Goal: Task Accomplishment & Management: Manage account settings

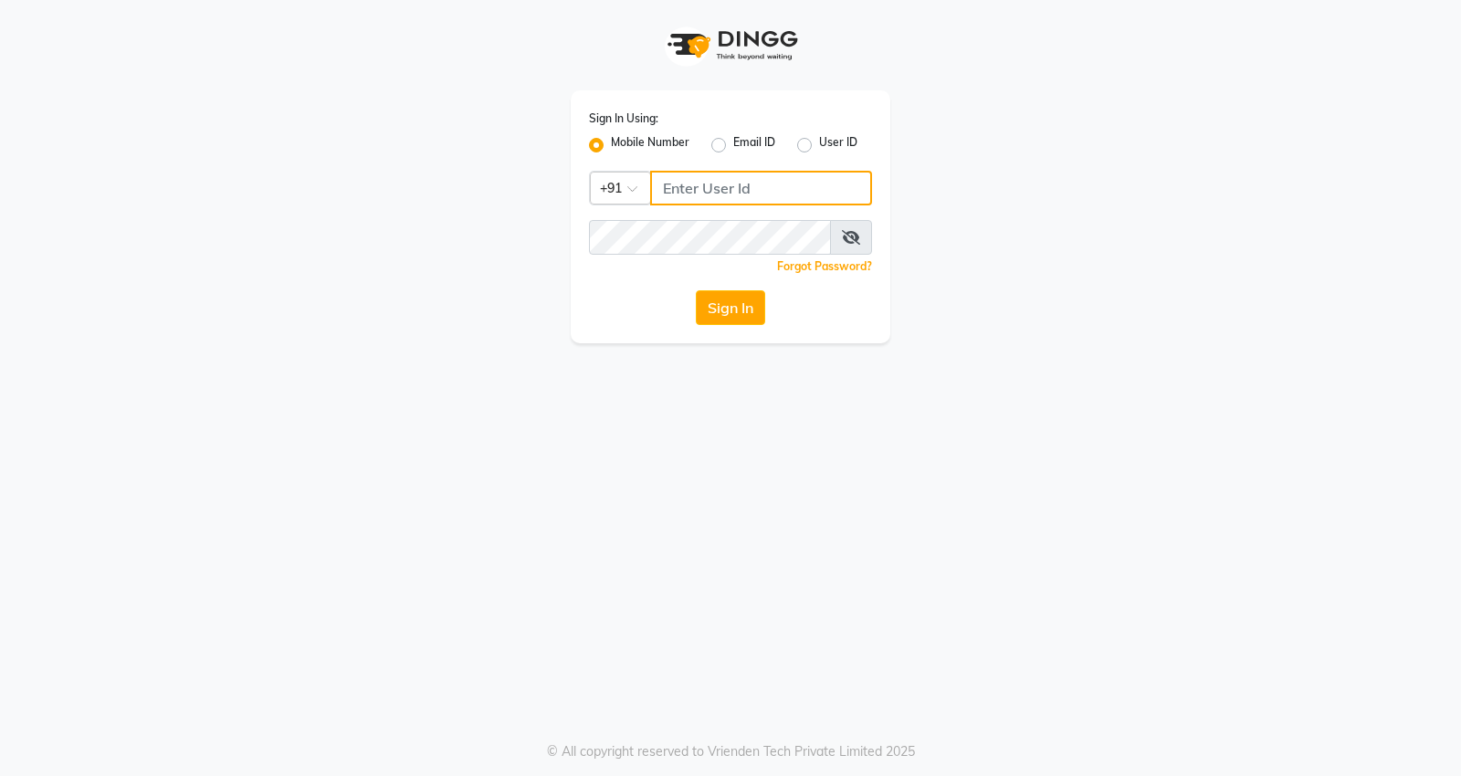
click at [723, 198] on input "Username" at bounding box center [761, 188] width 222 height 35
type input "7798888007"
click at [713, 309] on button "Sign In" at bounding box center [730, 307] width 69 height 35
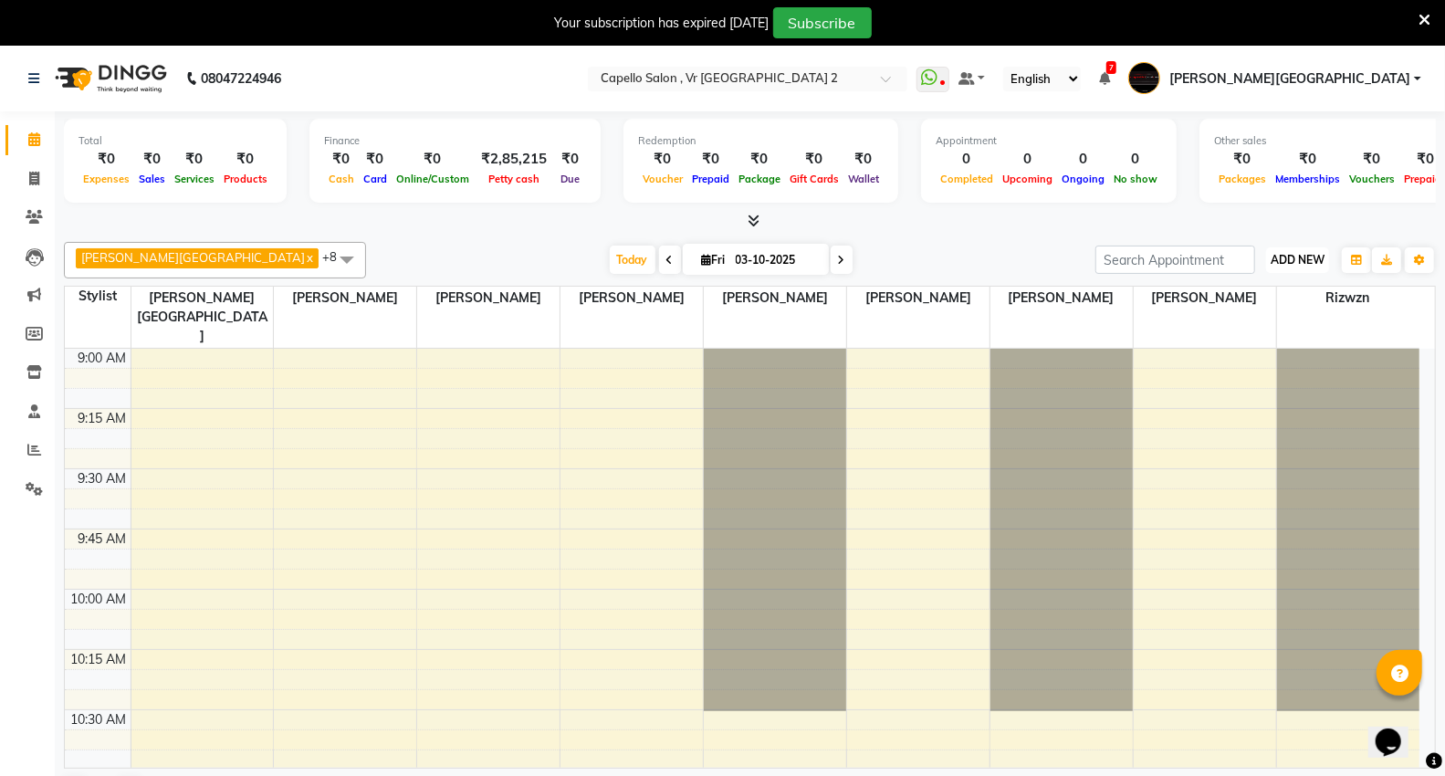
click at [1311, 260] on span "ADD NEW" at bounding box center [1298, 260] width 54 height 14
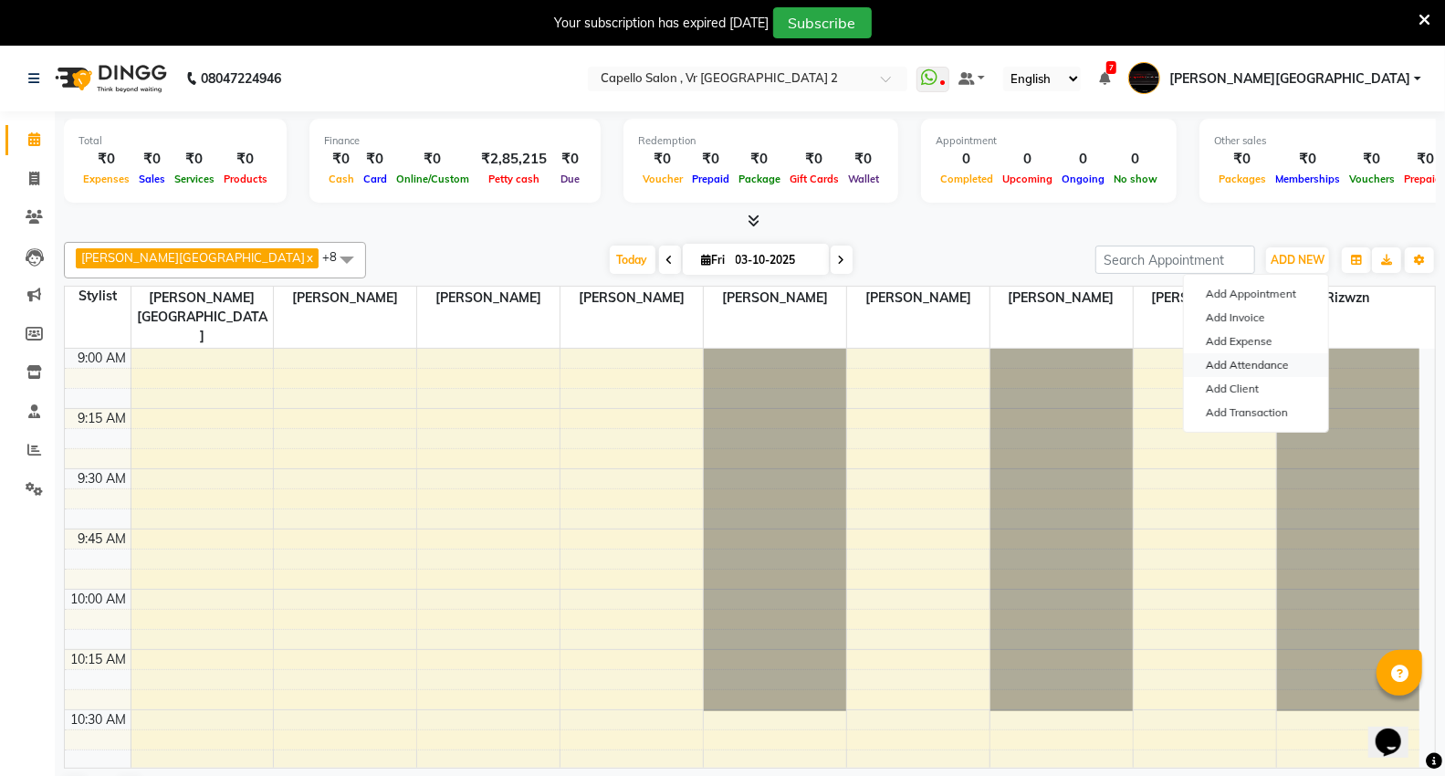
click at [1239, 369] on link "Add Attendance" at bounding box center [1256, 365] width 144 height 24
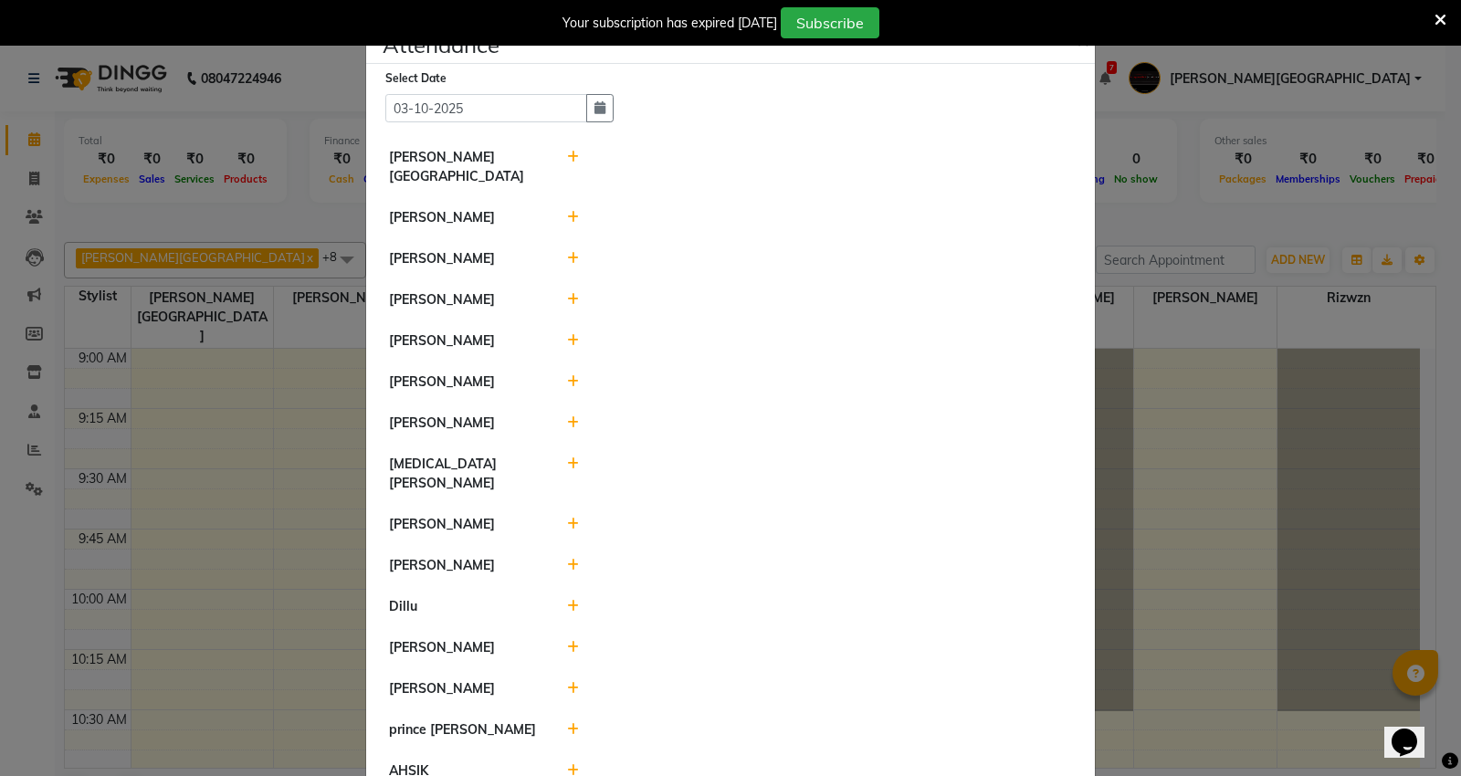
click at [567, 211] on icon at bounding box center [573, 217] width 12 height 13
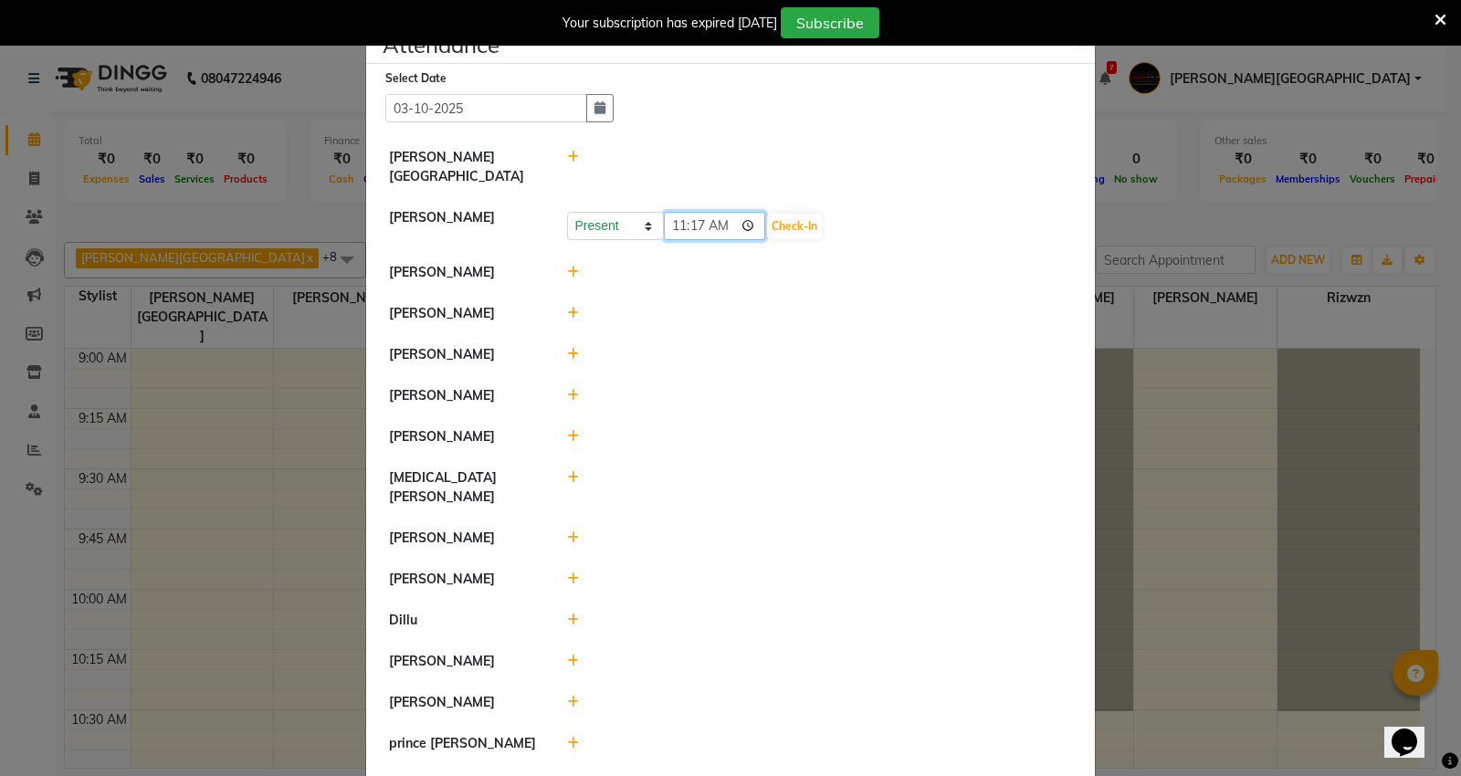
click at [667, 212] on input "11:17" at bounding box center [715, 226] width 102 height 28
type input "10:46"
click at [806, 214] on button "Check-In" at bounding box center [794, 227] width 55 height 26
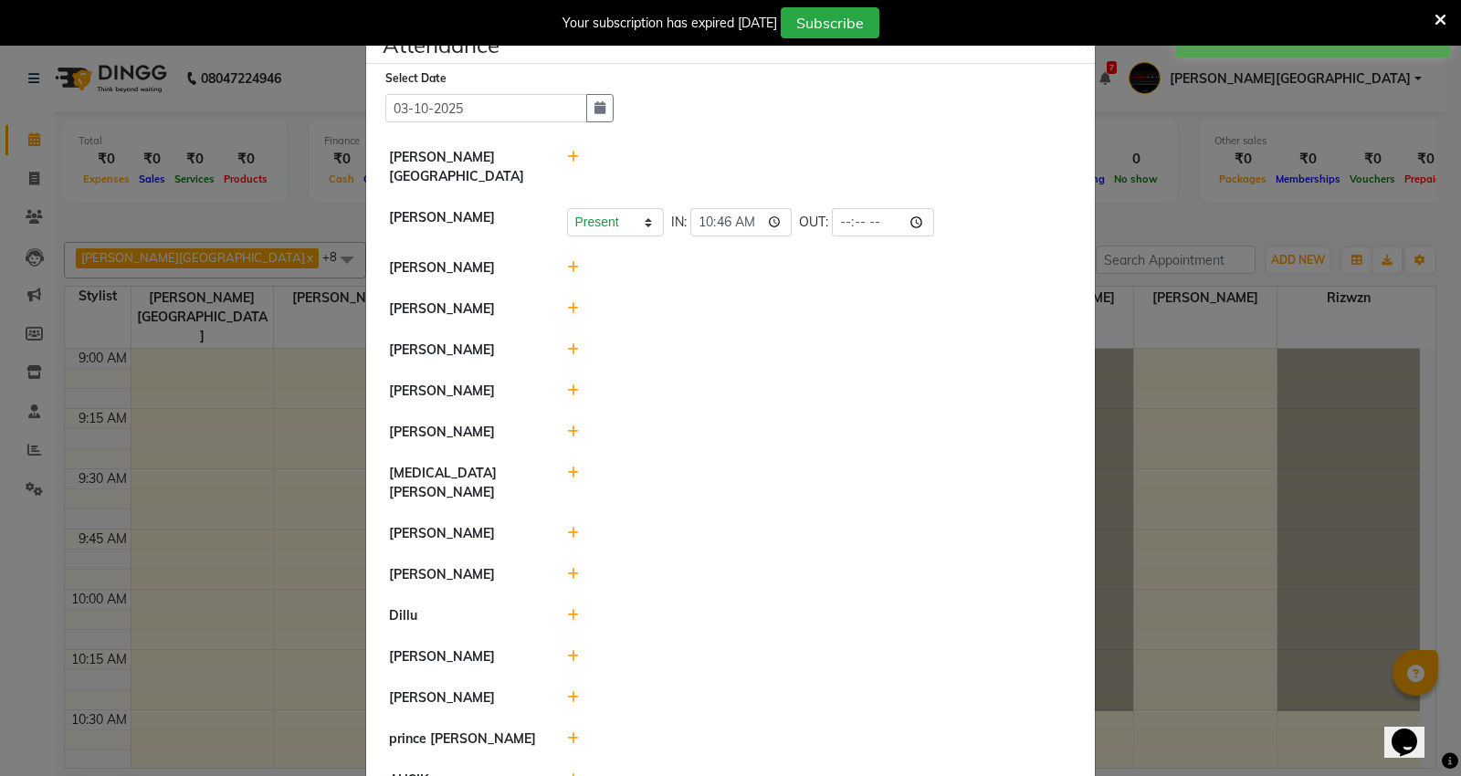
click at [569, 261] on icon at bounding box center [573, 267] width 12 height 13
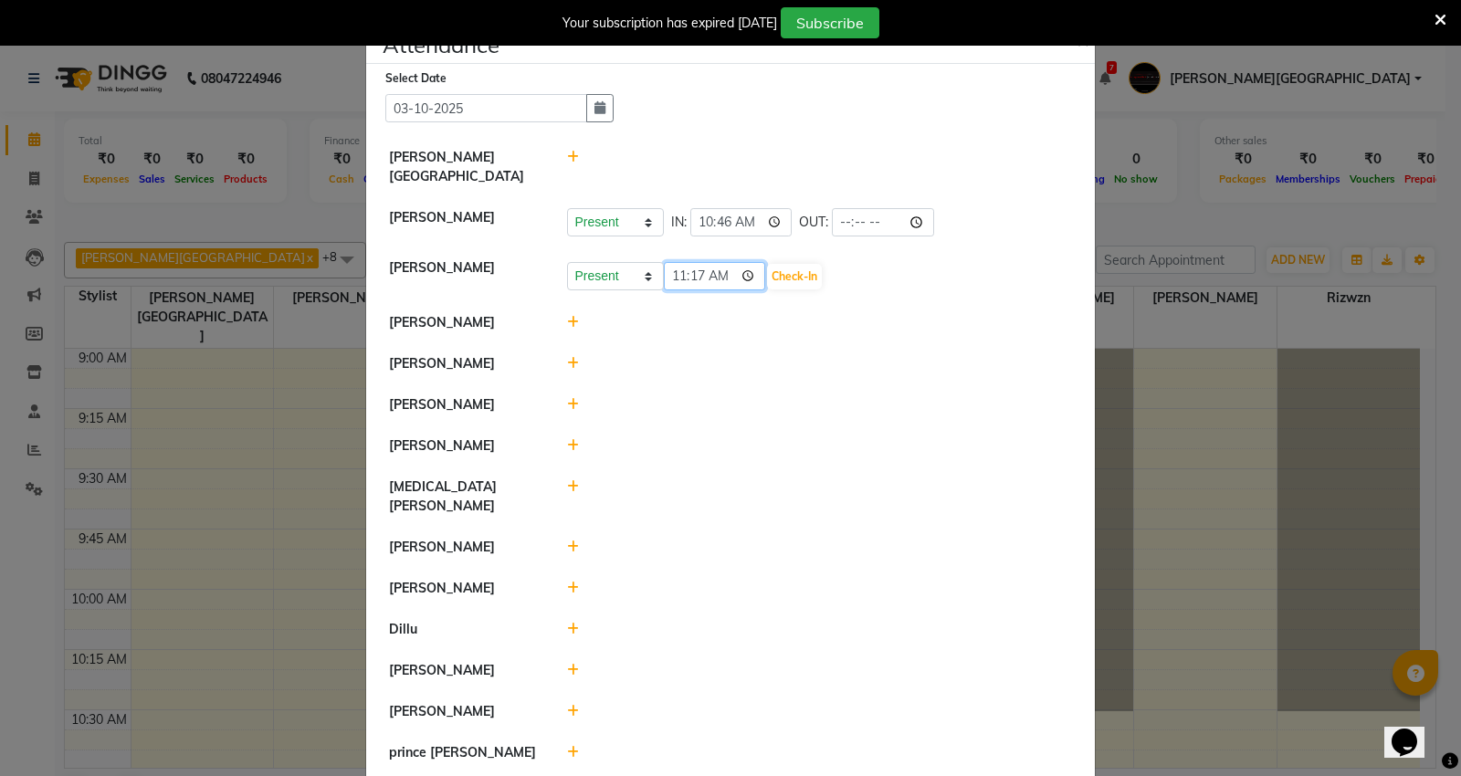
click at [696, 262] on input "11:17" at bounding box center [715, 276] width 102 height 28
type input "11:14"
click at [782, 264] on button "Check-In" at bounding box center [794, 277] width 55 height 26
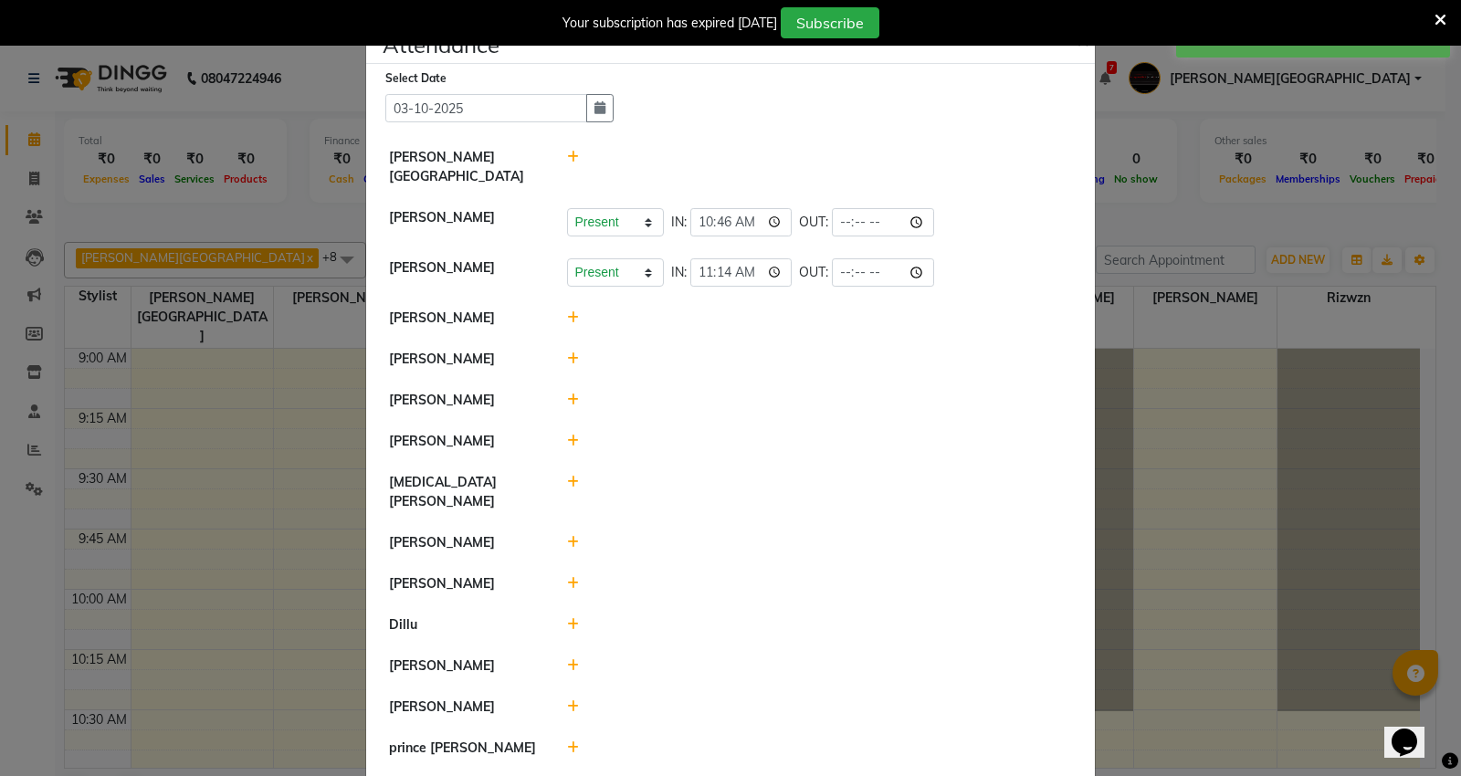
click at [1440, 12] on icon at bounding box center [1440, 20] width 12 height 16
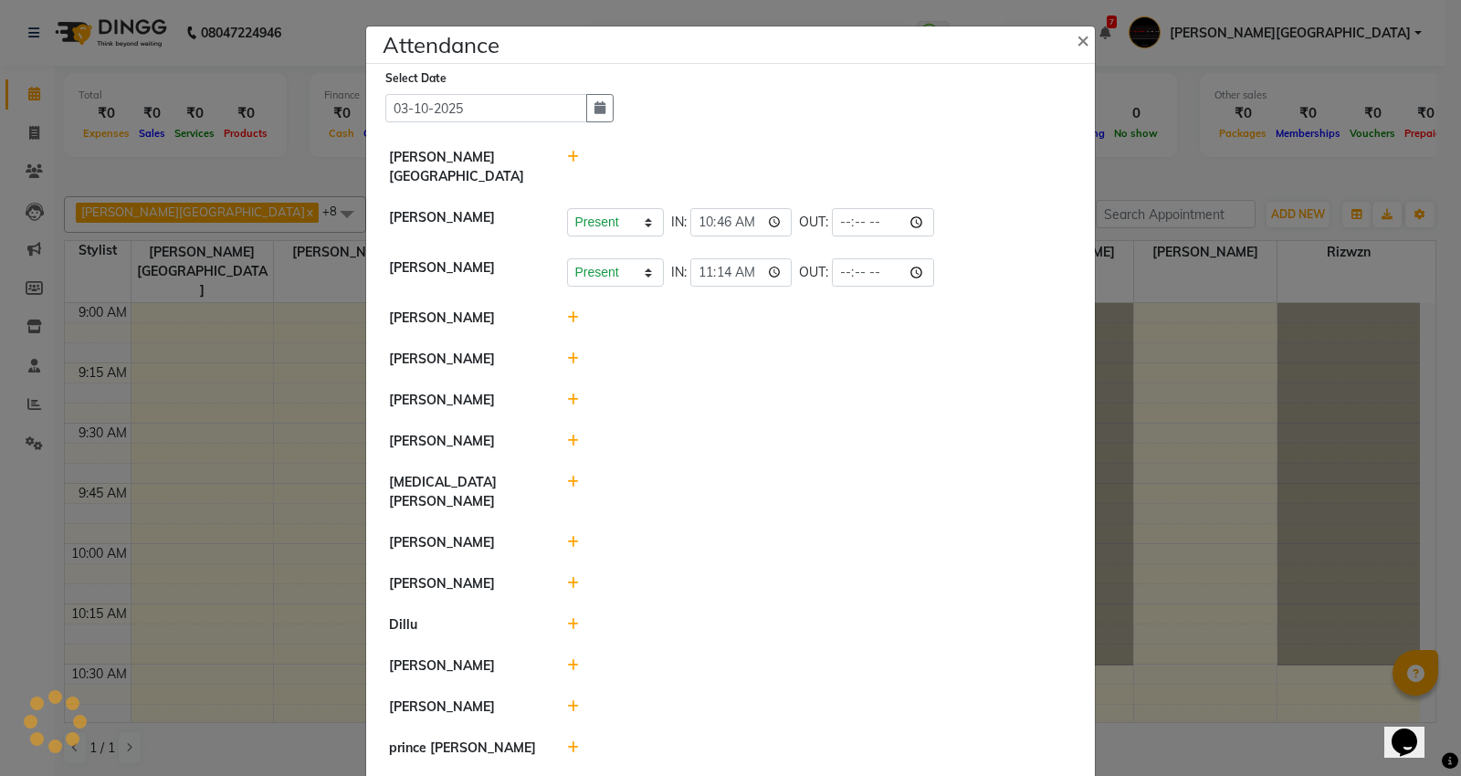
click at [567, 352] on icon at bounding box center [573, 358] width 12 height 13
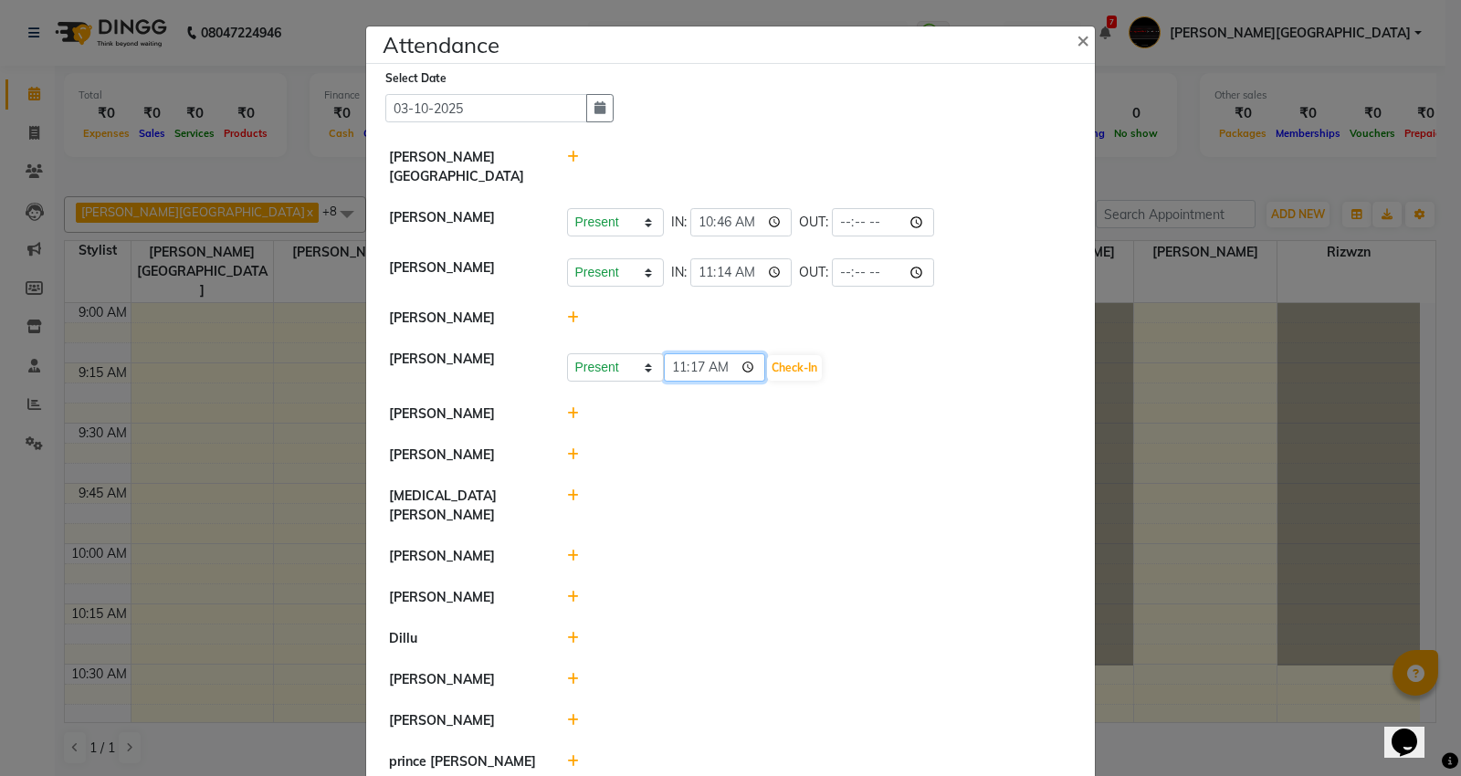
click at [673, 353] on input "11:17" at bounding box center [715, 367] width 102 height 28
type input "10:46"
click at [787, 355] on button "Check-In" at bounding box center [794, 368] width 55 height 26
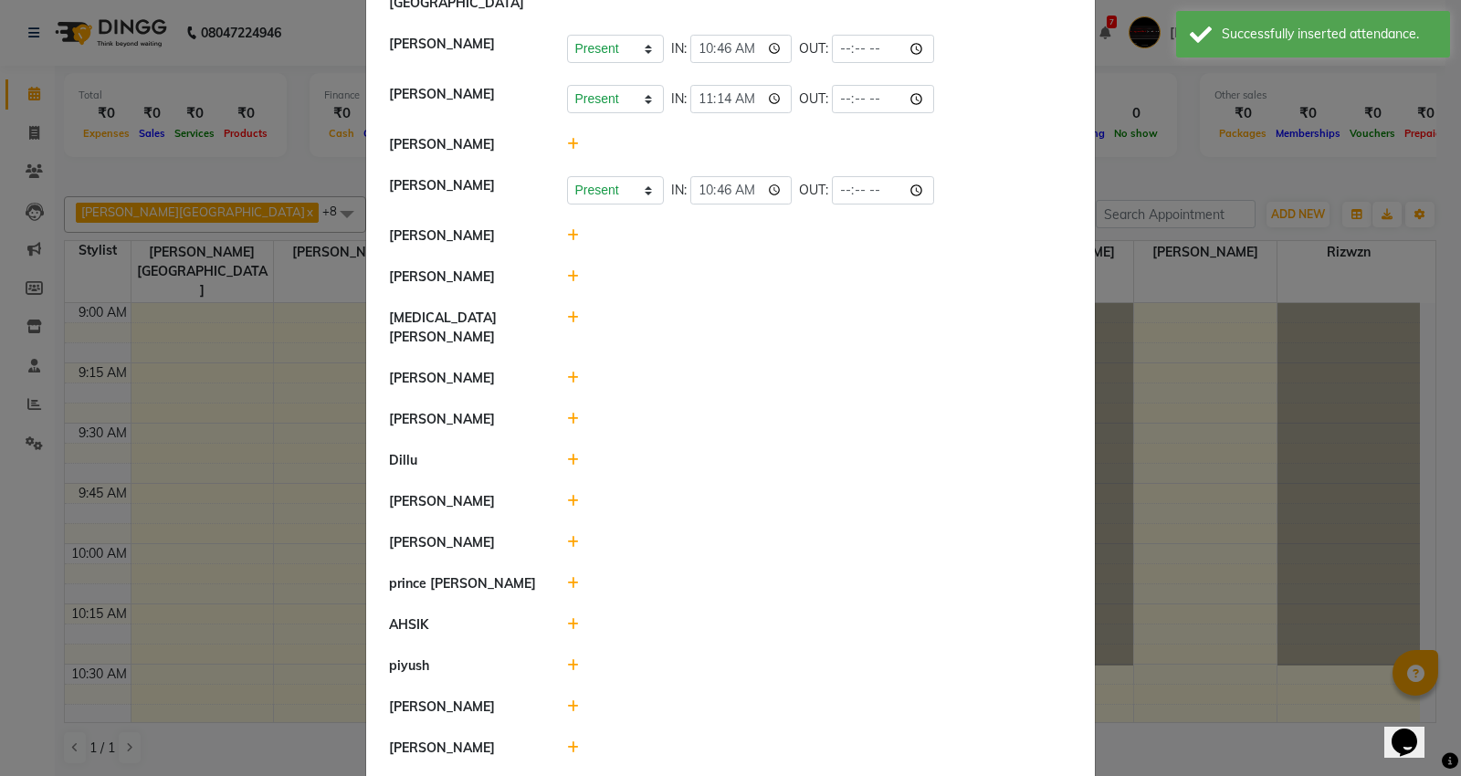
scroll to position [203, 0]
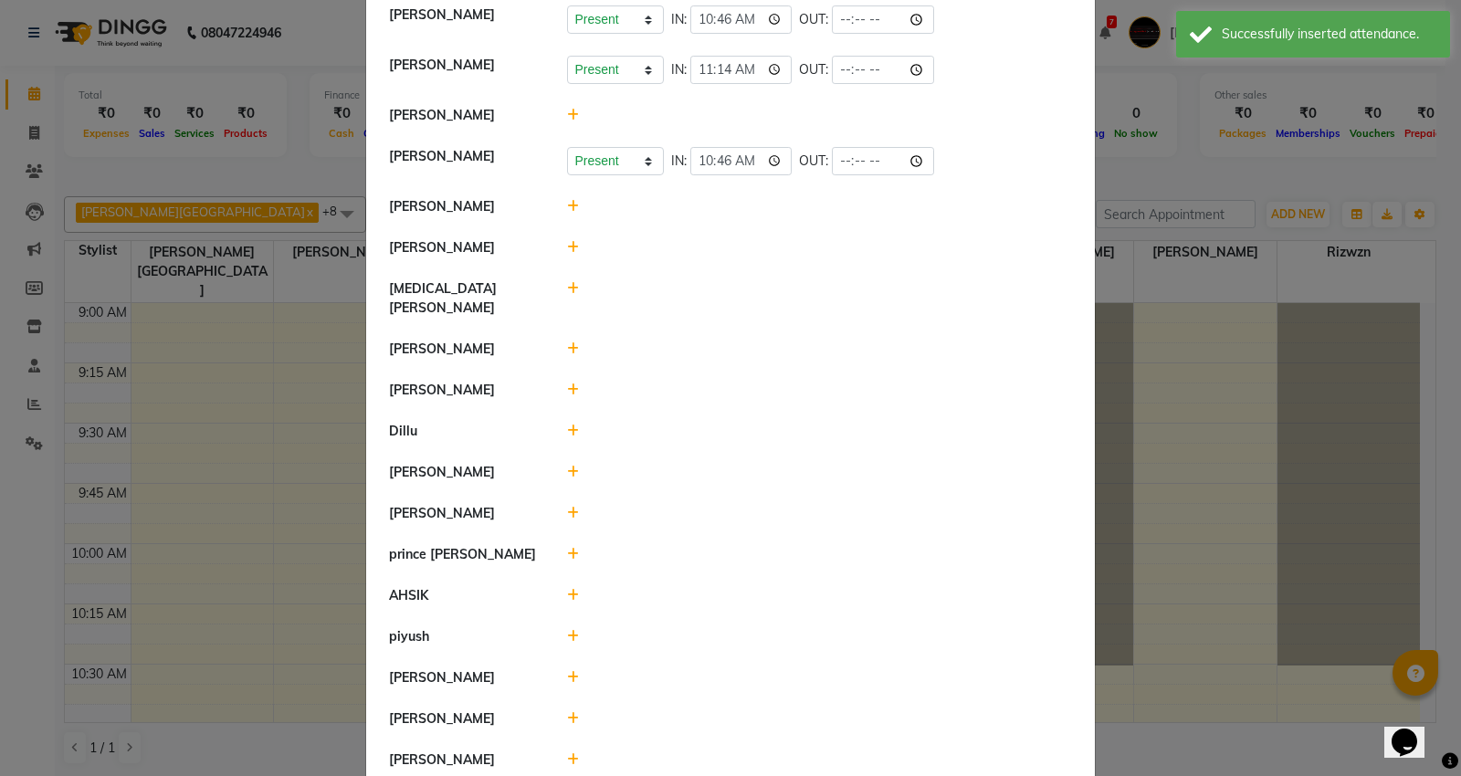
click at [567, 534] on li "prince [PERSON_NAME]" at bounding box center [730, 555] width 719 height 42
click at [567, 548] on icon at bounding box center [573, 554] width 12 height 13
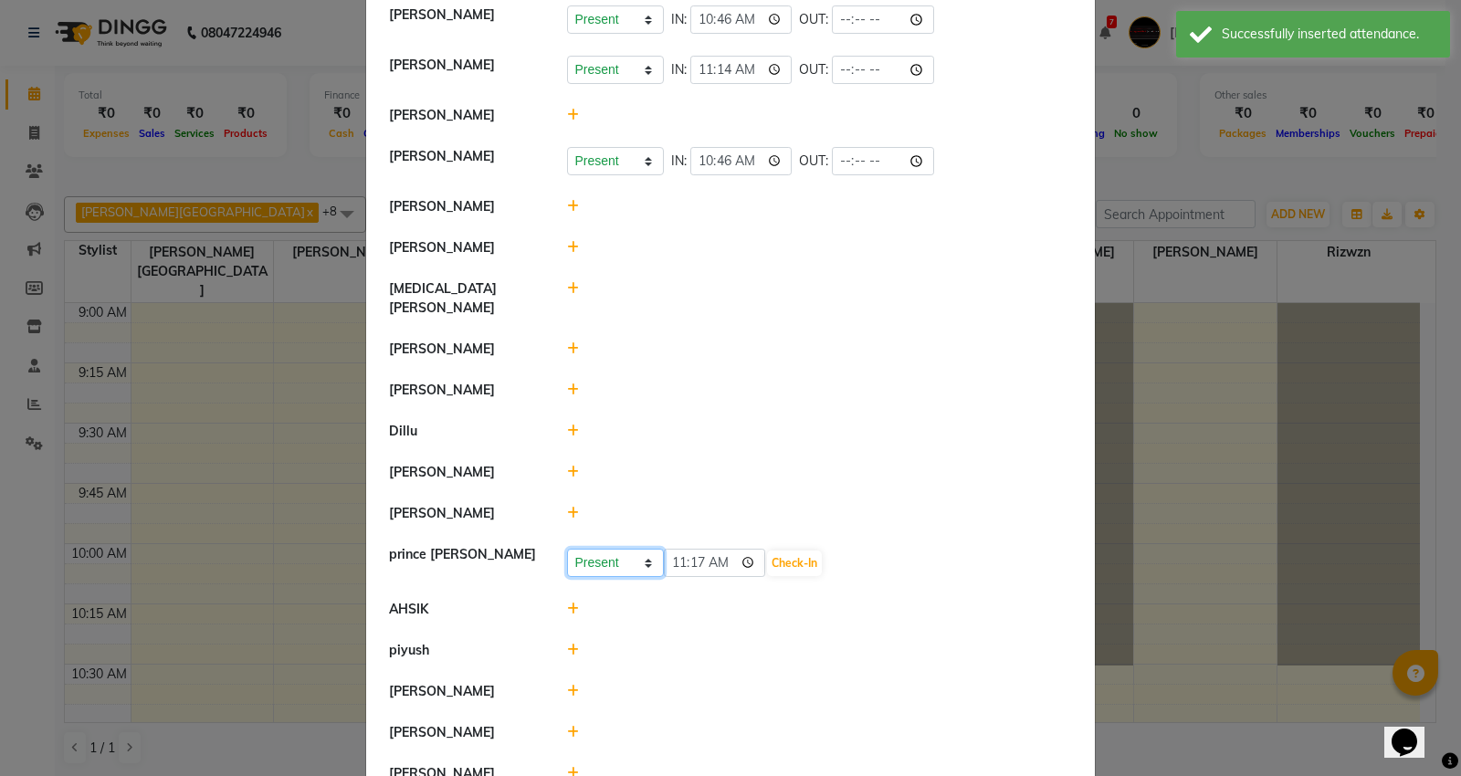
click at [632, 549] on select "Present Absent Late Half Day Weekly Off" at bounding box center [615, 563] width 97 height 28
select select "L"
click at [567, 549] on select "Present Absent Late Half Day Weekly Off" at bounding box center [615, 563] width 97 height 28
click at [694, 549] on input "11:17" at bounding box center [715, 563] width 102 height 28
type input "11:16"
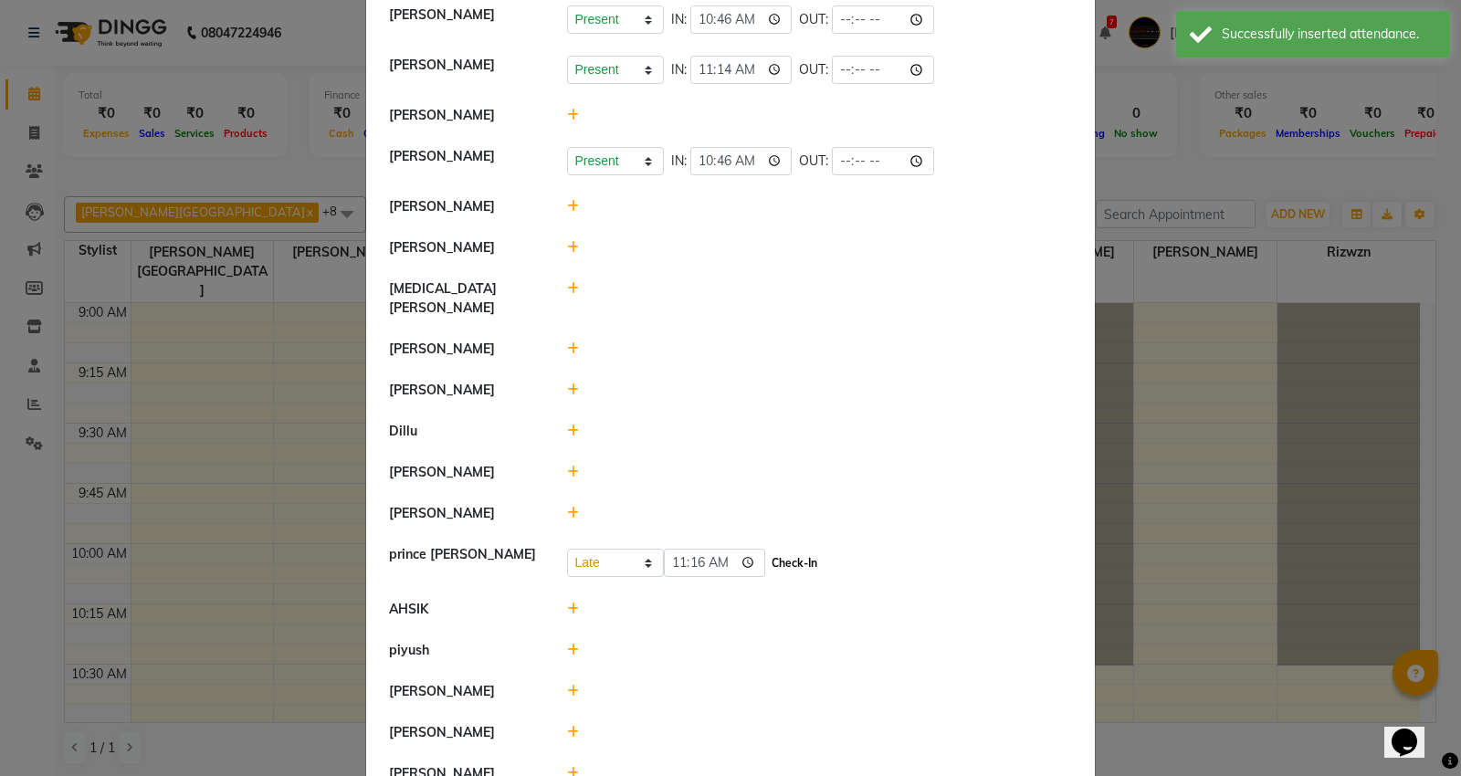
click at [778, 551] on button "Check-In" at bounding box center [794, 564] width 55 height 26
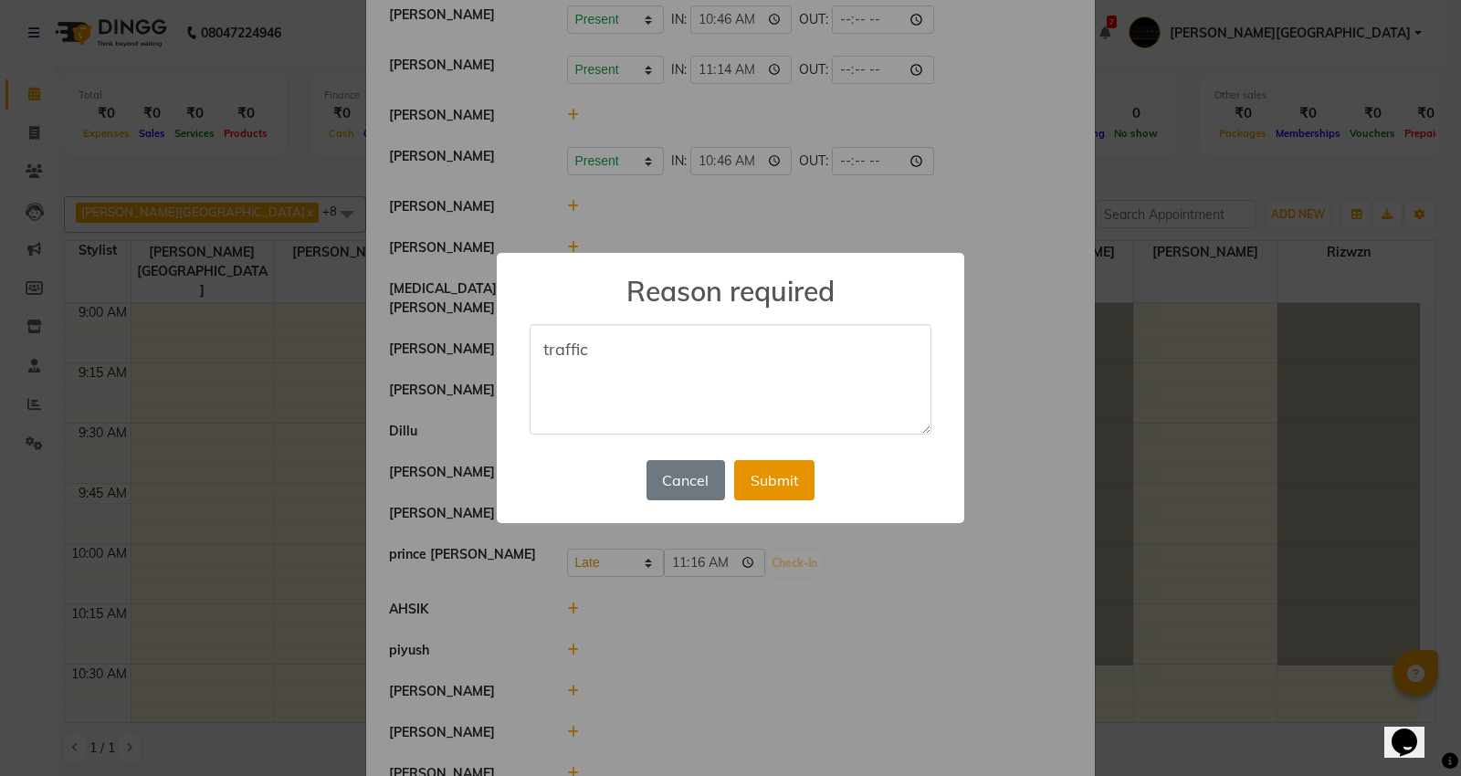
type textarea "traffic"
click at [745, 472] on button "Submit" at bounding box center [774, 480] width 80 height 40
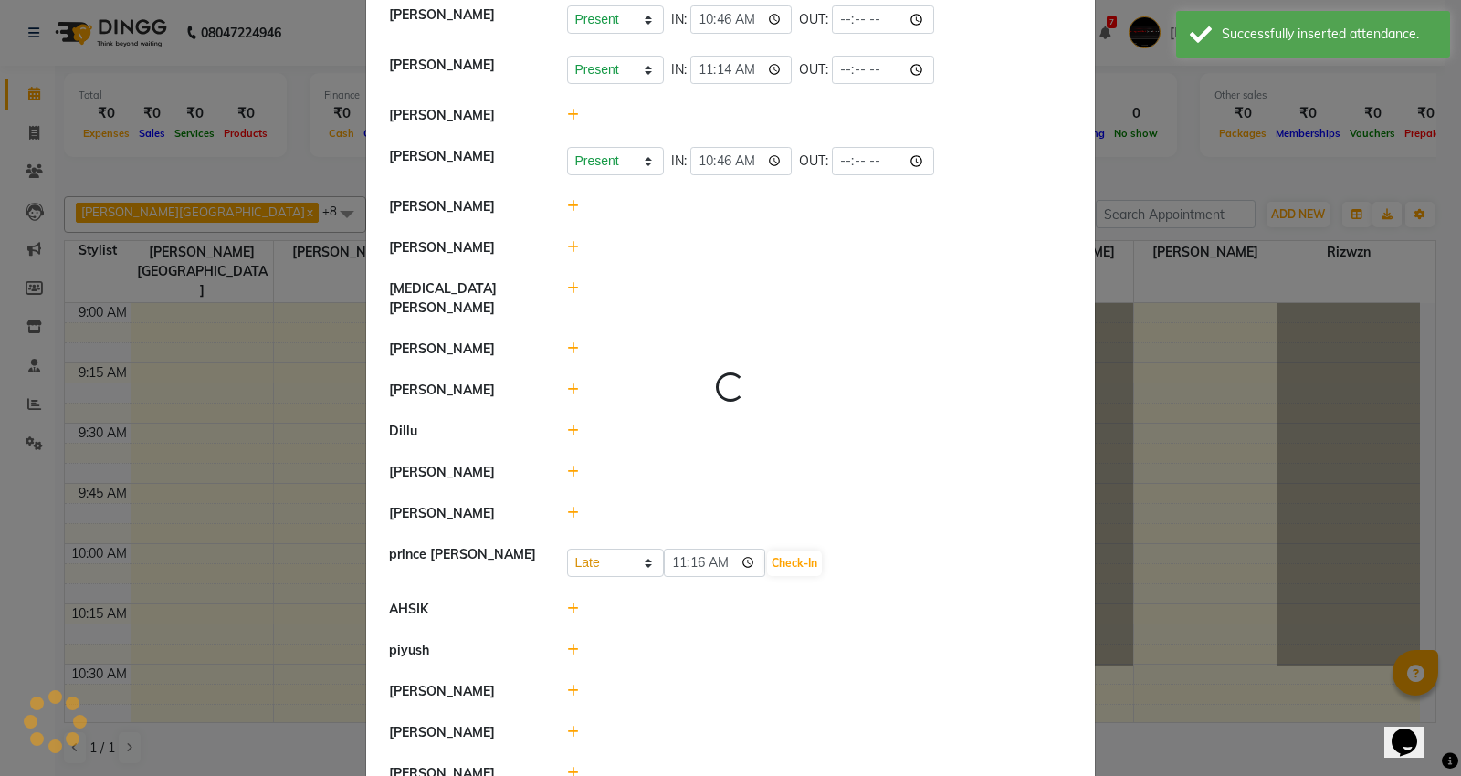
select select "L"
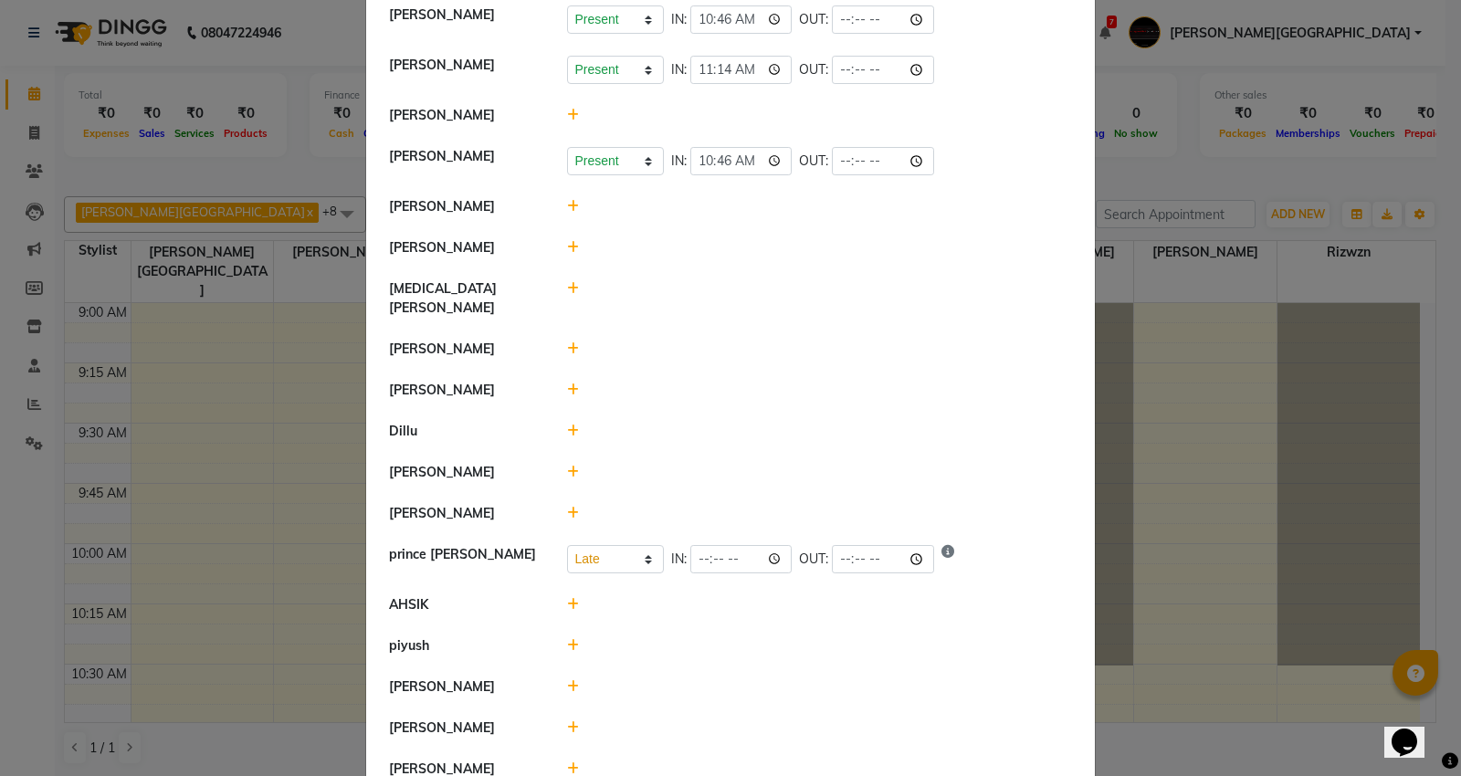
click at [567, 466] on icon at bounding box center [573, 472] width 12 height 13
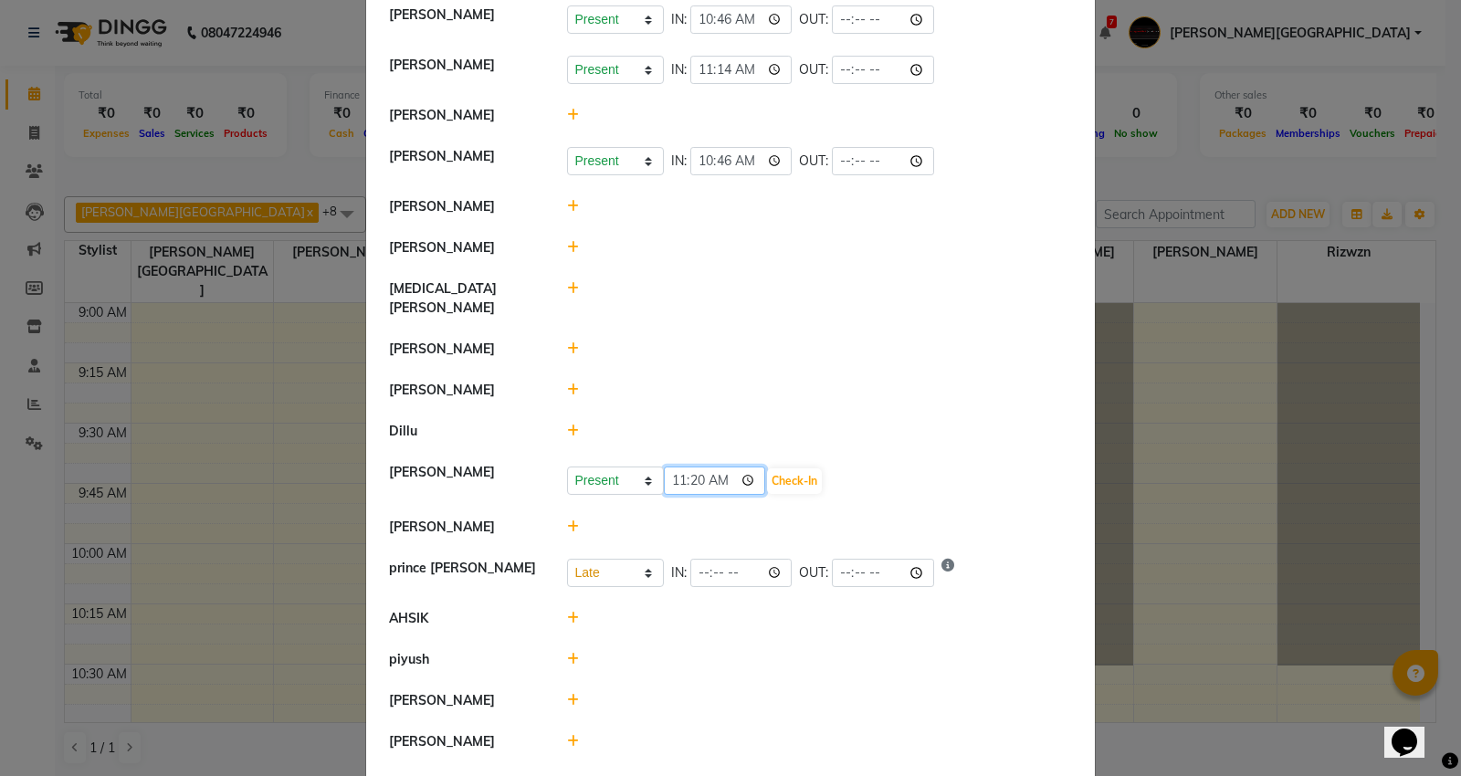
click at [694, 467] on input "11:20" at bounding box center [715, 481] width 102 height 28
type input "11:05"
click at [779, 463] on div "Present Absent Late Half Day Weekly Off 11:05 Check-In" at bounding box center [819, 479] width 533 height 33
click at [781, 468] on button "Check-In" at bounding box center [794, 481] width 55 height 26
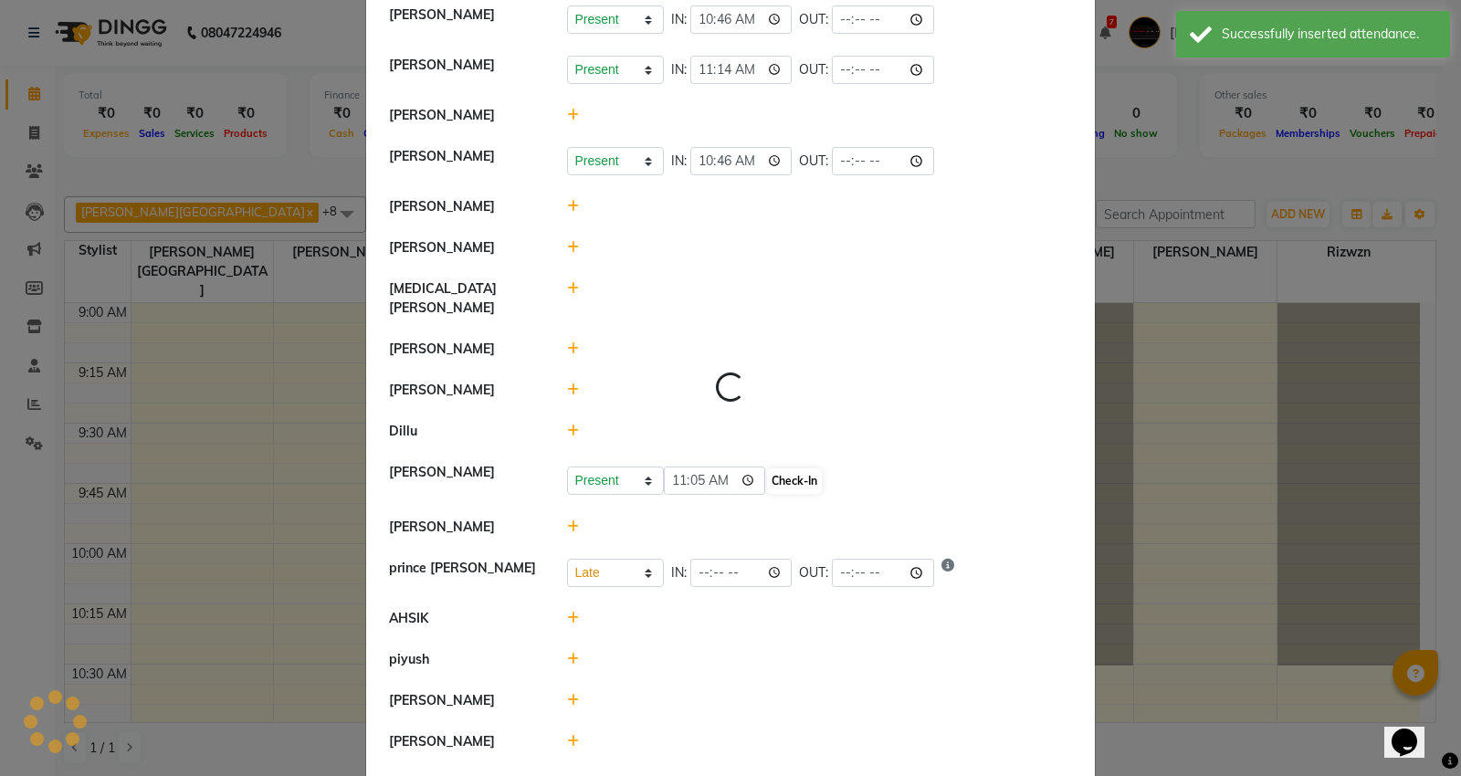
select select "L"
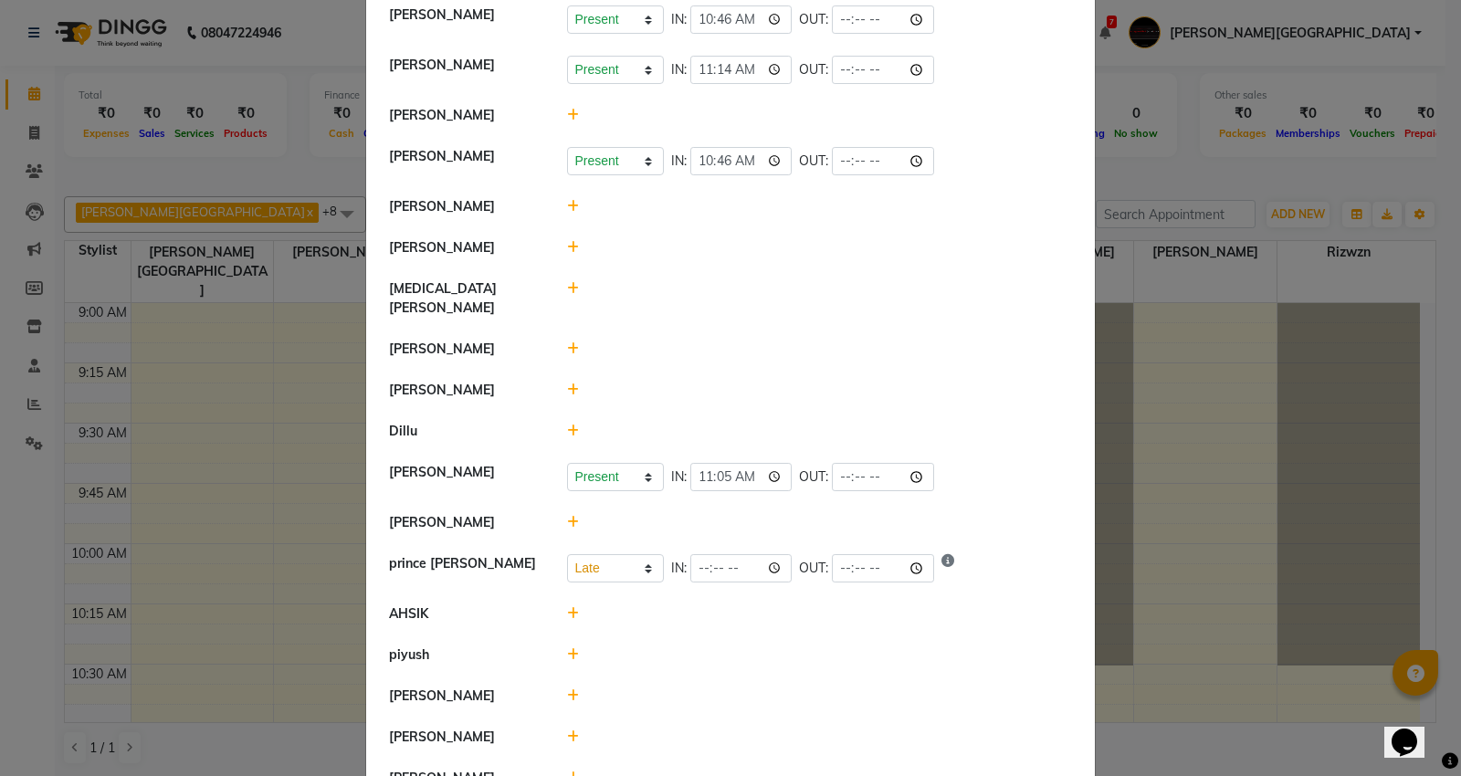
scroll to position [101, 0]
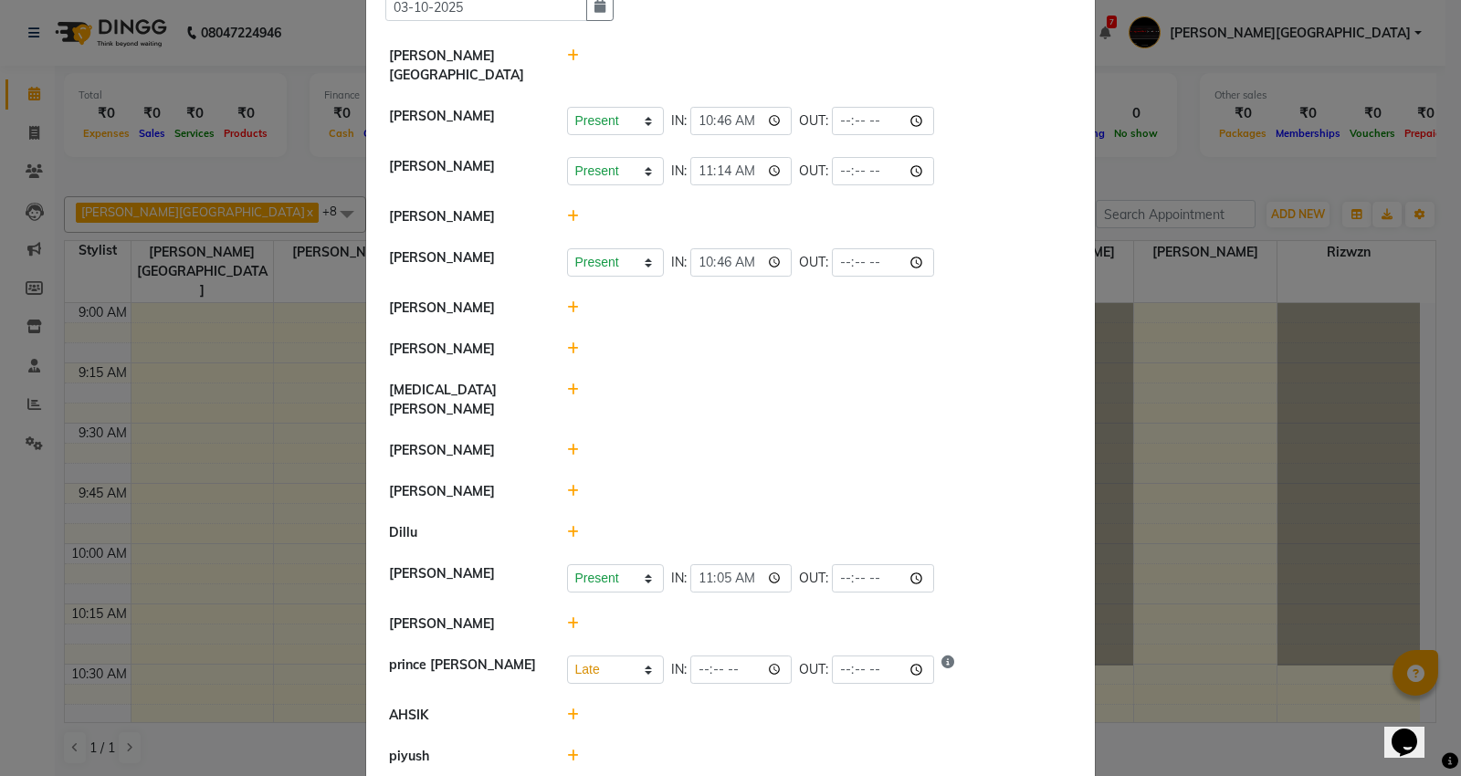
click at [567, 342] on icon at bounding box center [573, 348] width 12 height 13
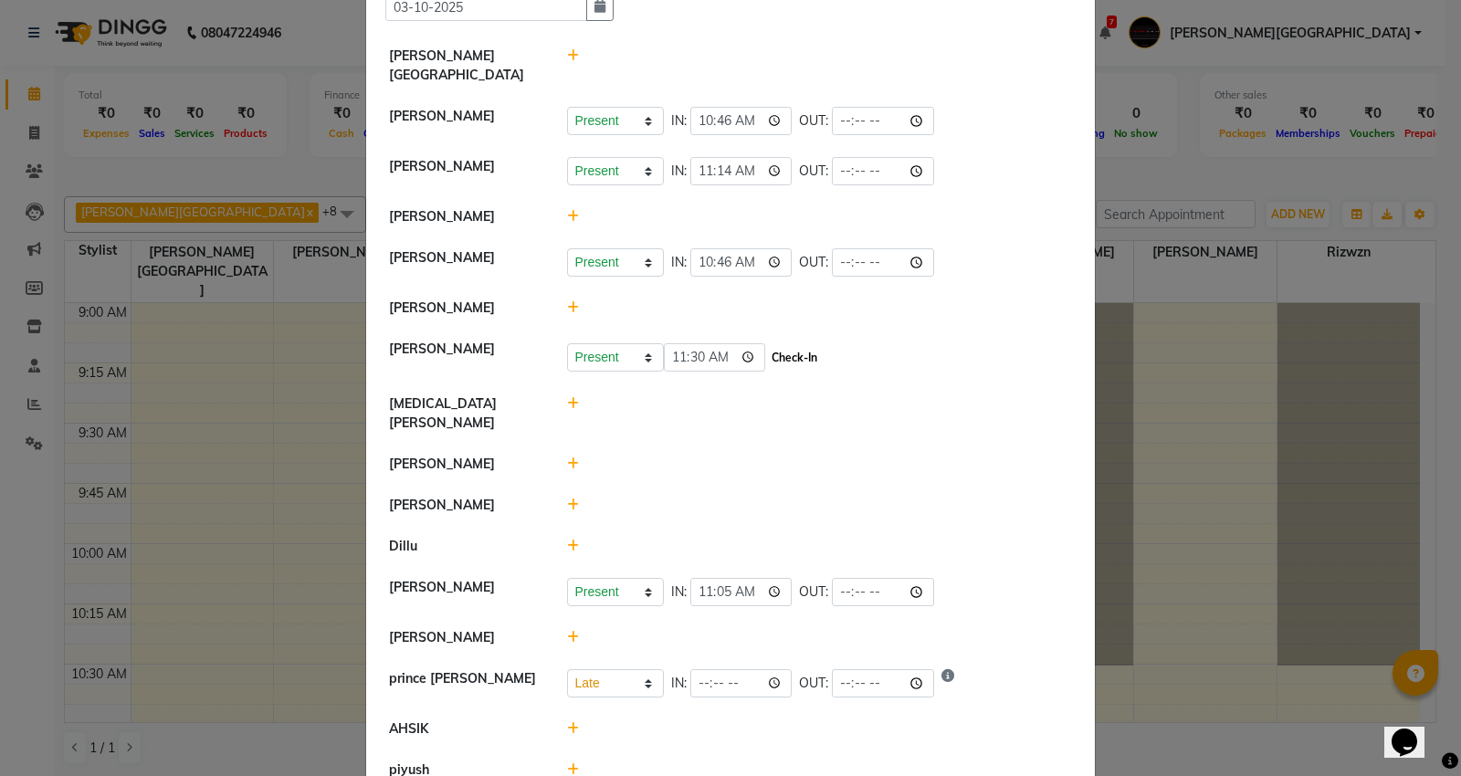
click at [793, 345] on button "Check-In" at bounding box center [794, 358] width 55 height 26
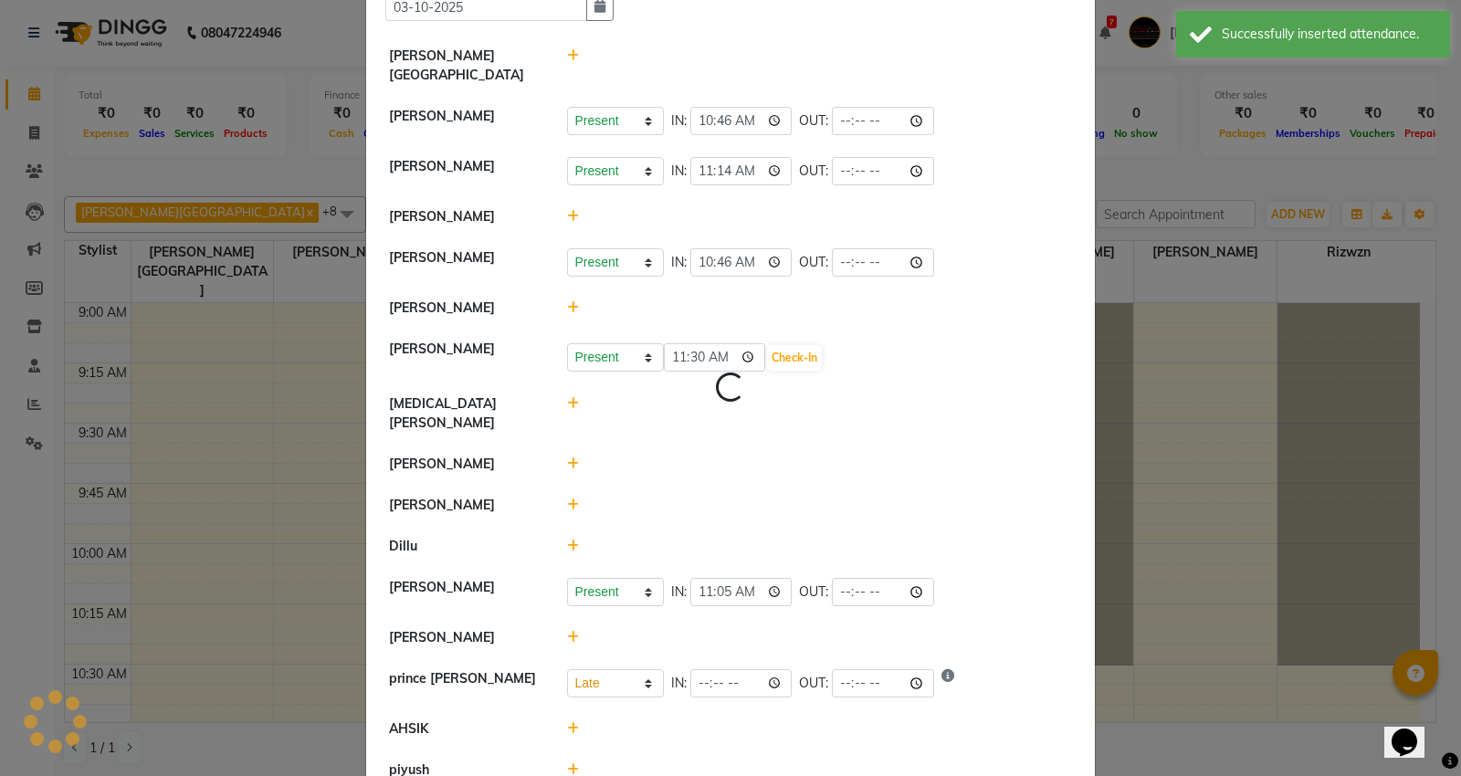
select select "L"
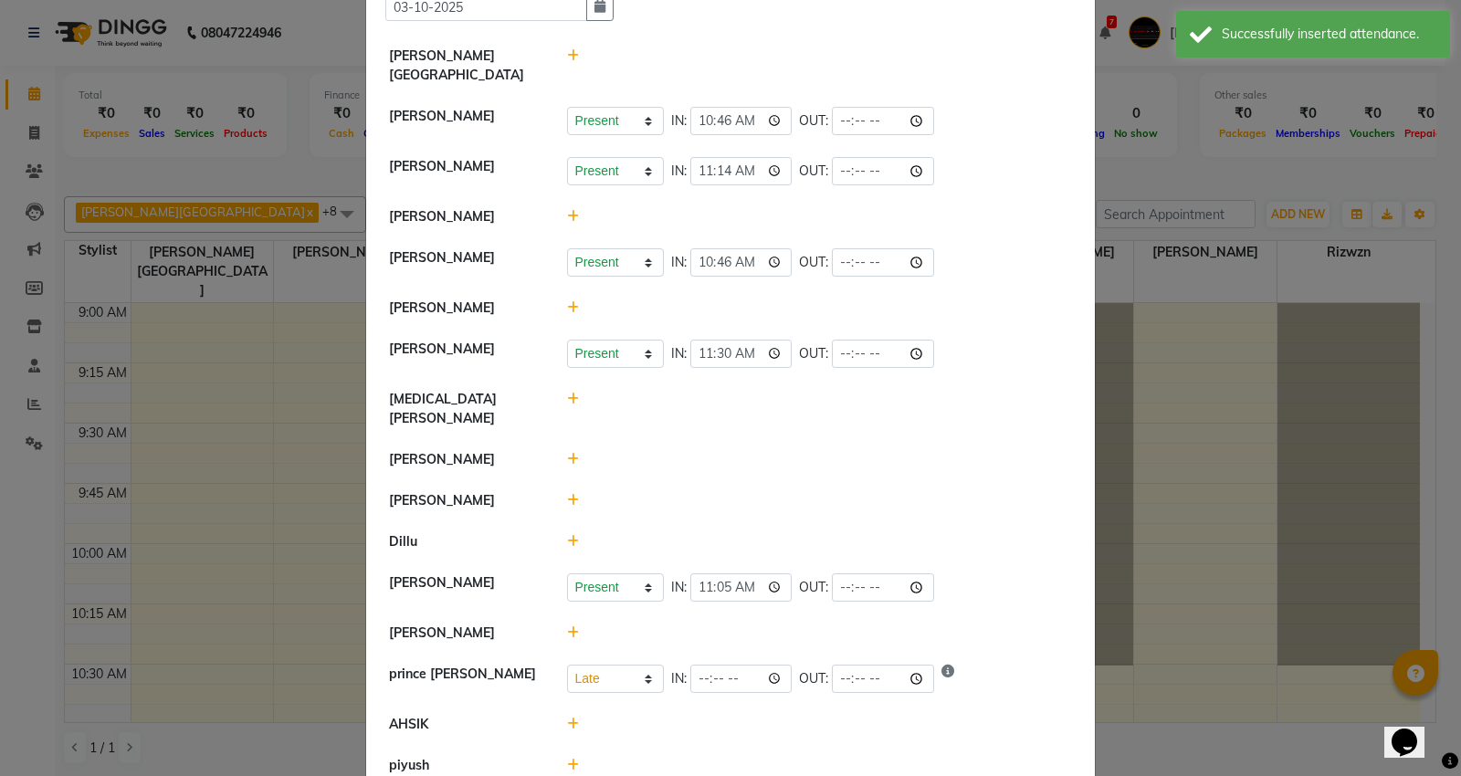
click at [568, 301] on icon at bounding box center [573, 307] width 12 height 13
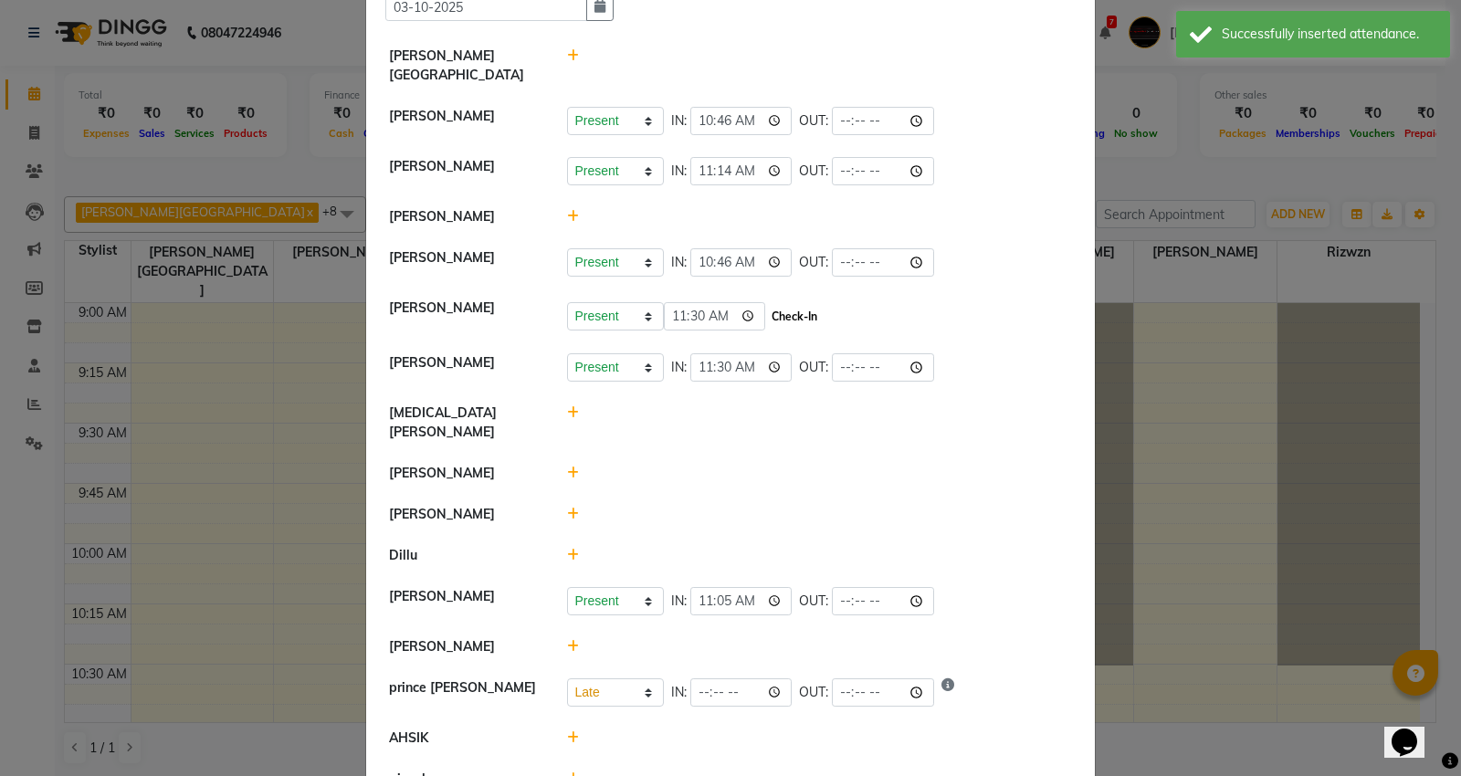
click at [794, 306] on button "Check-In" at bounding box center [794, 317] width 55 height 26
select select "L"
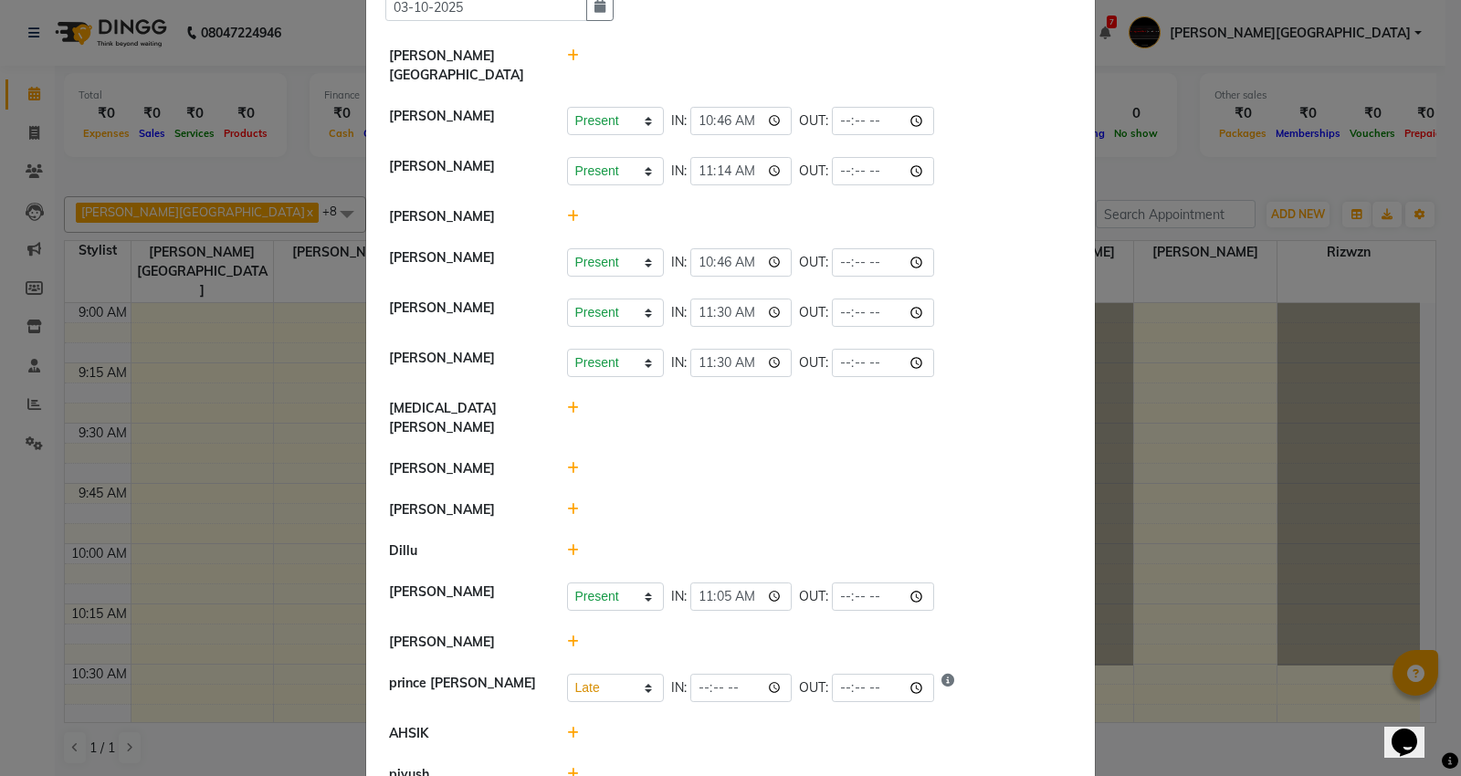
click at [567, 544] on icon at bounding box center [573, 550] width 12 height 13
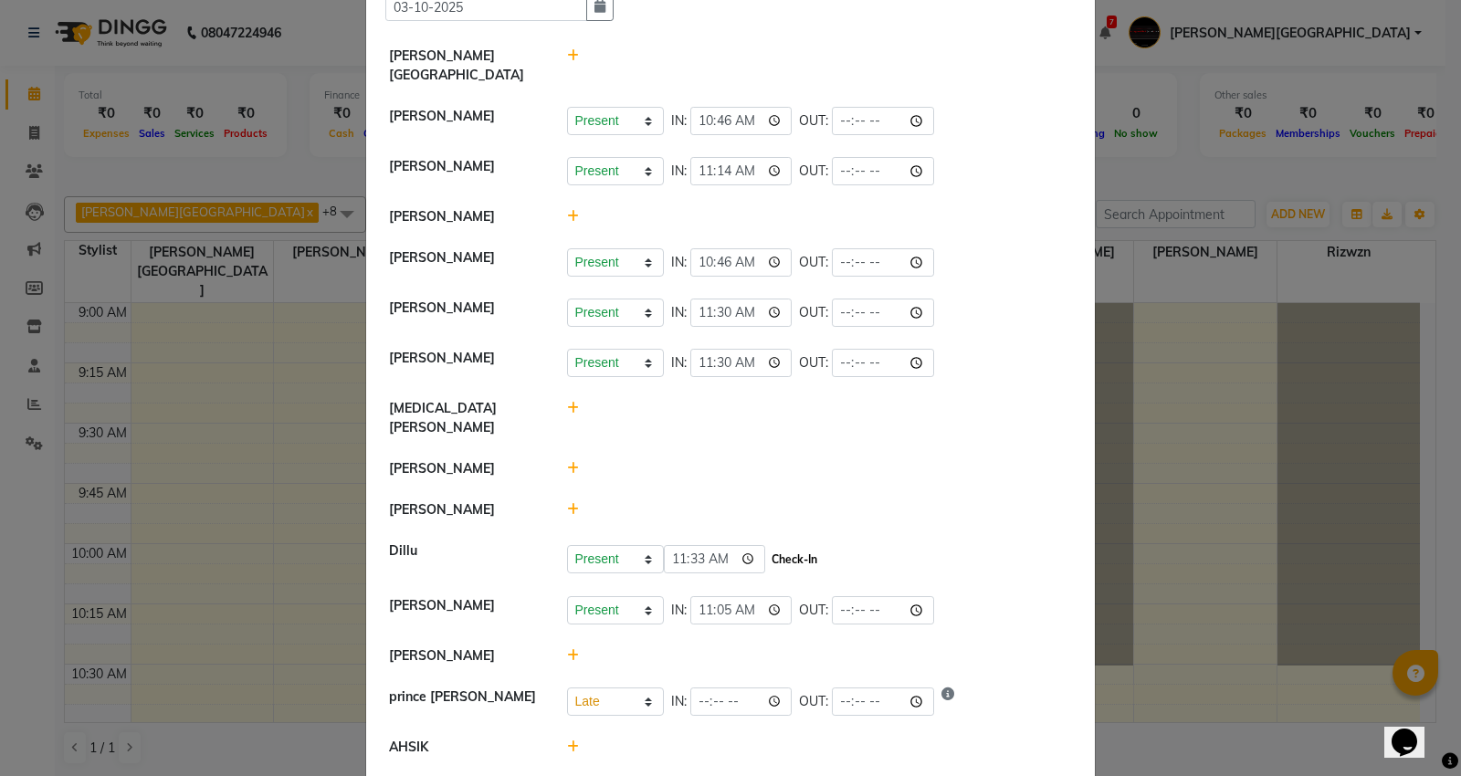
click at [783, 547] on button "Check-In" at bounding box center [794, 560] width 55 height 26
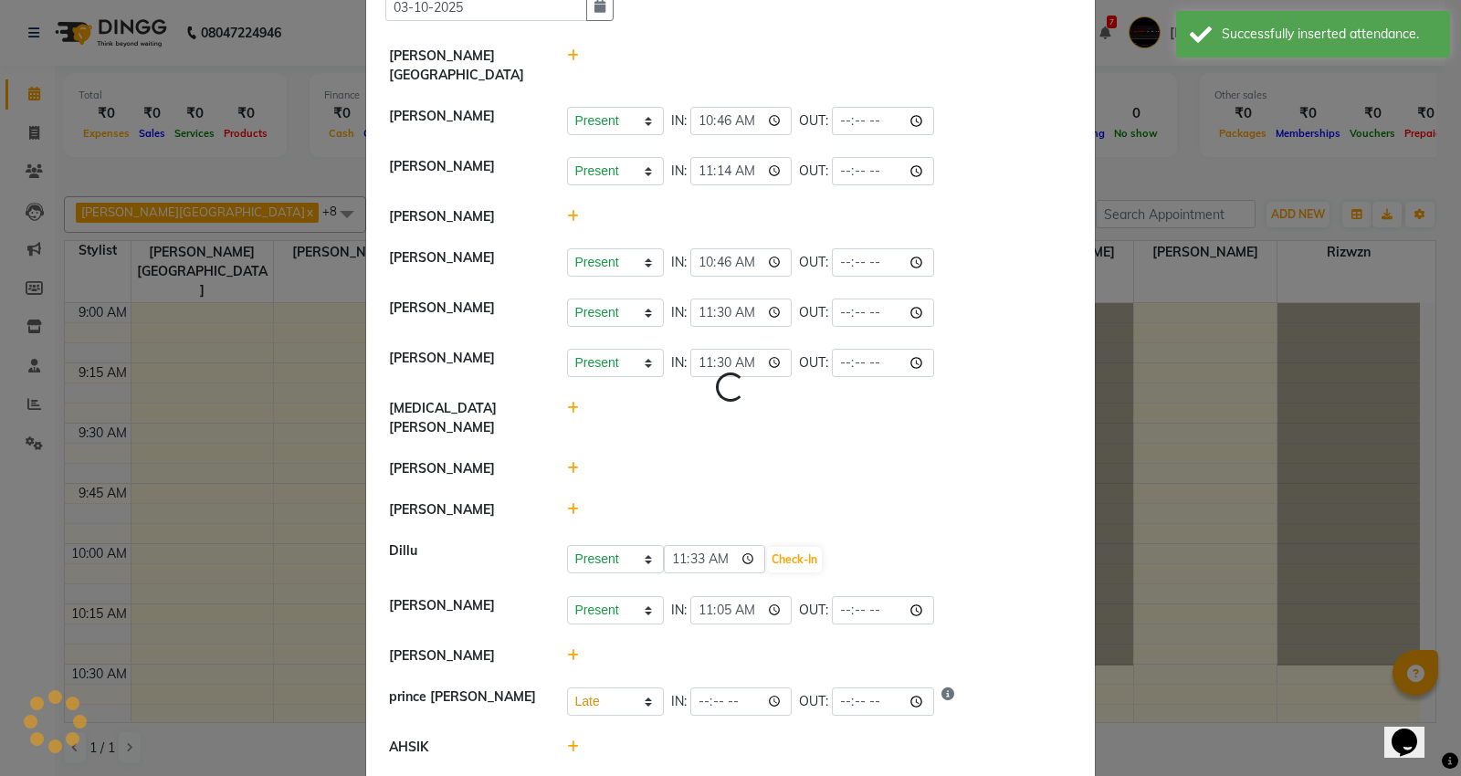
select select "L"
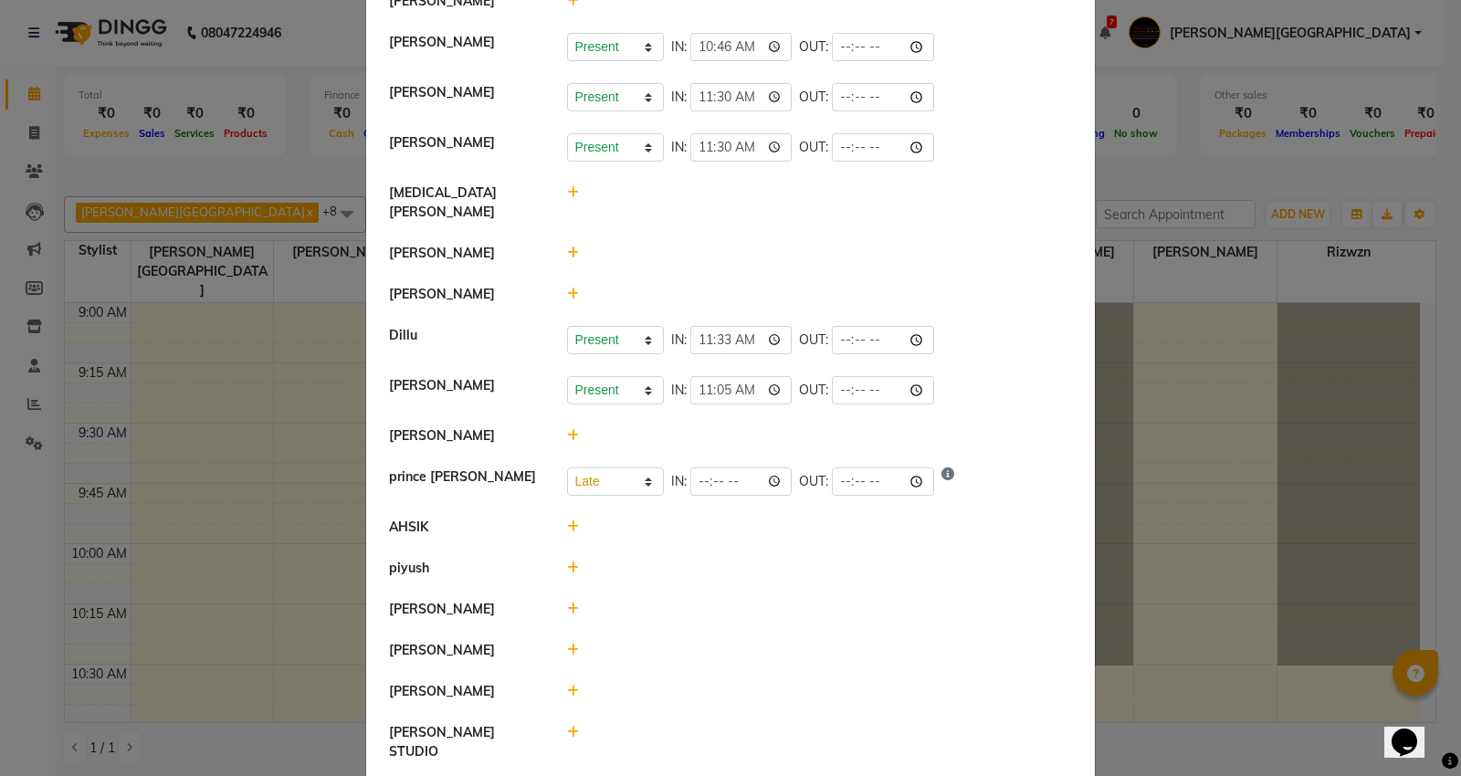
scroll to position [269, 0]
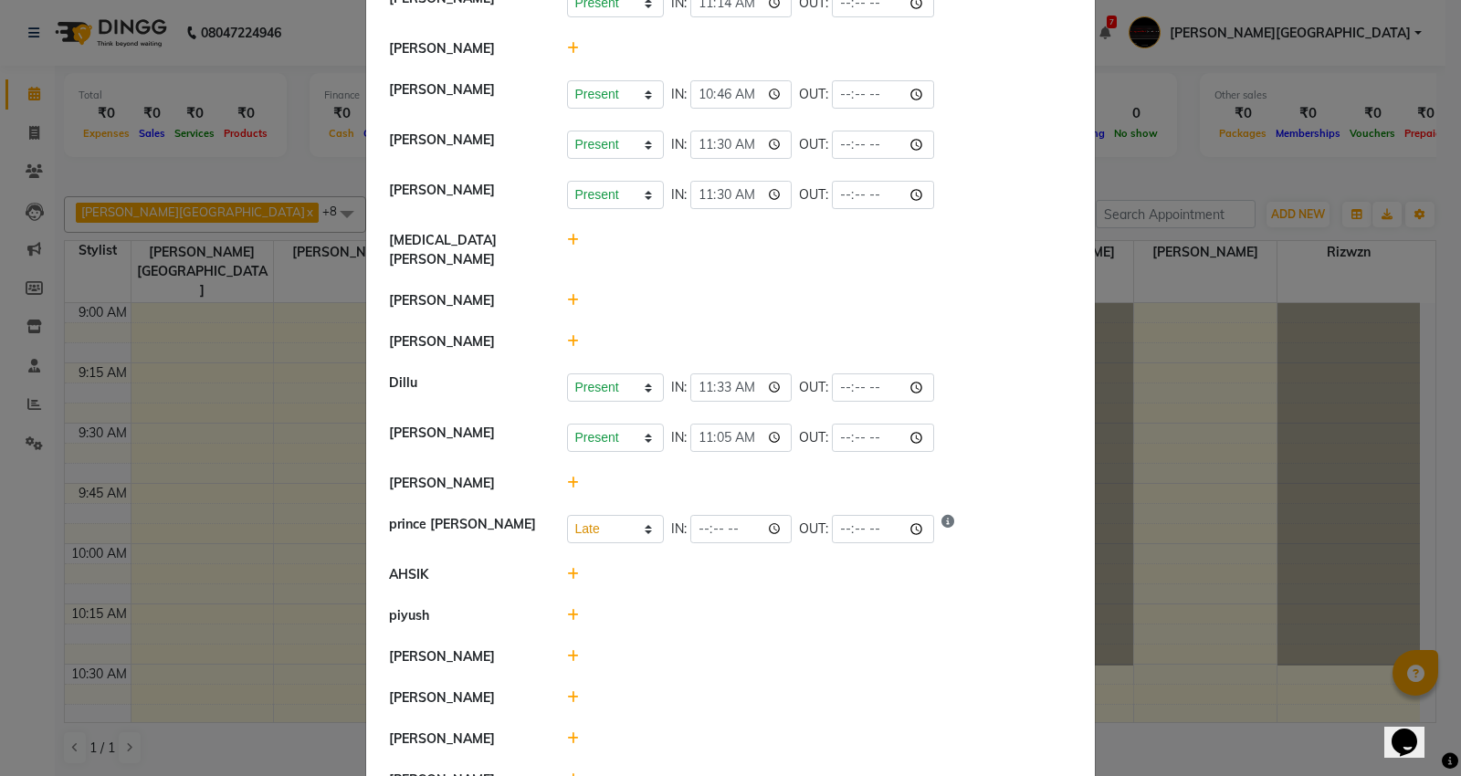
click at [570, 691] on icon at bounding box center [573, 697] width 12 height 13
click at [604, 692] on select "Present Absent Late Half Day Weekly Off" at bounding box center [615, 706] width 97 height 28
select select "L"
click at [567, 692] on select "Present Absent Late Half Day Weekly Off" at bounding box center [615, 706] width 97 height 28
click at [787, 694] on button "Check-In" at bounding box center [794, 707] width 55 height 26
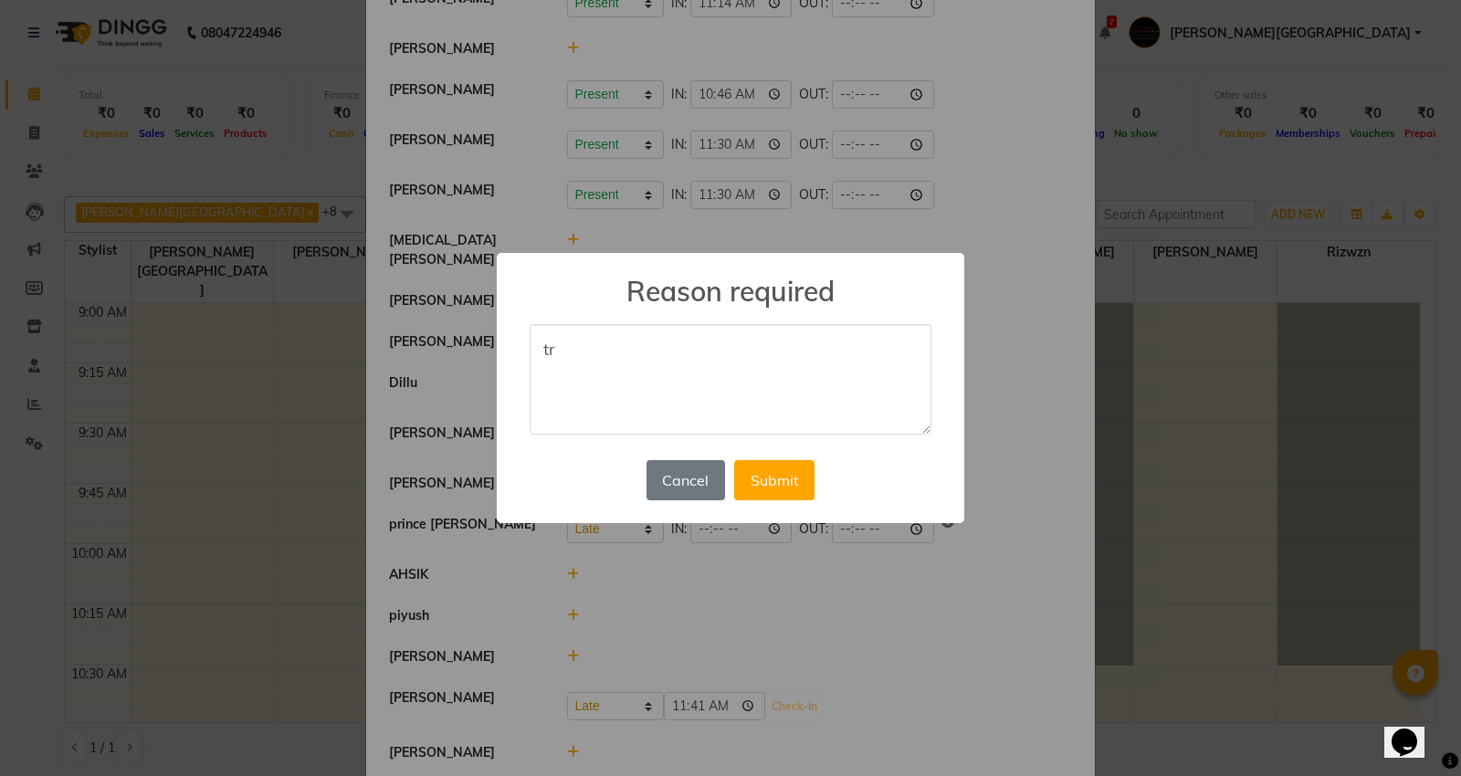
type textarea "t"
type textarea "personal"
click at [779, 488] on button "Submit" at bounding box center [774, 480] width 80 height 40
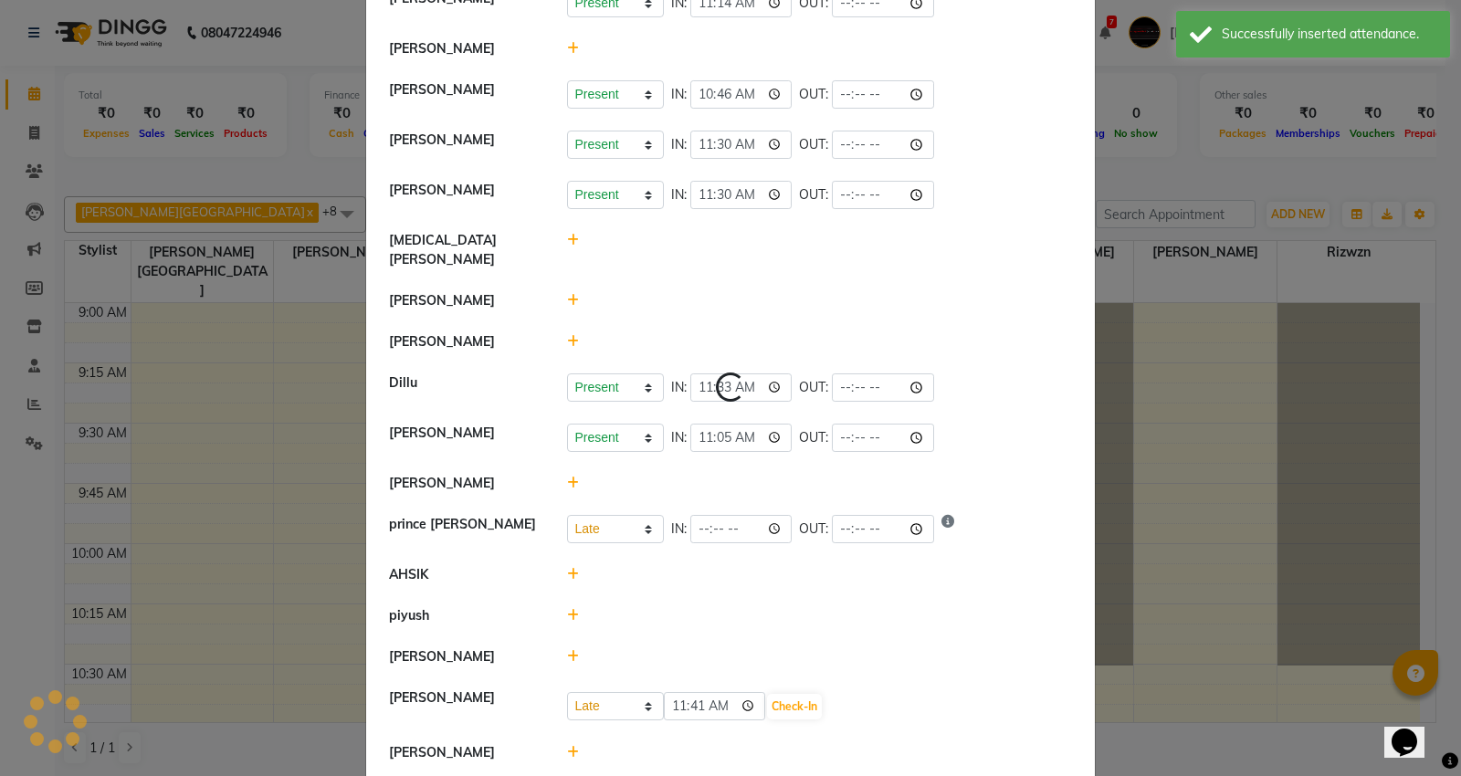
select select "L"
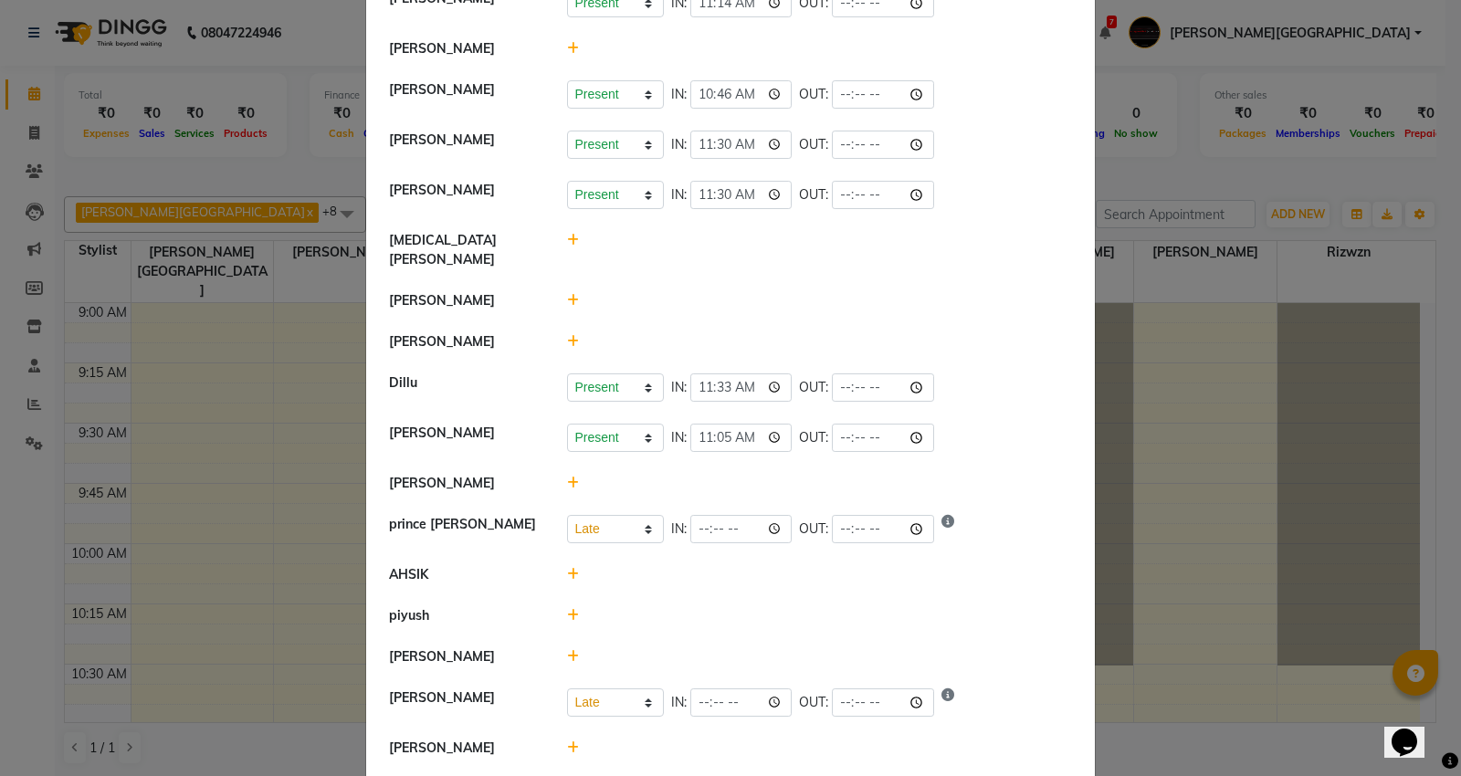
click at [567, 335] on icon at bounding box center [573, 341] width 12 height 13
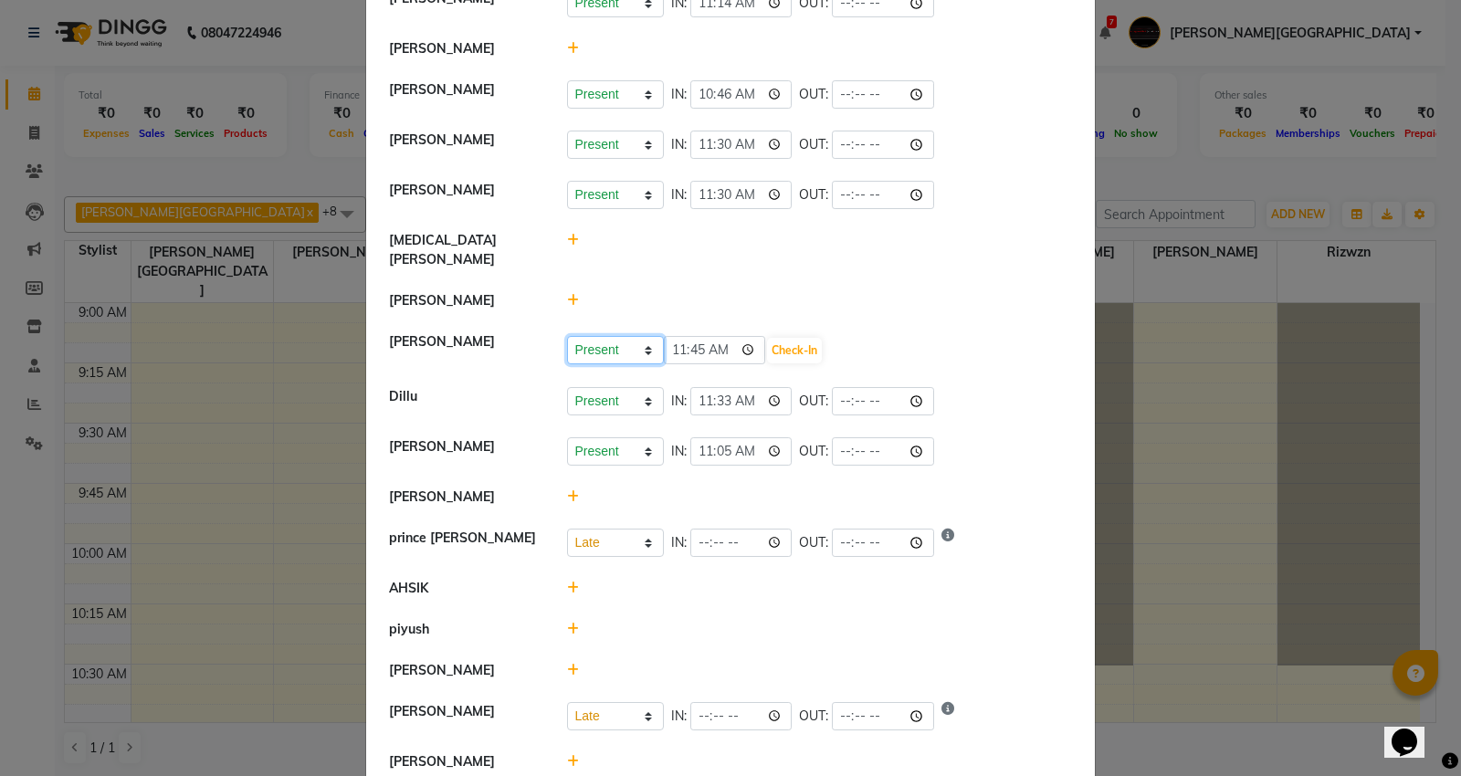
click at [635, 336] on select "Present Absent Late Half Day Weekly Off" at bounding box center [615, 350] width 97 height 28
click at [567, 336] on select "Present Absent Late Half Day Weekly Off" at bounding box center [615, 350] width 97 height 28
click at [582, 336] on select "Present Absent Late Half Day Weekly Off" at bounding box center [615, 350] width 97 height 28
select select "L"
click at [567, 336] on select "Present Absent Late Half Day Weekly Off" at bounding box center [615, 350] width 97 height 28
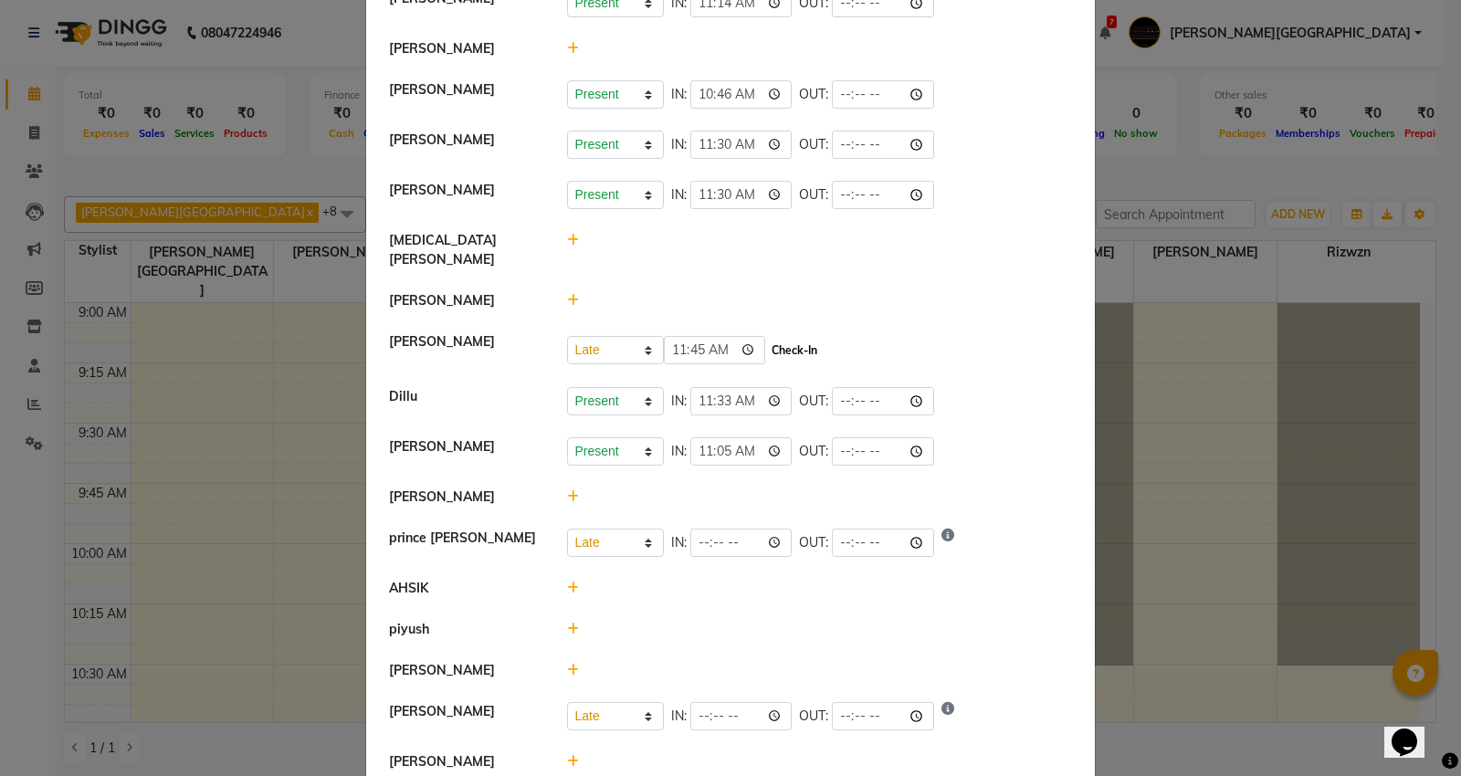
click at [773, 338] on button "Check-In" at bounding box center [794, 351] width 55 height 26
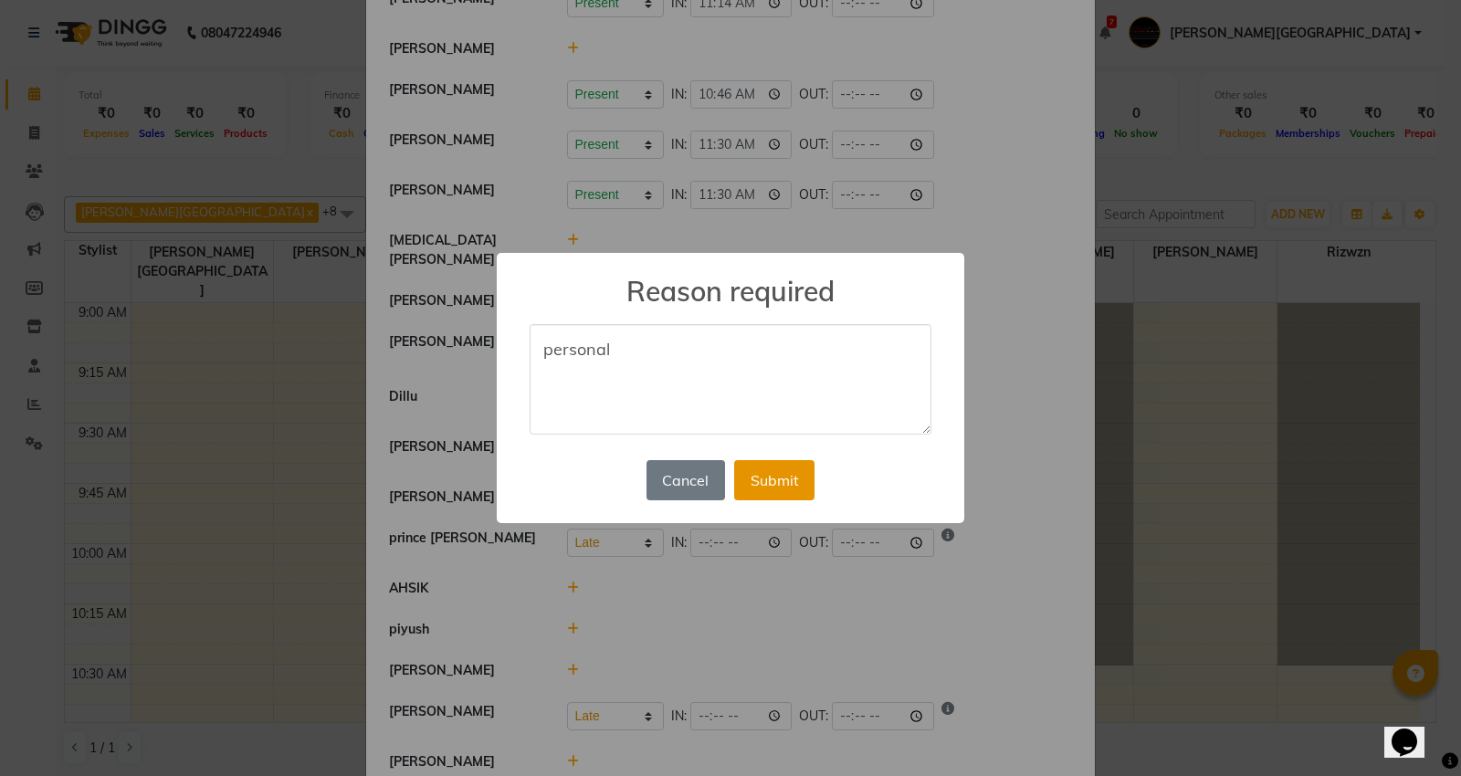
type textarea "personal"
click at [765, 480] on button "Submit" at bounding box center [774, 480] width 80 height 40
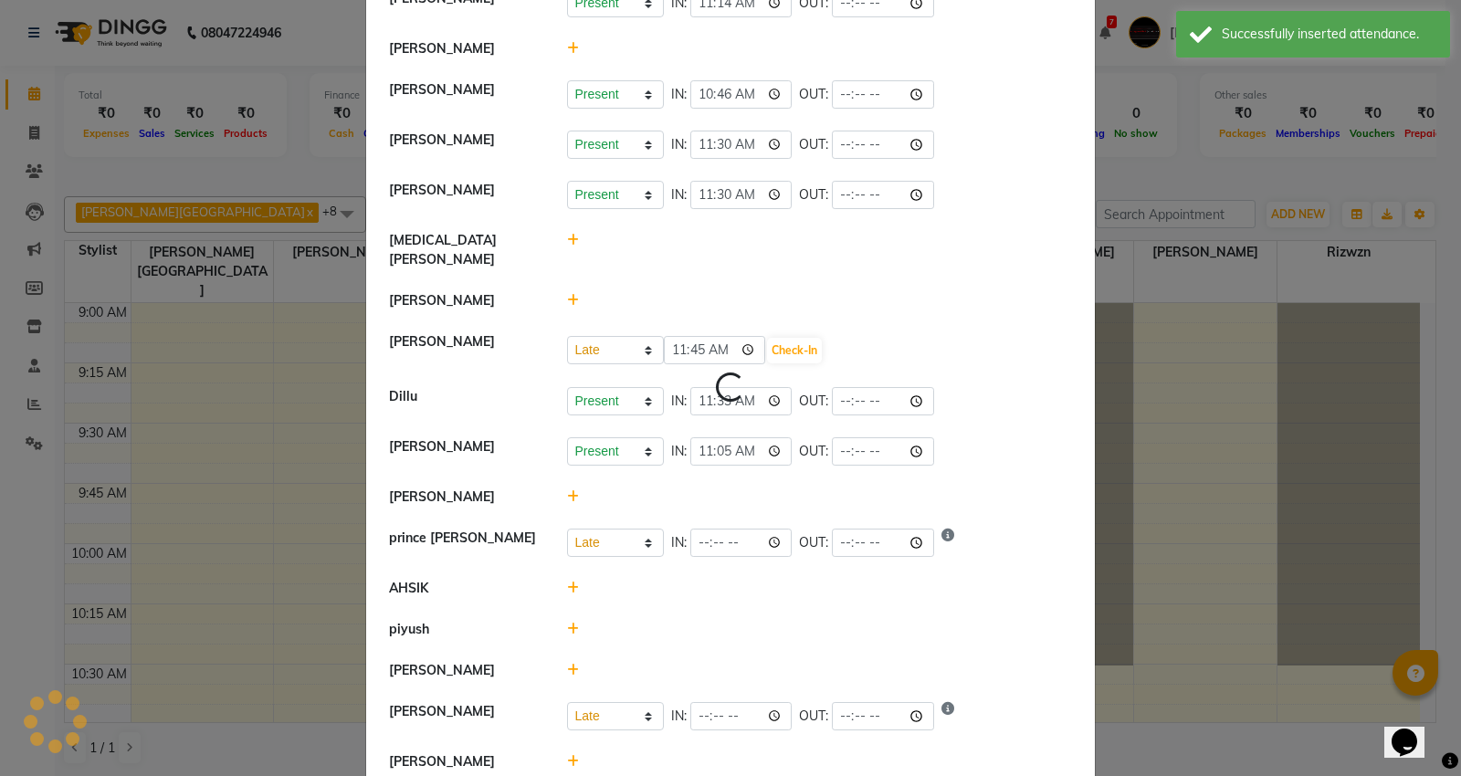
select select "L"
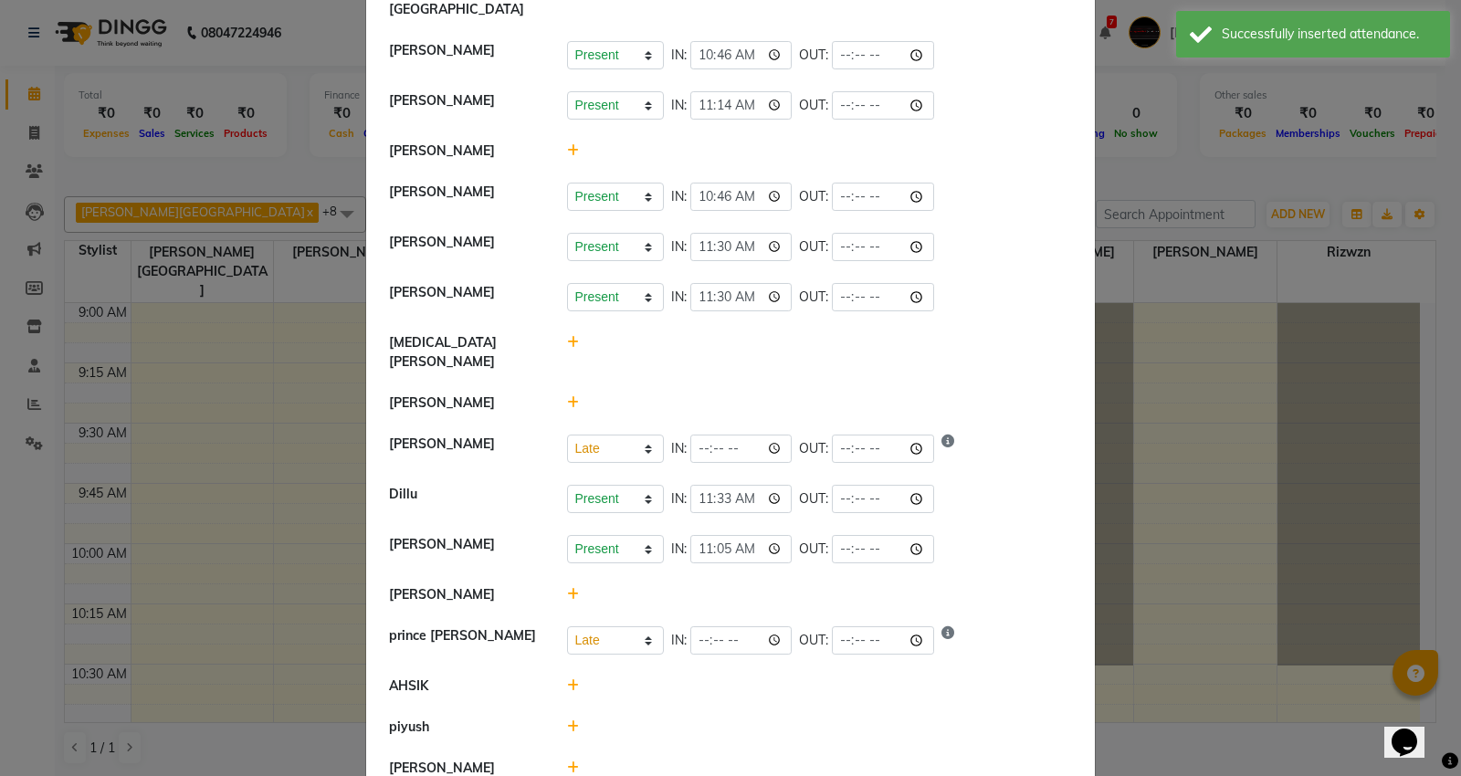
scroll to position [203, 0]
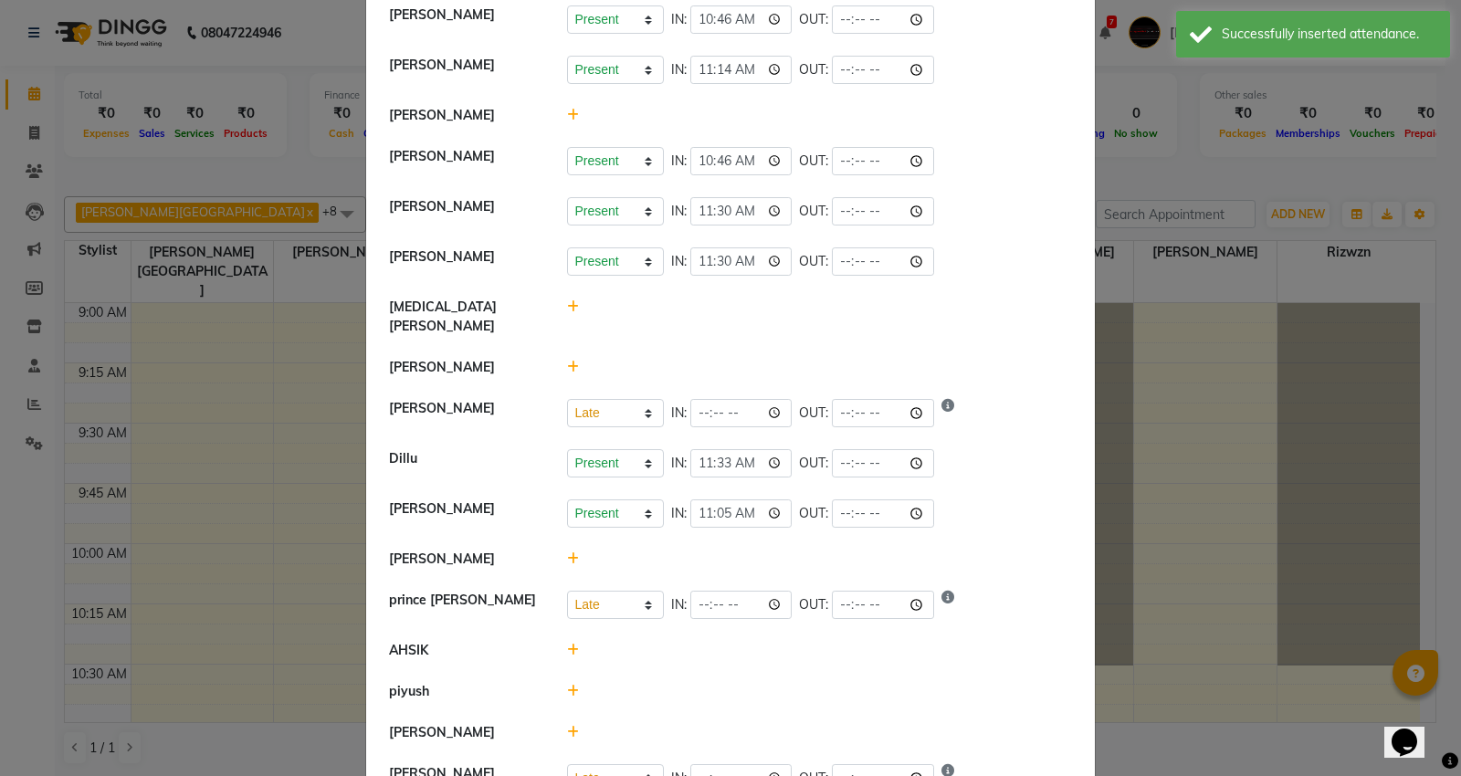
click at [567, 109] on icon at bounding box center [573, 115] width 12 height 13
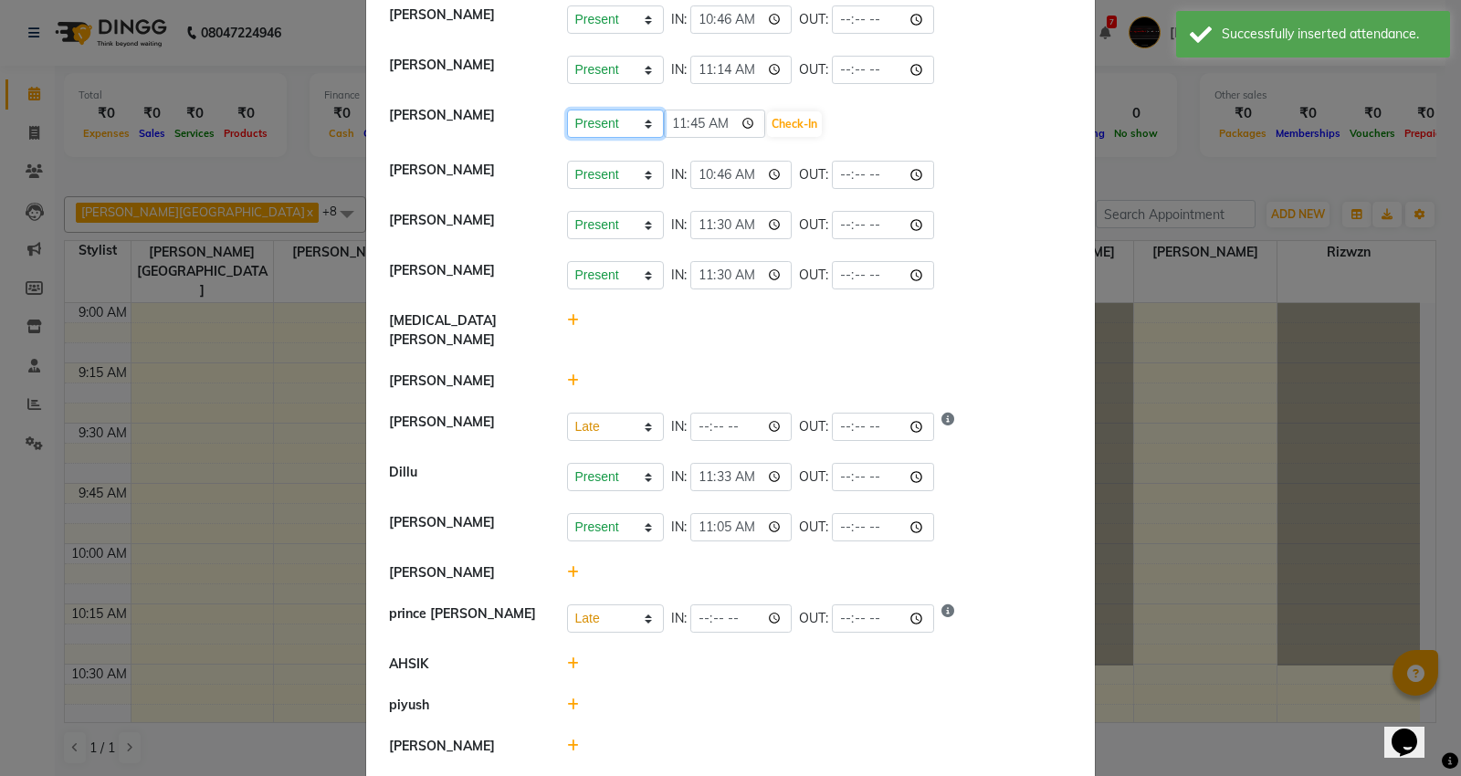
click at [624, 116] on select "Present Absent Late Half Day Weekly Off" at bounding box center [615, 124] width 97 height 28
select select "L"
click at [567, 110] on select "Present Absent Late Half Day Weekly Off" at bounding box center [615, 124] width 97 height 28
click at [781, 111] on button "Check-In" at bounding box center [794, 124] width 55 height 26
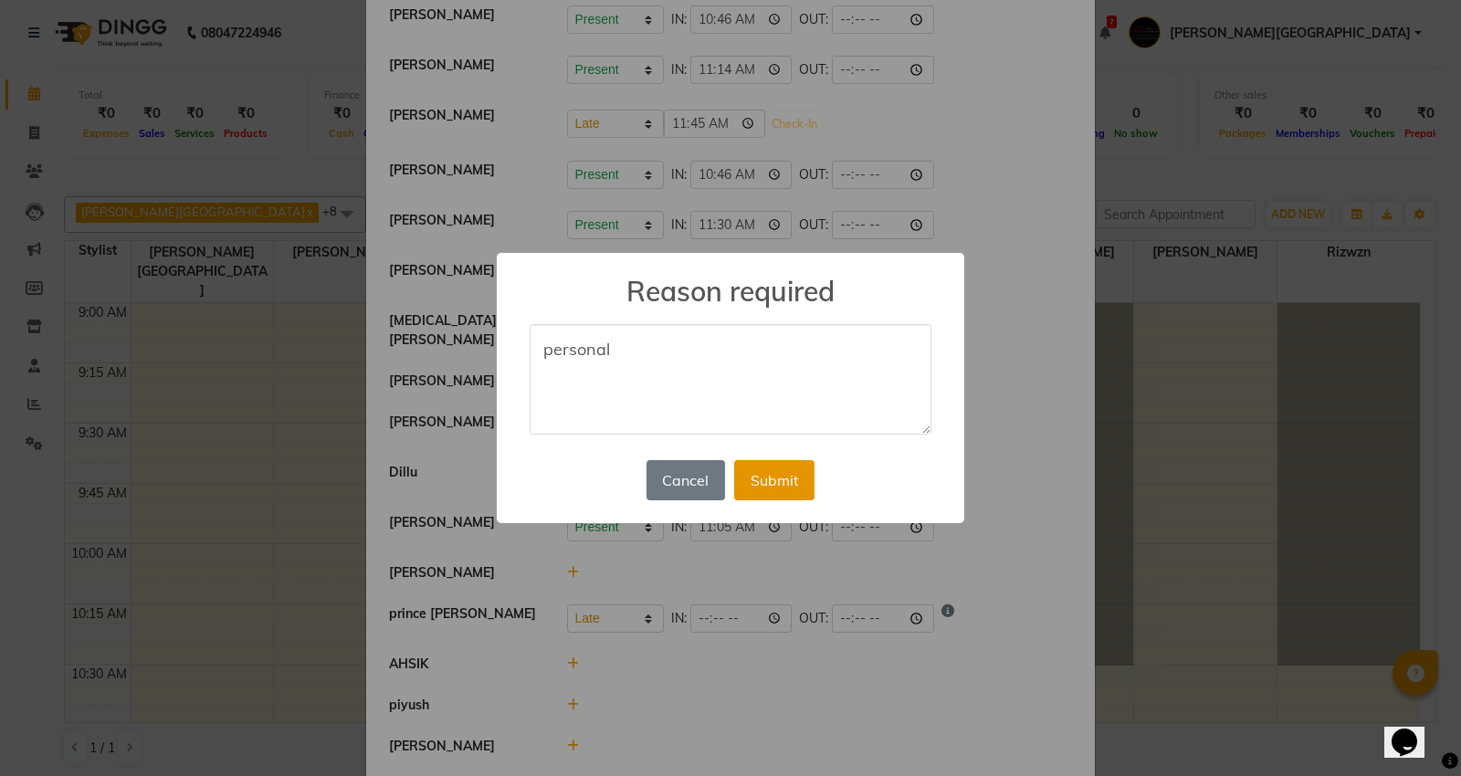
type textarea "personal"
click at [773, 470] on button "Submit" at bounding box center [774, 480] width 80 height 40
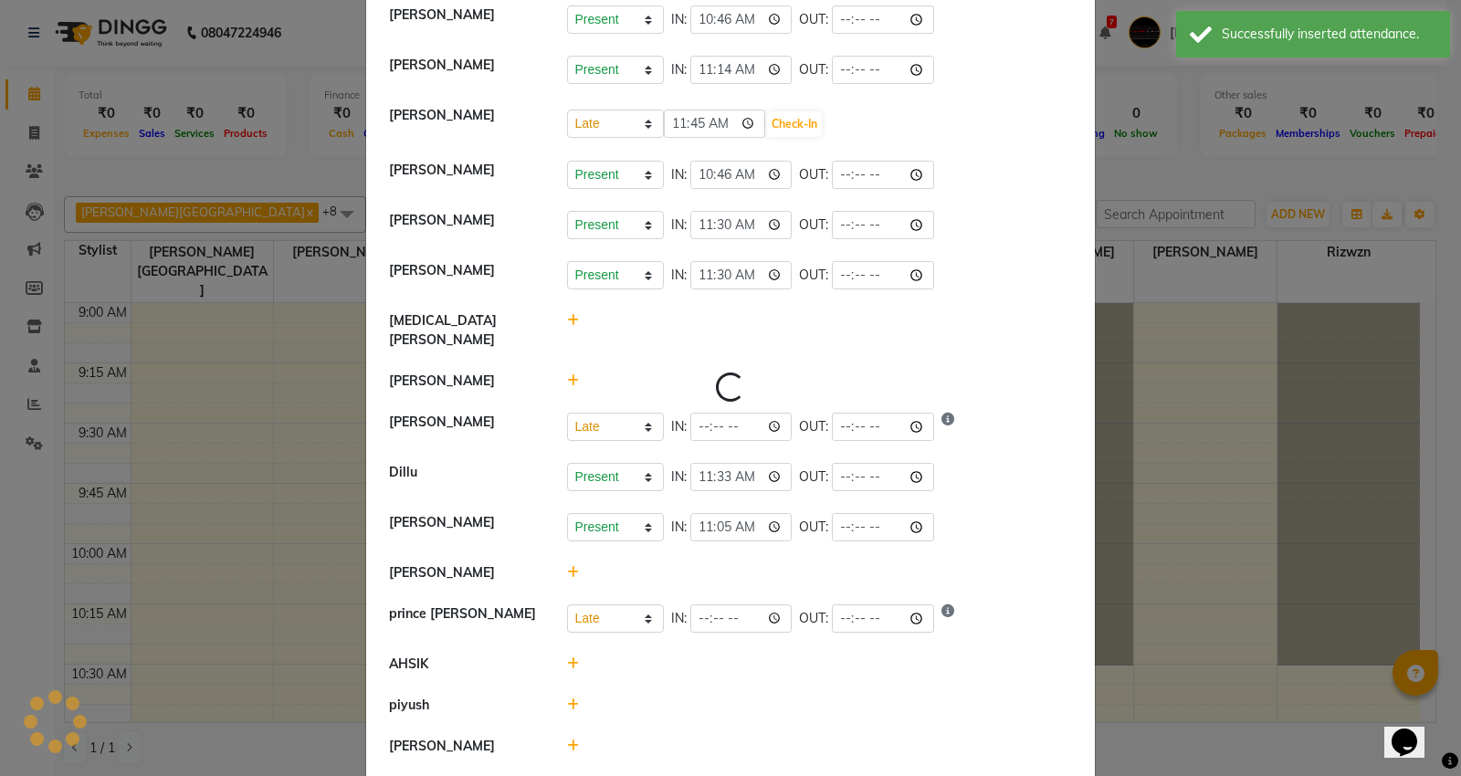
select select "L"
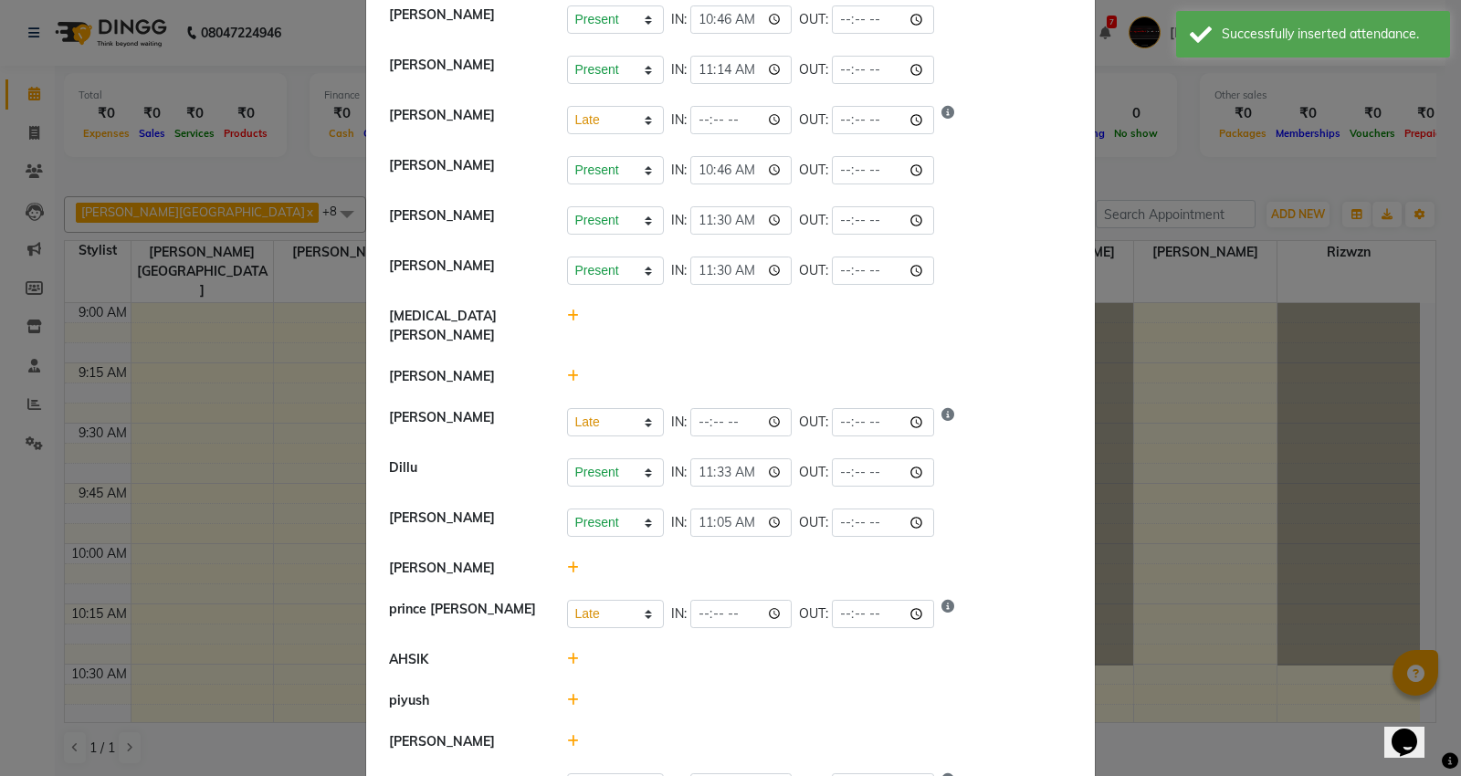
scroll to position [101, 0]
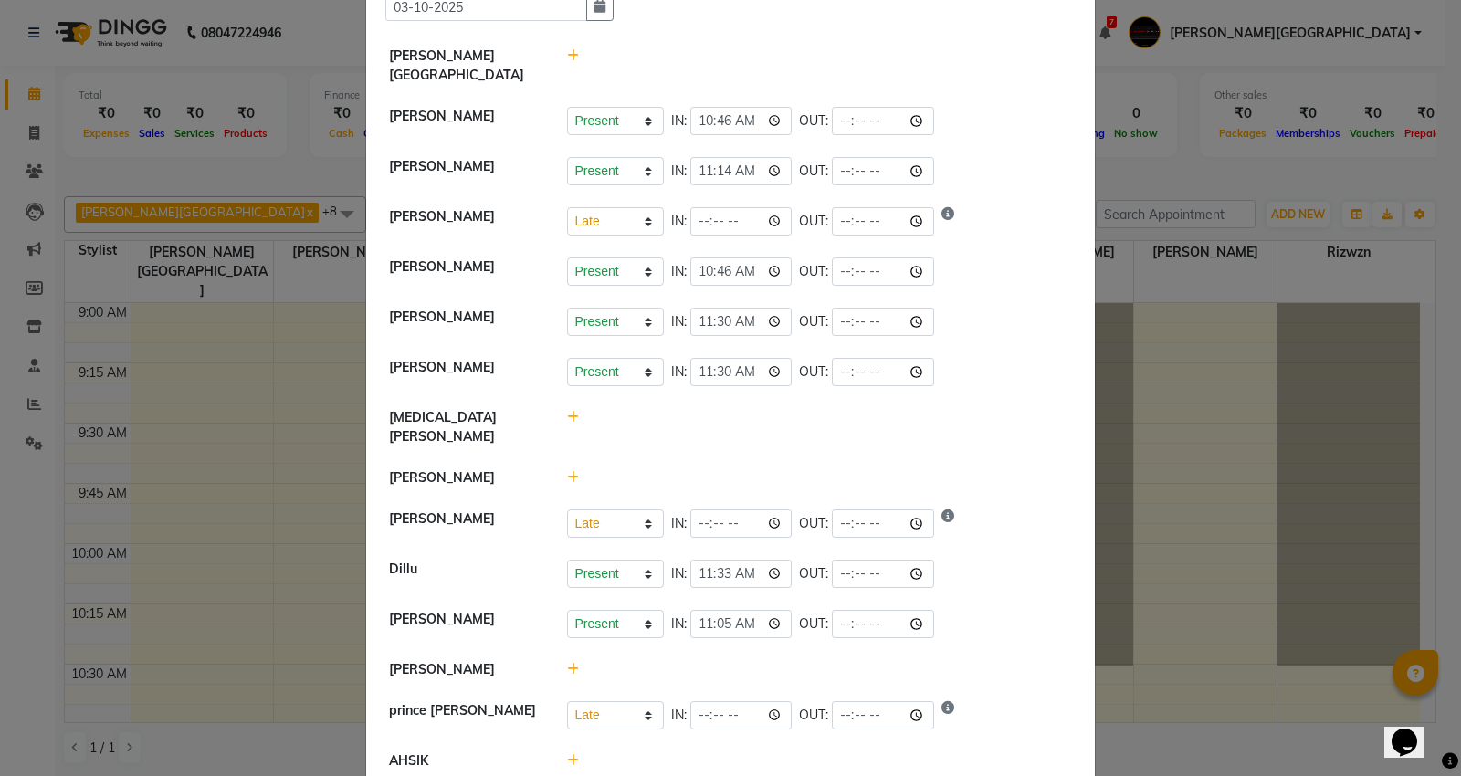
click at [93, 164] on ngb-modal-window "Attendance × Select Date 03-10-2025 Capello VR Mall Arti Borekar Present Absent…" at bounding box center [730, 388] width 1461 height 776
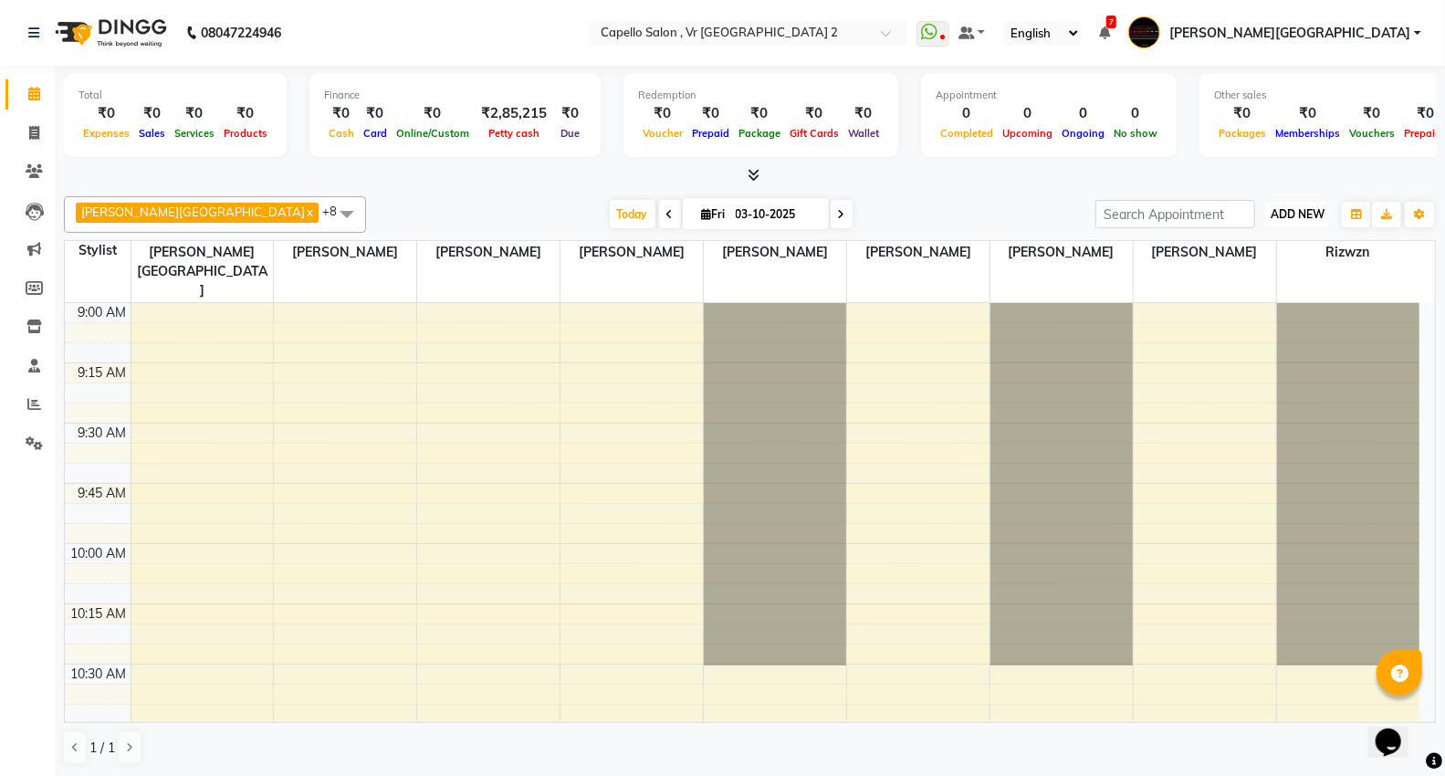
click at [1307, 207] on span "ADD NEW" at bounding box center [1298, 214] width 54 height 14
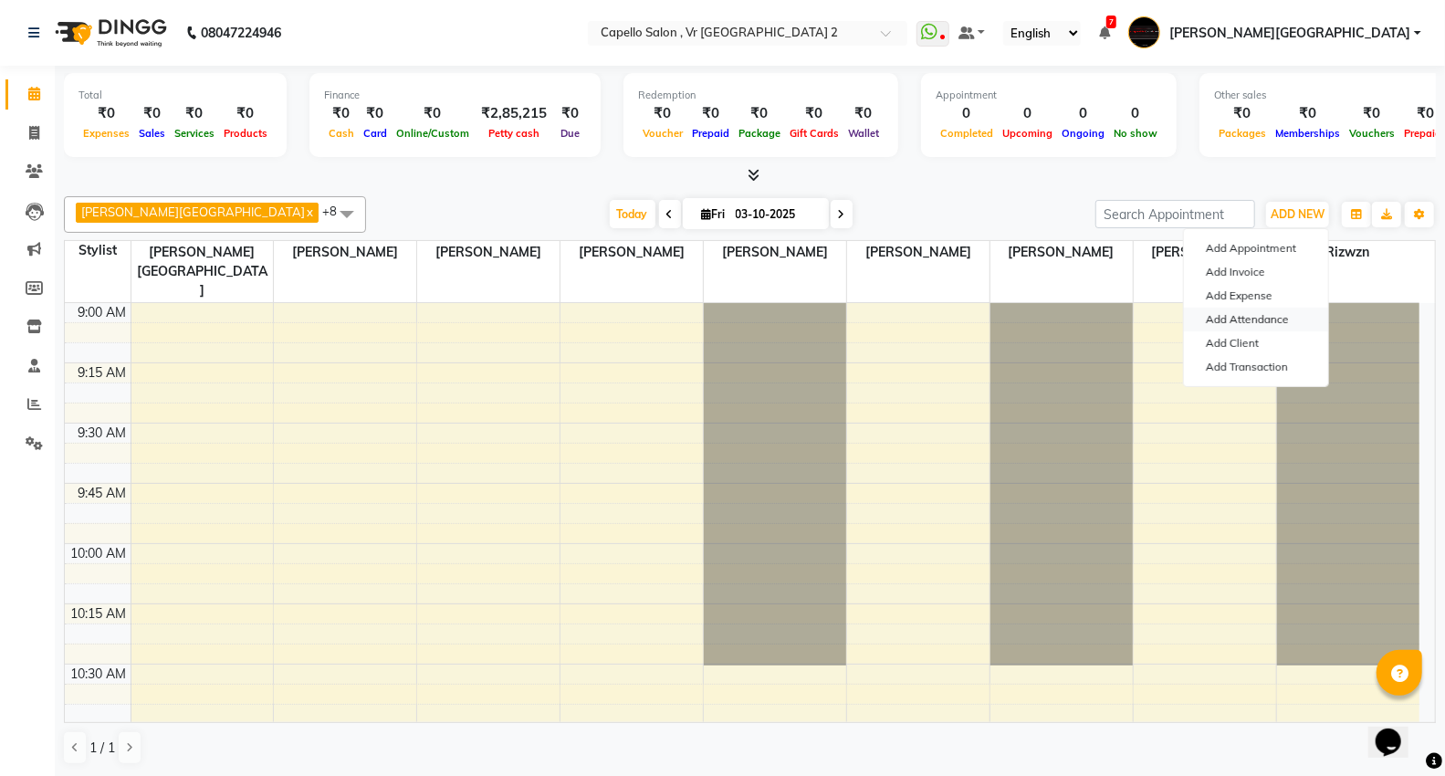
click at [1275, 322] on link "Add Attendance" at bounding box center [1256, 320] width 144 height 24
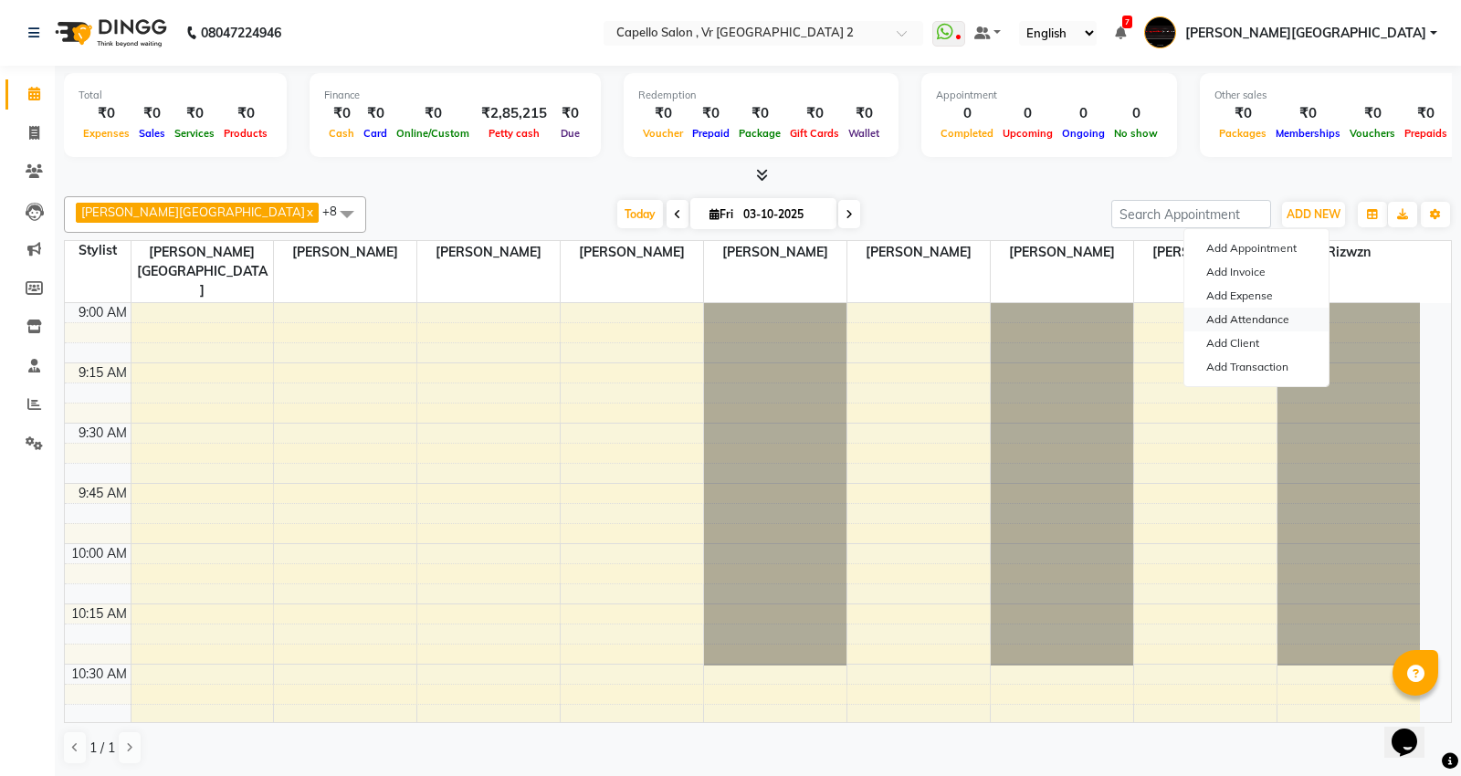
select select "L"
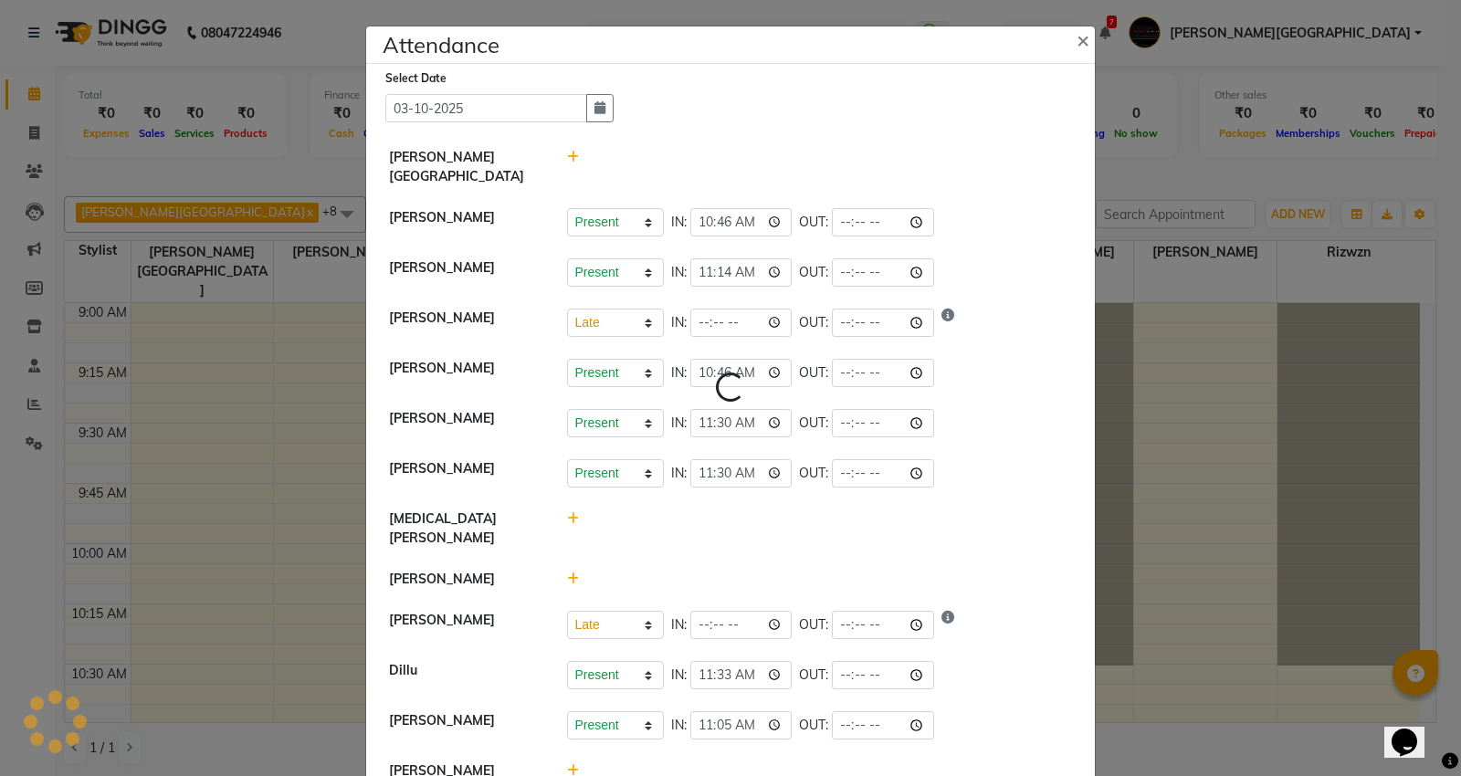
select select "L"
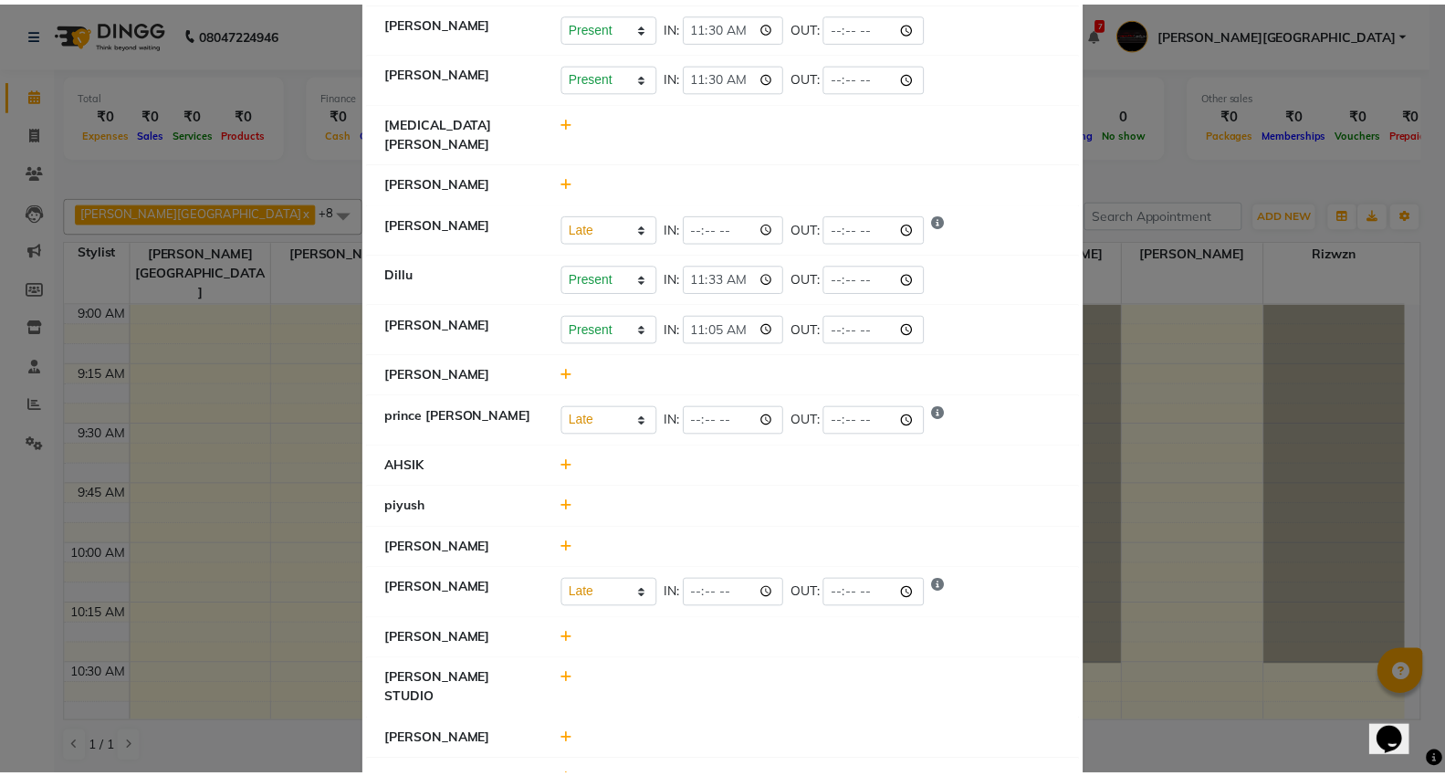
scroll to position [398, 0]
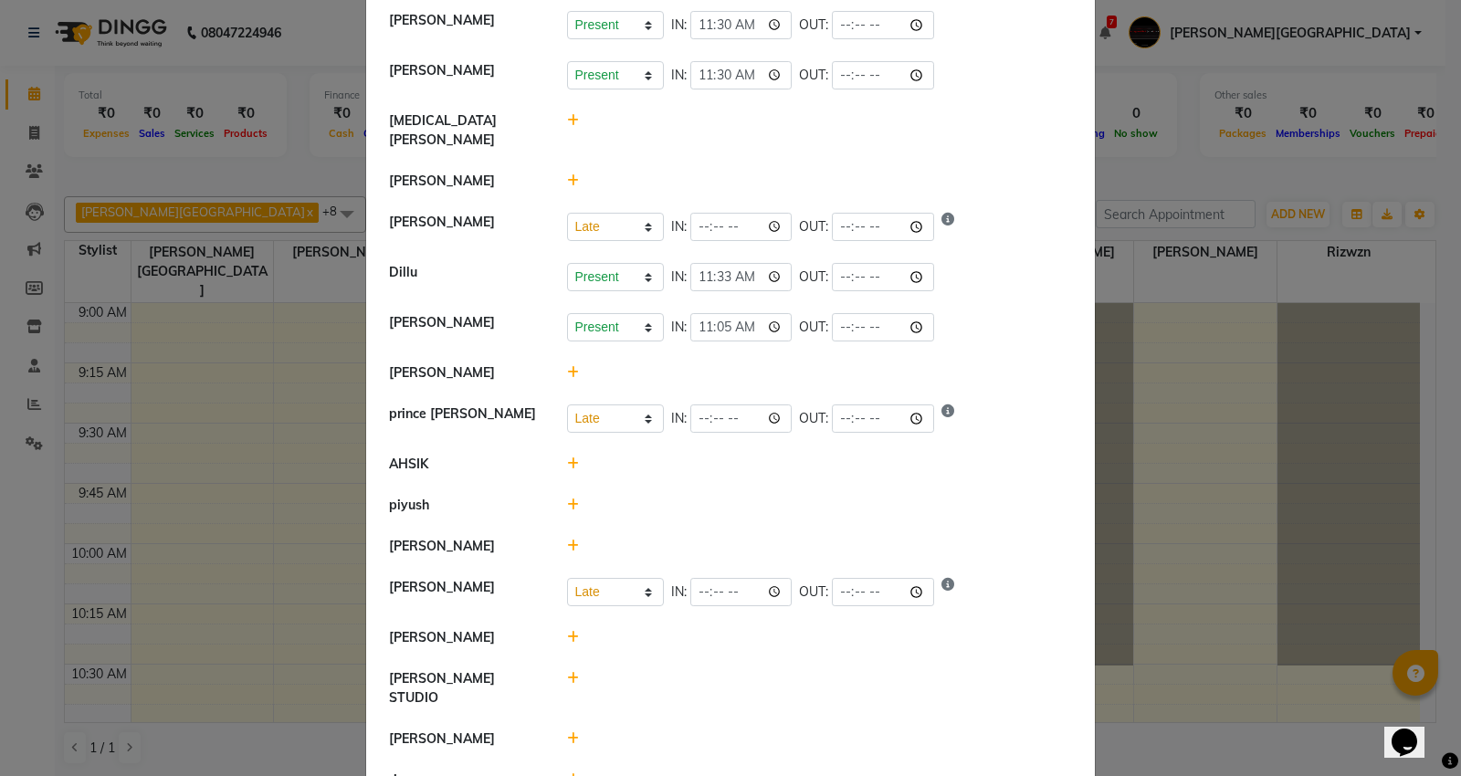
click at [1160, 470] on ngb-modal-window "Attendance × Select Date 03-10-2025 Capello VR Mall Arti Borekar Present Absent…" at bounding box center [730, 388] width 1461 height 776
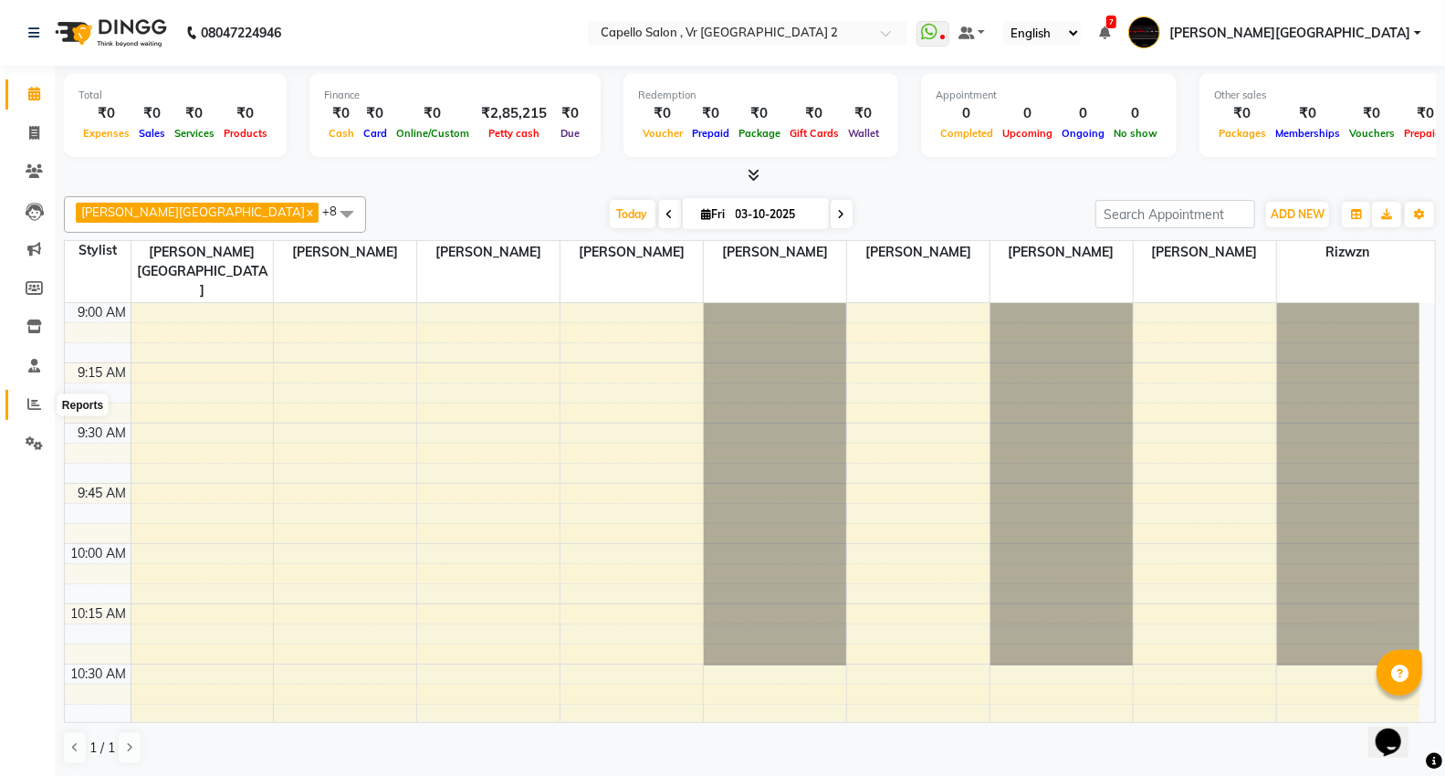
click at [37, 403] on icon at bounding box center [34, 404] width 14 height 14
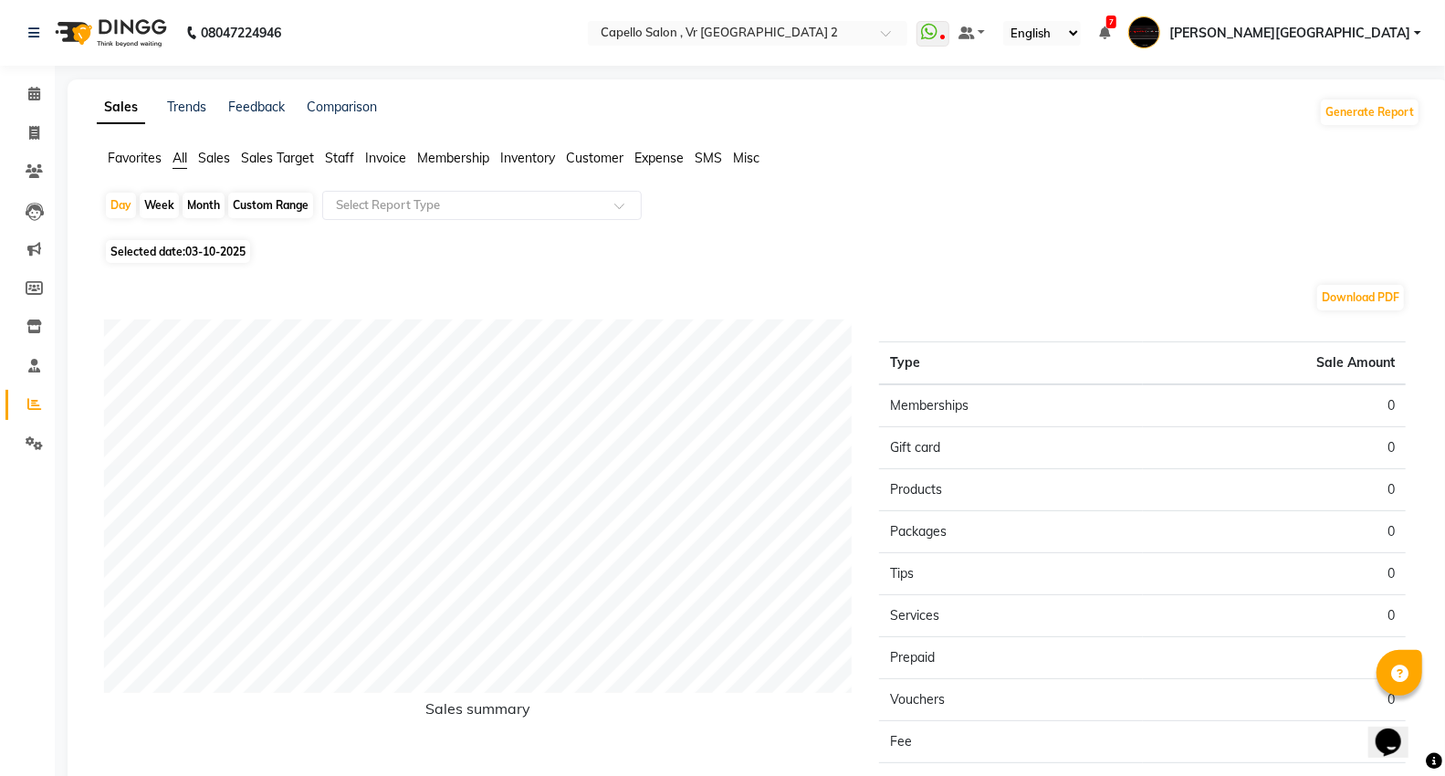
click at [348, 163] on span "Staff" at bounding box center [339, 158] width 29 height 16
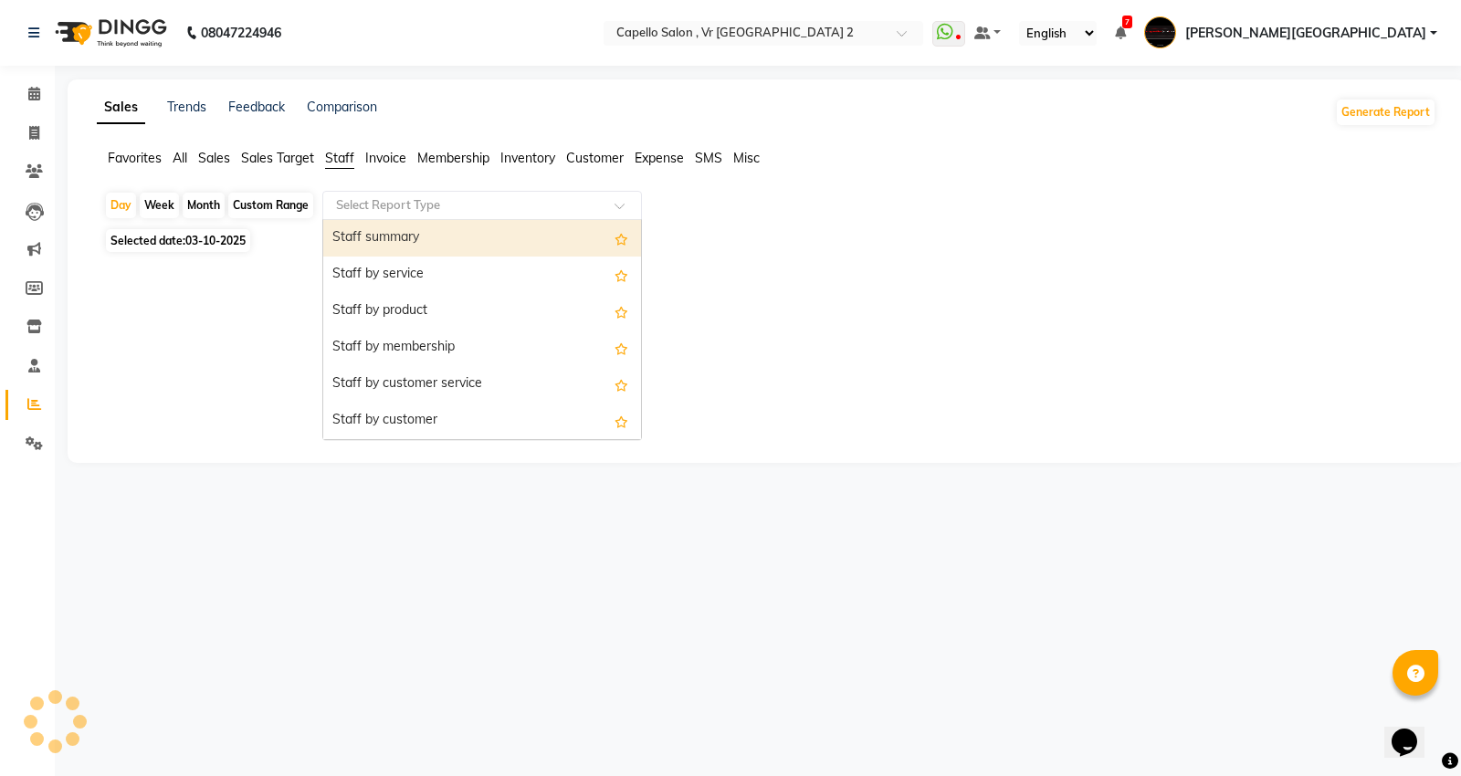
click at [342, 211] on input "text" at bounding box center [463, 205] width 263 height 18
click at [362, 232] on div "Staff summary" at bounding box center [482, 238] width 318 height 37
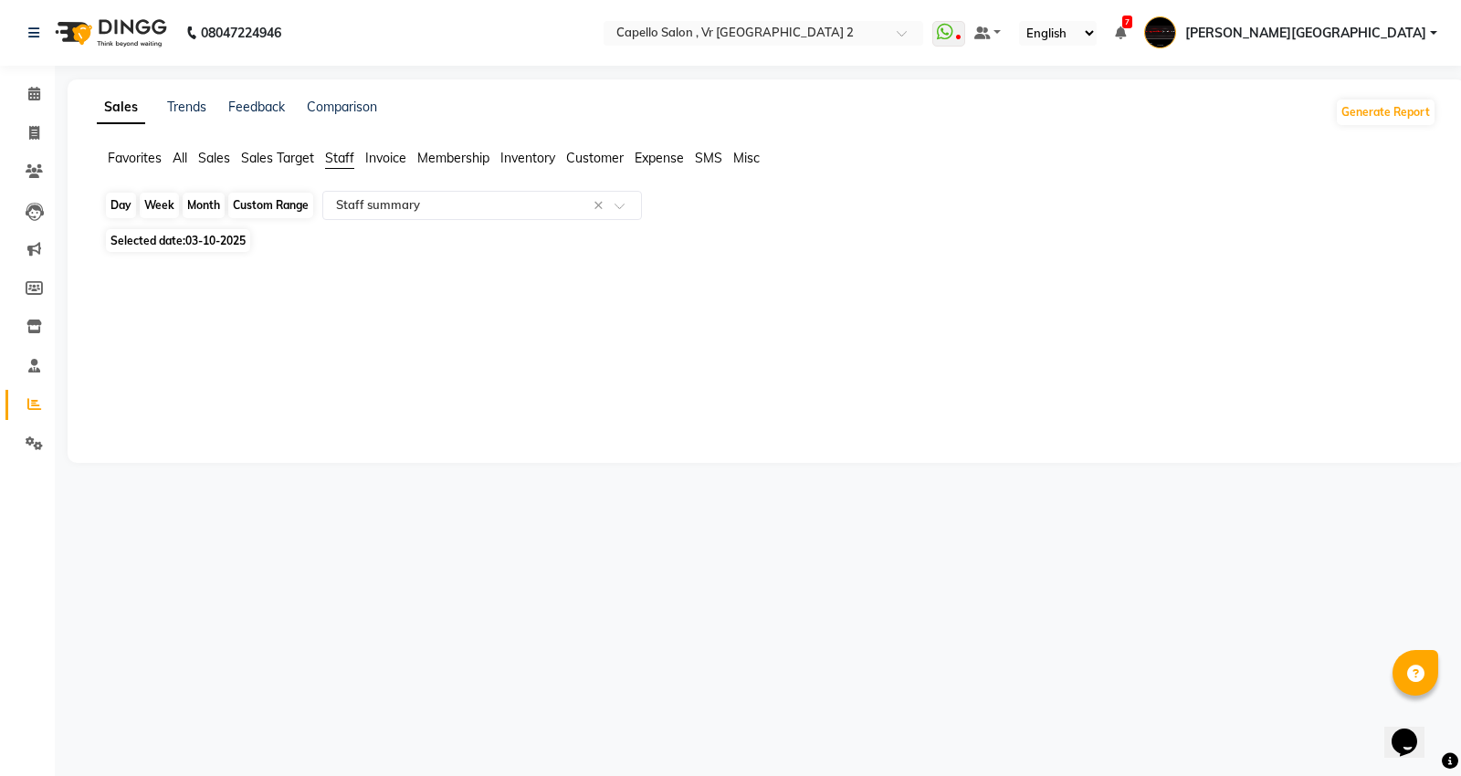
click at [134, 213] on div "Day" at bounding box center [121, 206] width 30 height 26
select select "10"
select select "2025"
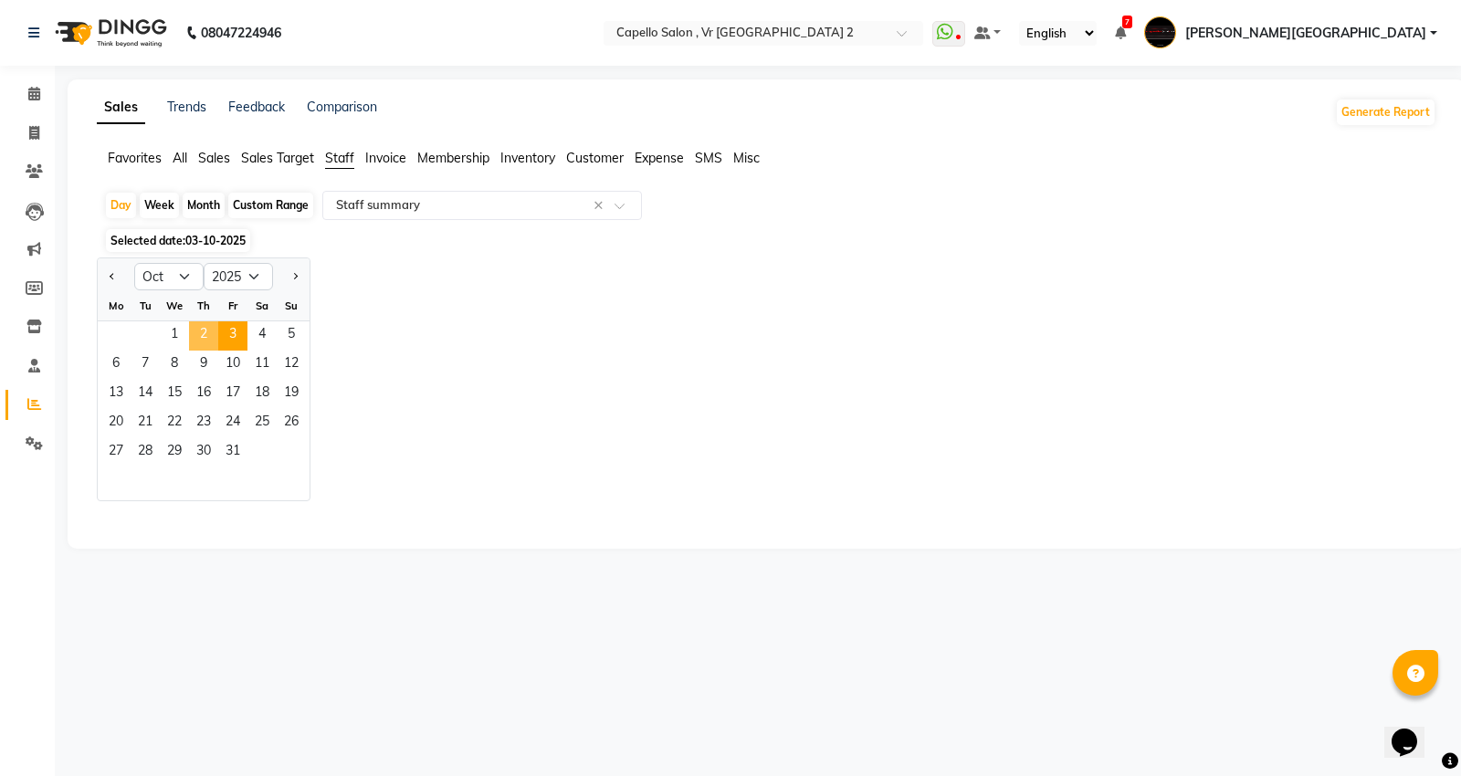
click at [198, 334] on span "2" at bounding box center [203, 335] width 29 height 29
select select "full_report"
select select "csv"
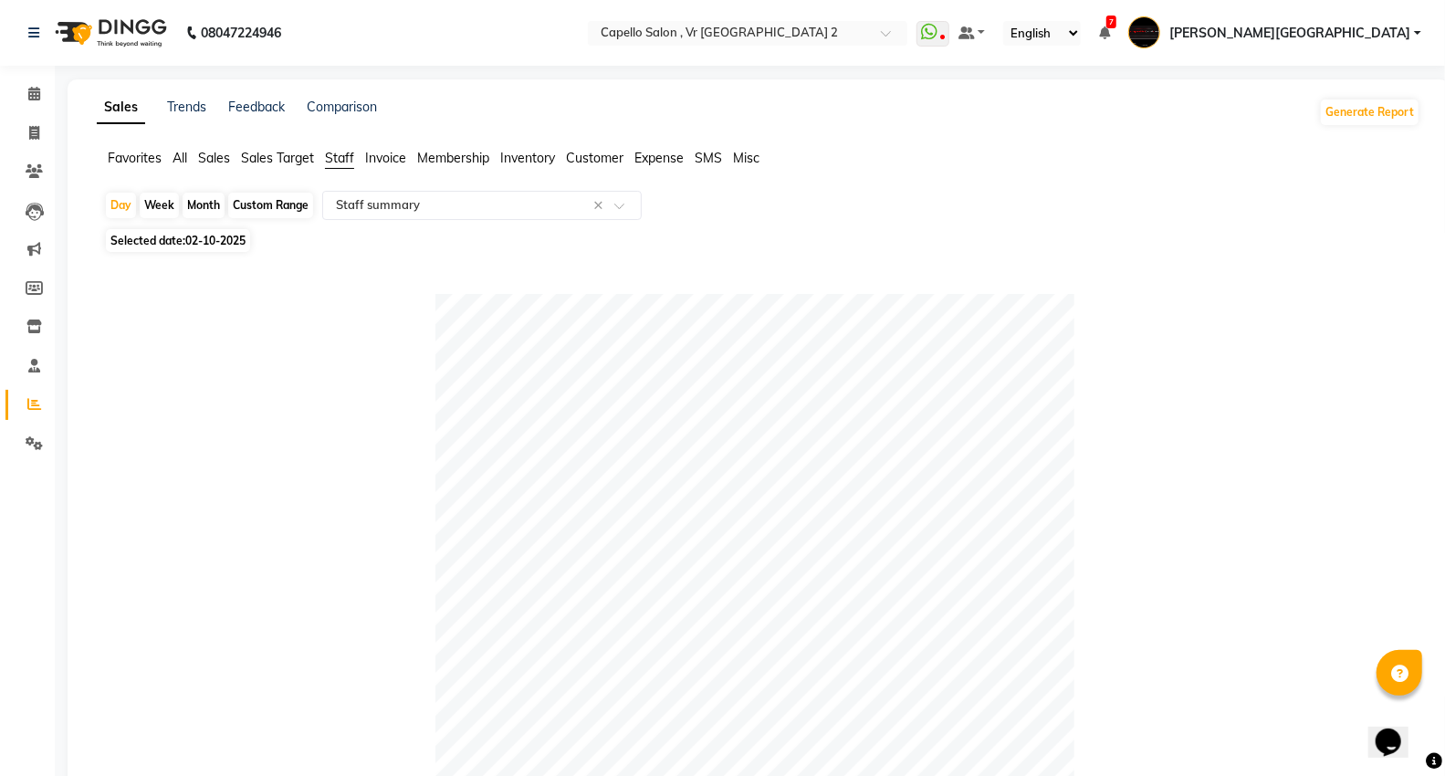
click at [215, 213] on div "Month" at bounding box center [204, 206] width 42 height 26
select select "10"
select select "2025"
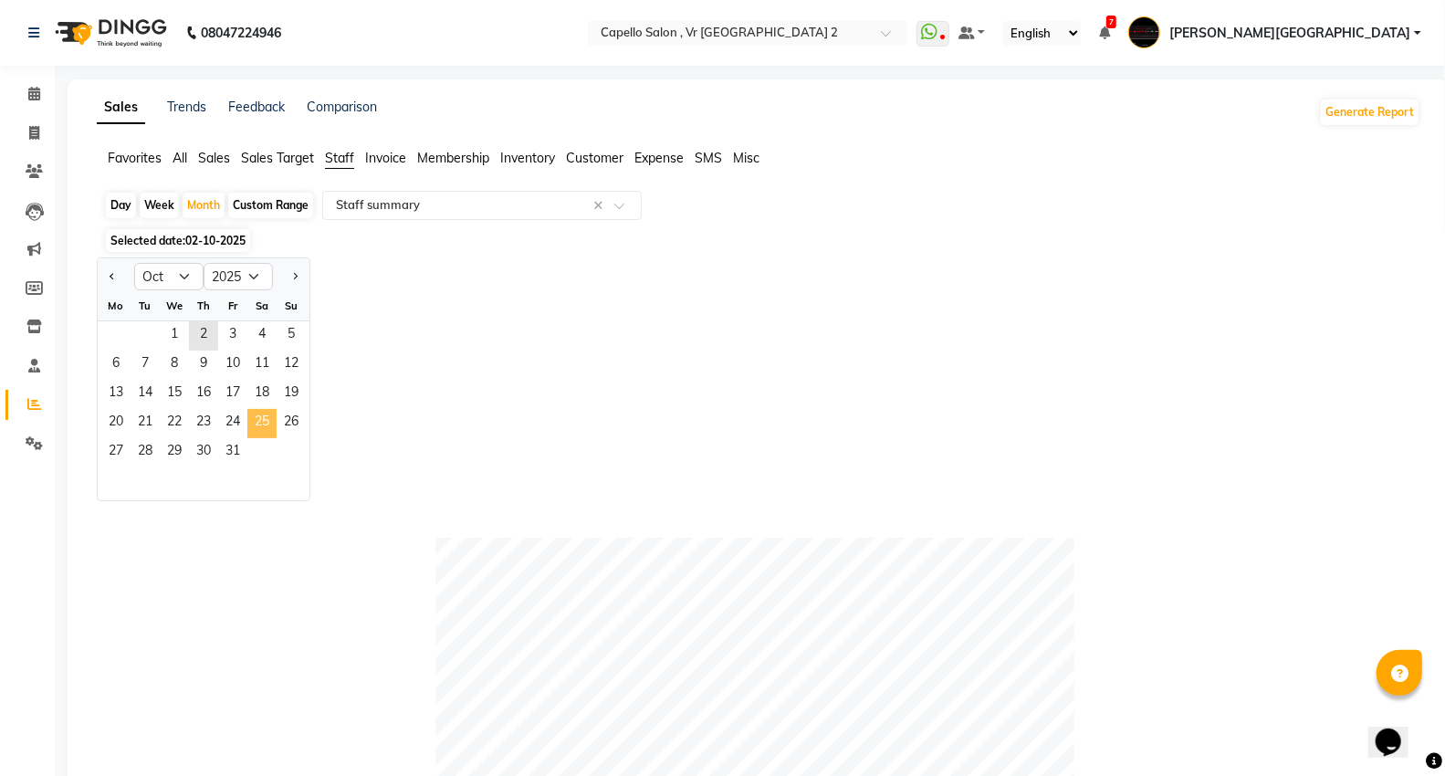
click at [268, 438] on span "25" at bounding box center [261, 423] width 29 height 29
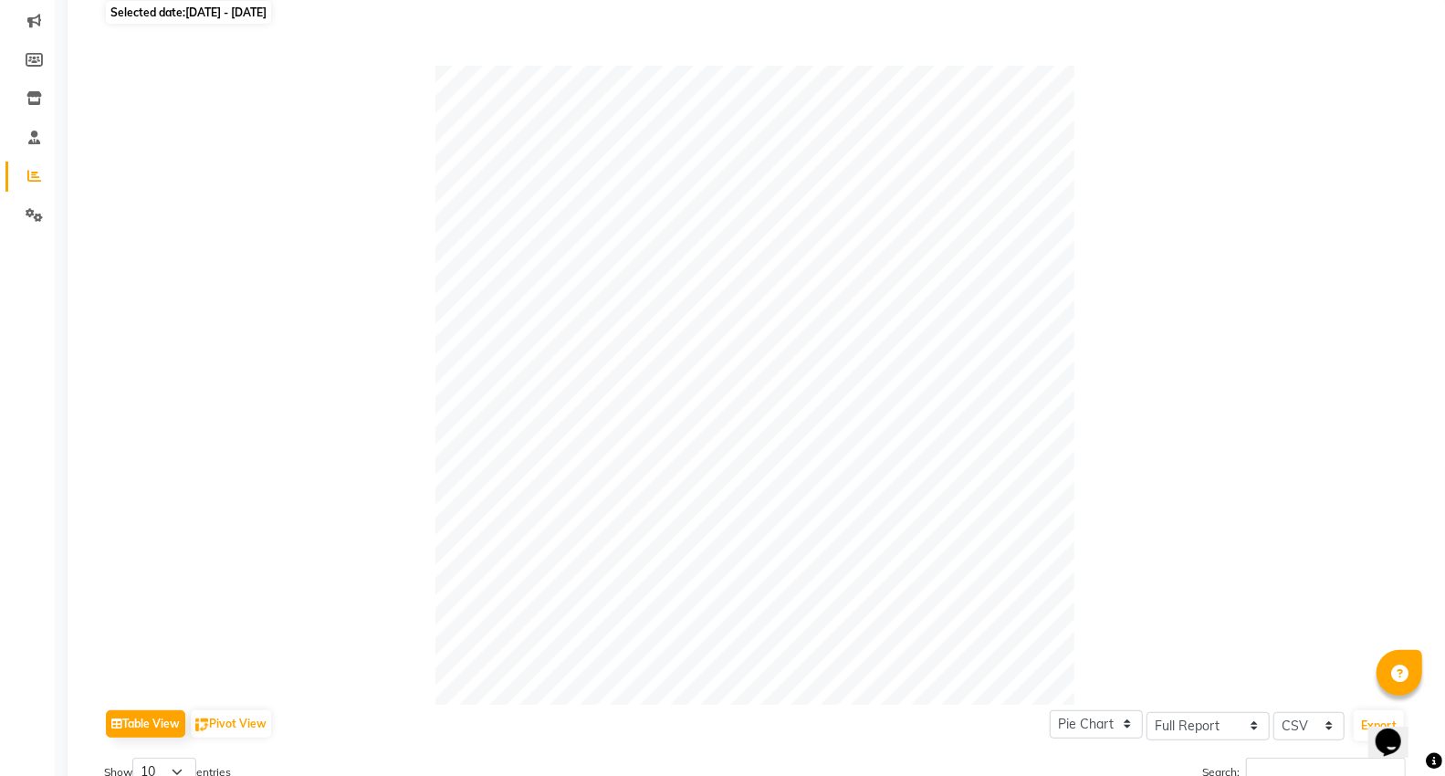
scroll to position [203, 0]
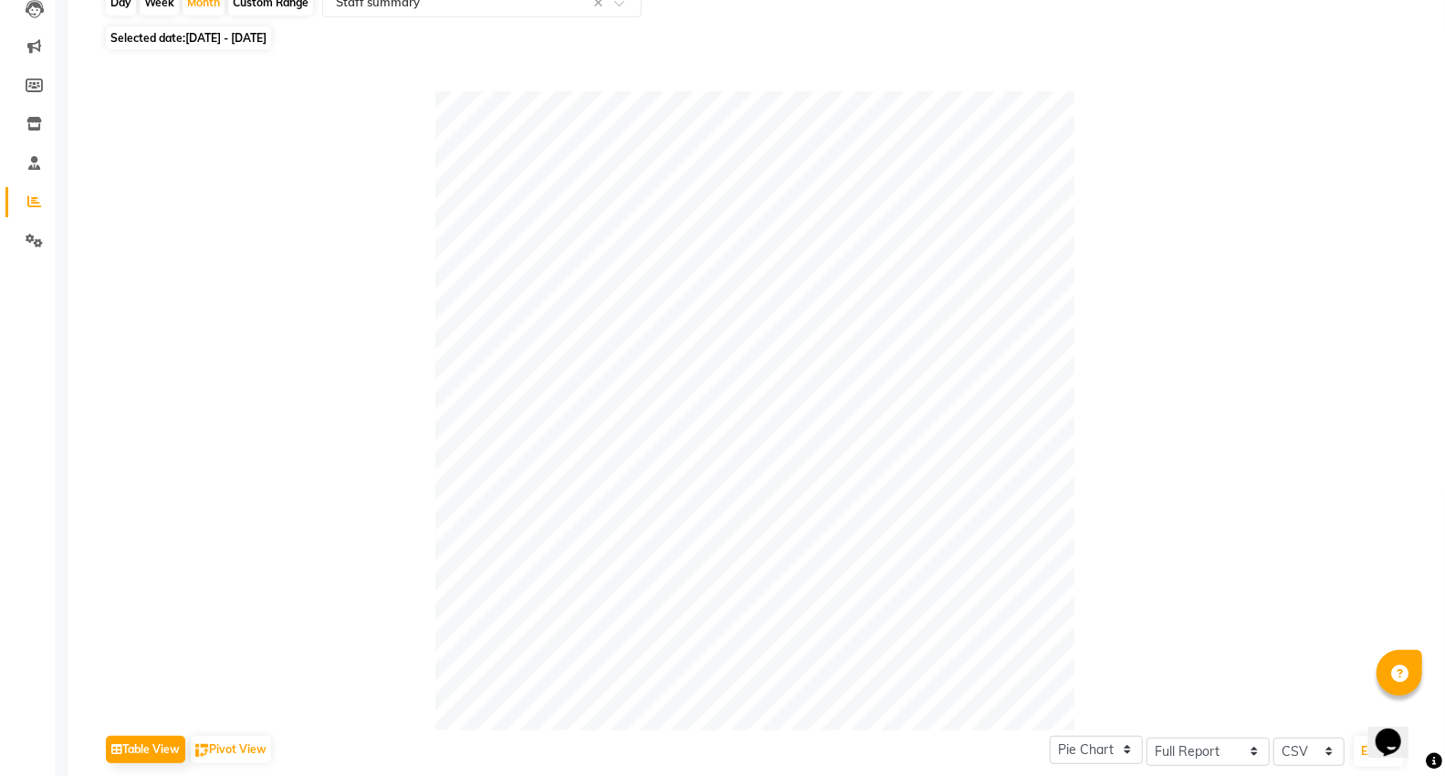
click at [167, 250] on div at bounding box center [755, 410] width 1302 height 639
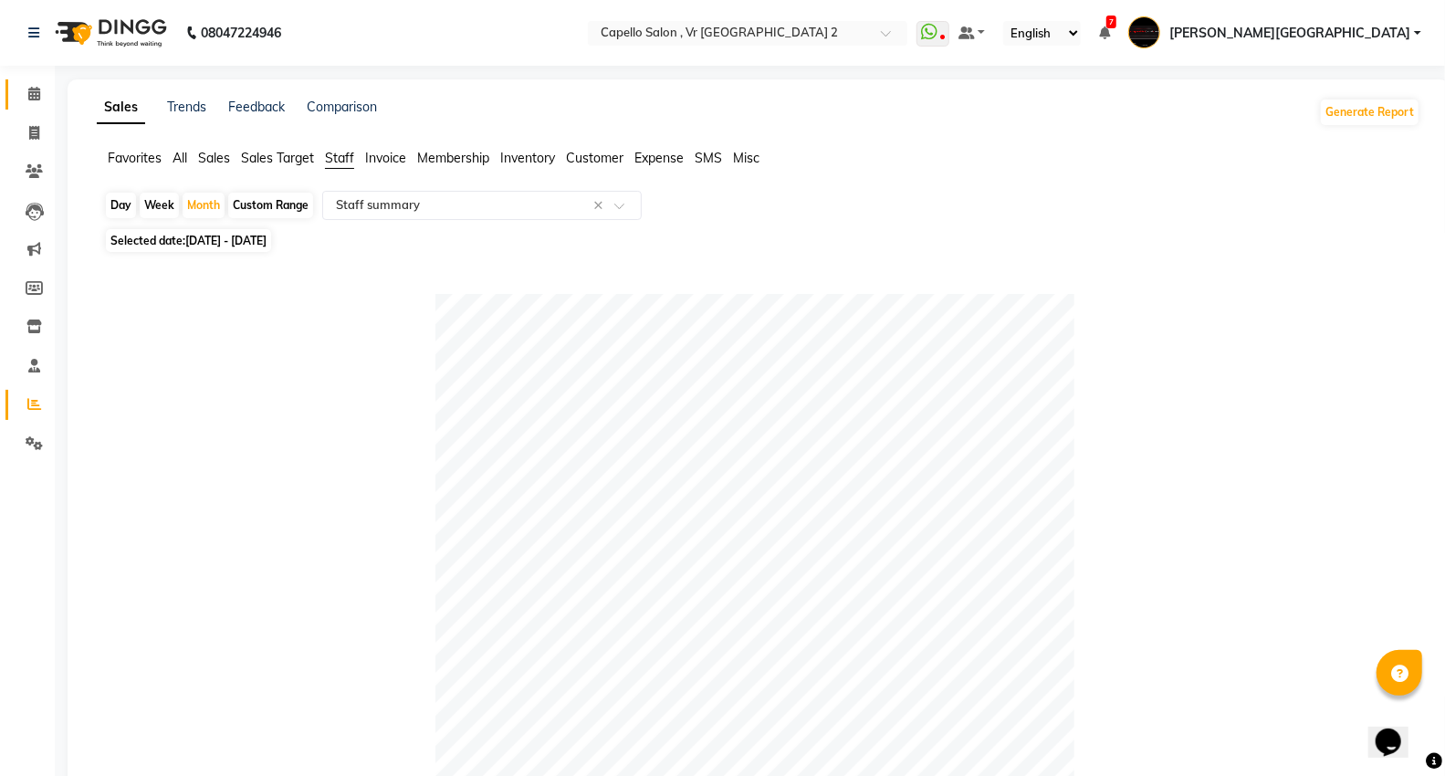
click at [5, 88] on link "Calendar" at bounding box center [27, 94] width 44 height 30
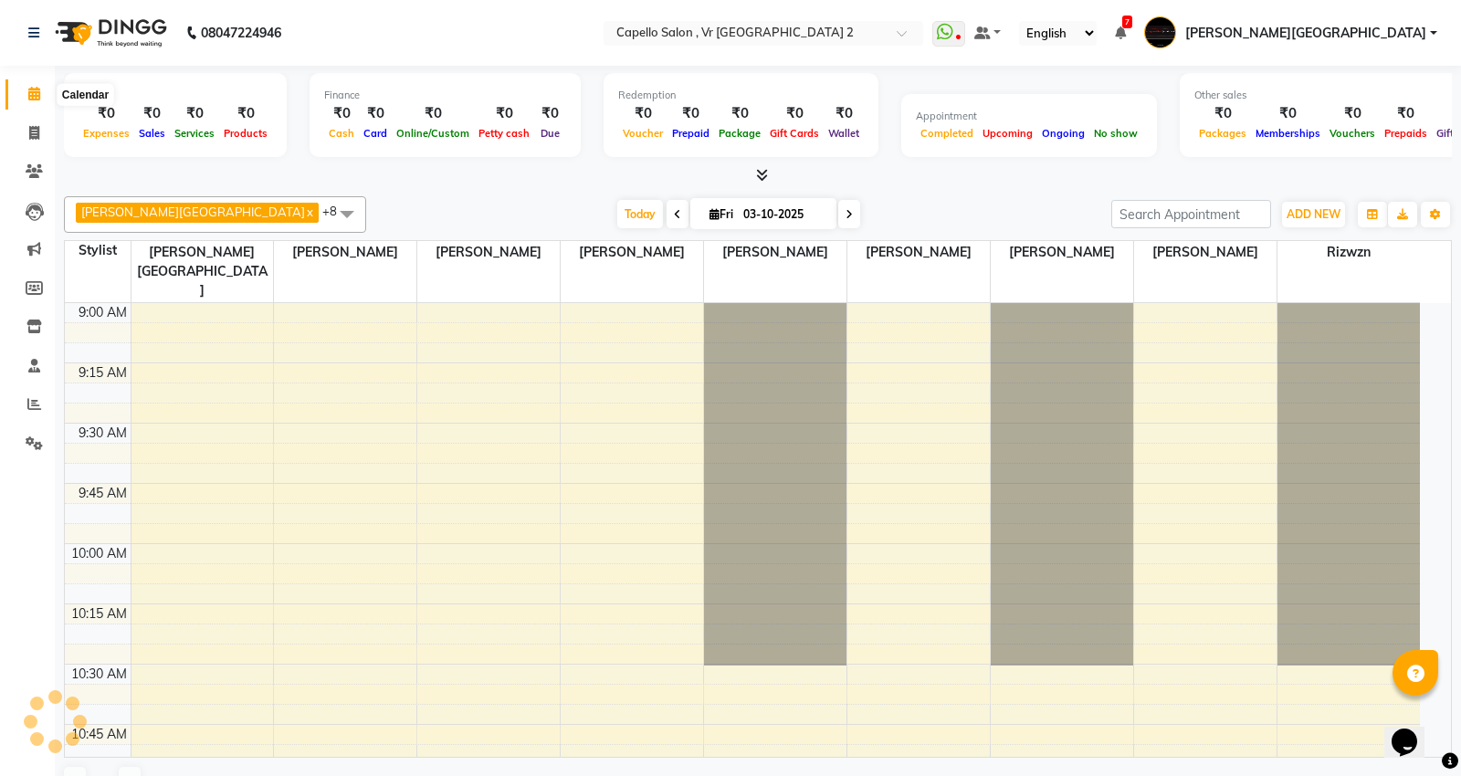
click at [39, 99] on span at bounding box center [34, 94] width 32 height 21
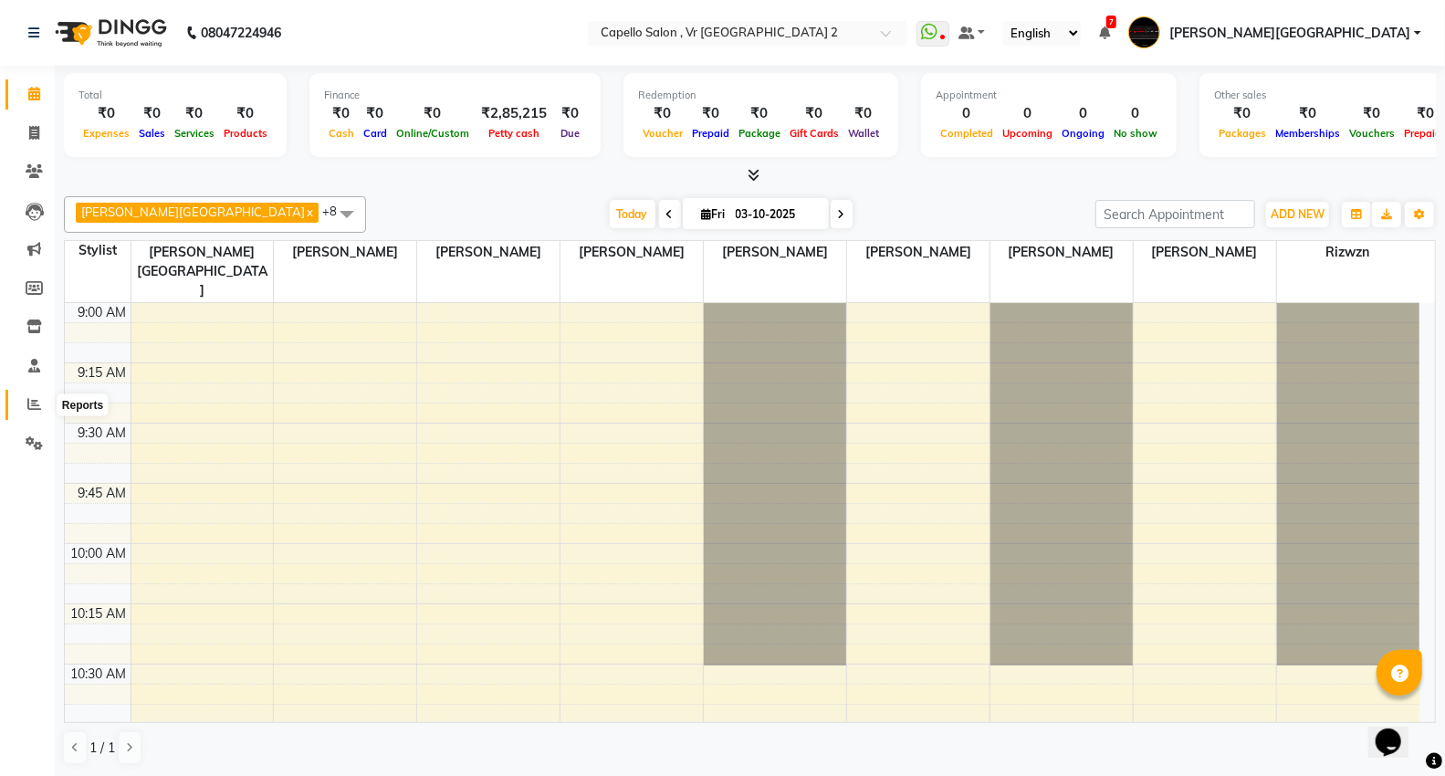
click at [18, 399] on span at bounding box center [34, 404] width 32 height 21
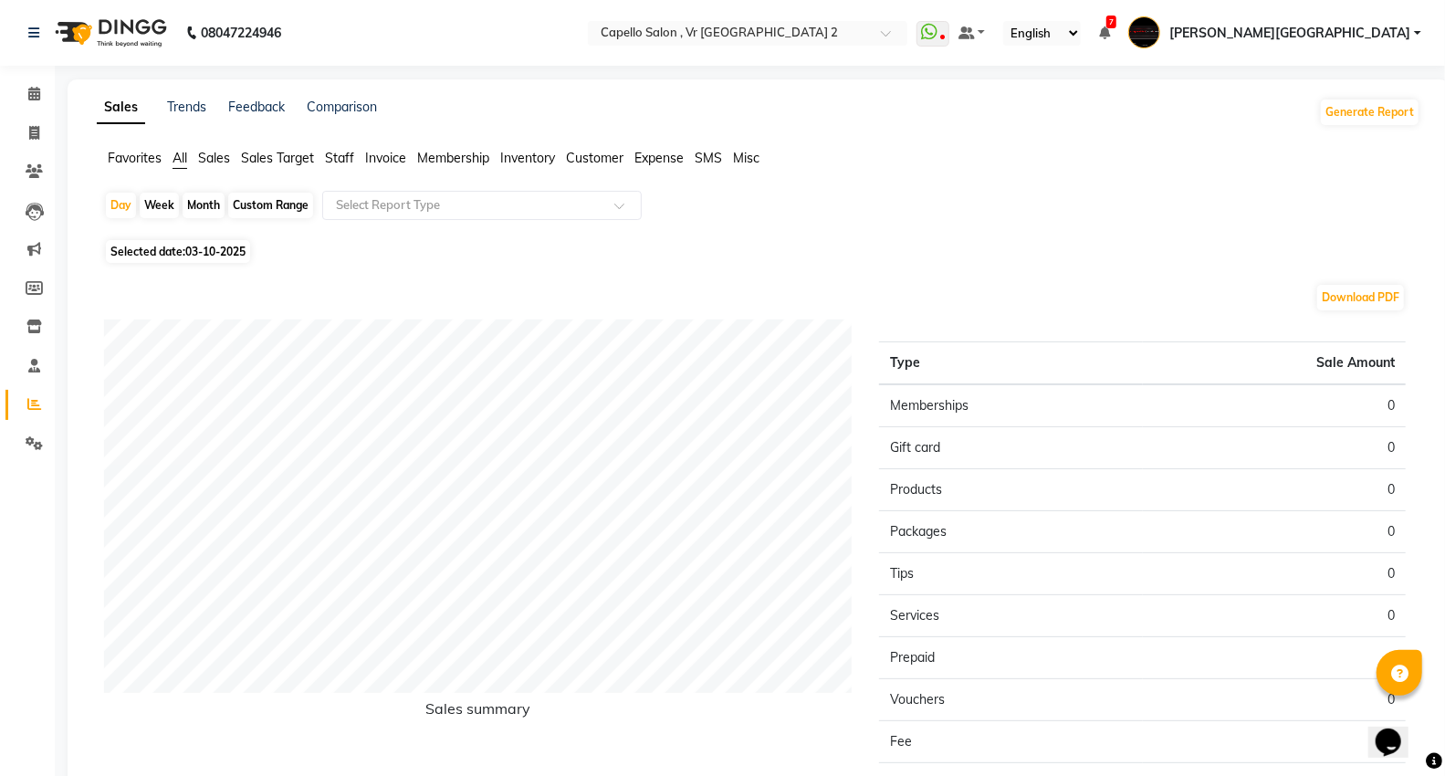
click at [298, 159] on span "Sales Target" at bounding box center [277, 158] width 73 height 16
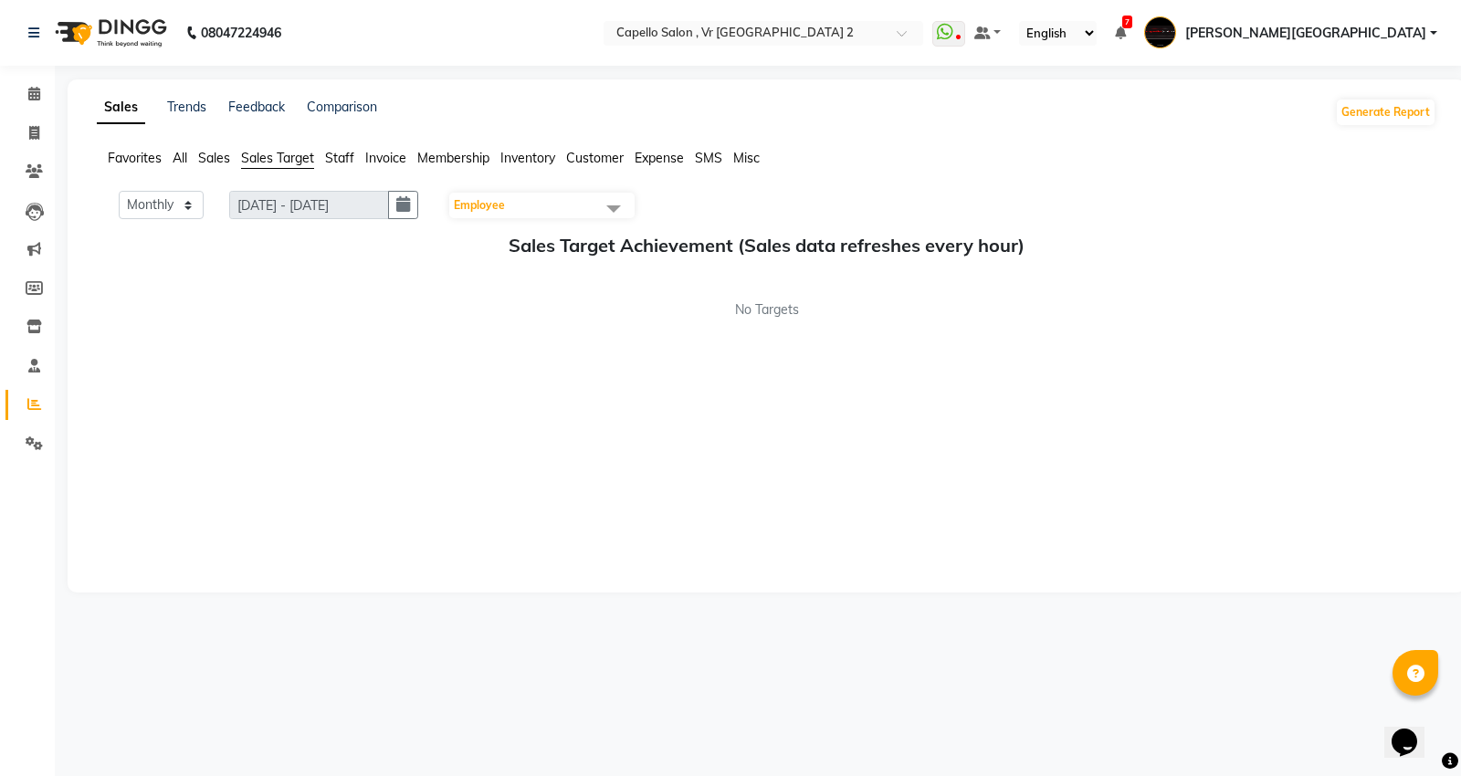
click at [366, 155] on span "Invoice" at bounding box center [385, 158] width 41 height 16
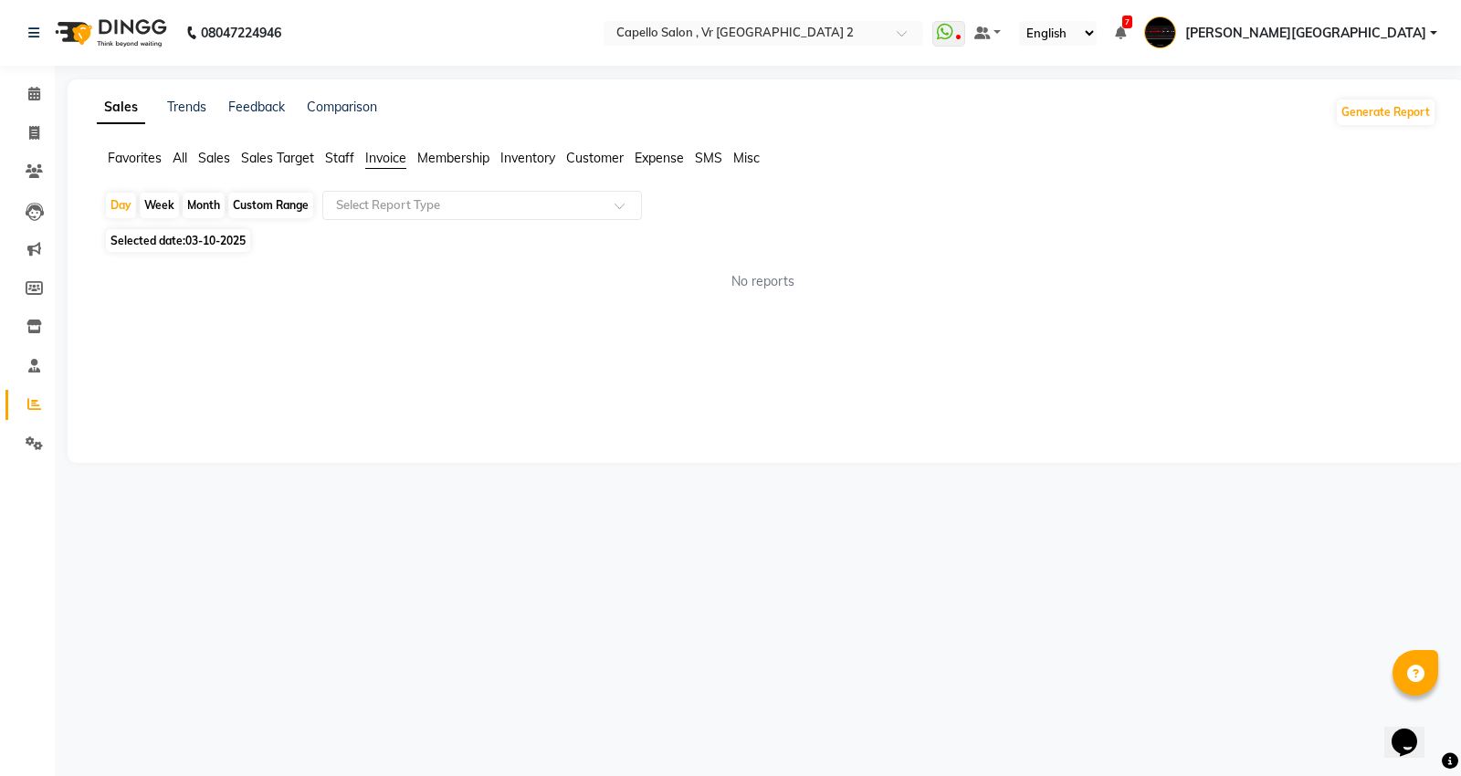
click at [351, 163] on span "Staff" at bounding box center [339, 158] width 29 height 16
click at [359, 205] on input "text" at bounding box center [463, 205] width 263 height 18
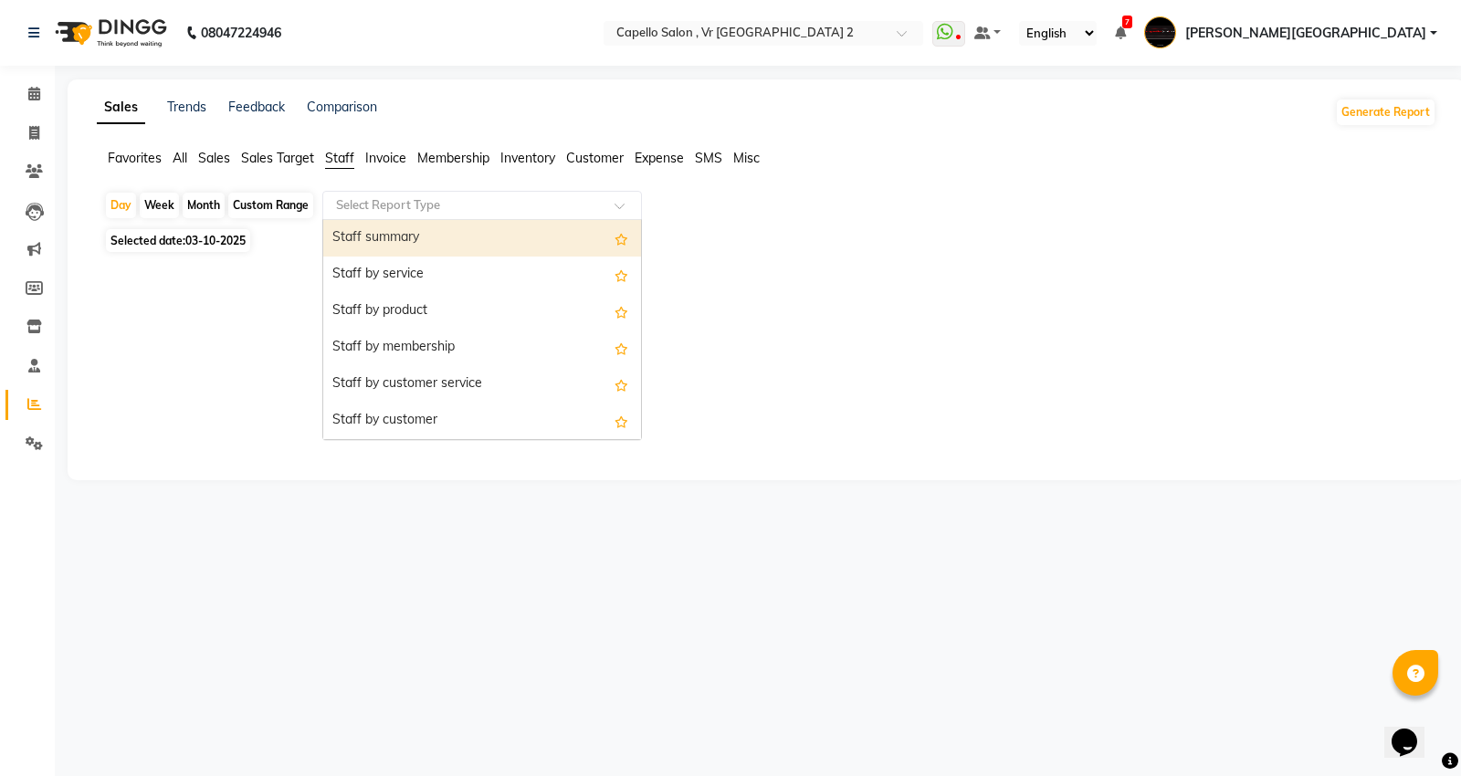
click at [368, 237] on div "Staff summary" at bounding box center [482, 238] width 318 height 37
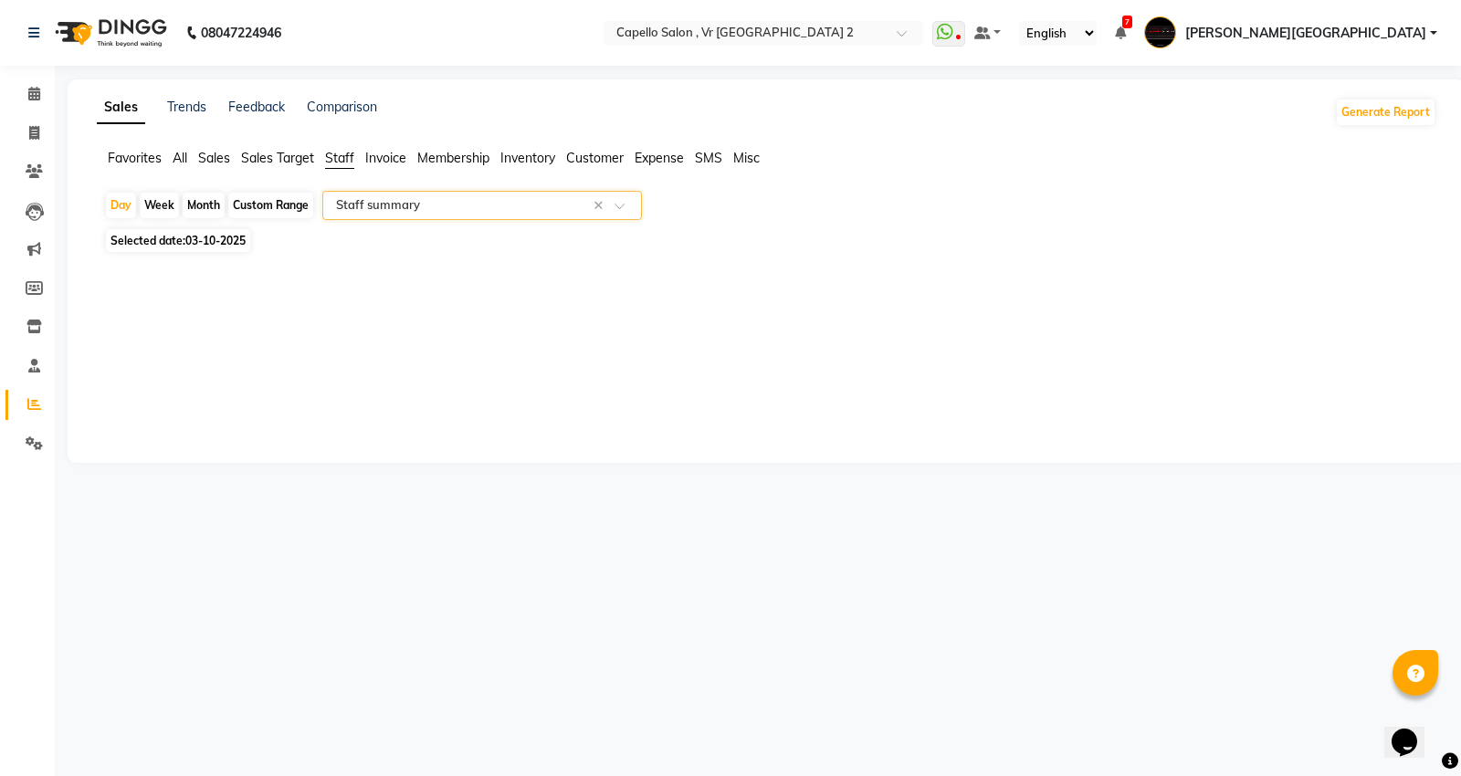
click at [198, 195] on div "Month" at bounding box center [204, 206] width 42 height 26
select select "10"
select select "2025"
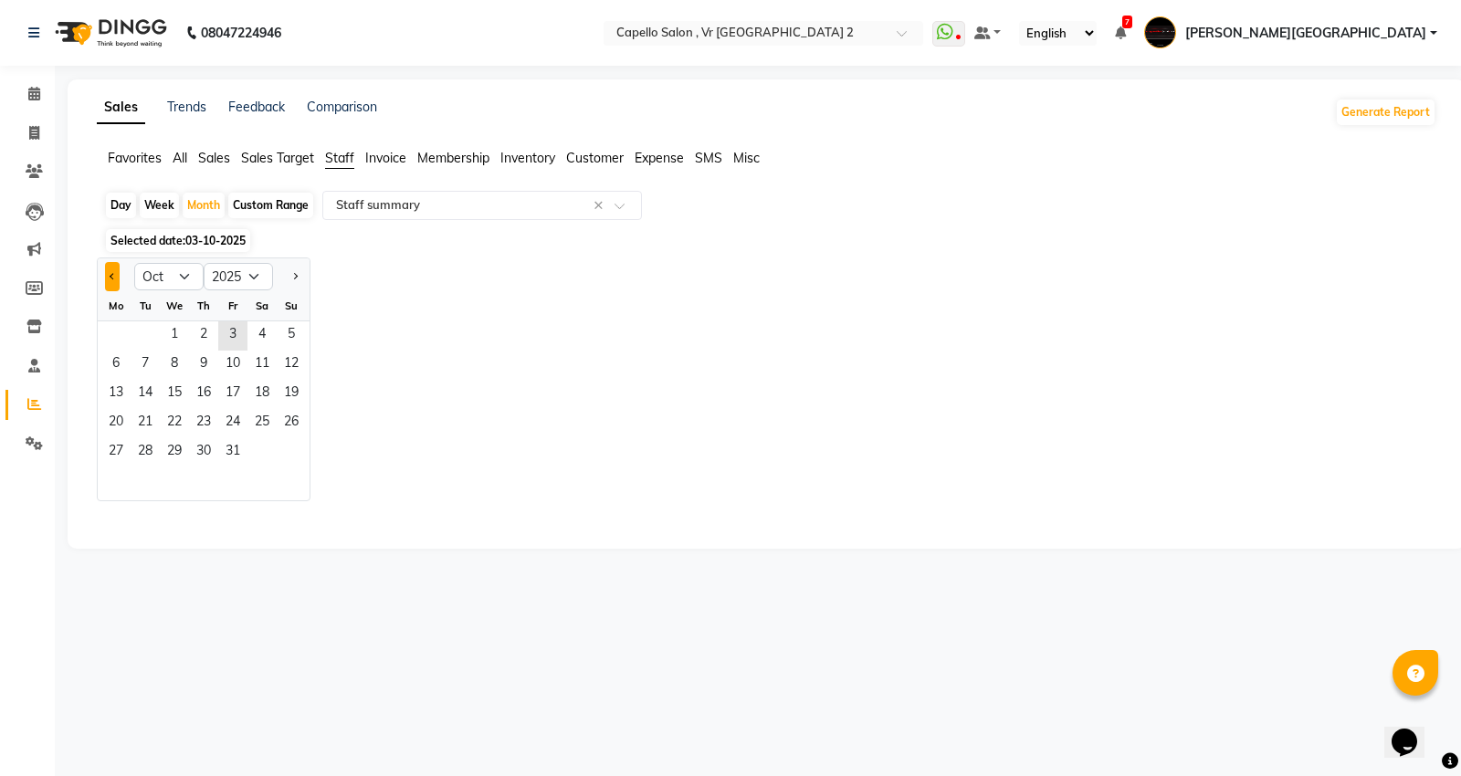
click at [112, 268] on button "Previous month" at bounding box center [112, 276] width 15 height 29
select select "9"
click at [184, 363] on span "10" at bounding box center [174, 365] width 29 height 29
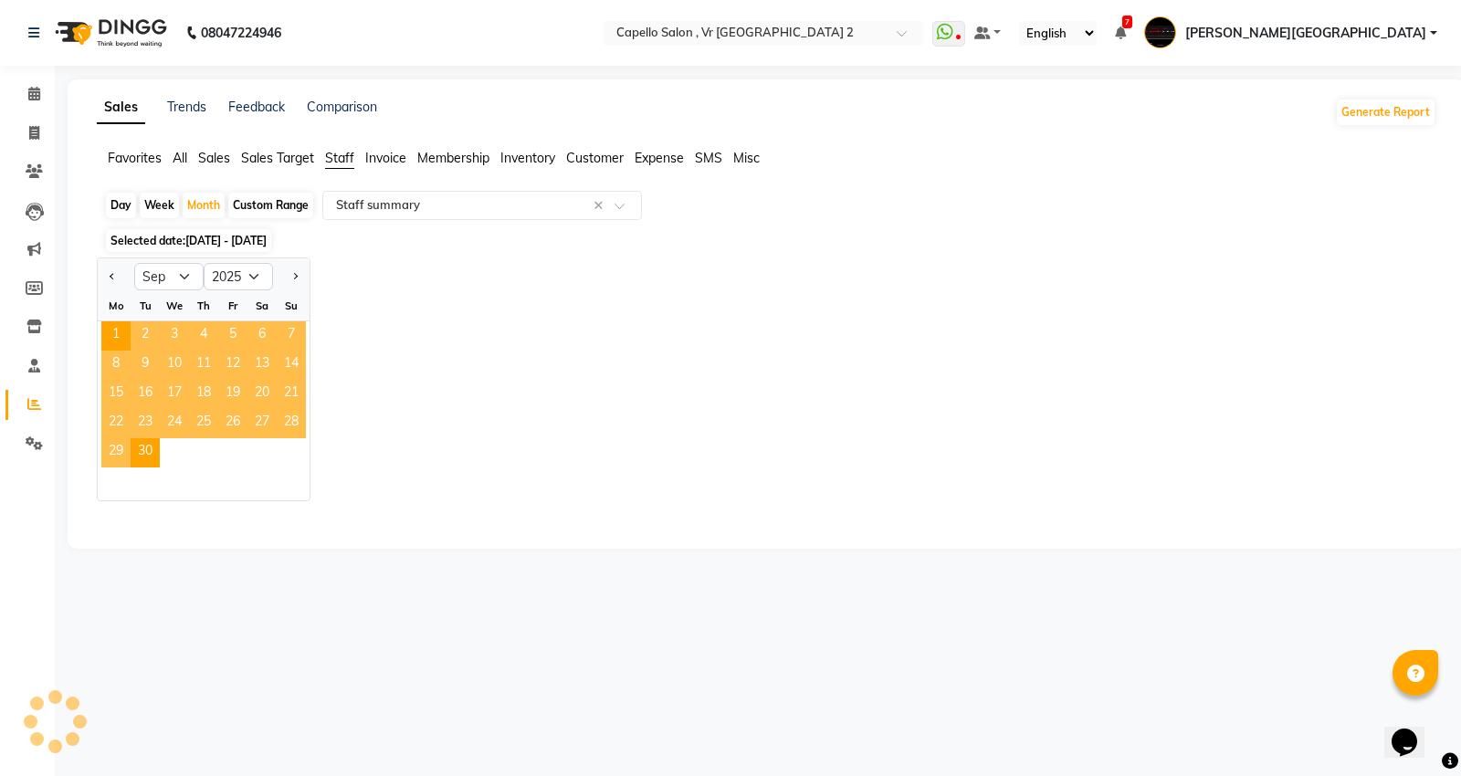
select select "full_report"
select select "csv"
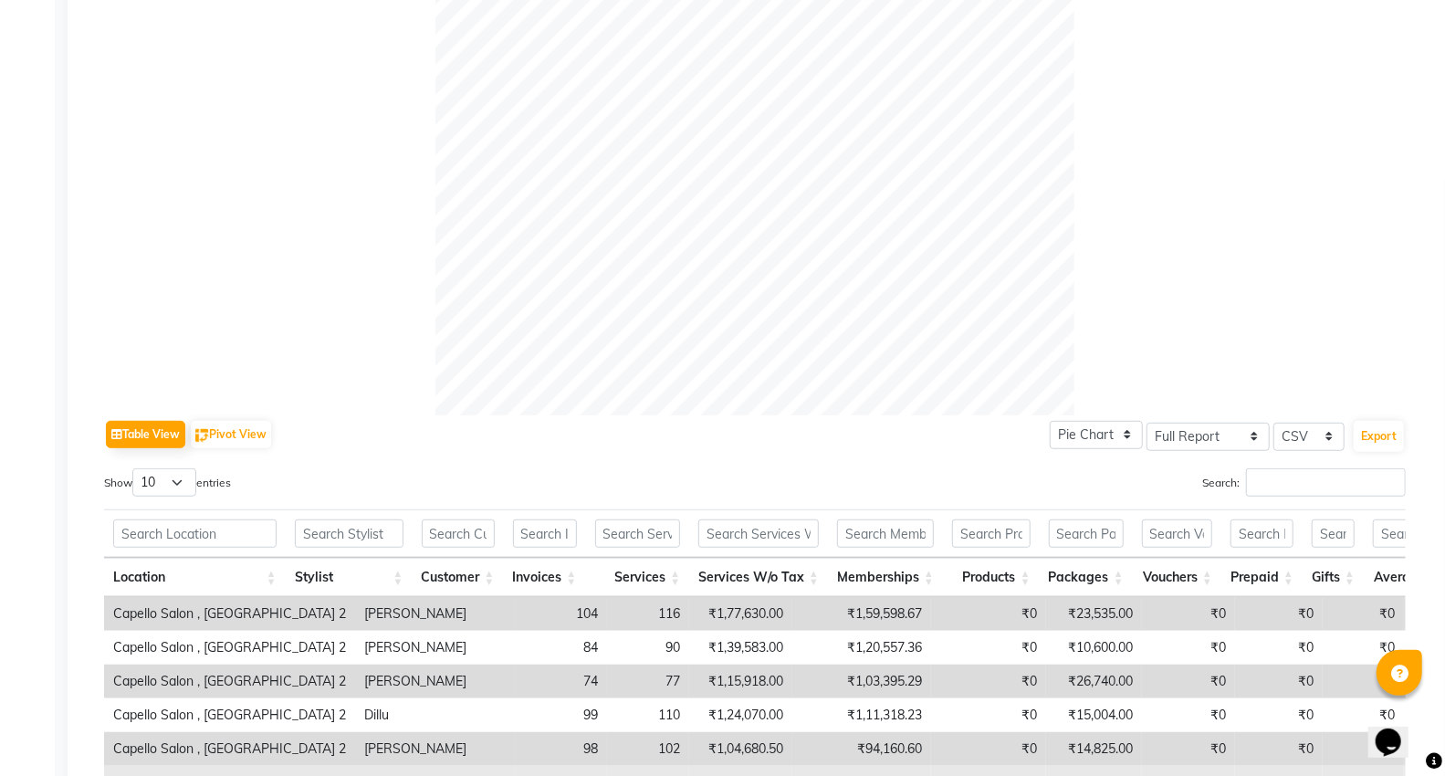
scroll to position [709, 0]
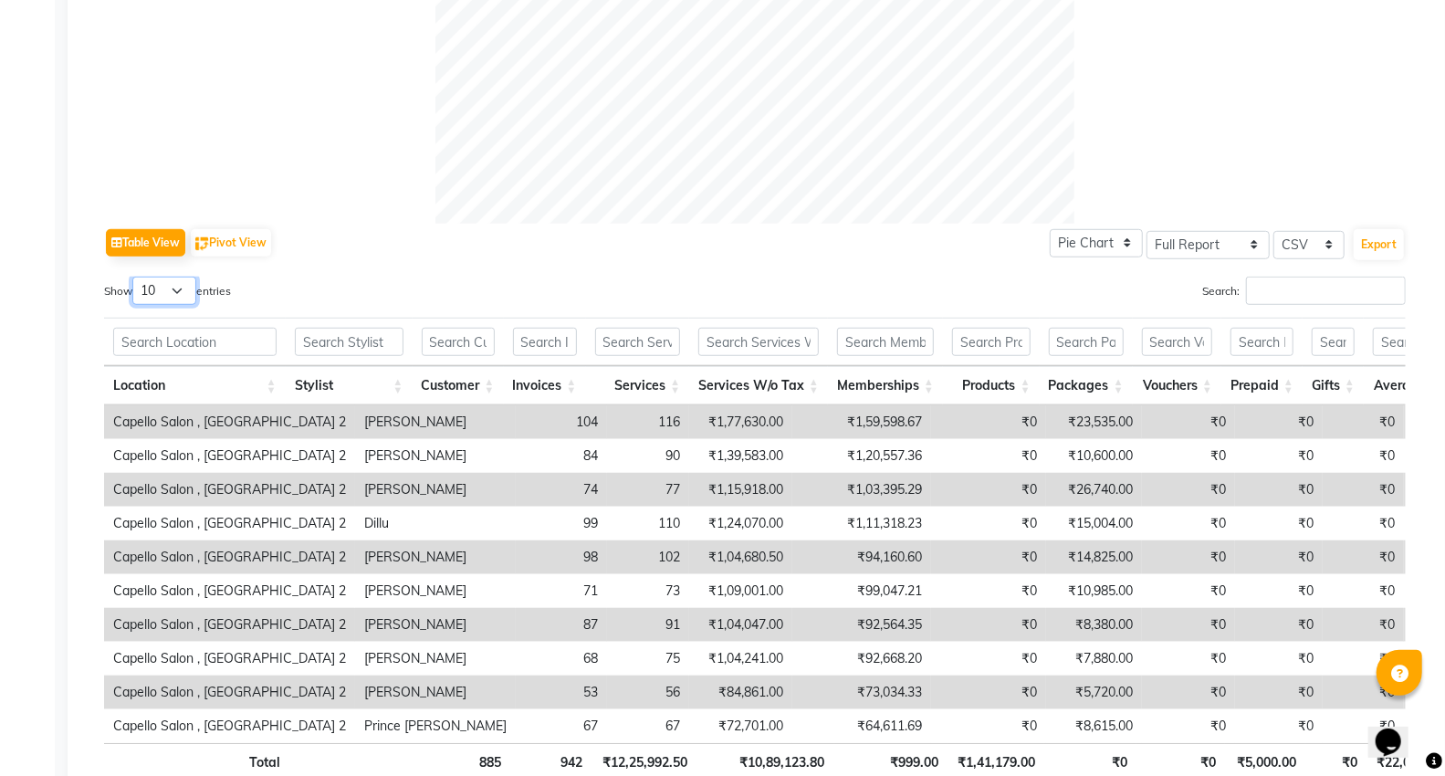
click at [183, 280] on select "10 25 50 100" at bounding box center [164, 291] width 64 height 28
select select "25"
click at [135, 277] on select "10 25 50 100" at bounding box center [164, 291] width 64 height 28
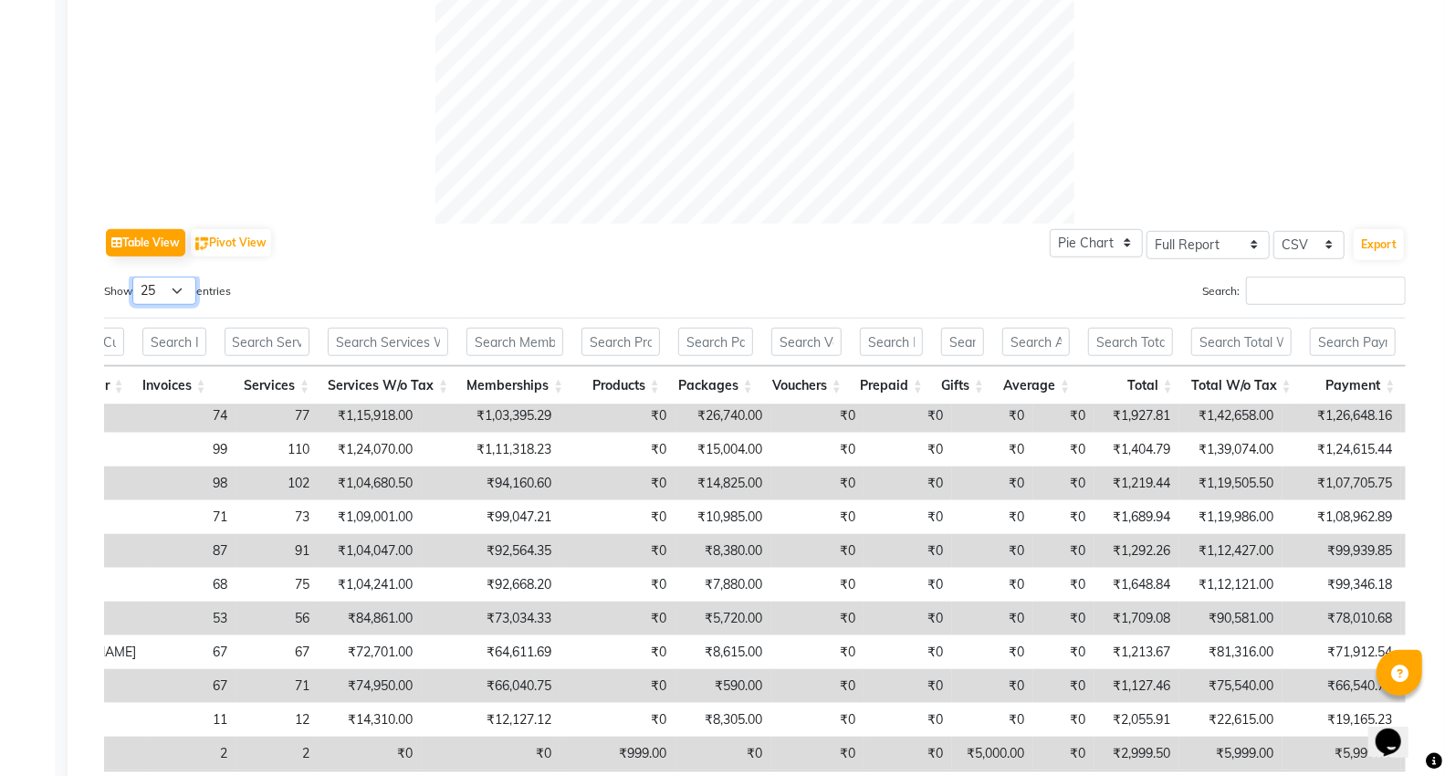
scroll to position [0, 0]
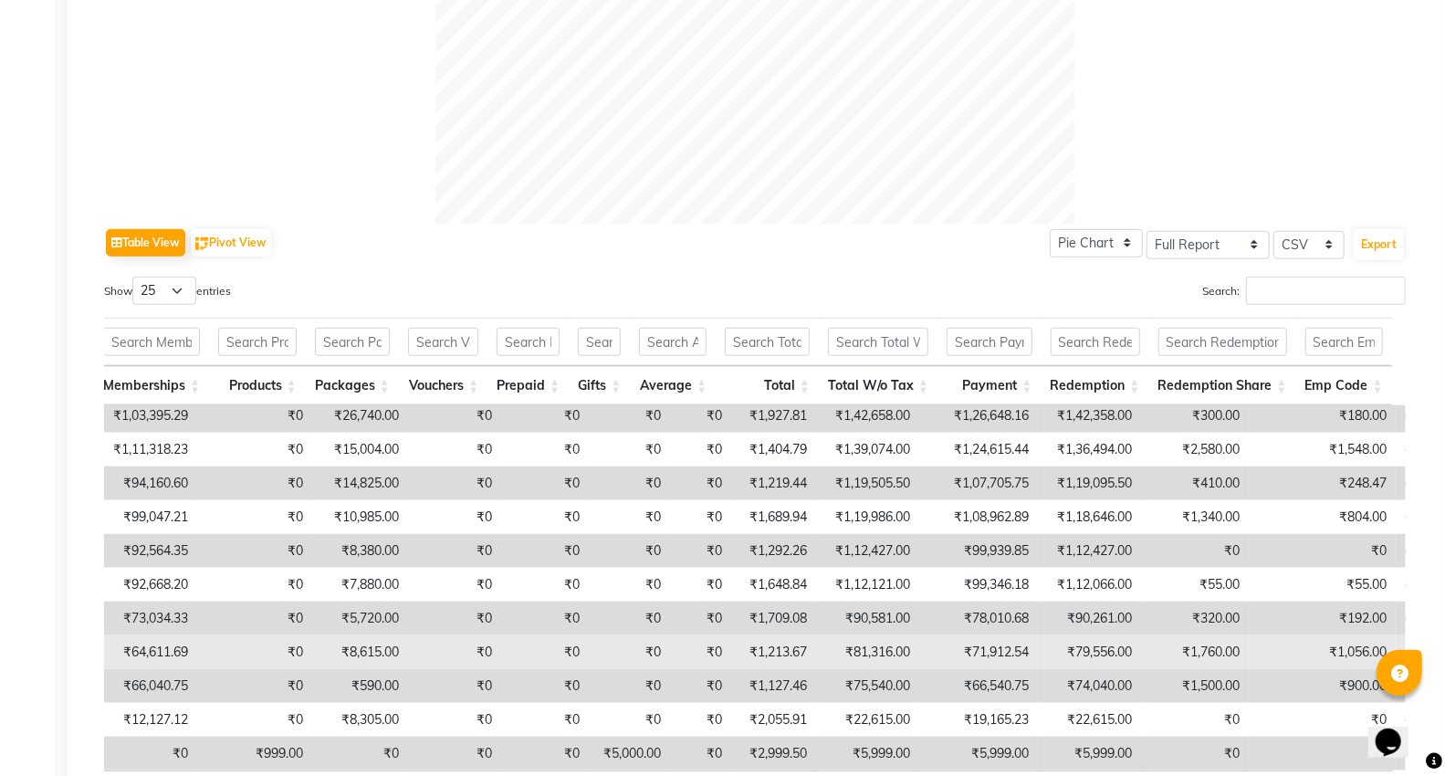
click at [1038, 637] on td "₹79,556.00" at bounding box center [1089, 652] width 103 height 34
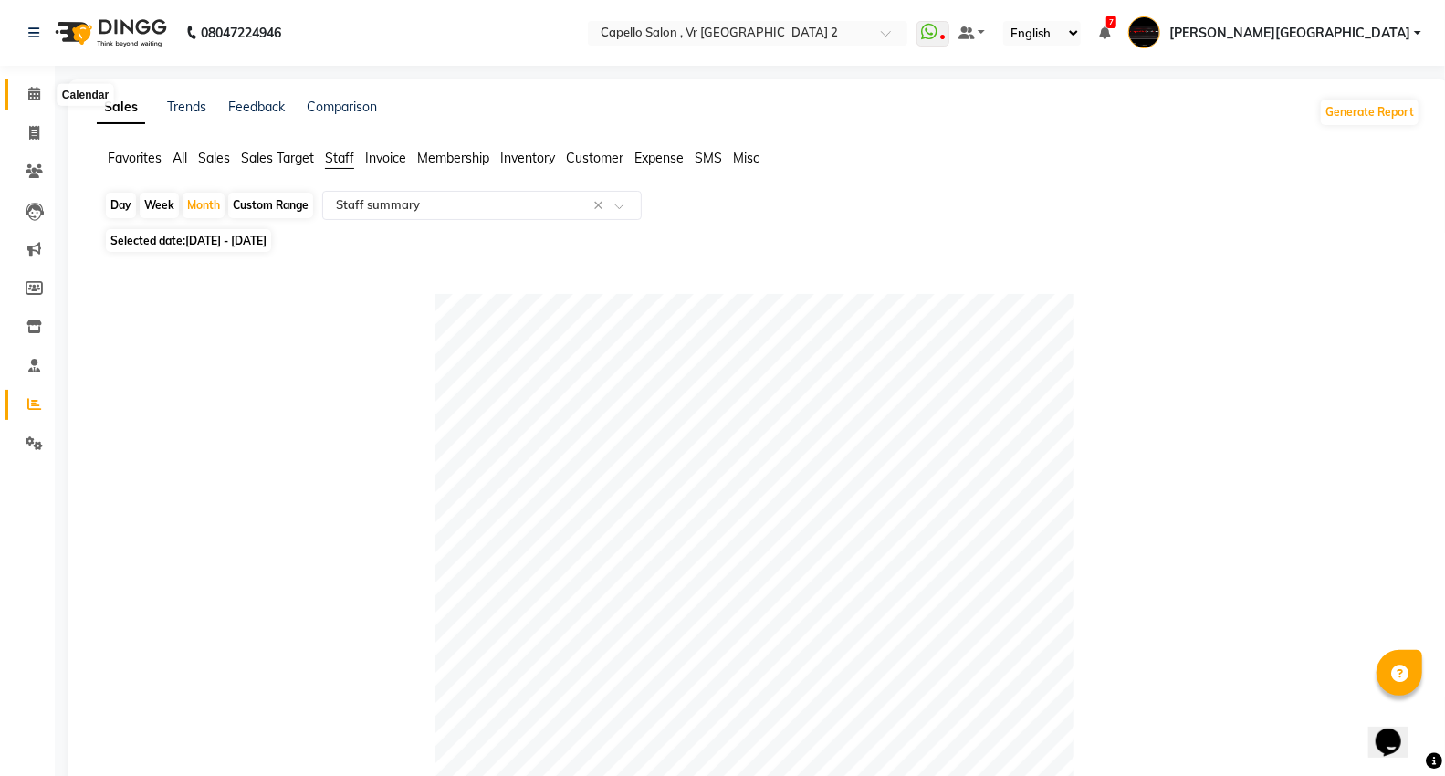
click at [40, 97] on span at bounding box center [34, 94] width 32 height 21
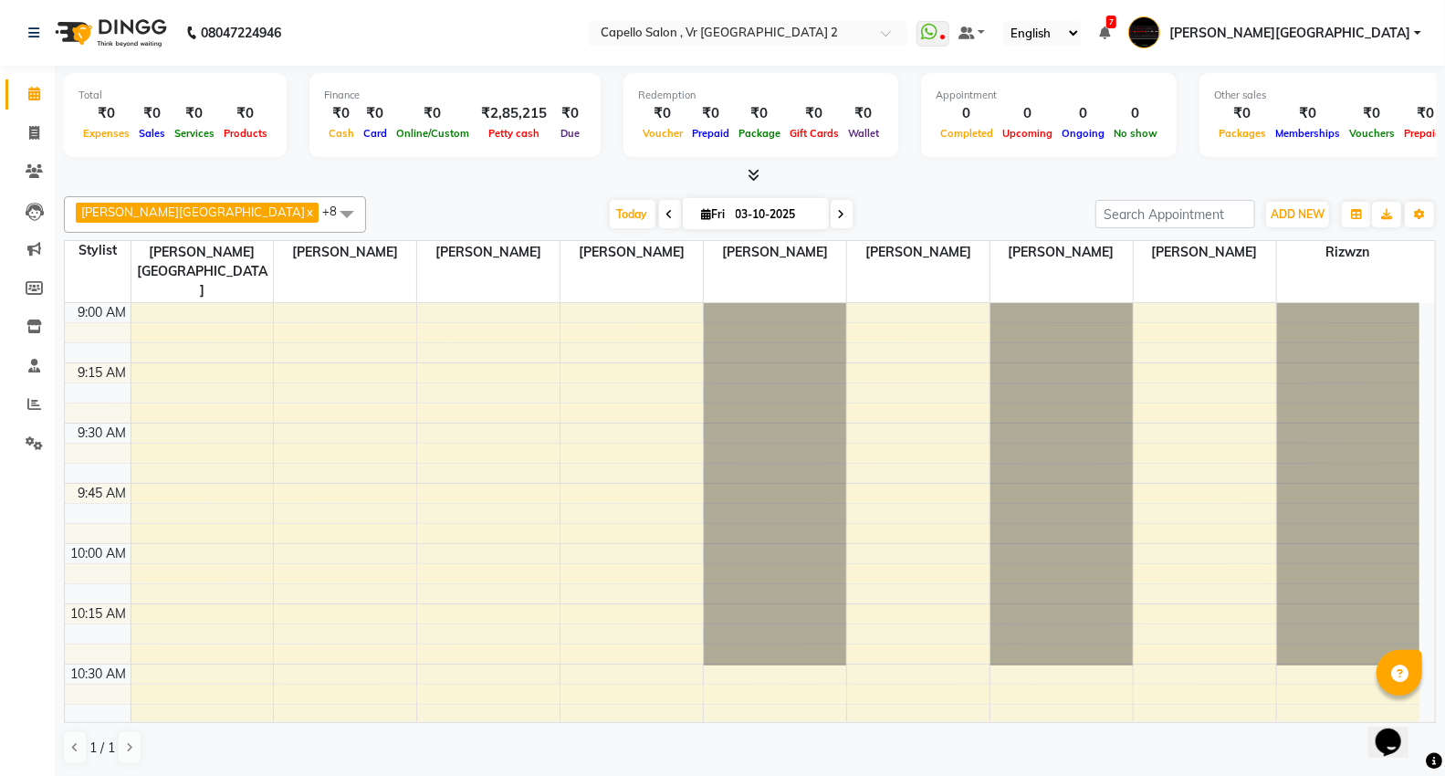
click at [954, 221] on div "Today Fri 03-10-2025" at bounding box center [730, 214] width 711 height 27
click at [1293, 210] on span "ADD NEW" at bounding box center [1298, 214] width 54 height 14
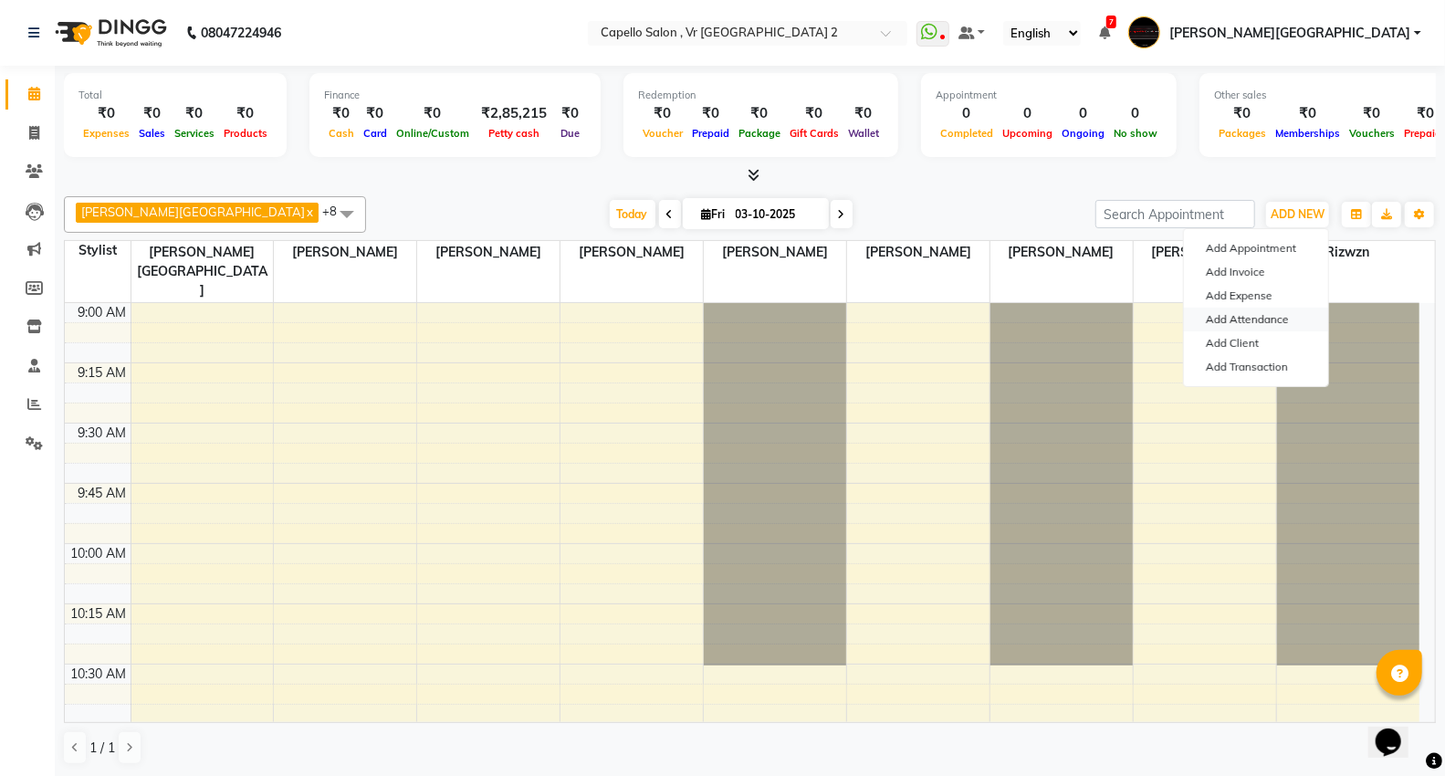
click at [1234, 318] on link "Add Attendance" at bounding box center [1256, 320] width 144 height 24
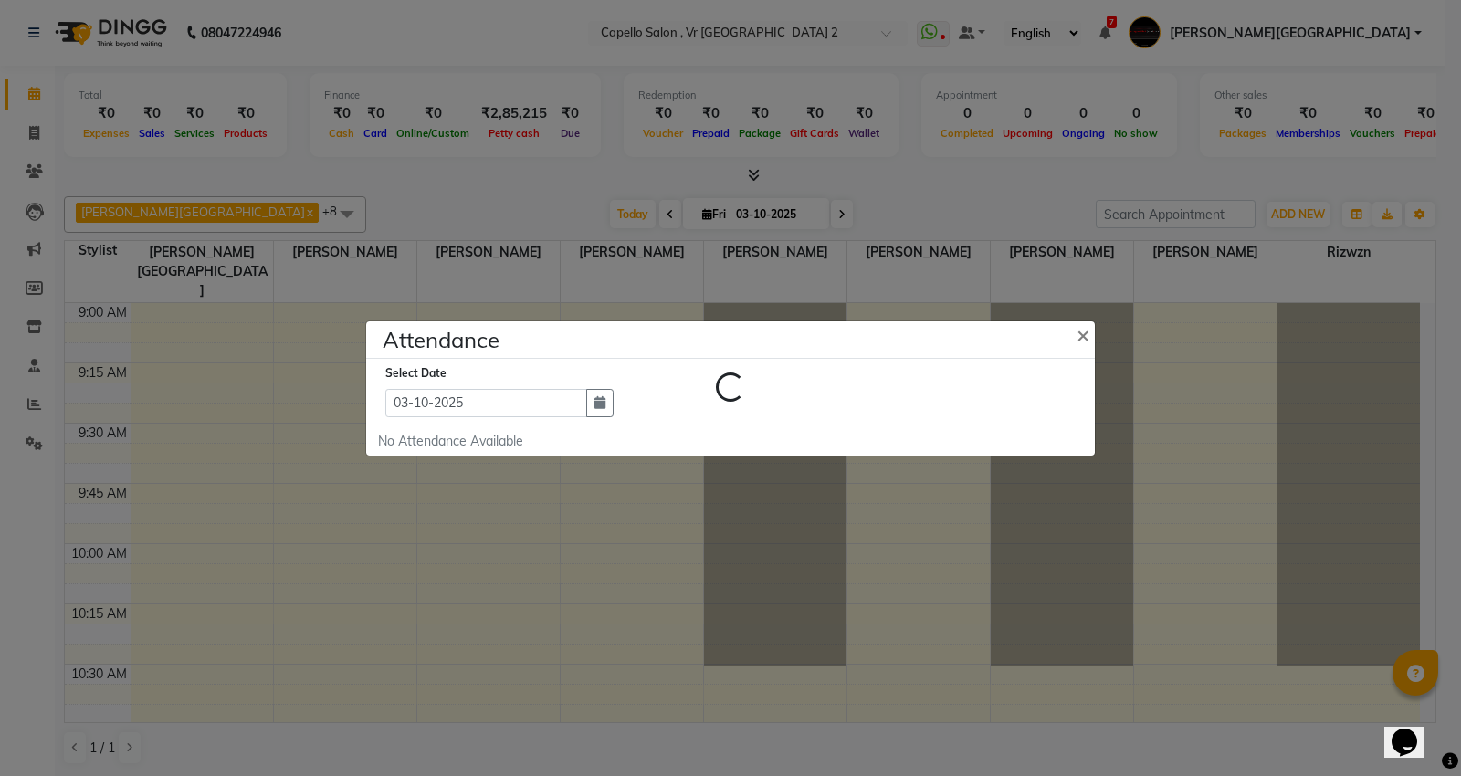
select select "L"
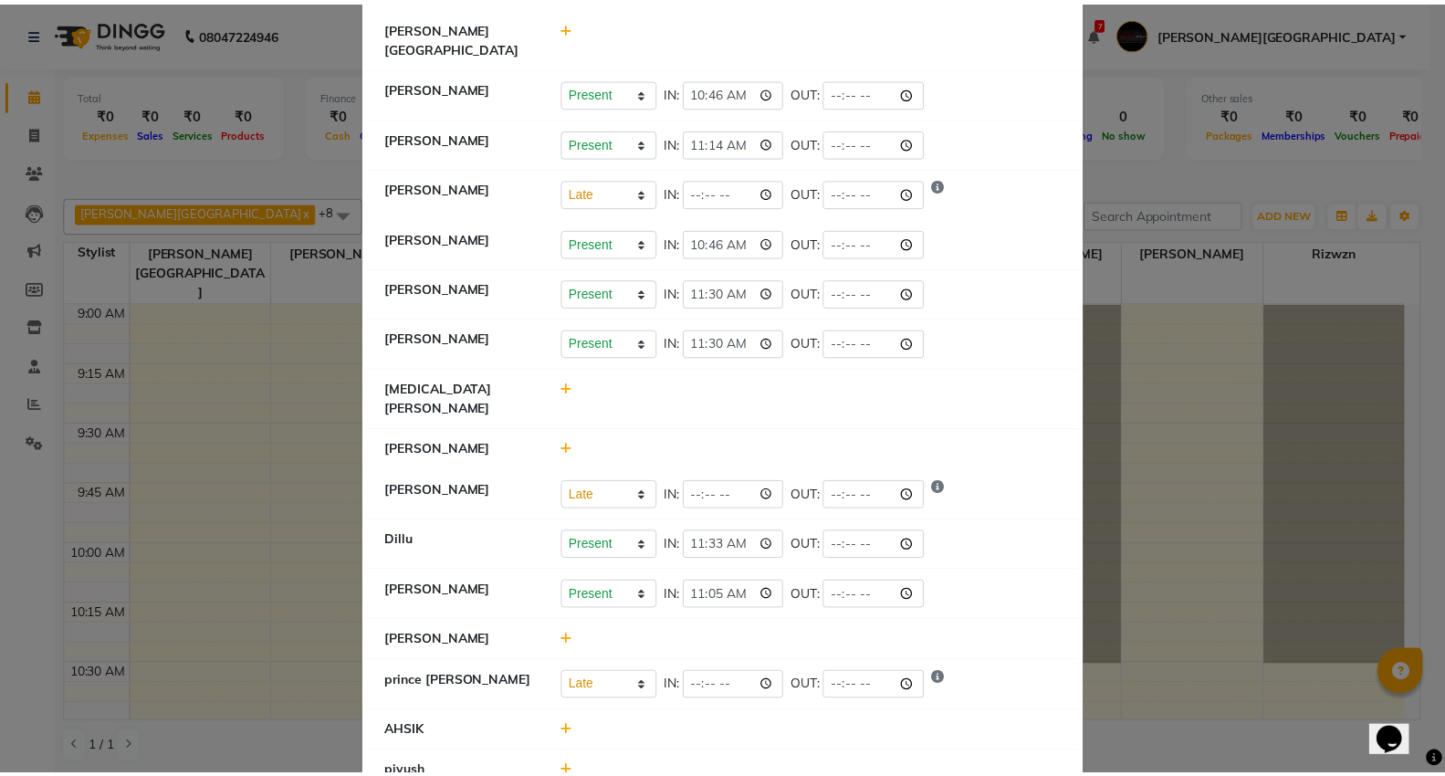
scroll to position [398, 0]
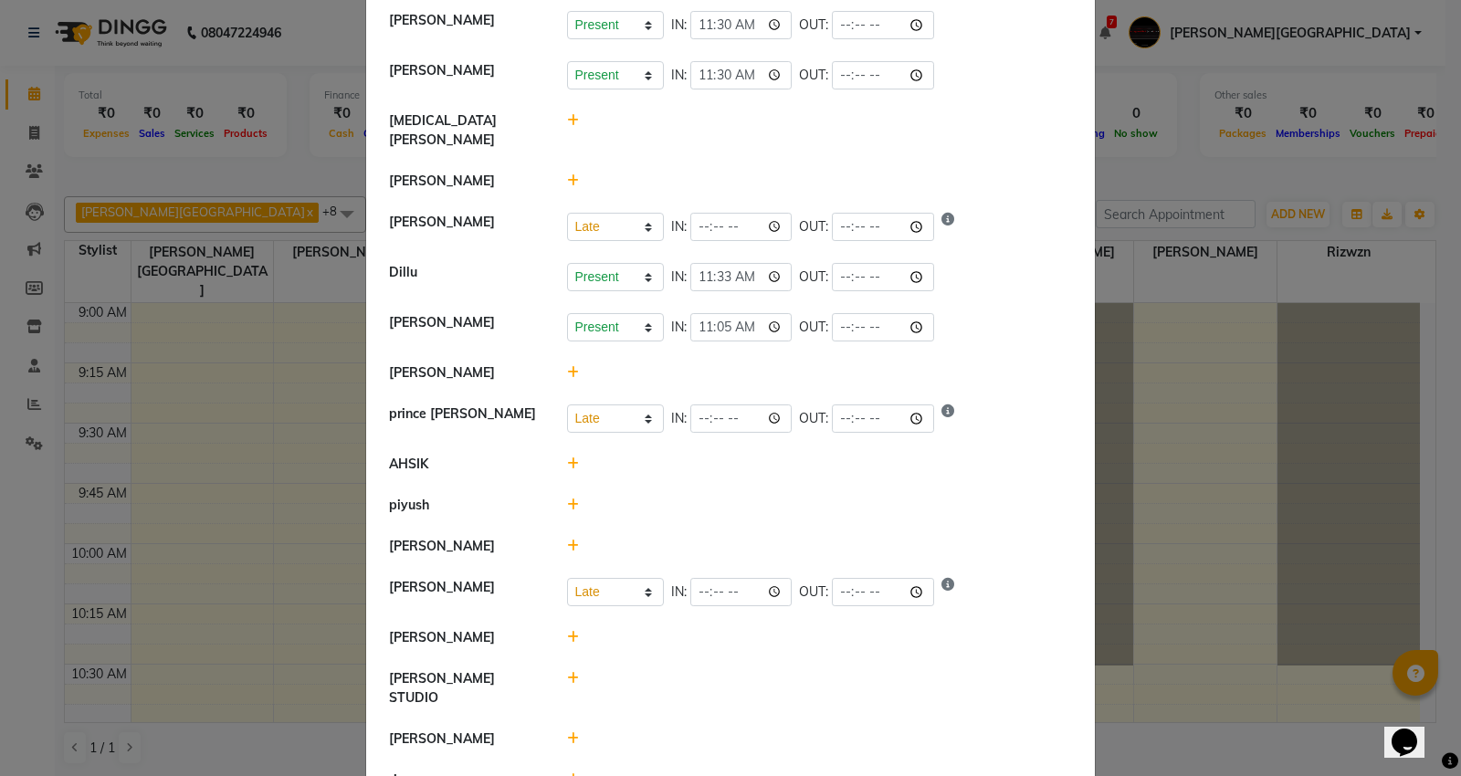
click at [568, 366] on icon at bounding box center [573, 372] width 12 height 13
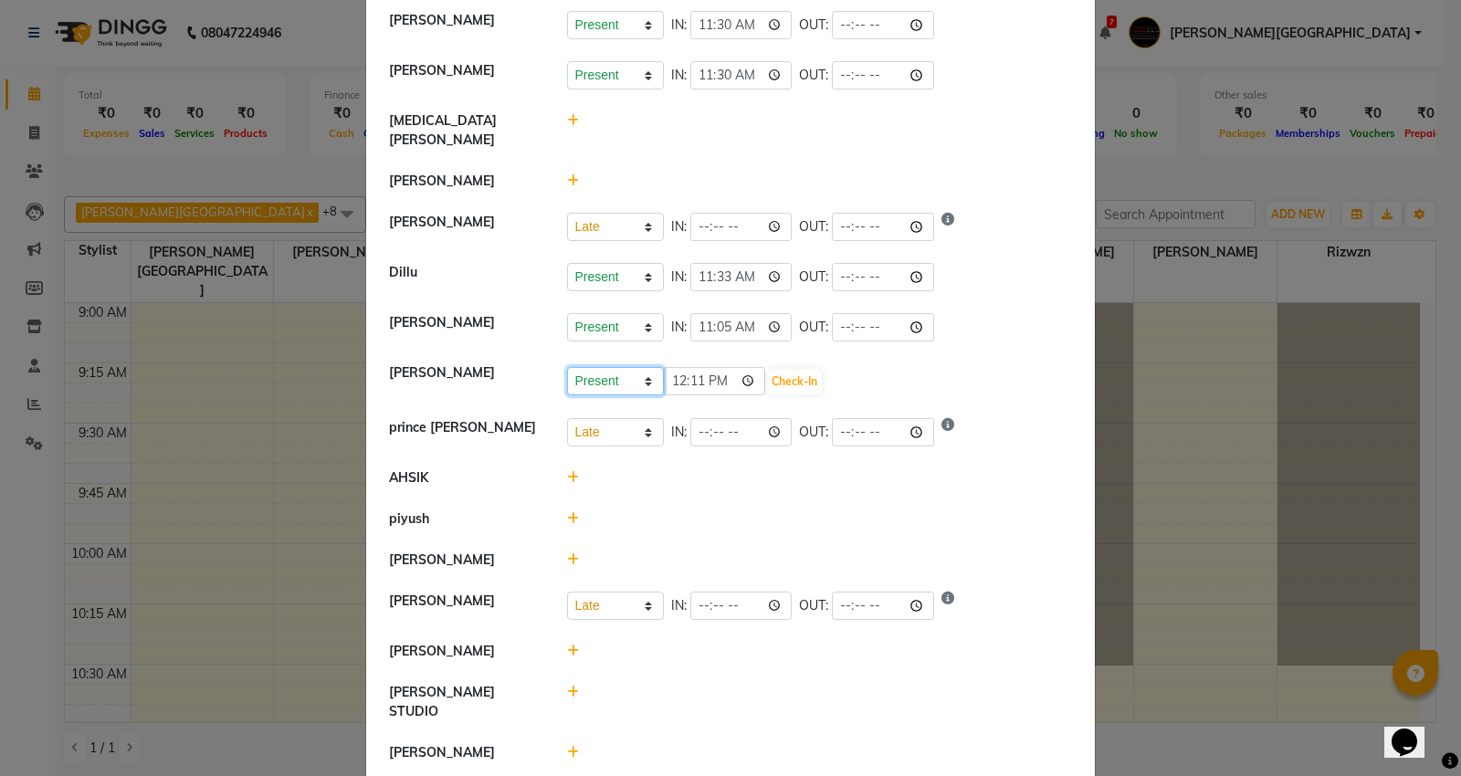
click at [599, 367] on select "Present Absent Late Half Day Weekly Off" at bounding box center [615, 381] width 97 height 28
select select "L"
click at [567, 367] on select "Present Absent Late Half Day Weekly Off" at bounding box center [615, 381] width 97 height 28
click at [780, 369] on button "Check-In" at bounding box center [794, 382] width 55 height 26
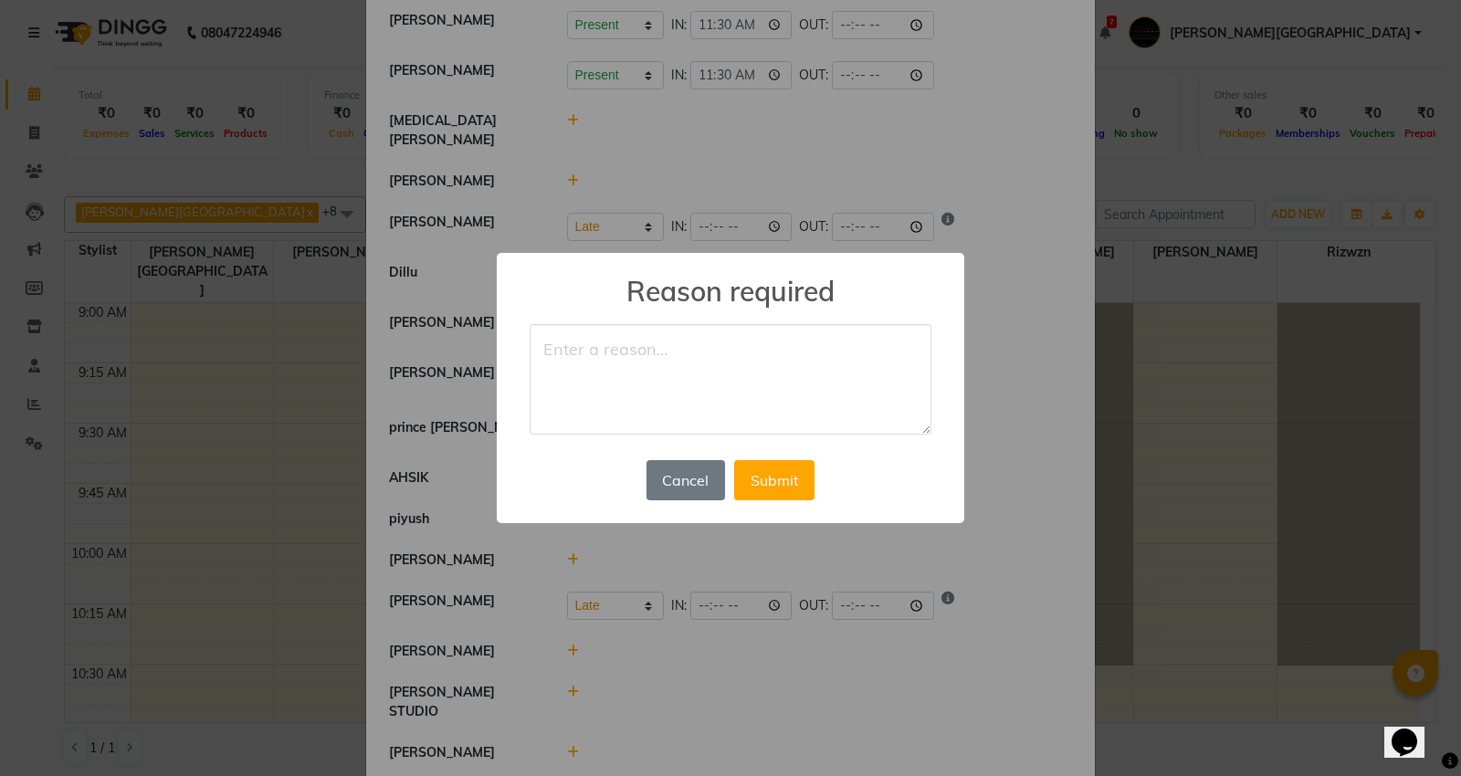
drag, startPoint x: 780, startPoint y: 354, endPoint x: 786, endPoint y: 411, distance: 57.0
click at [781, 375] on textarea at bounding box center [731, 379] width 402 height 111
type textarea "emergency"
click at [778, 489] on button "Submit" at bounding box center [774, 480] width 80 height 40
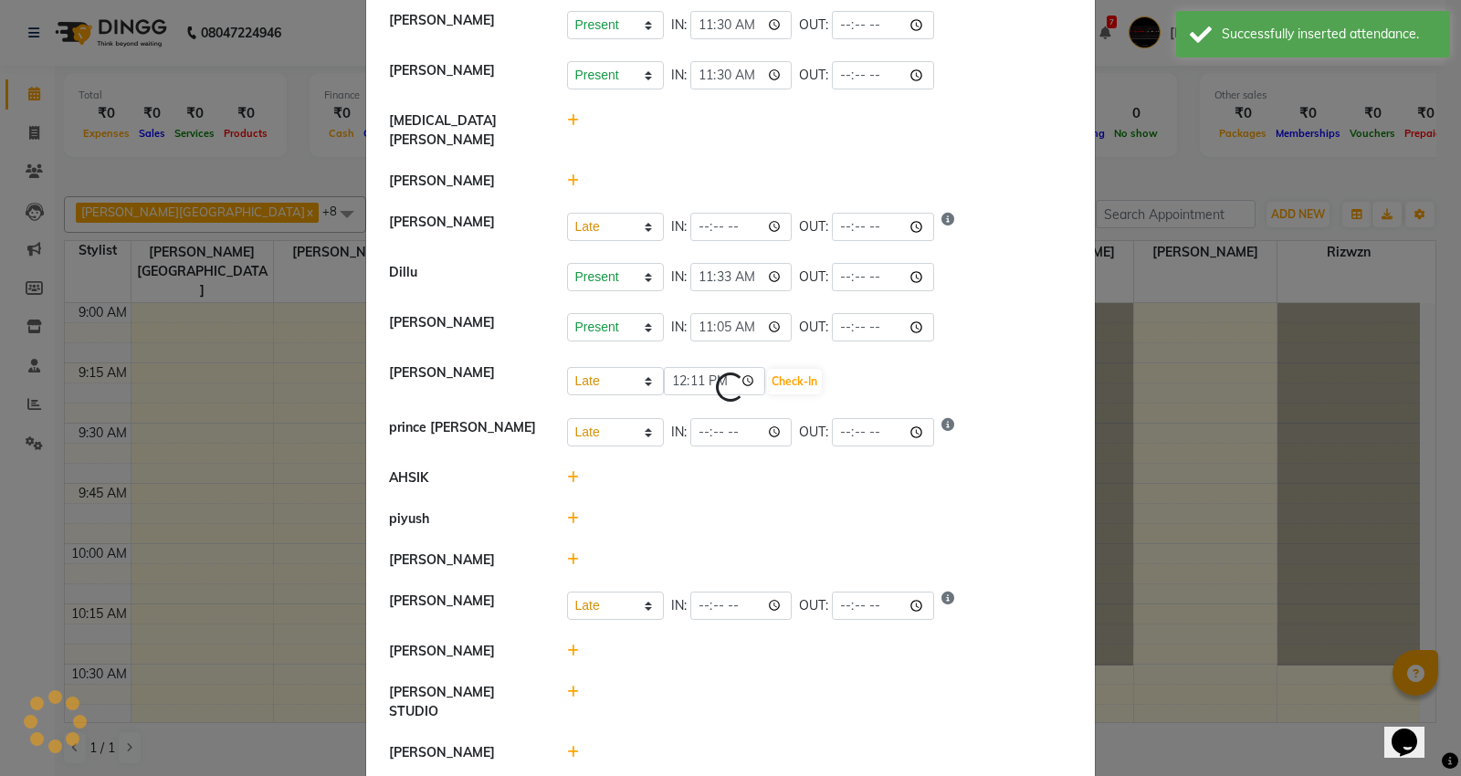
select select "L"
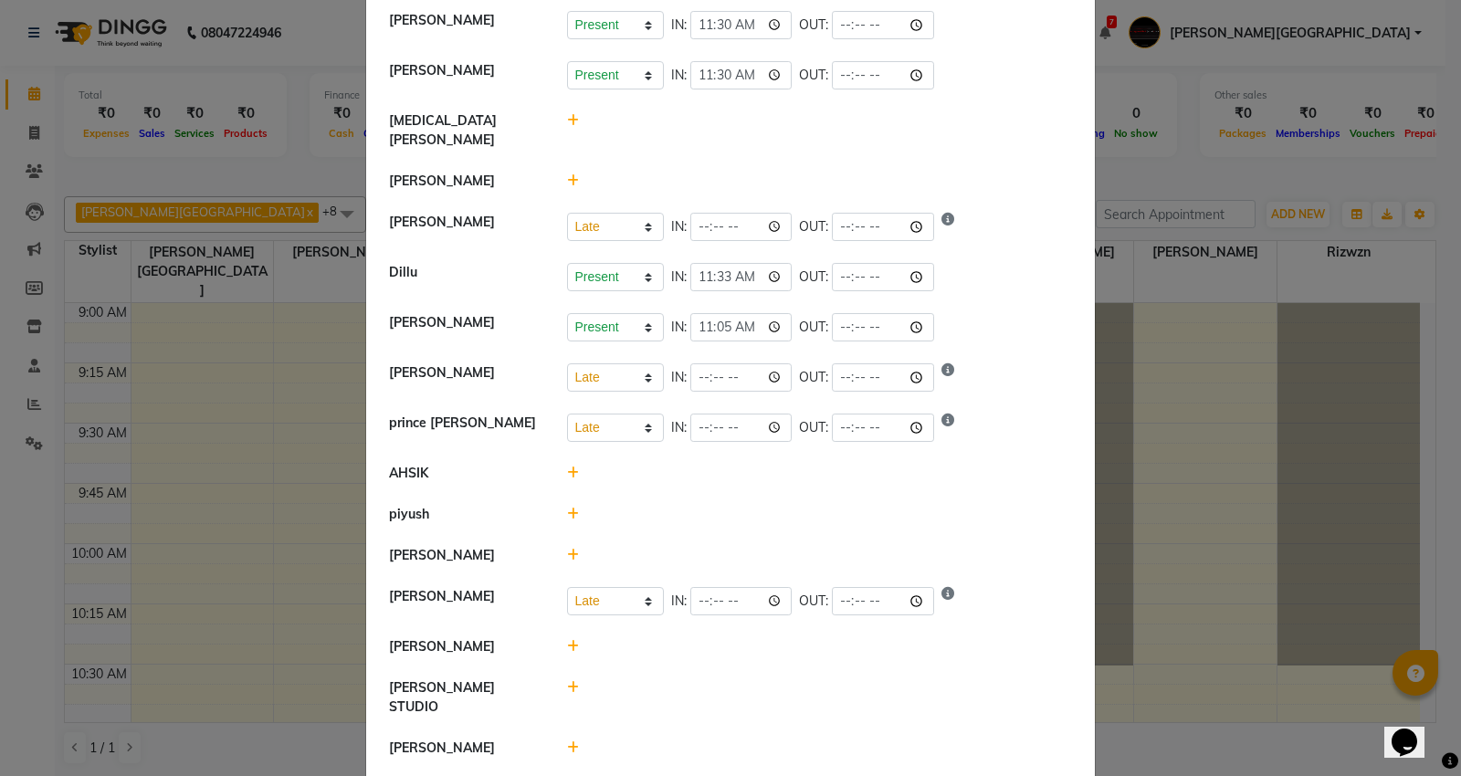
click at [315, 195] on ngb-modal-window "Attendance × Select Date 03-10-2025 Capello VR Mall Arti Borekar Present Absent…" at bounding box center [730, 388] width 1461 height 776
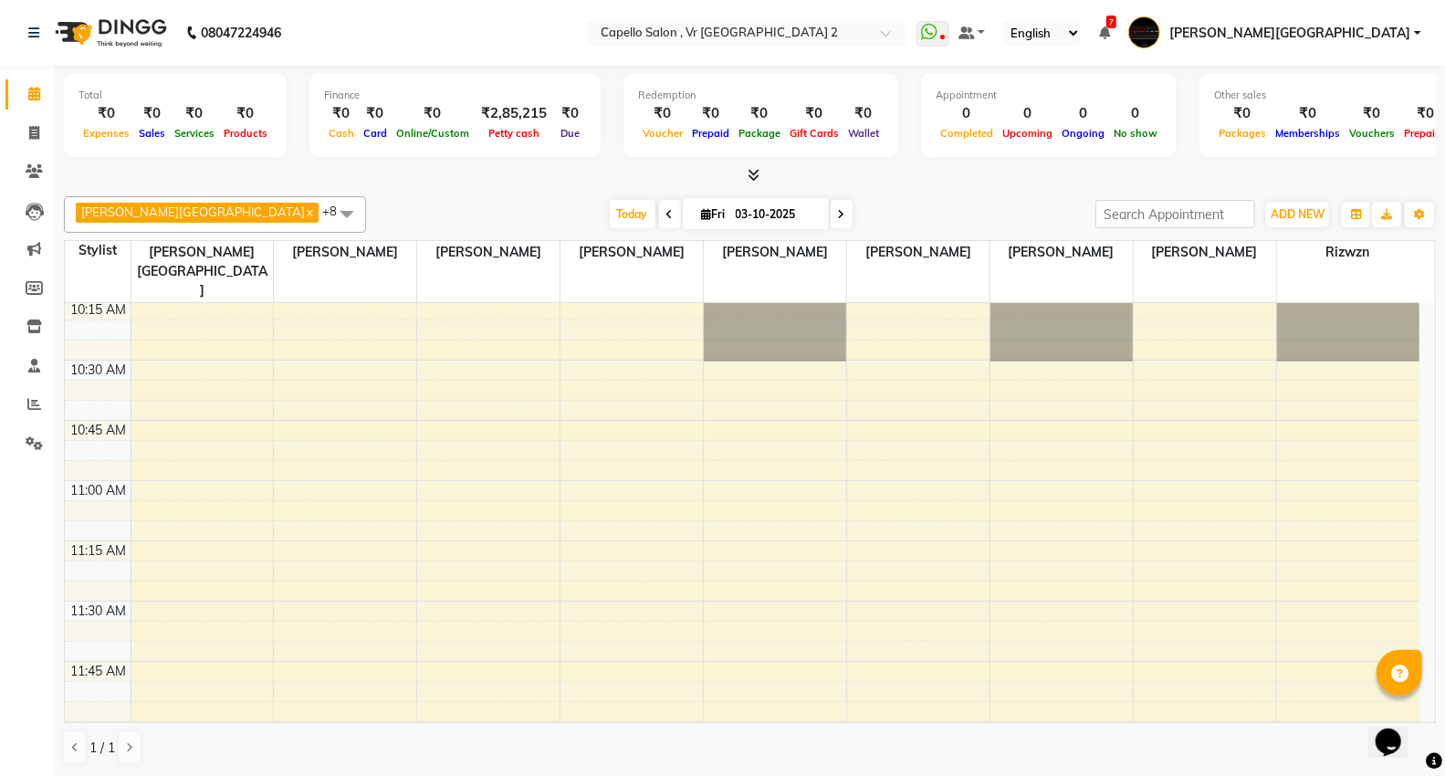
scroll to position [0, 0]
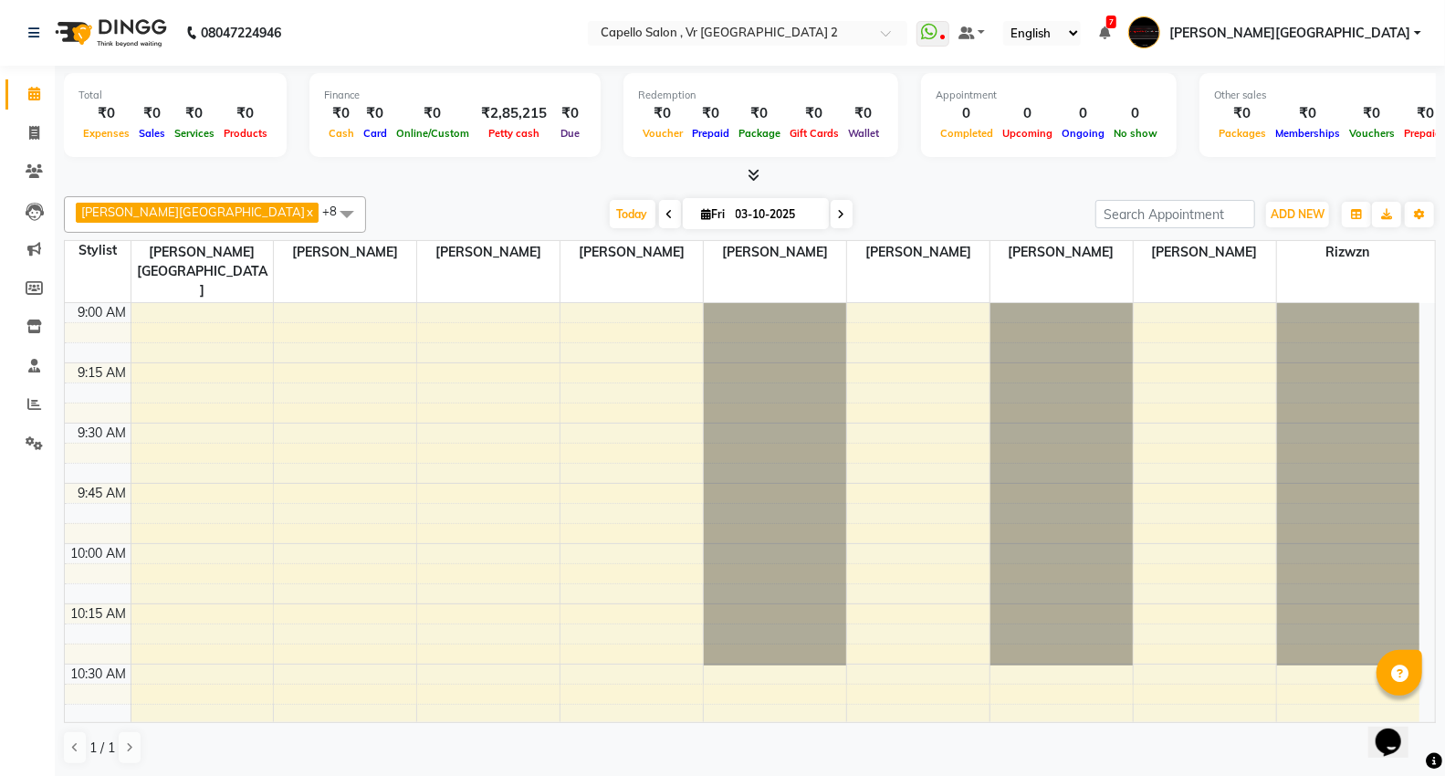
click at [934, 196] on div "Capello VR Mall x Arti Borekar x Anita Patel x Neha Prajapati x Rakesh Watkar x…" at bounding box center [750, 214] width 1372 height 37
click at [880, 205] on div "Today Fri 03-10-2025" at bounding box center [730, 214] width 711 height 27
click at [443, 192] on div "Capello VR Mall x Arti Borekar x Anita Patel x Neha Prajapati x Rakesh Watkar x…" at bounding box center [750, 480] width 1372 height 583
click at [922, 215] on div "Today Fri 03-10-2025" at bounding box center [730, 214] width 711 height 27
click at [881, 184] on div at bounding box center [750, 175] width 1372 height 19
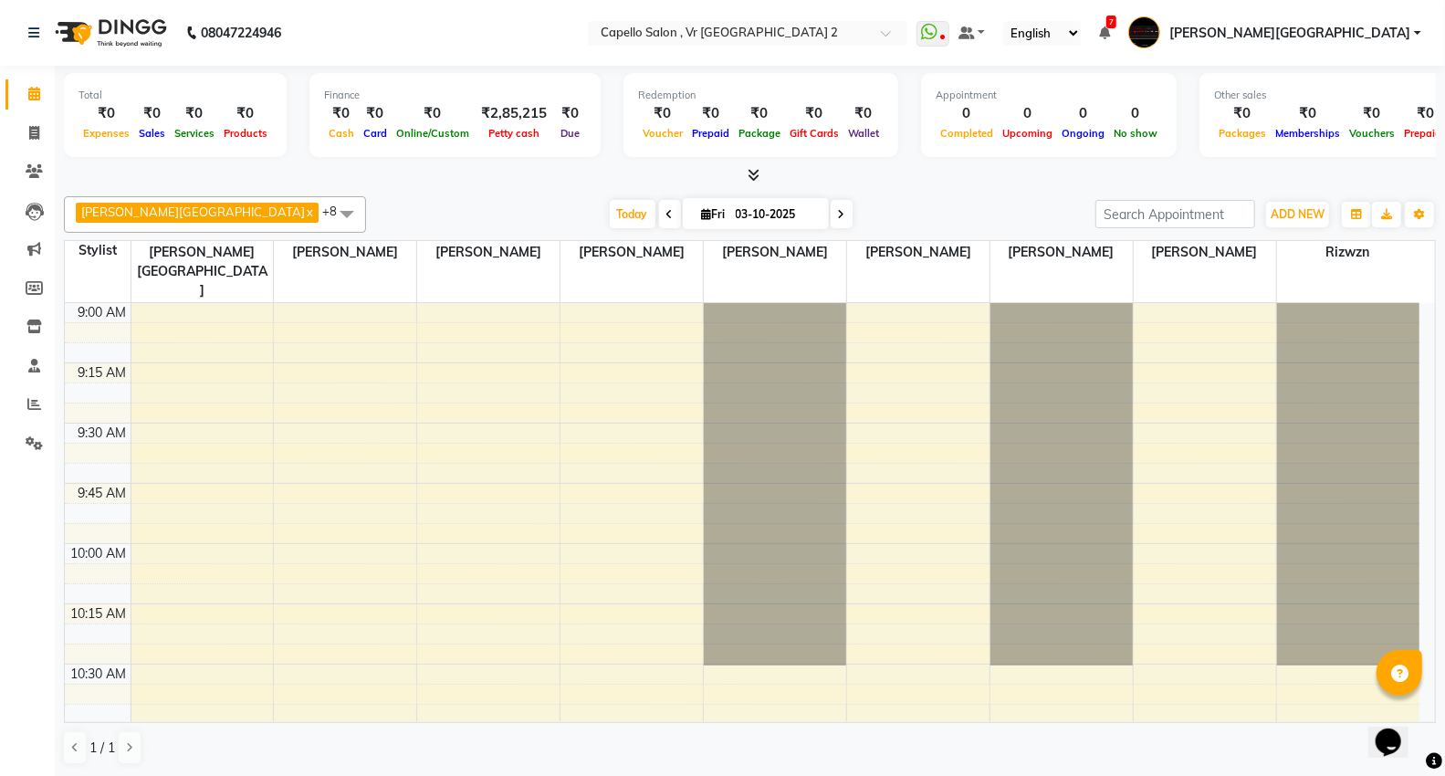
click at [756, 175] on icon at bounding box center [754, 175] width 12 height 14
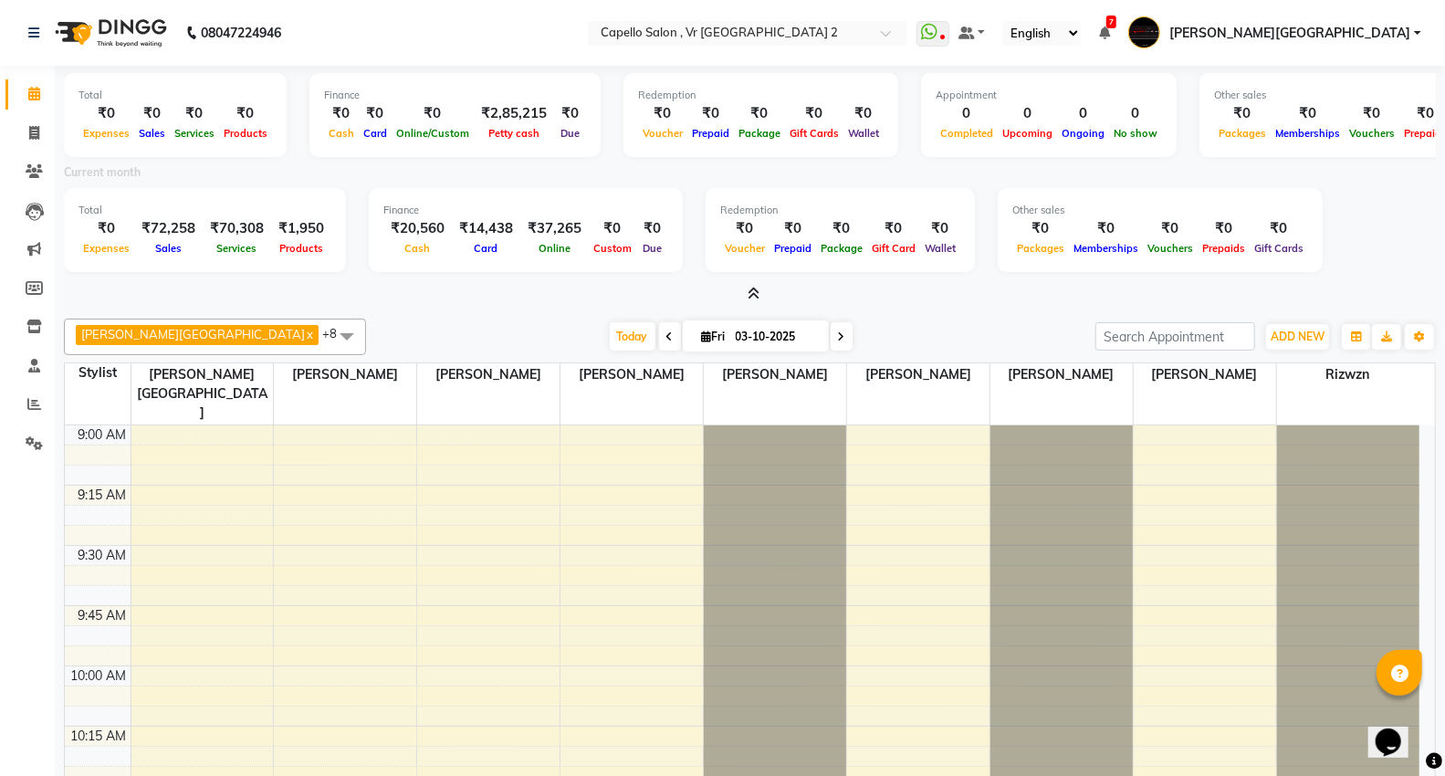
click at [753, 296] on icon at bounding box center [754, 294] width 12 height 14
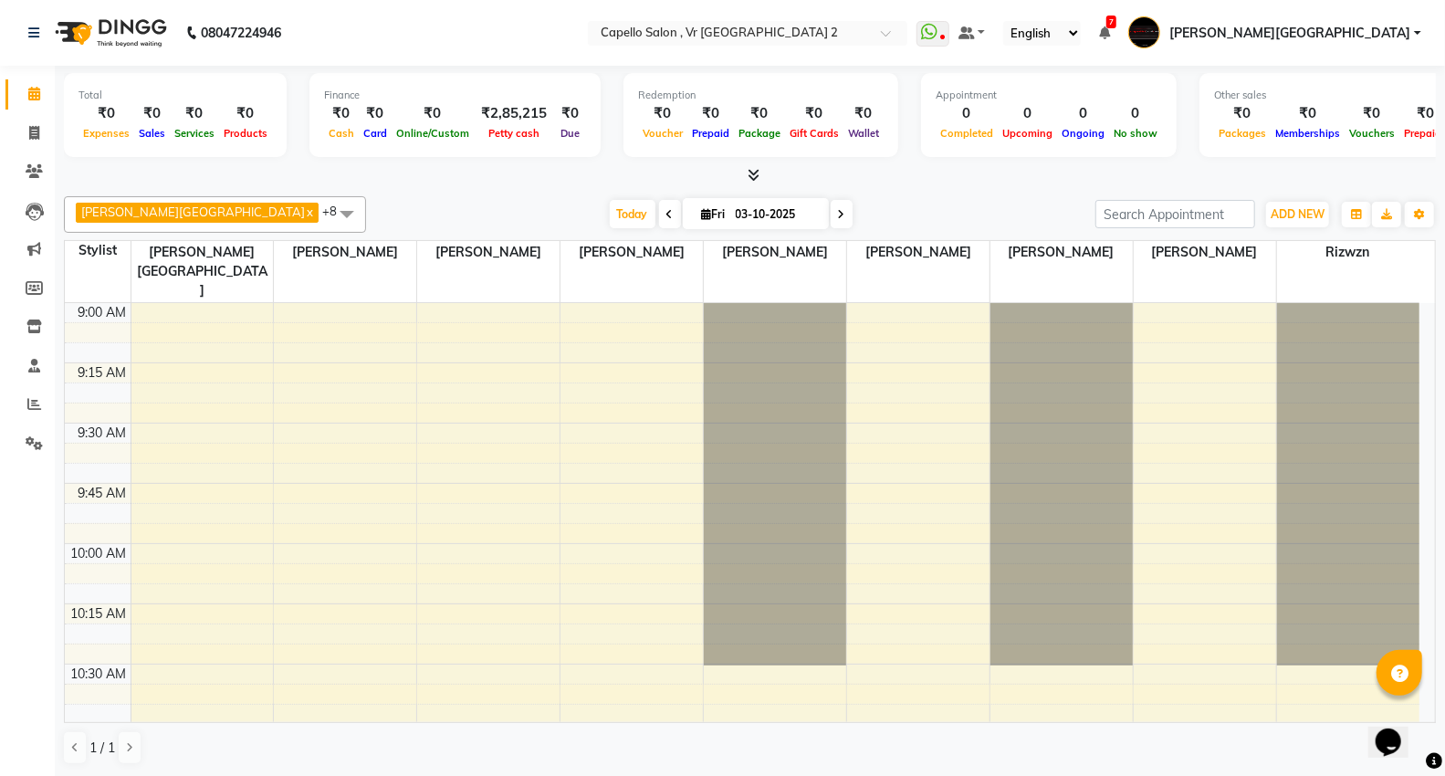
click at [754, 173] on icon at bounding box center [754, 175] width 12 height 14
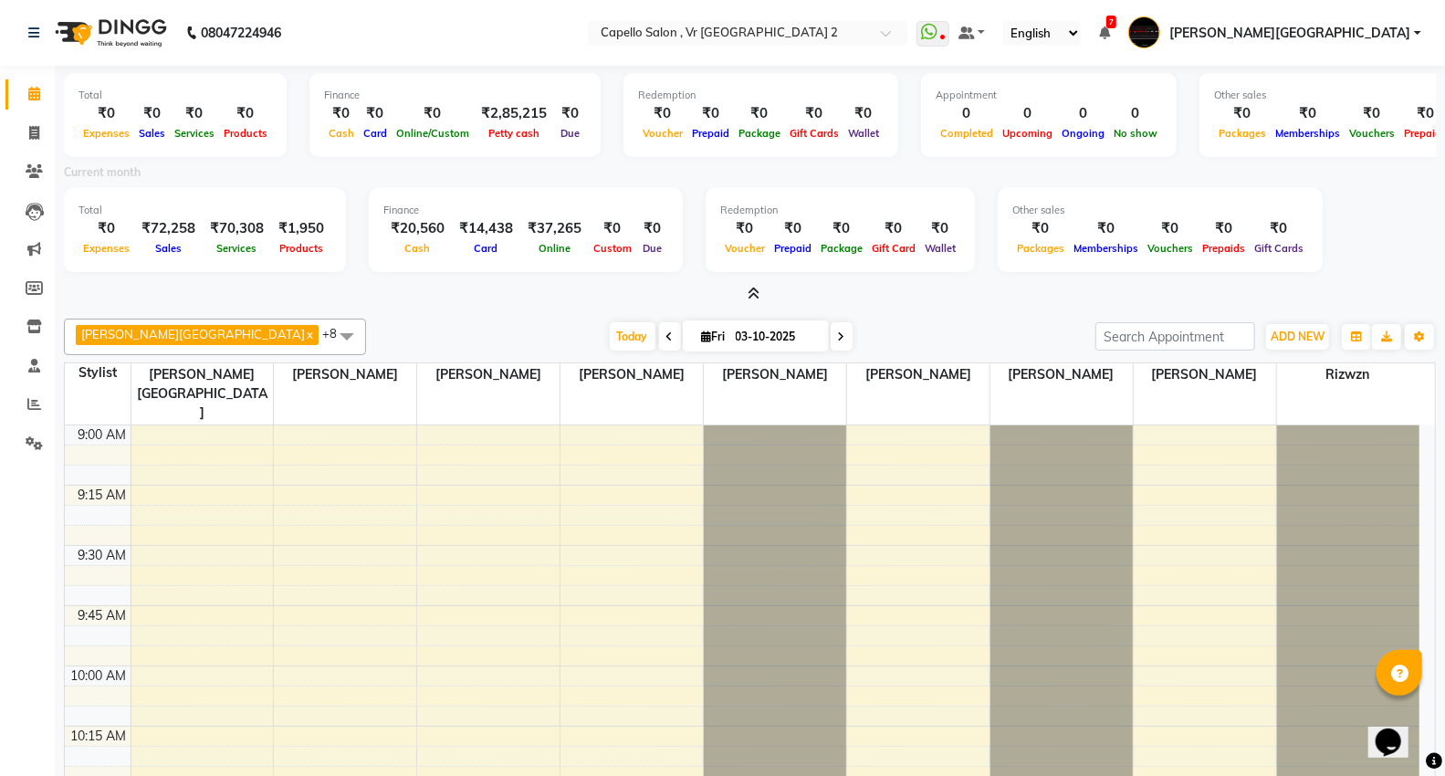
click at [753, 294] on icon at bounding box center [754, 294] width 12 height 14
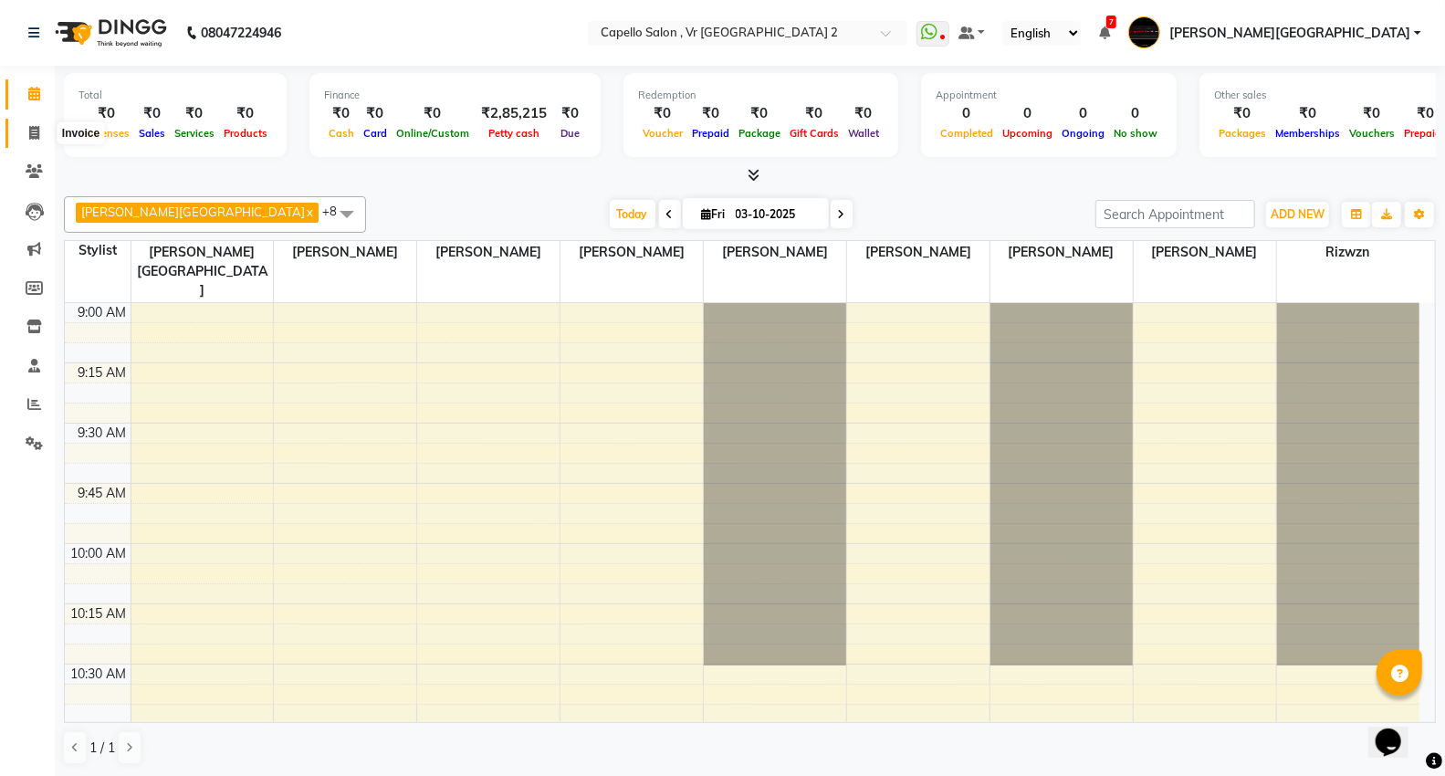
click at [29, 128] on icon at bounding box center [34, 133] width 10 height 14
select select "service"
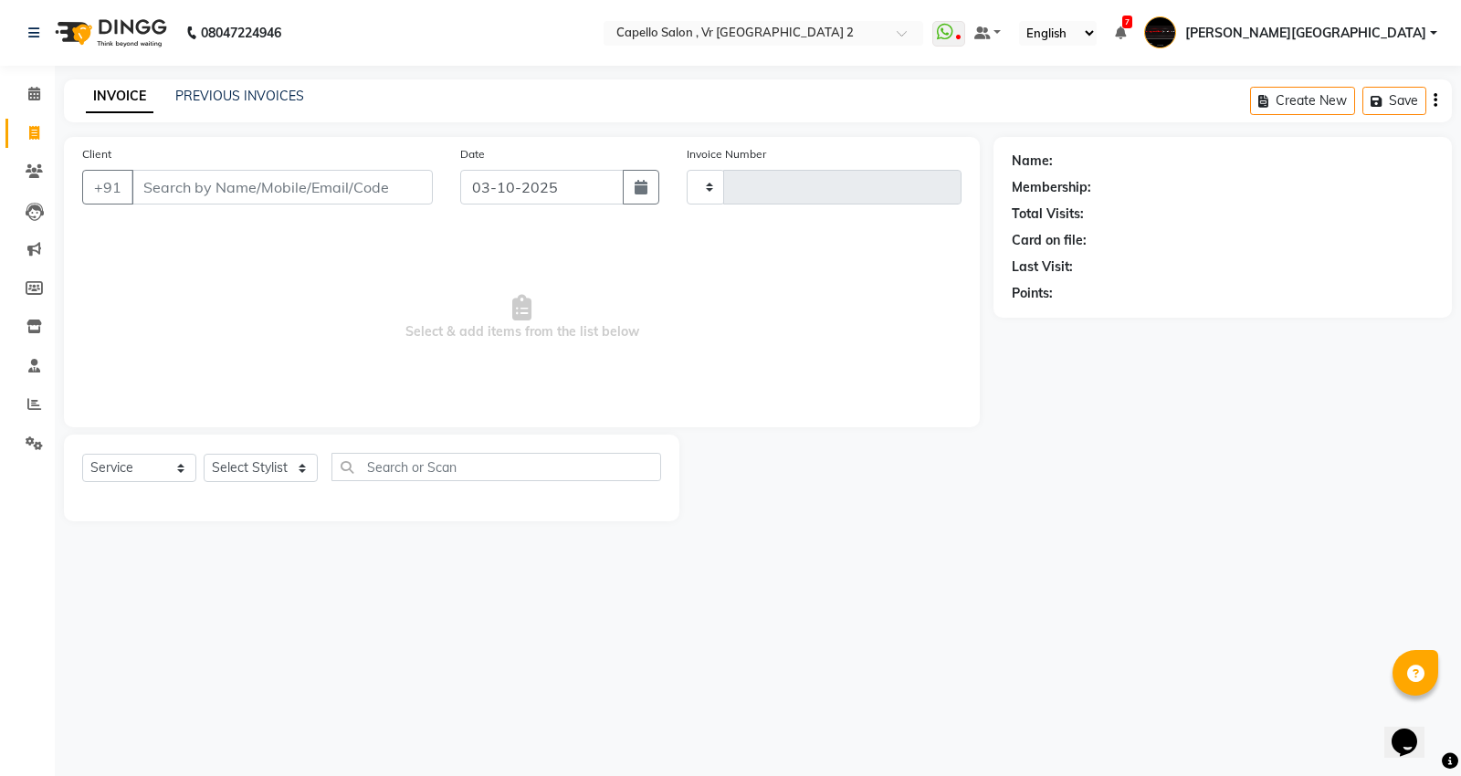
type input "5481"
select select "848"
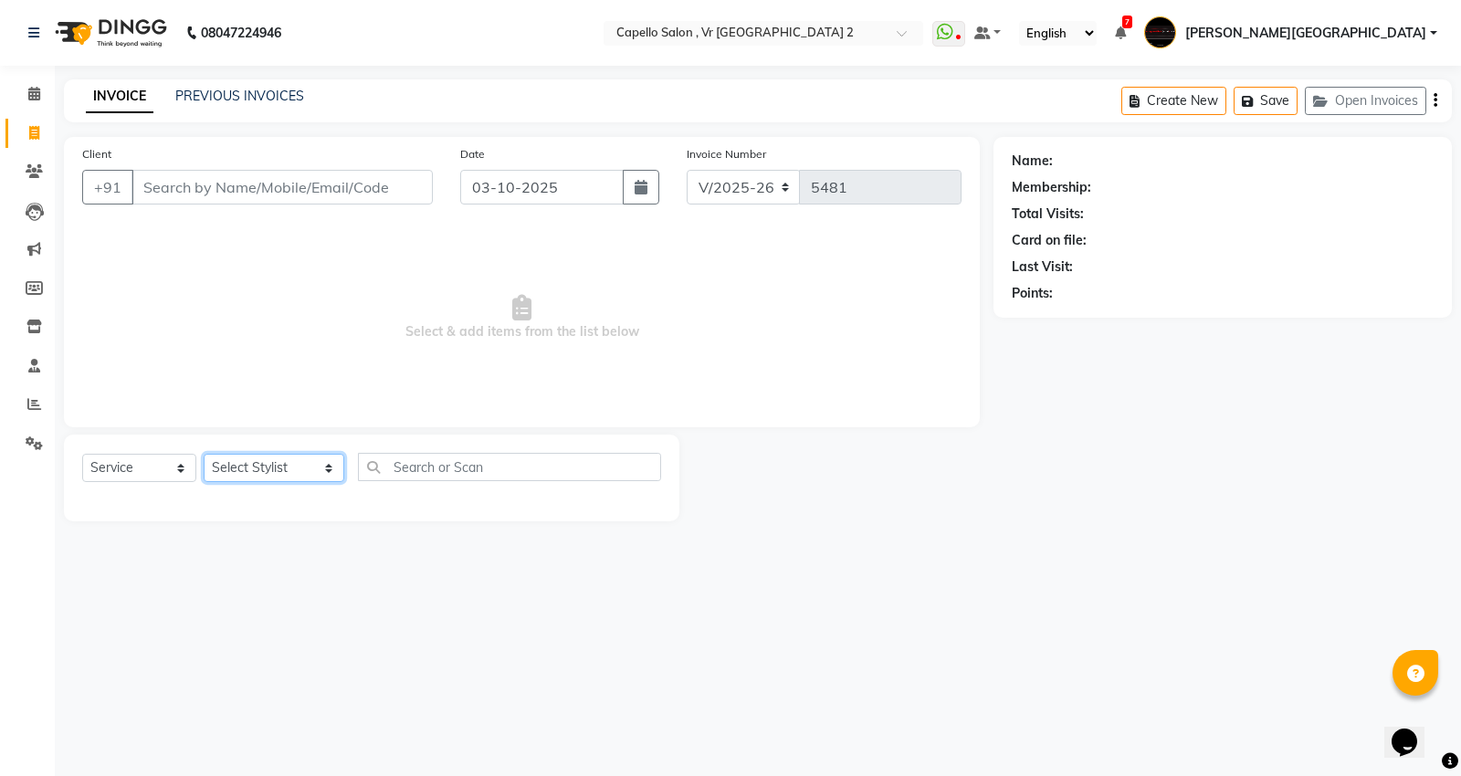
click at [281, 470] on select "Select Stylist AHSIK Amit felix Anita Patel Arti Borekar Capello VR Mall Dillu …" at bounding box center [274, 468] width 141 height 28
select select "14479"
click at [204, 455] on select "Select Stylist AHSIK Amit felix Anita Patel Arti Borekar Capello VR Mall Dillu …" at bounding box center [274, 468] width 141 height 28
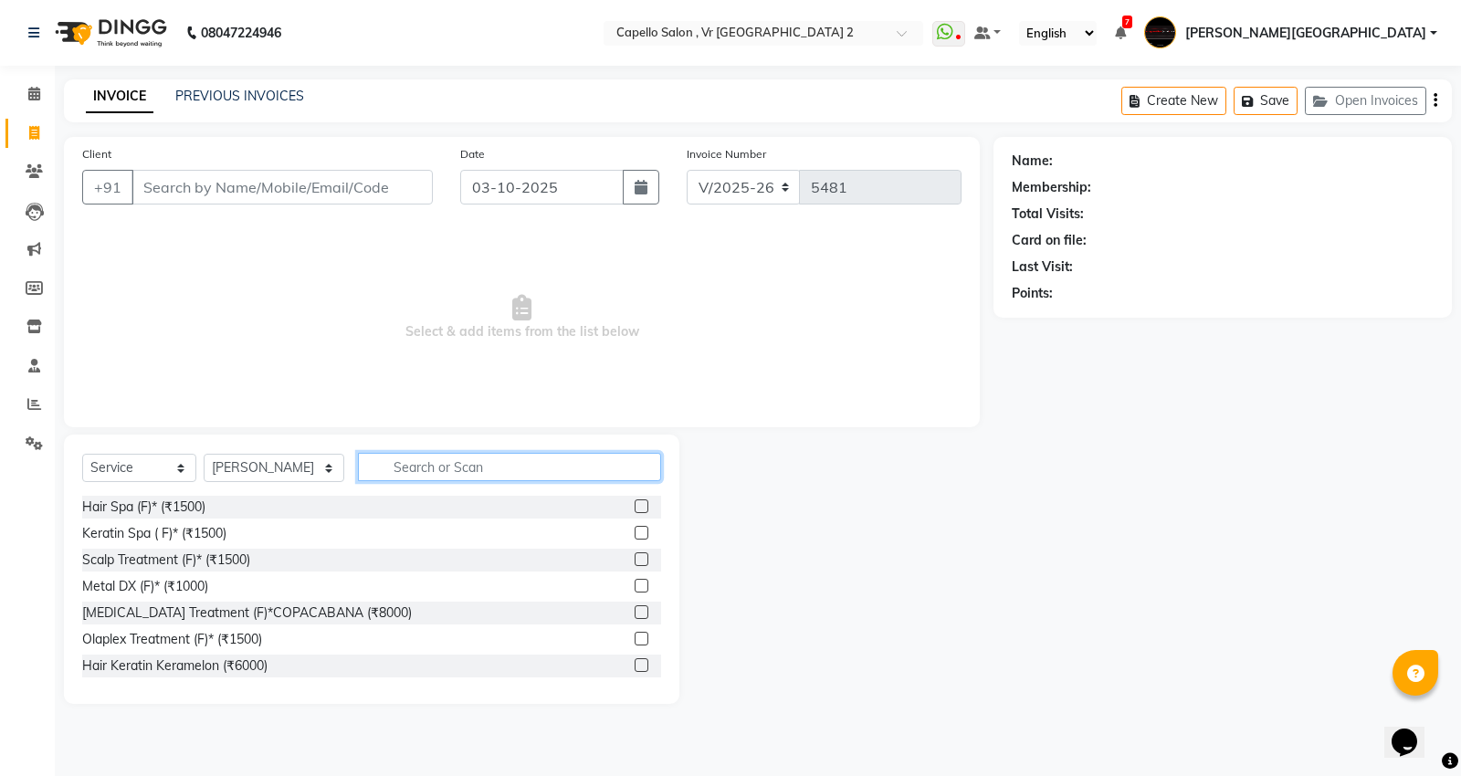
click at [407, 472] on input "text" at bounding box center [509, 467] width 303 height 28
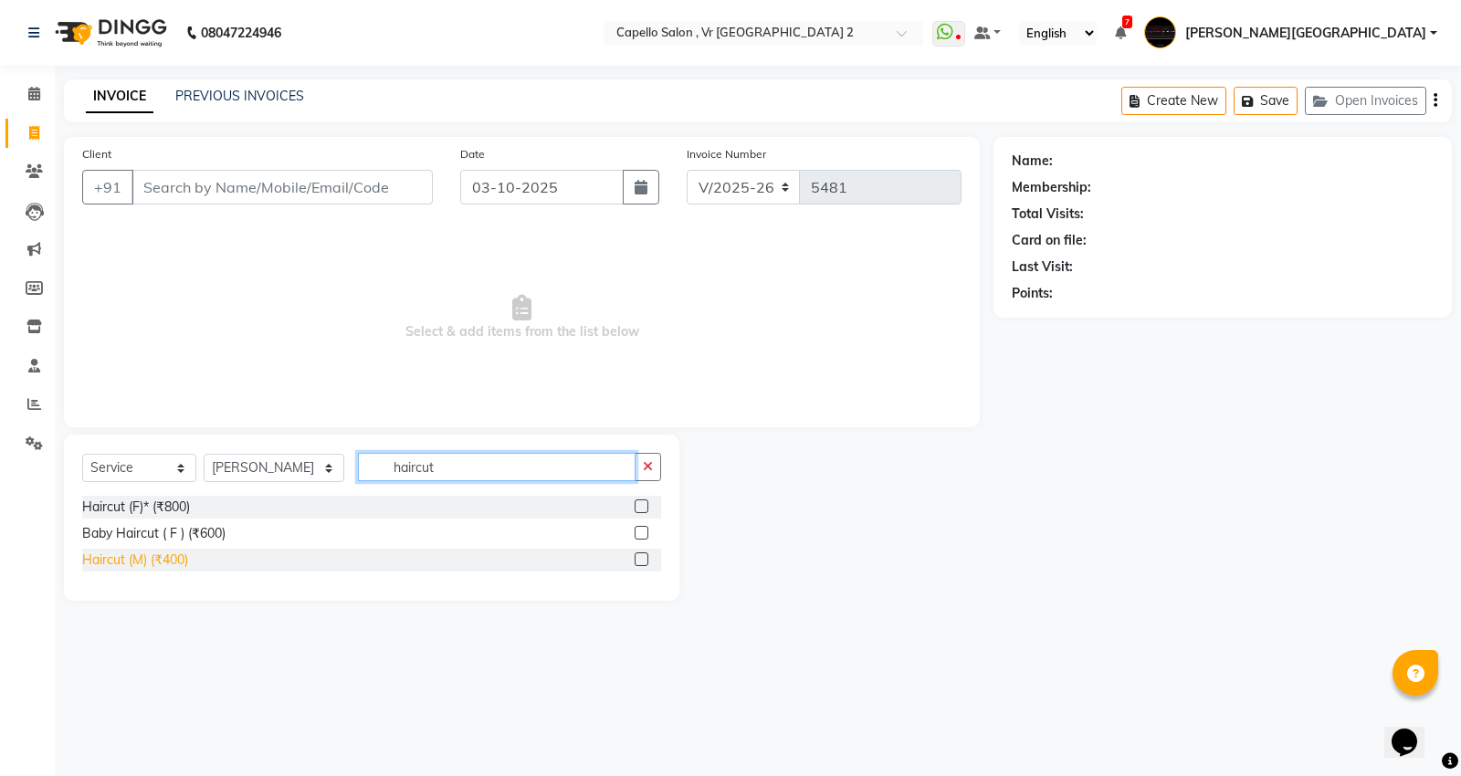
type input "haircut"
click at [162, 564] on div "Haircut (M) (₹400)" at bounding box center [135, 560] width 106 height 19
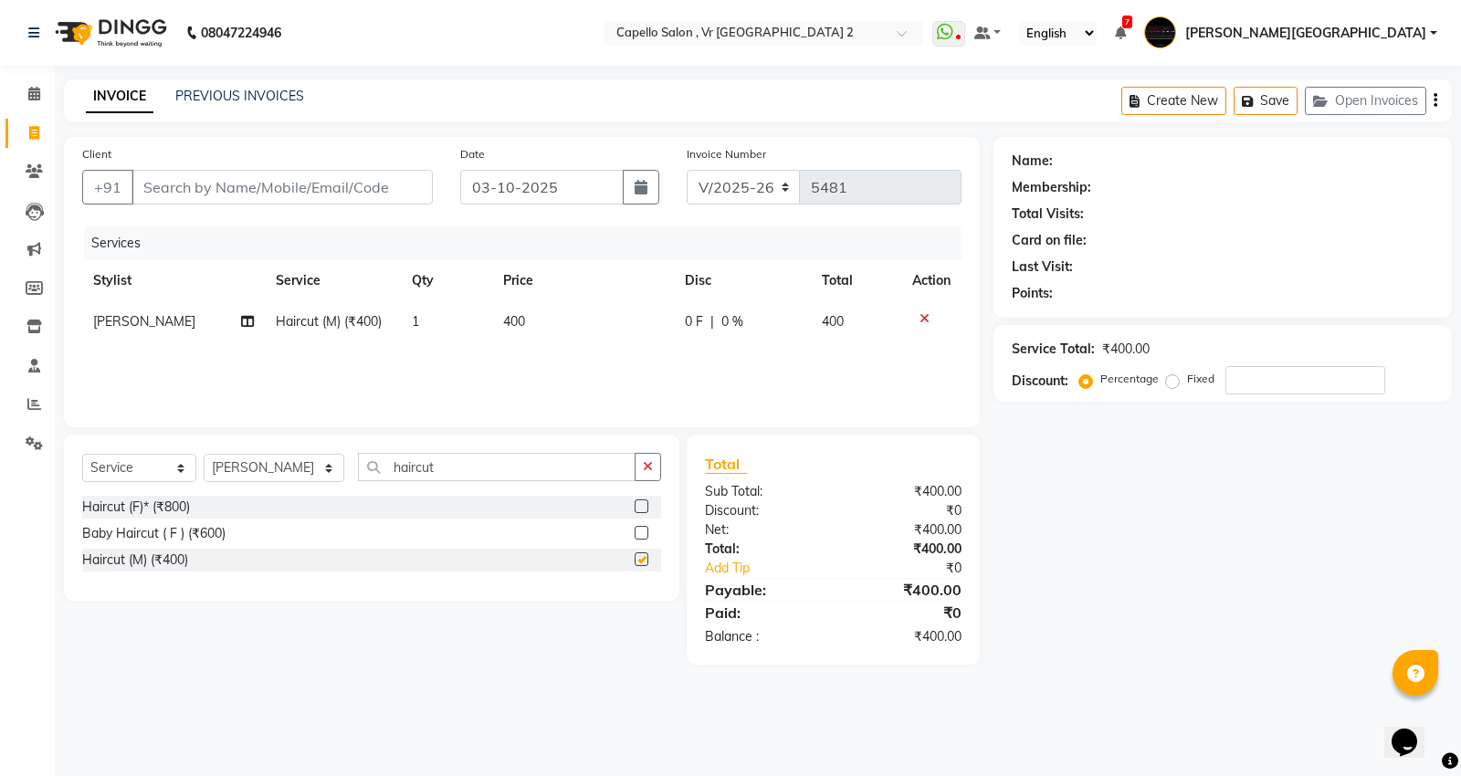
checkbox input "false"
click at [431, 463] on input "haircut" at bounding box center [497, 467] width 278 height 28
type input "h"
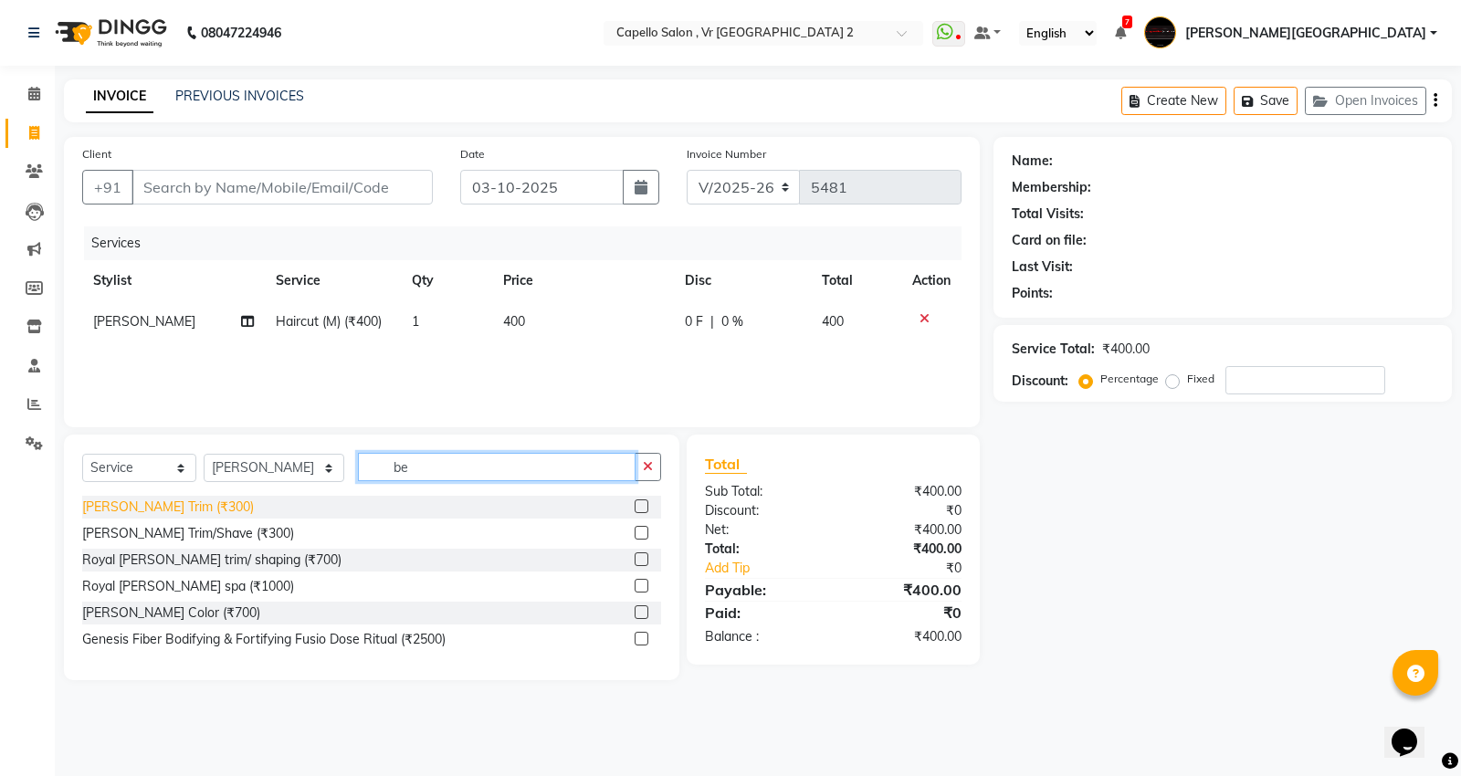
type input "be"
click at [146, 509] on div "Beard Trim (₹300)" at bounding box center [168, 507] width 172 height 19
checkbox input "false"
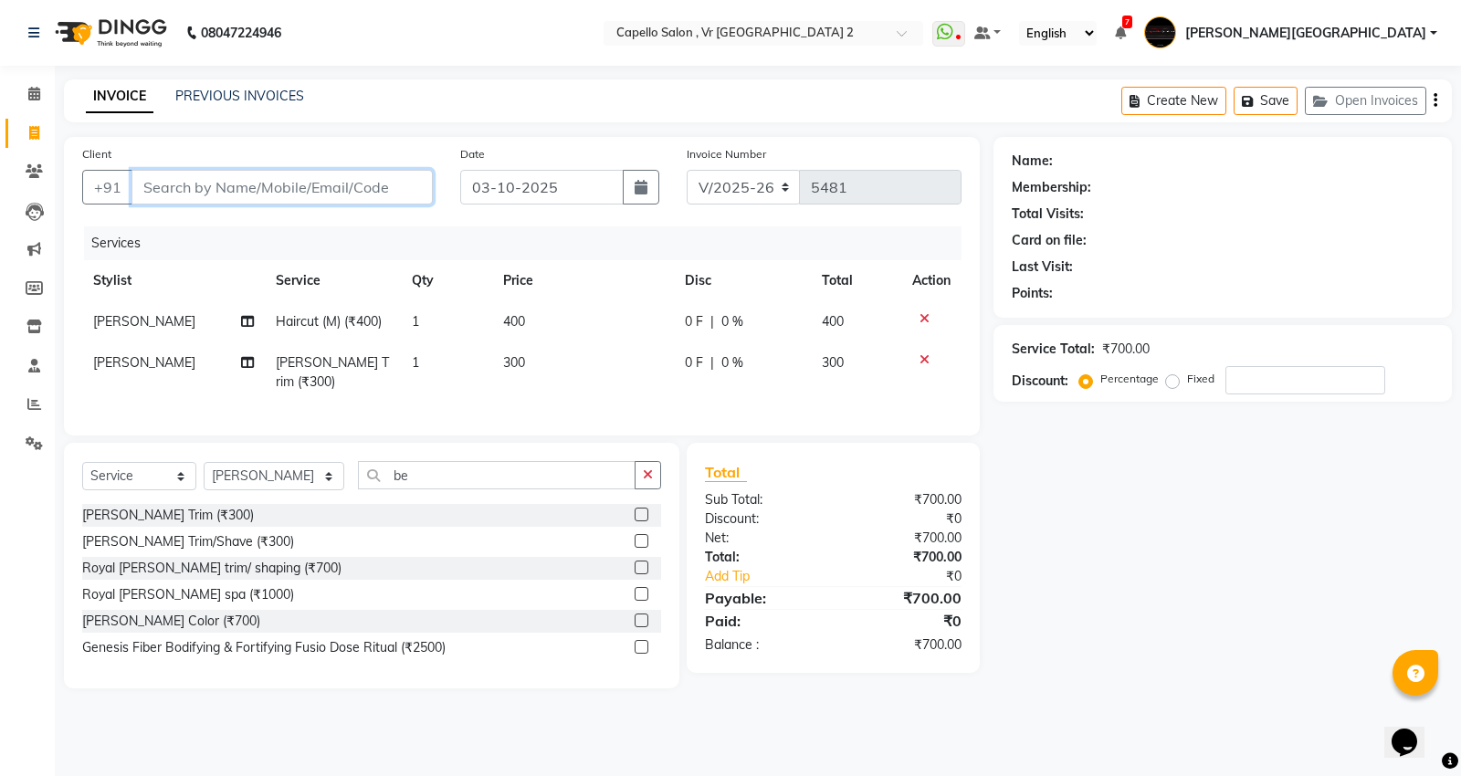
click at [254, 187] on input "Client" at bounding box center [281, 187] width 301 height 35
click at [206, 195] on input "Client" at bounding box center [281, 187] width 301 height 35
click at [205, 188] on input "Client" at bounding box center [281, 187] width 301 height 35
type input "9"
type input "0"
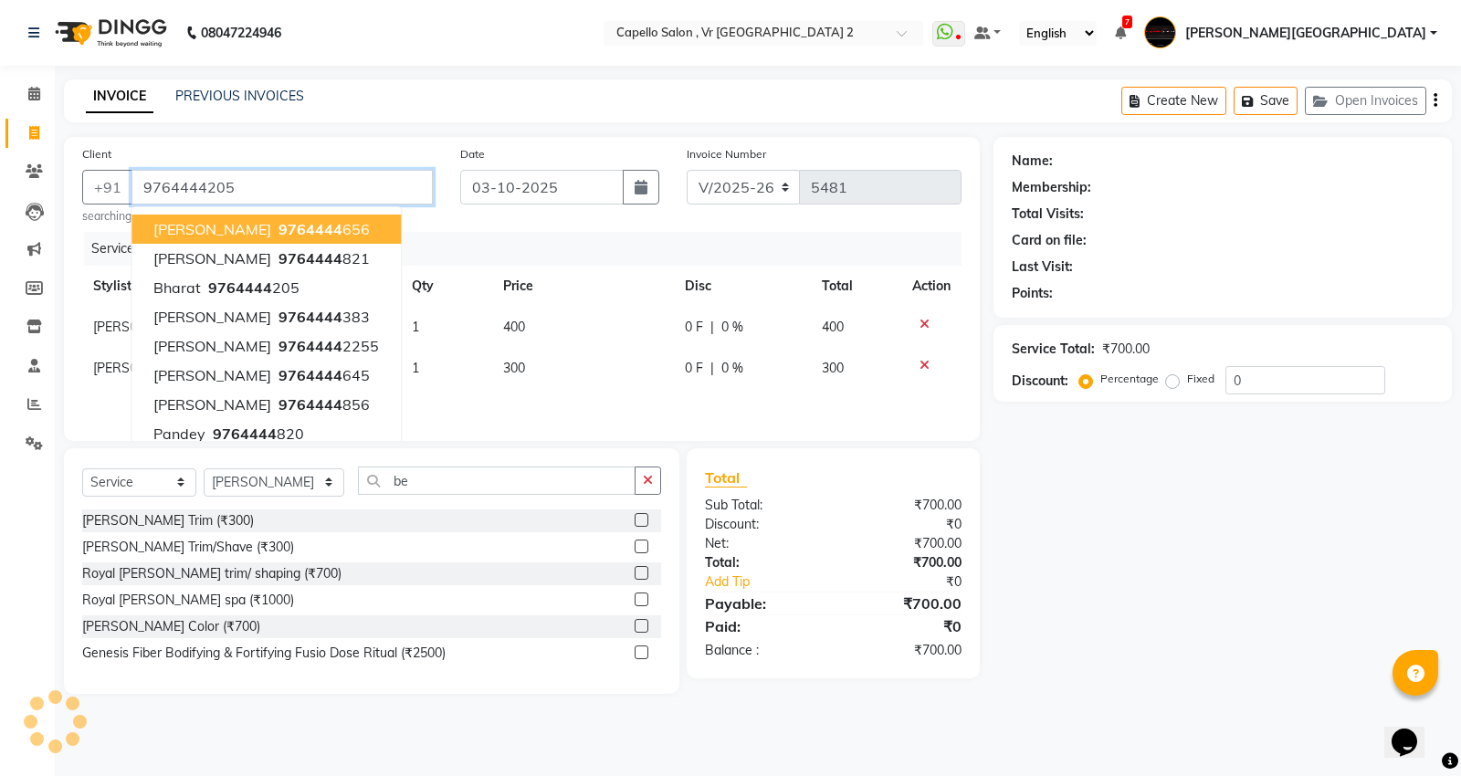
type input "9764444205"
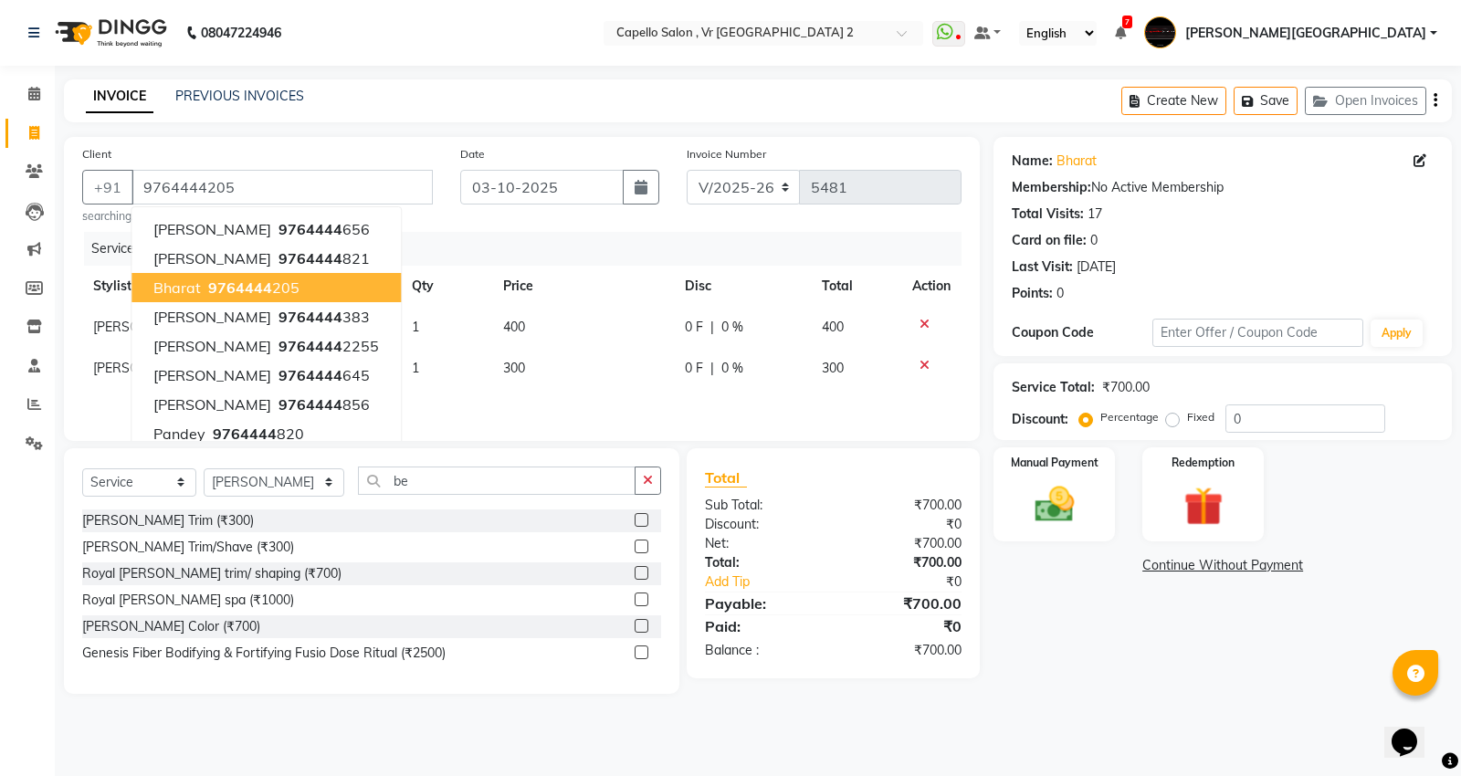
click at [1255, 571] on link "Continue Without Payment" at bounding box center [1222, 565] width 451 height 19
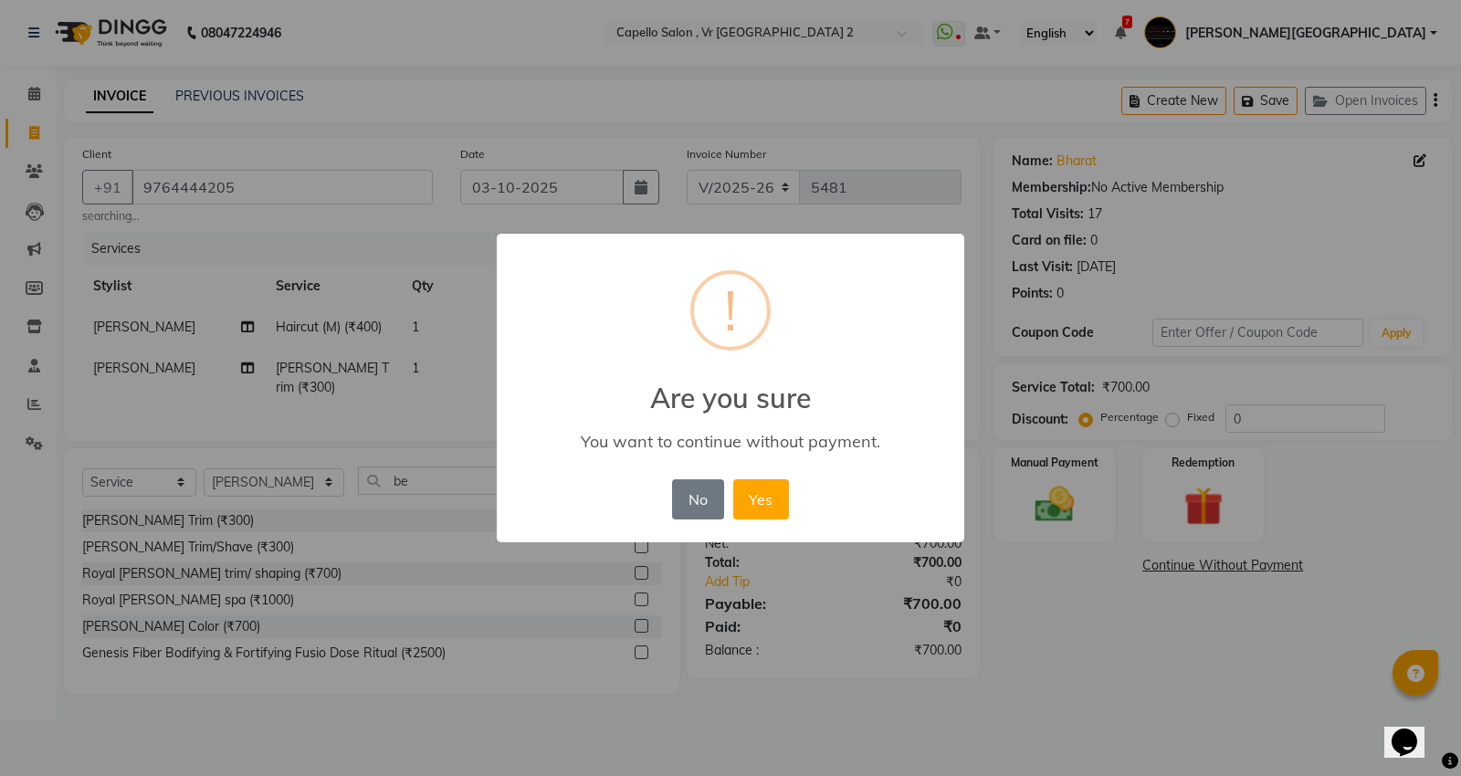
click at [1114, 603] on div "× ! Are you sure You want to continue without payment. No No Yes" at bounding box center [730, 388] width 1461 height 776
click at [697, 514] on button "No" at bounding box center [697, 499] width 51 height 40
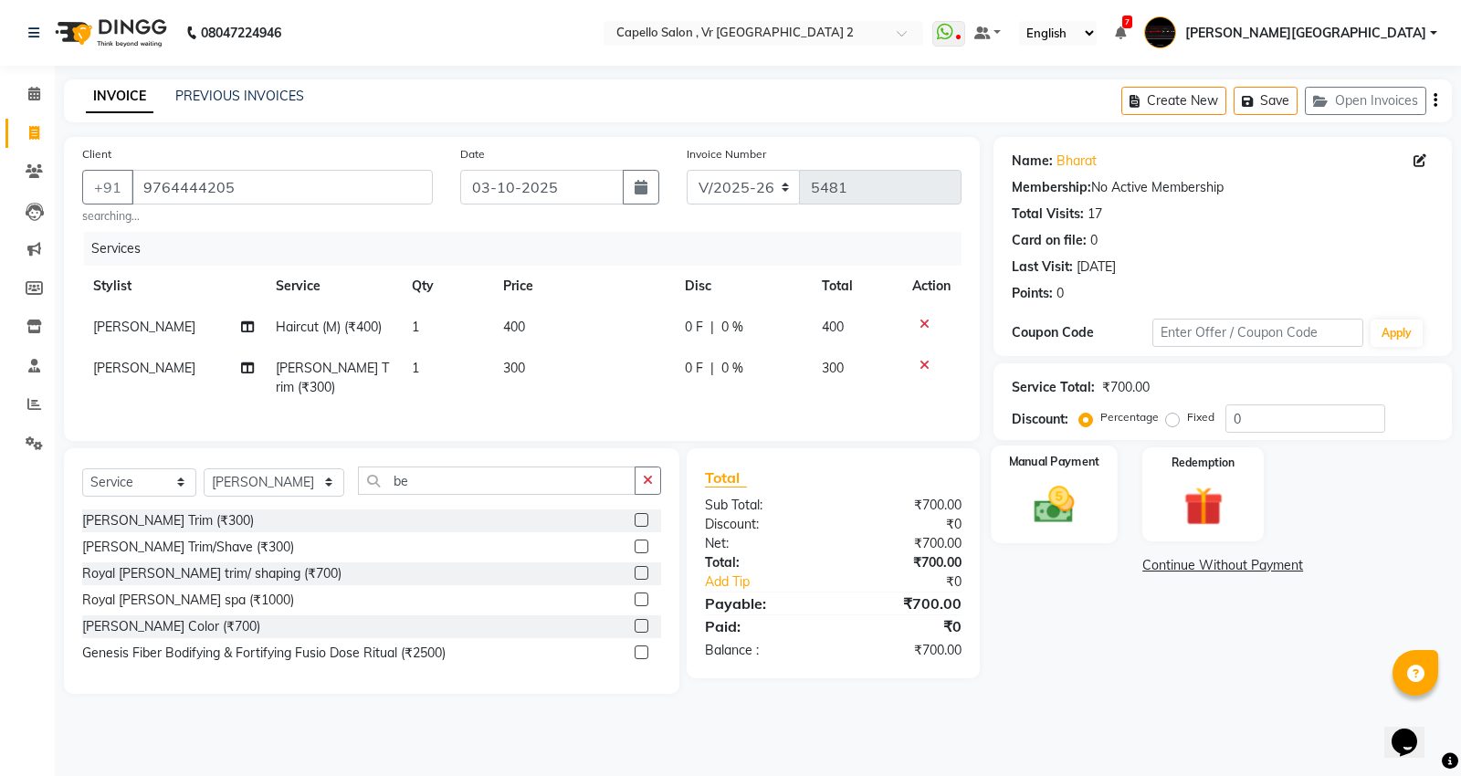
drag, startPoint x: 1029, startPoint y: 478, endPoint x: 1032, endPoint y: 506, distance: 27.5
click at [1029, 496] on div "Manual Payment" at bounding box center [1055, 495] width 126 height 98
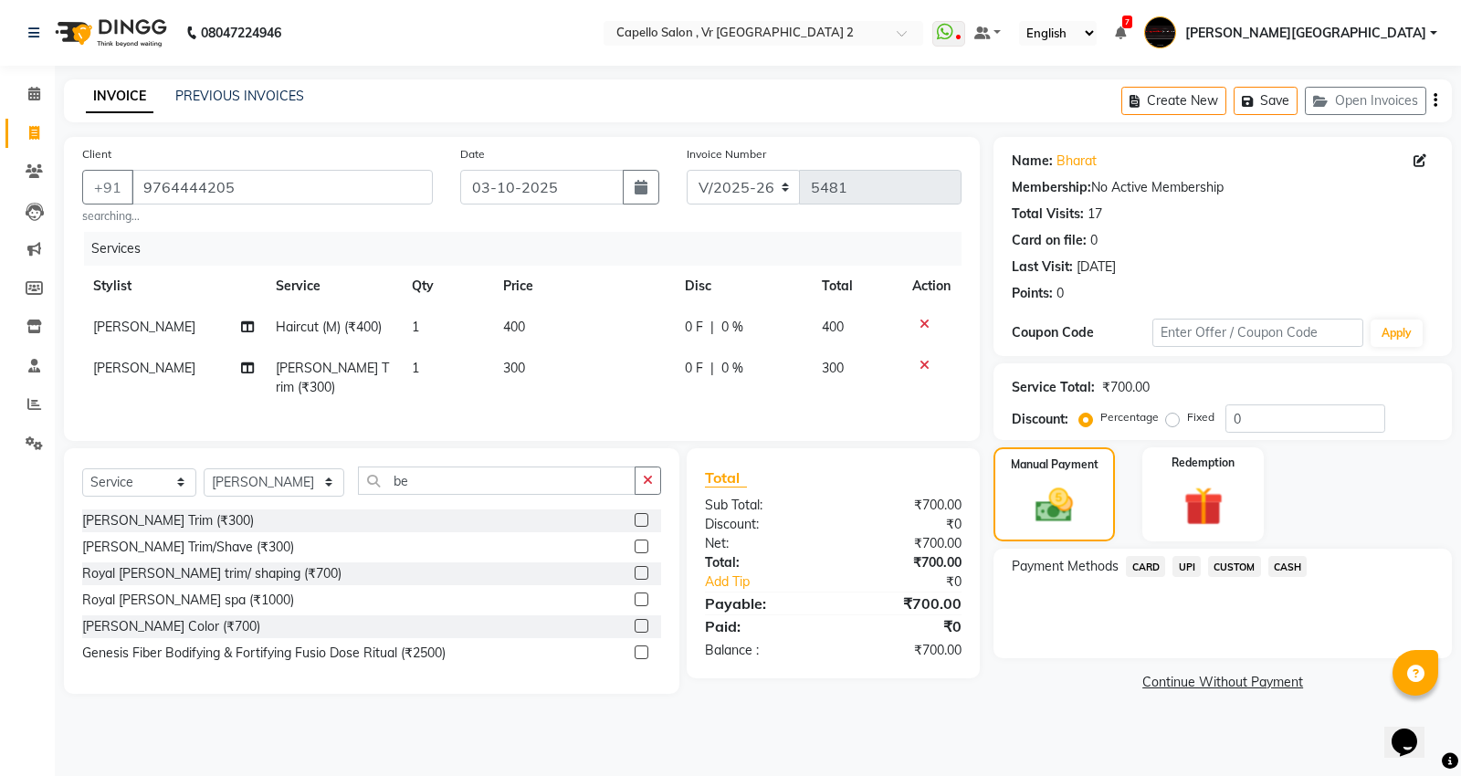
click at [1184, 561] on span "UPI" at bounding box center [1186, 566] width 28 height 21
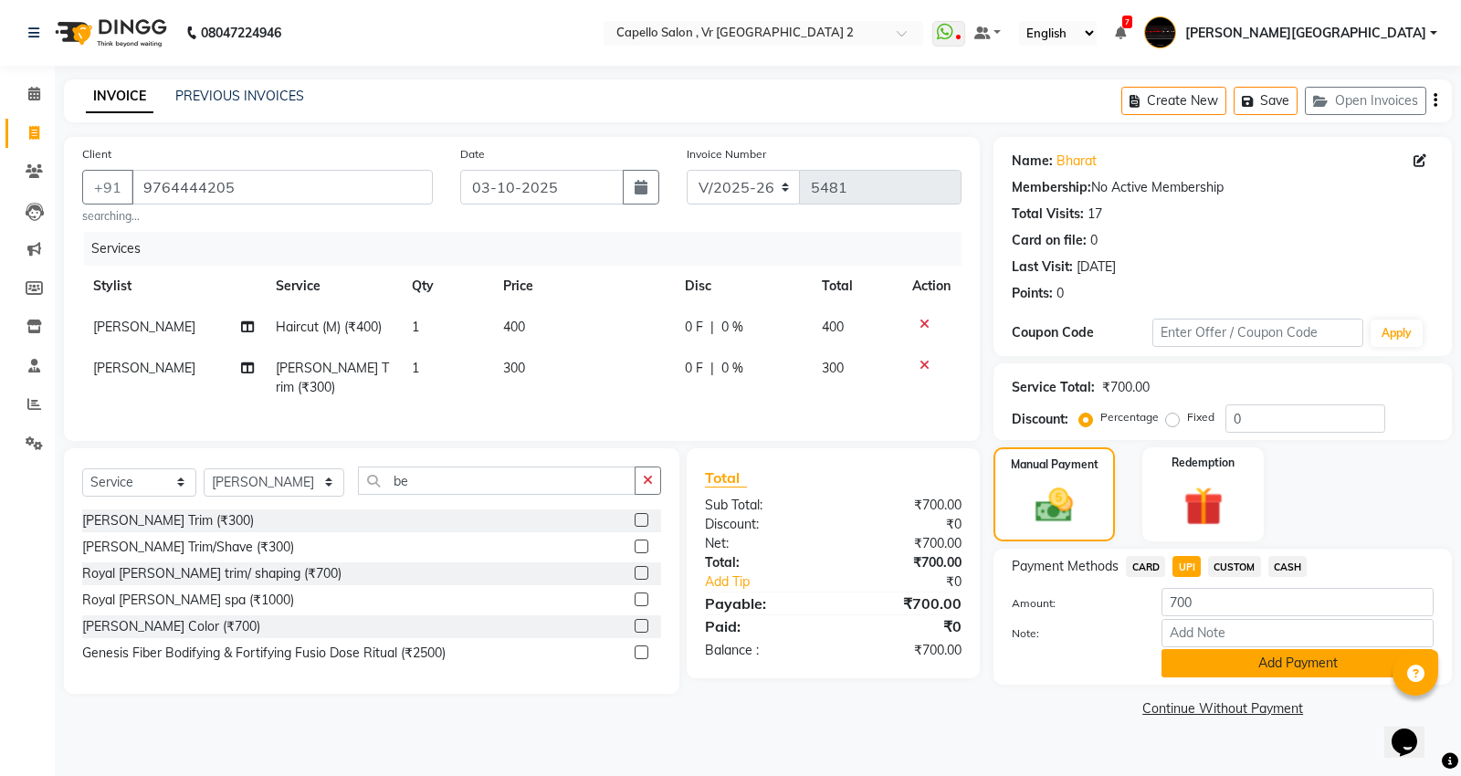
click at [1183, 655] on button "Add Payment" at bounding box center [1297, 663] width 272 height 28
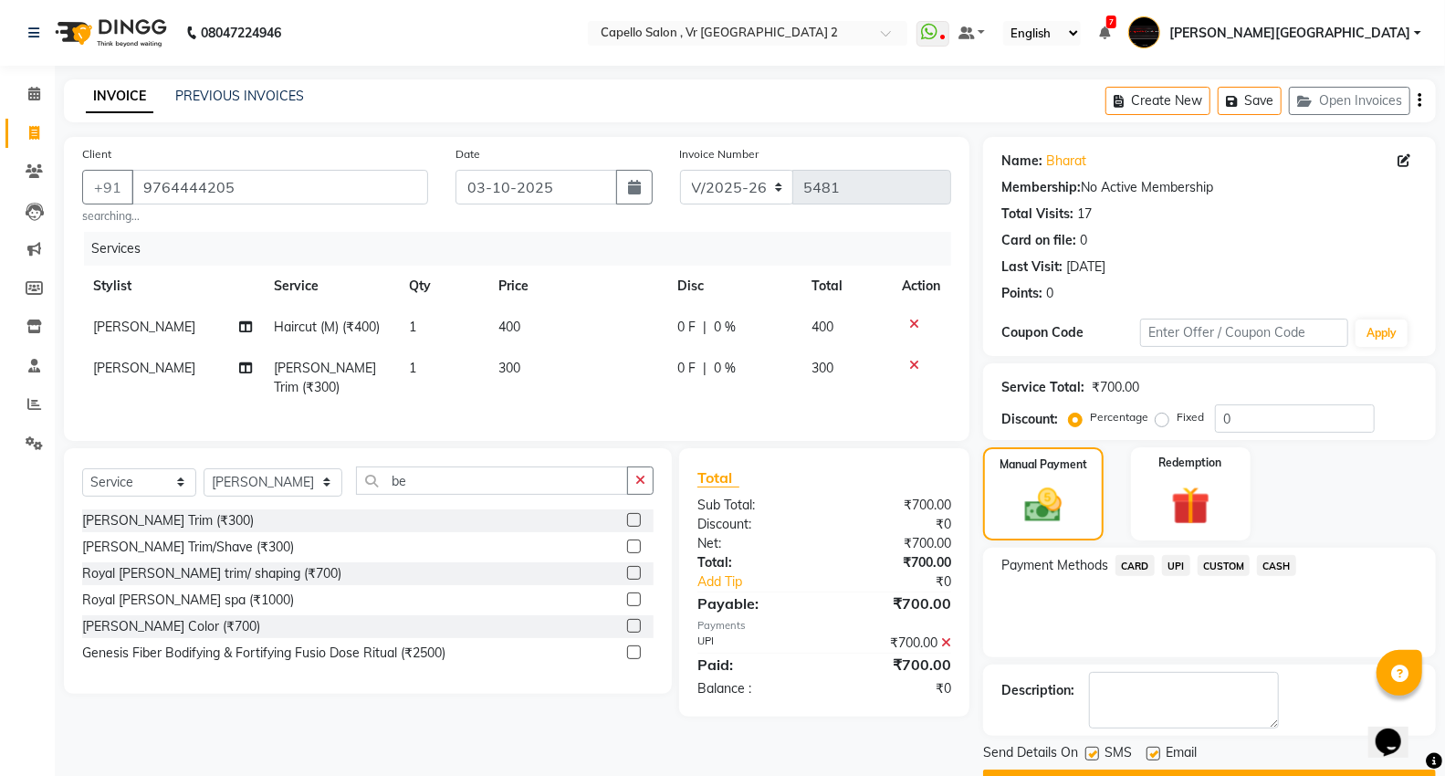
click at [1215, 770] on button "Checkout" at bounding box center [1209, 784] width 453 height 28
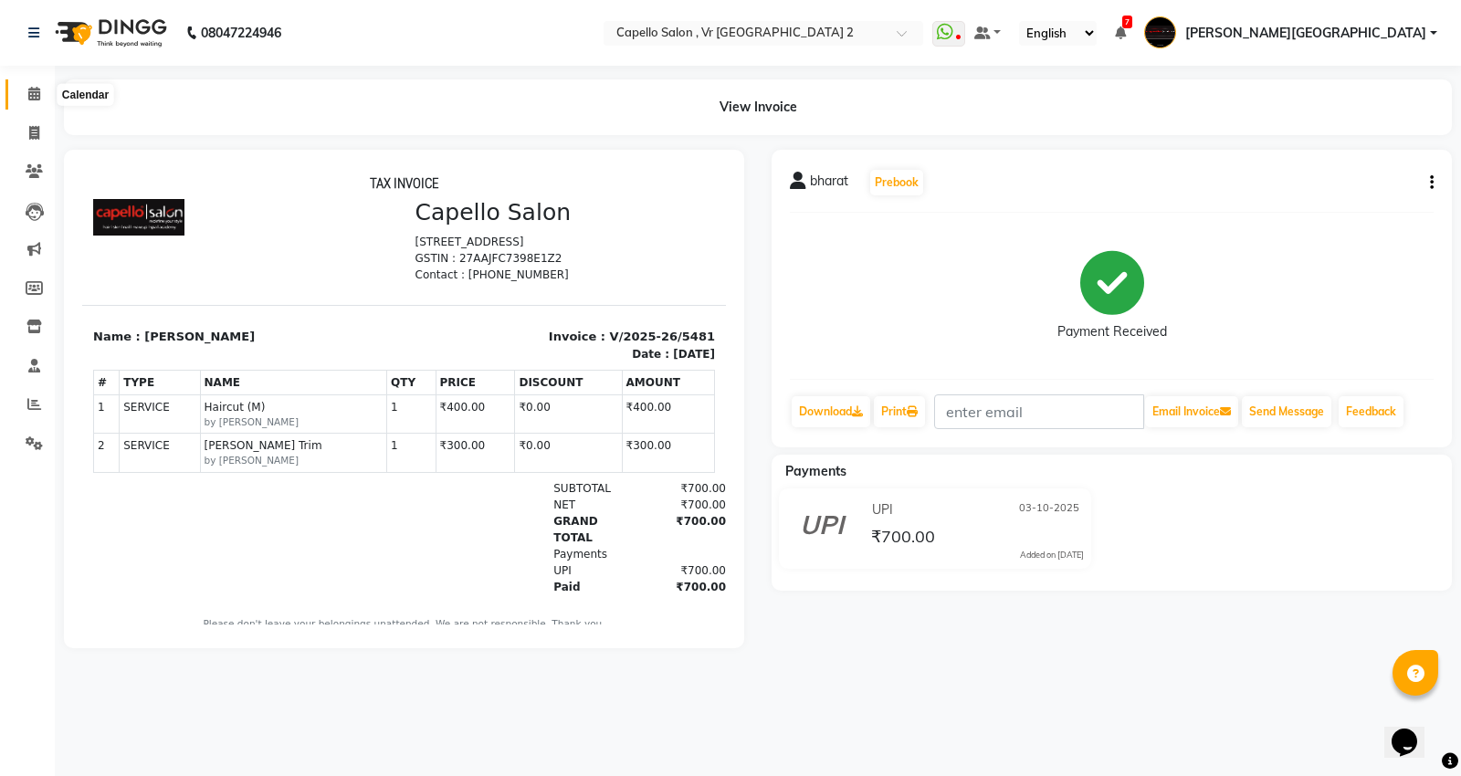
click at [34, 97] on icon at bounding box center [34, 94] width 12 height 14
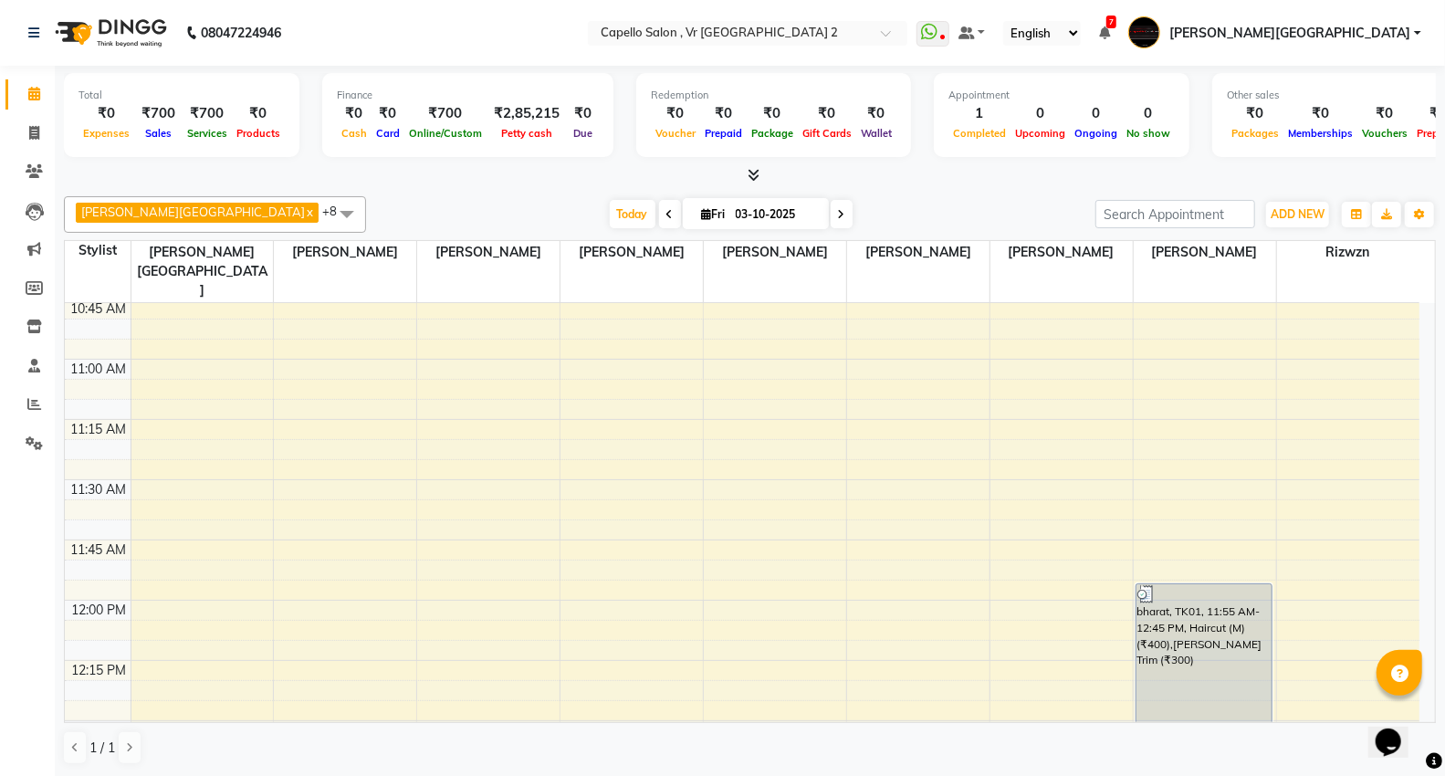
scroll to position [436, 0]
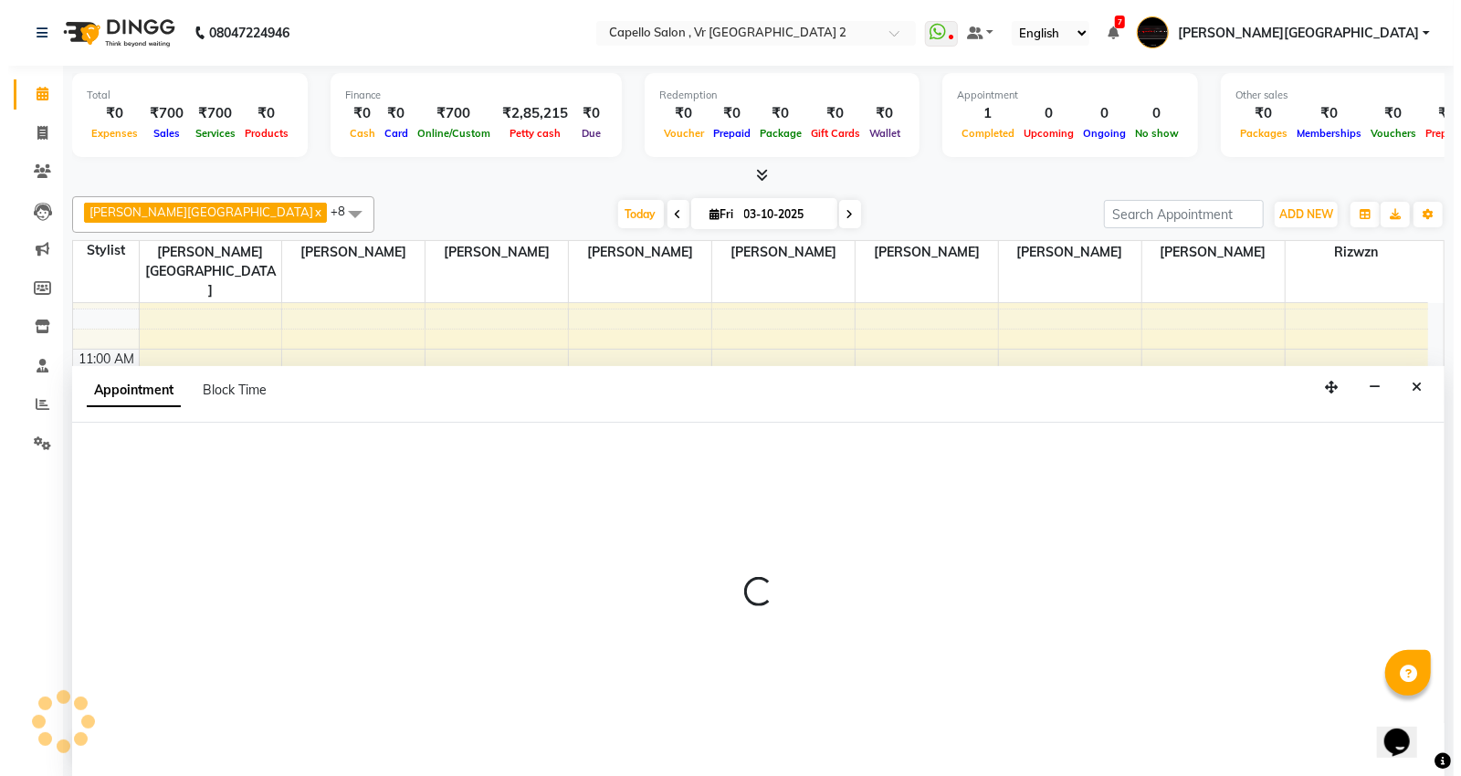
scroll to position [1, 0]
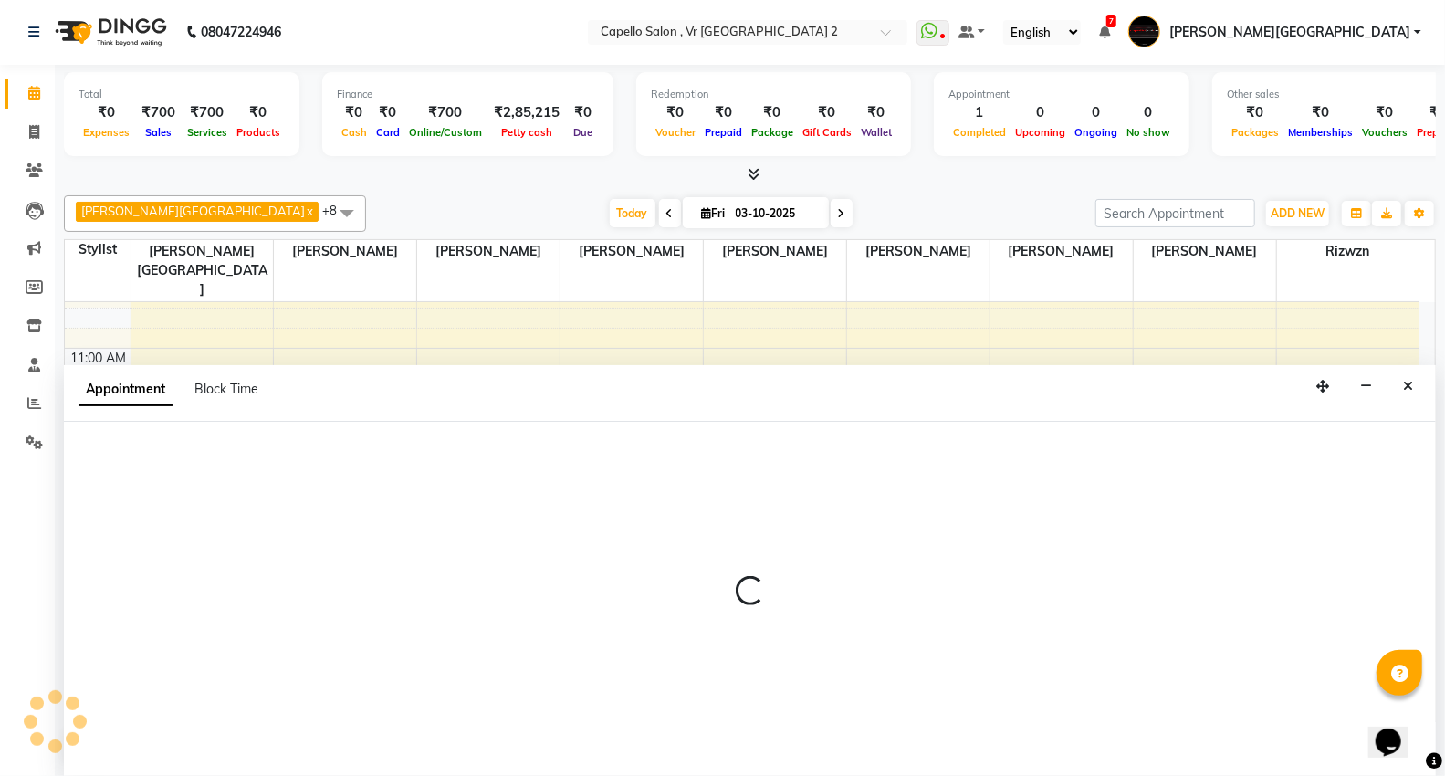
select select "14120"
select select "tentative"
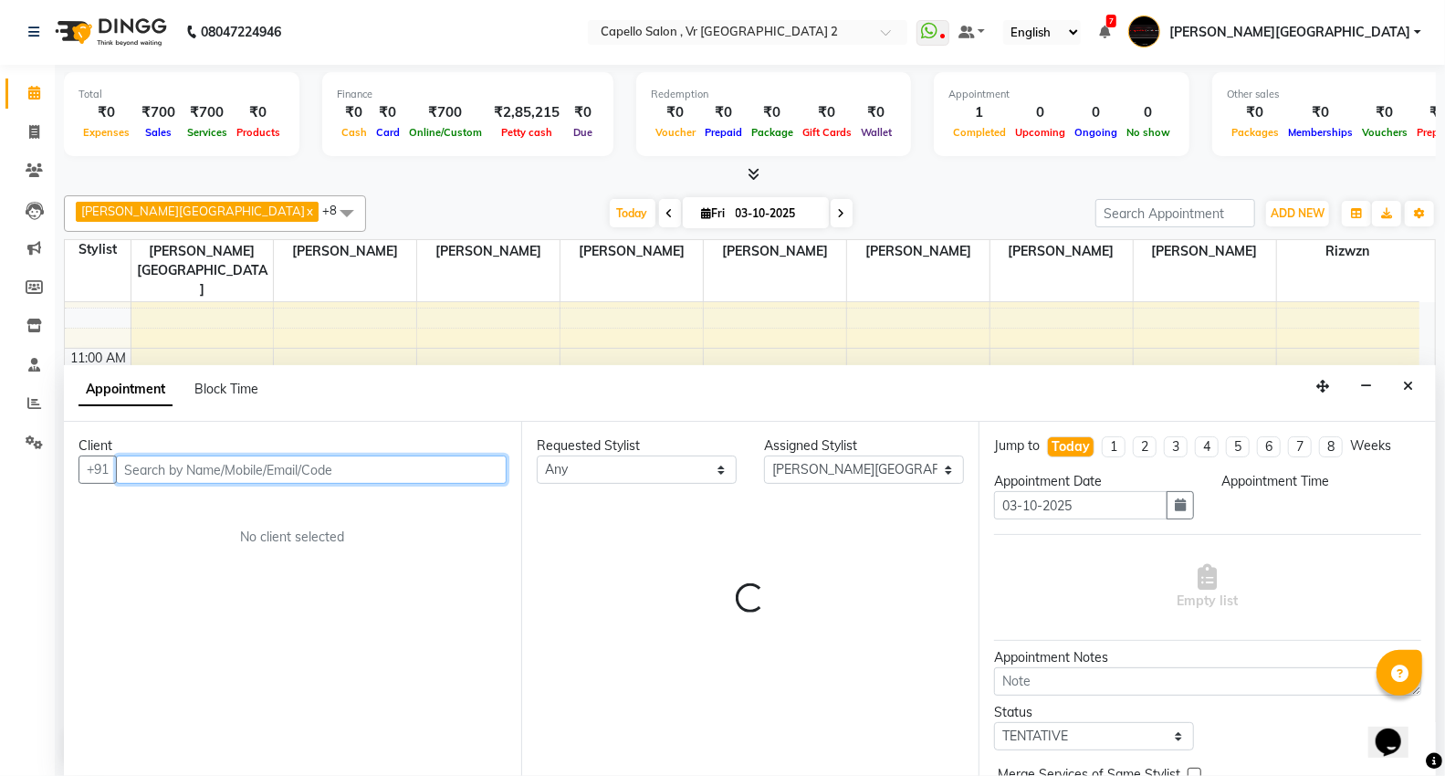
select select "705"
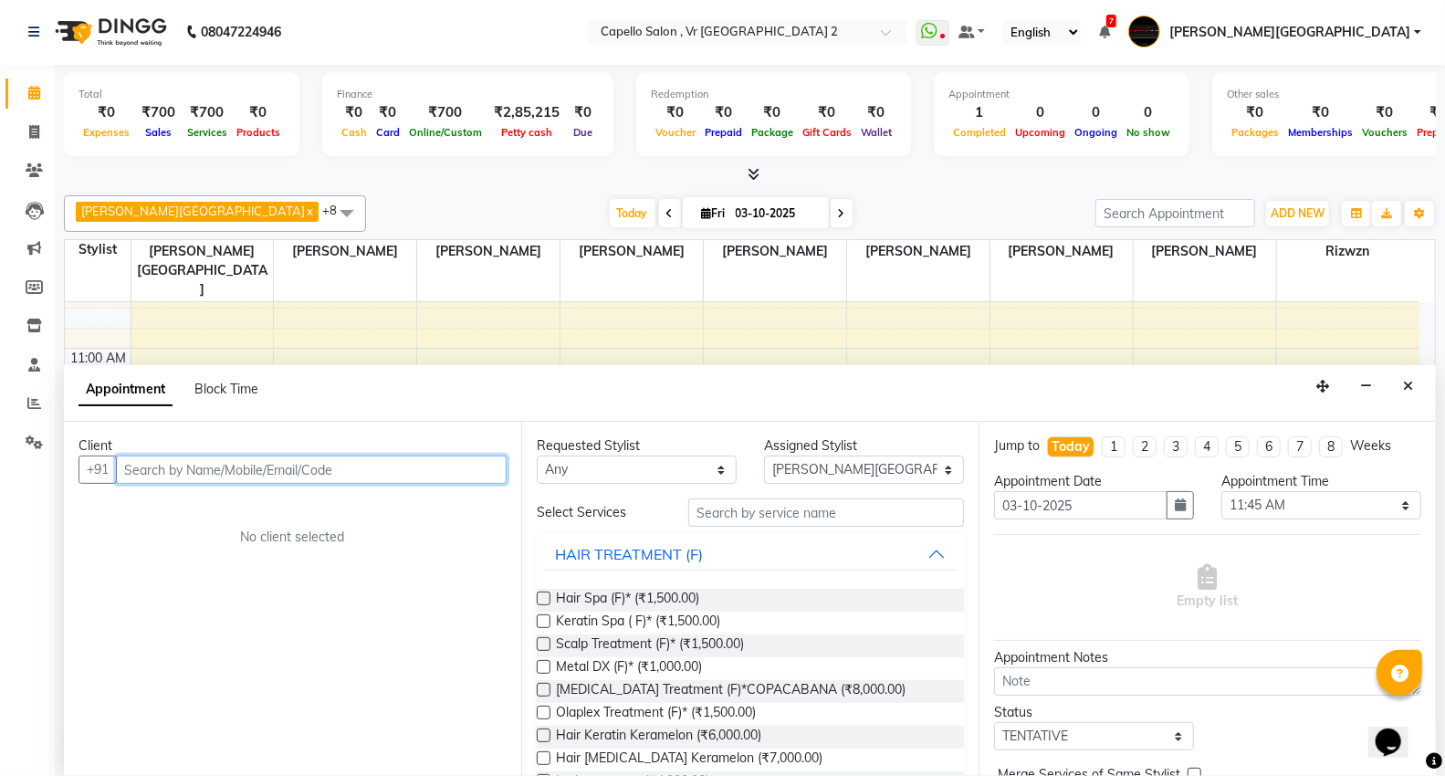
click at [229, 475] on input "text" at bounding box center [311, 470] width 391 height 28
type input "9819732589"
click at [470, 484] on div "Client +91 9819732589 Add Client No client selected" at bounding box center [292, 599] width 457 height 354
click at [476, 472] on span "Add Client" at bounding box center [468, 469] width 61 height 16
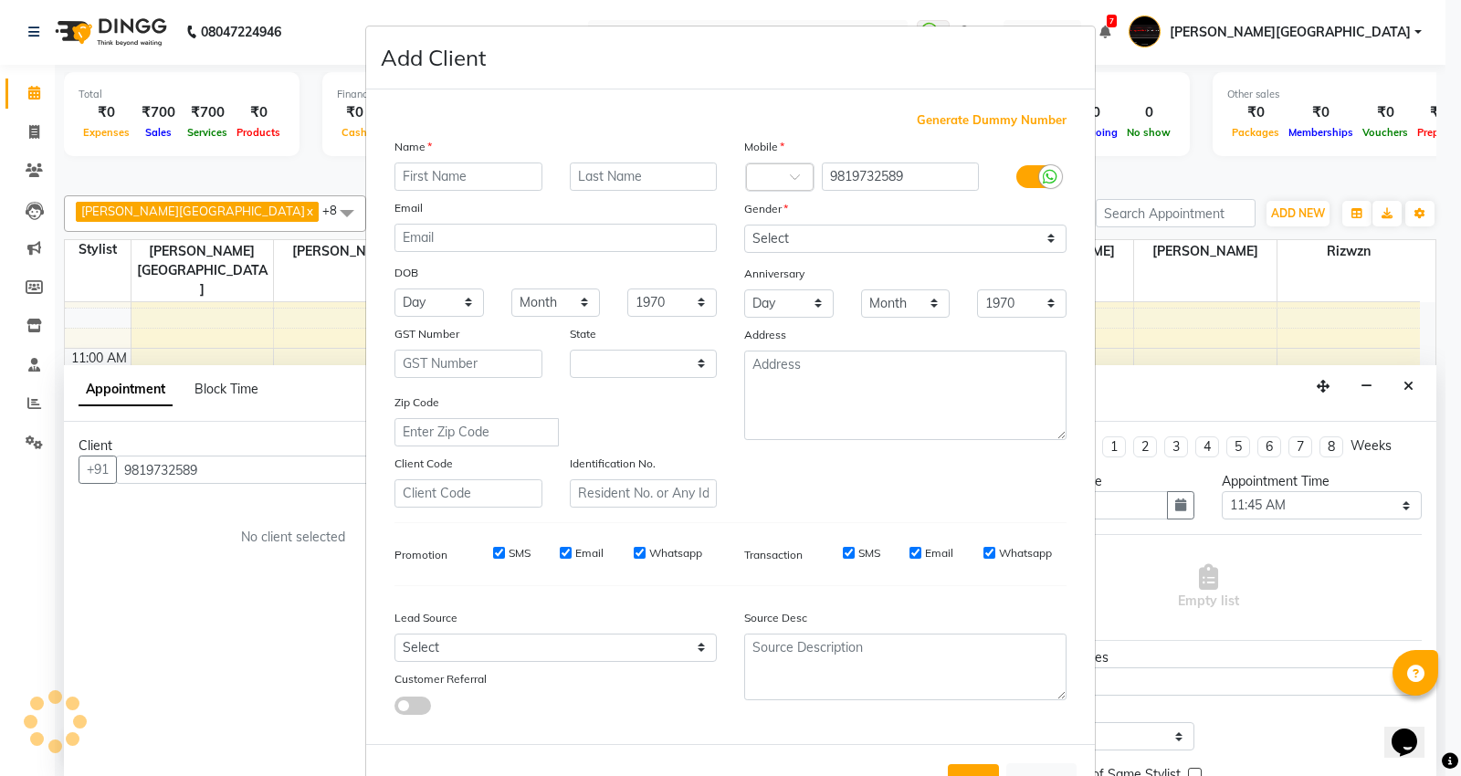
select select "22"
type input "bahrti"
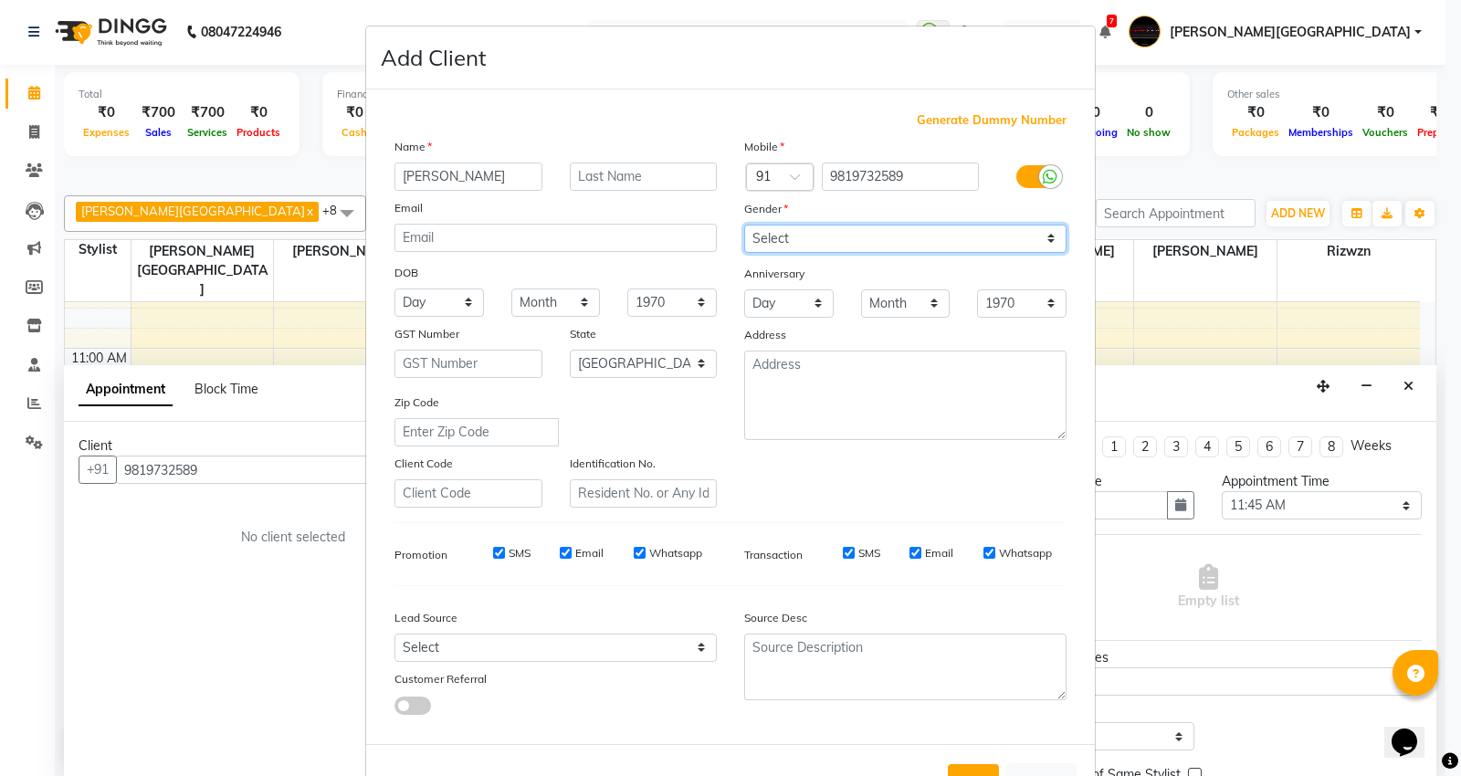
click at [867, 239] on select "Select Male Female Other Prefer Not To Say" at bounding box center [905, 239] width 322 height 28
select select "female"
click at [744, 225] on select "Select Male Female Other Prefer Not To Say" at bounding box center [905, 239] width 322 height 28
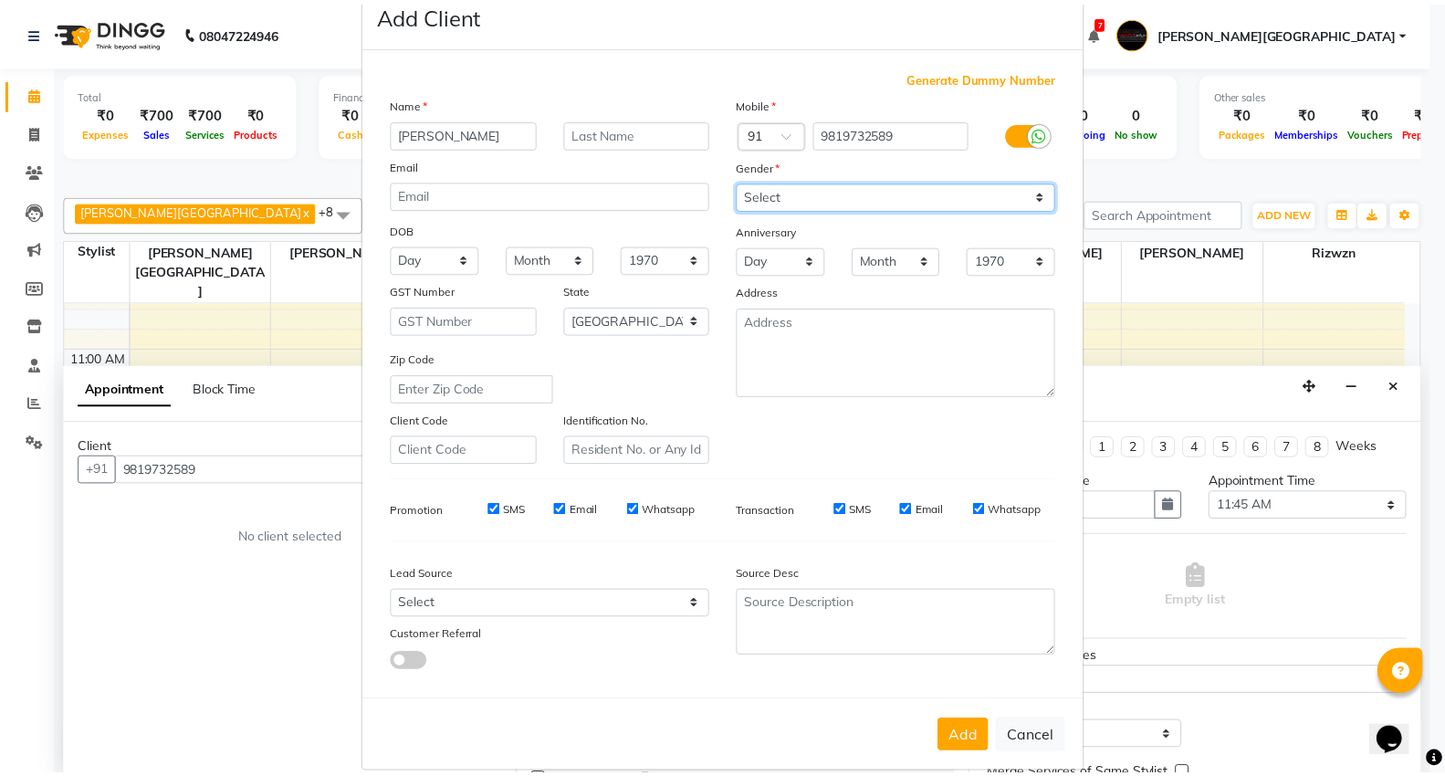
scroll to position [68, 0]
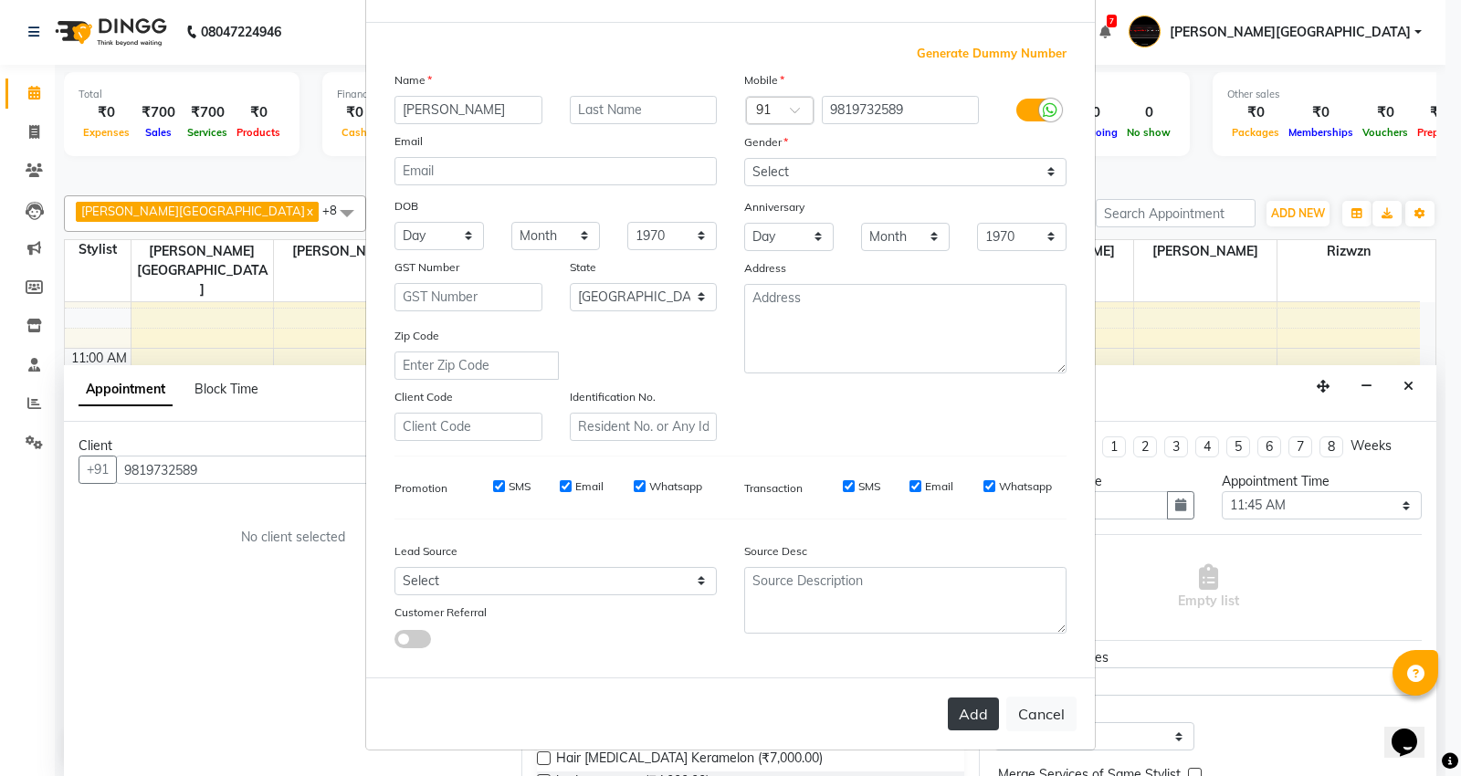
click at [957, 701] on button "Add" at bounding box center [973, 714] width 51 height 33
select select
select select "null"
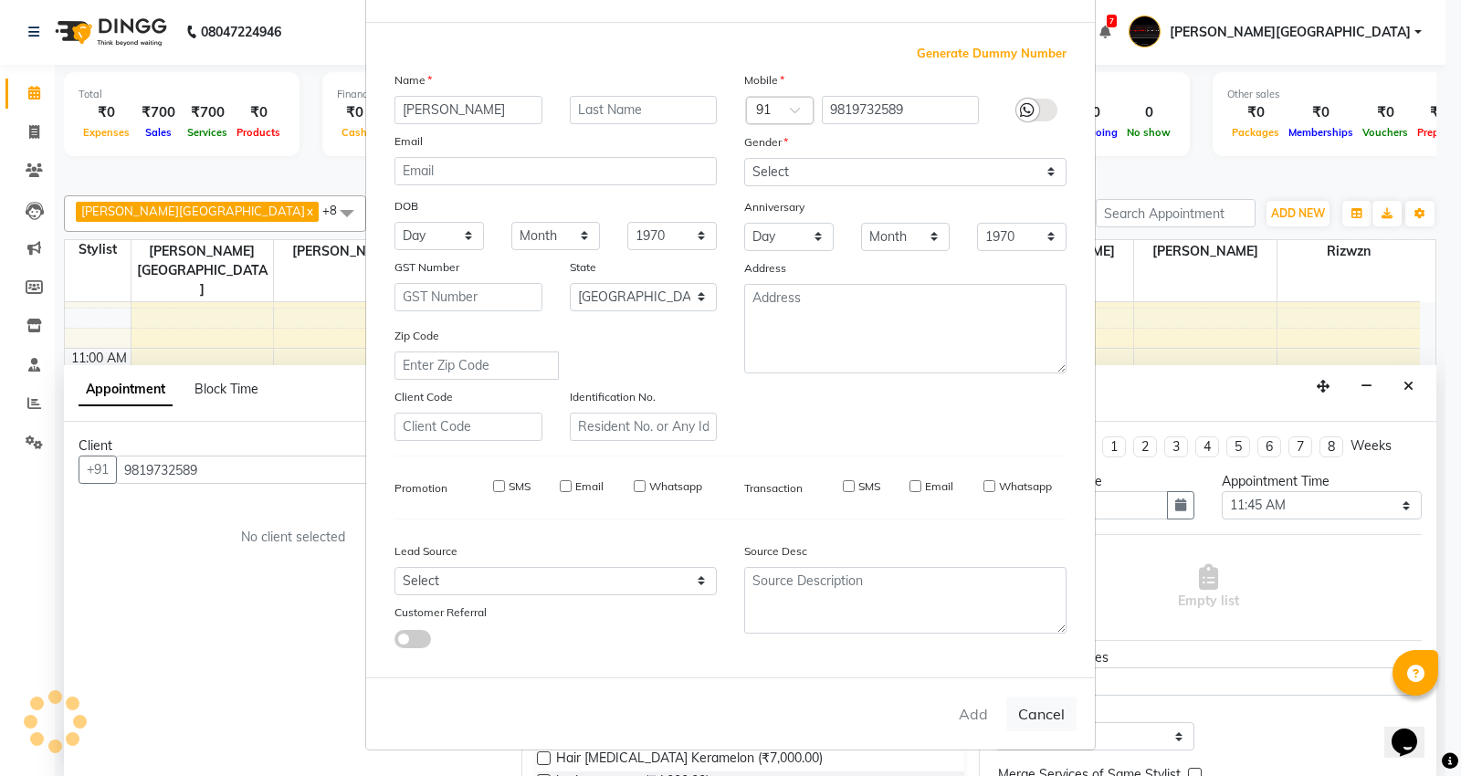
select select
checkbox input "false"
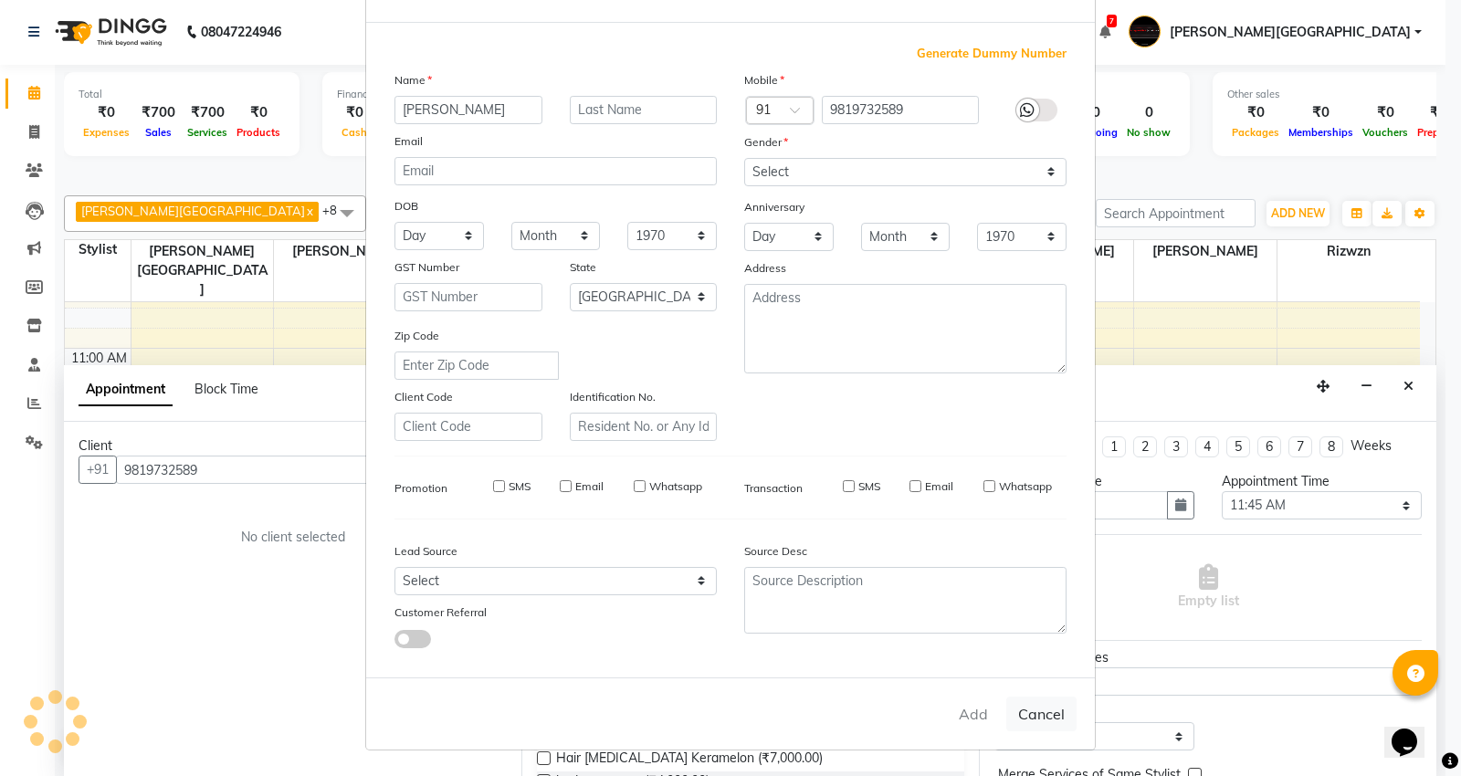
checkbox input "false"
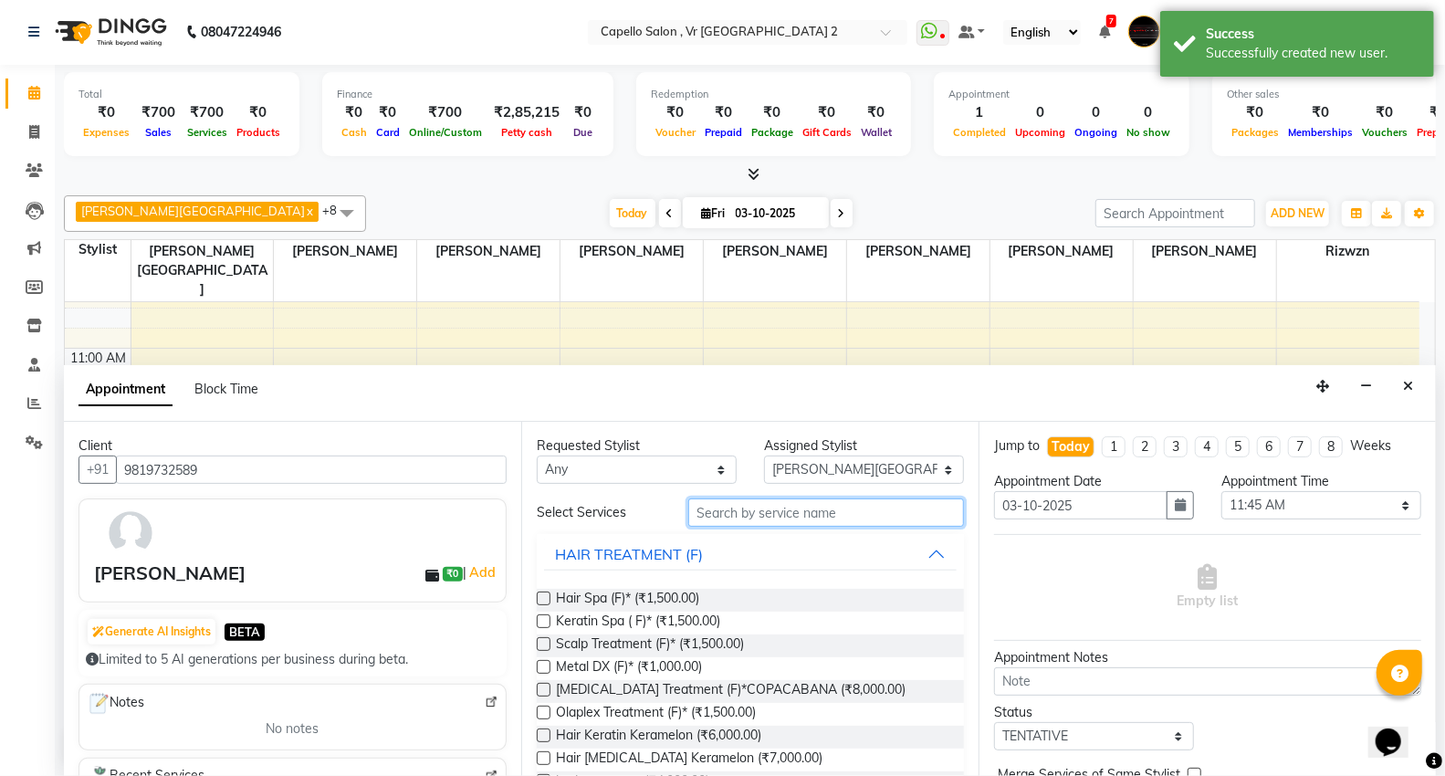
click at [709, 509] on input "text" at bounding box center [826, 513] width 276 height 28
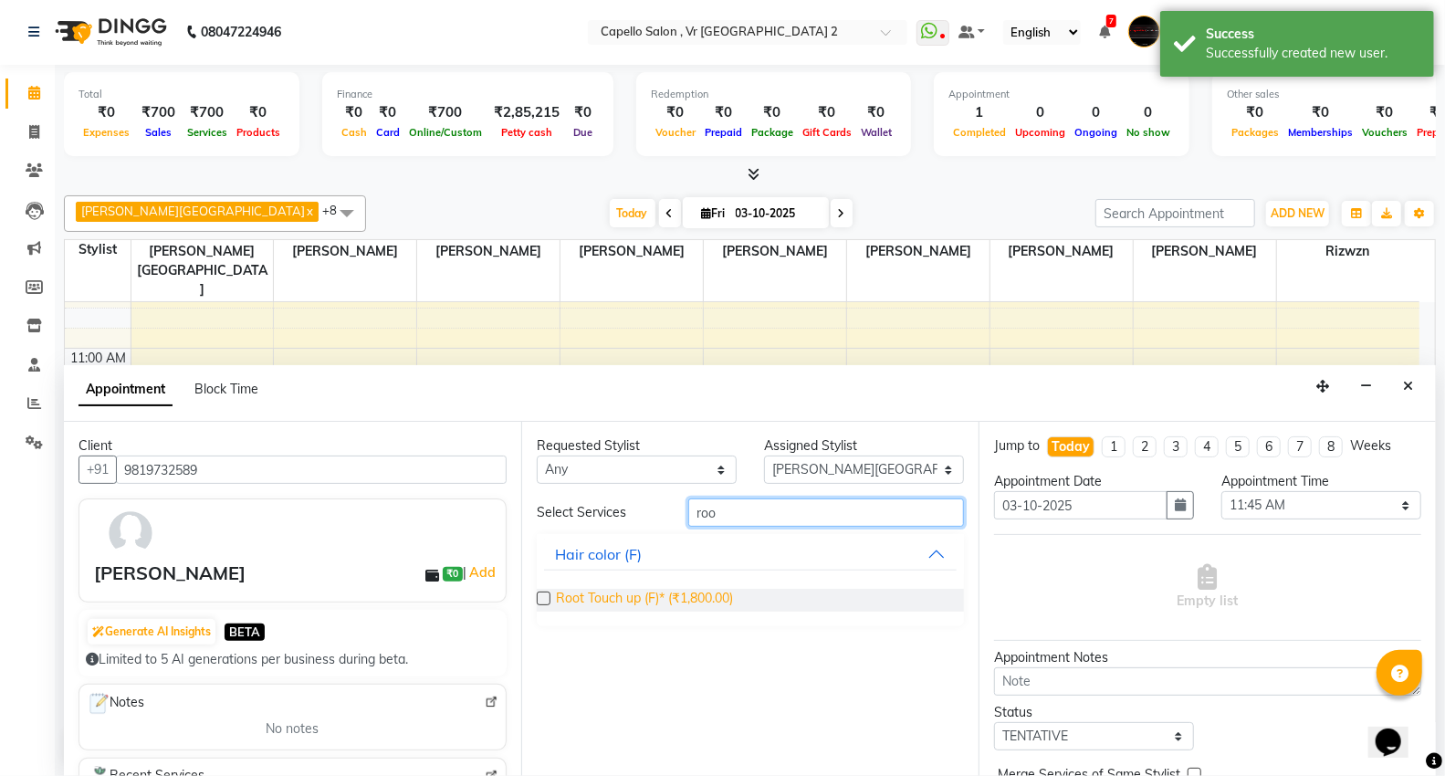
type input "roo"
click at [621, 591] on span "Root Touch up (F)* (₹1,800.00)" at bounding box center [644, 600] width 177 height 23
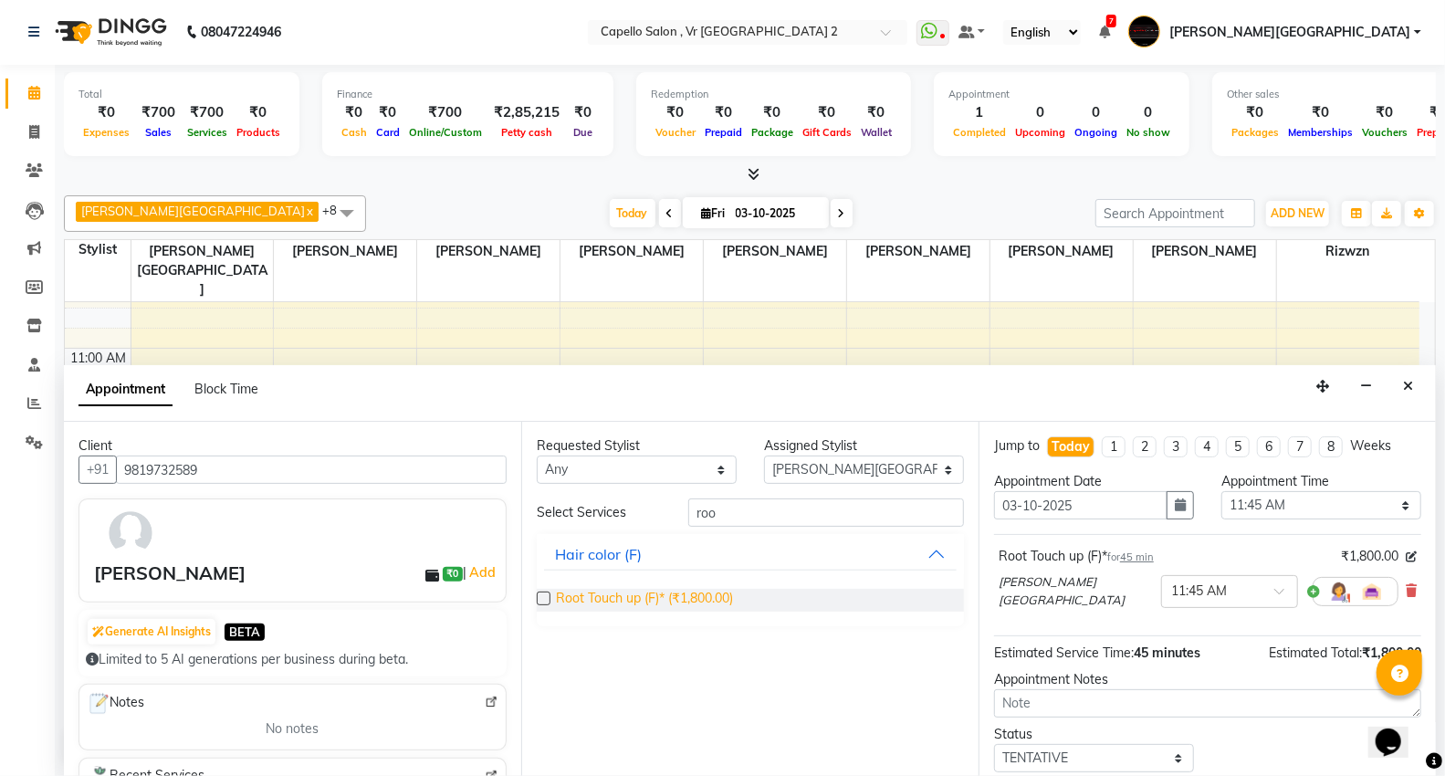
click at [669, 599] on span "Root Touch up (F)* (₹1,800.00)" at bounding box center [644, 600] width 177 height 23
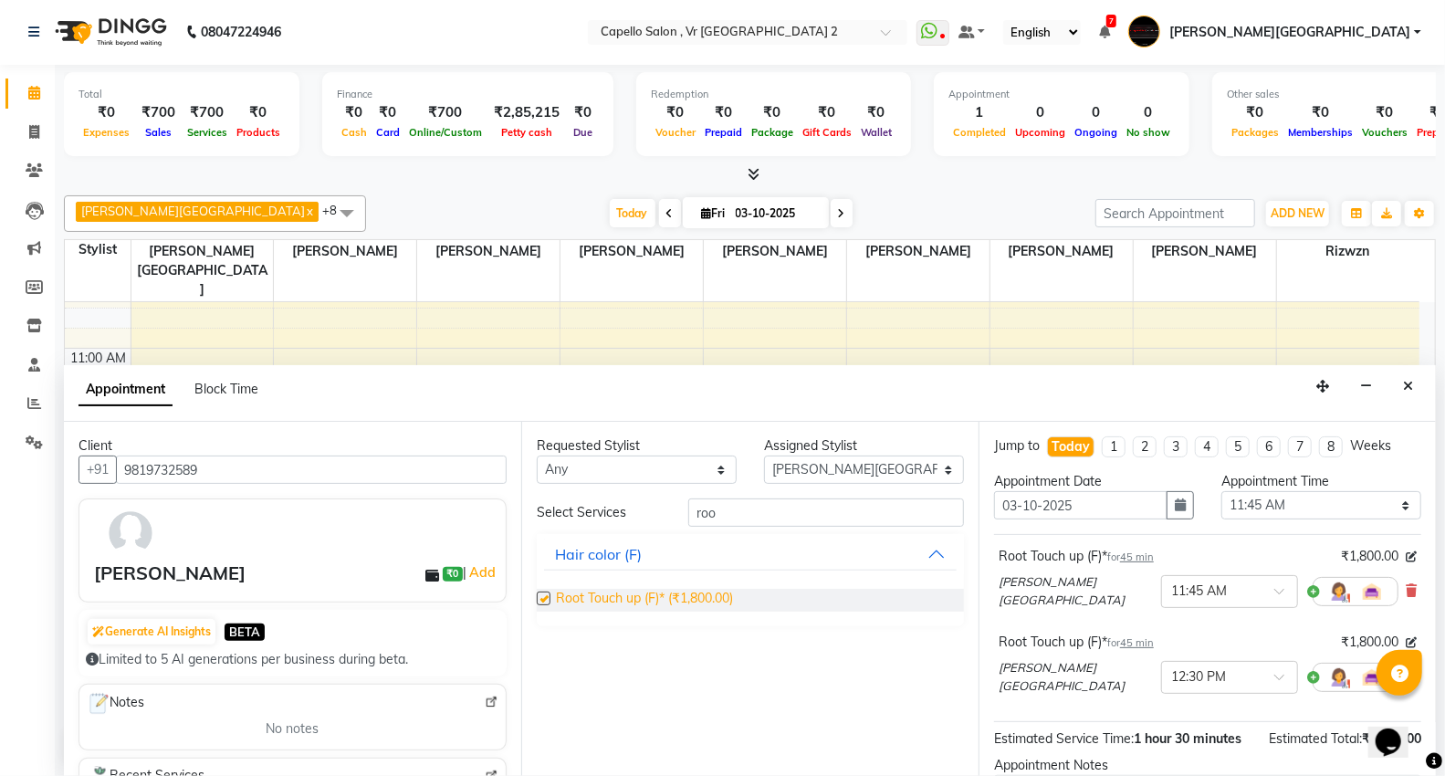
checkbox input "false"
click at [1406, 585] on icon at bounding box center [1411, 590] width 11 height 13
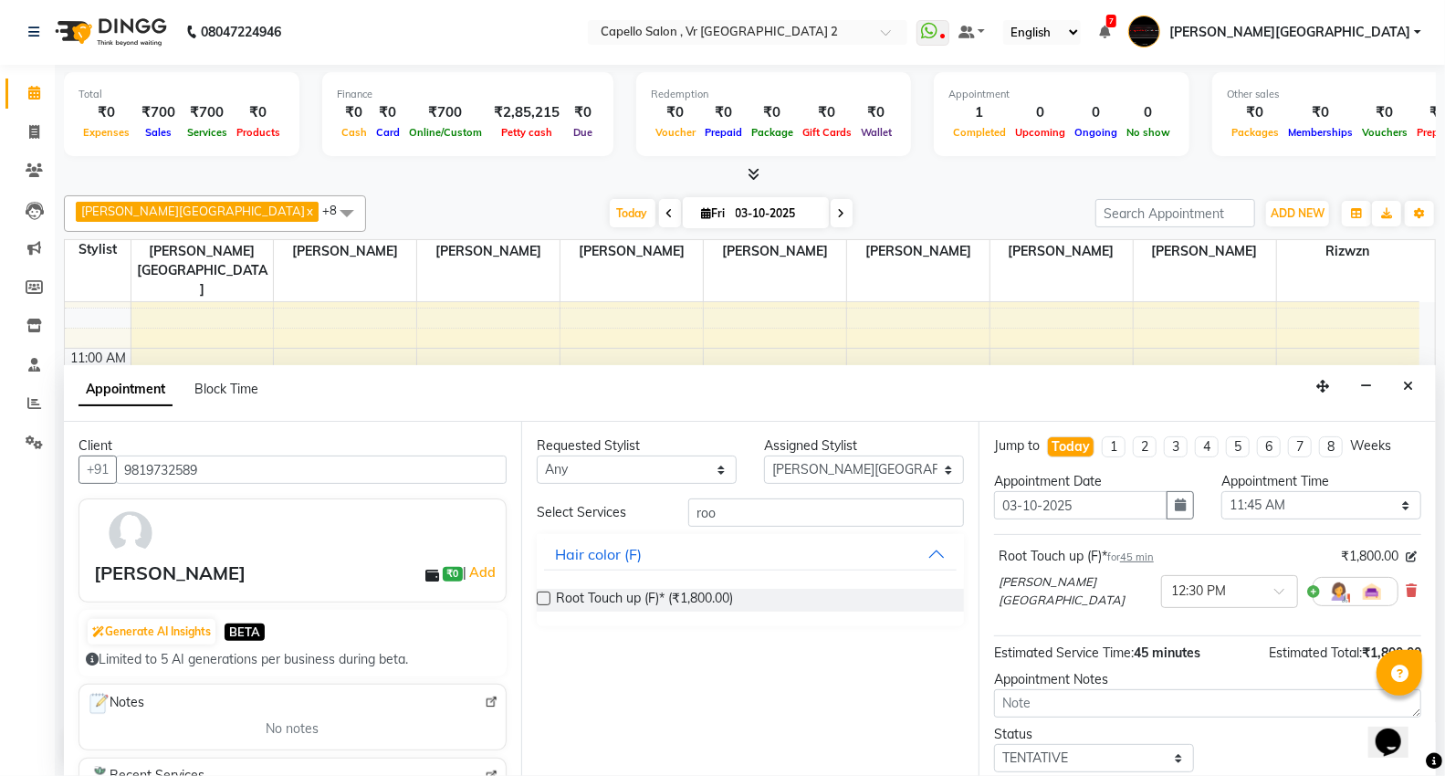
scroll to position [108, 0]
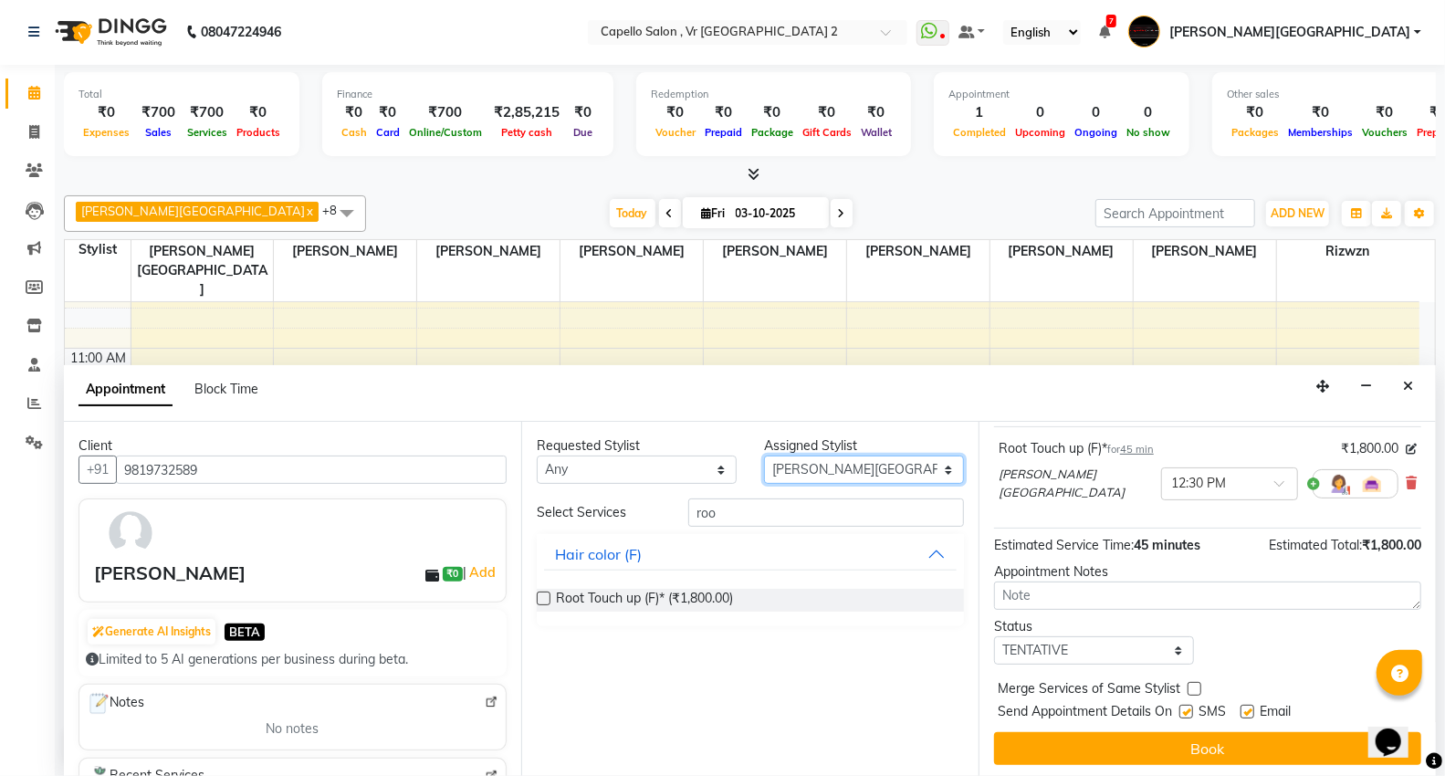
click at [835, 477] on select "Select AHSIK Amit felix Anita Patel Arti Borekar Capello VR Mall Dillu Kajal Pa…" at bounding box center [864, 470] width 200 height 28
select select "89136"
click at [764, 456] on select "Select AHSIK Amit felix Anita Patel Arti Borekar Capello VR Mall Dillu Kajal Pa…" at bounding box center [864, 470] width 200 height 28
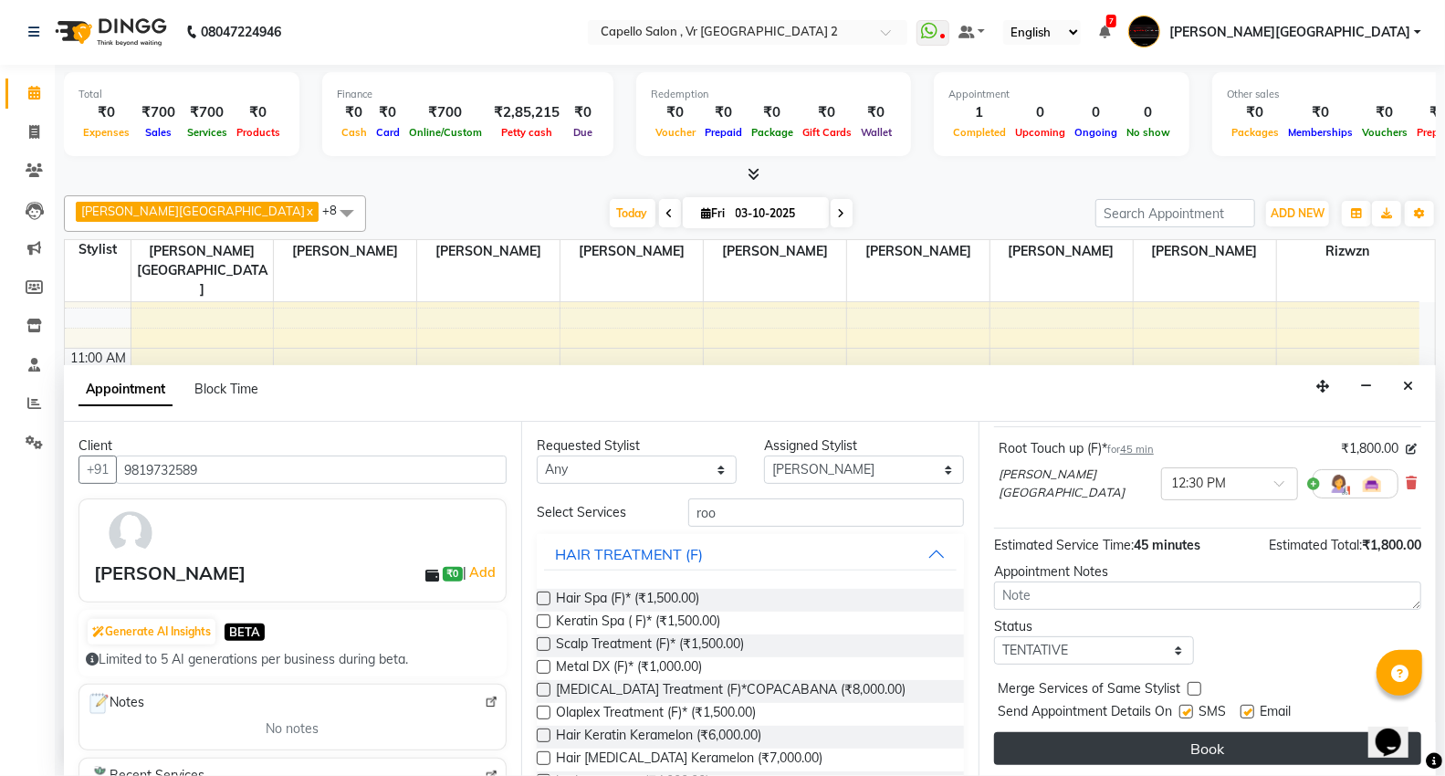
click at [1171, 740] on button "Book" at bounding box center [1207, 748] width 427 height 33
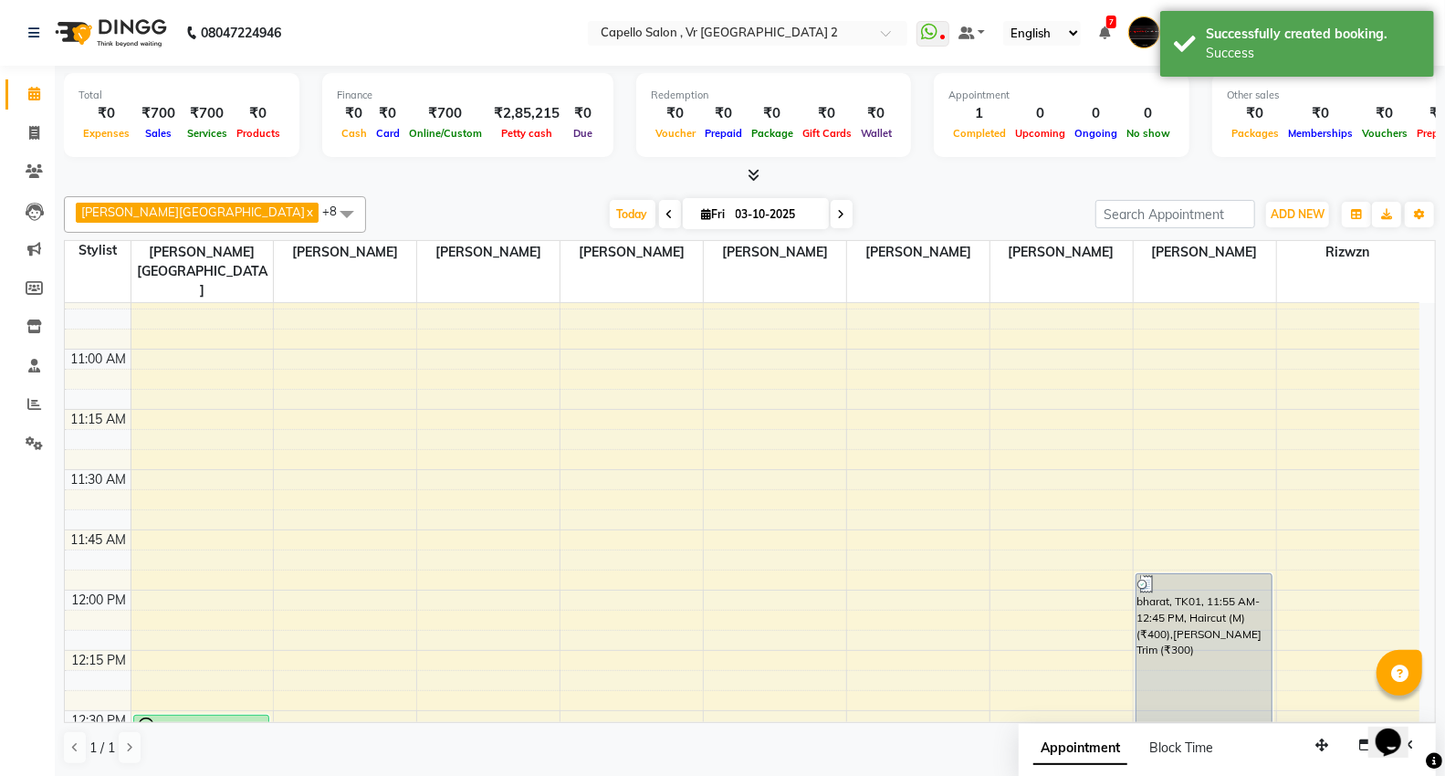
scroll to position [30, 0]
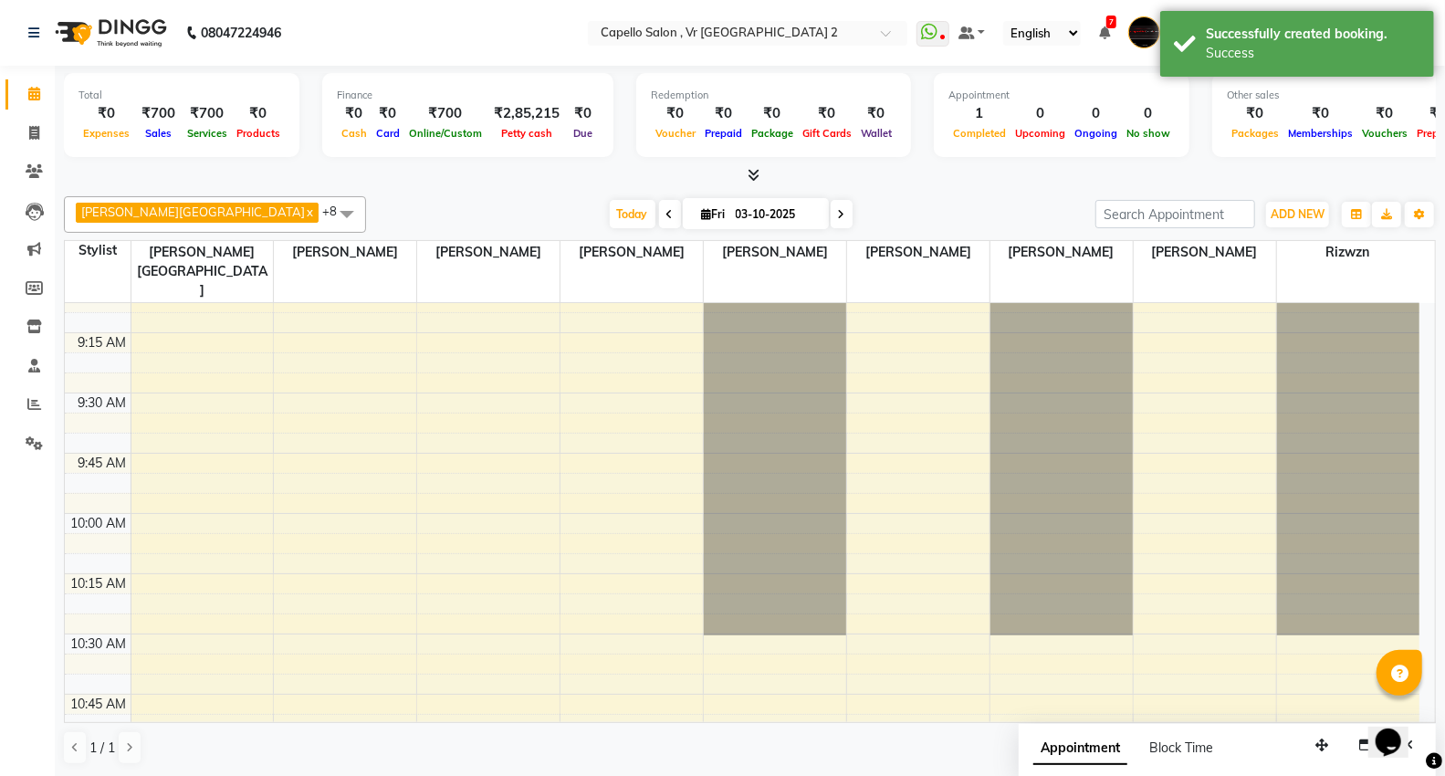
click at [329, 205] on span at bounding box center [347, 213] width 37 height 35
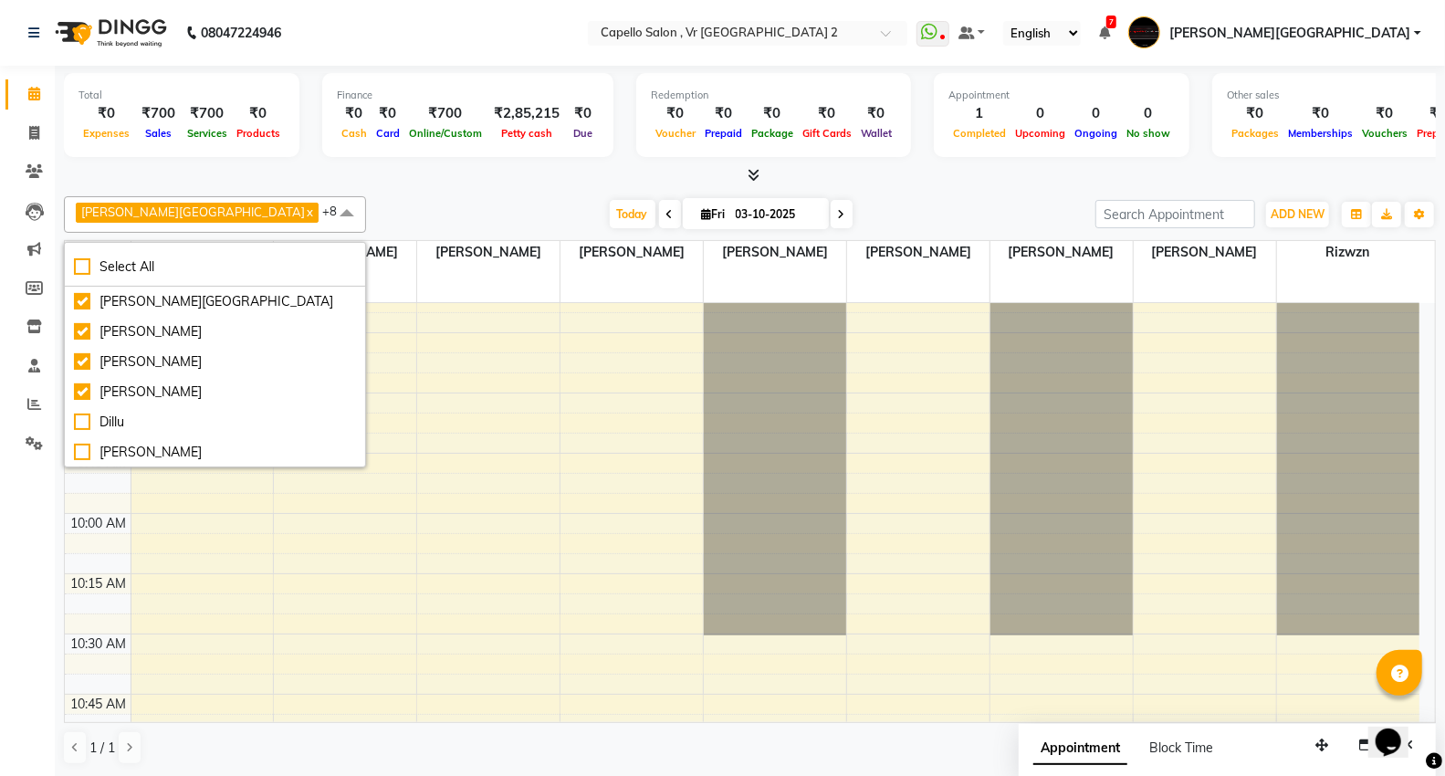
drag, startPoint x: 79, startPoint y: 331, endPoint x: 245, endPoint y: 468, distance: 215.2
click at [79, 331] on div "[PERSON_NAME]" at bounding box center [215, 331] width 282 height 19
checkbox input "false"
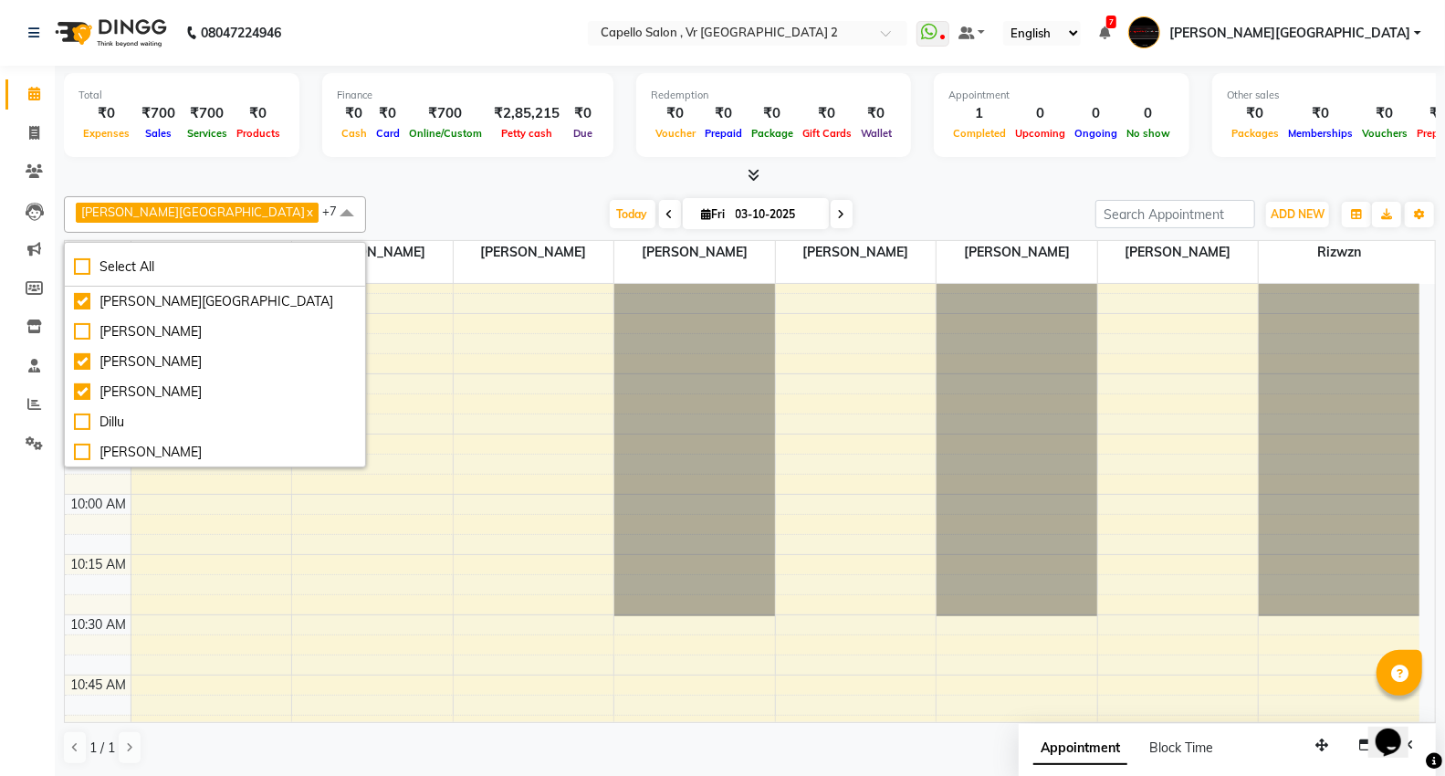
click at [80, 432] on div "Dillu" at bounding box center [215, 422] width 282 height 19
checkbox input "true"
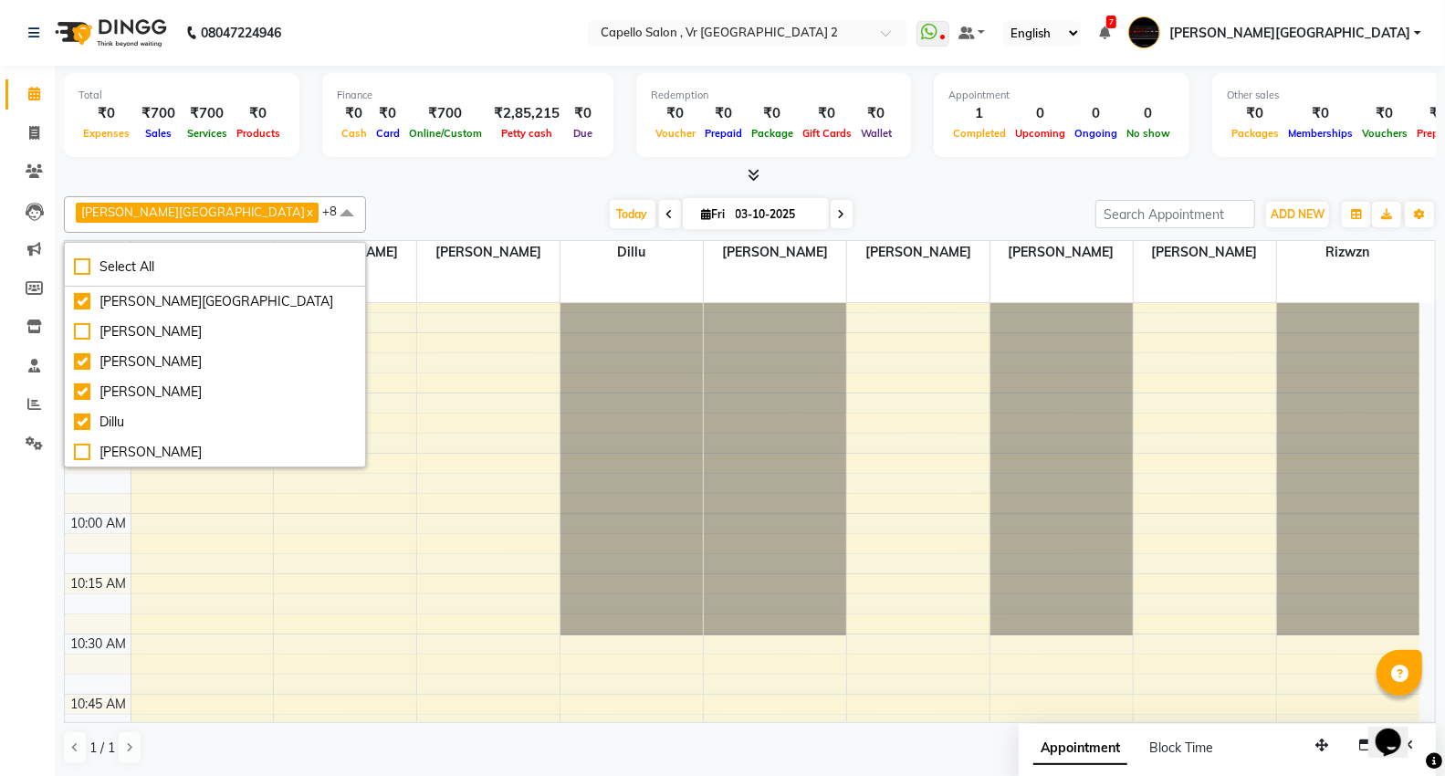
scroll to position [114, 0]
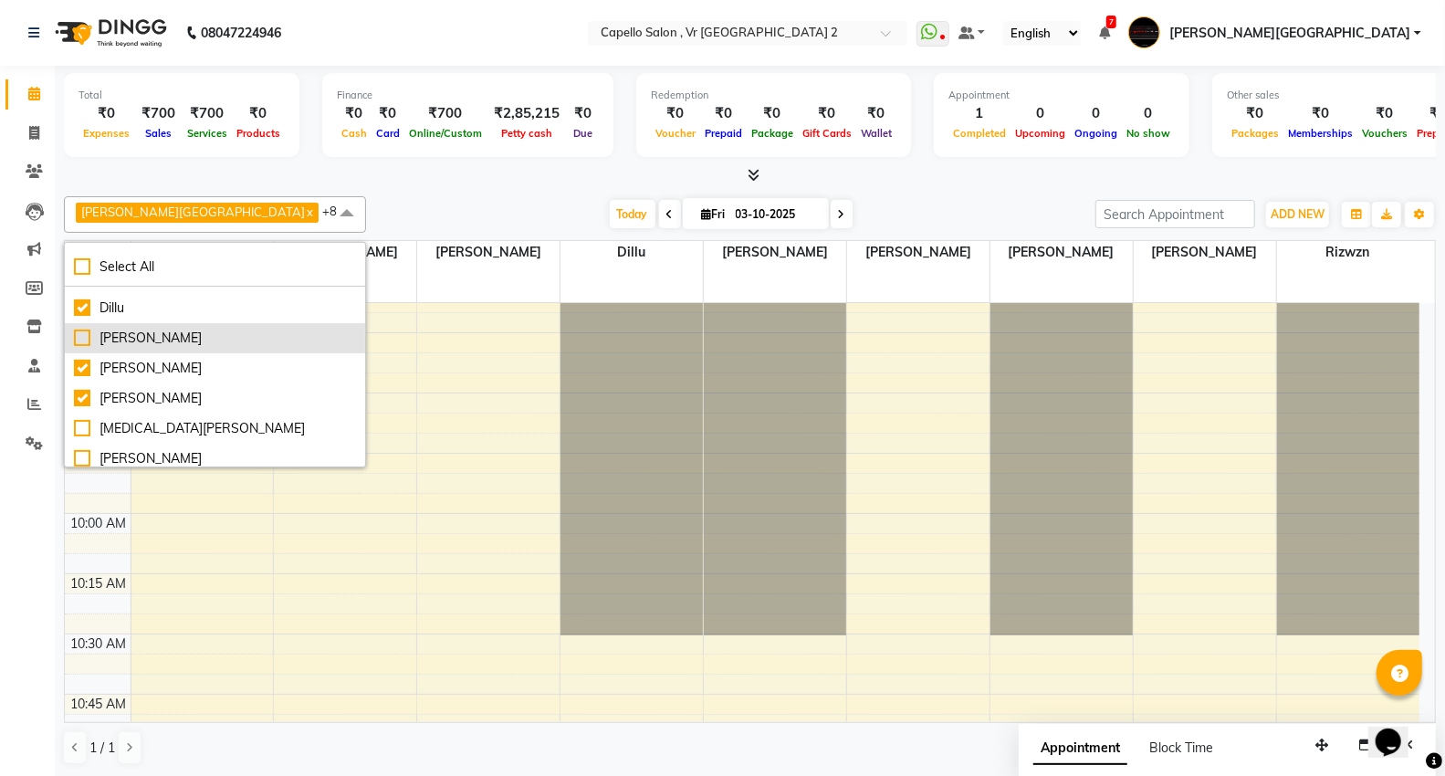
click at [84, 348] on div "[PERSON_NAME]" at bounding box center [215, 338] width 282 height 19
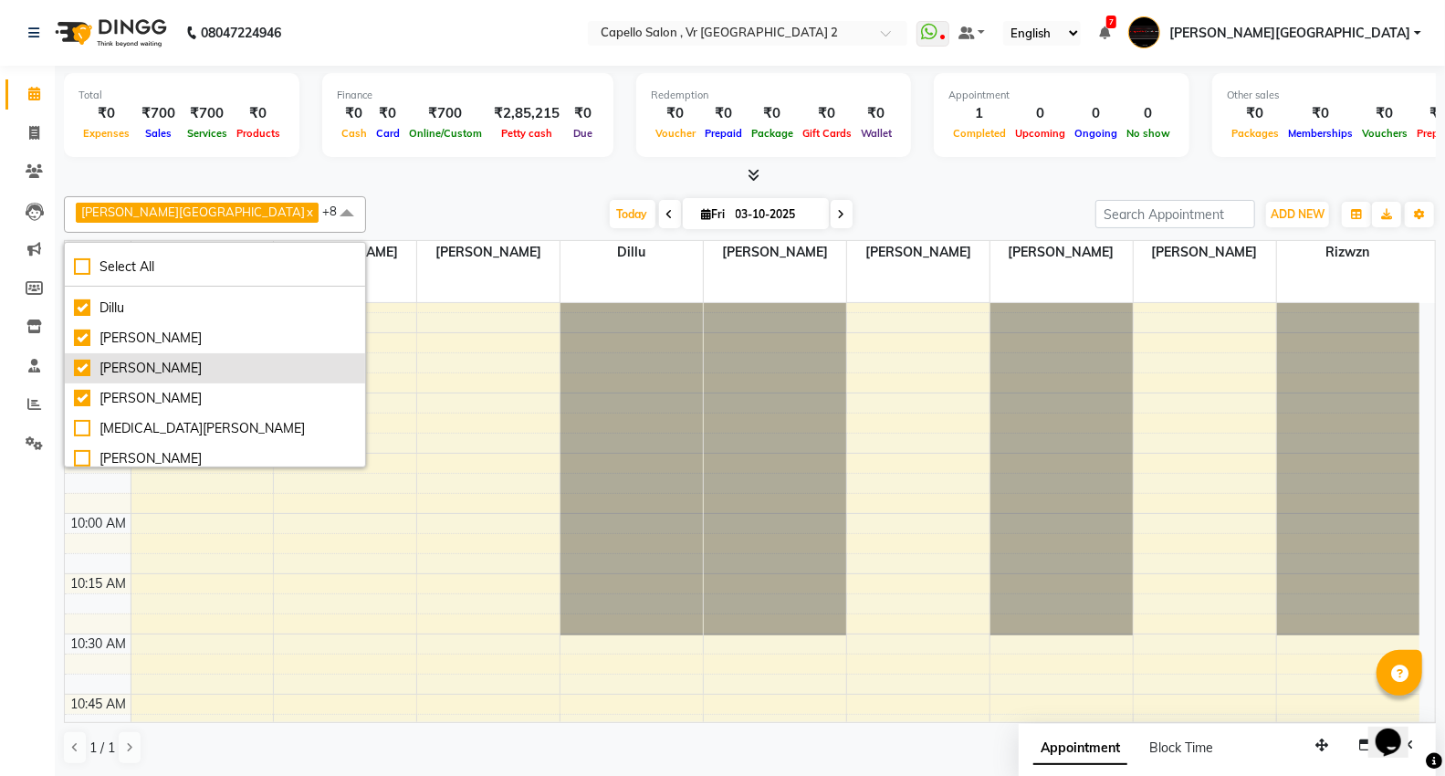
checkbox input "true"
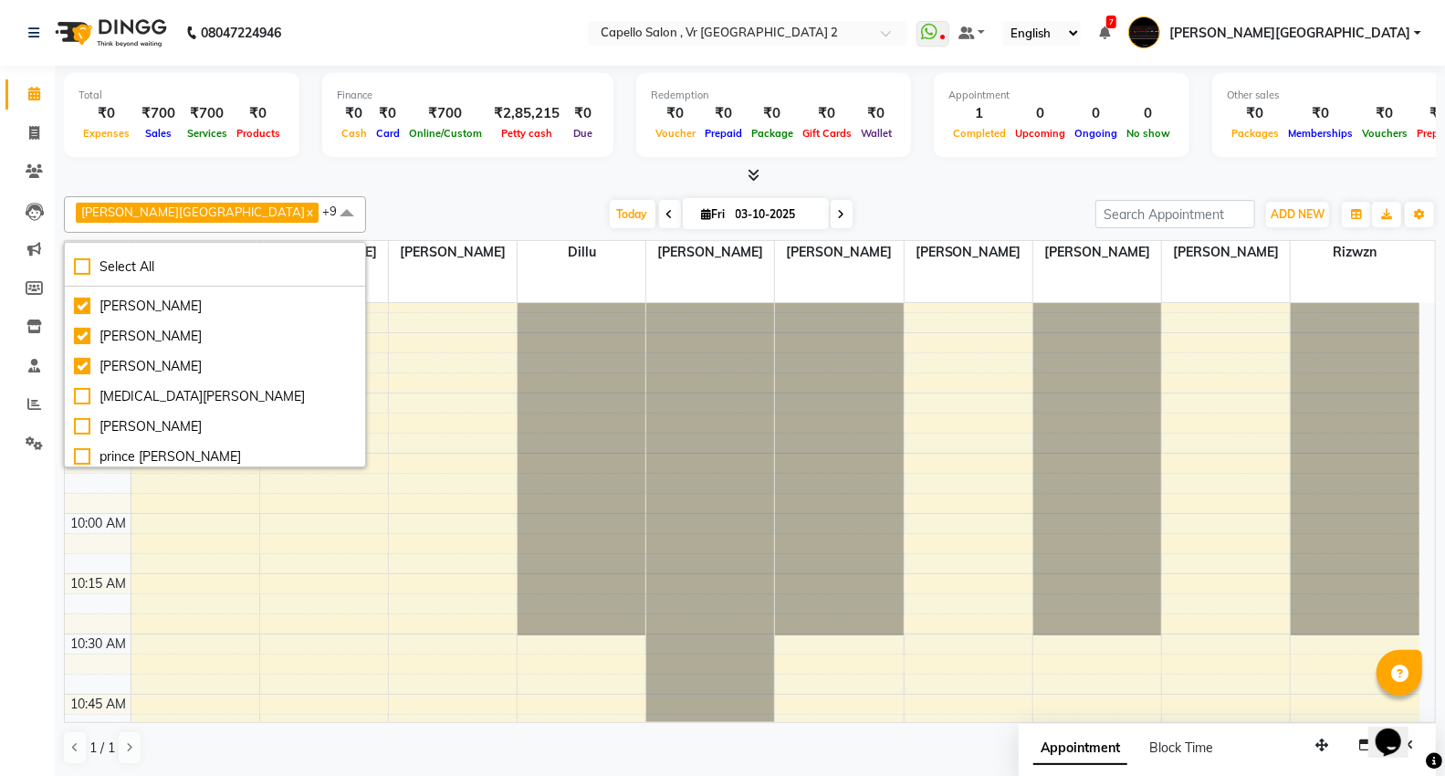
scroll to position [155, 0]
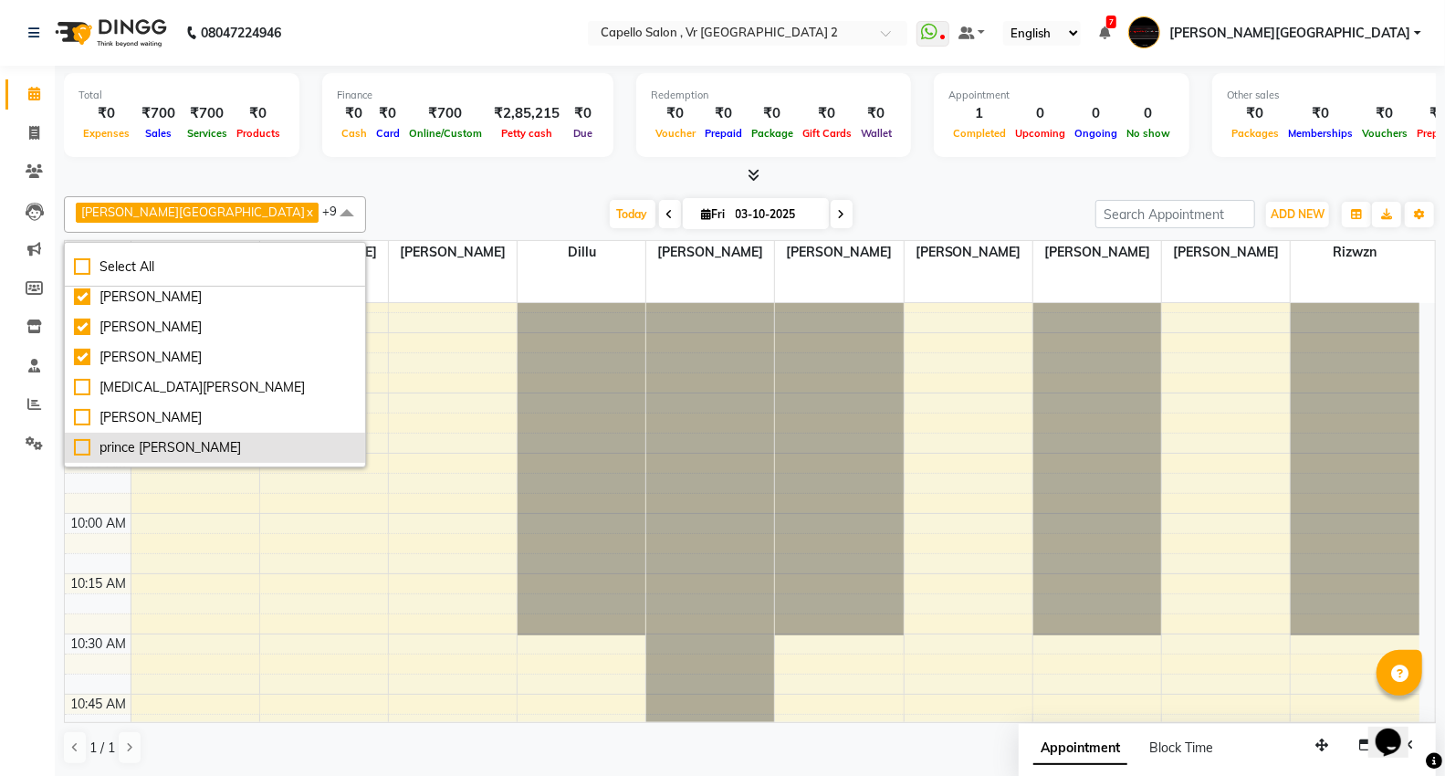
drag, startPoint x: 86, startPoint y: 432, endPoint x: 192, endPoint y: 461, distance: 109.9
click at [84, 427] on div "[PERSON_NAME]" at bounding box center [215, 417] width 282 height 19
checkbox input "true"
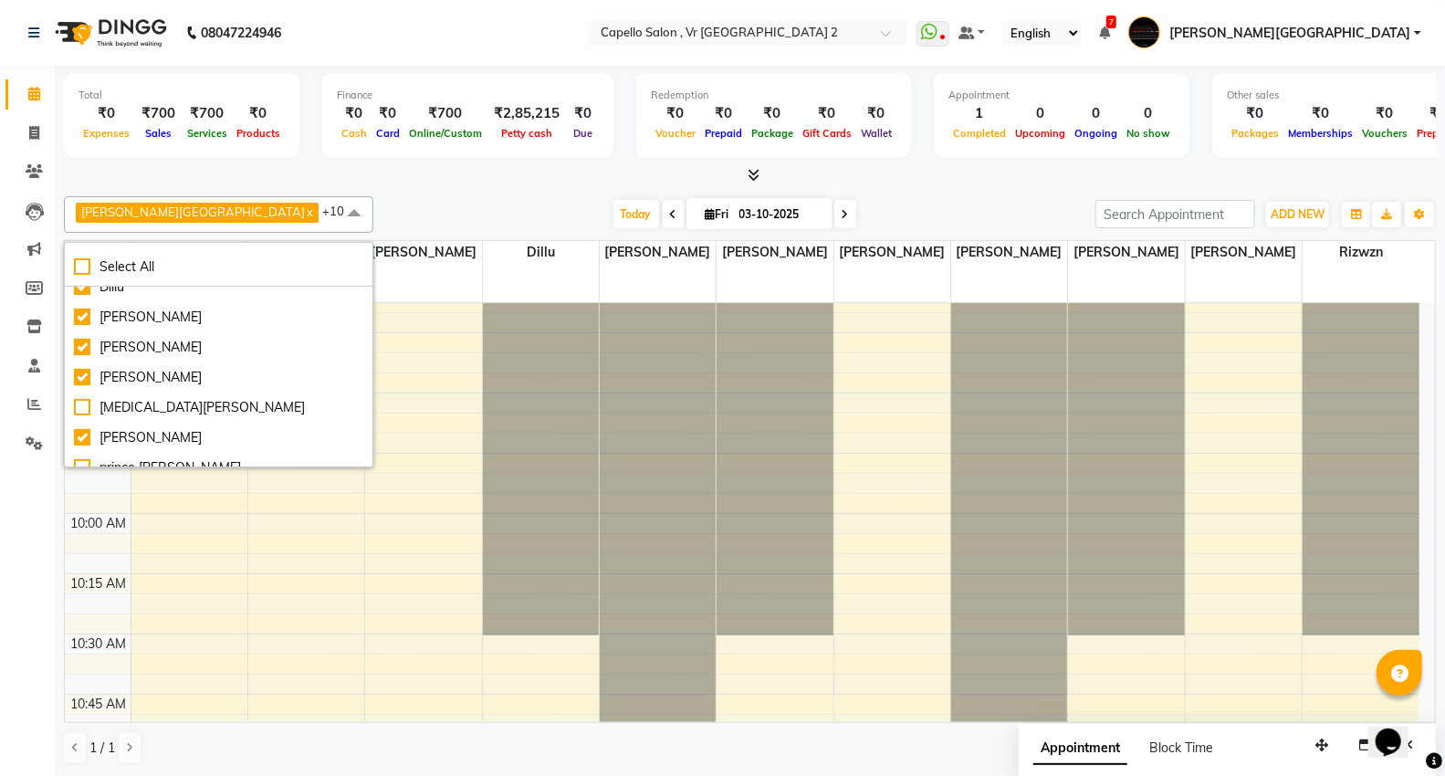
scroll to position [176, 0]
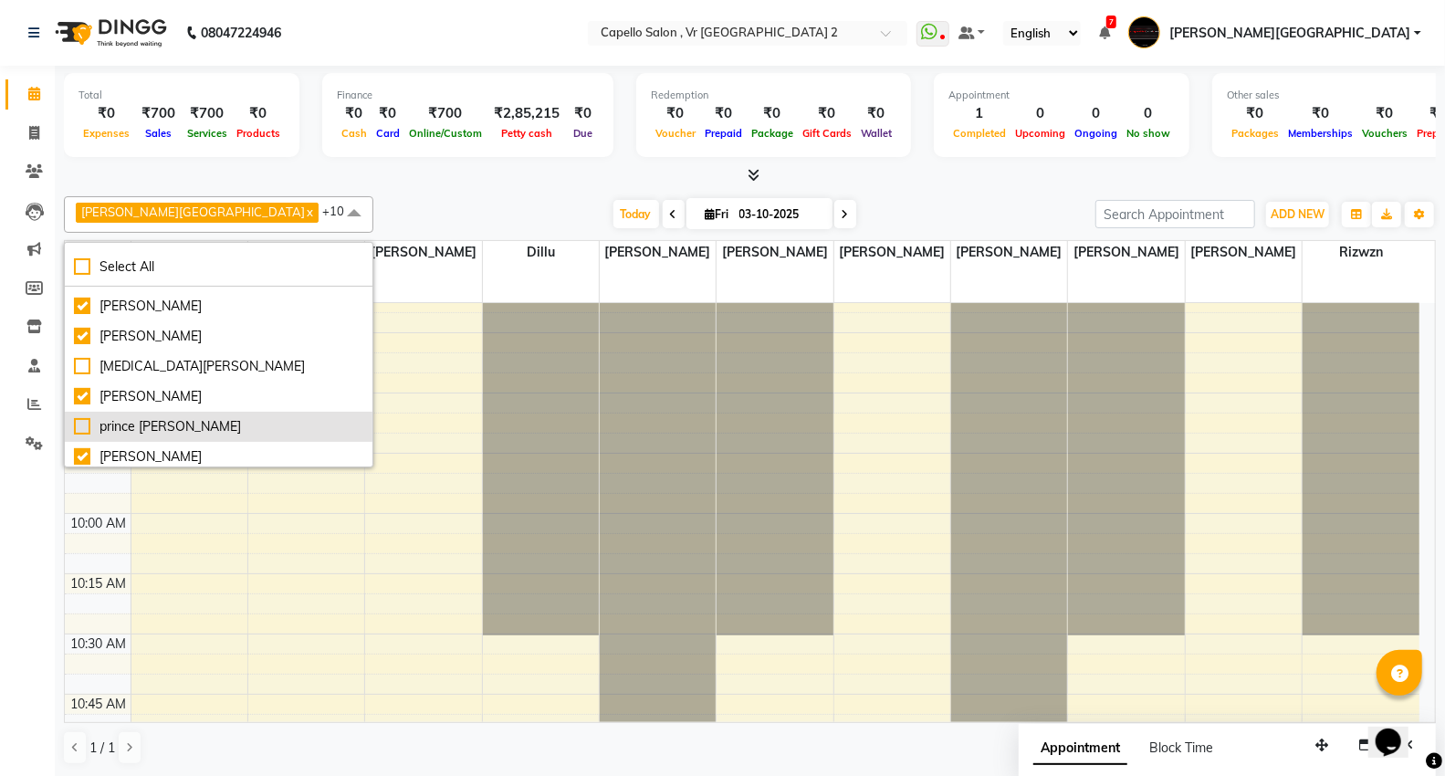
click at [78, 425] on div "prince [PERSON_NAME]" at bounding box center [218, 426] width 289 height 19
checkbox input "true"
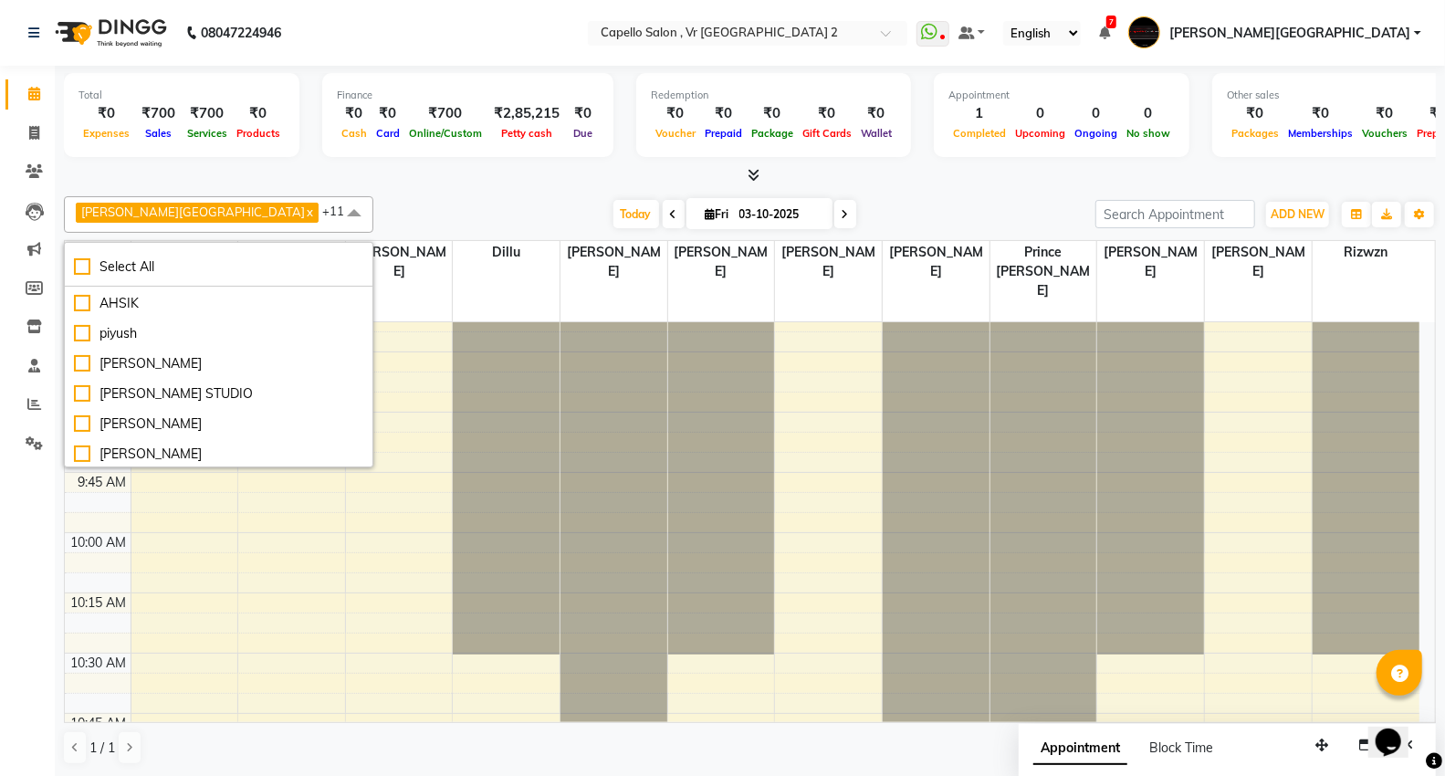
scroll to position [460, 0]
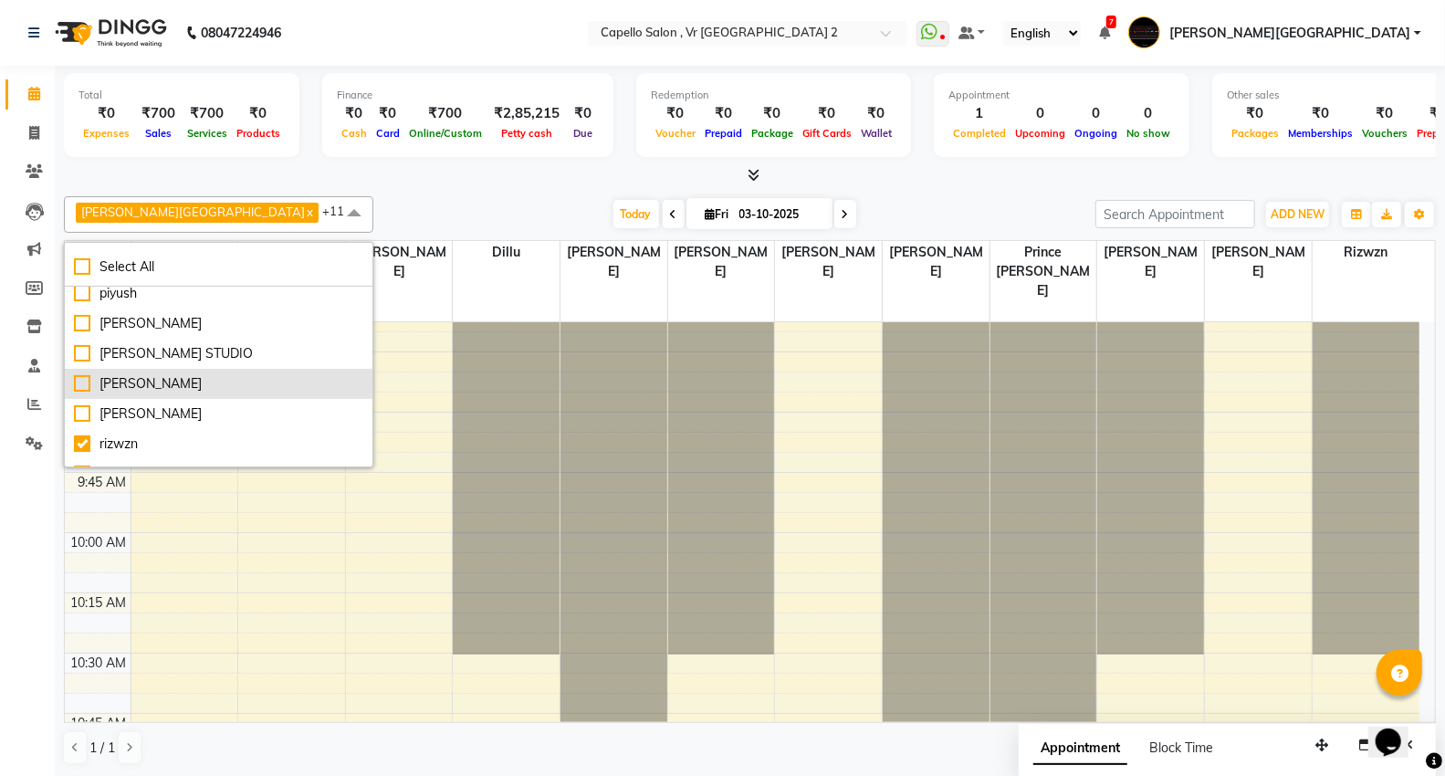
click at [78, 386] on div "[PERSON_NAME]" at bounding box center [218, 383] width 289 height 19
checkbox input "true"
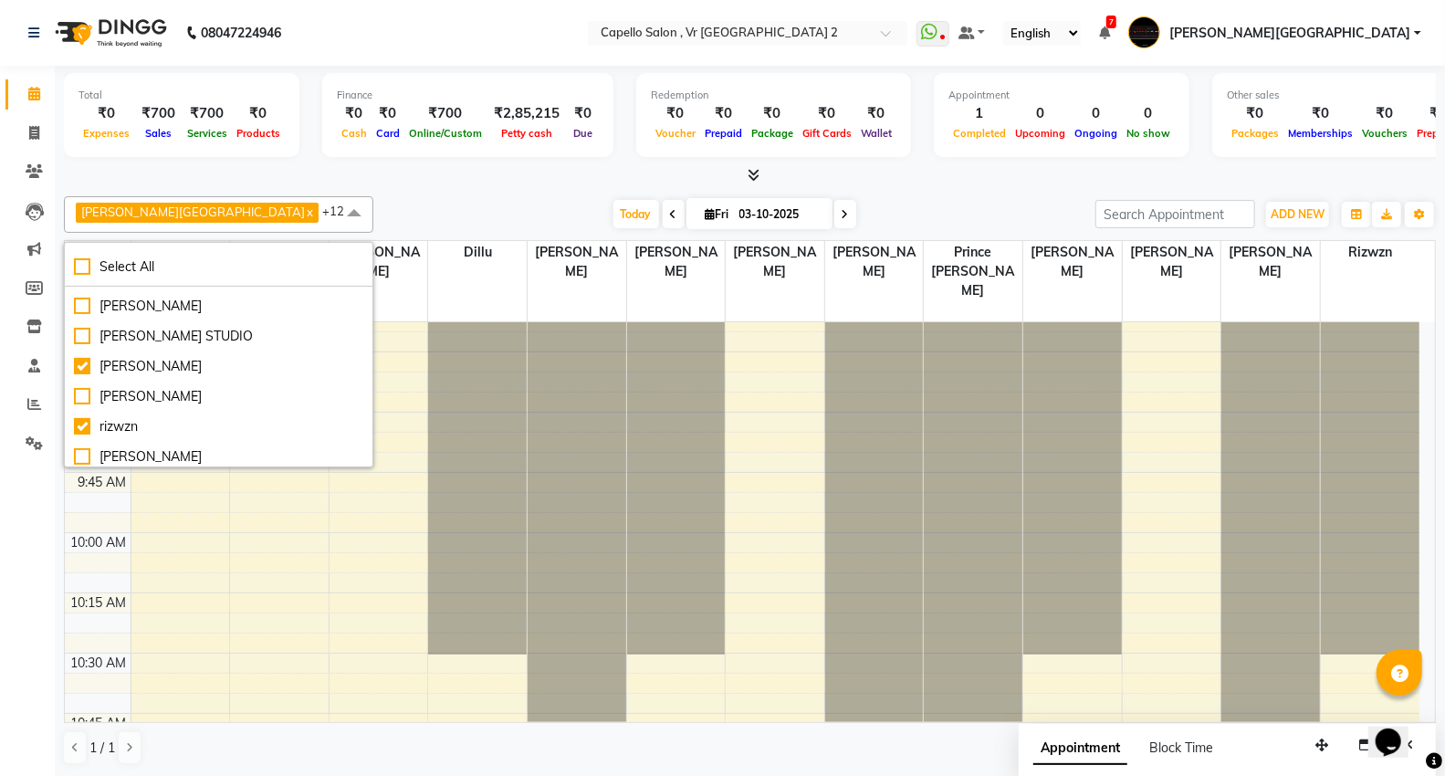
scroll to position [481, 0]
click at [383, 203] on div "Today Fri 03-10-2025" at bounding box center [735, 214] width 704 height 27
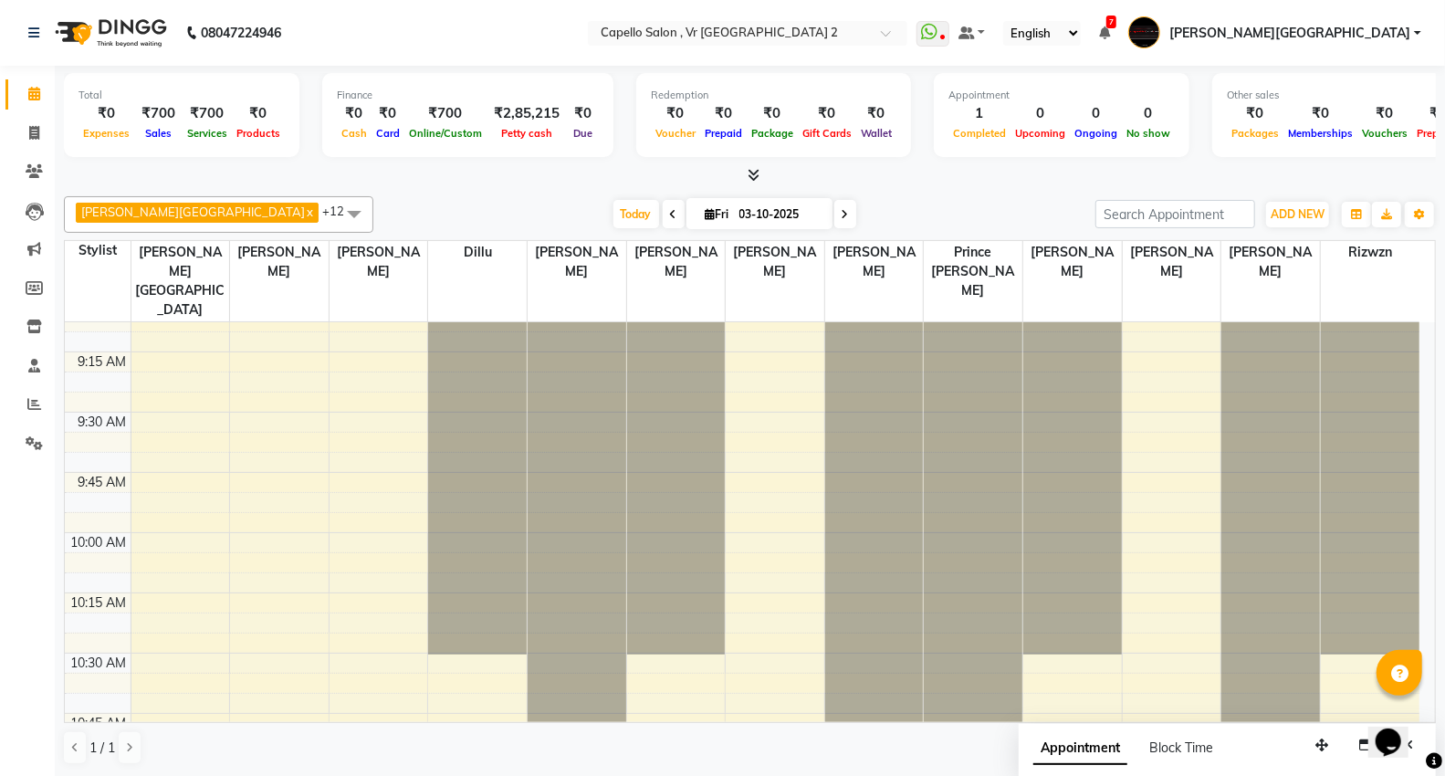
click at [336, 212] on span at bounding box center [354, 213] width 37 height 35
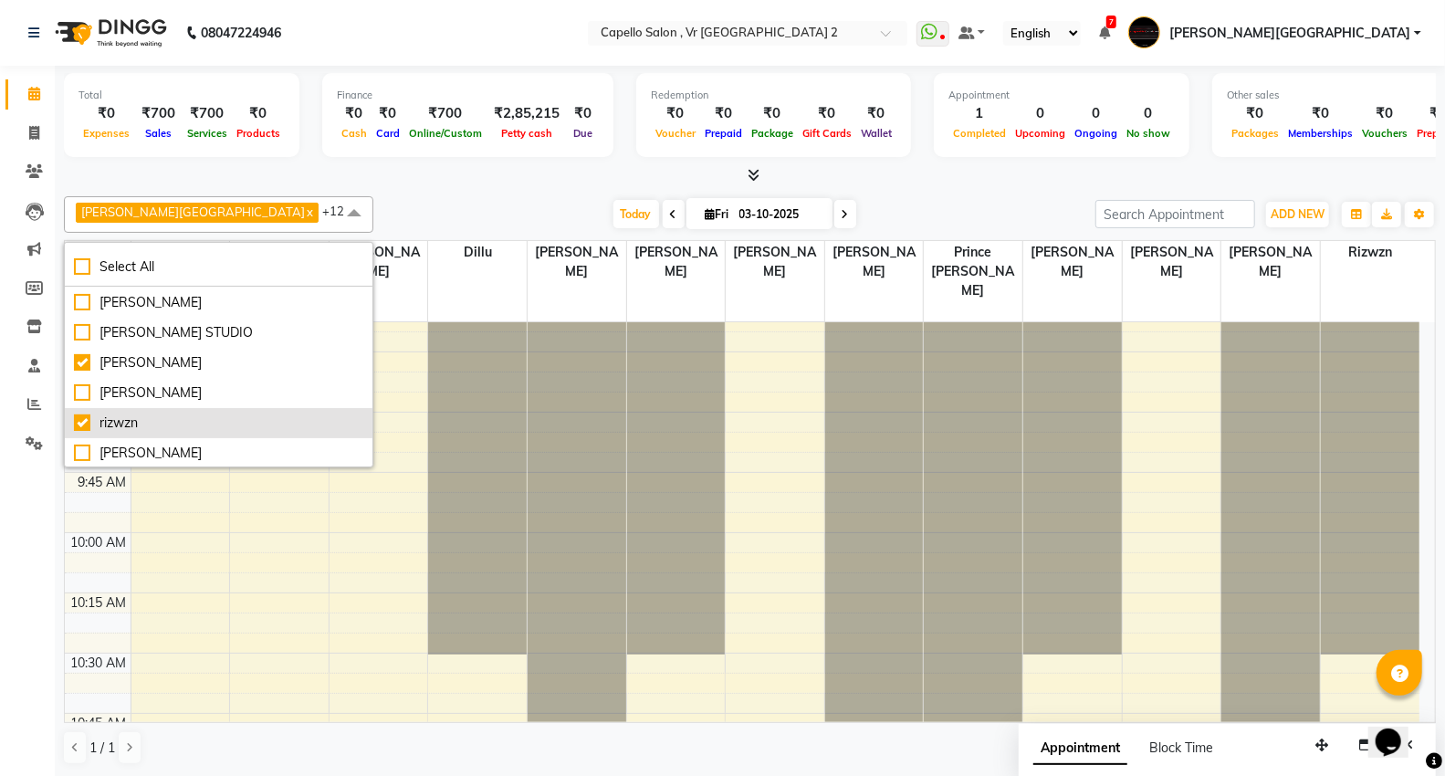
click at [82, 421] on div "rizwzn" at bounding box center [218, 423] width 289 height 19
checkbox input "false"
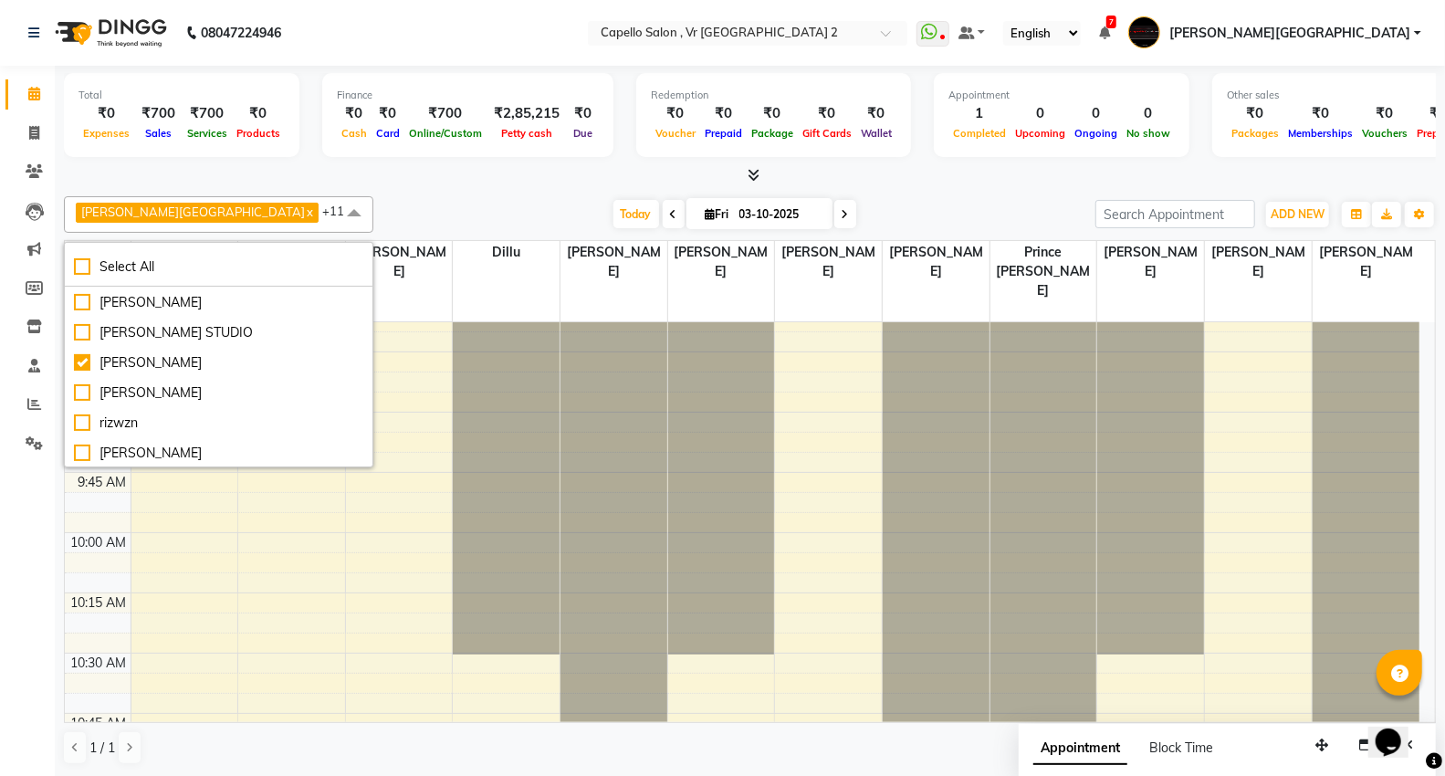
click at [383, 202] on div "Today Fri 03-10-2025" at bounding box center [735, 214] width 704 height 27
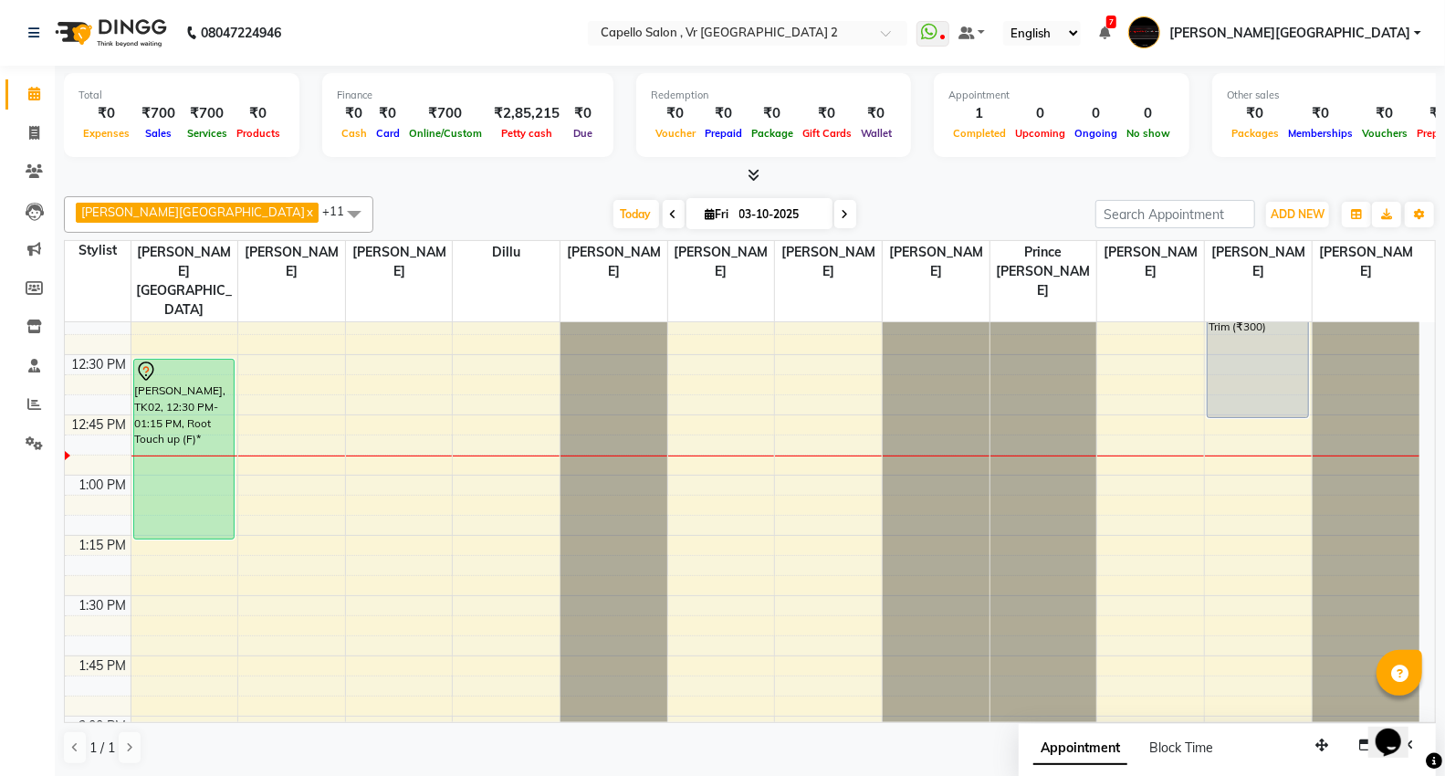
scroll to position [709, 0]
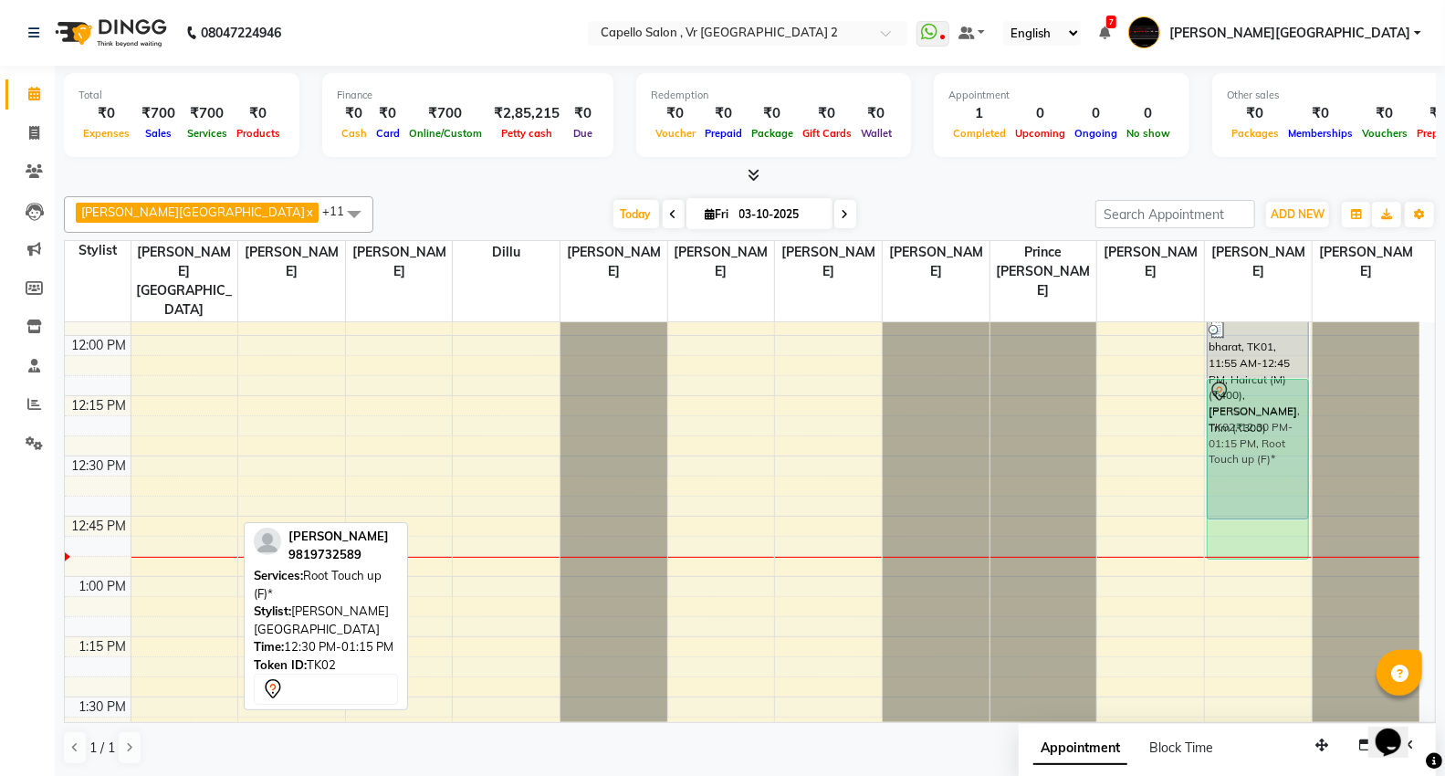
drag, startPoint x: 175, startPoint y: 486, endPoint x: 1288, endPoint y: 405, distance: 1115.9
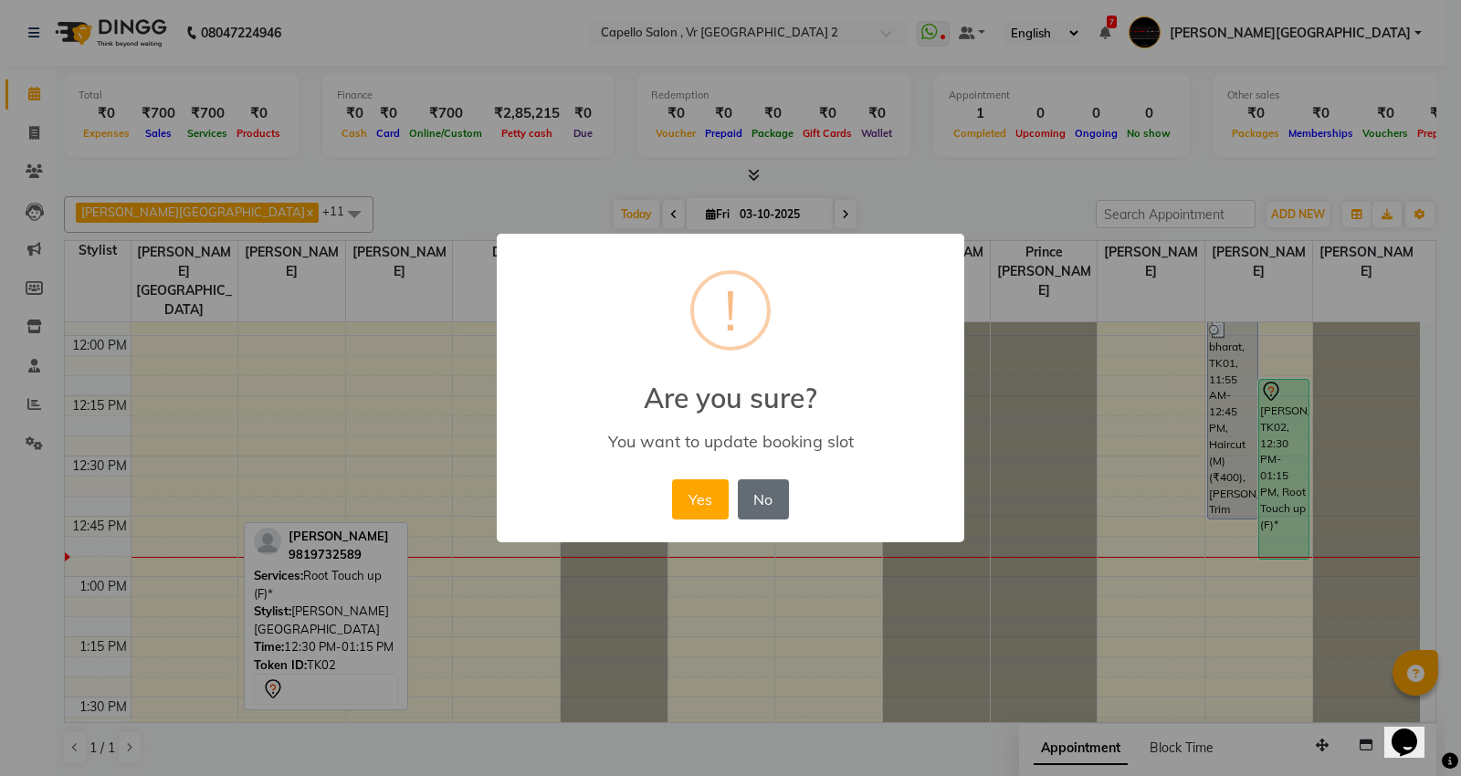
click at [759, 496] on button "No" at bounding box center [763, 499] width 51 height 40
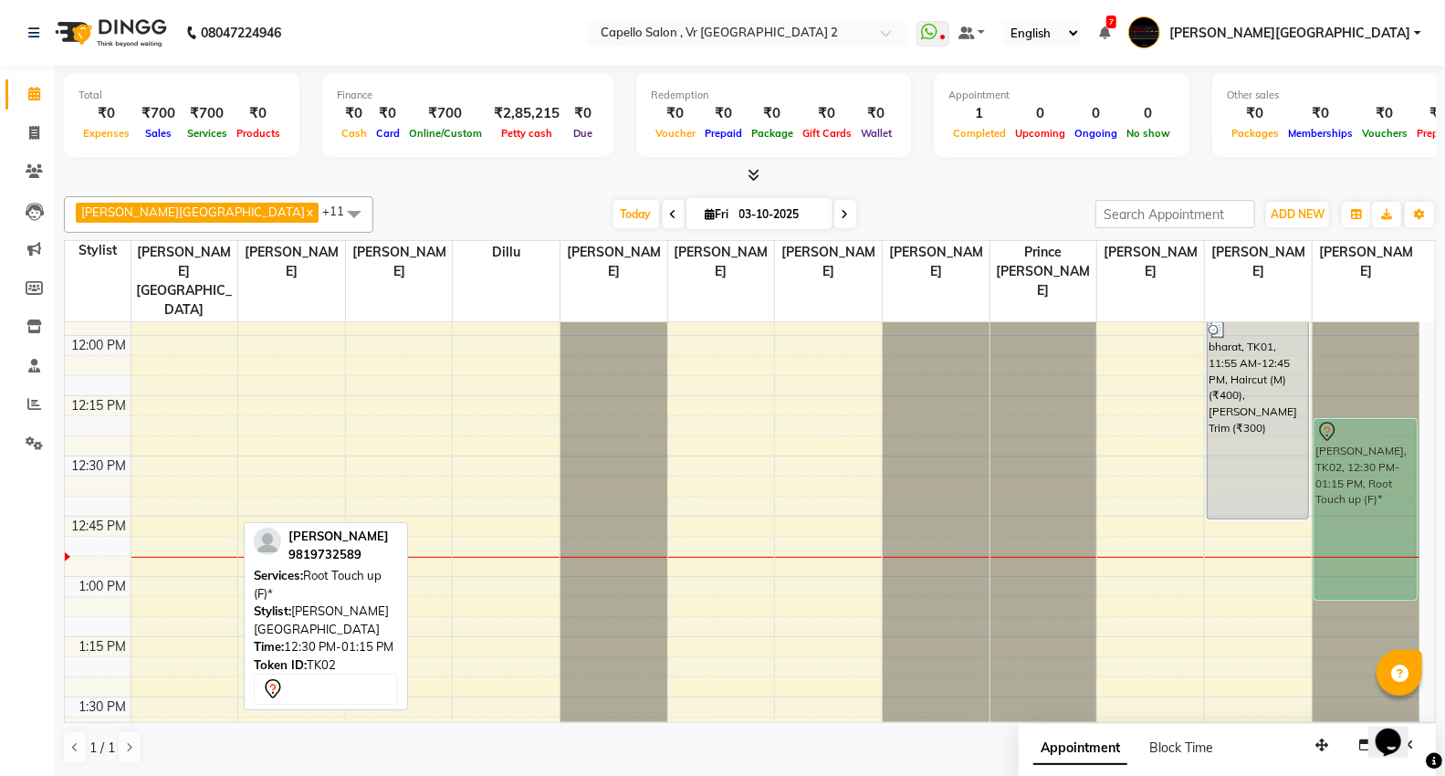
drag, startPoint x: 148, startPoint y: 480, endPoint x: 1311, endPoint y: 441, distance: 1163.9
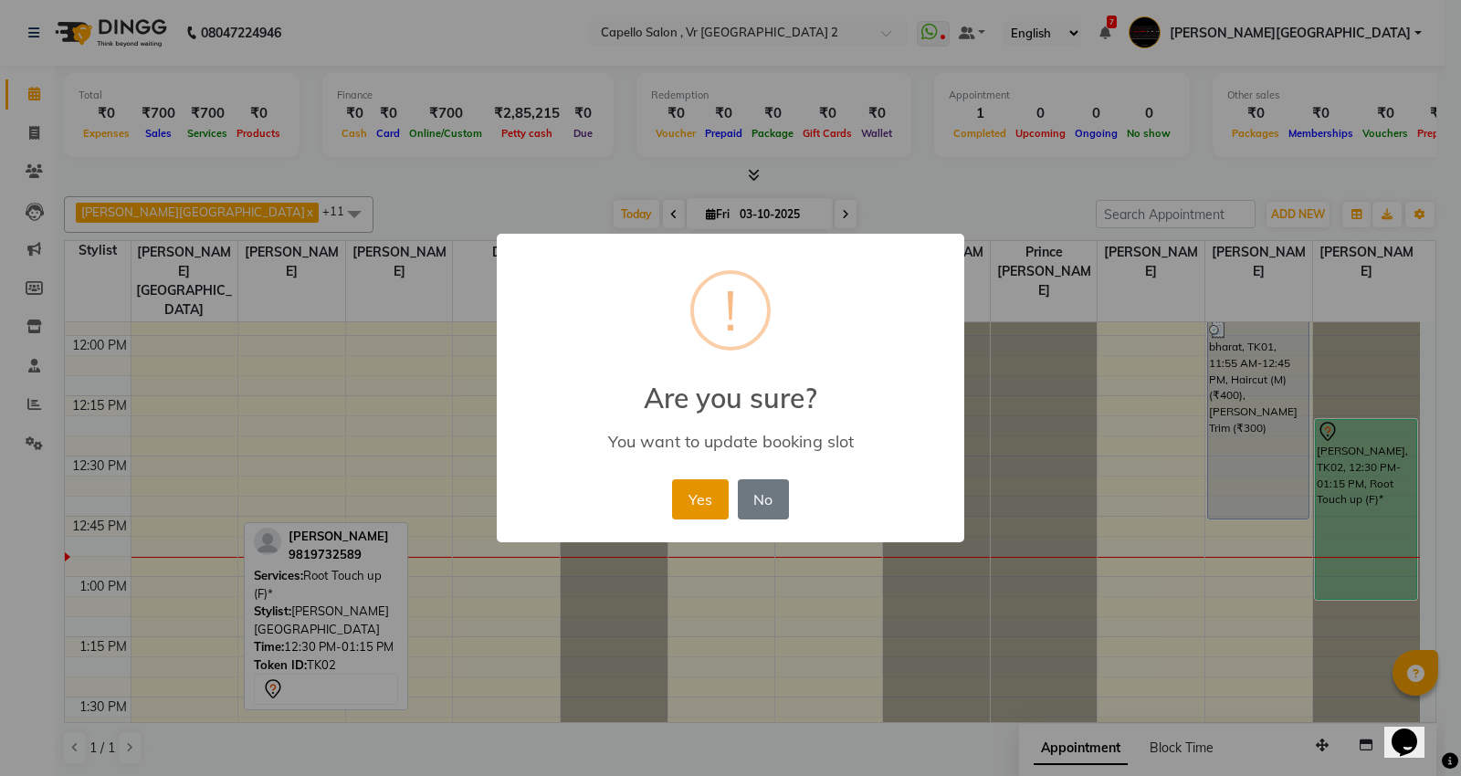
click at [672, 505] on button "Yes" at bounding box center [700, 499] width 56 height 40
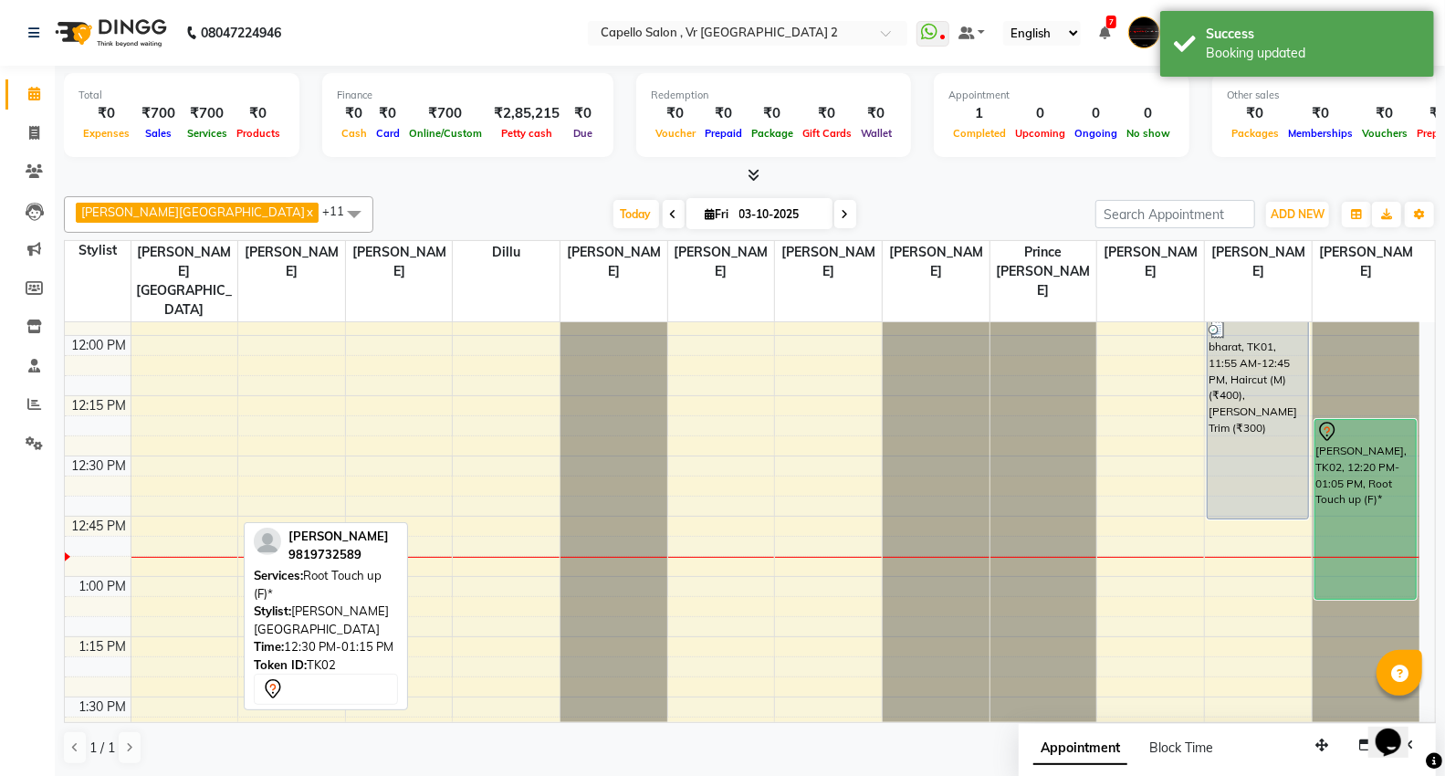
click at [488, 192] on div "Capello VR Mall x Anita Patel x Neha Prajapati x Rakesh Watkar x Sagar Watkar x…" at bounding box center [750, 480] width 1372 height 583
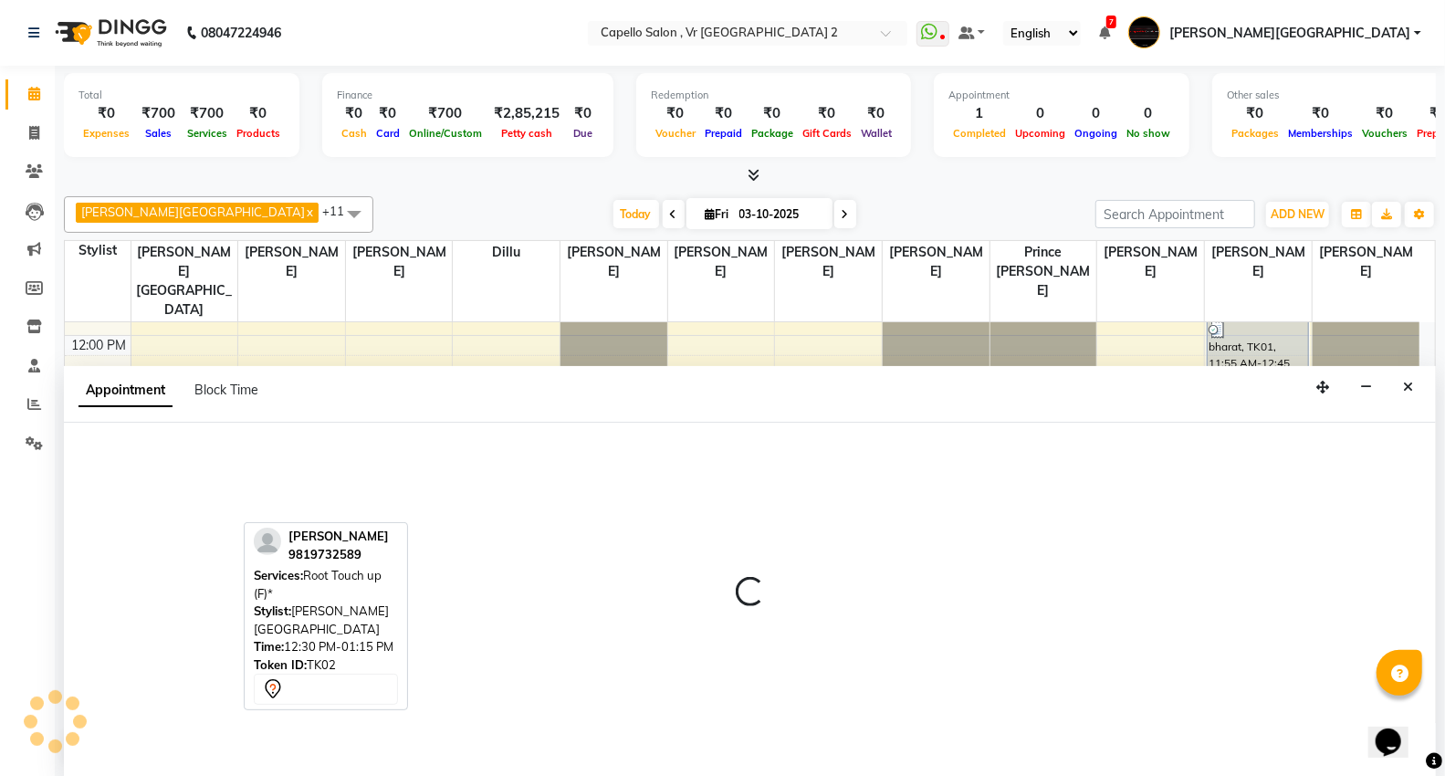
scroll to position [1, 0]
select select "14120"
select select "tentative"
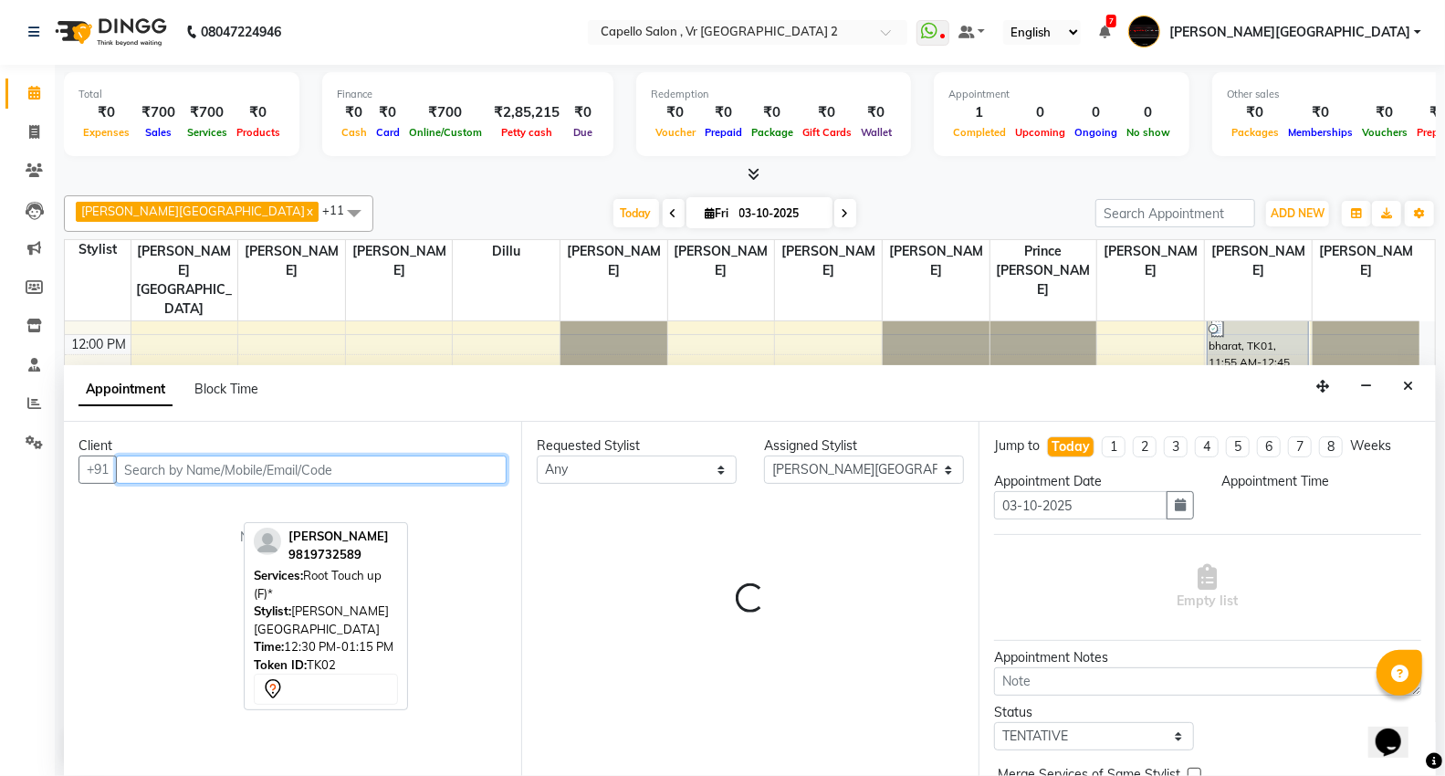
select select "780"
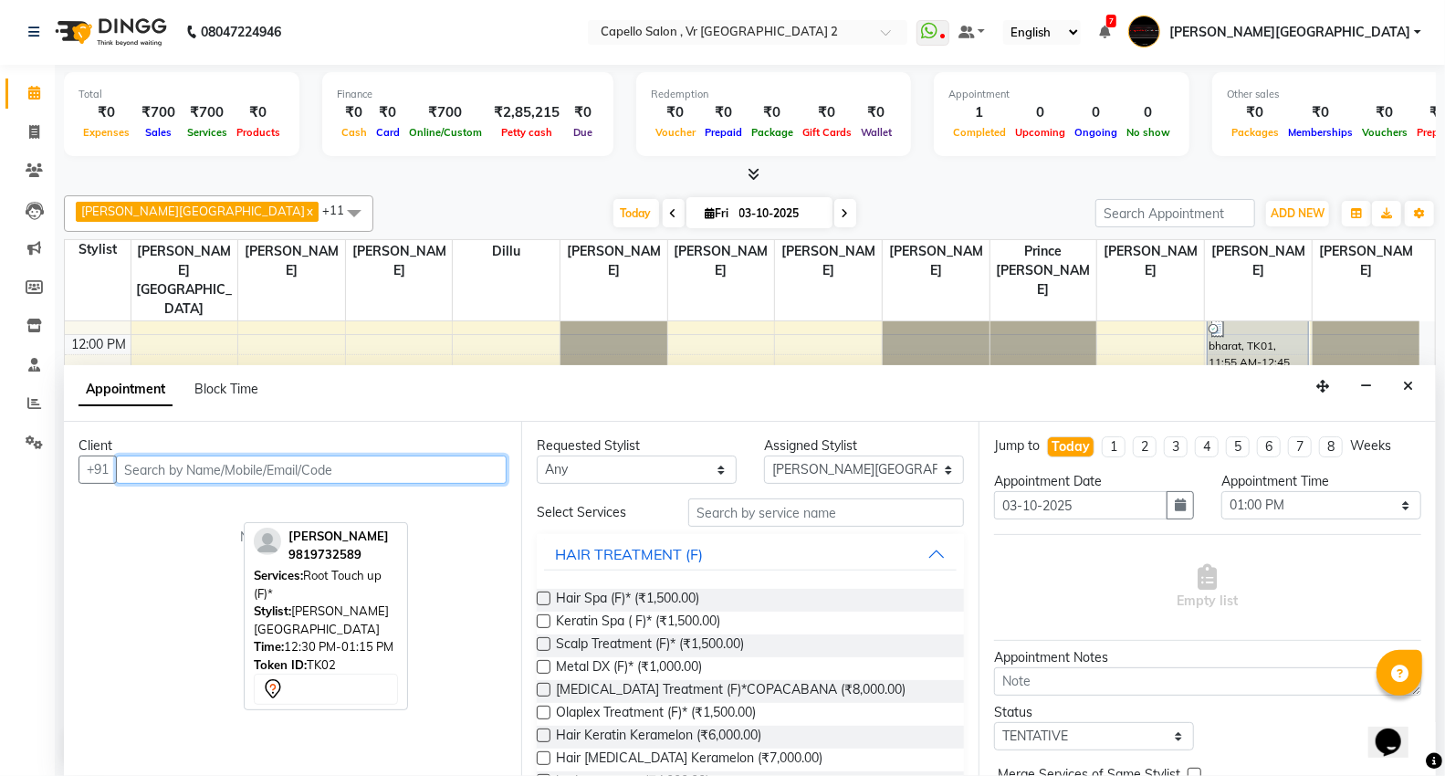
click at [197, 472] on input "text" at bounding box center [311, 470] width 391 height 28
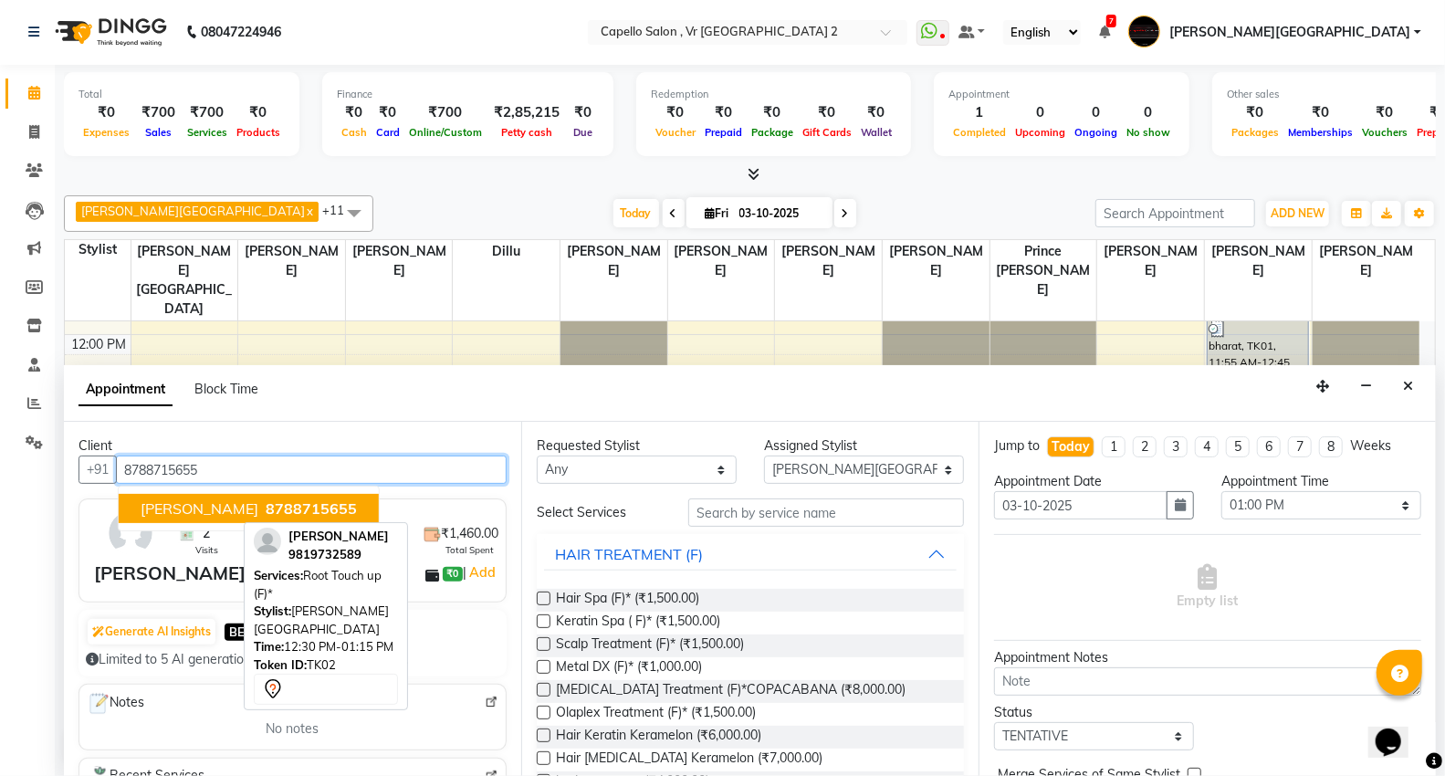
type input "8788715655"
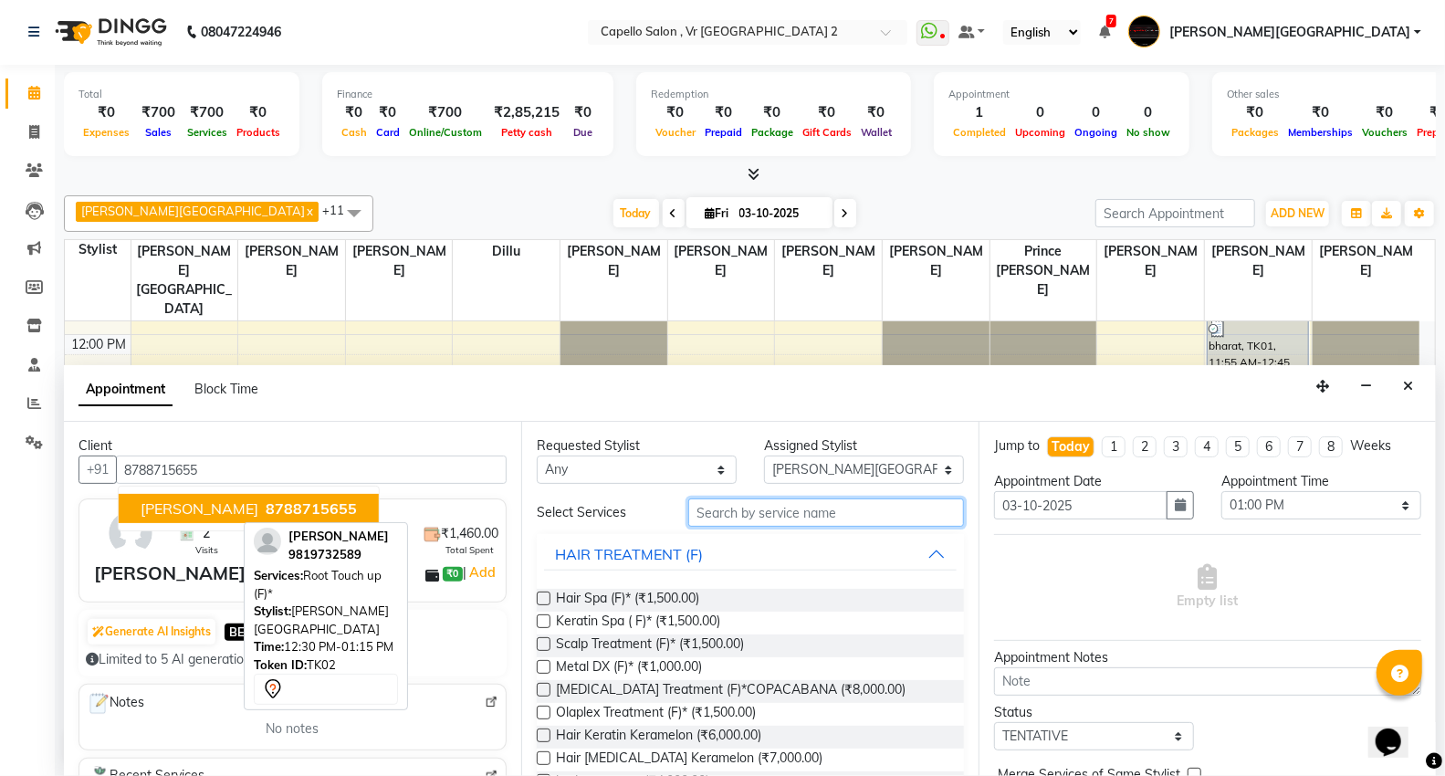
click at [751, 509] on input "text" at bounding box center [826, 513] width 276 height 28
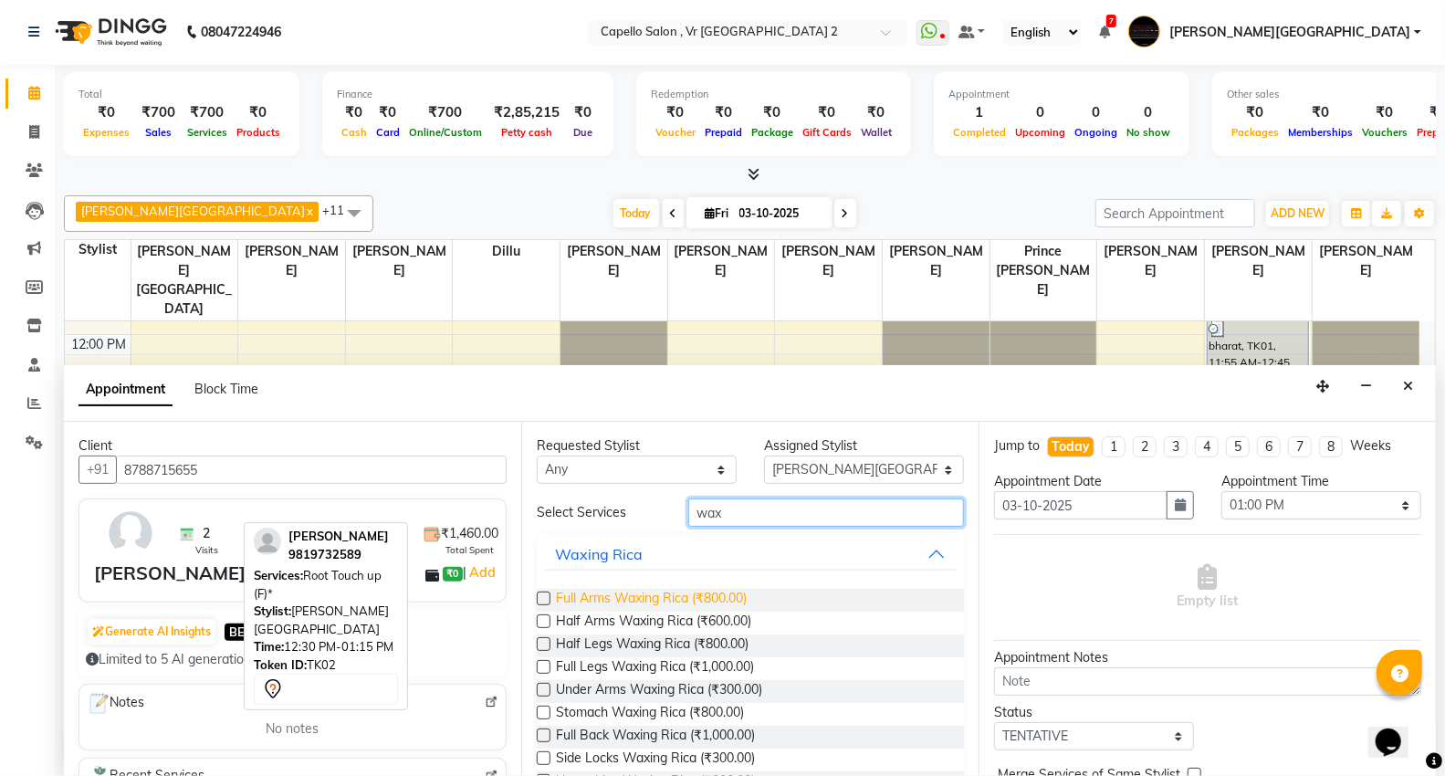
type input "wax"
click at [676, 604] on span "Full Arms Waxing Rica (₹800.00)" at bounding box center [651, 600] width 191 height 23
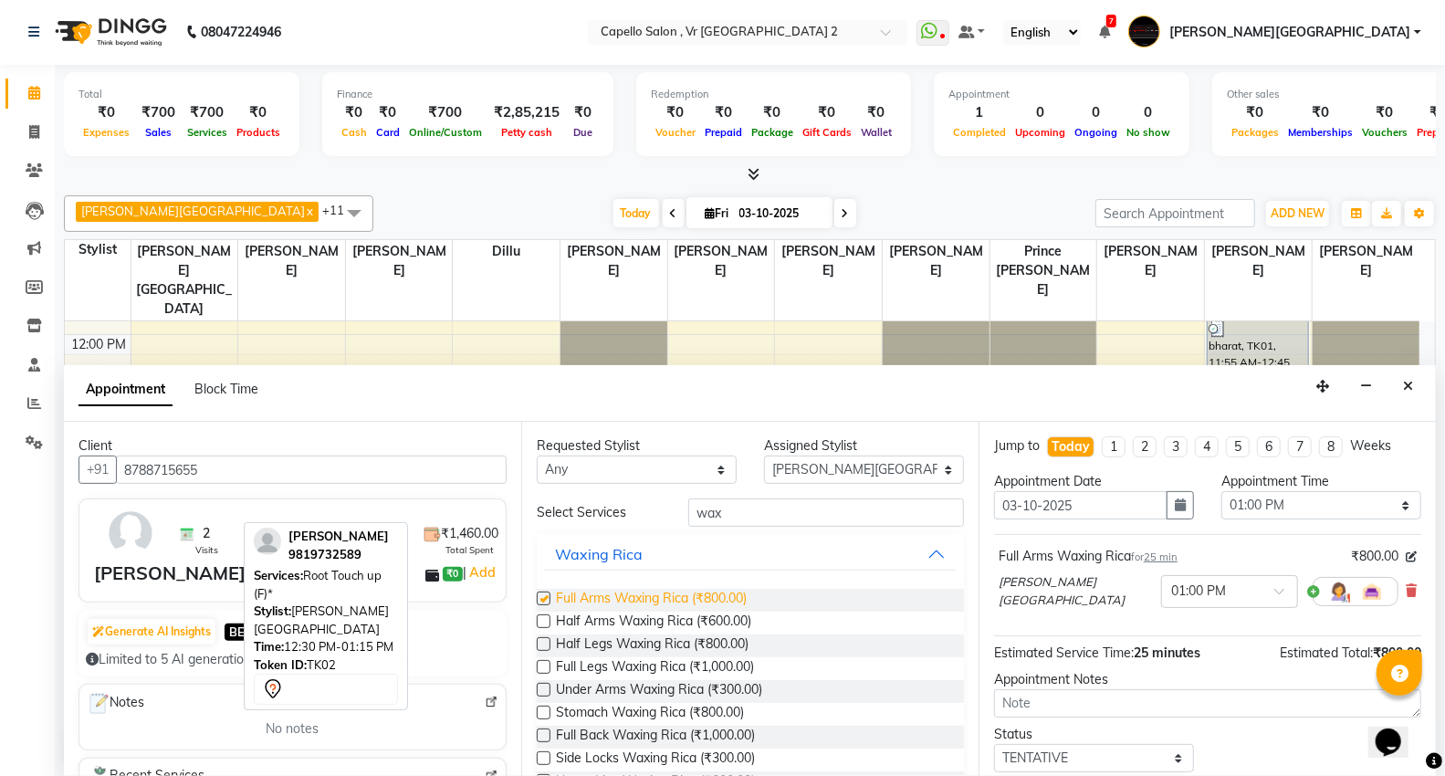
checkbox input "false"
click at [634, 695] on span "Under Arms Waxing Rica (₹300.00)" at bounding box center [659, 691] width 206 height 23
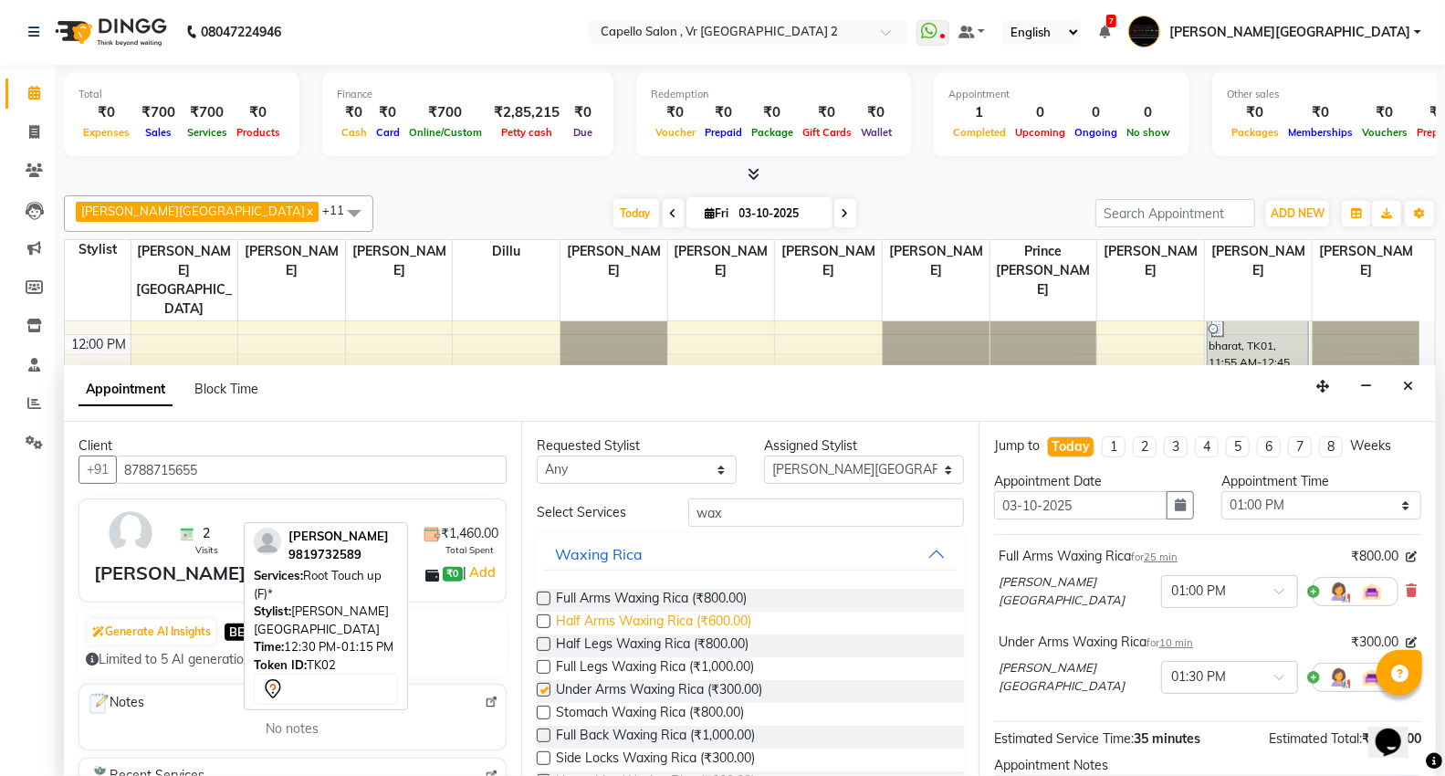
checkbox input "false"
click at [733, 514] on input "wax" at bounding box center [826, 513] width 276 height 28
type input "w"
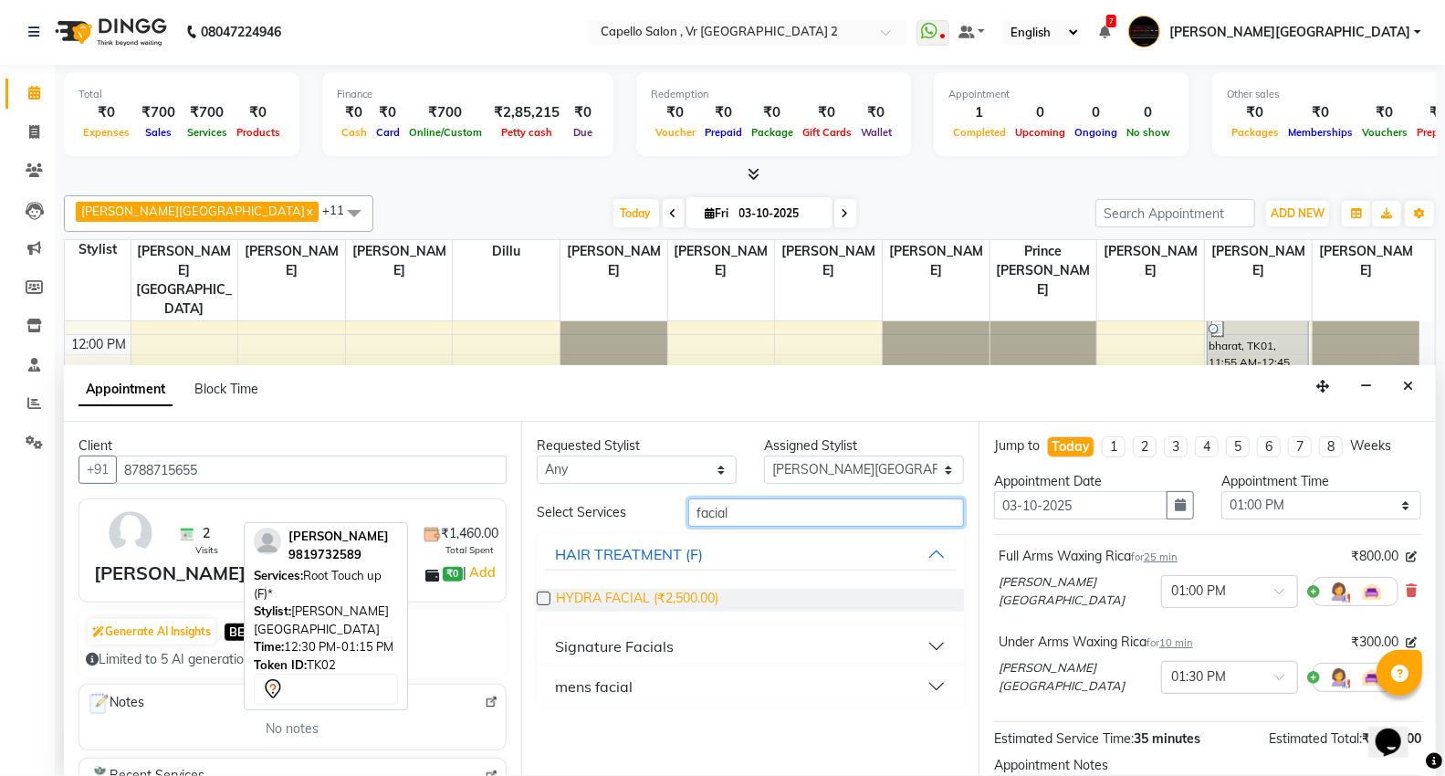
type input "facial"
click at [614, 601] on span "HYDRA FACIAL (₹2,500.00)" at bounding box center [637, 600] width 163 height 23
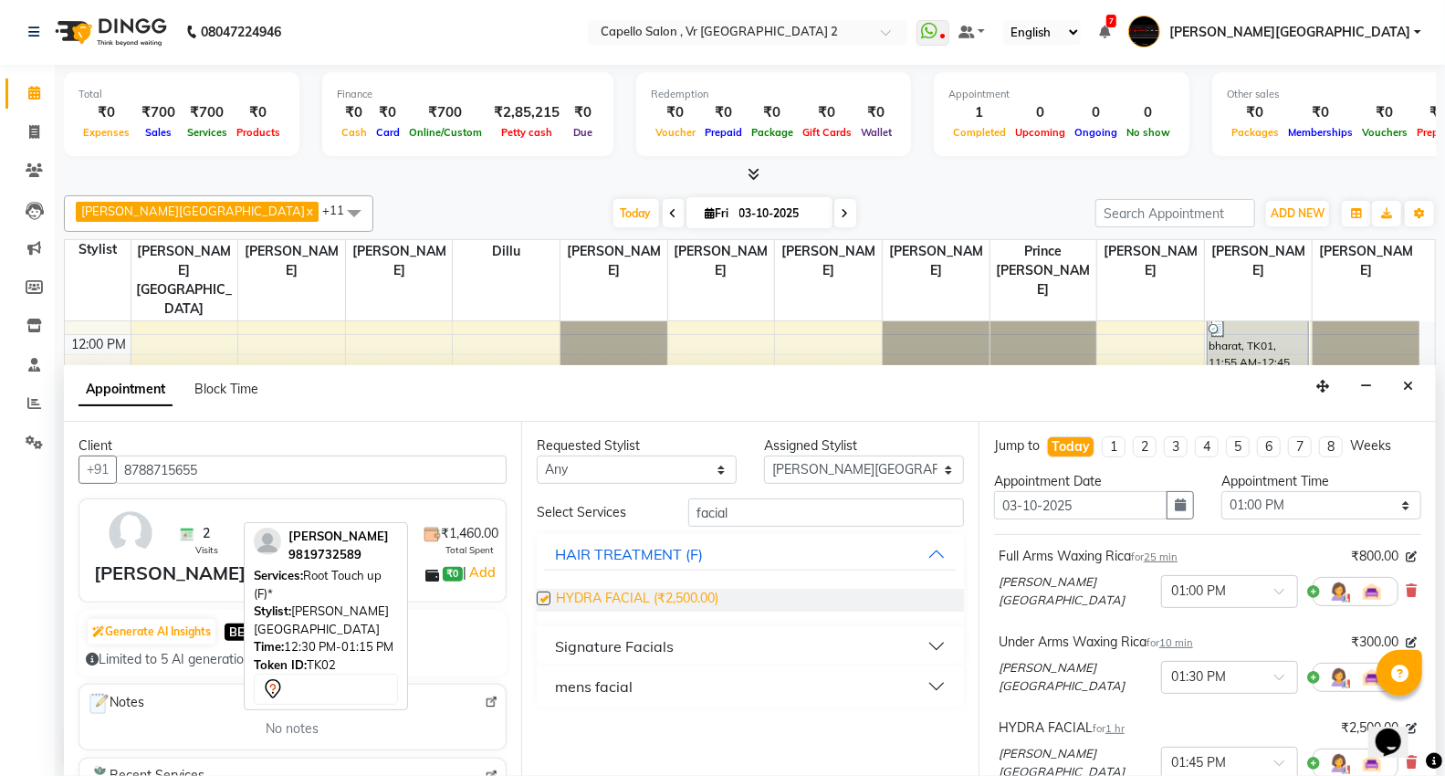
checkbox input "false"
click at [773, 522] on input "facial" at bounding box center [826, 513] width 276 height 28
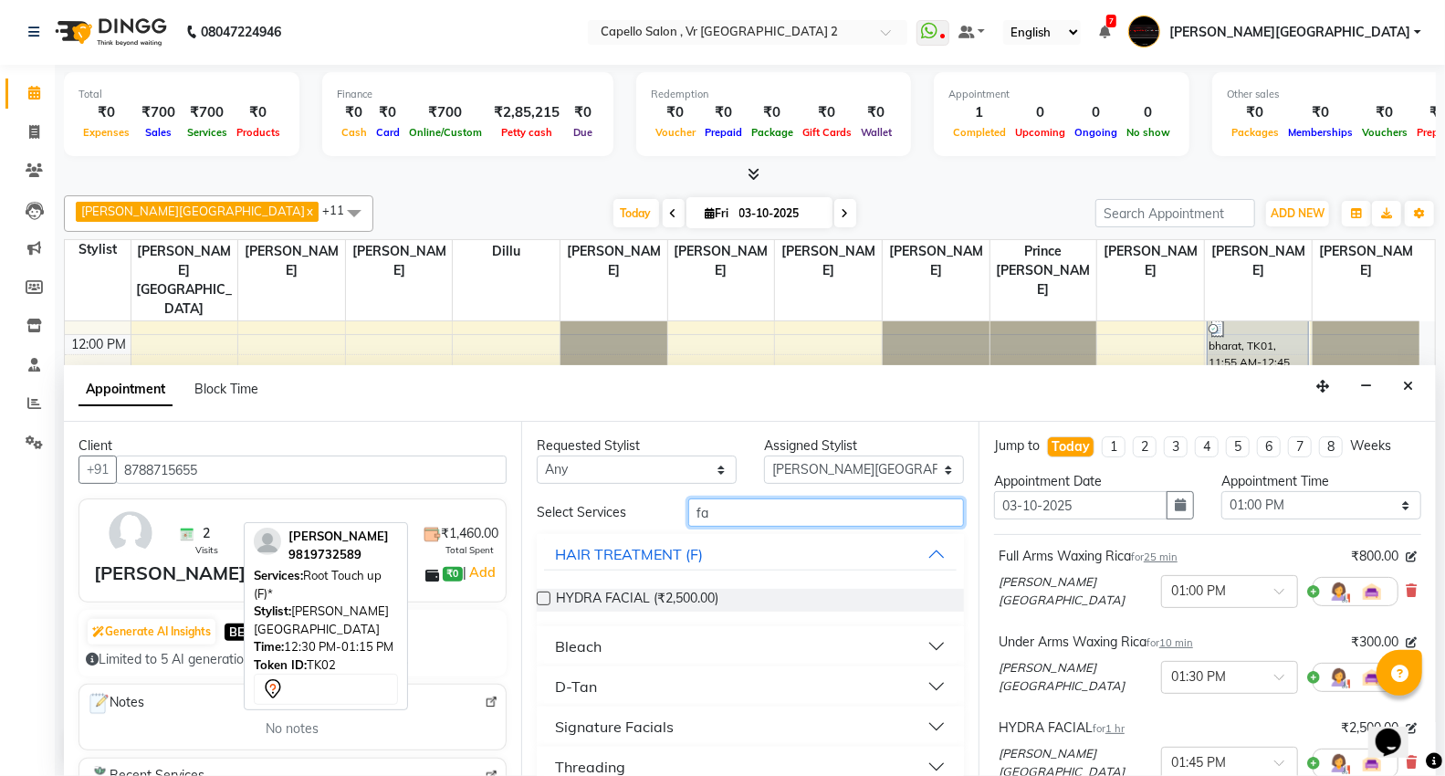
type input "f"
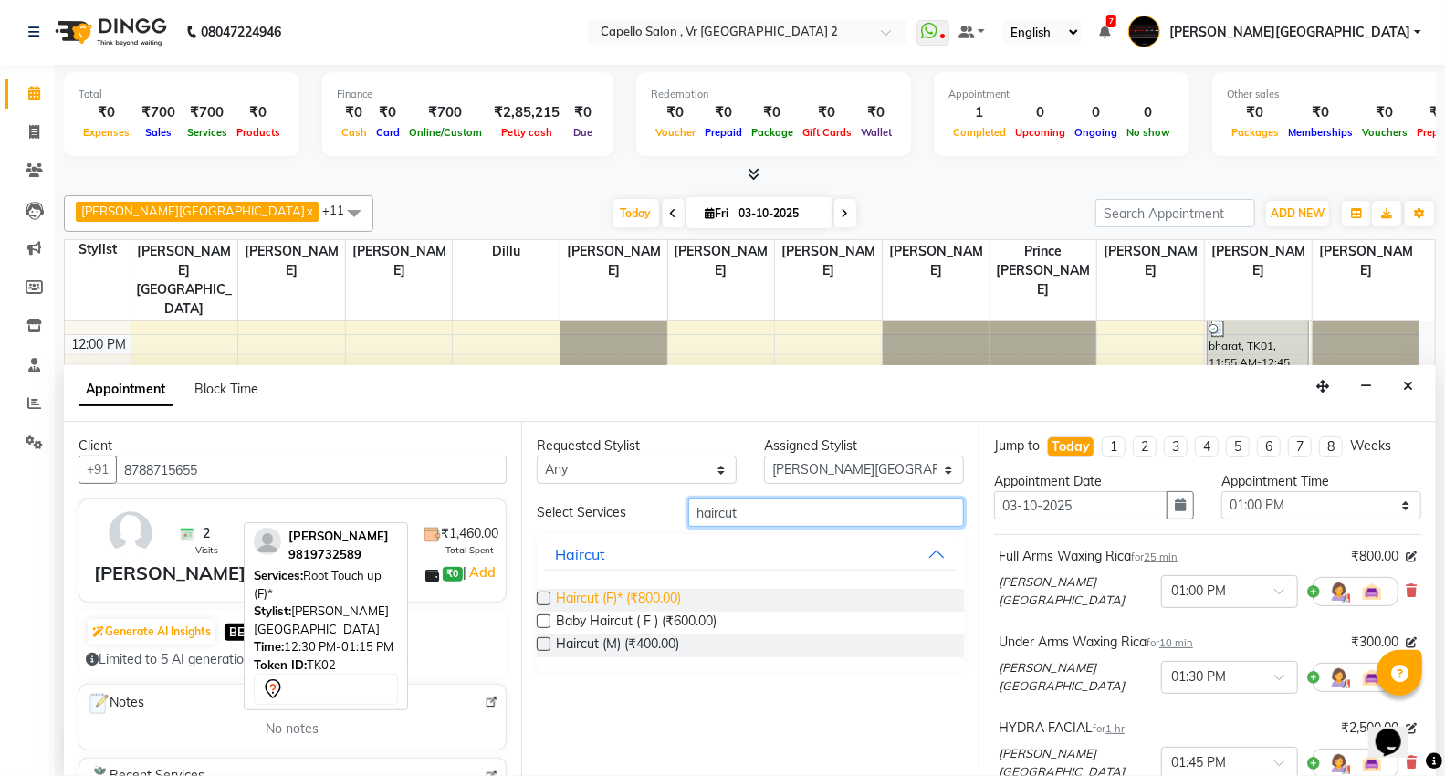
type input "haircut"
click at [614, 595] on span "Haircut (F)* (₹800.00)" at bounding box center [618, 600] width 125 height 23
checkbox input "false"
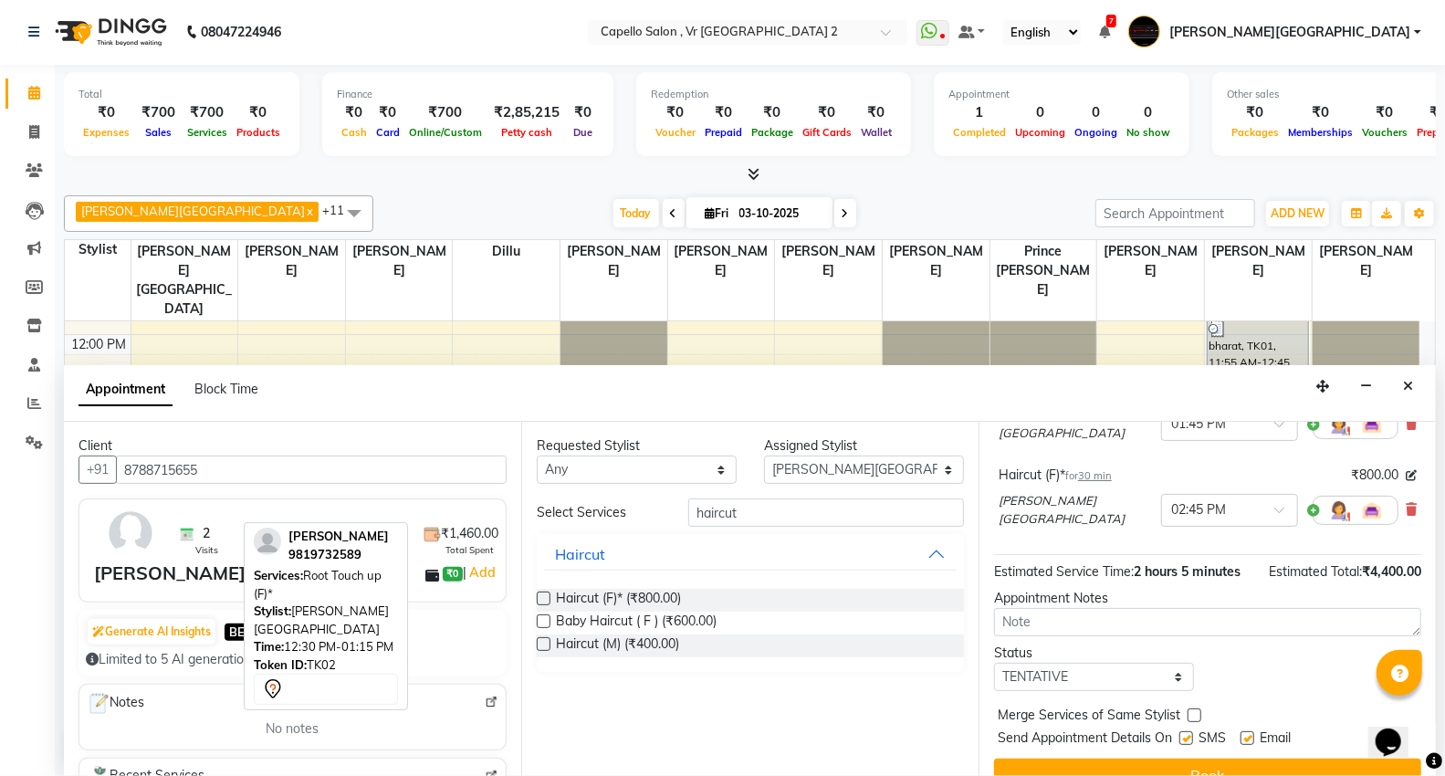
scroll to position [358, 0]
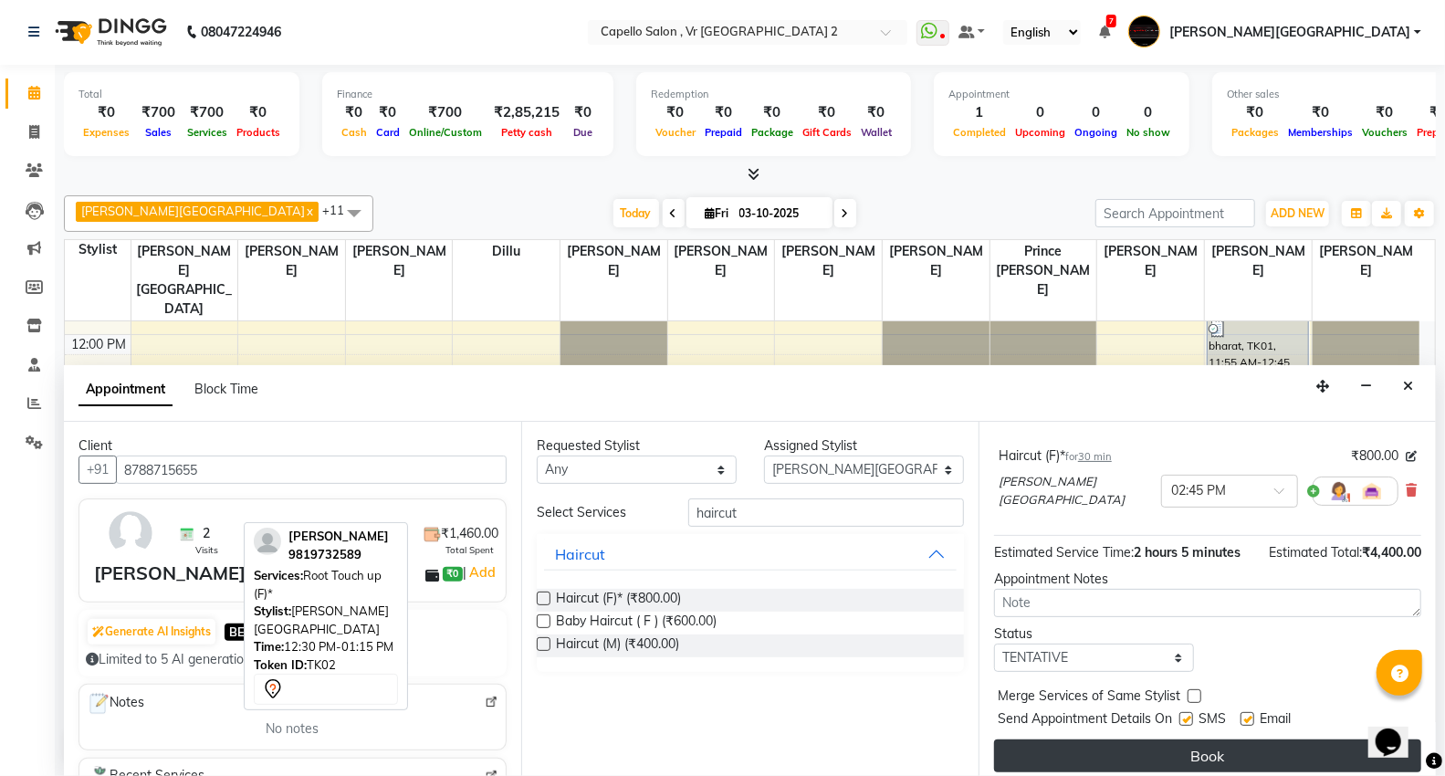
click at [1210, 744] on button "Book" at bounding box center [1207, 756] width 427 height 33
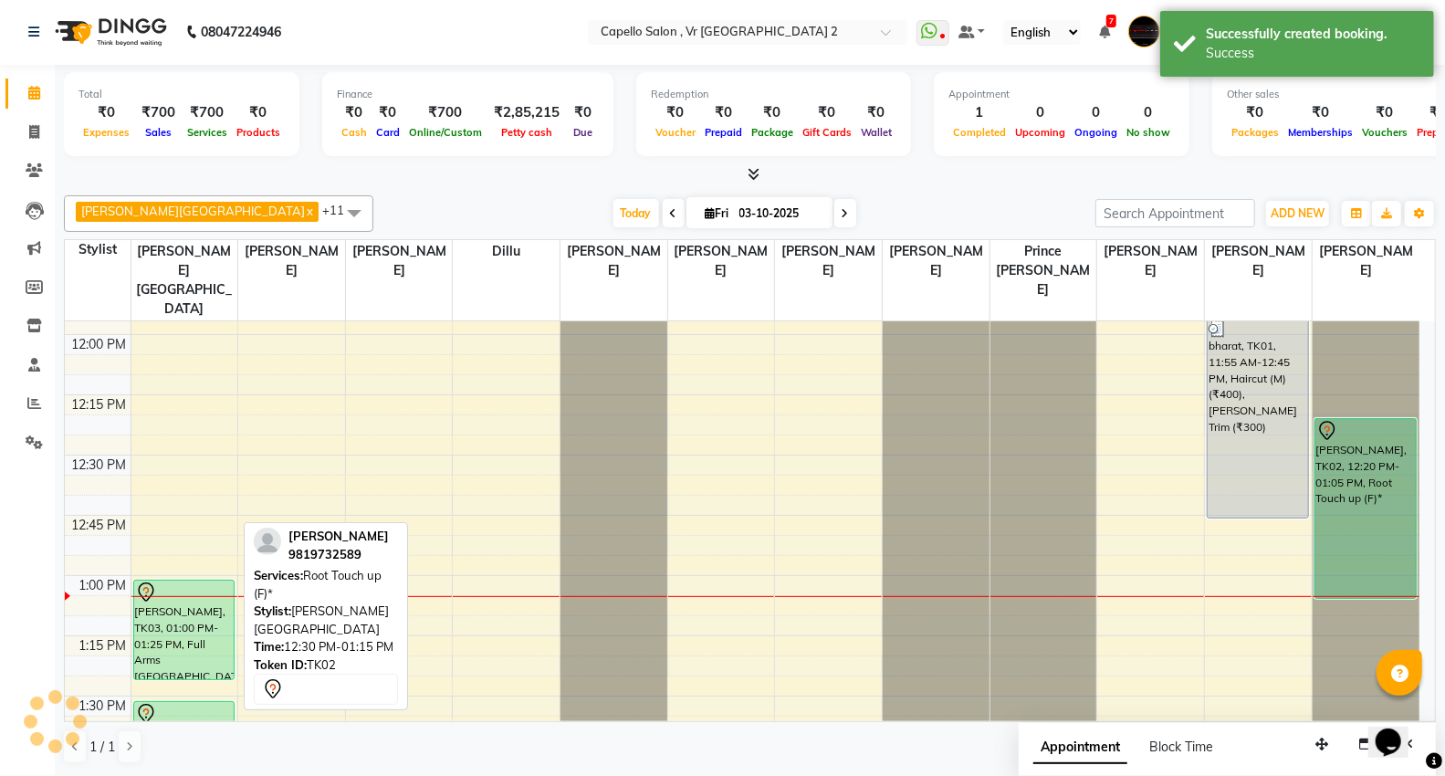
scroll to position [0, 0]
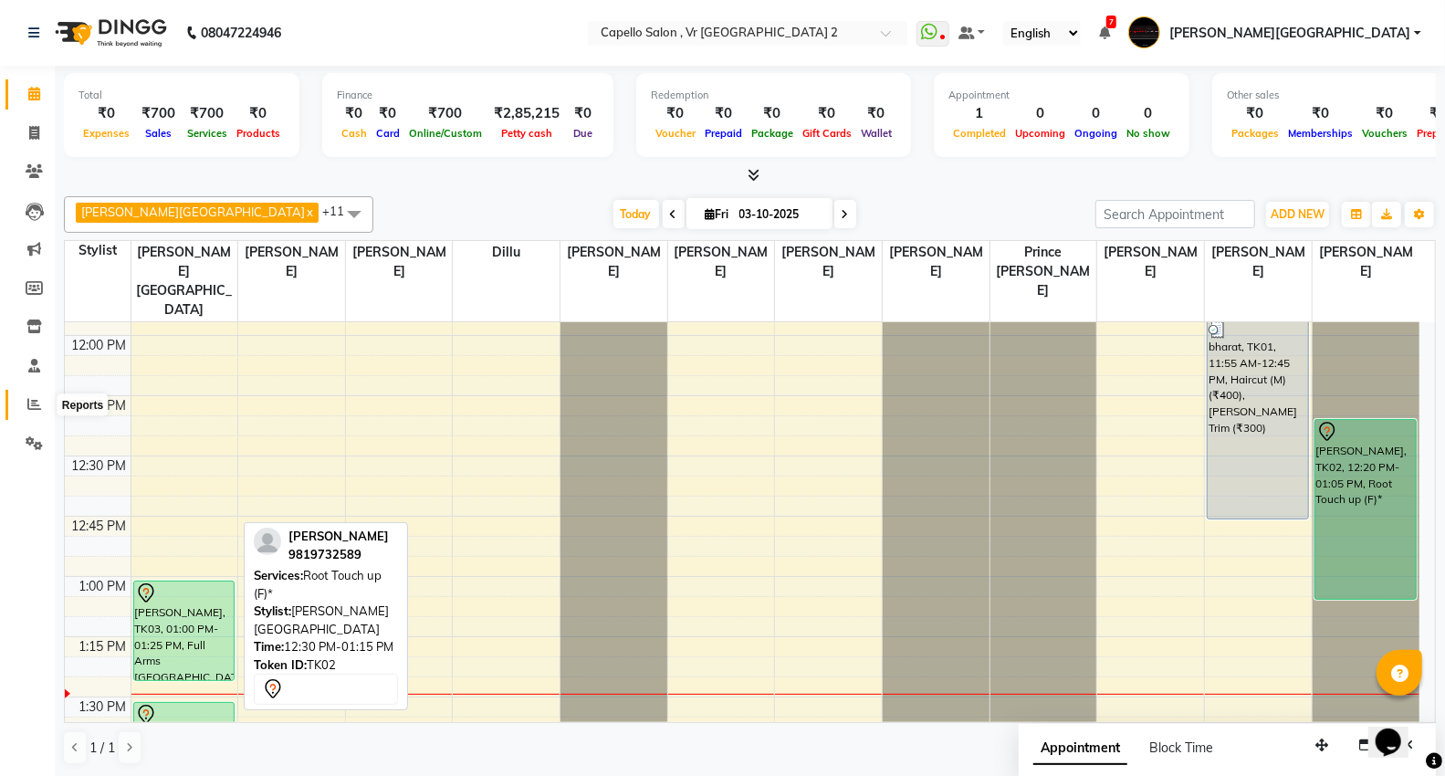
click at [19, 399] on span at bounding box center [34, 404] width 32 height 21
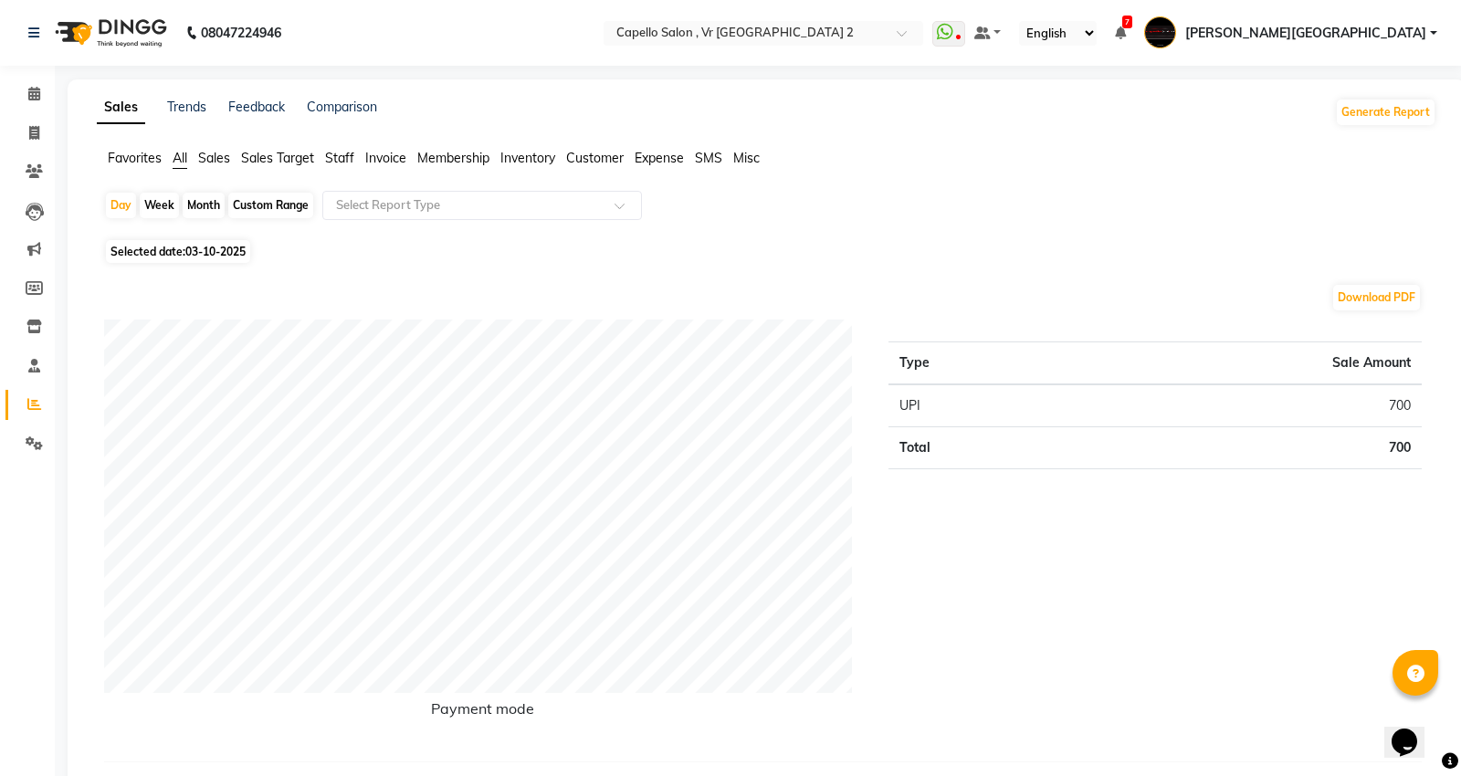
click at [344, 156] on span "Staff" at bounding box center [339, 158] width 29 height 16
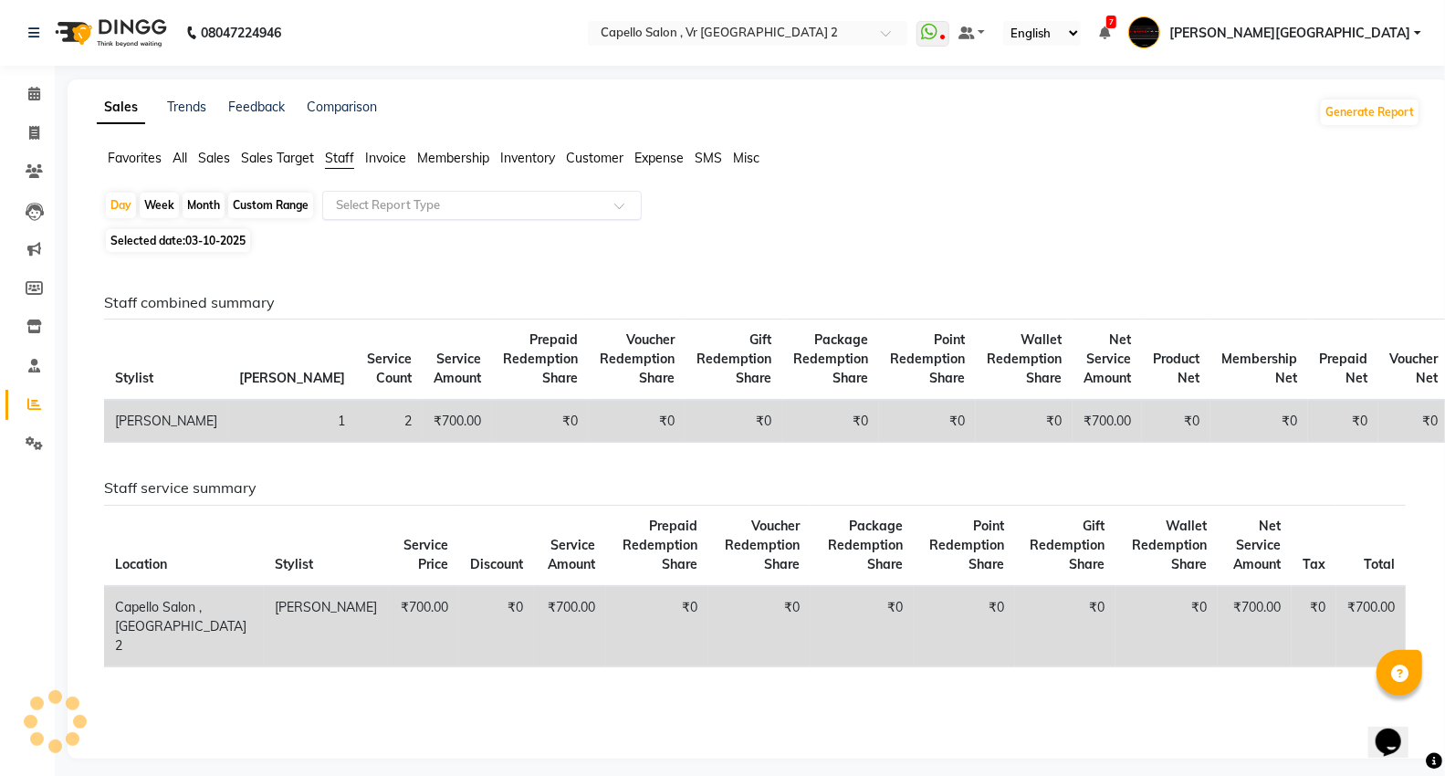
click at [393, 202] on input "text" at bounding box center [463, 205] width 263 height 18
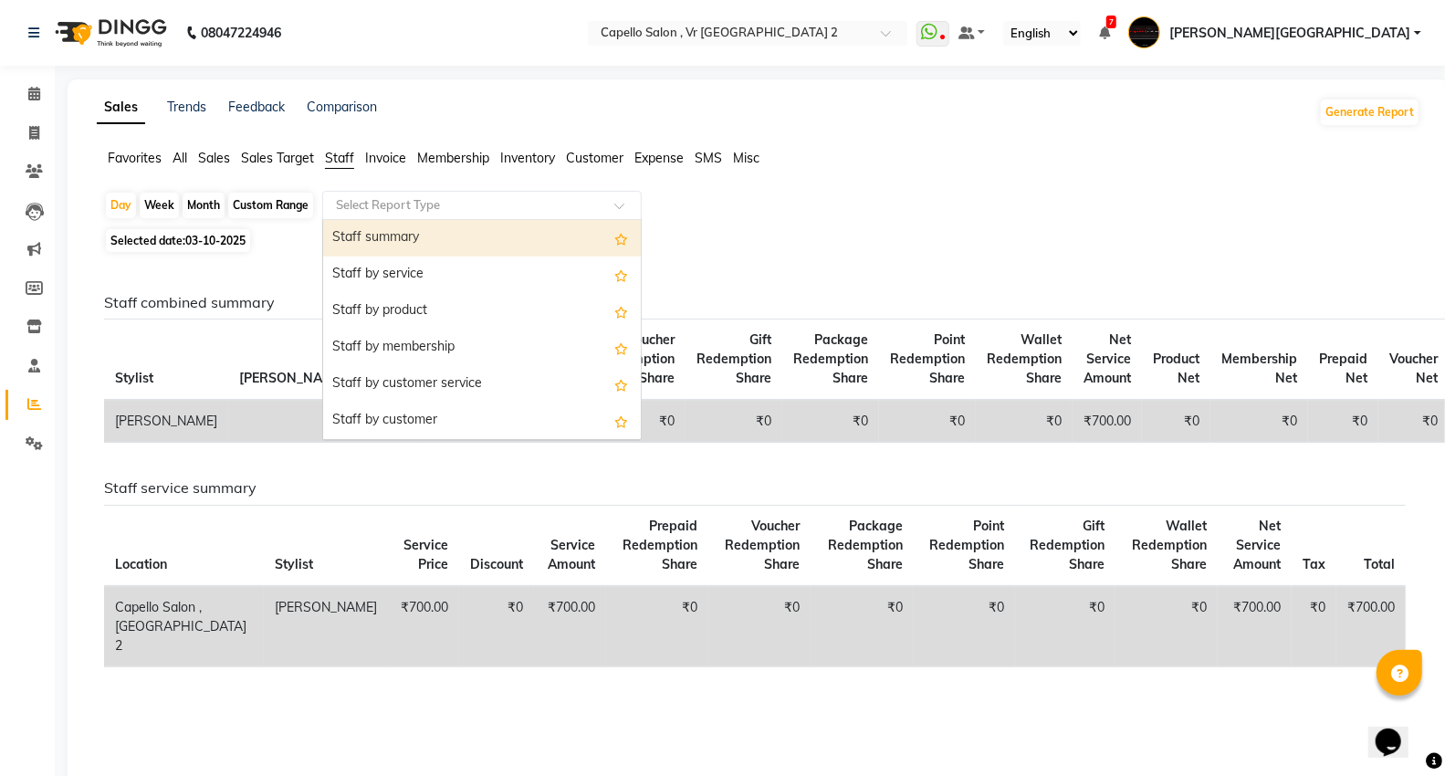
click at [391, 242] on div "Staff summary" at bounding box center [482, 238] width 318 height 37
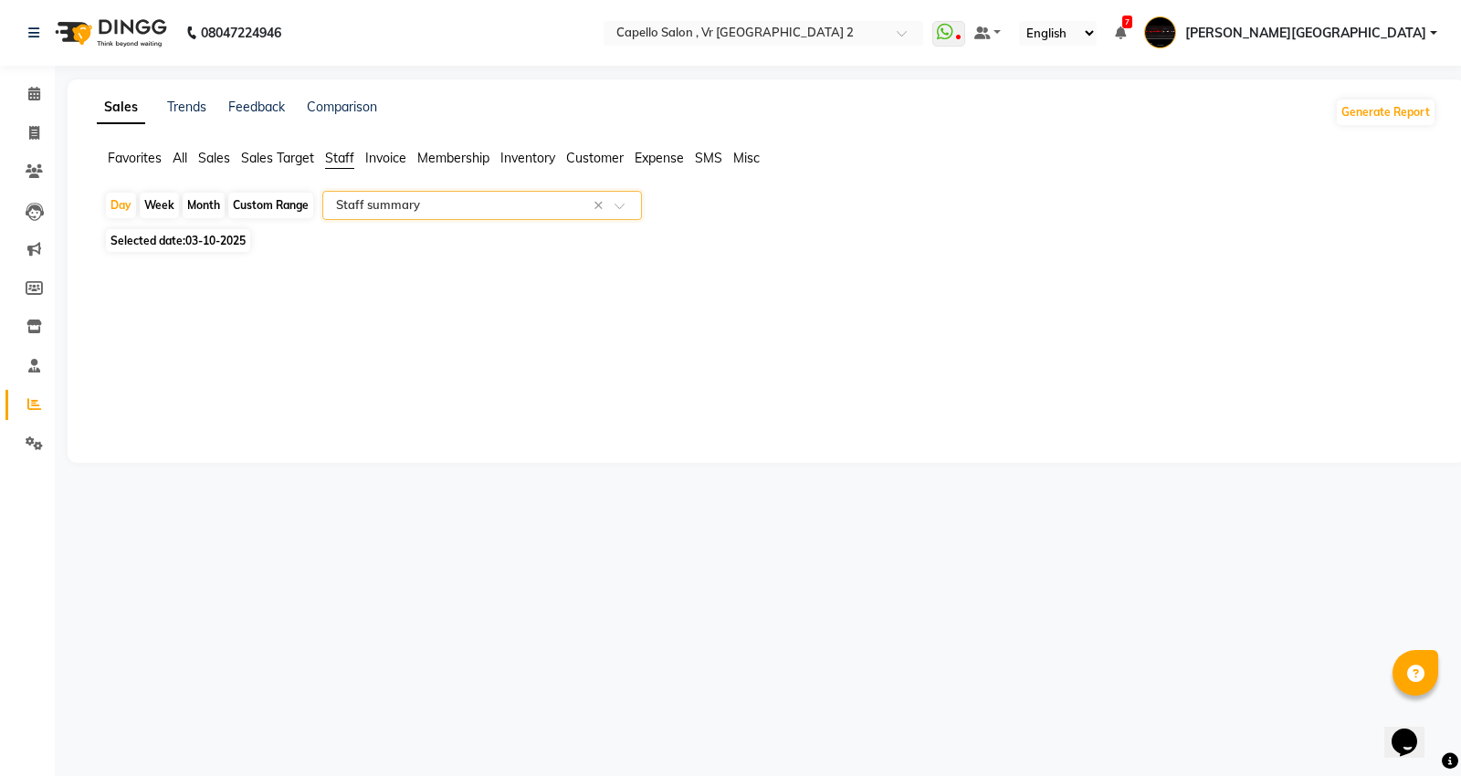
select select "full_report"
select select "csv"
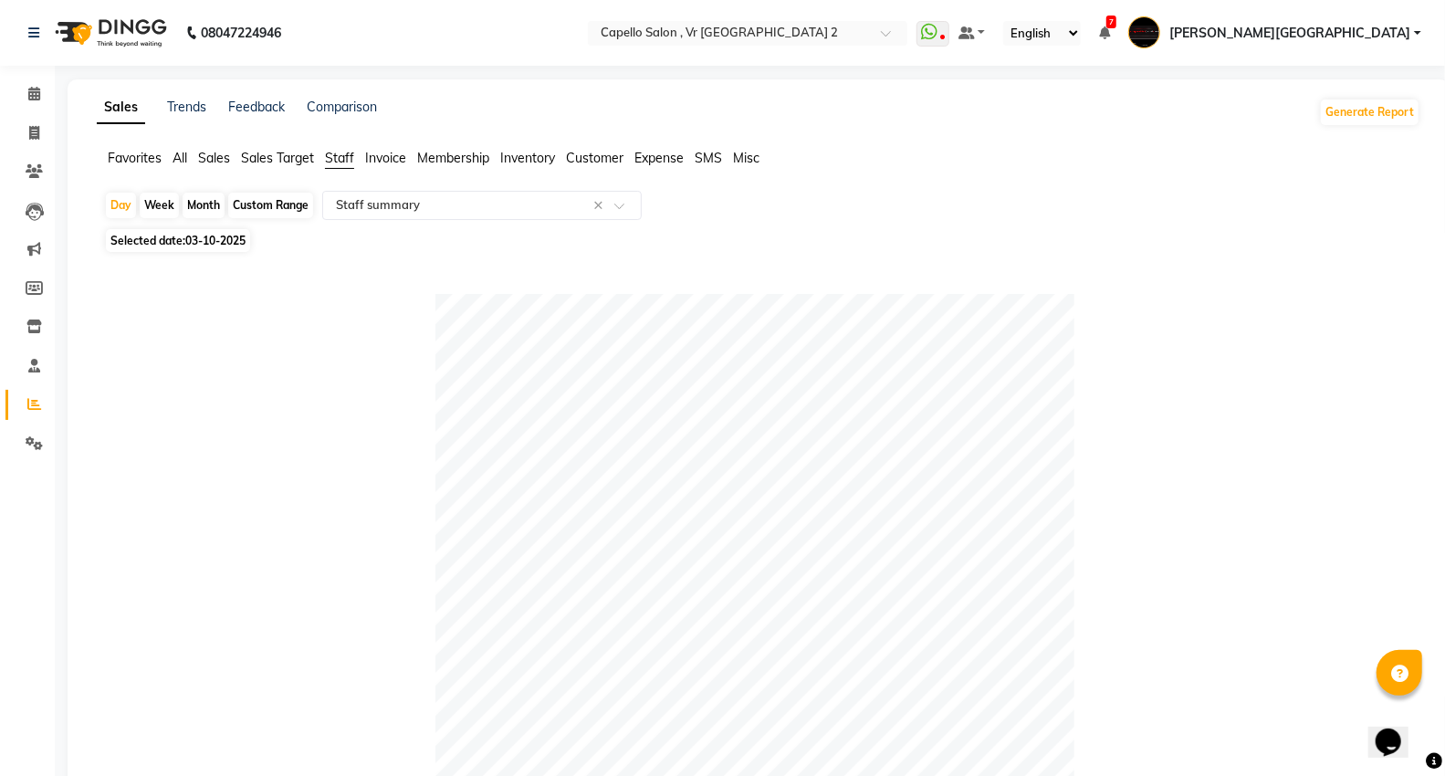
click at [206, 205] on div "Month" at bounding box center [204, 206] width 42 height 26
select select "10"
select select "2025"
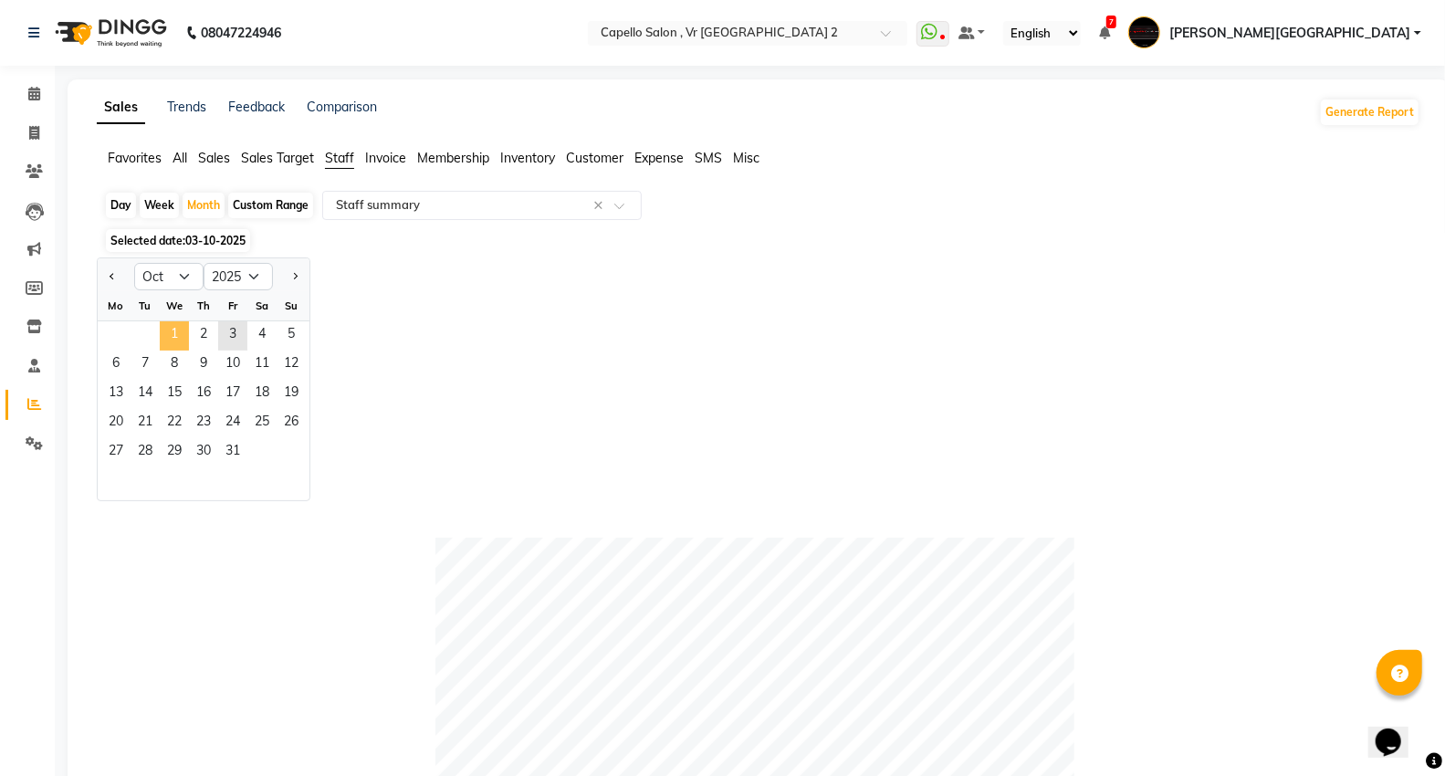
click at [163, 329] on span "1" at bounding box center [174, 335] width 29 height 29
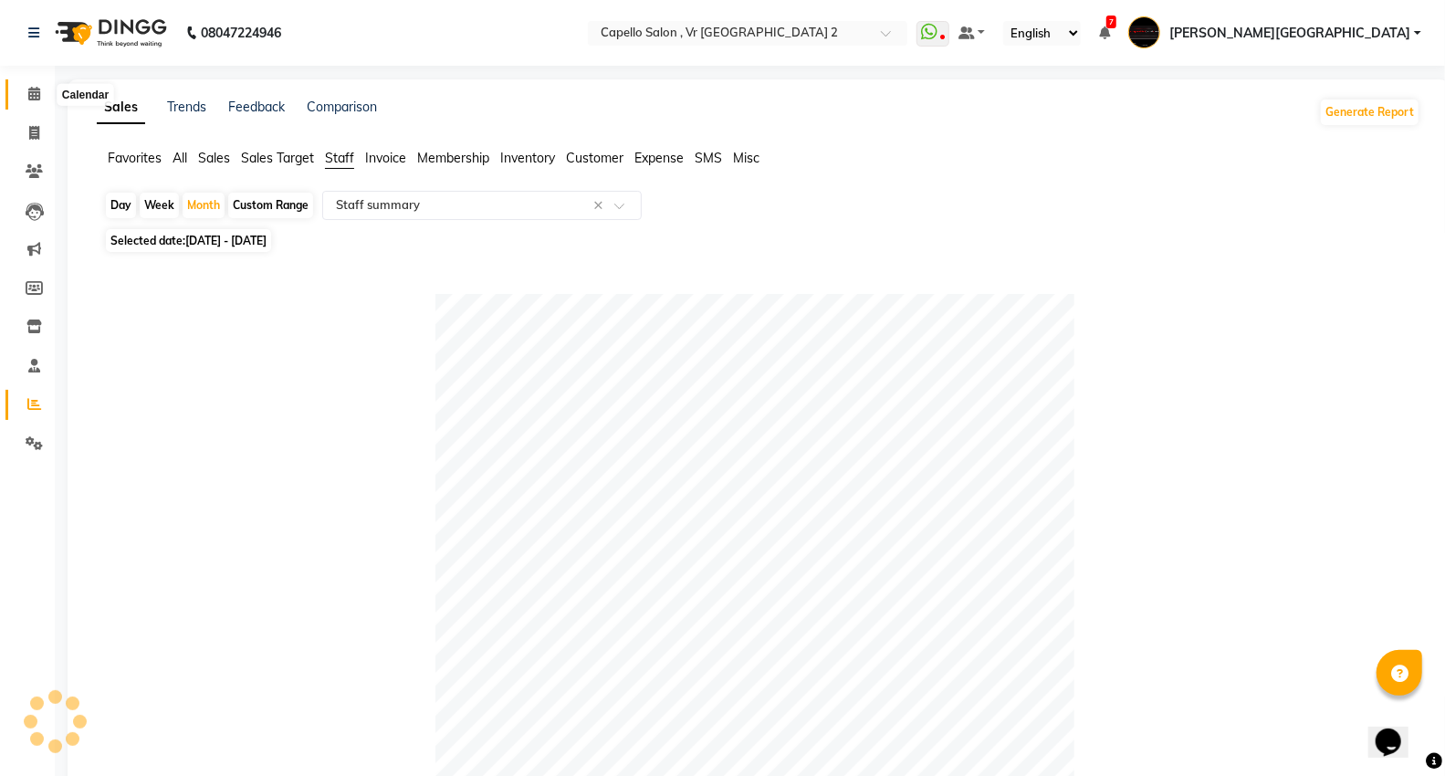
drag, startPoint x: 34, startPoint y: 97, endPoint x: 22, endPoint y: 16, distance: 81.2
click at [34, 97] on icon at bounding box center [34, 94] width 12 height 14
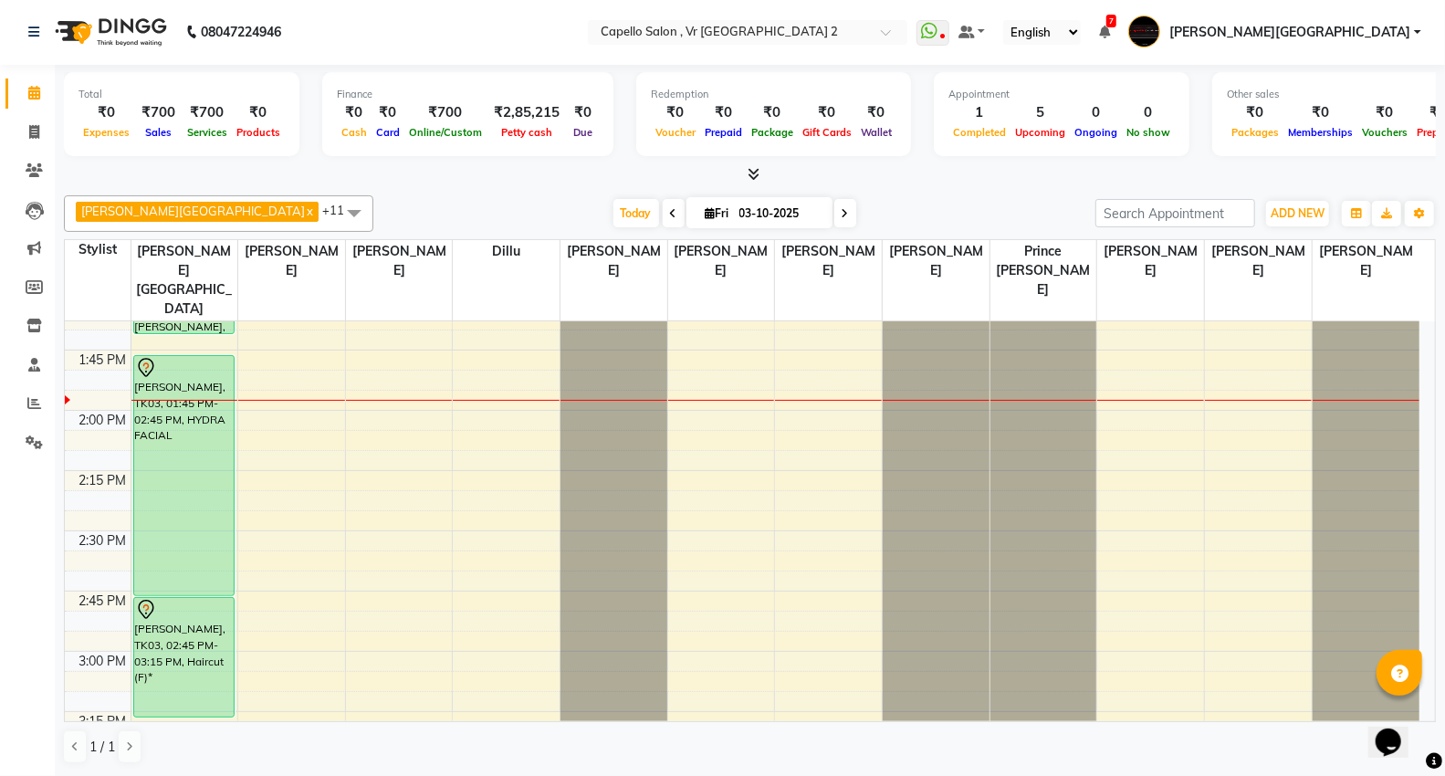
scroll to position [1149, 0]
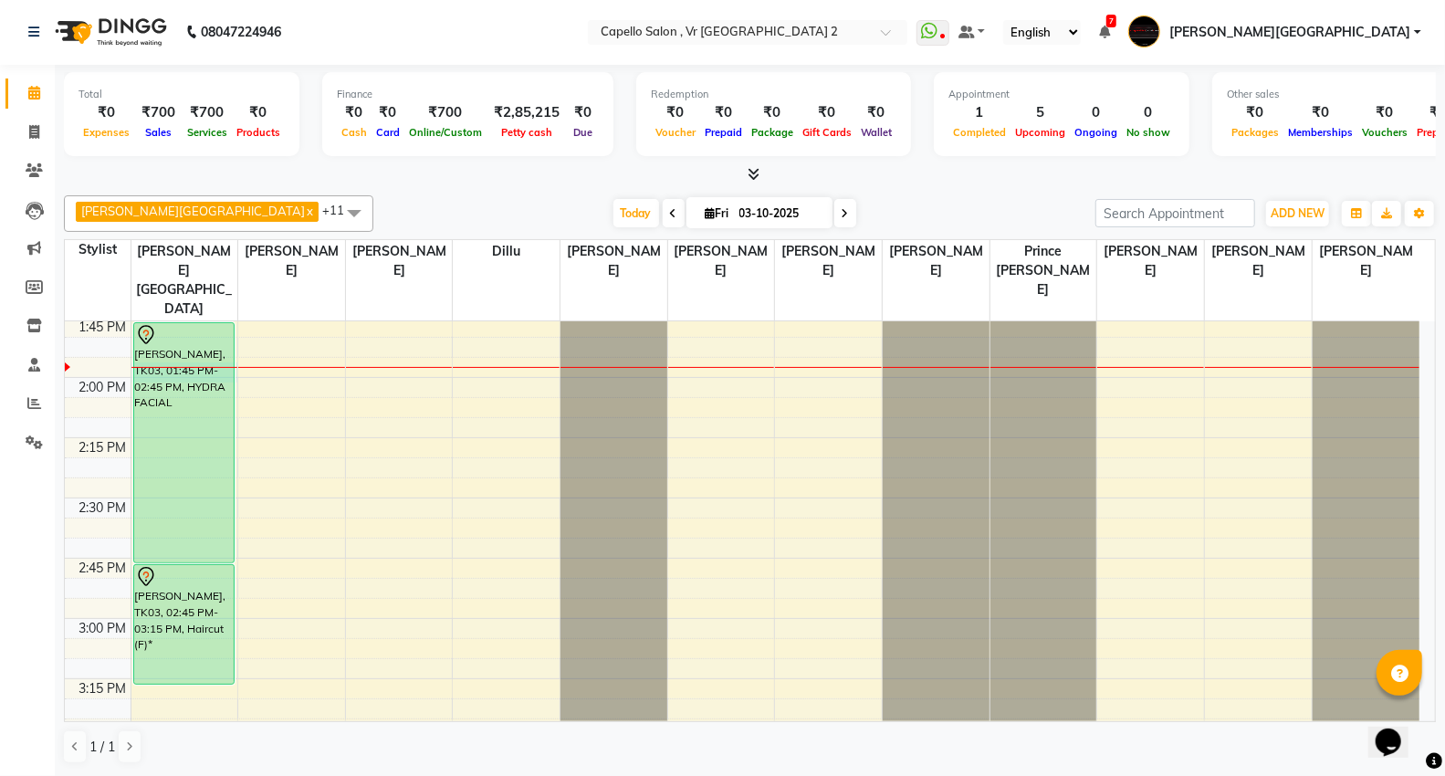
click at [234, 367] on div at bounding box center [184, 367] width 107 height 1
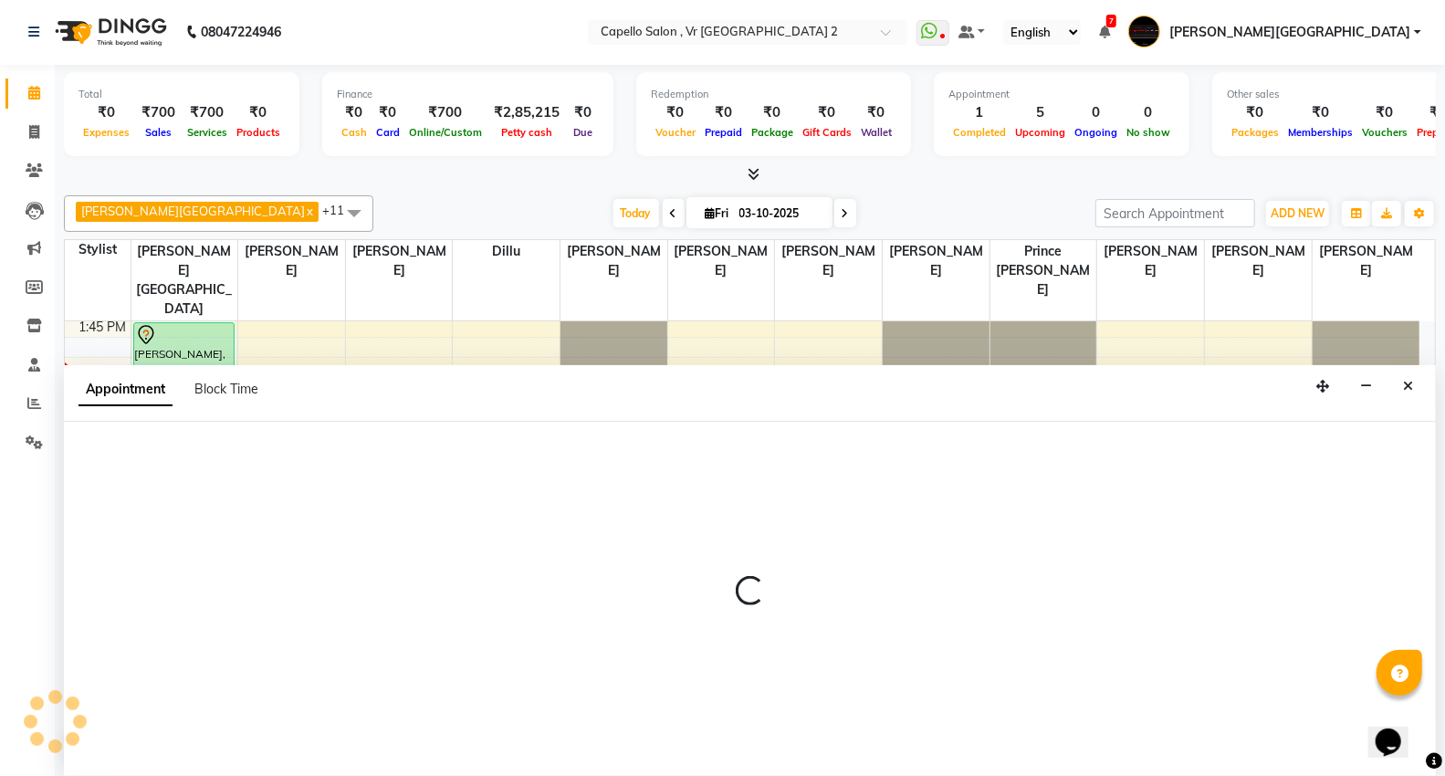
select select "14120"
select select "840"
select select "tentative"
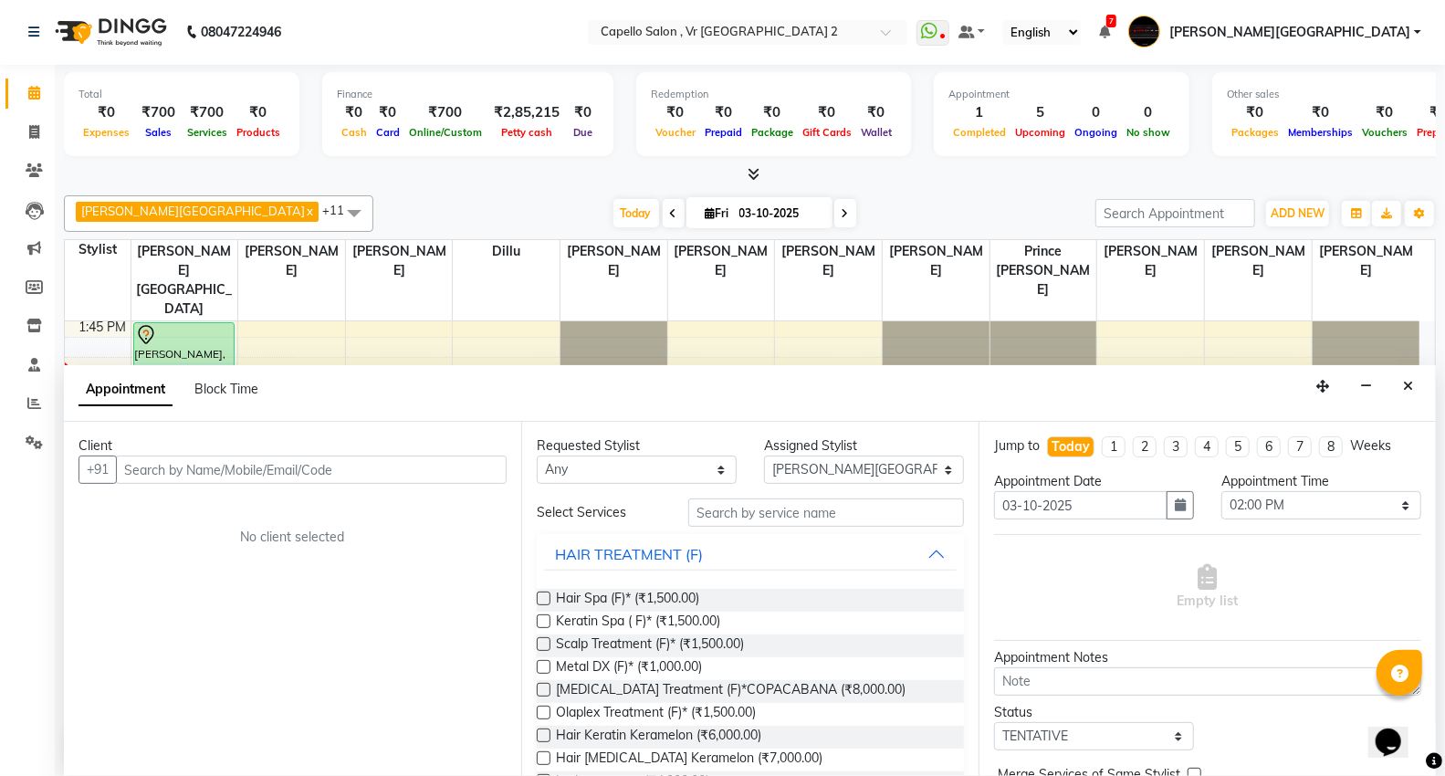
click at [236, 473] on input "text" at bounding box center [311, 470] width 391 height 28
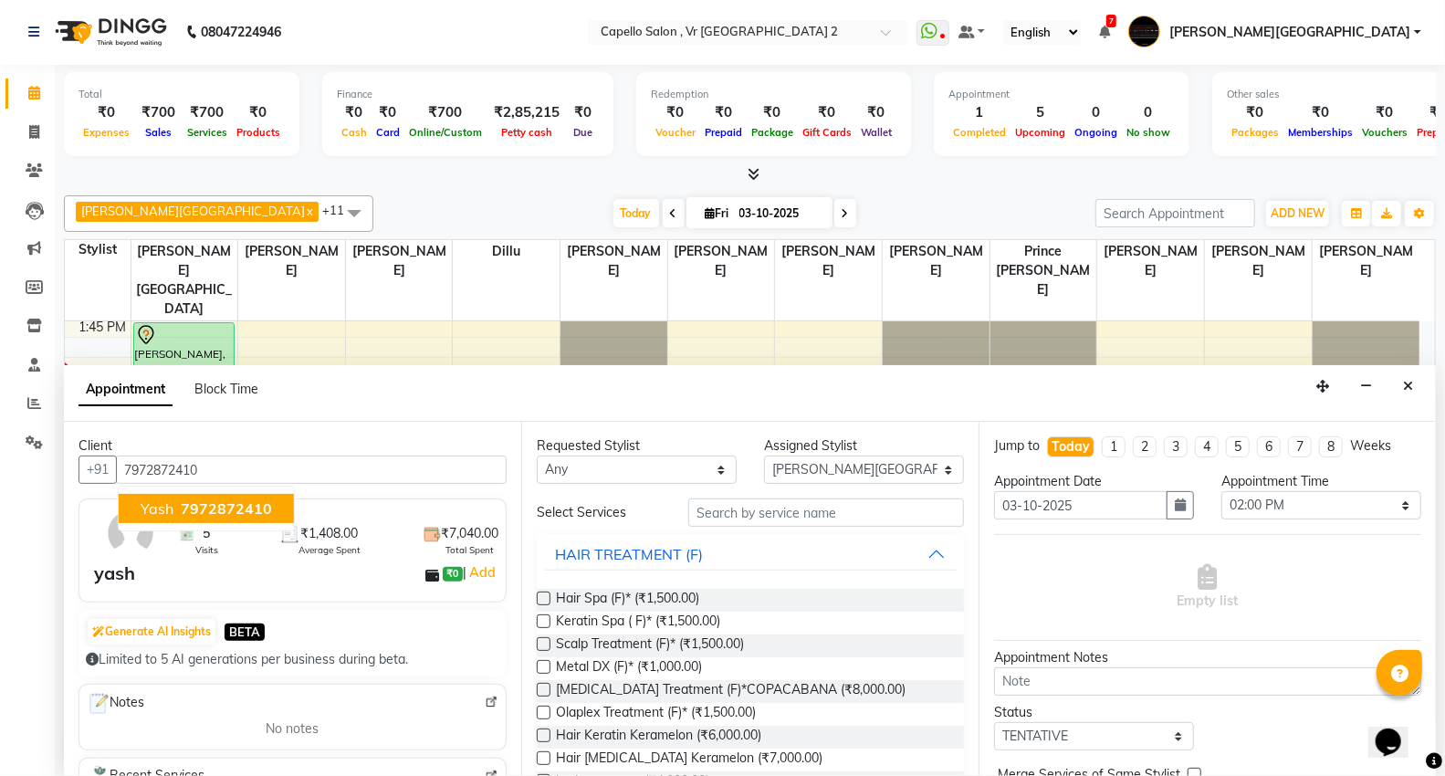
type input "7972872410"
click at [871, 515] on input "text" at bounding box center [826, 513] width 276 height 28
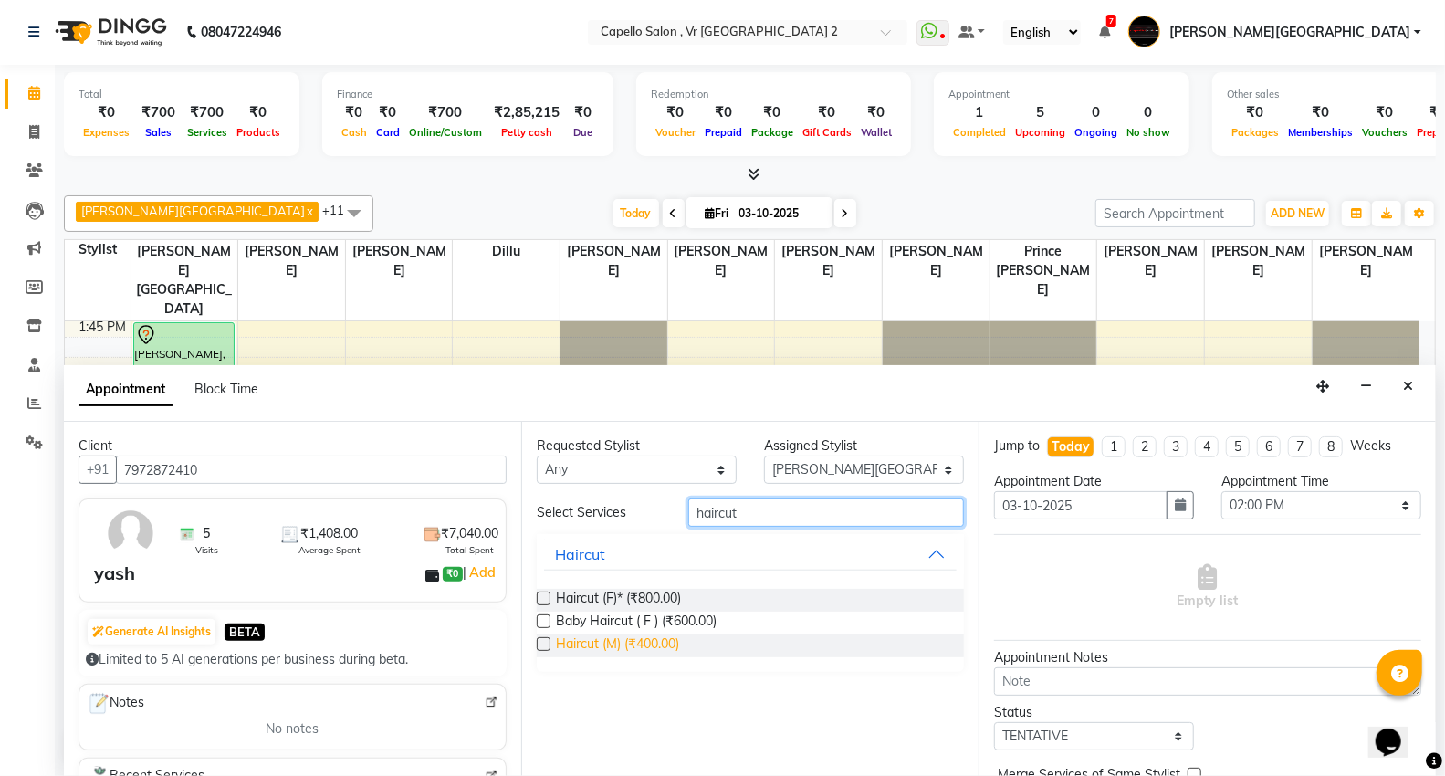
type input "haircut"
click at [659, 636] on span "Haircut (M) (₹400.00)" at bounding box center [617, 646] width 123 height 23
checkbox input "false"
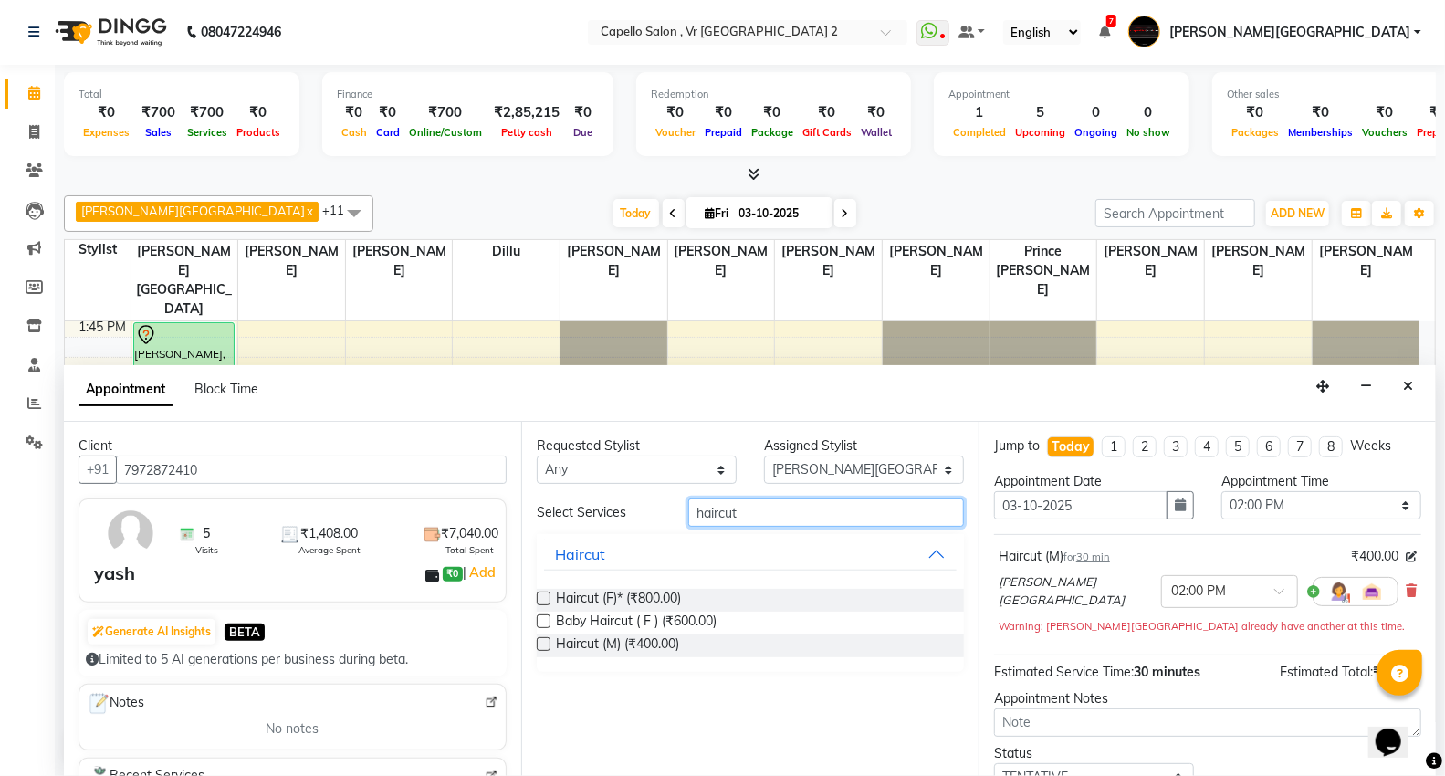
click at [858, 508] on input "haircut" at bounding box center [826, 513] width 276 height 28
type input "h"
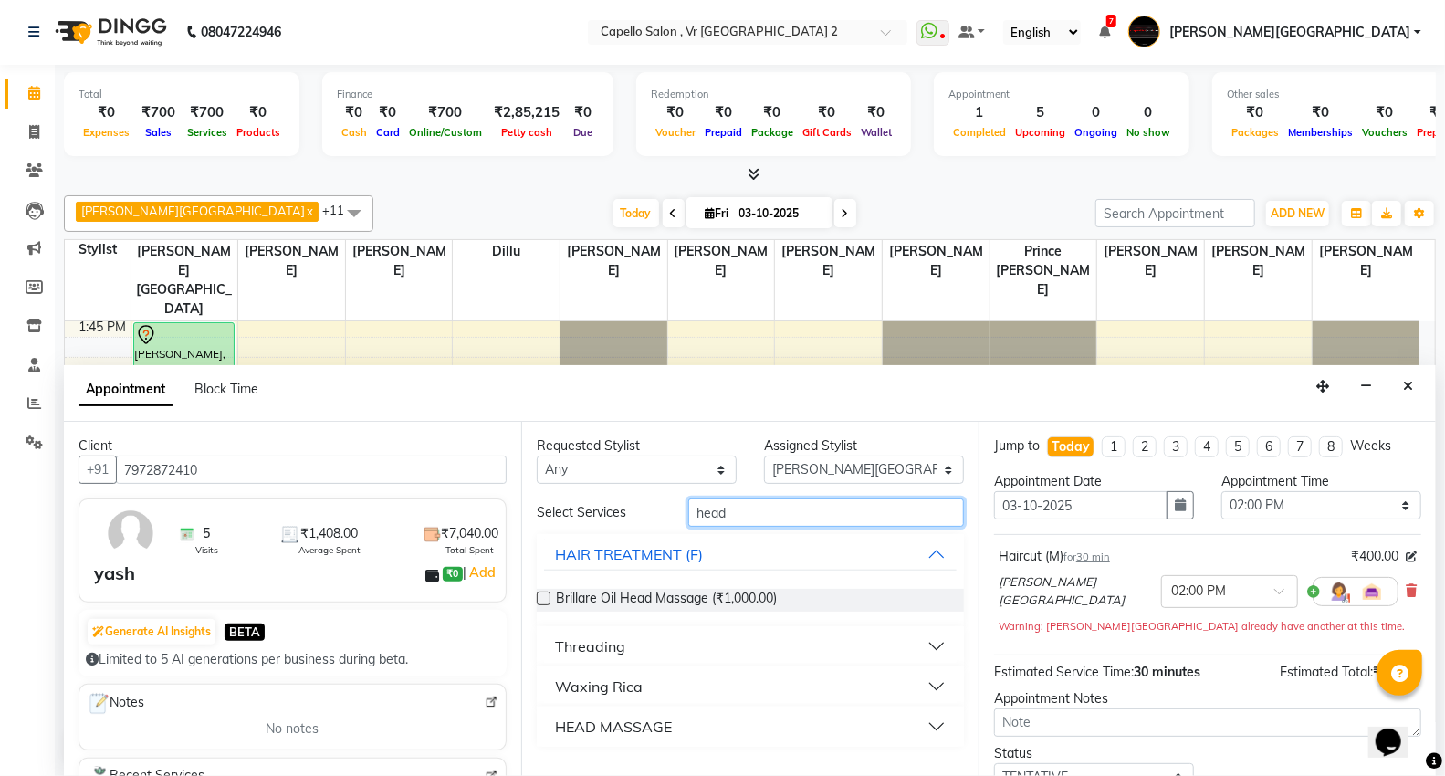
type input "head"
click at [652, 727] on div "HEAD MASSAGE" at bounding box center [613, 727] width 117 height 22
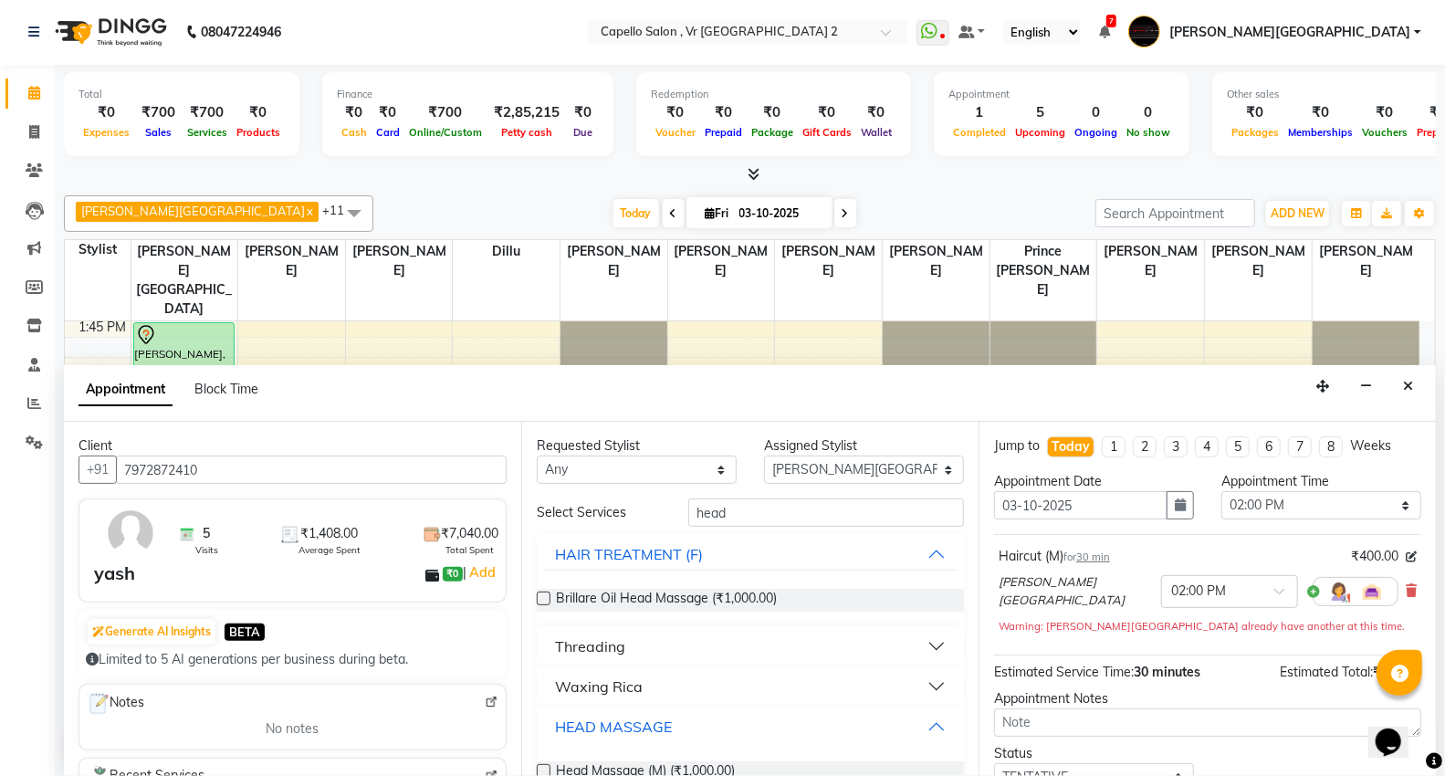
scroll to position [59, 0]
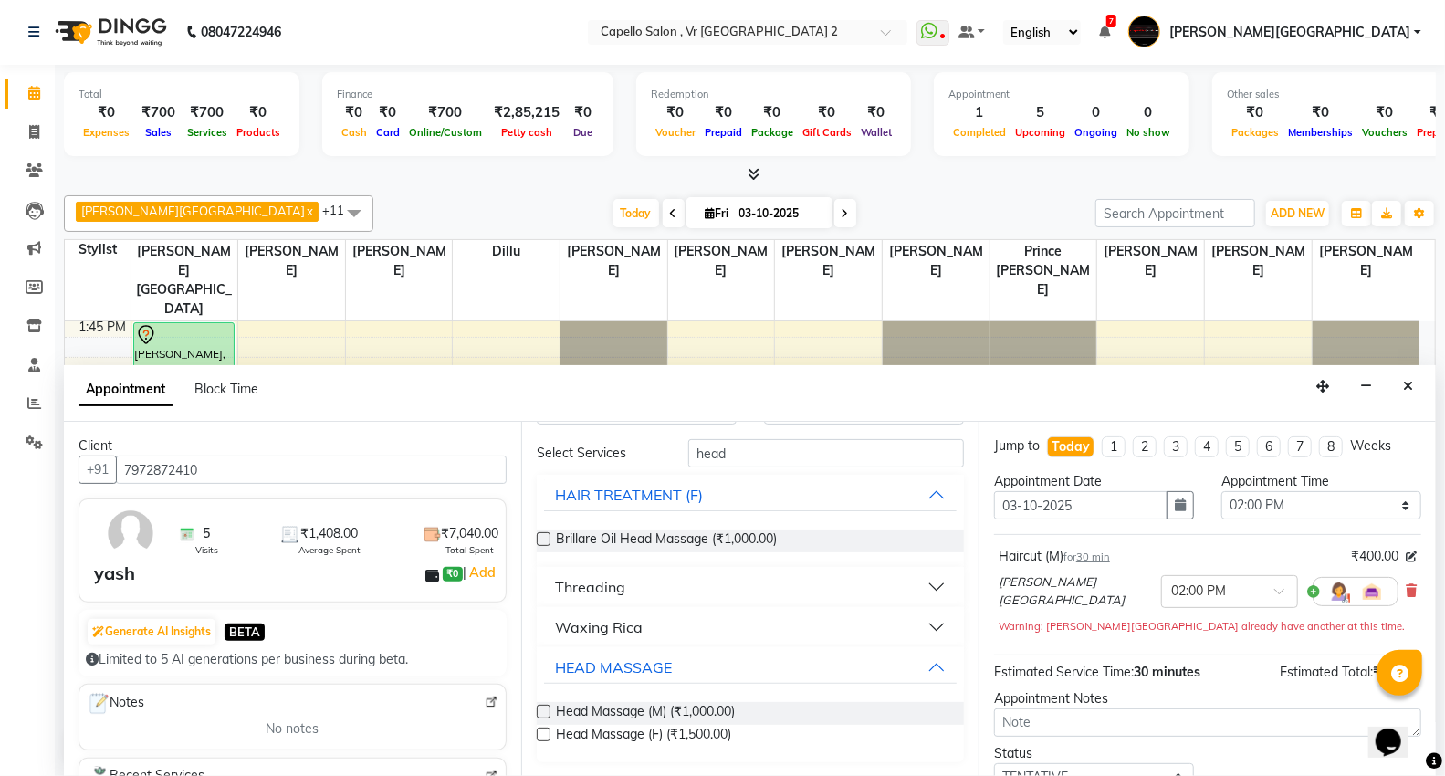
click at [546, 707] on label at bounding box center [544, 712] width 14 height 14
click at [546, 708] on input "checkbox" at bounding box center [543, 714] width 12 height 12
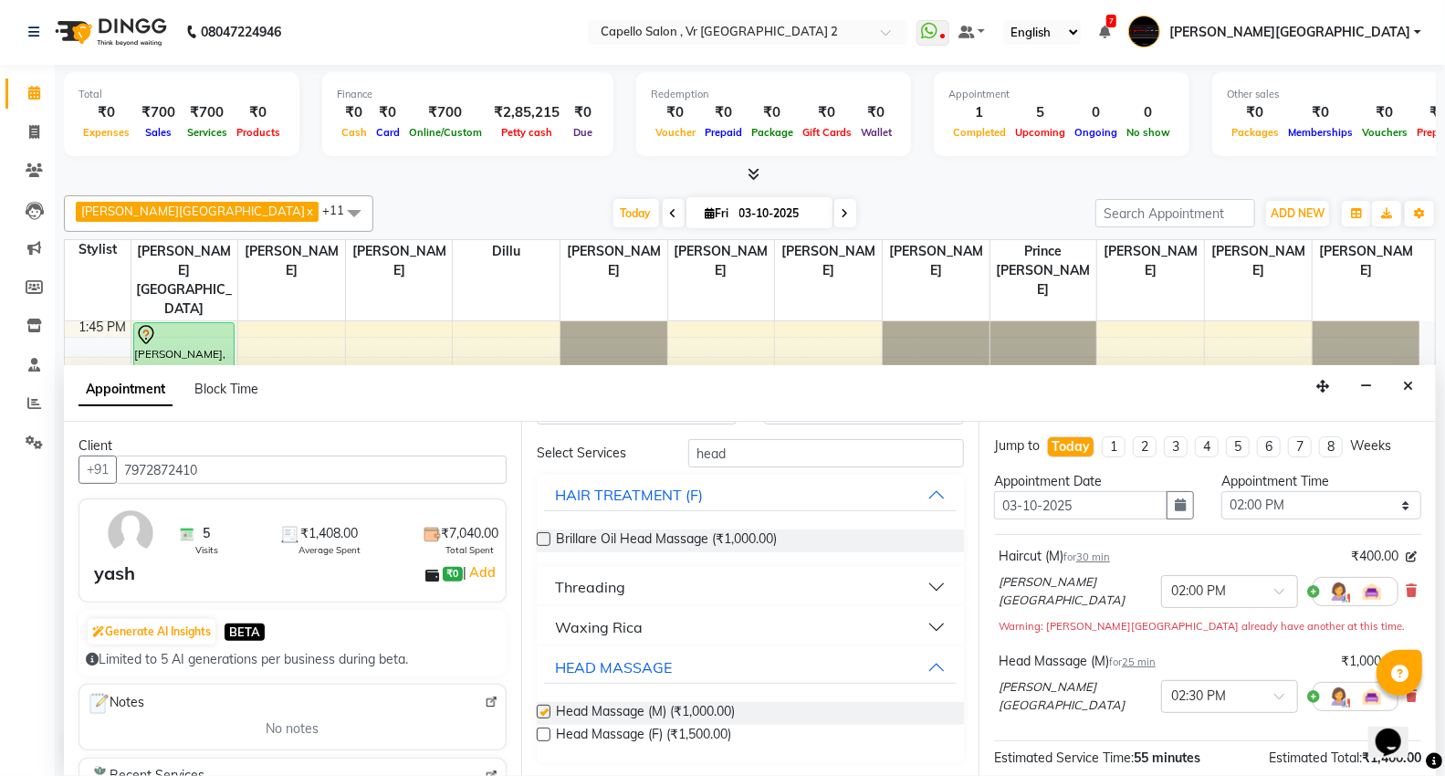
checkbox input "false"
click at [758, 452] on input "head" at bounding box center [826, 453] width 276 height 28
type input "h"
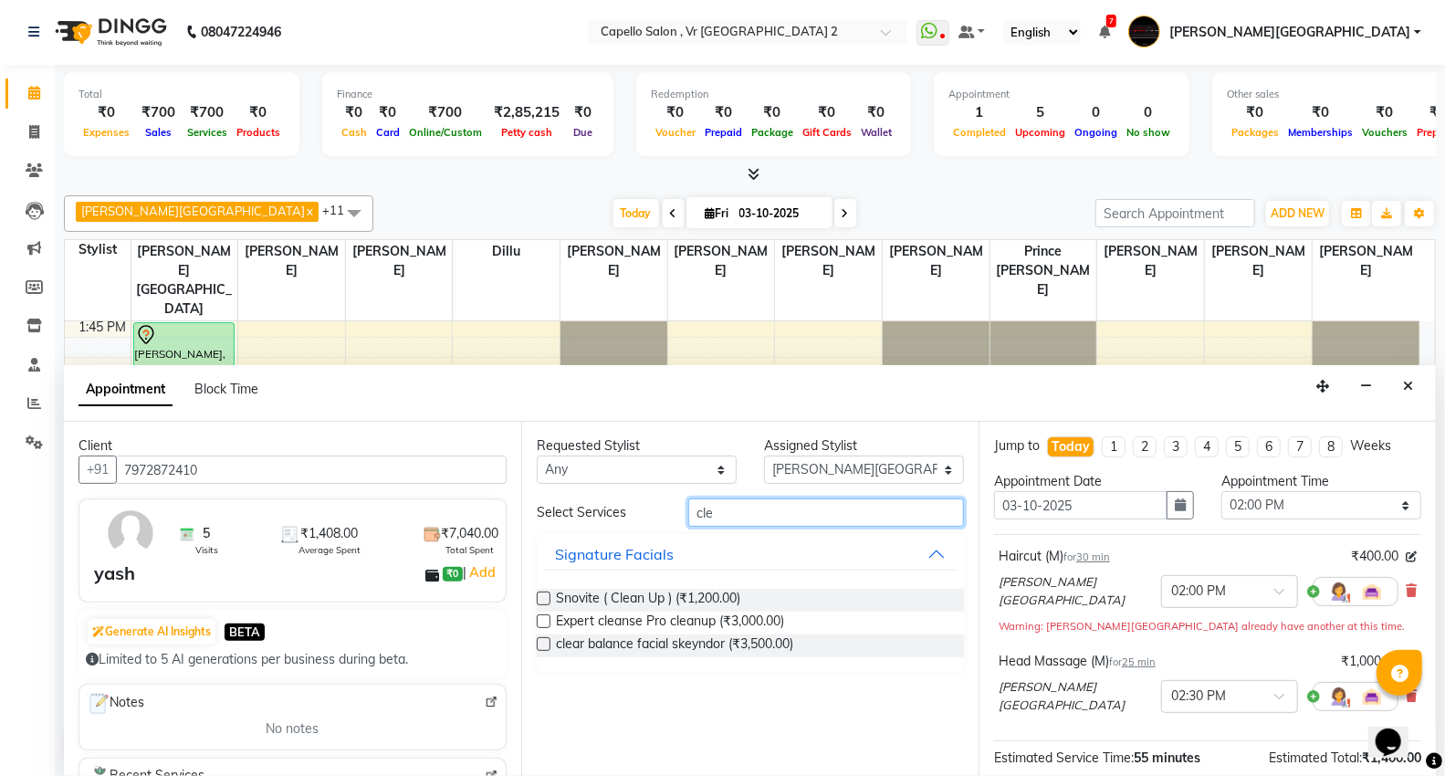
scroll to position [0, 0]
type input "clean"
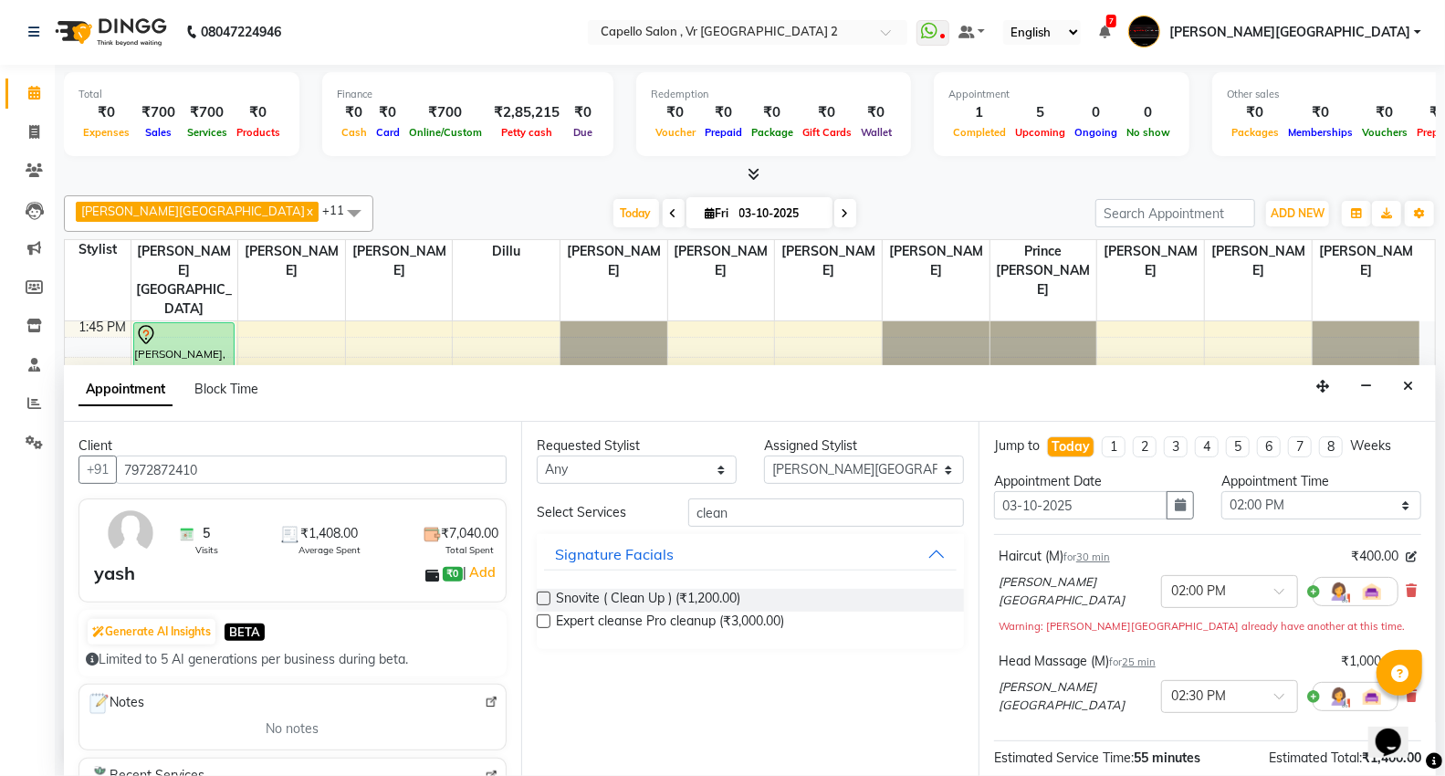
click at [542, 596] on label at bounding box center [544, 599] width 14 height 14
click at [542, 596] on input "checkbox" at bounding box center [543, 600] width 12 height 12
checkbox input "false"
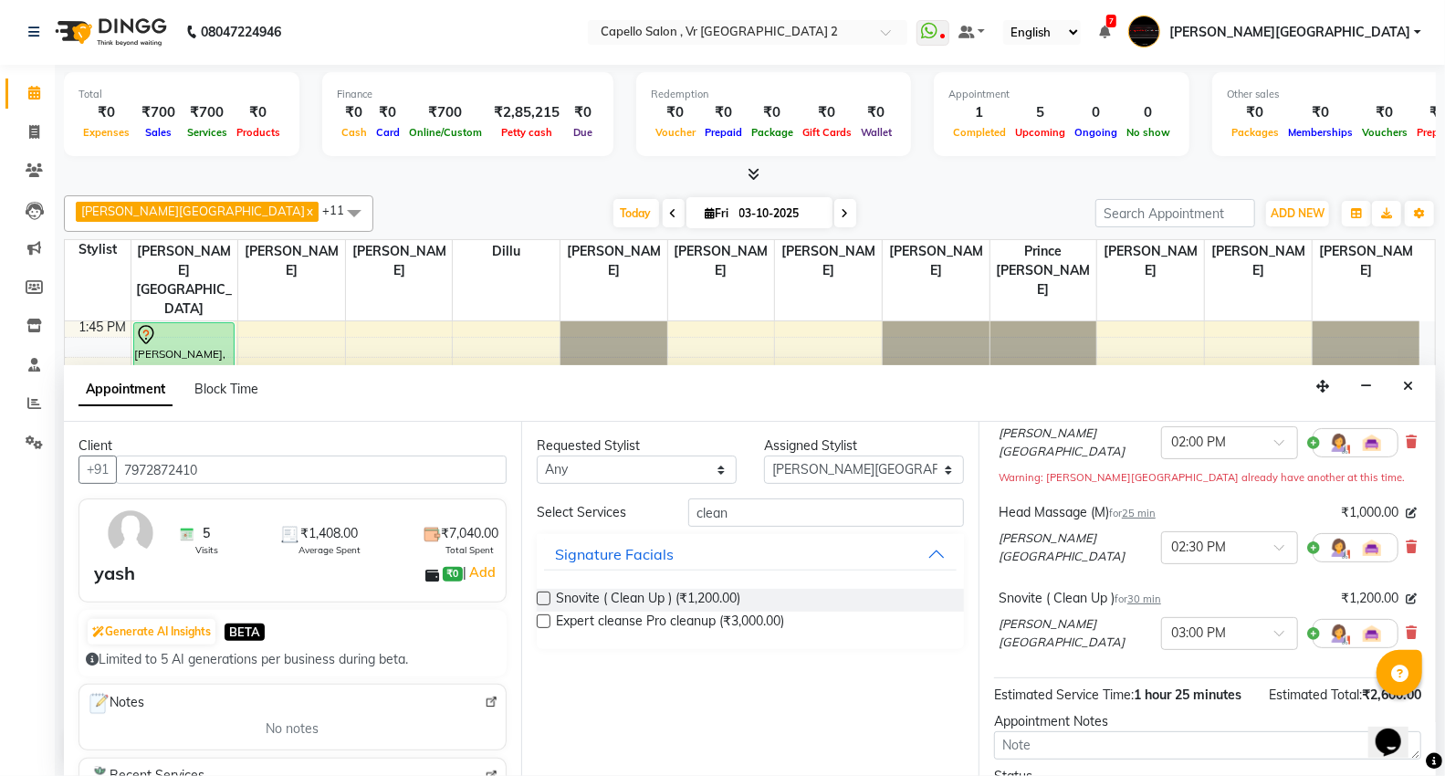
scroll to position [313, 0]
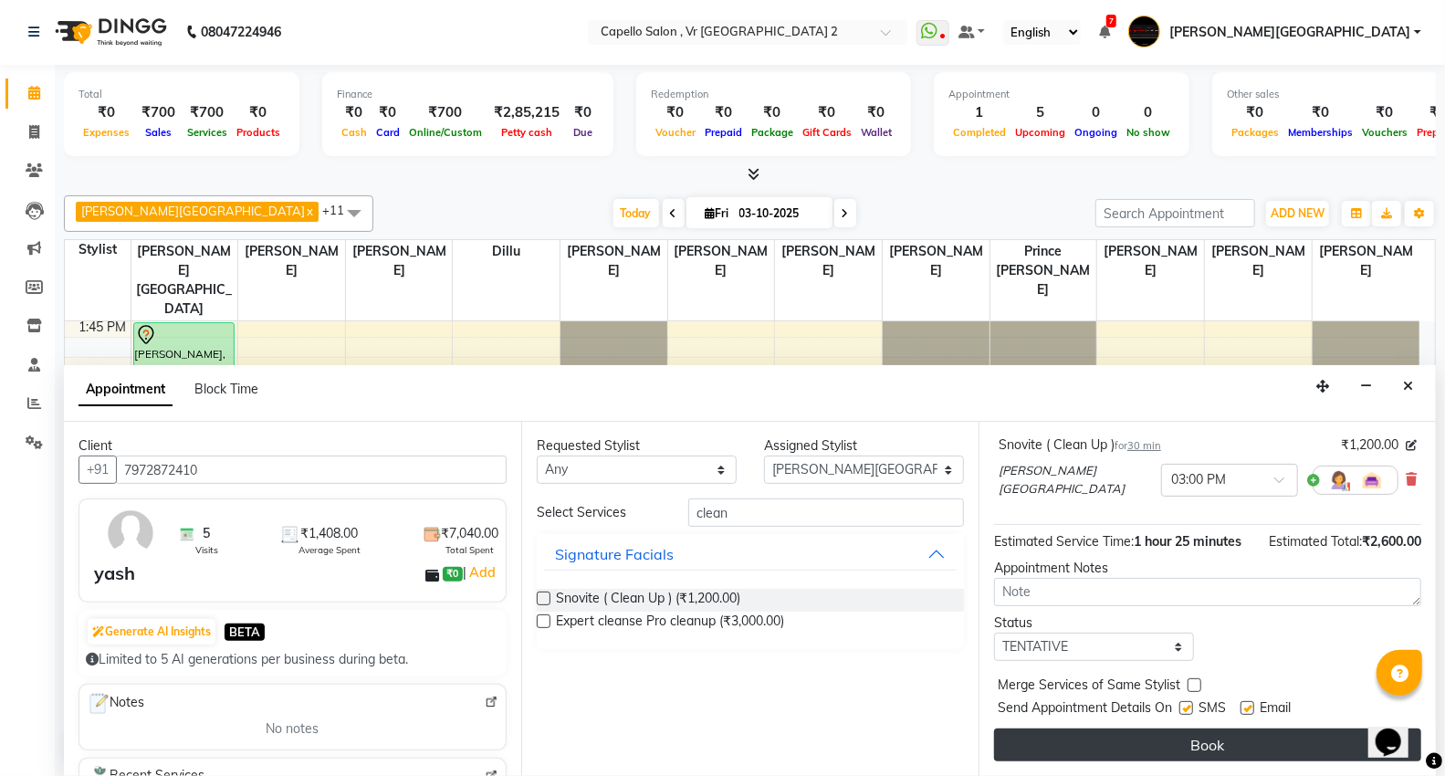
click at [1077, 751] on button "Book" at bounding box center [1207, 745] width 427 height 33
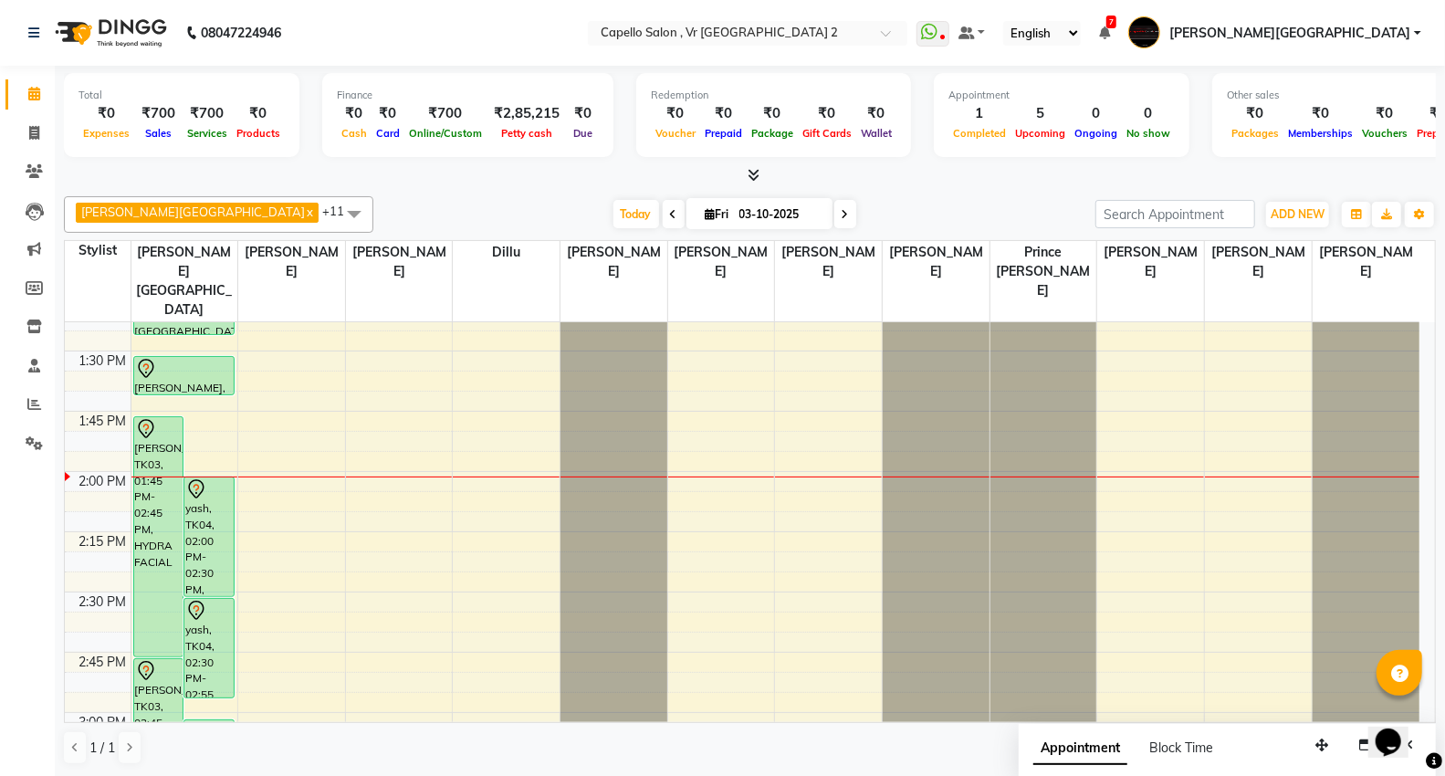
scroll to position [1047, 0]
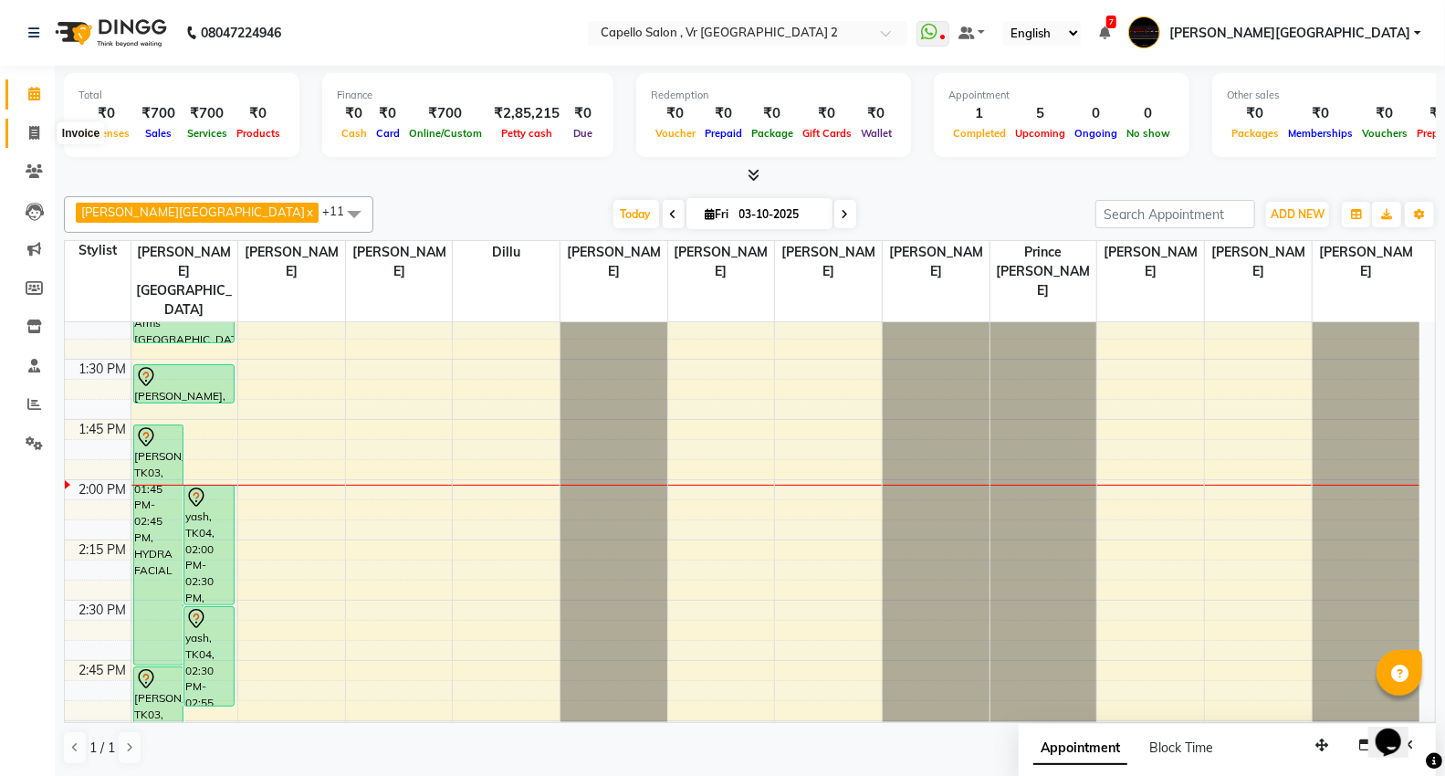
click at [34, 126] on icon at bounding box center [34, 133] width 10 height 14
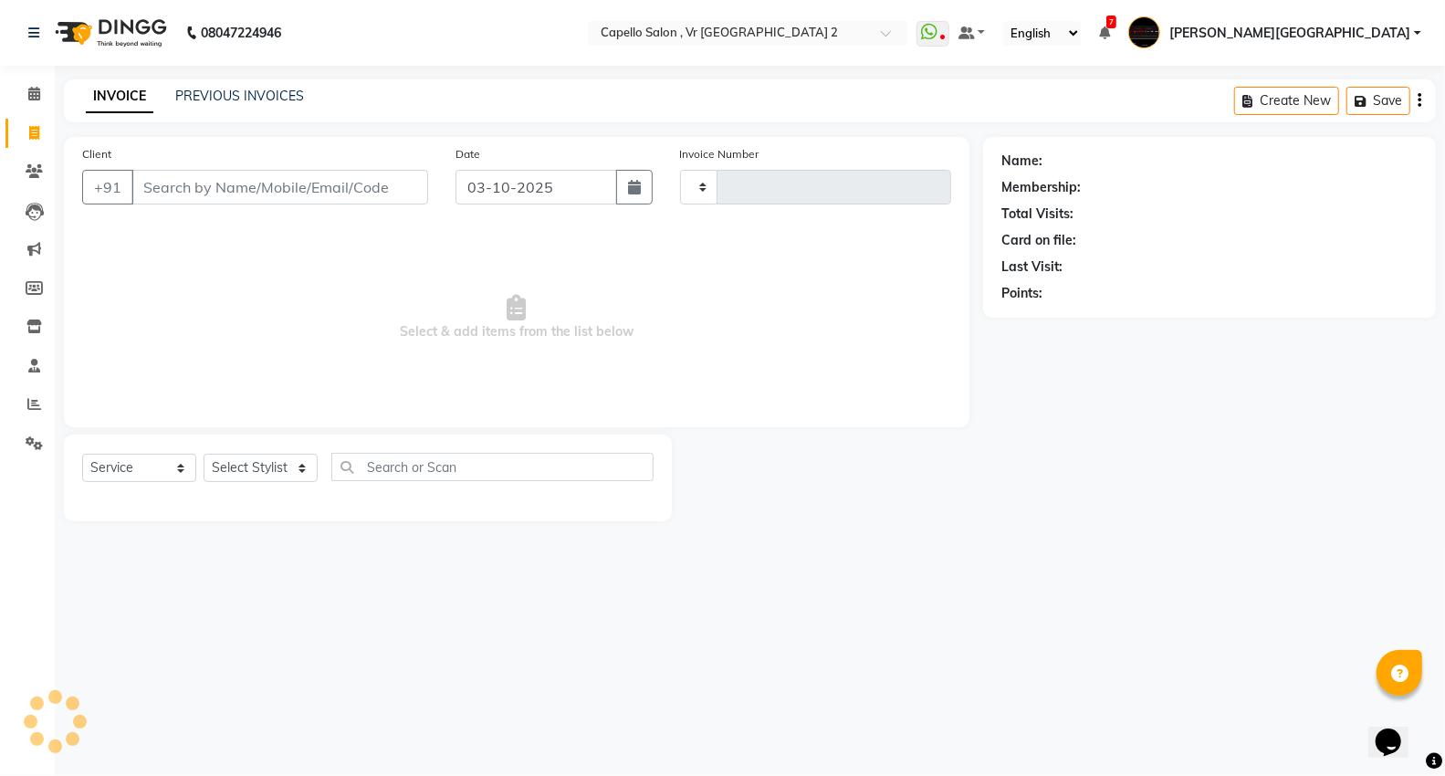
click at [25, 133] on span at bounding box center [34, 133] width 32 height 21
select select "service"
type input "5482"
select select "848"
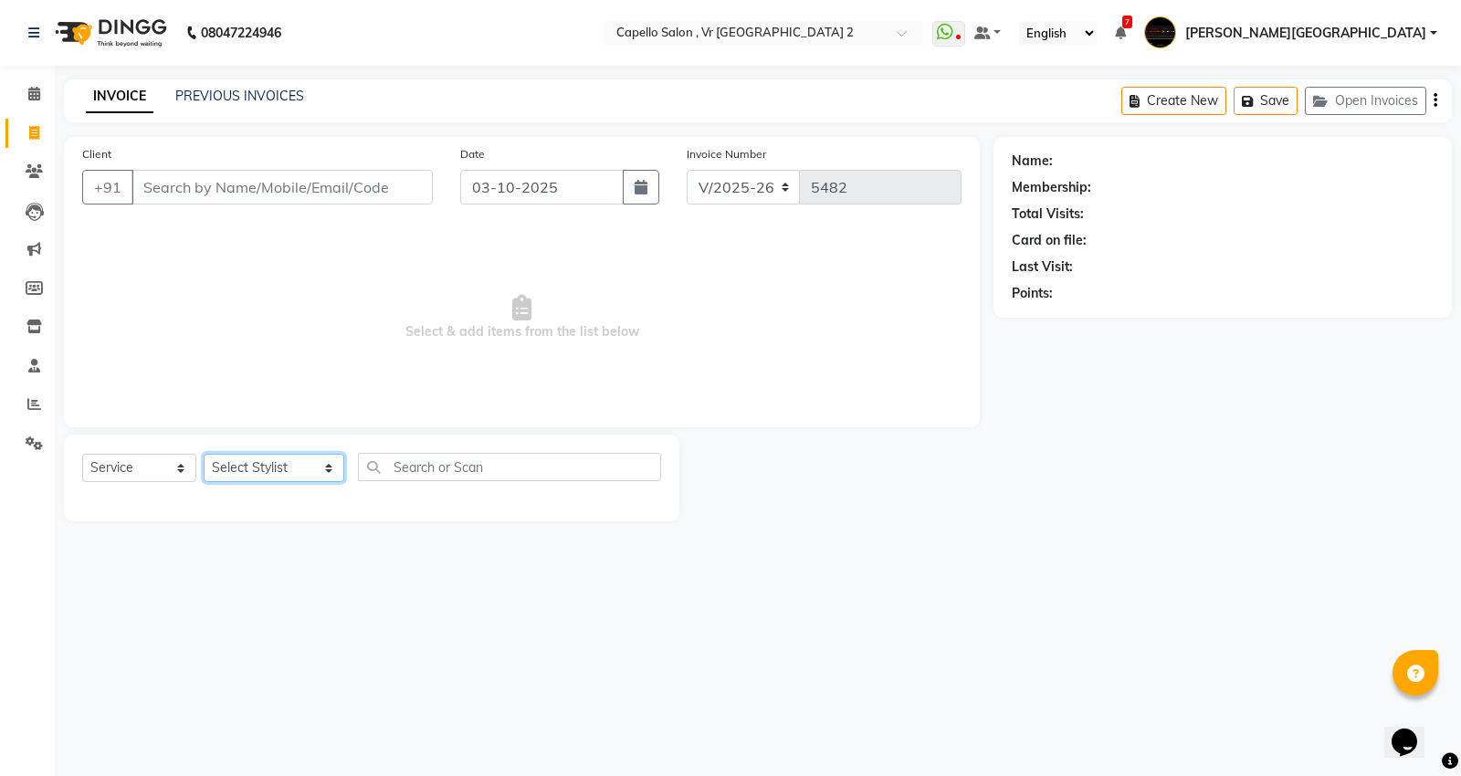
click at [266, 473] on select "Select Stylist AHSIK Amit felix Anita Patel Arti Borekar Capello VR Mall Dillu …" at bounding box center [274, 468] width 141 height 28
select select "39201"
click at [204, 455] on select "Select Stylist AHSIK Amit felix Anita Patel Arti Borekar Capello VR Mall Dillu …" at bounding box center [274, 468] width 141 height 28
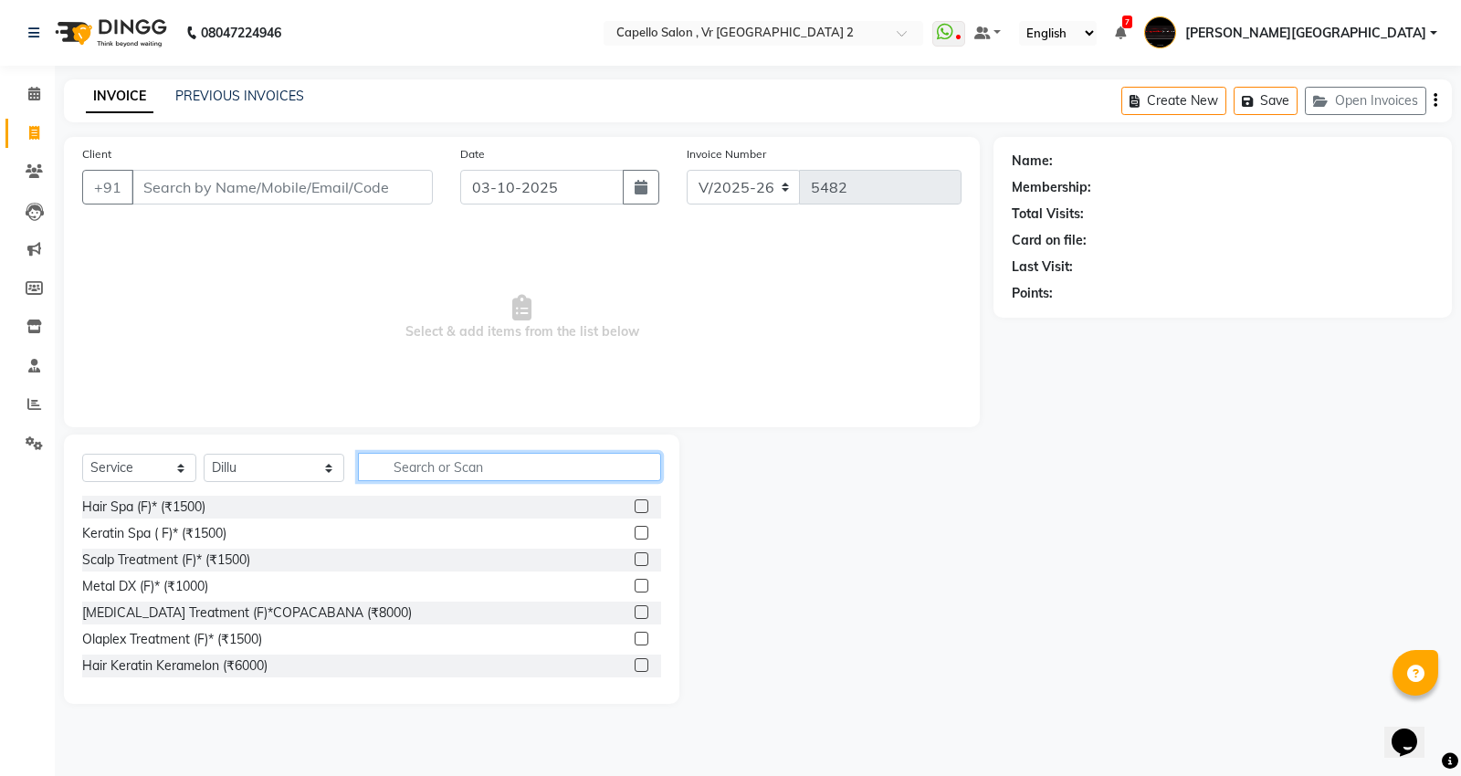
click at [391, 466] on input "text" at bounding box center [509, 467] width 303 height 28
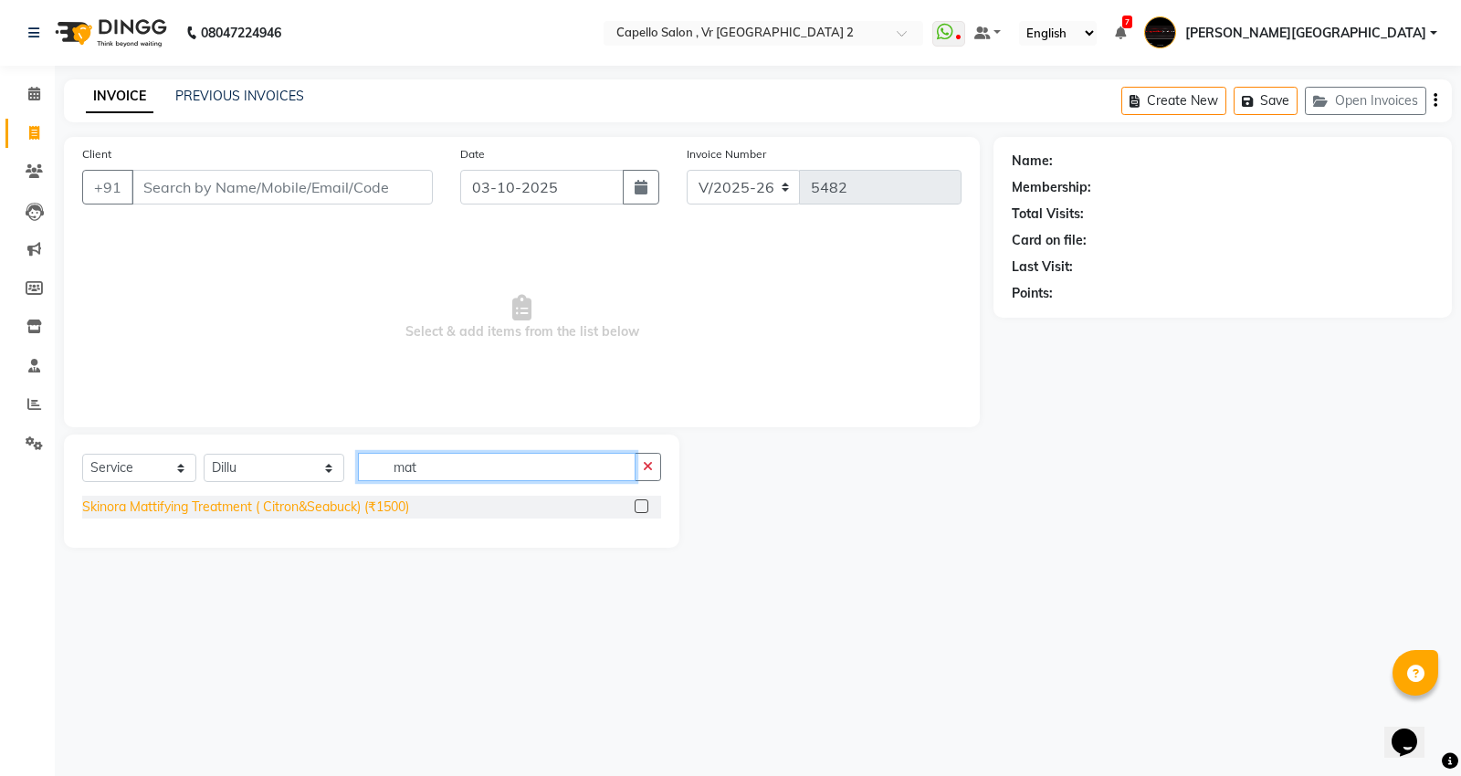
type input "mat"
click at [324, 504] on div "Skinora Mattifying Treatment ( Citron&Seabuck) (₹1500)" at bounding box center [245, 507] width 327 height 19
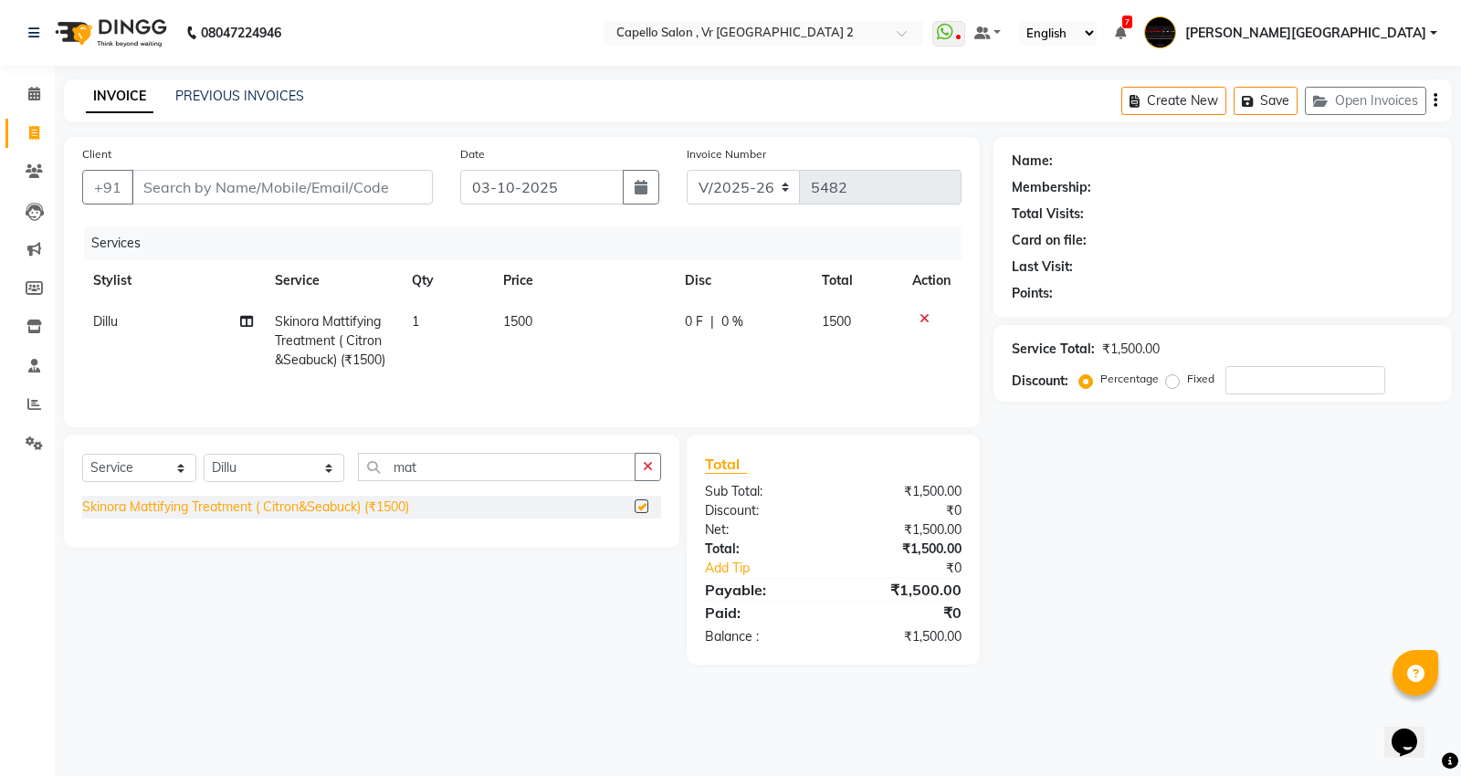
checkbox input "false"
click at [439, 477] on input "mat" at bounding box center [497, 467] width 278 height 28
type input "m"
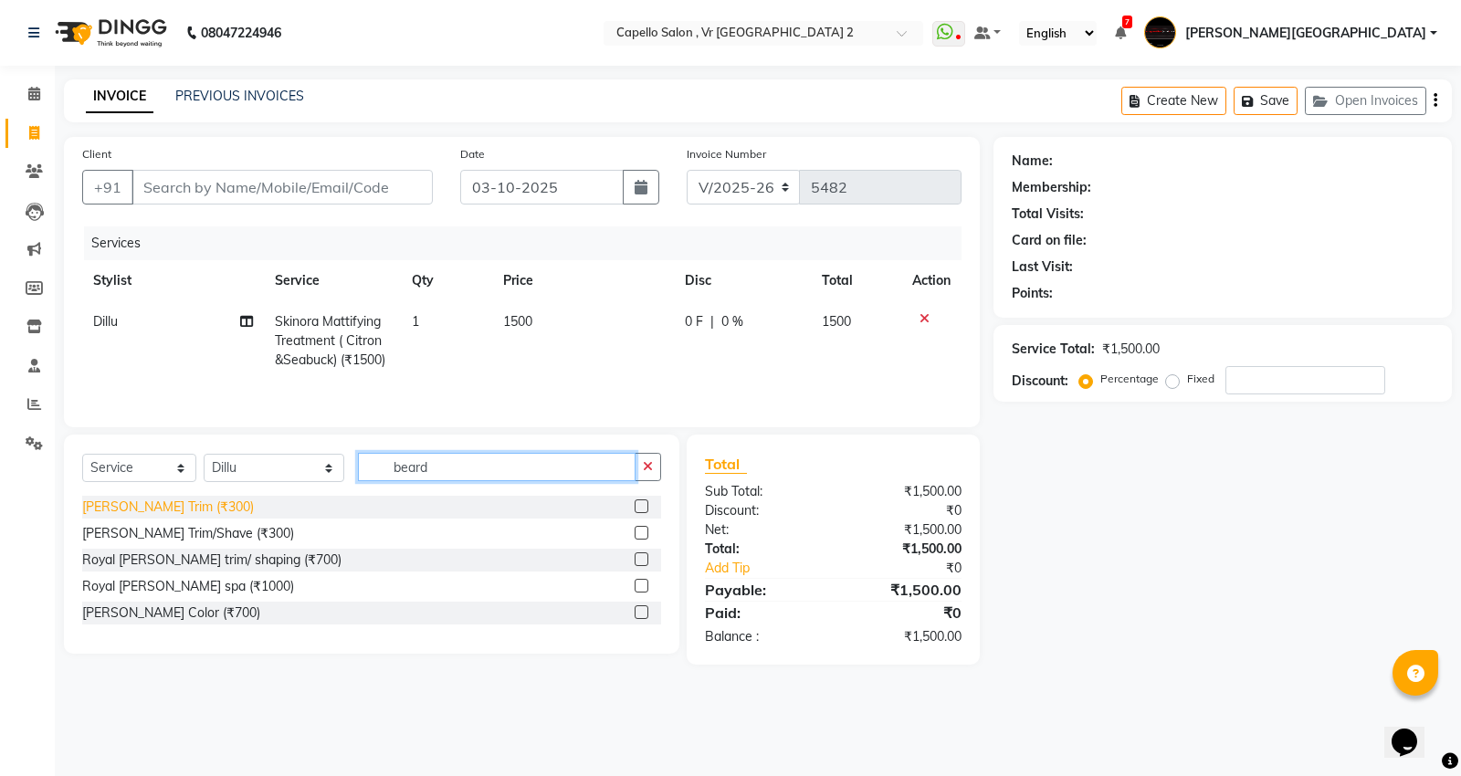
type input "beard"
click at [162, 508] on div "Beard Trim (₹300)" at bounding box center [168, 507] width 172 height 19
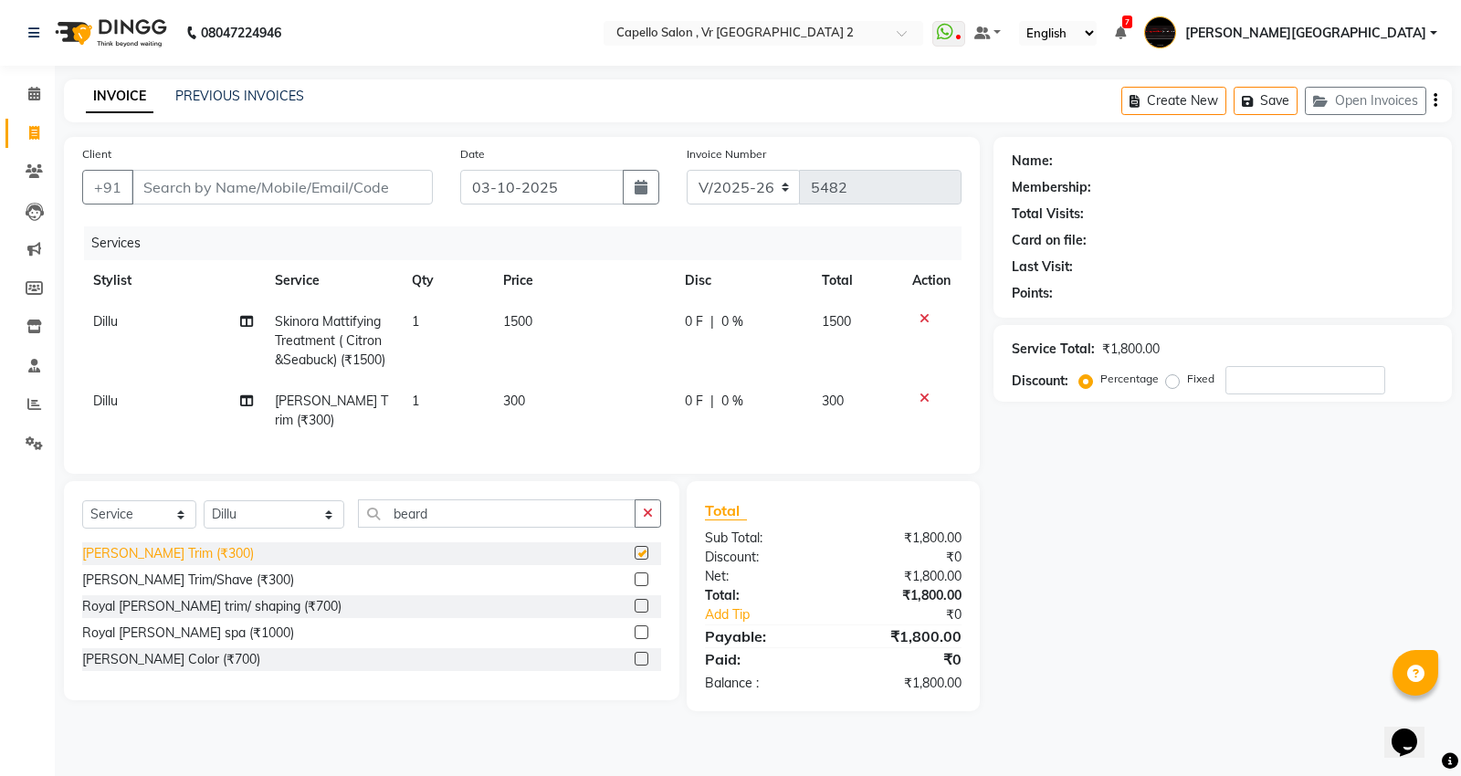
checkbox input "false"
click at [430, 502] on input "beard" at bounding box center [497, 513] width 278 height 28
type input "b"
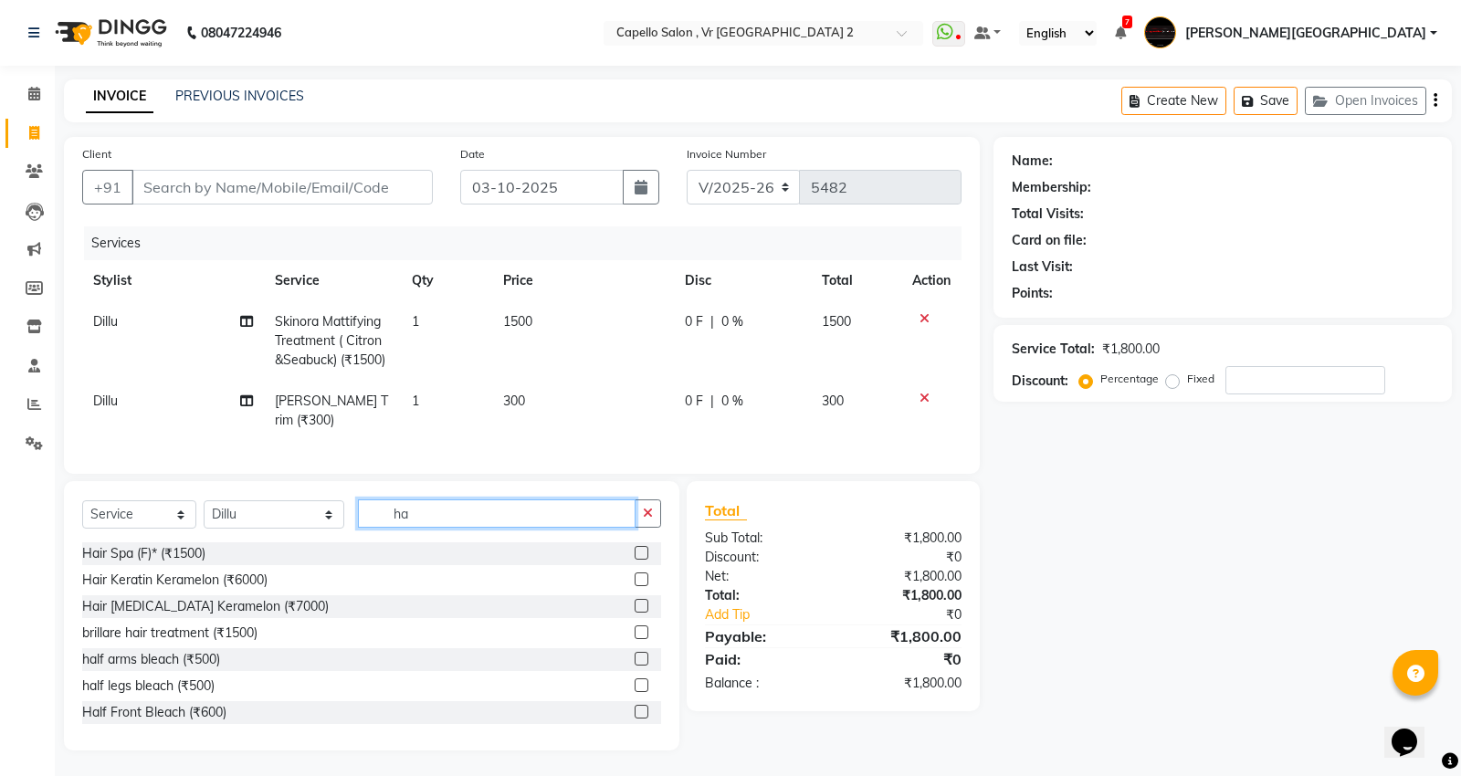
type input "h"
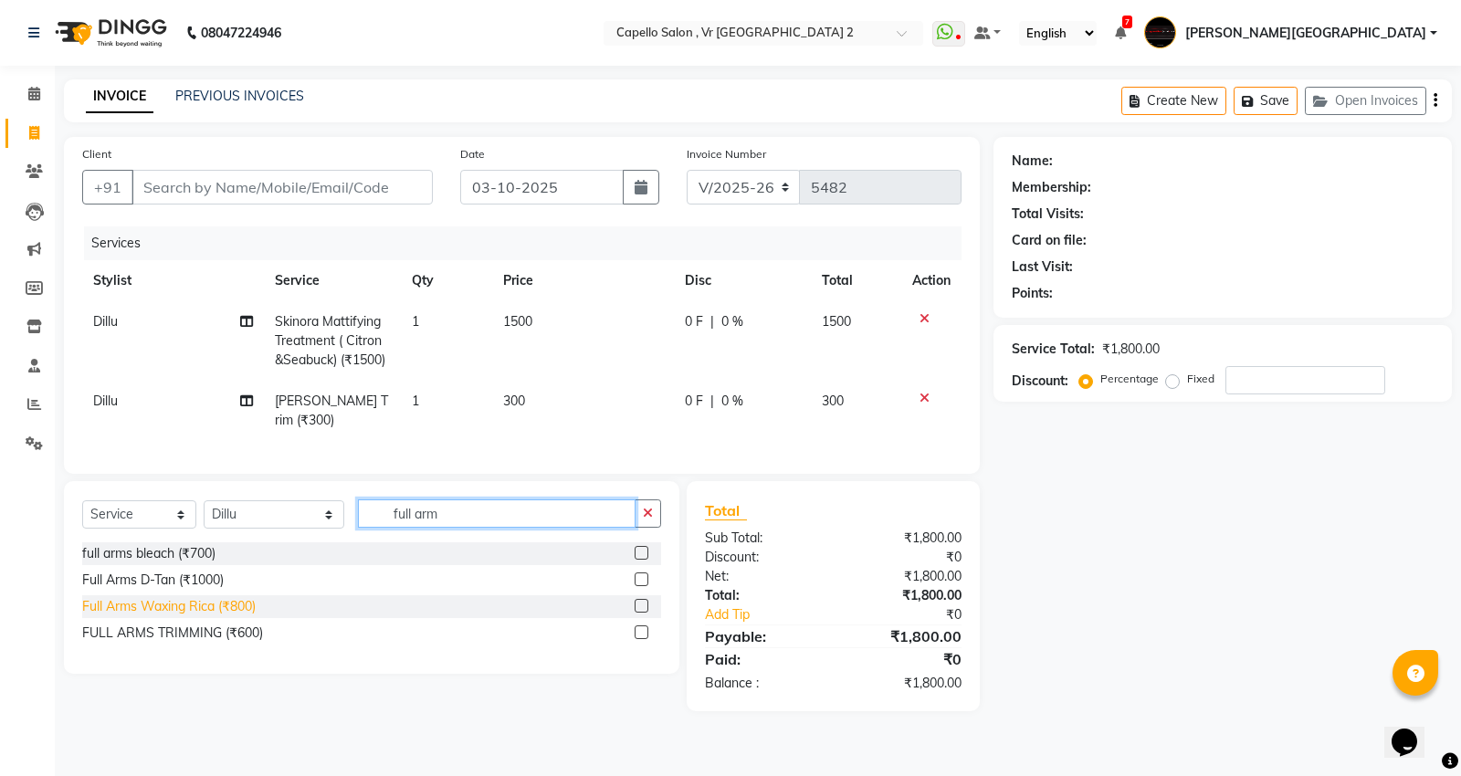
type input "full arm"
click at [195, 601] on div "Full Arms Waxing Rica (₹800)" at bounding box center [168, 606] width 173 height 19
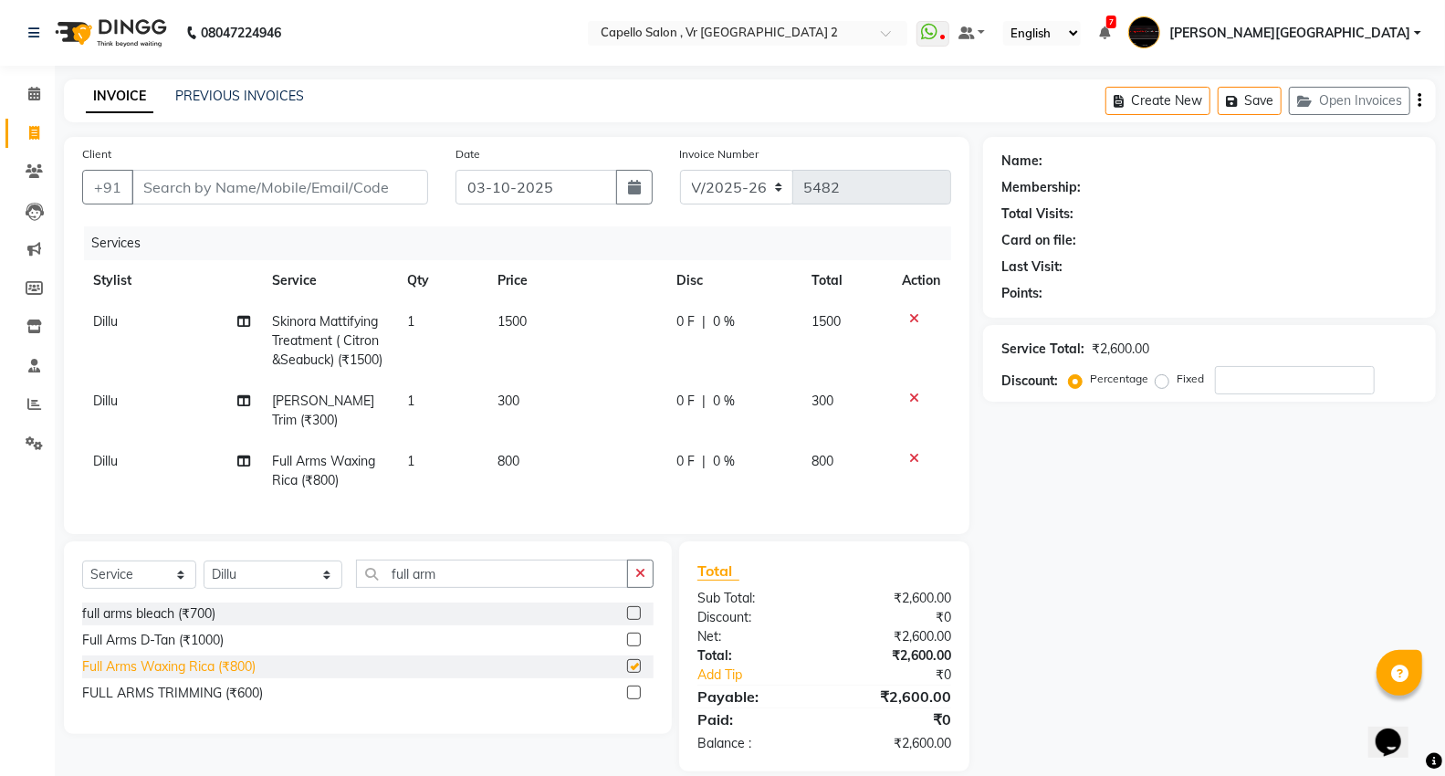
checkbox input "false"
click at [310, 190] on input "Client" at bounding box center [279, 187] width 297 height 35
type input "8"
type input "0"
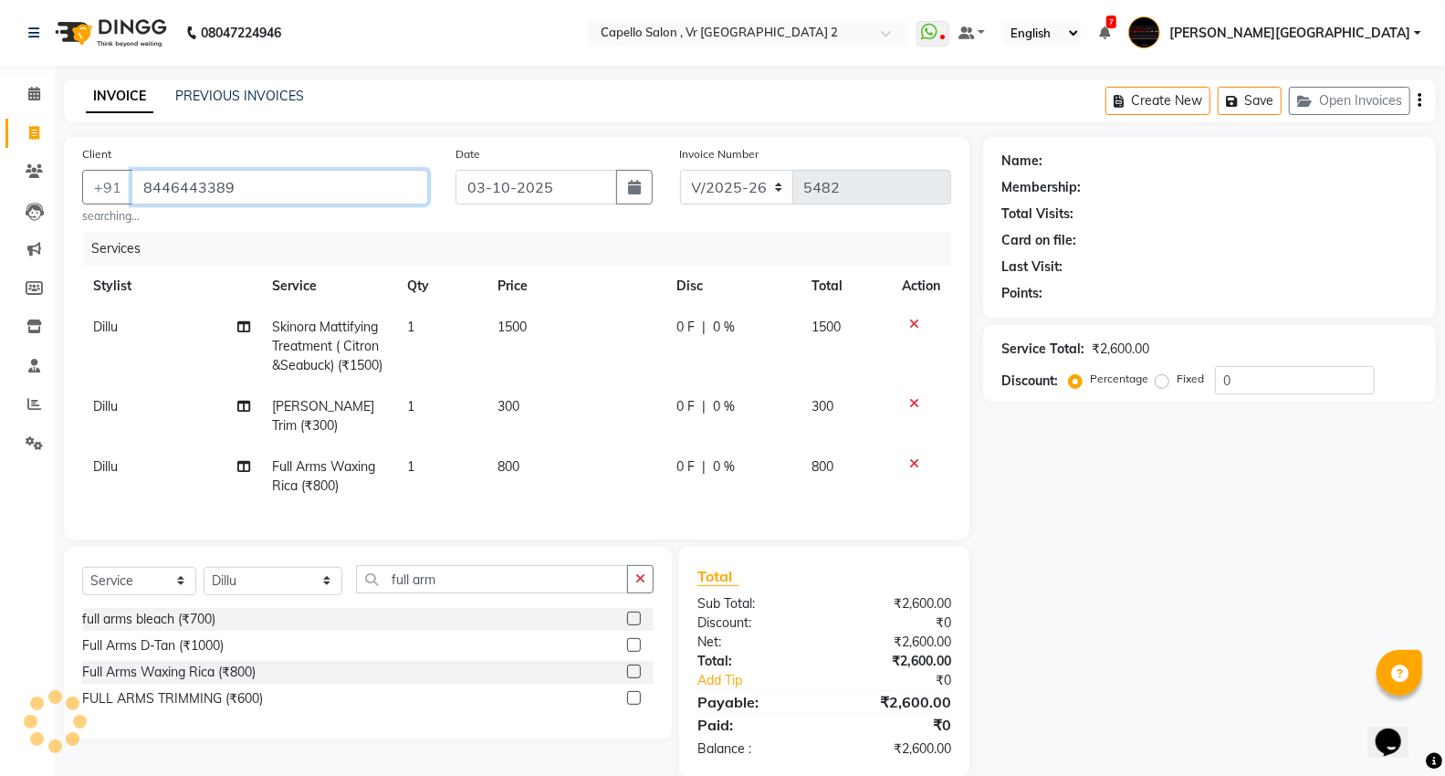
type input "8446443389"
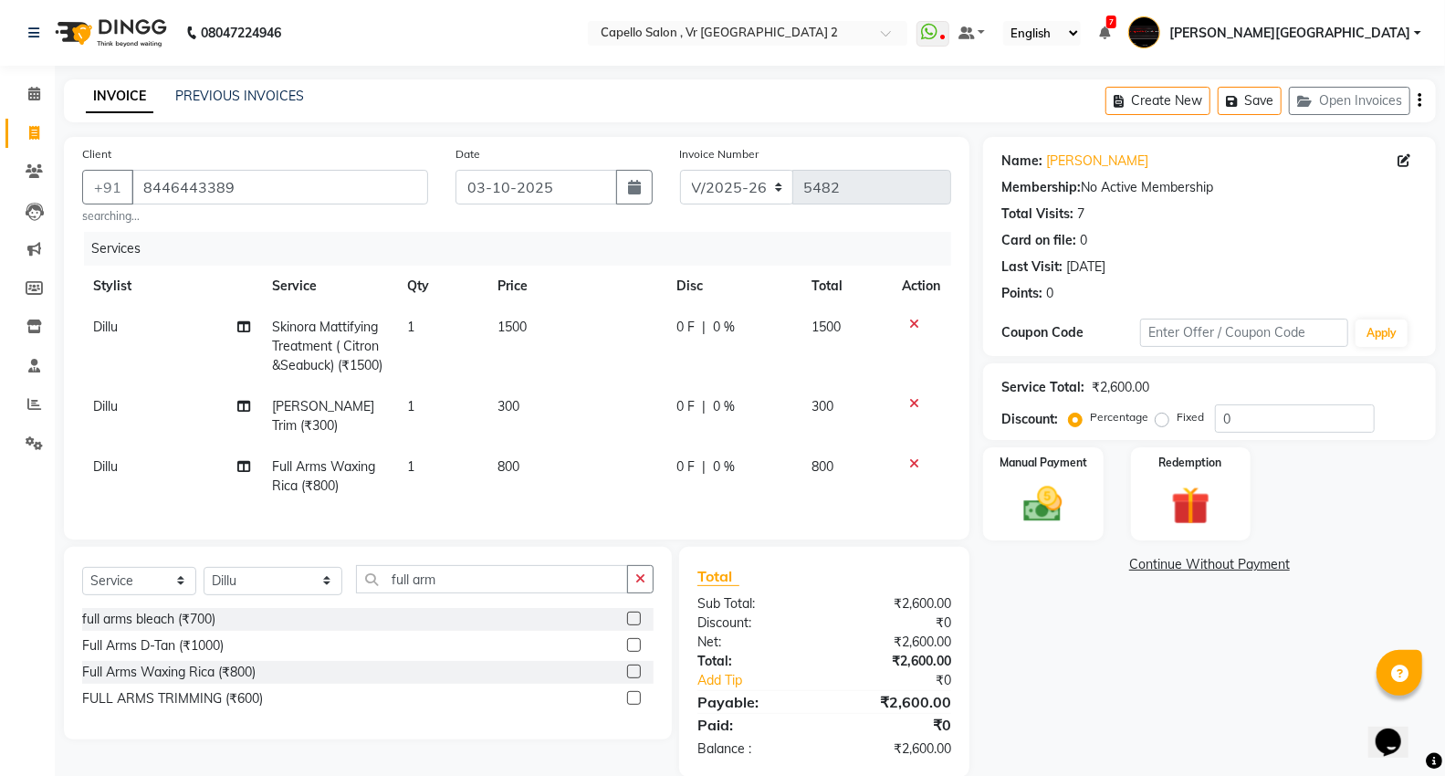
scroll to position [25, 0]
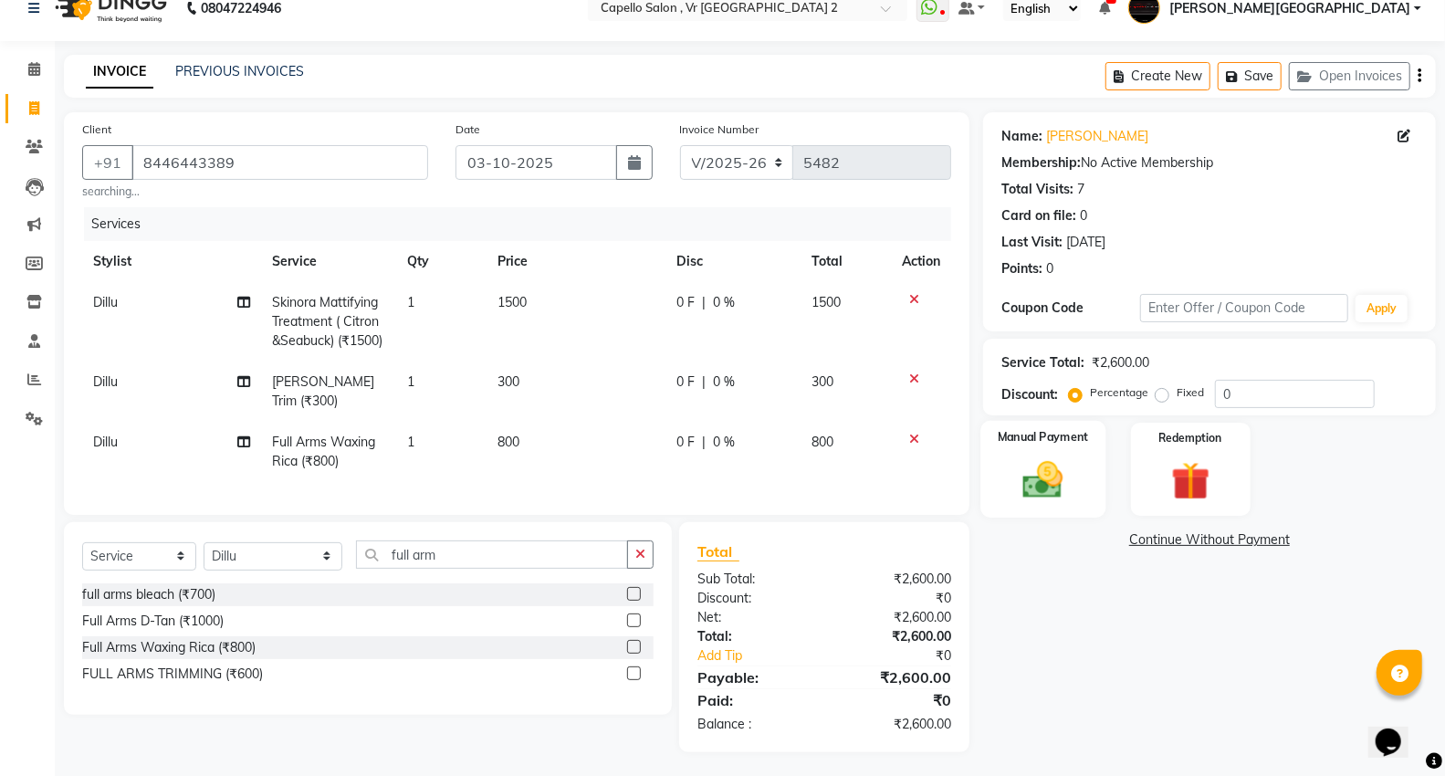
click at [1056, 487] on img at bounding box center [1043, 480] width 65 height 47
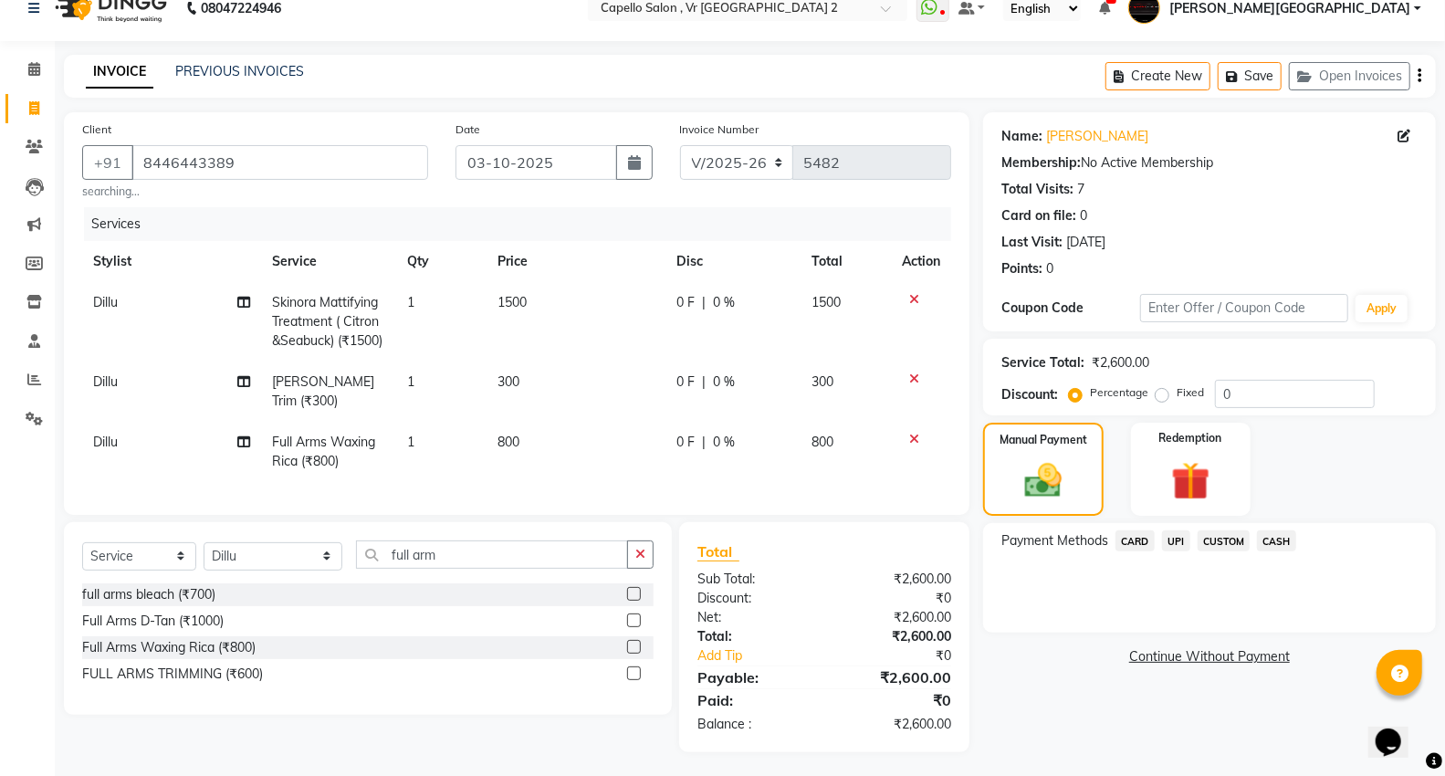
click at [1279, 540] on span "CASH" at bounding box center [1276, 540] width 39 height 21
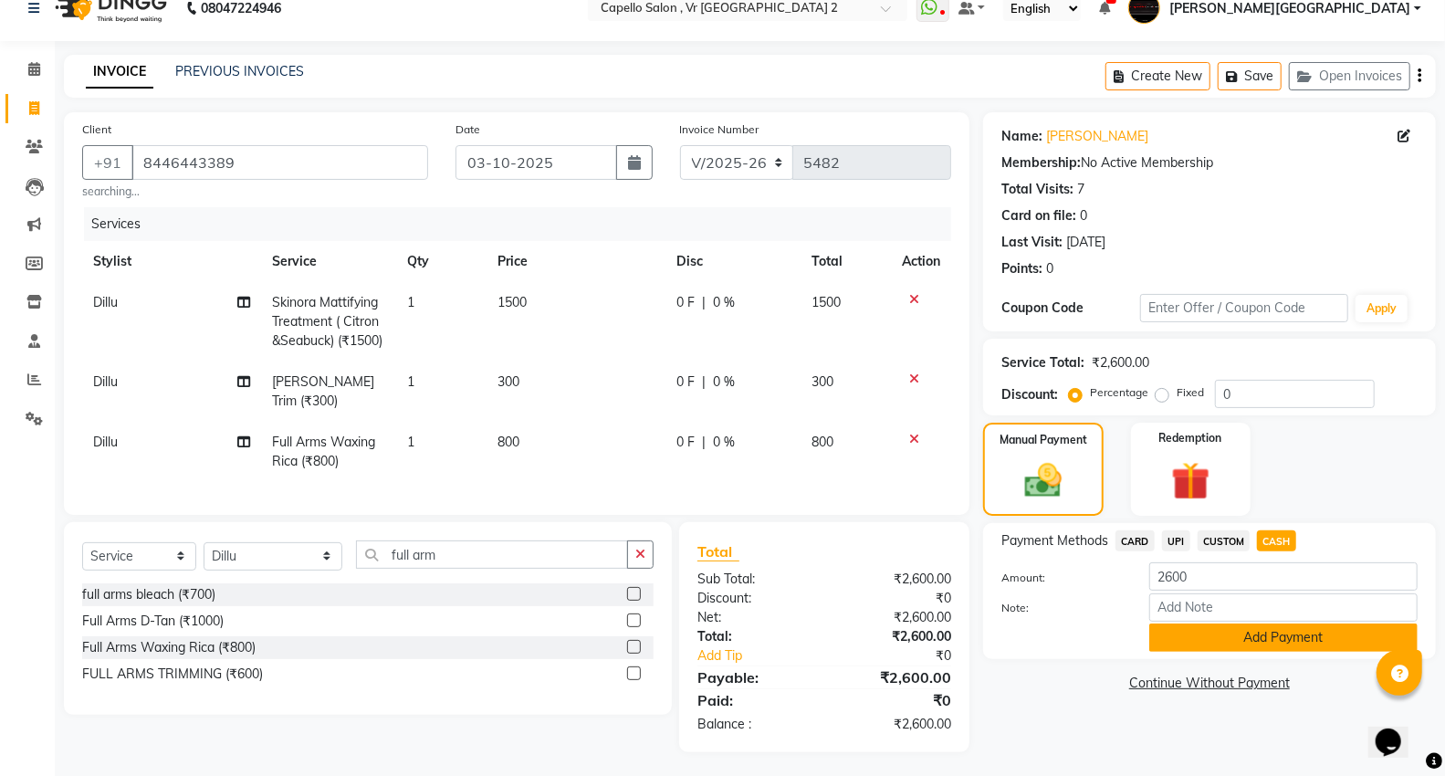
click at [1194, 640] on button "Add Payment" at bounding box center [1284, 638] width 268 height 28
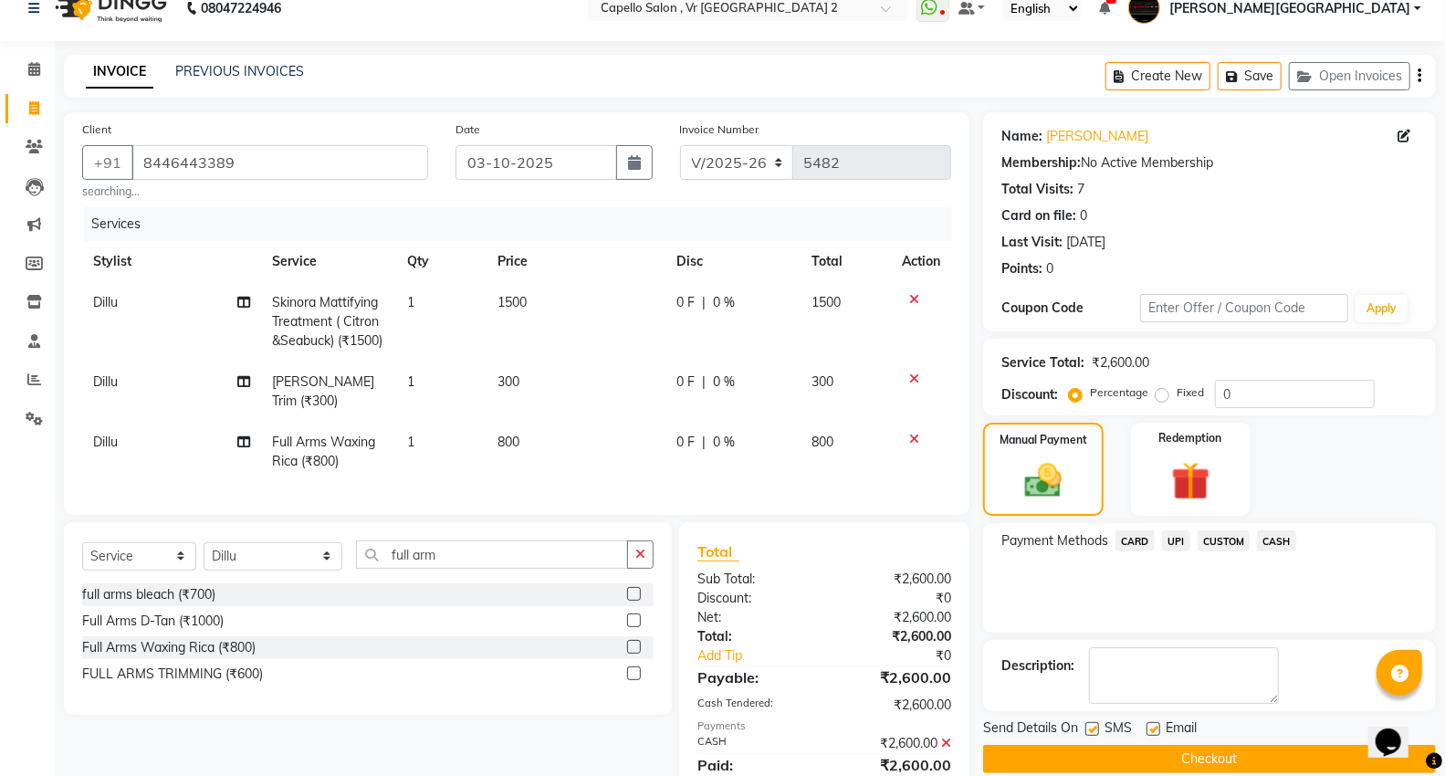
scroll to position [89, 0]
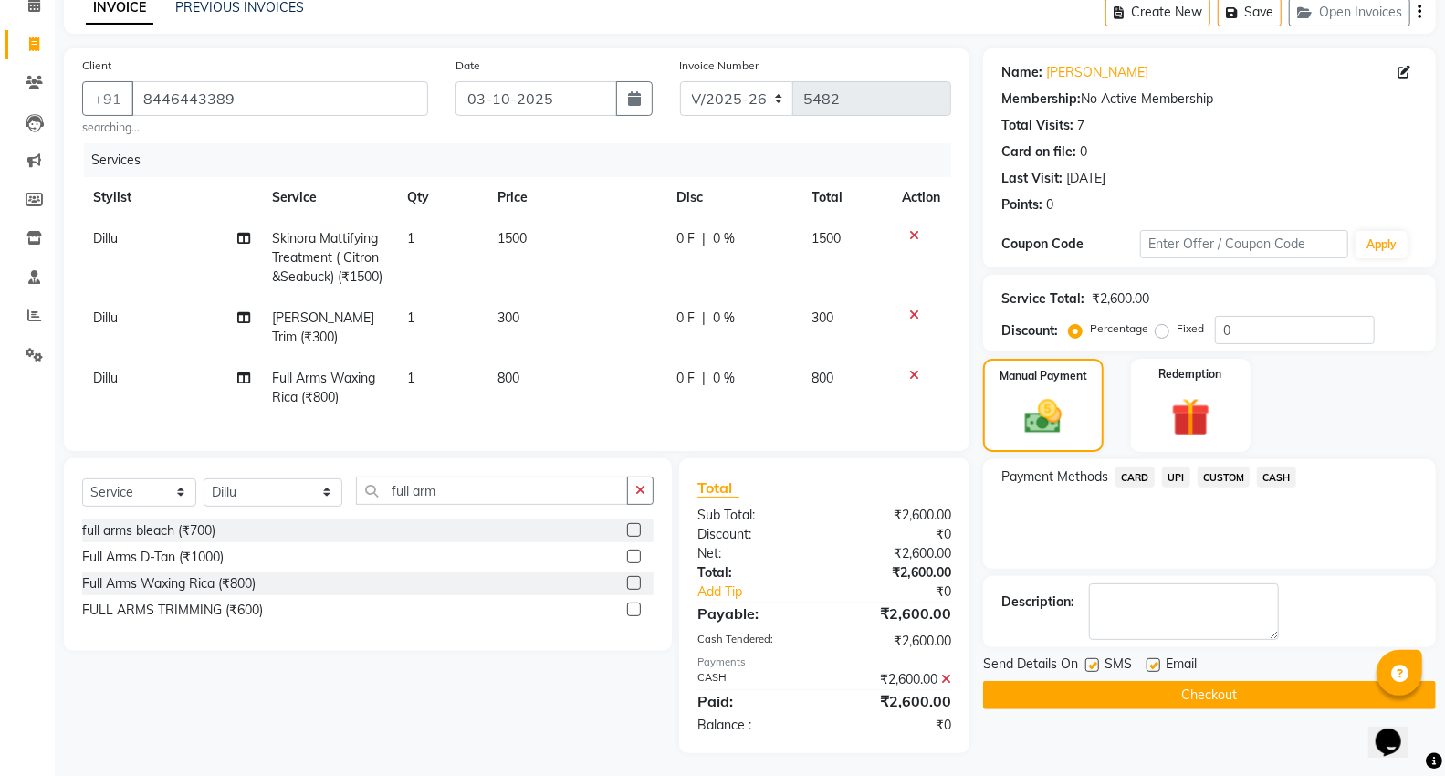
click at [1059, 690] on button "Checkout" at bounding box center [1209, 695] width 453 height 28
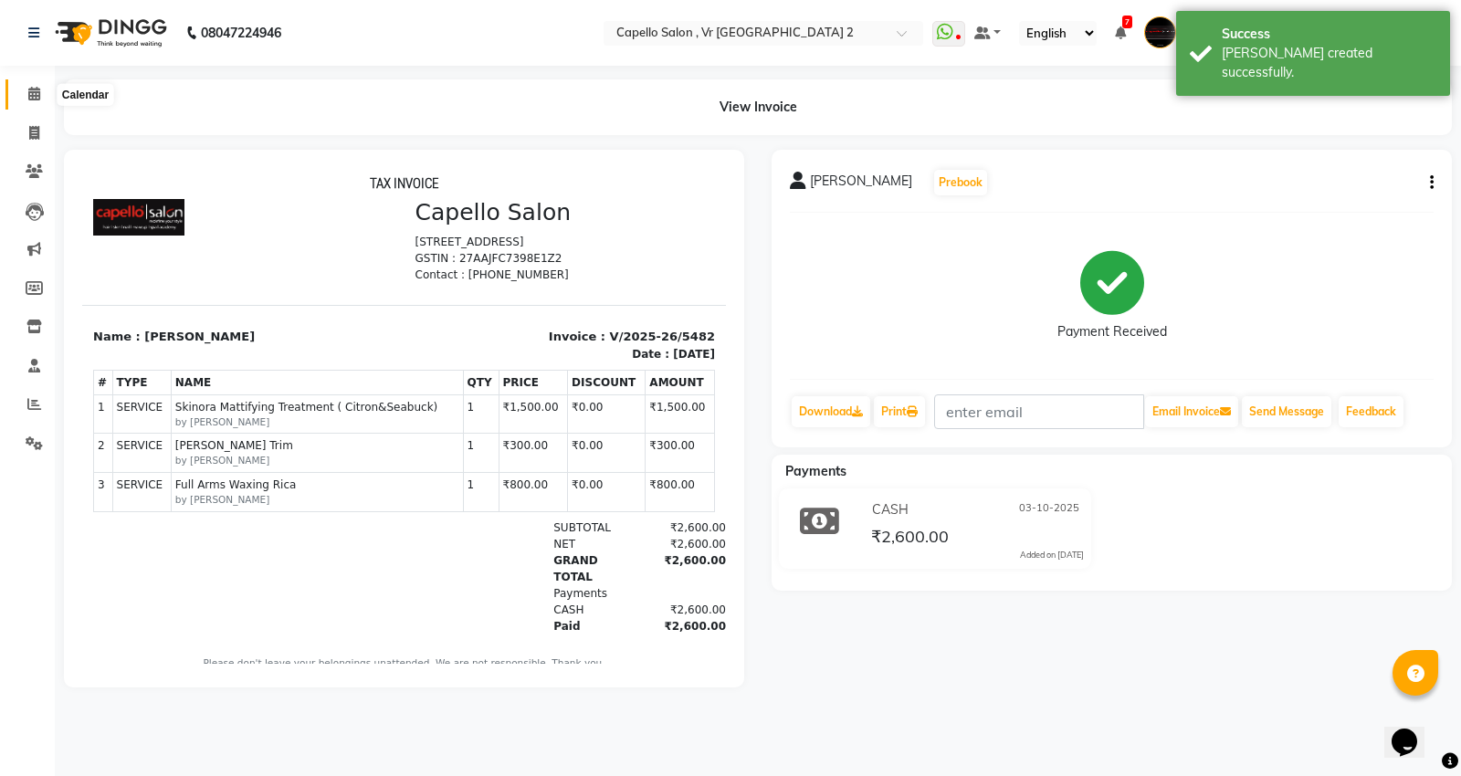
click at [35, 92] on icon at bounding box center [34, 94] width 12 height 14
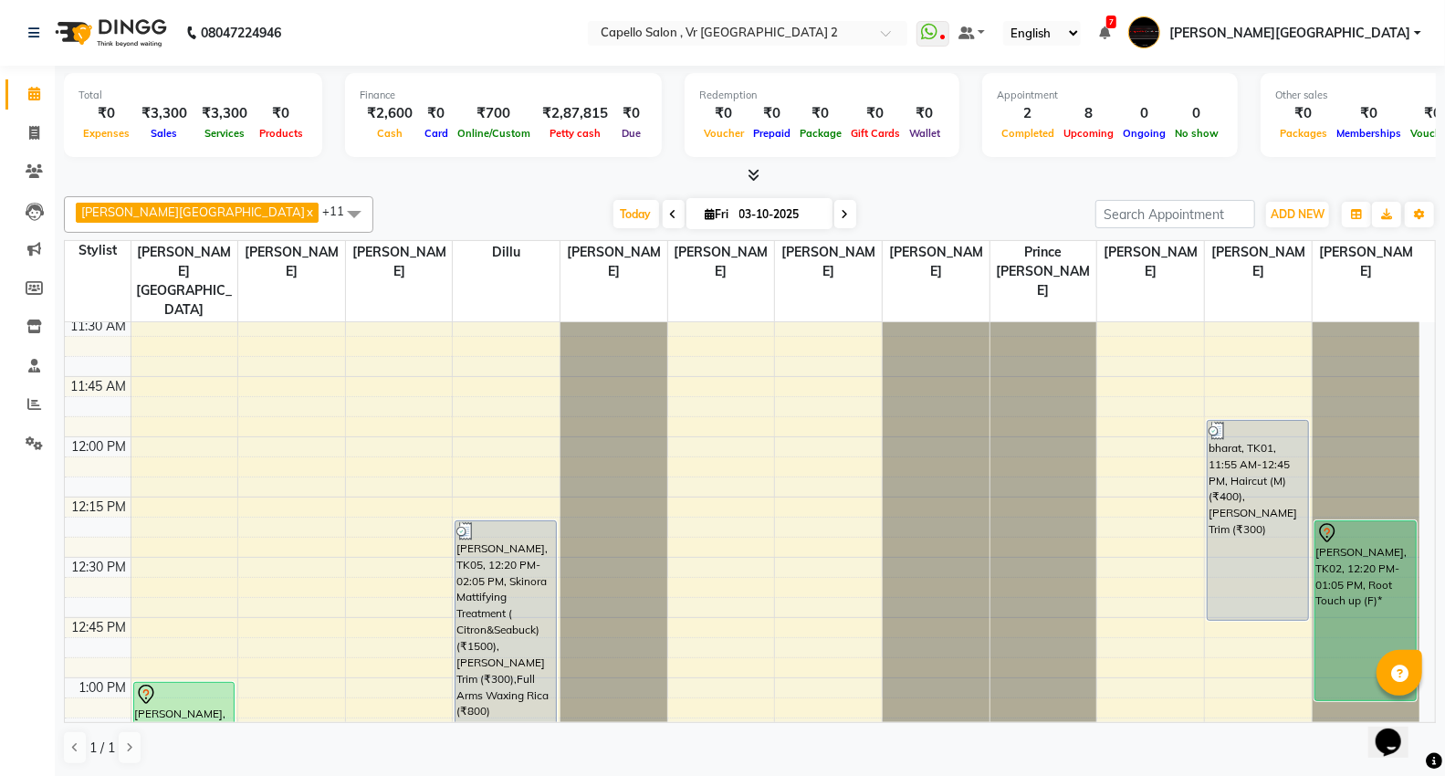
scroll to position [1217, 0]
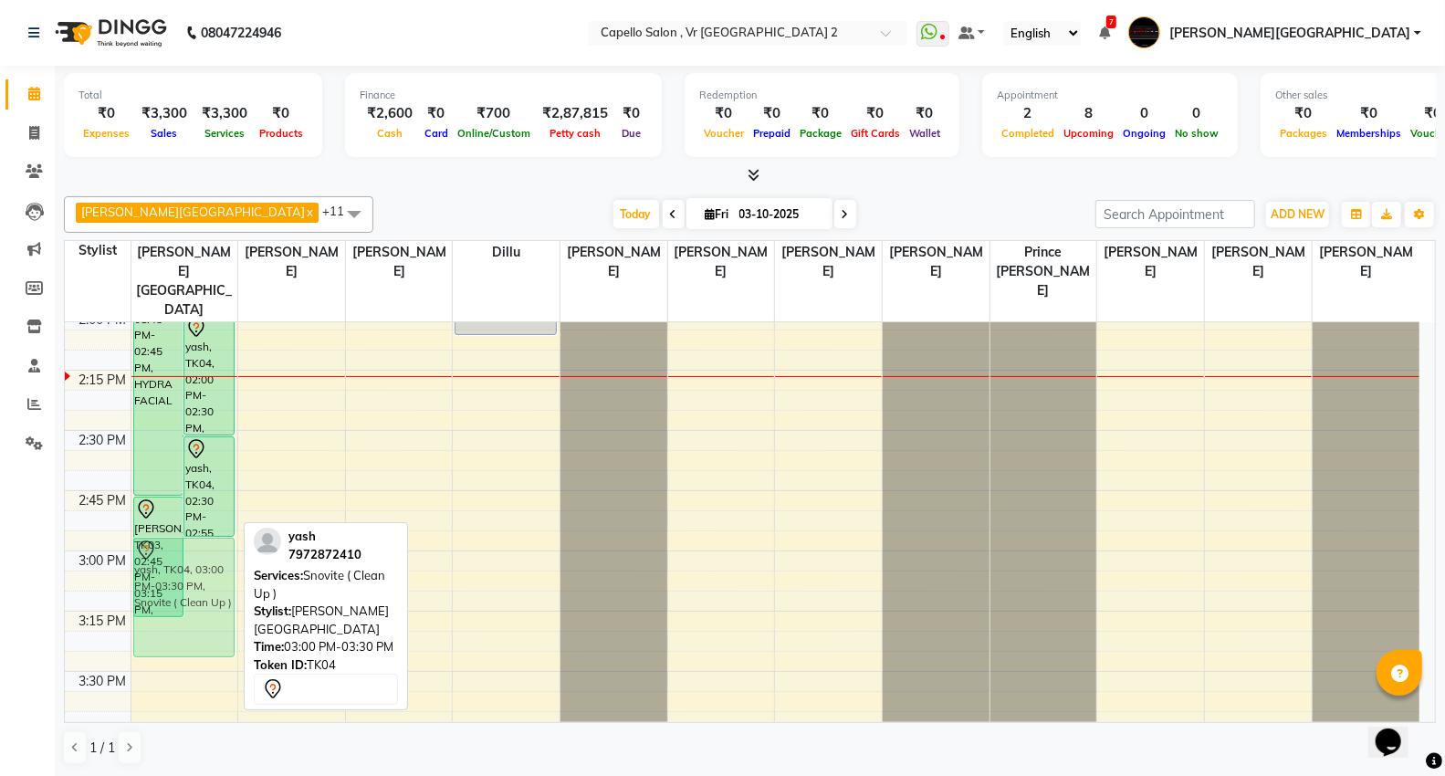
click at [216, 513] on div "pooja jain, TK03, 01:45 PM-02:45 PM, HYDRA FACIAL yash, TK04, 02:00 PM-02:30 PM…" at bounding box center [184, 671] width 107 height 3133
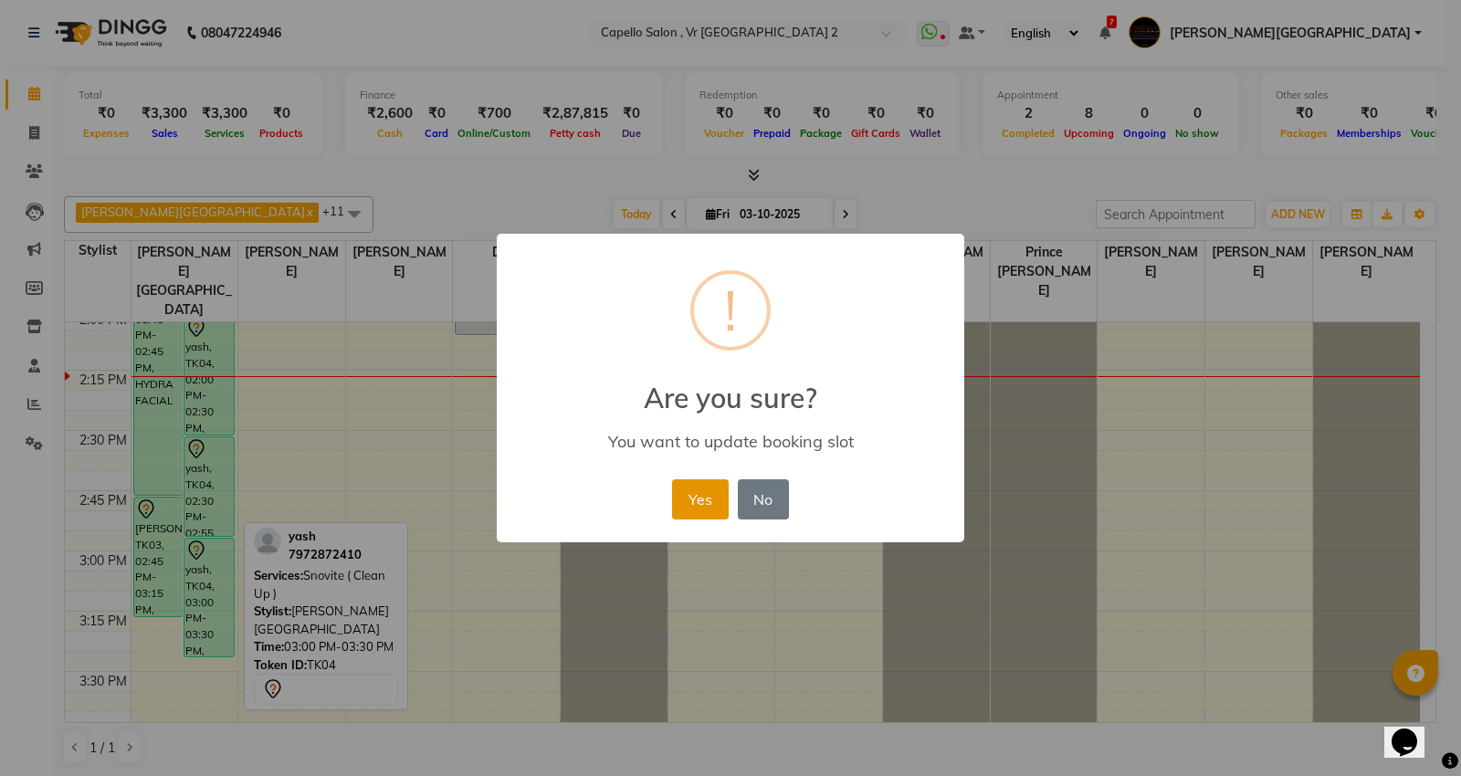
click at [698, 502] on button "Yes" at bounding box center [700, 499] width 56 height 40
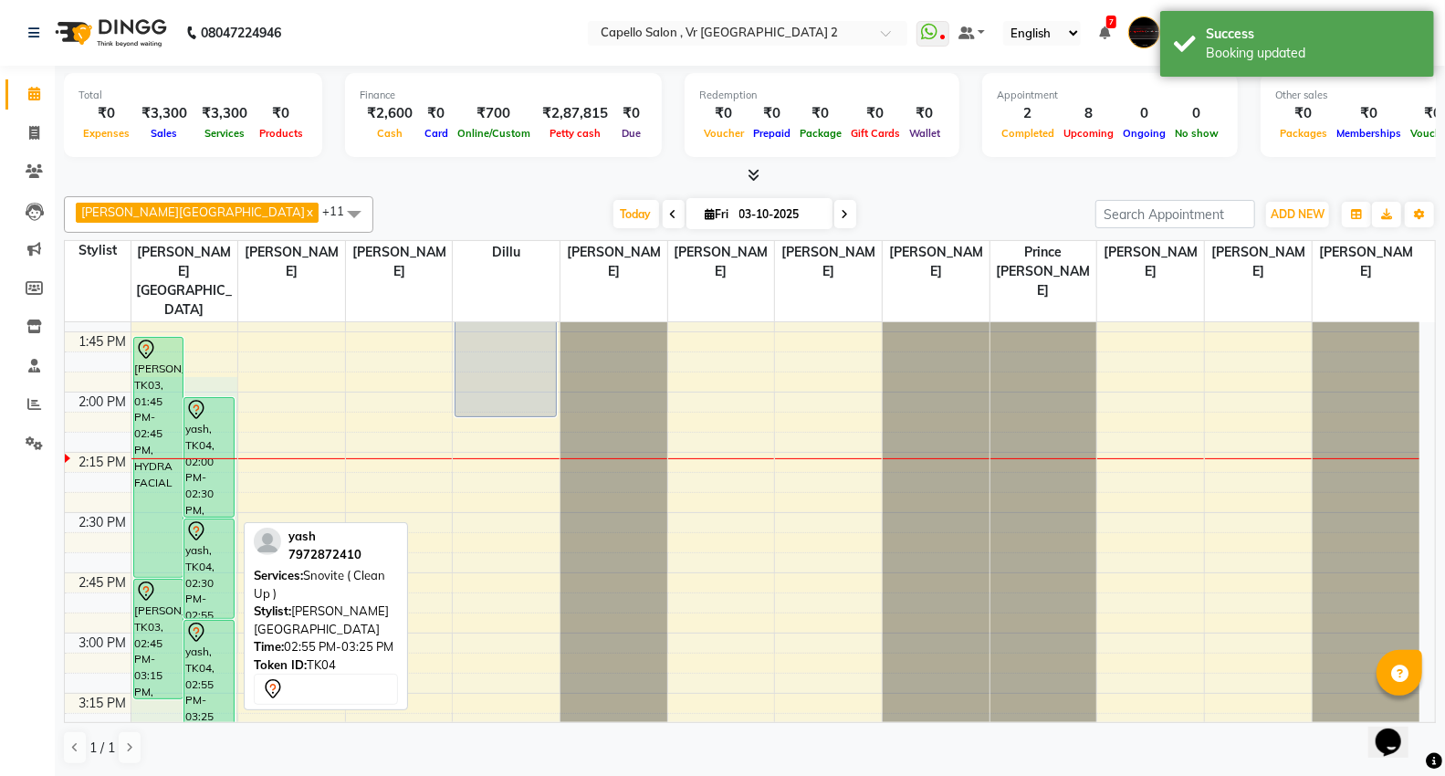
scroll to position [1139, 0]
drag, startPoint x: 211, startPoint y: 375, endPoint x: 225, endPoint y: 622, distance: 246.9
click at [225, 622] on div "9:00 AM 9:15 AM 9:30 AM 9:45 AM 10:00 AM 10:15 AM 10:30 AM 10:45 AM 11:00 AM 11…" at bounding box center [742, 749] width 1355 height 3133
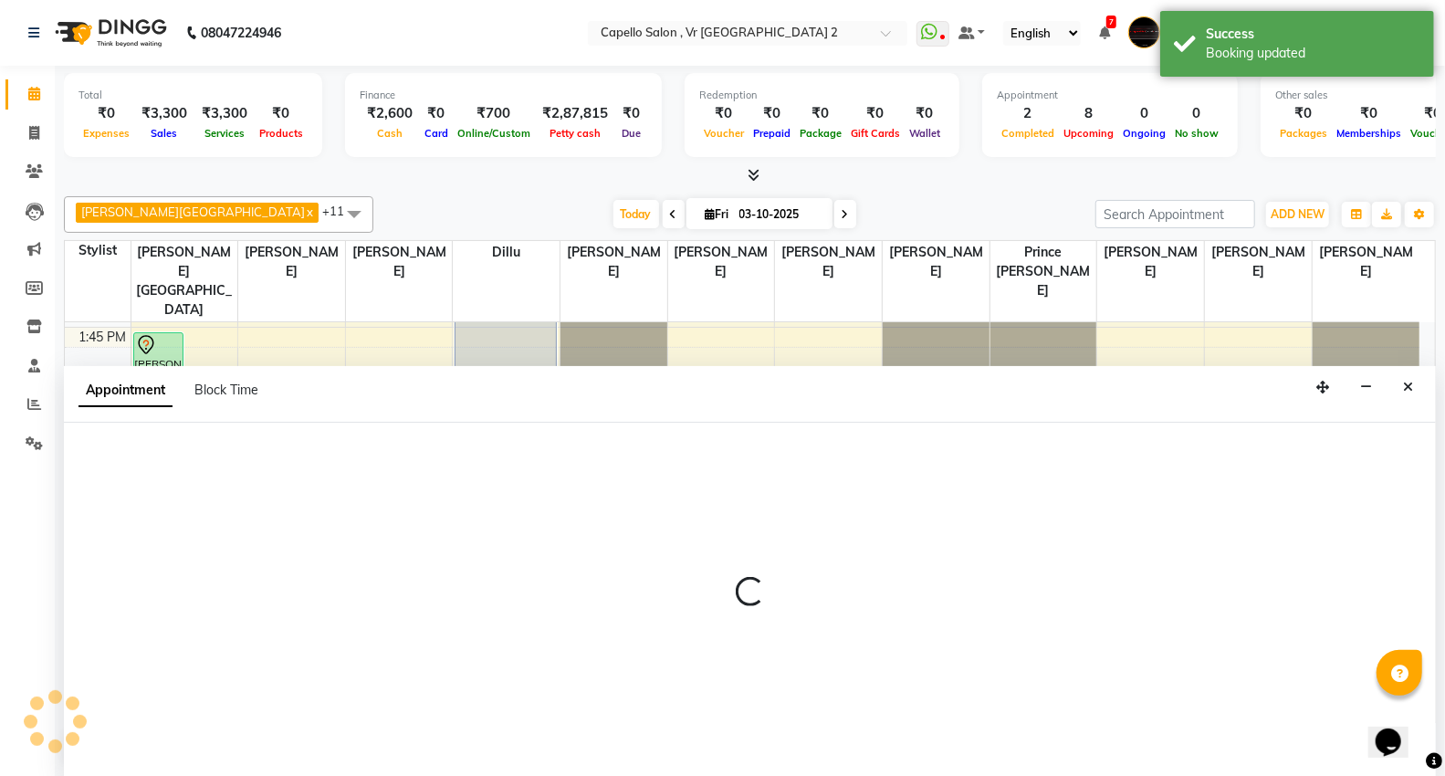
scroll to position [1142, 0]
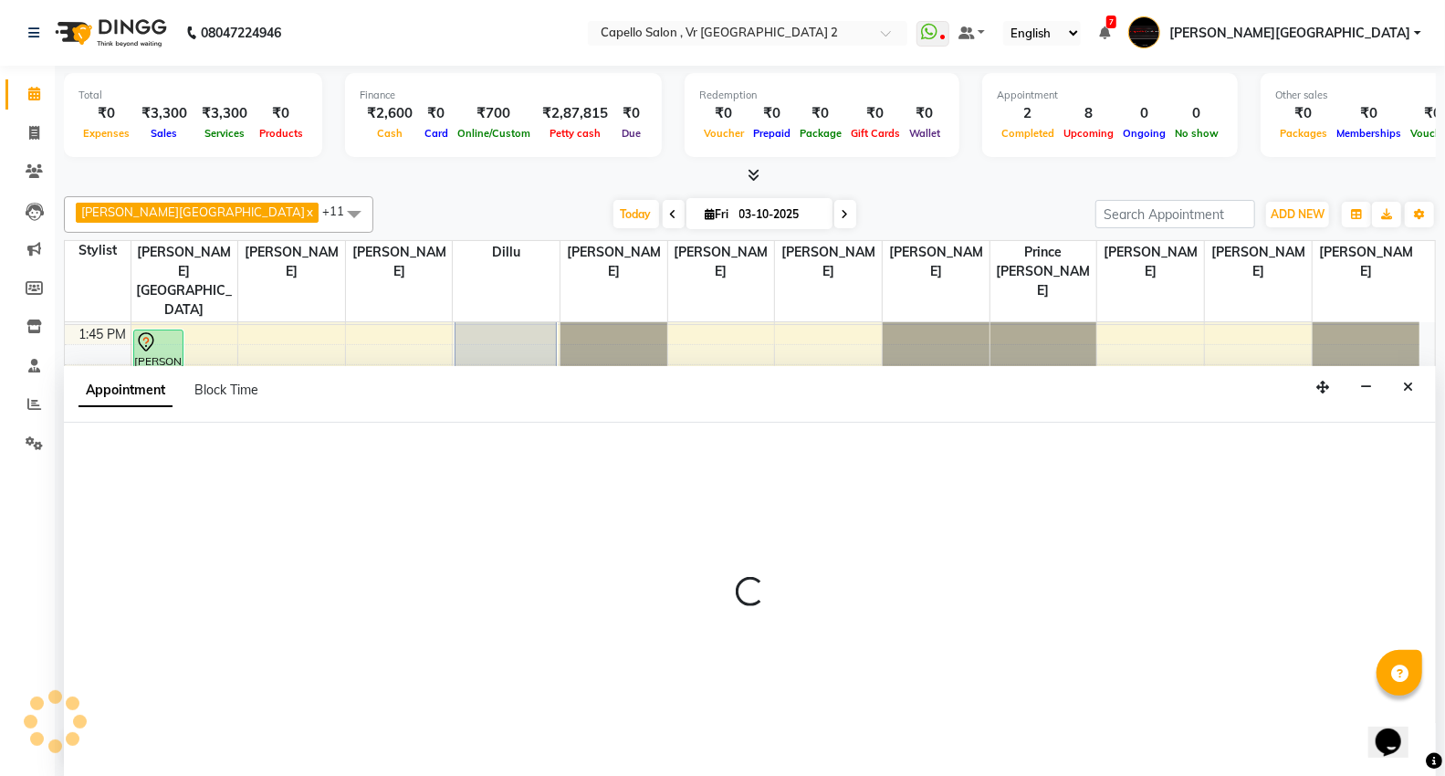
select select "14120"
select select "tentative"
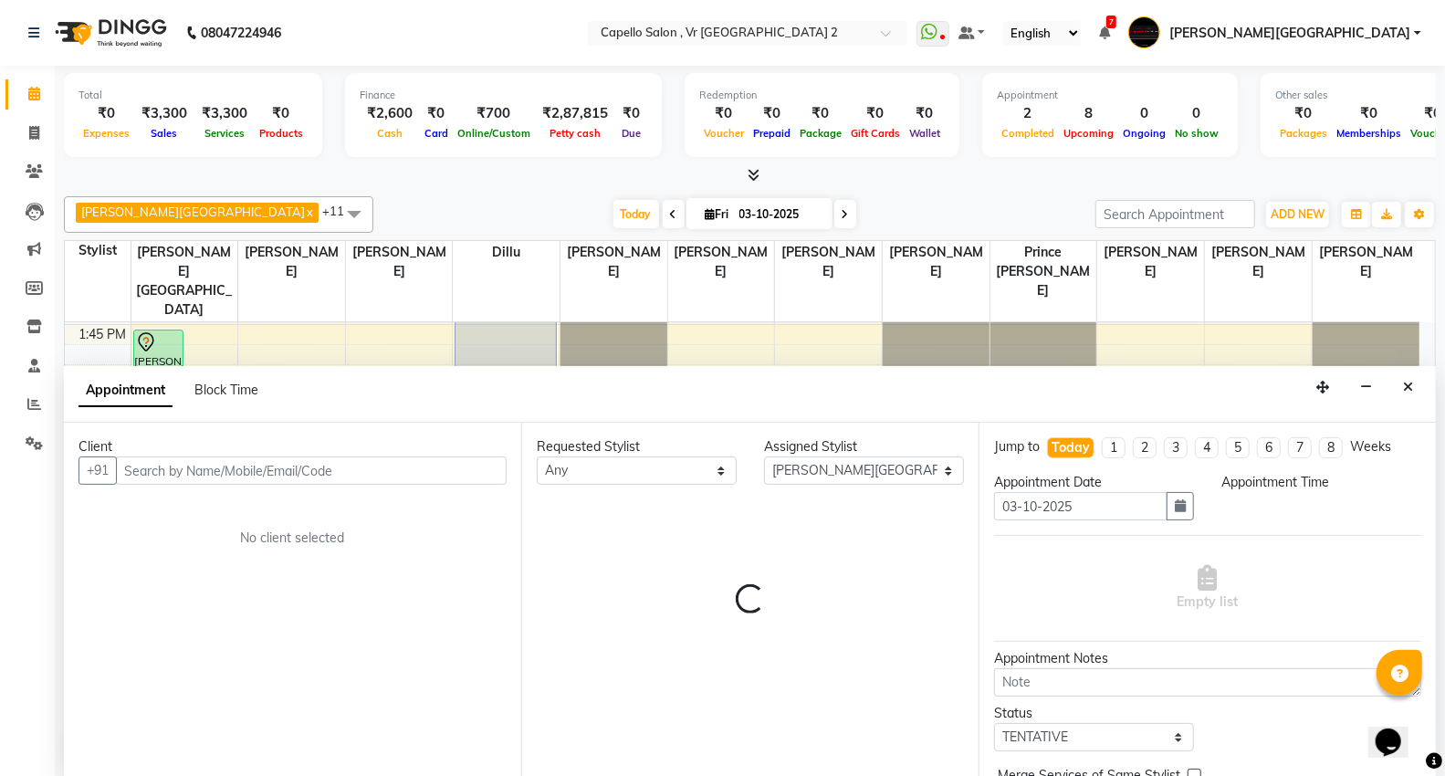
scroll to position [1, 0]
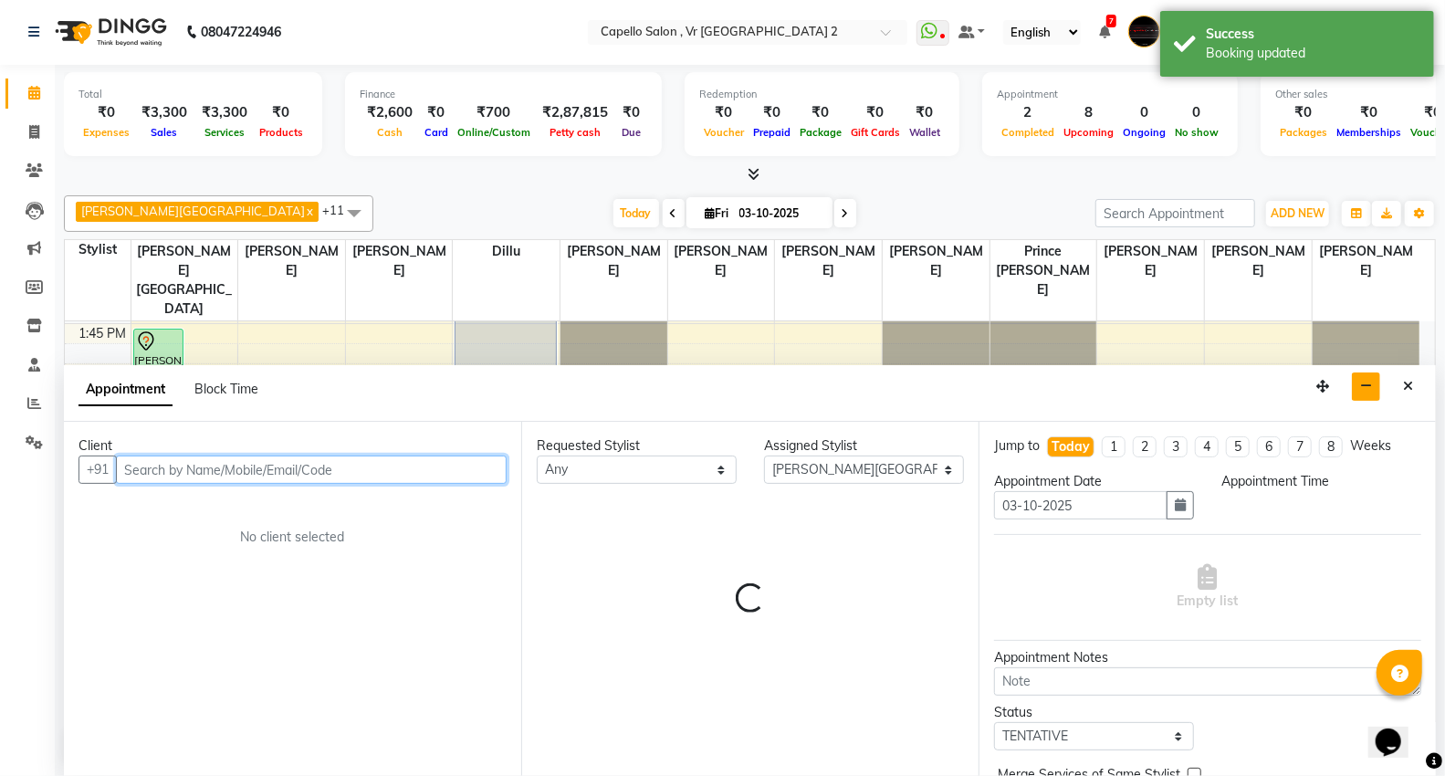
select select "840"
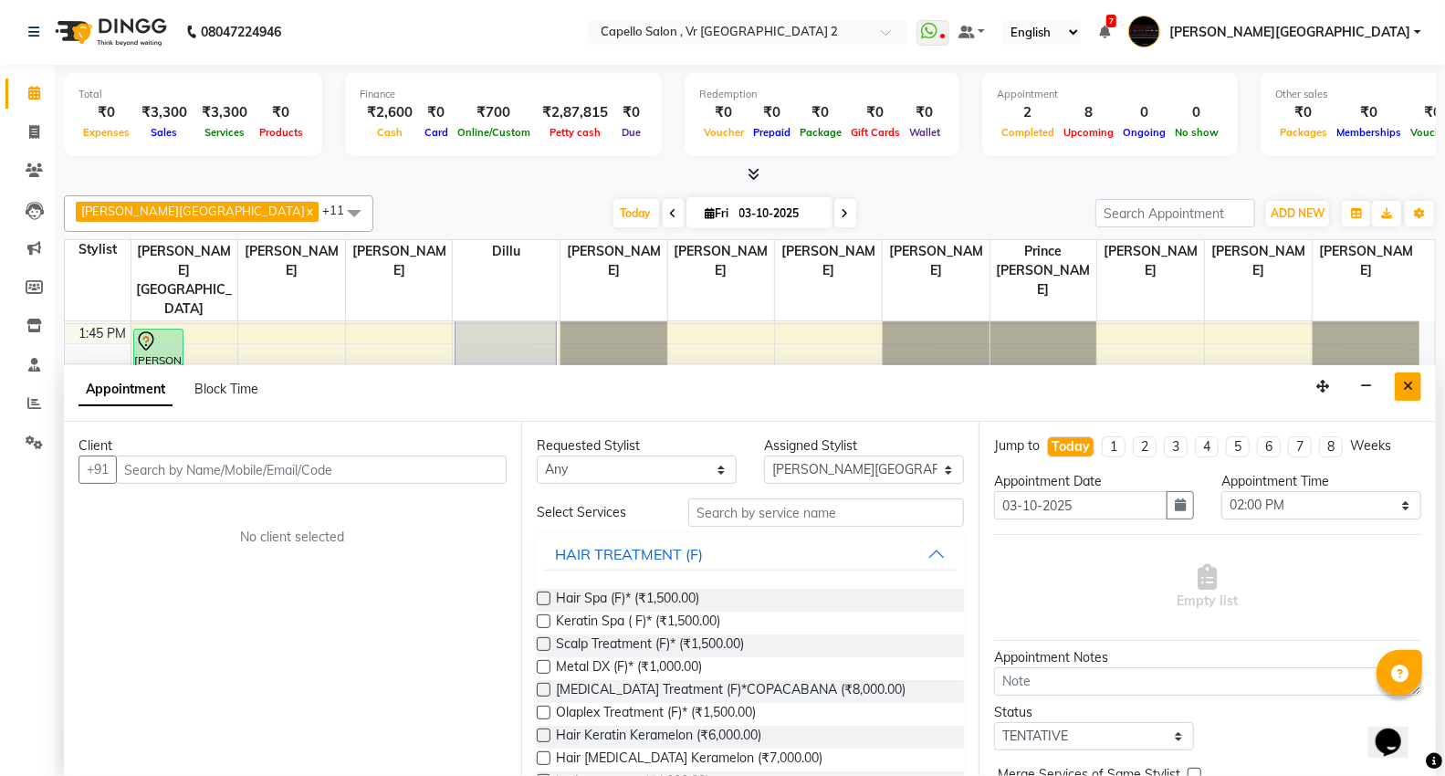
click at [1401, 382] on button "Close" at bounding box center [1408, 387] width 26 height 28
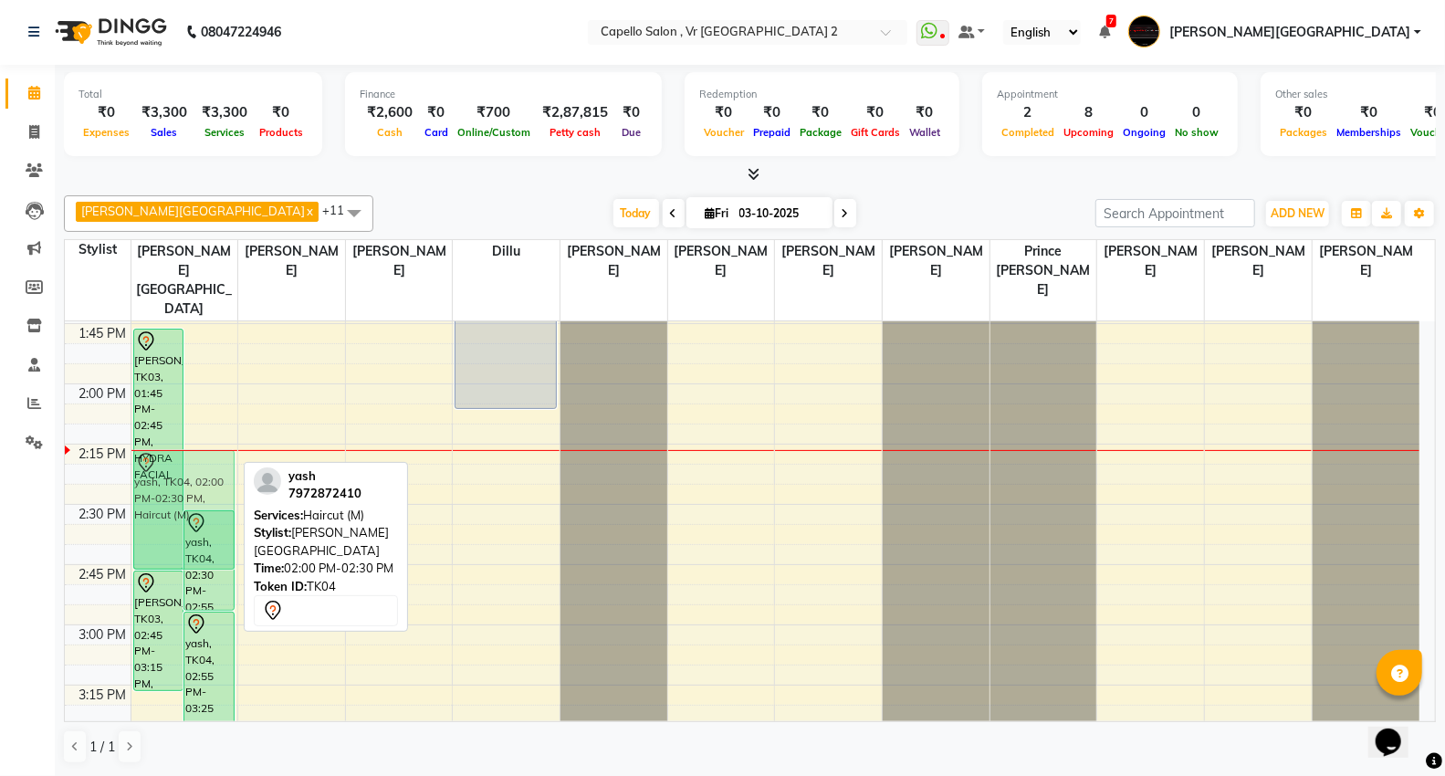
drag, startPoint x: 195, startPoint y: 422, endPoint x: 216, endPoint y: 484, distance: 65.5
click at [216, 484] on div "pooja jain, TK03, 01:45 PM-02:45 PM, HYDRA FACIAL yash, TK04, 02:00 PM-02:30 PM…" at bounding box center [184, 745] width 107 height 3133
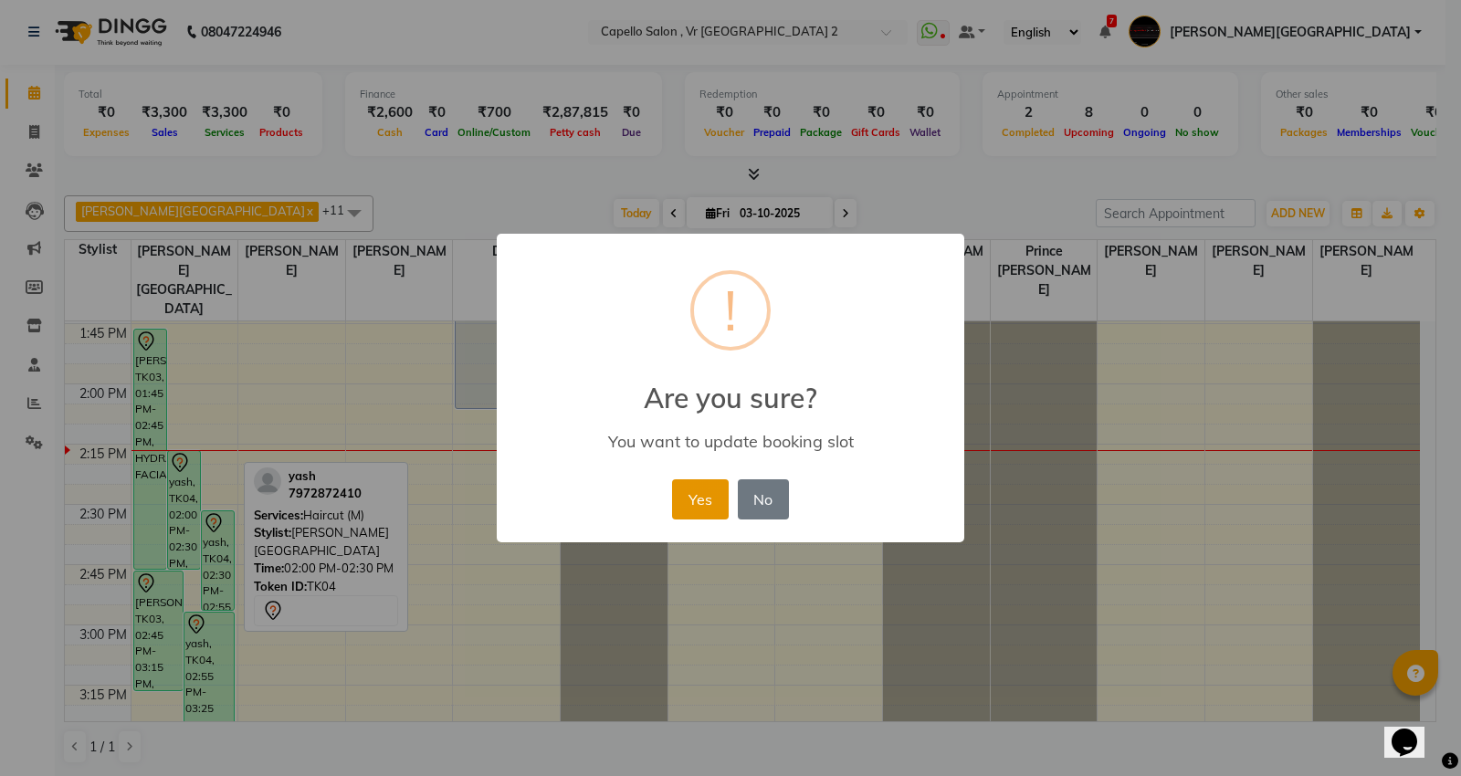
click at [697, 489] on button "Yes" at bounding box center [700, 499] width 56 height 40
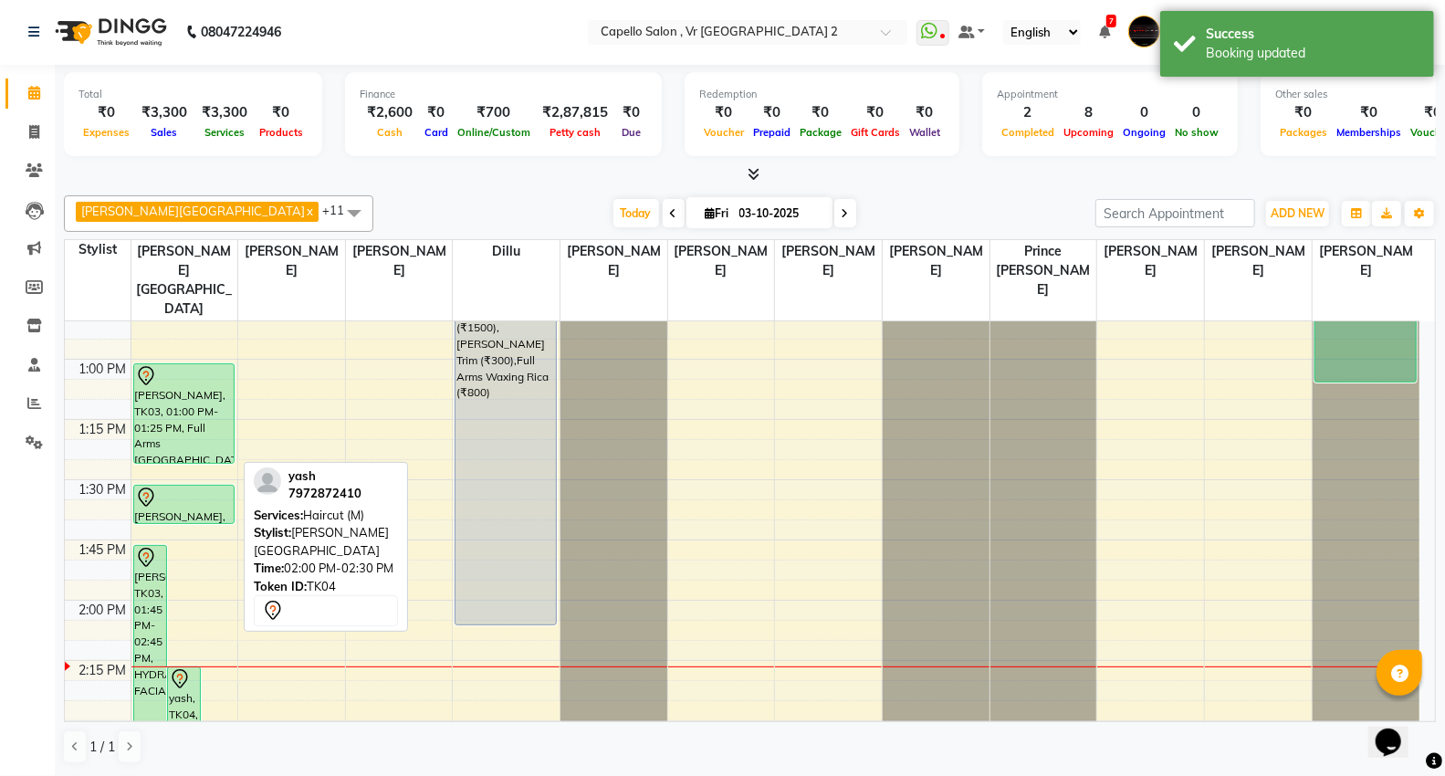
scroll to position [763, 0]
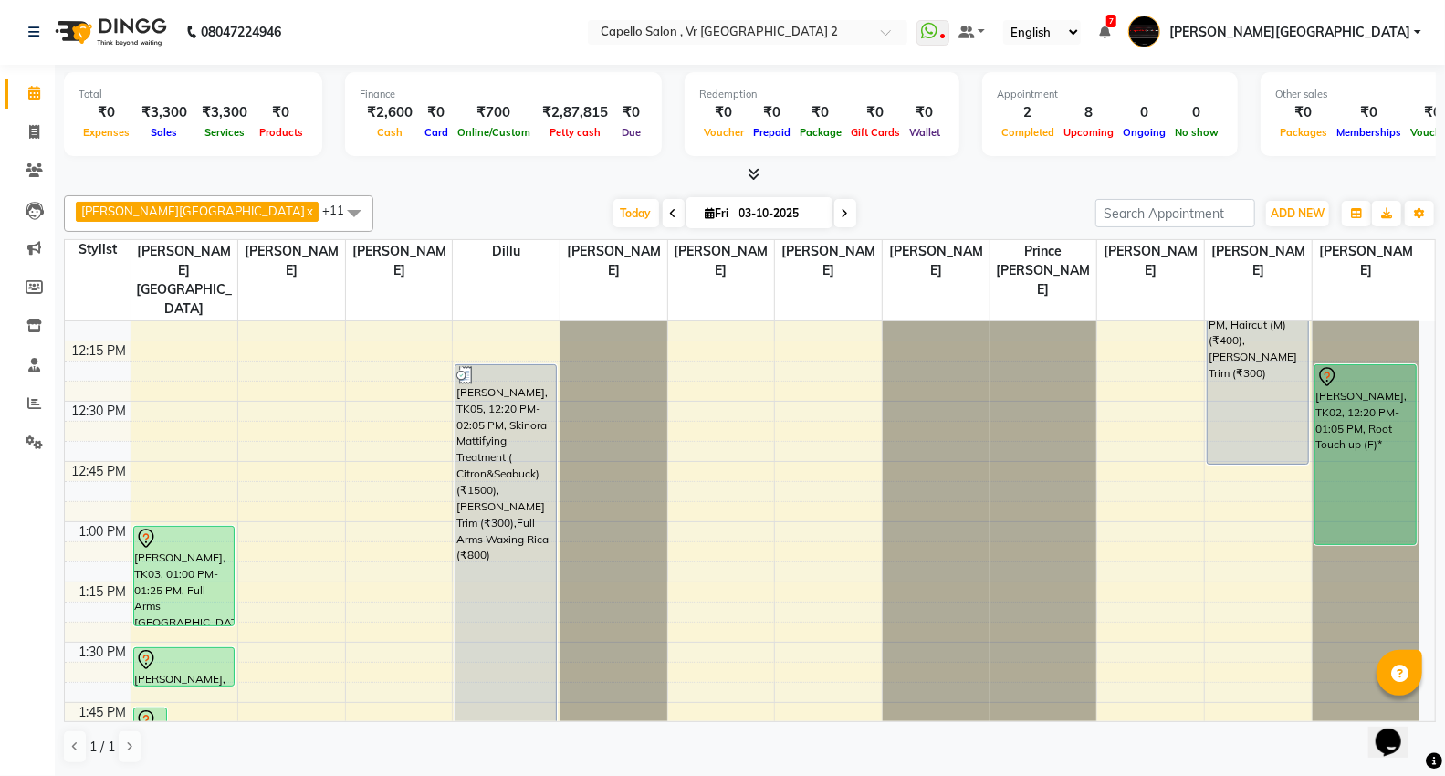
click at [336, 210] on span at bounding box center [354, 212] width 37 height 35
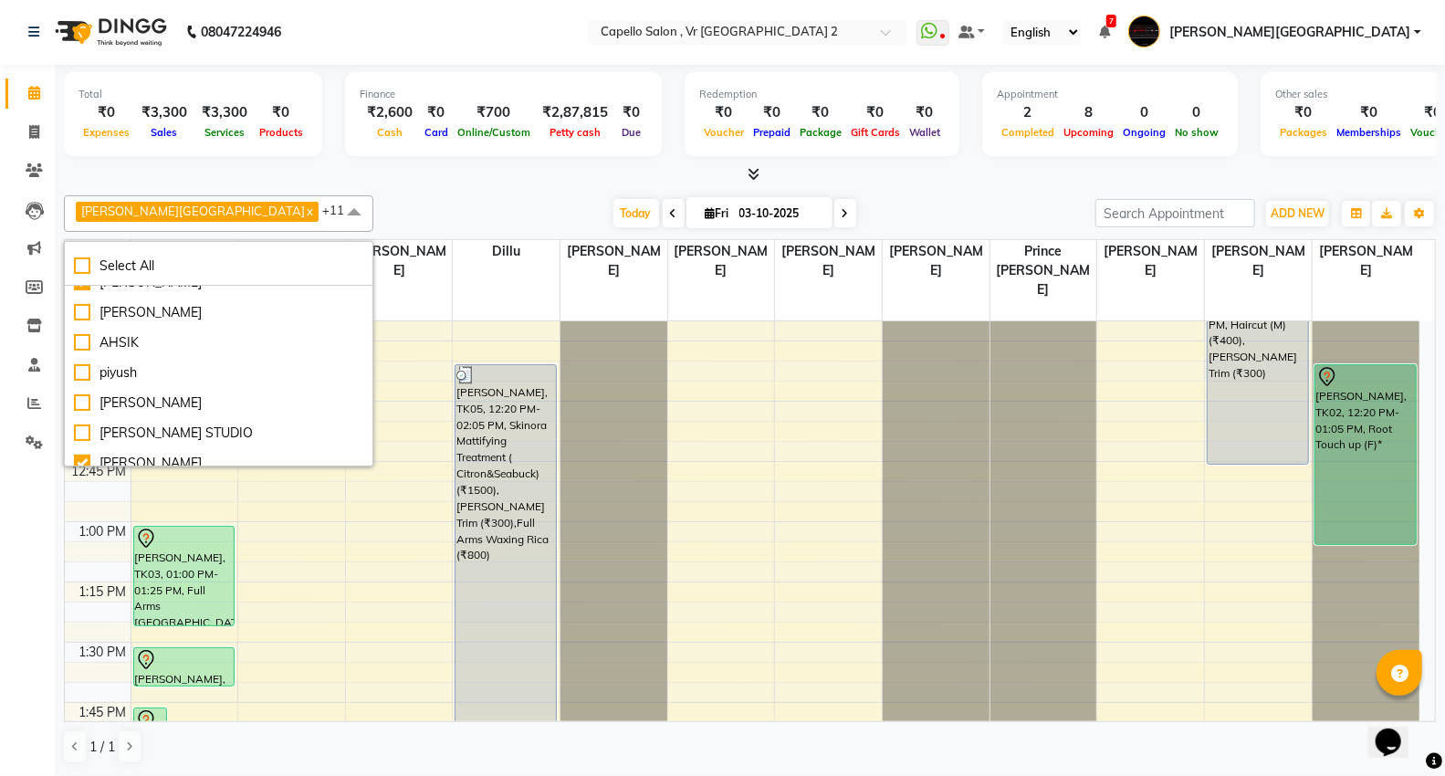
scroll to position [278, 0]
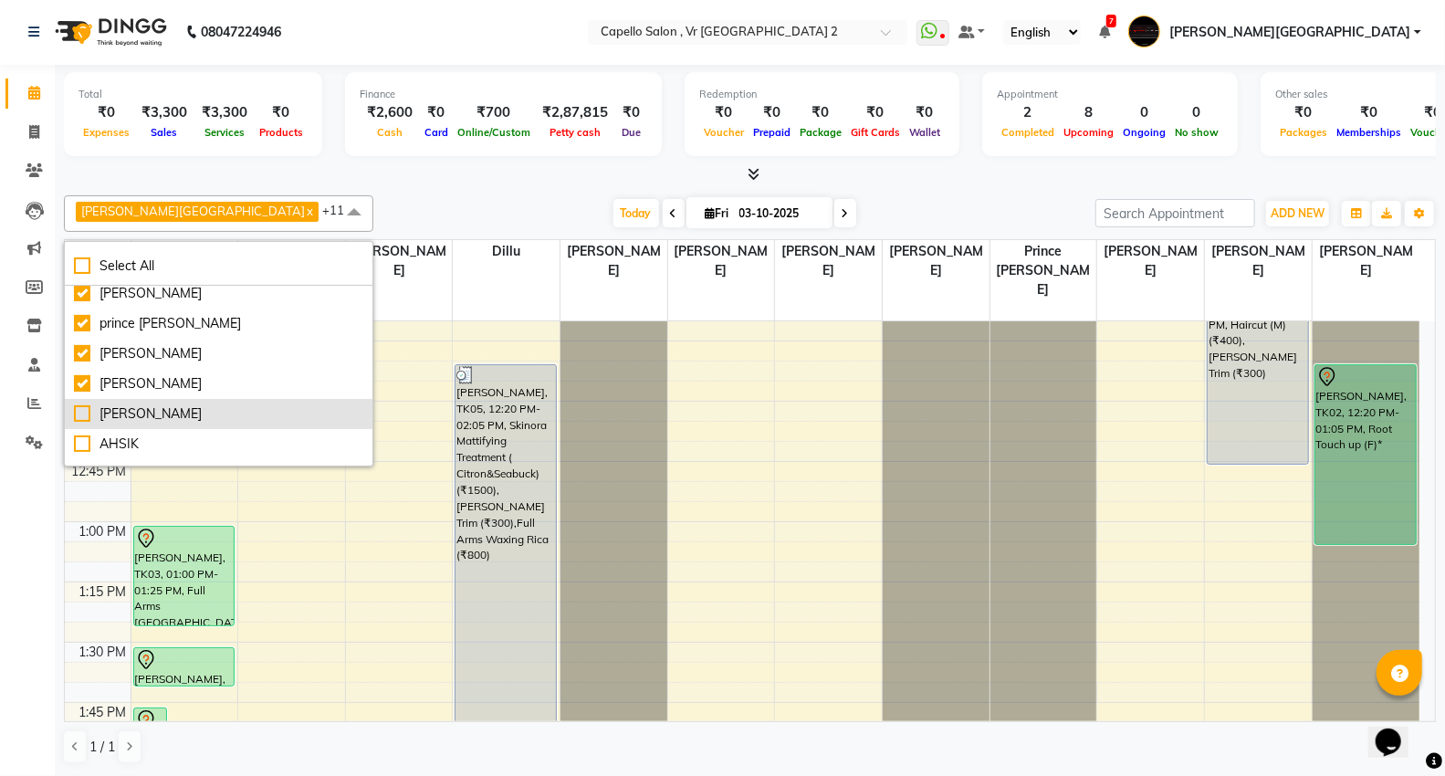
click at [143, 415] on div "[PERSON_NAME]" at bounding box center [218, 413] width 289 height 19
checkbox input "true"
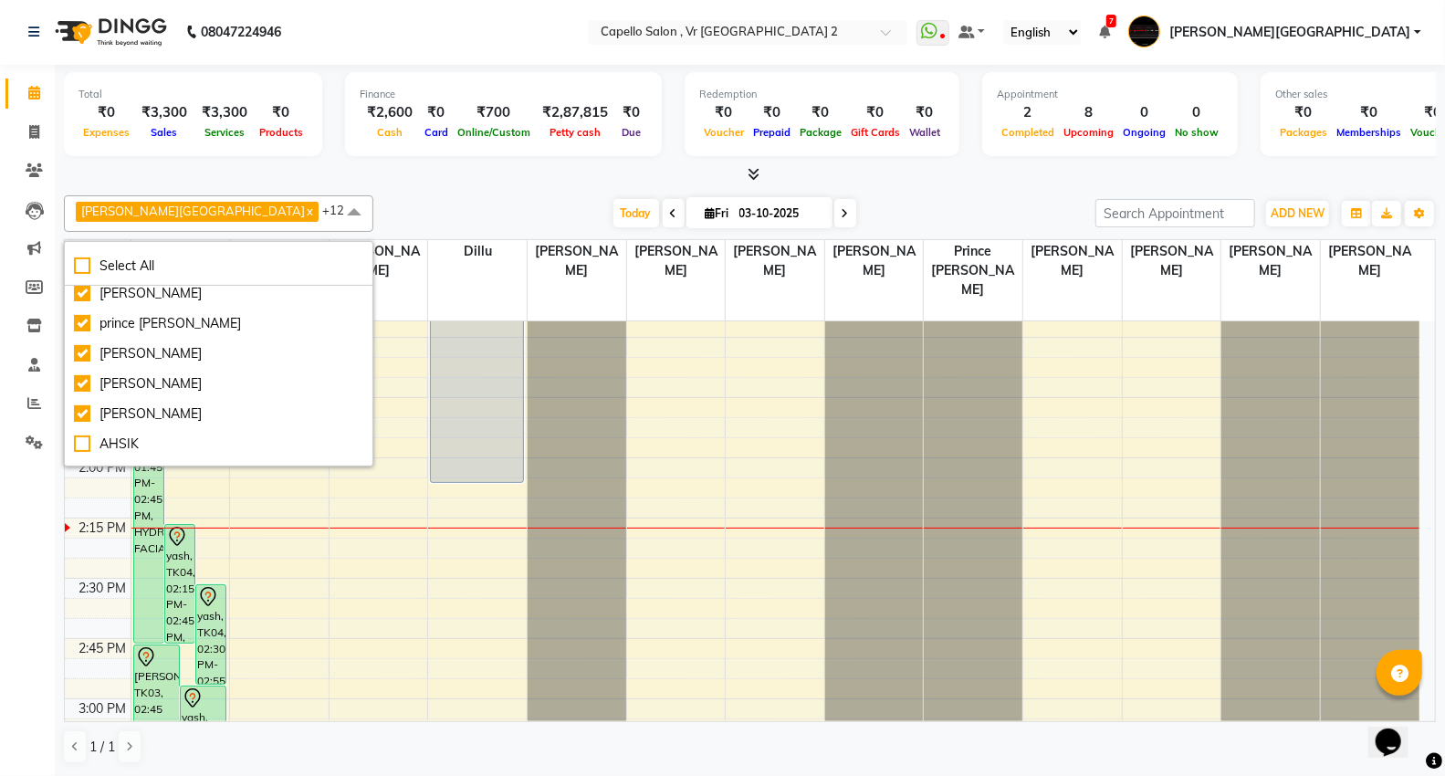
scroll to position [1372, 0]
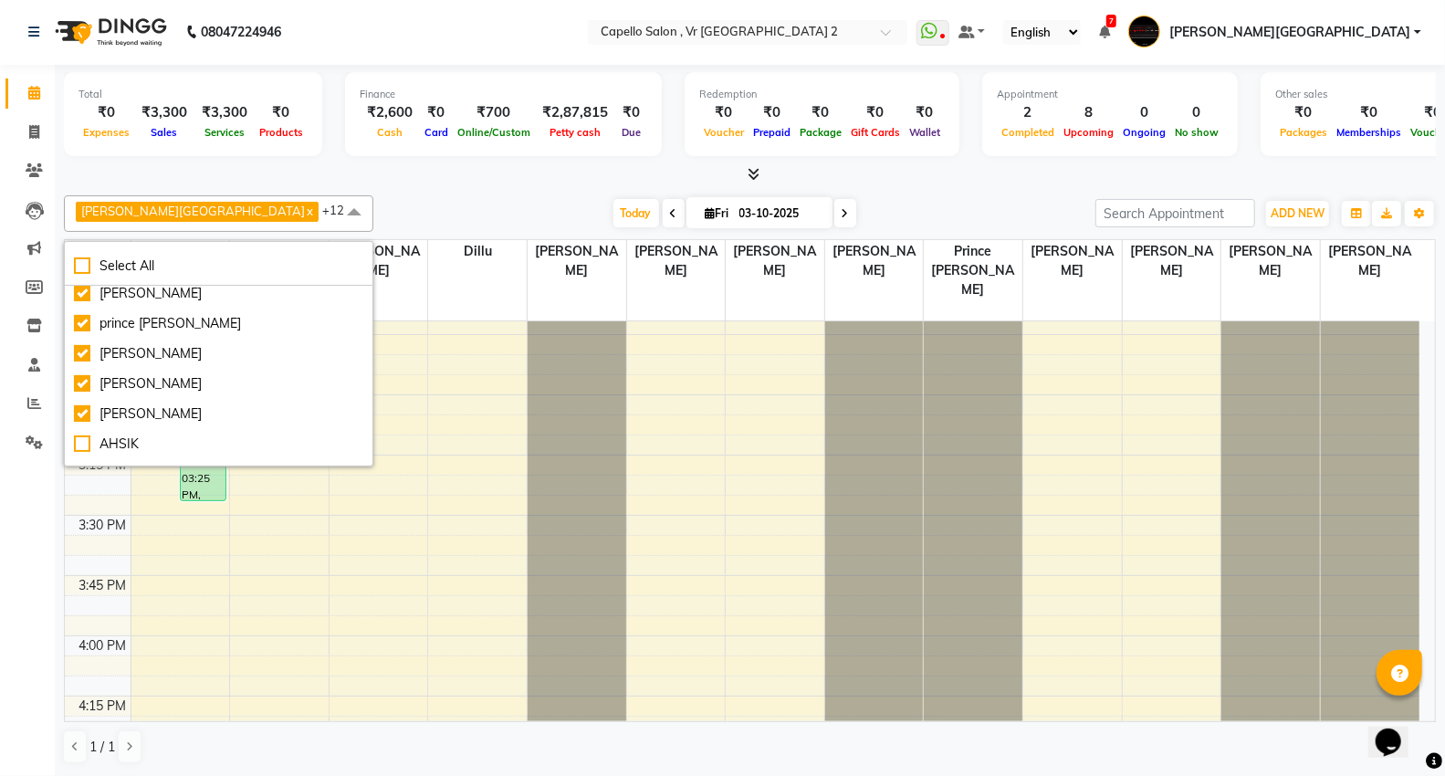
click at [336, 208] on span at bounding box center [354, 212] width 37 height 35
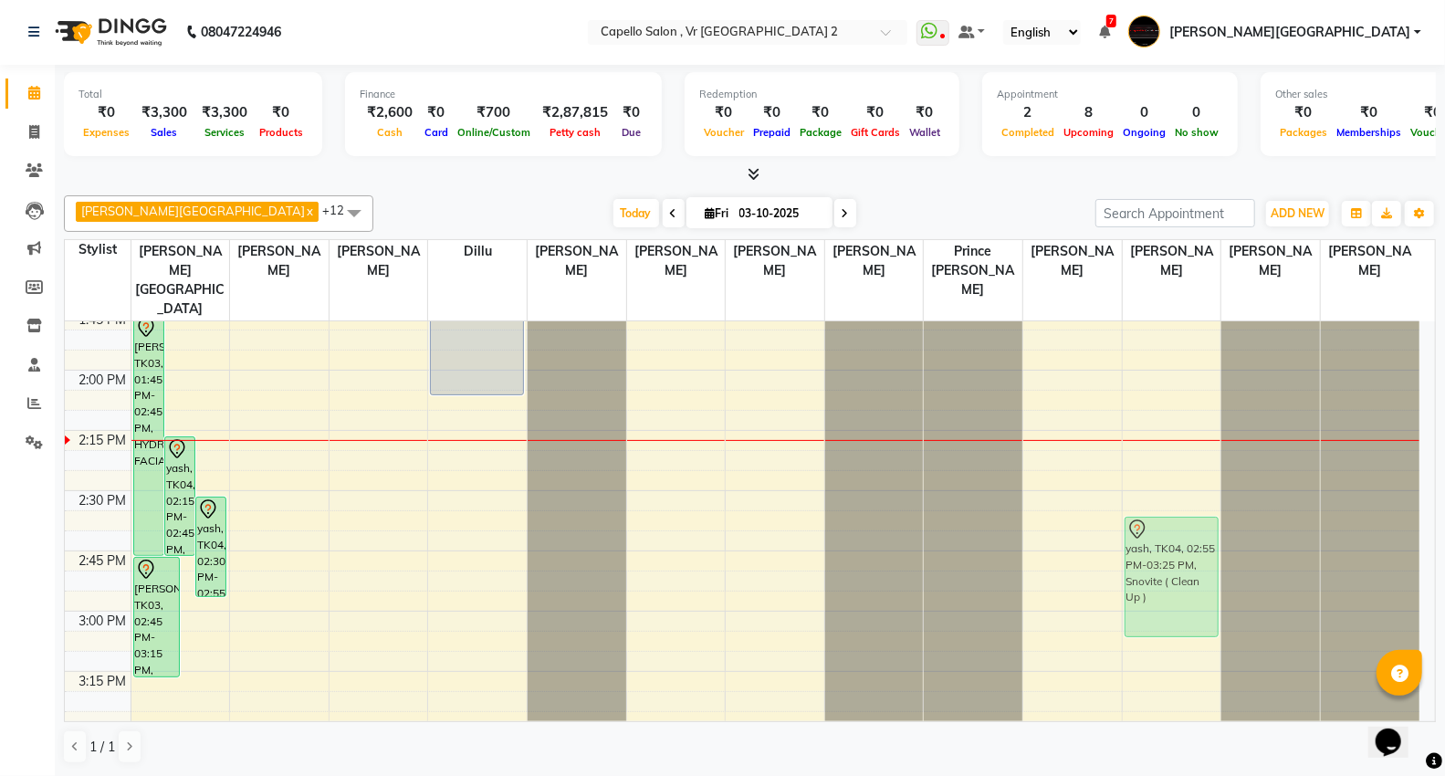
scroll to position [1068, 0]
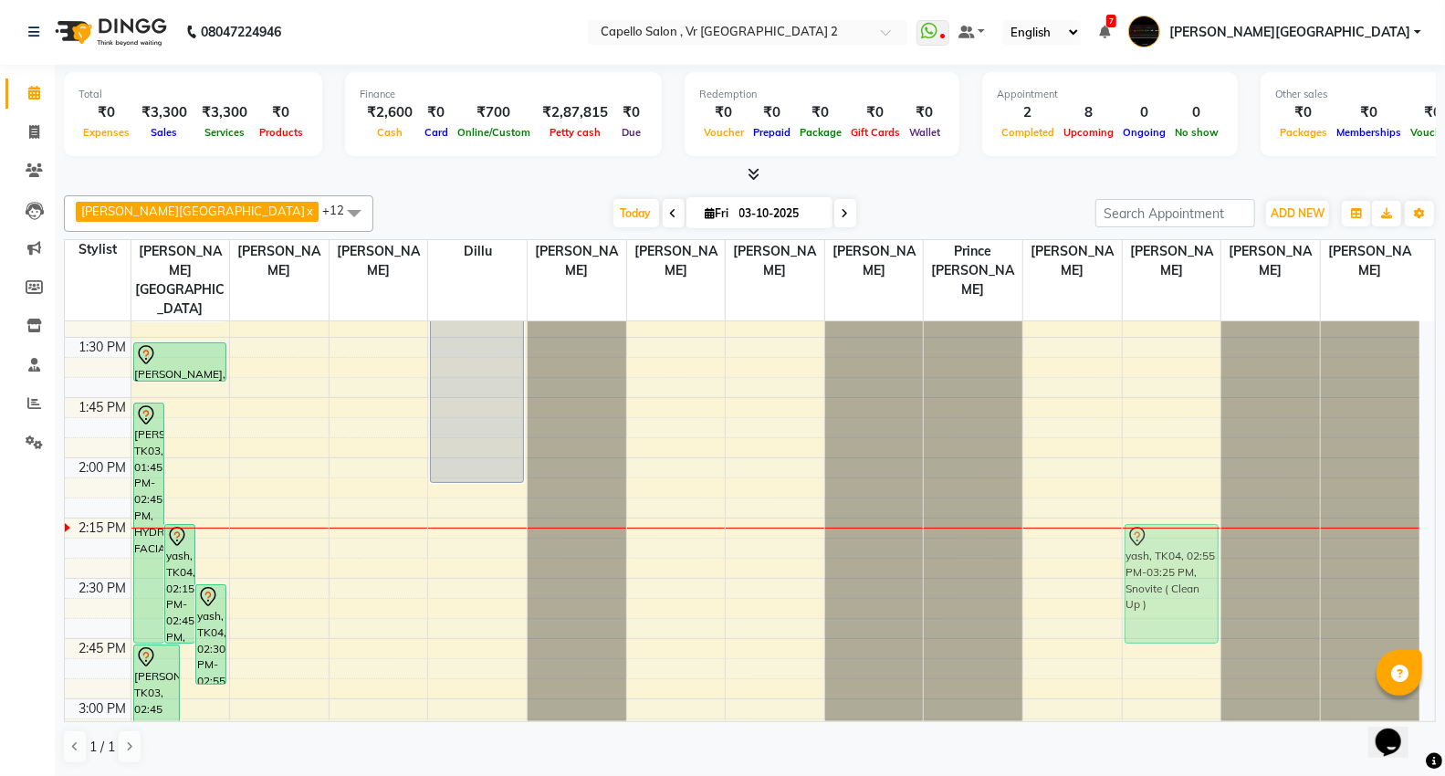
drag, startPoint x: 204, startPoint y: 416, endPoint x: 1180, endPoint y: 551, distance: 985.4
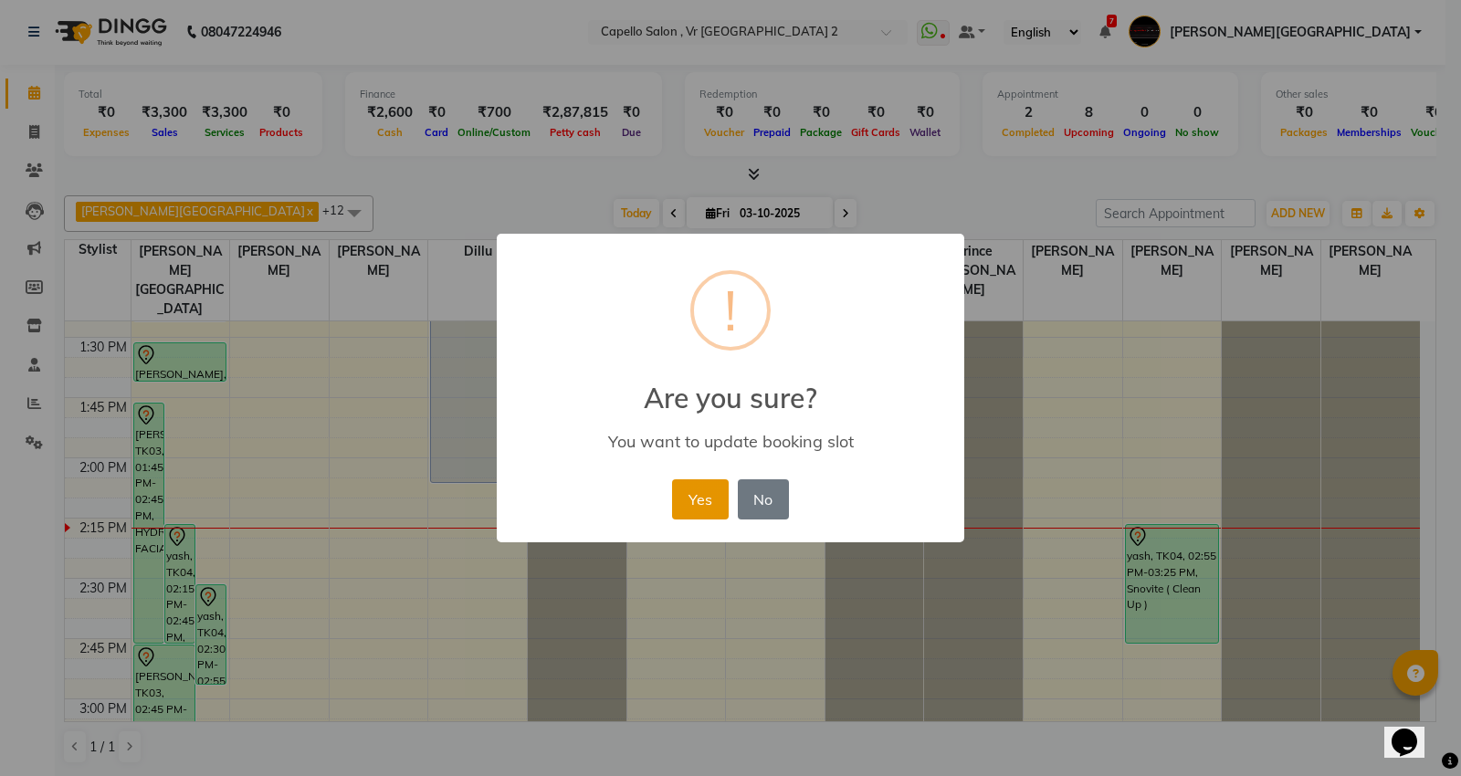
click at [709, 482] on button "Yes" at bounding box center [700, 499] width 56 height 40
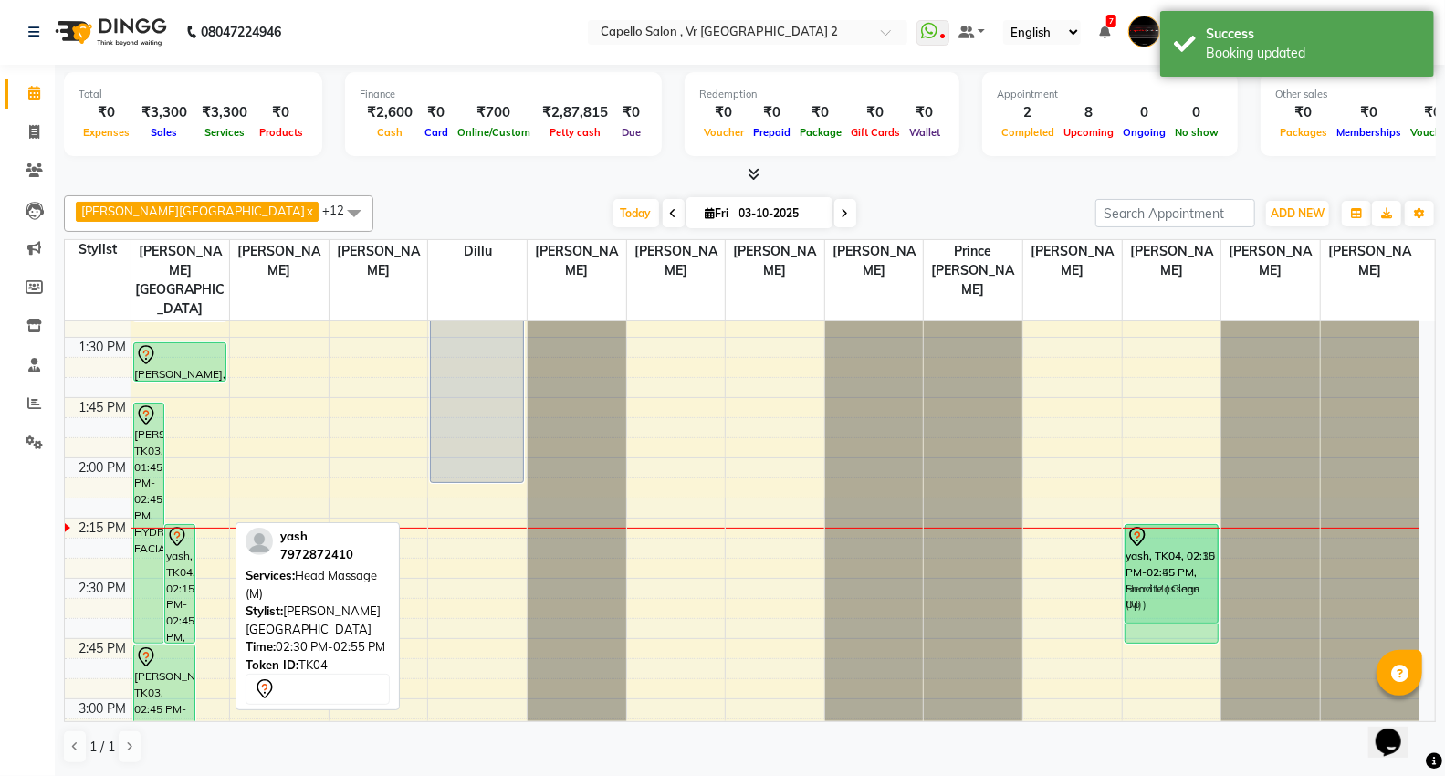
drag, startPoint x: 215, startPoint y: 584, endPoint x: 1169, endPoint y: 527, distance: 955.0
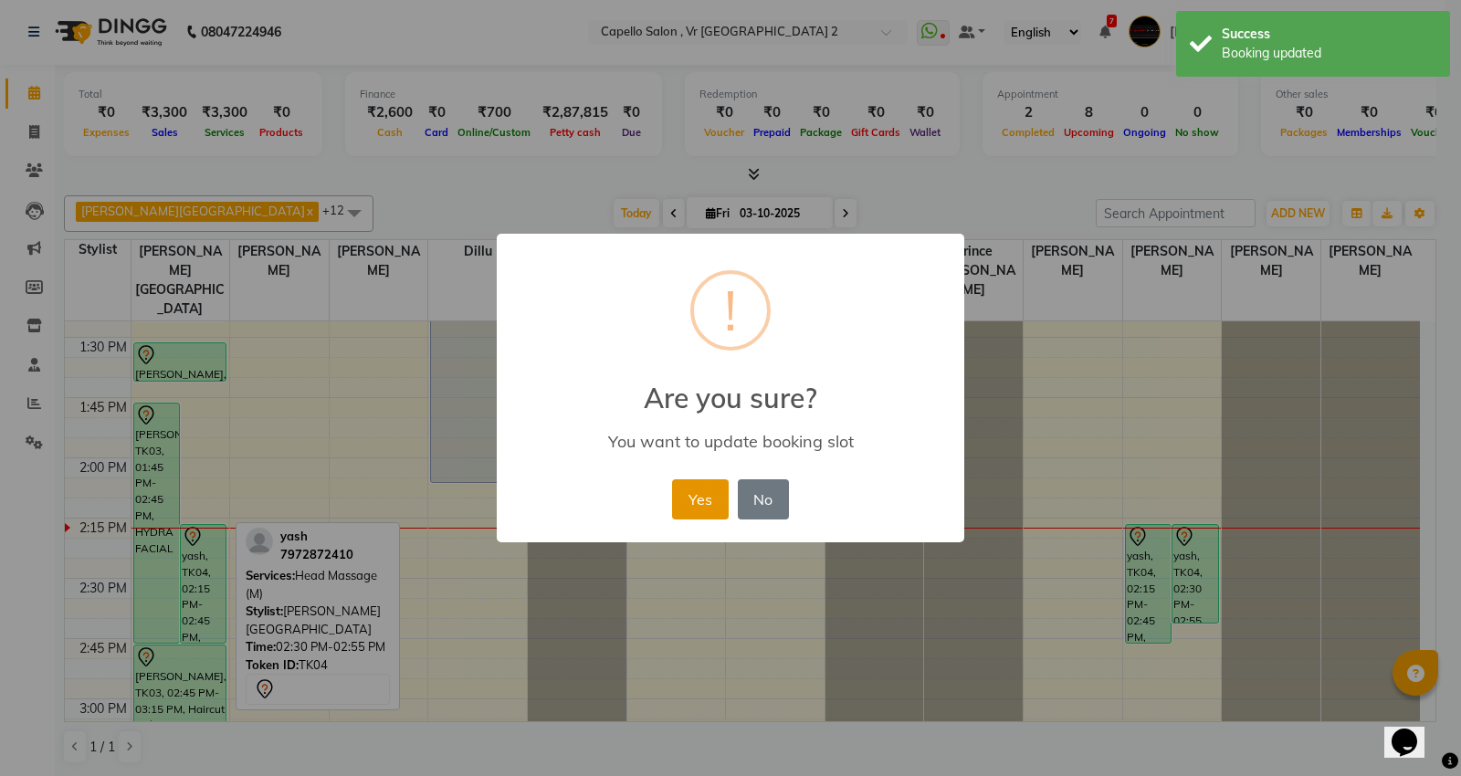
click at [683, 490] on button "Yes" at bounding box center [700, 499] width 56 height 40
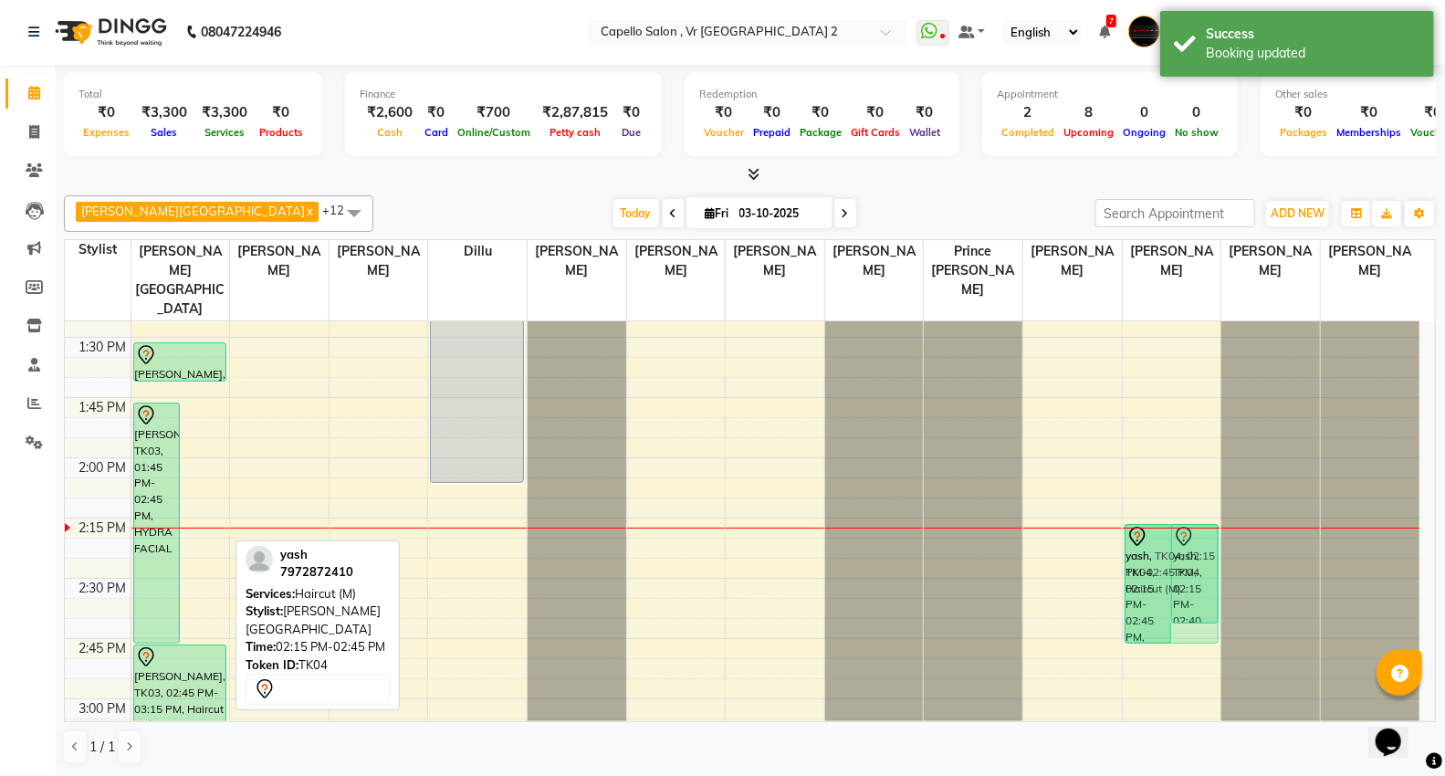
drag, startPoint x: 213, startPoint y: 588, endPoint x: 1157, endPoint y: 588, distance: 944.1
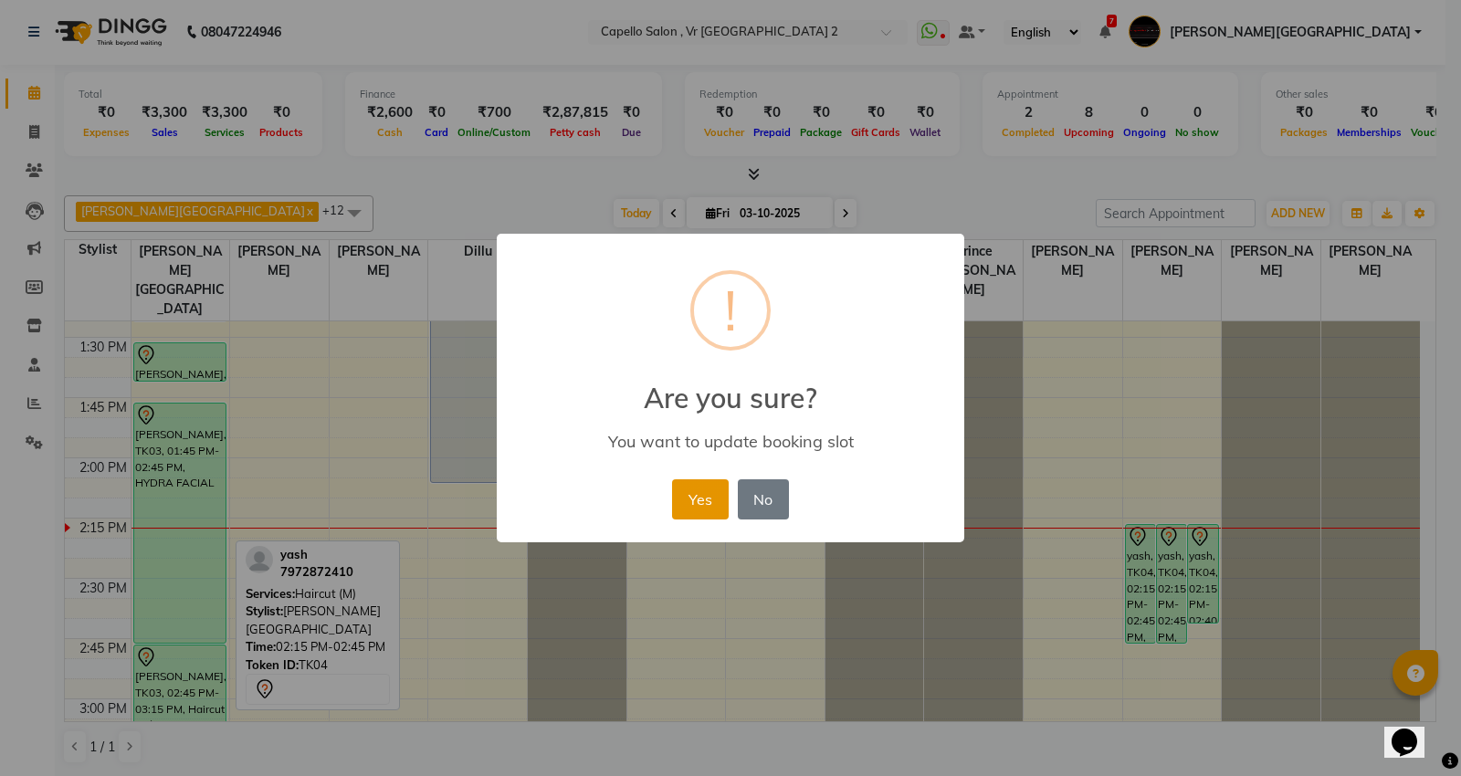
click at [690, 496] on button "Yes" at bounding box center [700, 499] width 56 height 40
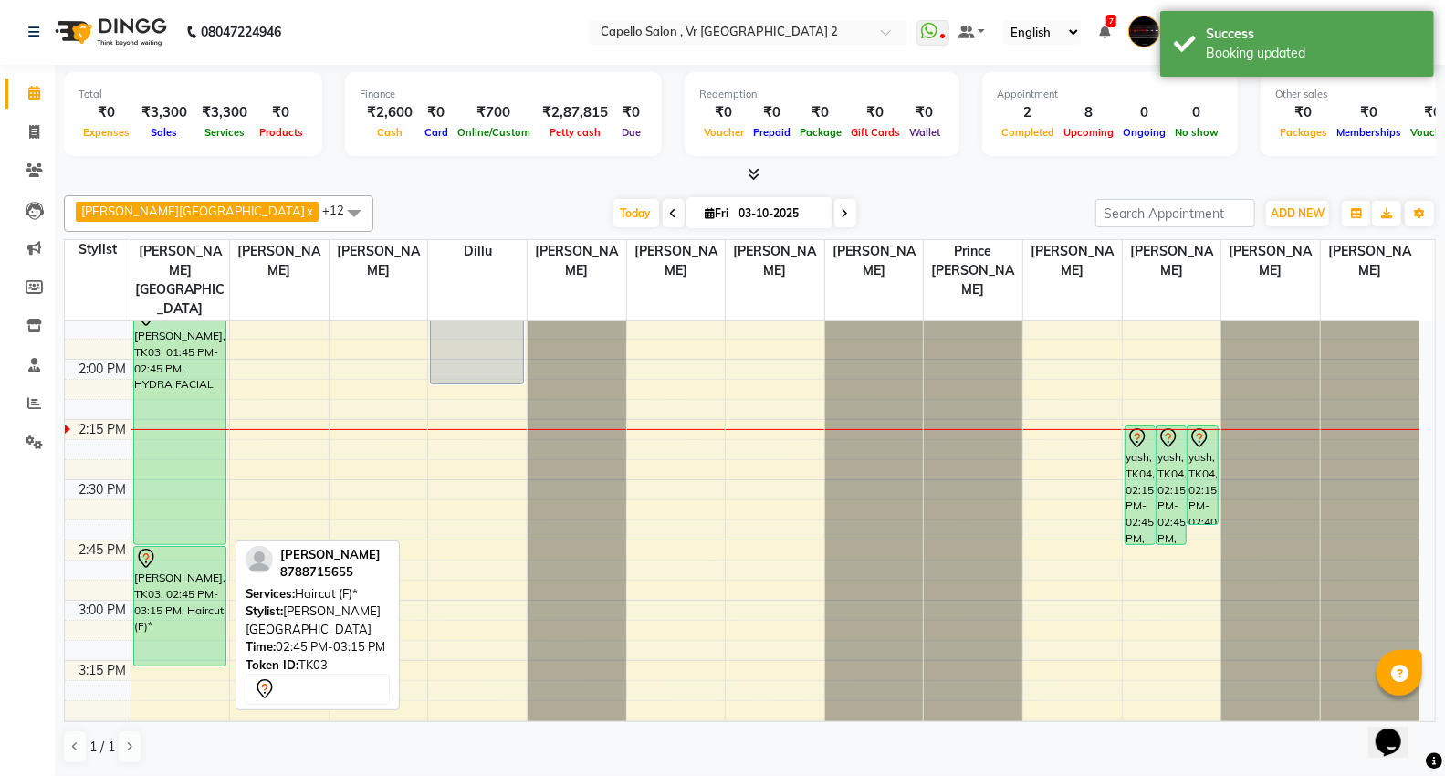
scroll to position [1170, 0]
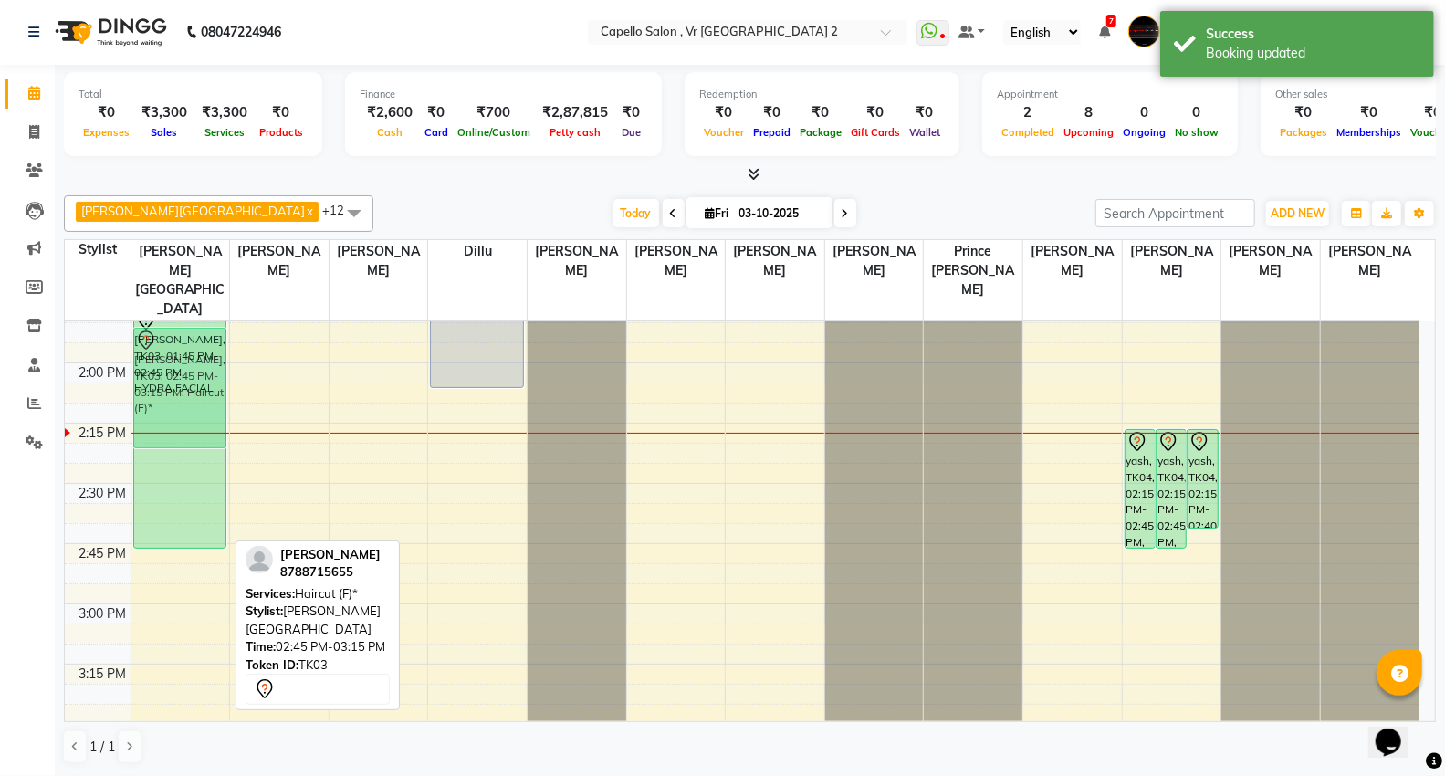
drag, startPoint x: 196, startPoint y: 537, endPoint x: 224, endPoint y: 317, distance: 221.7
click at [224, 317] on div "pooja jain, TK03, 01:00 PM-01:25 PM, Full Arms Waxing Rica pooja jain, TK03, 01…" at bounding box center [180, 724] width 99 height 3133
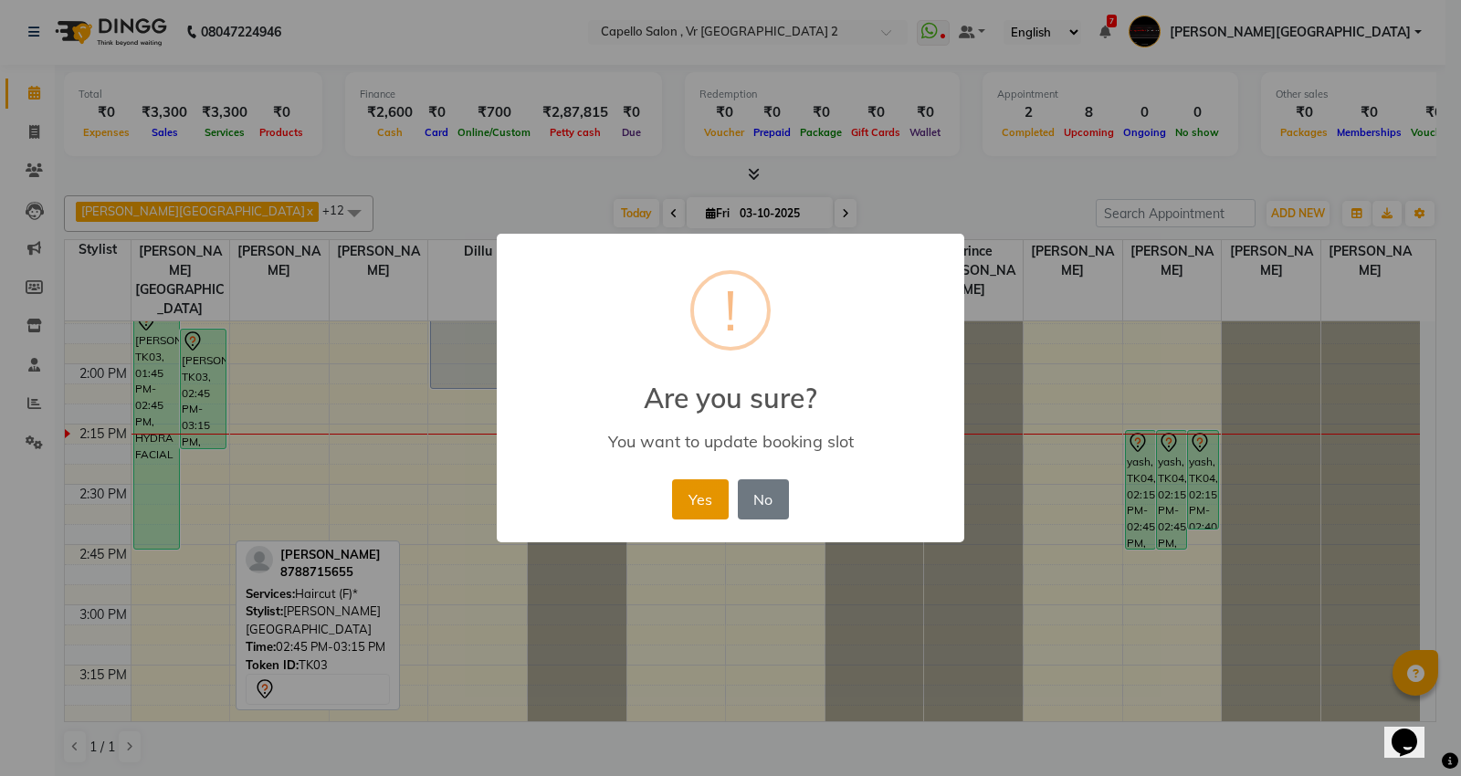
click at [691, 491] on button "Yes" at bounding box center [700, 499] width 56 height 40
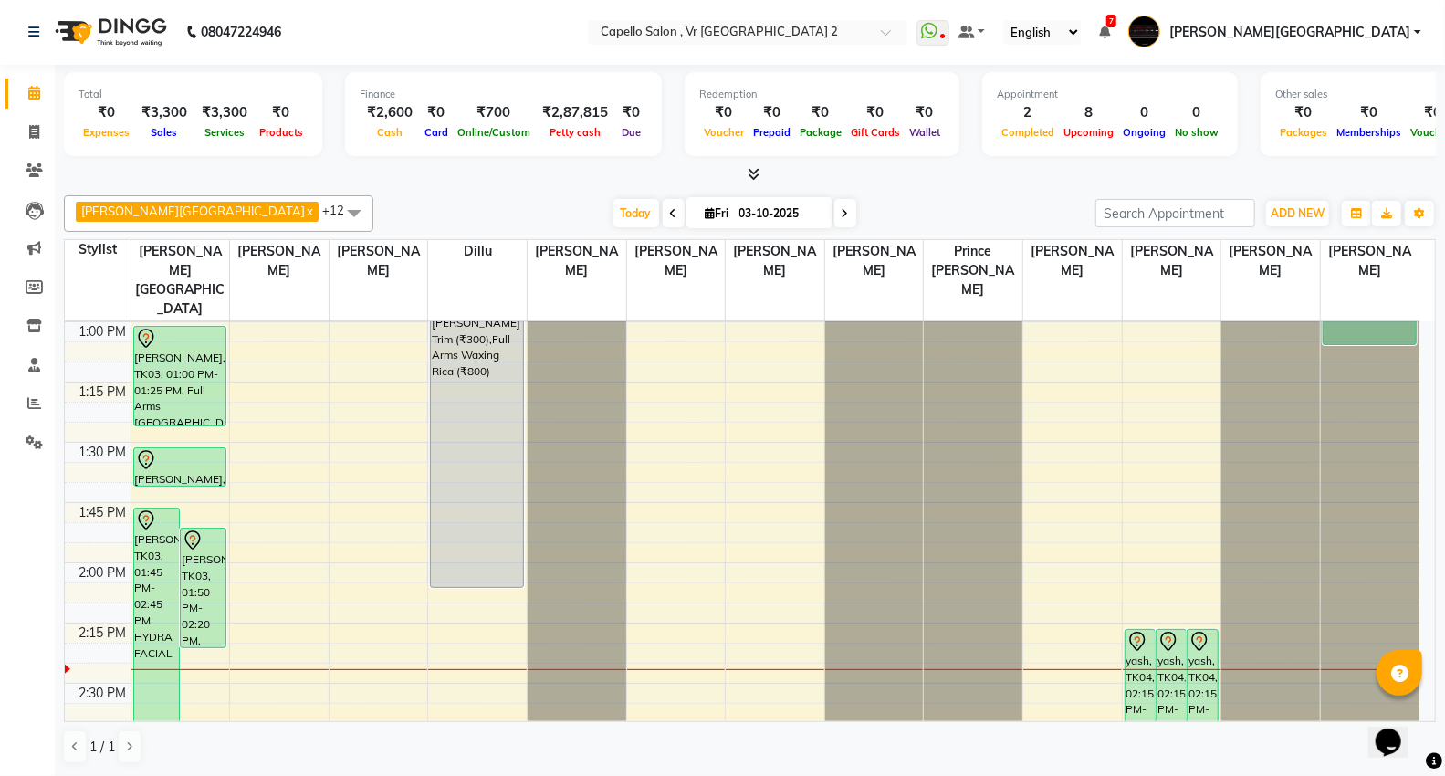
scroll to position [1061, 0]
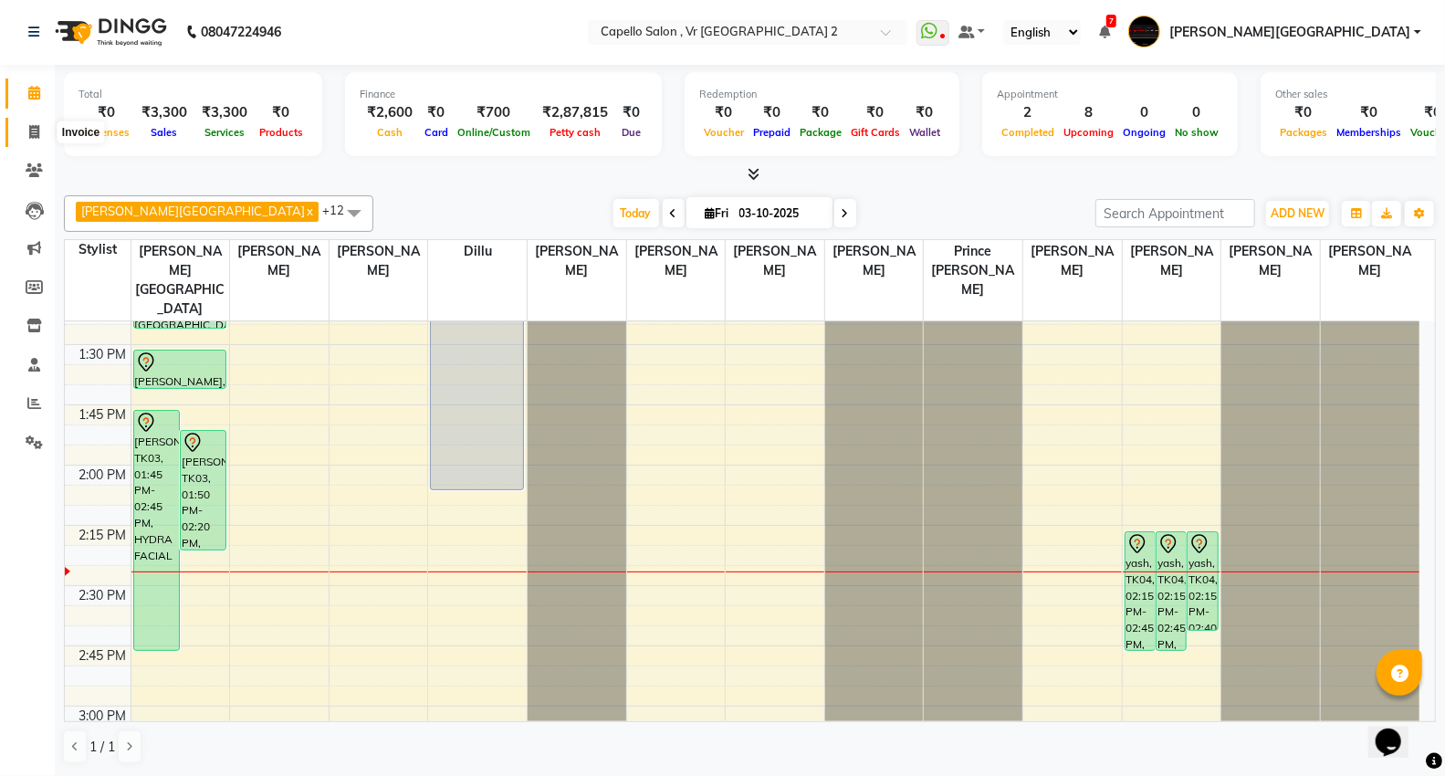
drag, startPoint x: 35, startPoint y: 130, endPoint x: 37, endPoint y: 142, distance: 13.1
click at [35, 130] on icon at bounding box center [34, 132] width 10 height 14
select select "service"
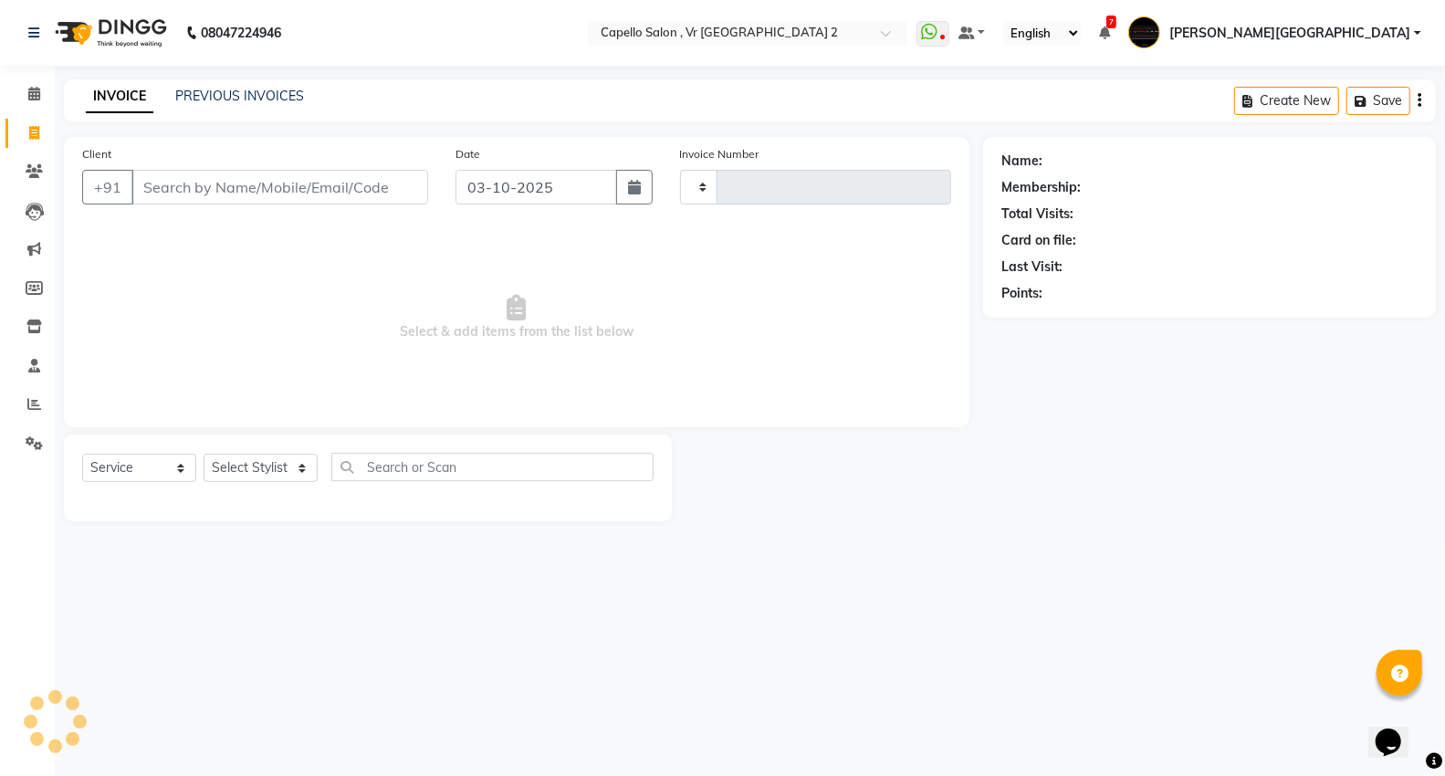
type input "5483"
select select "848"
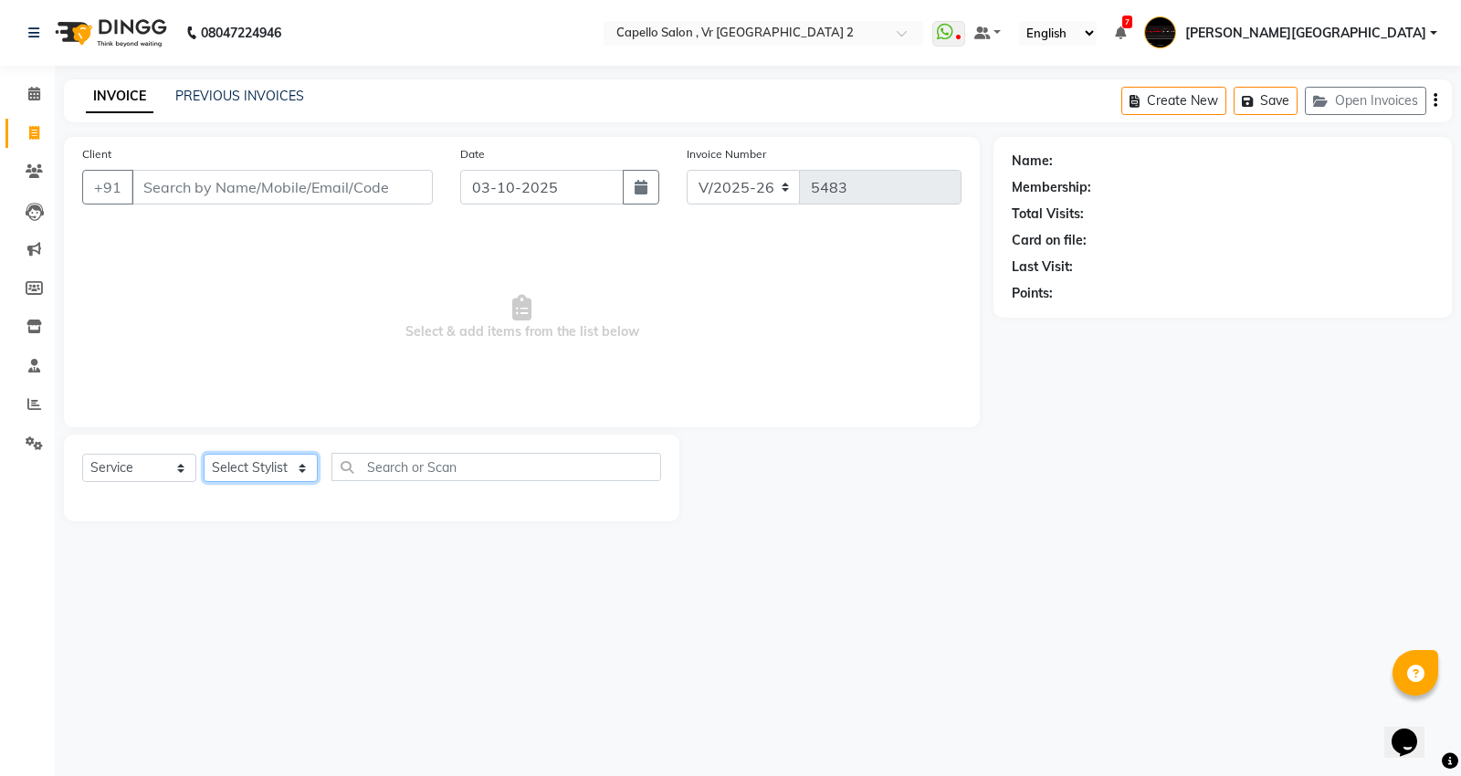
click at [228, 478] on select "Select Stylist" at bounding box center [261, 468] width 114 height 28
click at [231, 468] on select "Select Stylist AHSIK Amit felix Anita Patel Arti Borekar Capello VR Mall Dillu …" at bounding box center [274, 468] width 141 height 28
select select "83801"
click at [204, 455] on select "Select Stylist AHSIK Amit felix Anita Patel Arti Borekar Capello VR Mall Dillu …" at bounding box center [274, 468] width 141 height 28
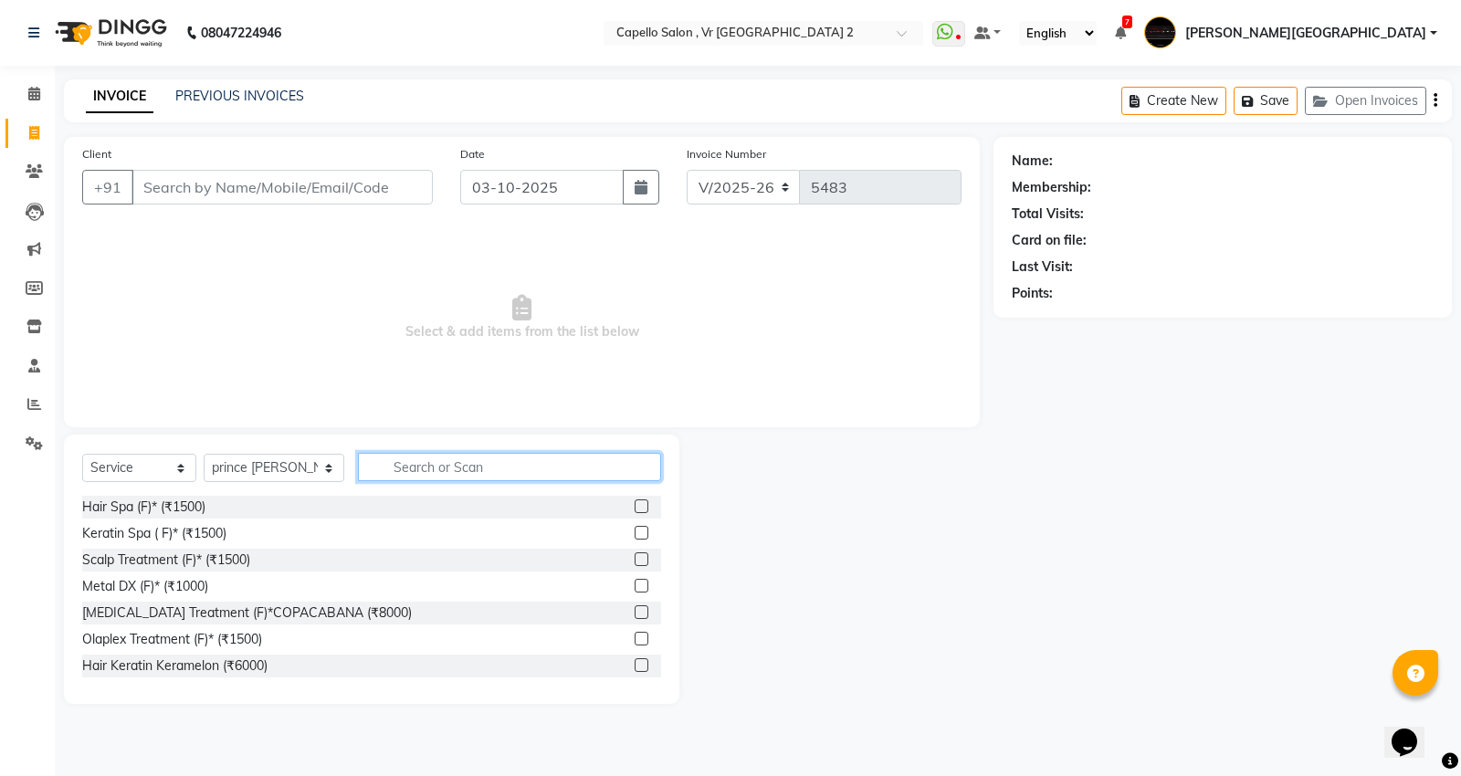
click at [408, 470] on input "text" at bounding box center [509, 467] width 303 height 28
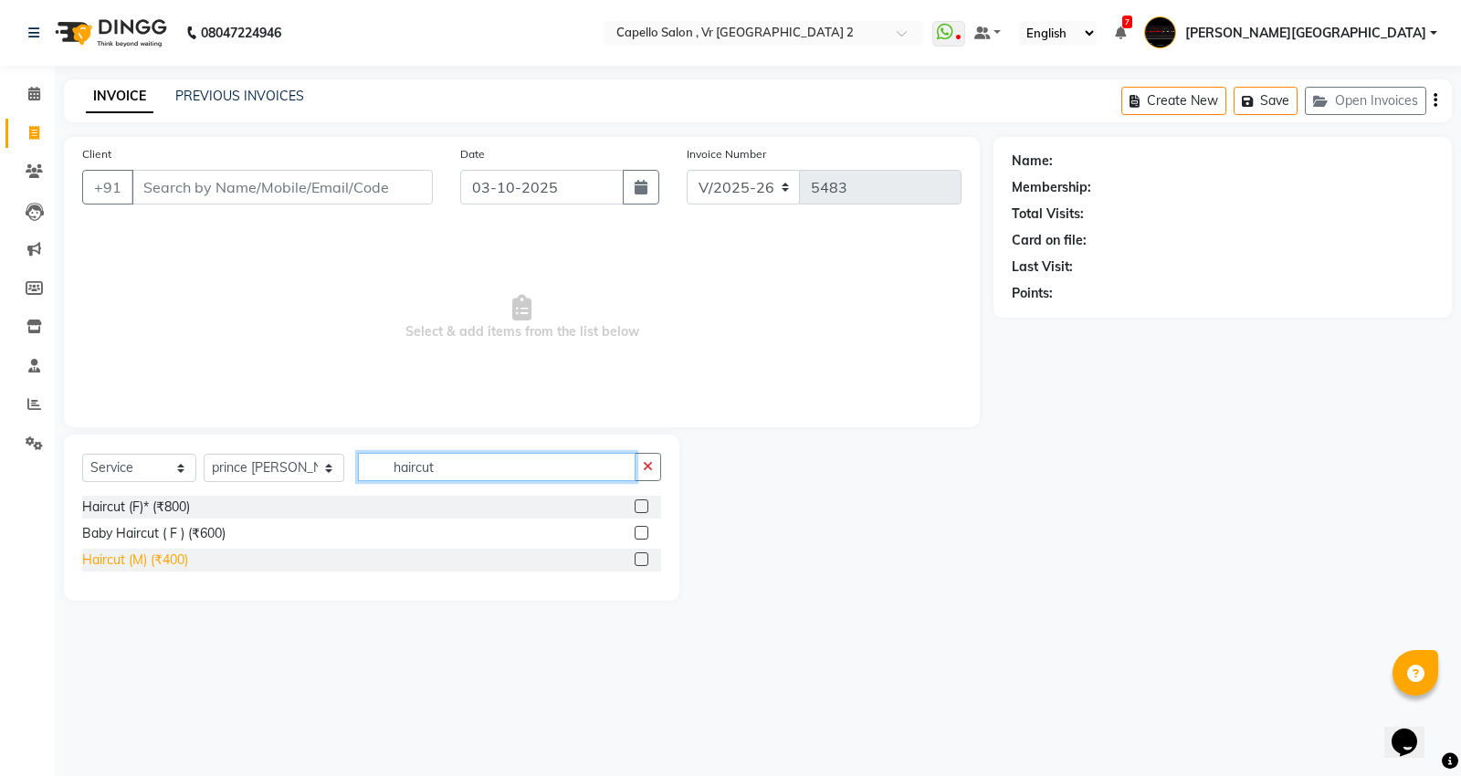
type input "haircut"
click at [123, 561] on div "Haircut (M) (₹400)" at bounding box center [135, 560] width 106 height 19
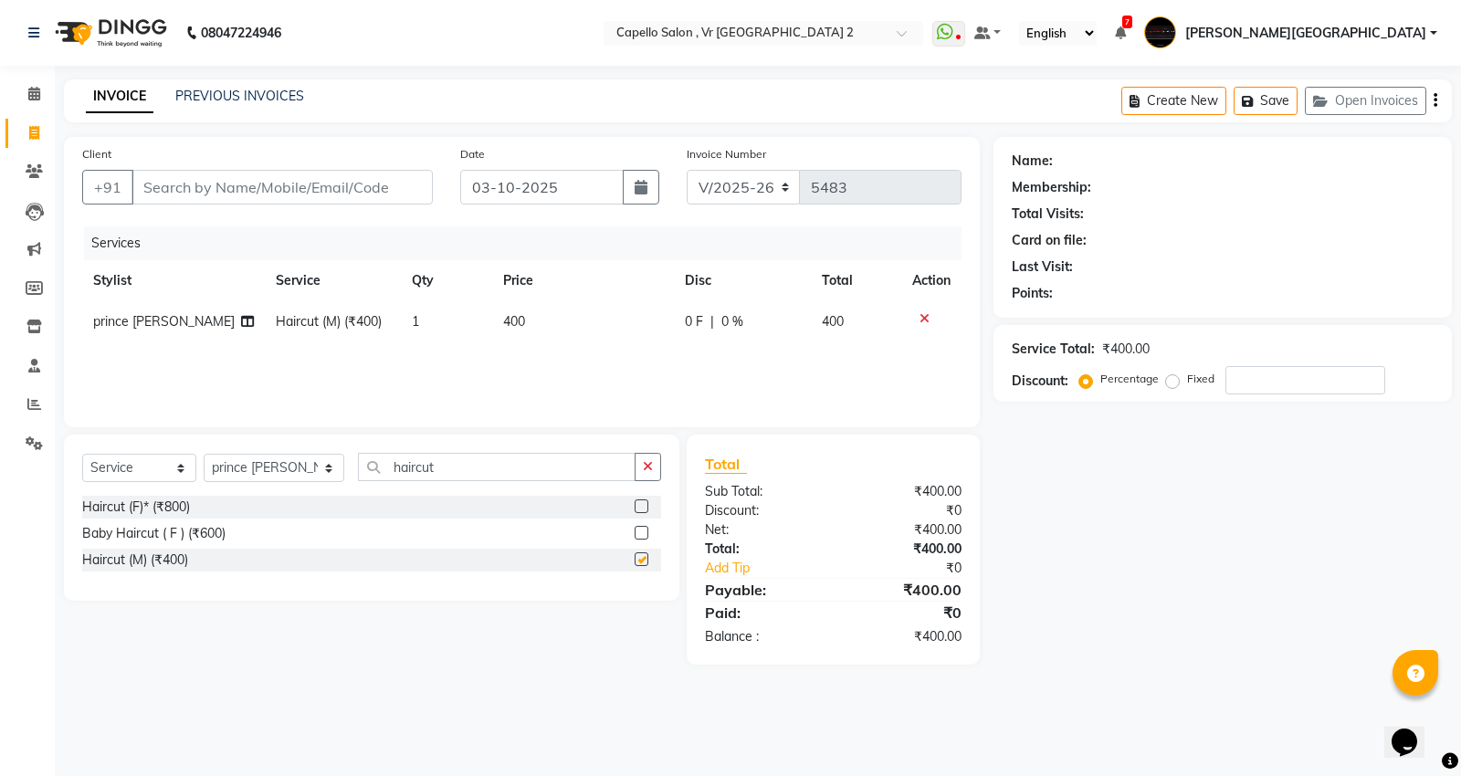
checkbox input "false"
click at [226, 185] on input "Client" at bounding box center [281, 187] width 301 height 35
type input "9"
type input "0"
type input "9021239897"
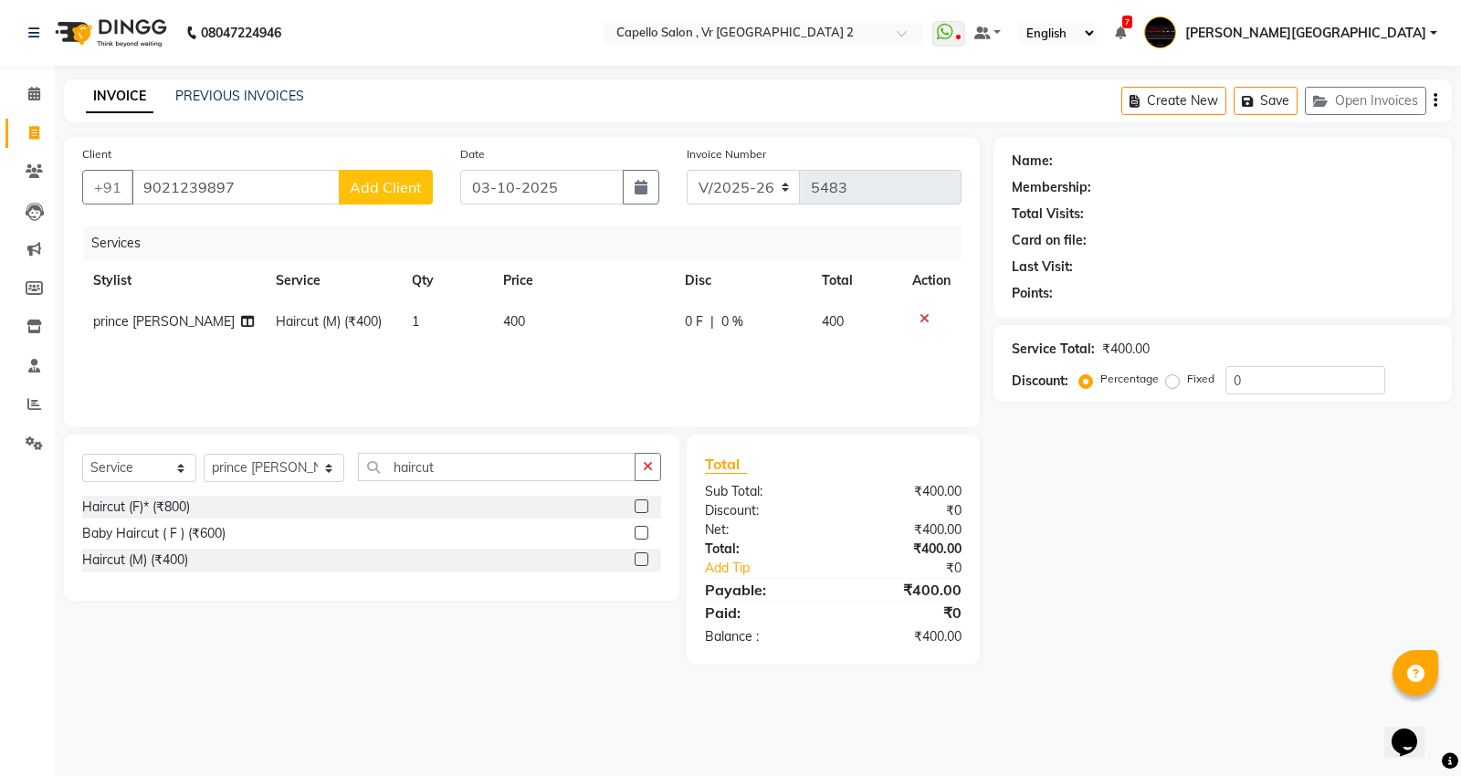
click at [374, 192] on span "Add Client" at bounding box center [386, 187] width 72 height 18
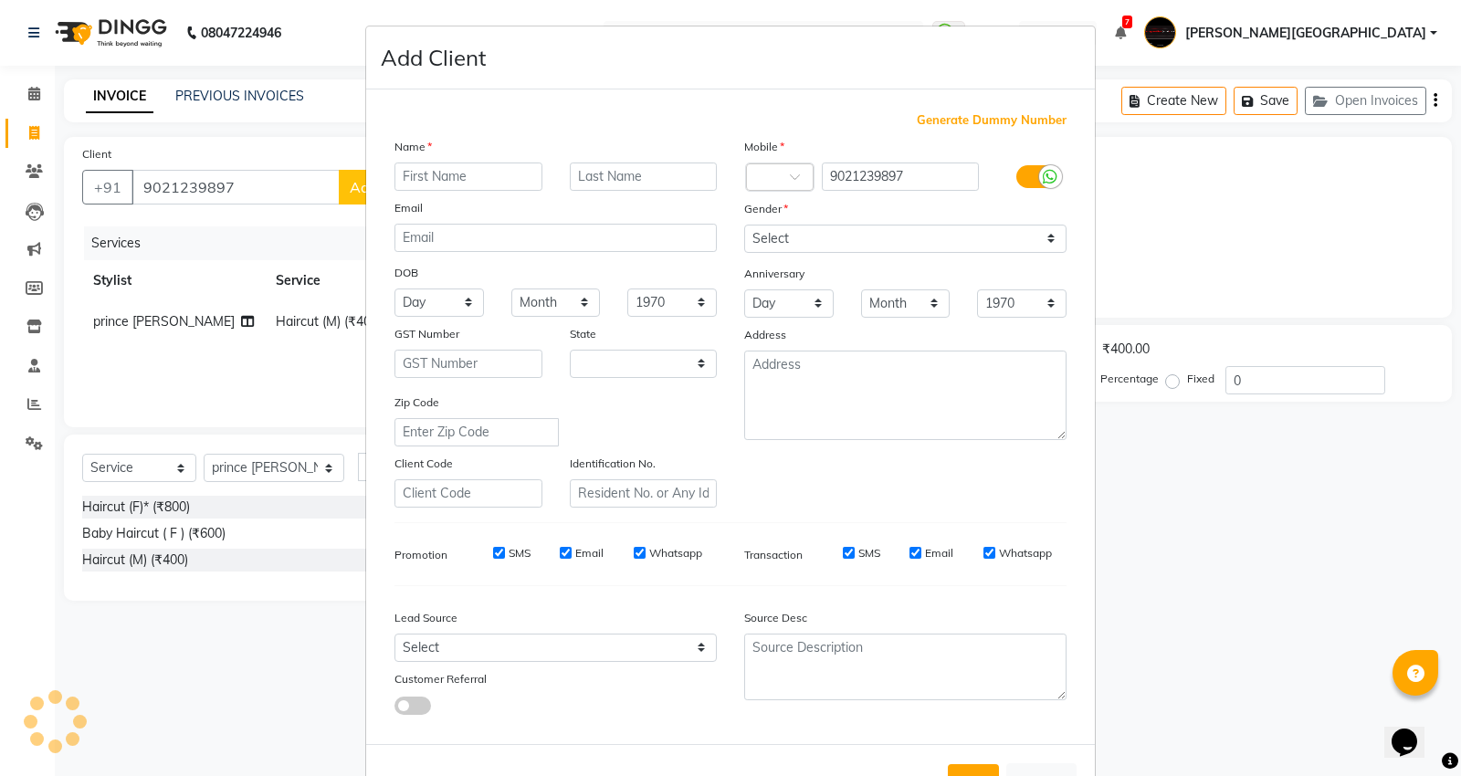
select select "22"
type input "devesh"
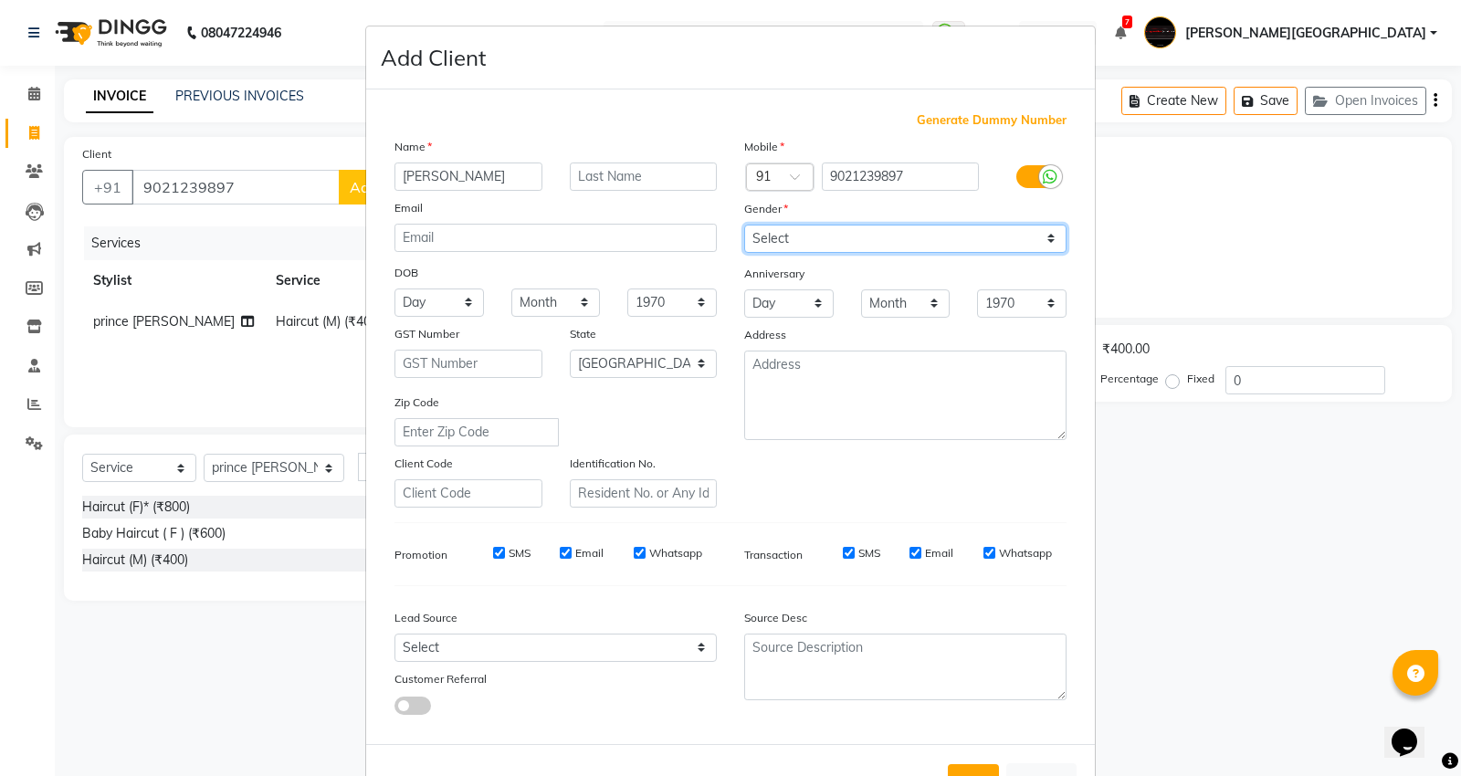
click at [817, 237] on select "Select Male Female Other Prefer Not To Say" at bounding box center [905, 239] width 322 height 28
select select "male"
click at [744, 225] on select "Select Male Female Other Prefer Not To Say" at bounding box center [905, 239] width 322 height 28
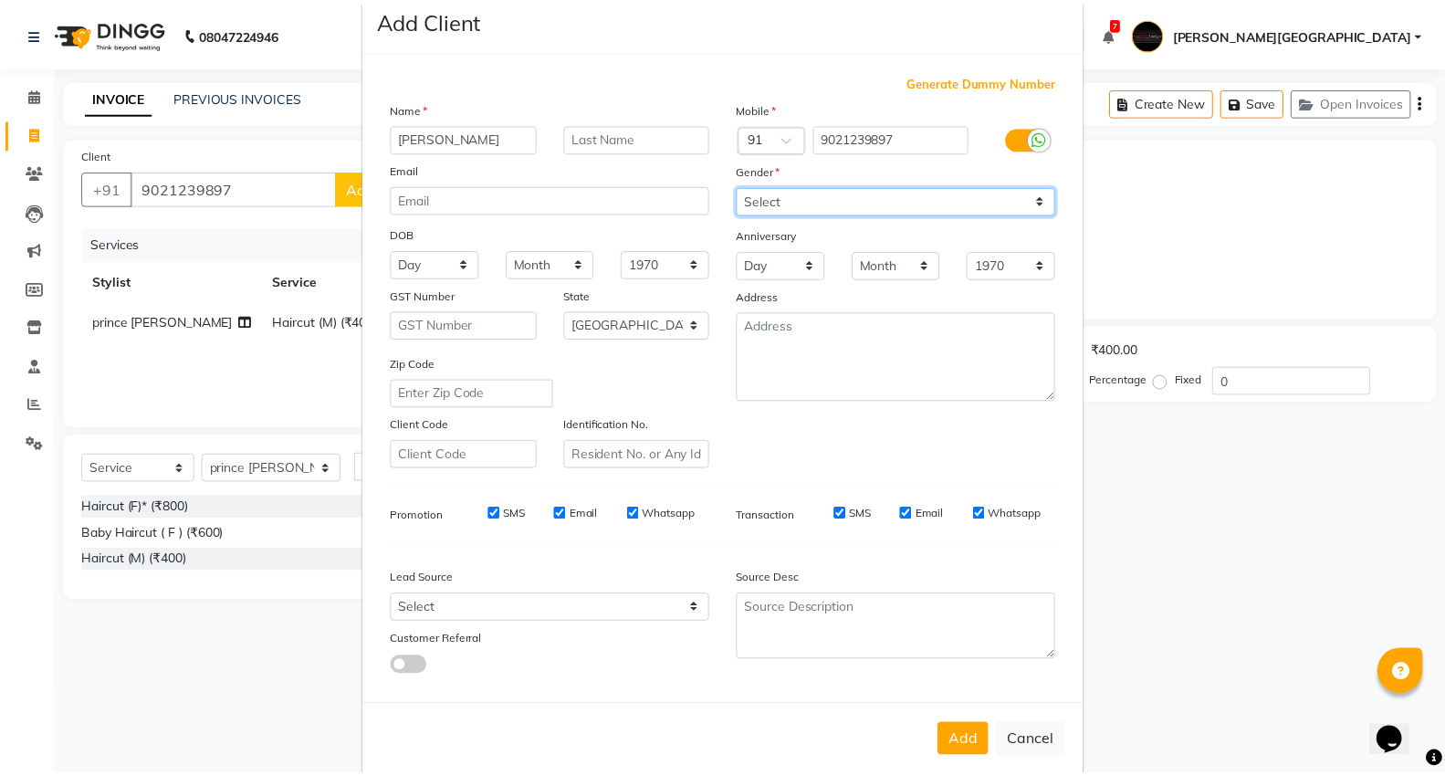
scroll to position [68, 0]
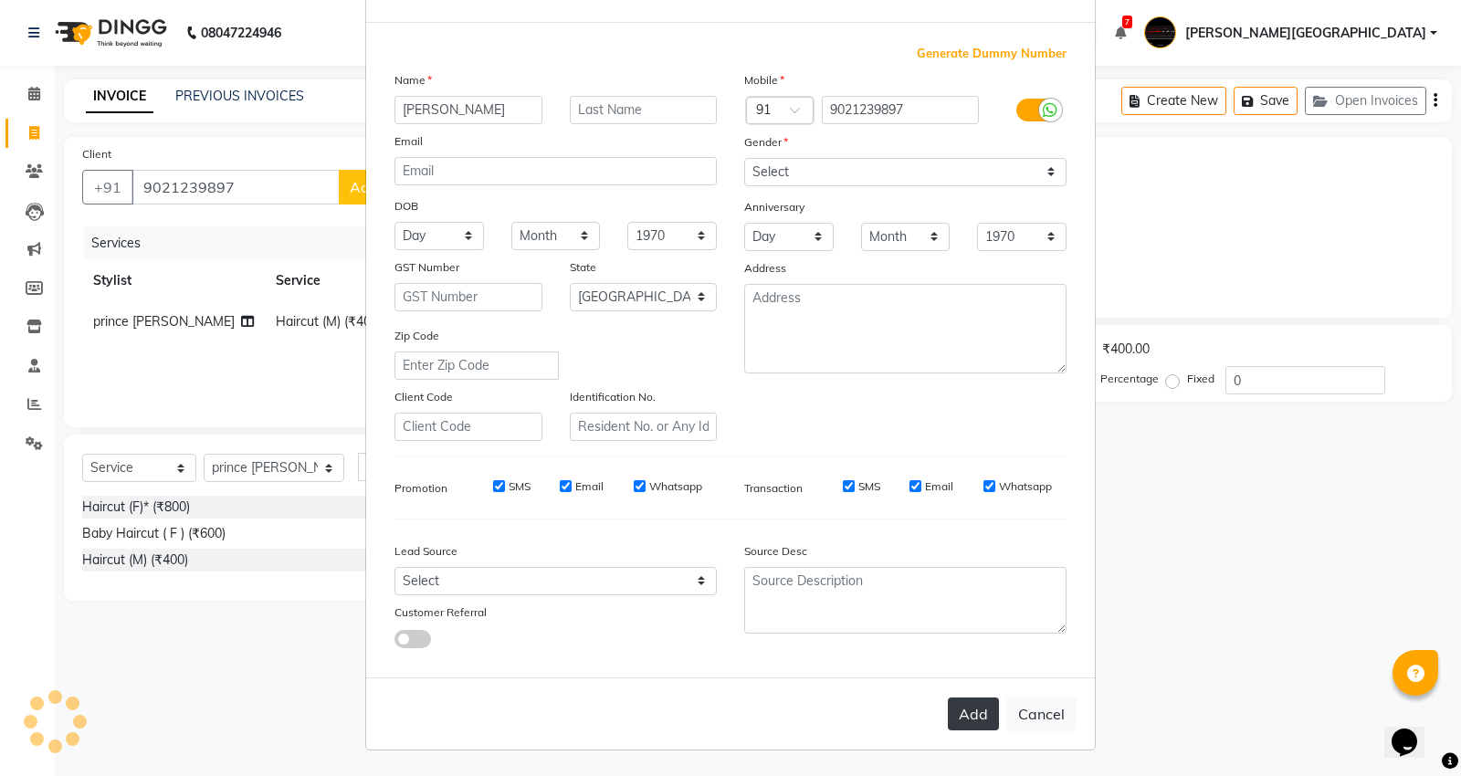
click at [974, 721] on button "Add" at bounding box center [973, 714] width 51 height 33
select select
select select "null"
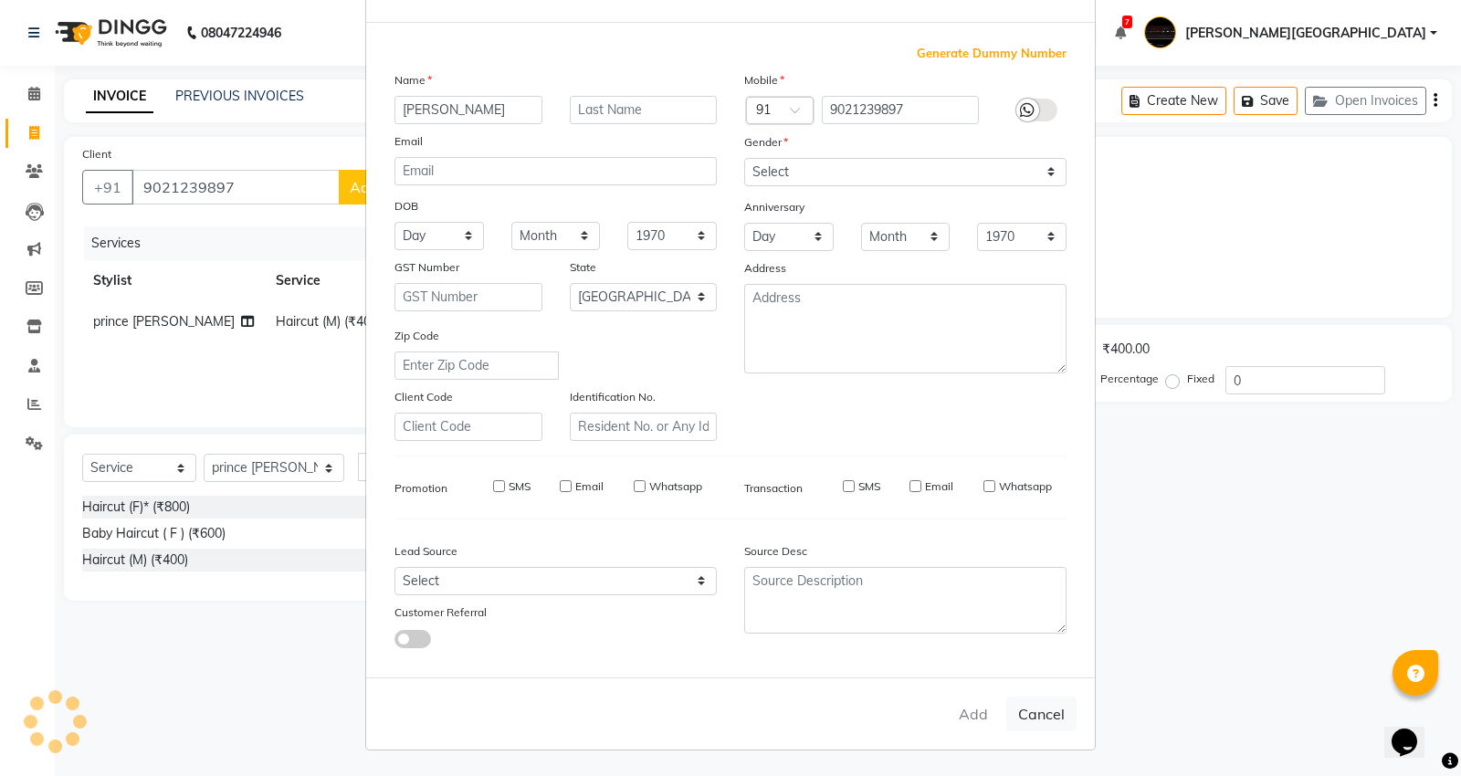
select select
checkbox input "false"
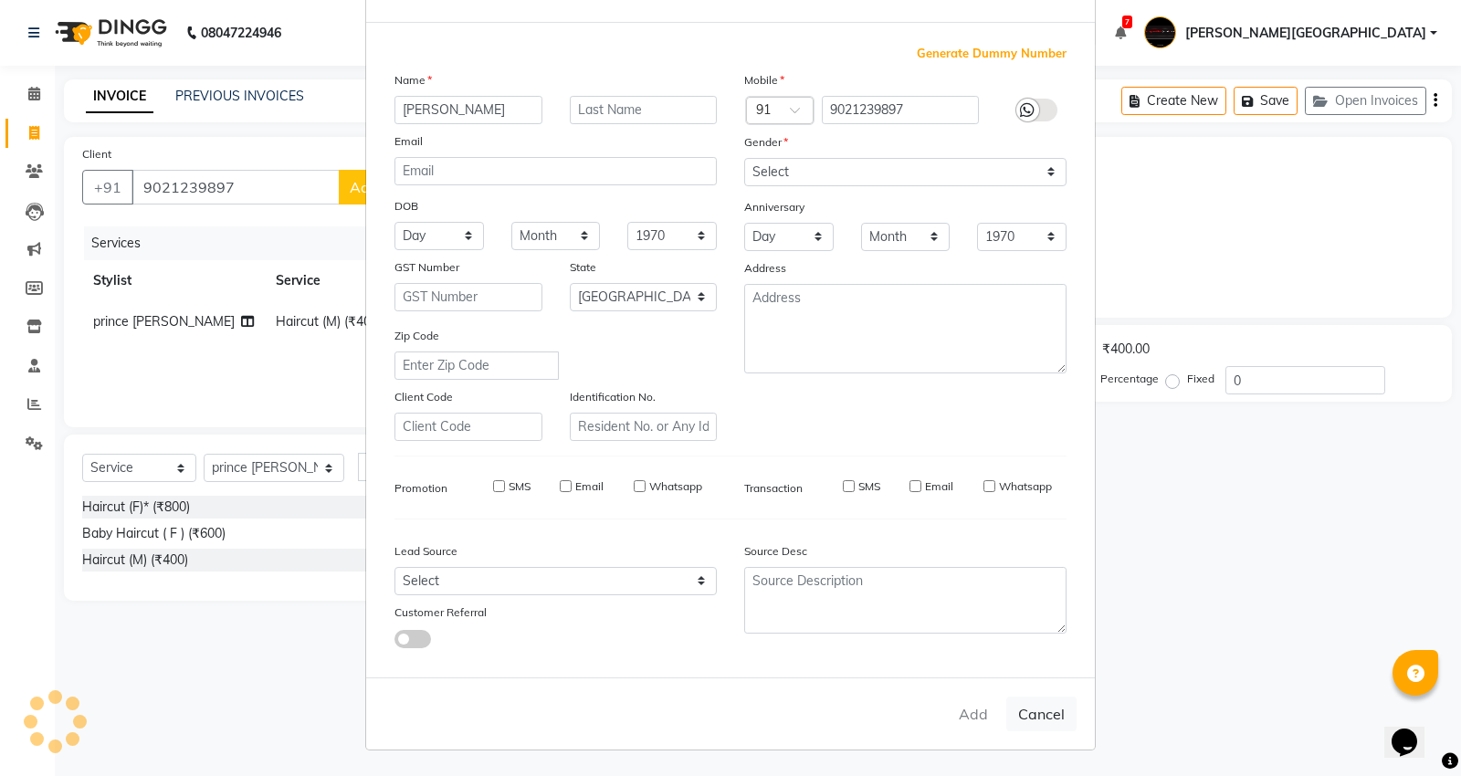
checkbox input "false"
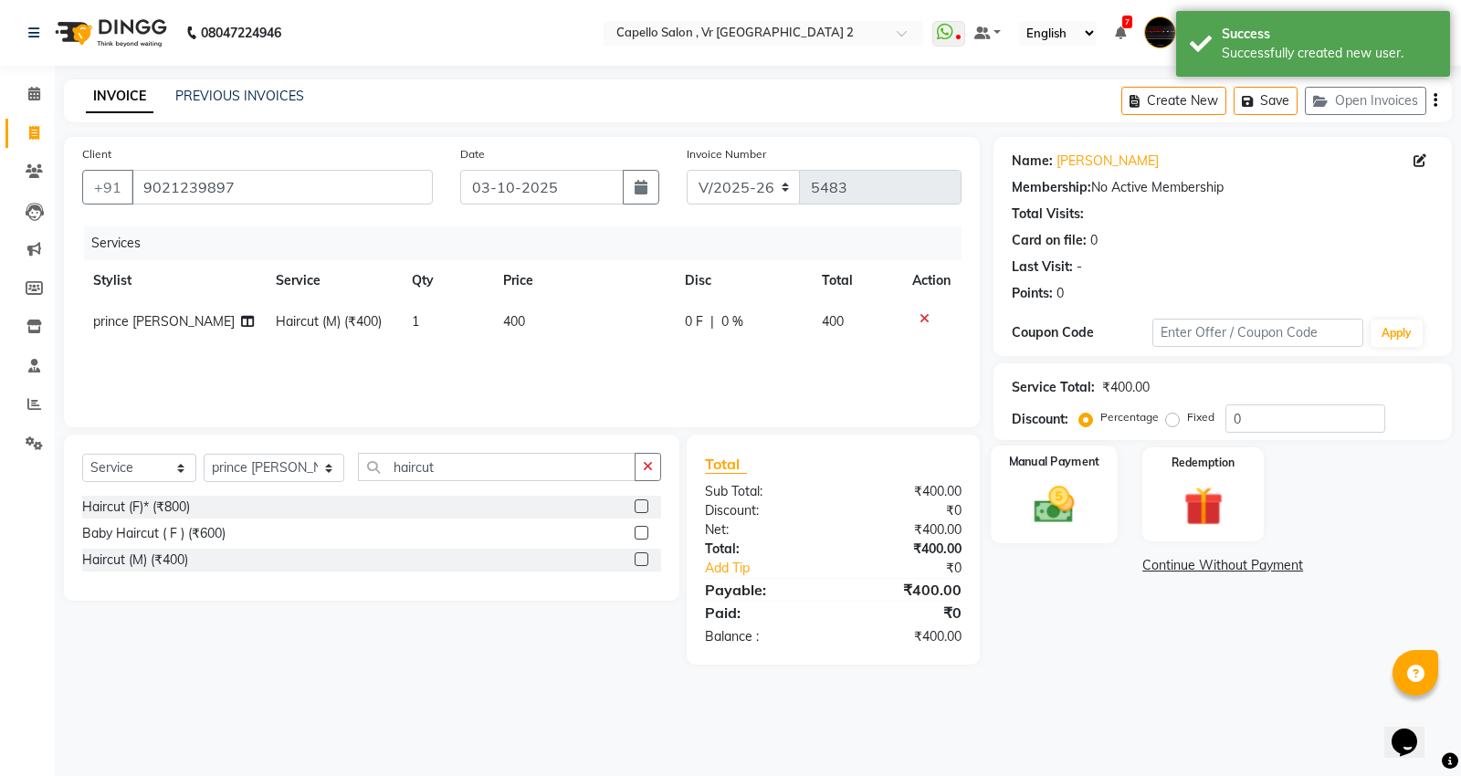
click at [1102, 527] on div "Manual Payment" at bounding box center [1055, 495] width 126 height 98
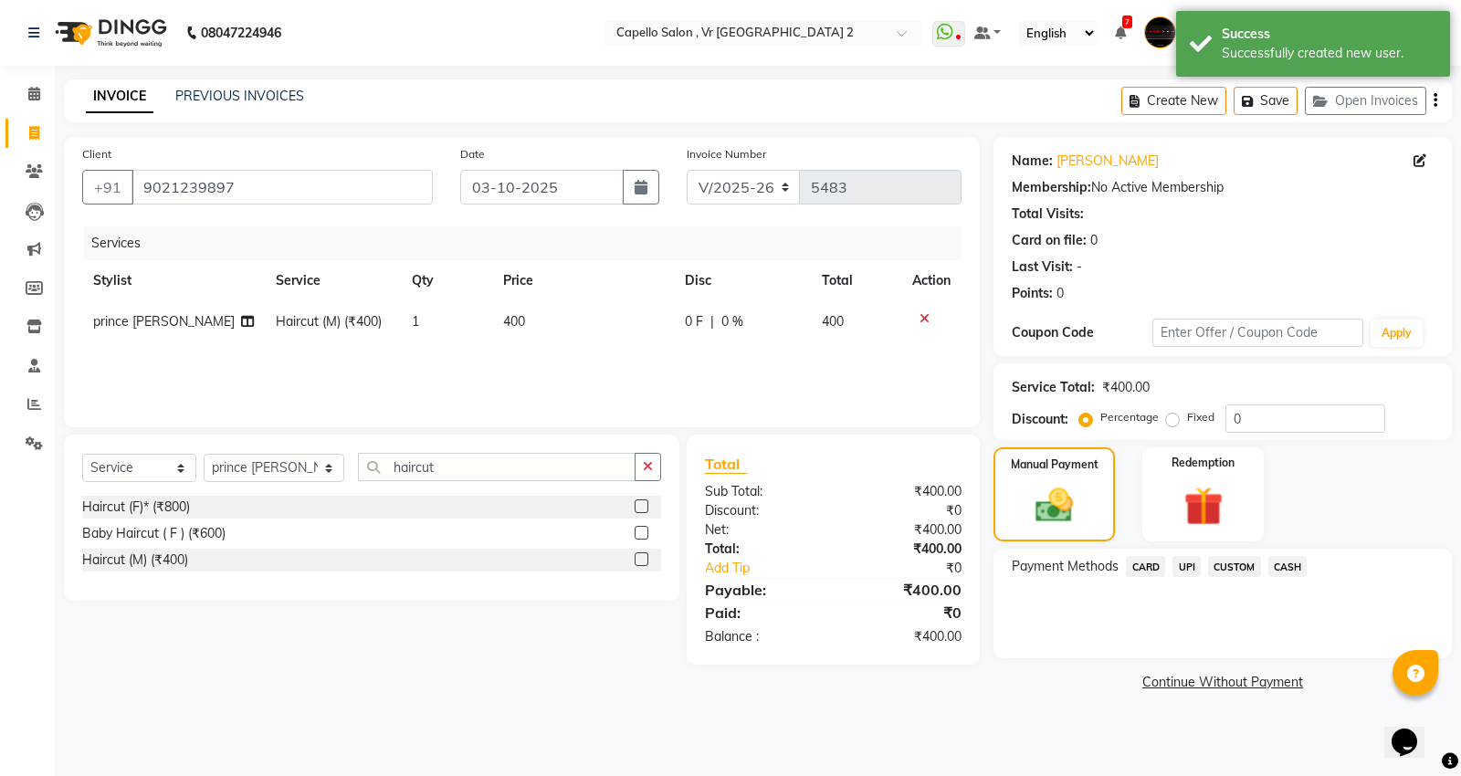
click at [643, 664] on div "Select Service Product Membership Package Voucher Prepaid Gift Card Select Styl…" at bounding box center [364, 550] width 629 height 230
click at [1287, 571] on span "CASH" at bounding box center [1287, 566] width 39 height 21
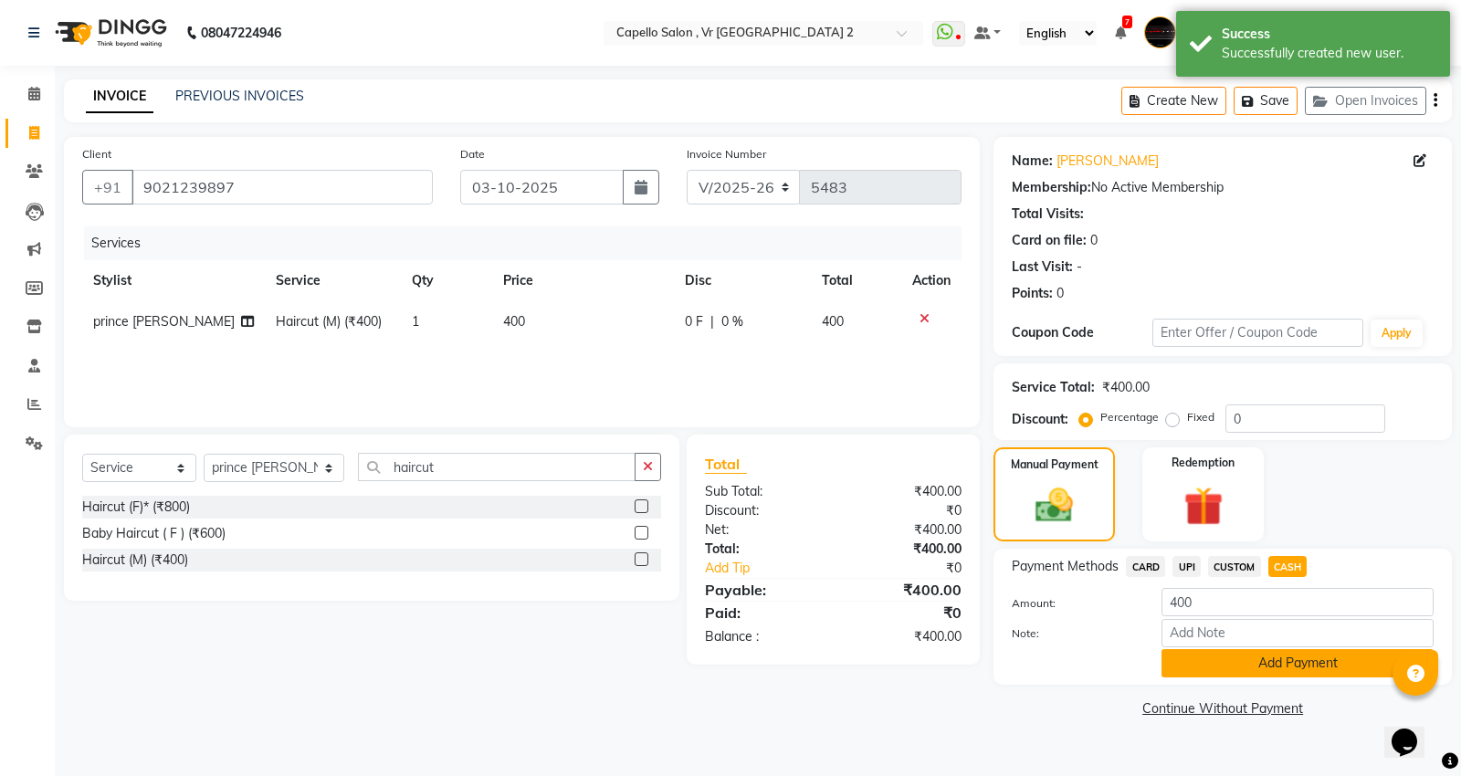
click at [1196, 661] on button "Add Payment" at bounding box center [1297, 663] width 272 height 28
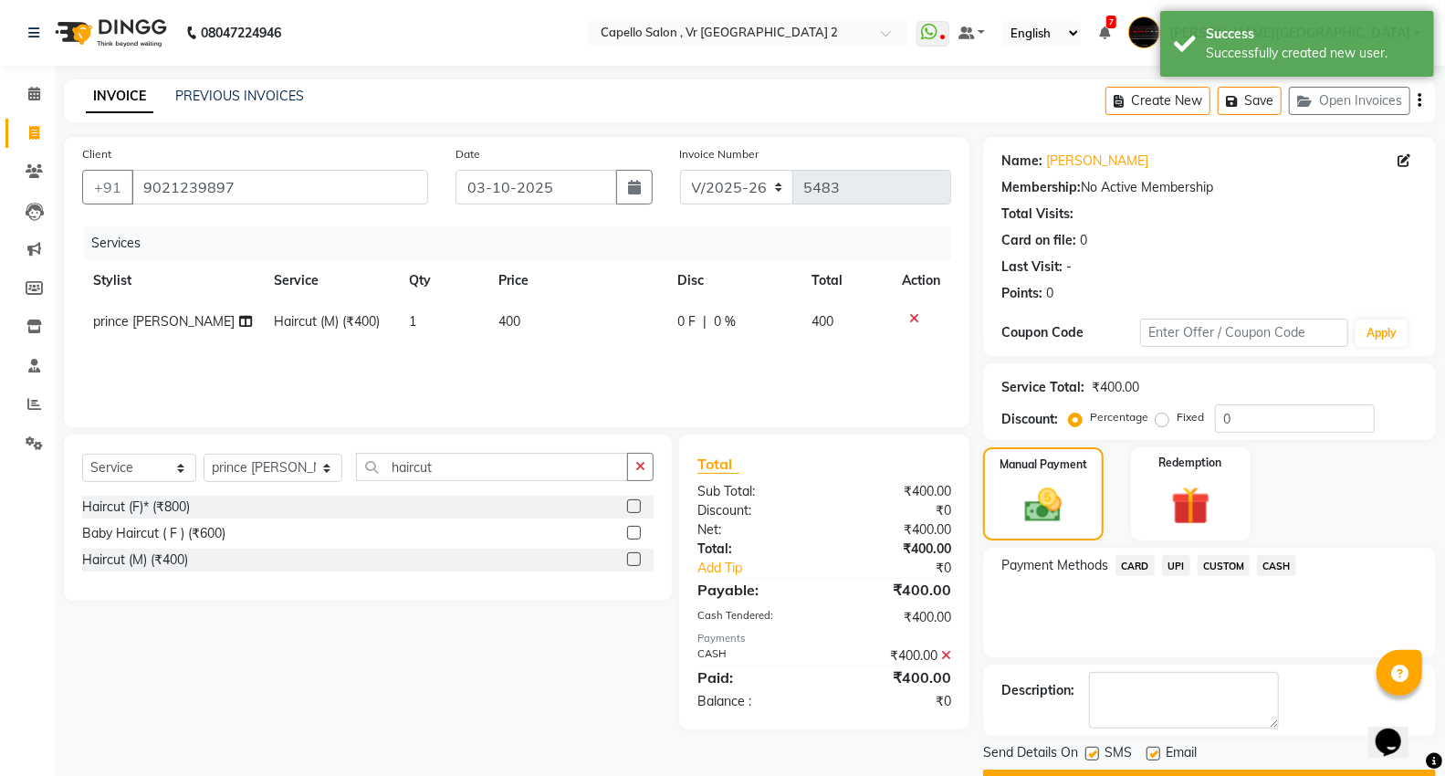
scroll to position [49, 0]
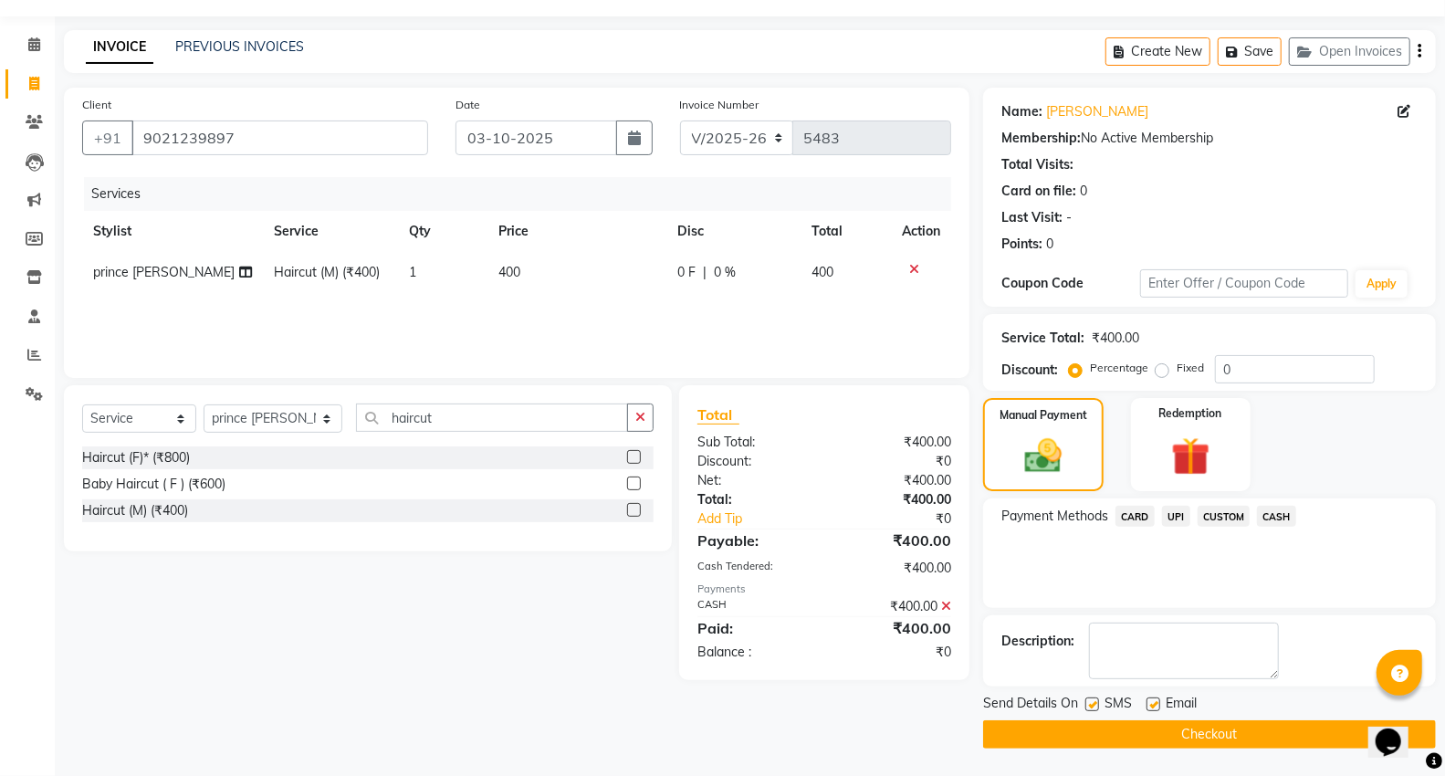
click at [1003, 743] on button "Checkout" at bounding box center [1209, 734] width 453 height 28
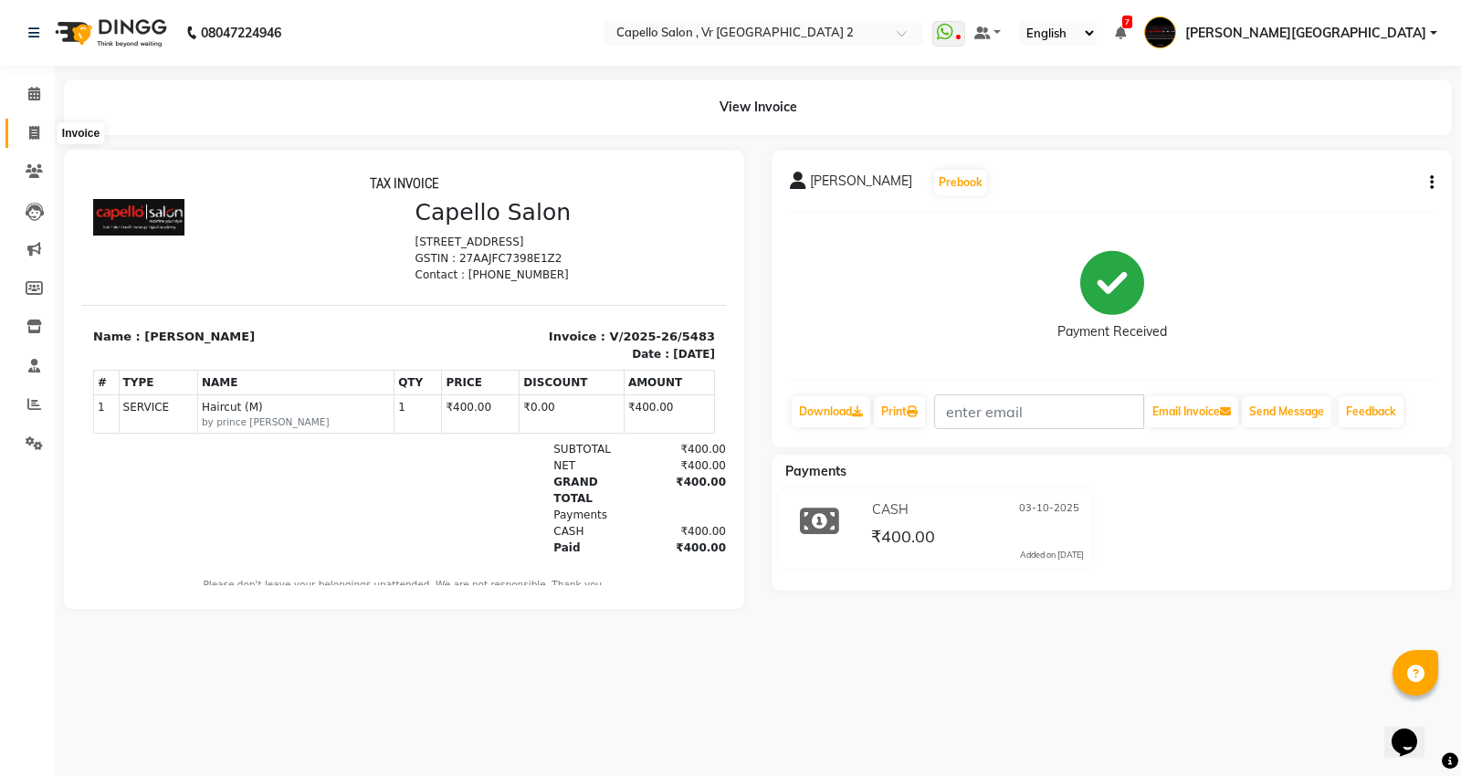
click at [37, 126] on icon at bounding box center [34, 133] width 10 height 14
select select "service"
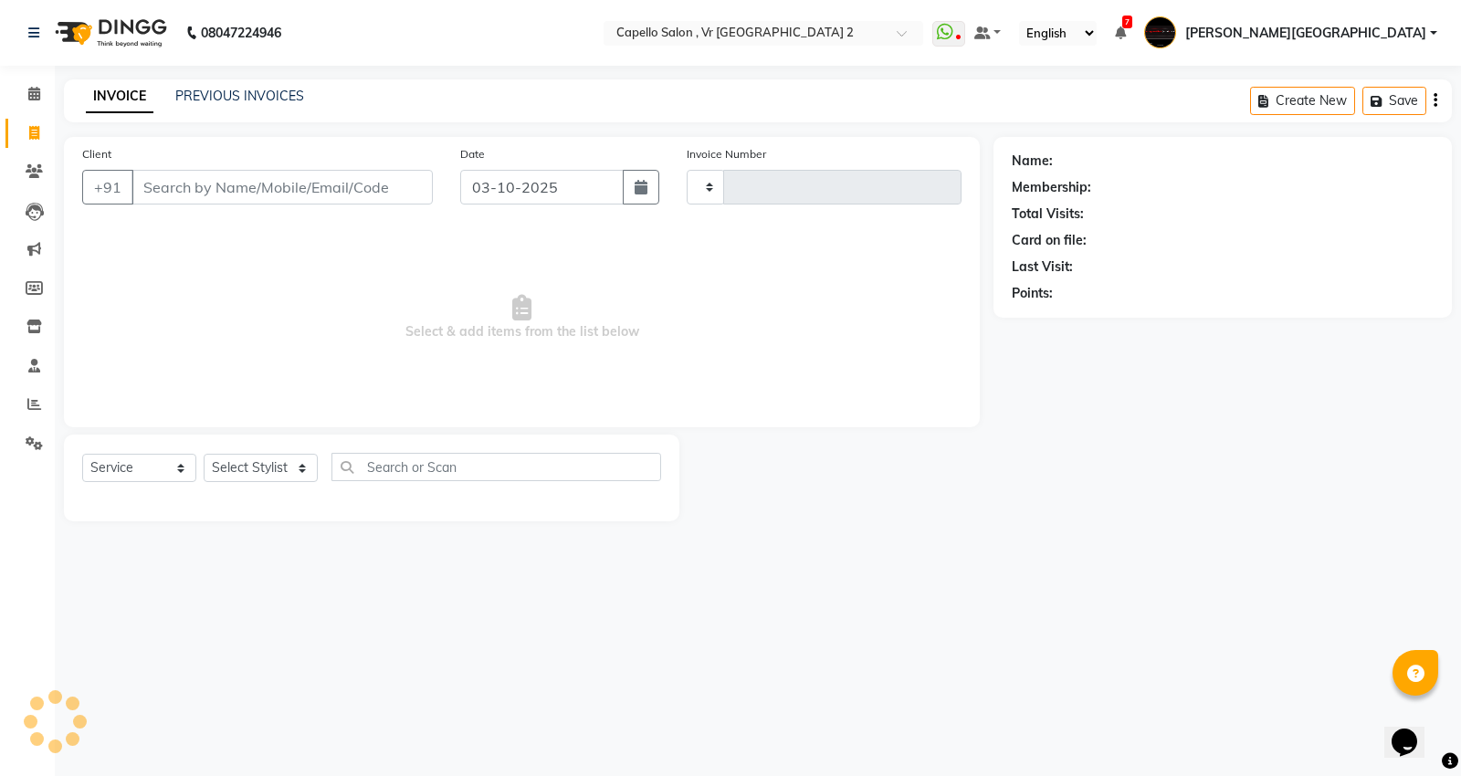
type input "5484"
select select "848"
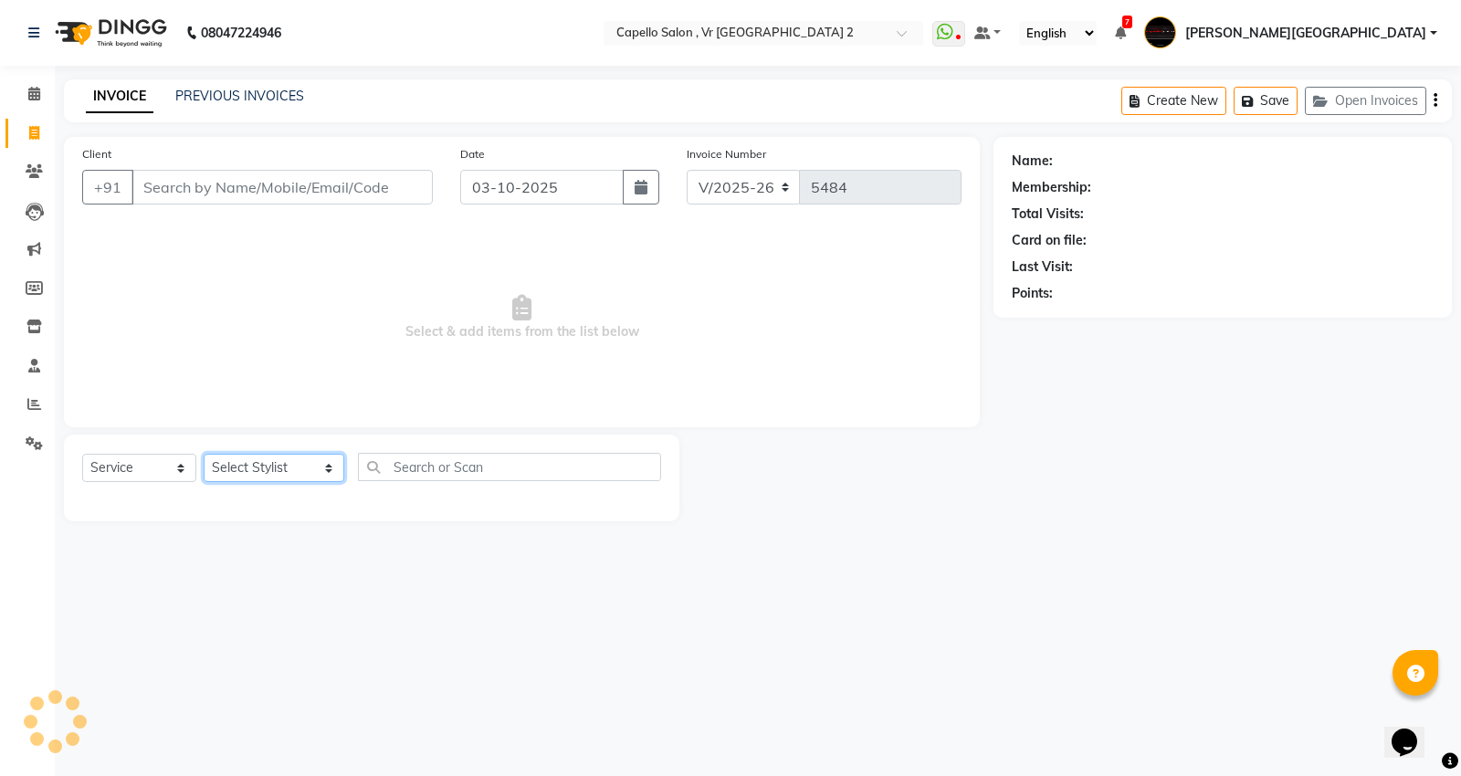
click at [234, 477] on select "Select Stylist AHSIK Amit felix Anita Patel Arti Borekar Capello VR Mall Dillu …" at bounding box center [274, 468] width 141 height 28
select select "14470"
click at [204, 455] on select "Select Stylist AHSIK Amit felix Anita Patel Arti Borekar Capello VR Mall Dillu …" at bounding box center [274, 468] width 141 height 28
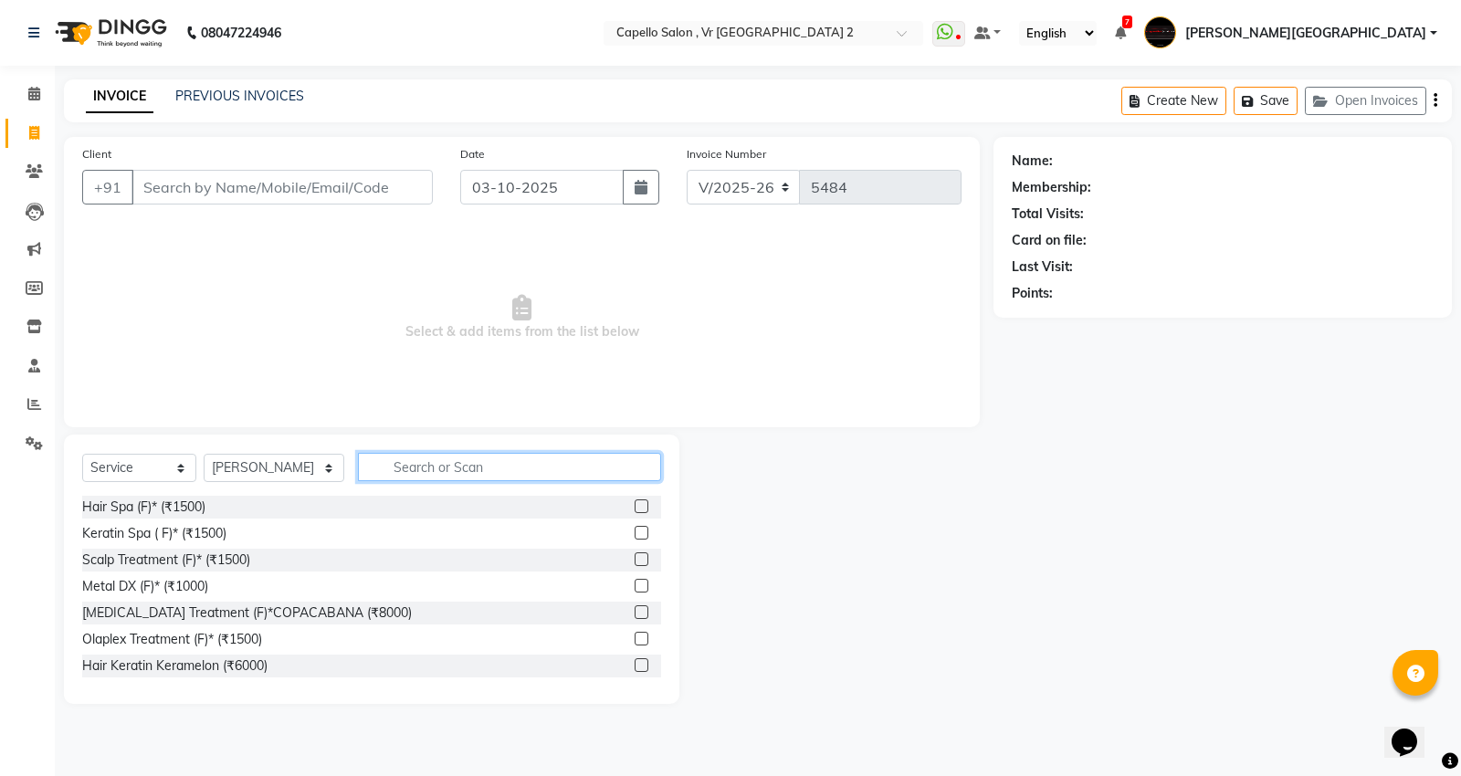
click at [399, 464] on input "text" at bounding box center [509, 467] width 303 height 28
click at [37, 91] on icon at bounding box center [34, 94] width 12 height 14
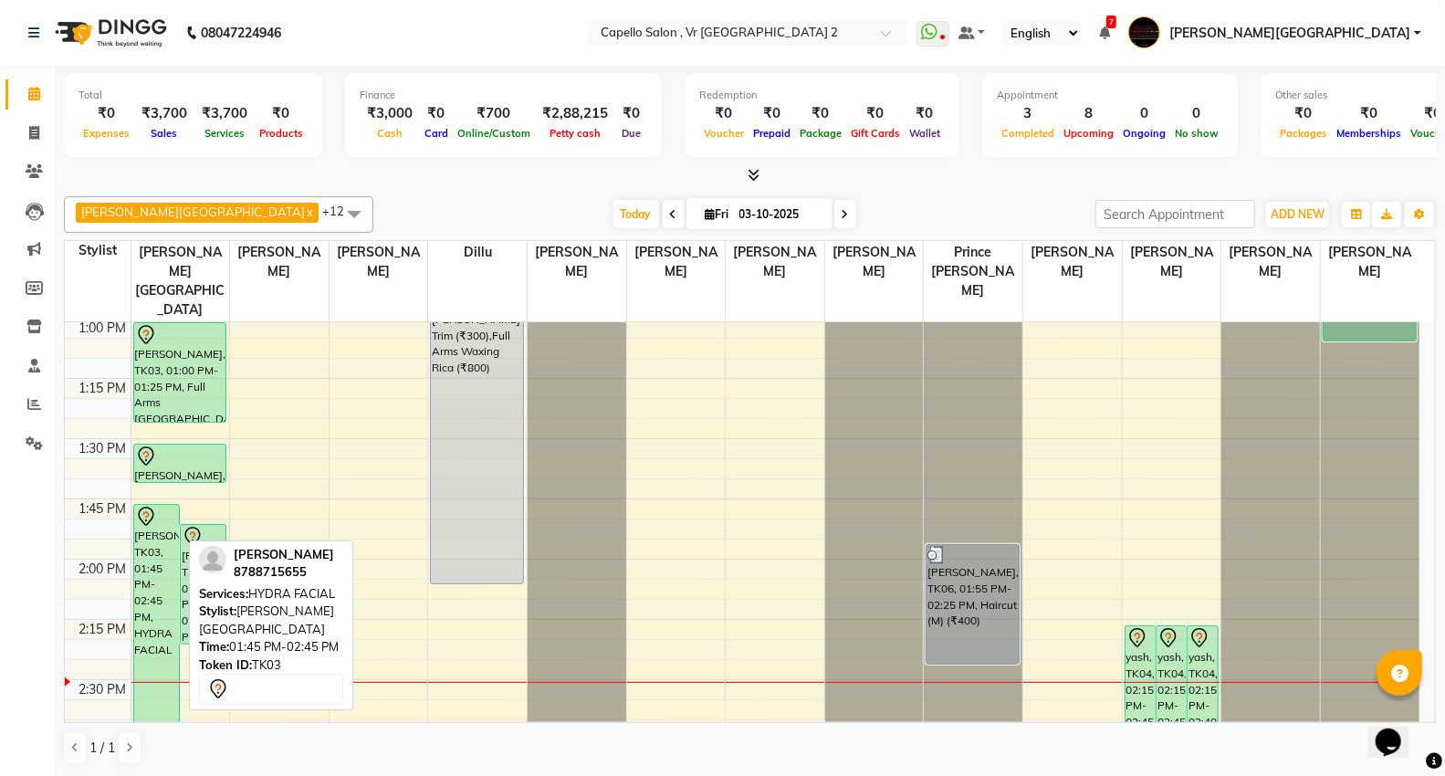
scroll to position [1014, 0]
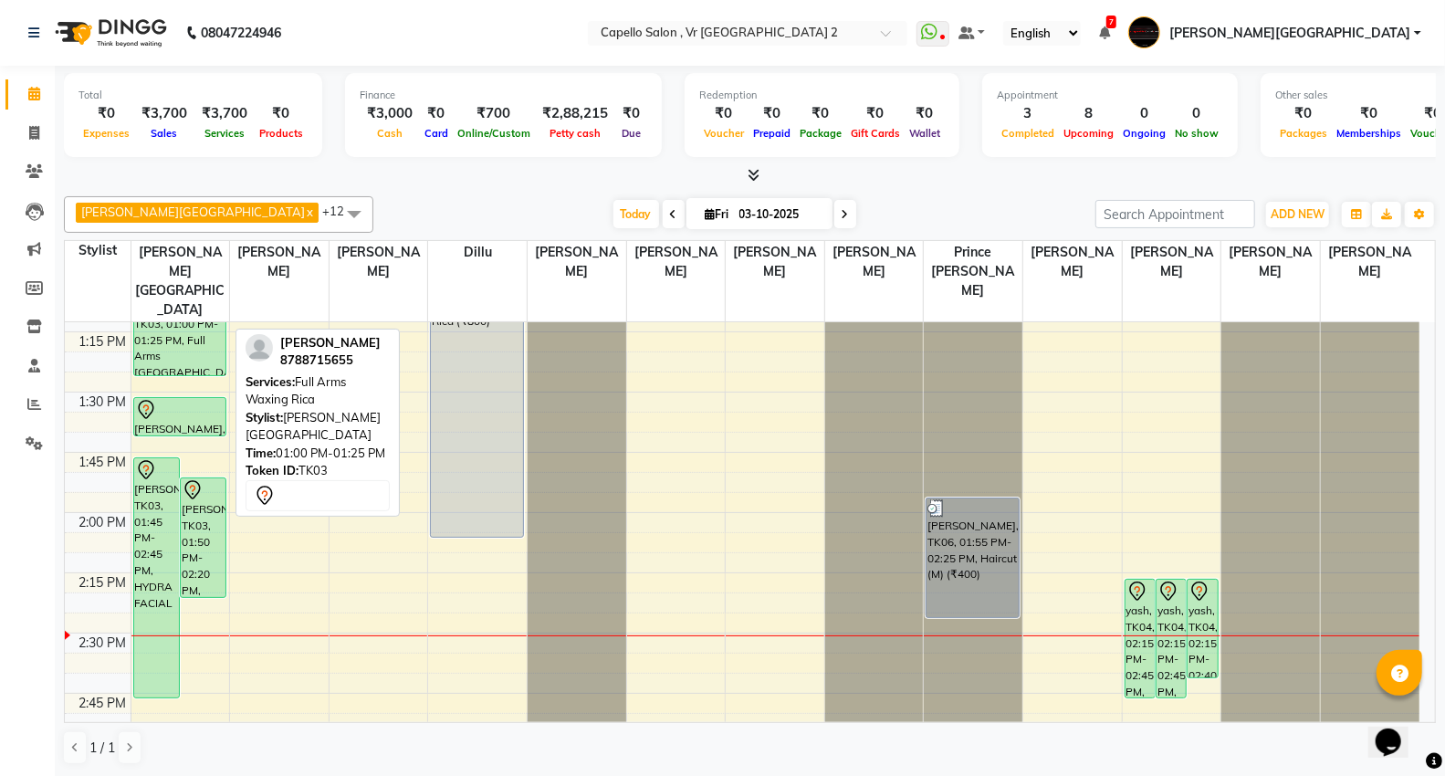
click at [213, 315] on div "[PERSON_NAME], TK03, 01:00 PM-01:25 PM, Full Arms [GEOGRAPHIC_DATA]" at bounding box center [180, 326] width 92 height 99
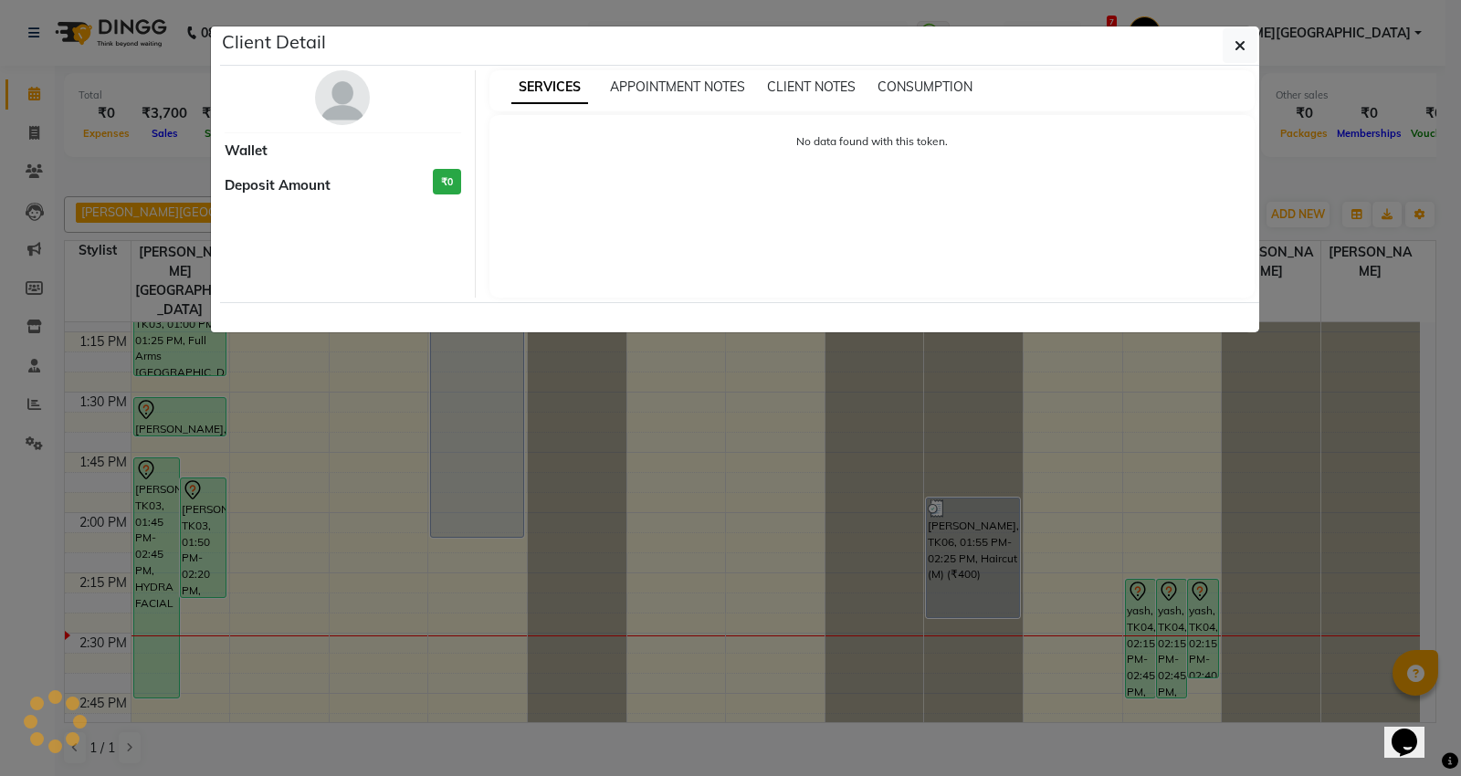
select select "7"
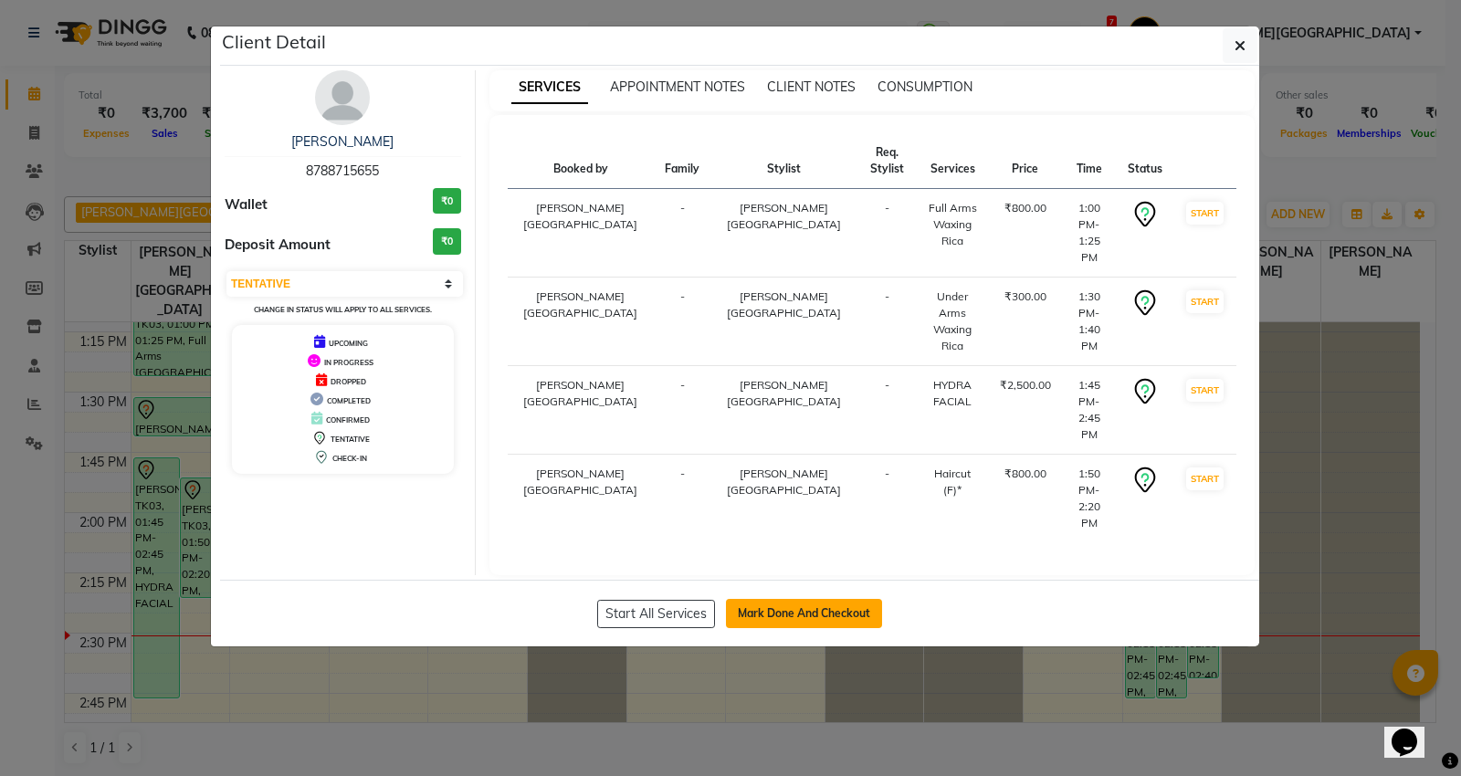
click at [782, 599] on button "Mark Done And Checkout" at bounding box center [804, 613] width 156 height 29
select select "service"
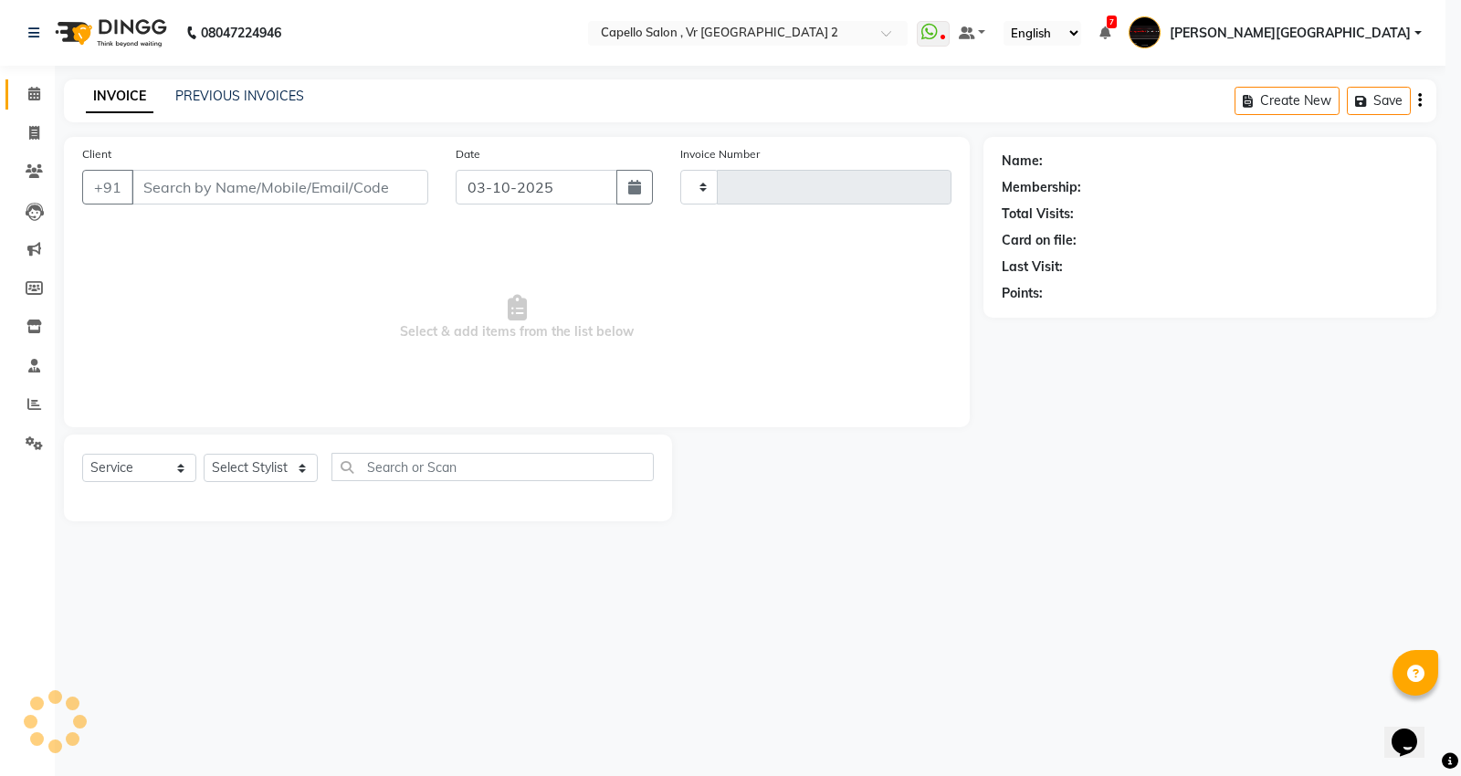
type input "5484"
select select "848"
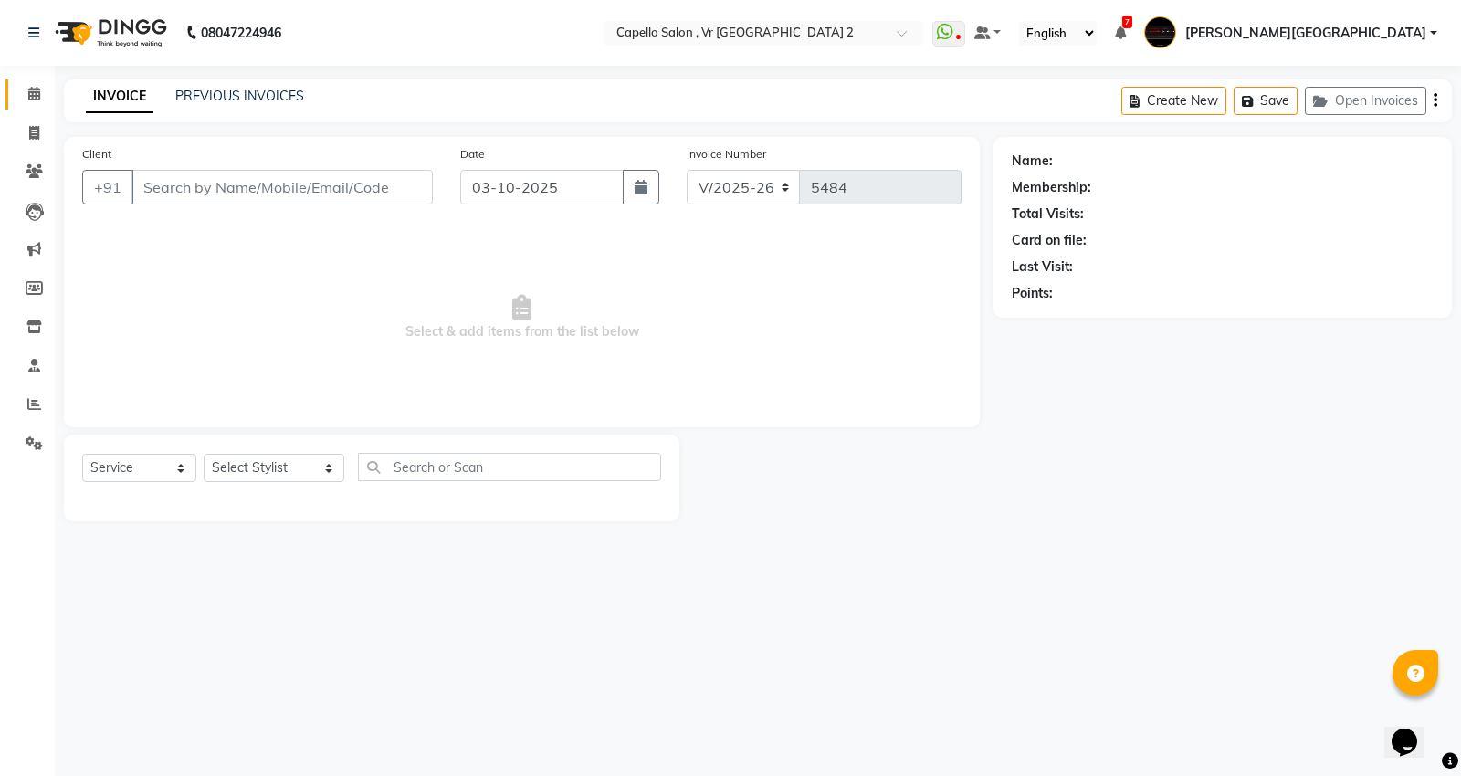
type input "8788715655"
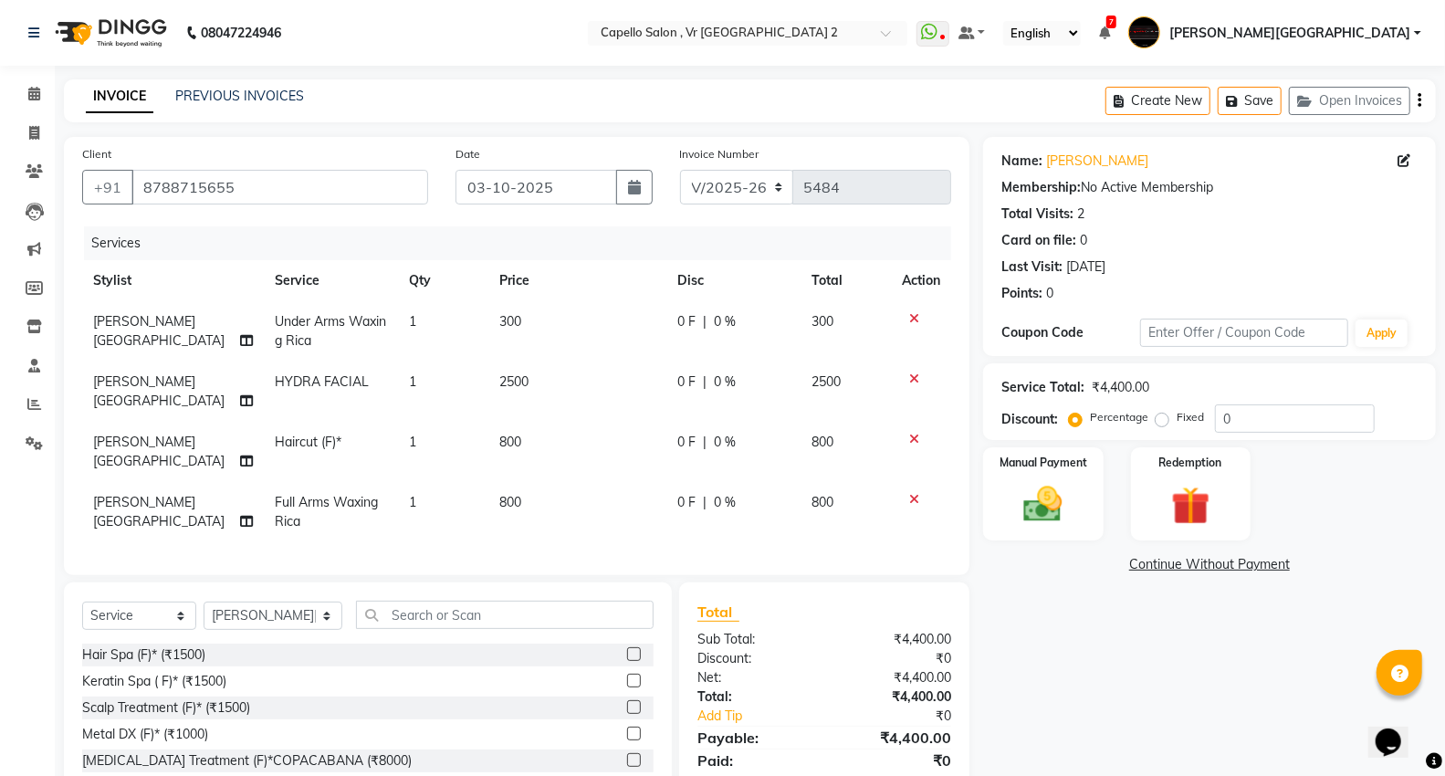
click at [910, 376] on icon at bounding box center [914, 379] width 10 height 13
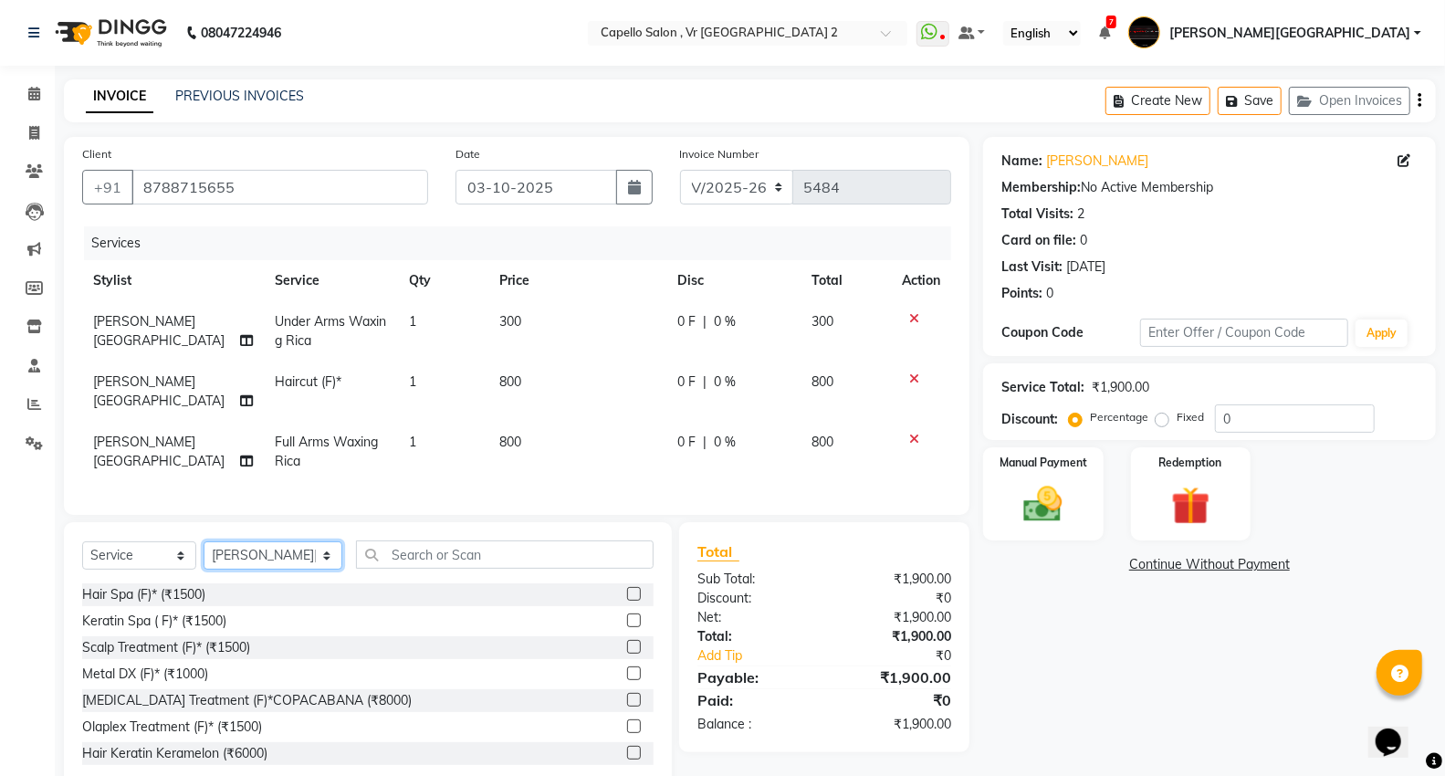
click at [297, 545] on select "Select Stylist AHSIK Amit felix Anita Patel Arti Borekar Capello VR Mall Dillu …" at bounding box center [273, 555] width 139 height 28
click at [563, 548] on input "text" at bounding box center [505, 555] width 298 height 28
click at [230, 548] on select "Select Stylist AHSIK Amit felix Anita Patel Arti Borekar Capello VR Mall Dillu …" at bounding box center [273, 555] width 139 height 28
select select "14470"
click at [204, 541] on select "Select Stylist AHSIK Amit felix Anita Patel Arti Borekar Capello VR Mall Dillu …" at bounding box center [273, 555] width 139 height 28
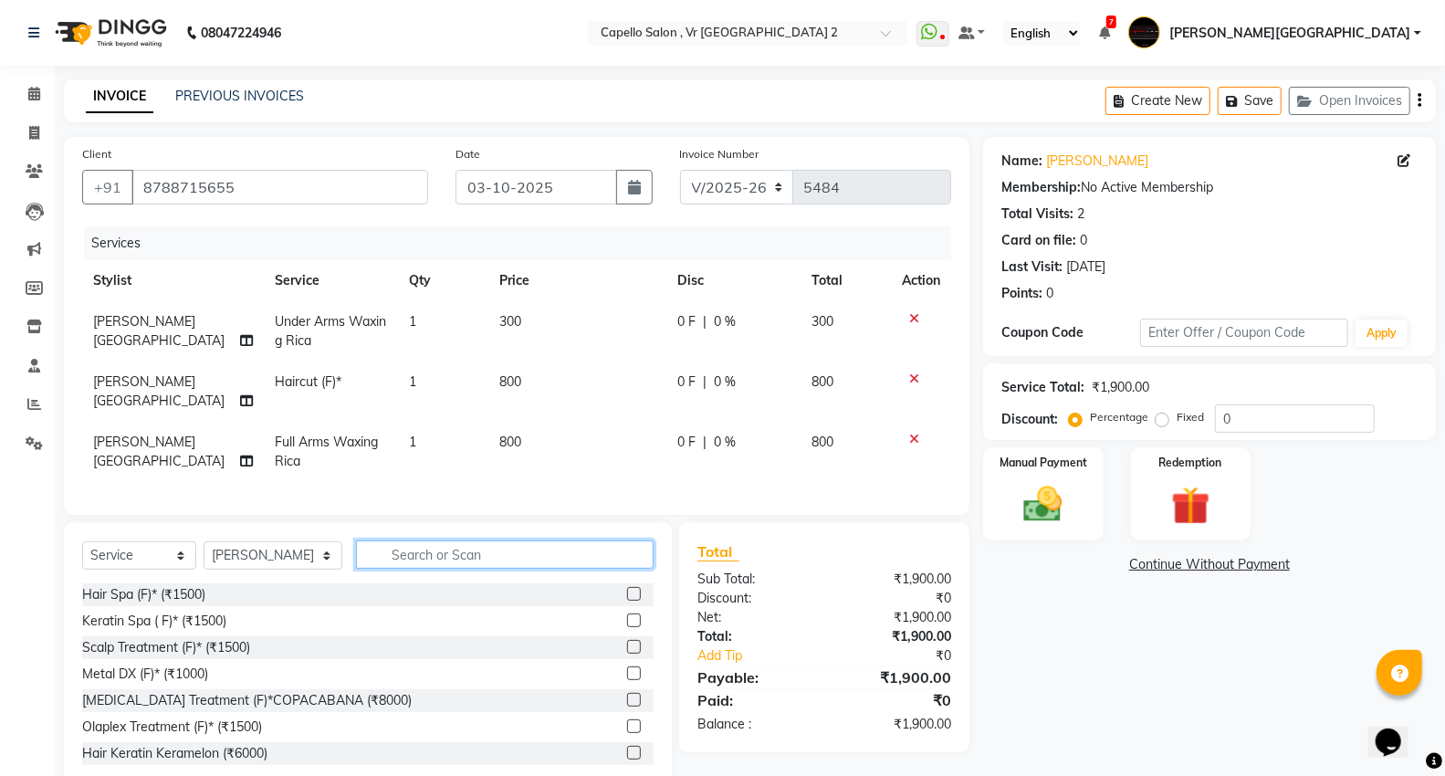
click at [441, 550] on input "text" at bounding box center [505, 555] width 298 height 28
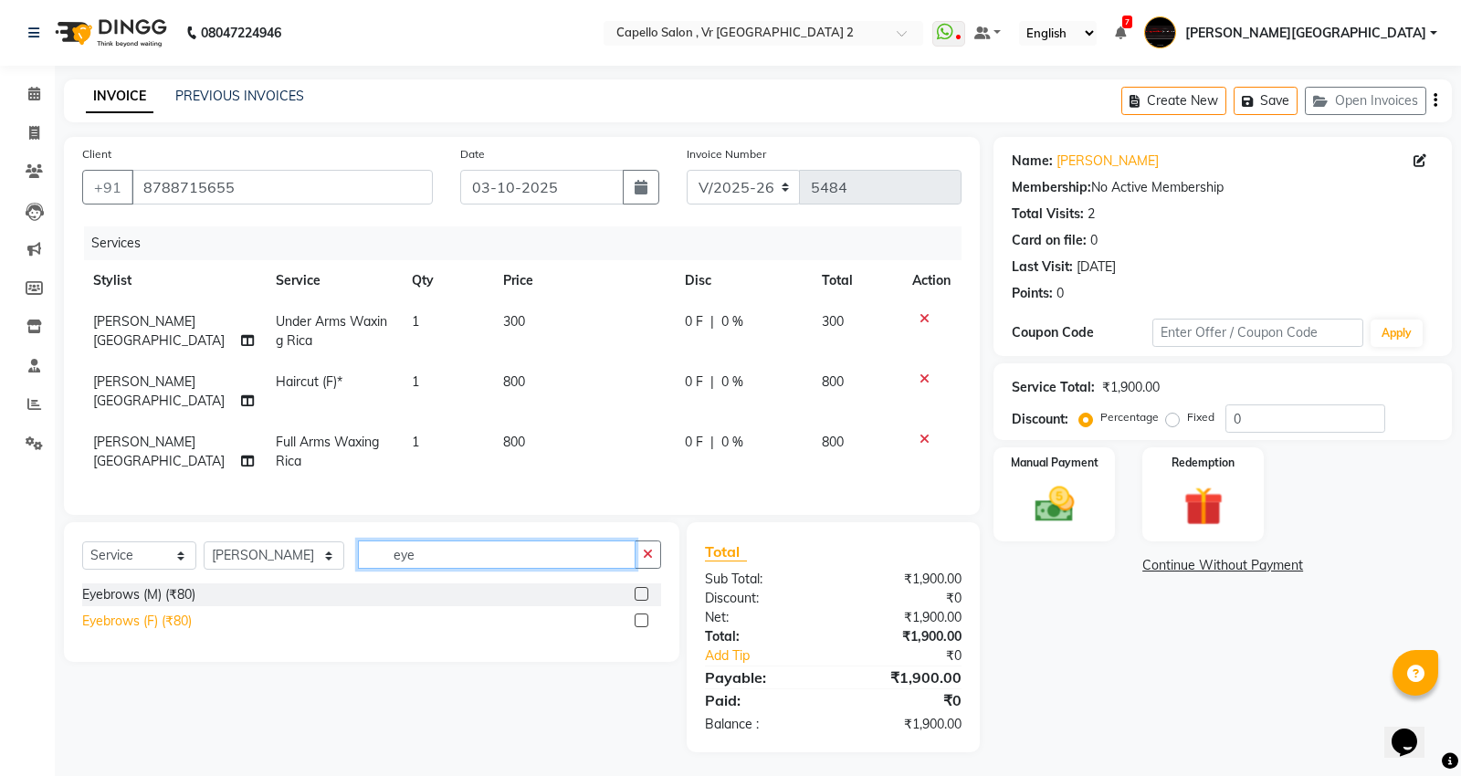
type input "eye"
click at [99, 624] on div "Eyebrows (F) (₹80)" at bounding box center [137, 621] width 110 height 19
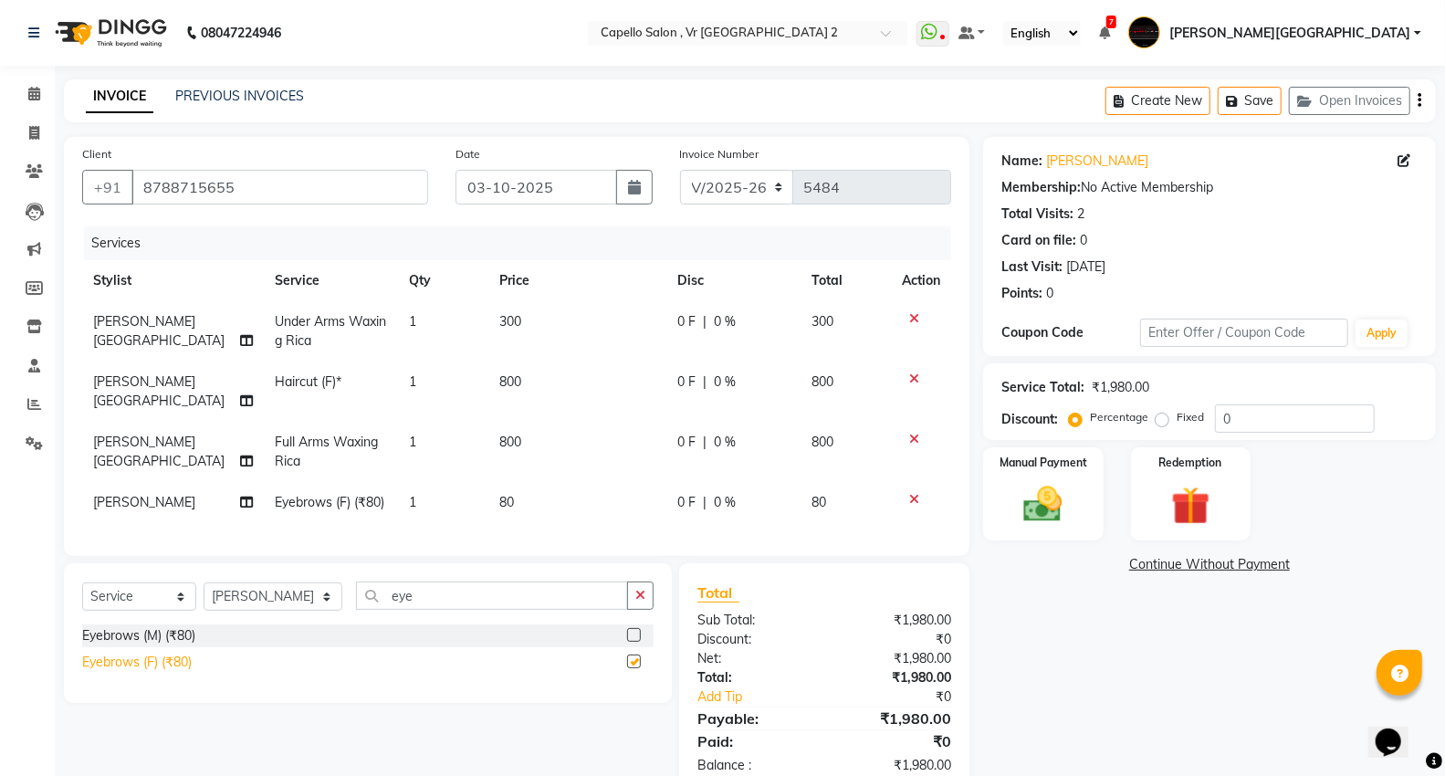
checkbox input "false"
click at [535, 488] on td "80" at bounding box center [577, 502] width 178 height 41
select select "14470"
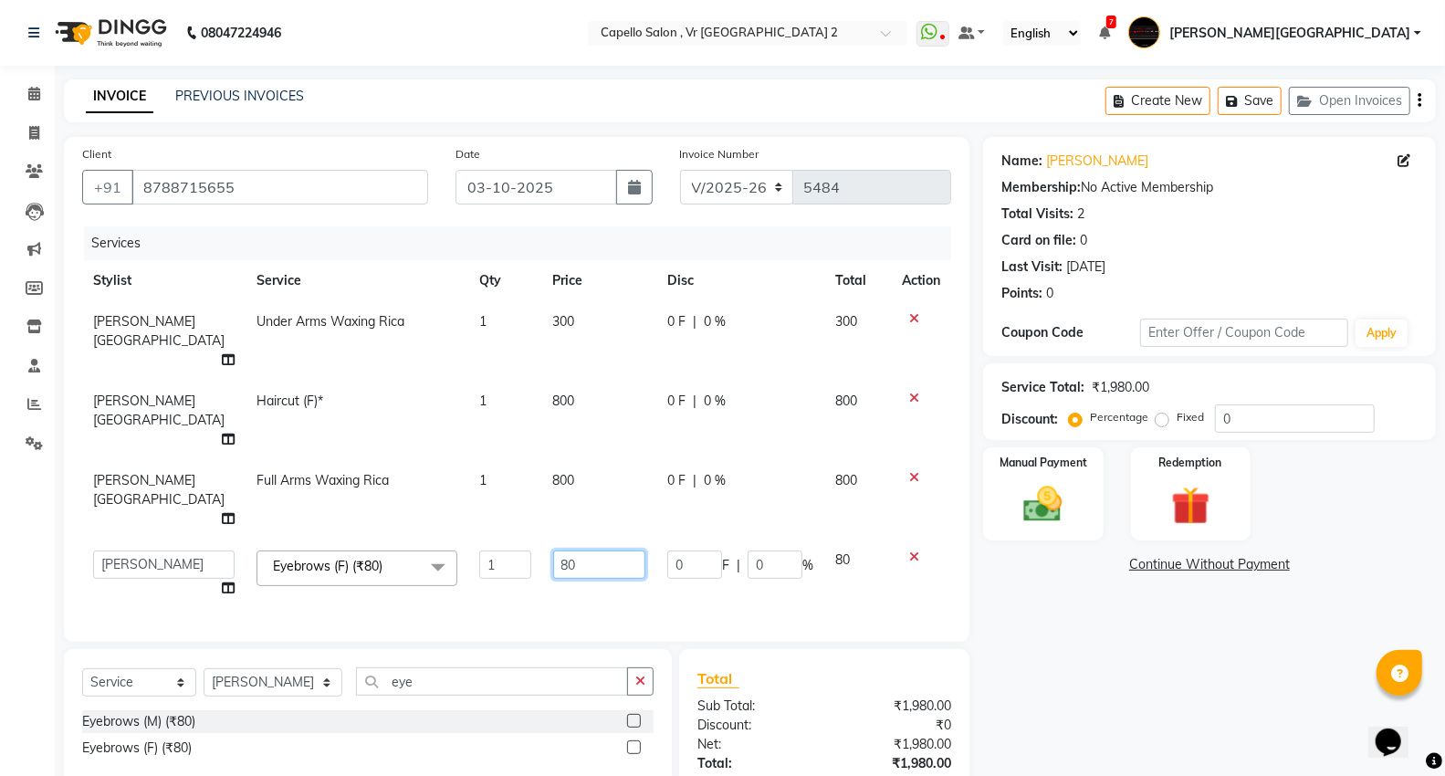
click at [593, 551] on input "80" at bounding box center [599, 565] width 92 height 28
type input "8"
type input "240"
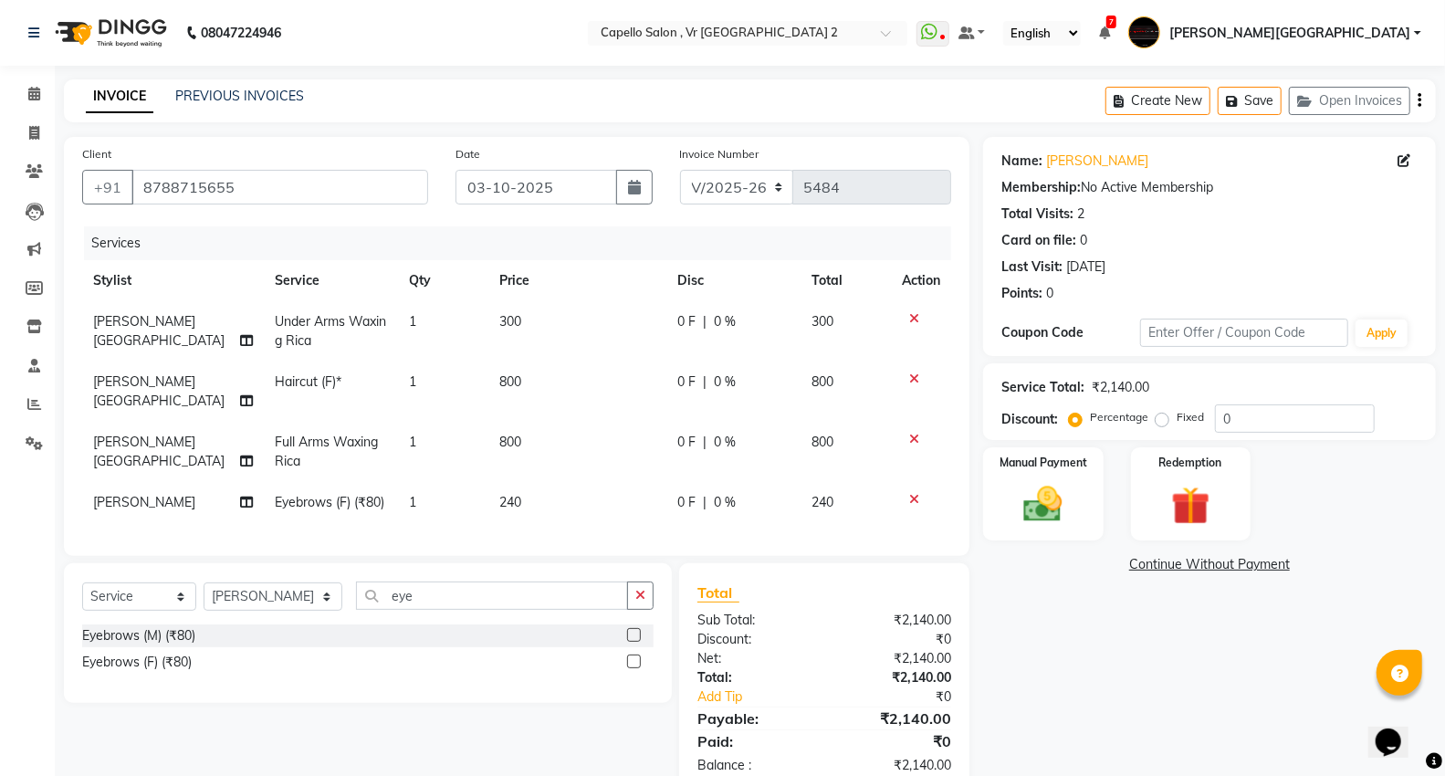
click at [1097, 686] on div "Name: Pooja Jain Membership: No Active Membership Total Visits: 2 Card on file:…" at bounding box center [1216, 465] width 467 height 656
click at [113, 434] on span "[PERSON_NAME][GEOGRAPHIC_DATA]" at bounding box center [158, 452] width 131 height 36
select select "14120"
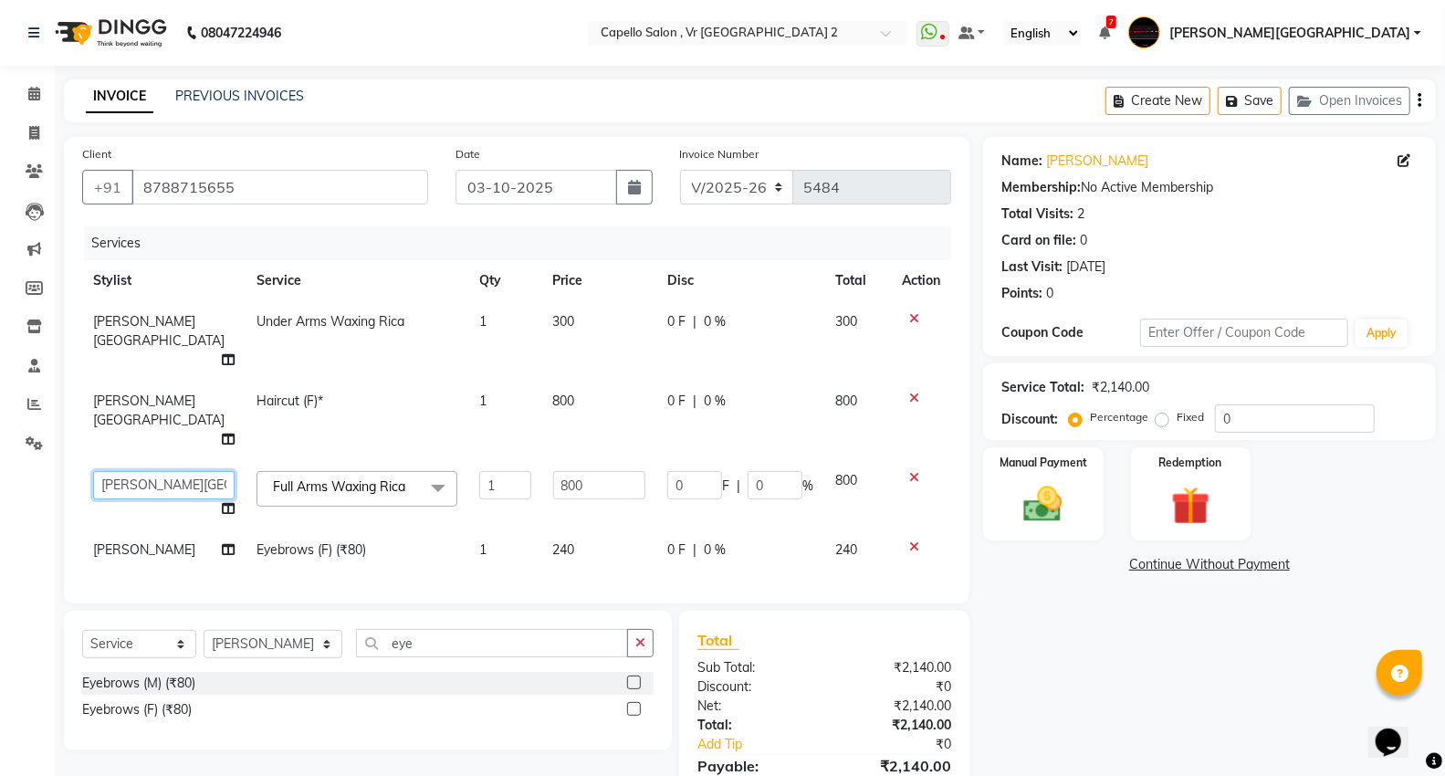
click at [138, 471] on select "AHSIK Amit felix Anita Patel Arti Borekar Capello VR Mall Dillu Kajal Patil Kir…" at bounding box center [164, 485] width 142 height 28
select select "14470"
click at [141, 393] on span "[PERSON_NAME][GEOGRAPHIC_DATA]" at bounding box center [158, 411] width 131 height 36
select select "14120"
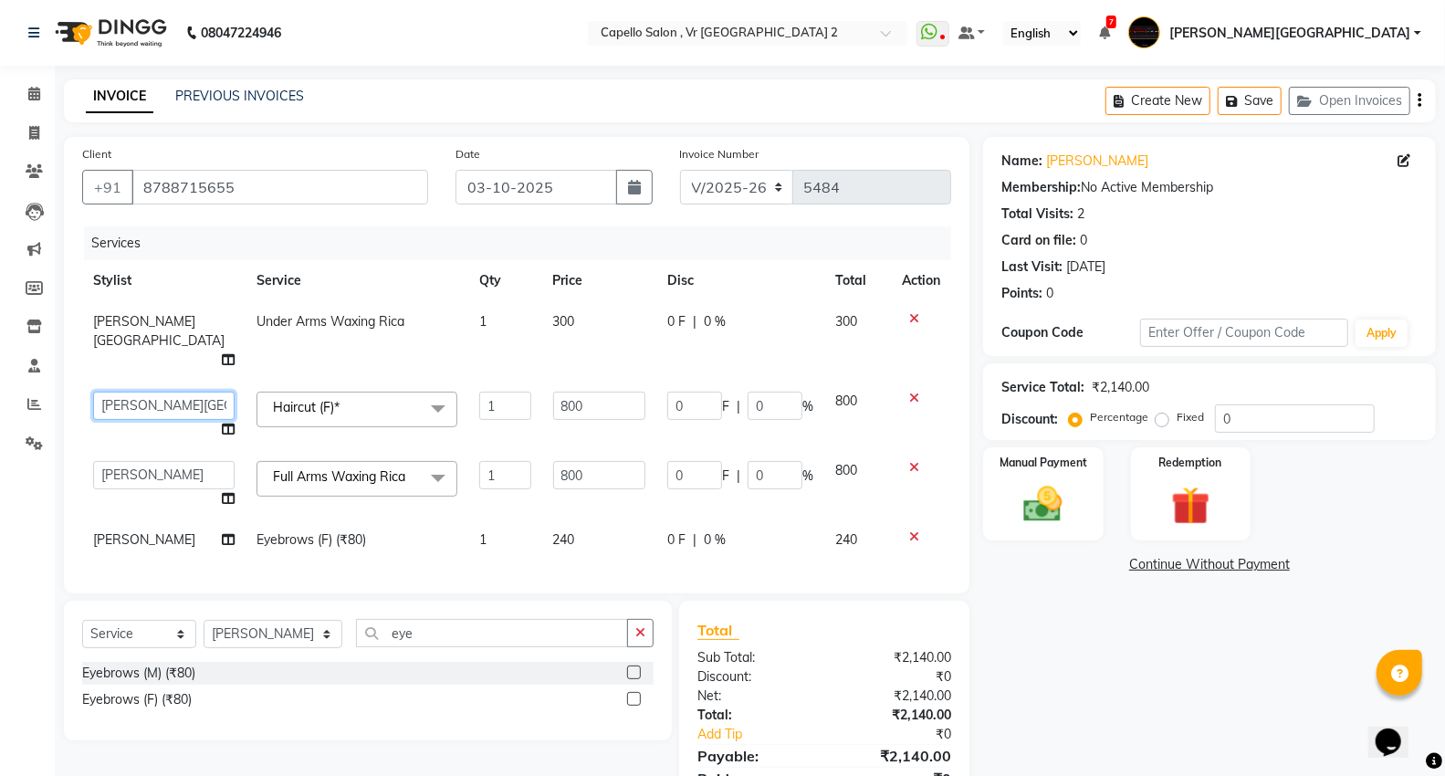
click at [140, 392] on select "AHSIK Amit felix Anita Patel Arti Borekar Capello VR Mall Dillu Kajal Patil Kir…" at bounding box center [164, 406] width 142 height 28
select select "14470"
click at [146, 324] on span "[PERSON_NAME][GEOGRAPHIC_DATA]" at bounding box center [158, 331] width 131 height 36
select select "14120"
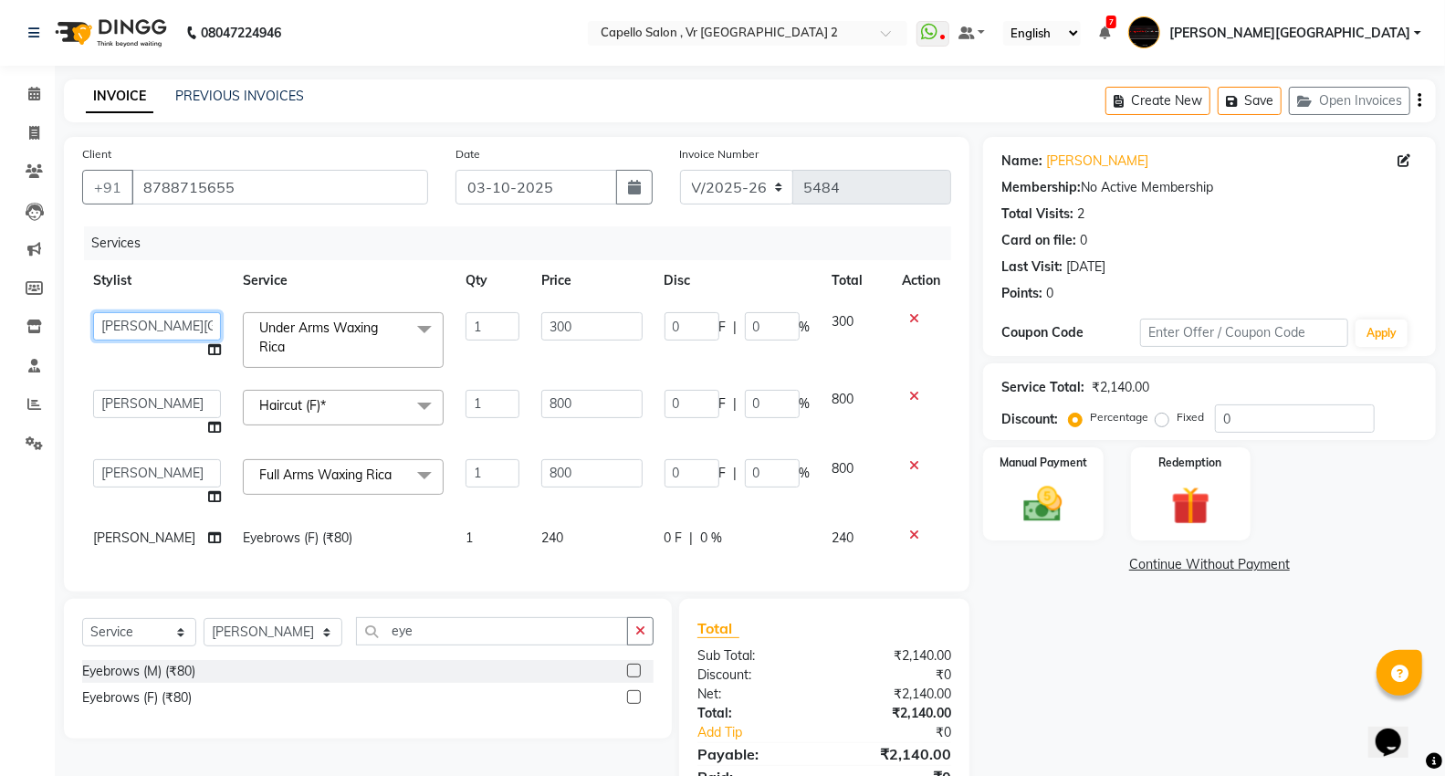
click at [146, 329] on select "AHSIK Amit felix Anita Patel Arti Borekar Capello VR Mall Dillu Kajal Patil Kir…" at bounding box center [157, 326] width 128 height 28
select select "14470"
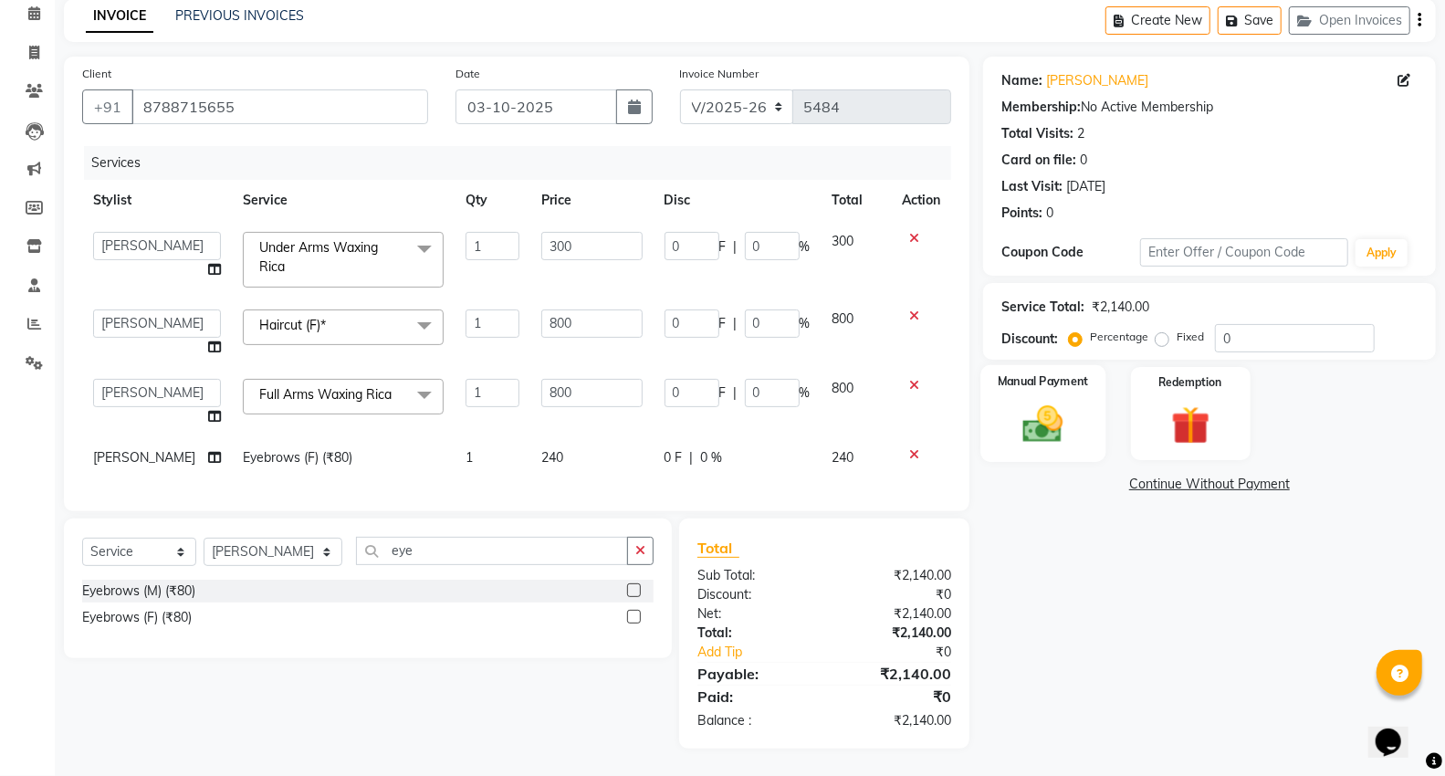
click at [1045, 401] on img at bounding box center [1043, 424] width 65 height 47
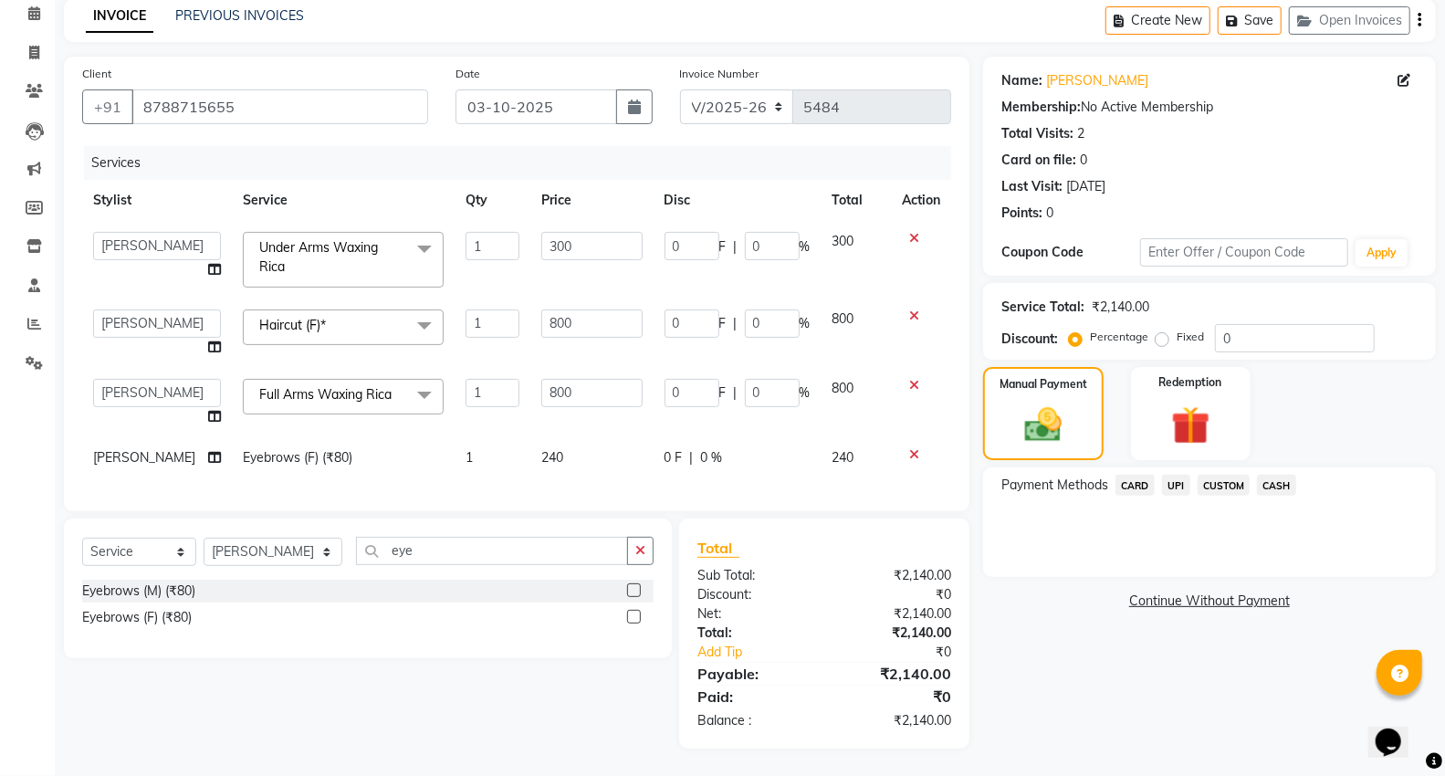
drag, startPoint x: 1171, startPoint y: 469, endPoint x: 1178, endPoint y: 477, distance: 10.3
click at [1178, 477] on span "UPI" at bounding box center [1176, 485] width 28 height 21
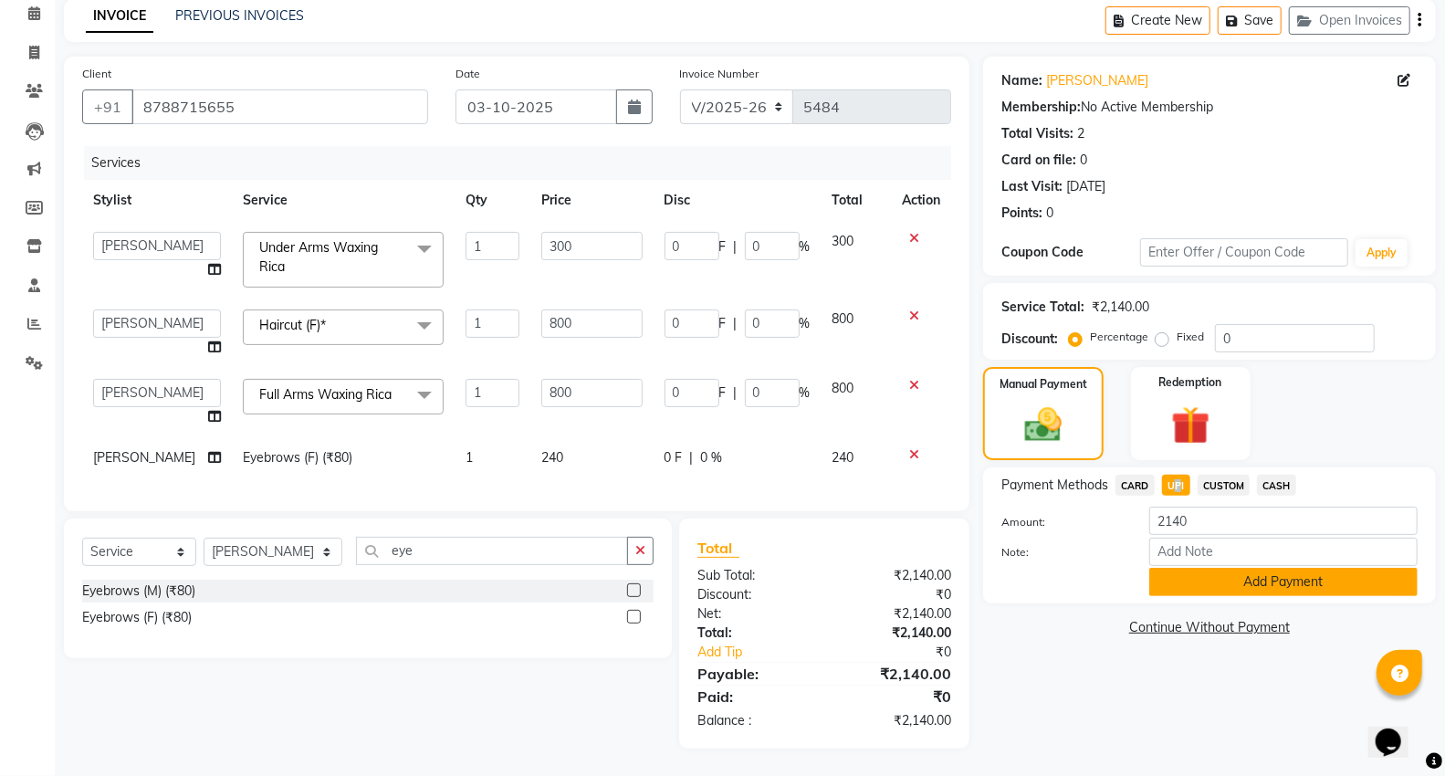
click at [1171, 568] on button "Add Payment" at bounding box center [1284, 582] width 268 height 28
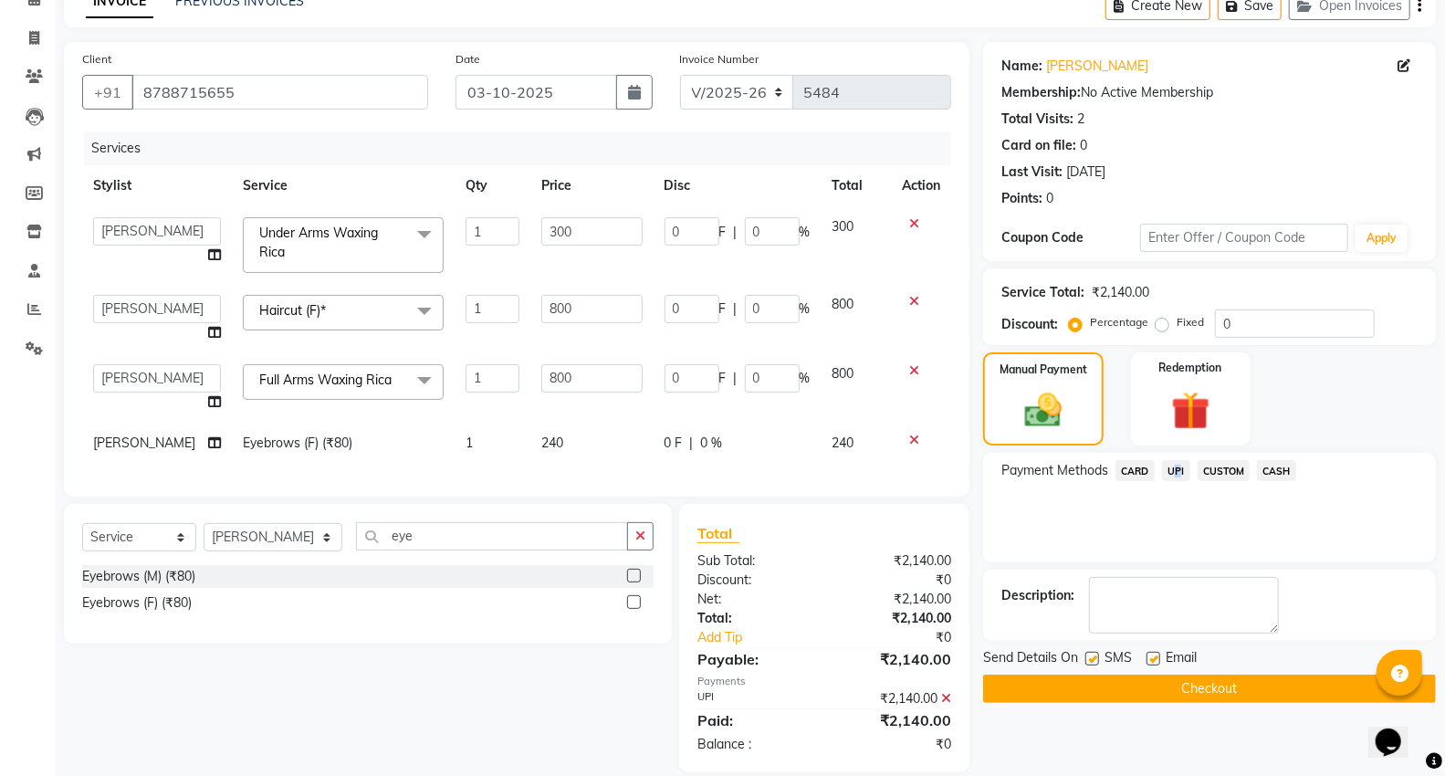
scroll to position [133, 0]
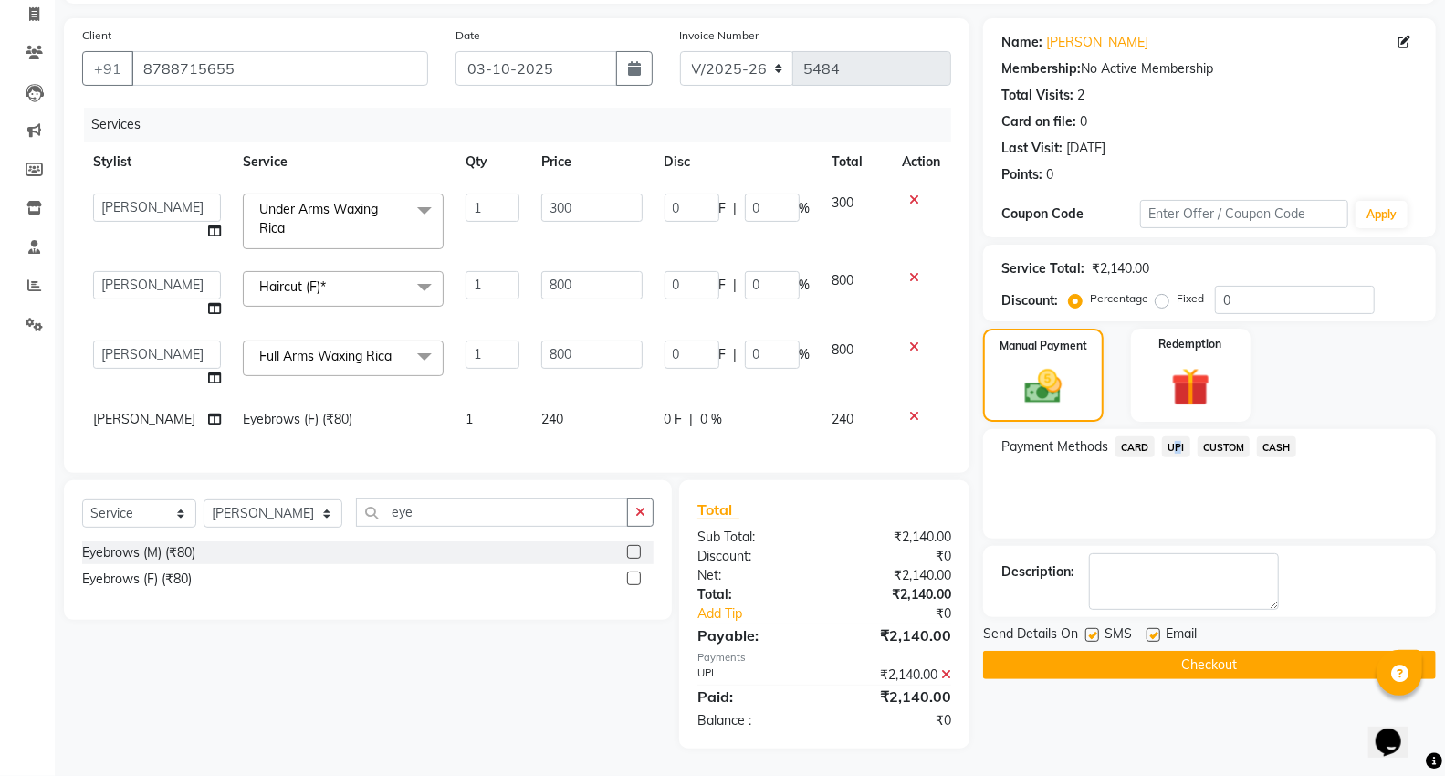
click at [1052, 651] on button "Checkout" at bounding box center [1209, 665] width 453 height 28
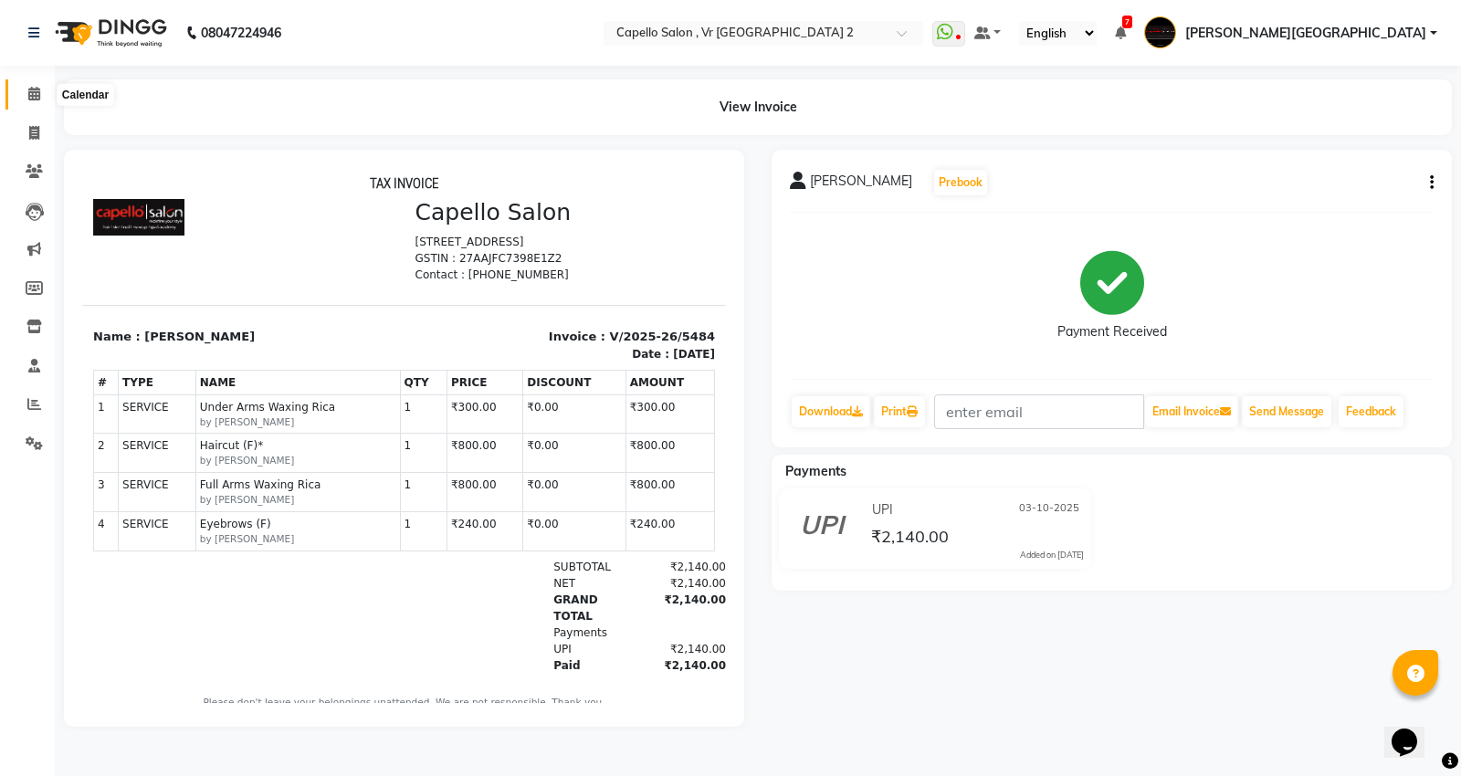
click at [35, 99] on icon at bounding box center [34, 94] width 12 height 14
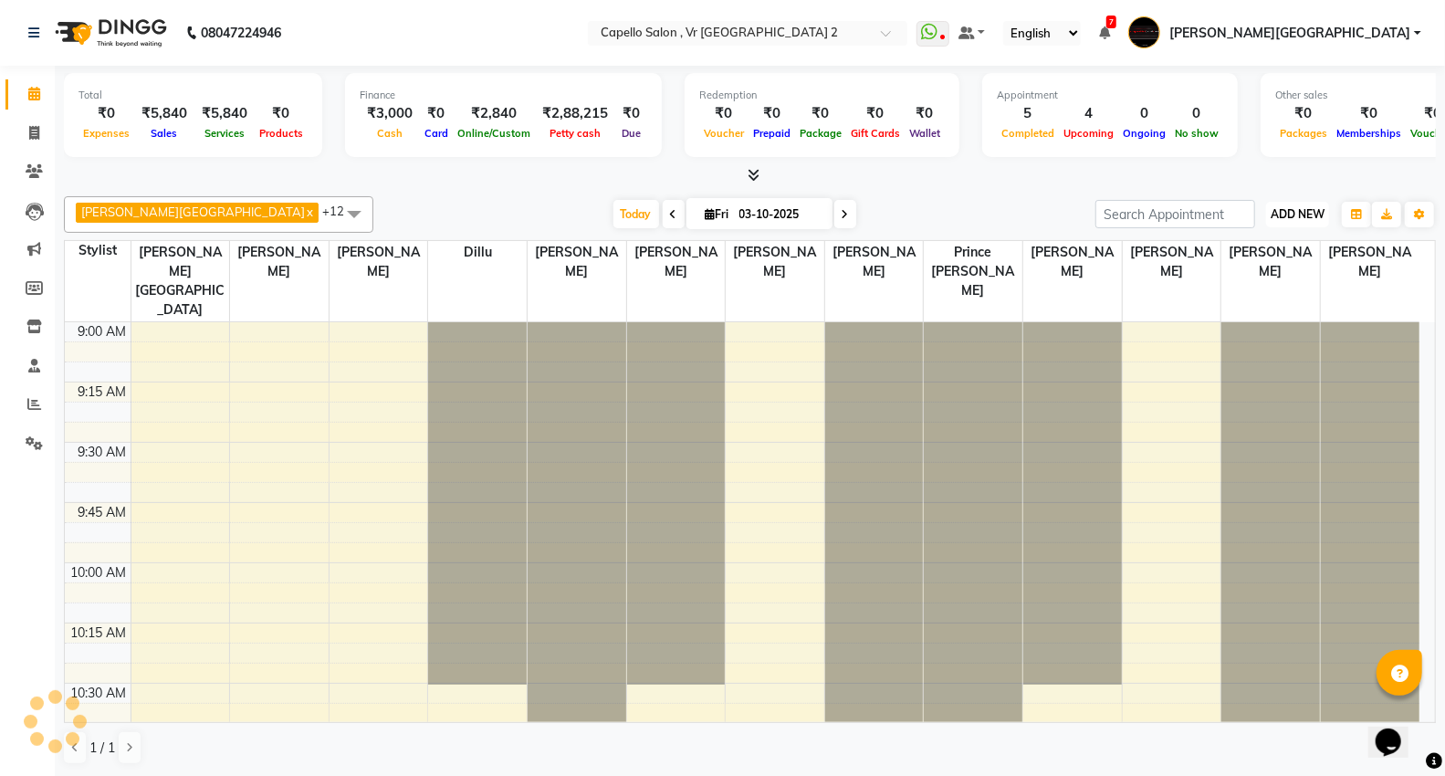
click at [1278, 216] on span "ADD NEW" at bounding box center [1298, 214] width 54 height 14
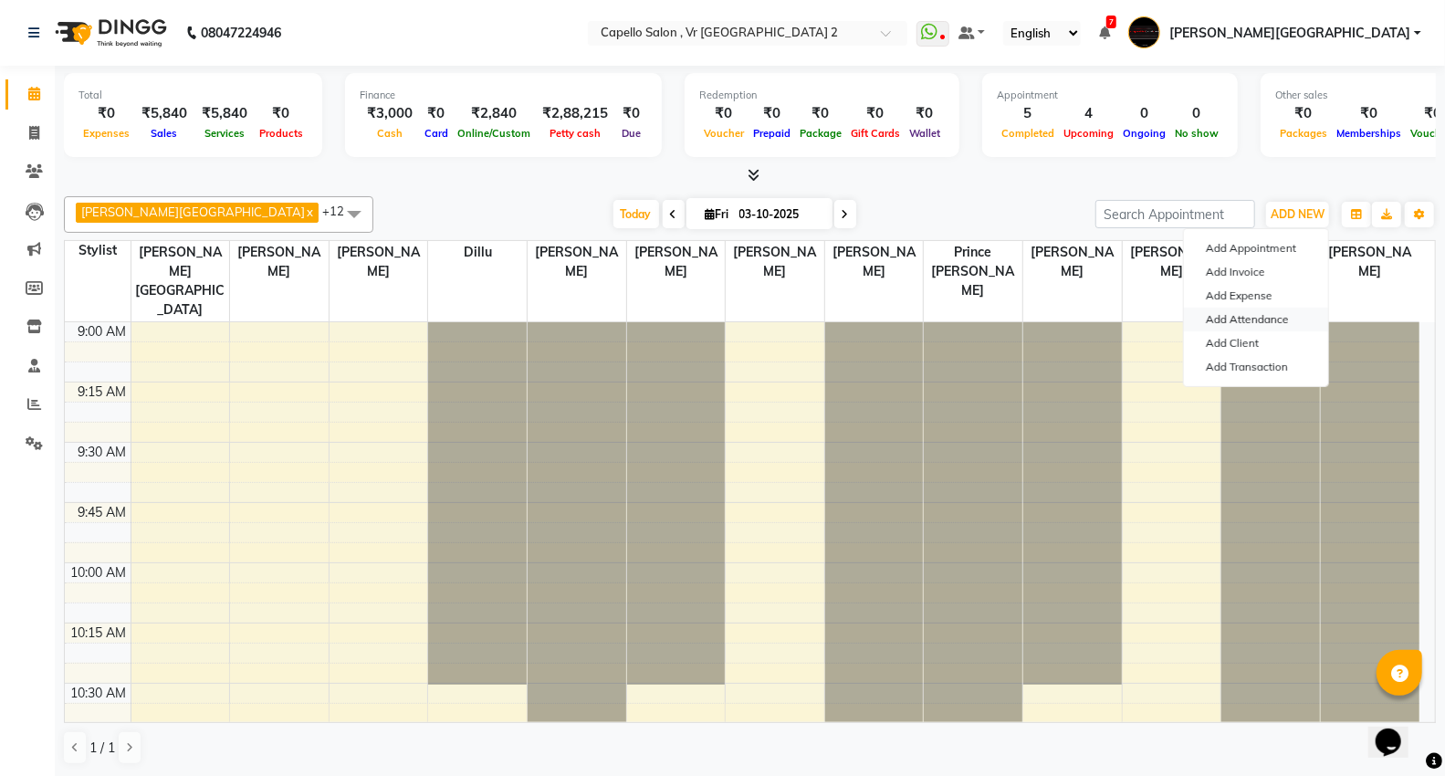
click at [1290, 317] on link "Add Attendance" at bounding box center [1256, 320] width 144 height 24
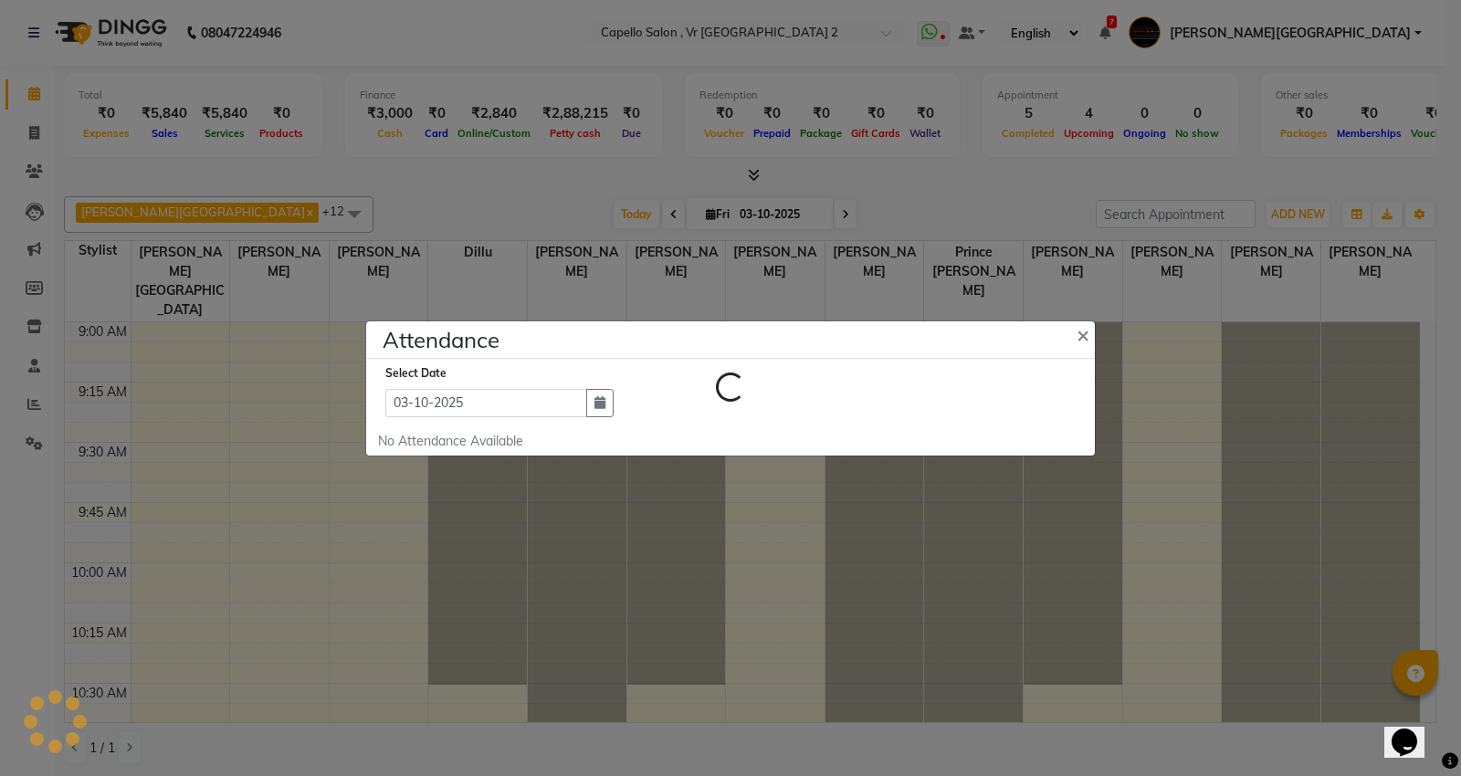
select select "L"
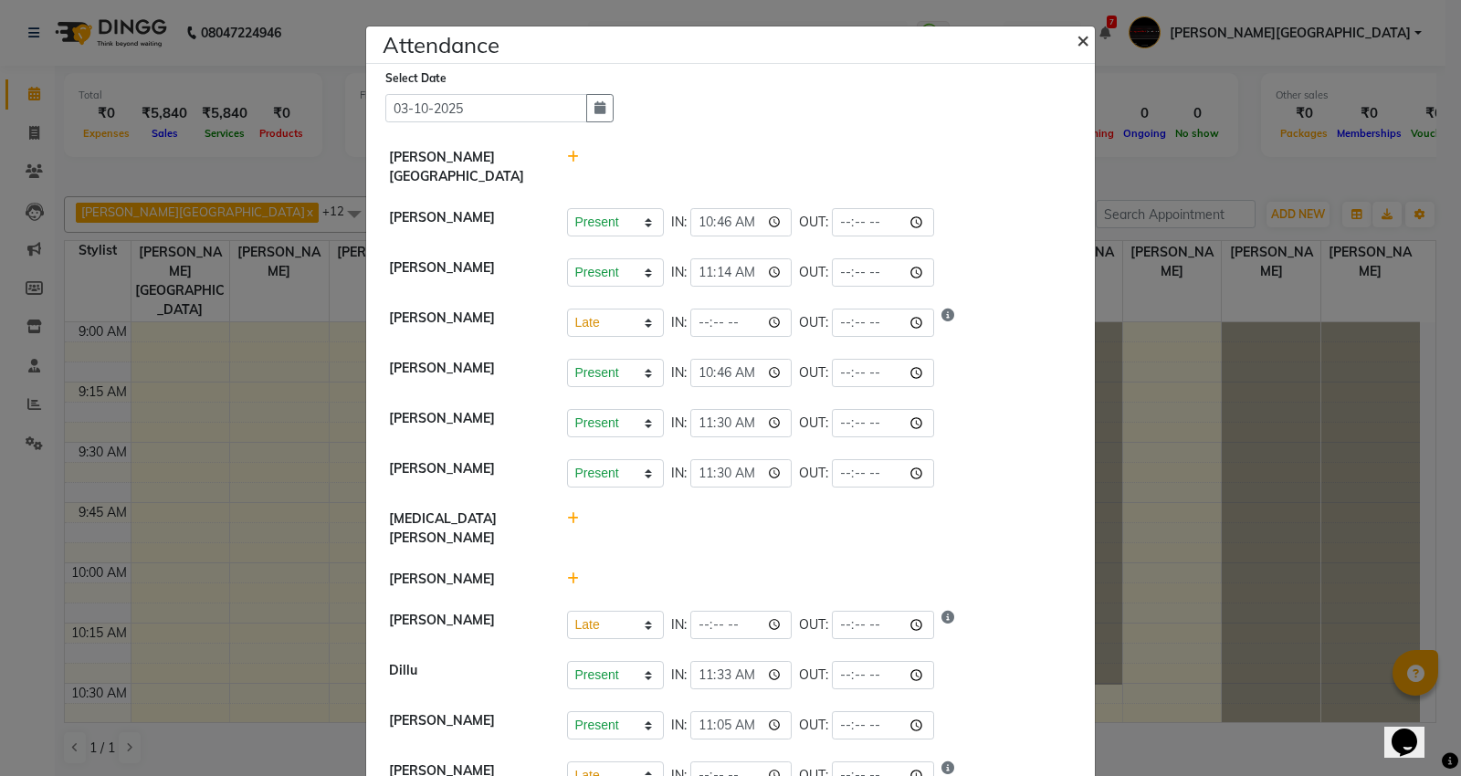
click at [1077, 33] on span "×" at bounding box center [1082, 39] width 13 height 27
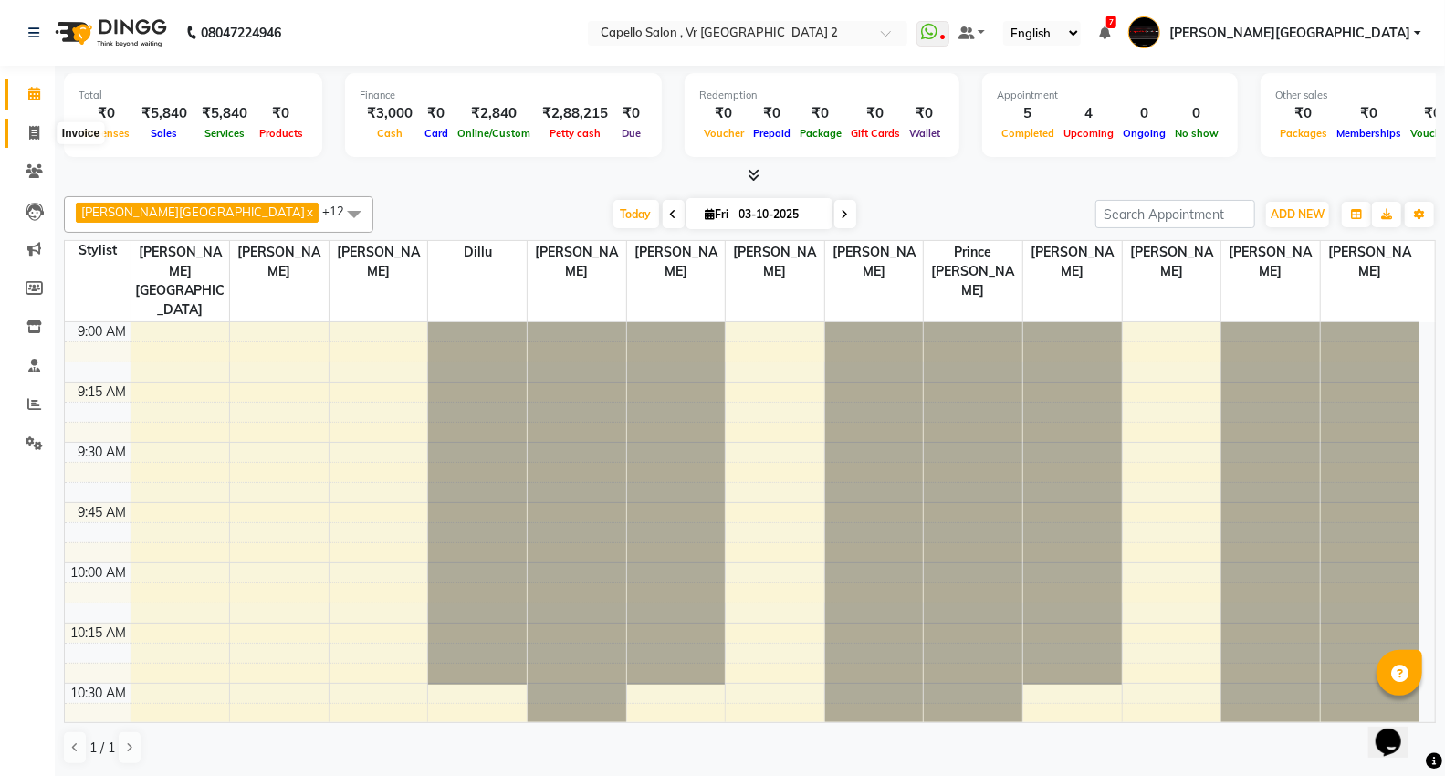
click at [42, 130] on span at bounding box center [34, 133] width 32 height 21
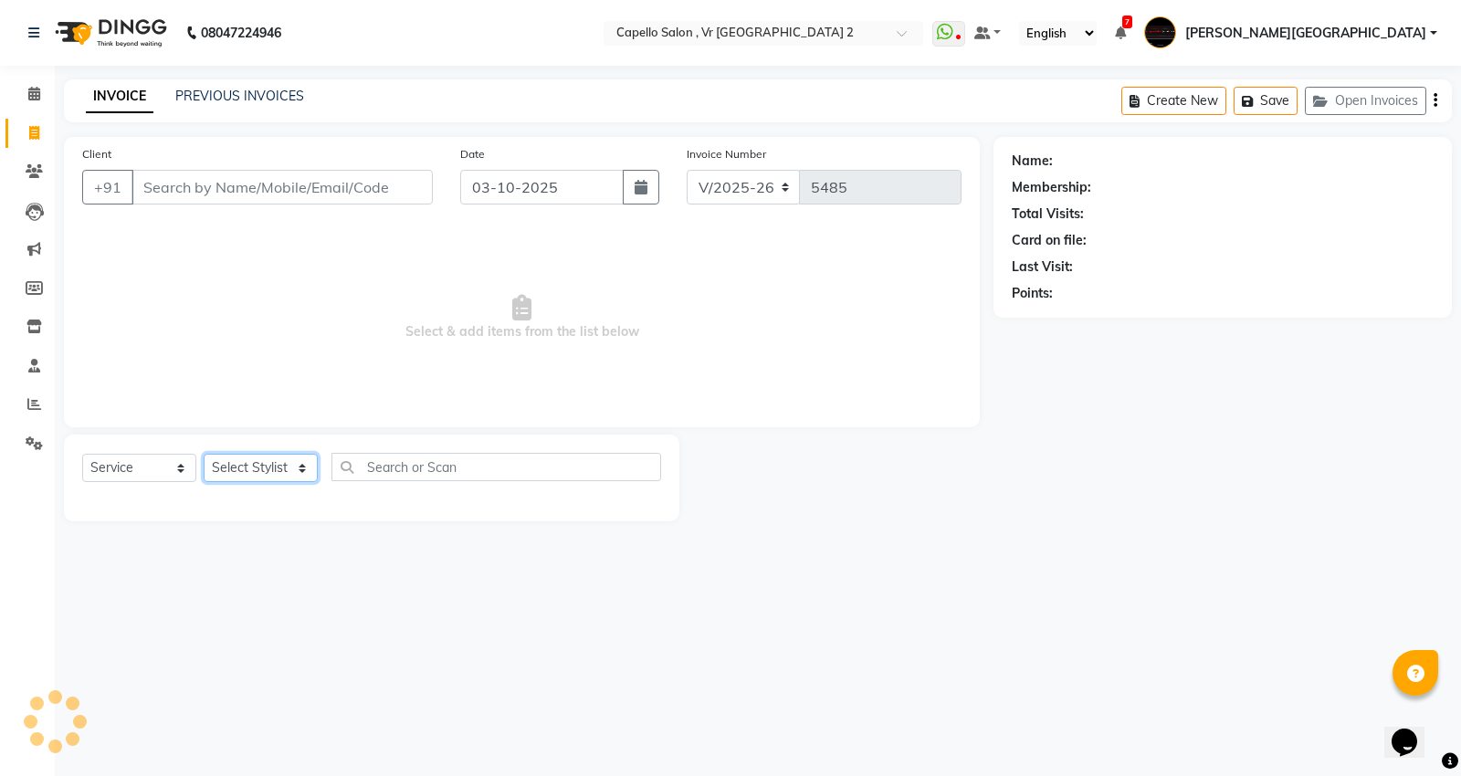
click at [245, 461] on select "Select Stylist" at bounding box center [261, 468] width 114 height 28
click at [240, 466] on select "Select Stylist" at bounding box center [261, 468] width 114 height 28
click at [204, 455] on select "Select Stylist AHSIK Amit felix Anita Patel Arti Borekar Capello VR Mall Dillu …" at bounding box center [274, 468] width 141 height 28
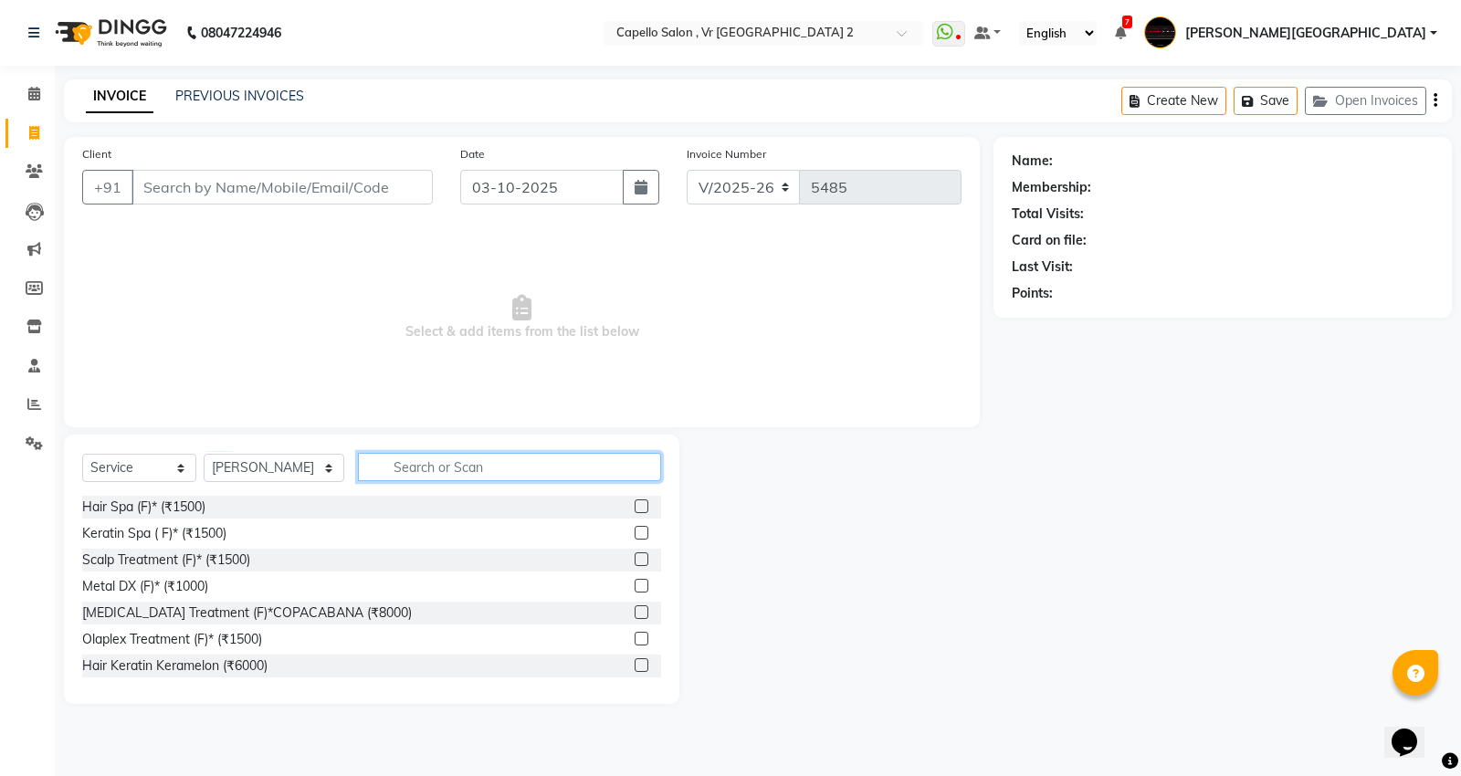
click at [403, 463] on input "text" at bounding box center [509, 467] width 303 height 28
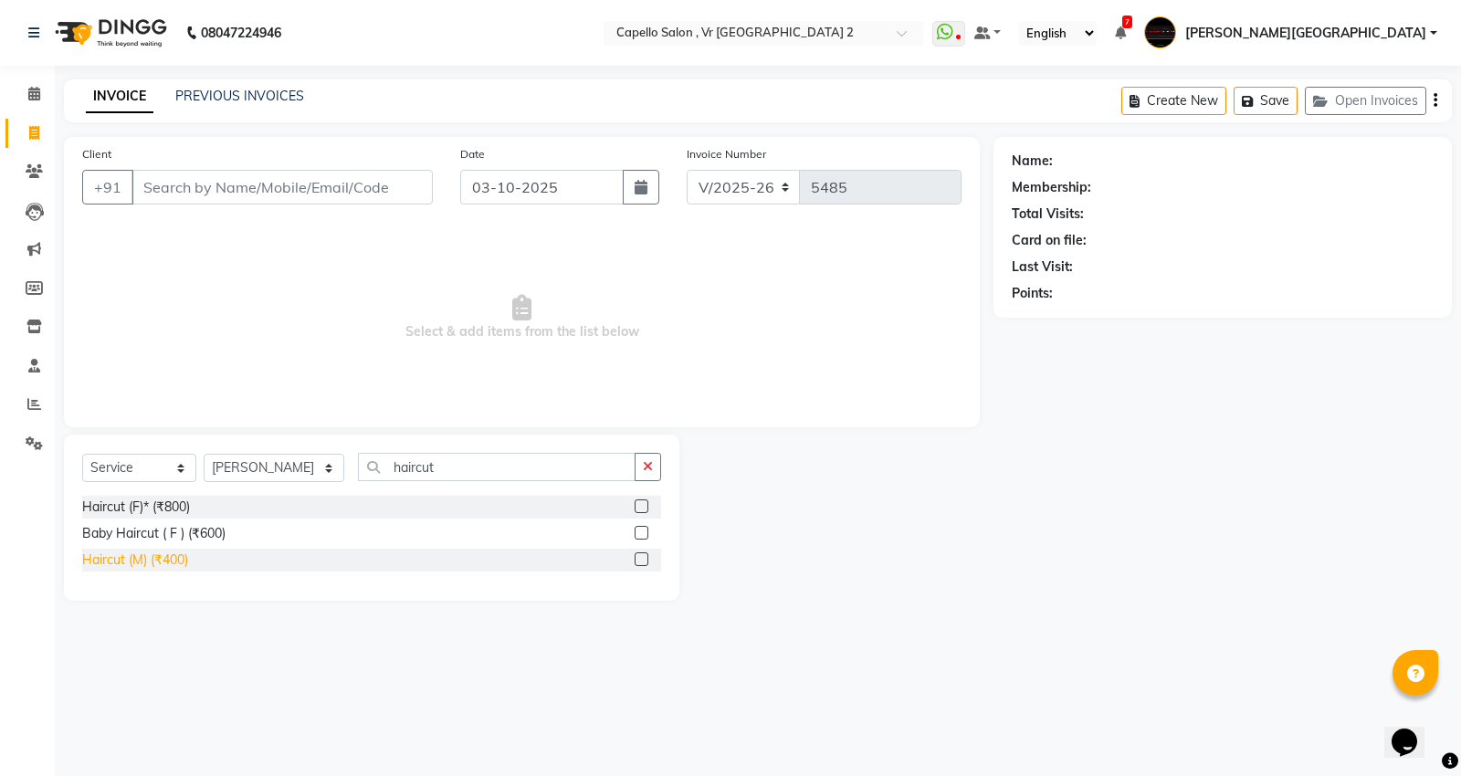
click at [106, 566] on div "Haircut (M) (₹400)" at bounding box center [135, 560] width 106 height 19
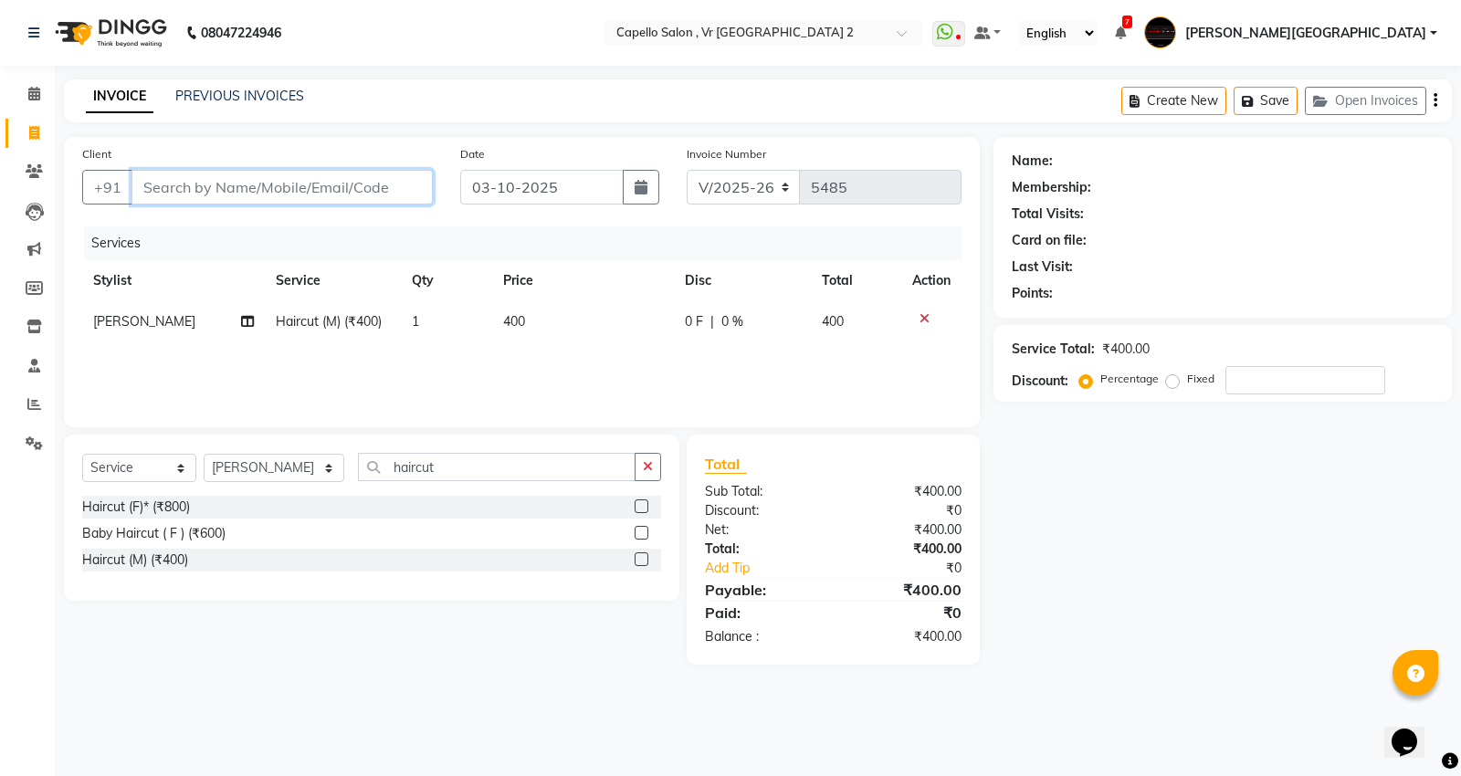
click at [188, 173] on input "Client" at bounding box center [281, 187] width 301 height 35
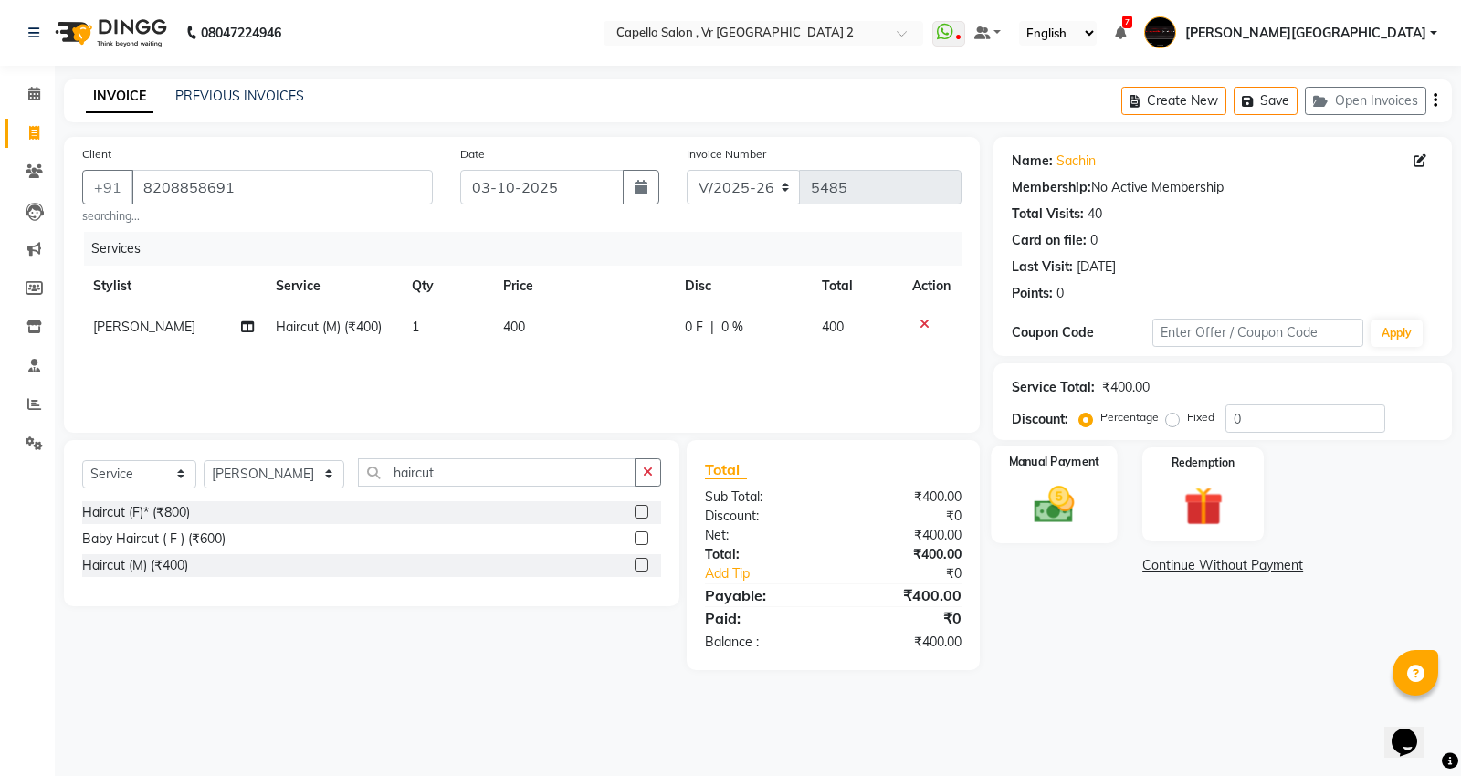
click at [1097, 509] on div "Manual Payment" at bounding box center [1055, 495] width 126 height 98
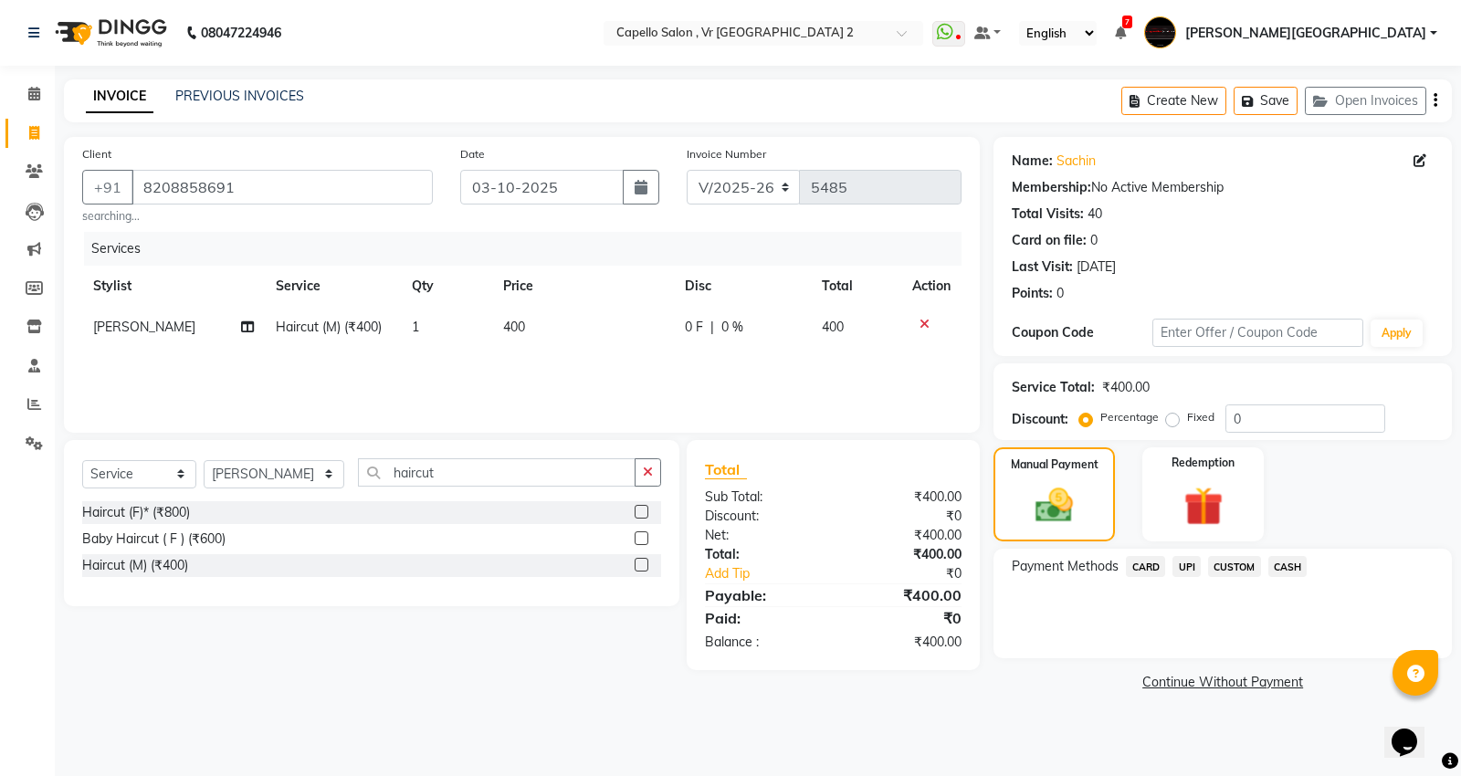
click at [1189, 568] on span "UPI" at bounding box center [1186, 566] width 28 height 21
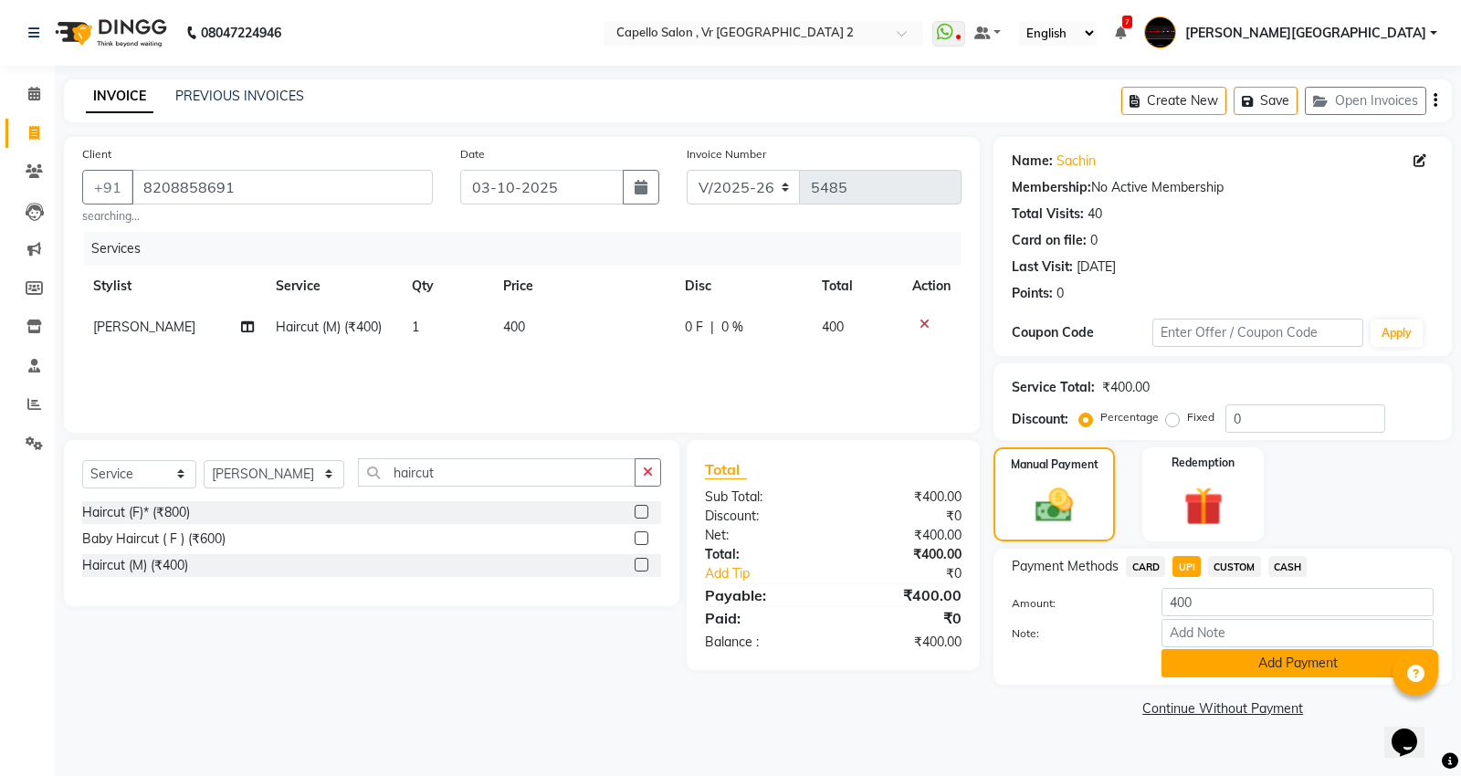
click at [1237, 656] on button "Add Payment" at bounding box center [1297, 663] width 272 height 28
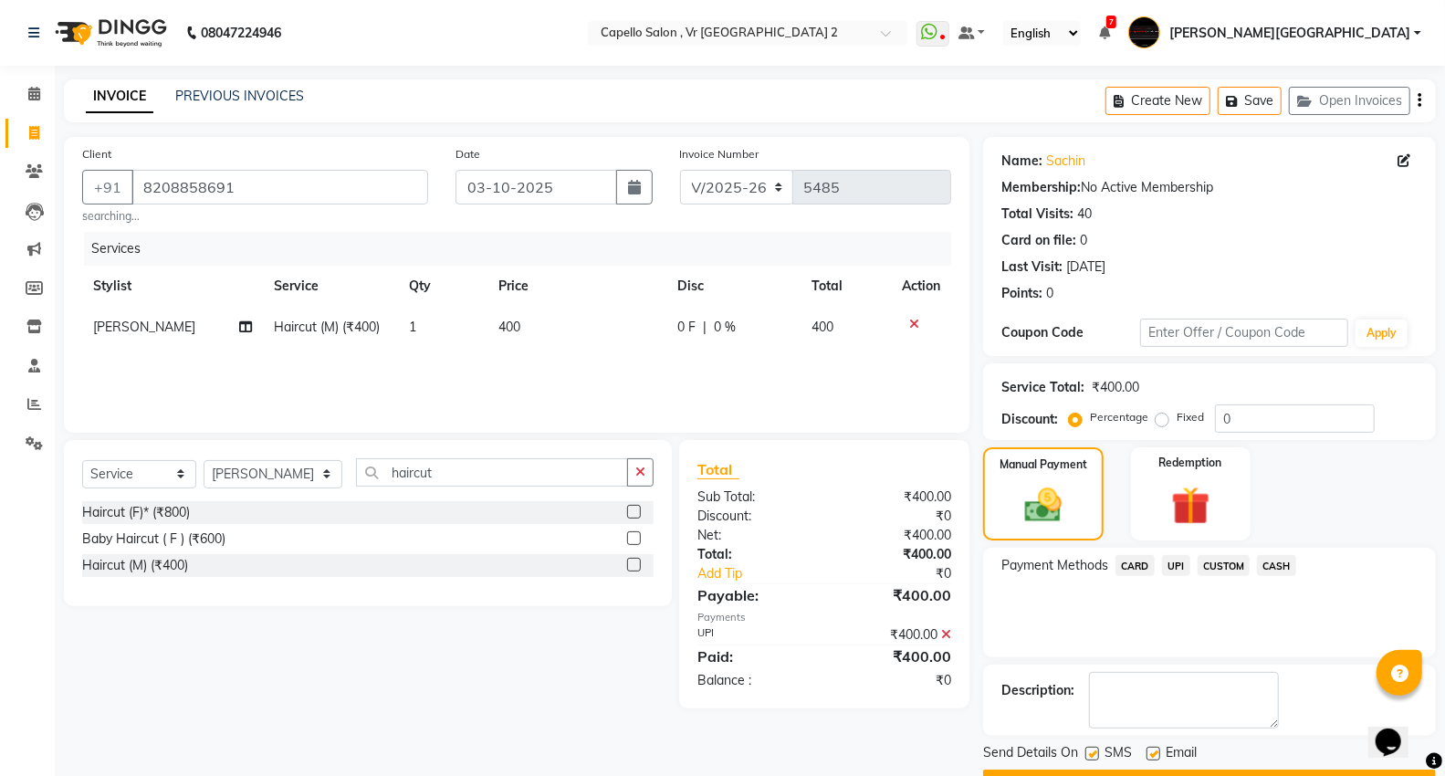
scroll to position [49, 0]
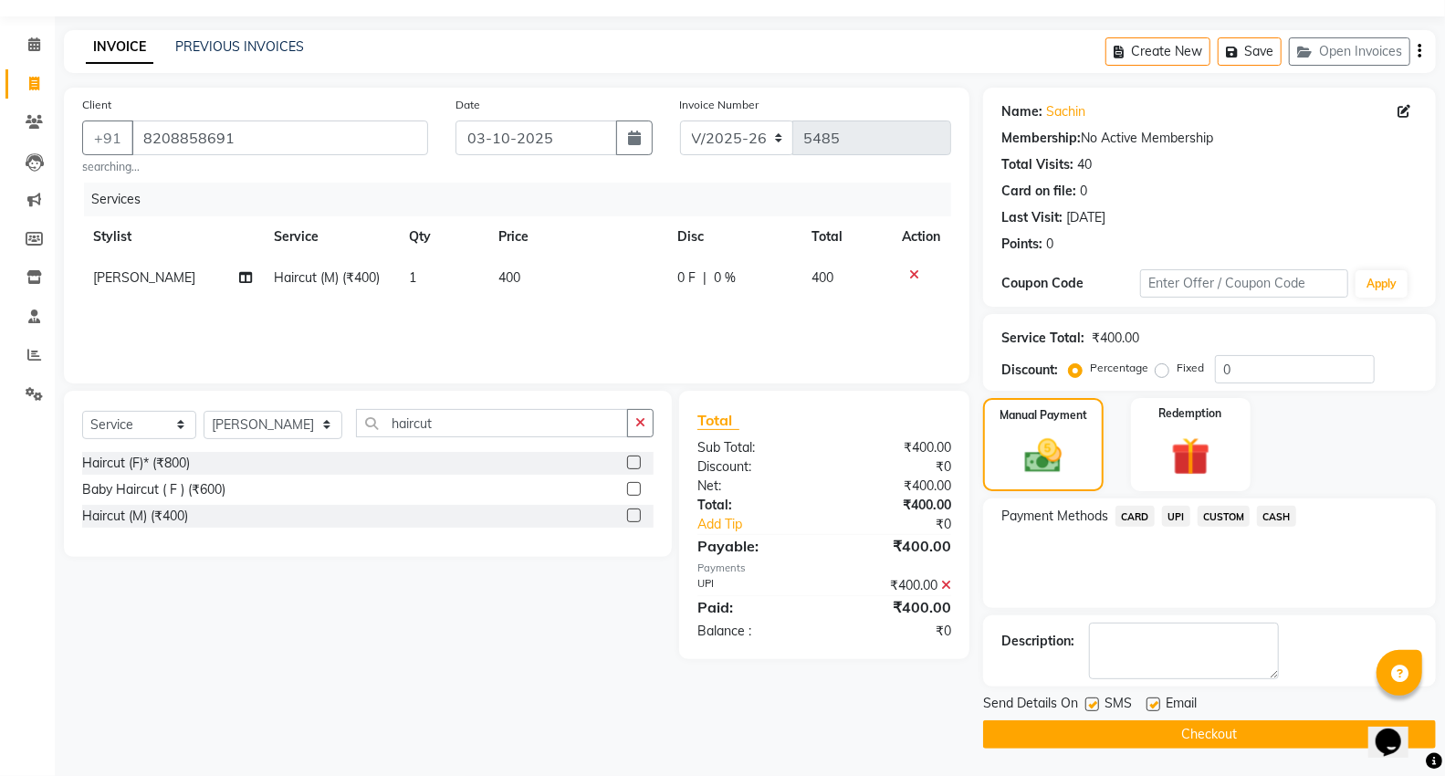
click at [1107, 728] on button "Checkout" at bounding box center [1209, 734] width 453 height 28
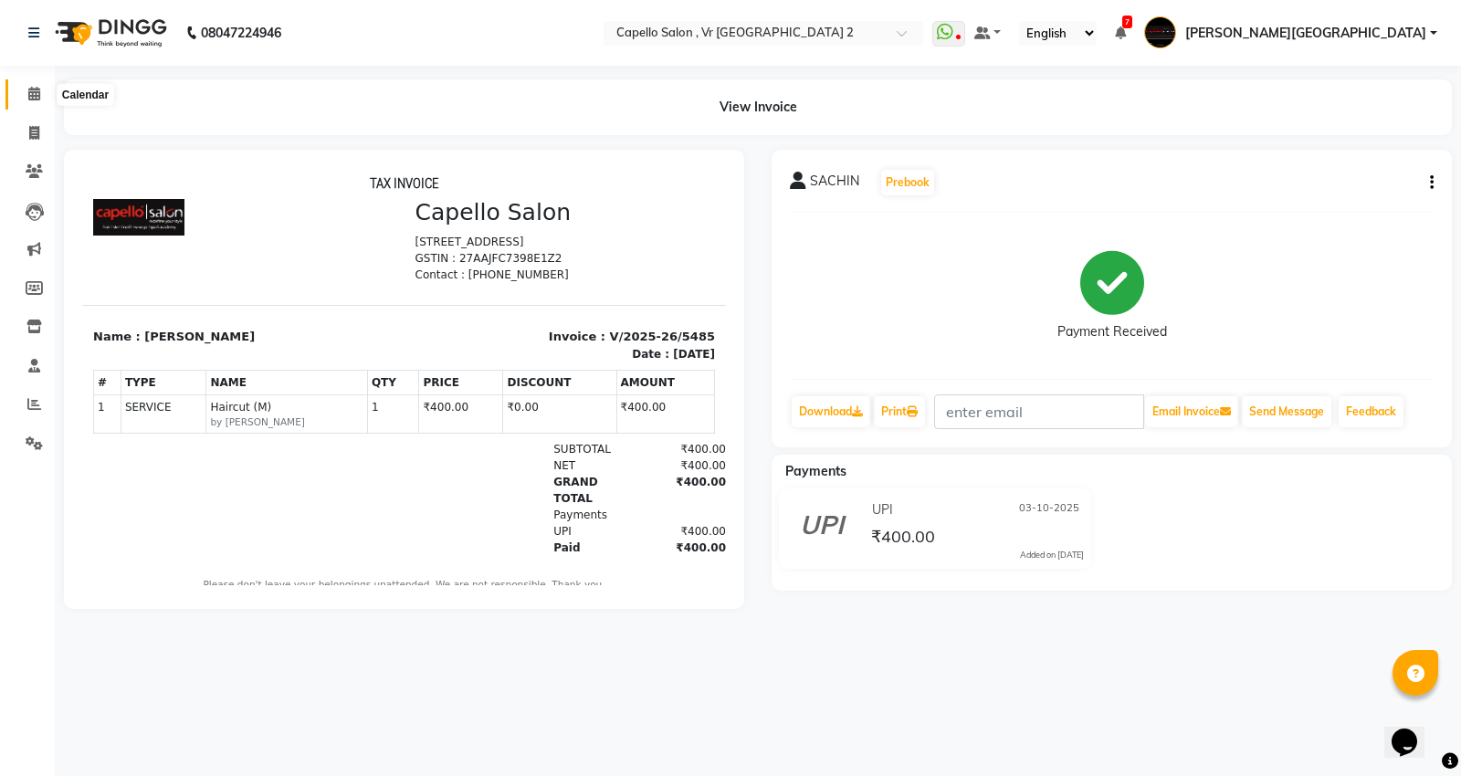
click at [32, 86] on span at bounding box center [34, 94] width 32 height 21
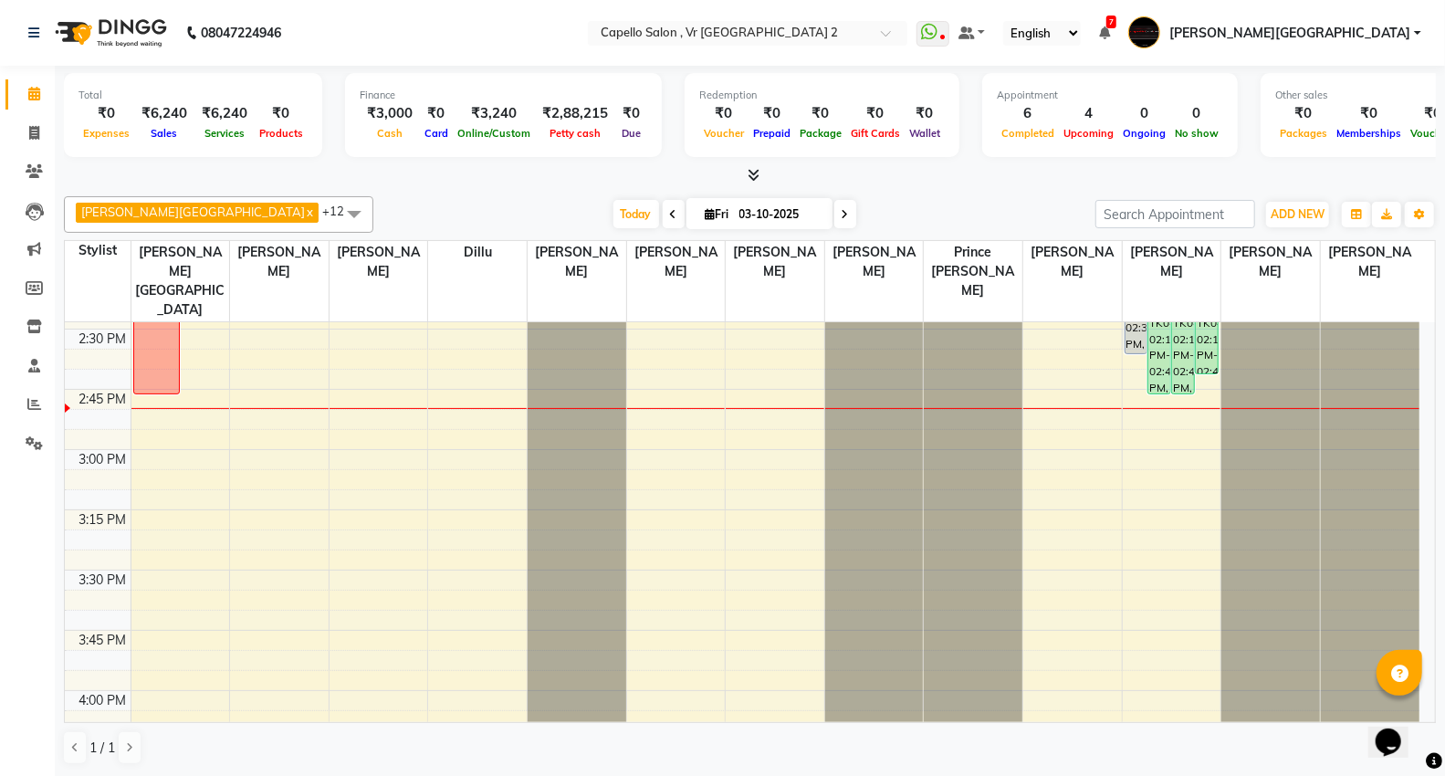
scroll to position [1014, 0]
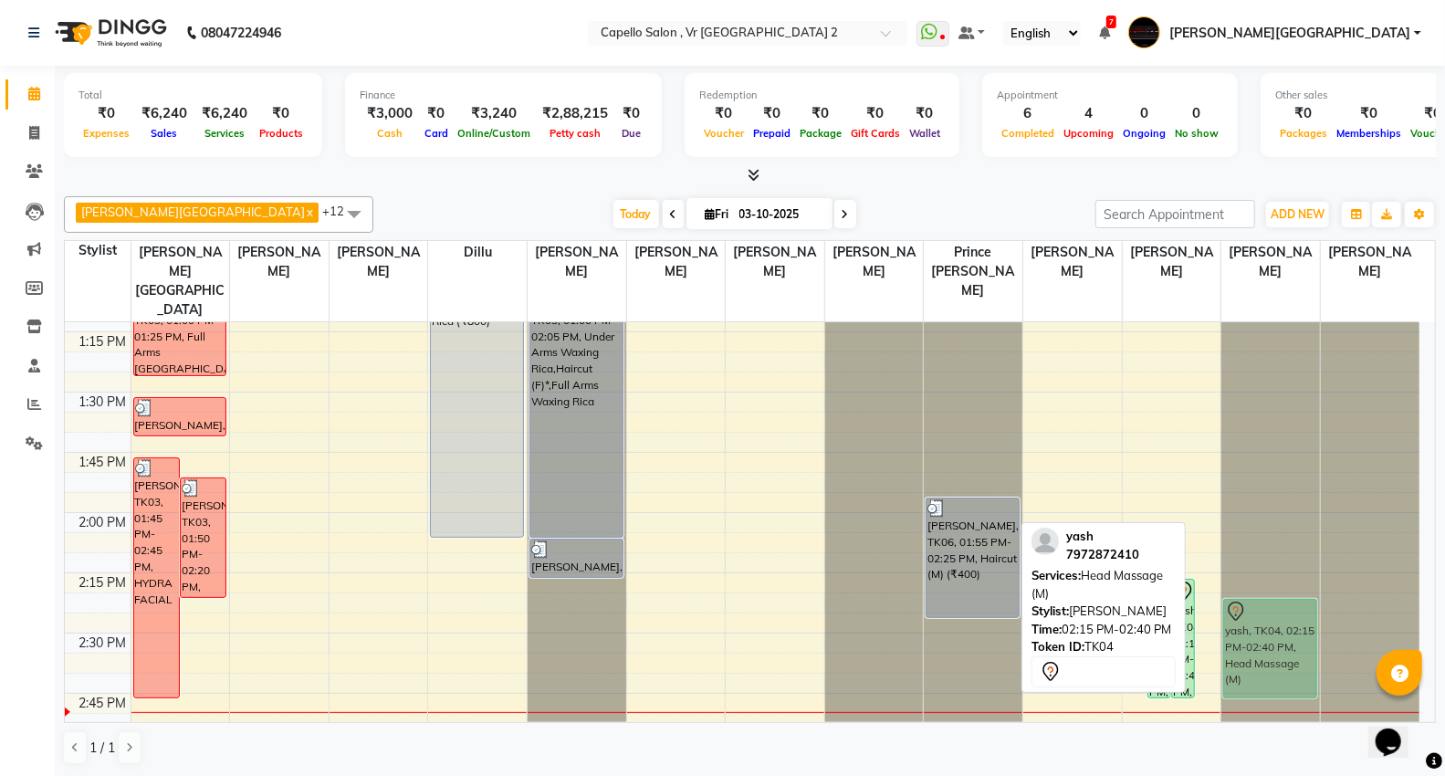
drag, startPoint x: 1206, startPoint y: 604, endPoint x: 1302, endPoint y: 617, distance: 96.8
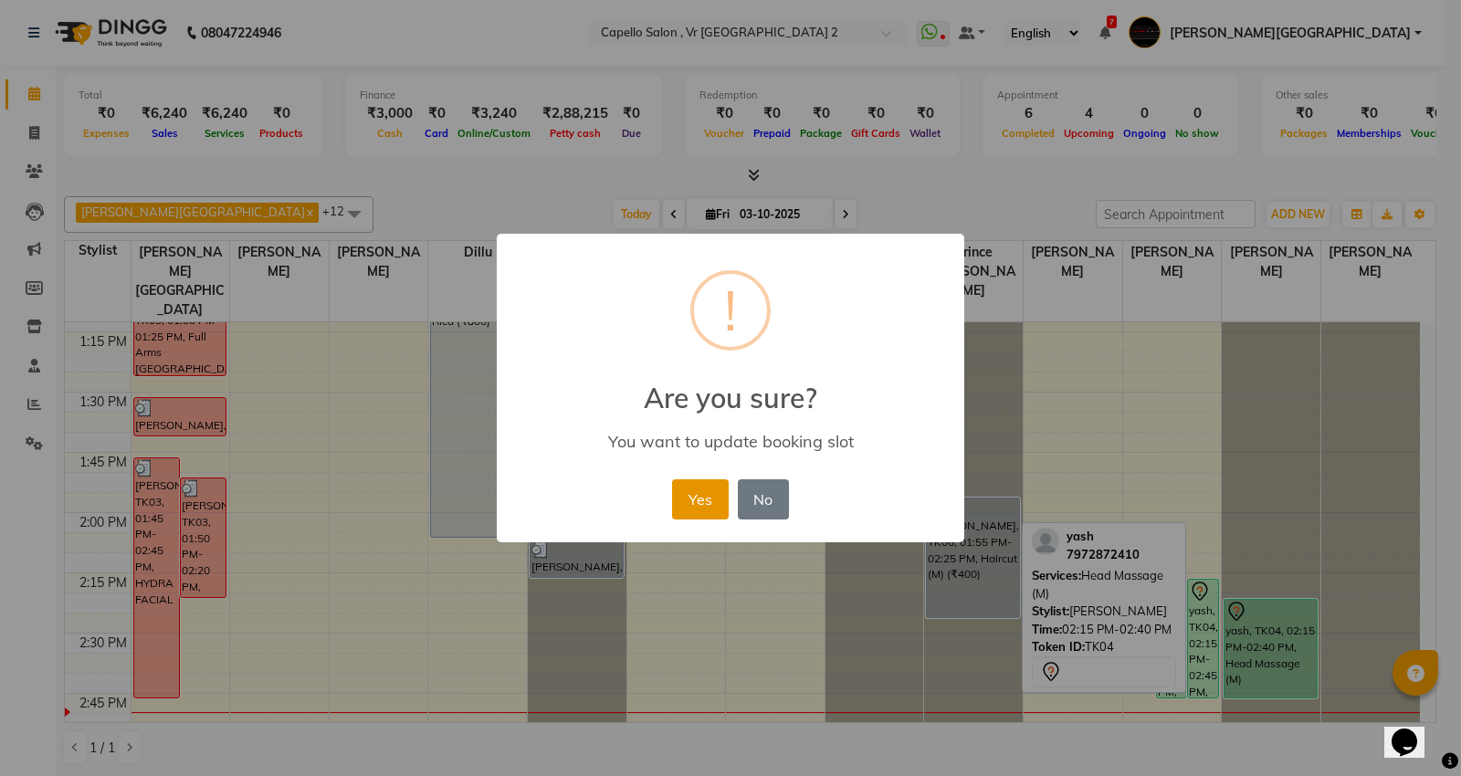
click at [677, 493] on button "Yes" at bounding box center [700, 499] width 56 height 40
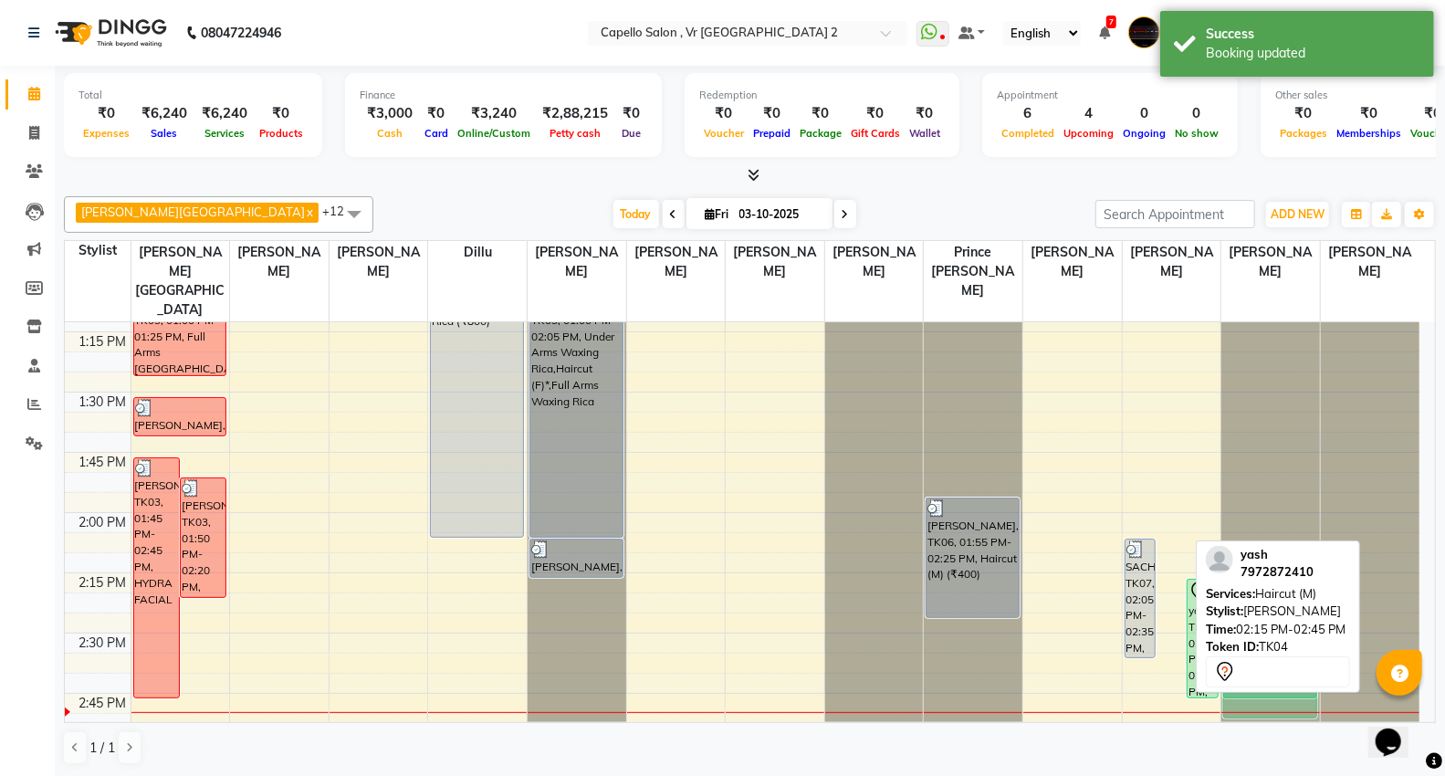
drag, startPoint x: 1160, startPoint y: 604, endPoint x: 1253, endPoint y: 622, distance: 94.7
click at [1253, 622] on div "Capello VR Mall x Anita Patel x Neha Prajapati x Rakesh Watkar x Sagar Watkar x…" at bounding box center [750, 480] width 1372 height 583
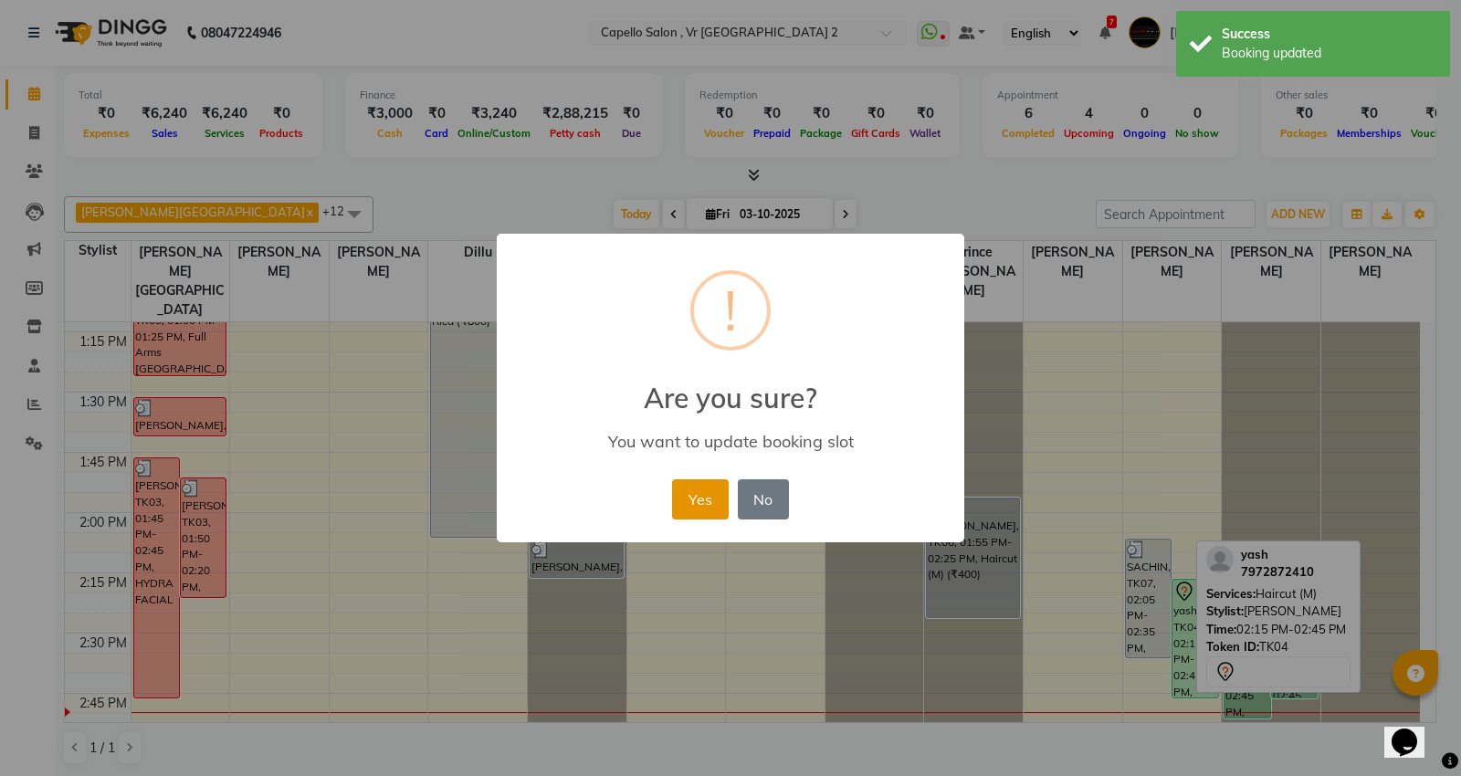
click at [676, 499] on button "Yes" at bounding box center [700, 499] width 56 height 40
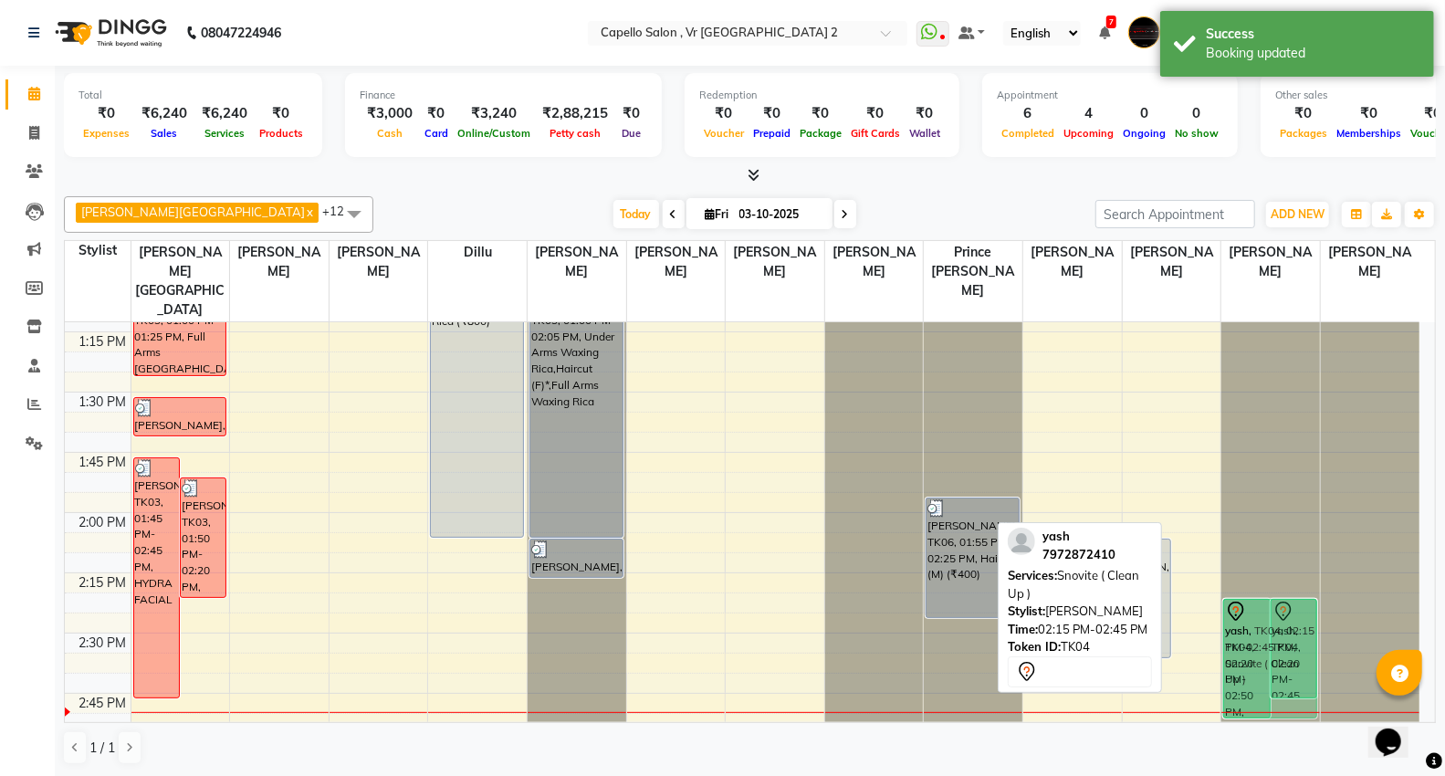
drag, startPoint x: 1181, startPoint y: 592, endPoint x: 1297, endPoint y: 619, distance: 119.1
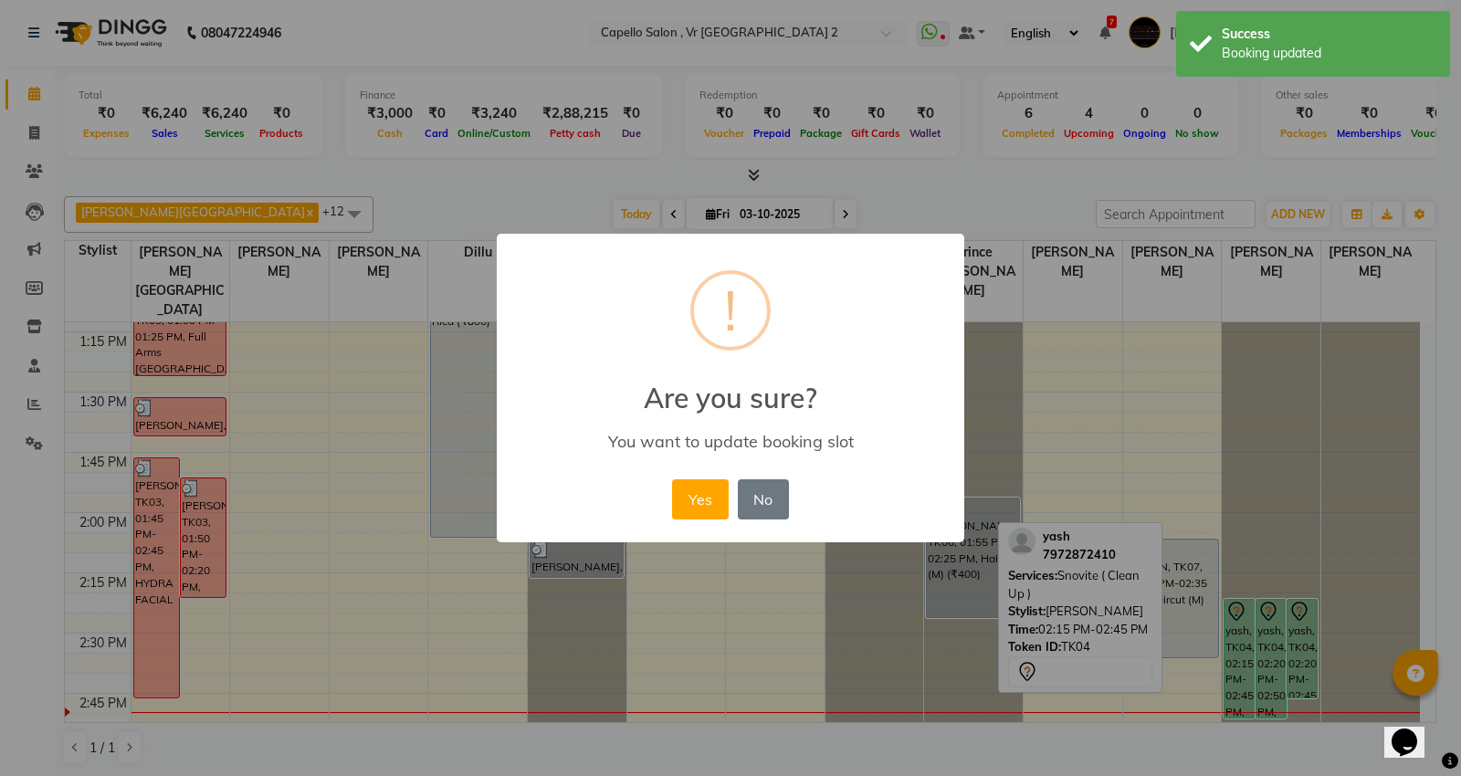
drag, startPoint x: 695, startPoint y: 504, endPoint x: 704, endPoint y: 505, distance: 9.2
click at [696, 503] on button "Yes" at bounding box center [700, 499] width 56 height 40
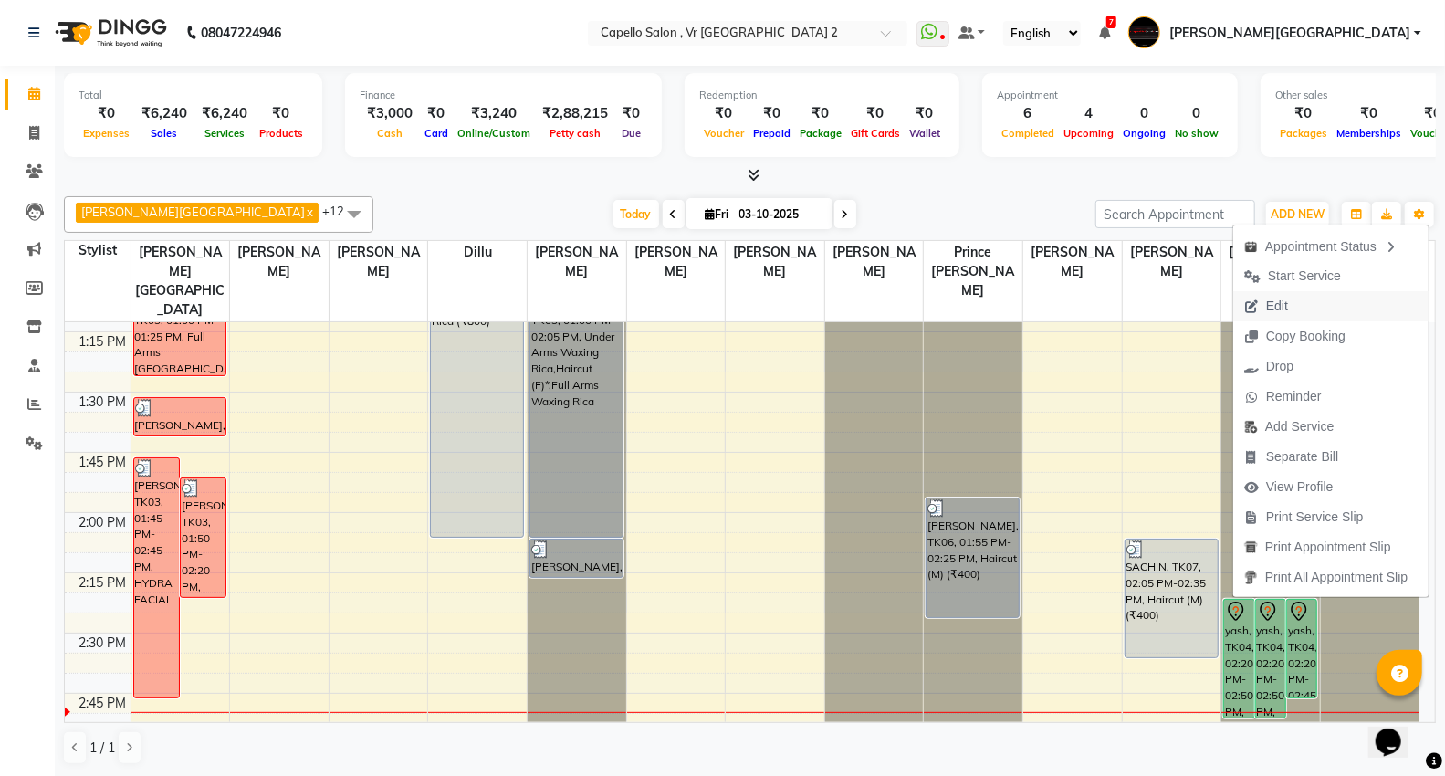
click at [1303, 307] on button "Edit" at bounding box center [1331, 306] width 195 height 30
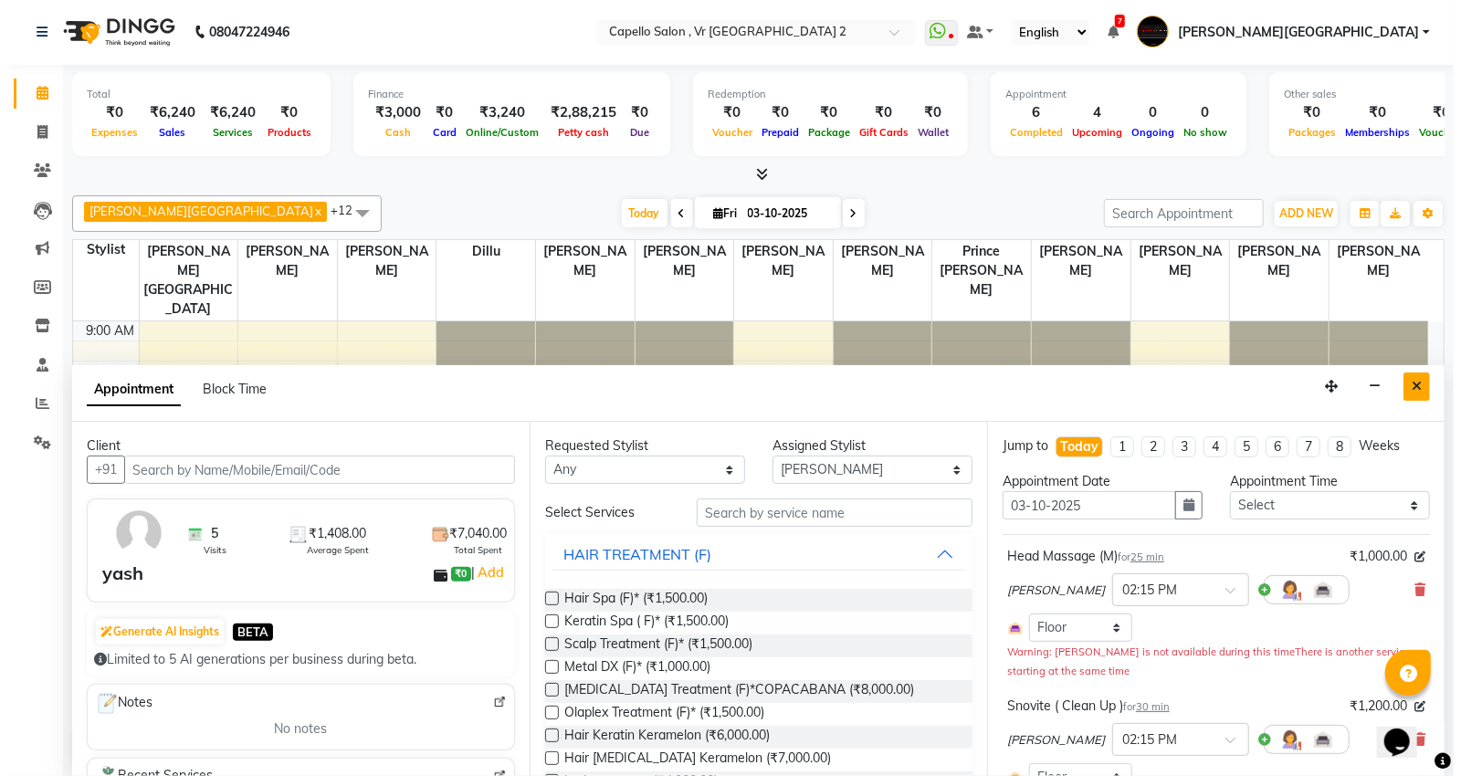
scroll to position [1211, 0]
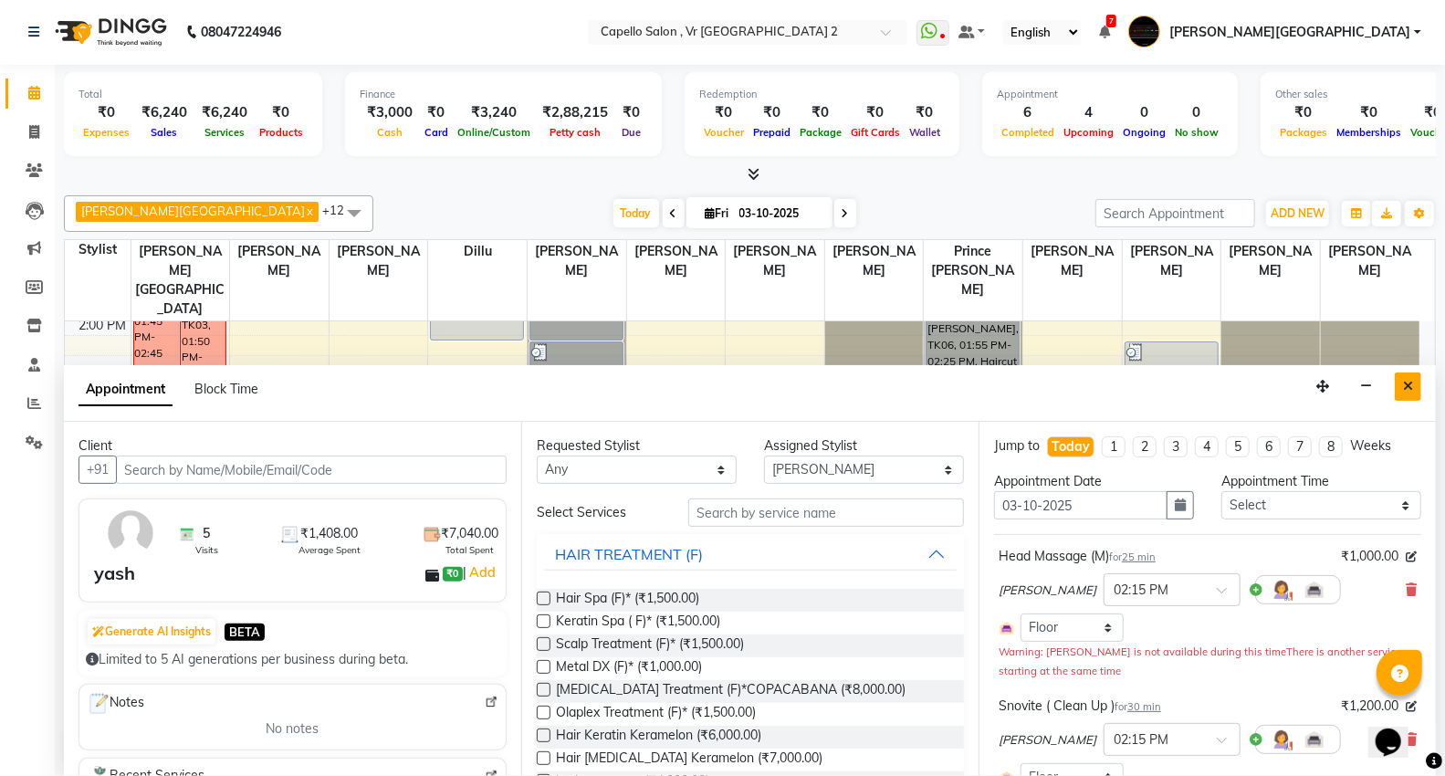
click at [1403, 383] on icon "Close" at bounding box center [1408, 386] width 10 height 13
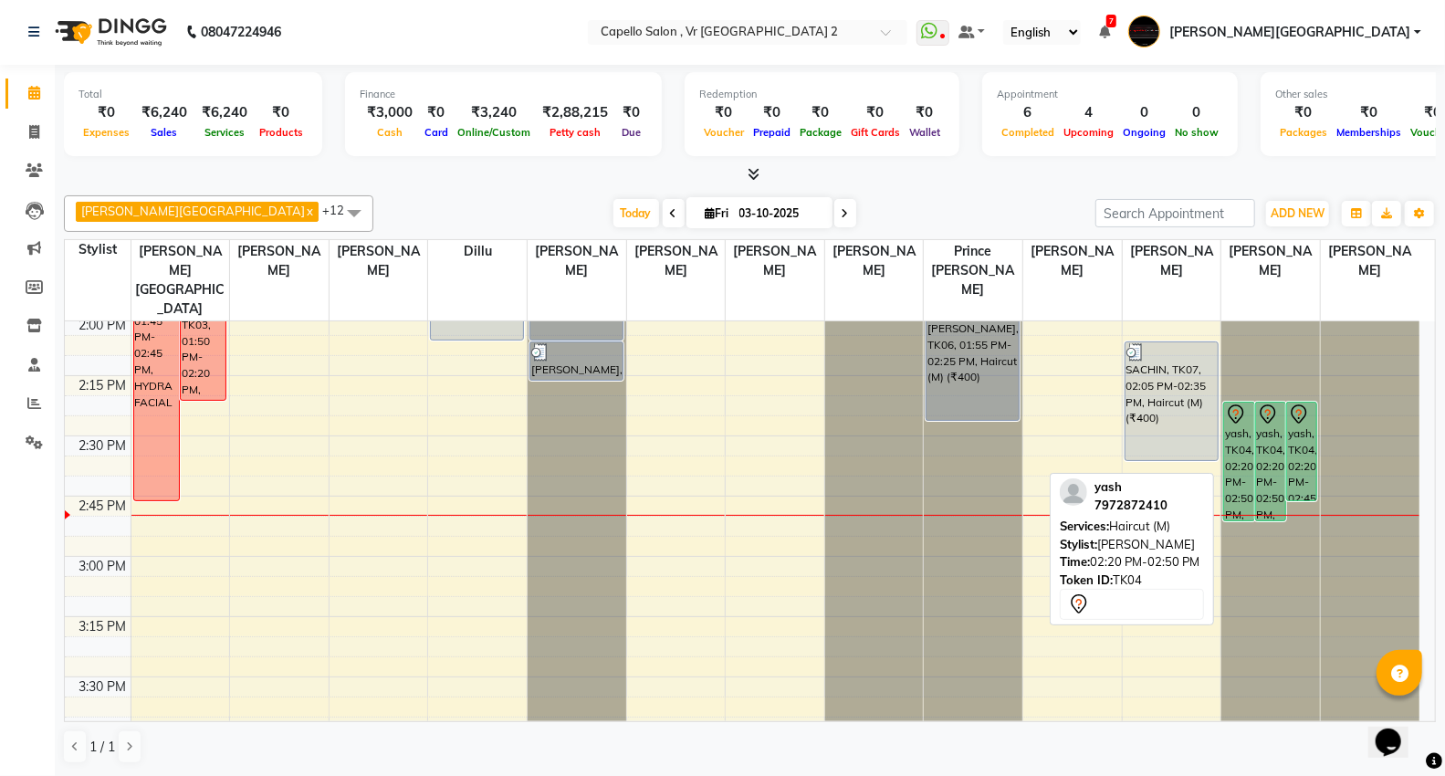
click at [1240, 415] on div "yash, TK04, 02:20 PM-02:50 PM, Haircut (M)" at bounding box center [1238, 462] width 29 height 118
click at [1244, 403] on div "yash, TK04, 02:20 PM-02:50 PM, Haircut (M)" at bounding box center [1238, 462] width 29 height 118
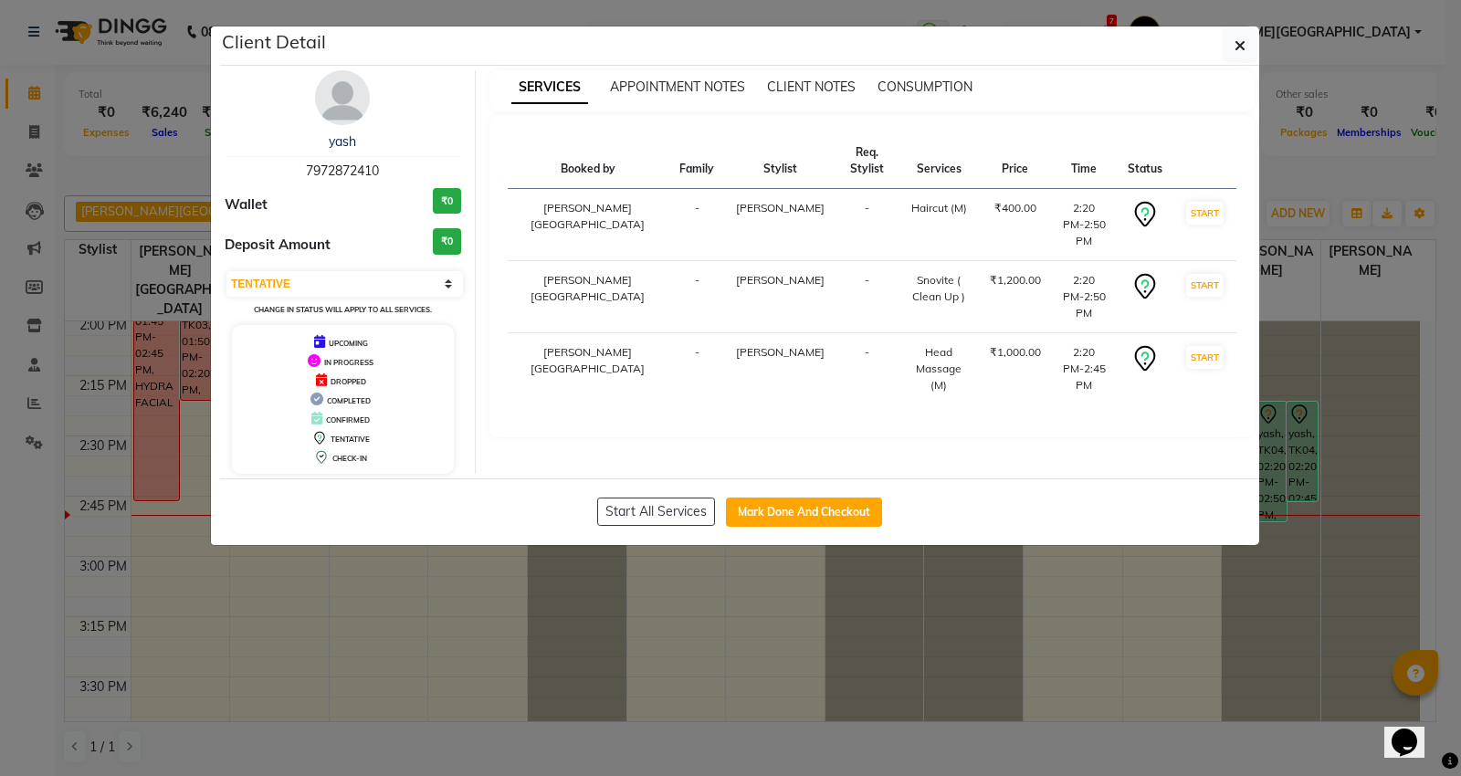
drag, startPoint x: 348, startPoint y: 107, endPoint x: 359, endPoint y: 120, distance: 16.8
click at [348, 106] on img at bounding box center [342, 97] width 55 height 55
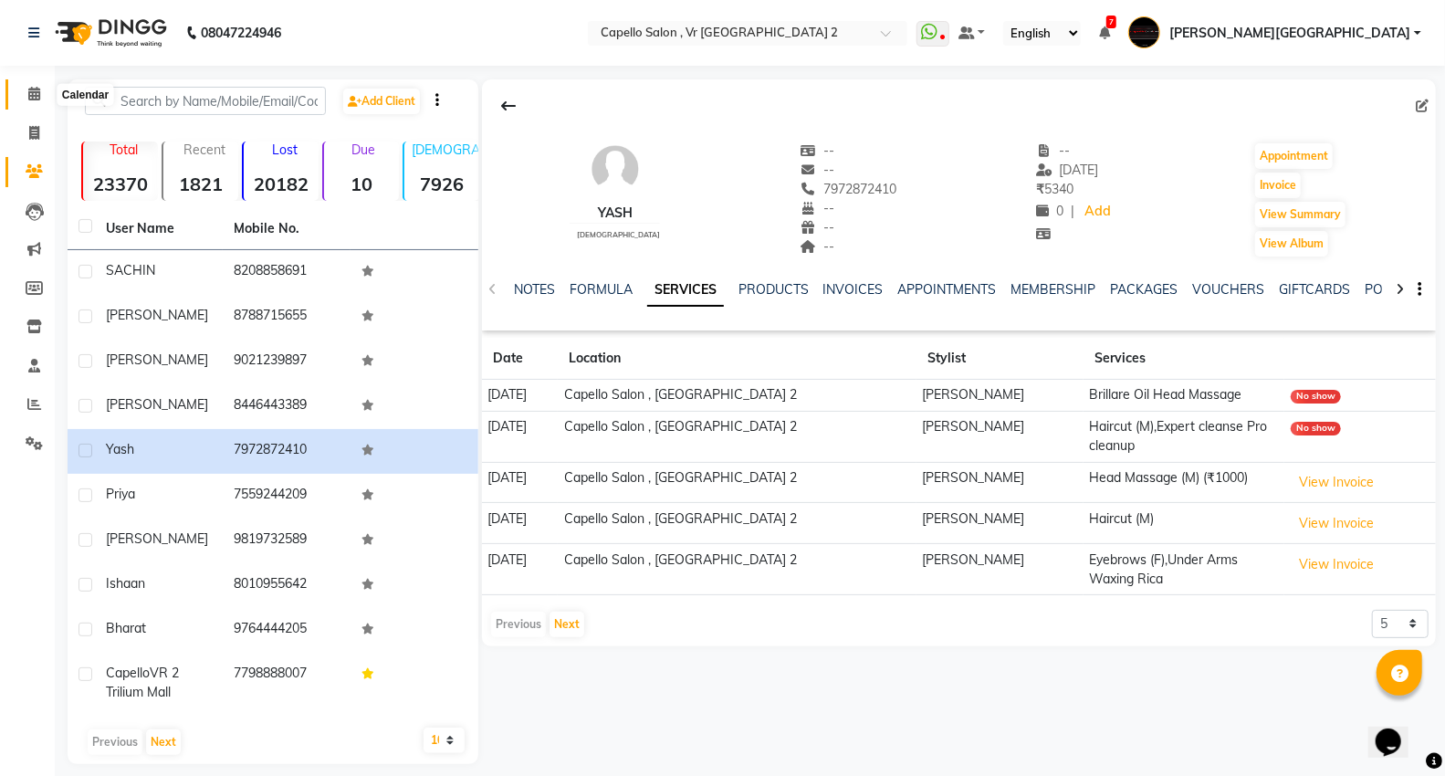
click at [26, 104] on span at bounding box center [34, 94] width 32 height 21
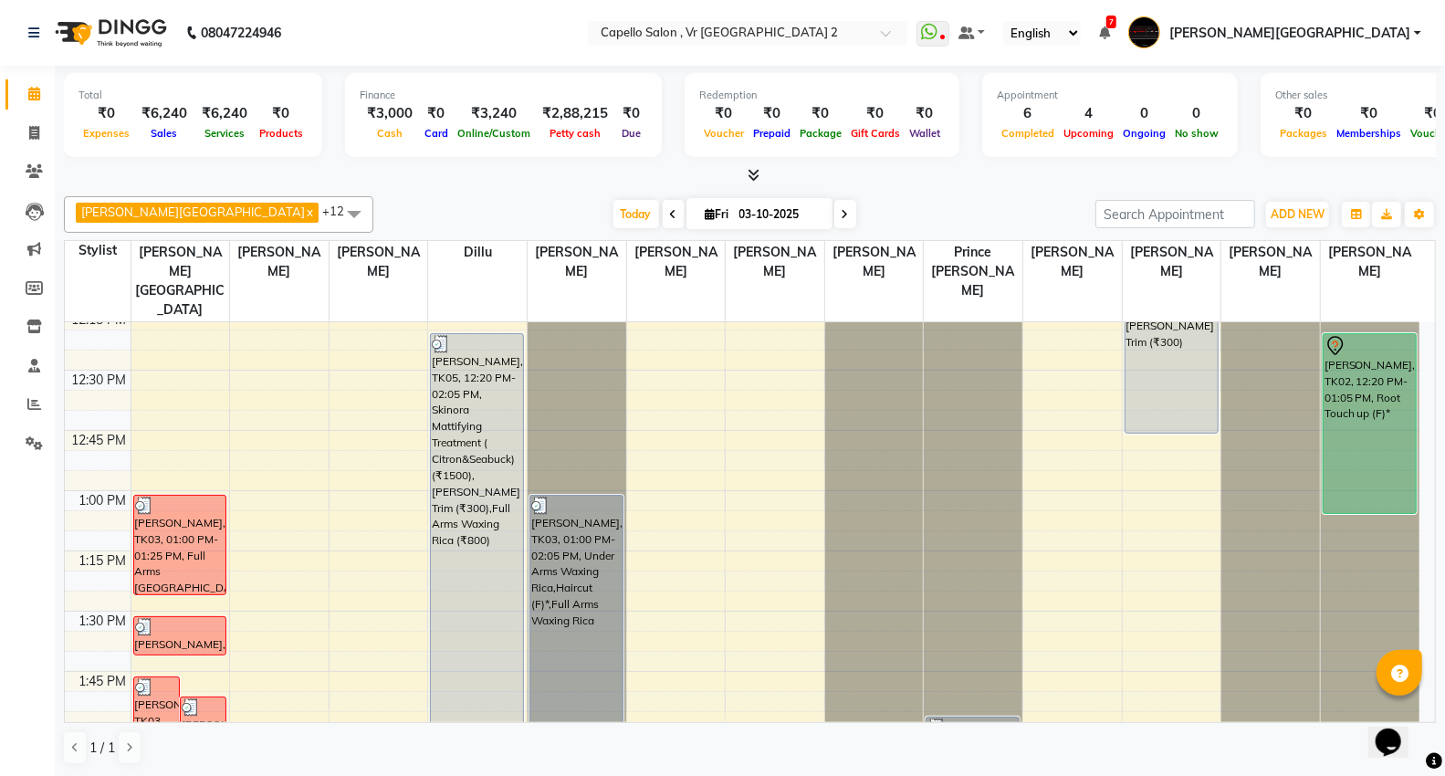
scroll to position [603, 0]
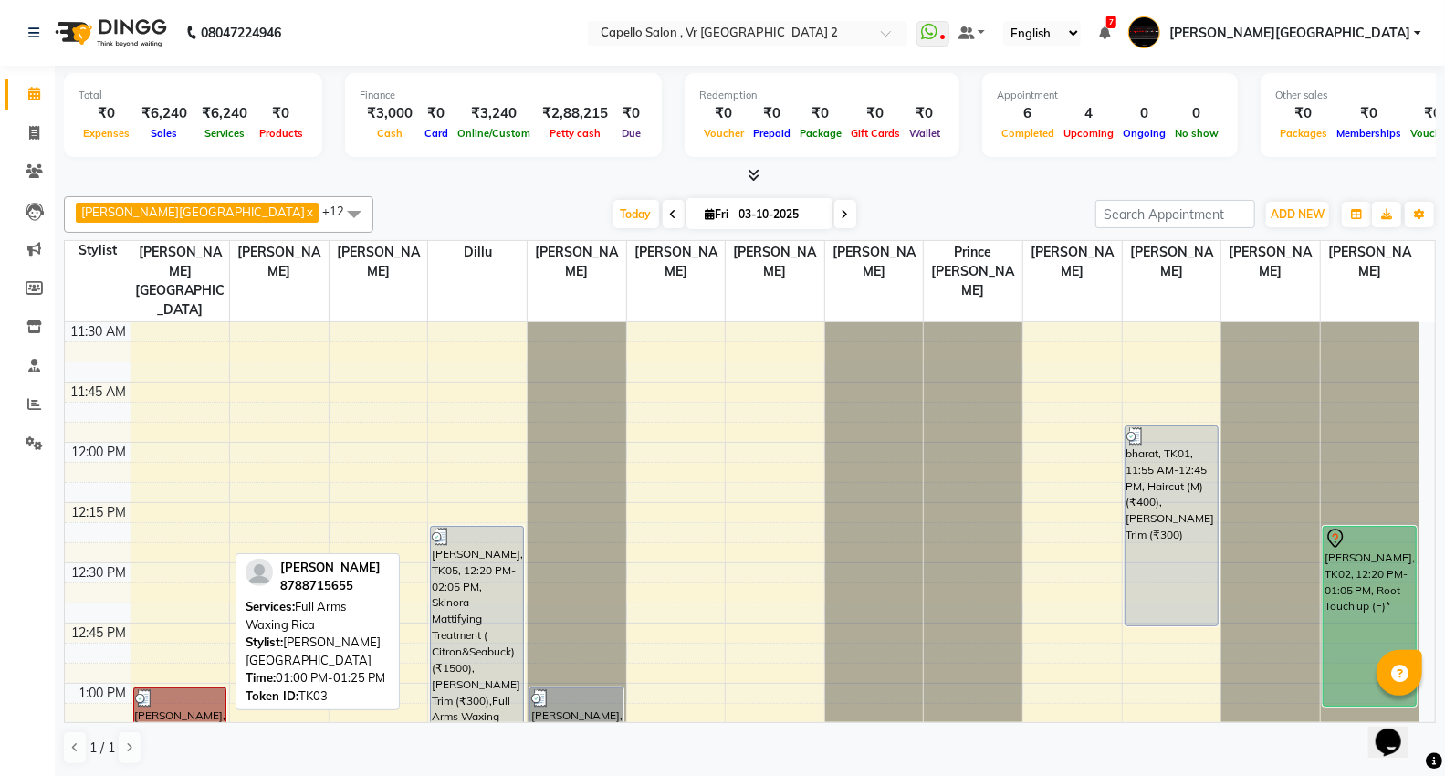
drag, startPoint x: 161, startPoint y: 674, endPoint x: 177, endPoint y: 682, distance: 18.4
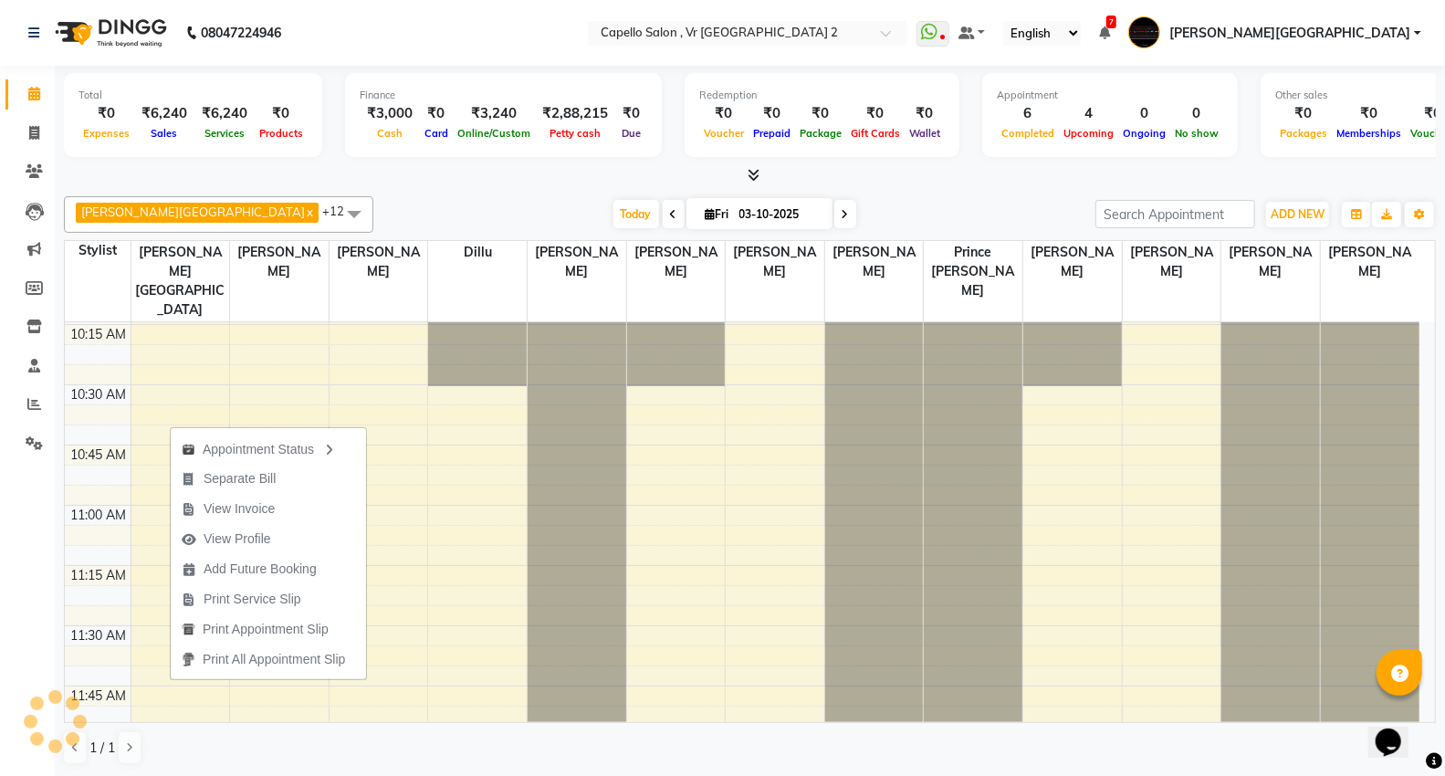
scroll to position [298, 0]
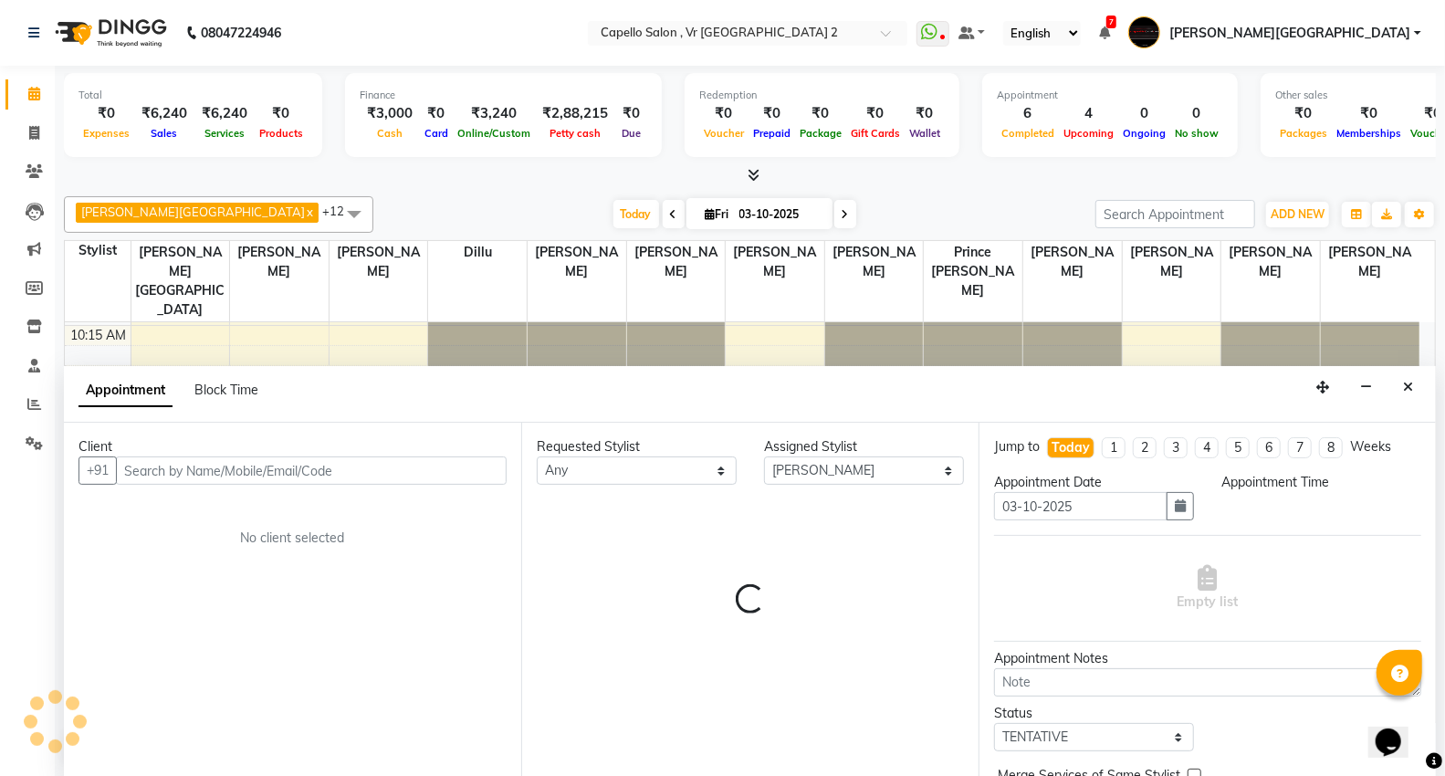
click at [1399, 388] on button "Close" at bounding box center [1408, 387] width 26 height 28
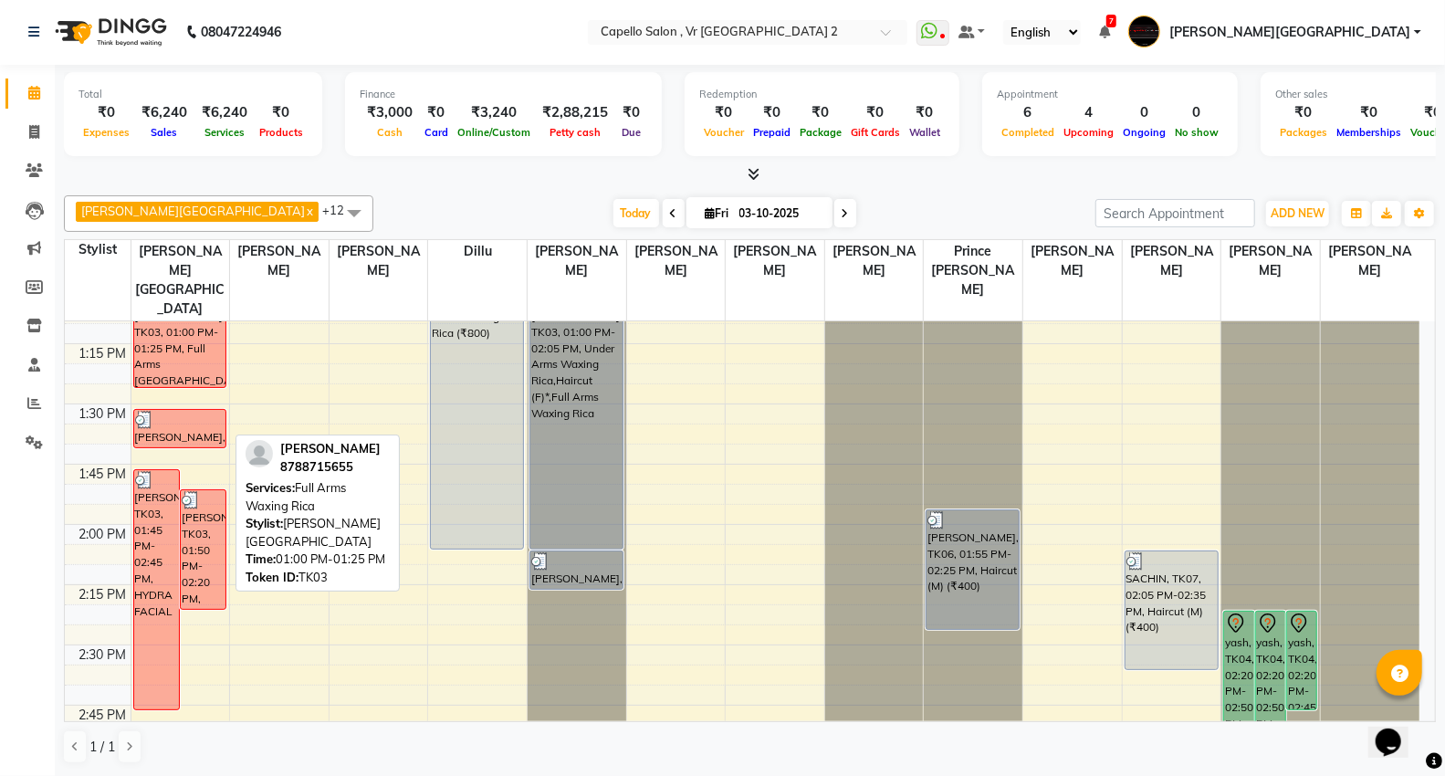
scroll to position [1008, 0]
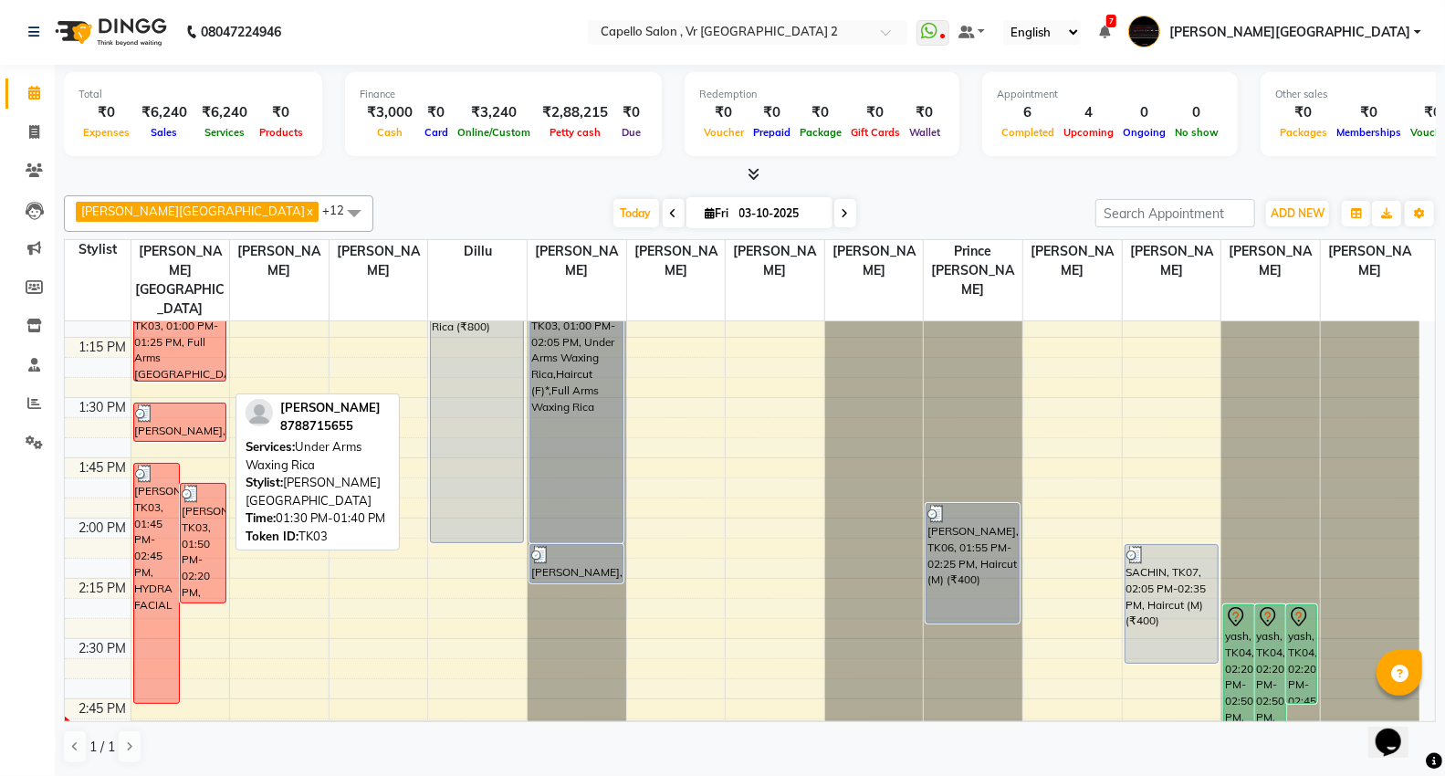
click at [175, 404] on div "[PERSON_NAME], TK03, 01:30 PM-01:40 PM, Under Arms [GEOGRAPHIC_DATA]" at bounding box center [180, 422] width 92 height 37
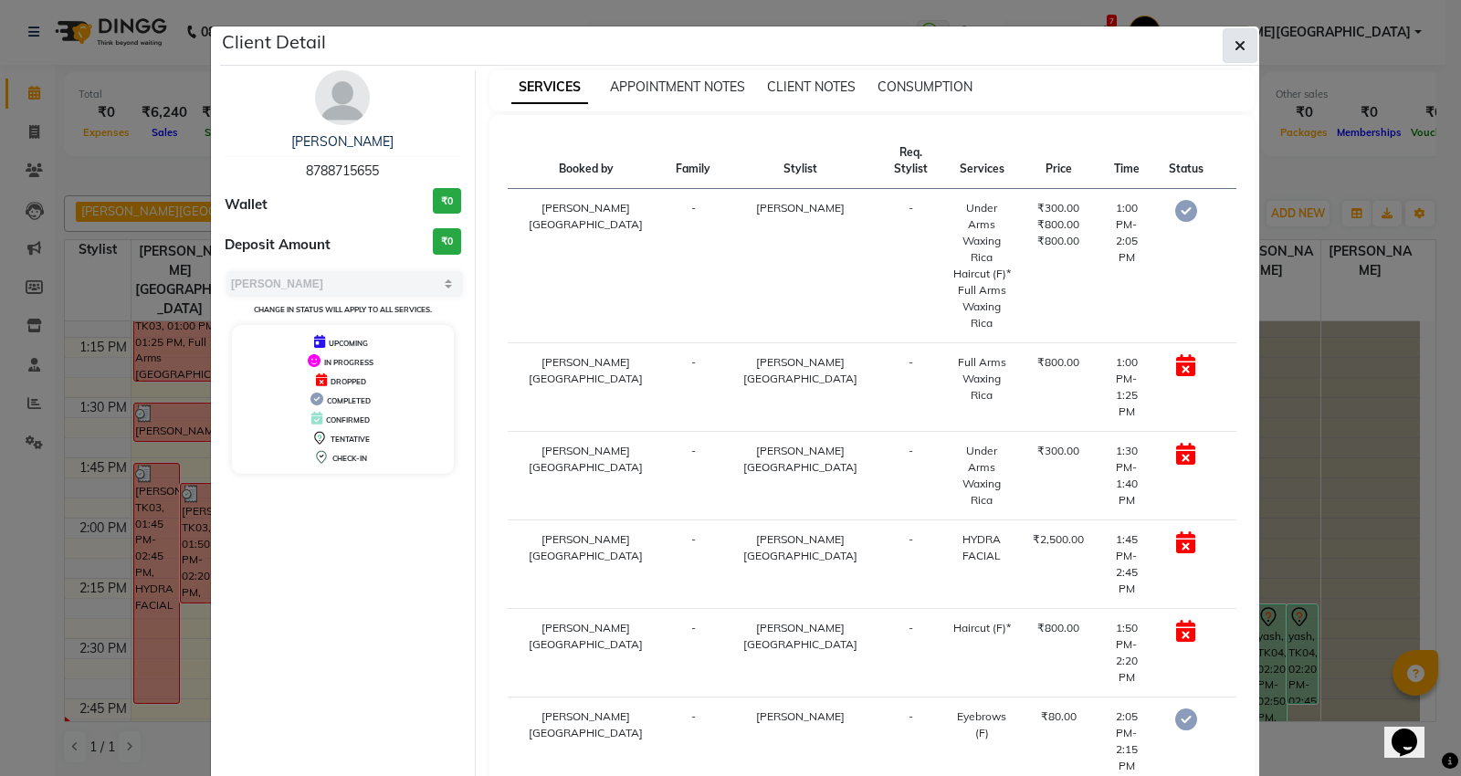
click at [1239, 38] on icon "button" at bounding box center [1239, 45] width 11 height 15
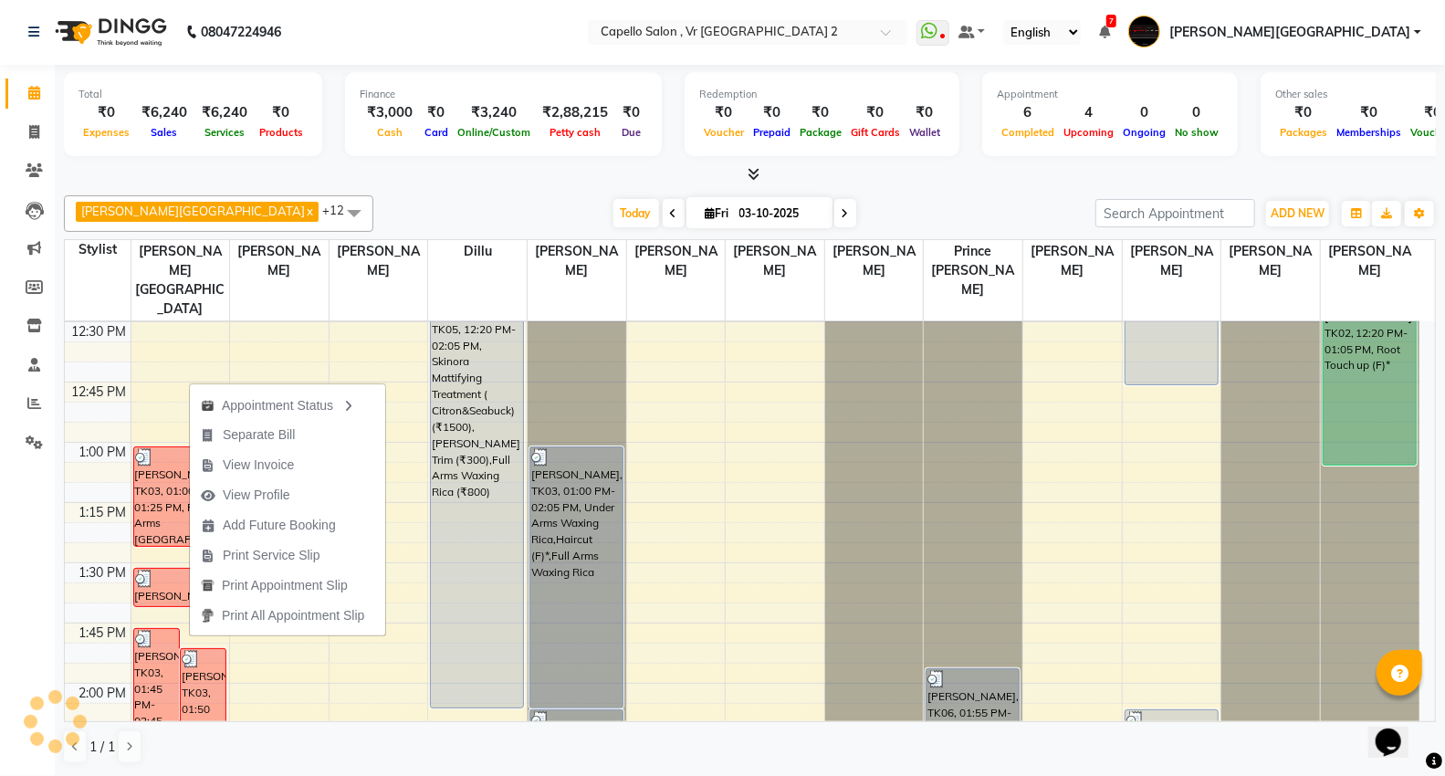
scroll to position [805, 0]
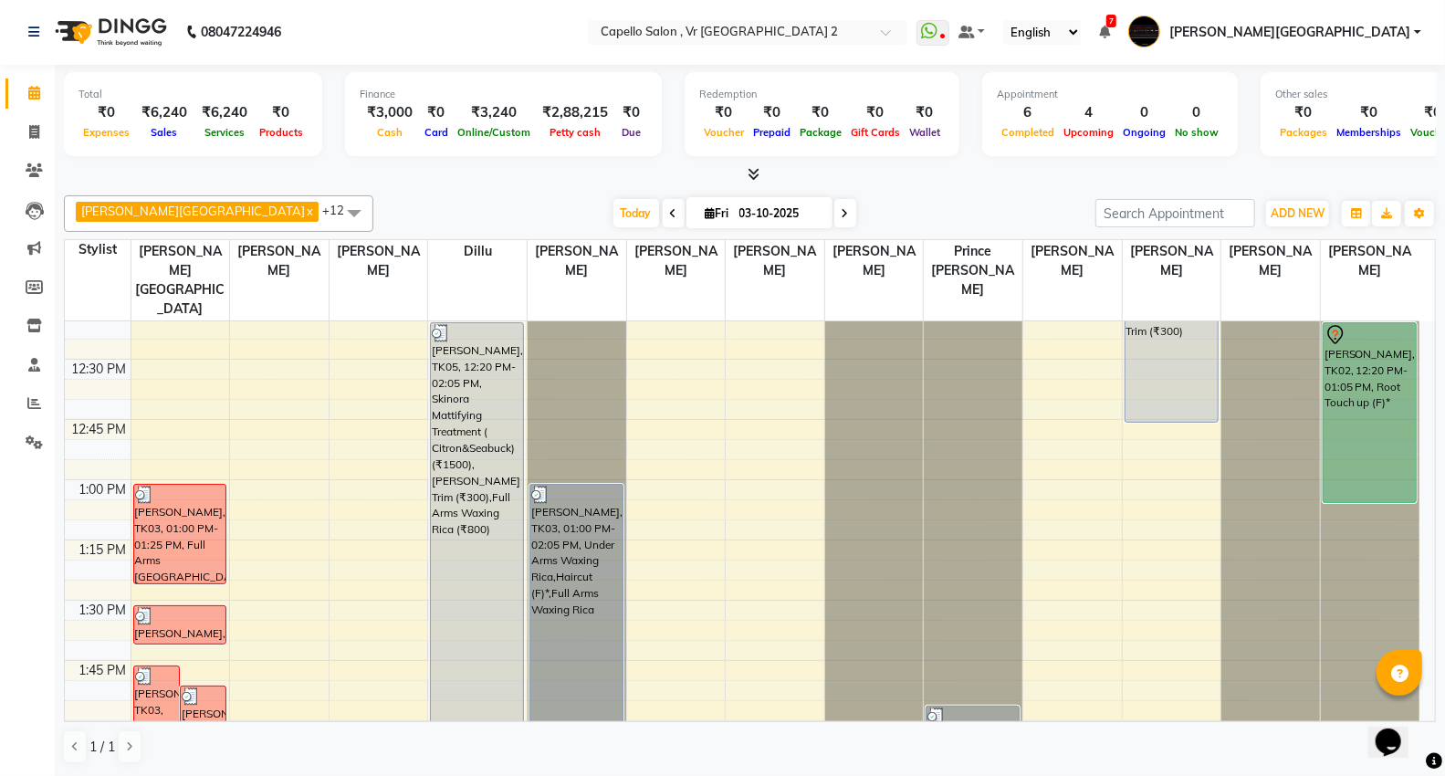
drag, startPoint x: 184, startPoint y: 380, endPoint x: 630, endPoint y: 338, distance: 447.5
drag, startPoint x: 630, startPoint y: 338, endPoint x: 186, endPoint y: 360, distance: 444.3
drag, startPoint x: 193, startPoint y: 423, endPoint x: 1319, endPoint y: 444, distance: 1126.9
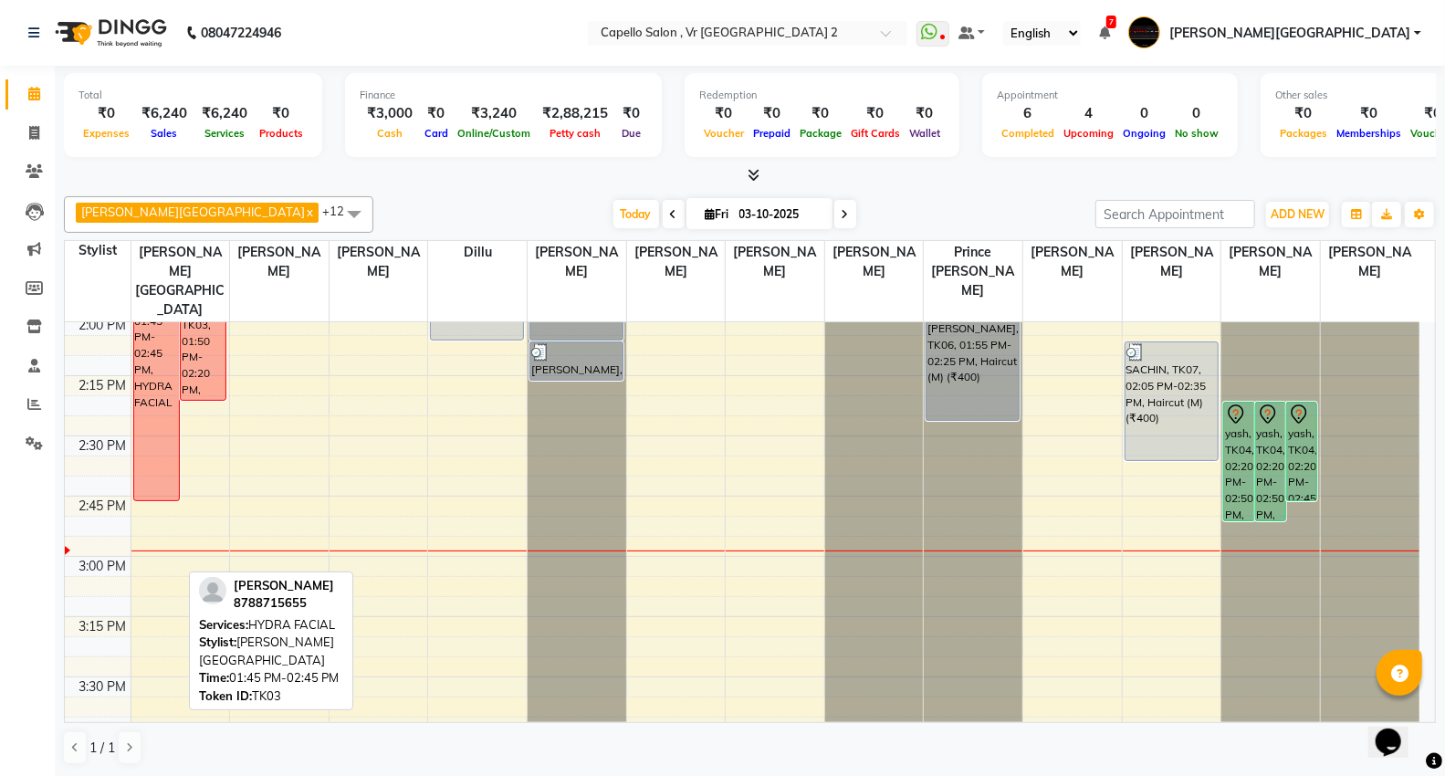
scroll to position [1217, 0]
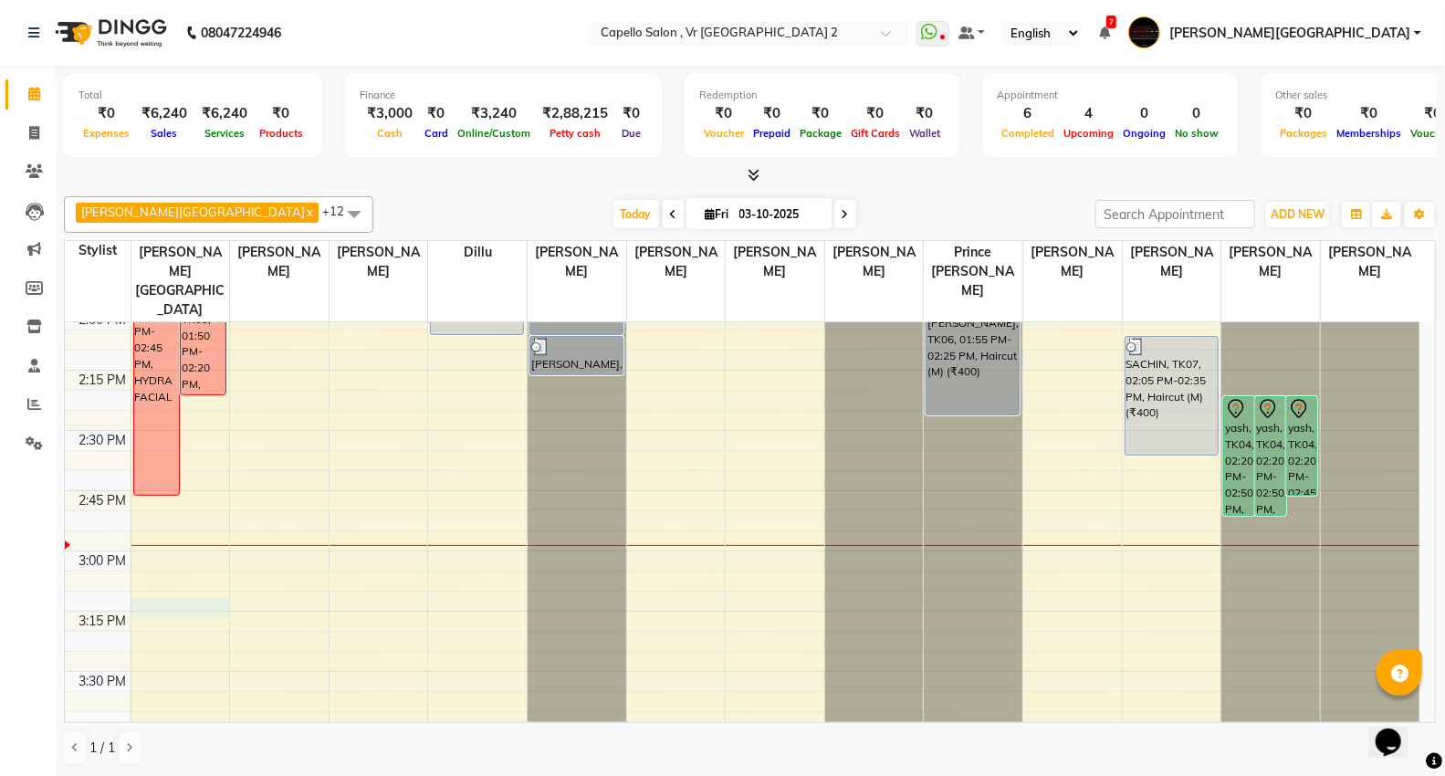
click at [161, 560] on div "9:00 AM 9:15 AM 9:30 AM 9:45 AM 10:00 AM 10:15 AM 10:30 AM 10:45 AM 11:00 AM 11…" at bounding box center [742, 671] width 1355 height 3133
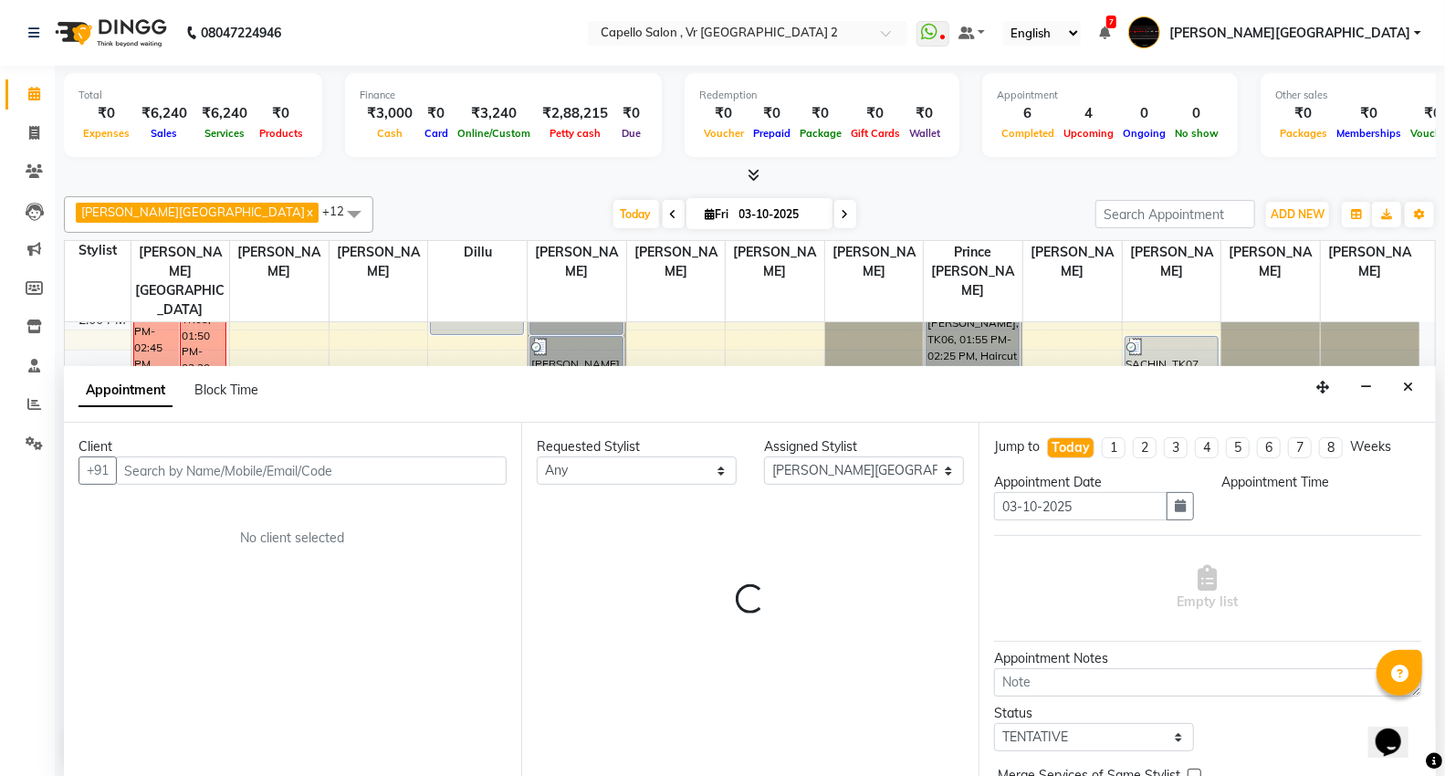
scroll to position [1, 0]
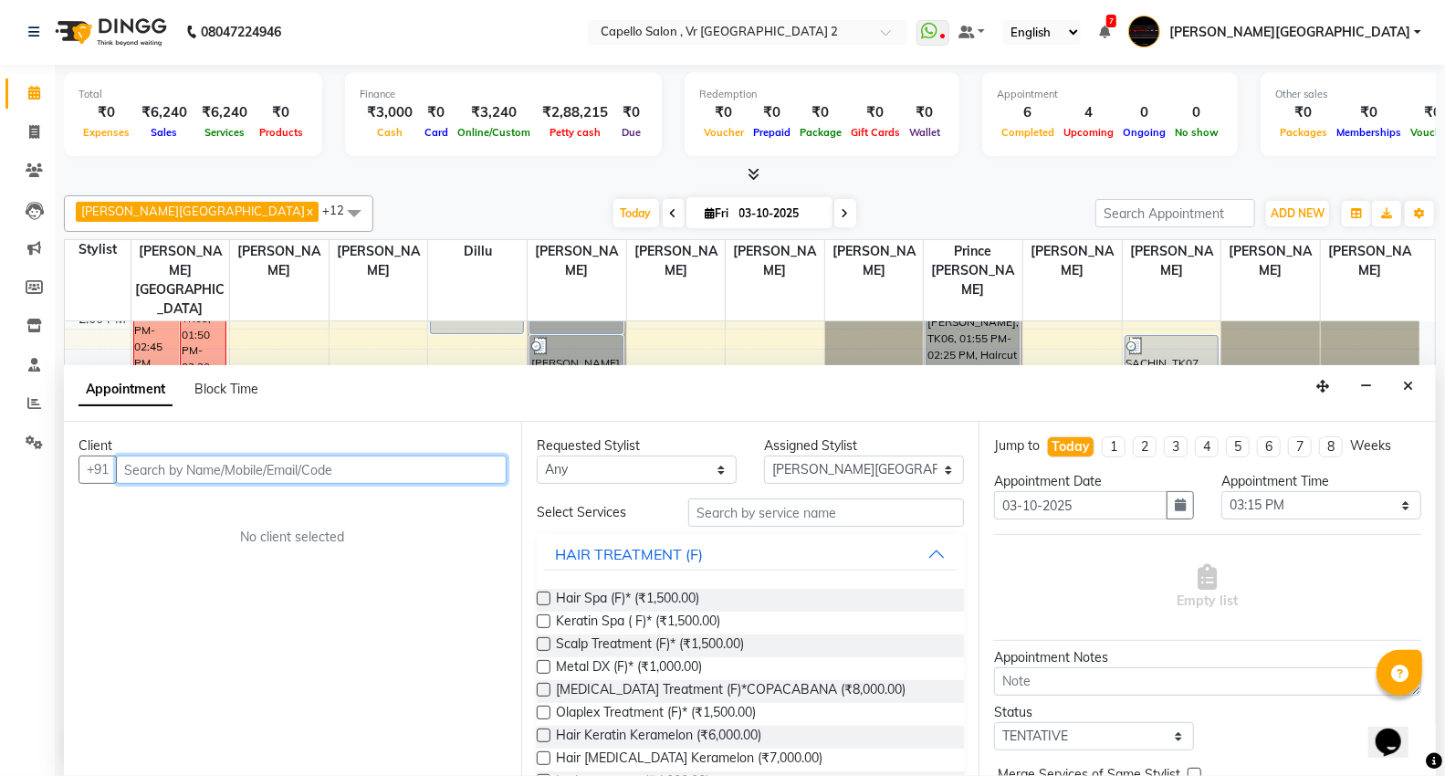
click at [166, 469] on input "text" at bounding box center [311, 470] width 391 height 28
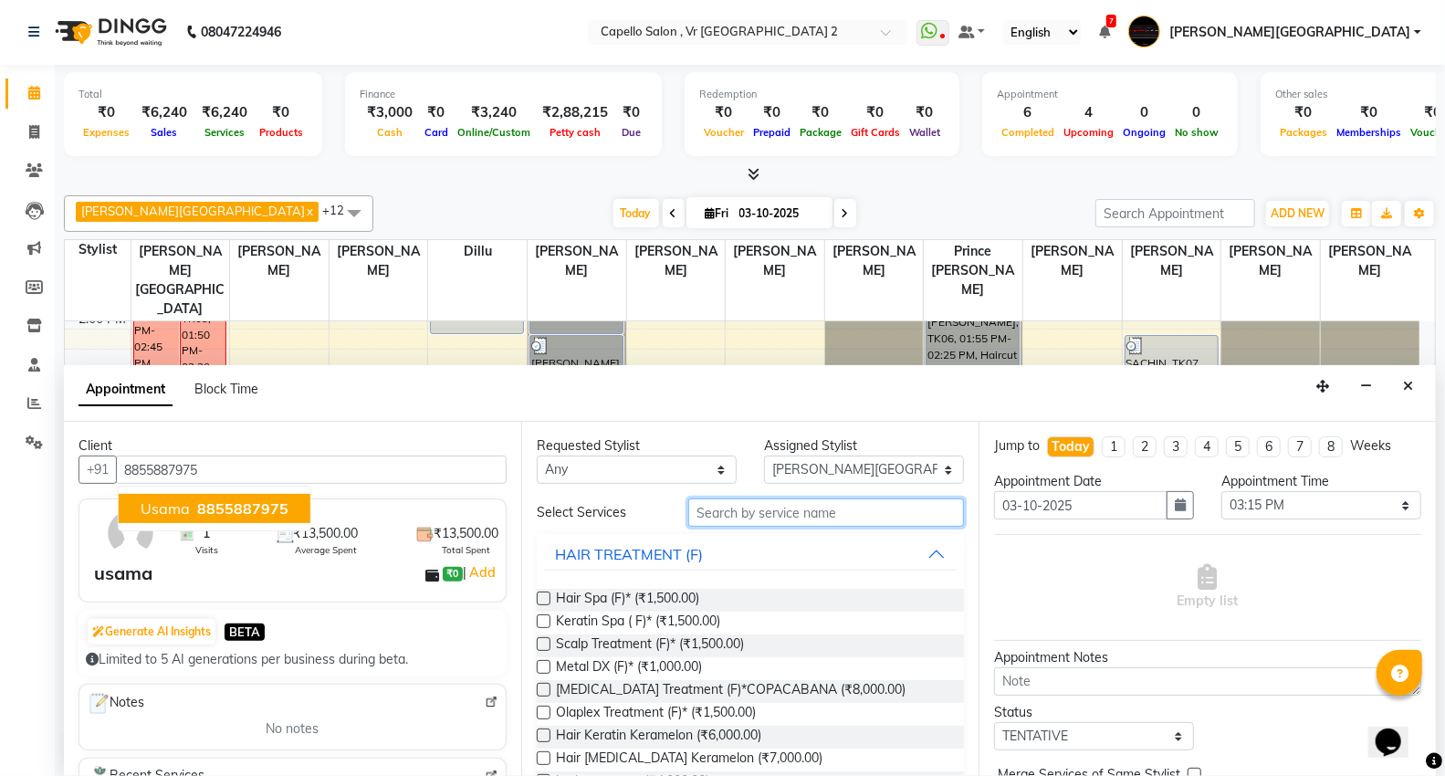
click at [750, 525] on input "text" at bounding box center [826, 513] width 276 height 28
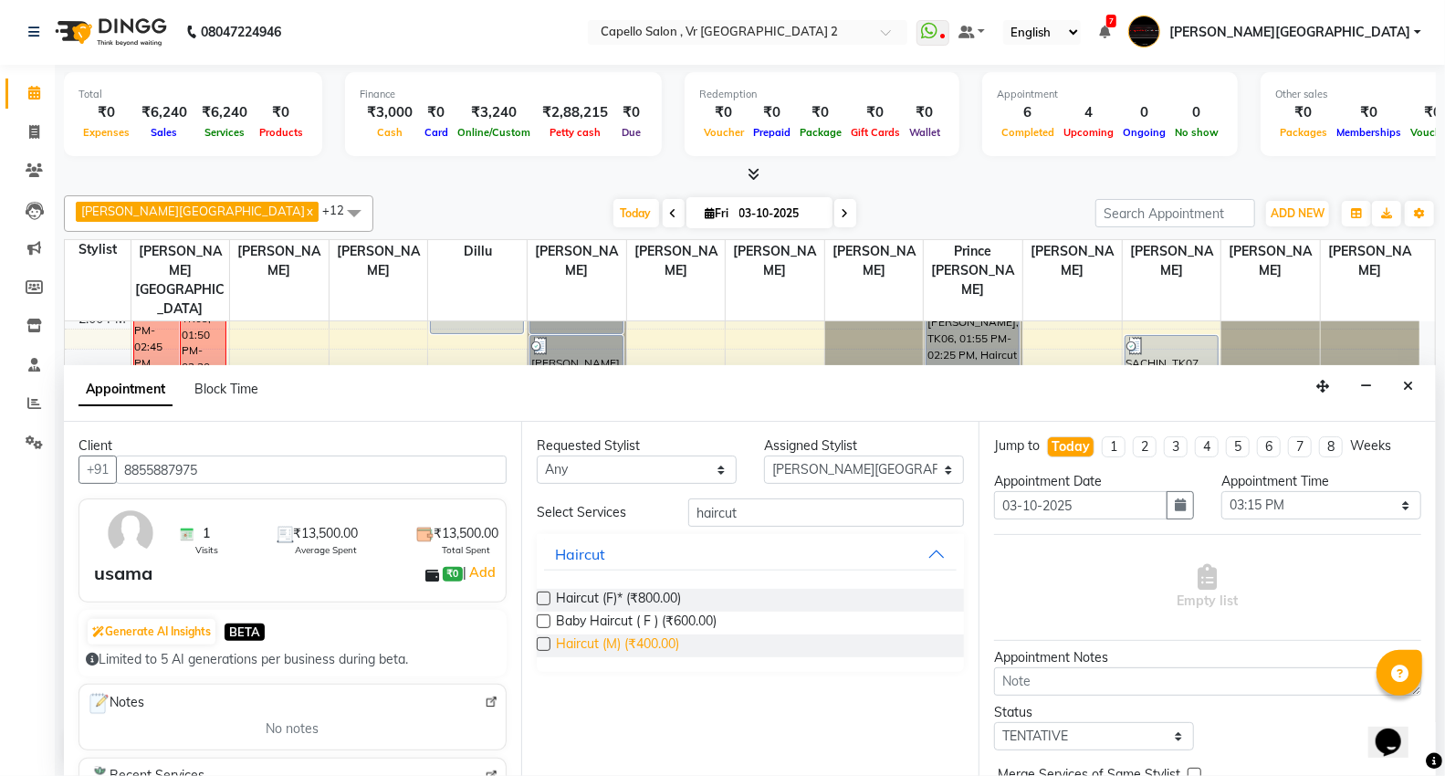
click at [616, 646] on span "Haircut (M) (₹400.00)" at bounding box center [617, 646] width 123 height 23
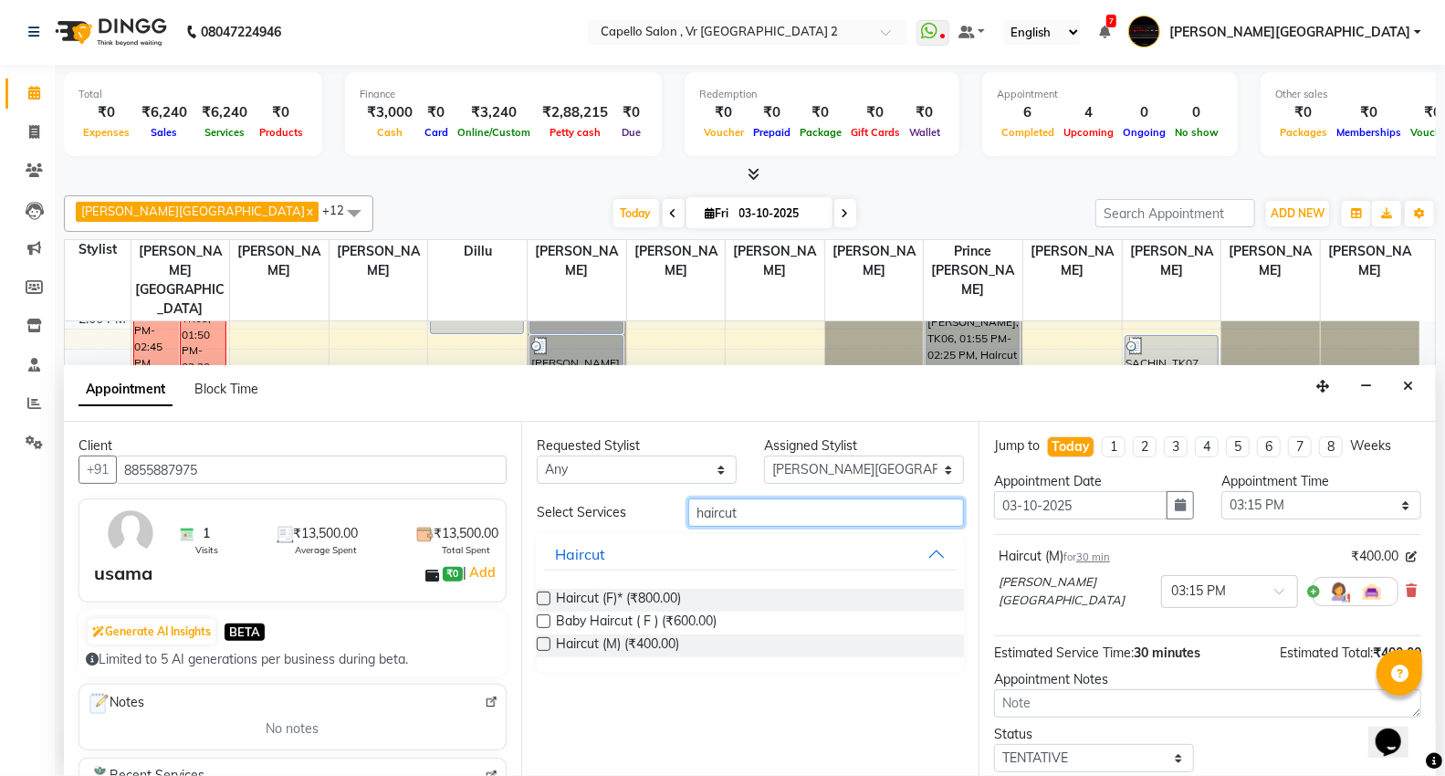
click at [781, 515] on input "haircut" at bounding box center [826, 513] width 276 height 28
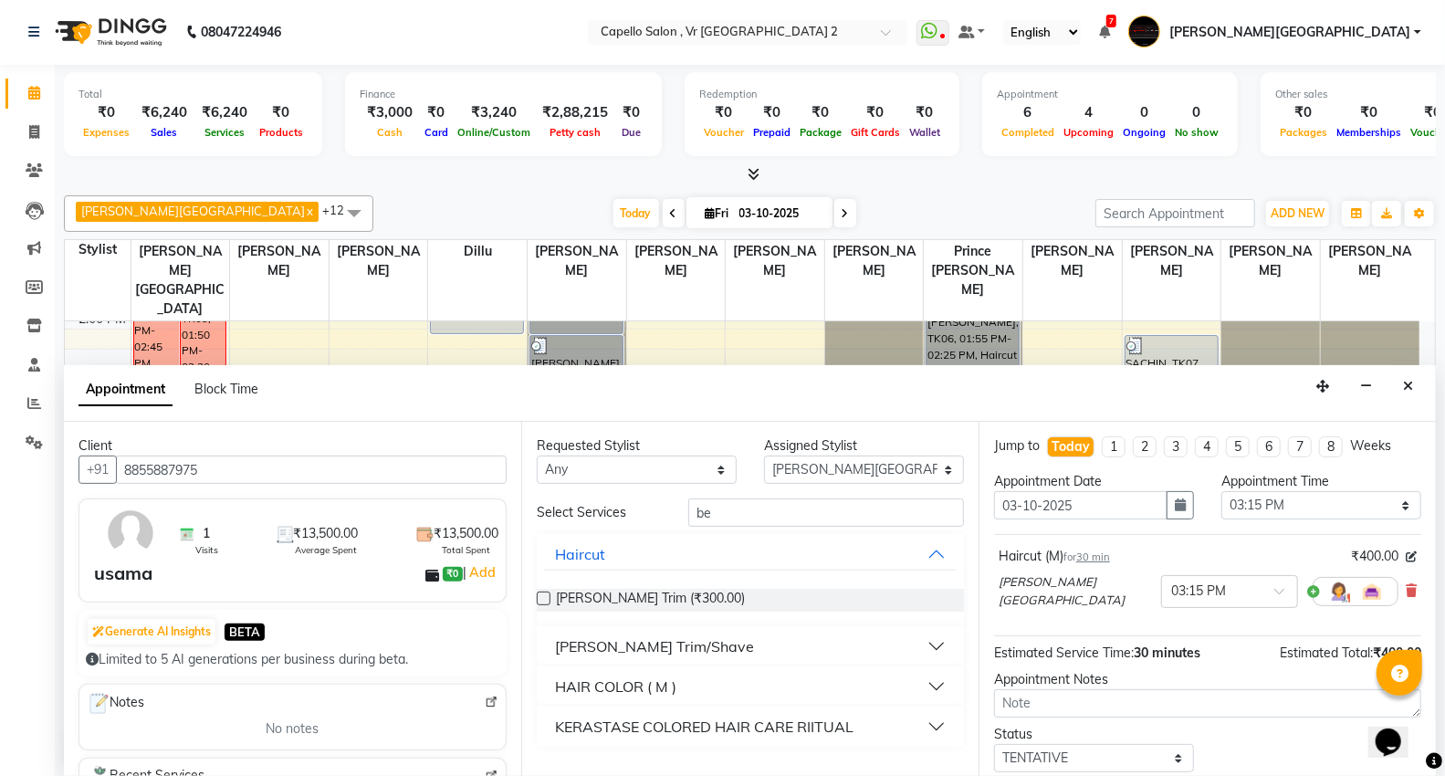
click at [543, 596] on label at bounding box center [544, 599] width 14 height 14
click at [543, 596] on input "checkbox" at bounding box center [543, 600] width 12 height 12
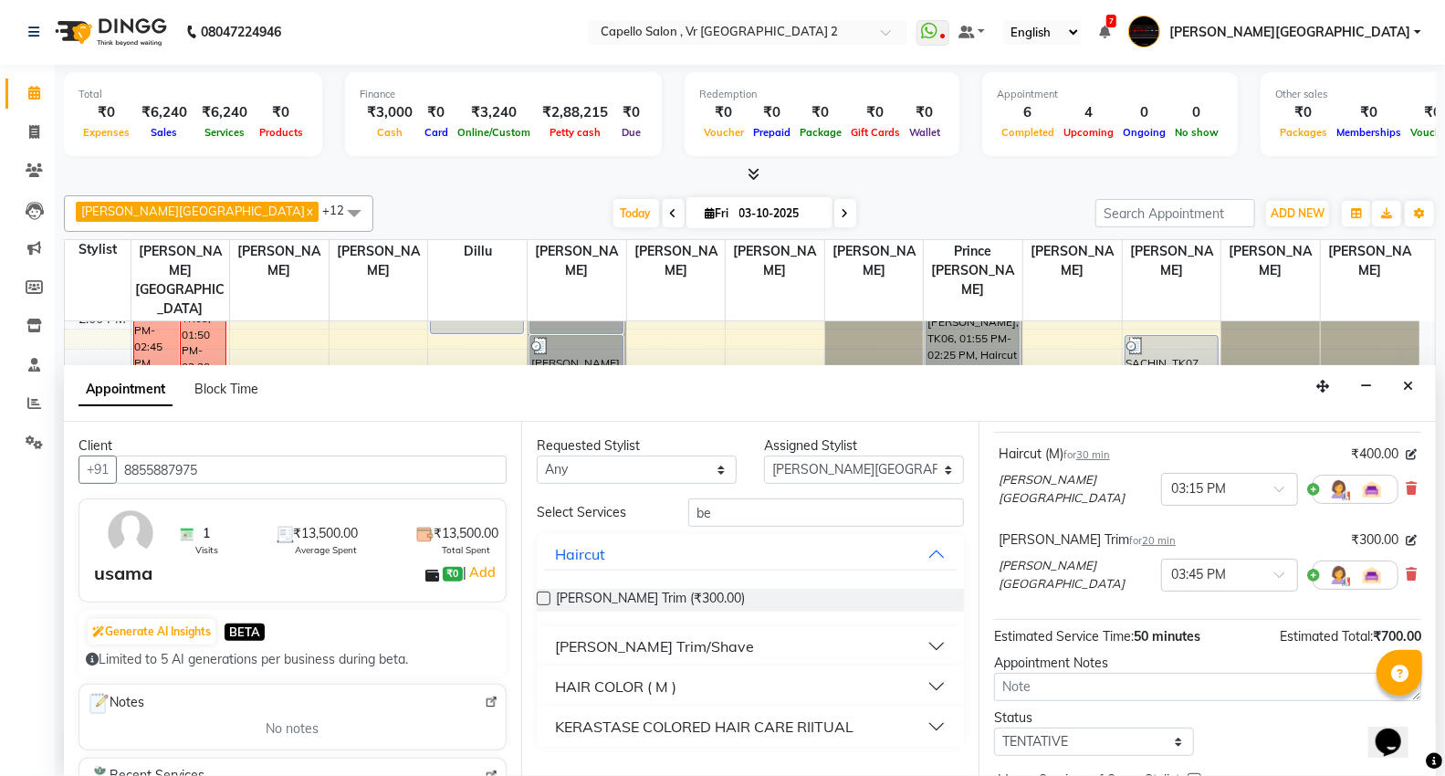
scroll to position [192, 0]
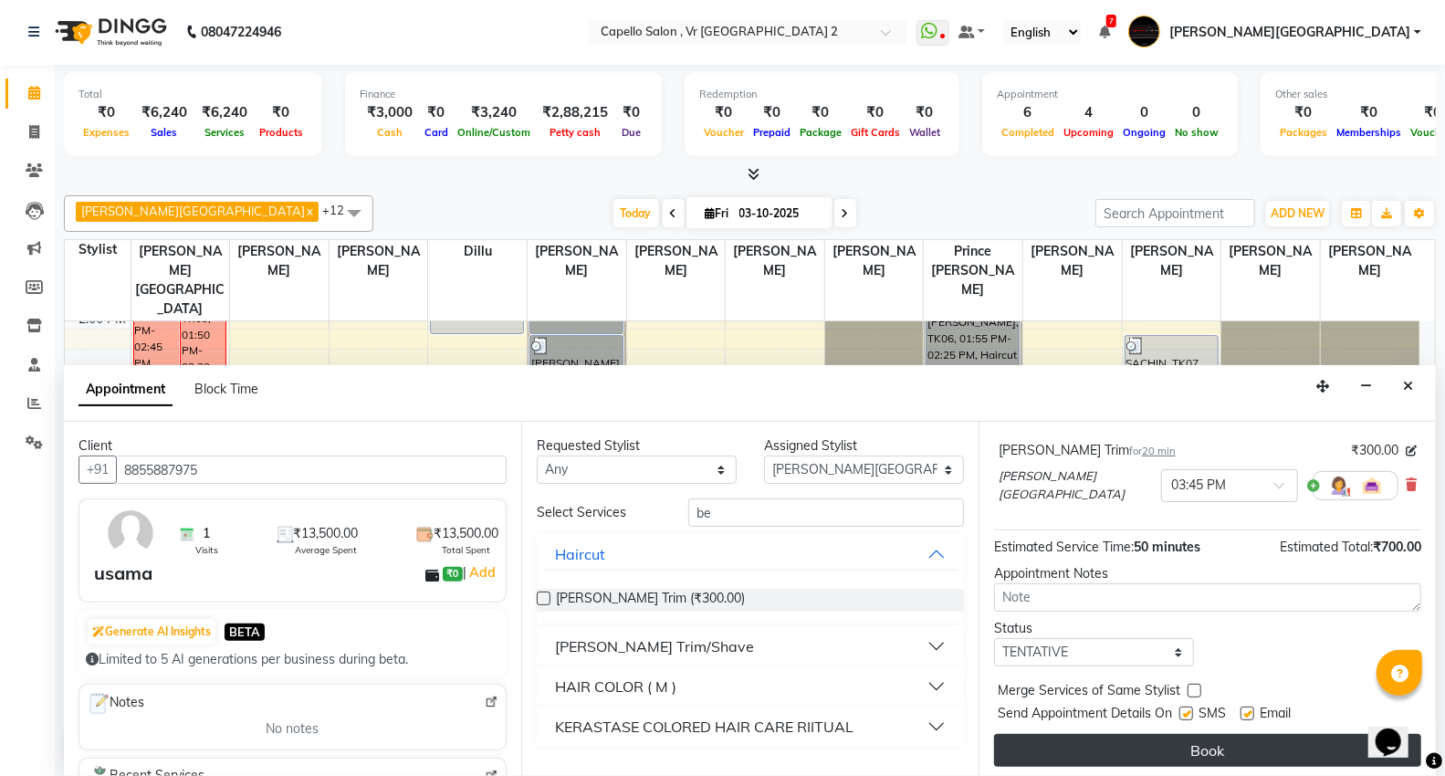
click at [1160, 734] on button "Book" at bounding box center [1207, 750] width 427 height 33
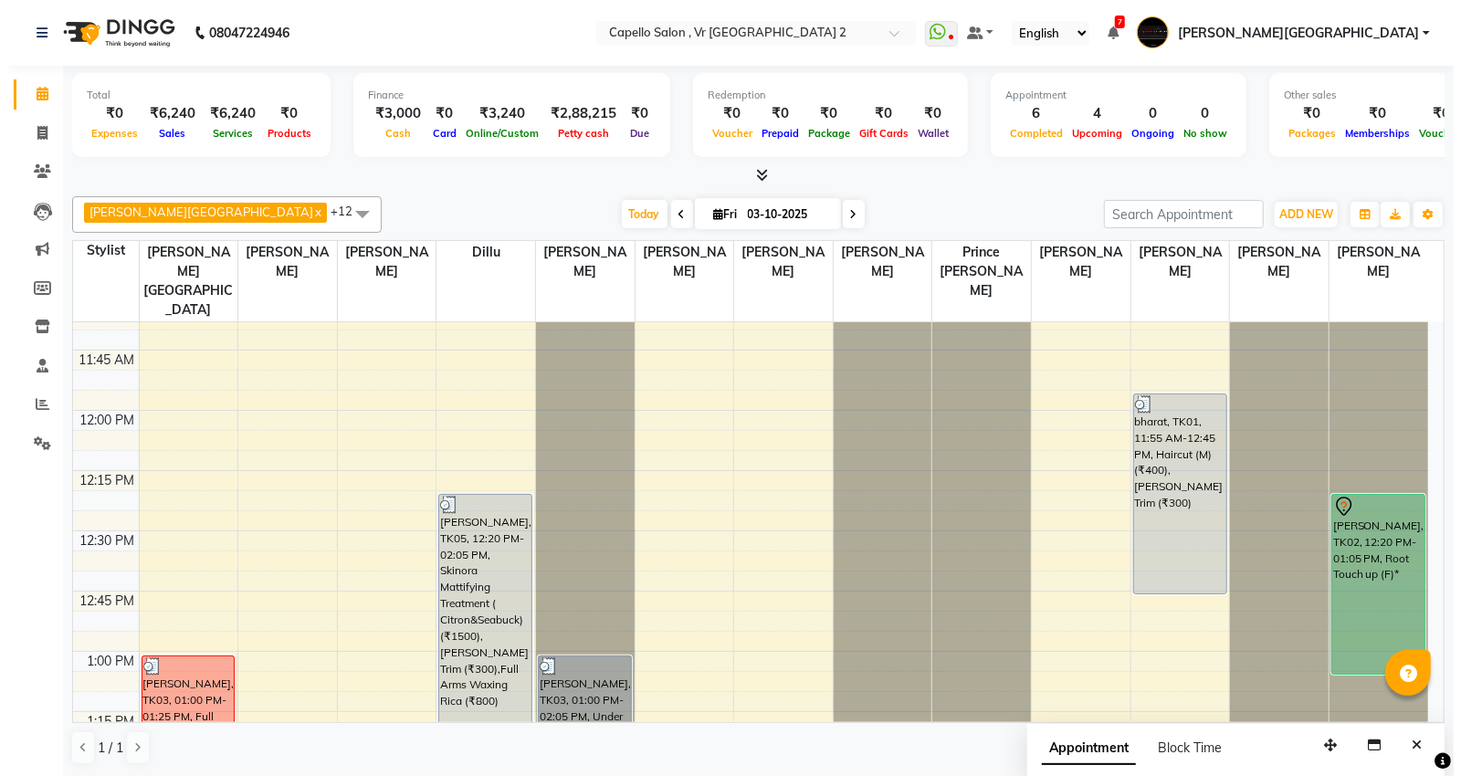
scroll to position [639, 0]
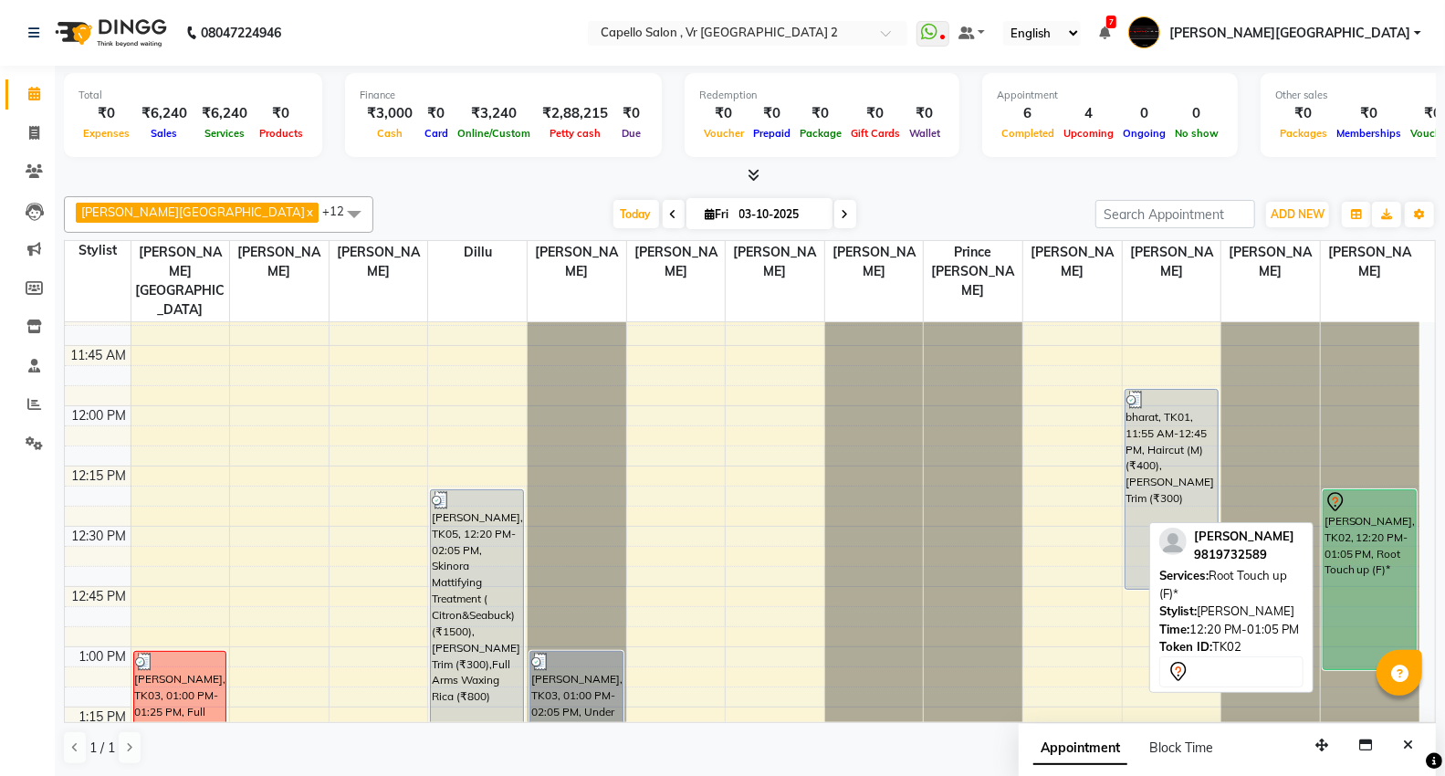
click at [1360, 560] on div "bahrti, TK02, 12:20 PM-01:05 PM, Root Touch up (F)*" at bounding box center [1370, 579] width 92 height 179
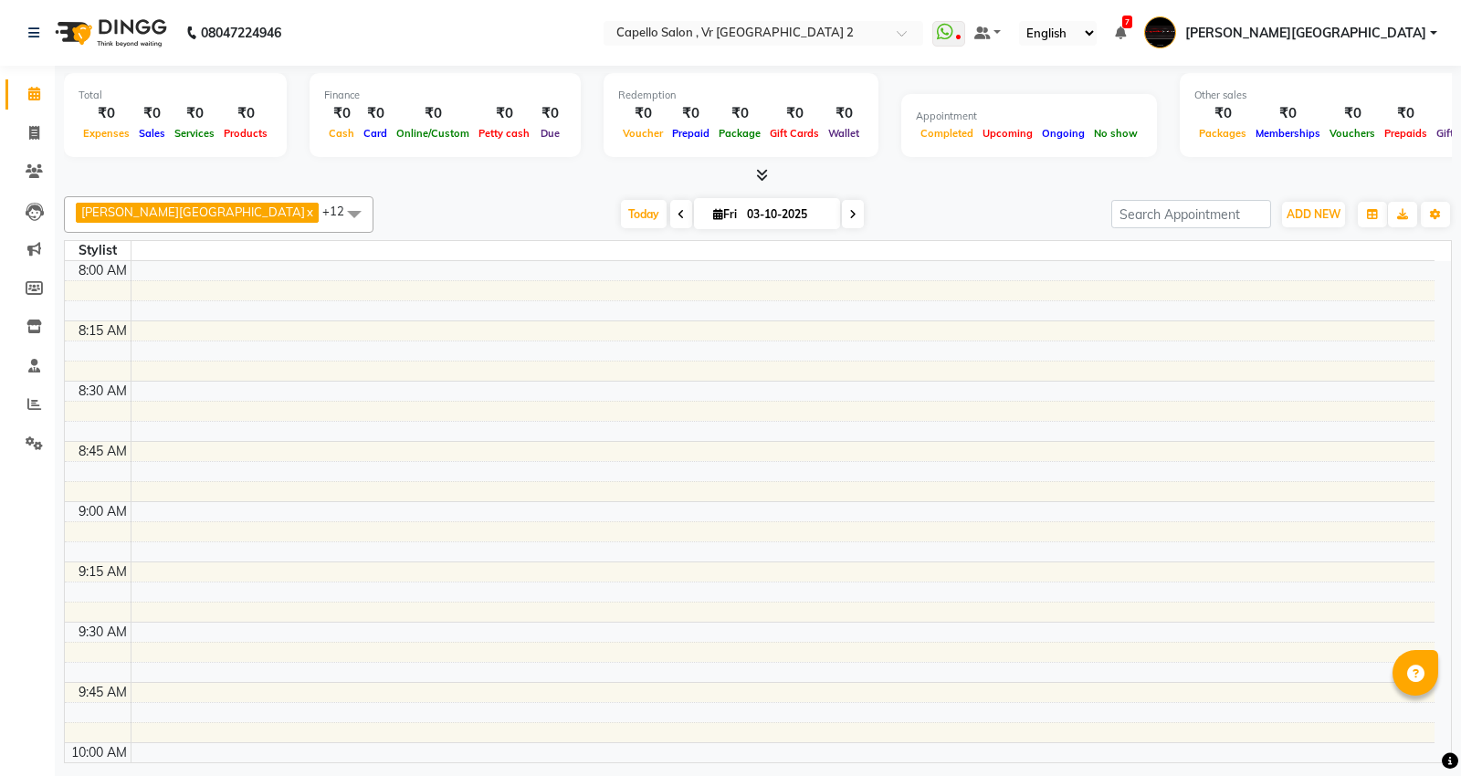
click at [1027, 458] on td at bounding box center [783, 451] width 1304 height 20
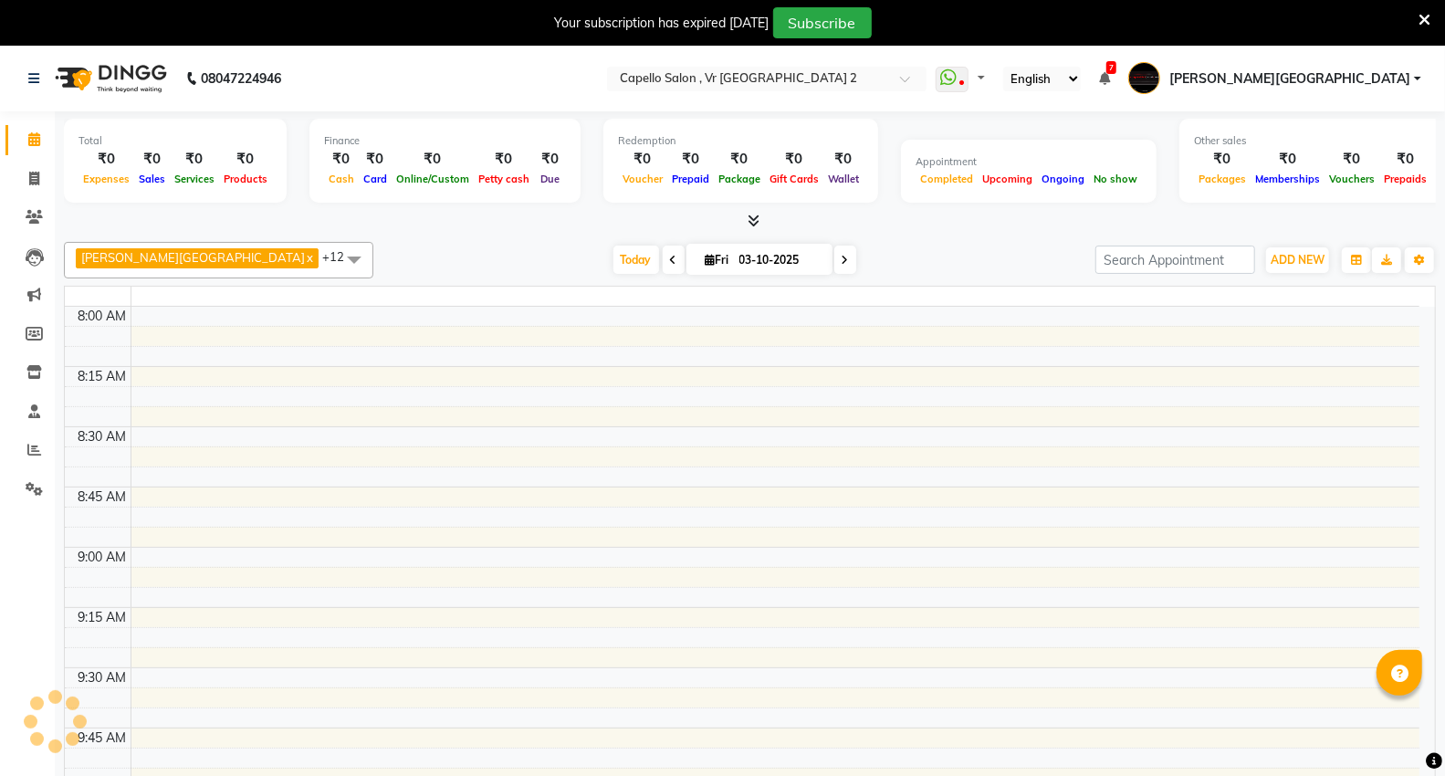
select select "en"
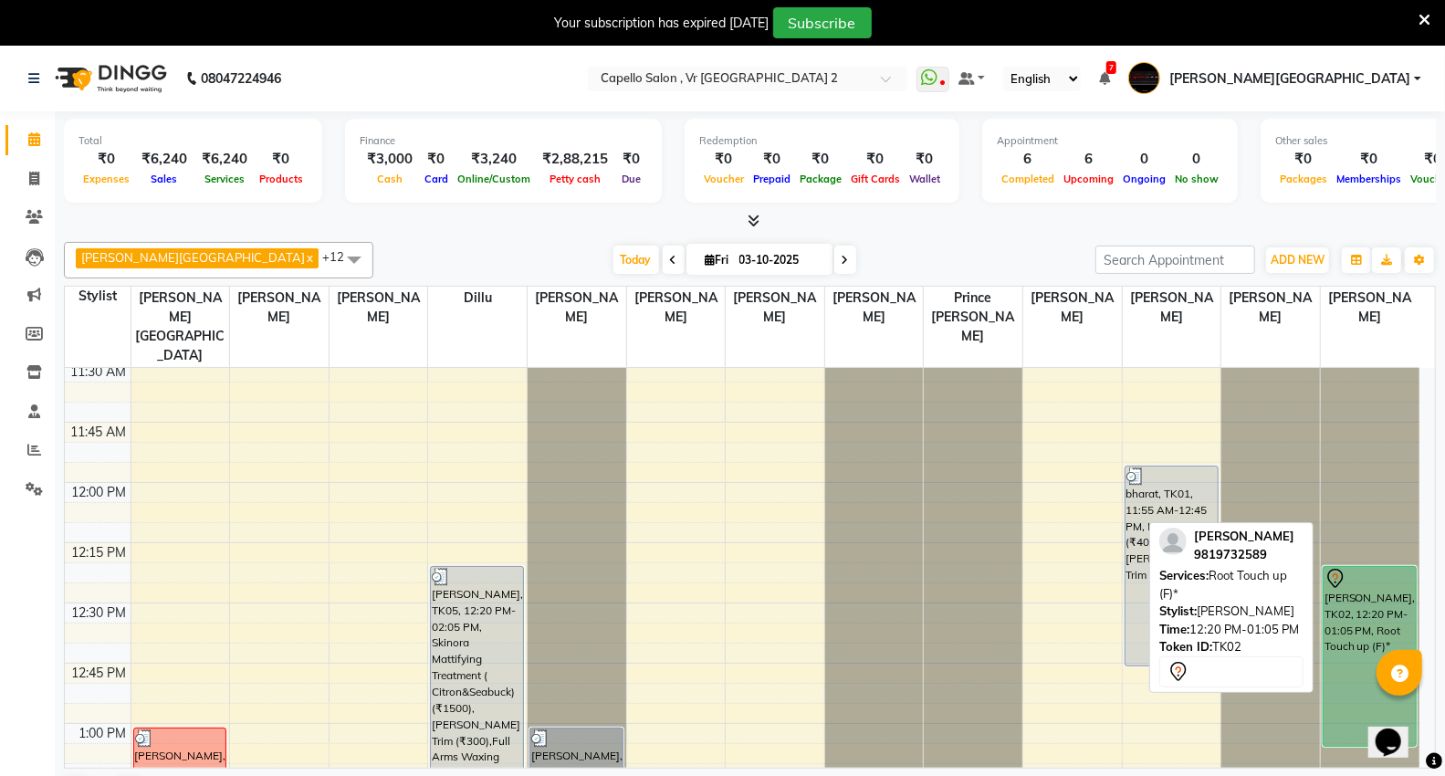
click at [1344, 575] on div "[PERSON_NAME], TK02, 12:20 PM-01:05 PM, Root Touch up (F)*" at bounding box center [1370, 656] width 92 height 179
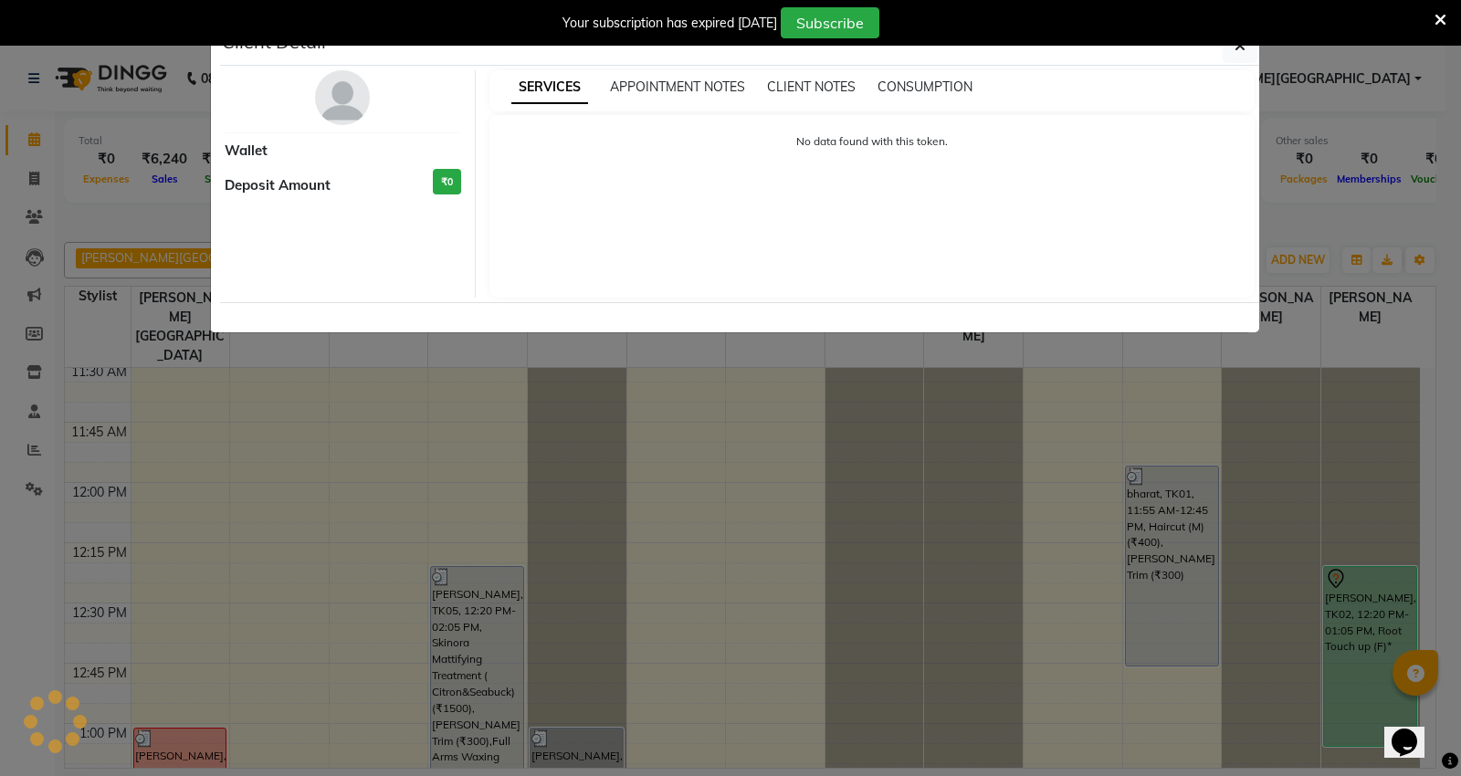
select select "7"
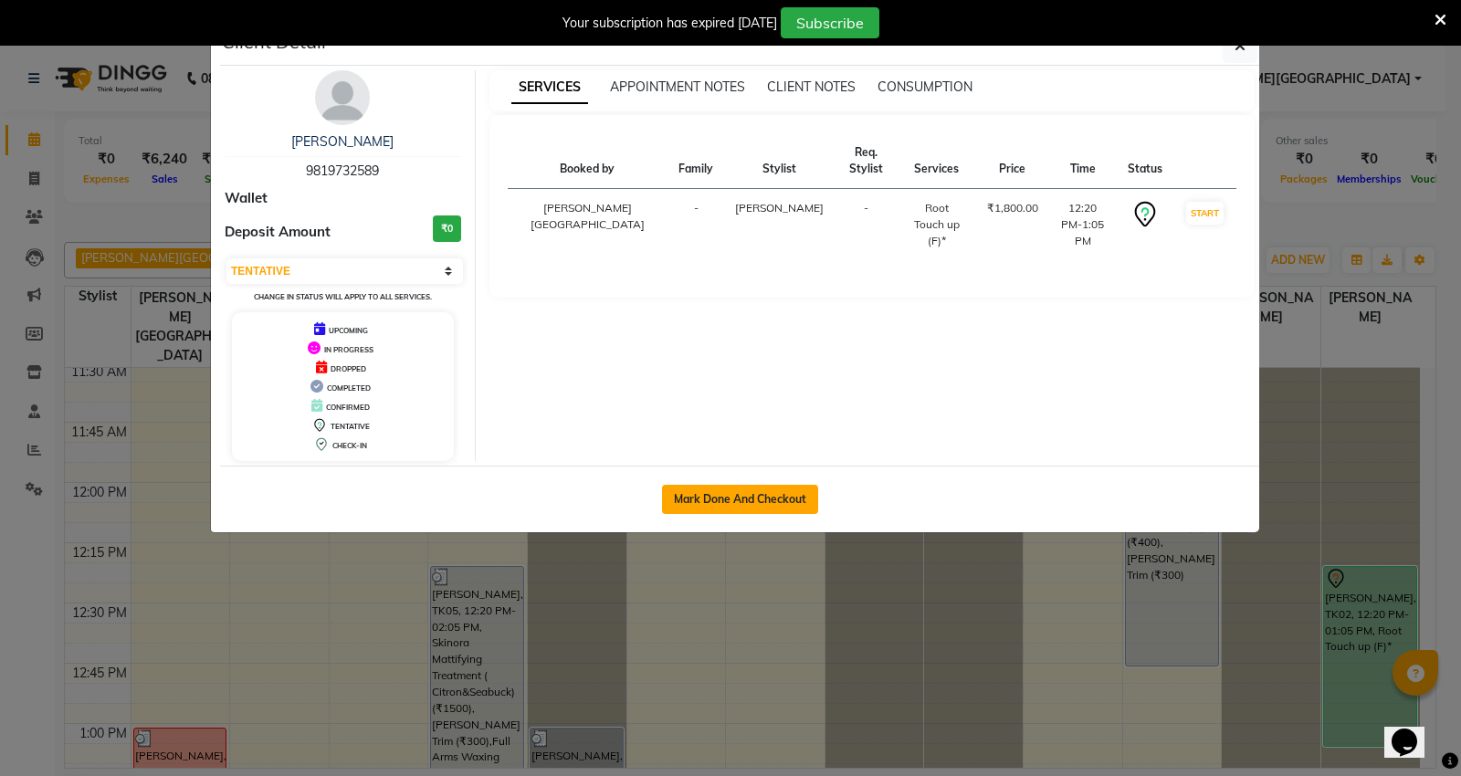
click at [765, 496] on button "Mark Done And Checkout" at bounding box center [740, 499] width 156 height 29
select select "service"
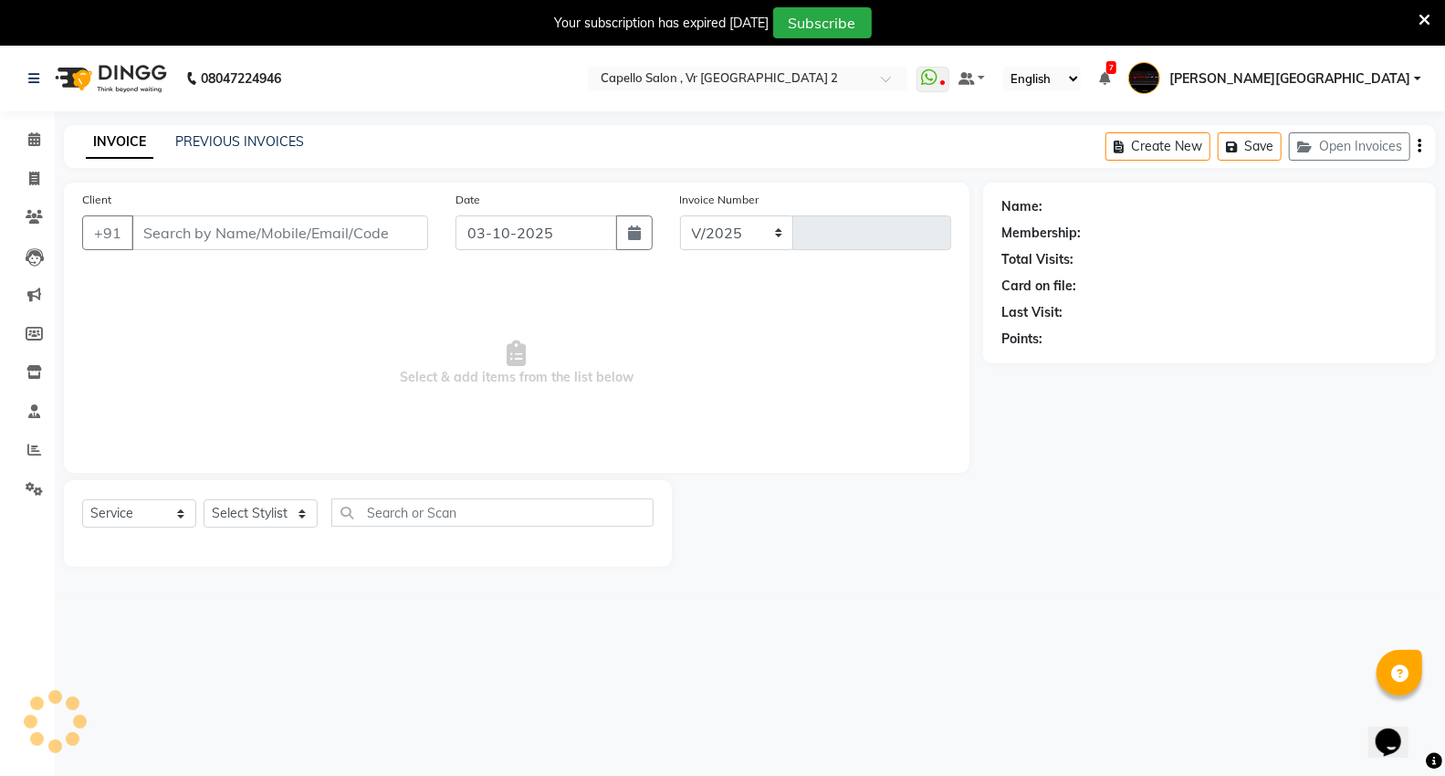
select select "848"
type input "5486"
type input "9819732589"
select select "89136"
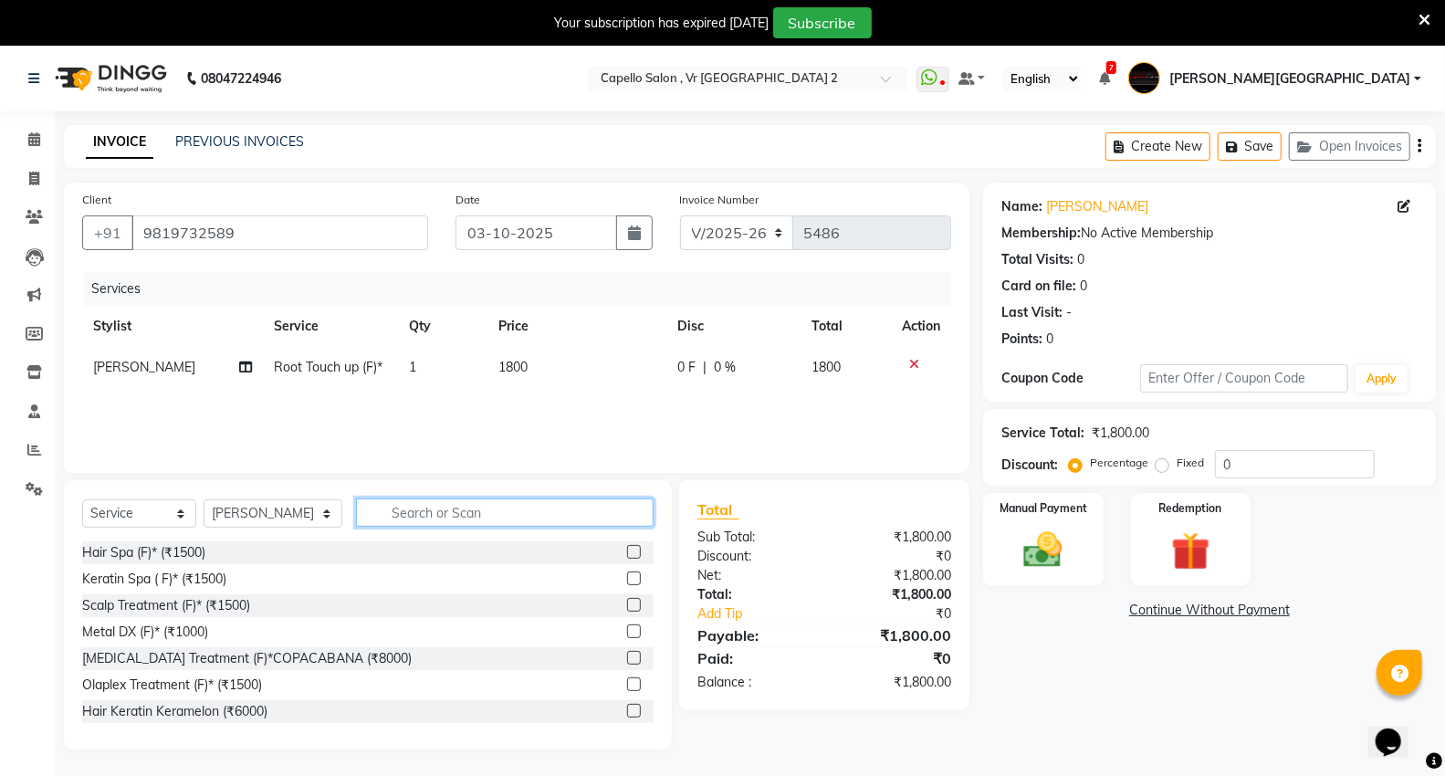
click at [441, 521] on input "text" at bounding box center [505, 513] width 298 height 28
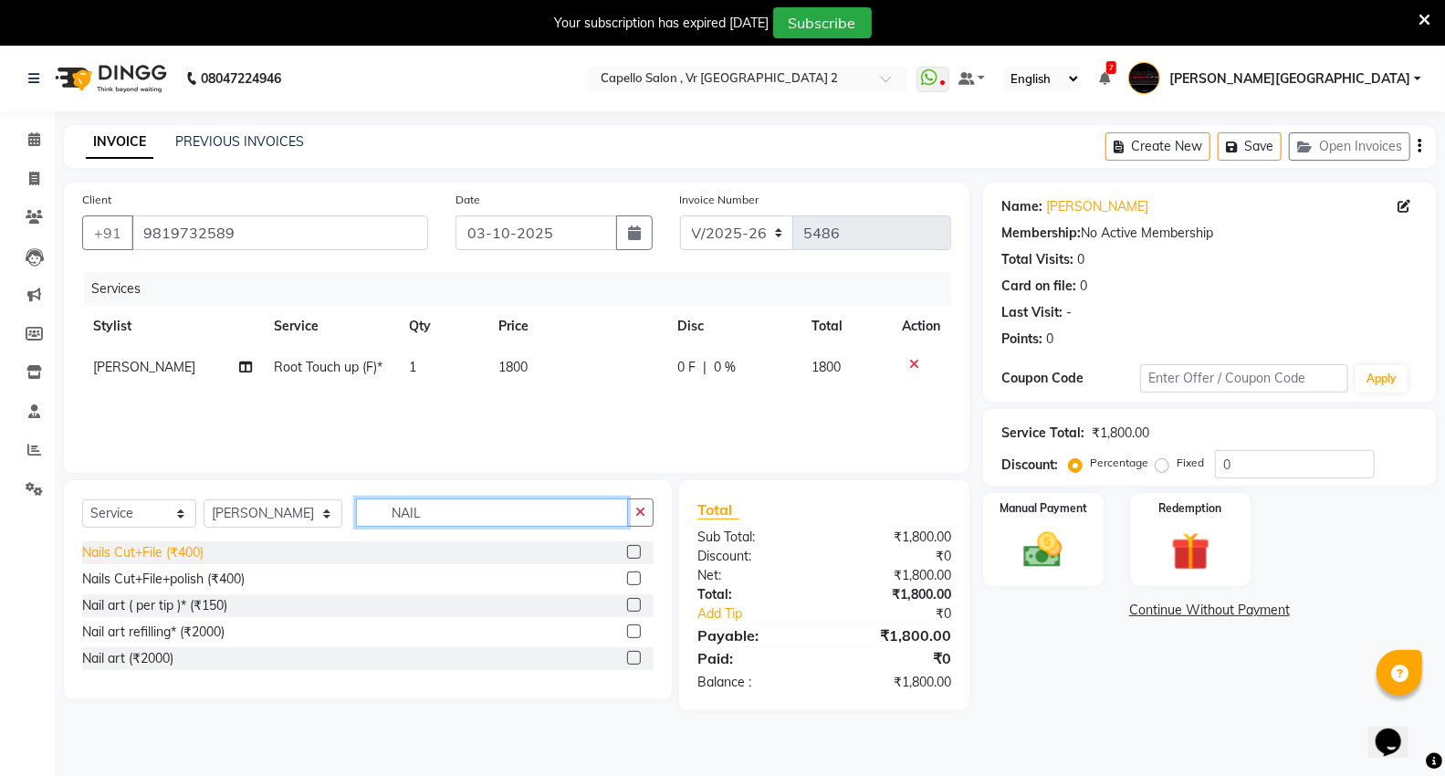
type input "NAIL"
click at [155, 557] on div "Nails Cut+File (₹400)" at bounding box center [142, 552] width 121 height 19
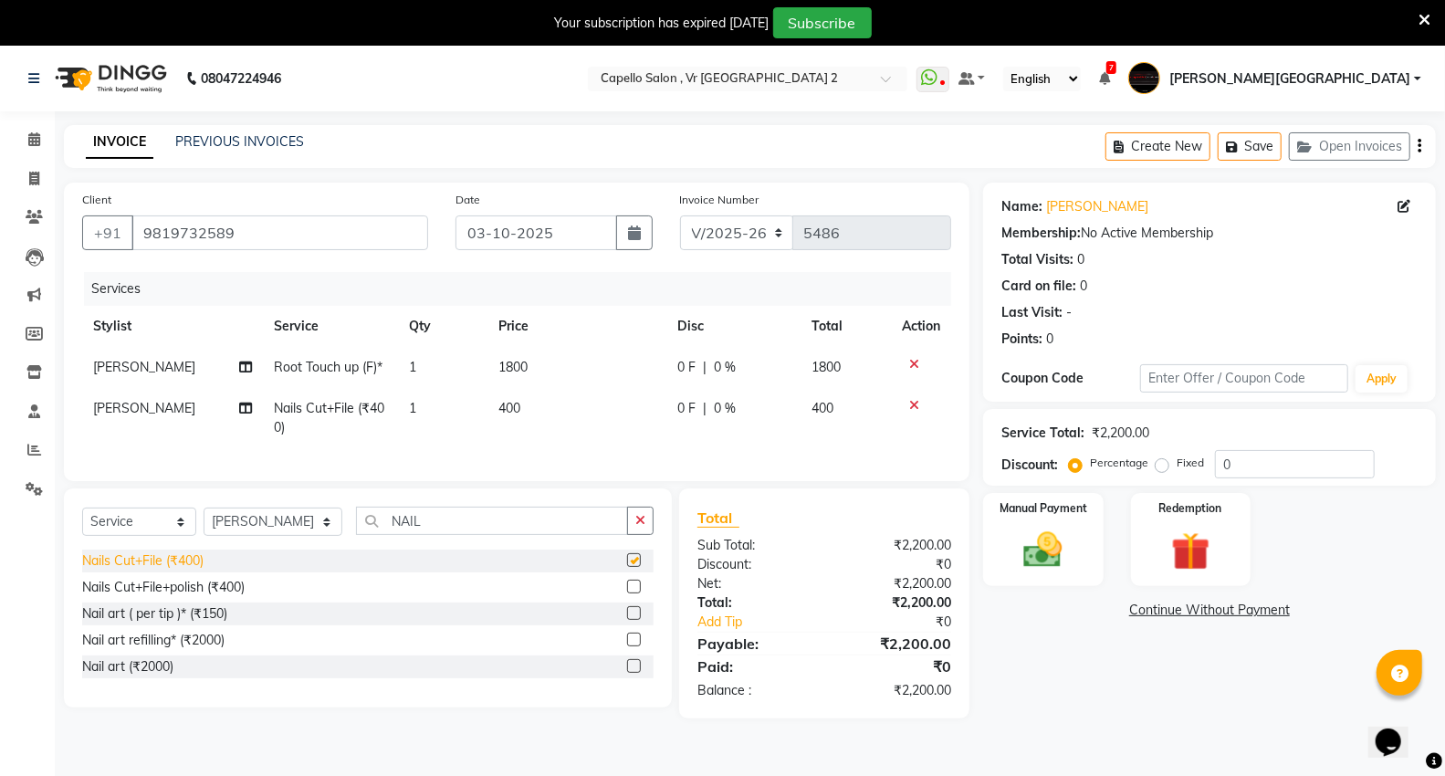
checkbox input "false"
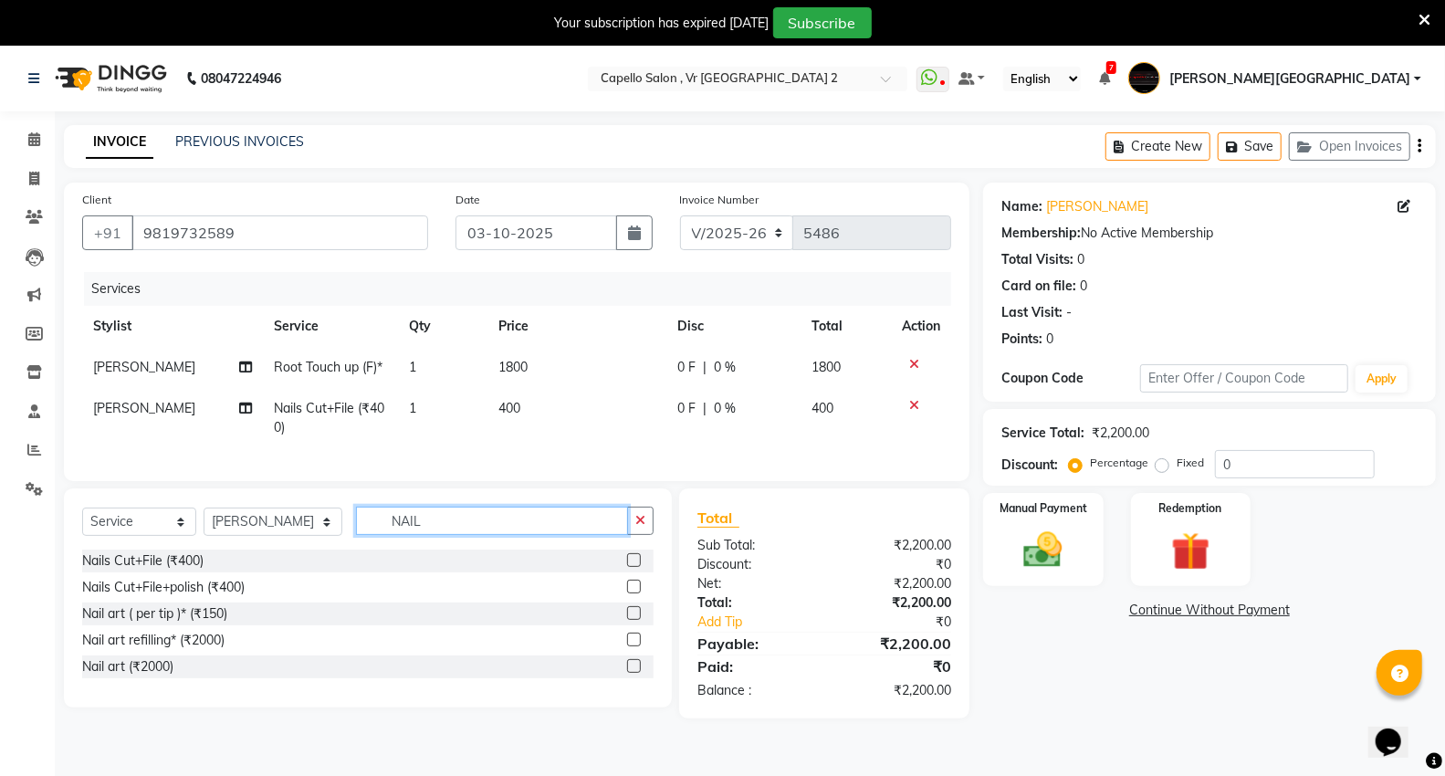
click at [496, 535] on input "NAIL" at bounding box center [492, 521] width 272 height 28
type input "N"
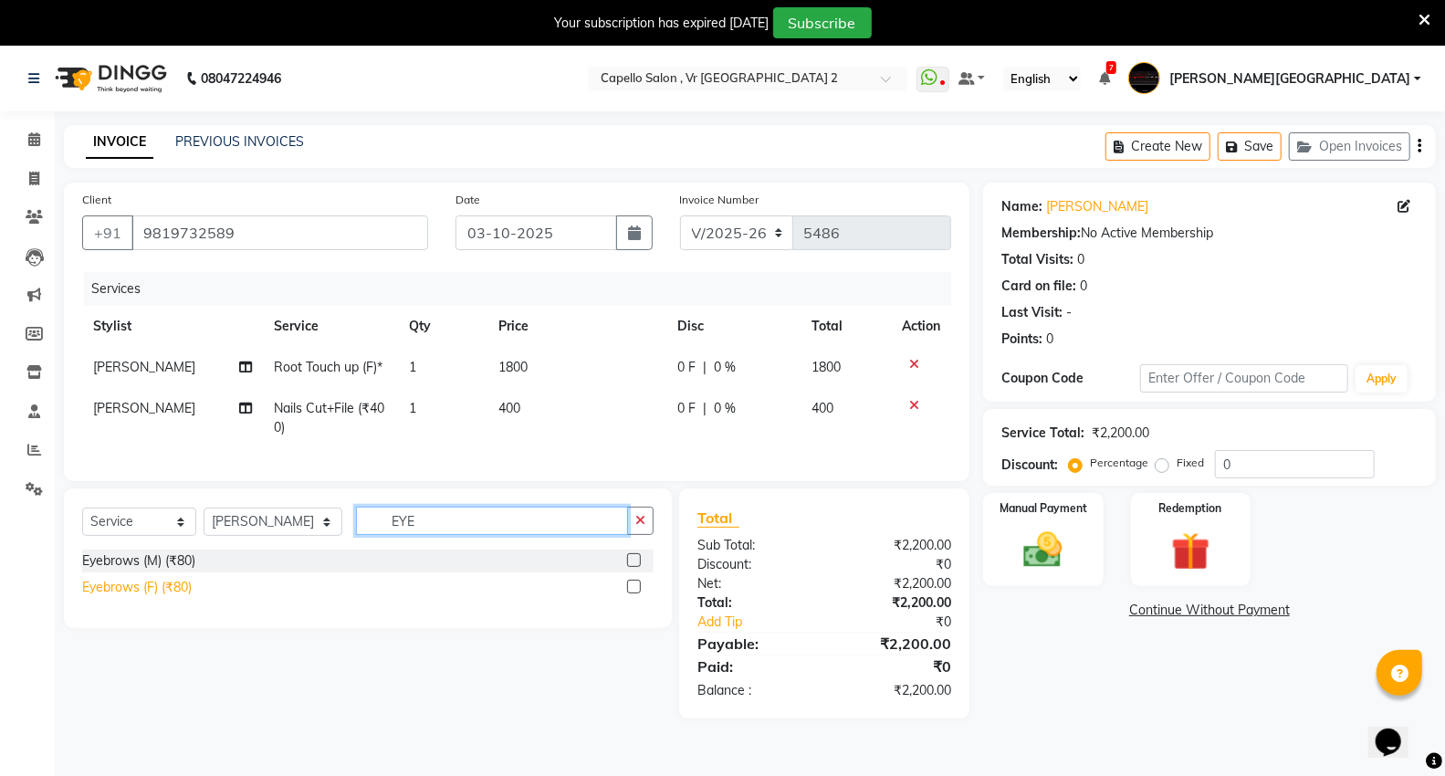
type input "EYE"
click at [124, 597] on div "Eyebrows (F) (₹80)" at bounding box center [137, 587] width 110 height 19
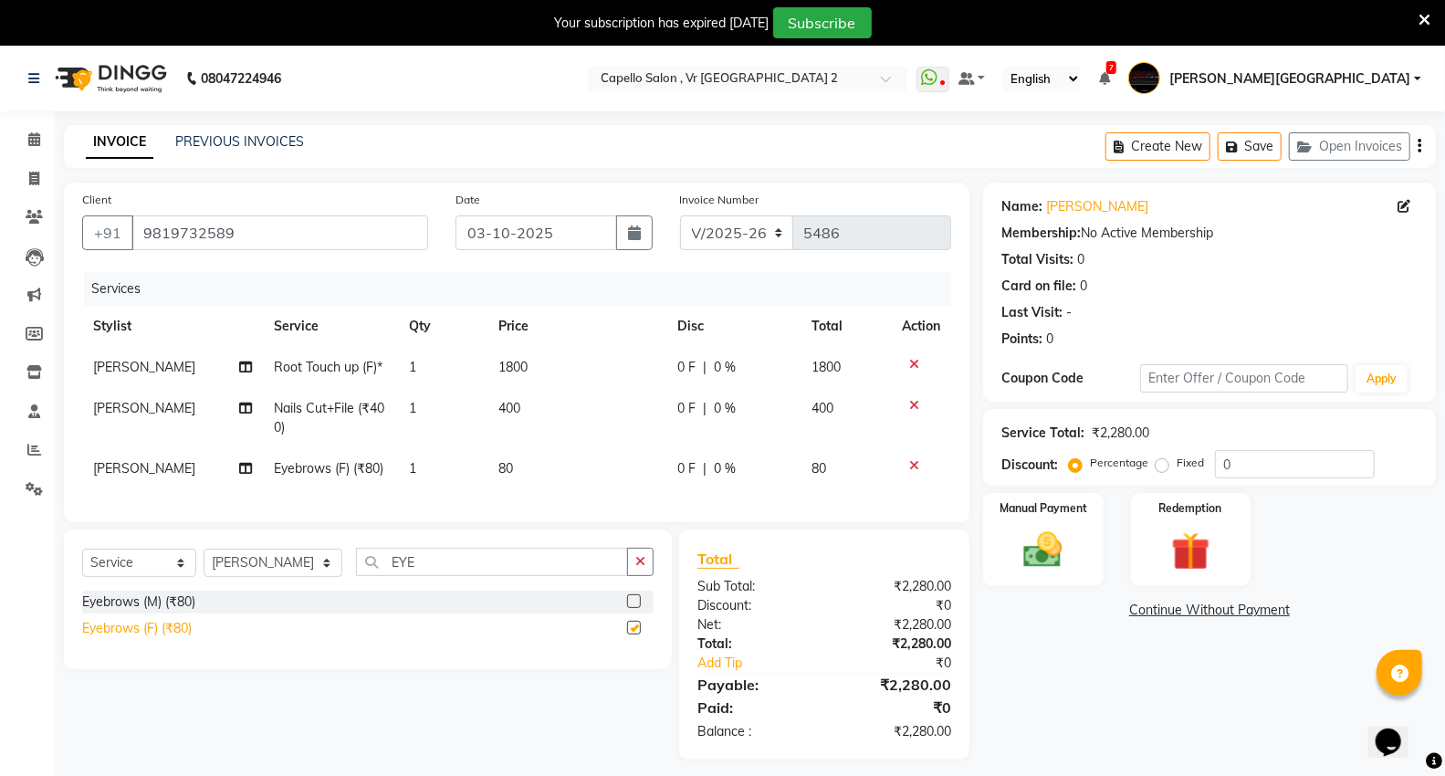
checkbox input "false"
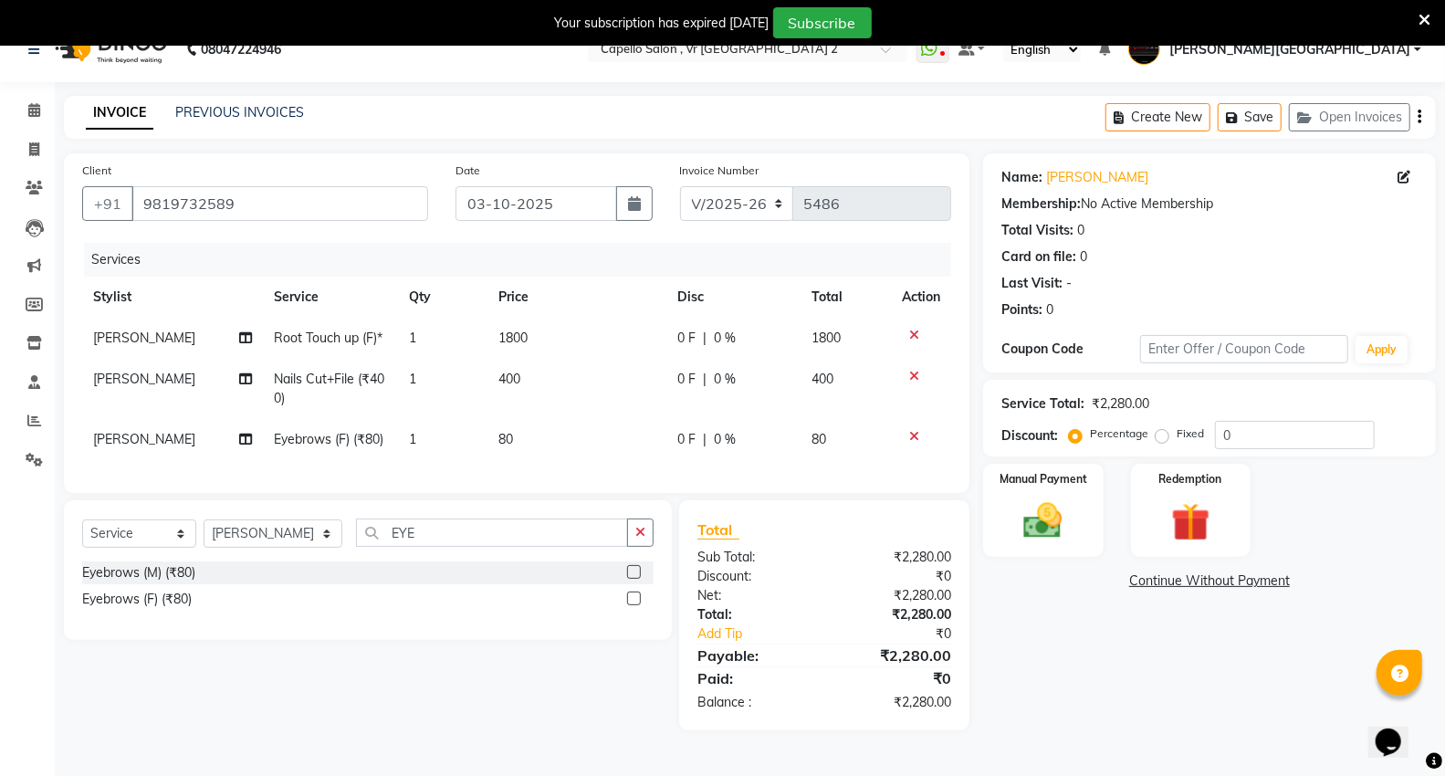
scroll to position [46, 0]
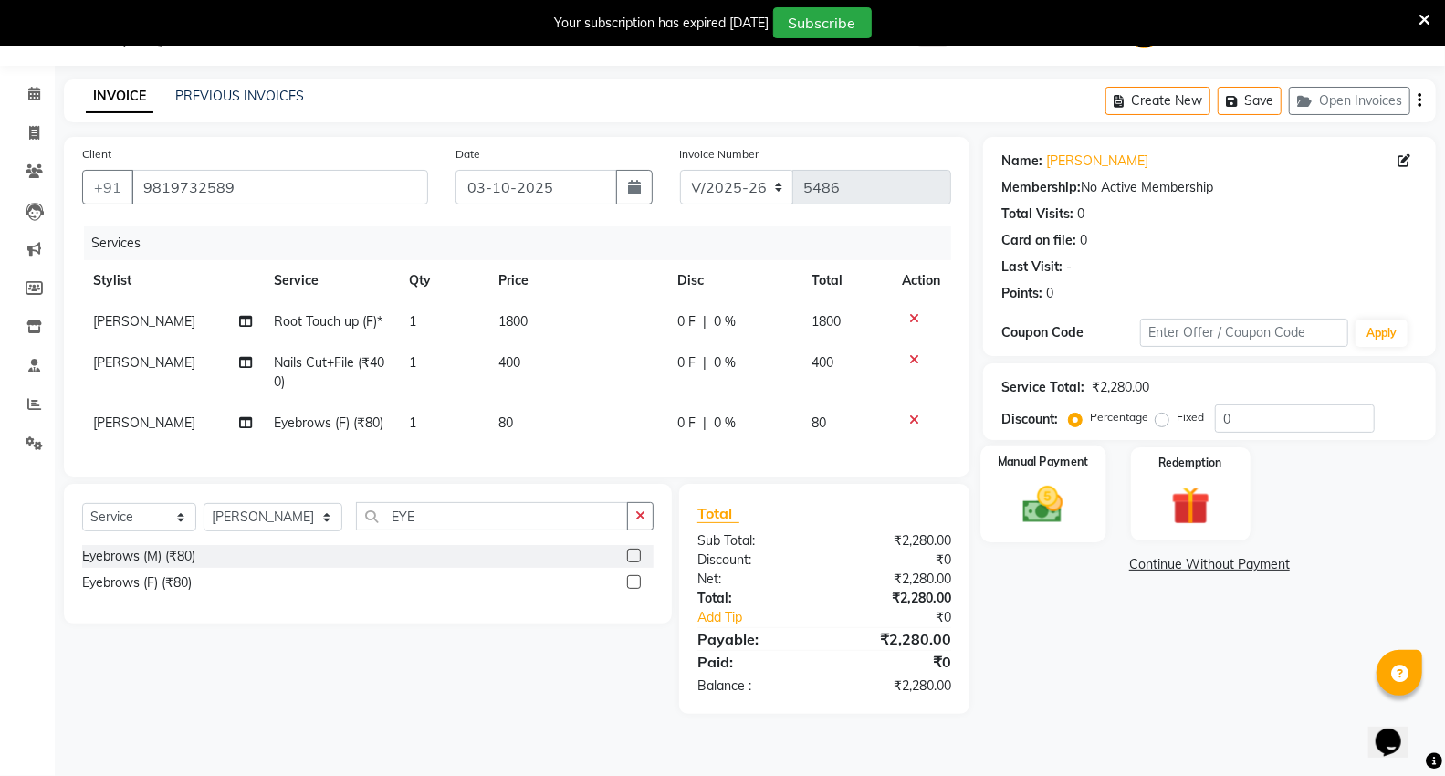
click at [1083, 519] on div "Manual Payment" at bounding box center [1043, 495] width 125 height 98
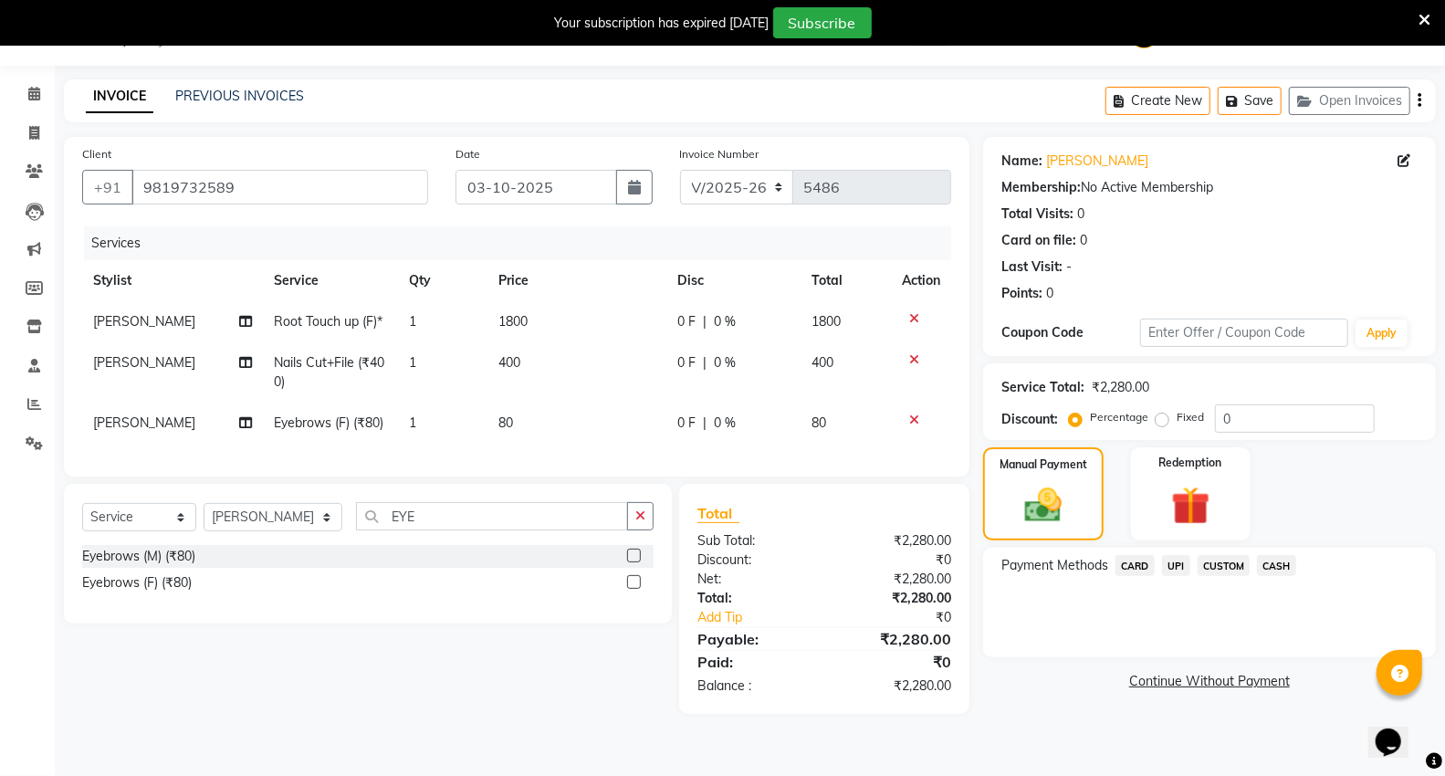
click at [1178, 566] on span "UPI" at bounding box center [1176, 565] width 28 height 21
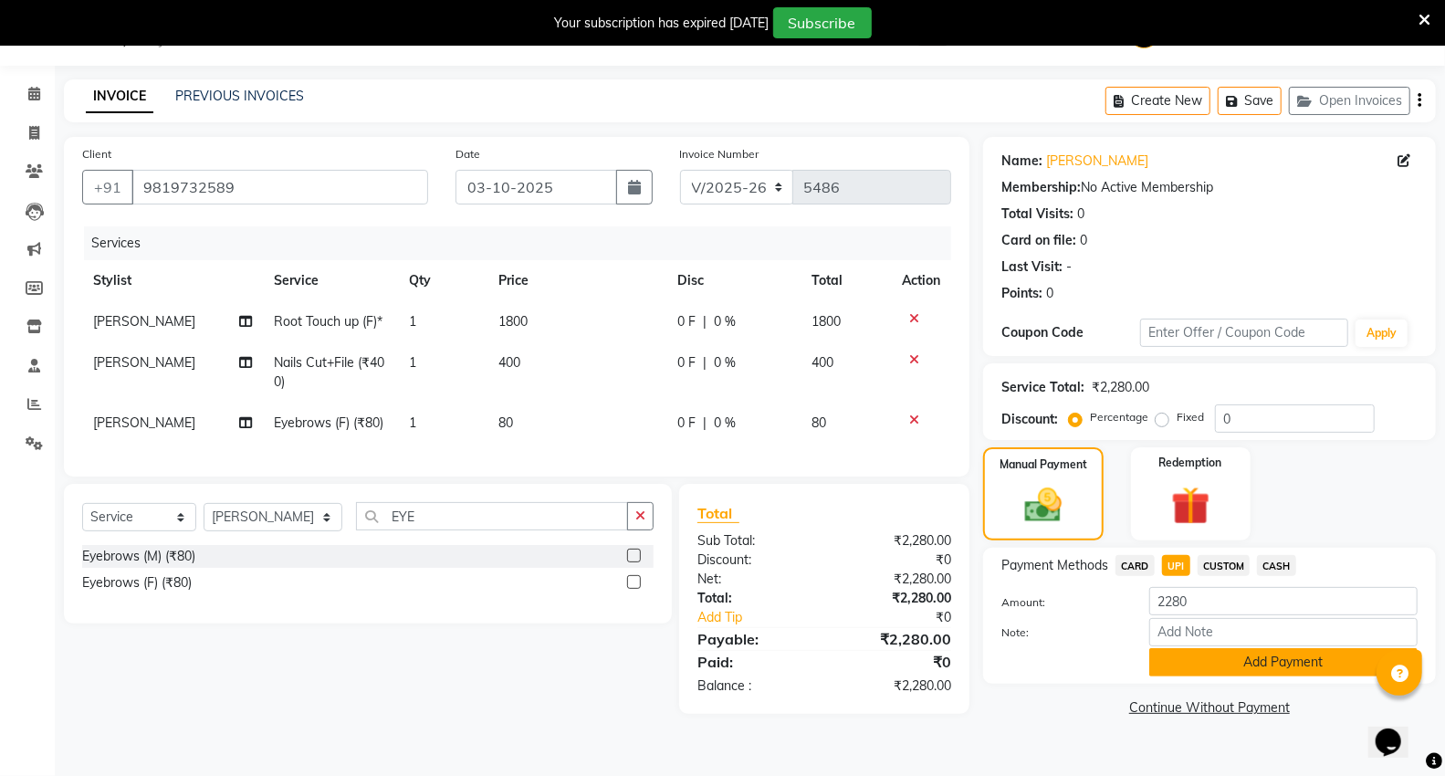
click at [1185, 661] on button "Add Payment" at bounding box center [1284, 662] width 268 height 28
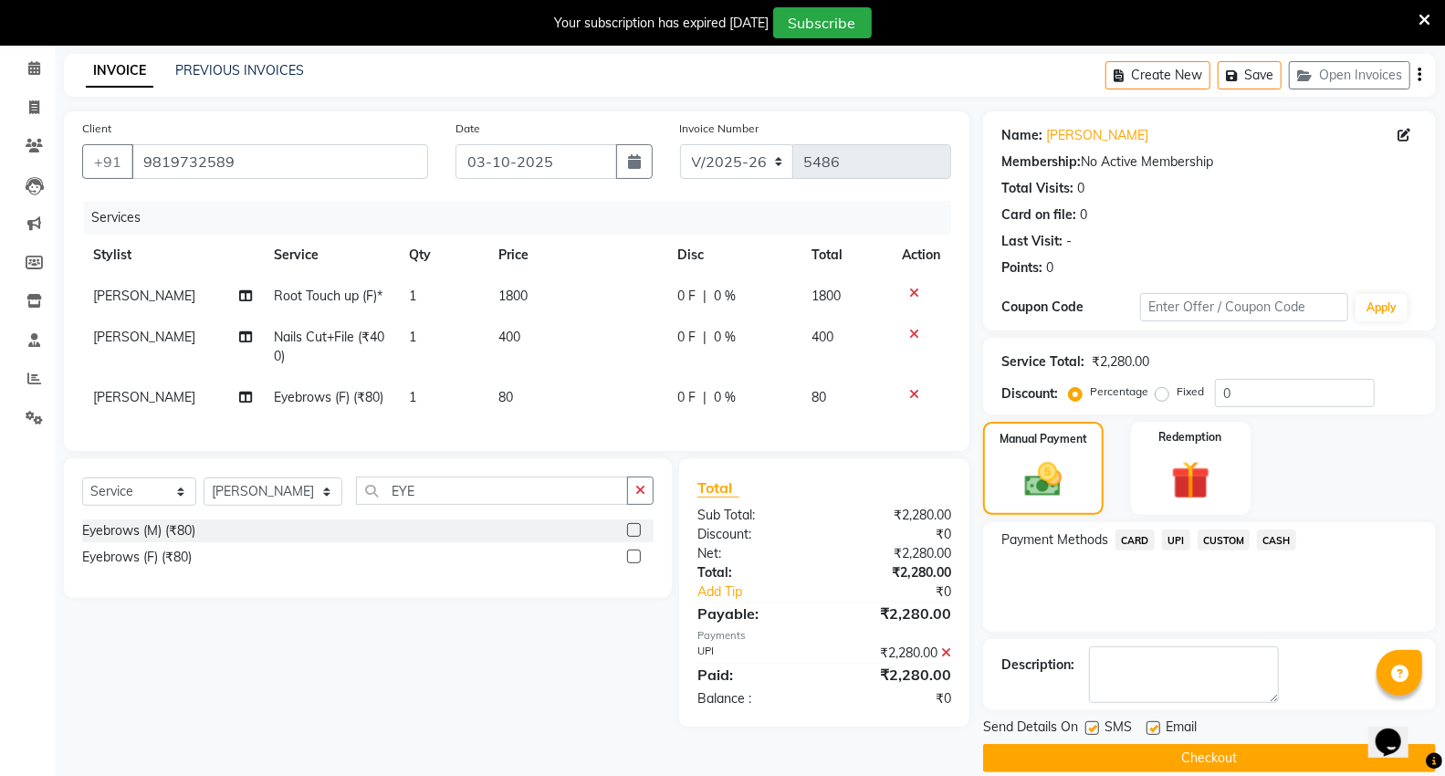
scroll to position [95, 0]
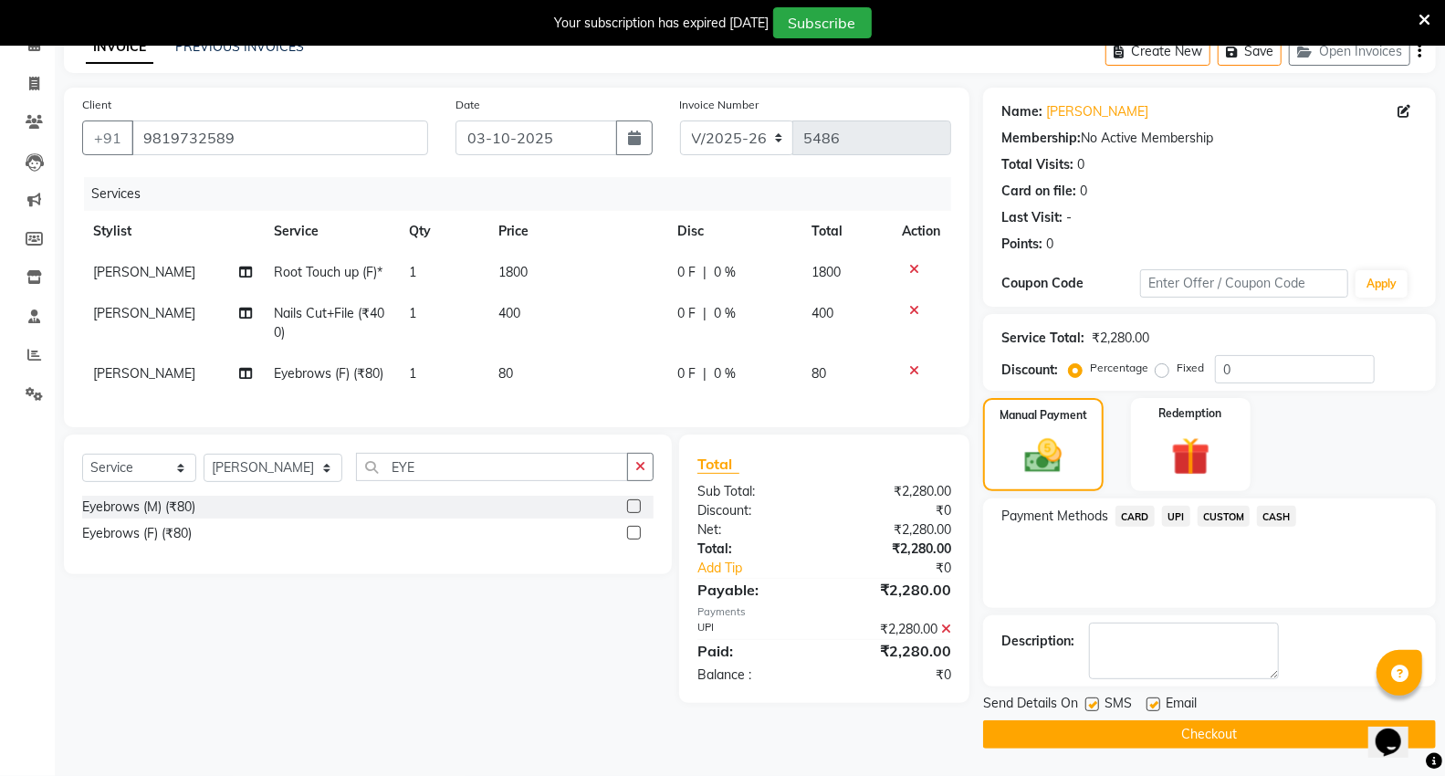
click at [1096, 725] on button "Checkout" at bounding box center [1209, 734] width 453 height 28
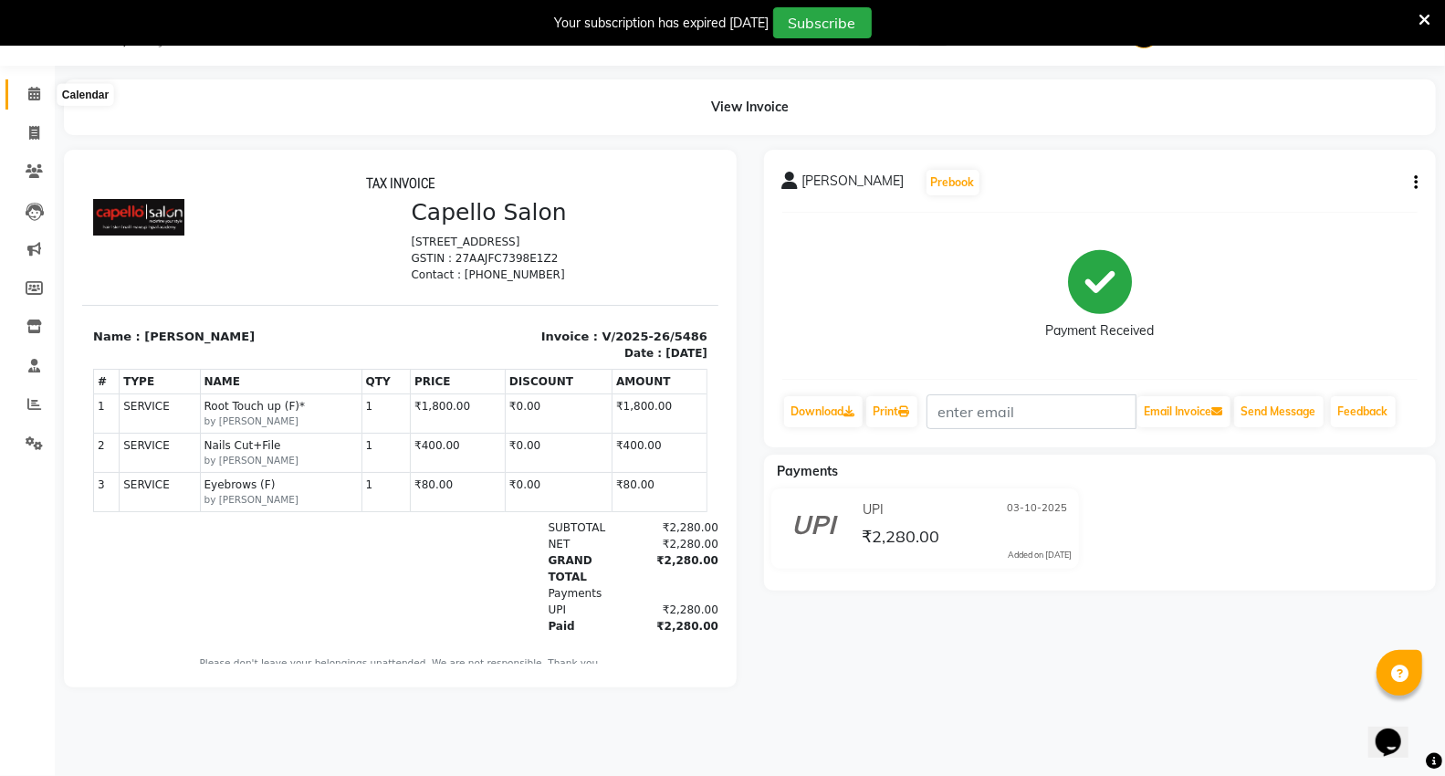
click at [38, 100] on icon at bounding box center [34, 94] width 12 height 14
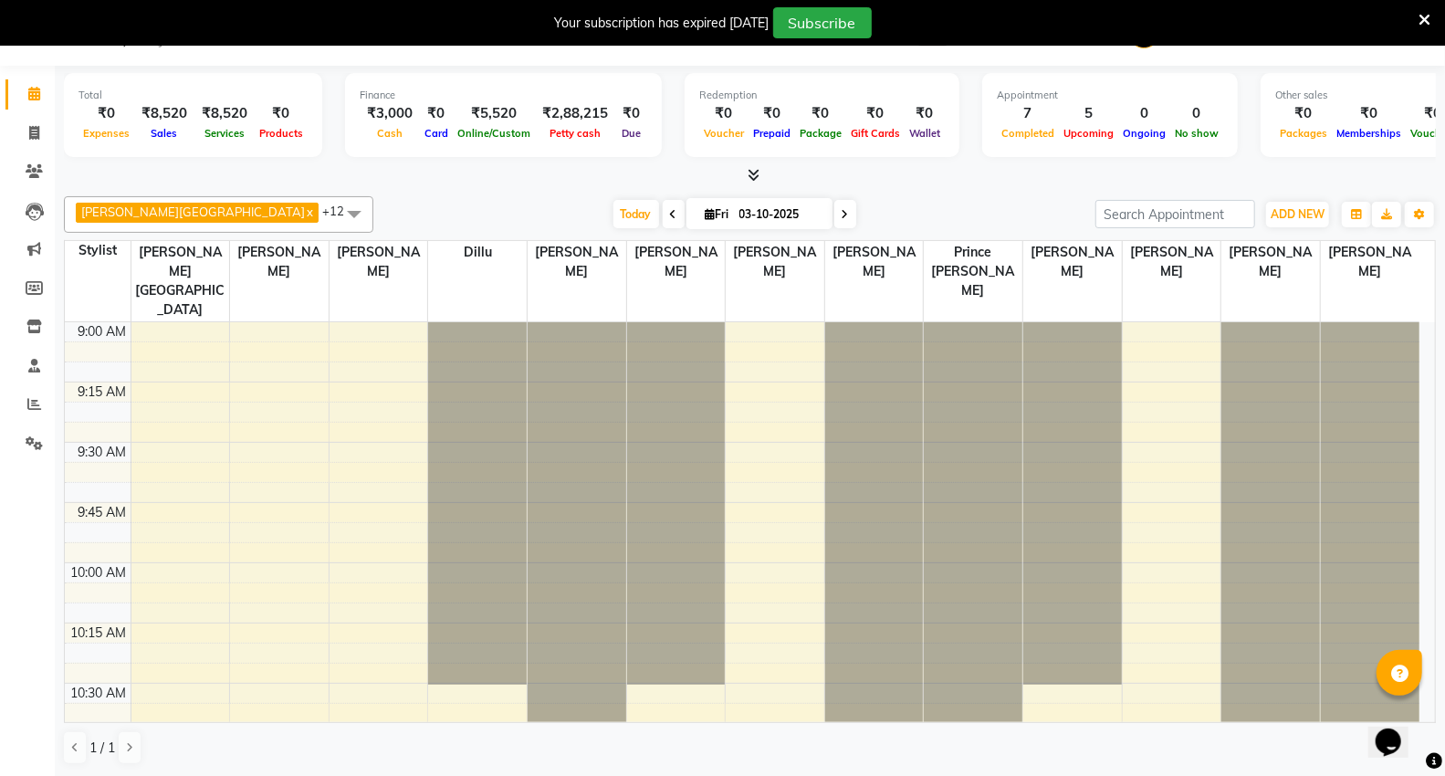
click at [336, 214] on span at bounding box center [354, 213] width 37 height 35
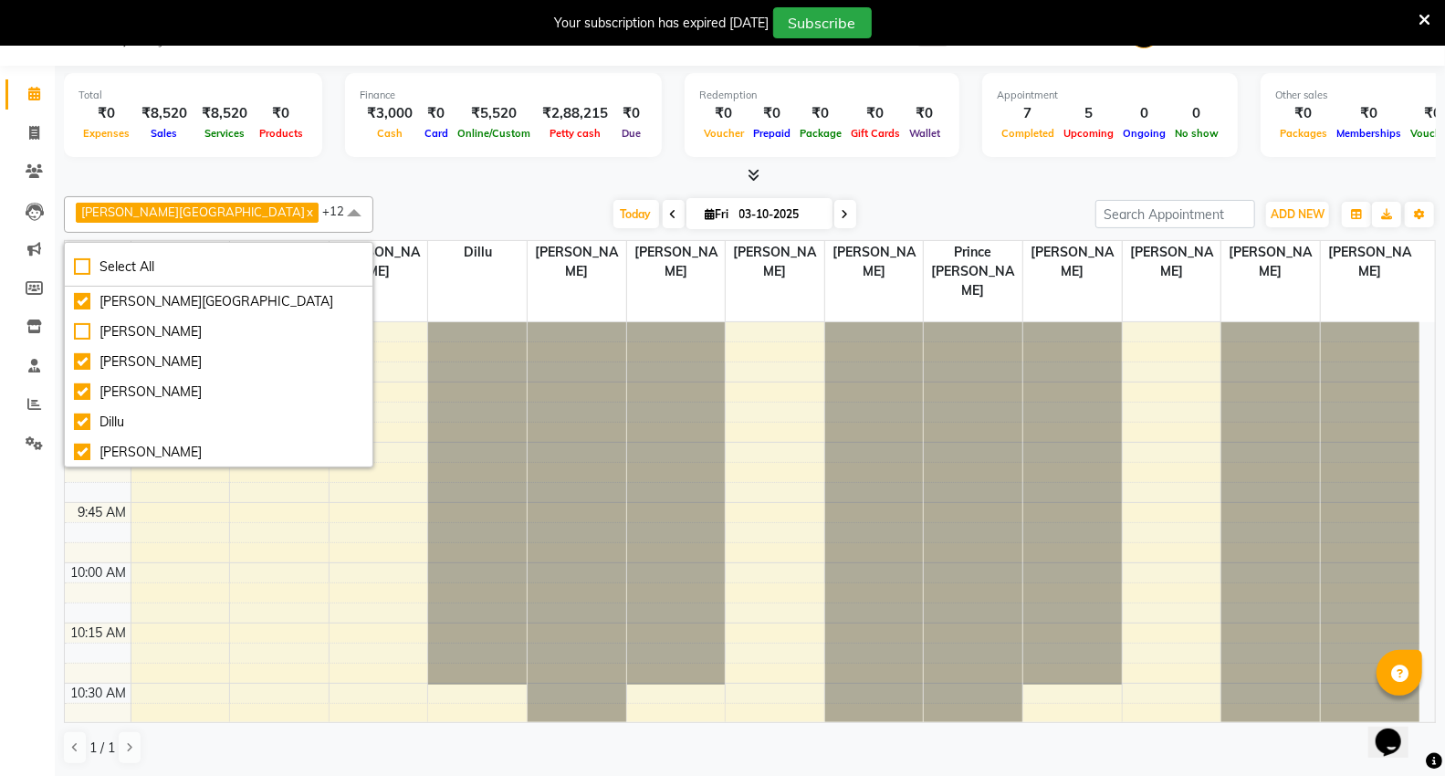
click at [336, 214] on span at bounding box center [354, 213] width 37 height 35
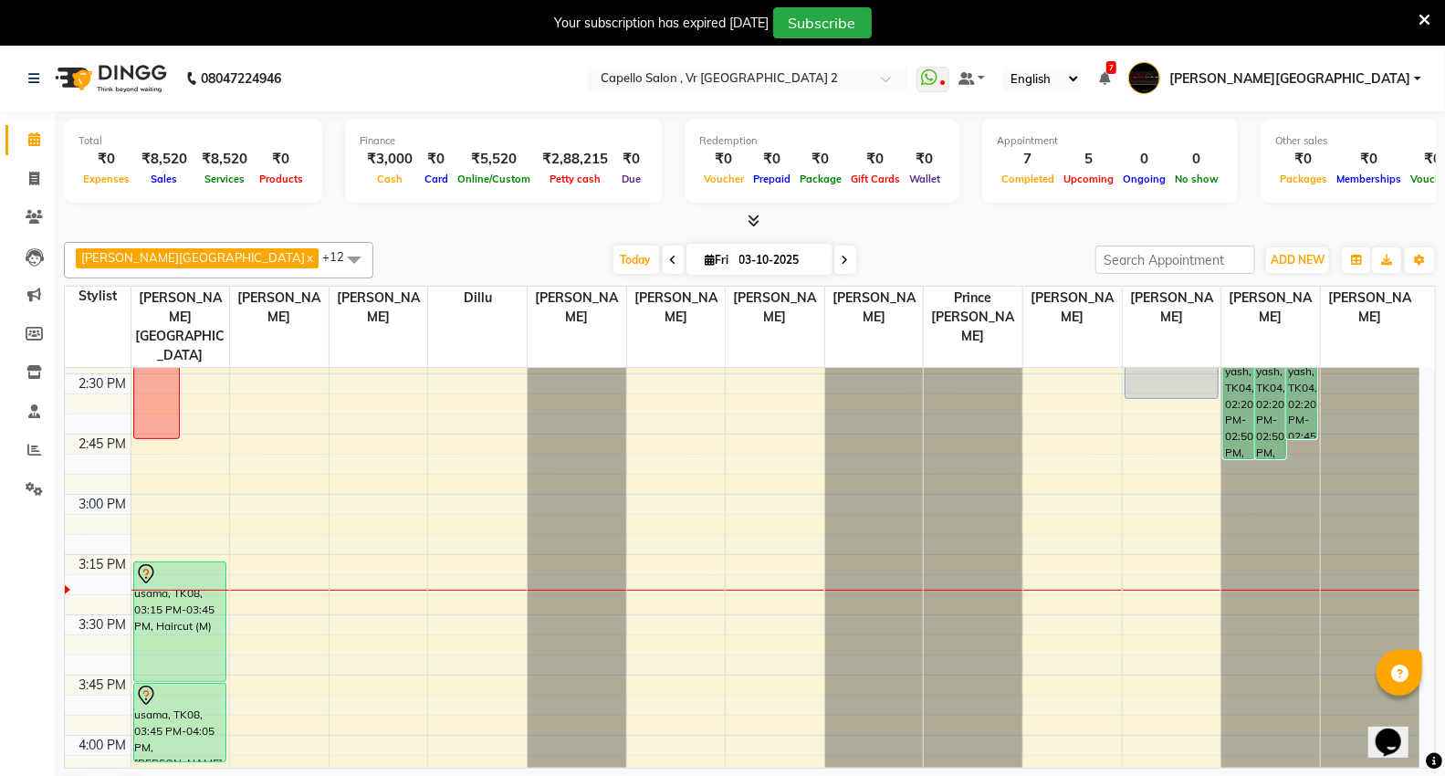
scroll to position [1318, 0]
click at [376, 594] on div at bounding box center [379, 594] width 99 height 1
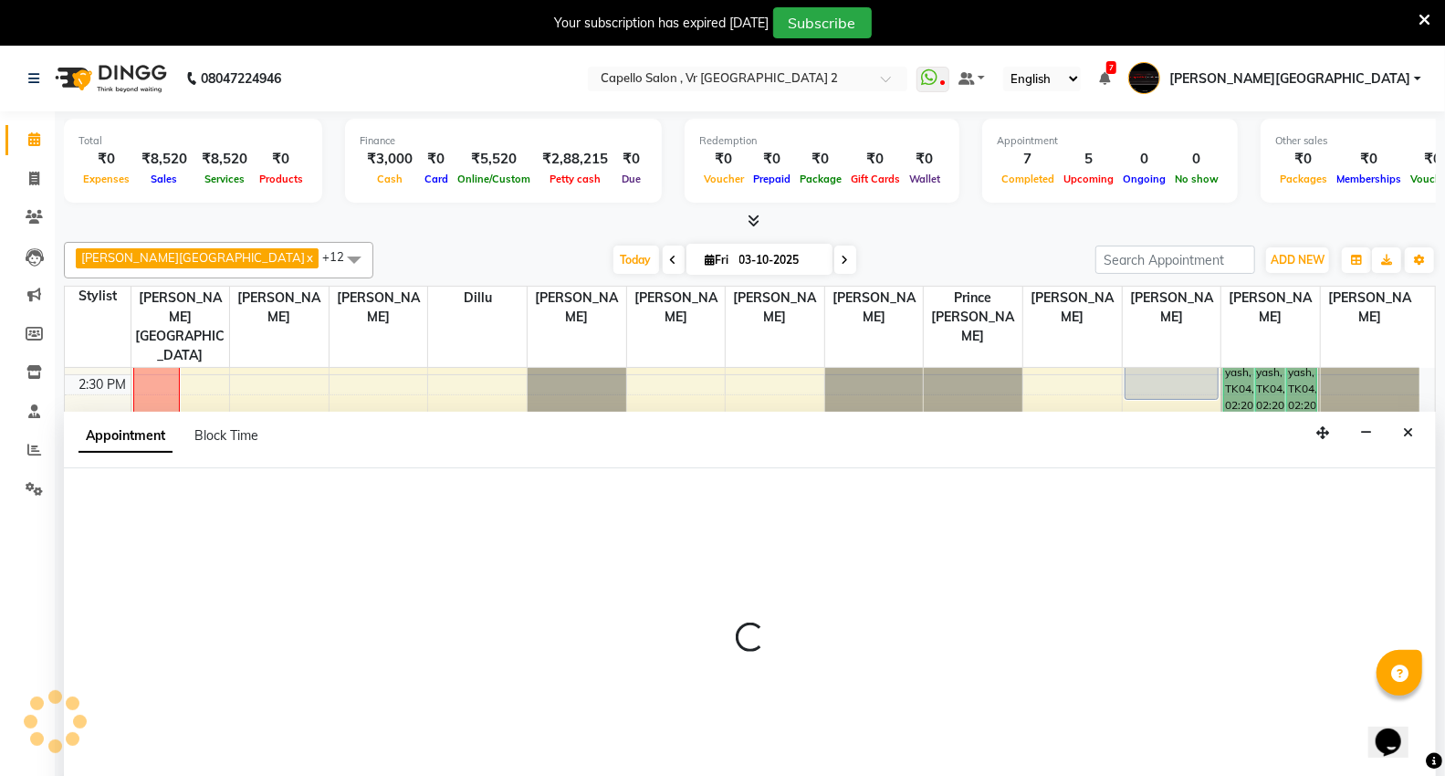
scroll to position [47, 0]
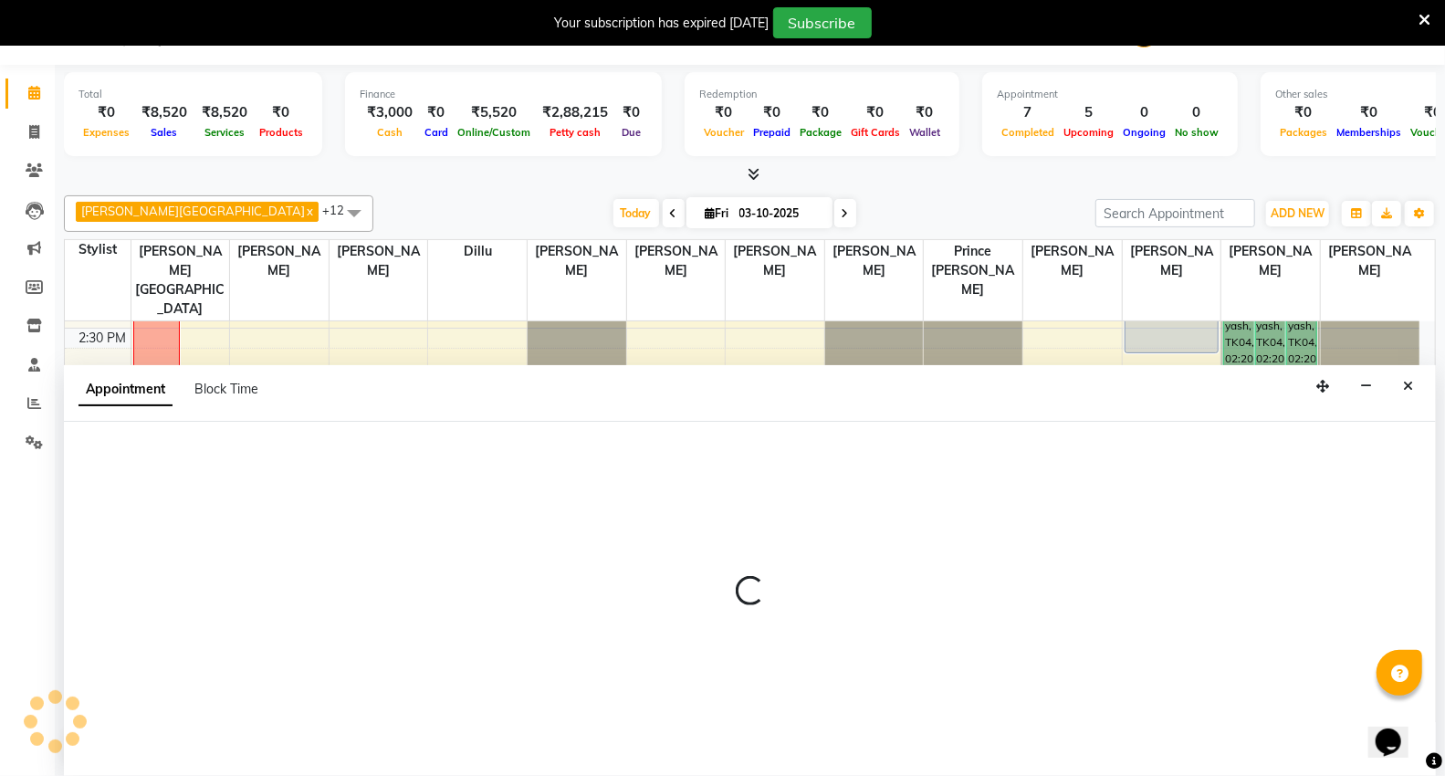
select select "14473"
select select "915"
select select "tentative"
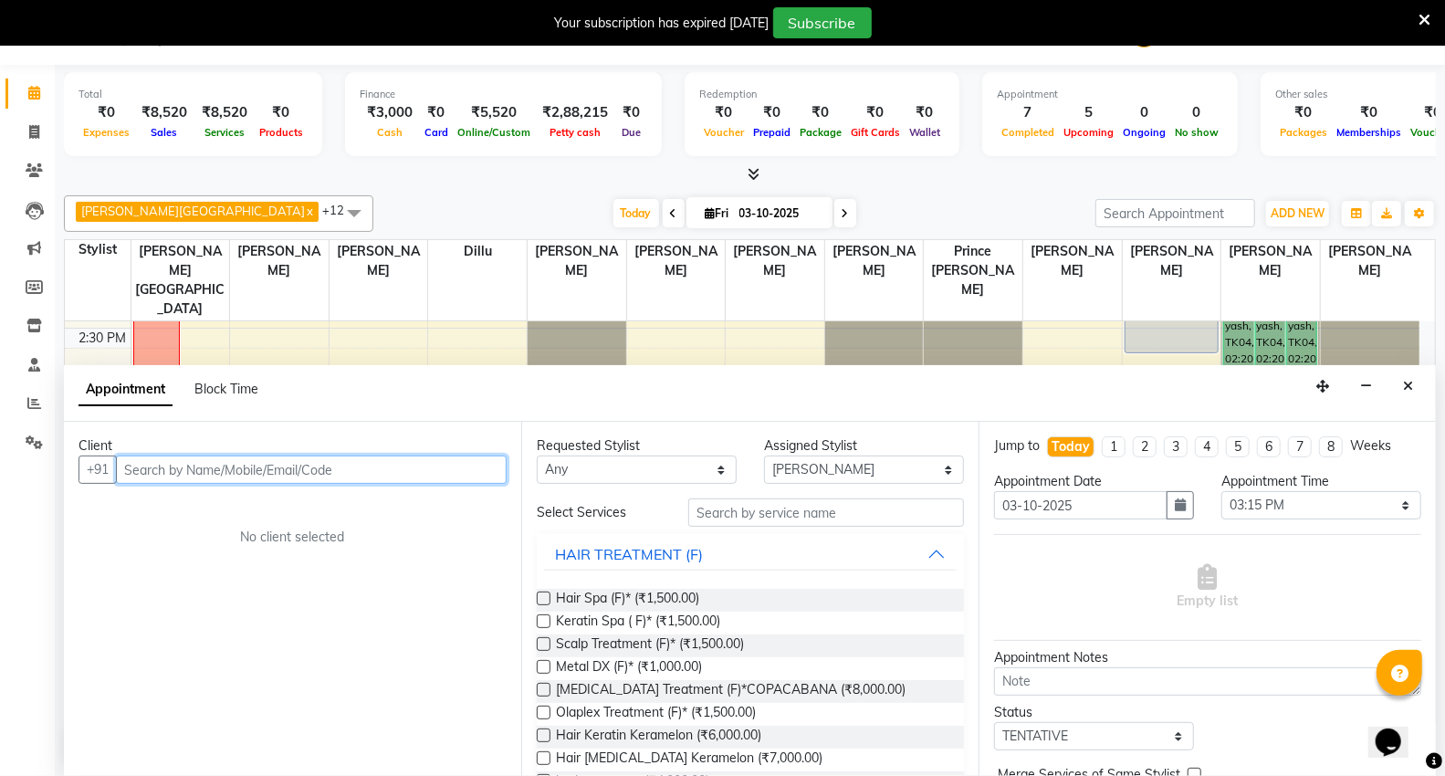
click at [151, 462] on input "text" at bounding box center [311, 470] width 391 height 28
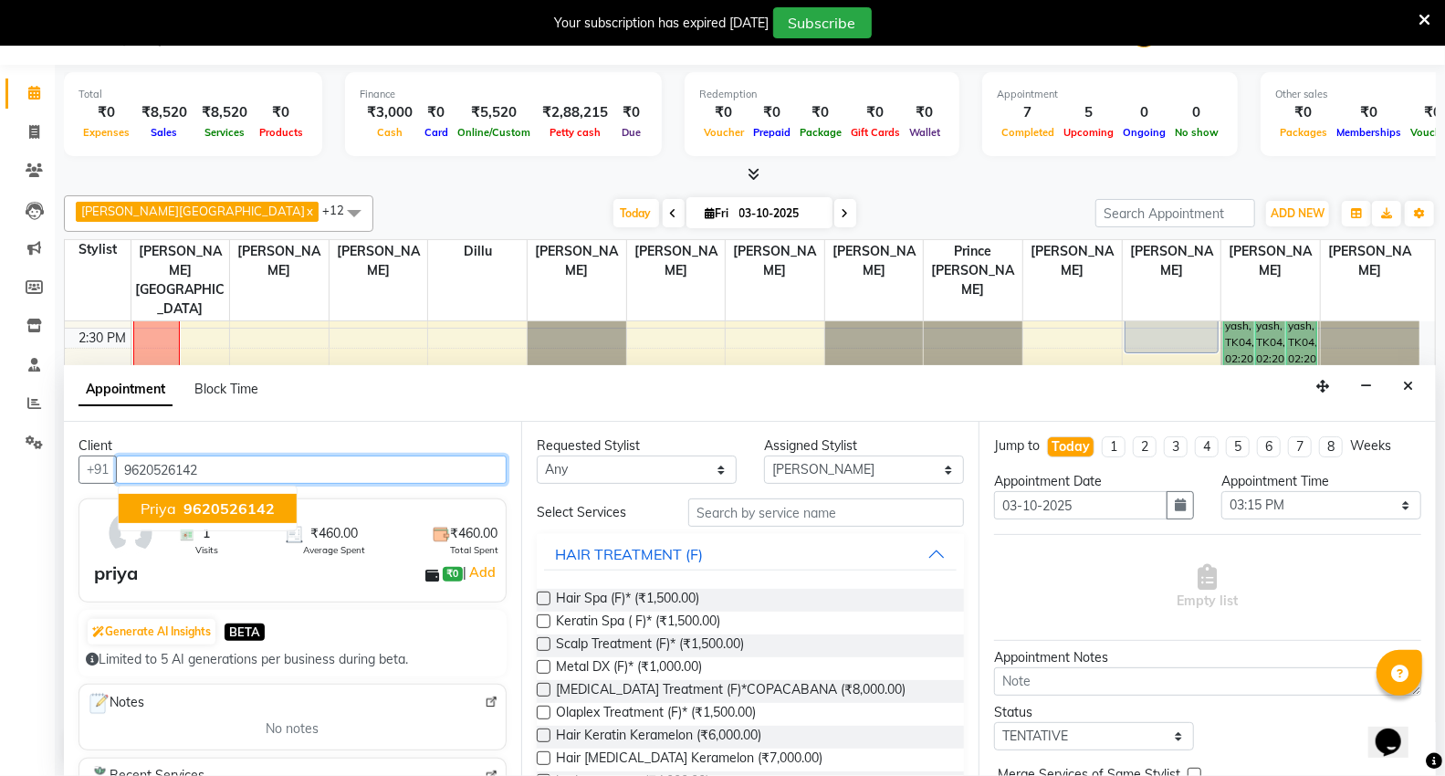
type input "9620526142"
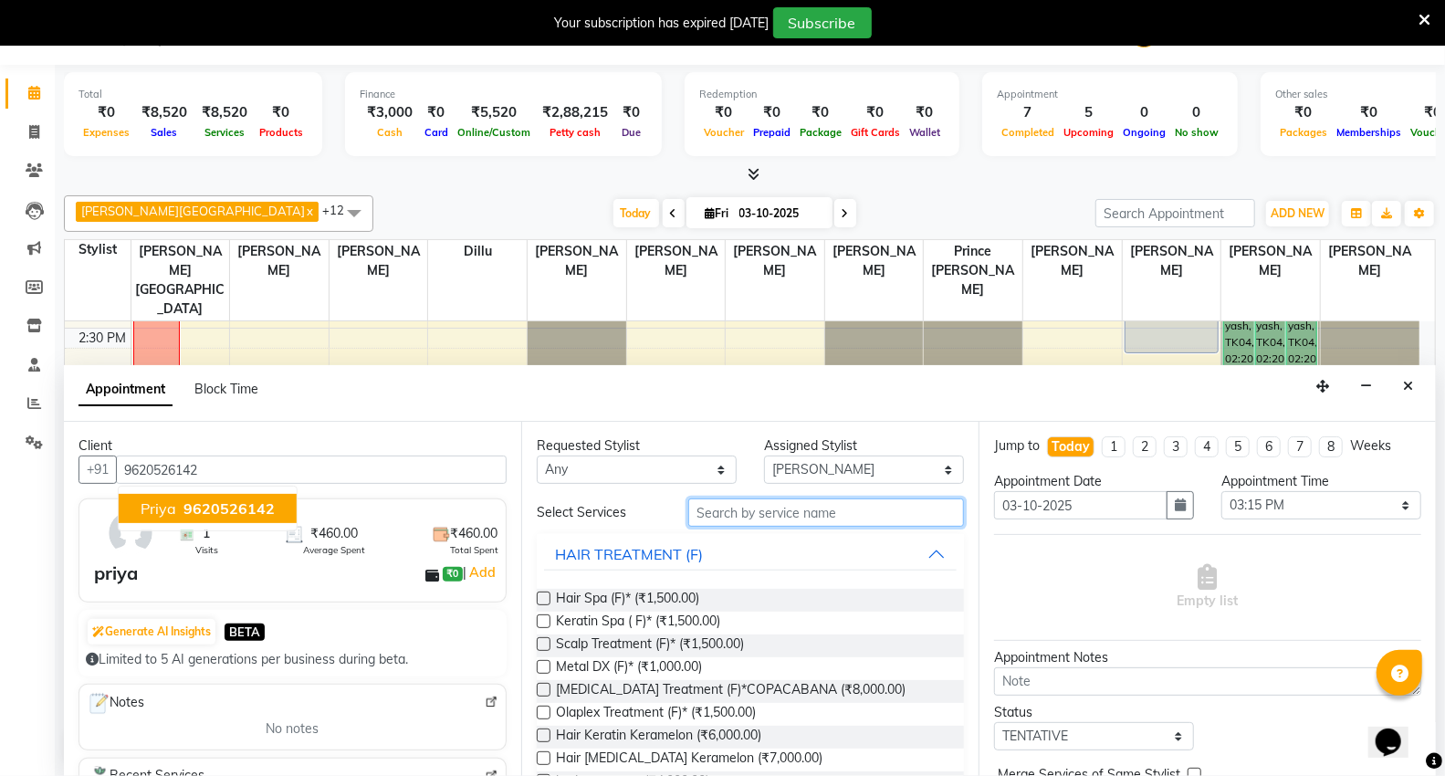
click at [698, 520] on input "text" at bounding box center [826, 513] width 276 height 28
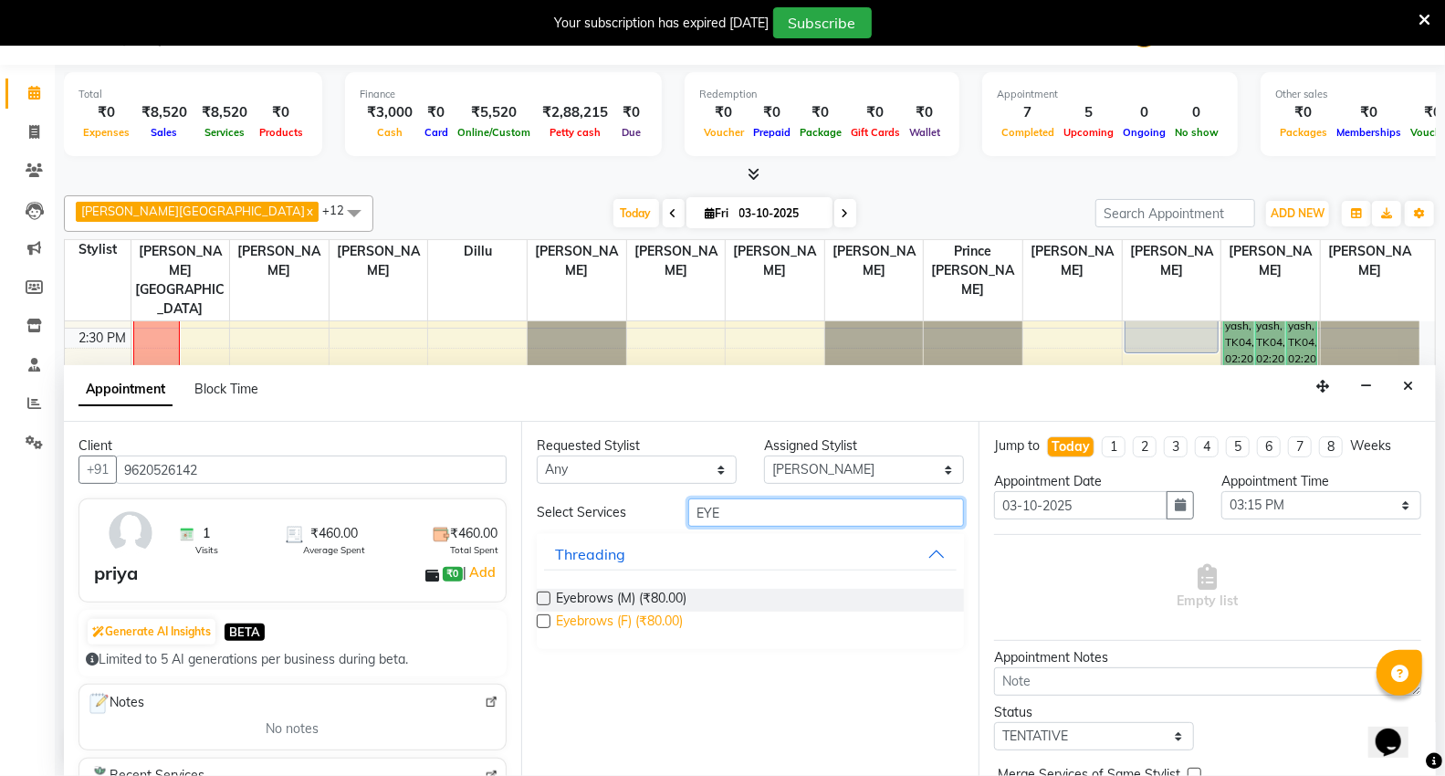
type input "EYE"
click at [634, 619] on span "Eyebrows (F) (₹80.00)" at bounding box center [619, 623] width 127 height 23
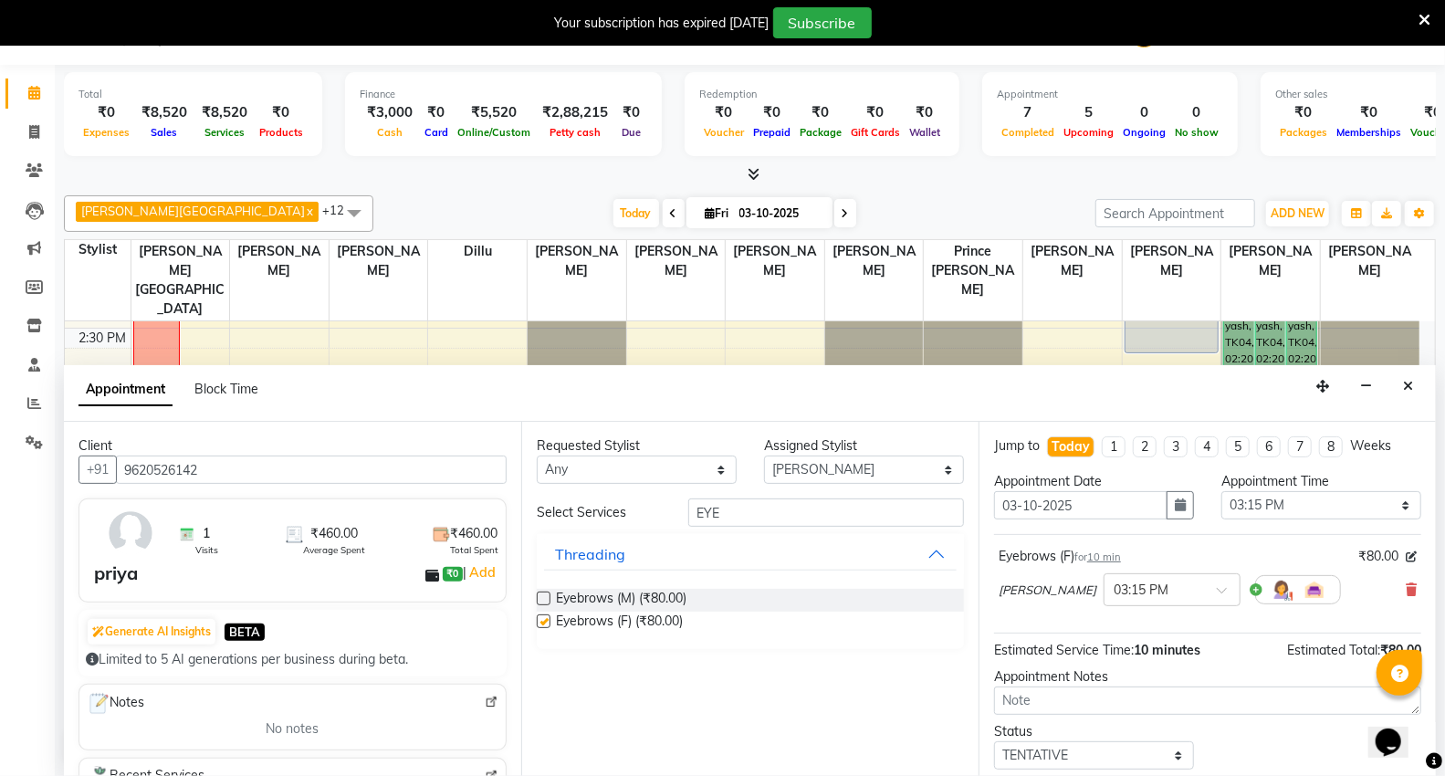
checkbox input "false"
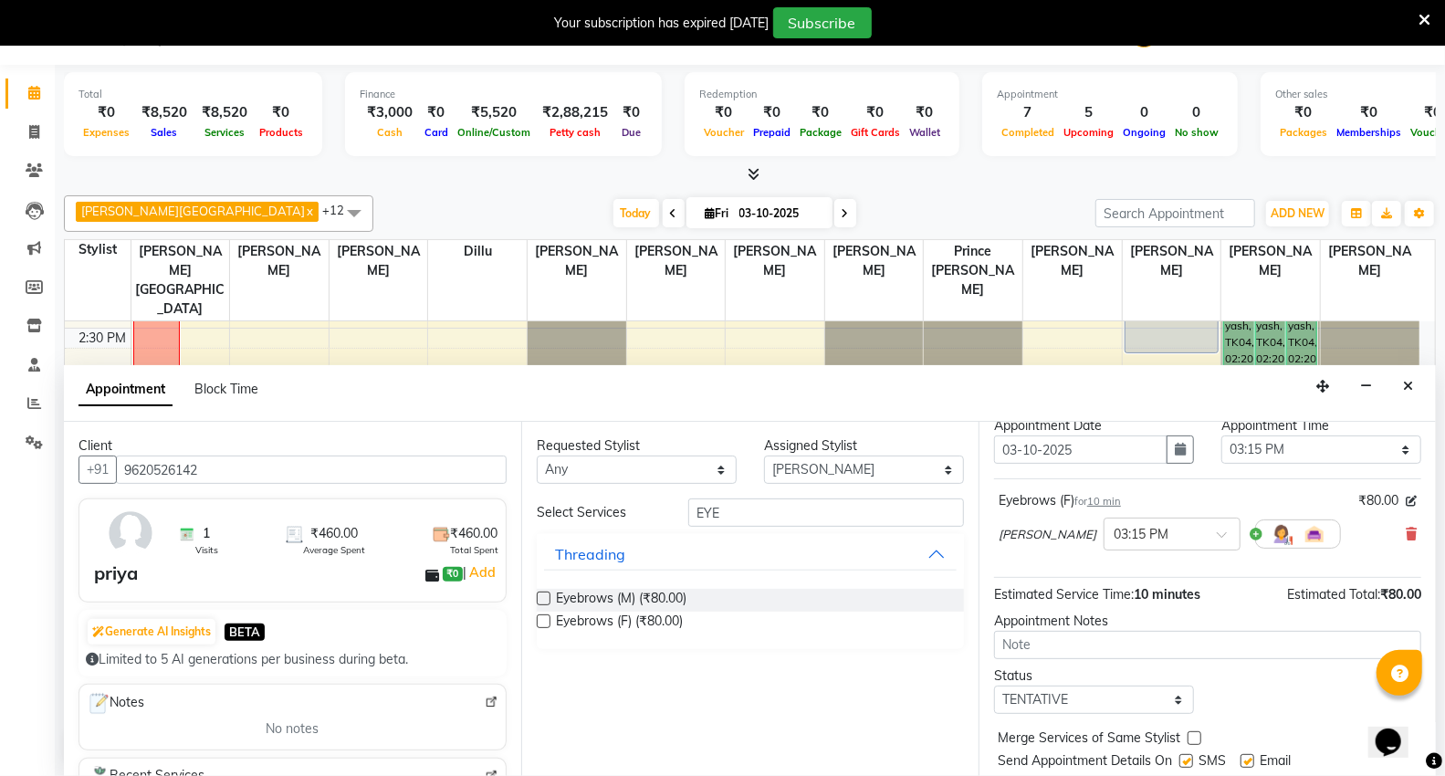
scroll to position [108, 0]
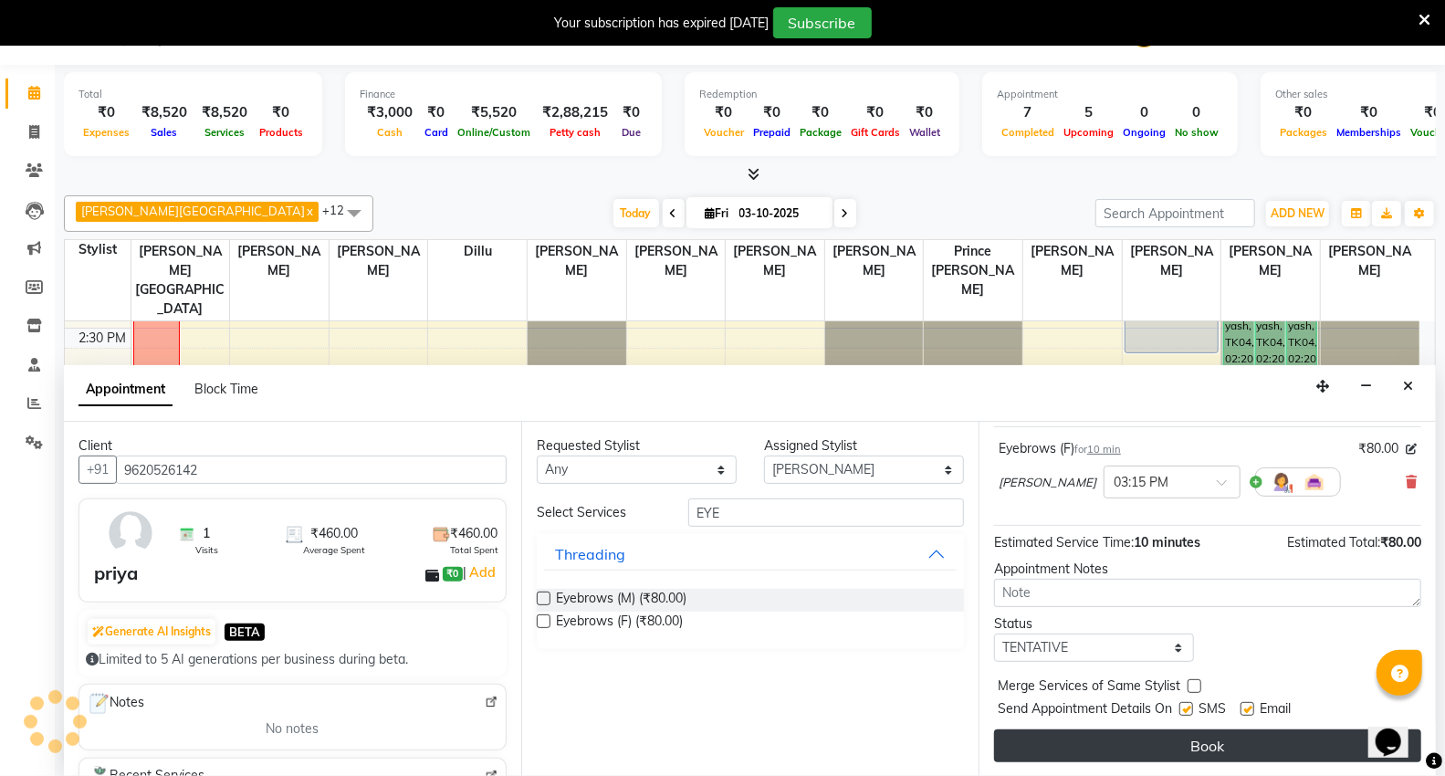
click at [1081, 747] on button "Book" at bounding box center [1207, 746] width 427 height 33
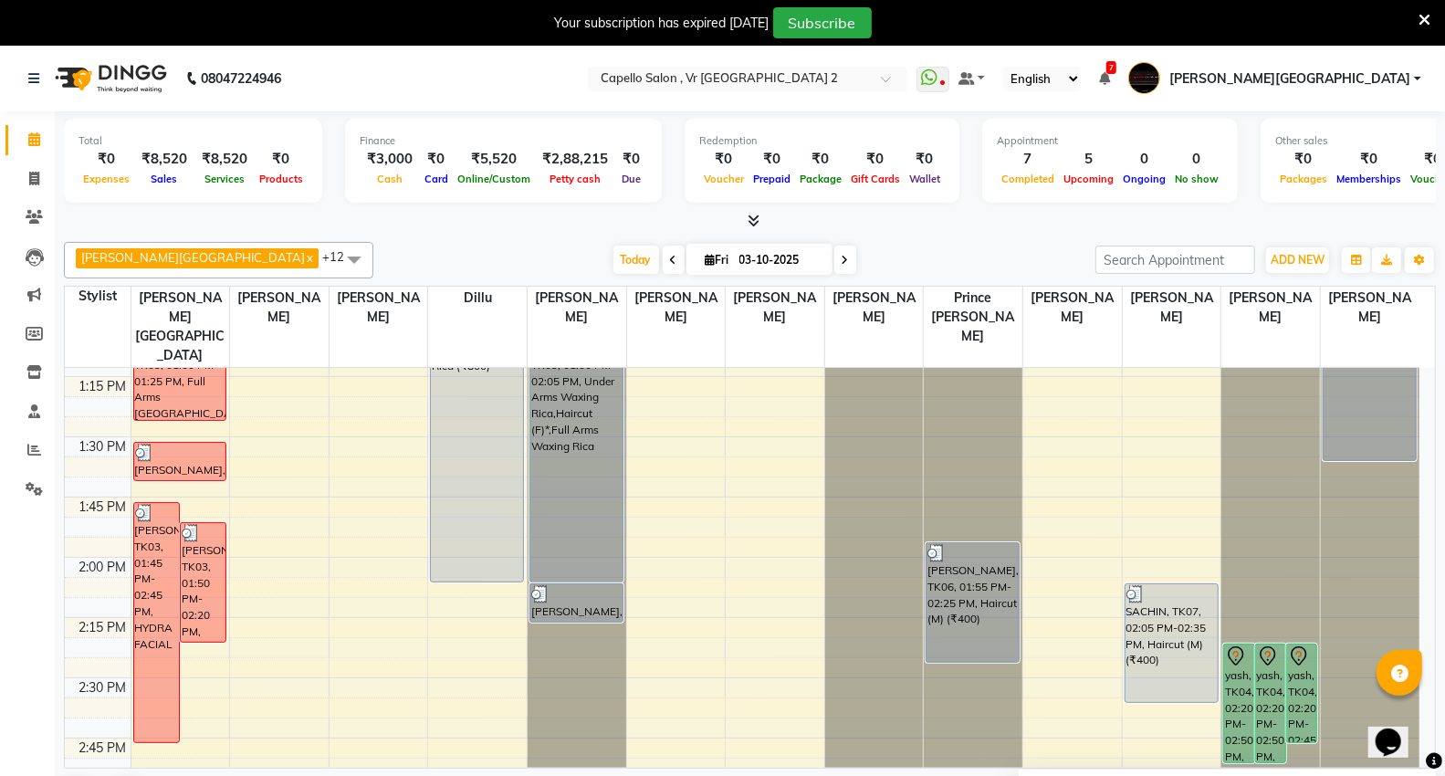
scroll to position [1014, 0]
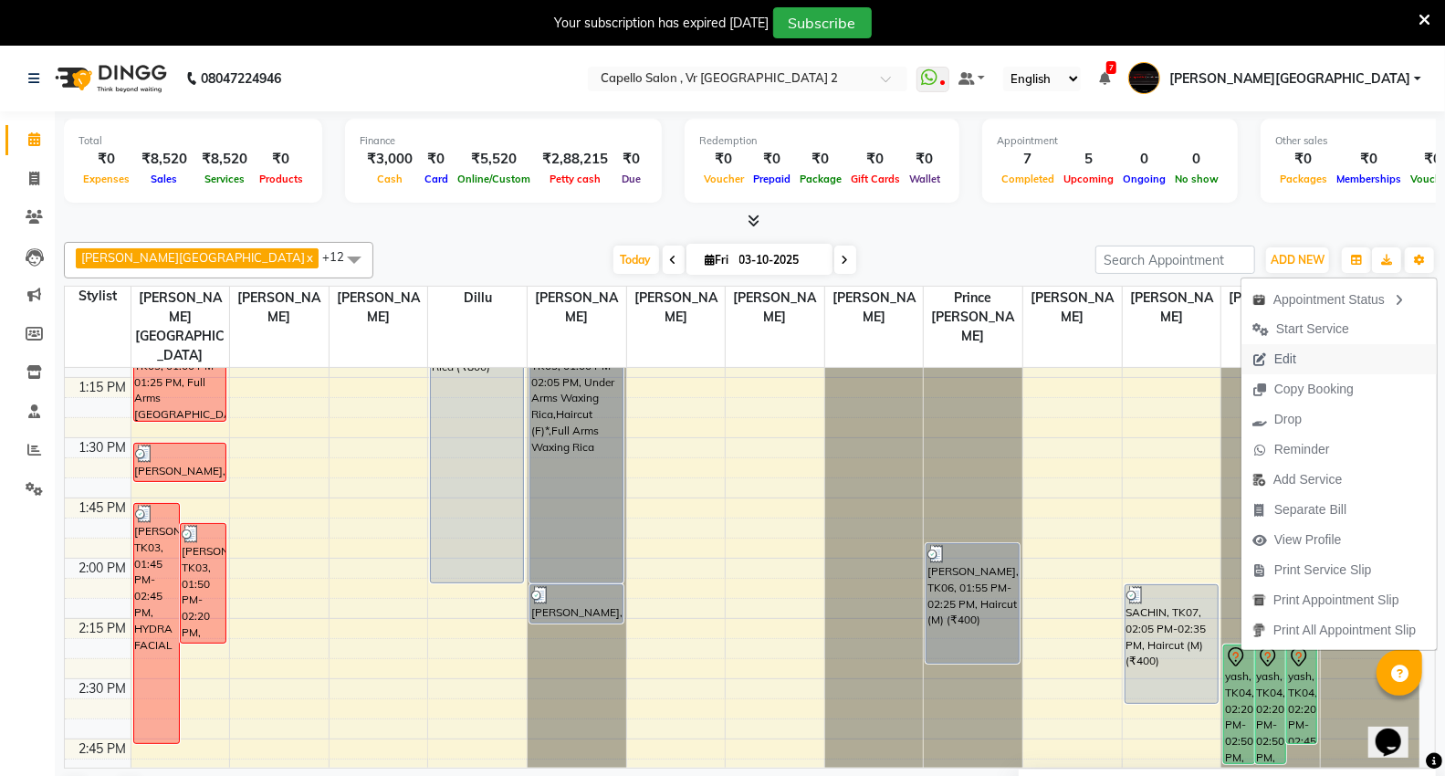
click at [1291, 362] on span "Edit" at bounding box center [1286, 359] width 22 height 19
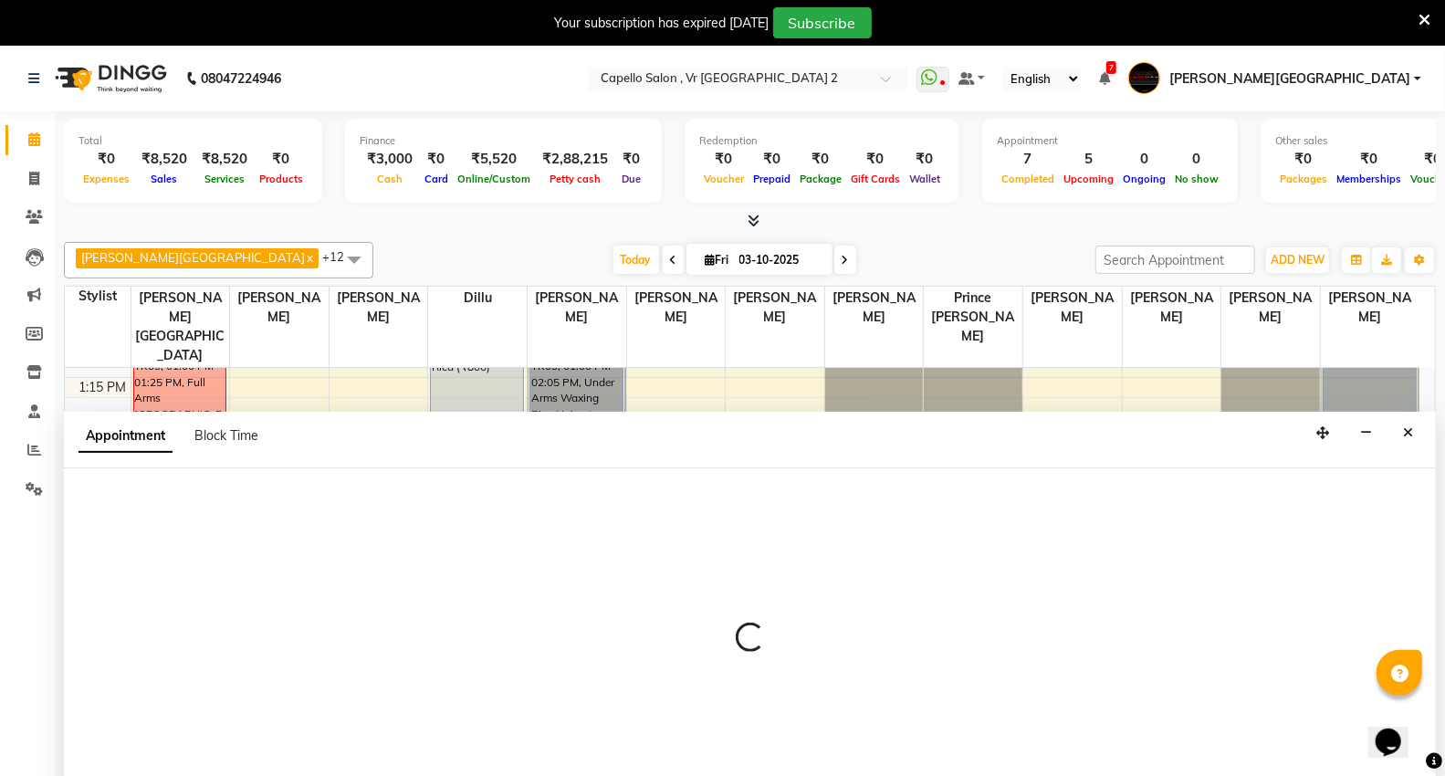
scroll to position [47, 0]
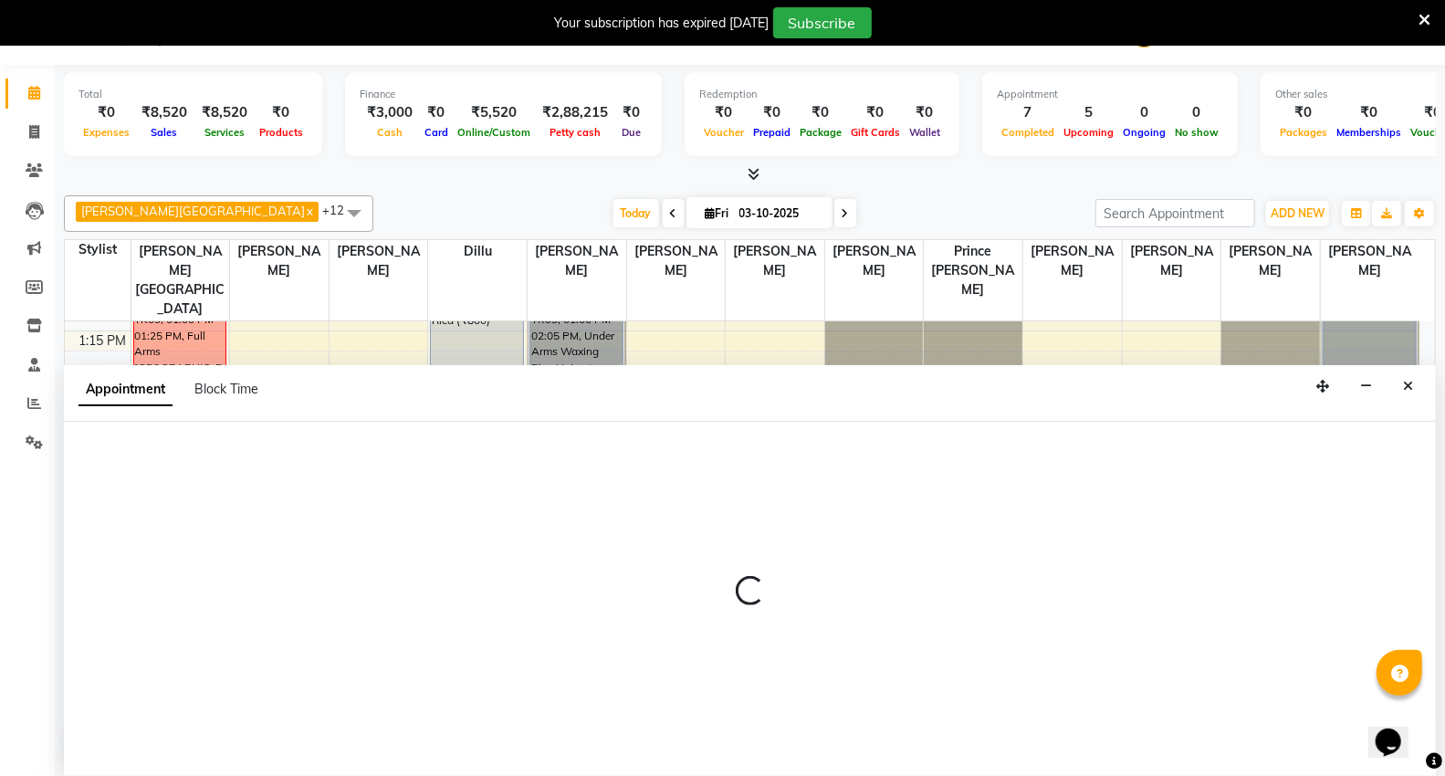
select select "tentative"
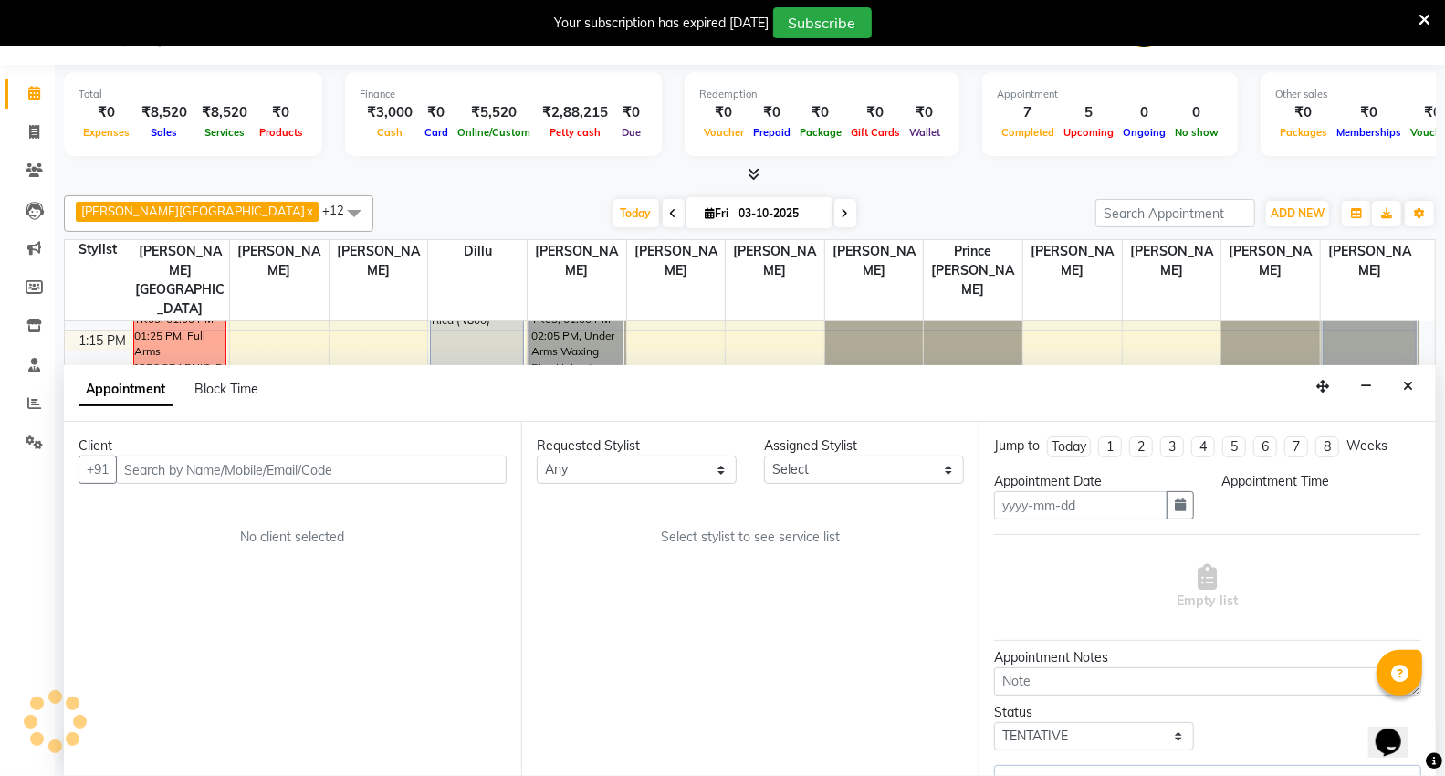
type input "03-10-2025"
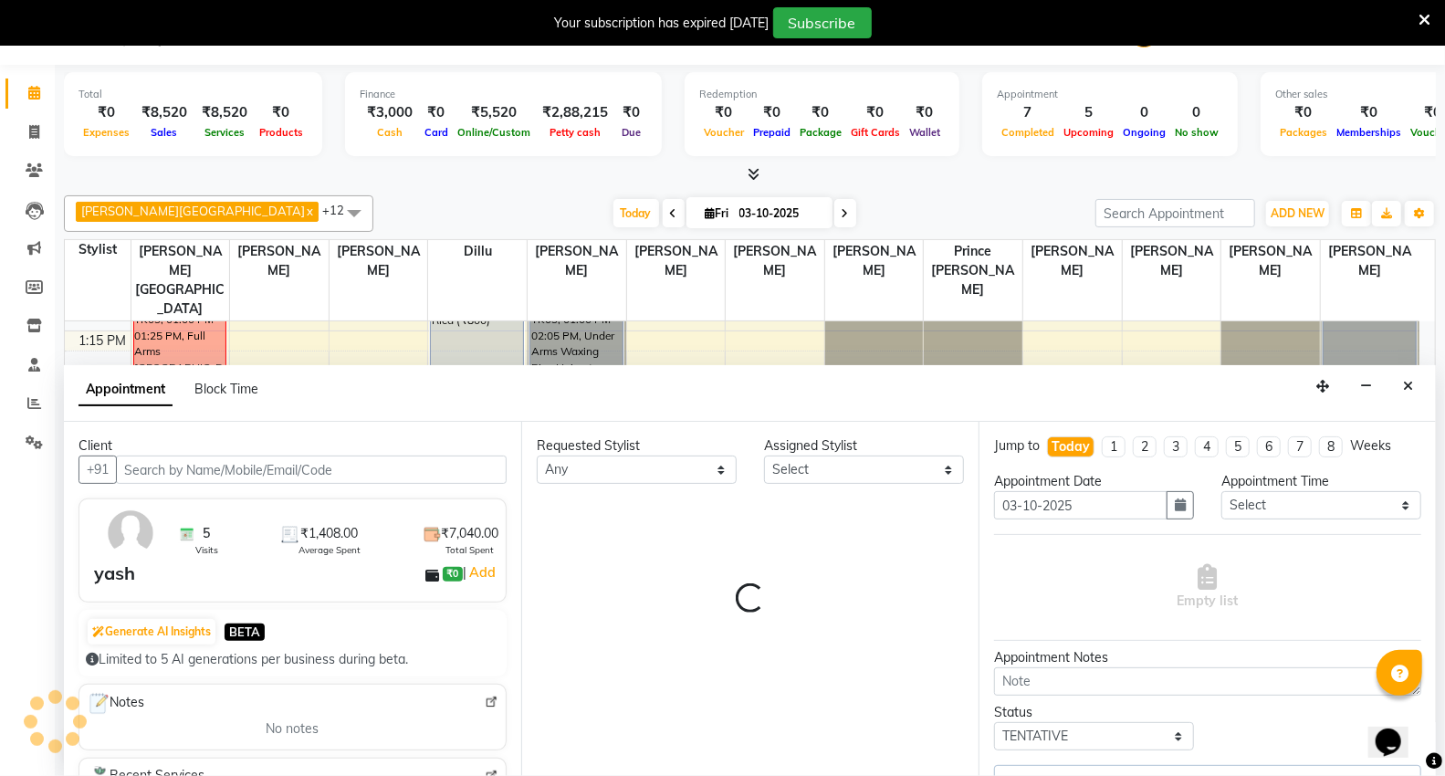
scroll to position [1454, 0]
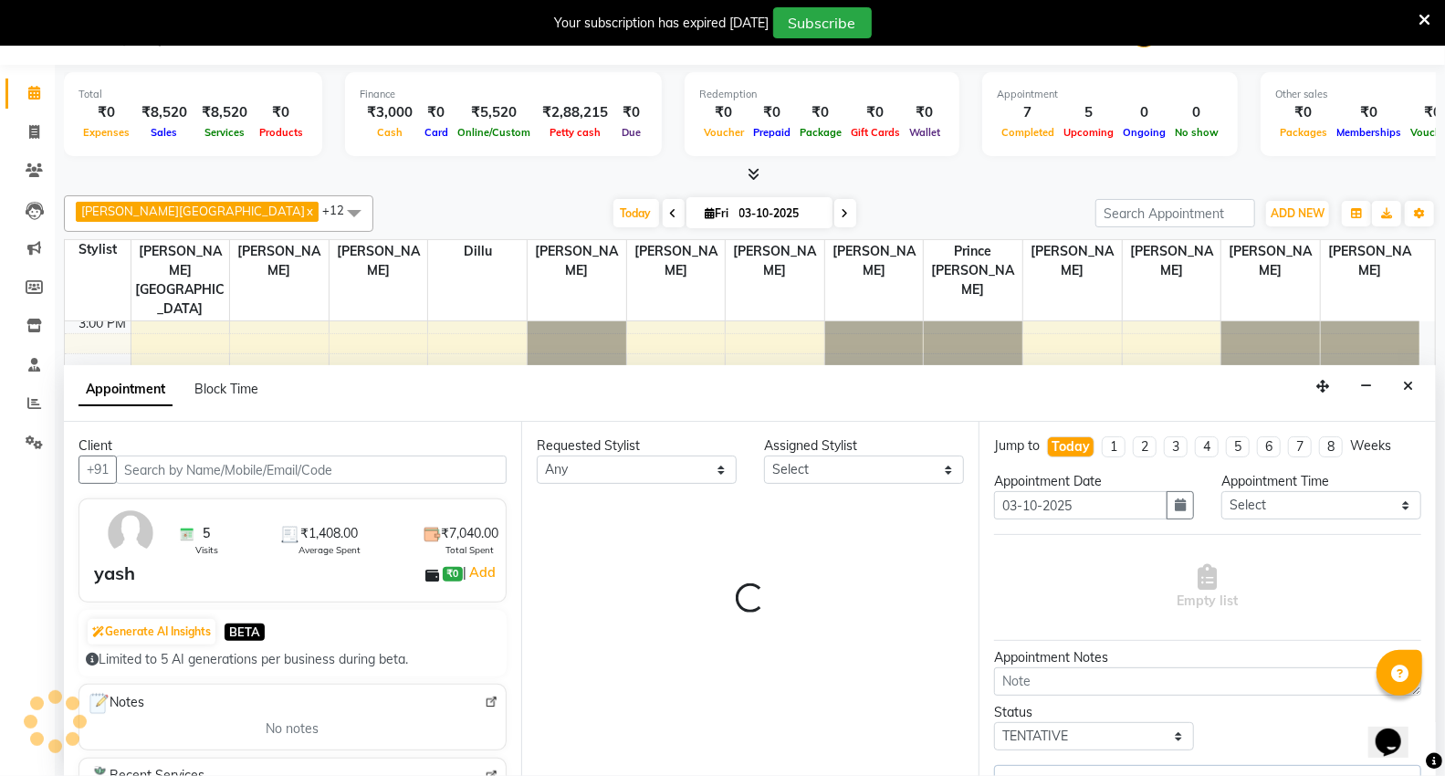
select select "82797"
select select "1291"
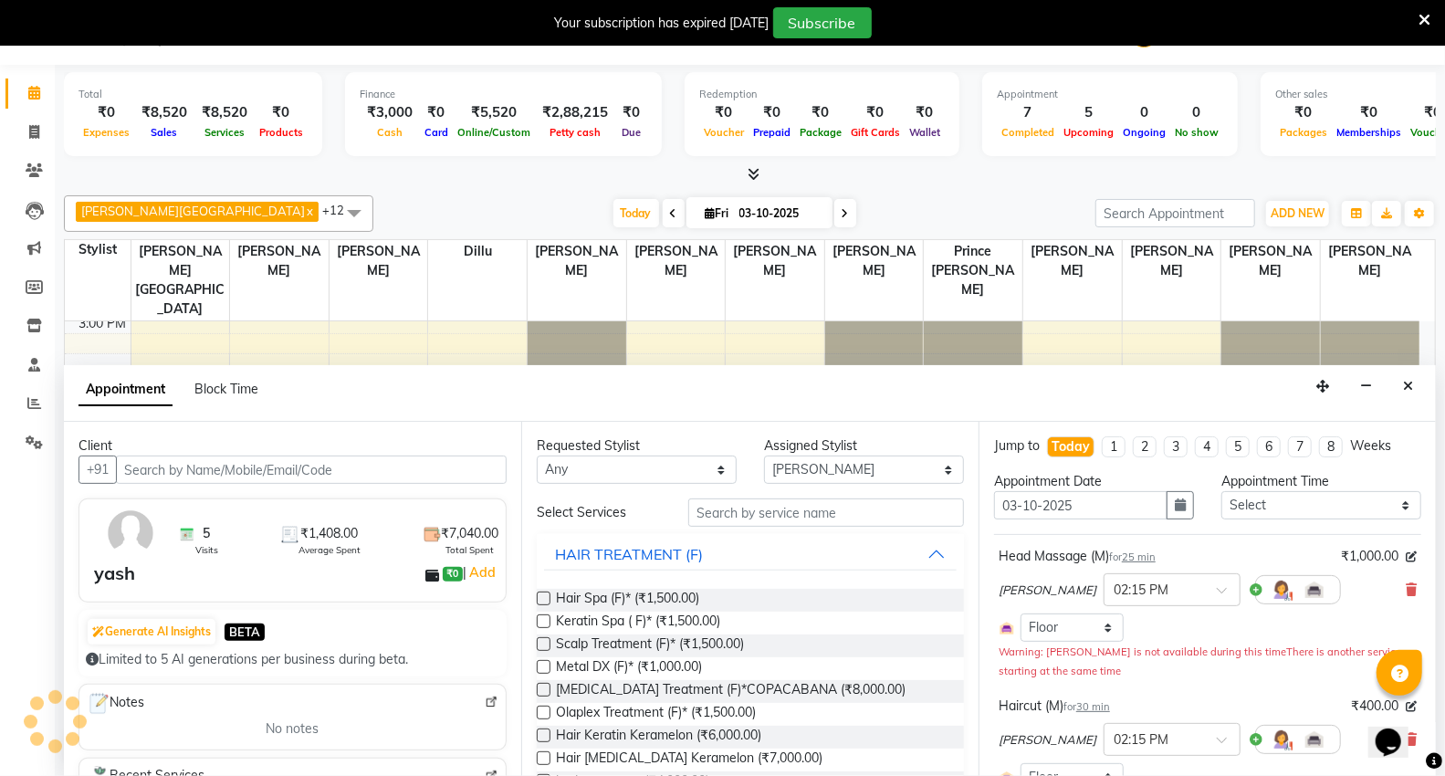
select select "1291"
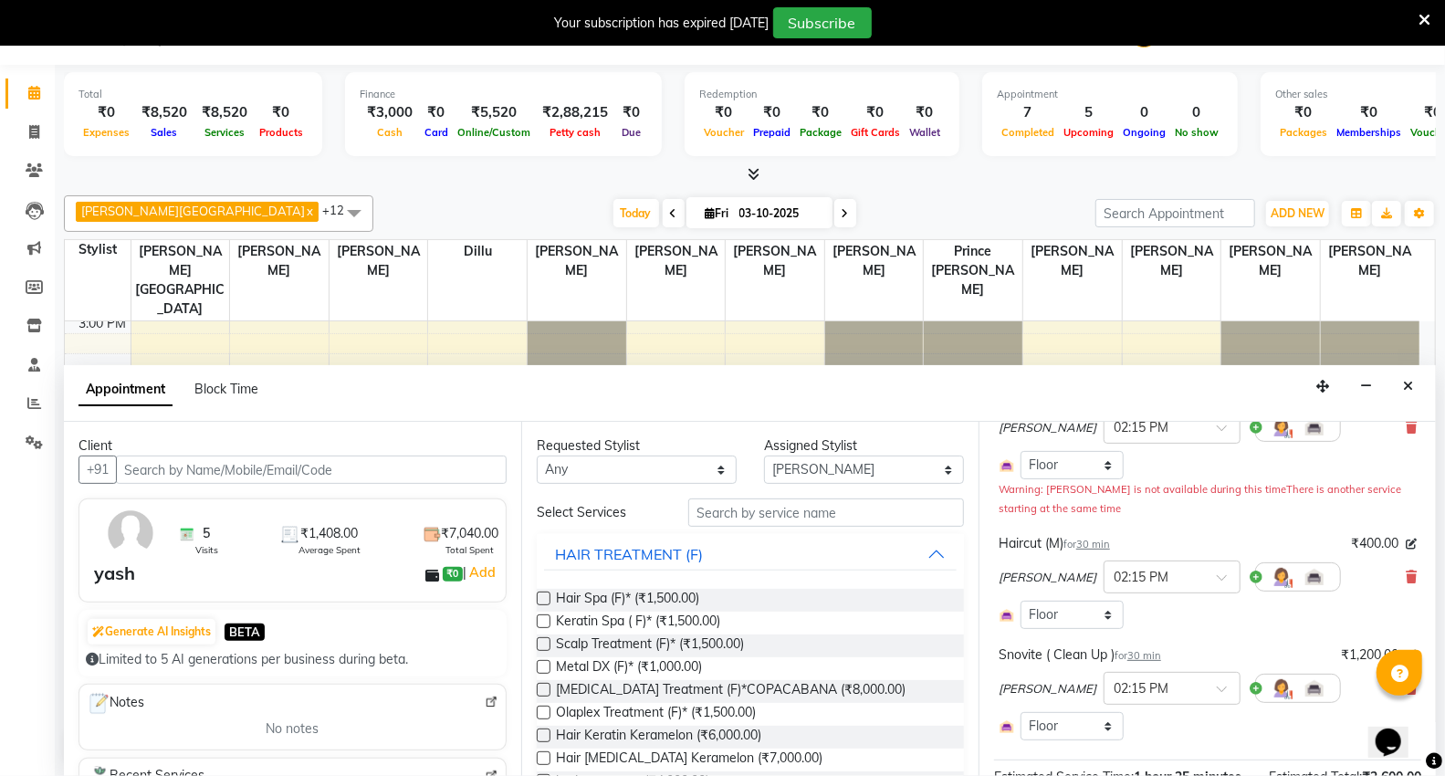
scroll to position [161, 0]
click at [841, 505] on input "text" at bounding box center [826, 513] width 276 height 28
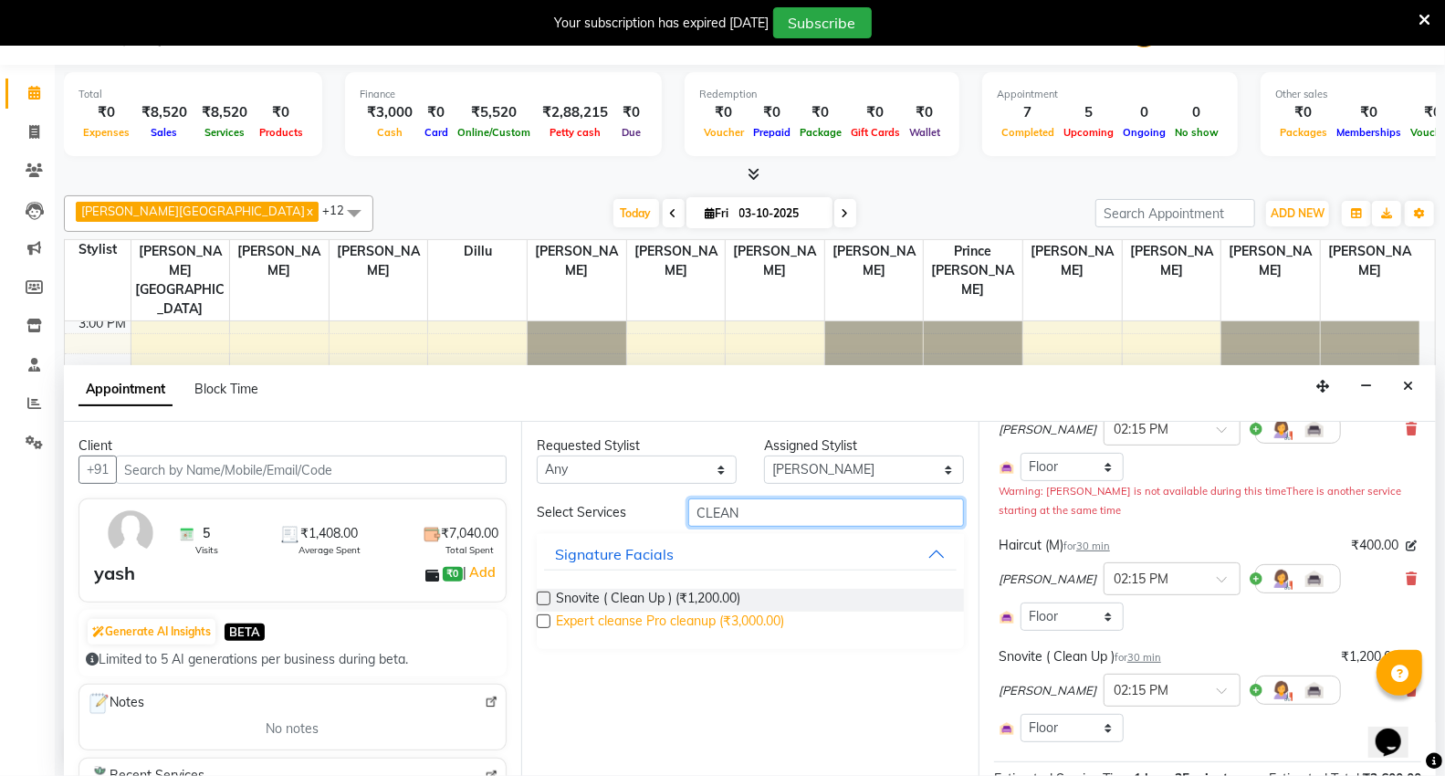
type input "CLEAN"
click at [599, 625] on span "Expert cleanse Pro cleanup (₹3,000.00)" at bounding box center [670, 623] width 228 height 23
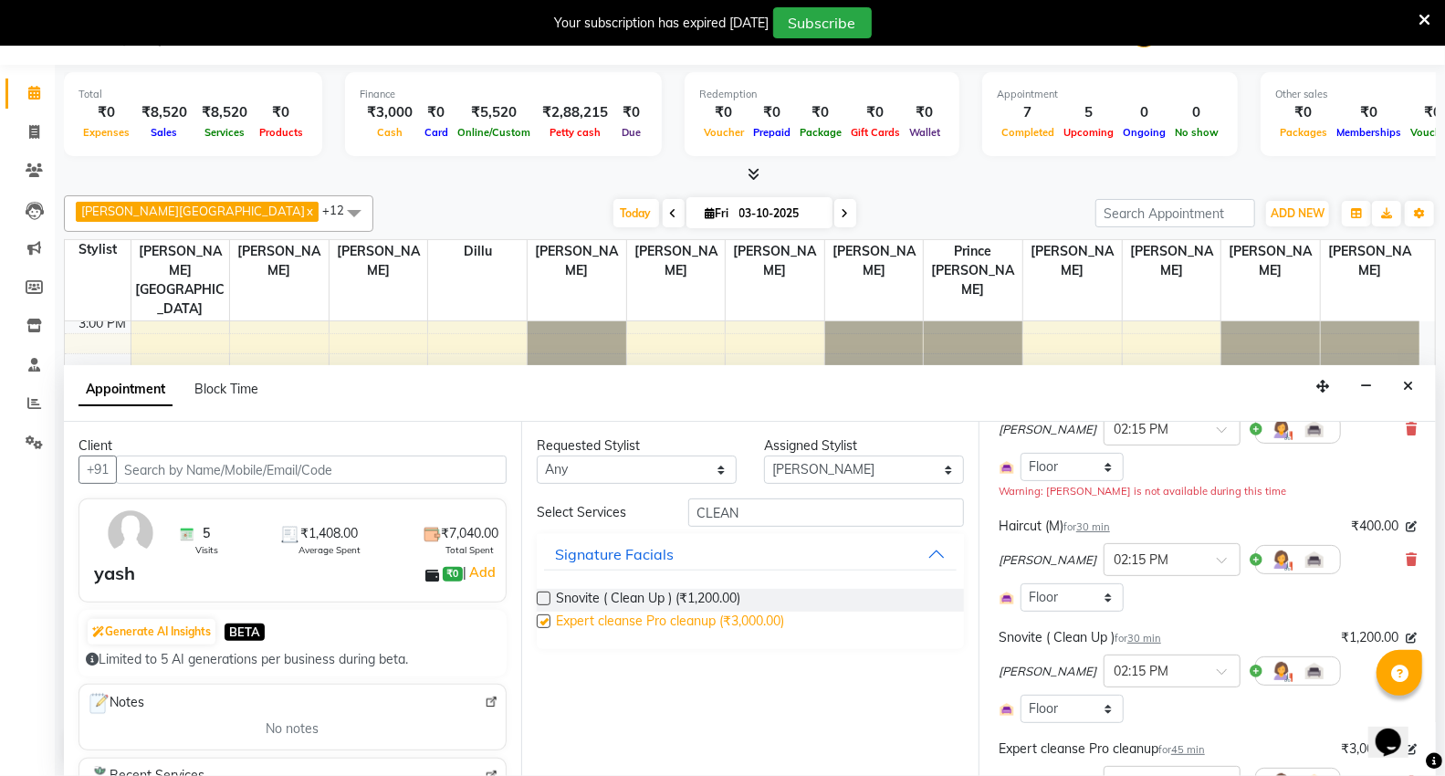
checkbox input "false"
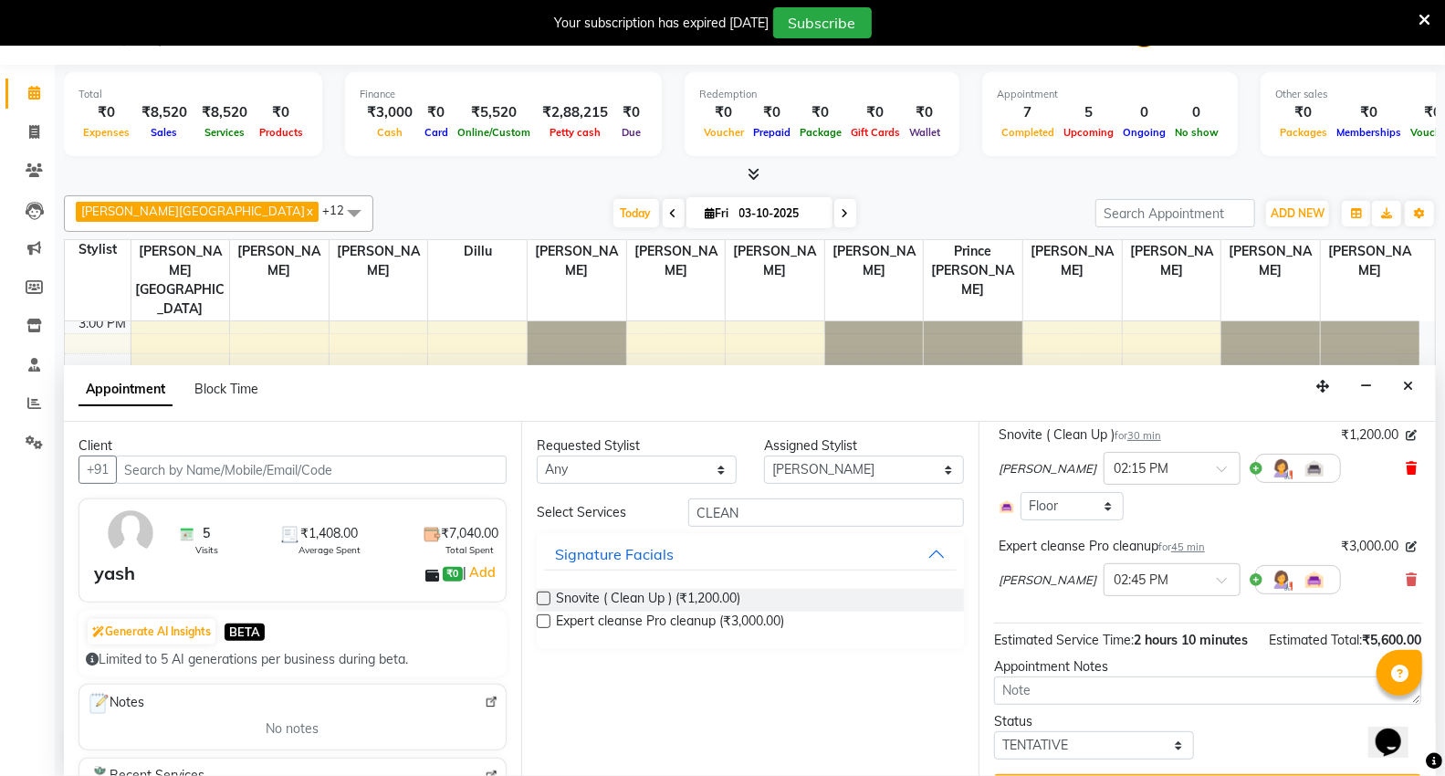
click at [1406, 466] on icon at bounding box center [1411, 468] width 11 height 13
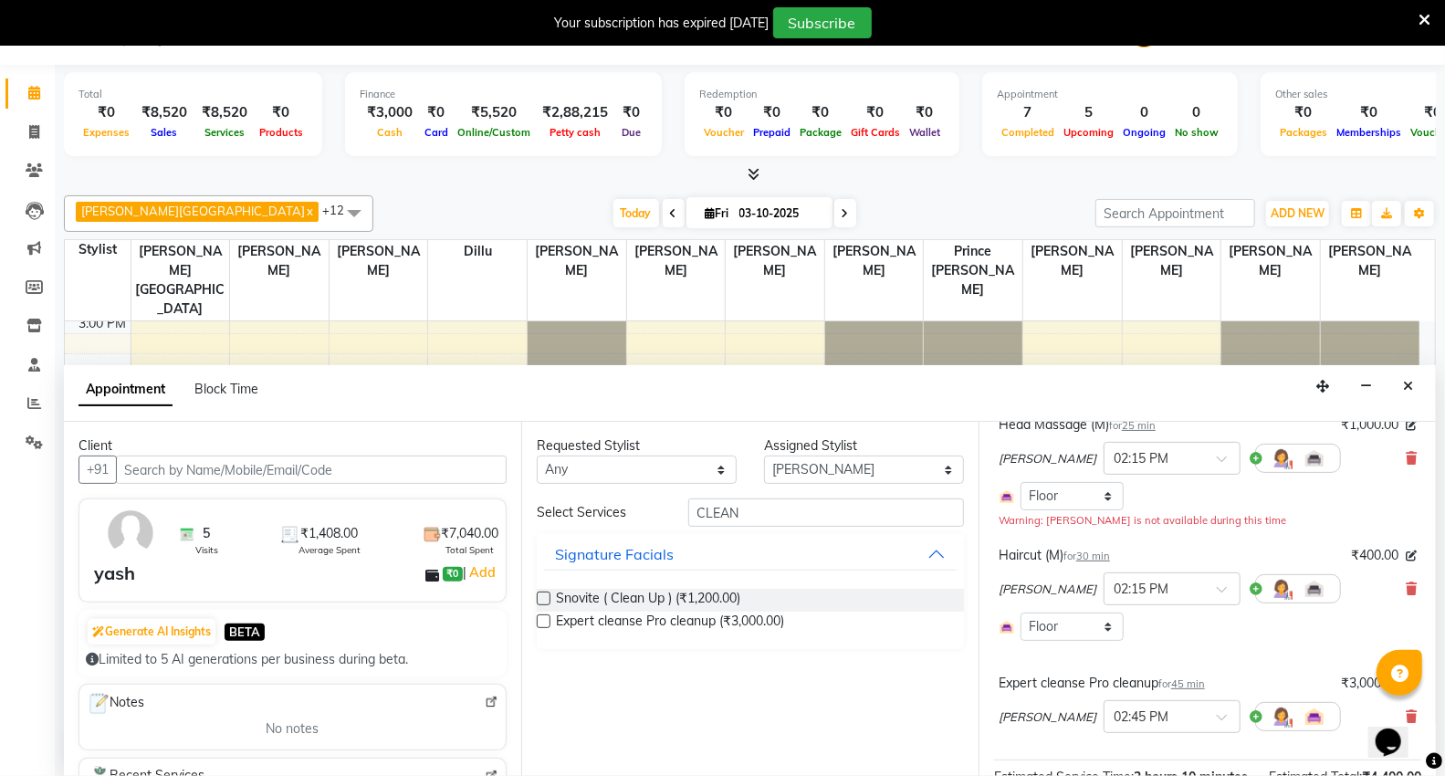
scroll to position [333, 0]
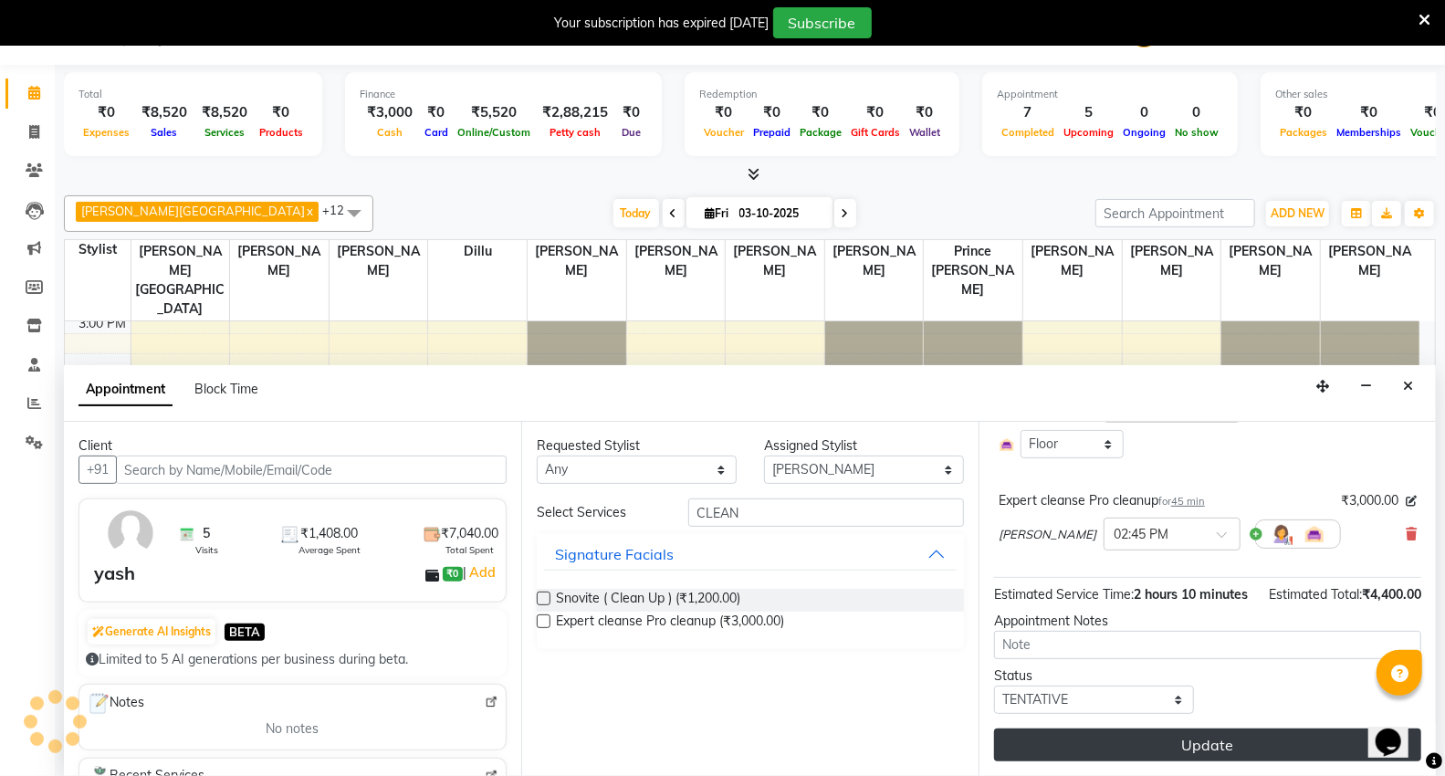
click at [1087, 749] on button "Update" at bounding box center [1207, 745] width 427 height 33
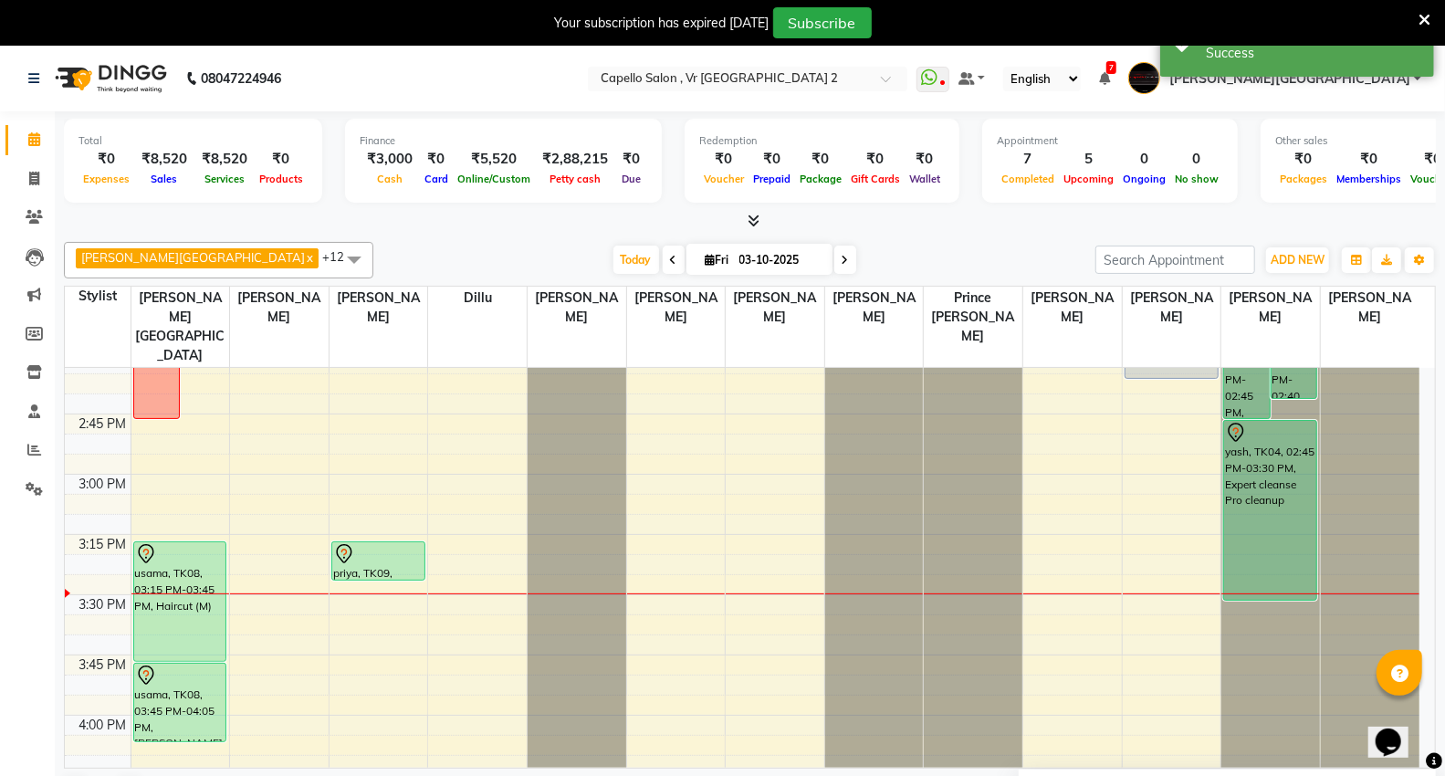
scroll to position [1149, 0]
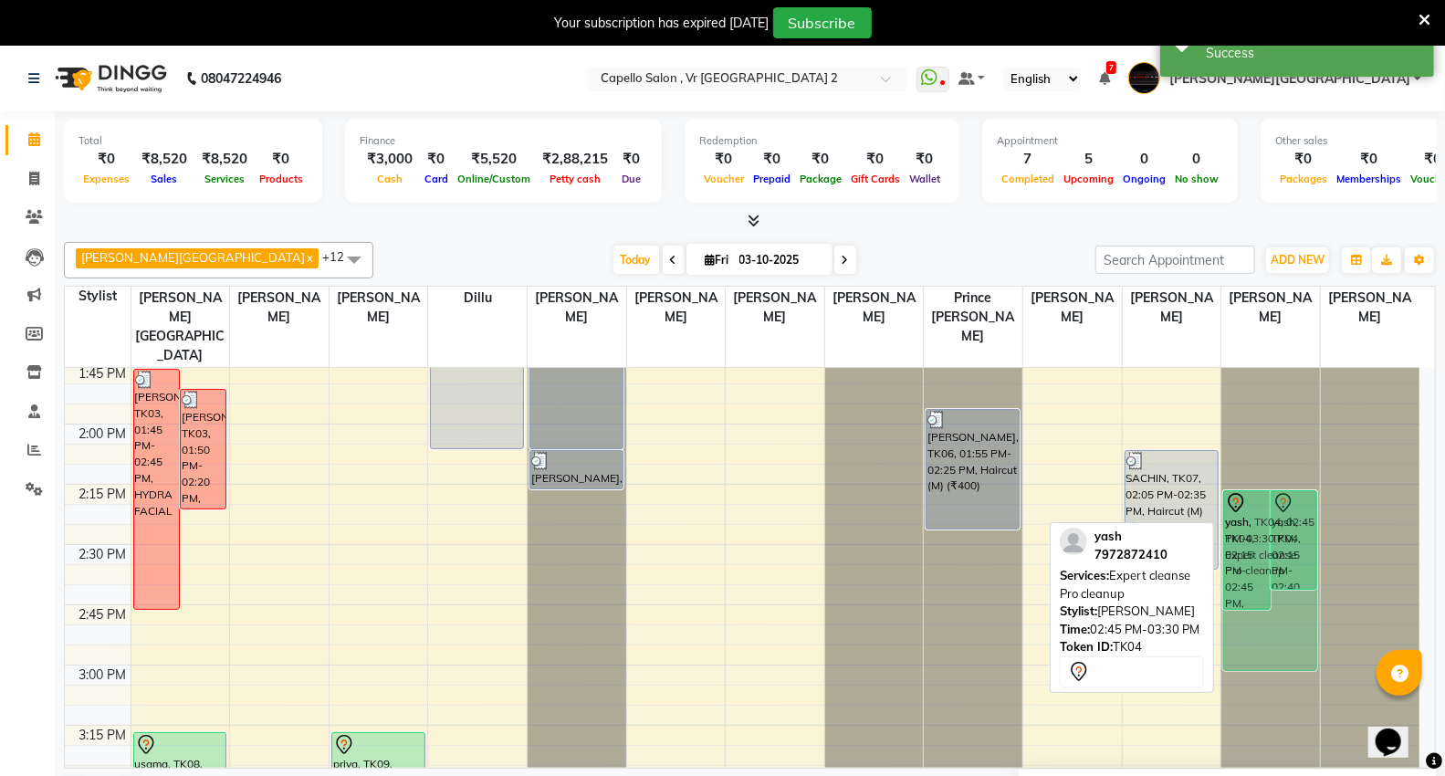
drag, startPoint x: 1290, startPoint y: 692, endPoint x: 1311, endPoint y: 562, distance: 131.3
click at [1311, 562] on div "yash, TK04, 02:15 PM-02:45 PM, Haircut (M) yash, TK04, 02:15 PM-02:40 PM, Head …" at bounding box center [1271, 785] width 99 height 3133
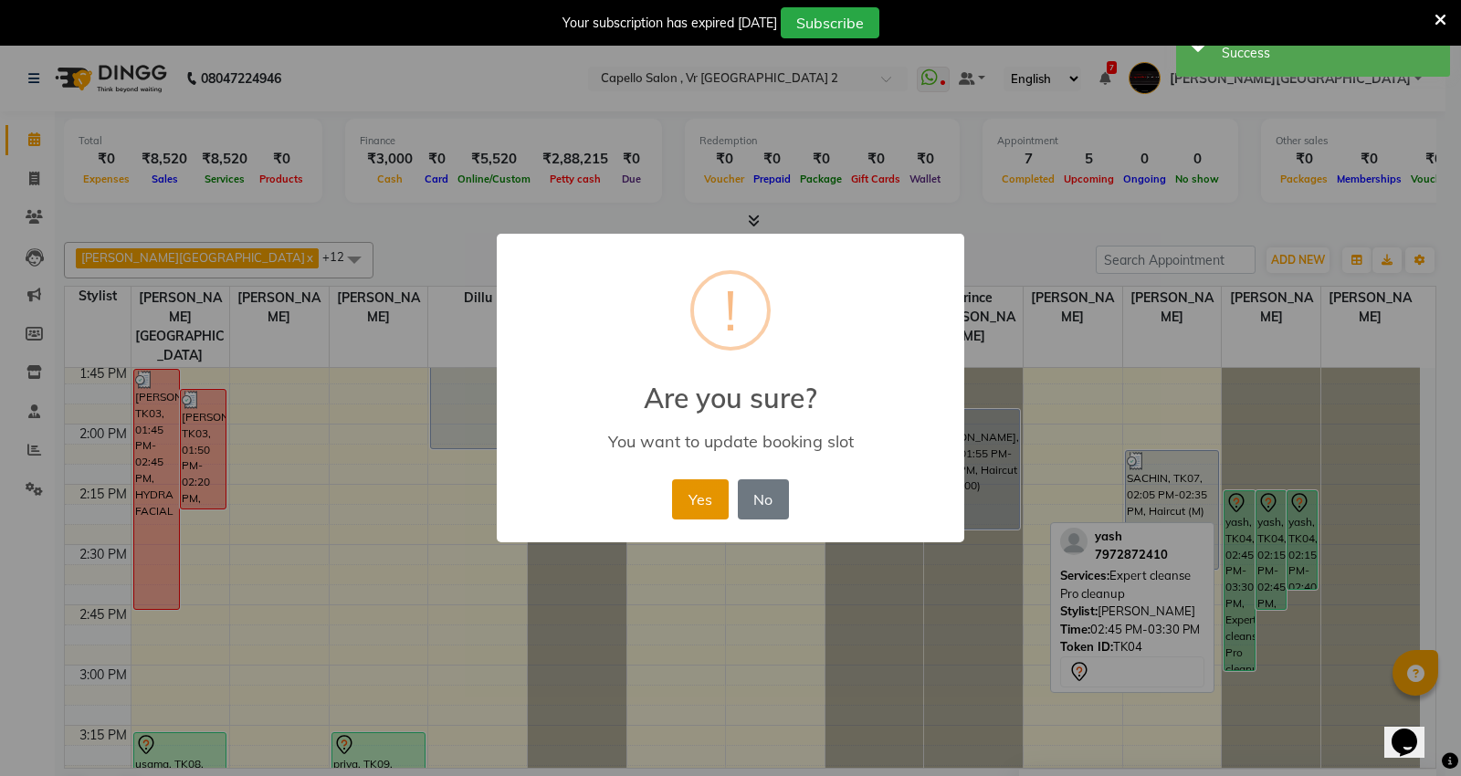
click at [713, 489] on button "Yes" at bounding box center [700, 499] width 56 height 40
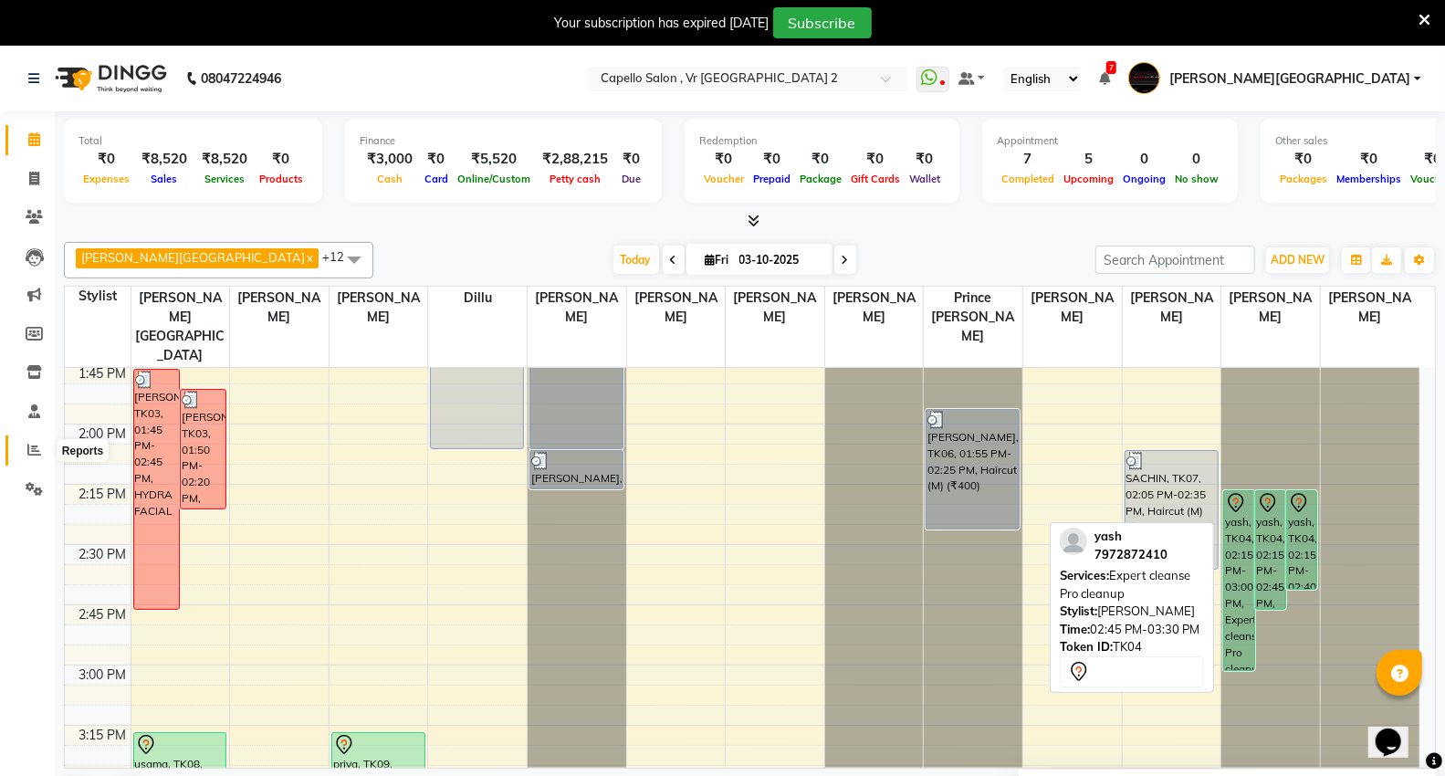
drag, startPoint x: 25, startPoint y: 454, endPoint x: 33, endPoint y: 449, distance: 9.4
click at [25, 454] on span at bounding box center [34, 450] width 32 height 21
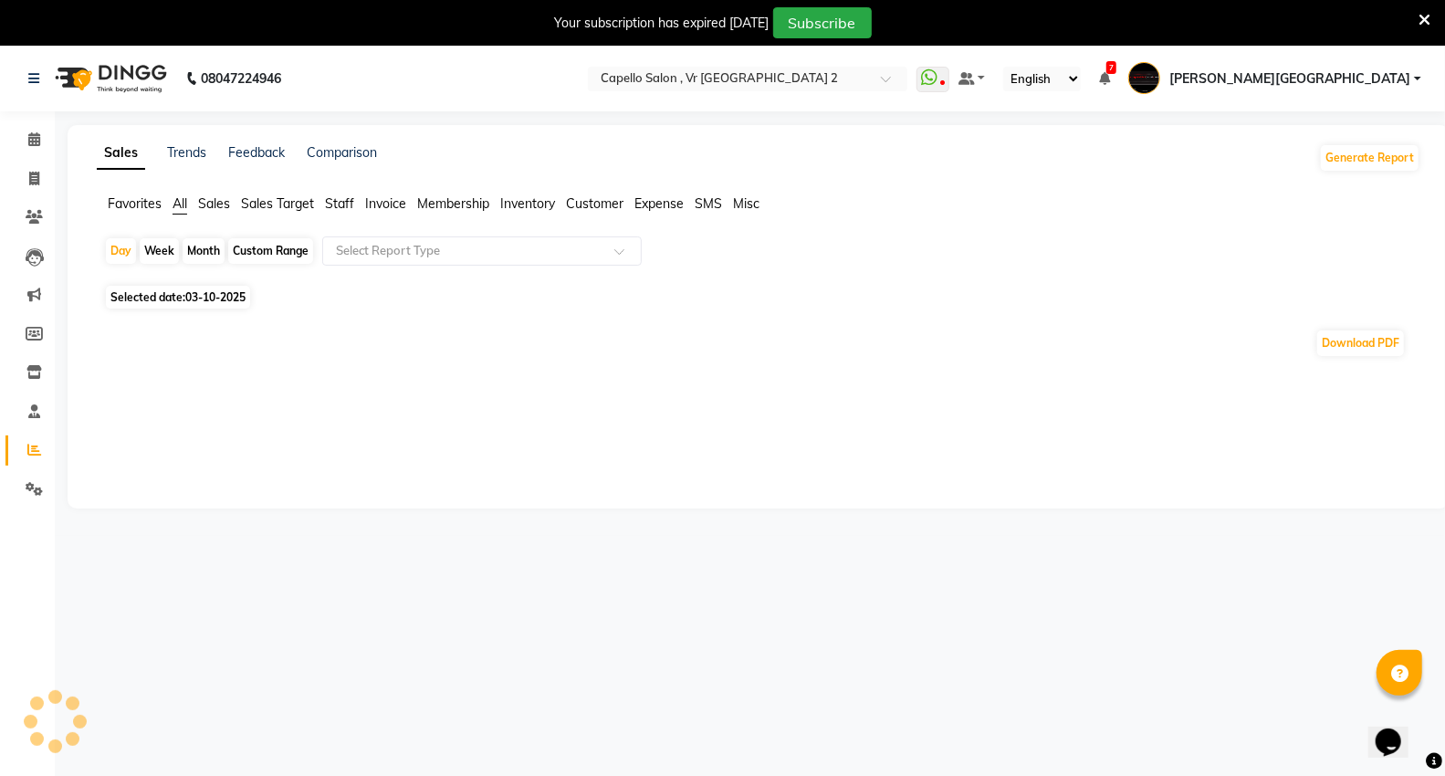
click at [334, 195] on span "Staff" at bounding box center [339, 203] width 29 height 16
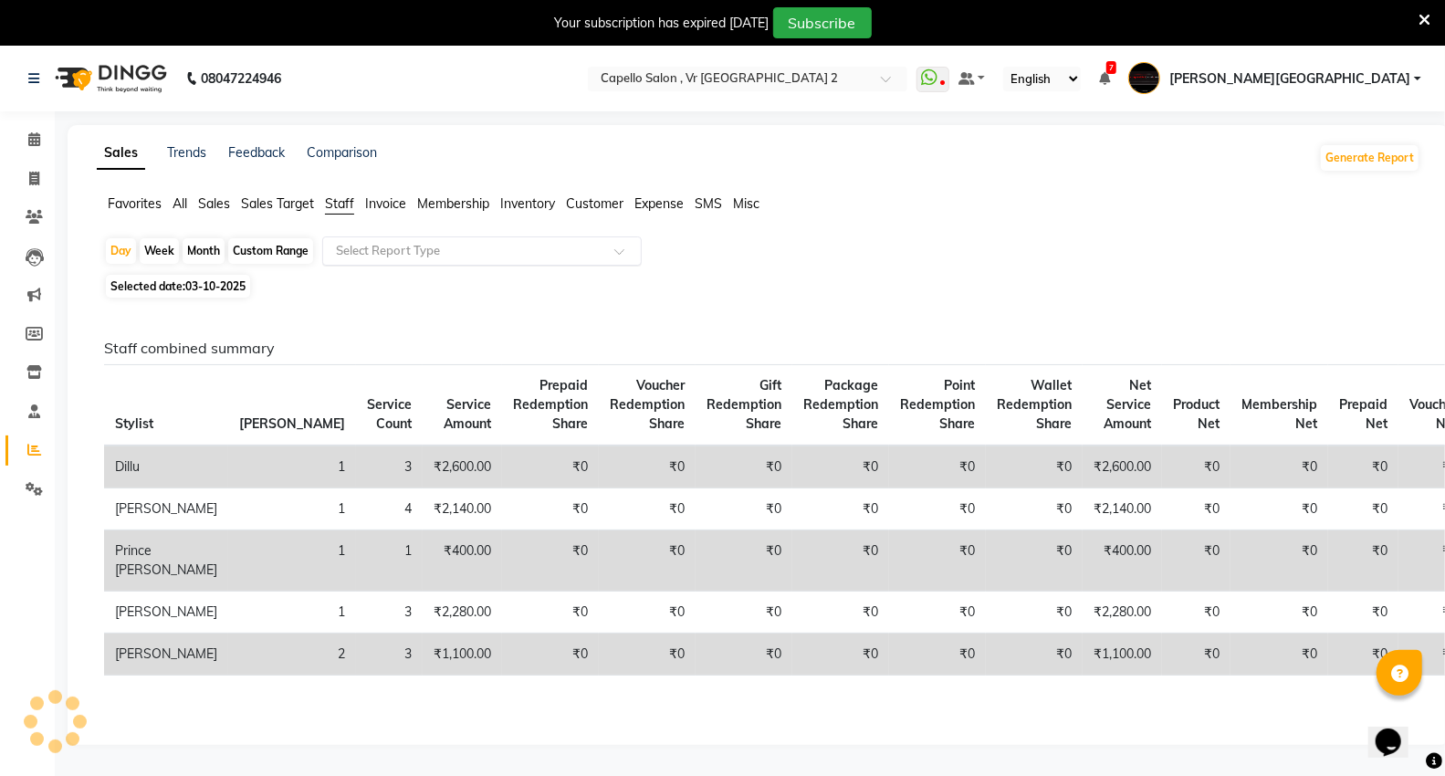
click at [340, 244] on input "text" at bounding box center [463, 251] width 263 height 18
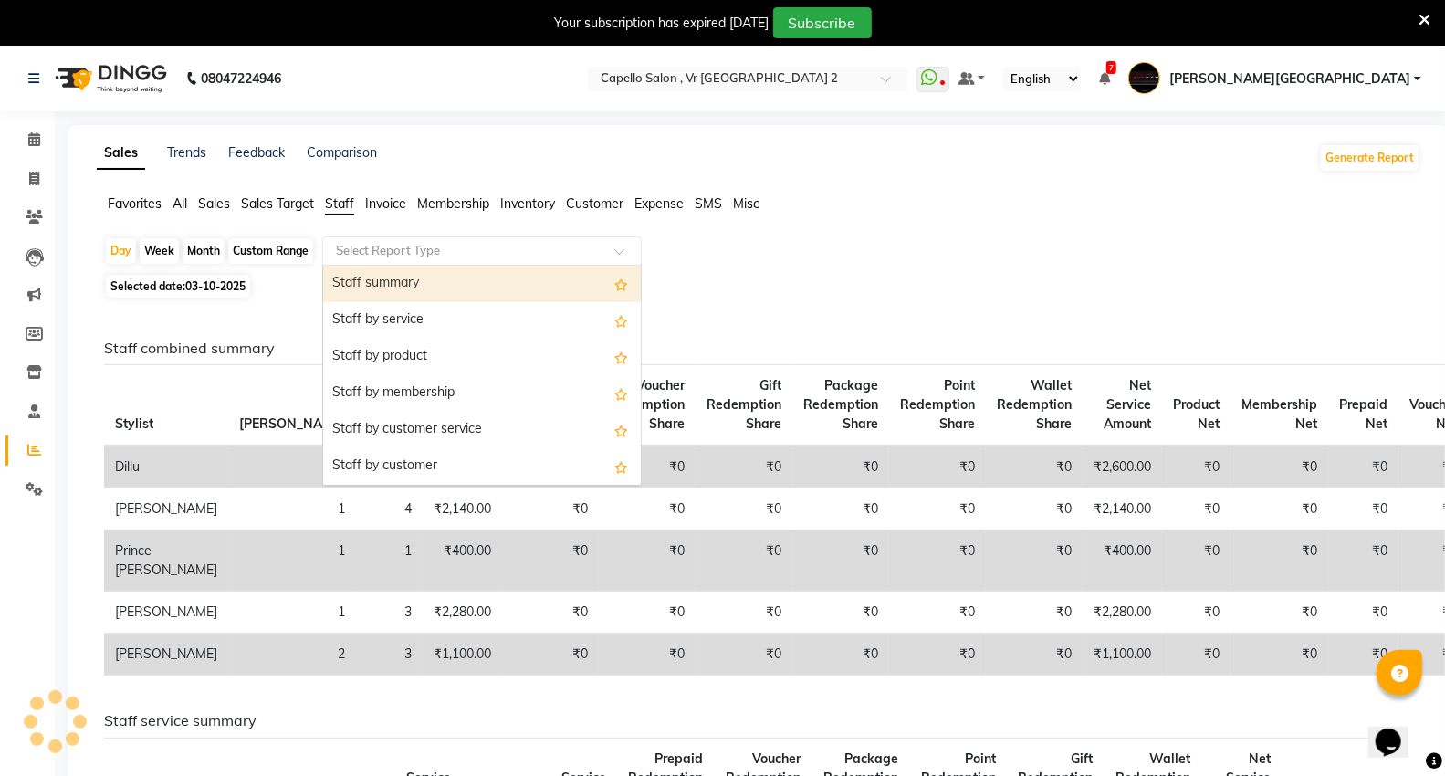
click at [339, 277] on div "Staff summary" at bounding box center [482, 284] width 318 height 37
select select "full_report"
select select "csv"
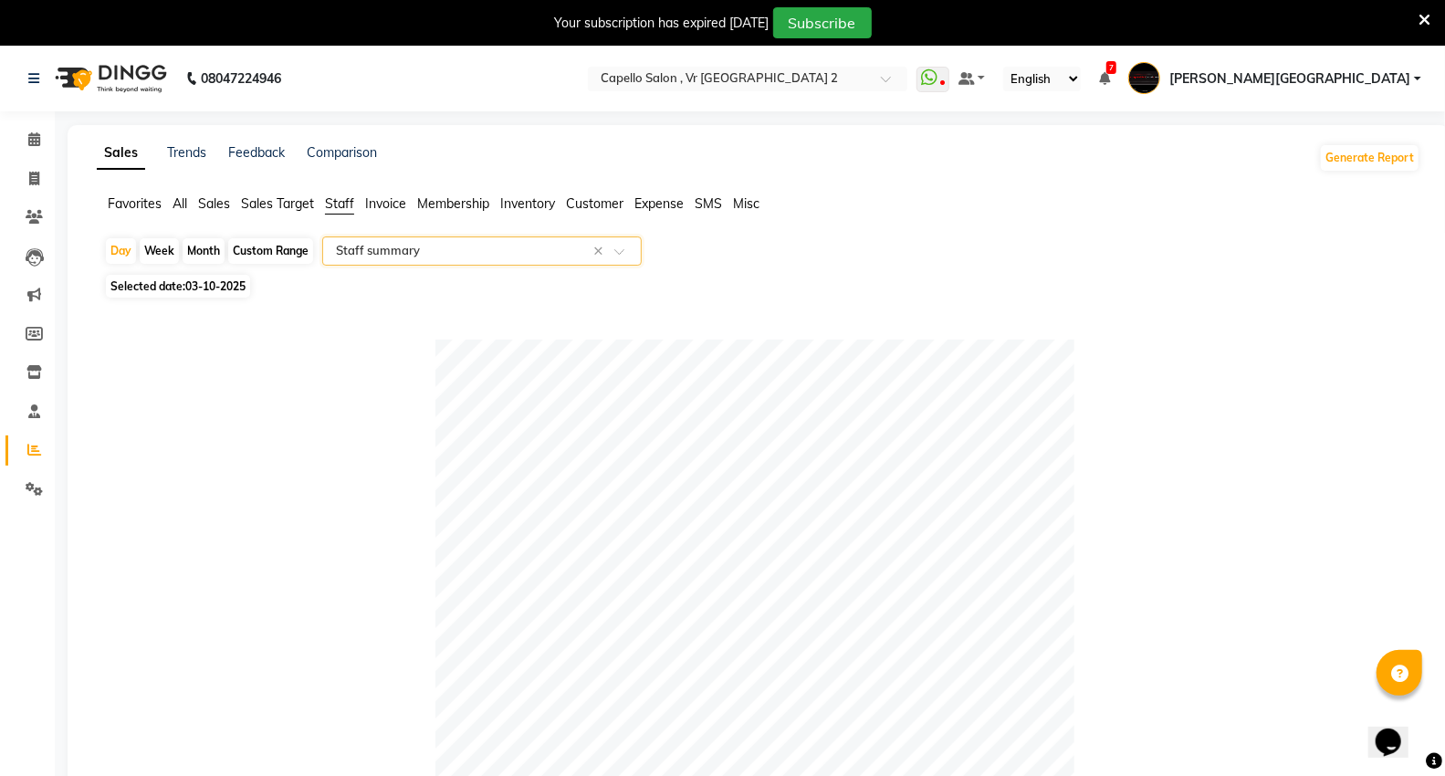
click at [210, 248] on div "Month" at bounding box center [204, 251] width 42 height 26
select select "10"
select select "2025"
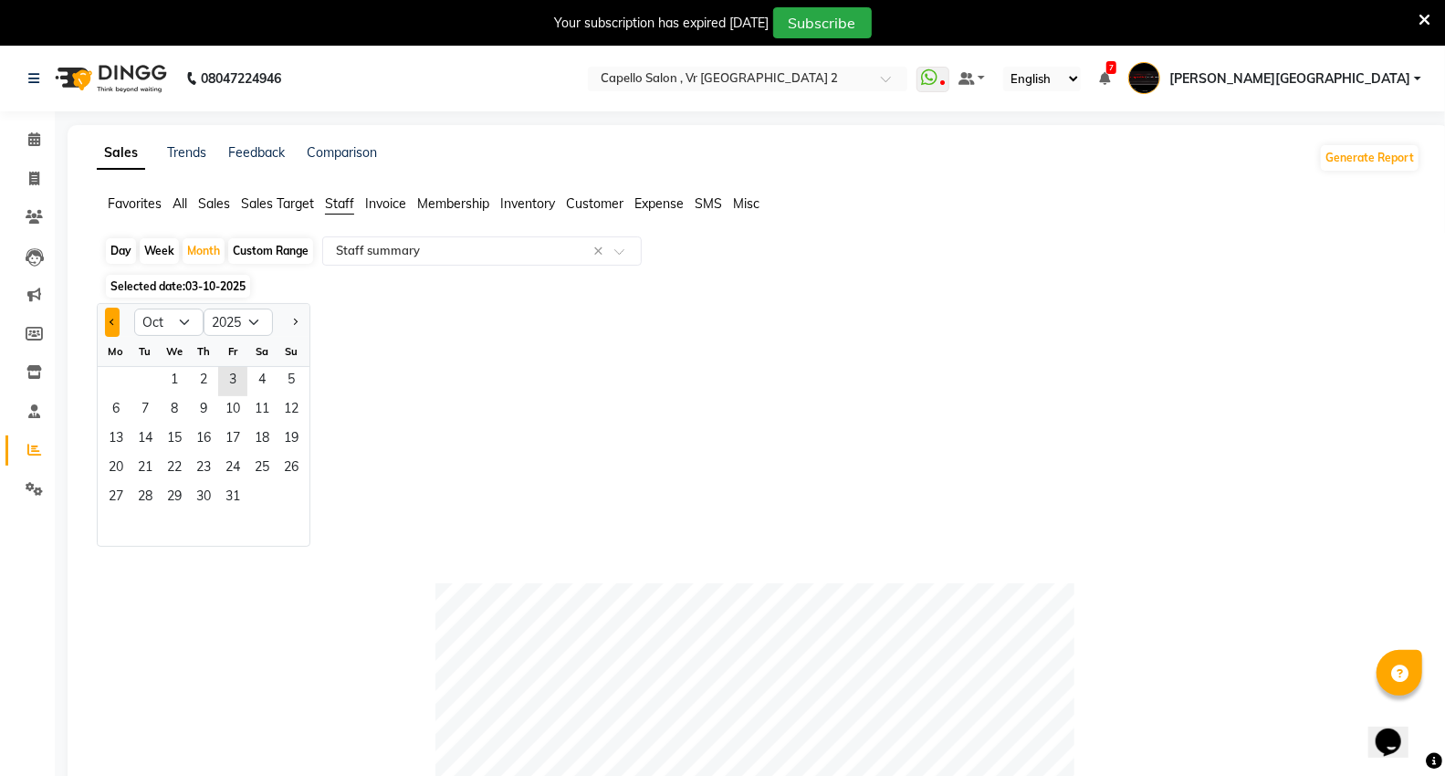
click at [114, 322] on span "Previous month" at bounding box center [113, 322] width 6 height 6
select select "9"
click at [230, 431] on span "19" at bounding box center [232, 439] width 29 height 29
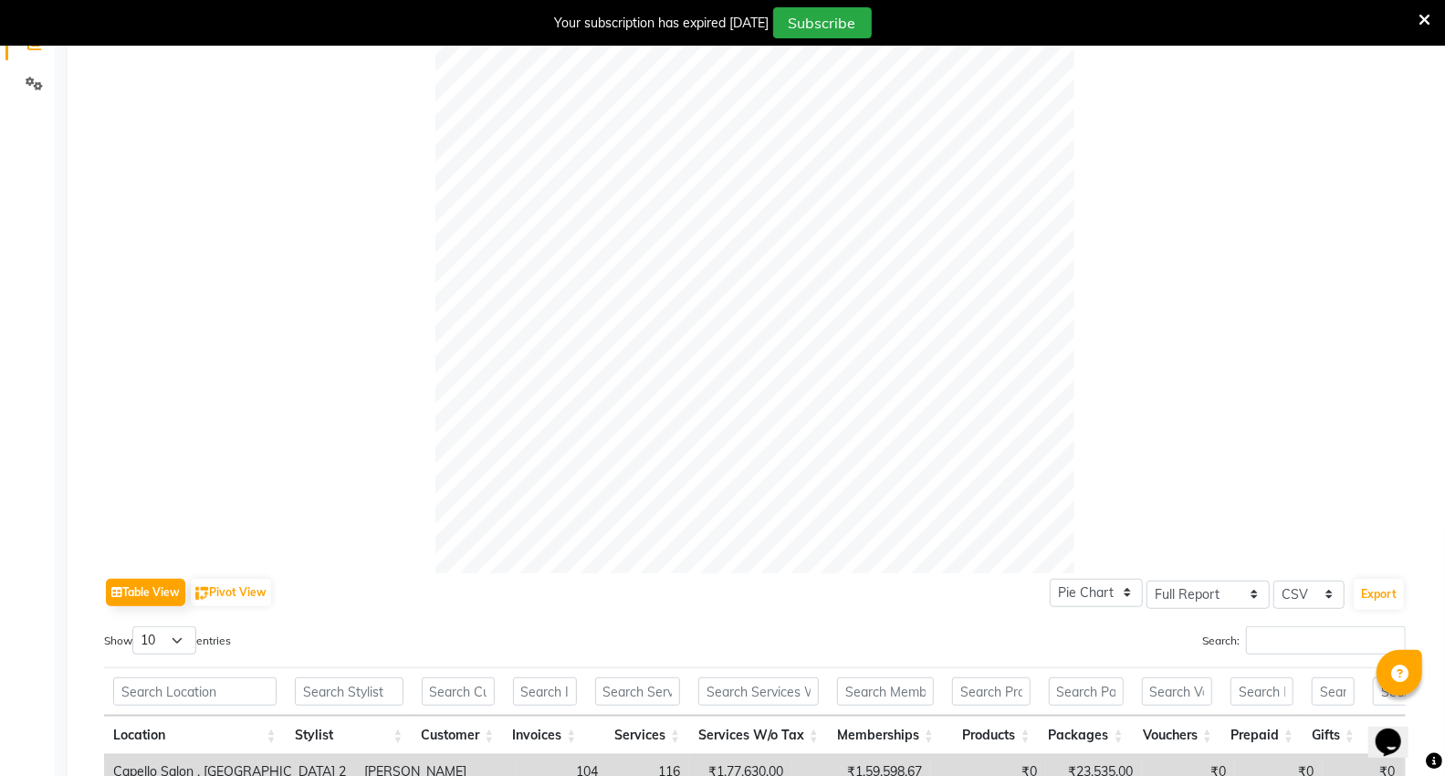
scroll to position [811, 0]
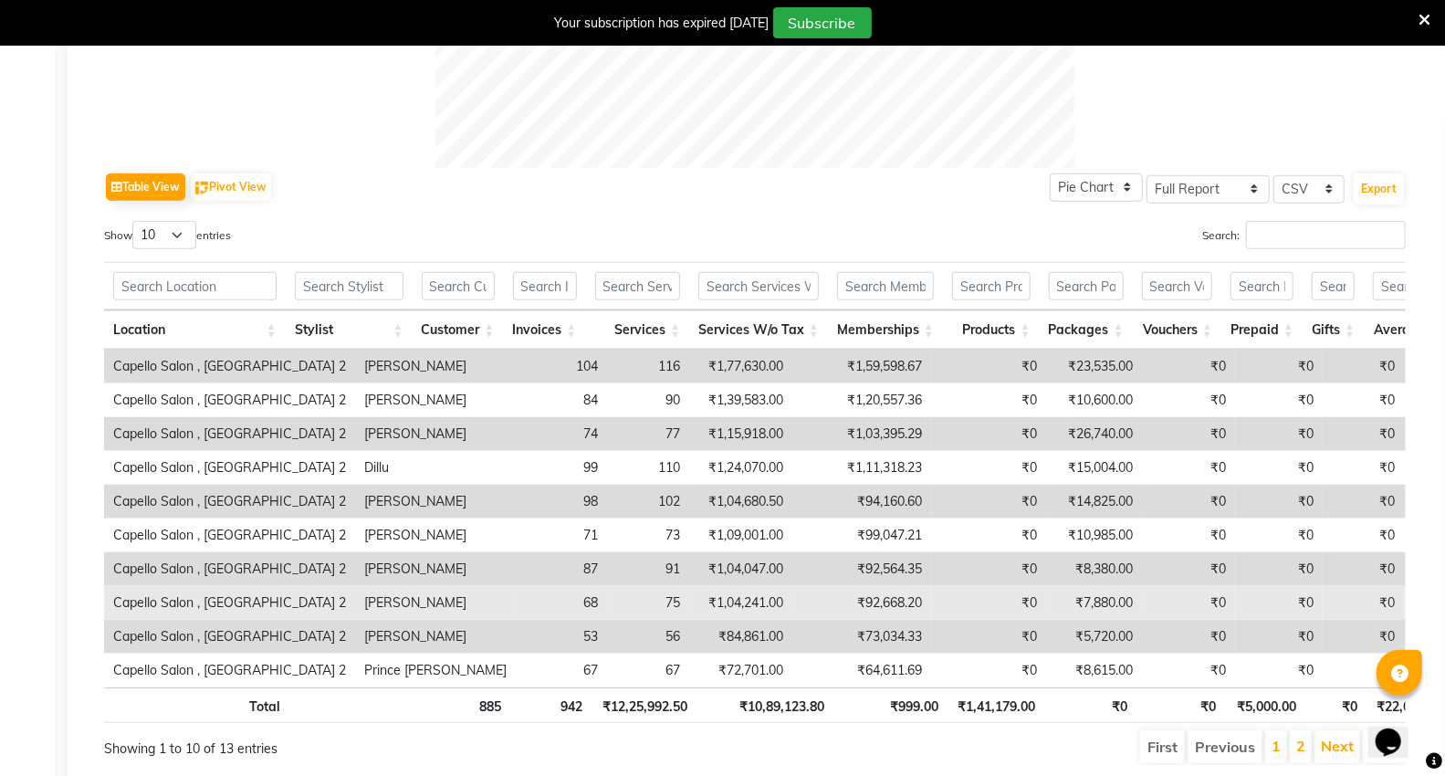
click at [689, 609] on td "₹1,04,241.00" at bounding box center [740, 603] width 103 height 34
click at [1046, 601] on td "₹7,880.00" at bounding box center [1094, 603] width 96 height 34
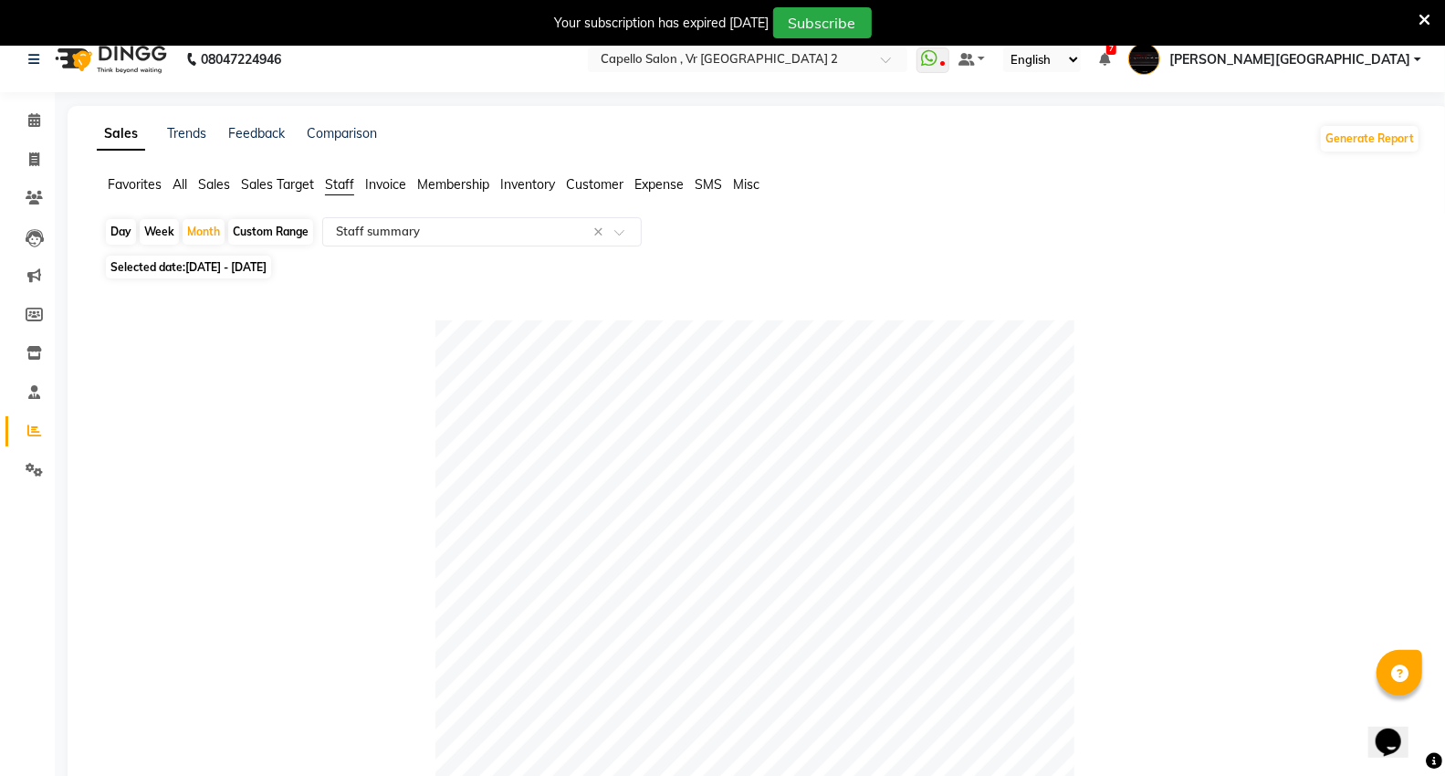
scroll to position [0, 0]
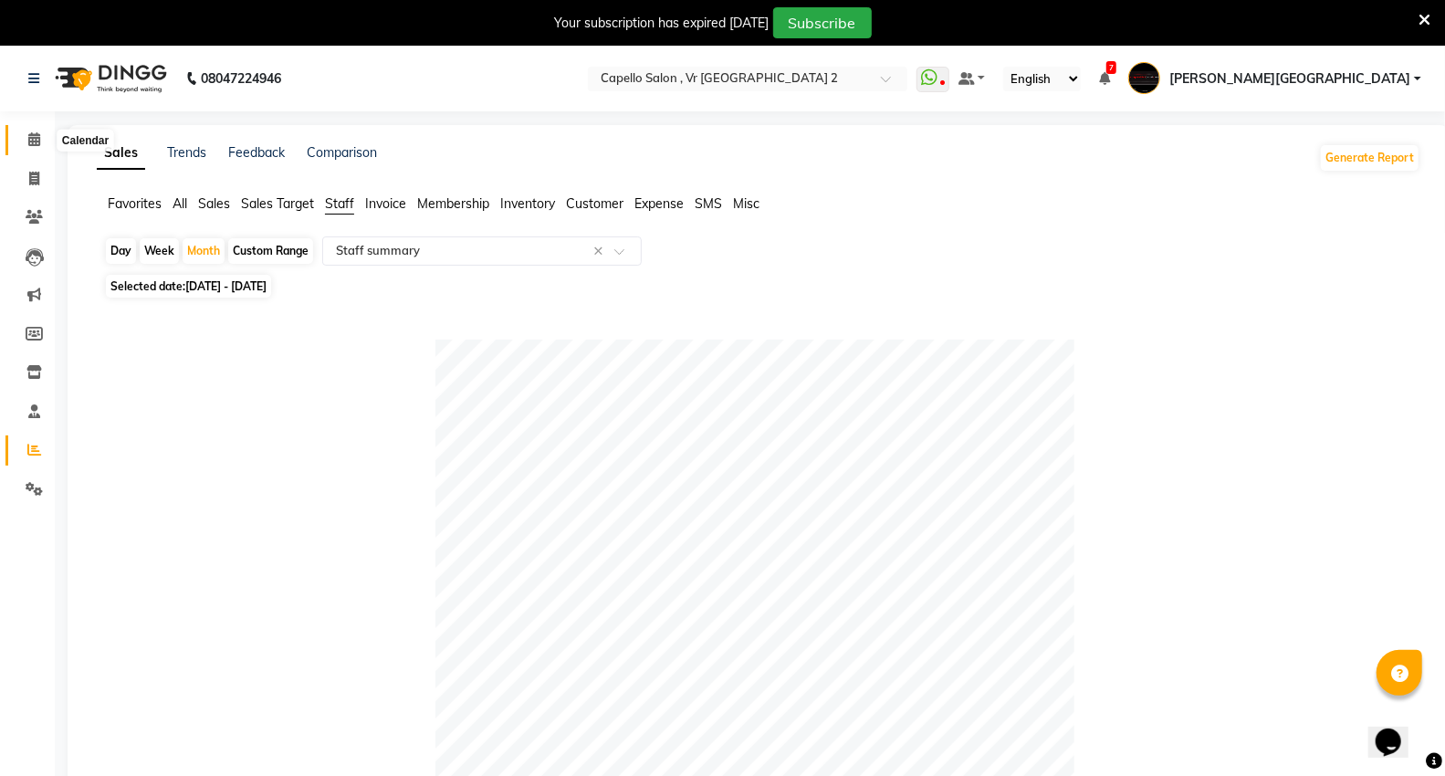
drag, startPoint x: 31, startPoint y: 140, endPoint x: 50, endPoint y: 158, distance: 26.5
click at [31, 140] on icon at bounding box center [34, 139] width 12 height 14
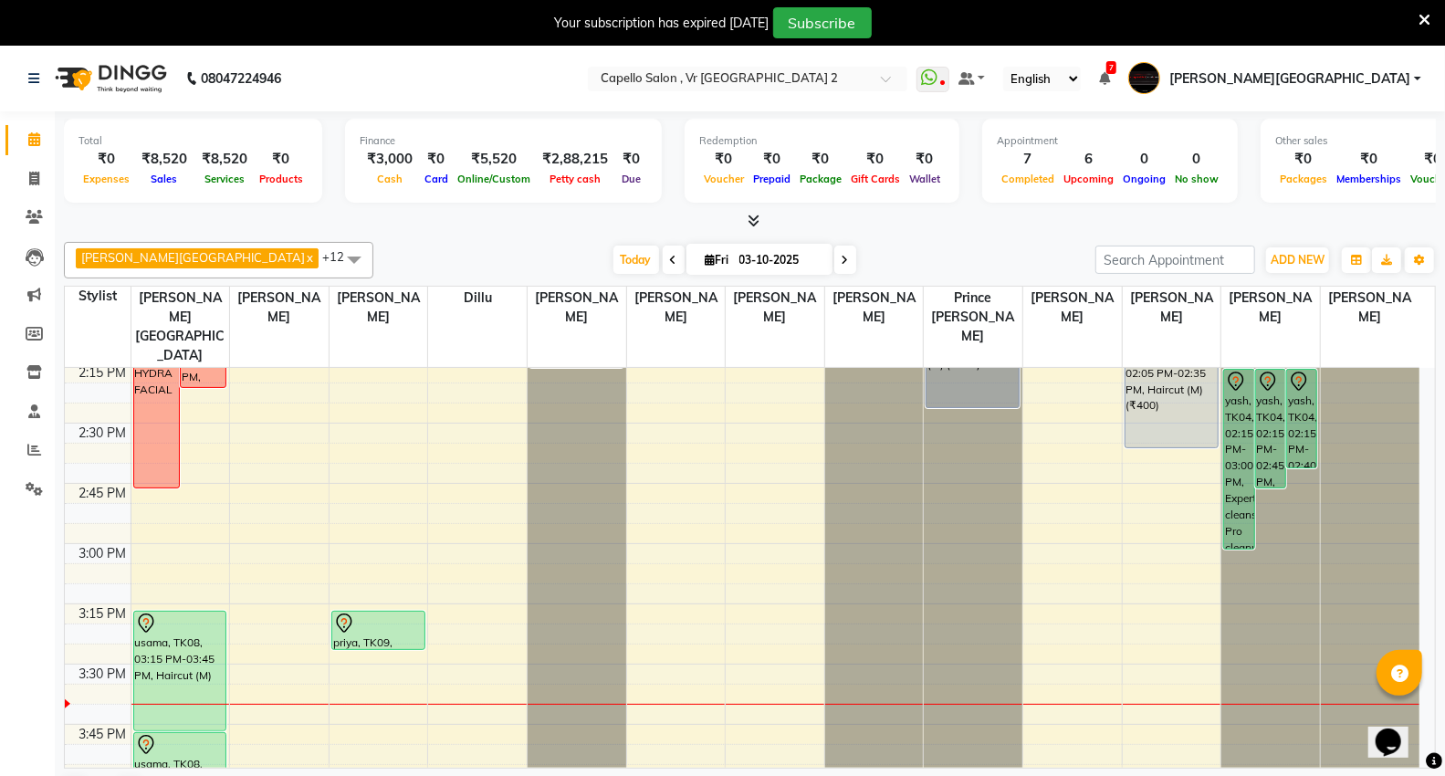
scroll to position [1318, 0]
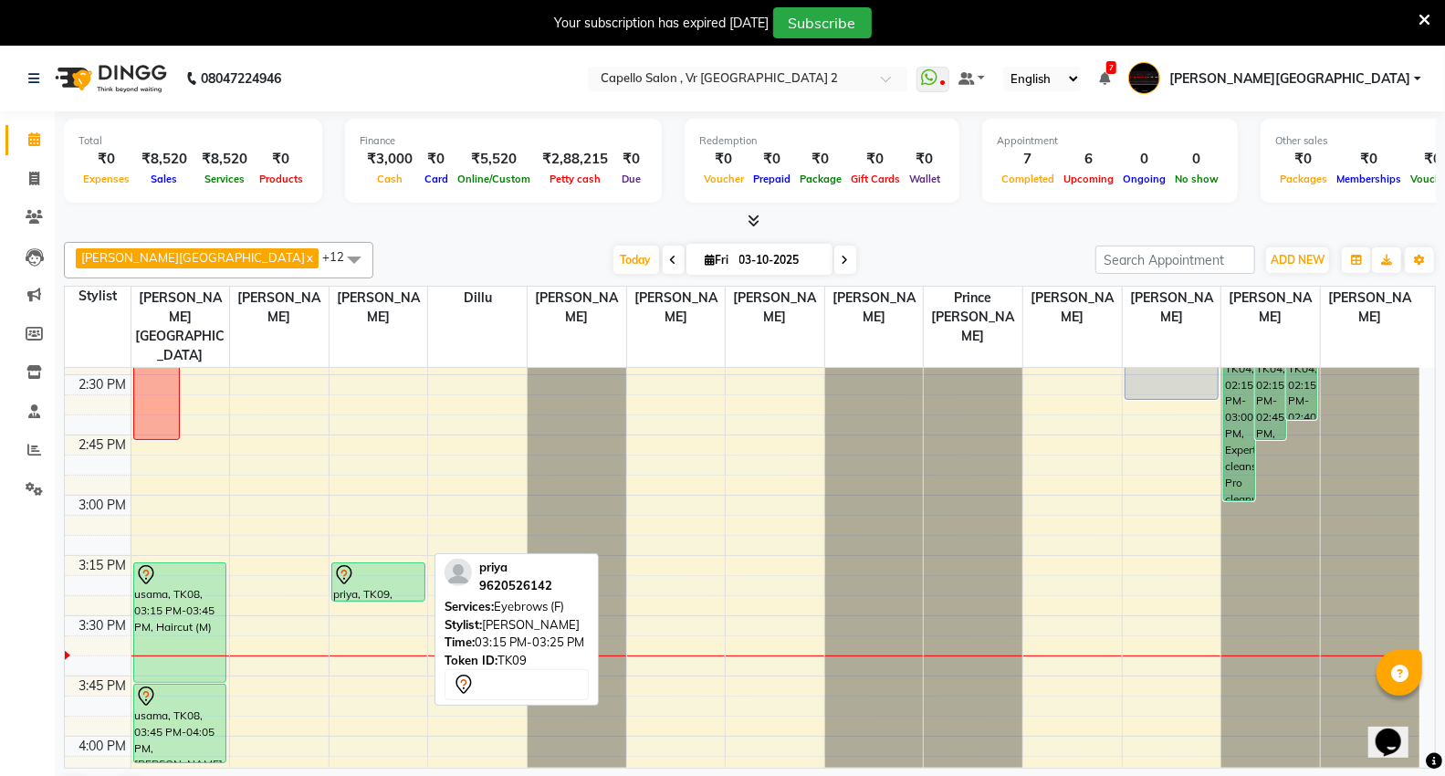
click at [362, 563] on div "priya, TK09, 03:15 PM-03:25 PM, Eyebrows (F)" at bounding box center [378, 581] width 92 height 37
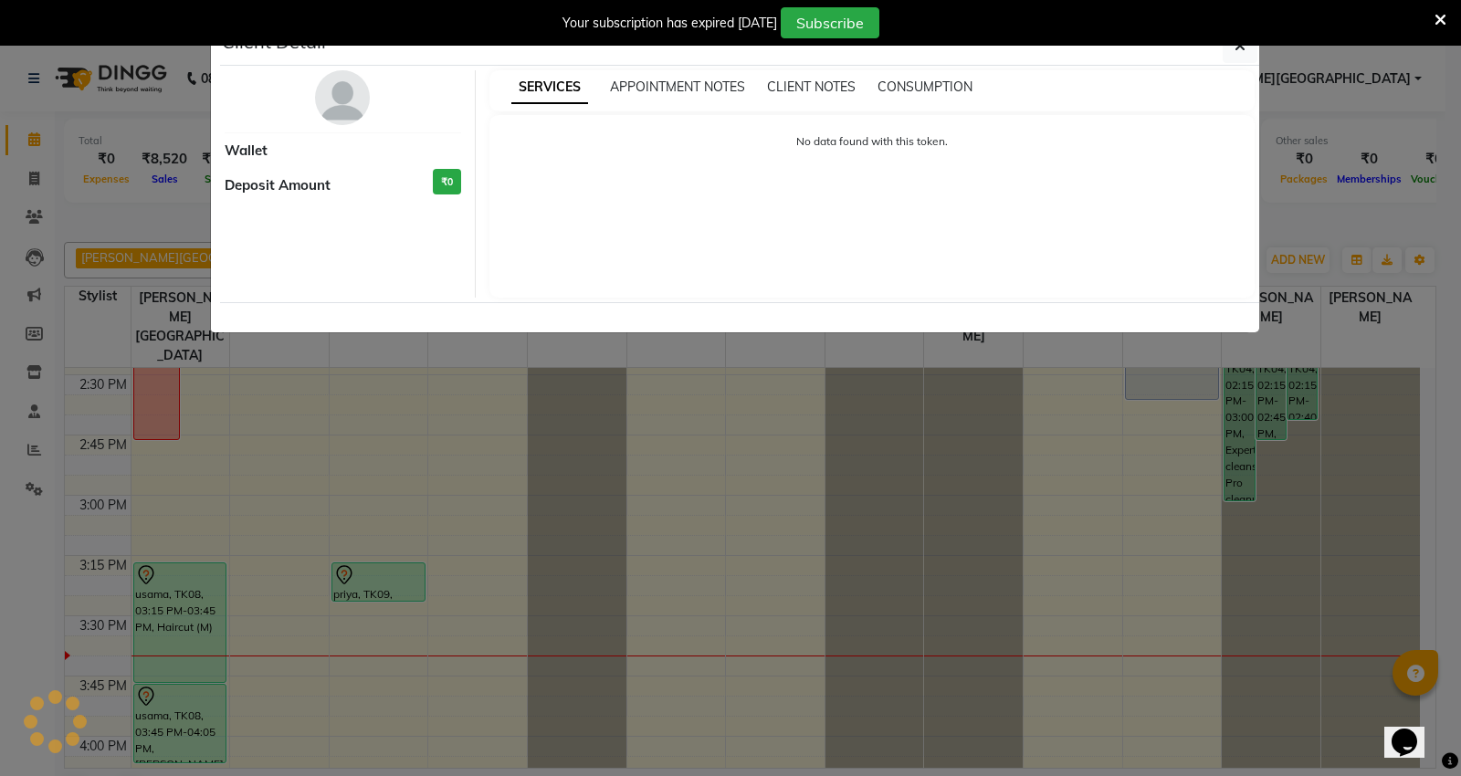
select select "7"
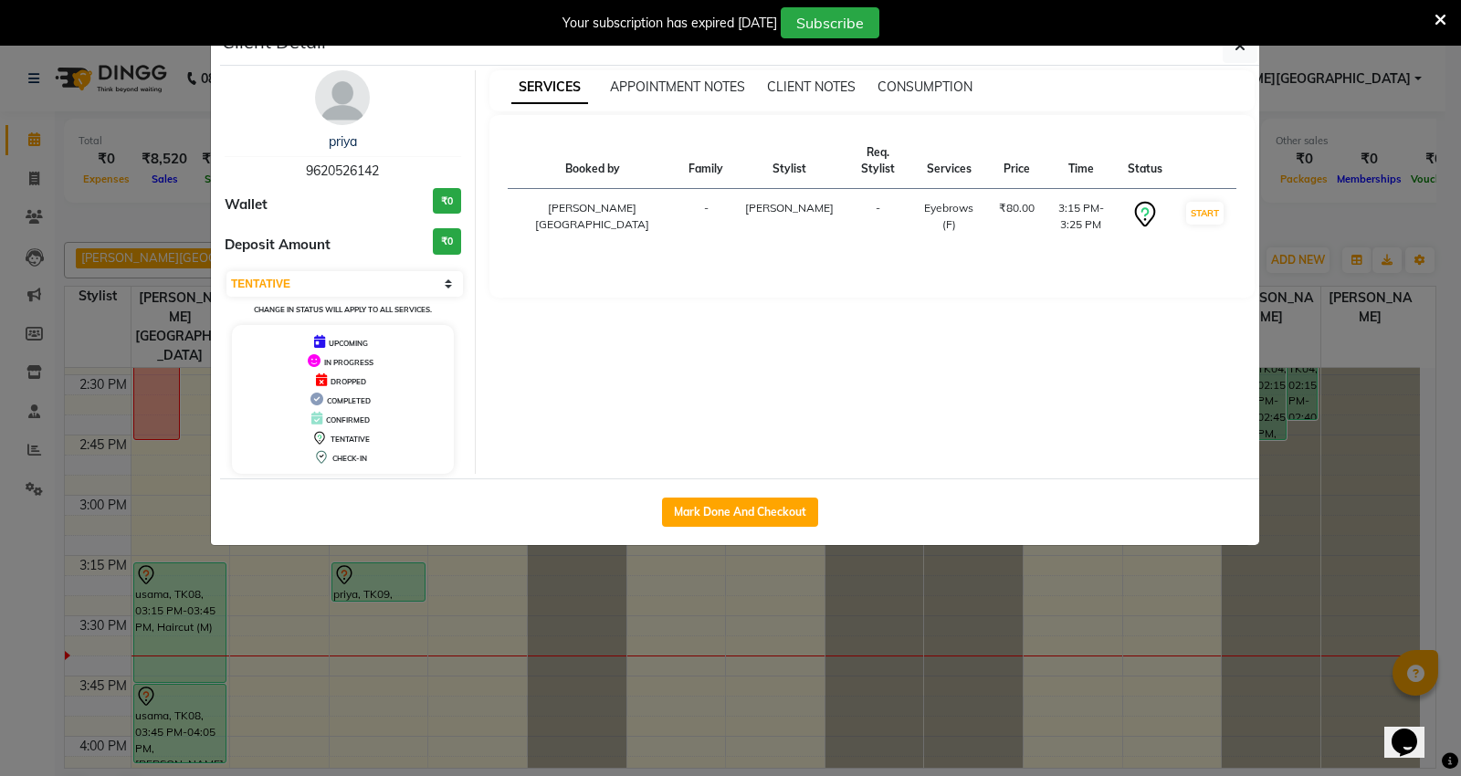
click at [833, 601] on ngb-modal-window "Client Detail priya 9620526142 Wallet ₹0 Deposit Amount ₹0 Select IN SERVICE CO…" at bounding box center [730, 388] width 1461 height 776
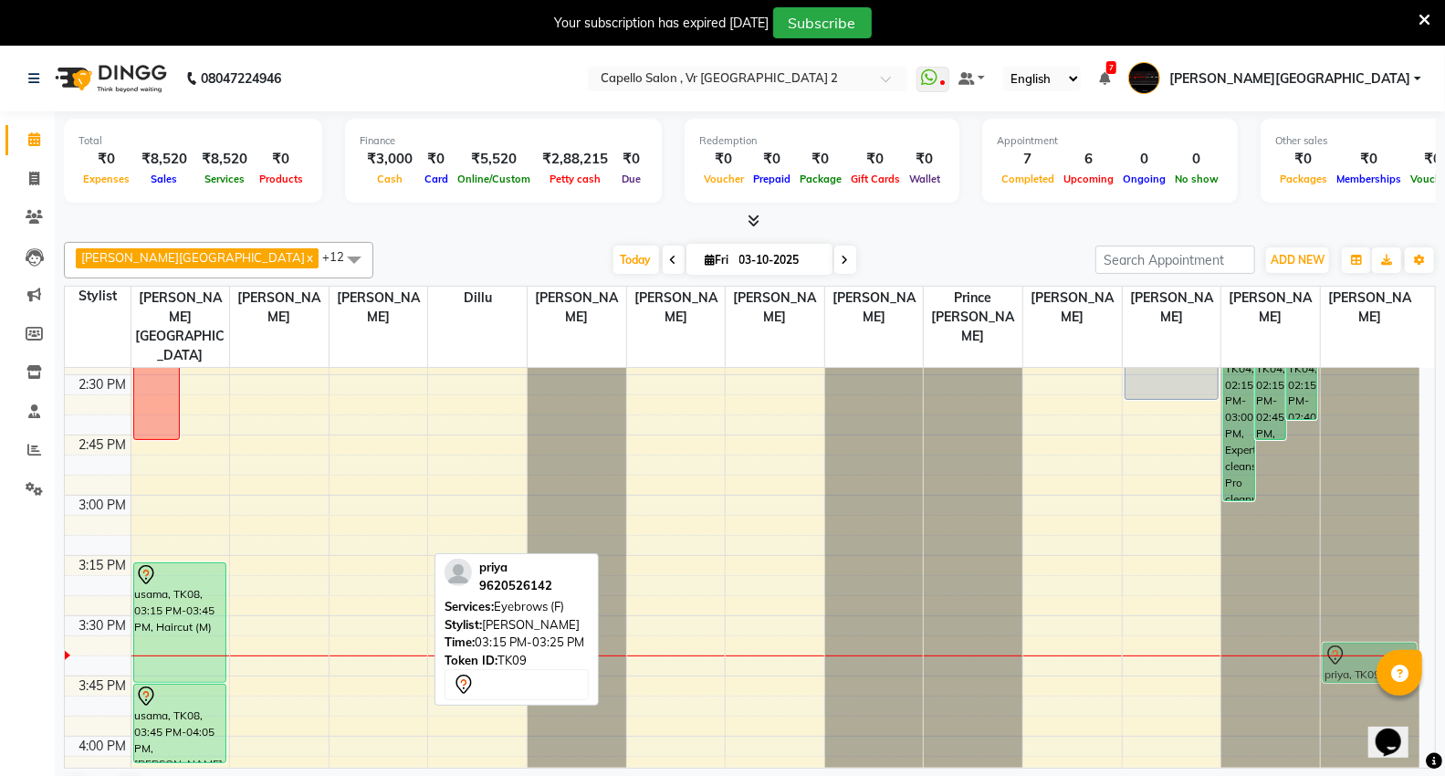
drag, startPoint x: 336, startPoint y: 549, endPoint x: 1319, endPoint y: 633, distance: 986.9
click at [1319, 633] on tr "pooja jain, TK03, 01:45 PM-02:45 PM, HYDRA FACIAL pooja jain, TK03, 01:50 PM-02…" at bounding box center [742, 616] width 1355 height 3133
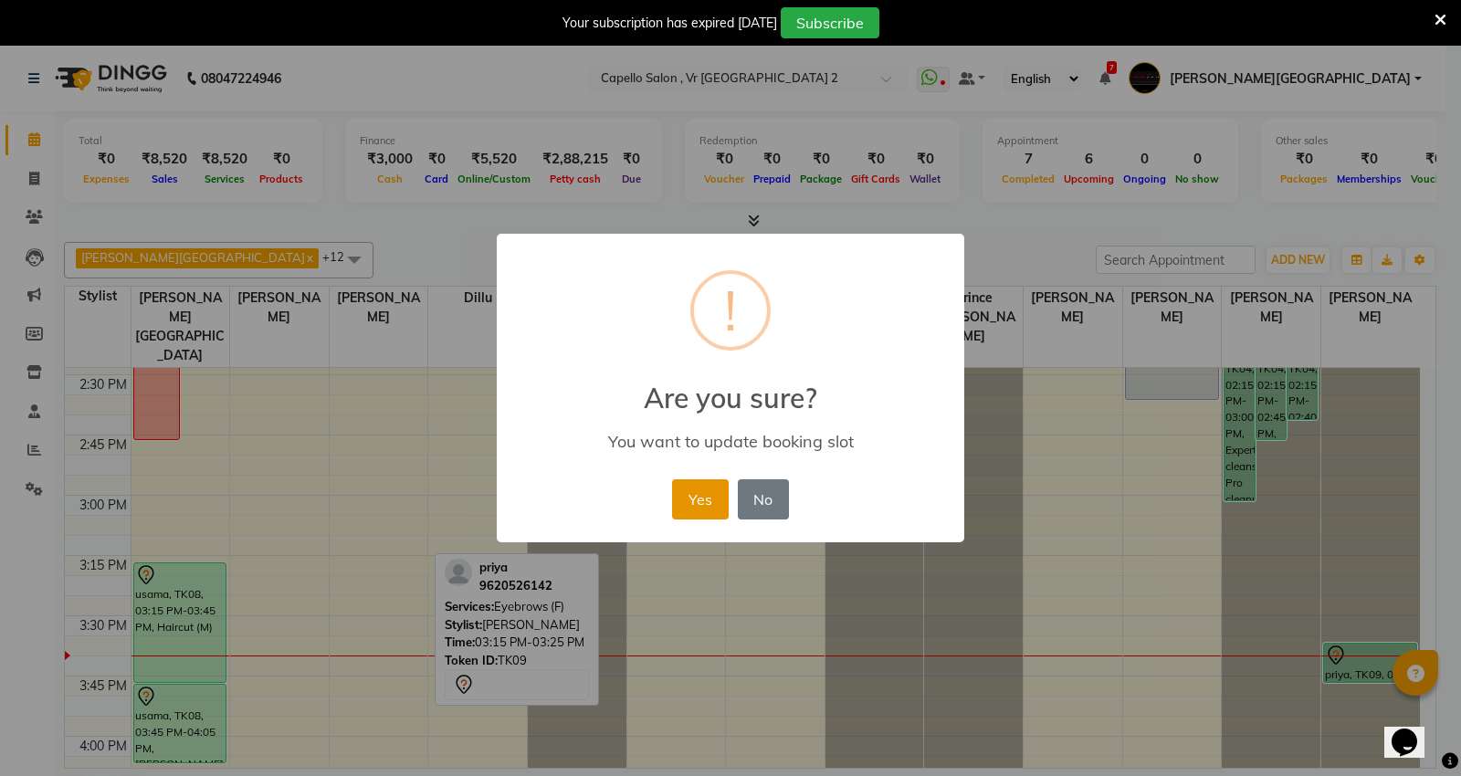
click at [708, 509] on button "Yes" at bounding box center [700, 499] width 56 height 40
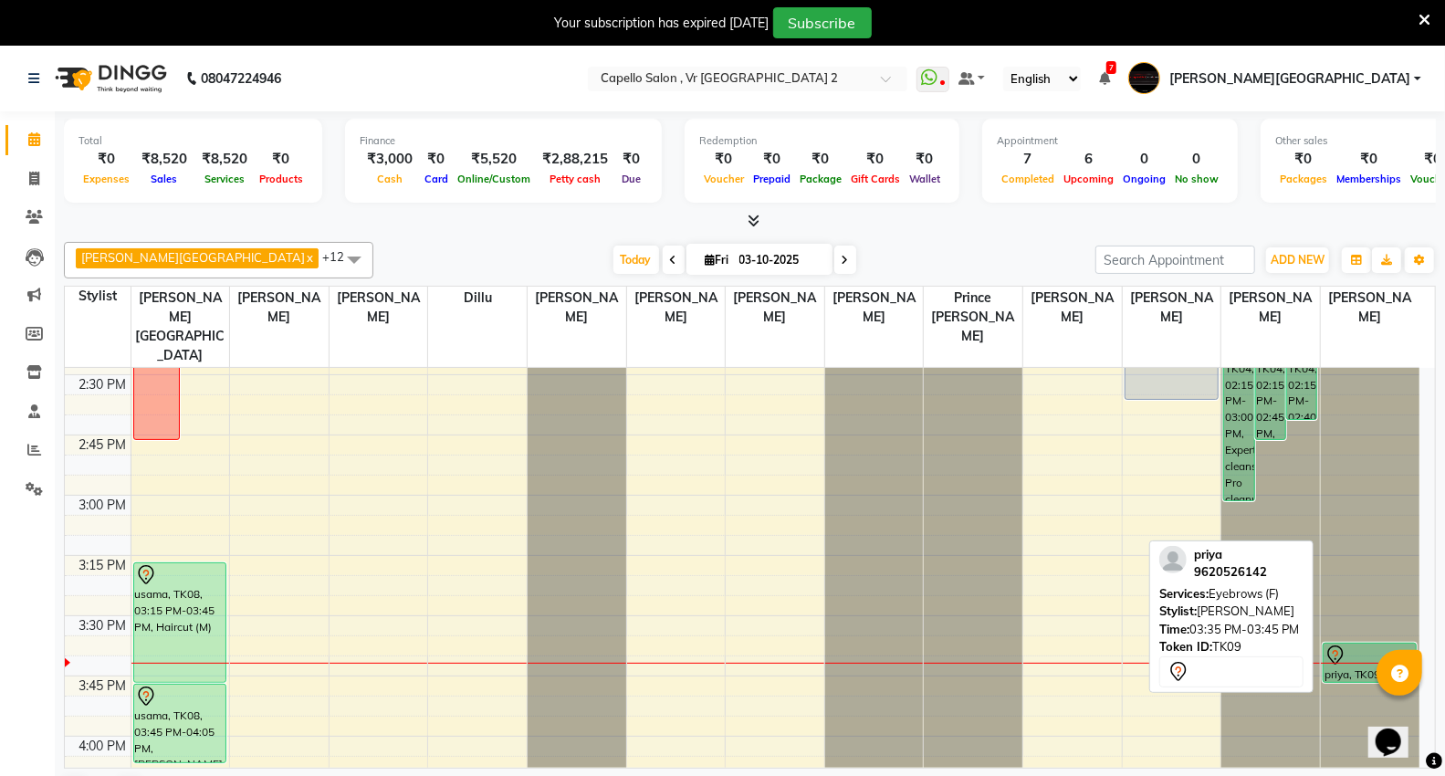
click at [1331, 678] on div at bounding box center [1370, 681] width 92 height 7
click at [1365, 644] on div "priya, TK09, 03:35 PM-03:45 PM, Eyebrows (F)" at bounding box center [1370, 663] width 92 height 38
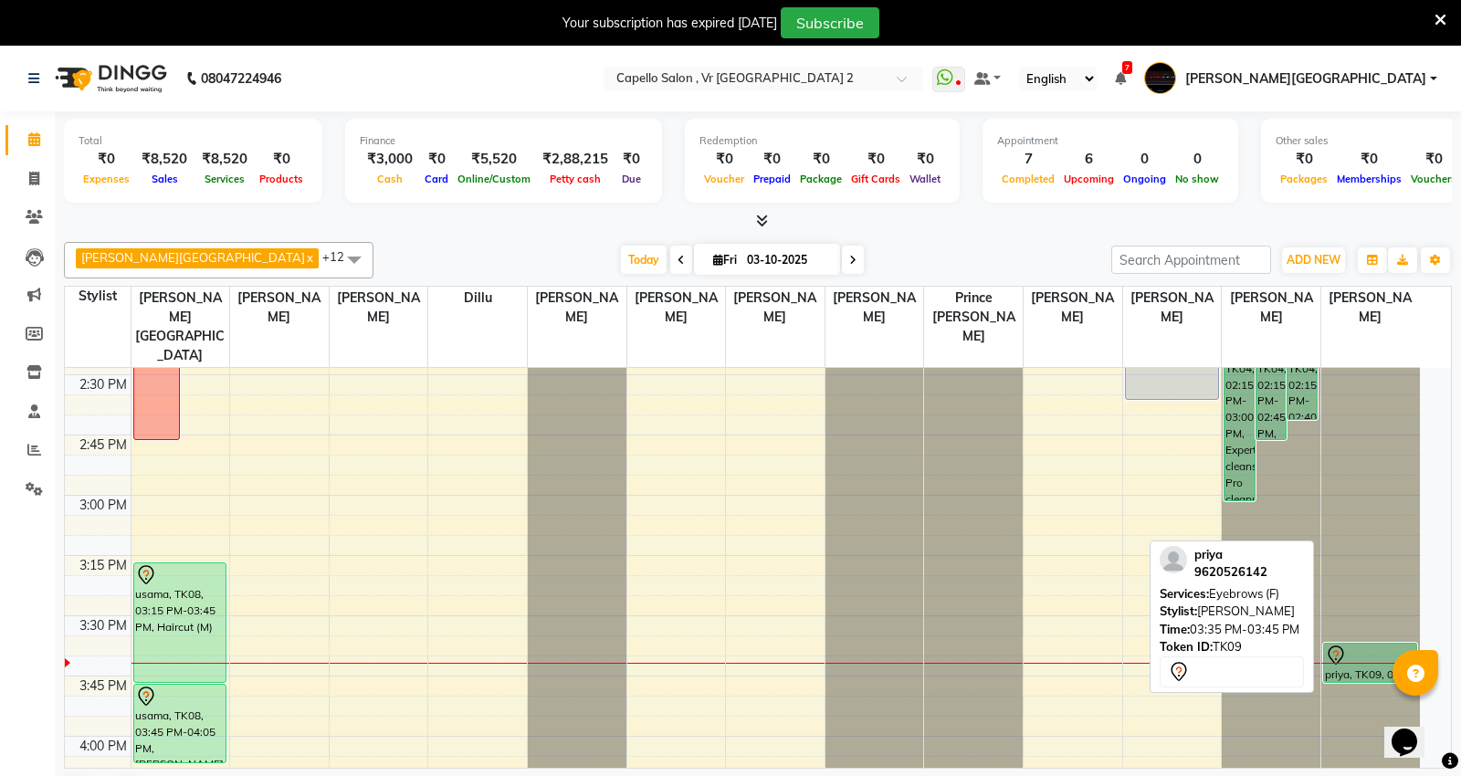
select select "7"
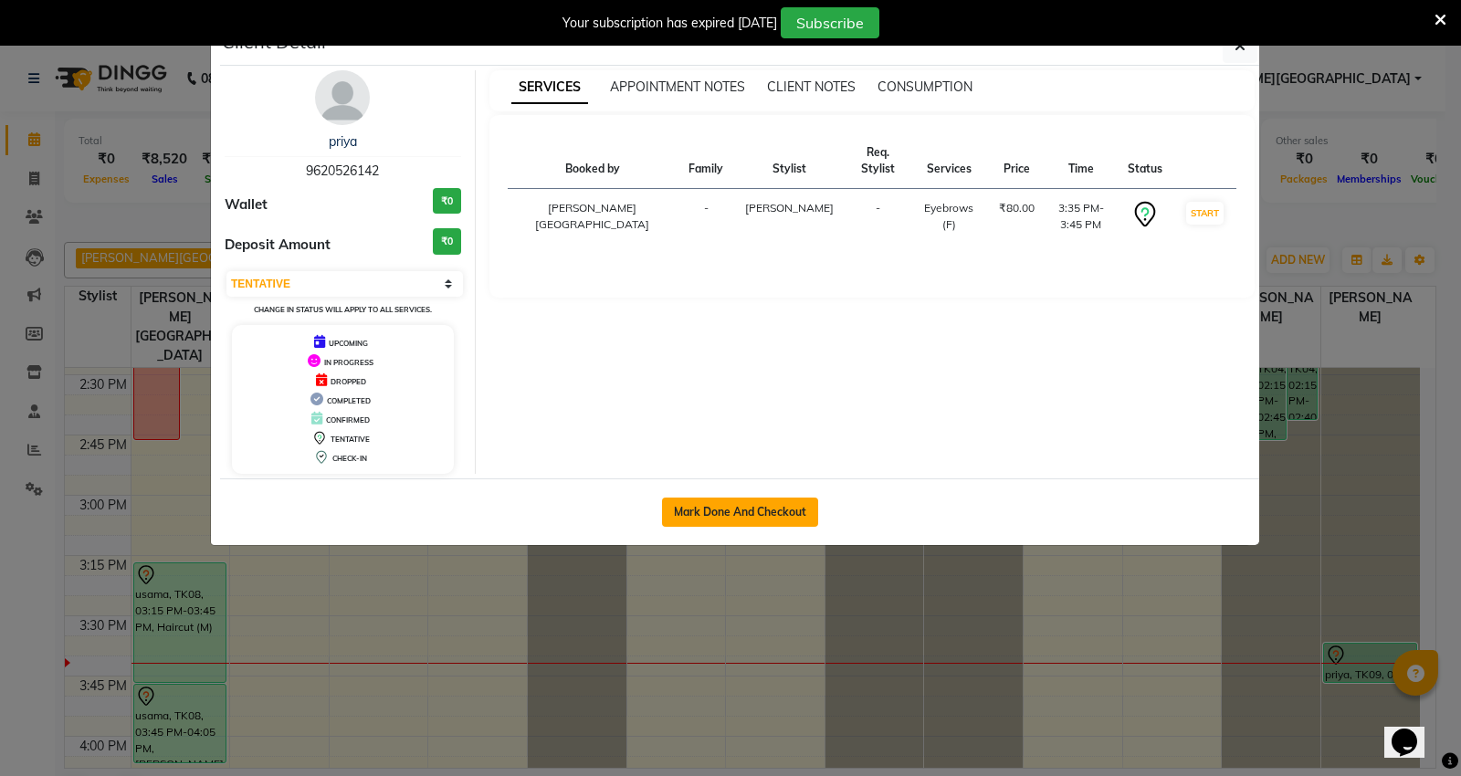
click at [687, 512] on button "Mark Done And Checkout" at bounding box center [740, 512] width 156 height 29
select select "service"
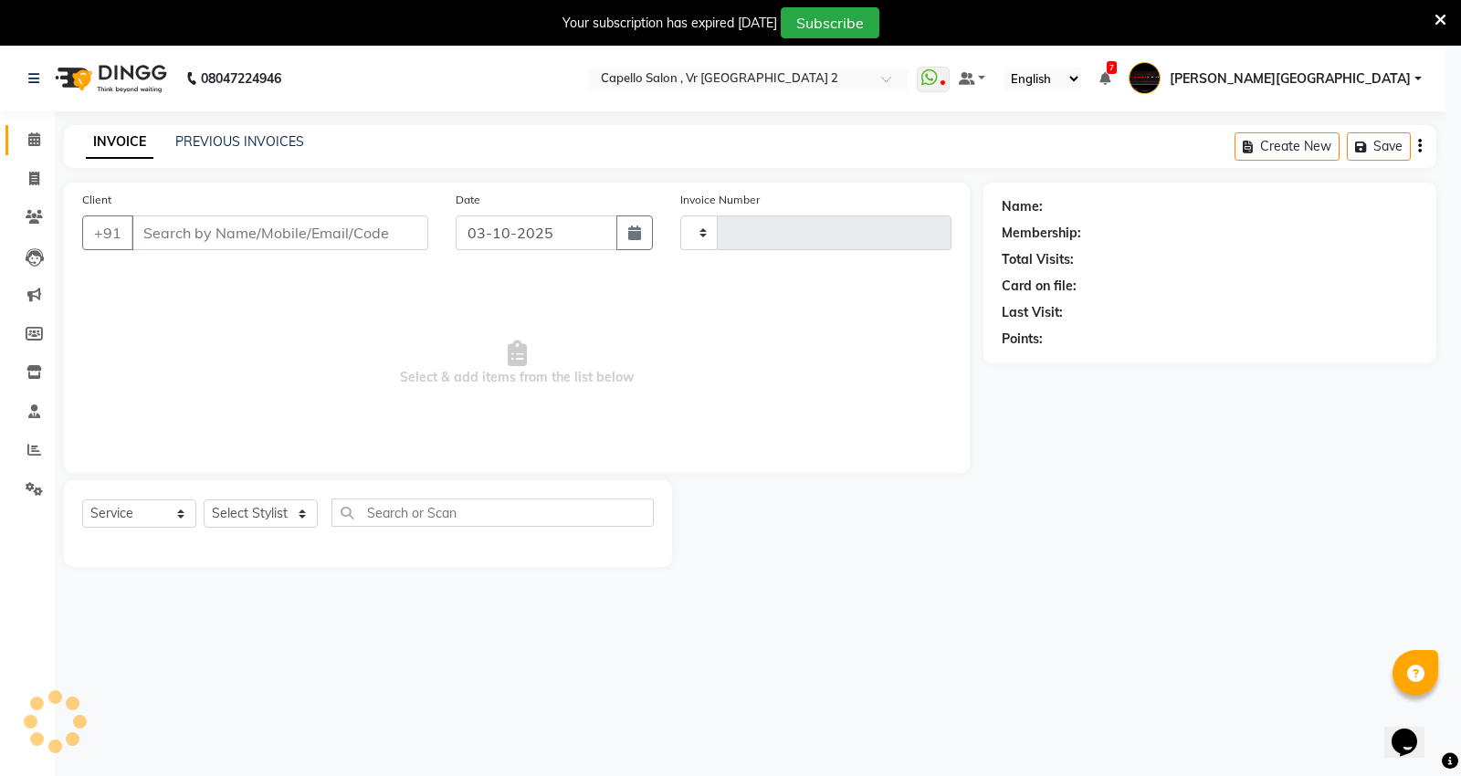
type input "5487"
select select "848"
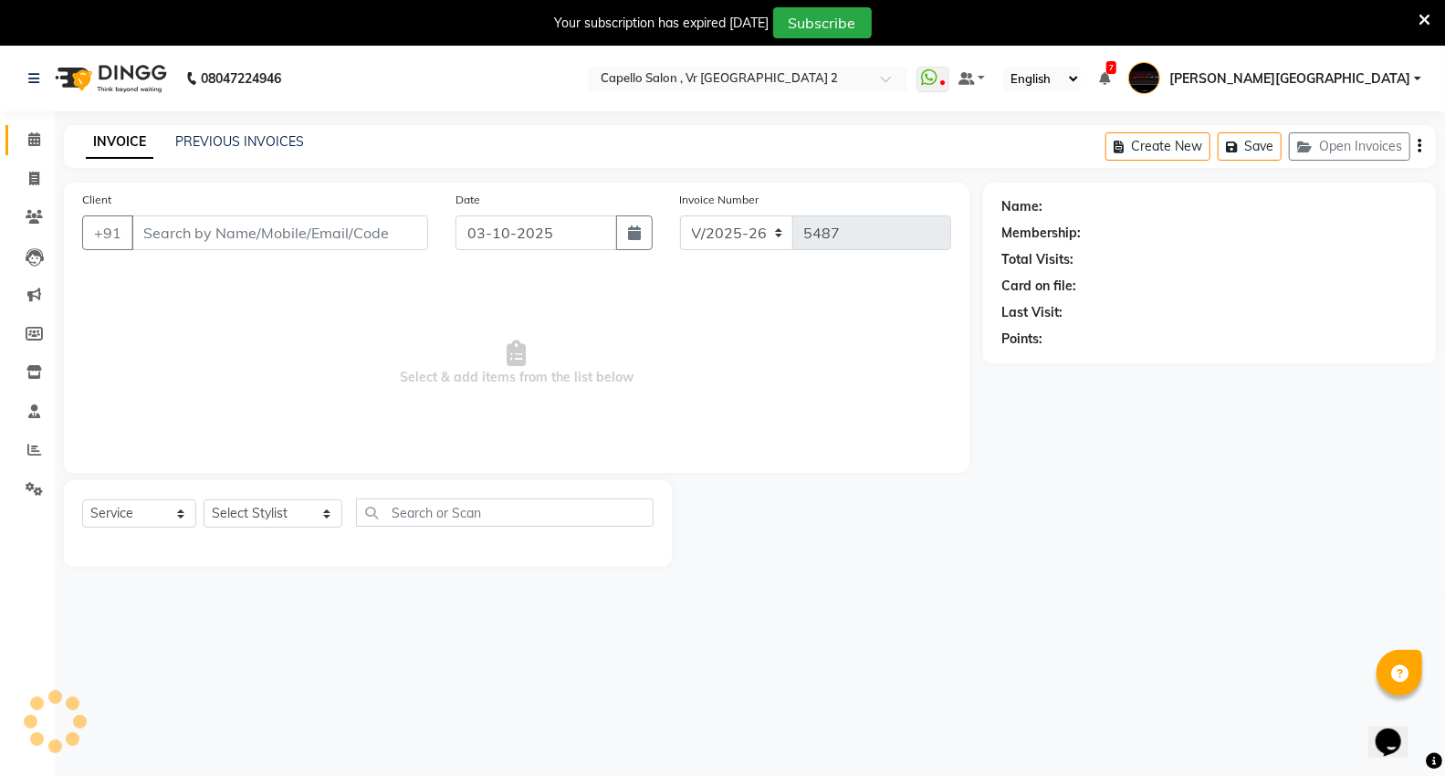
type input "9620526142"
select select "89136"
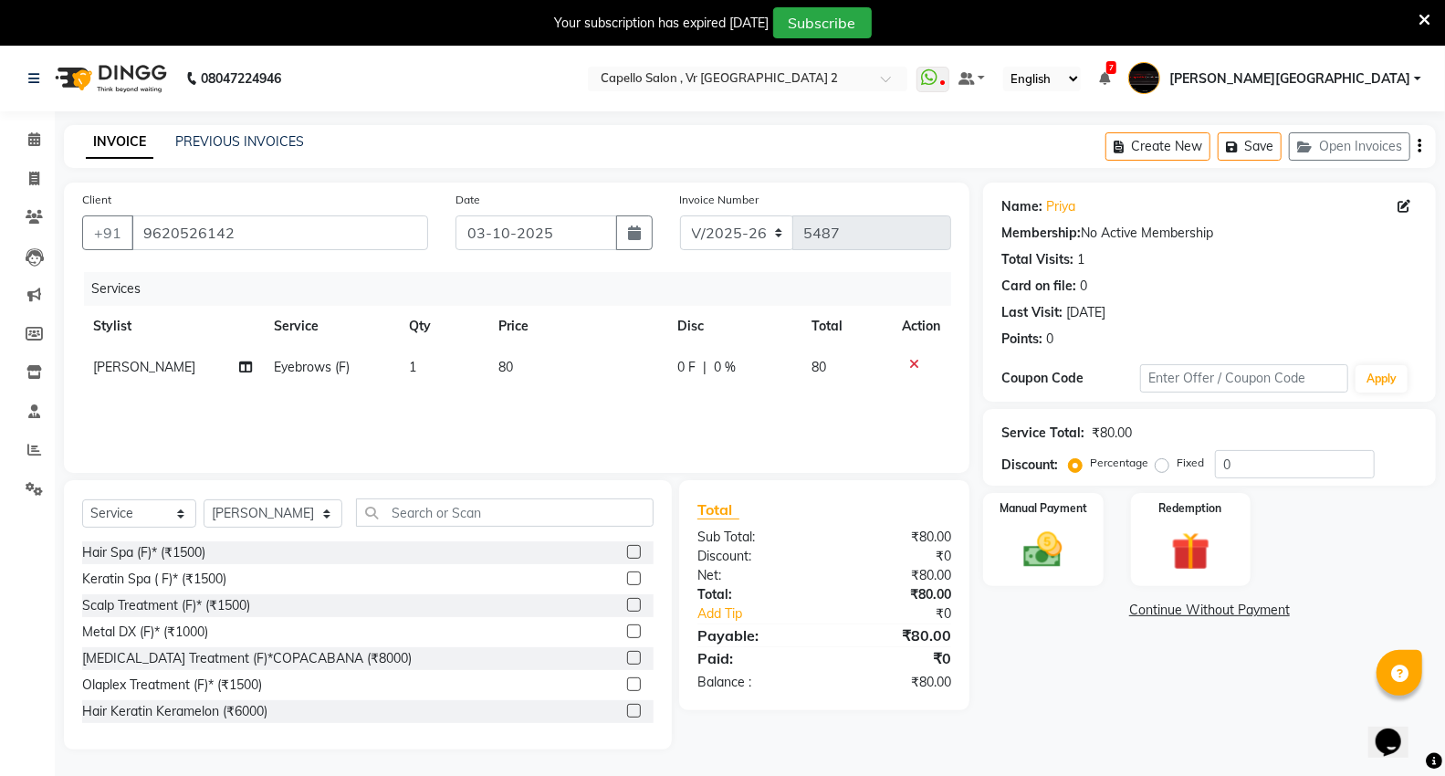
click at [551, 365] on td "80" at bounding box center [577, 367] width 179 height 41
select select "89136"
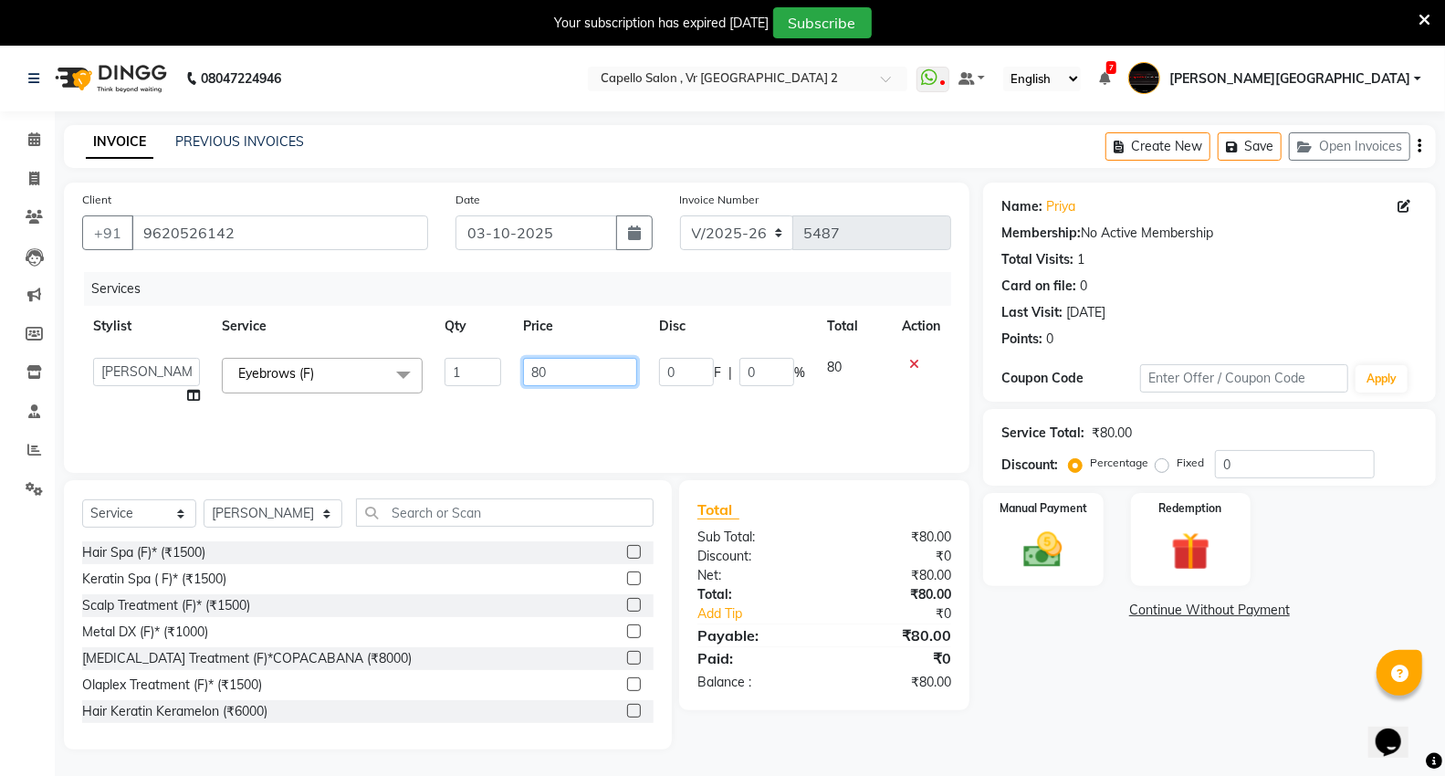
click at [568, 370] on input "80" at bounding box center [580, 372] width 114 height 28
type input "8"
type input "6"
type input "16"
type input "160"
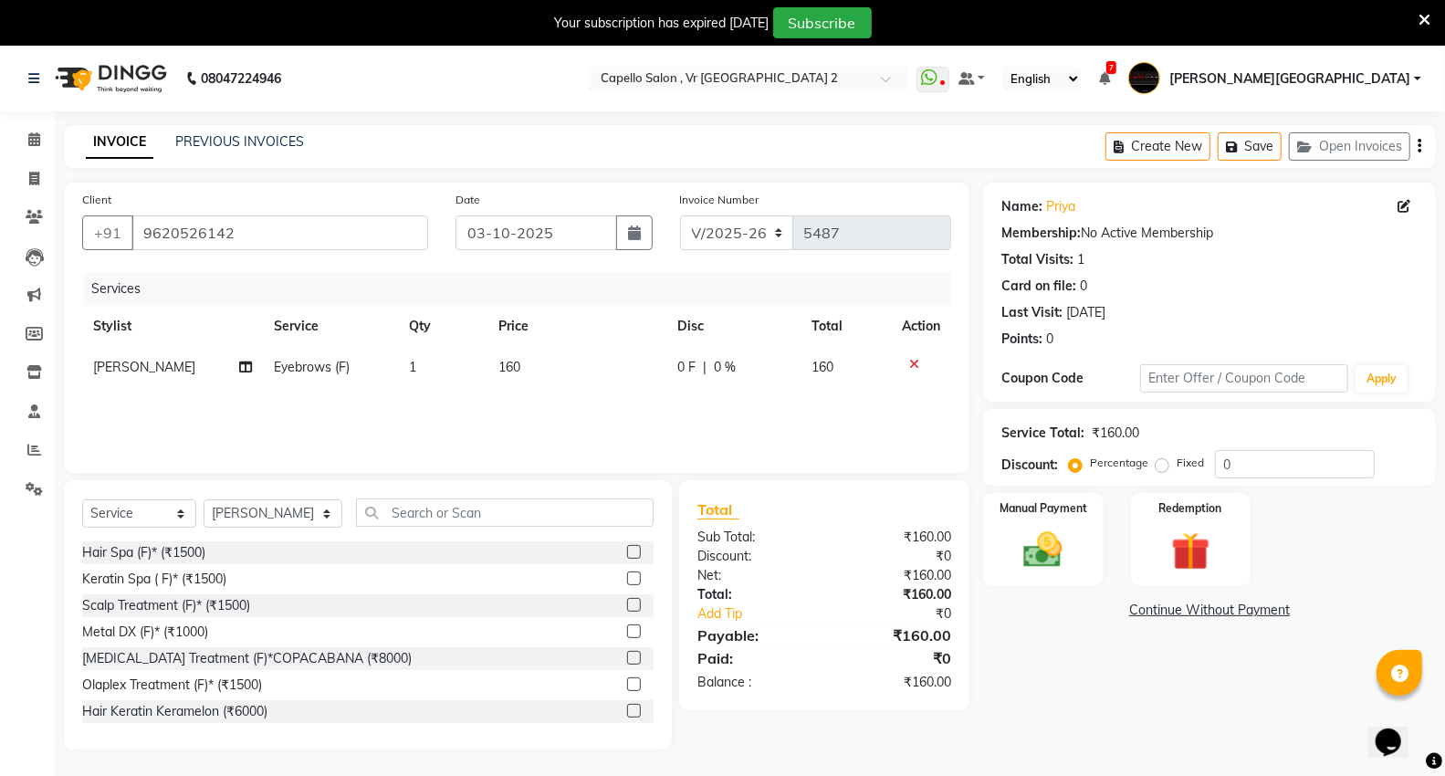
click at [983, 591] on div "Name: Priya Membership: No Active Membership Total Visits: 1 Card on file: 0 La…" at bounding box center [1216, 466] width 467 height 567
click at [1087, 548] on div "Manual Payment" at bounding box center [1043, 540] width 125 height 98
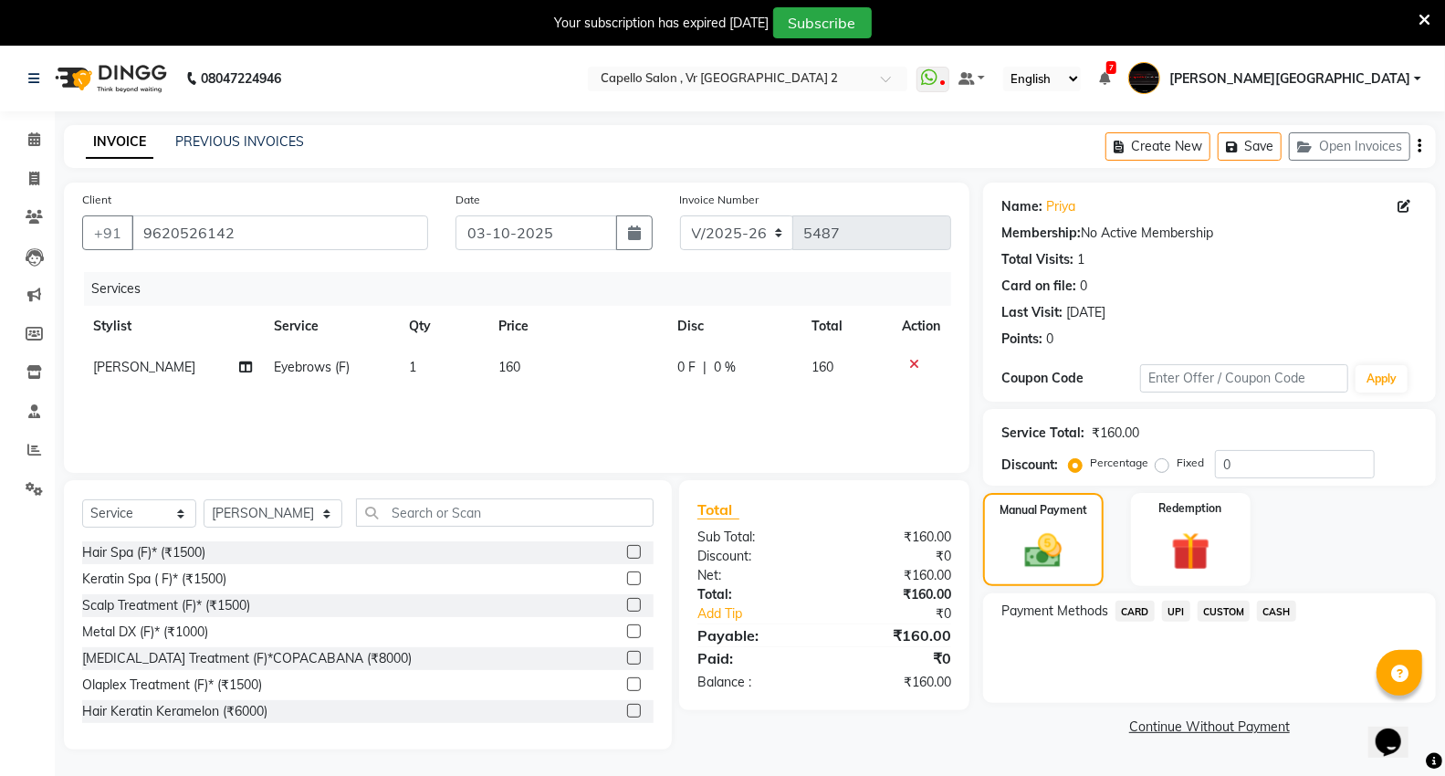
click at [1274, 608] on span "CASH" at bounding box center [1276, 611] width 39 height 21
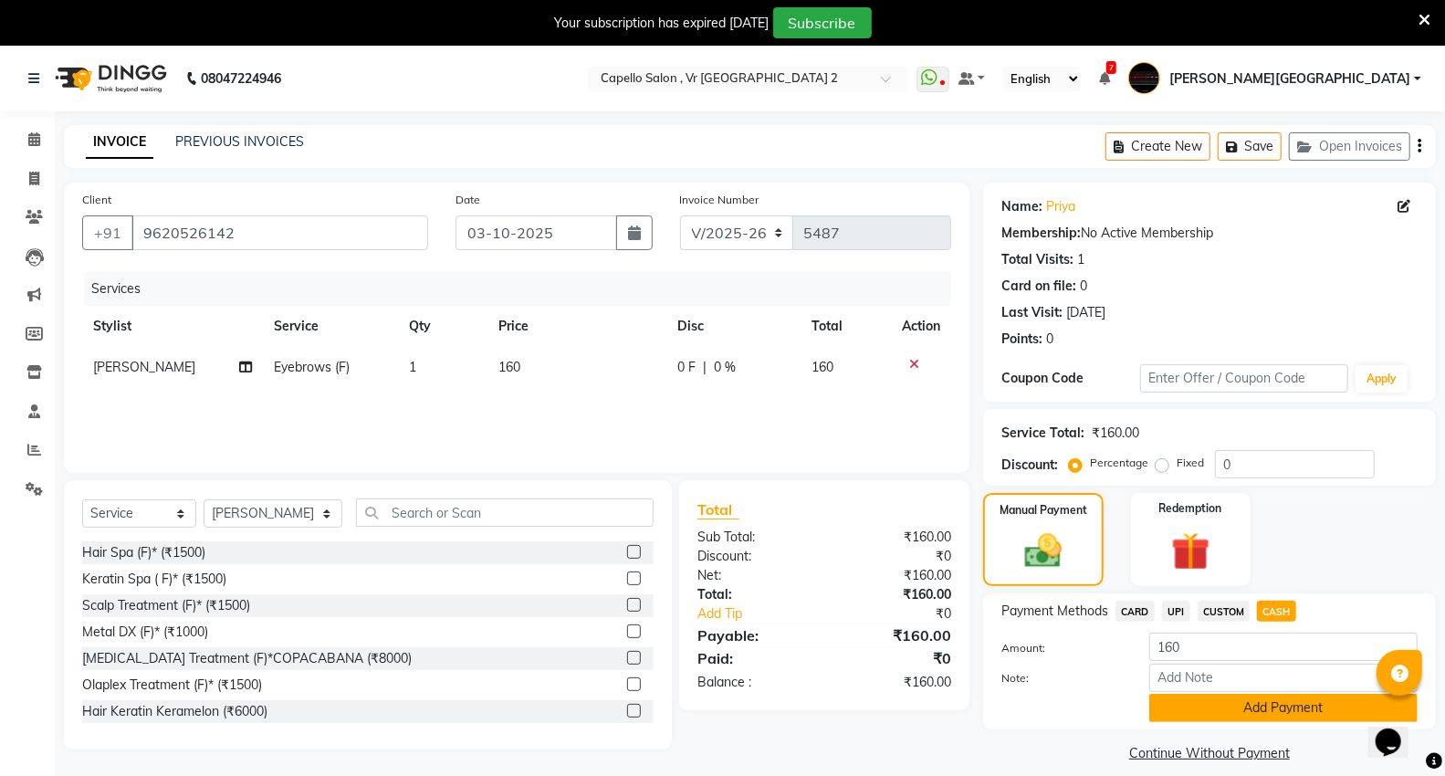
click at [1240, 715] on button "Add Payment" at bounding box center [1284, 708] width 268 height 28
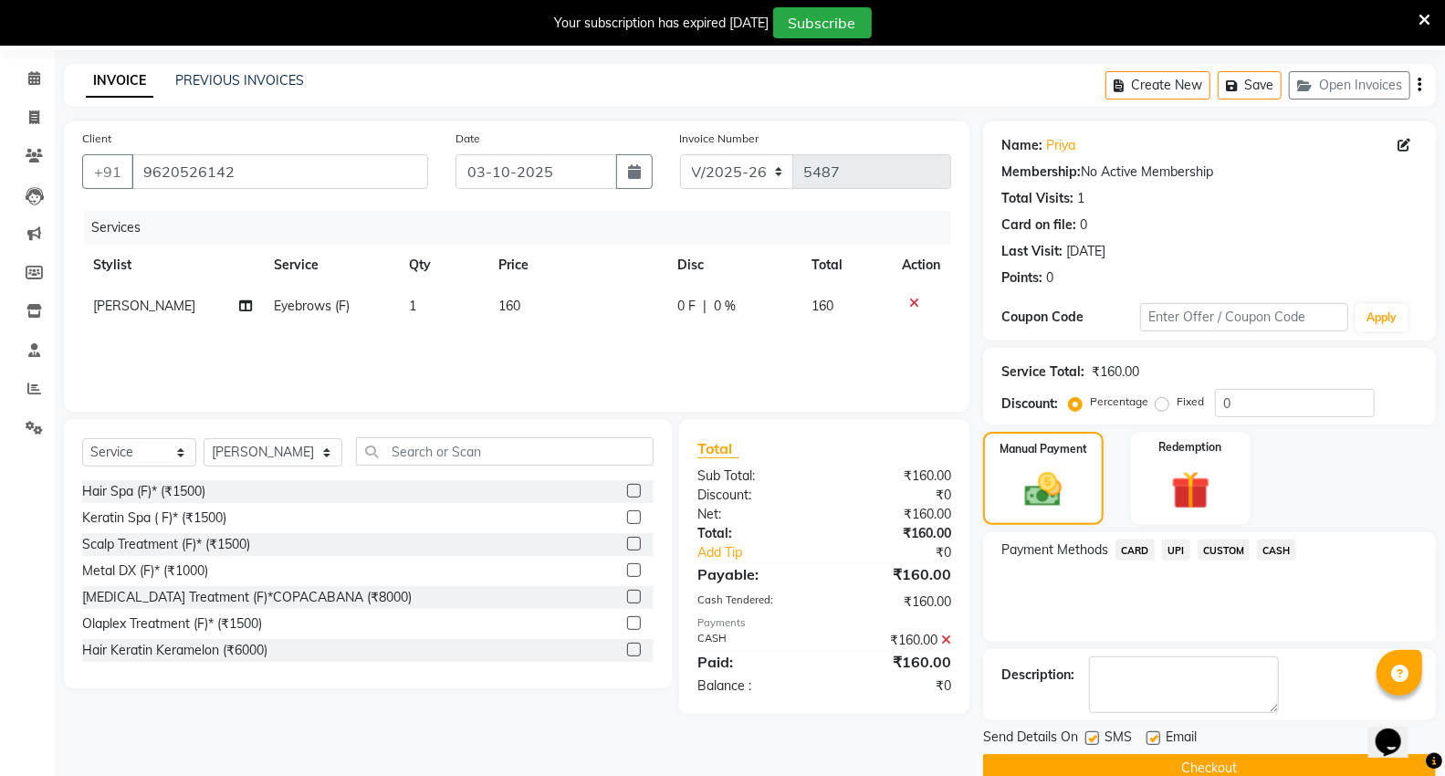
scroll to position [95, 0]
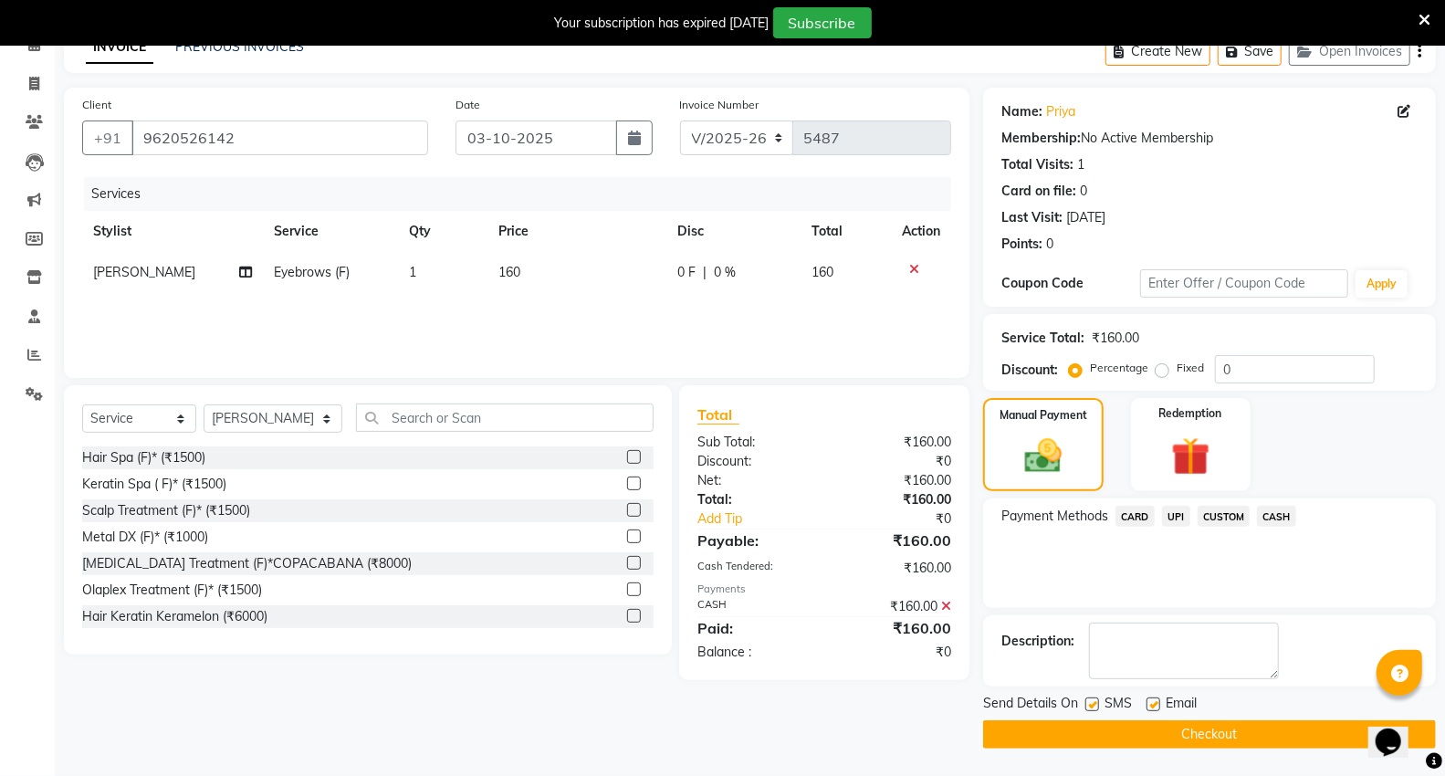
click at [1062, 740] on button "Checkout" at bounding box center [1209, 734] width 453 height 28
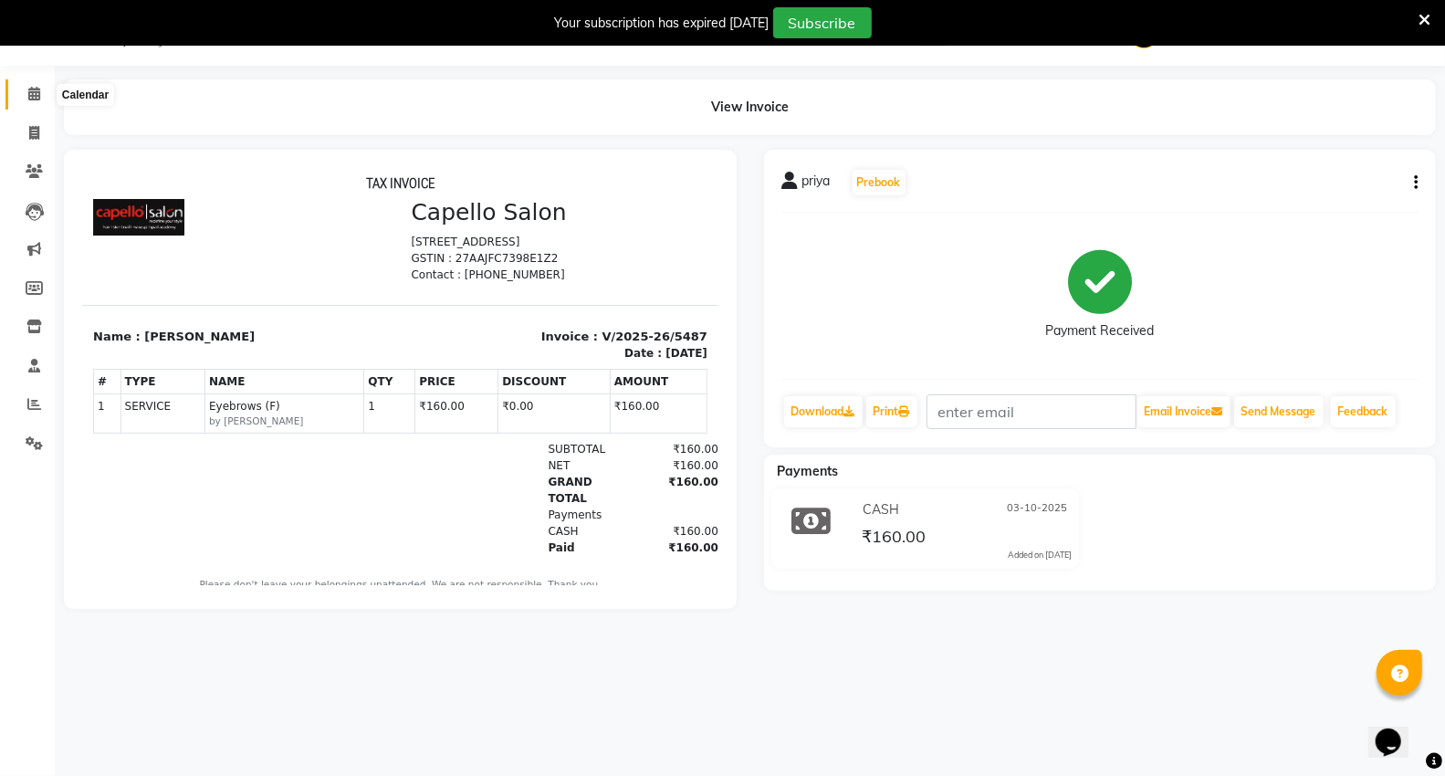
click at [39, 88] on span at bounding box center [34, 94] width 32 height 21
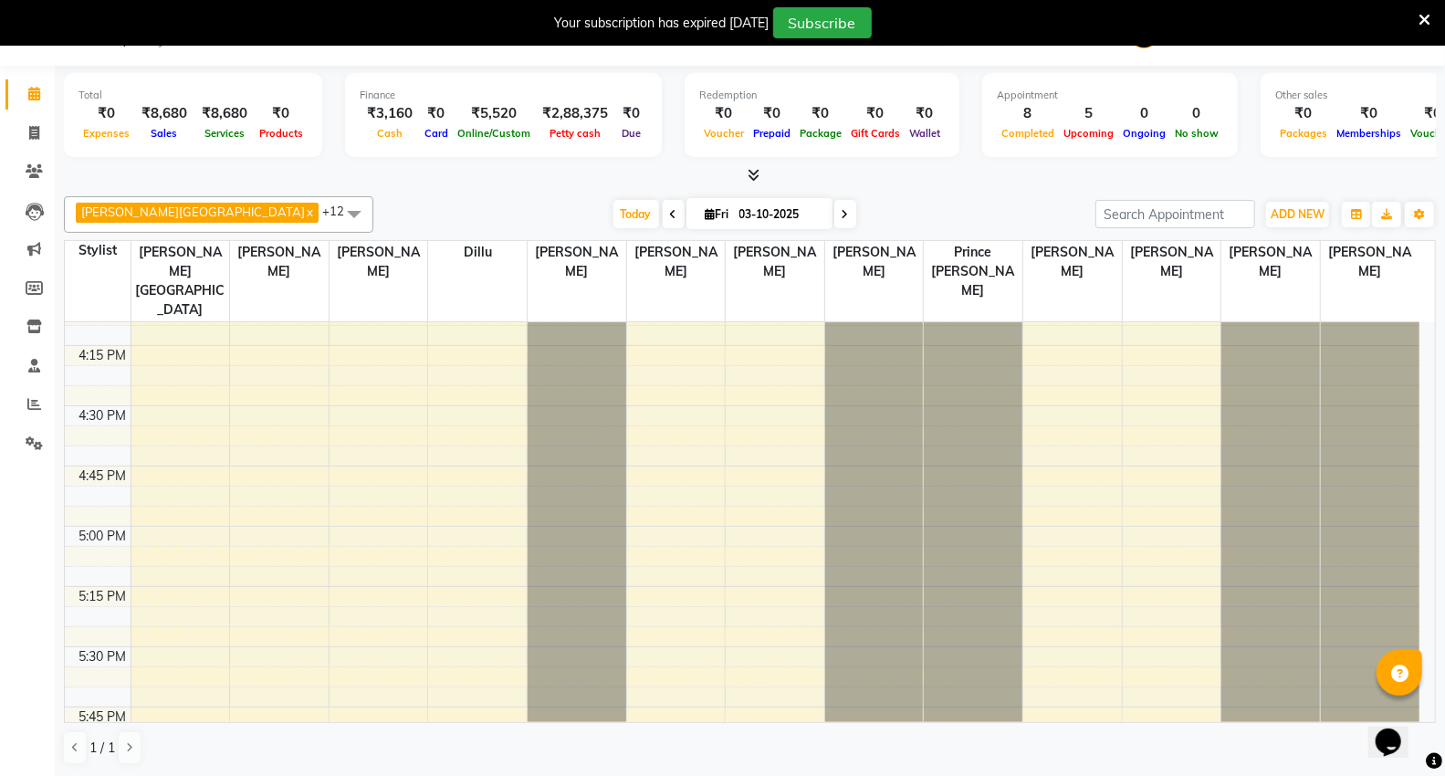
scroll to position [1521, 0]
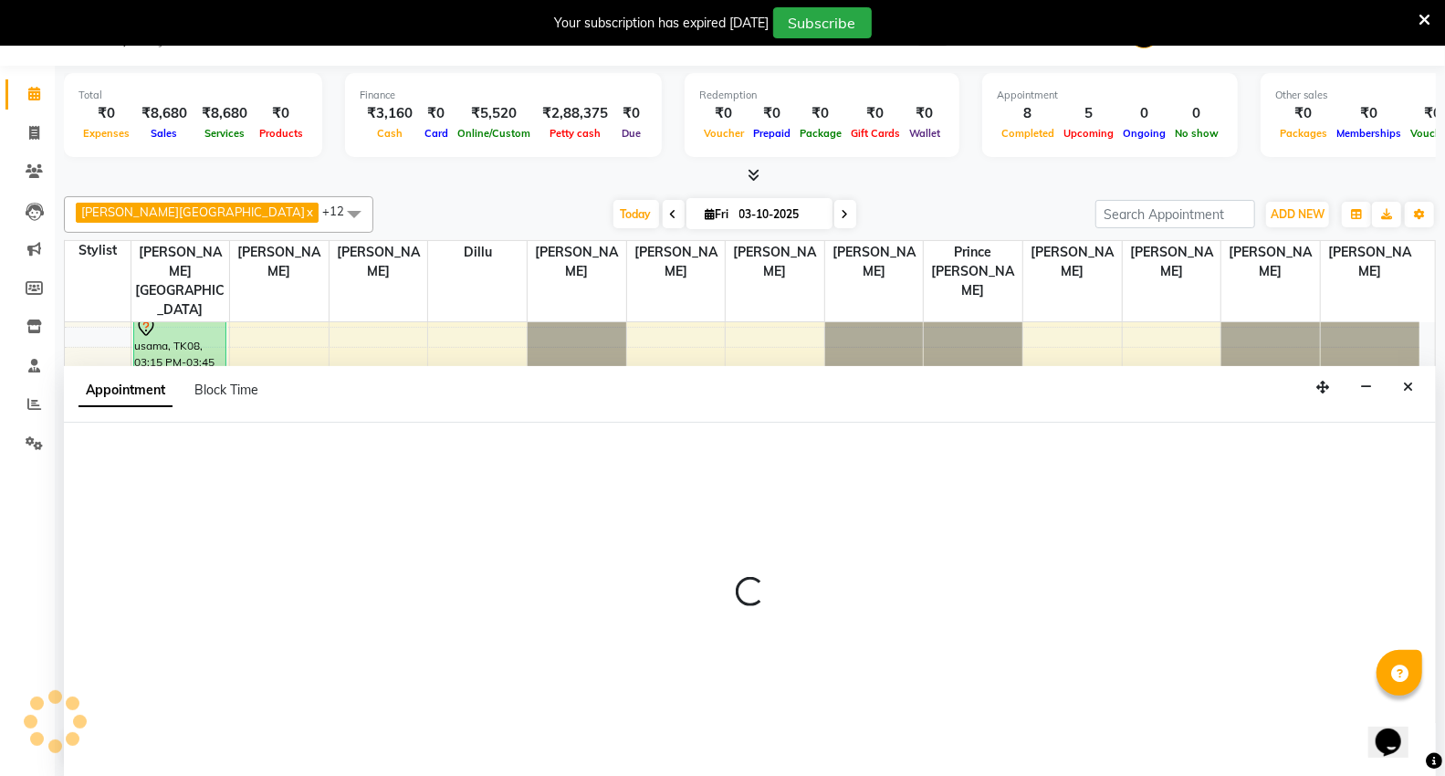
scroll to position [47, 0]
select select "83801"
select select "tentative"
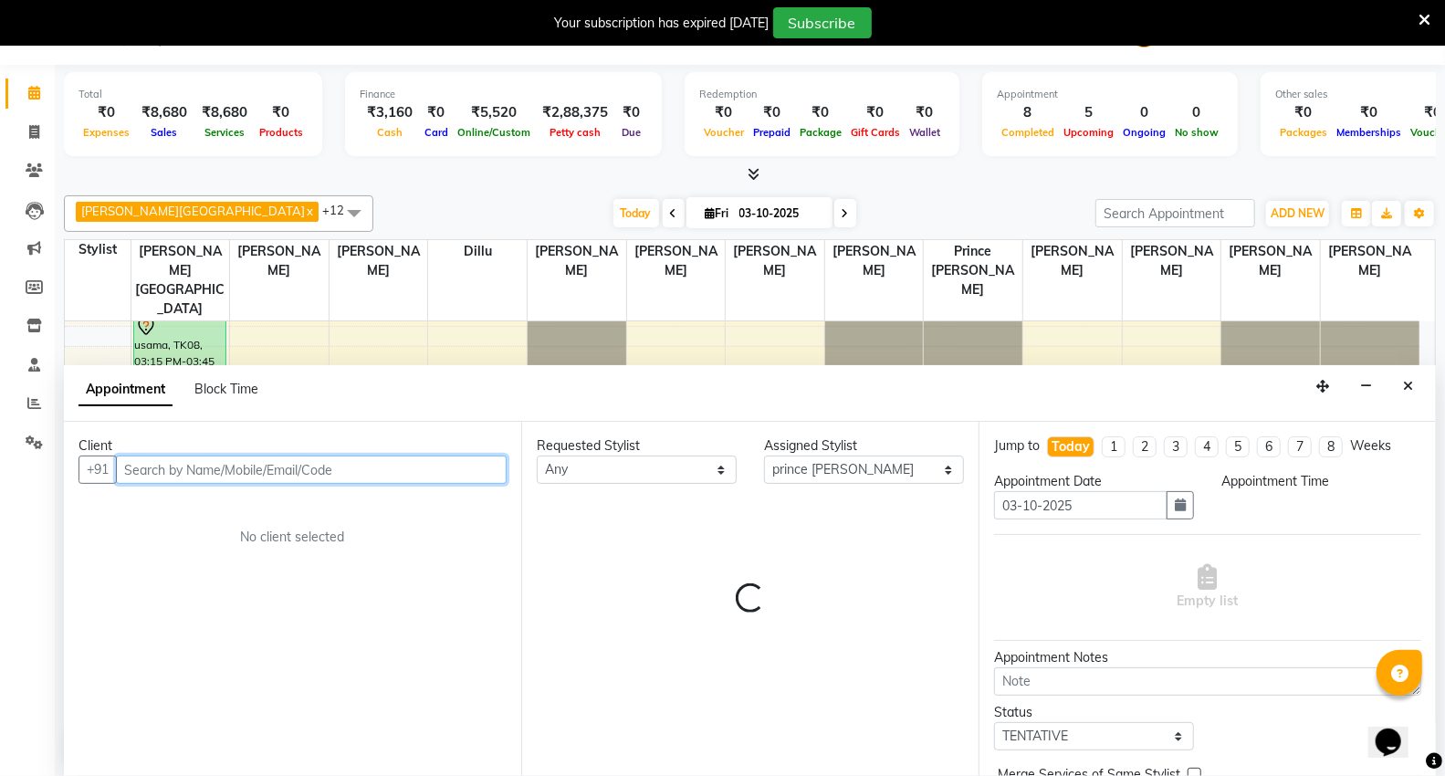
select select "945"
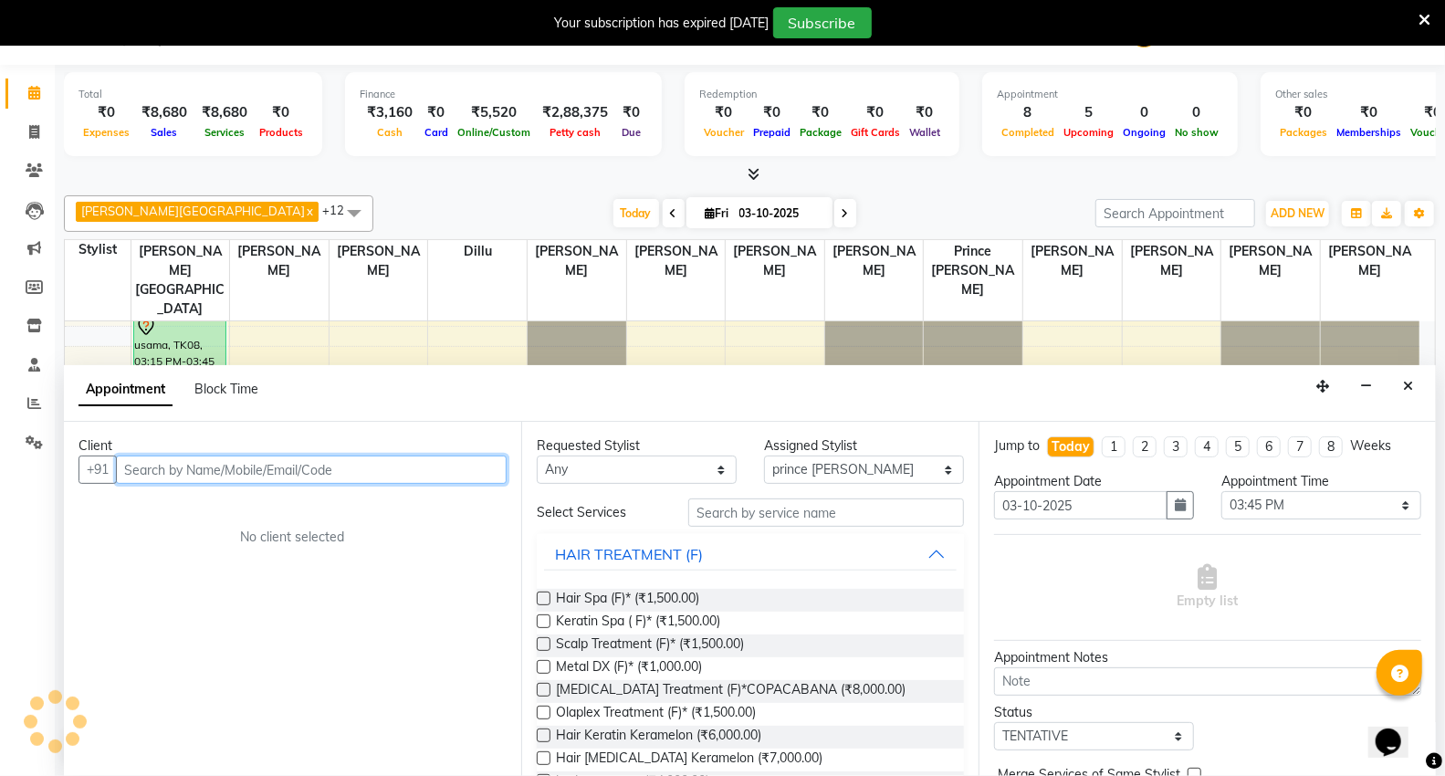
click at [211, 472] on input "text" at bounding box center [311, 470] width 391 height 28
type input "8"
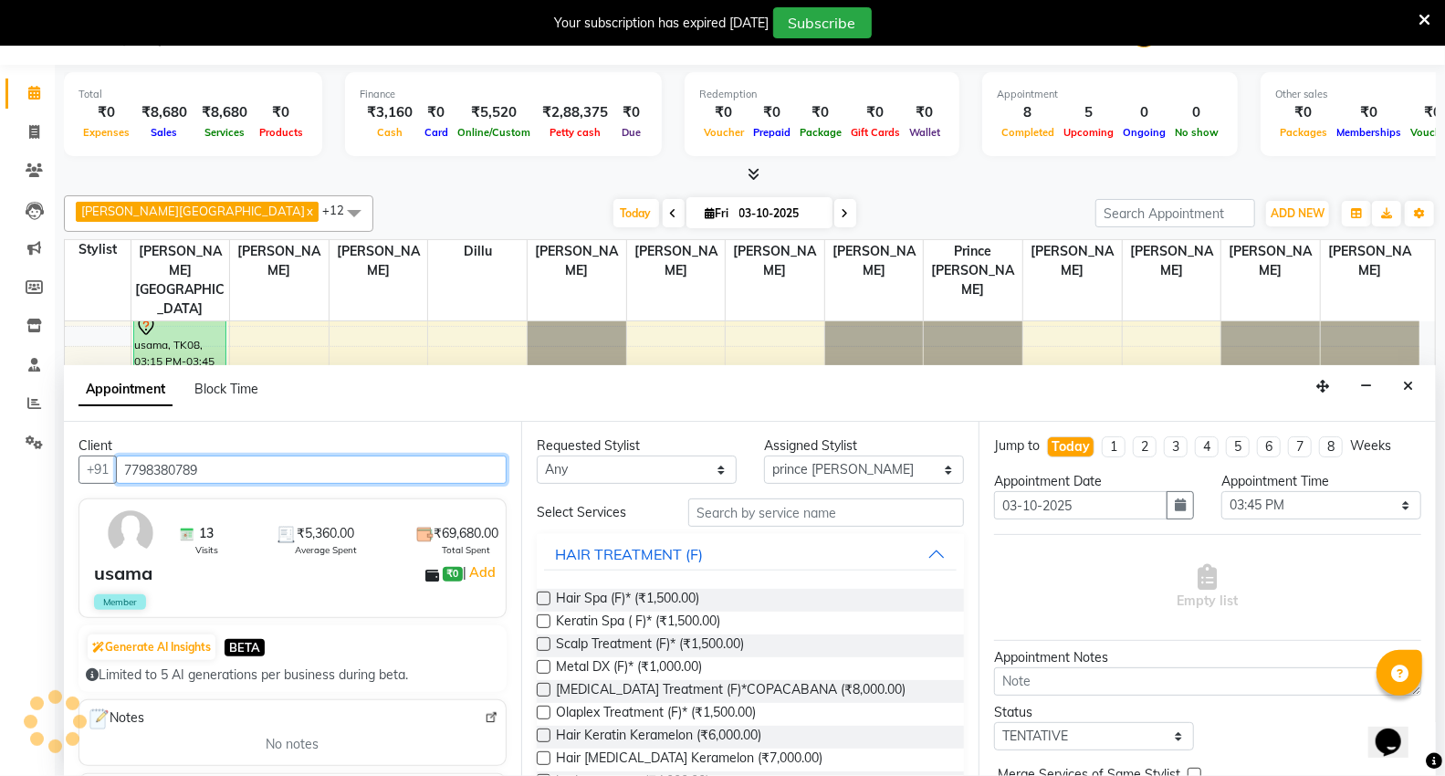
type input "7798380789"
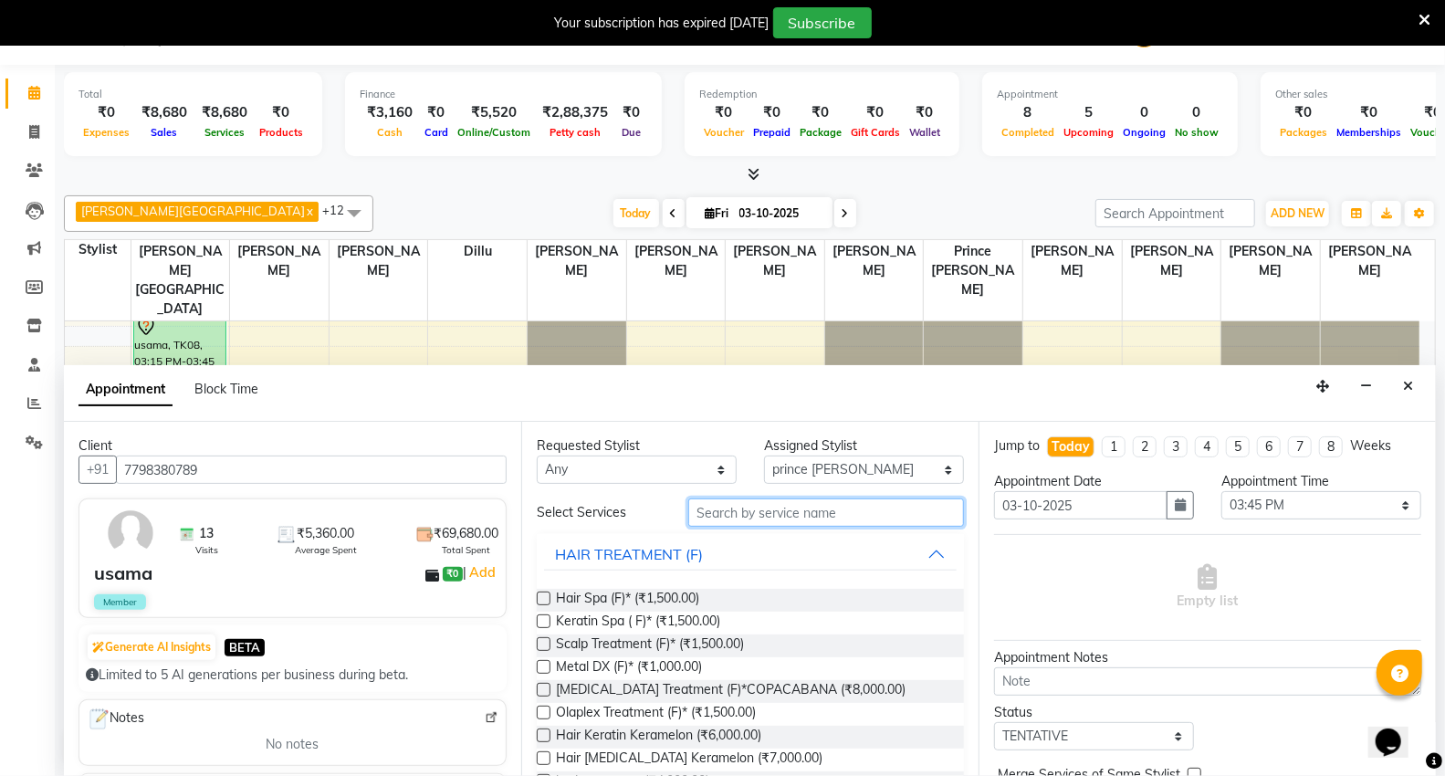
click at [785, 521] on input "text" at bounding box center [826, 513] width 276 height 28
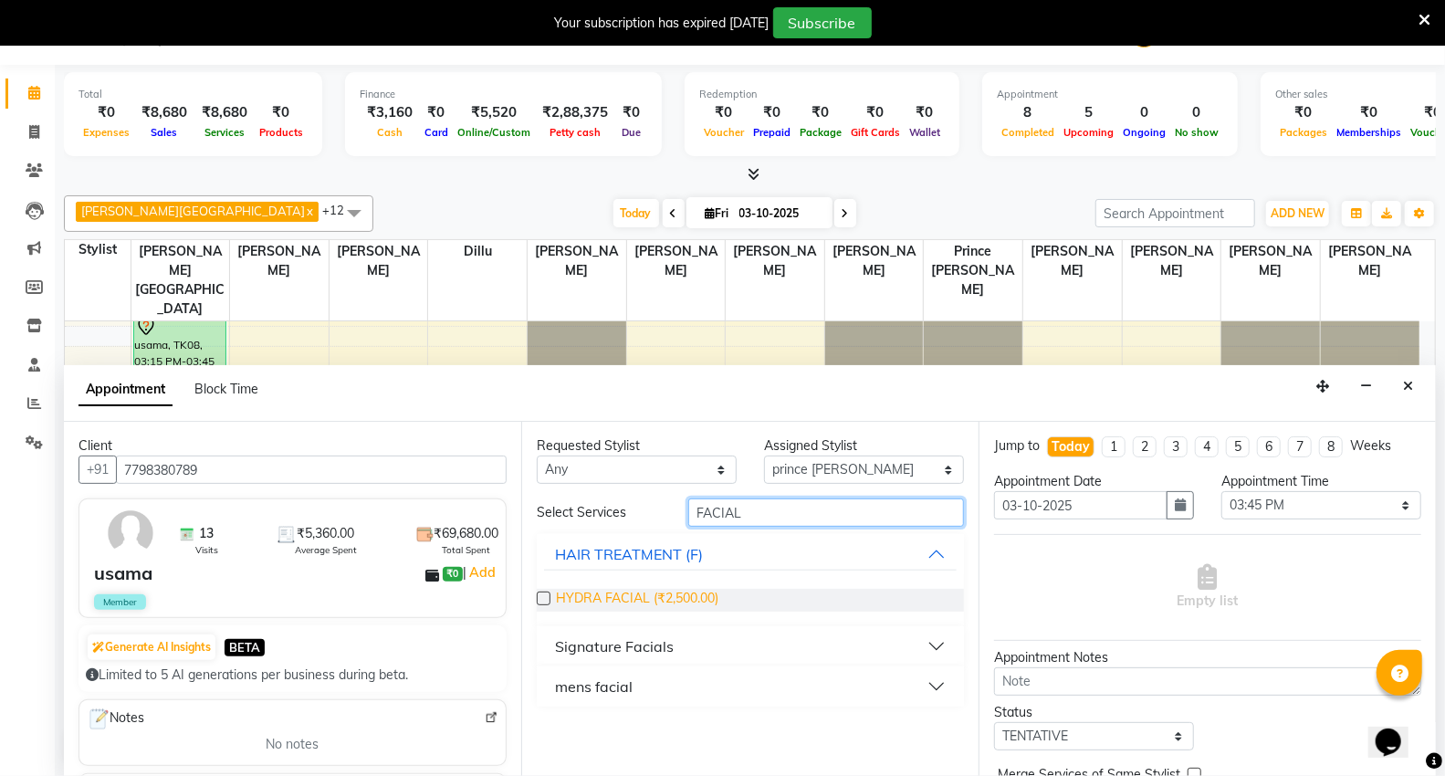
type input "FACIAL"
click at [707, 589] on span "HYDRA FACIAL (₹2,500.00)" at bounding box center [637, 600] width 163 height 23
checkbox input "false"
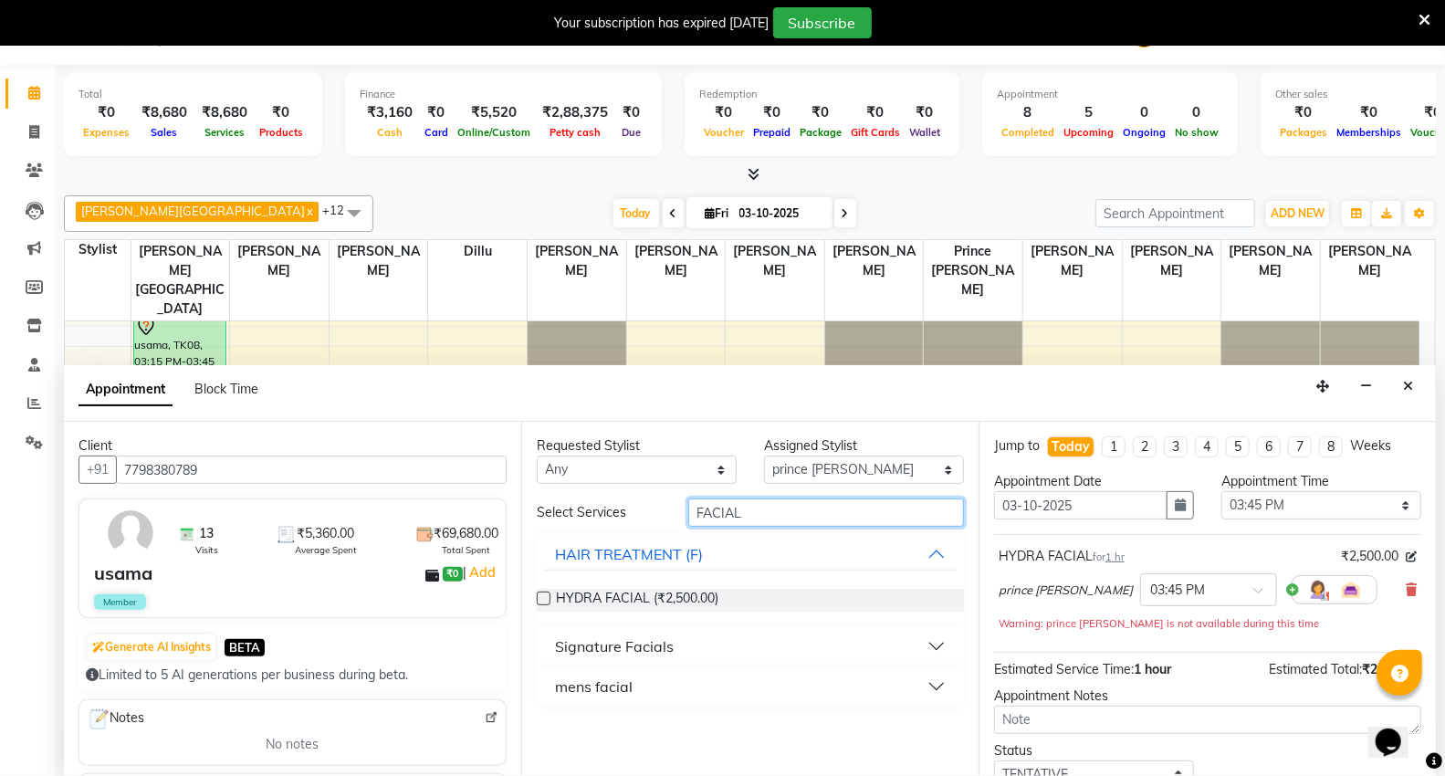
click at [768, 507] on input "FACIAL" at bounding box center [826, 513] width 276 height 28
type input "F"
type input "BEARD"
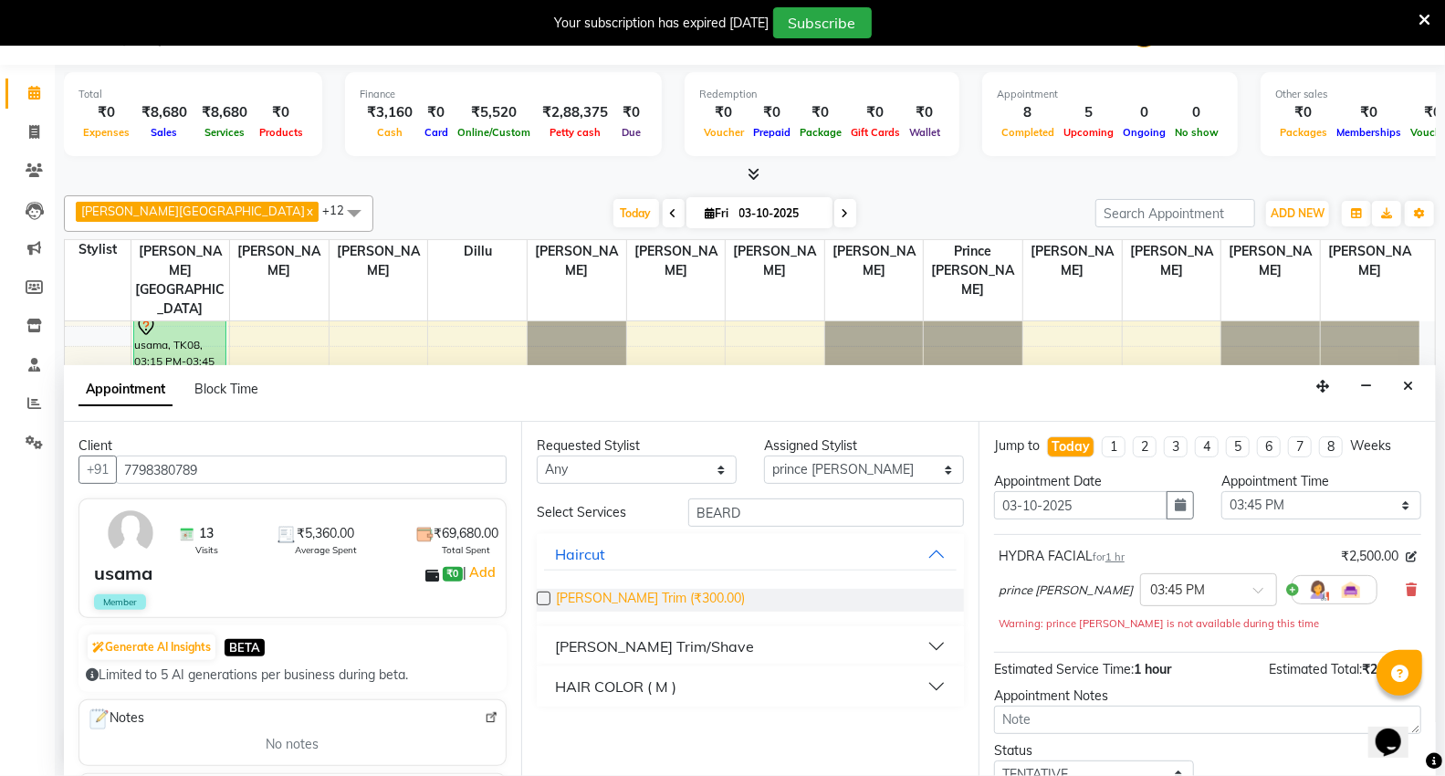
click at [624, 601] on span "Beard Trim (₹300.00)" at bounding box center [650, 600] width 189 height 23
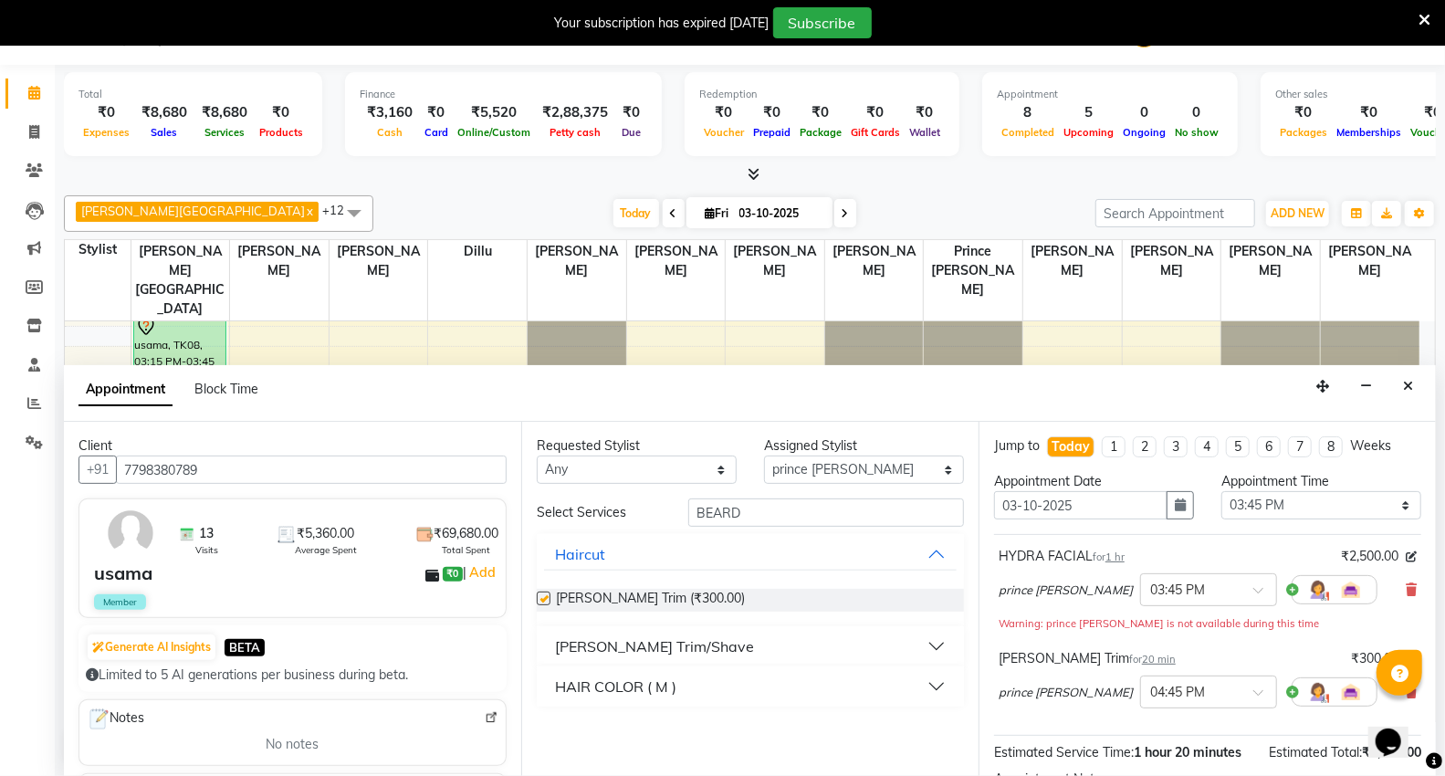
checkbox input "false"
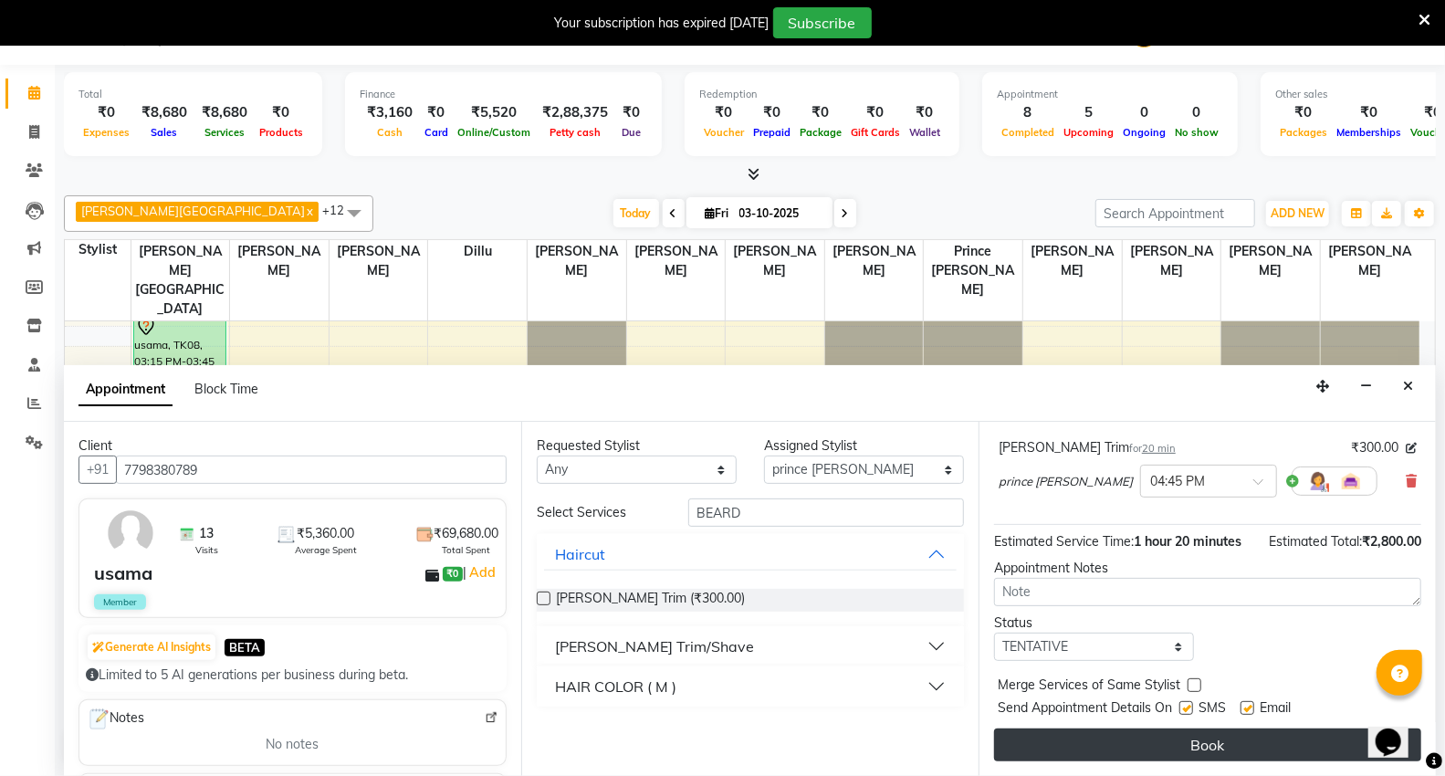
click at [1202, 732] on button "Book" at bounding box center [1207, 745] width 427 height 33
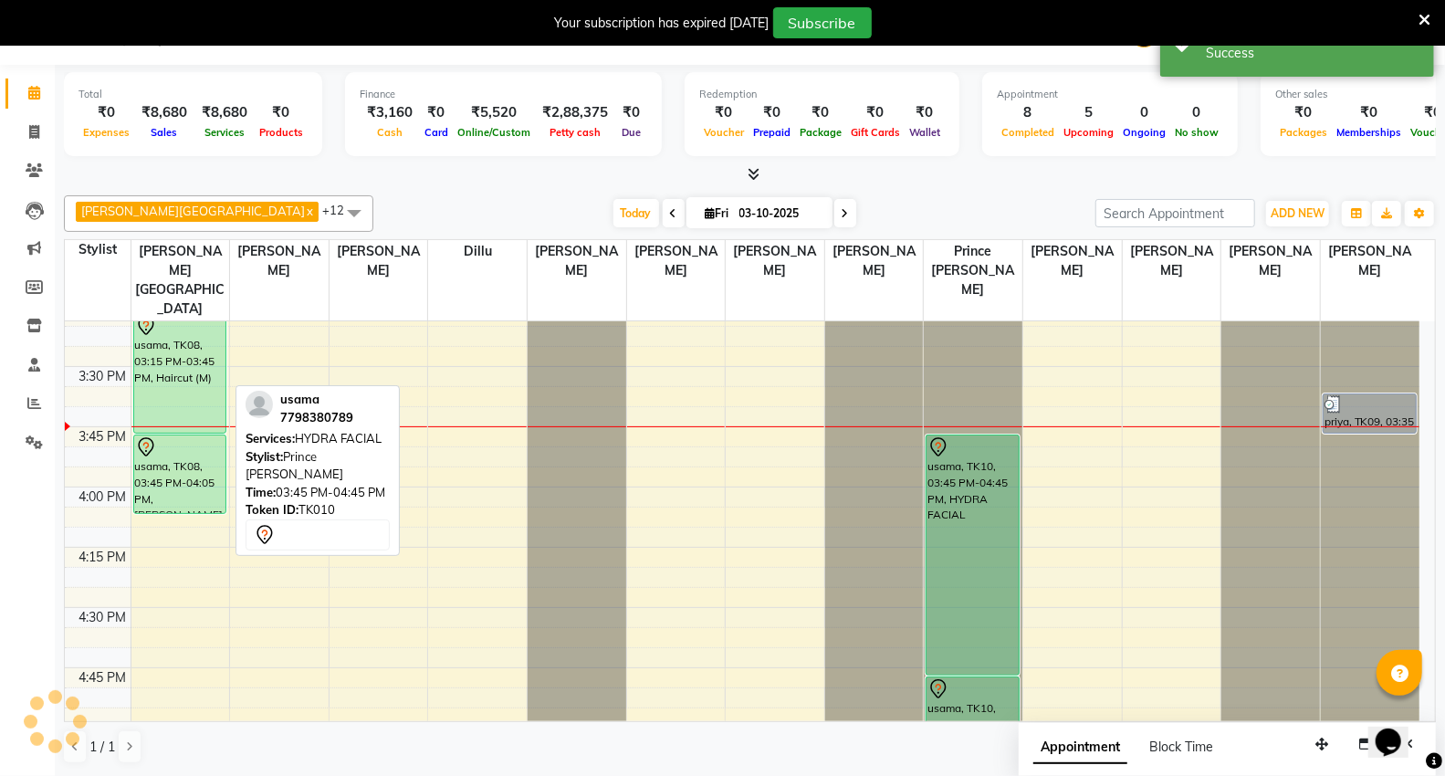
scroll to position [0, 0]
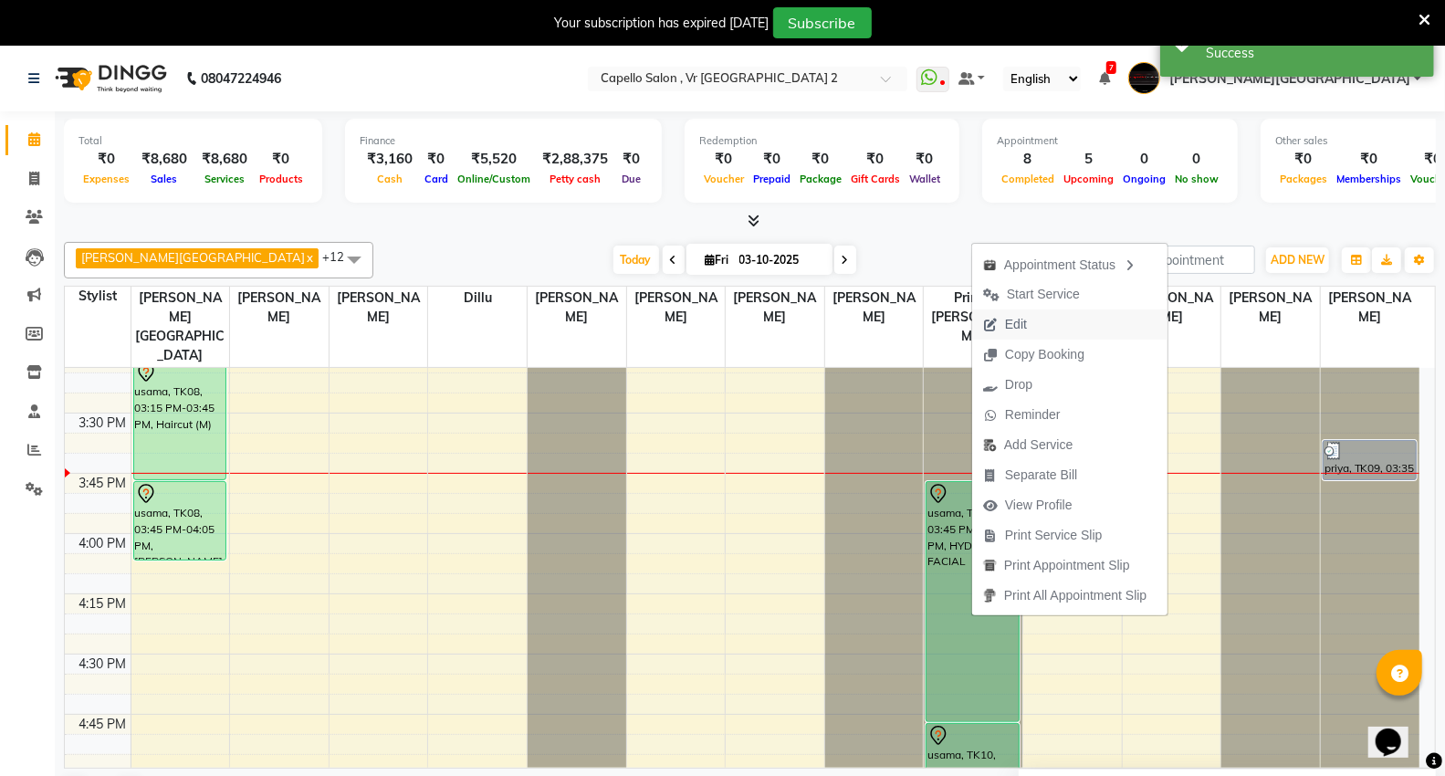
click at [1090, 317] on button "Edit" at bounding box center [1069, 325] width 195 height 30
select select "tentative"
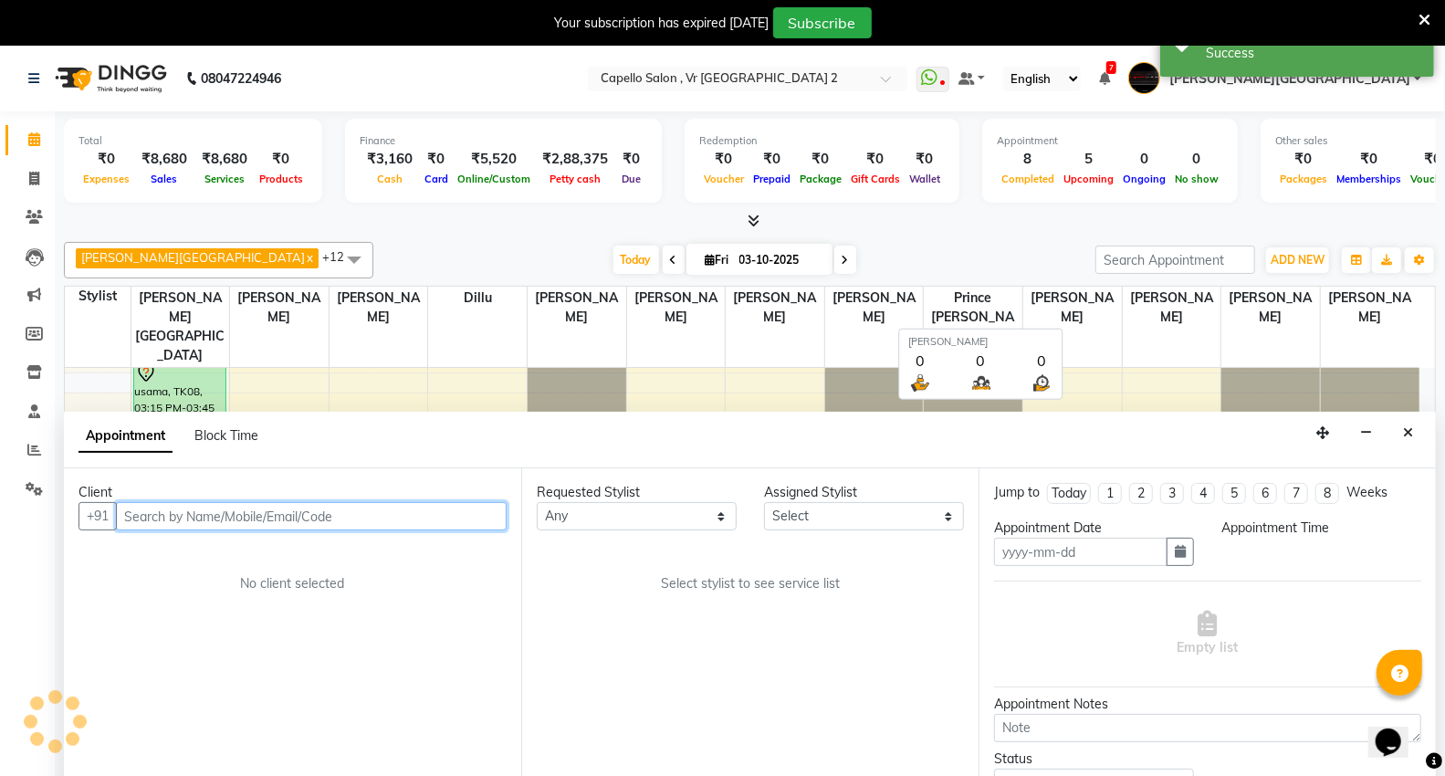
type input "03-10-2025"
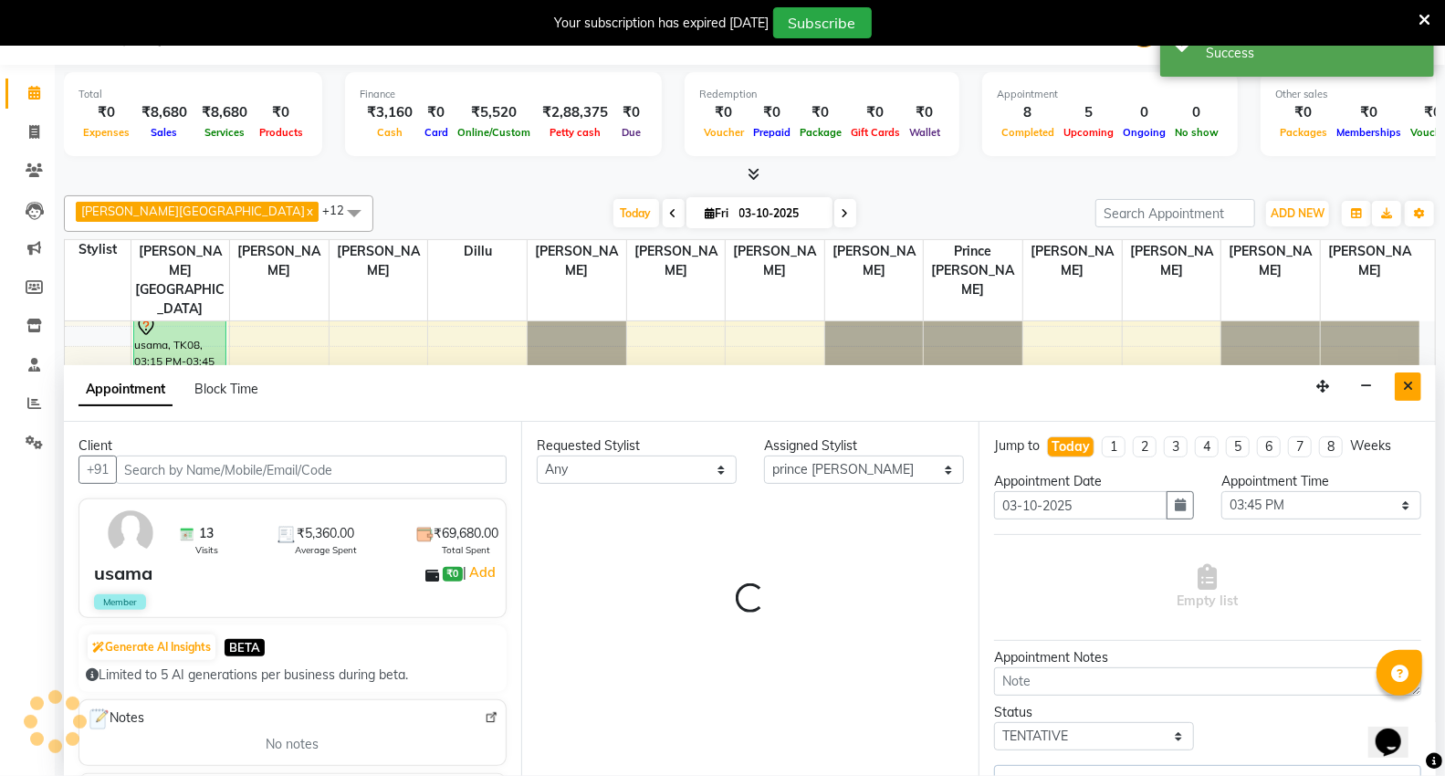
click at [1408, 385] on icon "Close" at bounding box center [1408, 386] width 10 height 13
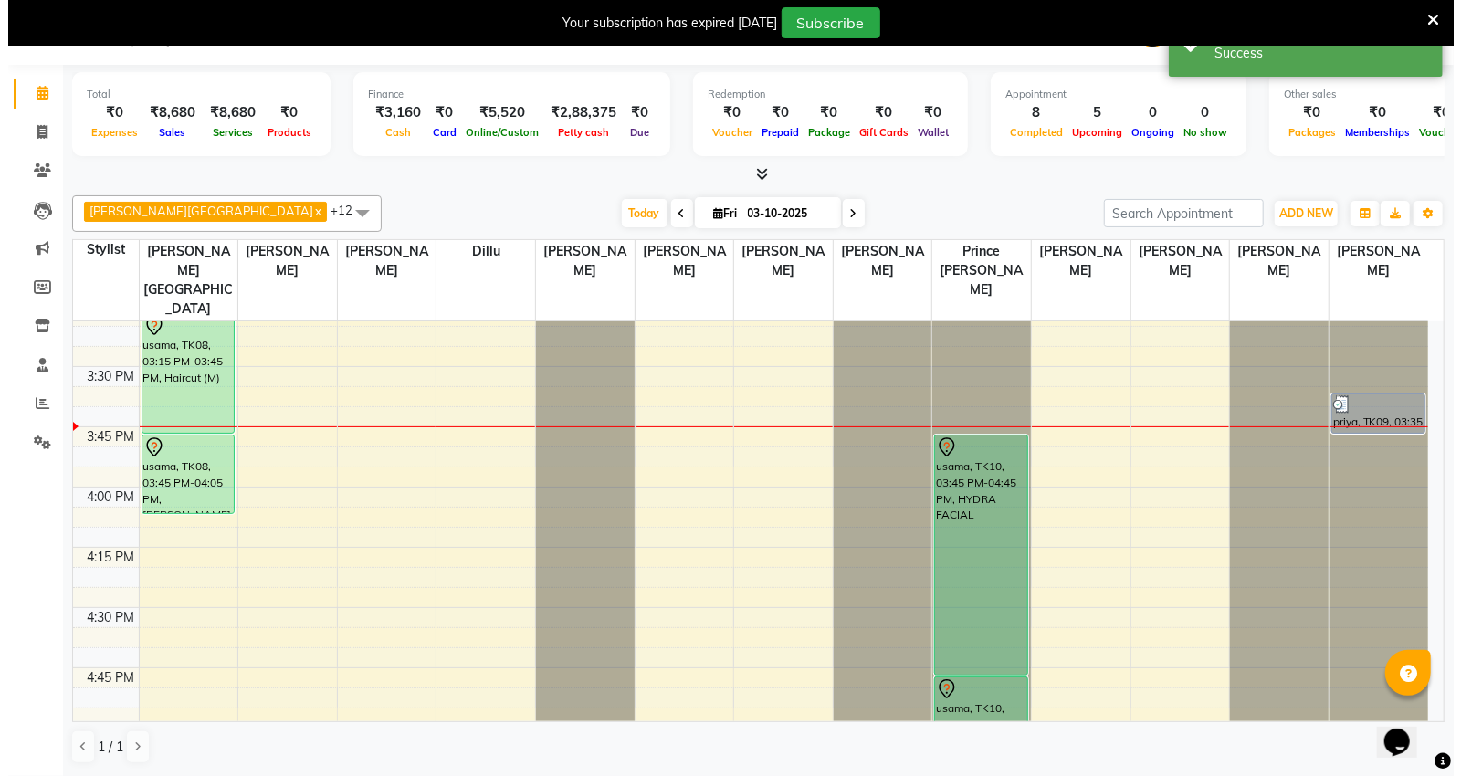
scroll to position [1454, 0]
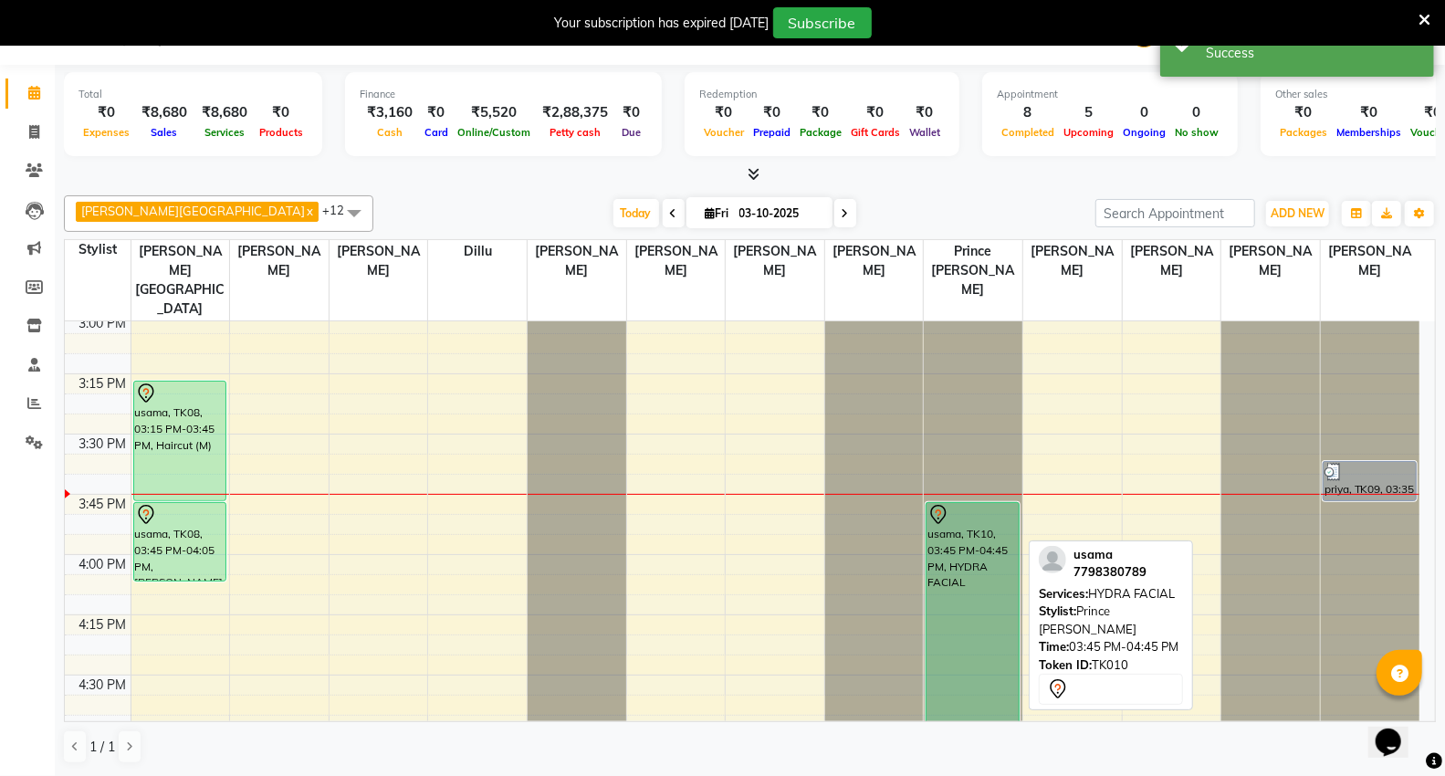
click at [993, 534] on div "usama, TK10, 03:45 PM-04:45 PM, HYDRA FACIAL" at bounding box center [973, 622] width 92 height 239
select select "7"
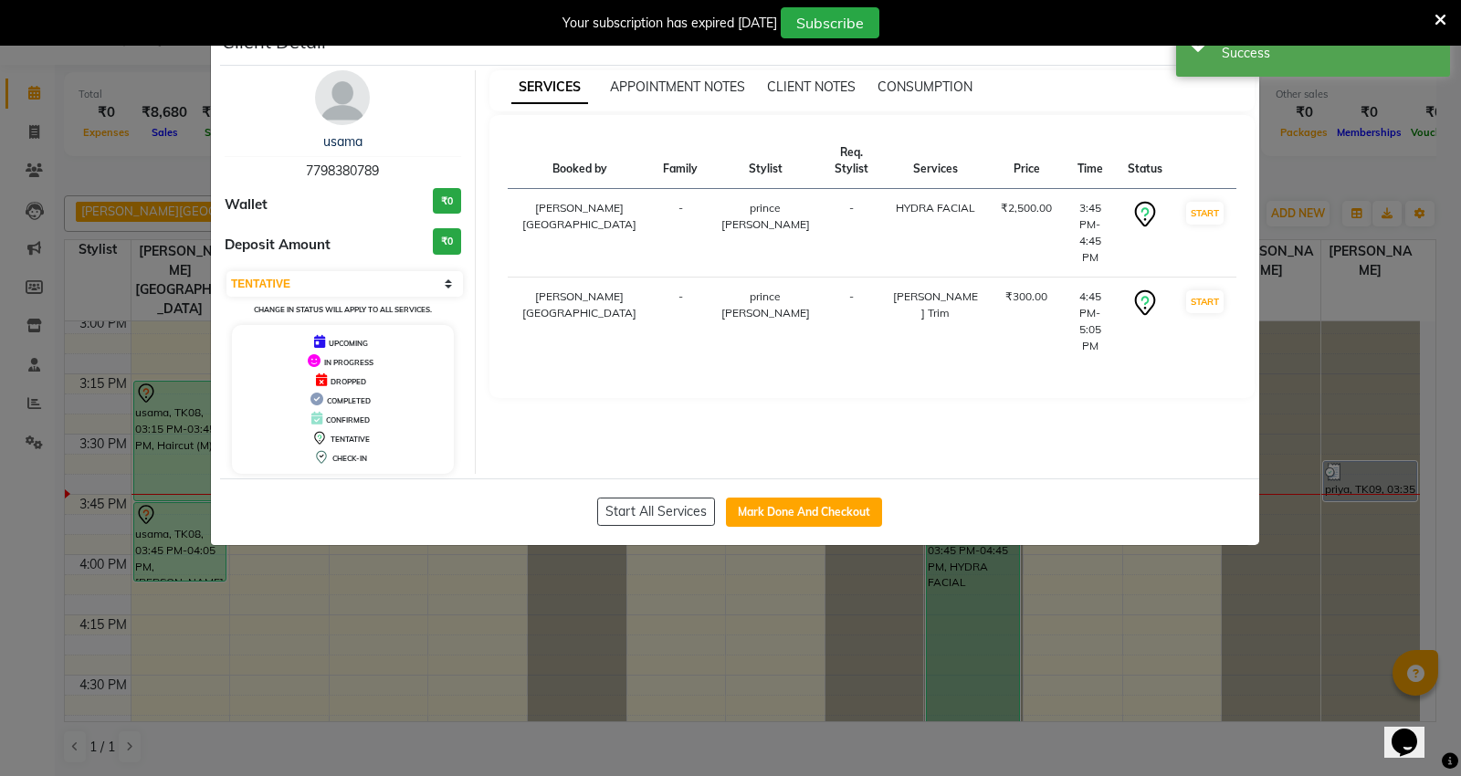
click at [336, 104] on img at bounding box center [342, 97] width 55 height 55
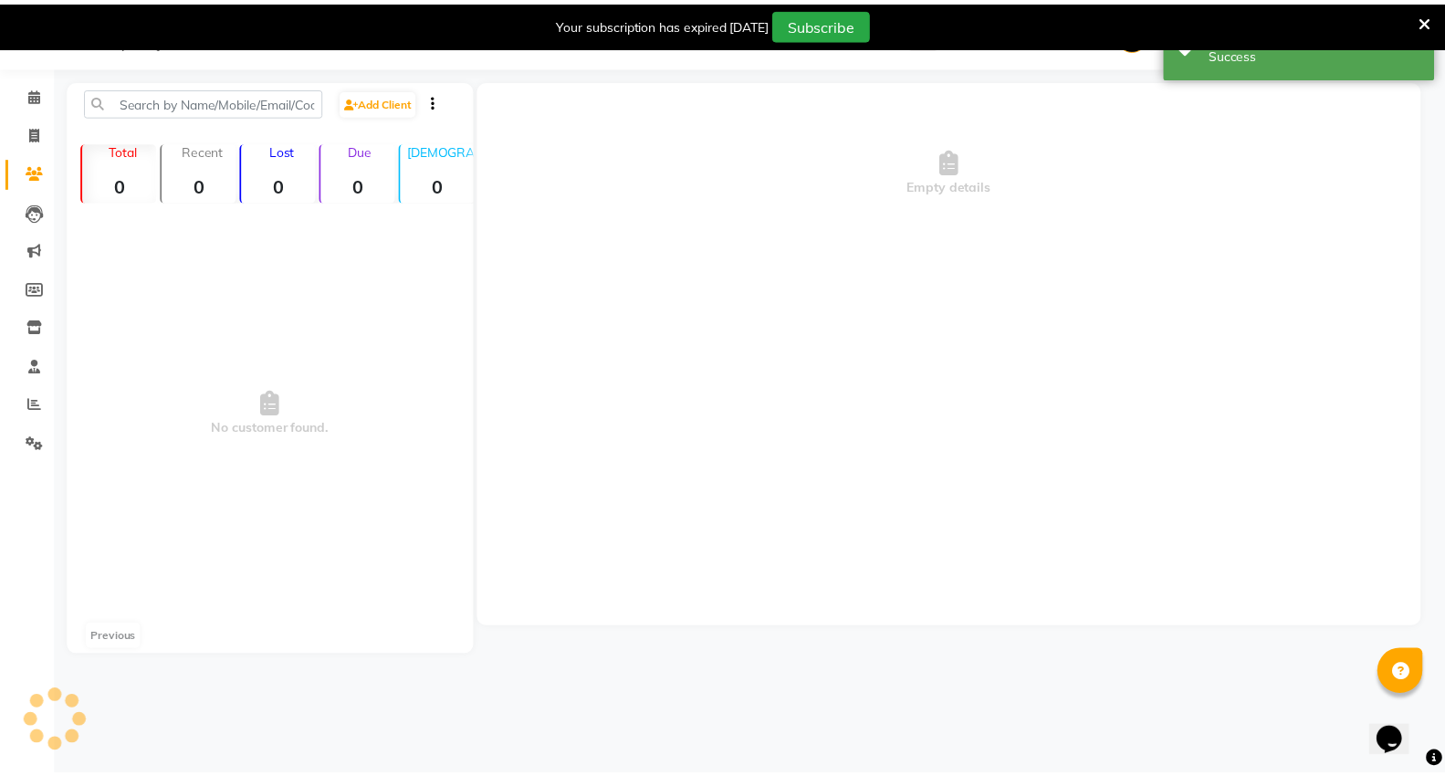
scroll to position [46, 0]
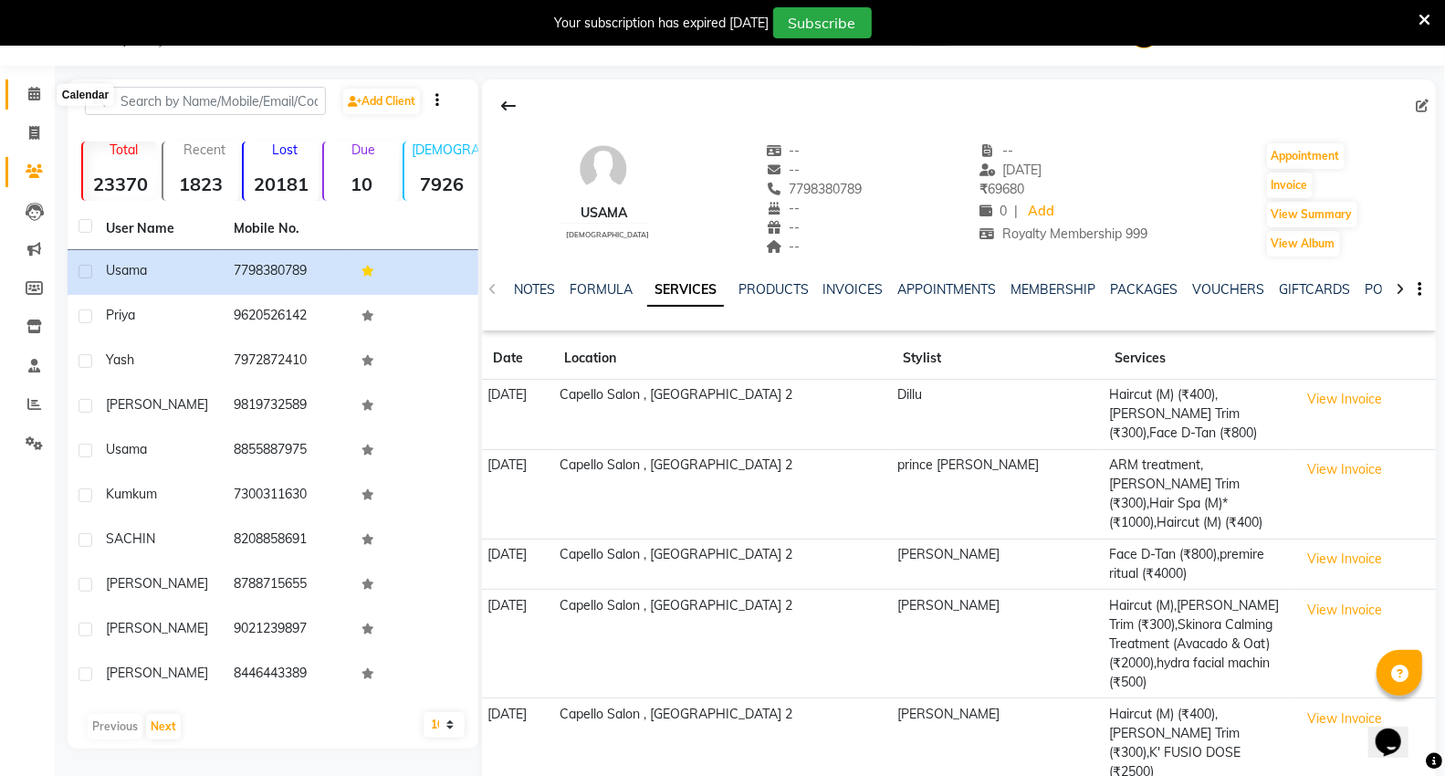
click at [32, 102] on span at bounding box center [34, 94] width 32 height 21
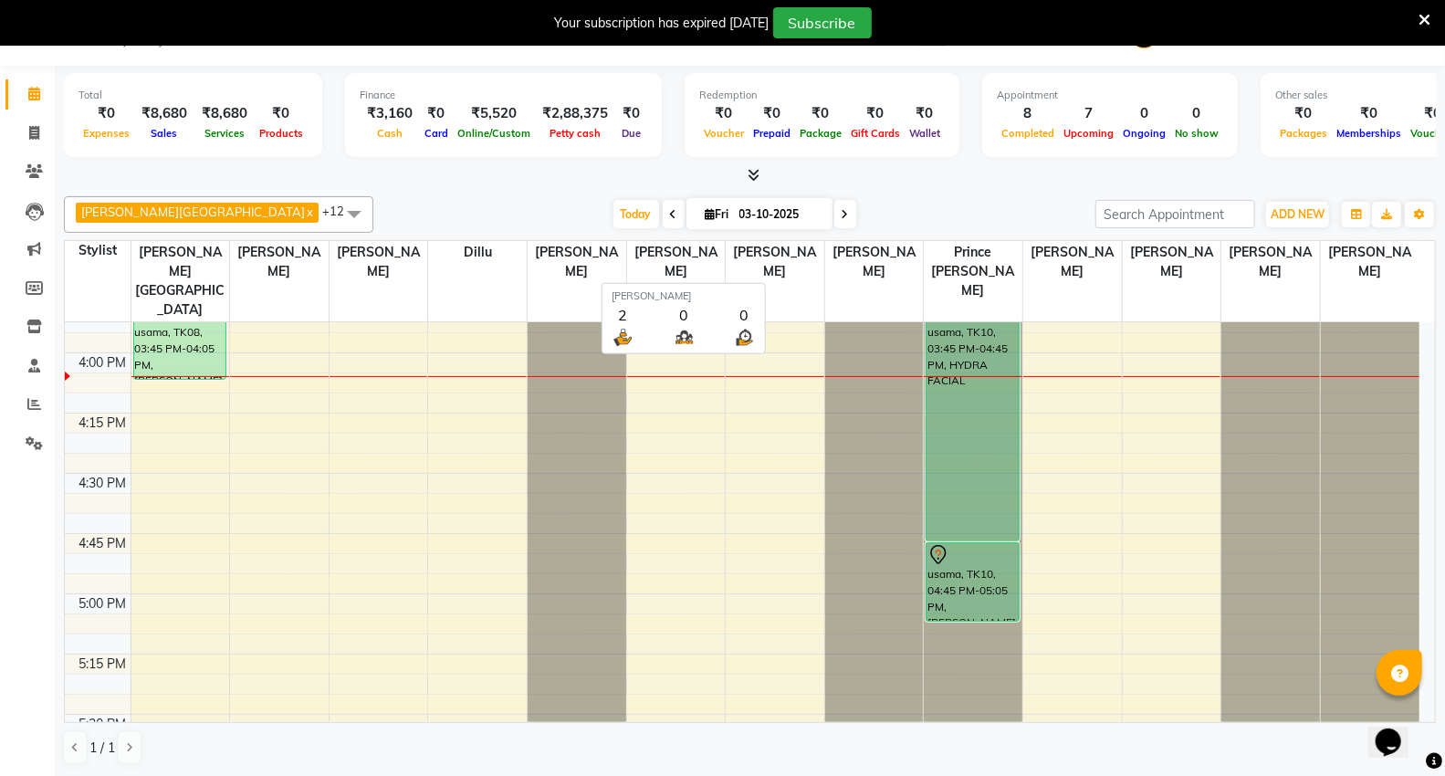
scroll to position [47, 0]
click at [278, 336] on div "9:00 AM 9:15 AM 9:30 AM 9:45 AM 10:00 AM 10:15 AM 10:30 AM 10:45 AM 11:00 AM 11…" at bounding box center [742, 231] width 1355 height 3133
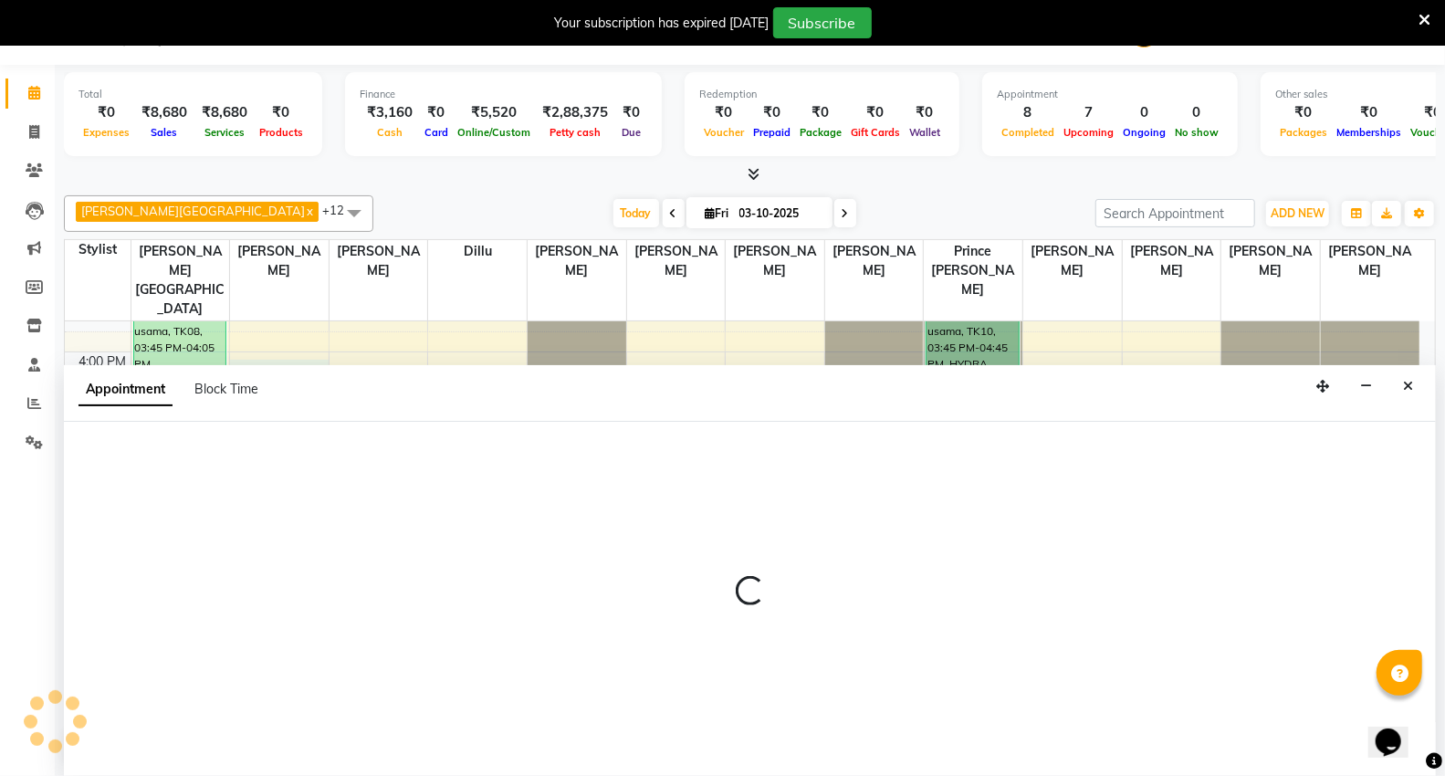
select select "14466"
select select "tentative"
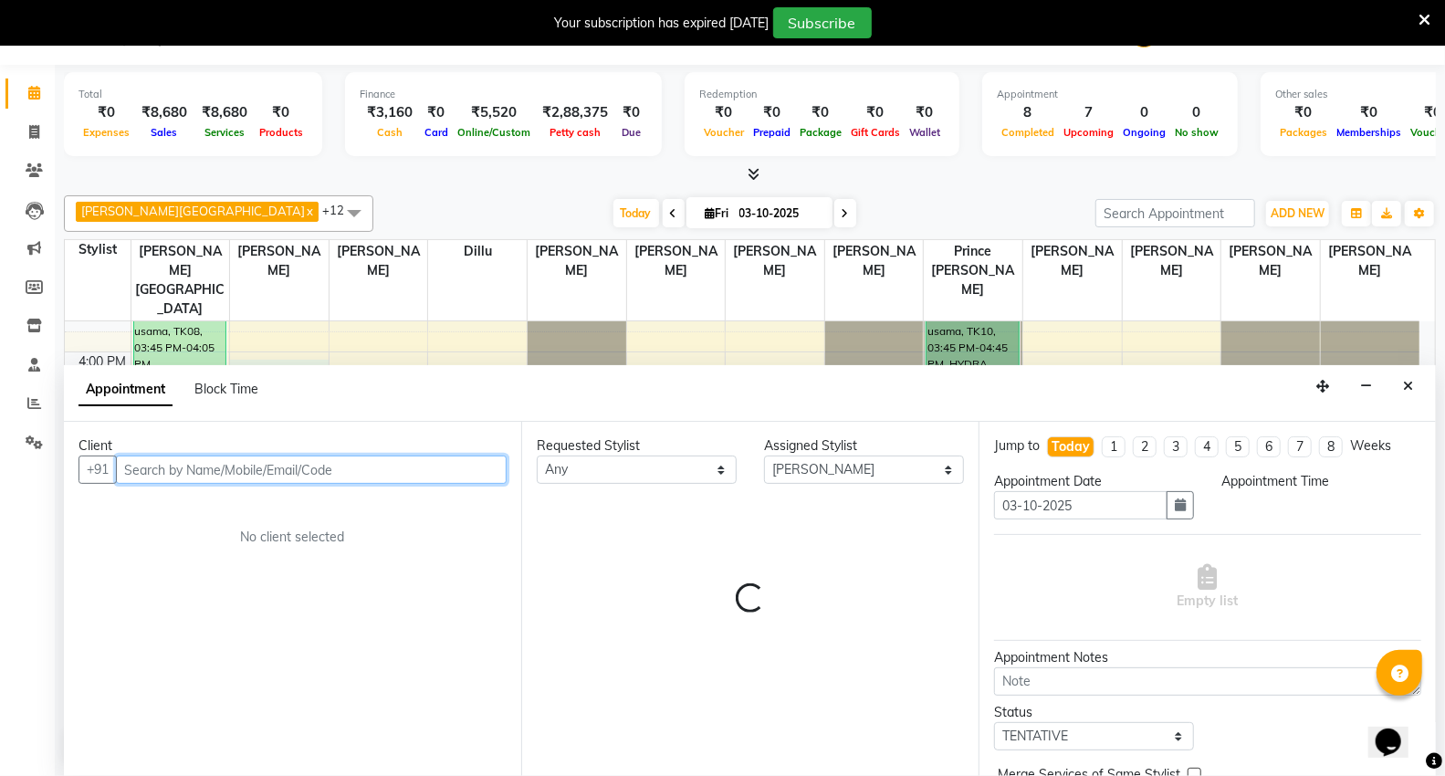
select select "960"
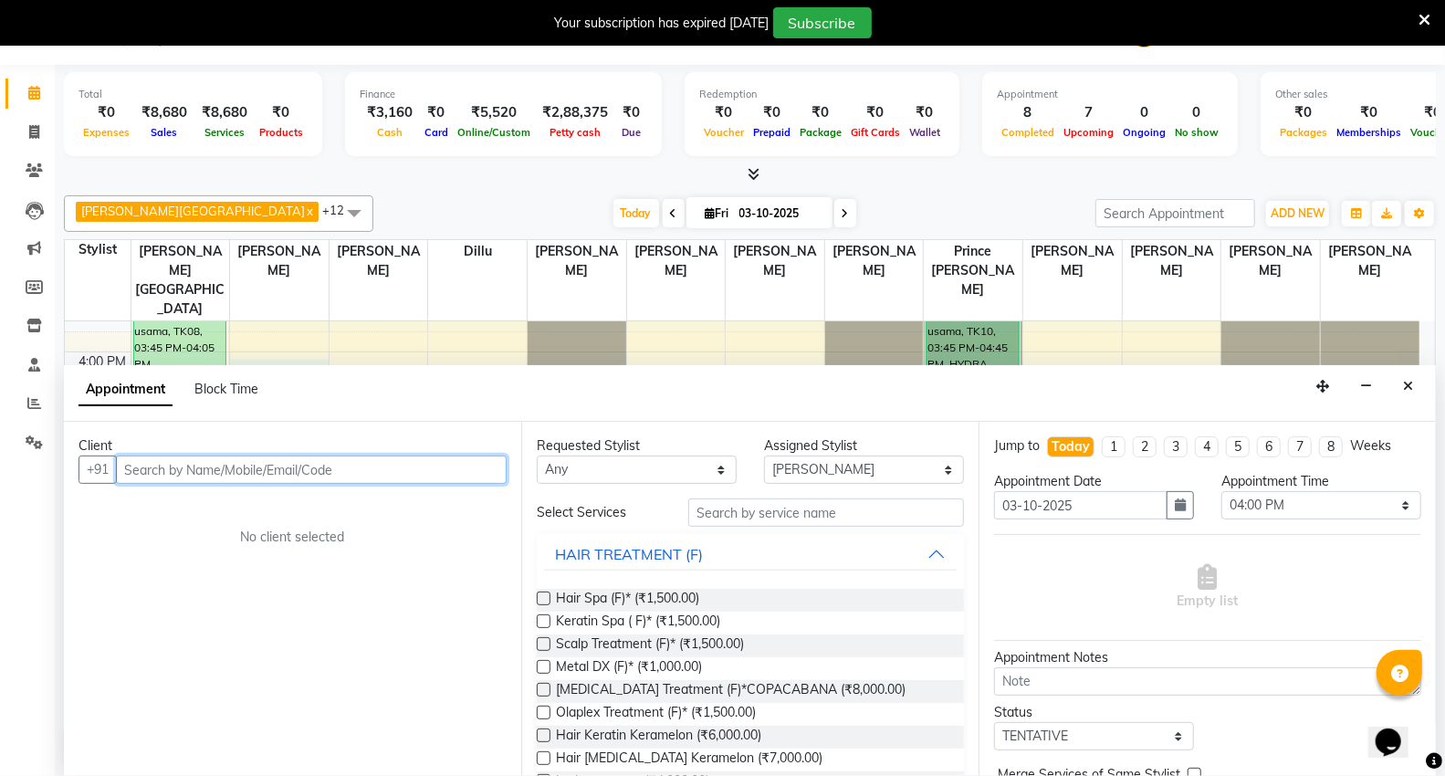
click at [189, 479] on input "text" at bounding box center [311, 470] width 391 height 28
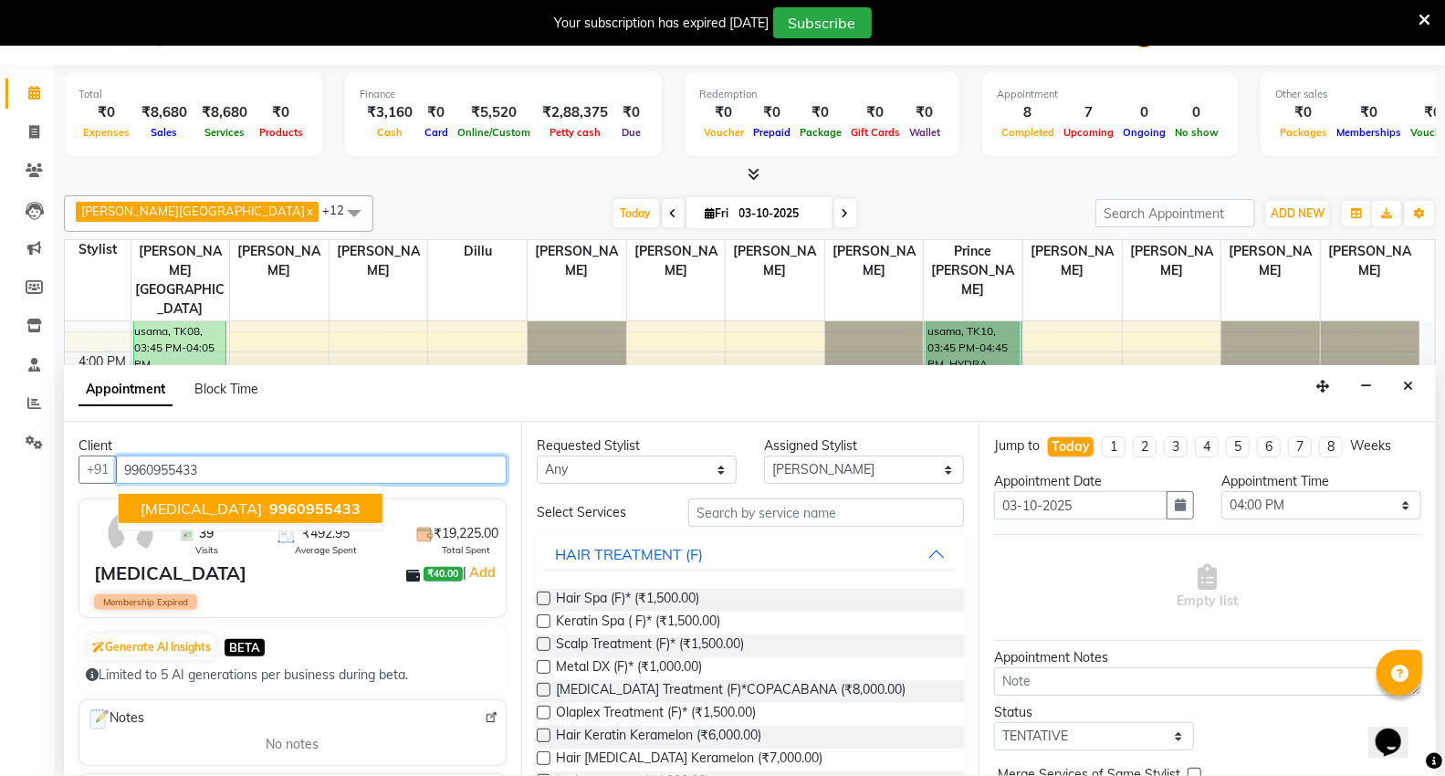
type input "9960955433"
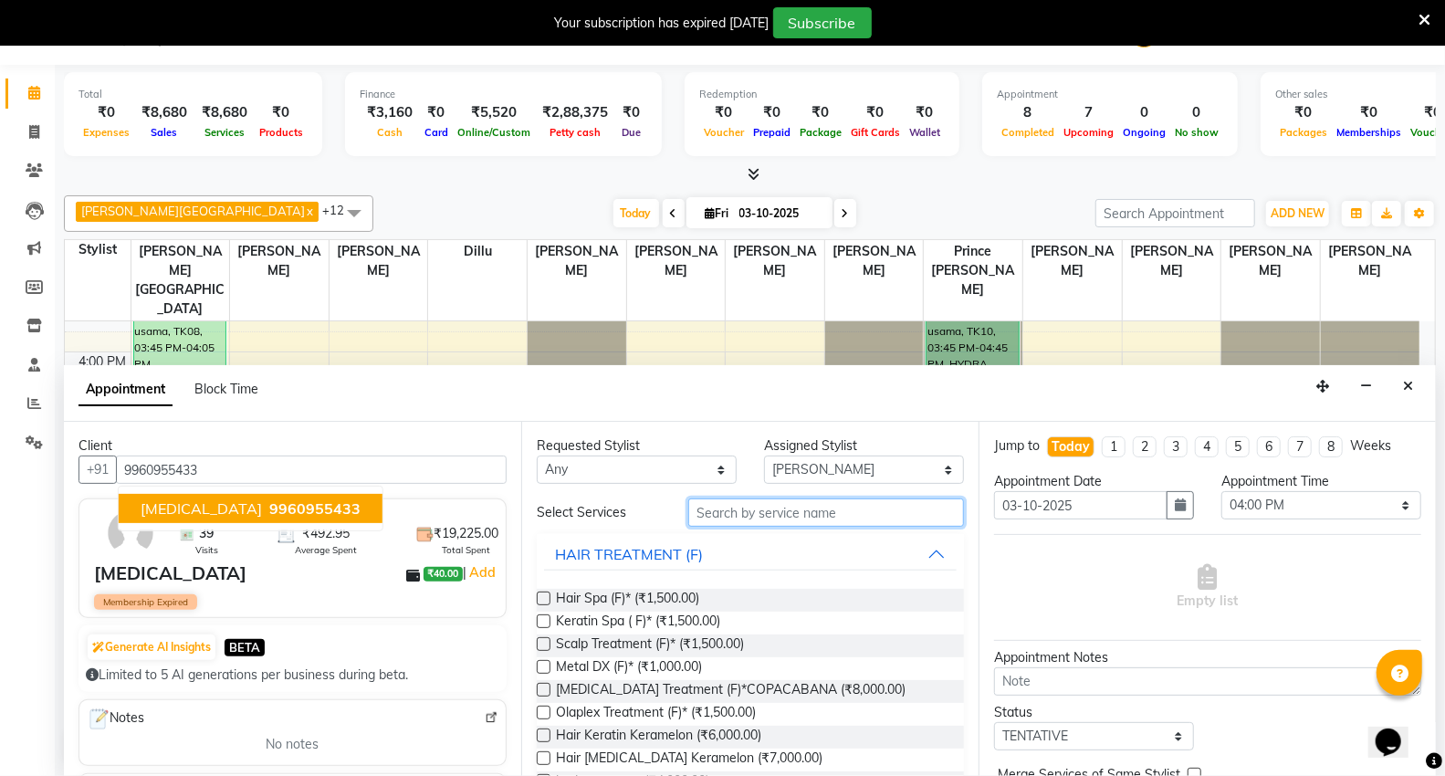
click at [740, 521] on input "text" at bounding box center [826, 513] width 276 height 28
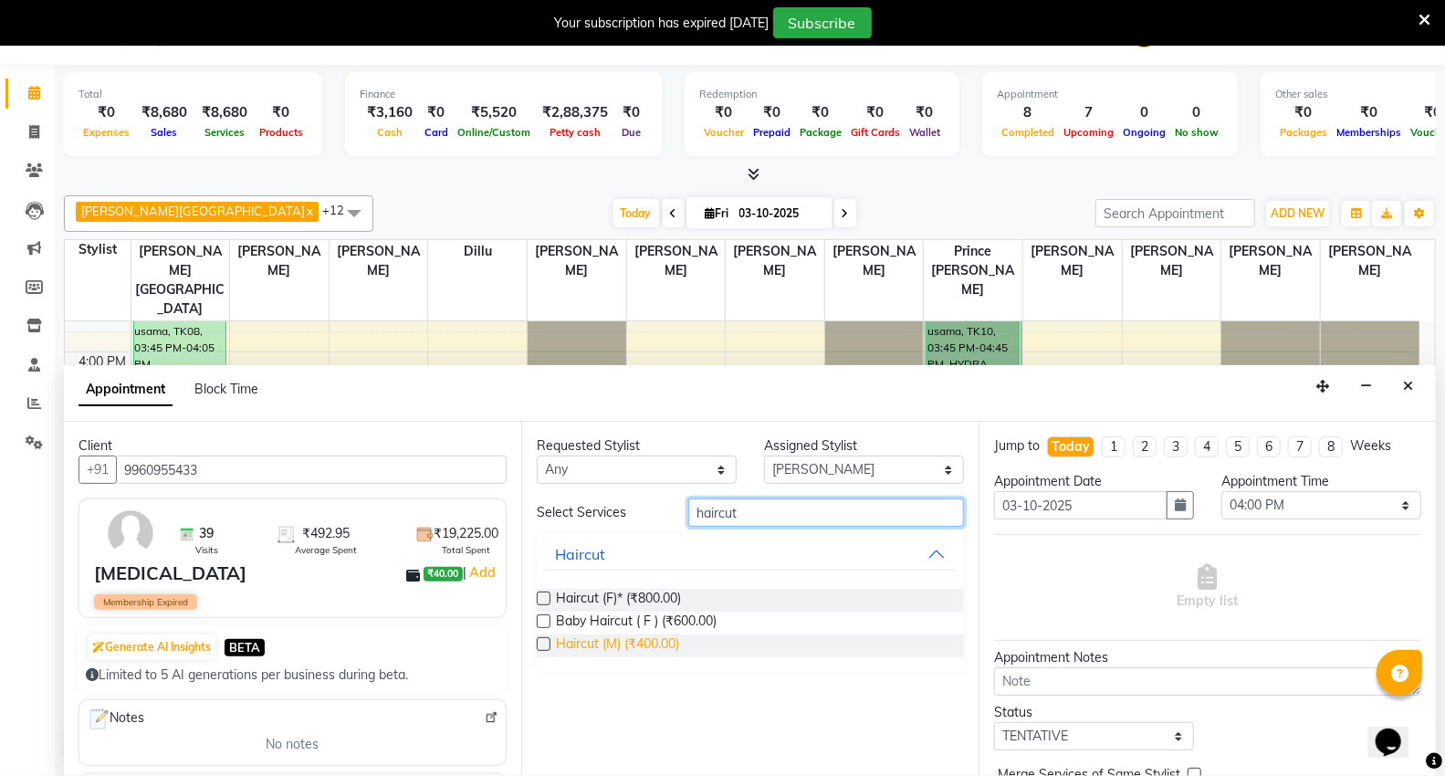
type input "haircut"
click at [635, 649] on span "Haircut (M) (₹400.00)" at bounding box center [617, 646] width 123 height 23
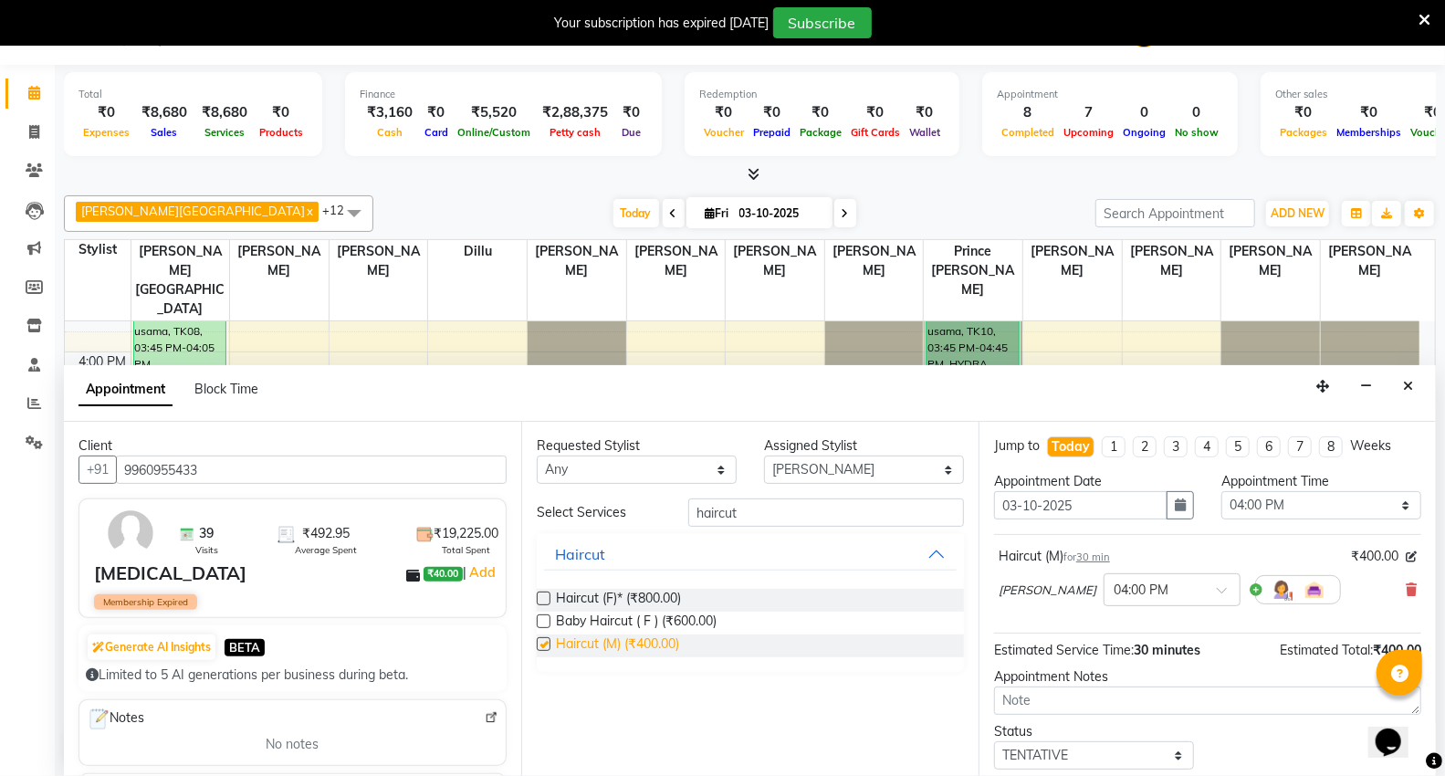
checkbox input "false"
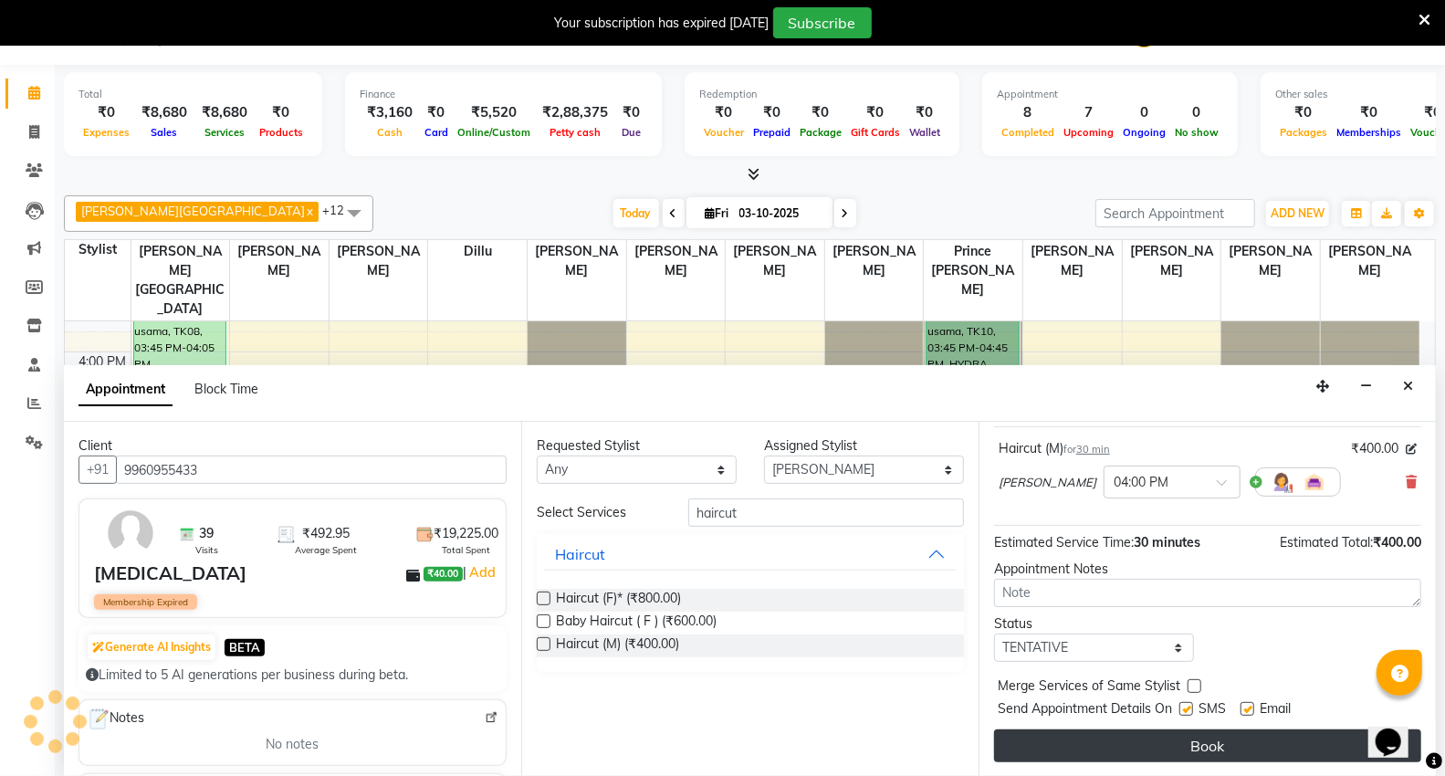
click at [1202, 736] on button "Book" at bounding box center [1207, 746] width 427 height 33
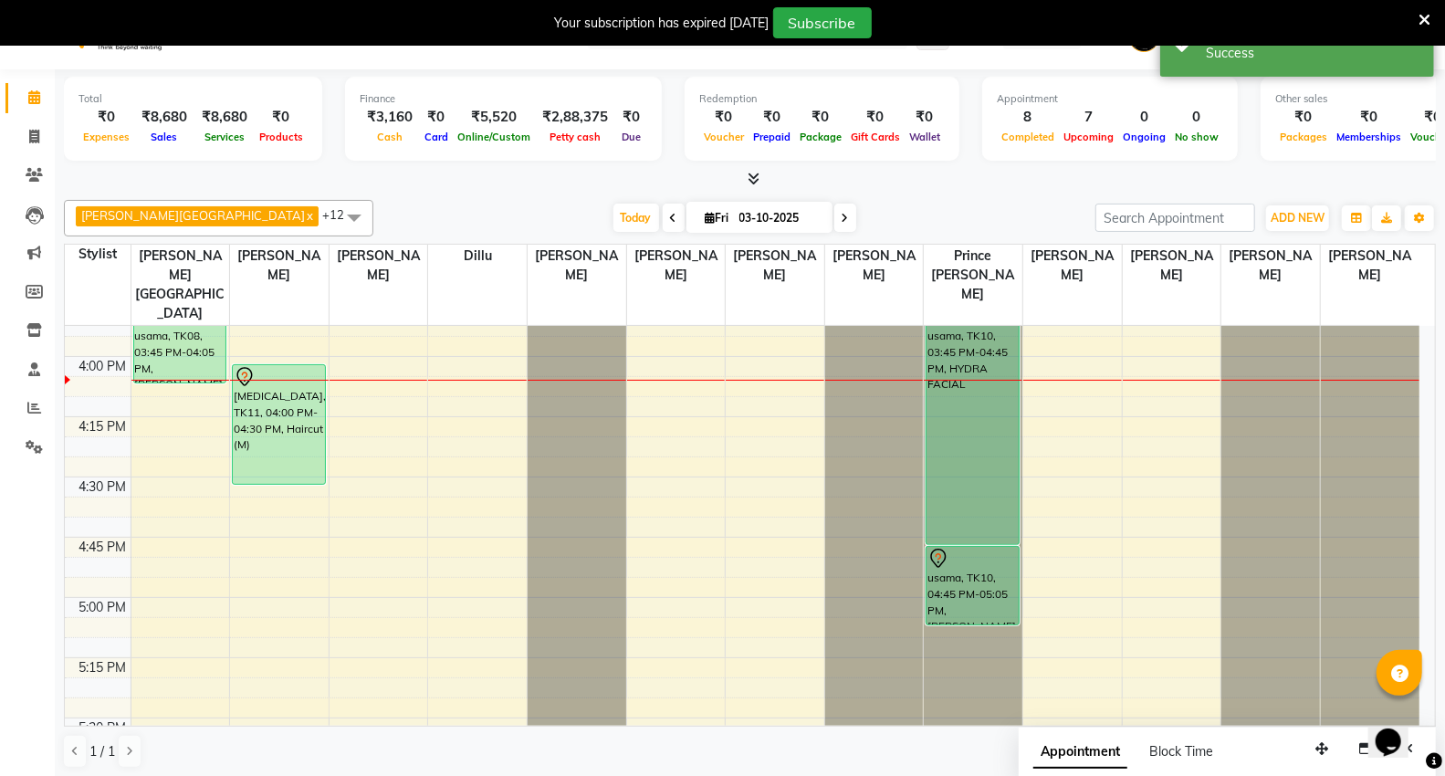
scroll to position [0, 0]
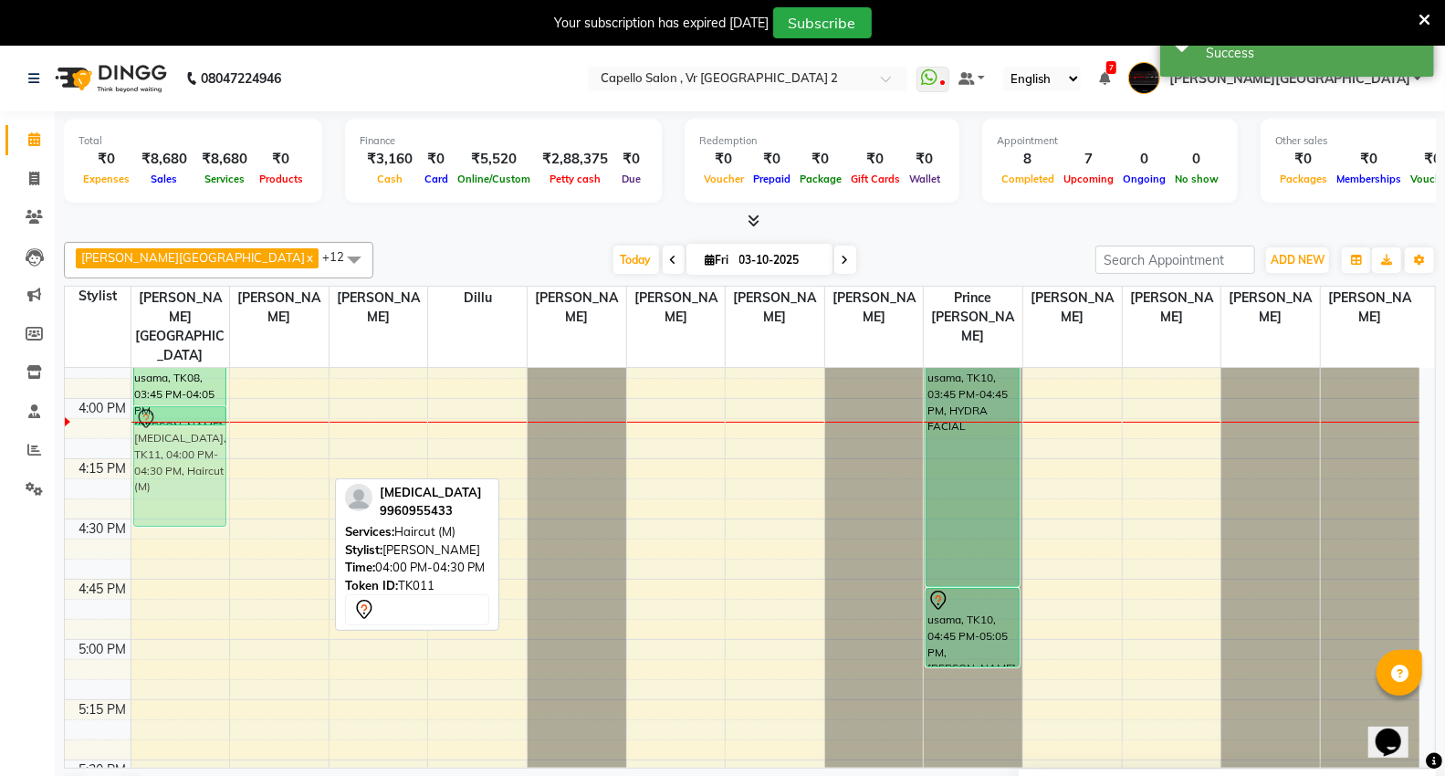
click at [195, 394] on tr "pooja jain, TK03, 01:45 PM-02:45 PM, HYDRA FACIAL pooja jain, TK03, 01:50 PM-02…" at bounding box center [742, 278] width 1355 height 3133
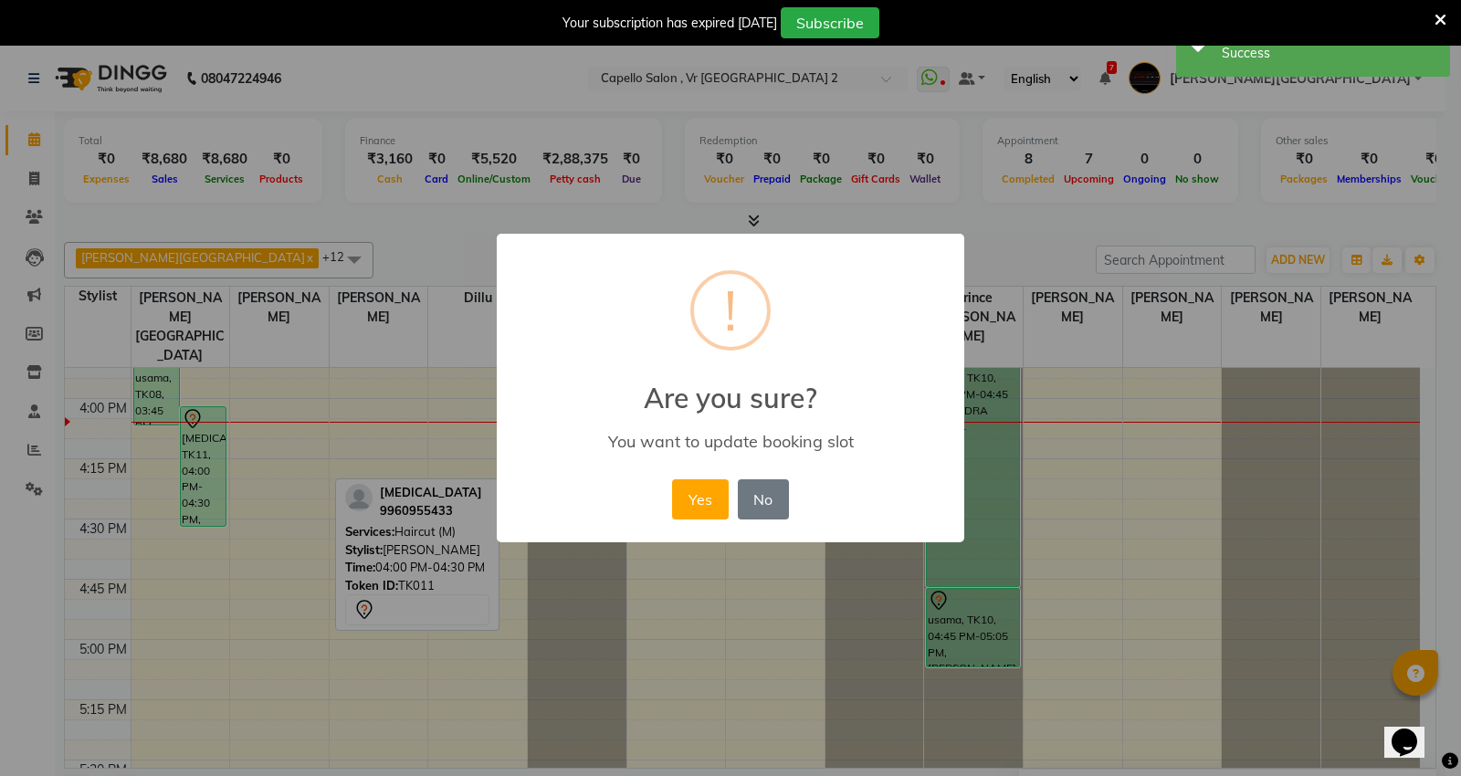
click at [690, 591] on div "× ! Are you sure? You want to update booking slot Yes No No" at bounding box center [730, 388] width 1461 height 776
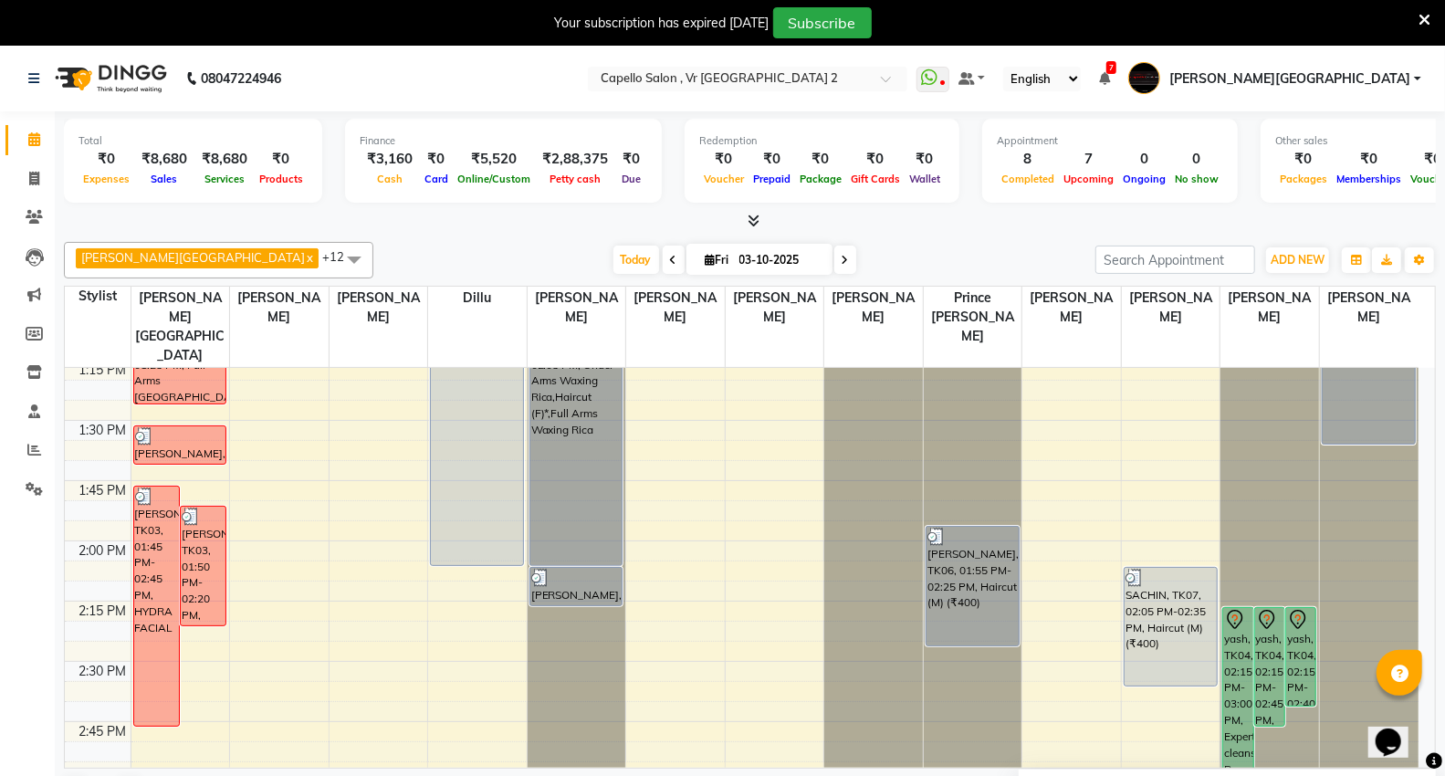
scroll to position [1085, 0]
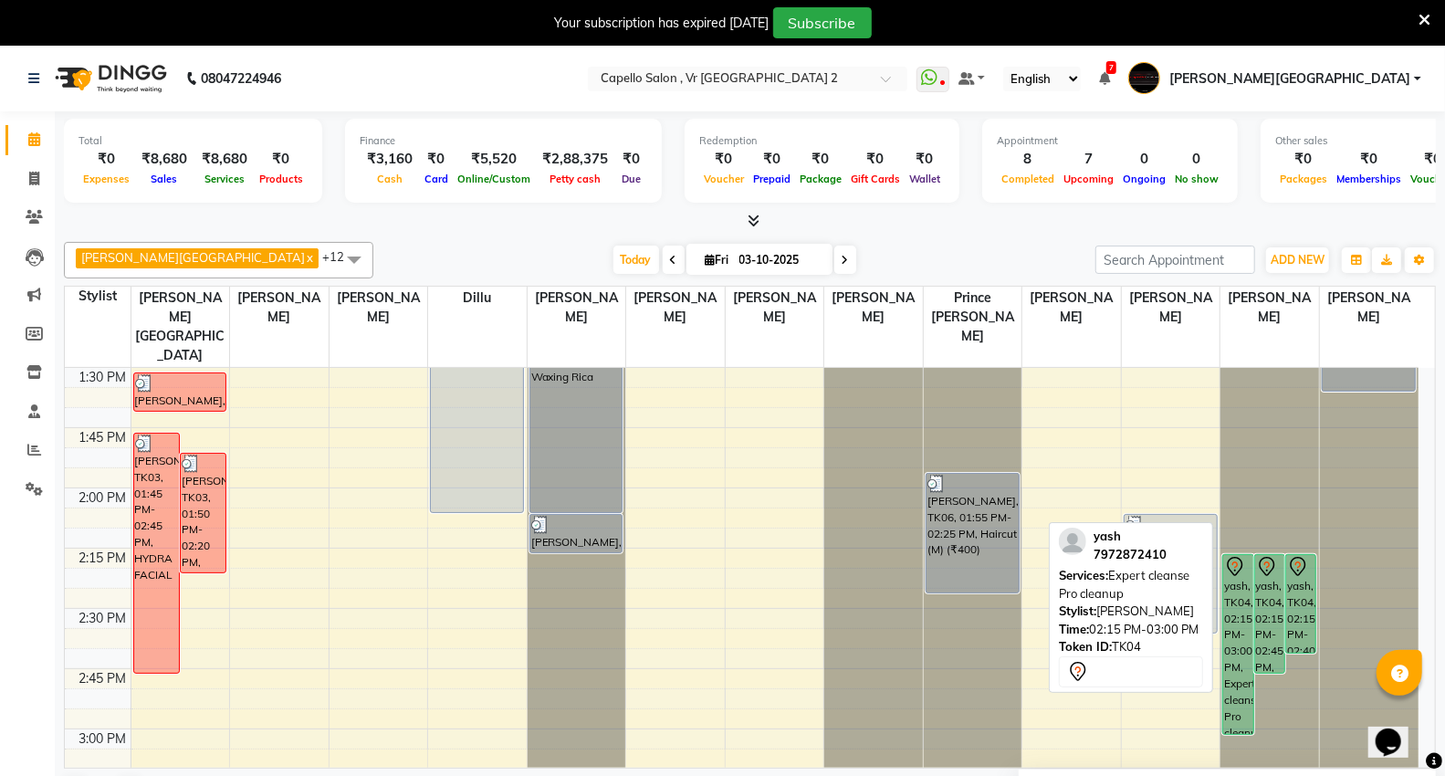
click at [1231, 557] on icon at bounding box center [1236, 566] width 16 height 19
click at [1229, 555] on div "yash, TK04, 02:15 PM-03:00 PM, Expert cleanse Pro cleanup" at bounding box center [1237, 644] width 29 height 179
select select "7"
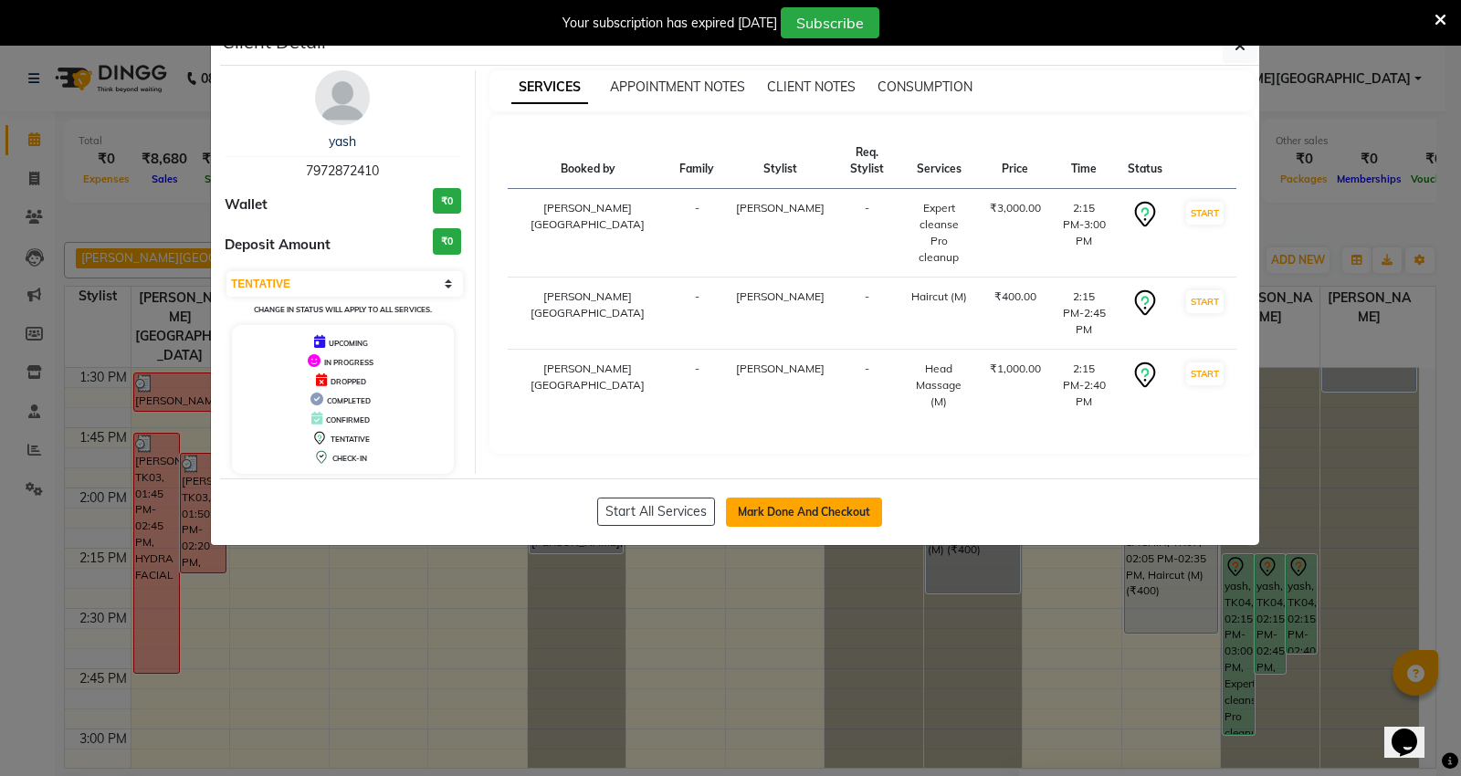
click at [840, 505] on button "Mark Done And Checkout" at bounding box center [804, 512] width 156 height 29
select select "service"
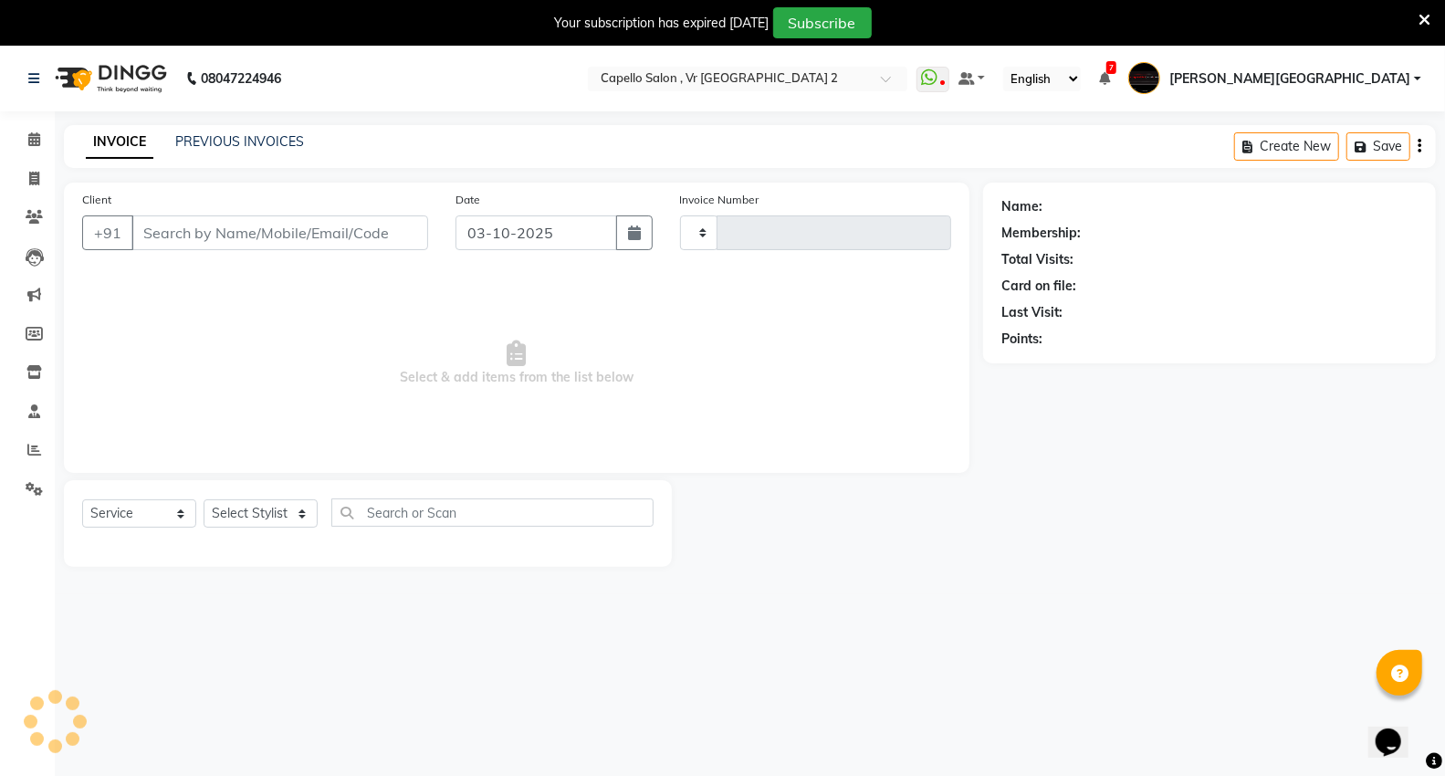
type input "5488"
select select "848"
type input "7972872410"
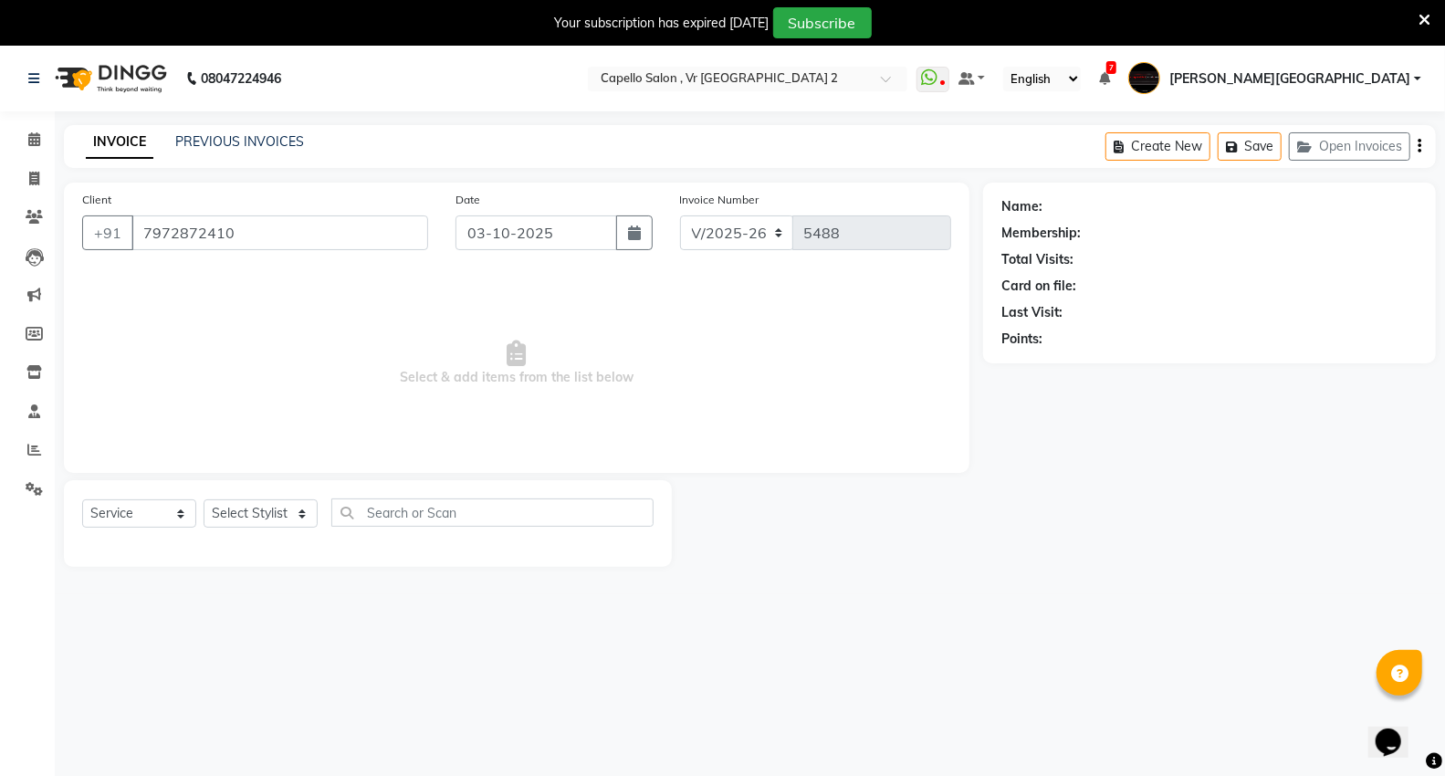
select select "82797"
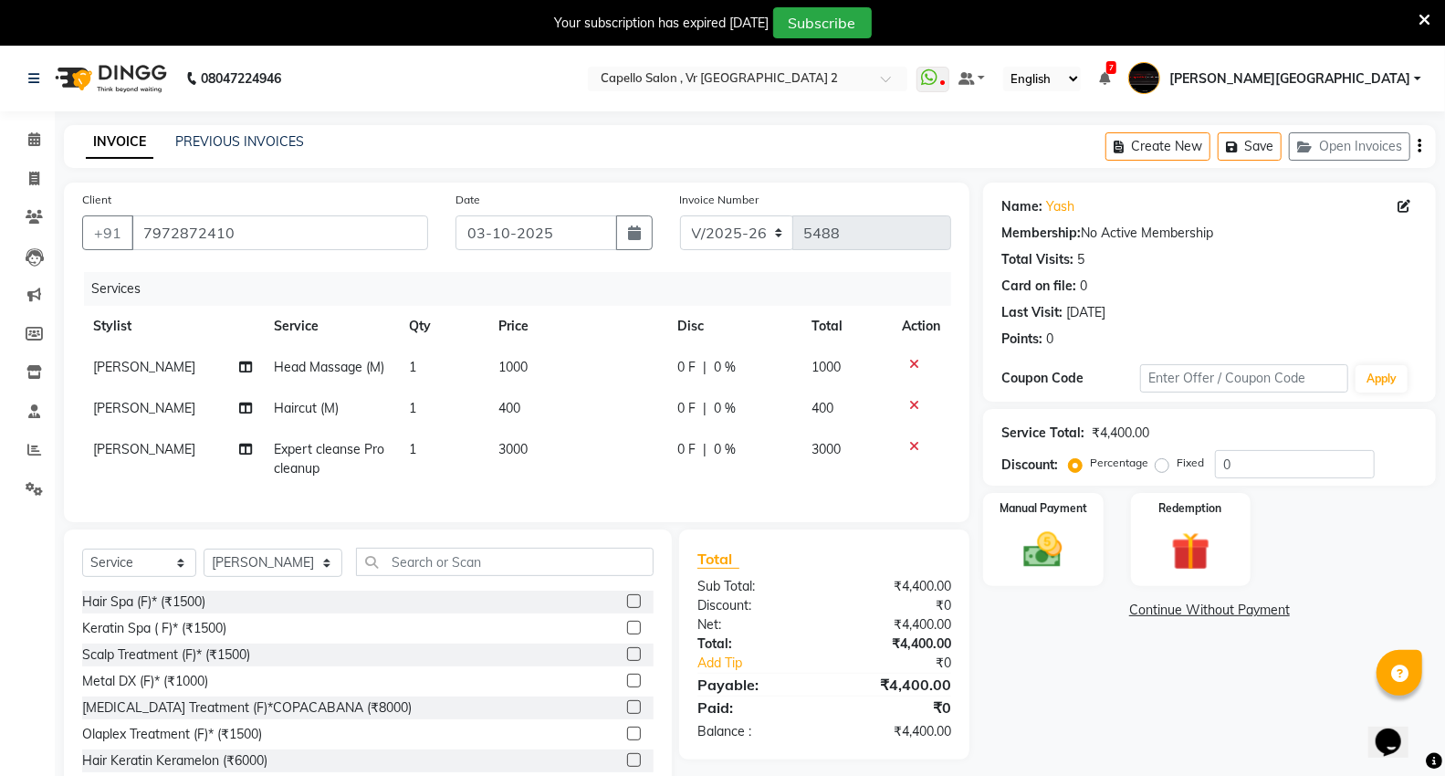
click at [536, 454] on td "3000" at bounding box center [577, 459] width 179 height 60
select select "82797"
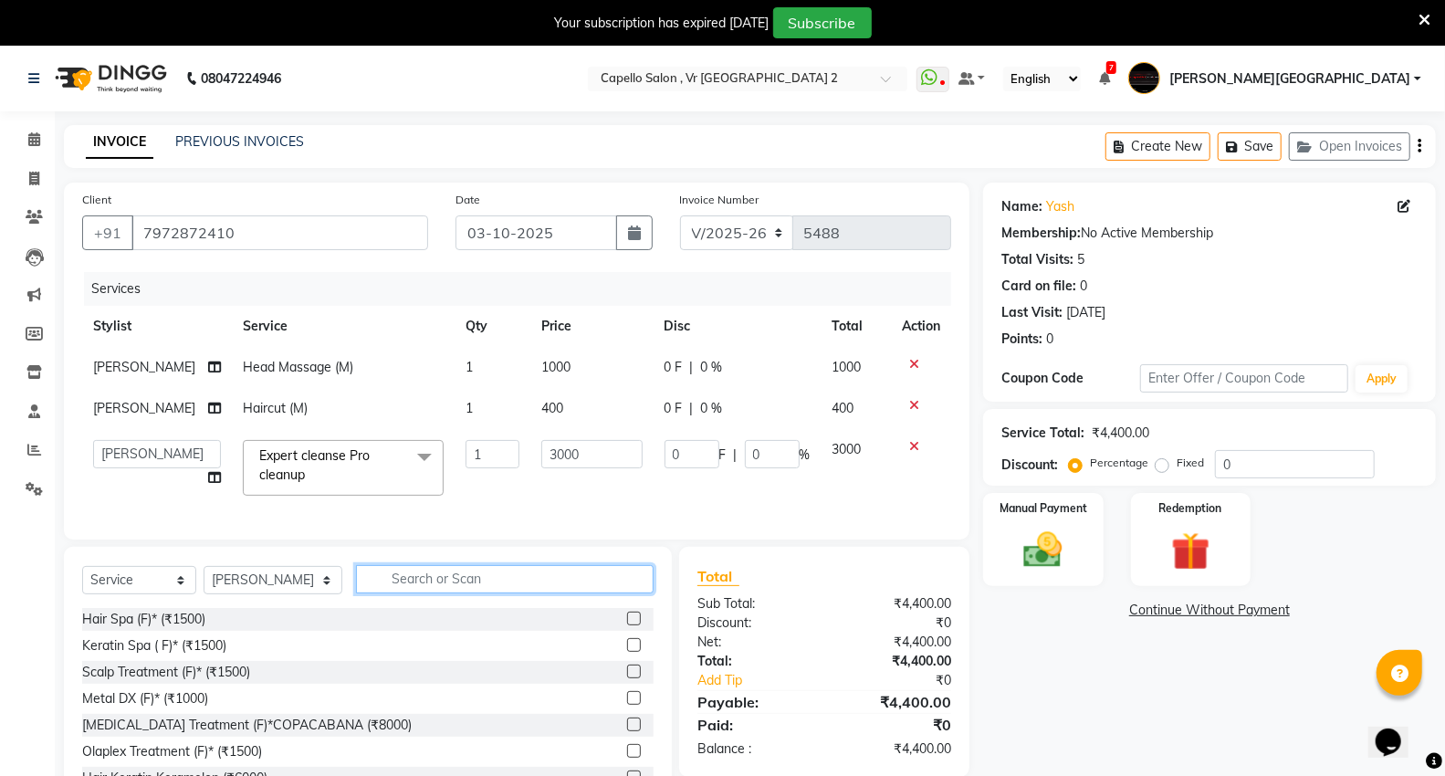
click at [405, 593] on input "text" at bounding box center [505, 579] width 298 height 28
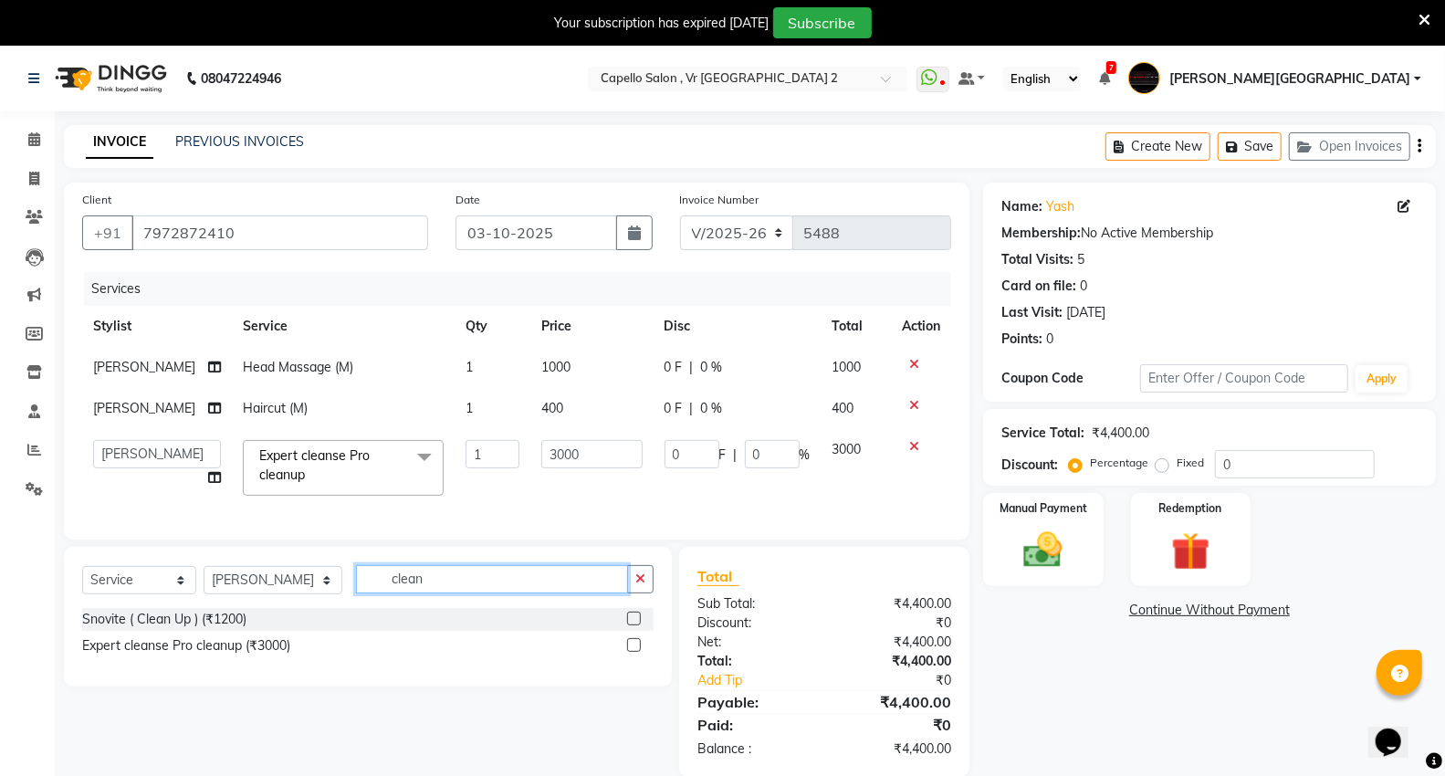
type input "clean"
click at [406, 457] on span at bounding box center [424, 457] width 37 height 35
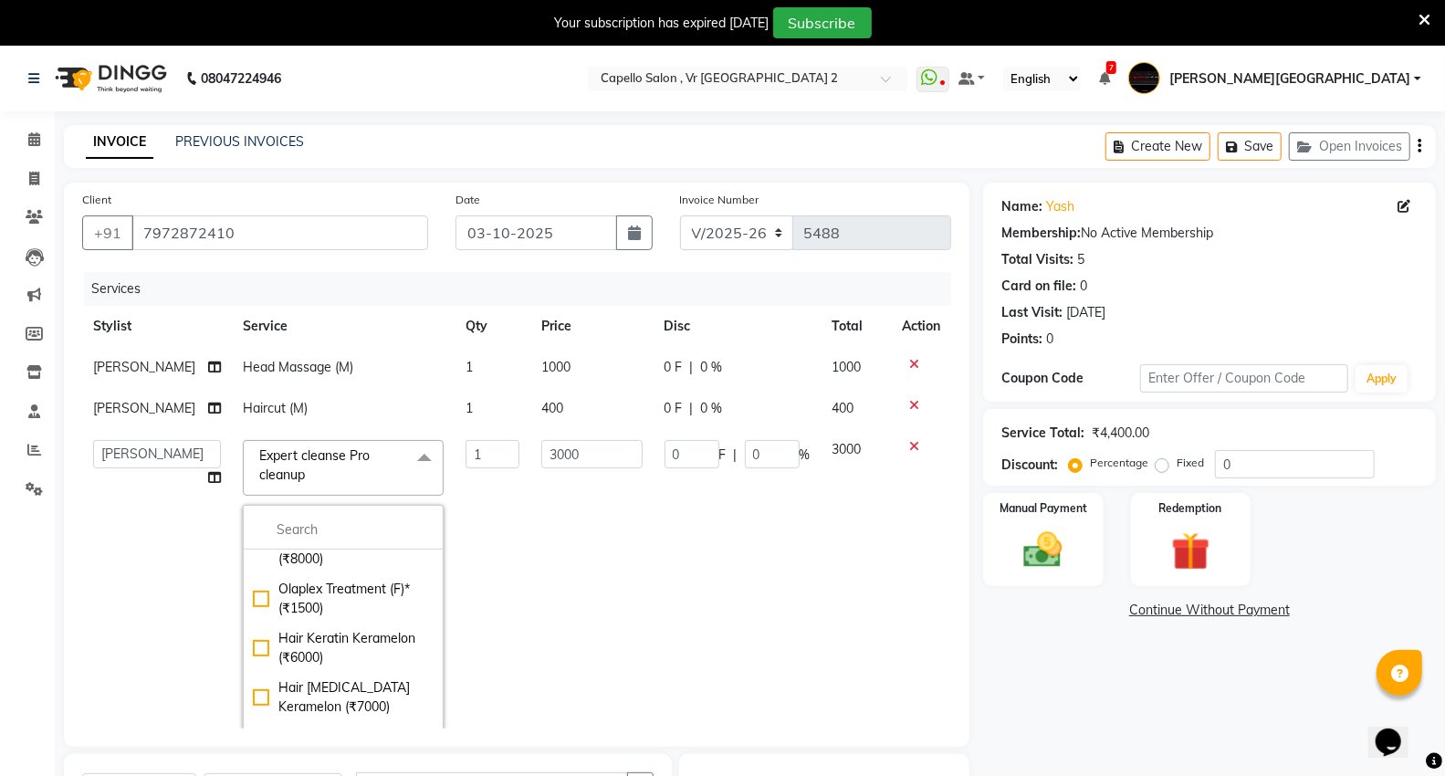
scroll to position [304, 0]
click at [406, 461] on span at bounding box center [424, 457] width 37 height 35
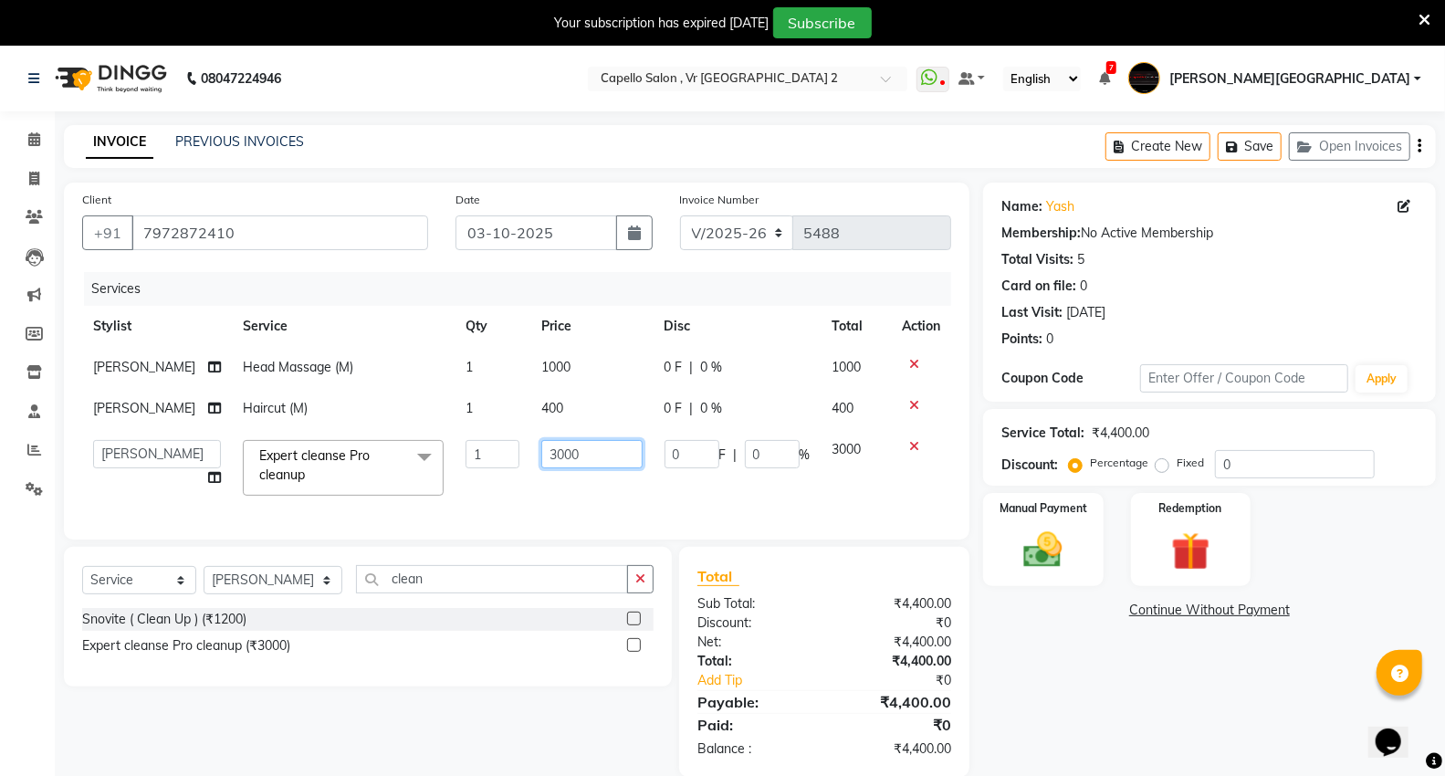
click at [582, 461] on input "3000" at bounding box center [591, 454] width 101 height 28
type input "3"
type input "1500"
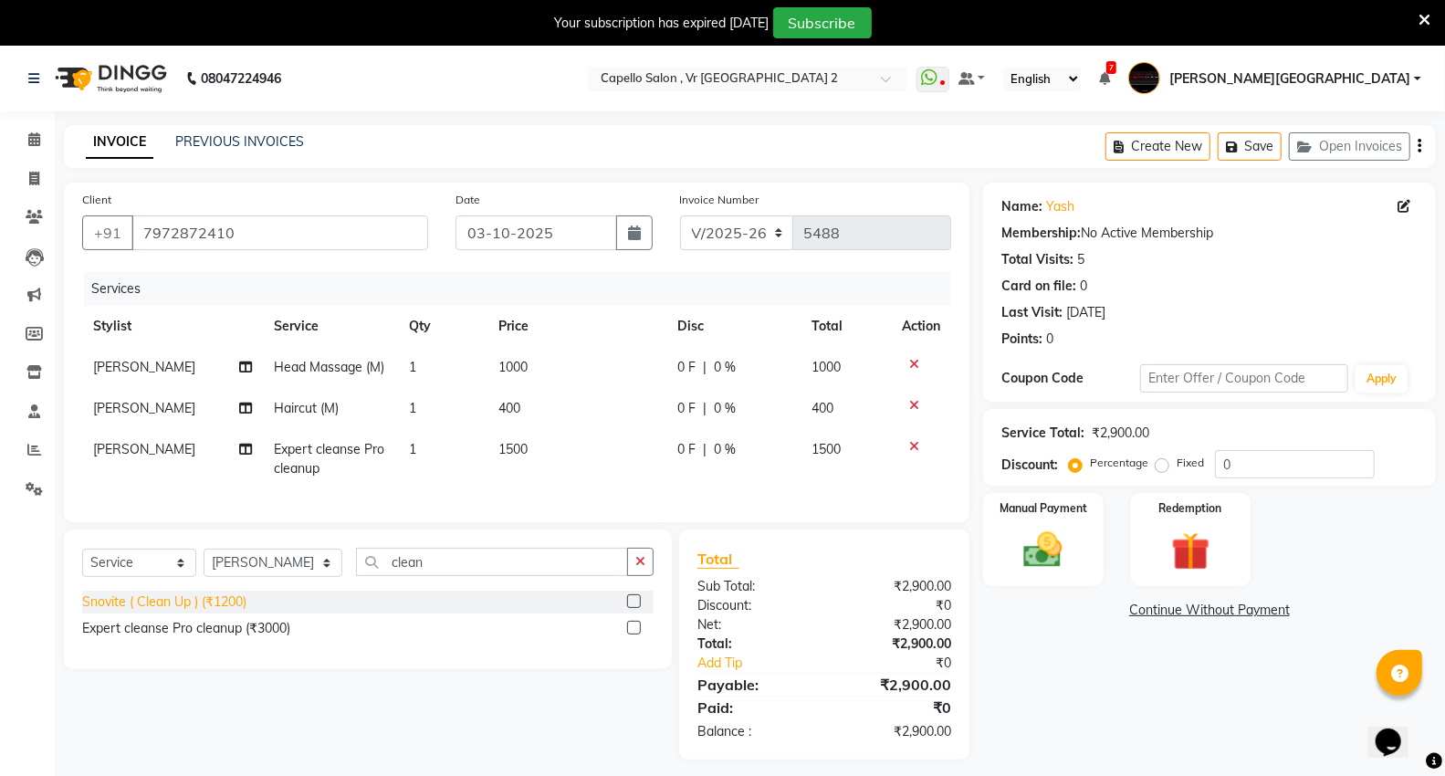
click at [215, 614] on div "Snovite ( Clean Up ) (₹1200)" at bounding box center [368, 602] width 572 height 23
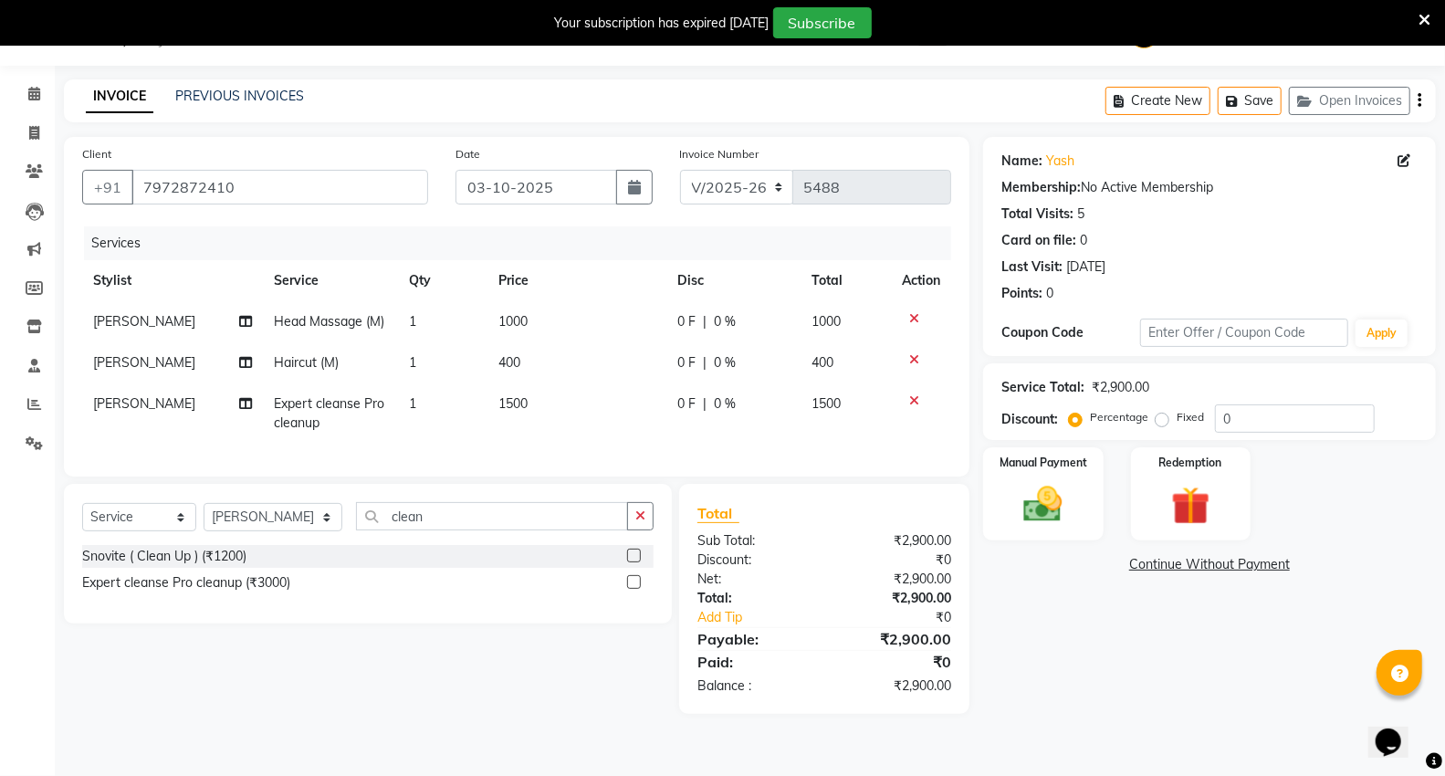
click at [536, 326] on td "1000" at bounding box center [577, 321] width 179 height 41
select select "82797"
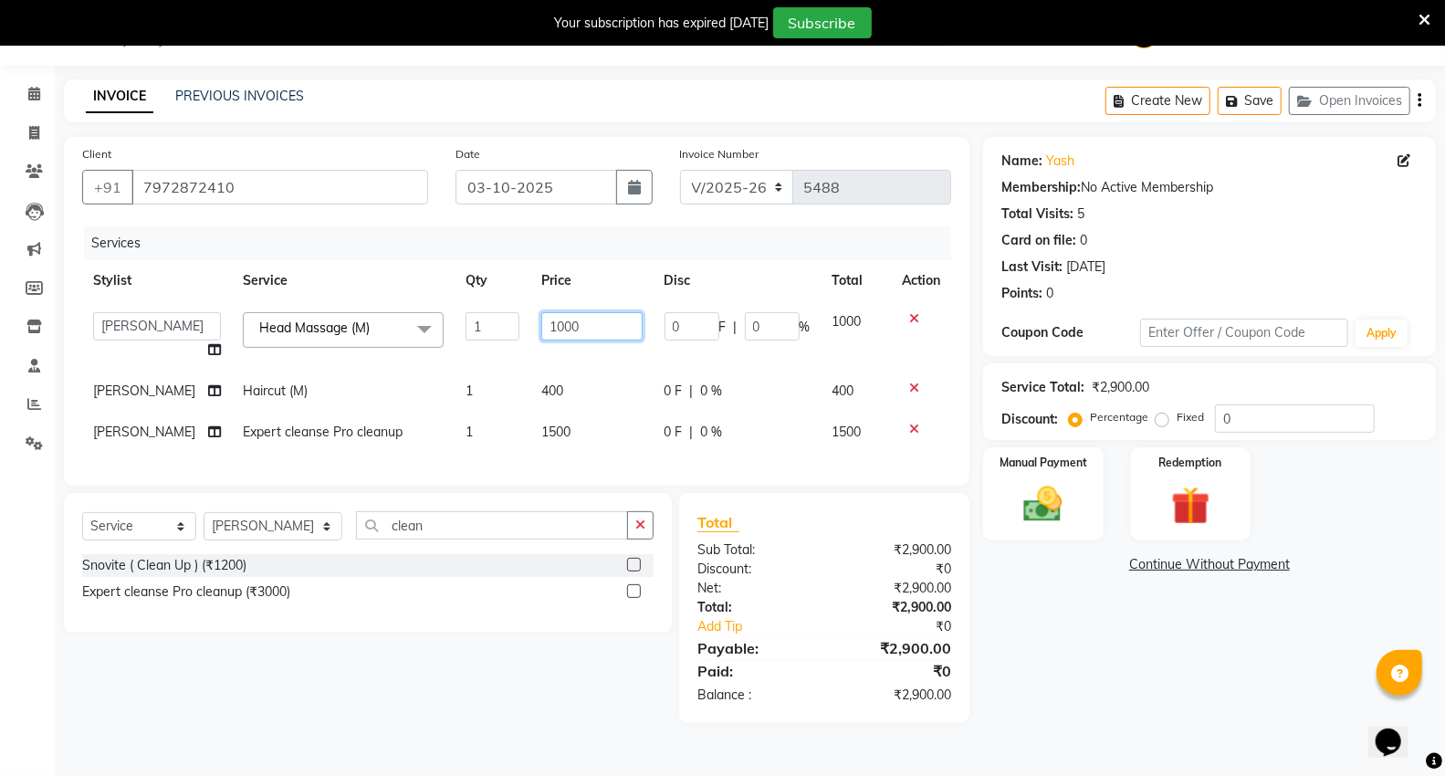
click at [595, 325] on input "1000" at bounding box center [591, 326] width 101 height 28
type input "1500"
click at [404, 731] on main "INVOICE PREVIOUS INVOICES Create New Save Open Invoices Client +91 7972872410 D…" at bounding box center [750, 414] width 1391 height 671
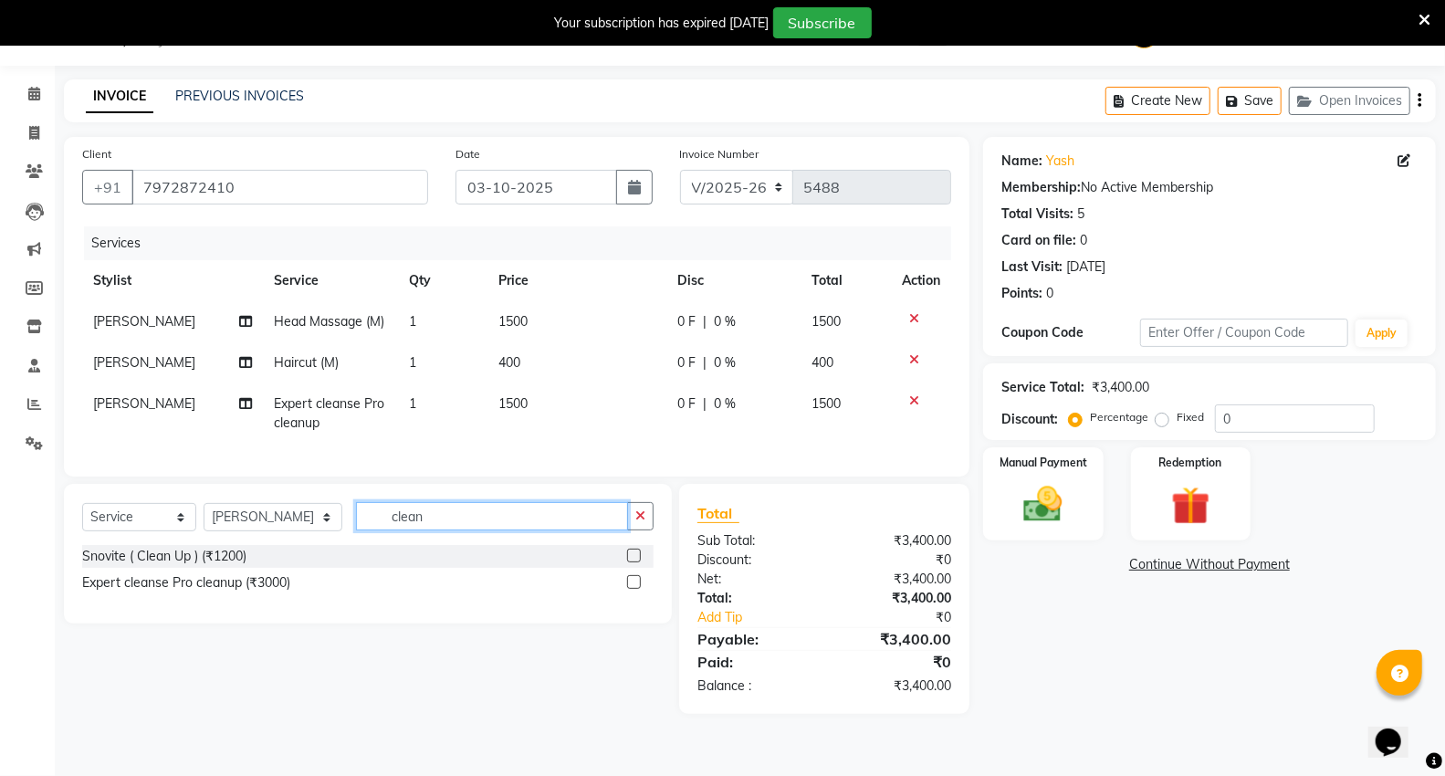
click at [433, 530] on input "clean" at bounding box center [492, 516] width 272 height 28
type input "c"
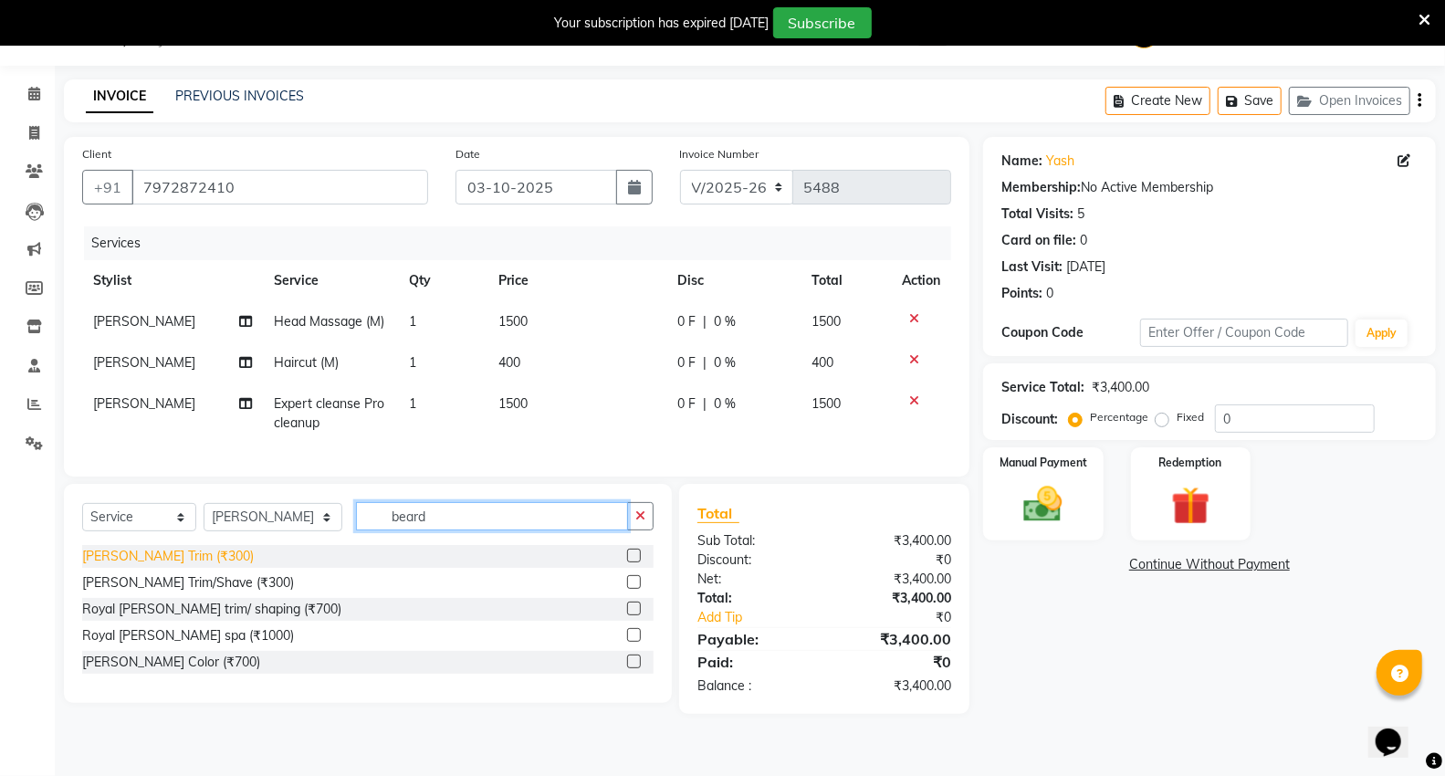
type input "beard"
click at [112, 566] on div "Beard Trim (₹300)" at bounding box center [168, 556] width 172 height 19
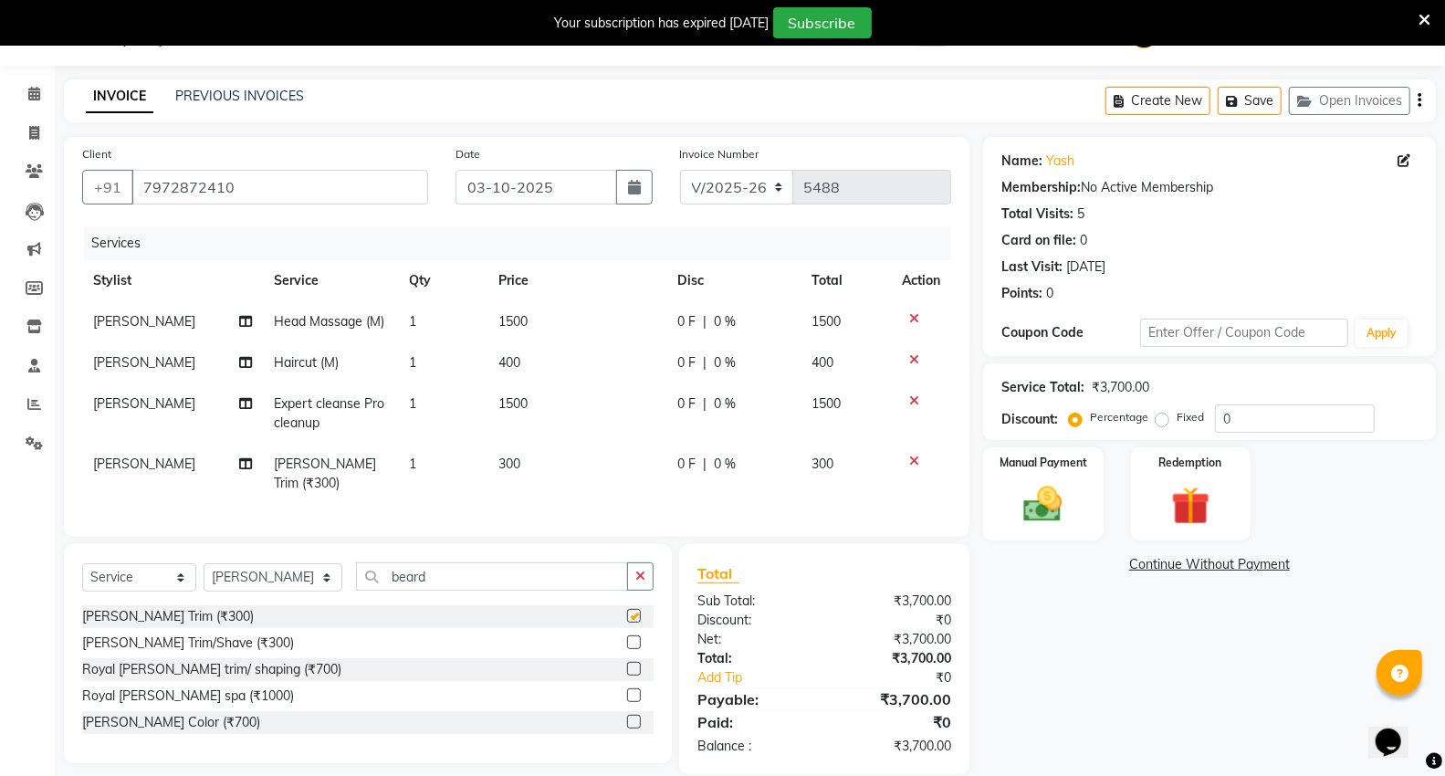
checkbox input "false"
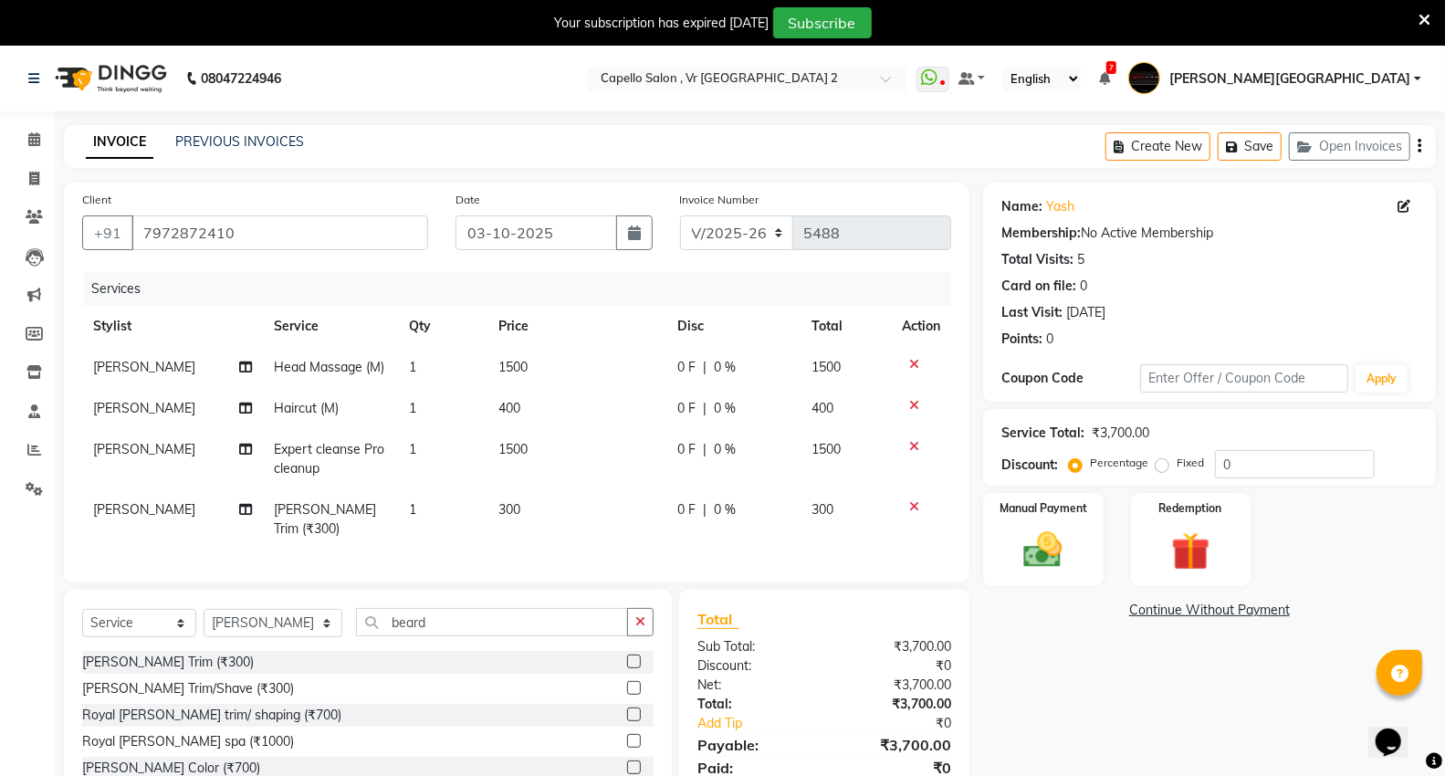
scroll to position [68, 0]
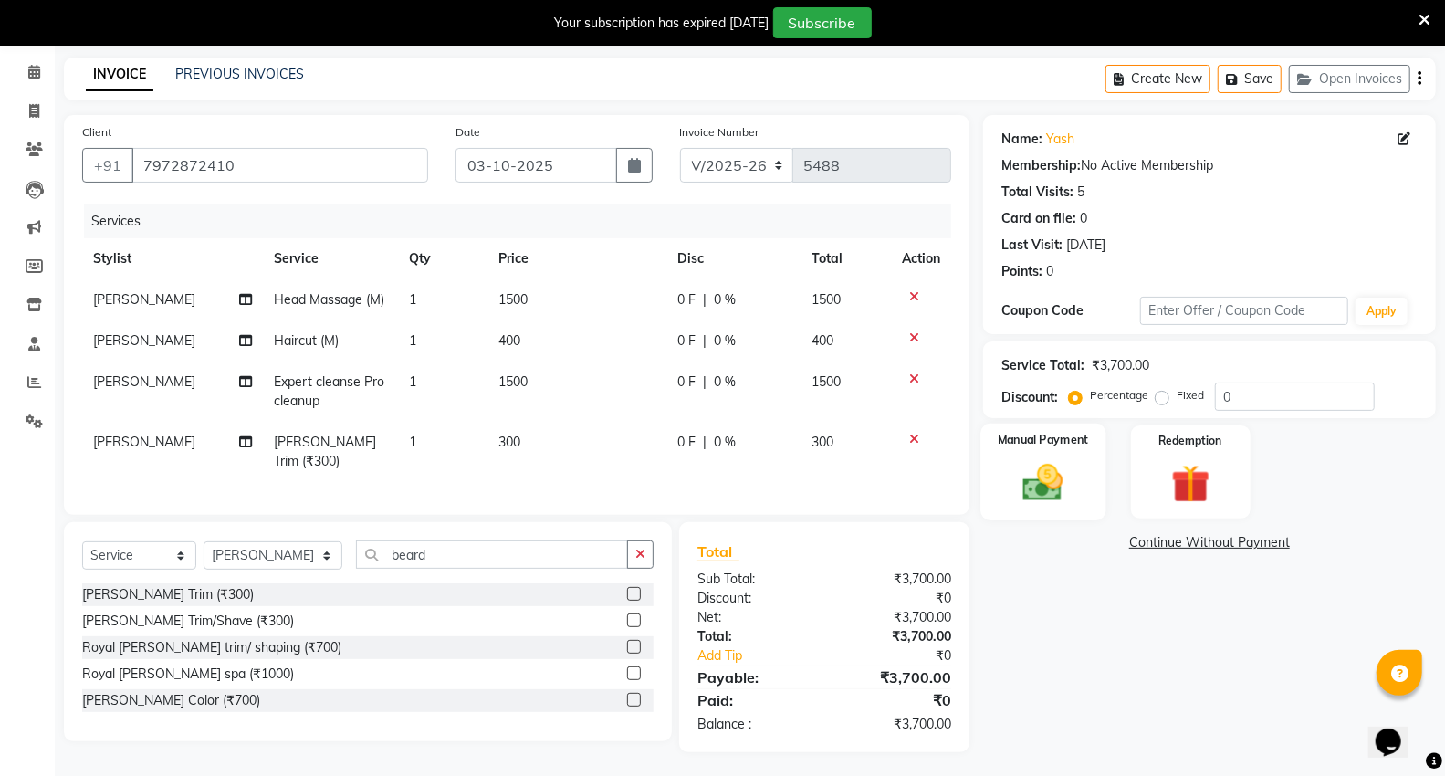
drag, startPoint x: 1032, startPoint y: 484, endPoint x: 1024, endPoint y: 509, distance: 26.6
click at [1032, 484] on img at bounding box center [1043, 482] width 65 height 47
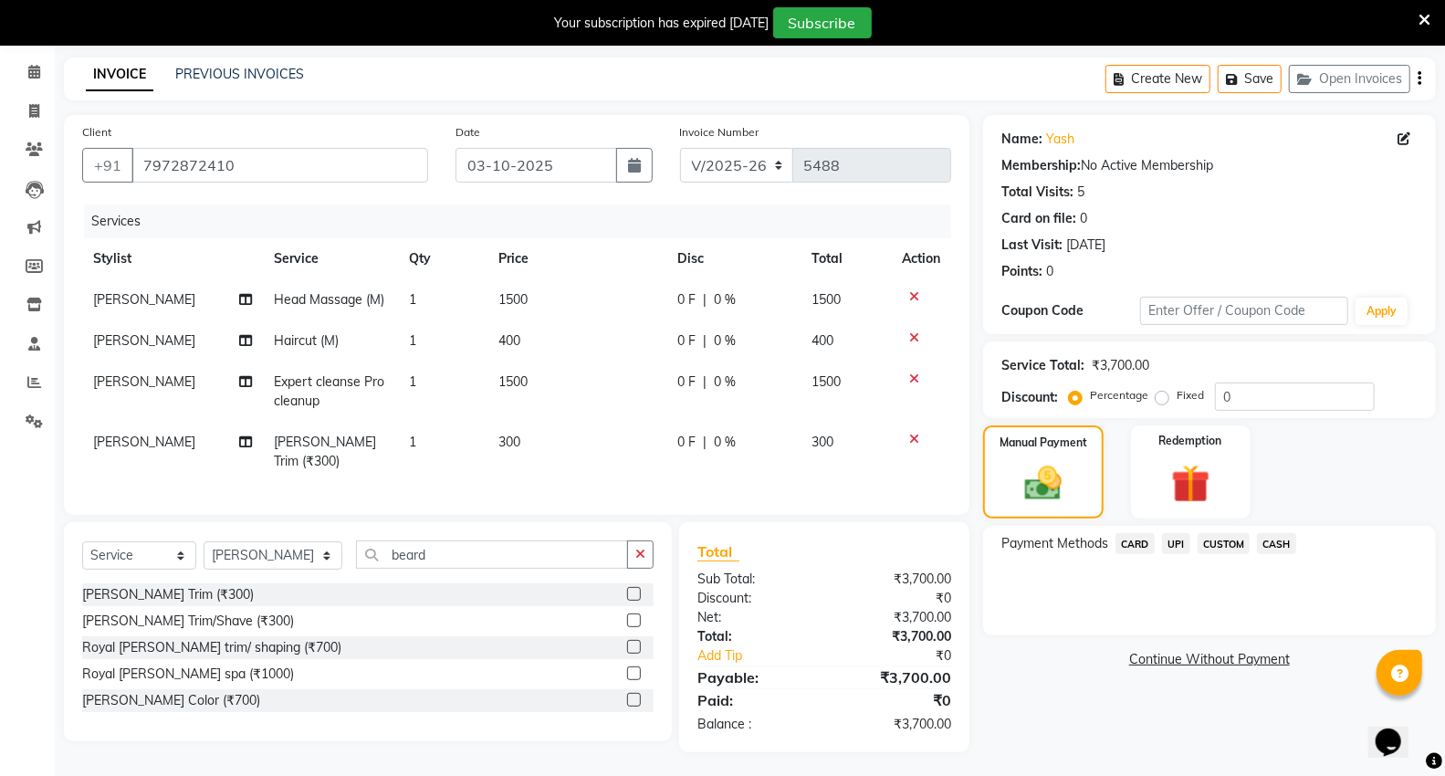
drag, startPoint x: 1178, startPoint y: 544, endPoint x: 1212, endPoint y: 624, distance: 86.3
click at [1208, 613] on div "Payment Methods CARD UPI CUSTOM CASH" at bounding box center [1209, 581] width 453 height 110
click at [1174, 537] on span "UPI" at bounding box center [1176, 543] width 28 height 21
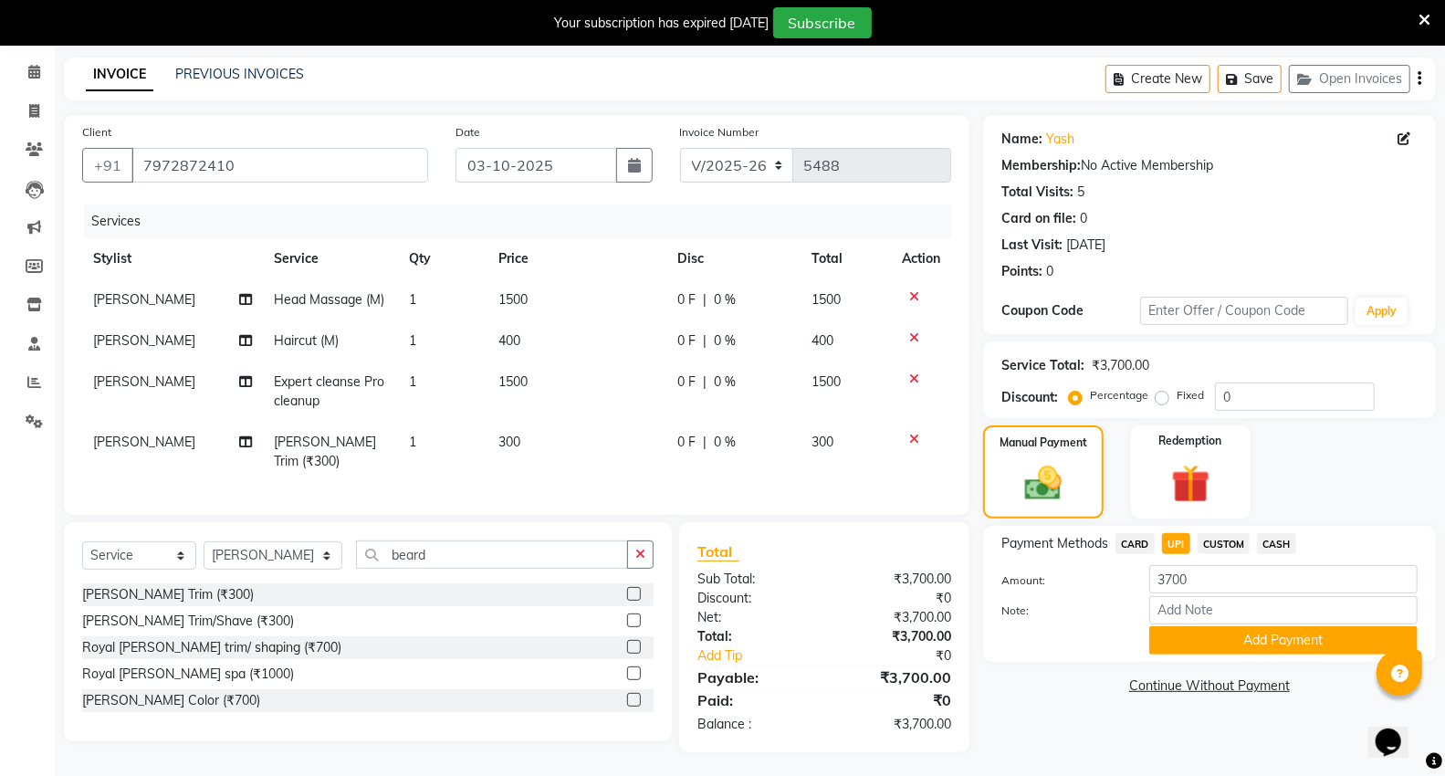
drag, startPoint x: 1164, startPoint y: 636, endPoint x: 1172, endPoint y: 615, distance: 22.6
click at [1166, 634] on button "Add Payment" at bounding box center [1284, 640] width 268 height 28
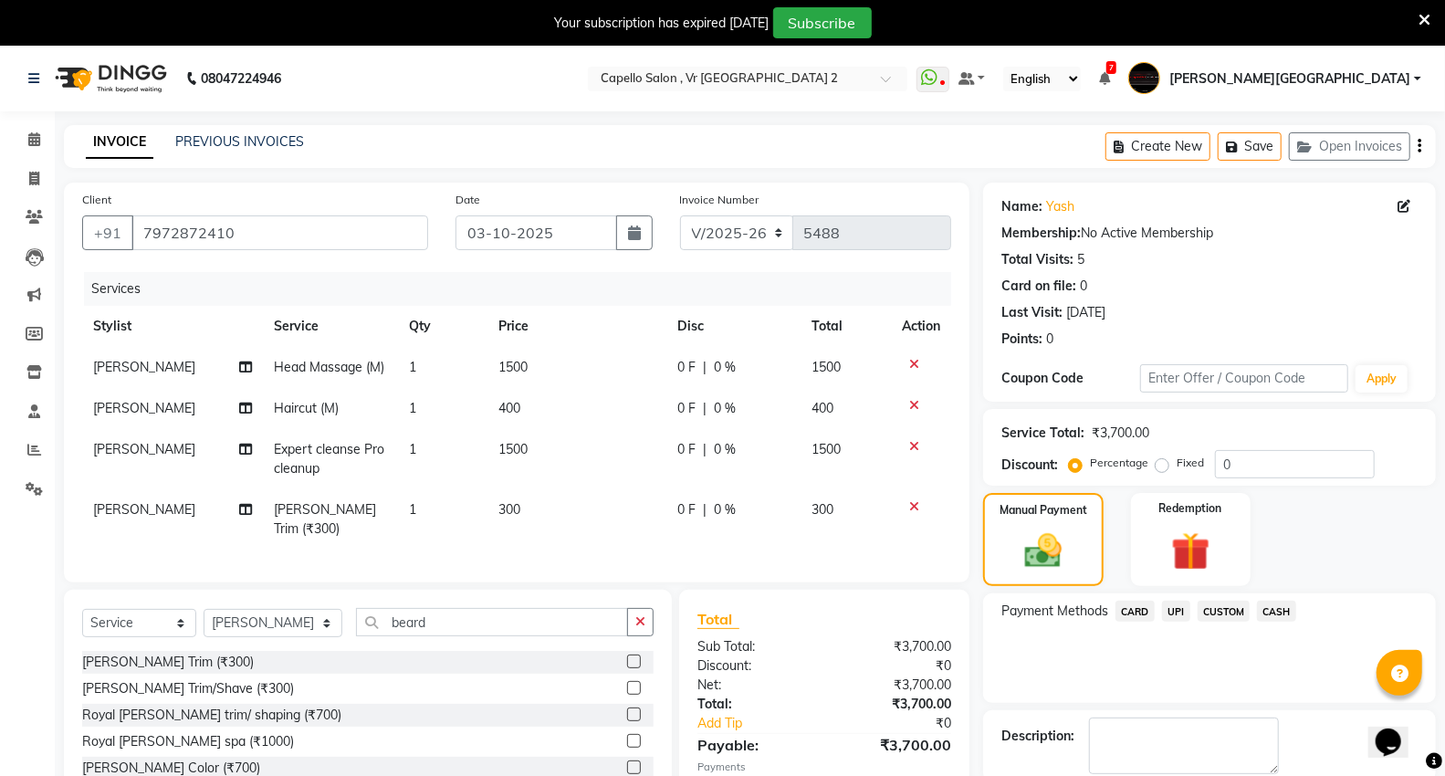
scroll to position [105, 0]
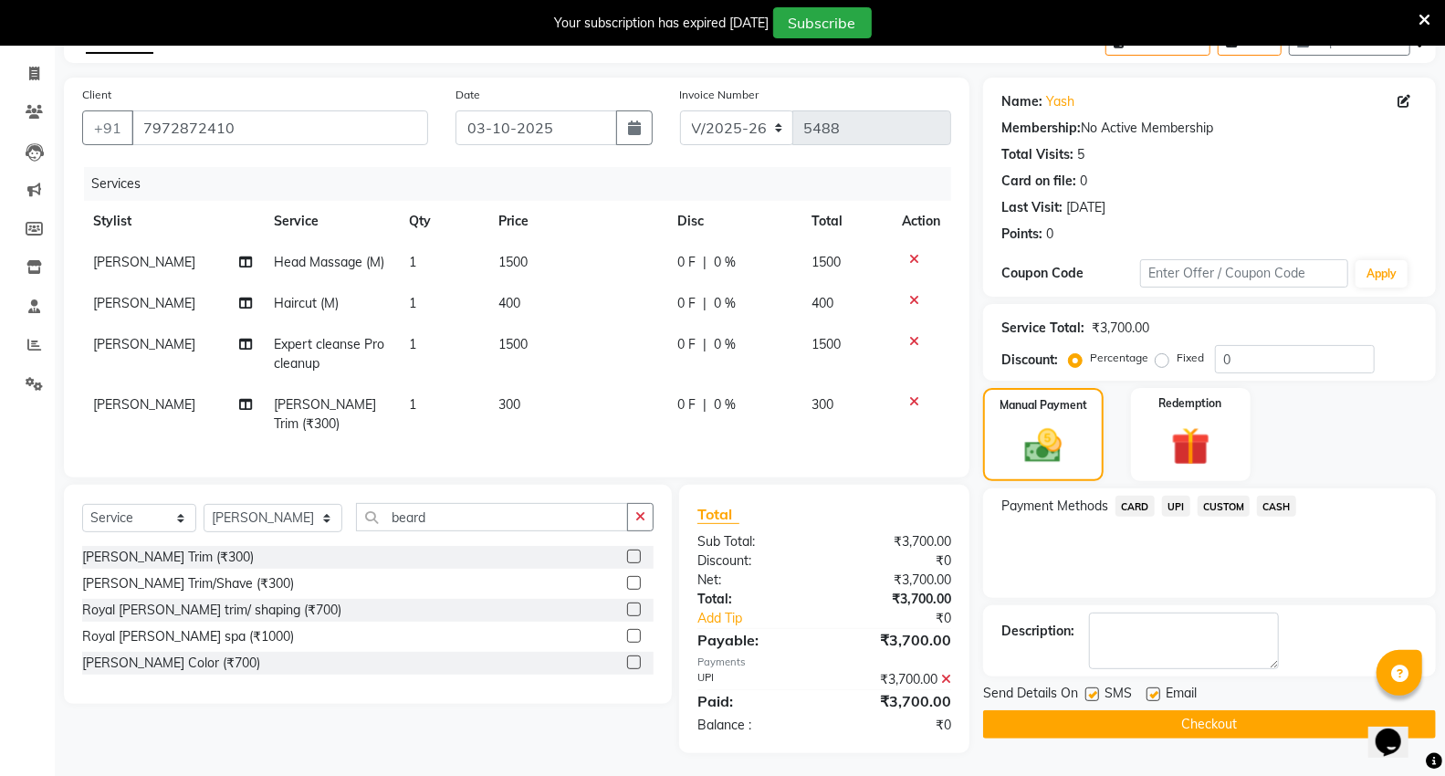
click at [1179, 722] on button "Checkout" at bounding box center [1209, 724] width 453 height 28
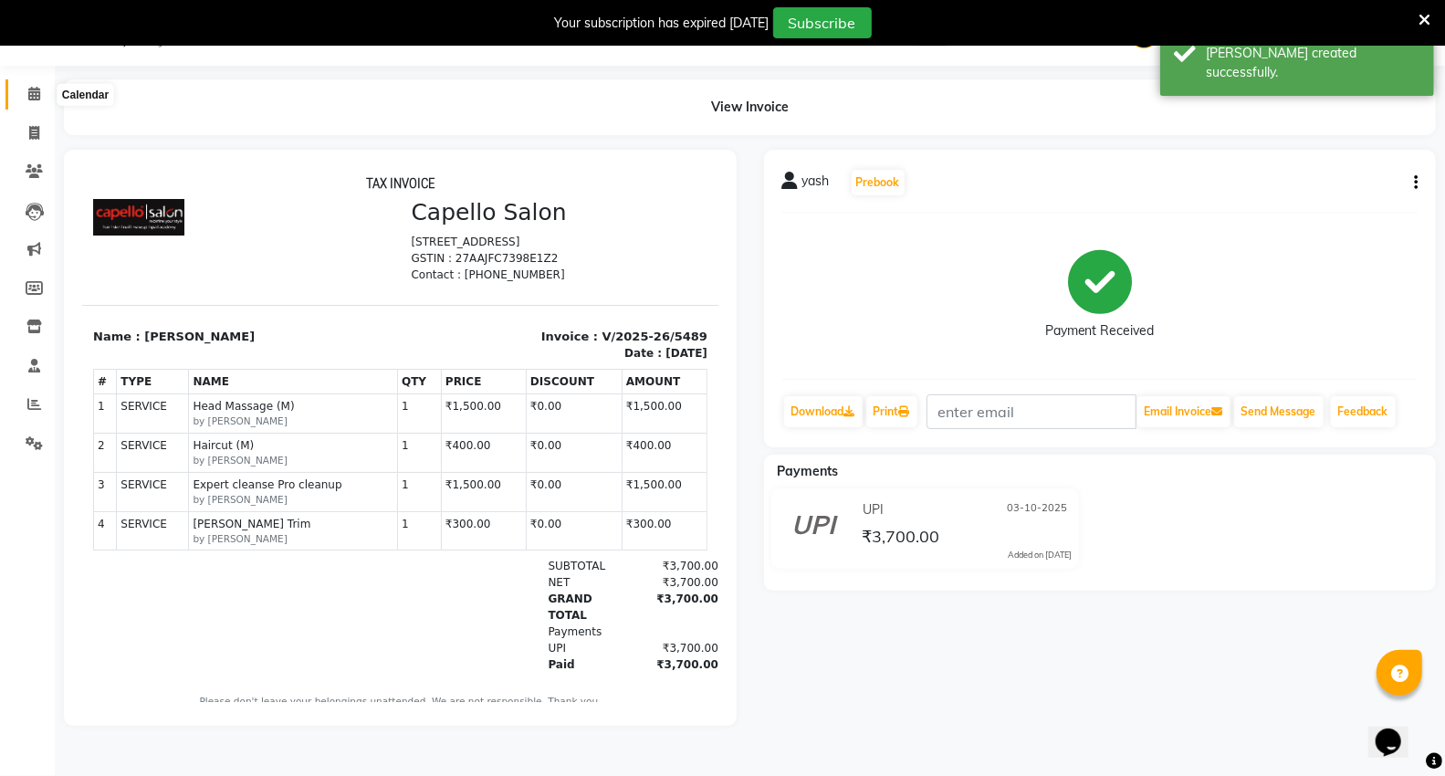
click at [34, 94] on icon at bounding box center [34, 94] width 12 height 14
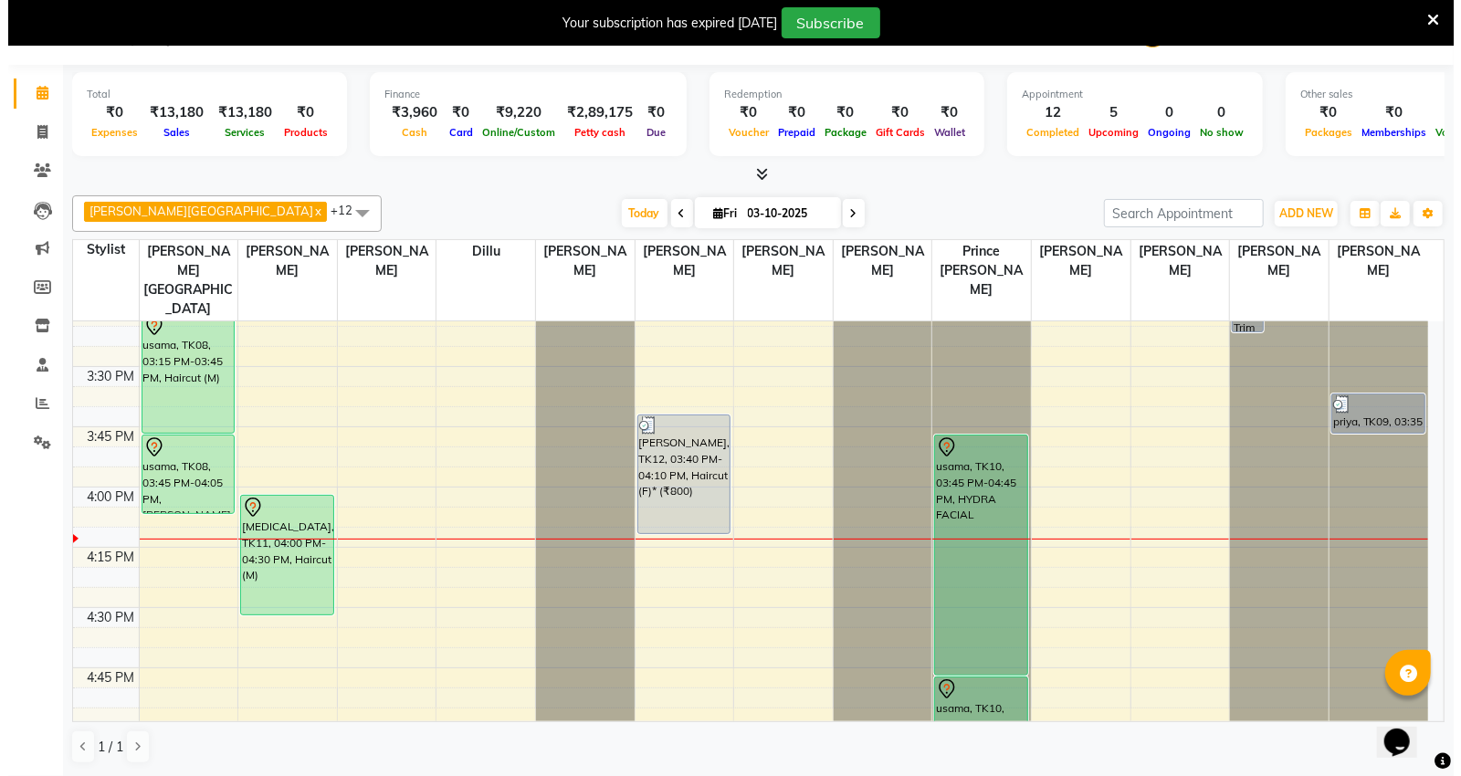
scroll to position [1593, 0]
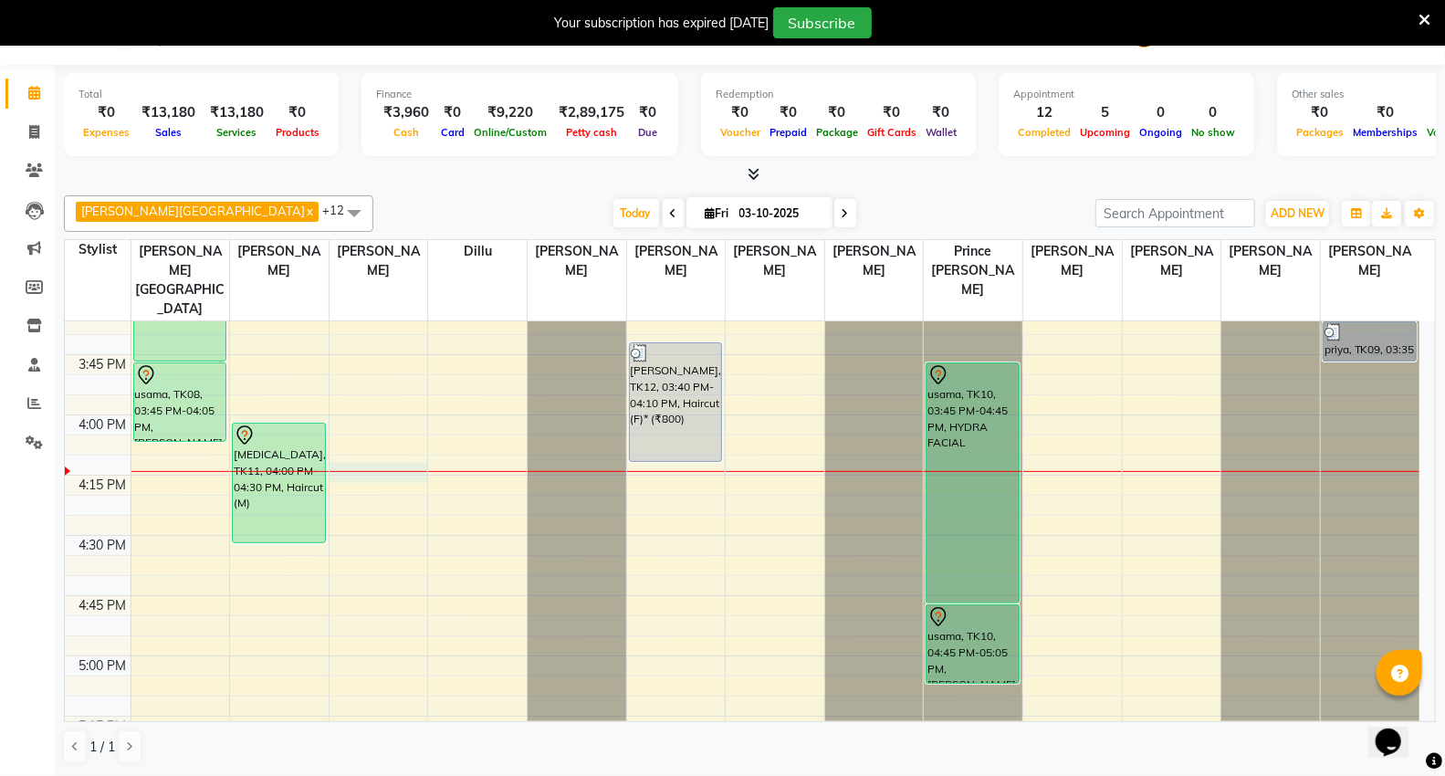
click at [353, 434] on div "9:00 AM 9:15 AM 9:30 AM 9:45 AM 10:00 AM 10:15 AM 10:30 AM 10:45 AM 11:00 AM 11…" at bounding box center [742, 294] width 1355 height 3133
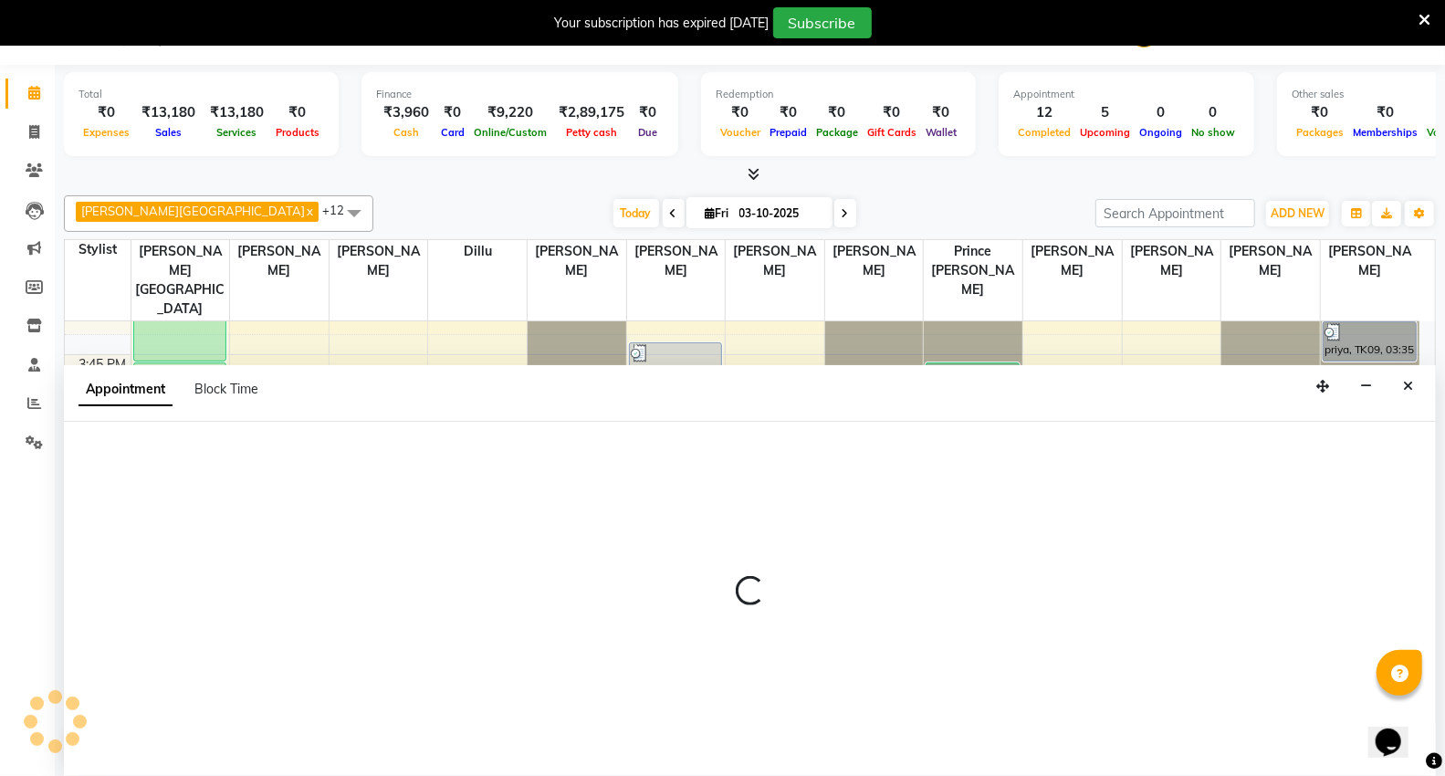
select select "14473"
select select "975"
select select "tentative"
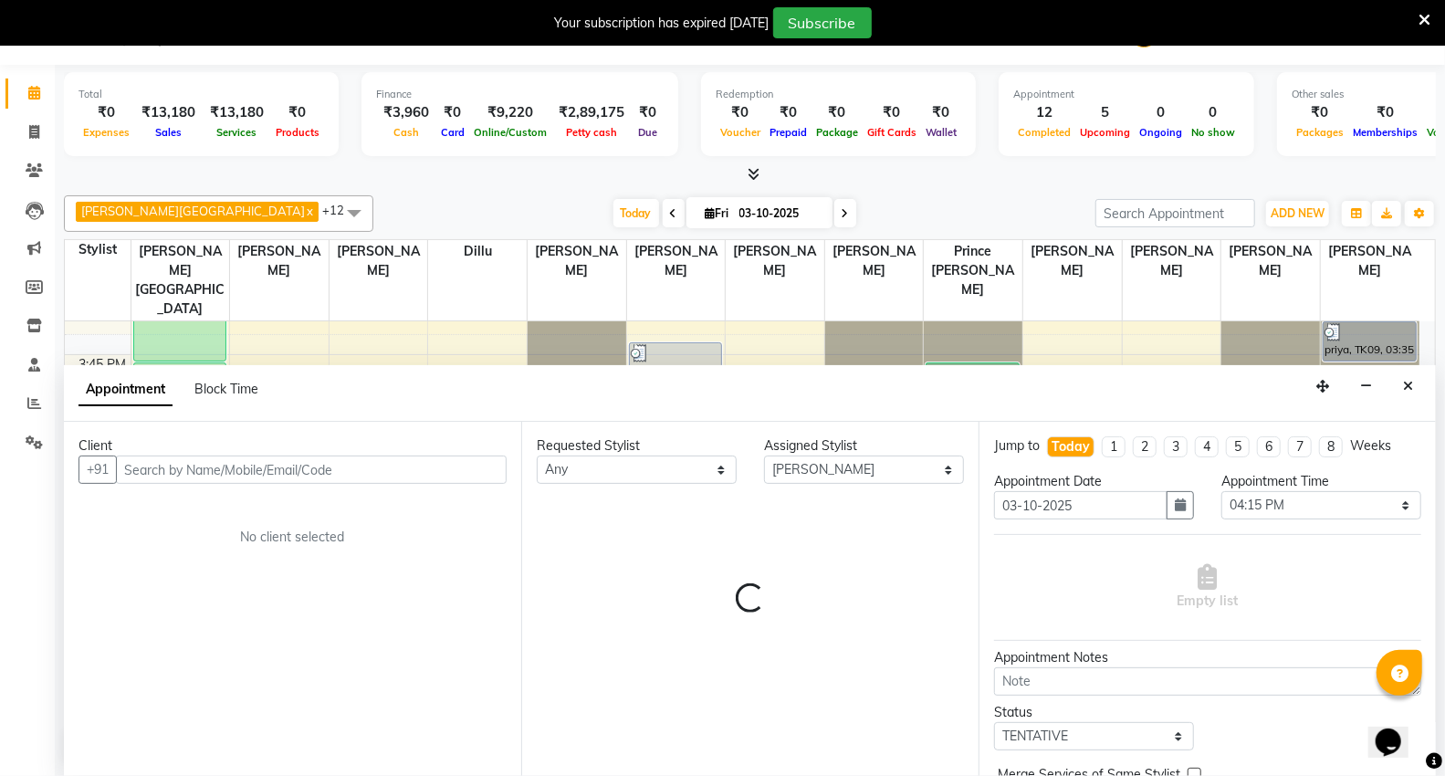
click at [195, 466] on input "text" at bounding box center [311, 470] width 391 height 28
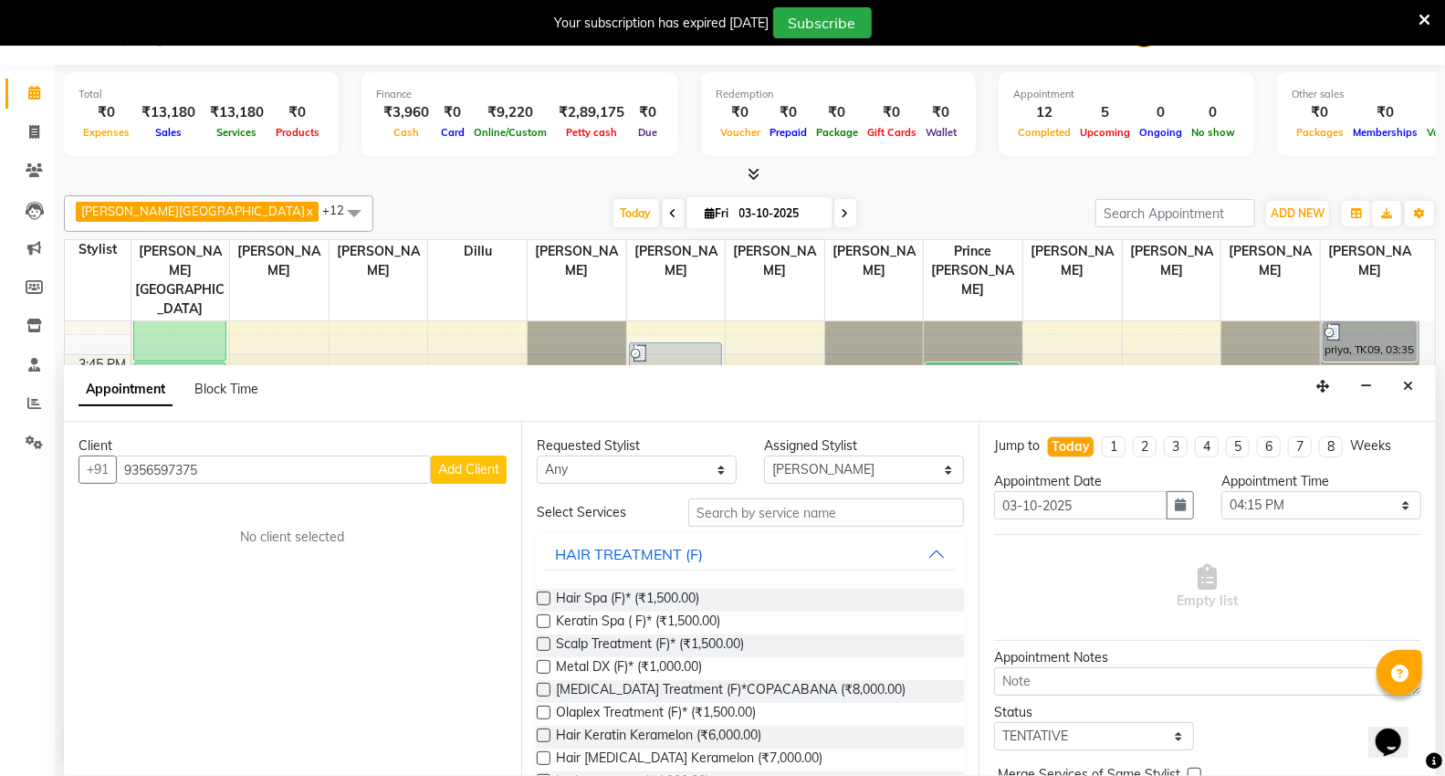
type input "9356597375"
click at [475, 463] on span "Add Client" at bounding box center [468, 469] width 61 height 16
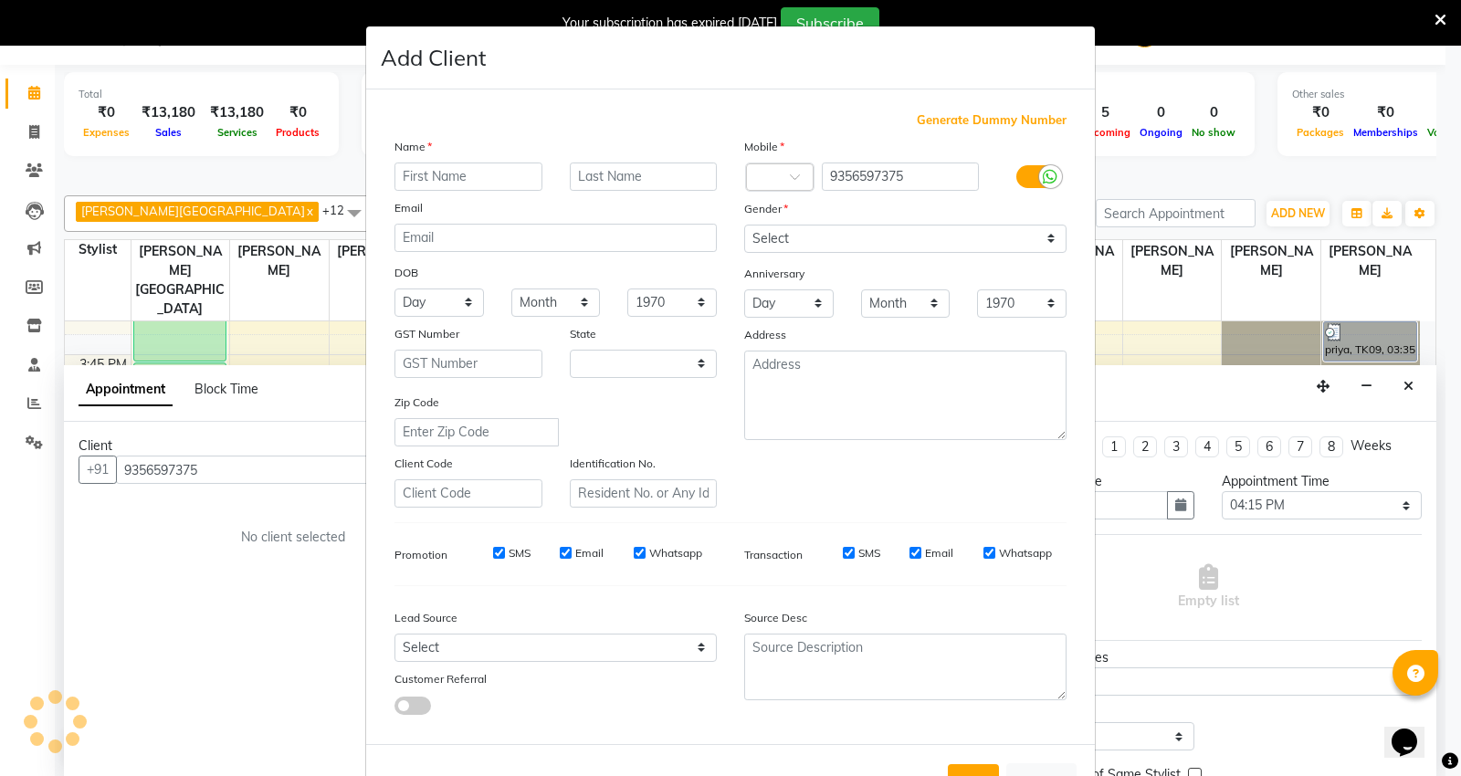
select select "22"
click at [486, 166] on input "text" at bounding box center [468, 177] width 148 height 28
type input "lavi"
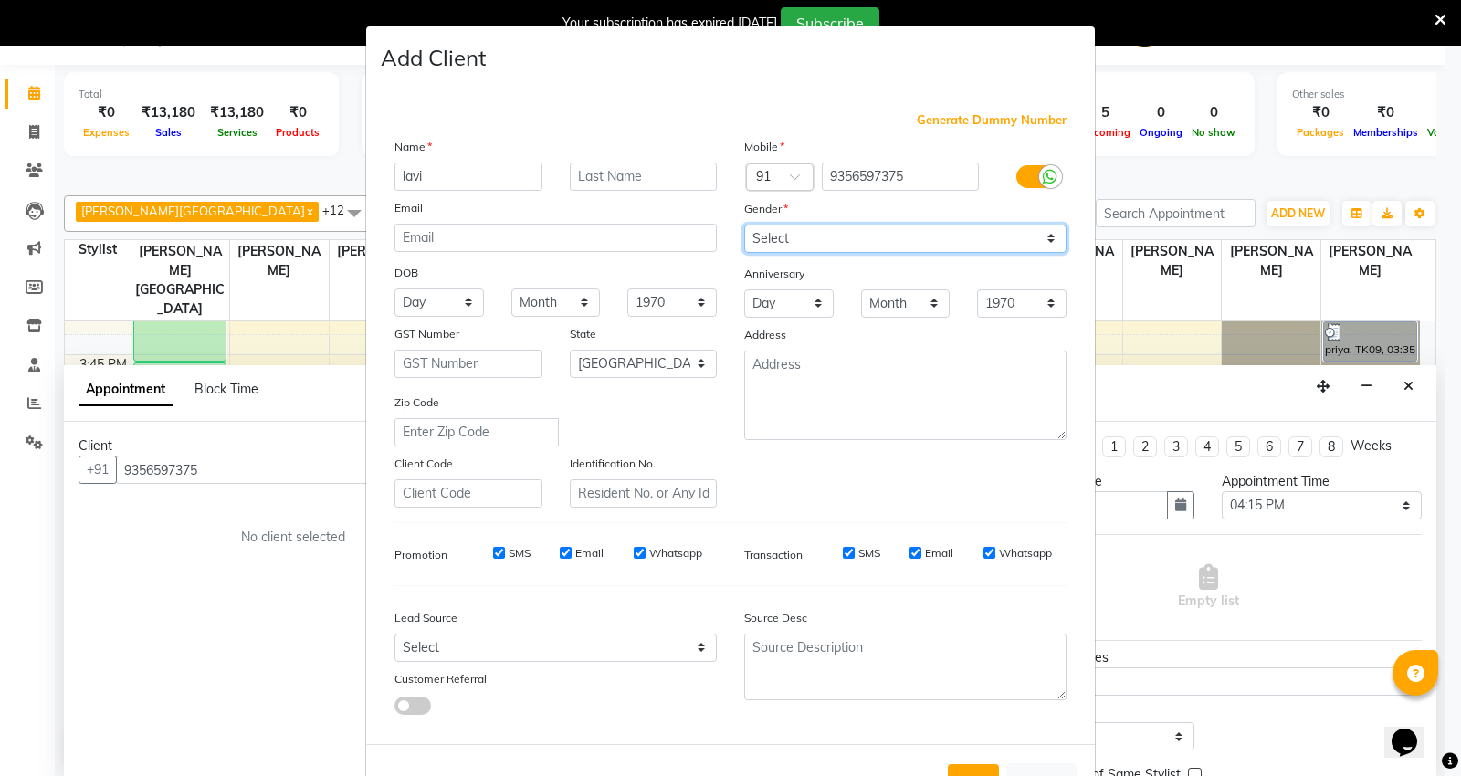
click at [835, 244] on select "Select Male Female Other Prefer Not To Say" at bounding box center [905, 239] width 322 height 28
select select "female"
click at [744, 225] on select "Select Male Female Other Prefer Not To Say" at bounding box center [905, 239] width 322 height 28
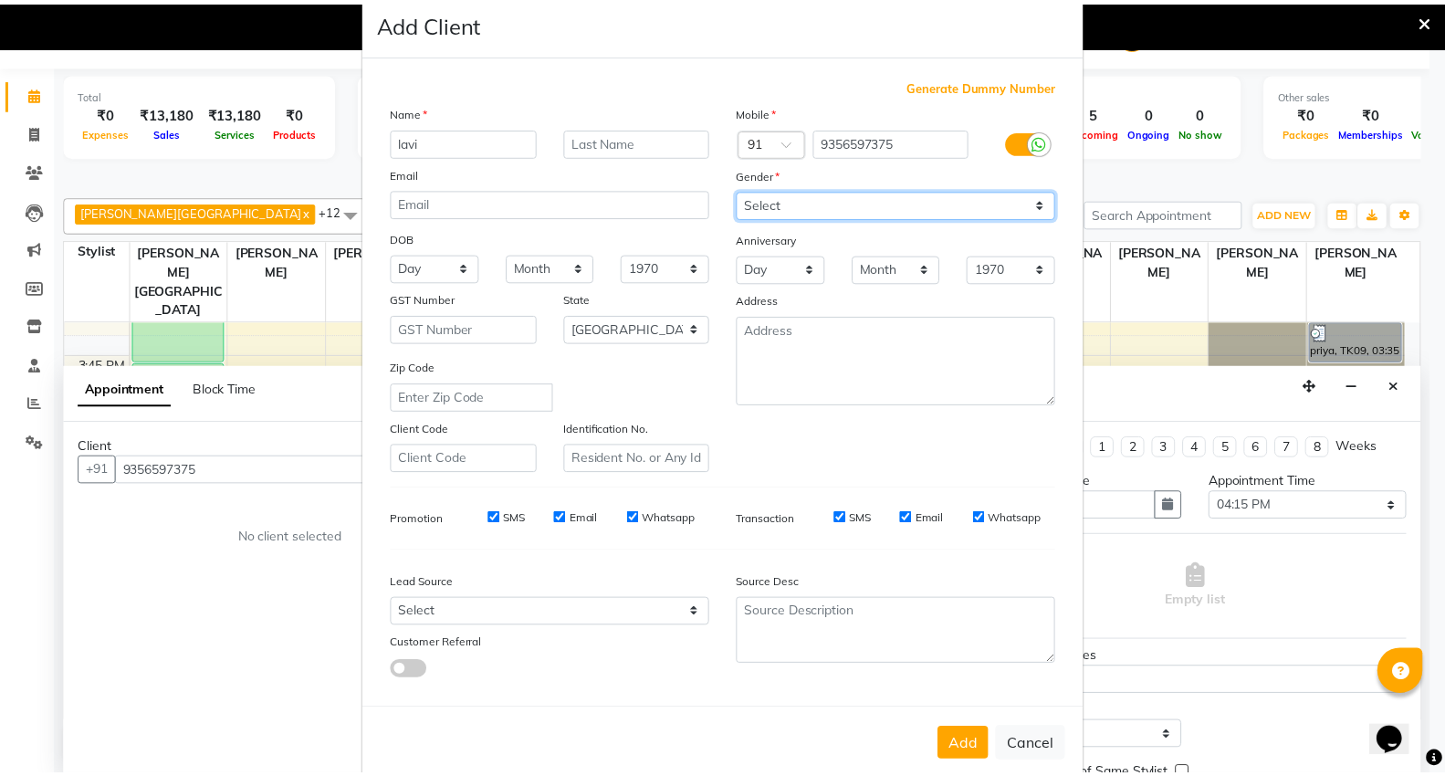
scroll to position [68, 0]
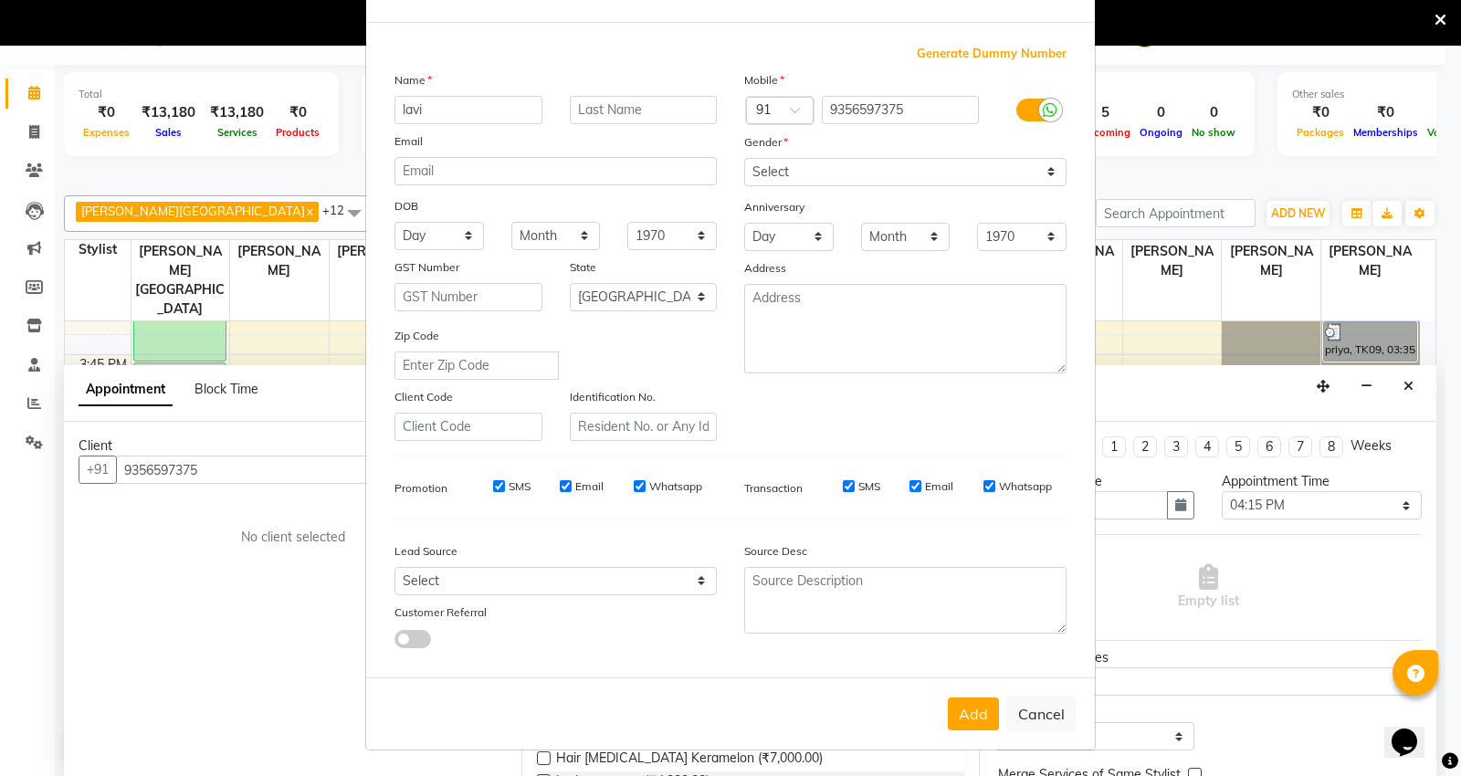
drag, startPoint x: 964, startPoint y: 719, endPoint x: 964, endPoint y: 697, distance: 21.9
click at [964, 709] on button "Add" at bounding box center [973, 714] width 51 height 33
select select
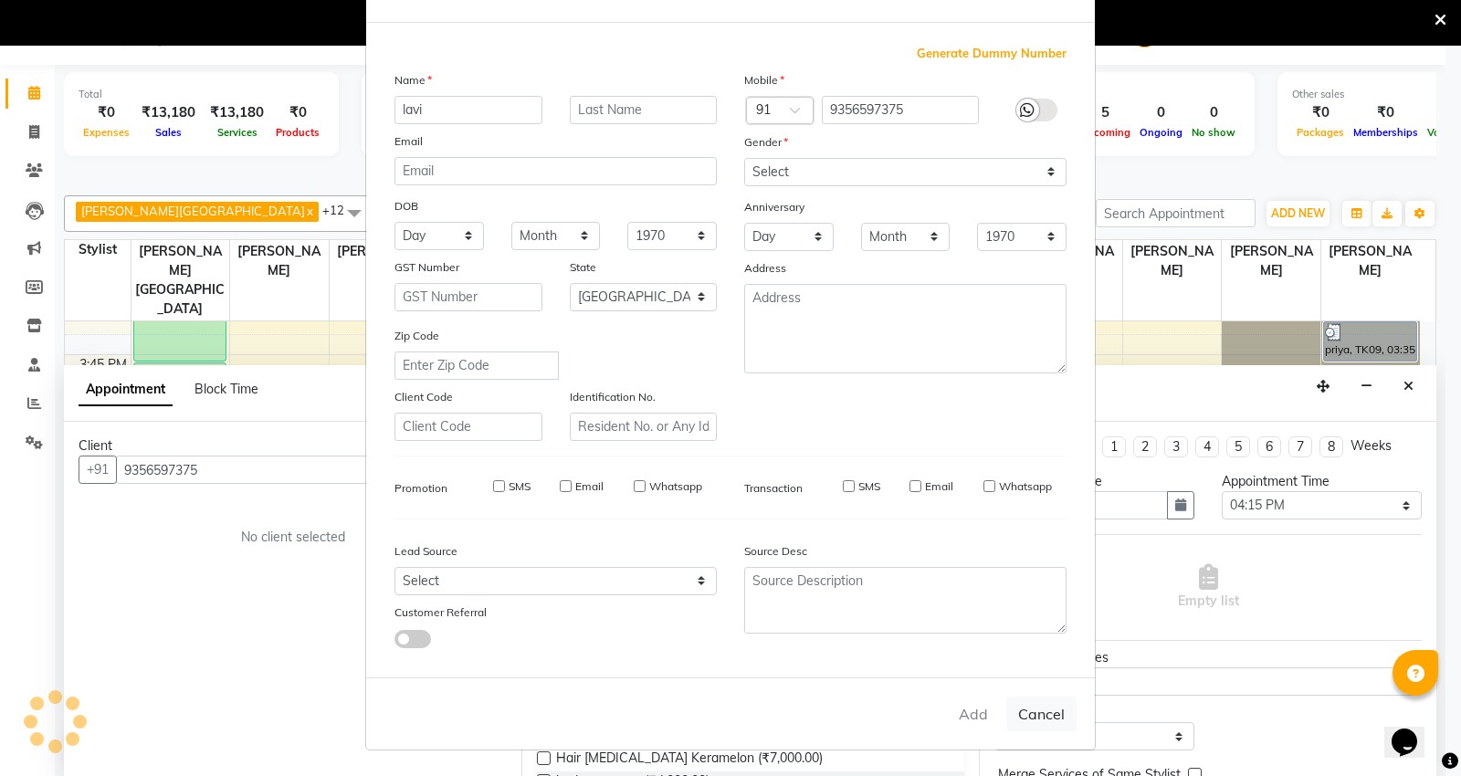
select select "null"
select select
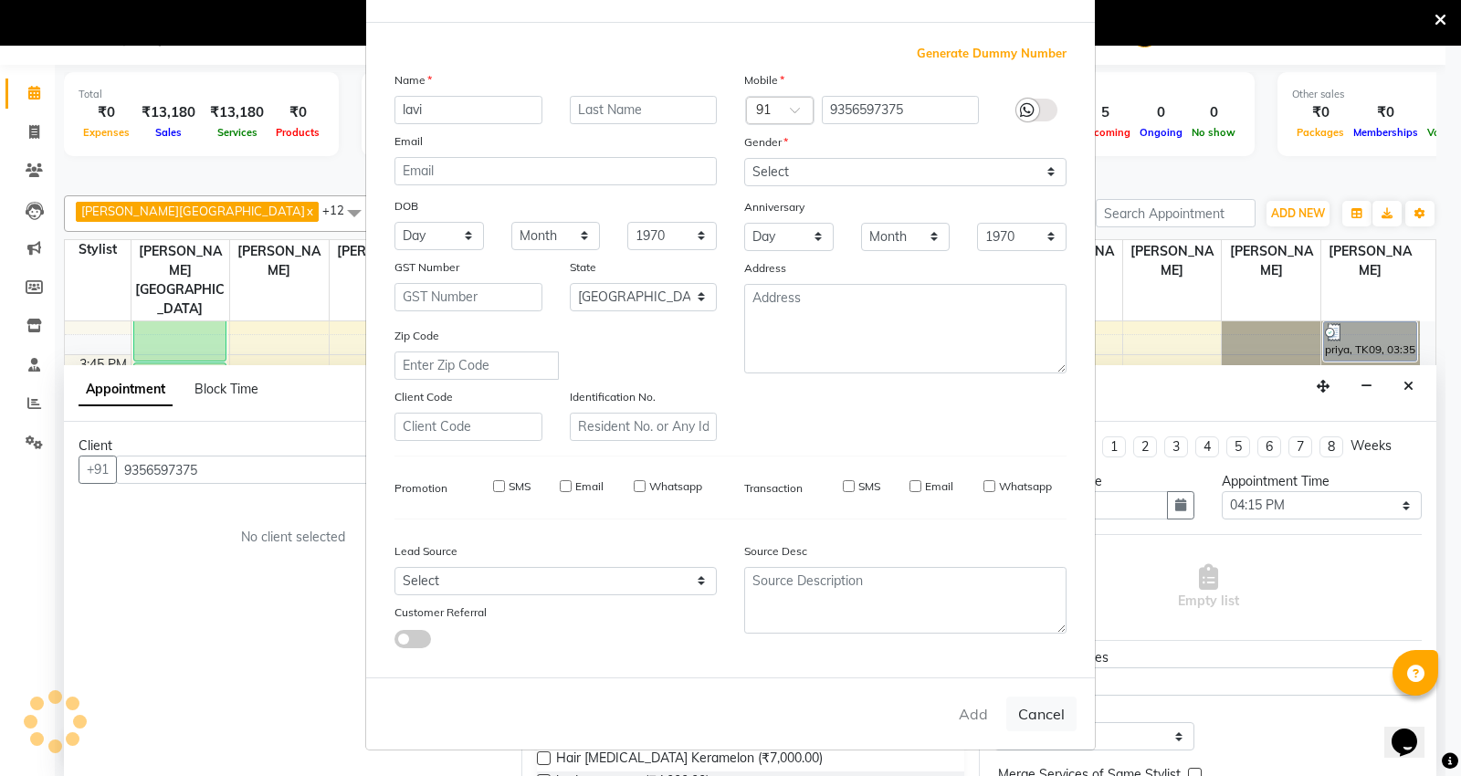
checkbox input "false"
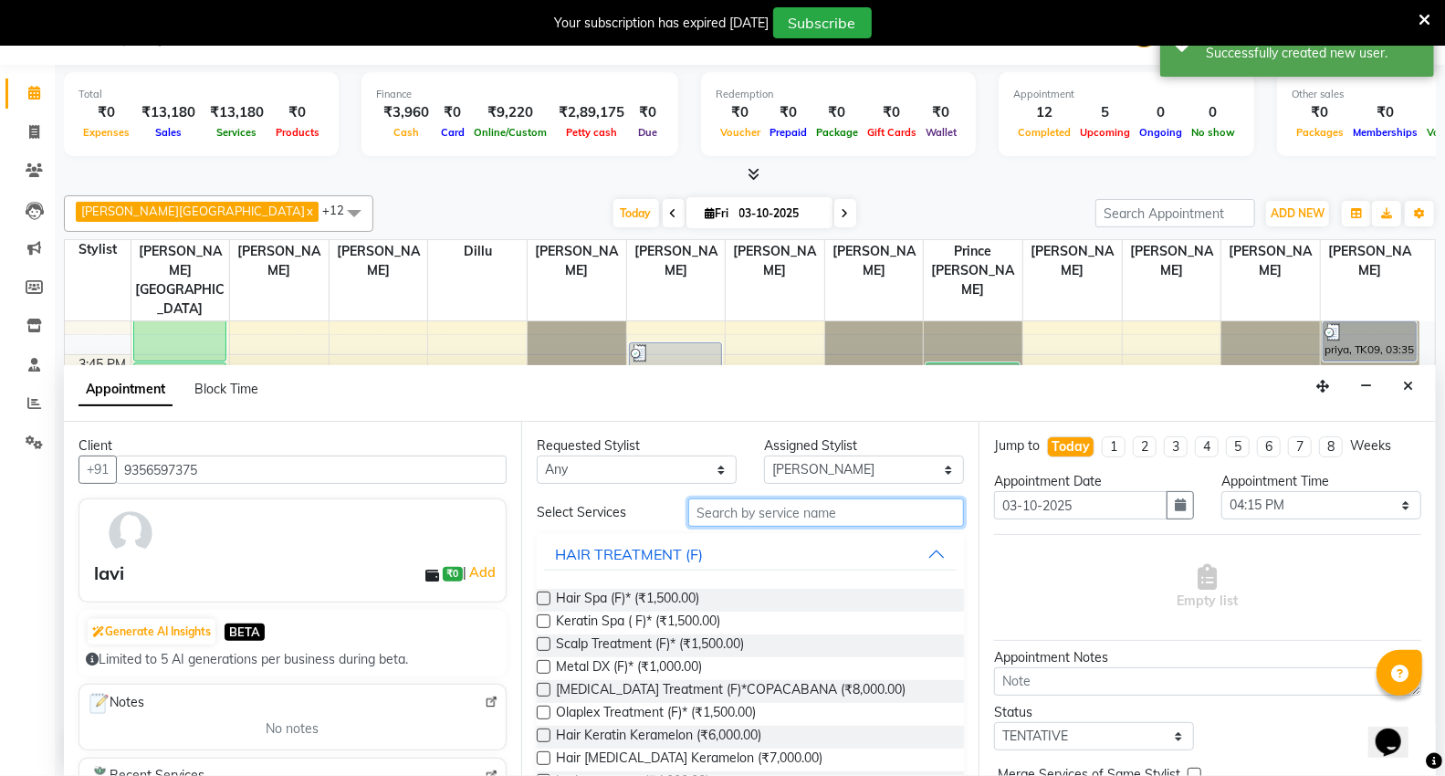
click at [762, 509] on input "text" at bounding box center [826, 513] width 276 height 28
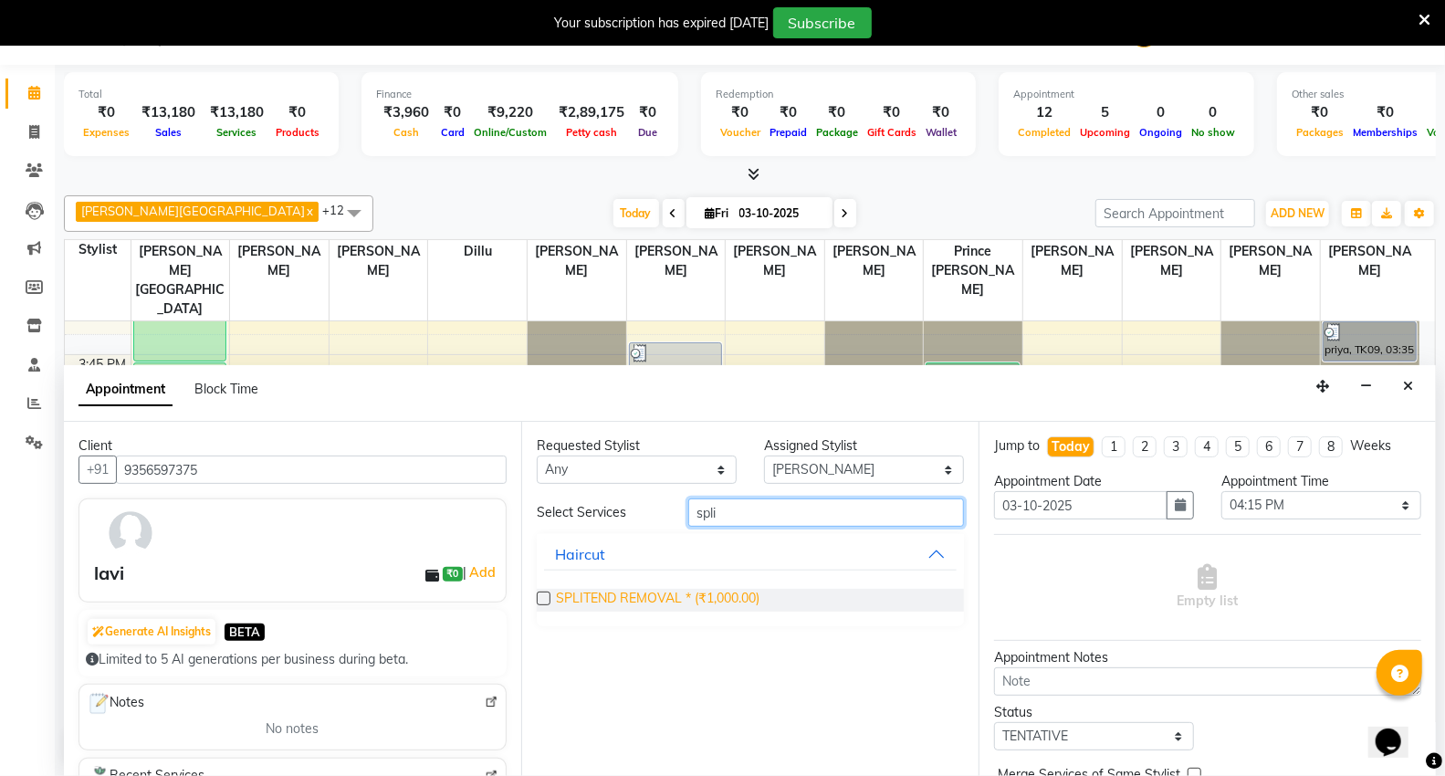
type input "spli"
click at [648, 592] on span "SPLITEND REMOVAL * (₹1,000.00)" at bounding box center [658, 600] width 204 height 23
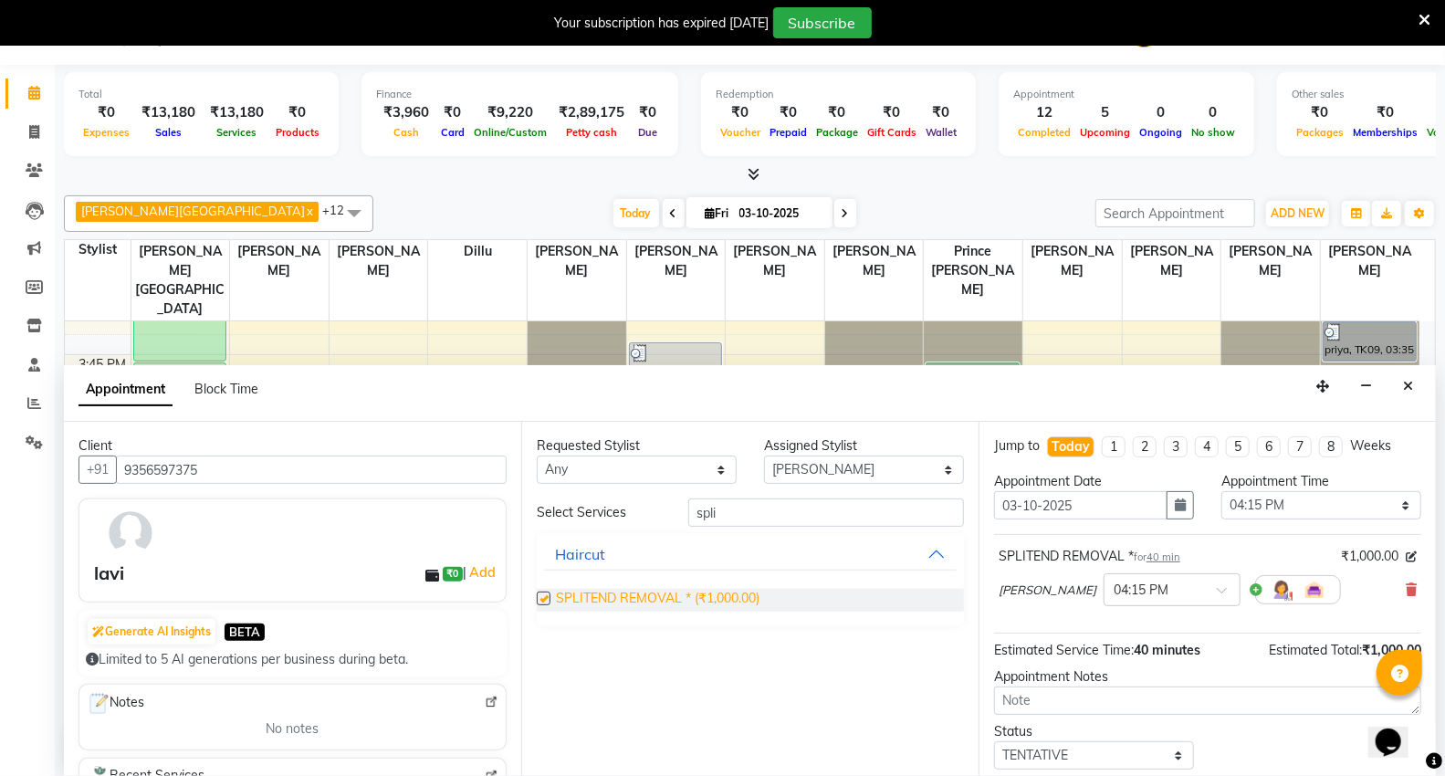
checkbox input "false"
click at [768, 514] on input "spli" at bounding box center [826, 513] width 276 height 28
type input "s"
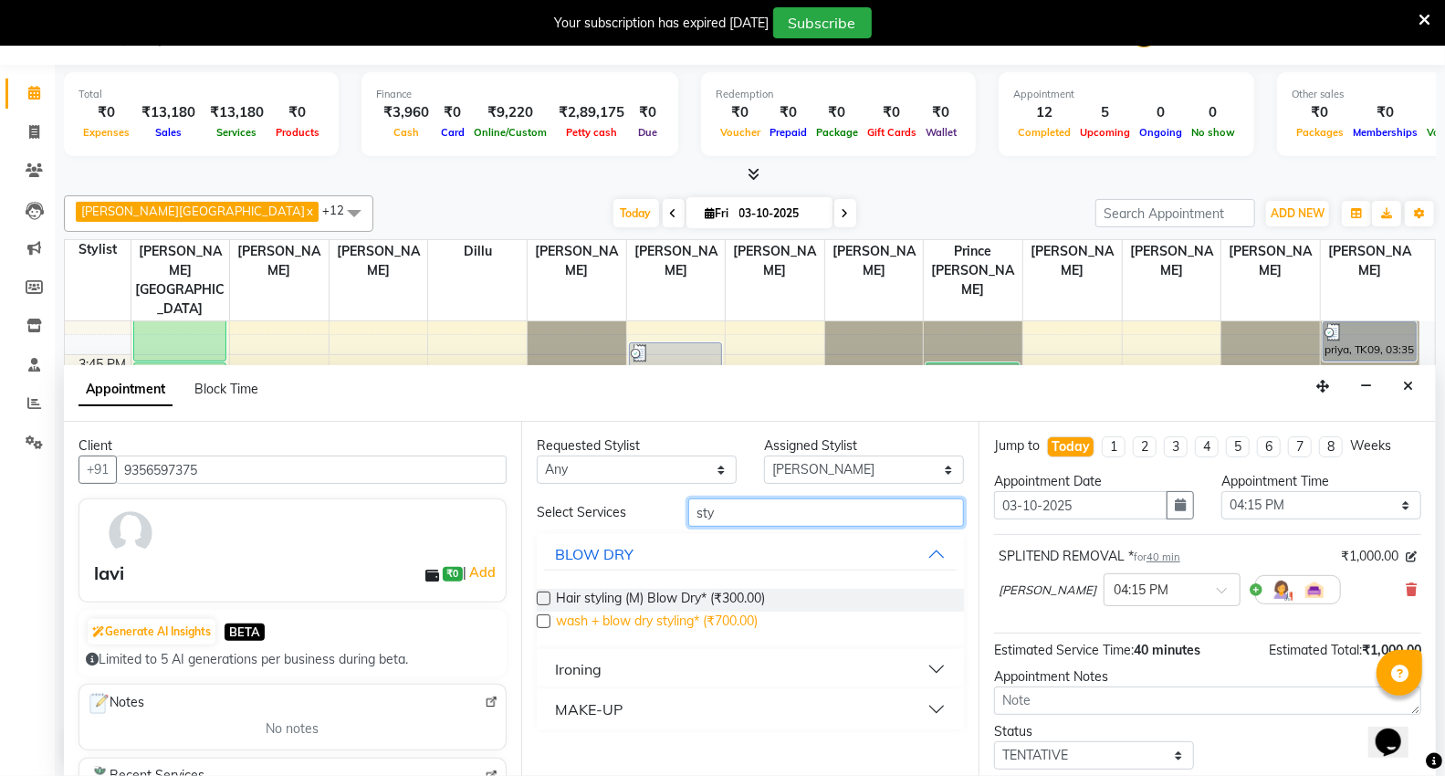
type input "sty"
click at [676, 623] on span "wash + blow dry styling* (₹700.00)" at bounding box center [657, 623] width 202 height 23
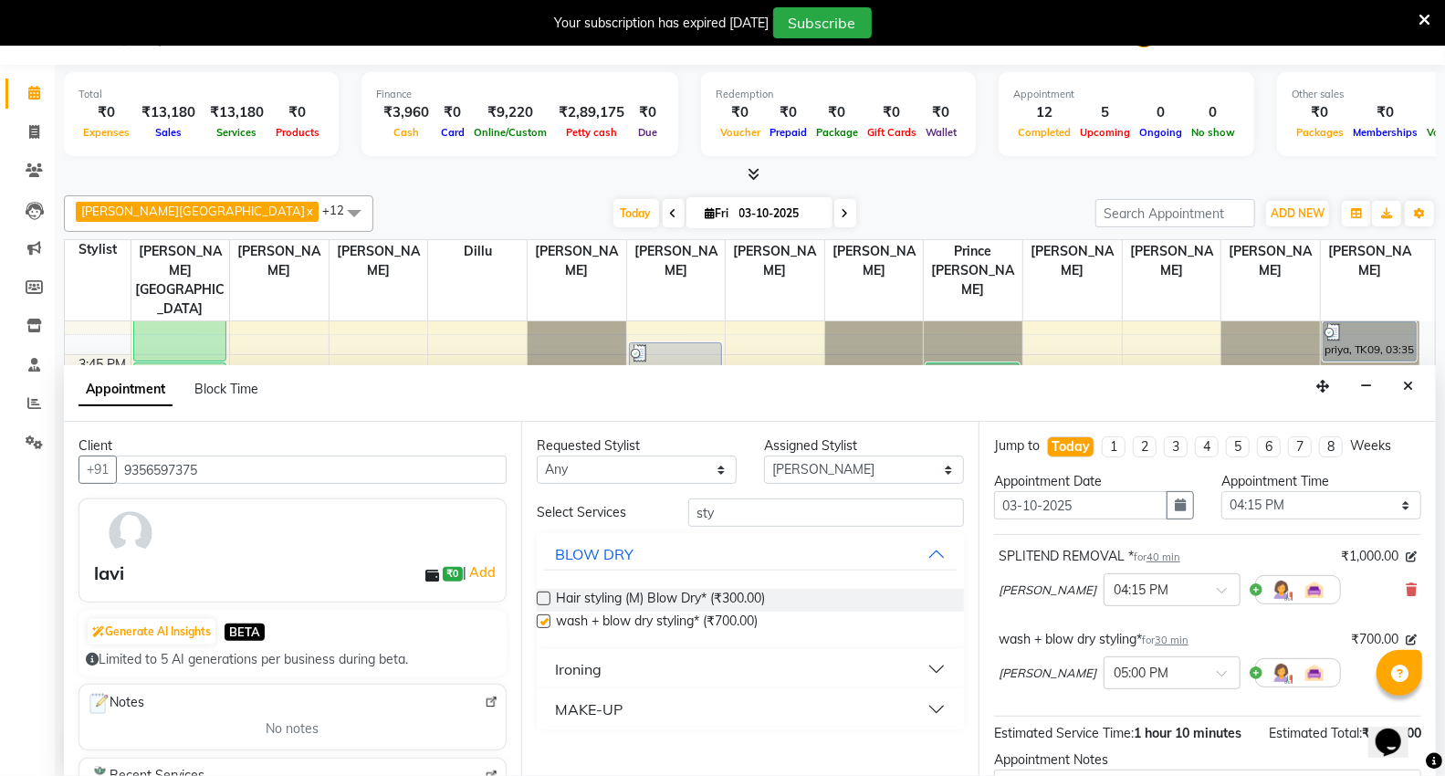
checkbox input "false"
click at [738, 500] on input "sty" at bounding box center [826, 513] width 276 height 28
type input "s"
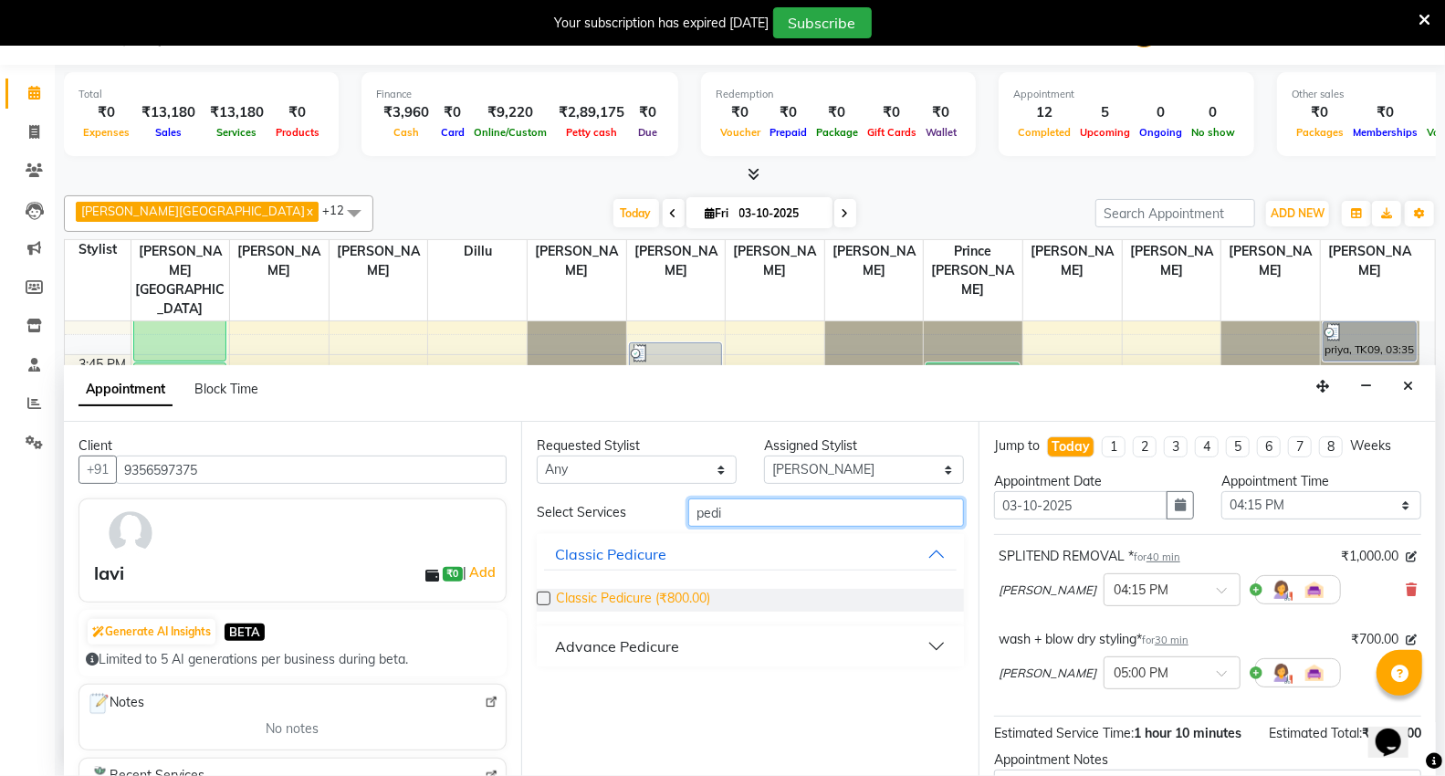
type input "pedi"
click at [645, 592] on span "Classic Pedicure (₹800.00)" at bounding box center [633, 600] width 154 height 23
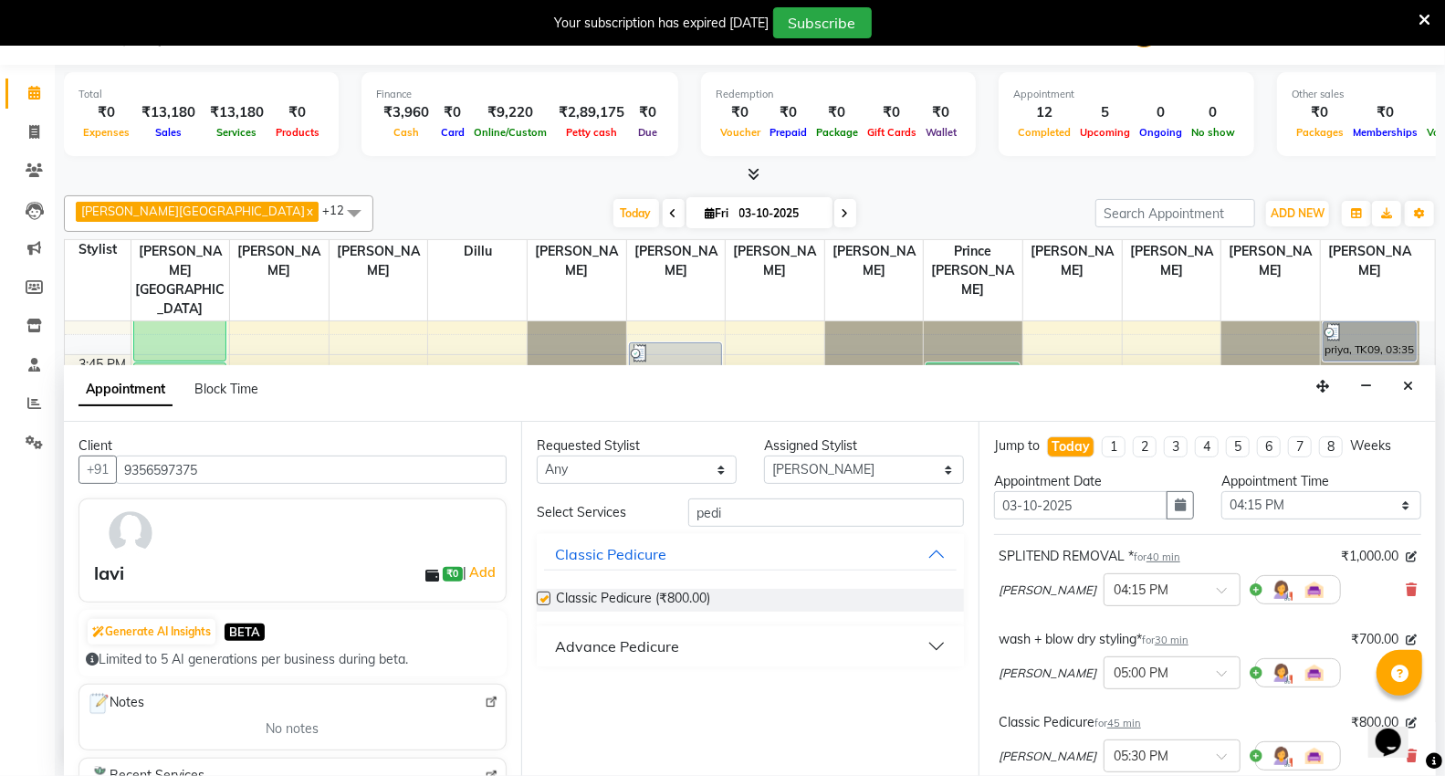
checkbox input "false"
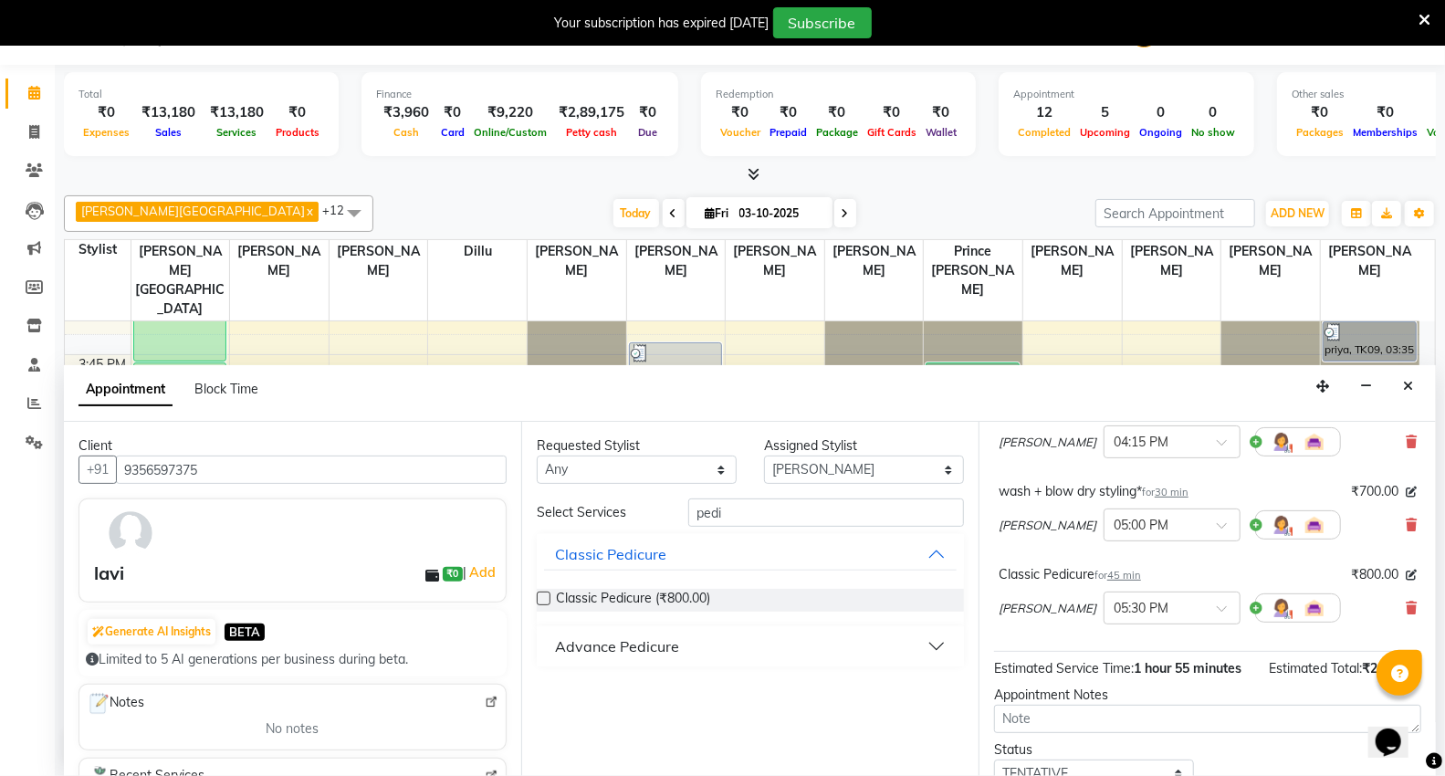
scroll to position [294, 0]
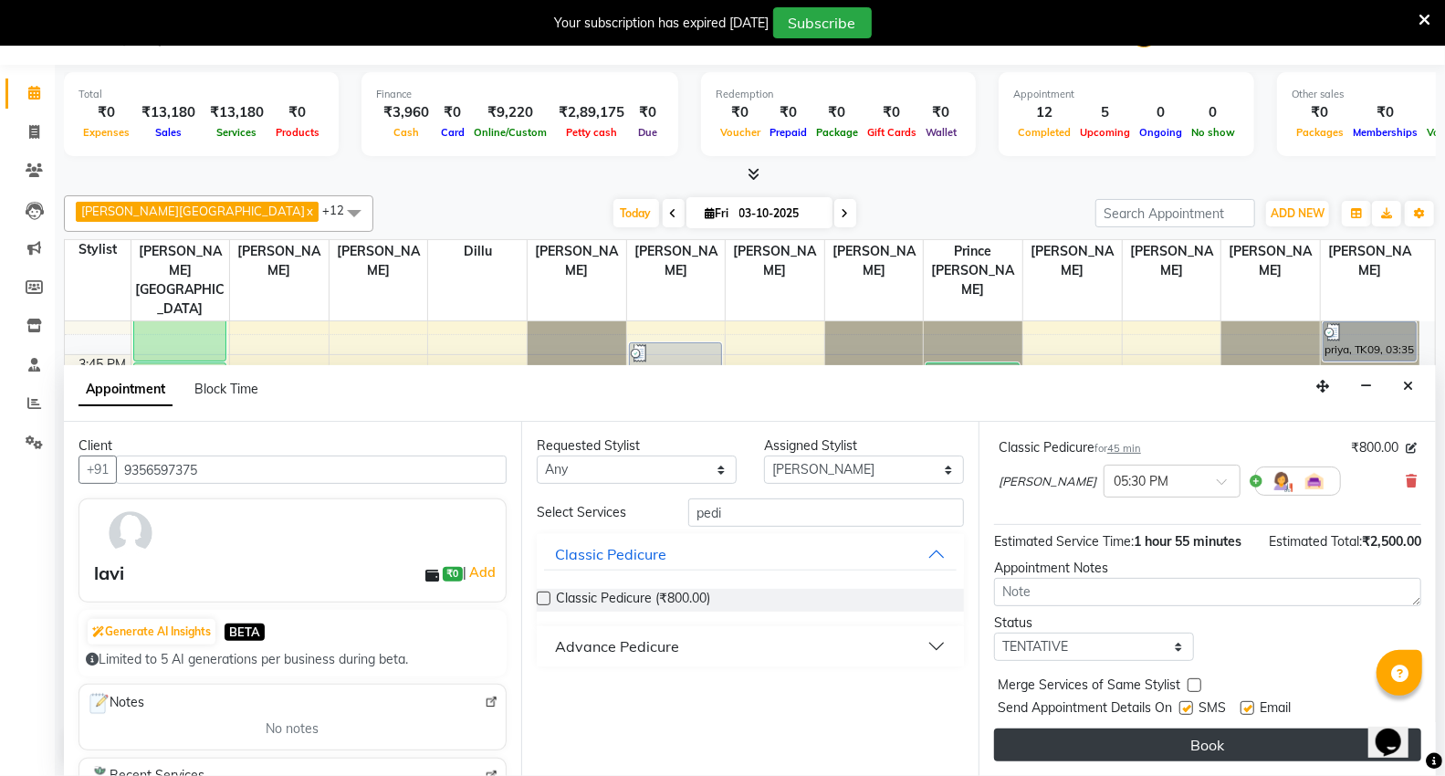
click at [1142, 745] on button "Book" at bounding box center [1207, 745] width 427 height 33
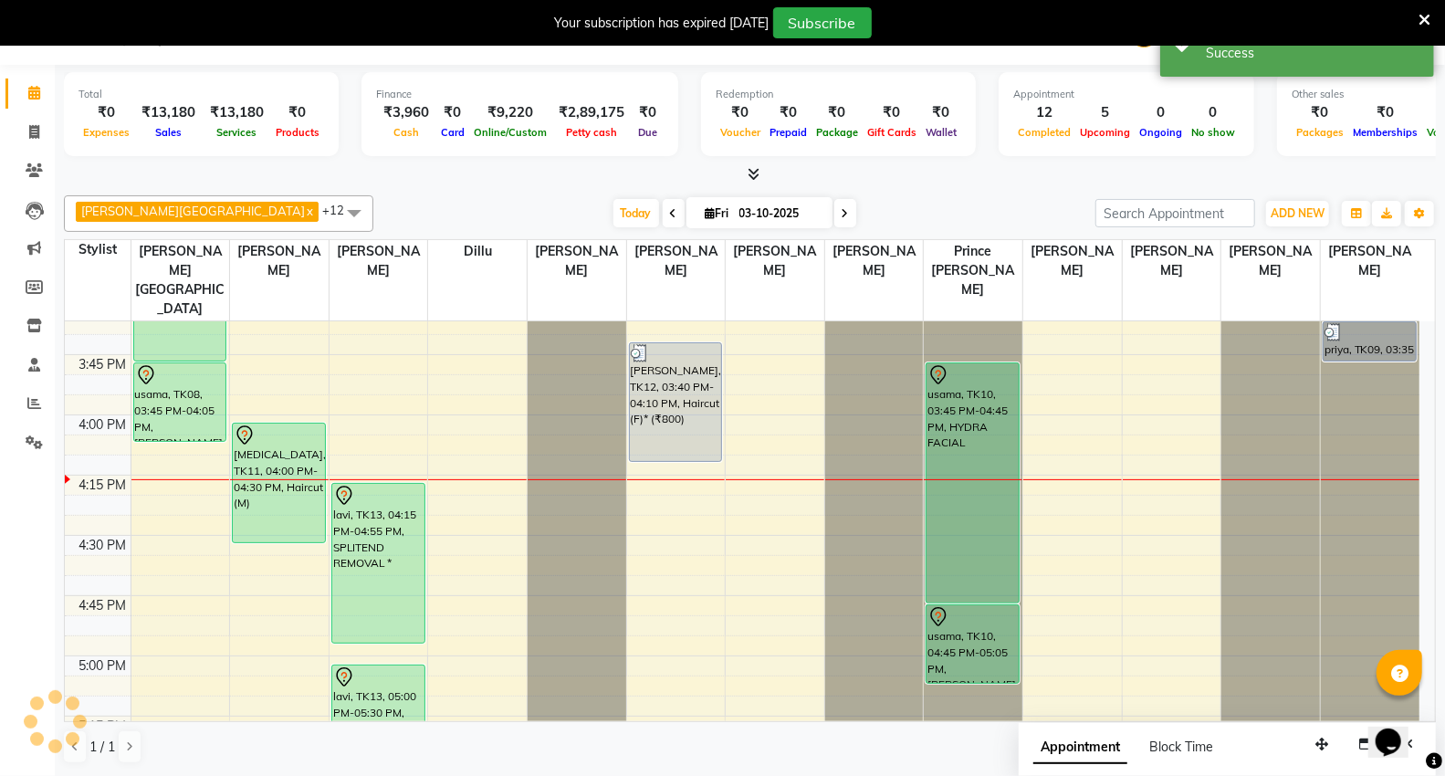
scroll to position [0, 0]
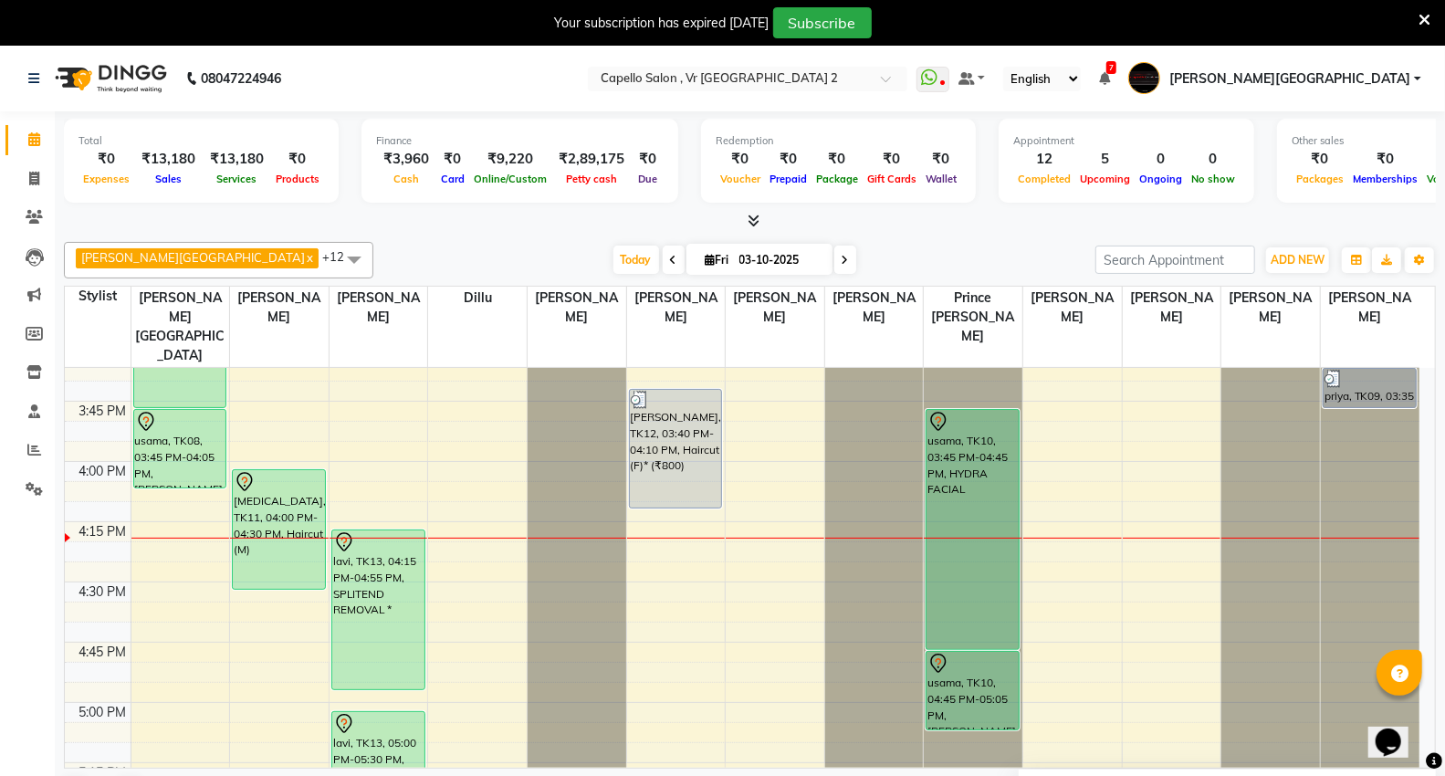
click at [479, 502] on div "9:00 AM 9:15 AM 9:30 AM 9:45 AM 10:00 AM 10:15 AM 10:30 AM 10:45 AM 11:00 AM 11…" at bounding box center [742, 341] width 1355 height 3133
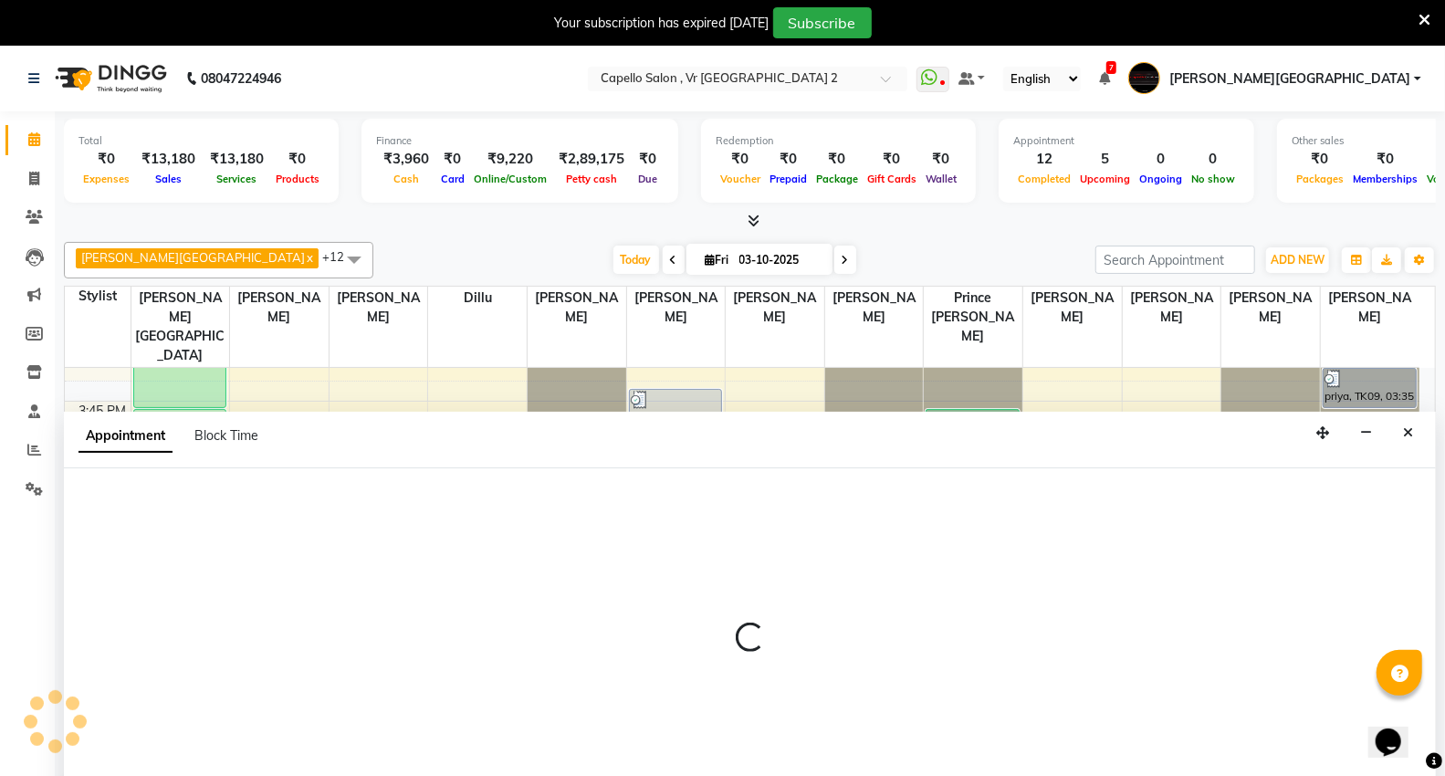
scroll to position [47, 0]
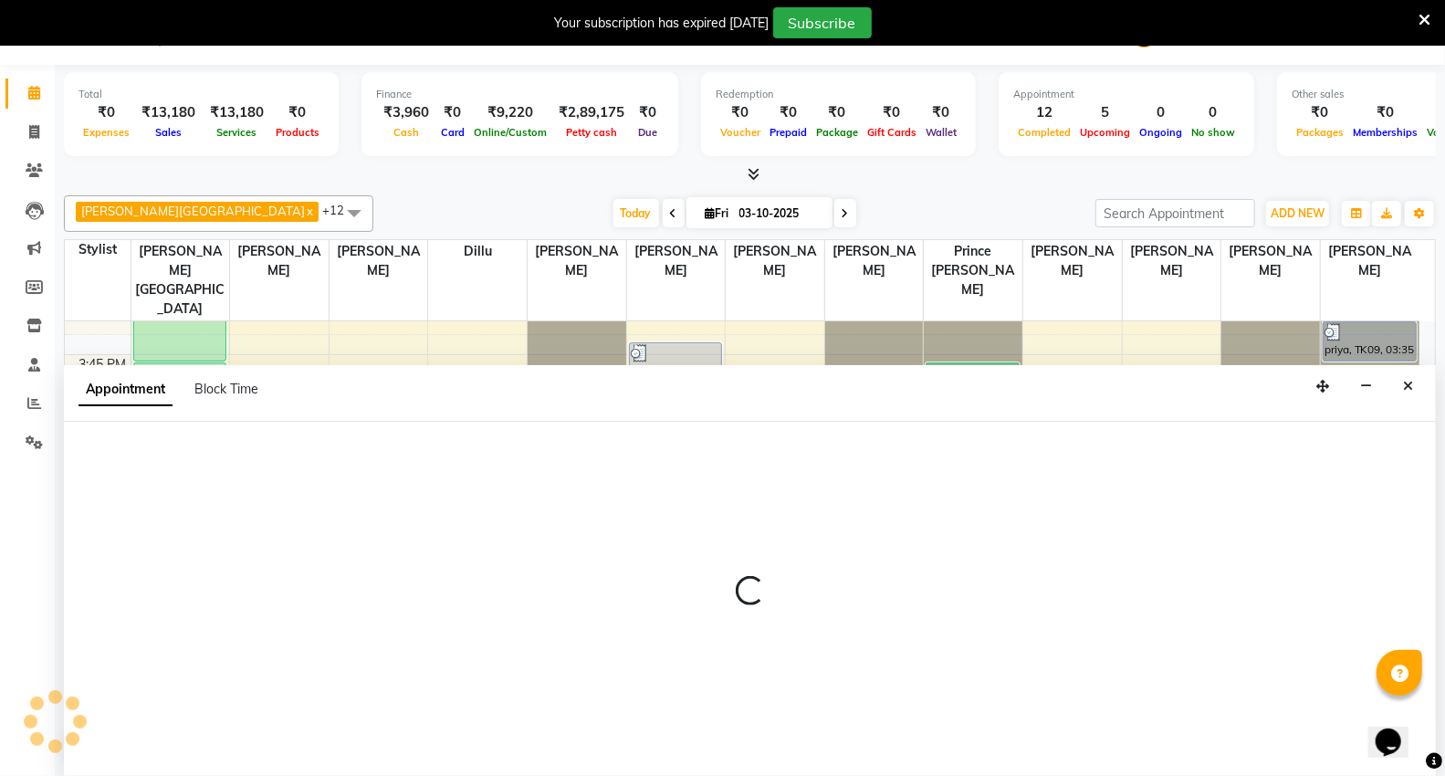
select select "39201"
select select "tentative"
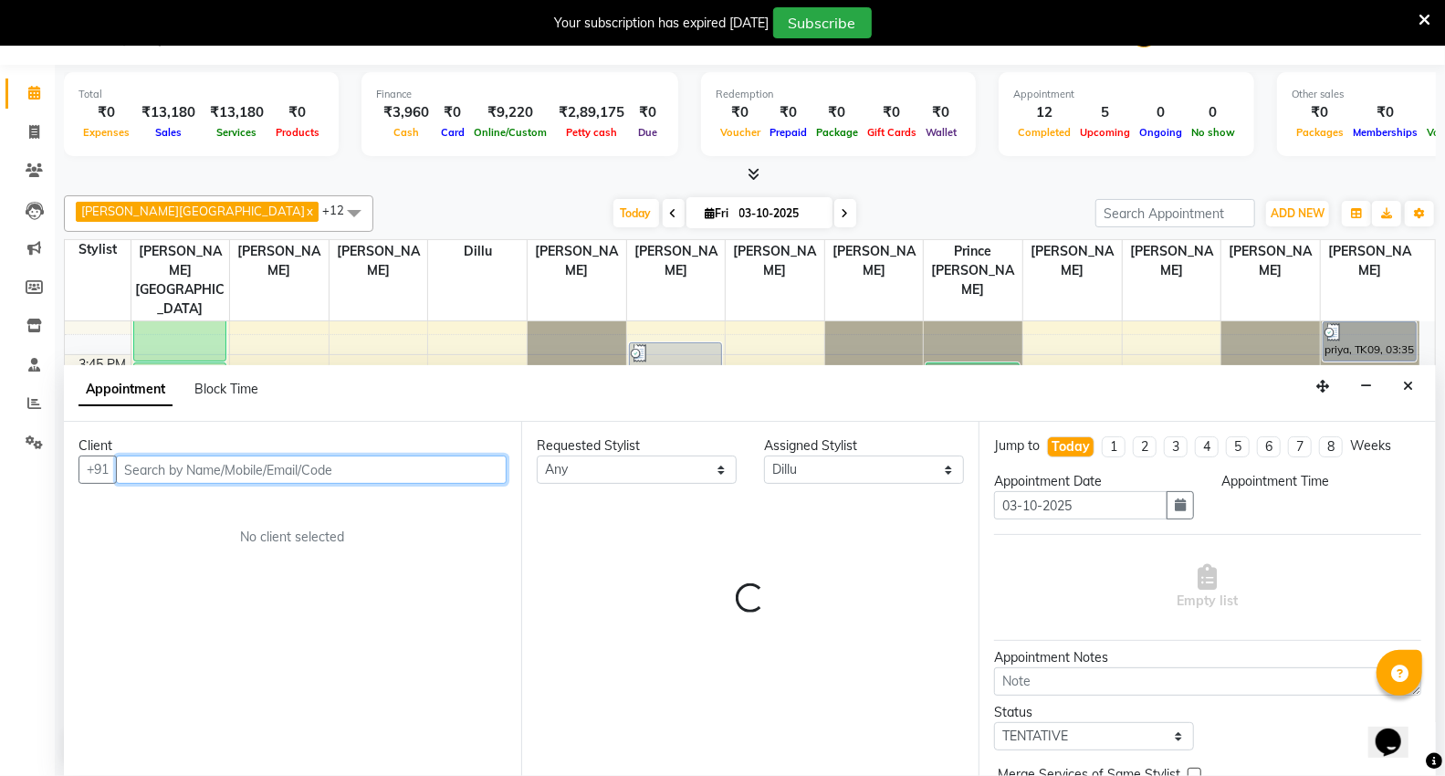
select select "975"
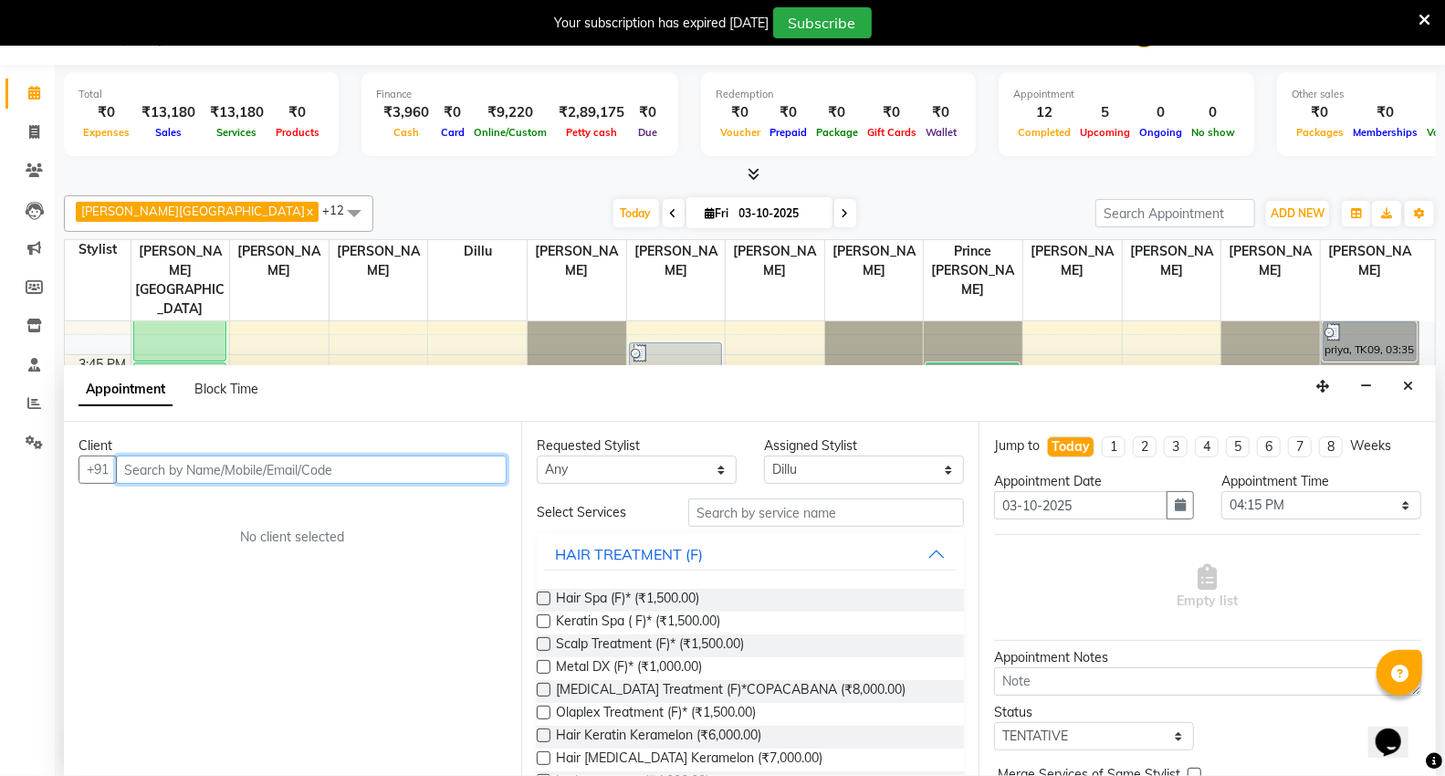
click at [231, 480] on input "text" at bounding box center [311, 470] width 391 height 28
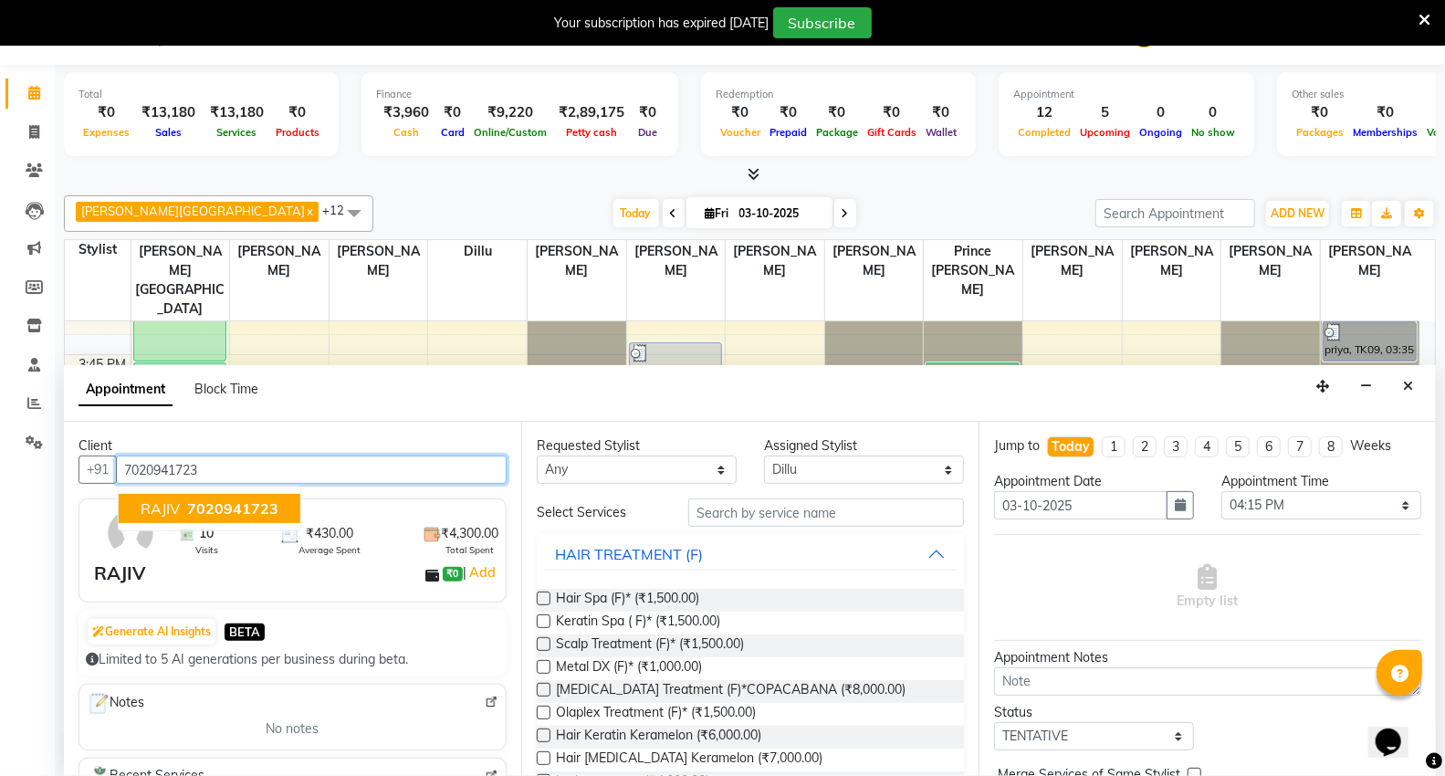
type input "7020941723"
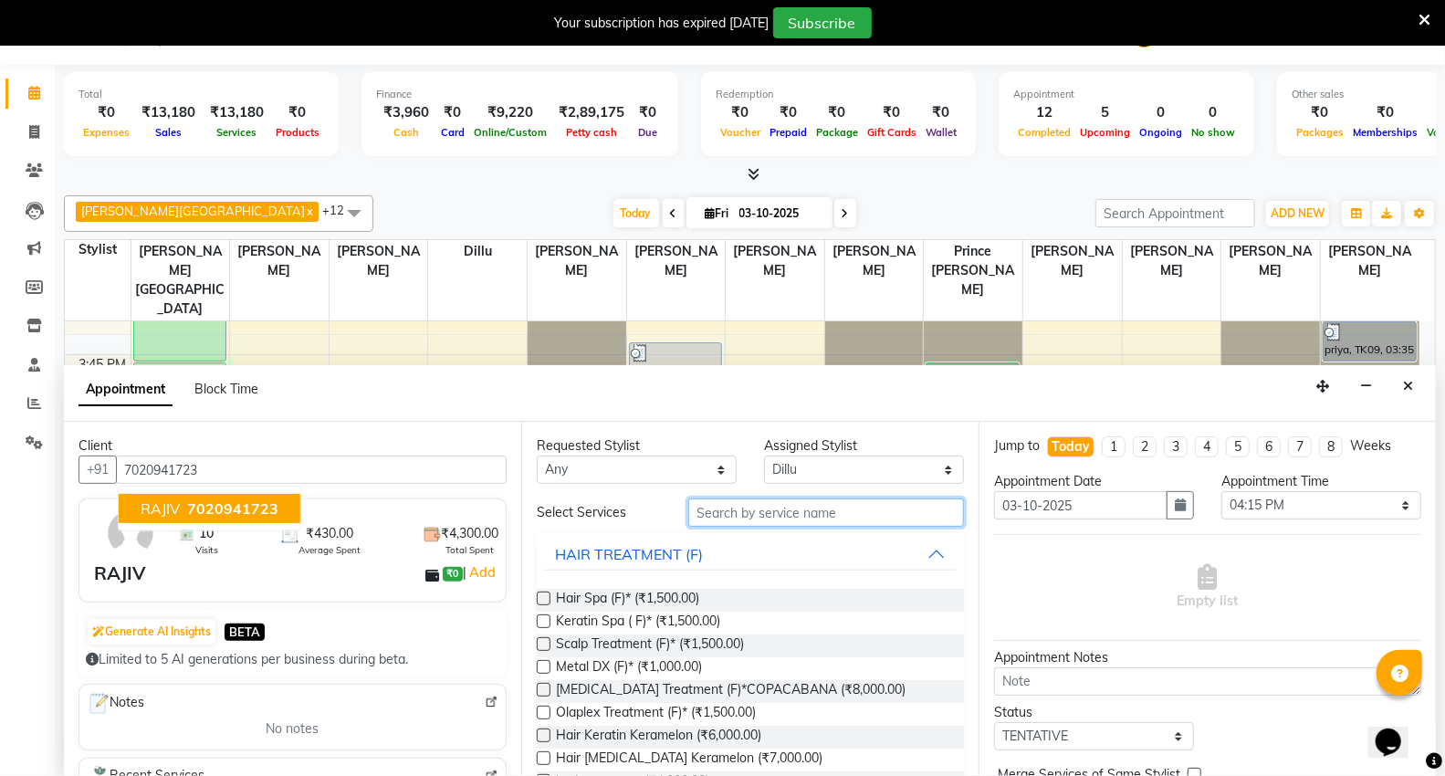
click at [881, 509] on input "text" at bounding box center [826, 513] width 276 height 28
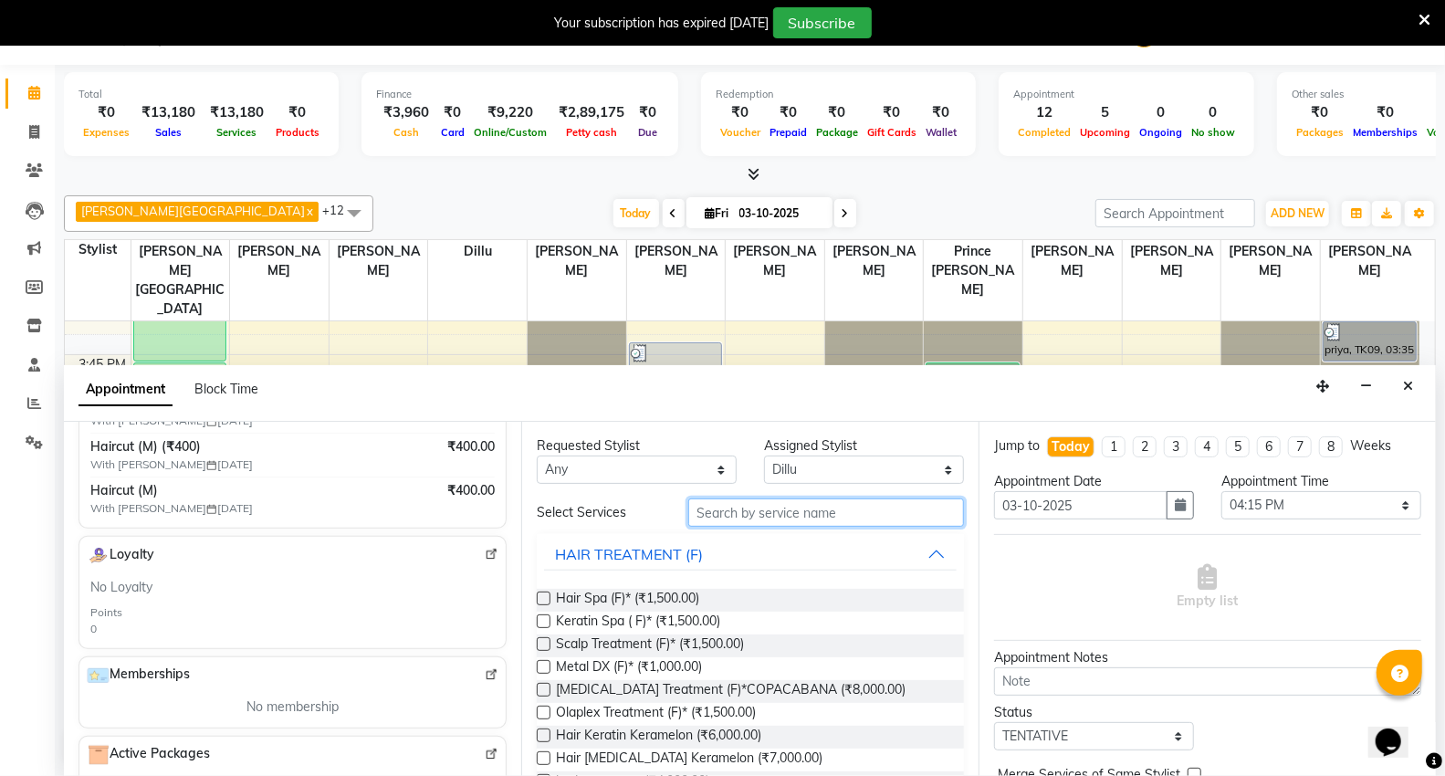
scroll to position [304, 0]
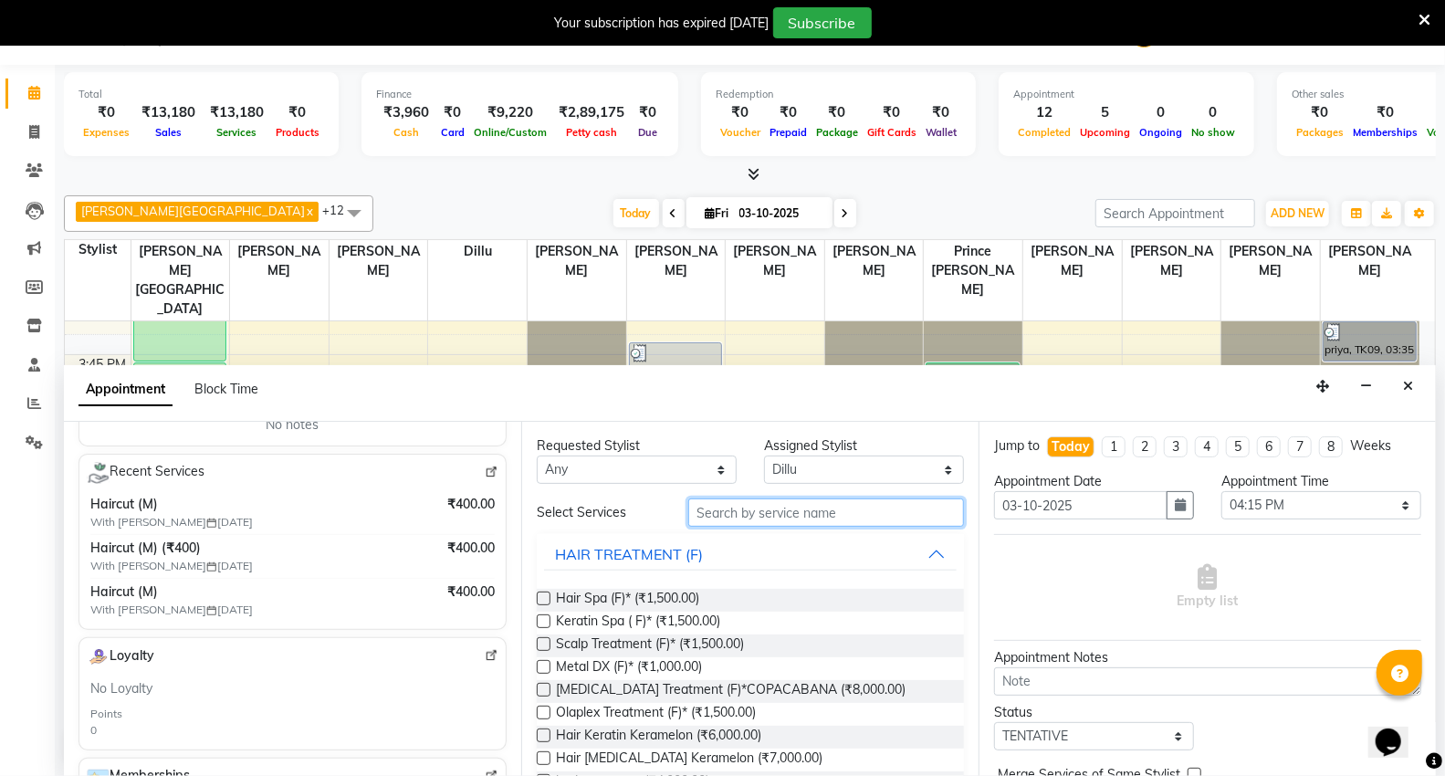
click at [737, 517] on input "text" at bounding box center [826, 513] width 276 height 28
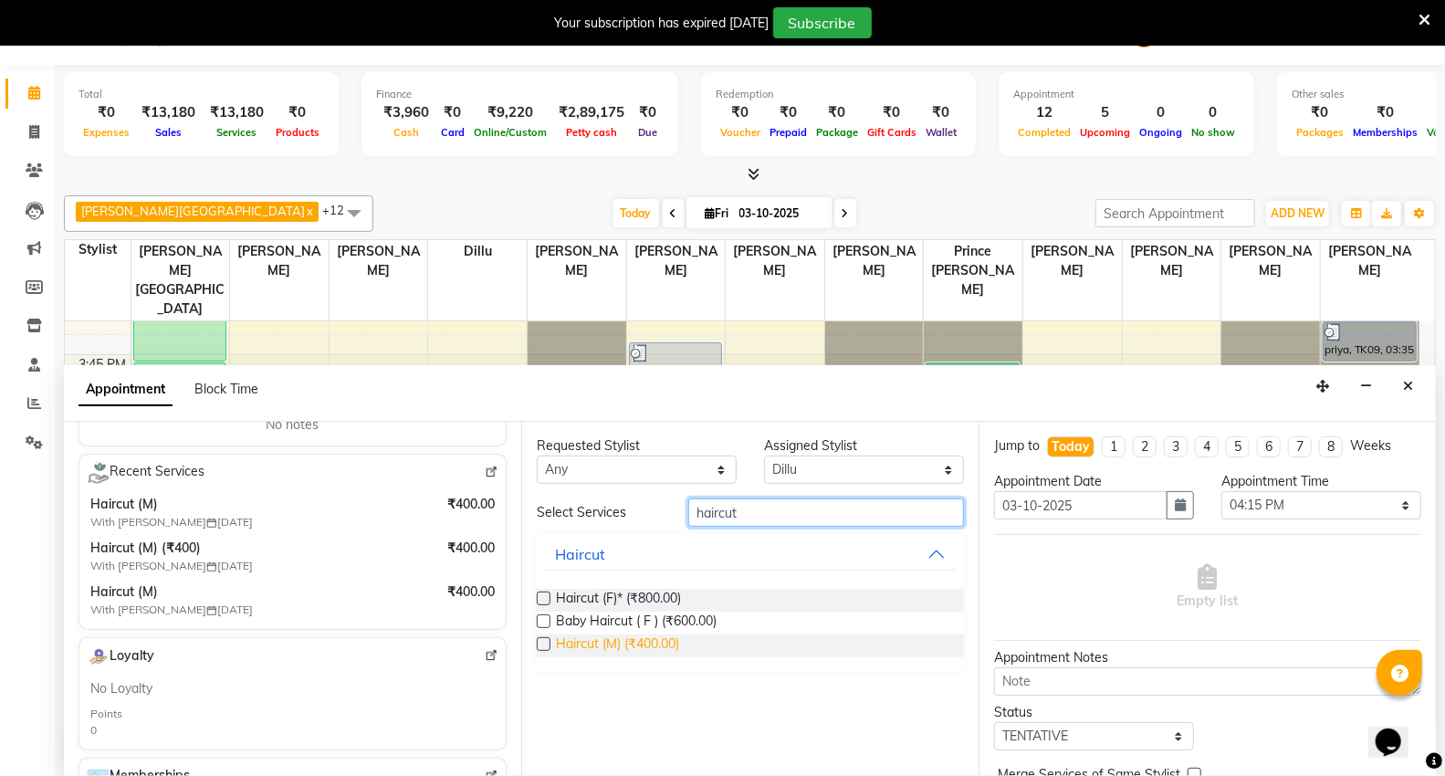
type input "haircut"
click at [569, 649] on span "Haircut (M) (₹400.00)" at bounding box center [617, 646] width 123 height 23
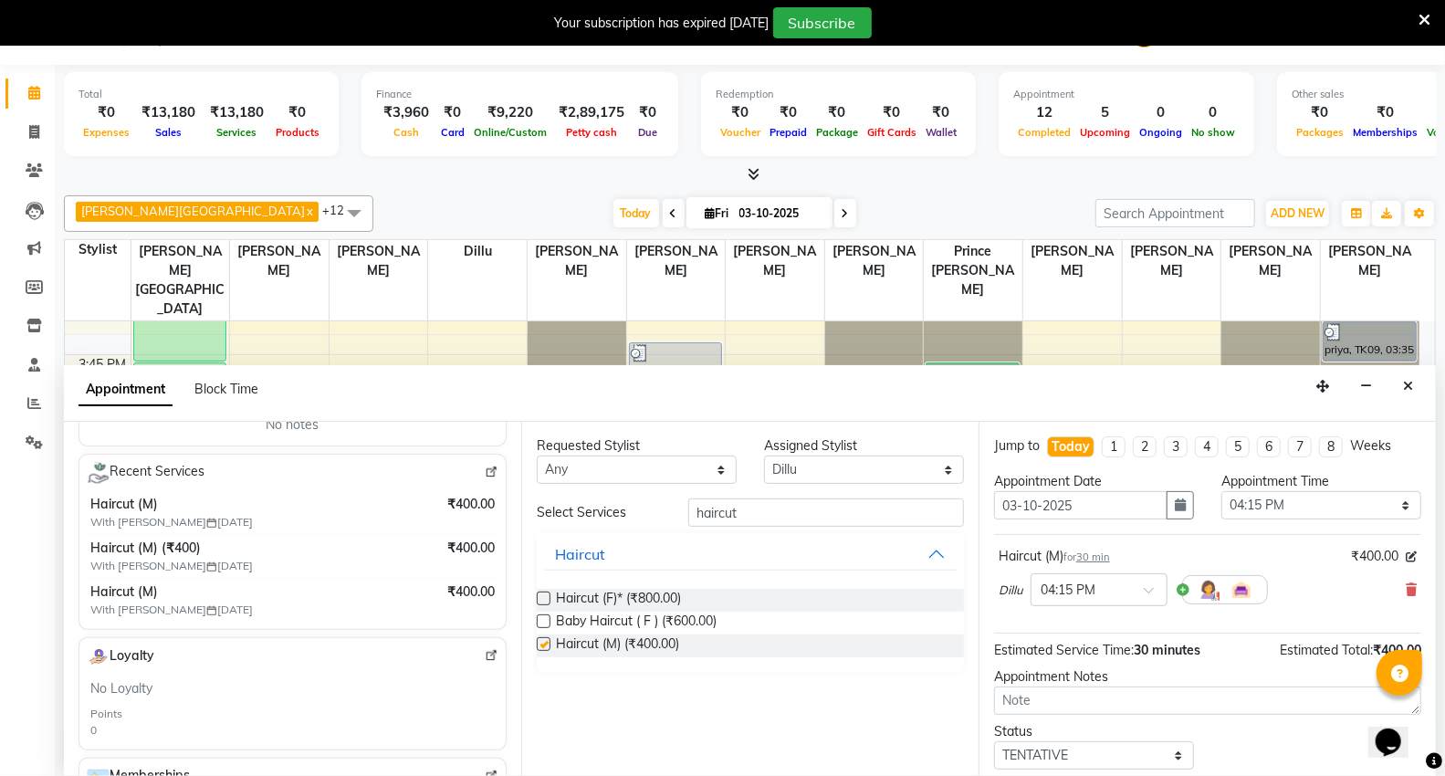
checkbox input "false"
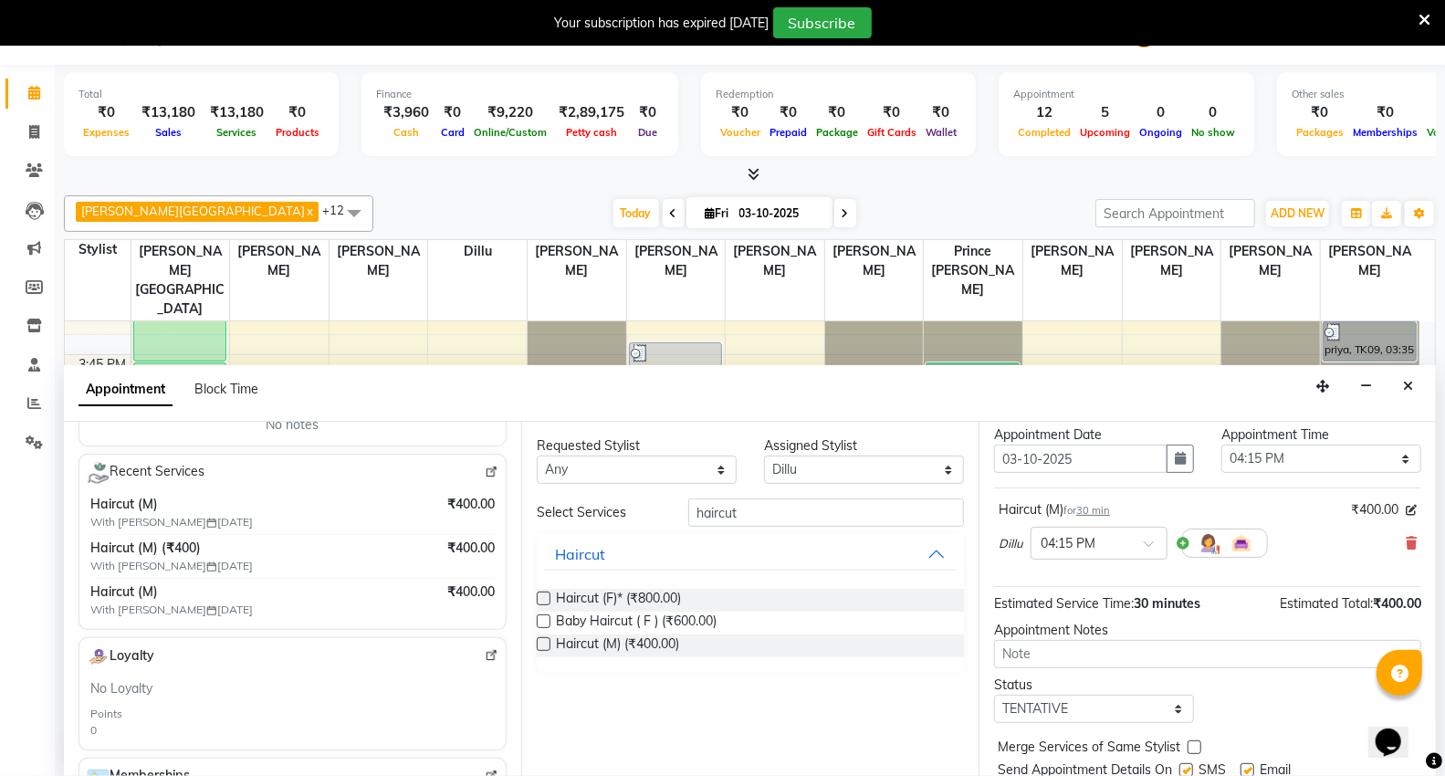
scroll to position [108, 0]
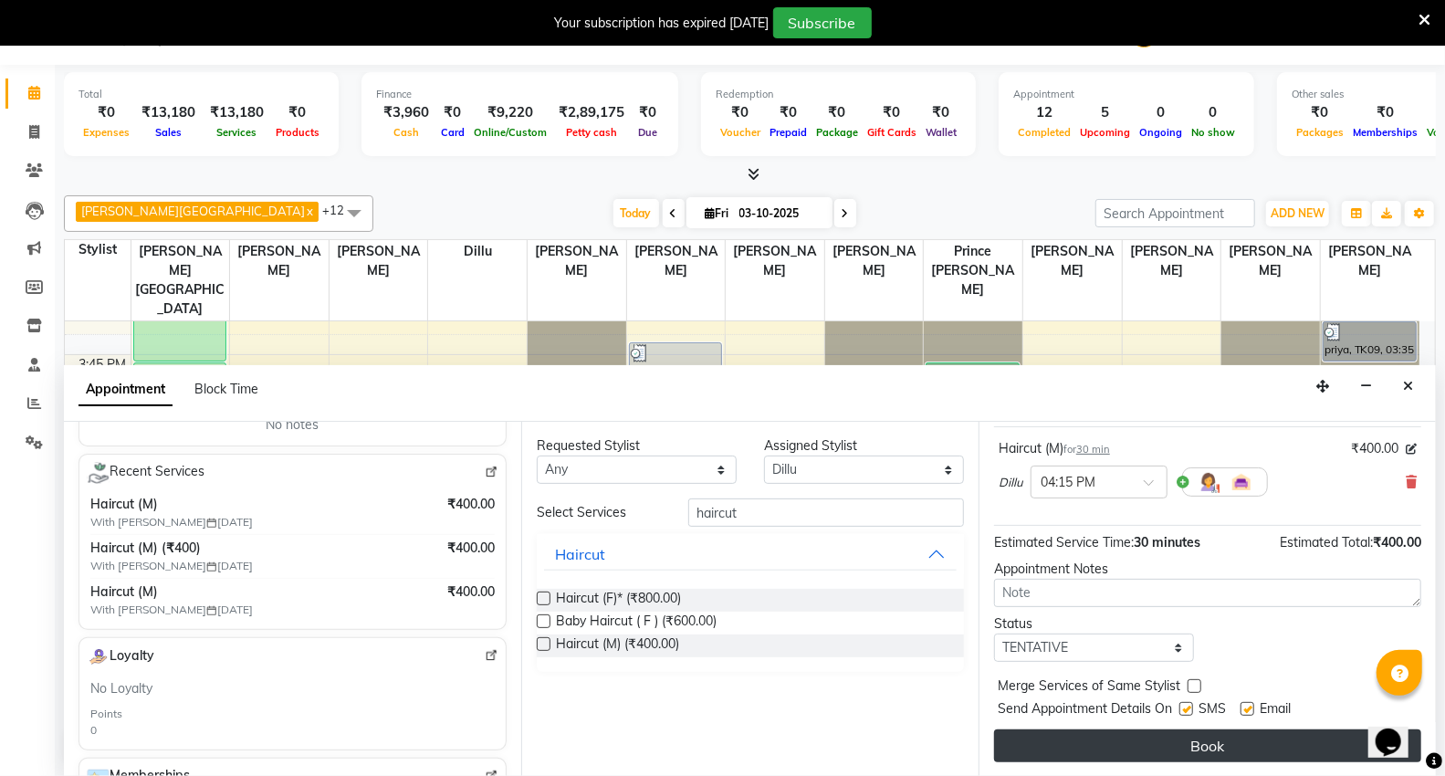
click at [1118, 743] on button "Book" at bounding box center [1207, 746] width 427 height 33
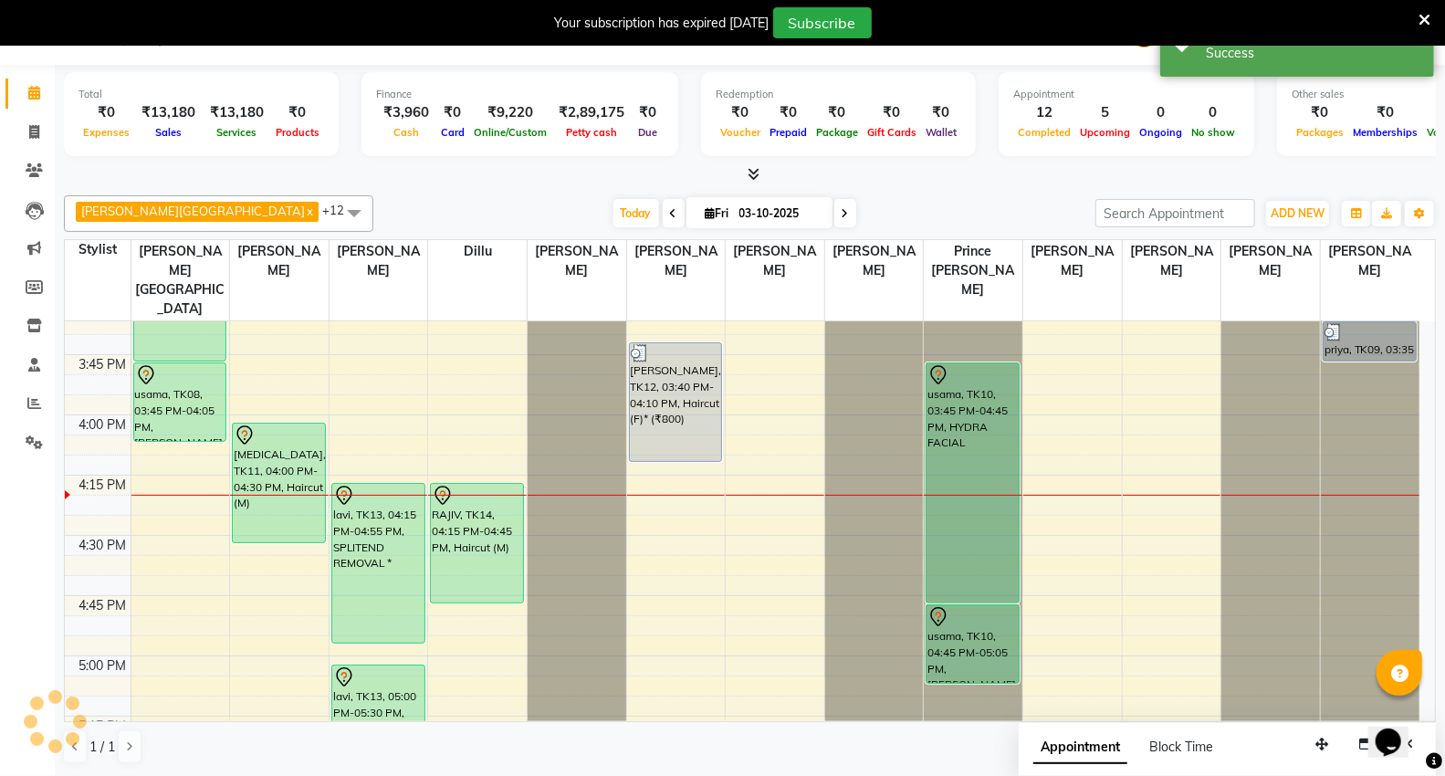
scroll to position [0, 0]
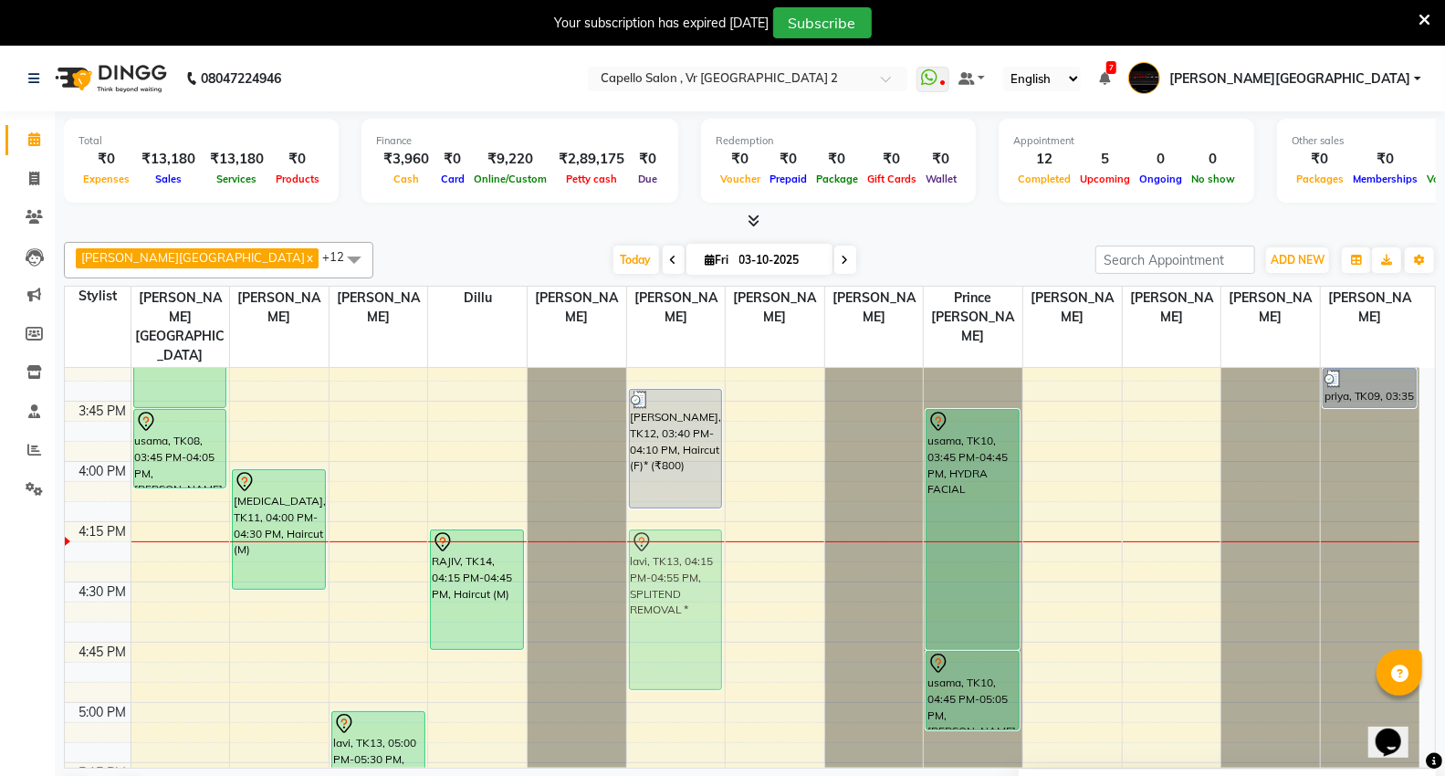
drag, startPoint x: 402, startPoint y: 548, endPoint x: 655, endPoint y: 549, distance: 252.9
click at [665, 548] on tr "pooja jain, TK03, 01:45 PM-02:45 PM, HYDRA FACIAL pooja jain, TK03, 01:50 PM-02…" at bounding box center [742, 341] width 1355 height 3133
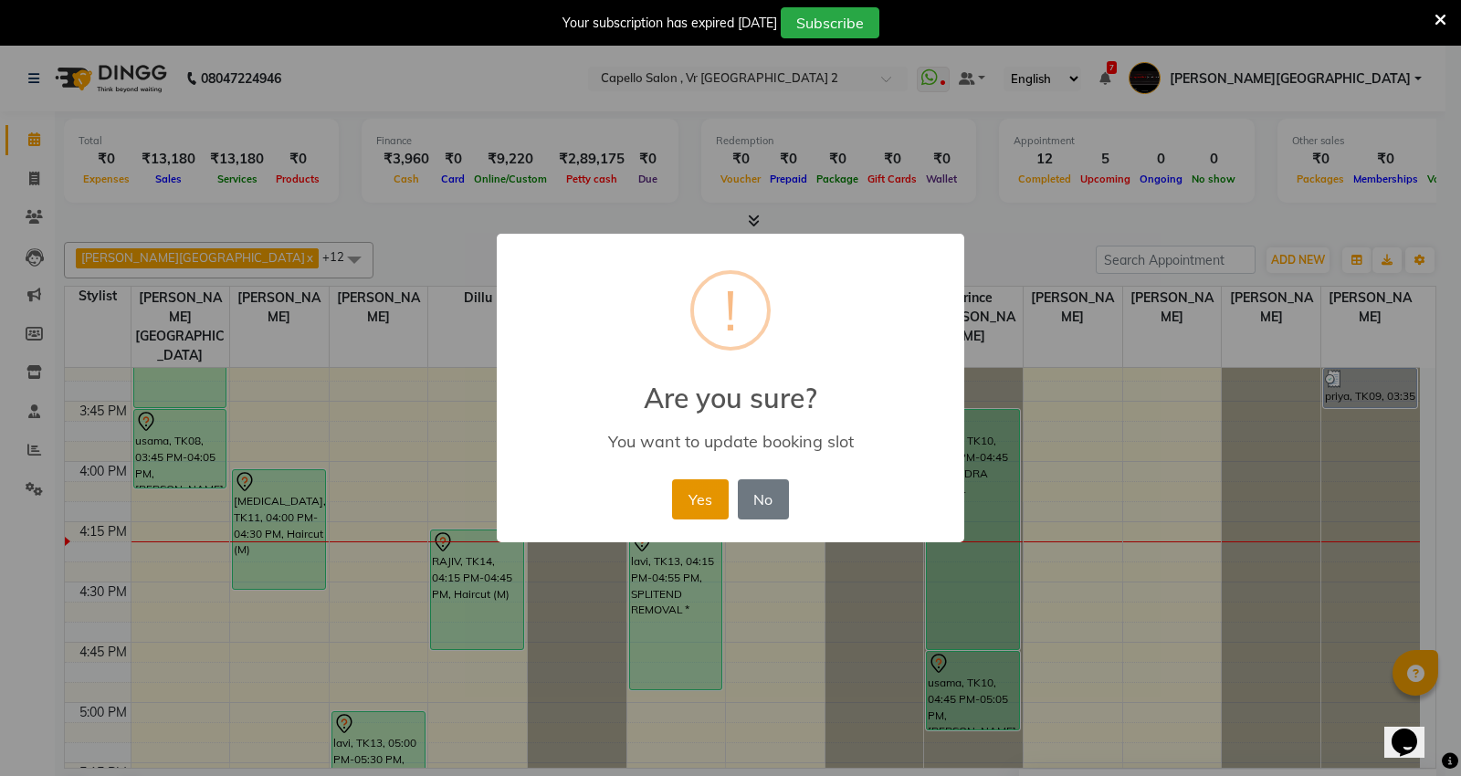
click at [689, 508] on button "Yes" at bounding box center [700, 499] width 56 height 40
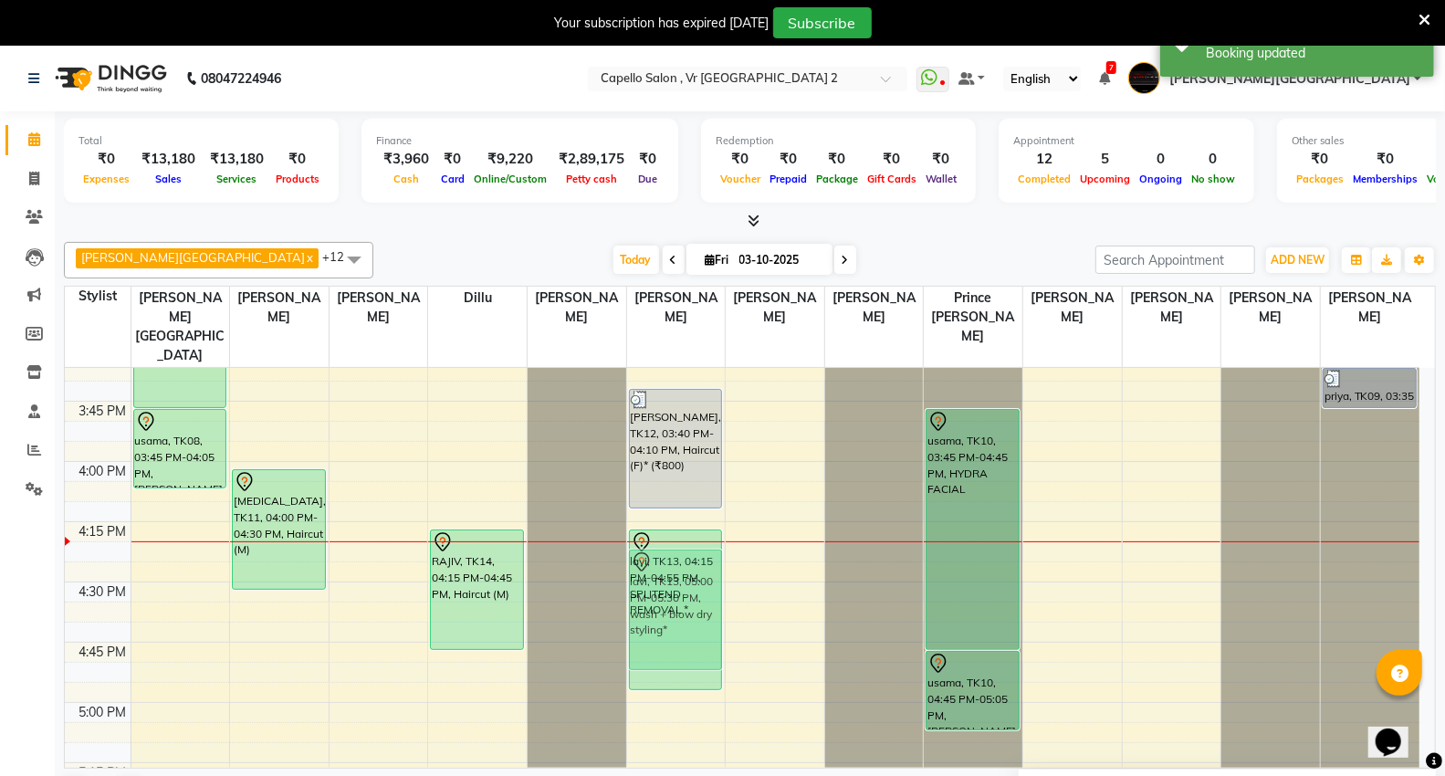
drag, startPoint x: 374, startPoint y: 719, endPoint x: 664, endPoint y: 557, distance: 331.9
click at [664, 557] on tr "pooja jain, TK03, 01:45 PM-02:45 PM, HYDRA FACIAL pooja jain, TK03, 01:50 PM-02…" at bounding box center [742, 341] width 1355 height 3133
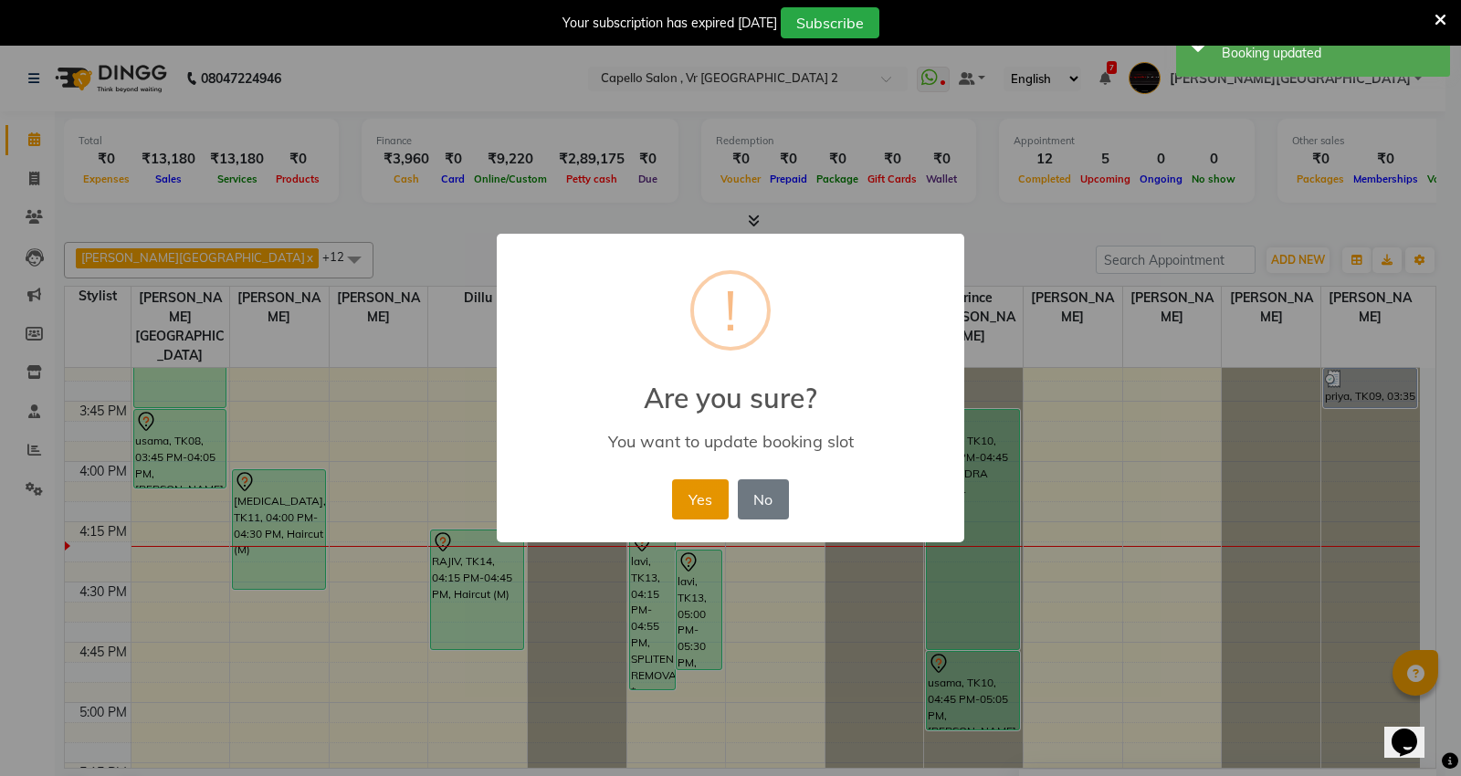
click at [705, 505] on button "Yes" at bounding box center [700, 499] width 56 height 40
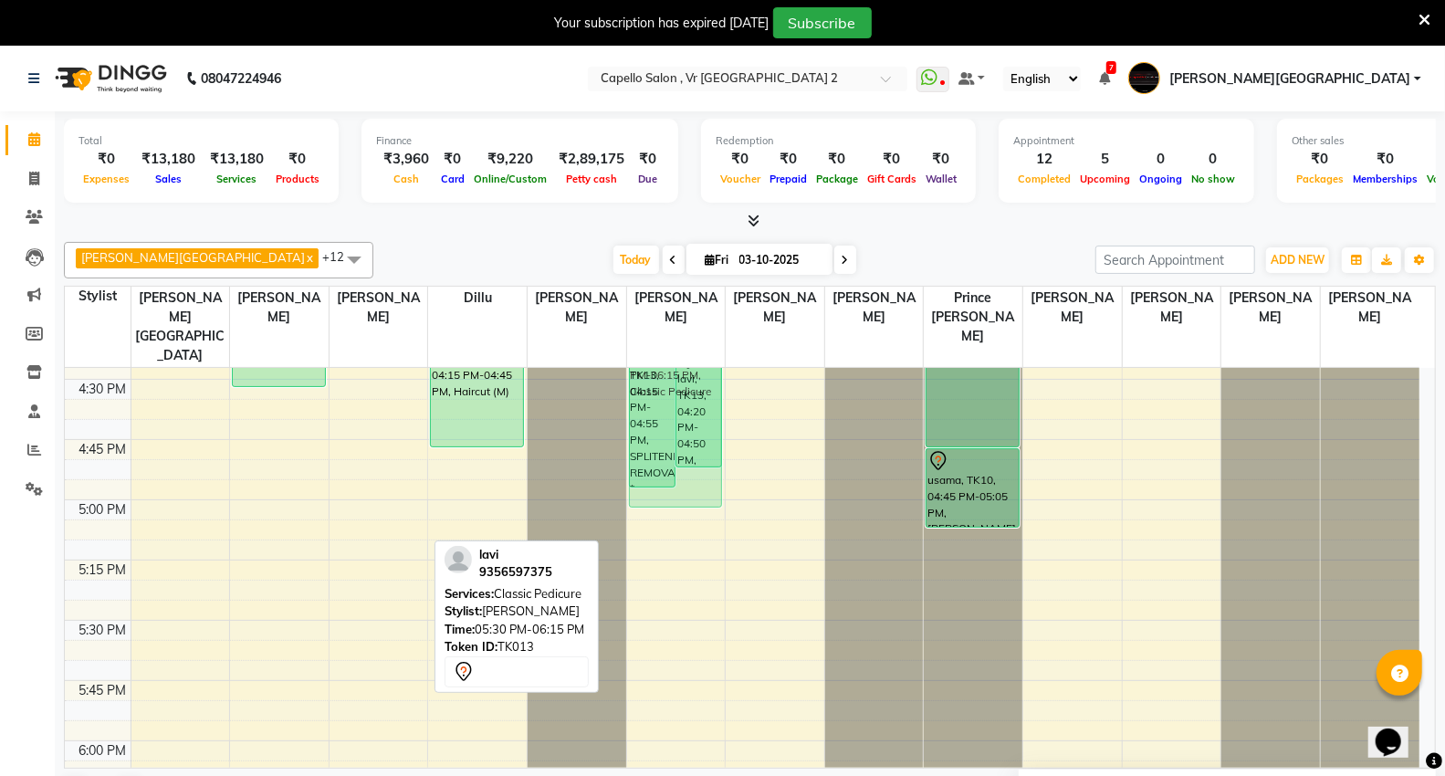
scroll to position [1593, 0]
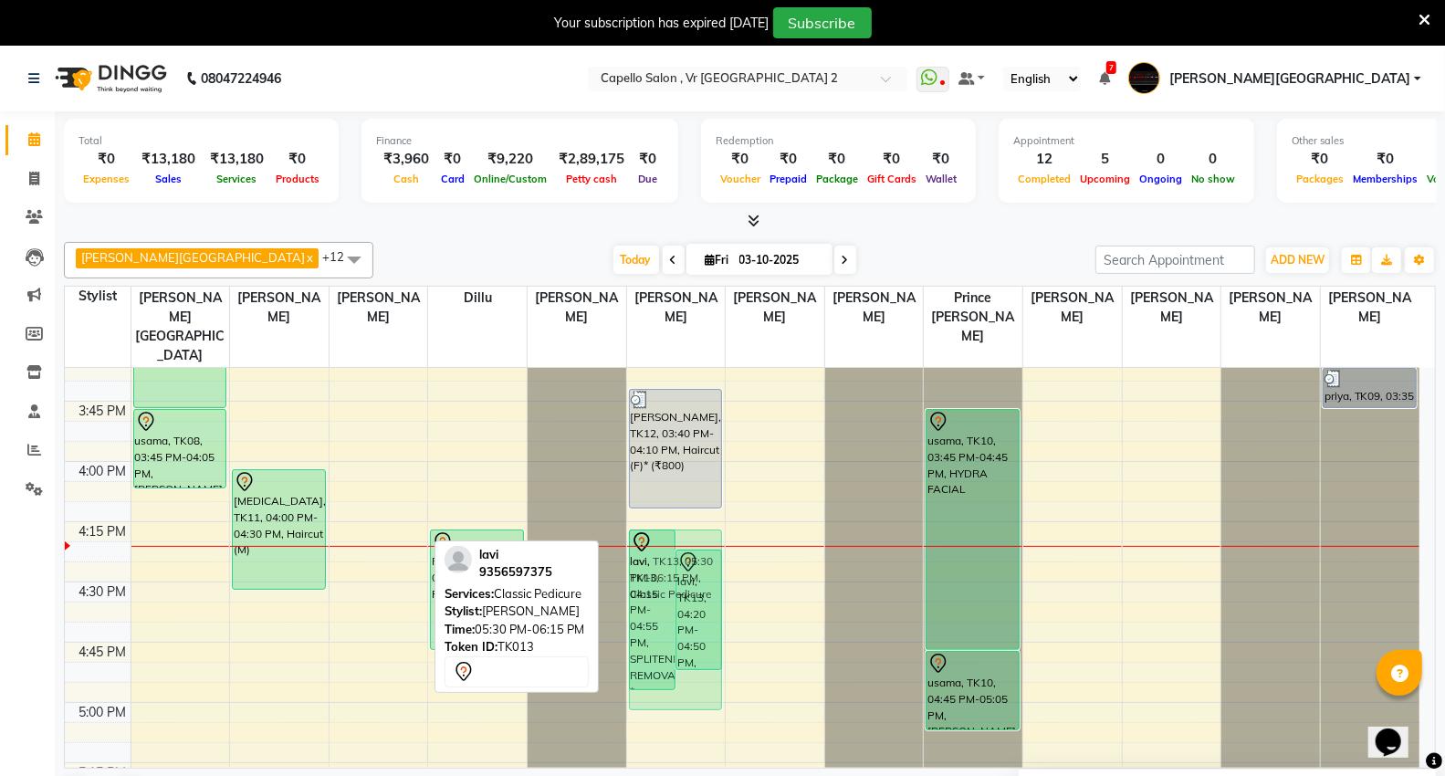
drag, startPoint x: 339, startPoint y: 713, endPoint x: 625, endPoint y: 618, distance: 302.0
click at [625, 618] on tr "pooja jain, TK03, 01:45 PM-02:45 PM, HYDRA FACIAL pooja jain, TK03, 01:50 PM-02…" at bounding box center [742, 341] width 1355 height 3133
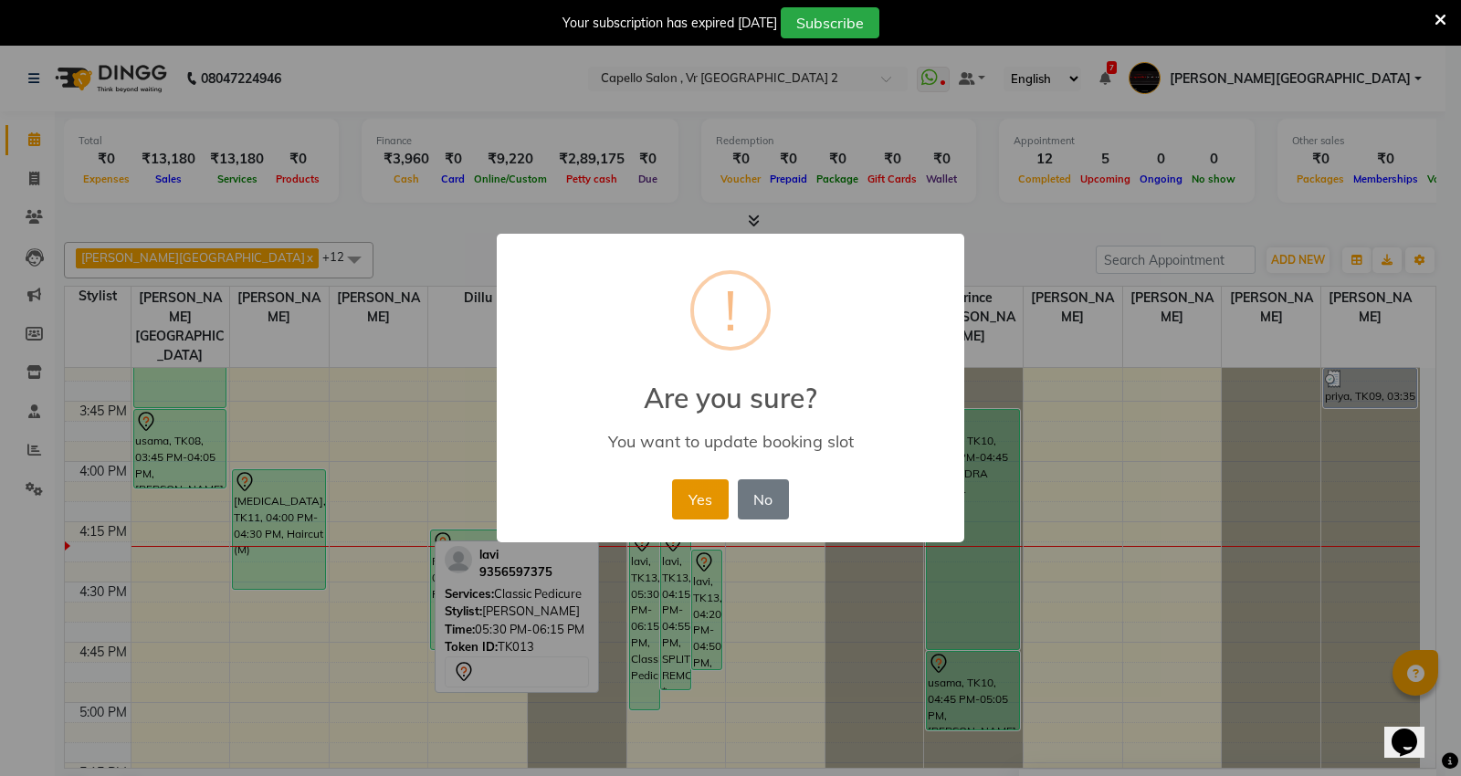
click at [706, 497] on button "Yes" at bounding box center [700, 499] width 56 height 40
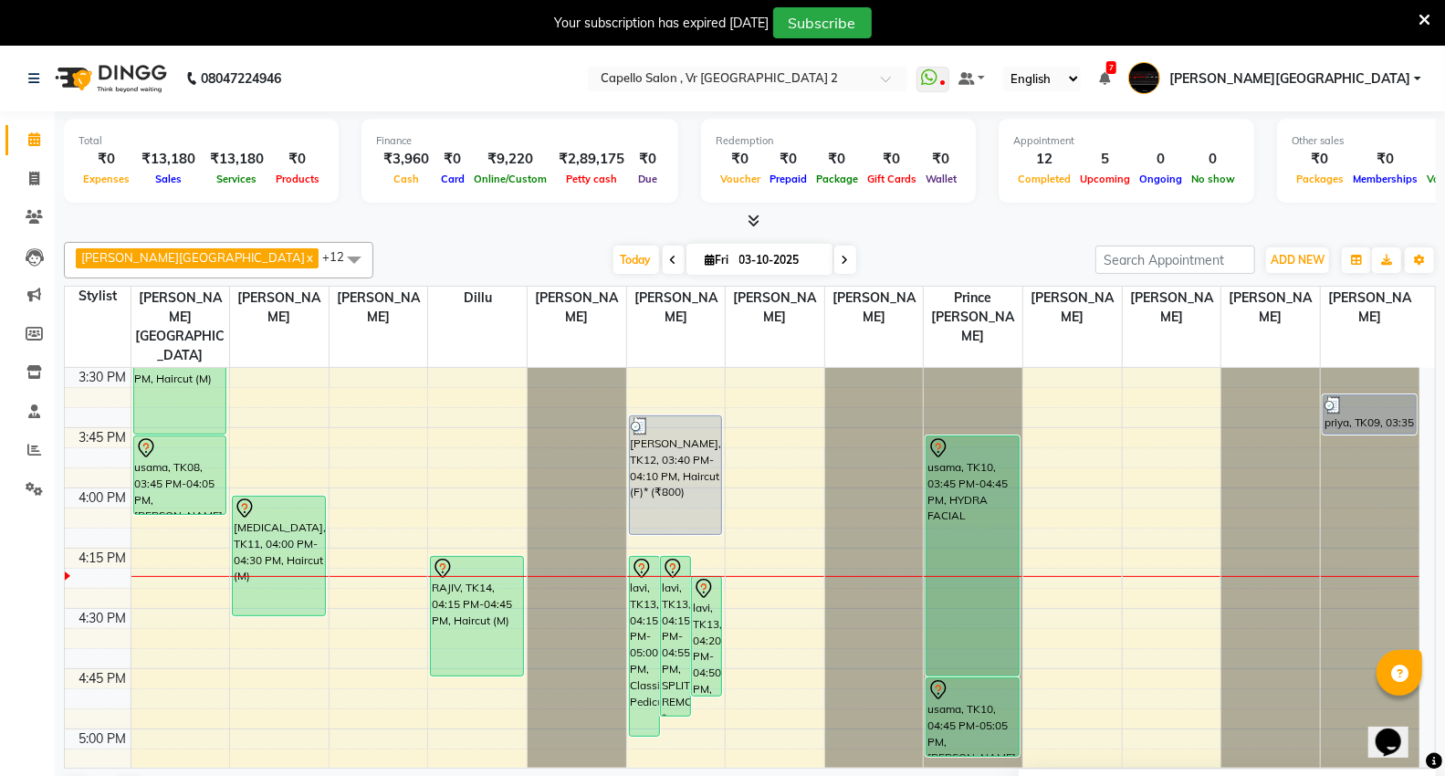
scroll to position [1695, 0]
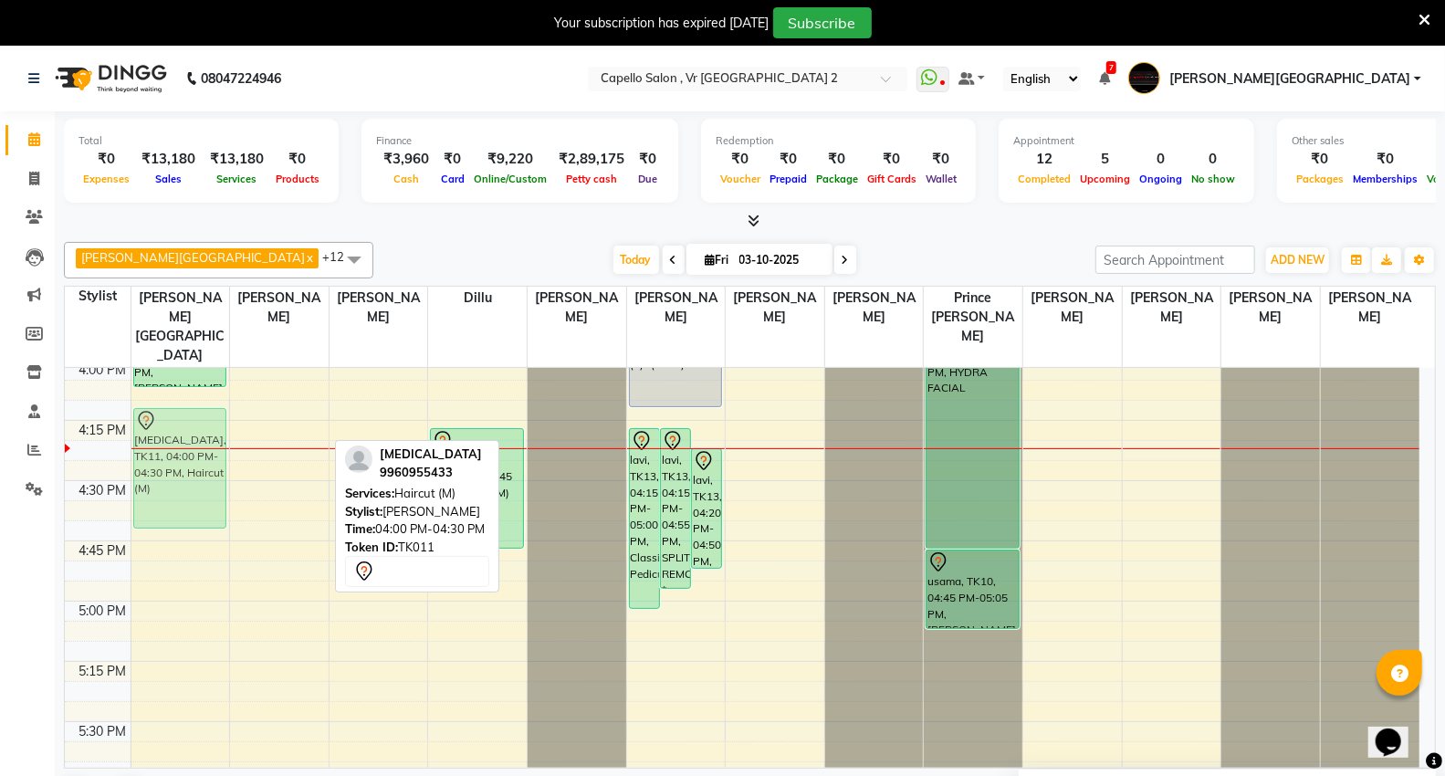
click at [196, 427] on tr "pooja jain, TK03, 01:45 PM-02:45 PM, HYDRA FACIAL pooja jain, TK03, 01:50 PM-02…" at bounding box center [742, 239] width 1355 height 3133
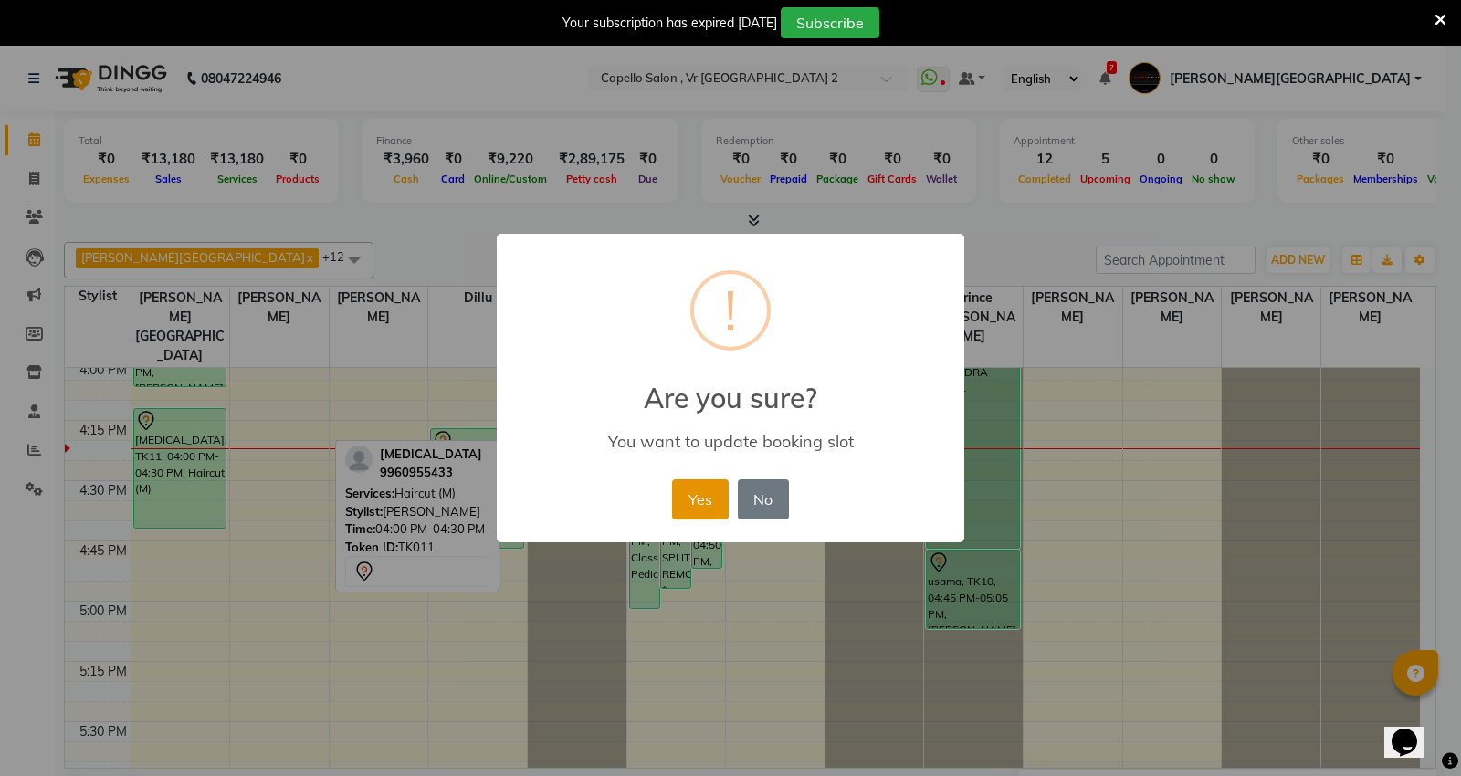
click at [689, 506] on button "Yes" at bounding box center [700, 499] width 56 height 40
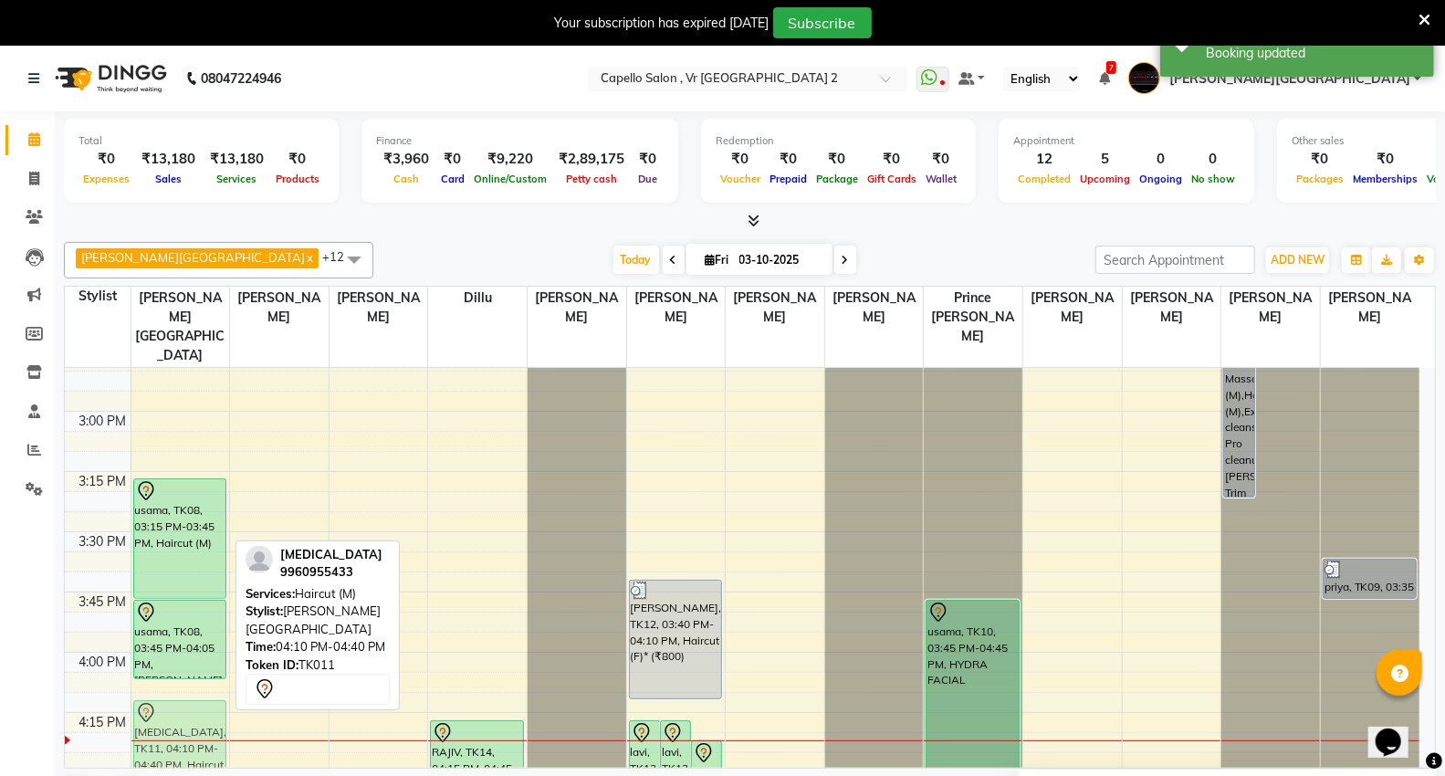
scroll to position [1404, 0]
drag, startPoint x: 150, startPoint y: 744, endPoint x: 128, endPoint y: 722, distance: 31.0
click at [128, 722] on div "9:00 AM 9:15 AM 9:30 AM 9:45 AM 10:00 AM 10:15 AM 10:30 AM 10:45 AM 11:00 AM 11…" at bounding box center [742, 530] width 1355 height 3133
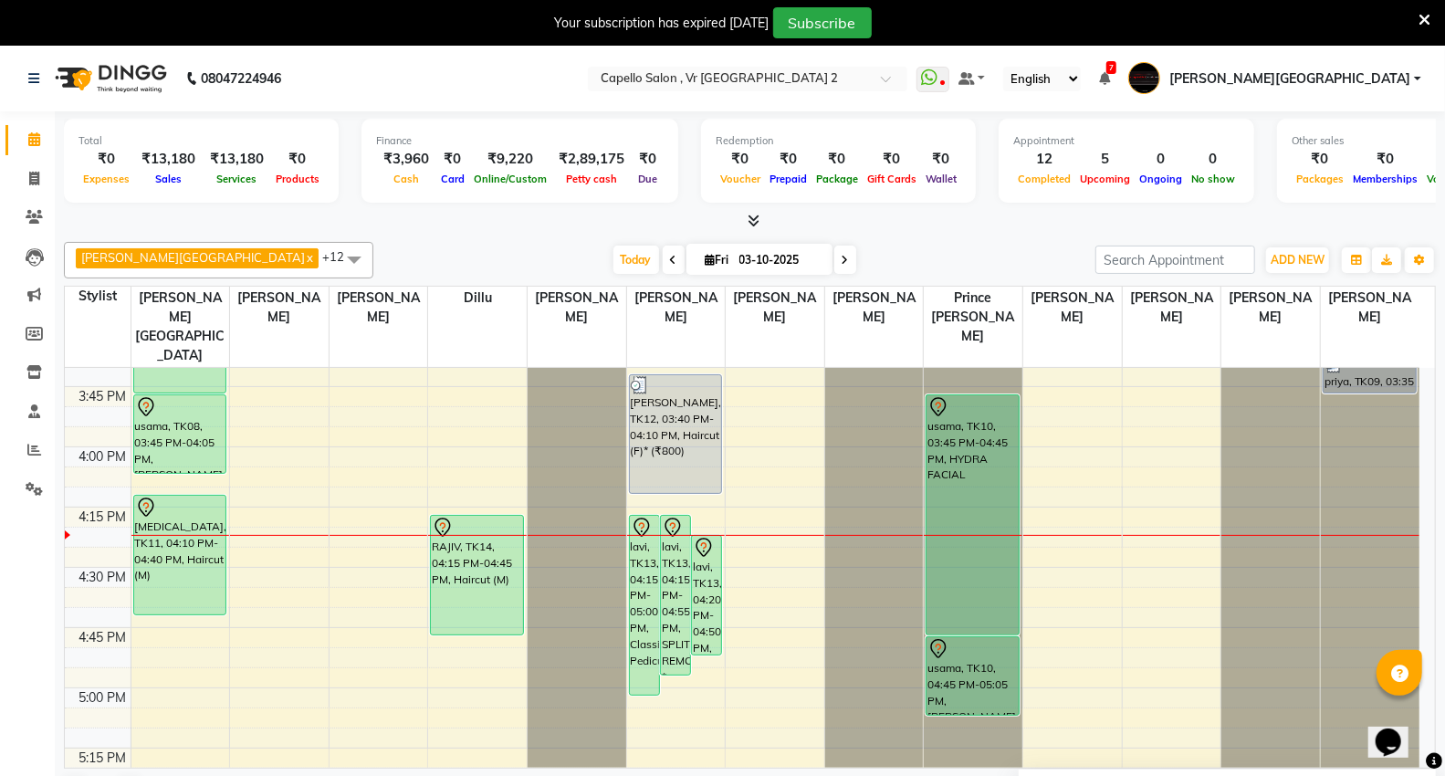
scroll to position [1709, 0]
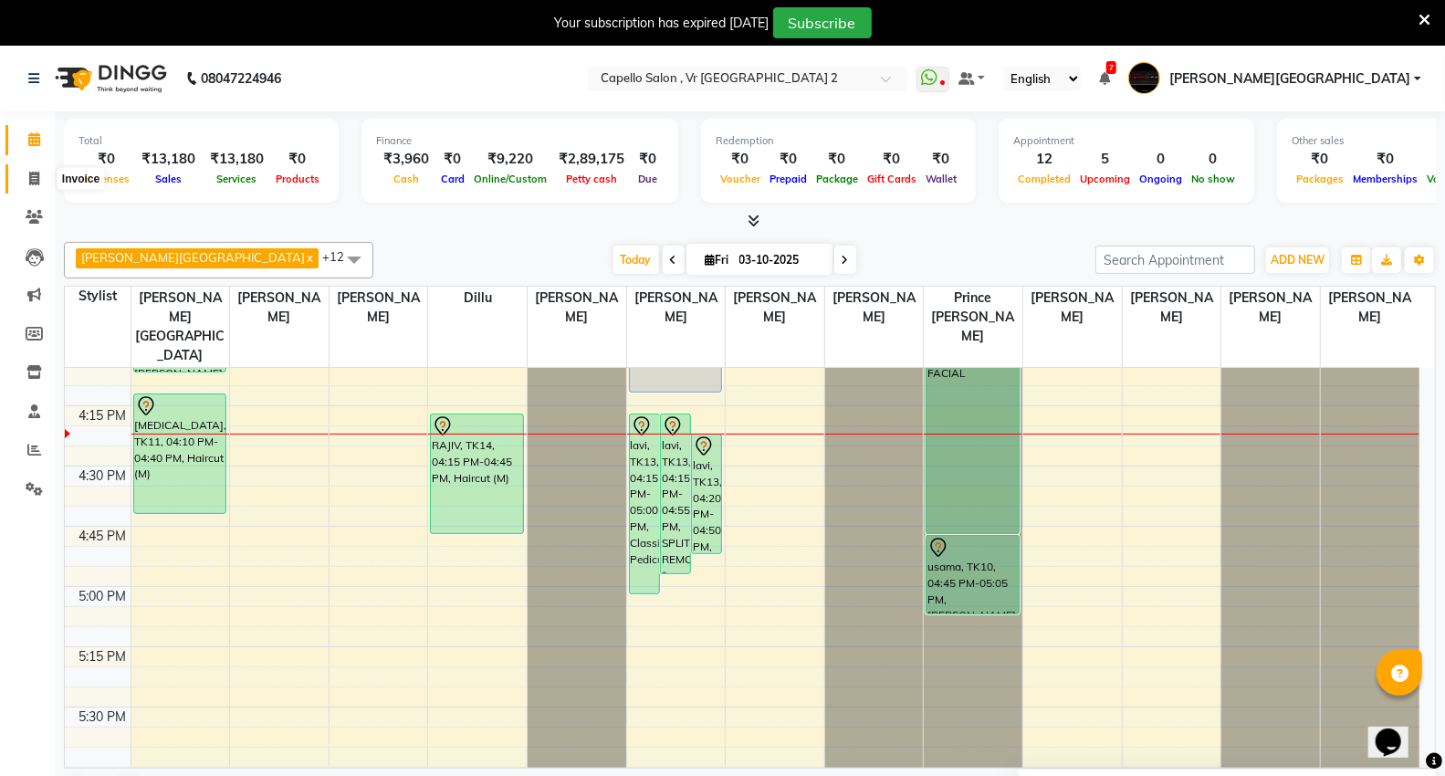
click at [29, 176] on icon at bounding box center [34, 179] width 10 height 14
select select "service"
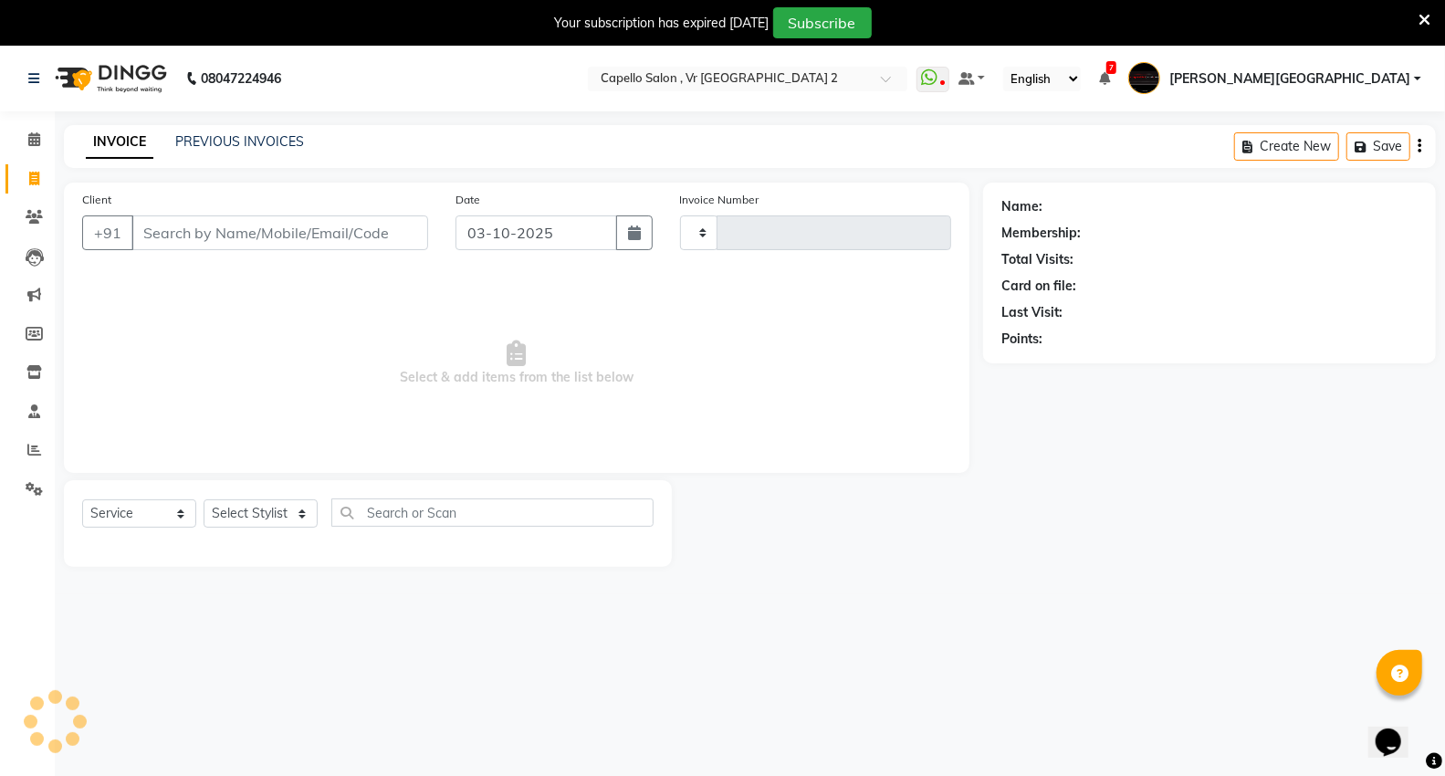
type input "5490"
select select "848"
click at [252, 518] on select "Select Stylist" at bounding box center [261, 513] width 114 height 28
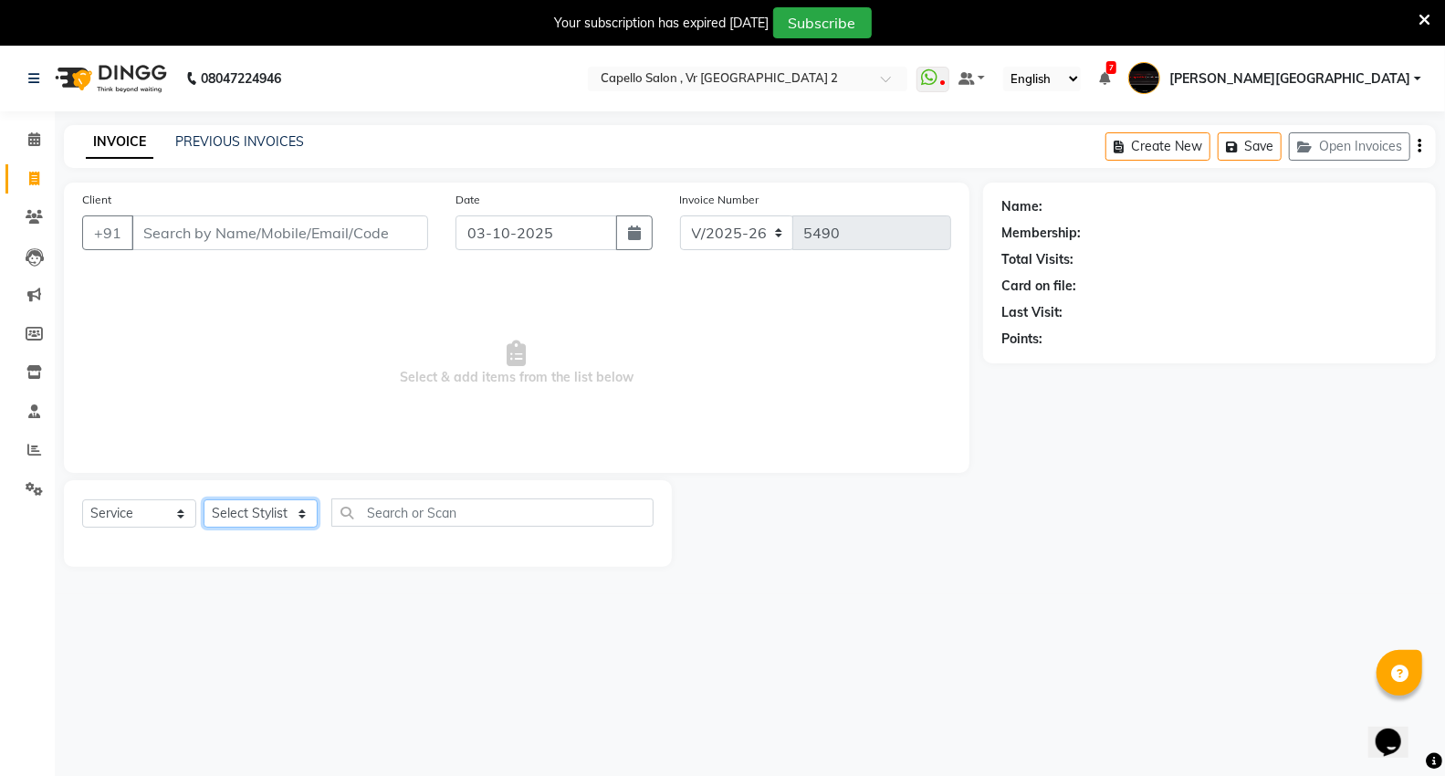
click at [245, 517] on select "Select Stylist" at bounding box center [261, 513] width 114 height 28
click at [245, 517] on select "Select Stylist AHSIK Amit felix Anita Patel Arti Borekar Capello VR Mall Dillu …" at bounding box center [273, 513] width 139 height 28
select select "39201"
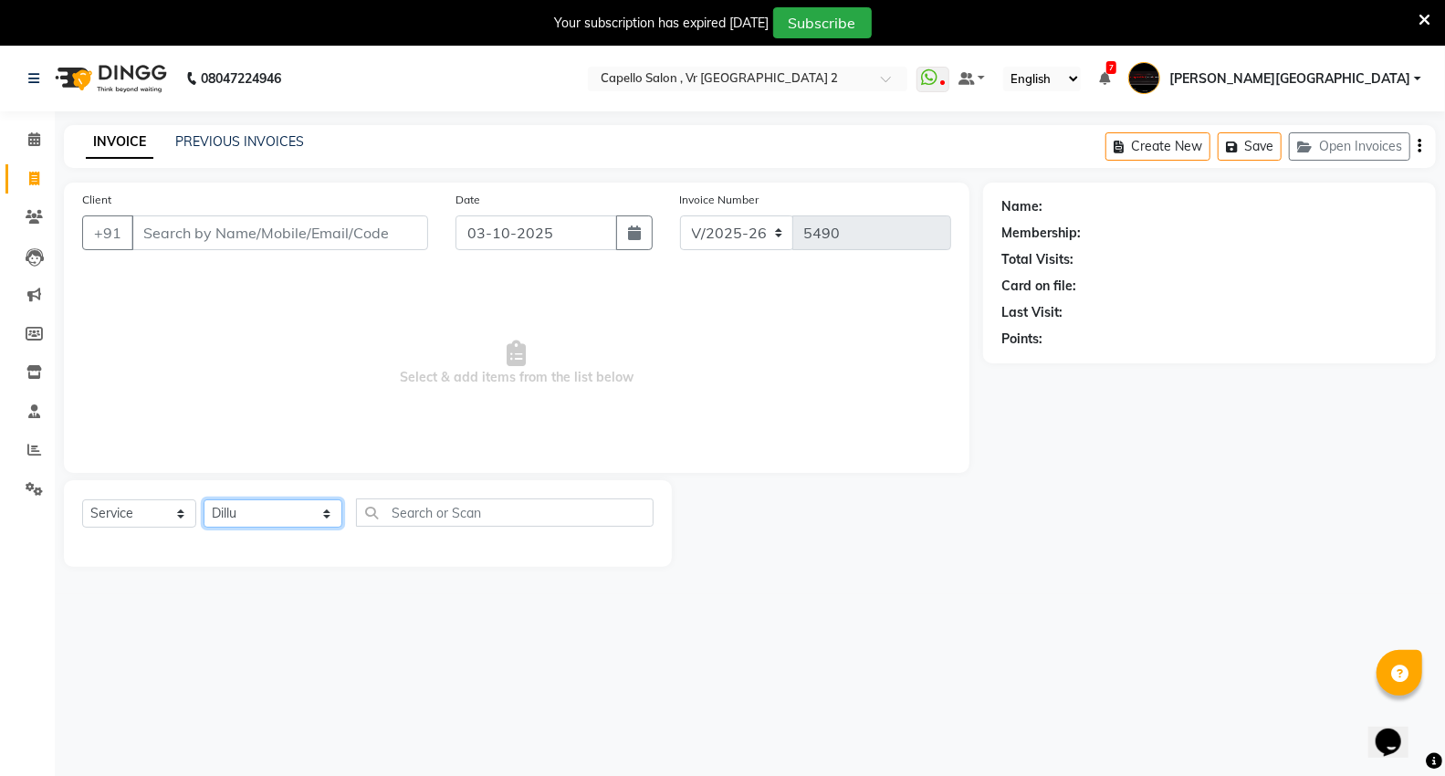
click at [204, 500] on select "Select Stylist AHSIK Amit felix Anita Patel Arti Borekar Capello VR Mall Dillu …" at bounding box center [273, 513] width 139 height 28
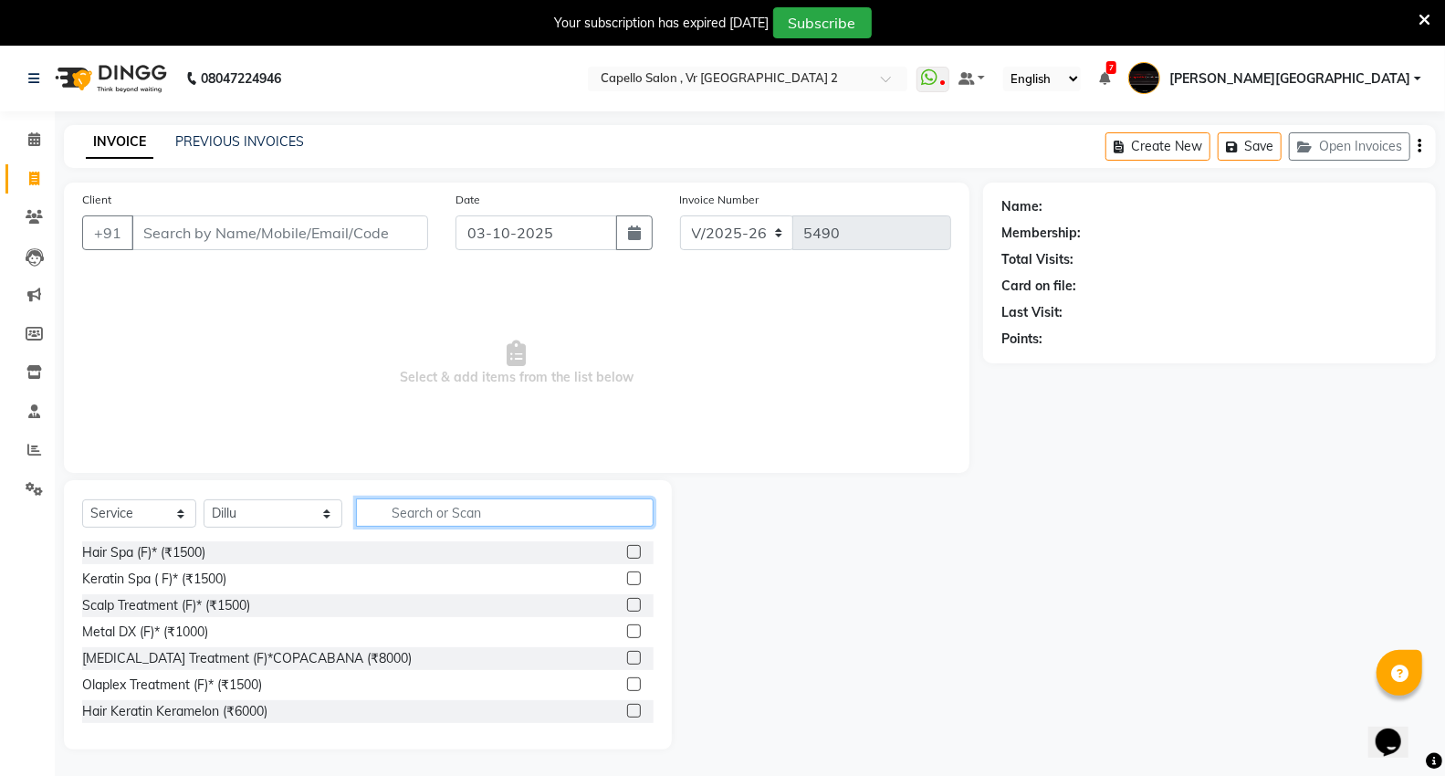
click at [478, 516] on input "text" at bounding box center [505, 513] width 298 height 28
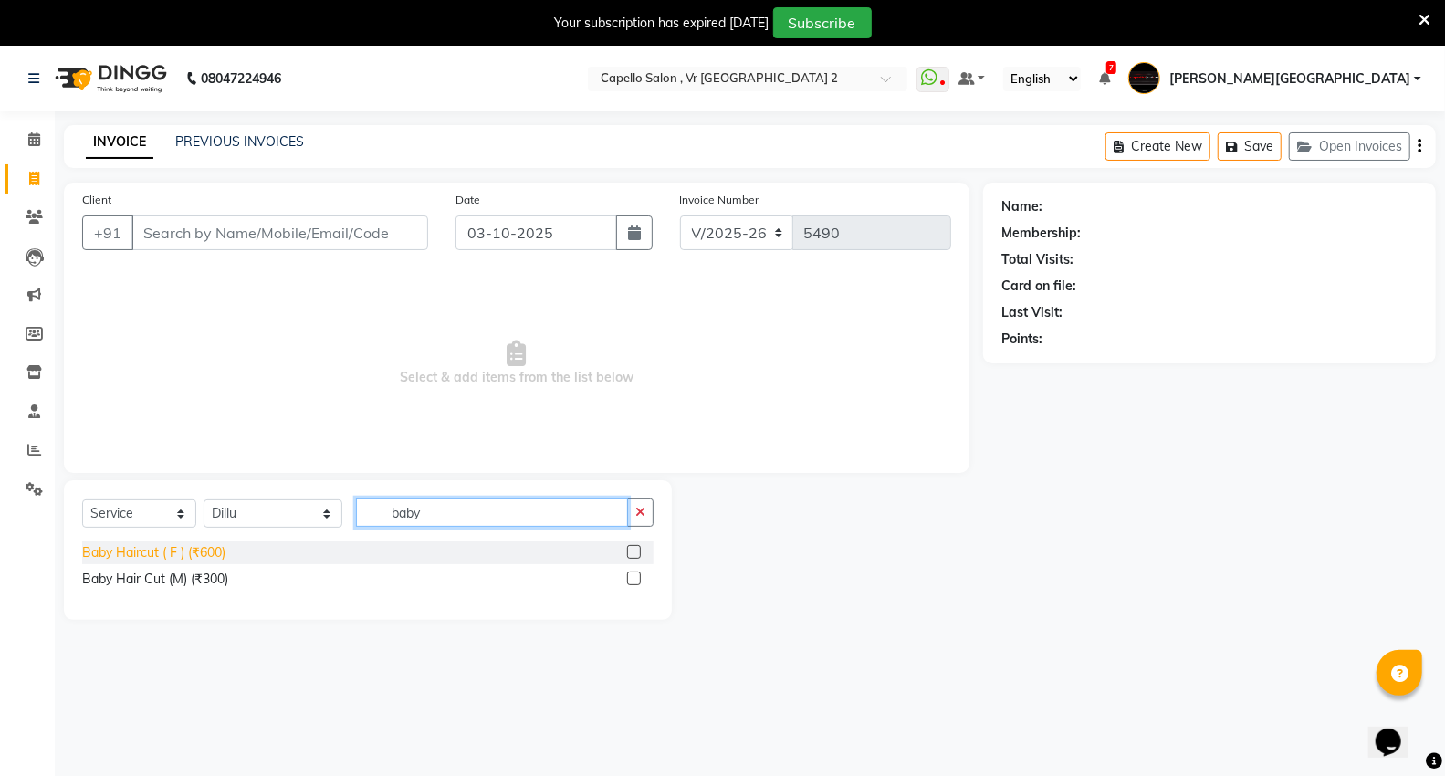
type input "baby"
click at [105, 551] on div "Baby Haircut ( F ) (₹600)" at bounding box center [153, 552] width 143 height 19
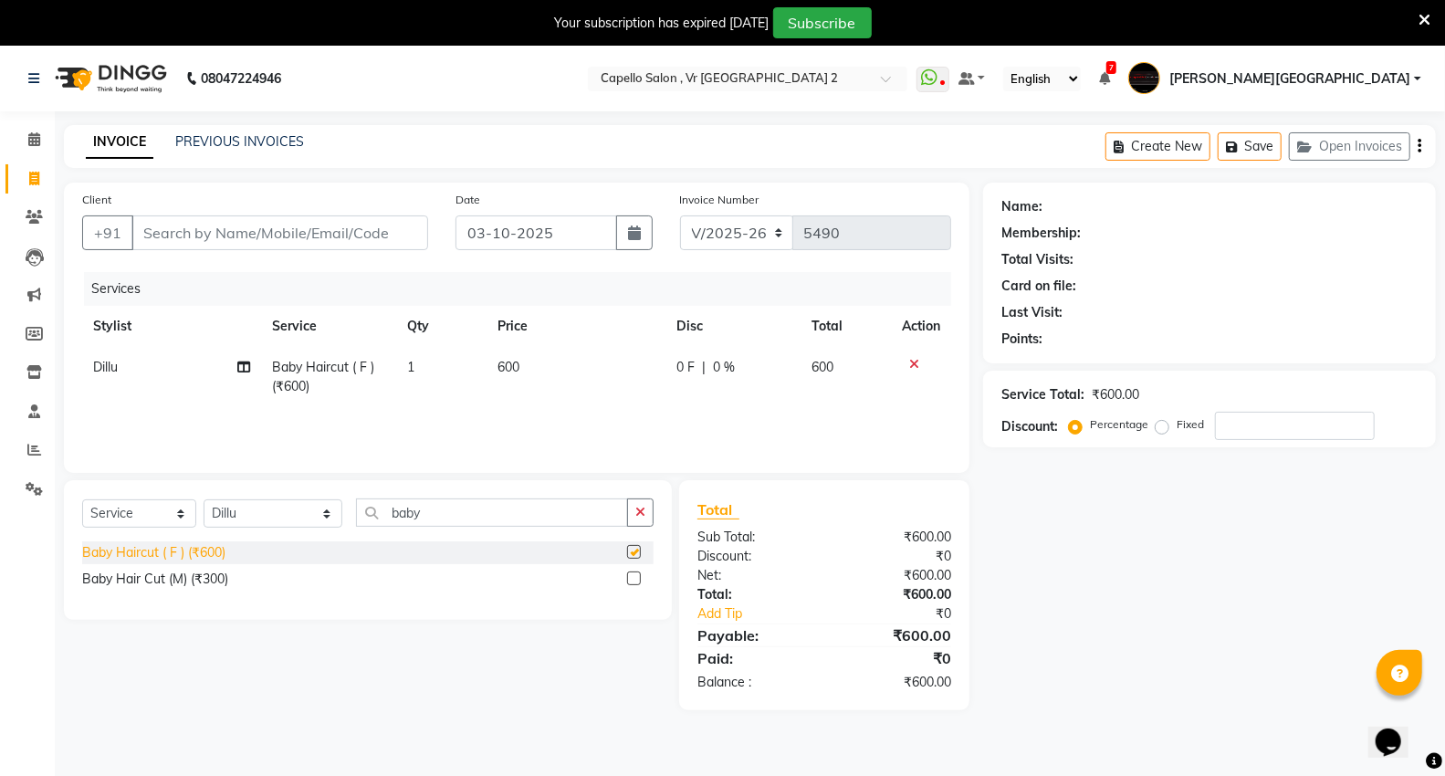
checkbox input "false"
click at [280, 228] on input "Client" at bounding box center [279, 232] width 297 height 35
type input "9"
type input "0"
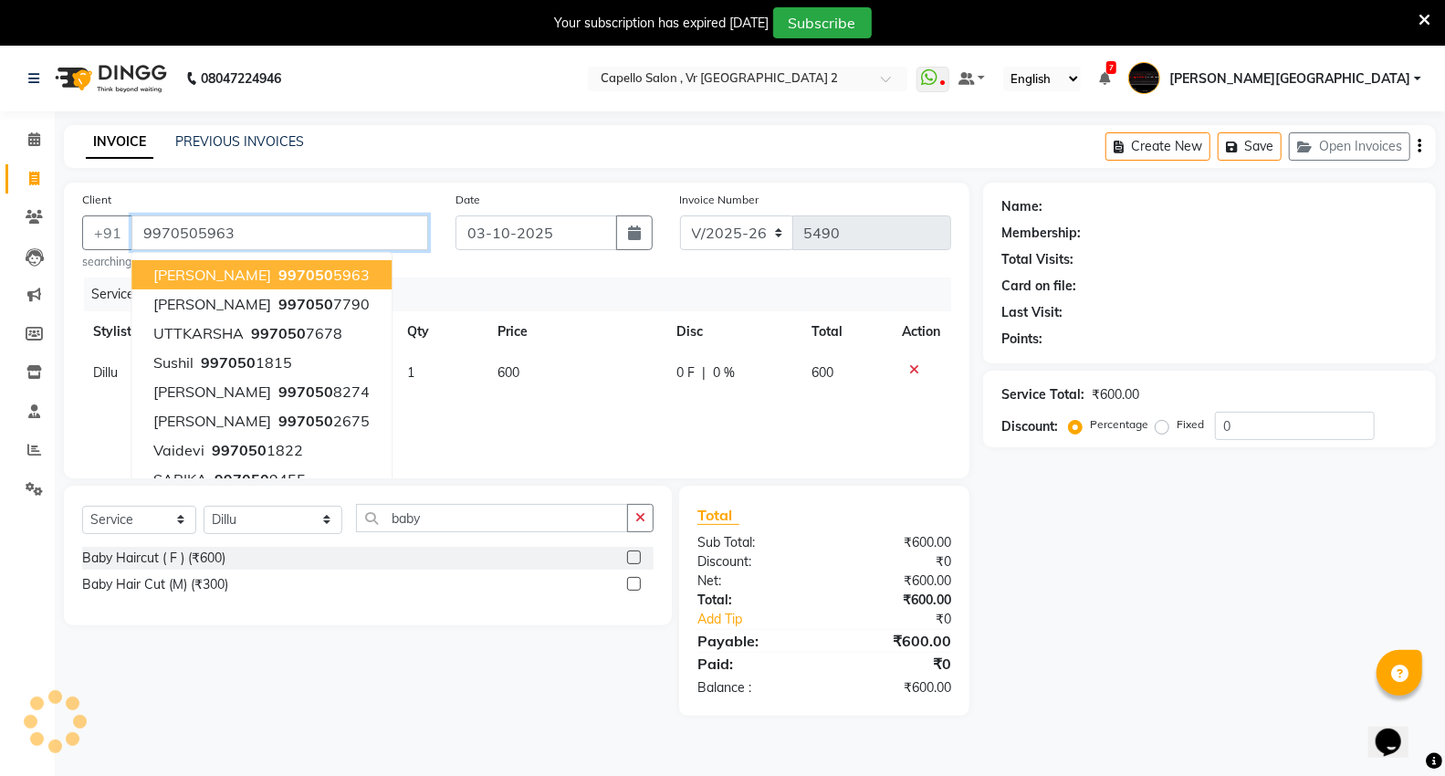
type input "9970505963"
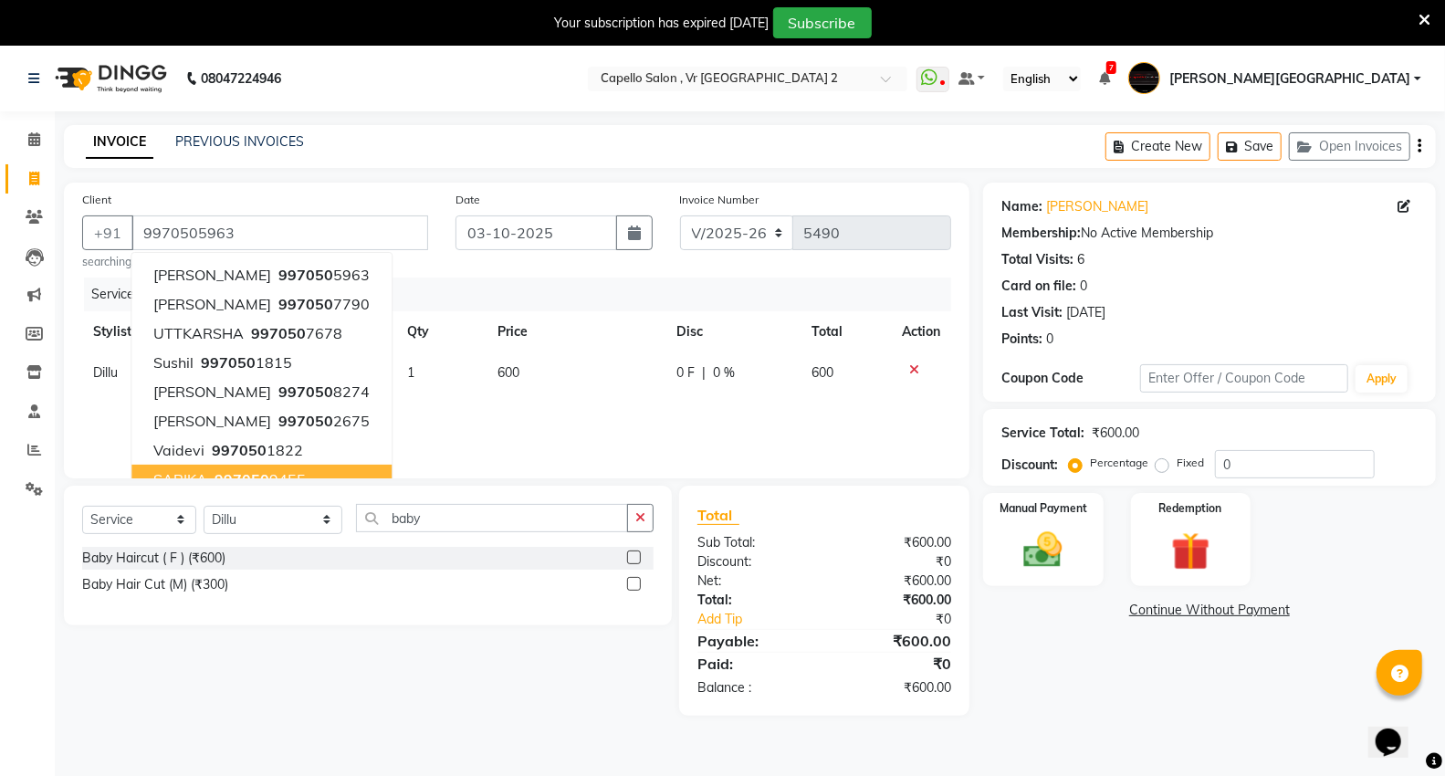
click at [545, 623] on div "Select Service Product Membership Package Voucher Prepaid Gift Card Select Styl…" at bounding box center [368, 556] width 608 height 140
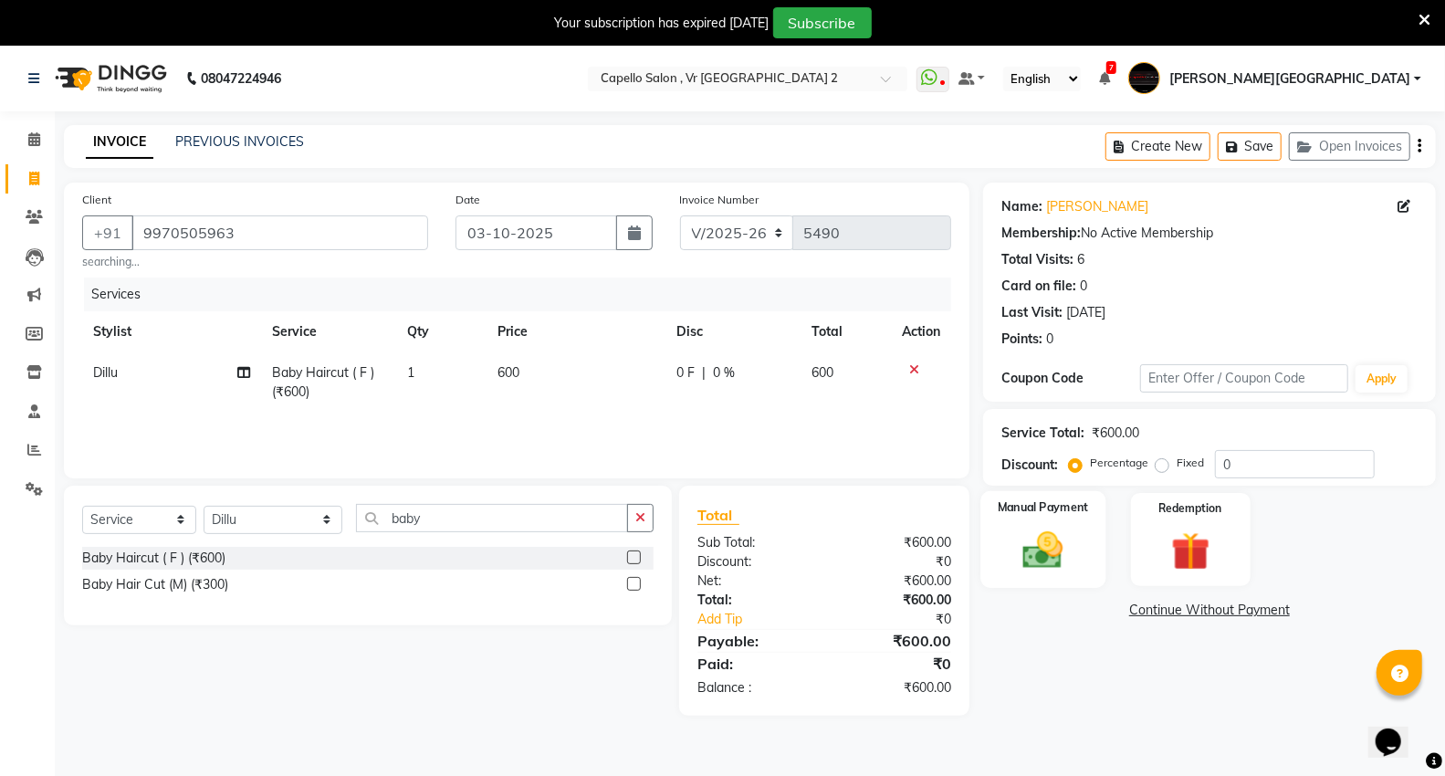
click at [1035, 544] on img at bounding box center [1043, 550] width 65 height 47
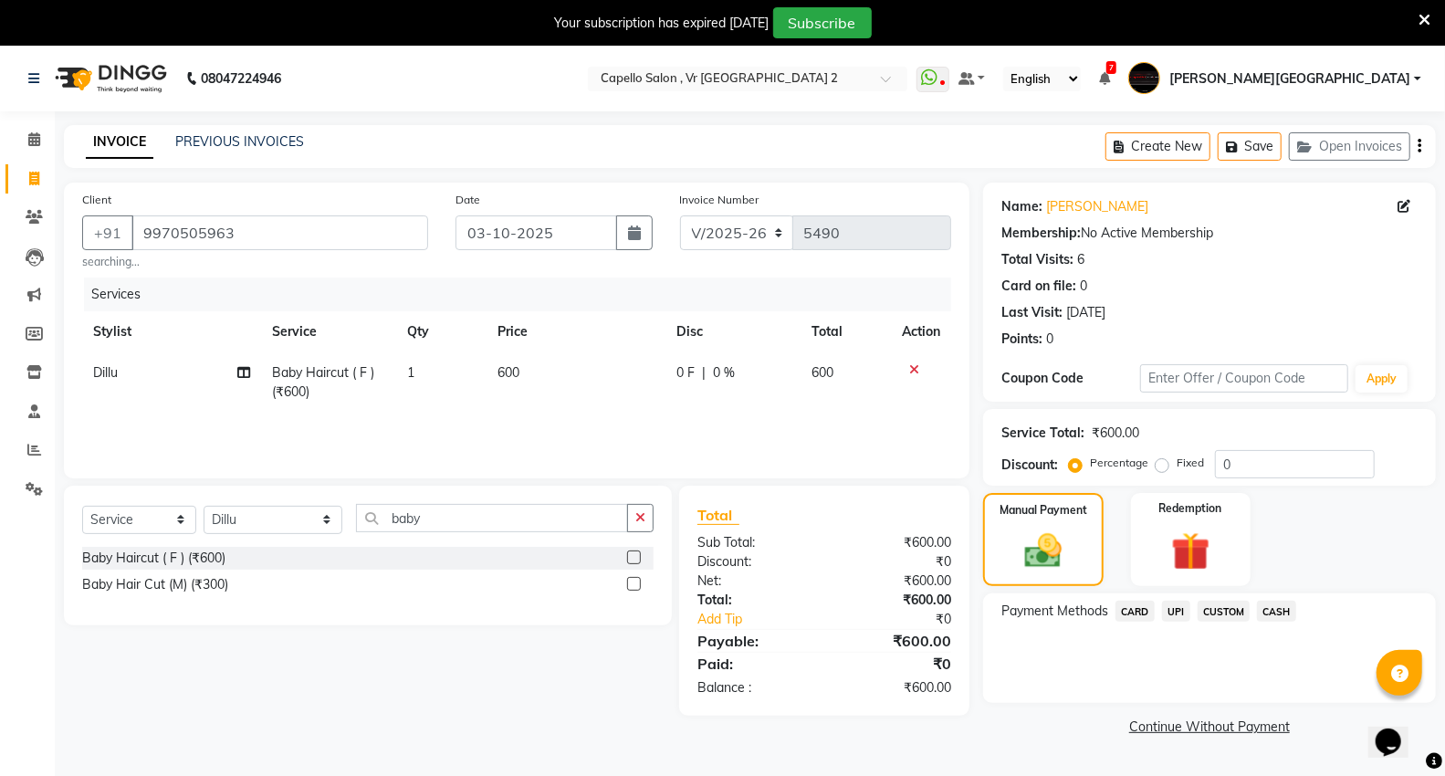
click at [1166, 614] on span "UPI" at bounding box center [1176, 611] width 28 height 21
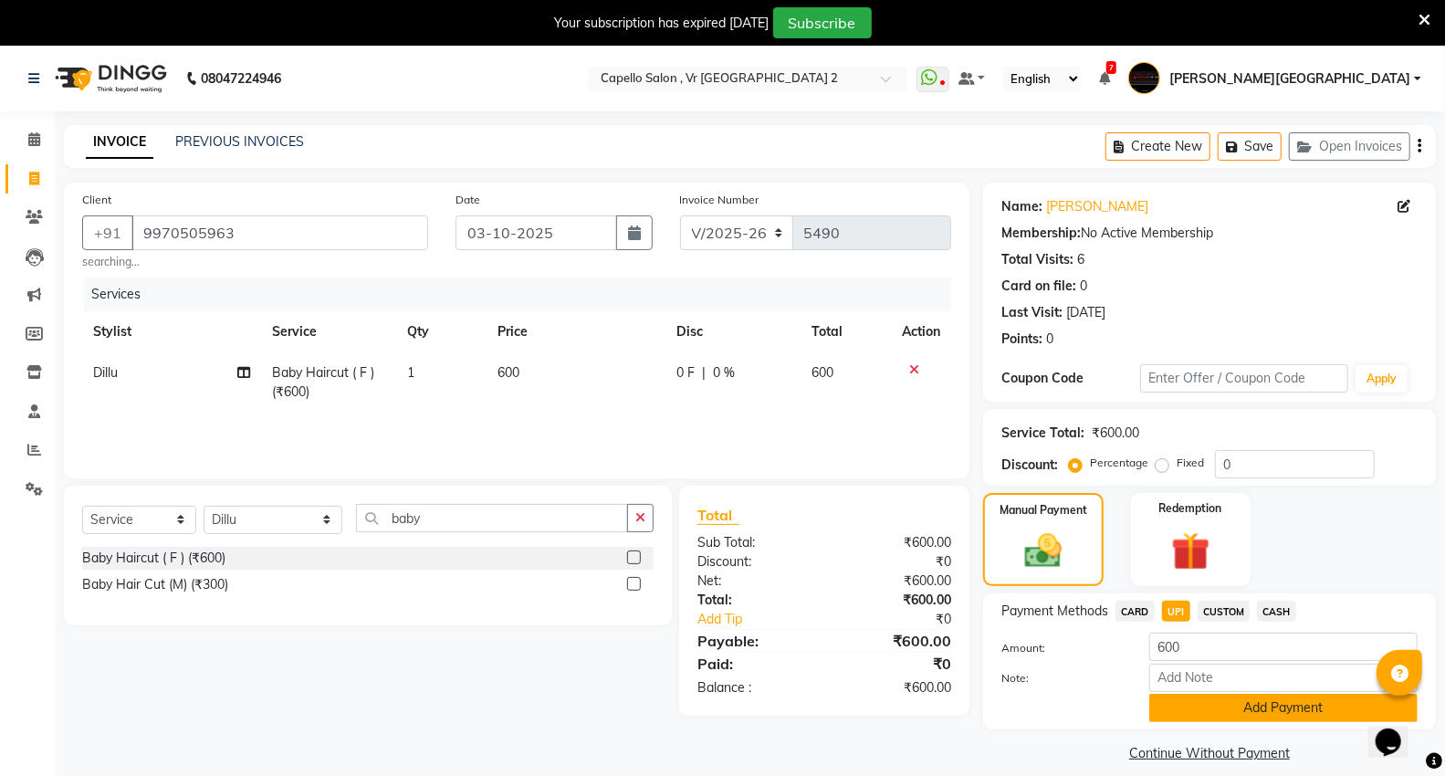
click at [1180, 709] on button "Add Payment" at bounding box center [1284, 708] width 268 height 28
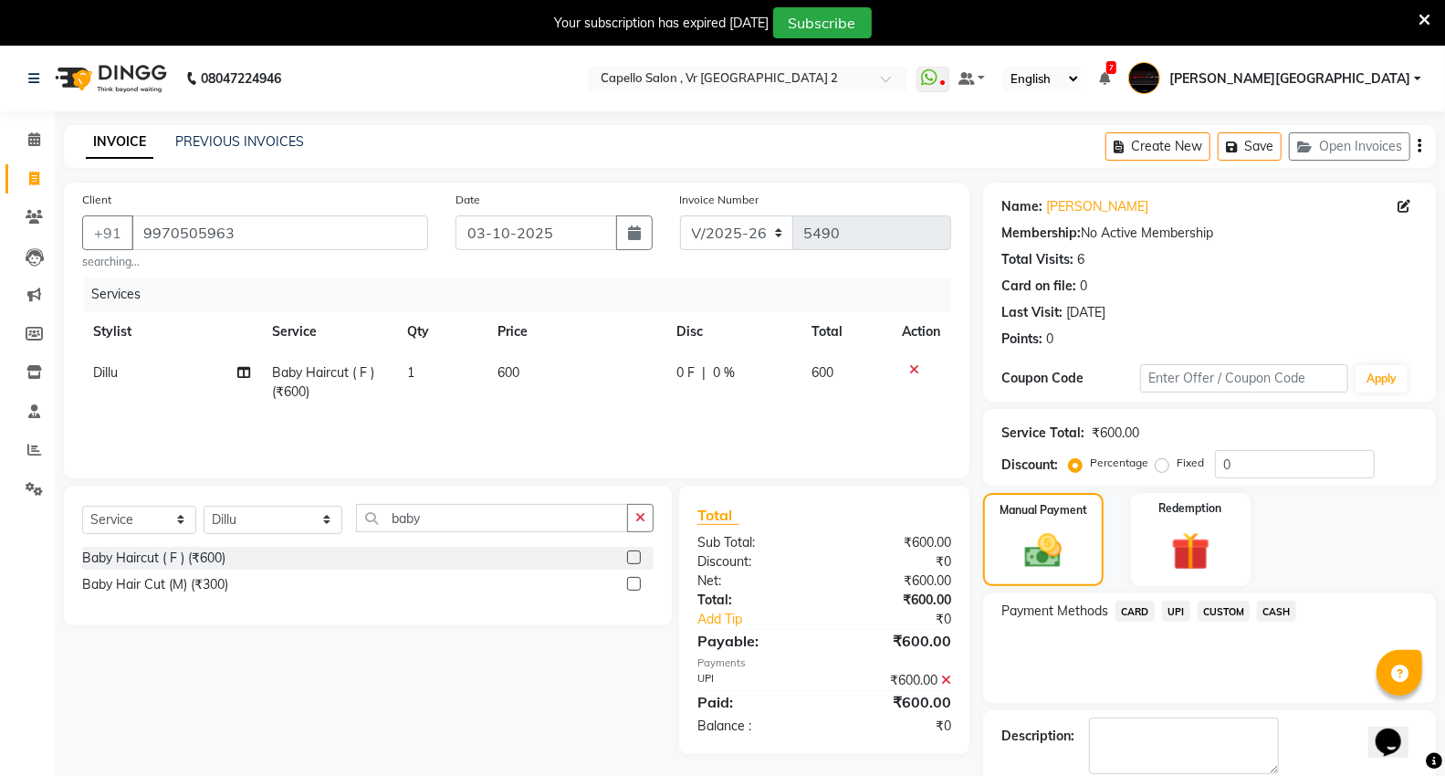
scroll to position [95, 0]
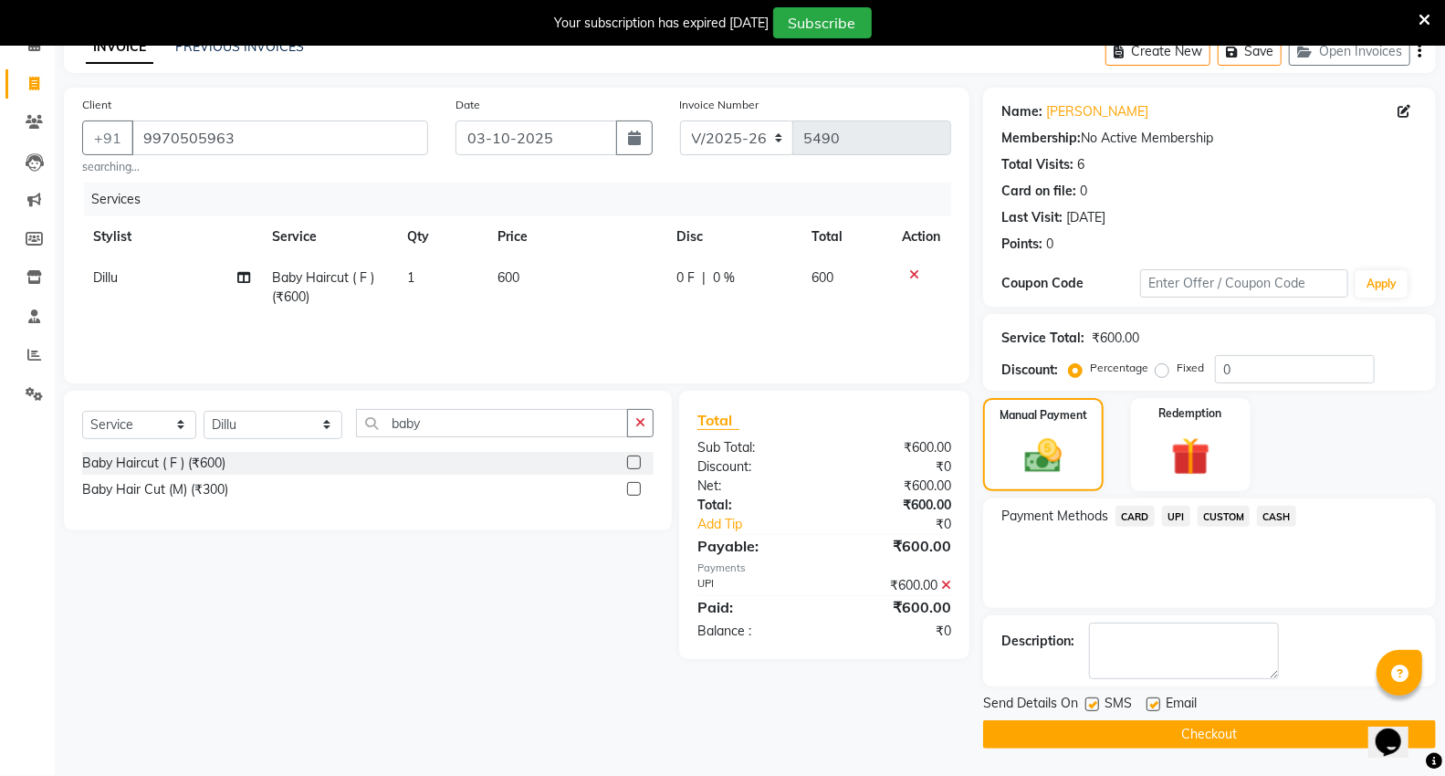
click at [1064, 728] on button "Checkout" at bounding box center [1209, 734] width 453 height 28
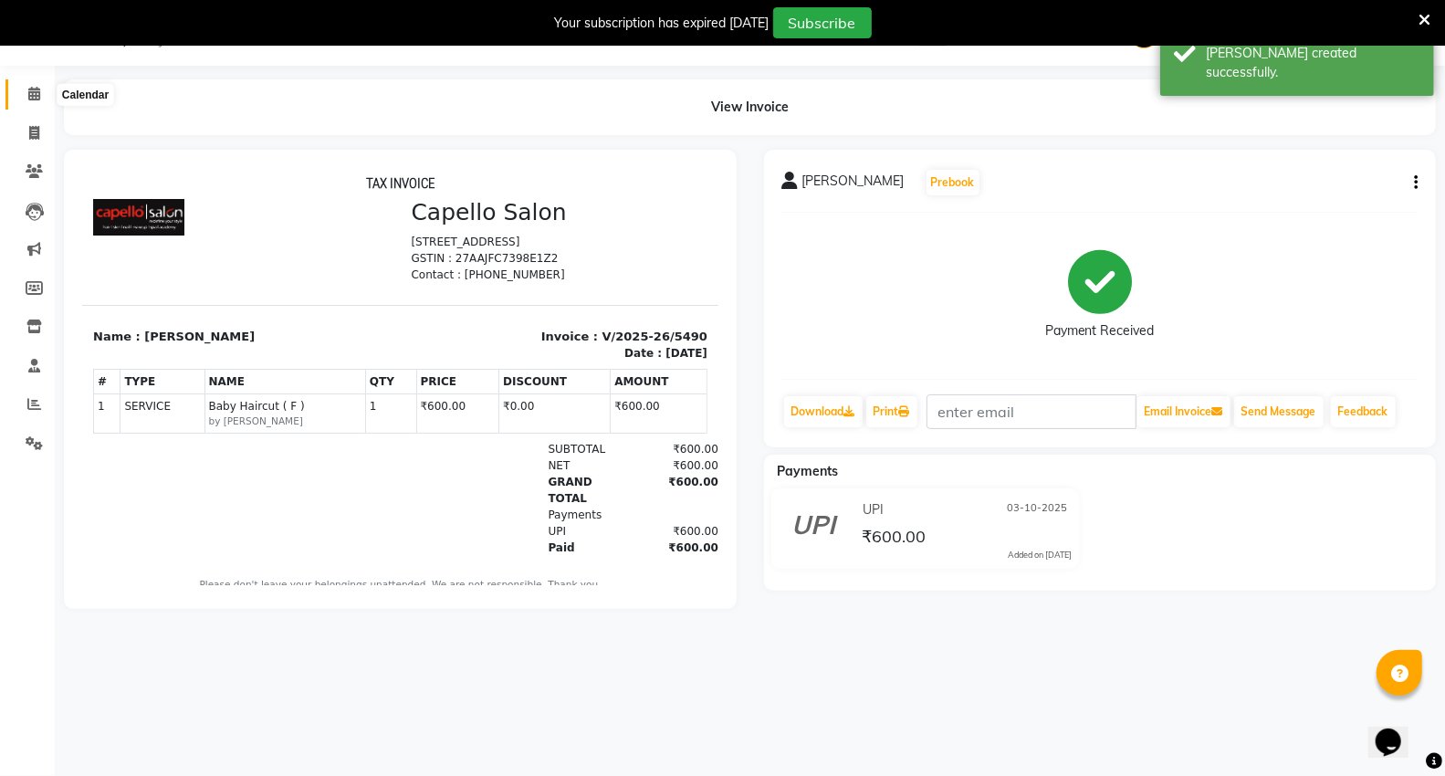
click at [31, 86] on span at bounding box center [34, 94] width 32 height 21
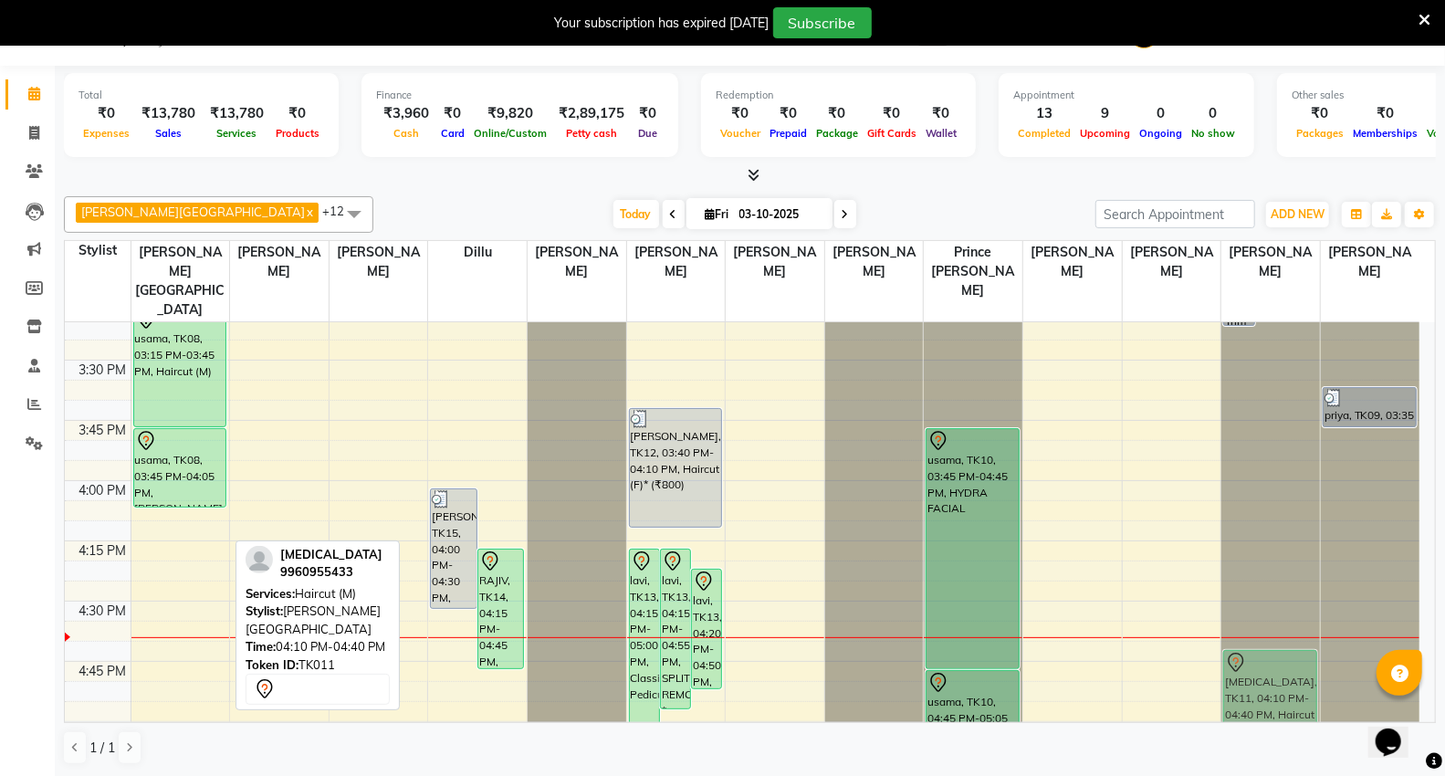
scroll to position [1529, 0]
drag, startPoint x: 152, startPoint y: 593, endPoint x: 1264, endPoint y: 677, distance: 1114.3
click at [1264, 677] on tr "pooja jain, TK03, 01:45 PM-02:45 PM, HYDRA FACIAL pooja jain, TK03, 01:50 PM-02…" at bounding box center [742, 359] width 1355 height 3133
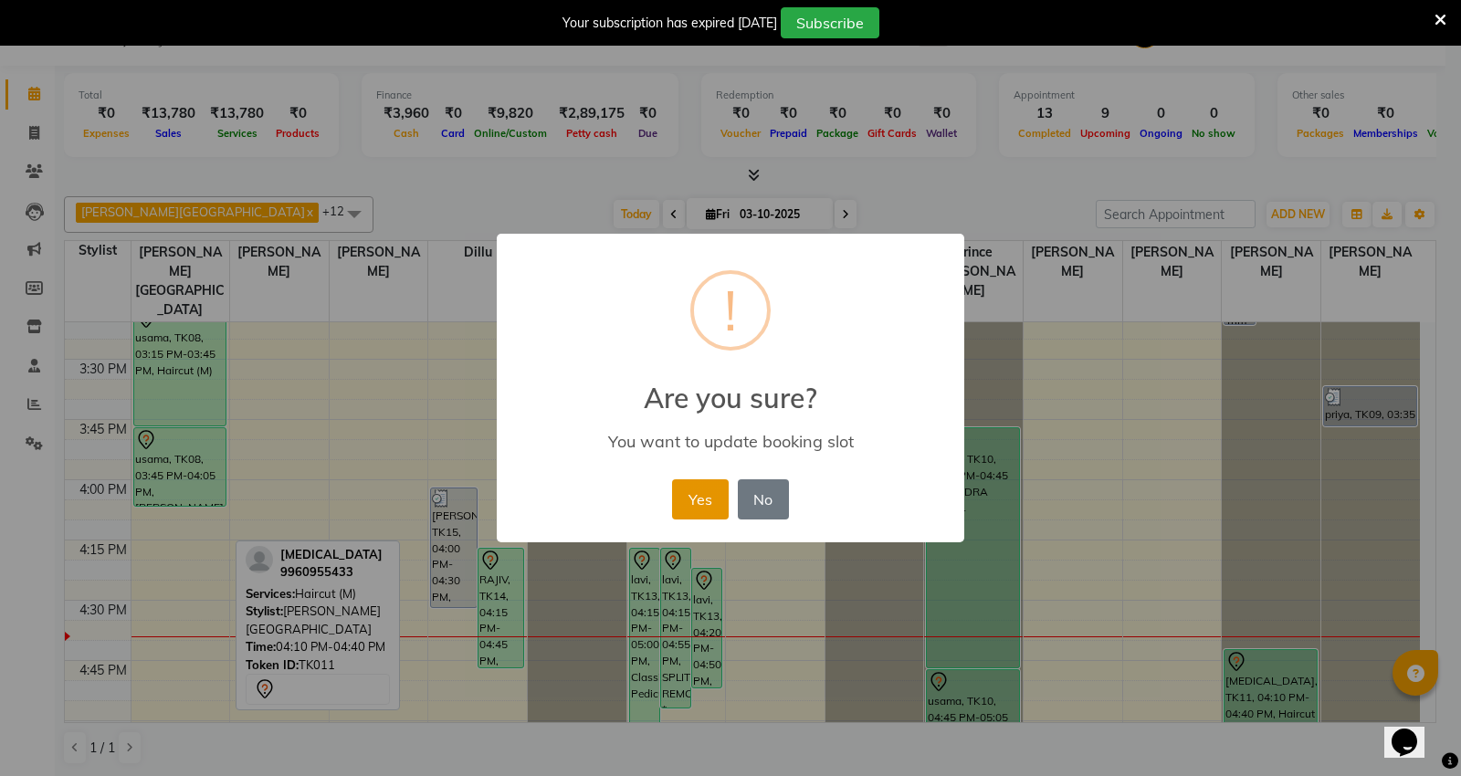
click at [680, 505] on button "Yes" at bounding box center [700, 499] width 56 height 40
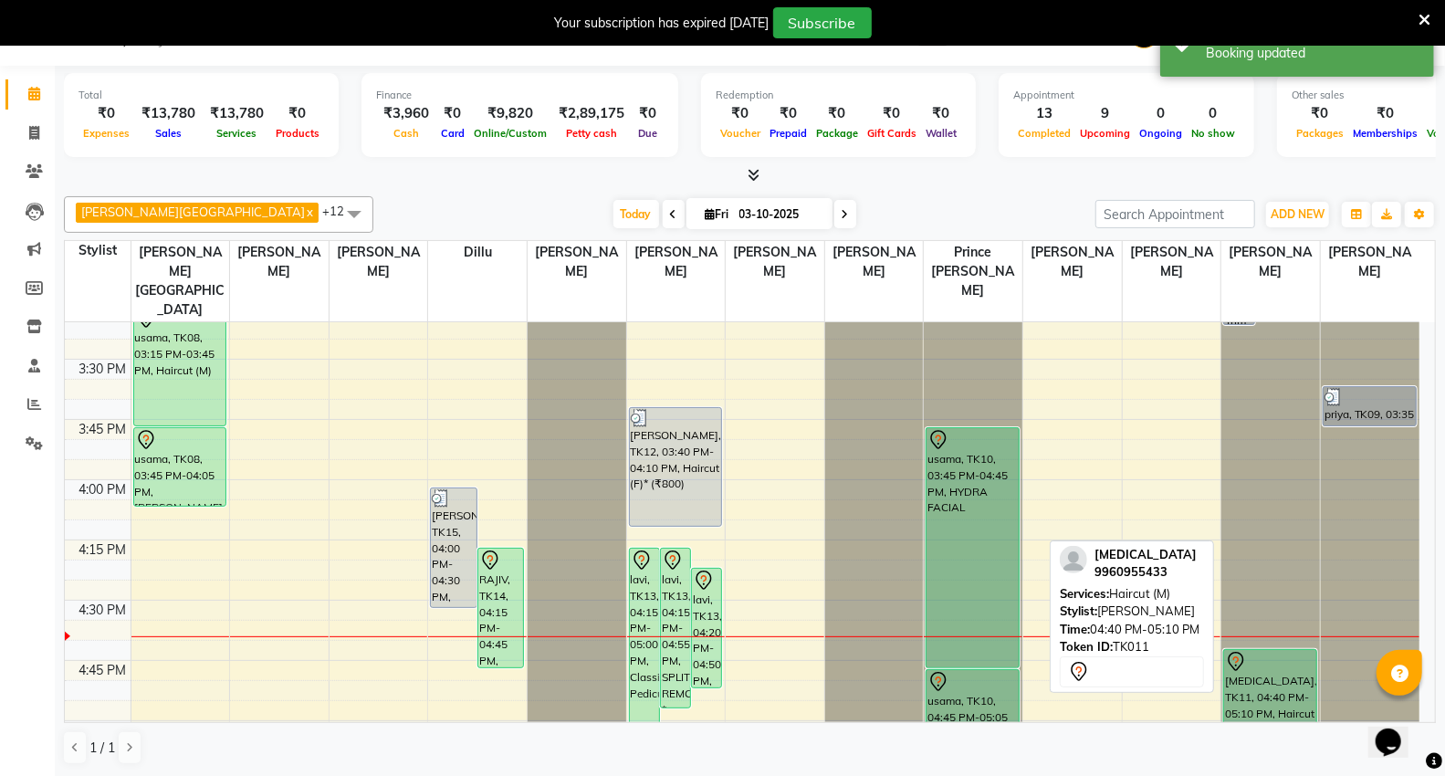
click at [1271, 650] on div "[MEDICAL_DATA], TK11, 04:40 PM-05:10 PM, Haircut (M)" at bounding box center [1270, 709] width 92 height 118
click at [1257, 686] on div "[MEDICAL_DATA], TK11, 04:40 PM-05:10 PM, Haircut (M)" at bounding box center [1270, 709] width 92 height 118
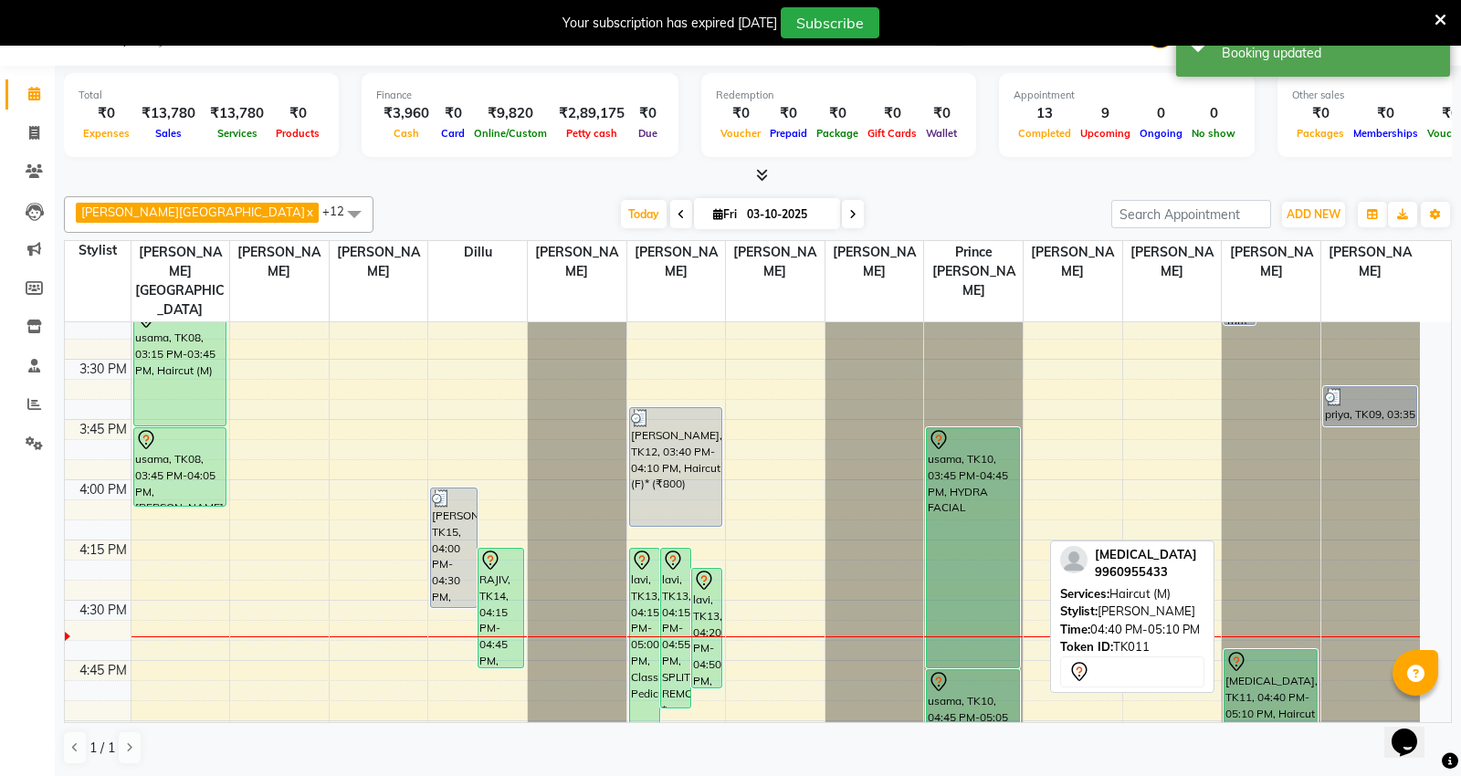
select select "7"
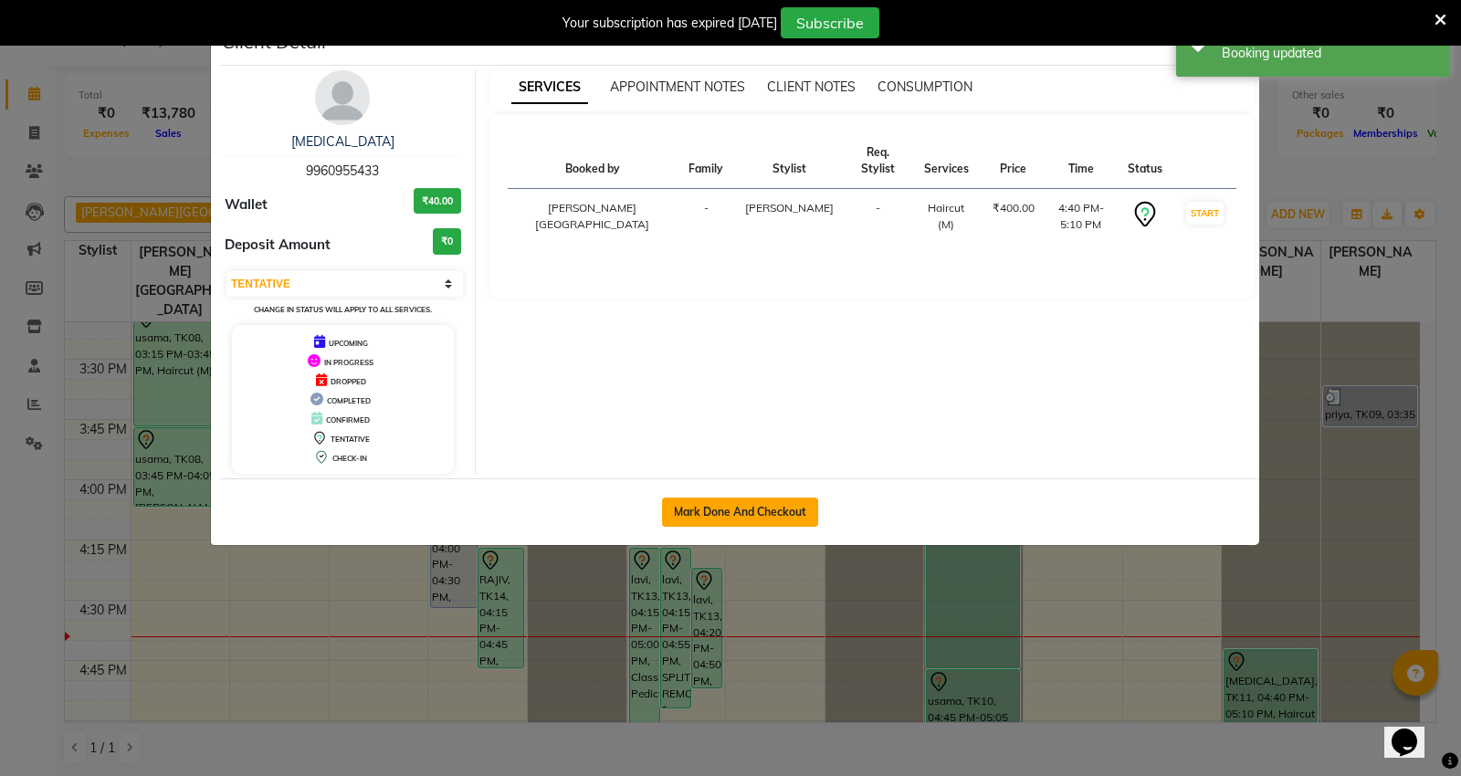
click at [780, 513] on button "Mark Done And Checkout" at bounding box center [740, 512] width 156 height 29
select select "service"
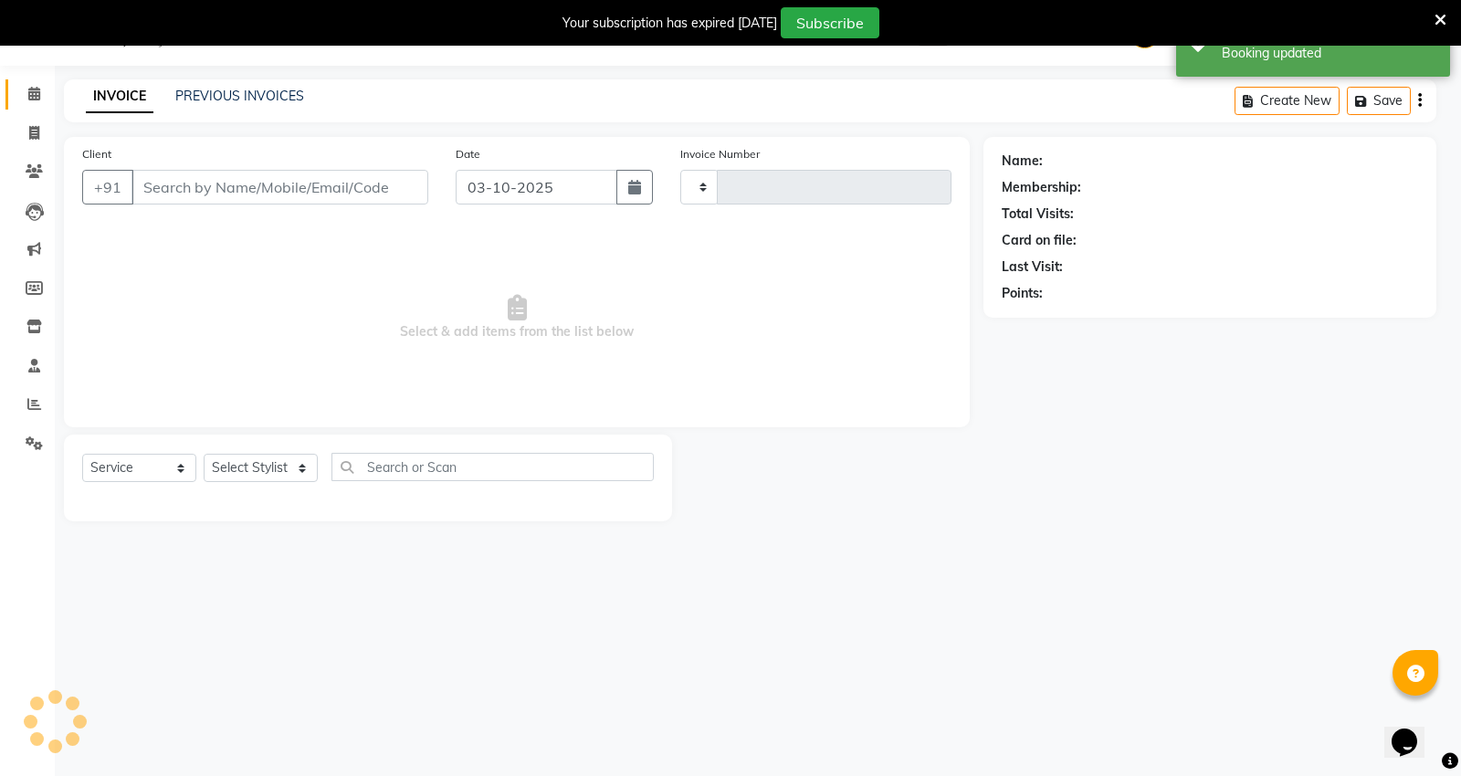
type input "5491"
select select "848"
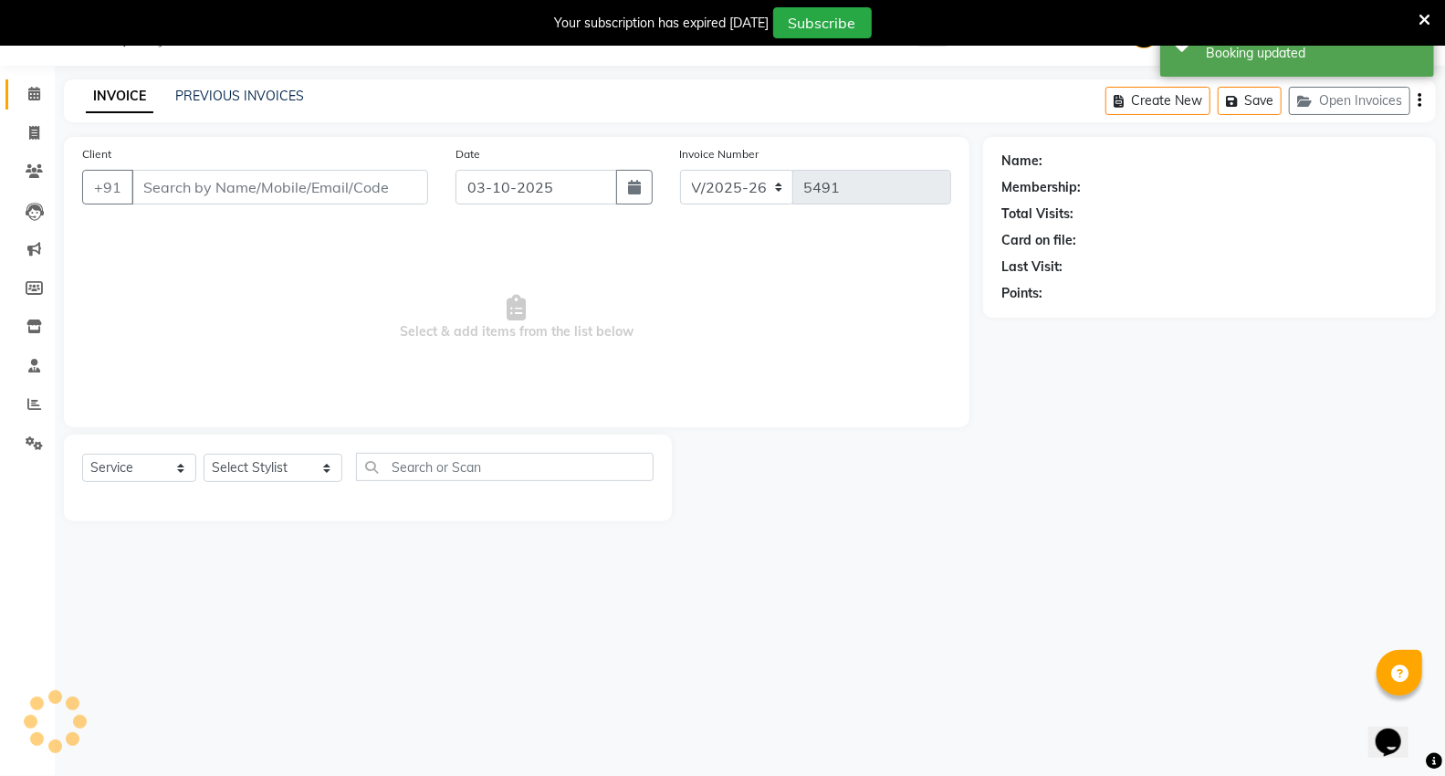
type input "9960955433"
select select "82797"
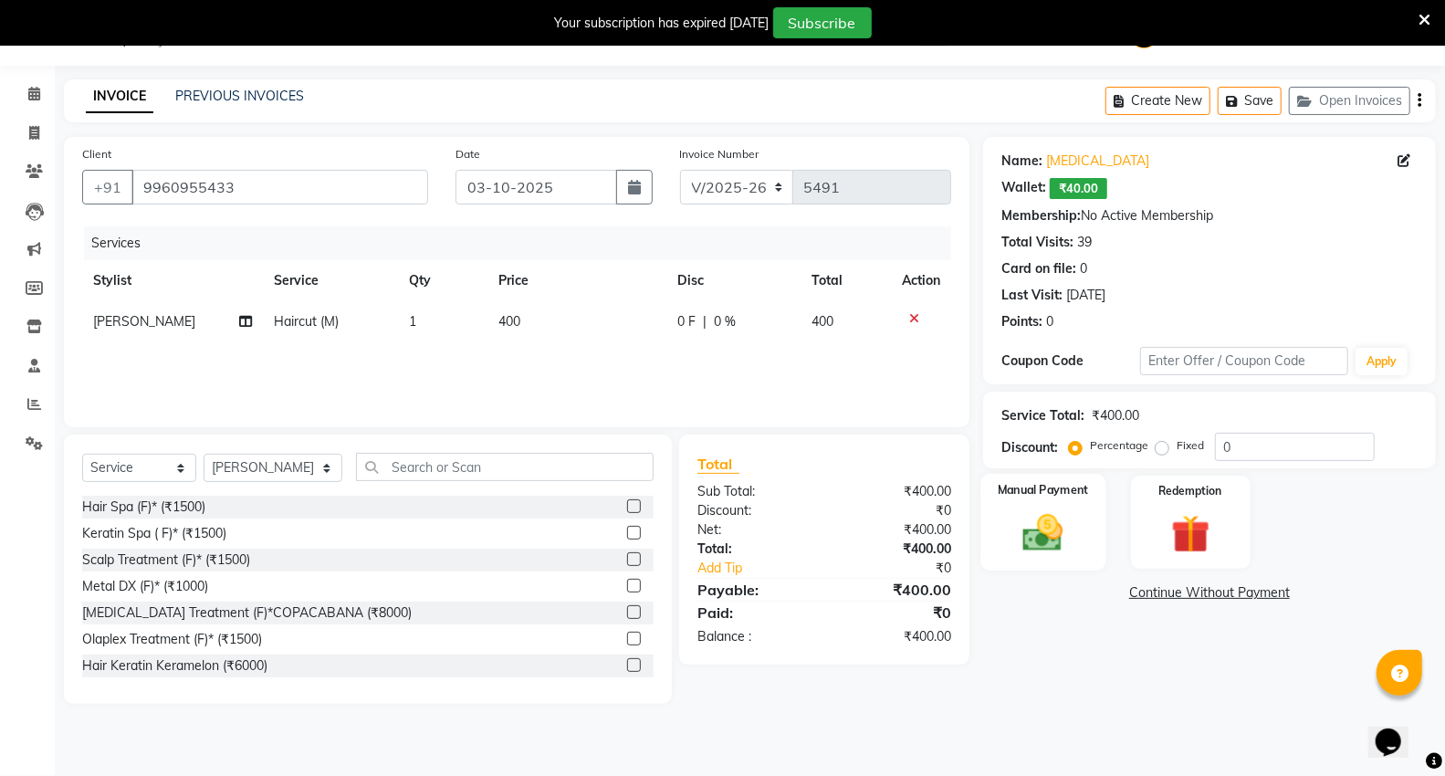
click at [1087, 551] on div "Manual Payment" at bounding box center [1043, 523] width 125 height 98
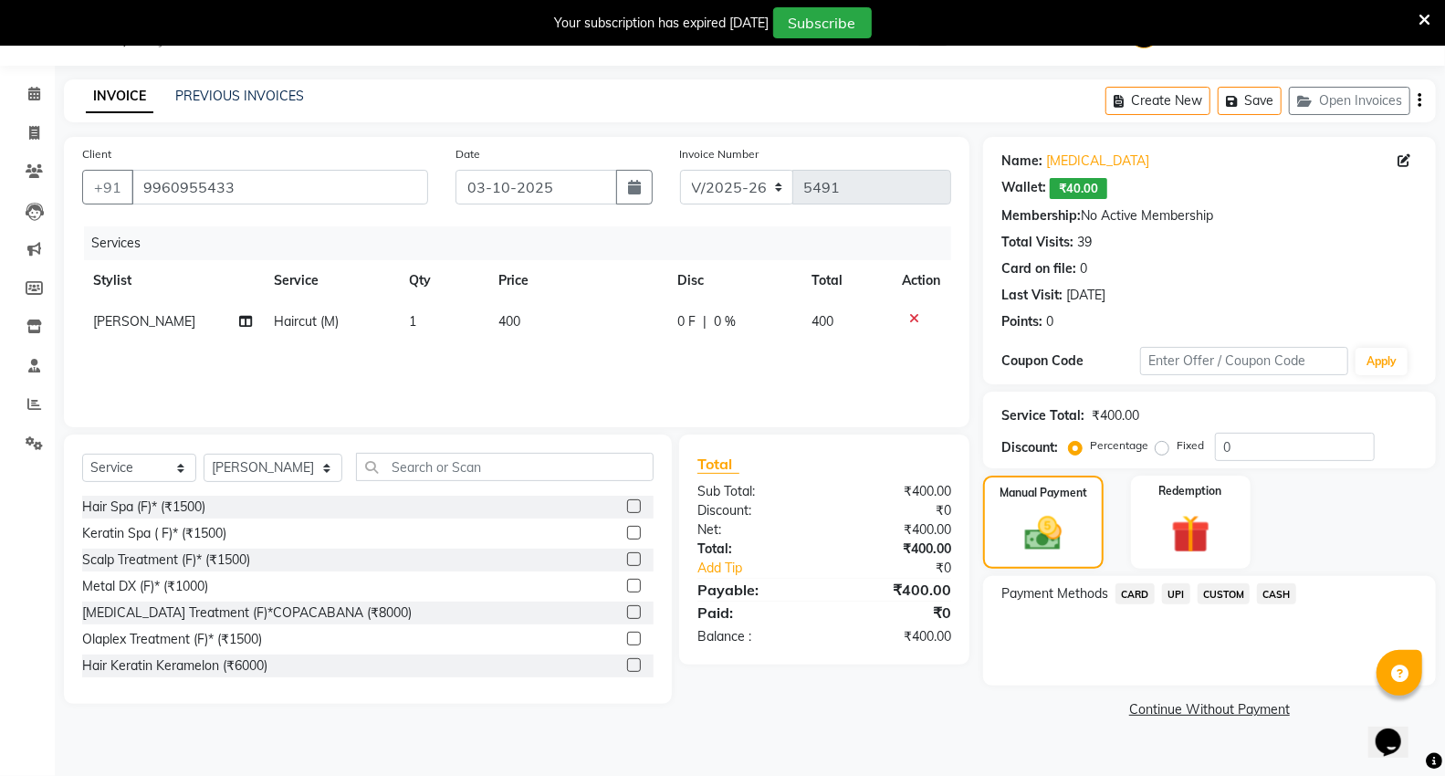
click at [1280, 594] on span "CASH" at bounding box center [1276, 593] width 39 height 21
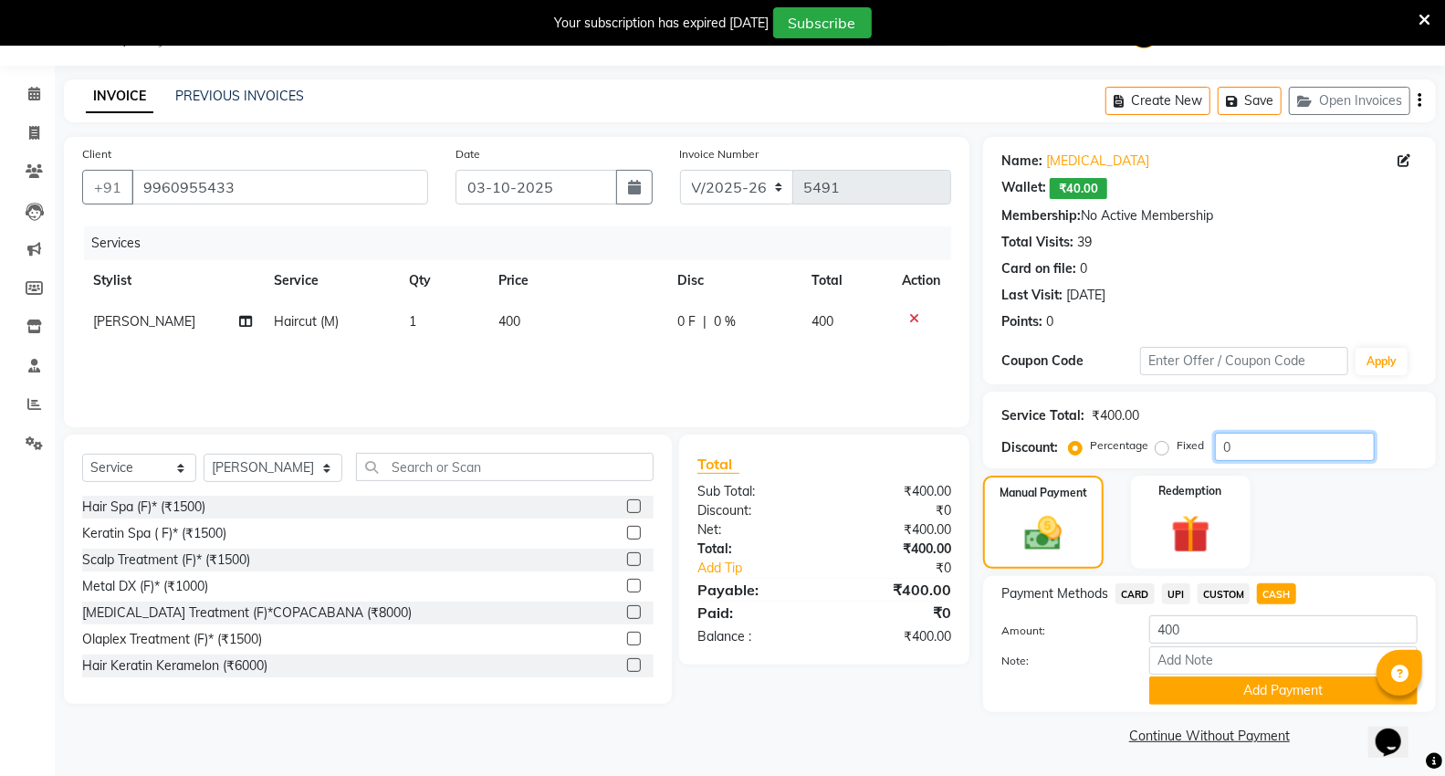
click at [1265, 446] on input "0" at bounding box center [1295, 447] width 160 height 28
type input "15"
click at [1385, 516] on div "Manual Payment Redemption" at bounding box center [1210, 522] width 480 height 93
click at [1238, 634] on input "400" at bounding box center [1284, 629] width 268 height 28
type input "4"
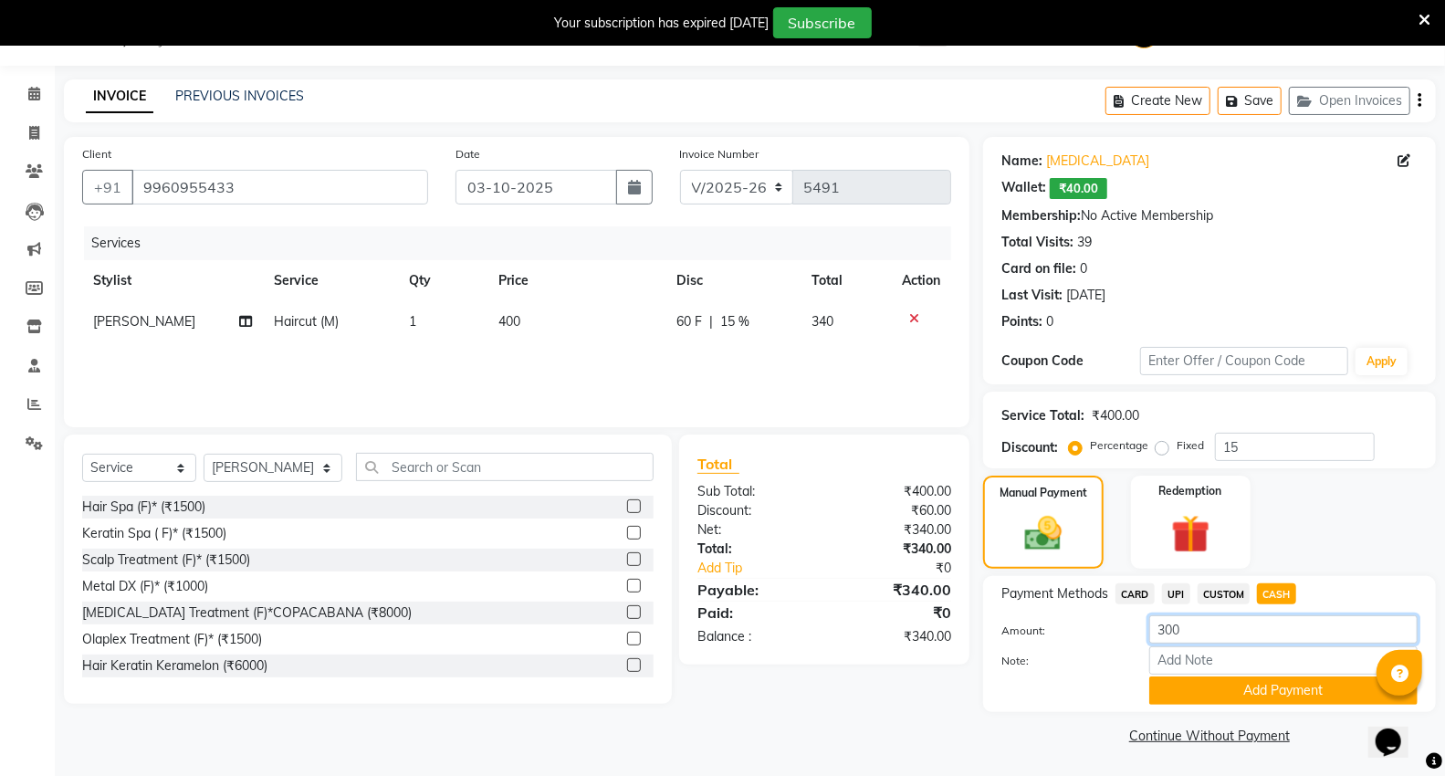
type input "300"
click at [890, 717] on div "Client +91 9960955433 Date 03-10-2025 Invoice Number V/2025 V/2025-26 5491 Serv…" at bounding box center [516, 443] width 933 height 613
click at [1225, 685] on button "Add Payment" at bounding box center [1284, 691] width 268 height 28
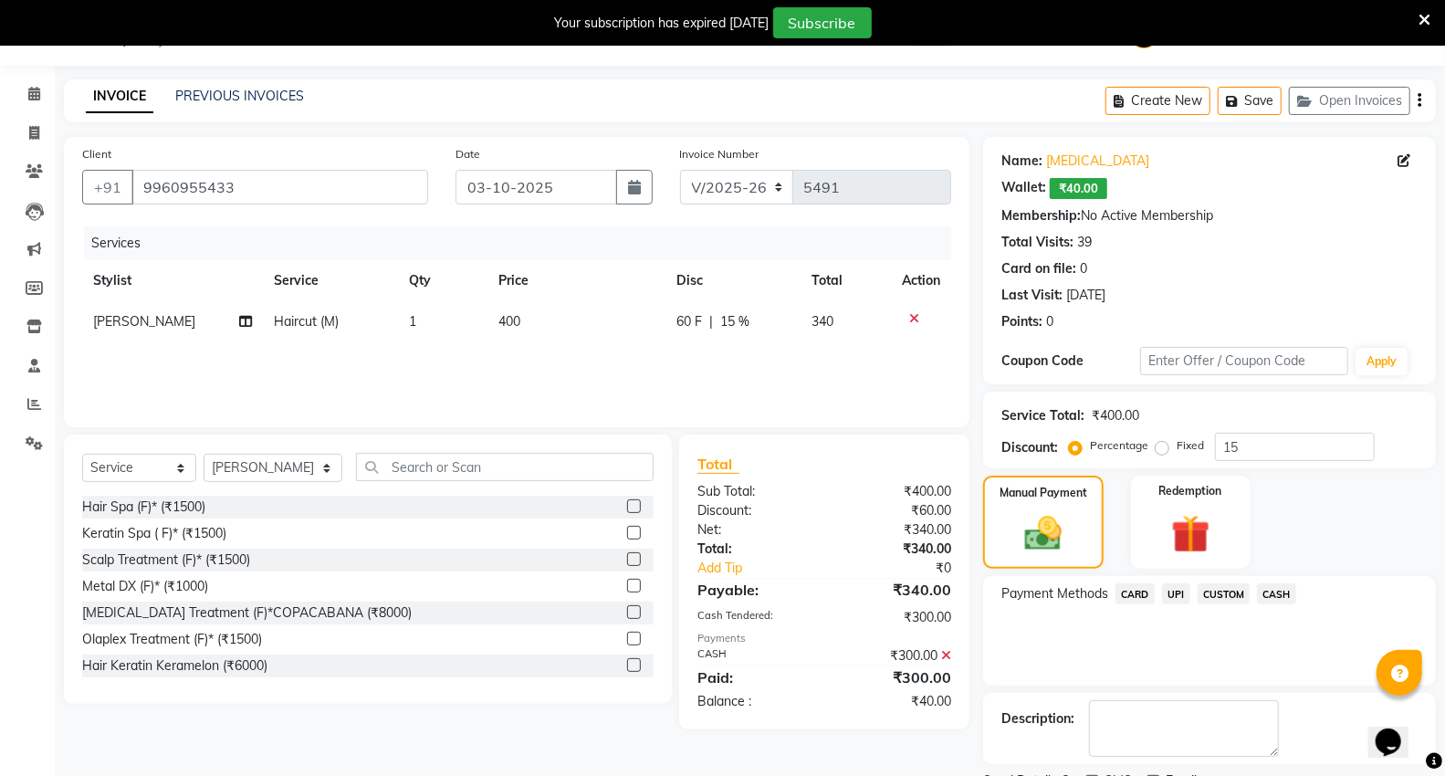
scroll to position [123, 0]
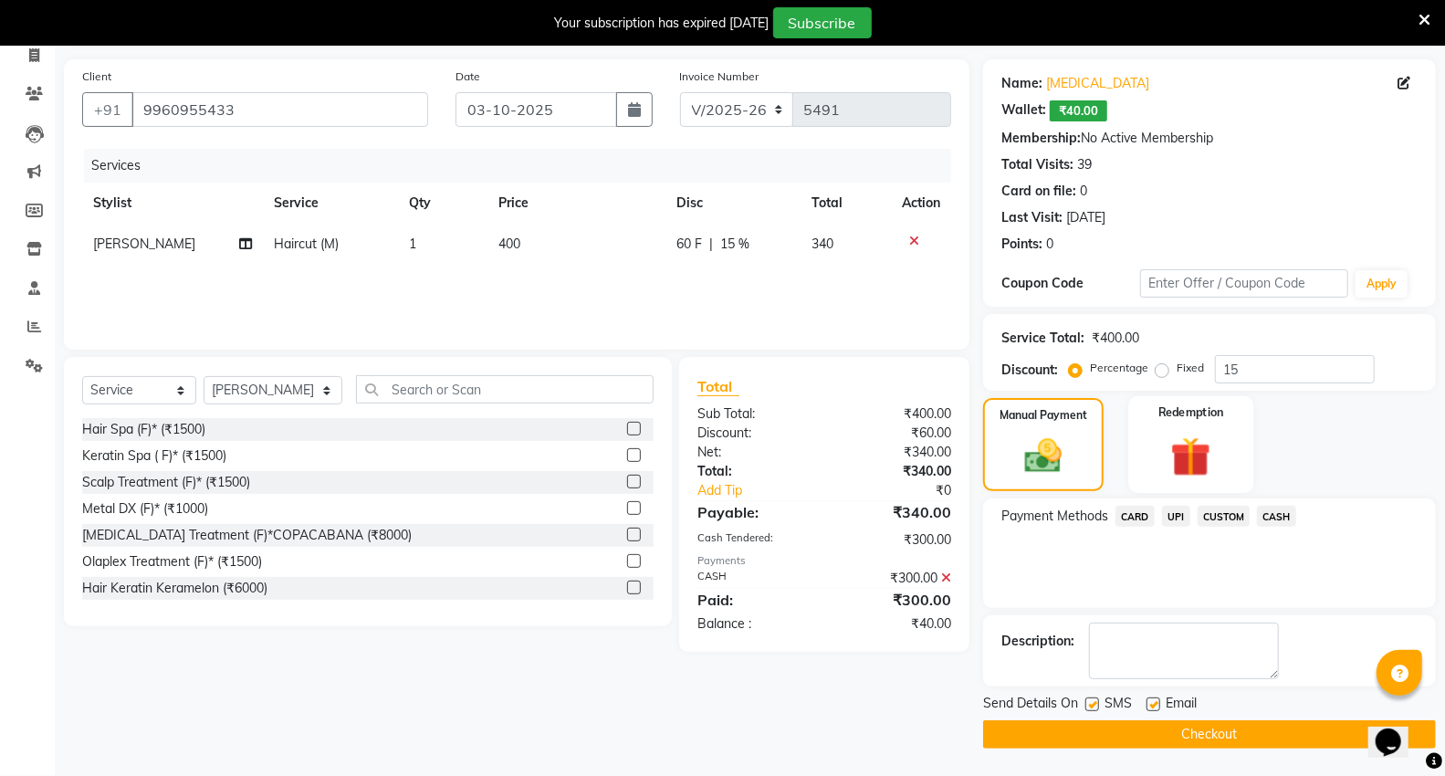
click at [1212, 430] on div "Redemption" at bounding box center [1191, 445] width 125 height 98
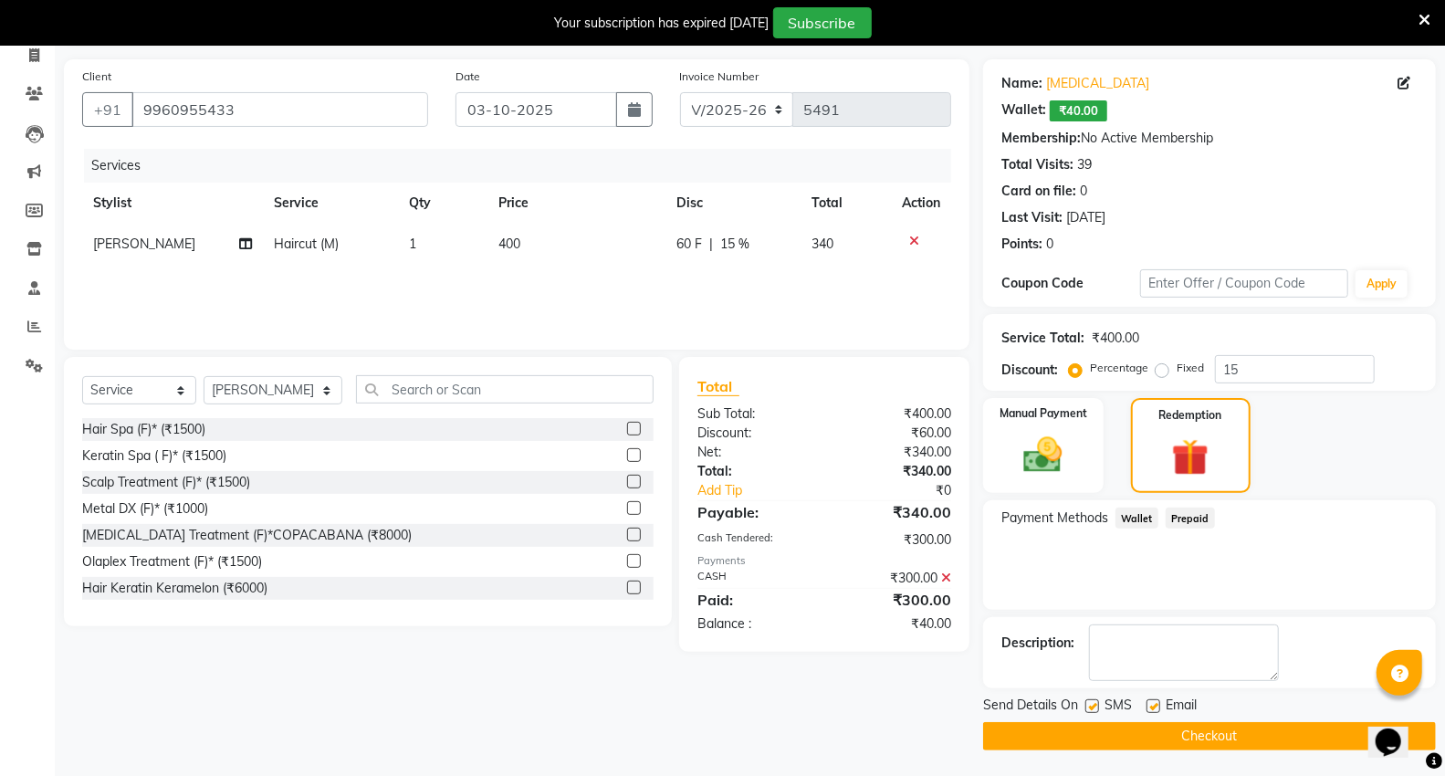
click at [1144, 521] on span "Wallet" at bounding box center [1137, 518] width 43 height 21
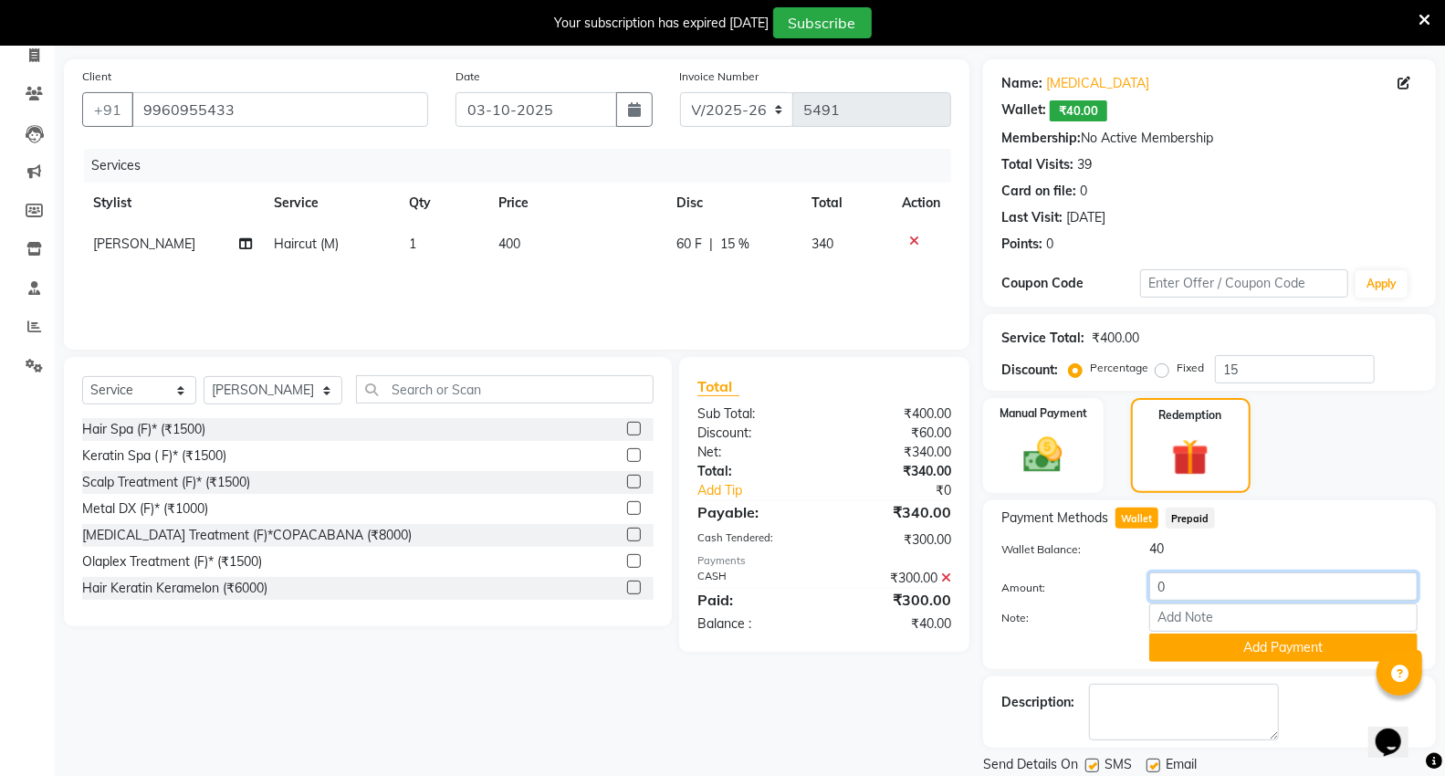
click at [1190, 581] on input "0" at bounding box center [1284, 586] width 268 height 28
type input "0"
type input "40"
click at [1212, 645] on button "Add Payment" at bounding box center [1284, 648] width 268 height 28
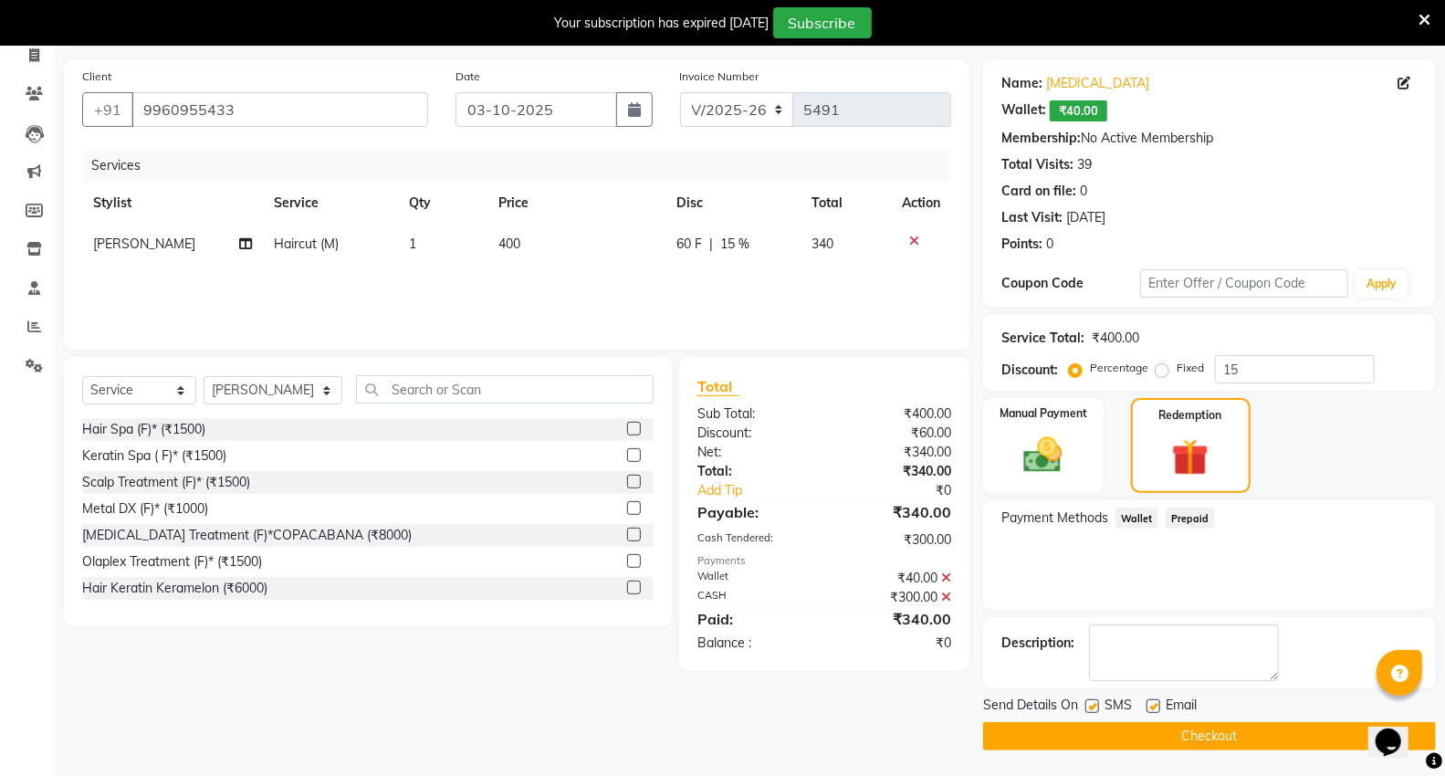
scroll to position [124, 0]
click at [1143, 736] on button "Checkout" at bounding box center [1209, 735] width 453 height 28
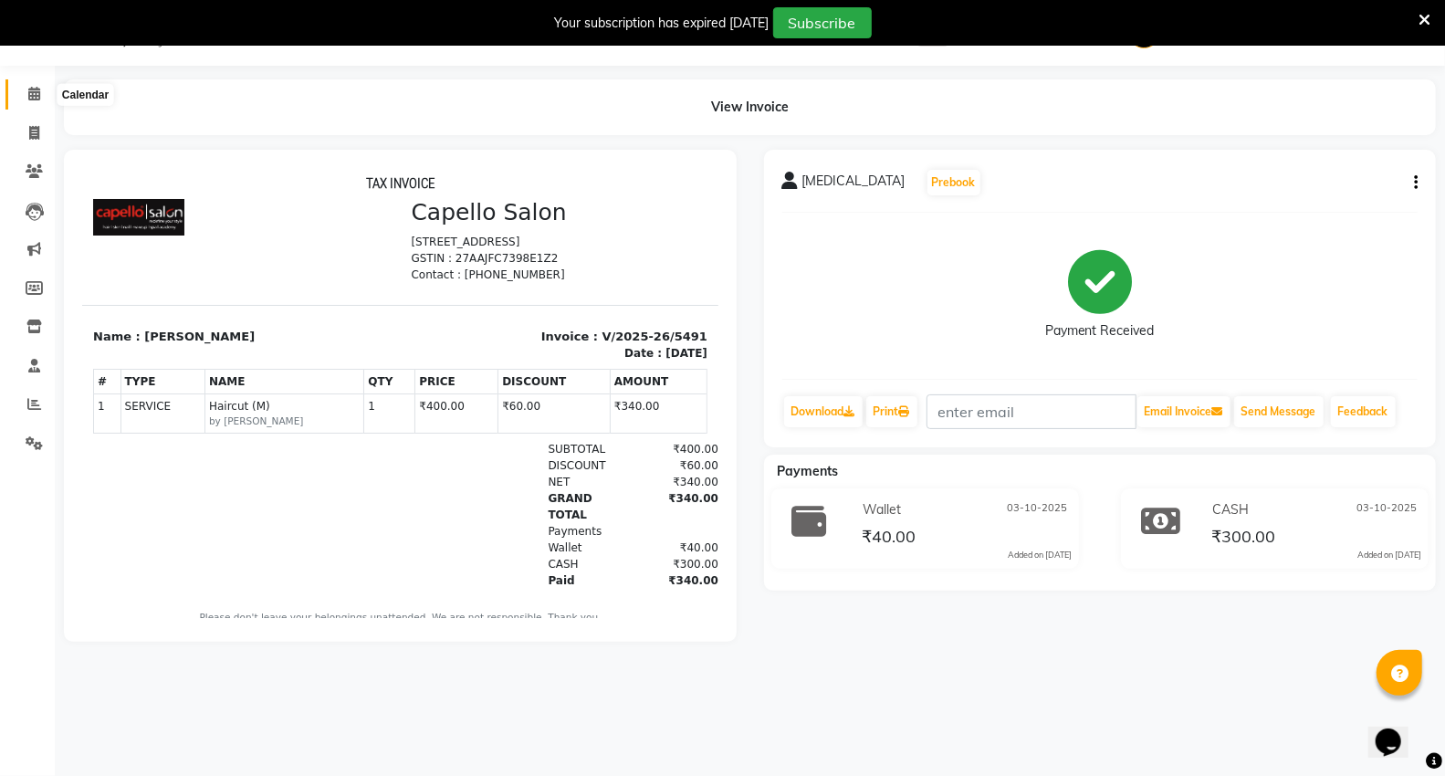
click at [40, 95] on span at bounding box center [34, 94] width 32 height 21
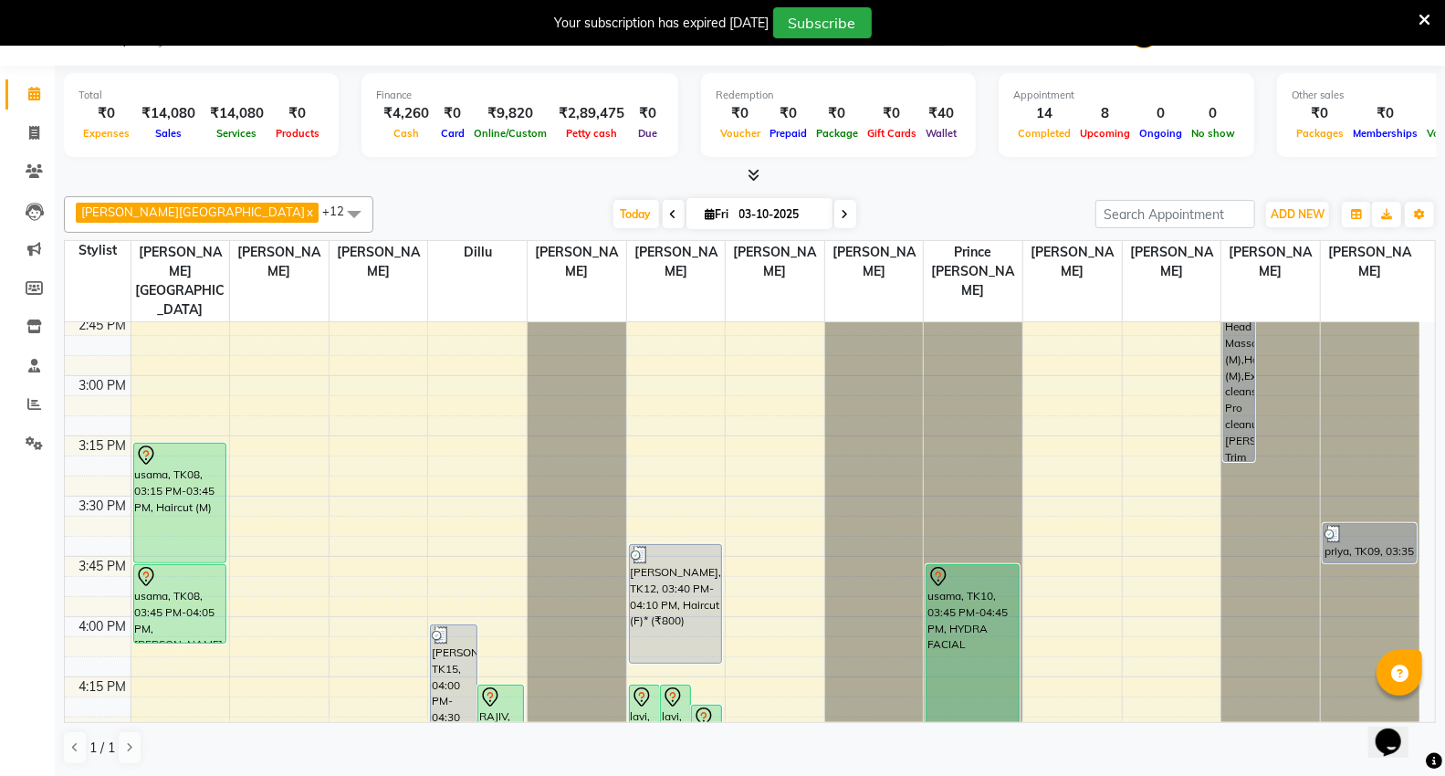
scroll to position [1521, 0]
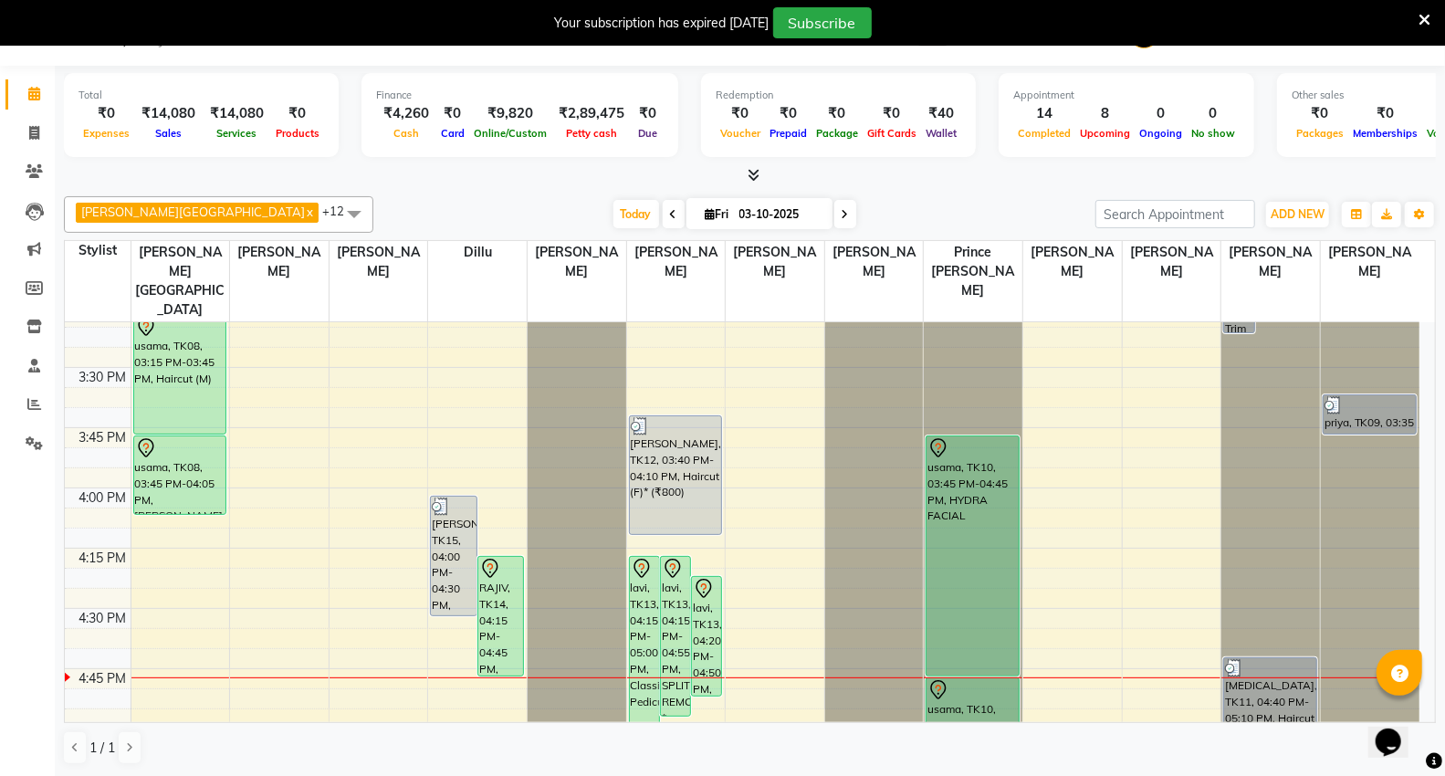
click at [1173, 636] on div "9:00 AM 9:15 AM 9:30 AM 9:45 AM 10:00 AM 10:15 AM 10:30 AM 10:45 AM 11:00 AM 11…" at bounding box center [742, 367] width 1355 height 3133
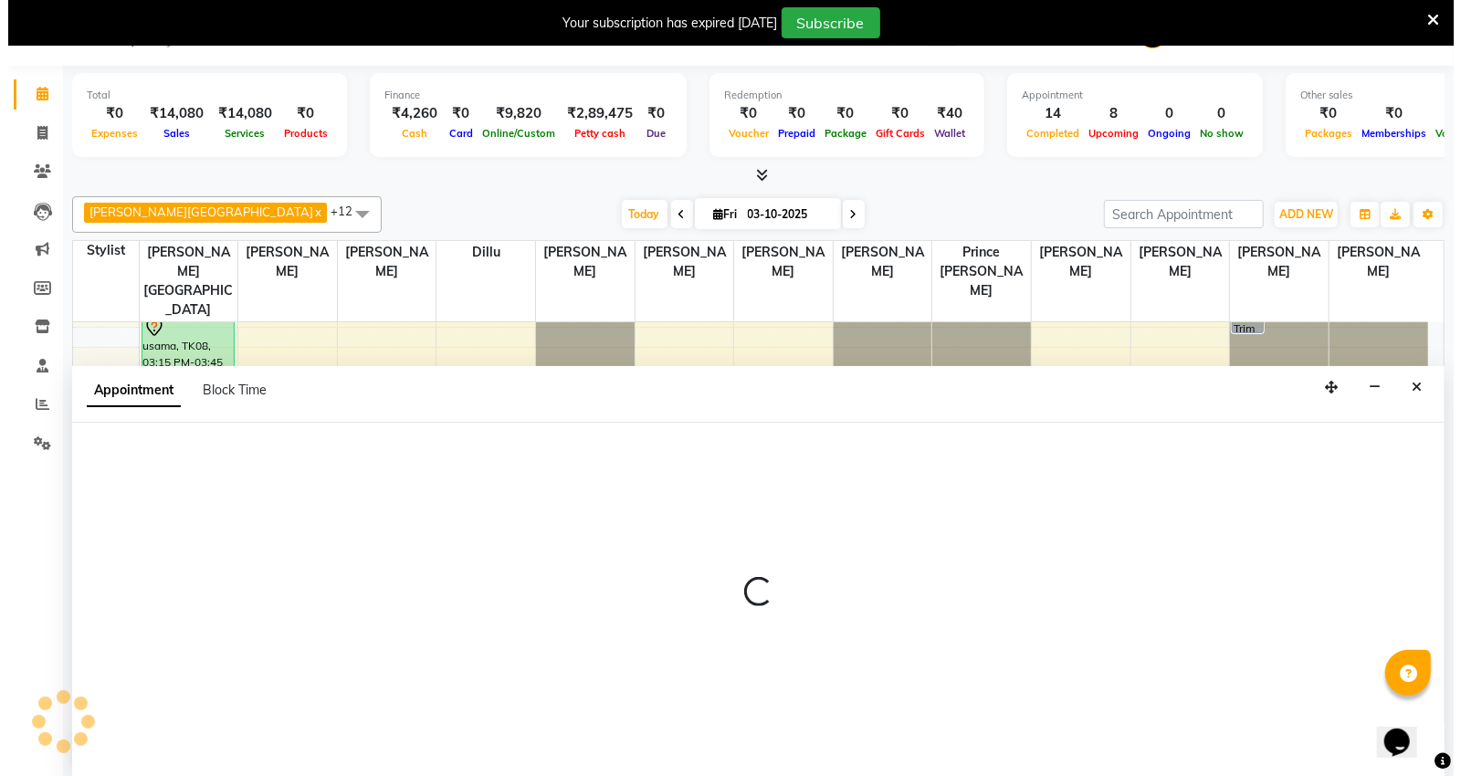
scroll to position [47, 0]
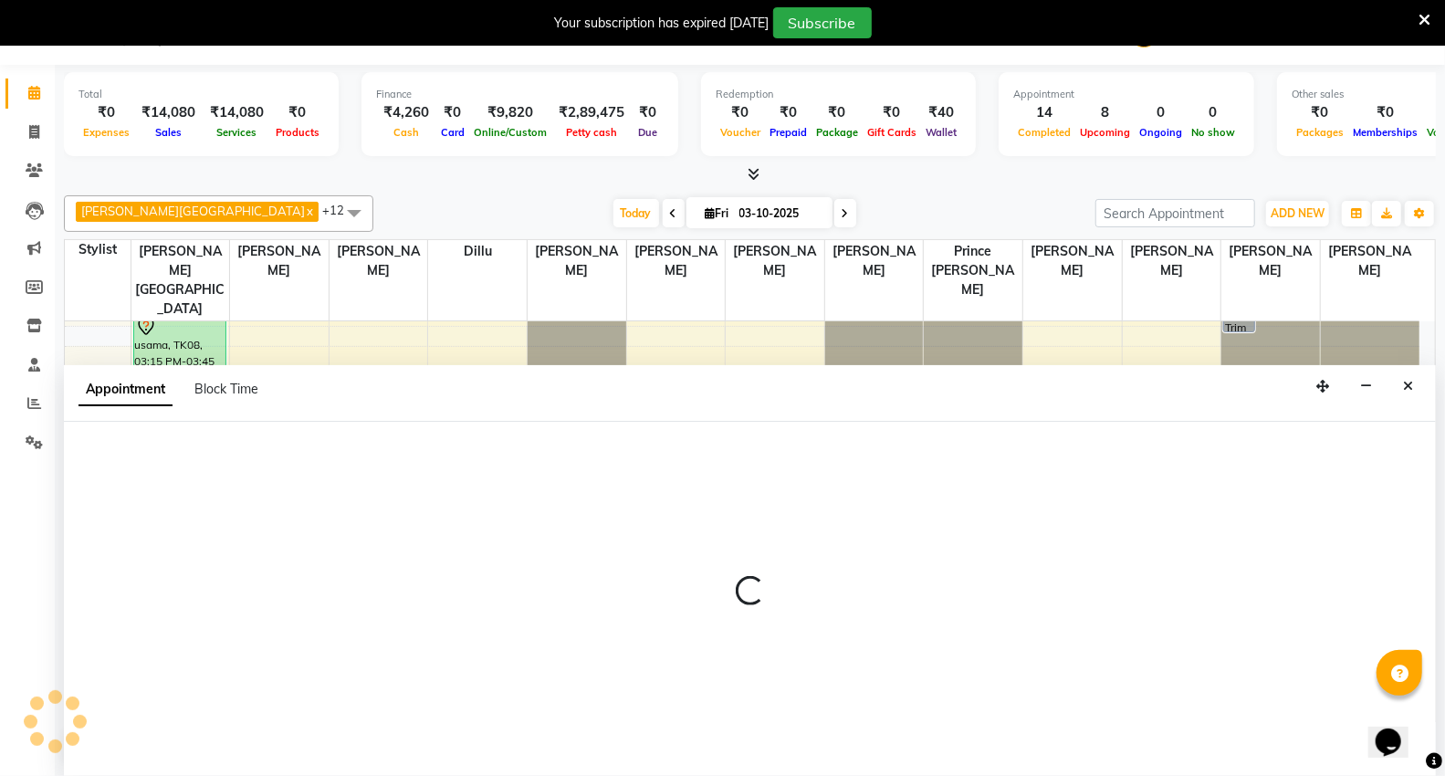
select select "14479"
select select "1005"
select select "tentative"
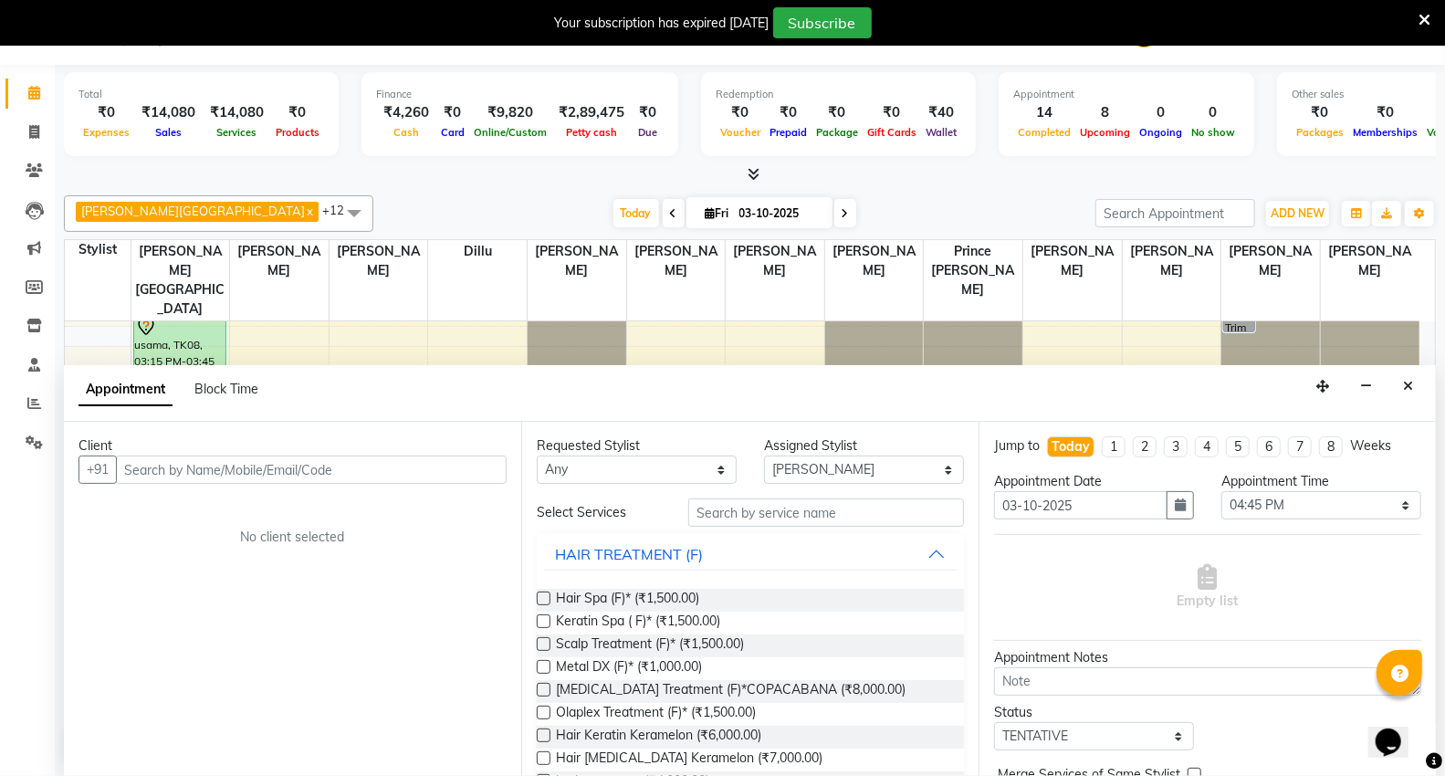
click at [208, 470] on input "text" at bounding box center [311, 470] width 391 height 28
type input "8208280346"
click at [467, 466] on span "Add Client" at bounding box center [468, 469] width 61 height 16
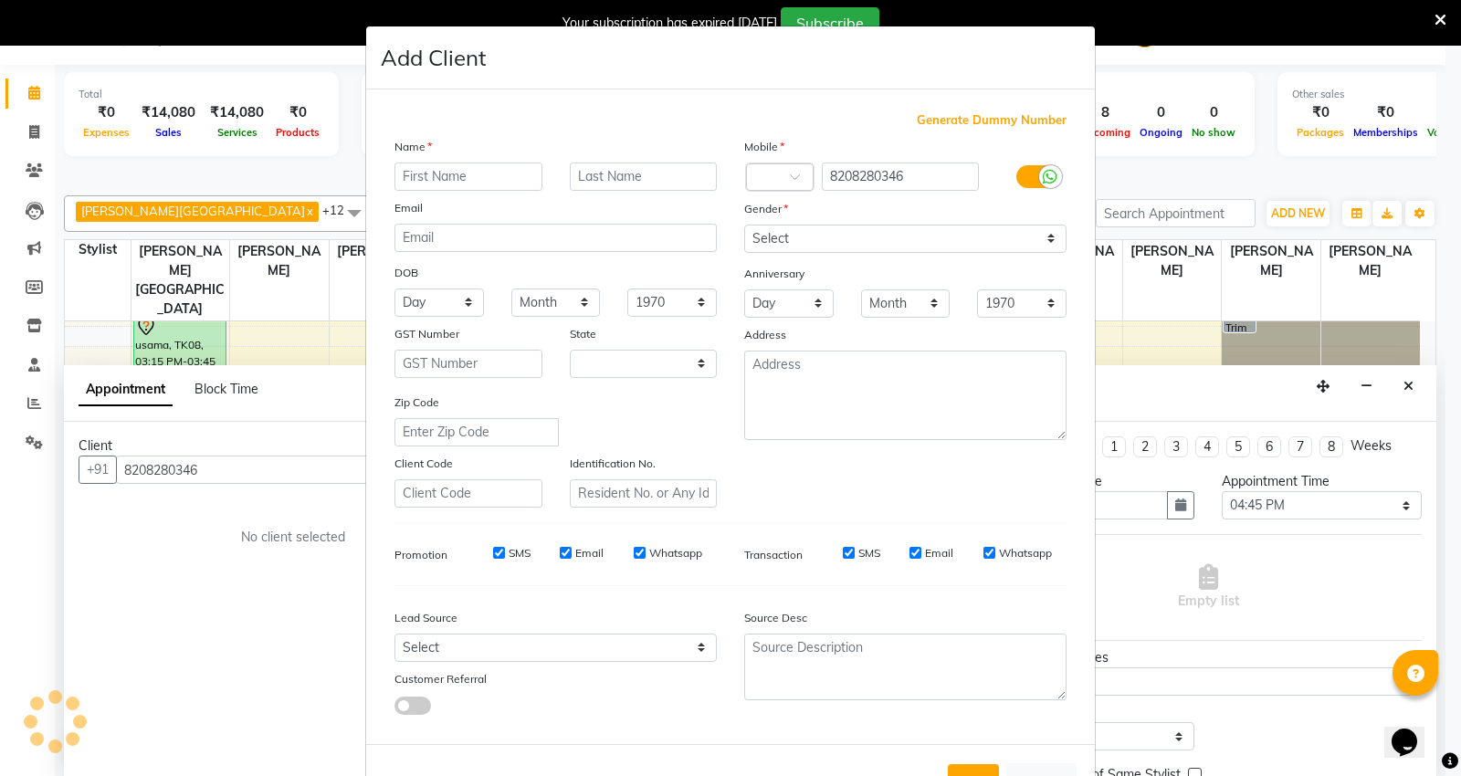
select select "22"
click at [453, 171] on input "text" at bounding box center [468, 177] width 148 height 28
type input "akshay"
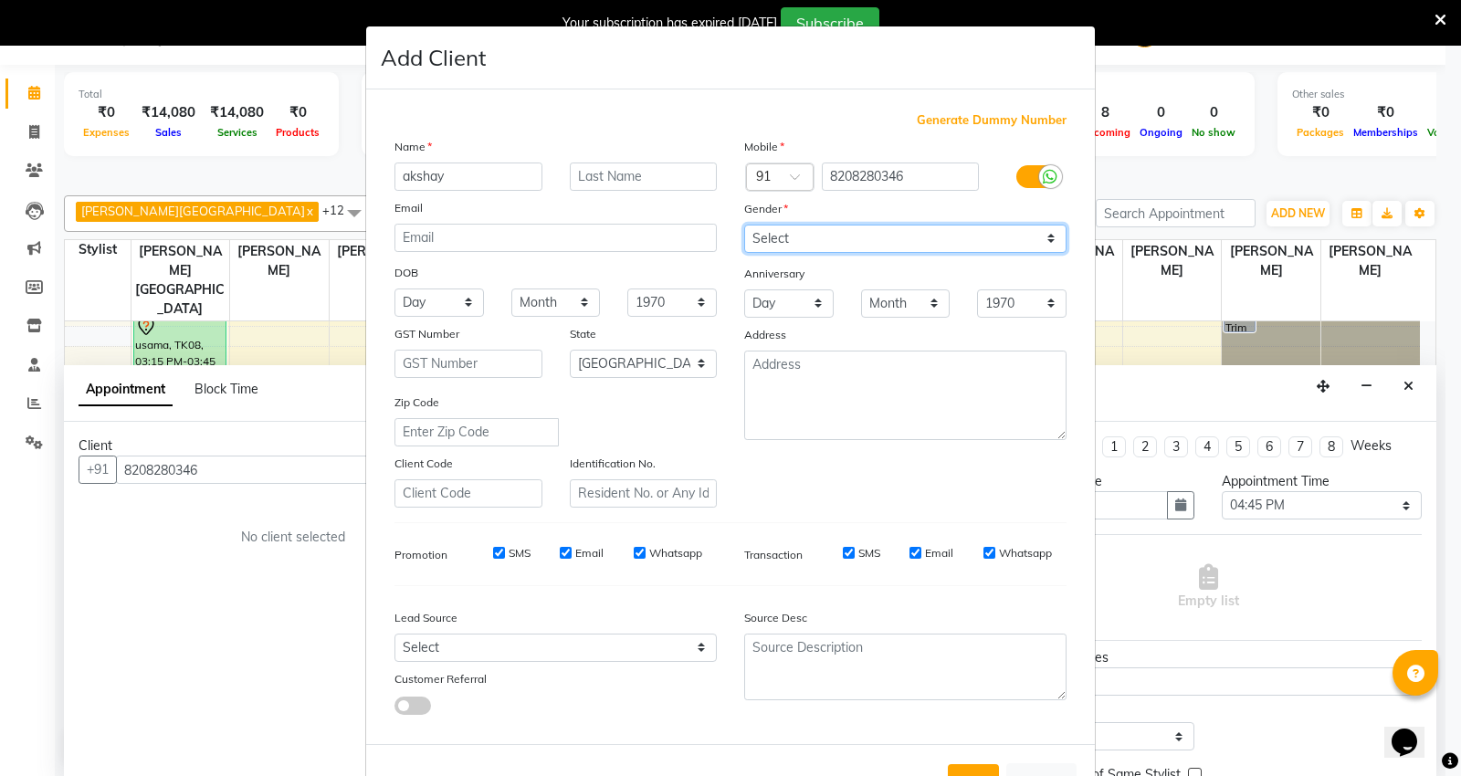
drag, startPoint x: 778, startPoint y: 235, endPoint x: 783, endPoint y: 252, distance: 18.2
click at [778, 235] on select "Select Male Female Other Prefer Not To Say" at bounding box center [905, 239] width 322 height 28
select select "male"
click at [744, 225] on select "Select Male Female Other Prefer Not To Say" at bounding box center [905, 239] width 322 height 28
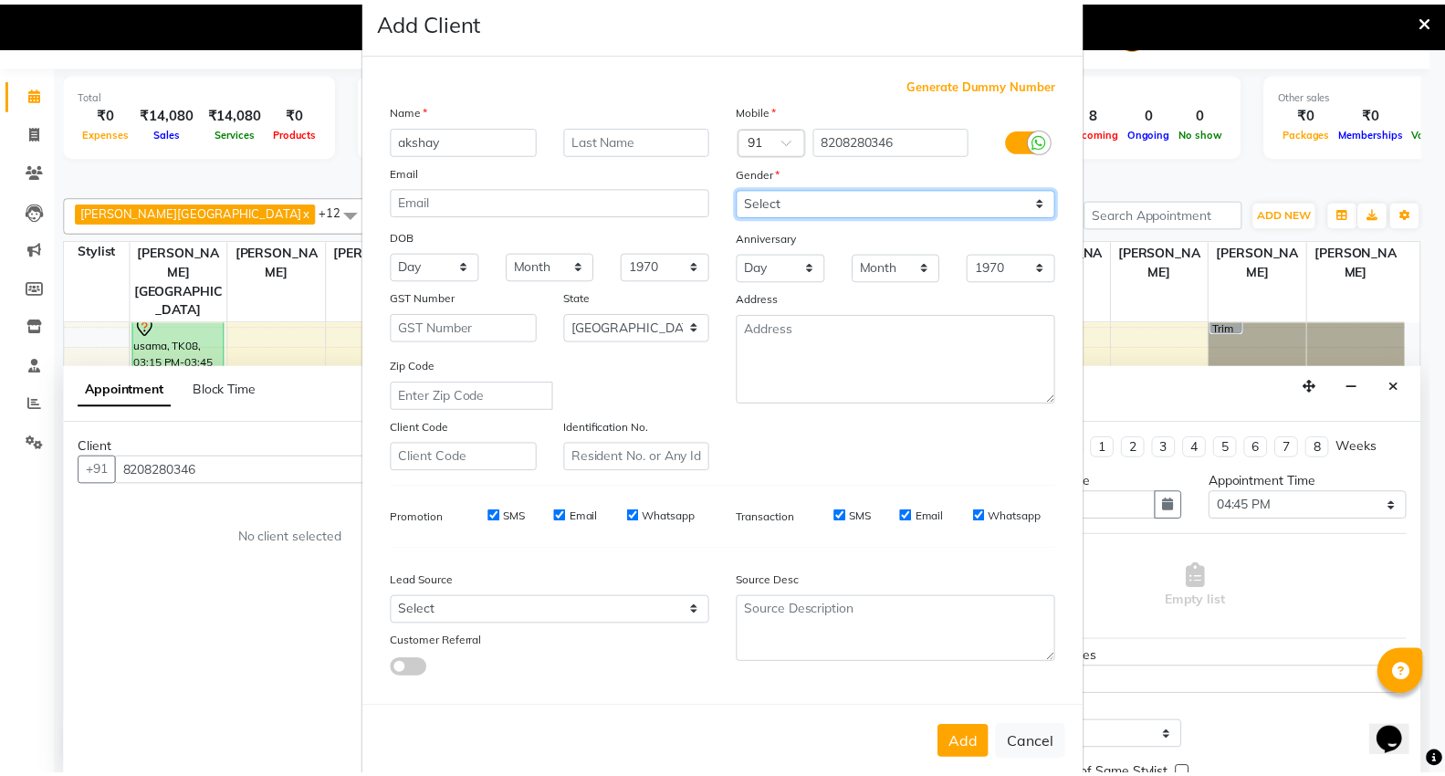
scroll to position [68, 0]
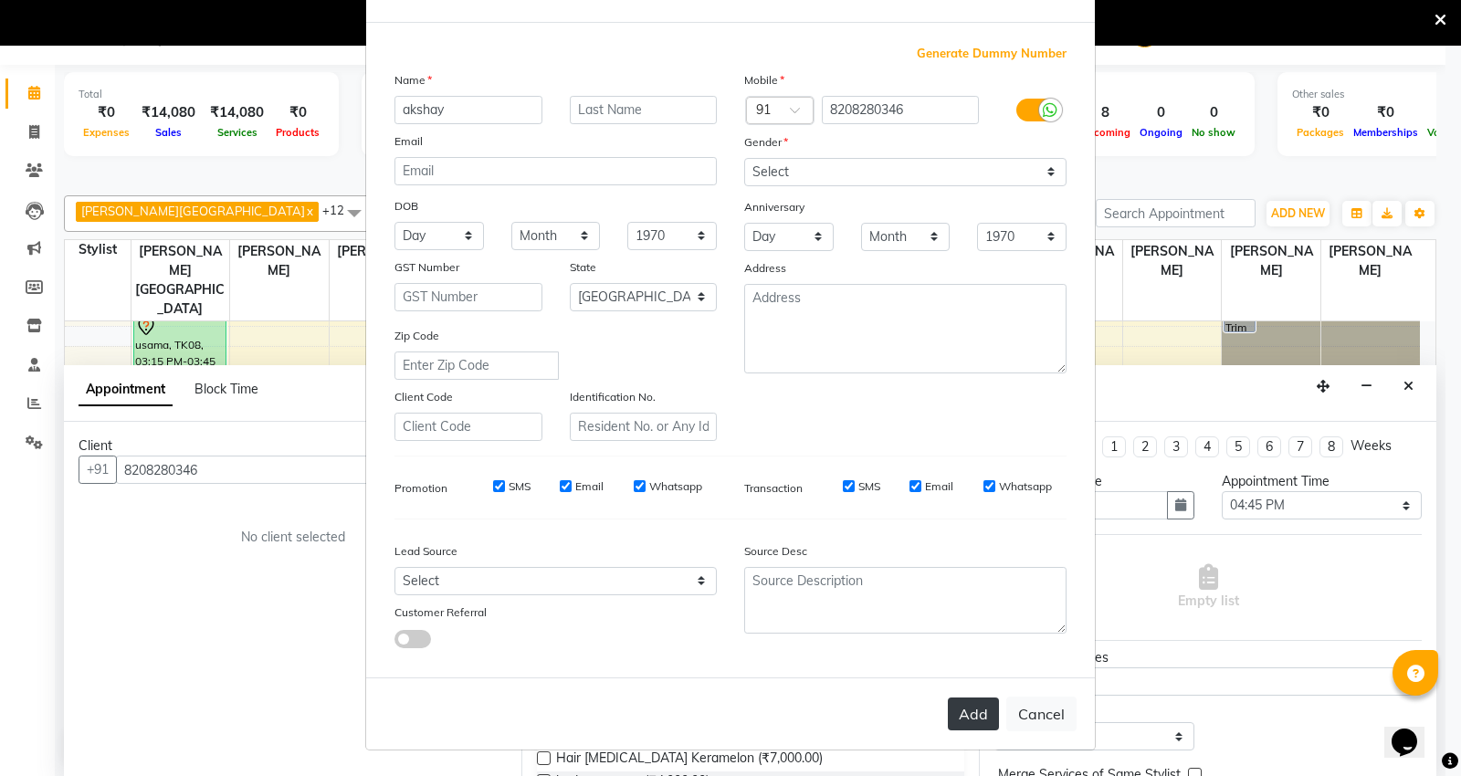
click at [975, 710] on button "Add" at bounding box center [973, 714] width 51 height 33
select select
select select "null"
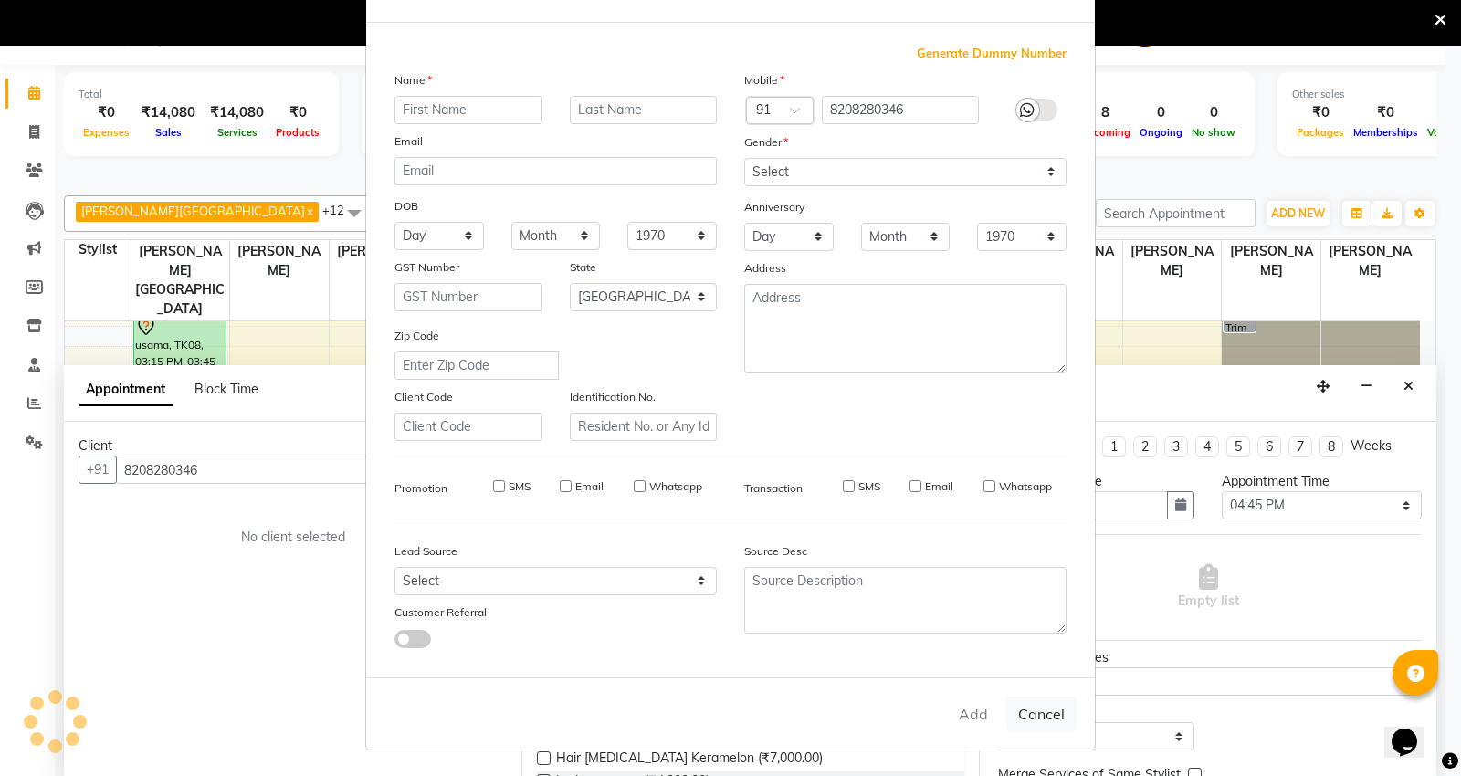
select select
checkbox input "false"
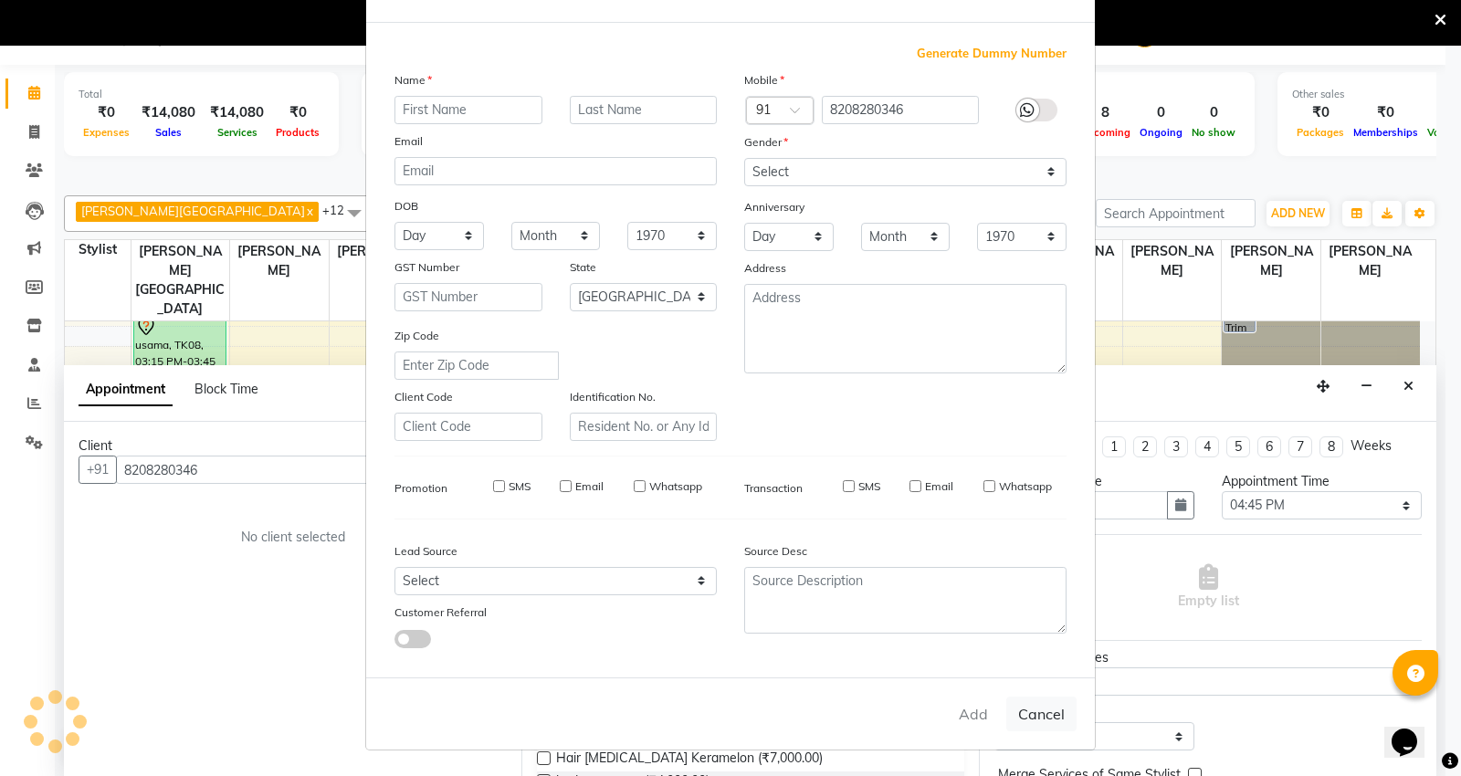
checkbox input "false"
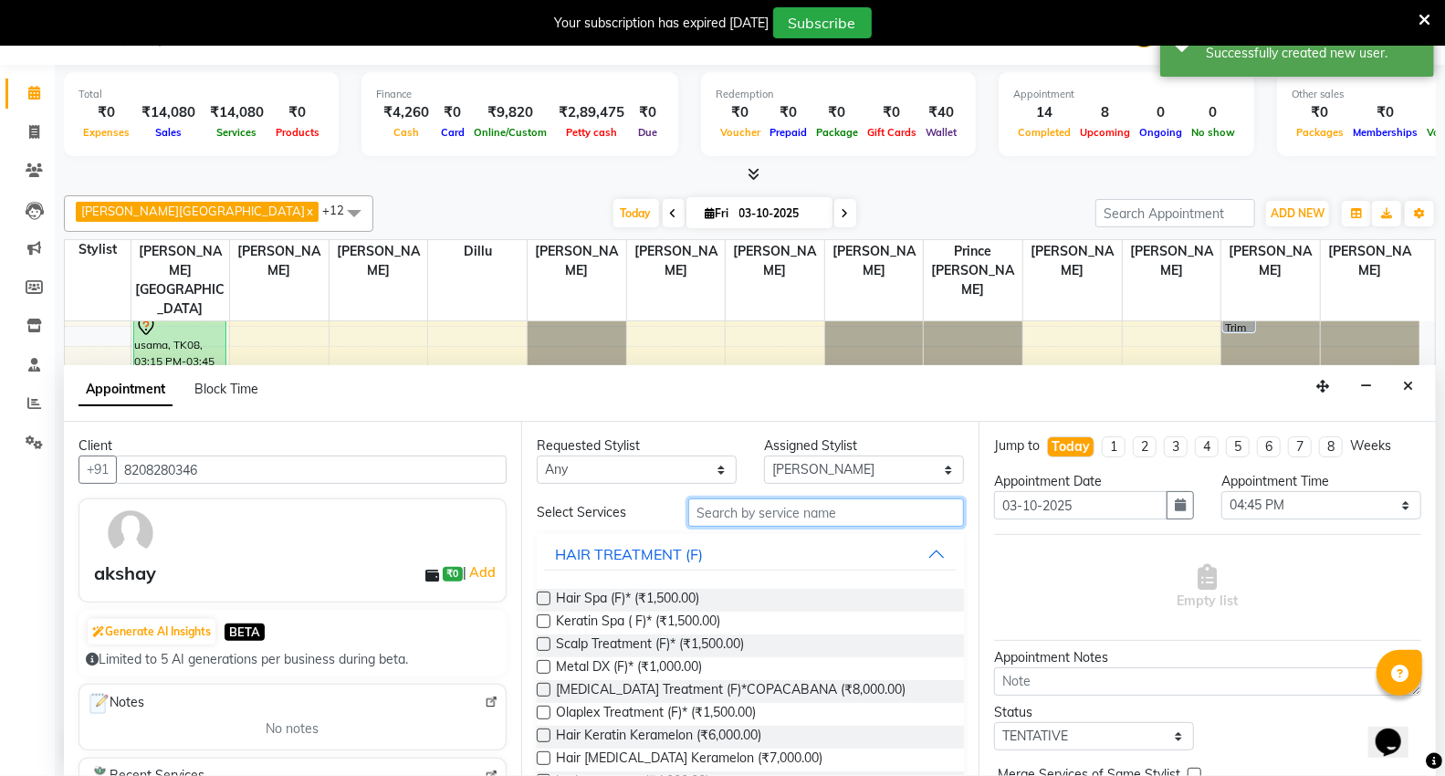
click at [797, 514] on input "text" at bounding box center [826, 513] width 276 height 28
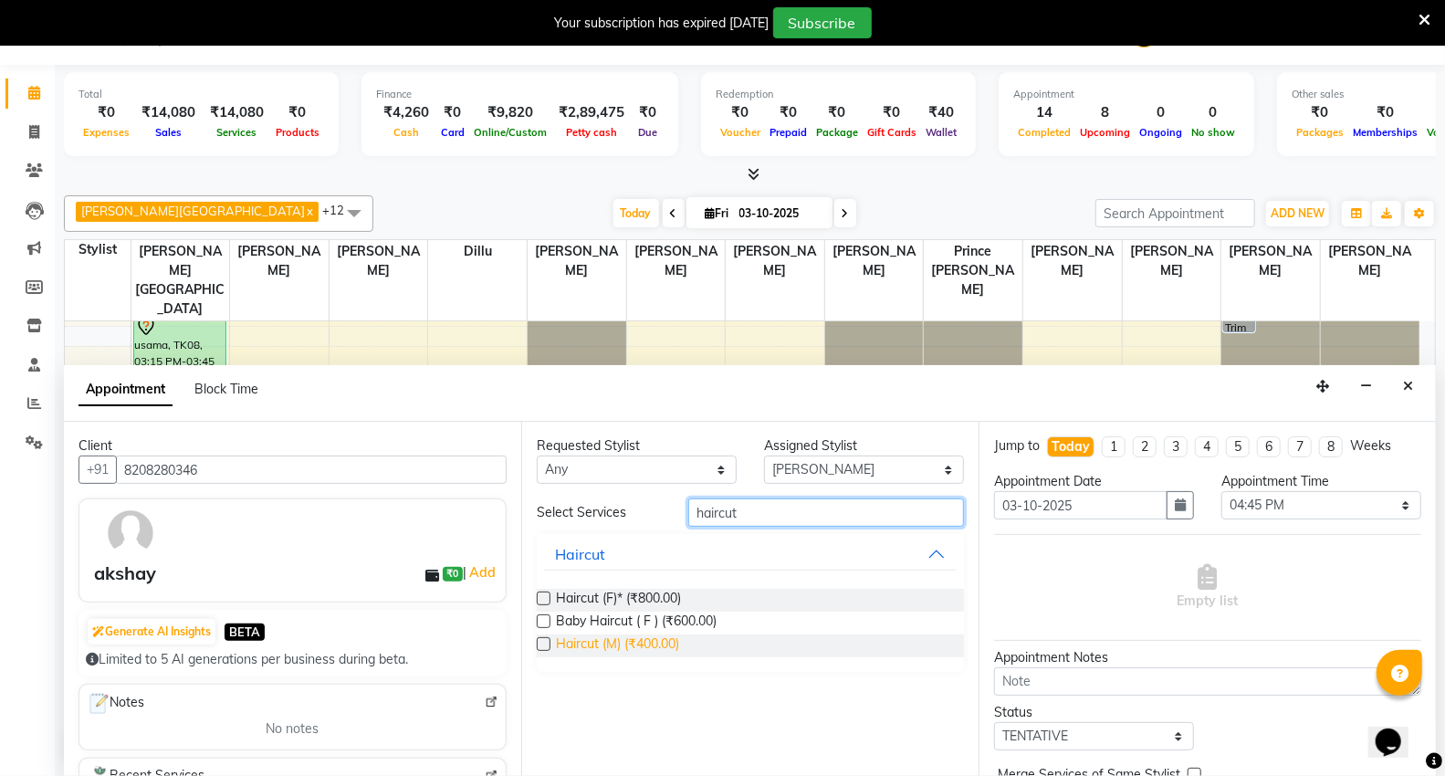
type input "haircut"
click at [586, 646] on span "Haircut (M) (₹400.00)" at bounding box center [617, 646] width 123 height 23
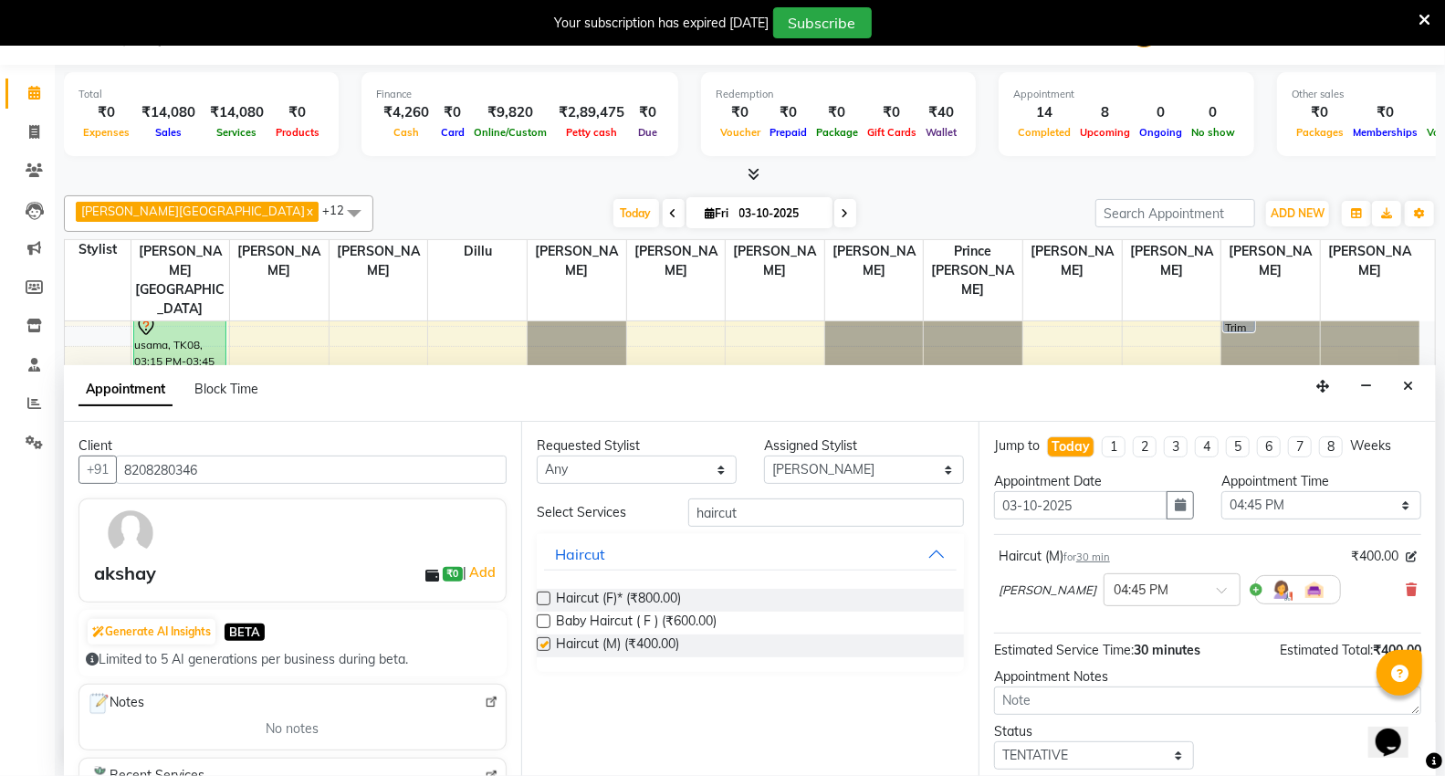
checkbox input "false"
click at [875, 514] on input "haircut" at bounding box center [826, 513] width 276 height 28
type input "h"
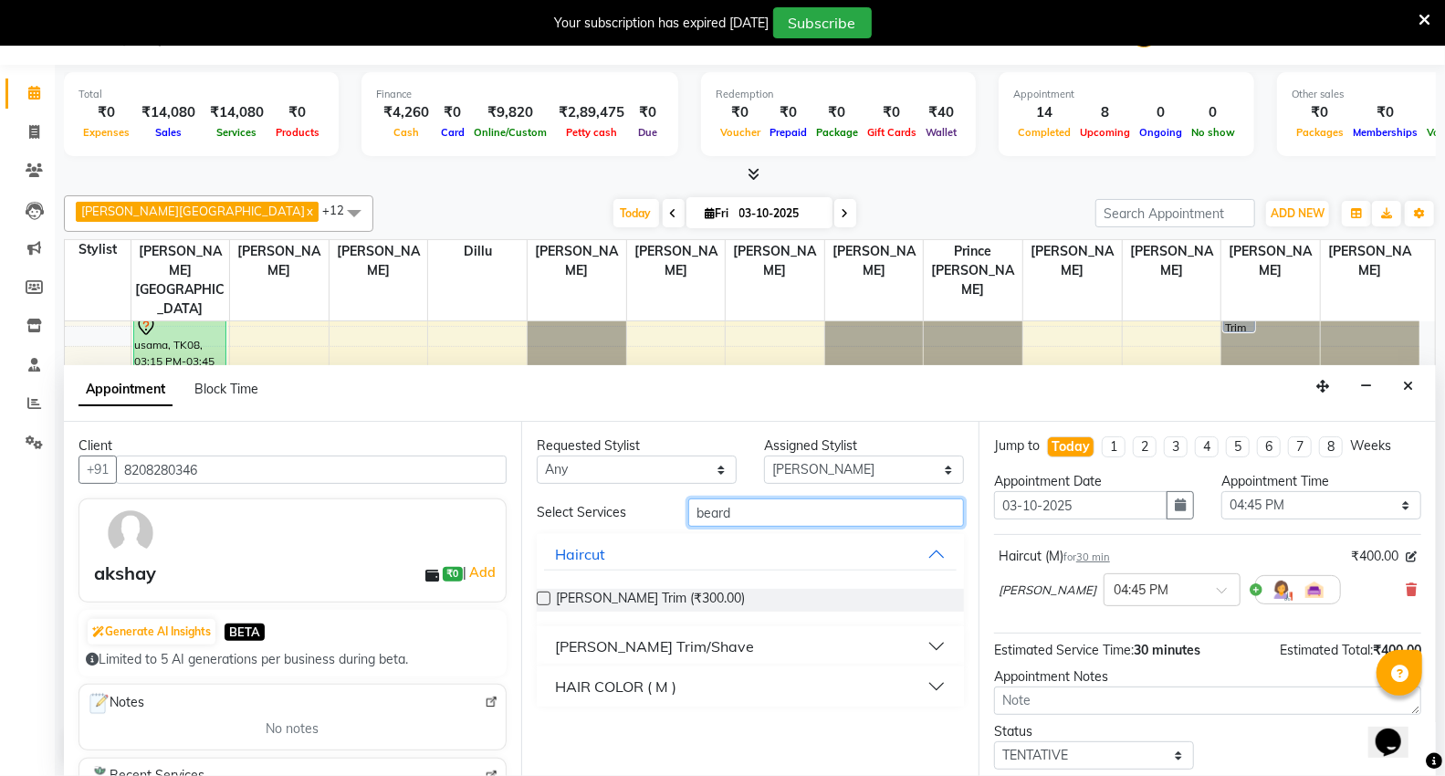
type input "beard"
drag, startPoint x: 540, startPoint y: 593, endPoint x: 716, endPoint y: 661, distance: 188.7
click at [541, 592] on label at bounding box center [544, 599] width 14 height 14
click at [541, 594] on input "checkbox" at bounding box center [543, 600] width 12 height 12
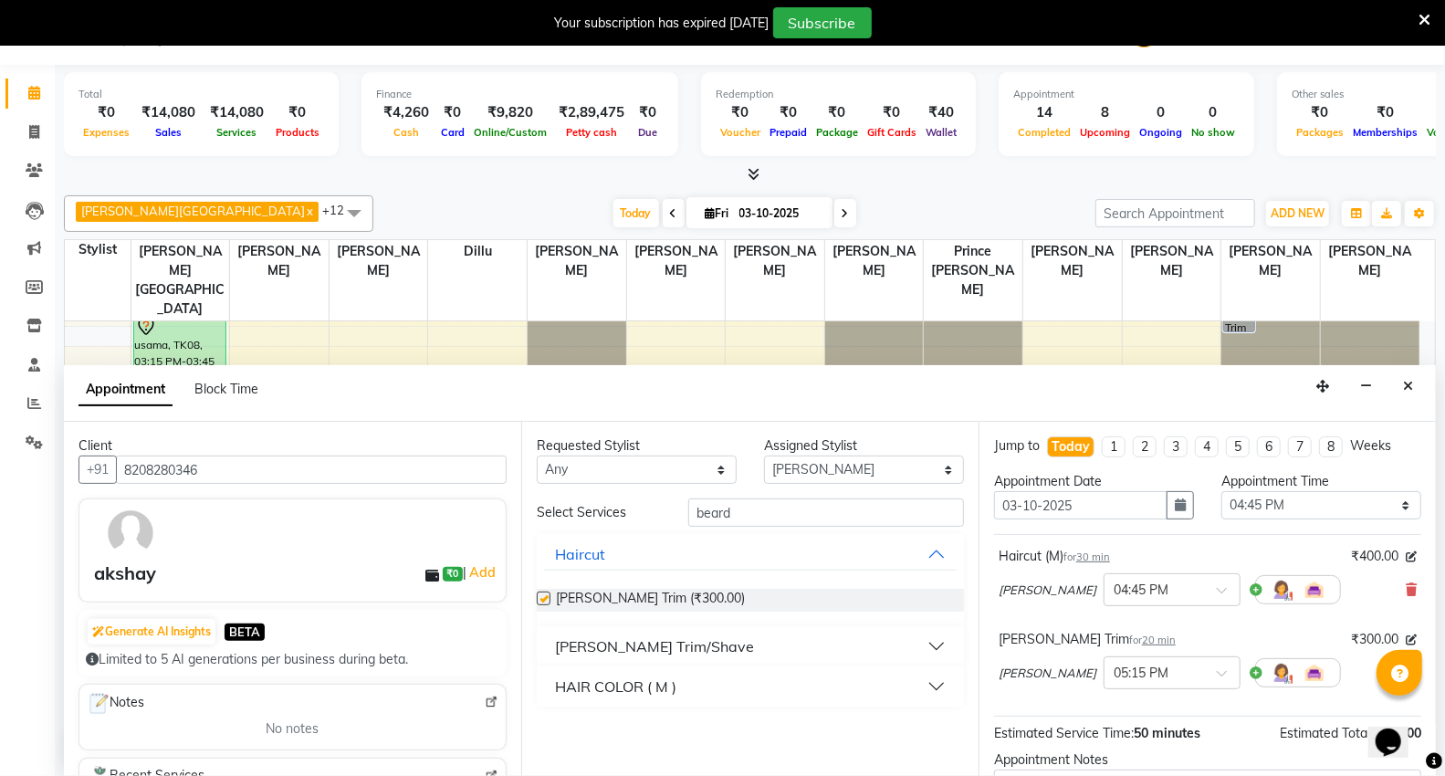
checkbox input "false"
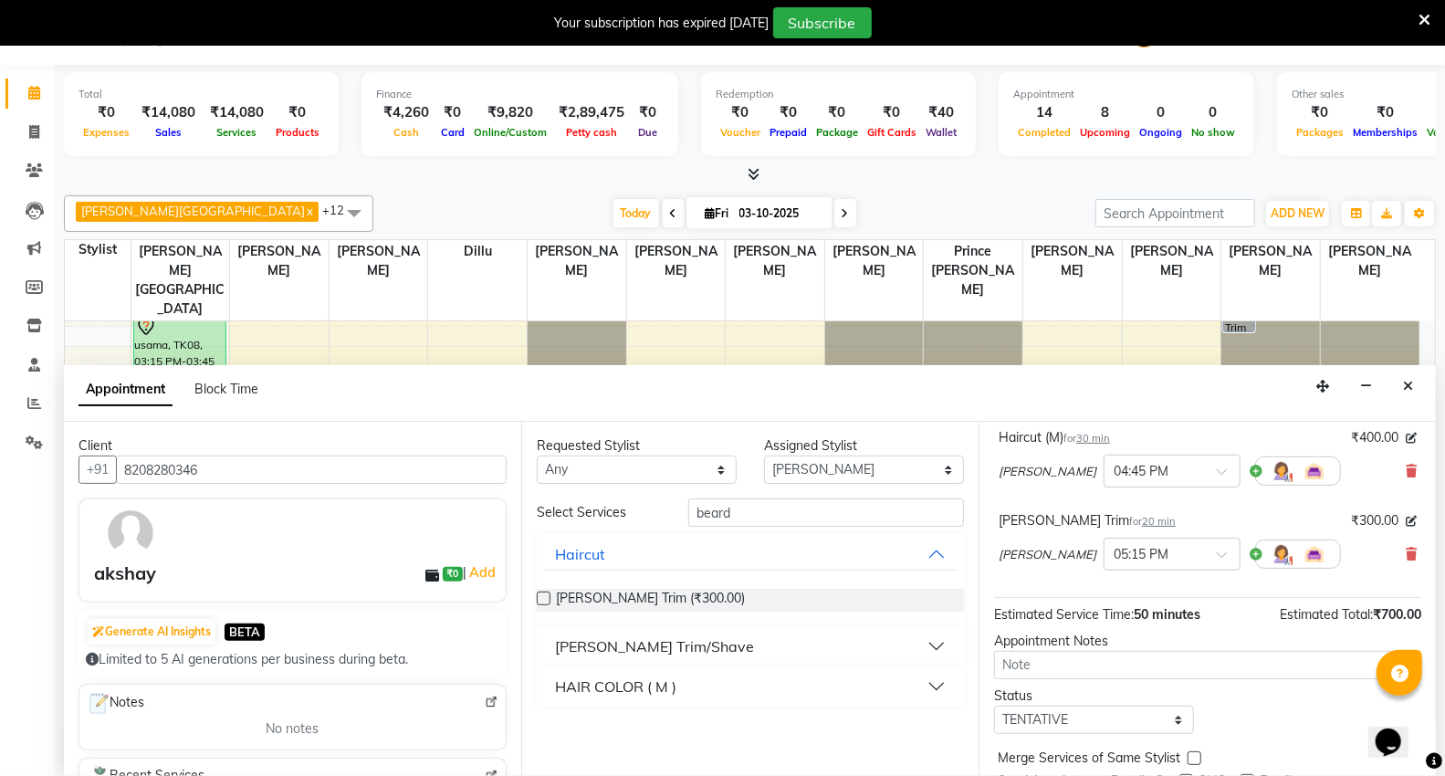
scroll to position [192, 0]
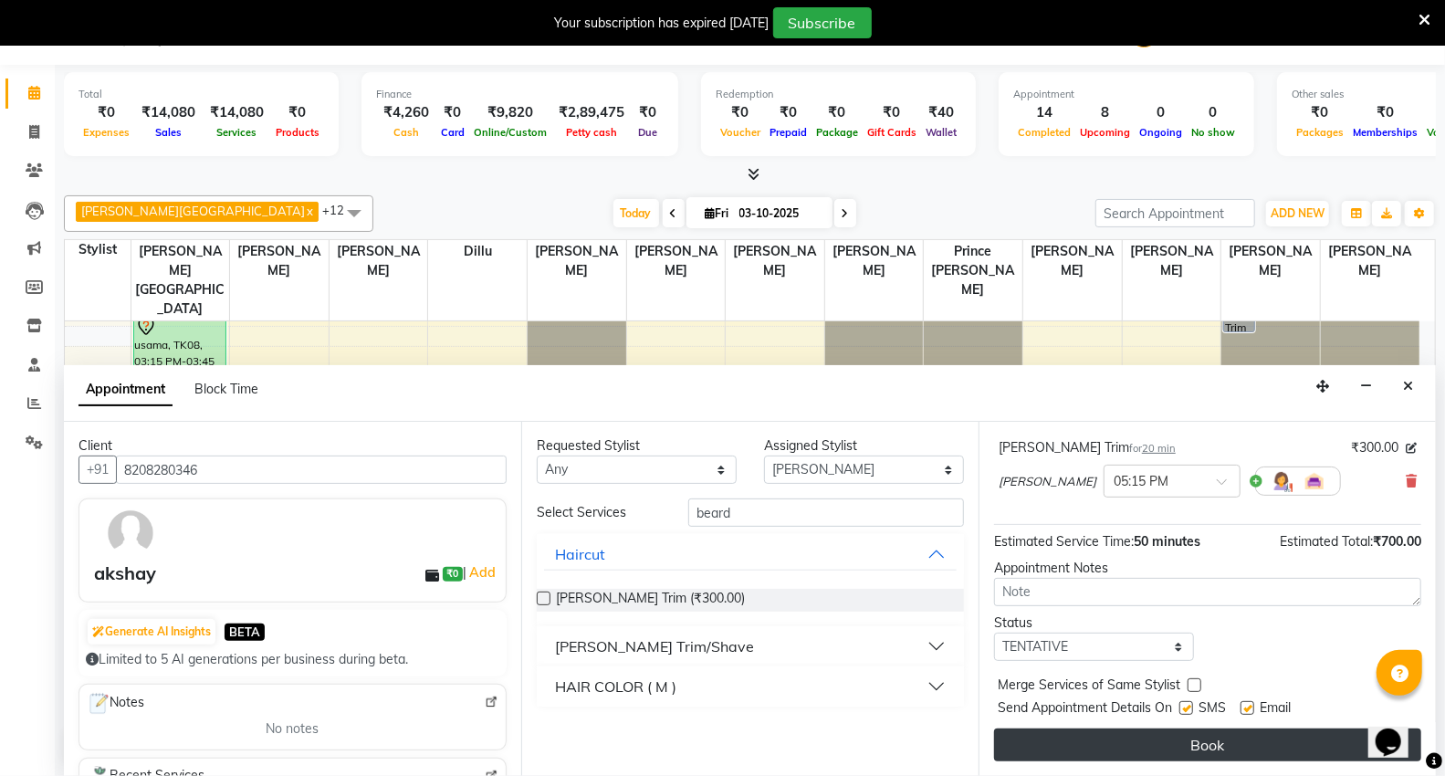
click at [1042, 741] on button "Book" at bounding box center [1207, 745] width 427 height 33
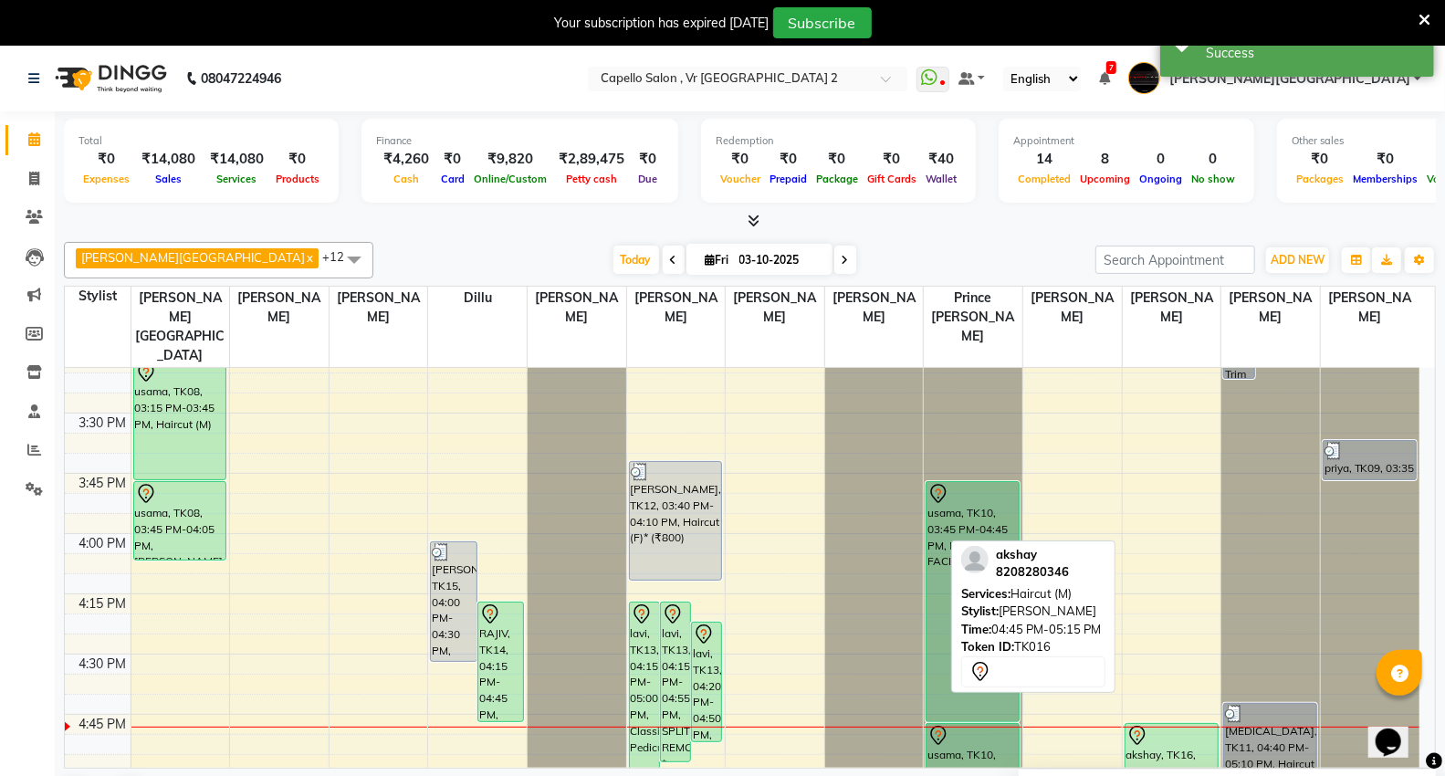
scroll to position [1826, 0]
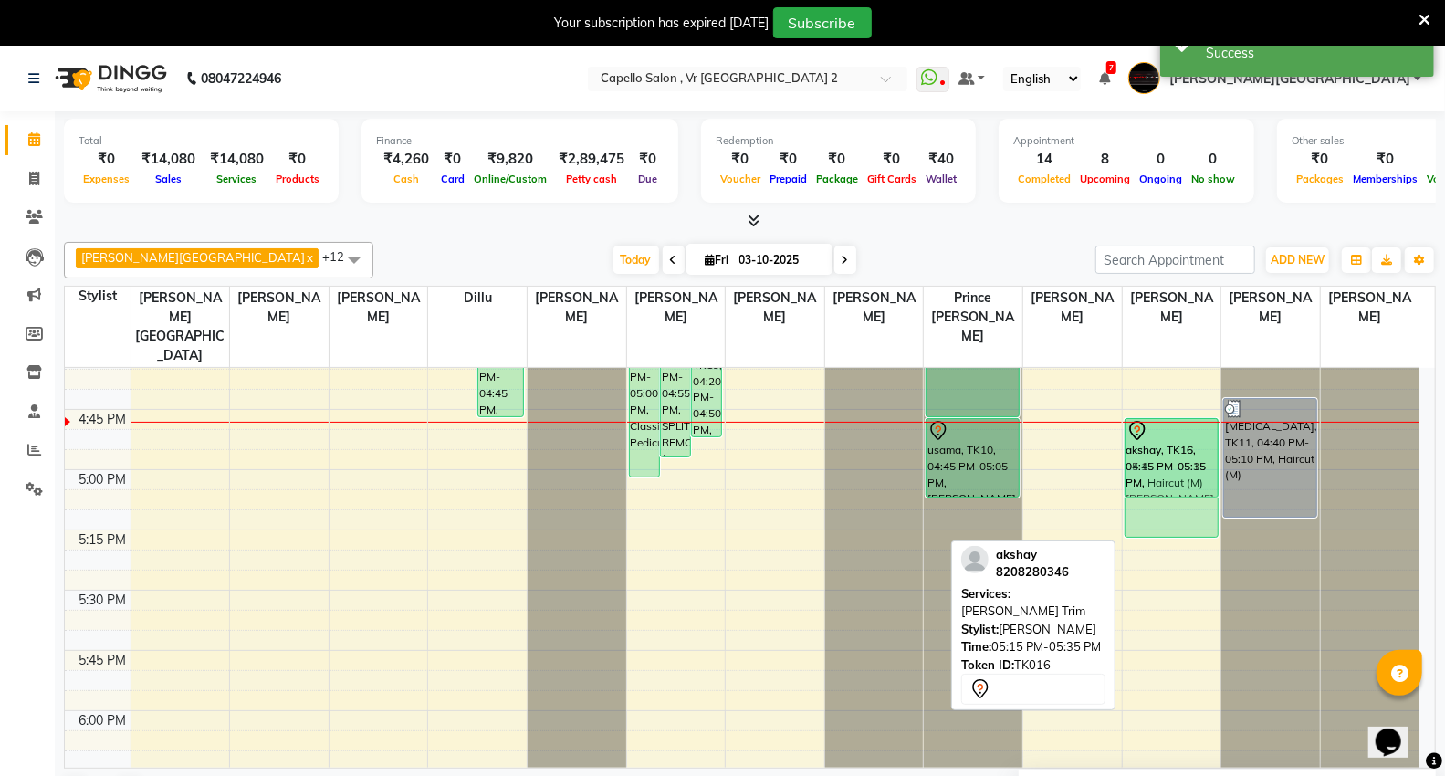
drag, startPoint x: 1174, startPoint y: 550, endPoint x: 1176, endPoint y: 533, distance: 16.5
click at [1191, 423] on div "bharat, TK01, 11:55 AM-12:45 PM, Haircut (M) (₹400),Beard Trim (₹300) SACHIN, T…" at bounding box center [1172, 108] width 99 height 3133
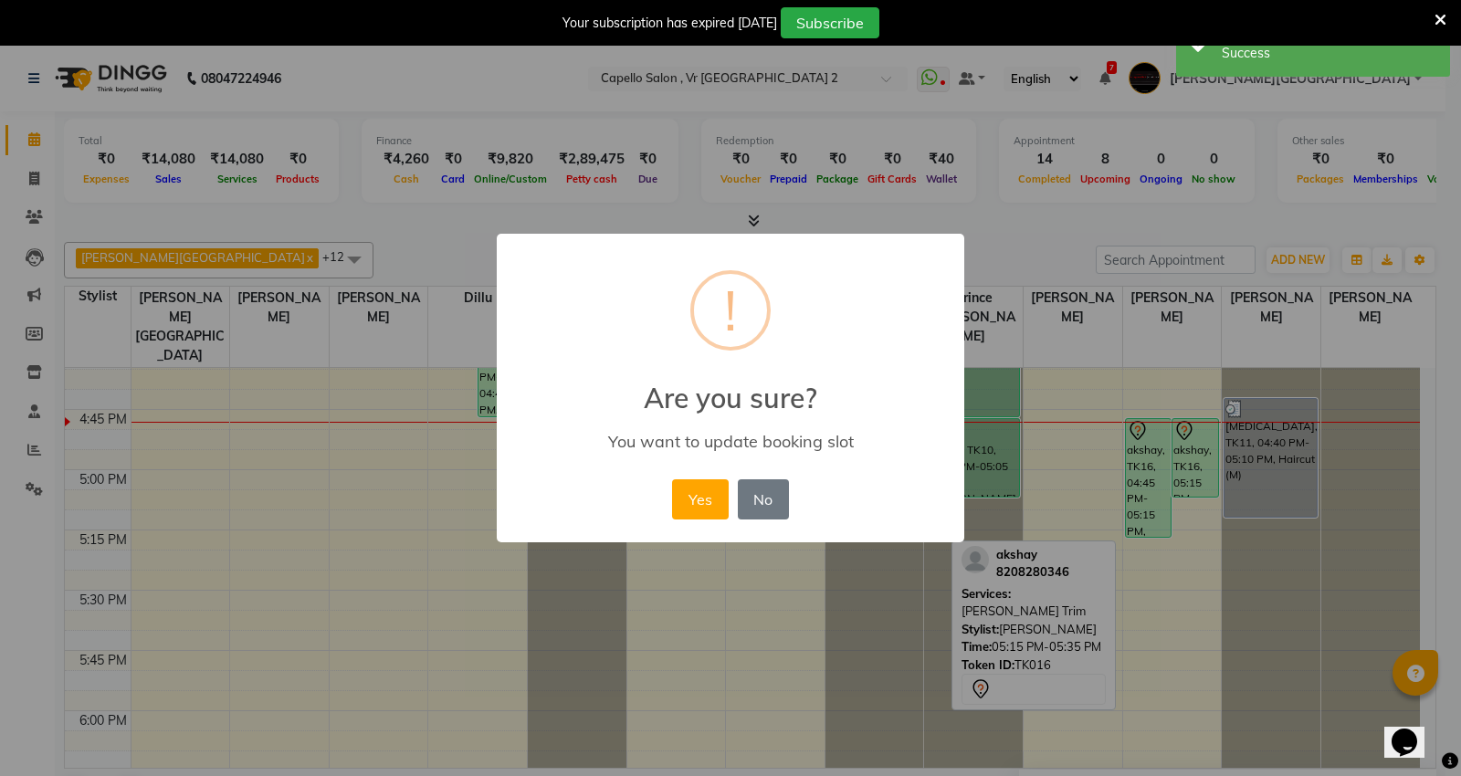
click at [688, 500] on button "Yes" at bounding box center [700, 499] width 56 height 40
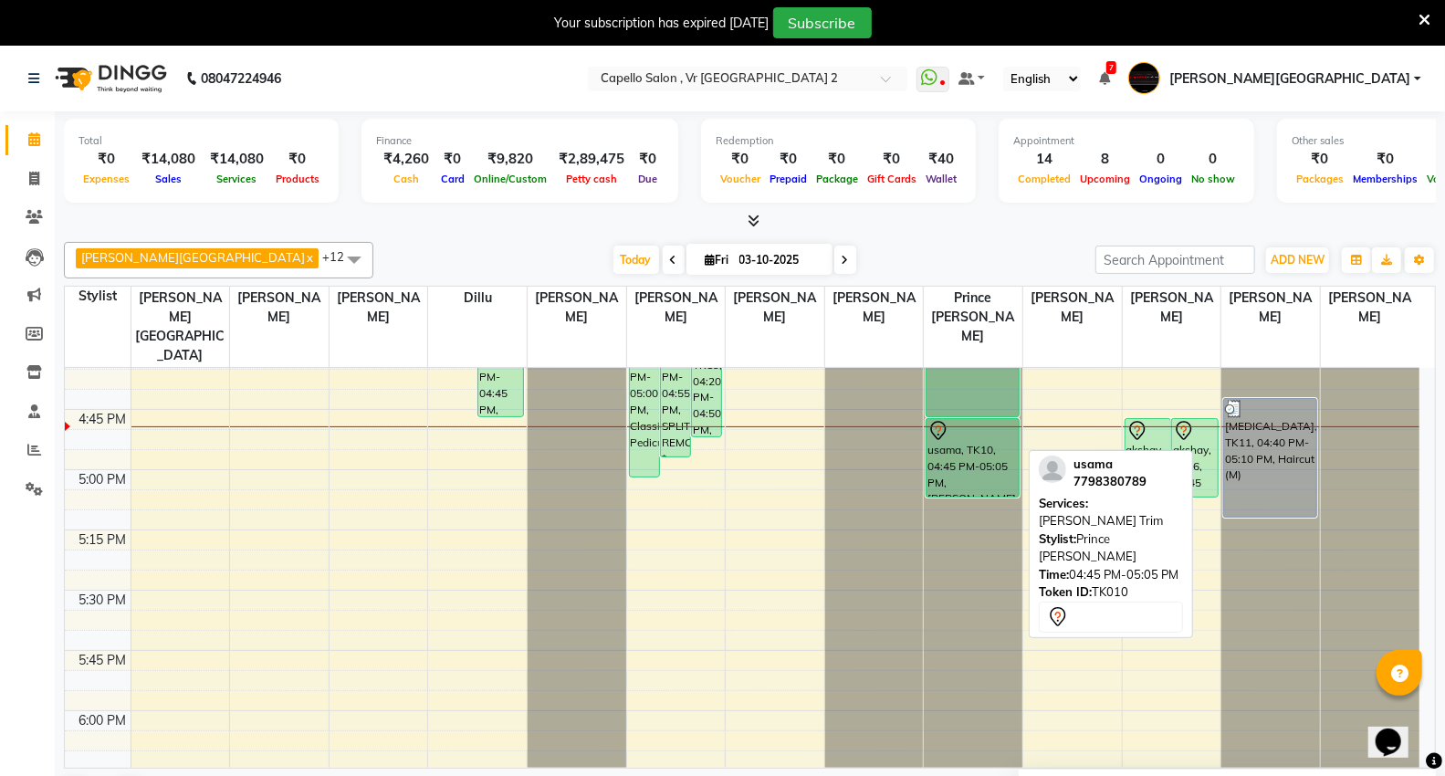
click at [988, 430] on div "usama, TK10, 04:45 PM-05:05 PM, Beard Trim" at bounding box center [973, 458] width 92 height 78
click at [988, 426] on div "usama, TK10, 04:45 PM-05:05 PM, Beard Trim" at bounding box center [973, 458] width 92 height 78
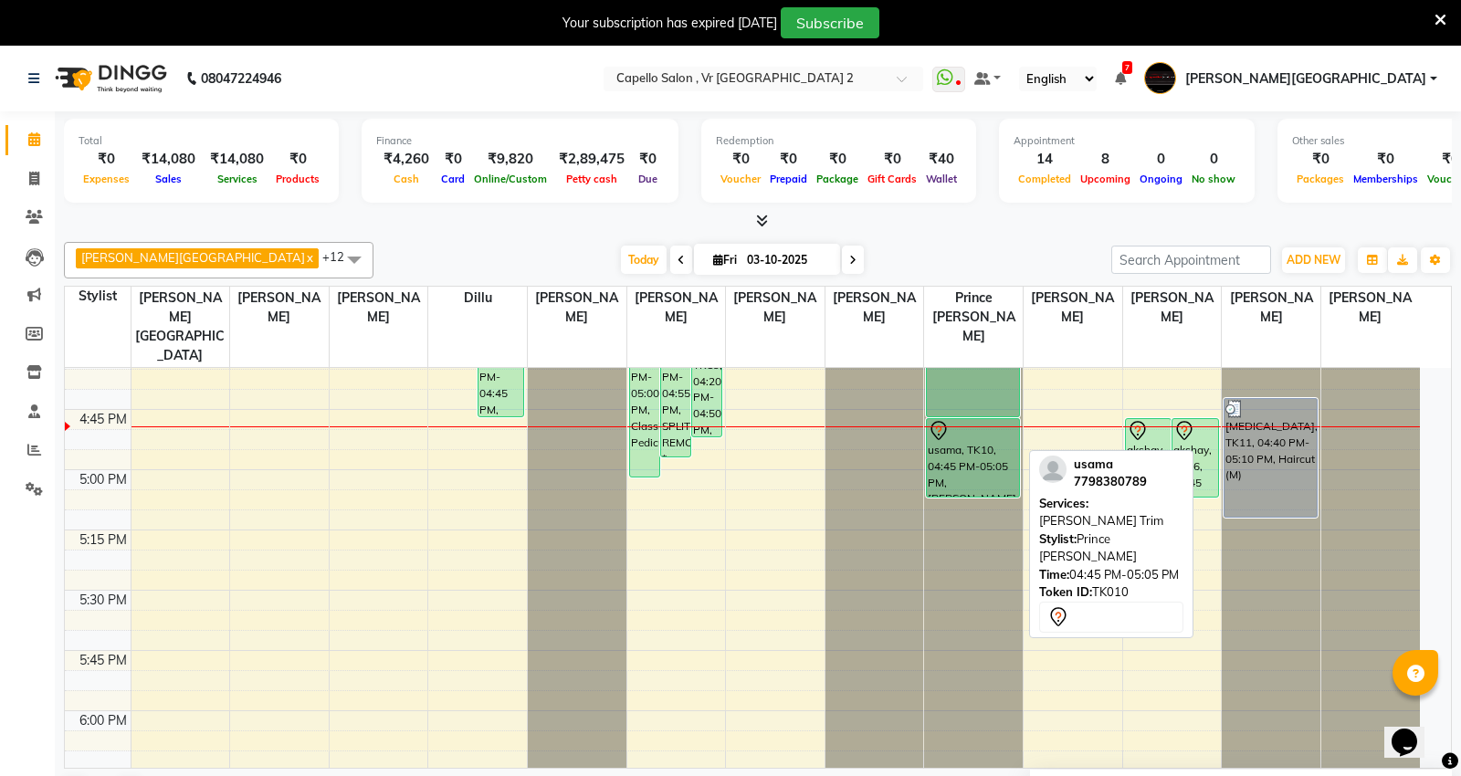
select select "7"
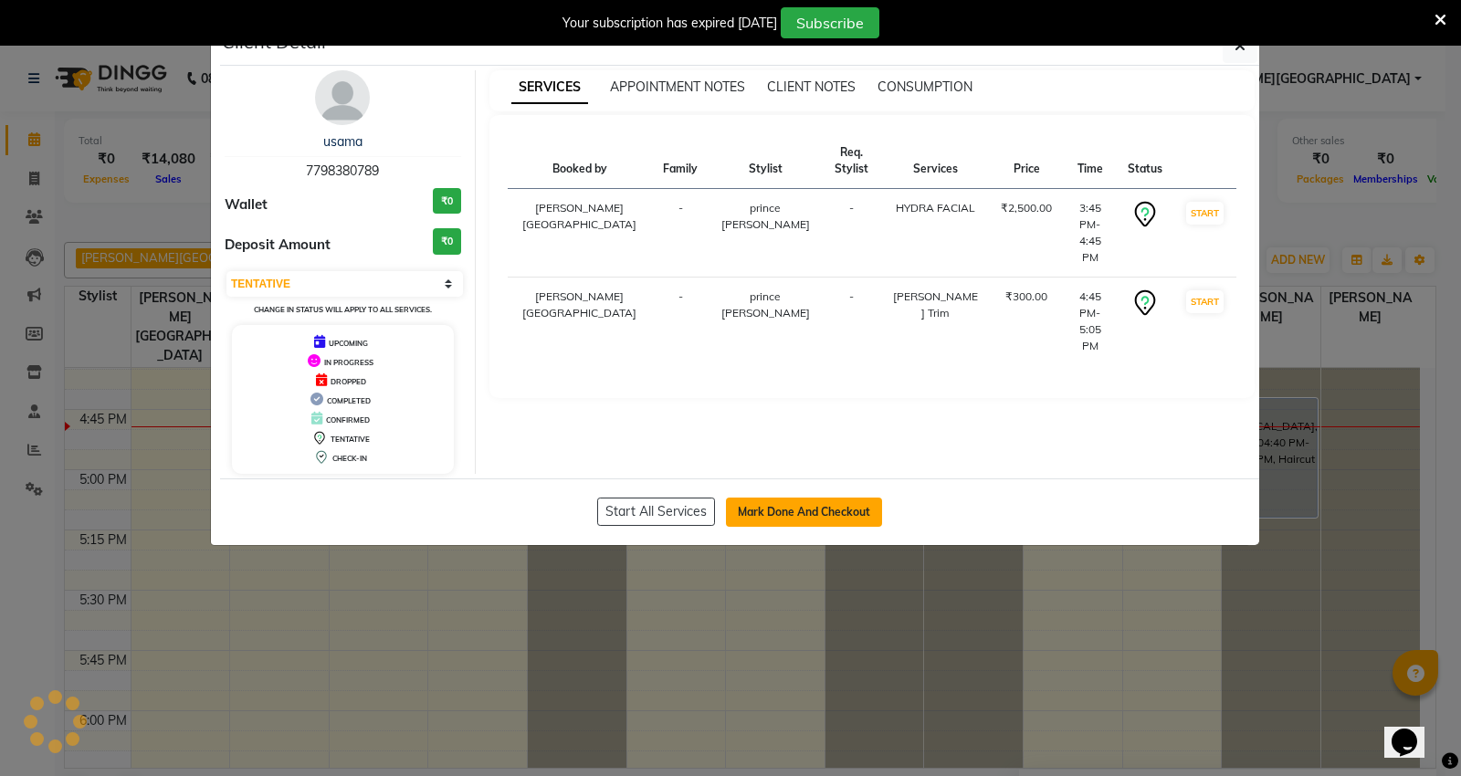
click at [790, 516] on button "Mark Done And Checkout" at bounding box center [804, 512] width 156 height 29
select select "service"
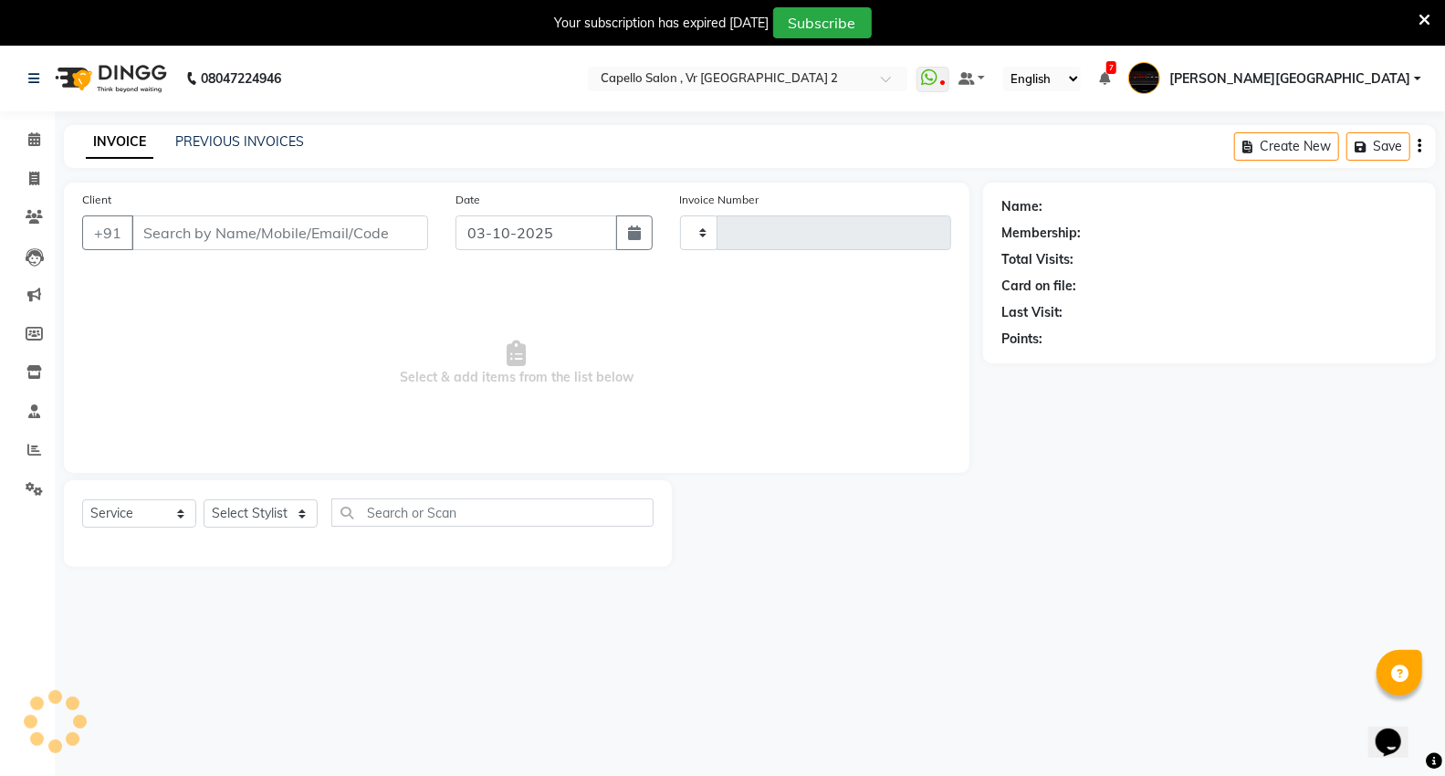
type input "5492"
select select "848"
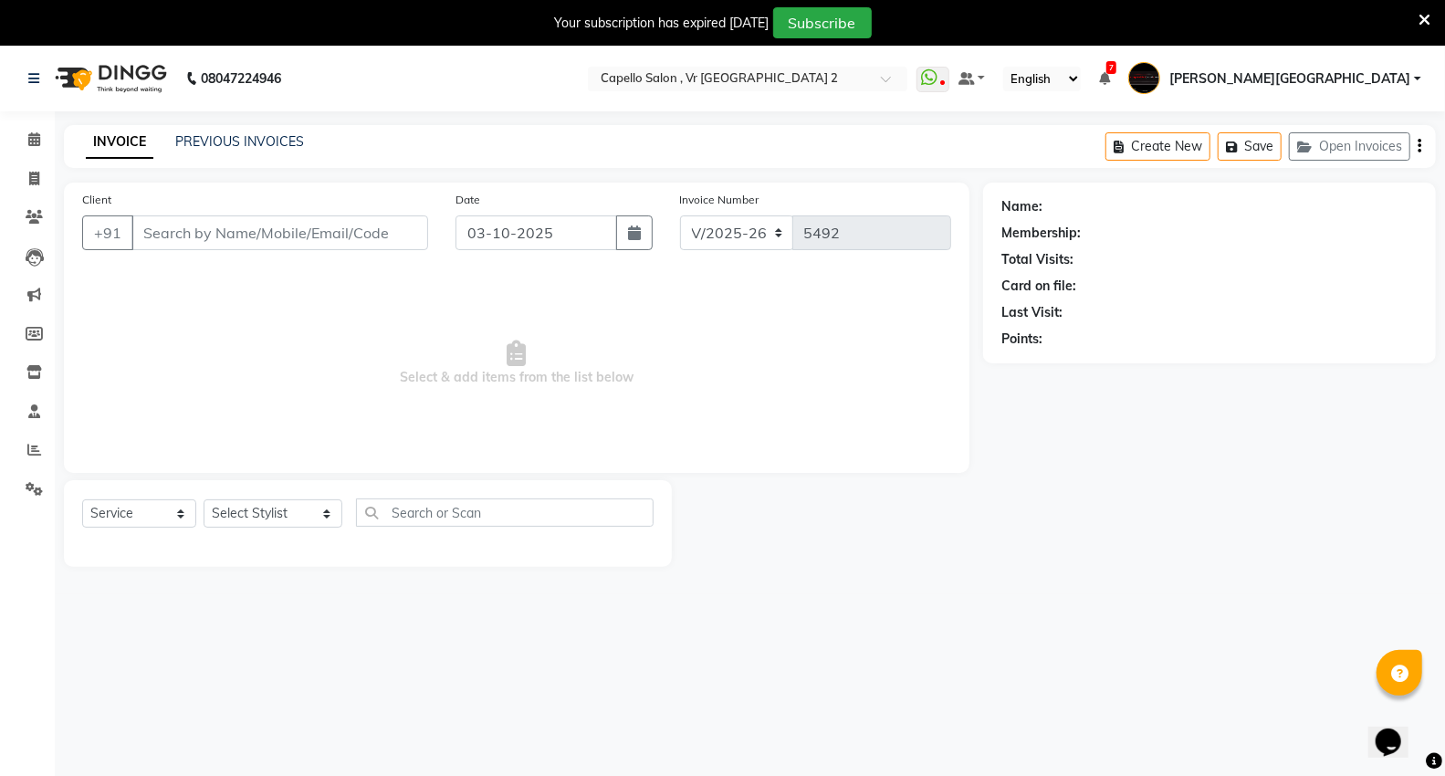
type input "7798380789"
select select "83801"
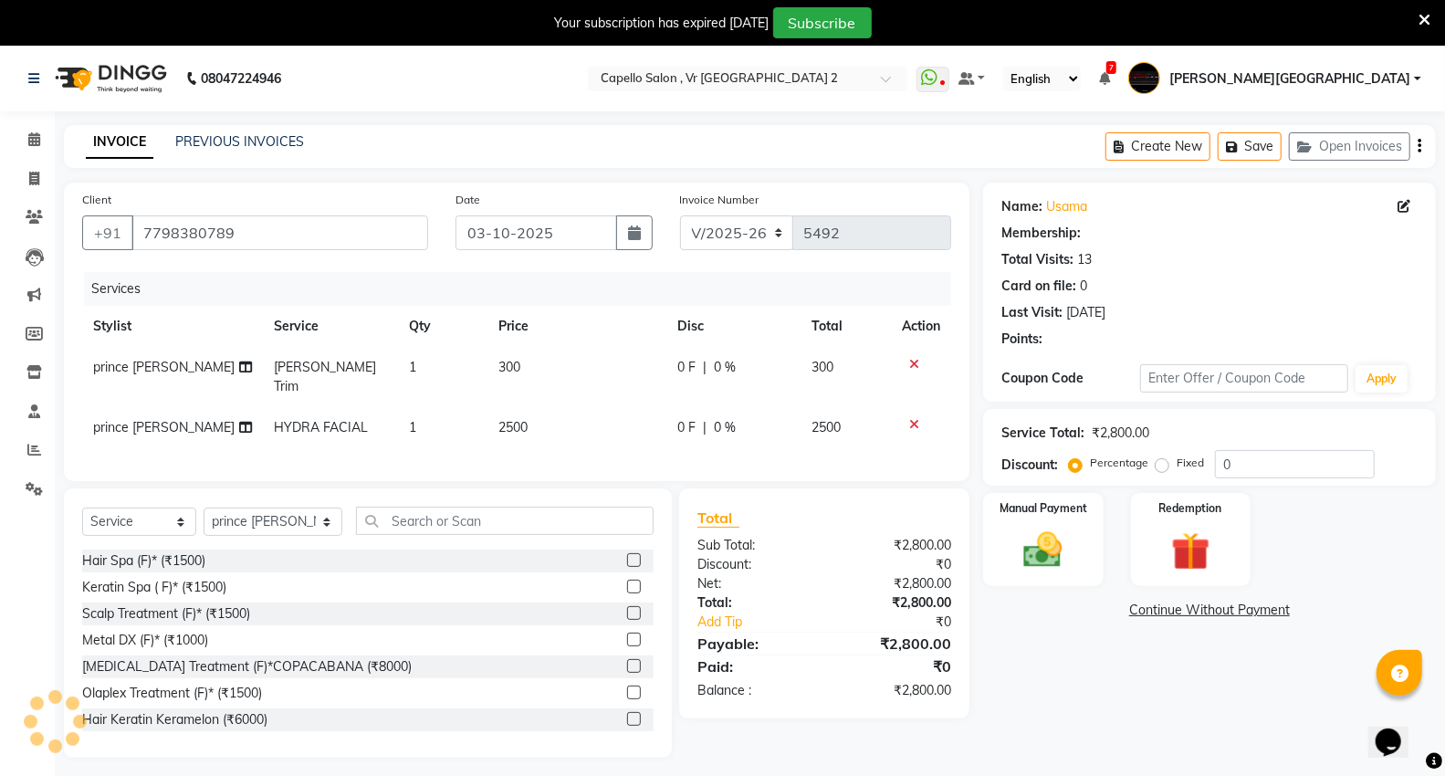
select select "1: Object"
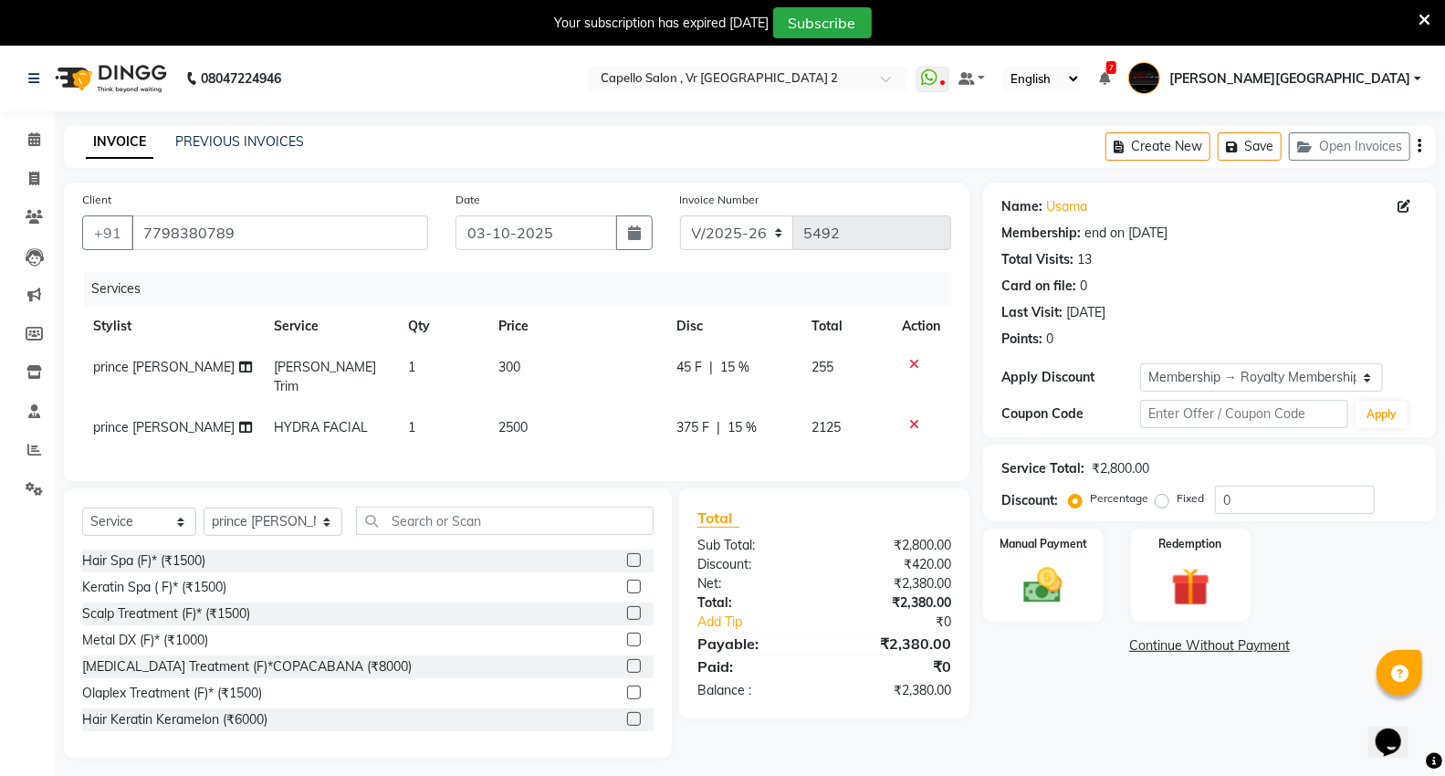
type input "15"
click at [369, 407] on td "HYDRA FACIAL" at bounding box center [330, 427] width 135 height 41
select select "83801"
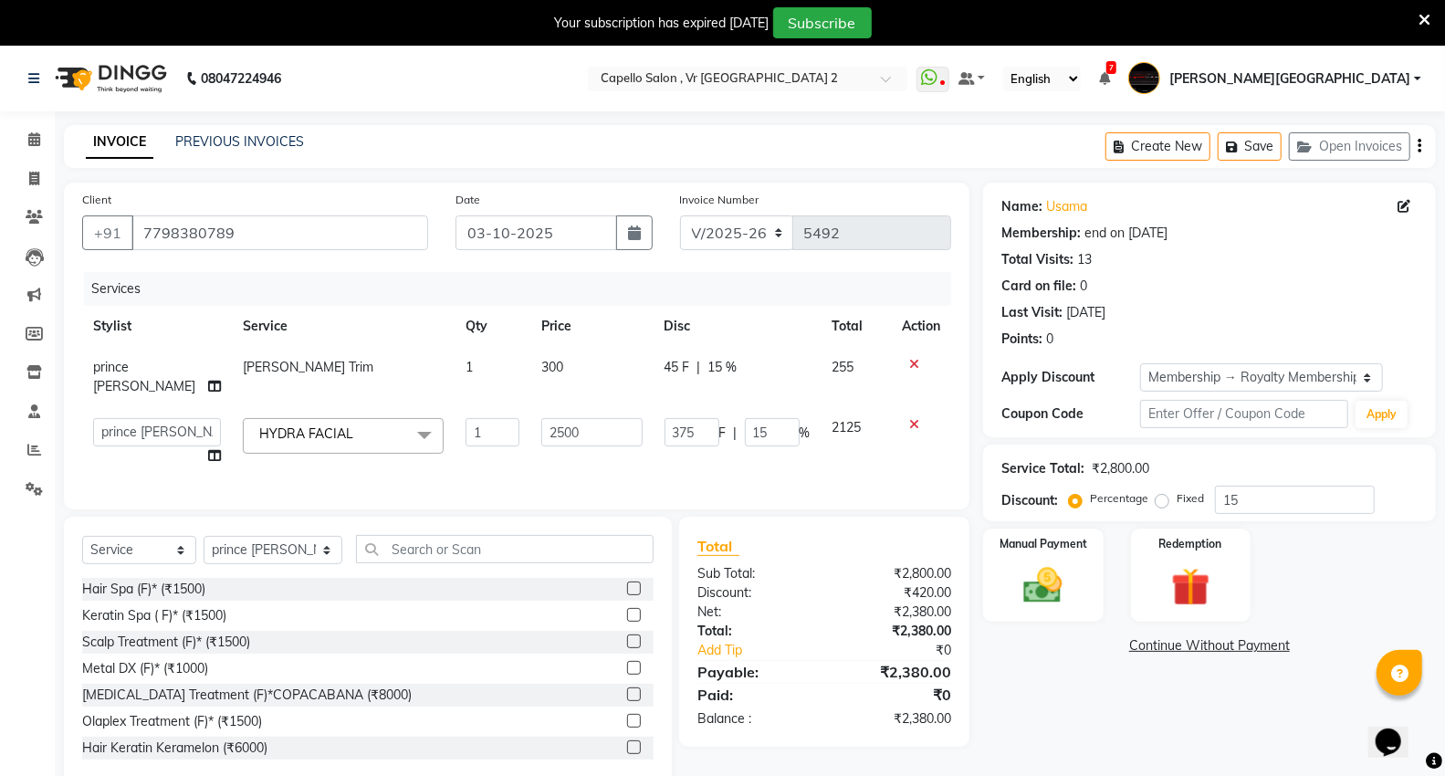
click at [406, 421] on span at bounding box center [424, 435] width 37 height 35
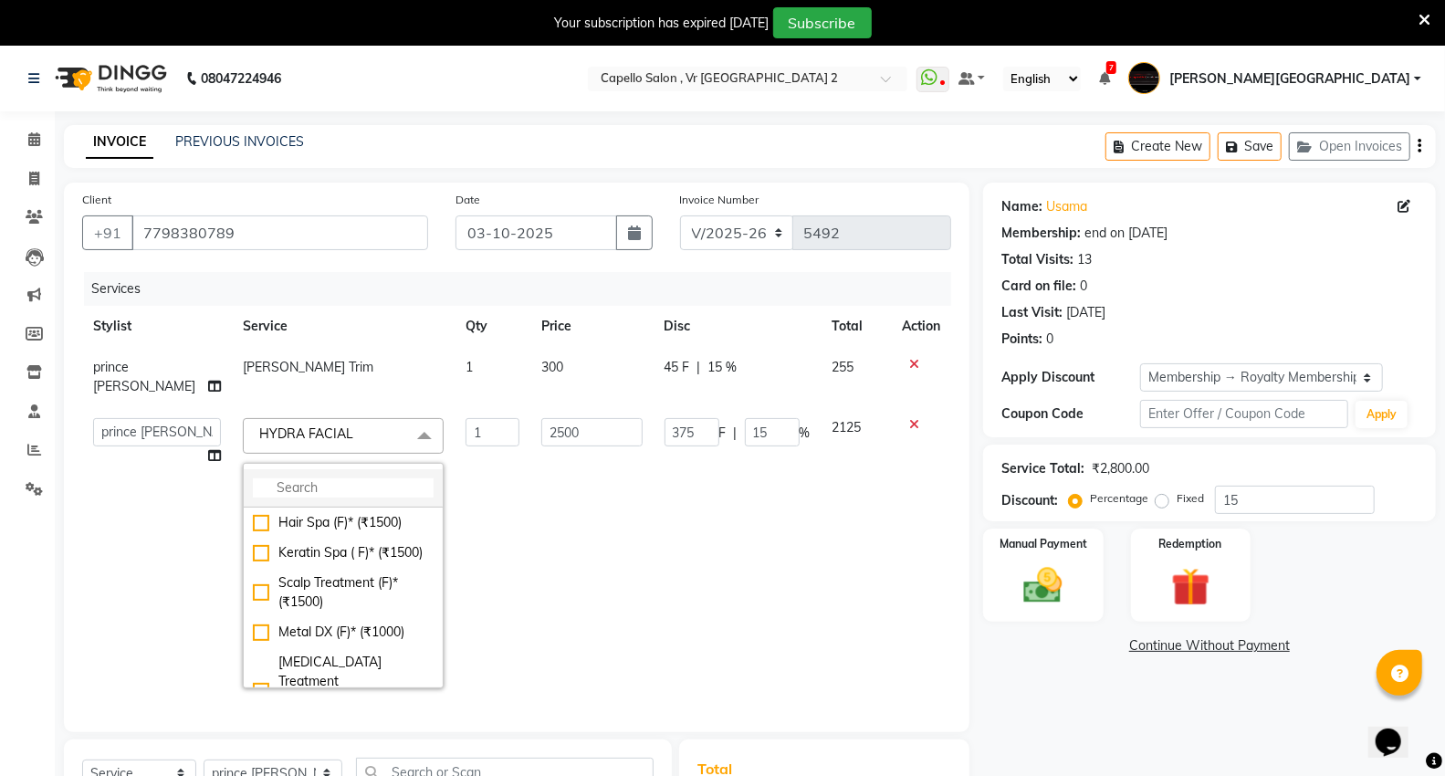
click at [345, 478] on input "multiselect-search" at bounding box center [343, 487] width 181 height 19
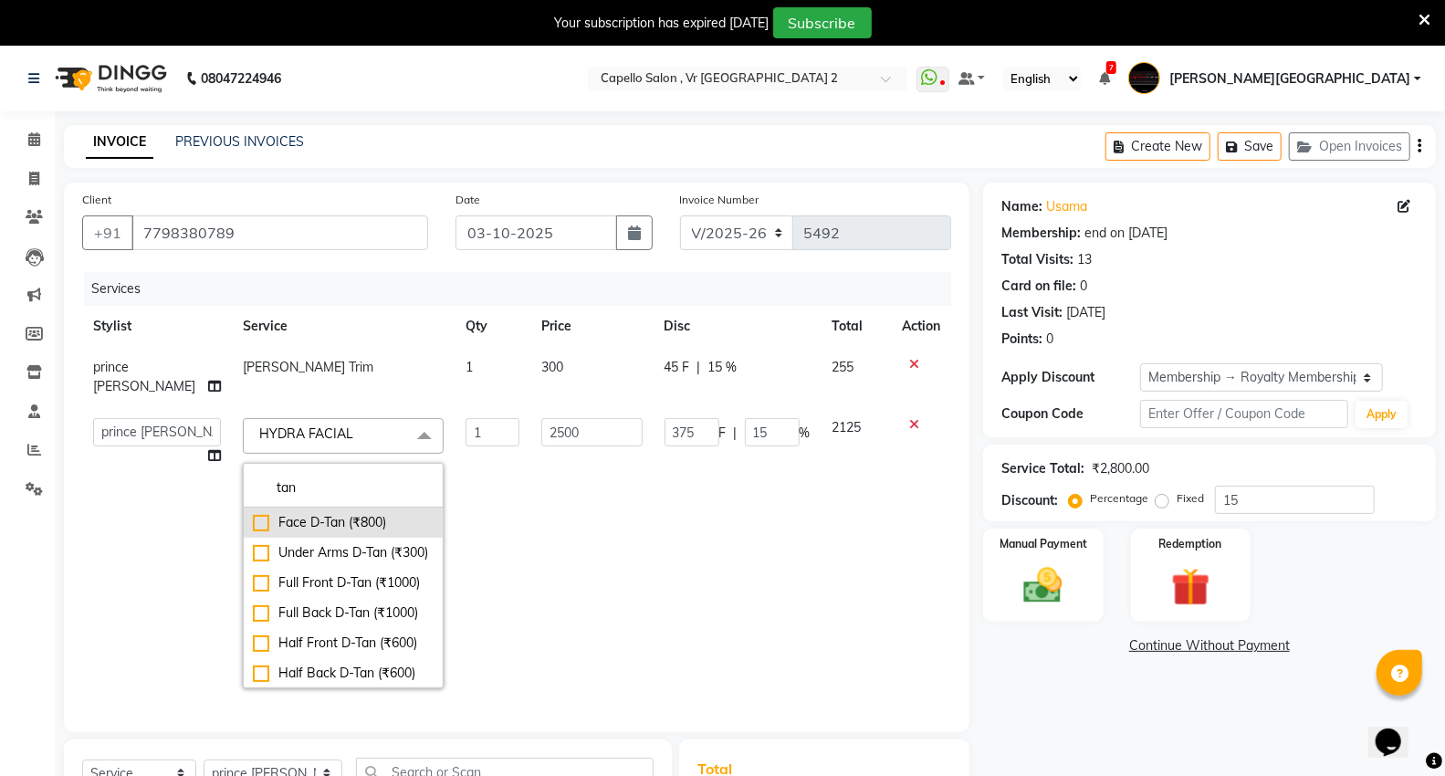
type input "tan"
click at [312, 513] on div "Face D-Tan (₹800)" at bounding box center [343, 522] width 181 height 19
checkbox input "true"
type input "800"
type input "120"
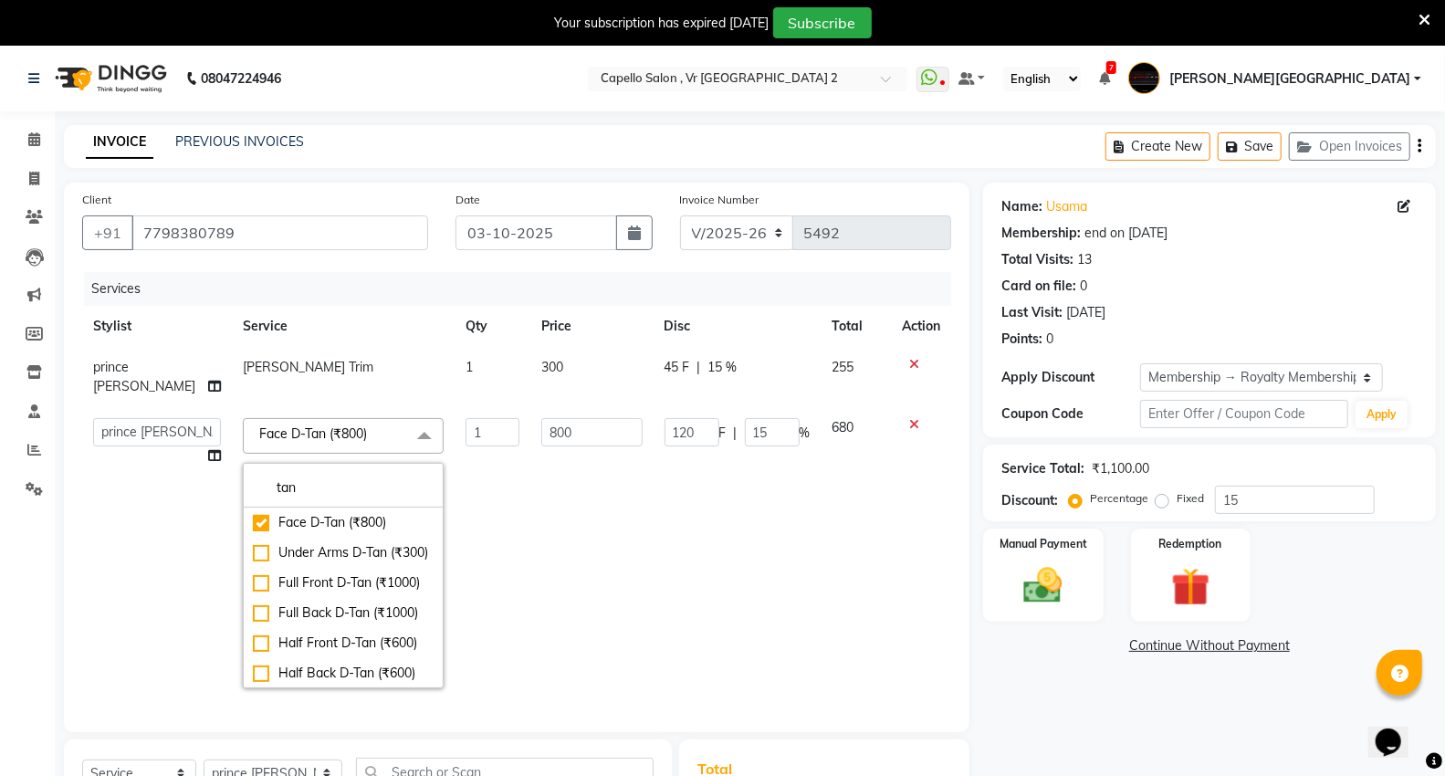
click at [761, 599] on td "120 F | 15 %" at bounding box center [738, 553] width 168 height 292
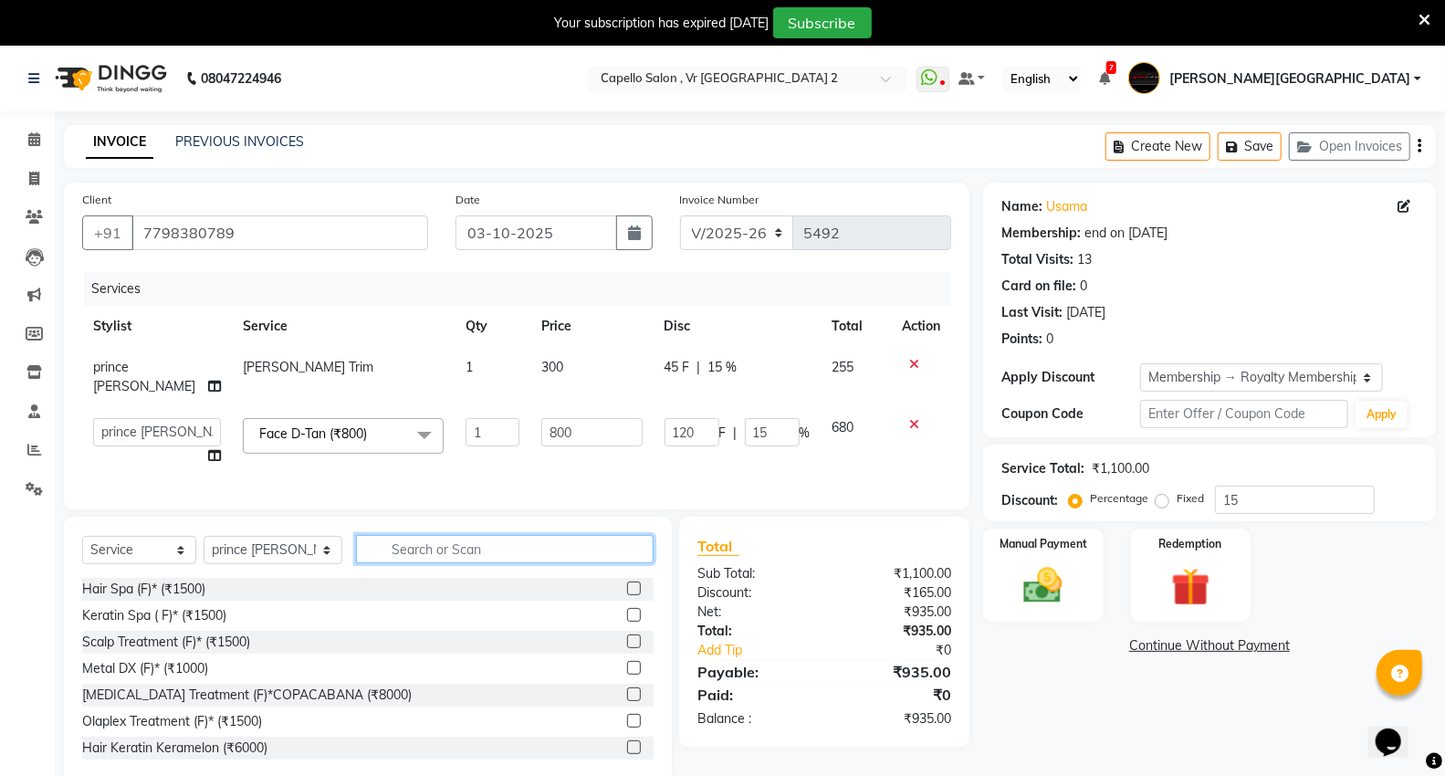
click at [497, 539] on input "text" at bounding box center [505, 549] width 298 height 28
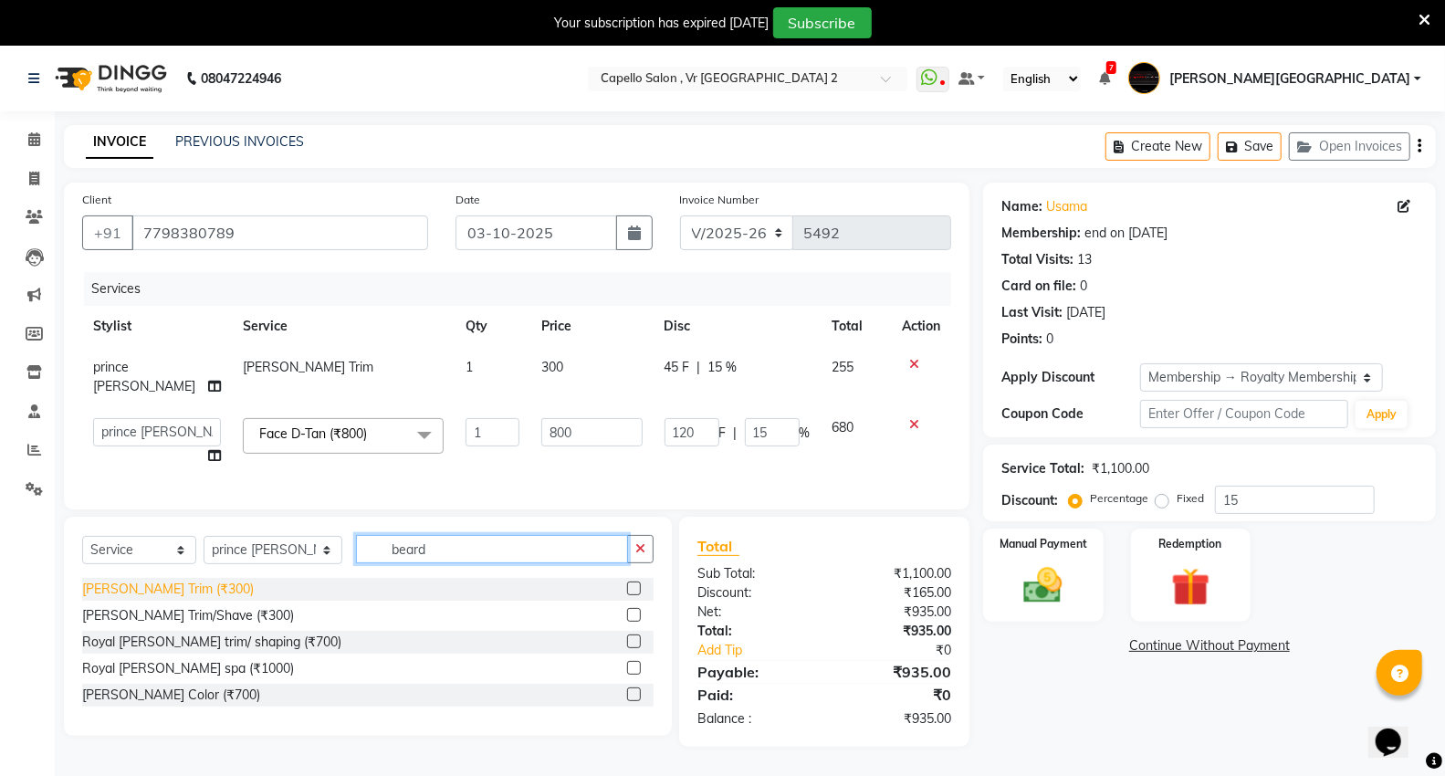
type input "beard"
click at [167, 582] on div "Beard Trim (₹300)" at bounding box center [168, 589] width 172 height 19
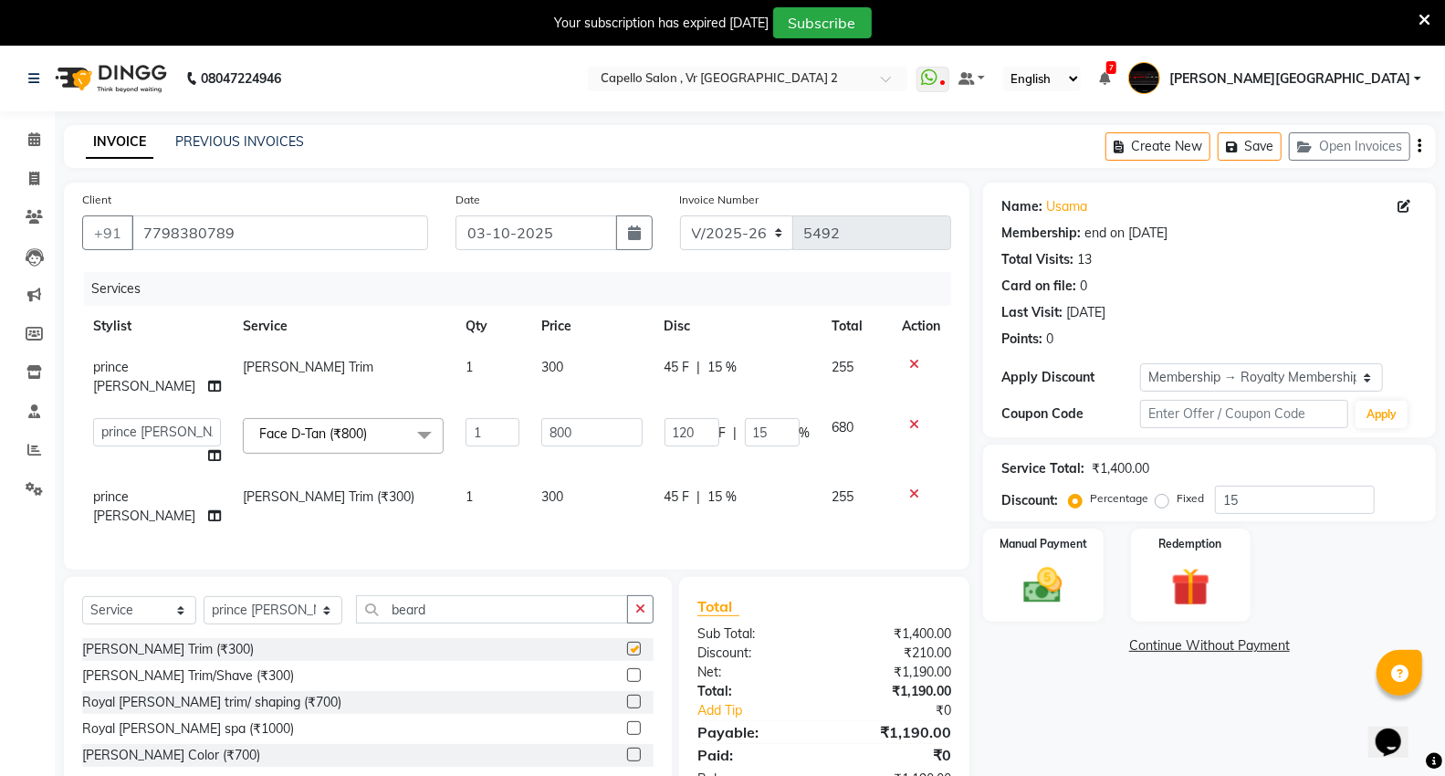
checkbox input "false"
click at [1109, 704] on div "Name: Usama Membership: end on 30-03-2026 Total Visits: 13 Card on file: 0 Last…" at bounding box center [1216, 495] width 467 height 625
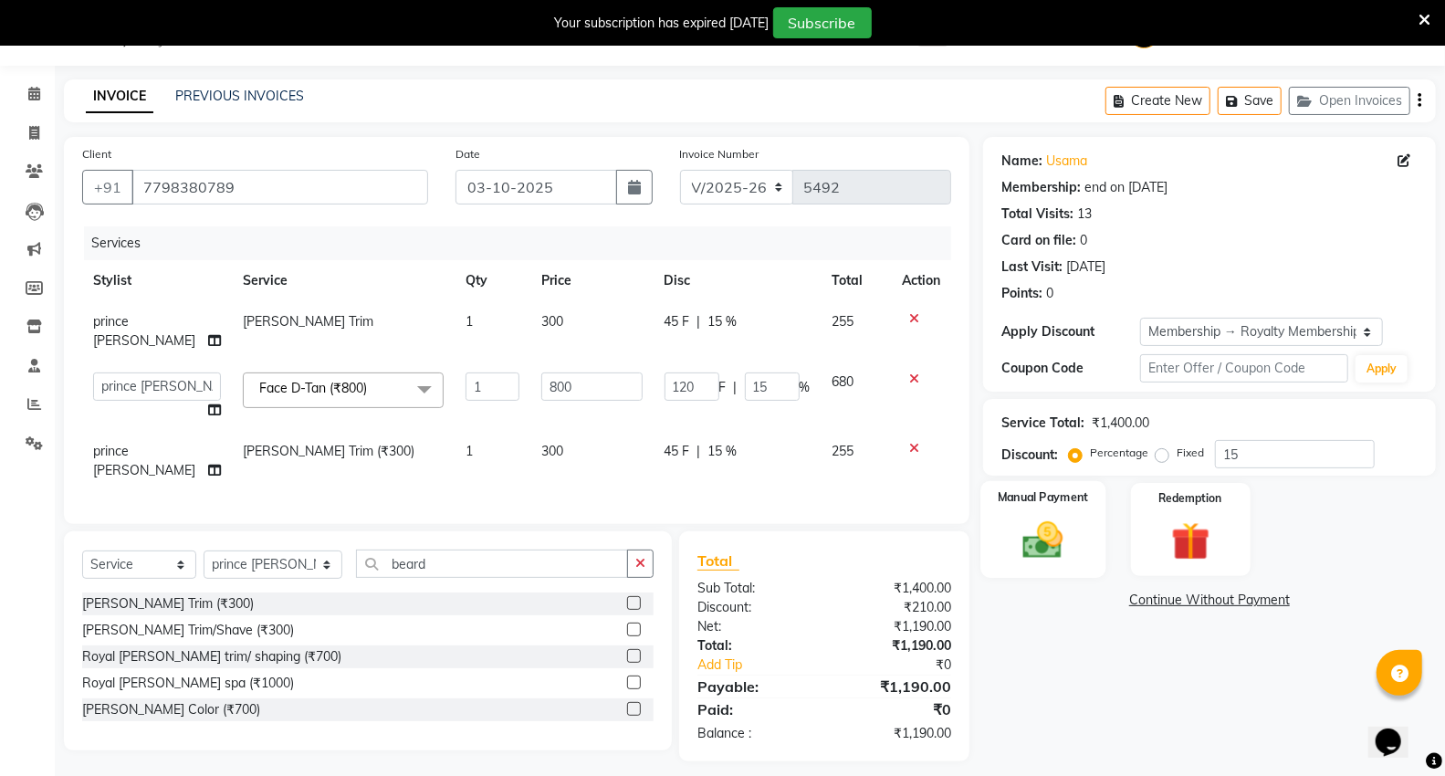
click at [1068, 521] on img at bounding box center [1043, 540] width 65 height 47
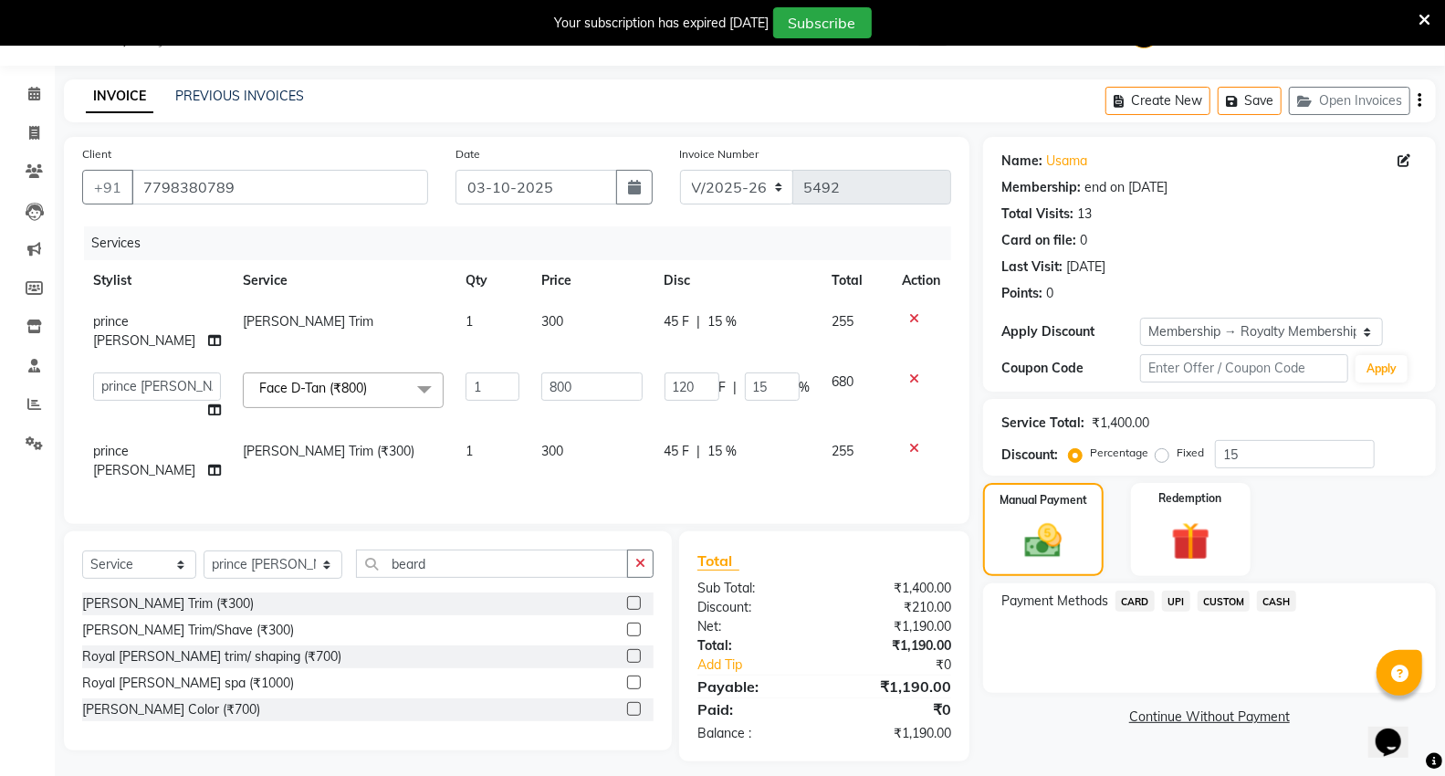
click at [1178, 597] on span "UPI" at bounding box center [1176, 601] width 28 height 21
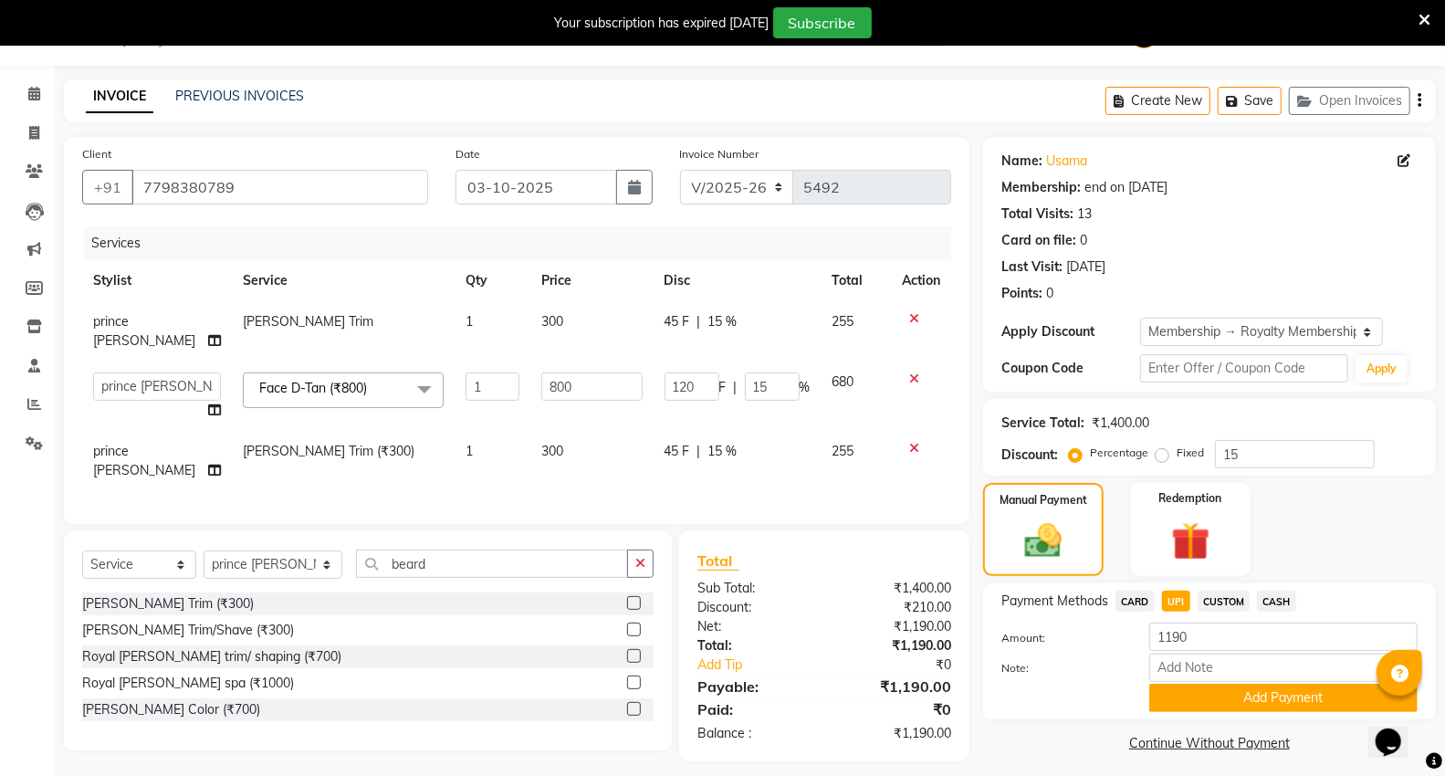
scroll to position [55, 0]
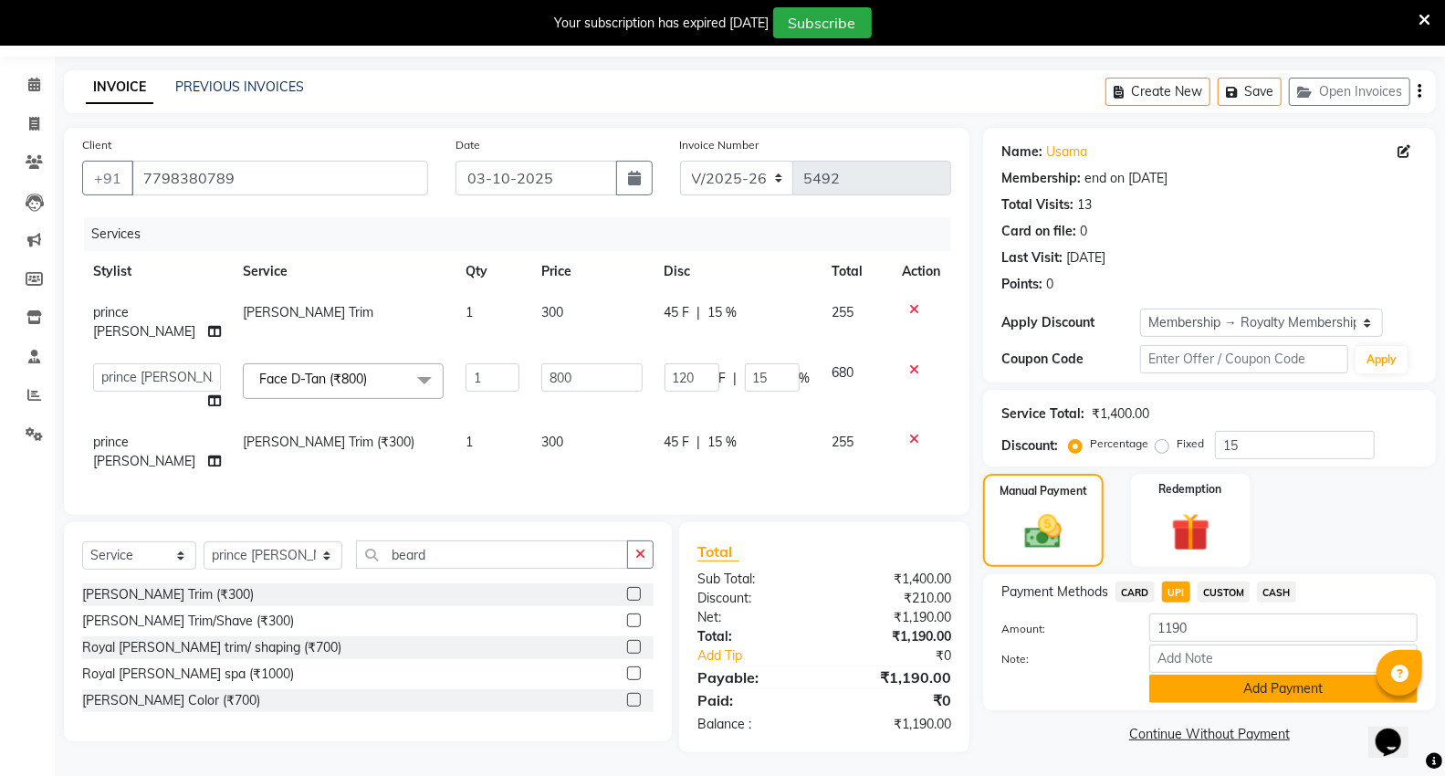
click at [1189, 689] on button "Add Payment" at bounding box center [1284, 689] width 268 height 28
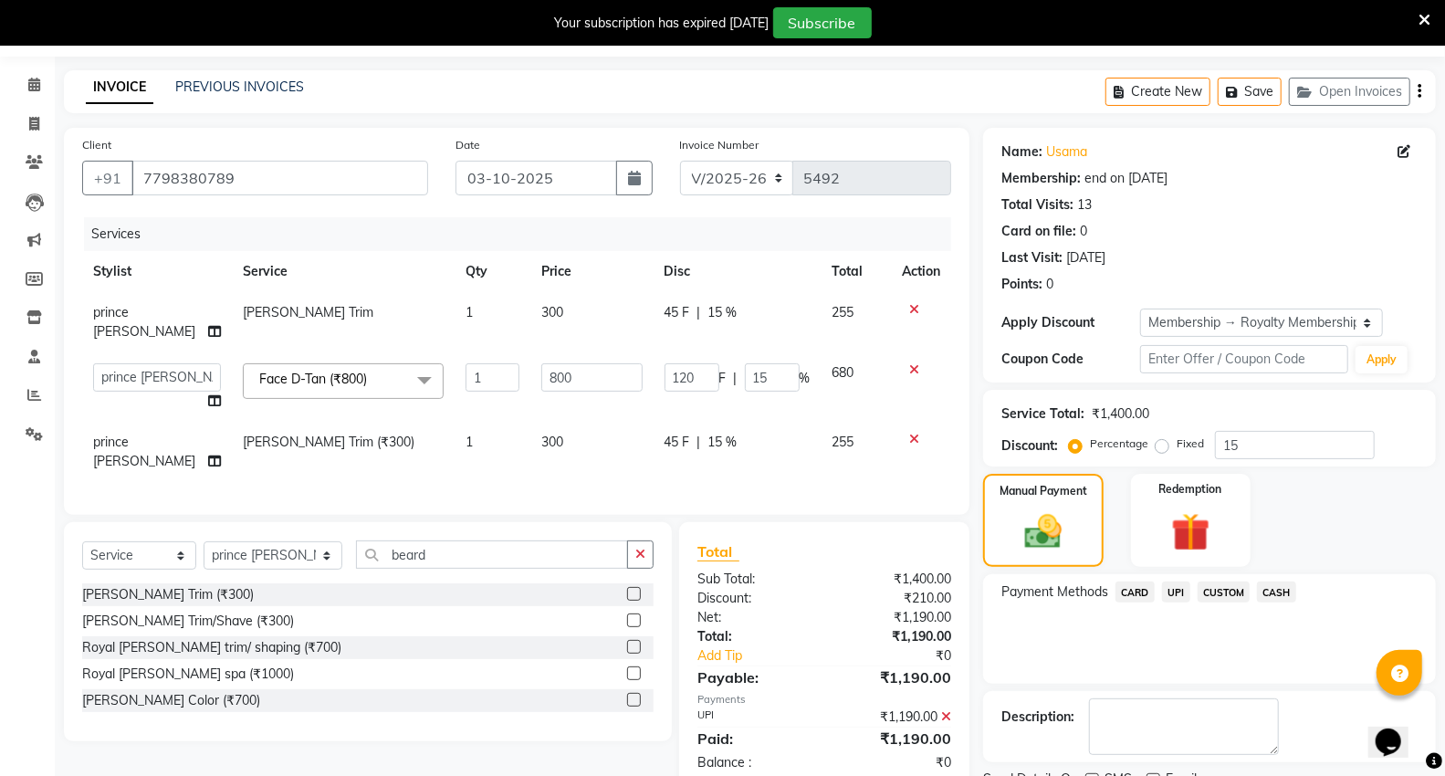
scroll to position [164, 0]
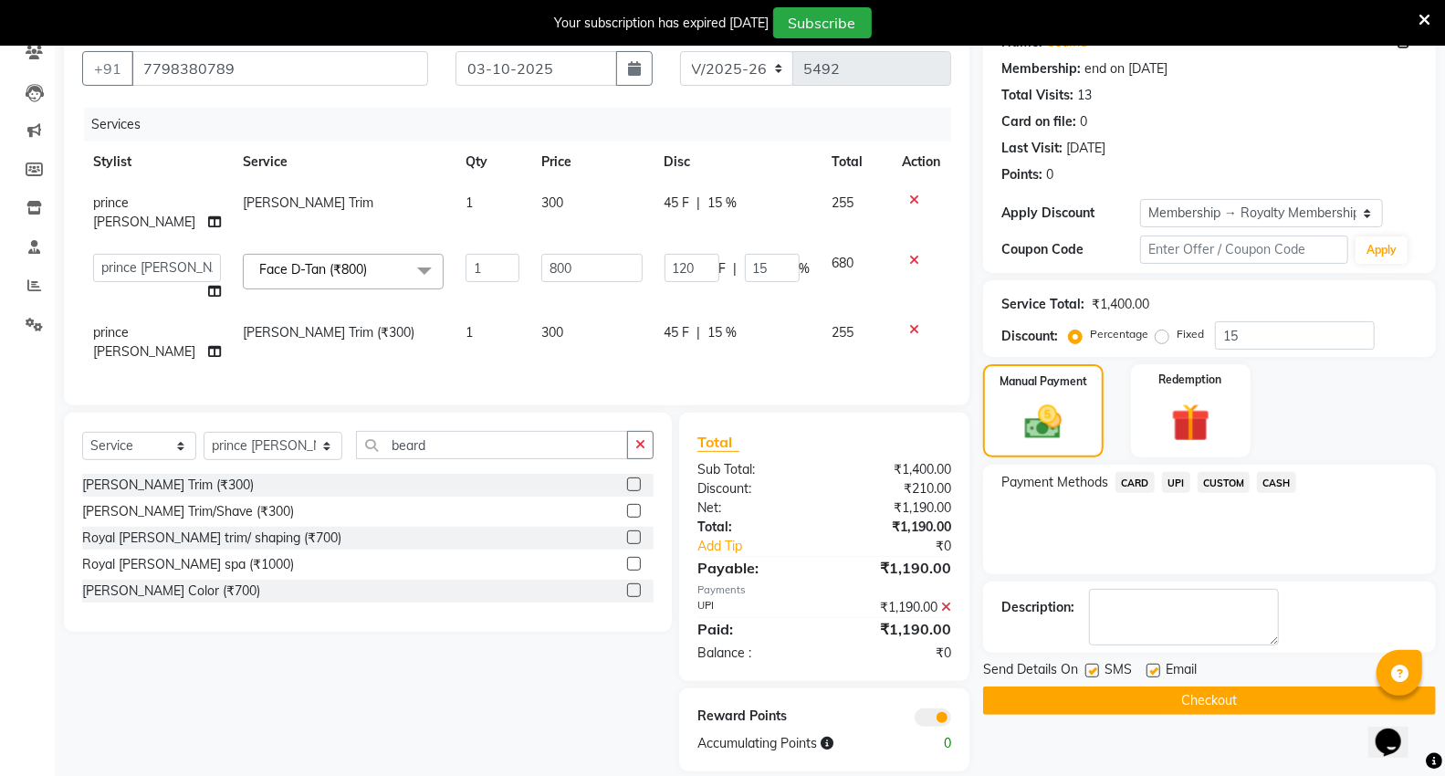
click at [1117, 701] on button "Checkout" at bounding box center [1209, 701] width 453 height 28
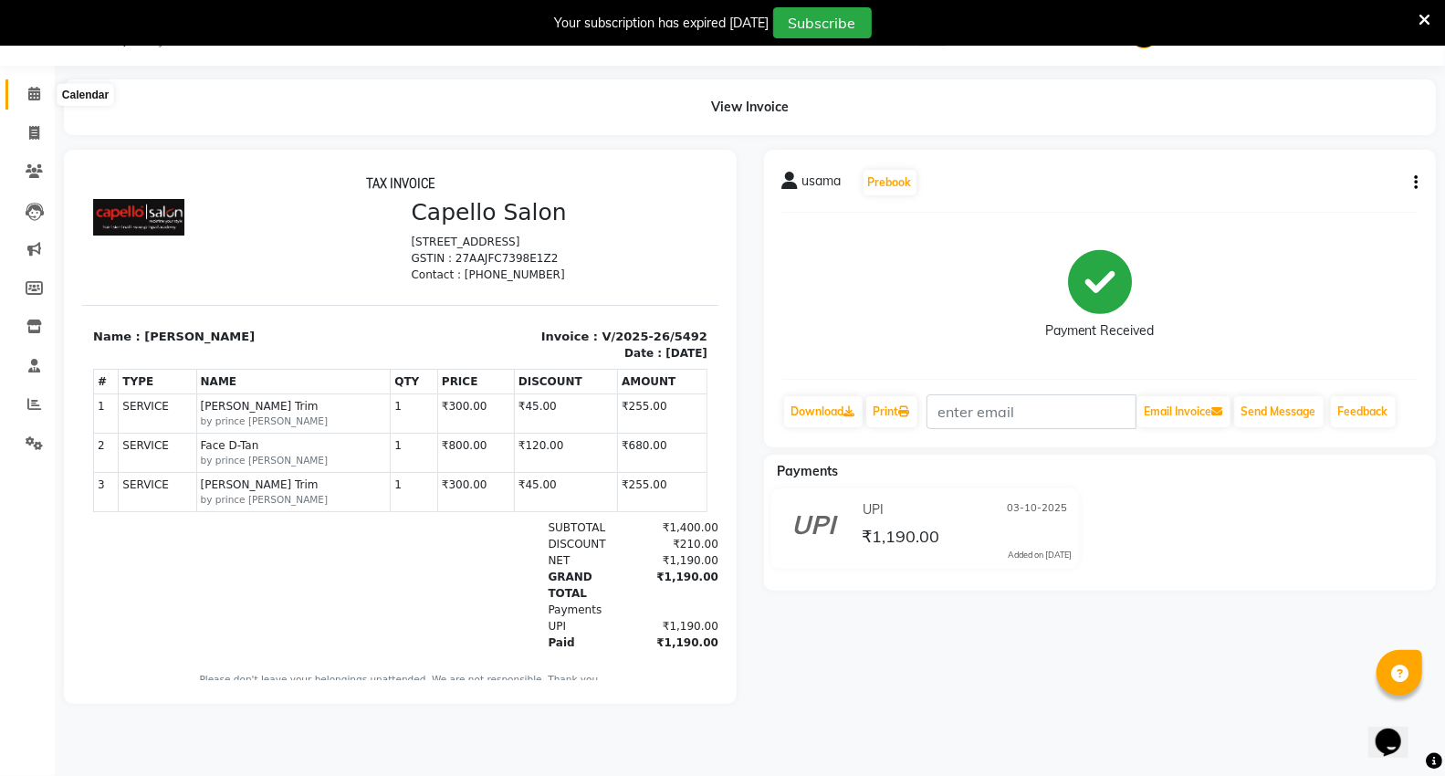
click at [31, 89] on icon at bounding box center [34, 94] width 12 height 14
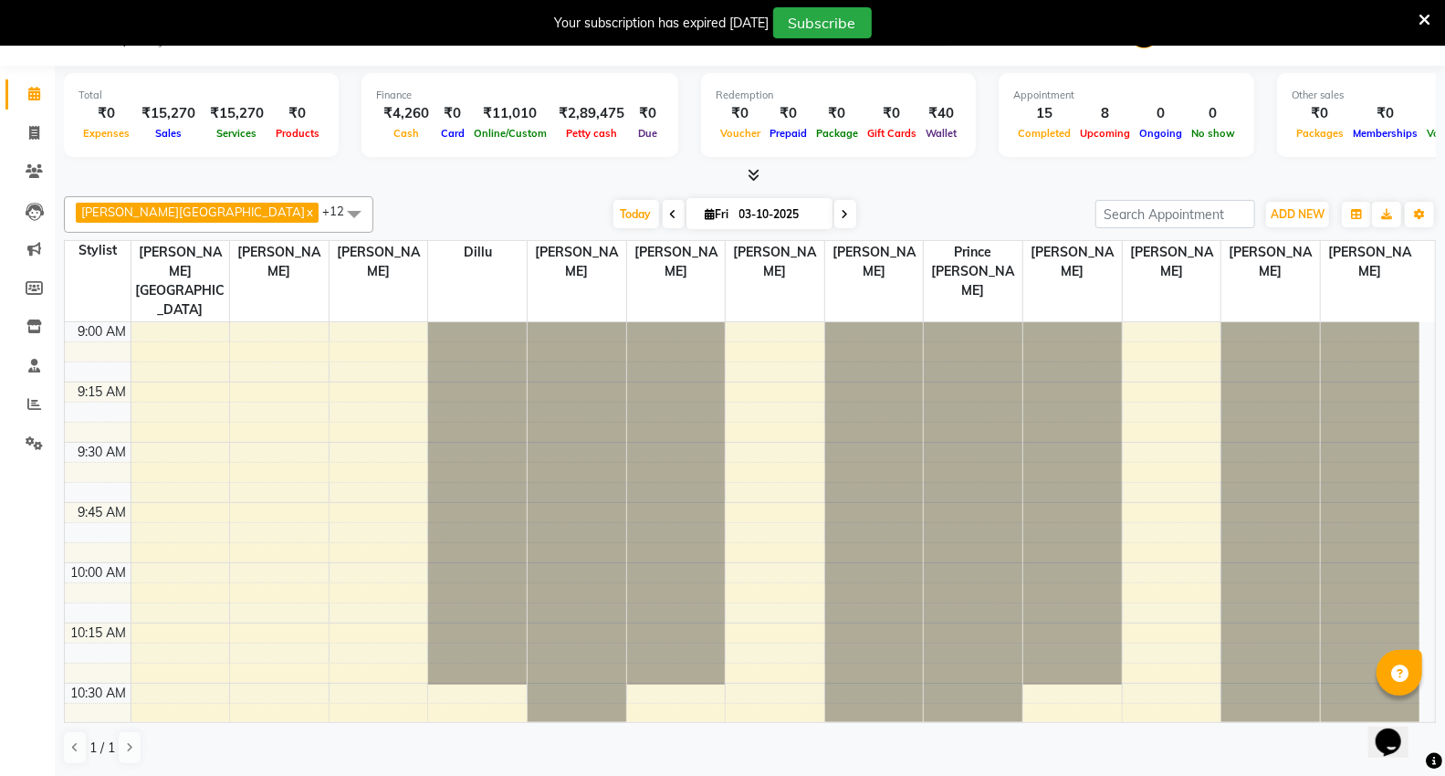
scroll to position [203, 0]
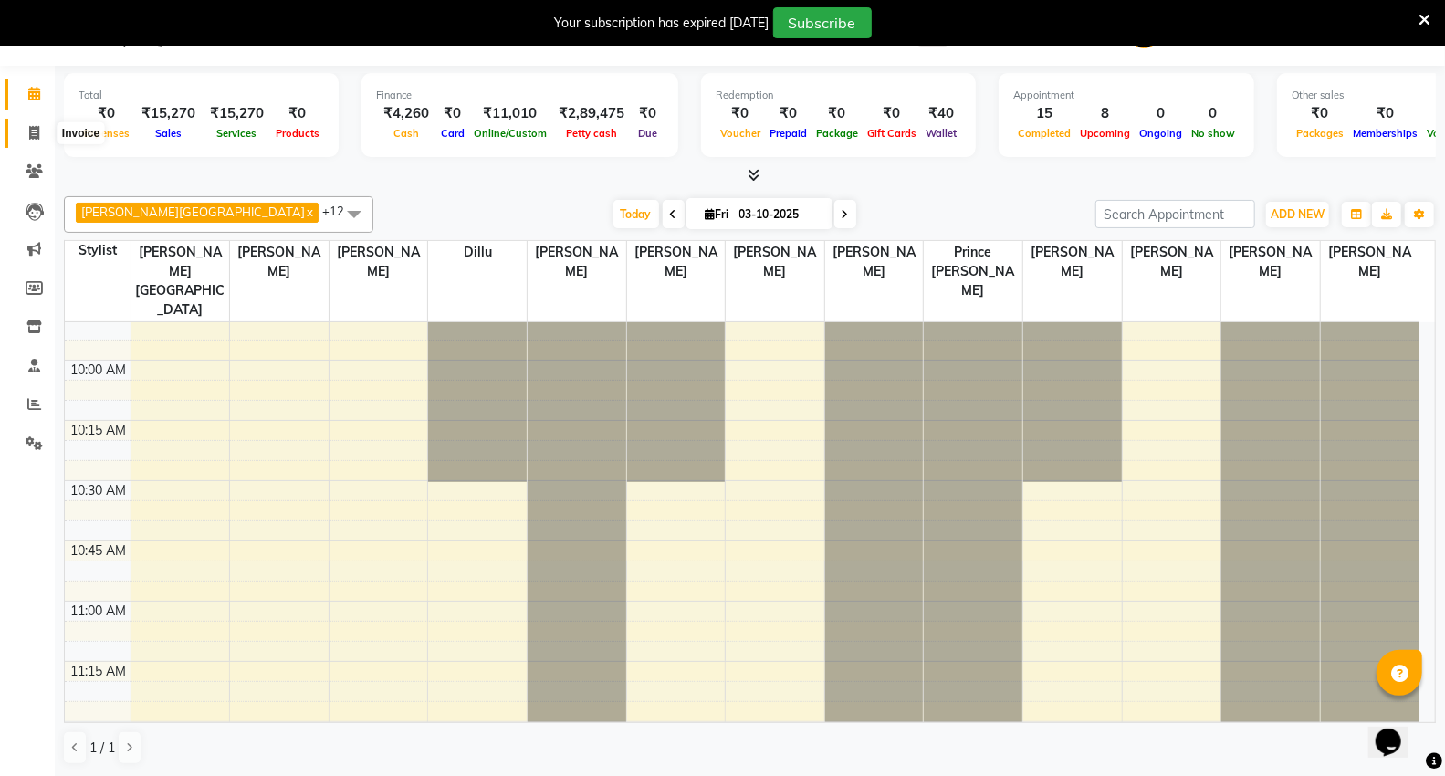
click at [29, 131] on icon at bounding box center [34, 133] width 10 height 14
select select "service"
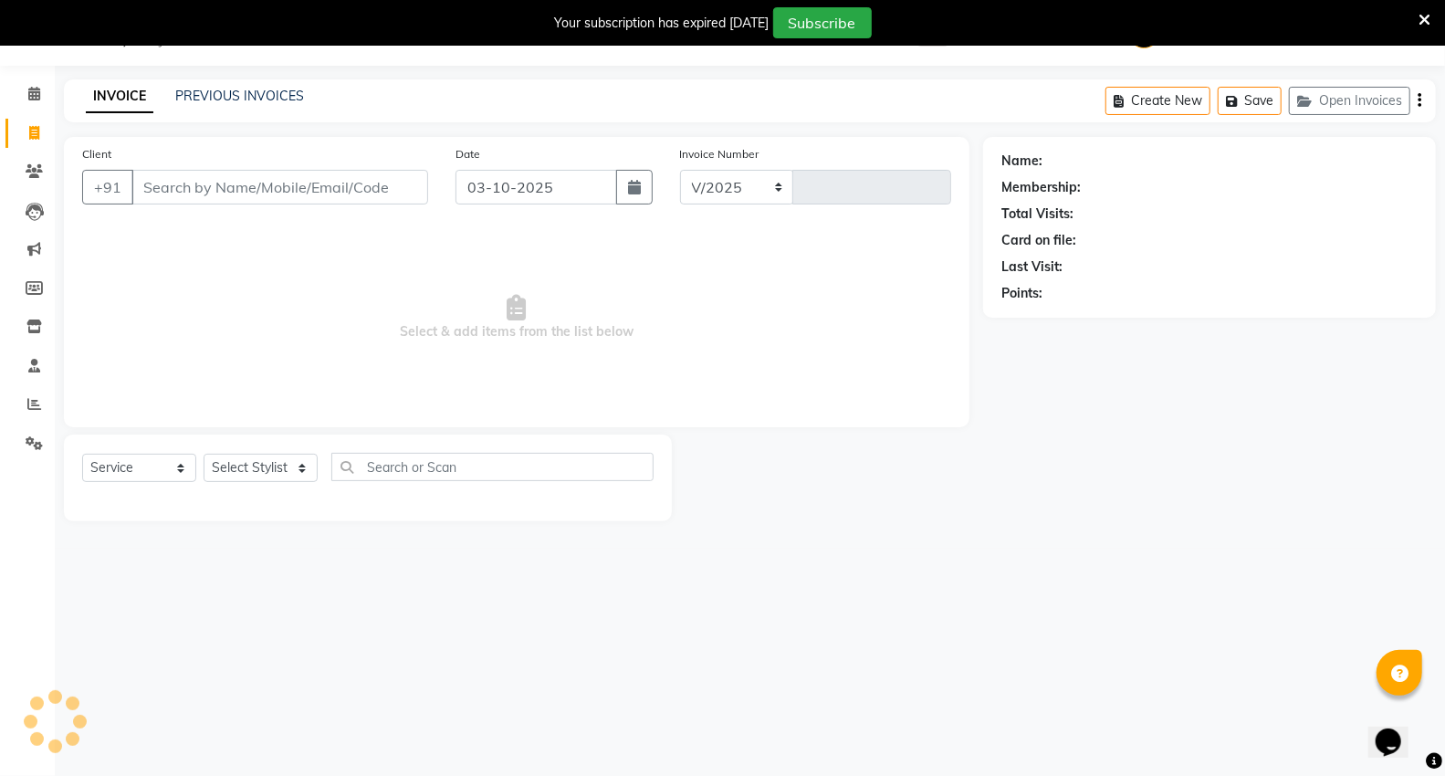
select select "848"
type input "5493"
click at [223, 461] on select "Select Stylist" at bounding box center [261, 468] width 114 height 28
select select "14479"
click at [204, 455] on select "Select Stylist AHSIK Amit felix Anita Patel Arti Borekar Capello VR Mall Dillu …" at bounding box center [273, 468] width 139 height 28
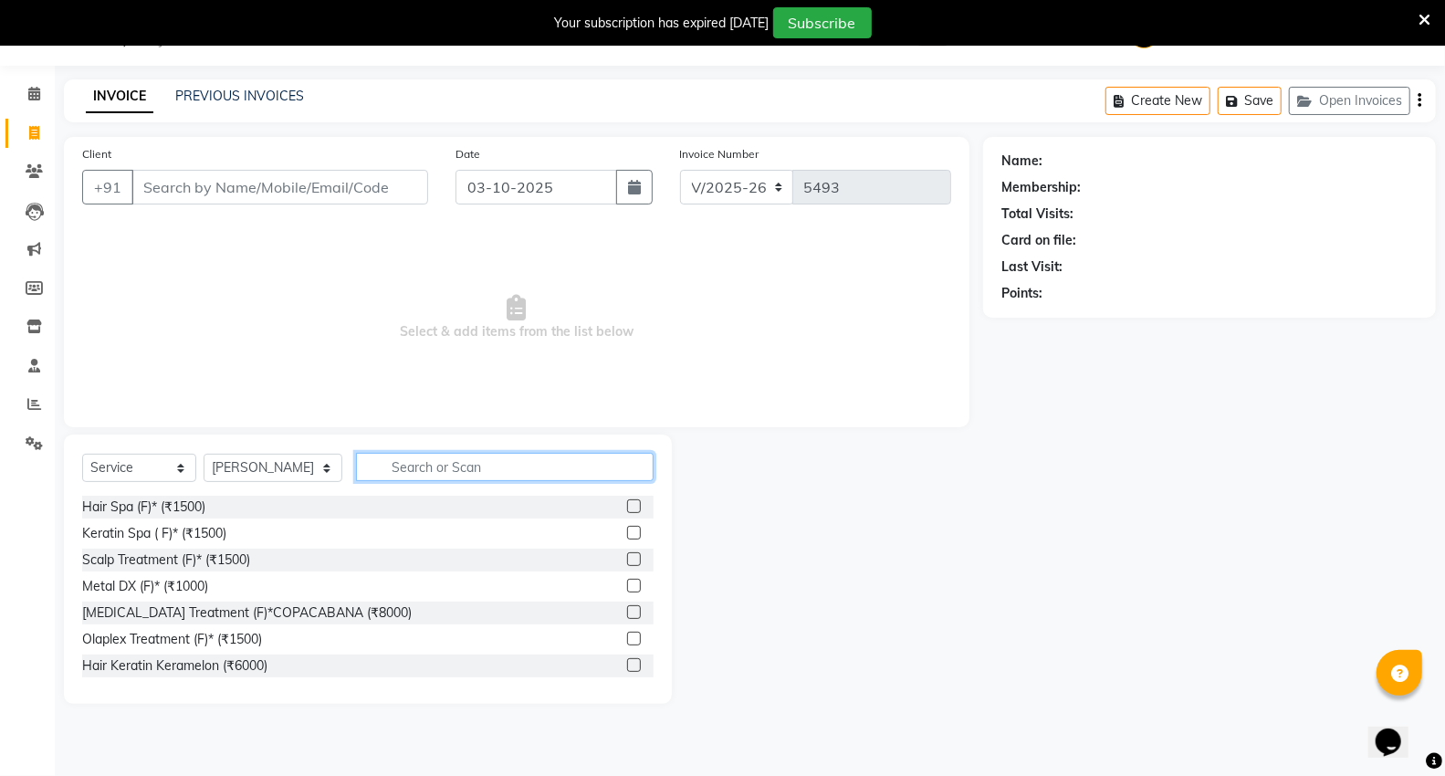
click at [388, 468] on input "text" at bounding box center [505, 467] width 298 height 28
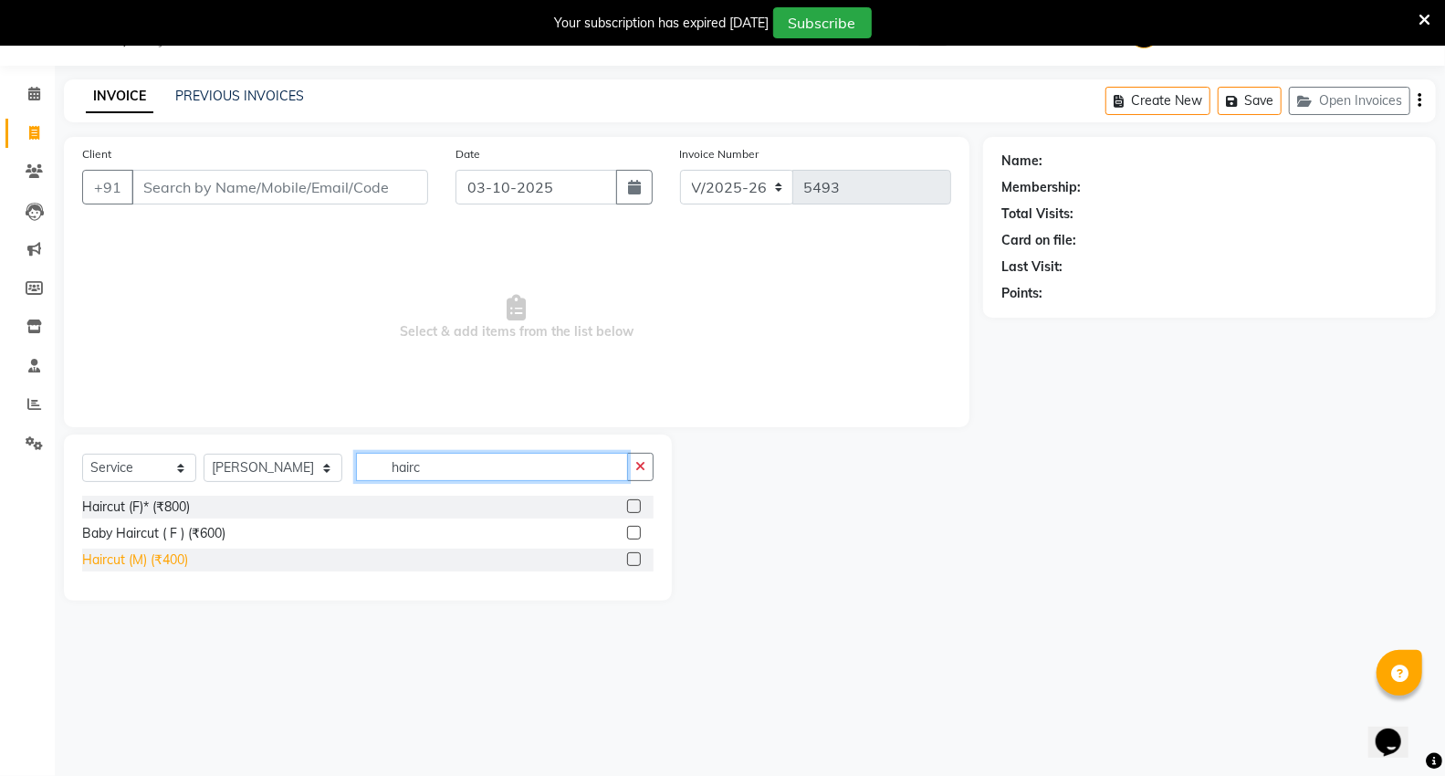
type input "hairc"
click at [120, 559] on div "Haircut (M) (₹400)" at bounding box center [135, 560] width 106 height 19
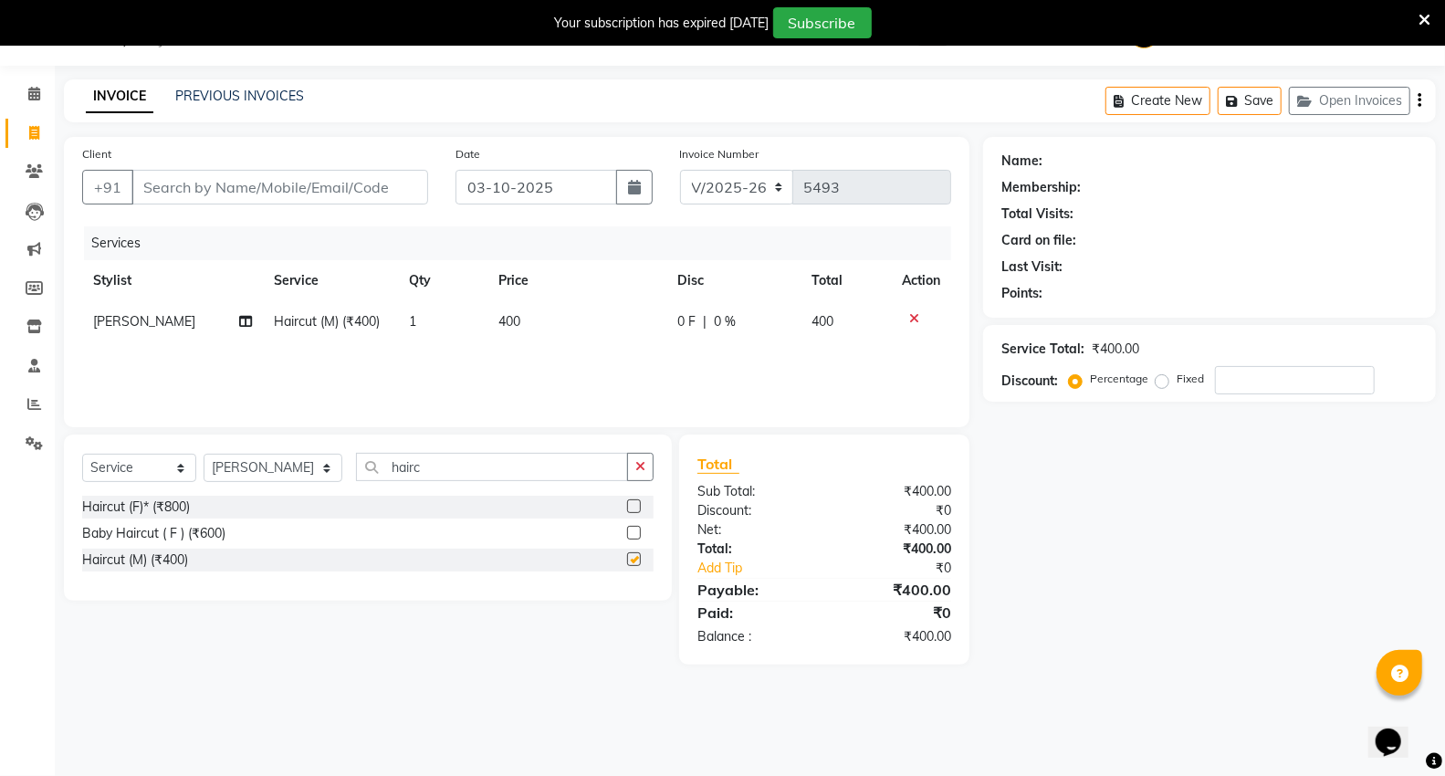
checkbox input "false"
click at [450, 471] on input "hairc" at bounding box center [492, 467] width 272 height 28
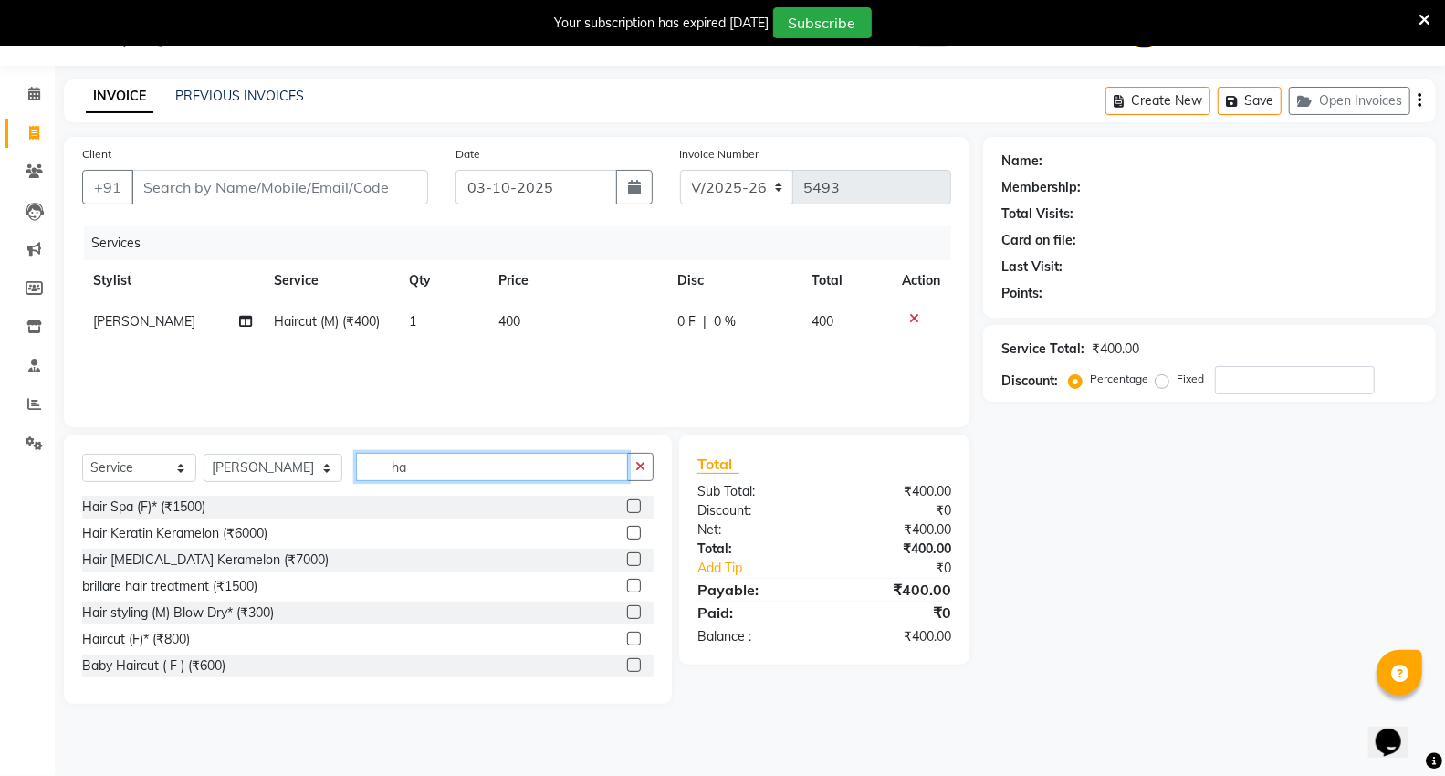
type input "h"
type input "bea"
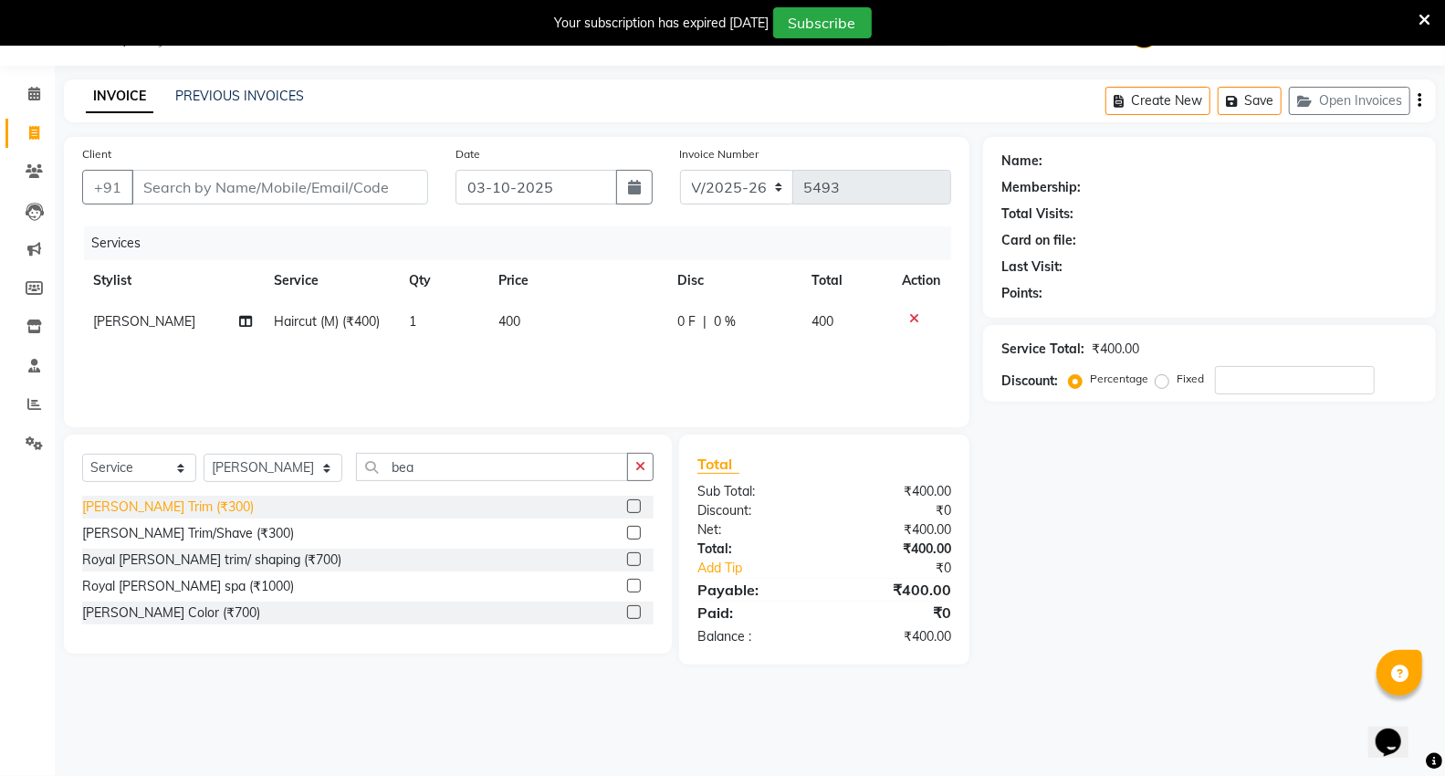
click at [173, 513] on div "Beard Trim (₹300)" at bounding box center [168, 507] width 172 height 19
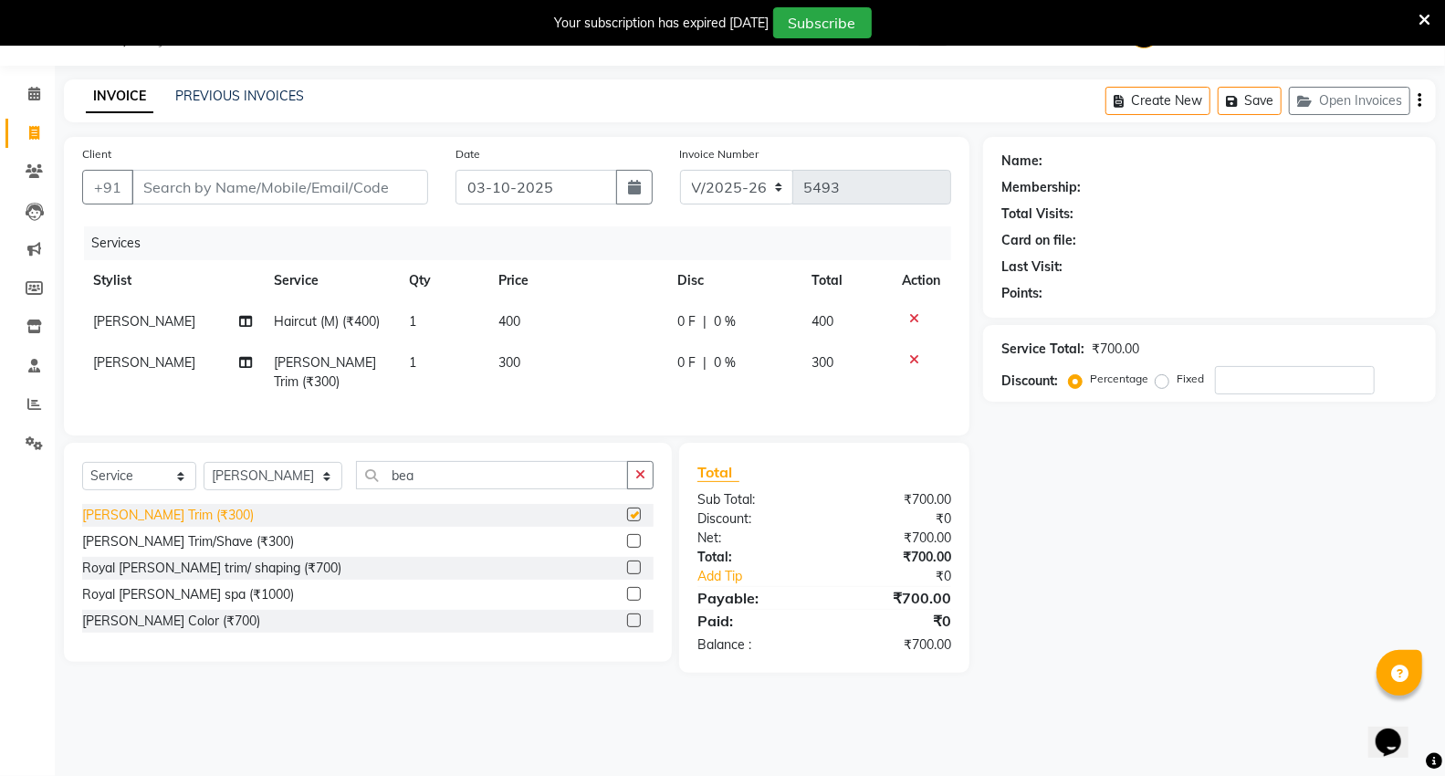
checkbox input "false"
click at [231, 186] on input "Client" at bounding box center [279, 187] width 297 height 35
type input "9"
type input "0"
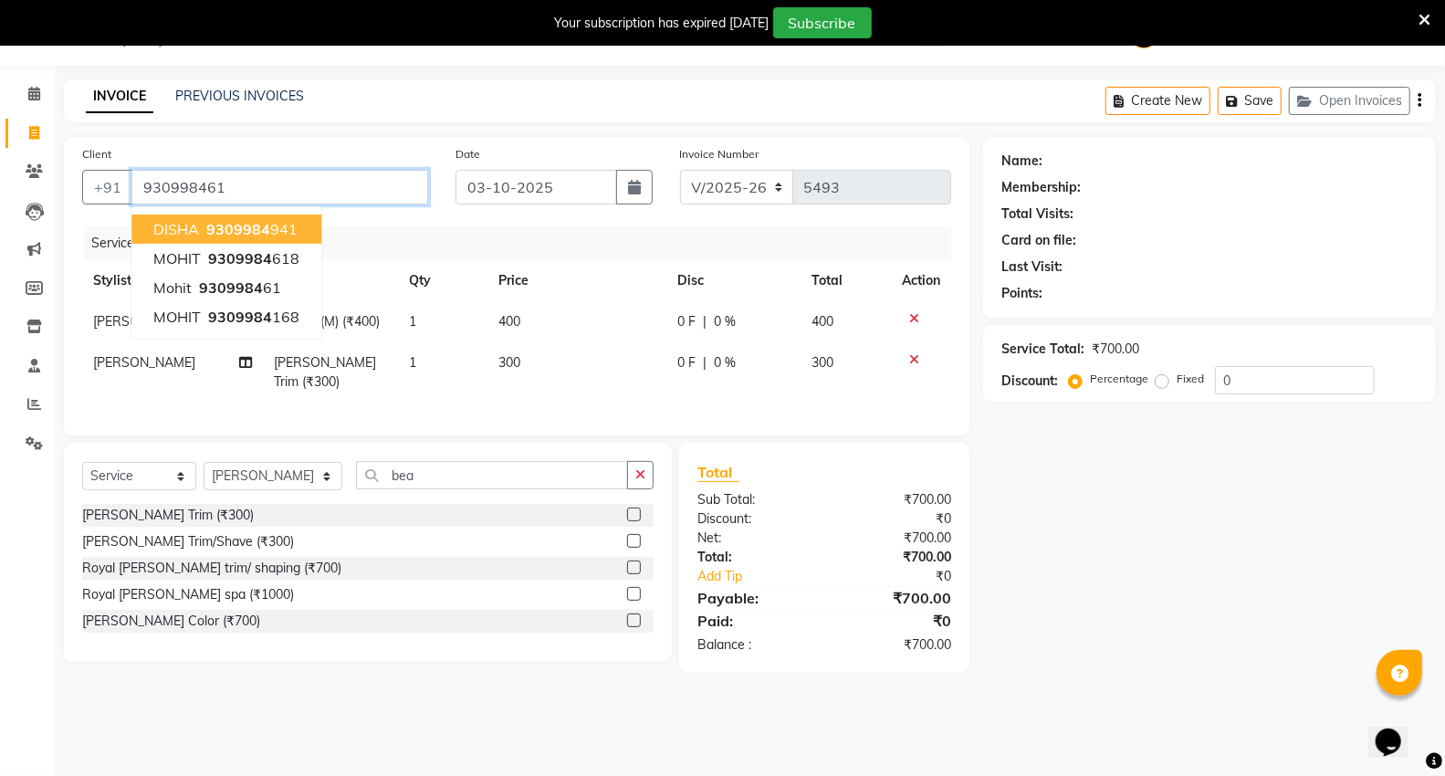
type input "930998461"
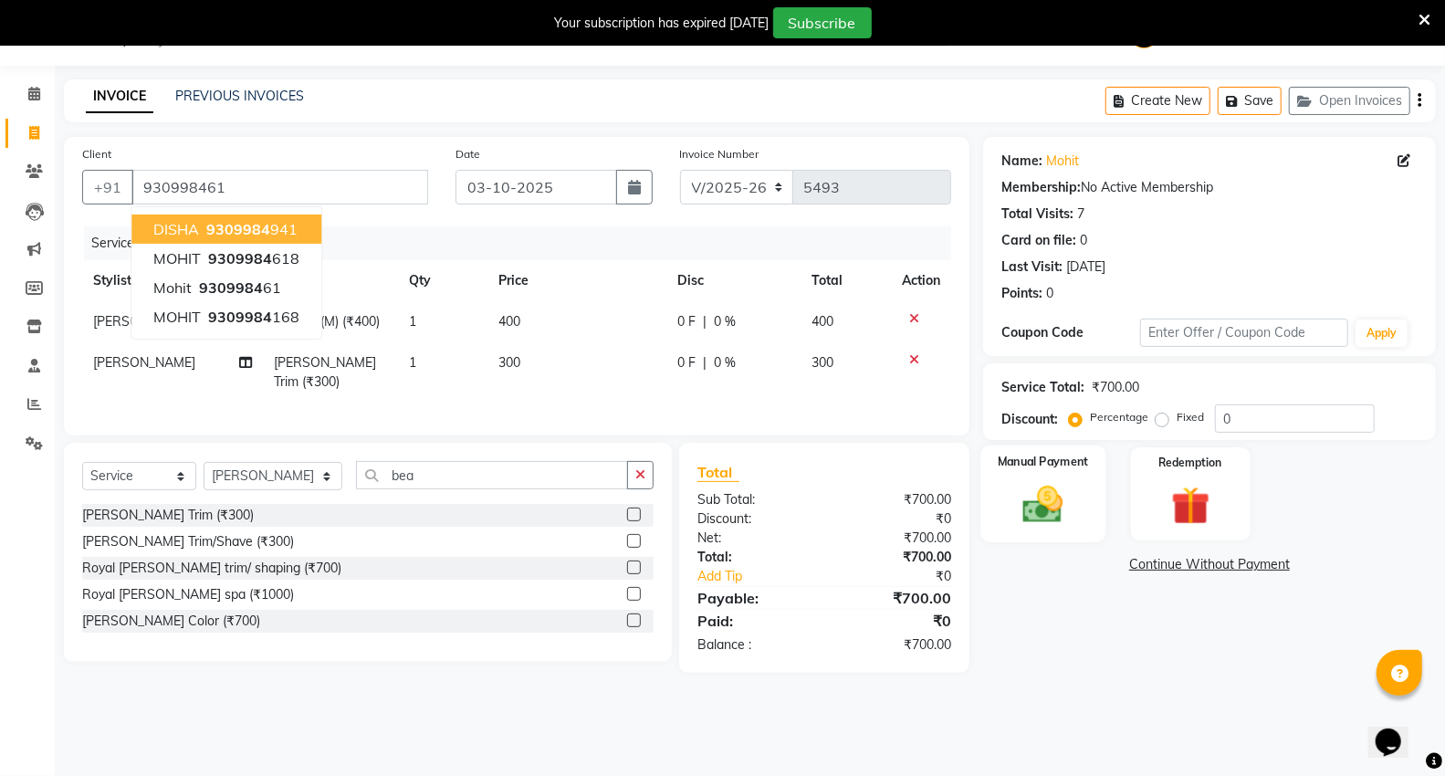
click at [1028, 497] on img at bounding box center [1043, 504] width 65 height 47
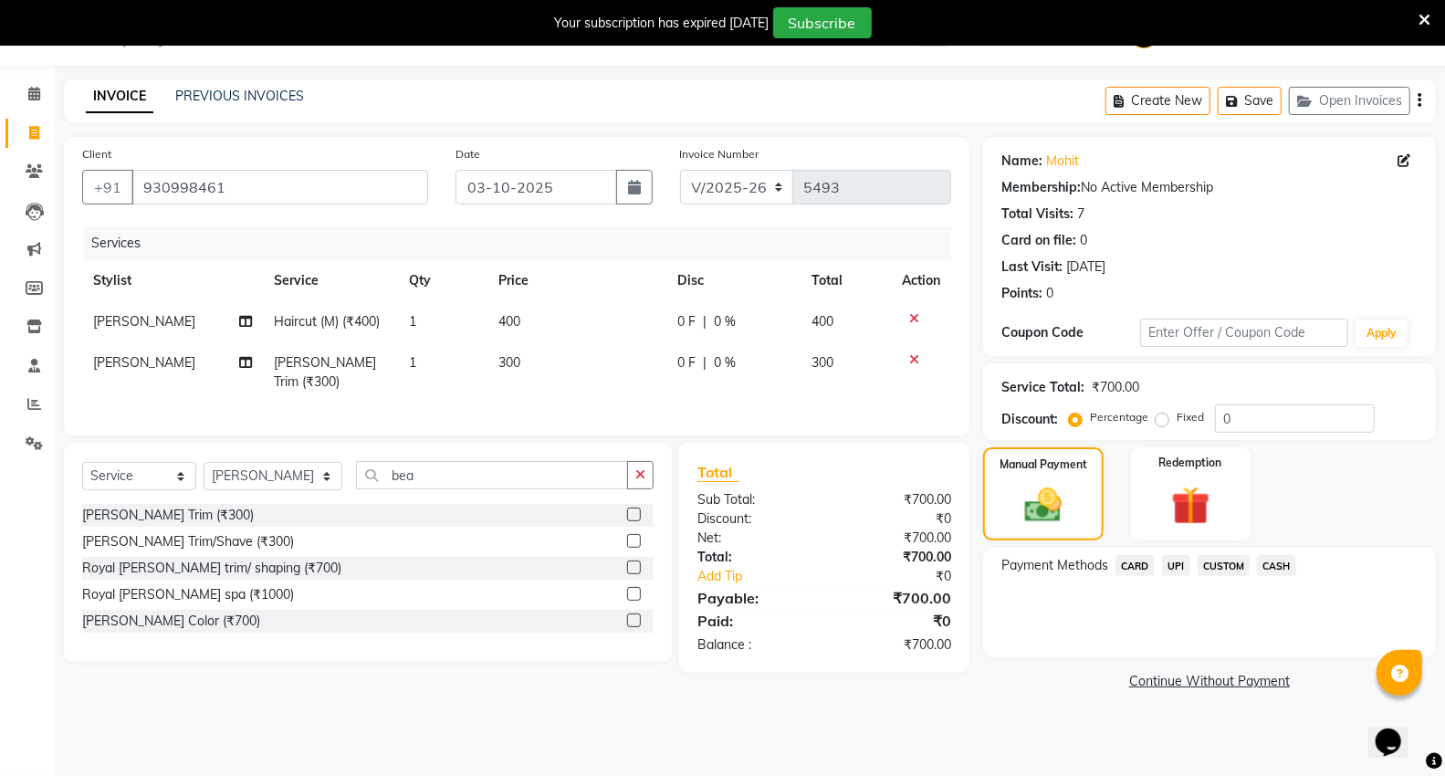
click at [1285, 569] on span "CASH" at bounding box center [1276, 565] width 39 height 21
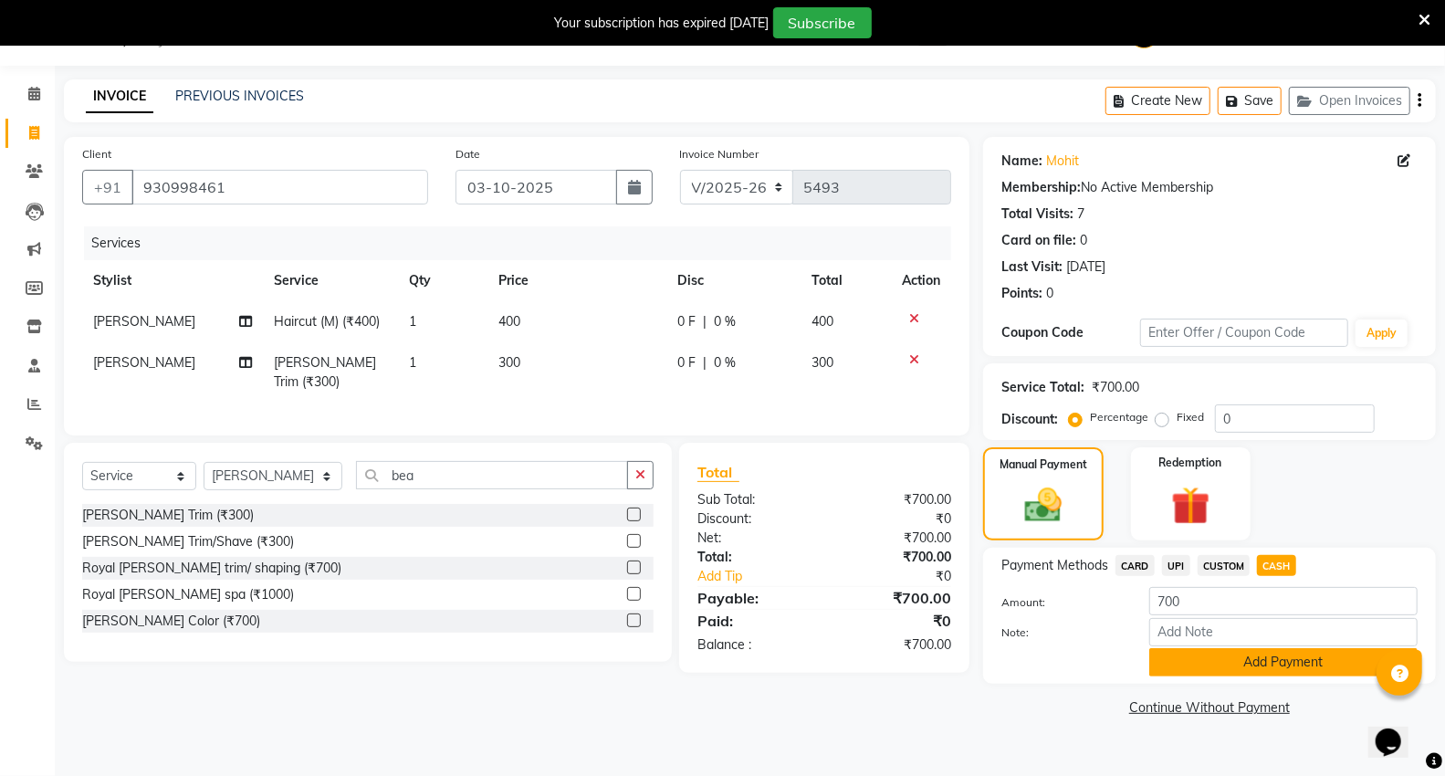
click at [1234, 665] on button "Add Payment" at bounding box center [1284, 662] width 268 height 28
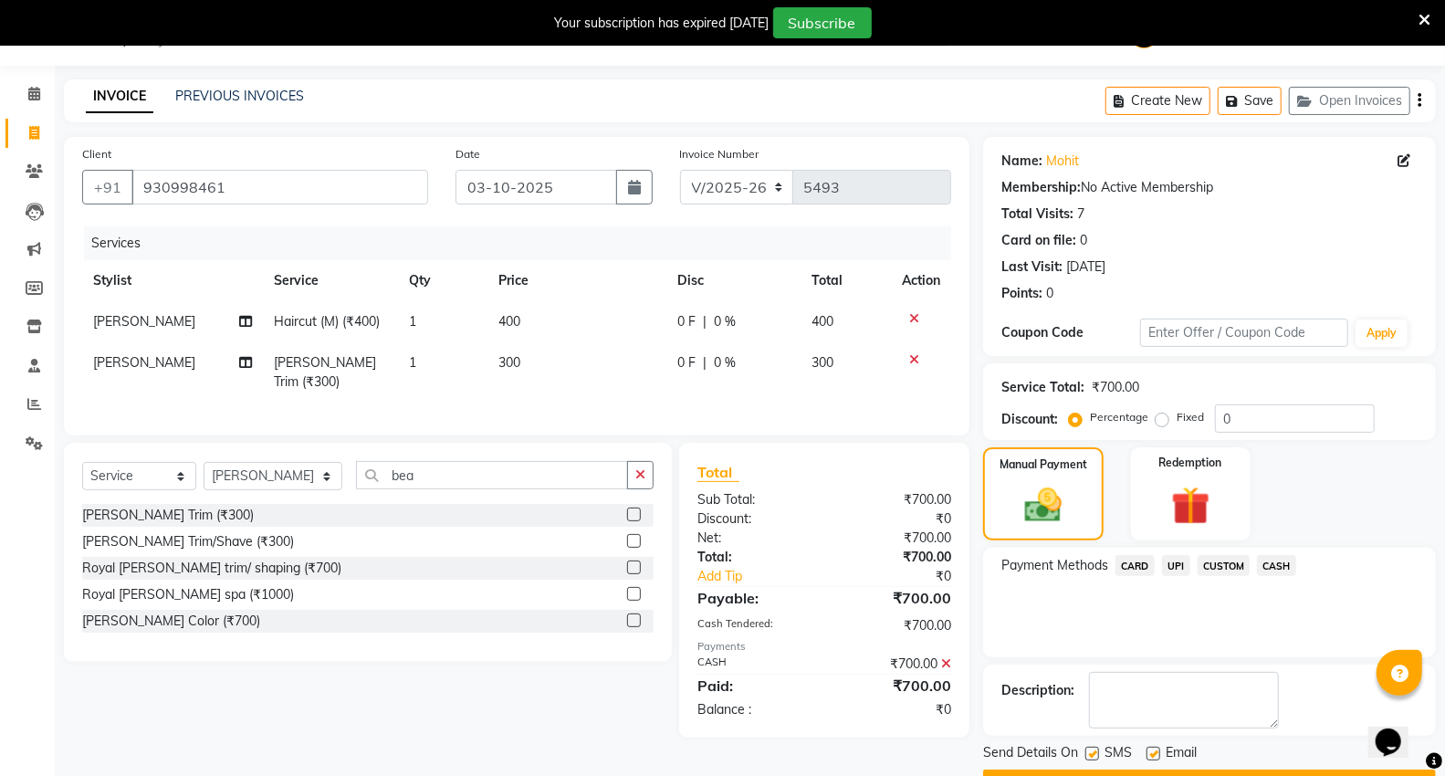
scroll to position [95, 0]
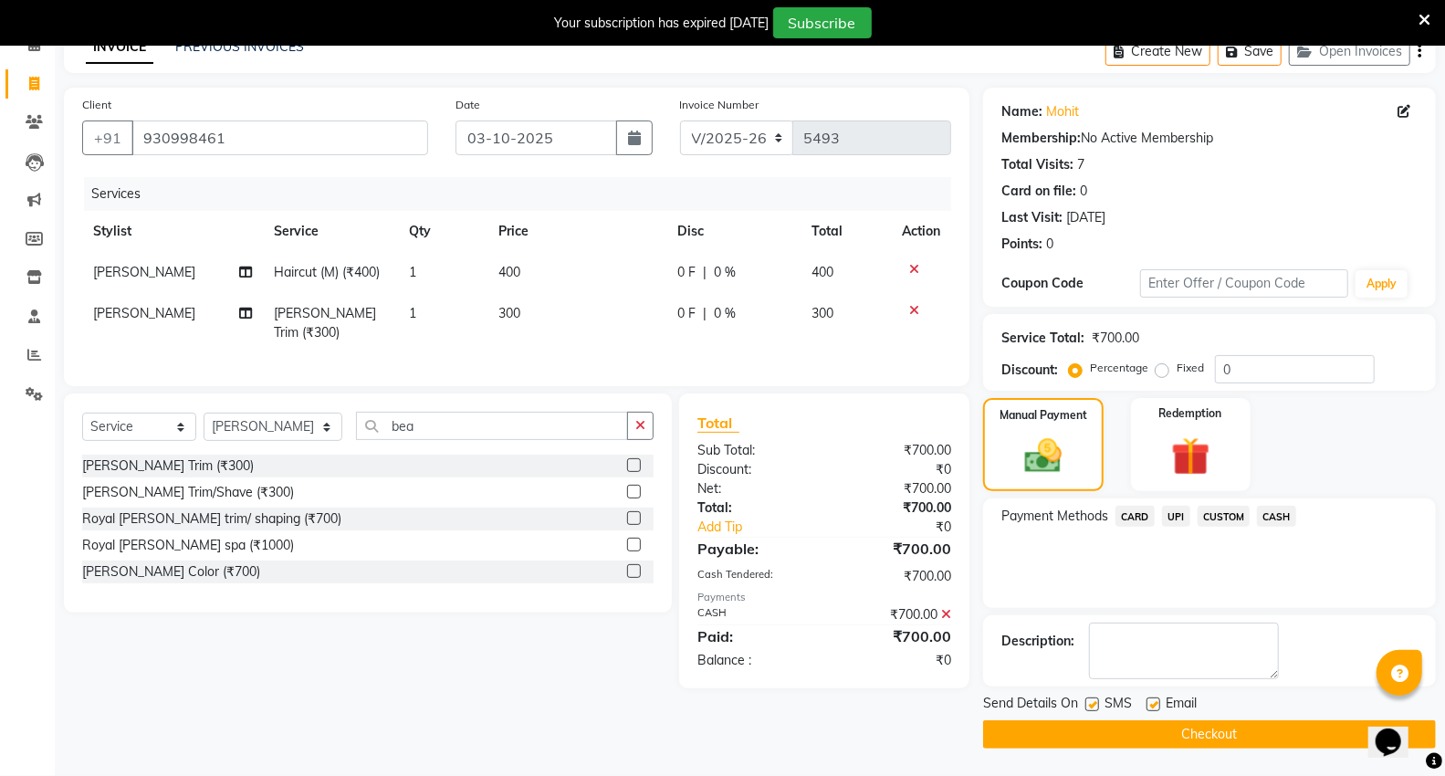
click at [992, 741] on button "Checkout" at bounding box center [1209, 734] width 453 height 28
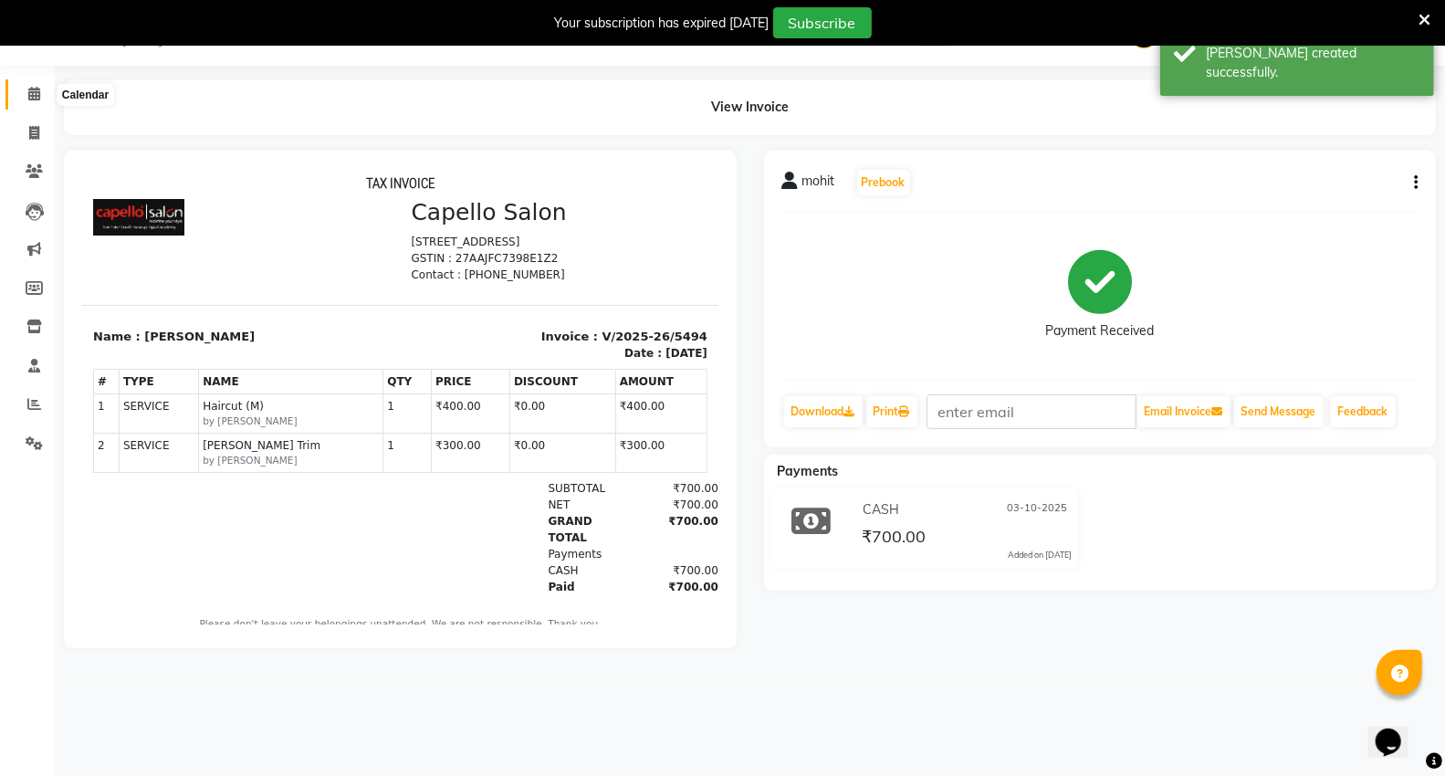
click at [29, 89] on icon at bounding box center [34, 94] width 12 height 14
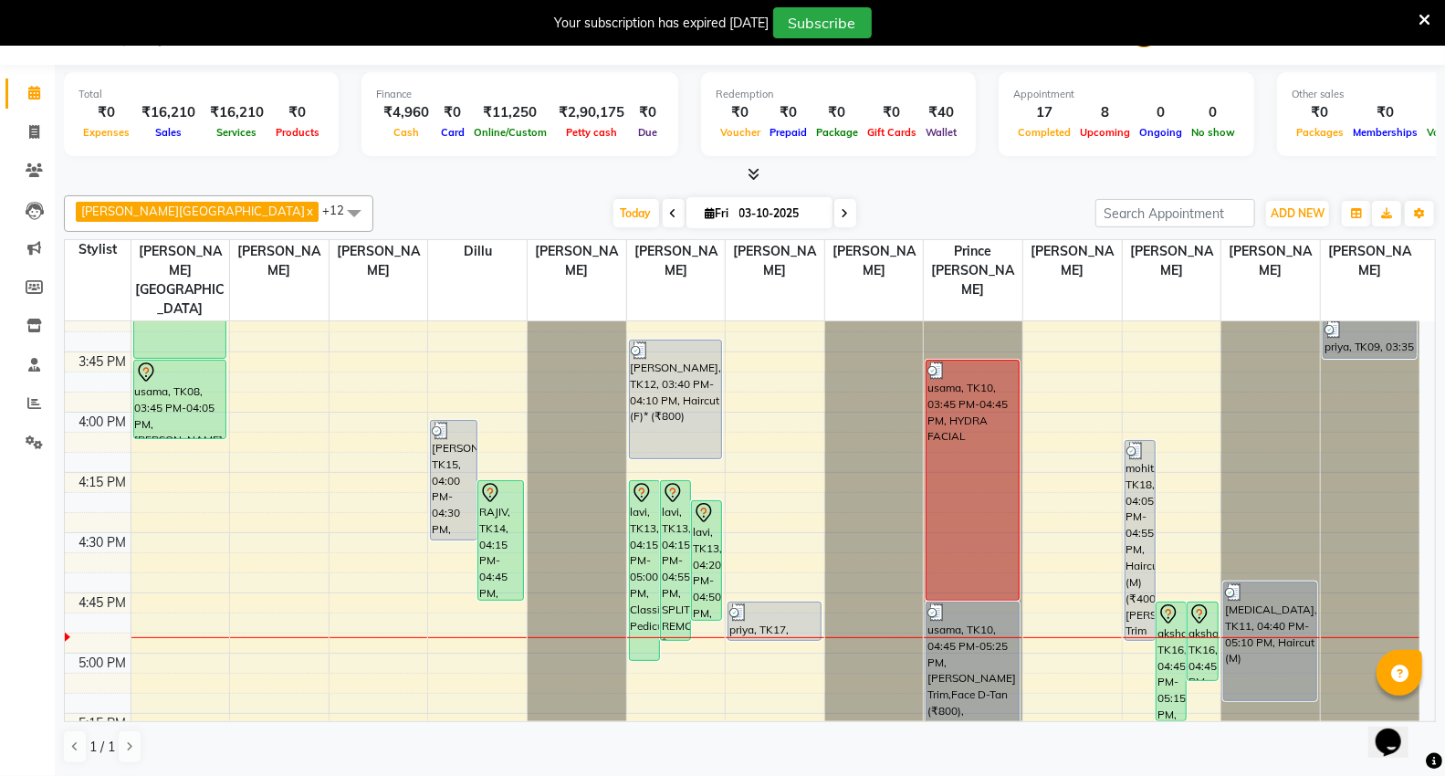
scroll to position [1724, 0]
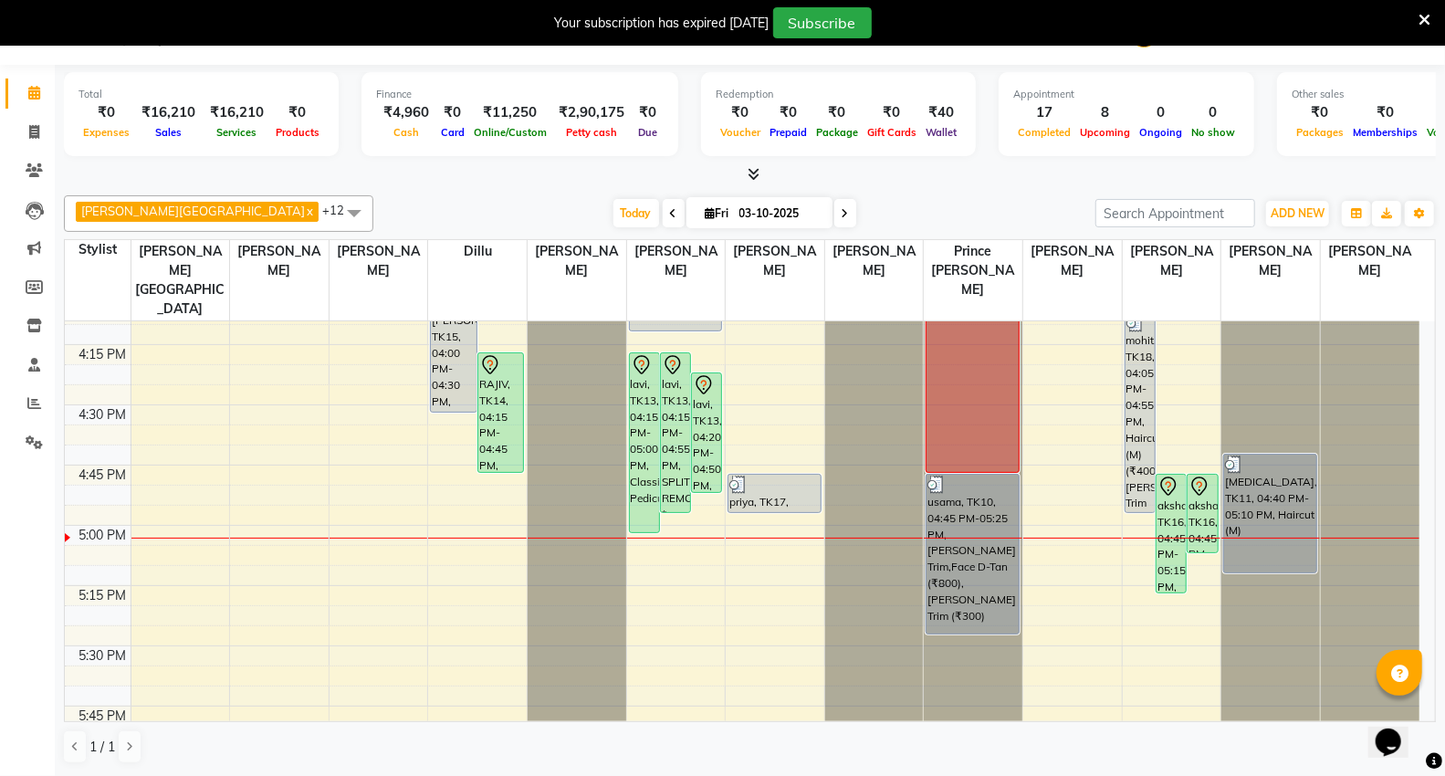
click at [752, 169] on icon at bounding box center [754, 174] width 12 height 14
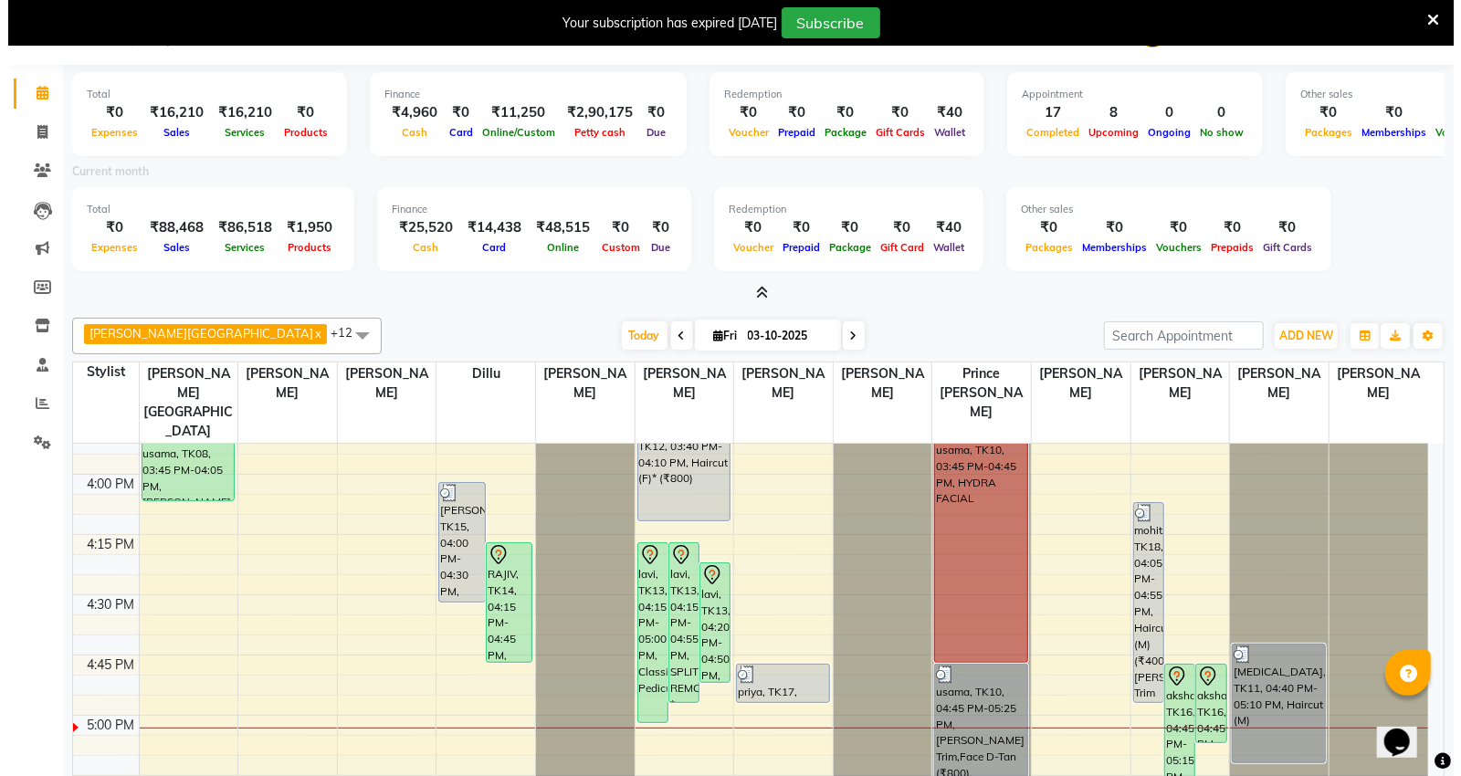
scroll to position [1826, 0]
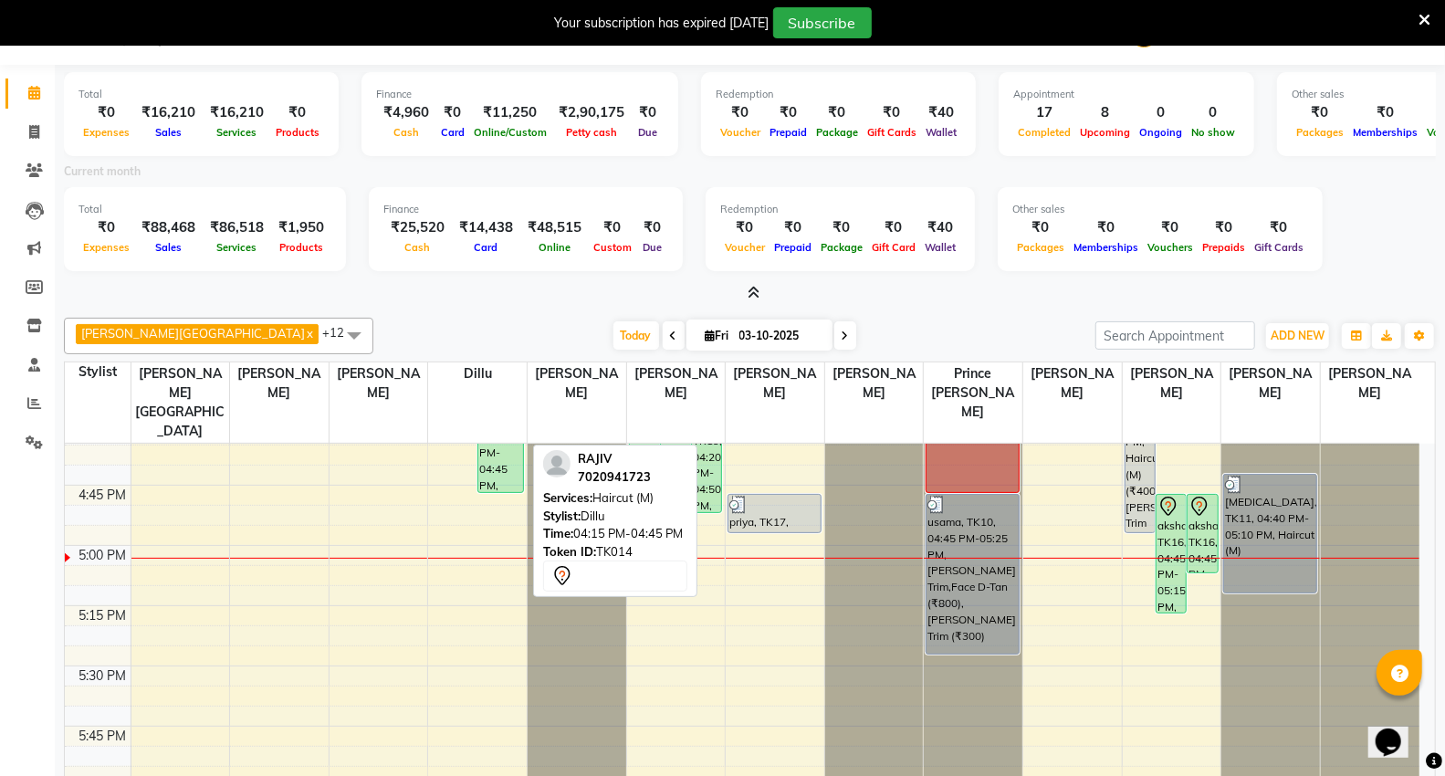
click at [488, 439] on div "RAJIV, TK14, 04:15 PM-04:45 PM, Haircut (M)" at bounding box center [500, 432] width 45 height 119
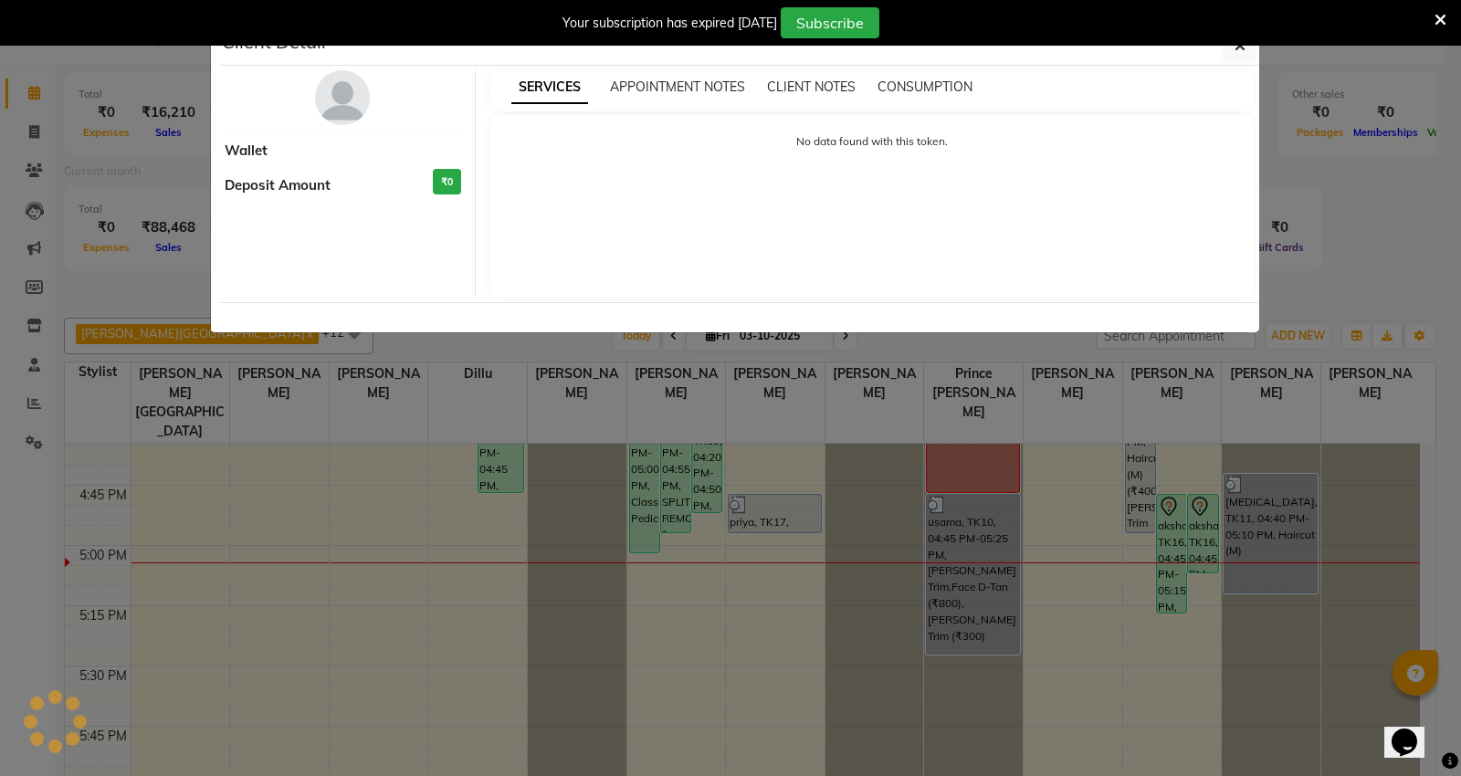
select select "7"
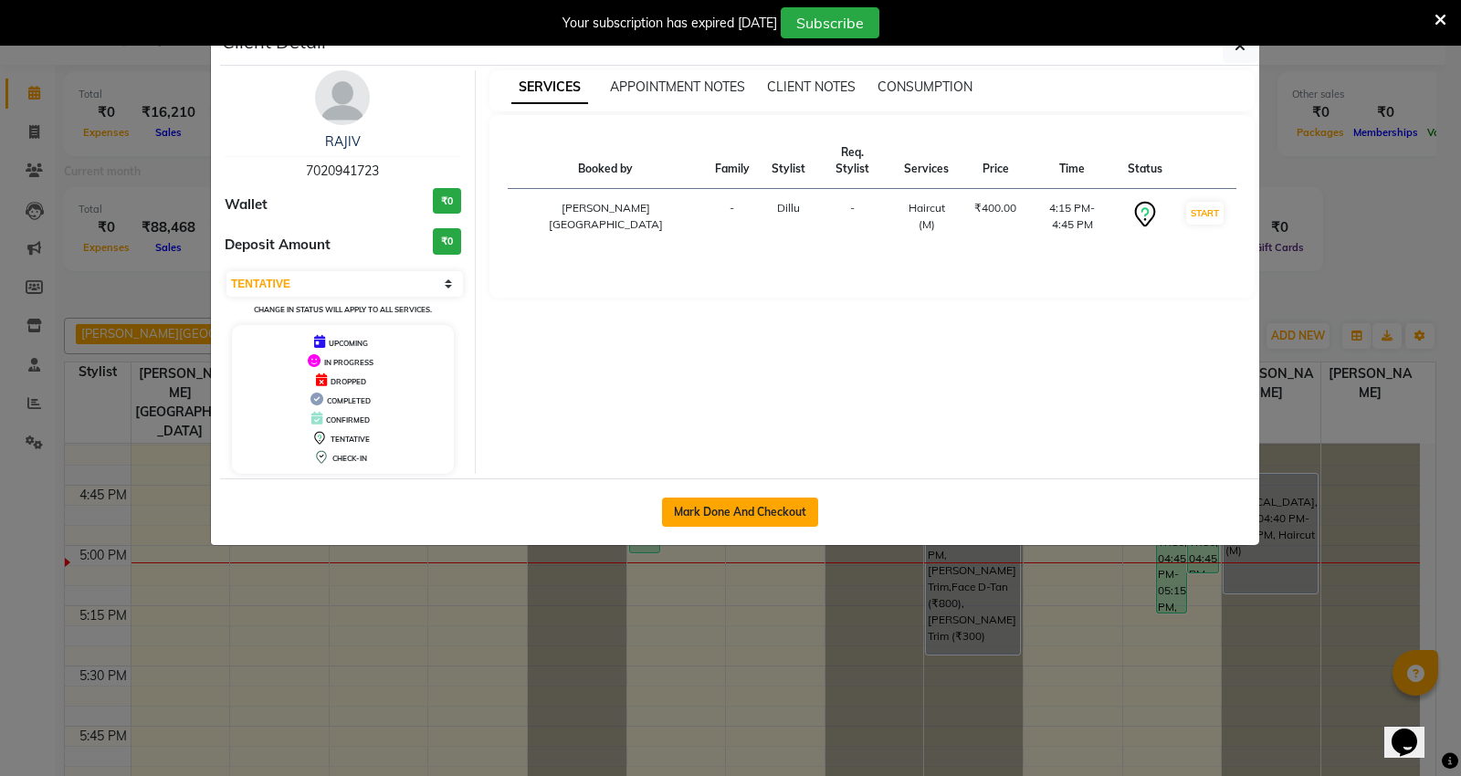
click at [768, 500] on button "Mark Done And Checkout" at bounding box center [740, 512] width 156 height 29
select select "848"
select select "service"
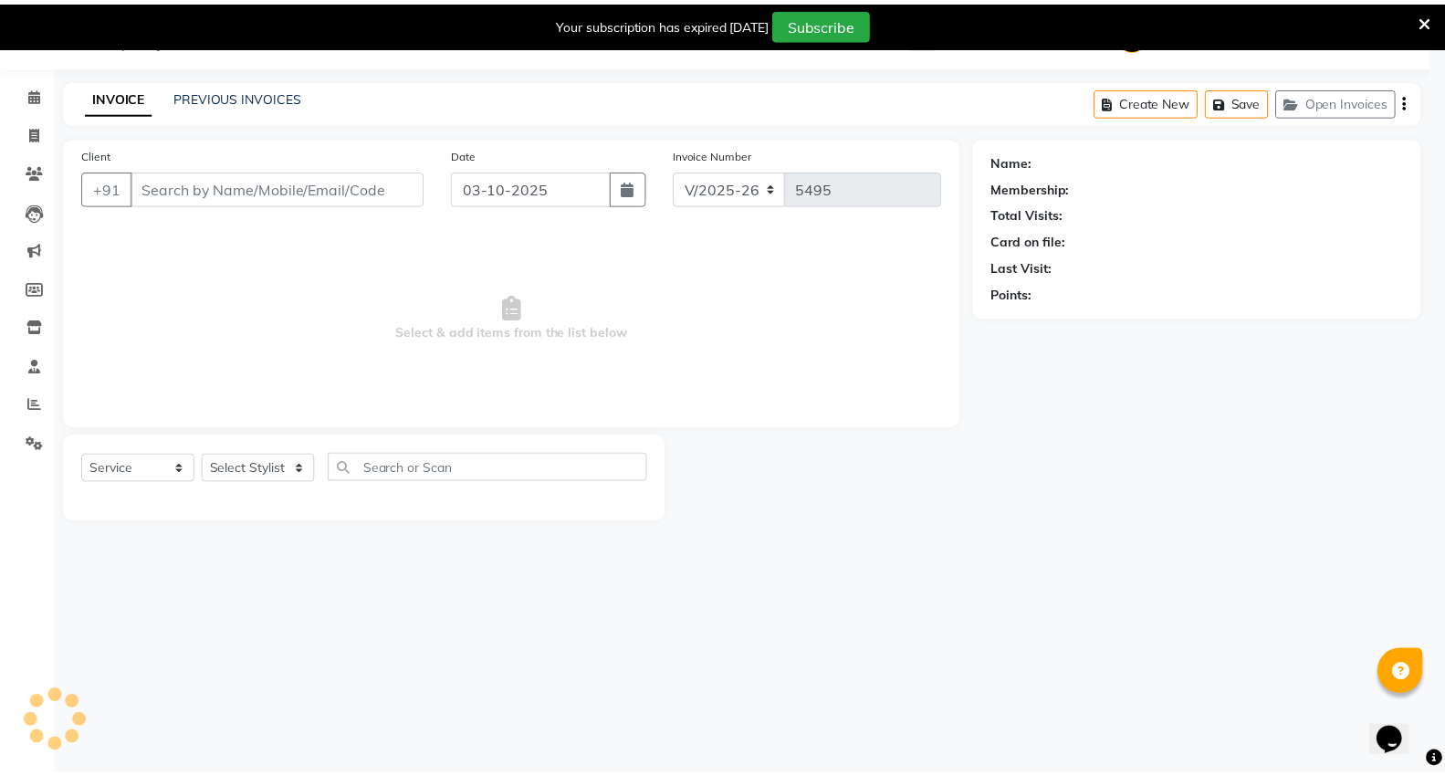
scroll to position [46, 0]
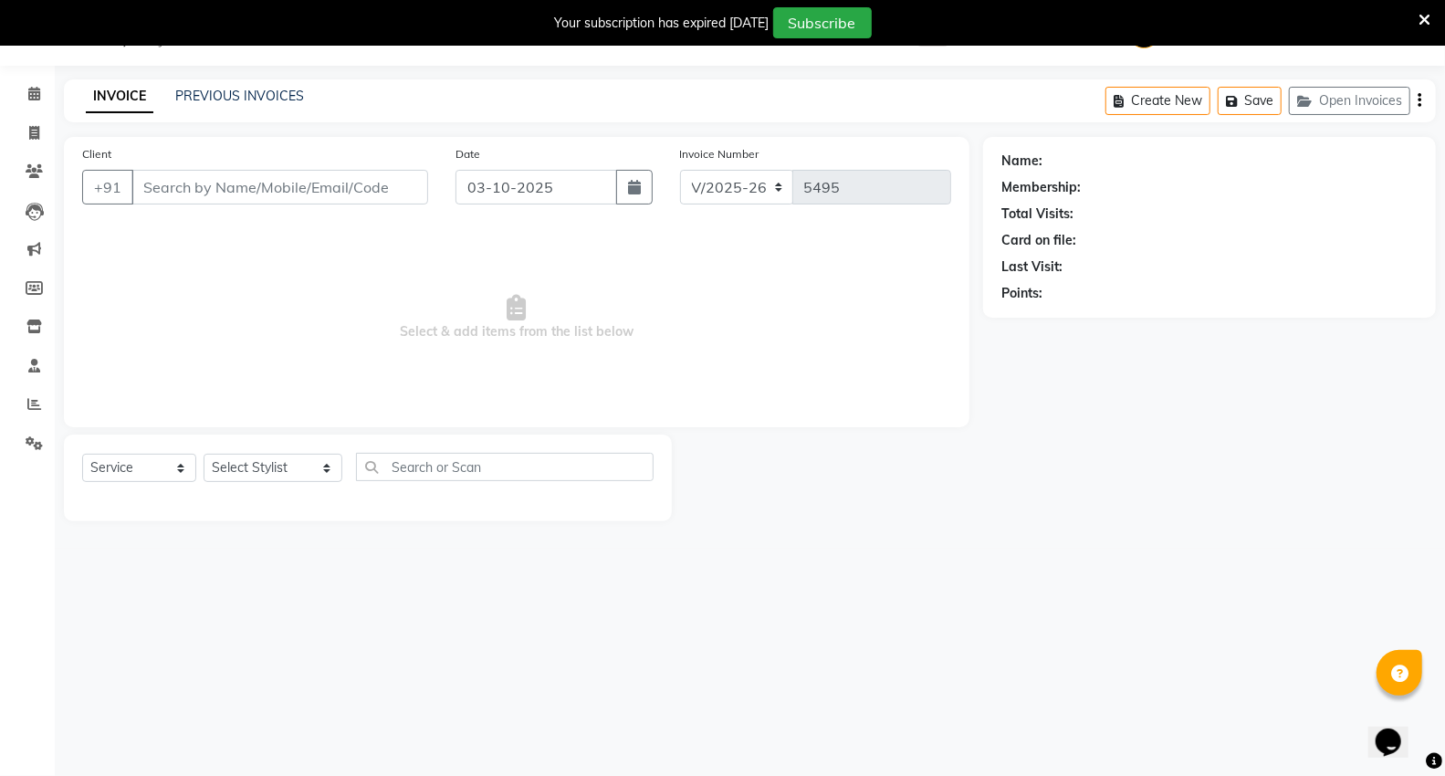
type input "7020941723"
select select "39201"
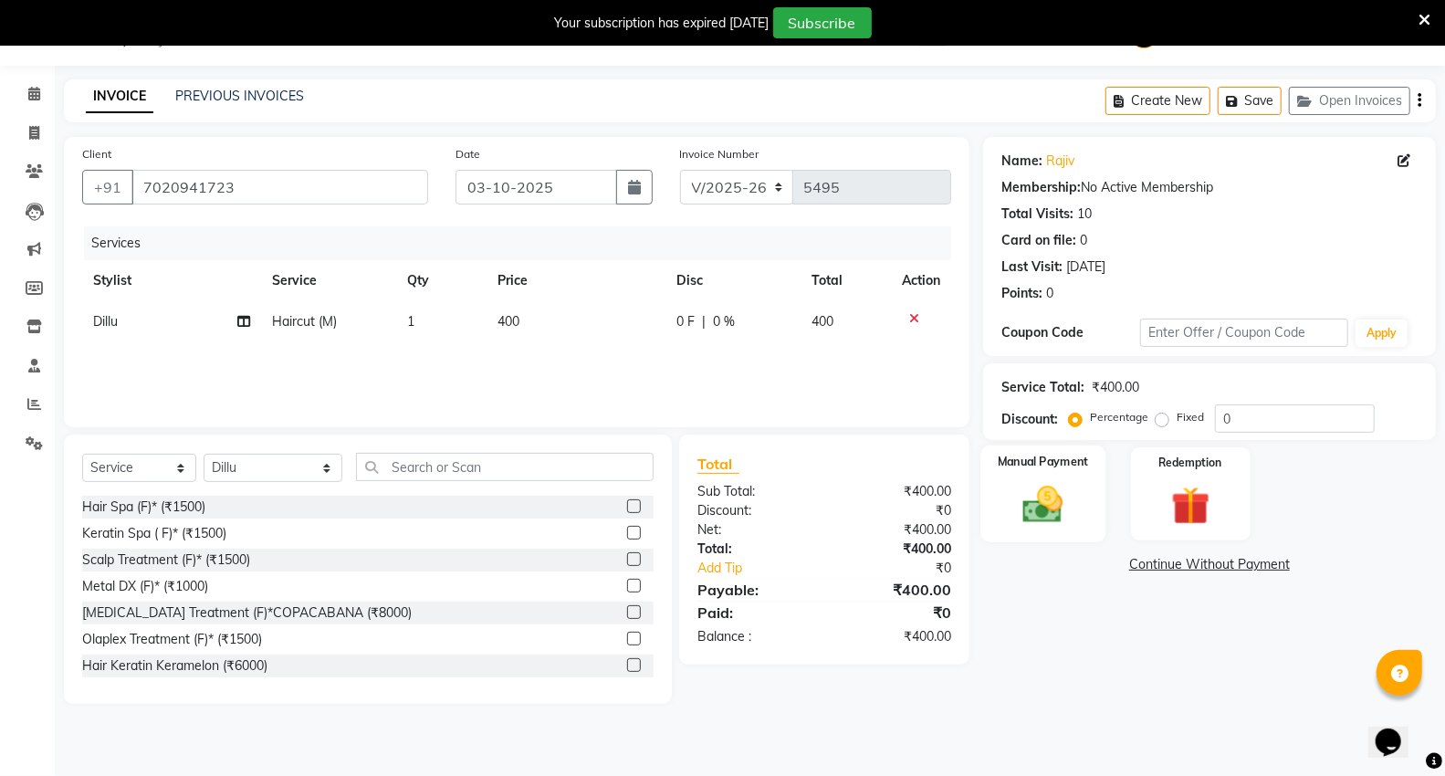
click at [1091, 506] on div "Manual Payment" at bounding box center [1043, 495] width 125 height 98
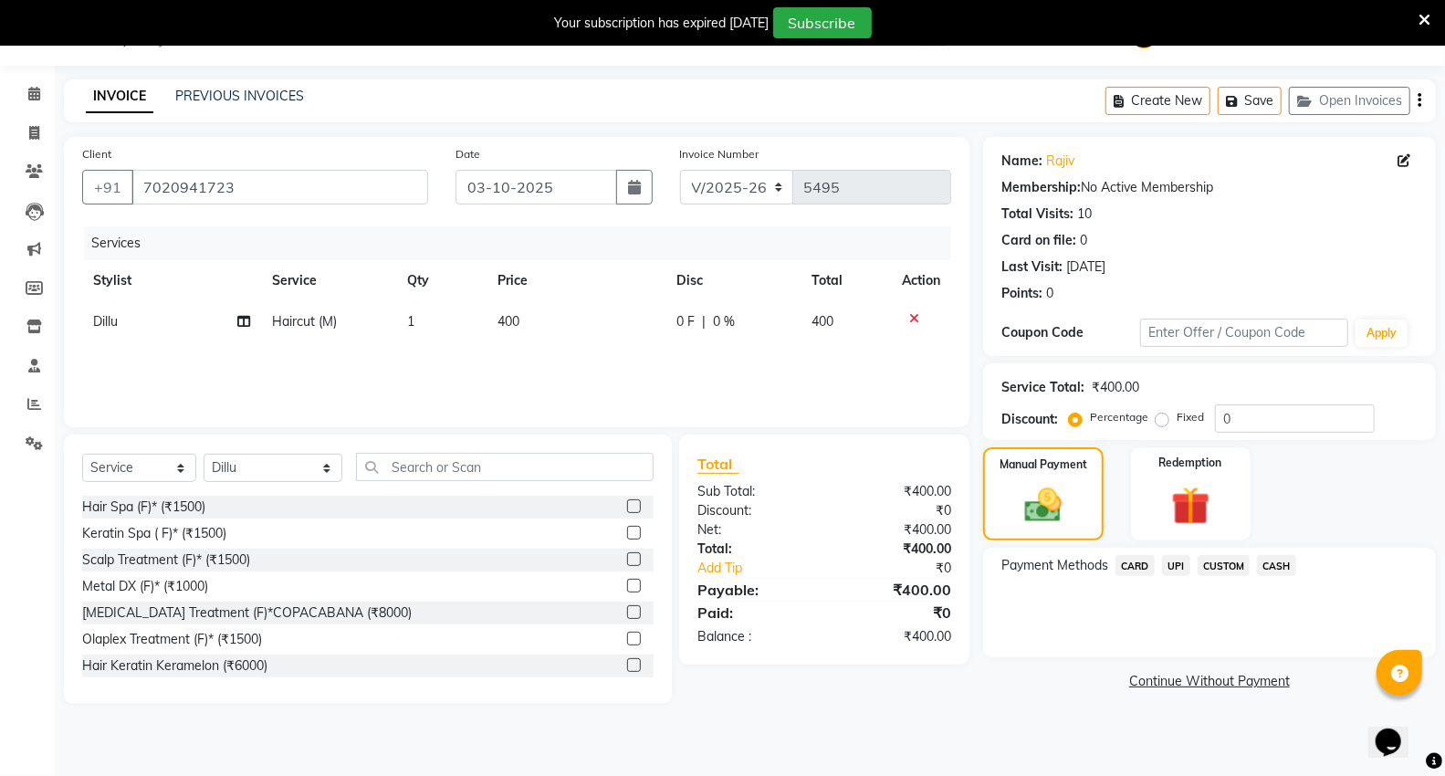
click at [1272, 568] on span "CASH" at bounding box center [1276, 565] width 39 height 21
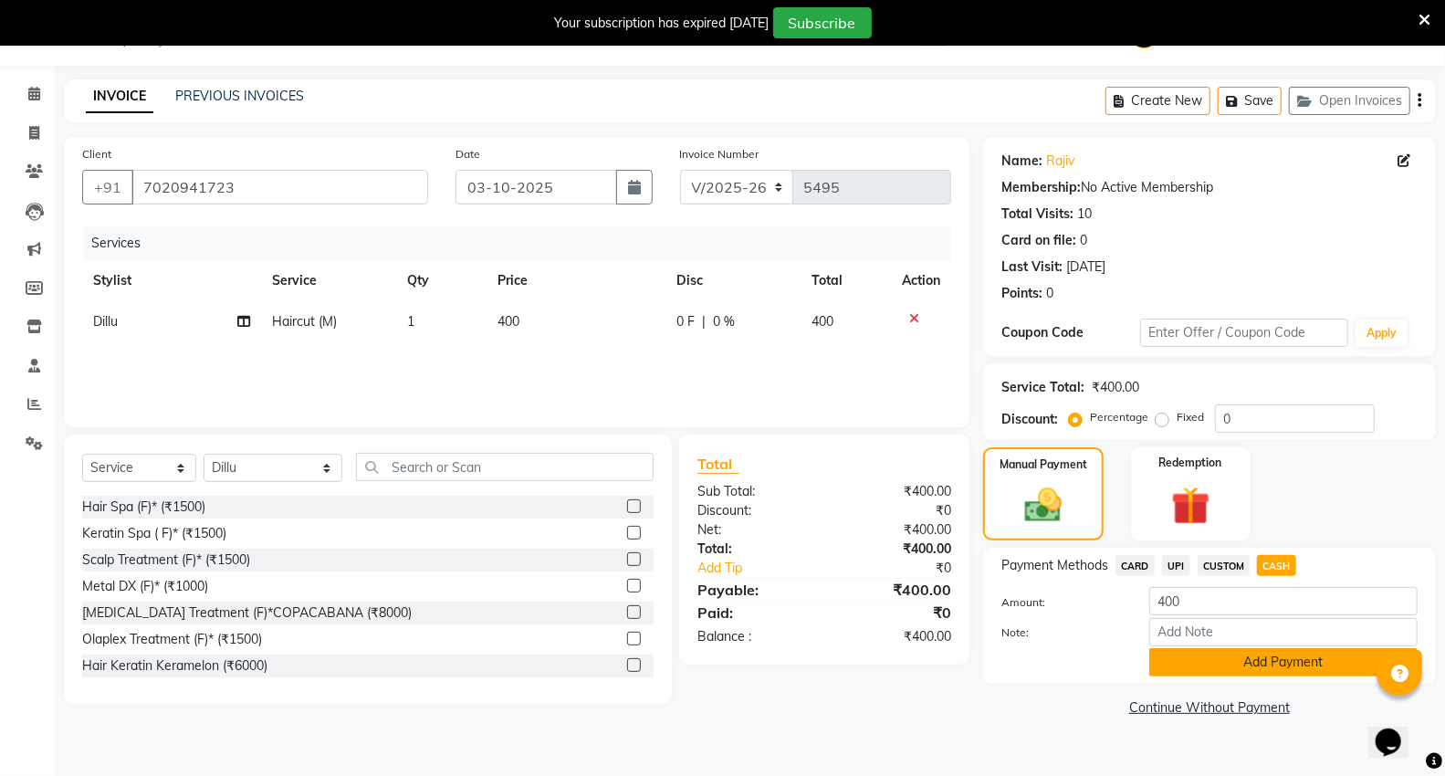
click at [1213, 652] on button "Add Payment" at bounding box center [1284, 662] width 268 height 28
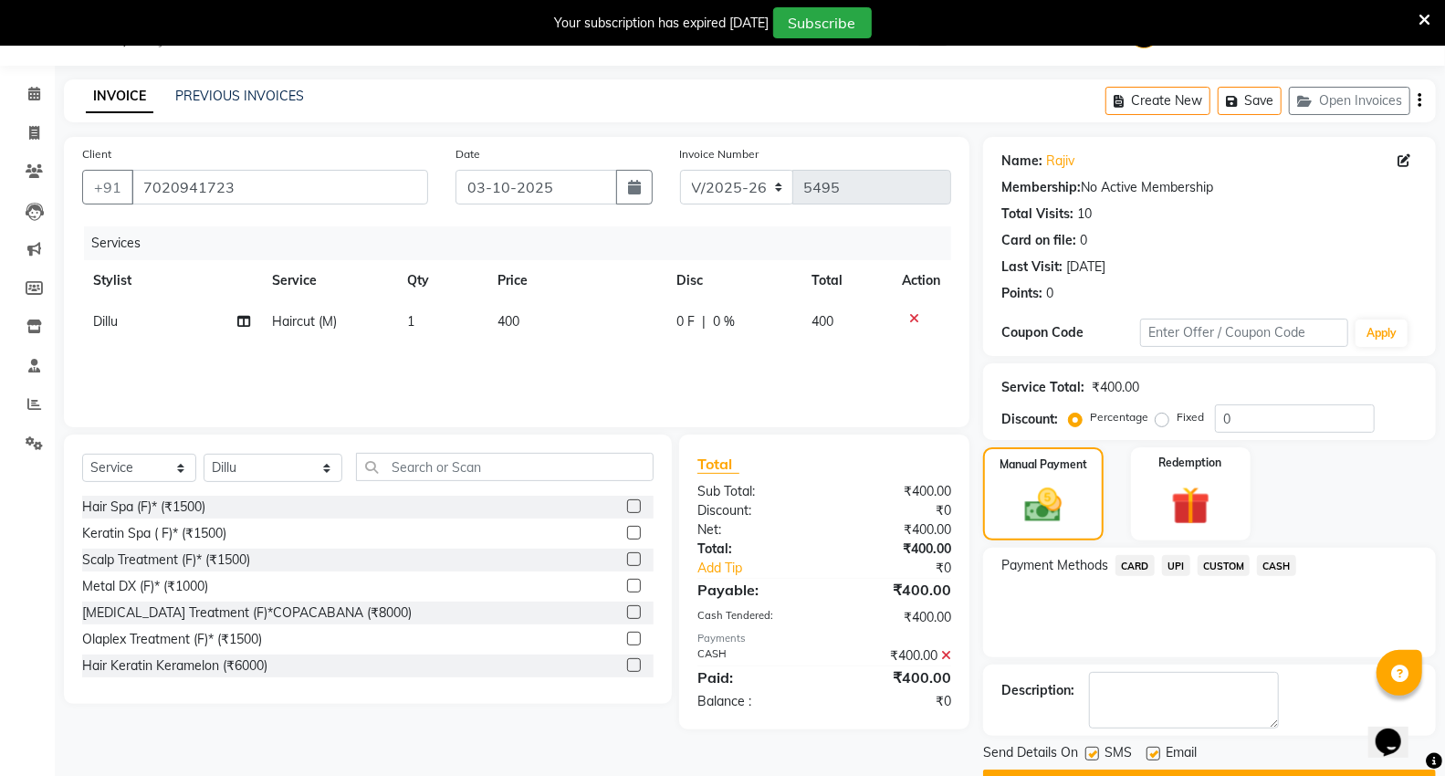
scroll to position [95, 0]
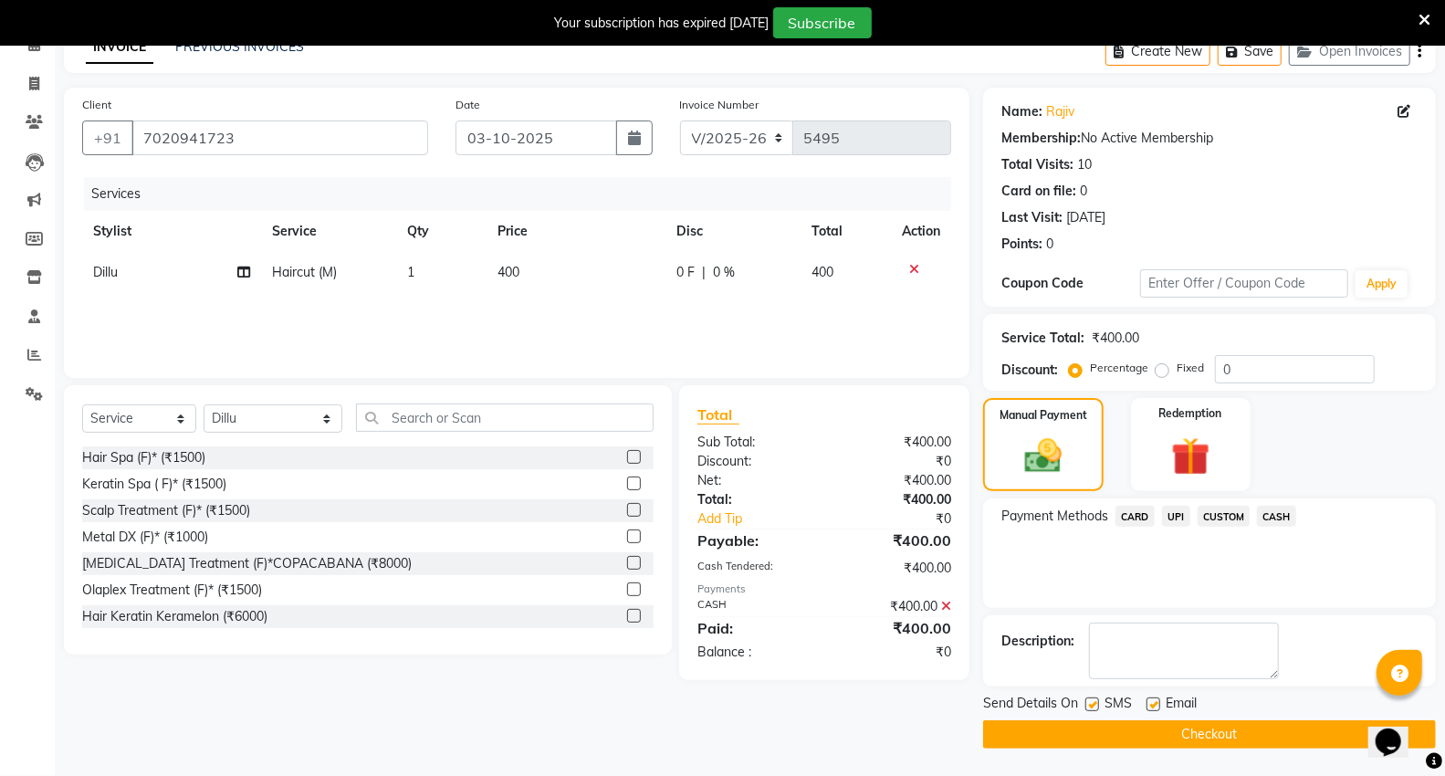
click at [1127, 732] on button "Checkout" at bounding box center [1209, 734] width 453 height 28
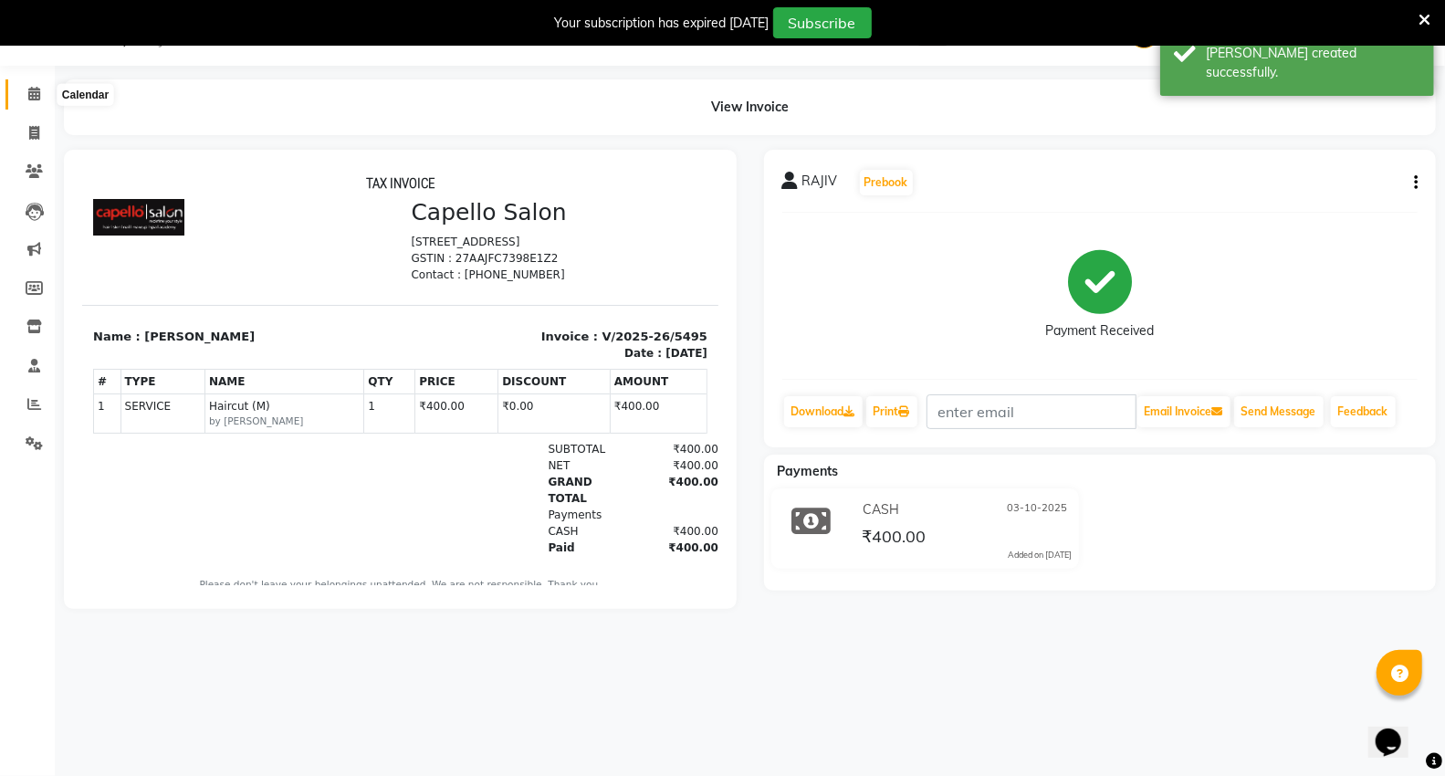
click at [38, 95] on icon at bounding box center [34, 94] width 12 height 14
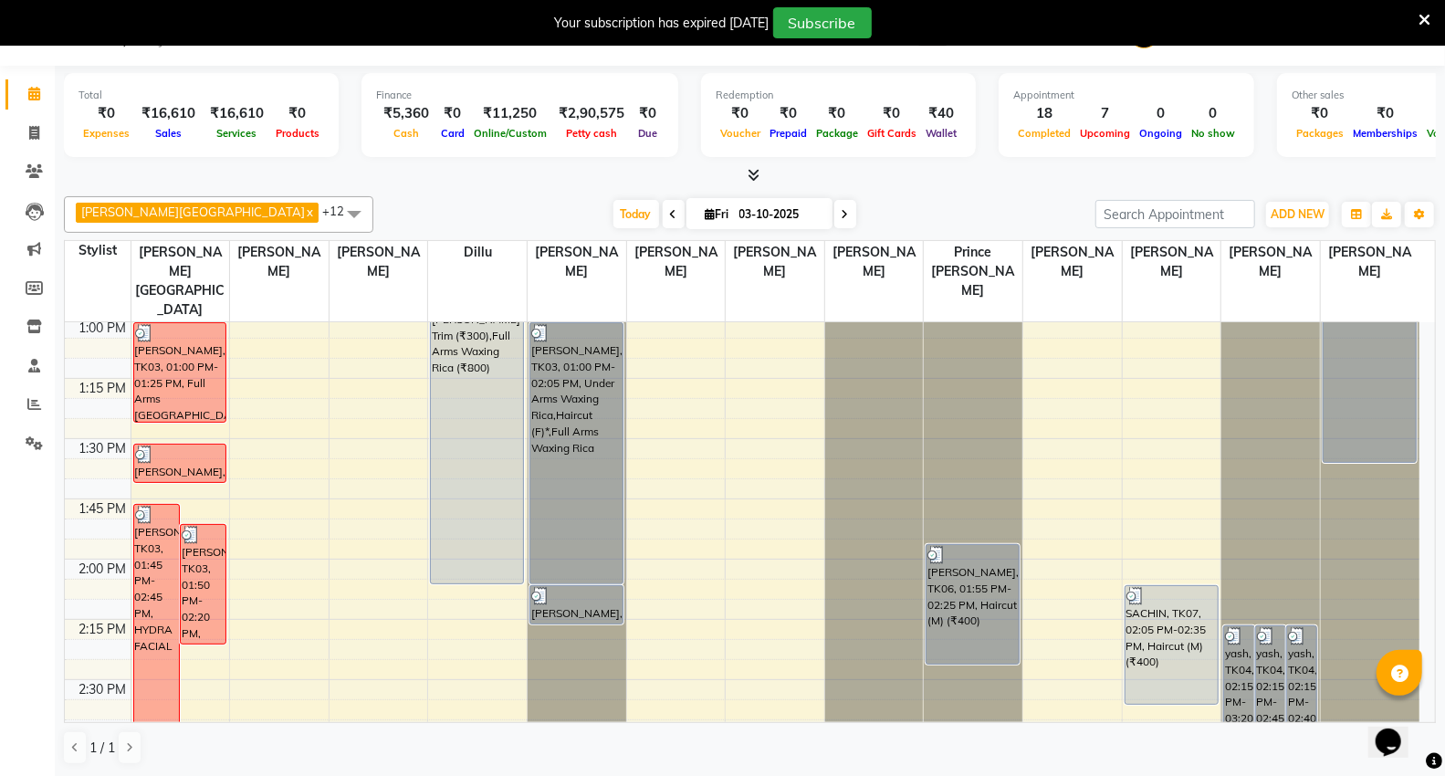
scroll to position [1014, 0]
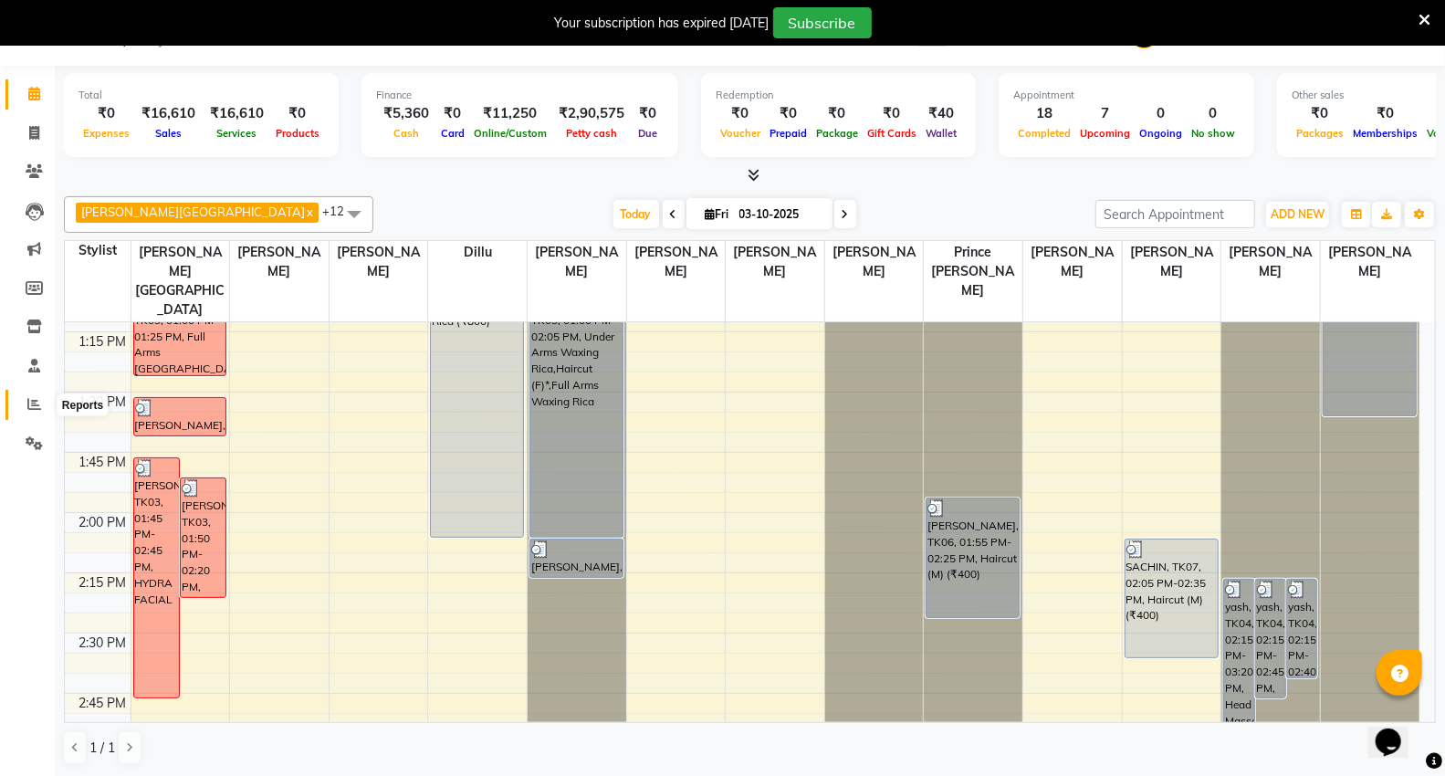
click at [29, 408] on icon at bounding box center [34, 404] width 14 height 14
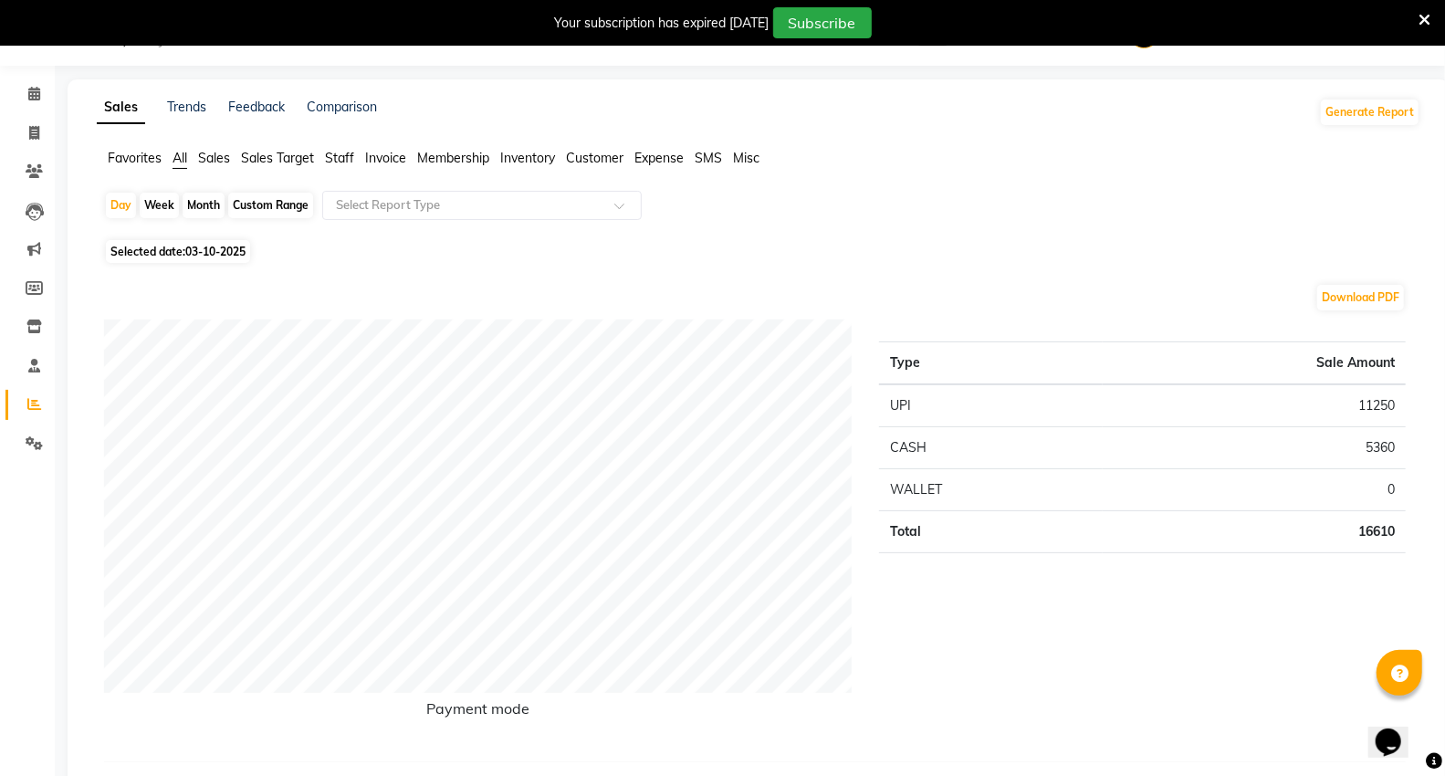
click at [194, 203] on div "Month" at bounding box center [204, 206] width 42 height 26
select select "10"
select select "2025"
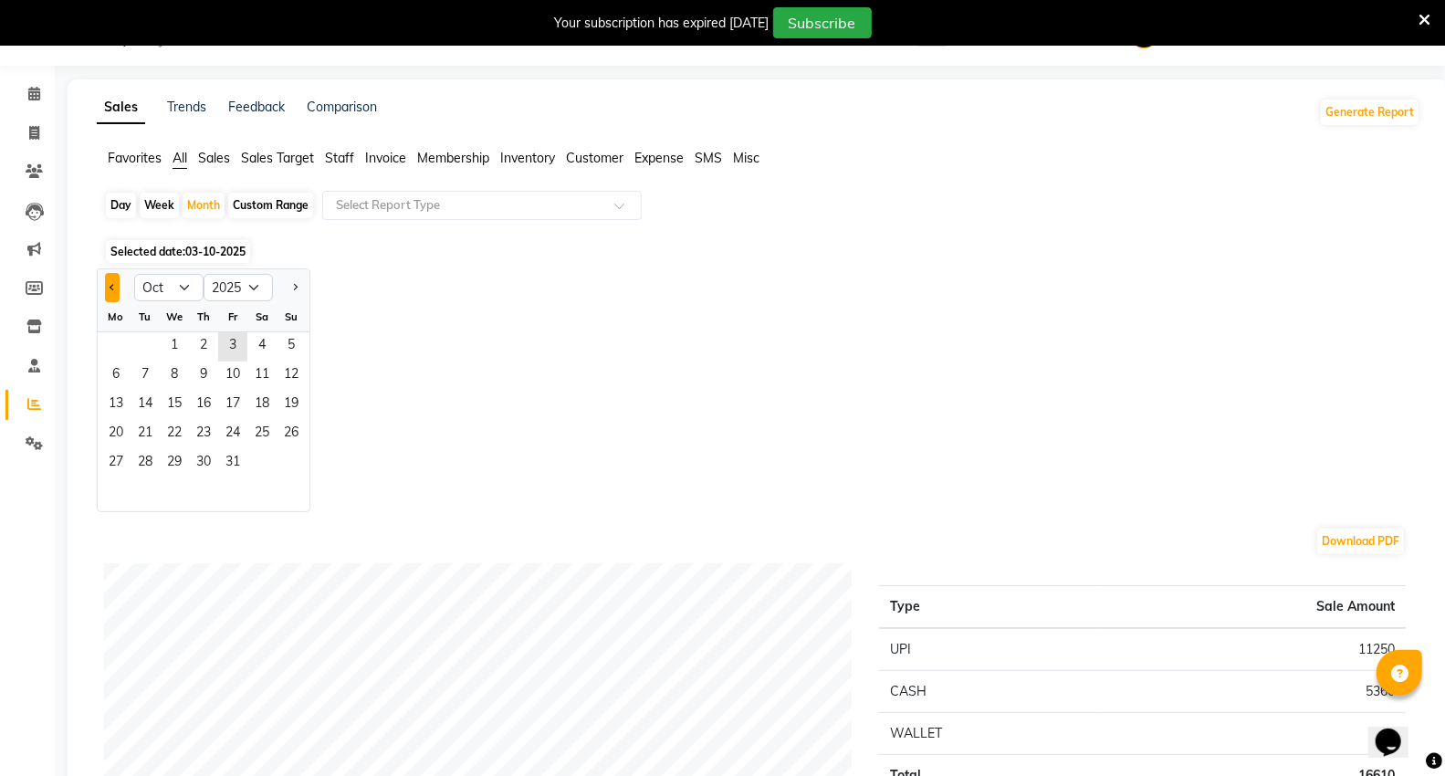
click at [116, 286] on span "Previous month" at bounding box center [113, 286] width 6 height 6
select select "9"
click at [115, 342] on span "1" at bounding box center [115, 346] width 29 height 29
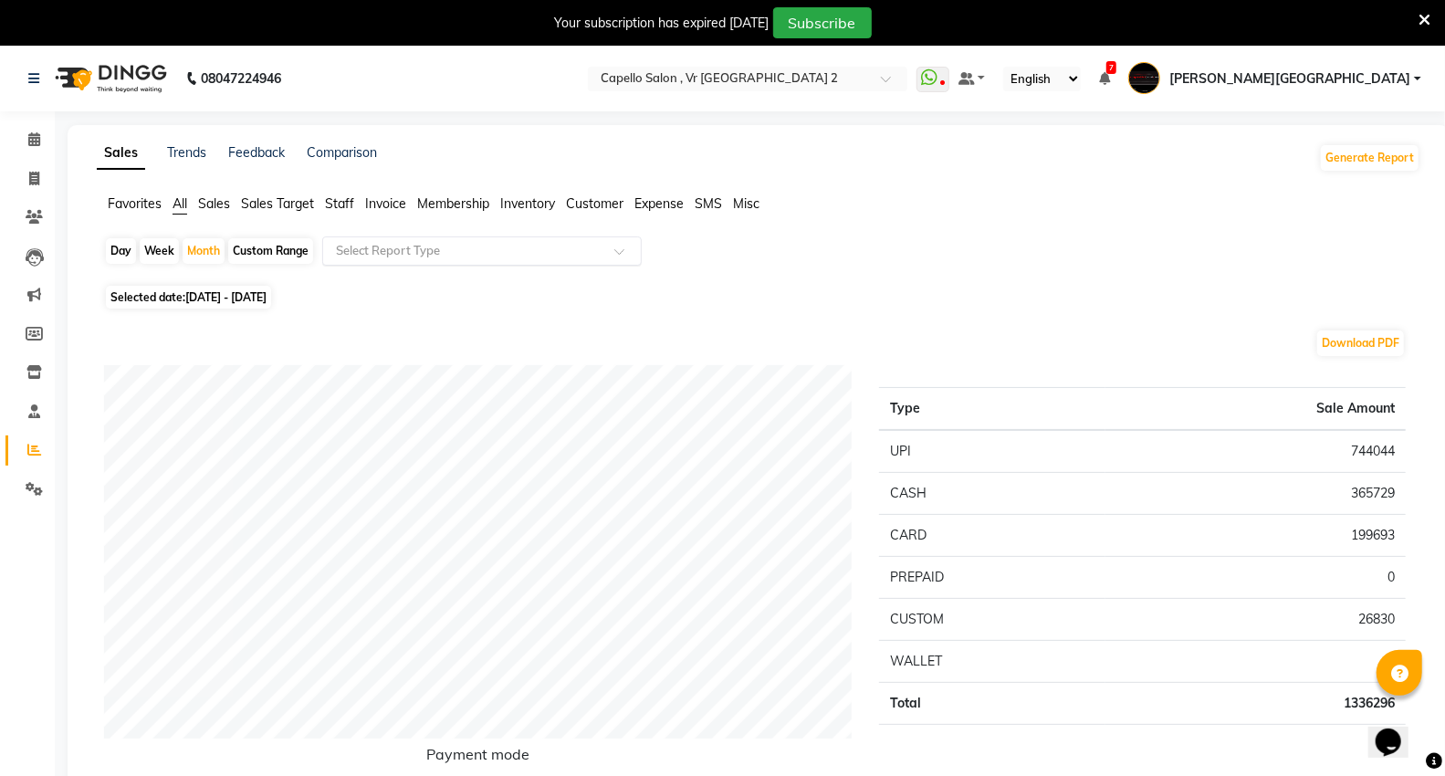
click at [387, 247] on input "text" at bounding box center [463, 251] width 263 height 18
click at [343, 199] on span "Staff" at bounding box center [339, 203] width 29 height 16
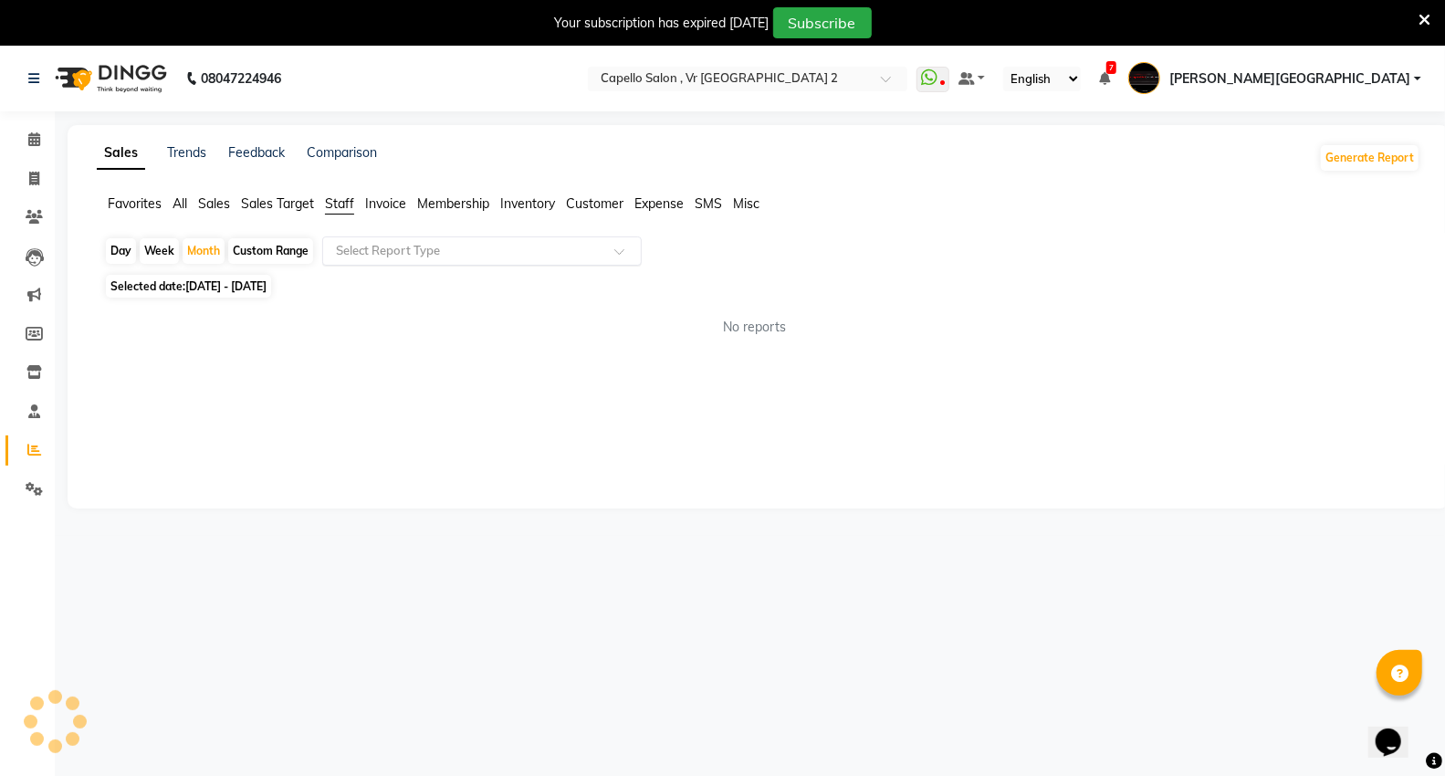
click at [367, 254] on input "text" at bounding box center [463, 251] width 263 height 18
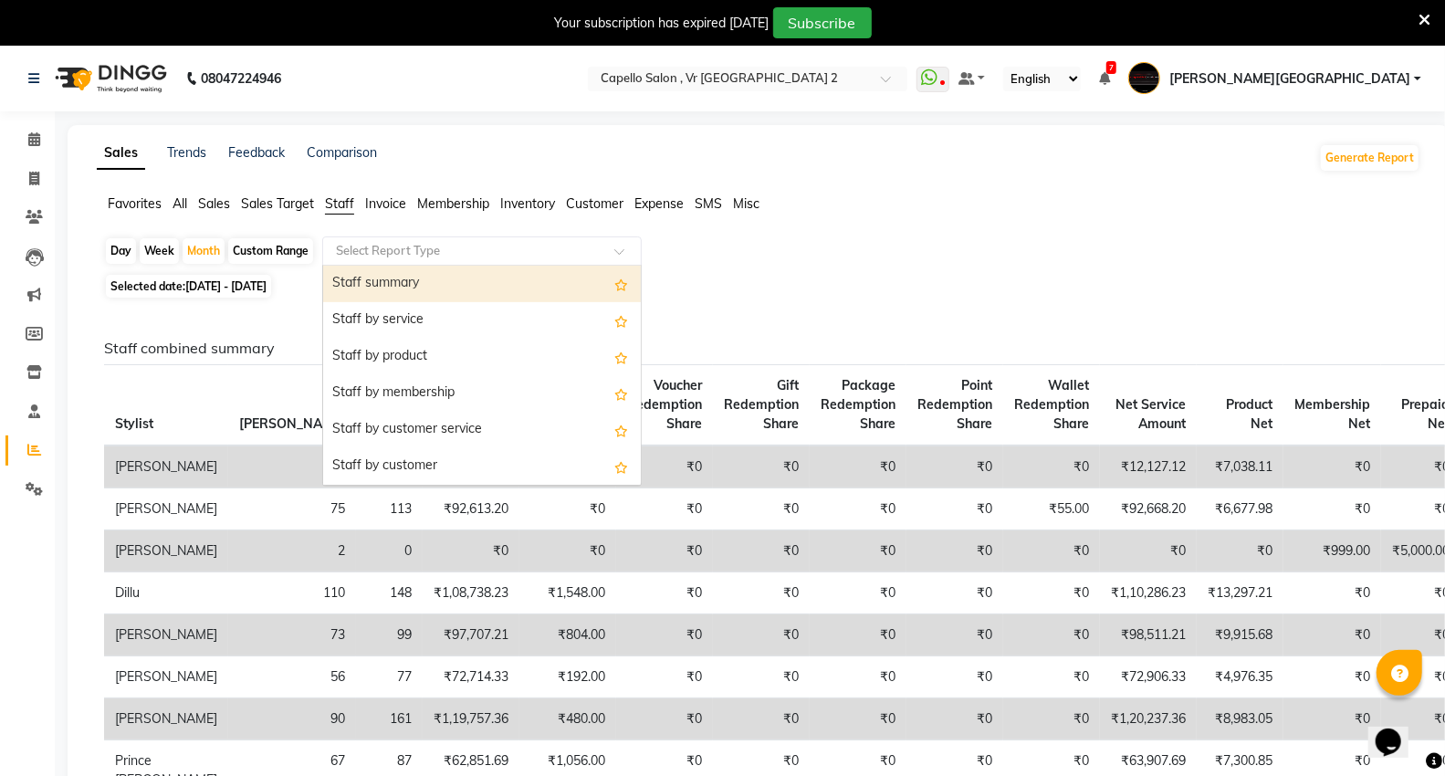
click at [378, 289] on div "Staff summary" at bounding box center [482, 284] width 318 height 37
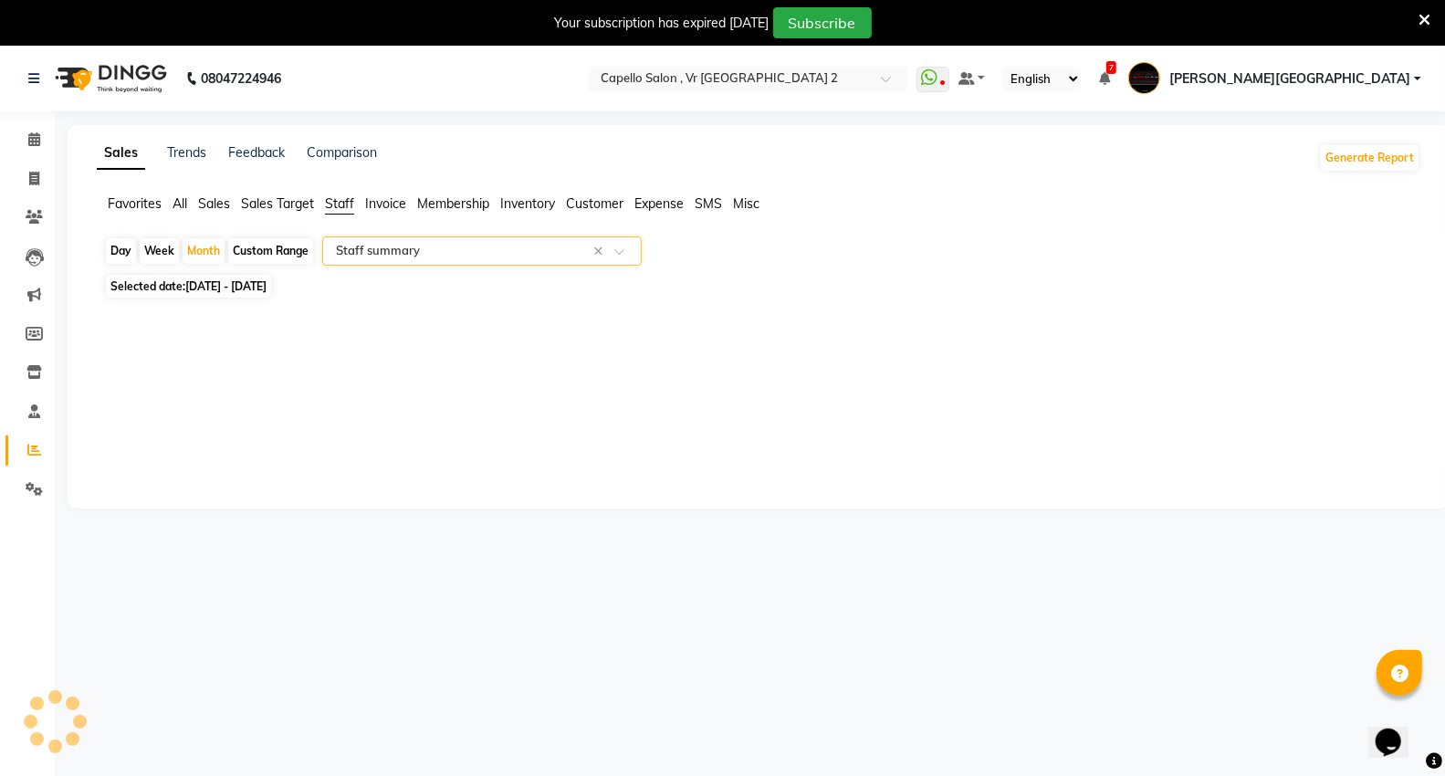
select select "full_report"
select select "csv"
click at [29, 179] on icon at bounding box center [34, 179] width 10 height 14
select select "service"
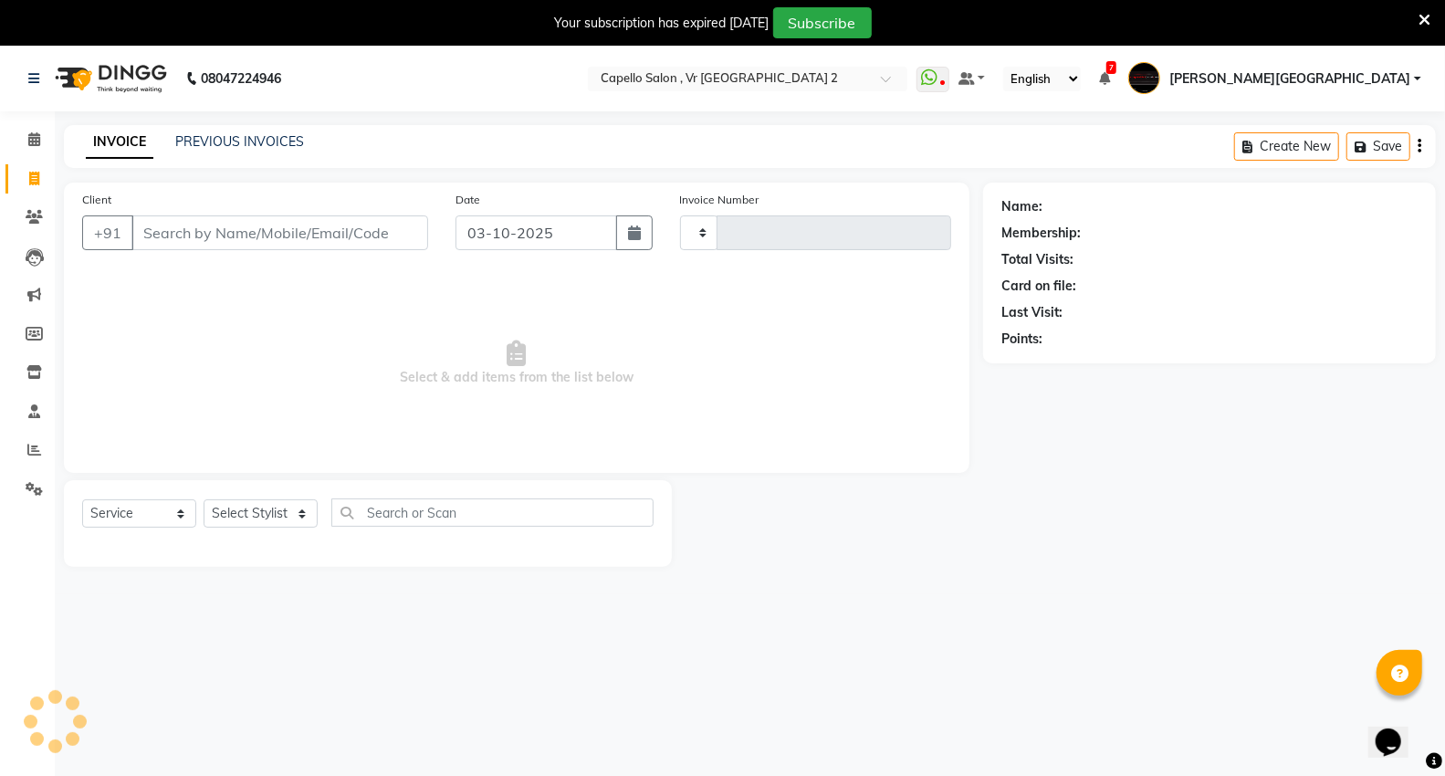
type input "5496"
select select "848"
click at [13, 151] on link "Calendar" at bounding box center [27, 140] width 44 height 30
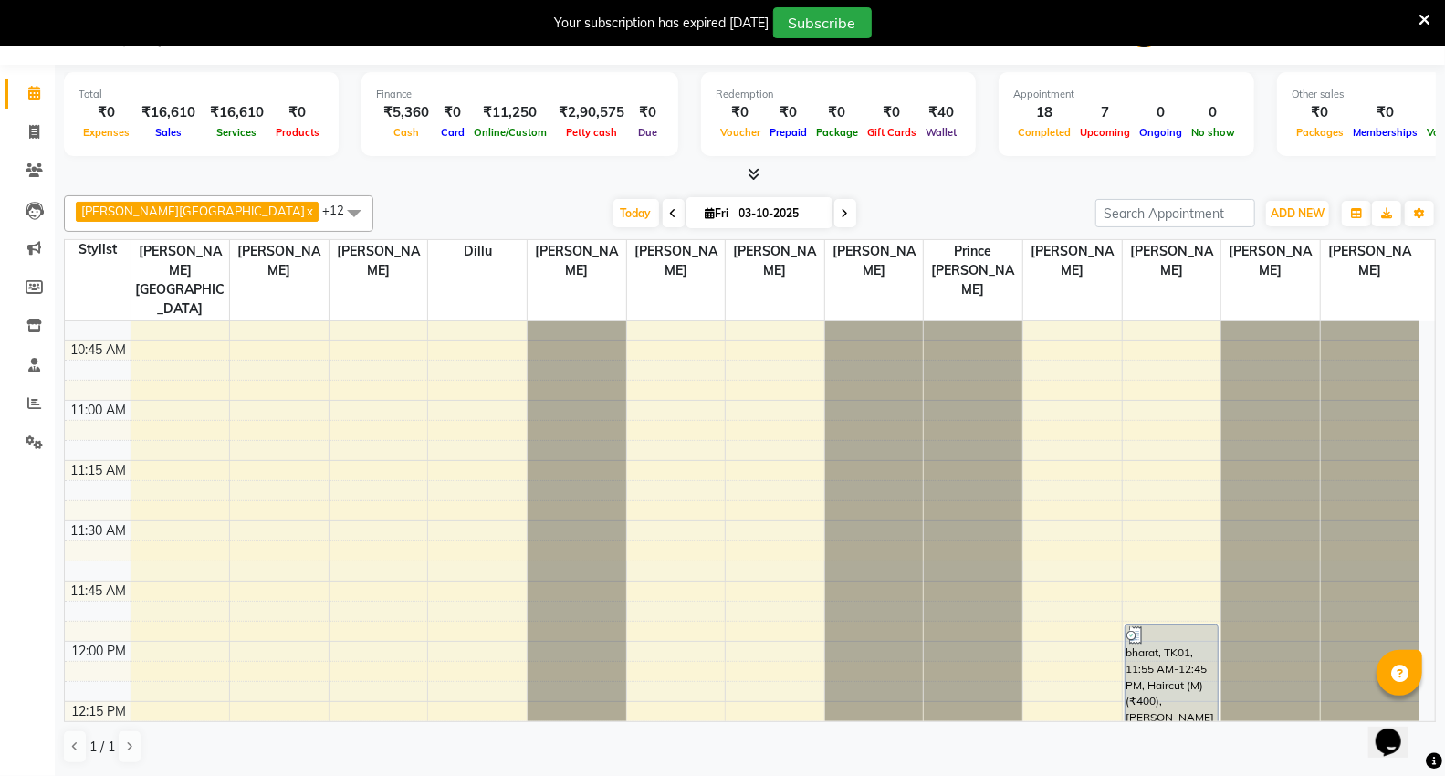
scroll to position [608, 0]
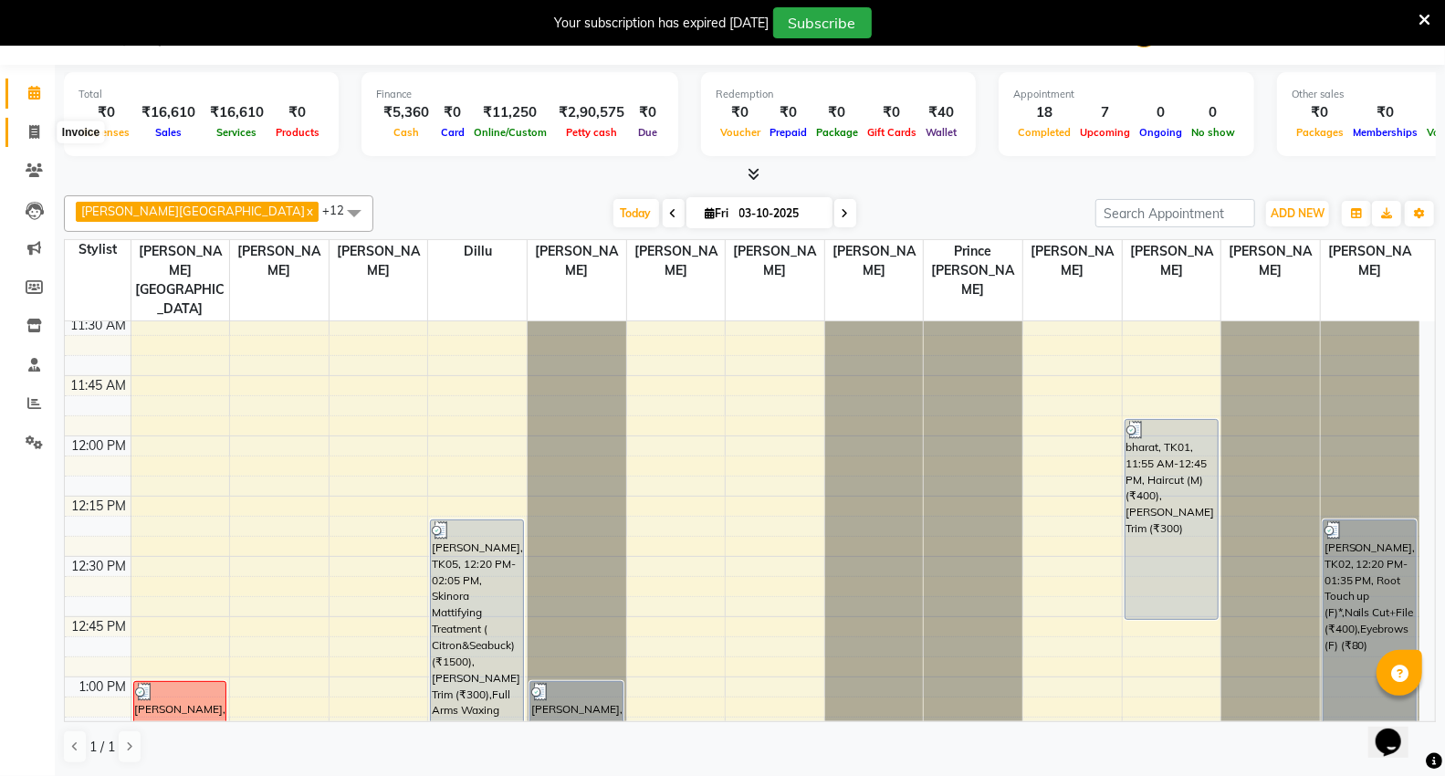
click at [35, 139] on icon at bounding box center [34, 132] width 10 height 14
select select "service"
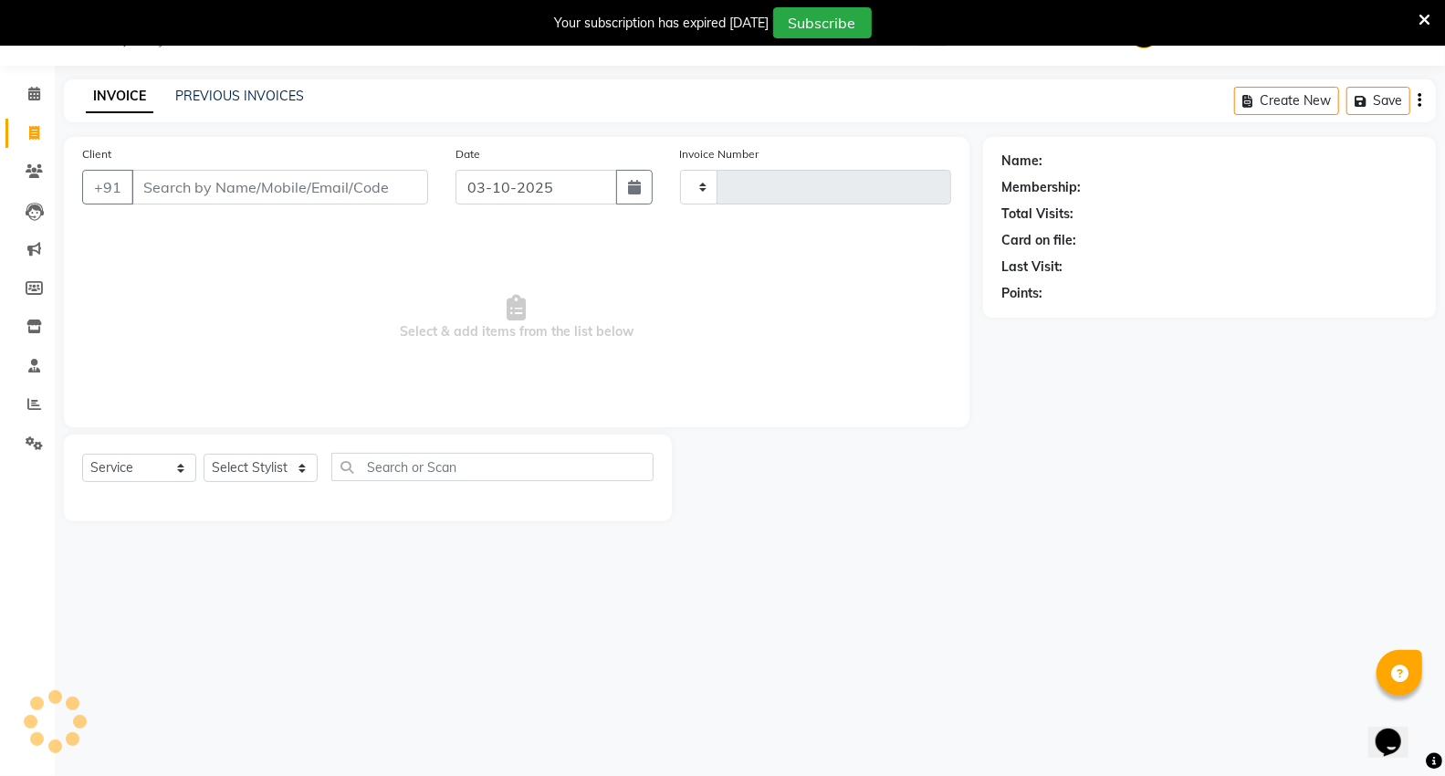
scroll to position [46, 0]
type input "5496"
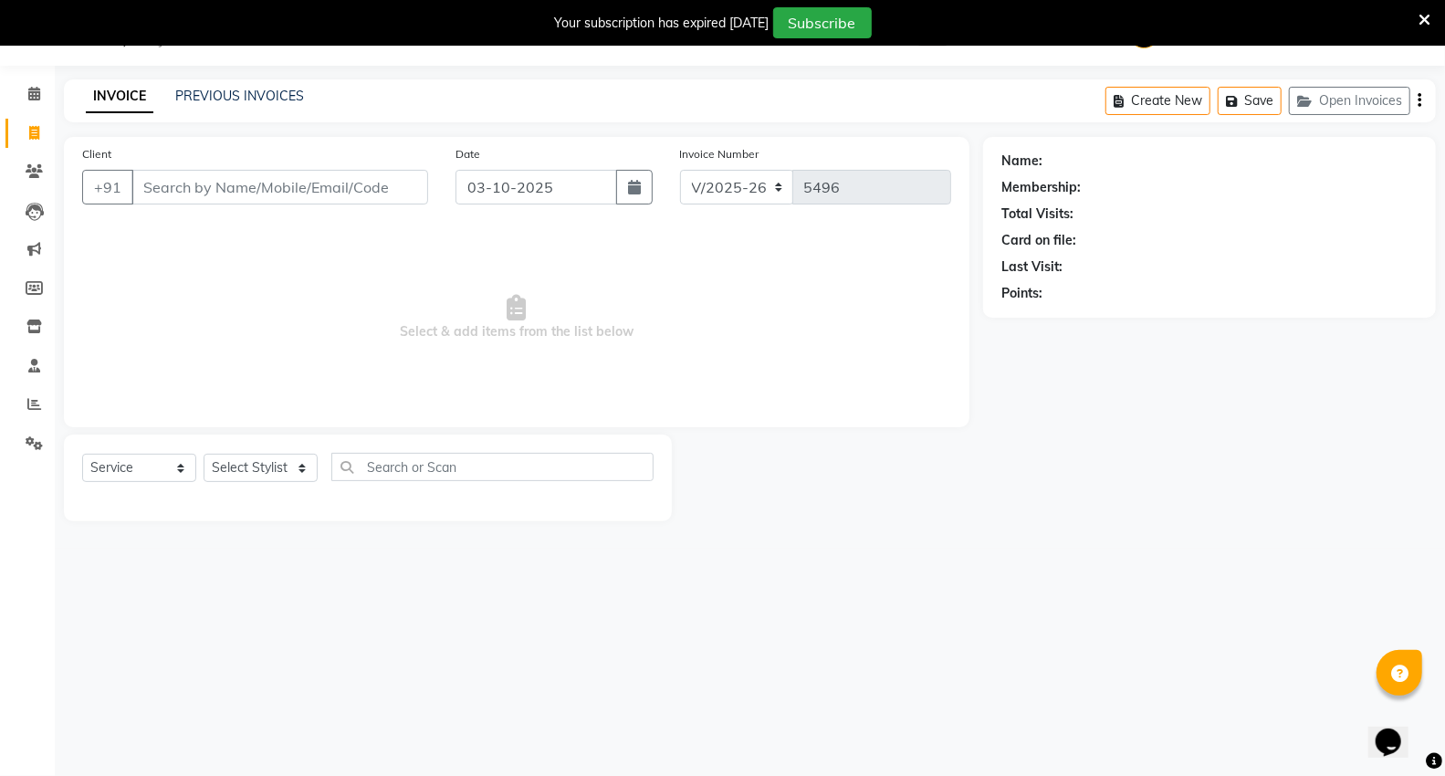
click at [206, 177] on input "Client" at bounding box center [279, 187] width 297 height 35
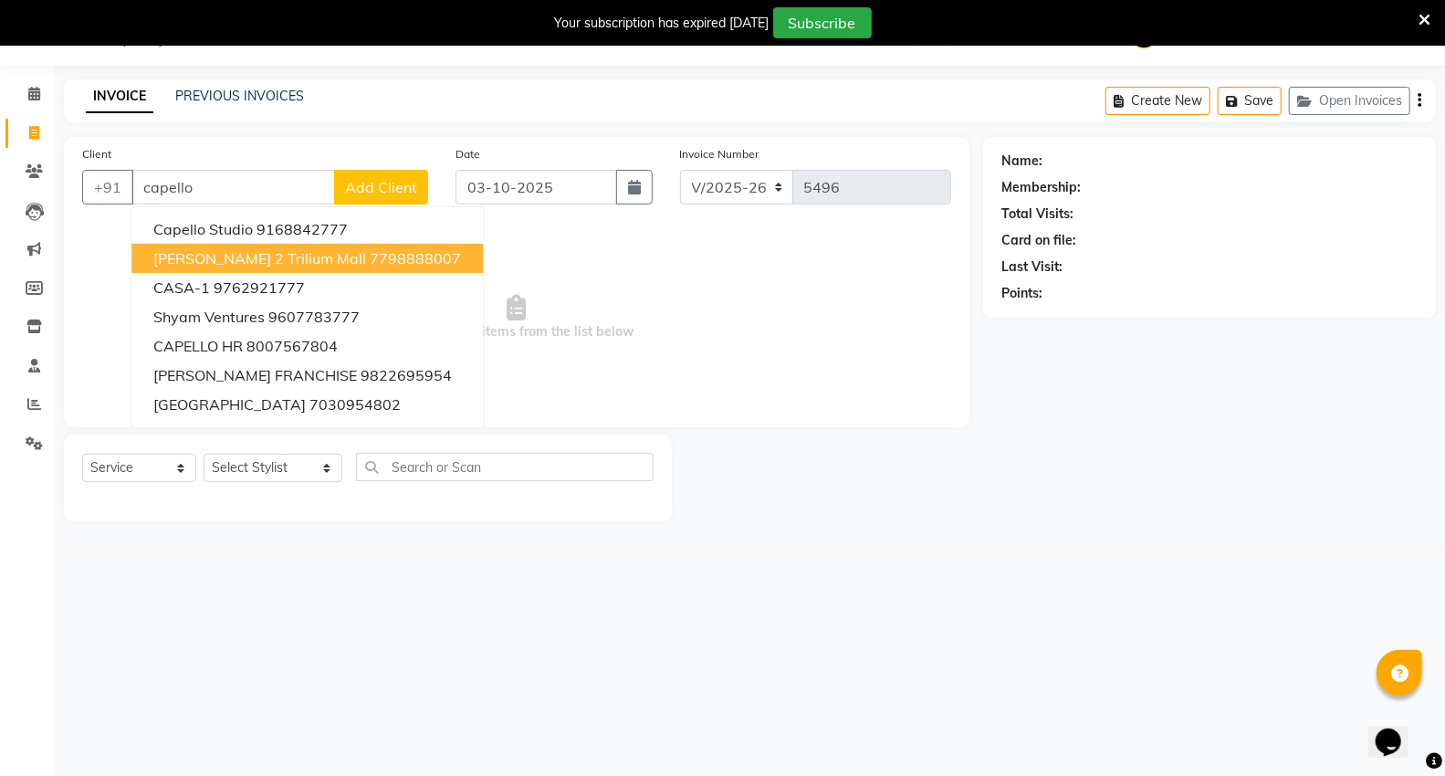
click at [278, 260] on span "capello VR 2 Trilium Mall" at bounding box center [259, 258] width 213 height 18
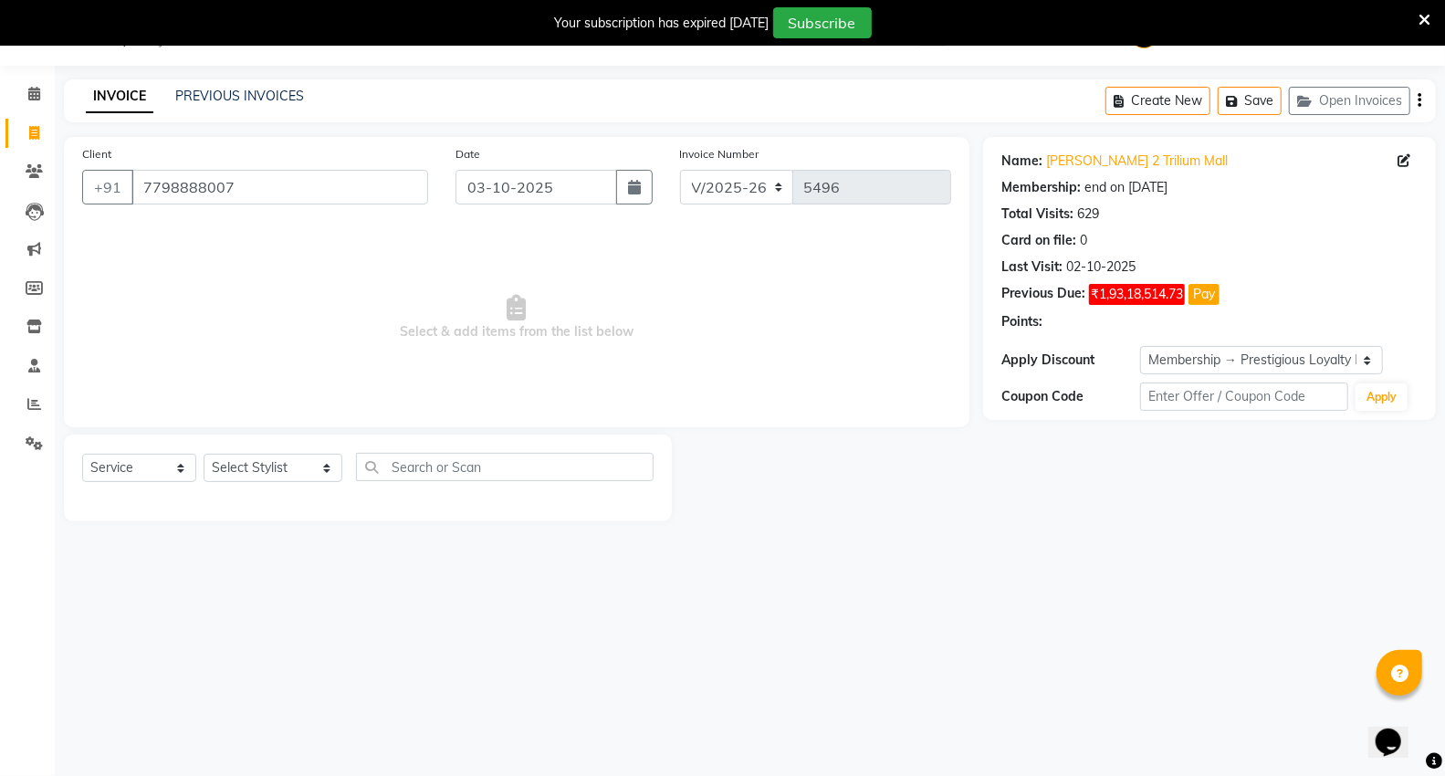
click at [1229, 341] on div "Name: Capello Vr 2 Trilium Mall Membership: end on 26-04-2026 Total Visits: 629…" at bounding box center [1209, 278] width 453 height 283
drag, startPoint x: 1219, startPoint y: 350, endPoint x: 1206, endPoint y: 354, distance: 13.6
click at [1212, 351] on select "Select Membership → Prestigious Loyalty Membership" at bounding box center [1261, 360] width 243 height 28
click at [1140, 346] on select "Select Membership → Prestigious Loyalty Membership" at bounding box center [1261, 360] width 243 height 28
click at [248, 446] on div "Select Service Product Membership Package Voucher Prepaid Gift Card Select Styl…" at bounding box center [368, 478] width 608 height 87
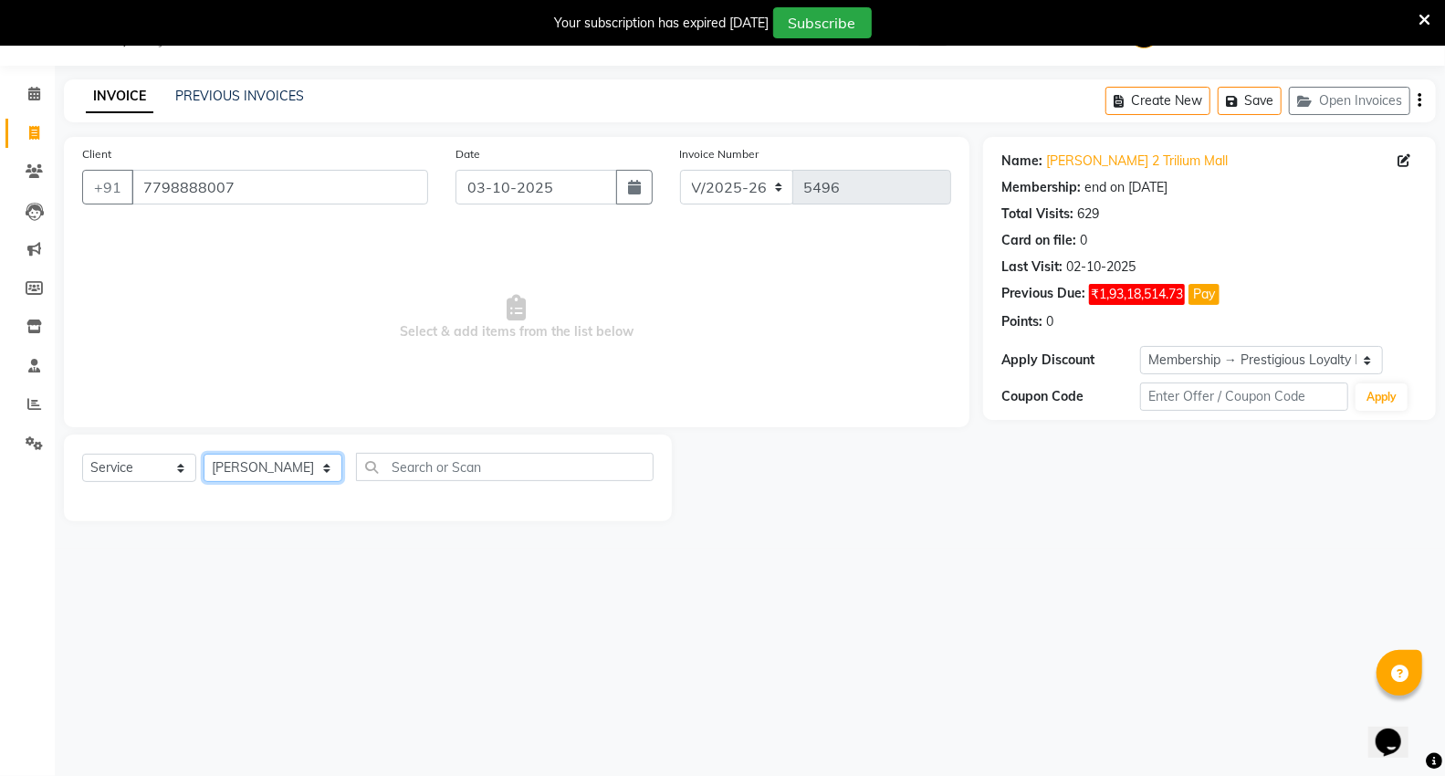
click at [204, 455] on select "Select Stylist AHSIK Amit felix Anita Patel Arti Borekar Capello VR Mall Dillu …" at bounding box center [273, 468] width 139 height 28
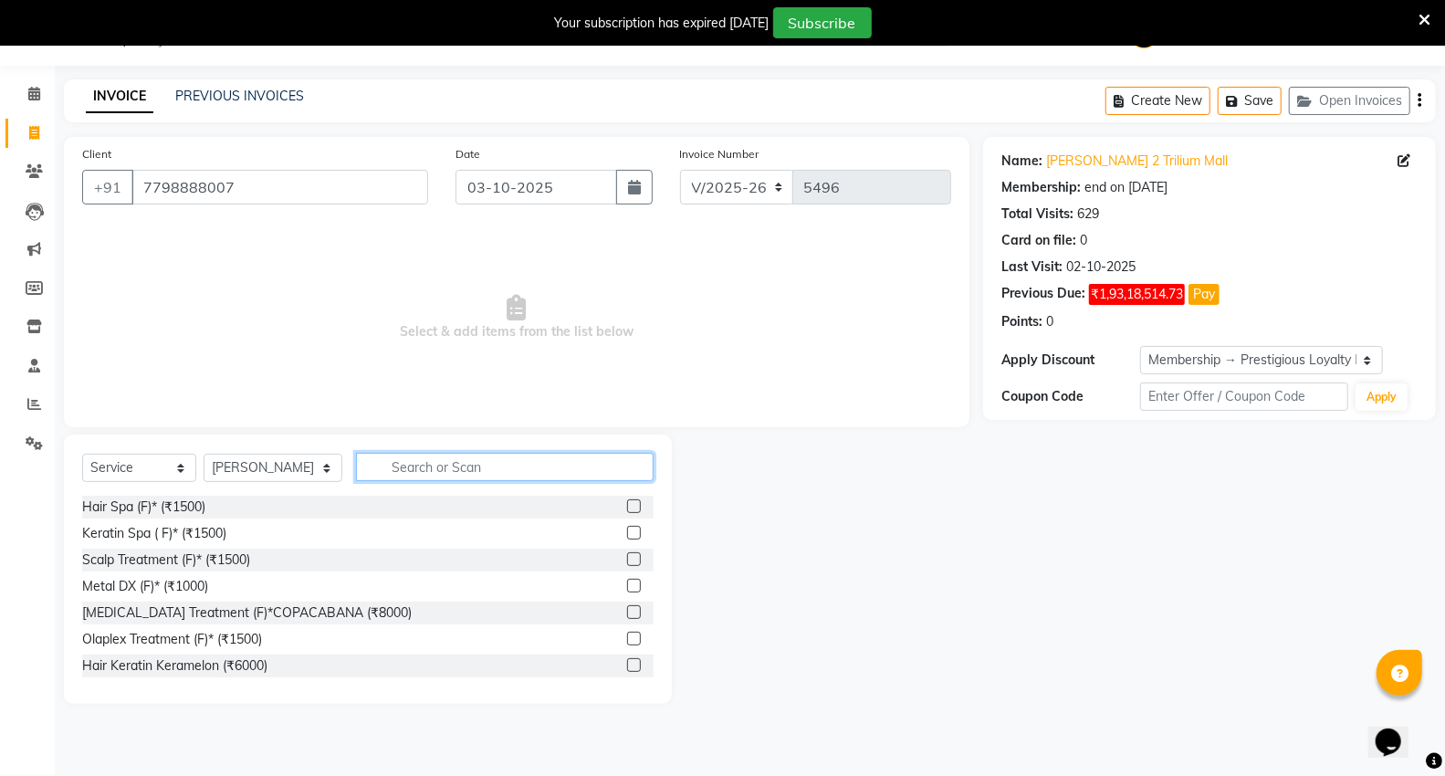
click at [385, 460] on input "text" at bounding box center [505, 467] width 298 height 28
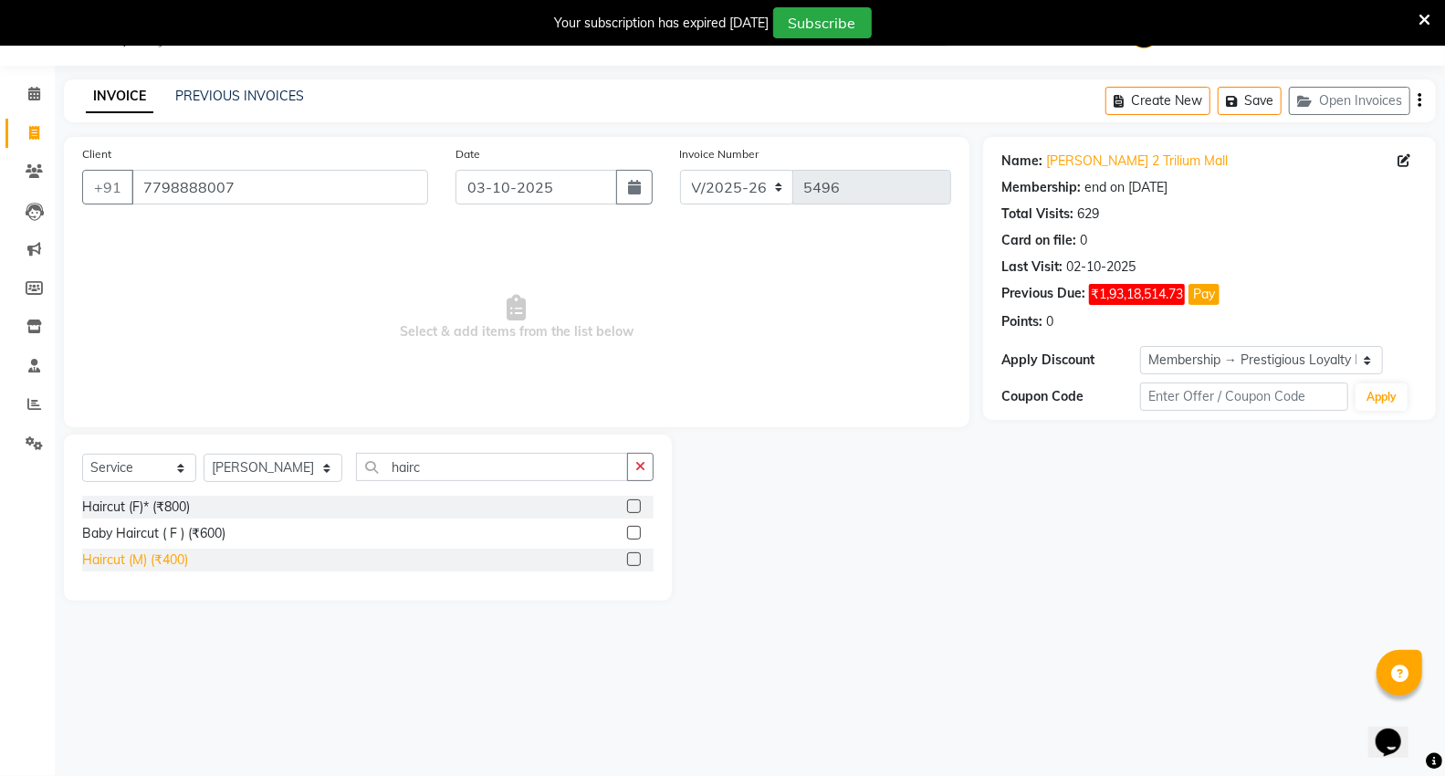
click at [175, 557] on div "Haircut (M) (₹400)" at bounding box center [135, 560] width 106 height 19
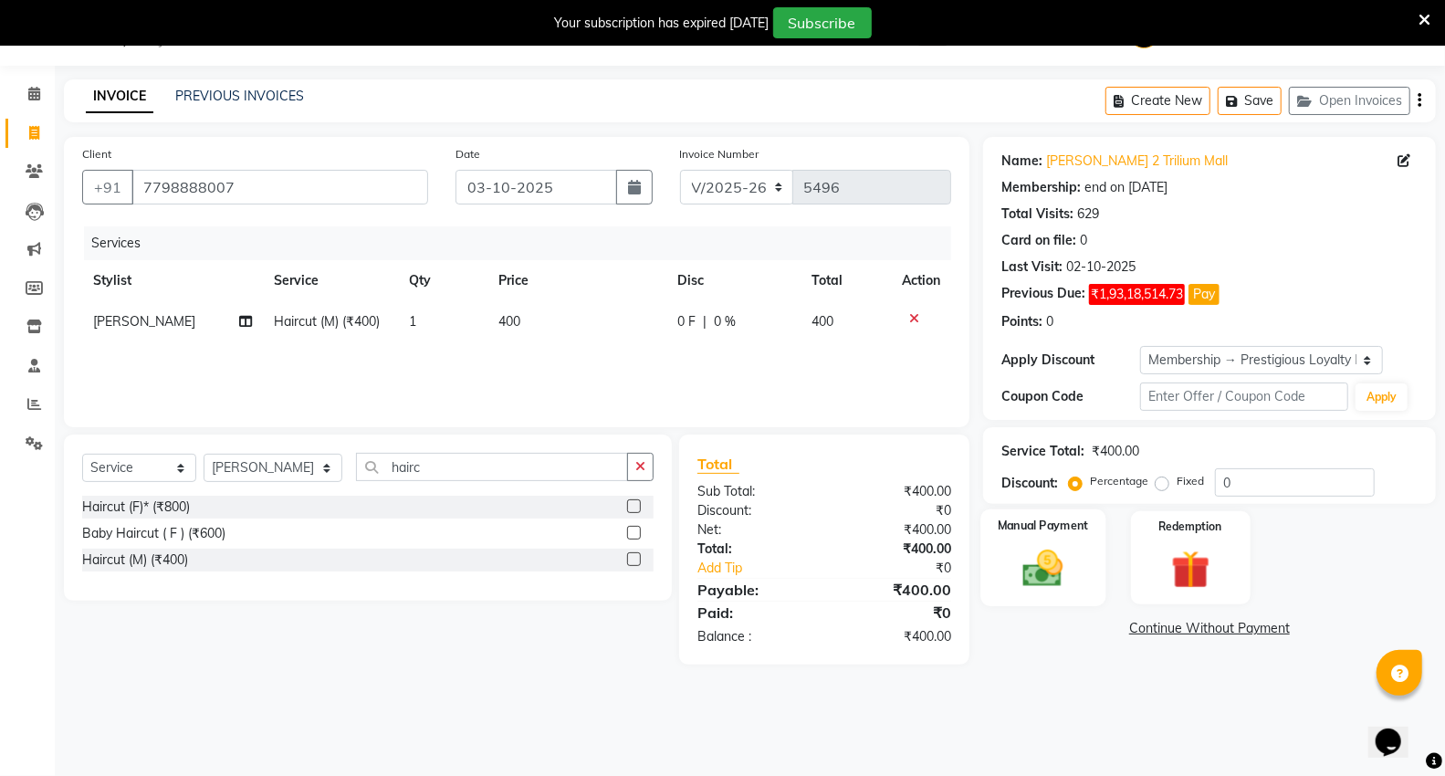
click at [1079, 580] on div "Manual Payment" at bounding box center [1043, 558] width 125 height 98
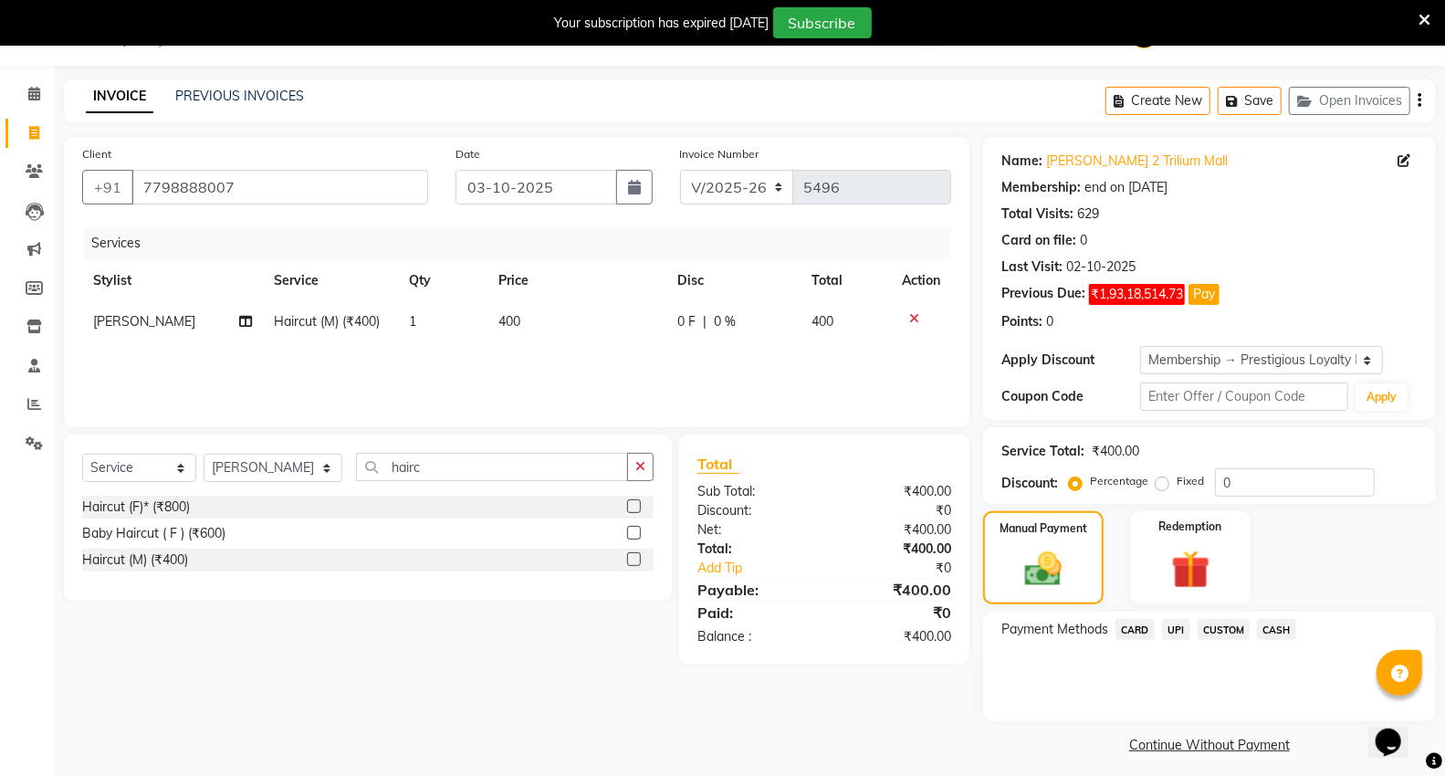
click at [1280, 622] on span "CASH" at bounding box center [1276, 629] width 39 height 21
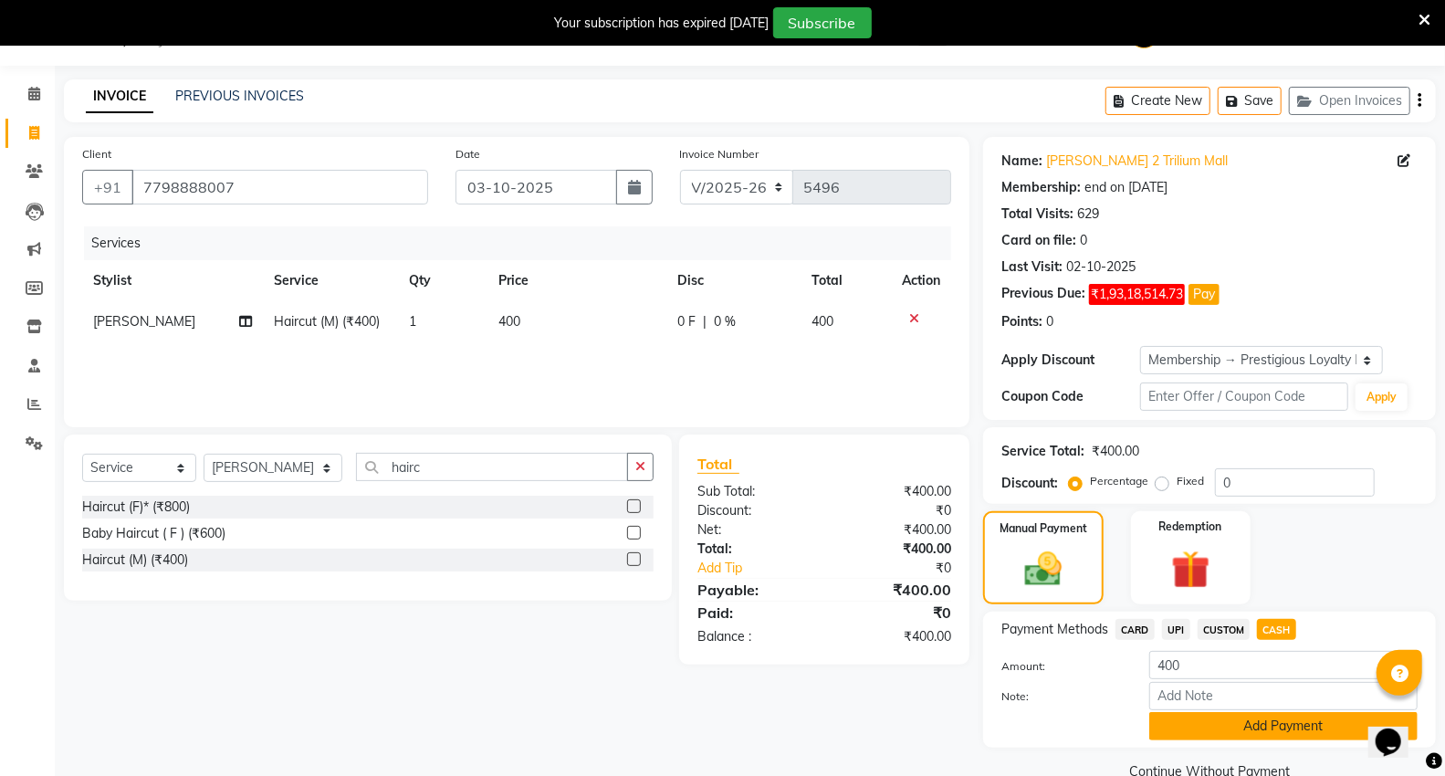
click at [1223, 726] on button "Add Payment" at bounding box center [1284, 726] width 268 height 28
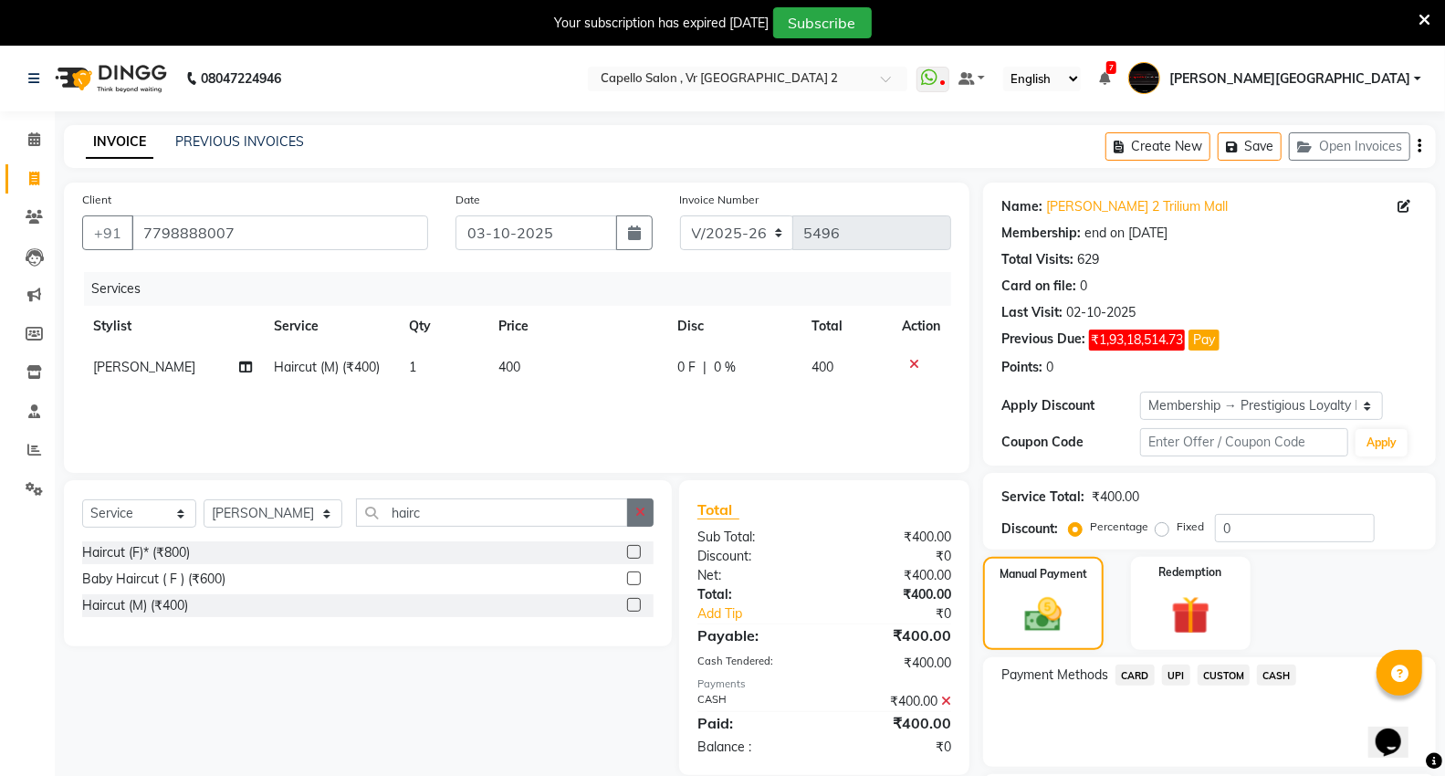
scroll to position [159, 0]
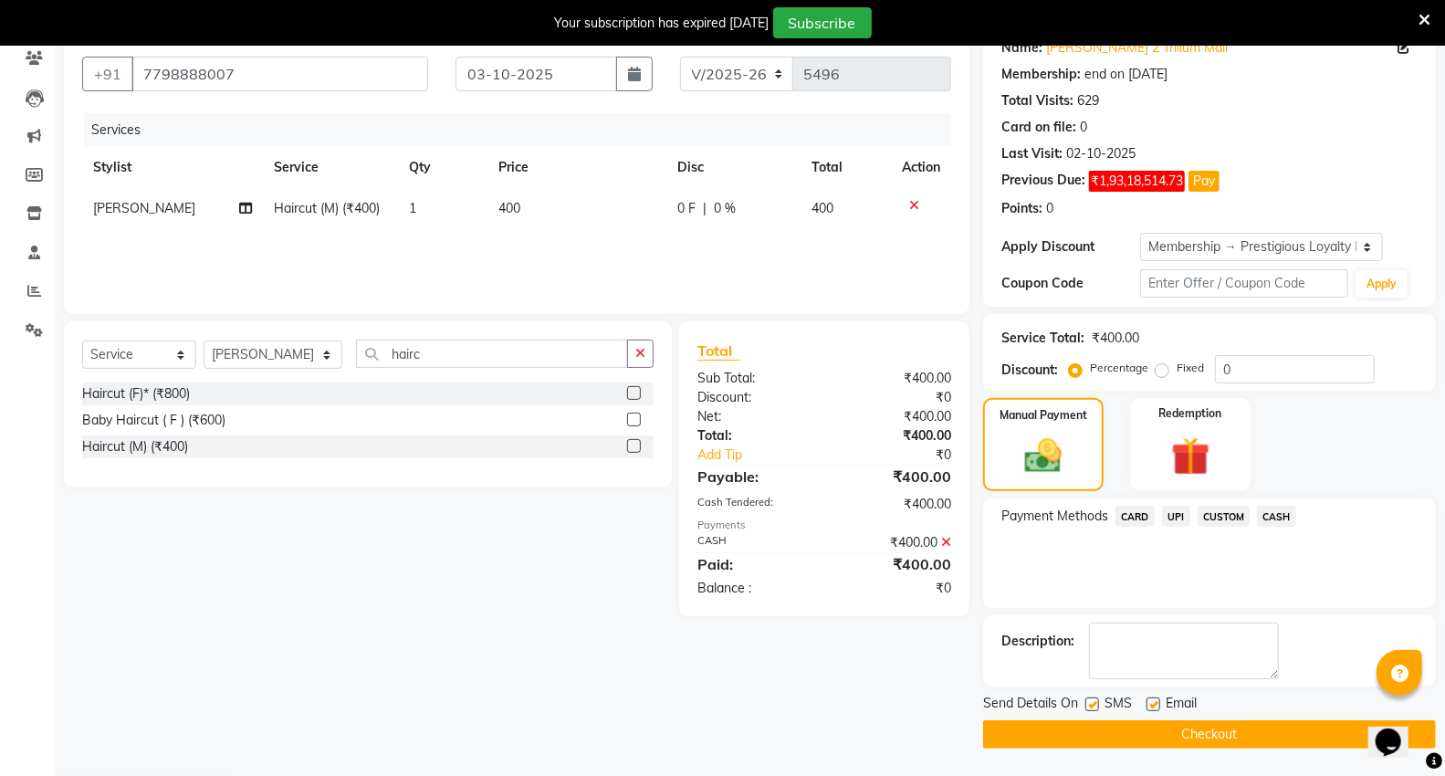
click at [1100, 727] on button "Checkout" at bounding box center [1209, 734] width 453 height 28
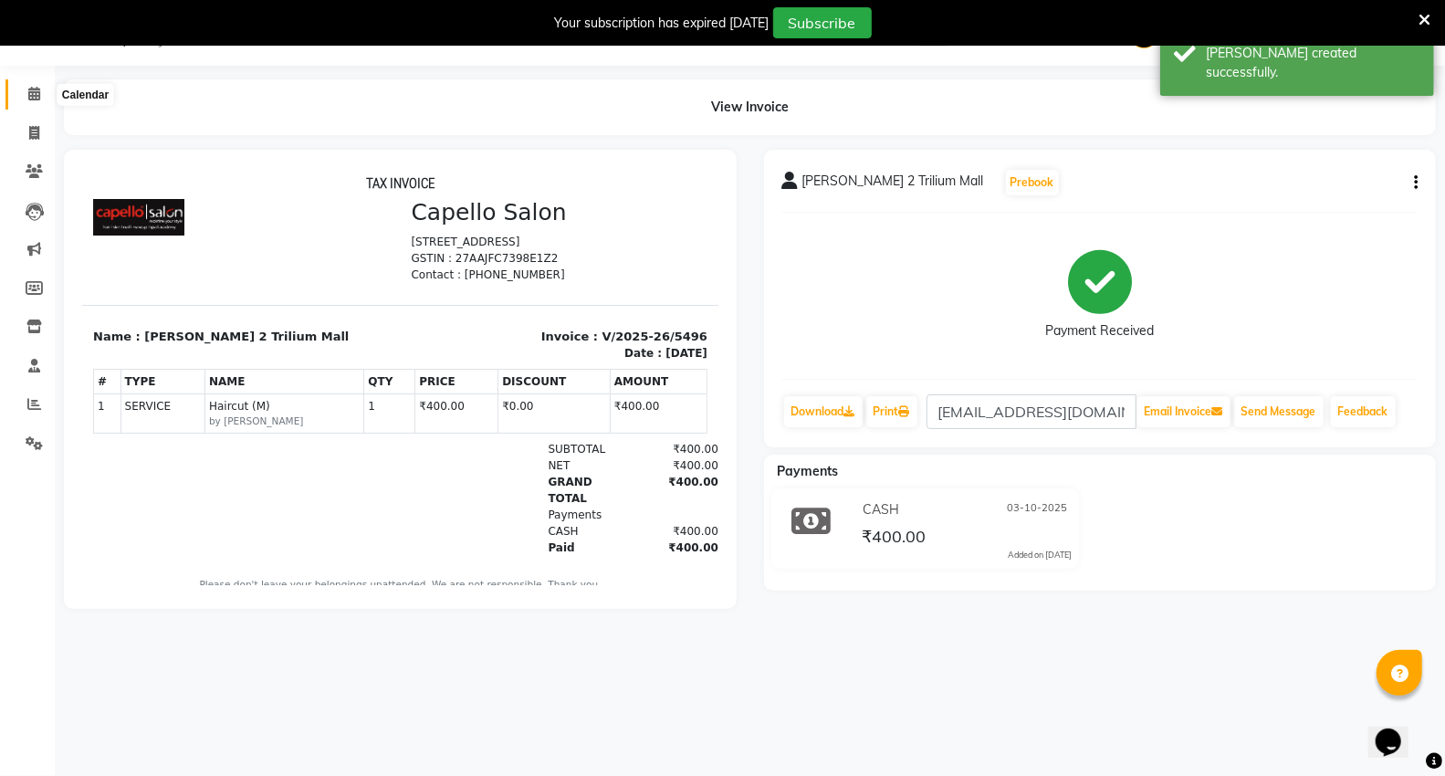
click at [25, 92] on span at bounding box center [34, 94] width 32 height 21
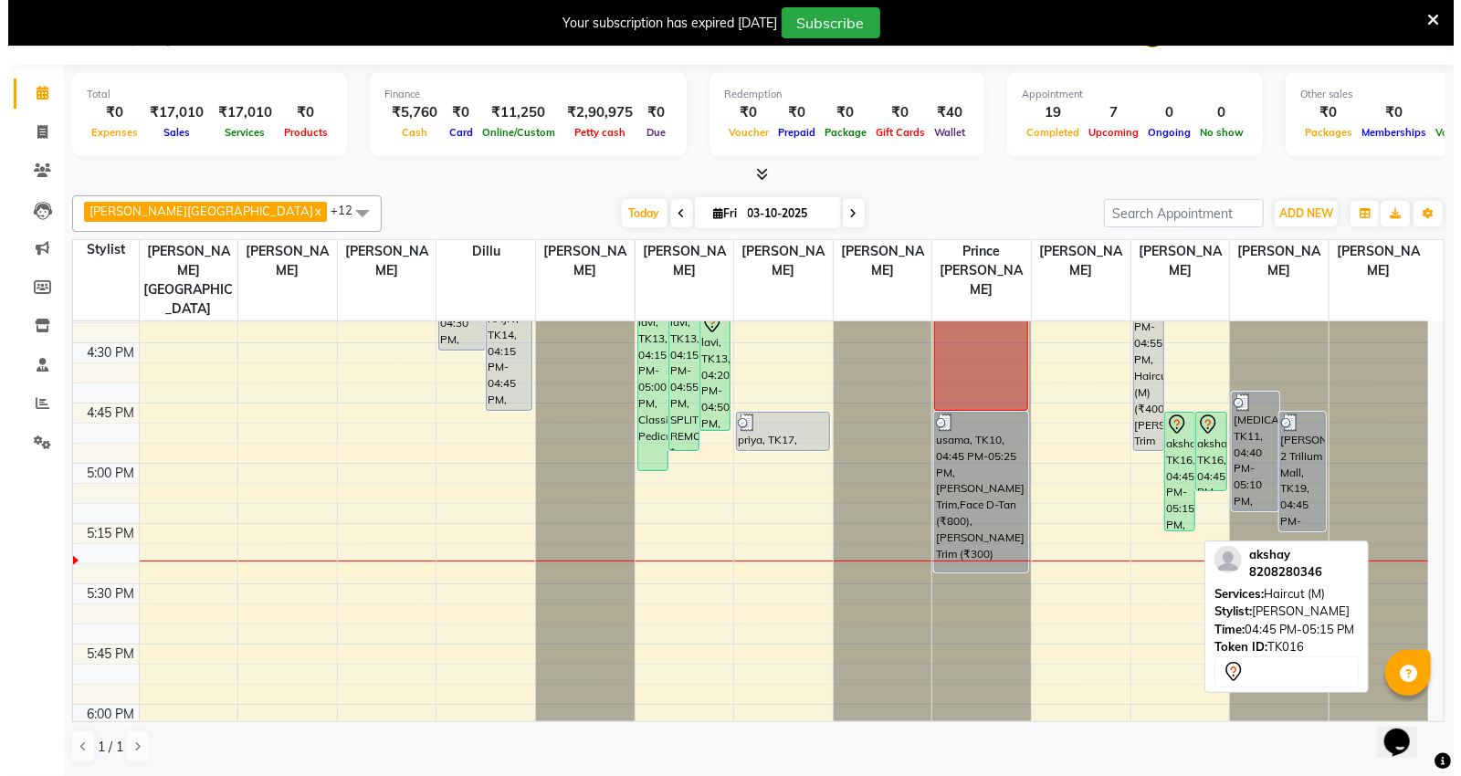
scroll to position [1795, 0]
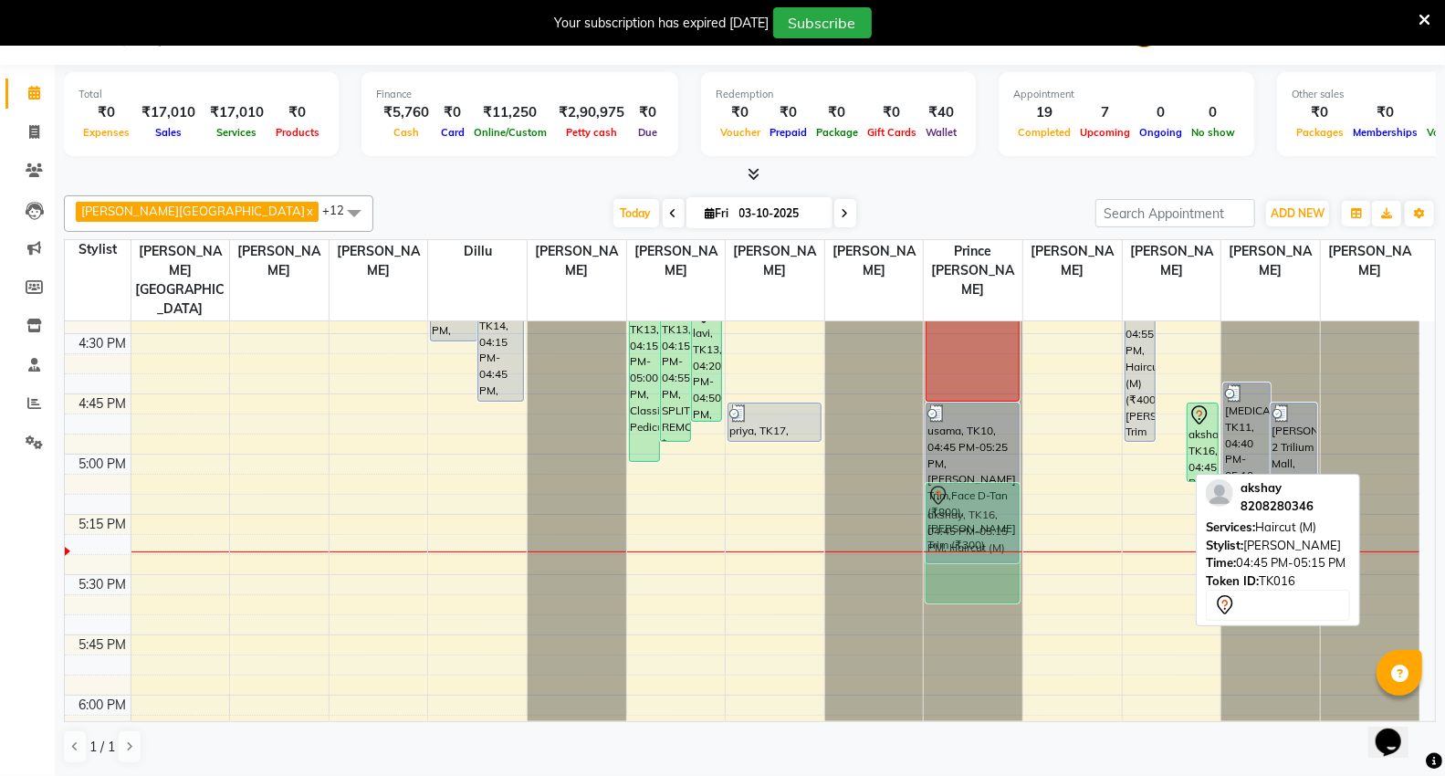
drag, startPoint x: 1171, startPoint y: 454, endPoint x: 963, endPoint y: 543, distance: 225.8
click at [963, 543] on tr "pooja jain, TK03, 01:45 PM-02:45 PM, HYDRA FACIAL pooja jain, TK03, 01:50 PM-02…" at bounding box center [742, 92] width 1355 height 3133
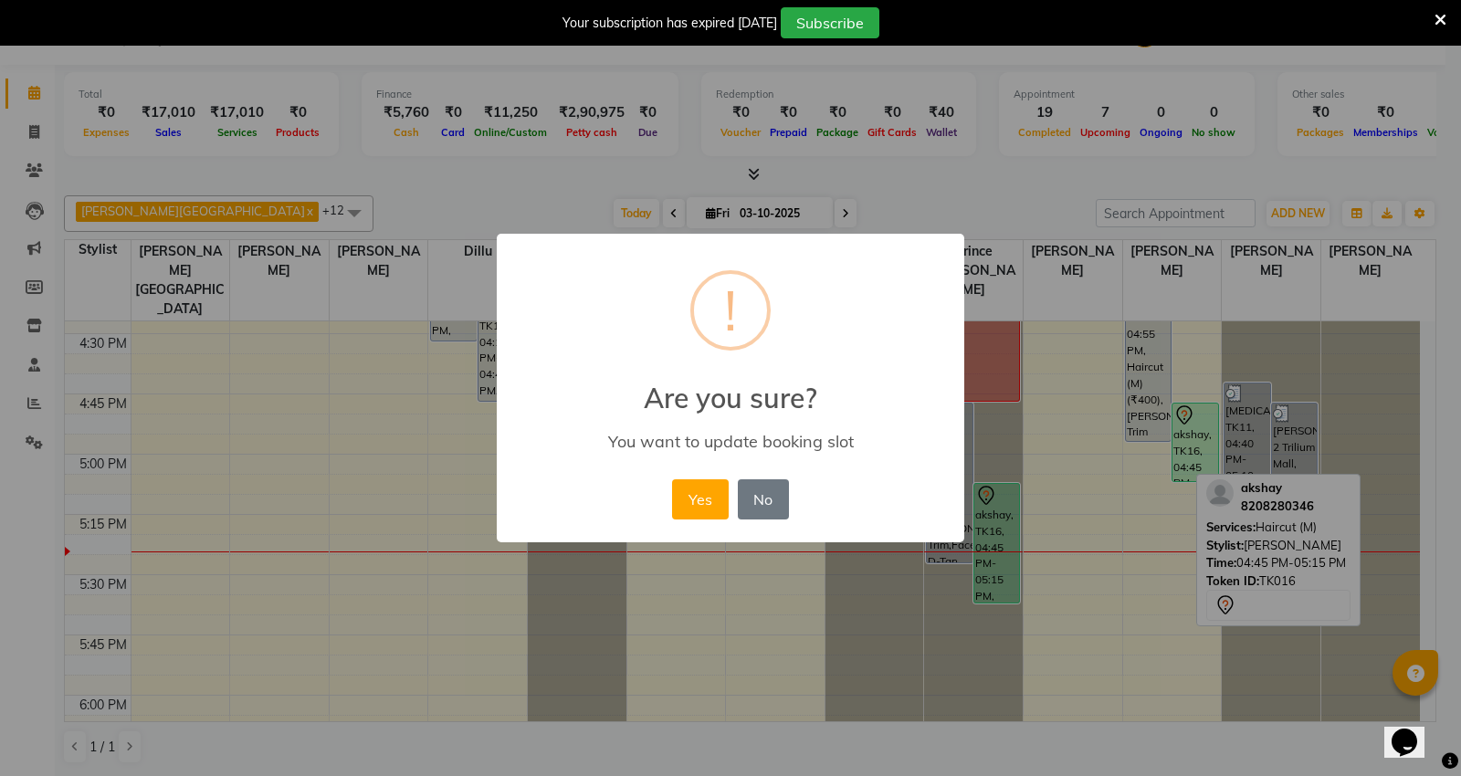
drag, startPoint x: 688, startPoint y: 493, endPoint x: 823, endPoint y: 533, distance: 140.1
click at [698, 493] on button "Yes" at bounding box center [700, 499] width 56 height 40
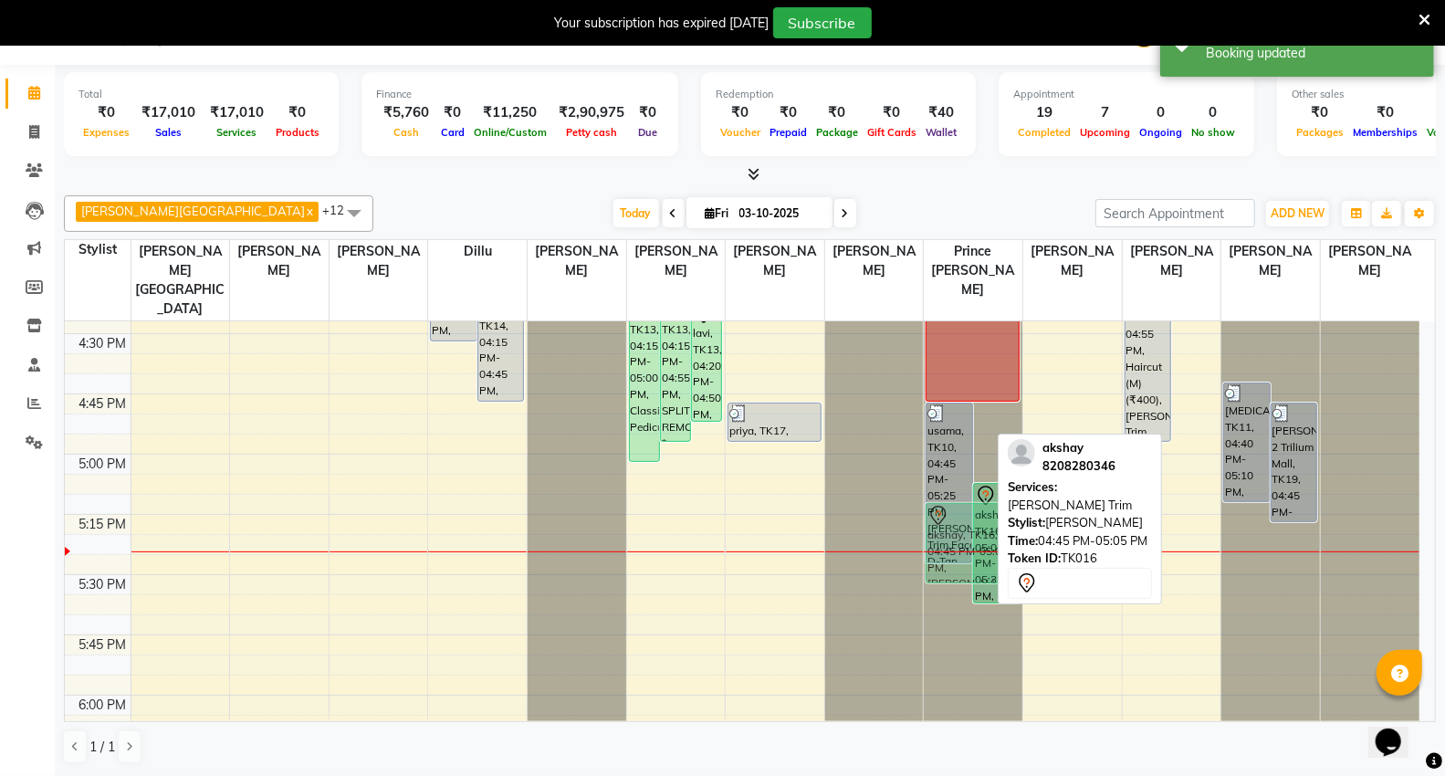
drag, startPoint x: 1201, startPoint y: 415, endPoint x: 956, endPoint y: 526, distance: 268.5
click at [956, 526] on tr "pooja jain, TK03, 01:45 PM-02:45 PM, HYDRA FACIAL pooja jain, TK03, 01:50 PM-02…" at bounding box center [742, 92] width 1355 height 3133
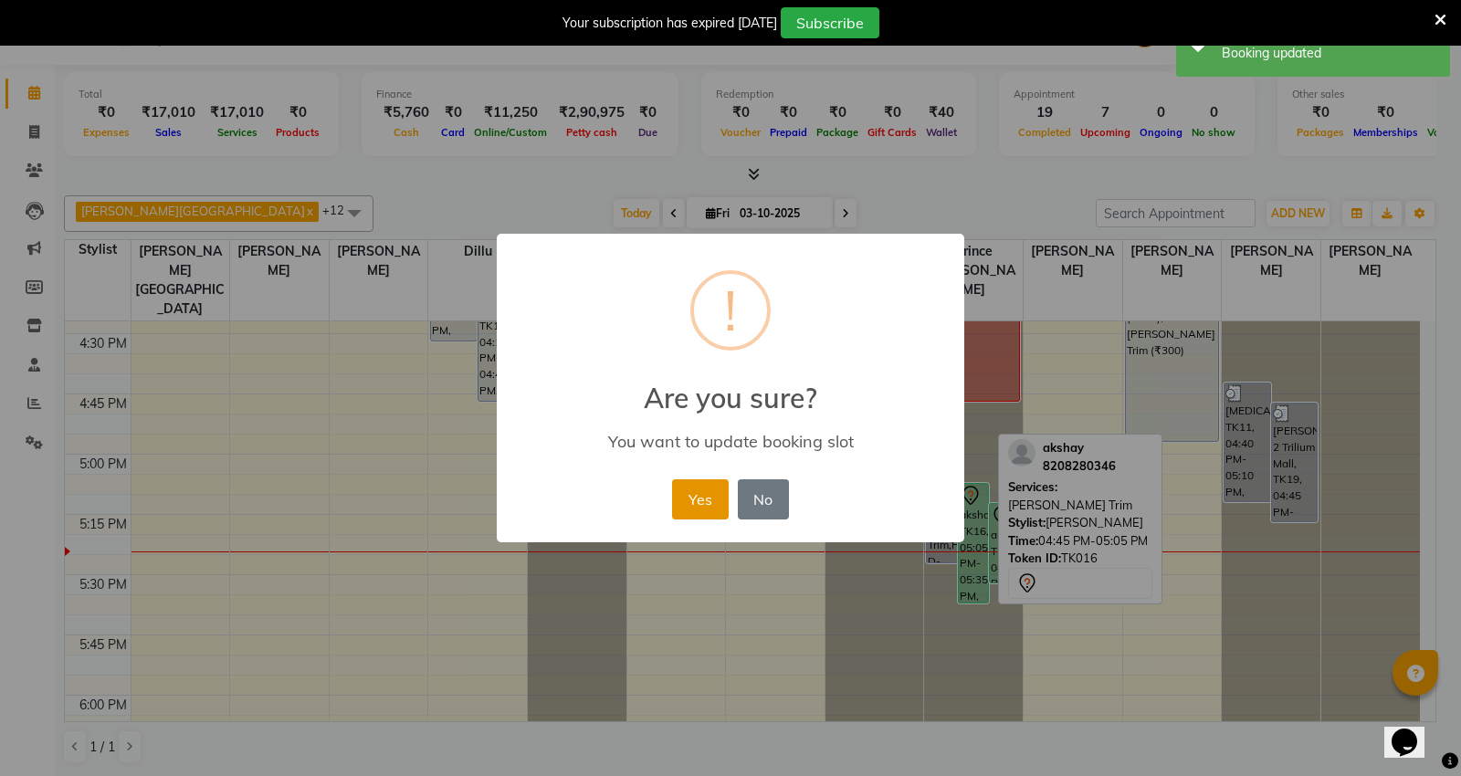
click at [707, 493] on button "Yes" at bounding box center [700, 499] width 56 height 40
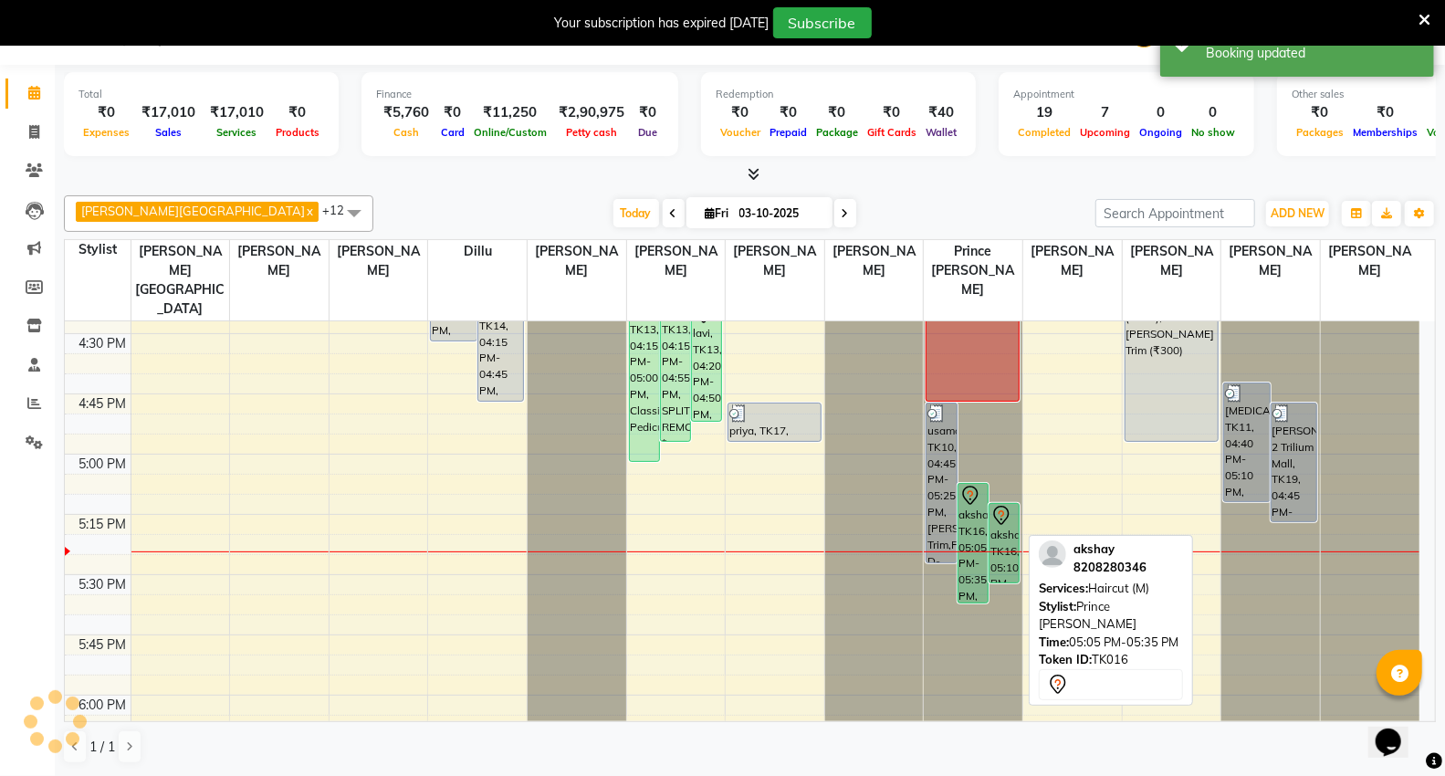
click at [972, 526] on div "akshay, TK16, 05:05 PM-05:35 PM, Haircut (M)" at bounding box center [973, 543] width 29 height 119
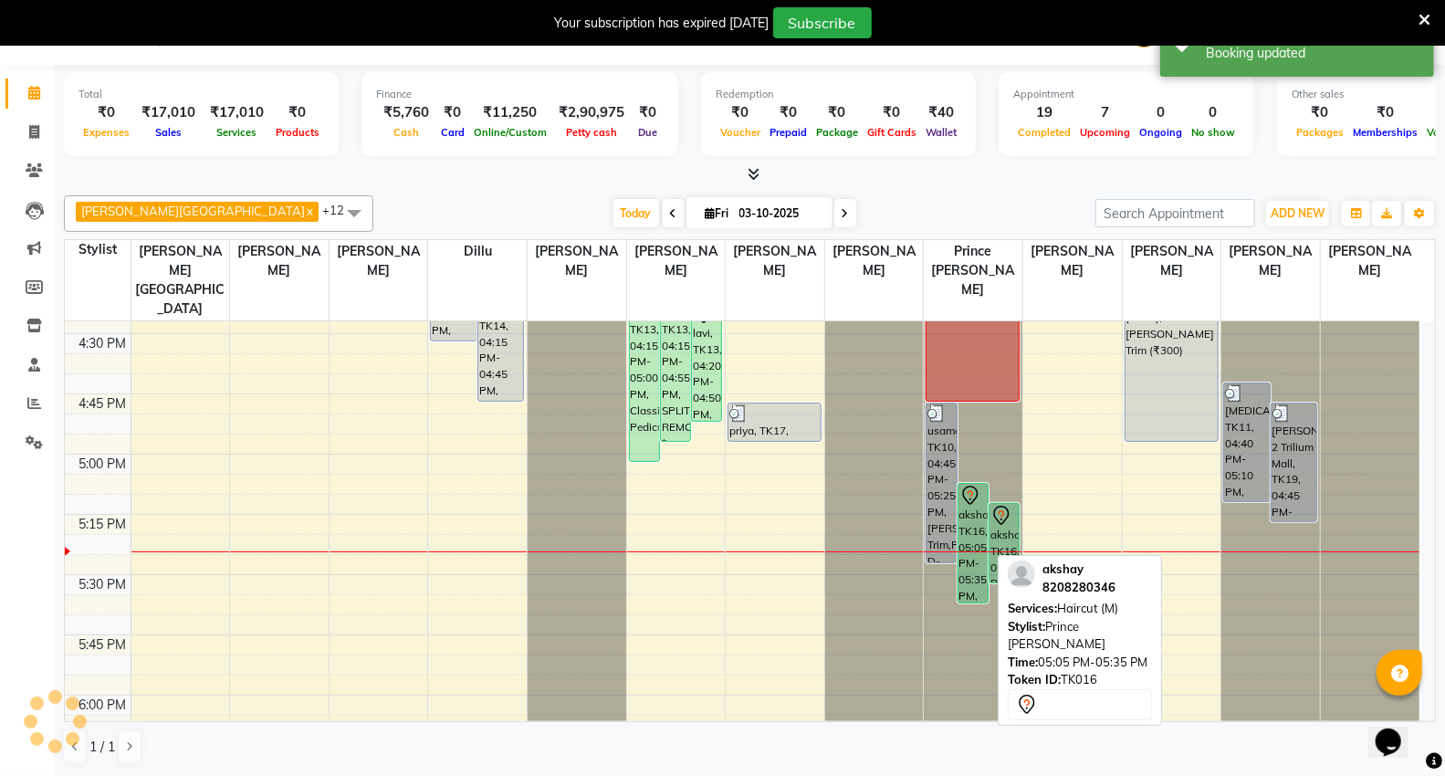
click at [981, 545] on div "akshay, TK16, 05:05 PM-05:35 PM, Haircut (M)" at bounding box center [973, 543] width 29 height 119
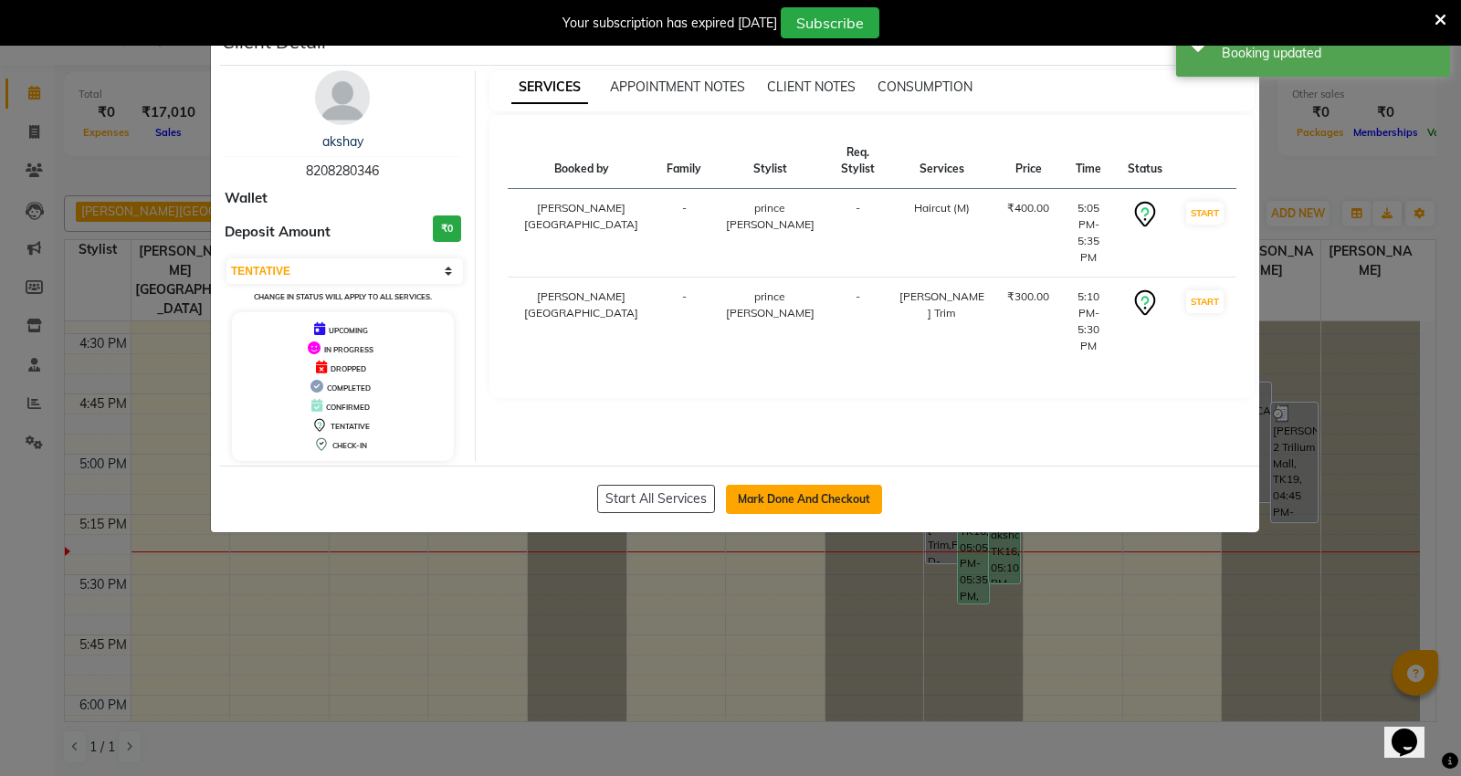
click at [790, 488] on button "Mark Done And Checkout" at bounding box center [804, 499] width 156 height 29
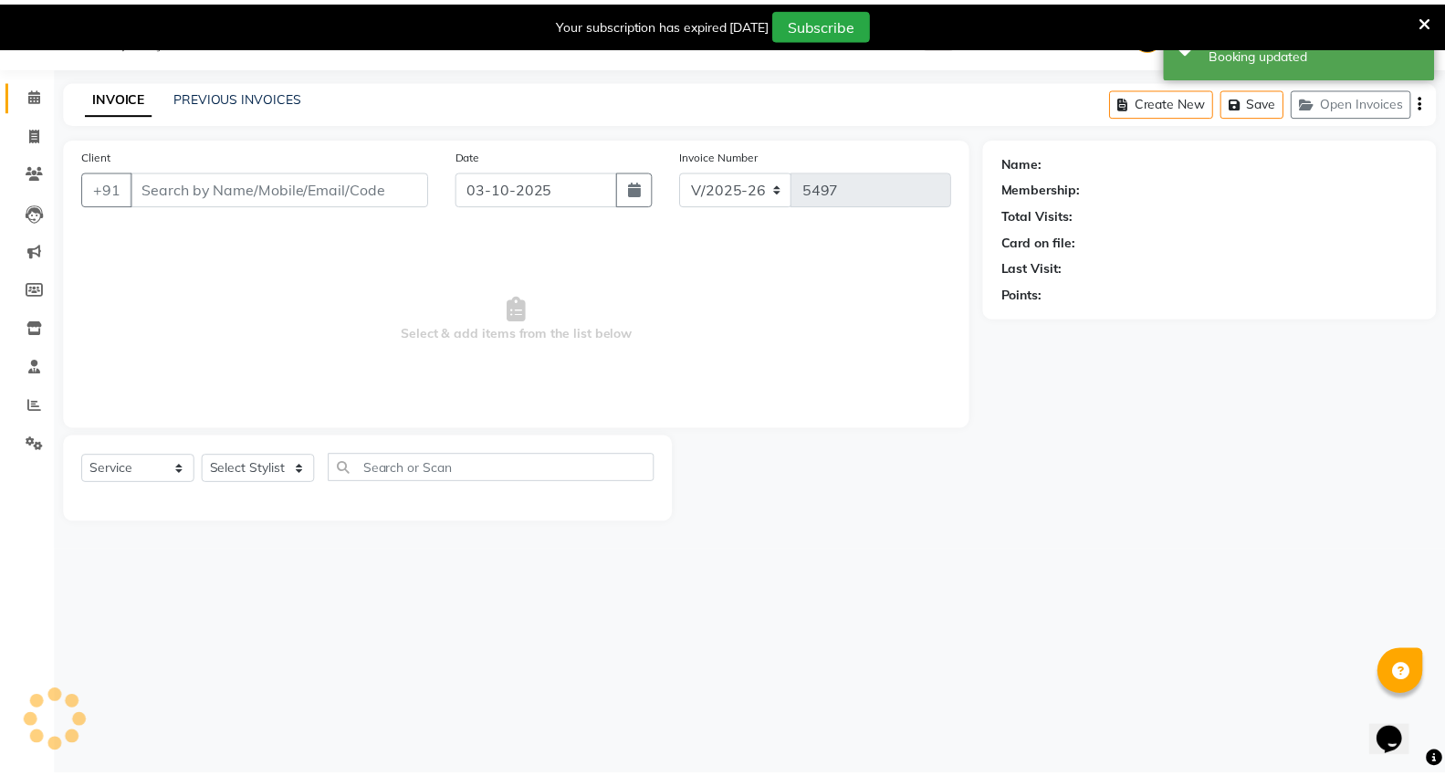
scroll to position [46, 0]
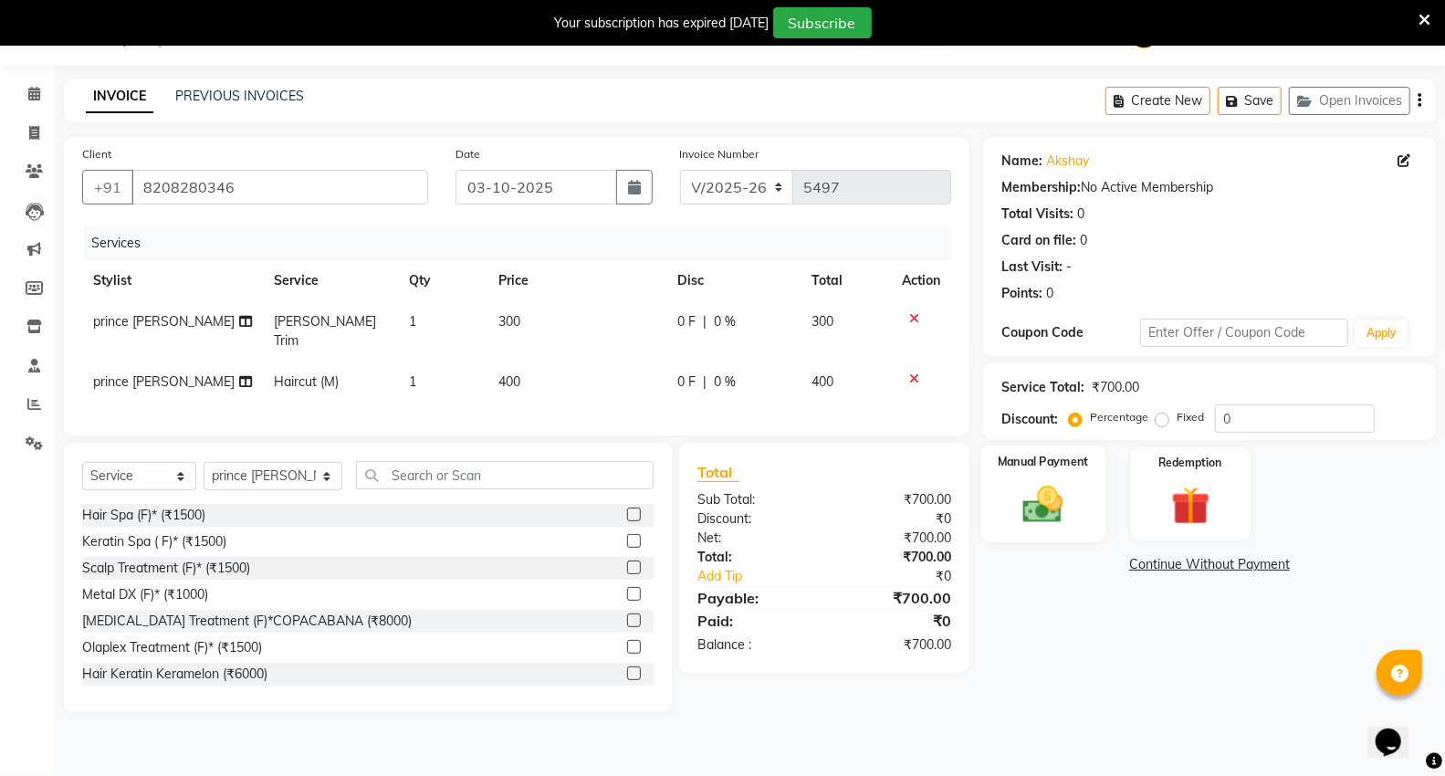
click at [1020, 499] on img at bounding box center [1043, 504] width 65 height 47
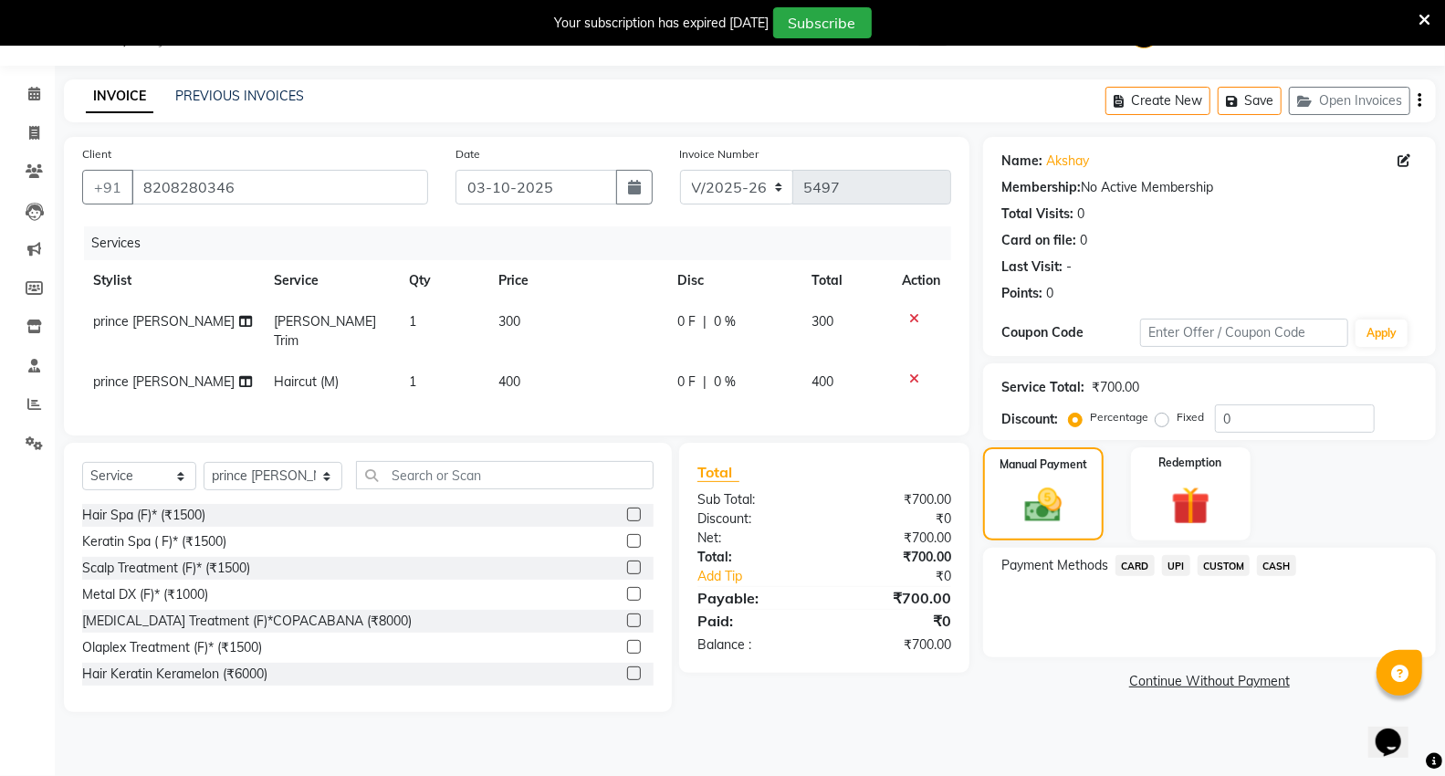
click at [1169, 563] on span "UPI" at bounding box center [1176, 565] width 28 height 21
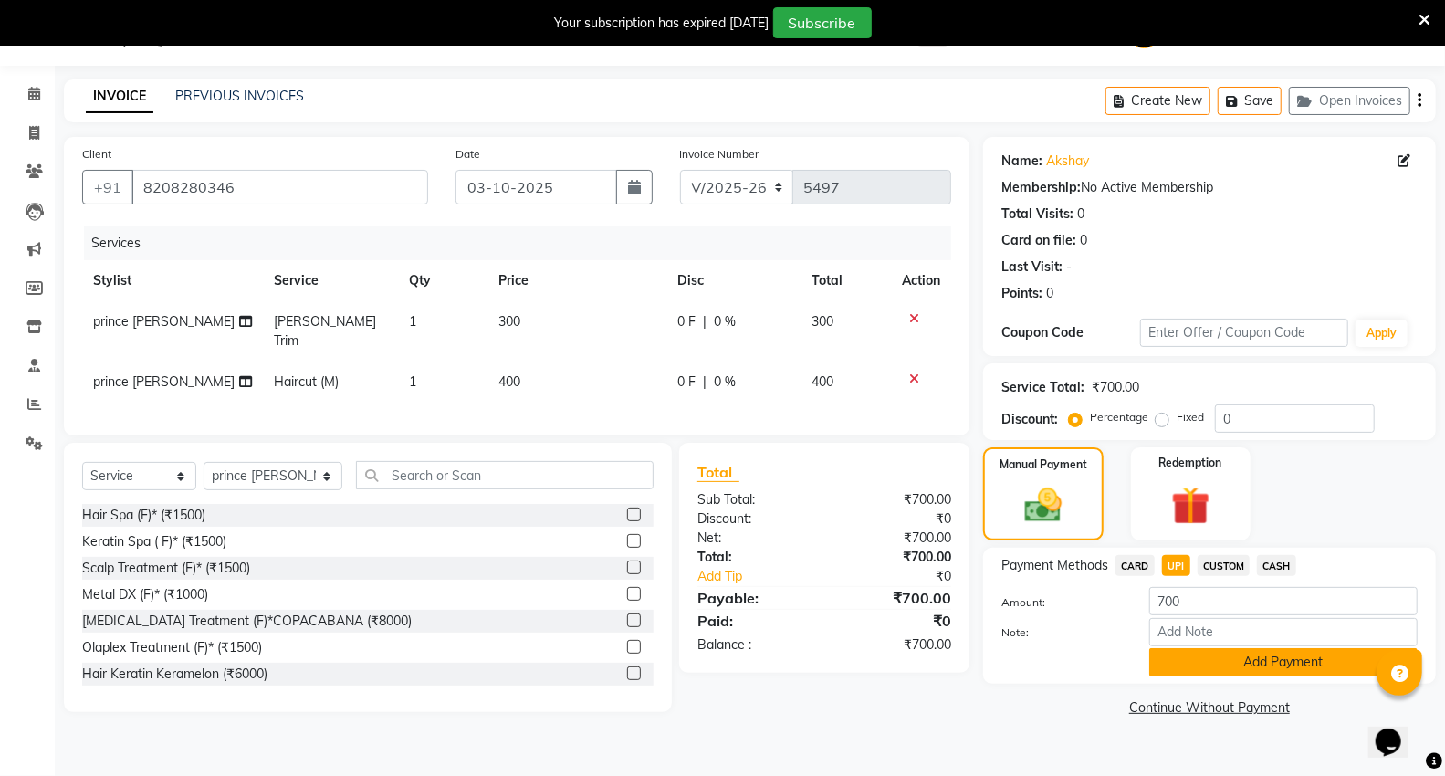
click at [1196, 667] on button "Add Payment" at bounding box center [1284, 662] width 268 height 28
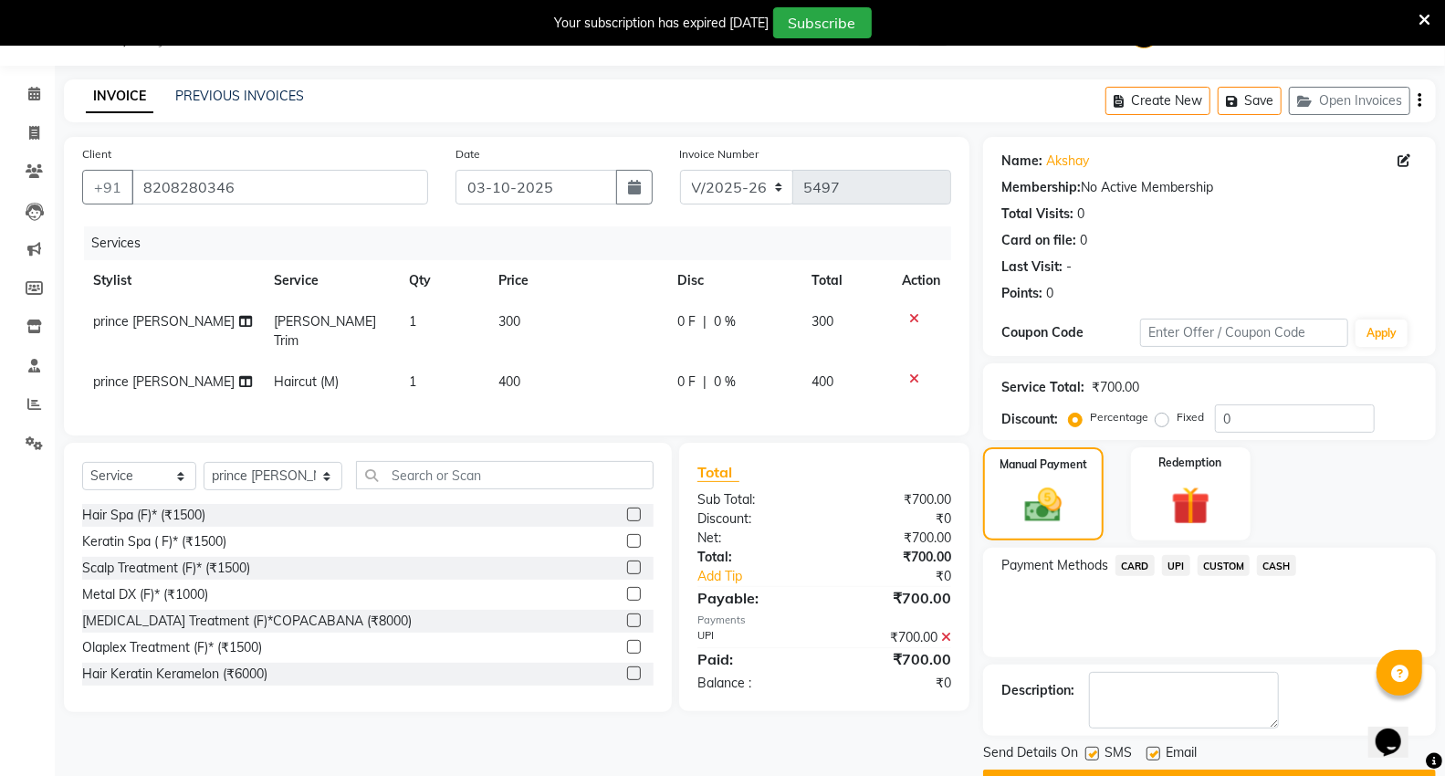
scroll to position [95, 0]
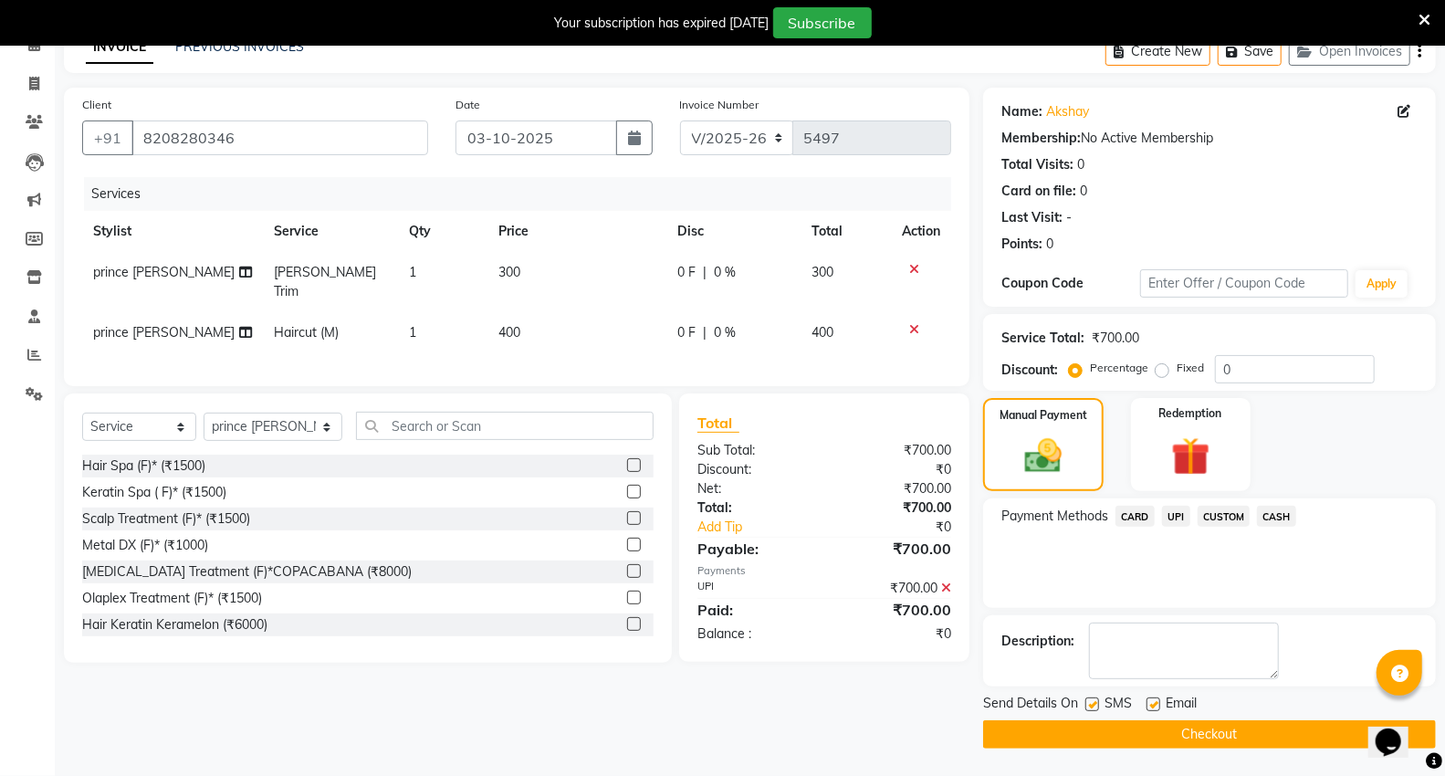
click at [1155, 734] on button "Checkout" at bounding box center [1209, 734] width 453 height 28
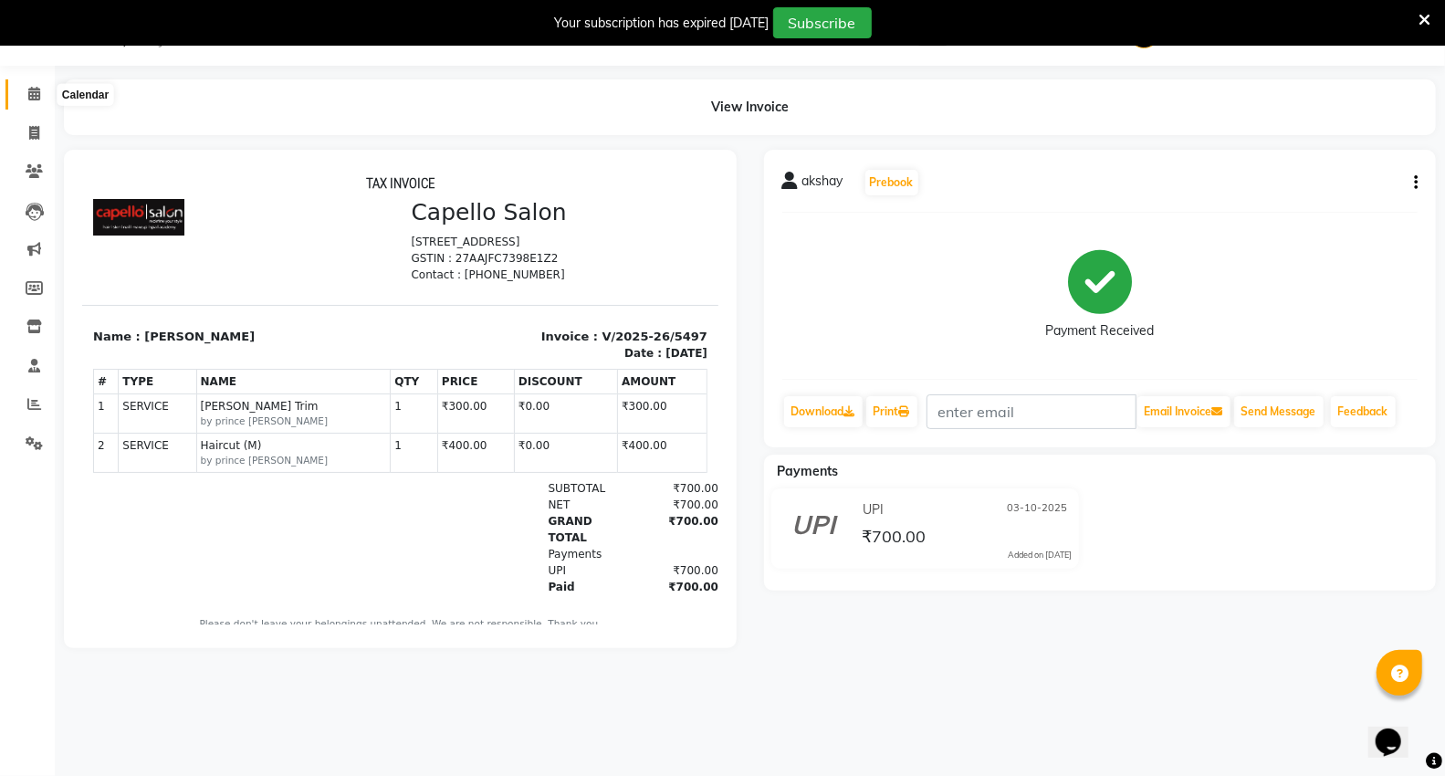
click at [29, 92] on icon at bounding box center [34, 94] width 12 height 14
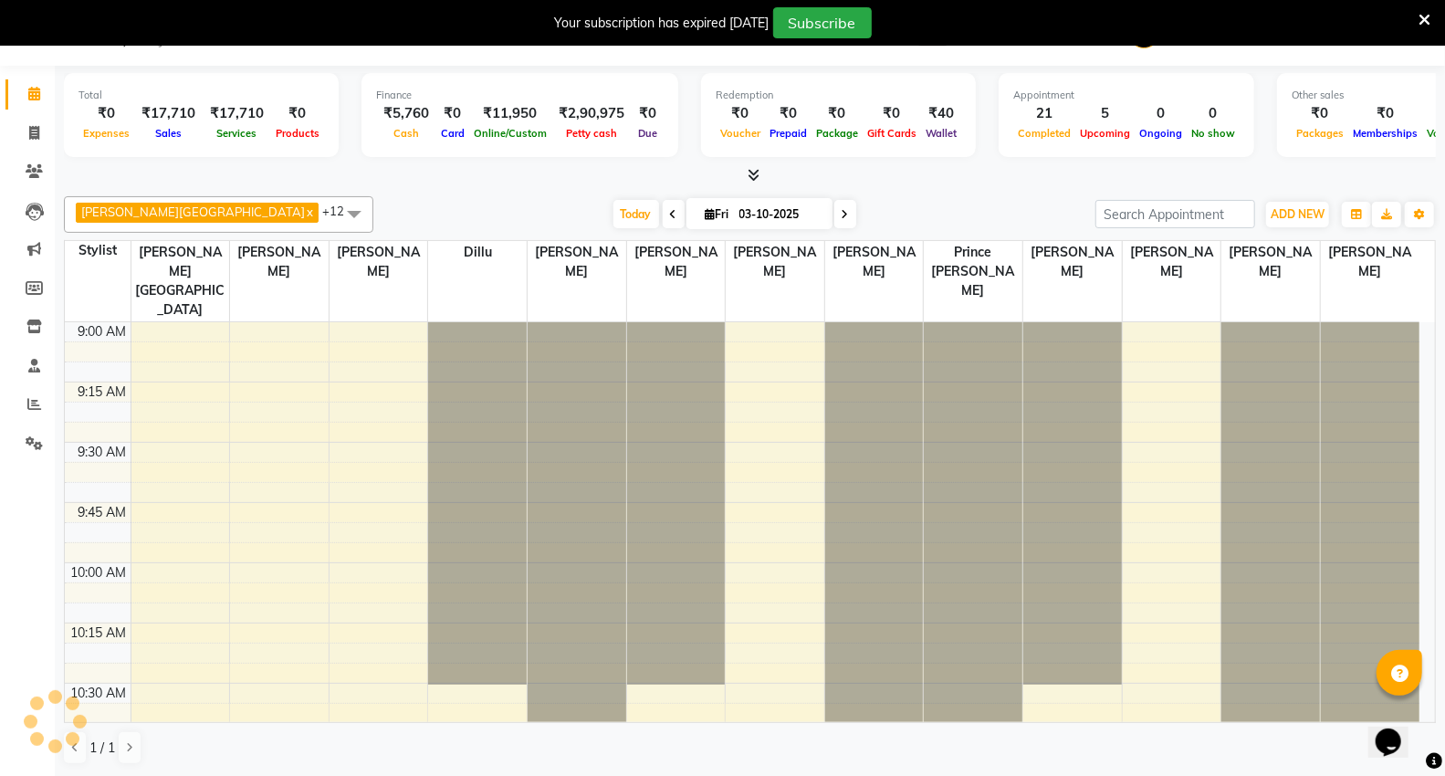
scroll to position [1938, 0]
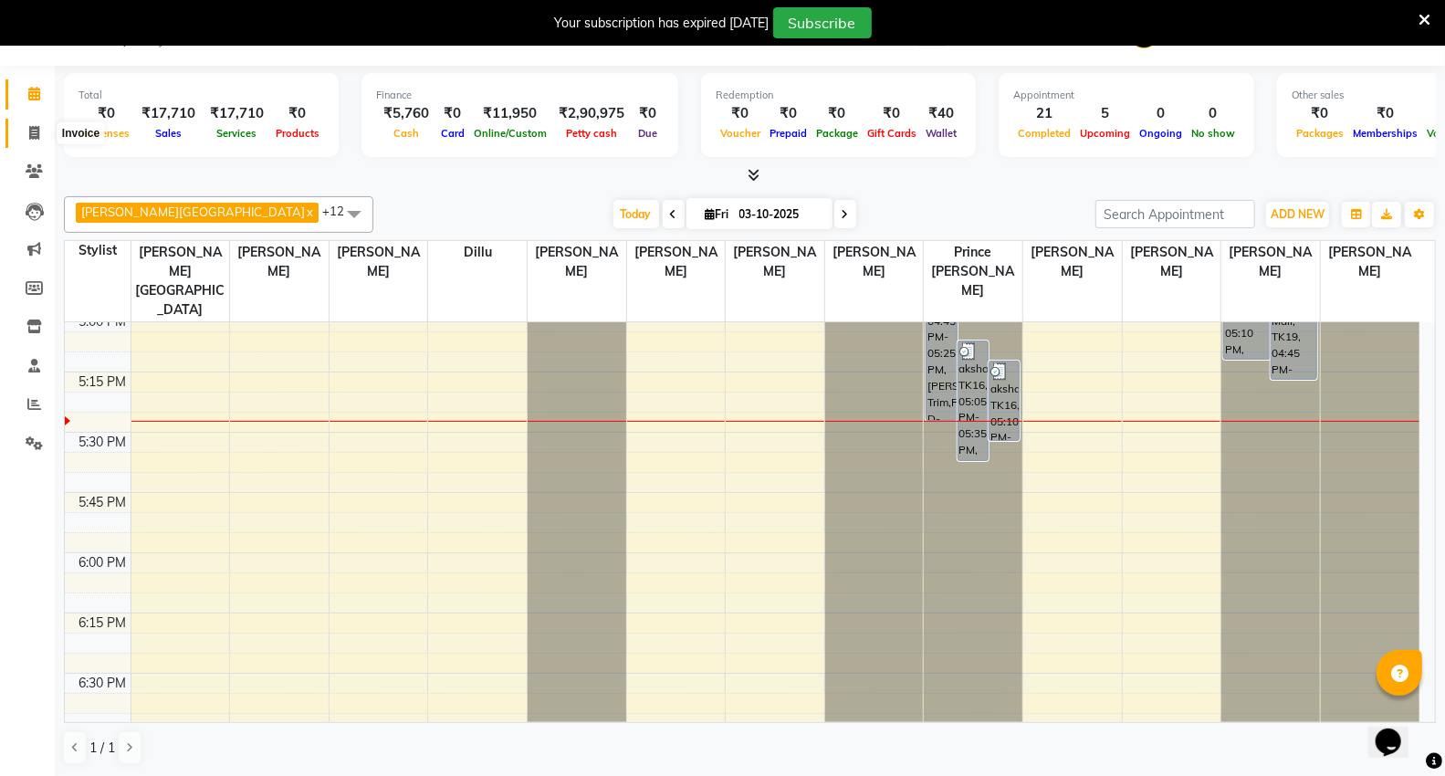
click at [26, 141] on span at bounding box center [34, 133] width 32 height 21
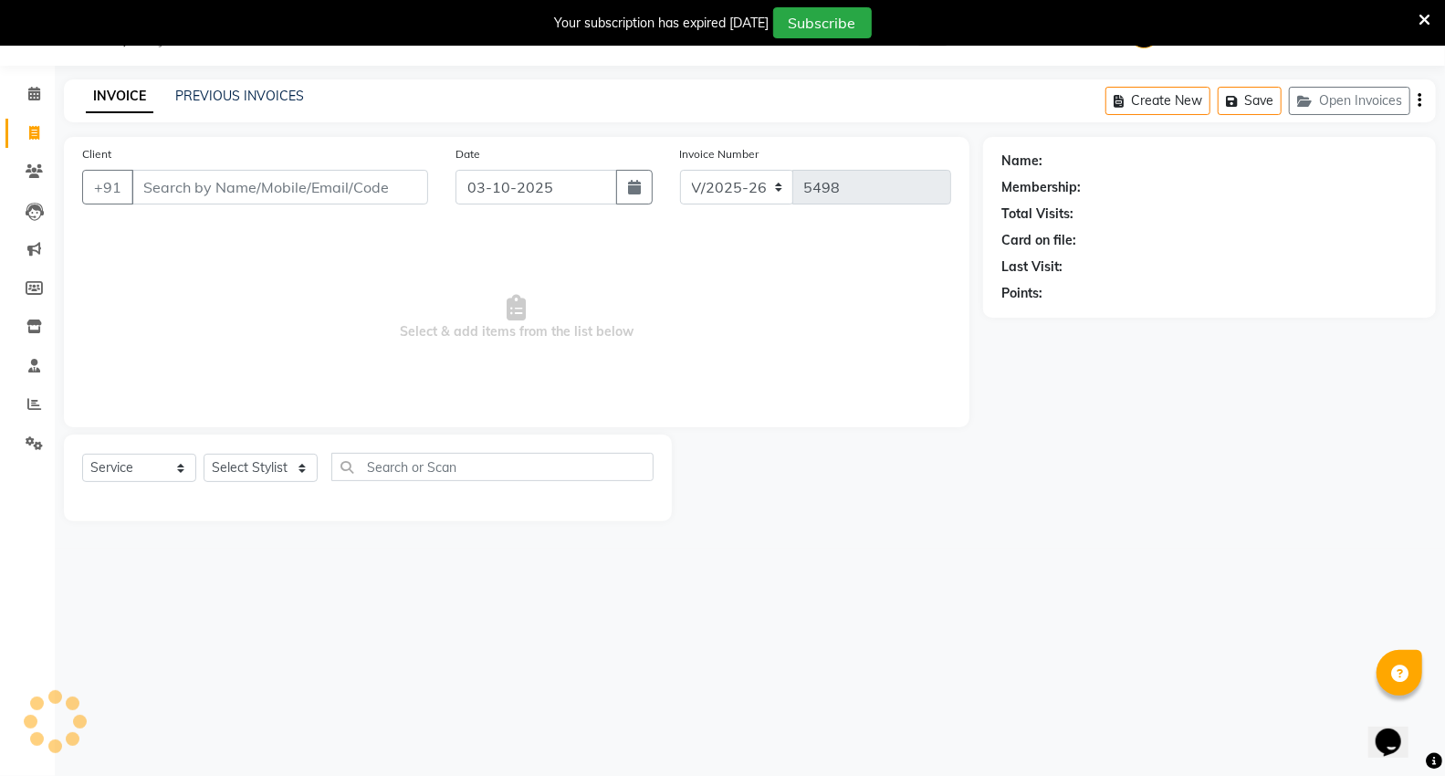
click at [158, 199] on input "Client" at bounding box center [279, 187] width 297 height 35
click at [411, 470] on input "text" at bounding box center [505, 467] width 298 height 28
drag, startPoint x: 360, startPoint y: 471, endPoint x: 494, endPoint y: 512, distance: 140.4
click at [487, 509] on div "Select Service Product Membership Package Voucher Prepaid Gift Card Select Styl…" at bounding box center [368, 478] width 608 height 87
click at [253, 180] on input "Client" at bounding box center [279, 187] width 297 height 35
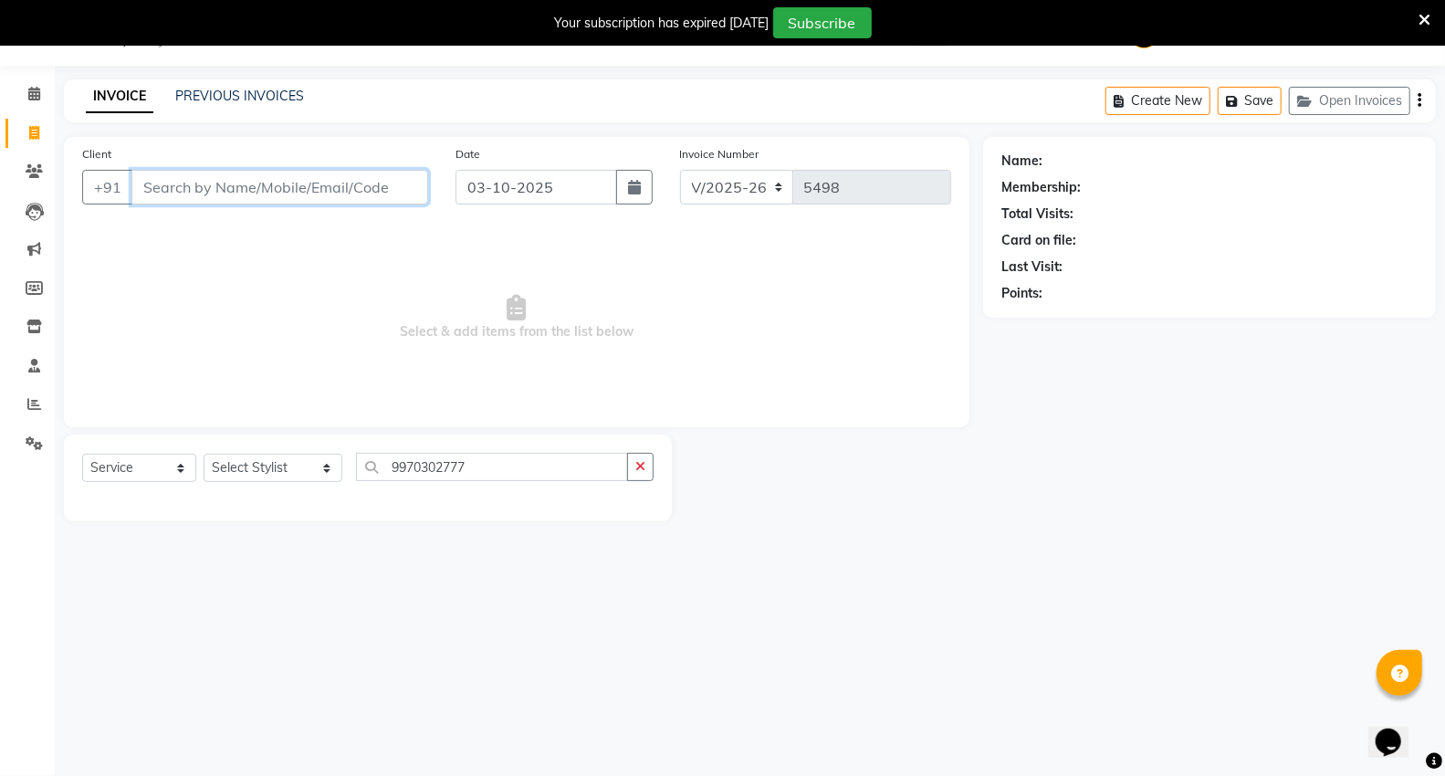
paste input "9970302777"
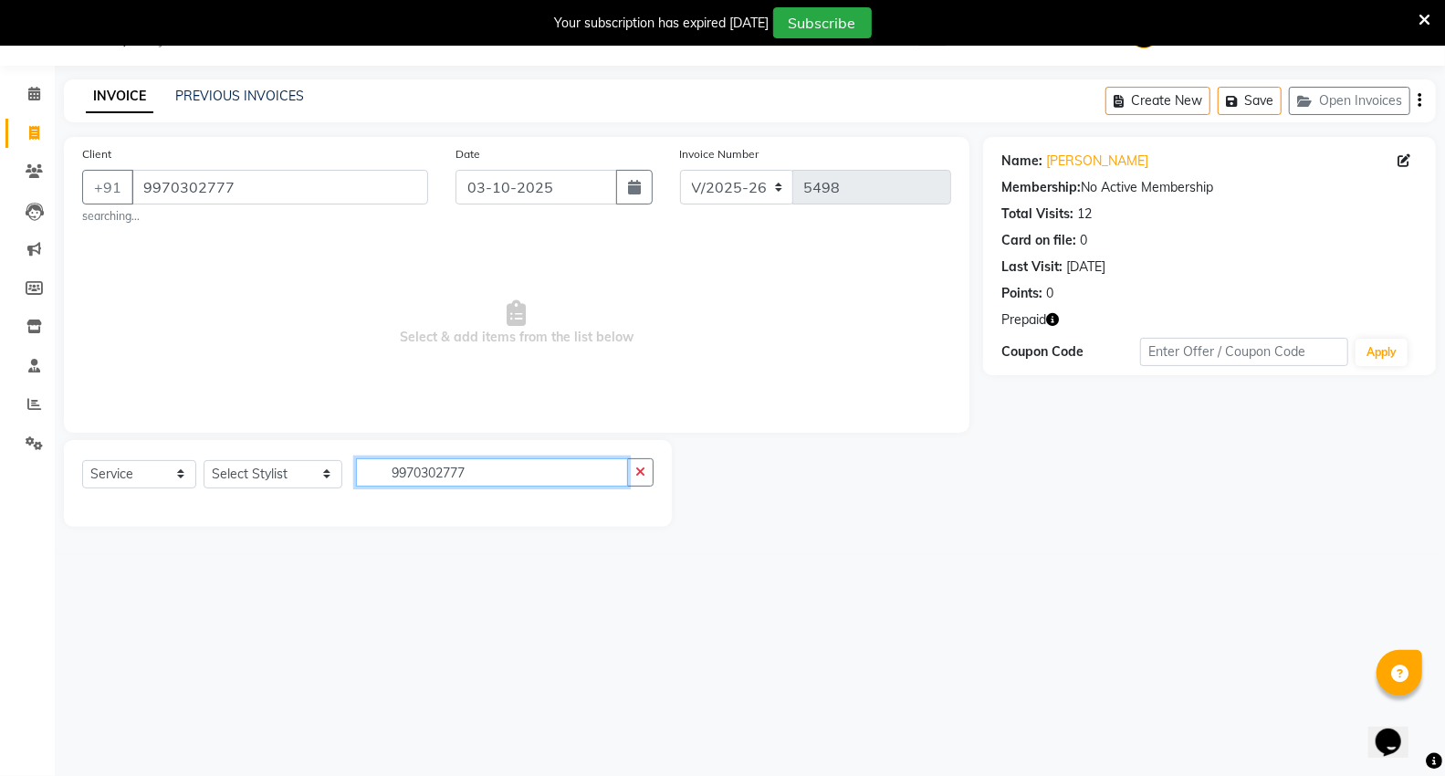
click at [485, 475] on input "9970302777" at bounding box center [492, 472] width 272 height 28
click at [254, 471] on select "Select Stylist AHSIK Amit felix Anita Patel Arti Borekar Capello VR Mall Dillu …" at bounding box center [273, 474] width 139 height 28
click at [204, 460] on select "Select Stylist AHSIK Amit felix Anita Patel Arti Borekar Capello VR Mall Dillu …" at bounding box center [273, 474] width 139 height 28
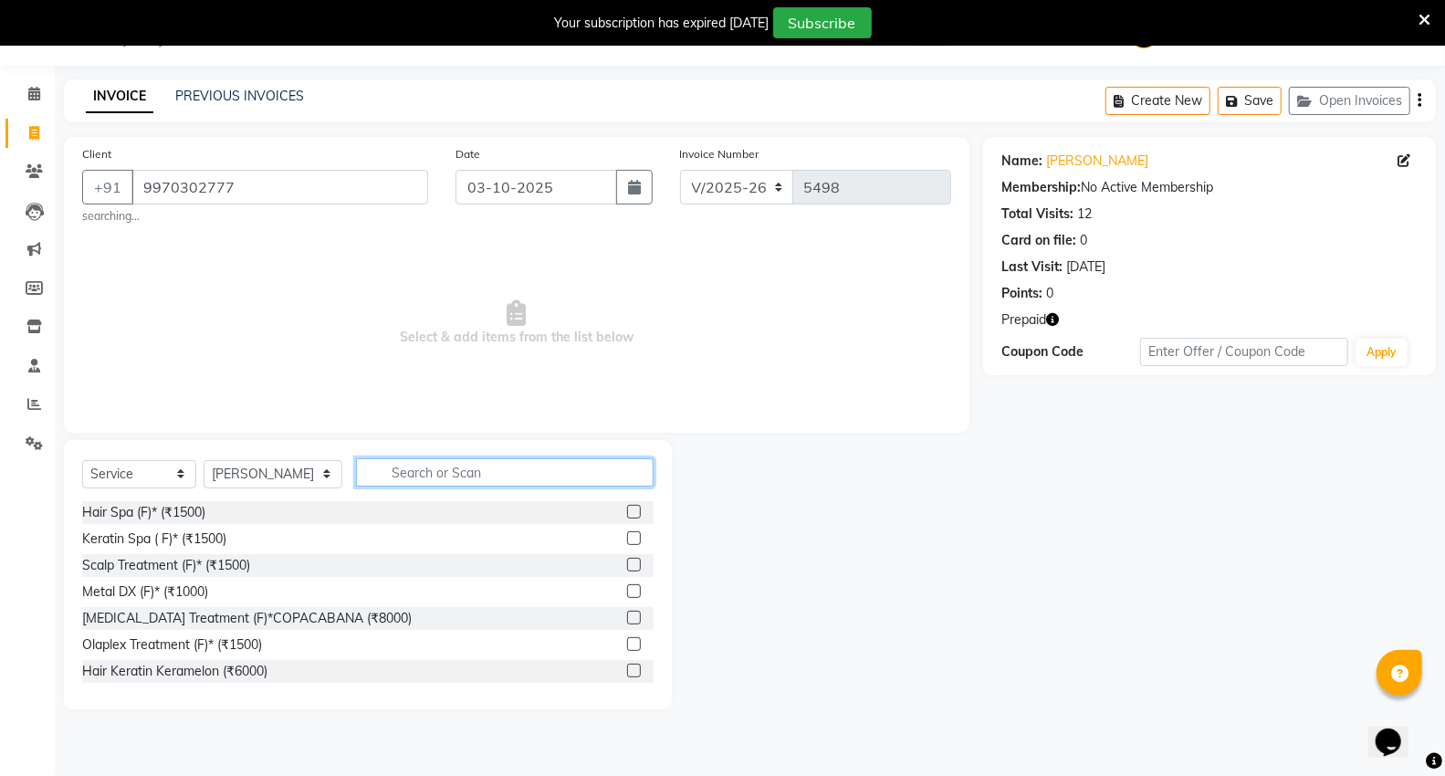
click at [506, 470] on input "text" at bounding box center [505, 472] width 298 height 28
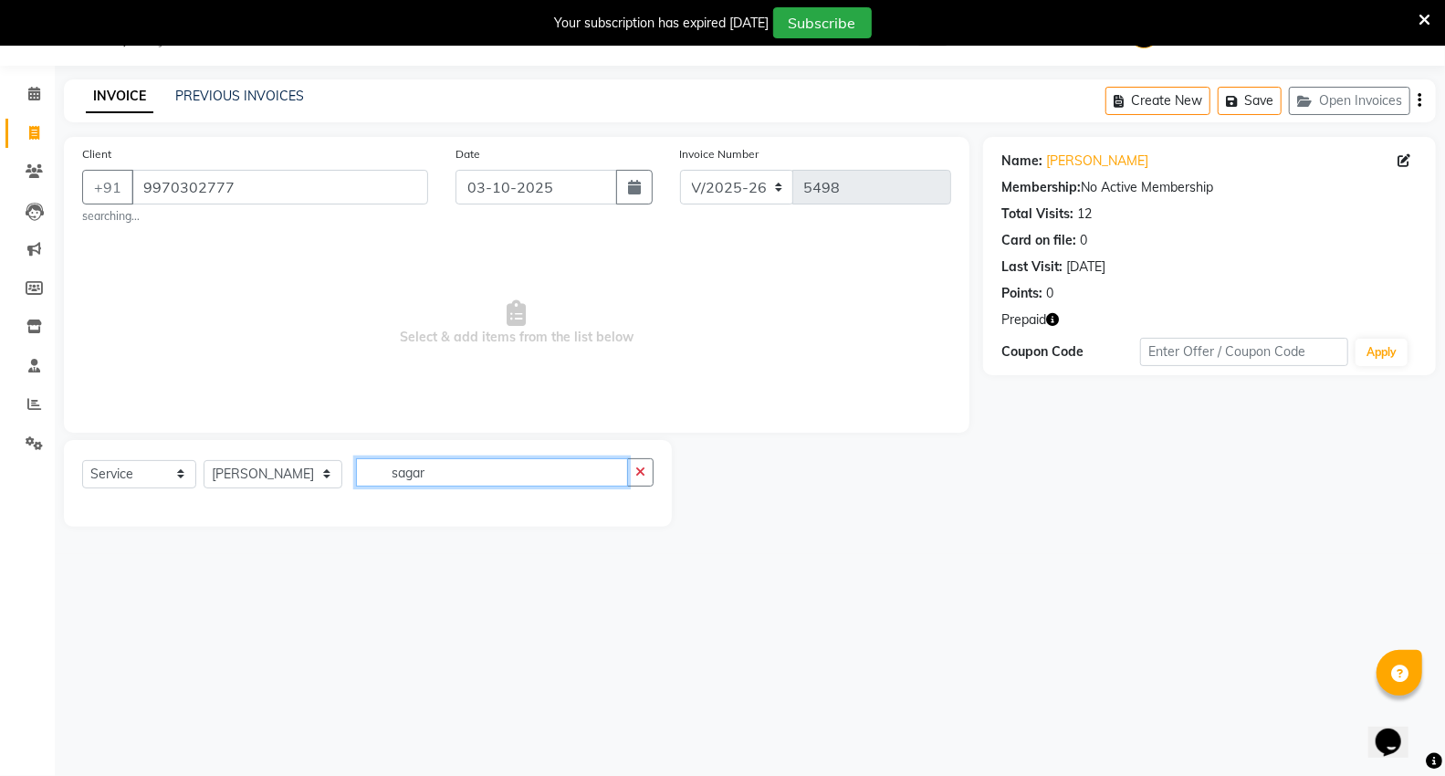
click at [430, 472] on input "sagar" at bounding box center [492, 472] width 272 height 28
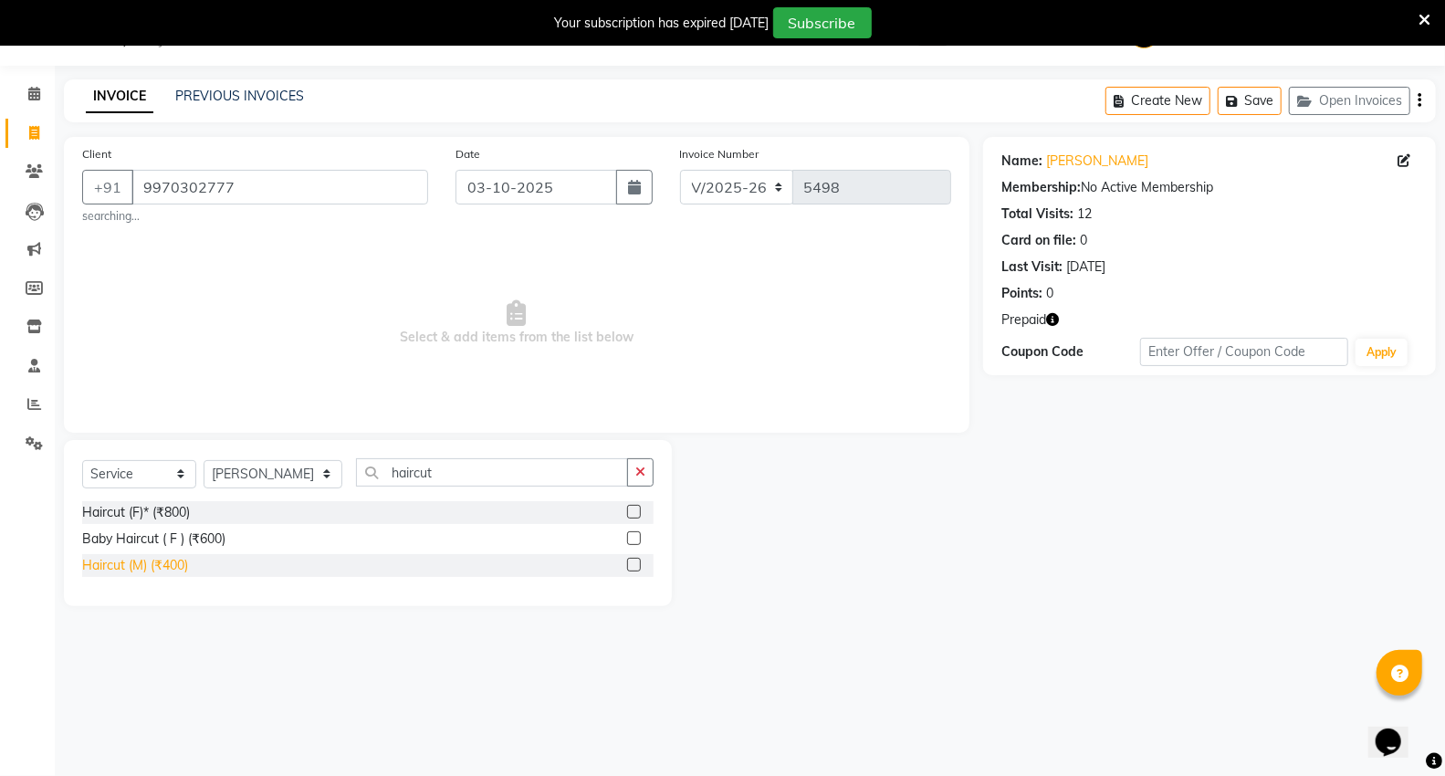
click at [92, 564] on div "Haircut (M) (₹400)" at bounding box center [135, 565] width 106 height 19
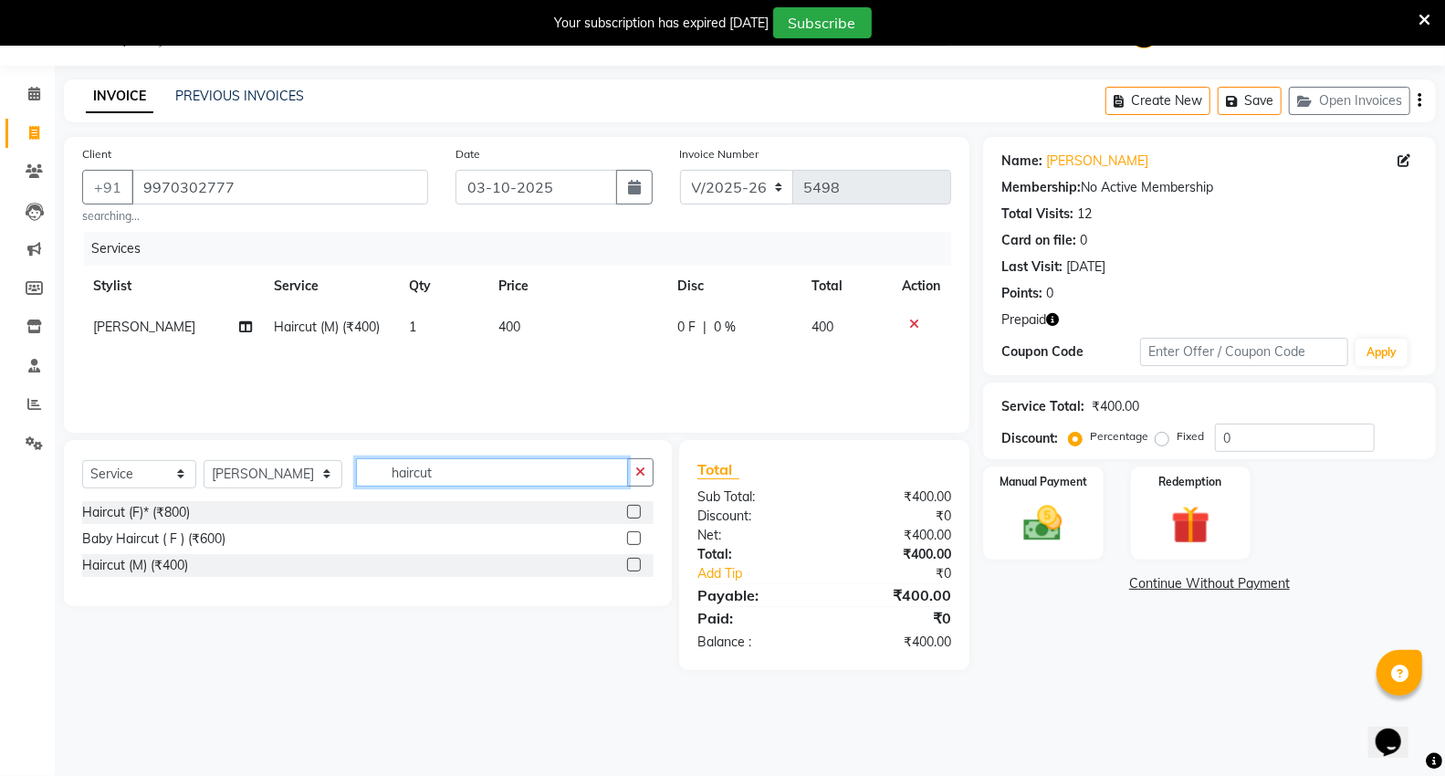
click at [441, 479] on input "haircut" at bounding box center [492, 472] width 272 height 28
click at [151, 561] on div "Haircut (M) (₹400)" at bounding box center [135, 565] width 106 height 19
click at [148, 374] on span "[PERSON_NAME]" at bounding box center [144, 368] width 102 height 16
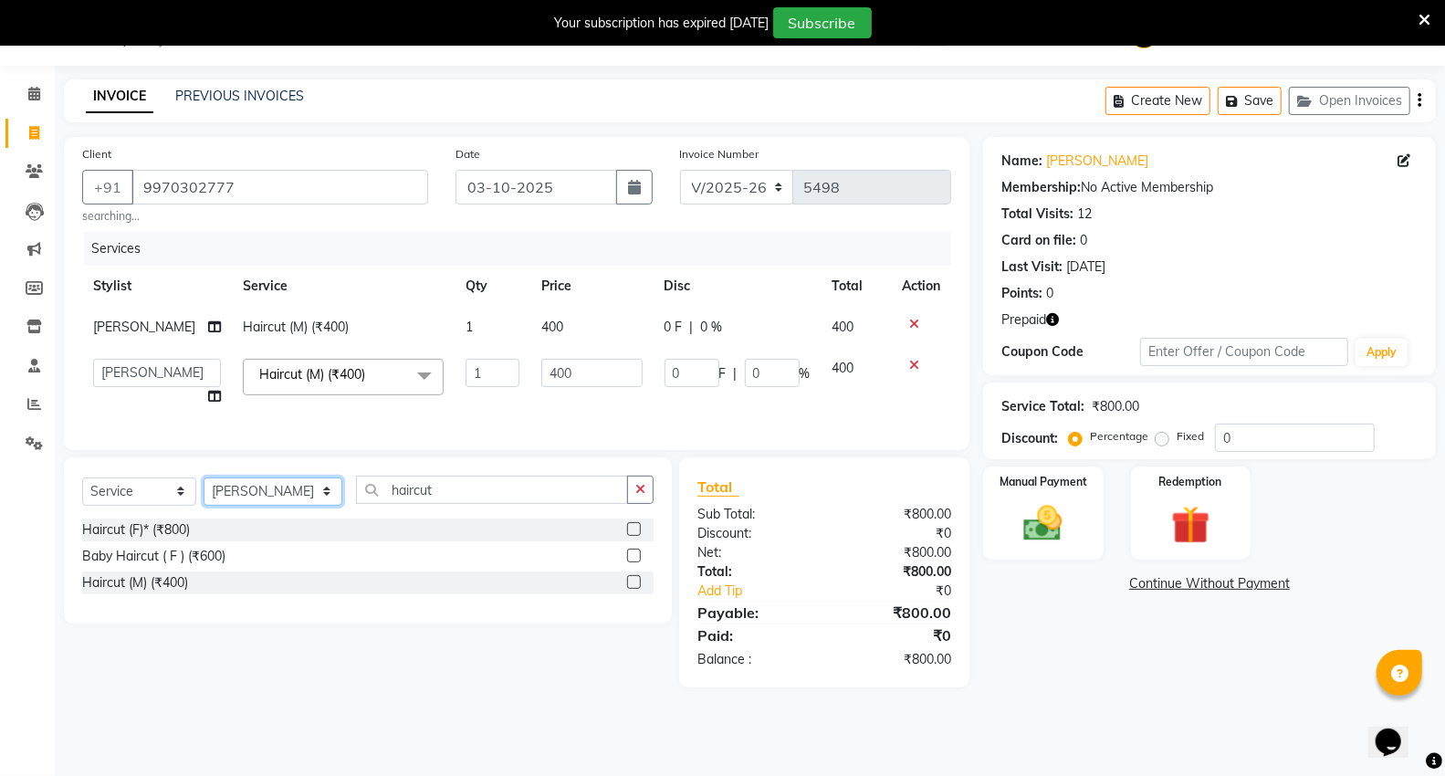
click at [234, 506] on select "Select Stylist AHSIK Amit felix Anita Patel Arti Borekar Capello VR Mall Dillu …" at bounding box center [273, 492] width 139 height 28
click at [204, 493] on select "Select Stylist AHSIK Amit felix Anita Patel Arti Borekar Capello VR Mall Dillu …" at bounding box center [273, 492] width 139 height 28
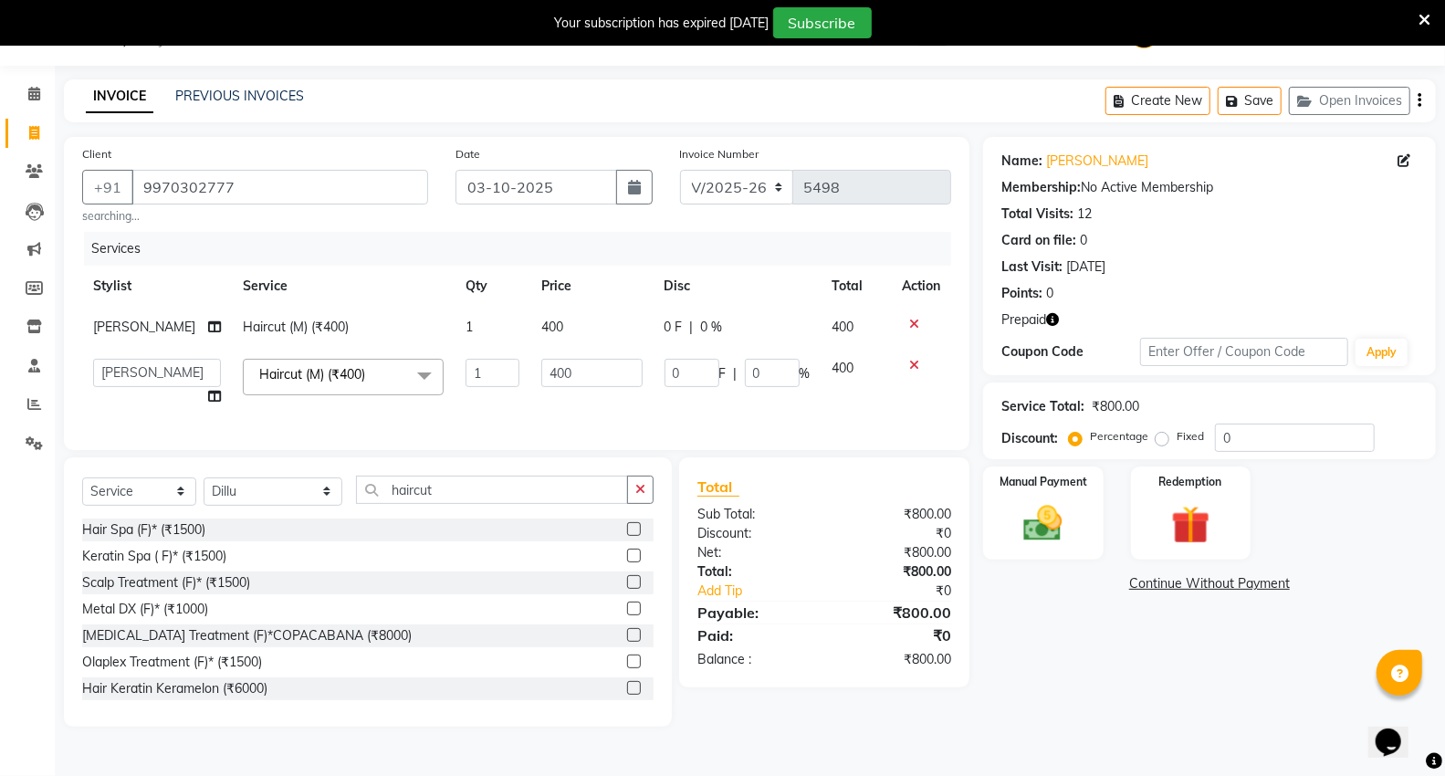
click at [1097, 653] on div "Name: Khushal Membership: No Active Membership Total Visits: 12 Card on file: 0…" at bounding box center [1216, 432] width 467 height 590
click at [990, 722] on div "Name: Khushal Membership: No Active Membership Total Visits: 12 Card on file: 0…" at bounding box center [1216, 432] width 467 height 590
click at [1181, 525] on img at bounding box center [1191, 525] width 65 height 50
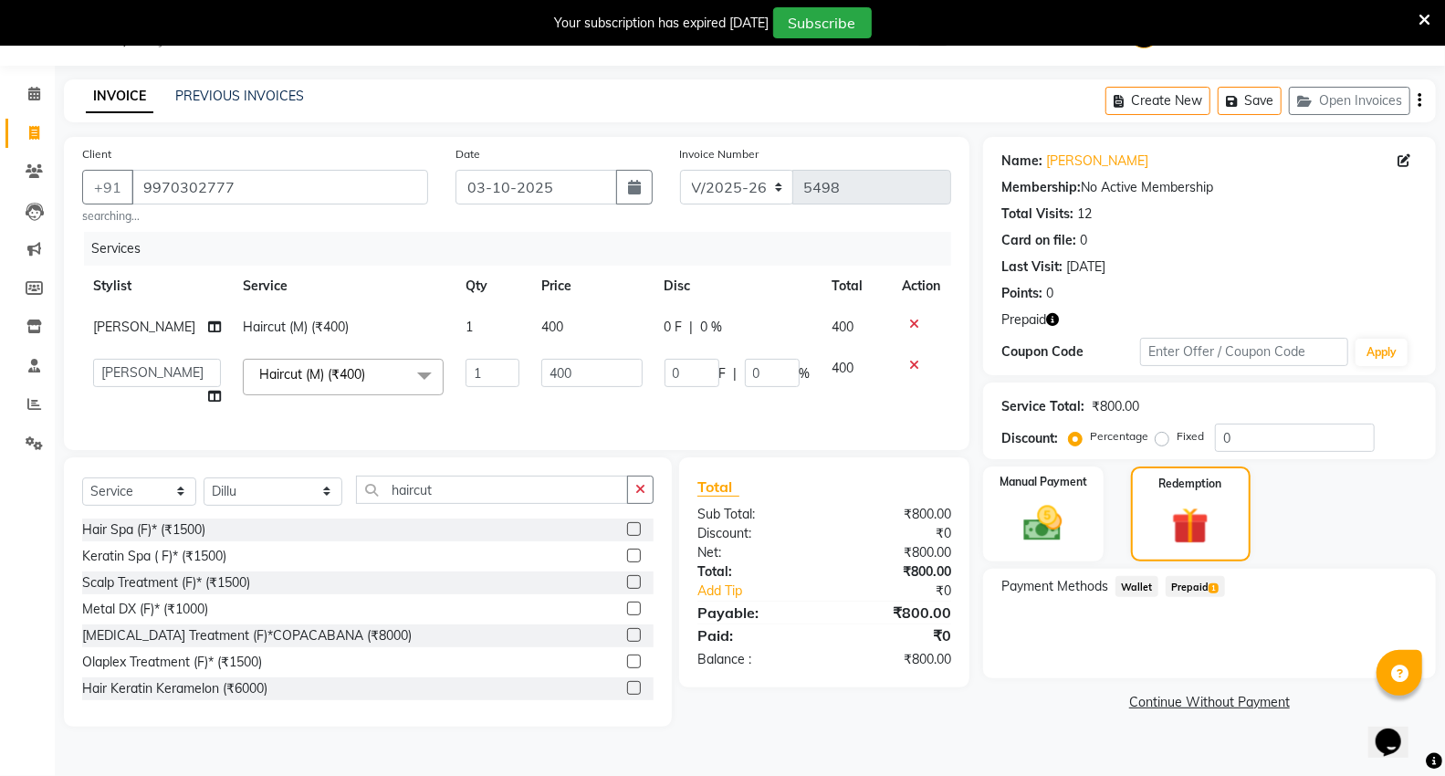
click at [1181, 583] on span "Prepaid 1" at bounding box center [1195, 586] width 59 height 21
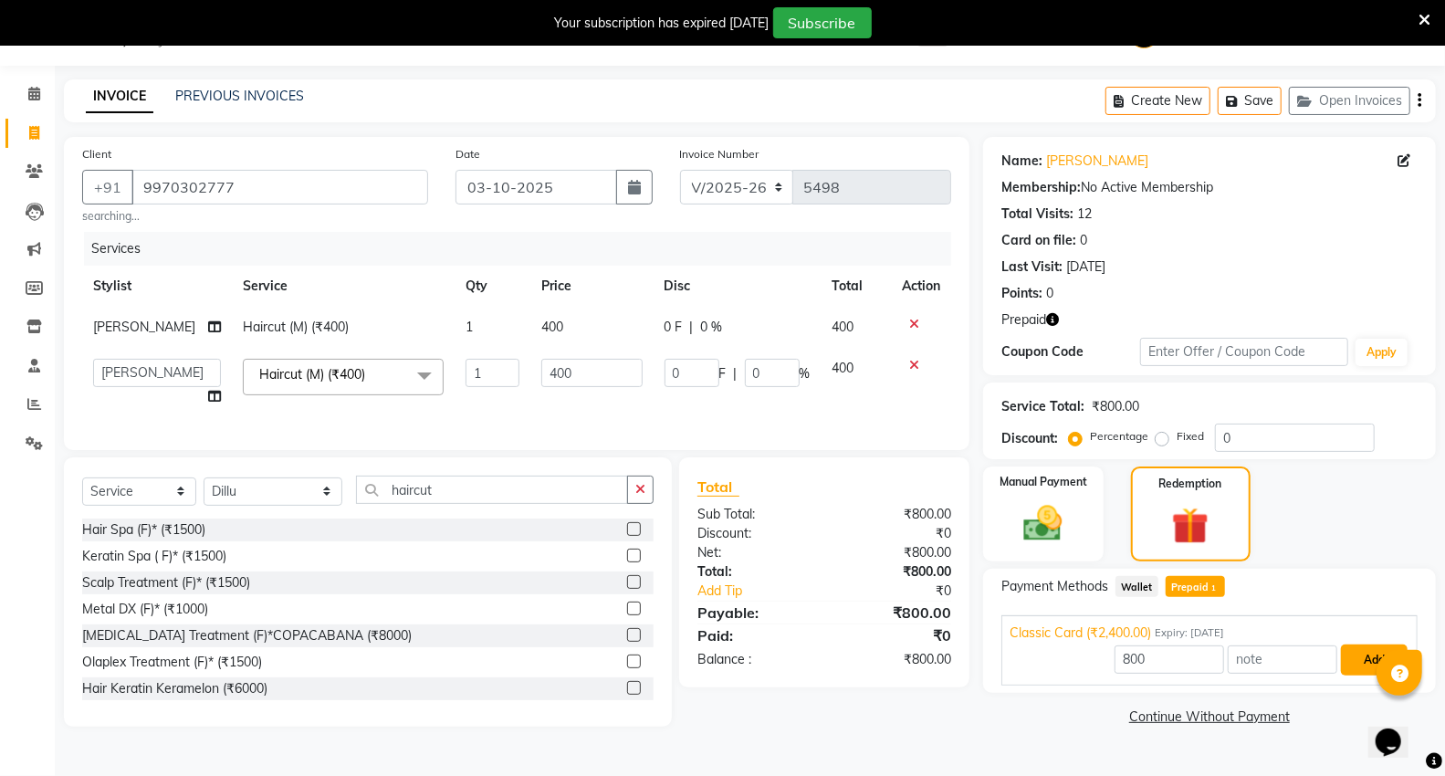
click at [1359, 655] on button "Add" at bounding box center [1374, 660] width 67 height 31
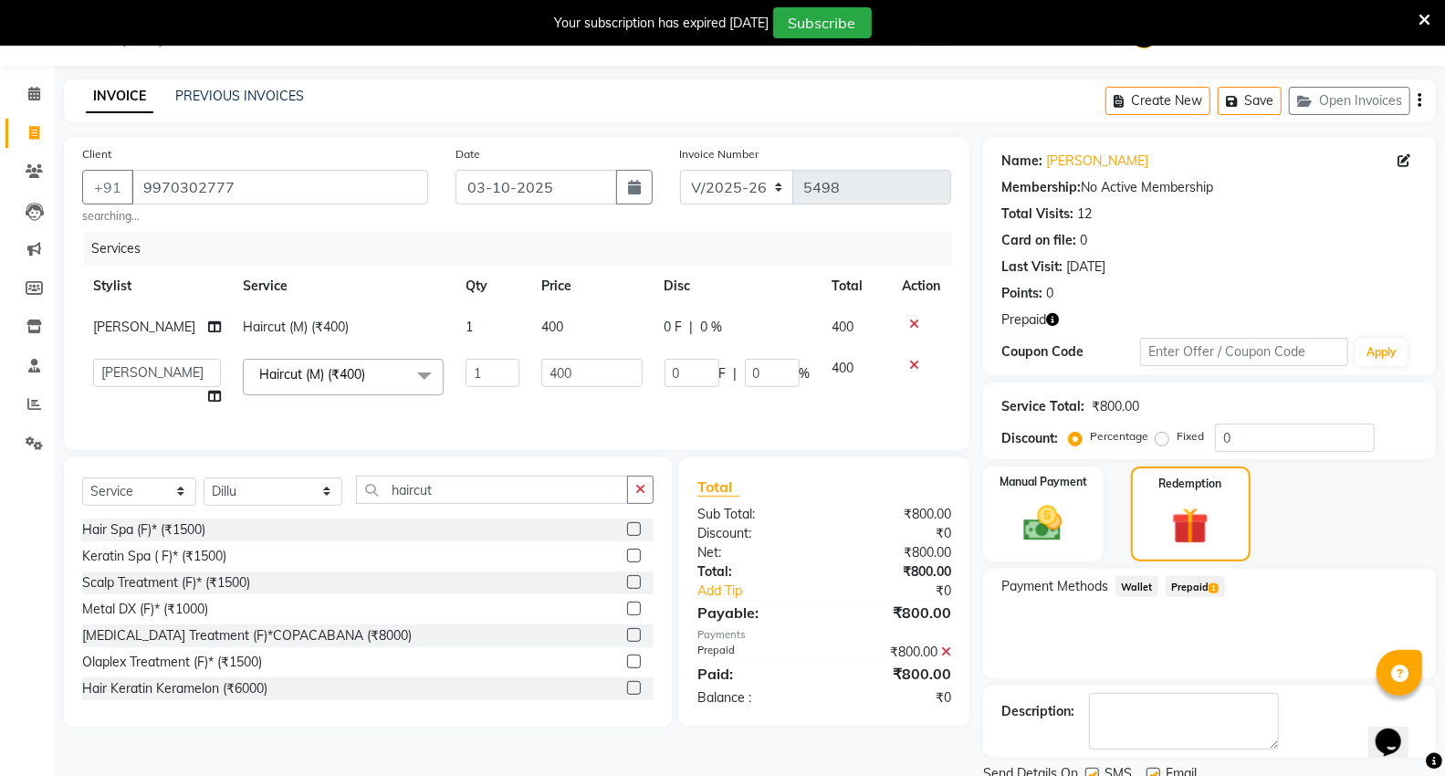
scroll to position [115, 0]
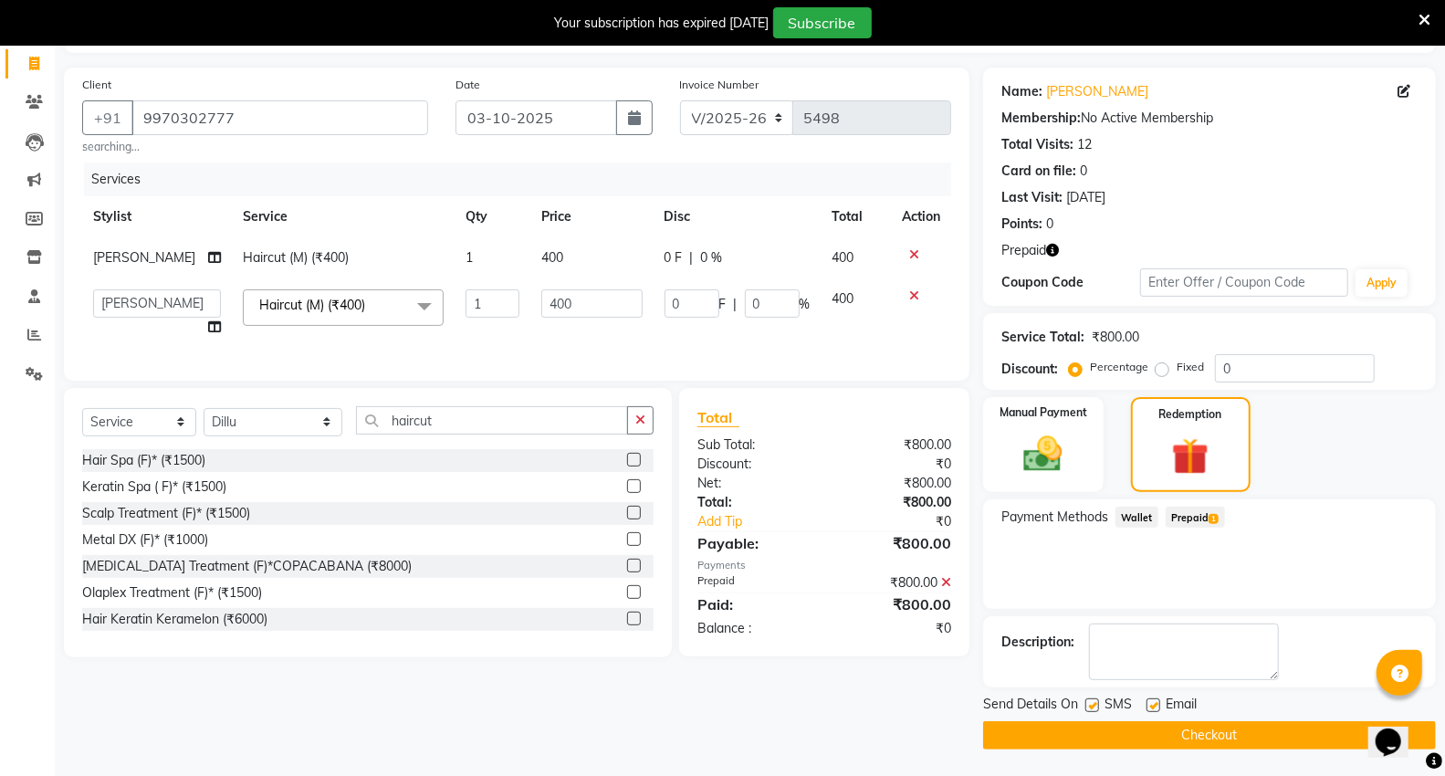
drag, startPoint x: 184, startPoint y: 764, endPoint x: 183, endPoint y: 740, distance: 24.7
click at [184, 759] on main "INVOICE PREVIOUS INVOICES Create New Save Open Invoices Client +91 9970302777 s…" at bounding box center [750, 393] width 1391 height 767
click at [142, 310] on select "AHSIK Amit felix Anita Patel Arti Borekar Capello VR Mall Dillu Kajal Patil Kir…" at bounding box center [157, 303] width 128 height 28
click at [242, 721] on div "Client +91 9970302777 searching... Date 03-10-2025 Invoice Number V/2025 V/2025…" at bounding box center [516, 409] width 933 height 682
click at [1024, 250] on span "Prepaid" at bounding box center [1024, 250] width 45 height 19
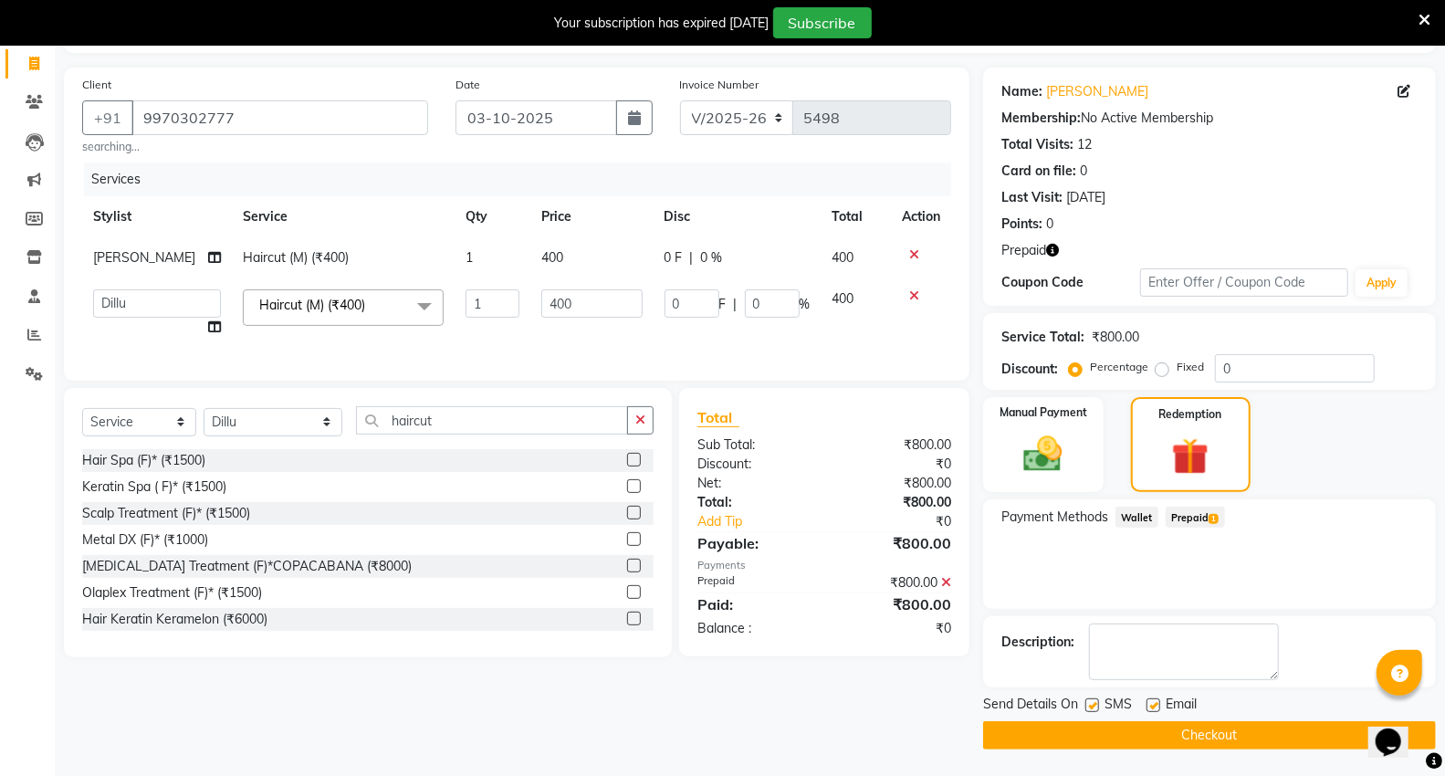
click at [1030, 263] on div "Name: Khushal Membership: No Active Membership Total Visits: 12 Card on file: 0…" at bounding box center [1209, 187] width 453 height 238
click at [1029, 248] on span "Prepaid" at bounding box center [1024, 250] width 45 height 19
click at [1057, 249] on icon "button" at bounding box center [1052, 250] width 13 height 13
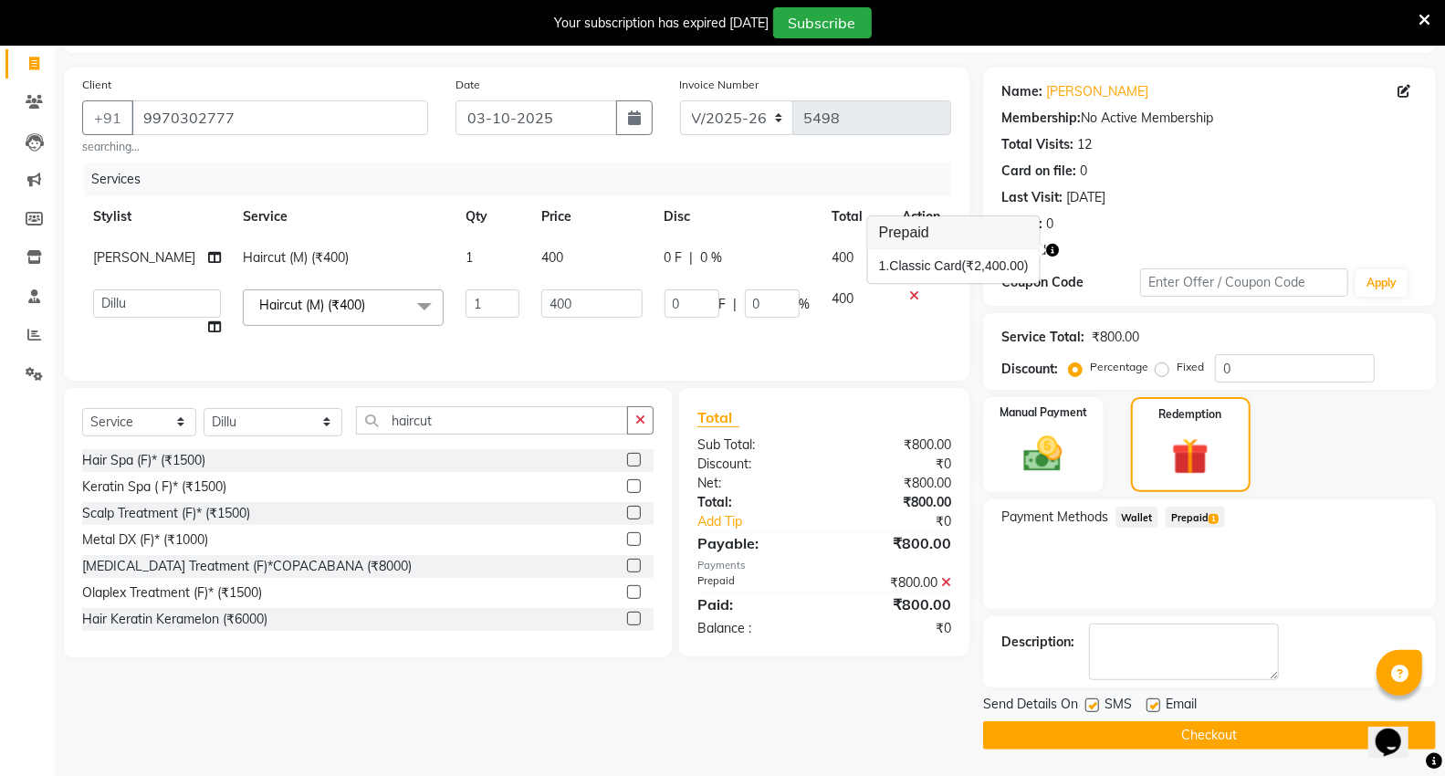
click at [947, 589] on icon at bounding box center [946, 582] width 10 height 13
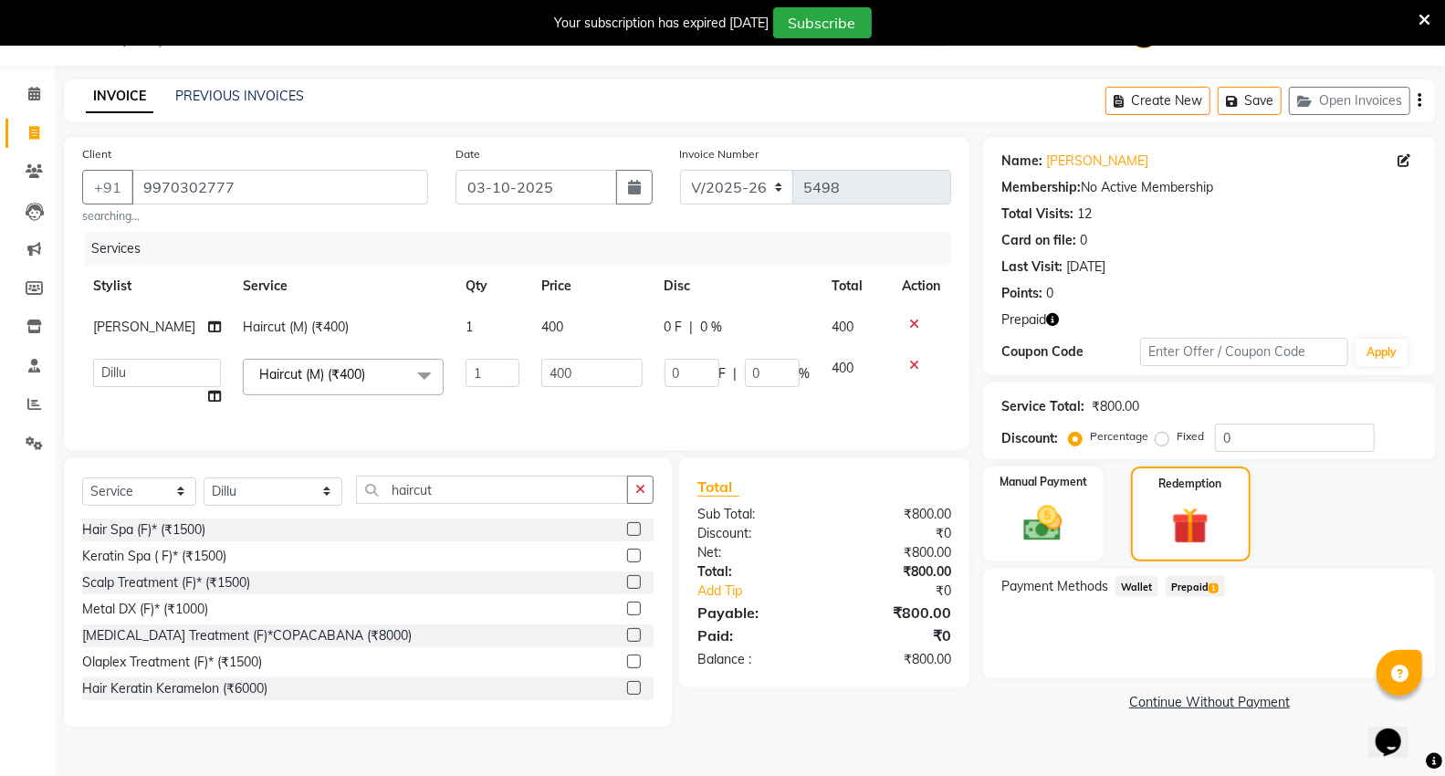
click at [1183, 582] on span "Prepaid 1" at bounding box center [1195, 586] width 59 height 21
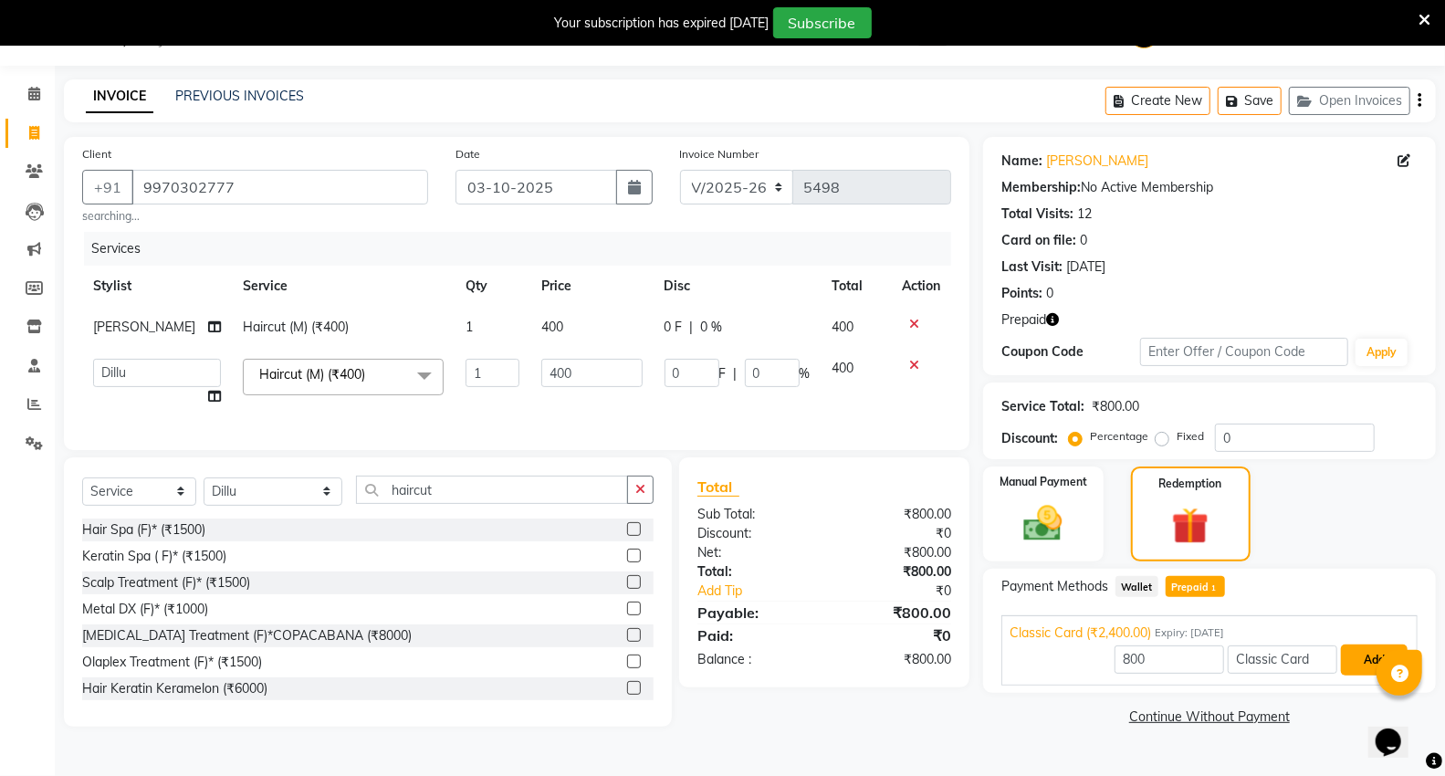
click at [1360, 668] on button "Add" at bounding box center [1374, 660] width 67 height 31
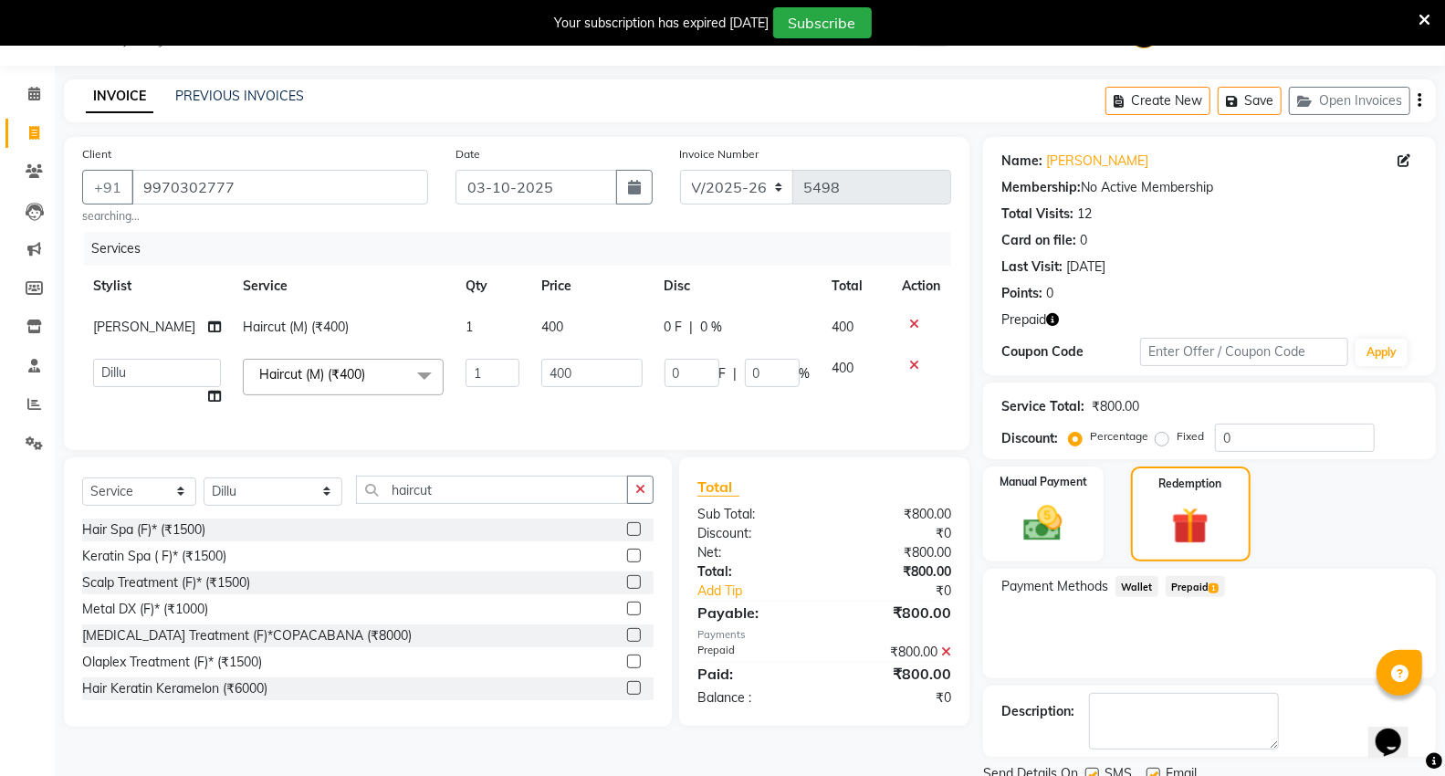
scroll to position [115, 0]
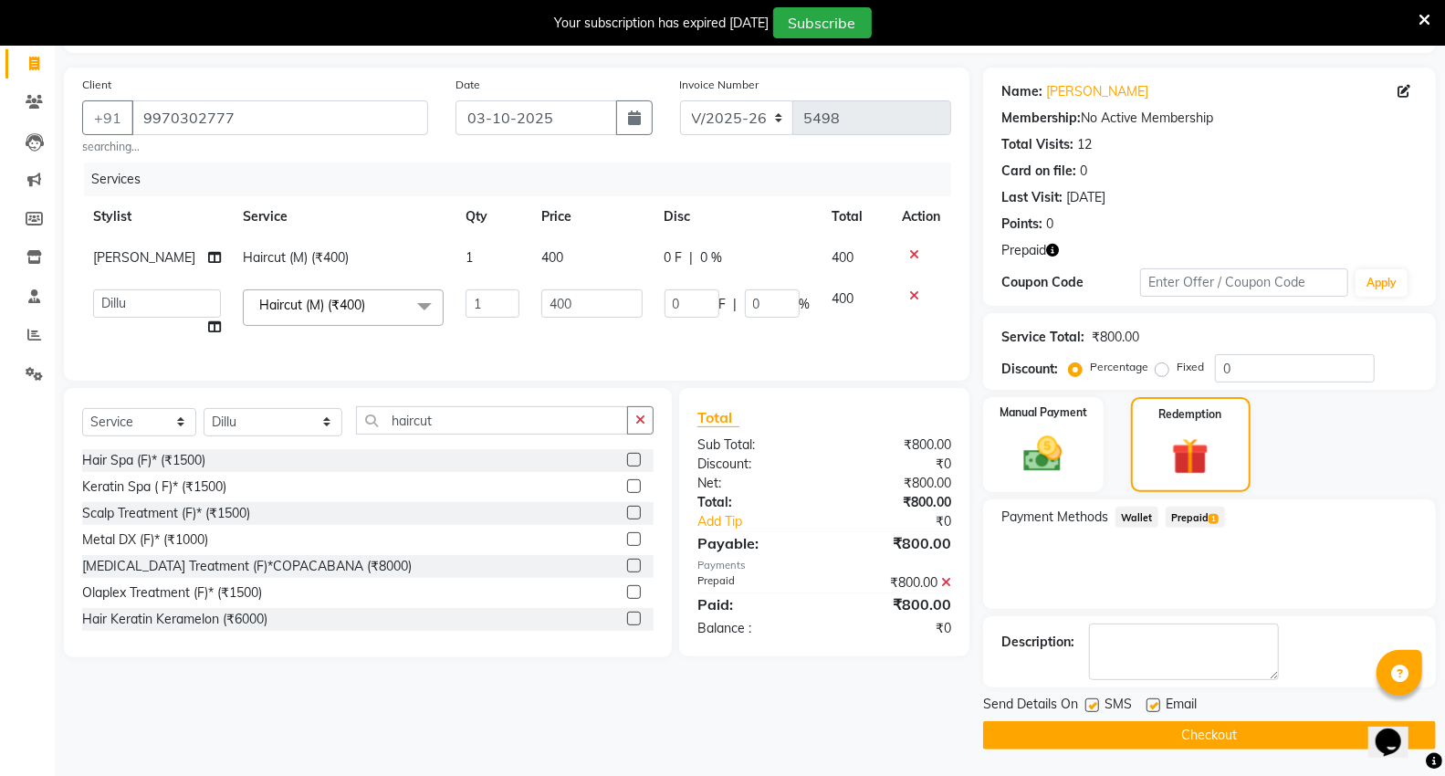
click at [1108, 731] on button "Checkout" at bounding box center [1209, 735] width 453 height 28
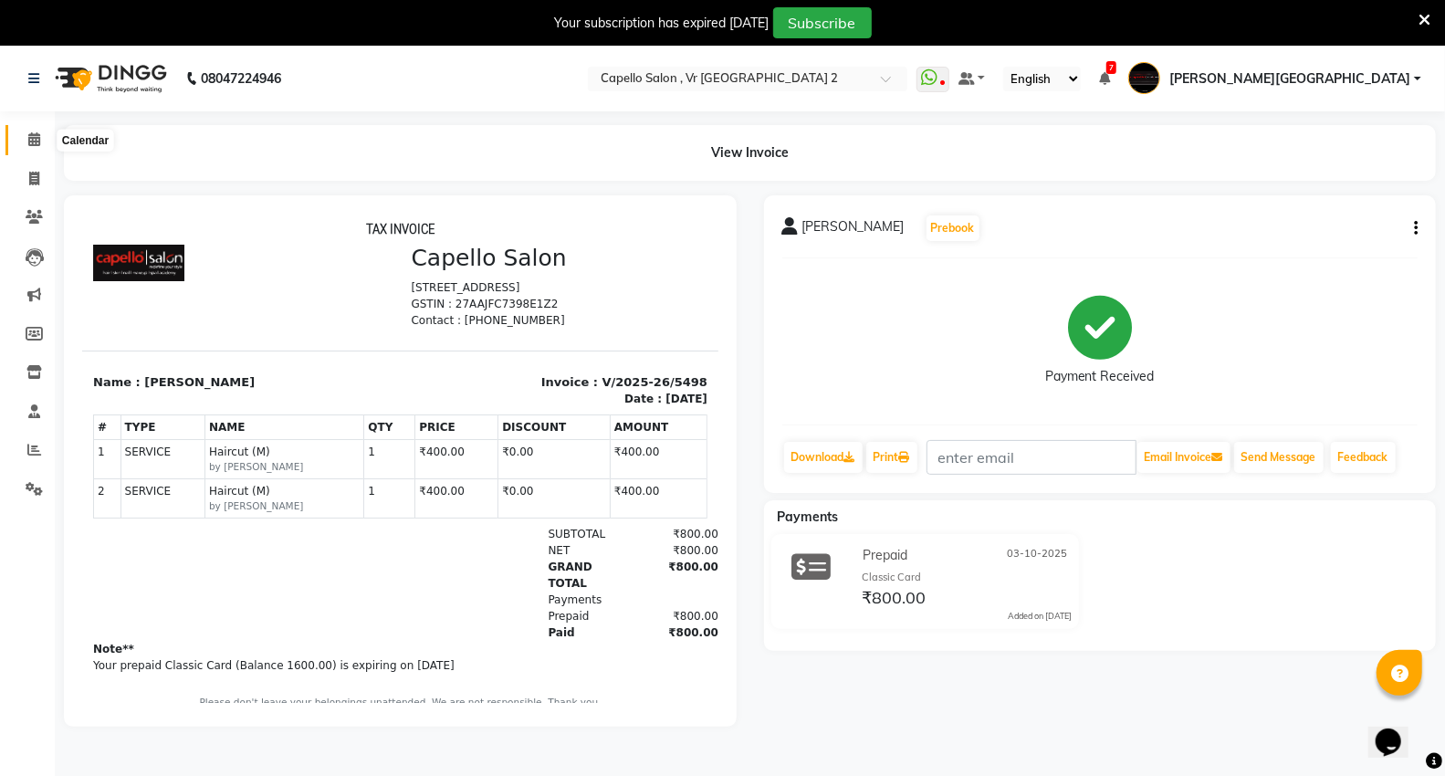
click at [37, 150] on span at bounding box center [34, 140] width 32 height 21
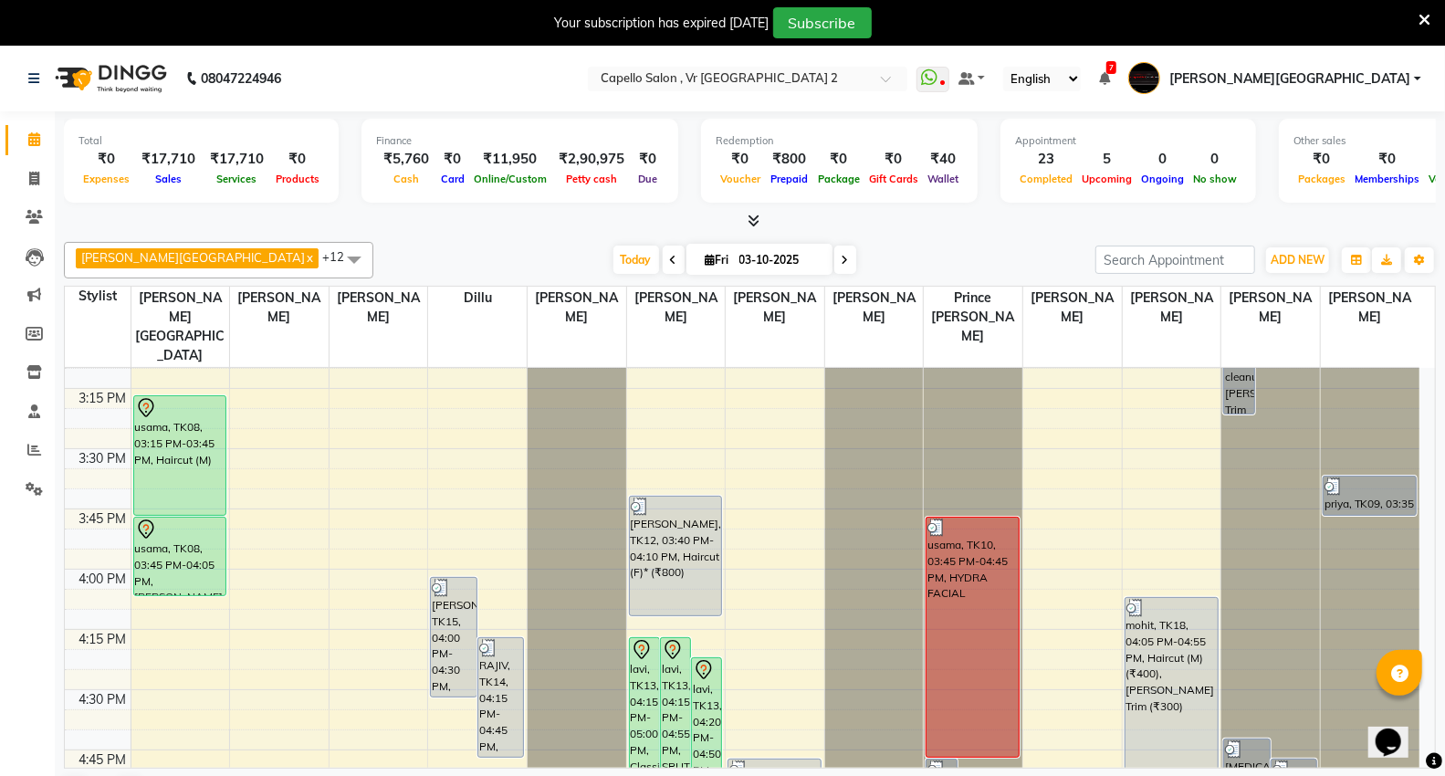
scroll to position [1622, 0]
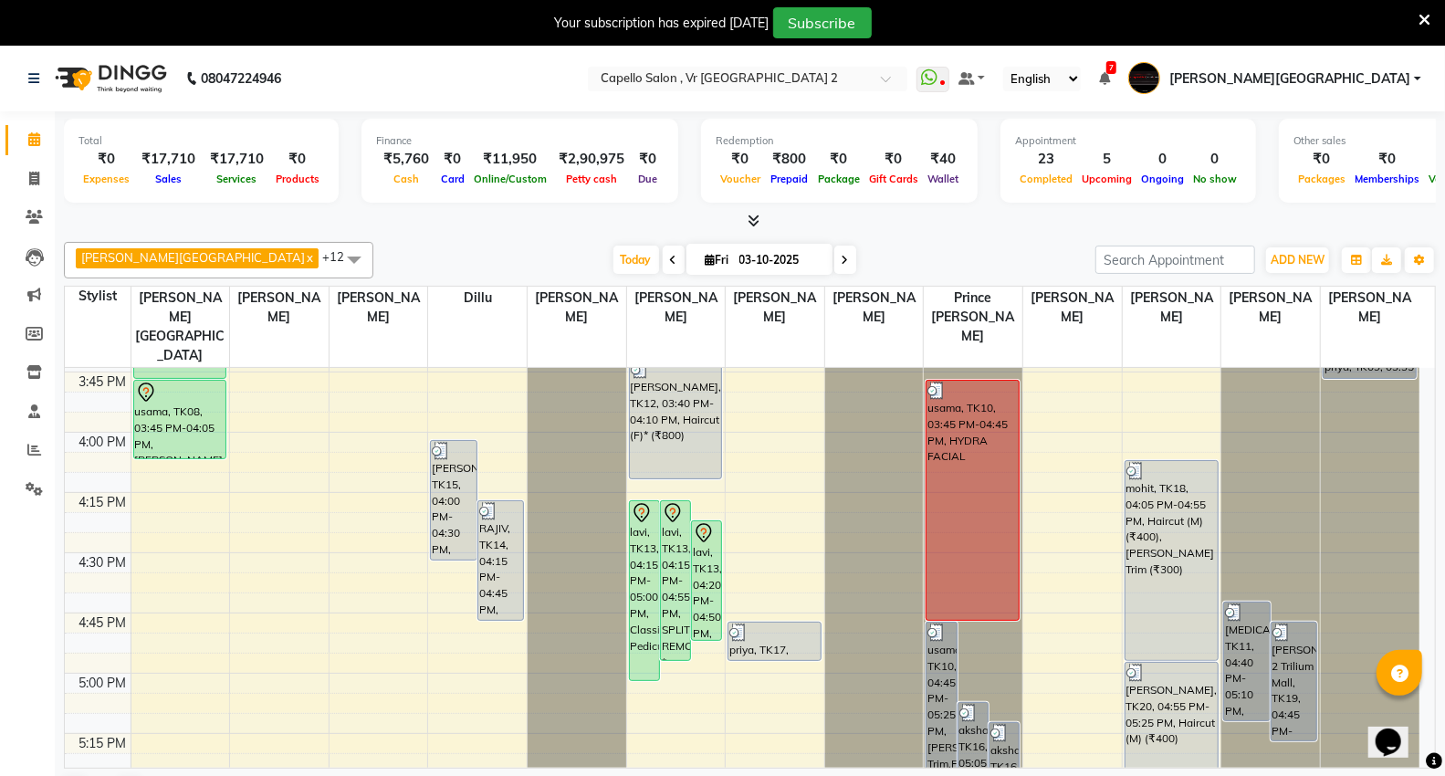
drag, startPoint x: 767, startPoint y: 461, endPoint x: 320, endPoint y: 577, distance: 461.3
click at [214, 479] on div "9:00 AM 9:15 AM 9:30 AM 9:45 AM 10:00 AM 10:15 AM 10:30 AM 10:45 AM 11:00 AM 11…" at bounding box center [742, 311] width 1355 height 3133
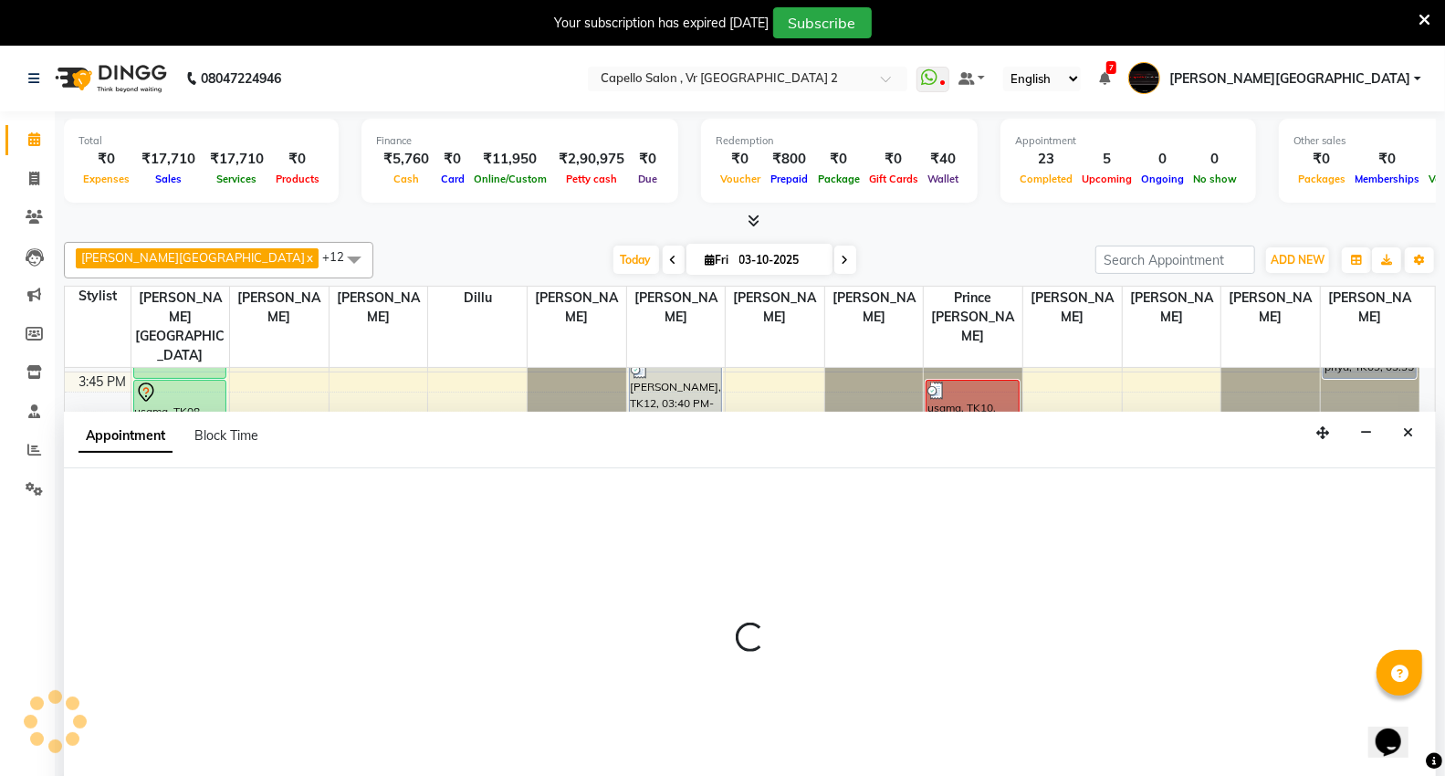
scroll to position [47, 0]
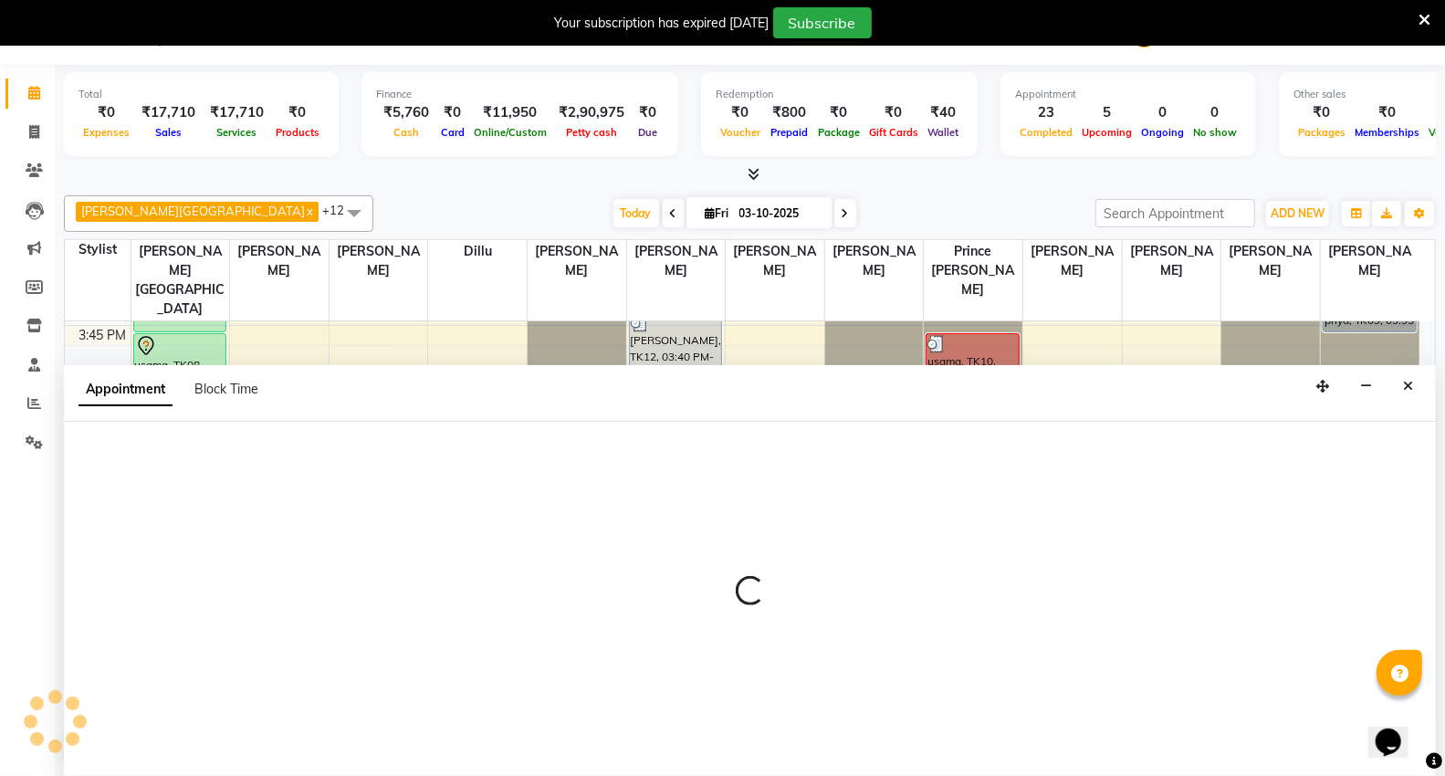
click at [1407, 391] on icon "Close" at bounding box center [1408, 386] width 10 height 13
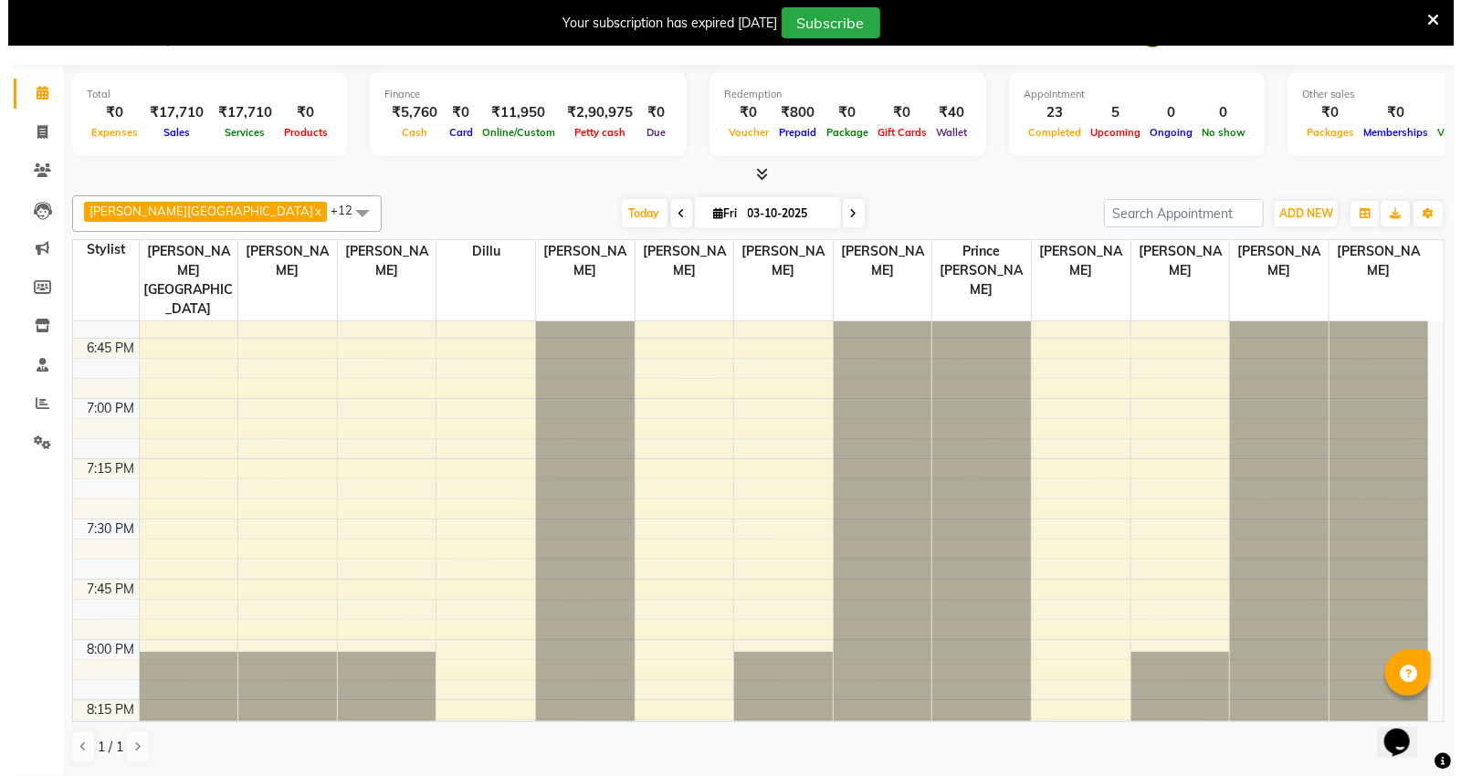
scroll to position [2029, 0]
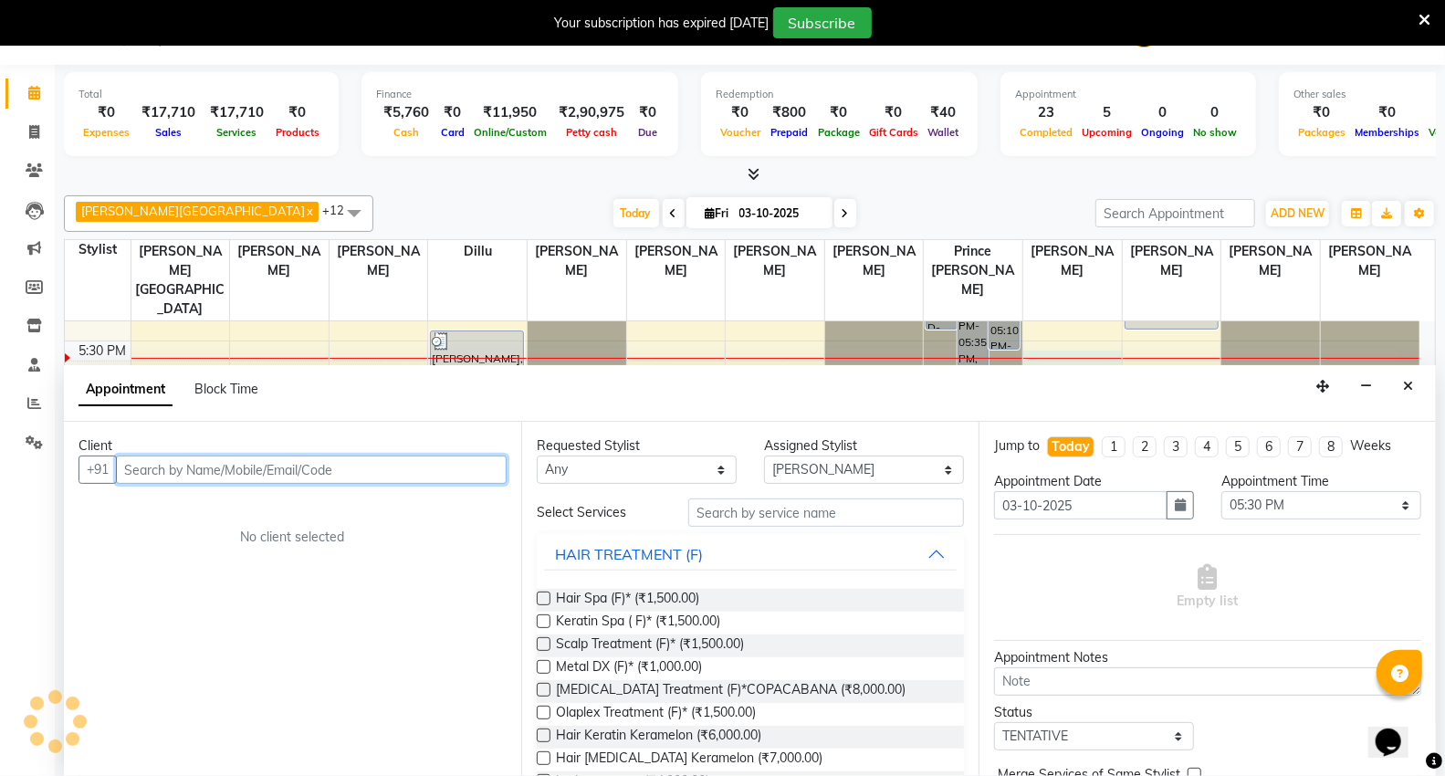
click at [139, 468] on input "text" at bounding box center [311, 470] width 391 height 28
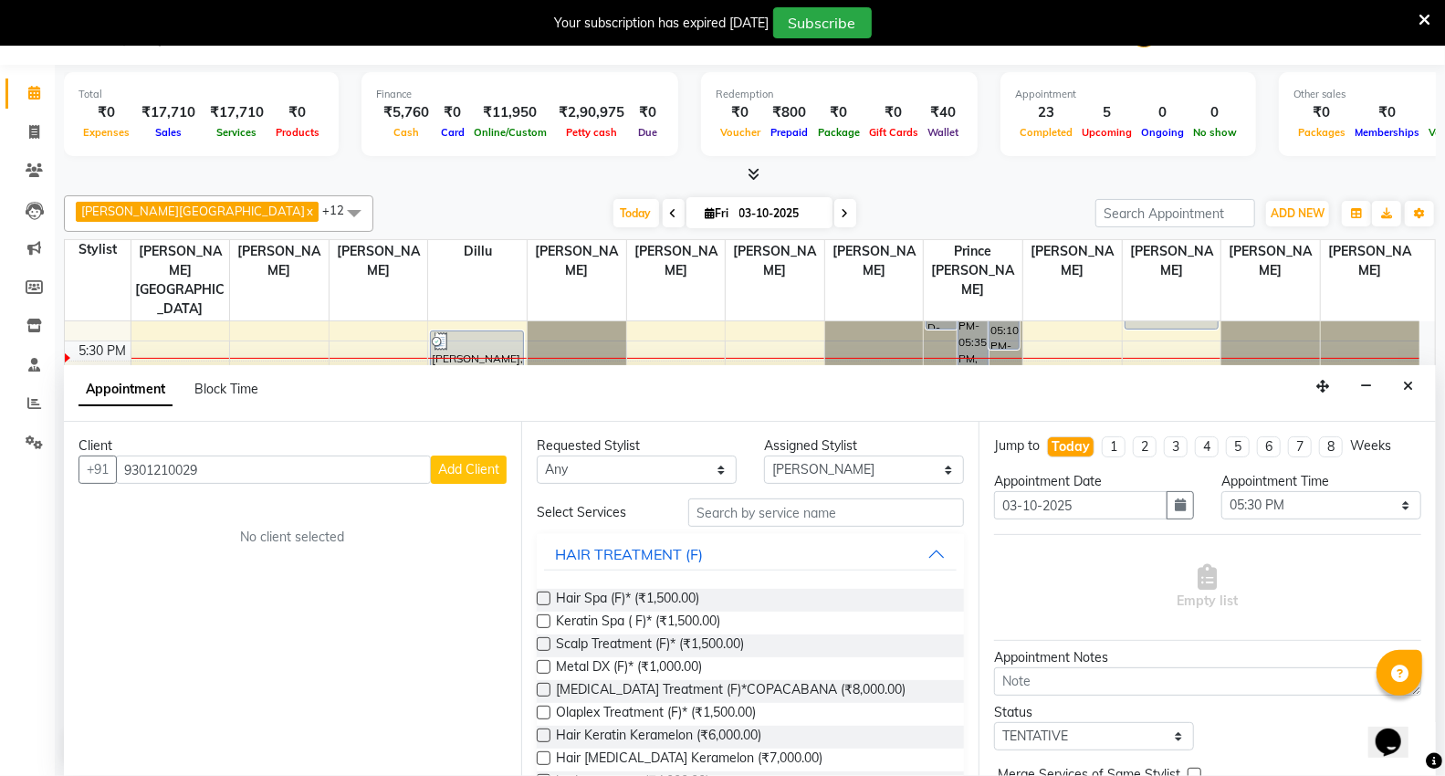
click at [464, 476] on span "Add Client" at bounding box center [468, 469] width 61 height 16
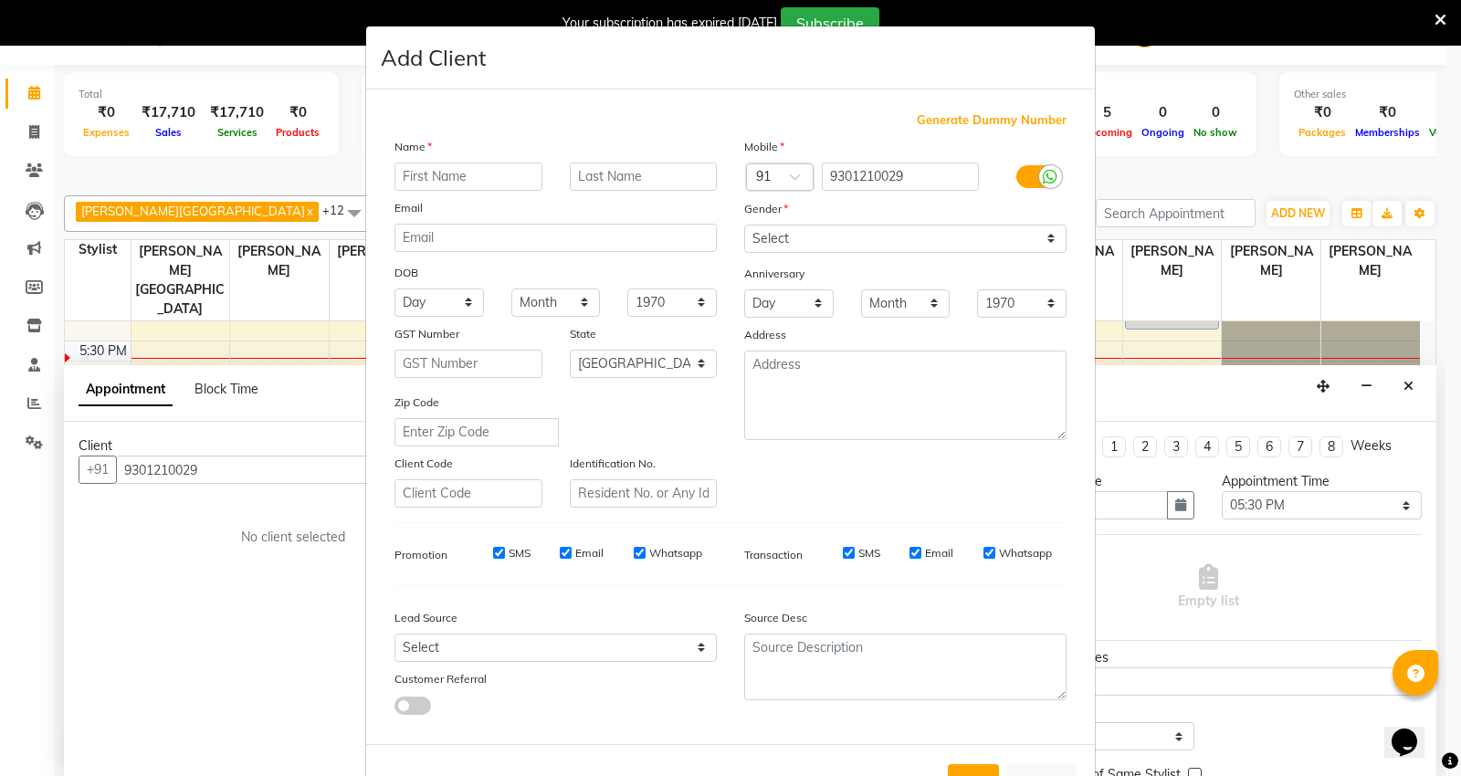
click at [443, 165] on input "text" at bounding box center [468, 177] width 148 height 28
click at [776, 229] on select "Select Male Female Other Prefer Not To Say" at bounding box center [905, 239] width 322 height 28
click at [744, 225] on select "Select Male Female Other Prefer Not To Say" at bounding box center [905, 239] width 322 height 28
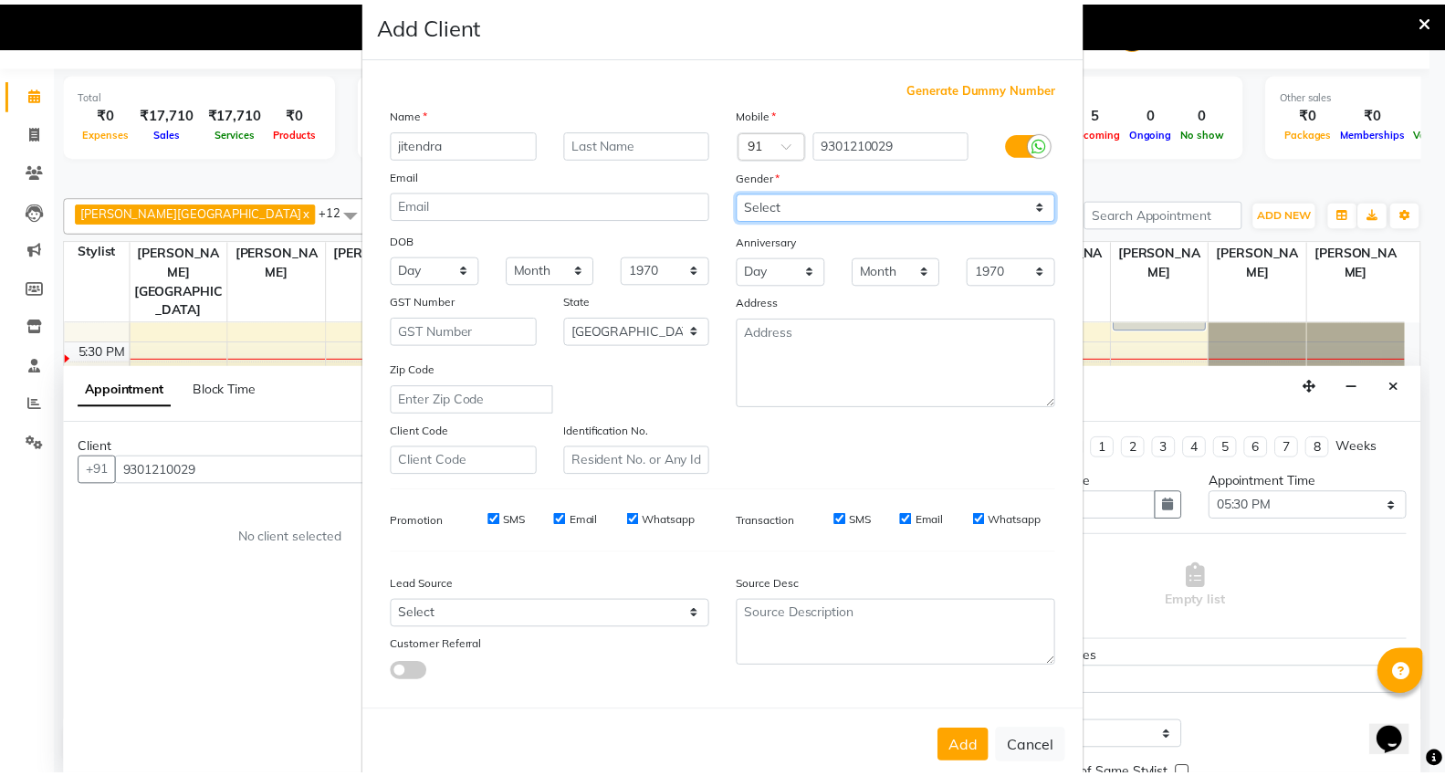
scroll to position [68, 0]
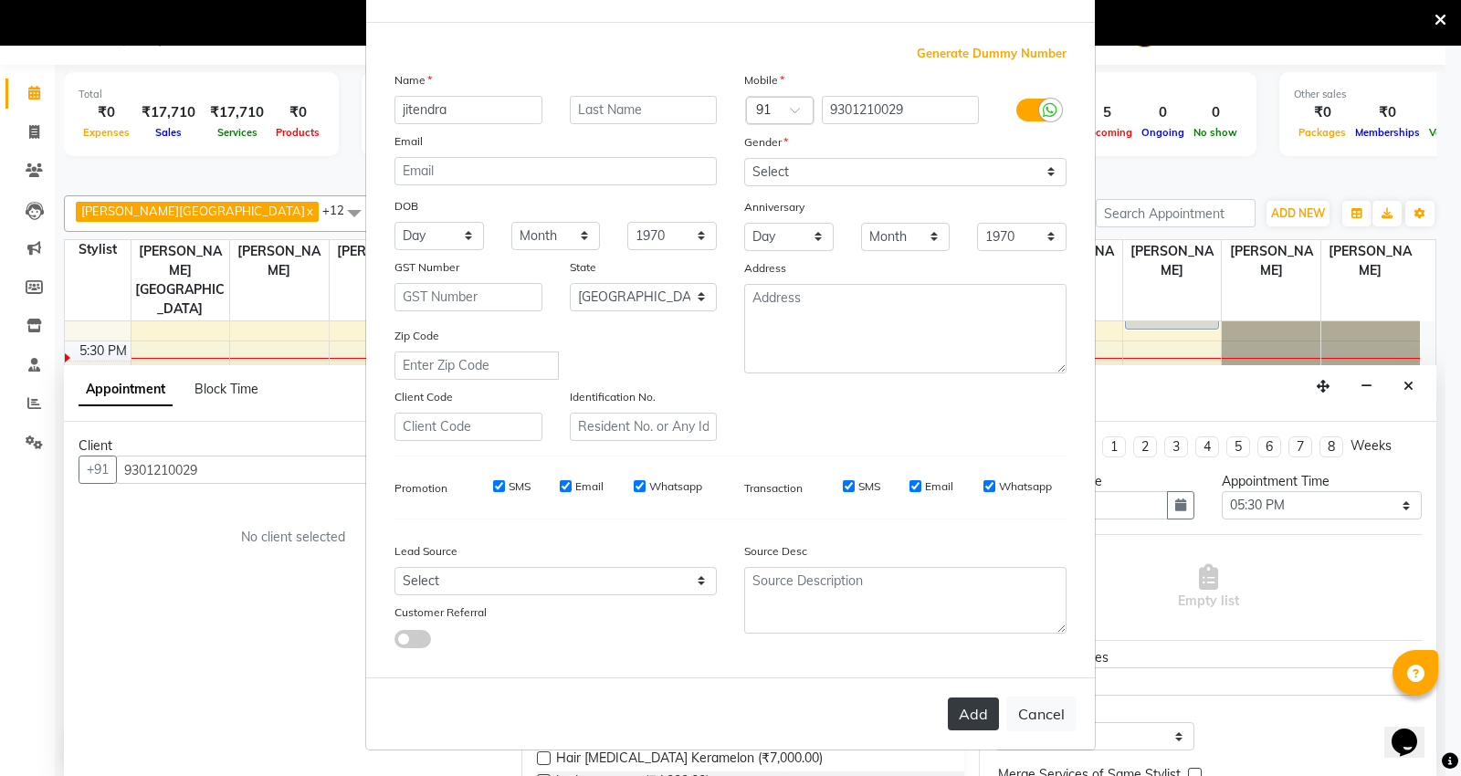
click at [953, 704] on button "Add" at bounding box center [973, 714] width 51 height 33
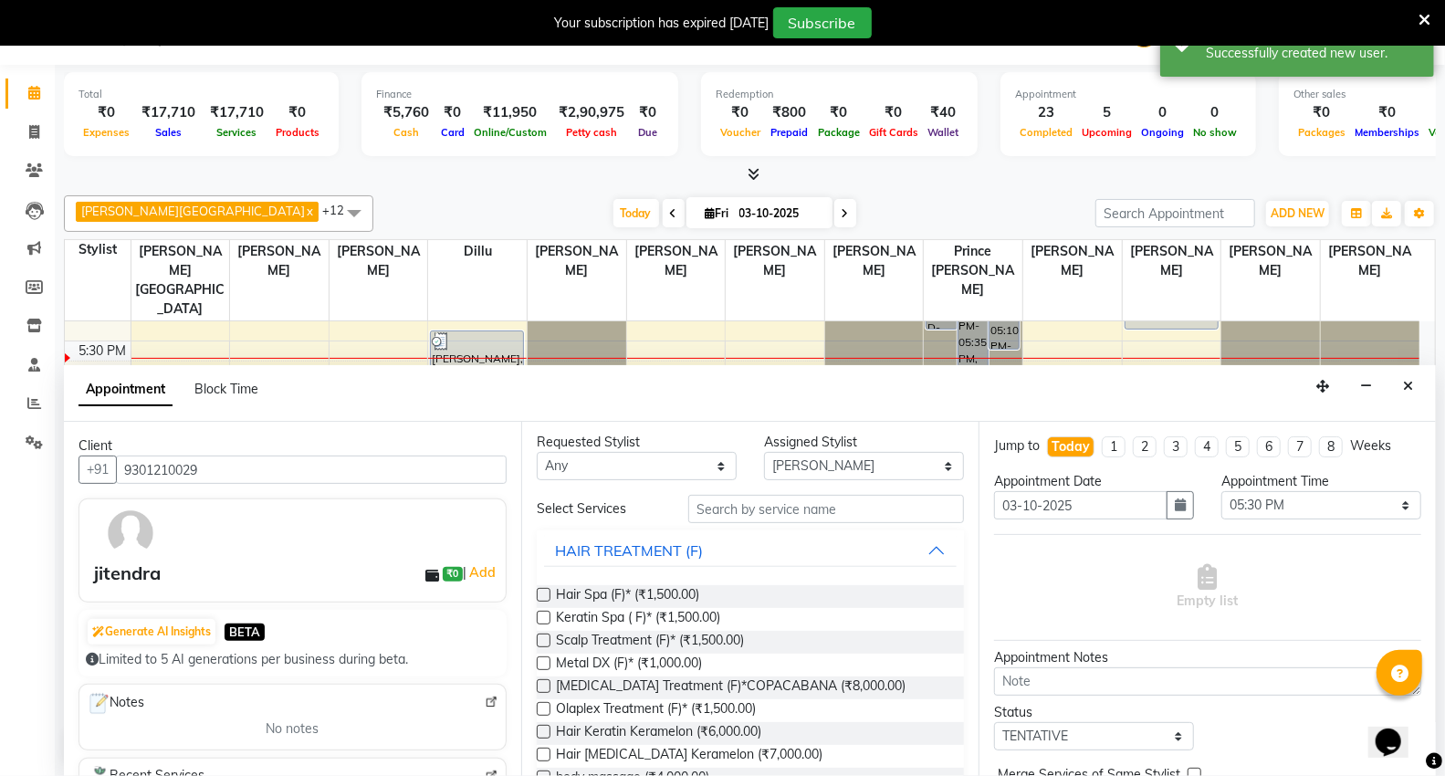
scroll to position [0, 0]
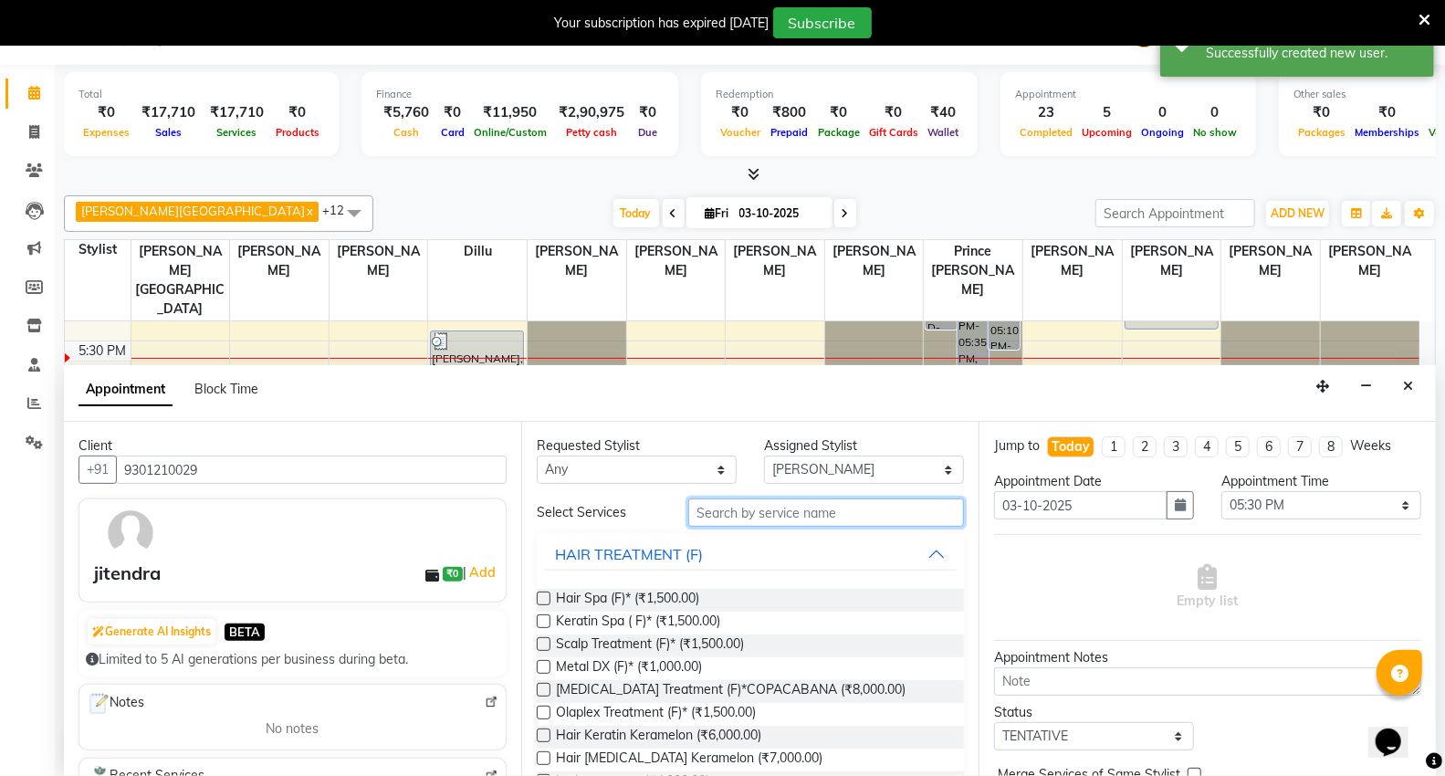
click at [755, 516] on input "text" at bounding box center [826, 513] width 276 height 28
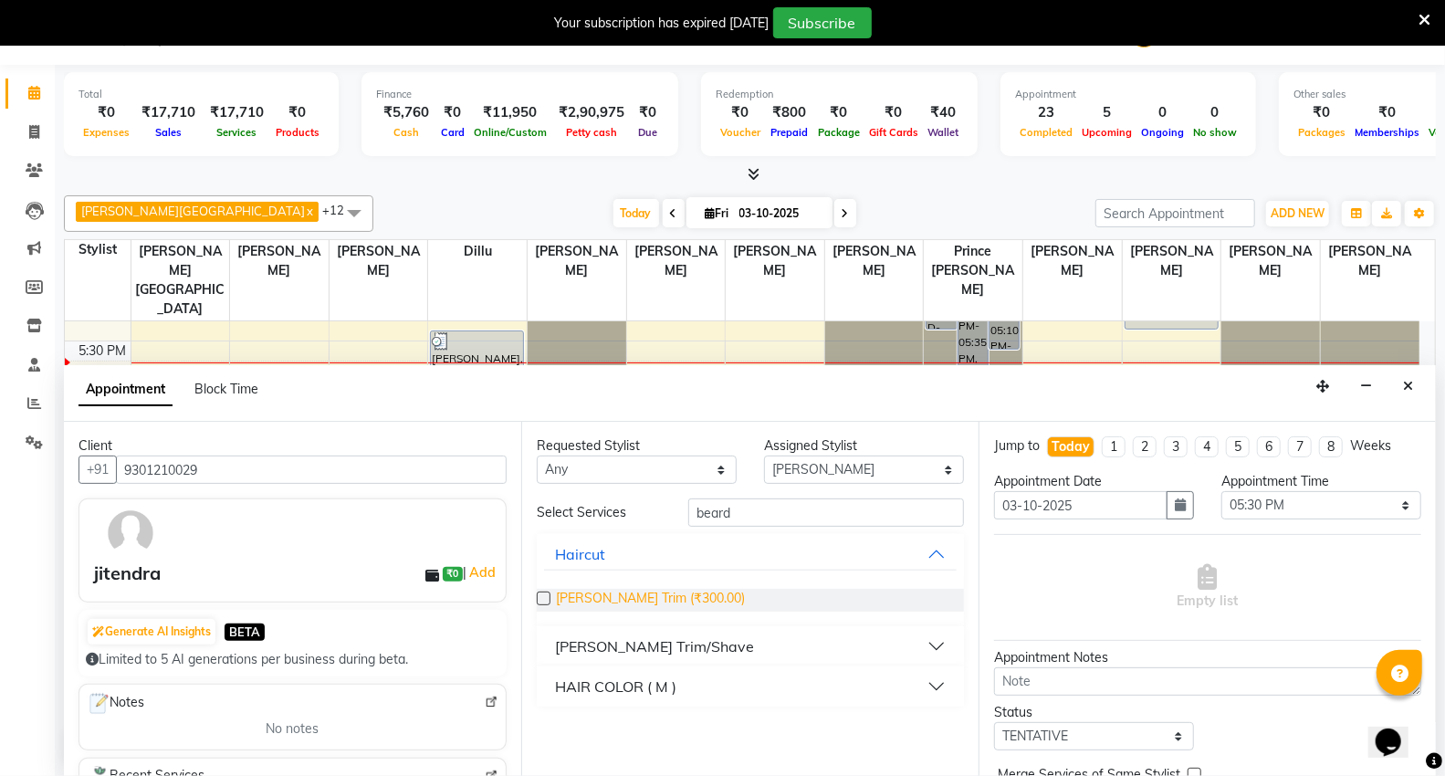
click at [594, 590] on span "Beard Trim (₹300.00)" at bounding box center [650, 600] width 189 height 23
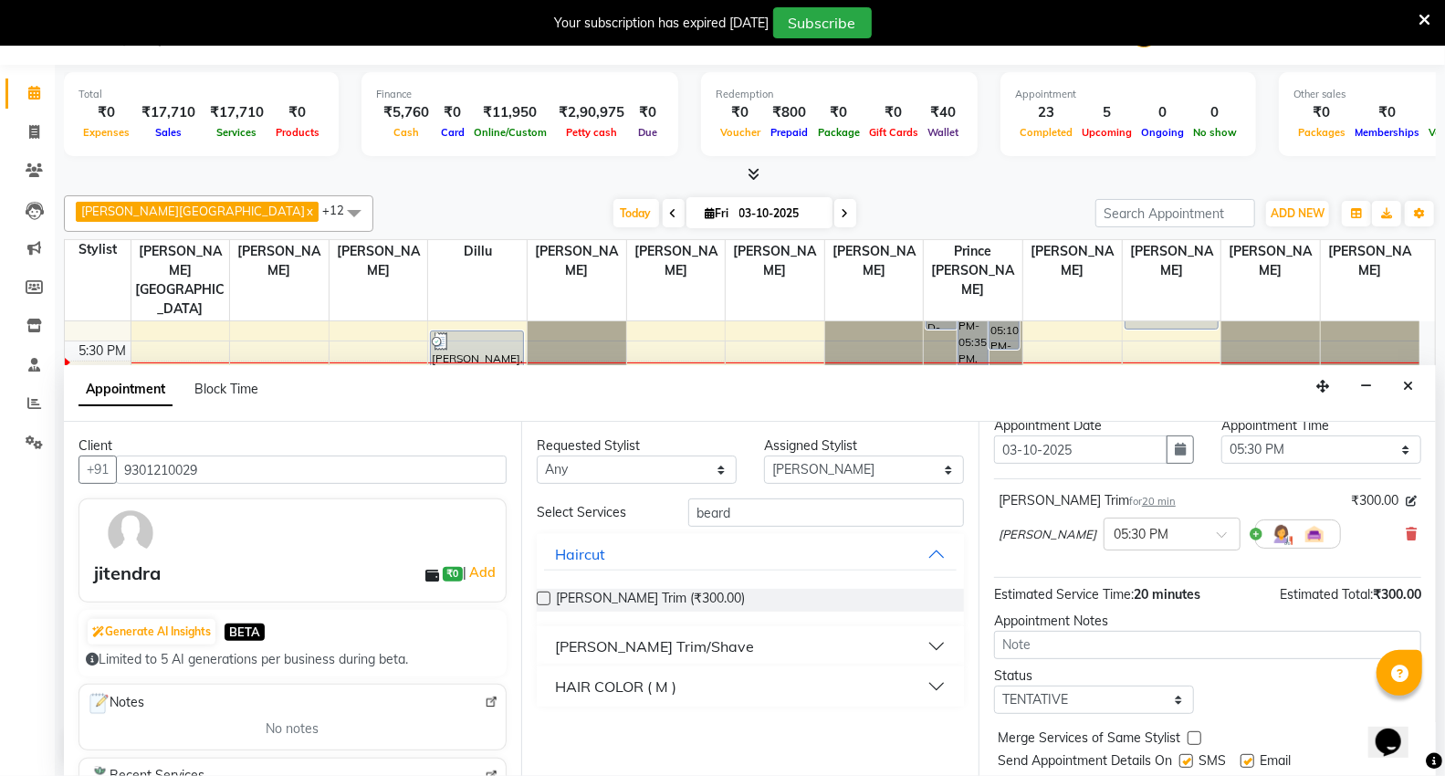
scroll to position [108, 0]
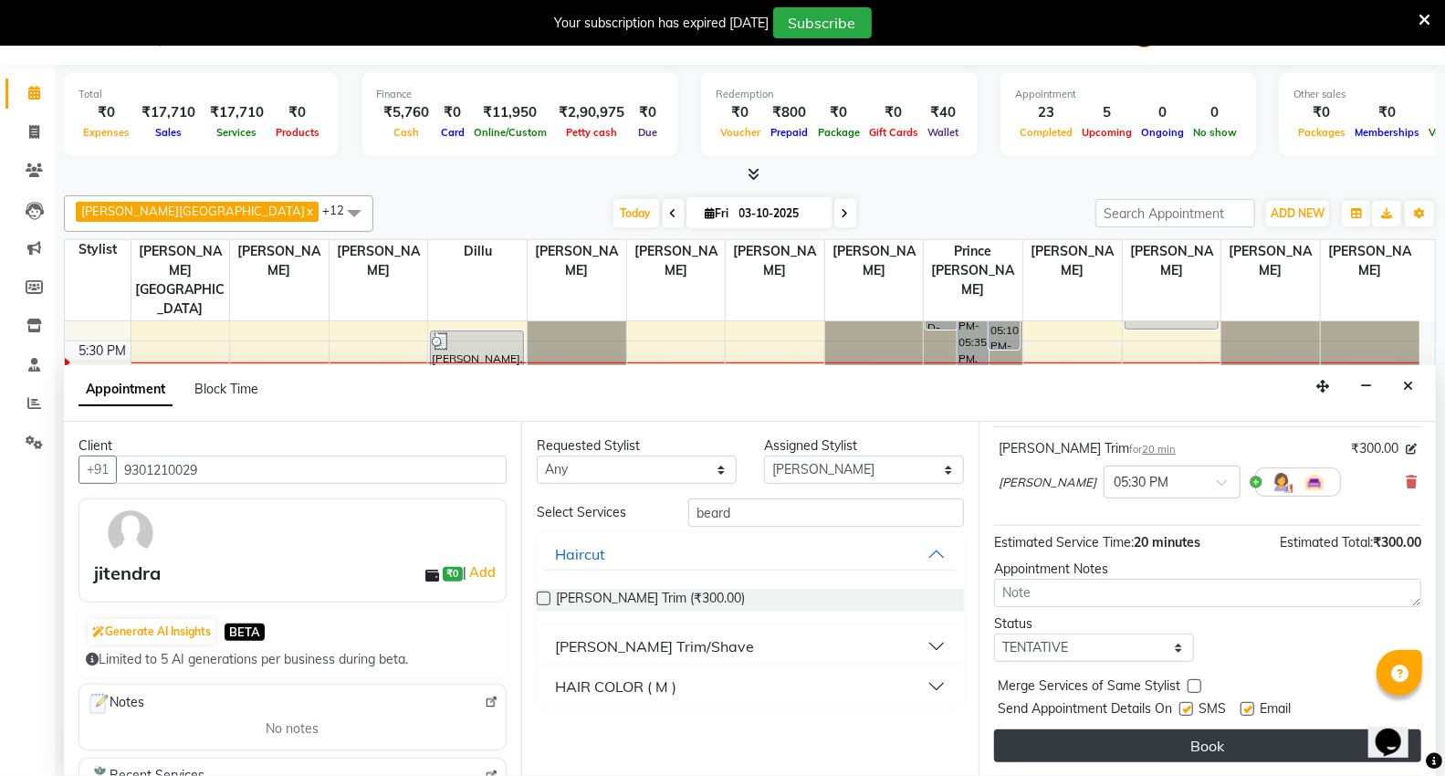
click at [1048, 730] on button "Book" at bounding box center [1207, 746] width 427 height 33
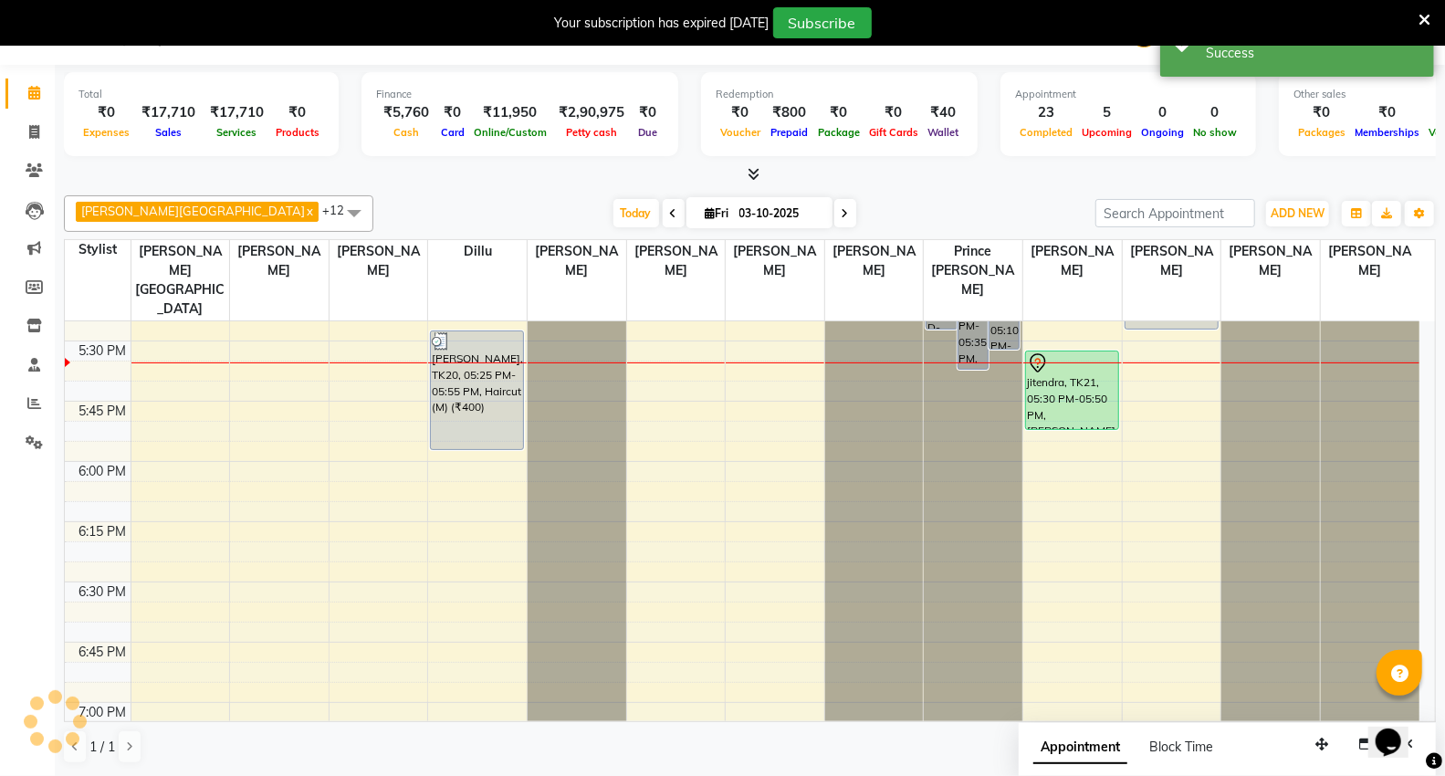
scroll to position [0, 0]
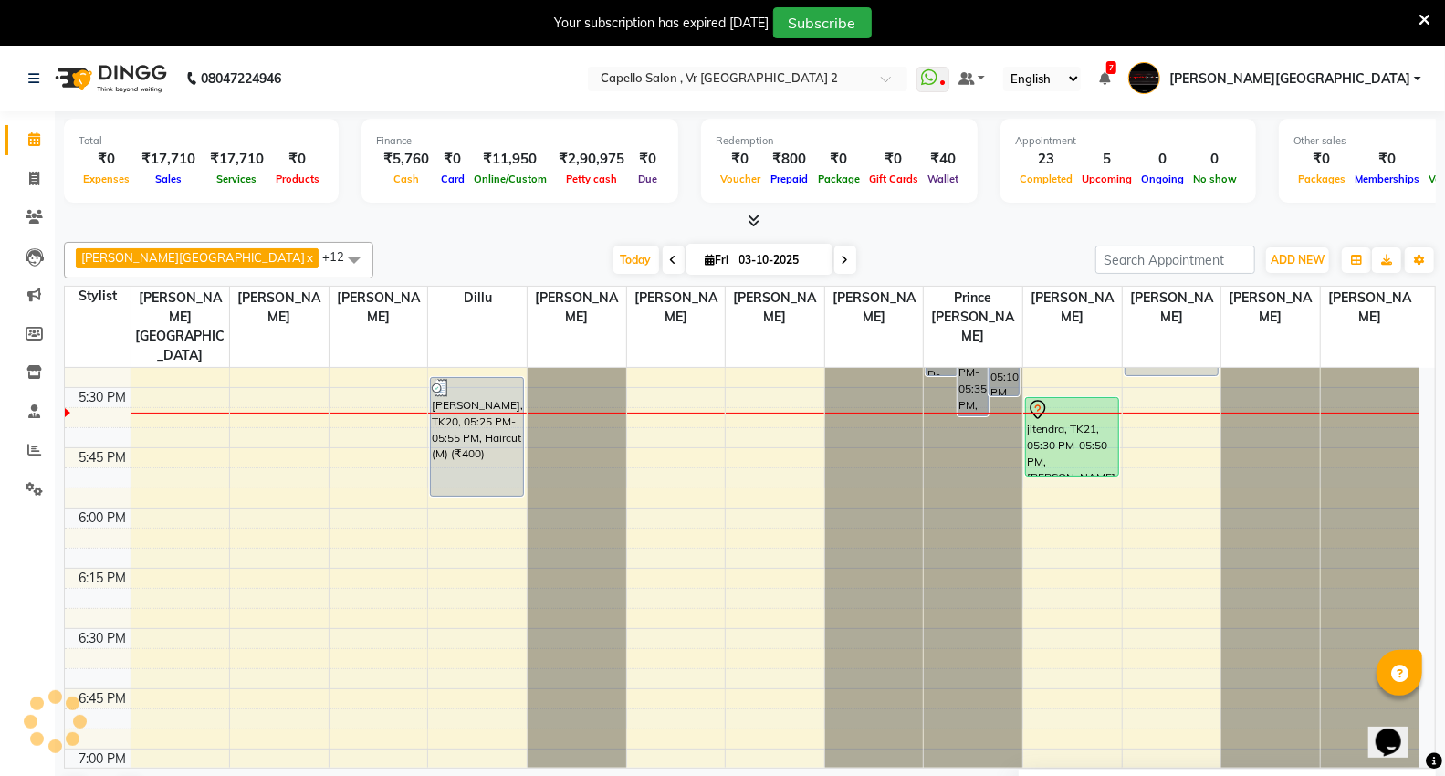
click at [341, 413] on div at bounding box center [379, 413] width 99 height 1
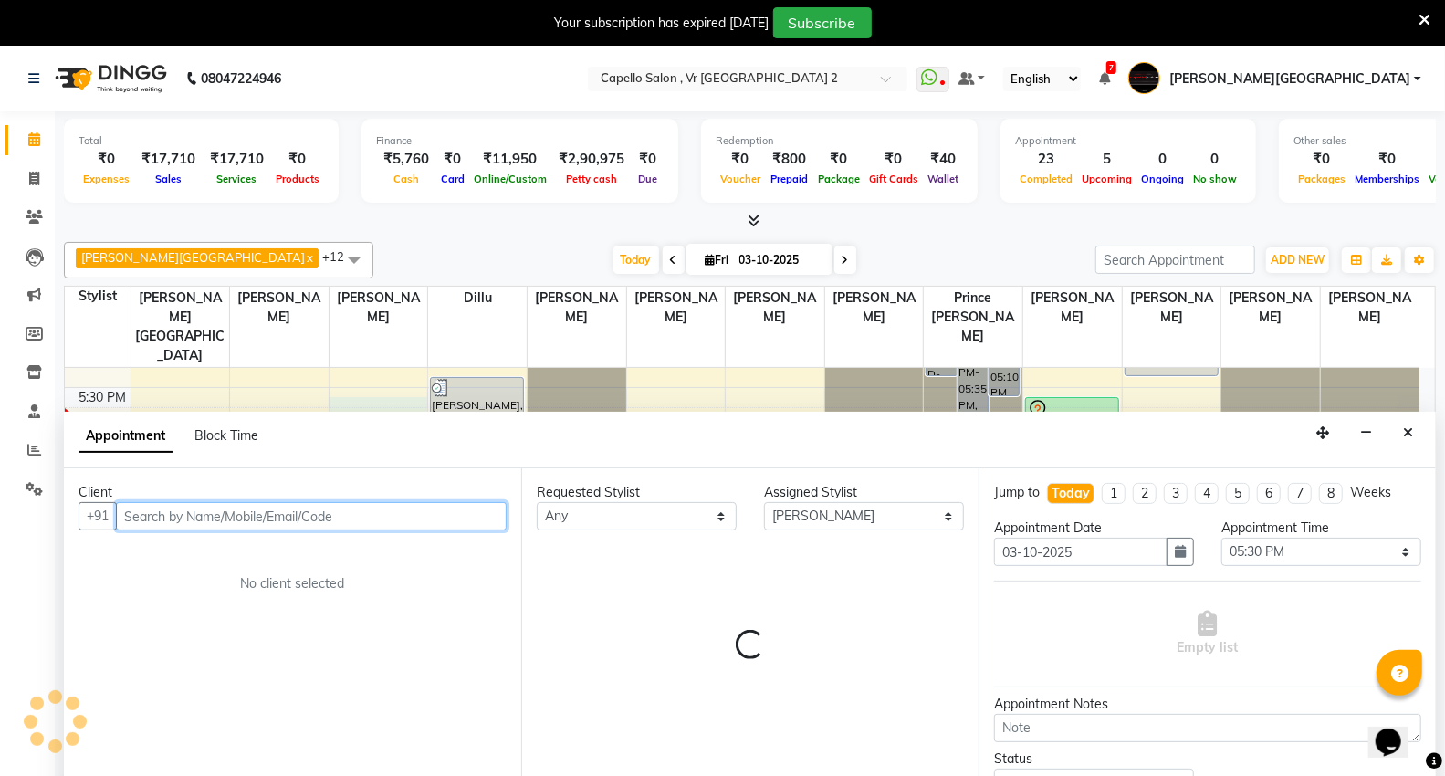
scroll to position [47, 0]
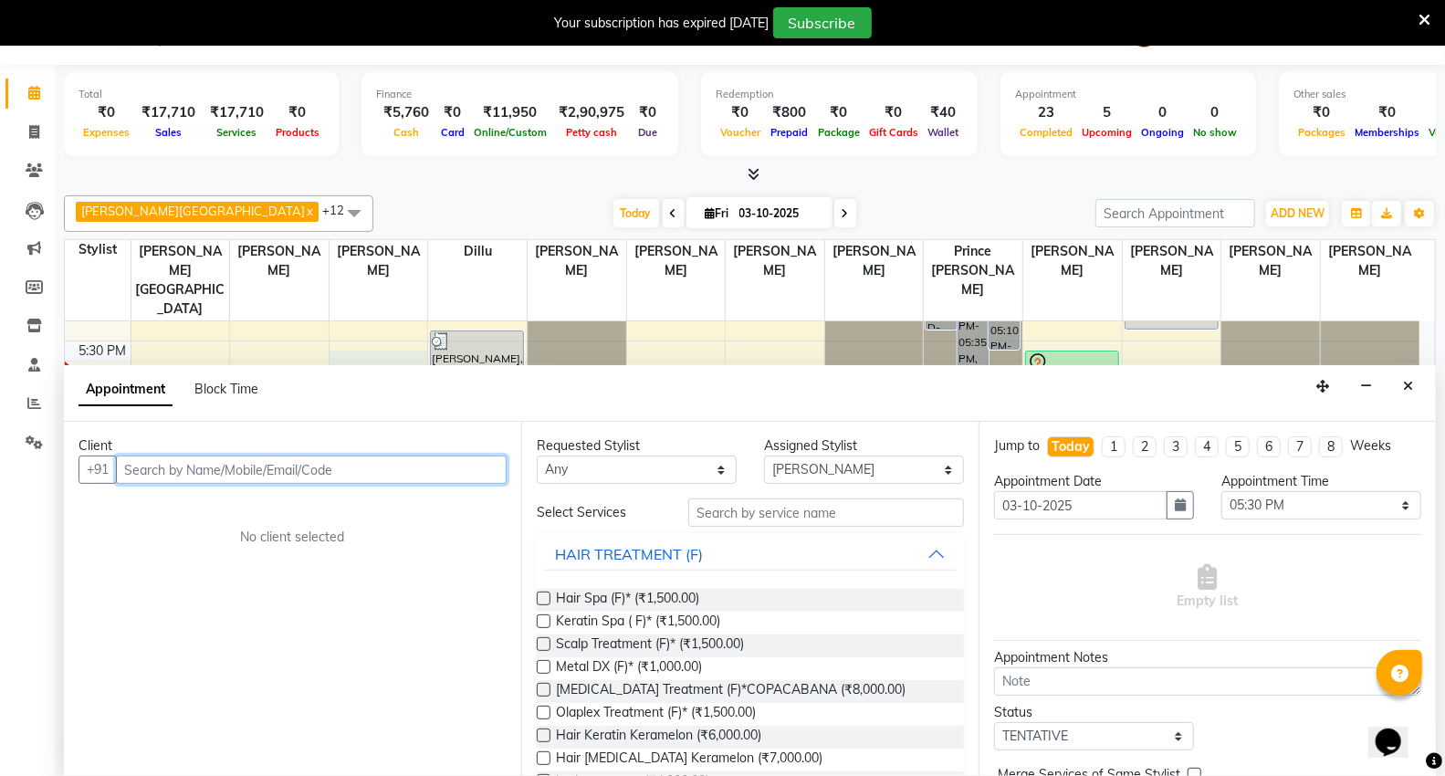
click at [242, 470] on input "text" at bounding box center [311, 470] width 391 height 28
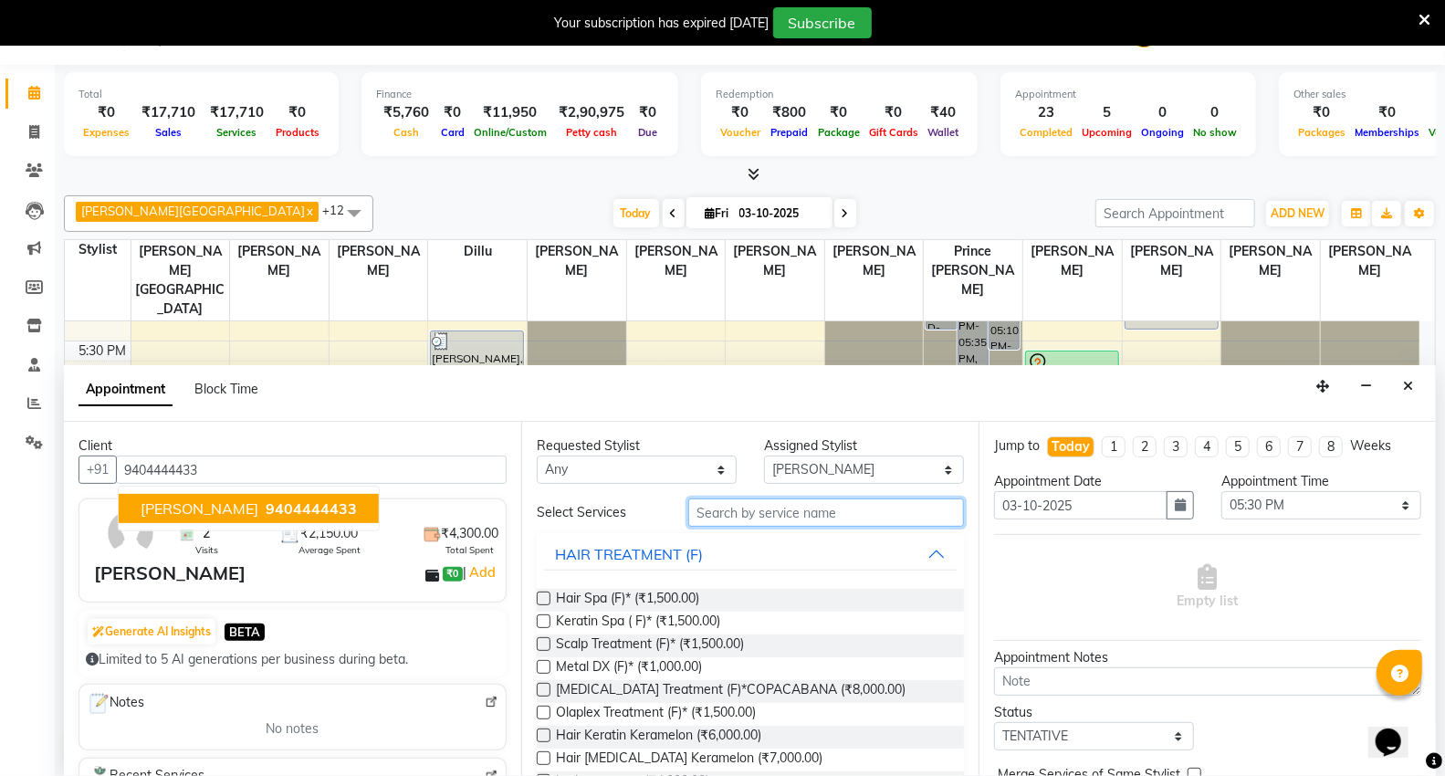
click at [759, 514] on input "text" at bounding box center [826, 513] width 276 height 28
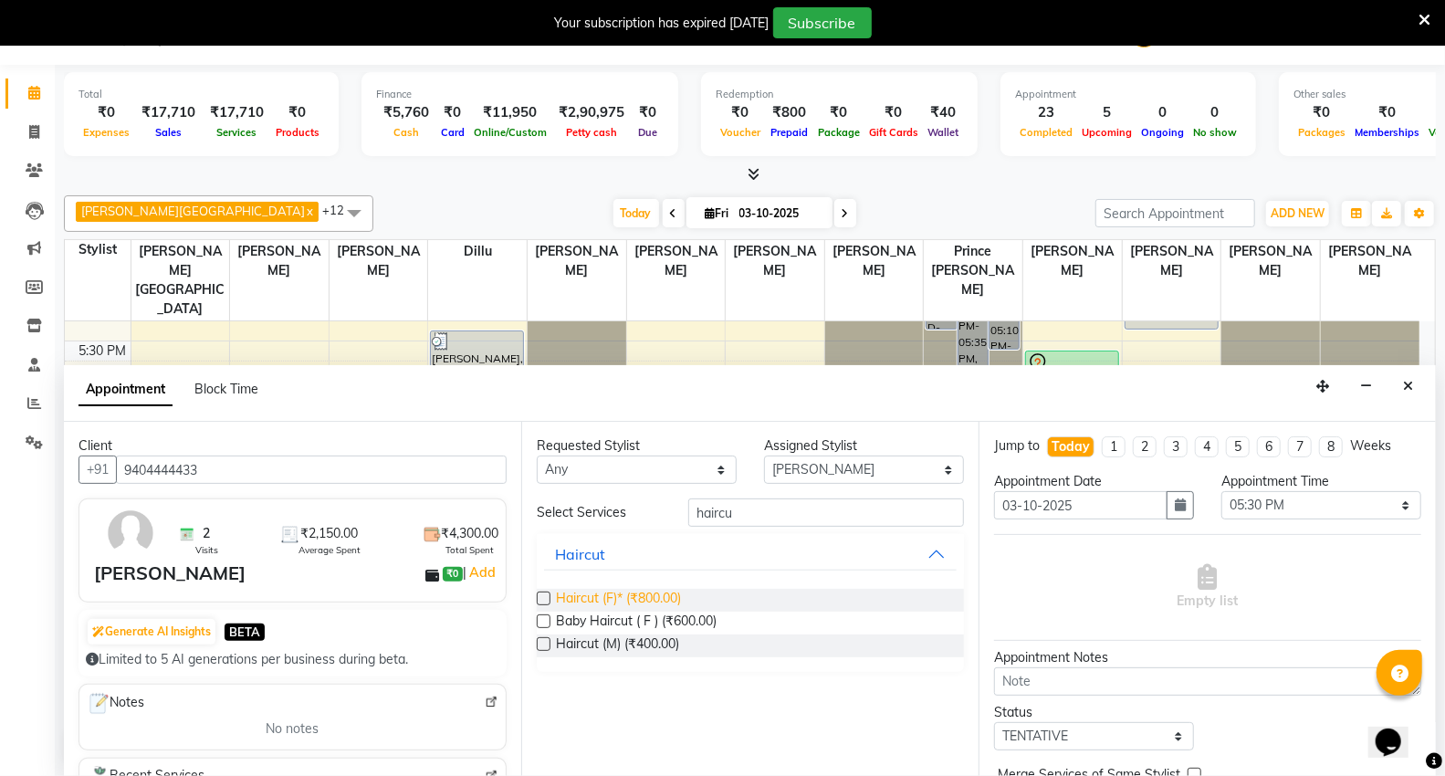
click at [583, 599] on span "Haircut (F)* (₹800.00)" at bounding box center [618, 600] width 125 height 23
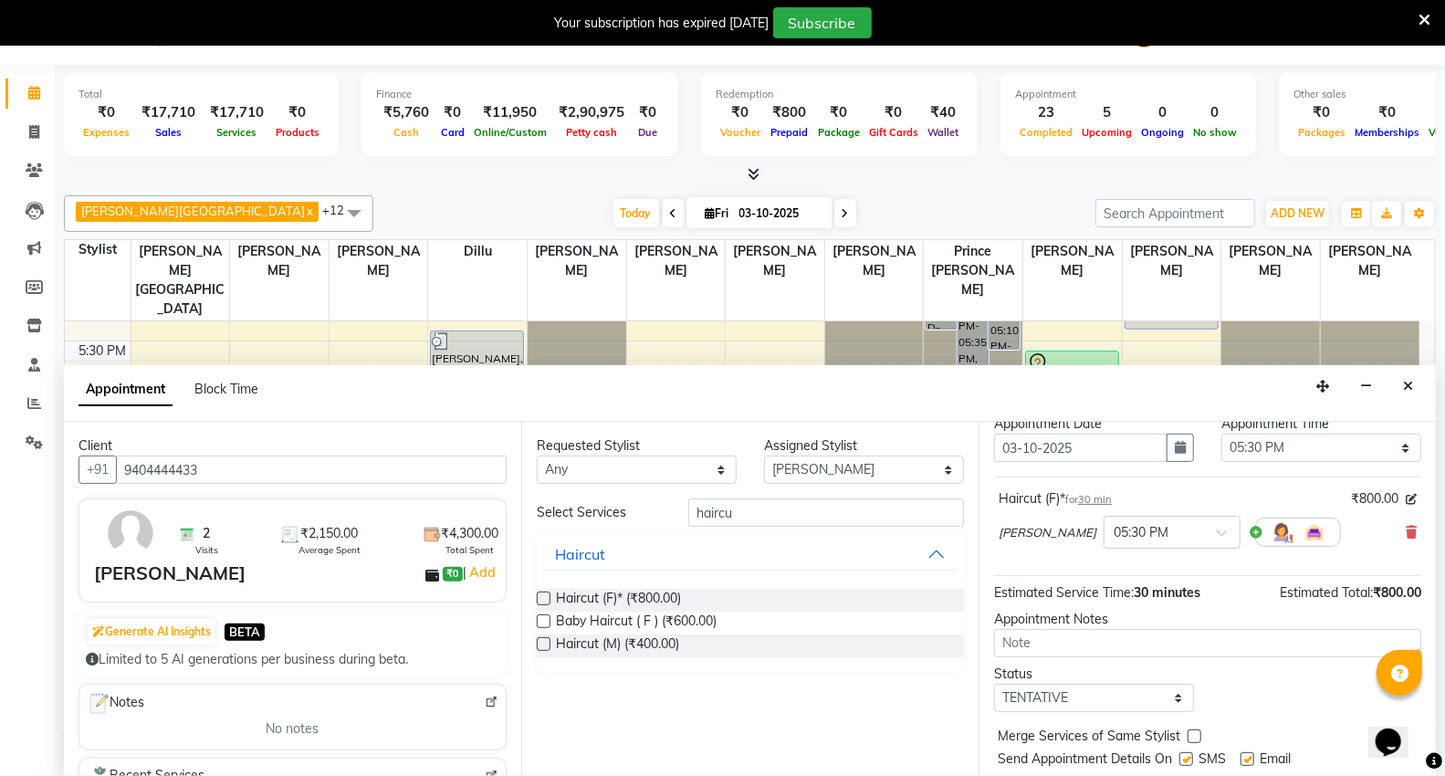
scroll to position [108, 0]
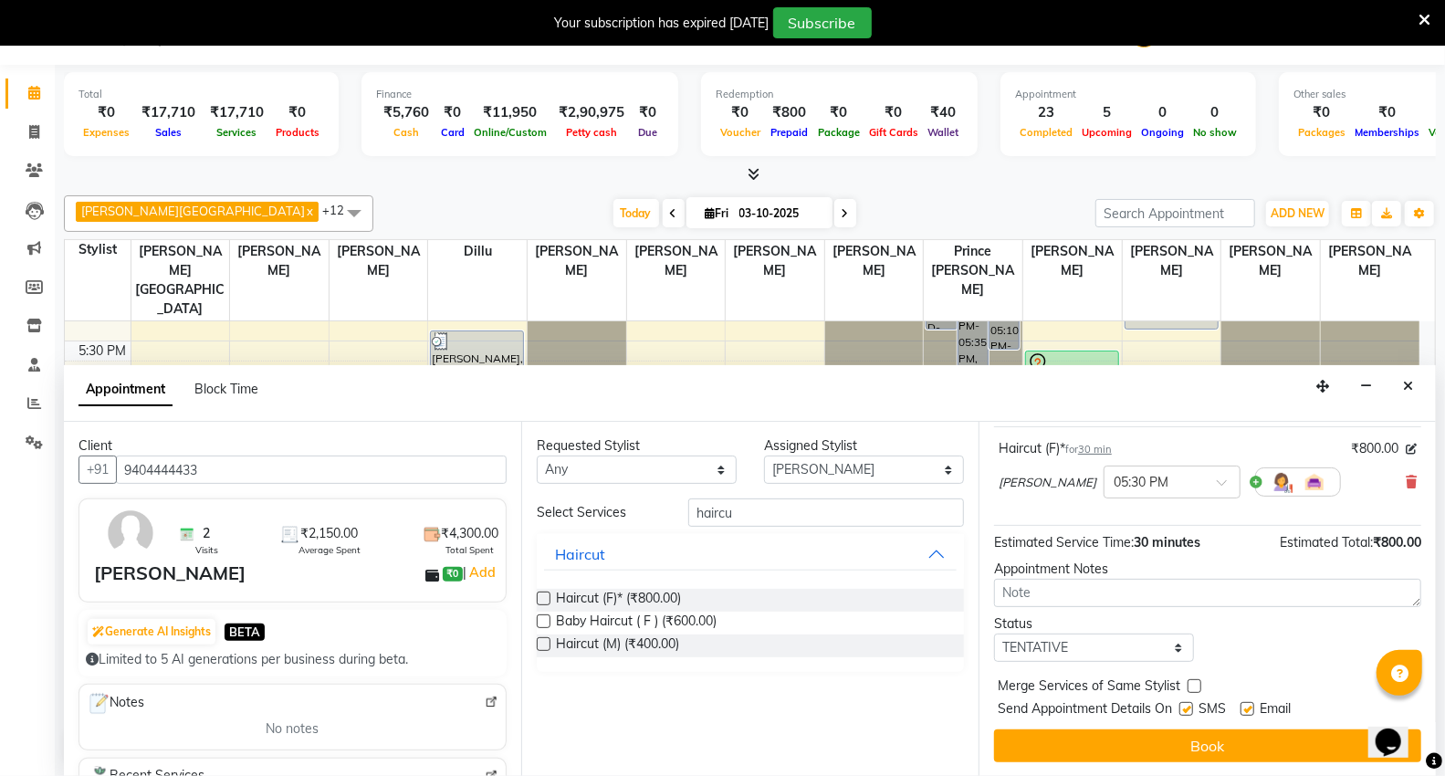
click at [1087, 747] on button "Book" at bounding box center [1207, 746] width 427 height 33
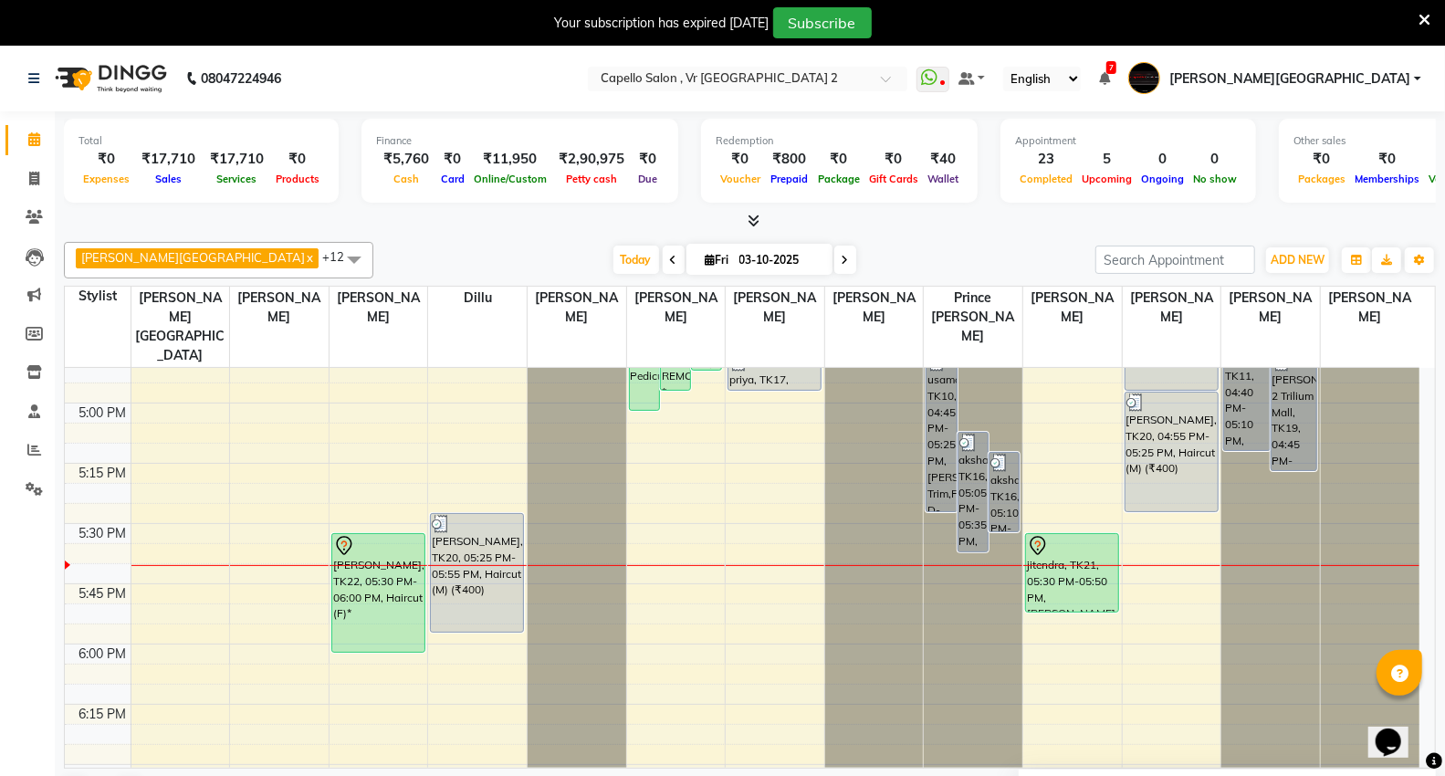
scroll to position [1724, 0]
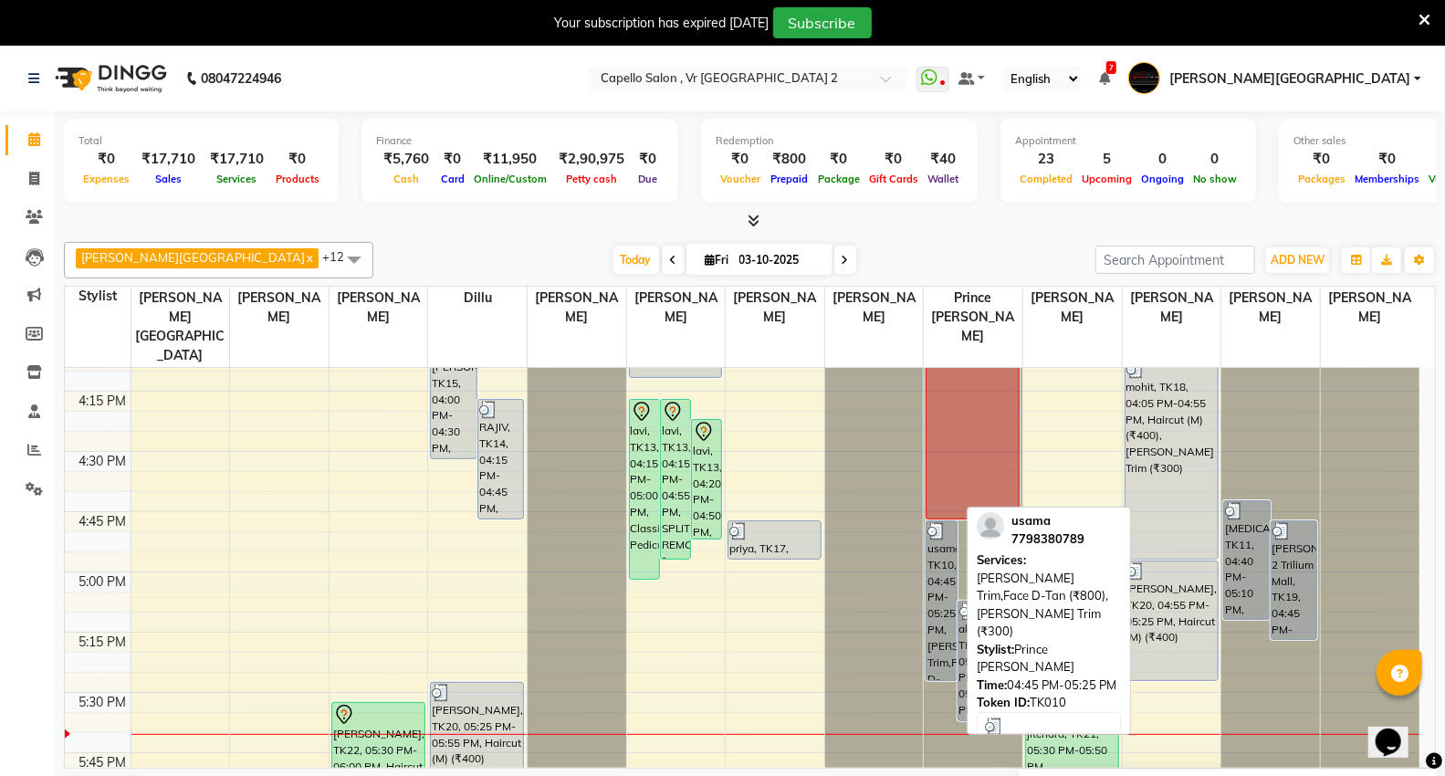
click at [937, 543] on div "usama, TK10, 04:45 PM-05:25 PM, [PERSON_NAME] Trim,Face D-Tan (₹800),[PERSON_NA…" at bounding box center [941, 600] width 29 height 159
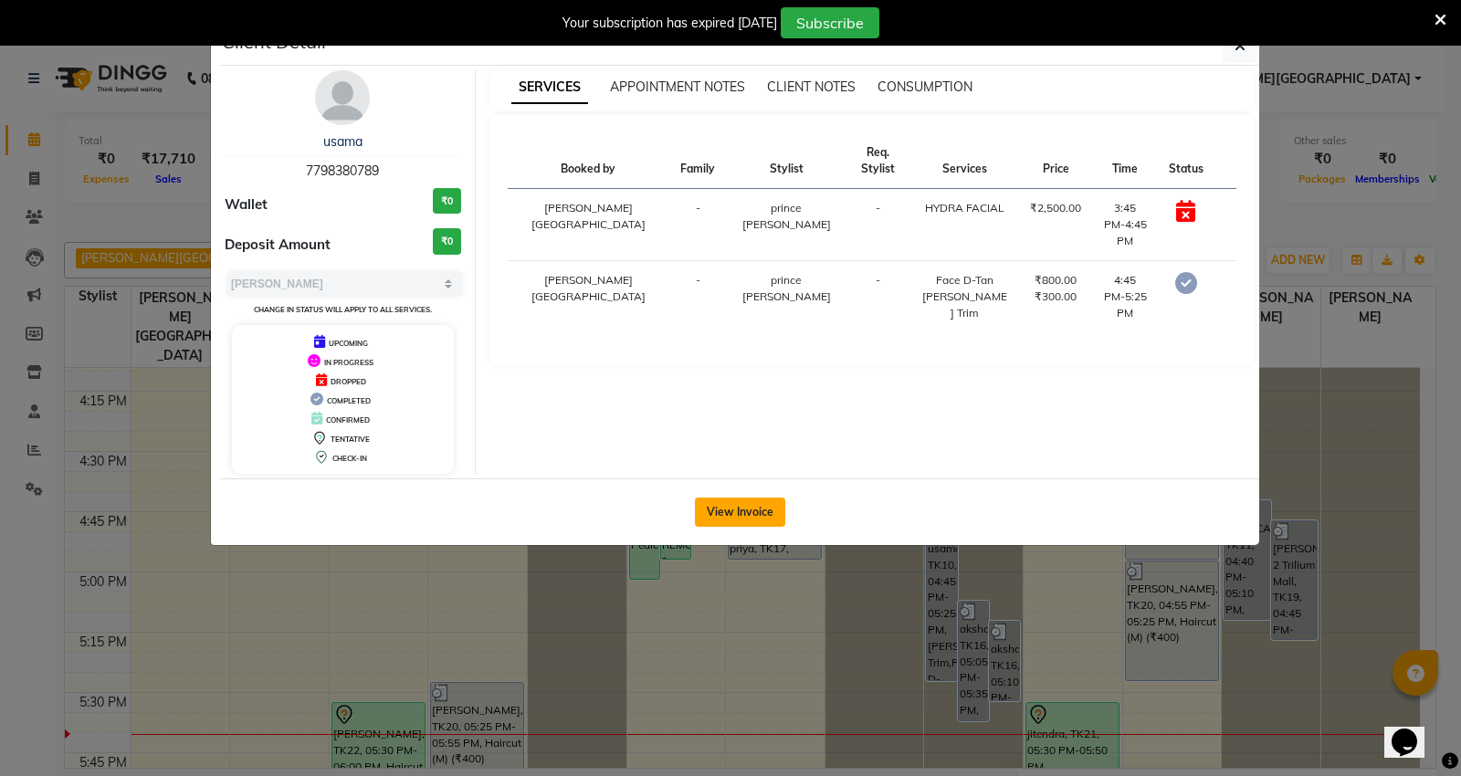
click at [751, 513] on button "View Invoice" at bounding box center [740, 512] width 90 height 29
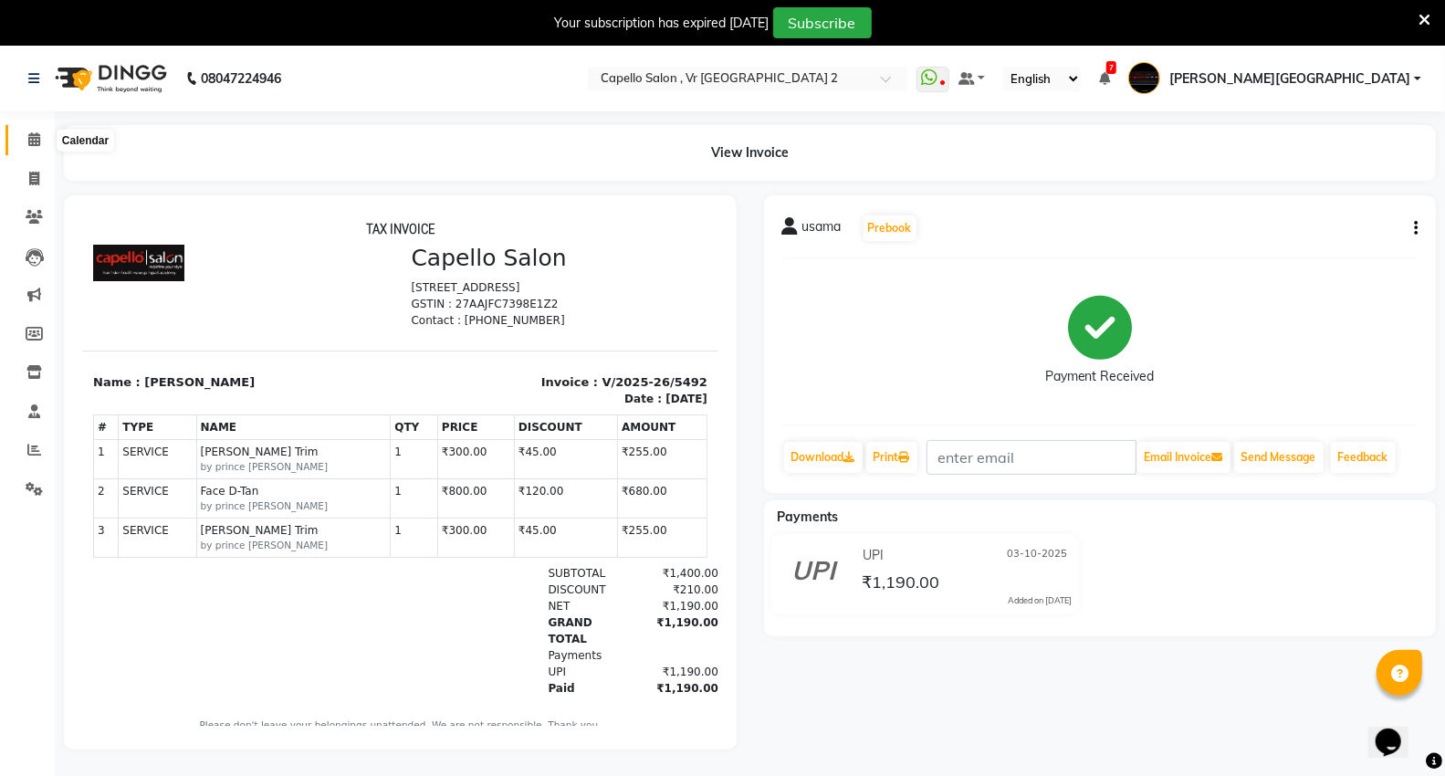
click at [31, 139] on icon at bounding box center [34, 139] width 12 height 14
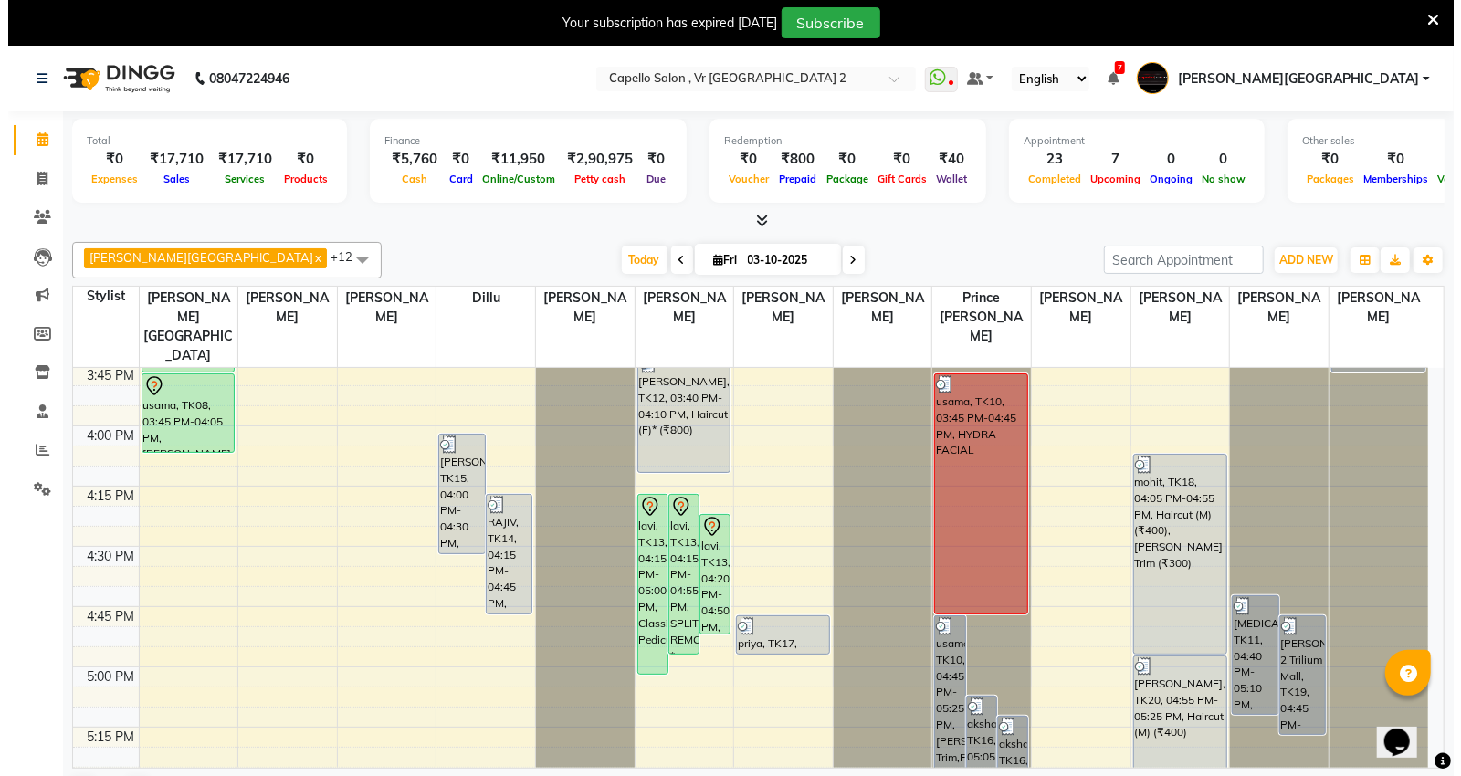
scroll to position [1431, 0]
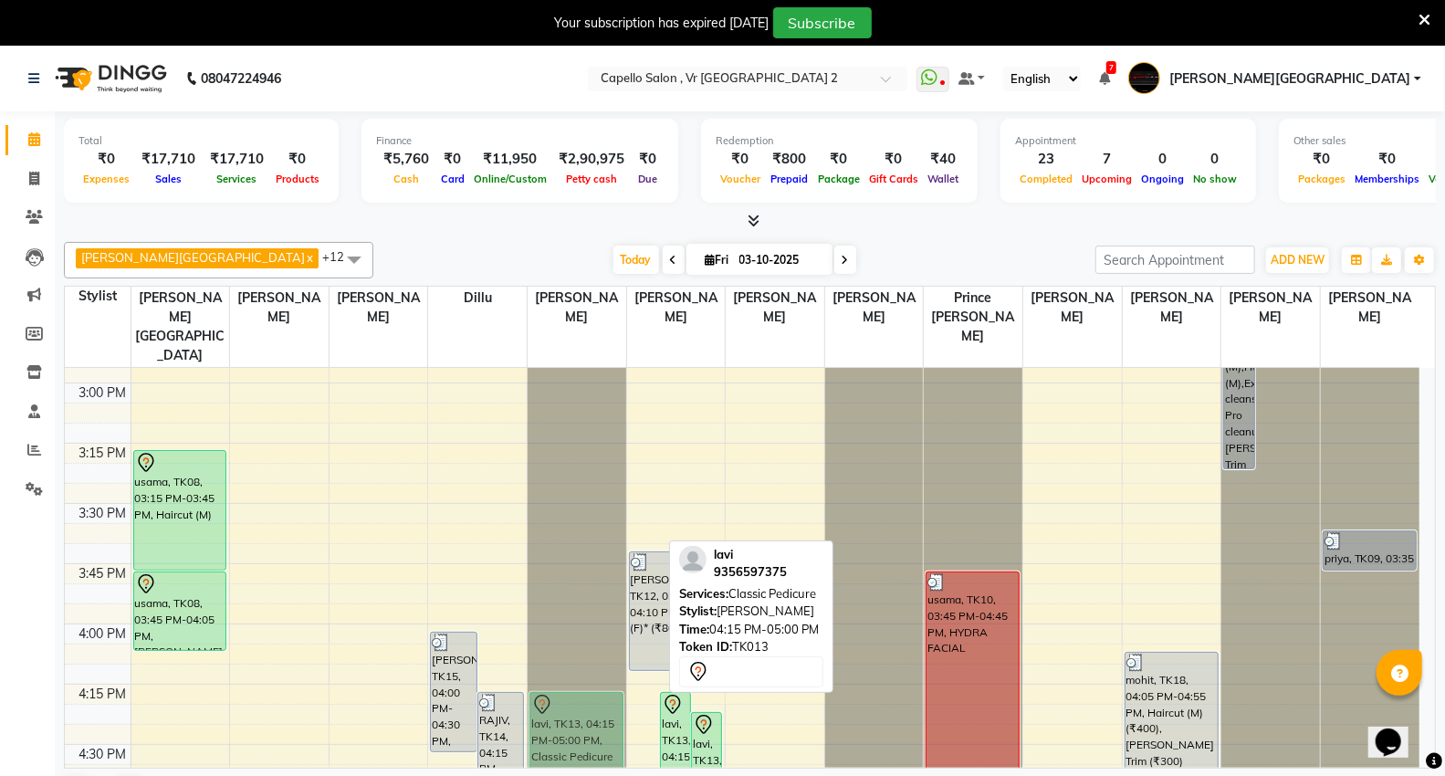
drag, startPoint x: 646, startPoint y: 706, endPoint x: 590, endPoint y: 710, distance: 55.9
click at [590, 710] on tr "pooja jain, TK03, 01:45 PM-02:45 PM, HYDRA FACIAL pooja jain, TK03, 01:50 PM-02…" at bounding box center [742, 503] width 1355 height 3133
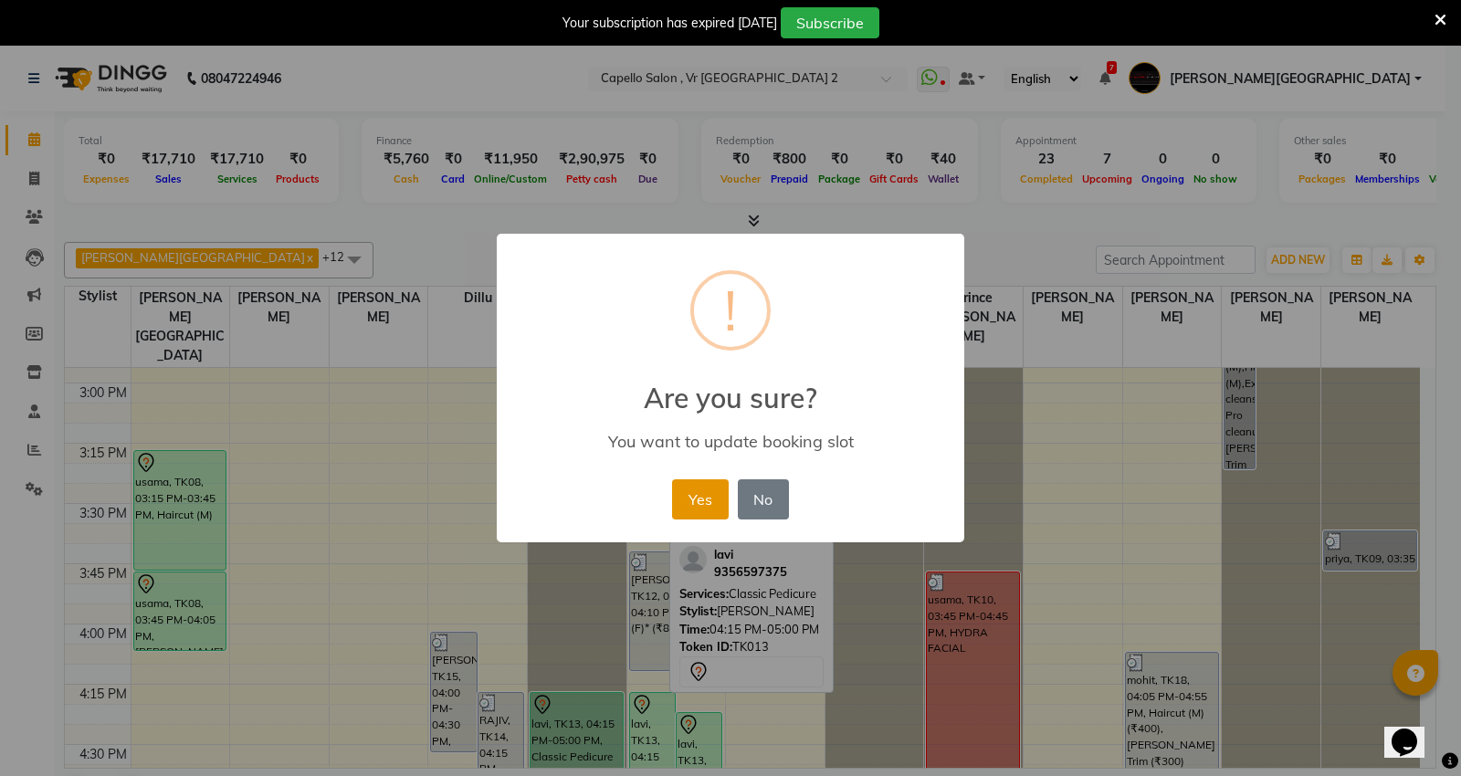
click at [714, 502] on button "Yes" at bounding box center [700, 499] width 56 height 40
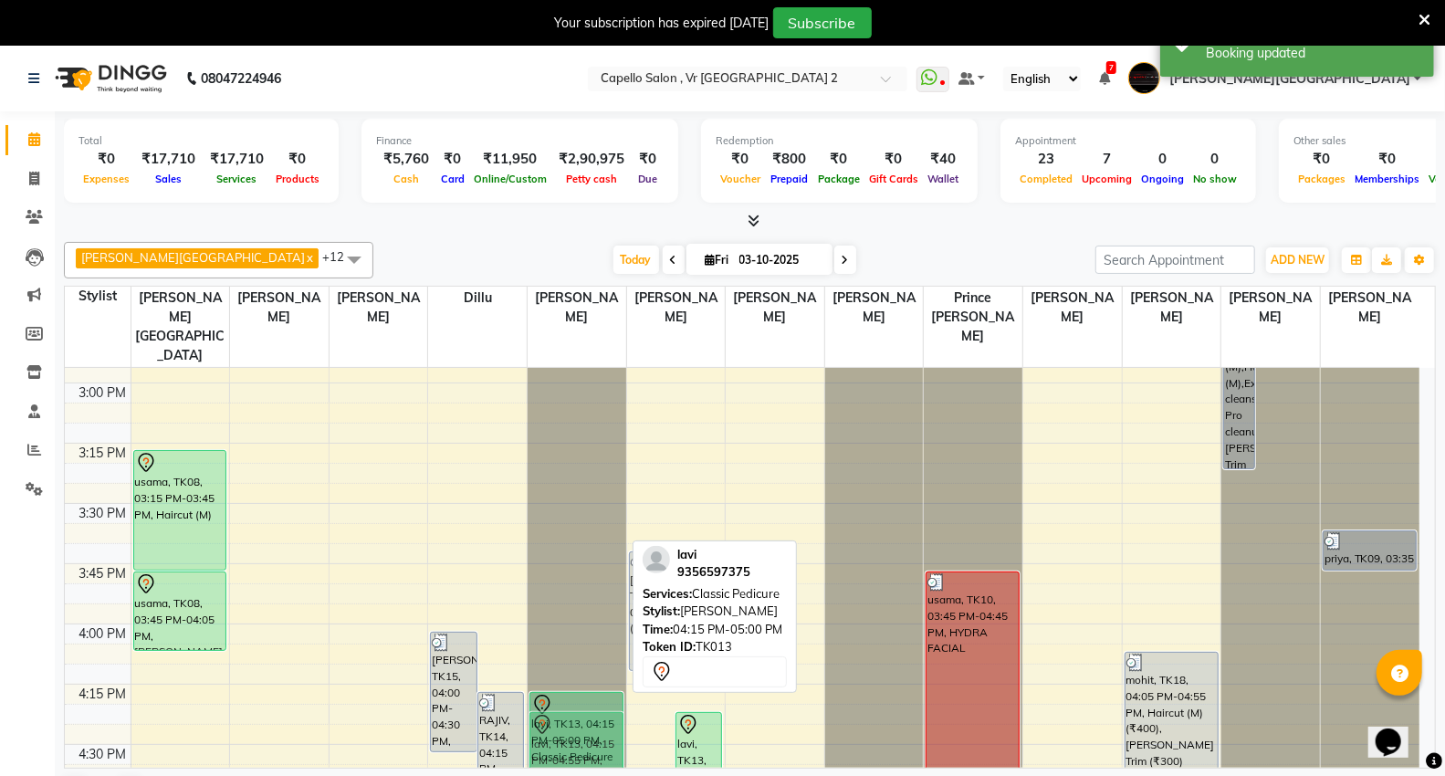
click at [600, 726] on tr "pooja jain, TK03, 01:45 PM-02:45 PM, HYDRA FACIAL pooja jain, TK03, 01:50 PM-02…" at bounding box center [742, 503] width 1355 height 3133
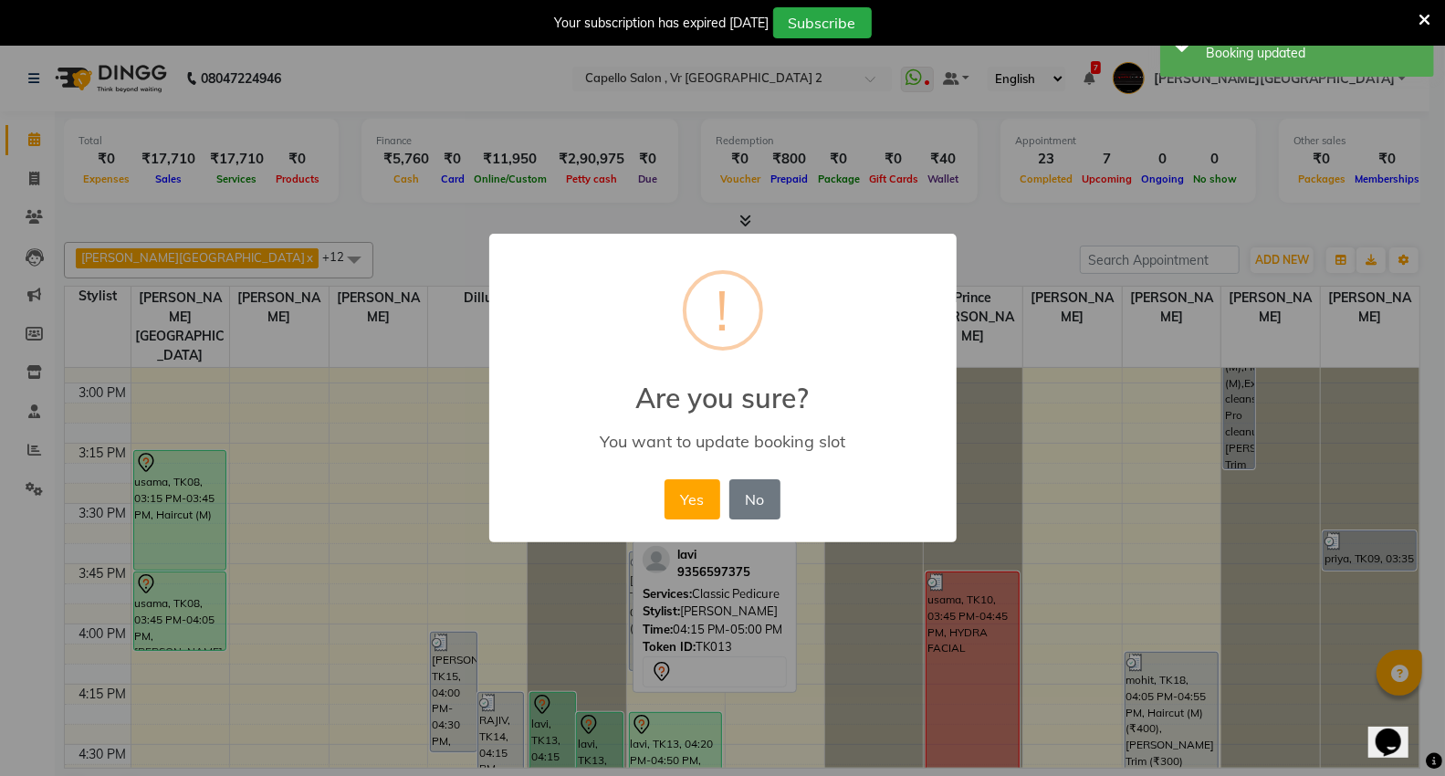
scroll to position [1432, 0]
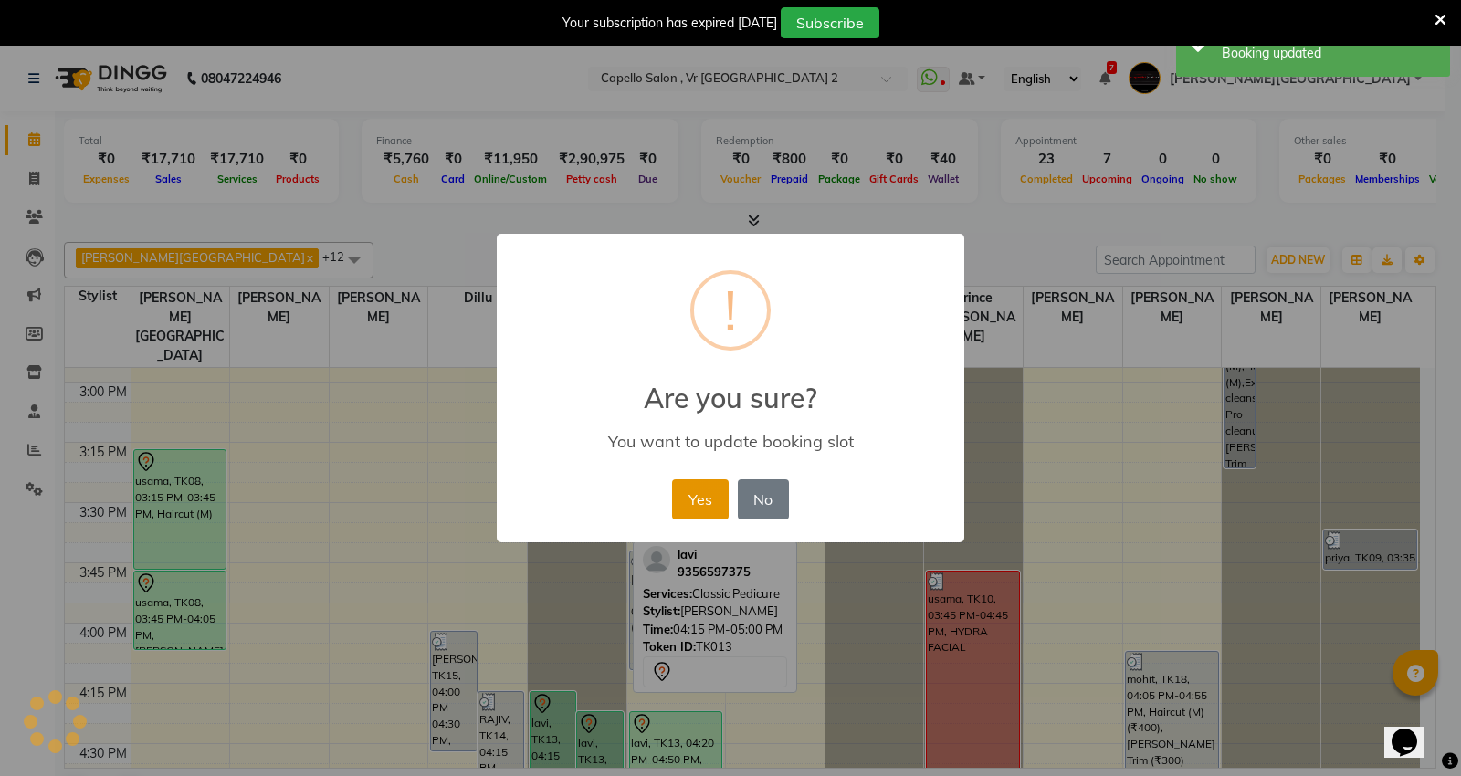
click at [687, 509] on button "Yes" at bounding box center [700, 499] width 56 height 40
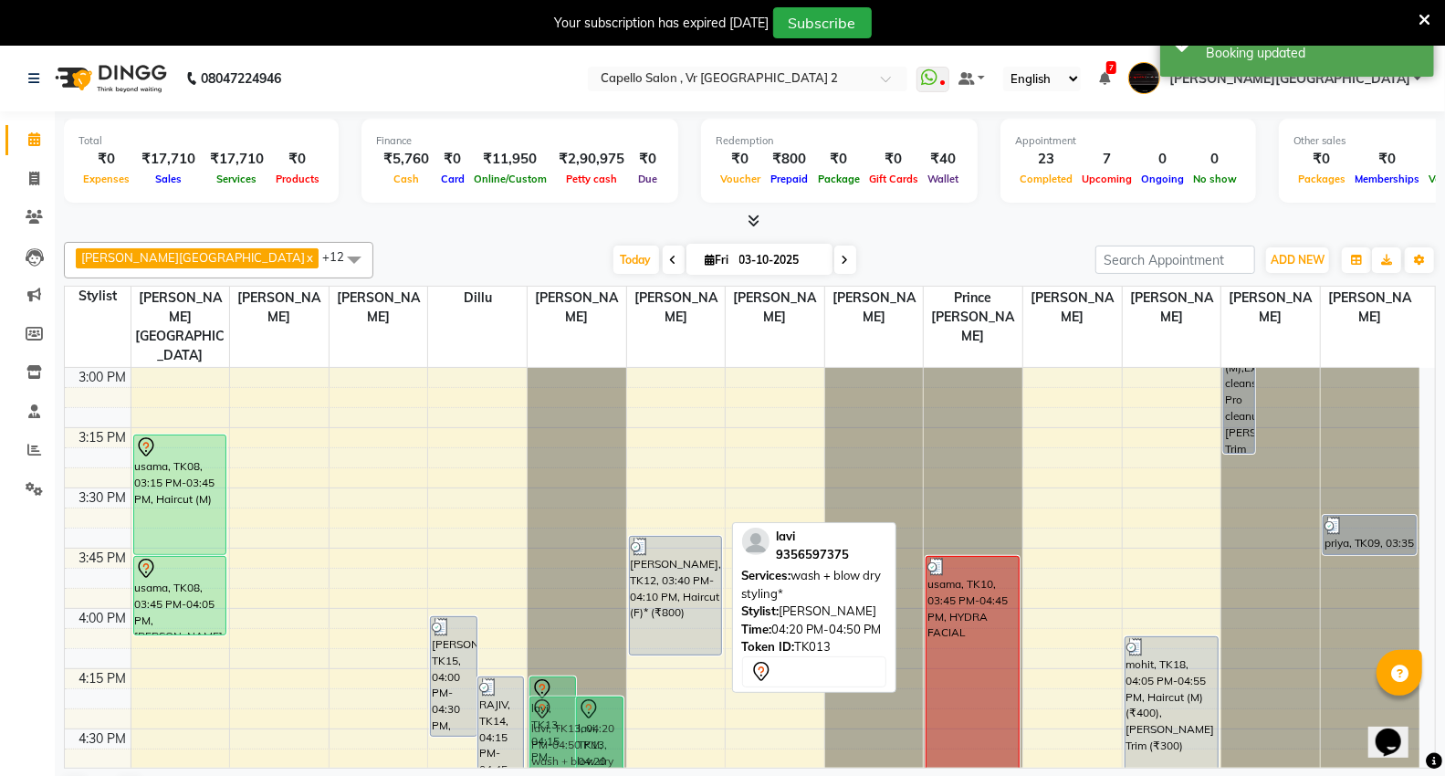
drag, startPoint x: 660, startPoint y: 740, endPoint x: 571, endPoint y: 742, distance: 89.5
click at [571, 742] on tr "pooja jain, TK03, 01:45 PM-02:45 PM, HYDRA FACIAL pooja jain, TK03, 01:50 PM-02…" at bounding box center [742, 488] width 1355 height 3133
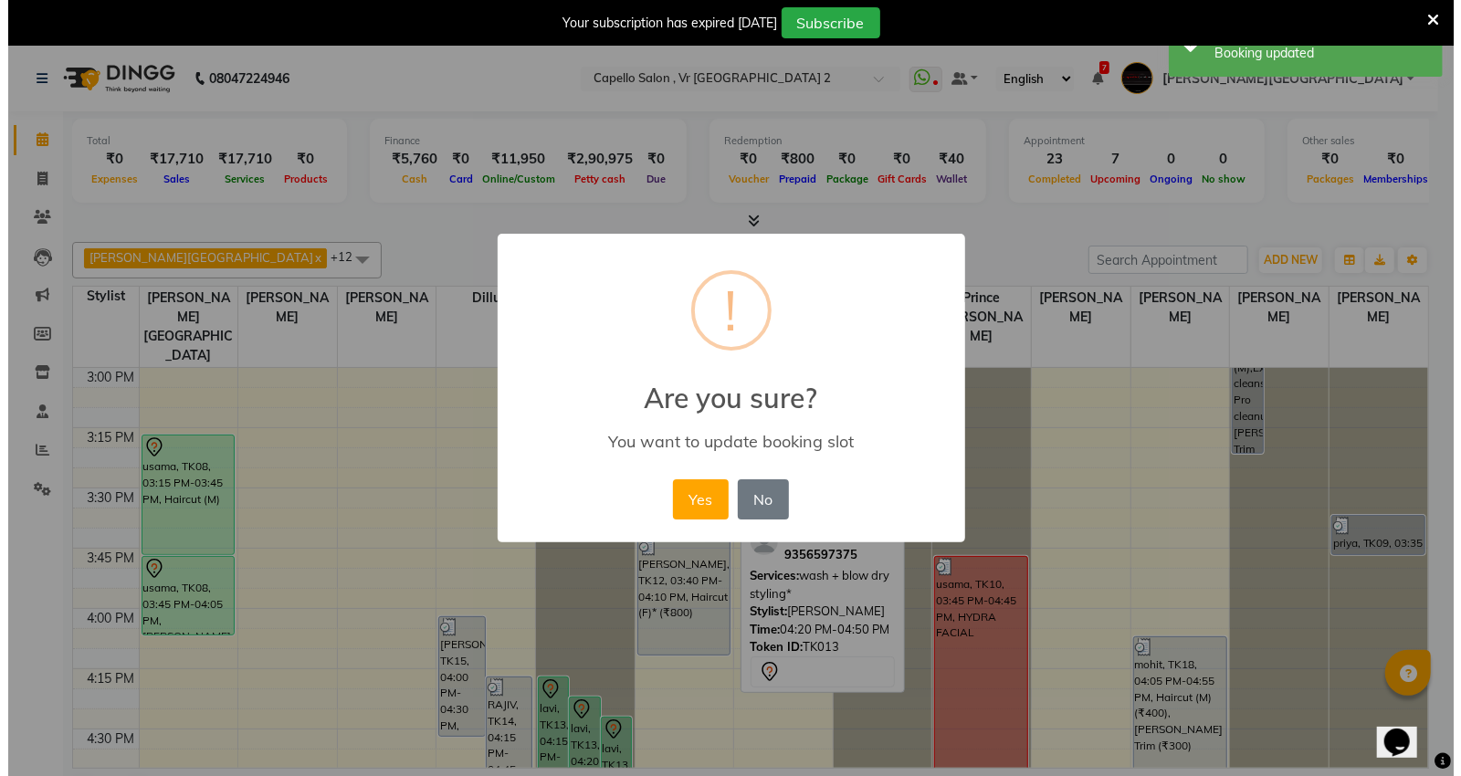
scroll to position [1452, 0]
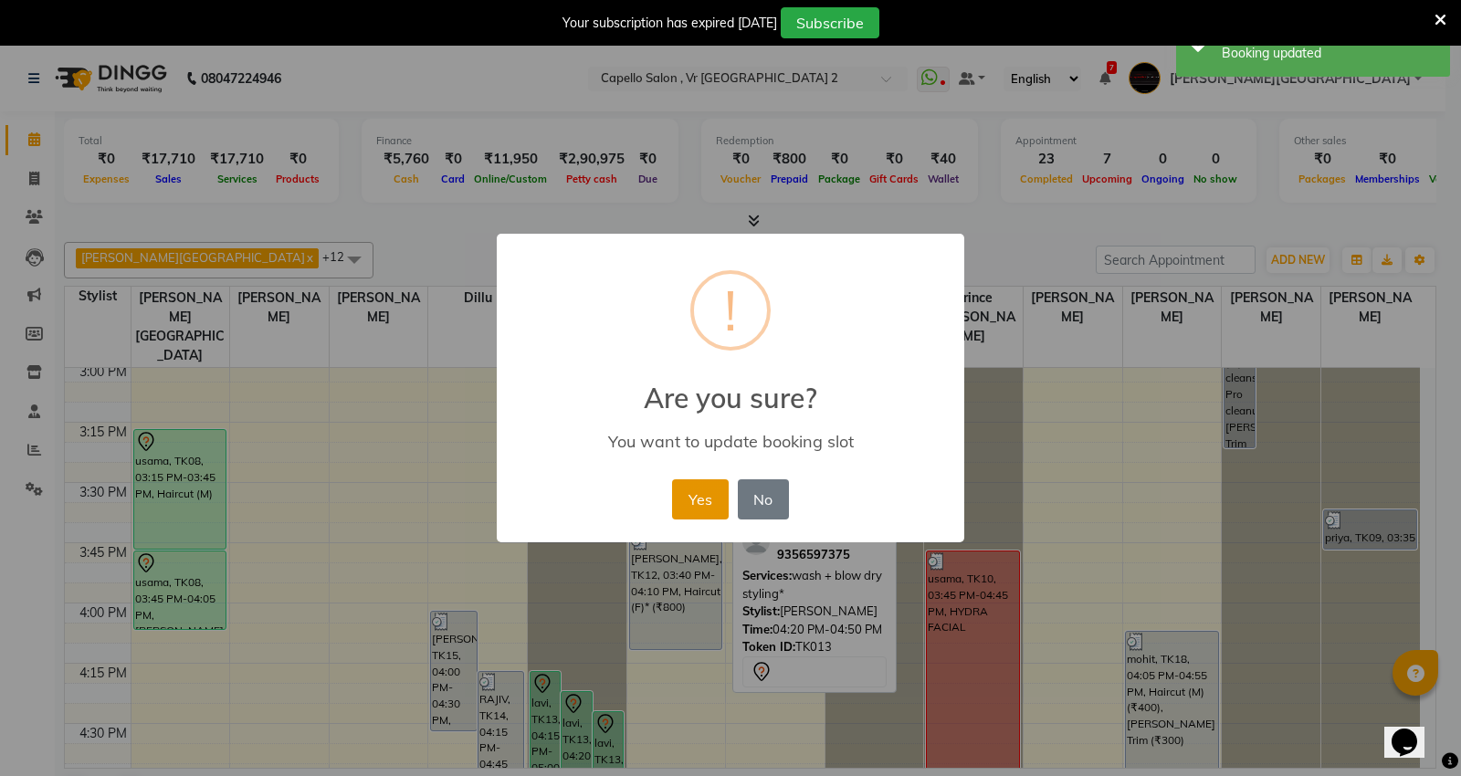
click at [689, 494] on button "Yes" at bounding box center [700, 499] width 56 height 40
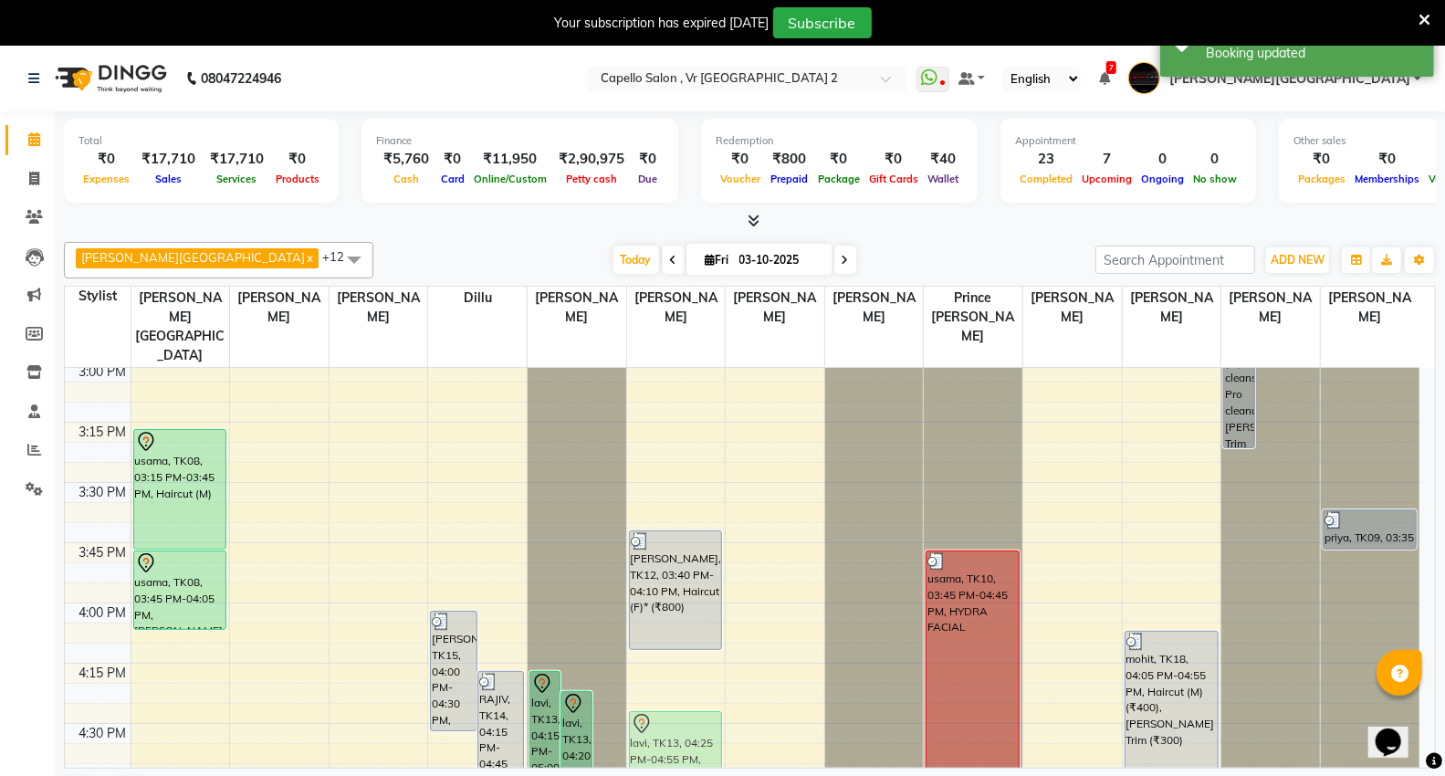
drag, startPoint x: 612, startPoint y: 728, endPoint x: 631, endPoint y: 728, distance: 19.2
click at [687, 728] on tr "pooja jain, TK03, 01:45 PM-02:45 PM, HYDRA FACIAL pooja jain, TK03, 01:50 PM-02…" at bounding box center [742, 482] width 1355 height 3133
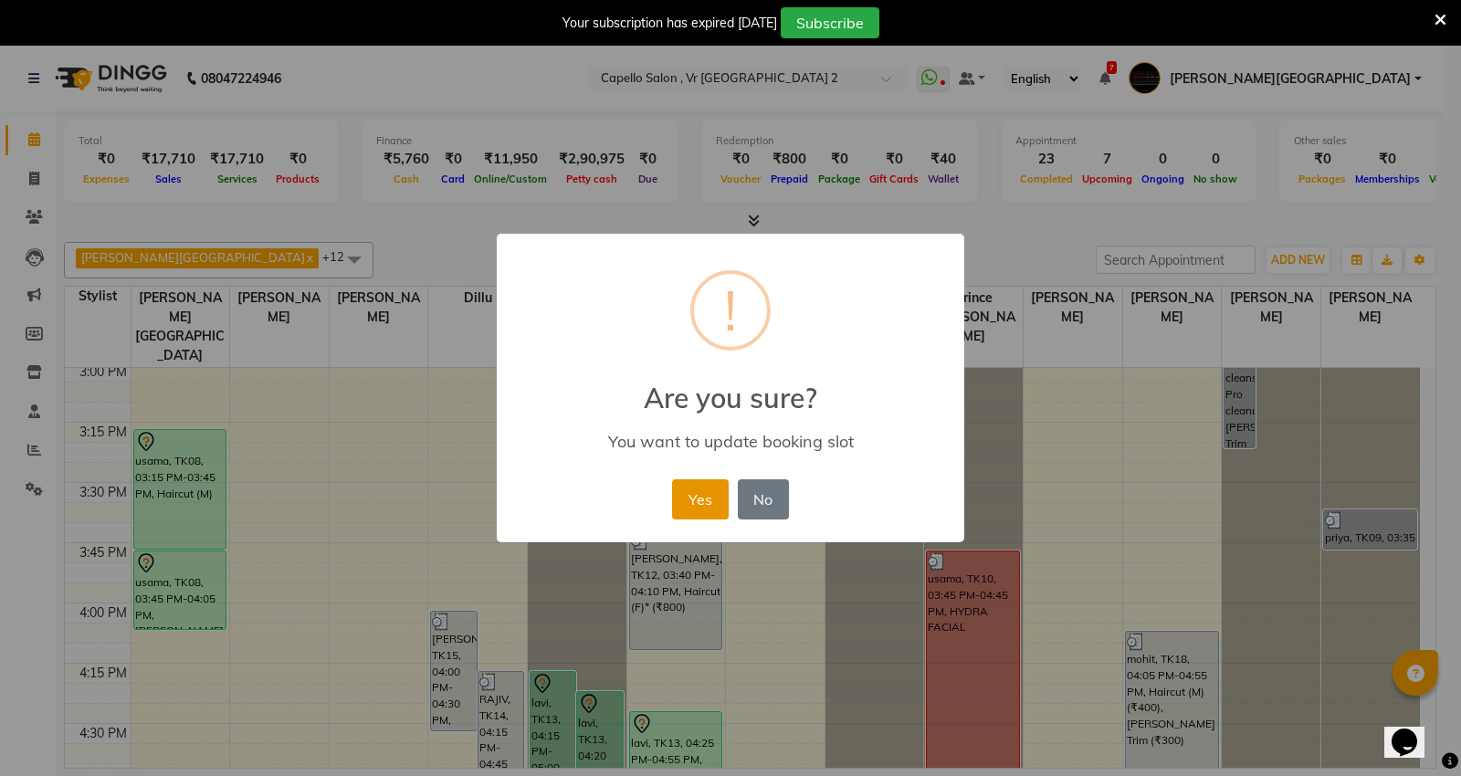
click at [687, 498] on button "Yes" at bounding box center [700, 499] width 56 height 40
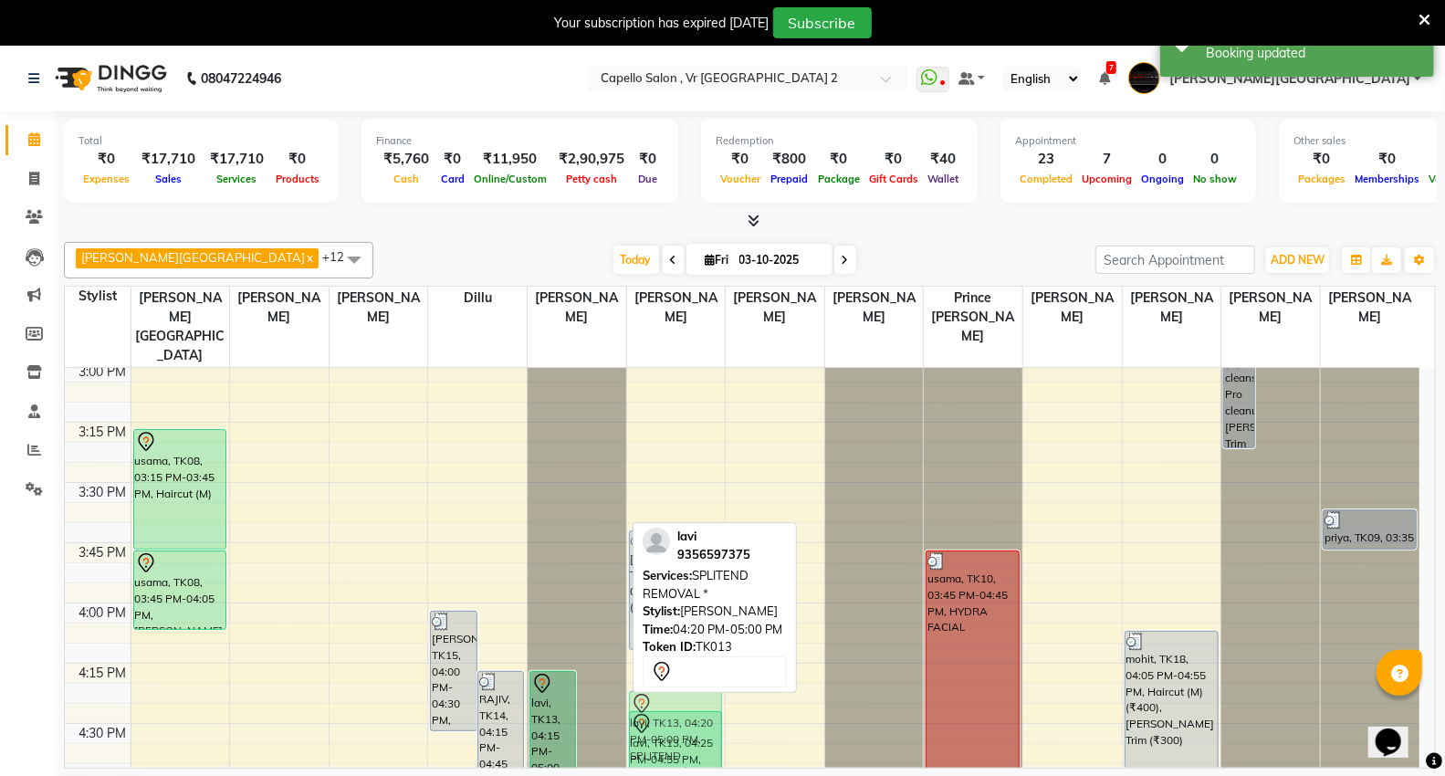
drag, startPoint x: 600, startPoint y: 733, endPoint x: 645, endPoint y: 733, distance: 44.7
click at [660, 735] on tr "pooja jain, TK03, 01:45 PM-02:45 PM, HYDRA FACIAL pooja jain, TK03, 01:50 PM-02…" at bounding box center [742, 482] width 1355 height 3133
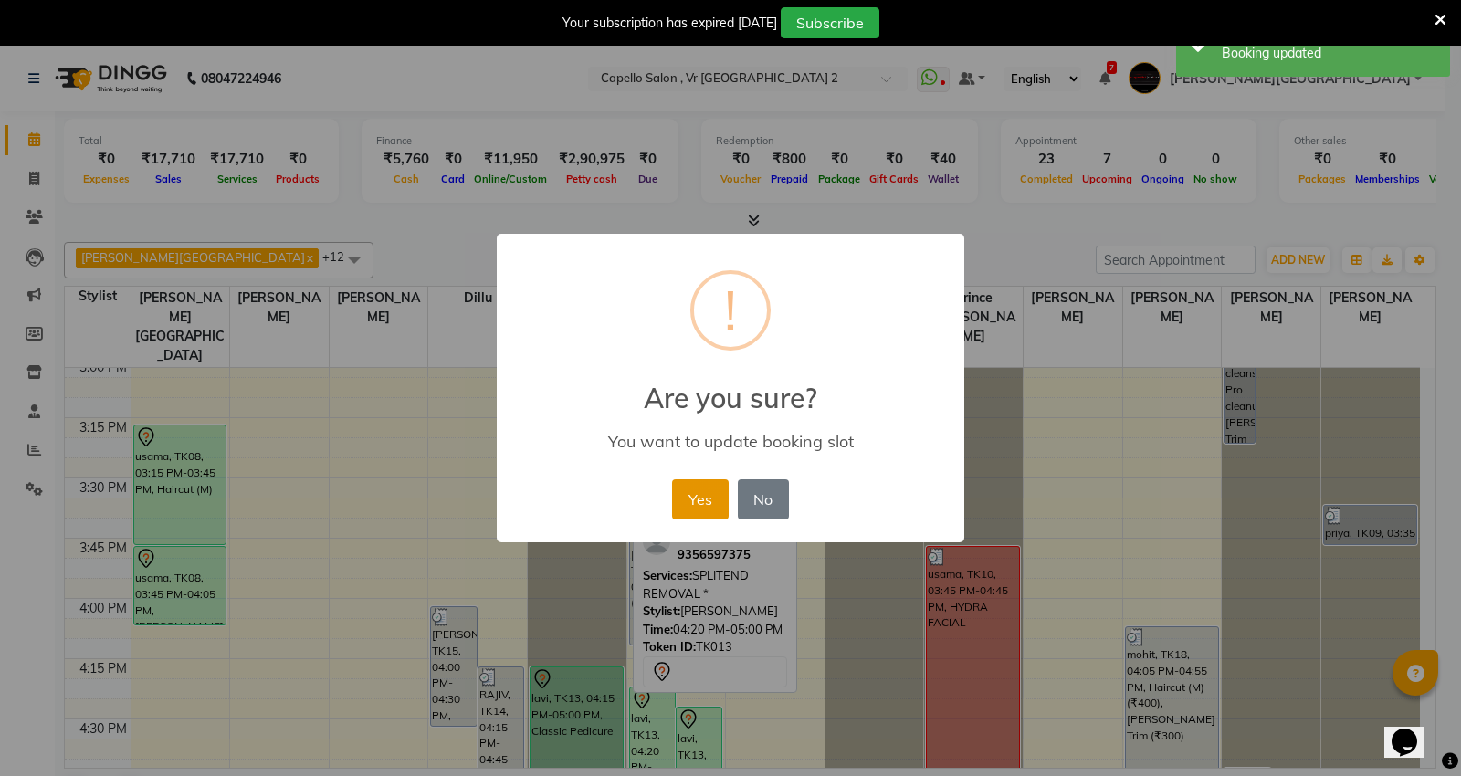
click at [698, 508] on button "Yes" at bounding box center [700, 499] width 56 height 40
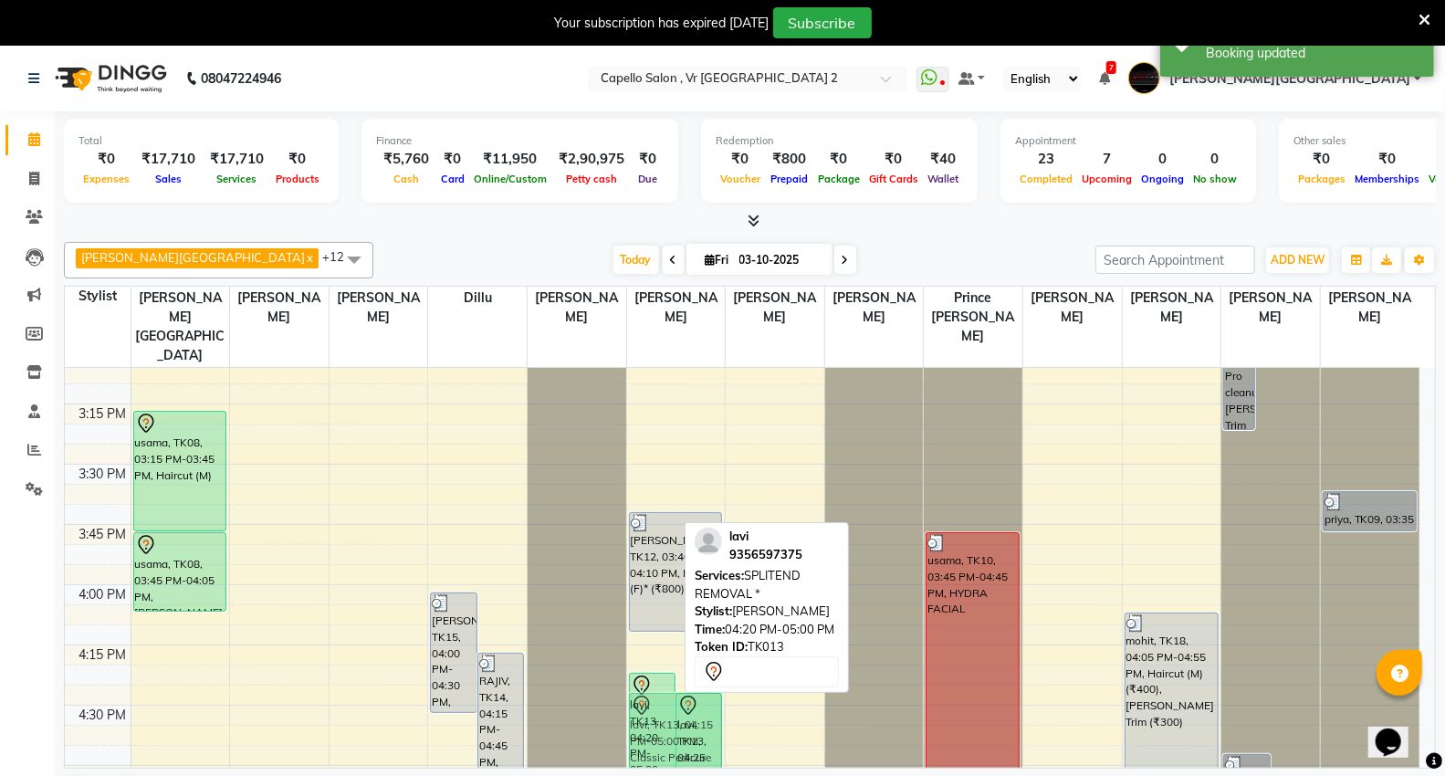
drag, startPoint x: 577, startPoint y: 724, endPoint x: 654, endPoint y: 740, distance: 78.3
click at [654, 740] on tr "pooja jain, TK03, 01:45 PM-02:45 PM, HYDRA FACIAL pooja jain, TK03, 01:50 PM-02…" at bounding box center [742, 464] width 1355 height 3133
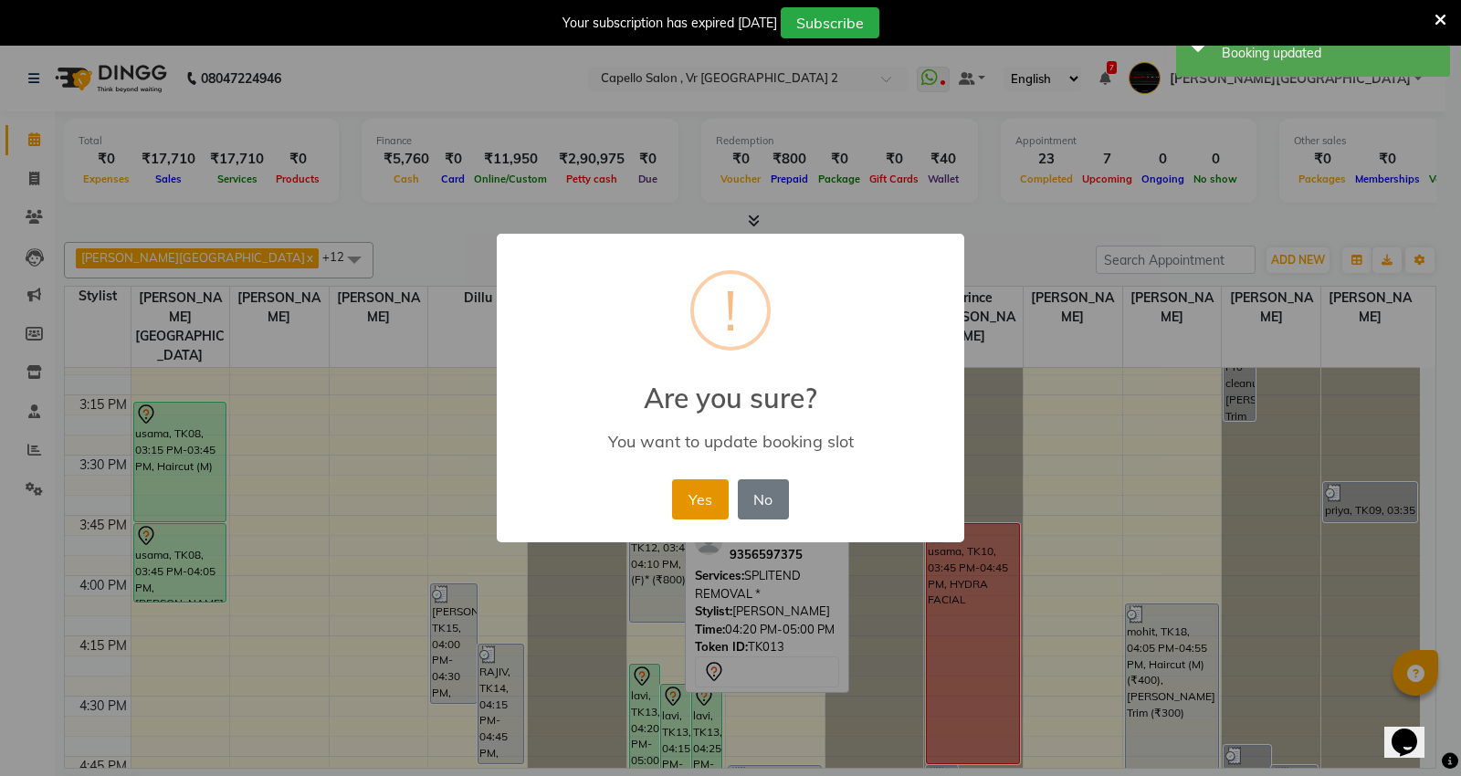
click at [690, 507] on button "Yes" at bounding box center [700, 499] width 56 height 40
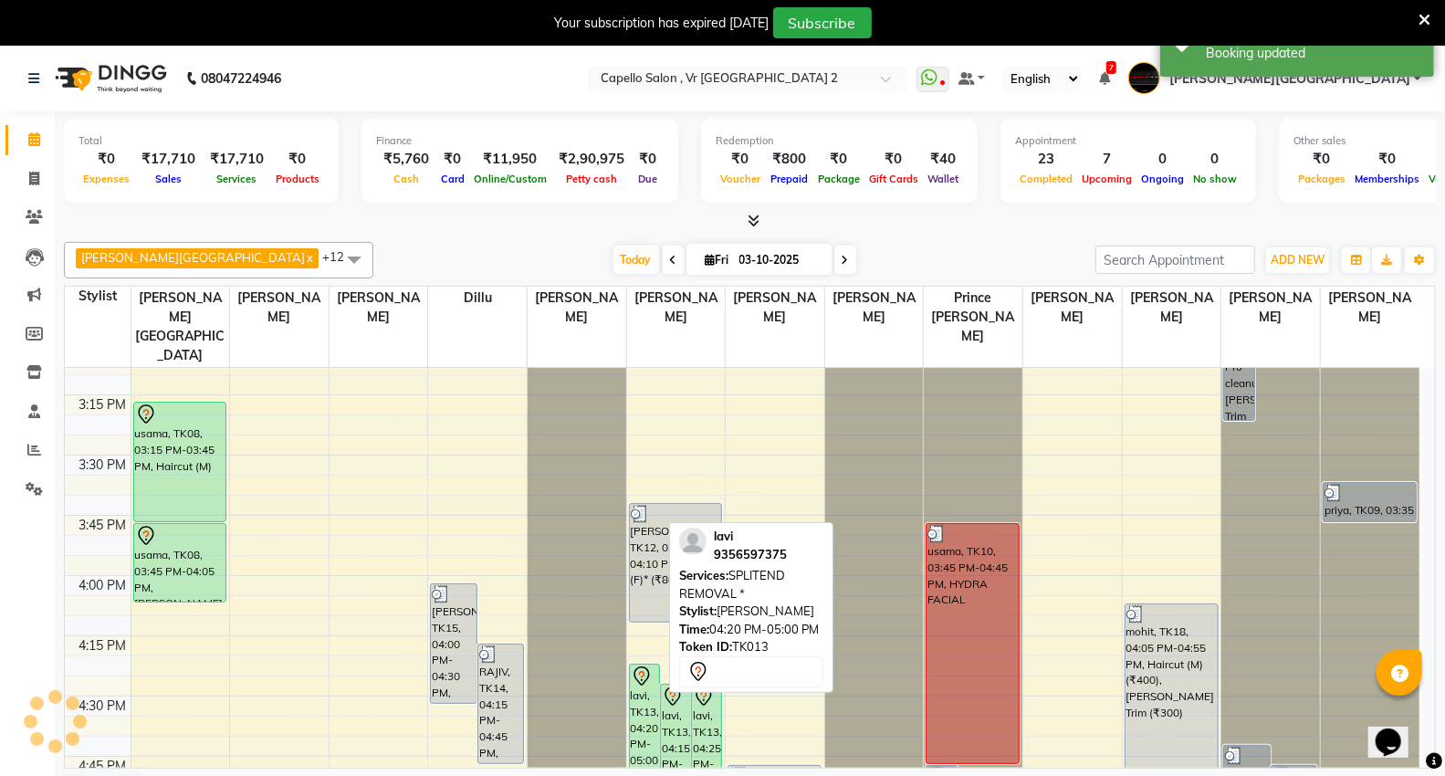
click at [649, 732] on div "lavi, TK13, 04:20 PM-05:00 PM, SPLITEND REMOVAL *" at bounding box center [644, 744] width 29 height 159
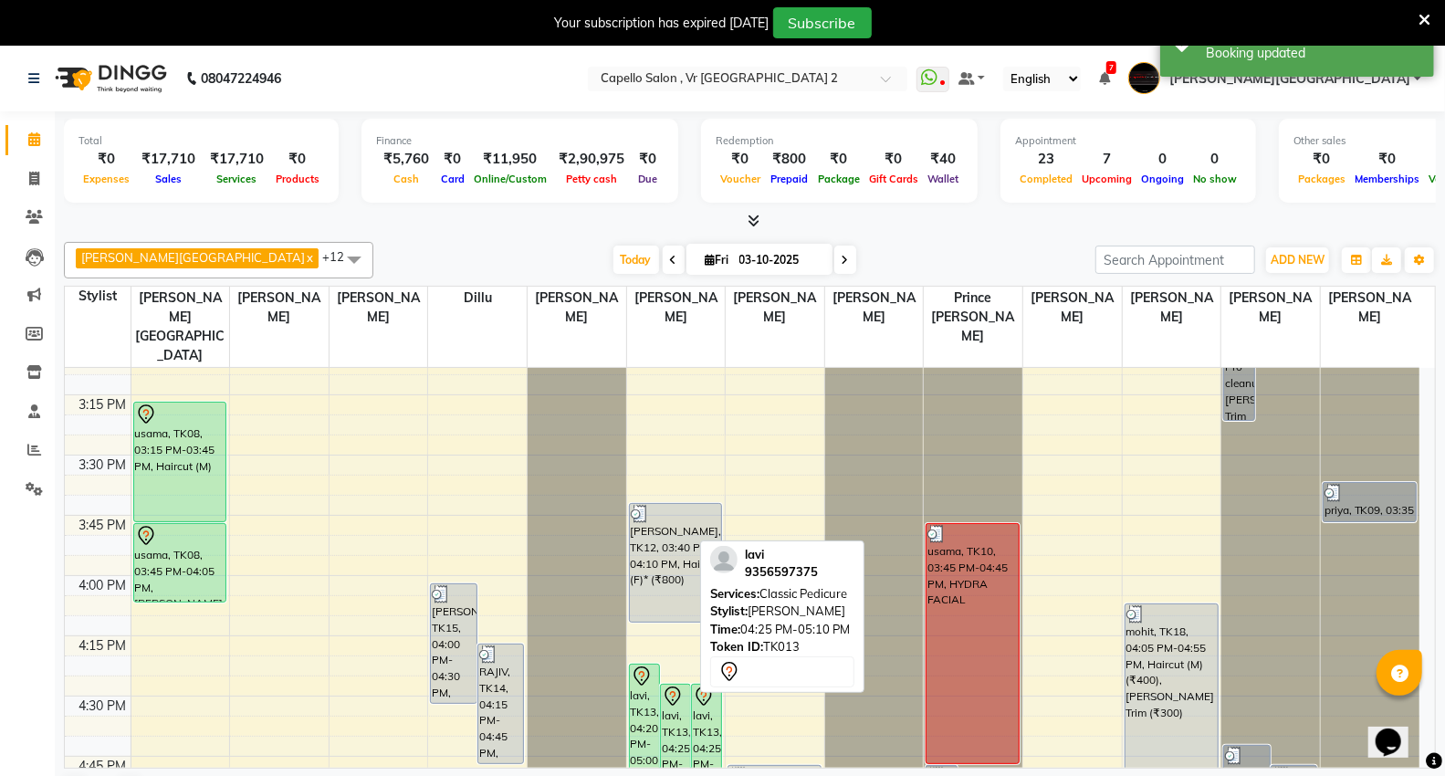
click at [660, 719] on link "lavi, TK13, 04:25 PM-05:10 PM, Classic Pedicure" at bounding box center [675, 774] width 31 height 181
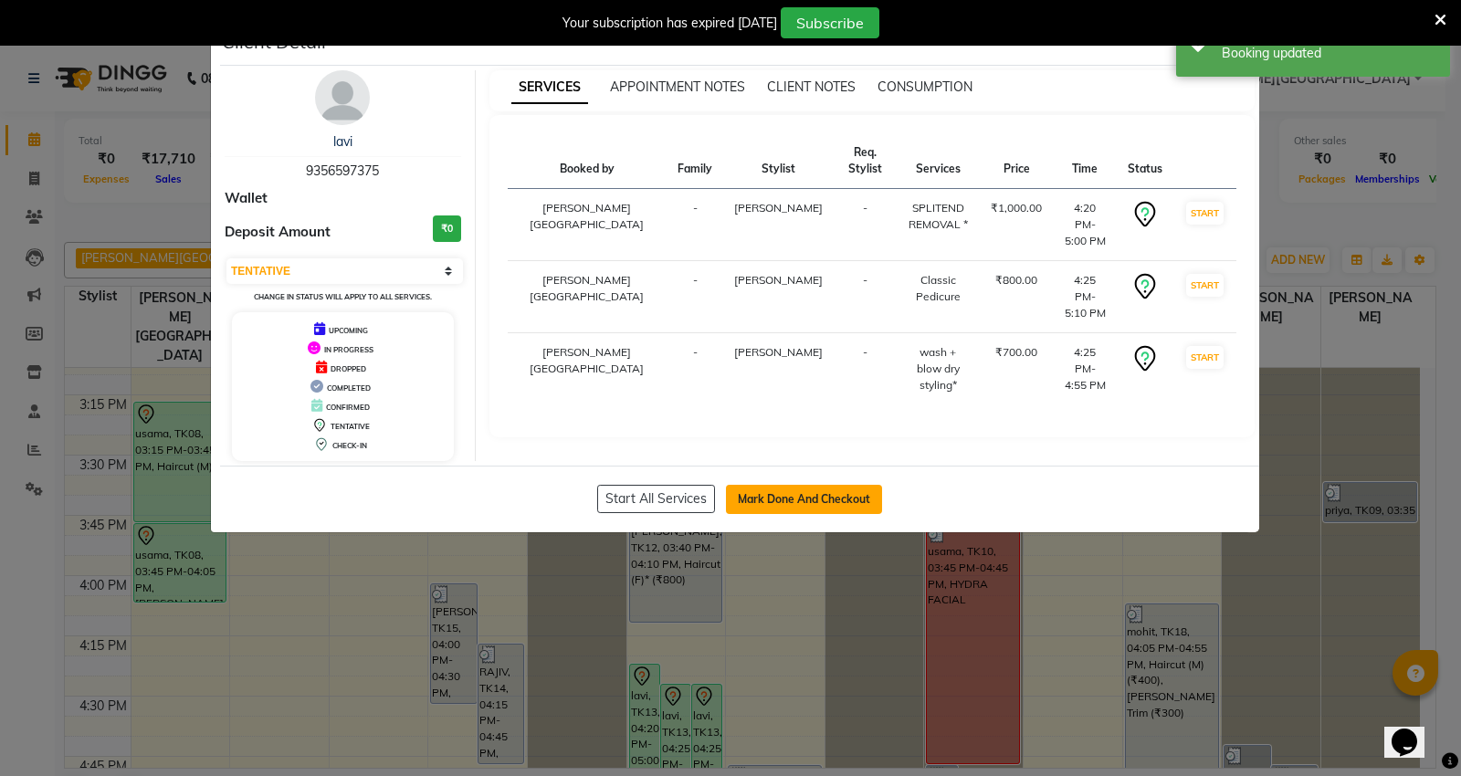
click at [772, 512] on button "Mark Done And Checkout" at bounding box center [804, 499] width 156 height 29
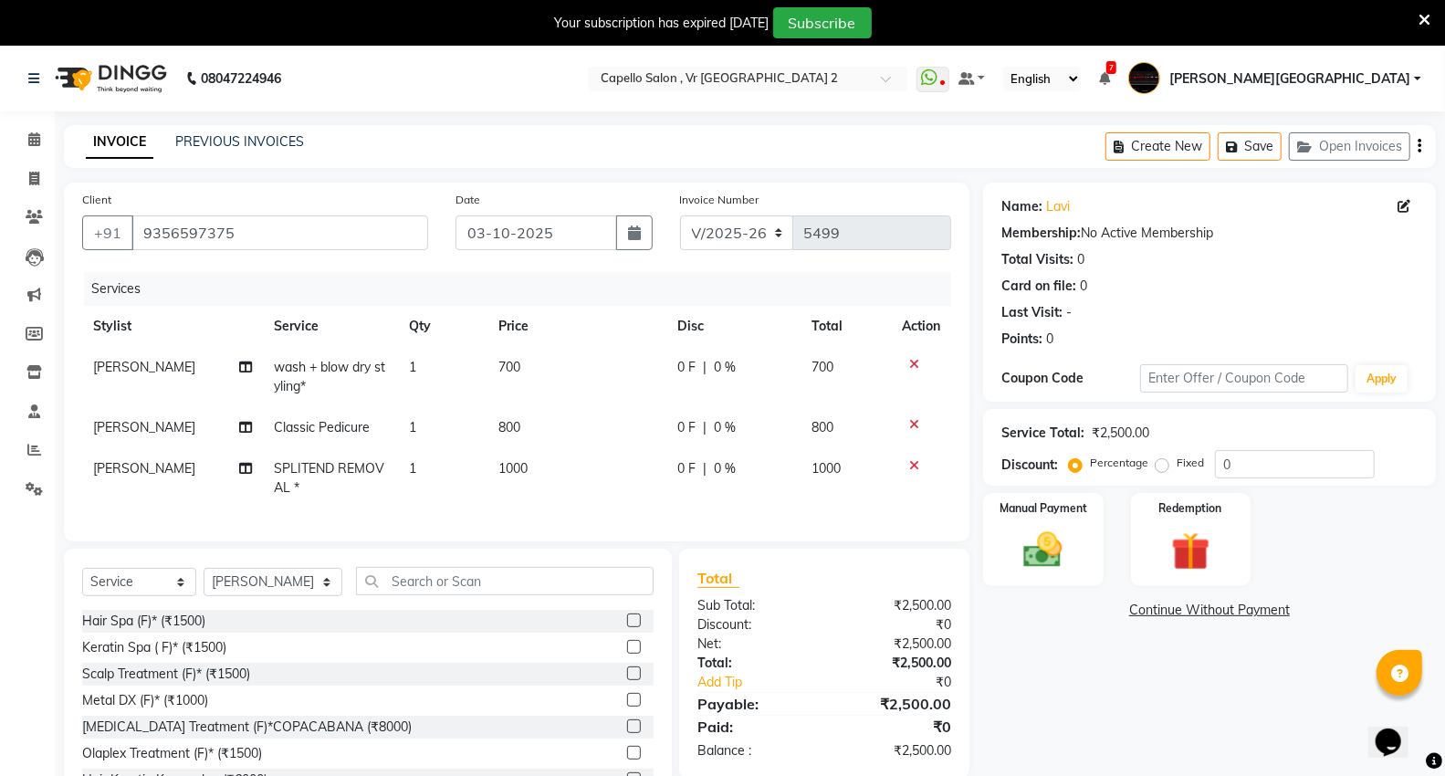
click at [362, 370] on span "wash + blow dry styling*" at bounding box center [329, 377] width 111 height 36
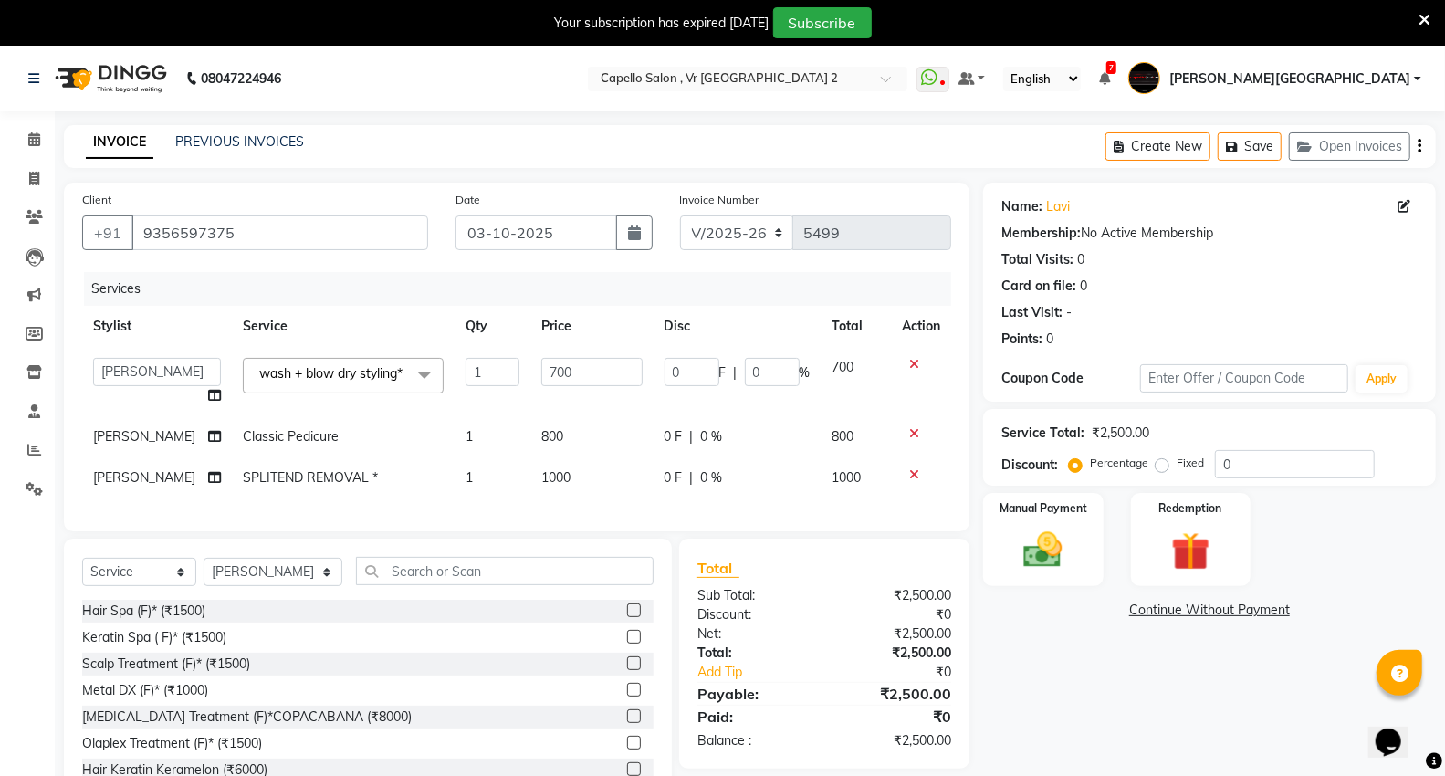
click at [415, 374] on span at bounding box center [424, 375] width 37 height 35
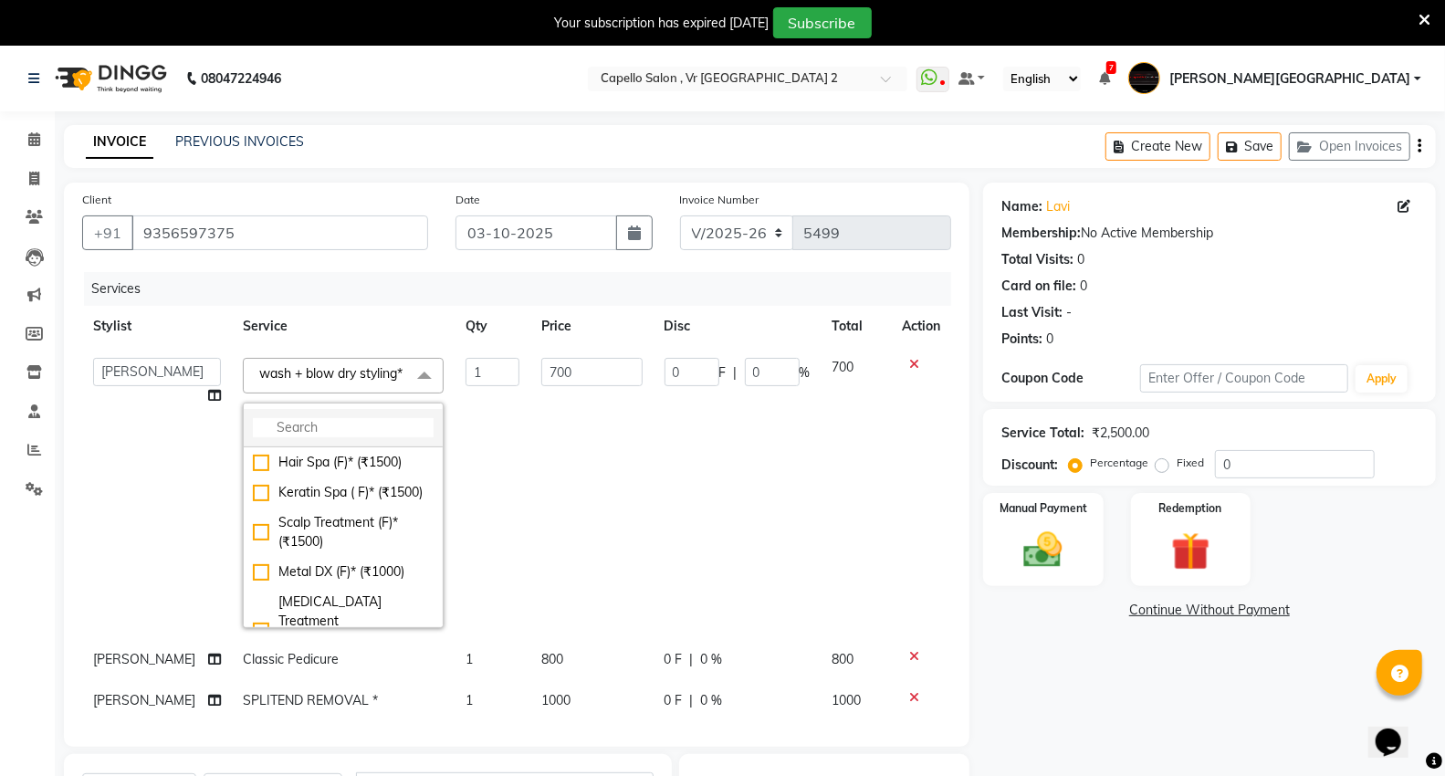
click at [390, 437] on input "multiselect-search" at bounding box center [343, 427] width 181 height 19
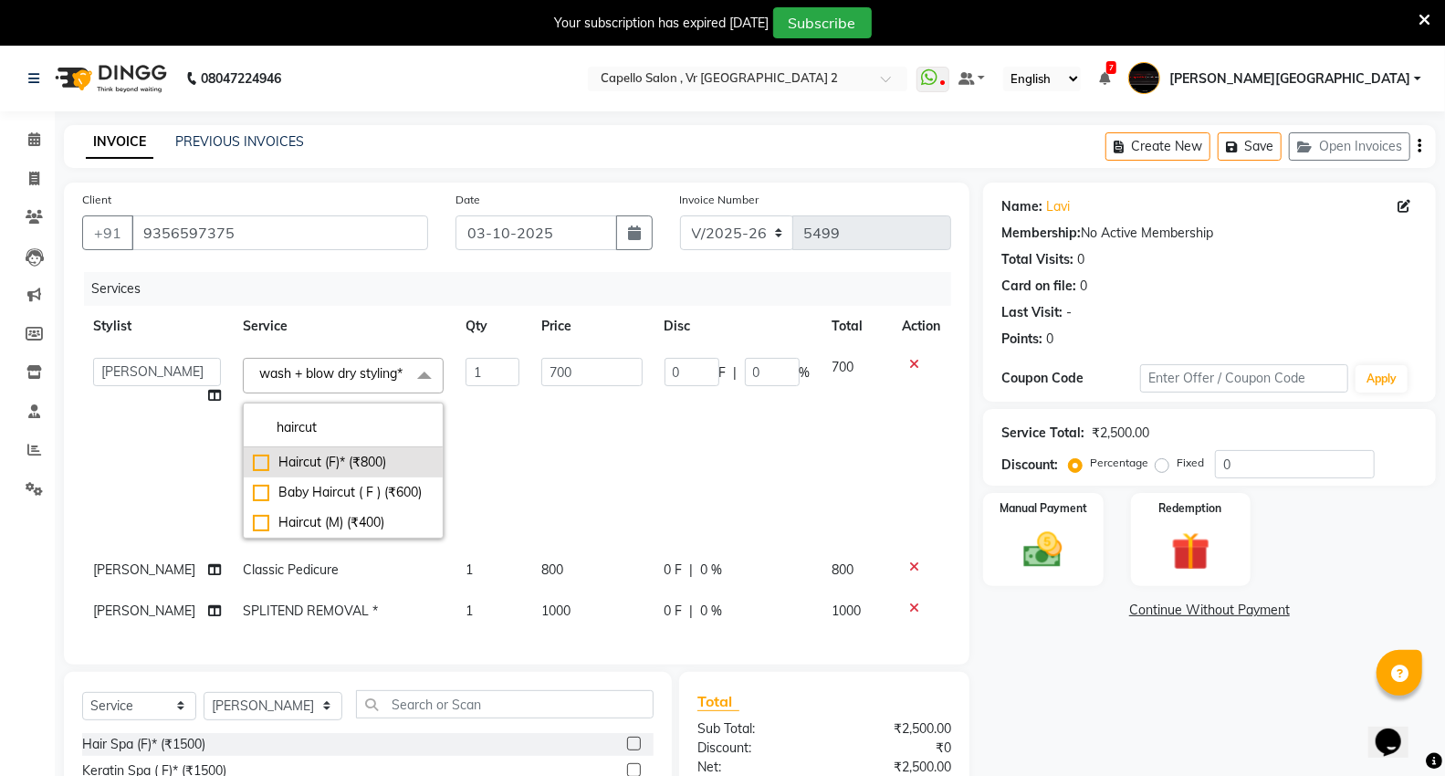
click at [352, 472] on div "Haircut (F)* (₹800)" at bounding box center [343, 462] width 181 height 19
click at [530, 467] on td "800" at bounding box center [591, 448] width 123 height 203
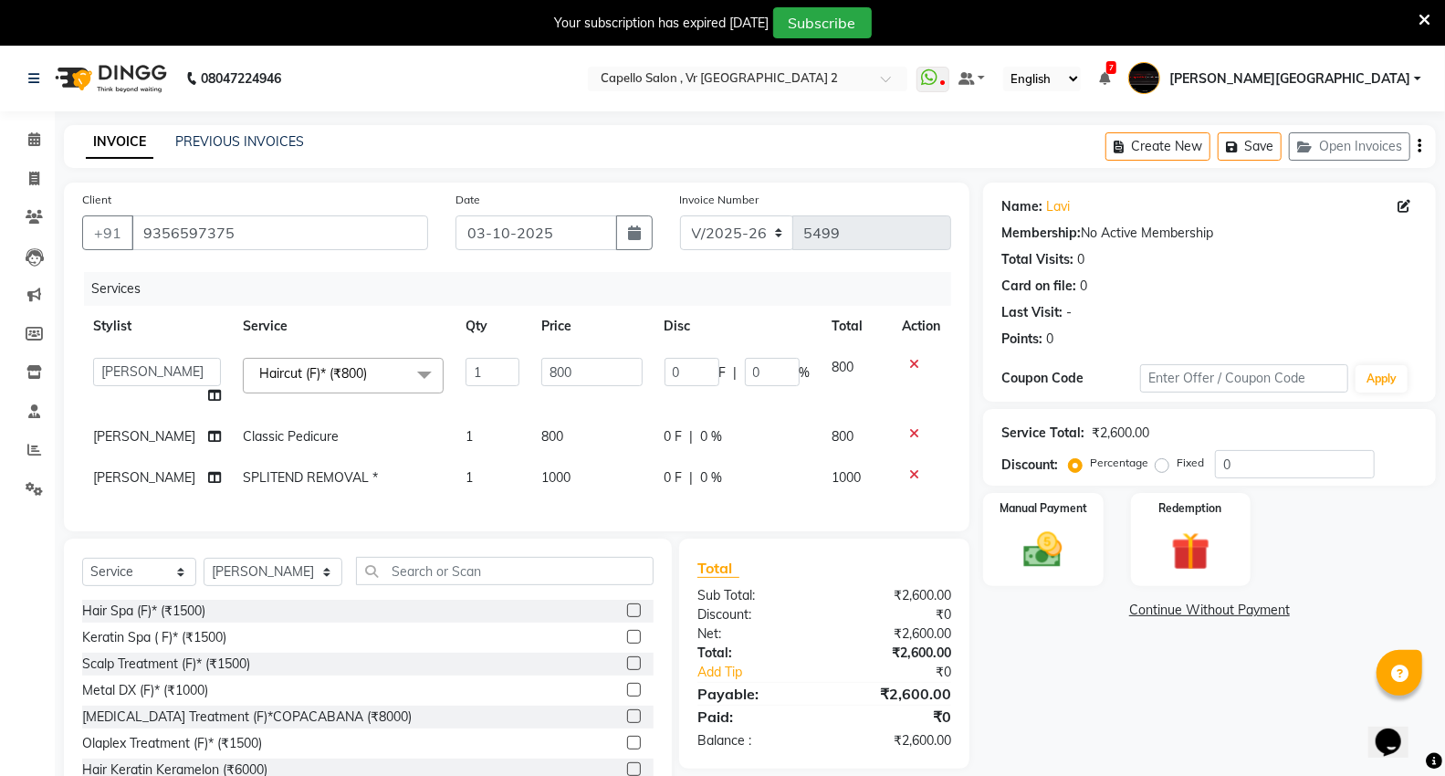
click at [915, 475] on icon at bounding box center [914, 474] width 10 height 13
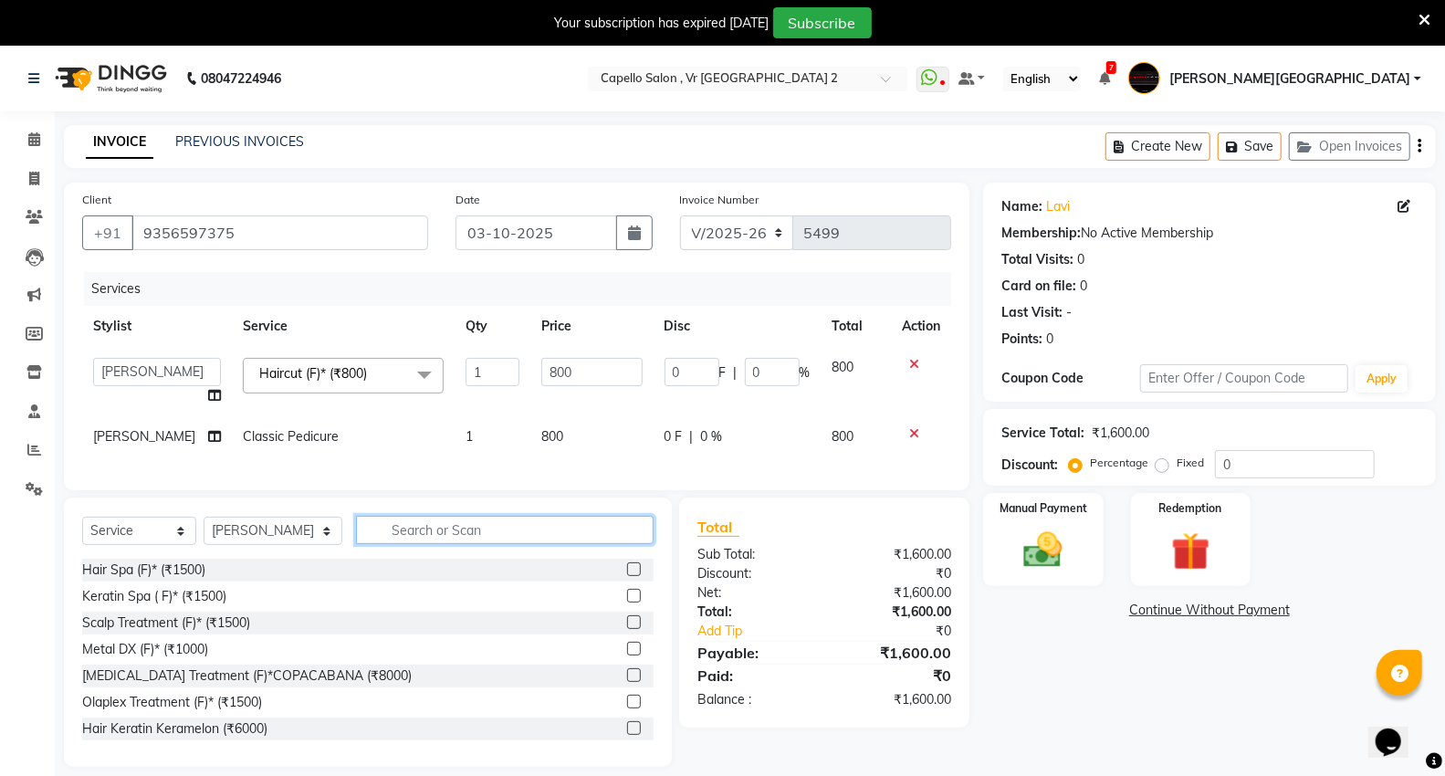
click at [441, 544] on input "text" at bounding box center [505, 530] width 298 height 28
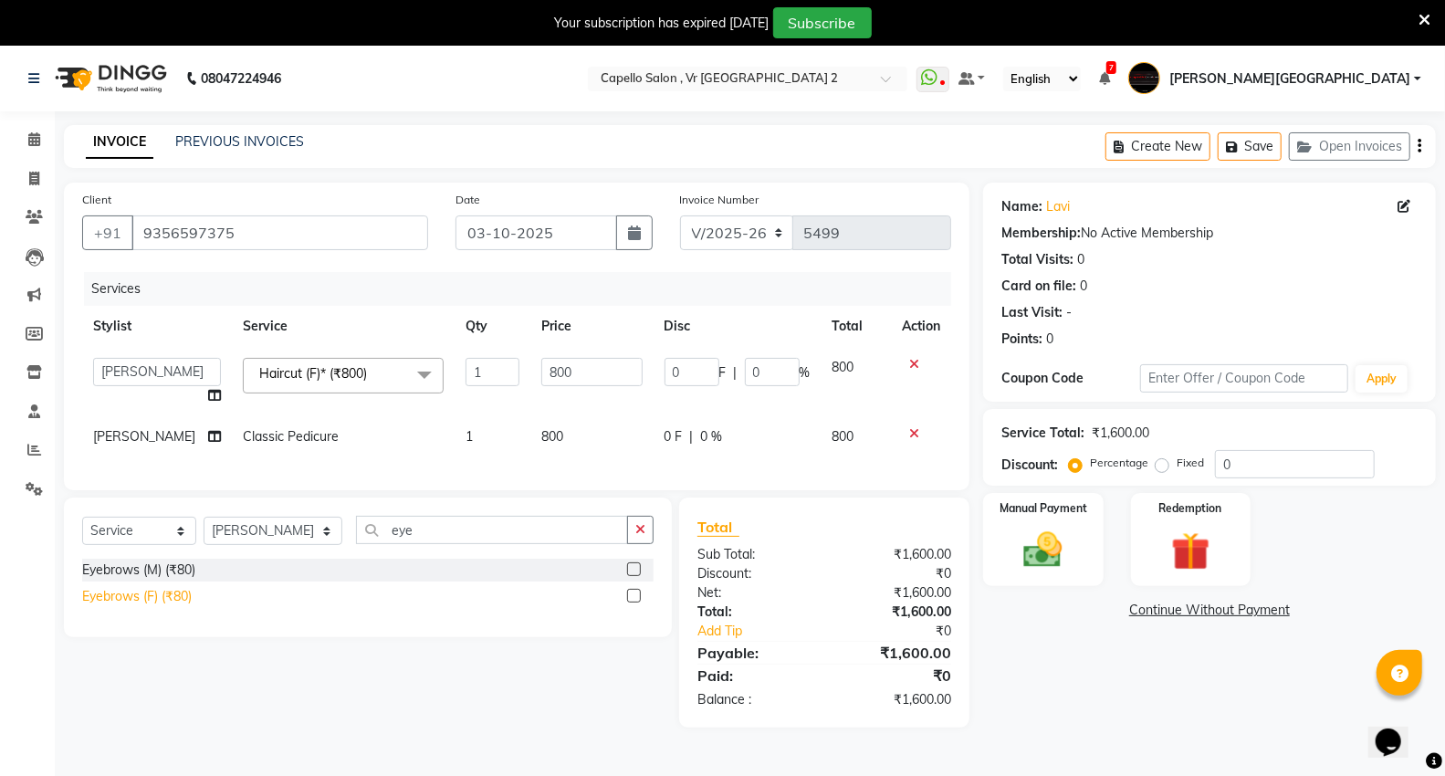
click at [132, 606] on div "Eyebrows (F) (₹80)" at bounding box center [137, 596] width 110 height 19
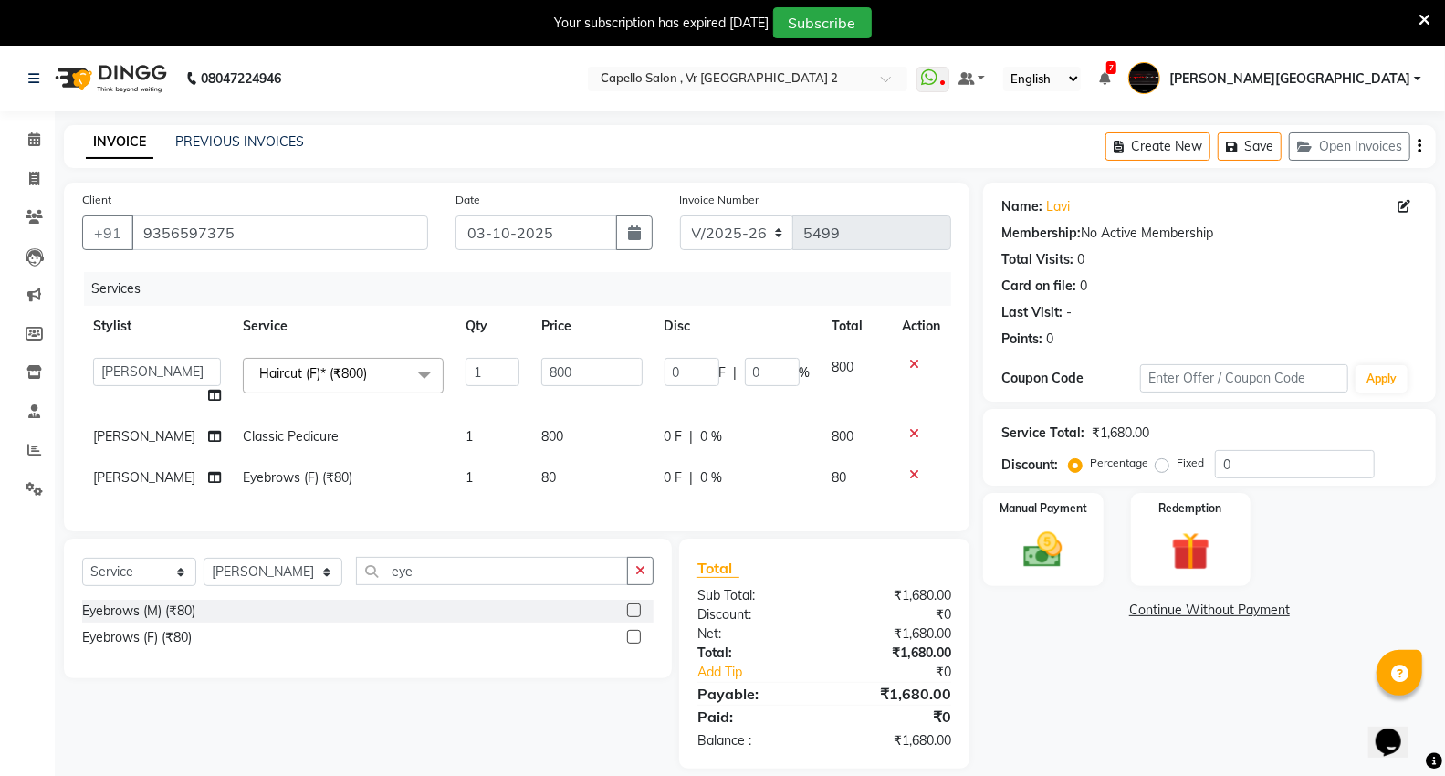
scroll to position [46, 0]
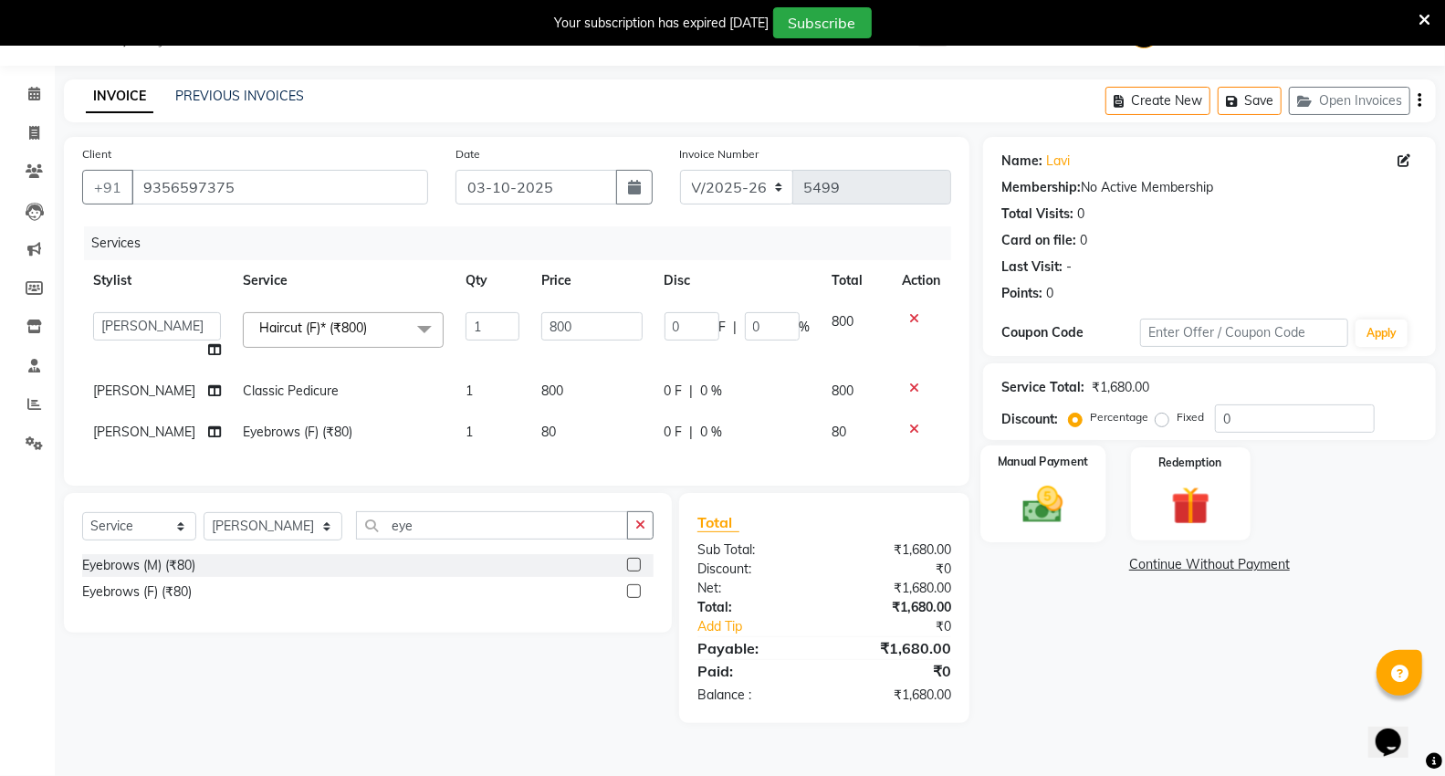
click at [1062, 459] on label "Manual Payment" at bounding box center [1043, 461] width 91 height 17
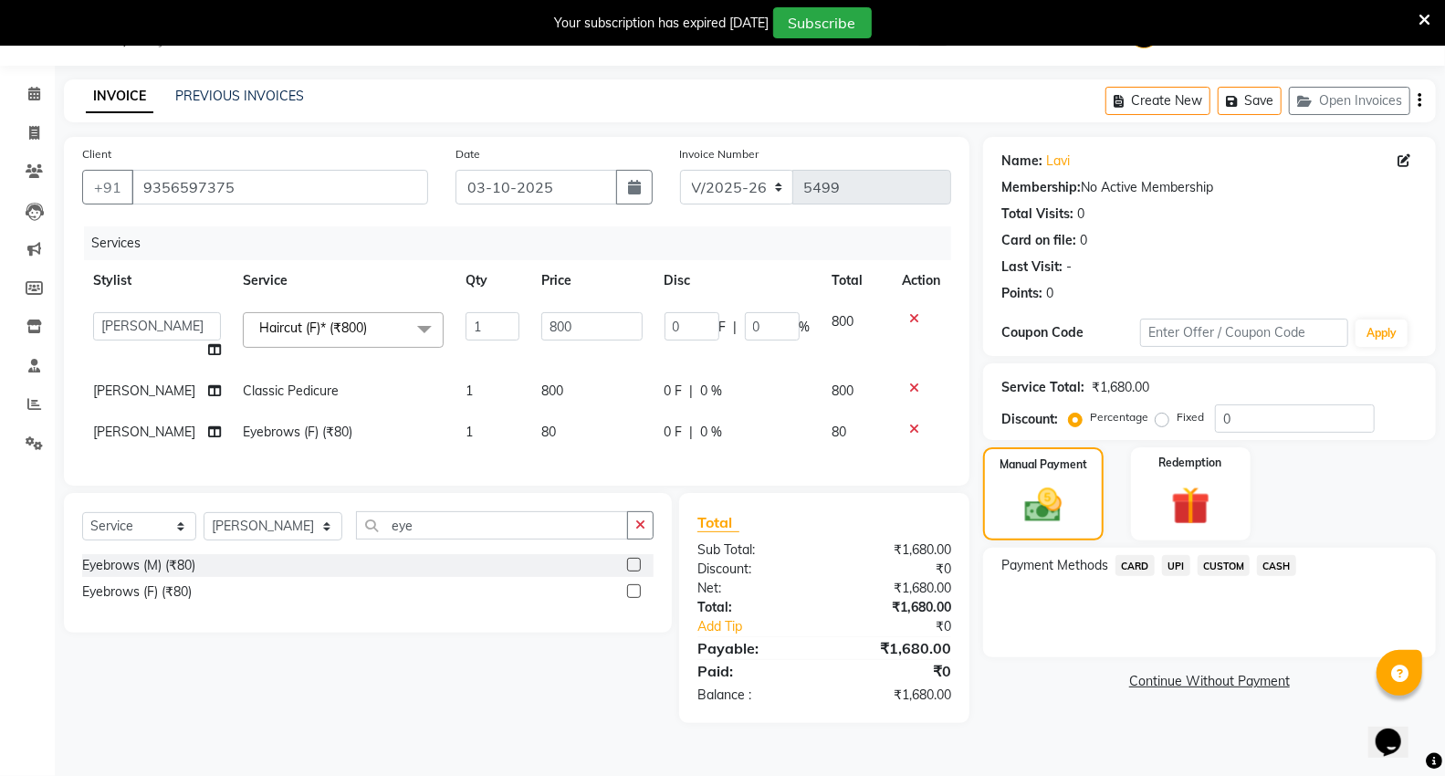
click at [1181, 570] on span "UPI" at bounding box center [1176, 565] width 28 height 21
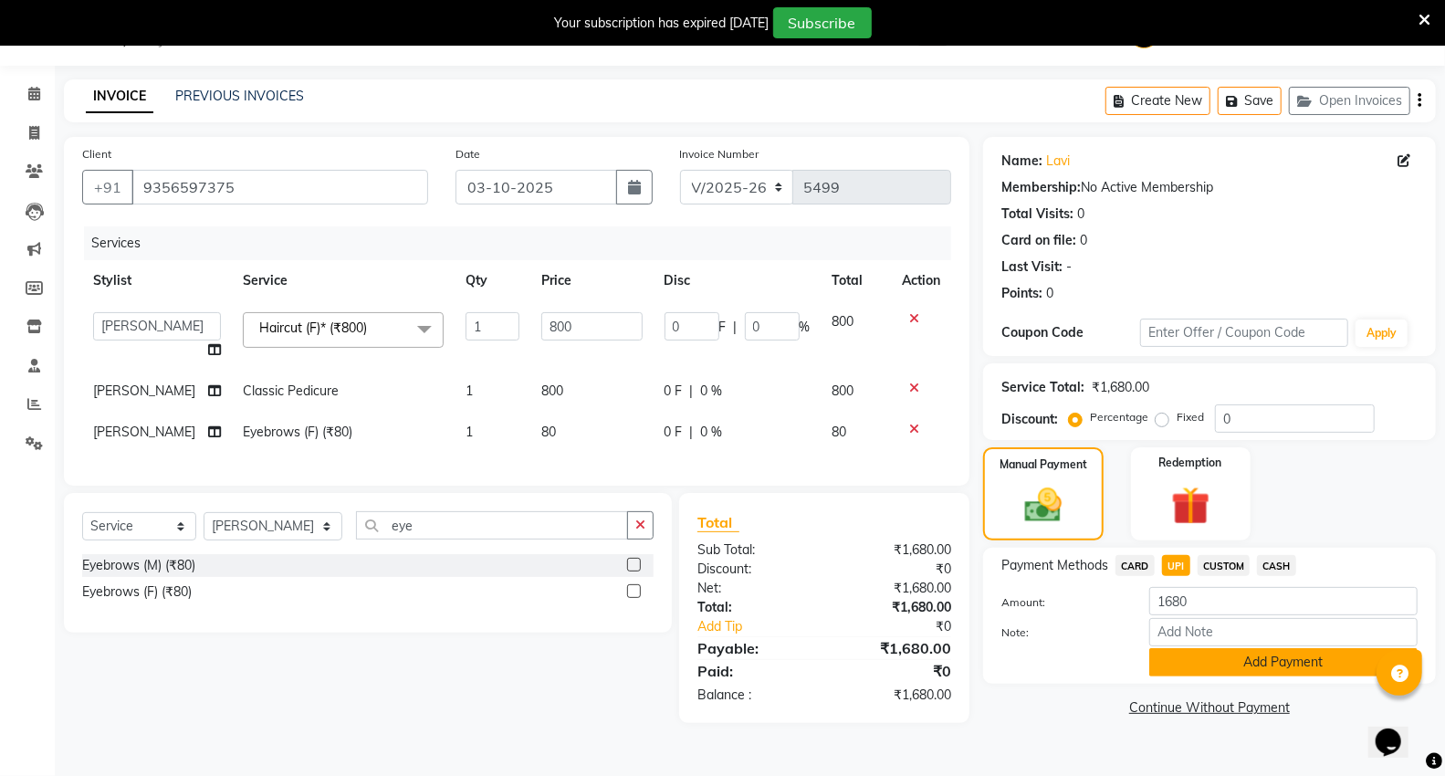
click at [1199, 662] on button "Add Payment" at bounding box center [1284, 662] width 268 height 28
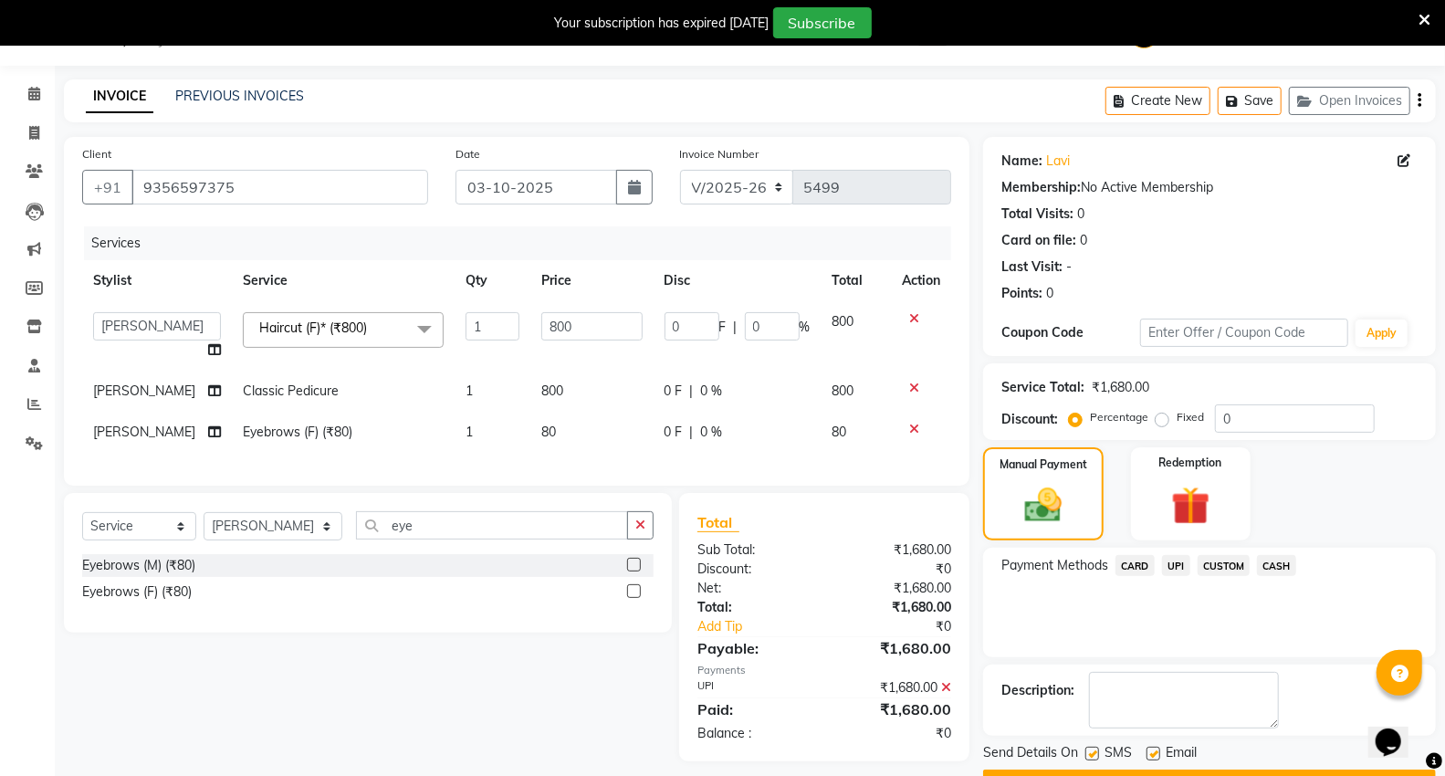
scroll to position [95, 0]
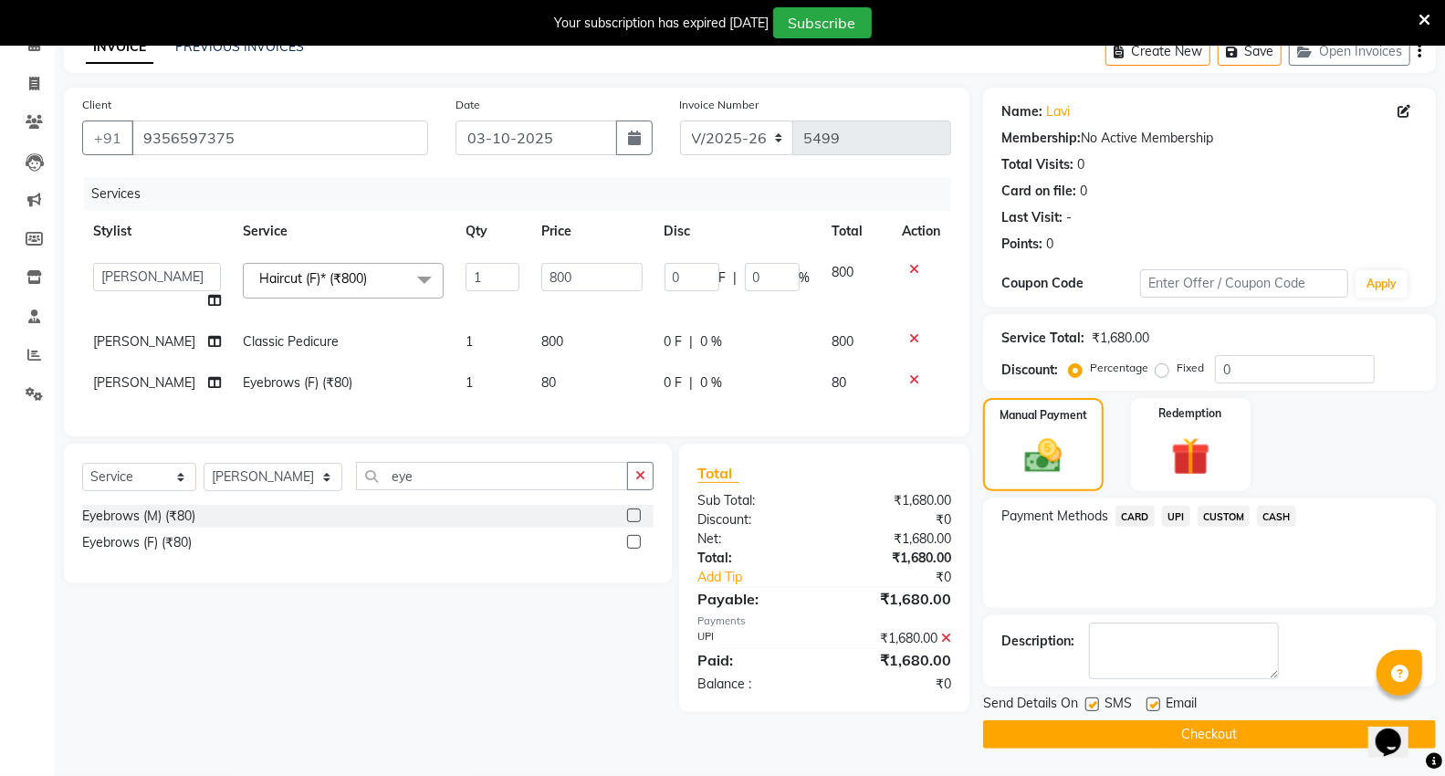
click at [1069, 731] on button "Checkout" at bounding box center [1209, 734] width 453 height 28
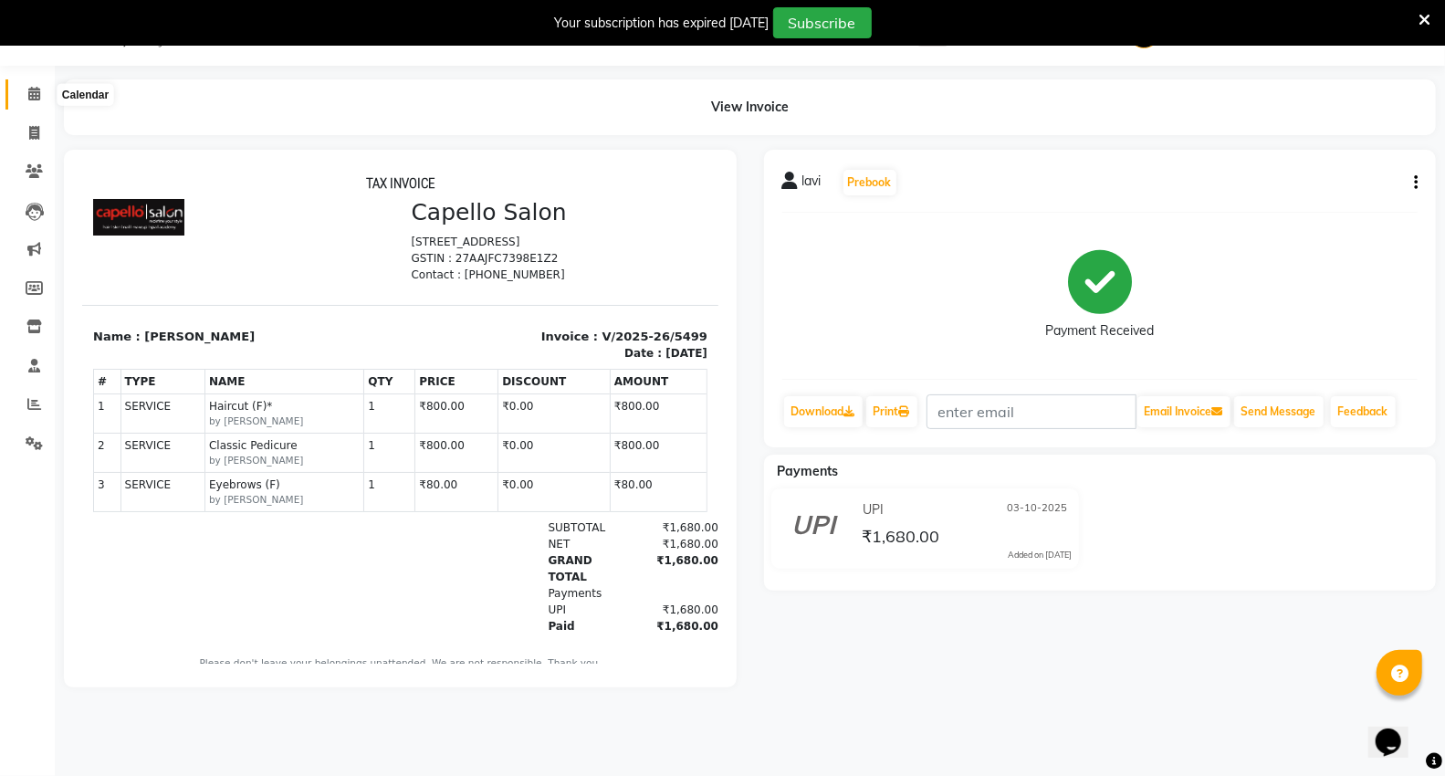
click at [33, 97] on icon at bounding box center [34, 94] width 12 height 14
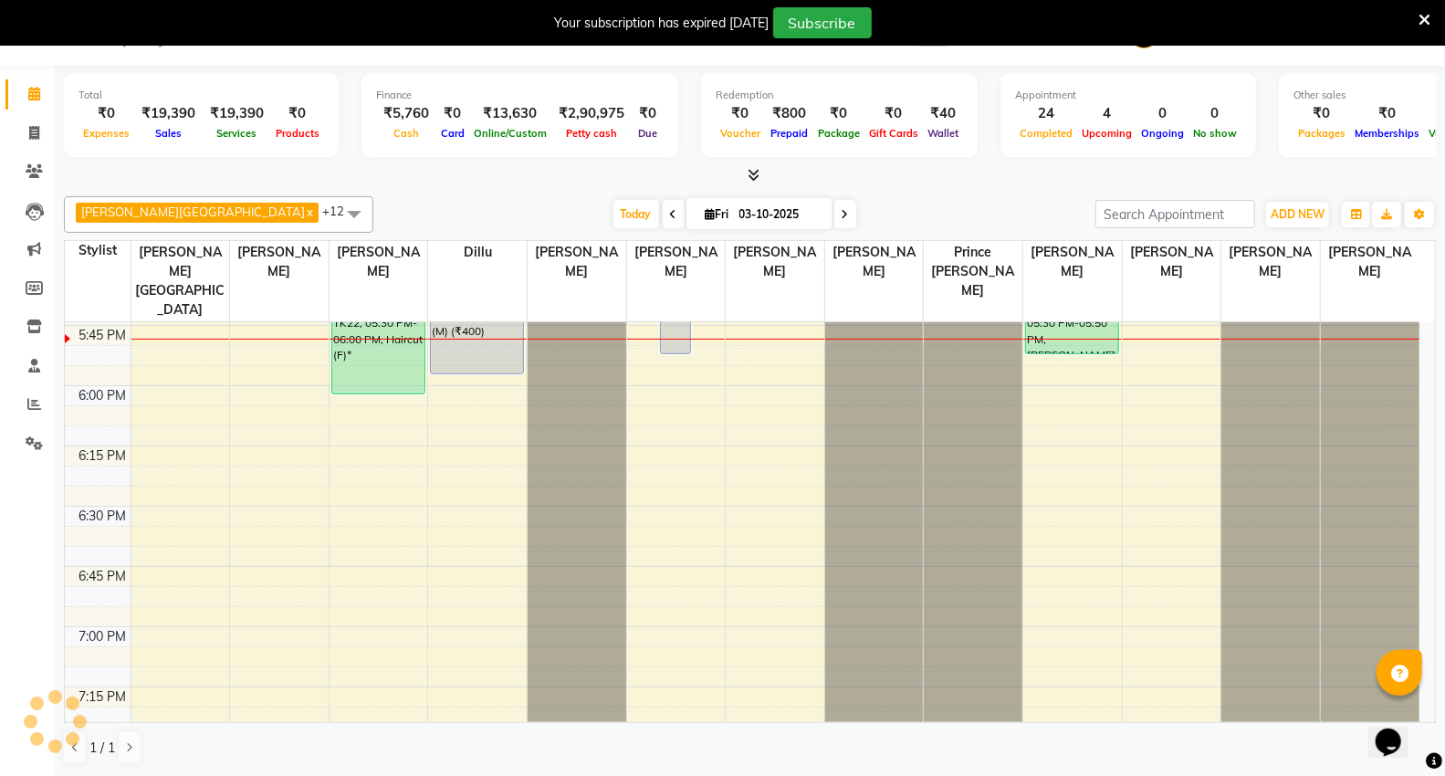
scroll to position [1826, 0]
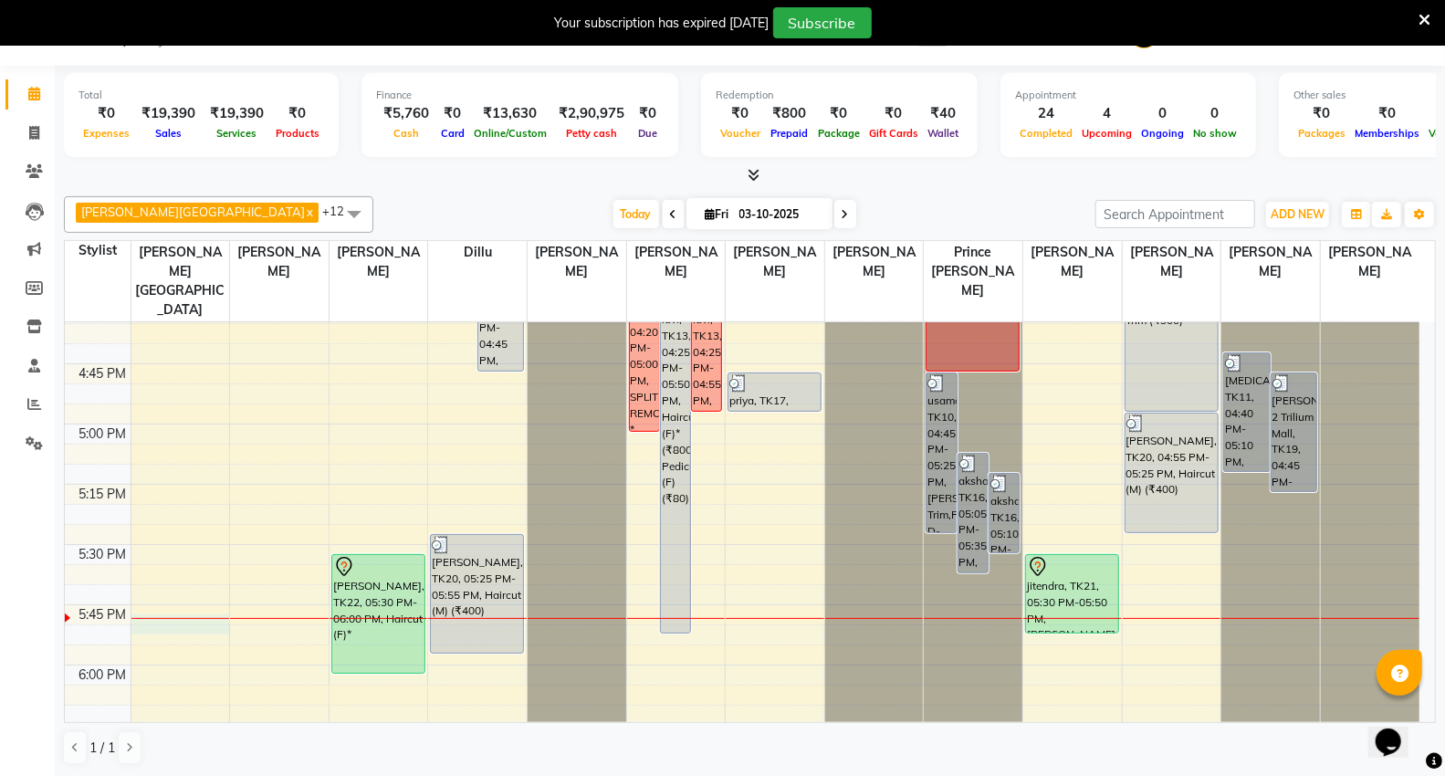
click at [194, 618] on div at bounding box center [180, 618] width 99 height 1
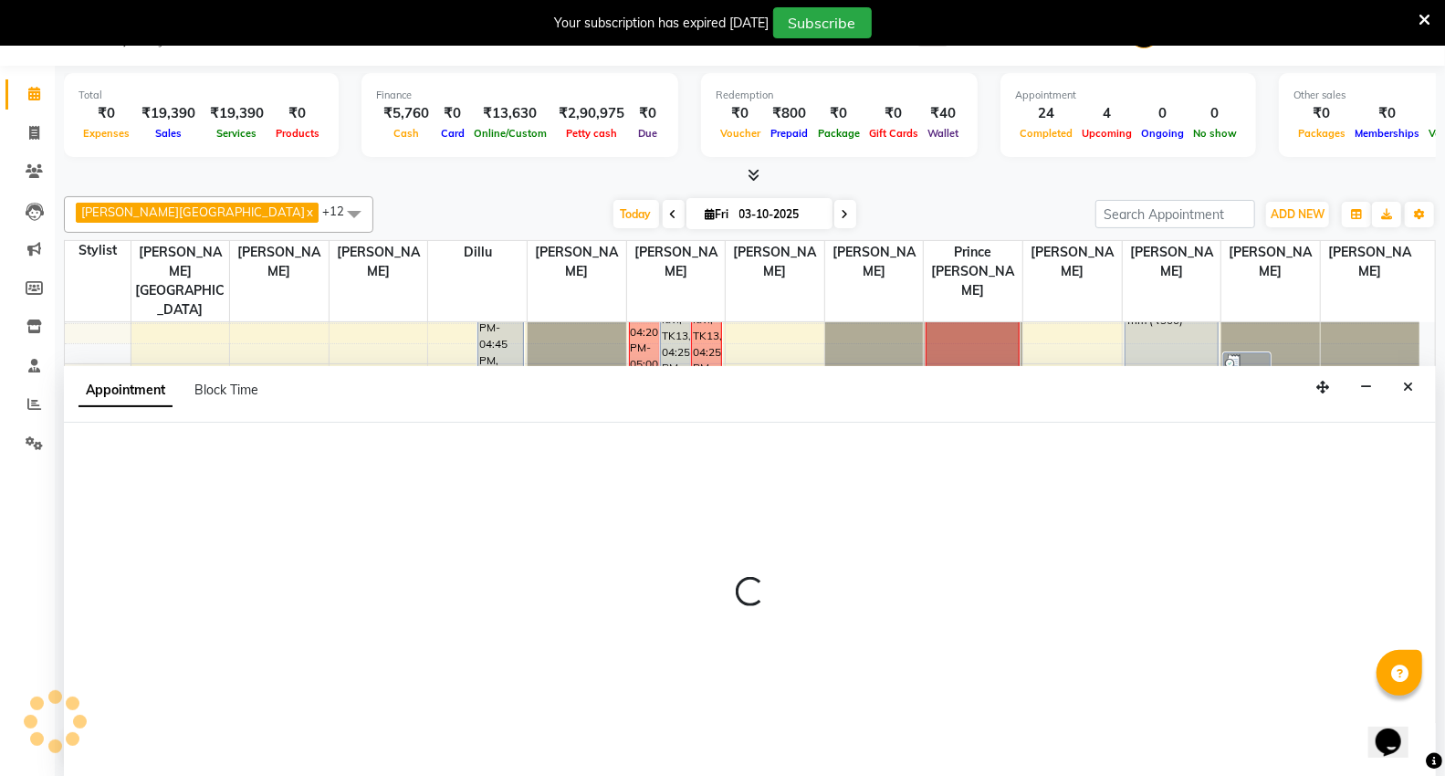
scroll to position [47, 0]
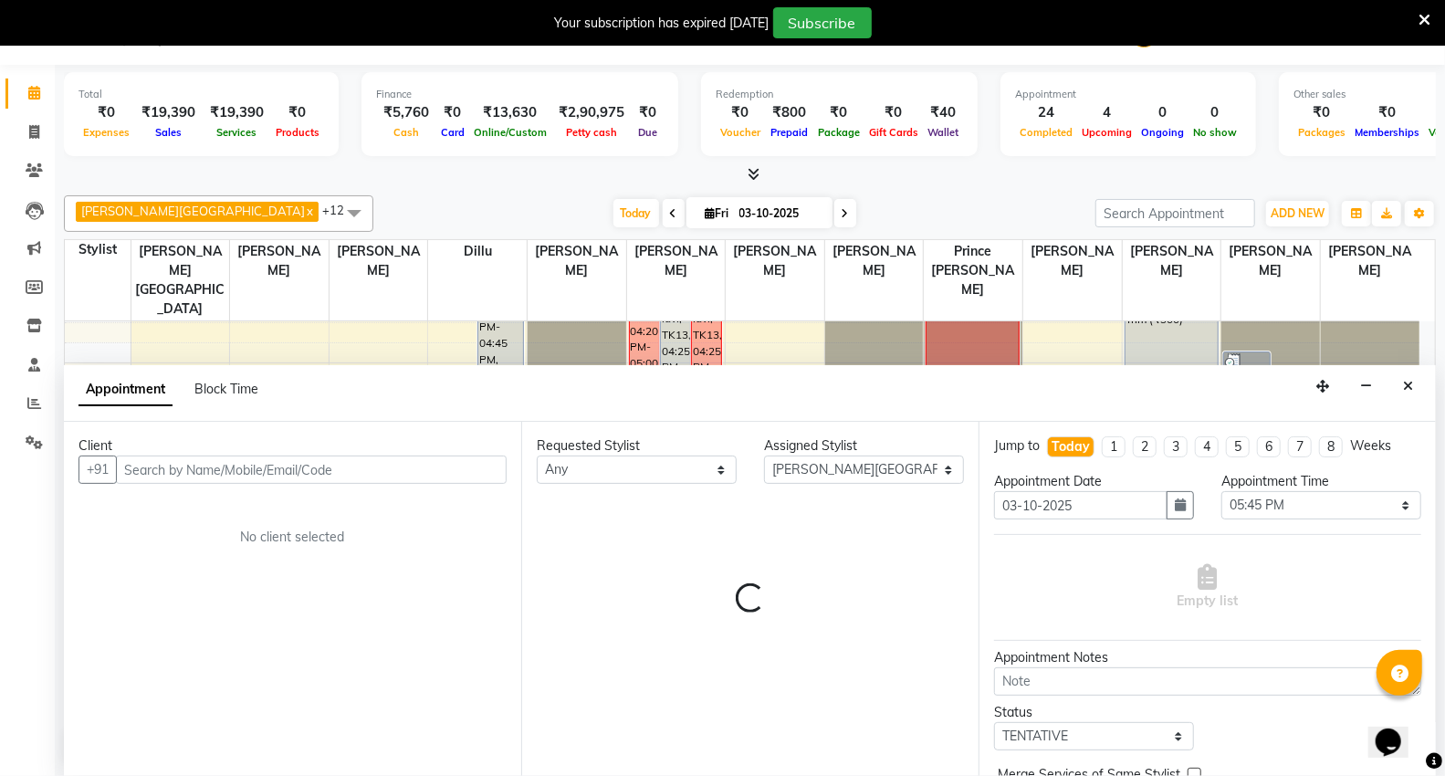
click at [187, 464] on input "text" at bounding box center [311, 470] width 391 height 28
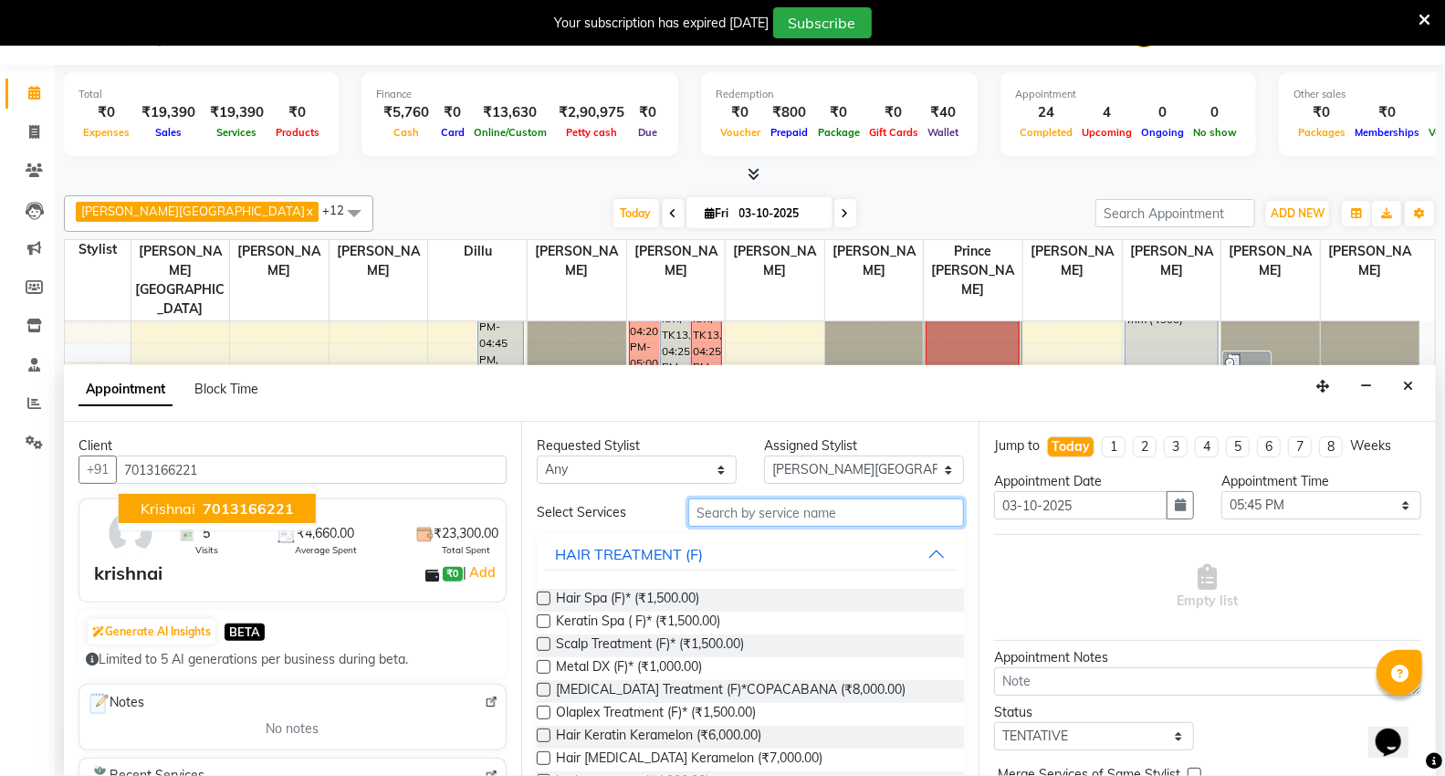
click at [698, 522] on input "text" at bounding box center [826, 513] width 276 height 28
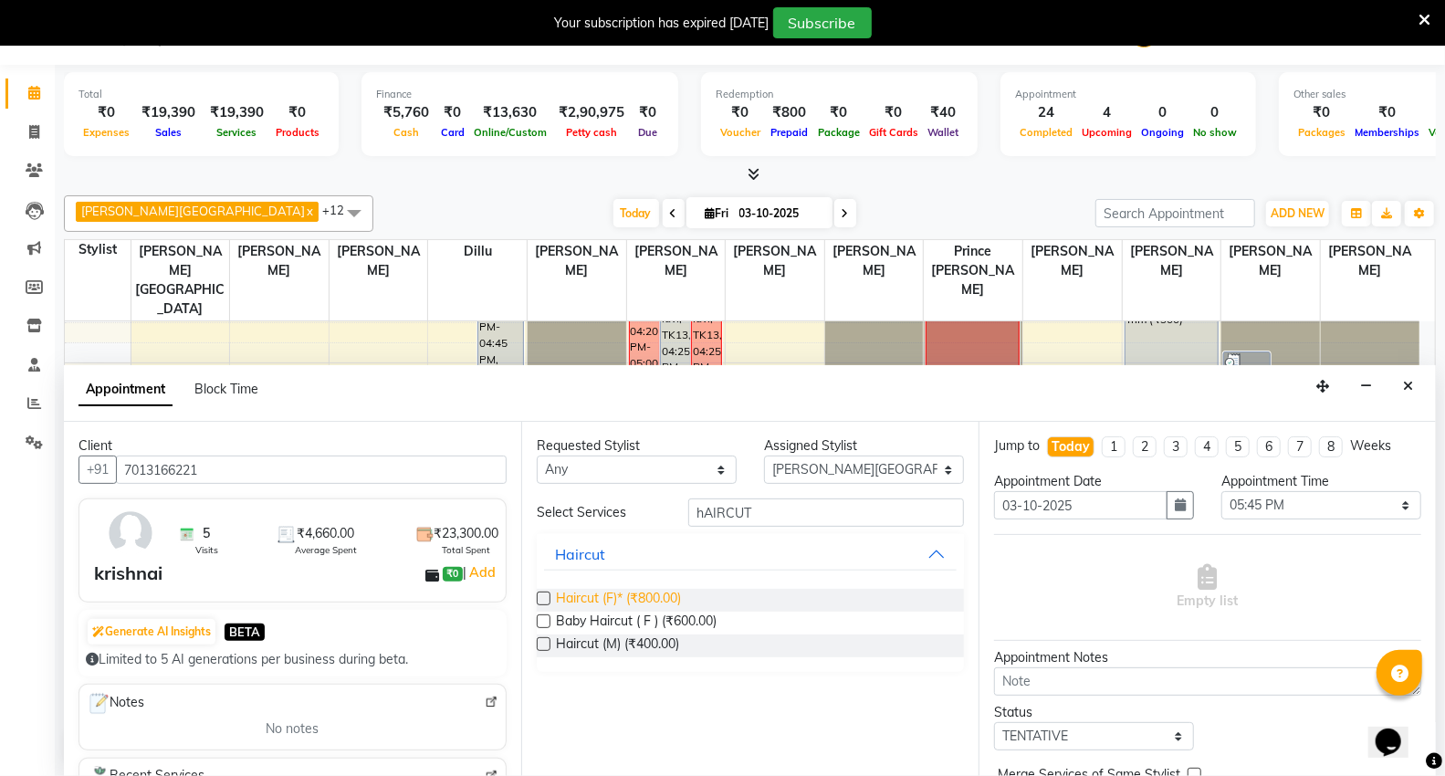
click at [596, 601] on span "Haircut (F)* (₹800.00)" at bounding box center [618, 600] width 125 height 23
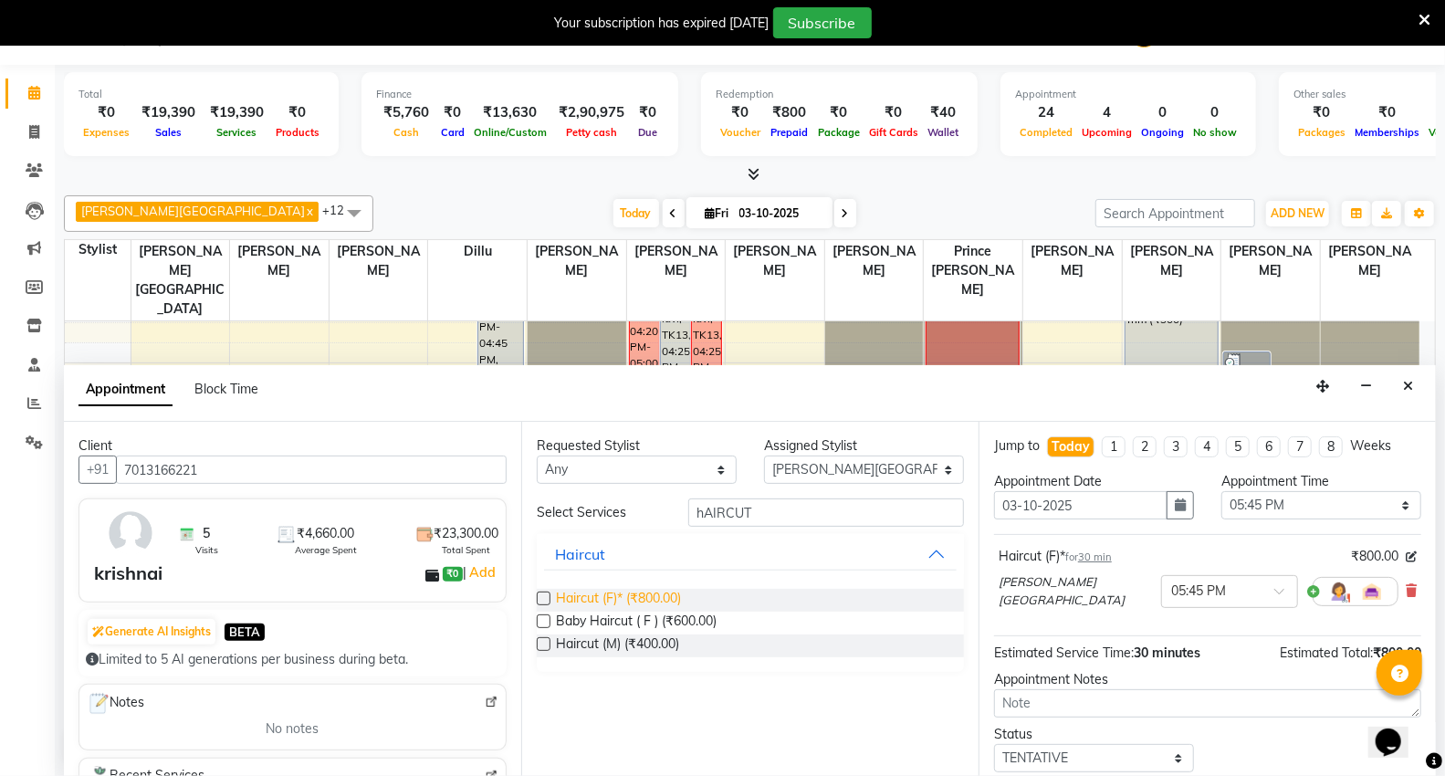
click at [621, 599] on span "Haircut (F)* (₹800.00)" at bounding box center [618, 600] width 125 height 23
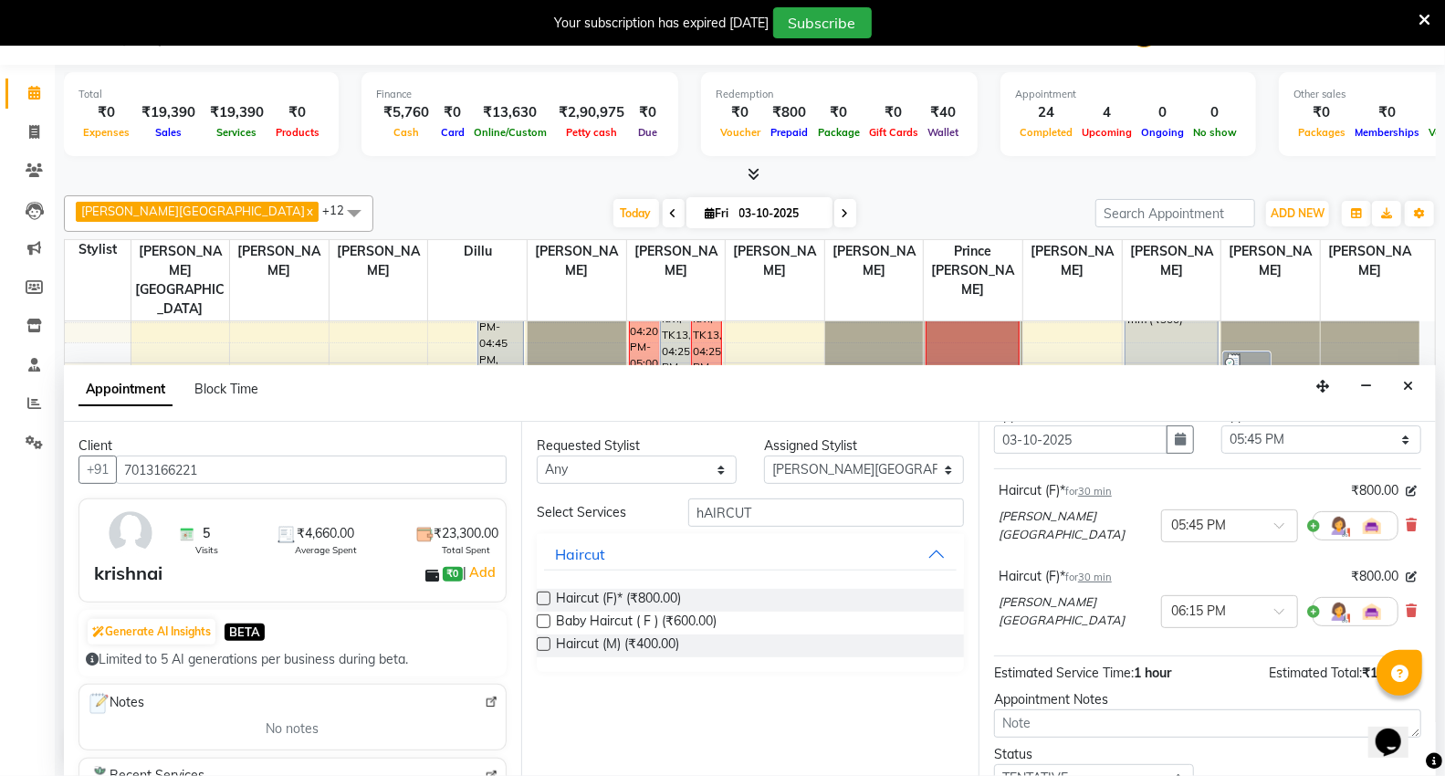
scroll to position [192, 0]
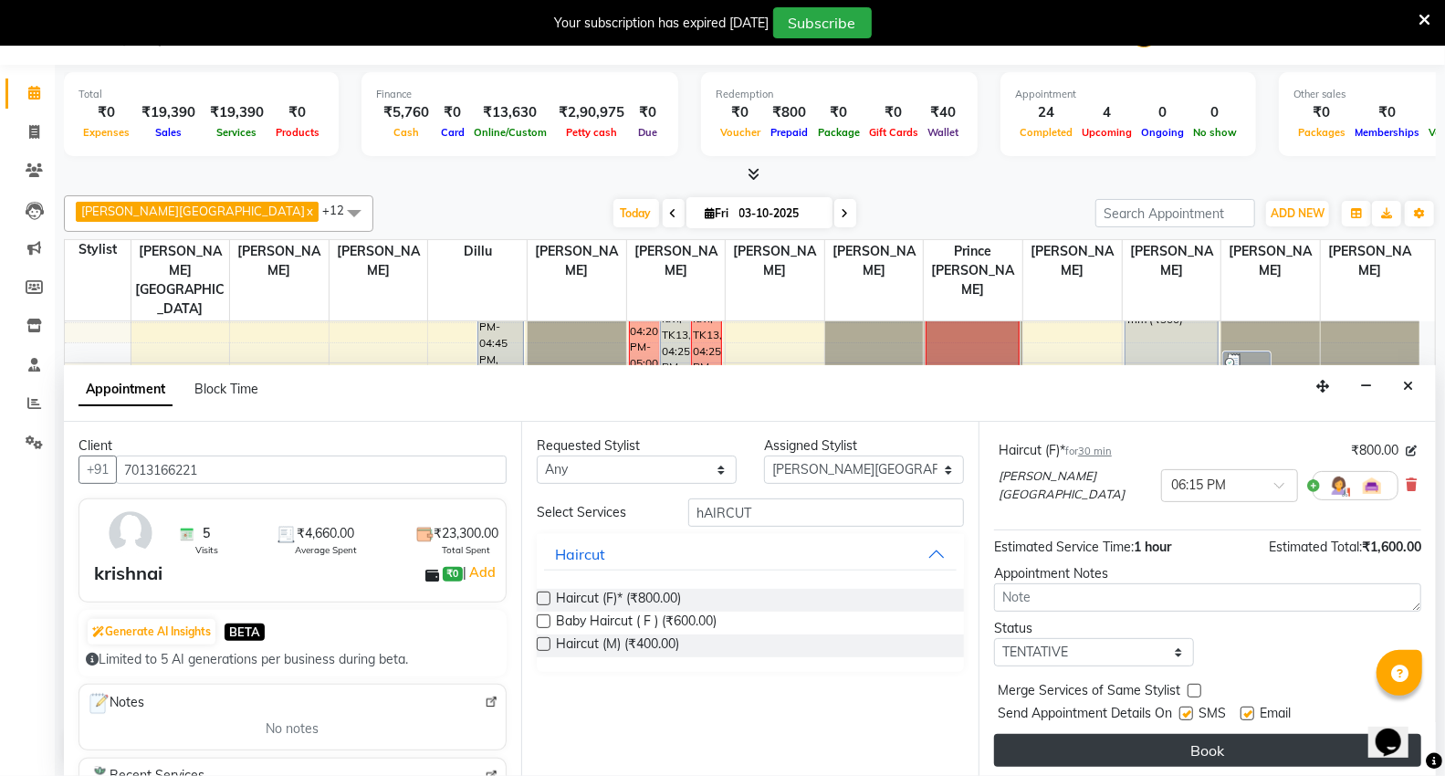
click at [1146, 747] on button "Book" at bounding box center [1207, 750] width 427 height 33
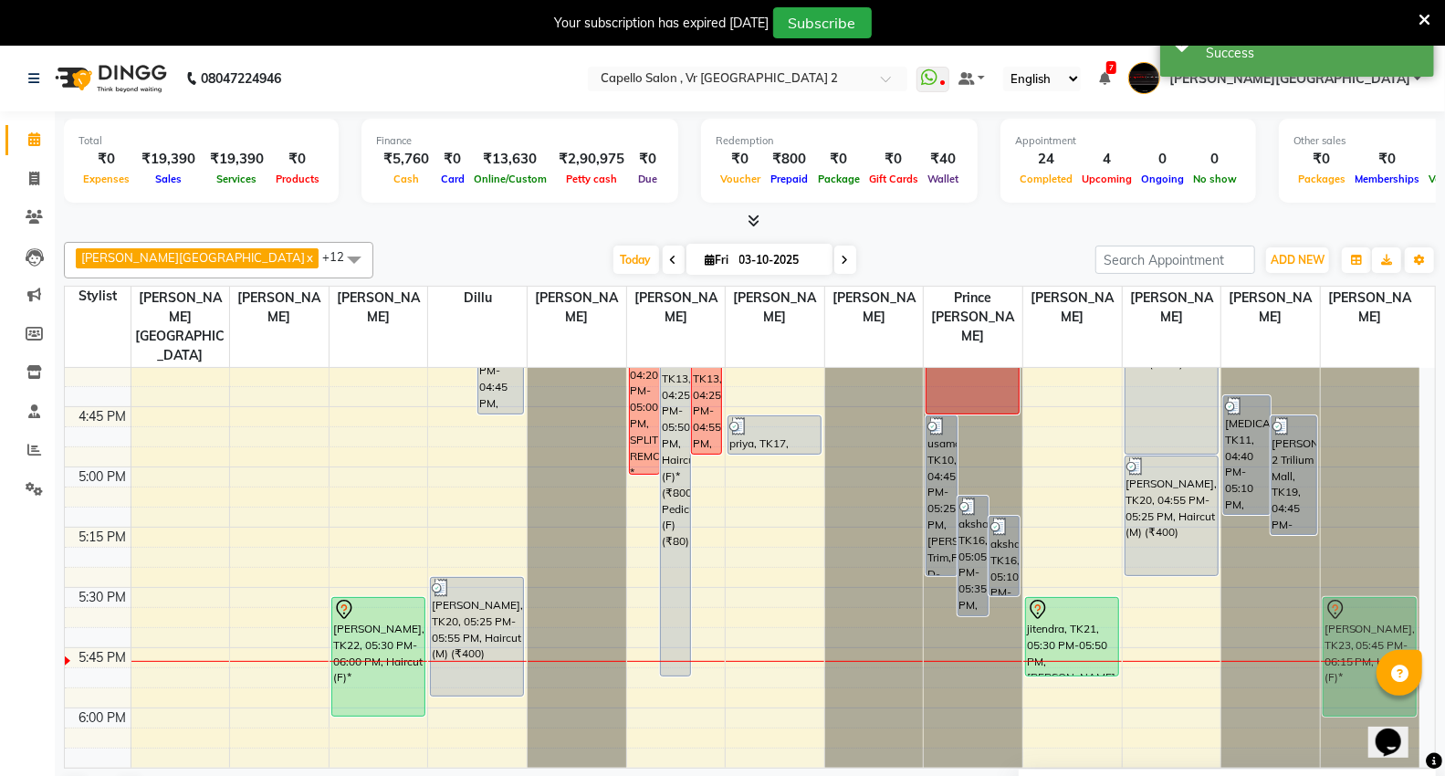
scroll to position [47, 0]
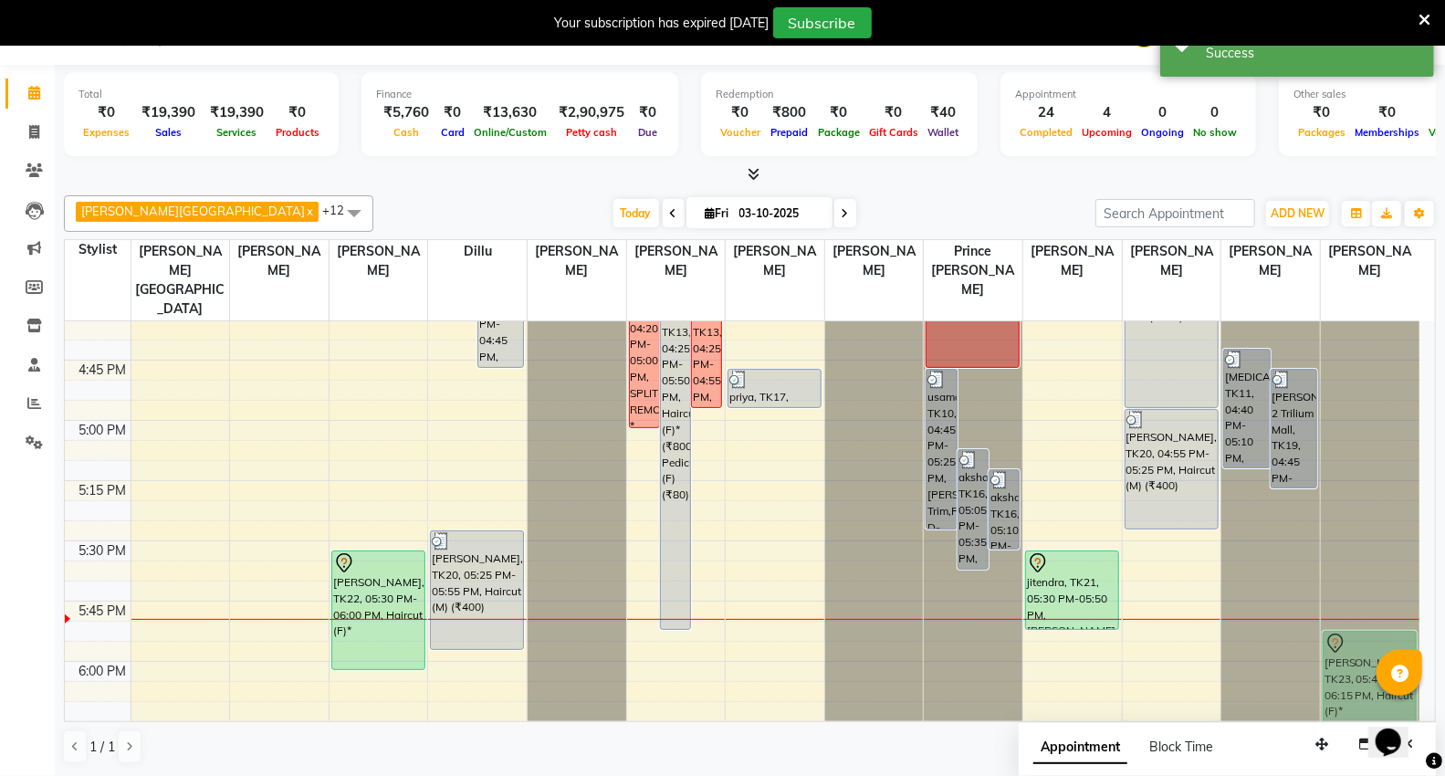
drag, startPoint x: 186, startPoint y: 689, endPoint x: 1358, endPoint y: 653, distance: 1172.0
click at [1358, 653] on tr "pooja jain, TK03, 01:45 PM-02:45 PM, HYDRA FACIAL pooja jain, TK03, 01:50 PM-02…" at bounding box center [742, 59] width 1355 height 3133
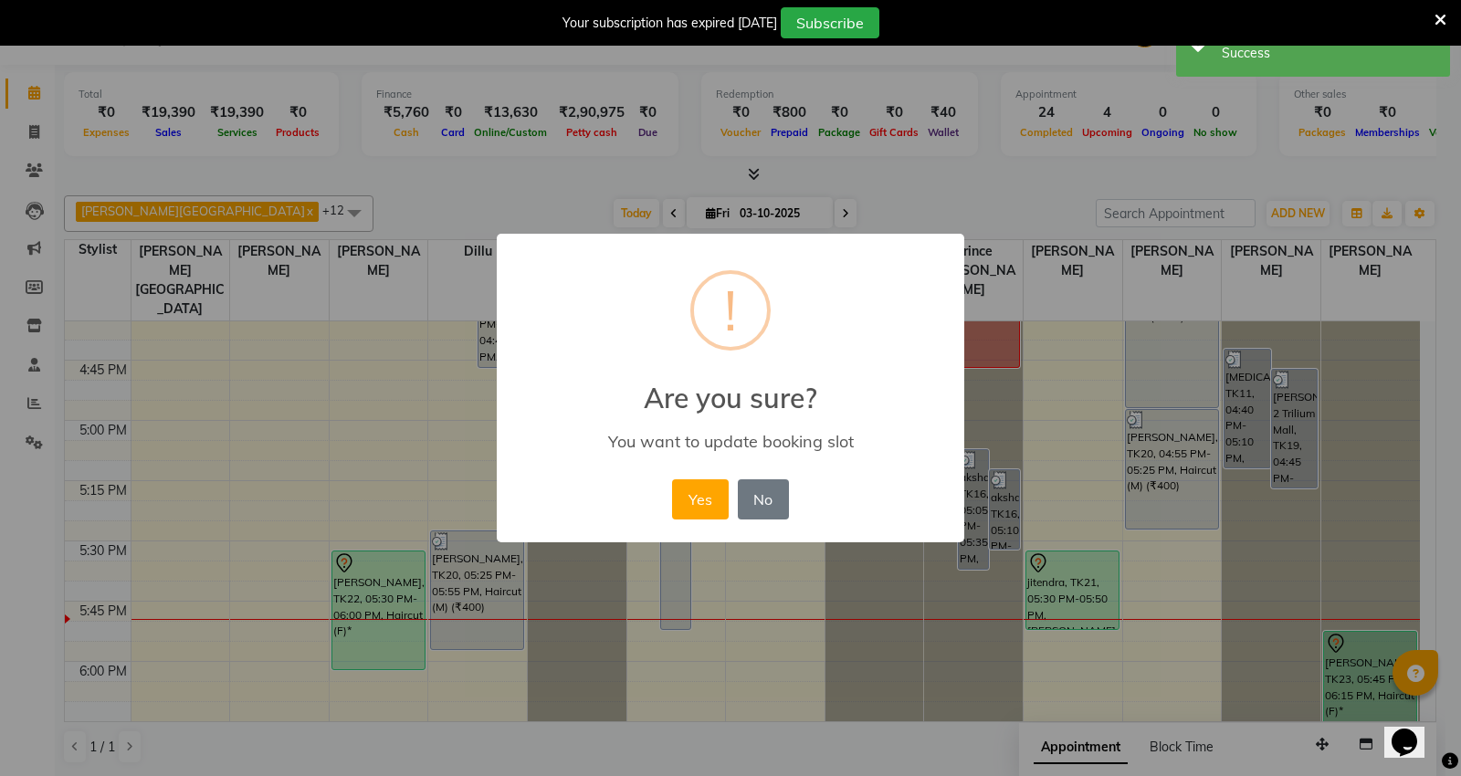
click at [682, 487] on button "Yes" at bounding box center [700, 499] width 56 height 40
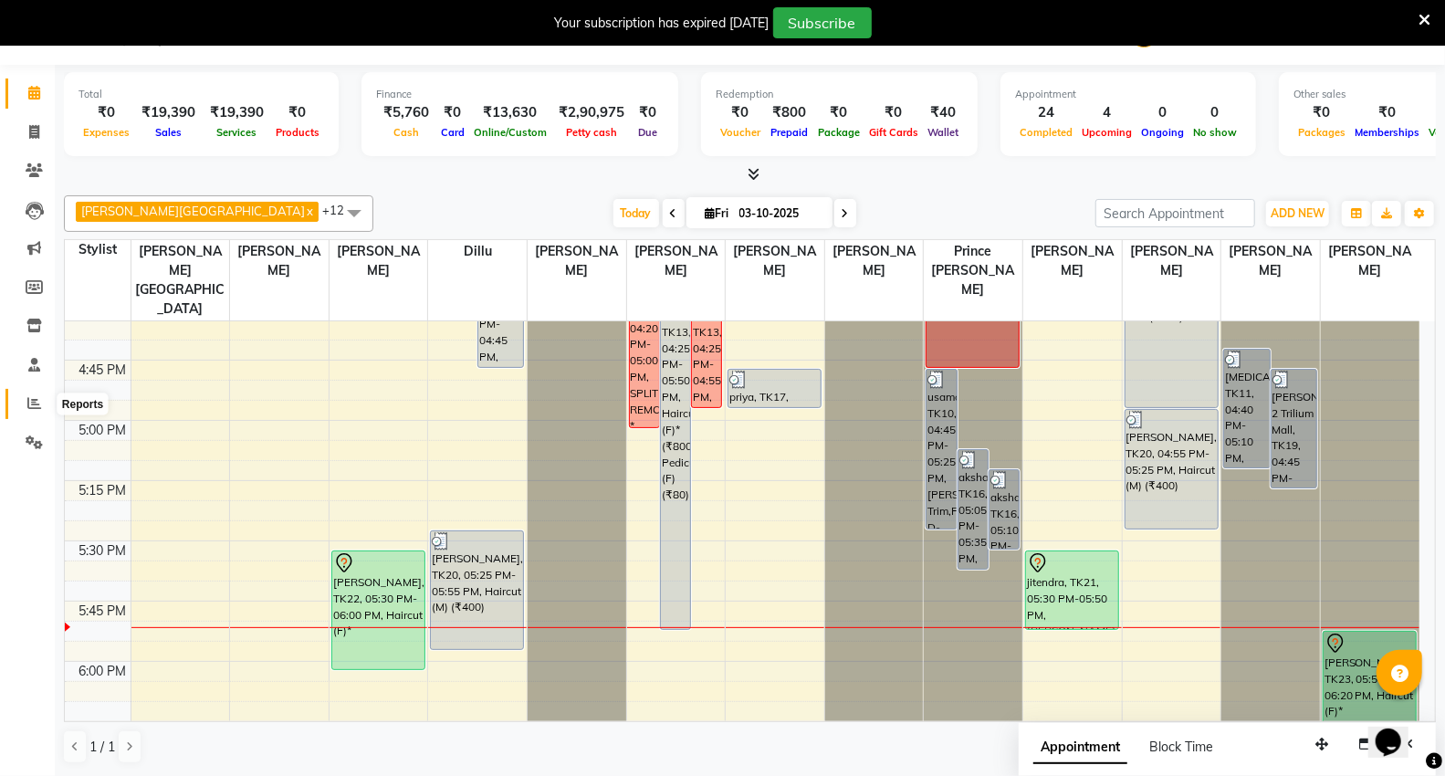
click at [31, 394] on span at bounding box center [34, 404] width 32 height 21
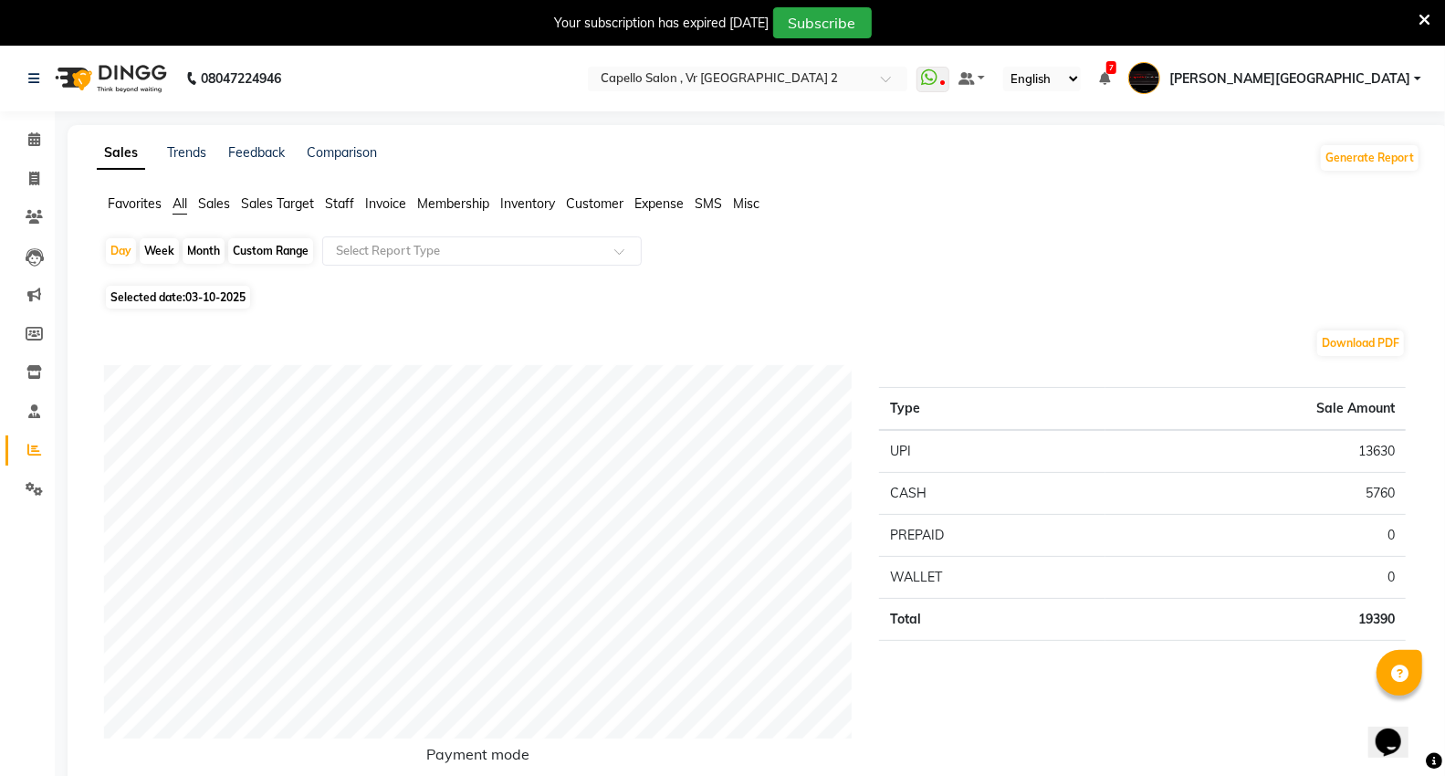
click at [343, 210] on span "Staff" at bounding box center [339, 203] width 29 height 16
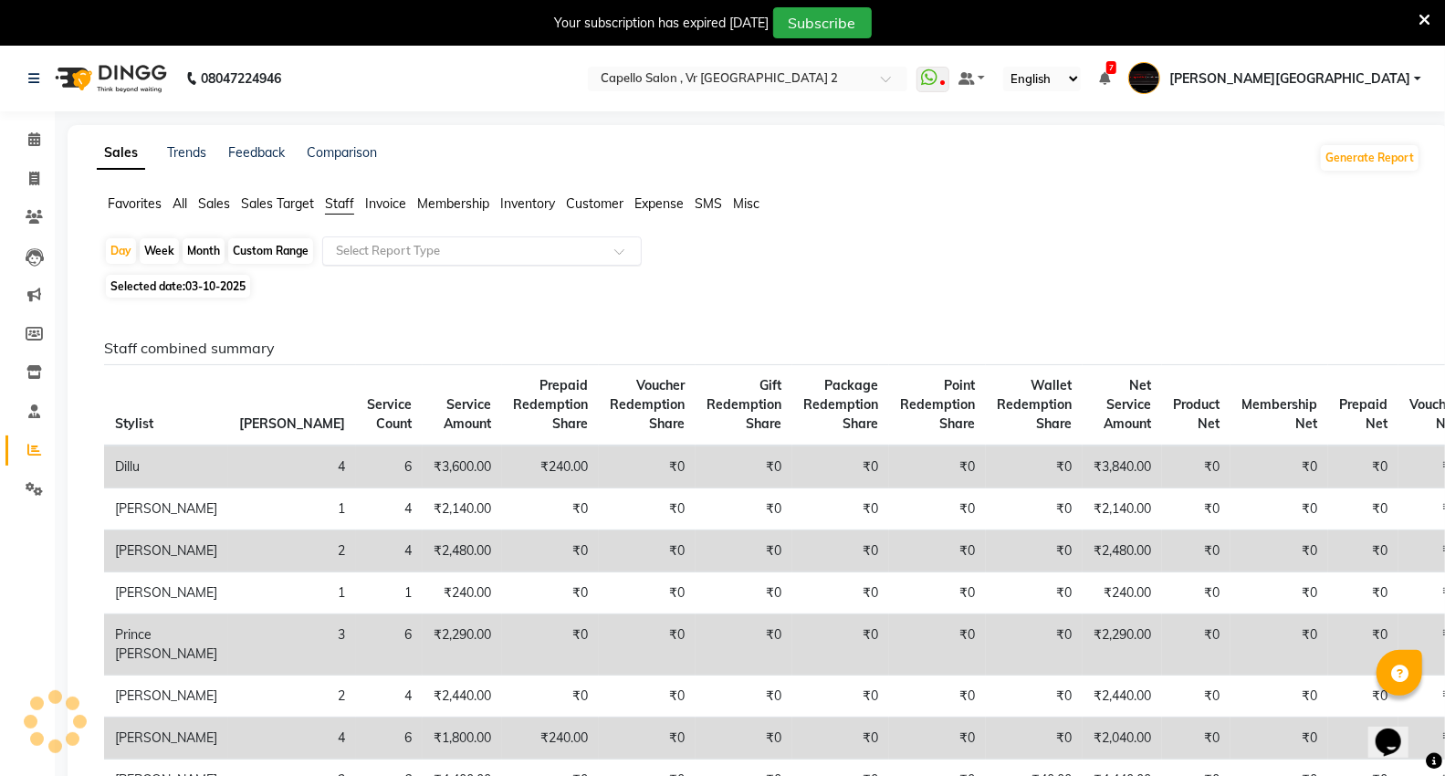
click at [371, 248] on input "text" at bounding box center [463, 251] width 263 height 18
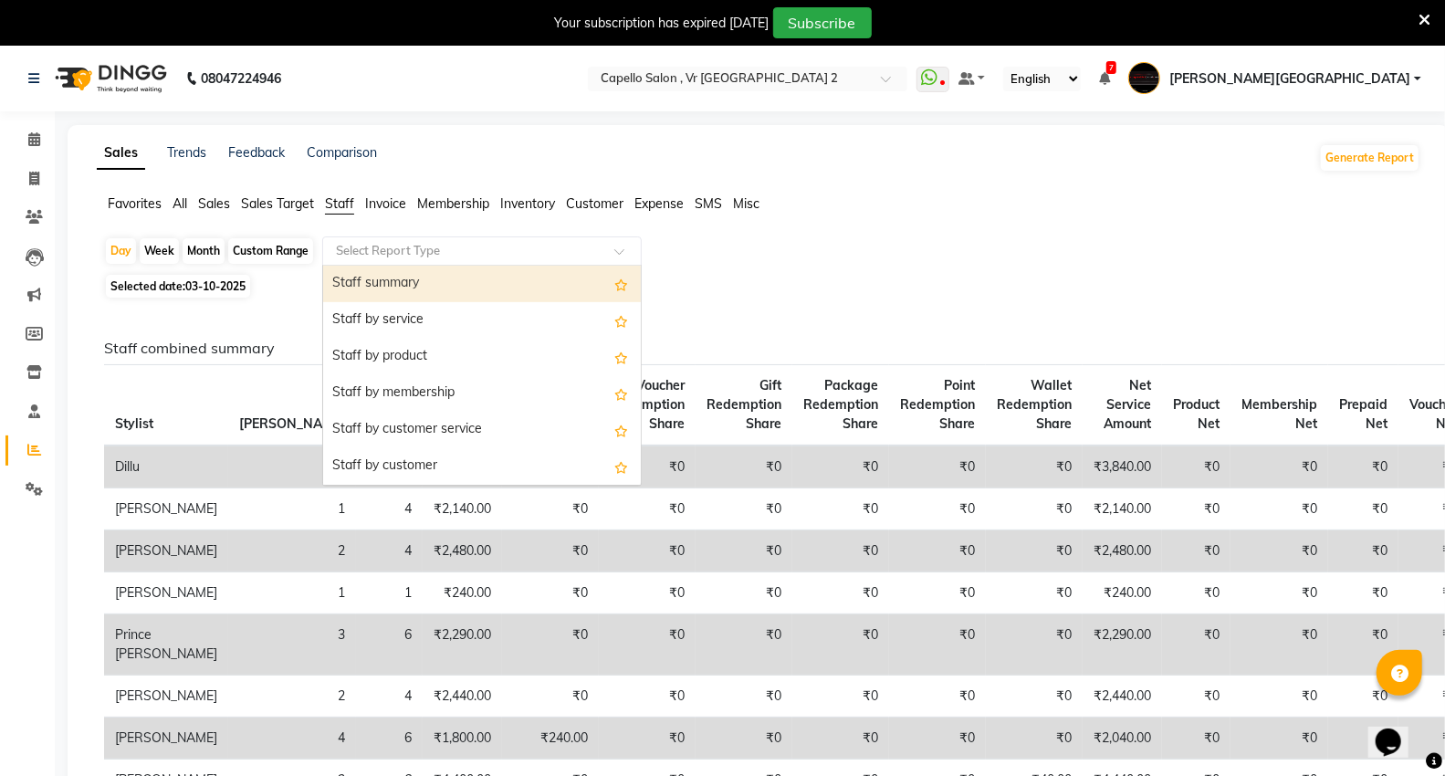
click at [406, 287] on div "Staff summary" at bounding box center [482, 284] width 318 height 37
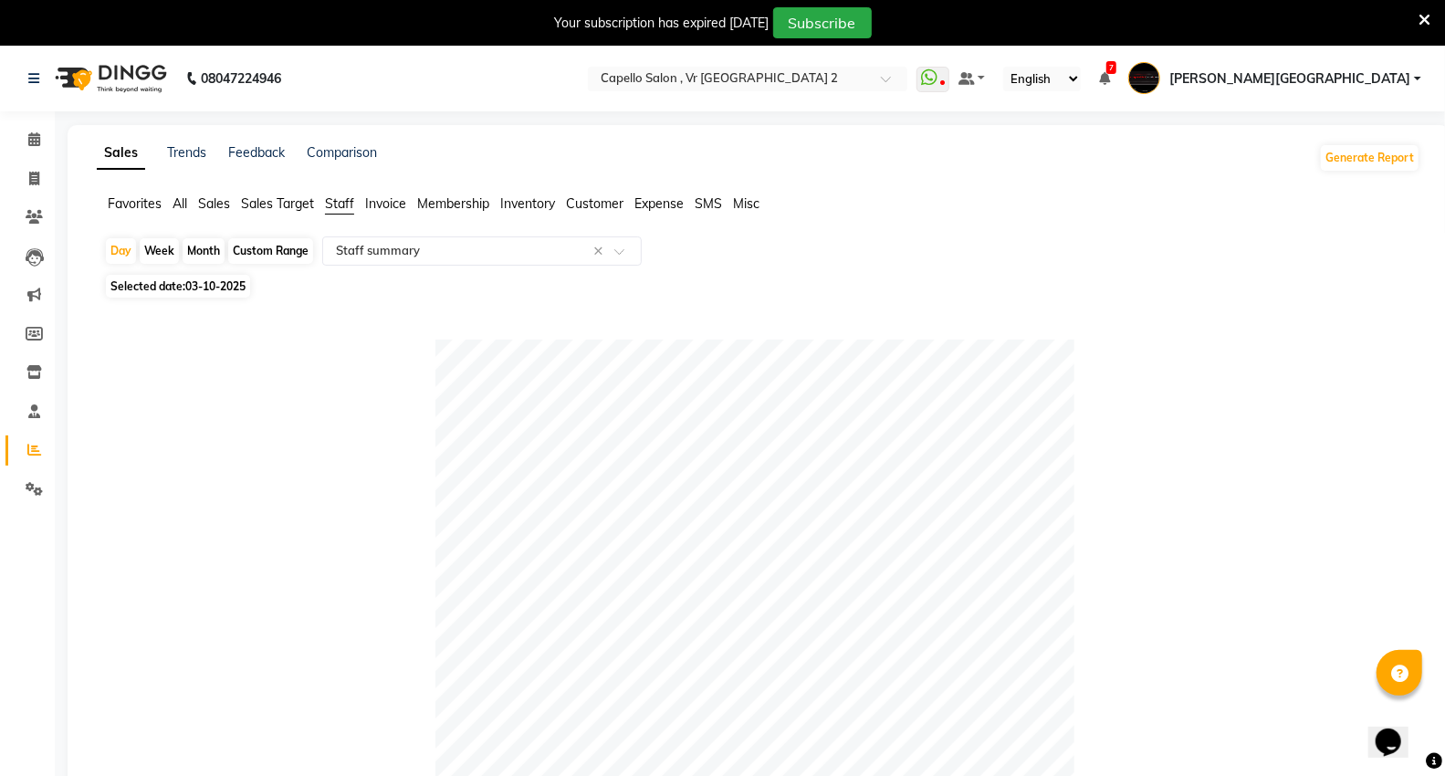
click at [210, 248] on div "Month" at bounding box center [204, 251] width 42 height 26
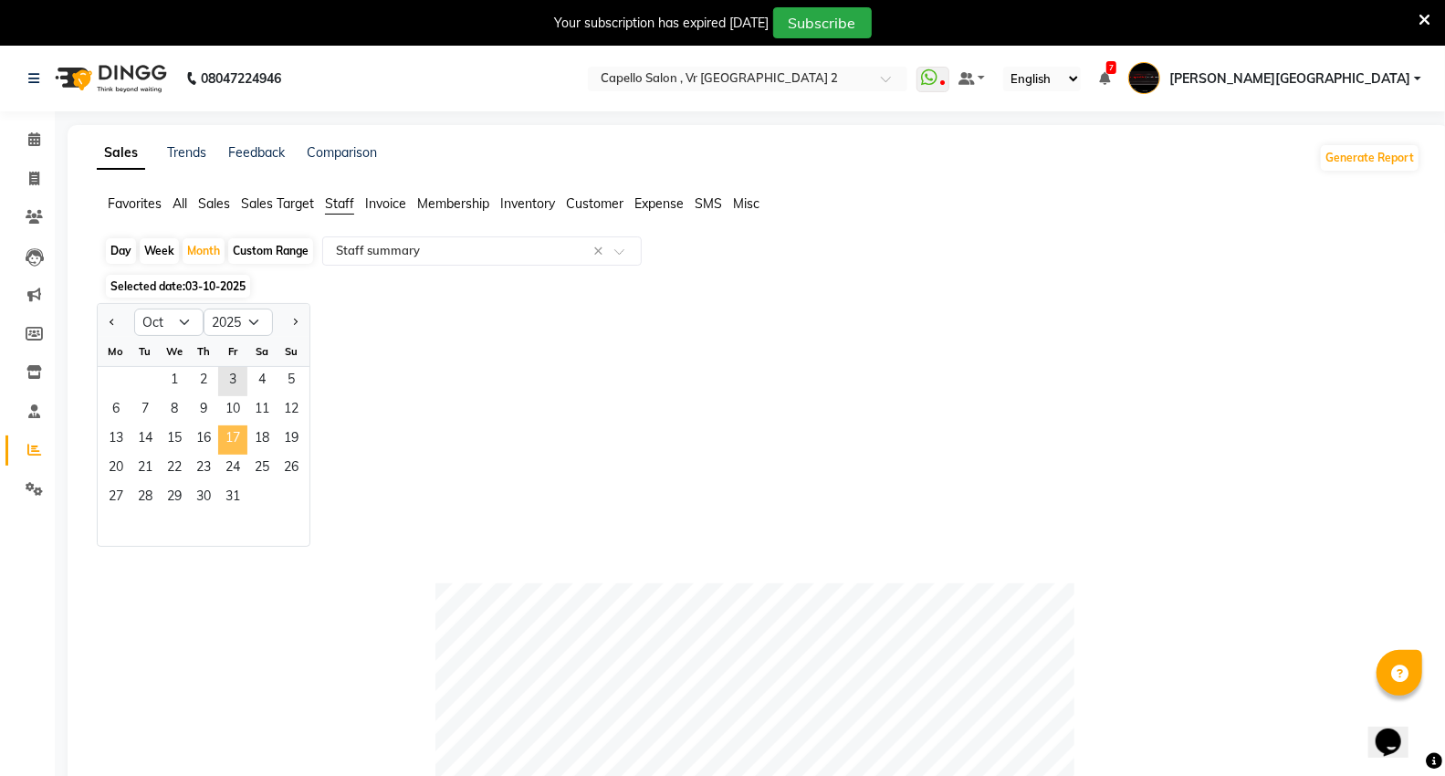
click at [239, 427] on span "17" at bounding box center [232, 439] width 29 height 29
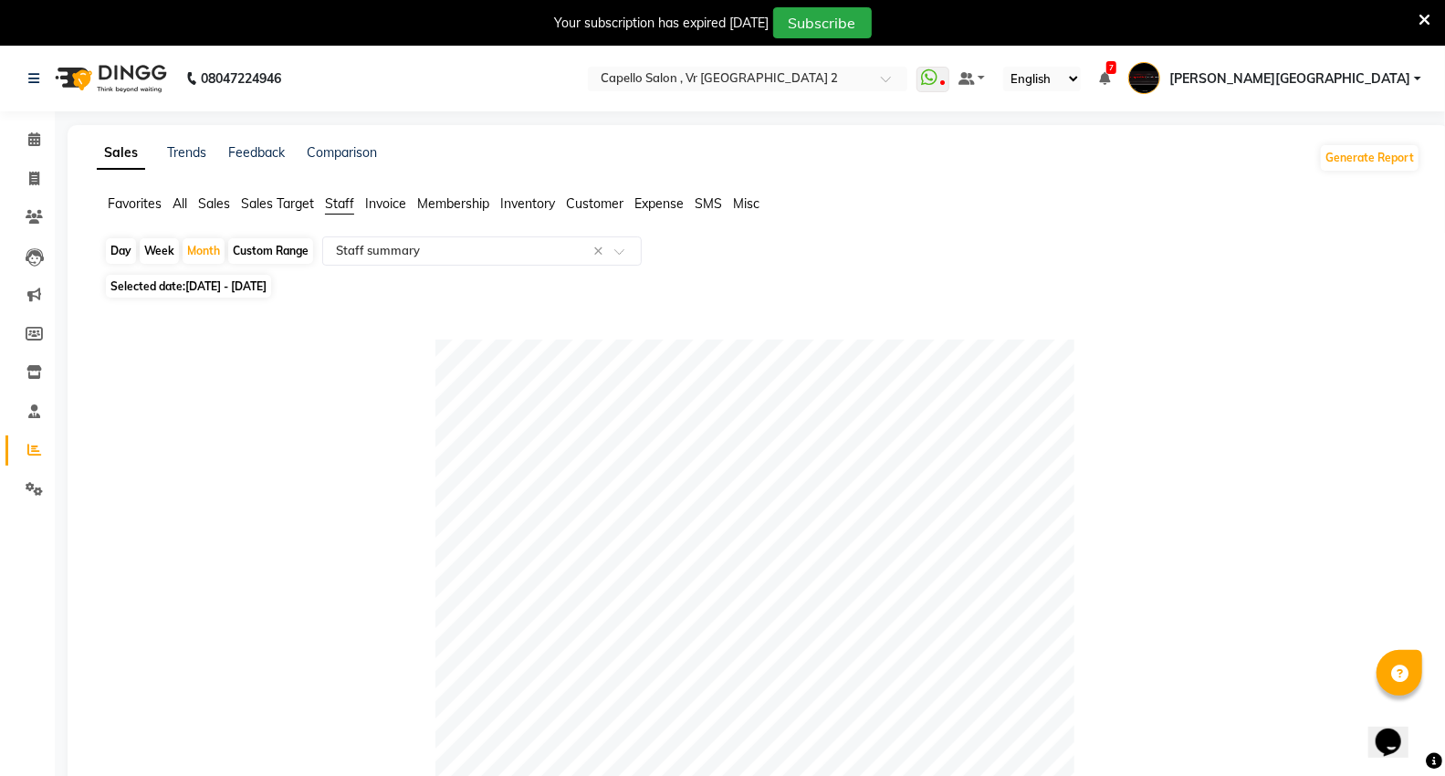
click at [329, 489] on div at bounding box center [755, 659] width 1302 height 639
click at [38, 146] on icon at bounding box center [34, 139] width 12 height 14
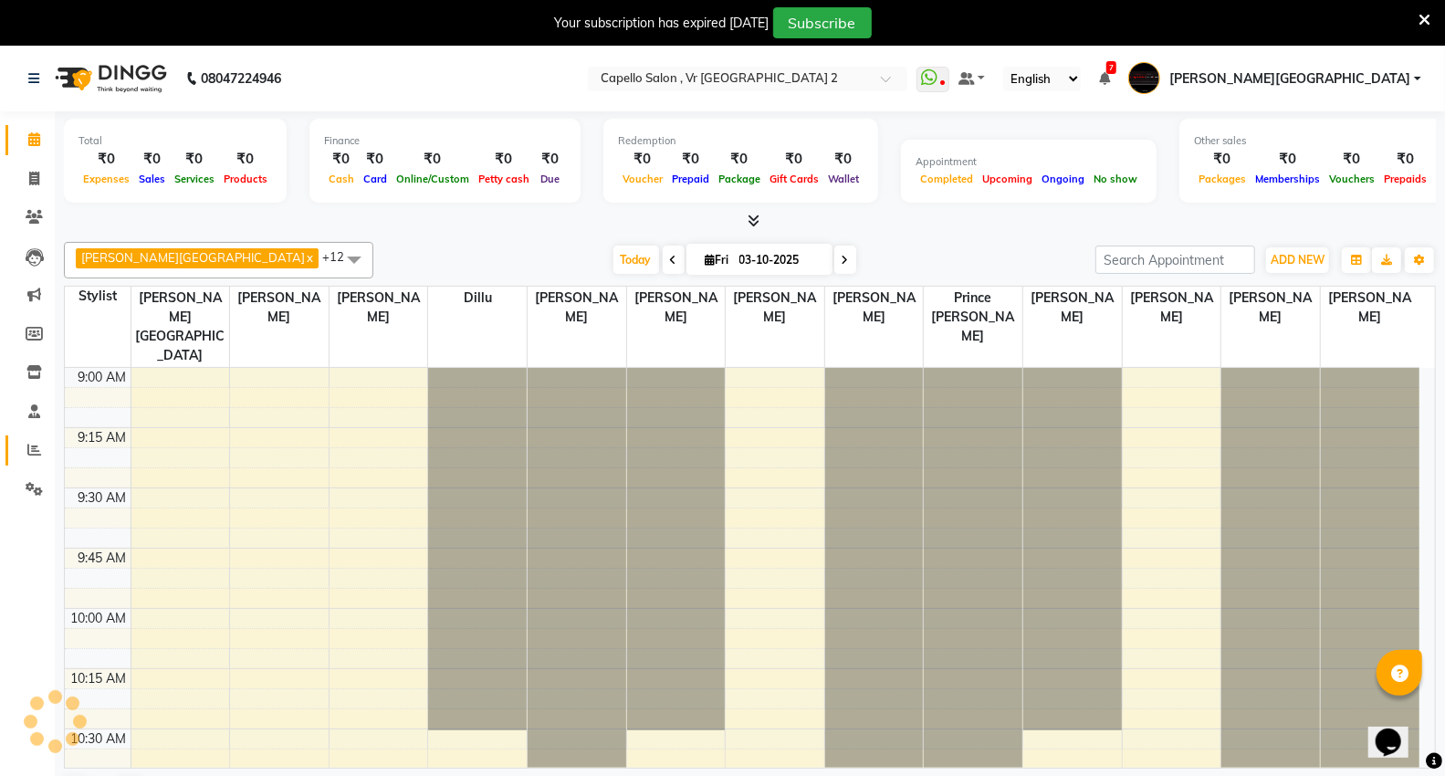
scroll to position [1938, 0]
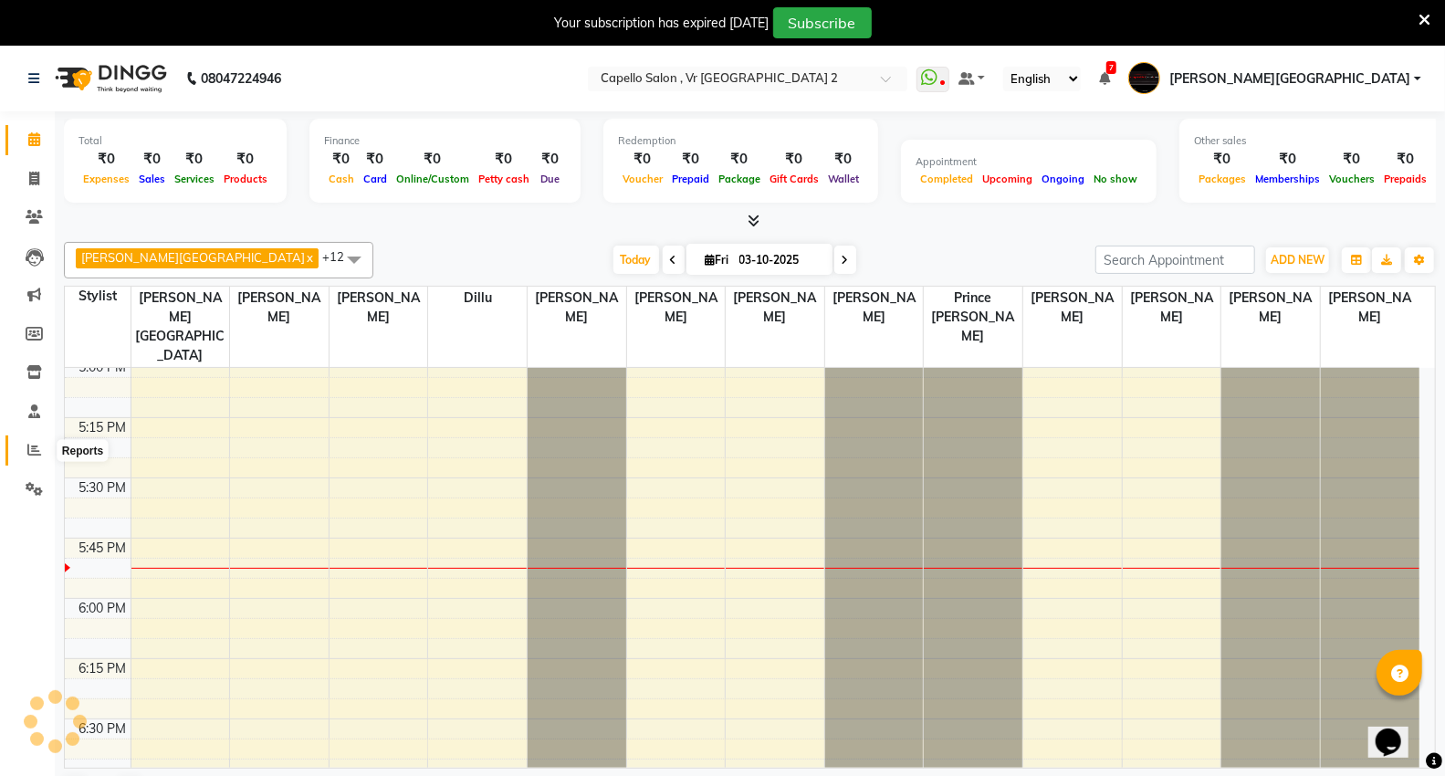
click at [37, 449] on icon at bounding box center [34, 450] width 14 height 14
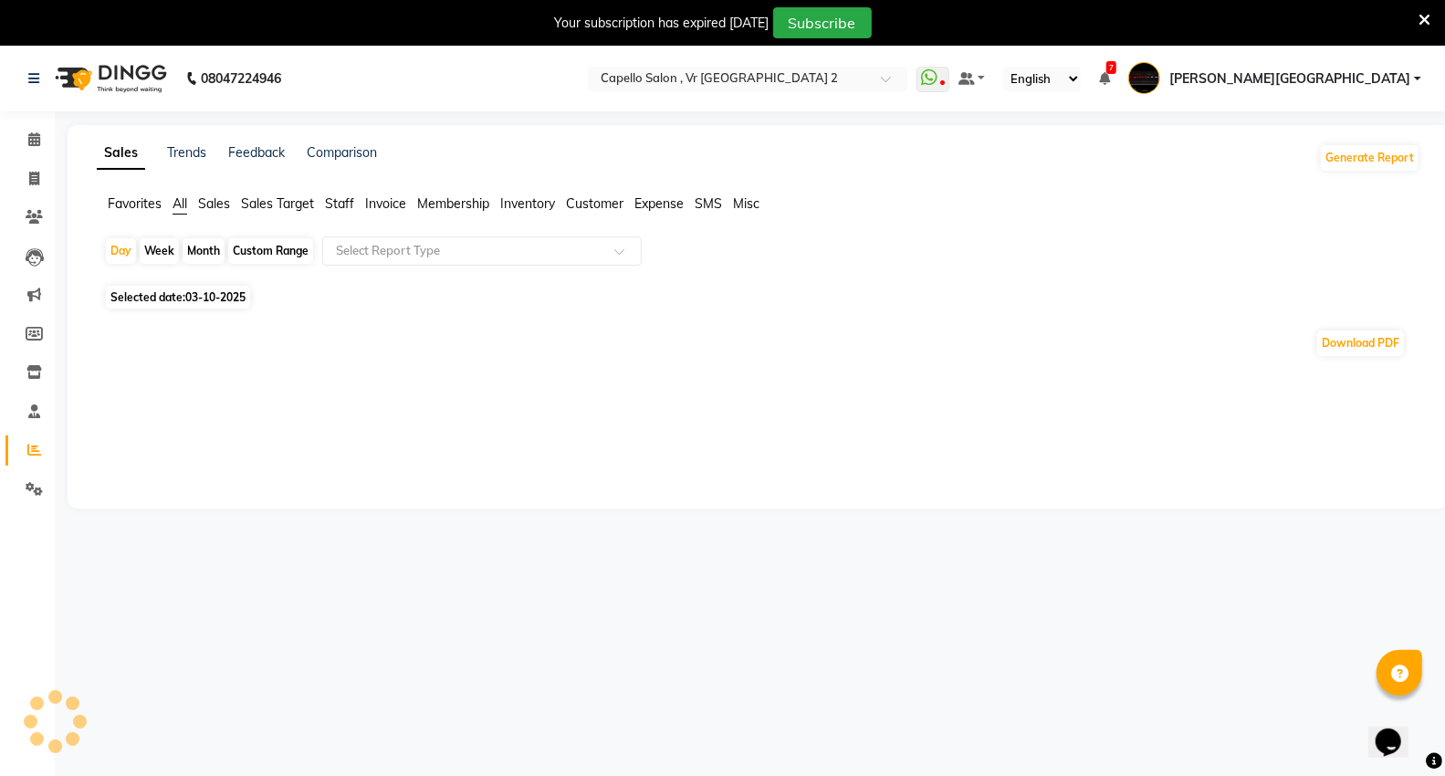
click at [349, 204] on span "Staff" at bounding box center [339, 203] width 29 height 16
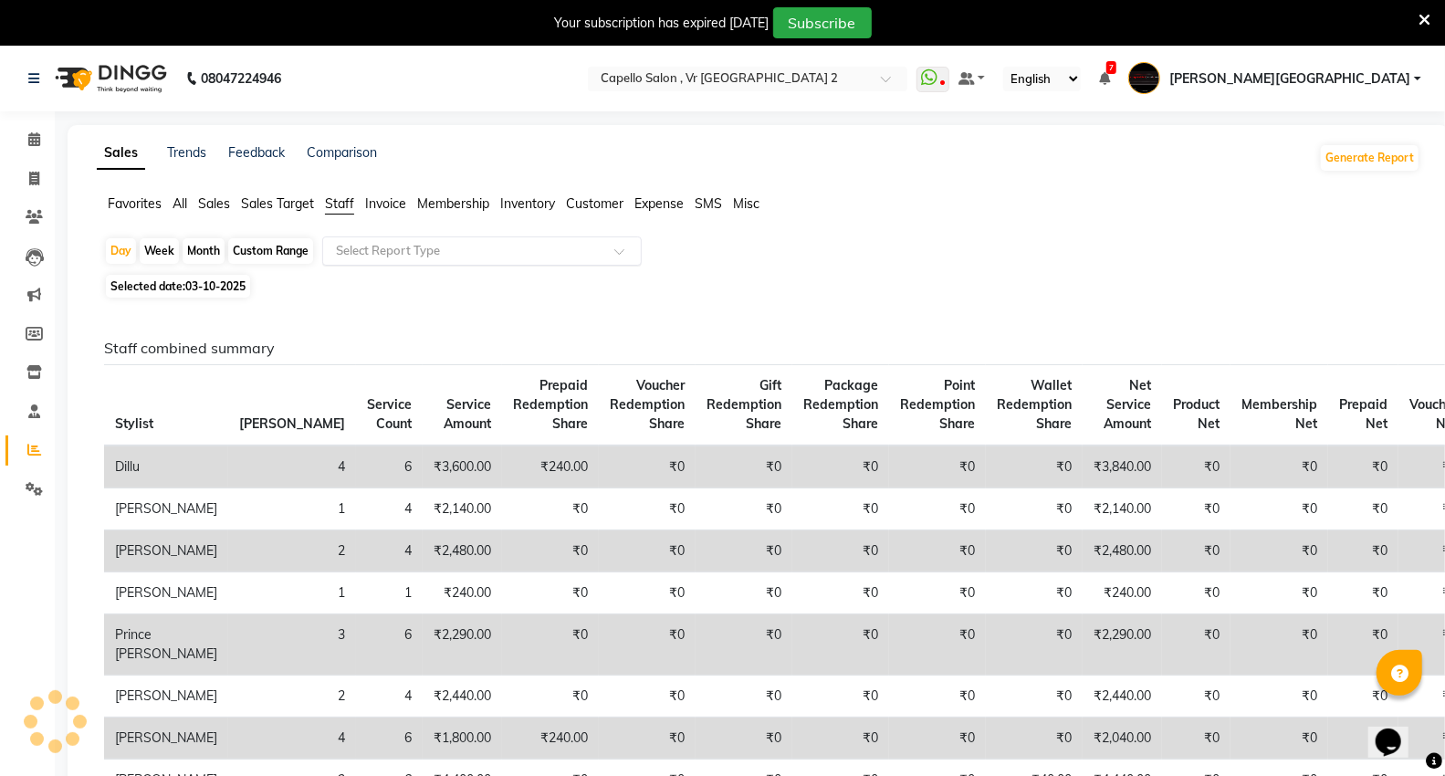
click at [353, 239] on div "Select Report Type" at bounding box center [482, 250] width 320 height 29
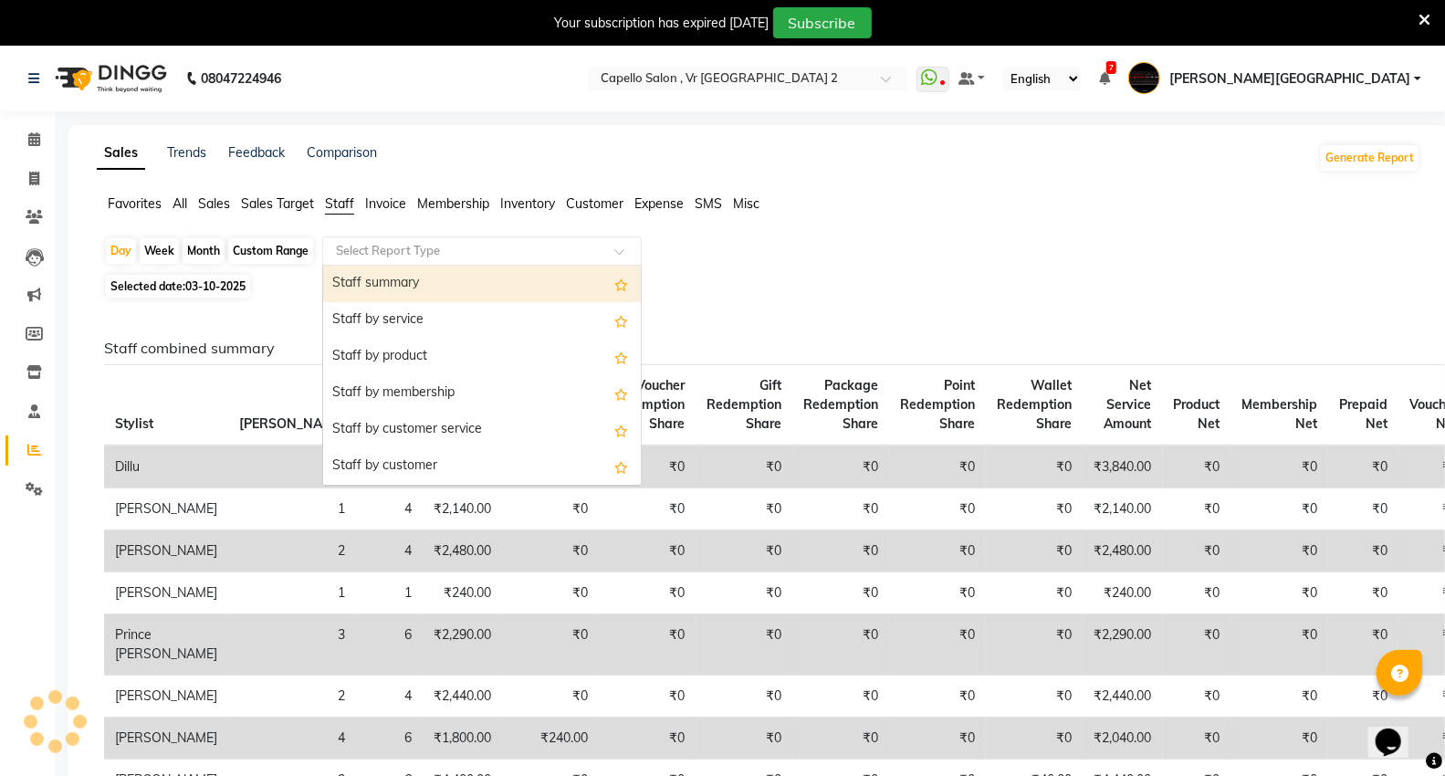
click at [360, 283] on div "Staff summary" at bounding box center [482, 284] width 318 height 37
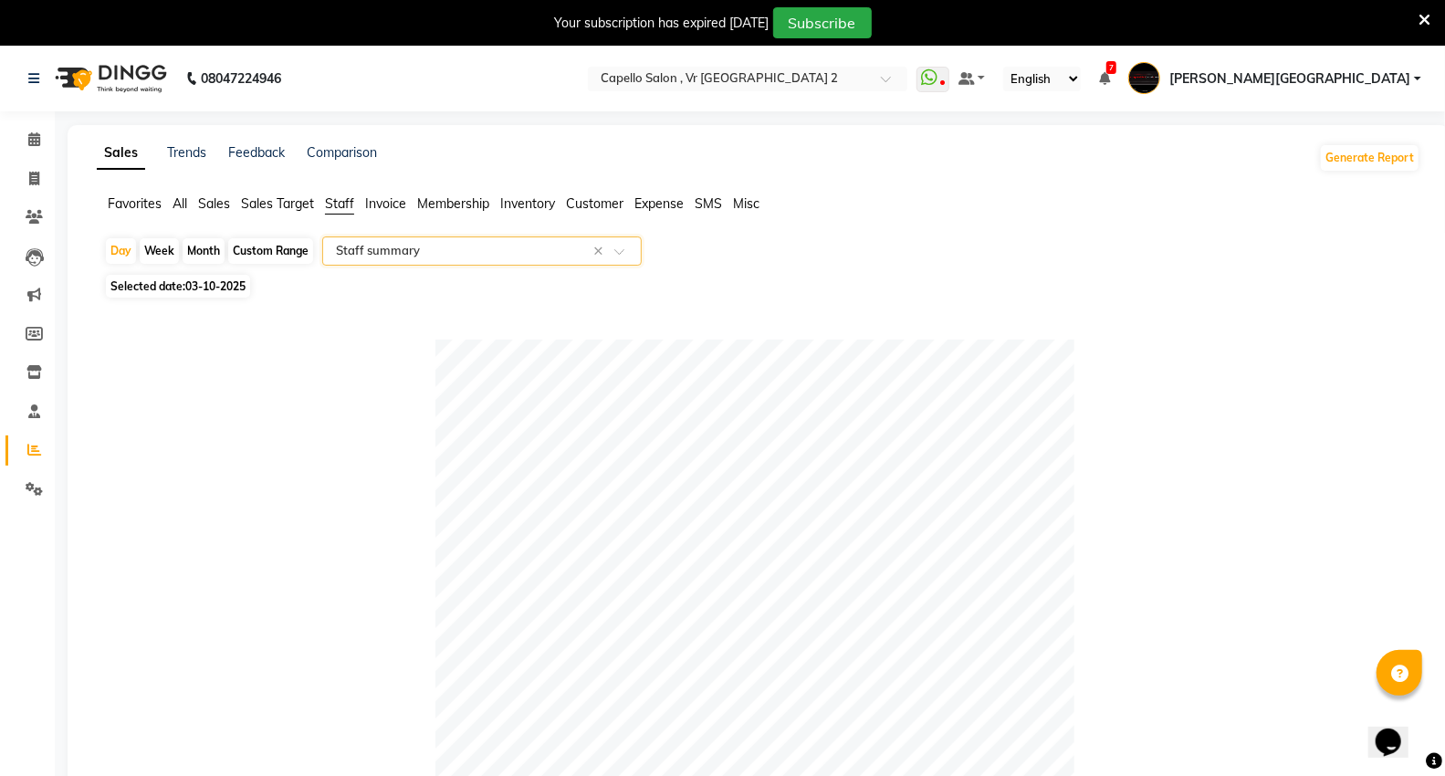
click at [250, 543] on div at bounding box center [755, 659] width 1302 height 639
click at [30, 135] on icon at bounding box center [34, 139] width 12 height 14
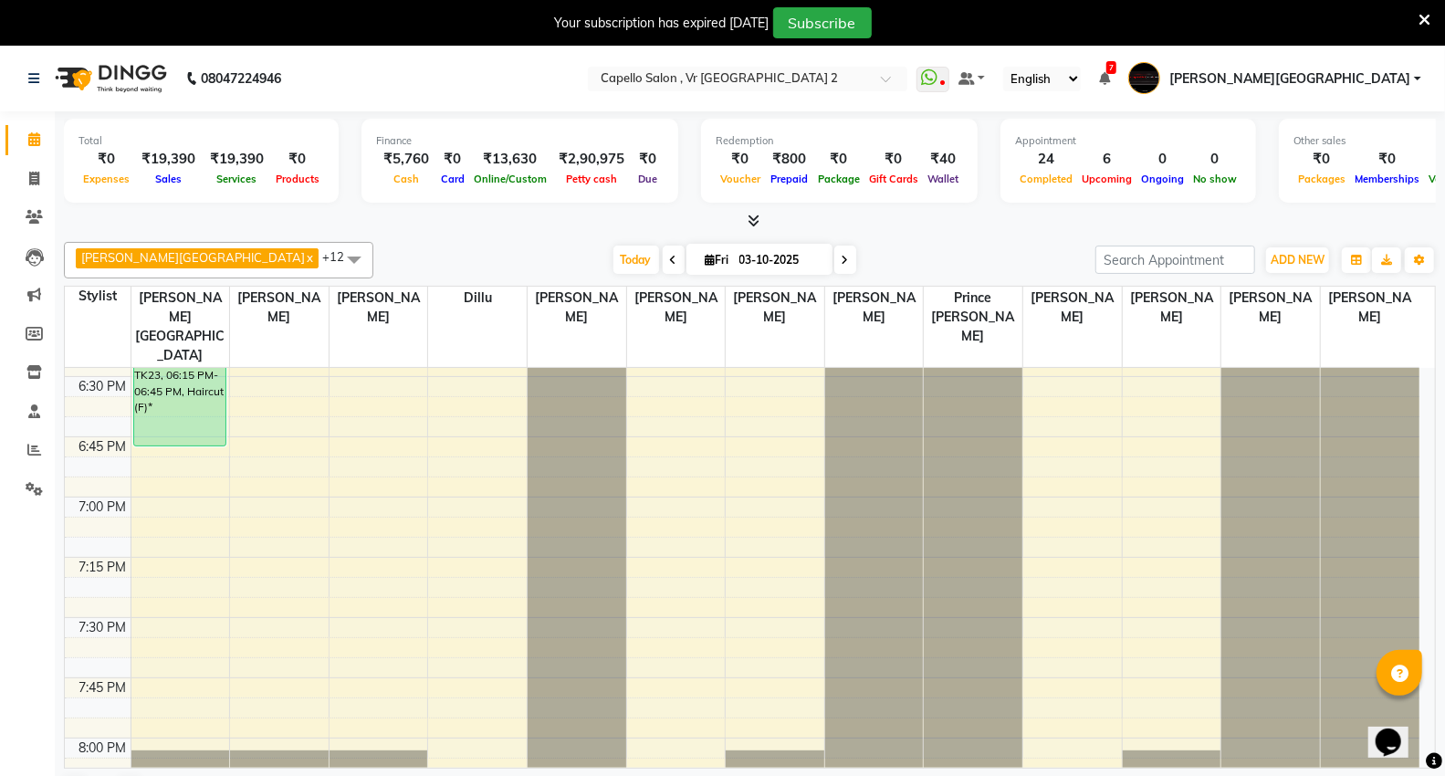
scroll to position [2029, 0]
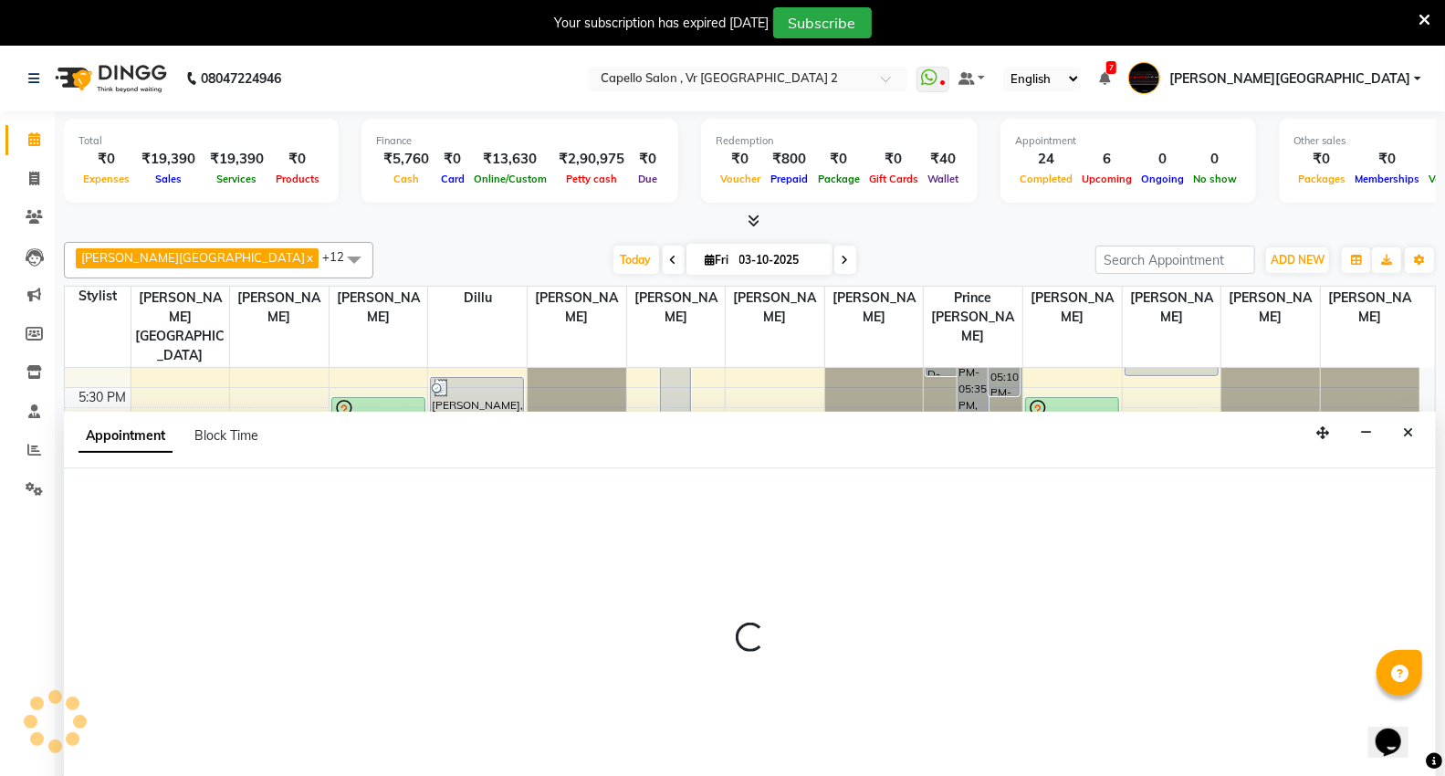
scroll to position [47, 0]
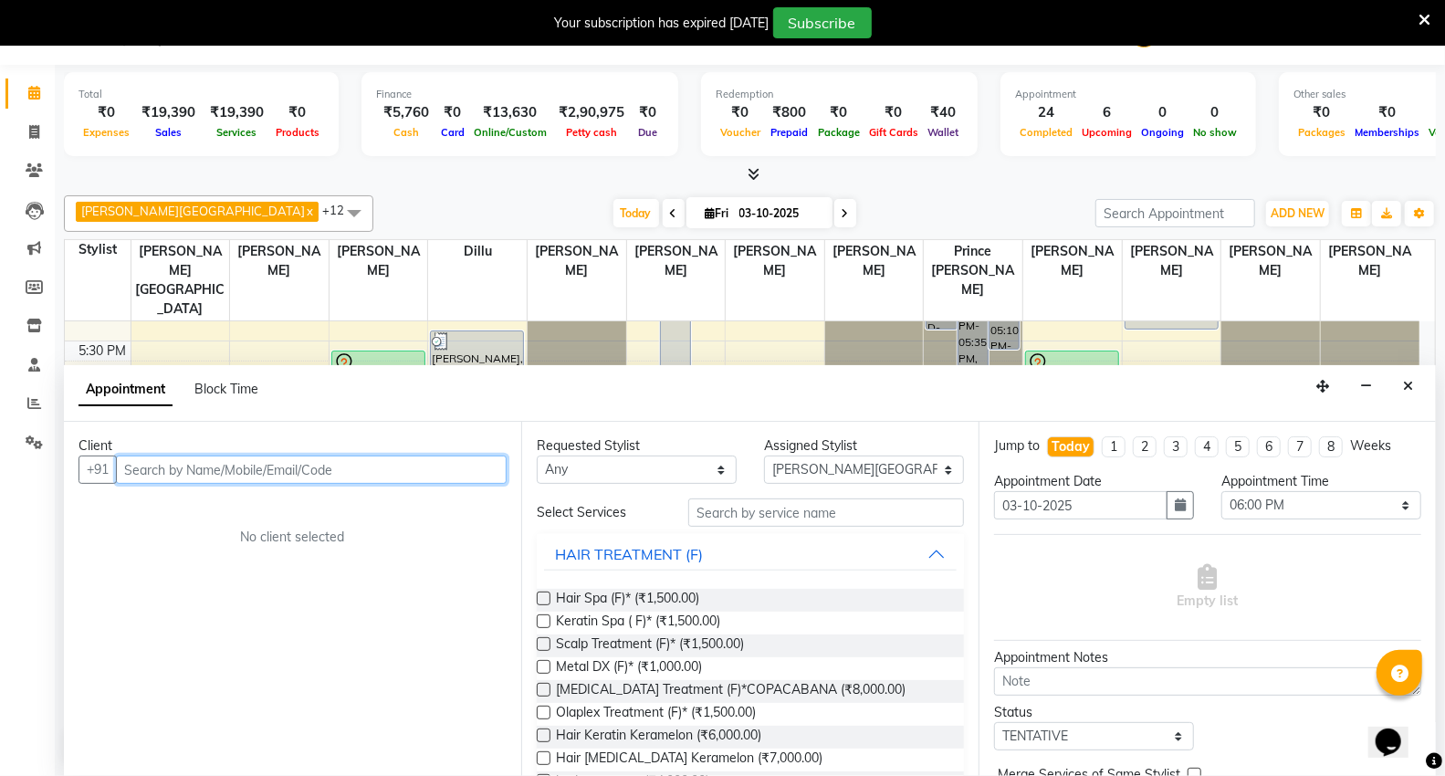
click at [164, 472] on input "text" at bounding box center [311, 470] width 391 height 28
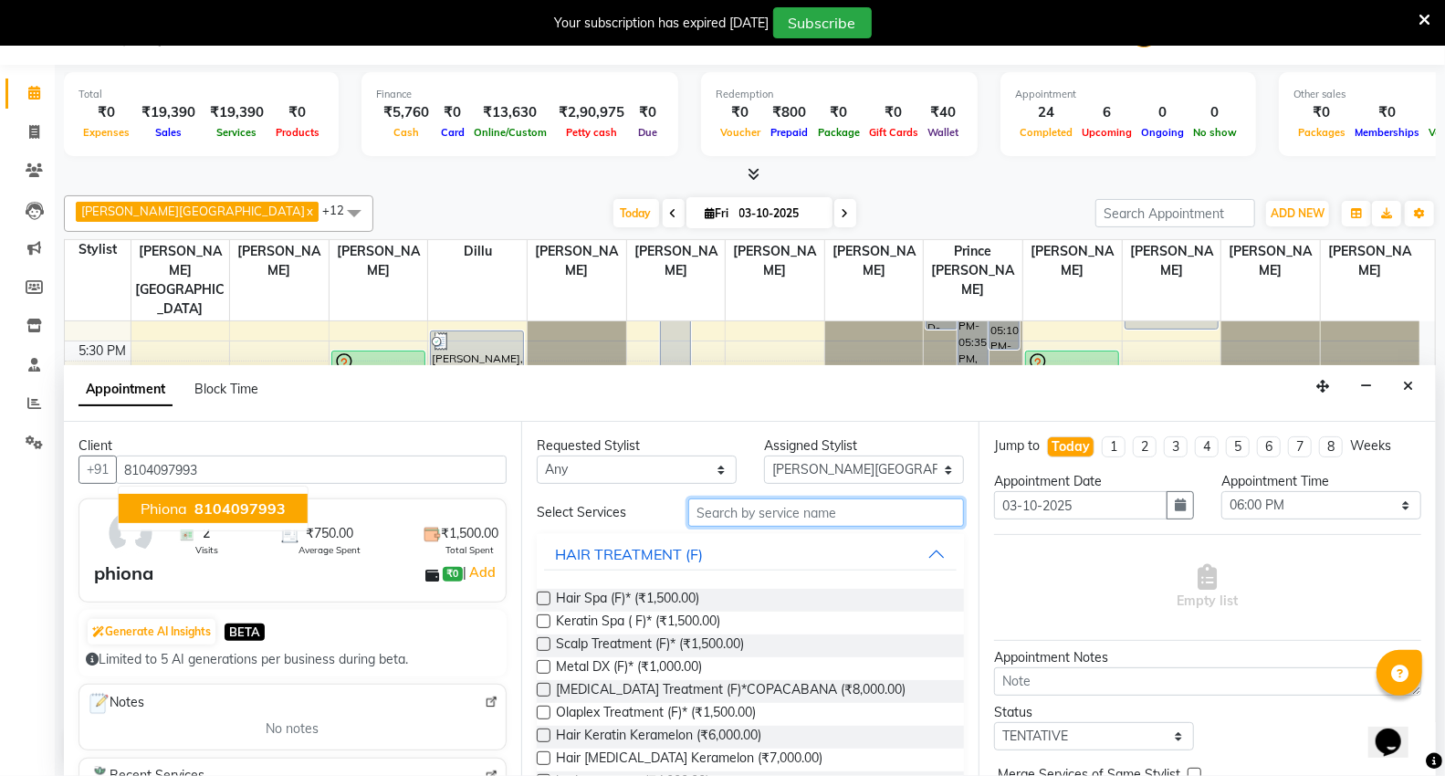
click at [804, 513] on input "text" at bounding box center [826, 513] width 276 height 28
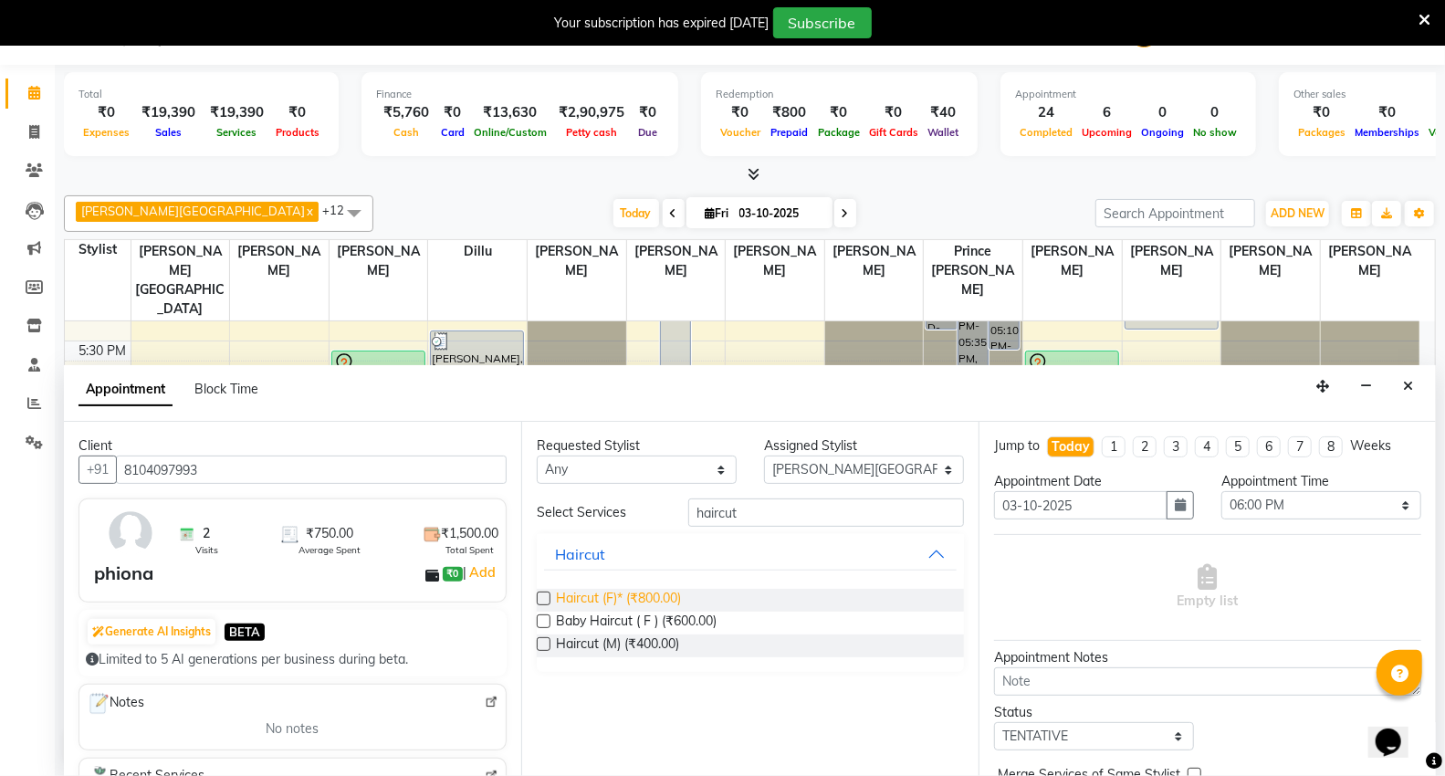
click at [668, 591] on span "Haircut (F)* (₹800.00)" at bounding box center [618, 600] width 125 height 23
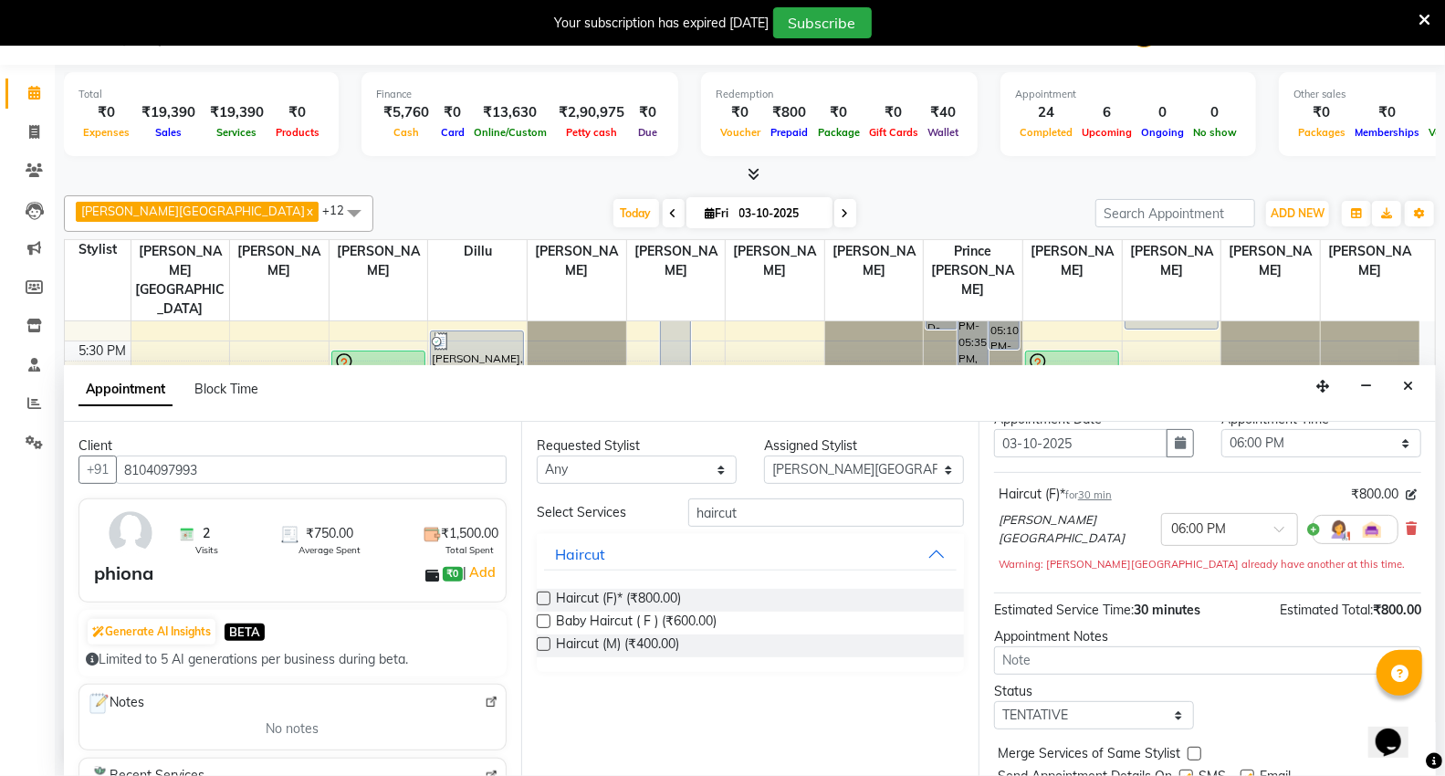
scroll to position [128, 0]
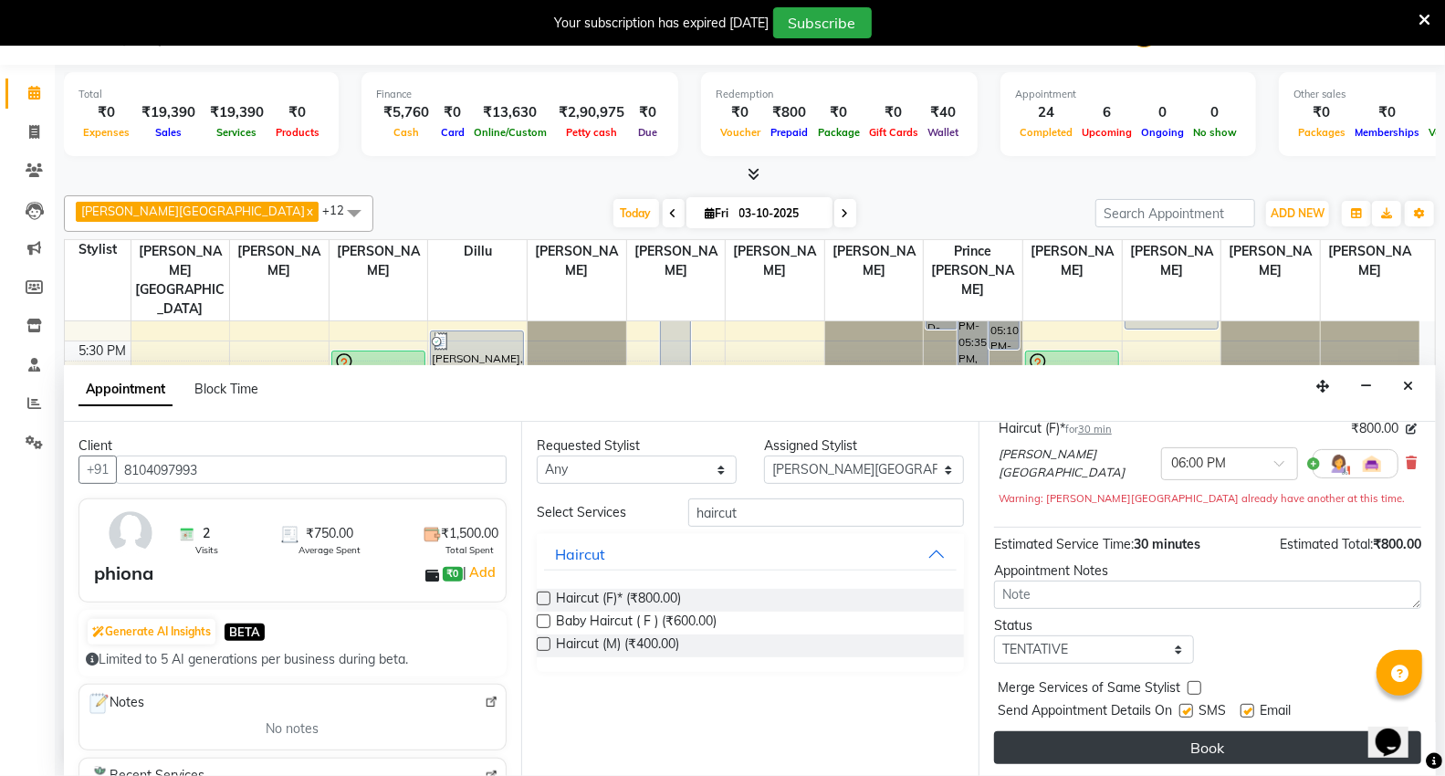
click at [1081, 749] on button "Book" at bounding box center [1207, 747] width 427 height 33
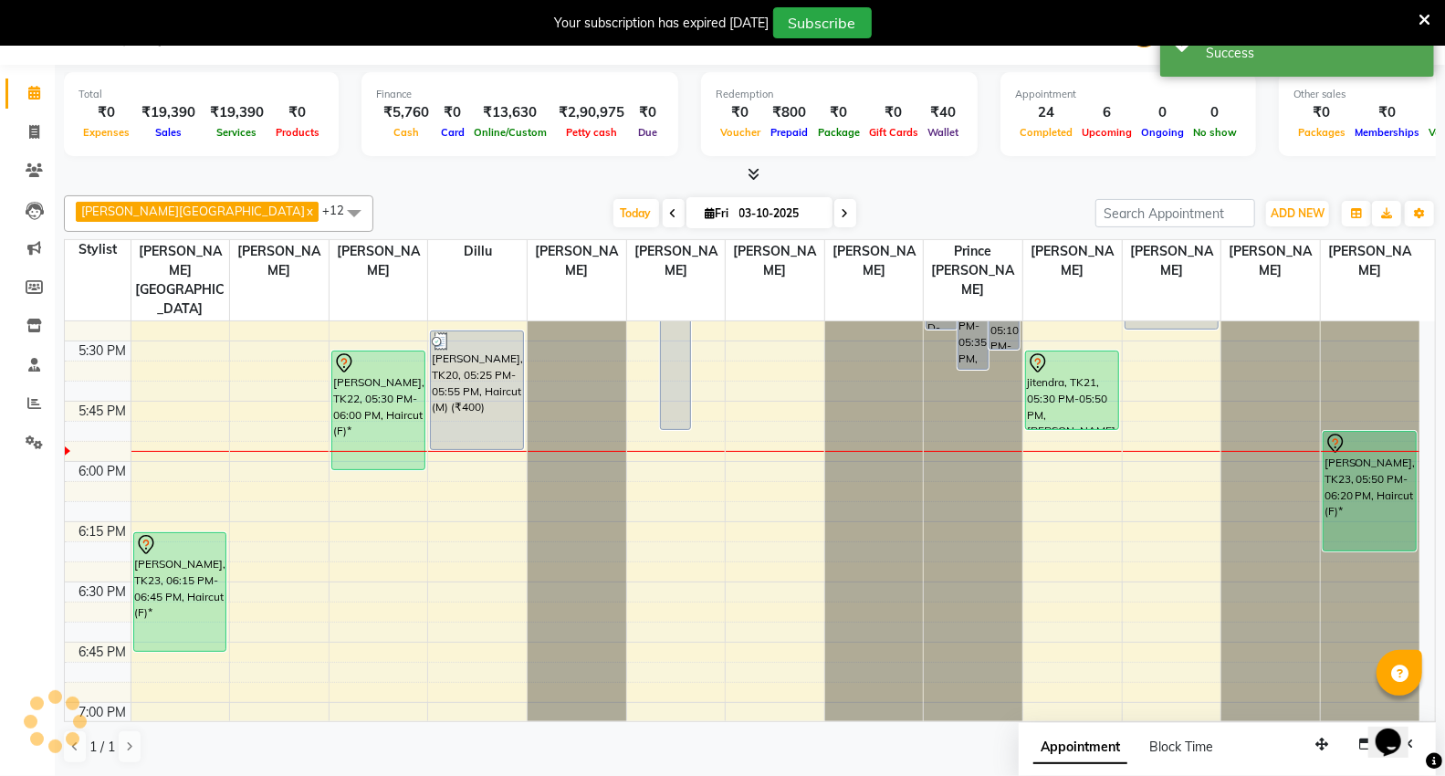
scroll to position [0, 0]
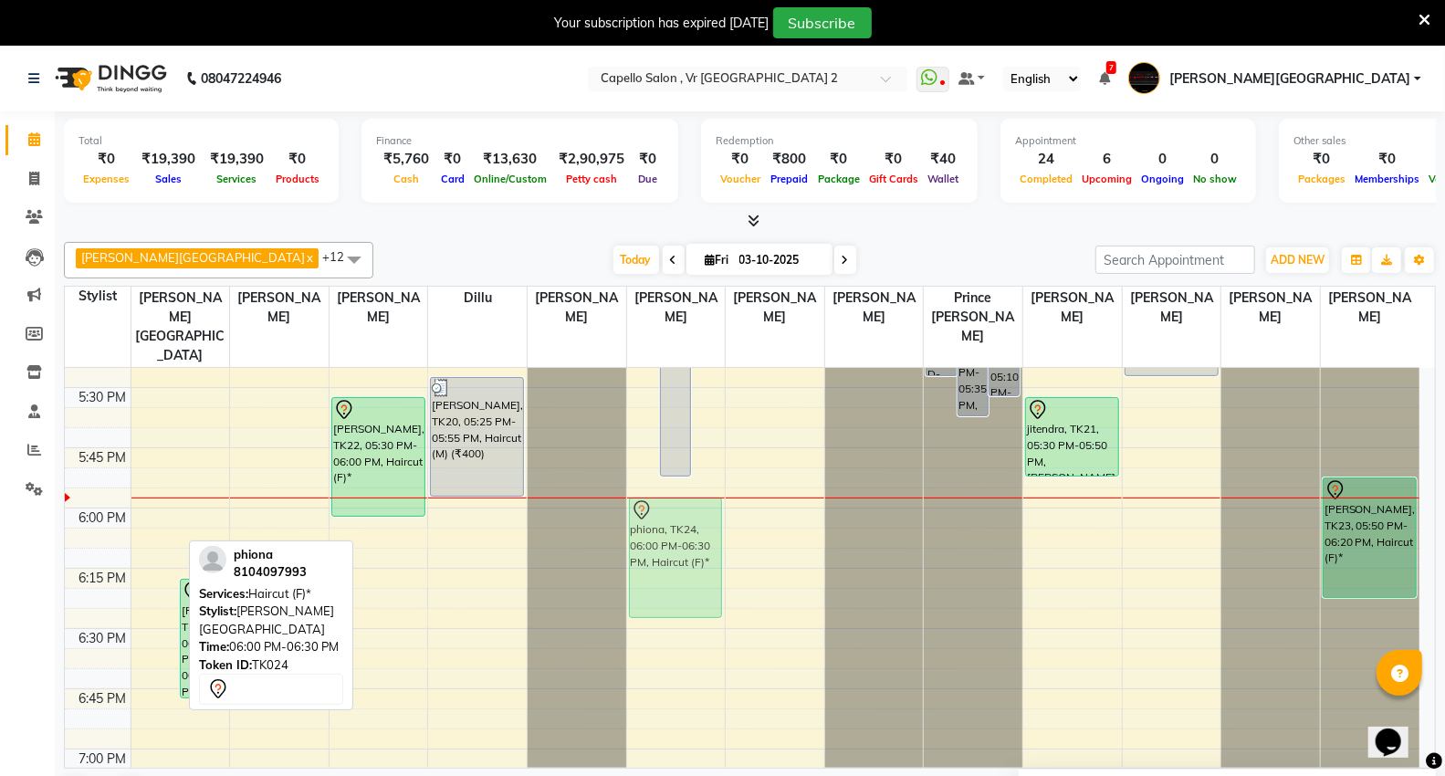
drag, startPoint x: 148, startPoint y: 498, endPoint x: 689, endPoint y: 480, distance: 541.7
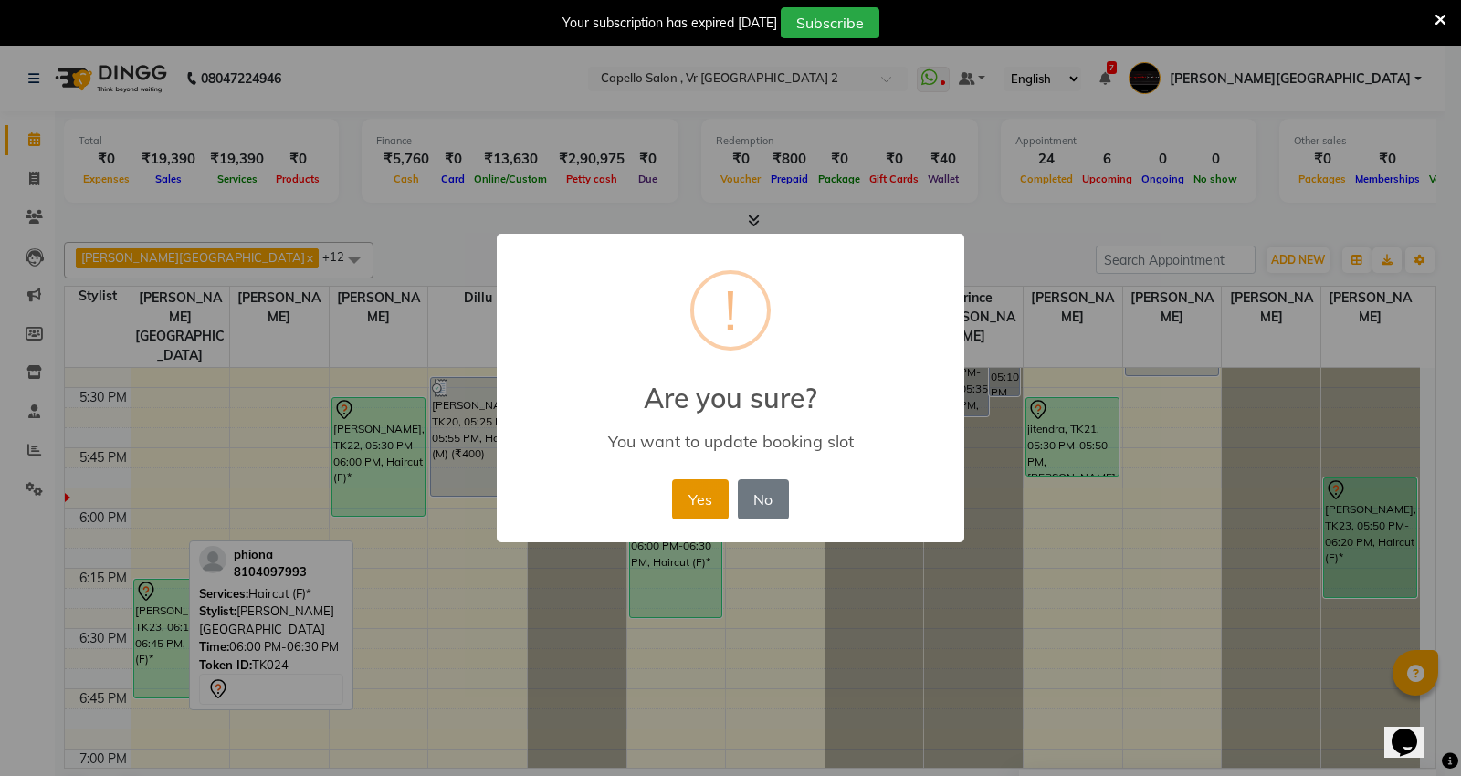
click at [690, 507] on button "Yes" at bounding box center [700, 499] width 56 height 40
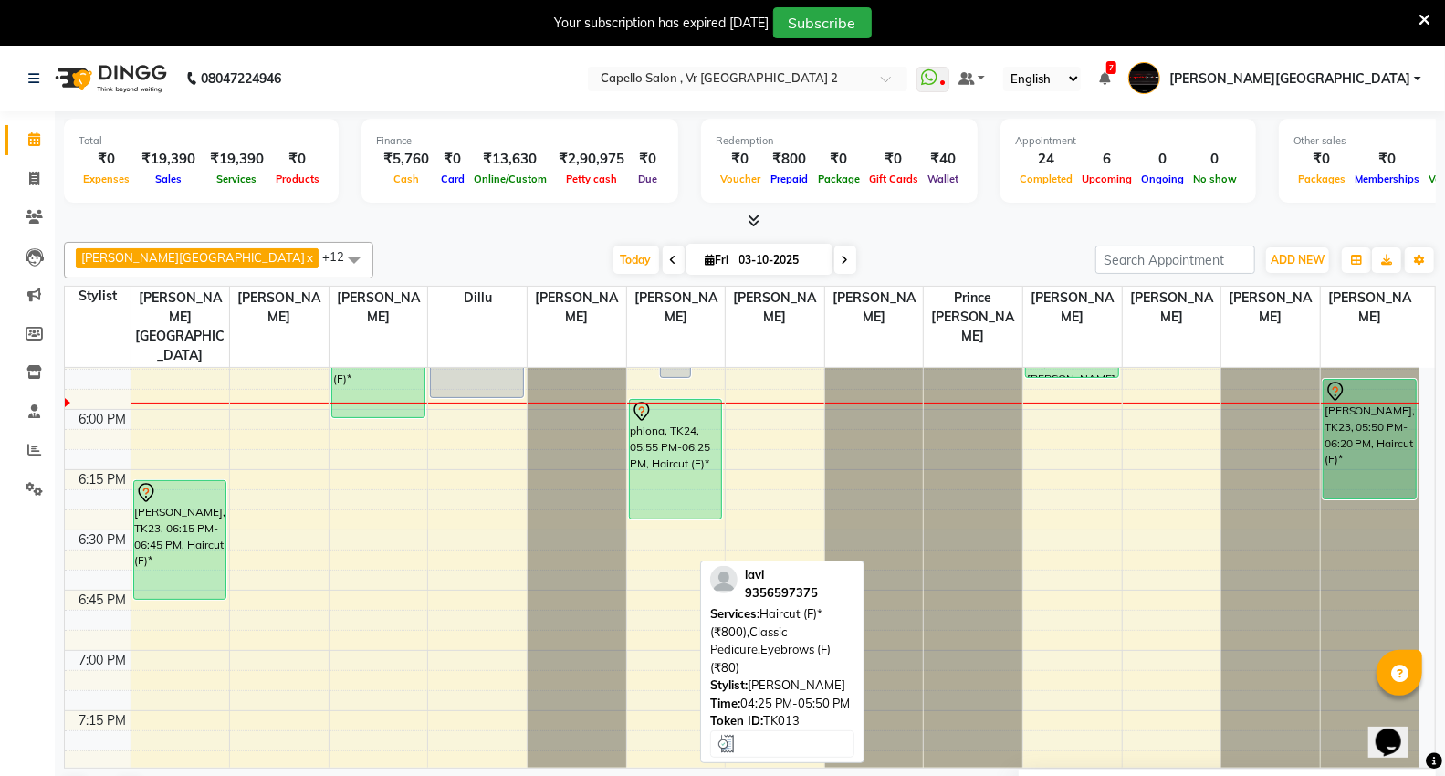
scroll to position [2130, 0]
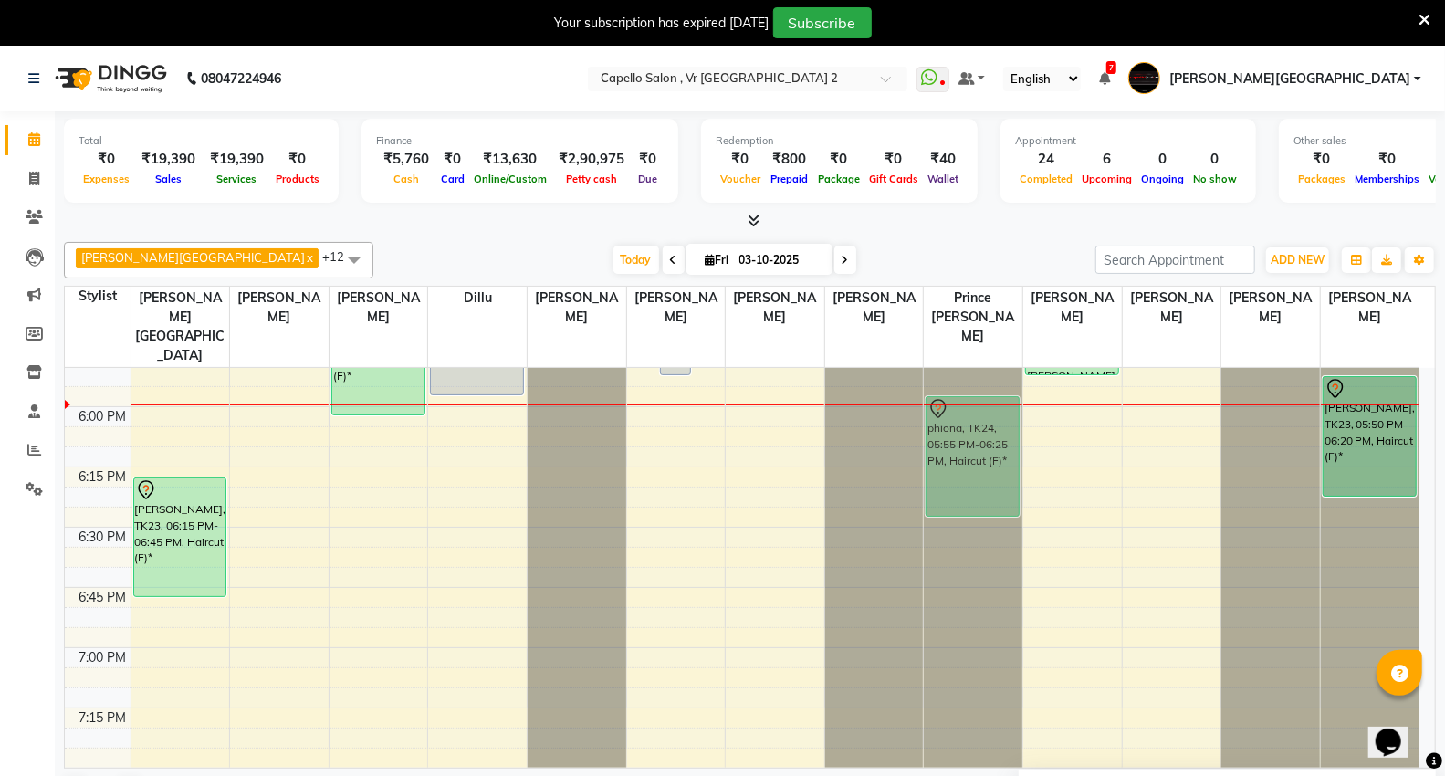
drag, startPoint x: 673, startPoint y: 422, endPoint x: 937, endPoint y: 432, distance: 264.1
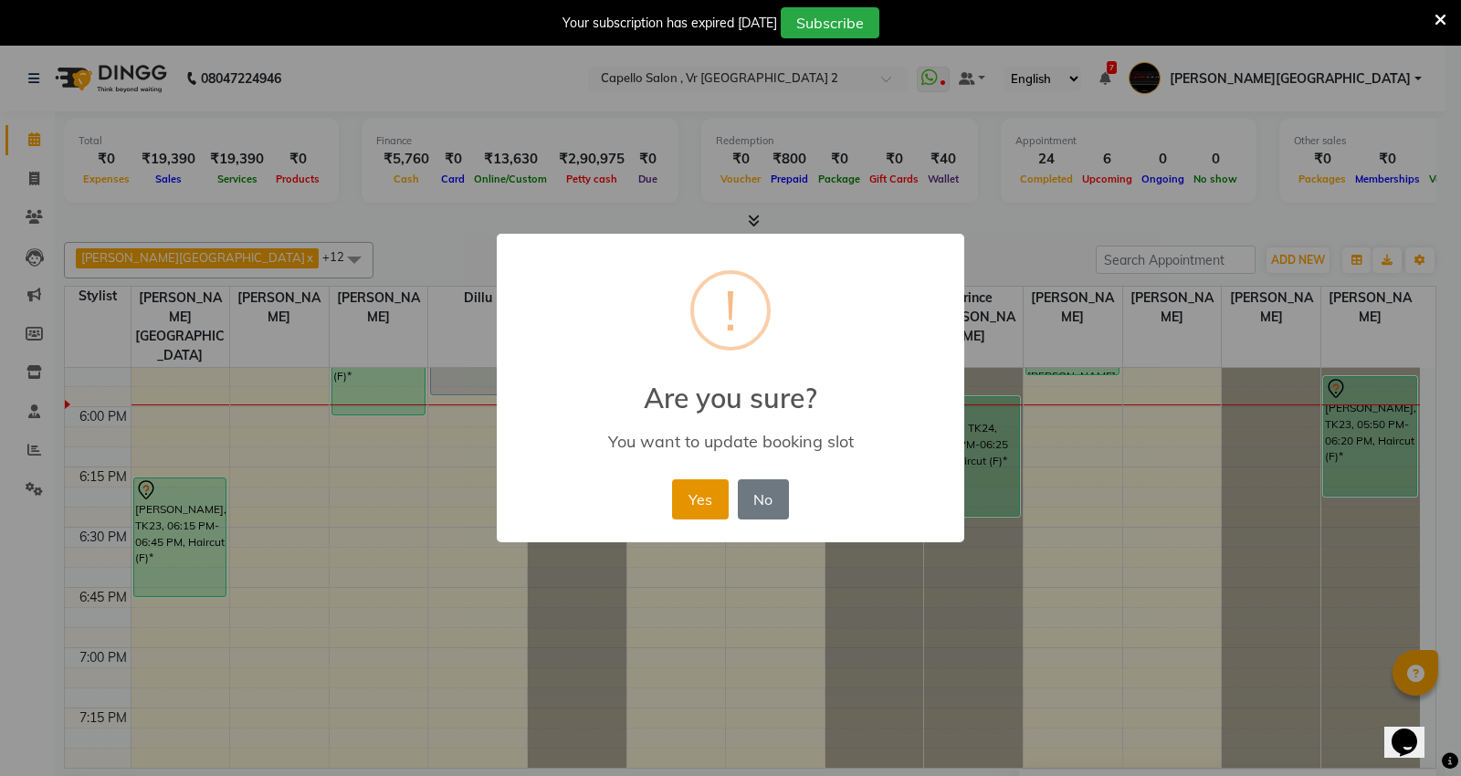
click at [719, 496] on button "Yes" at bounding box center [700, 499] width 56 height 40
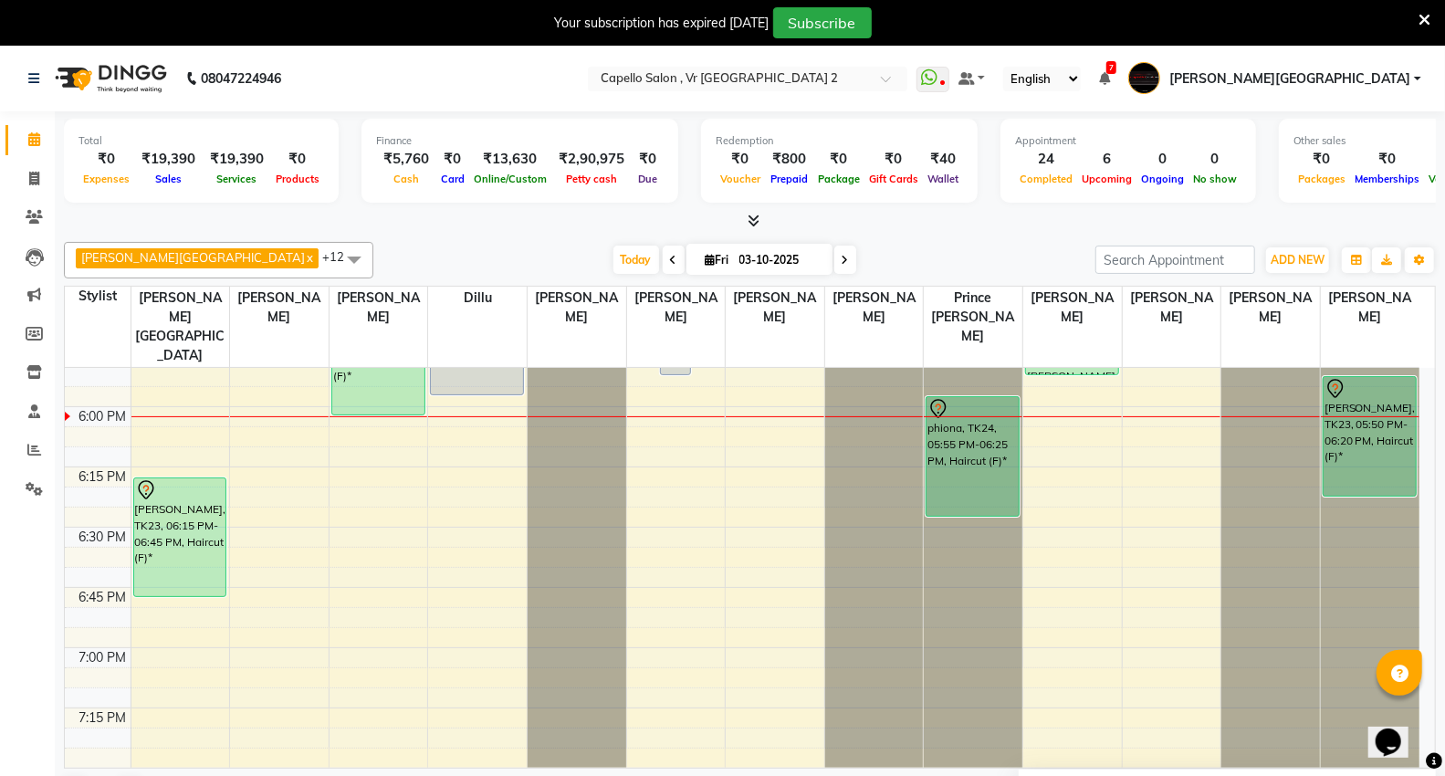
scroll to position [2029, 0]
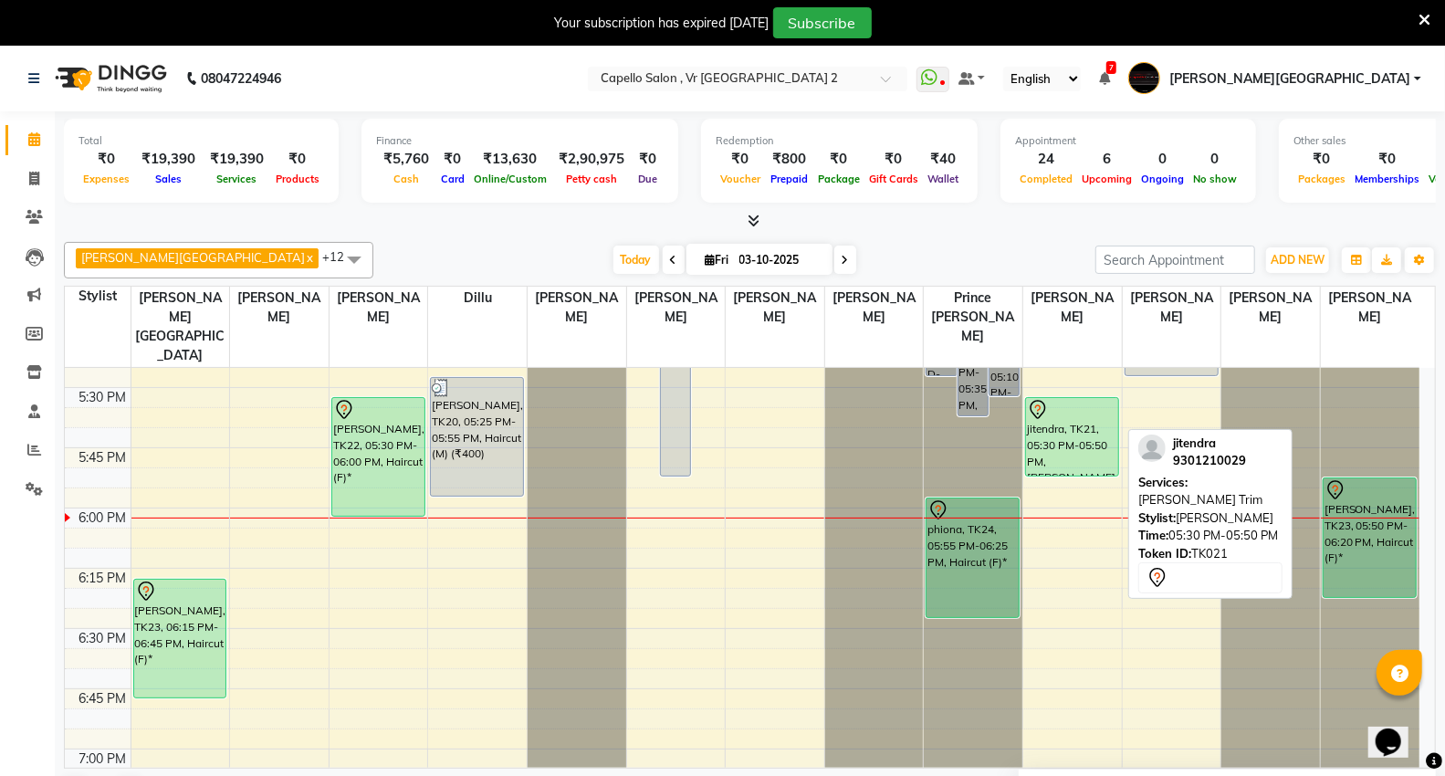
click at [1045, 405] on div "jitendra, TK21, 05:30 PM-05:50 PM, Beard Trim" at bounding box center [1072, 437] width 92 height 78
click at [1073, 399] on div at bounding box center [1072, 410] width 90 height 22
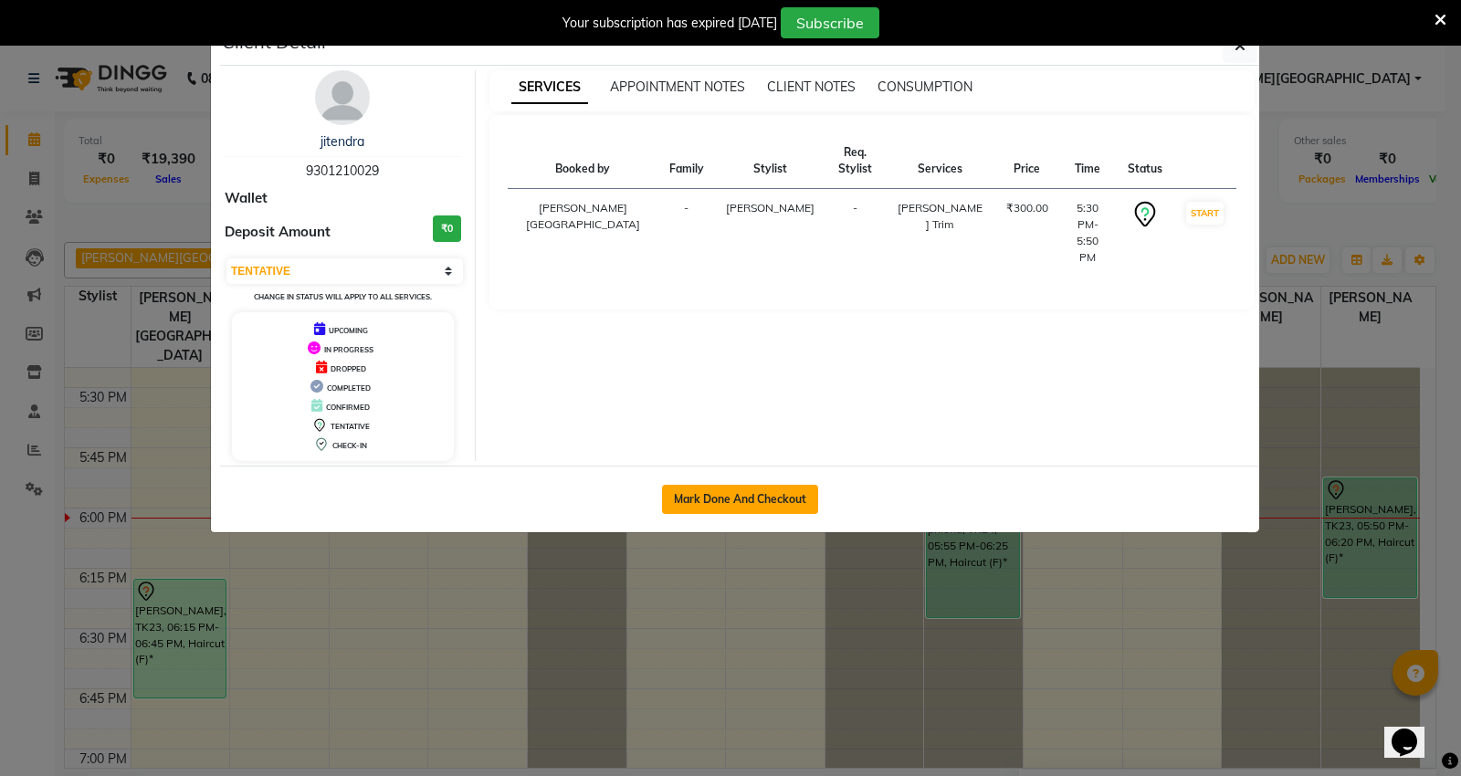
click at [723, 499] on button "Mark Done And Checkout" at bounding box center [740, 499] width 156 height 29
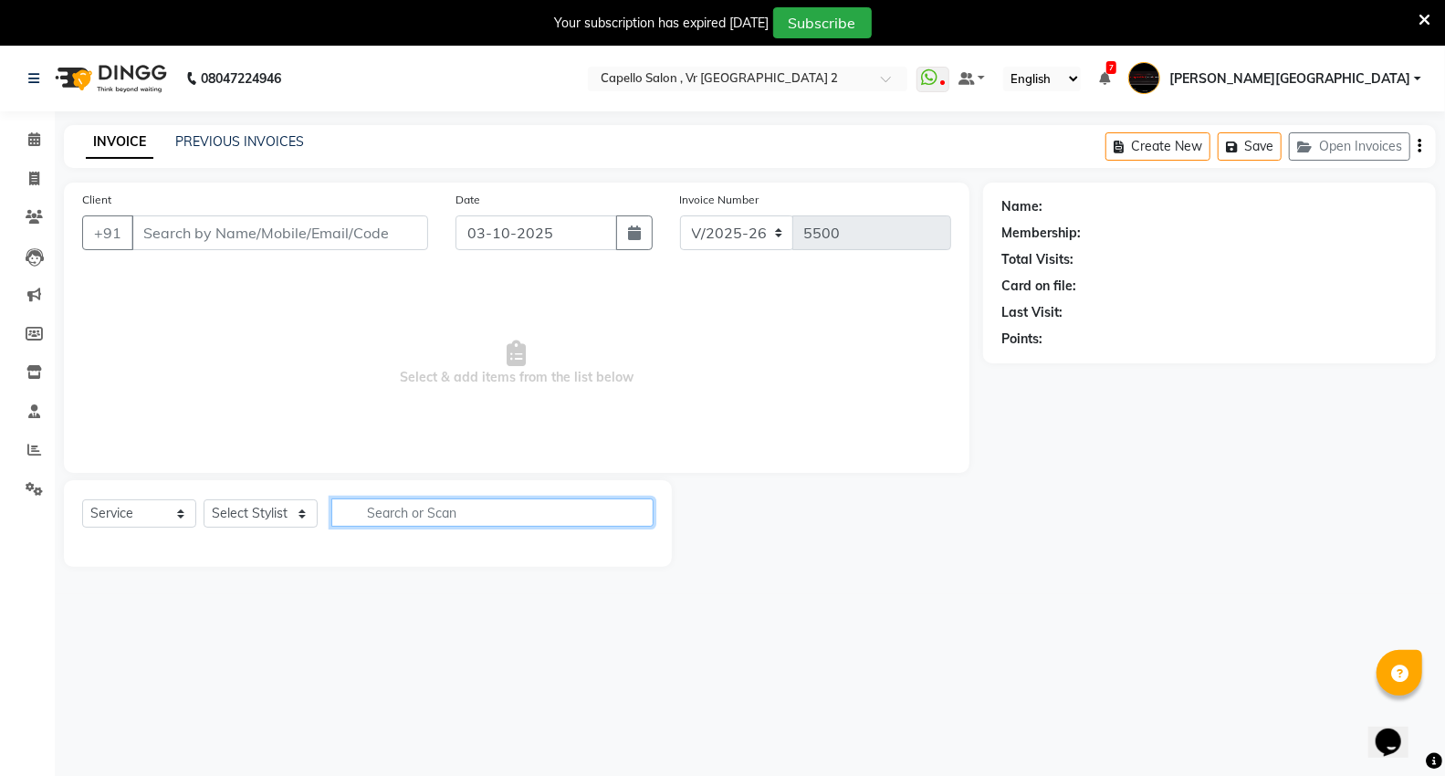
click at [369, 516] on input "text" at bounding box center [492, 513] width 322 height 28
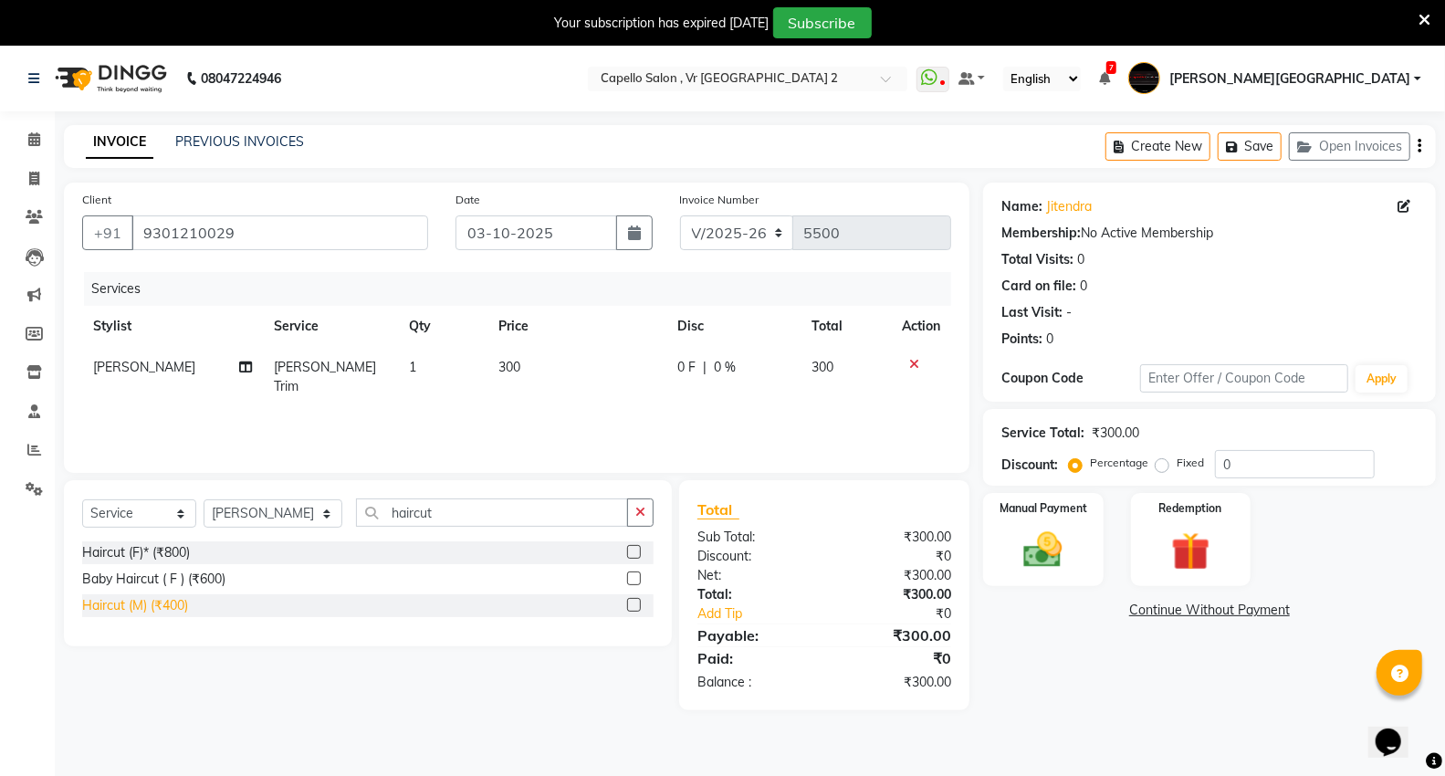
click at [128, 603] on div "Haircut (M) (₹400)" at bounding box center [135, 605] width 106 height 19
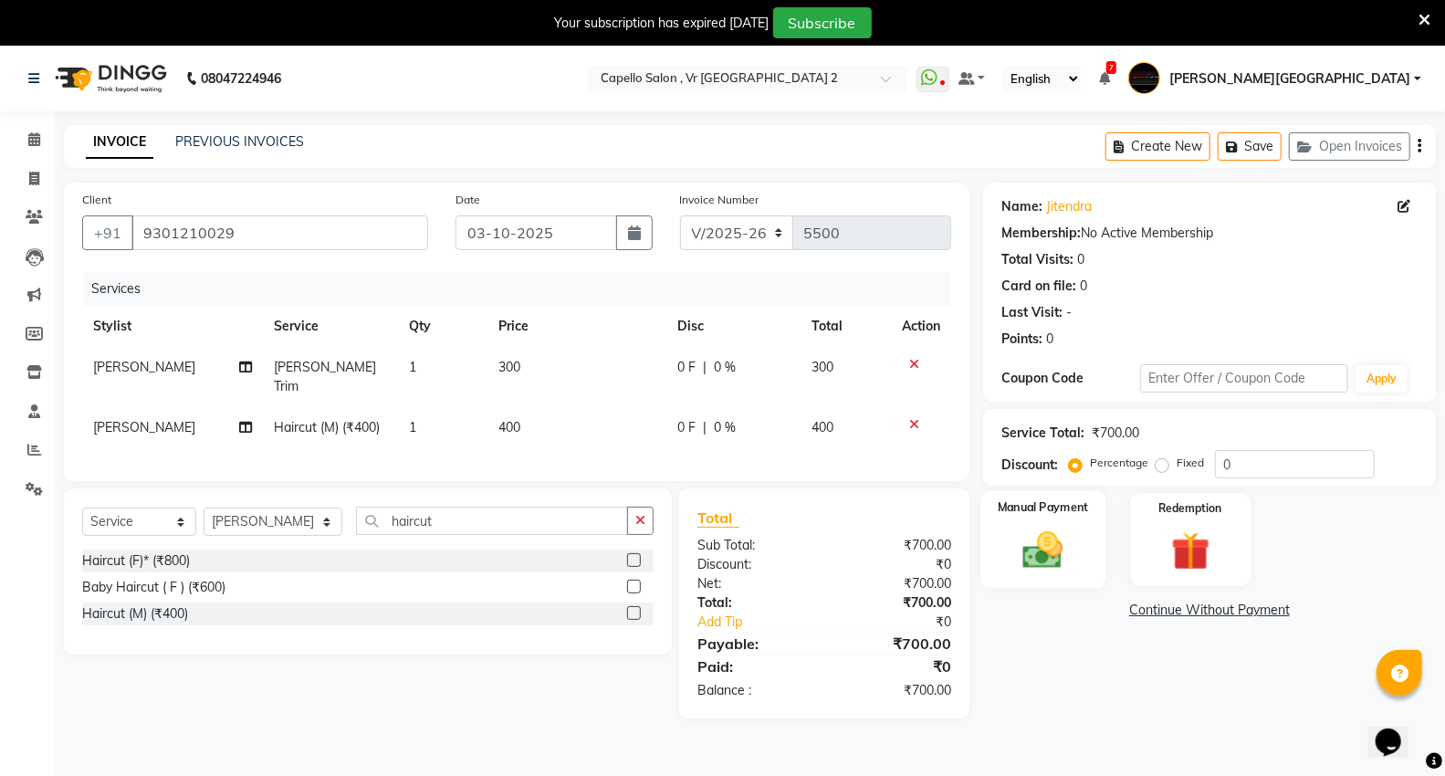
click at [1028, 555] on img at bounding box center [1043, 550] width 65 height 47
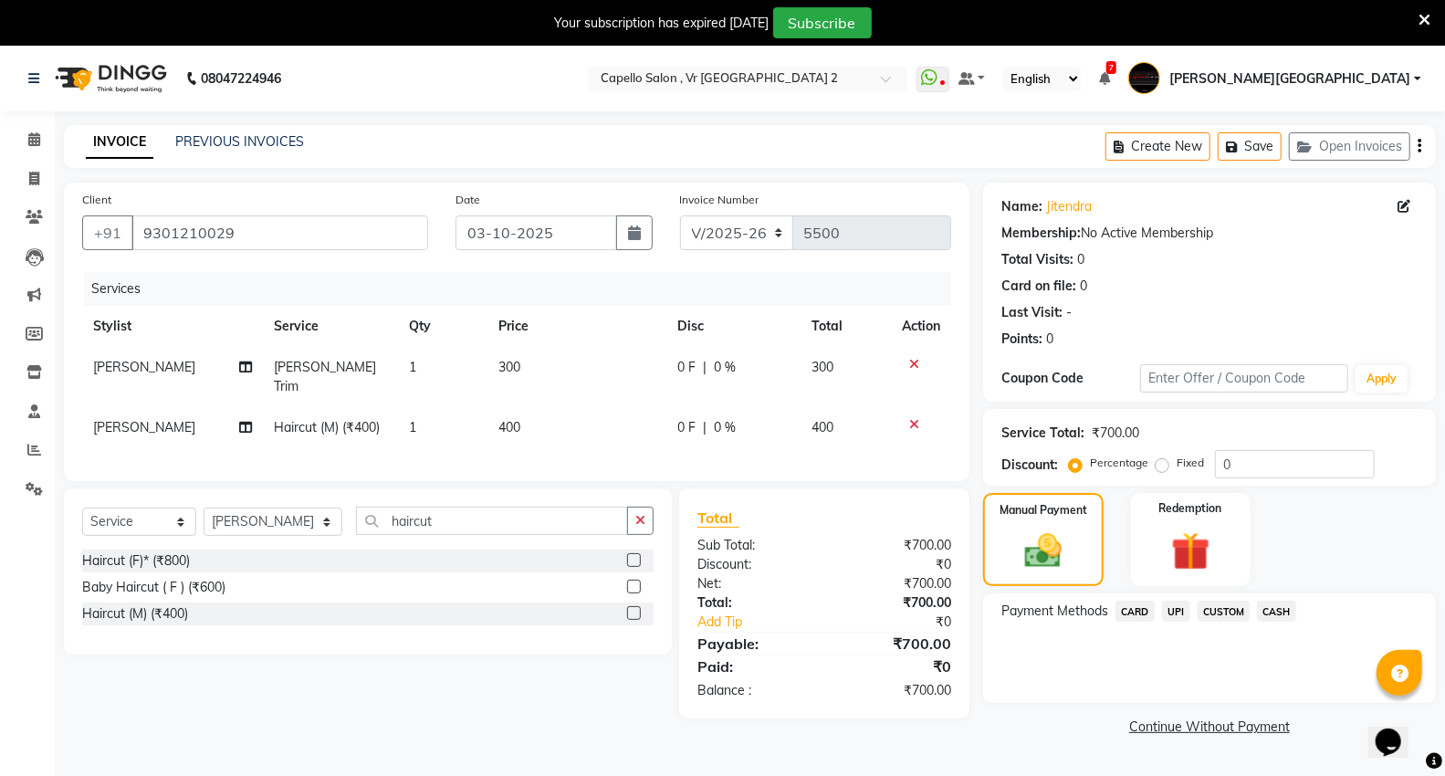
click at [1174, 608] on span "UPI" at bounding box center [1176, 611] width 28 height 21
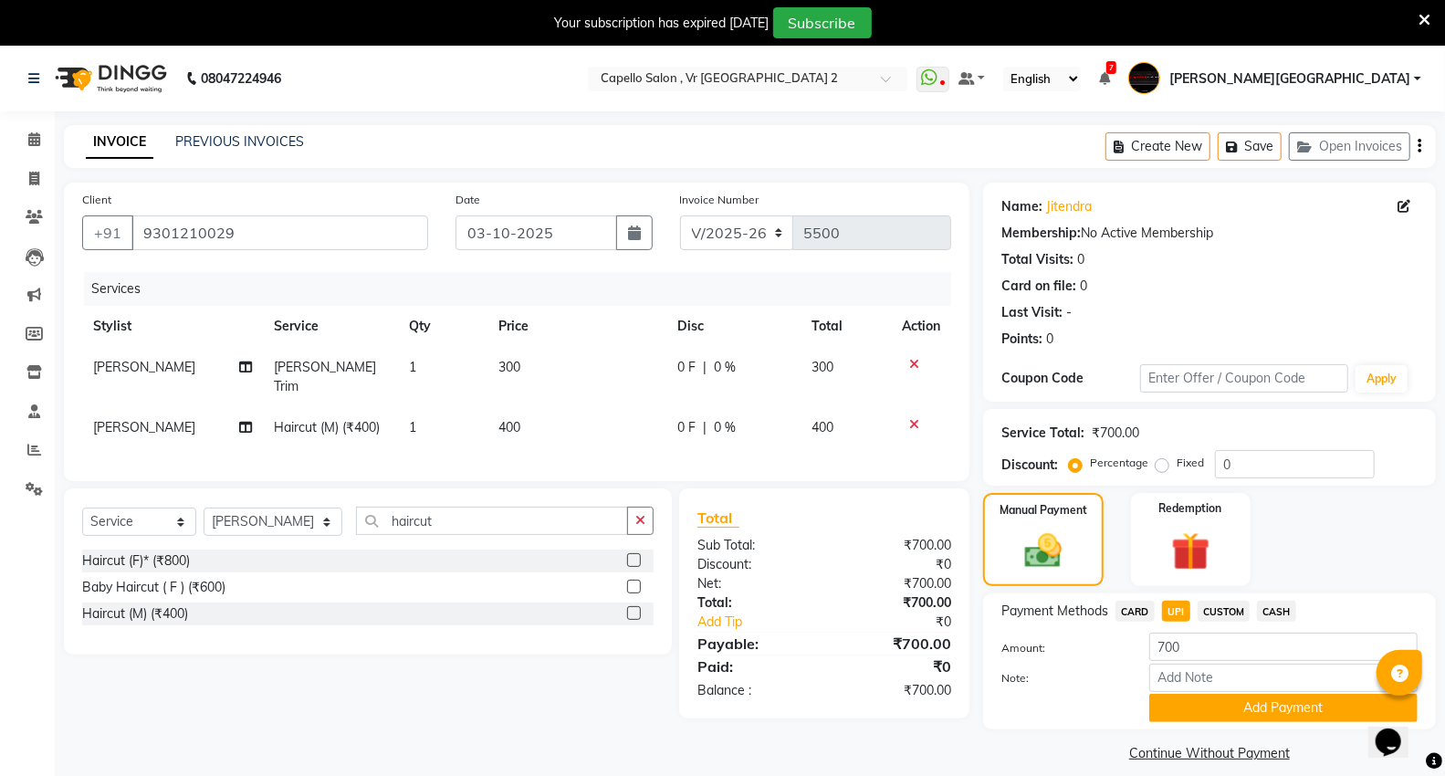
scroll to position [46, 0]
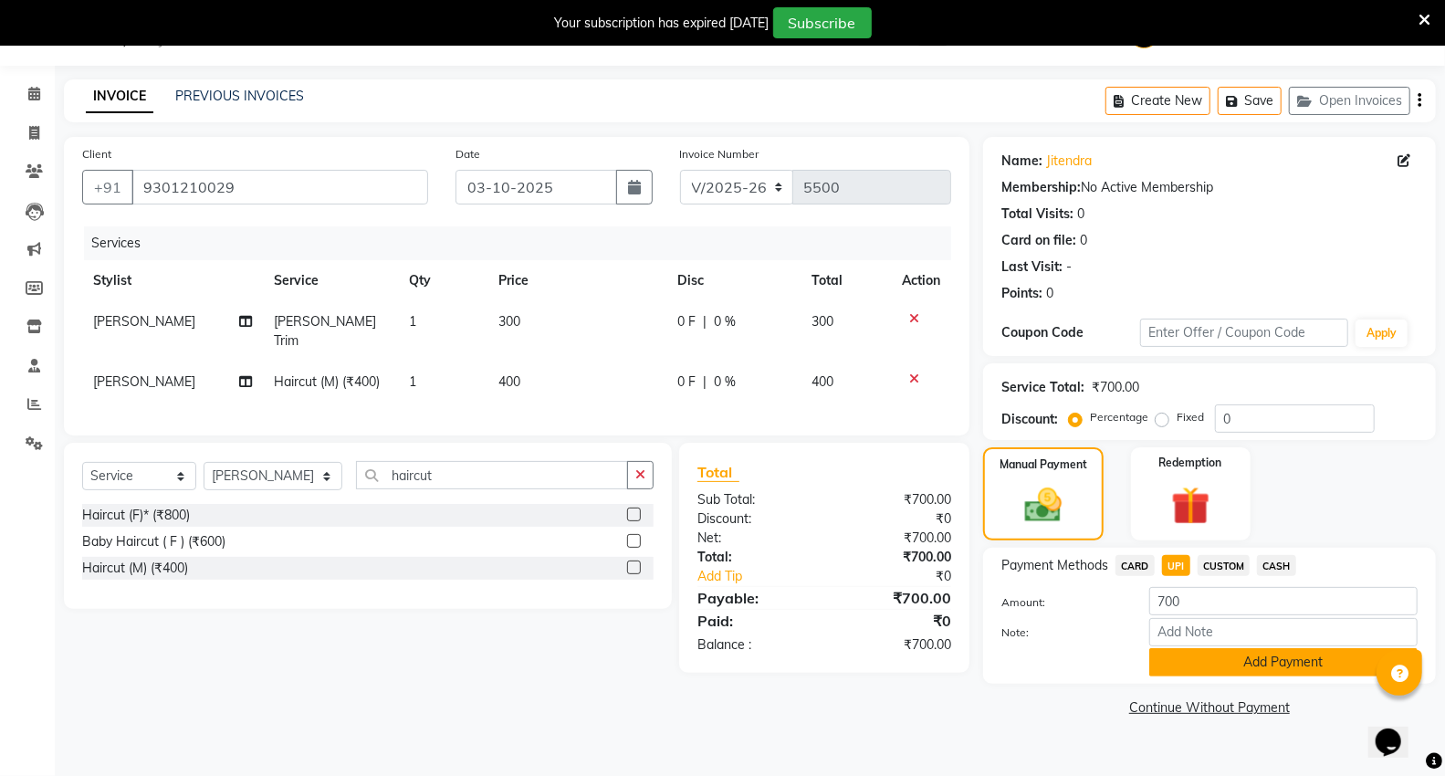
click at [1181, 651] on button "Add Payment" at bounding box center [1284, 662] width 268 height 28
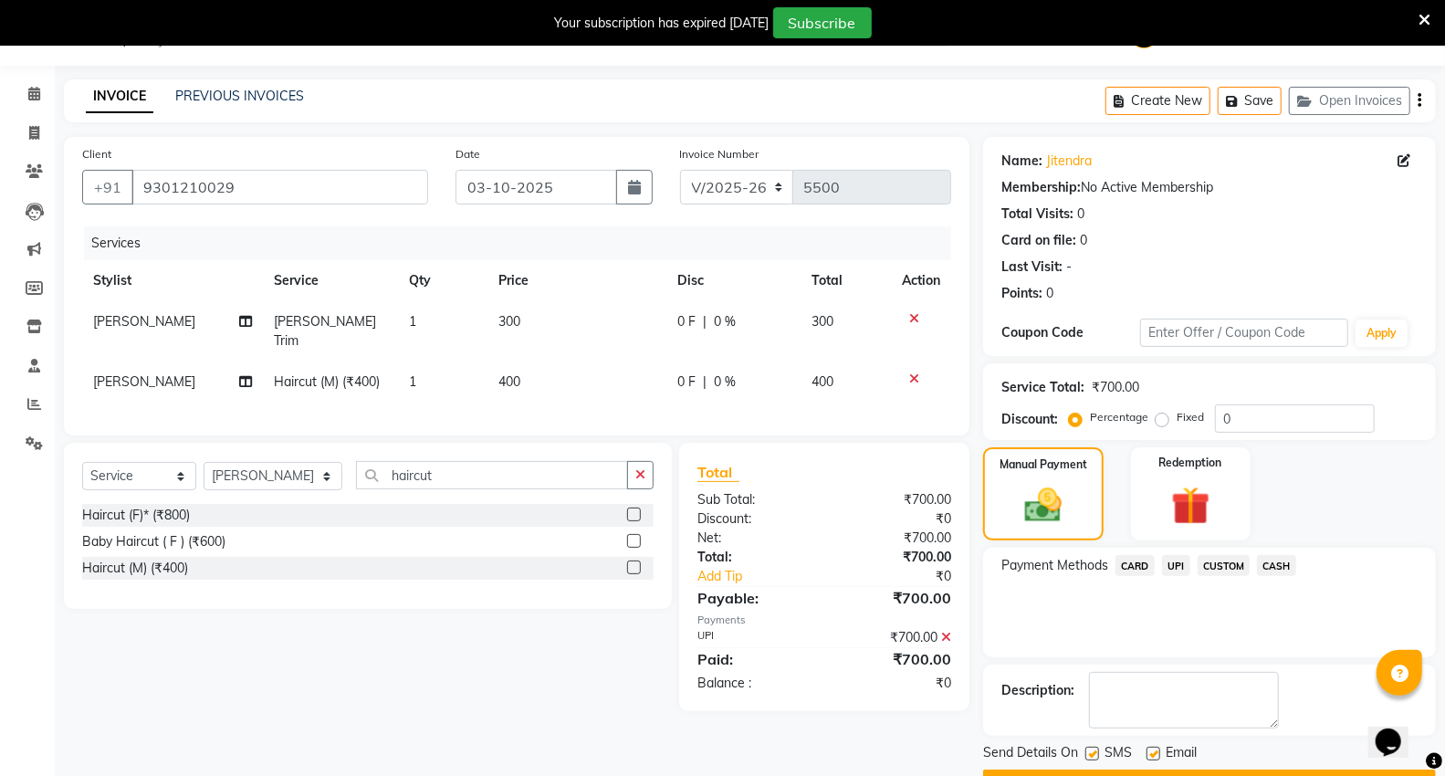
scroll to position [95, 0]
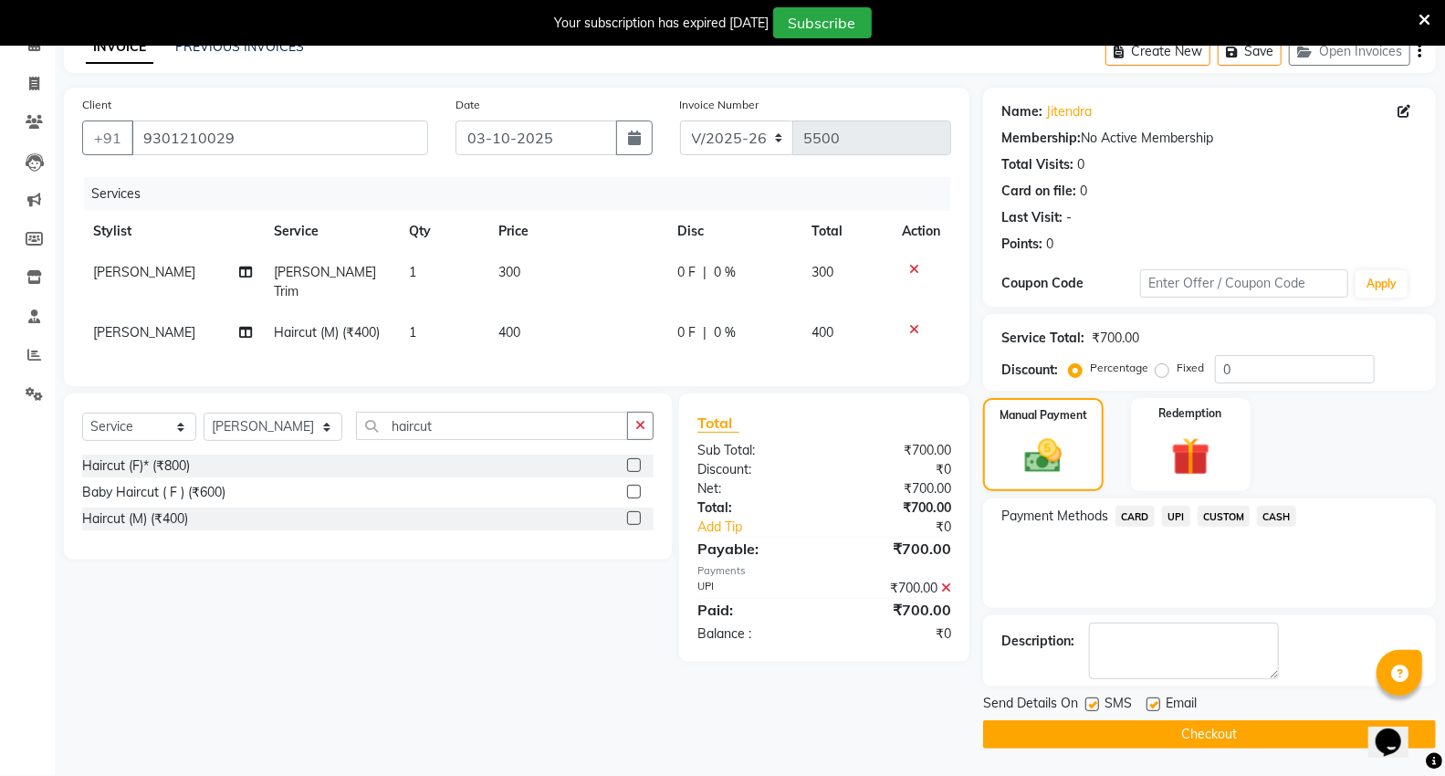
click at [1081, 725] on button "Checkout" at bounding box center [1209, 734] width 453 height 28
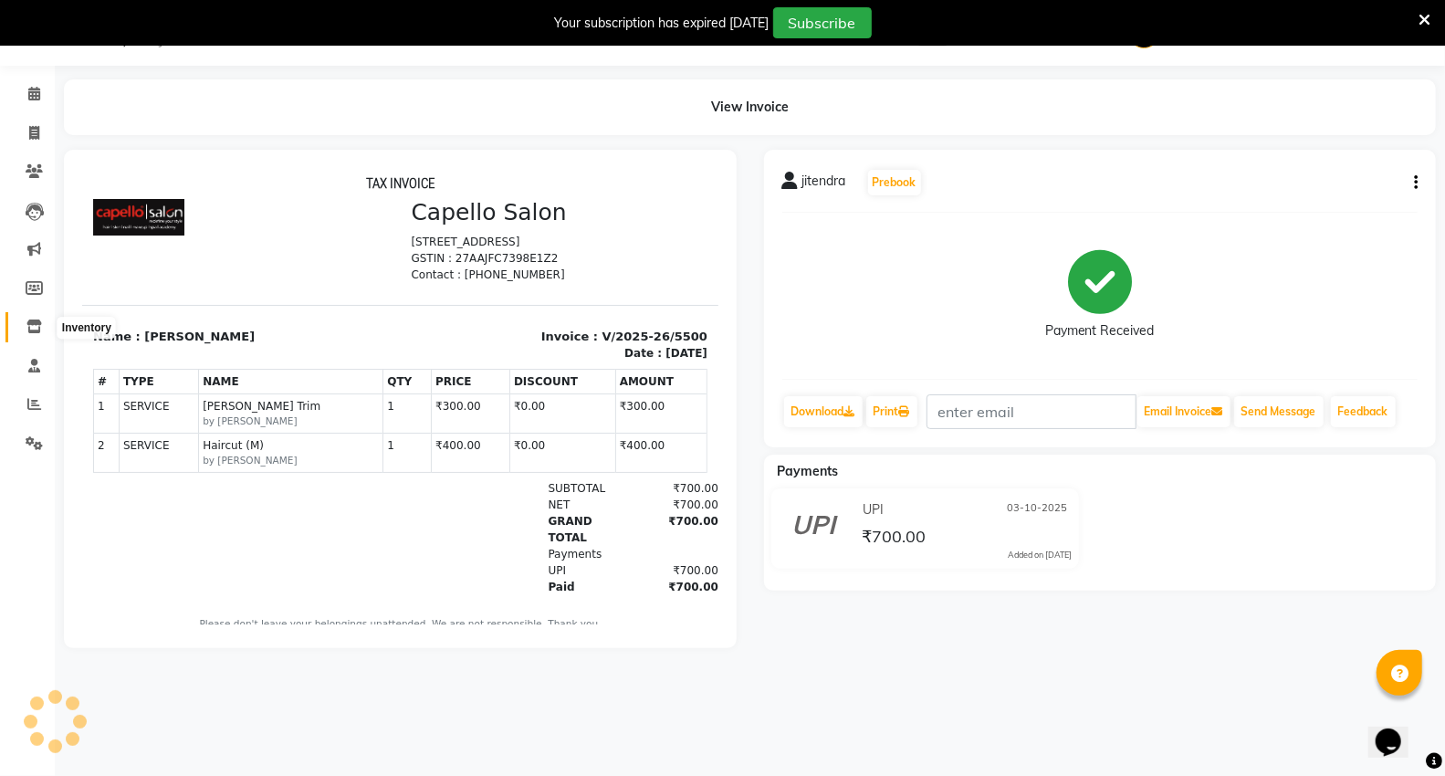
click at [29, 320] on span at bounding box center [34, 327] width 32 height 21
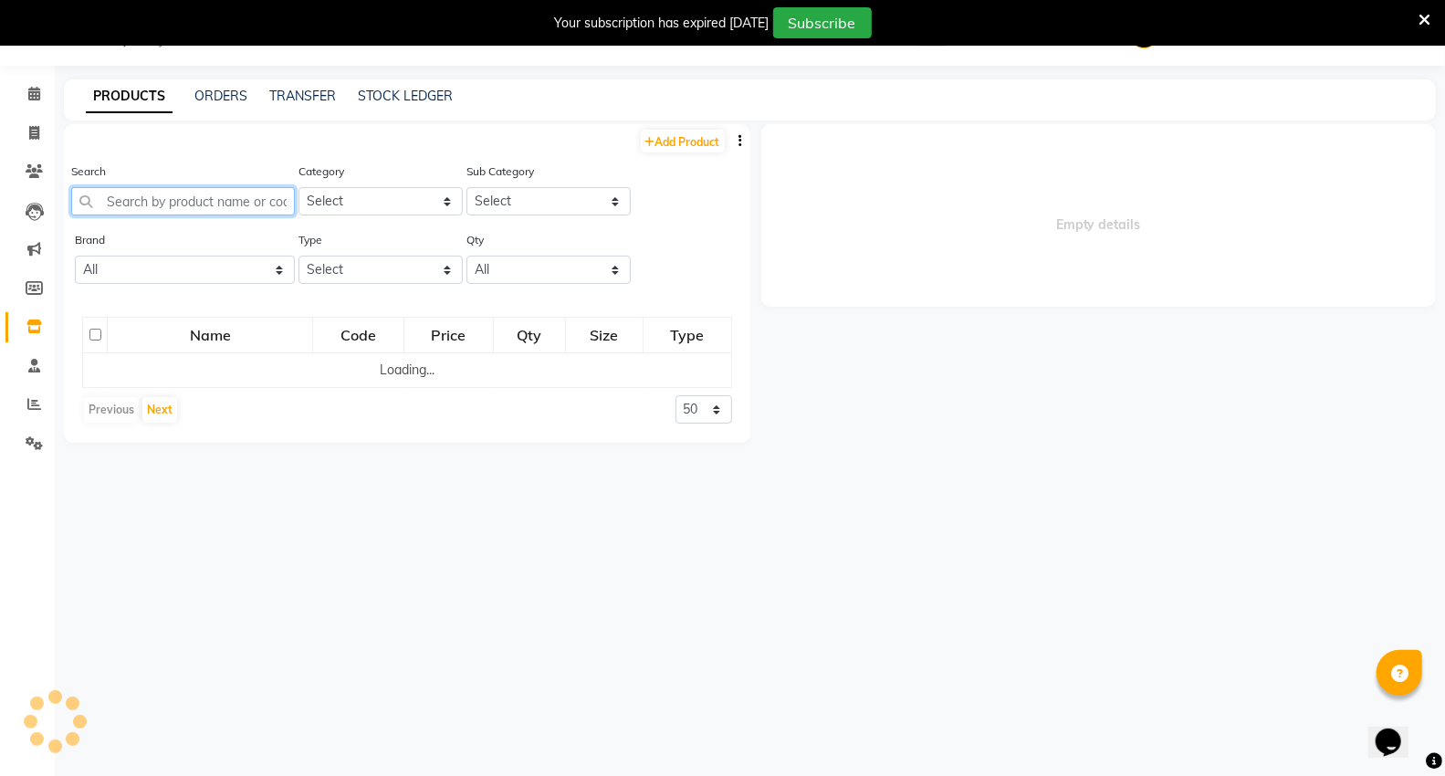
click at [172, 189] on input "text" at bounding box center [183, 201] width 224 height 28
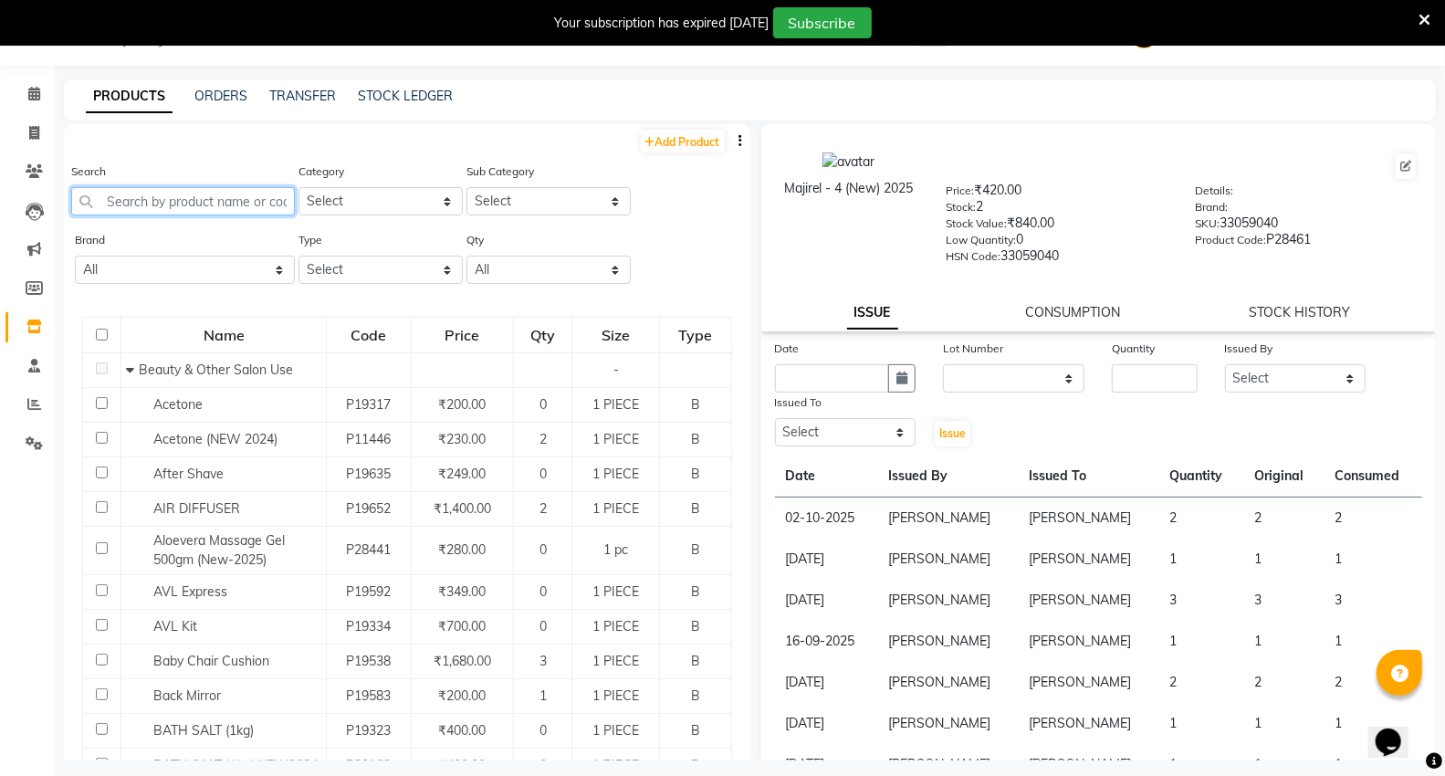
click at [141, 206] on input "text" at bounding box center [183, 201] width 224 height 28
click at [174, 197] on input "text" at bounding box center [183, 201] width 224 height 28
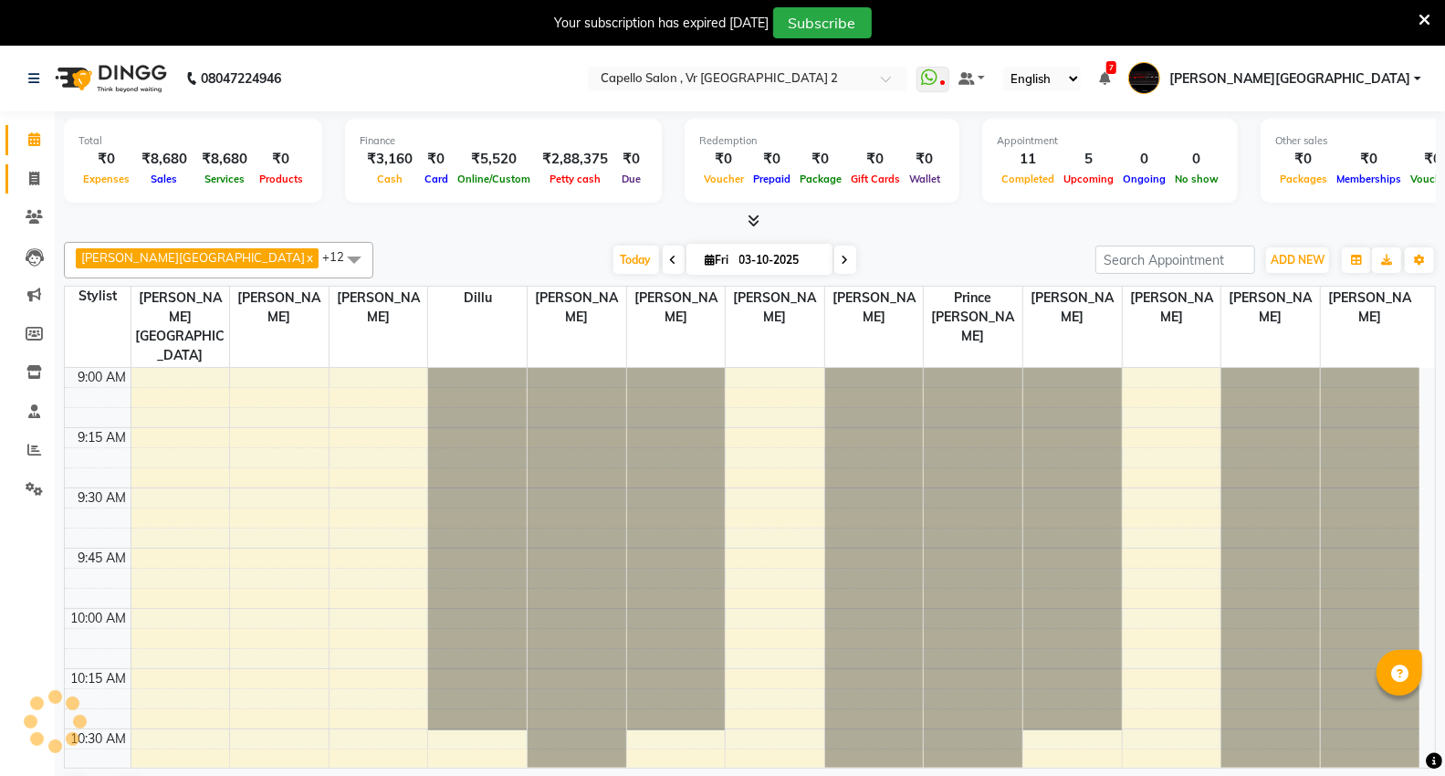
click at [33, 173] on icon at bounding box center [34, 179] width 10 height 14
select select "service"
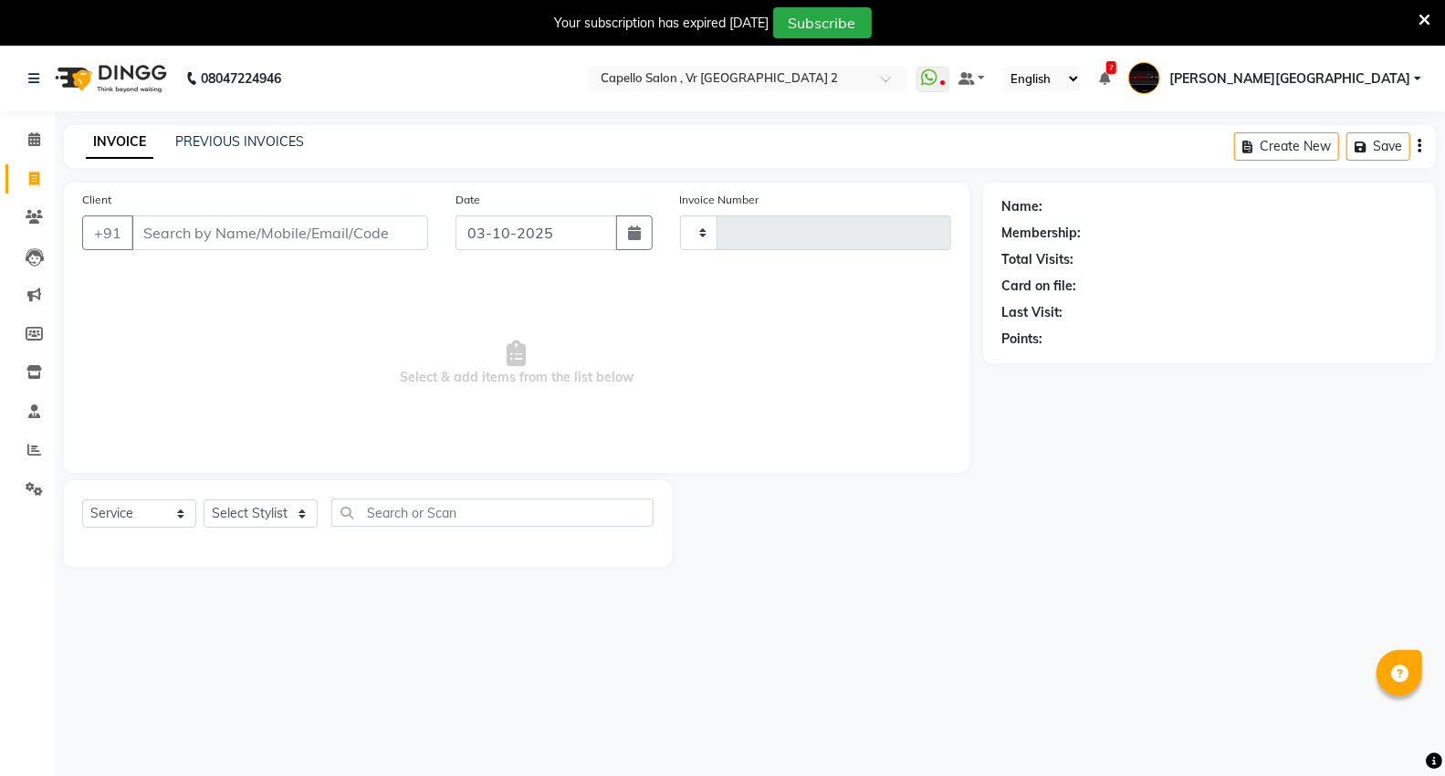
type input "5488"
select select "848"
click at [249, 518] on select "Select Stylist" at bounding box center [261, 513] width 114 height 28
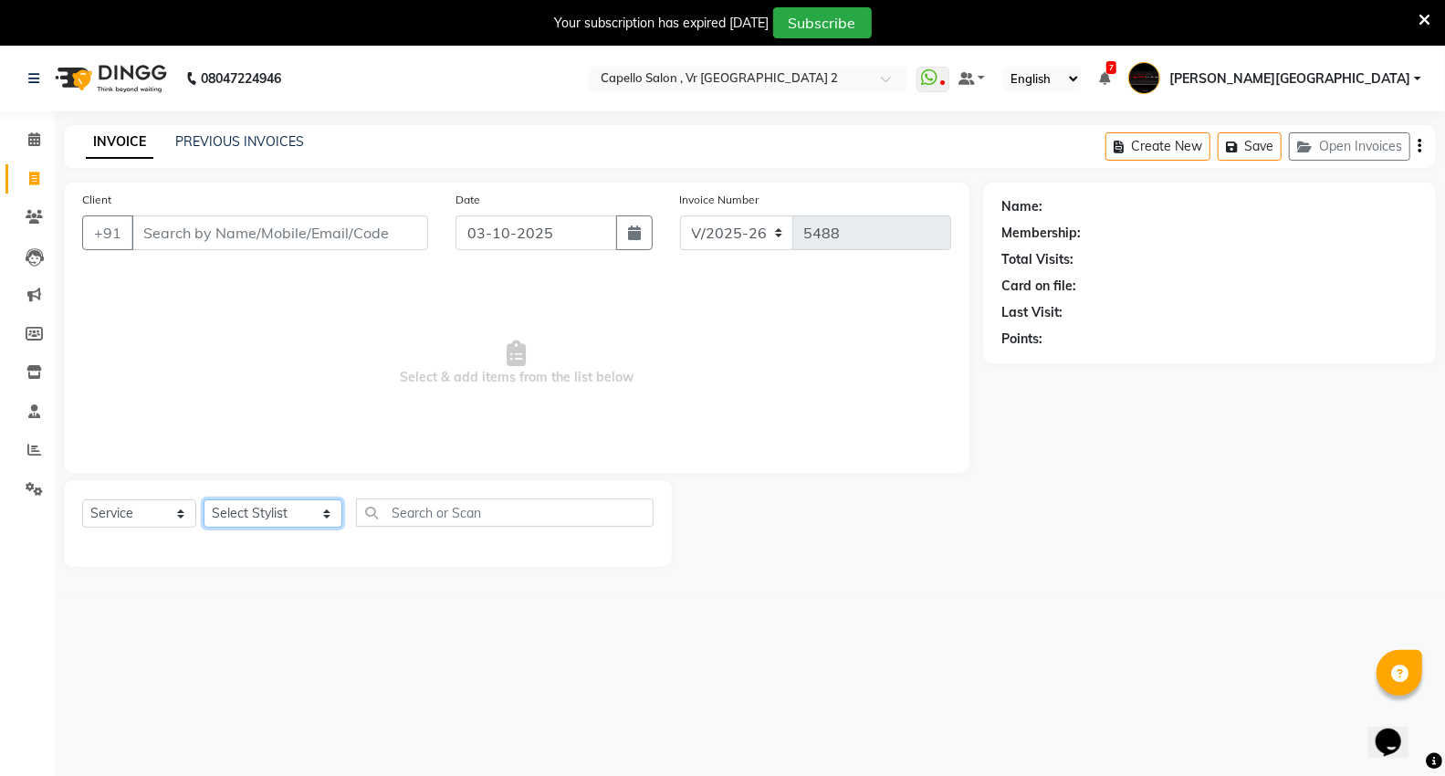
select select "49136"
click at [204, 500] on select "Select Stylist [PERSON_NAME] [PERSON_NAME] [PERSON_NAME] [PERSON_NAME] Mall [PE…" at bounding box center [273, 513] width 139 height 28
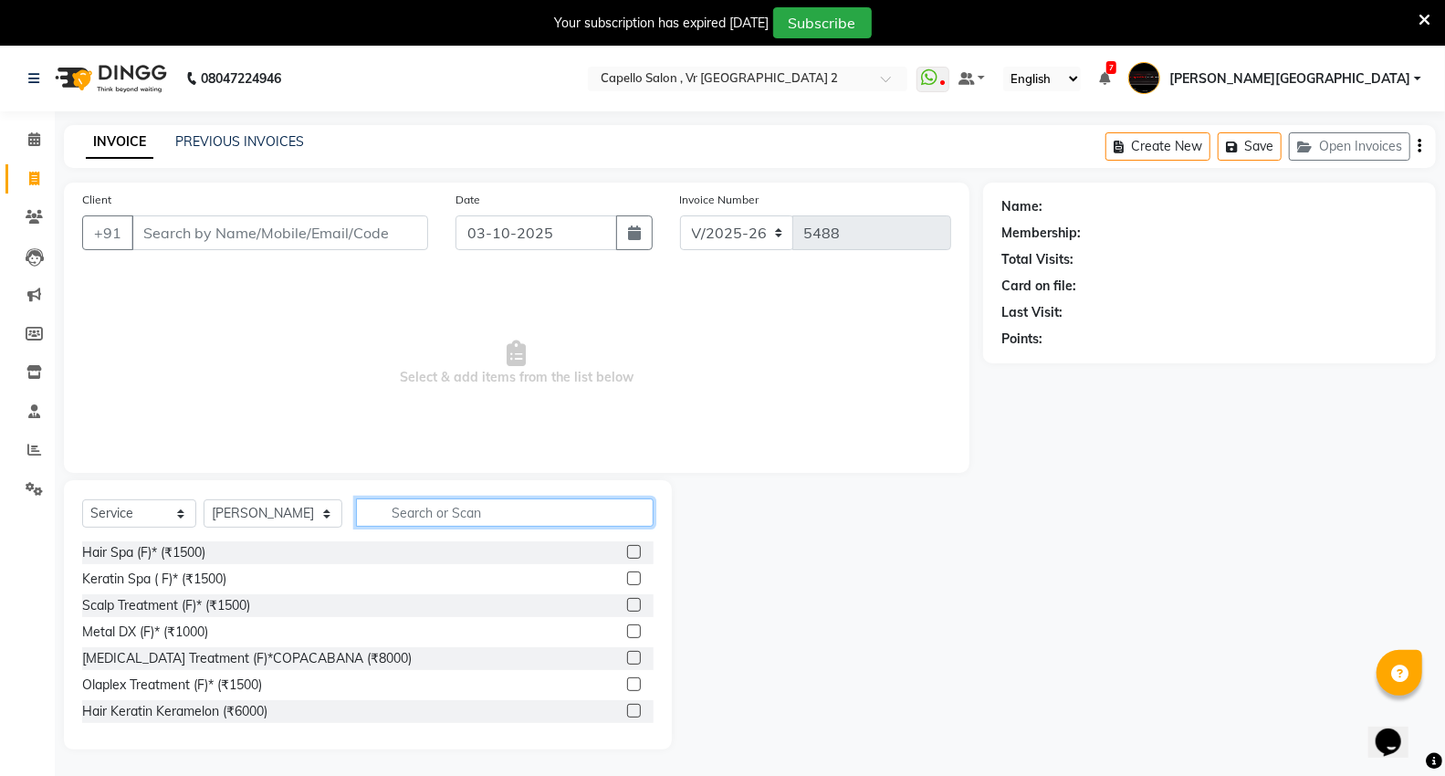
click at [411, 517] on input "text" at bounding box center [505, 513] width 298 height 28
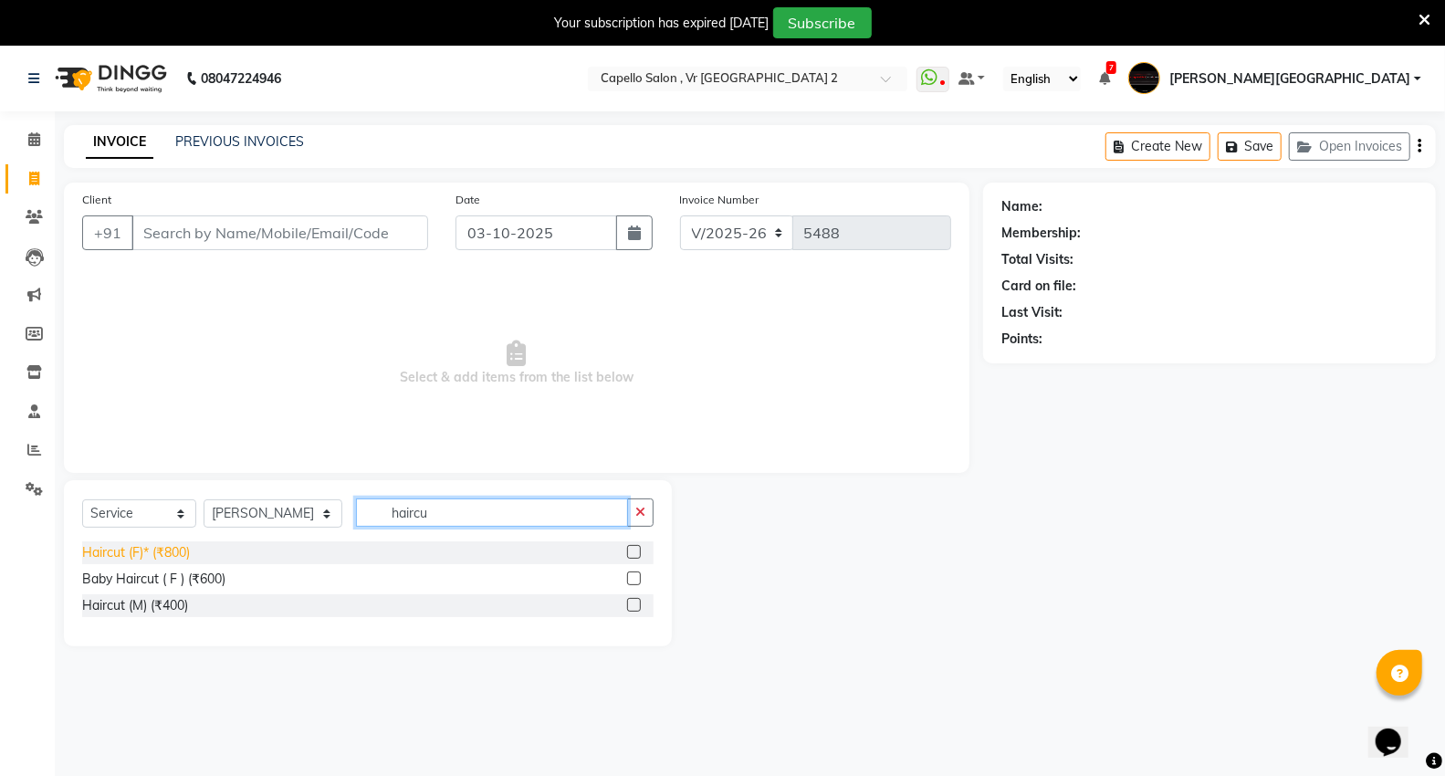
type input "haircu"
click at [151, 551] on div "Haircut (F)* (₹800)" at bounding box center [136, 552] width 108 height 19
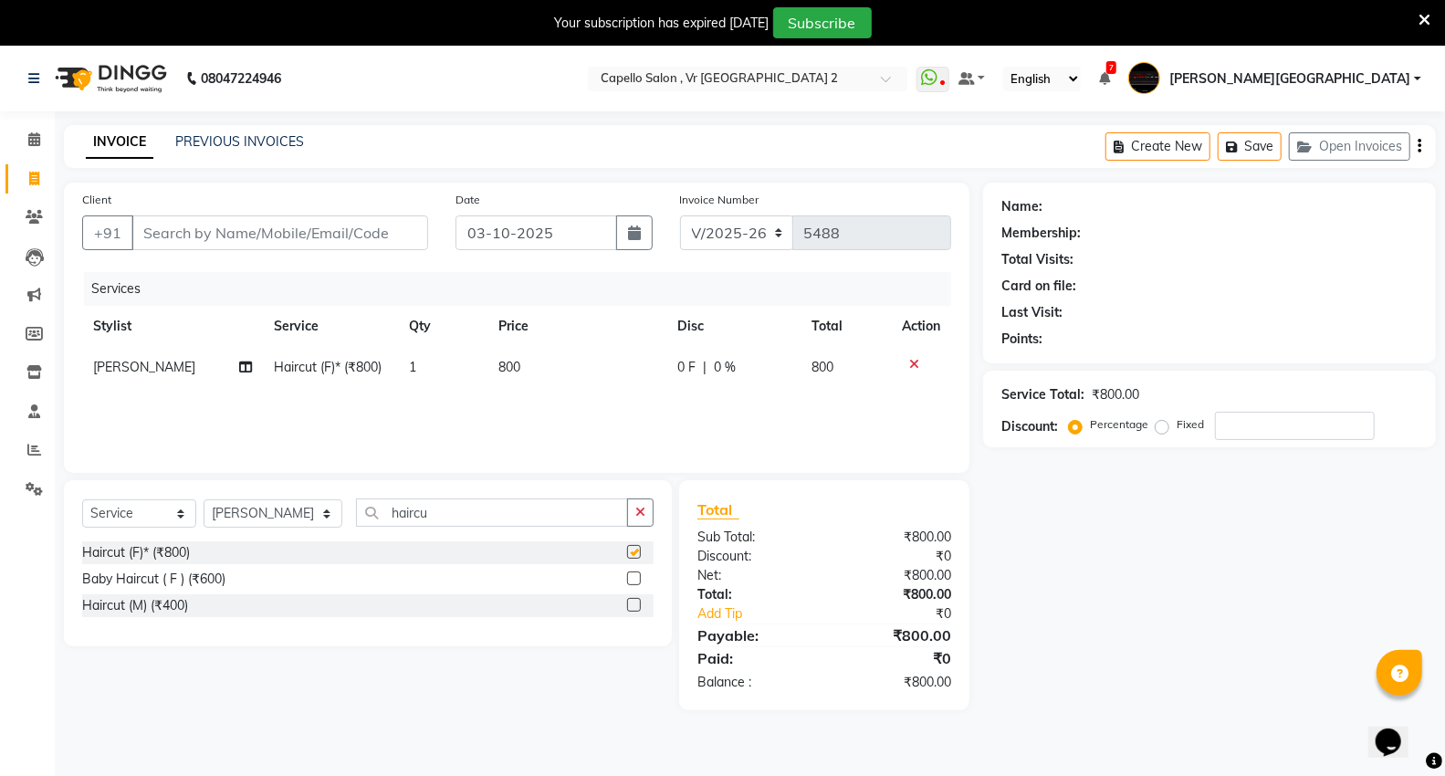
checkbox input "false"
click at [278, 229] on input "Client" at bounding box center [279, 232] width 297 height 35
type input "9"
type input "0"
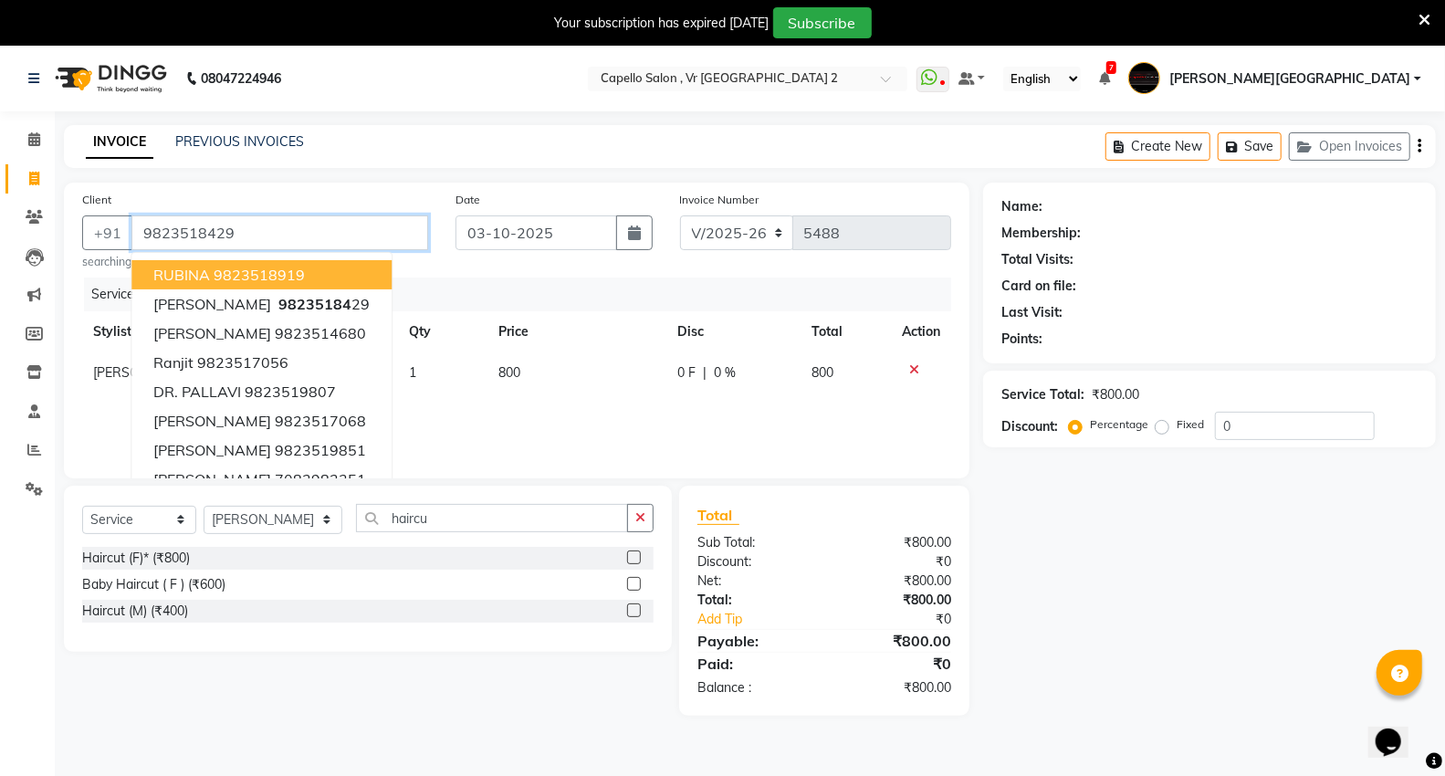
type input "9823518429"
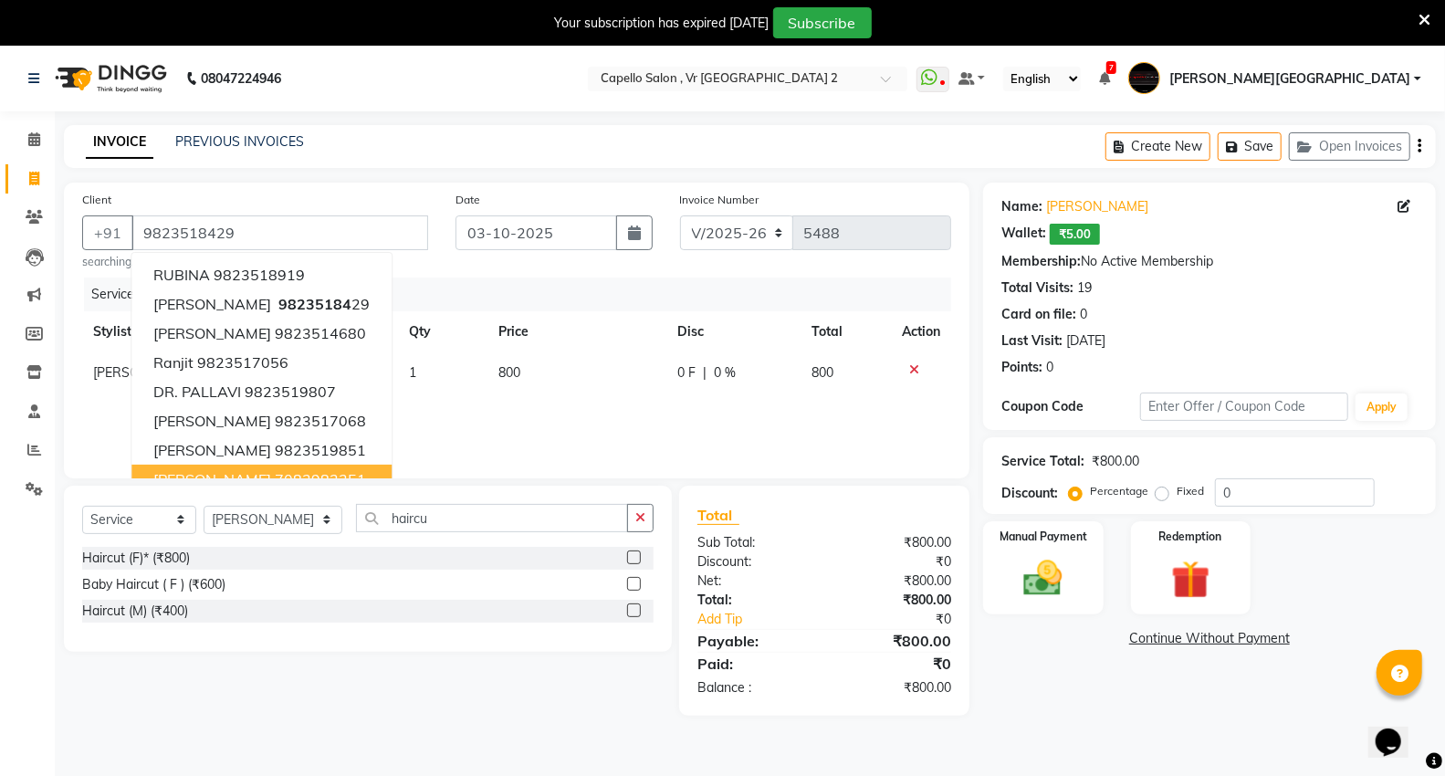
click at [1057, 698] on div "Name: Manjusha Wallet: ₹5.00 Membership: No Active Membership Total Visits: 19 …" at bounding box center [1216, 449] width 467 height 533
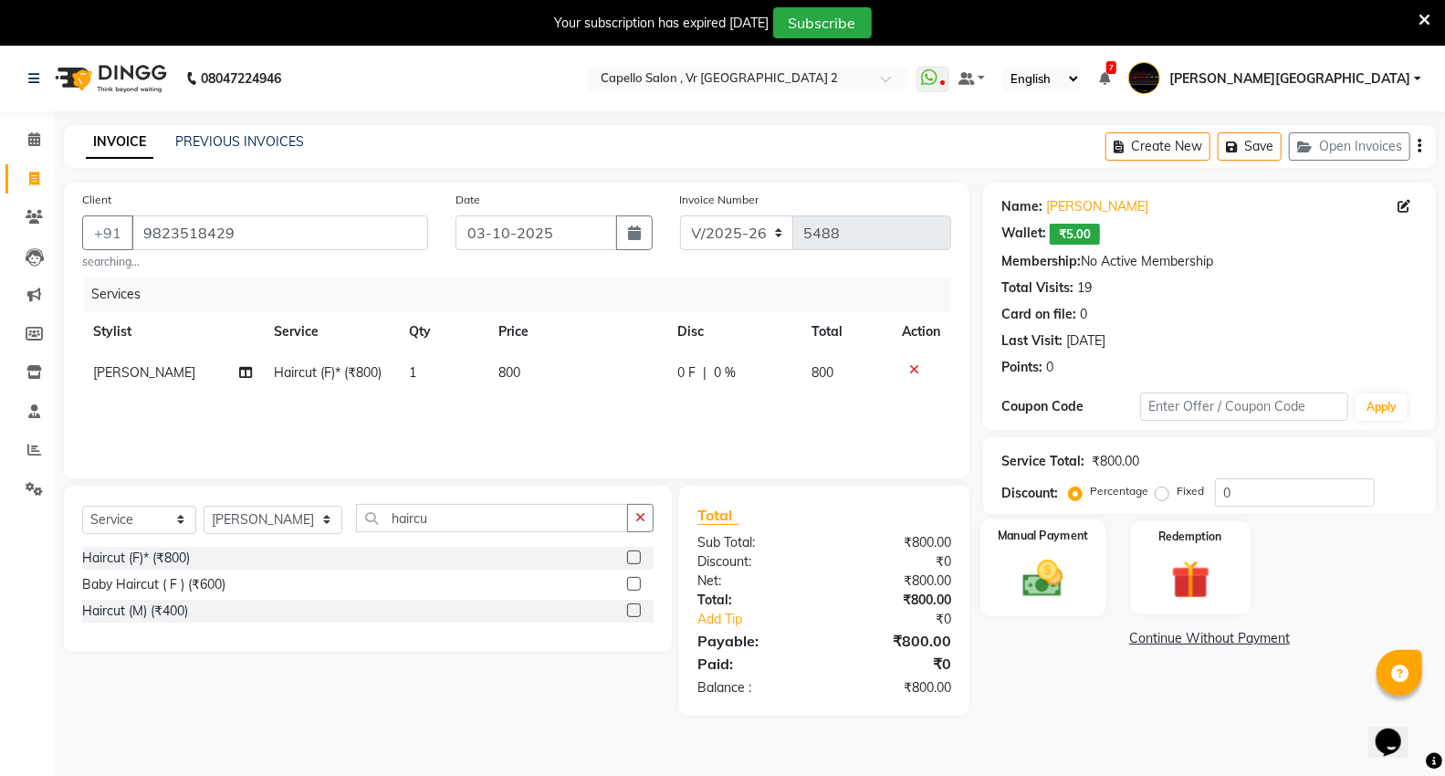
click at [1024, 598] on img at bounding box center [1043, 578] width 65 height 47
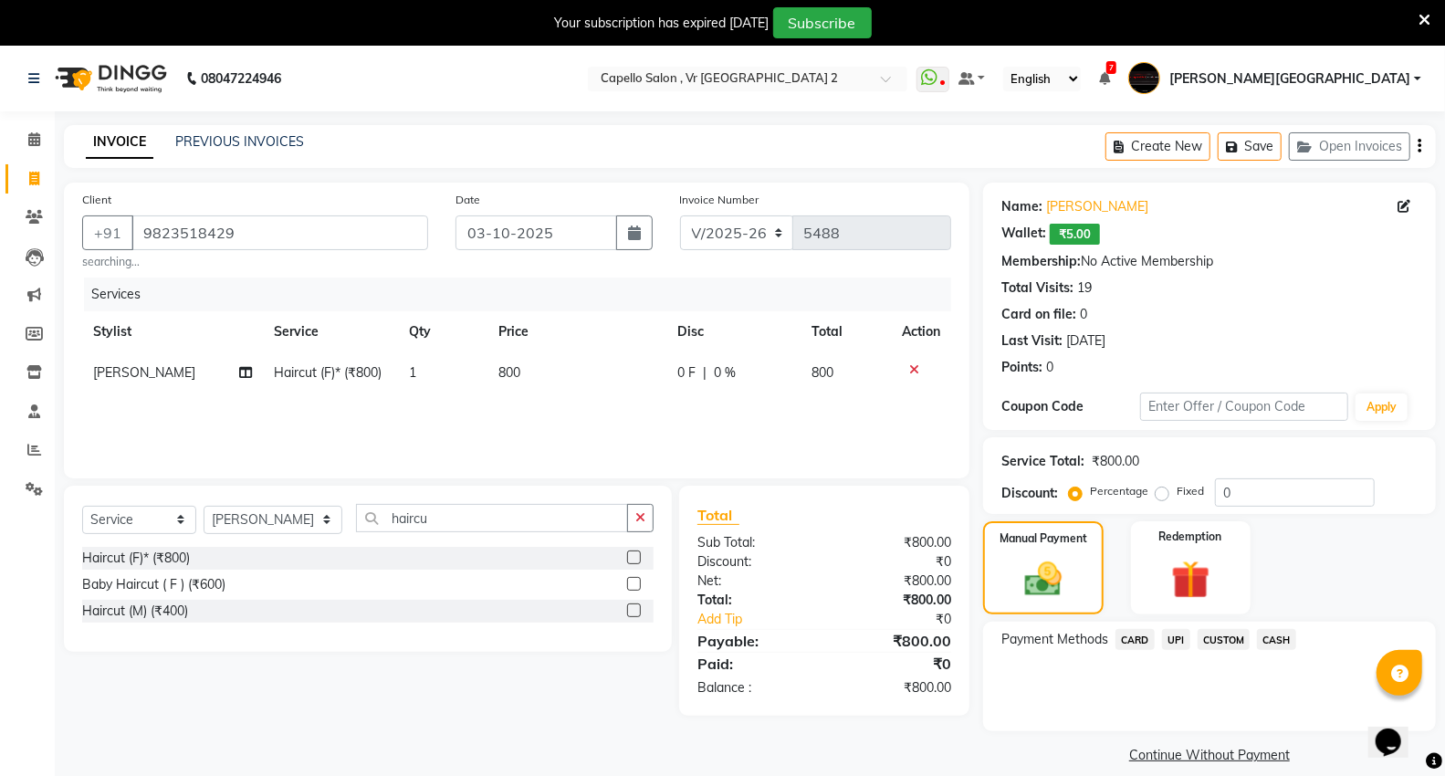
click at [1285, 639] on span "CASH" at bounding box center [1276, 639] width 39 height 21
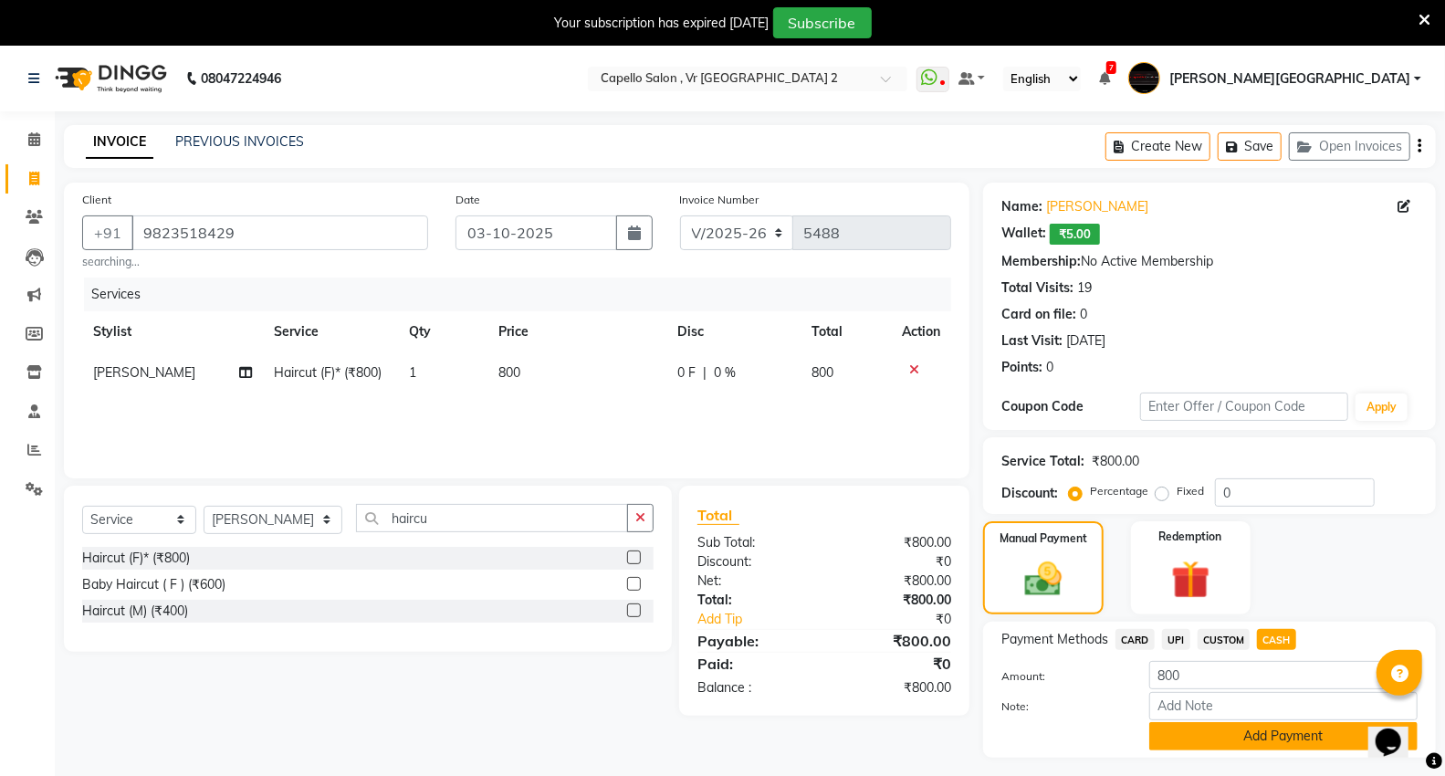
click at [1221, 735] on button "Add Payment" at bounding box center [1284, 736] width 268 height 28
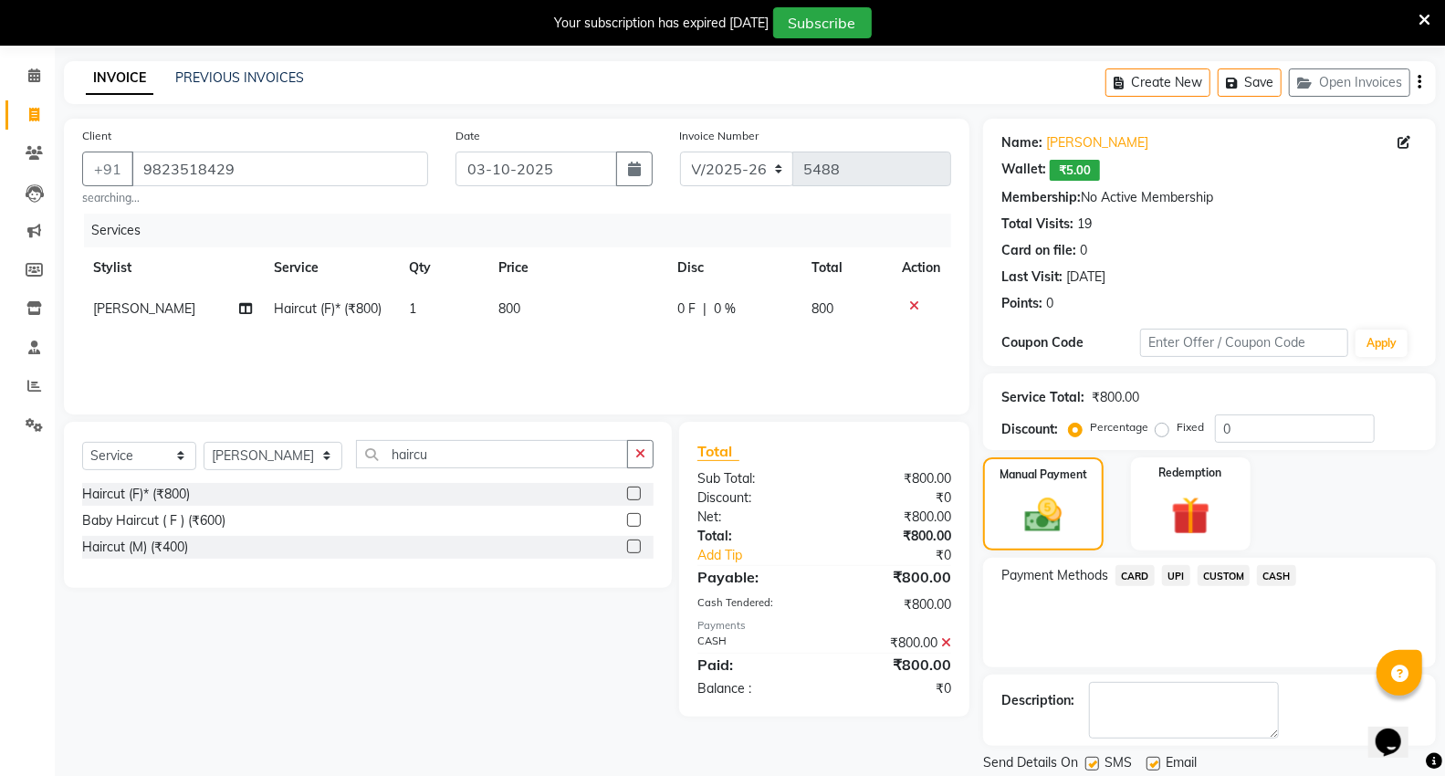
scroll to position [123, 0]
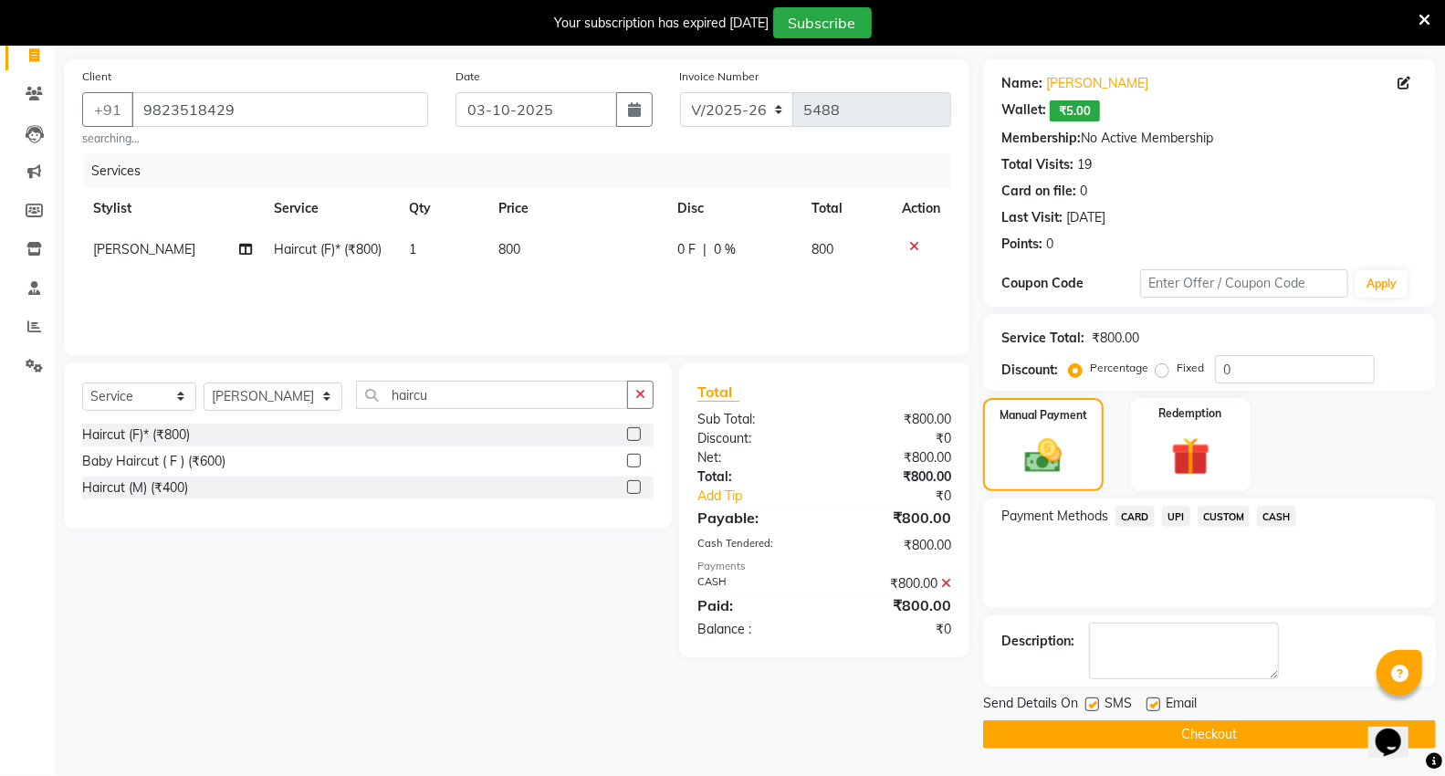
click at [1052, 729] on button "Checkout" at bounding box center [1209, 734] width 453 height 28
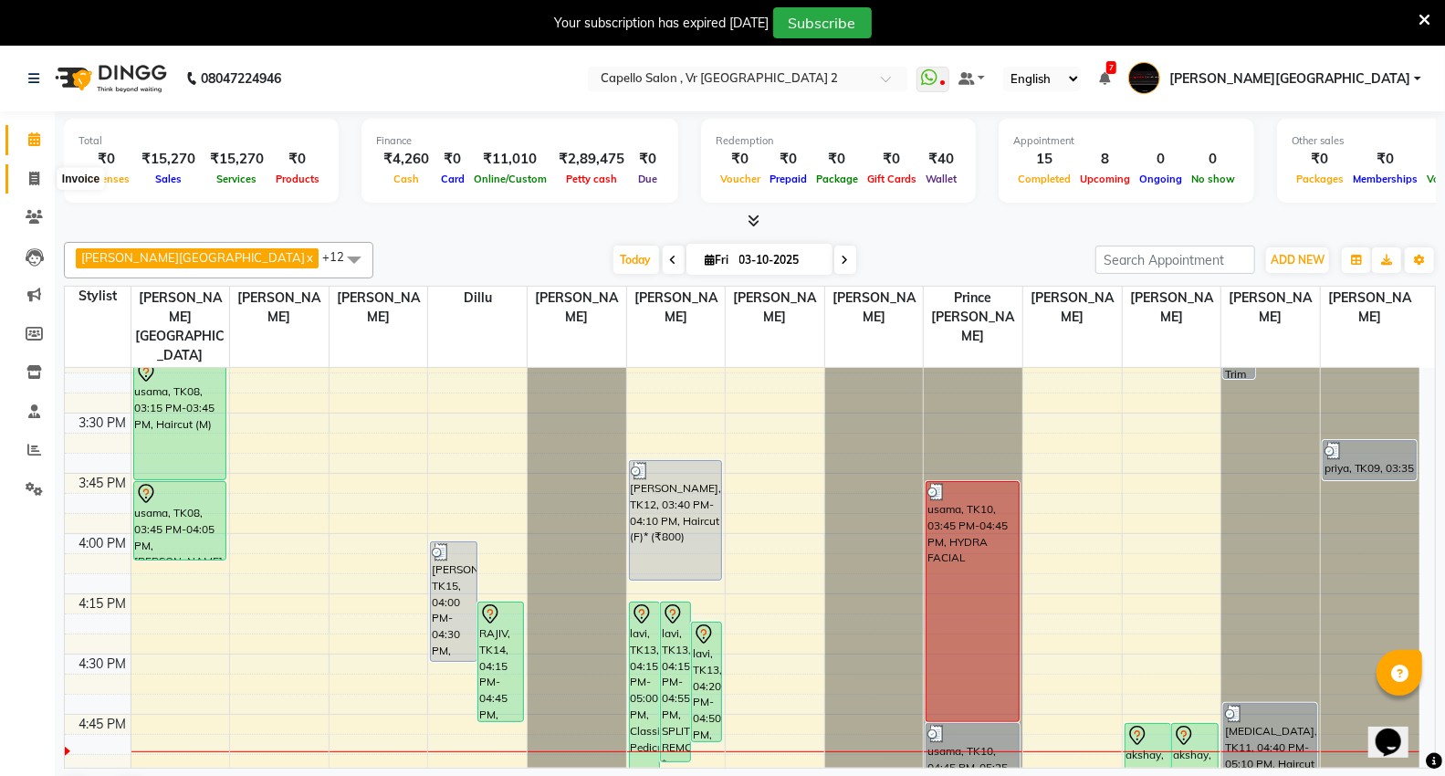
click at [38, 183] on icon at bounding box center [34, 179] width 10 height 14
select select "service"
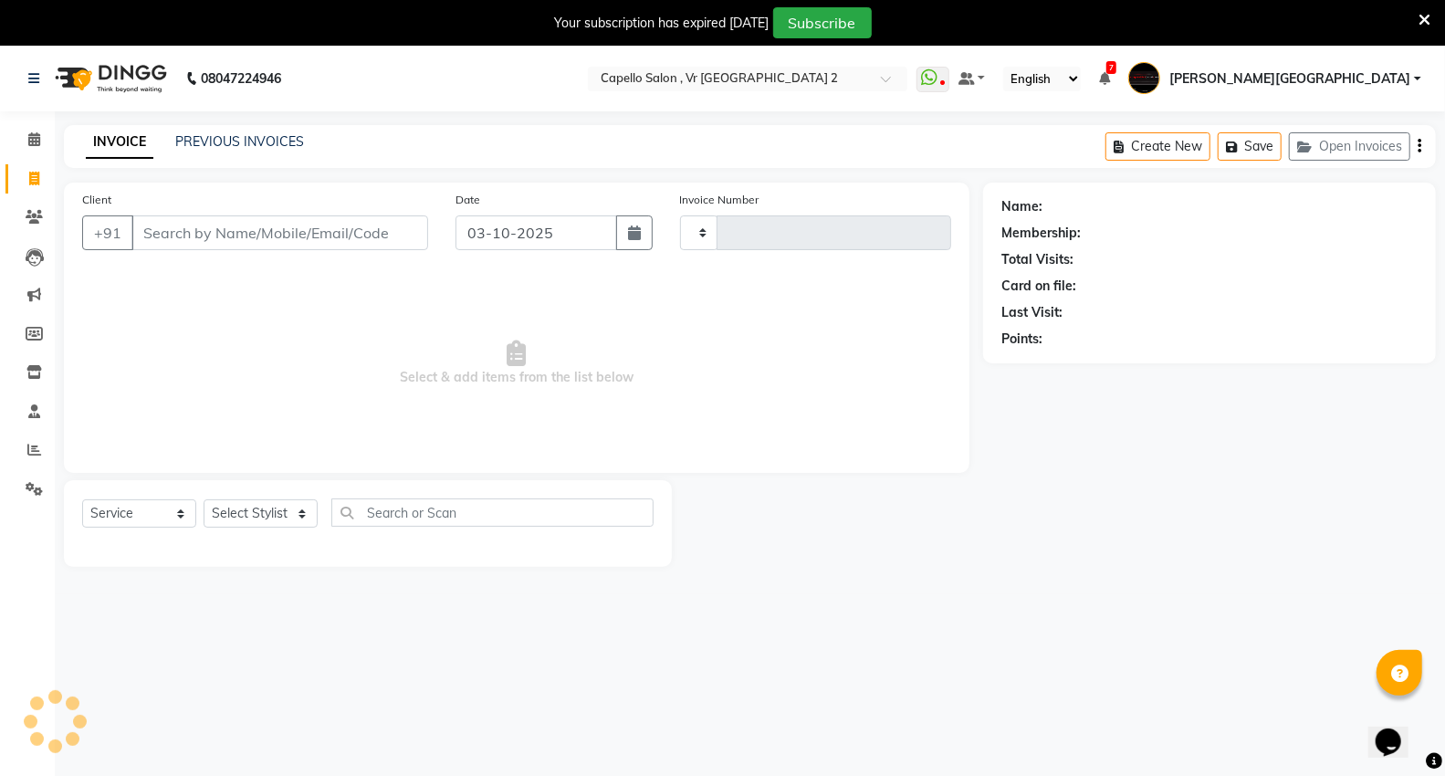
type input "5493"
select select "848"
click at [234, 516] on select "Select Stylist" at bounding box center [261, 513] width 114 height 28
select select "15681"
click at [204, 500] on select "Select Stylist [PERSON_NAME] [PERSON_NAME] [PERSON_NAME] [PERSON_NAME] Mall [PE…" at bounding box center [273, 513] width 139 height 28
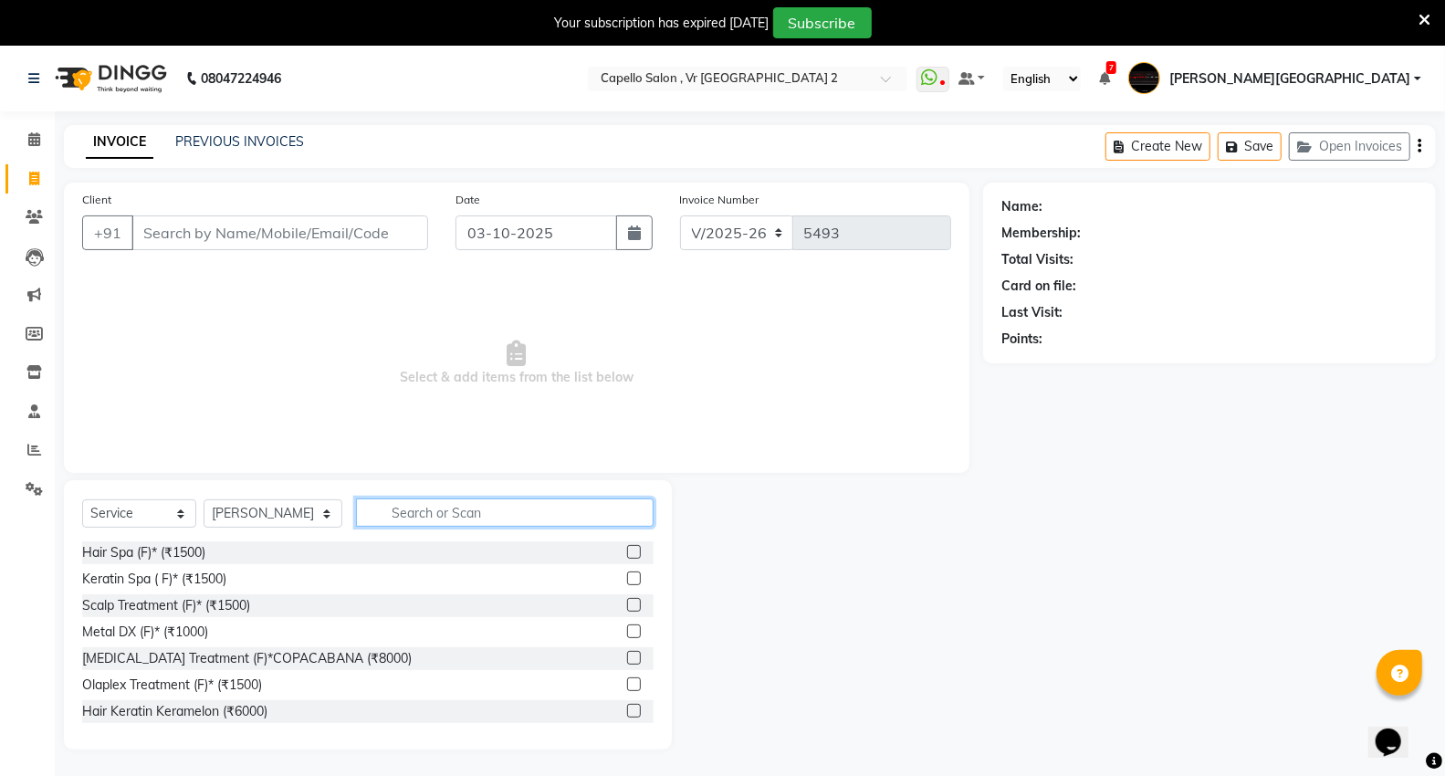
click at [397, 513] on input "text" at bounding box center [505, 513] width 298 height 28
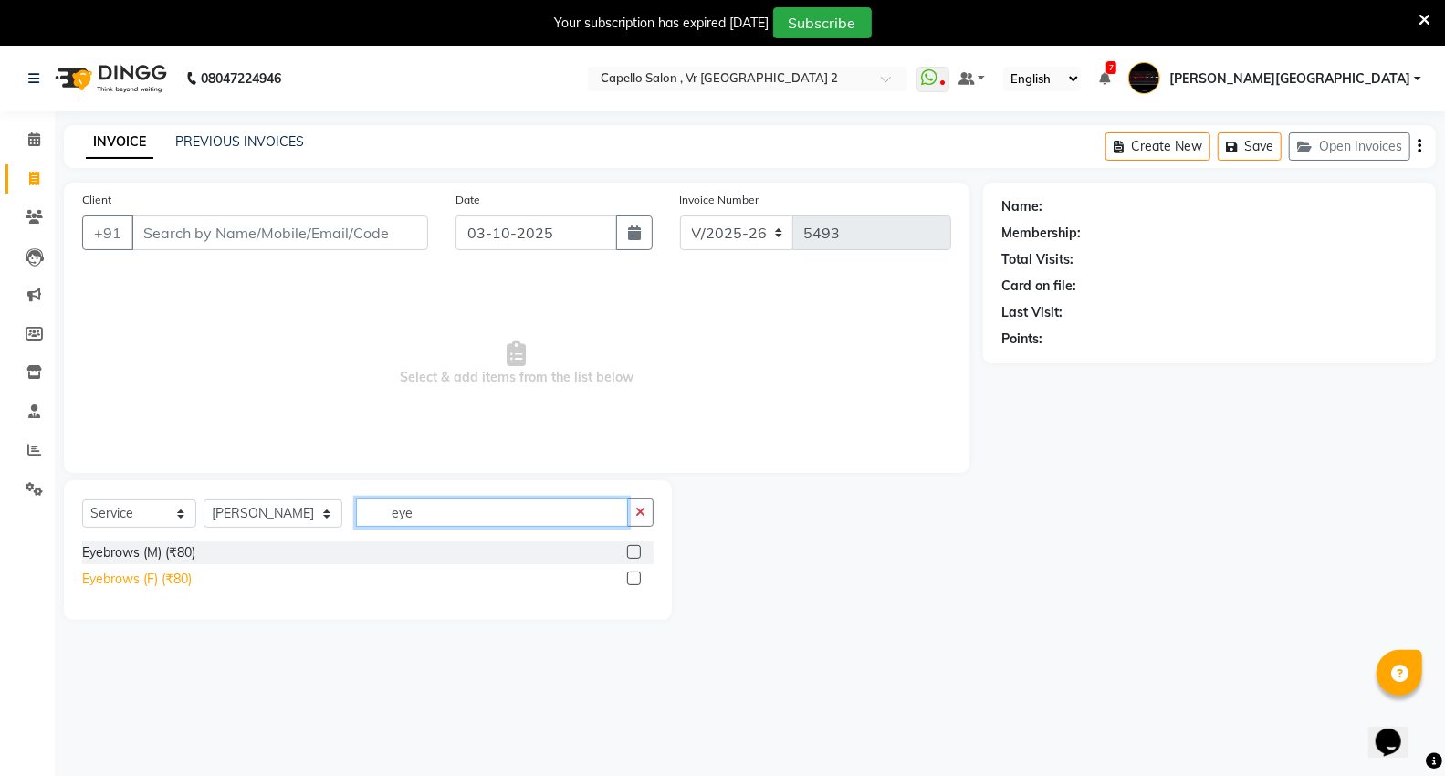
type input "eye"
click at [166, 581] on div "Eyebrows (F) (₹80)" at bounding box center [137, 579] width 110 height 19
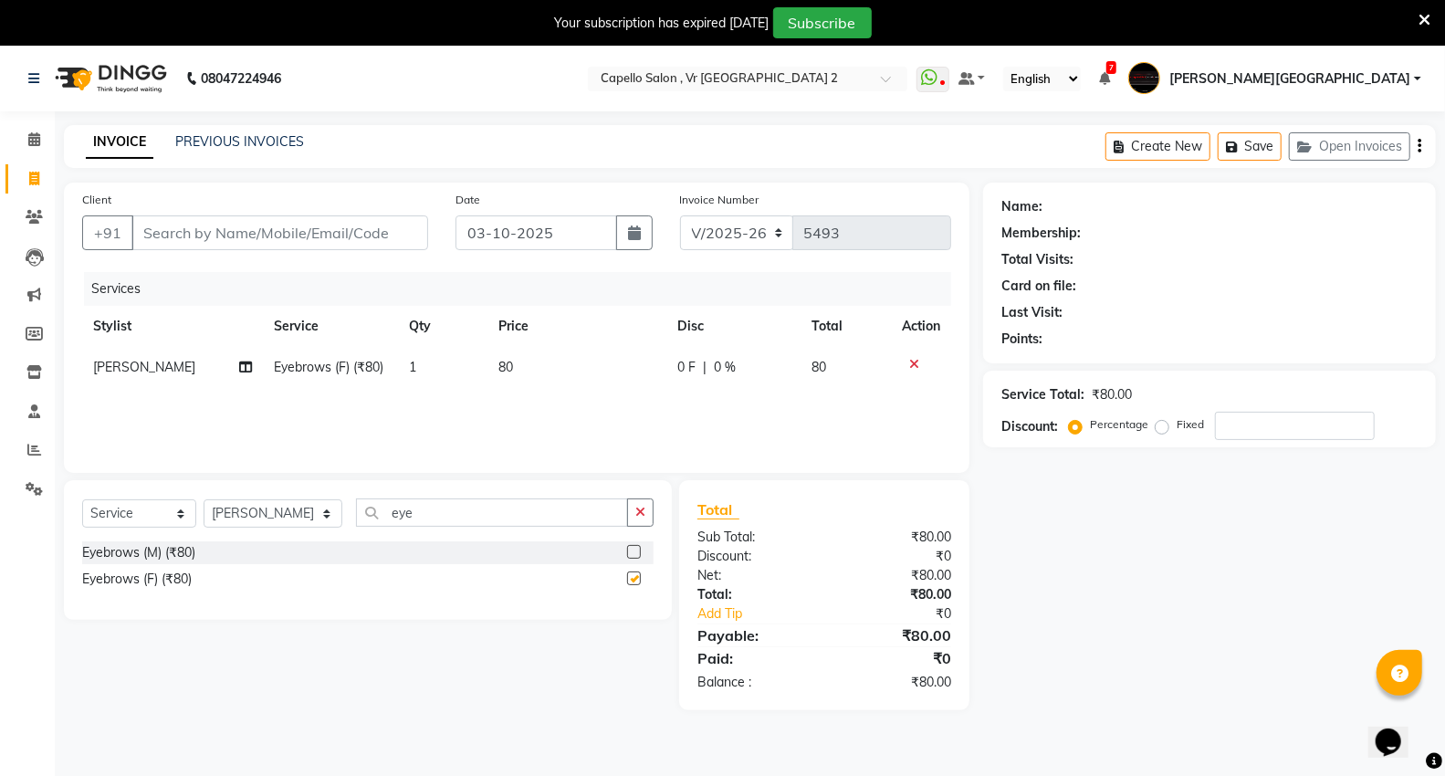
checkbox input "false"
click at [532, 360] on td "80" at bounding box center [577, 367] width 179 height 41
select select "15681"
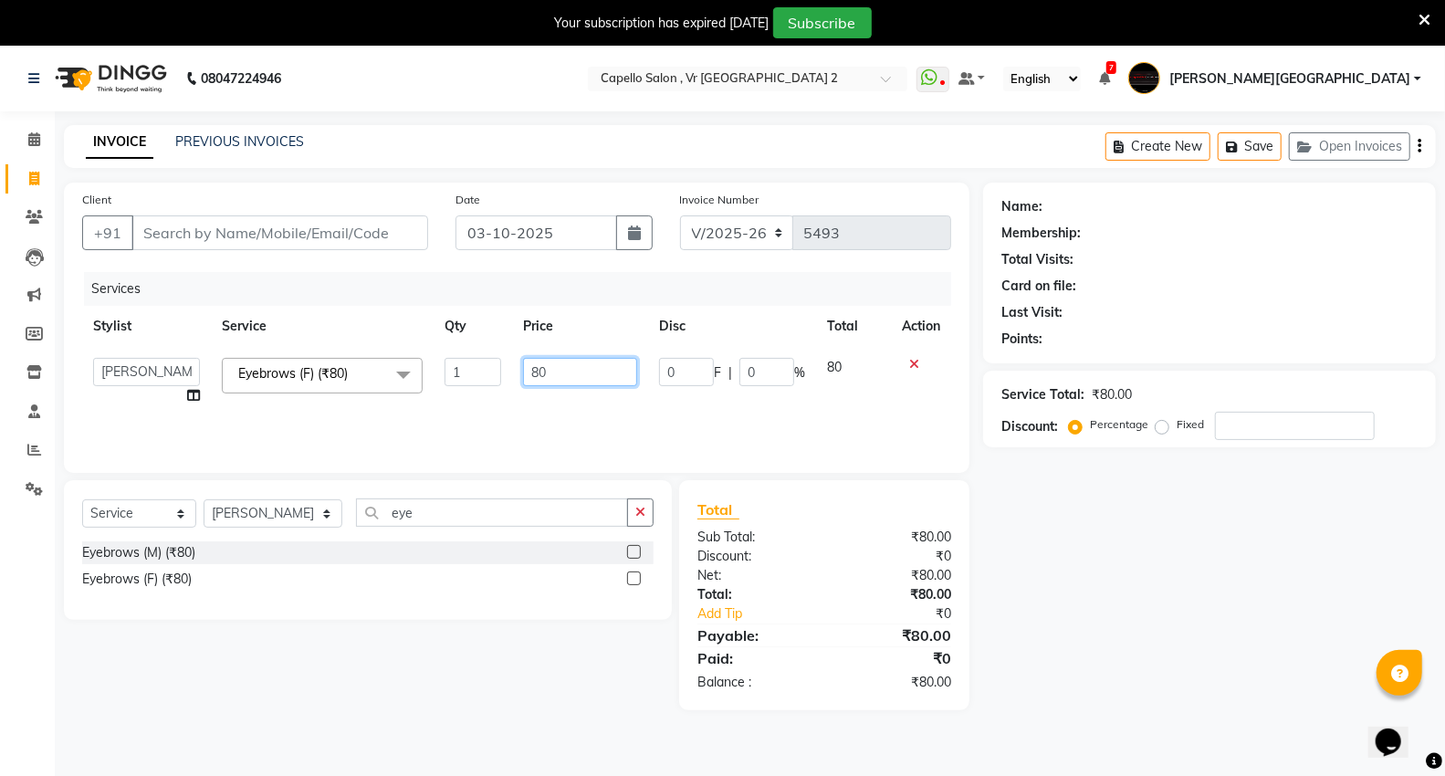
click at [607, 384] on input "80" at bounding box center [580, 372] width 114 height 28
type input "8"
type input "240"
click at [373, 226] on input "Client" at bounding box center [279, 232] width 297 height 35
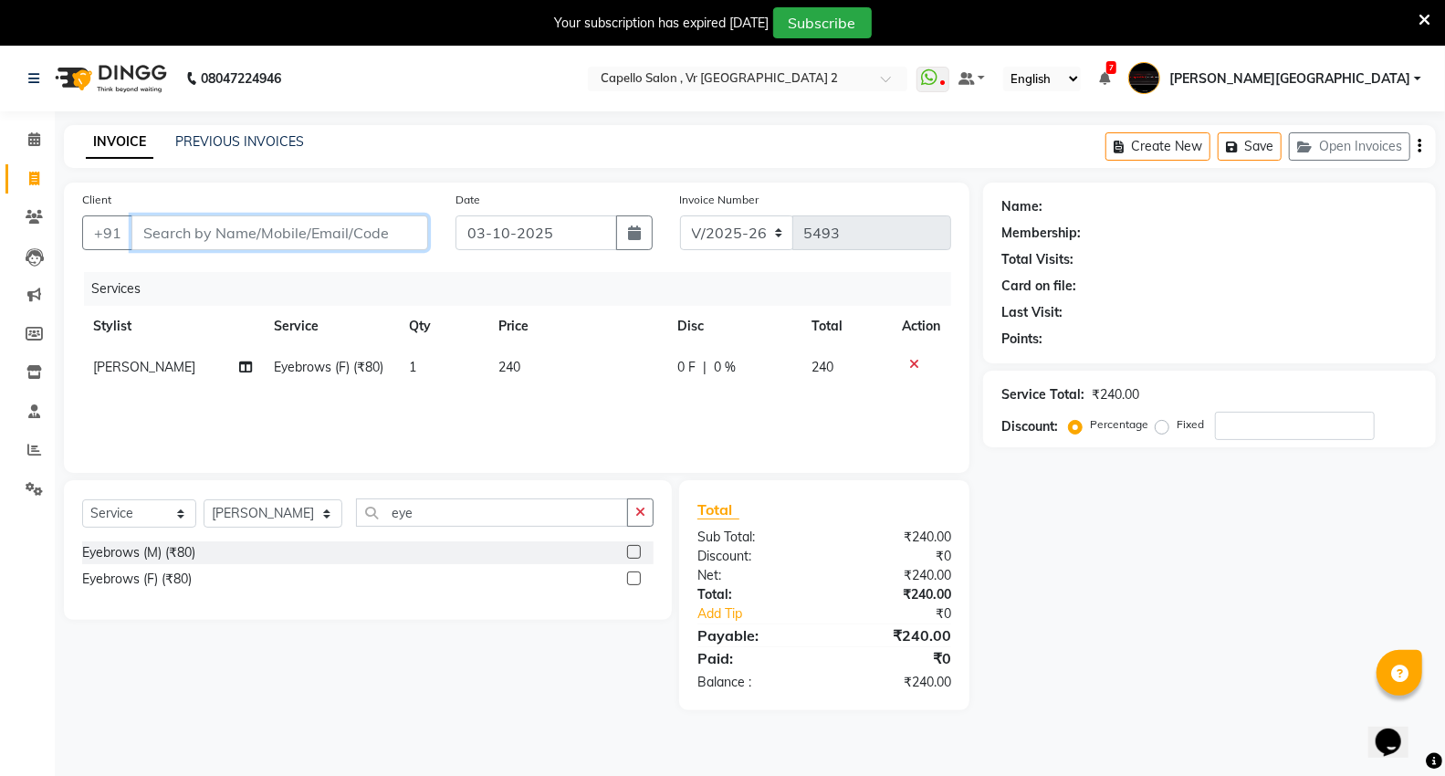
type input "7"
type input "0"
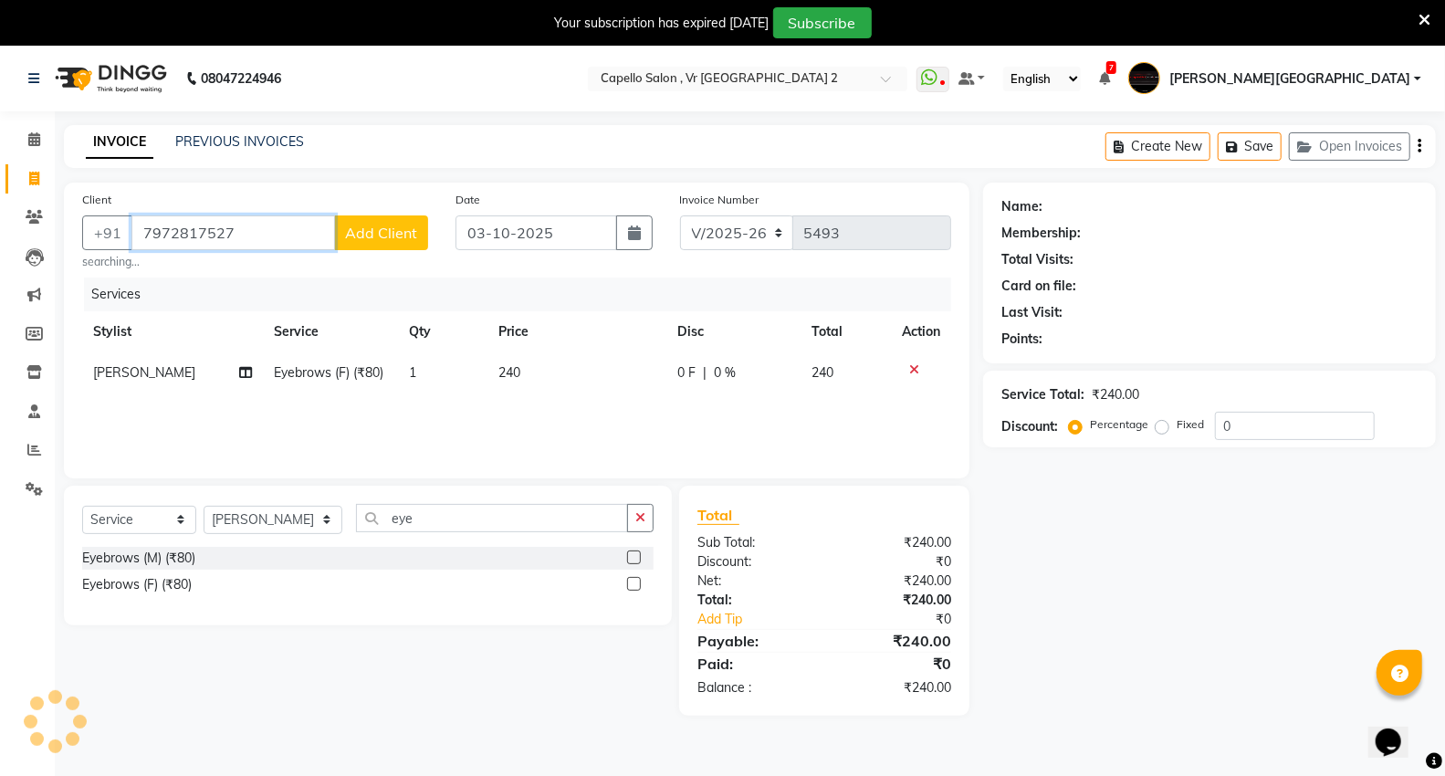
type input "7972817527"
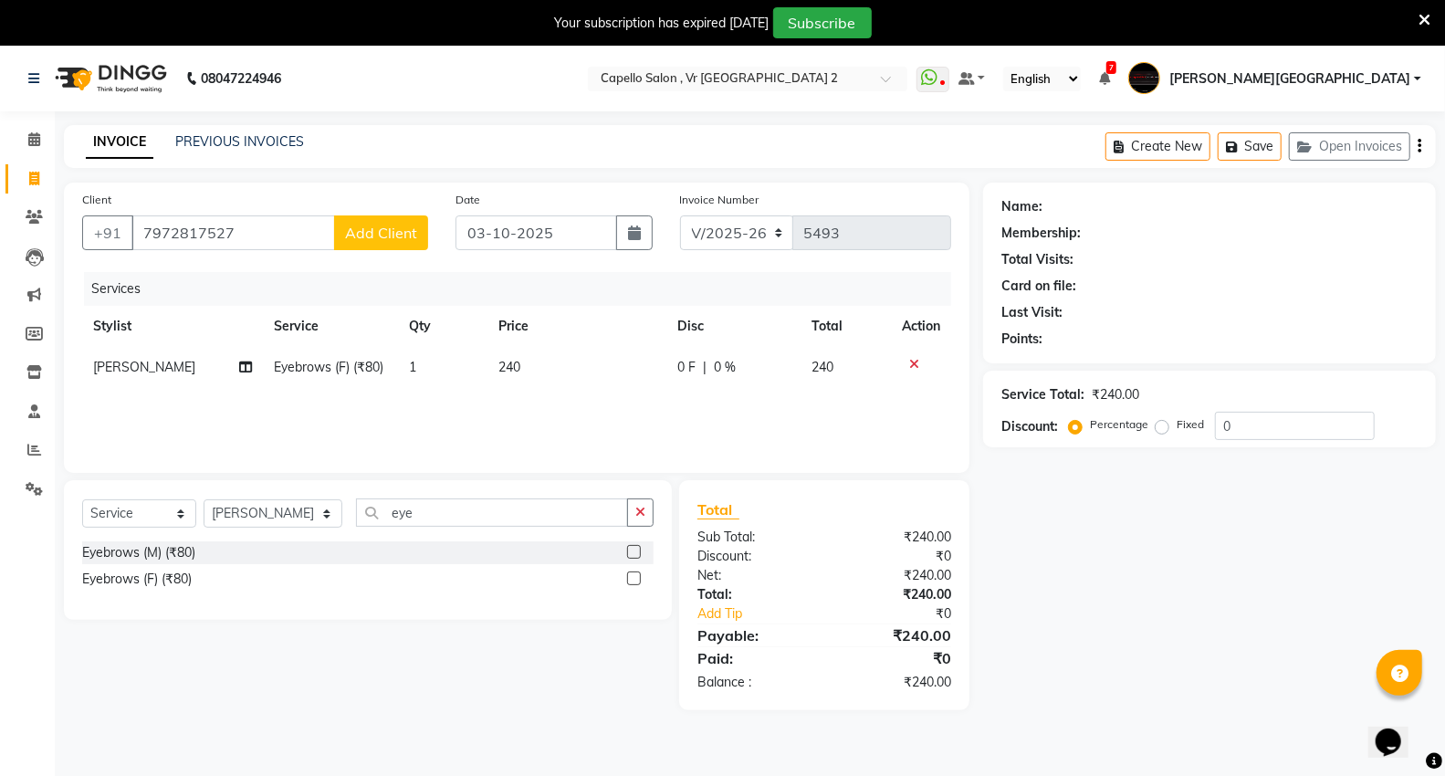
click at [404, 220] on button "Add Client" at bounding box center [381, 232] width 94 height 35
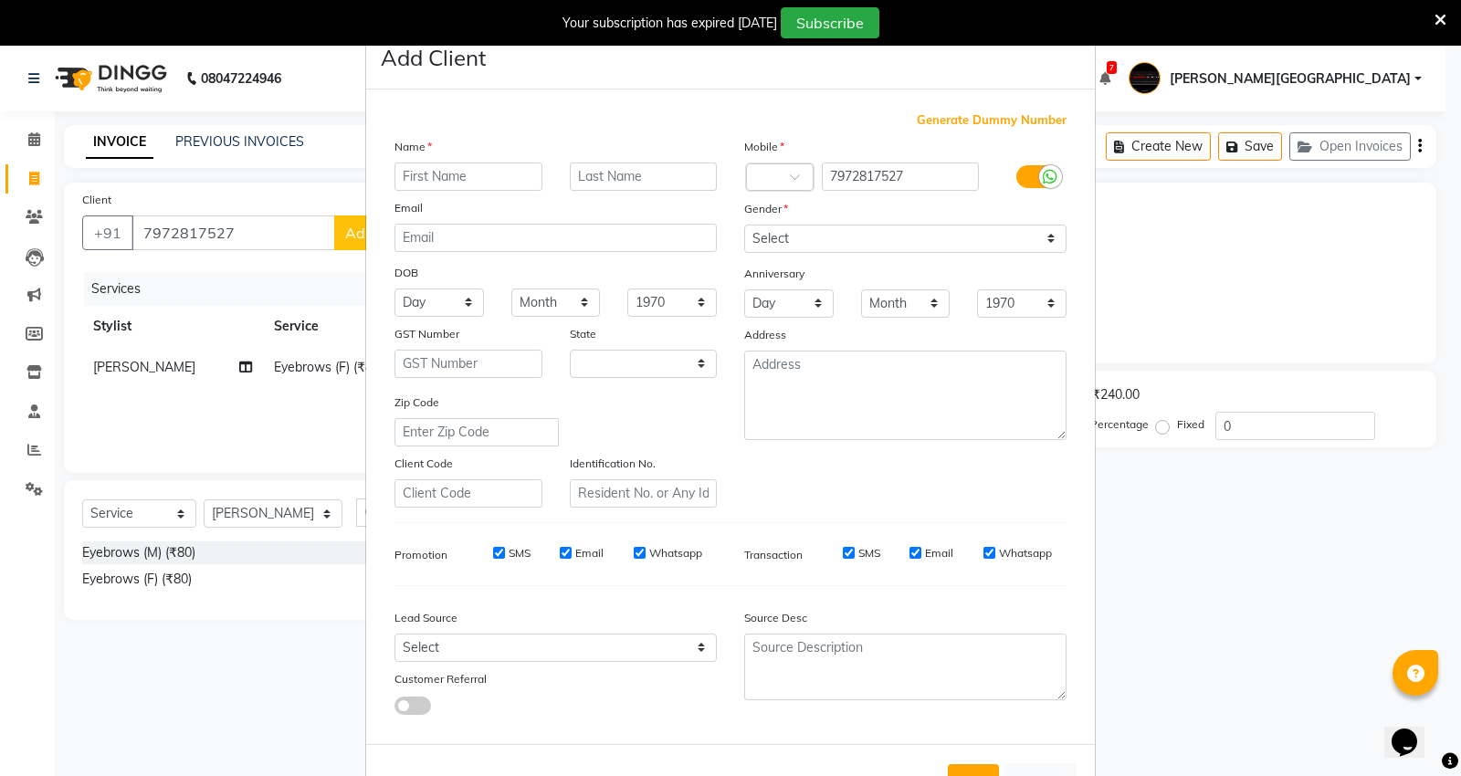
select select "22"
type input "priya"
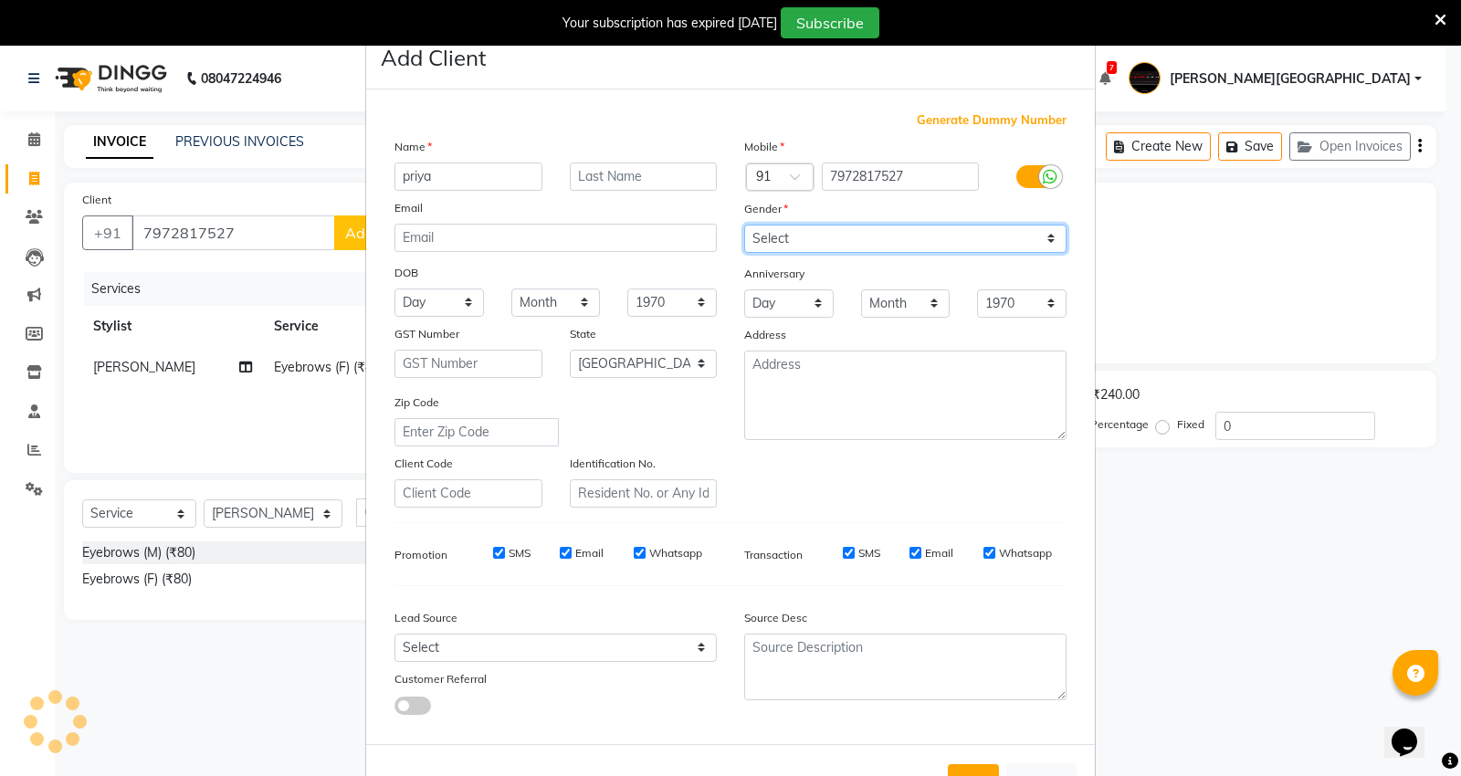
click at [783, 247] on select "Select [DEMOGRAPHIC_DATA] [DEMOGRAPHIC_DATA] Other Prefer Not To Say" at bounding box center [905, 239] width 322 height 28
select select "[DEMOGRAPHIC_DATA]"
click at [744, 225] on select "Select [DEMOGRAPHIC_DATA] [DEMOGRAPHIC_DATA] Other Prefer Not To Say" at bounding box center [905, 239] width 322 height 28
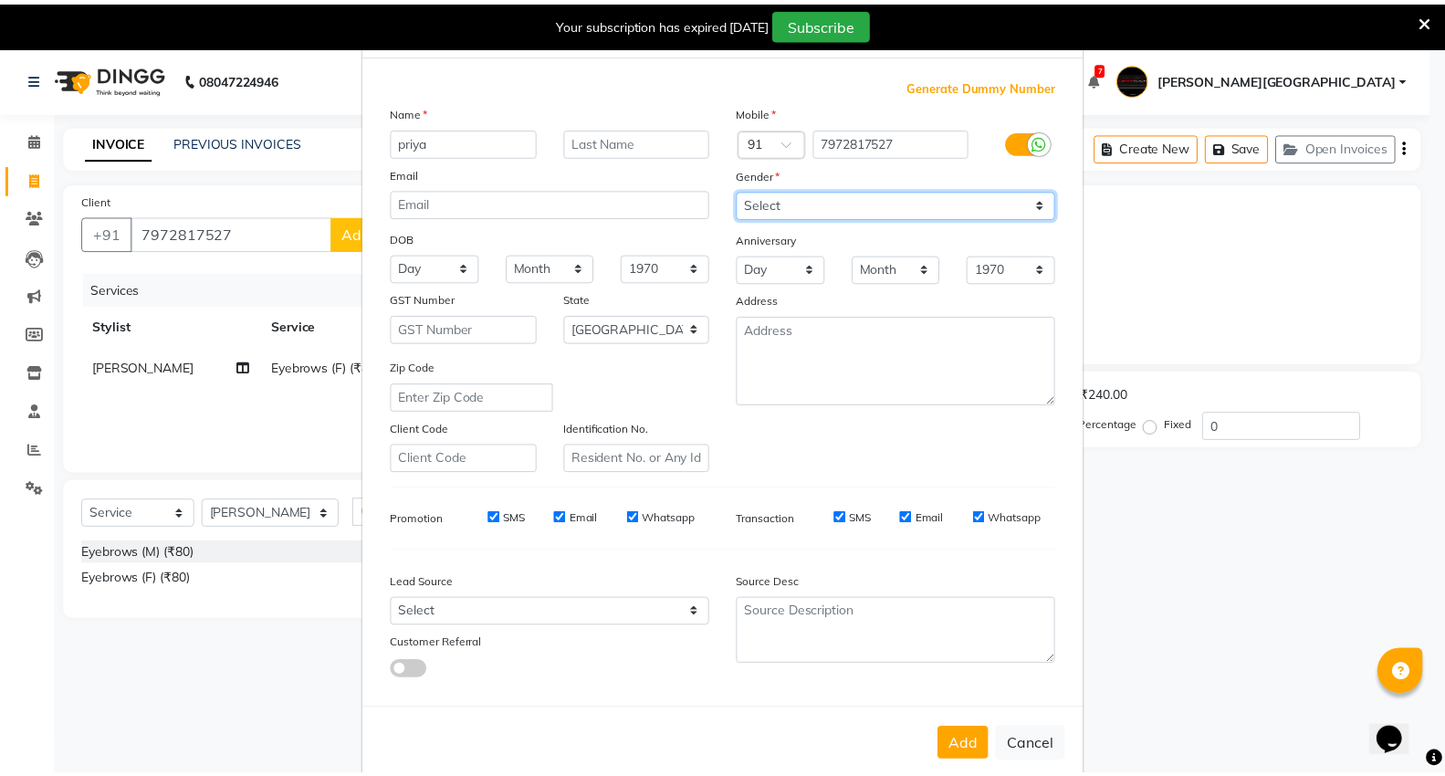
scroll to position [68, 0]
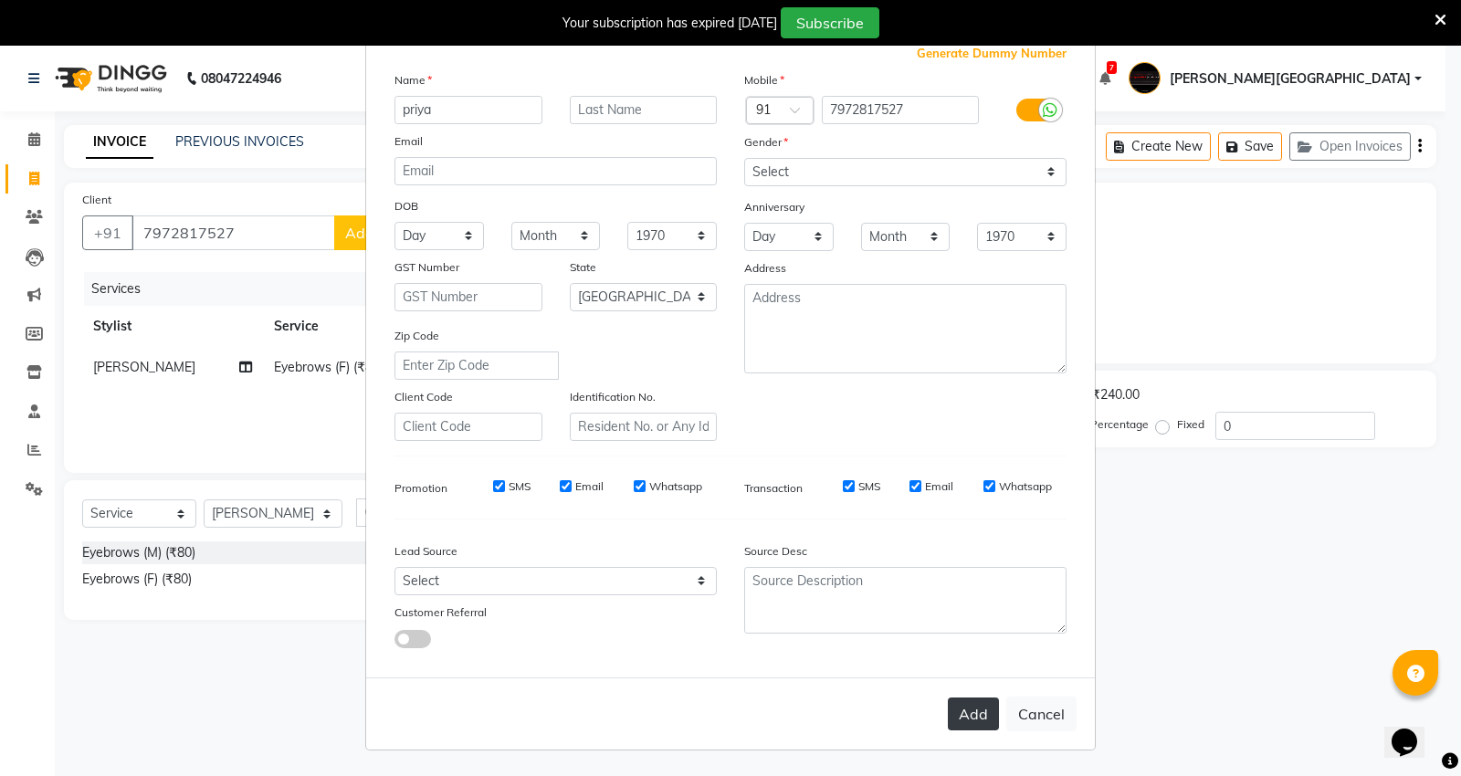
click at [968, 727] on button "Add" at bounding box center [973, 714] width 51 height 33
select select
select select "null"
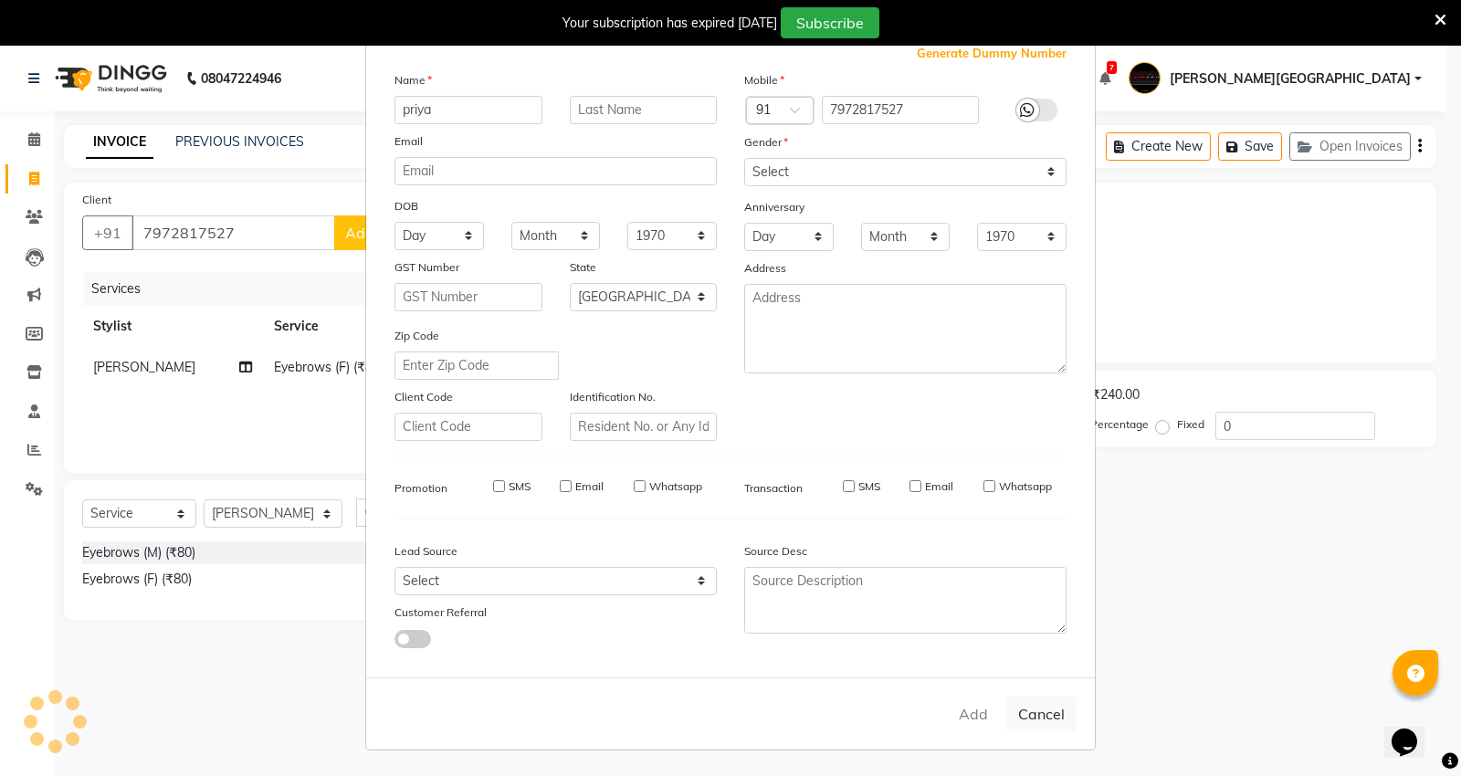
select select
checkbox input "false"
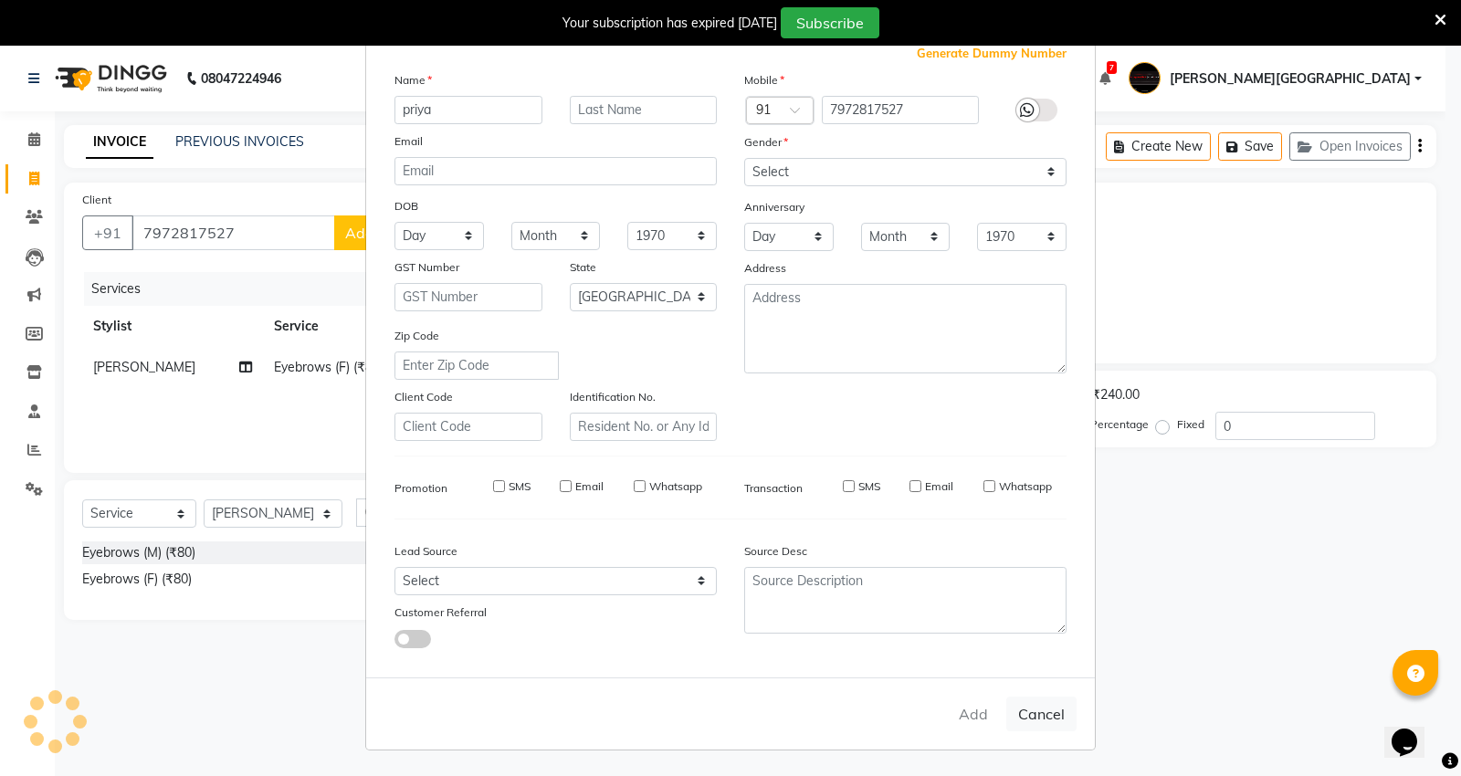
checkbox input "false"
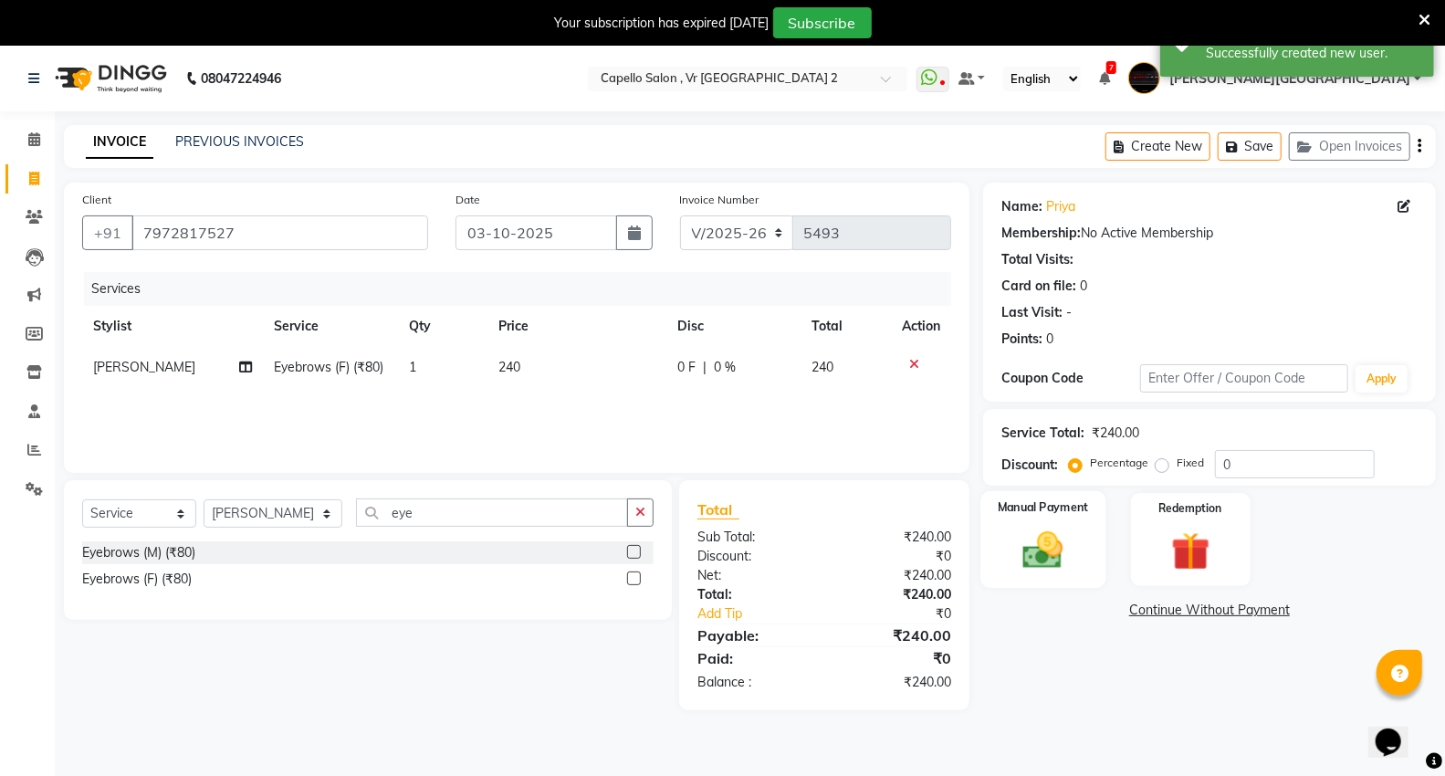
click at [1064, 576] on div "Manual Payment" at bounding box center [1043, 540] width 125 height 98
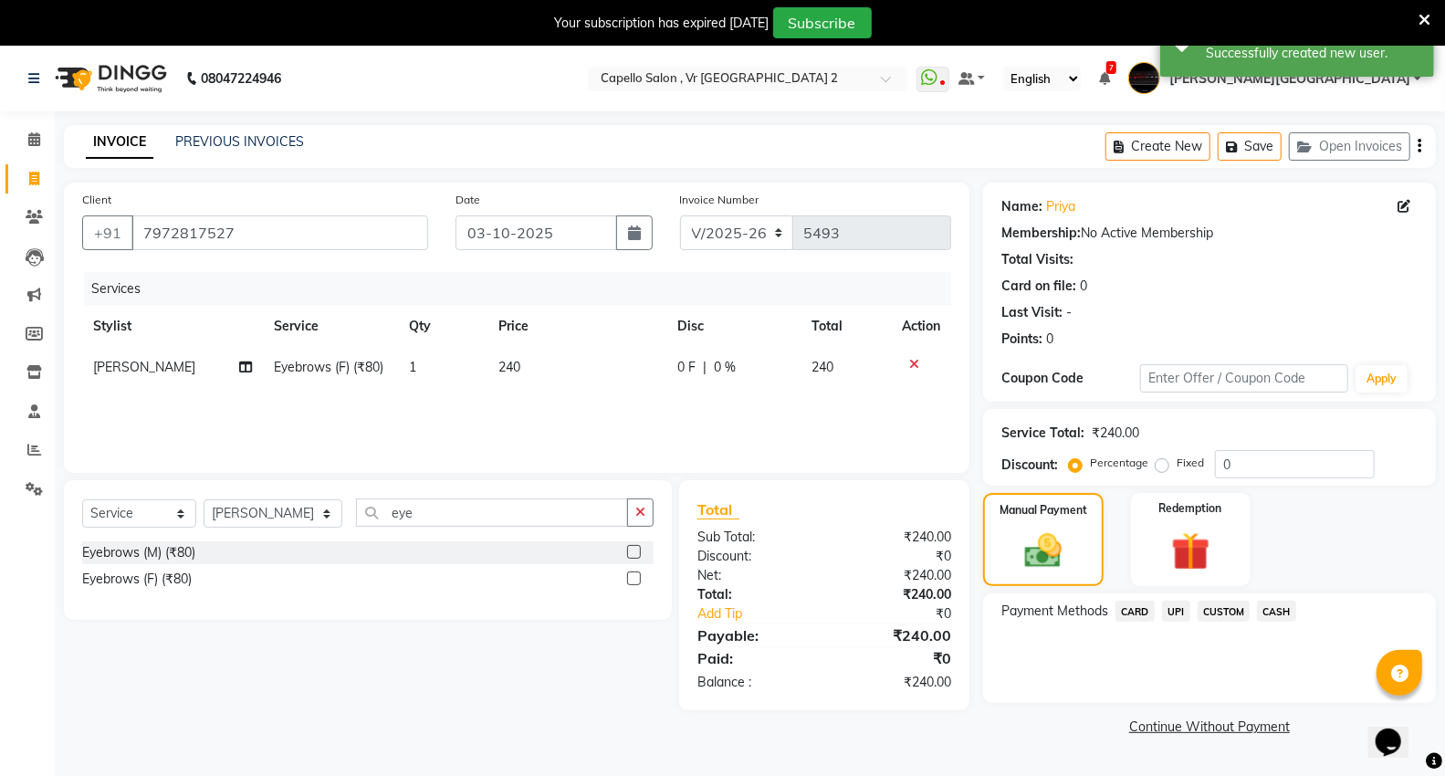
drag, startPoint x: 1175, startPoint y: 605, endPoint x: 1207, endPoint y: 673, distance: 74.7
click at [1189, 637] on div "Payment Methods CARD UPI CUSTOM CASH" at bounding box center [1209, 648] width 453 height 110
click at [1178, 616] on span "UPI" at bounding box center [1176, 611] width 28 height 21
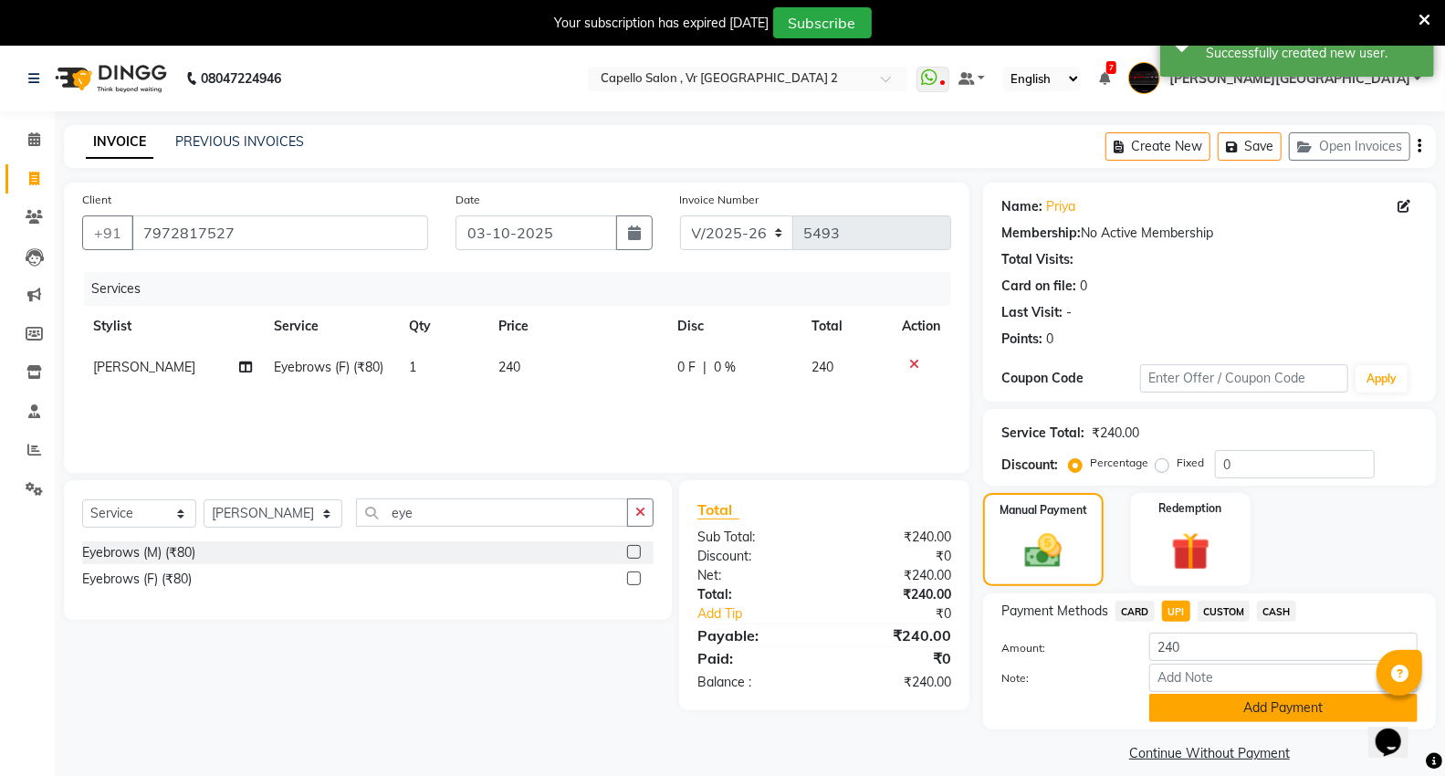
click at [1179, 710] on button "Add Payment" at bounding box center [1284, 708] width 268 height 28
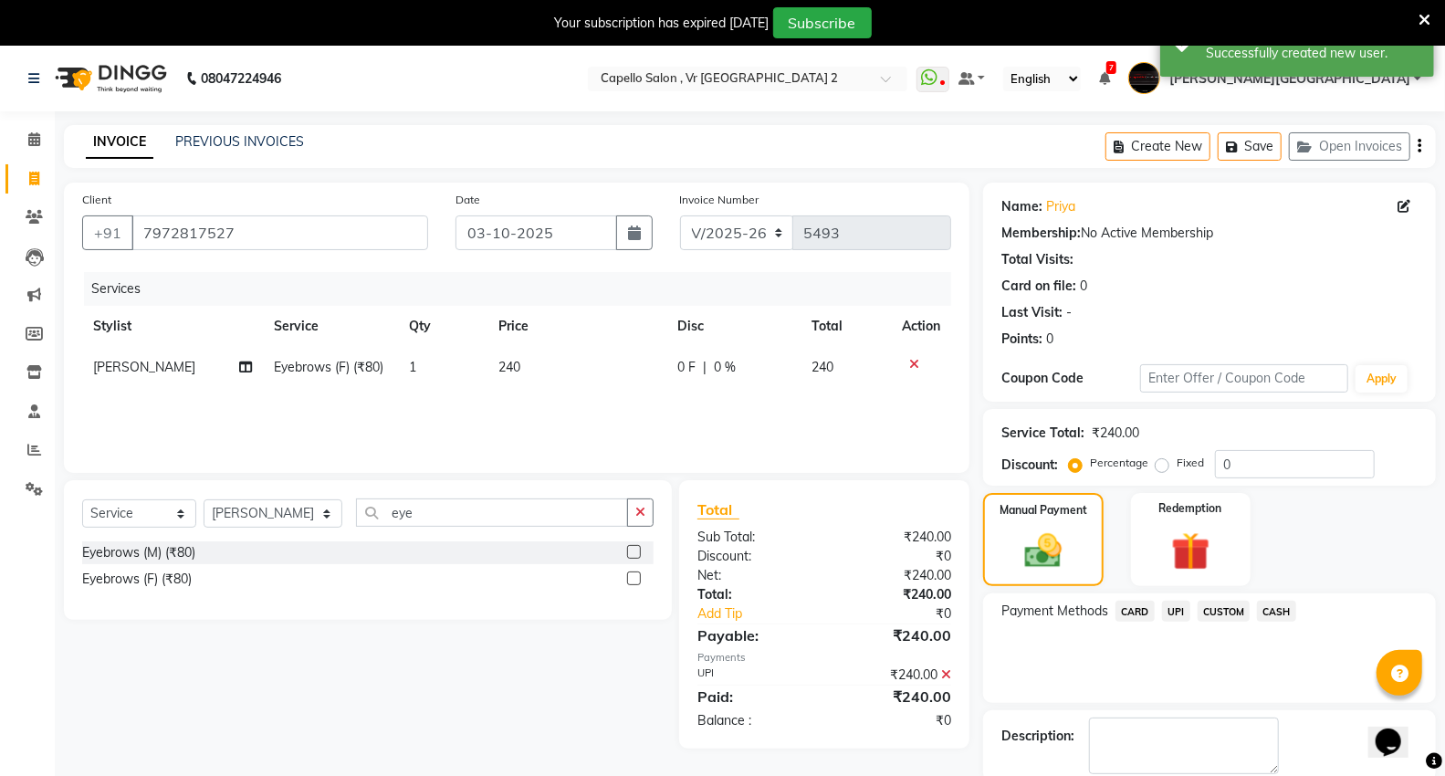
scroll to position [95, 0]
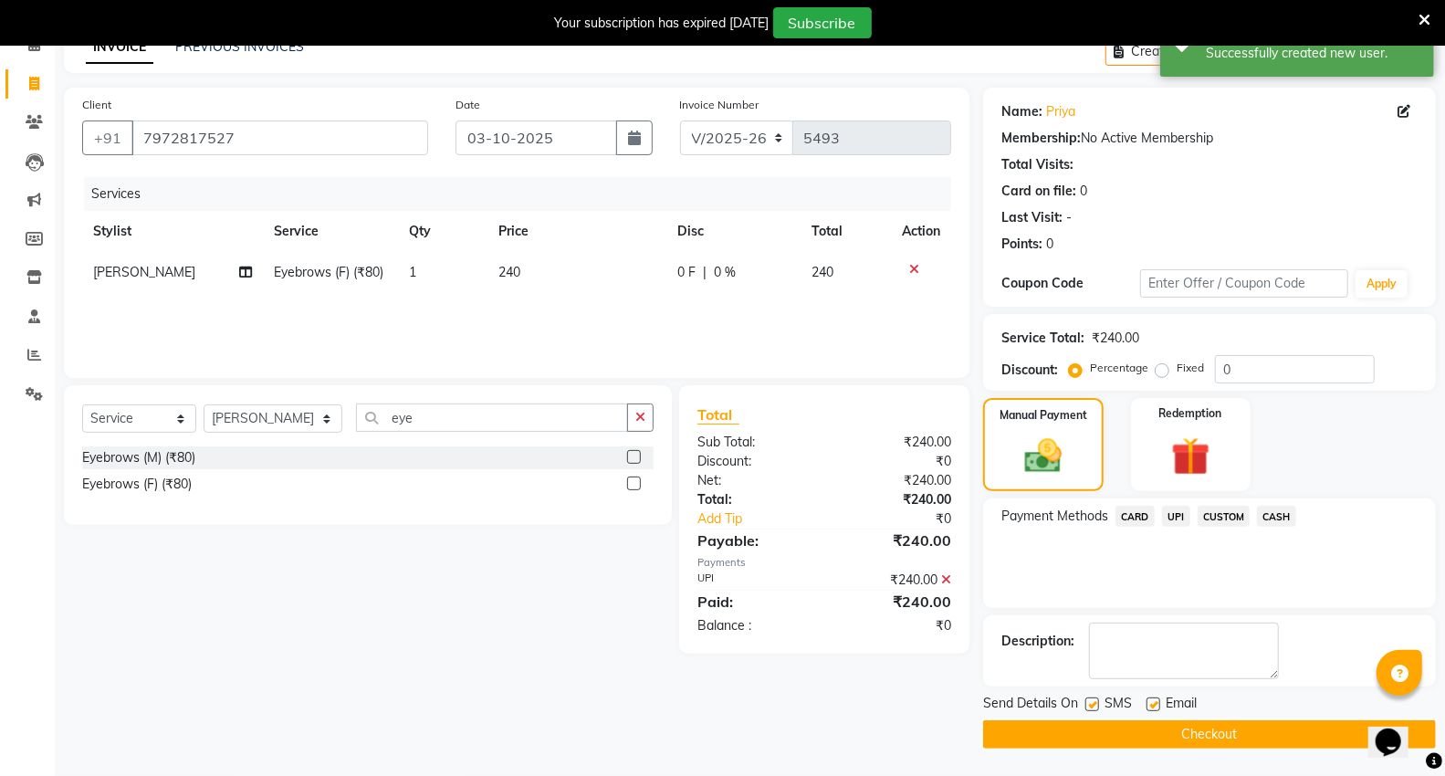
click at [1156, 734] on button "Checkout" at bounding box center [1209, 734] width 453 height 28
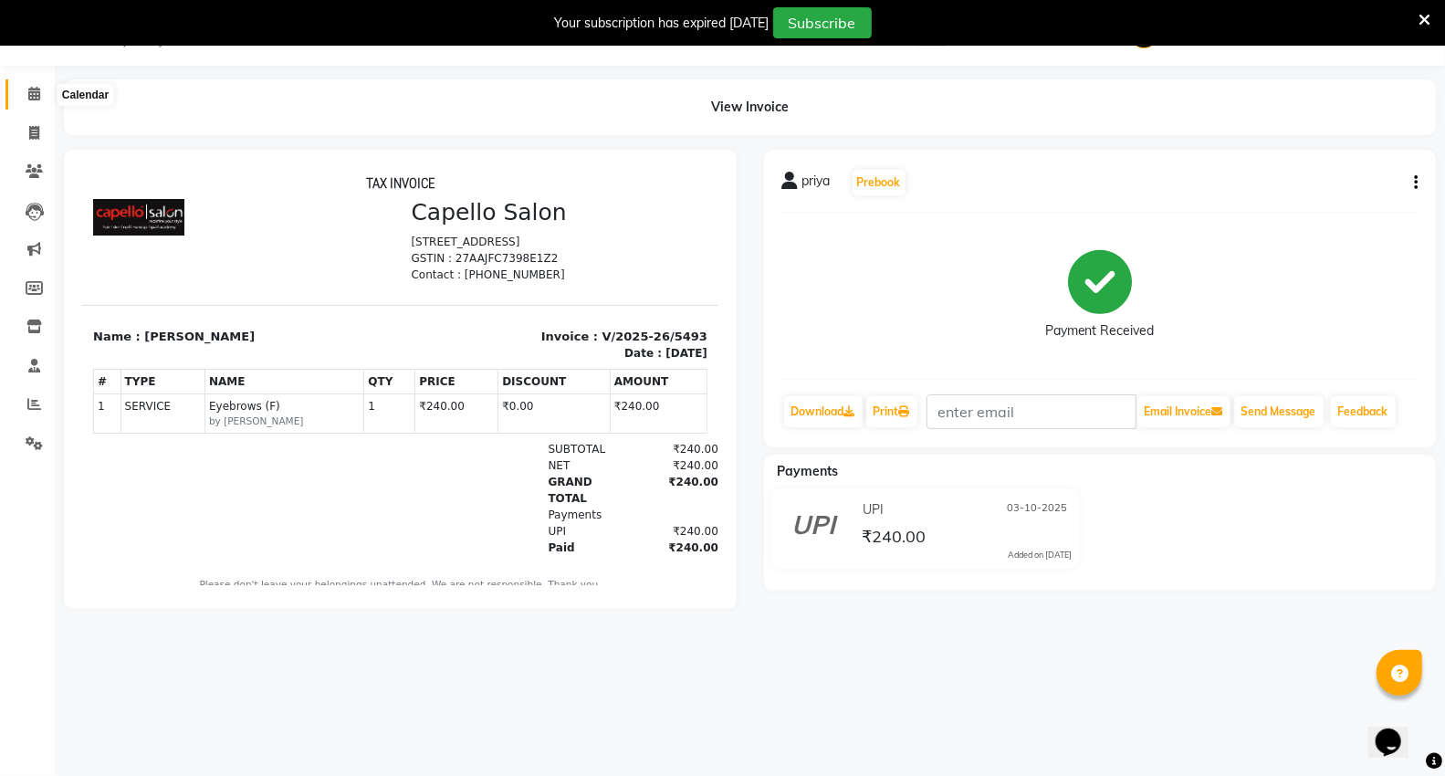
drag, startPoint x: 0, startPoint y: 0, endPoint x: 47, endPoint y: 89, distance: 100.1
click at [47, 89] on span at bounding box center [34, 94] width 32 height 21
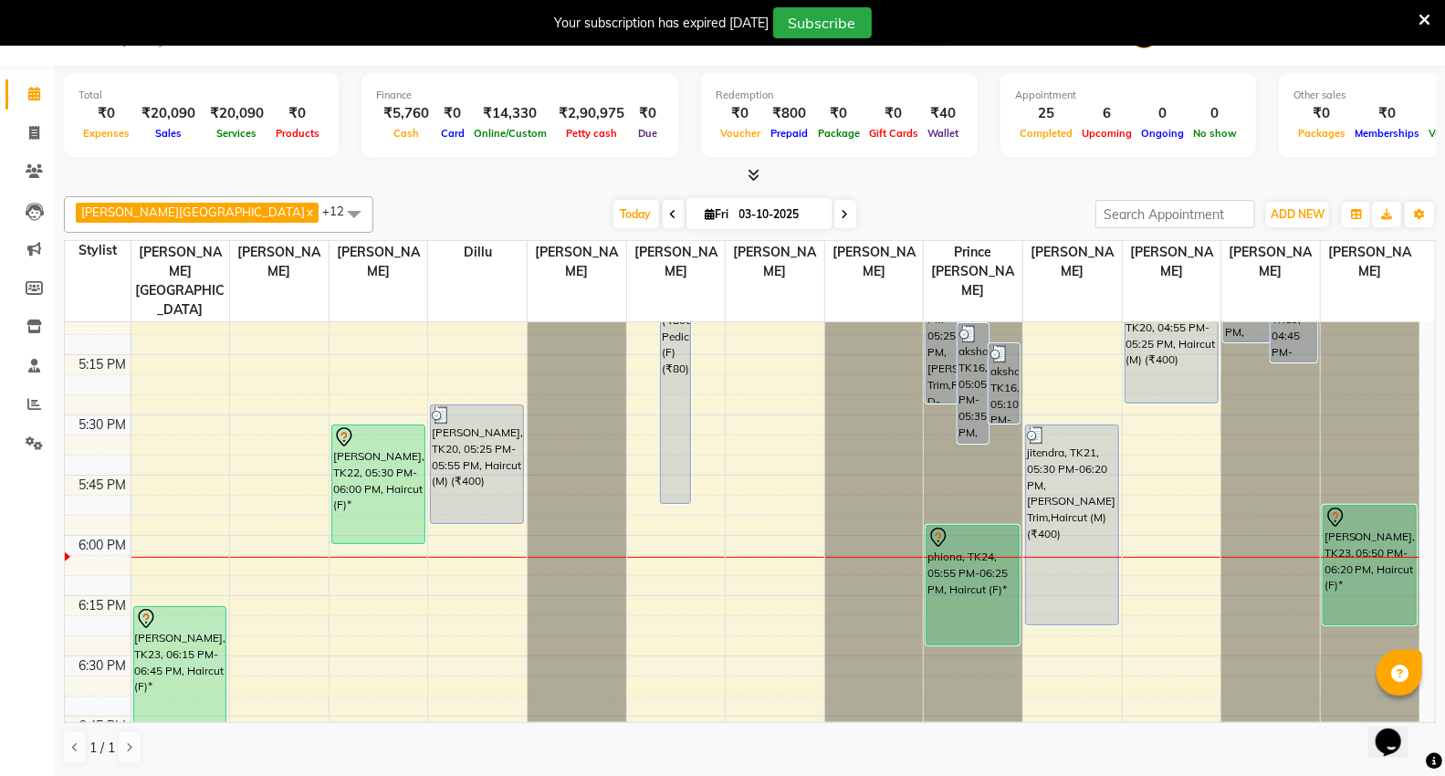
scroll to position [2029, 0]
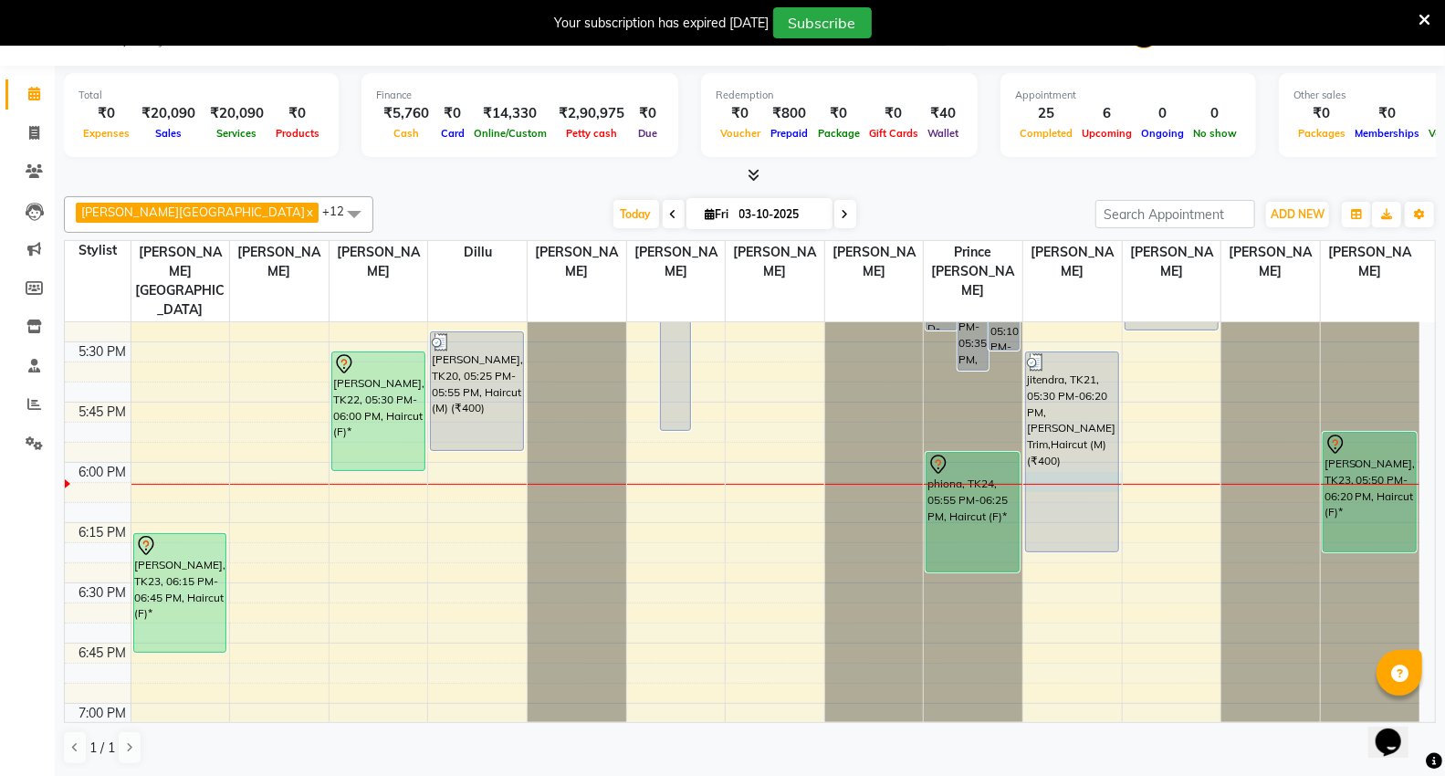
click at [1121, 462] on td at bounding box center [775, 472] width 1289 height 20
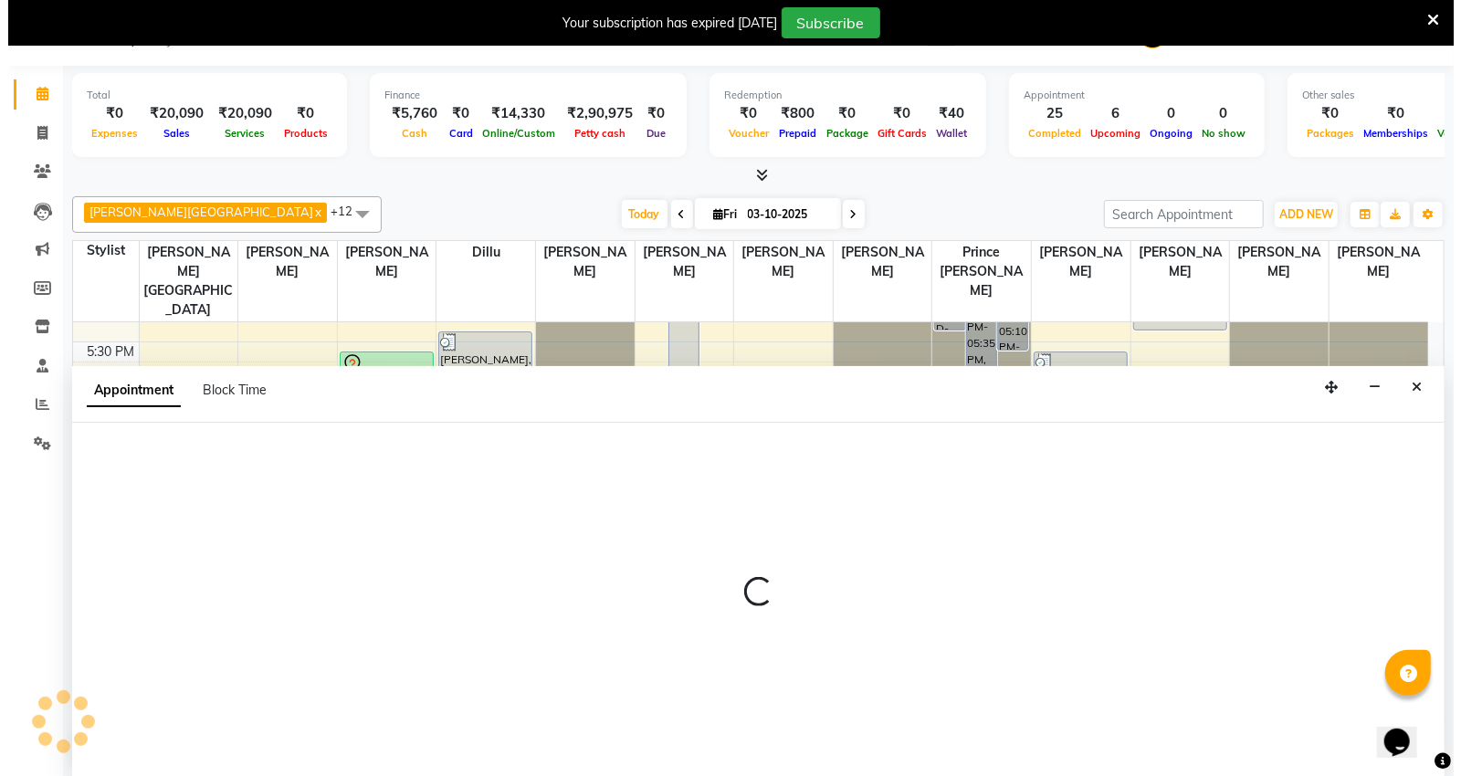
scroll to position [47, 0]
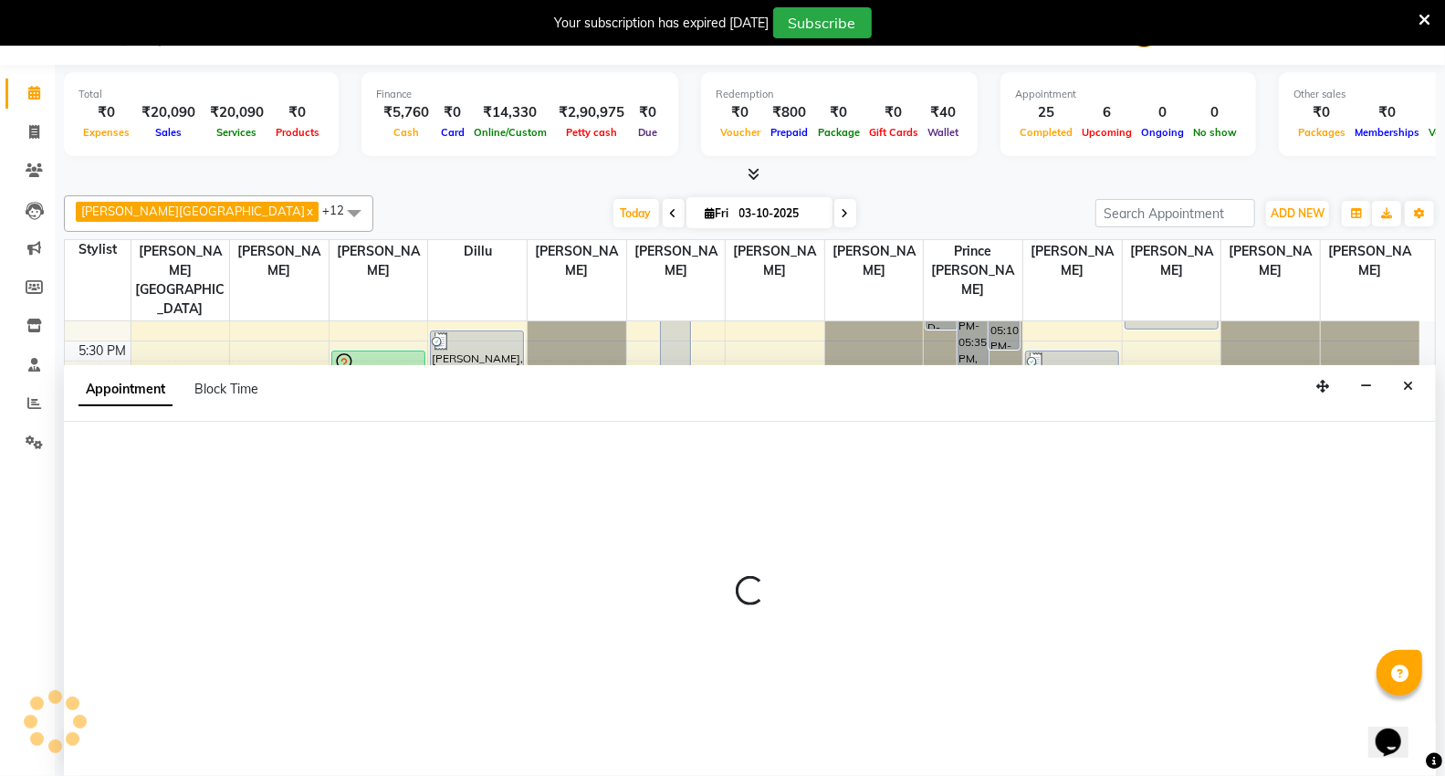
select select "20246"
select select "tentative"
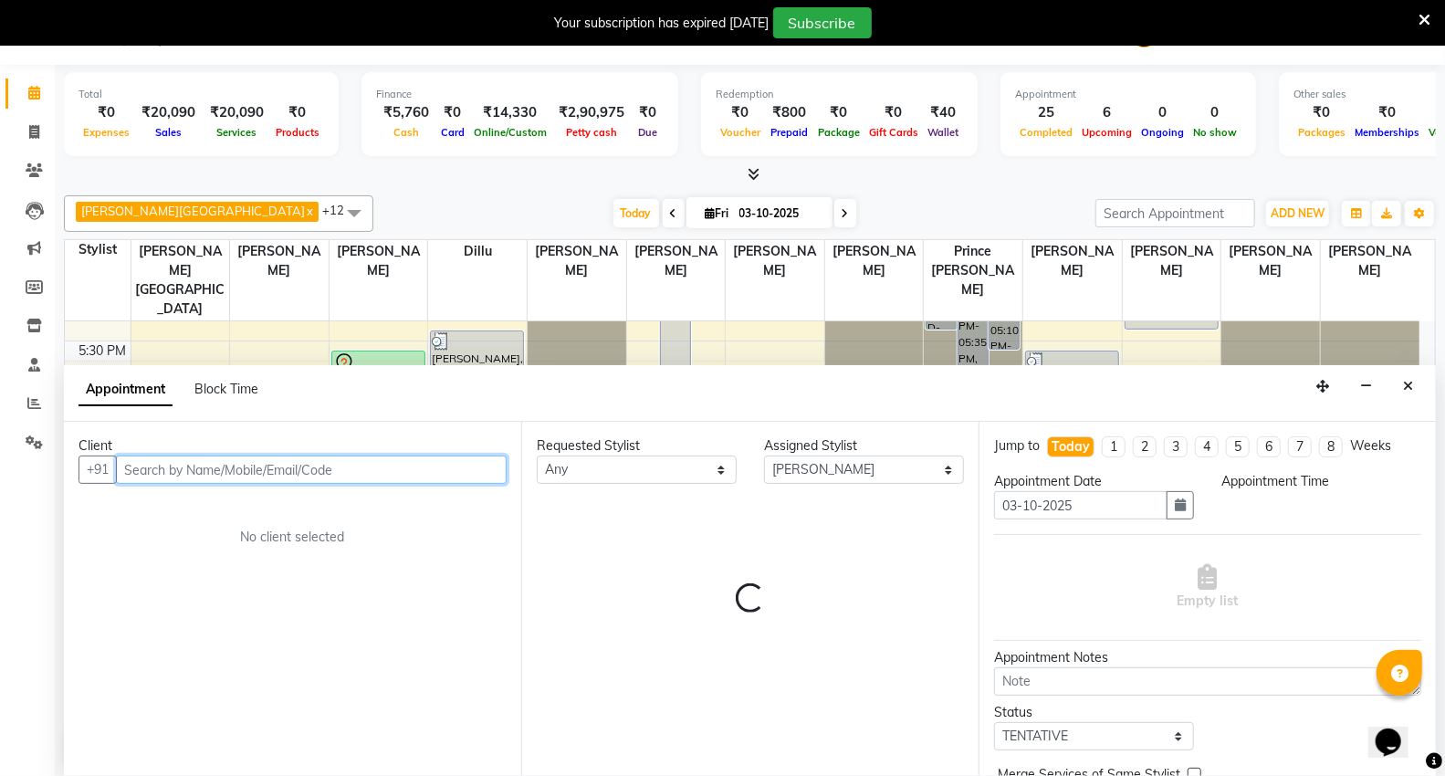
select select "1080"
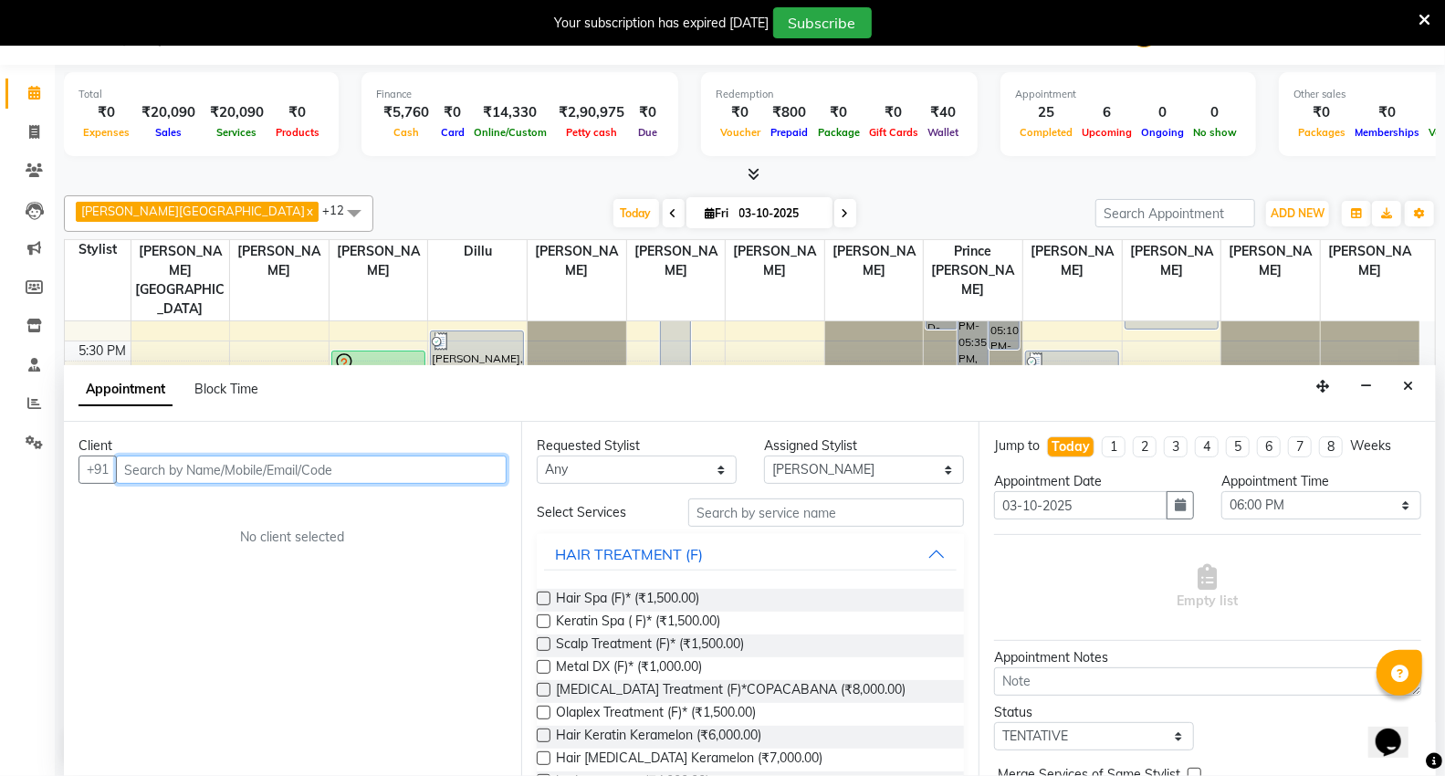
click at [257, 472] on input "text" at bounding box center [311, 470] width 391 height 28
type input "9011038137"
click at [447, 475] on span "Add Client" at bounding box center [468, 469] width 61 height 16
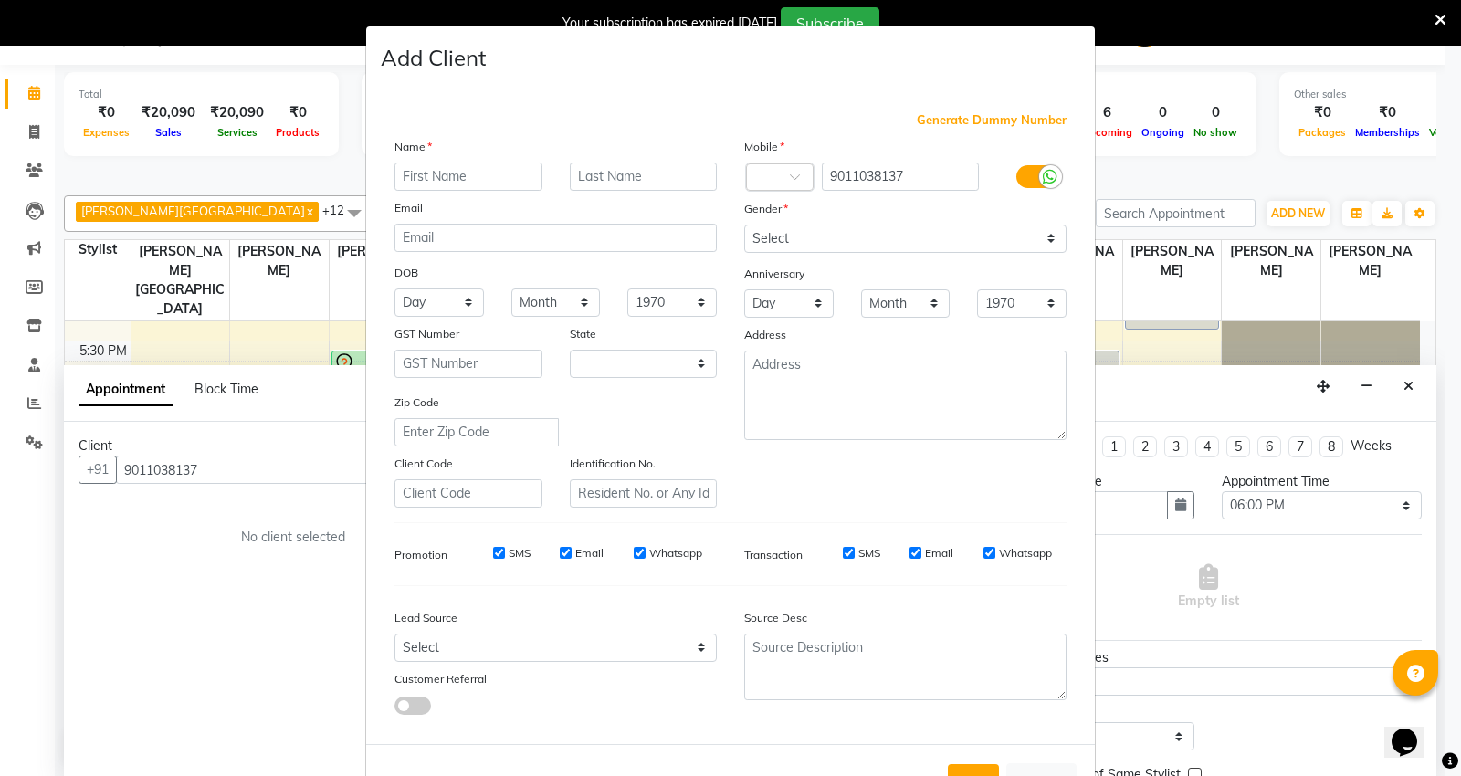
select select "22"
click at [449, 184] on input "text" at bounding box center [468, 177] width 148 height 28
click at [477, 184] on input "spa" at bounding box center [468, 177] width 148 height 28
type input "s"
type input "mayur"
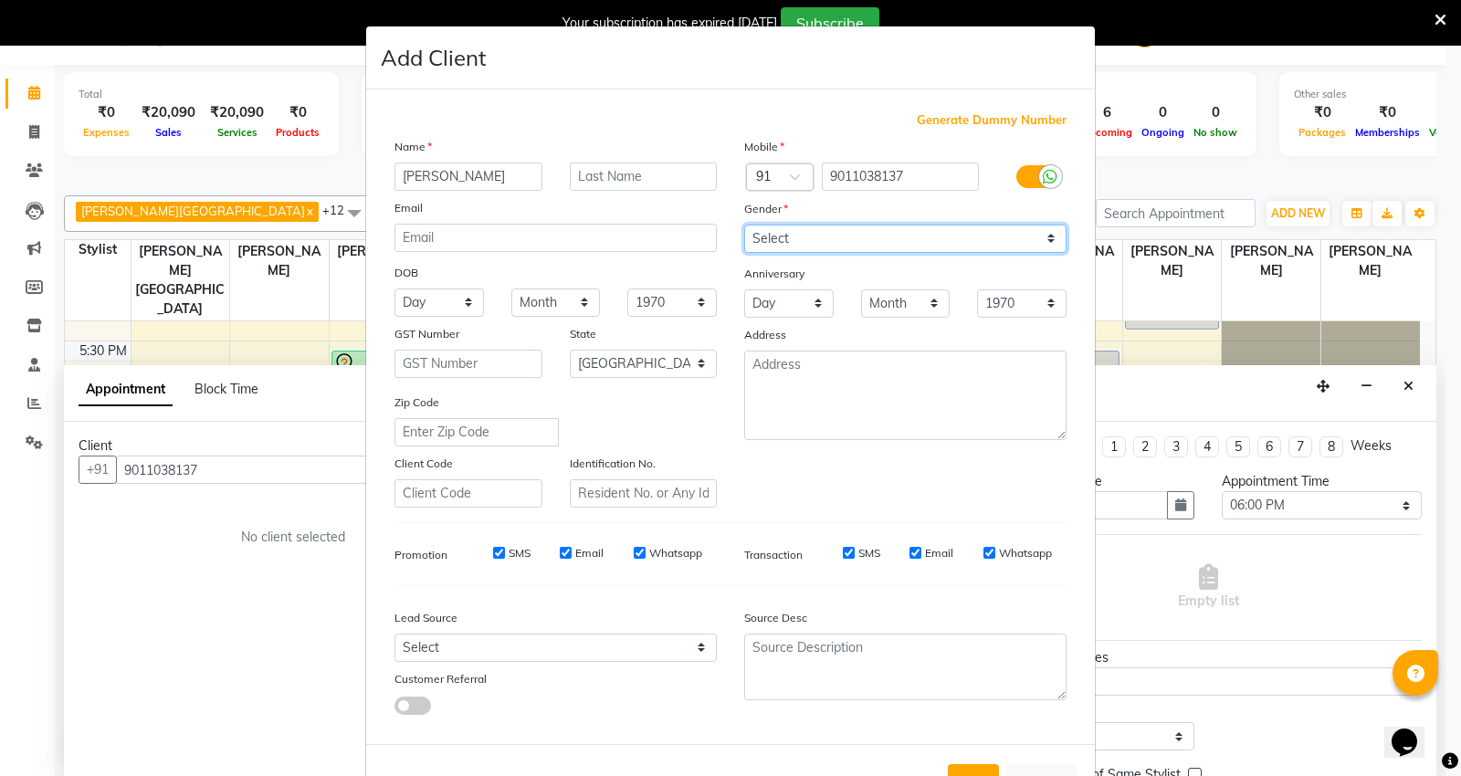
click at [905, 237] on select "Select Male Female Other Prefer Not To Say" at bounding box center [905, 239] width 322 height 28
select select "male"
click at [744, 225] on select "Select Male Female Other Prefer Not To Say" at bounding box center [905, 239] width 322 height 28
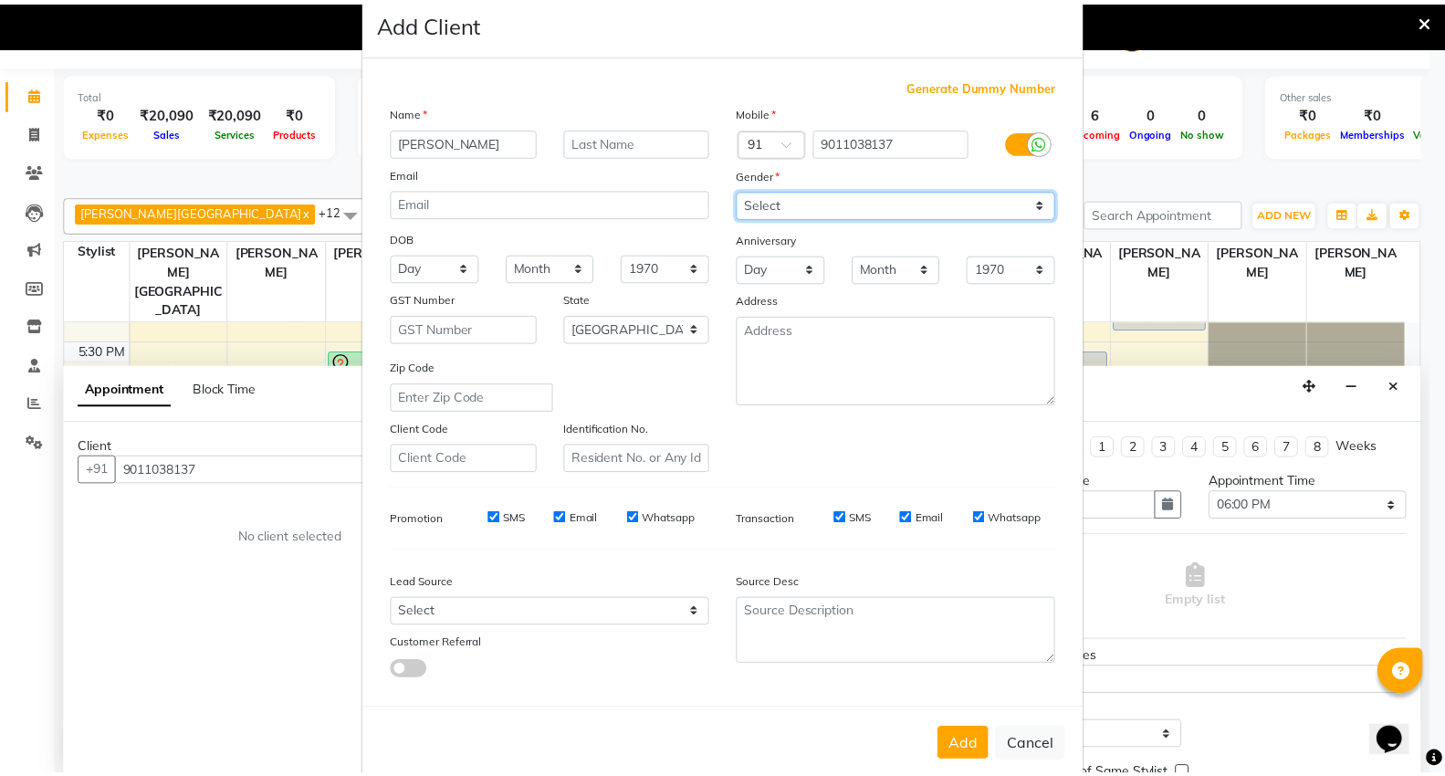
scroll to position [68, 0]
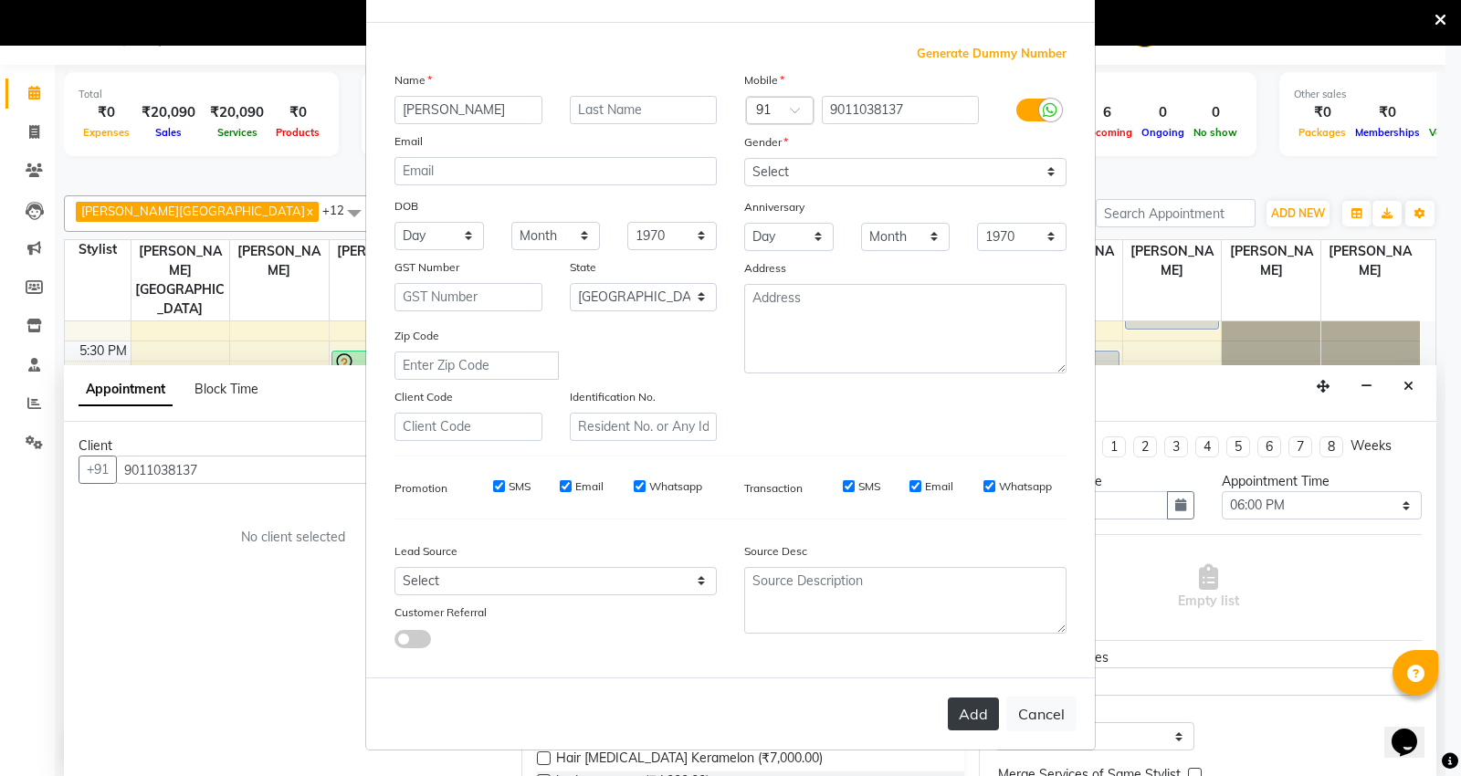
click at [948, 717] on button "Add" at bounding box center [973, 714] width 51 height 33
select select
select select "null"
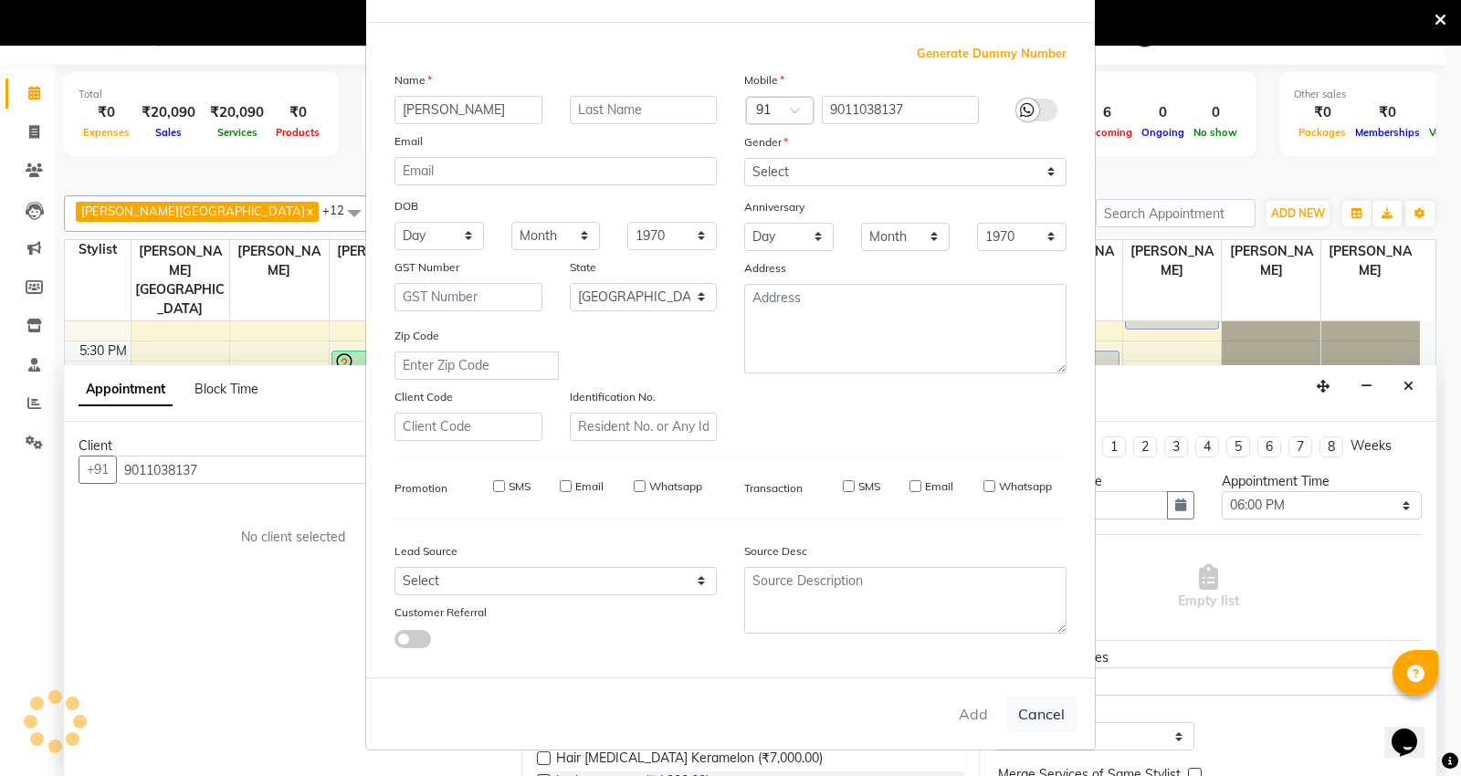
select select
checkbox input "false"
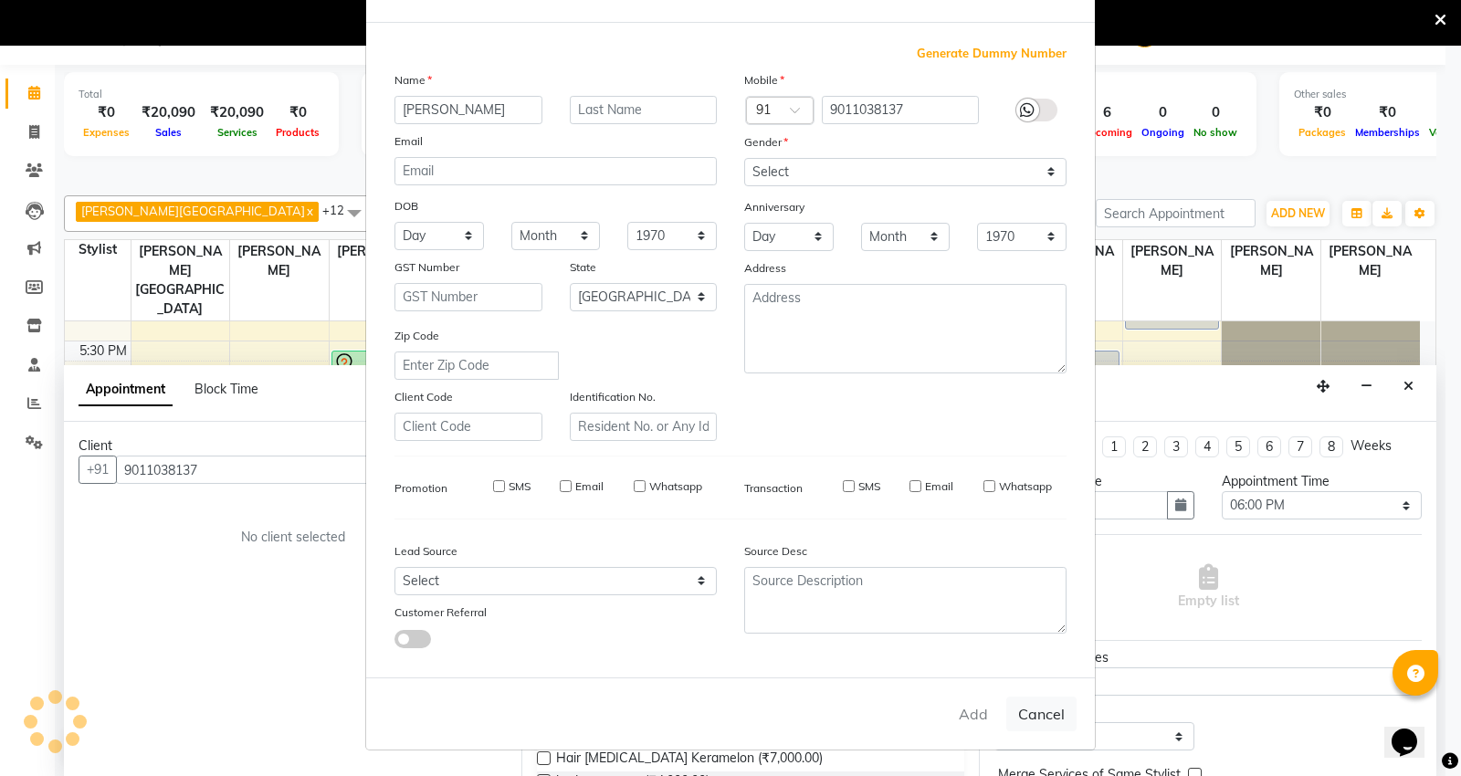
checkbox input "false"
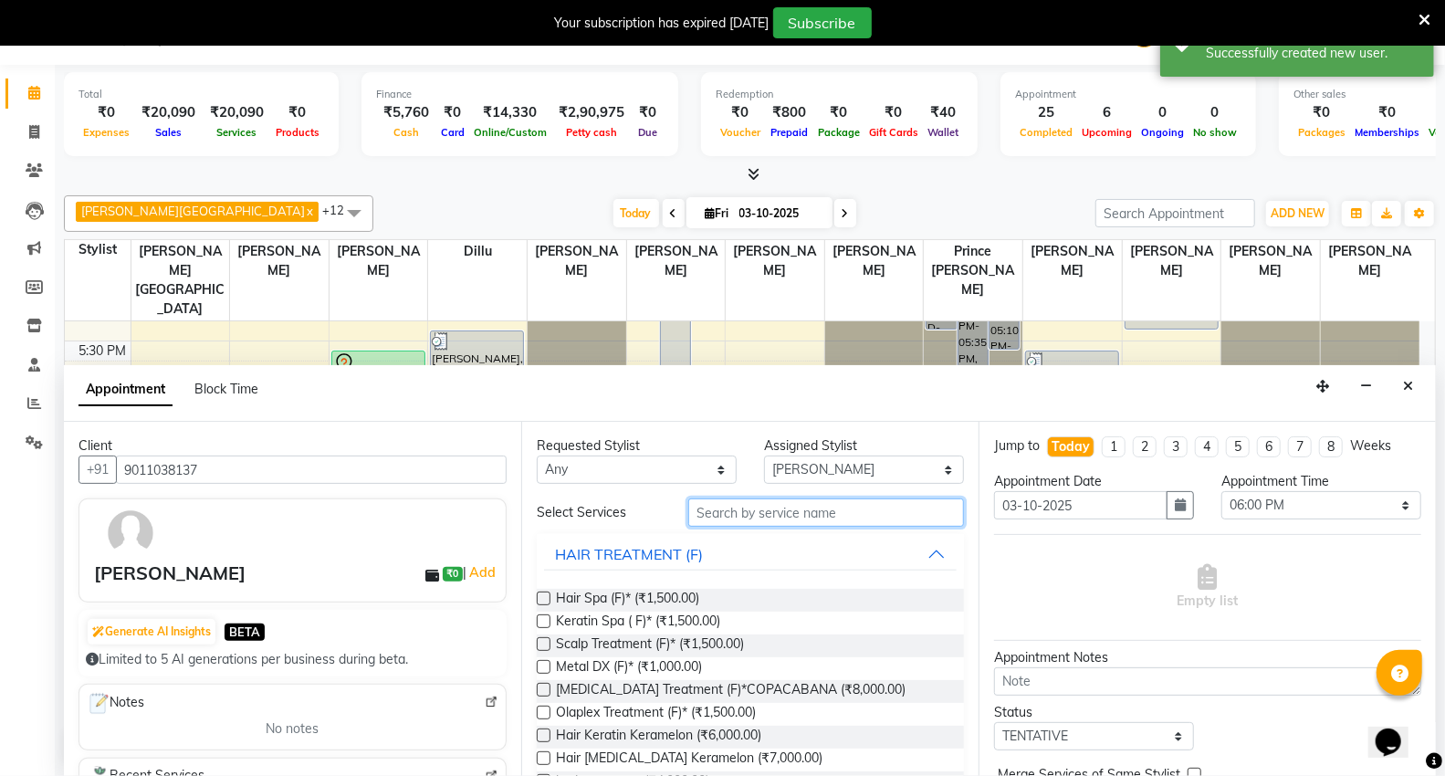
click at [746, 513] on input "text" at bounding box center [826, 513] width 276 height 28
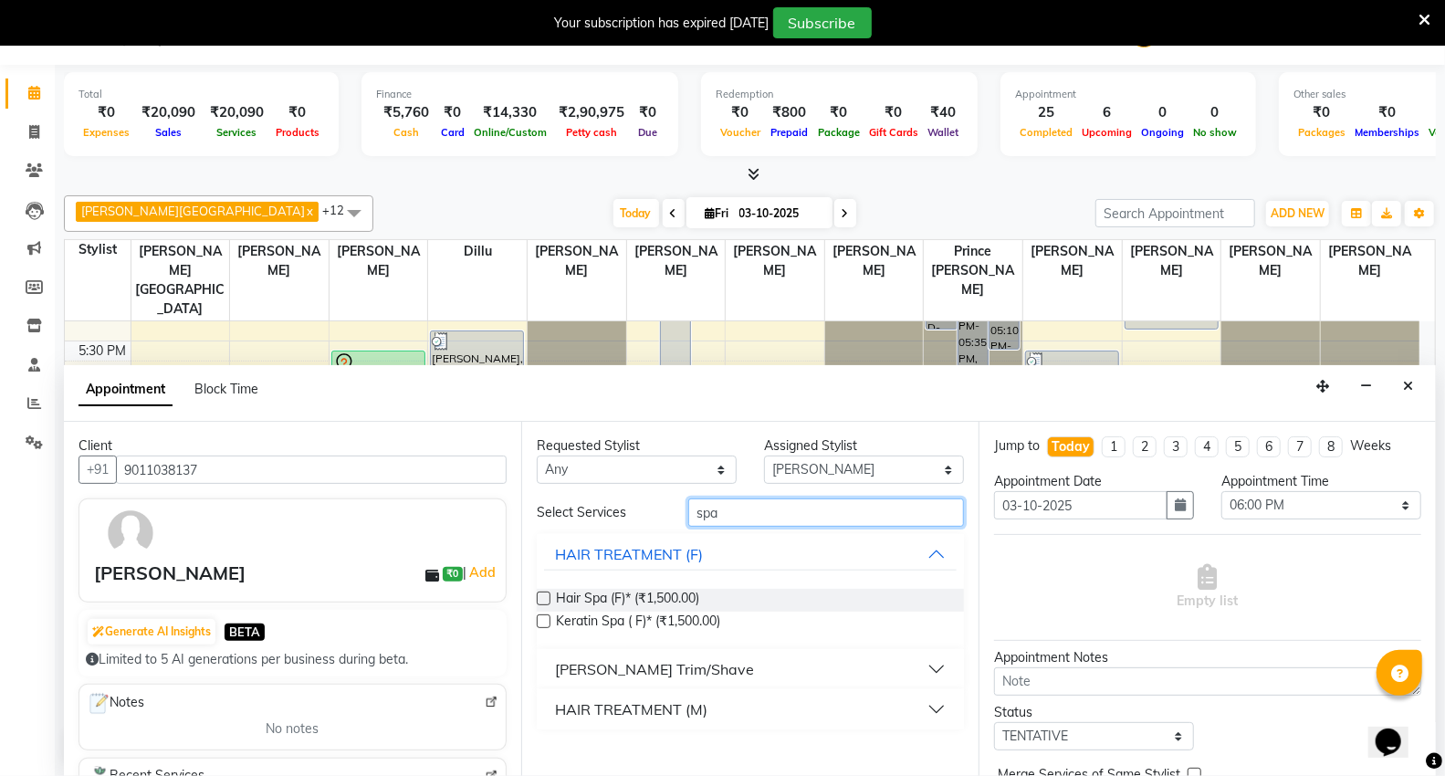
type input "spa"
click at [943, 709] on button "HAIR TREATMENT (M)" at bounding box center [750, 709] width 413 height 33
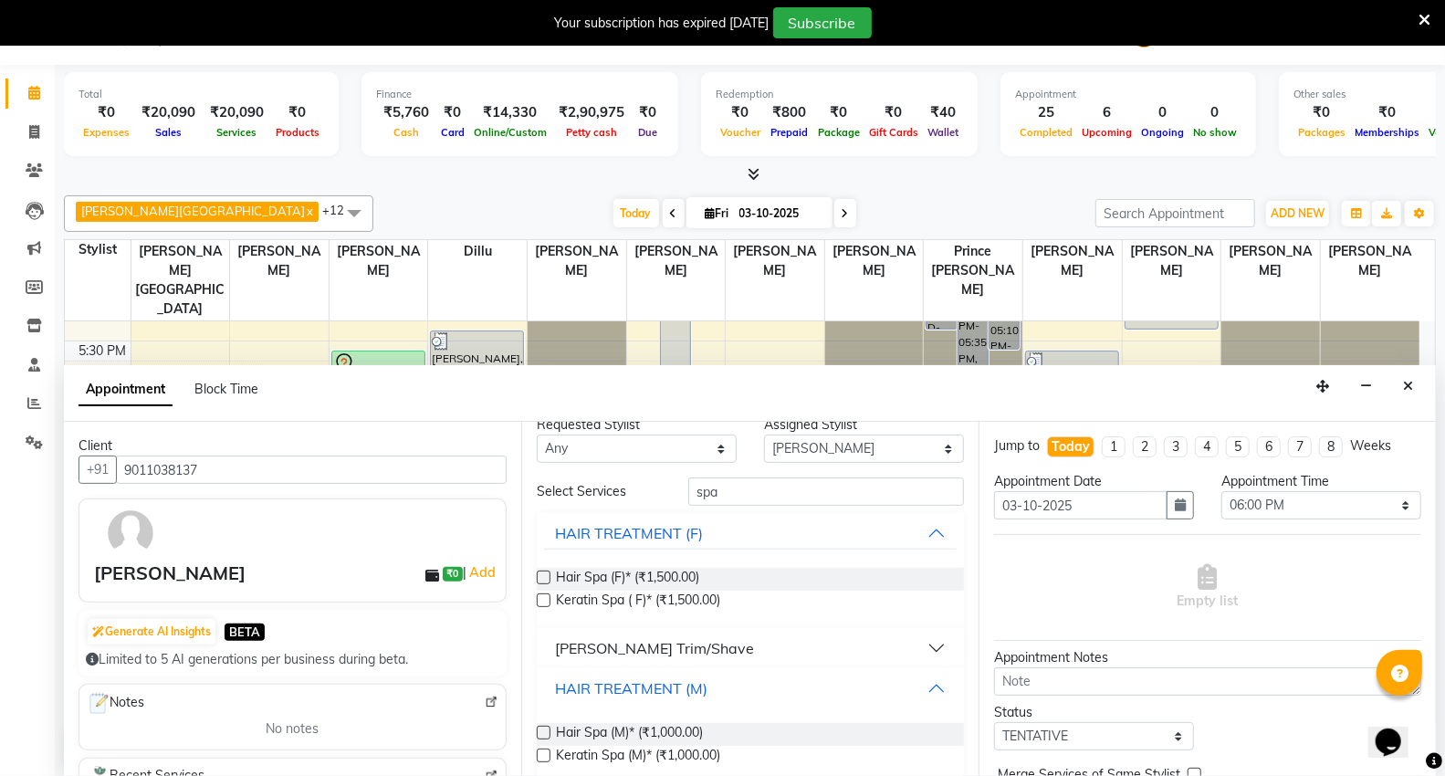
scroll to position [42, 0]
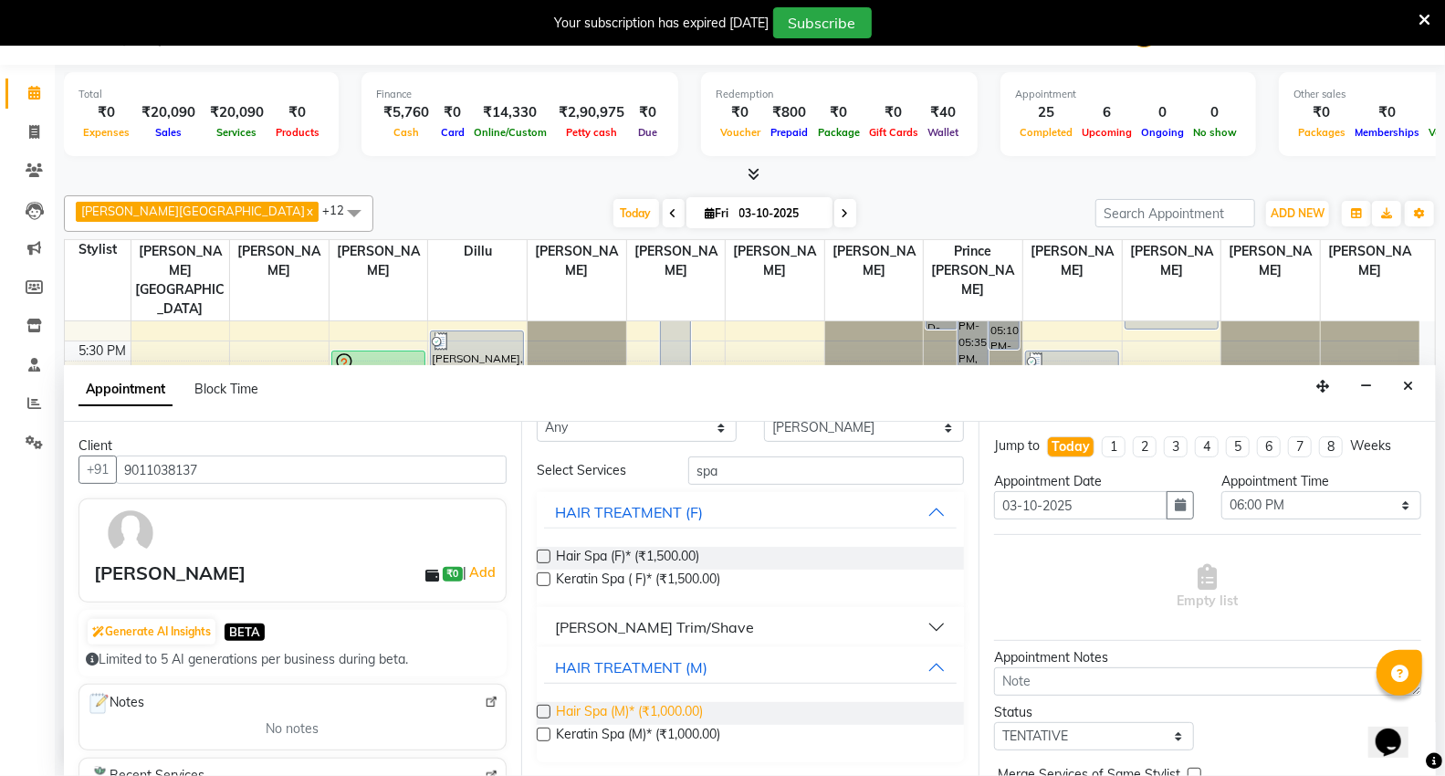
click at [596, 703] on span "Hair Spa (M)* (₹1,000.00)" at bounding box center [629, 713] width 147 height 23
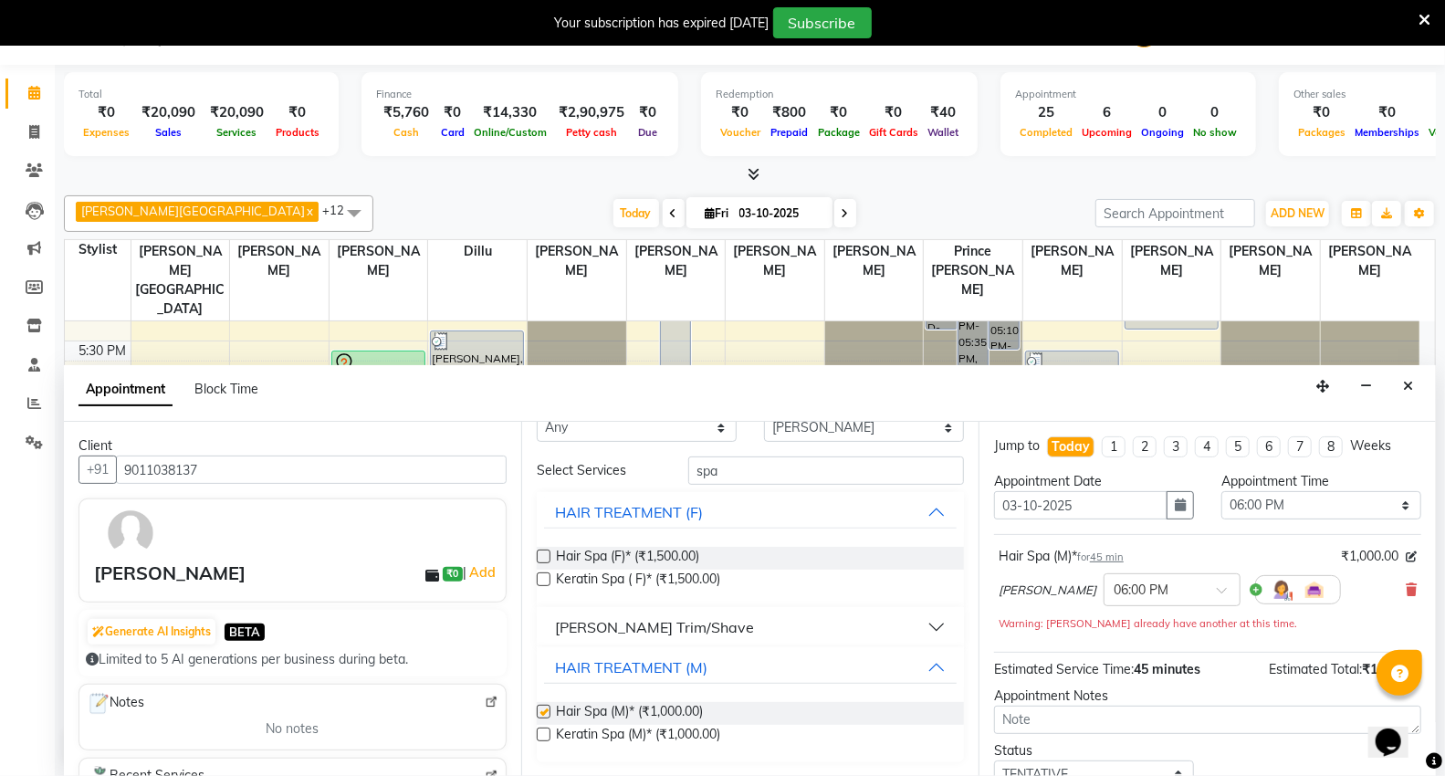
checkbox input "false"
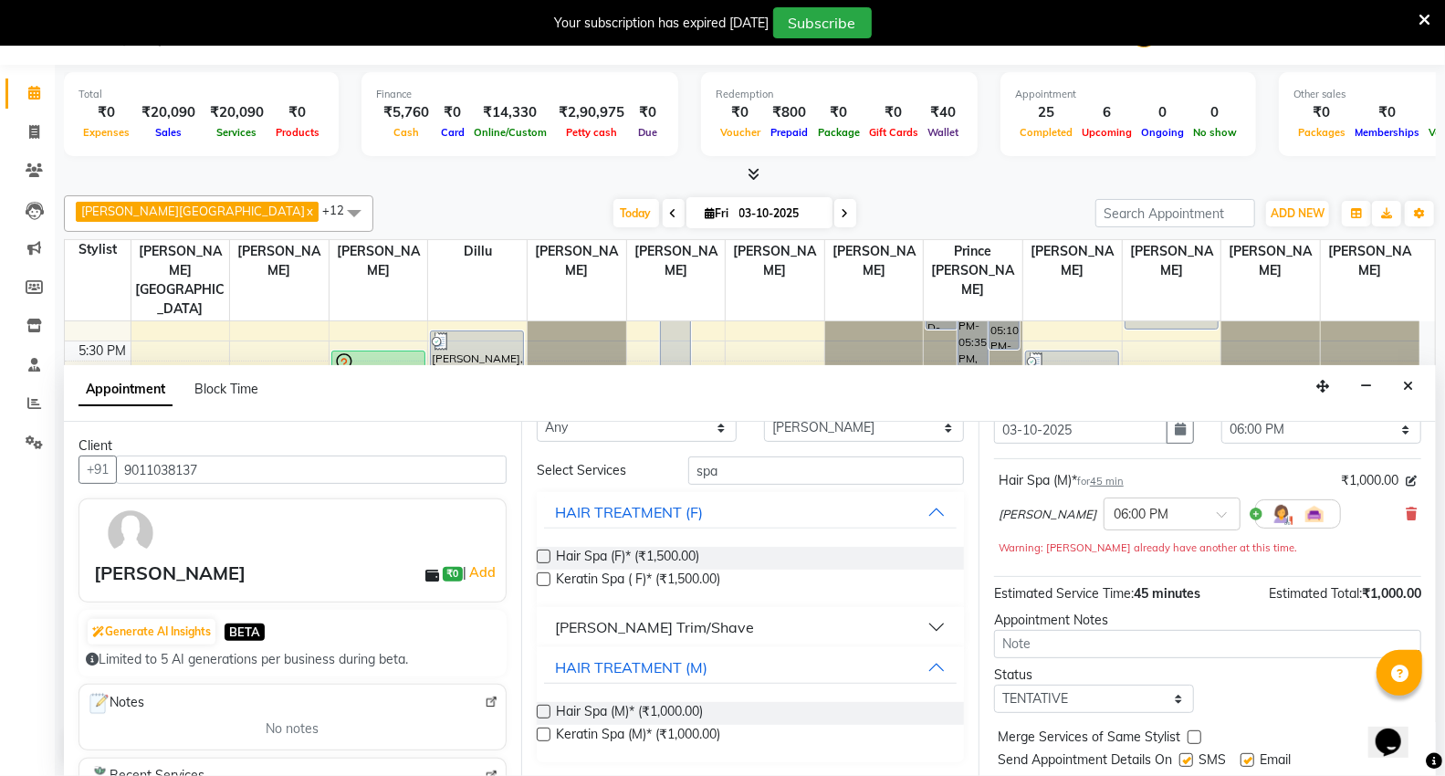
scroll to position [128, 0]
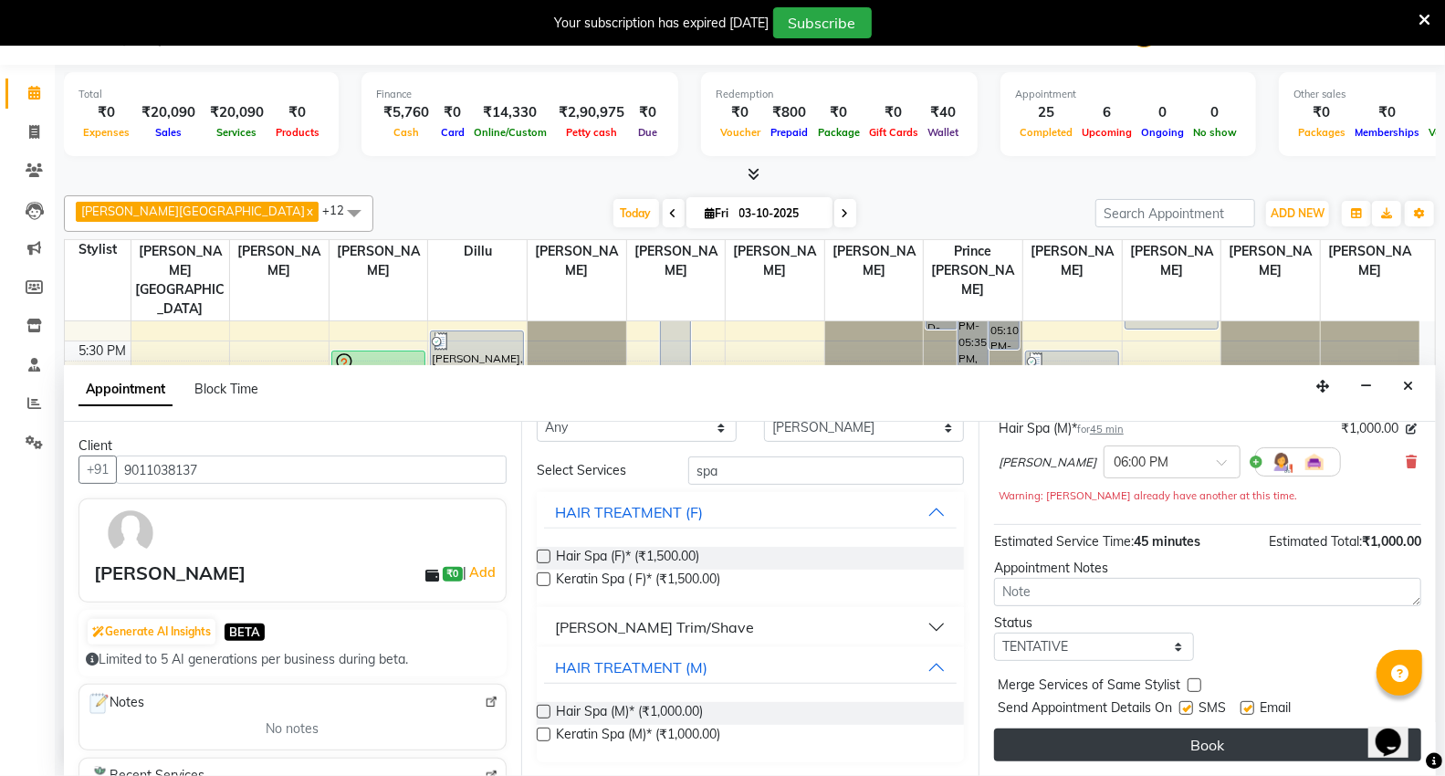
click at [1087, 751] on button "Book" at bounding box center [1207, 745] width 427 height 33
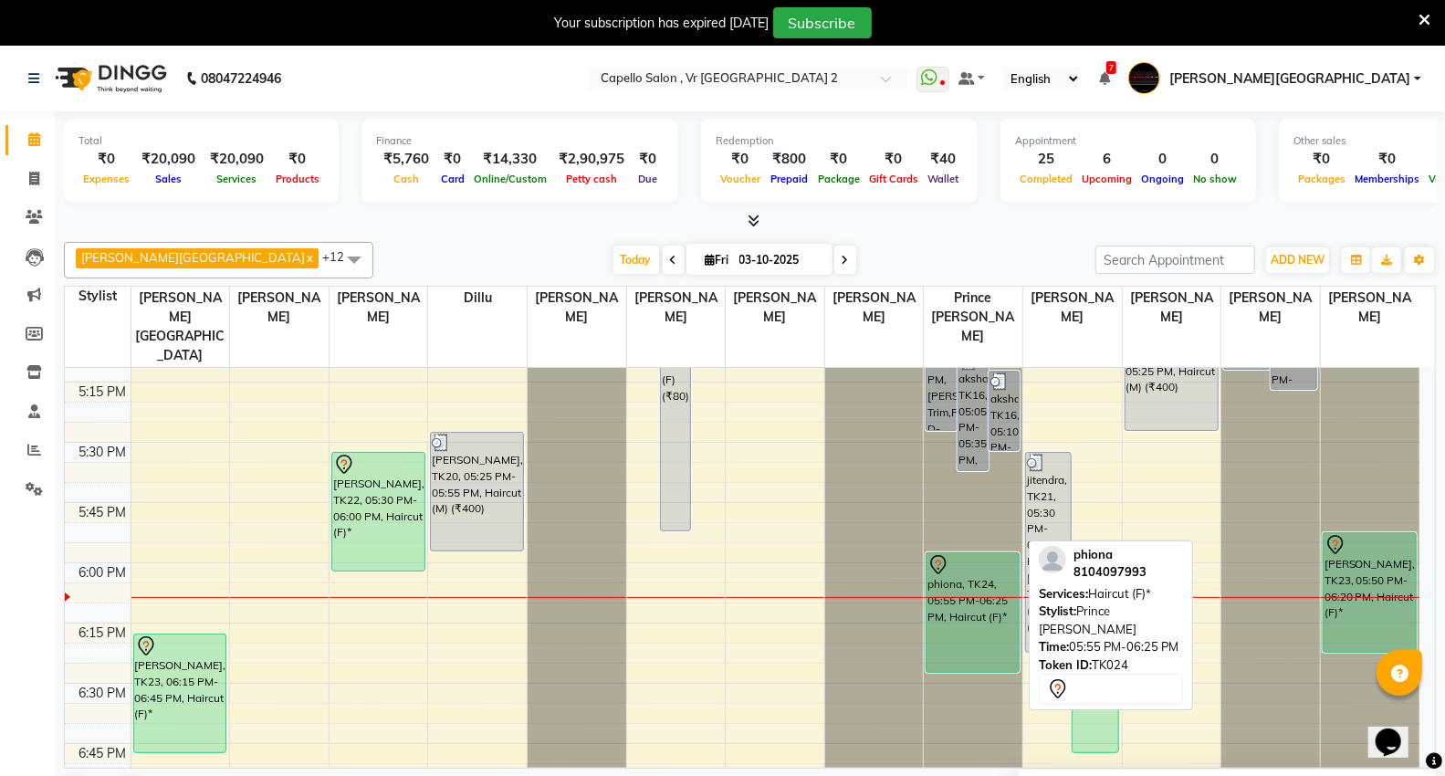
scroll to position [1927, 0]
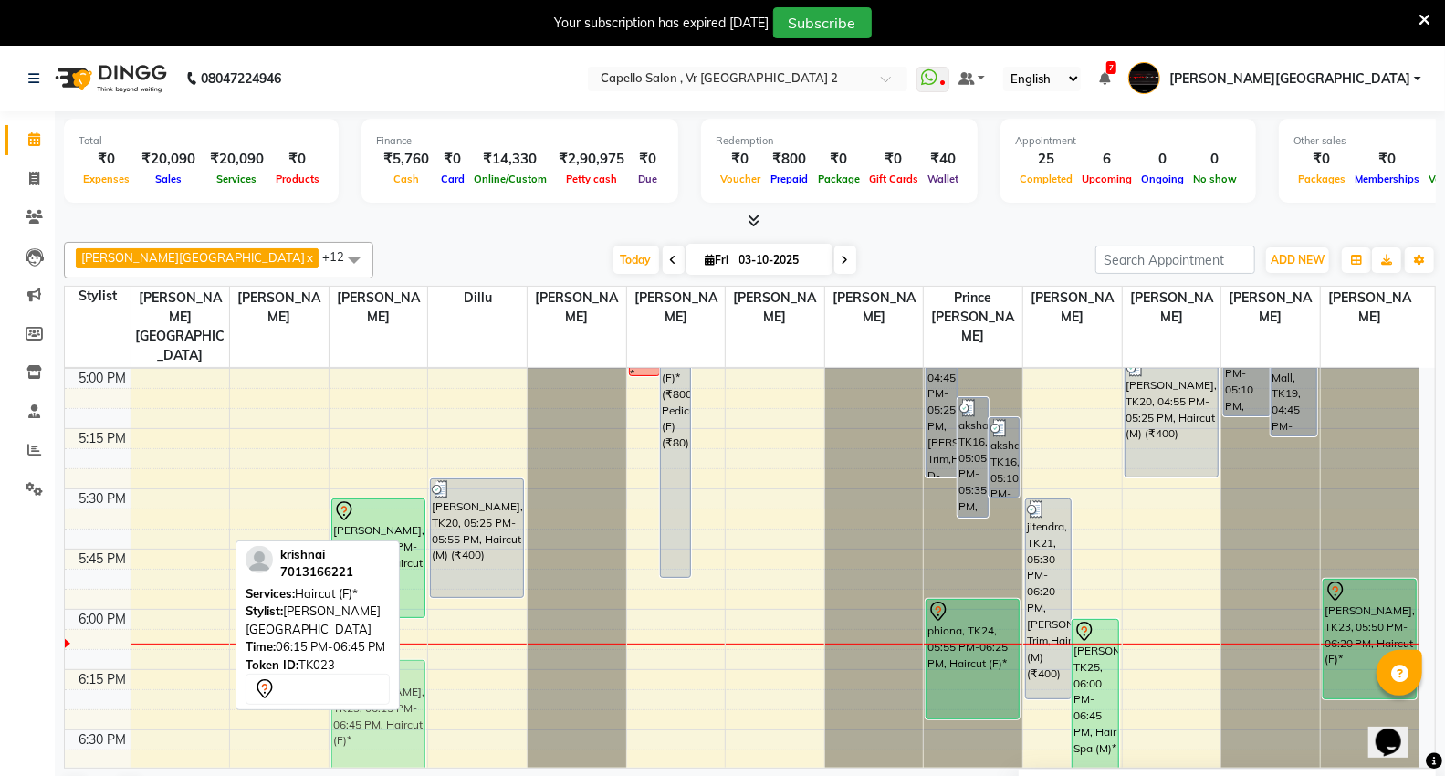
drag, startPoint x: 190, startPoint y: 668, endPoint x: 385, endPoint y: 649, distance: 196.3
click at [385, 649] on div "Capello VR Mall x Anita Patel x Neha Prajapati x Rakesh Watkar x Sagar Watkar x…" at bounding box center [750, 526] width 1372 height 583
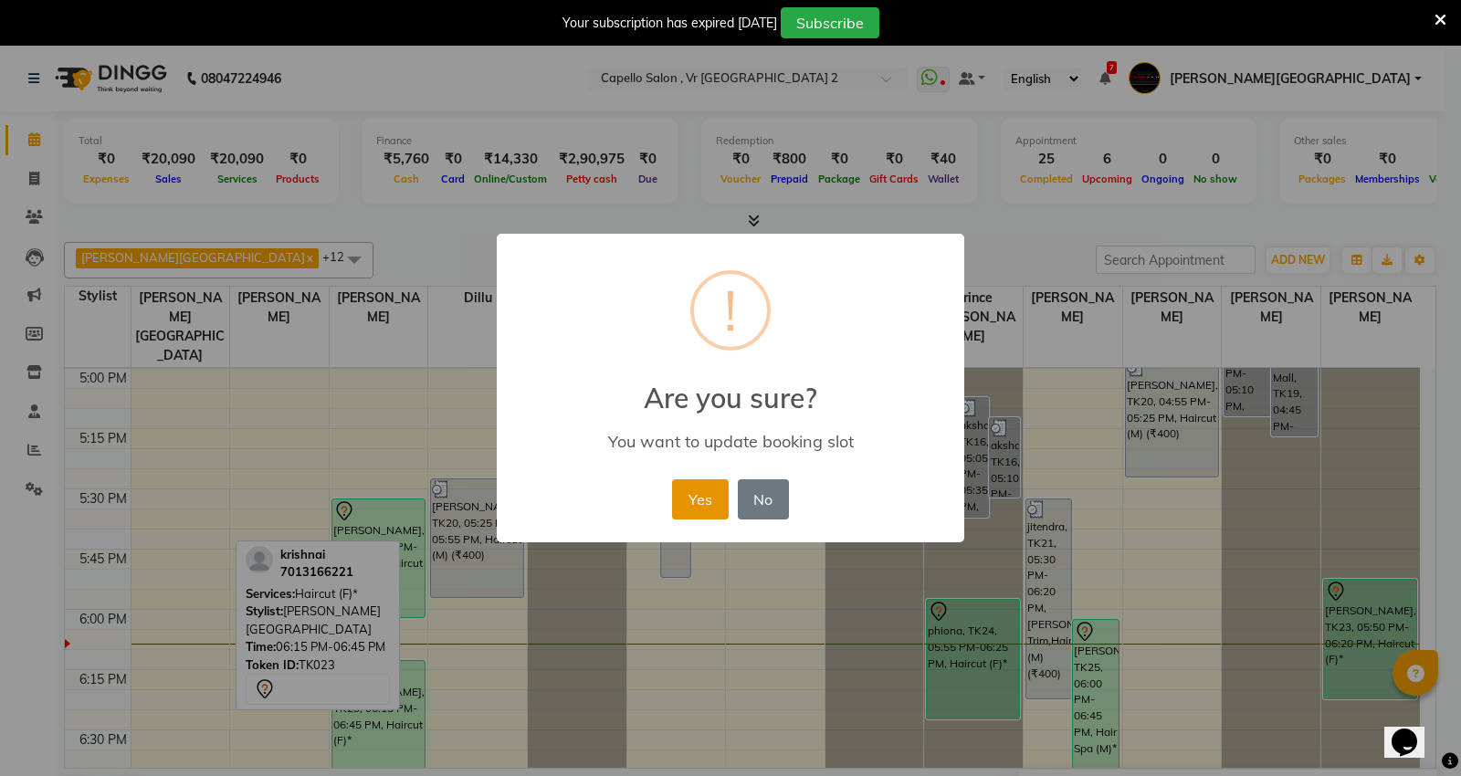
click at [706, 486] on button "Yes" at bounding box center [700, 499] width 56 height 40
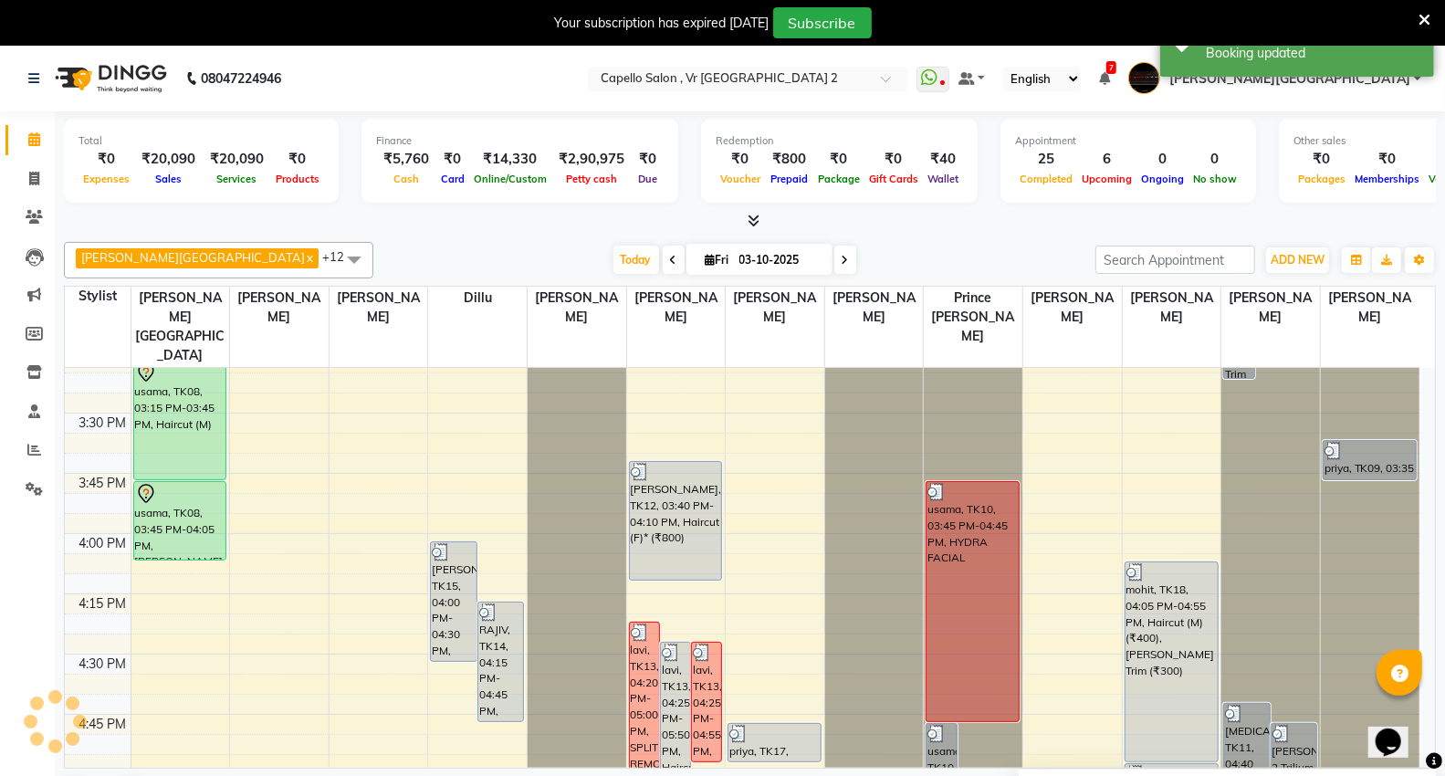
scroll to position [2029, 0]
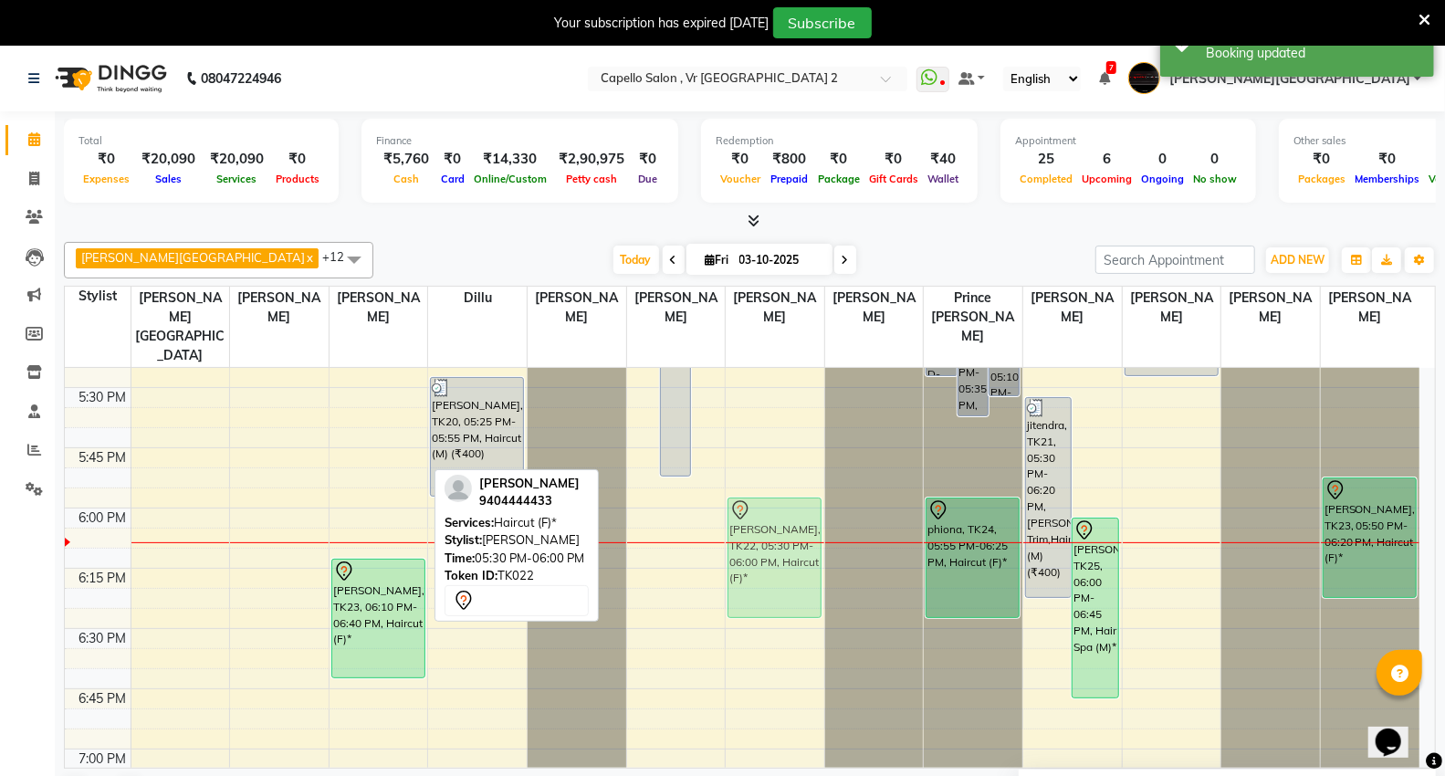
drag, startPoint x: 382, startPoint y: 433, endPoint x: 735, endPoint y: 525, distance: 365.2
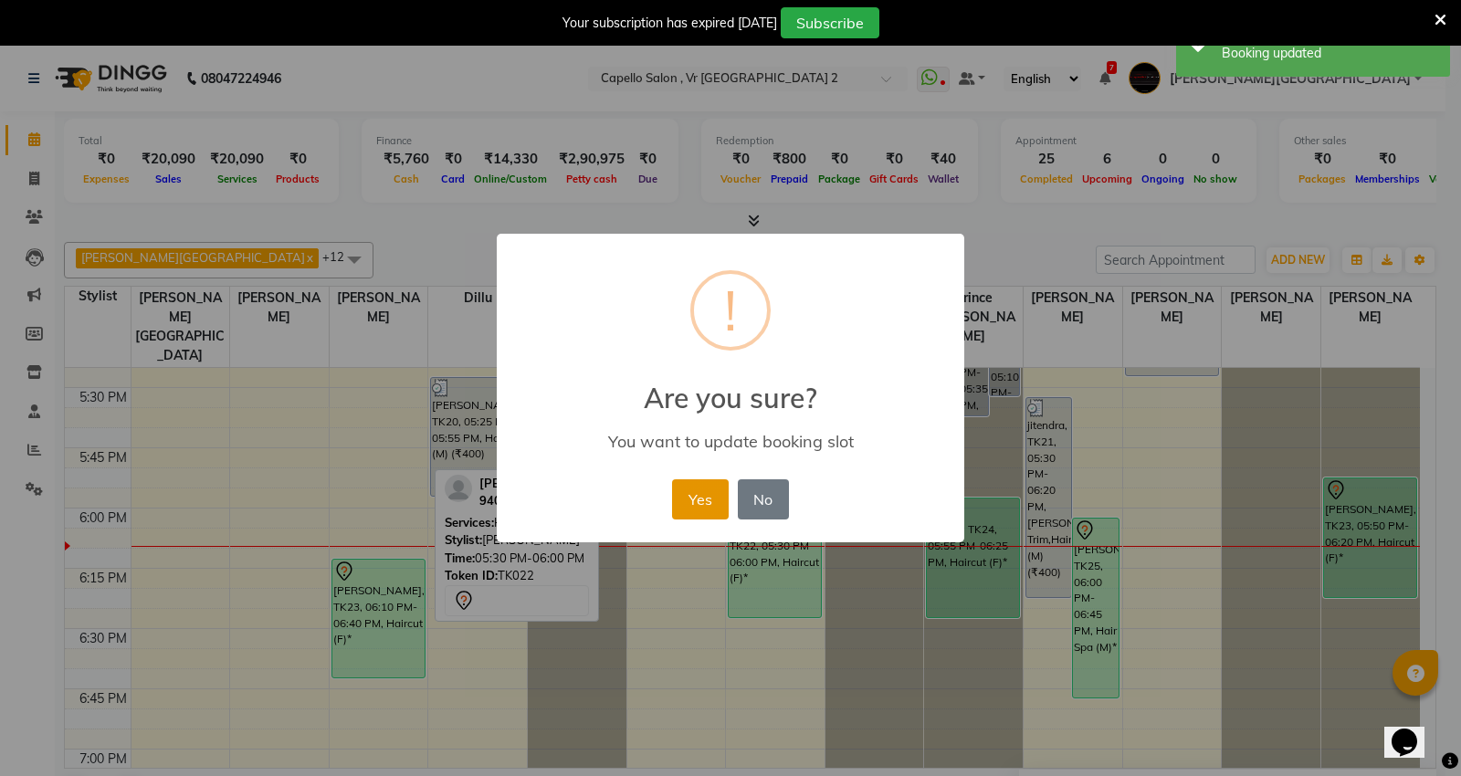
click at [705, 488] on button "Yes" at bounding box center [700, 499] width 56 height 40
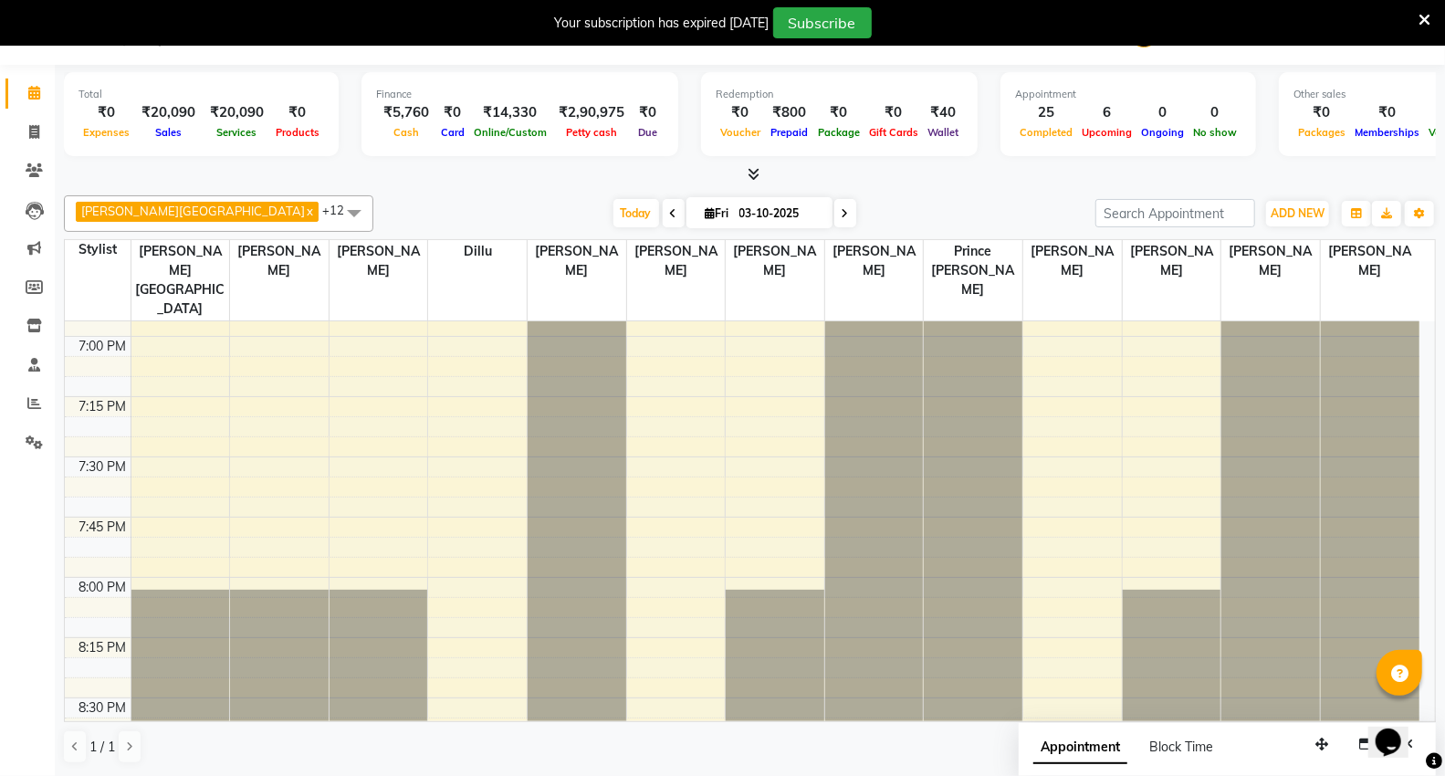
scroll to position [2130, 0]
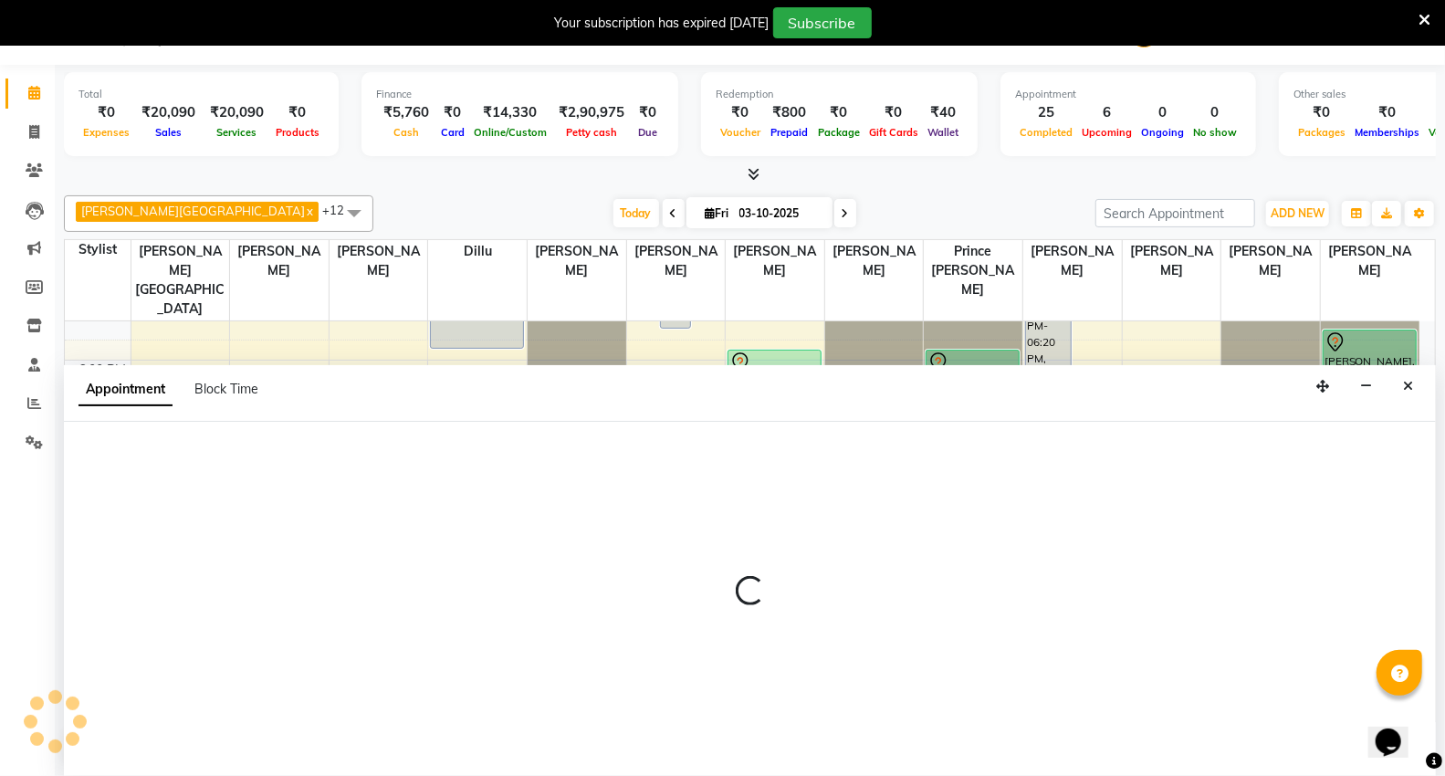
select select "14120"
select select "1095"
select select "tentative"
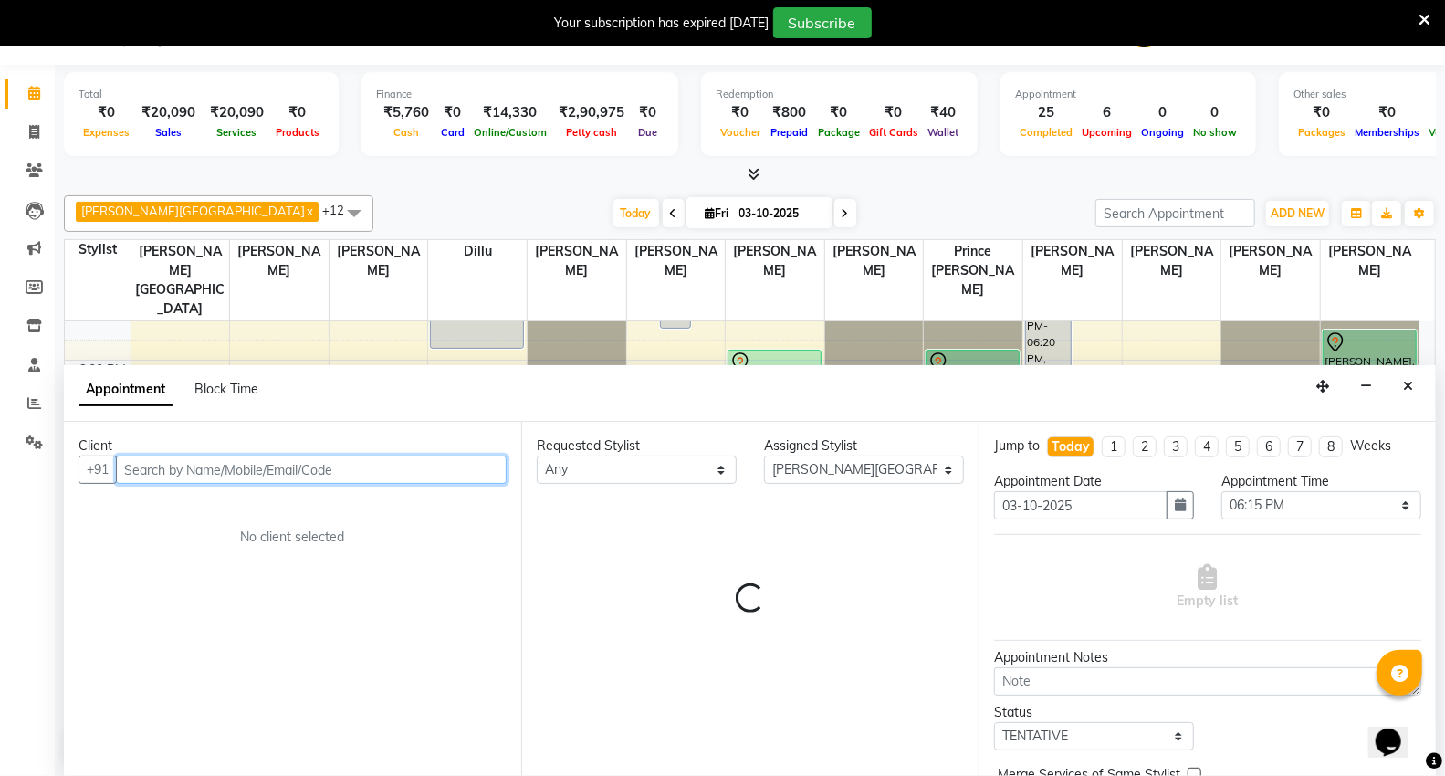
click at [278, 463] on input "text" at bounding box center [311, 470] width 391 height 28
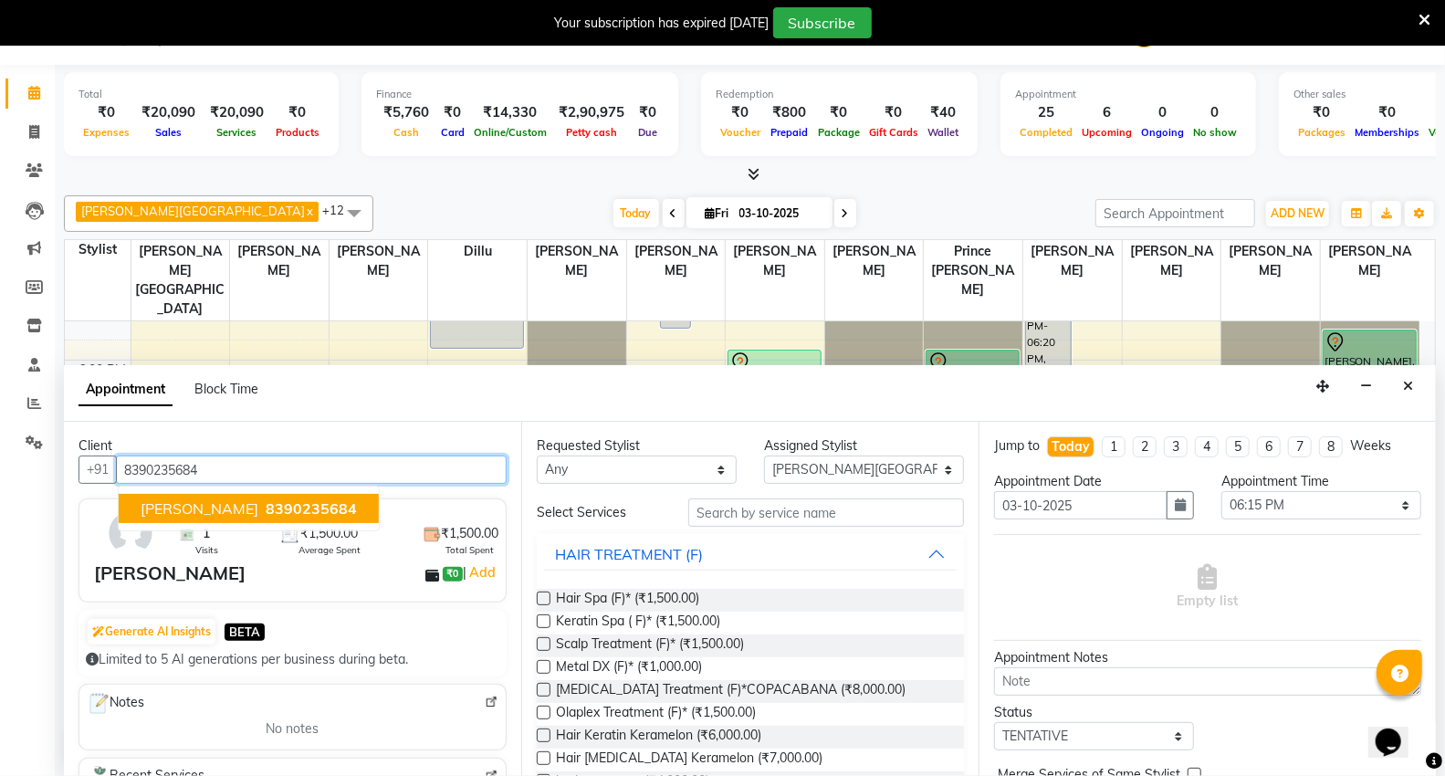
type input "8390235684"
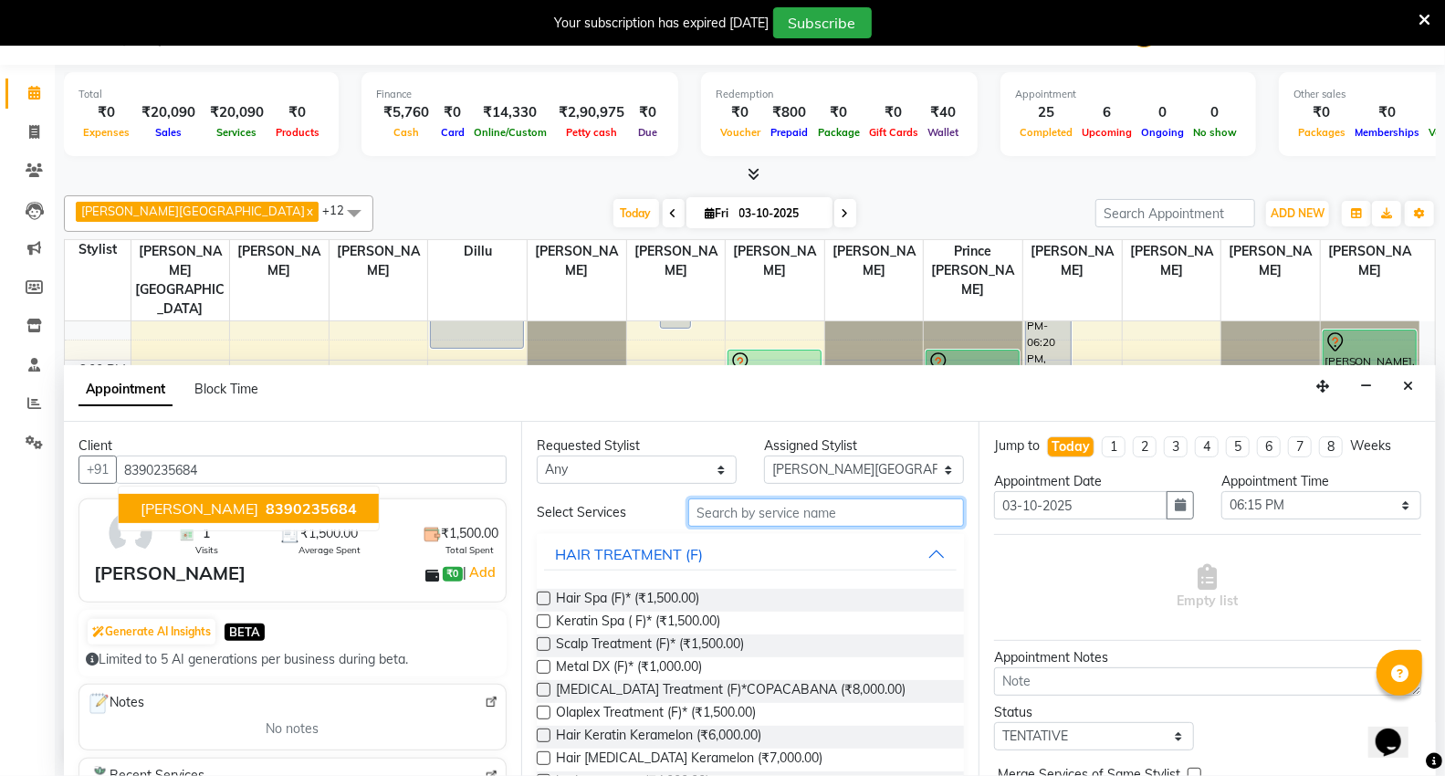
click at [815, 513] on input "text" at bounding box center [826, 513] width 276 height 28
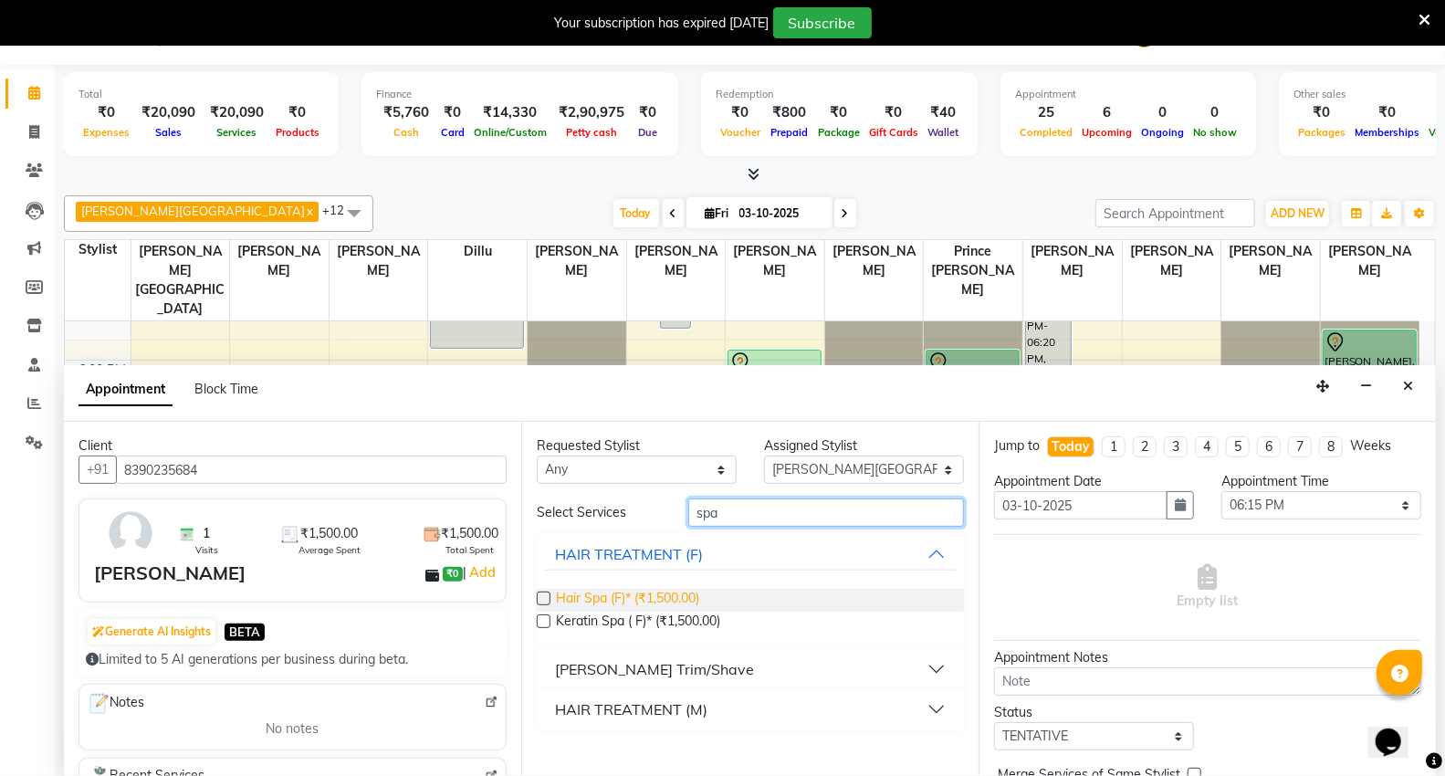
type input "spa"
click at [682, 595] on span "Hair Spa (F)* (₹1,500.00)" at bounding box center [627, 600] width 143 height 23
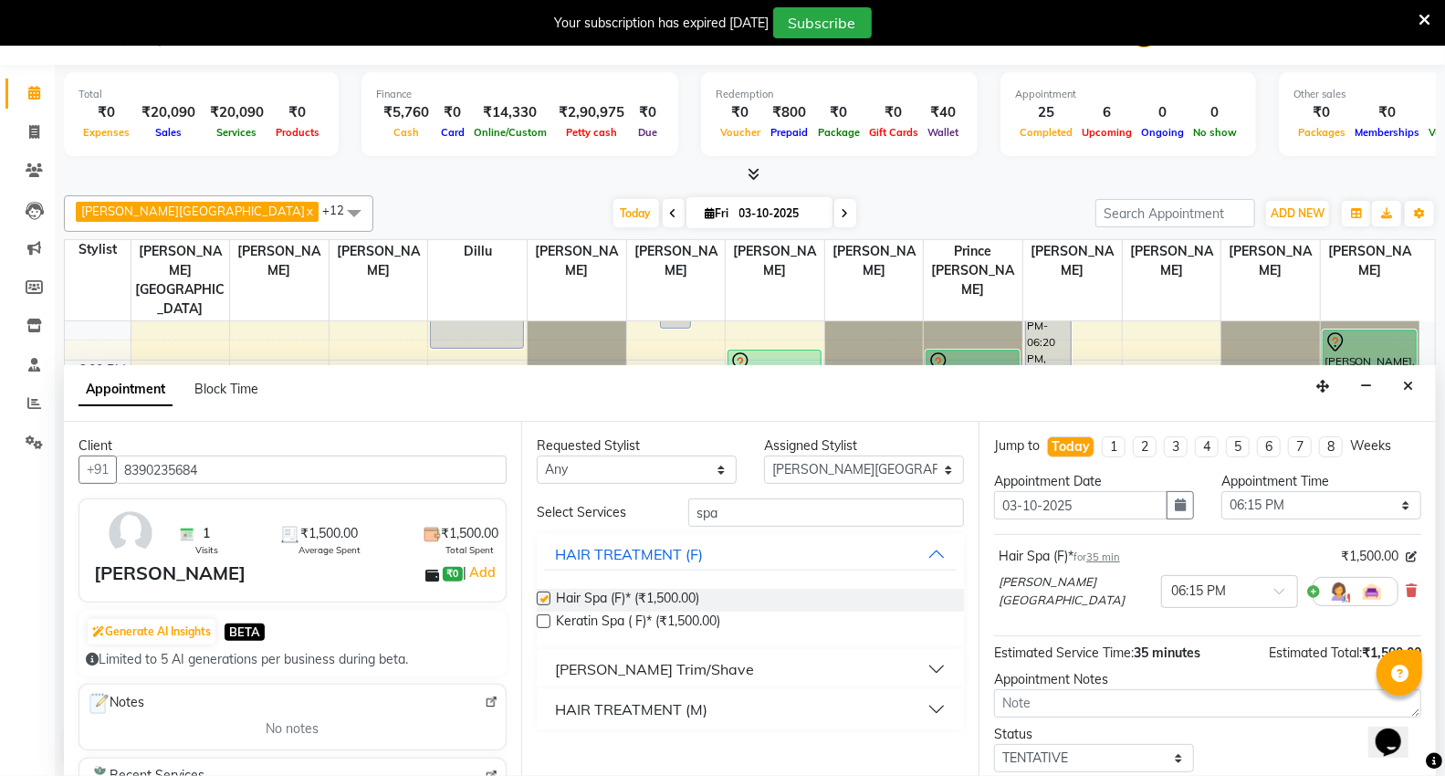
checkbox input "false"
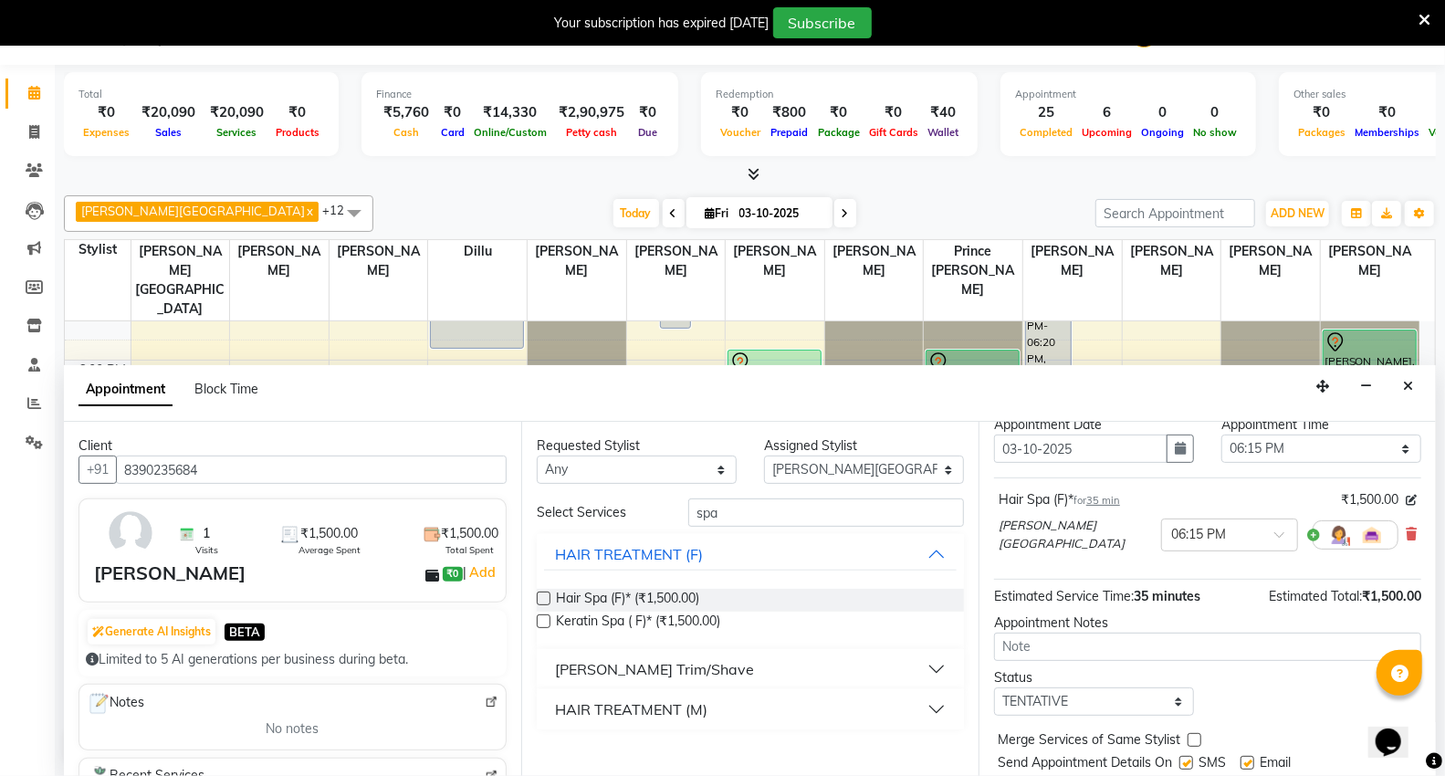
scroll to position [108, 0]
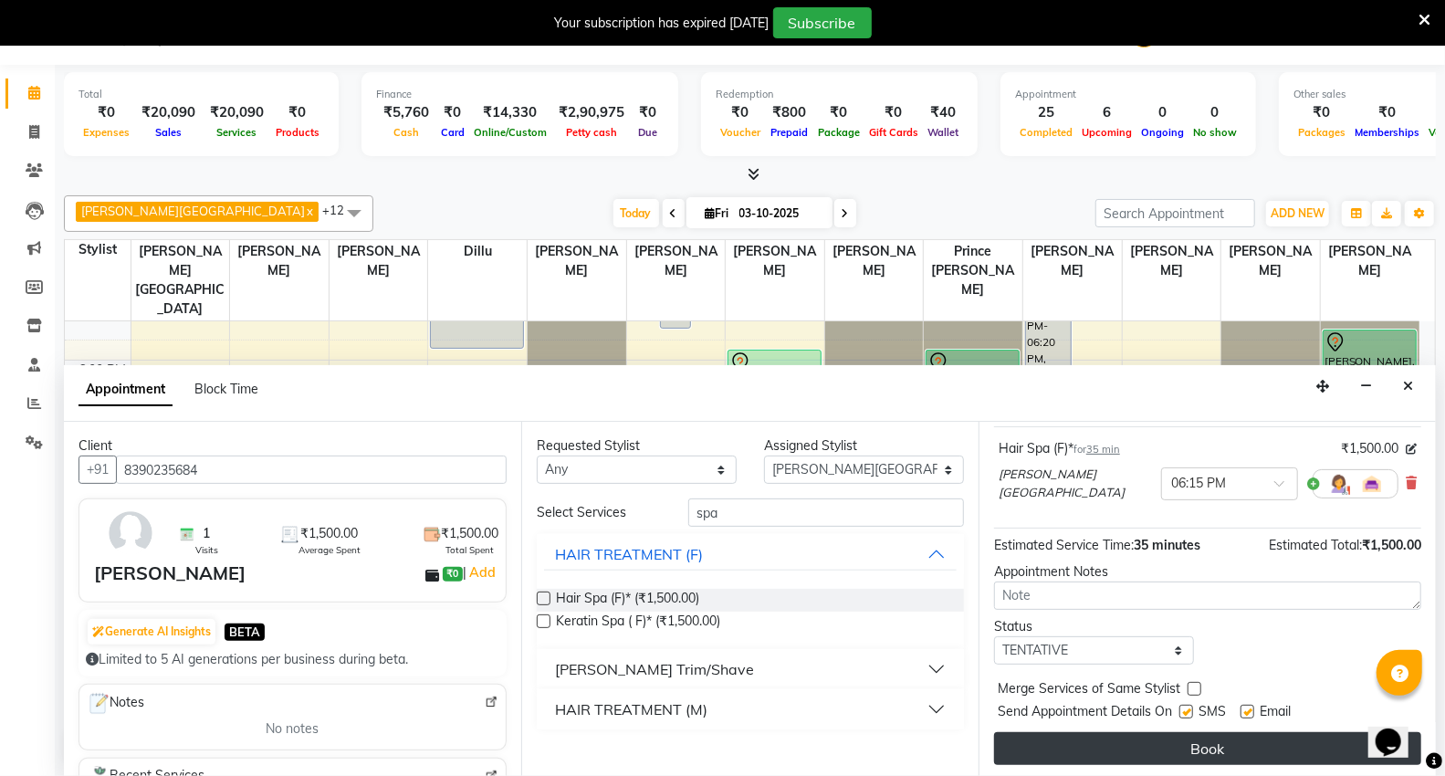
click at [1181, 736] on button "Book" at bounding box center [1207, 748] width 427 height 33
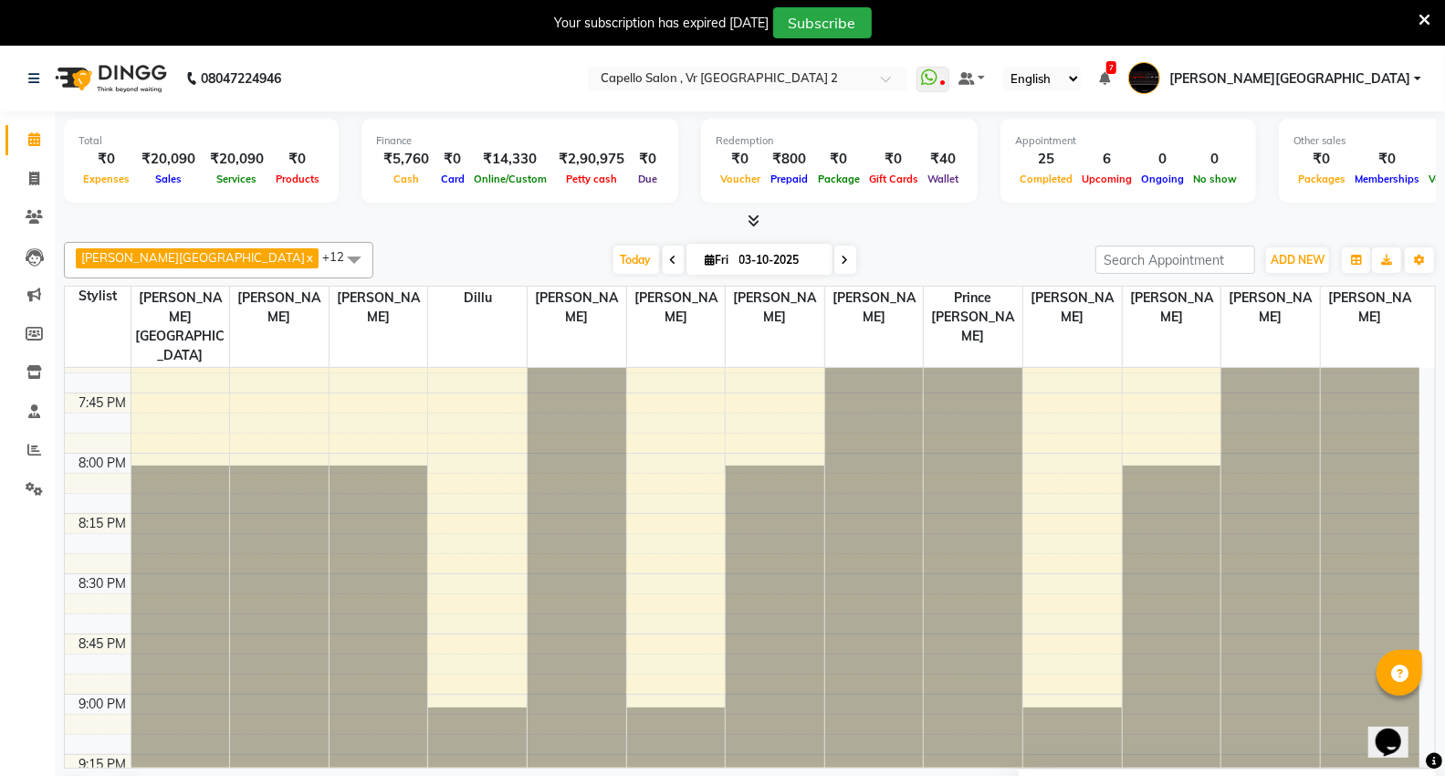
scroll to position [2404, 0]
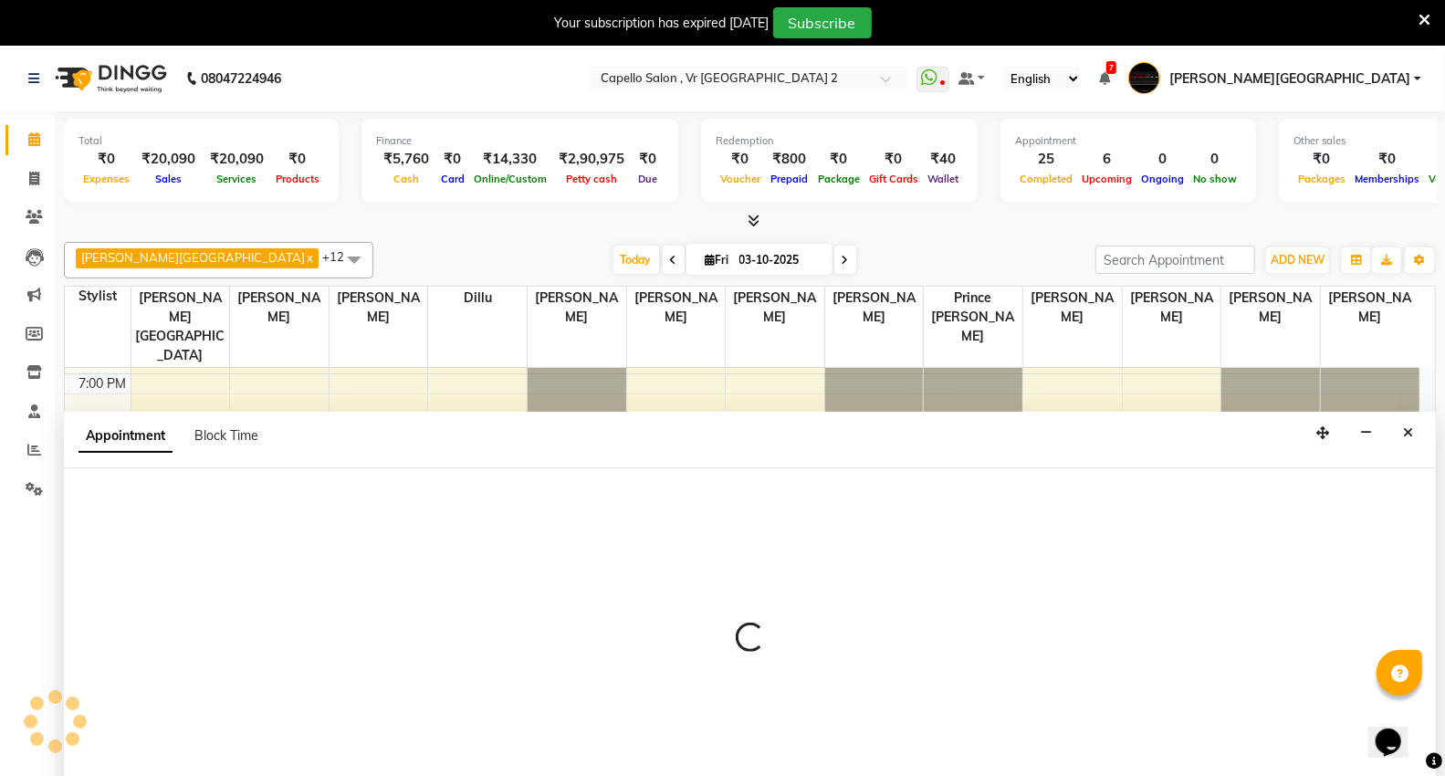
scroll to position [47, 0]
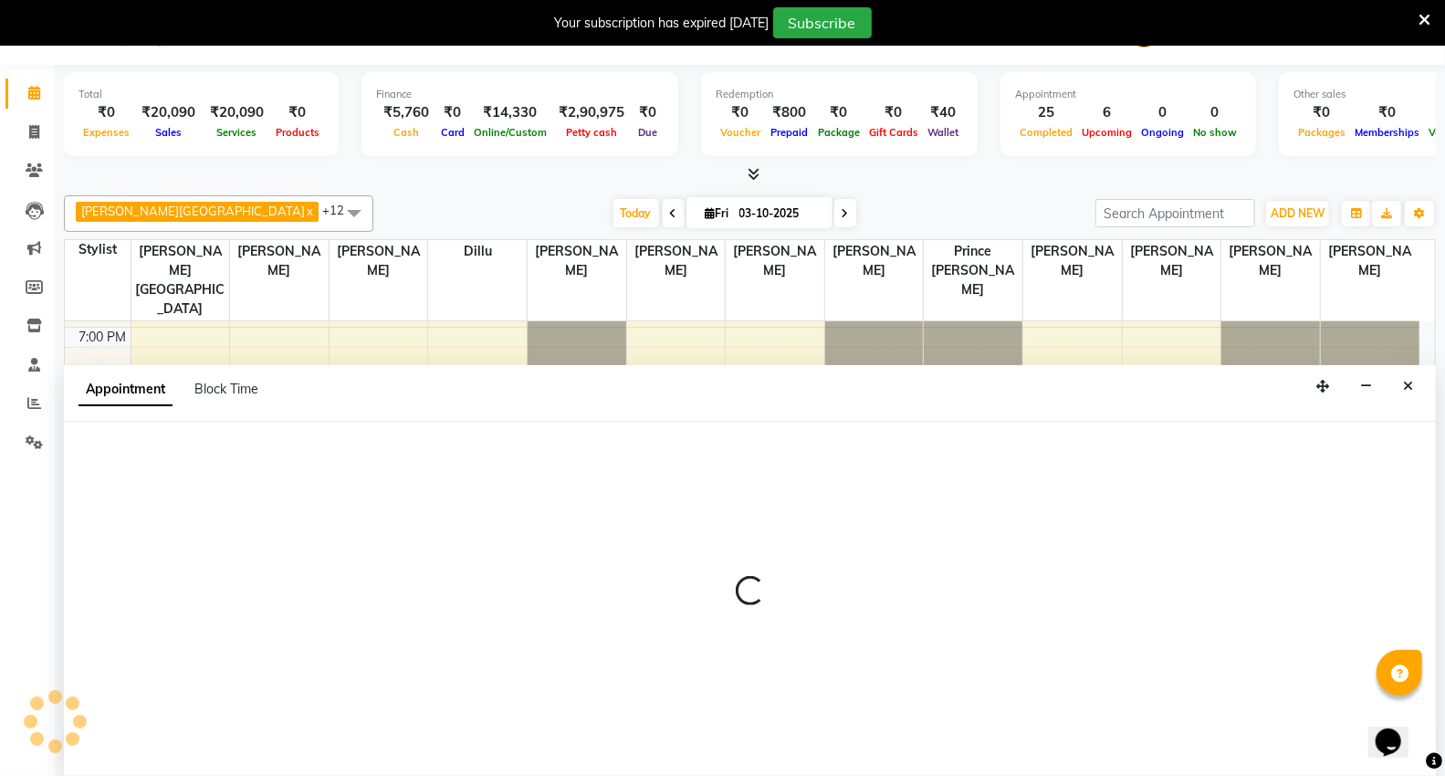
select select "20246"
select select "1200"
select select "tentative"
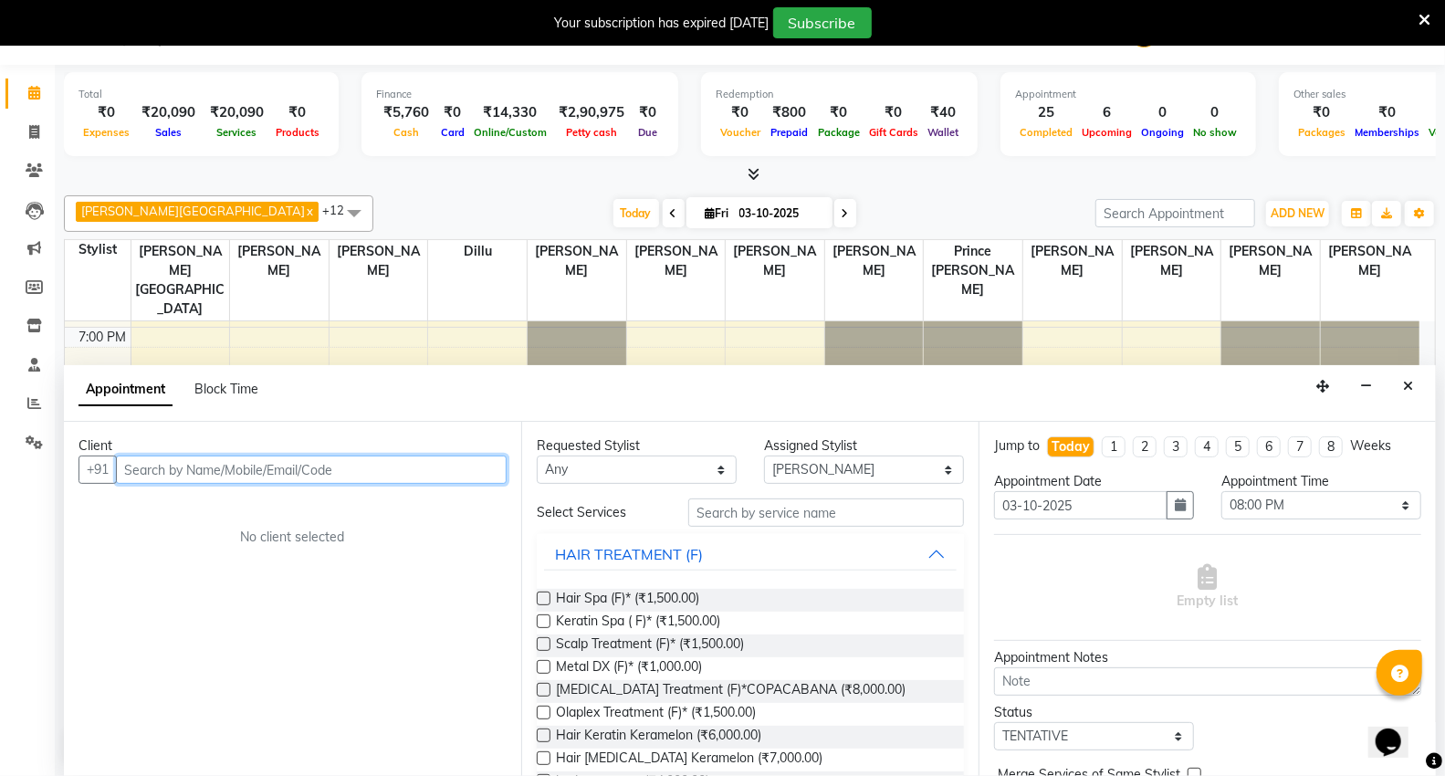
click at [169, 469] on input "text" at bounding box center [311, 470] width 391 height 28
click at [156, 471] on input "text" at bounding box center [311, 470] width 391 height 28
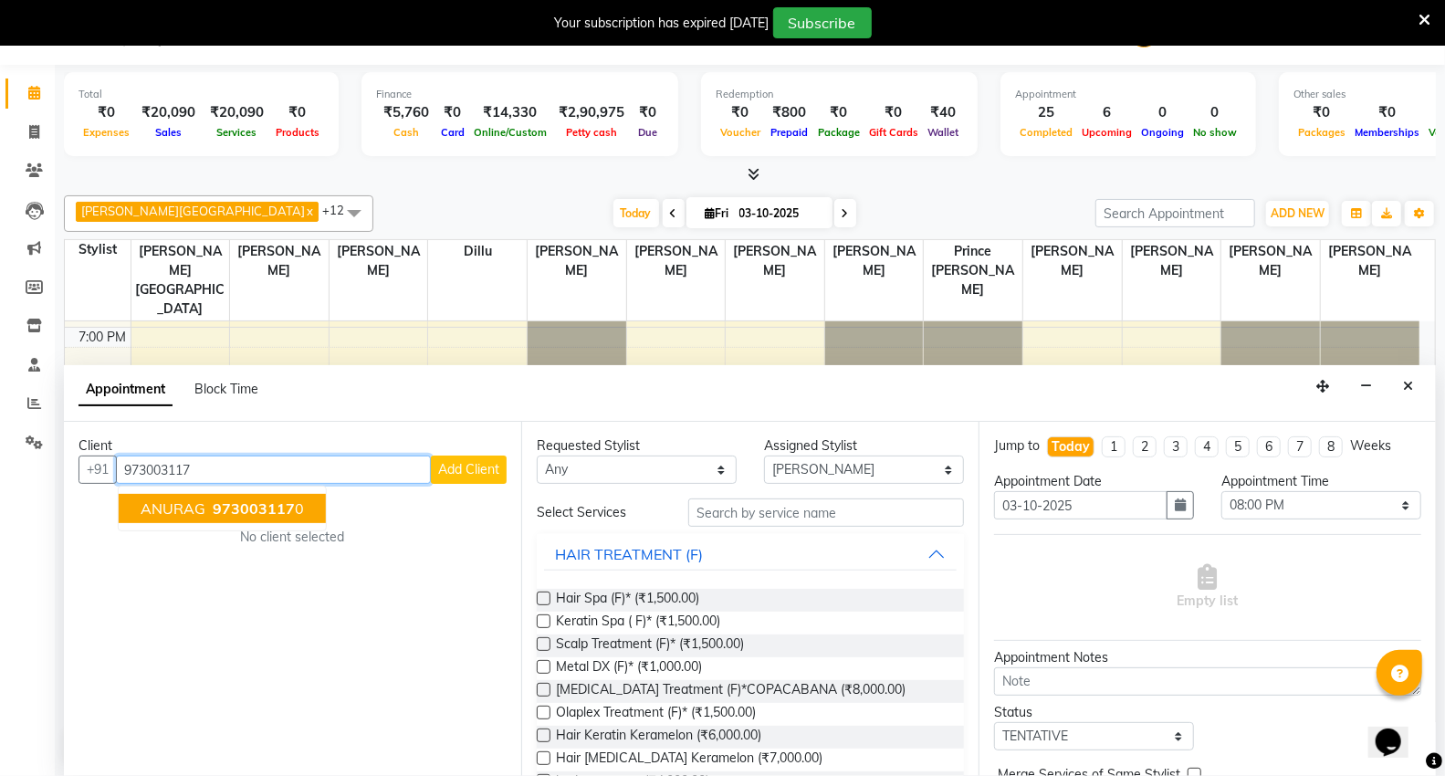
click at [258, 512] on span "973003117" at bounding box center [254, 508] width 82 height 18
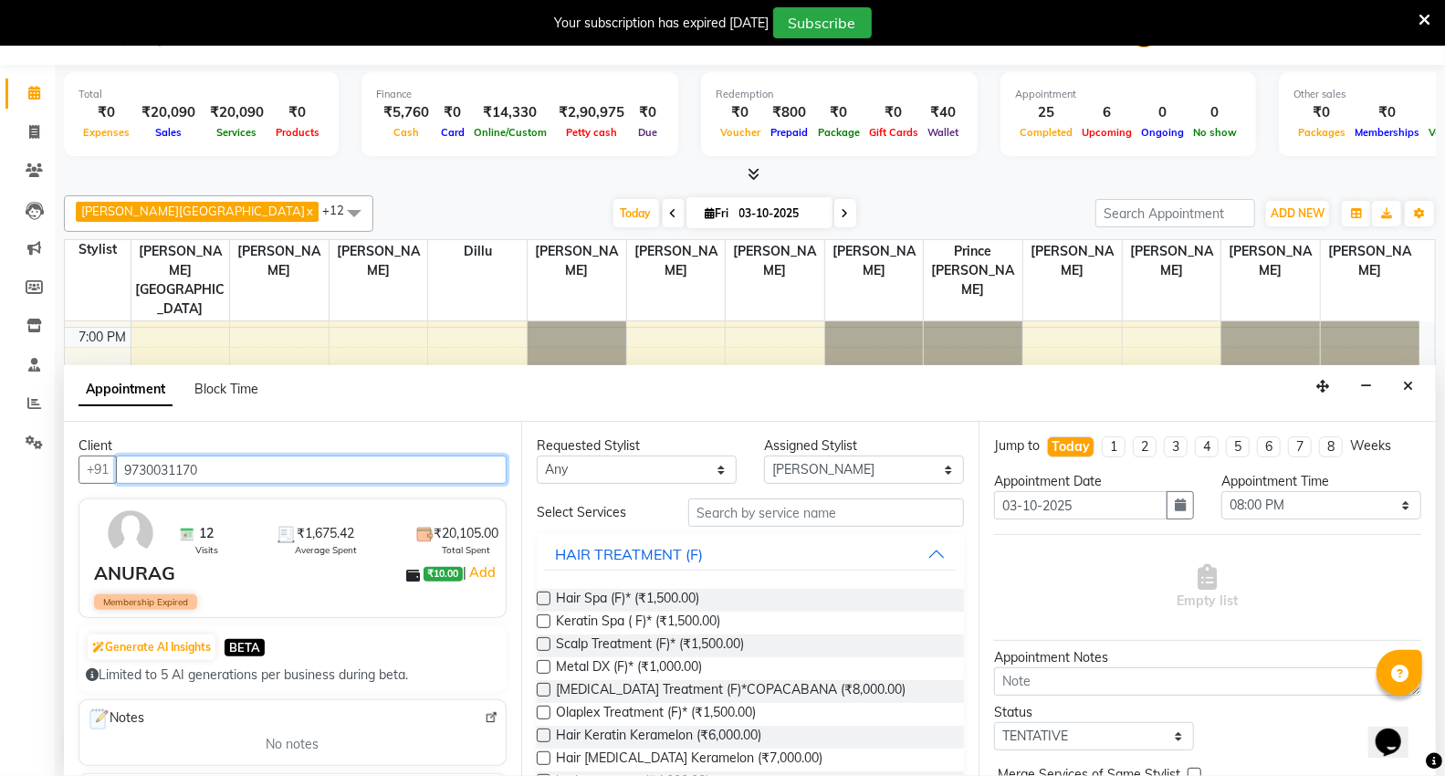
type input "9730031170"
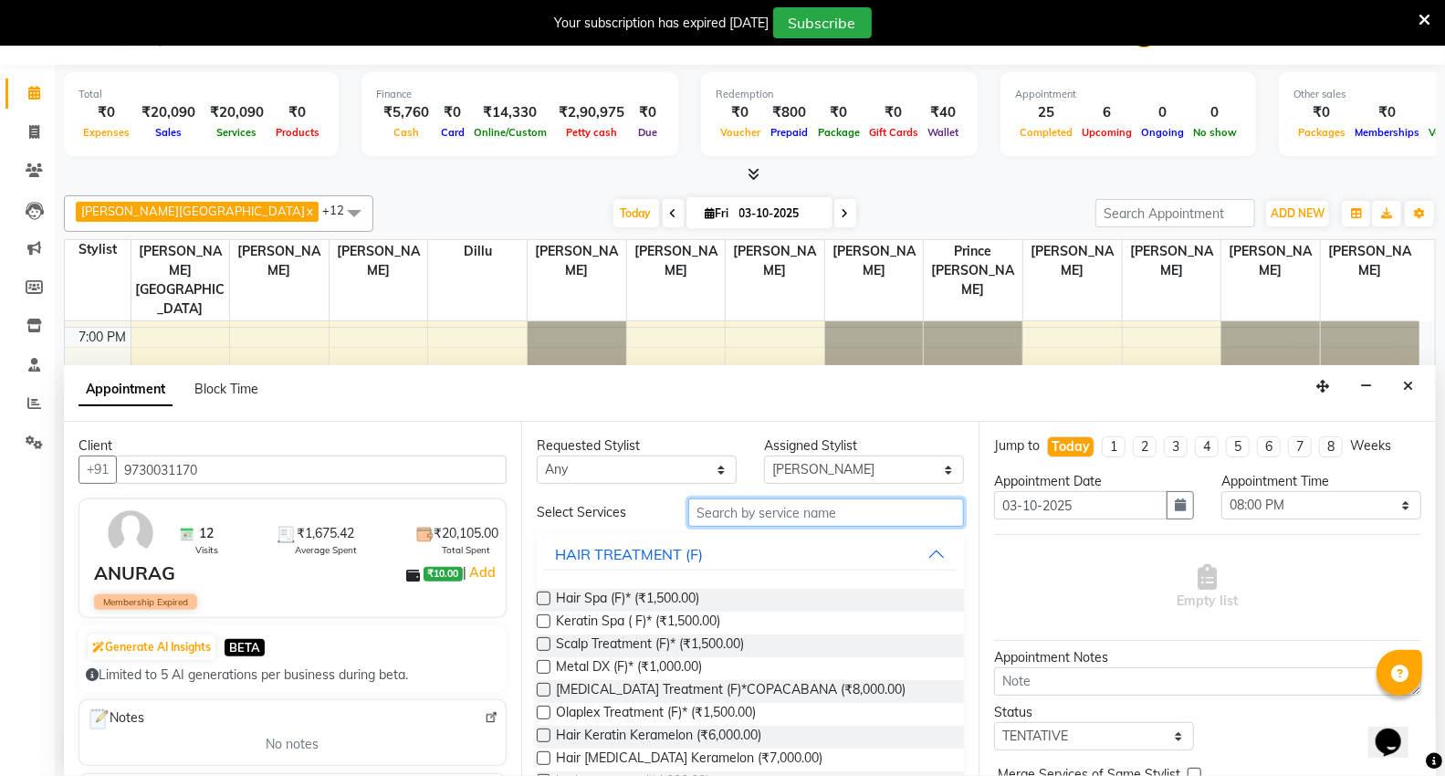
click at [726, 513] on input "text" at bounding box center [826, 513] width 276 height 28
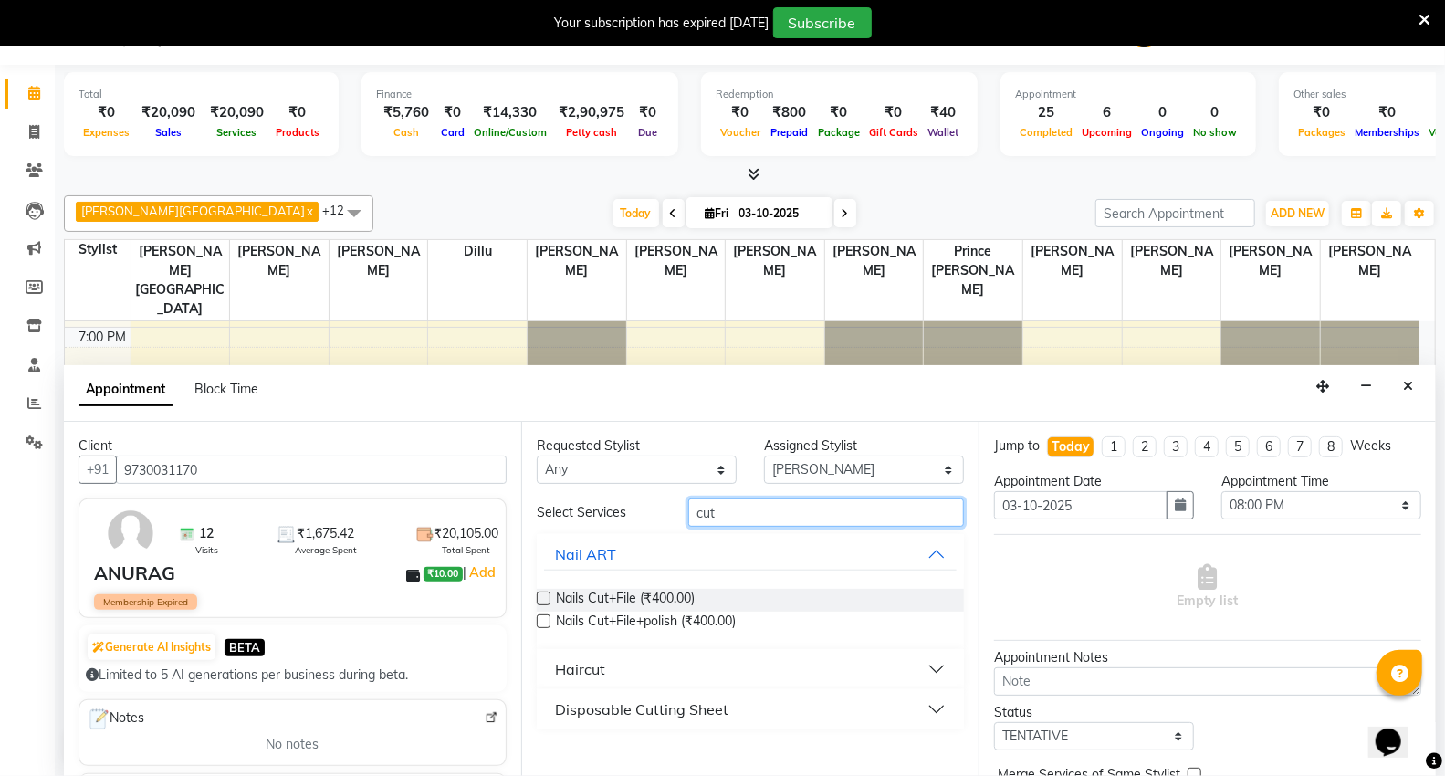
type input "cut"
click at [595, 676] on div "Haircut" at bounding box center [580, 669] width 50 height 22
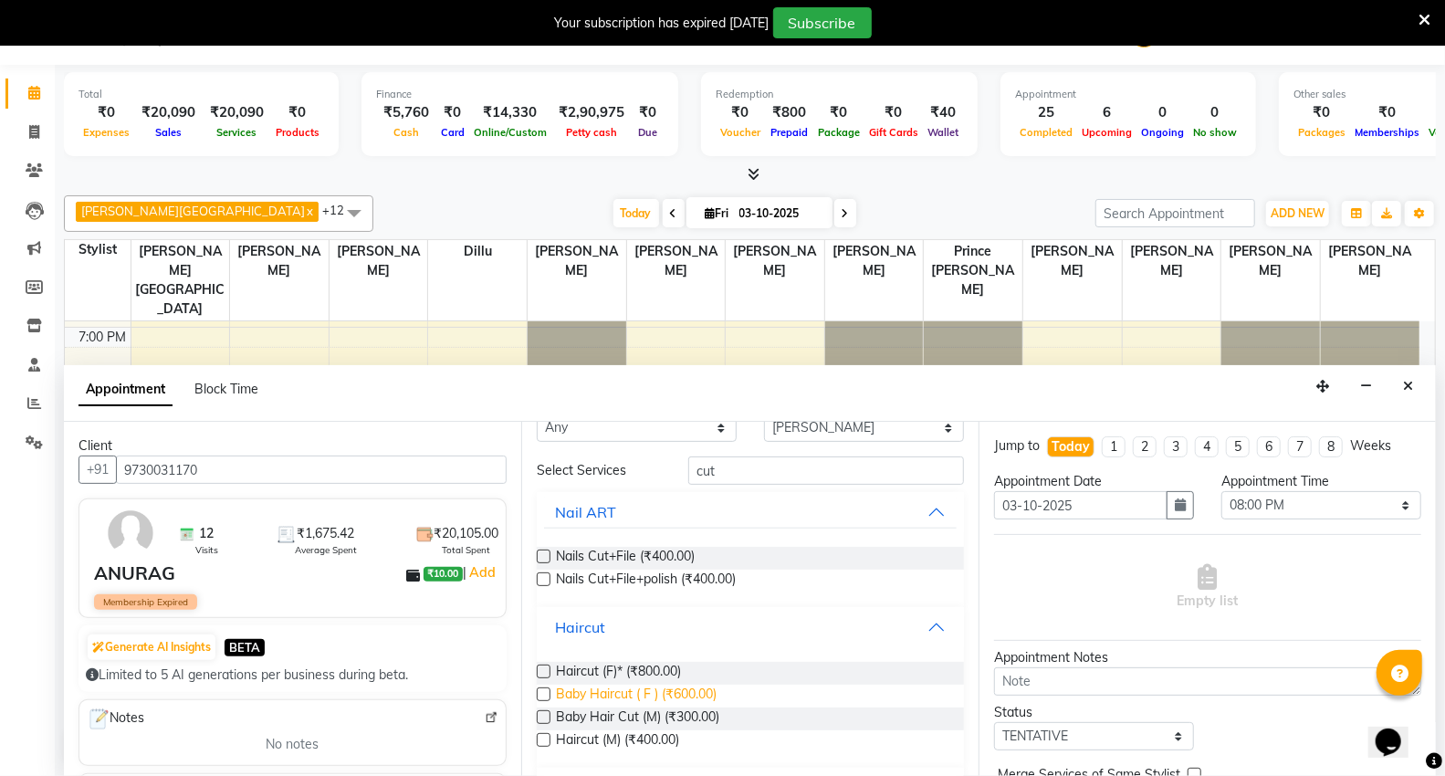
scroll to position [56, 0]
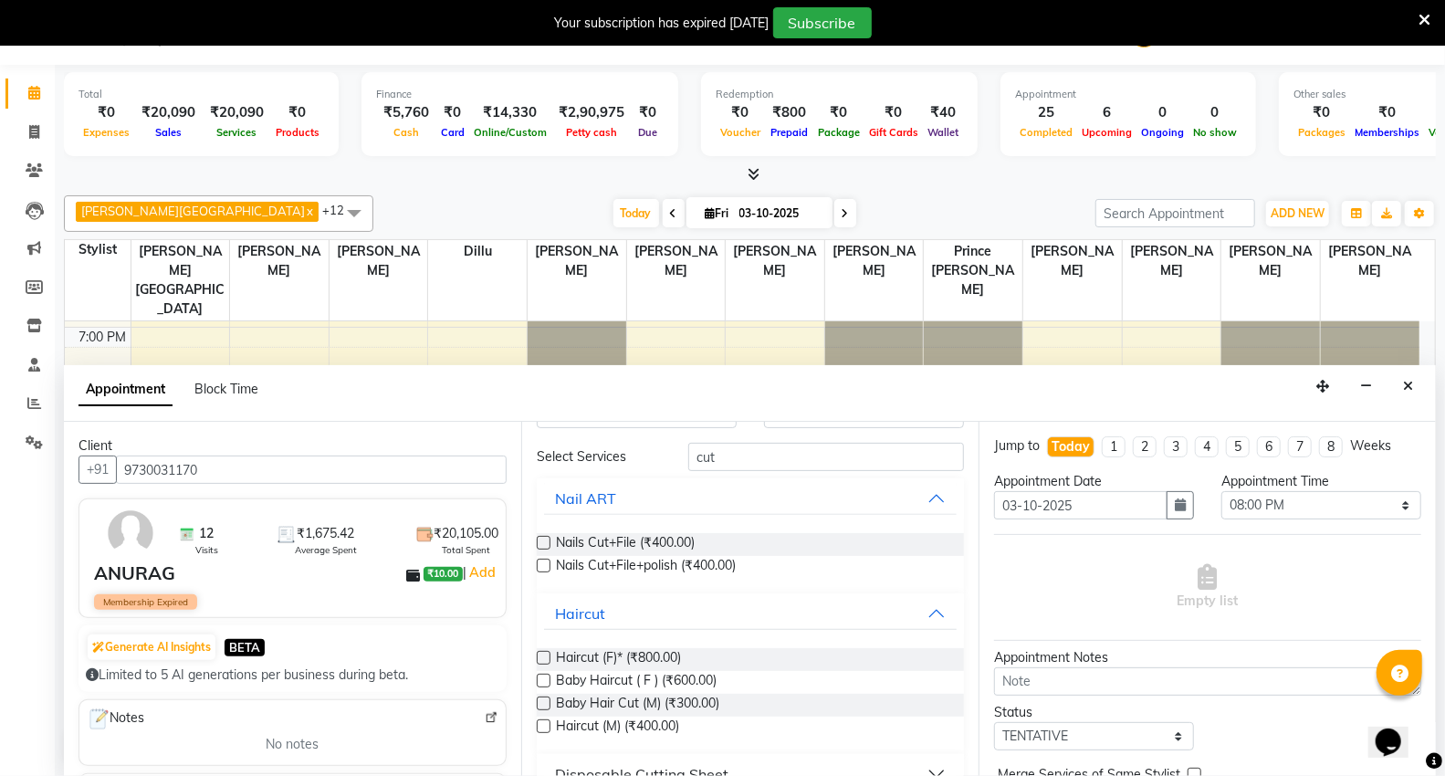
click at [540, 719] on label at bounding box center [544, 726] width 14 height 14
click at [540, 722] on input "checkbox" at bounding box center [543, 728] width 12 height 12
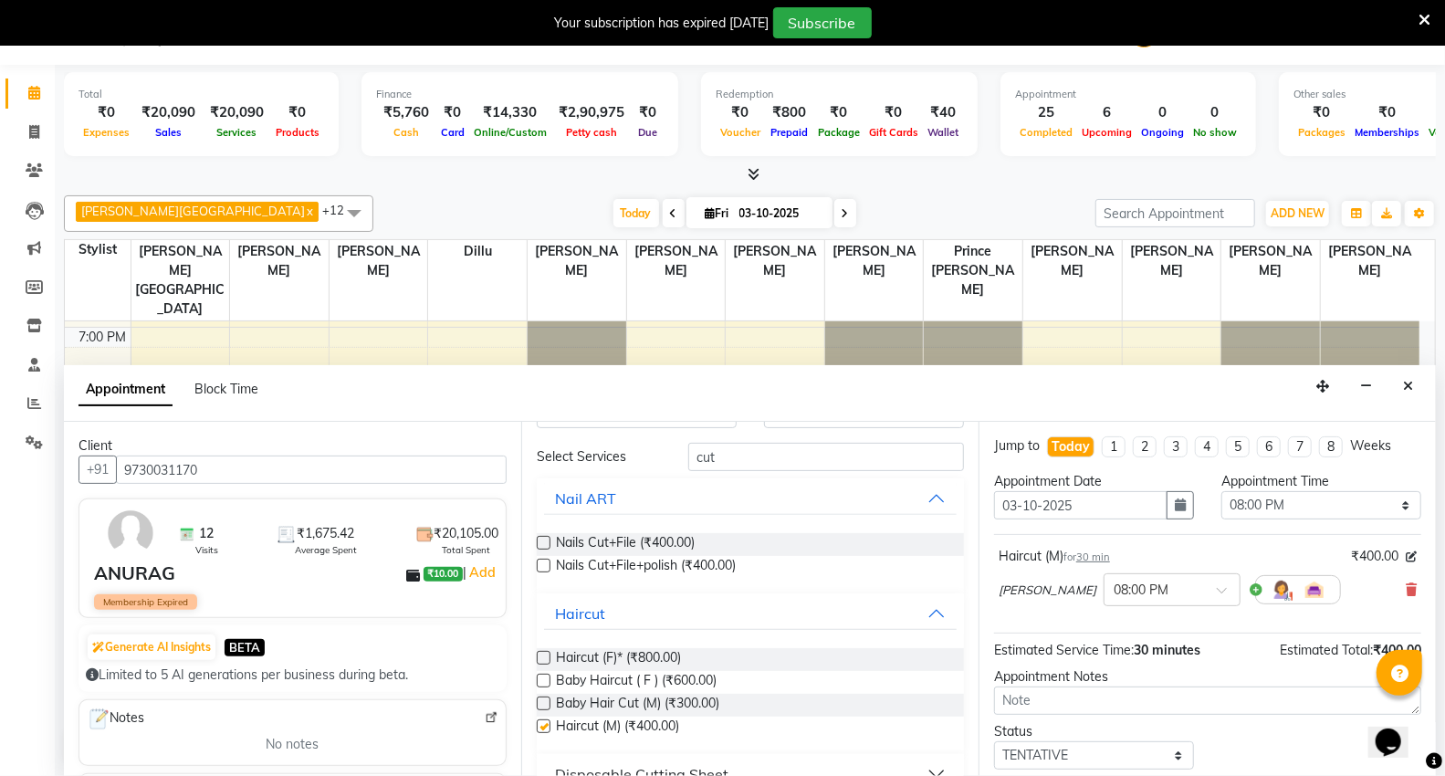
checkbox input "false"
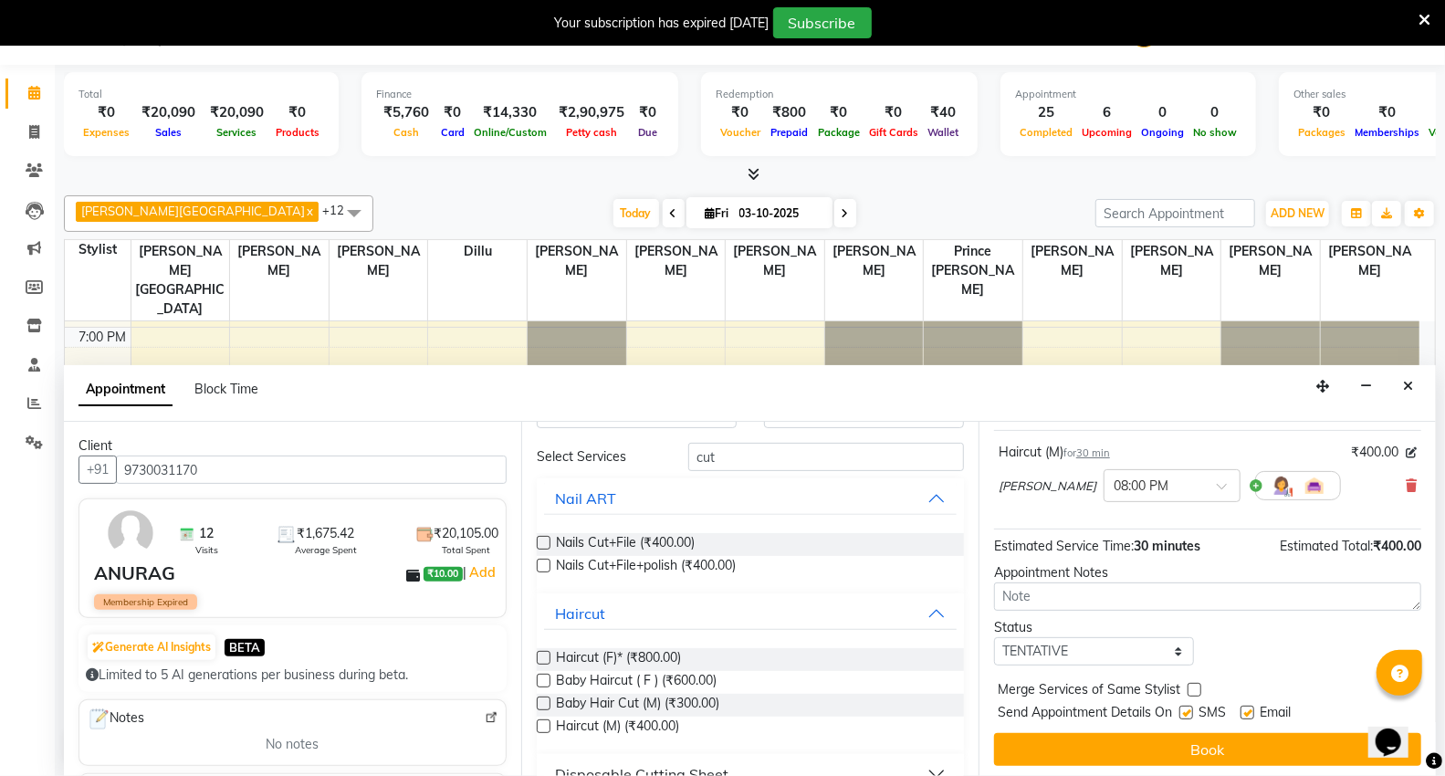
scroll to position [108, 0]
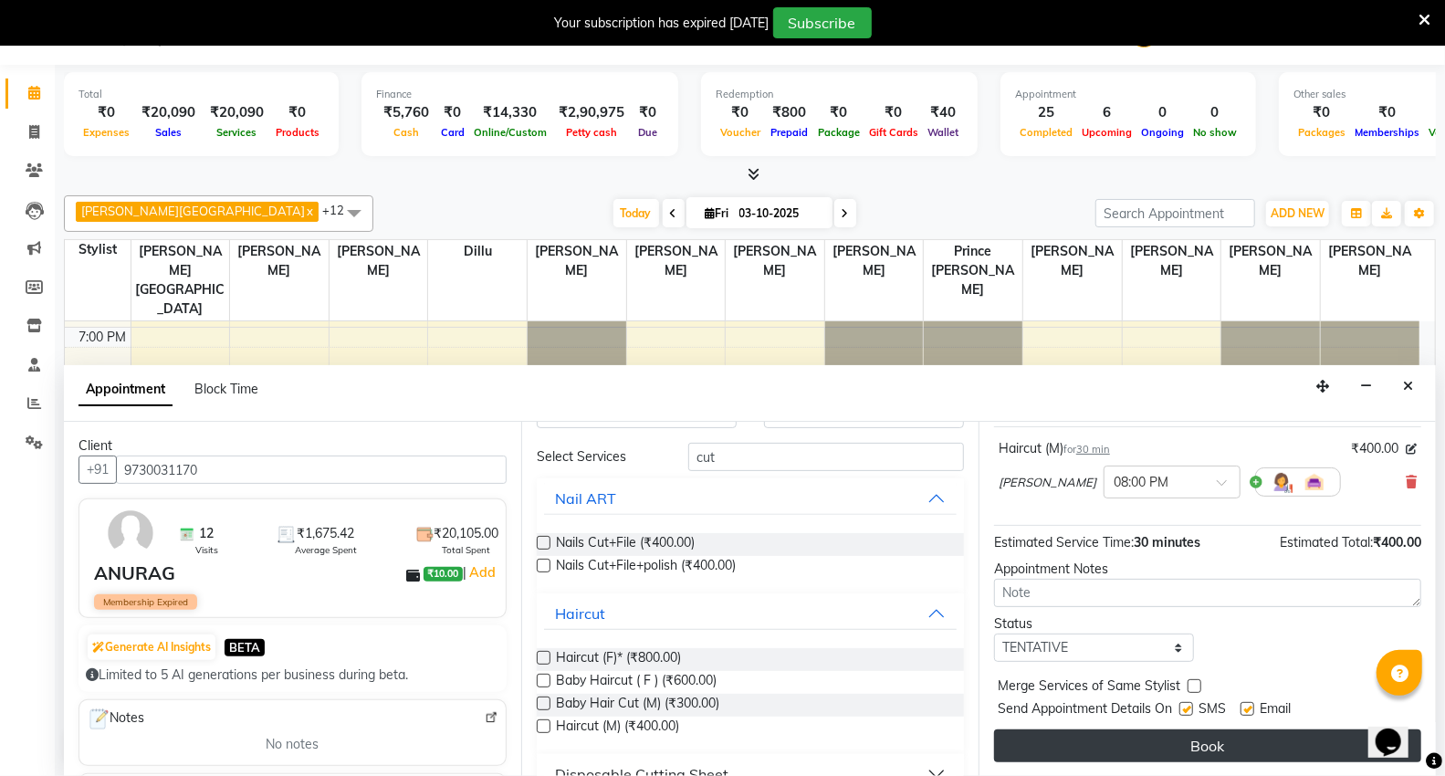
click at [1098, 735] on button "Book" at bounding box center [1207, 746] width 427 height 33
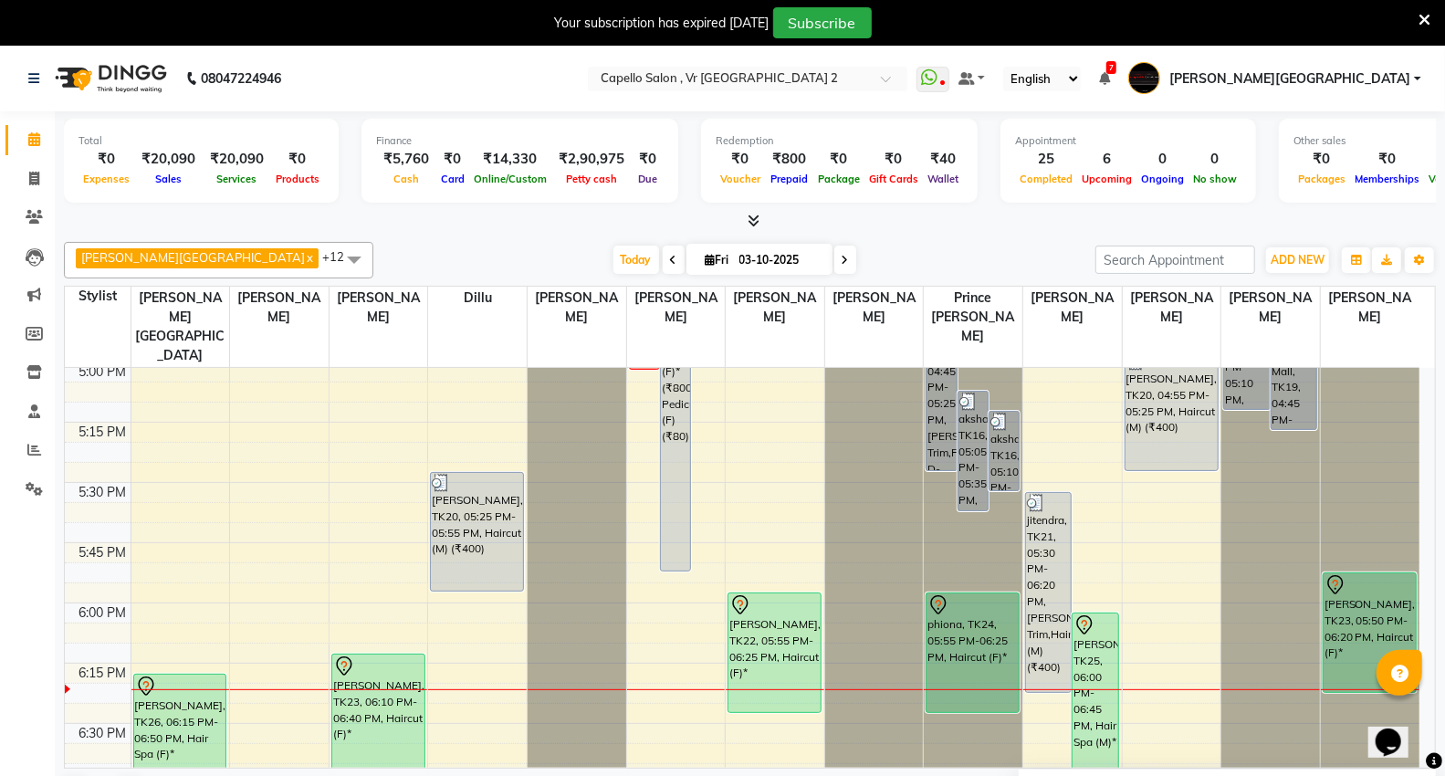
scroll to position [1896, 0]
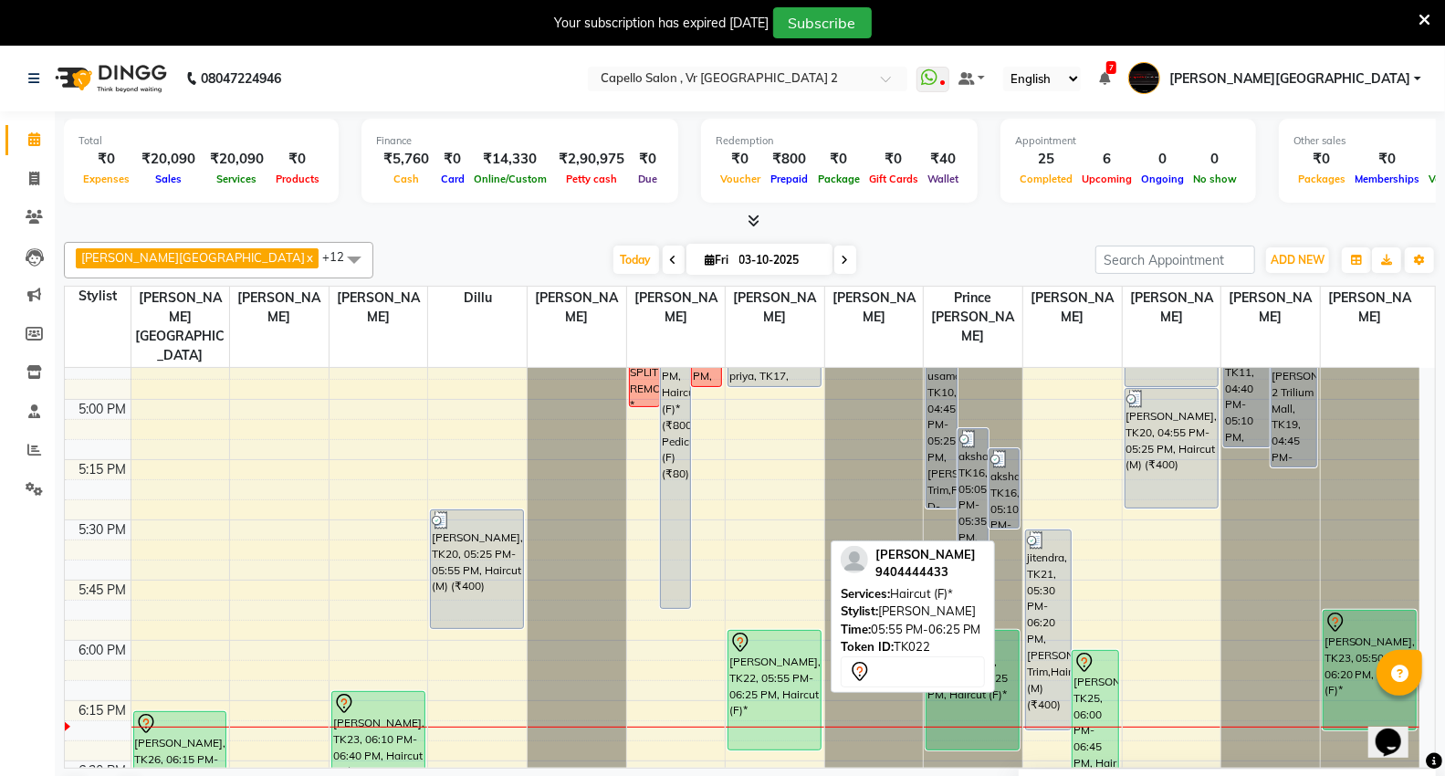
click at [742, 659] on div "[PERSON_NAME], TK22, 05:55 PM-06:25 PM, Haircut (F)*" at bounding box center [775, 690] width 92 height 119
click at [753, 633] on div "[PERSON_NAME], TK22, 05:55 PM-06:25 PM, Haircut (F)*" at bounding box center [775, 690] width 92 height 119
select select "7"
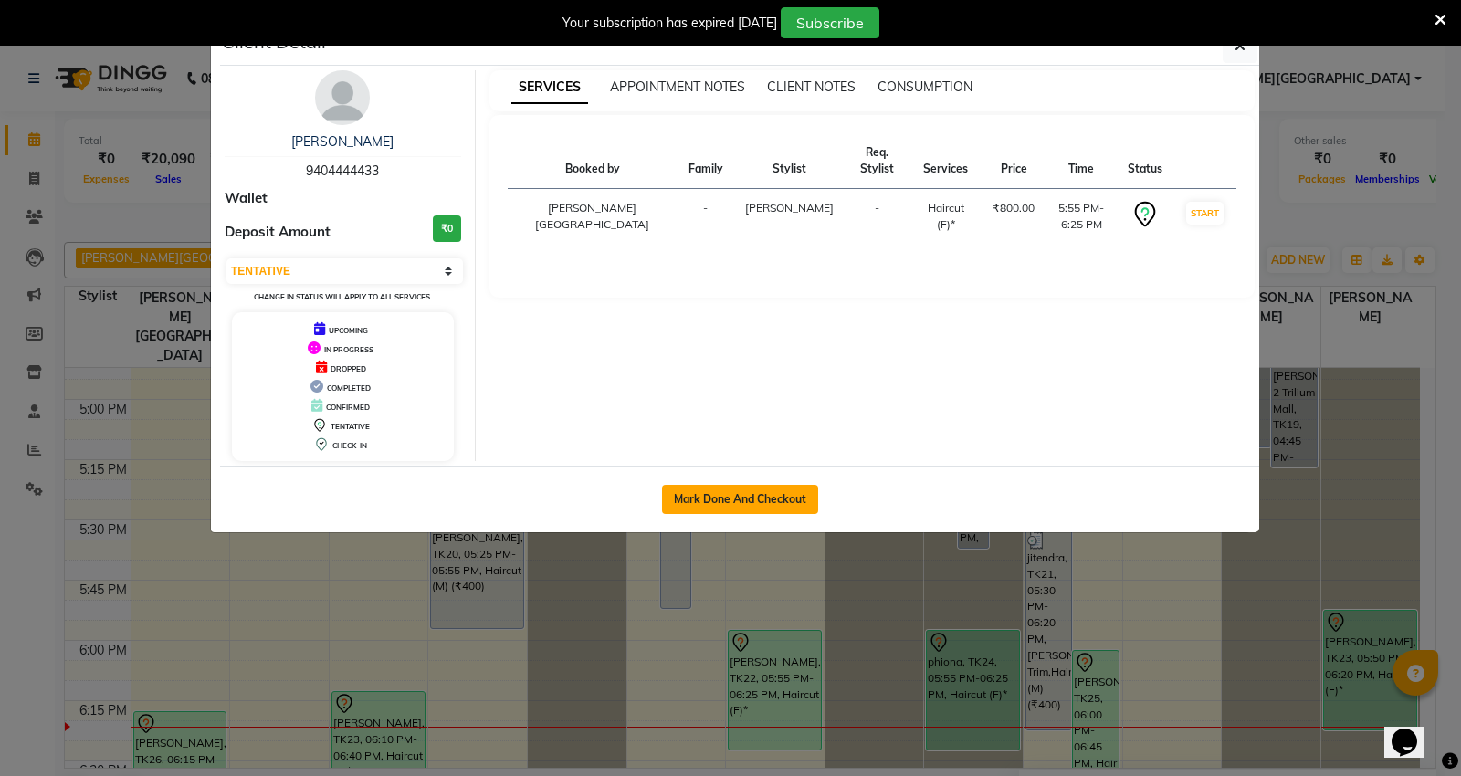
click at [782, 485] on button "Mark Done And Checkout" at bounding box center [740, 499] width 156 height 29
select select "service"
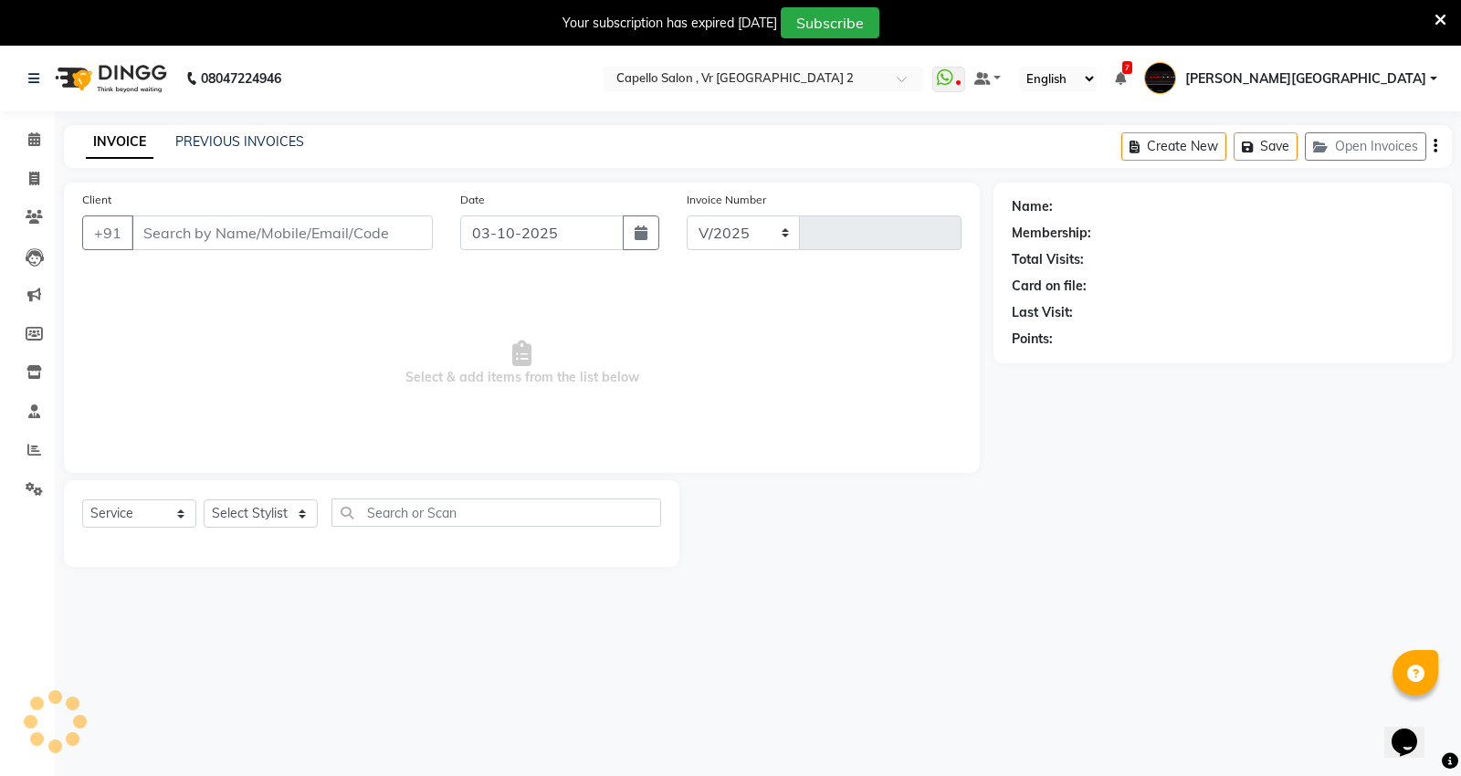
select select "848"
type input "5501"
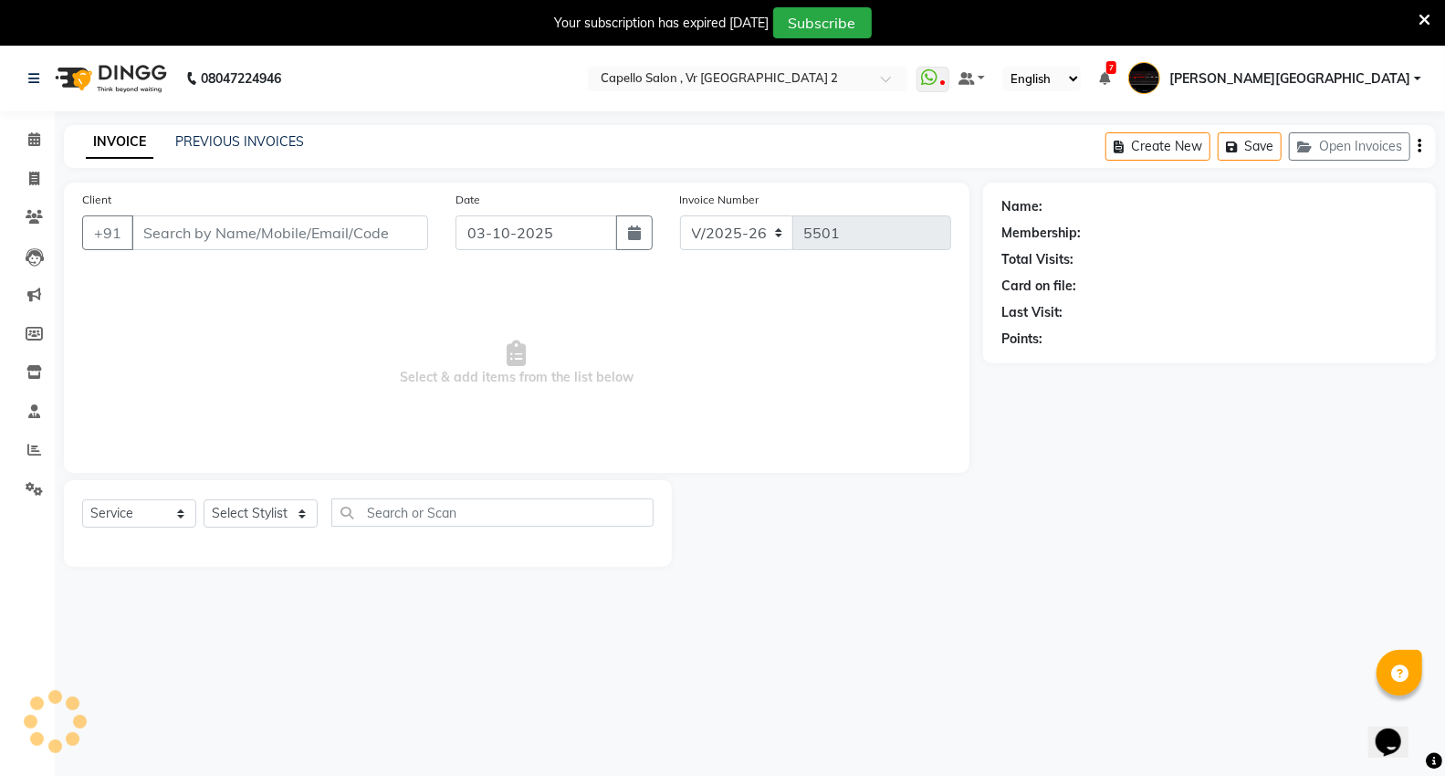
type input "9404444433"
select select "15681"
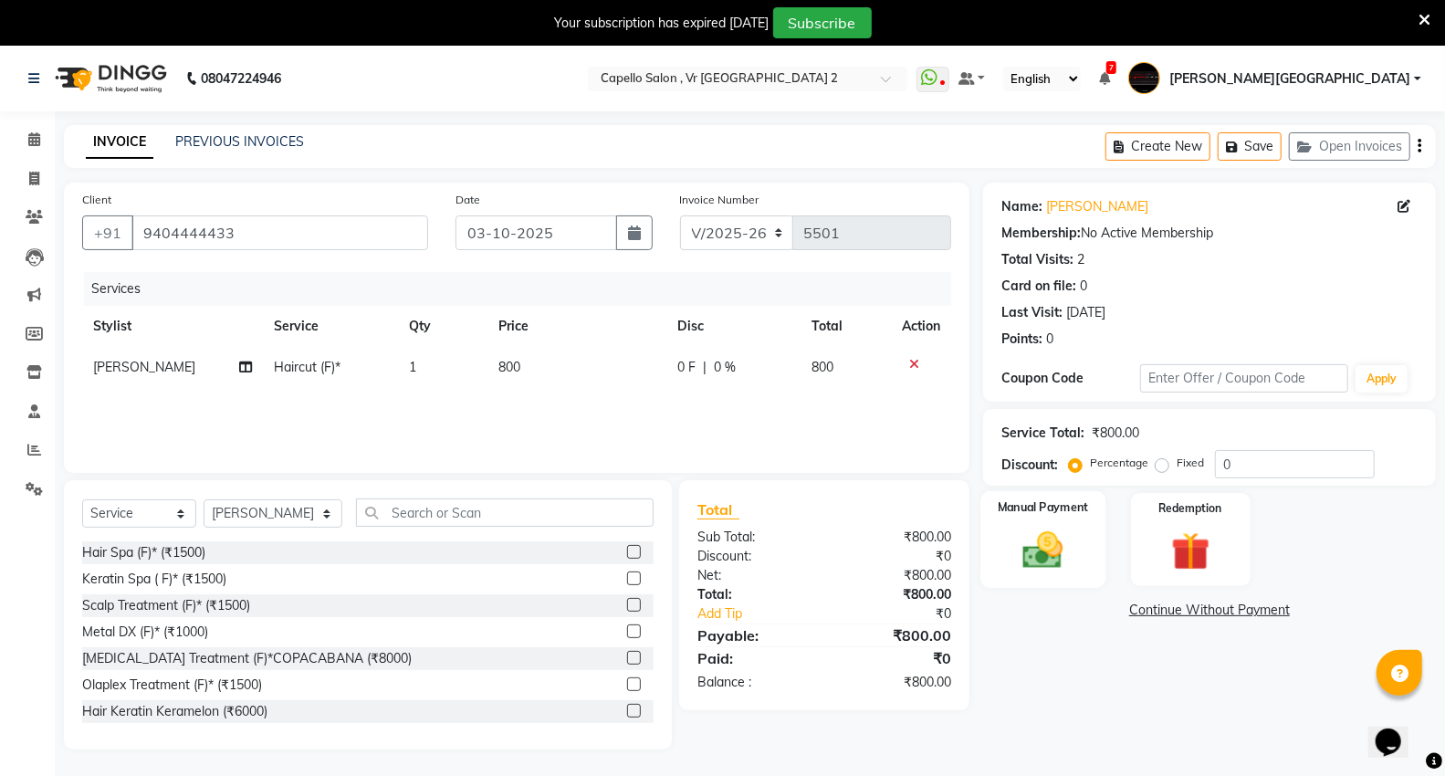
click at [1054, 560] on img at bounding box center [1043, 550] width 65 height 47
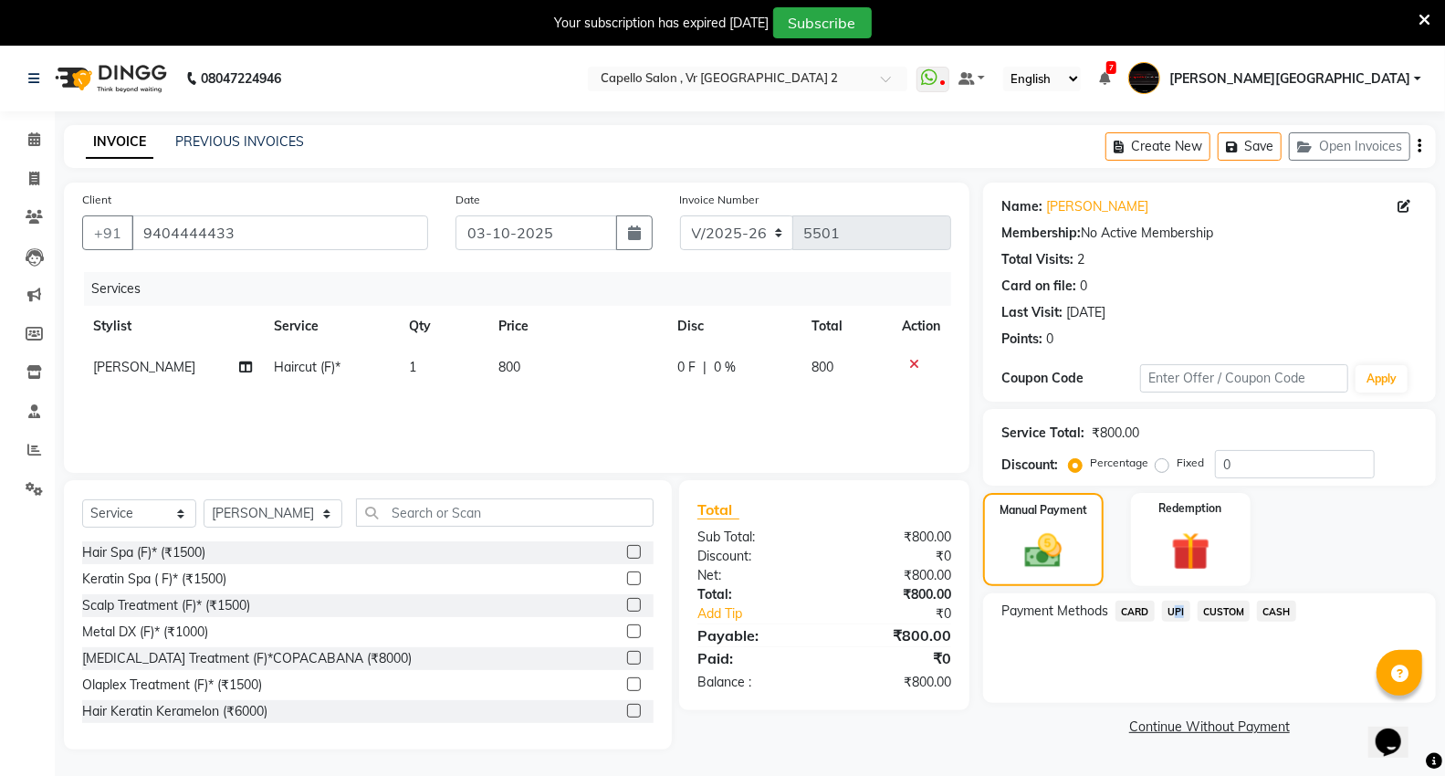
click at [1182, 604] on span "UPI" at bounding box center [1176, 611] width 28 height 21
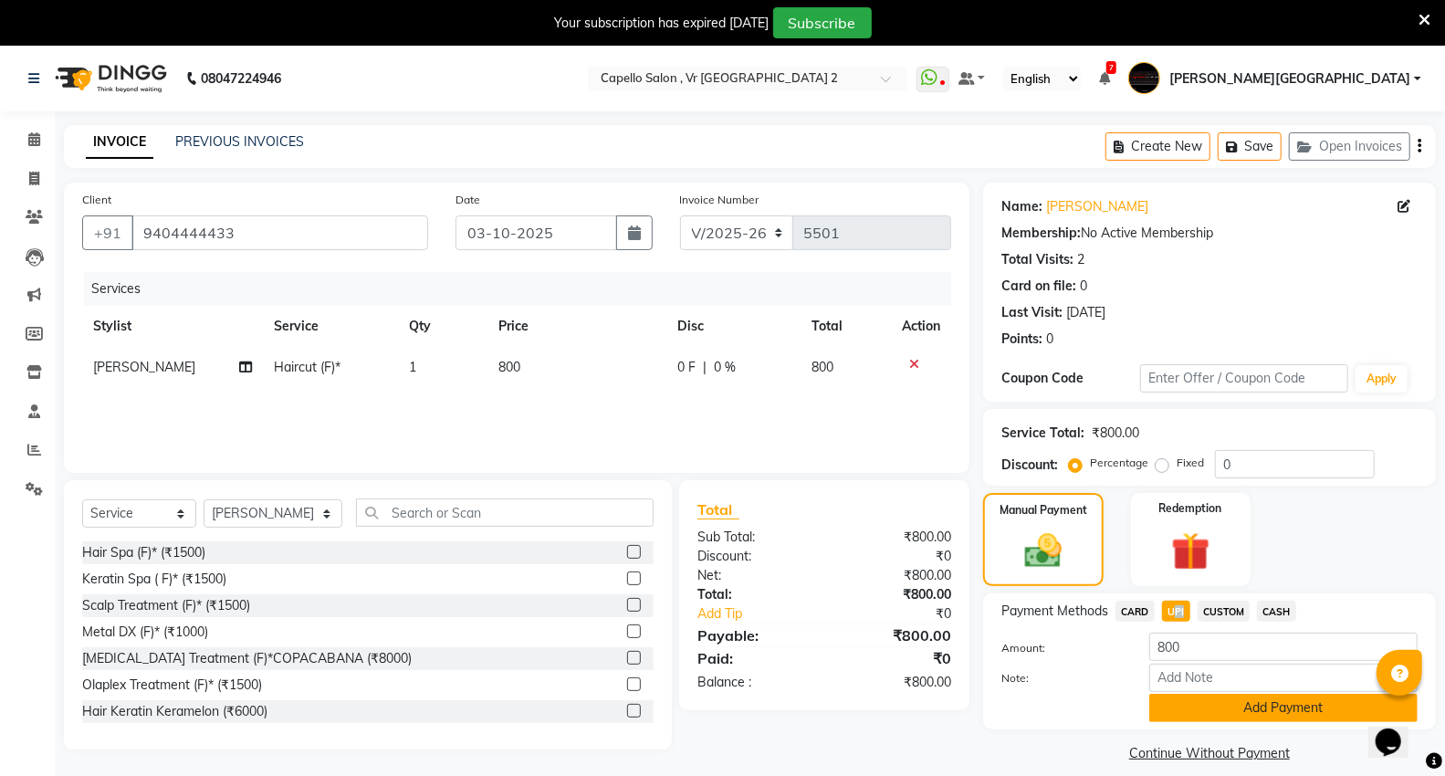
click at [1228, 701] on button "Add Payment" at bounding box center [1284, 708] width 268 height 28
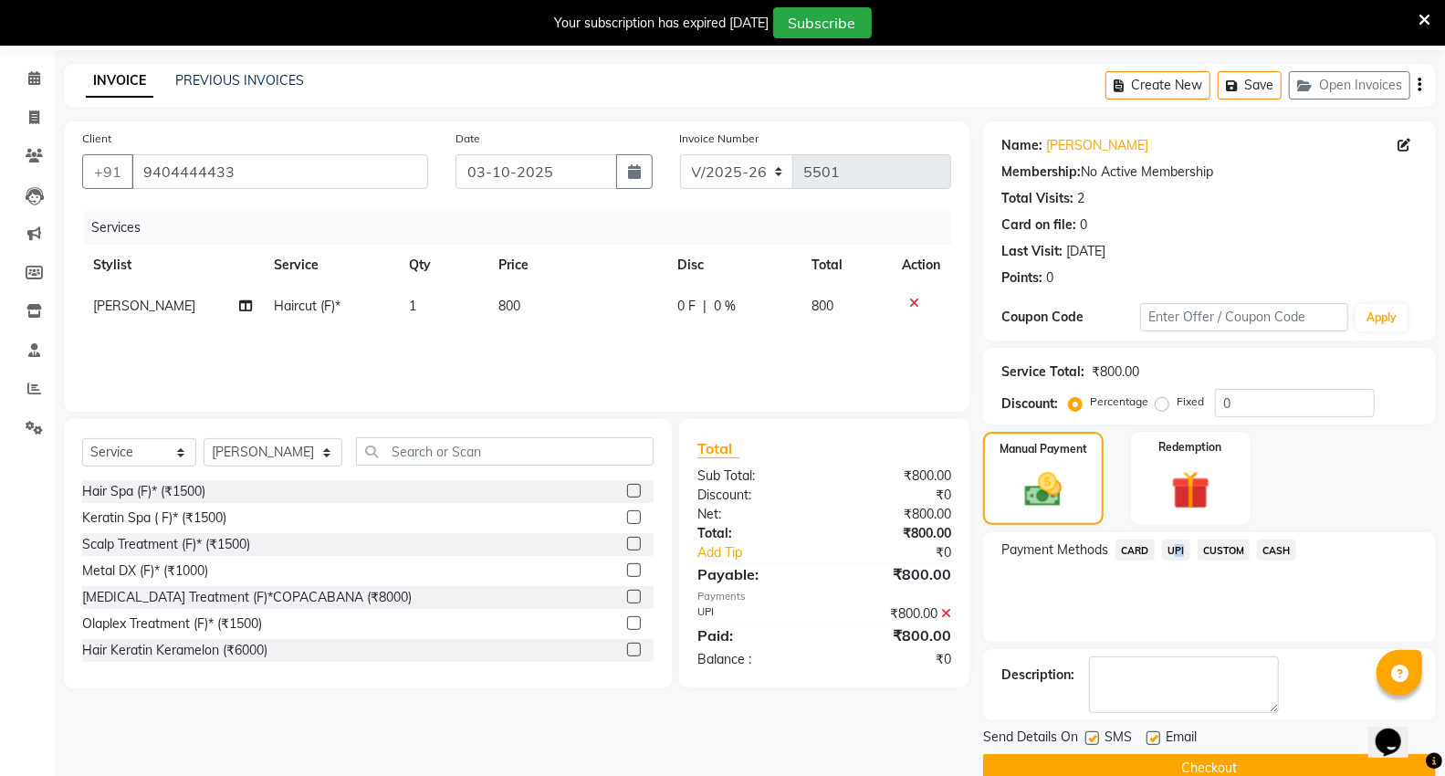
scroll to position [95, 0]
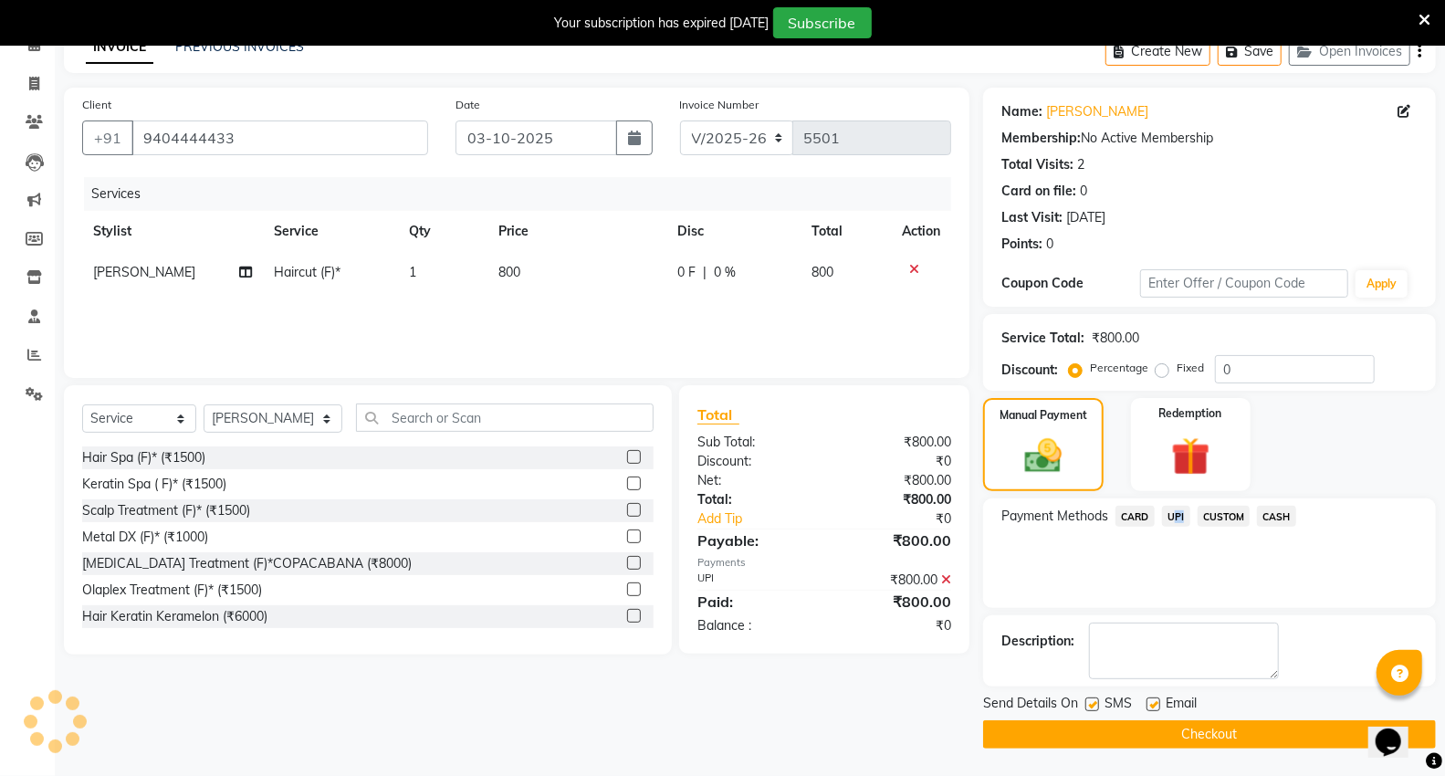
click at [1244, 728] on button "Checkout" at bounding box center [1209, 734] width 453 height 28
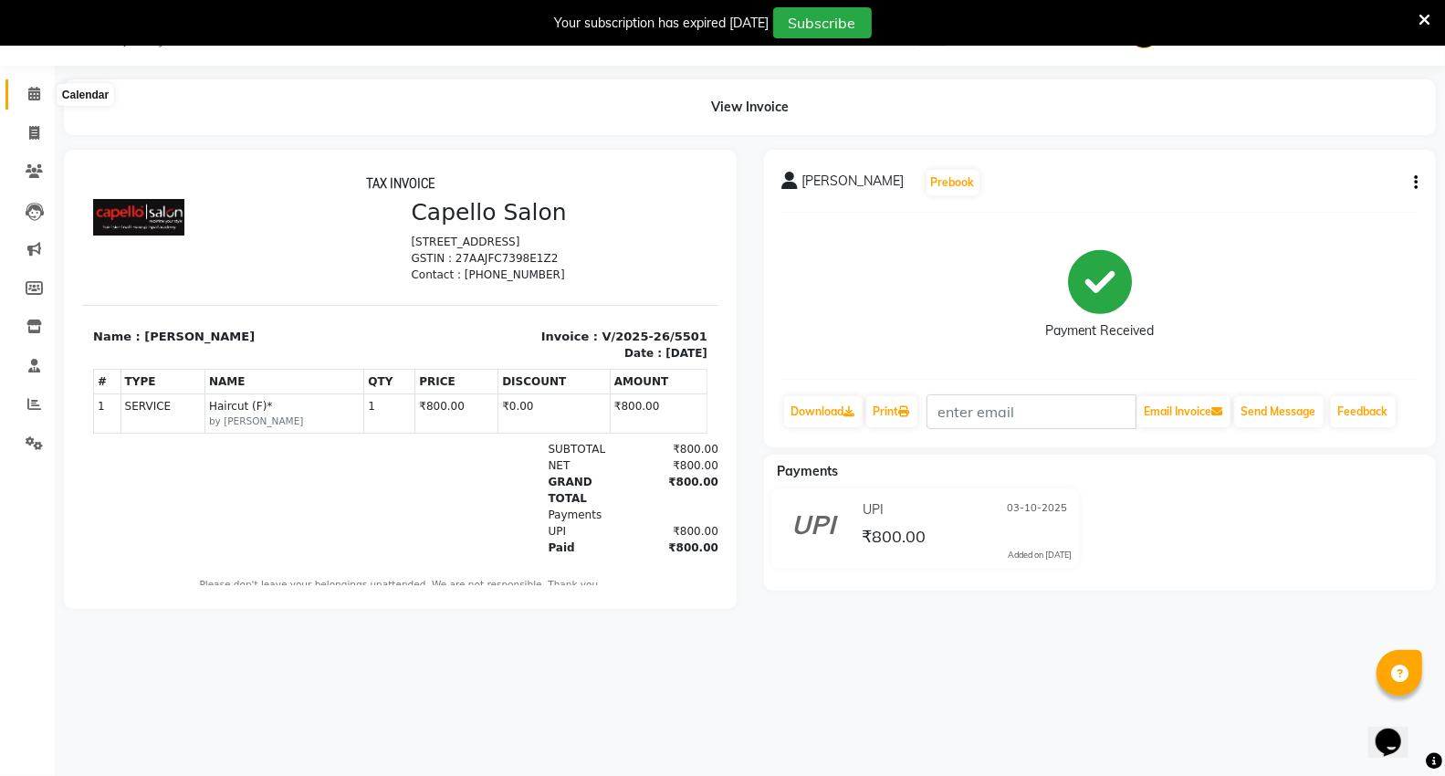
click at [34, 95] on icon at bounding box center [34, 94] width 12 height 14
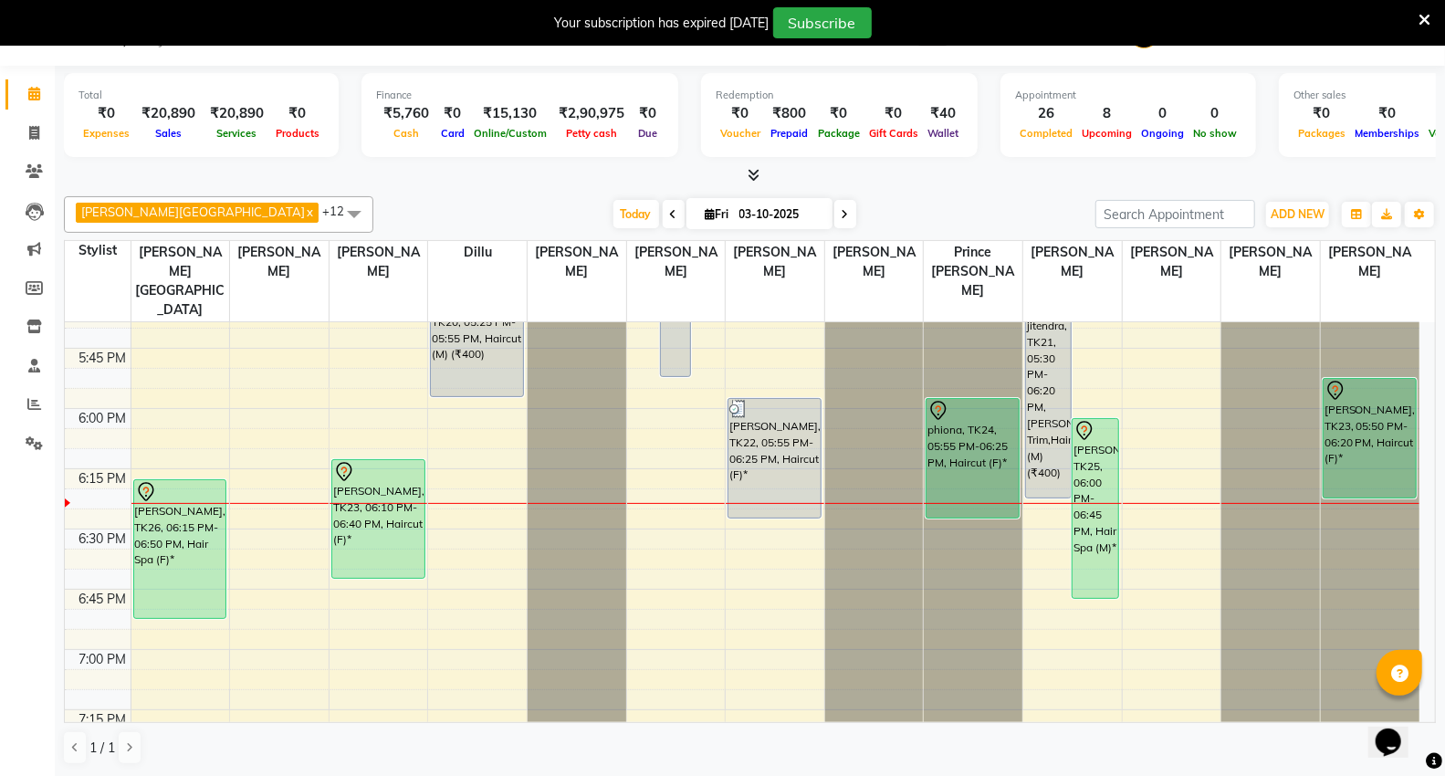
scroll to position [2130, 0]
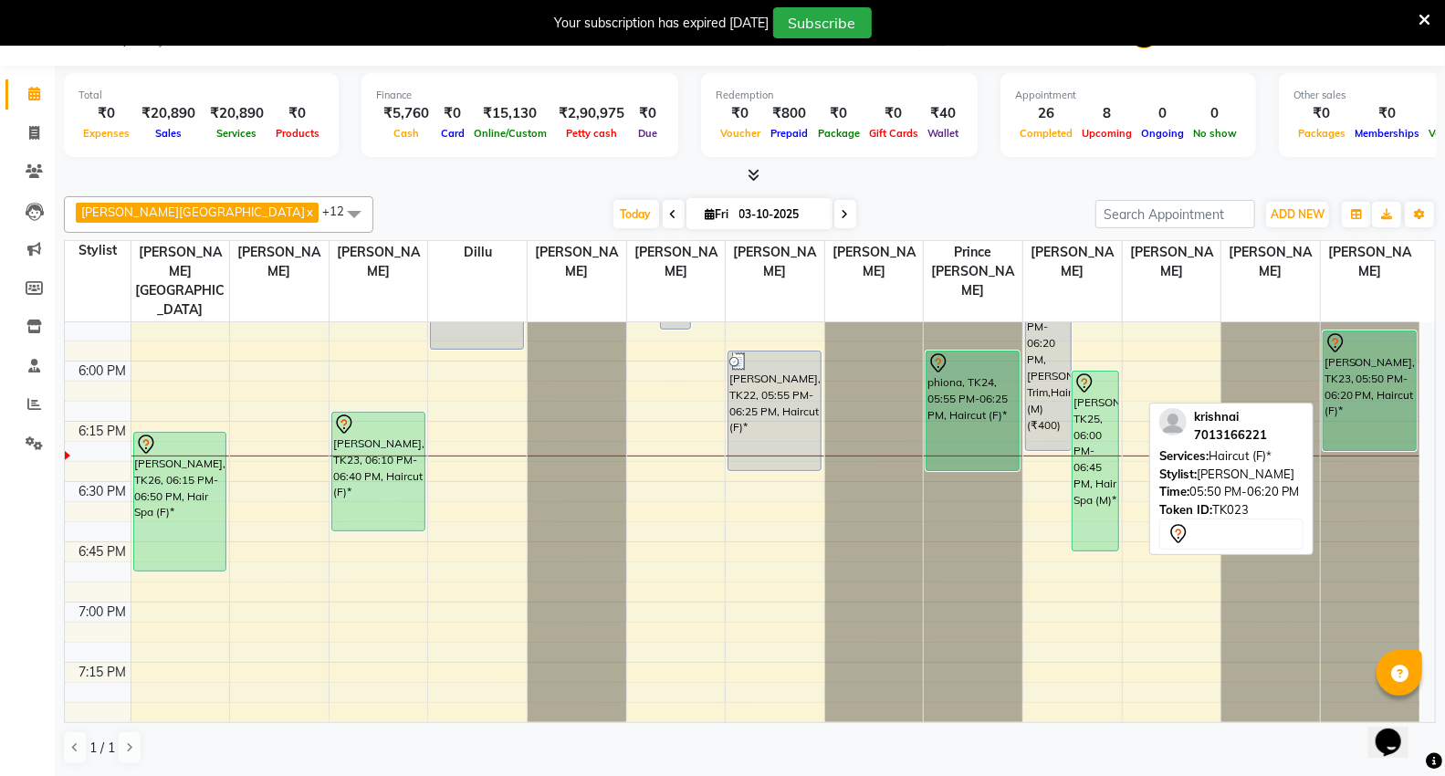
click at [1360, 367] on div "krishnai, TK23, 05:50 PM-06:20 PM, Haircut (F)*" at bounding box center [1370, 390] width 92 height 119
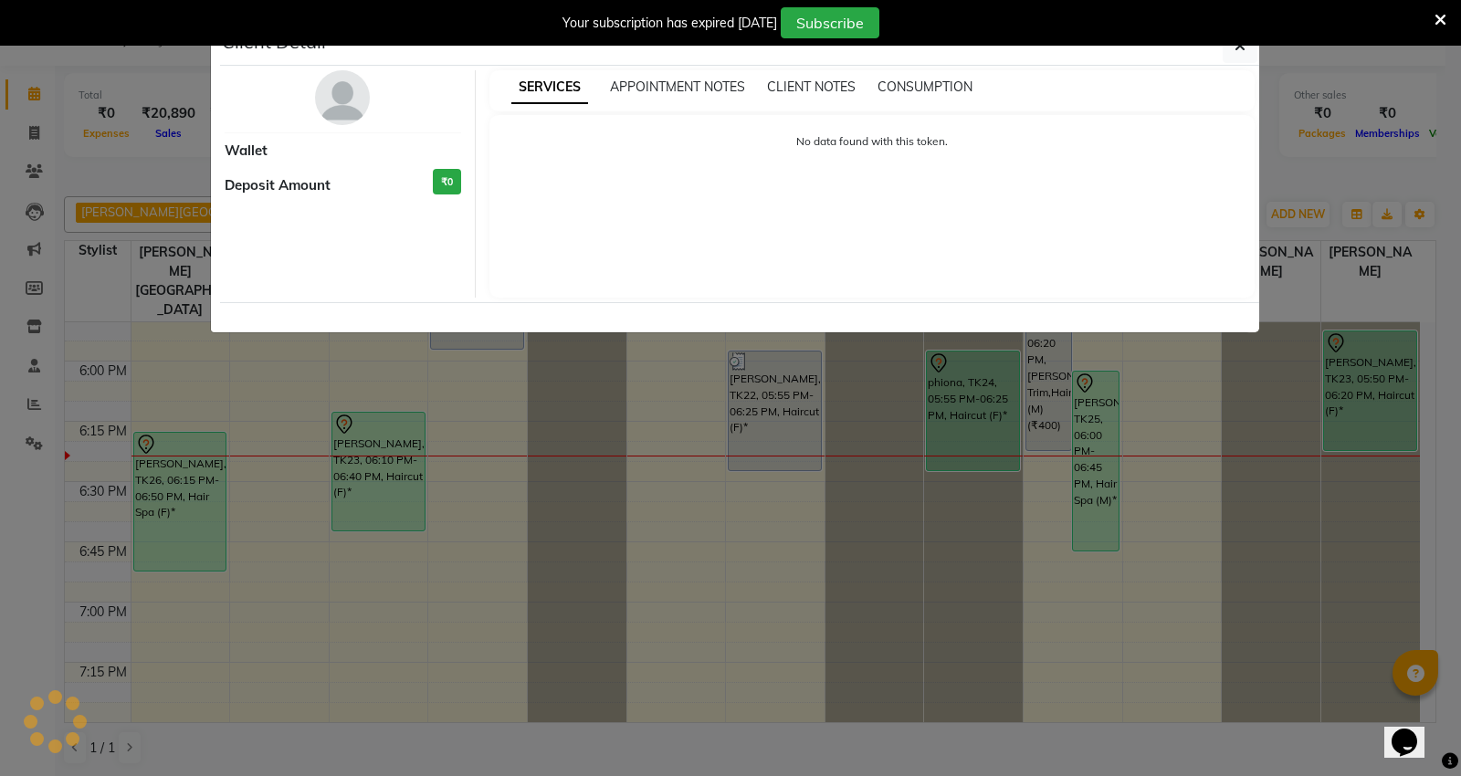
select select "7"
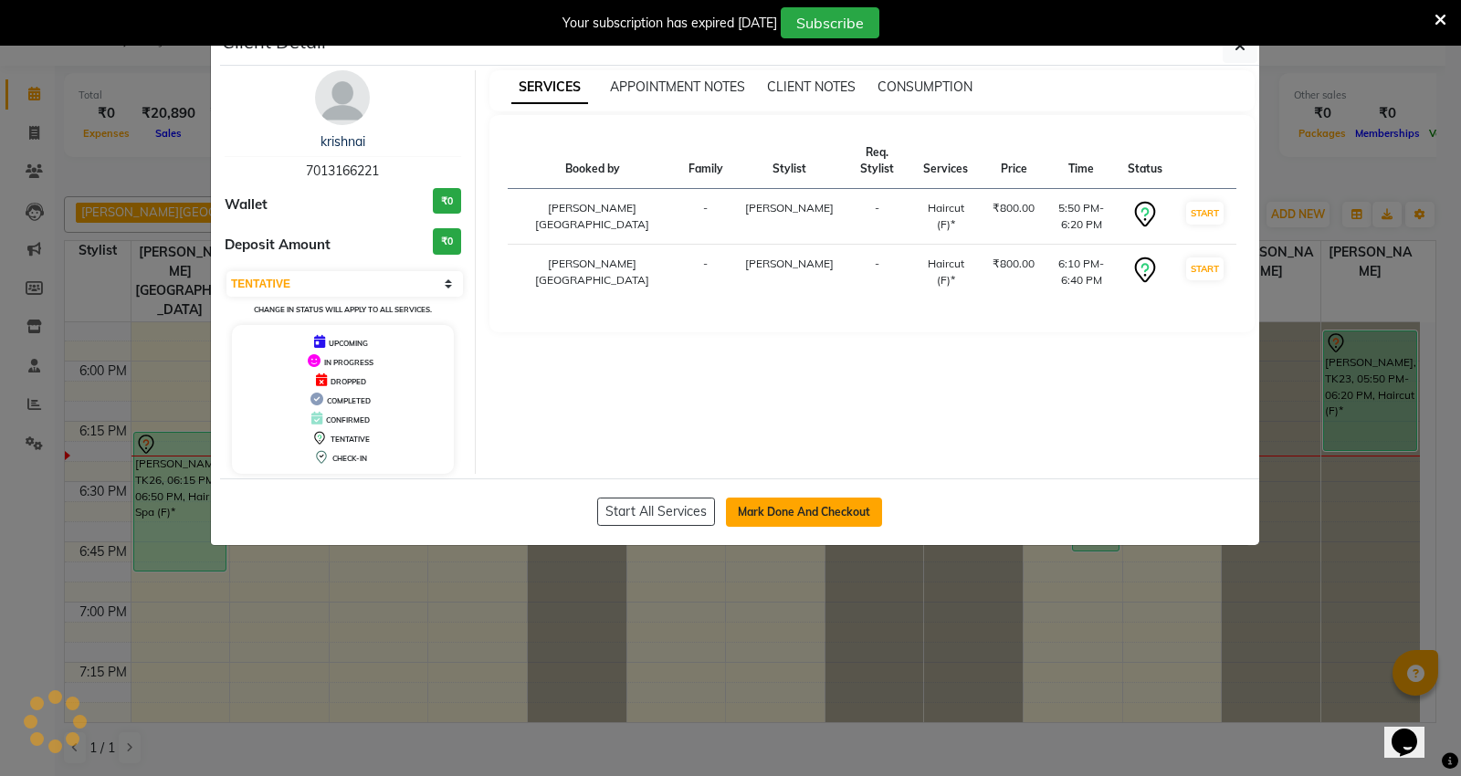
click at [817, 518] on button "Mark Done And Checkout" at bounding box center [804, 512] width 156 height 29
select select "service"
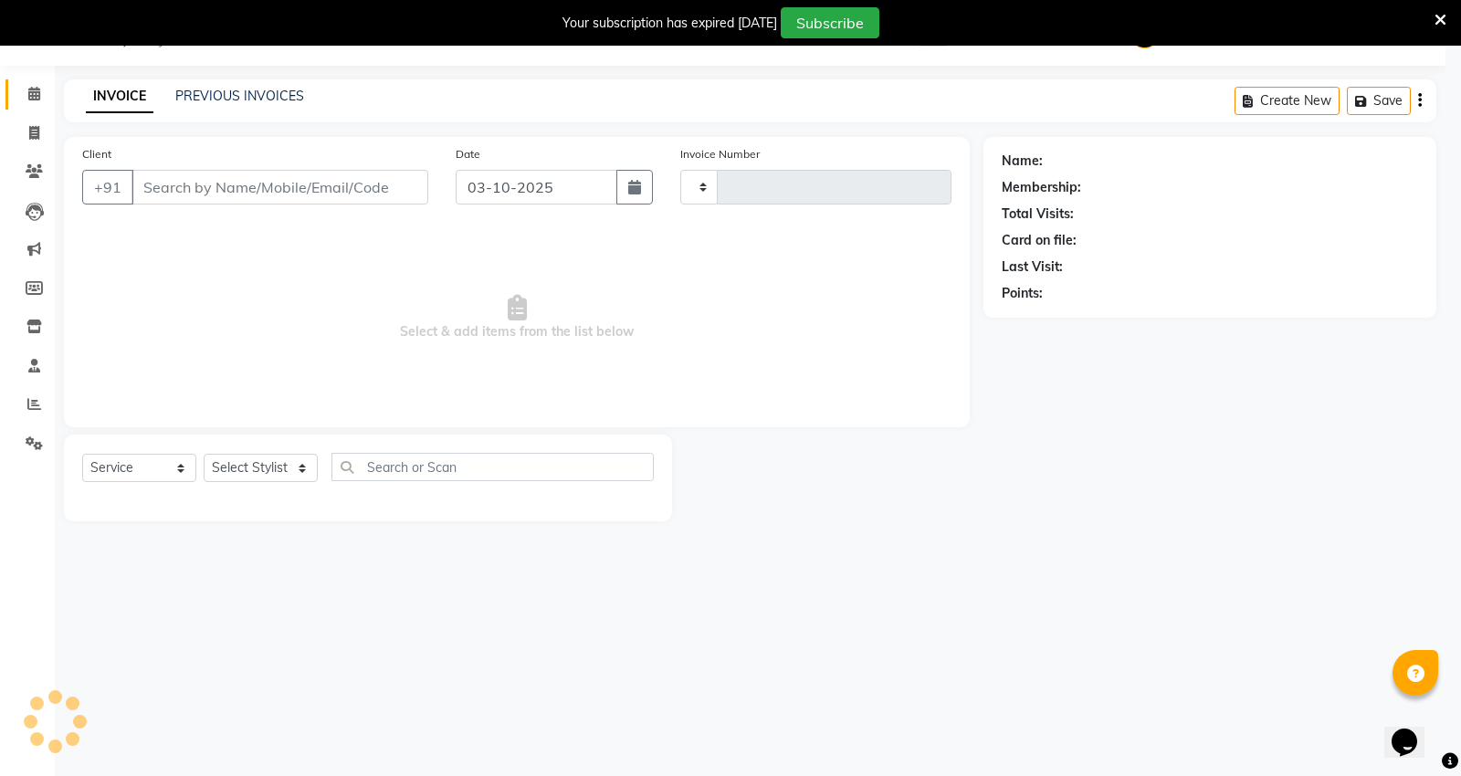
type input "5502"
select select "848"
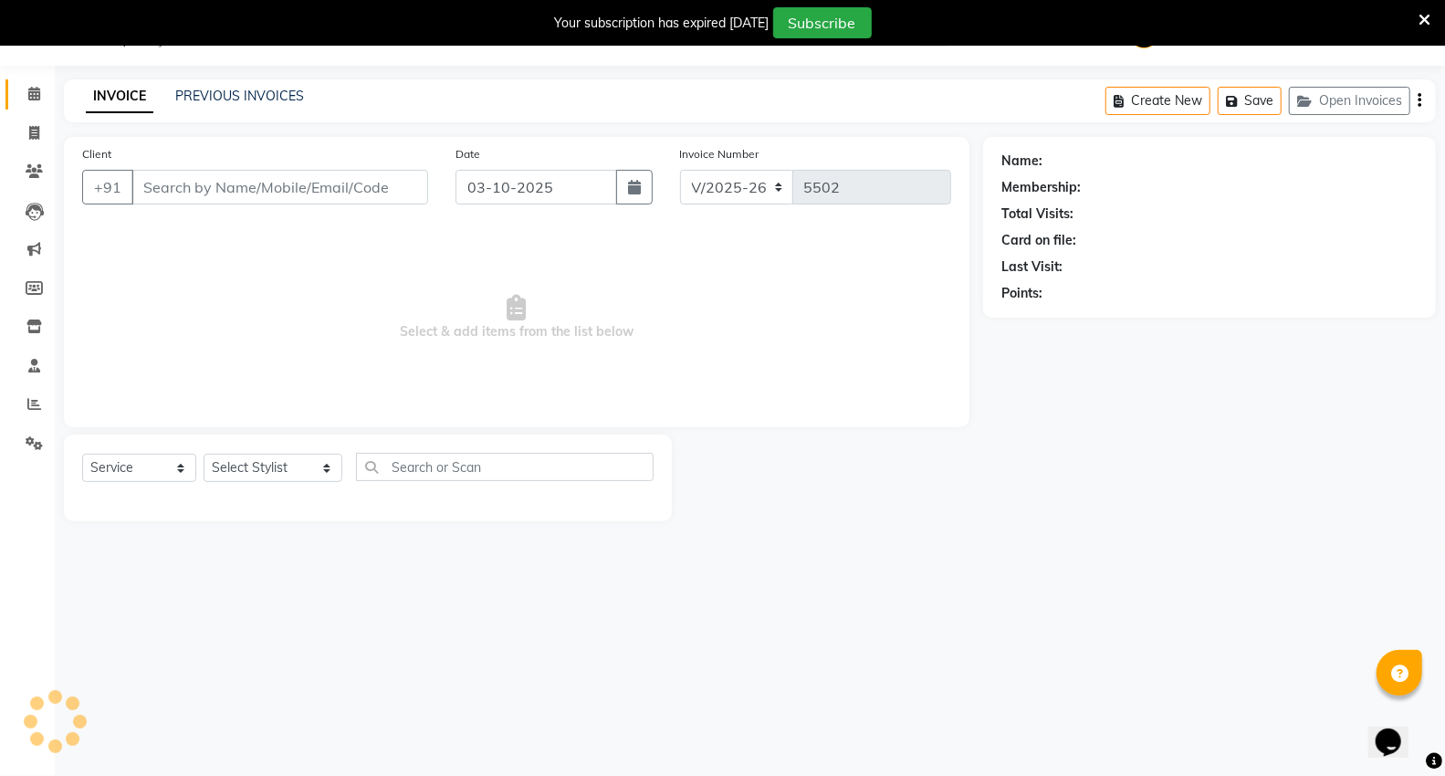
type input "7013166221"
select select "89136"
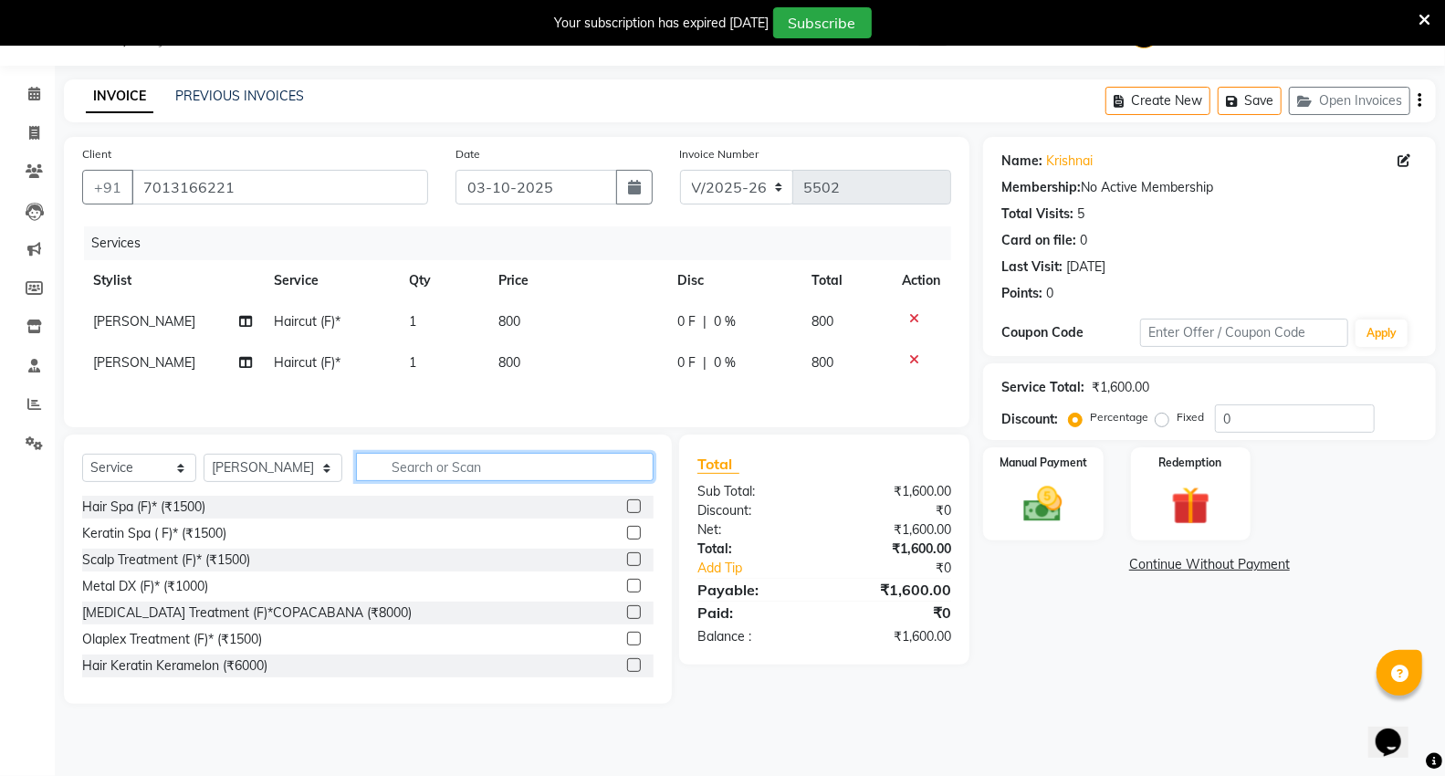
click at [488, 478] on input "text" at bounding box center [505, 467] width 298 height 28
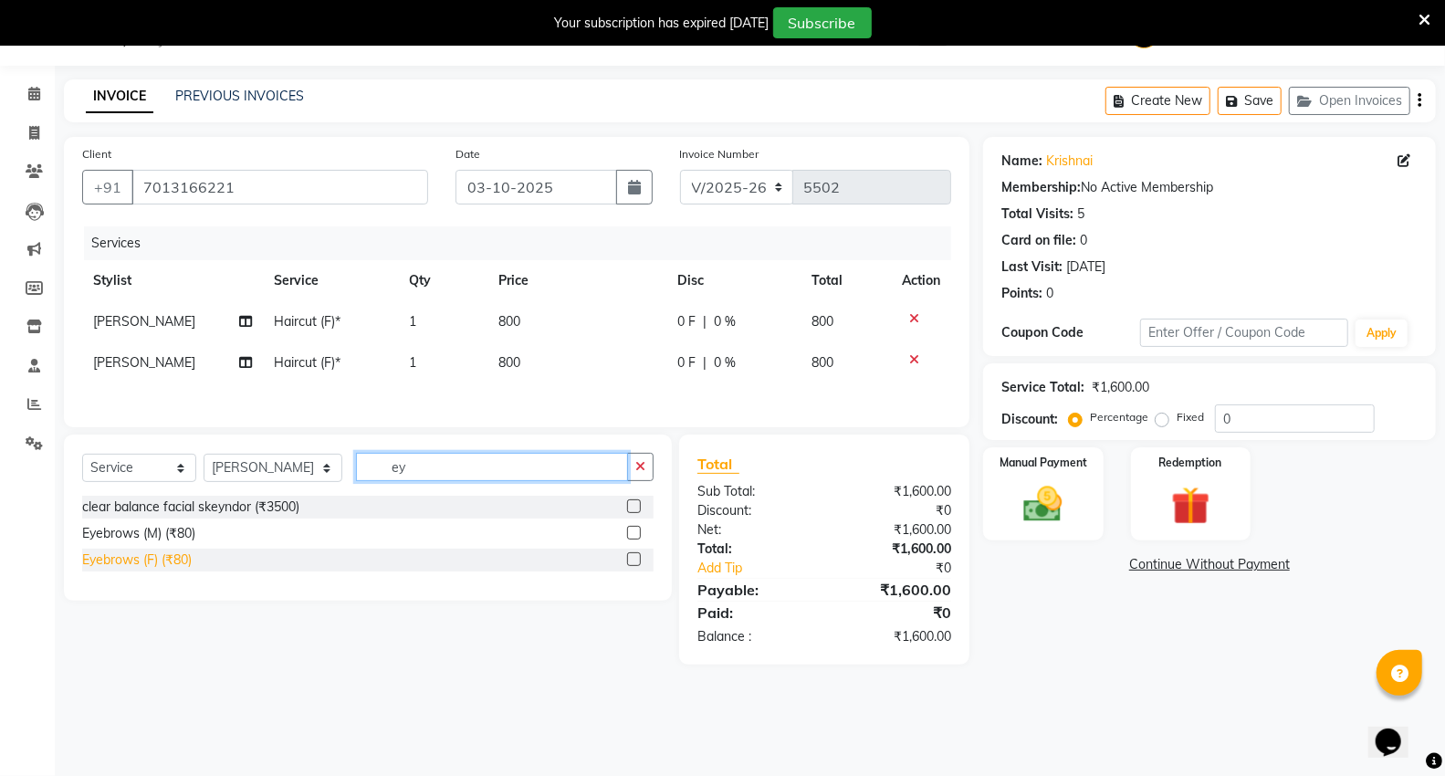
type input "ey"
click at [137, 569] on div "Eyebrows (F) (₹80)" at bounding box center [137, 560] width 110 height 19
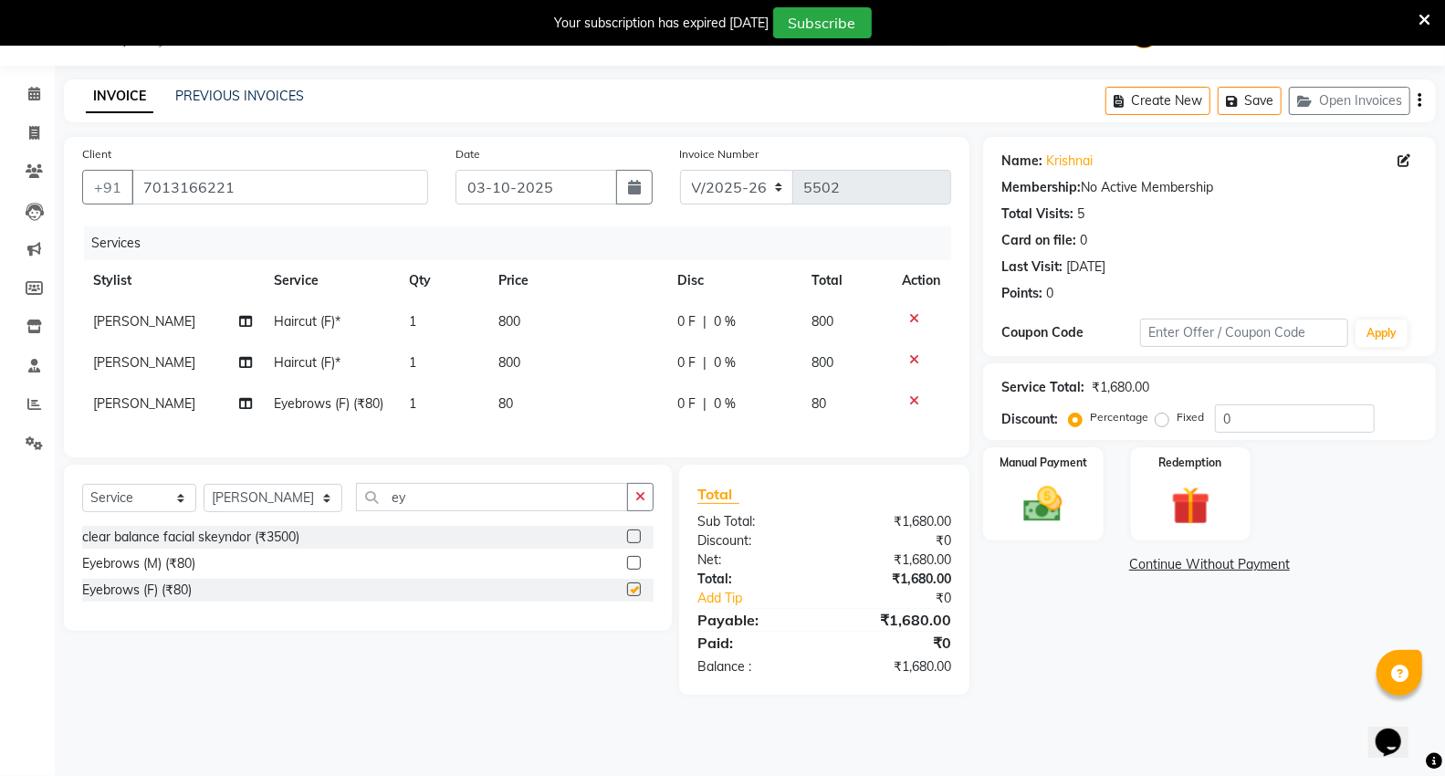
checkbox input "false"
click at [571, 402] on td "80" at bounding box center [577, 403] width 179 height 41
select select "89136"
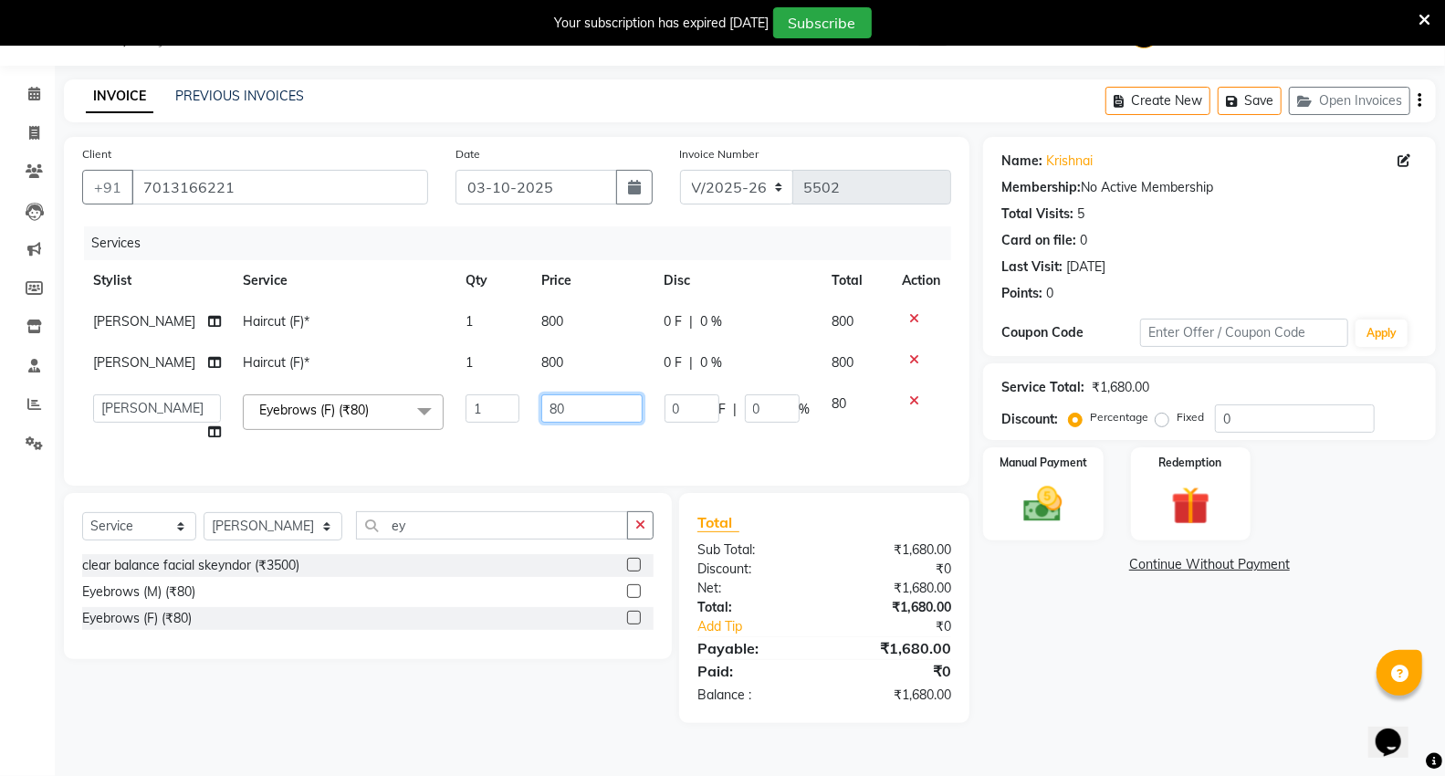
click at [587, 405] on input "80" at bounding box center [591, 408] width 101 height 28
type input "8"
type input "160"
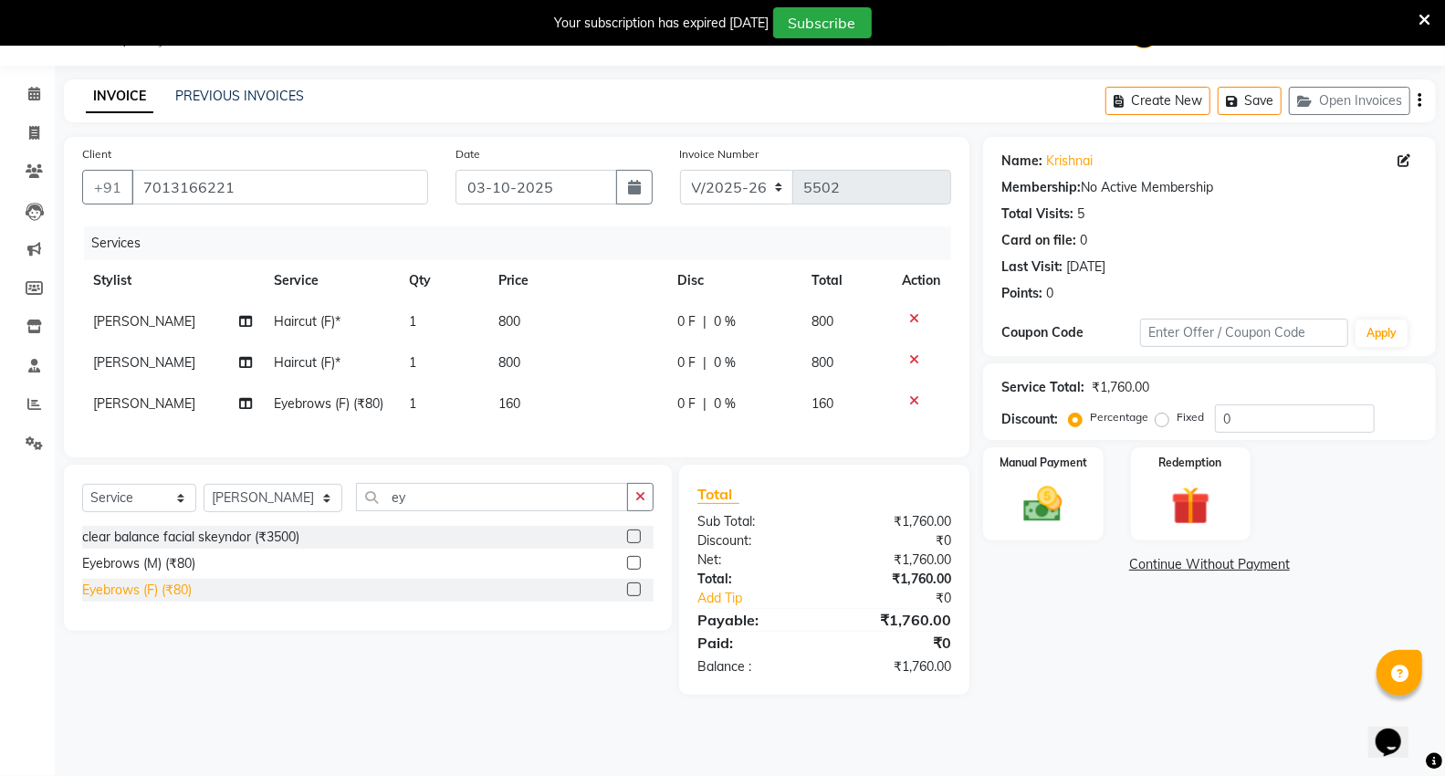
click at [183, 600] on div "Eyebrows (F) (₹80)" at bounding box center [137, 590] width 110 height 19
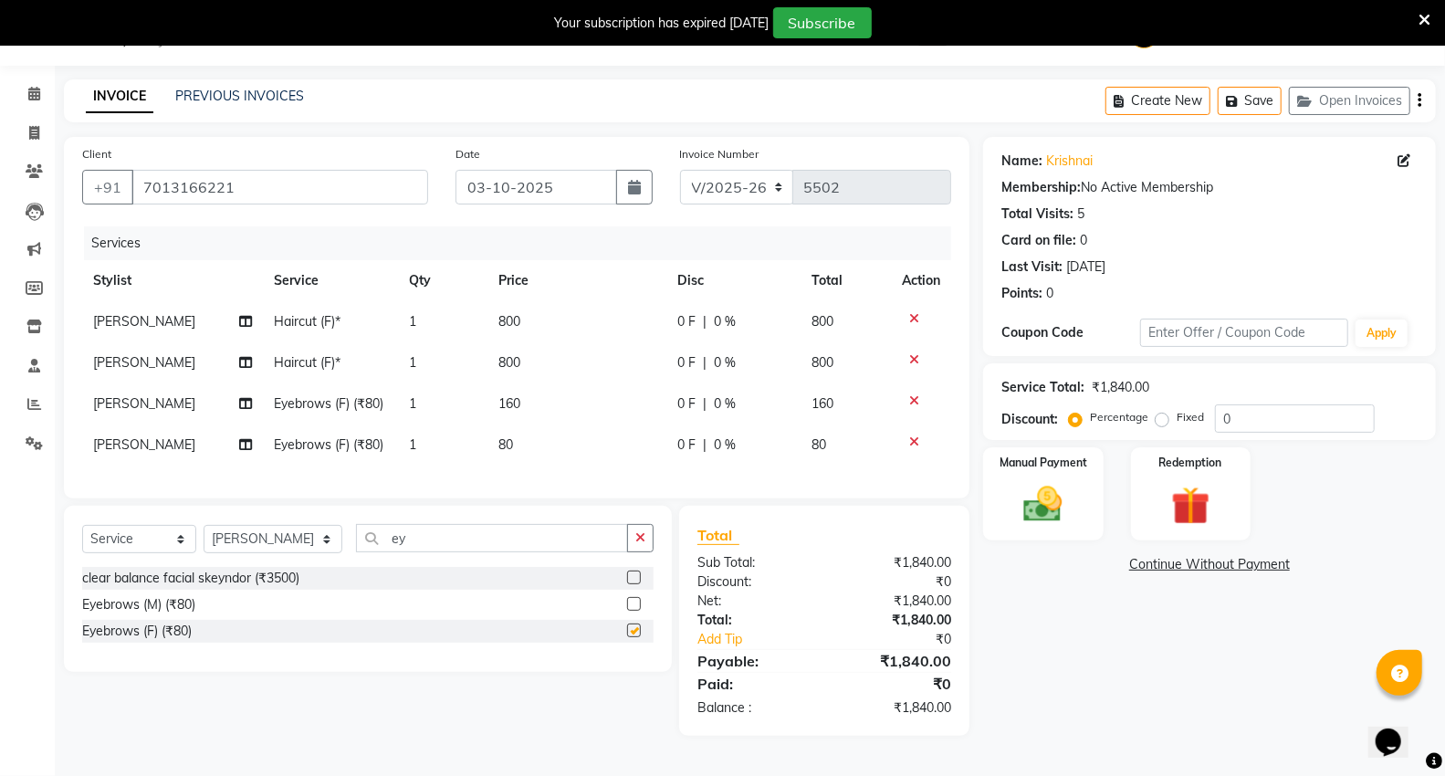
checkbox input "false"
click at [113, 447] on span "[PERSON_NAME]" at bounding box center [144, 444] width 102 height 16
select select "89136"
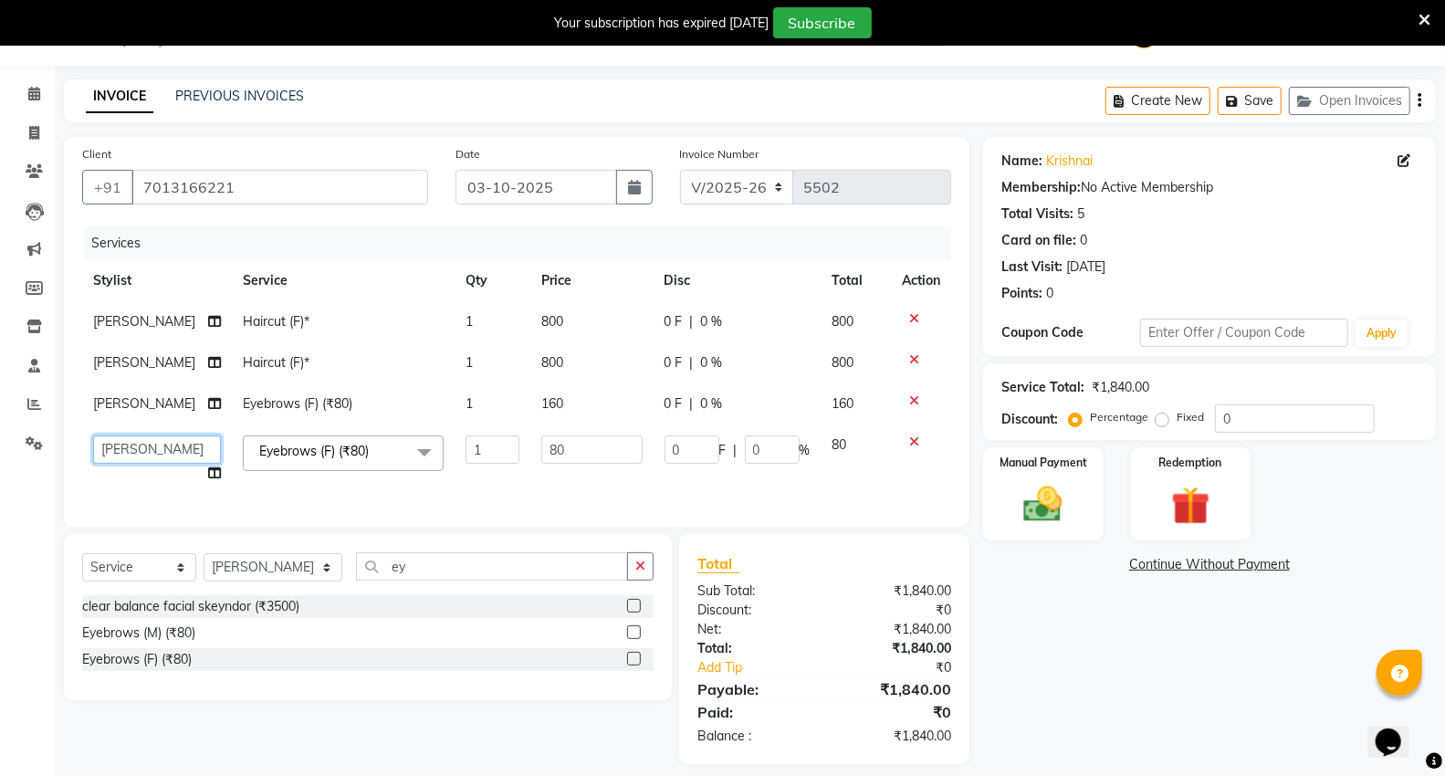
click at [113, 447] on select "AHSIK Amit felix Anita Patel Arti Borekar Capello VR Mall Dillu Kajal Patil Kir…" at bounding box center [157, 450] width 128 height 28
select select "14473"
click at [582, 457] on input "80" at bounding box center [591, 450] width 101 height 28
type input "8"
type input "80"
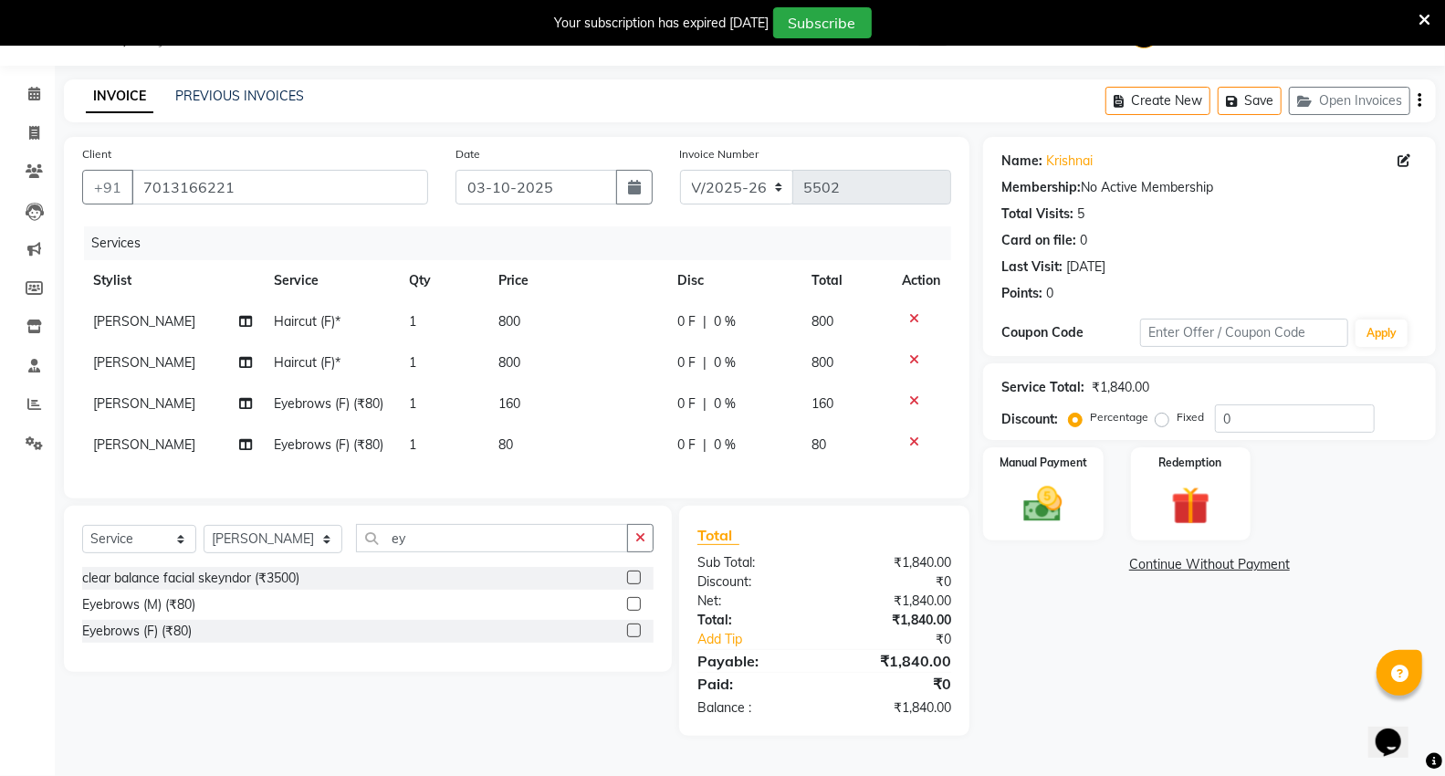
click at [494, 498] on div "Client +91 7013166221 Date 03-10-2025 Invoice Number V/2025 V/2025-26 5502 Serv…" at bounding box center [517, 318] width 906 height 362
click at [1081, 641] on div "Name: Krishnai Membership: No Active Membership Total Visits: 5 Card on file: 0…" at bounding box center [1216, 436] width 467 height 599
click at [1024, 496] on img at bounding box center [1043, 504] width 65 height 47
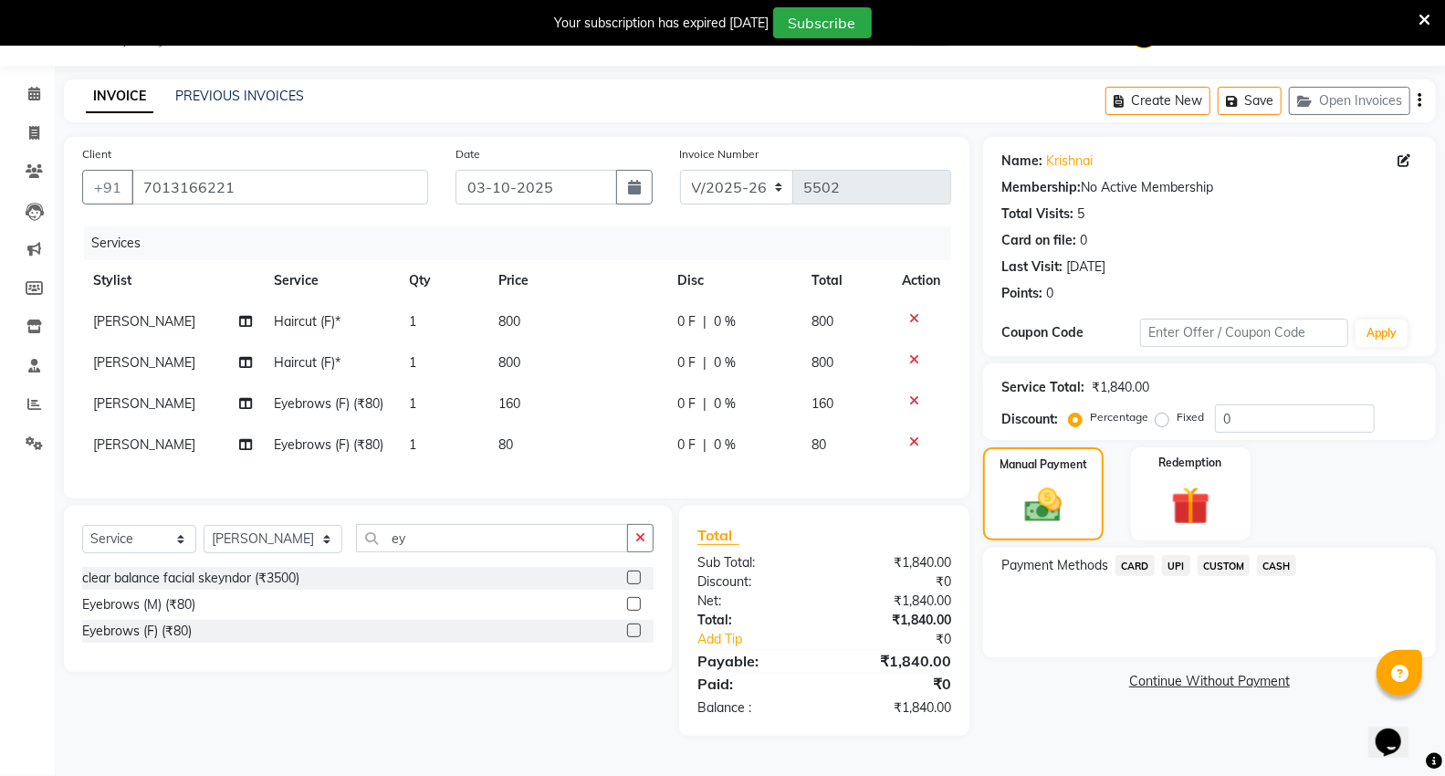
click at [1182, 562] on span "UPI" at bounding box center [1176, 565] width 28 height 21
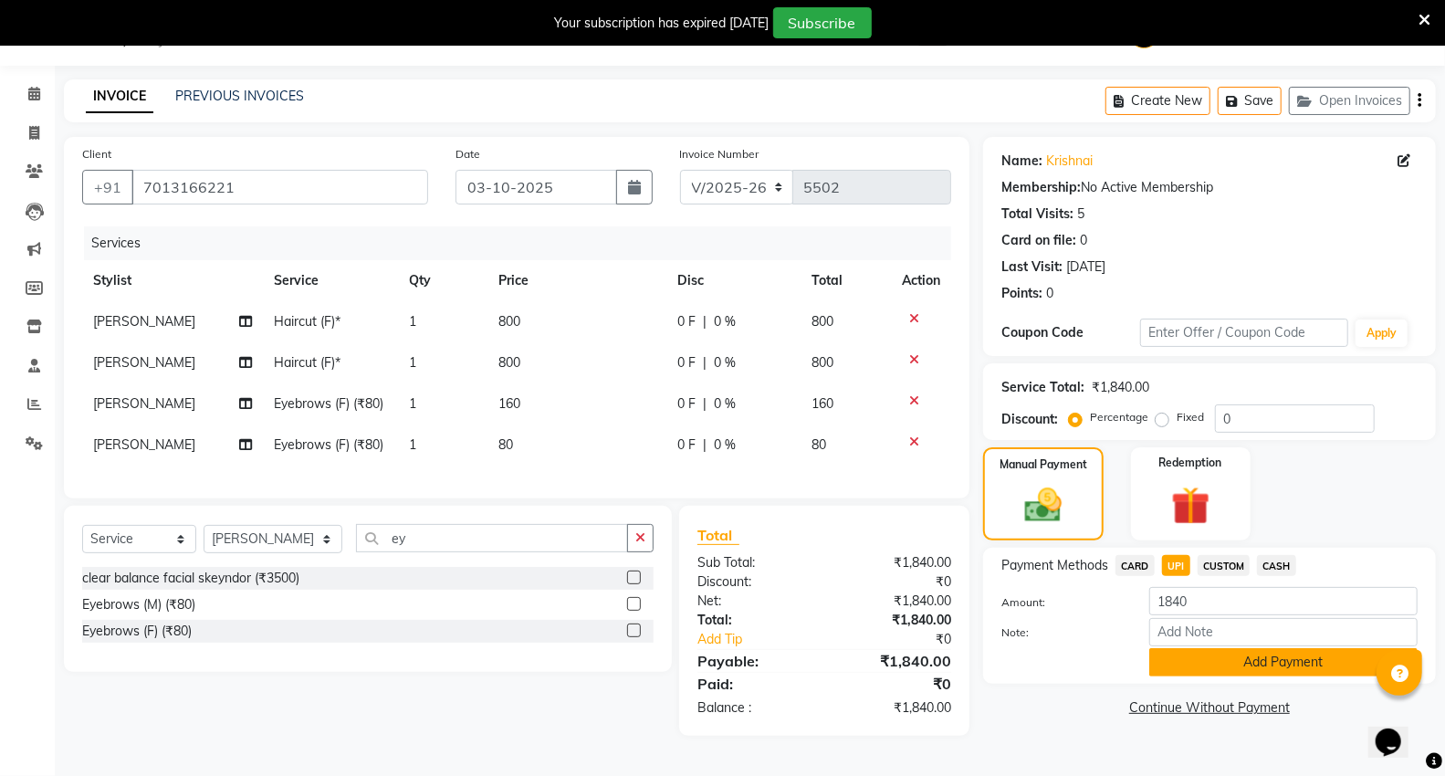
click at [1173, 670] on button "Add Payment" at bounding box center [1284, 662] width 268 height 28
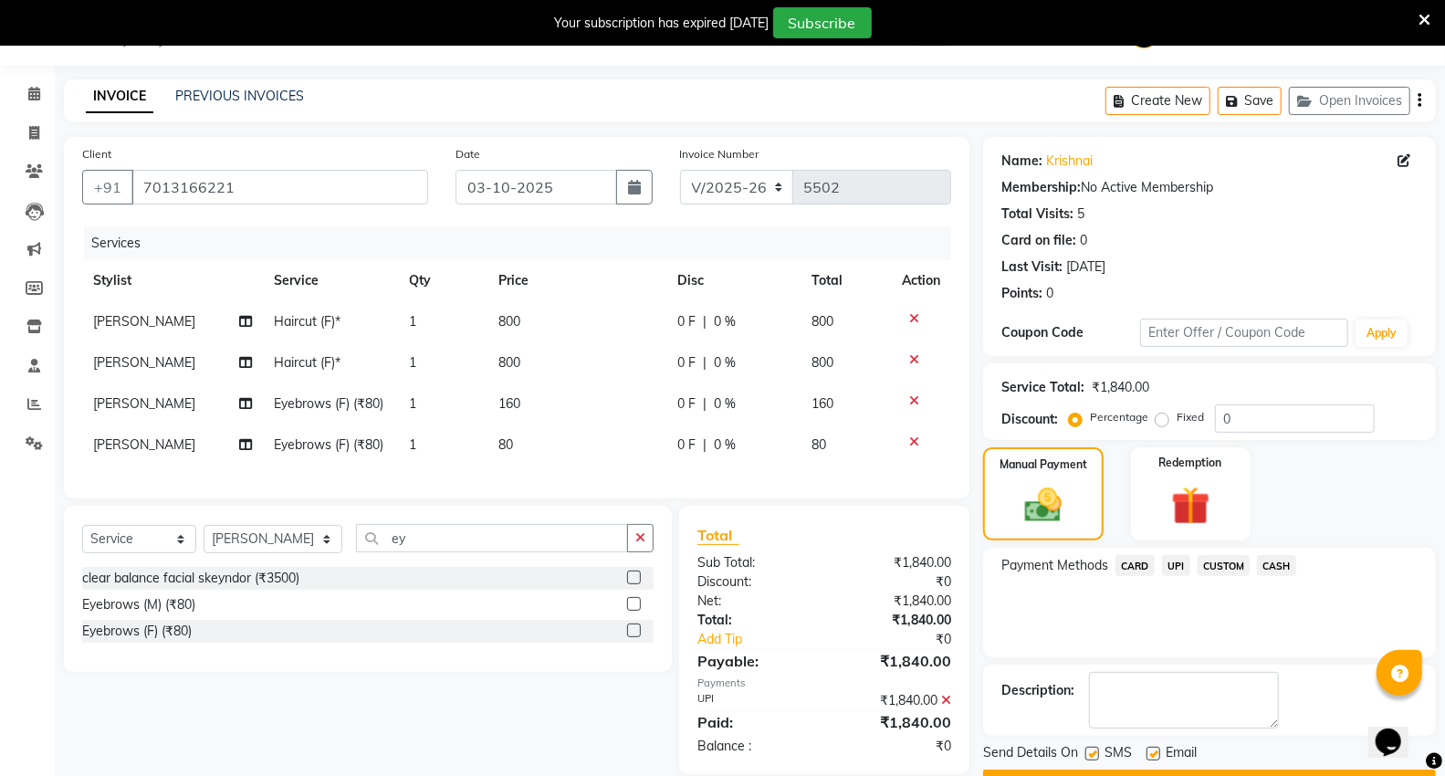
scroll to position [95, 0]
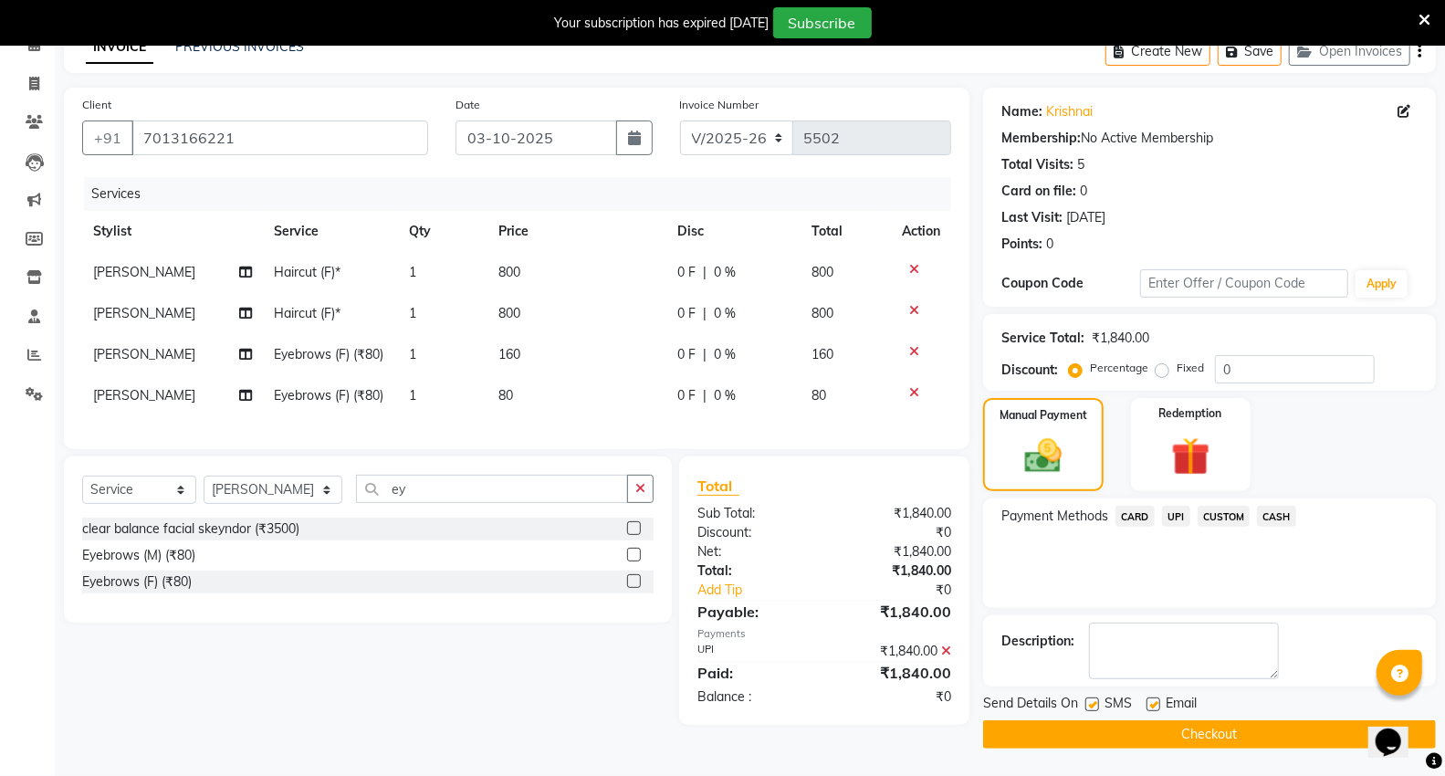
click at [1121, 734] on button "Checkout" at bounding box center [1209, 734] width 453 height 28
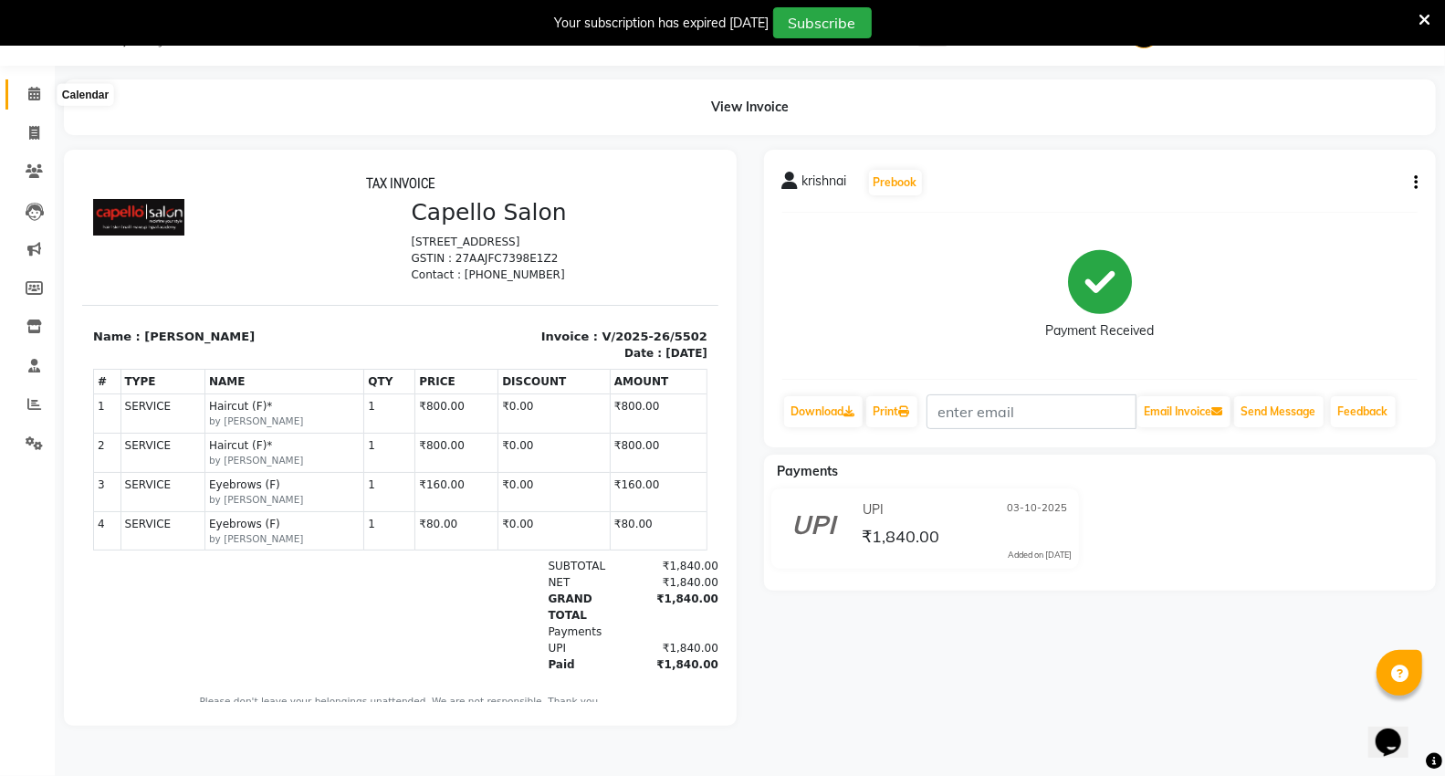
click at [35, 94] on icon at bounding box center [34, 94] width 12 height 14
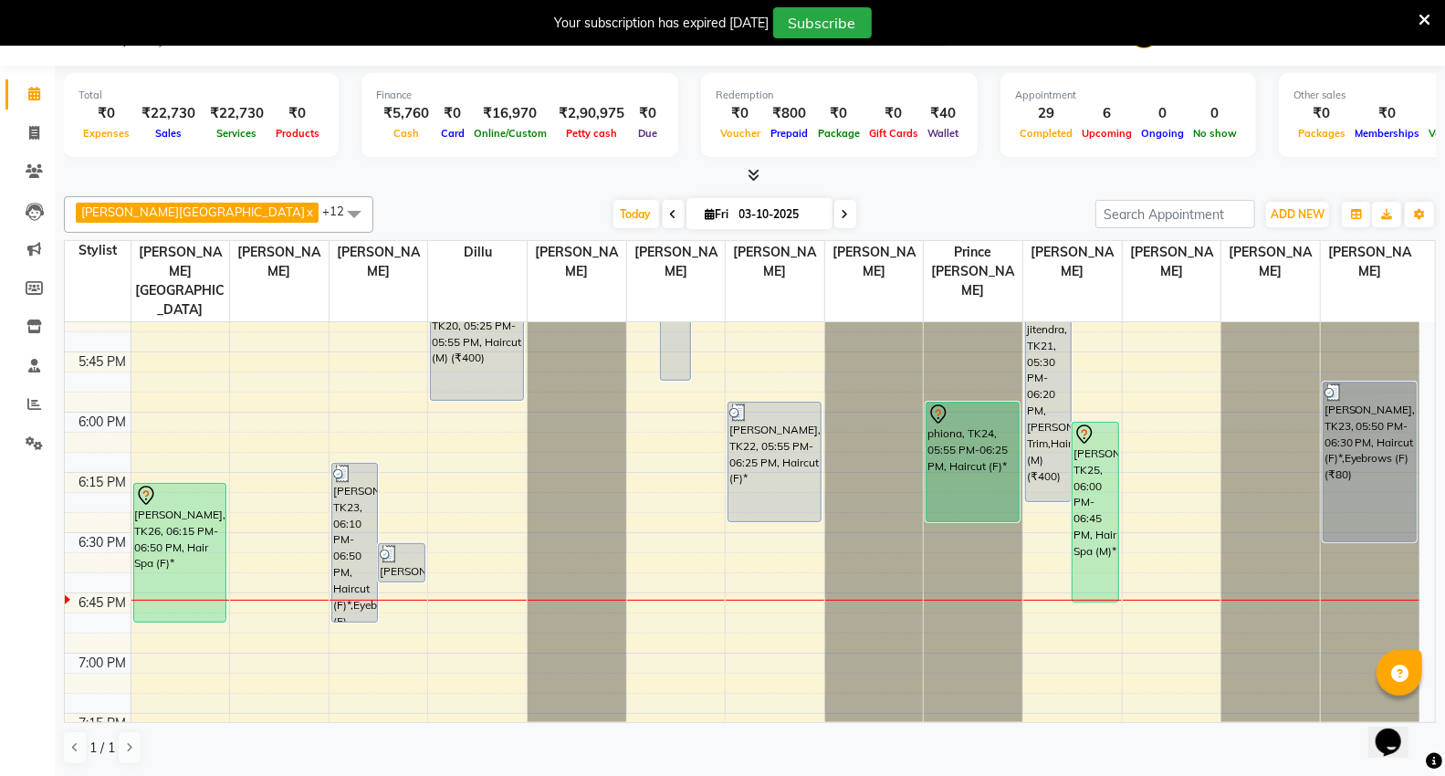
scroll to position [2130, 0]
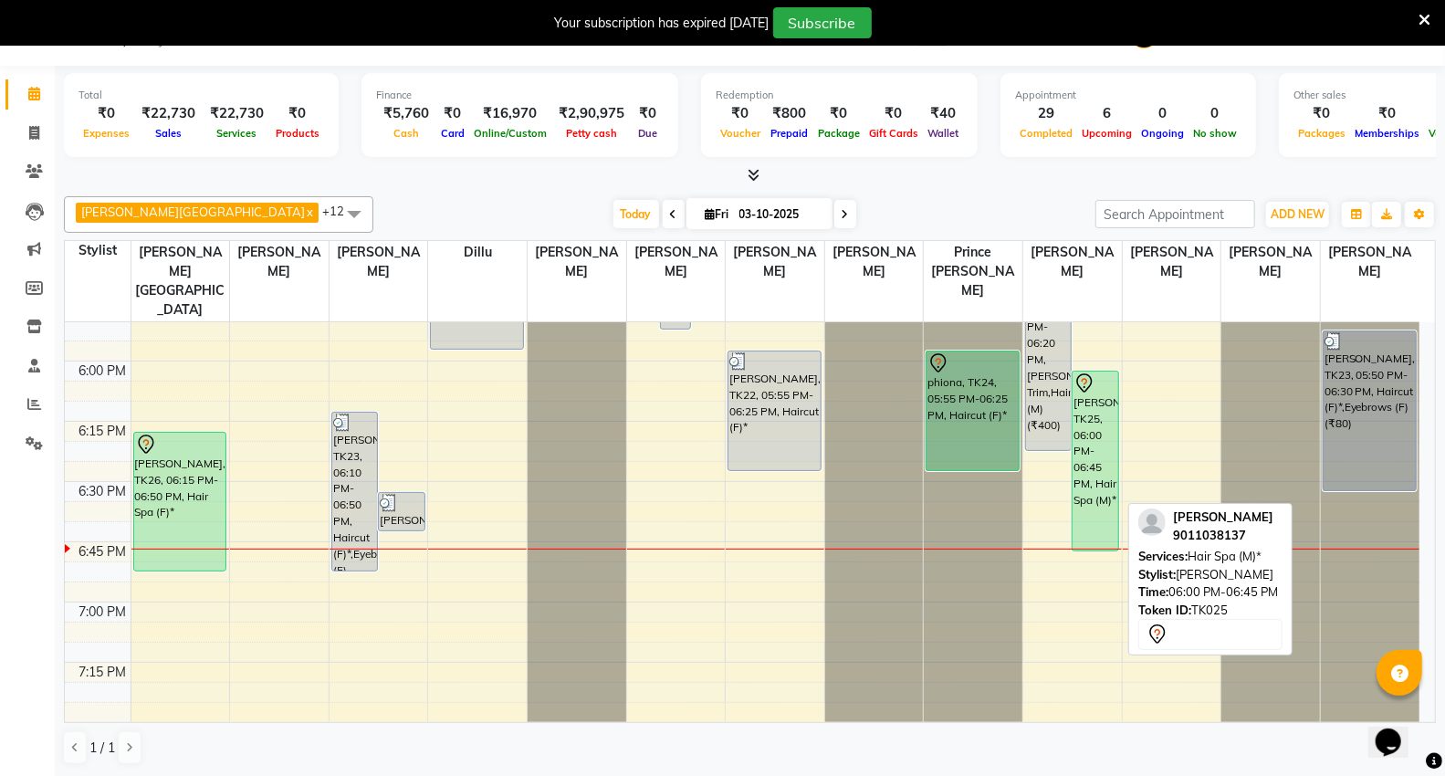
click at [1105, 394] on div "mayur, TK25, 06:00 PM-06:45 PM, Hair Spa (M)*" at bounding box center [1095, 461] width 45 height 179
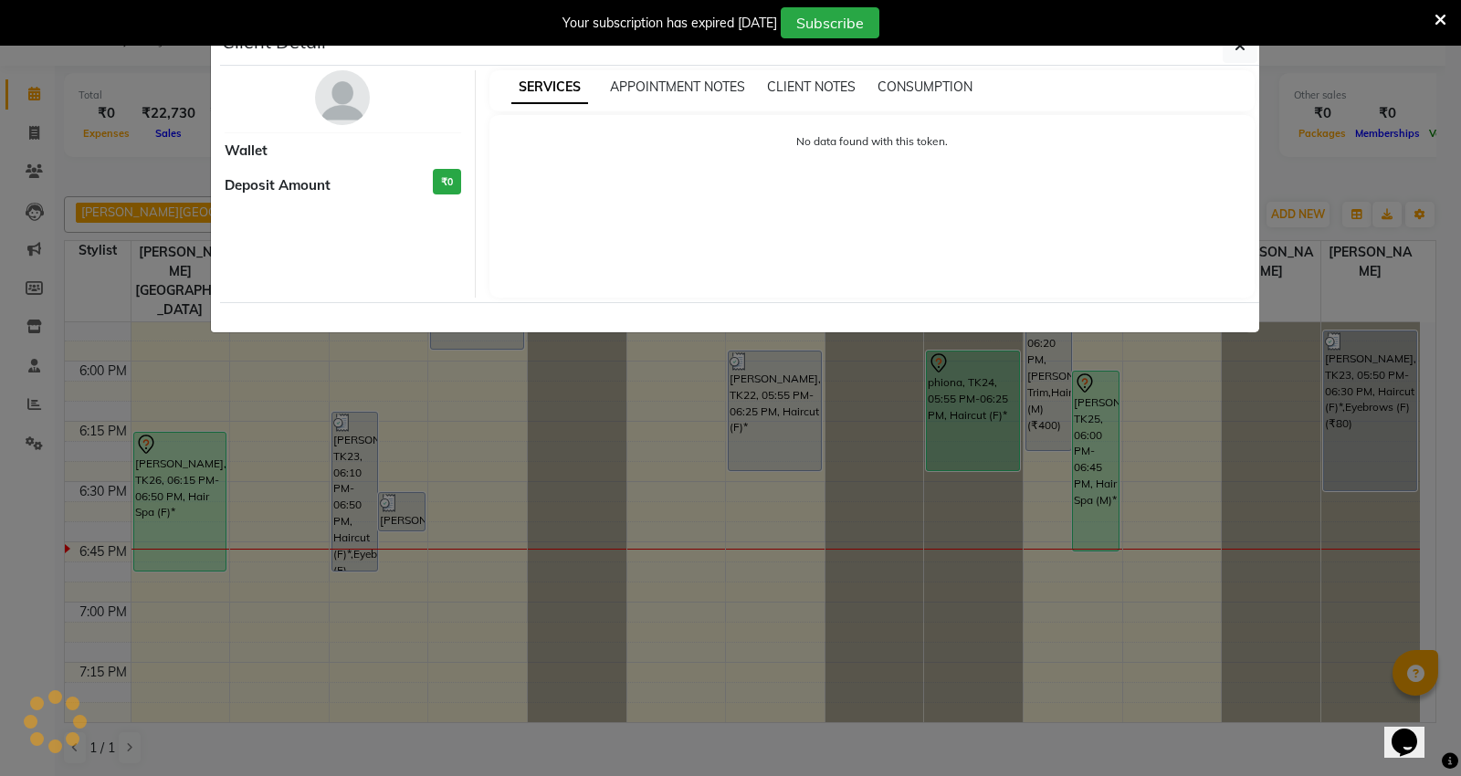
select select "7"
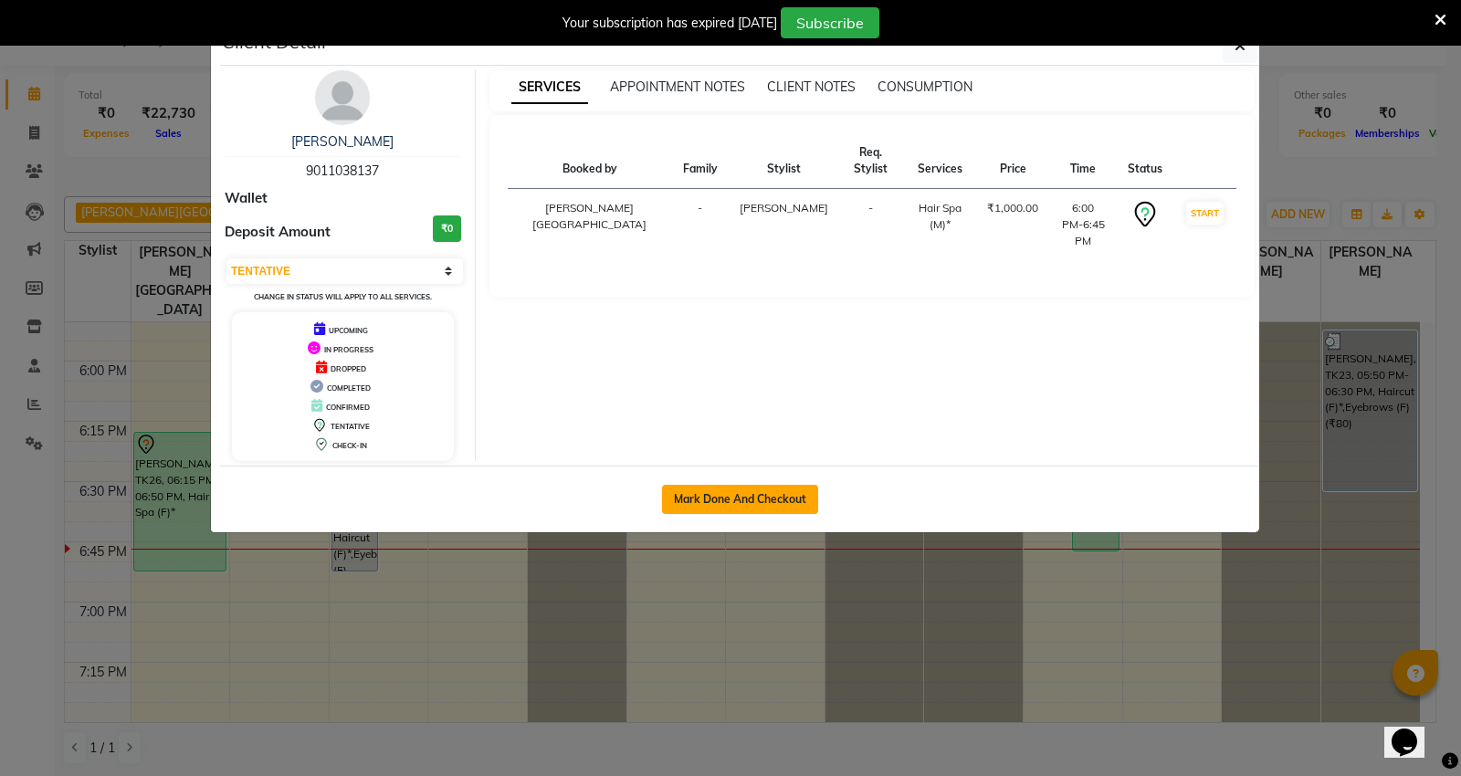
click at [698, 489] on button "Mark Done And Checkout" at bounding box center [740, 499] width 156 height 29
select select "service"
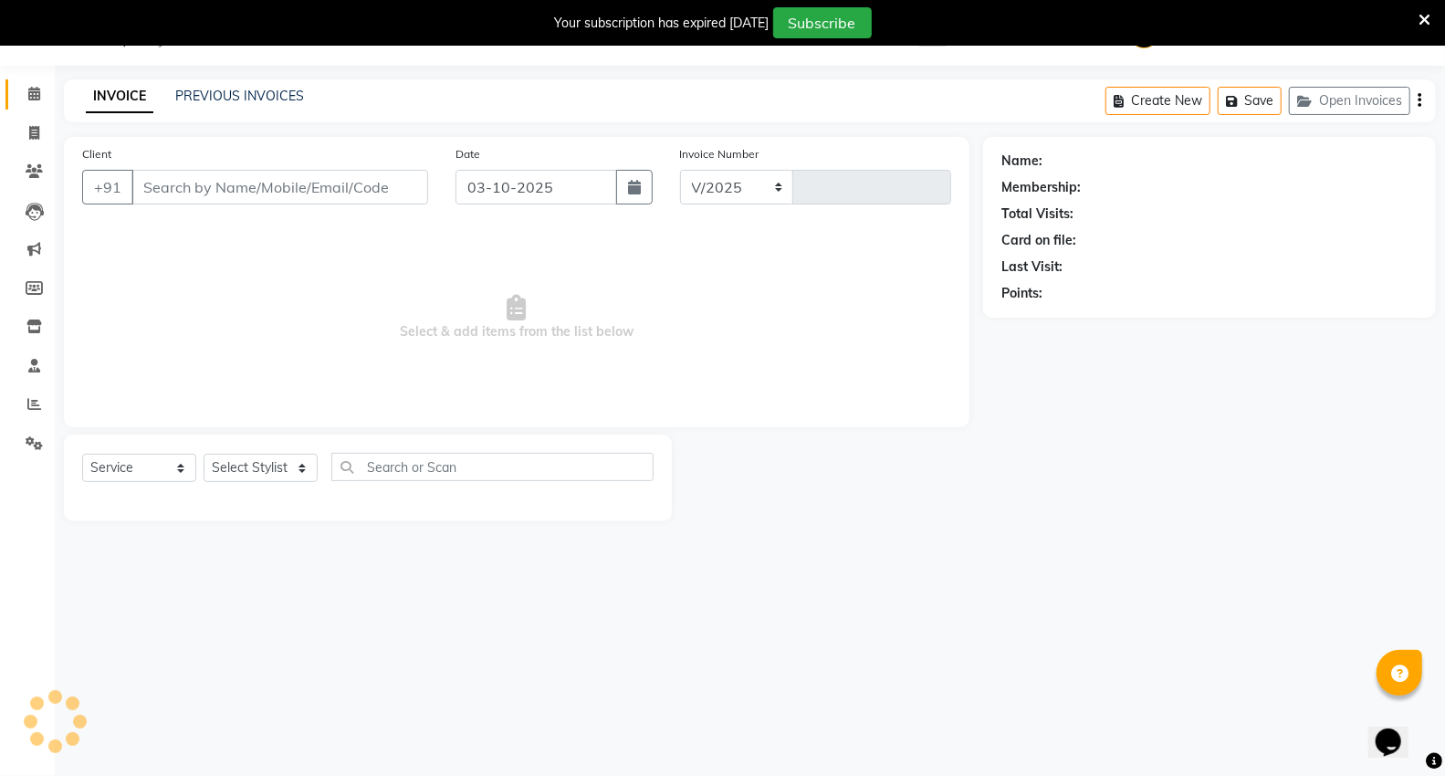
select select "848"
type input "5503"
click at [252, 467] on select "Select Stylist" at bounding box center [261, 468] width 114 height 28
click at [250, 468] on select "Select Stylist" at bounding box center [261, 468] width 114 height 28
click at [250, 468] on select "Select Stylist AHSIK Amit felix Anita Patel Arti Borekar Capello VR Mall Dillu …" at bounding box center [273, 468] width 139 height 28
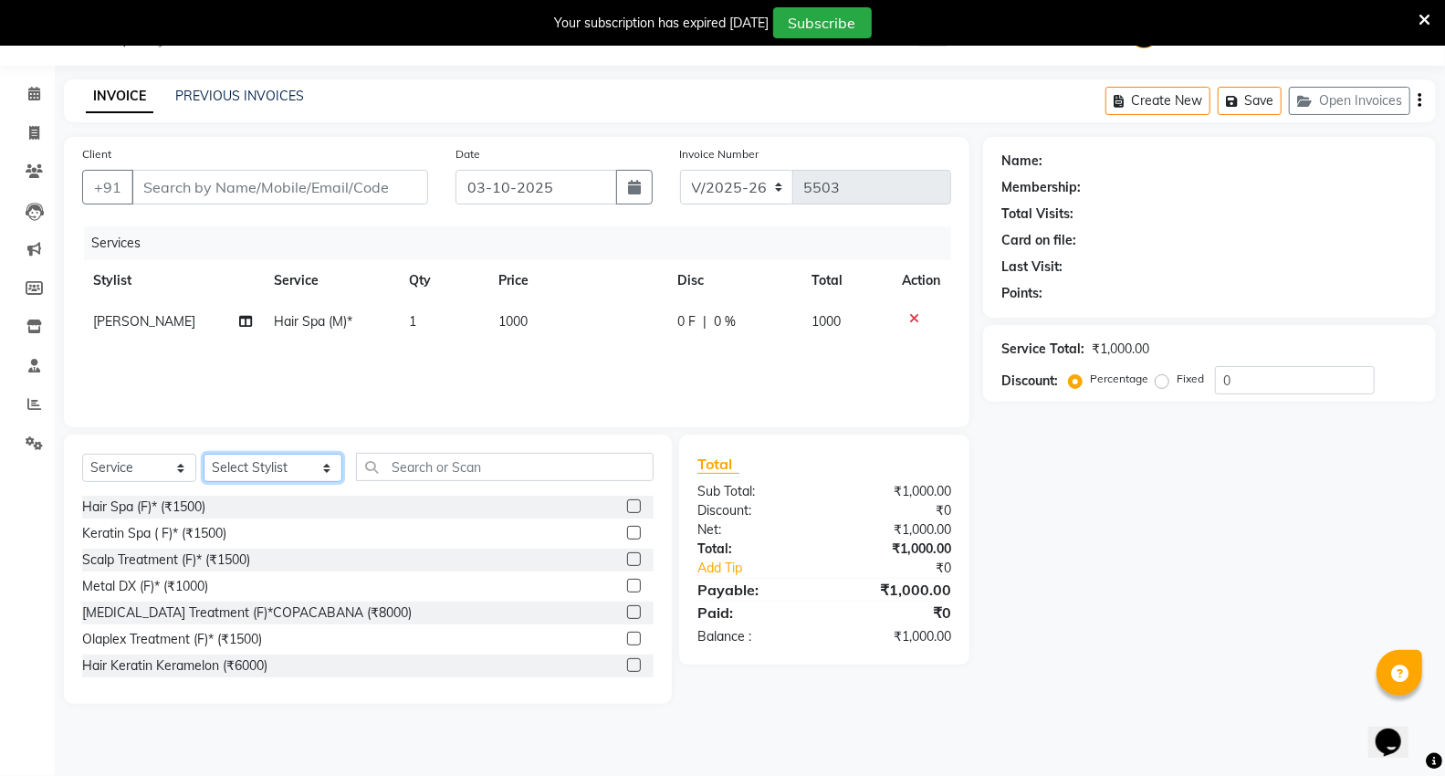
type input "9011038137"
select select "20246"
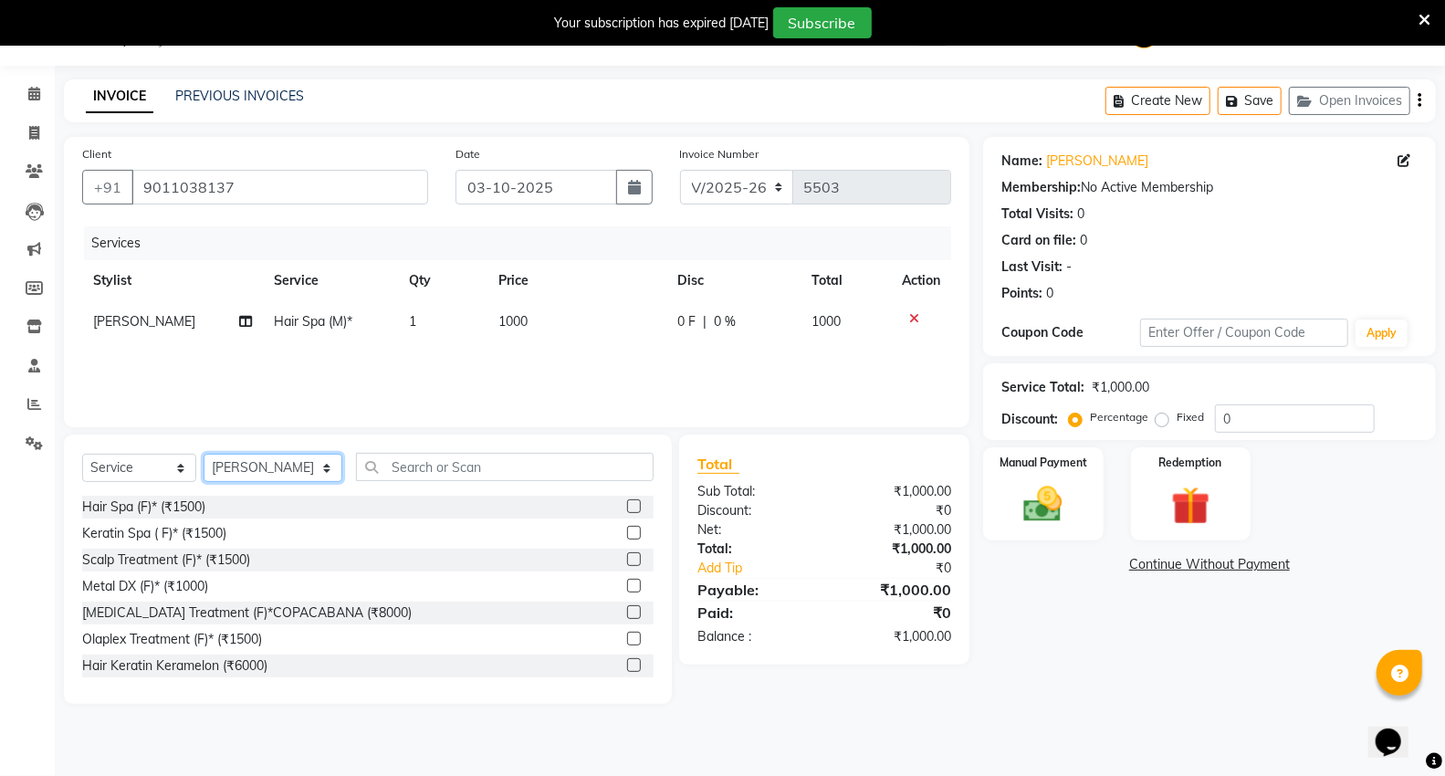
click at [204, 455] on select "Select Stylist AHSIK Amit felix Anita Patel Arti Borekar Capello VR Mall Dillu …" at bounding box center [273, 468] width 139 height 28
click at [416, 467] on input "text" at bounding box center [505, 467] width 298 height 28
click at [467, 467] on input "text" at bounding box center [505, 467] width 298 height 28
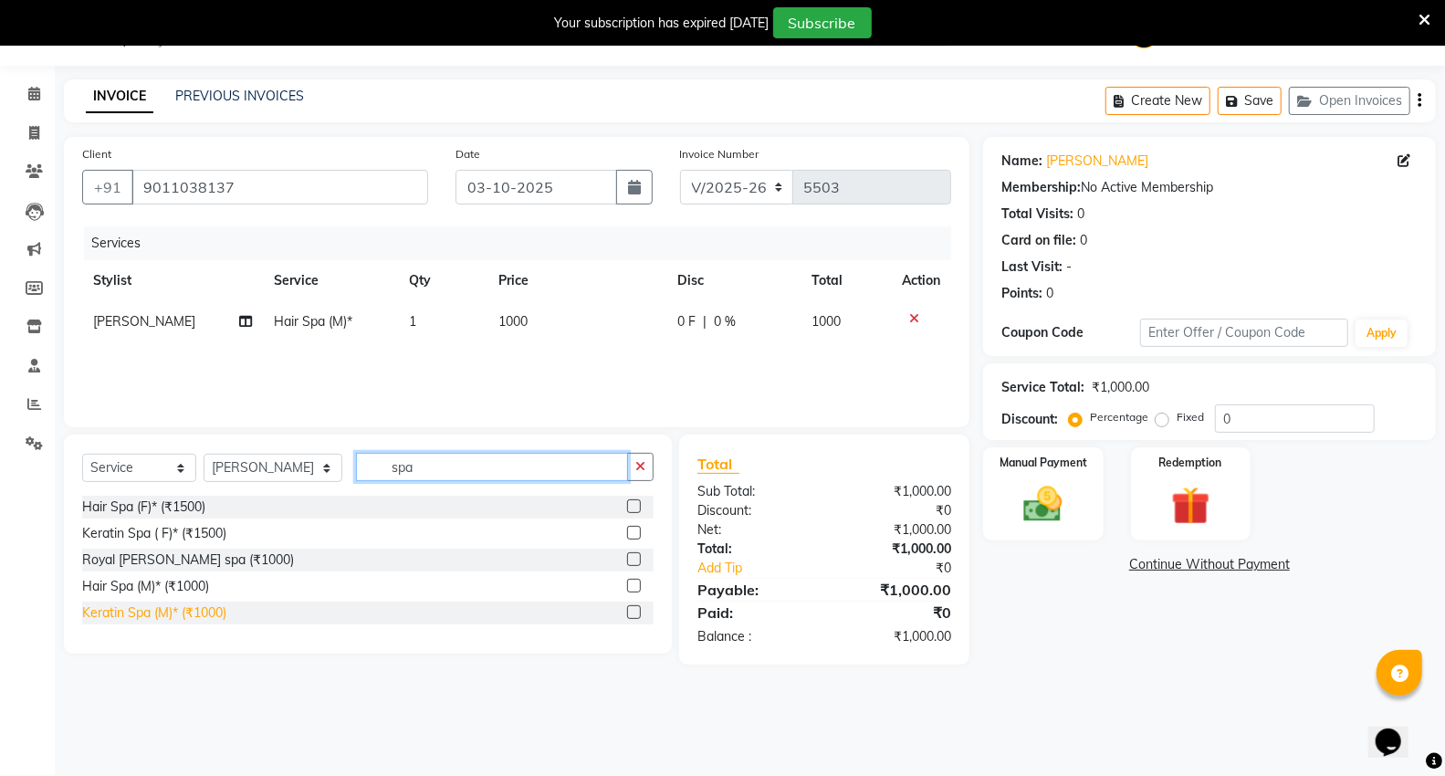
type input "spa"
click at [102, 619] on div "Keratin Spa (M)* (₹1000)" at bounding box center [154, 613] width 144 height 19
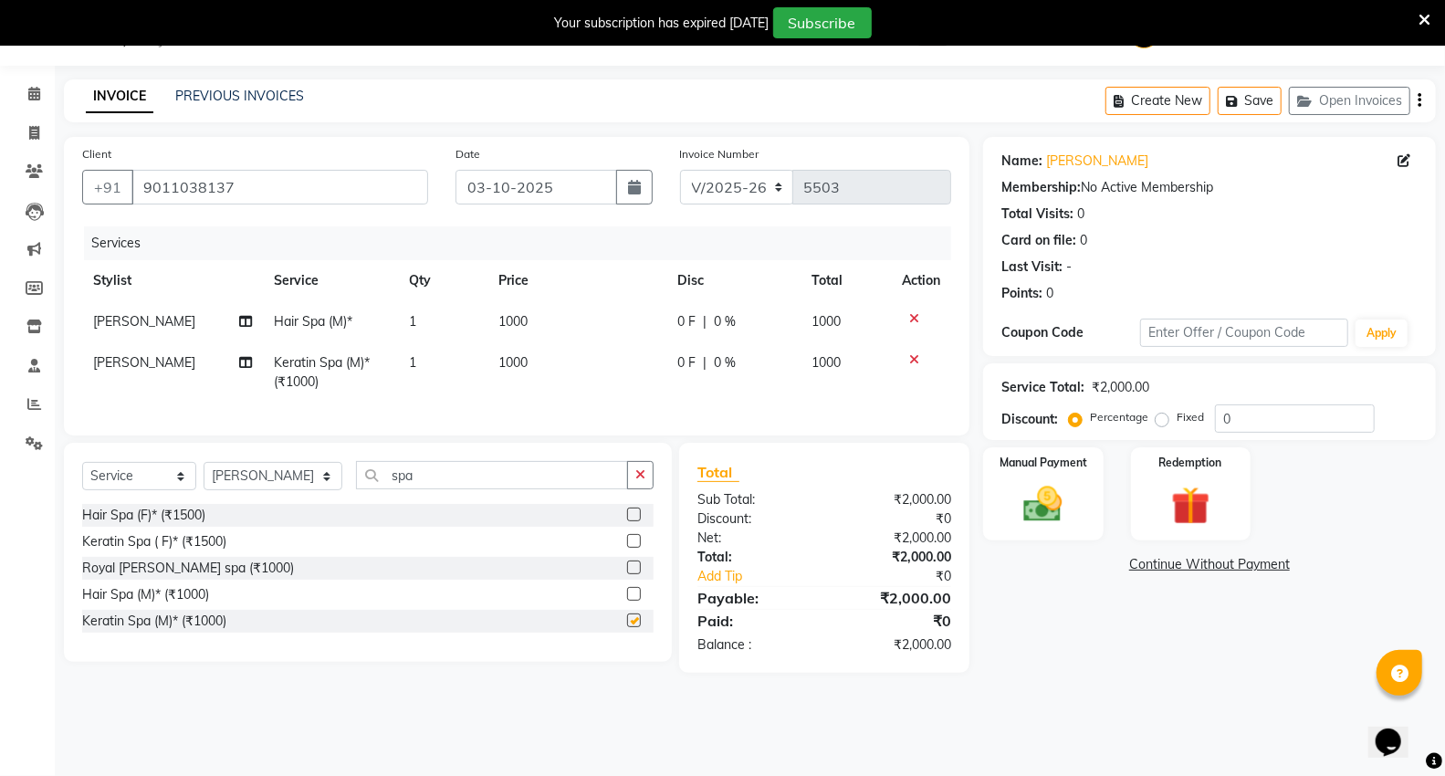
checkbox input "false"
click at [910, 317] on icon at bounding box center [914, 318] width 10 height 13
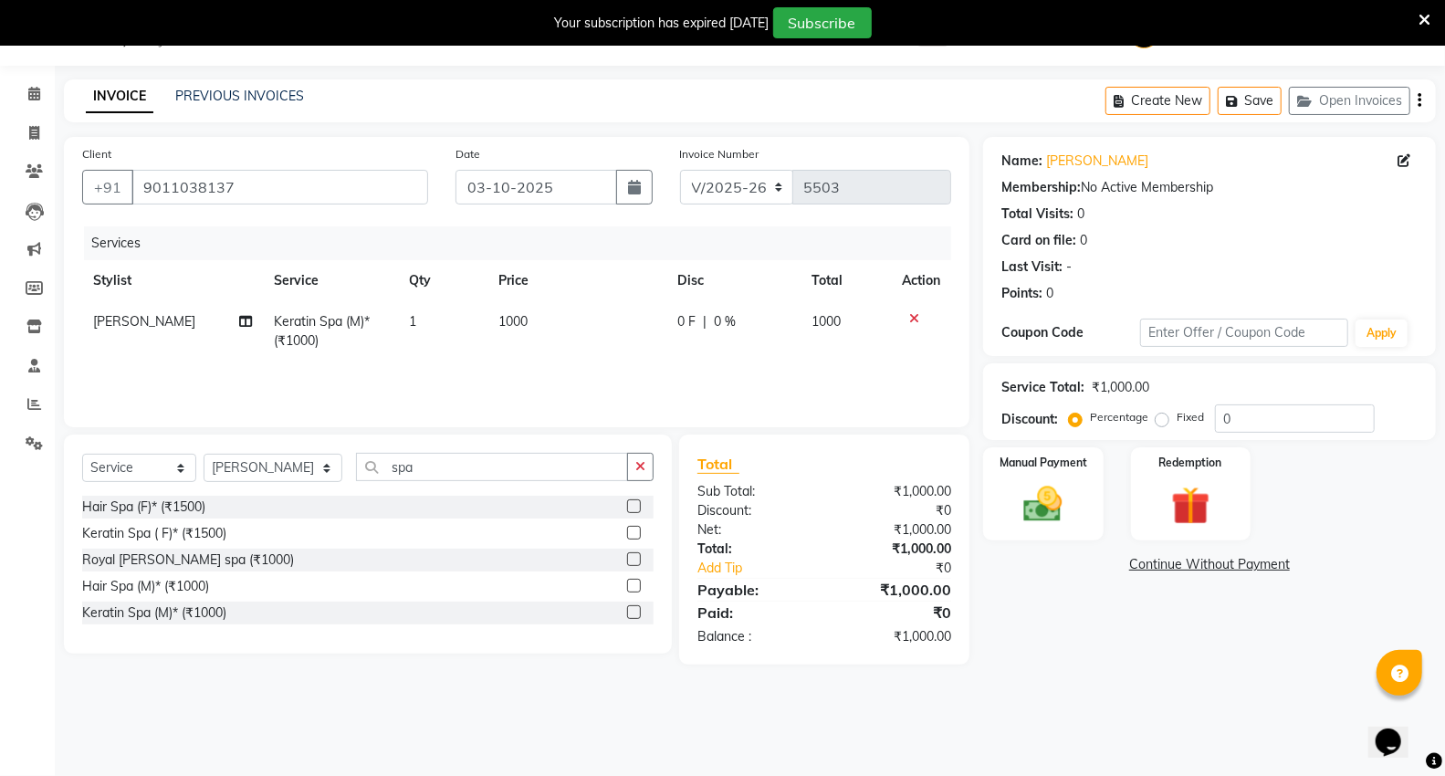
click at [546, 309] on td "1000" at bounding box center [577, 331] width 179 height 60
select select "20246"
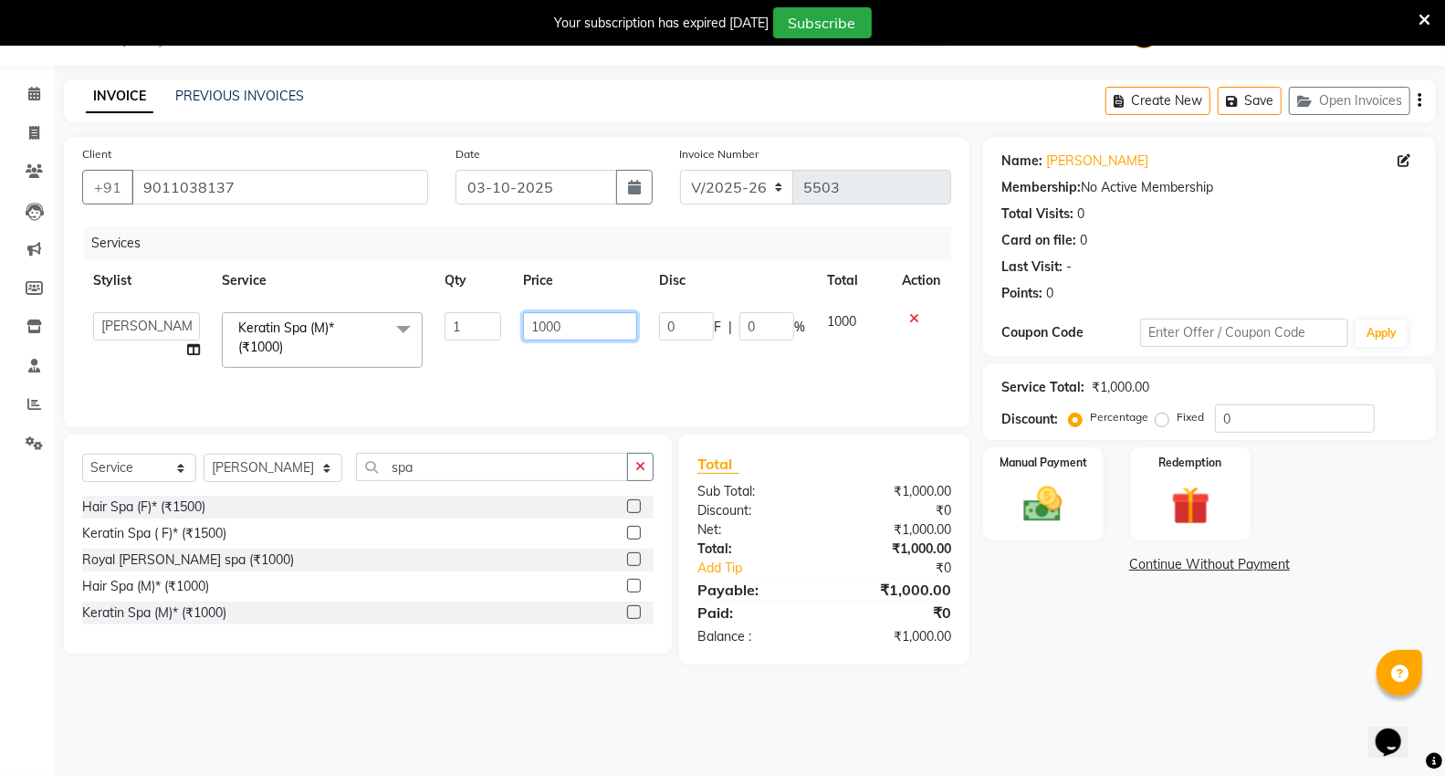
drag, startPoint x: 596, startPoint y: 315, endPoint x: 595, endPoint y: 325, distance: 10.1
click at [595, 325] on input "1000" at bounding box center [580, 326] width 114 height 28
type input "1500"
click at [1087, 723] on div "08047224946 Select Location × Capello Salon , Vr Nagpur 2 WhatsApp Status ✕ Sta…" at bounding box center [722, 388] width 1445 height 776
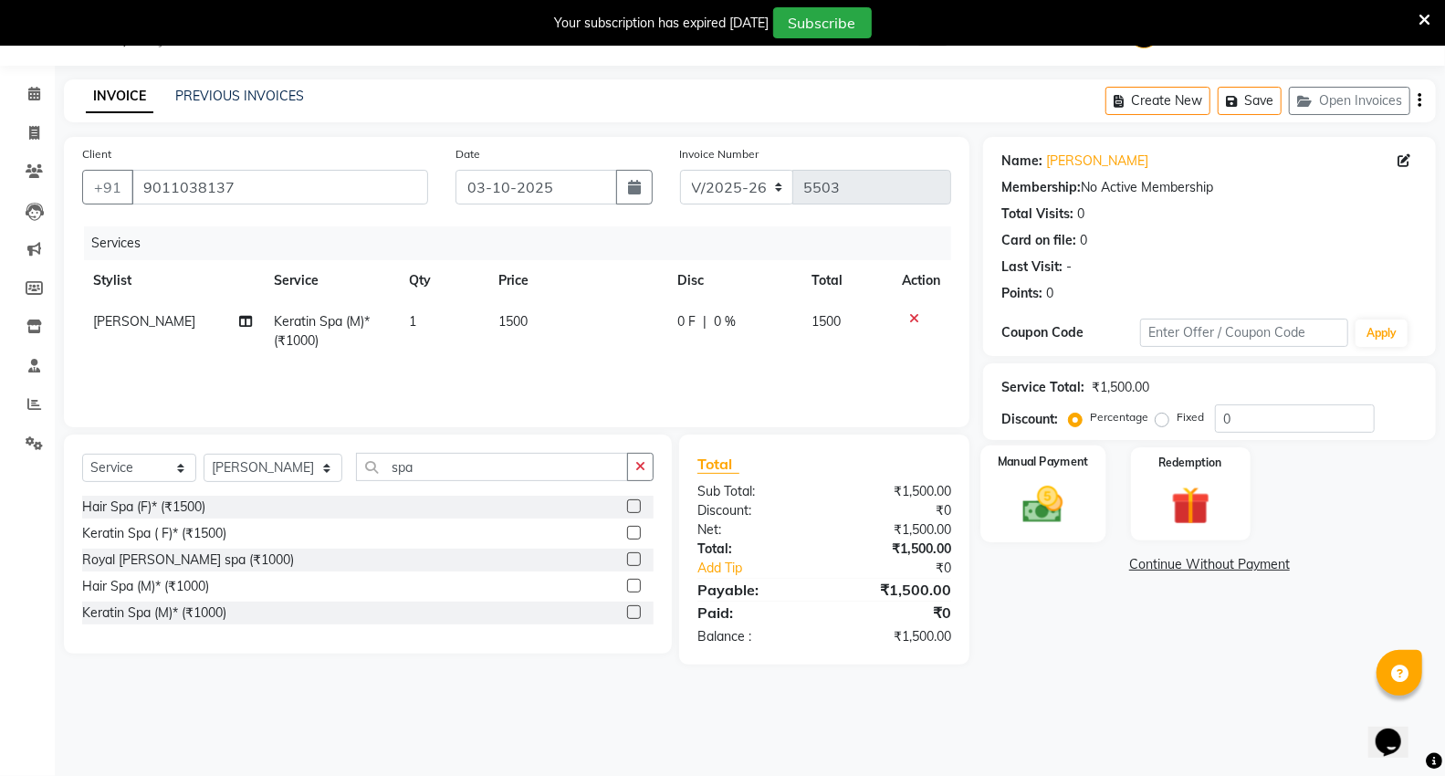
drag, startPoint x: 1048, startPoint y: 503, endPoint x: 1048, endPoint y: 514, distance: 11.0
click at [1048, 503] on img at bounding box center [1043, 504] width 65 height 47
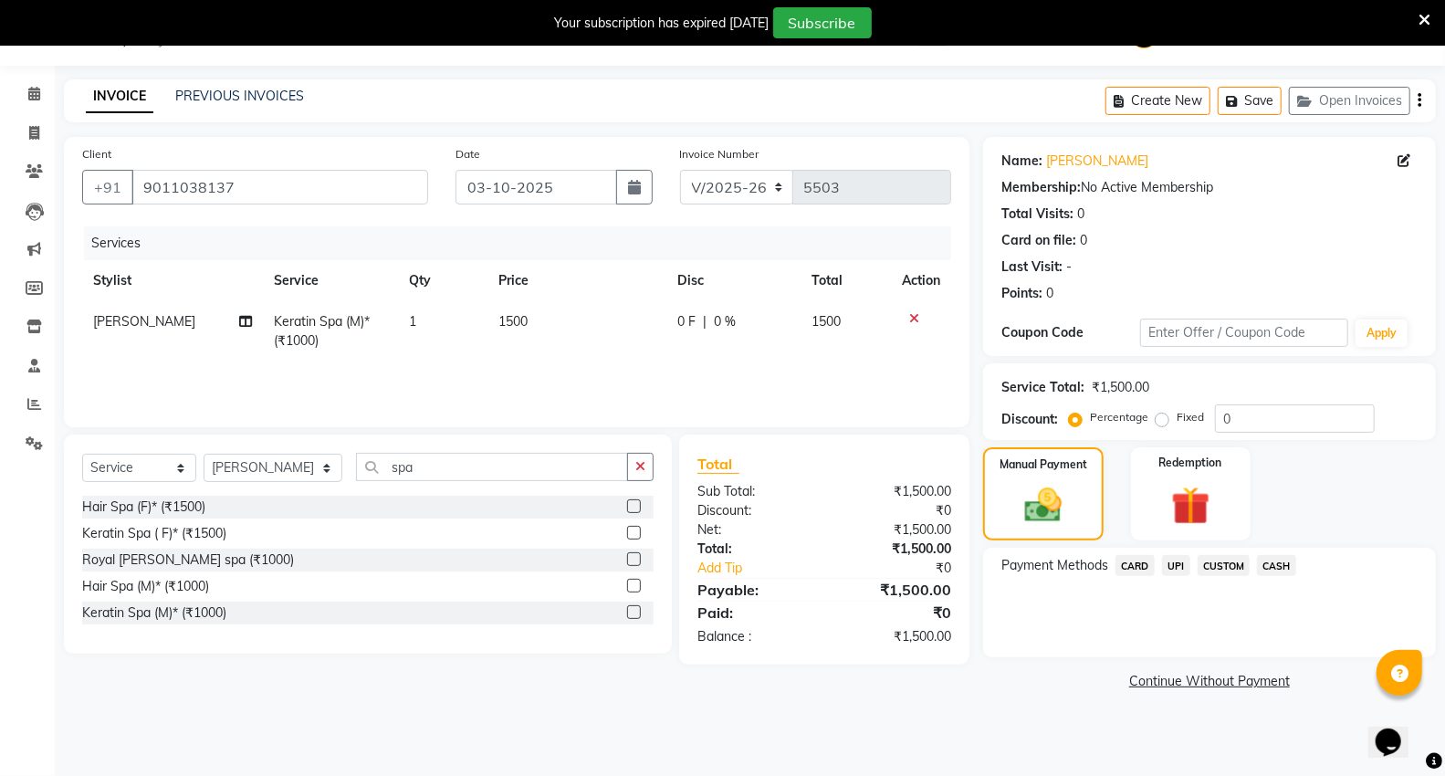
click at [1175, 561] on span "UPI" at bounding box center [1176, 565] width 28 height 21
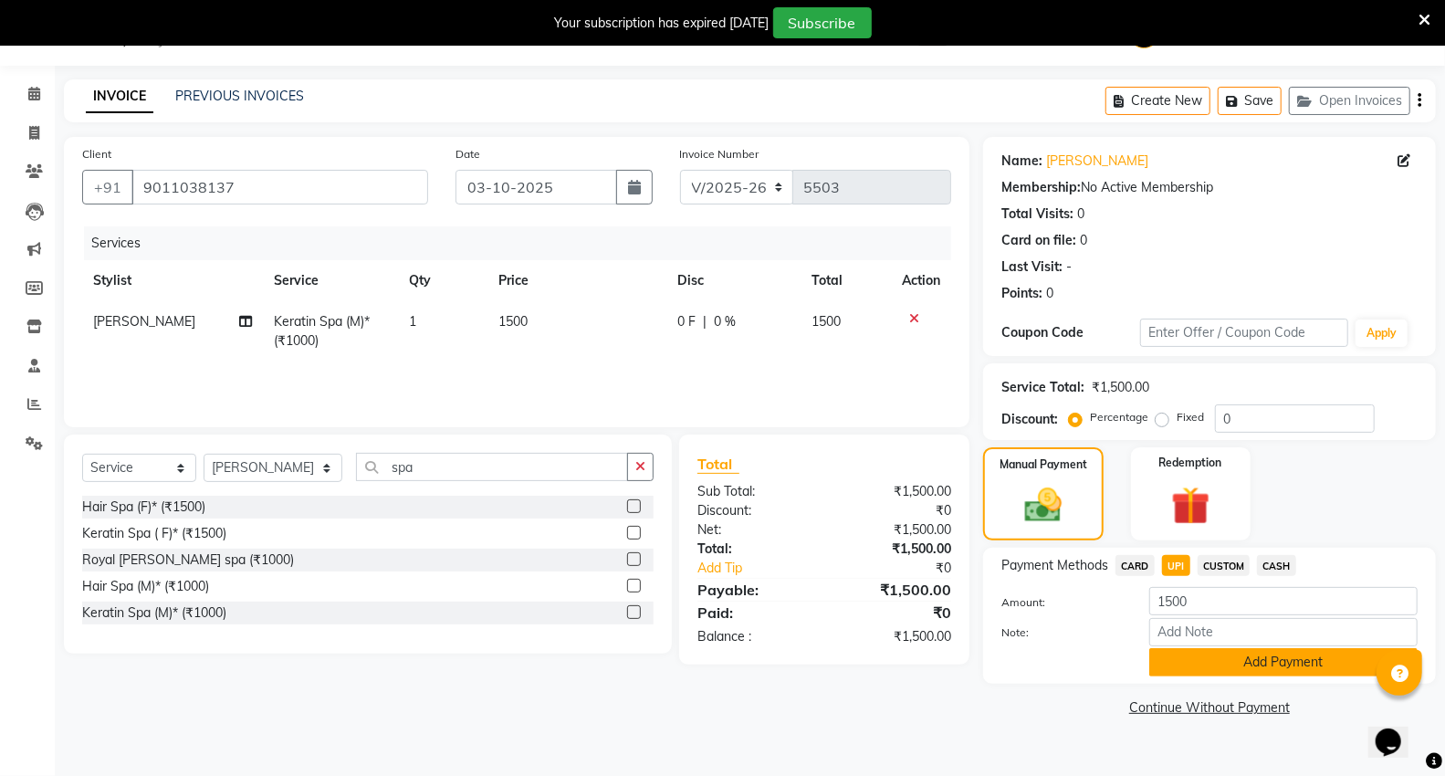
click at [1188, 658] on button "Add Payment" at bounding box center [1284, 662] width 268 height 28
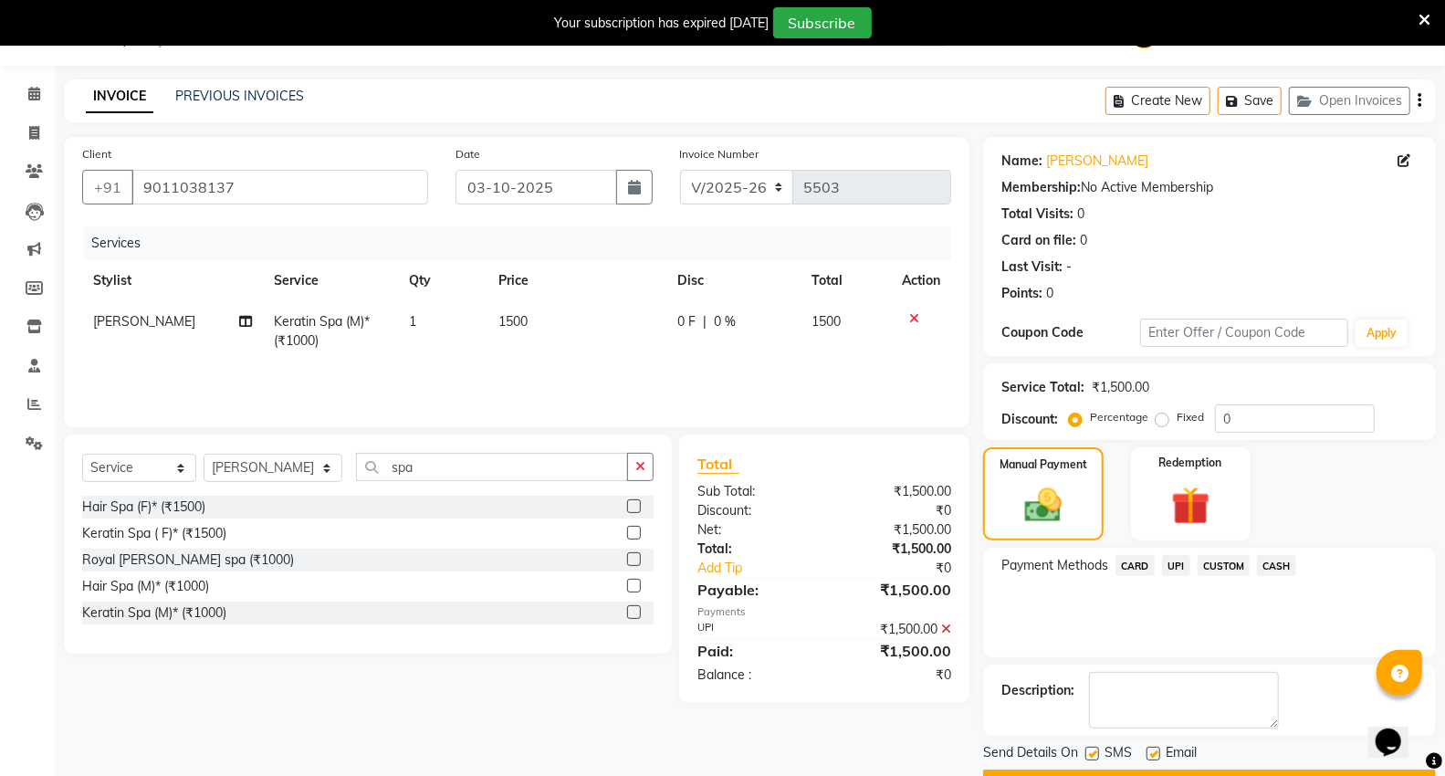
scroll to position [95, 0]
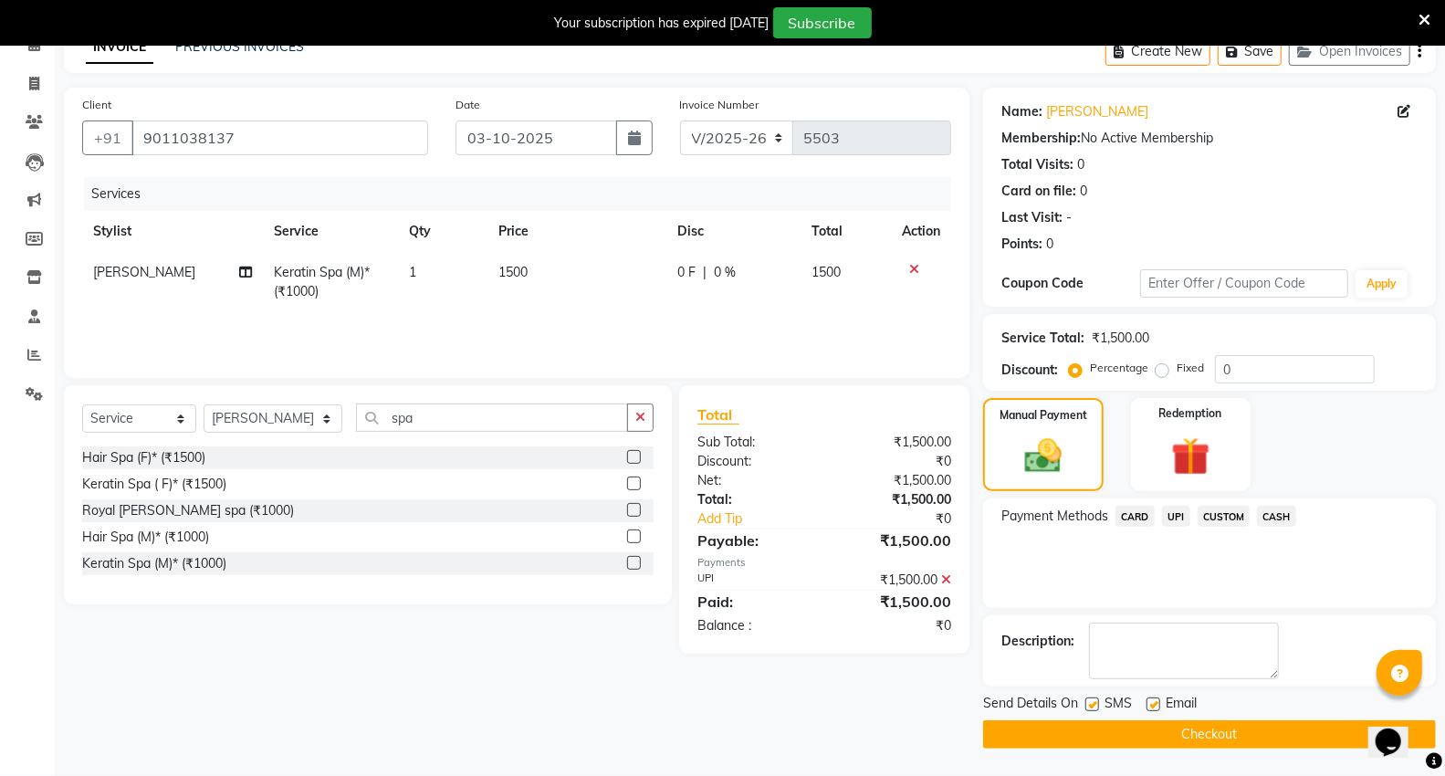
click at [1153, 731] on button "Checkout" at bounding box center [1209, 734] width 453 height 28
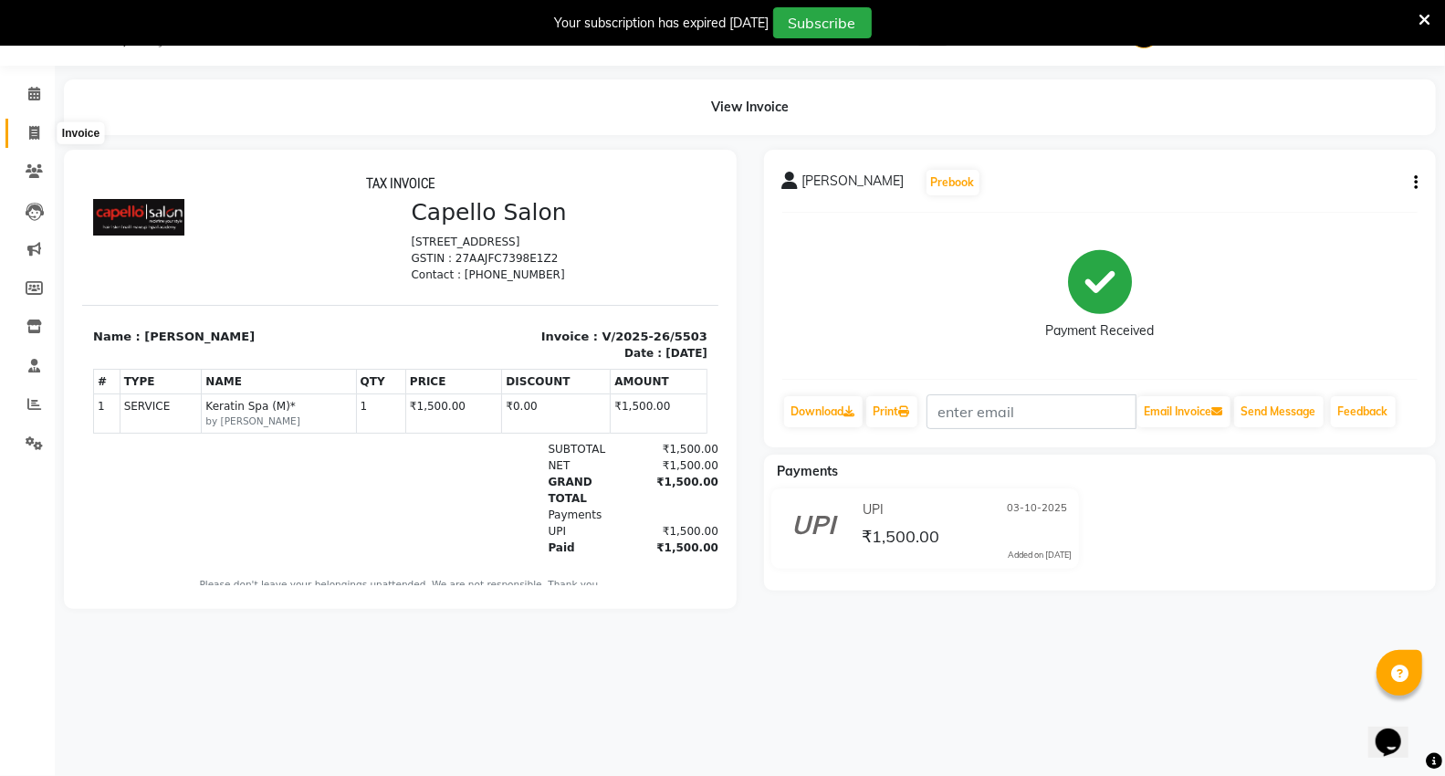
click at [35, 139] on icon at bounding box center [34, 133] width 10 height 14
select select "service"
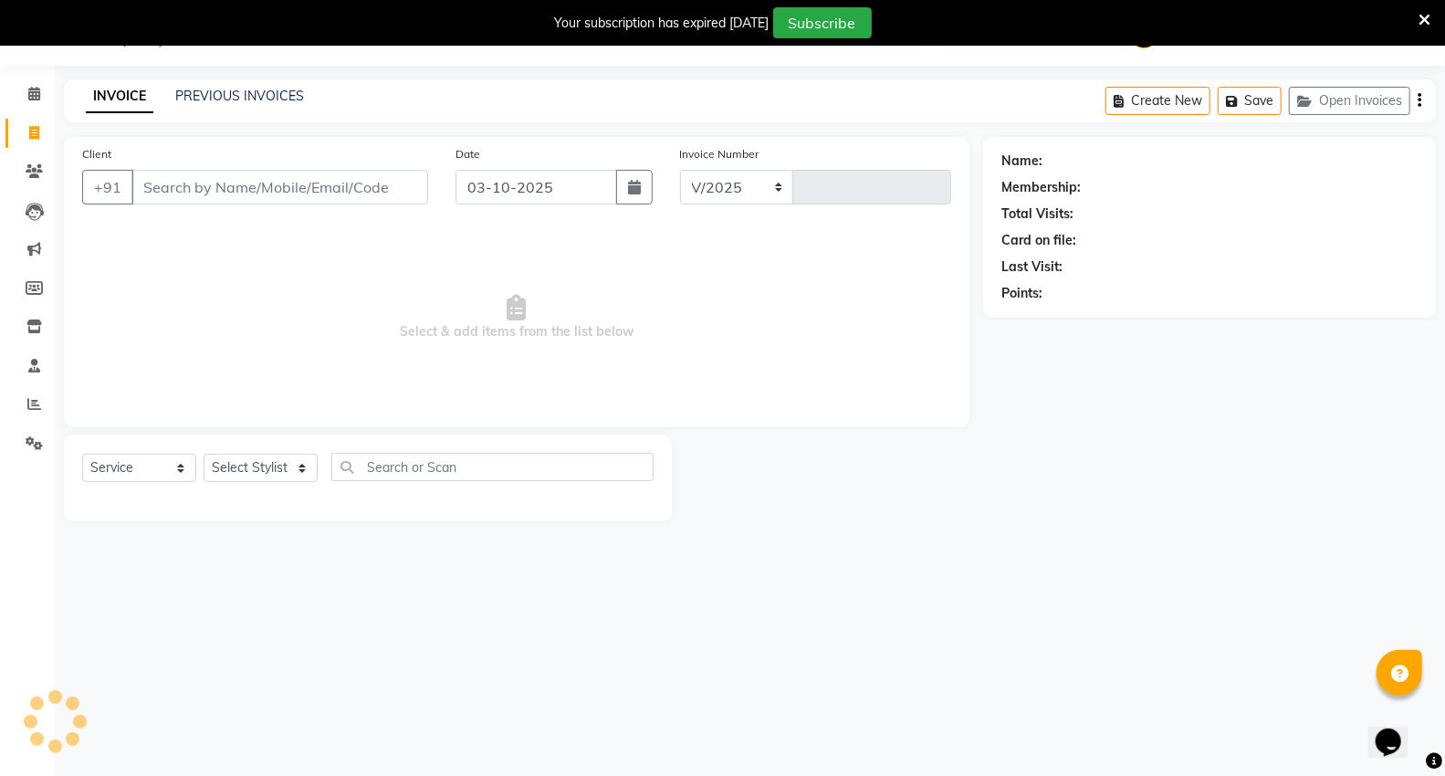
select select "848"
type input "5504"
click at [276, 471] on select "Select Stylist" at bounding box center [261, 468] width 114 height 28
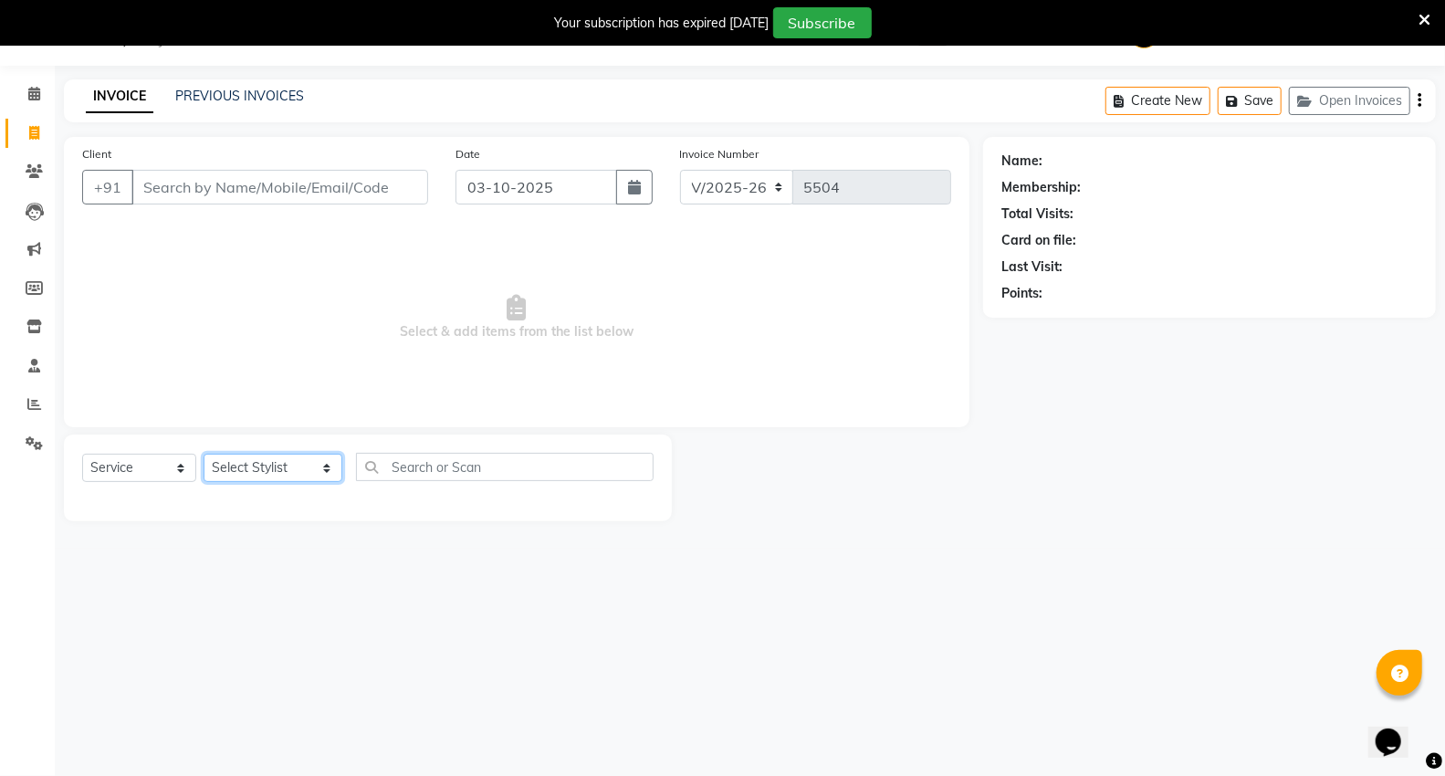
select select "39201"
click at [204, 455] on select "Select Stylist AHSIK Amit felix Anita Patel Arti Borekar Capello VR Mall Dillu …" at bounding box center [273, 468] width 139 height 28
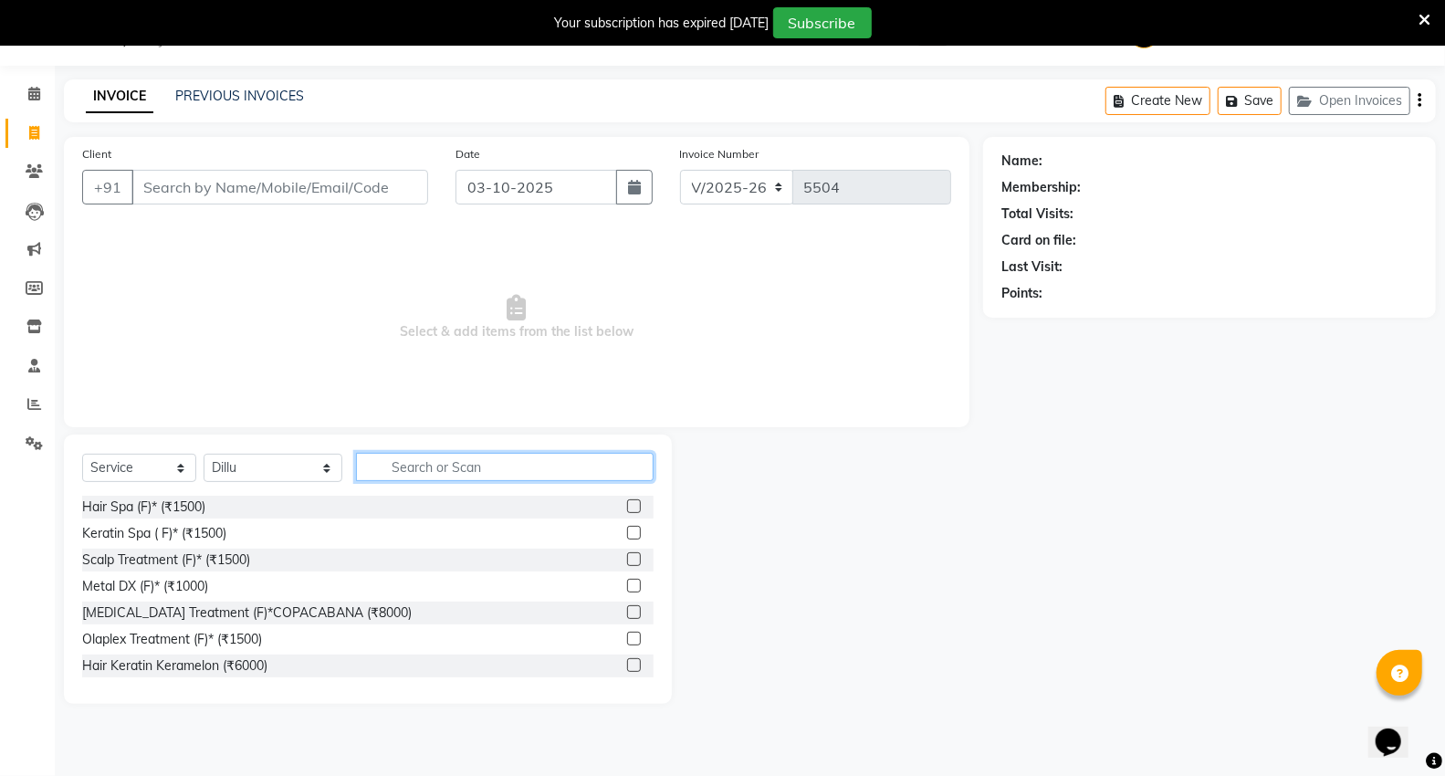
drag, startPoint x: 422, startPoint y: 479, endPoint x: 438, endPoint y: 457, distance: 28.1
click at [422, 478] on input "text" at bounding box center [505, 467] width 298 height 28
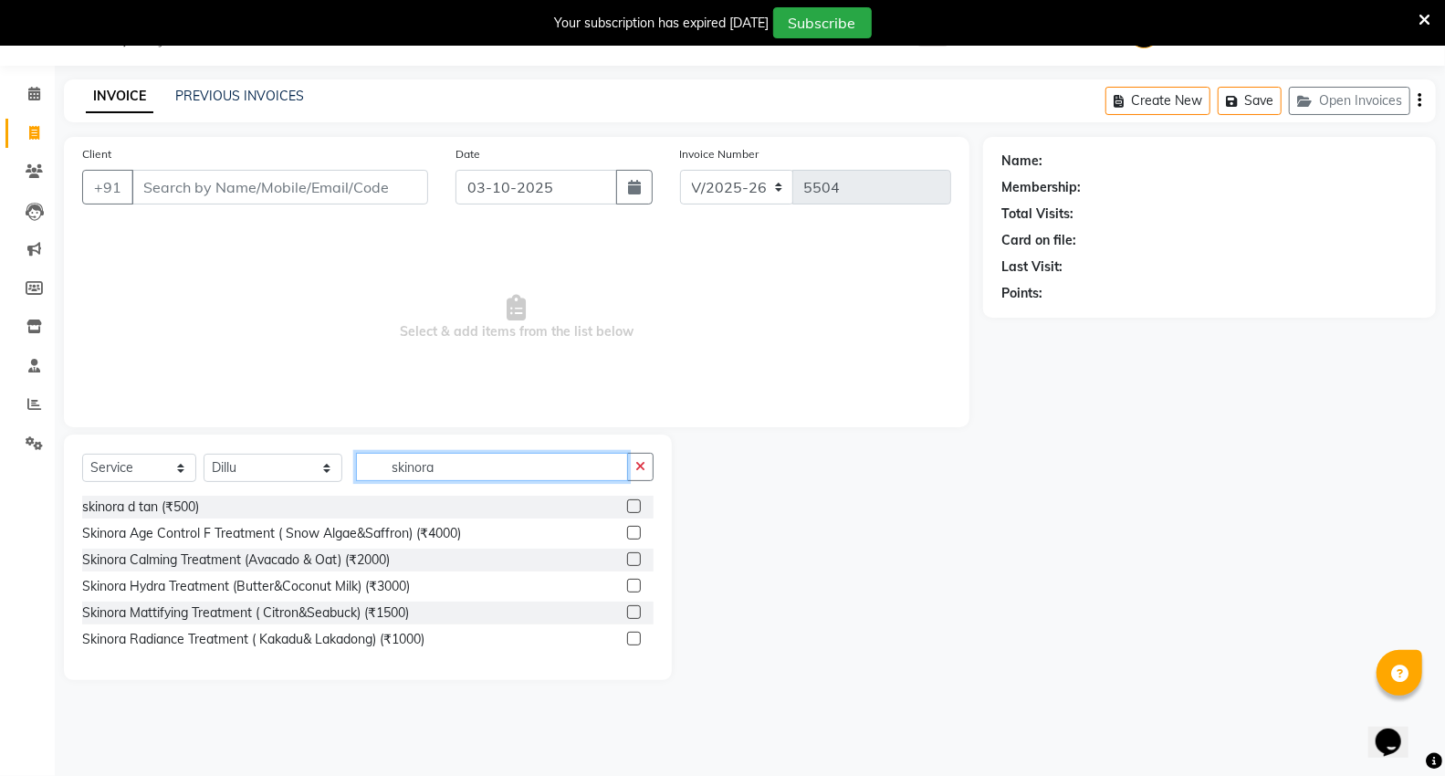
type input "skinora"
click at [153, 624] on div "Skinora Mattifying Treatment ( Citron&Seabuck) (₹1500)" at bounding box center [368, 613] width 572 height 23
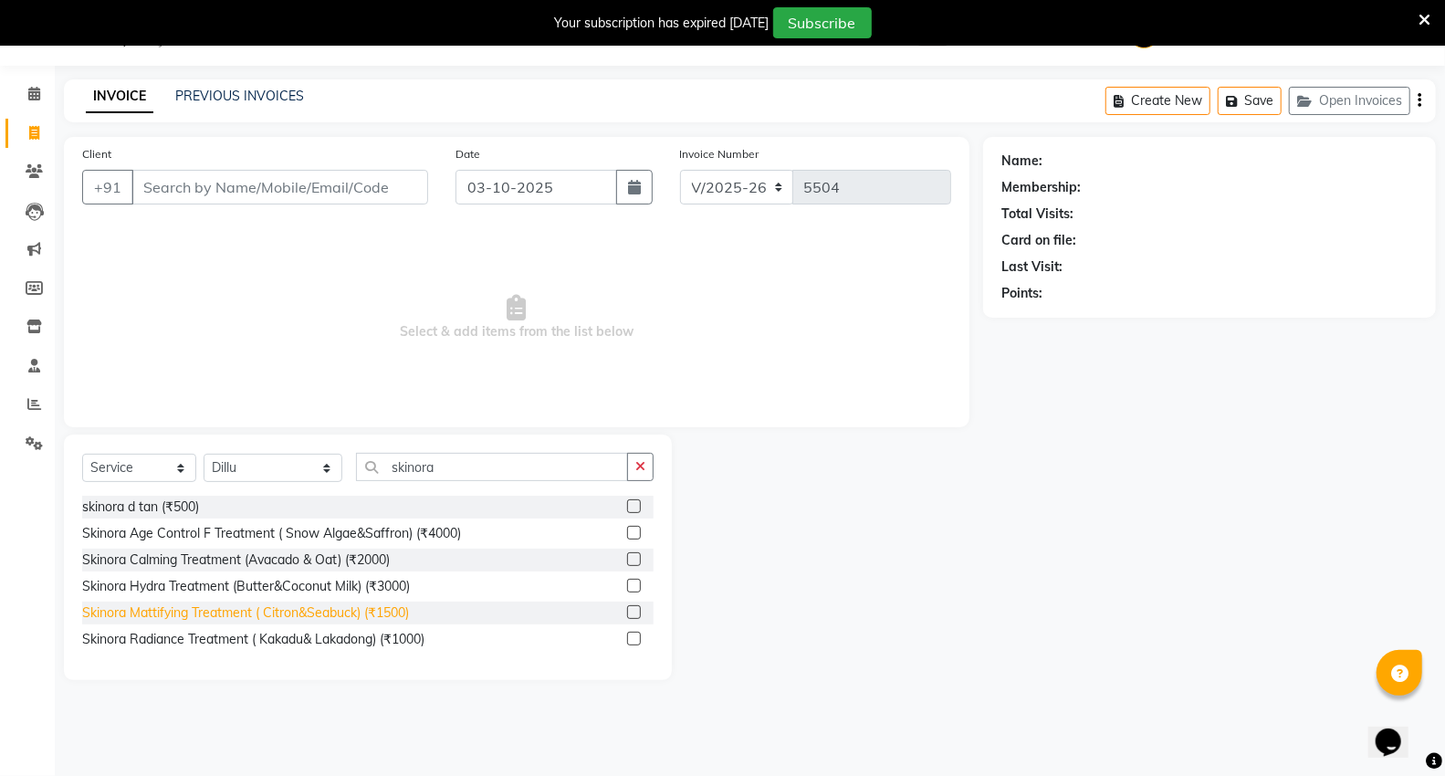
click at [164, 616] on div "Skinora Mattifying Treatment ( Citron&Seabuck) (₹1500)" at bounding box center [245, 613] width 327 height 19
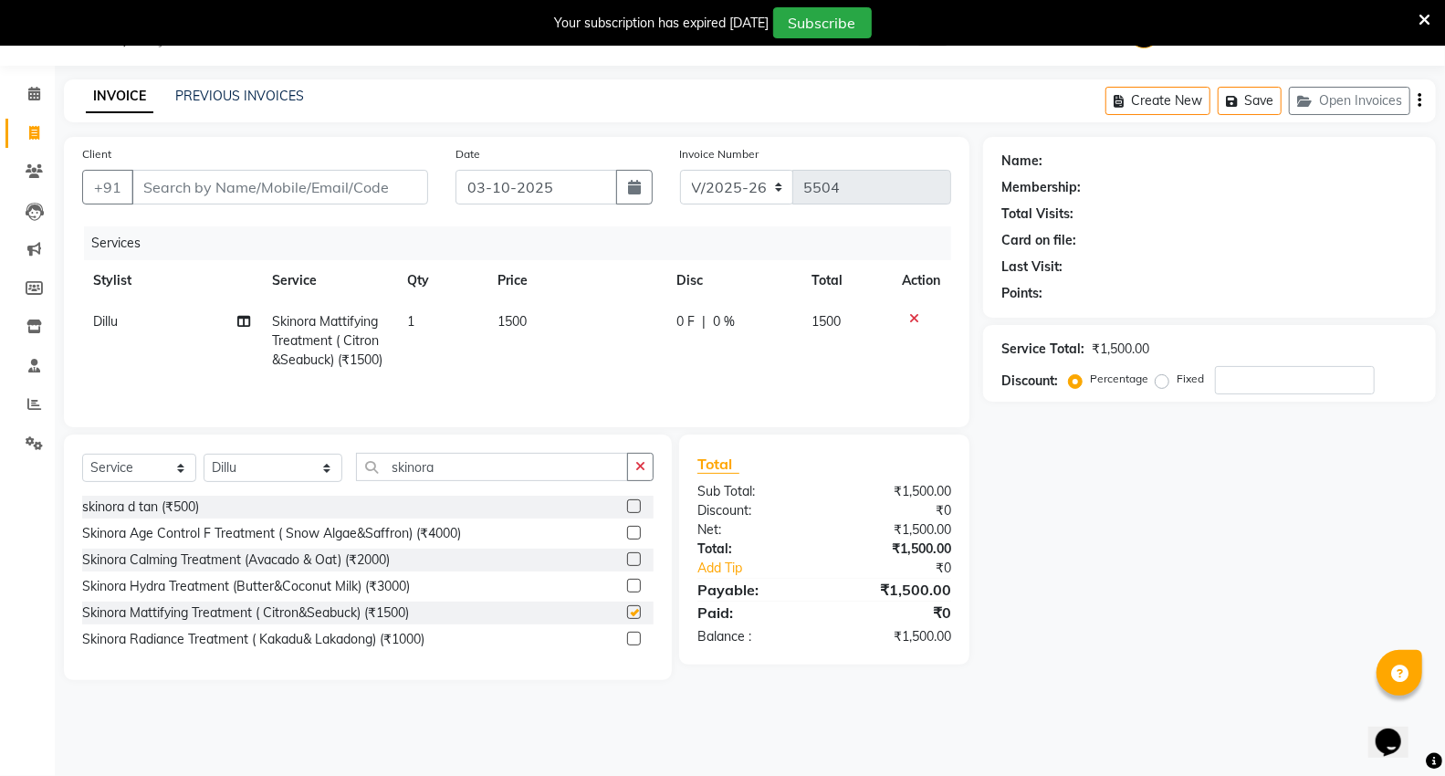
checkbox input "false"
click at [610, 320] on td "1500" at bounding box center [576, 340] width 179 height 79
select select "39201"
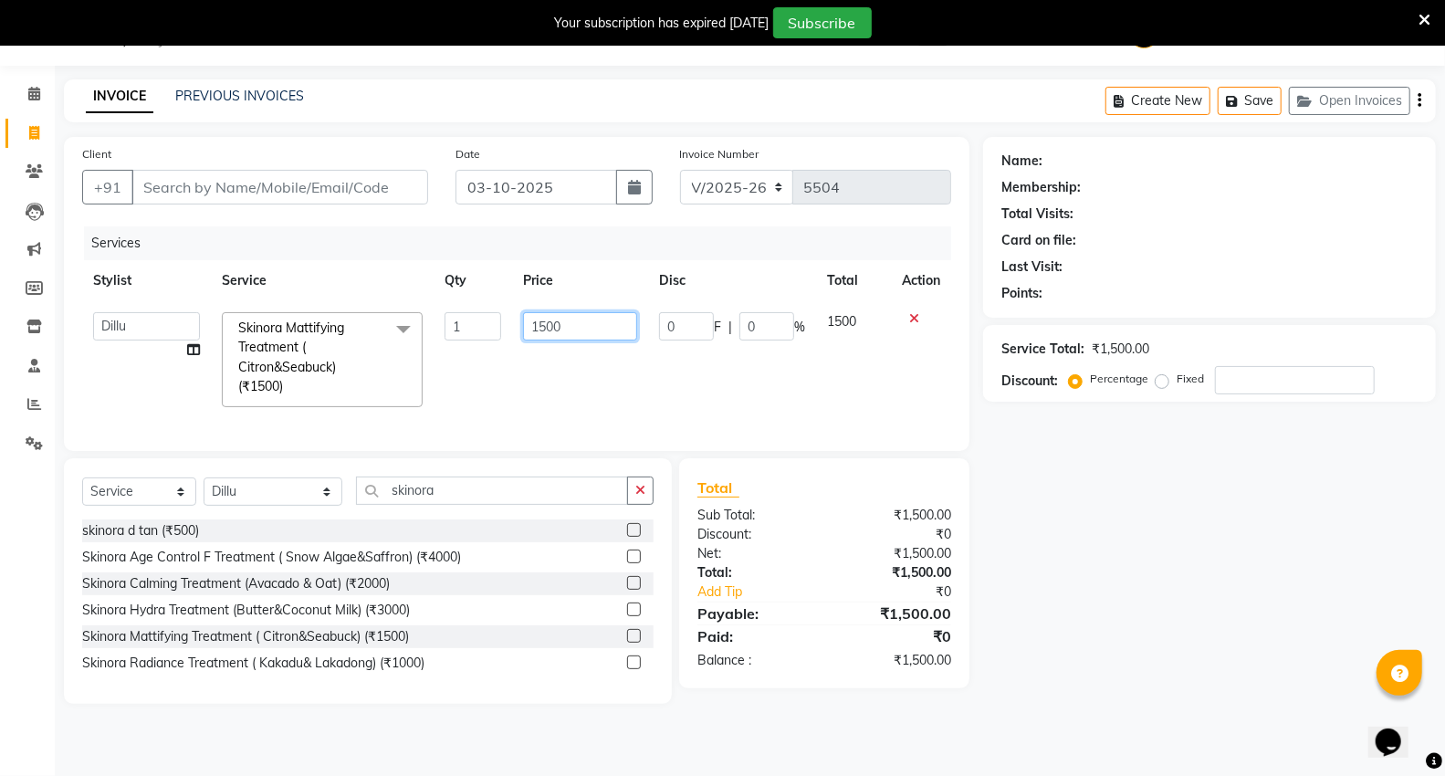
click at [600, 326] on input "1500" at bounding box center [580, 326] width 114 height 28
type input "1"
type input "2000"
click at [433, 516] on div "Select Service Product Membership Package Voucher Prepaid Gift Card Select Styl…" at bounding box center [368, 581] width 608 height 246
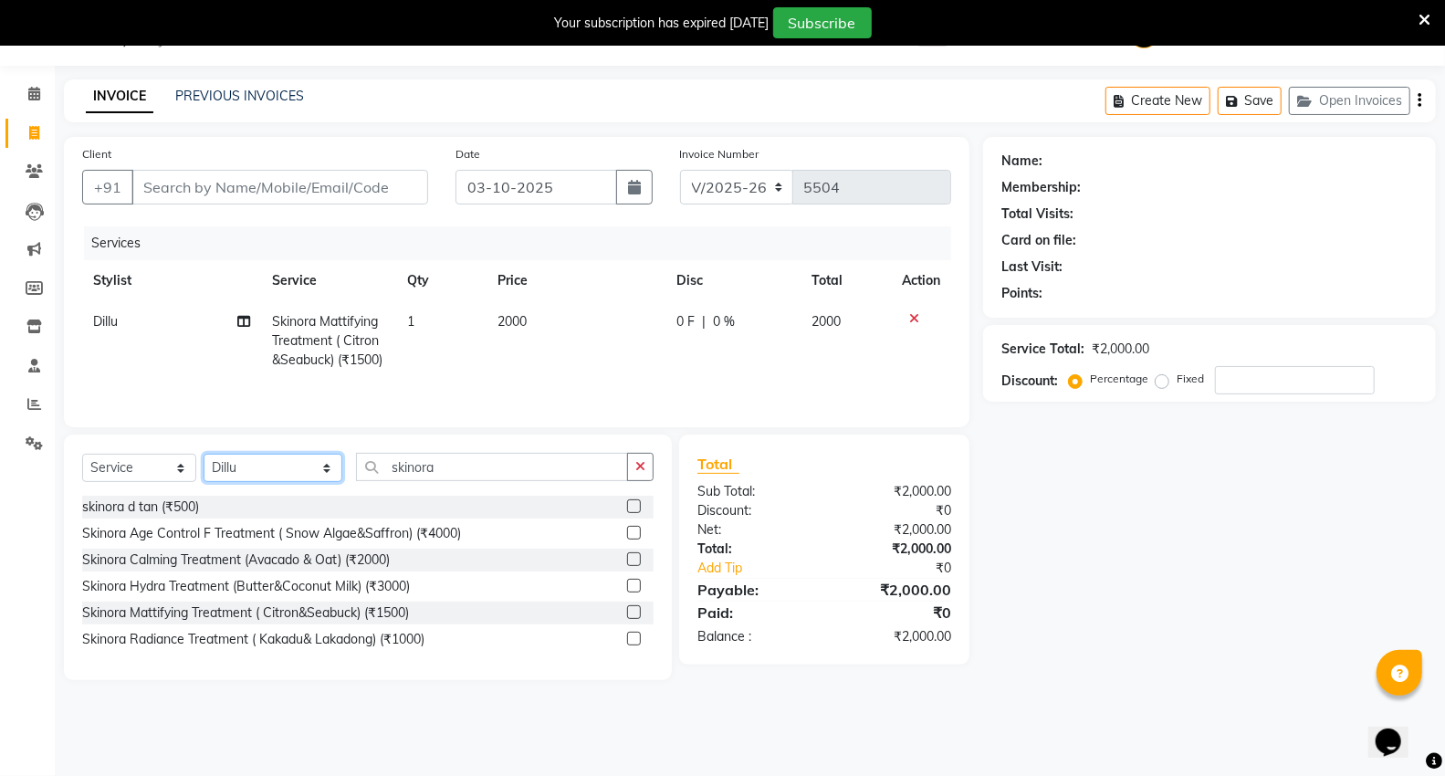
drag, startPoint x: 234, startPoint y: 464, endPoint x: 217, endPoint y: 484, distance: 26.0
click at [234, 464] on select "Select Stylist AHSIK Amit felix Anita Patel Arti Borekar Capello VR Mall Dillu …" at bounding box center [273, 468] width 139 height 28
select select "89136"
click at [204, 456] on select "Select Stylist AHSIK Amit felix Anita Patel Arti Borekar Capello VR Mall Dillu …" at bounding box center [273, 468] width 139 height 28
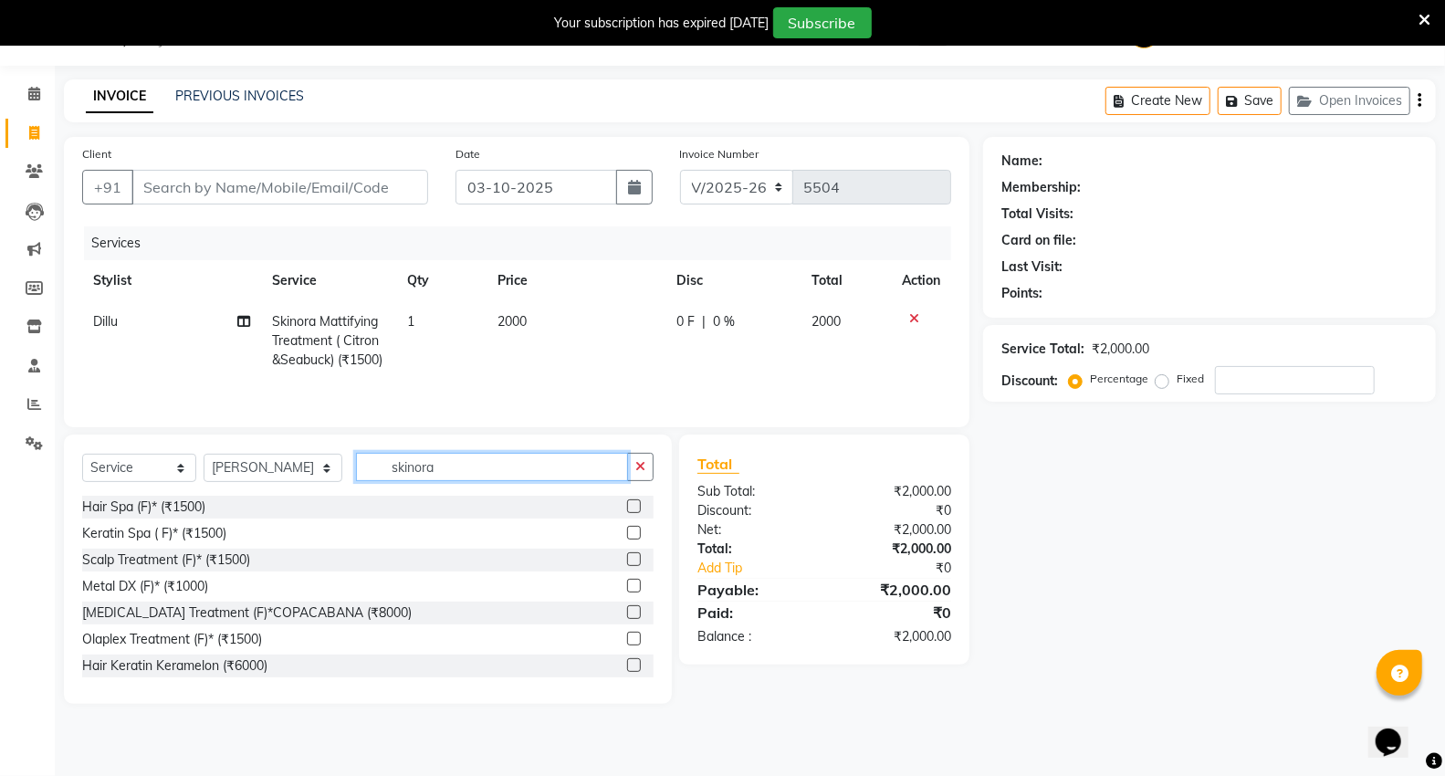
click at [507, 467] on input "skinora" at bounding box center [492, 467] width 272 height 28
type input "s"
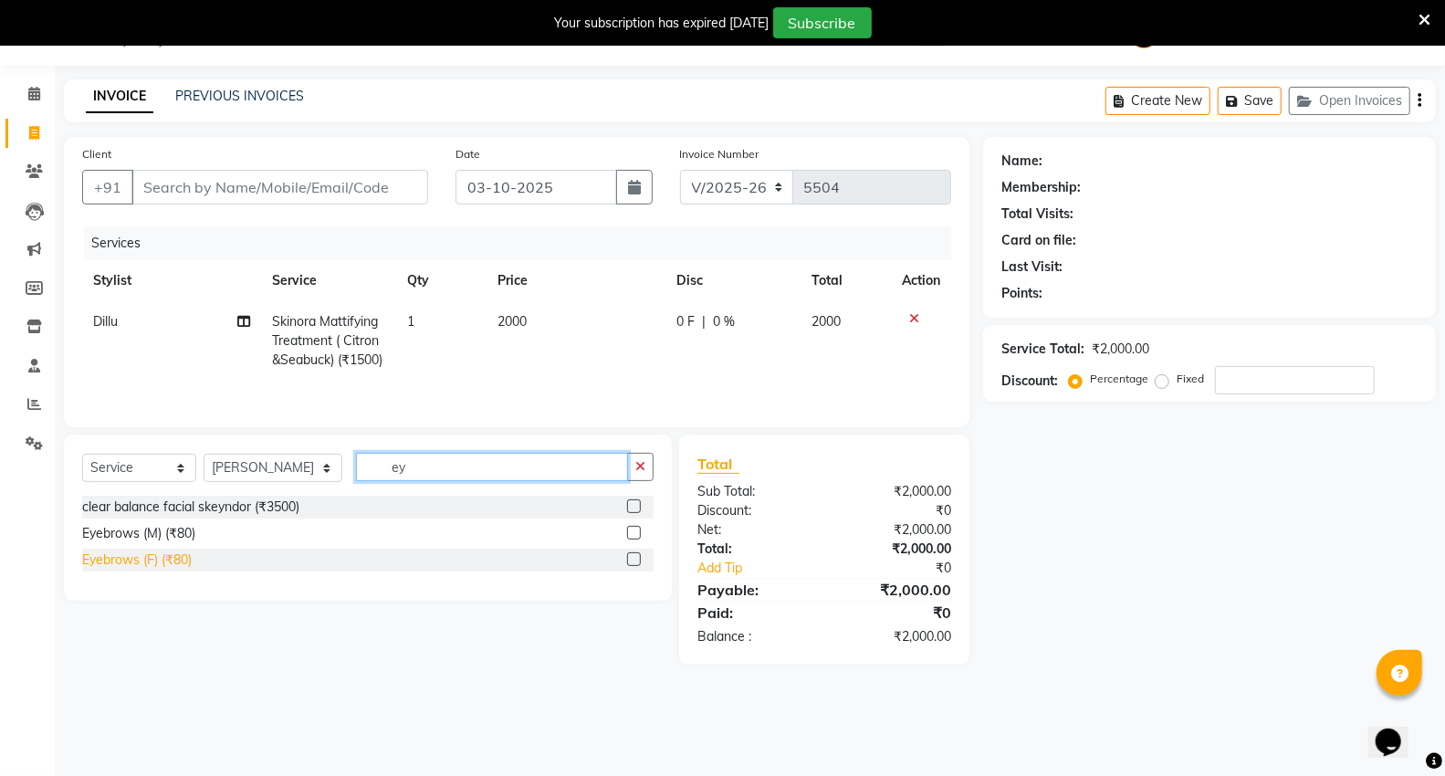
type input "ey"
click at [120, 558] on div "Eyebrows (F) (₹80)" at bounding box center [137, 560] width 110 height 19
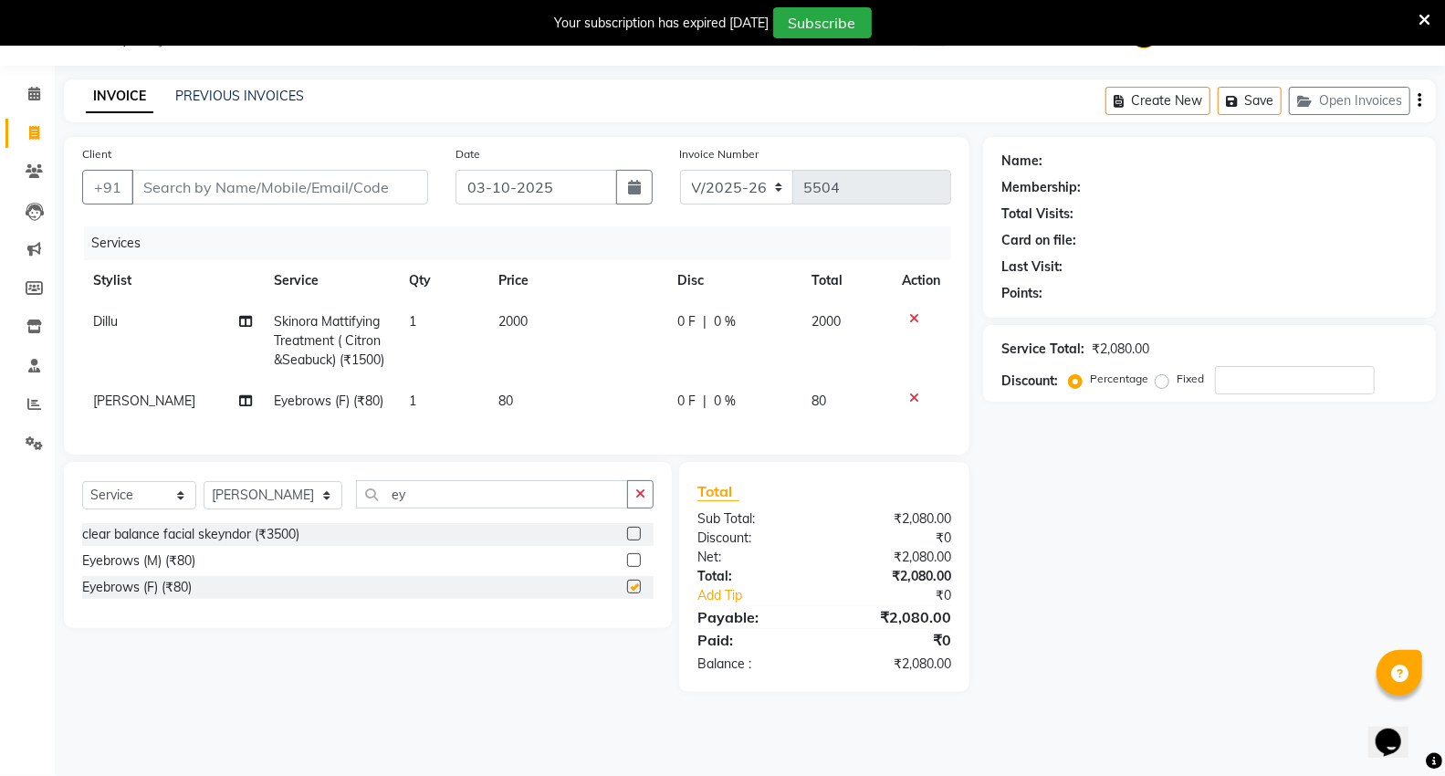
checkbox input "false"
drag, startPoint x: 528, startPoint y: 389, endPoint x: 562, endPoint y: 436, distance: 58.8
click at [528, 399] on td "80" at bounding box center [577, 401] width 179 height 41
select select "89136"
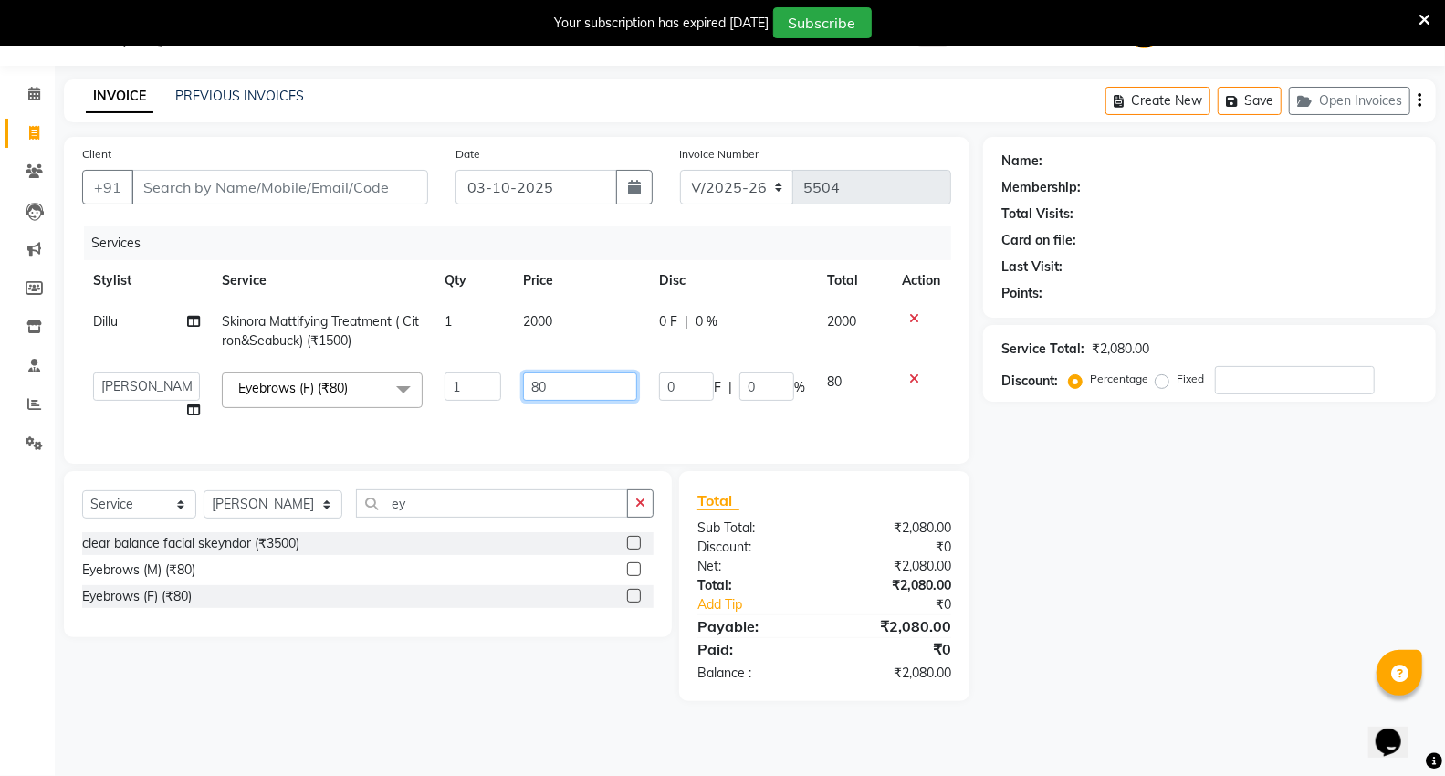
click at [584, 386] on input "80" at bounding box center [580, 387] width 114 height 28
type input "8"
type input "160"
click at [247, 187] on input "Client" at bounding box center [279, 187] width 297 height 35
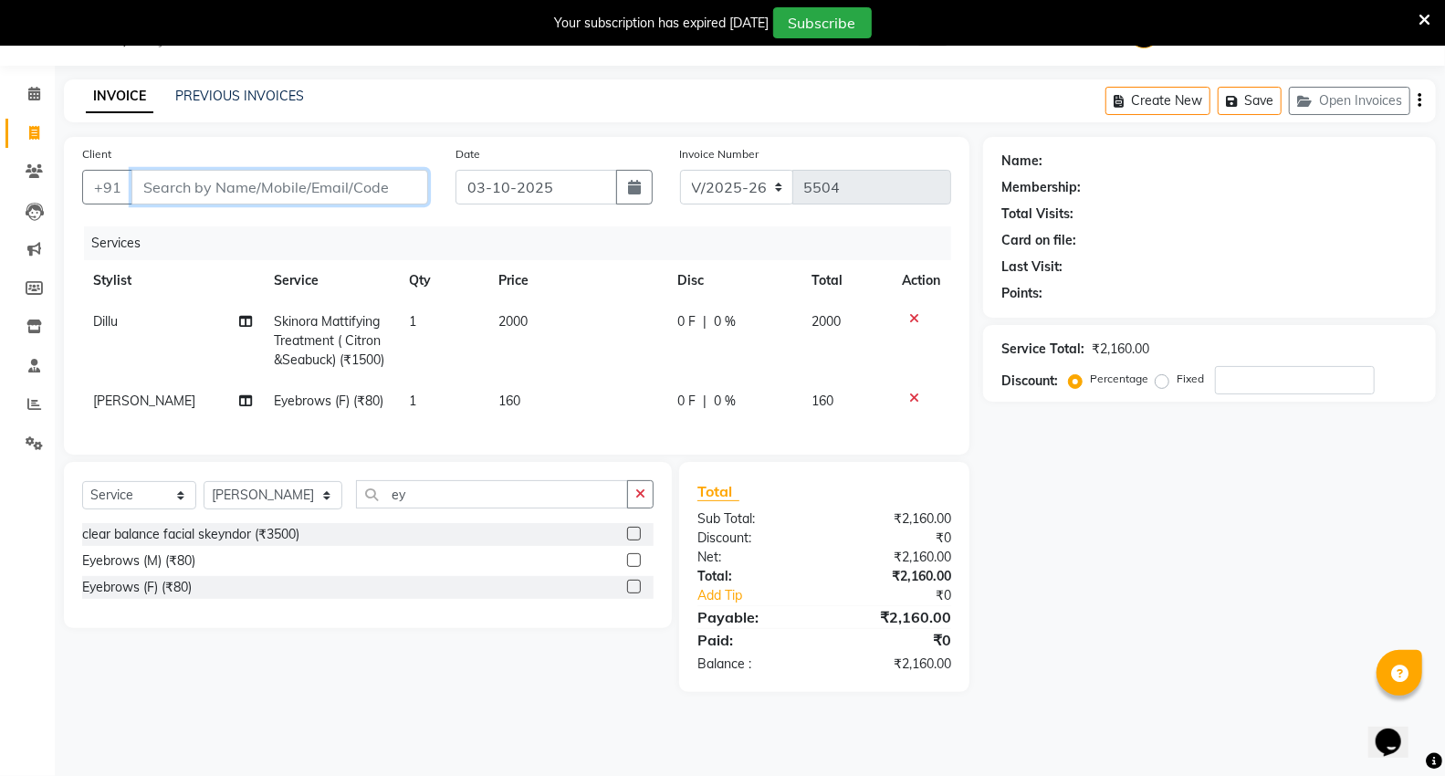
type input "9"
type input "0"
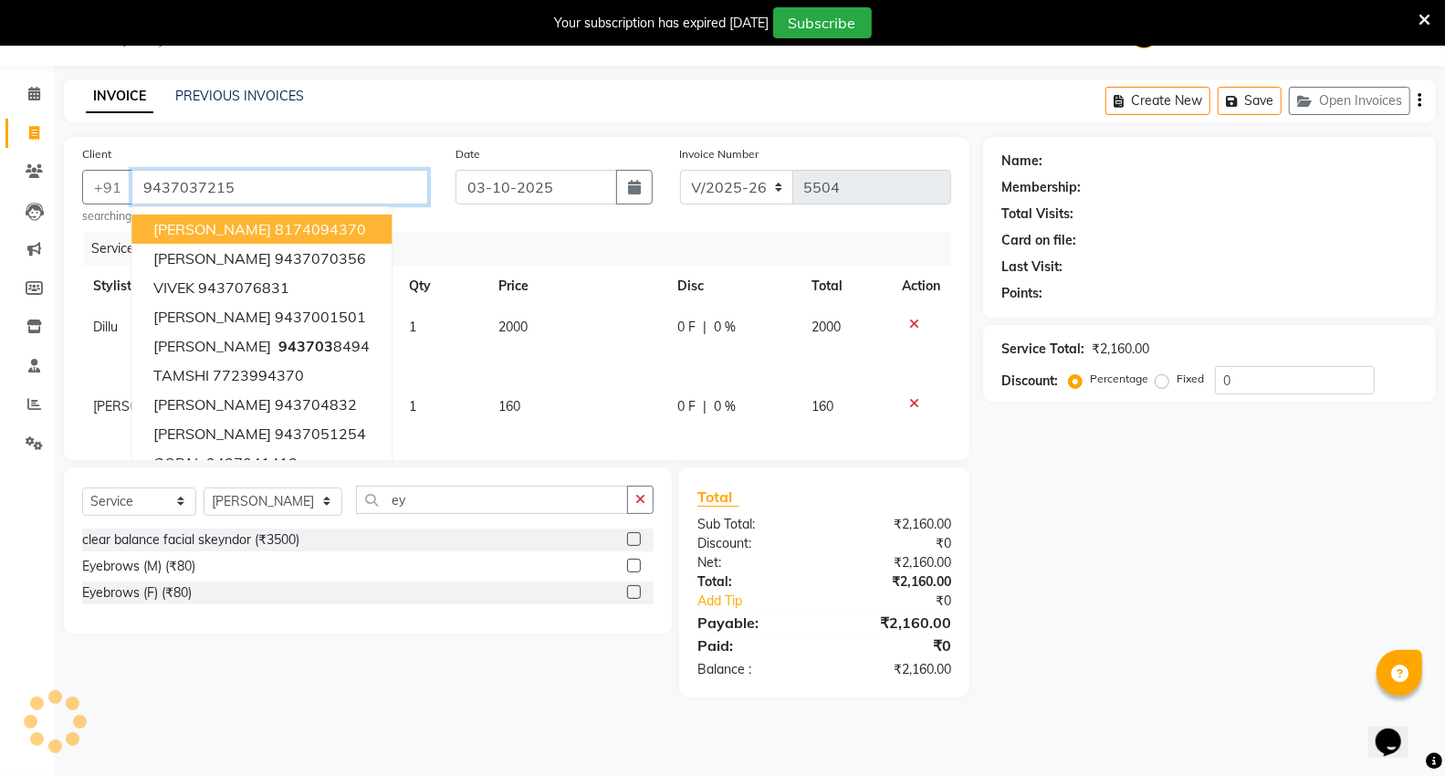
type input "9437037215"
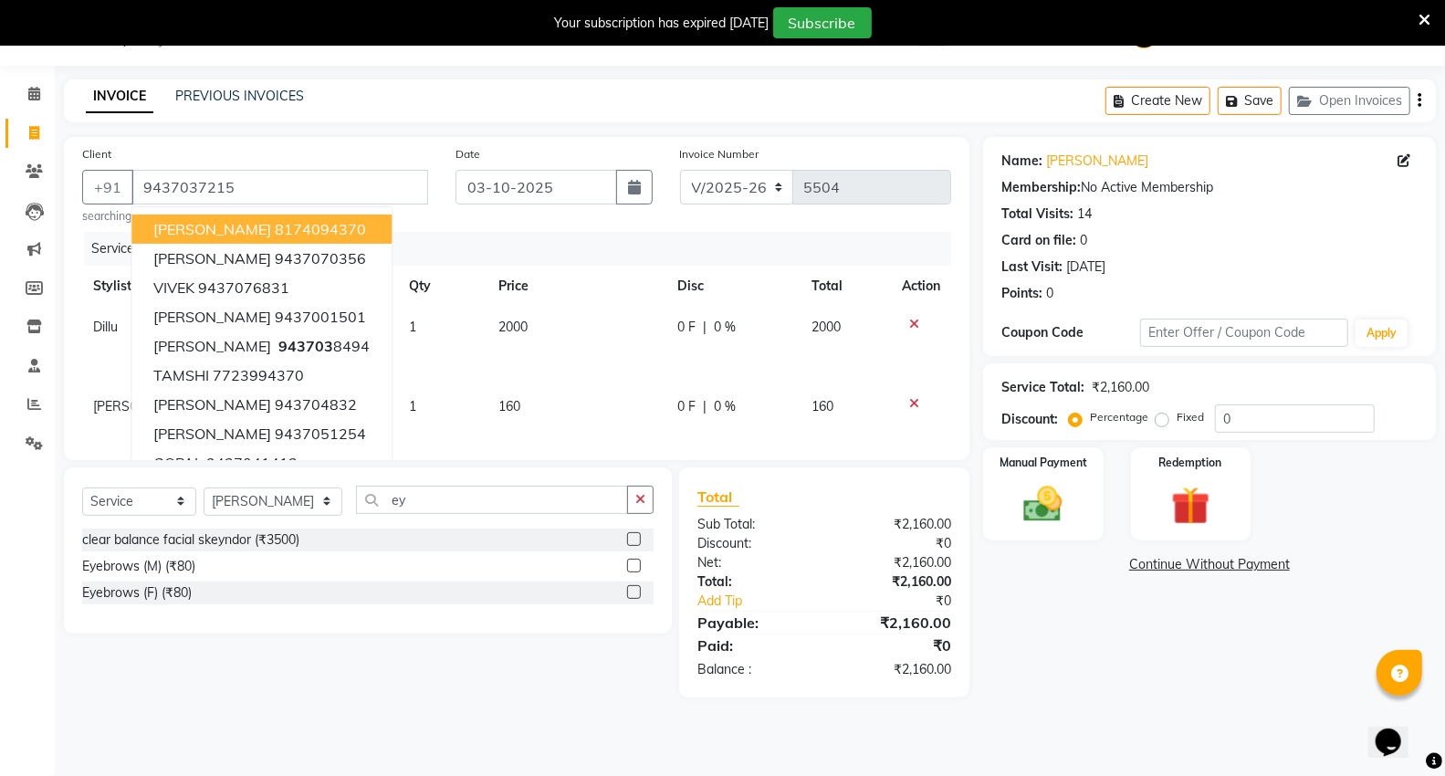
click at [1071, 636] on div "Name: Saju Membership: No Active Membership Total Visits: 14 Card on file: 0 La…" at bounding box center [1216, 417] width 467 height 561
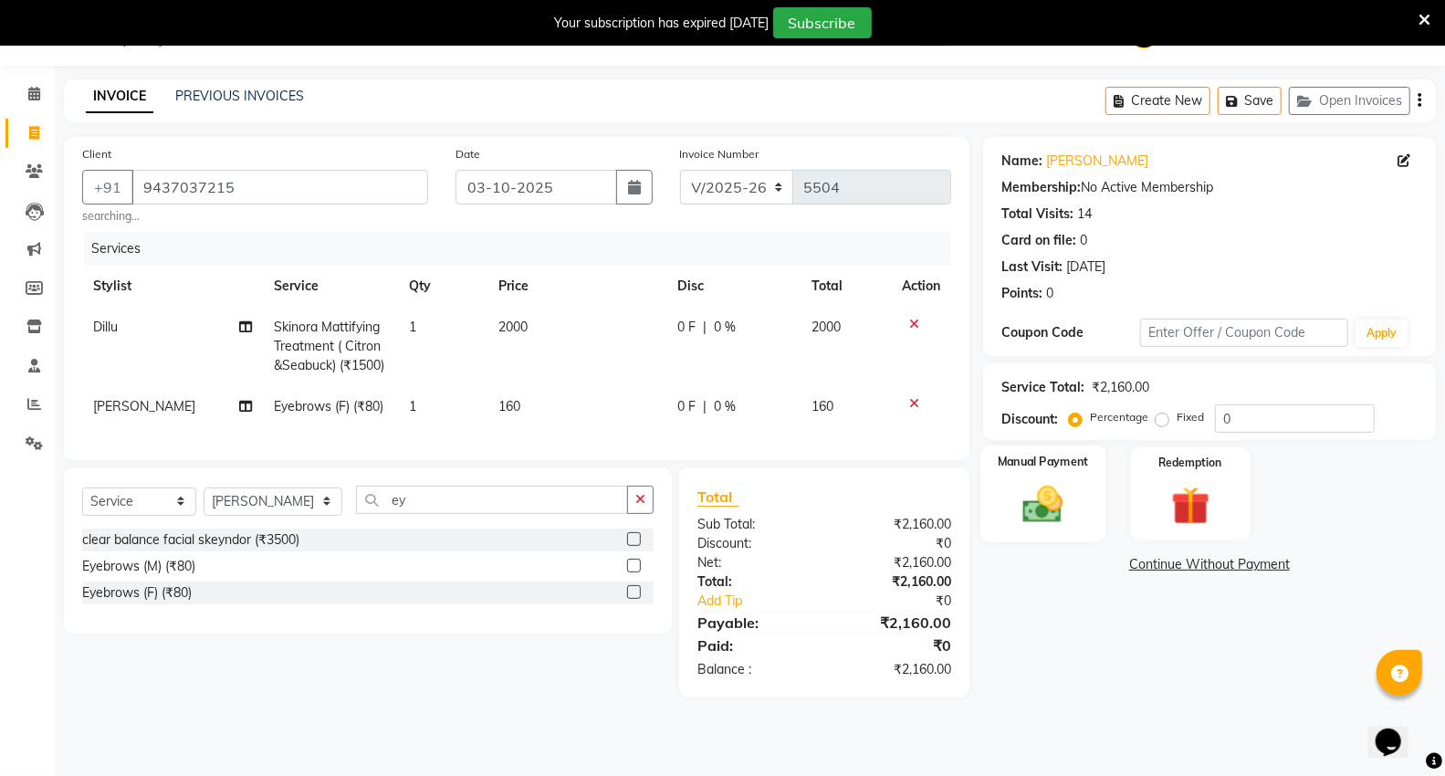
click at [1052, 478] on div "Manual Payment" at bounding box center [1043, 495] width 125 height 98
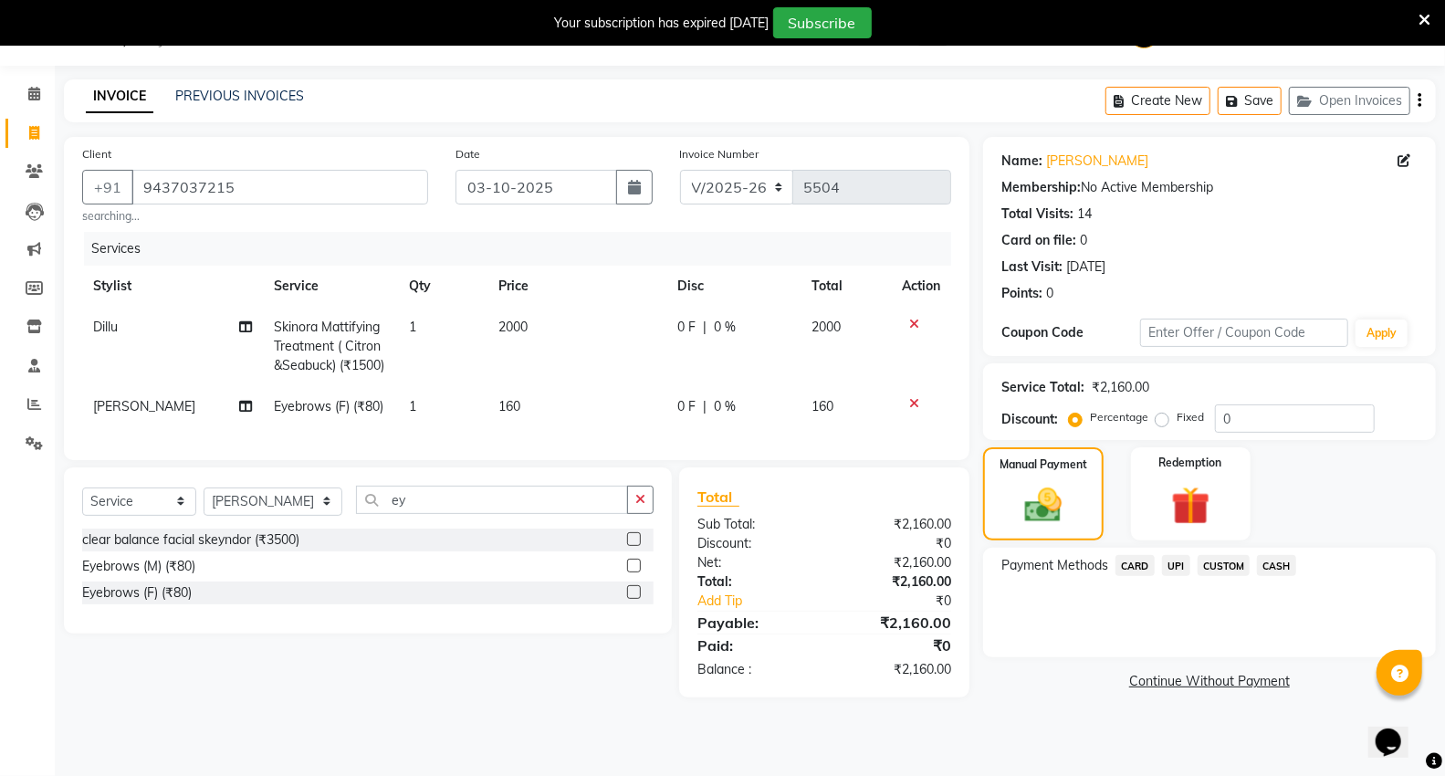
click at [1176, 559] on span "UPI" at bounding box center [1176, 565] width 28 height 21
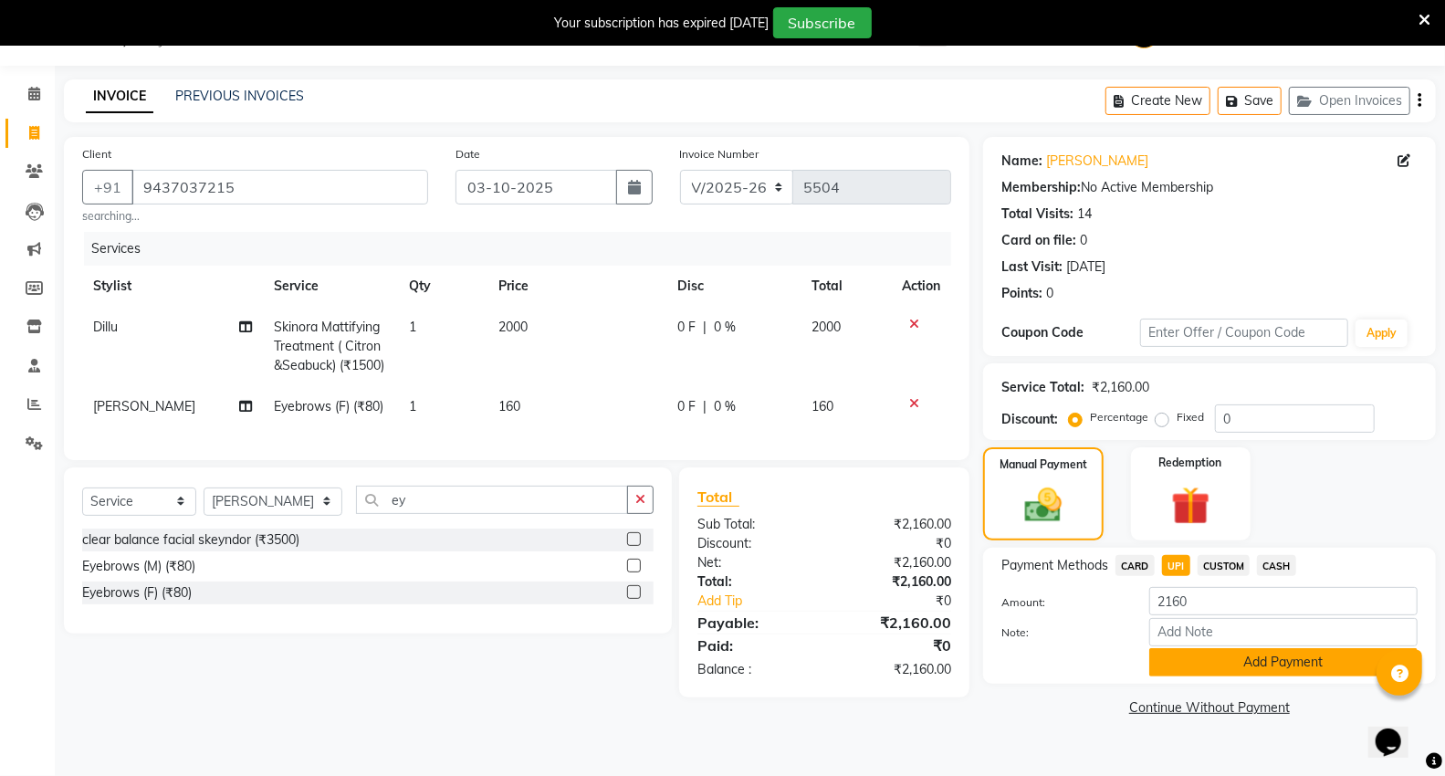
click at [1206, 649] on button "Add Payment" at bounding box center [1284, 662] width 268 height 28
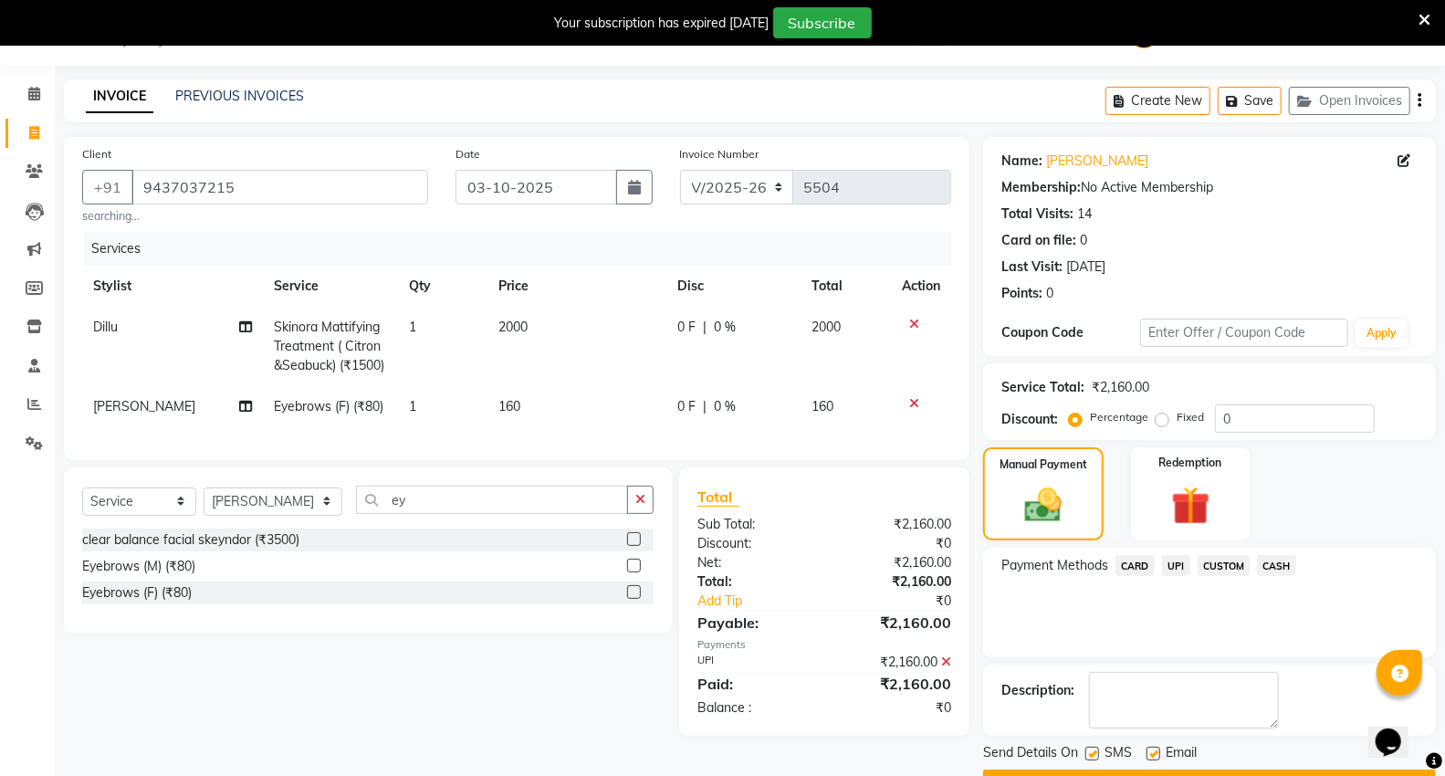
scroll to position [95, 0]
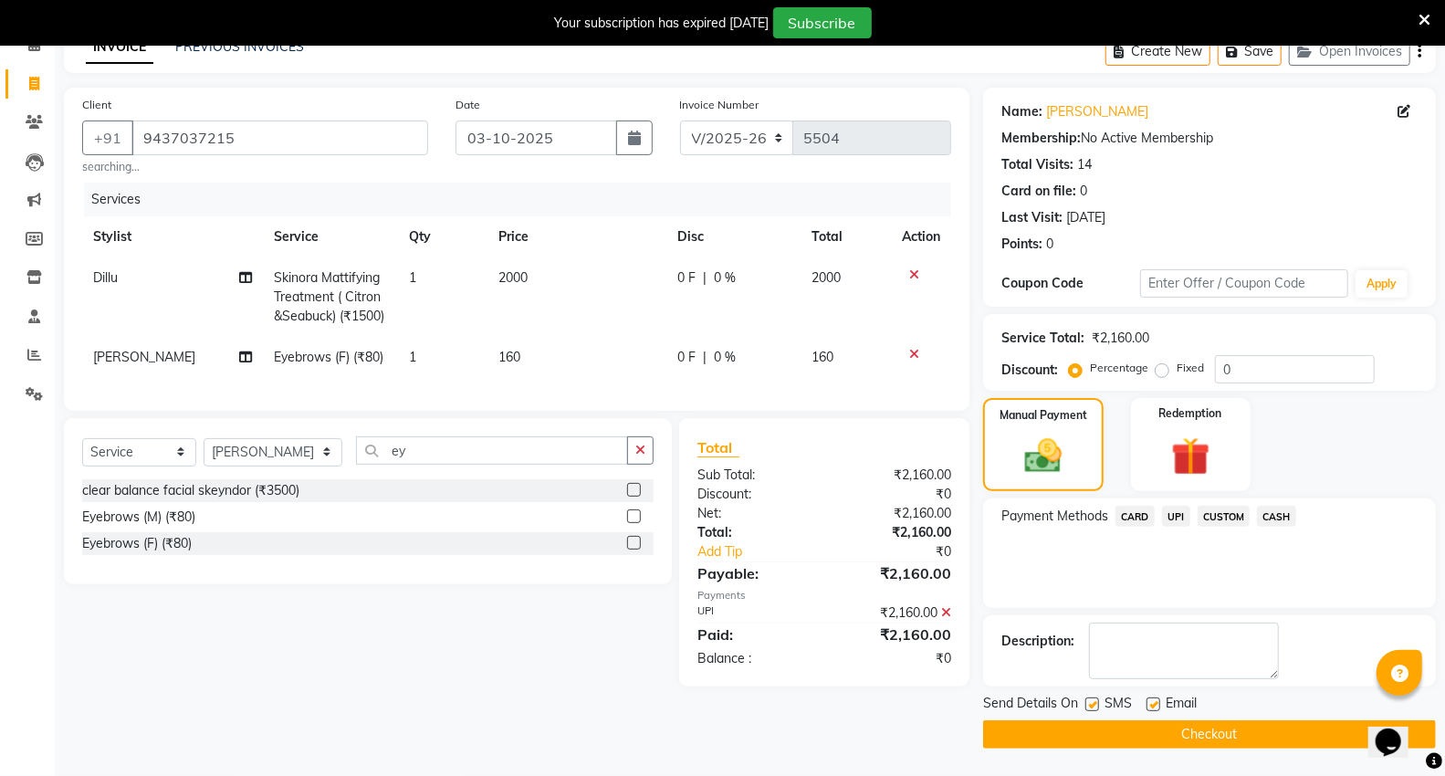
click at [1162, 734] on button "Checkout" at bounding box center [1209, 734] width 453 height 28
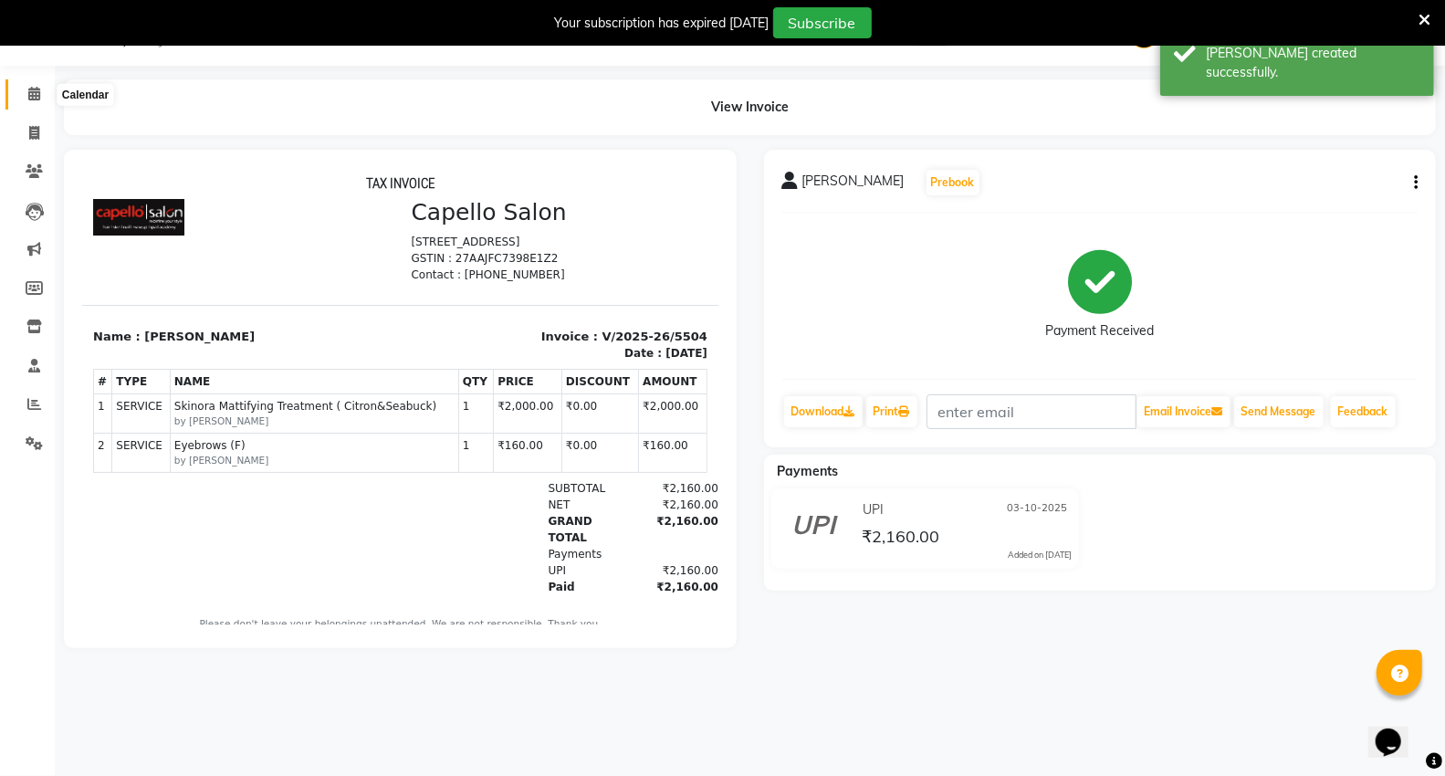
click at [38, 93] on icon at bounding box center [34, 94] width 12 height 14
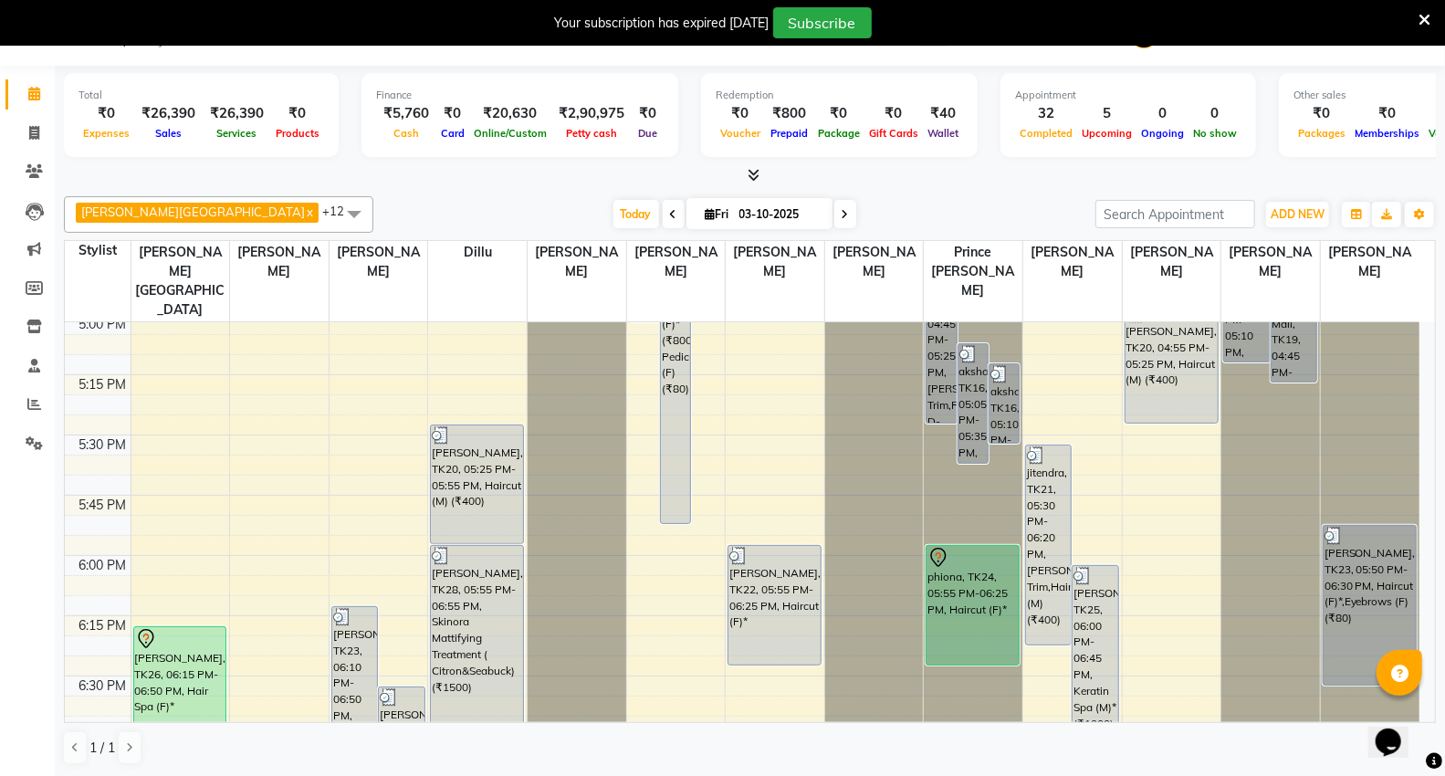
scroll to position [1927, 0]
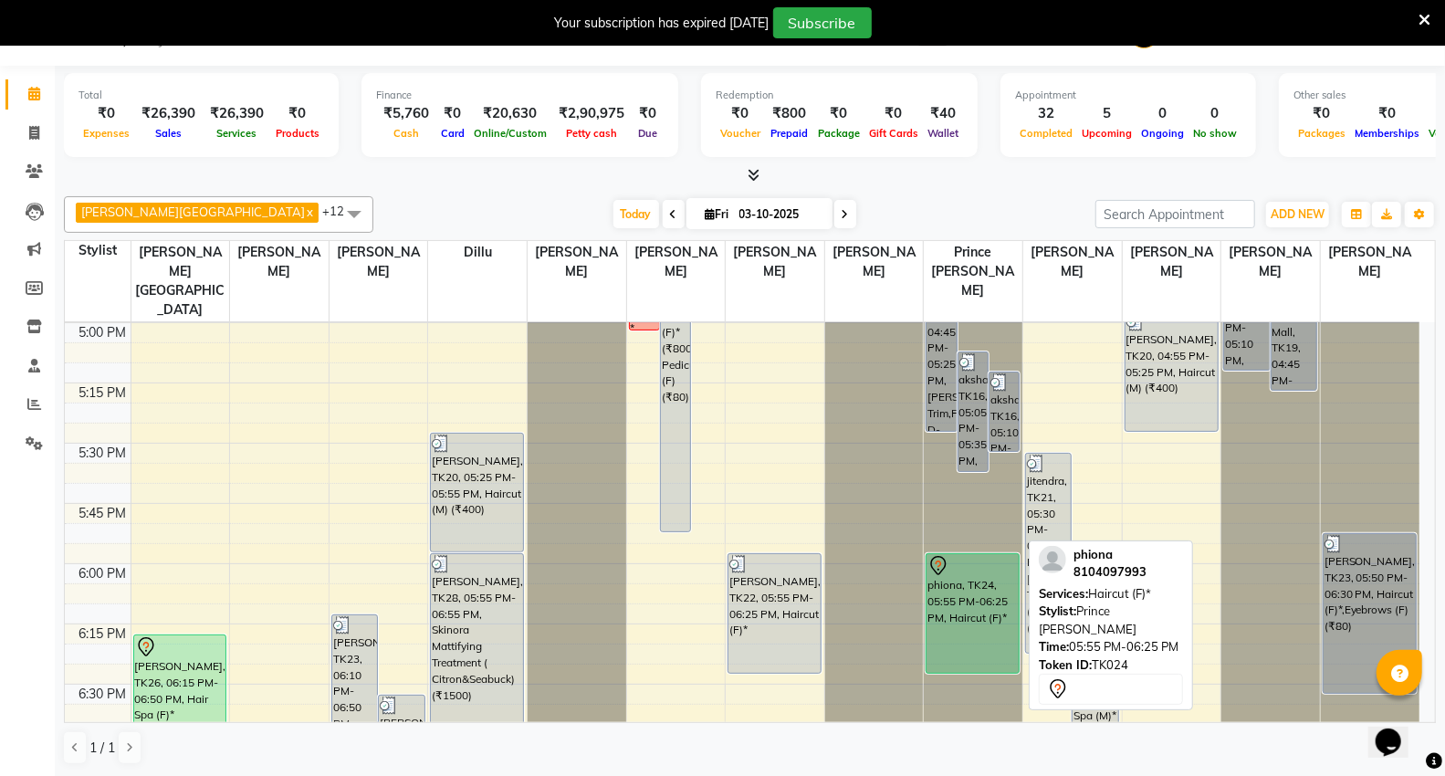
click at [945, 555] on icon at bounding box center [939, 566] width 22 height 22
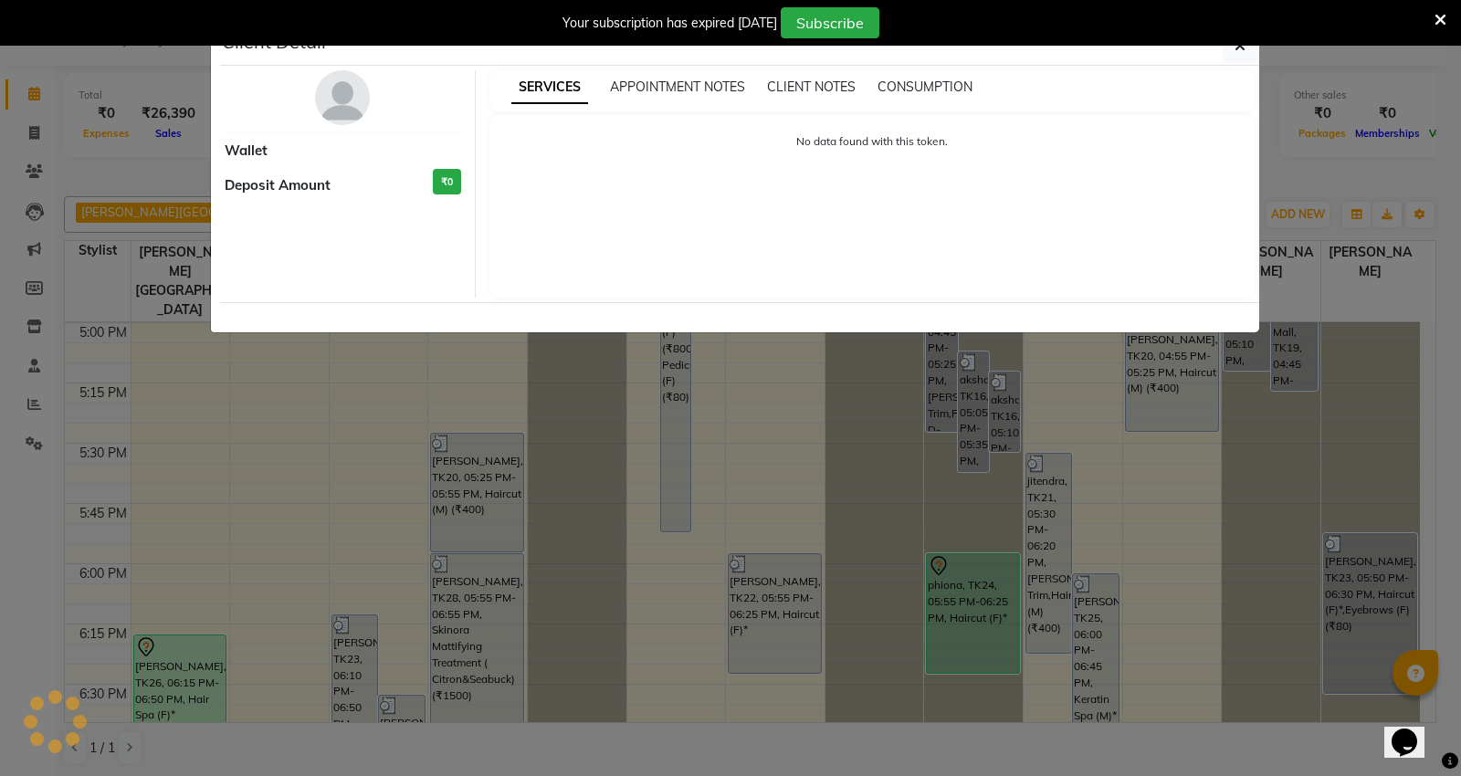
select select "7"
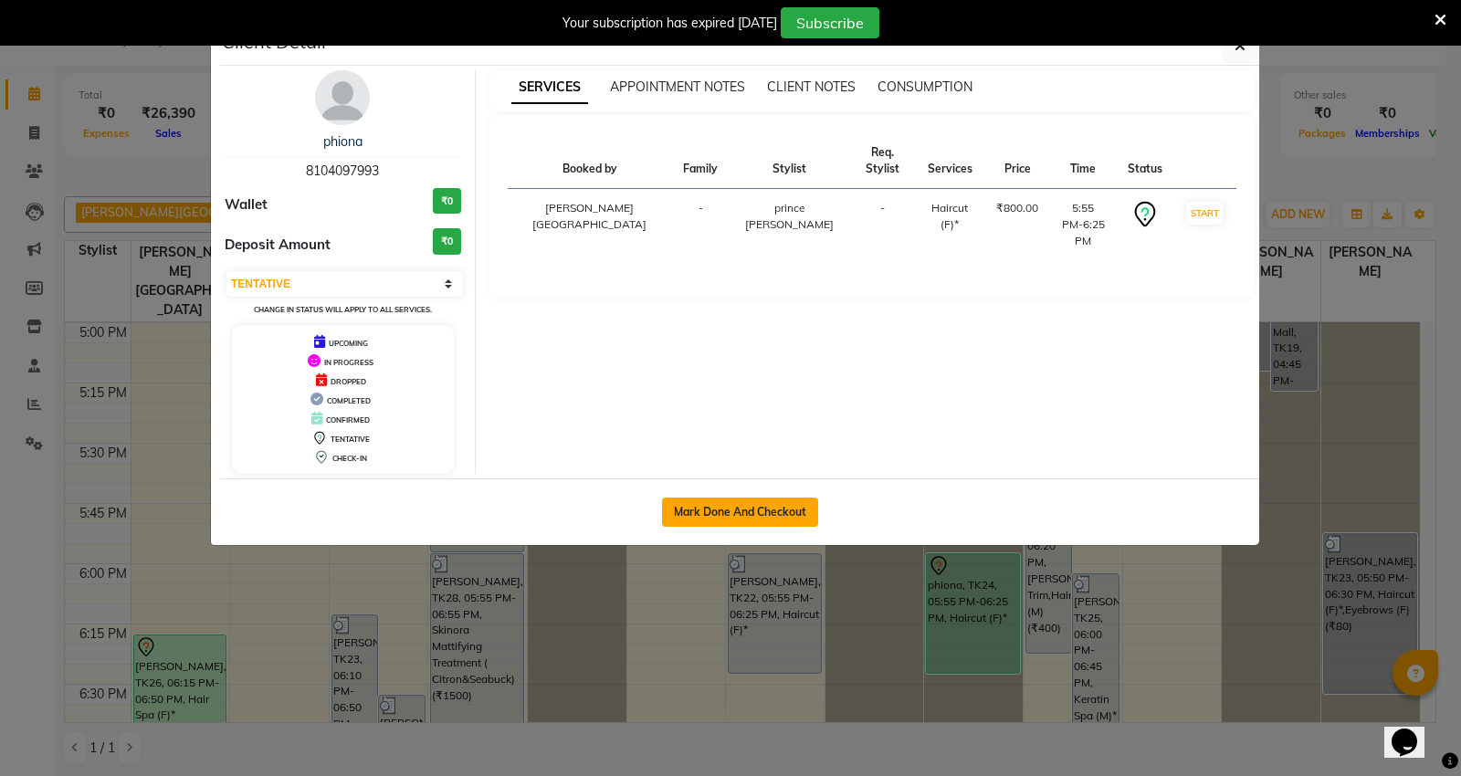
click at [755, 514] on button "Mark Done And Checkout" at bounding box center [740, 512] width 156 height 29
select select "service"
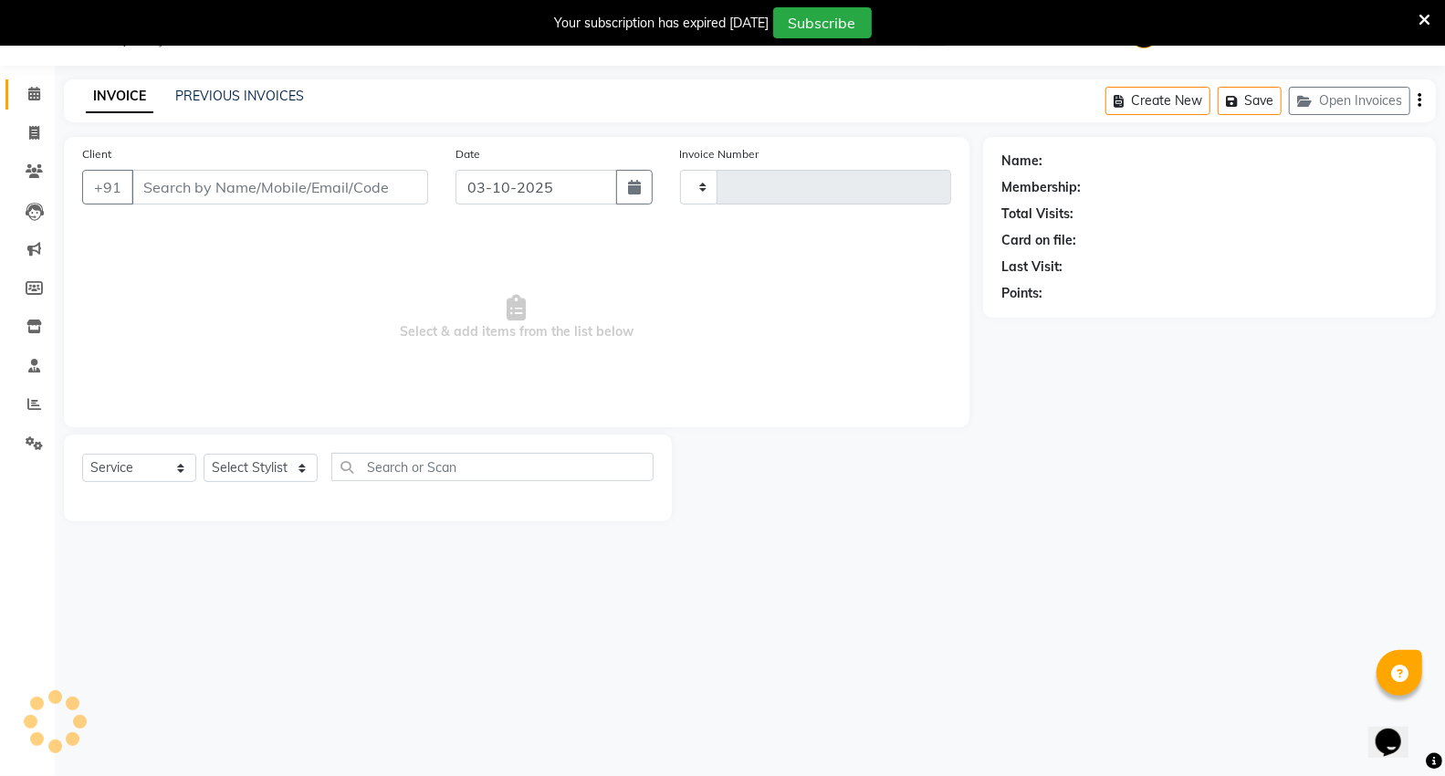
type input "5505"
select select "848"
type input "8104097993"
select select "83801"
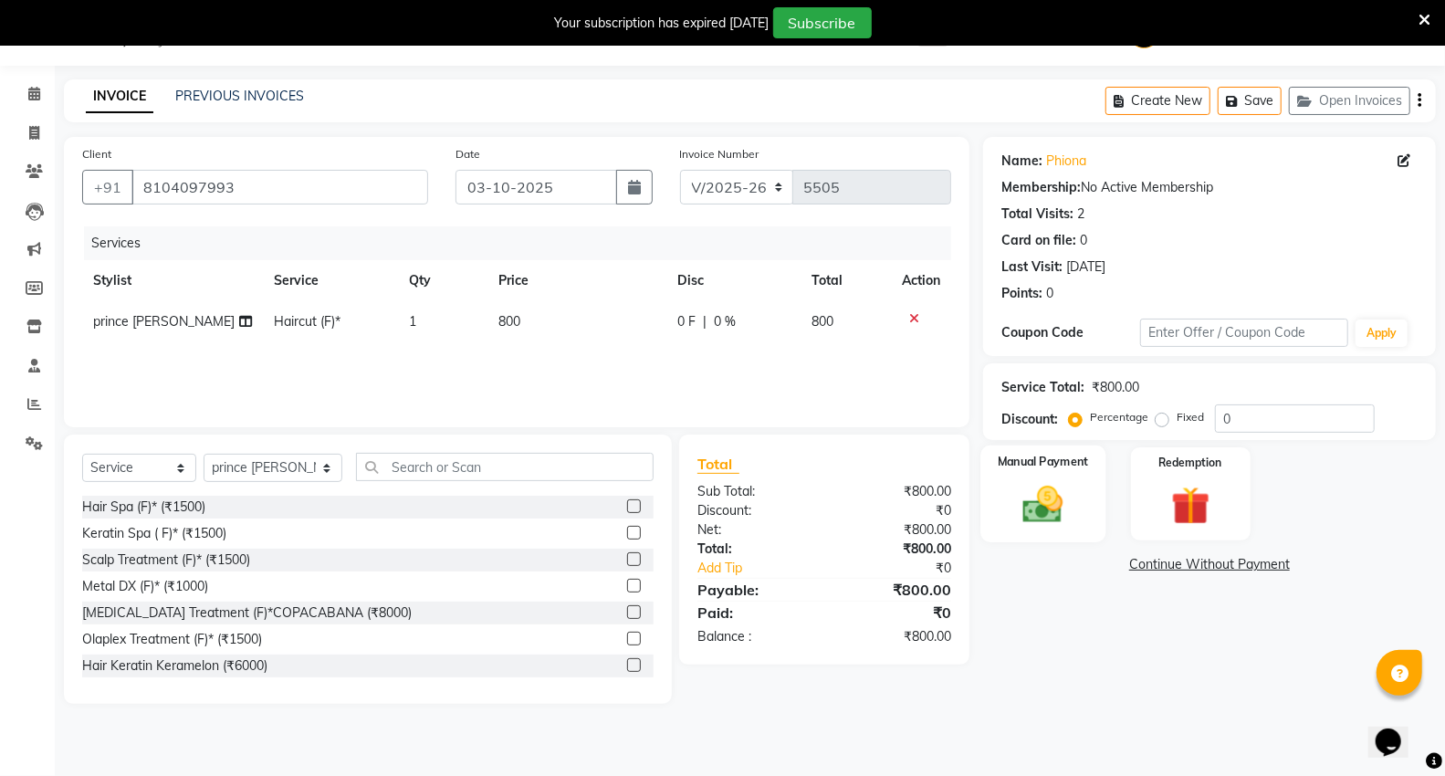
click at [1036, 484] on img at bounding box center [1043, 504] width 65 height 47
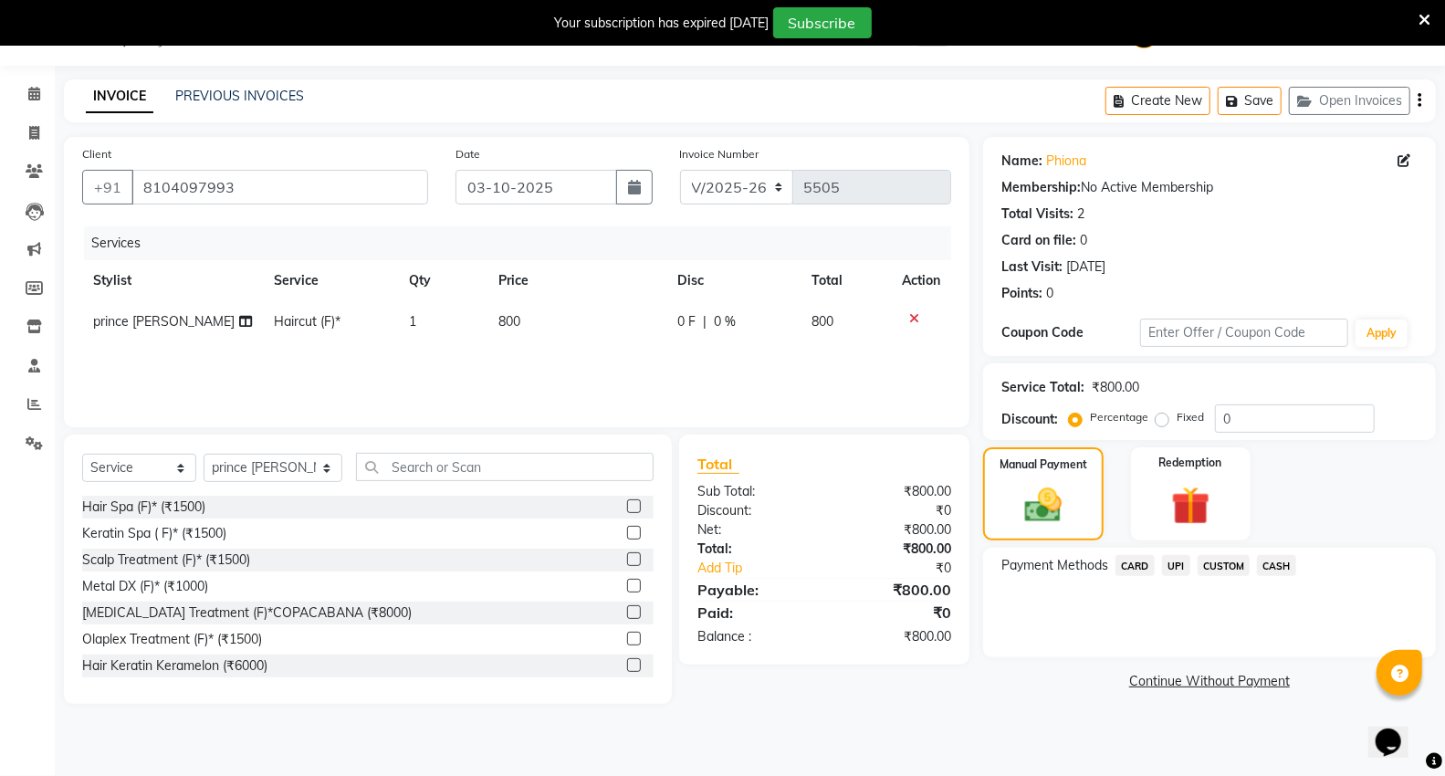
click at [1175, 566] on span "UPI" at bounding box center [1176, 565] width 28 height 21
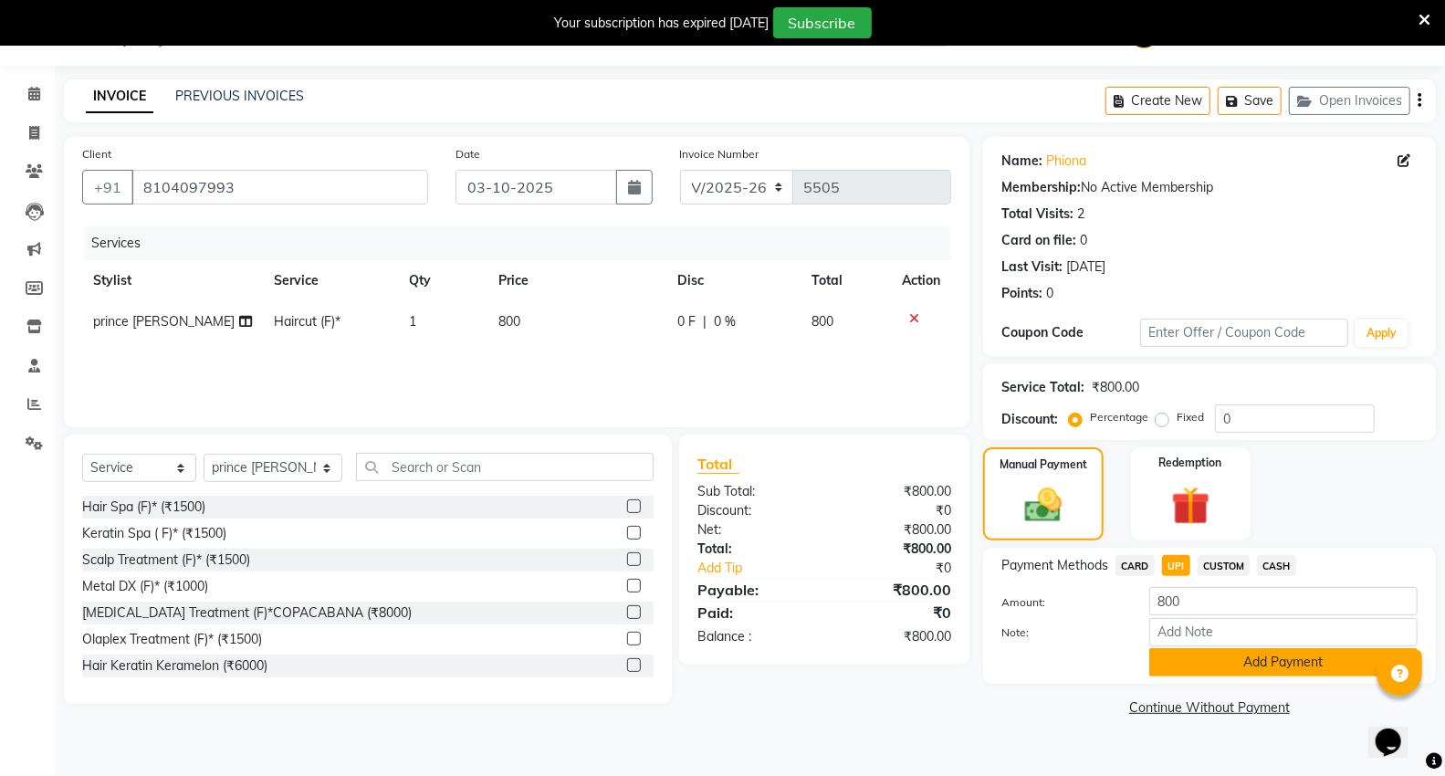
click at [1194, 674] on button "Add Payment" at bounding box center [1284, 662] width 268 height 28
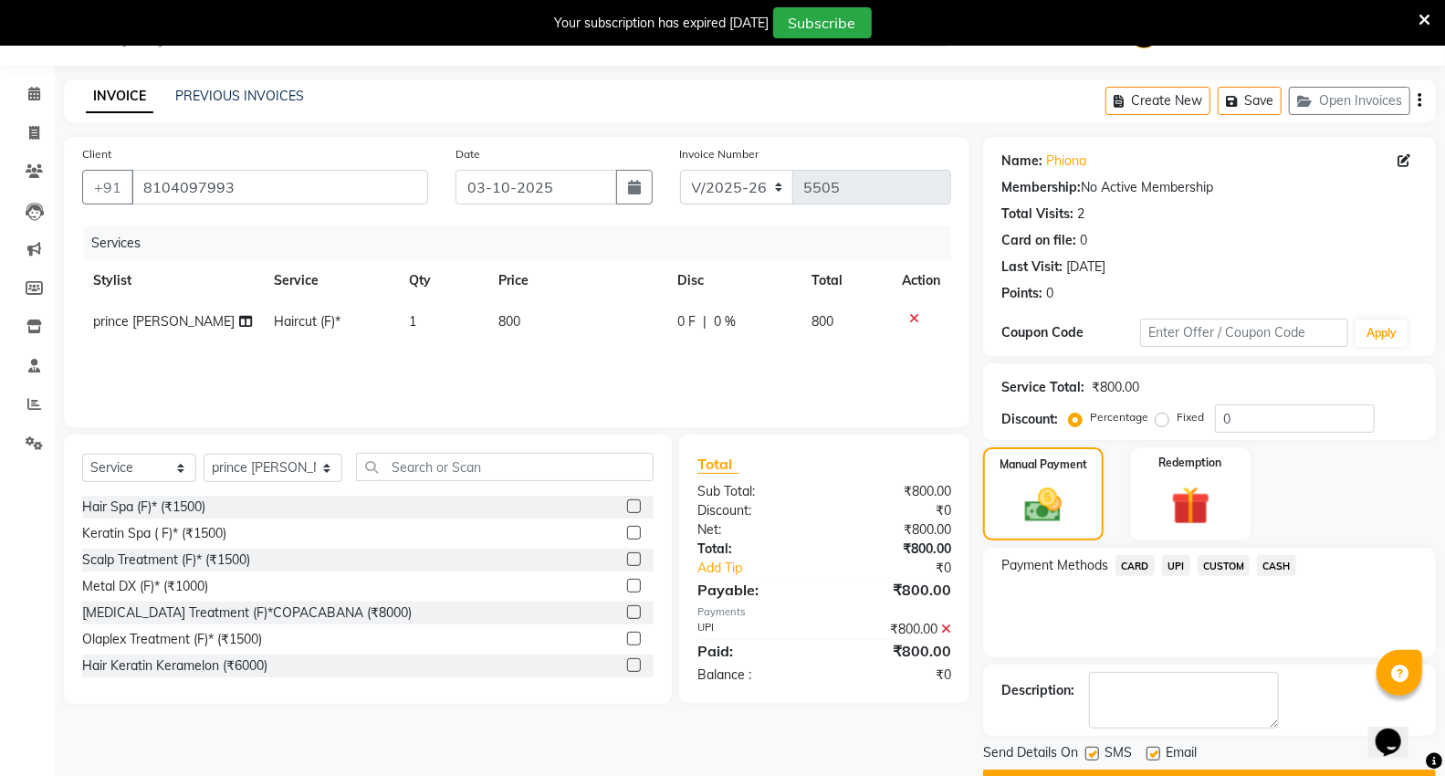
scroll to position [95, 0]
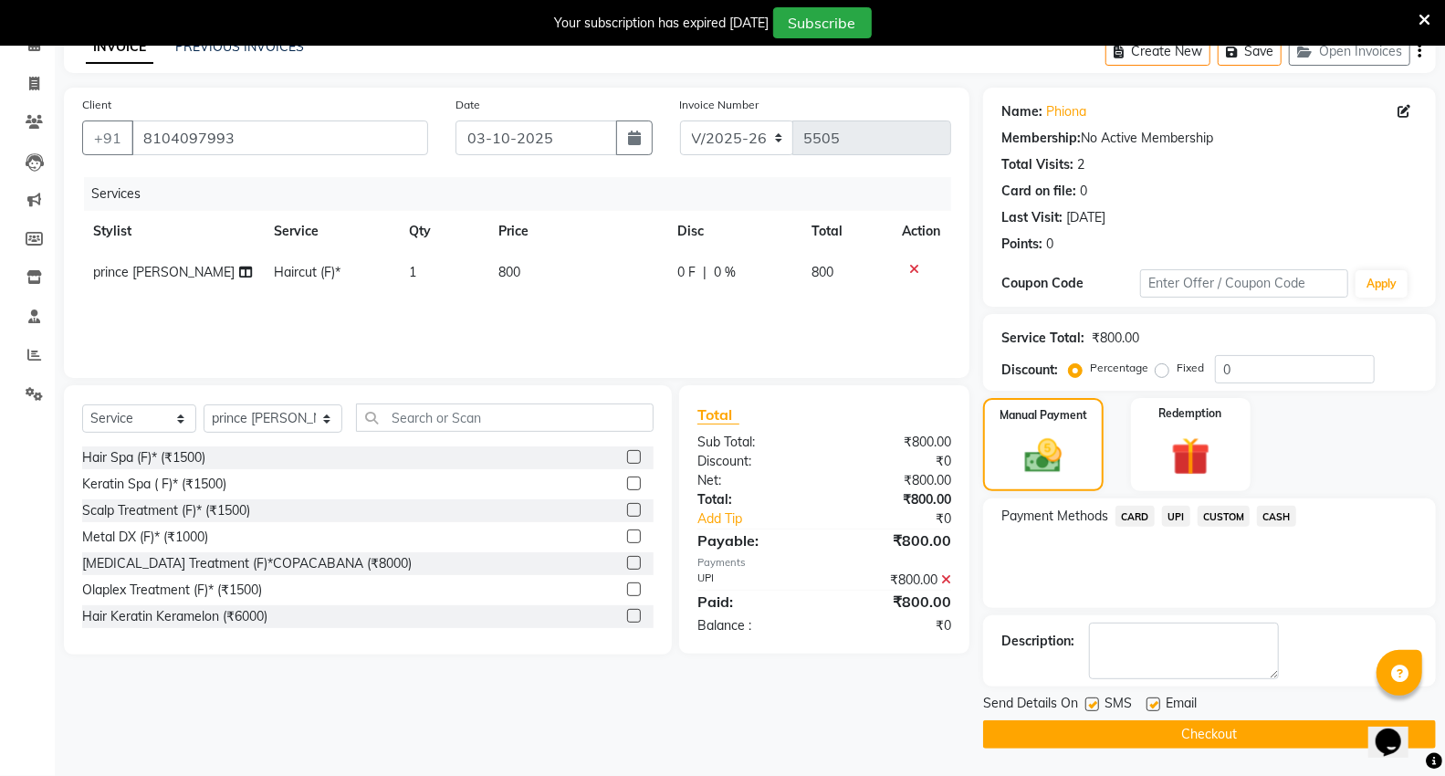
click at [1208, 734] on button "Checkout" at bounding box center [1209, 734] width 453 height 28
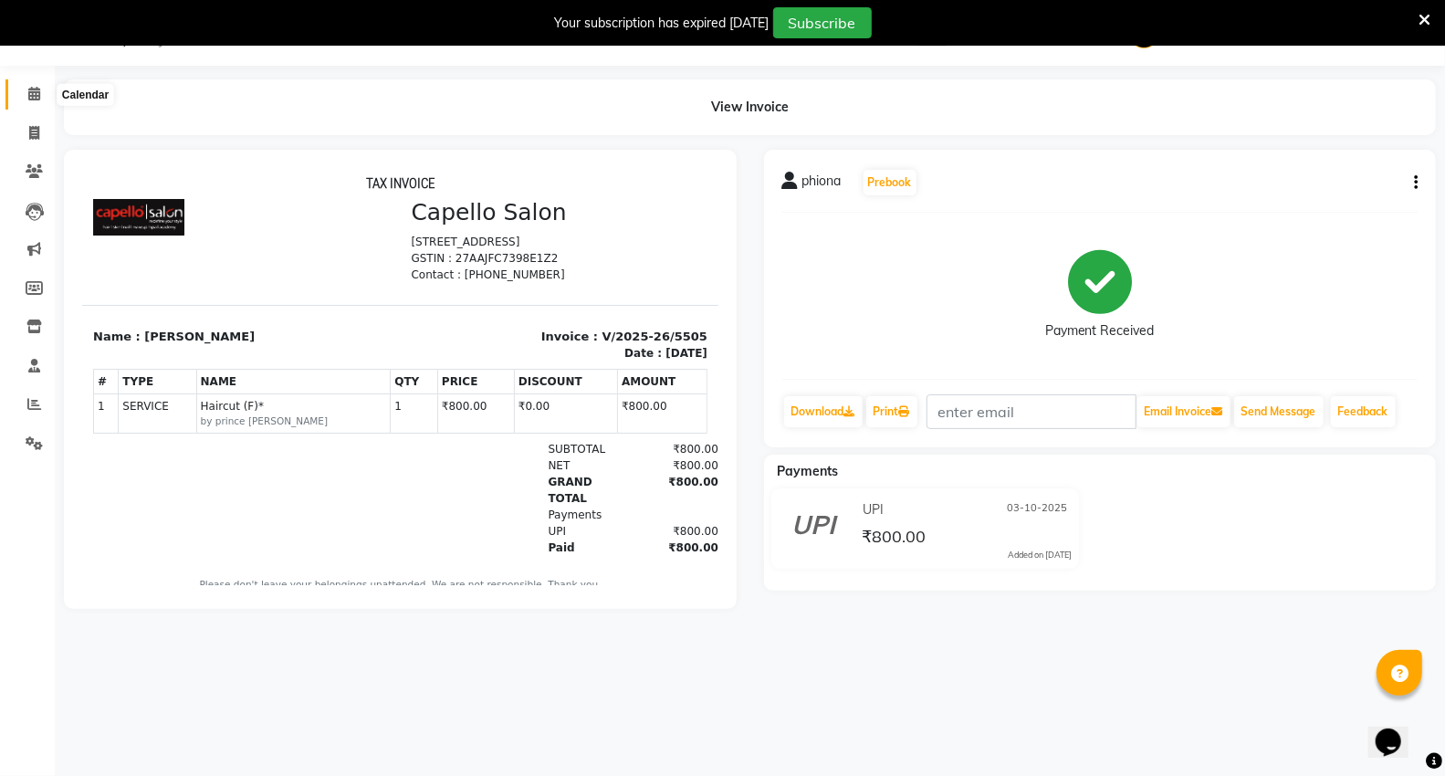
click at [30, 84] on span at bounding box center [34, 94] width 32 height 21
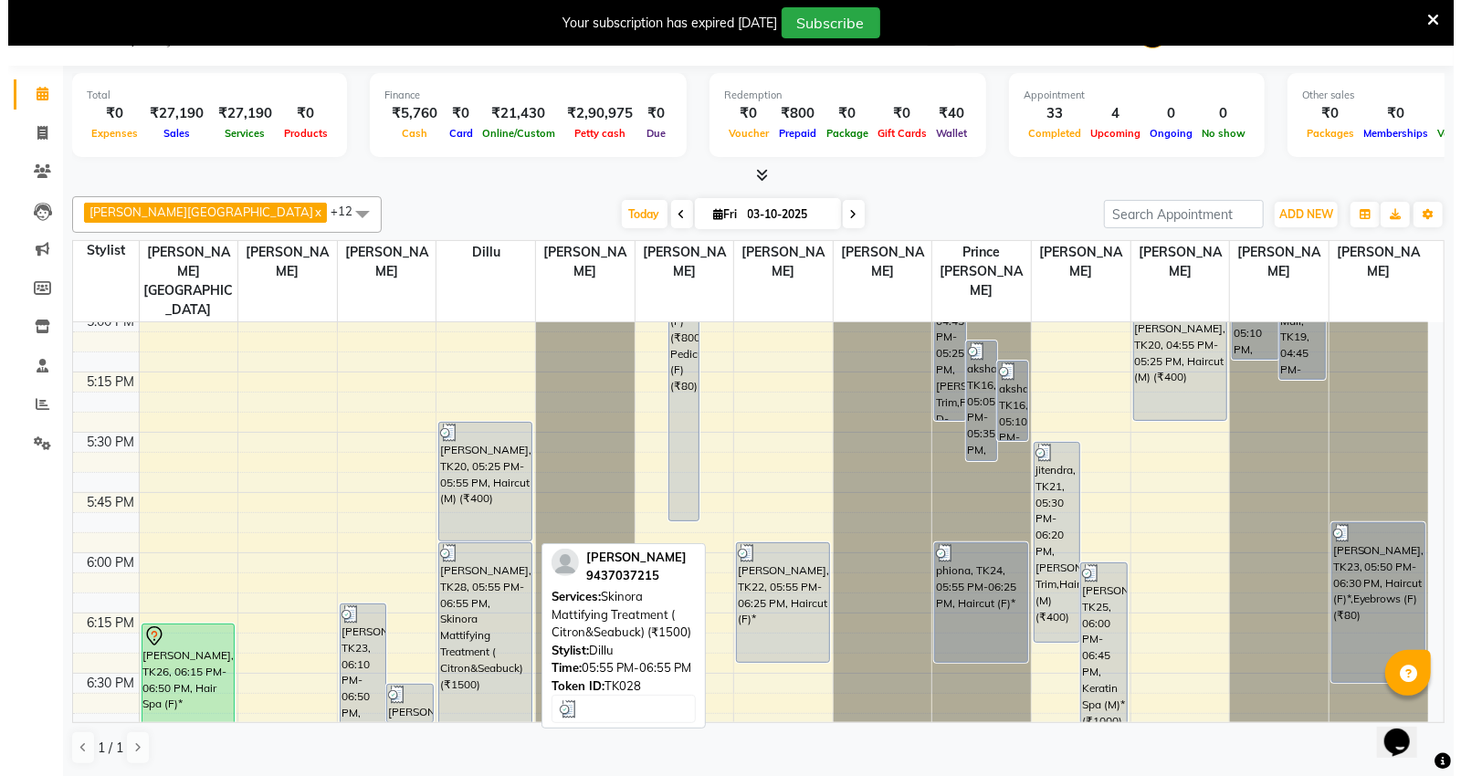
scroll to position [1927, 0]
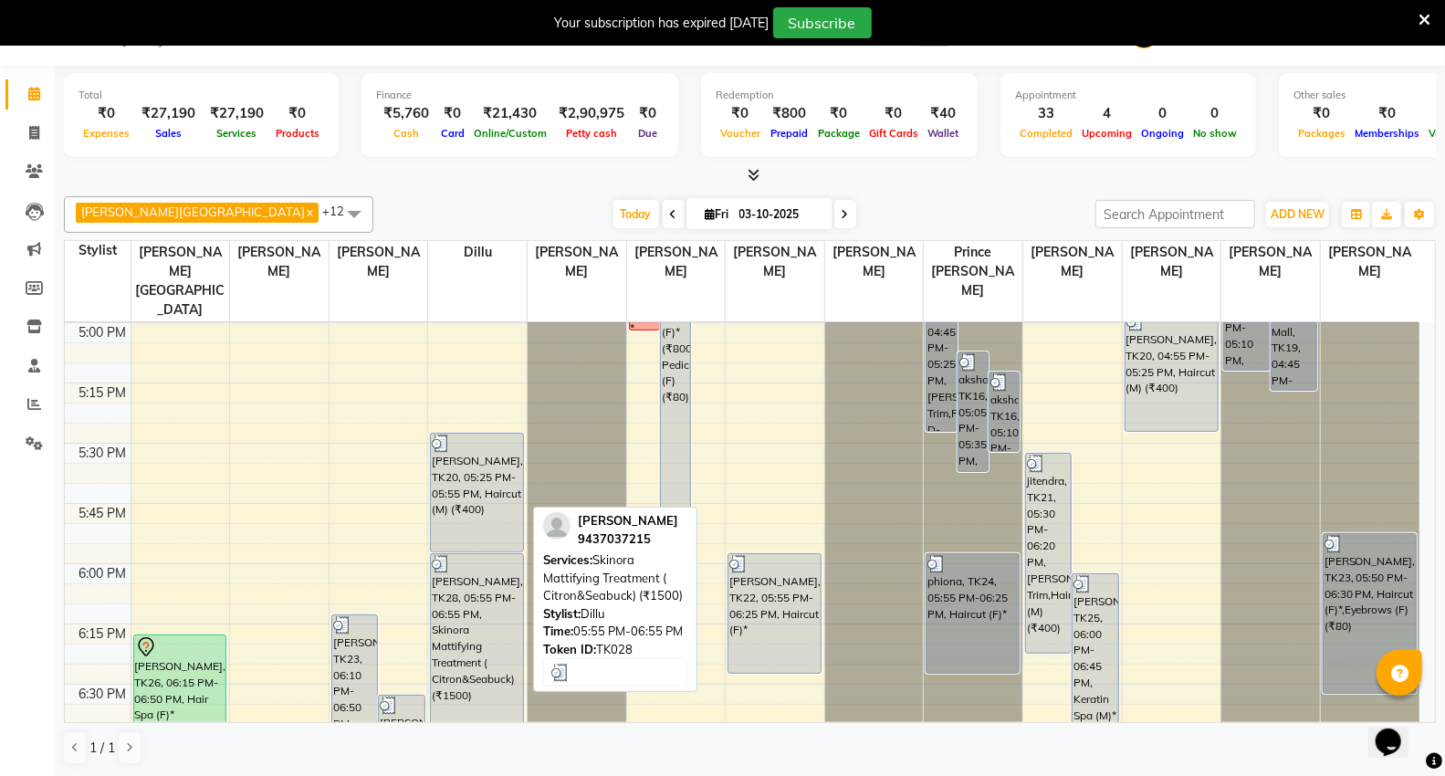
click at [473, 554] on div "[PERSON_NAME], TK28, 05:55 PM-06:55 PM, Skinora Mattifying Treatment ( Citron&S…" at bounding box center [477, 673] width 92 height 239
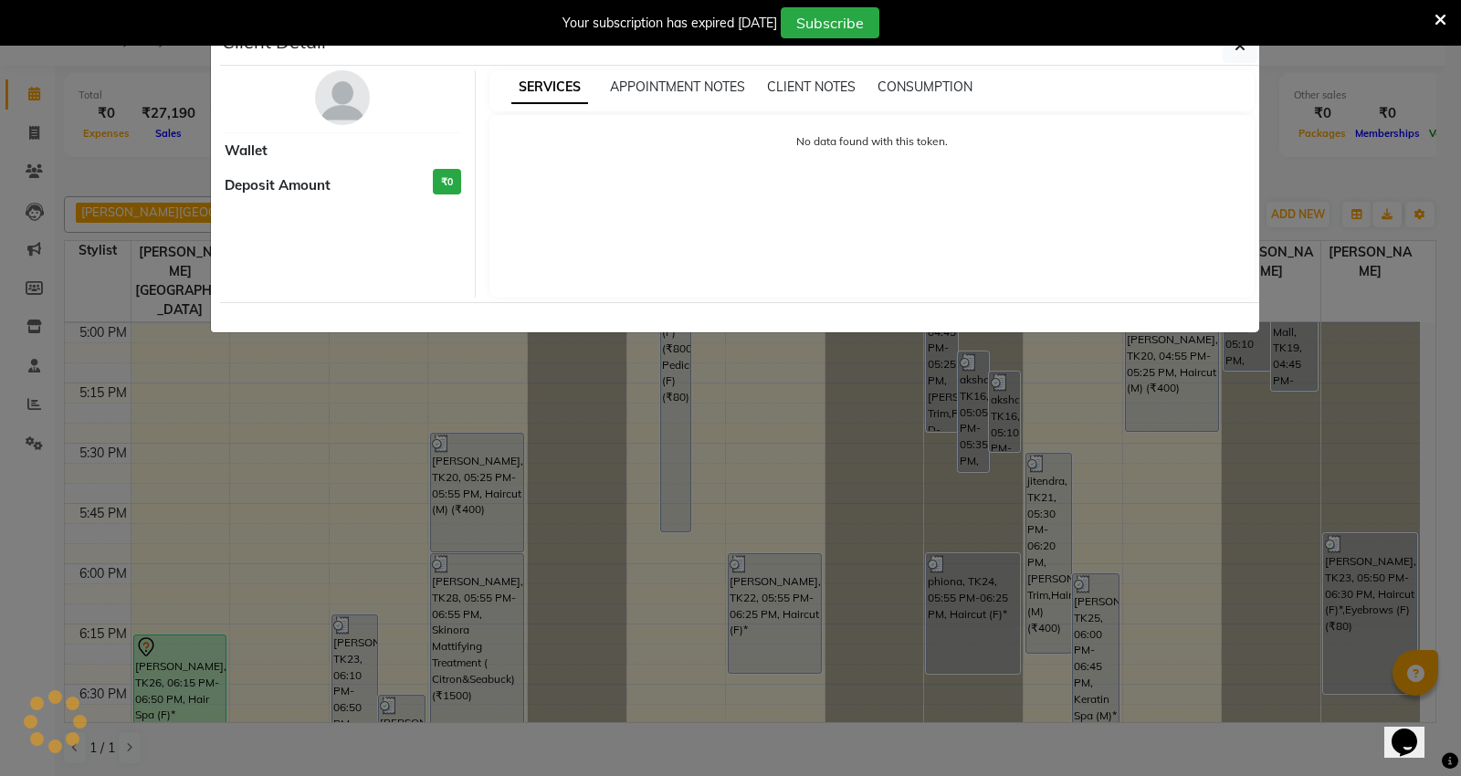
select select "3"
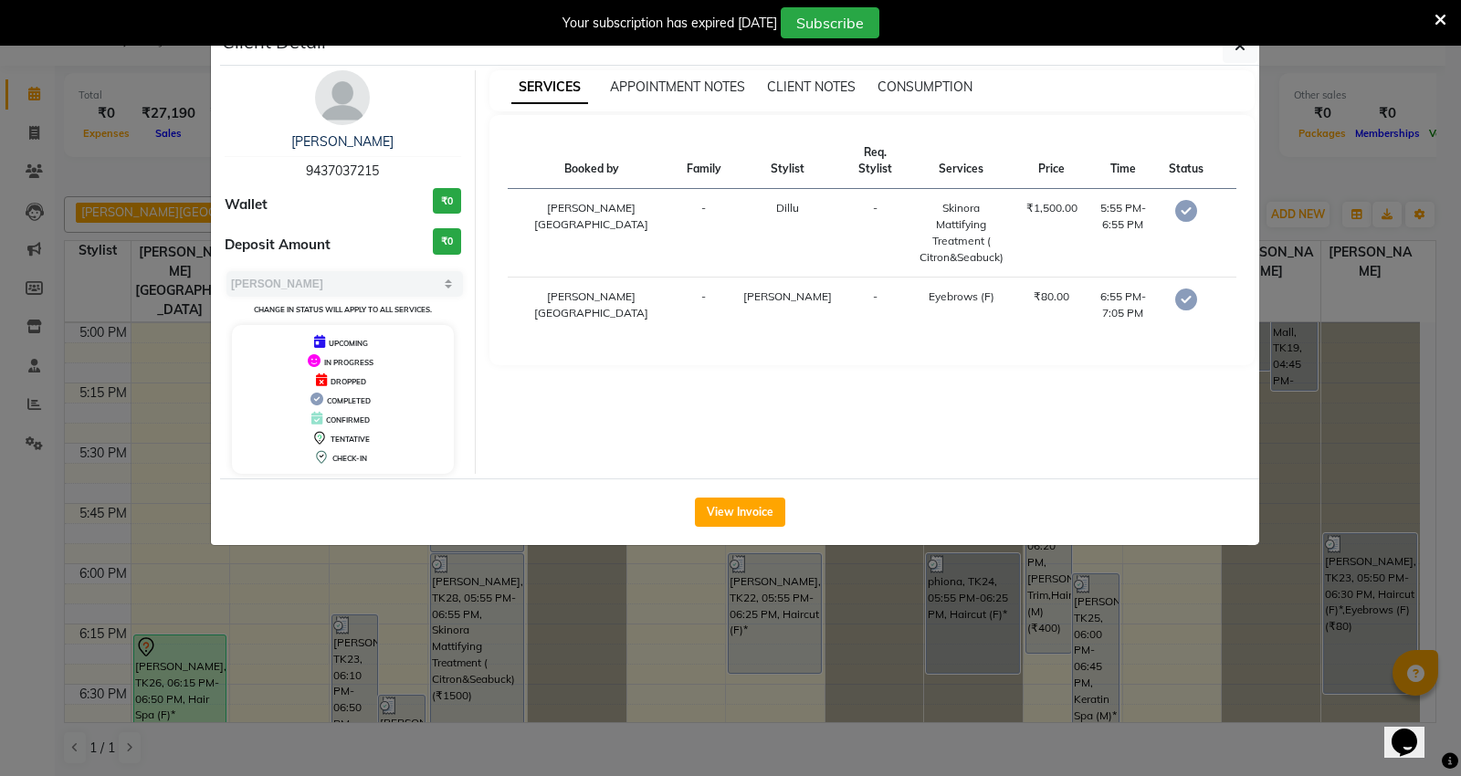
click at [25, 53] on ngb-modal-window "Client Detail SAJU 9437037215 Wallet ₹0 Deposit Amount ₹0 Select MARK DONE UPCO…" at bounding box center [730, 388] width 1461 height 776
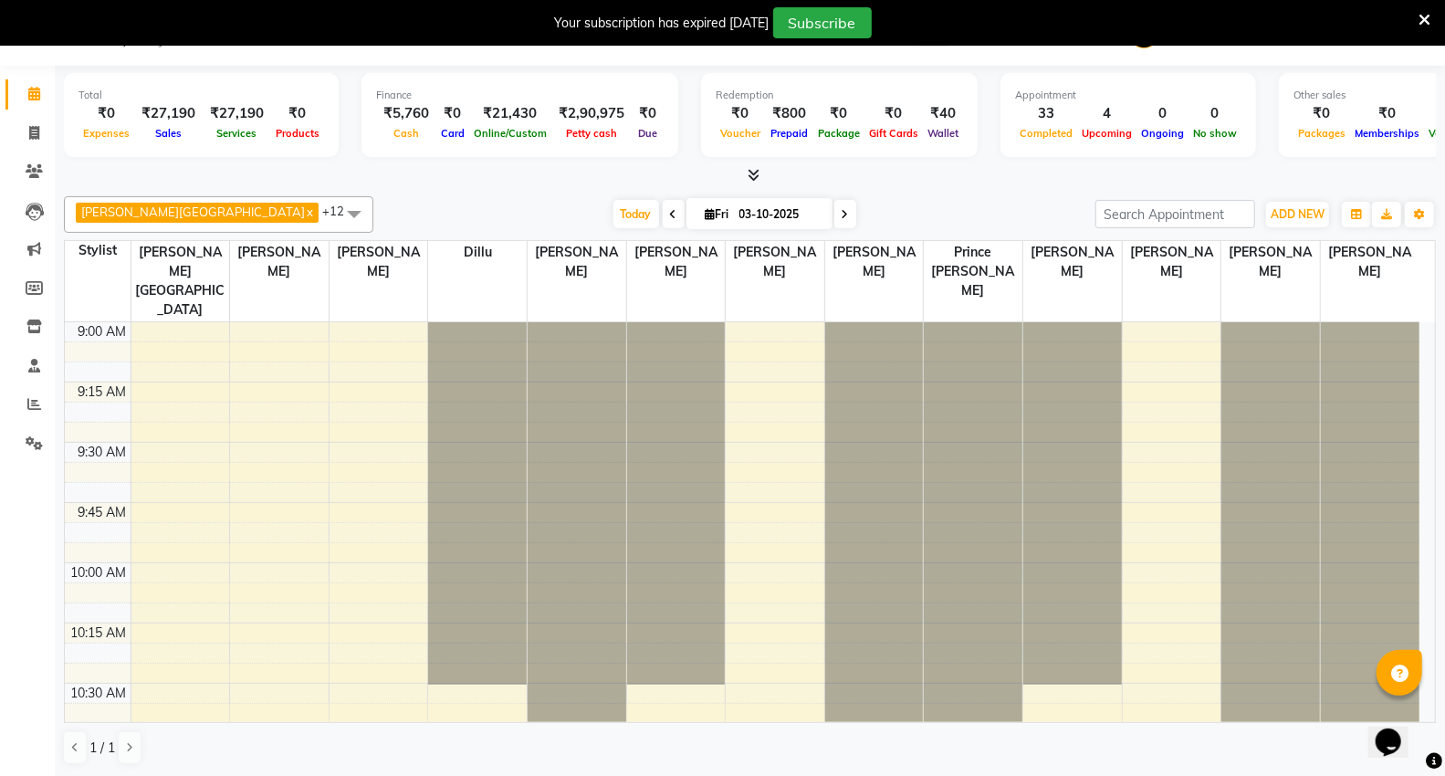
scroll to position [0, 0]
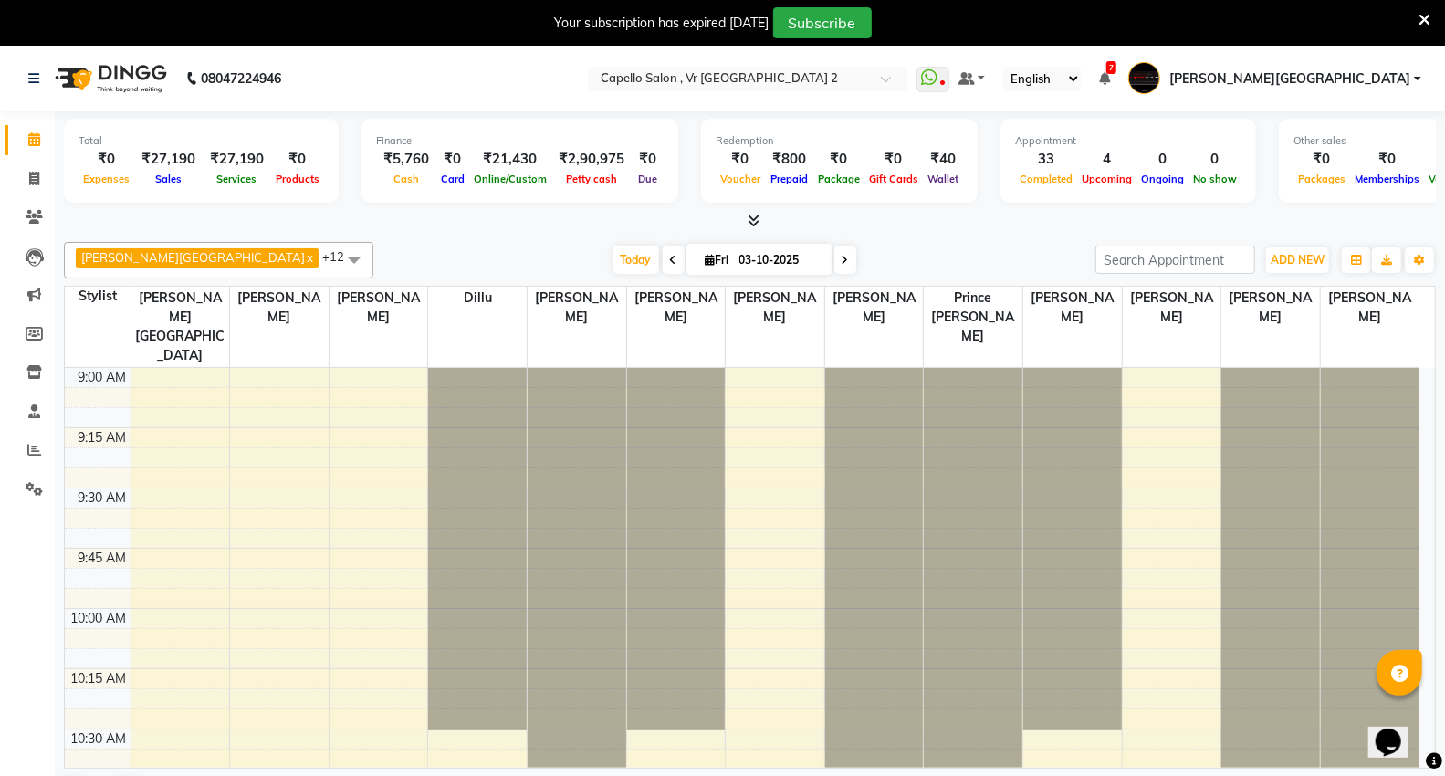
click at [471, 442] on div at bounding box center [477, 549] width 99 height 362
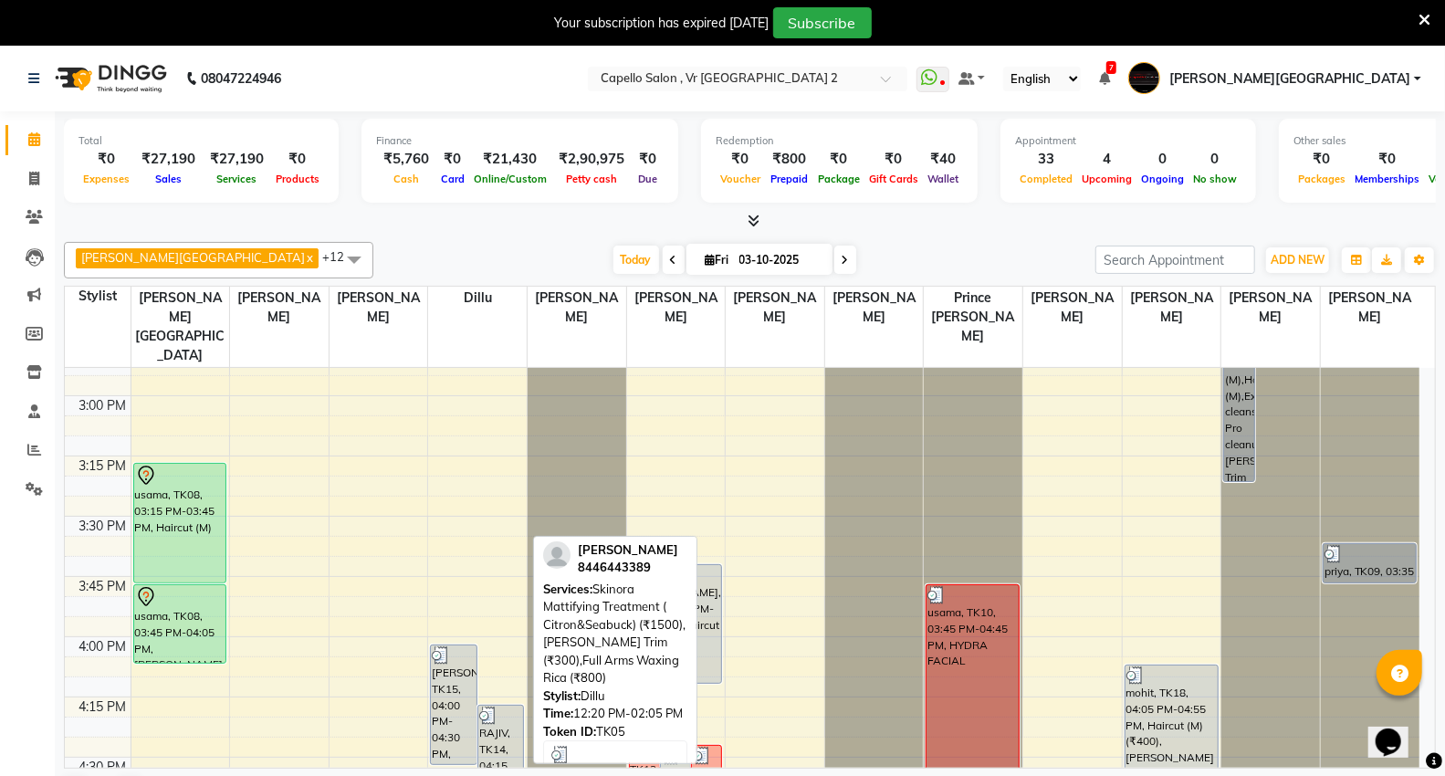
scroll to position [1420, 0]
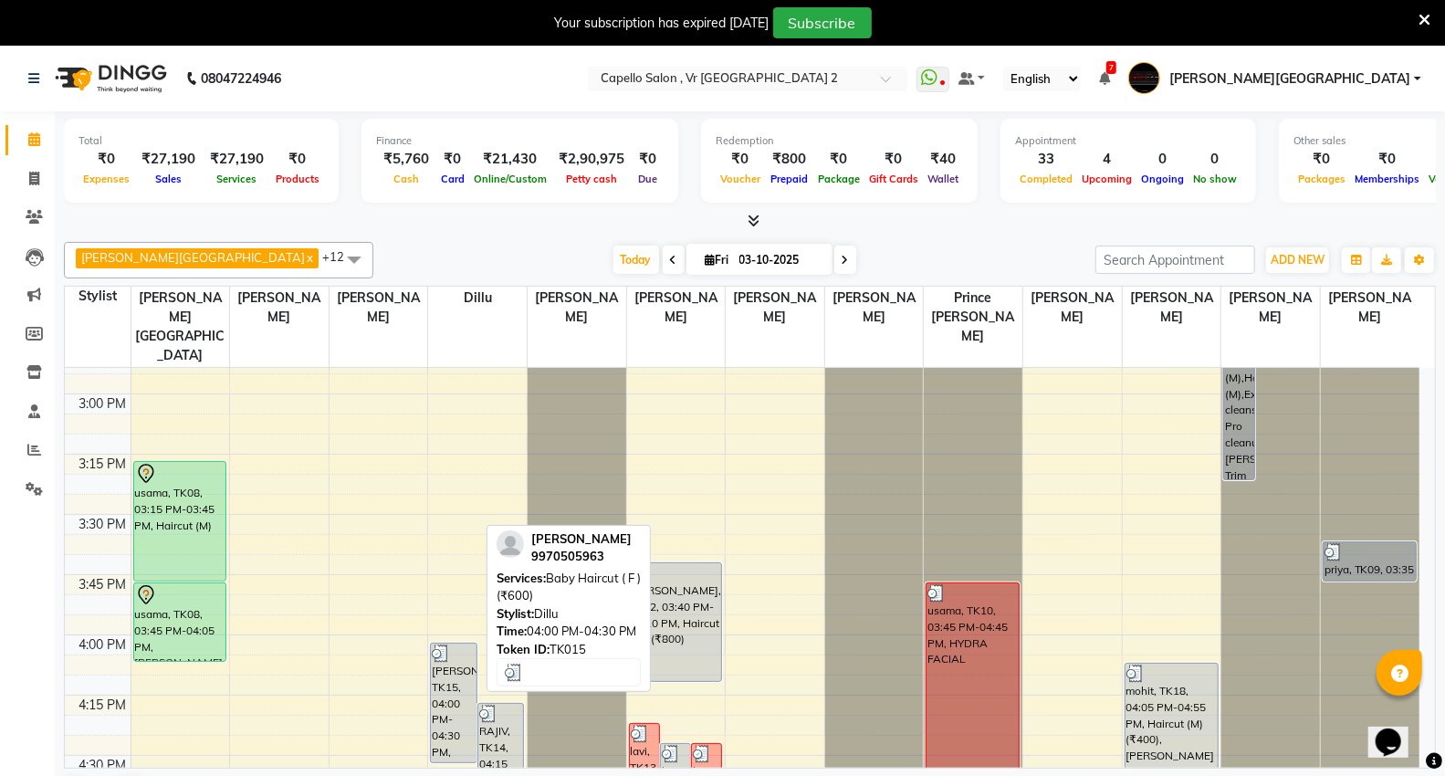
click at [443, 655] on div "[PERSON_NAME], TK15, 04:00 PM-04:30 PM, Baby Haircut ( F ) (₹600)" at bounding box center [453, 703] width 45 height 119
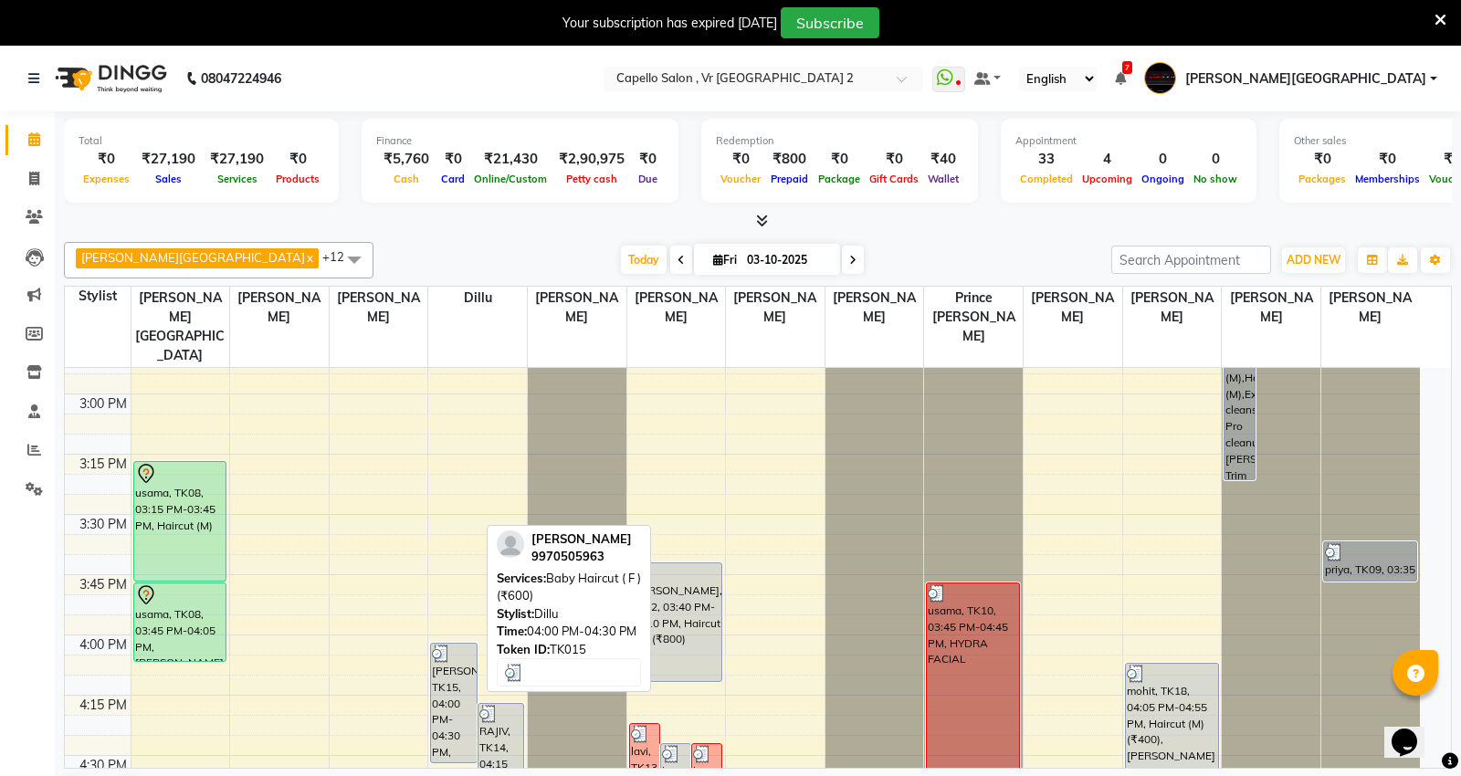
select select "3"
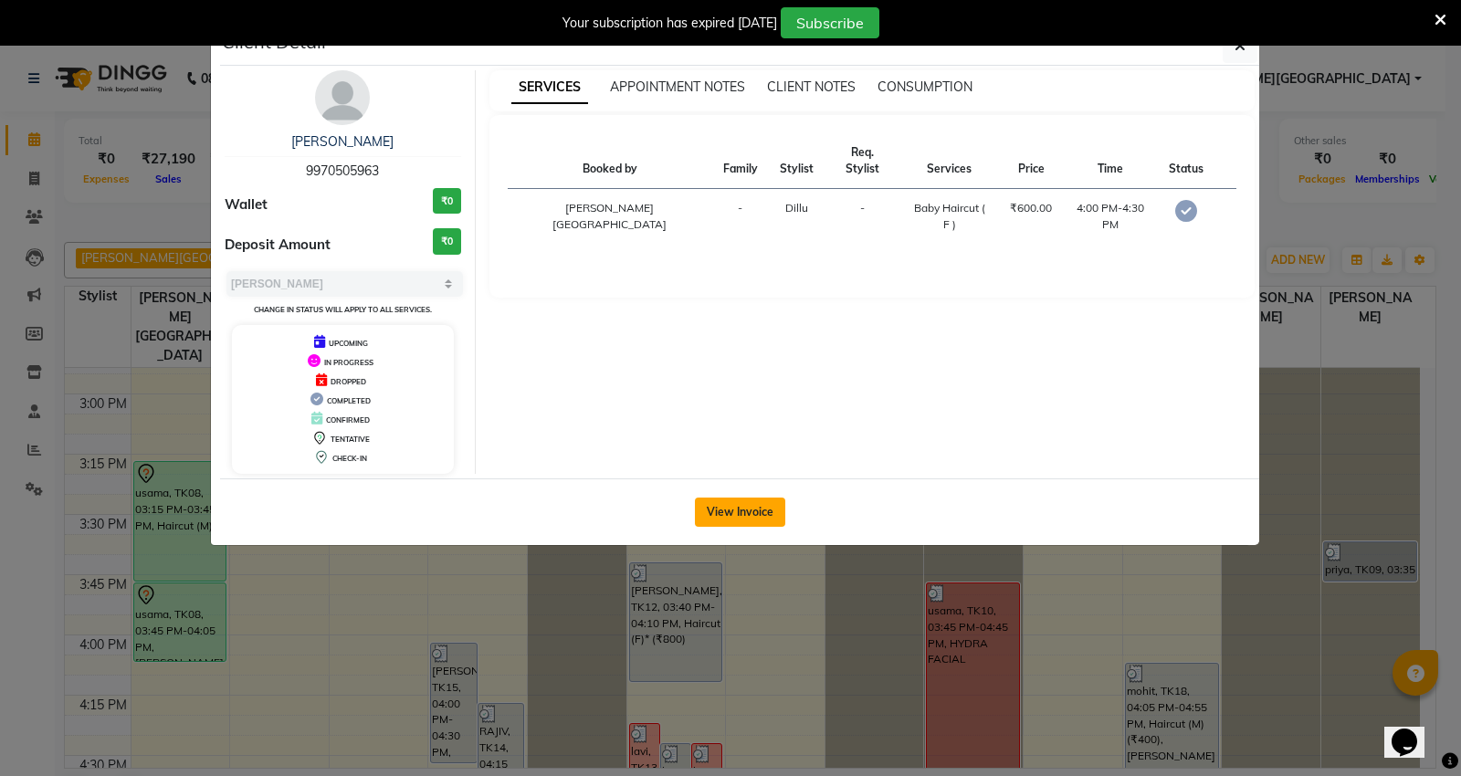
click at [753, 508] on button "View Invoice" at bounding box center [740, 512] width 90 height 29
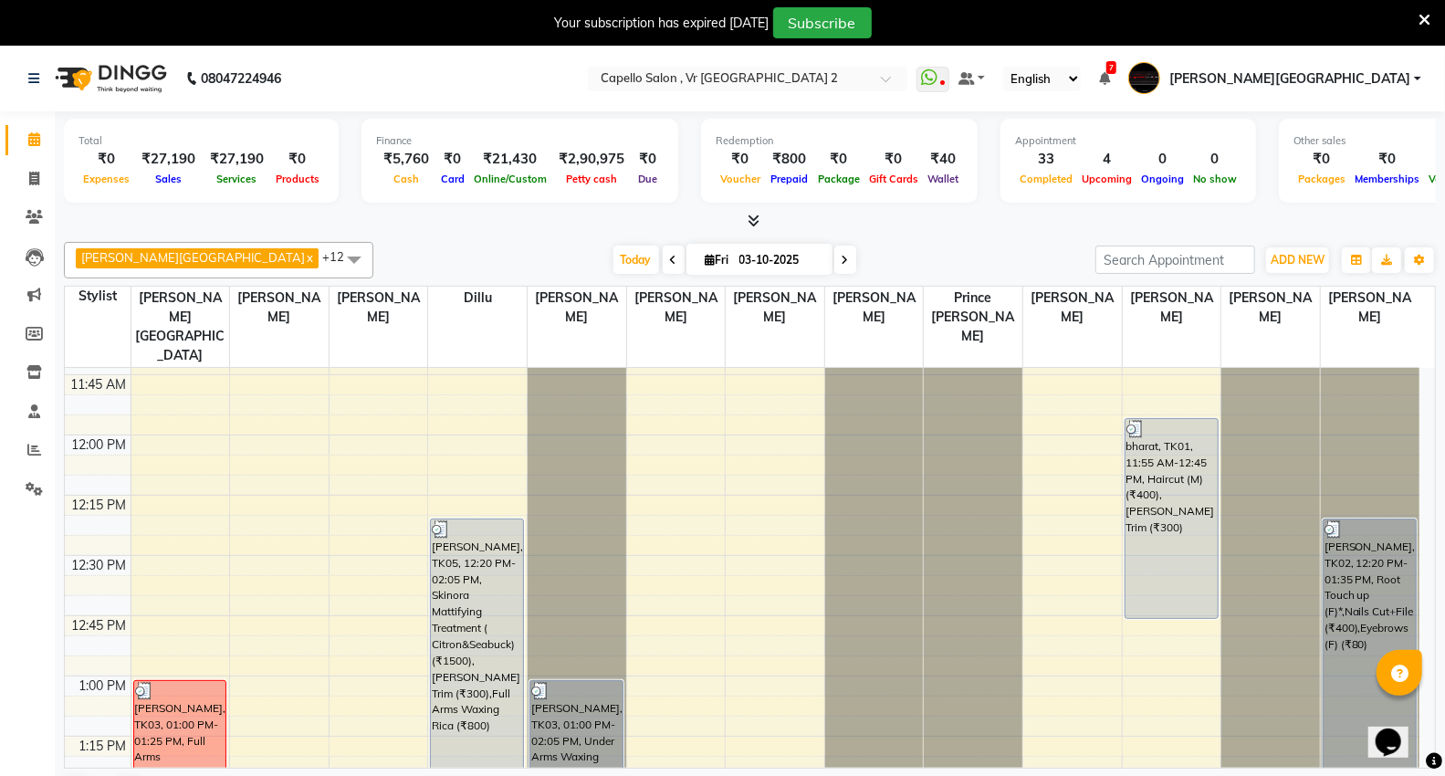
scroll to position [811, 0]
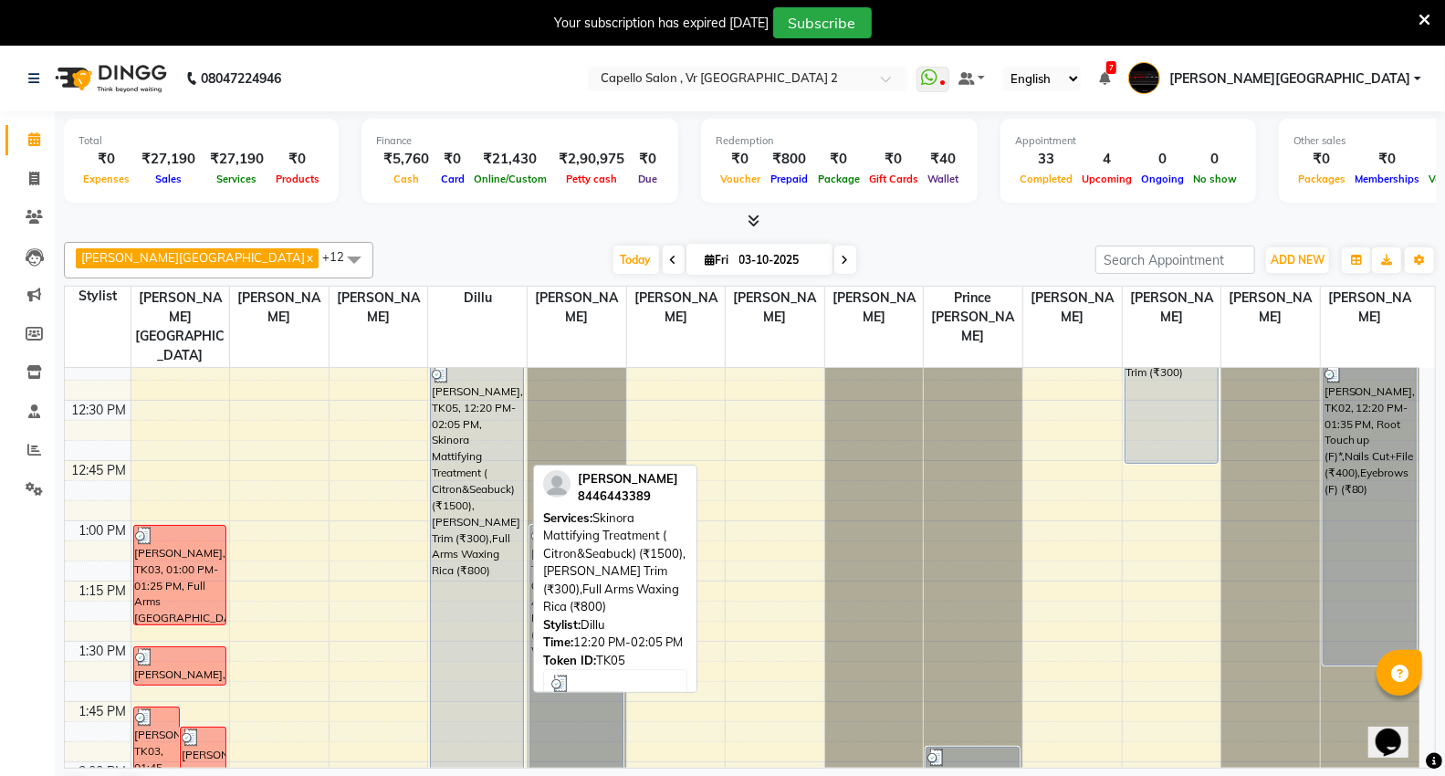
drag, startPoint x: 596, startPoint y: 464, endPoint x: 471, endPoint y: 480, distance: 126.2
click at [471, 480] on div "[PERSON_NAME], TK05, 12:20 PM-02:05 PM, Skinora Mattifying Treatment ( Citron&S…" at bounding box center [477, 575] width 92 height 422
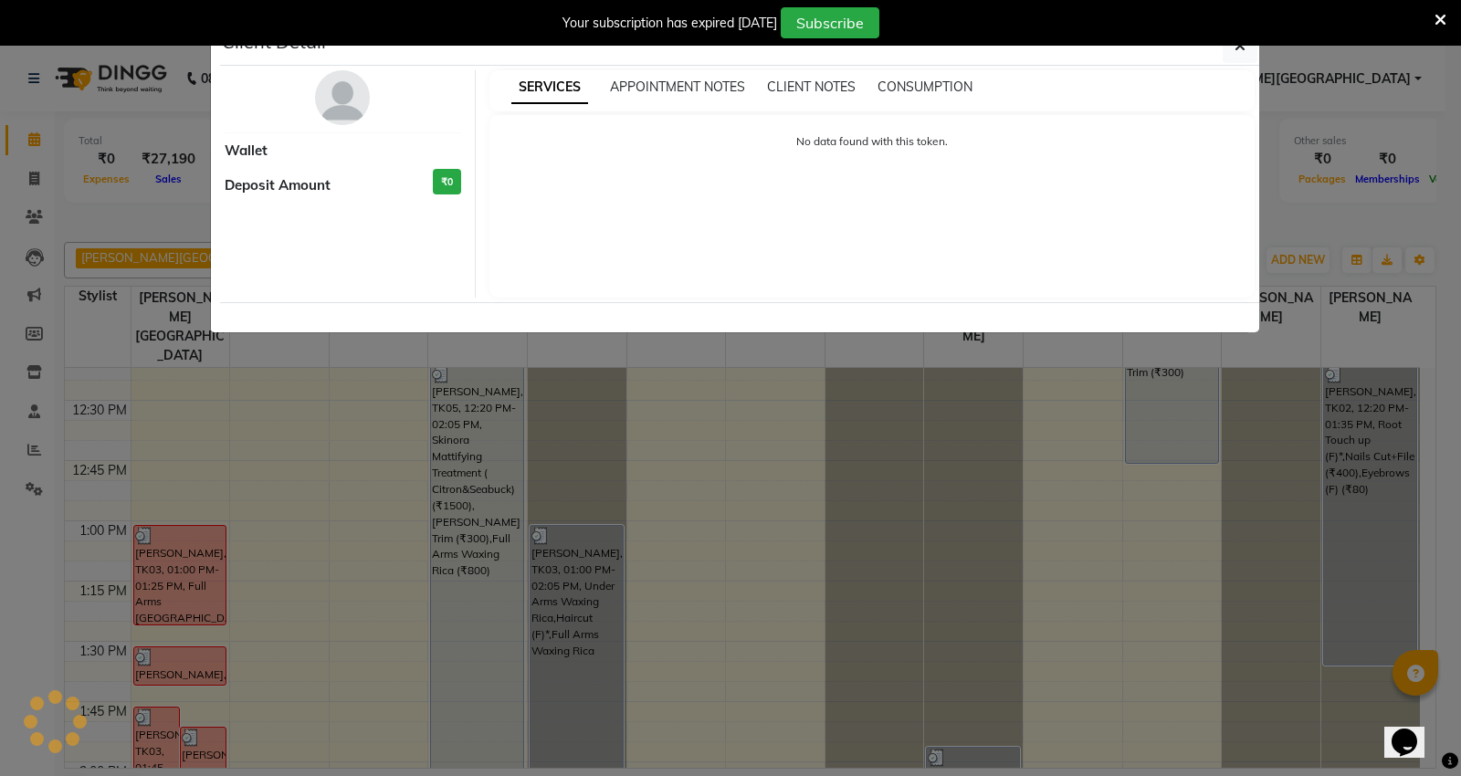
select select "3"
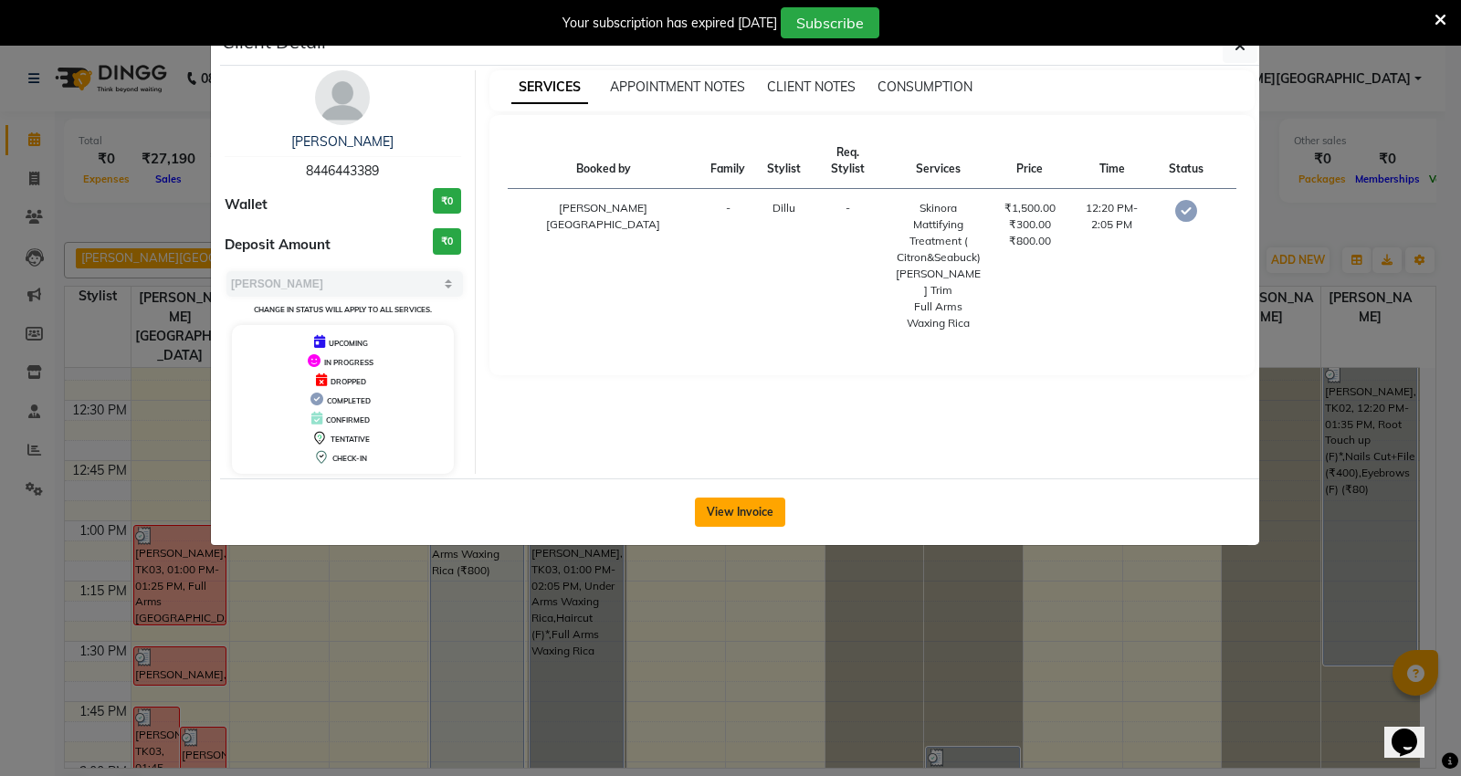
click at [772, 514] on button "View Invoice" at bounding box center [740, 512] width 90 height 29
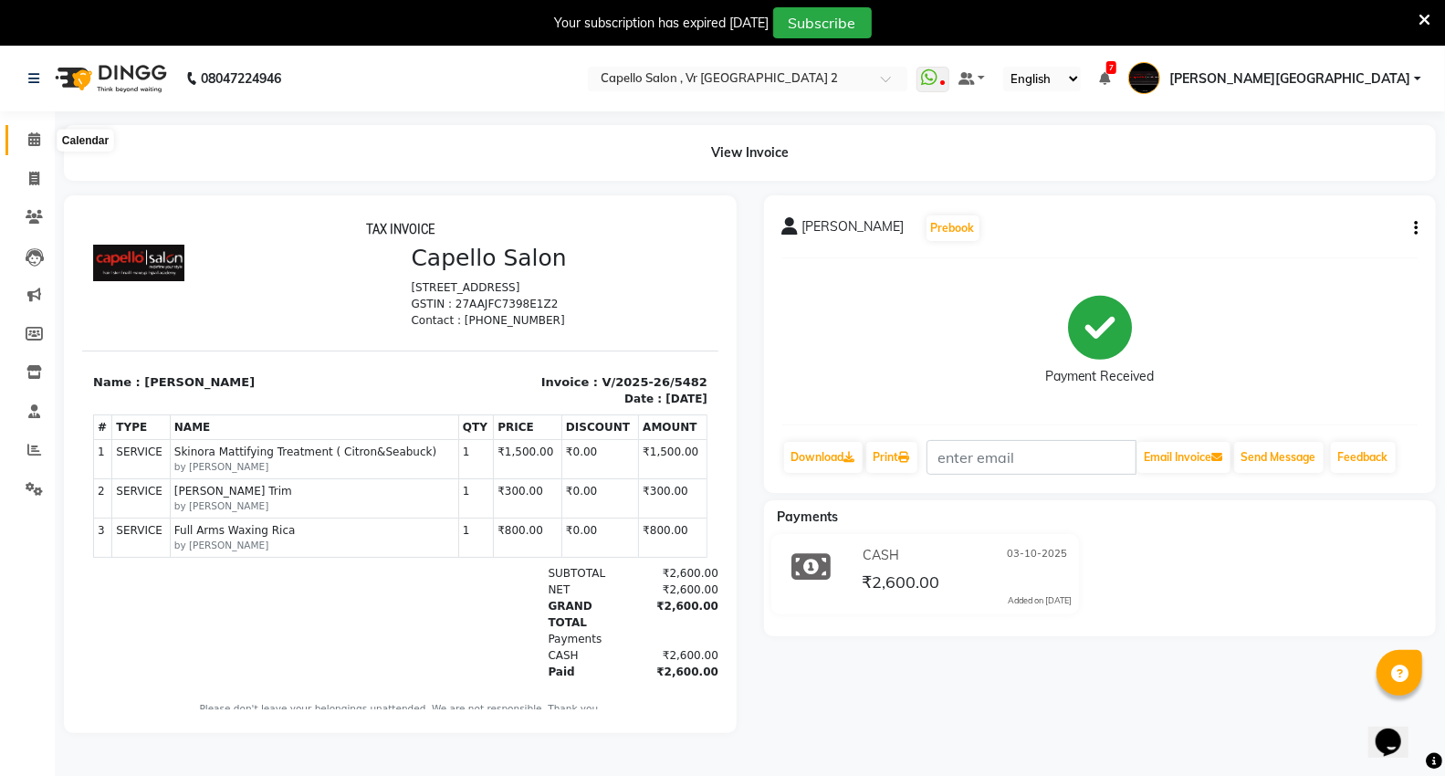
click at [33, 138] on icon at bounding box center [34, 139] width 12 height 14
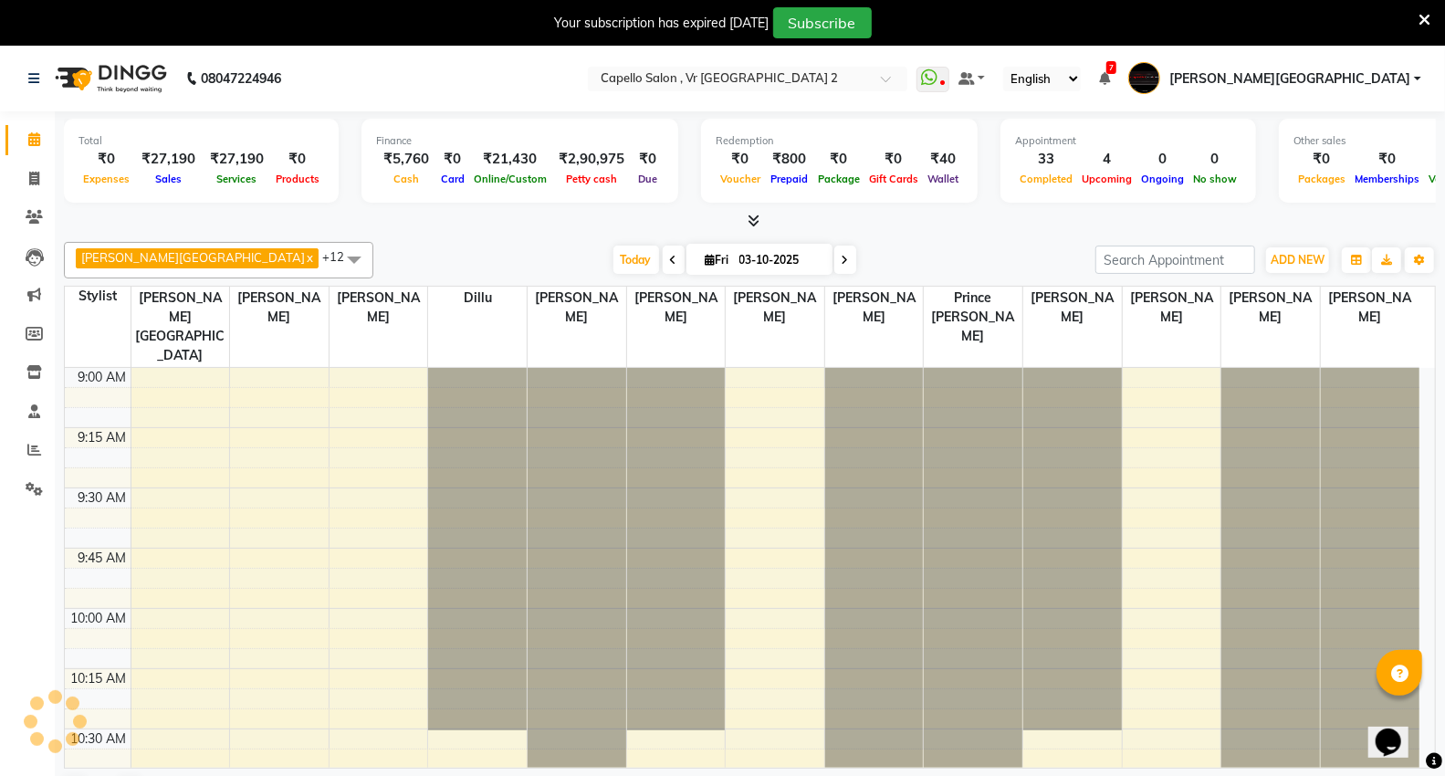
scroll to position [2422, 0]
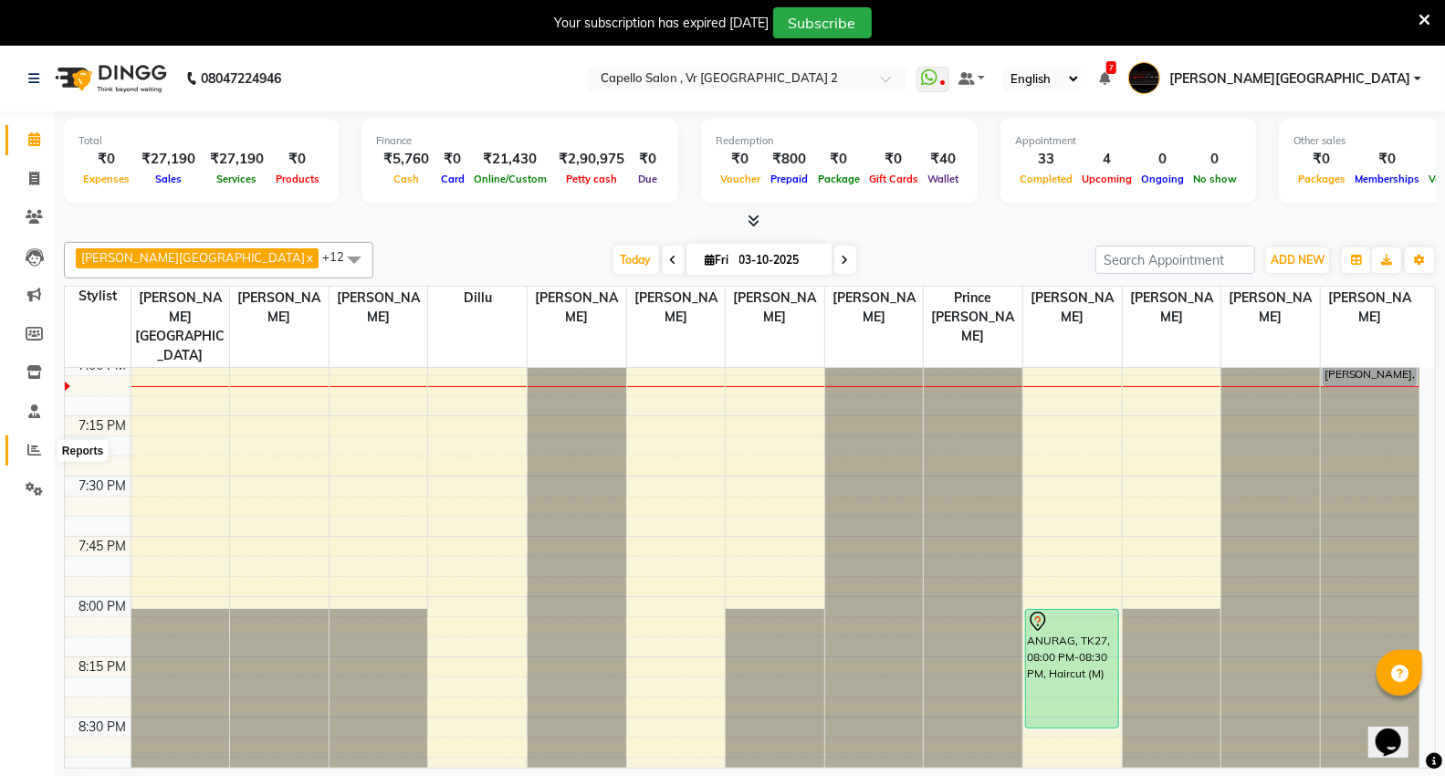
click at [31, 449] on icon at bounding box center [34, 450] width 14 height 14
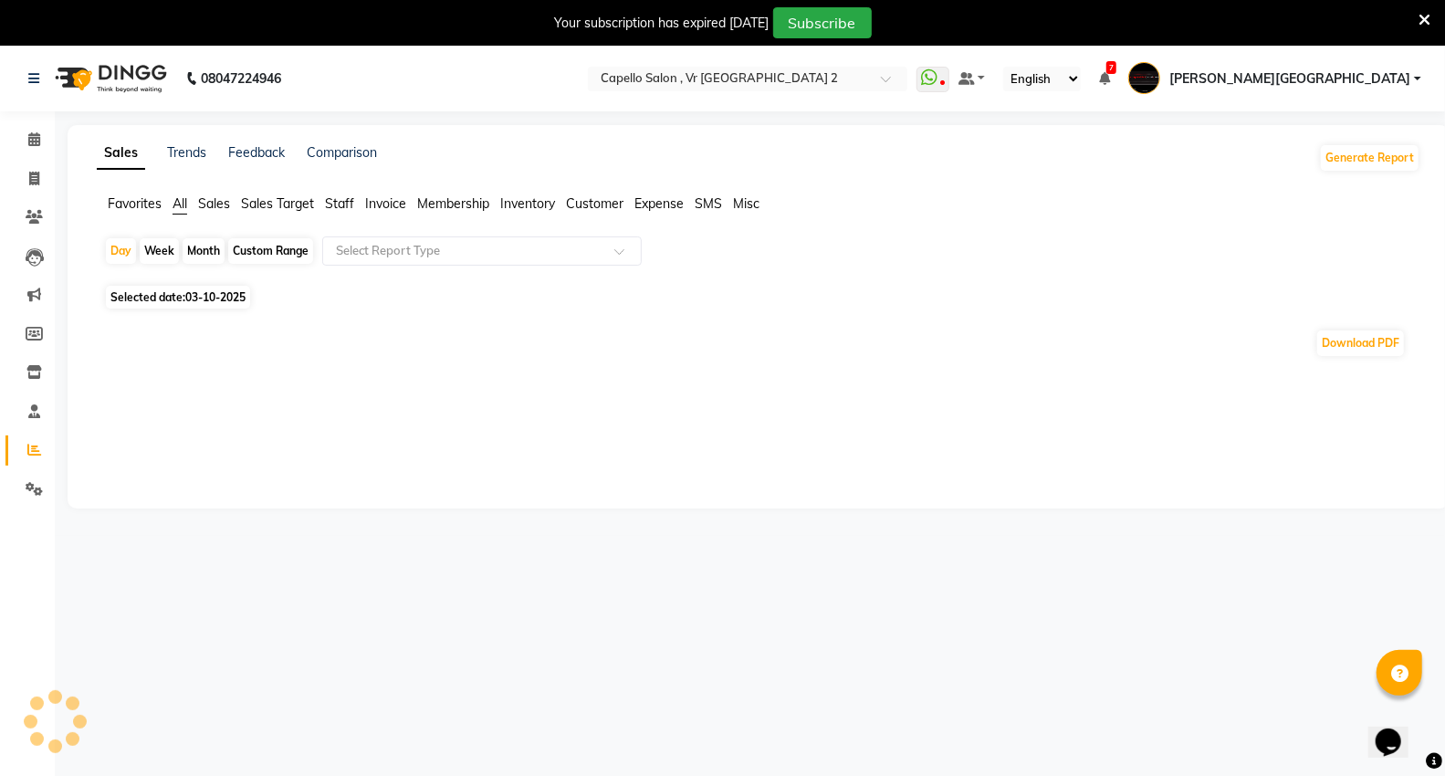
click at [340, 198] on span "Staff" at bounding box center [339, 203] width 29 height 16
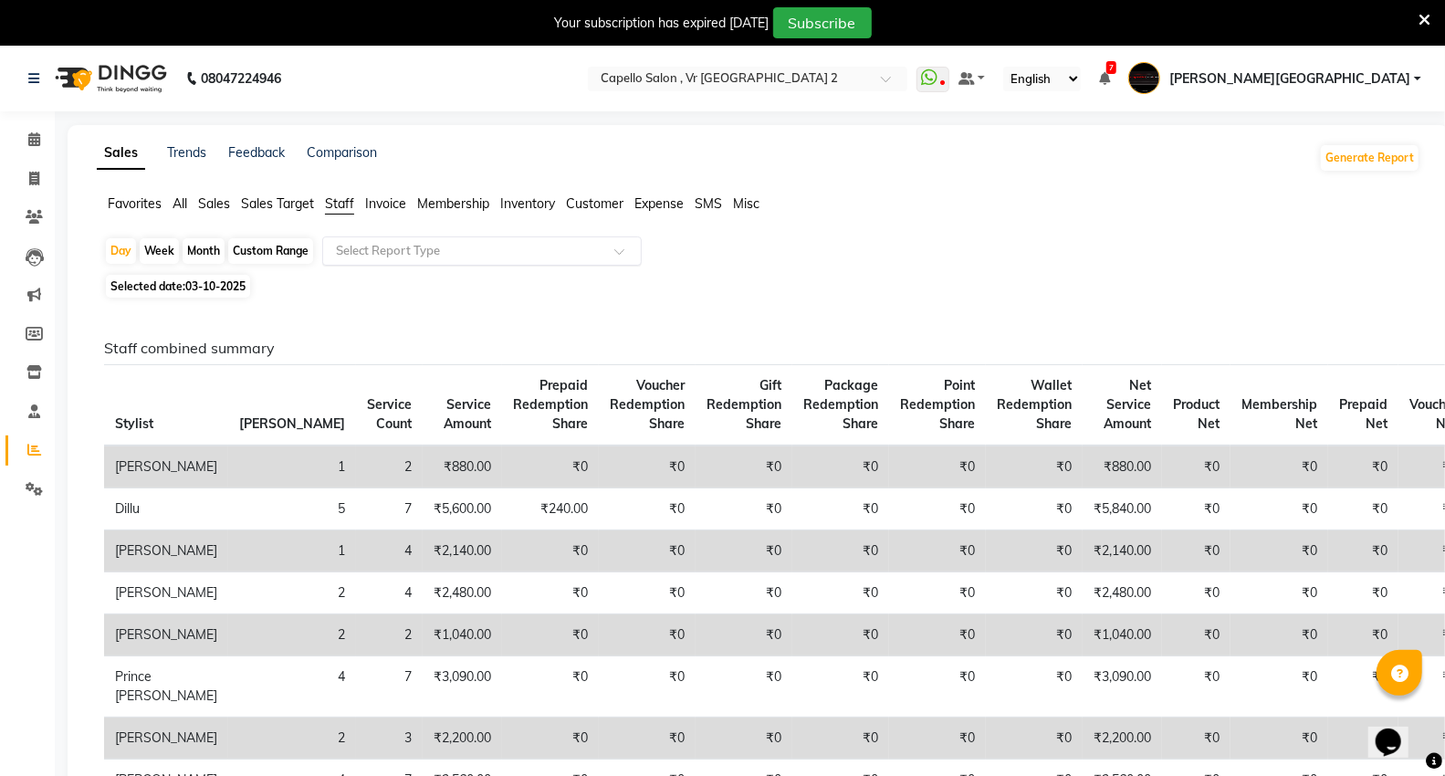
click at [352, 259] on input "text" at bounding box center [463, 251] width 263 height 18
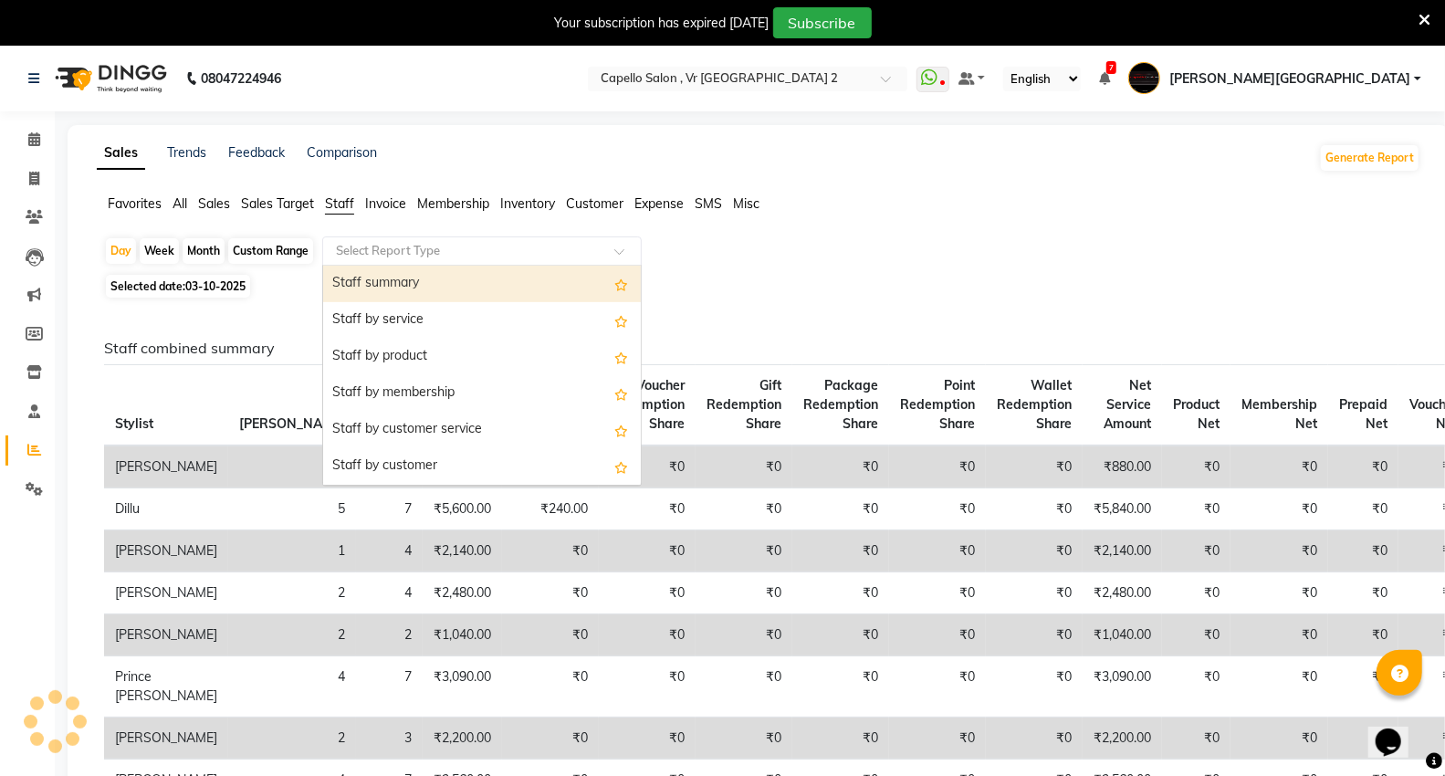
click at [352, 281] on div "Staff summary" at bounding box center [482, 284] width 318 height 37
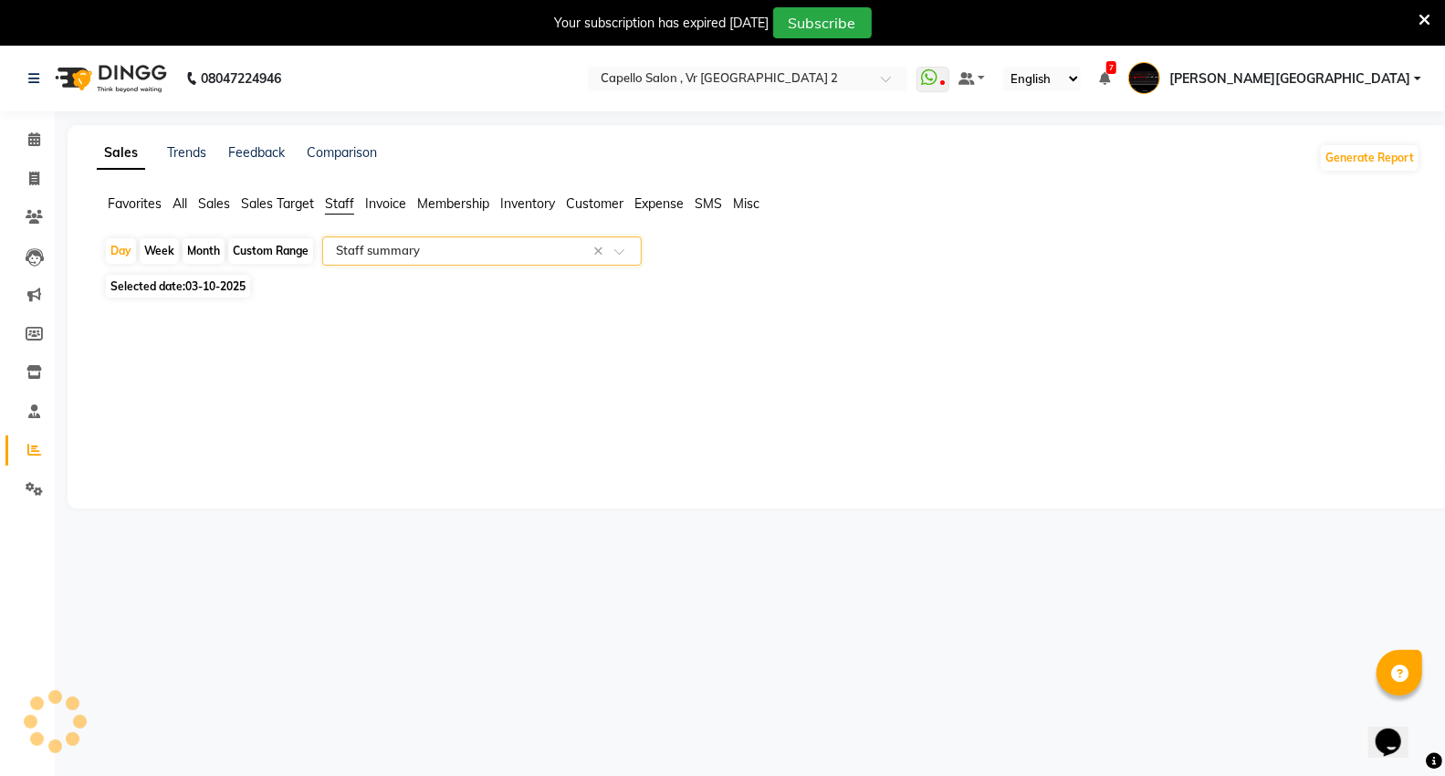
select select "full_report"
select select "csv"
click at [26, 133] on span at bounding box center [34, 140] width 32 height 21
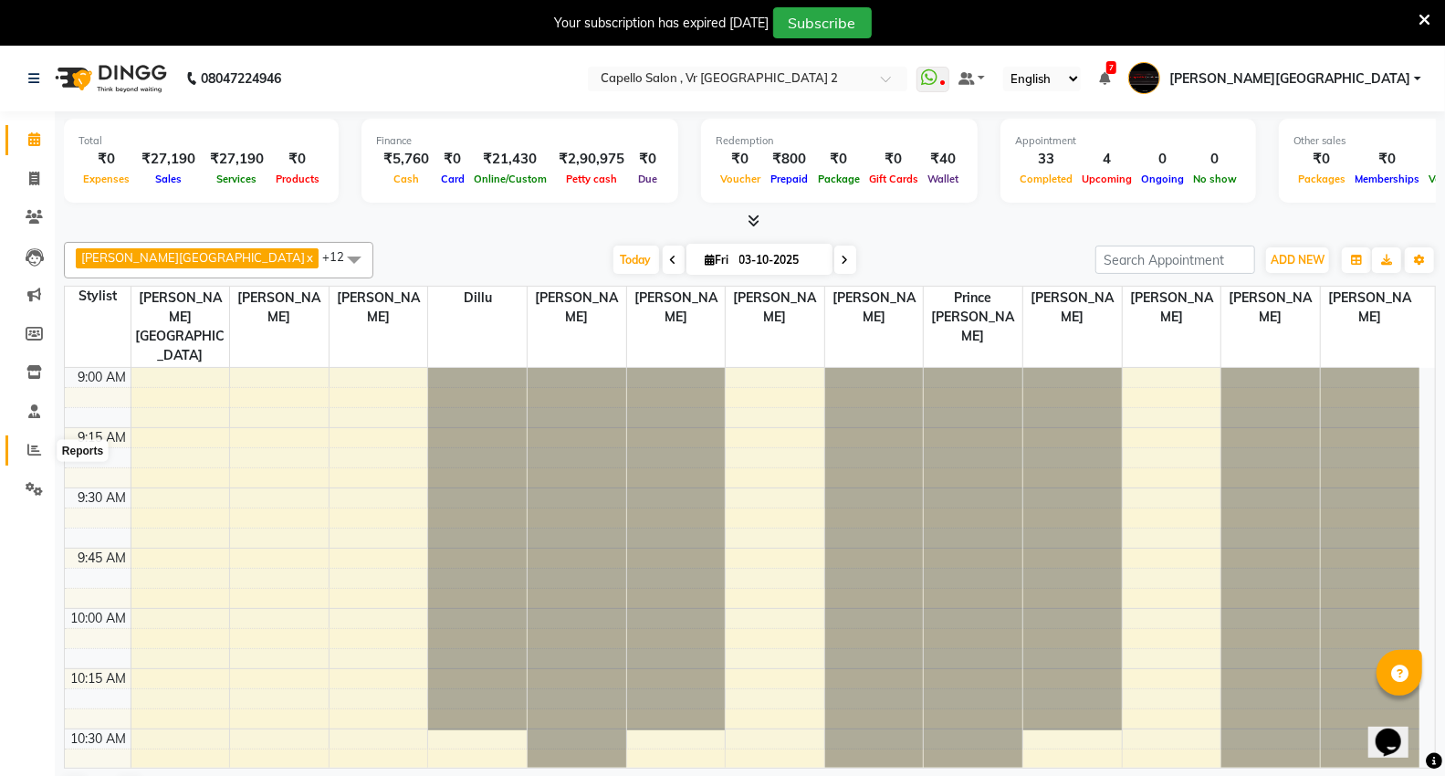
click at [37, 450] on icon at bounding box center [34, 450] width 14 height 14
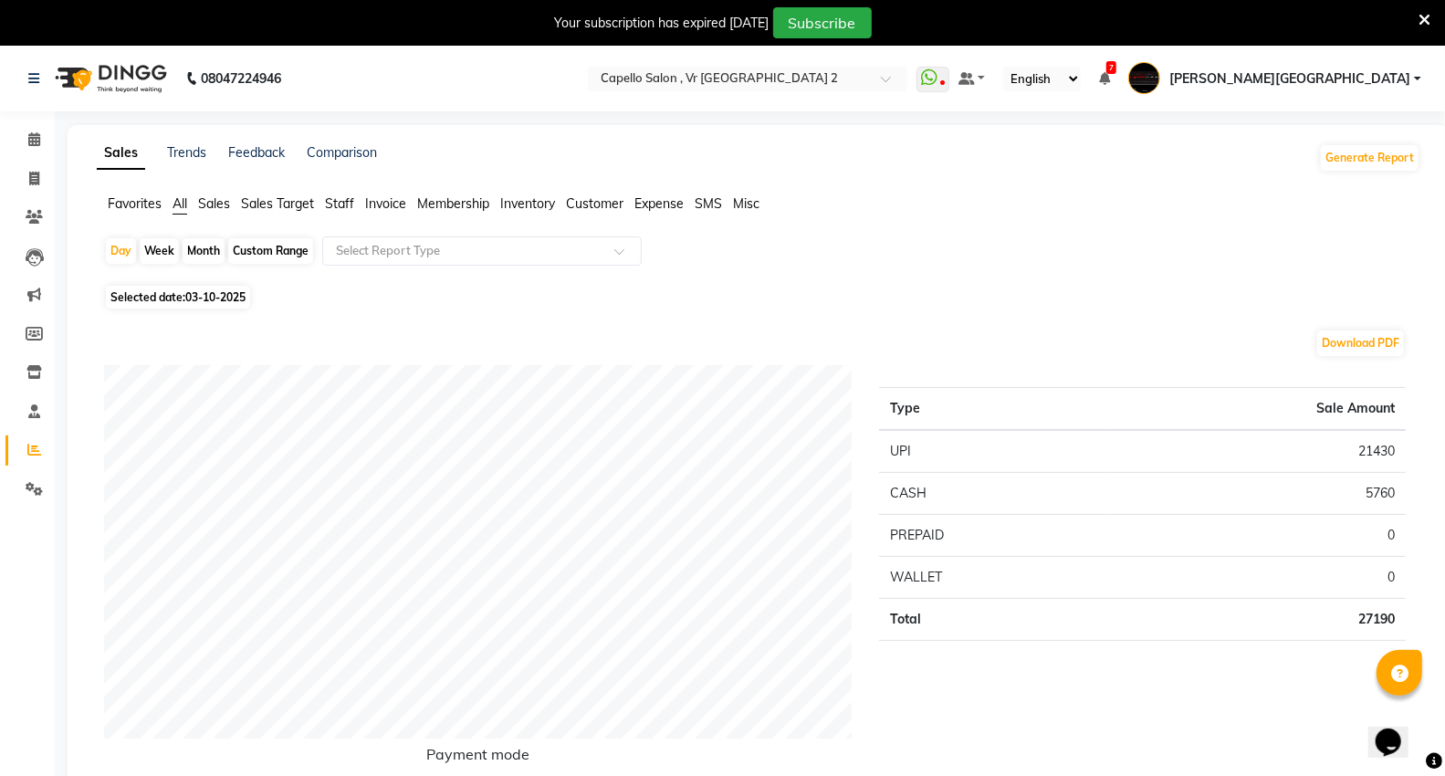
click at [208, 256] on div "Month" at bounding box center [204, 251] width 42 height 26
select select "10"
select select "2025"
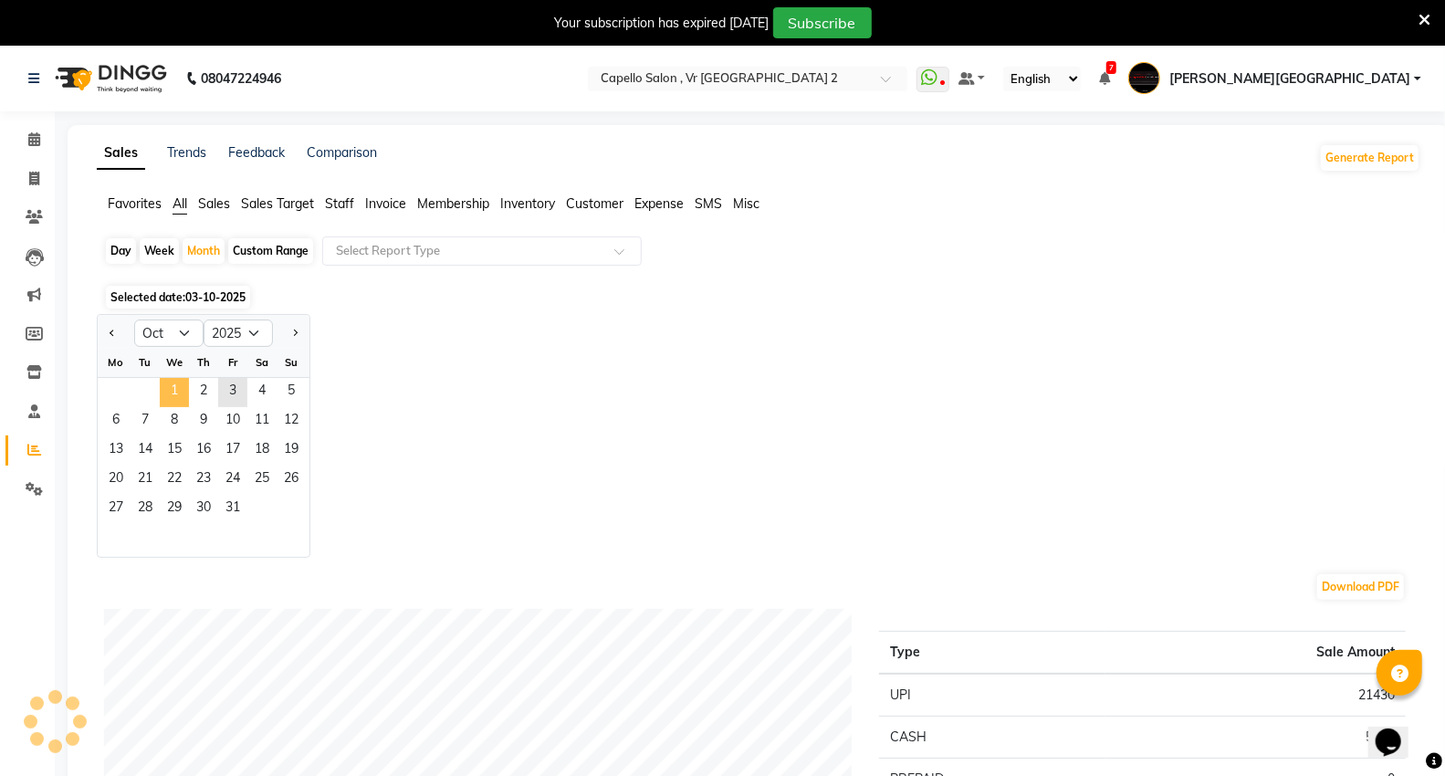
click at [174, 394] on span "1" at bounding box center [174, 392] width 29 height 29
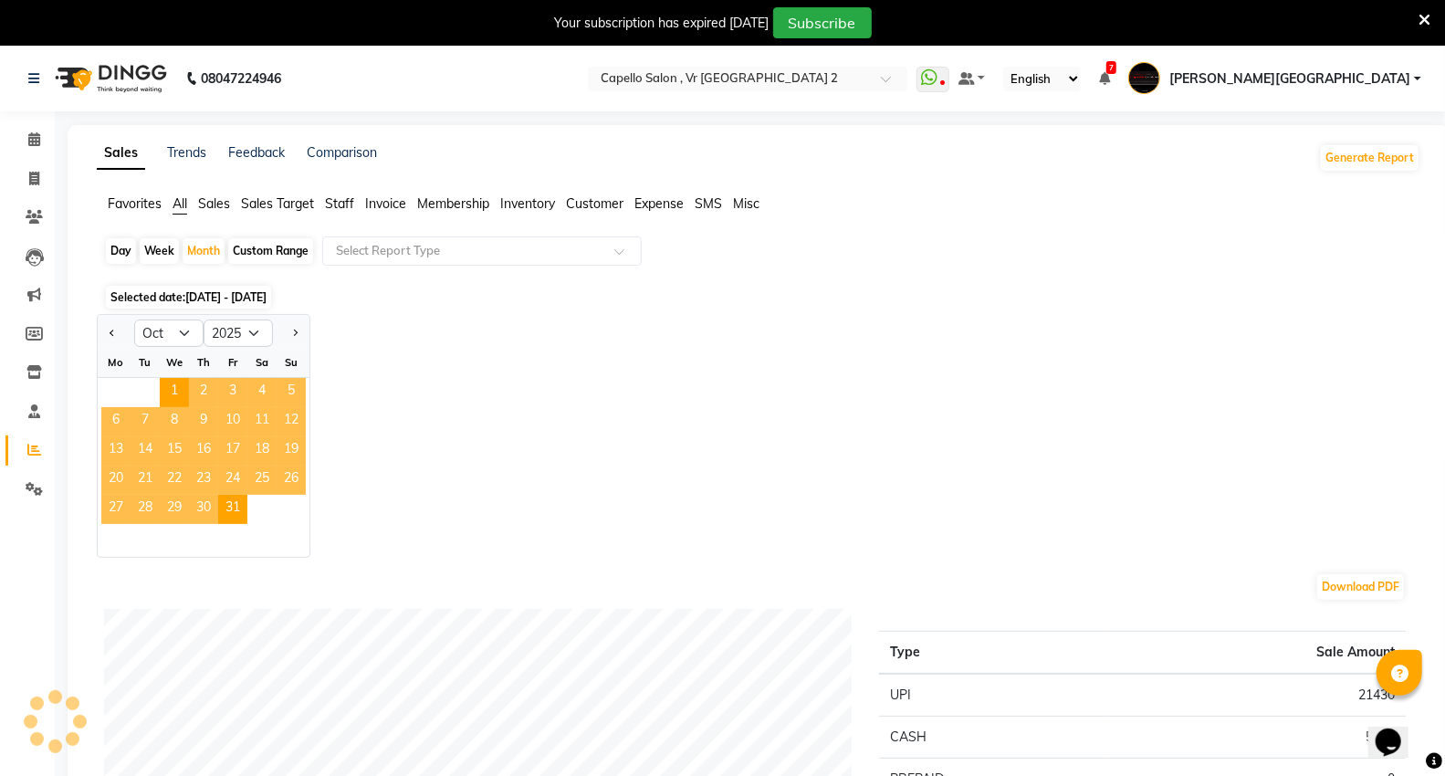
click at [333, 196] on span "Staff" at bounding box center [339, 203] width 29 height 16
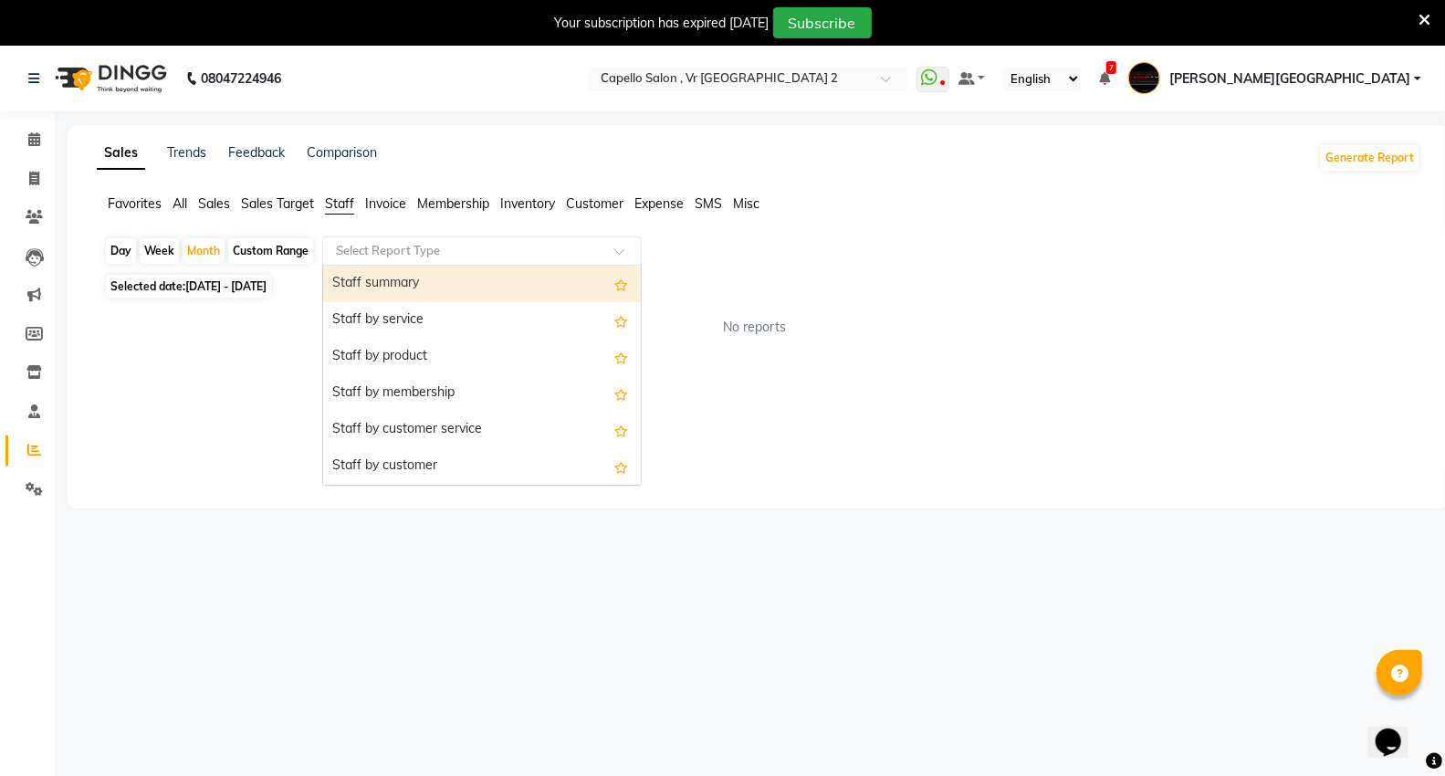
click at [357, 253] on input "text" at bounding box center [463, 251] width 263 height 18
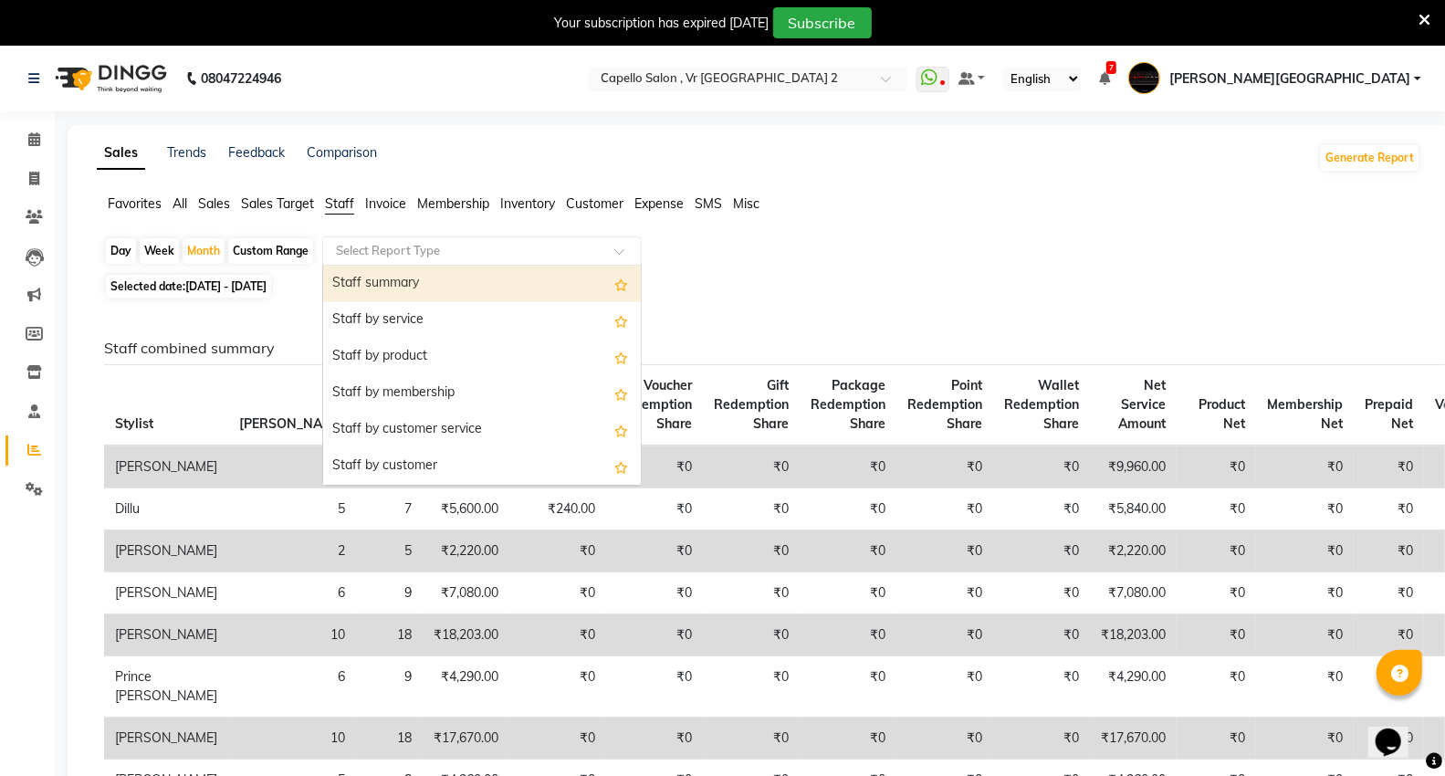
click at [352, 284] on div "Staff summary" at bounding box center [482, 284] width 318 height 37
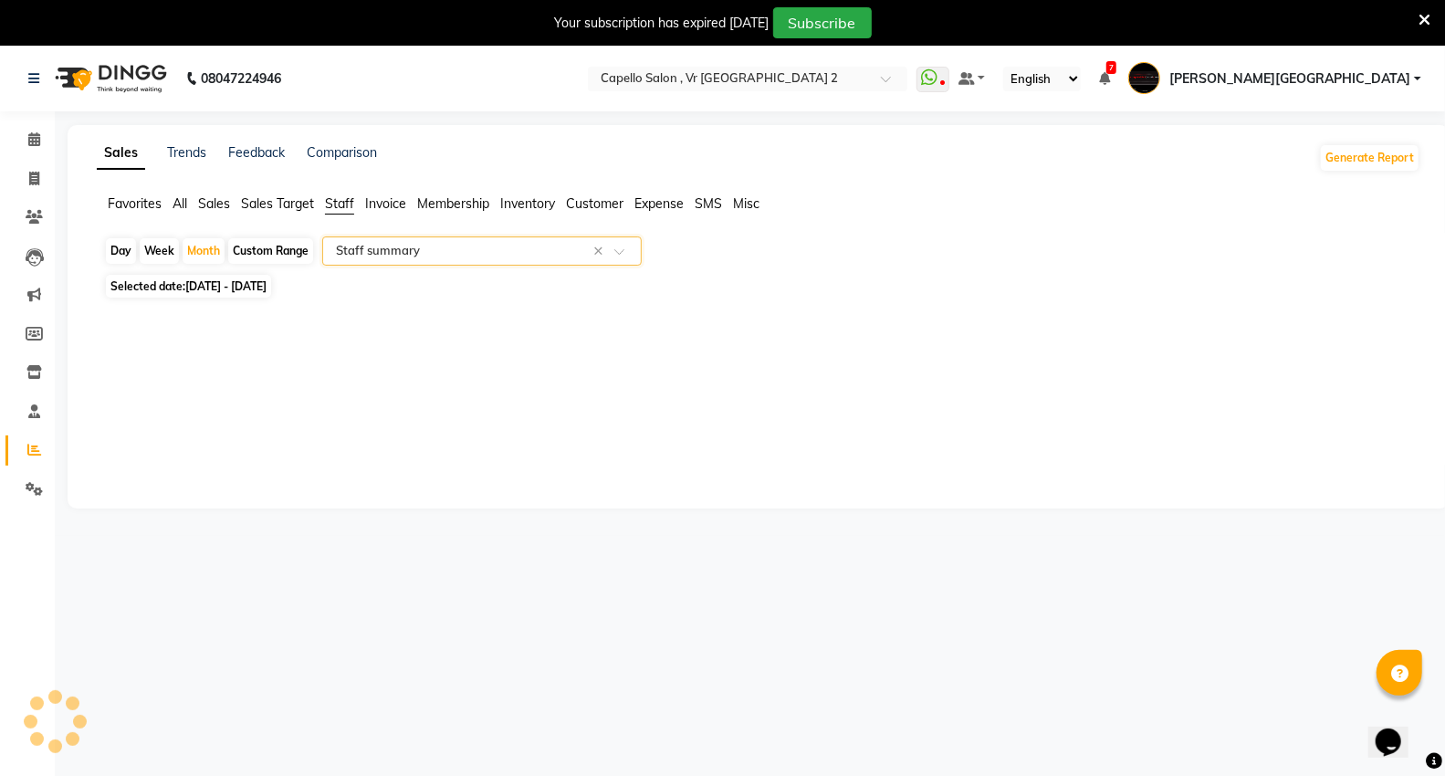
select select "full_report"
select select "csv"
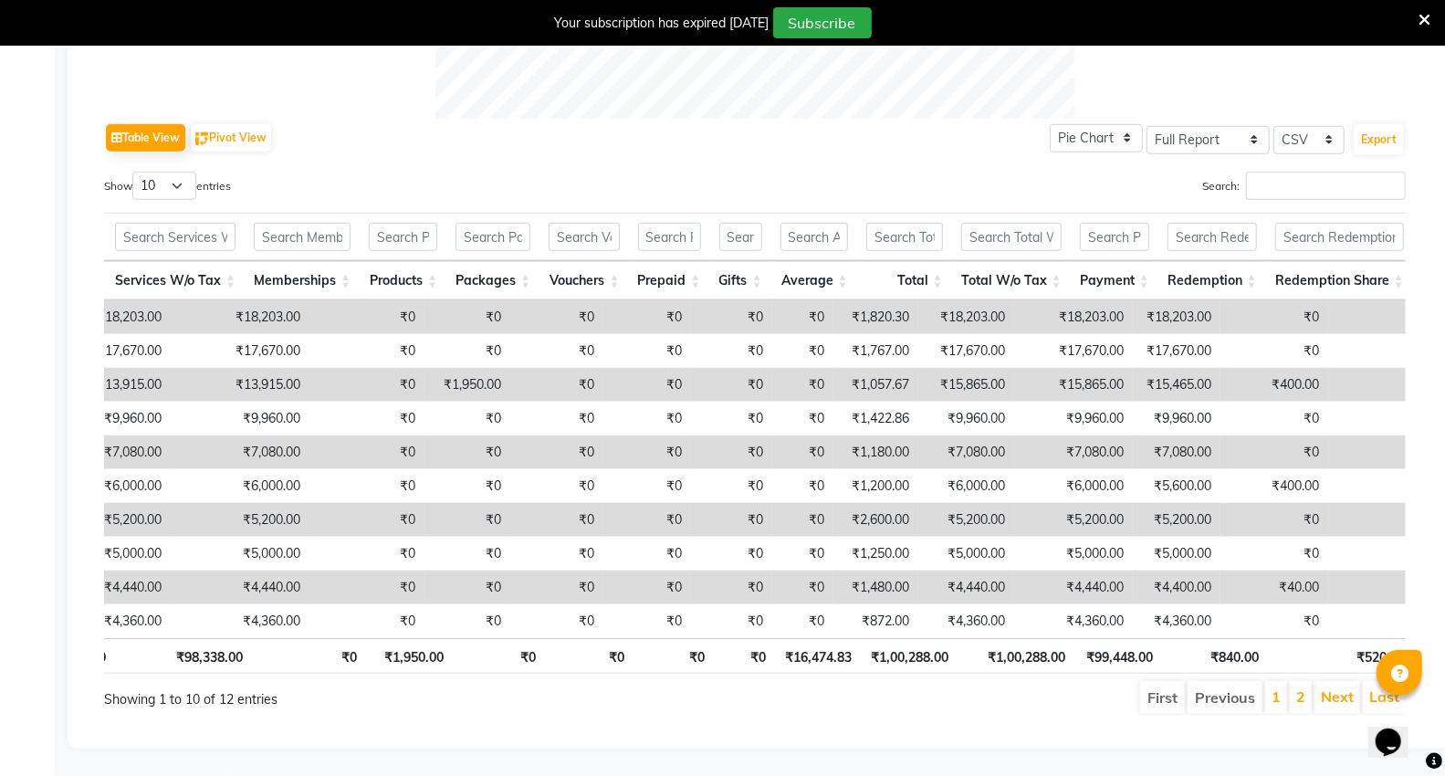
scroll to position [0, 613]
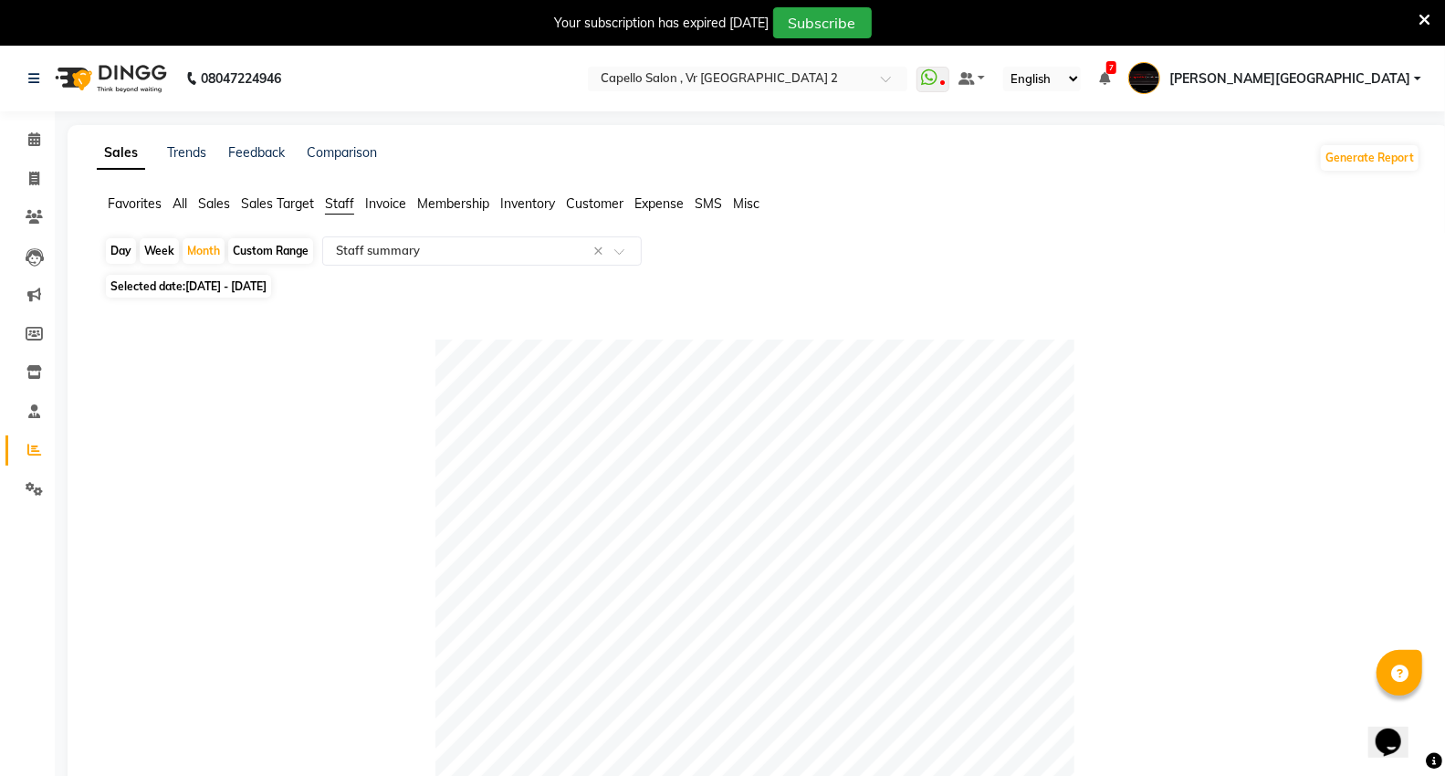
click at [103, 73] on img at bounding box center [109, 78] width 125 height 51
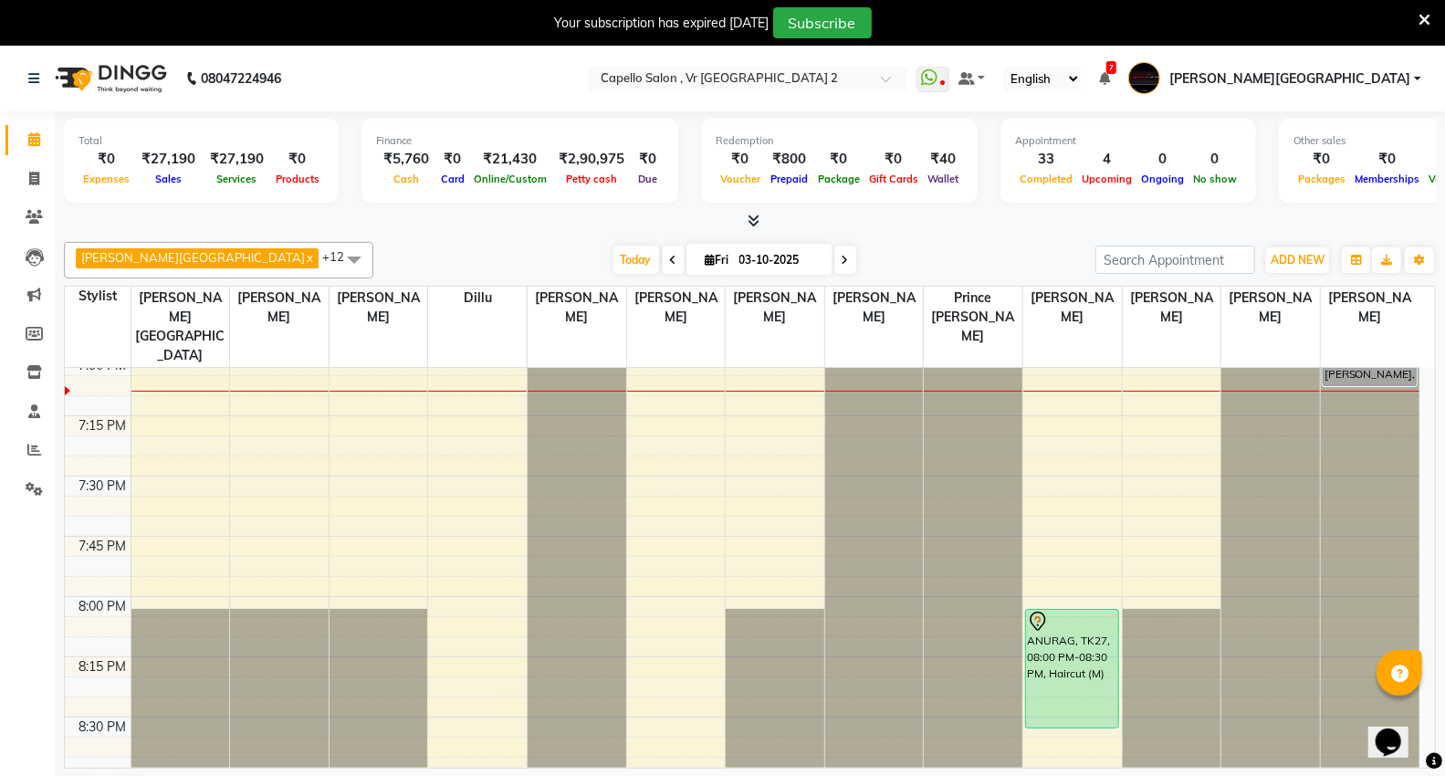
drag, startPoint x: 121, startPoint y: 87, endPoint x: 131, endPoint y: 83, distance: 11.5
click at [122, 87] on img at bounding box center [109, 78] width 125 height 51
click at [369, 95] on nav "08047224946 Select Location × Capello Salon , Vr Nagpur 2 WhatsApp Status ✕ Sta…" at bounding box center [722, 79] width 1445 height 66
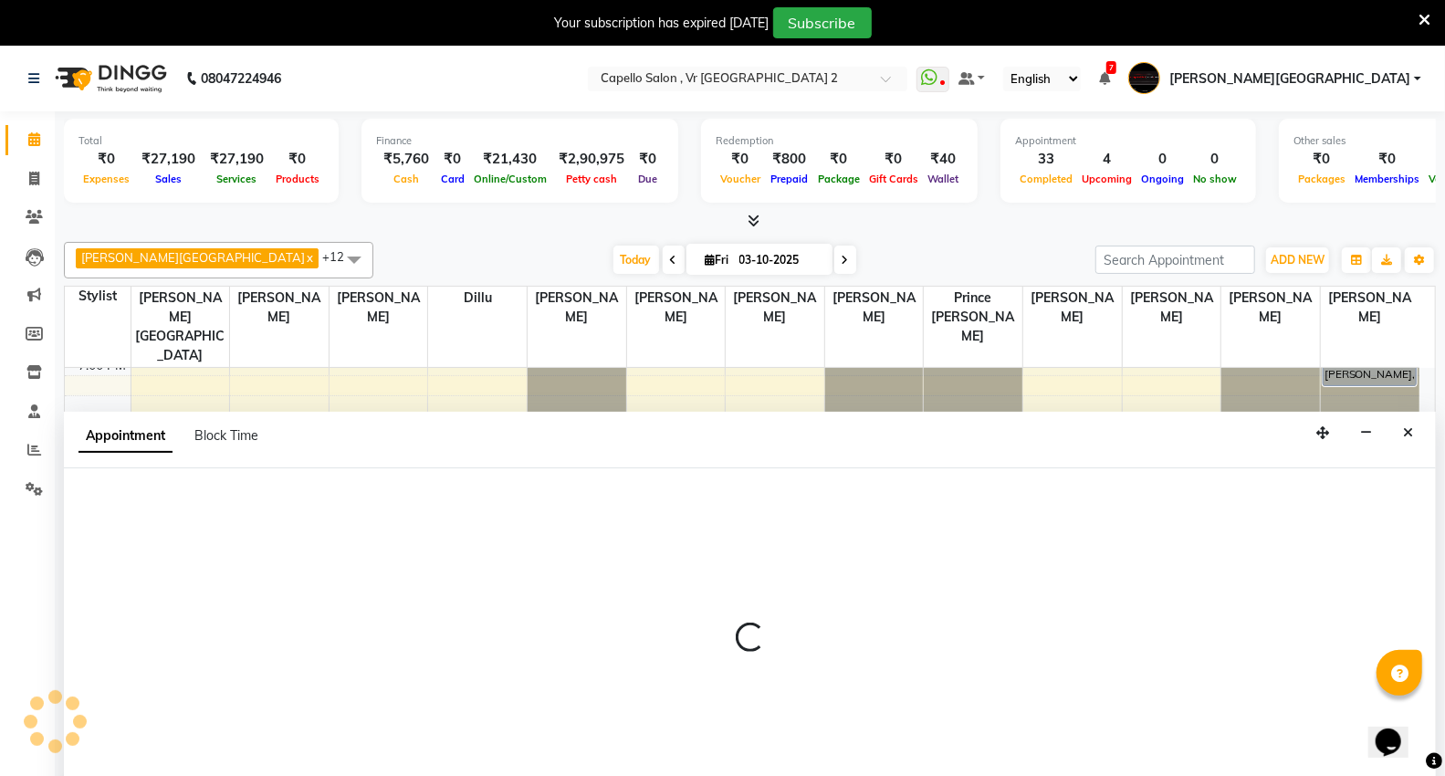
scroll to position [47, 0]
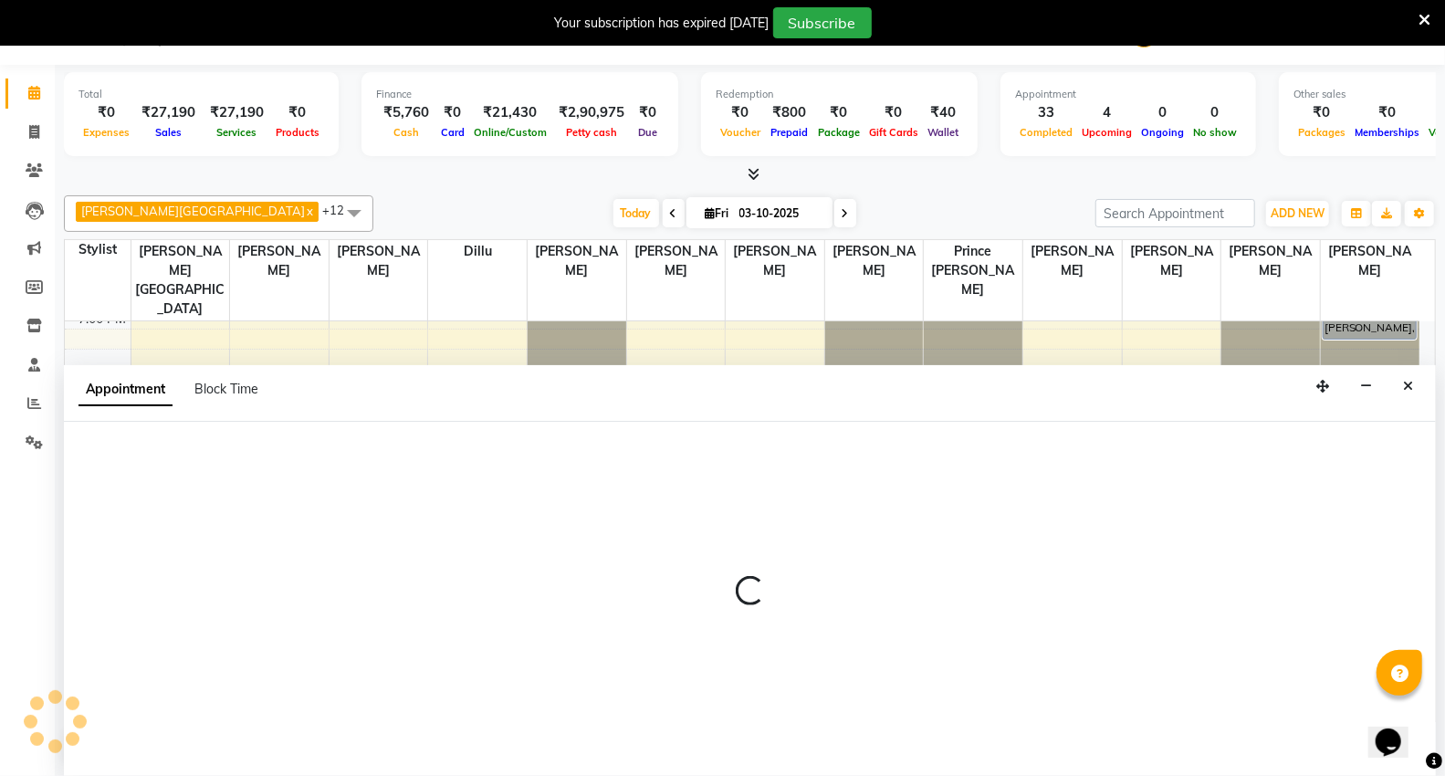
select select "49136"
select select "tentative"
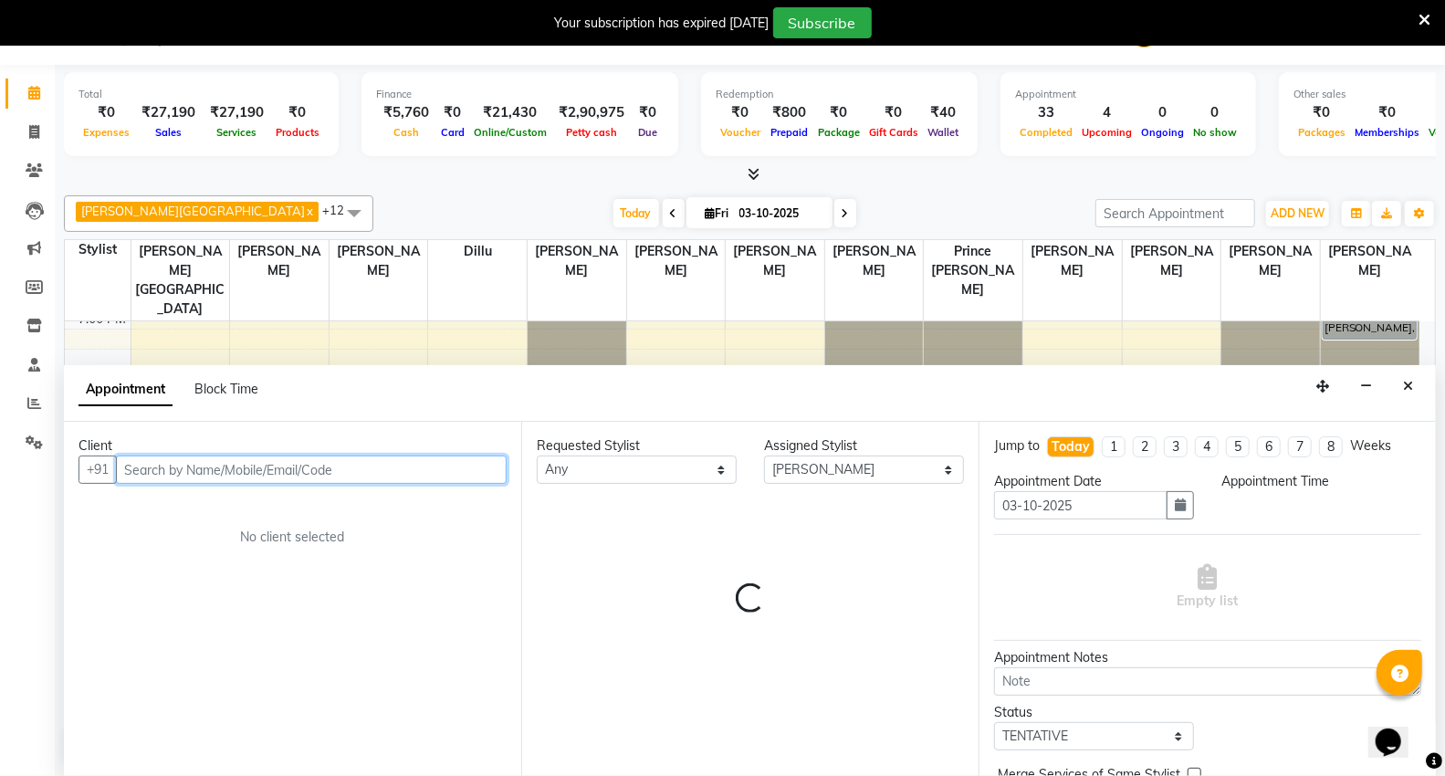
select select "1170"
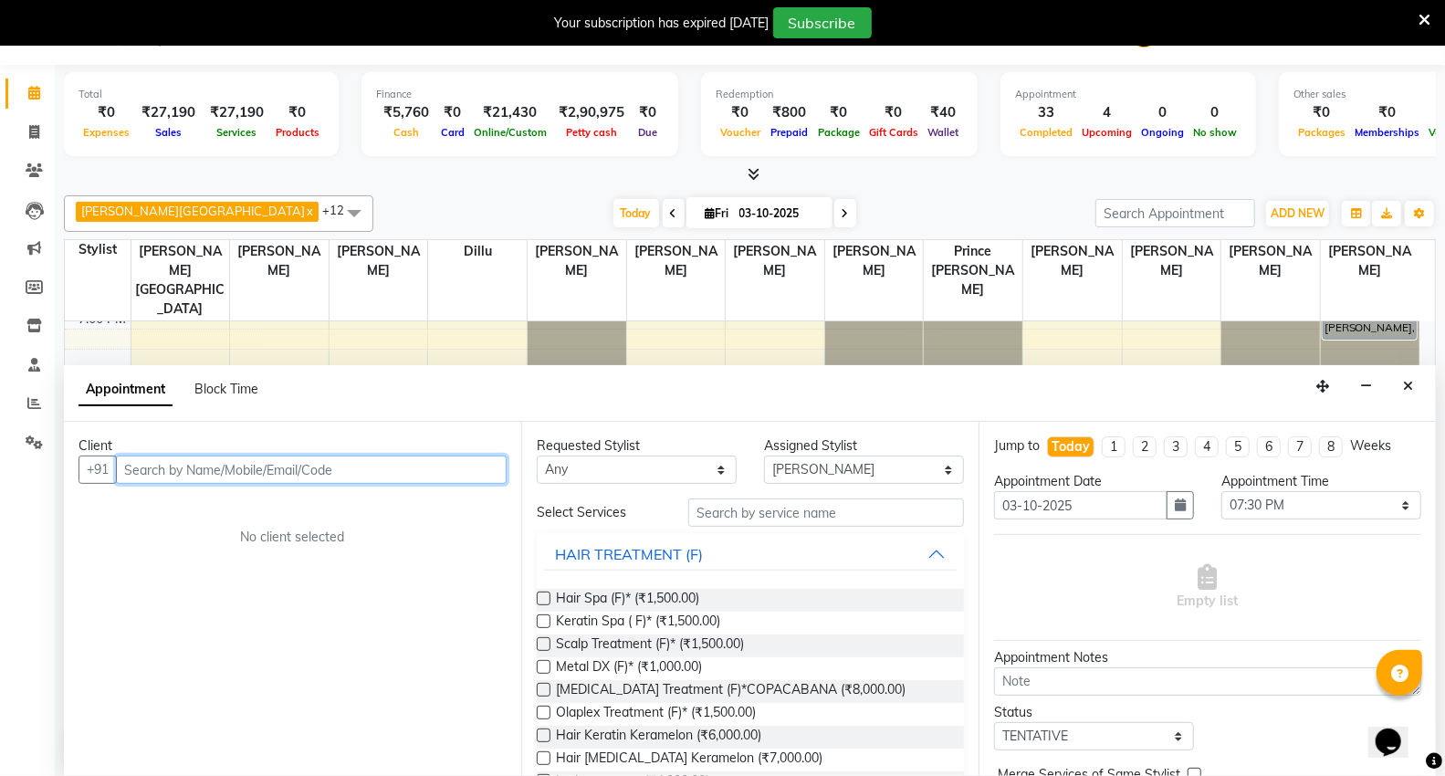
click at [213, 477] on input "text" at bounding box center [311, 470] width 391 height 28
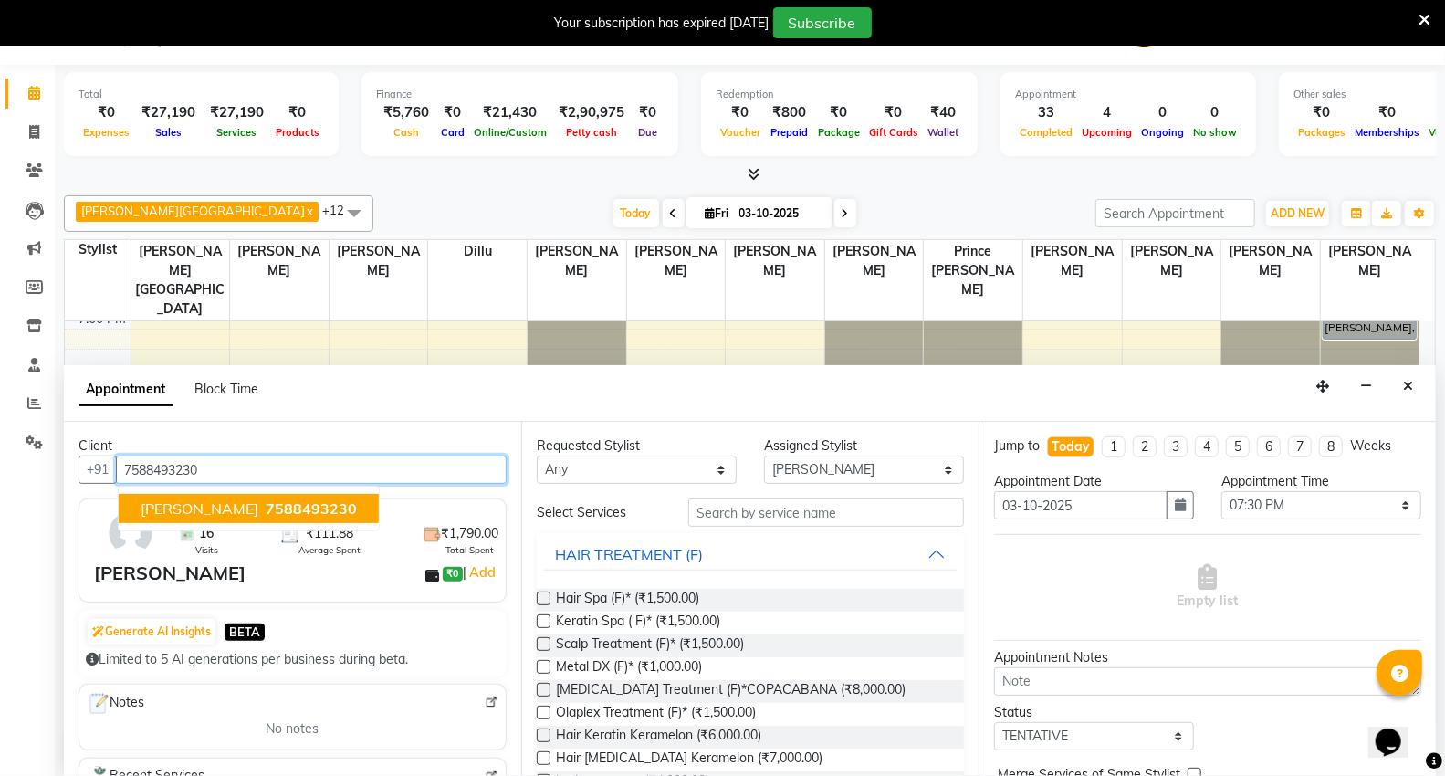
type input "7588493230"
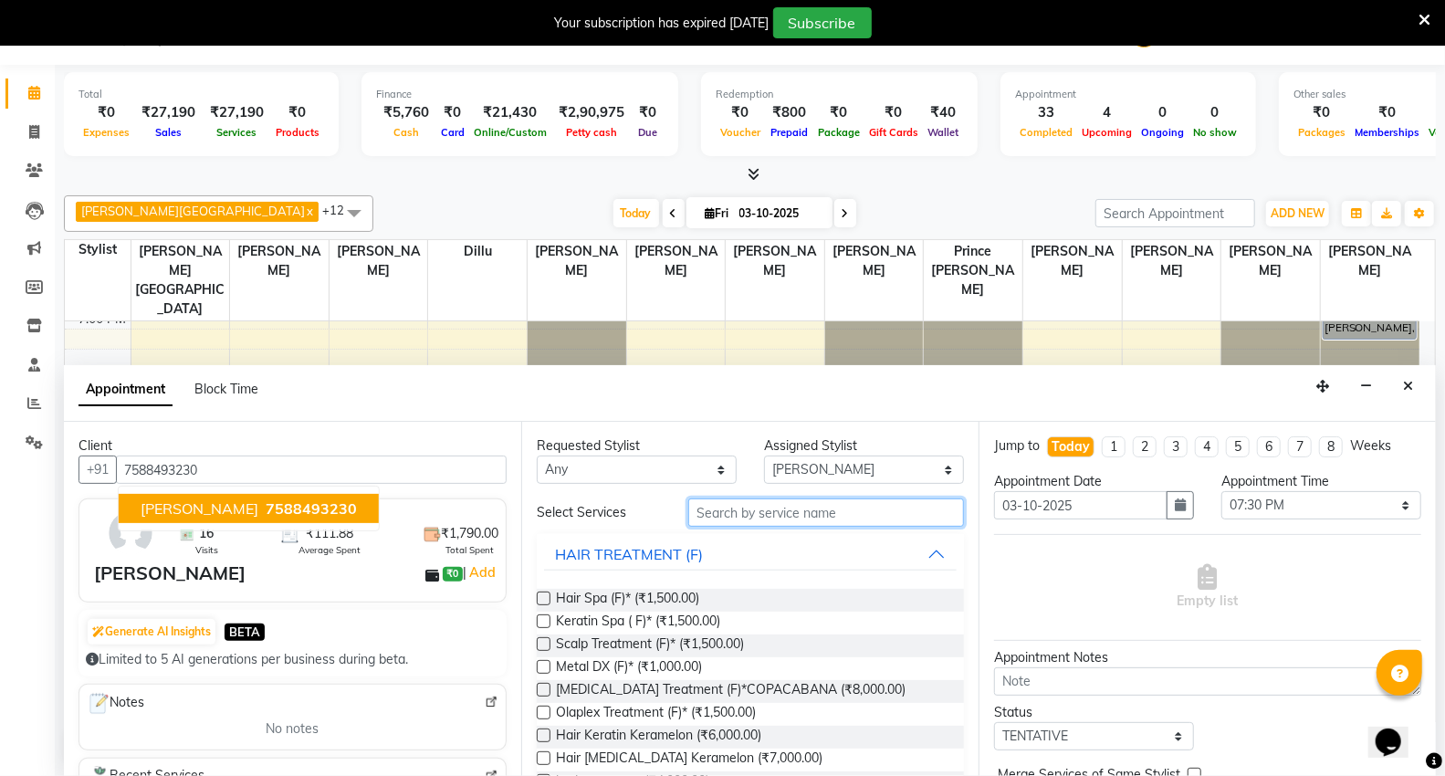
click at [794, 522] on input "text" at bounding box center [826, 513] width 276 height 28
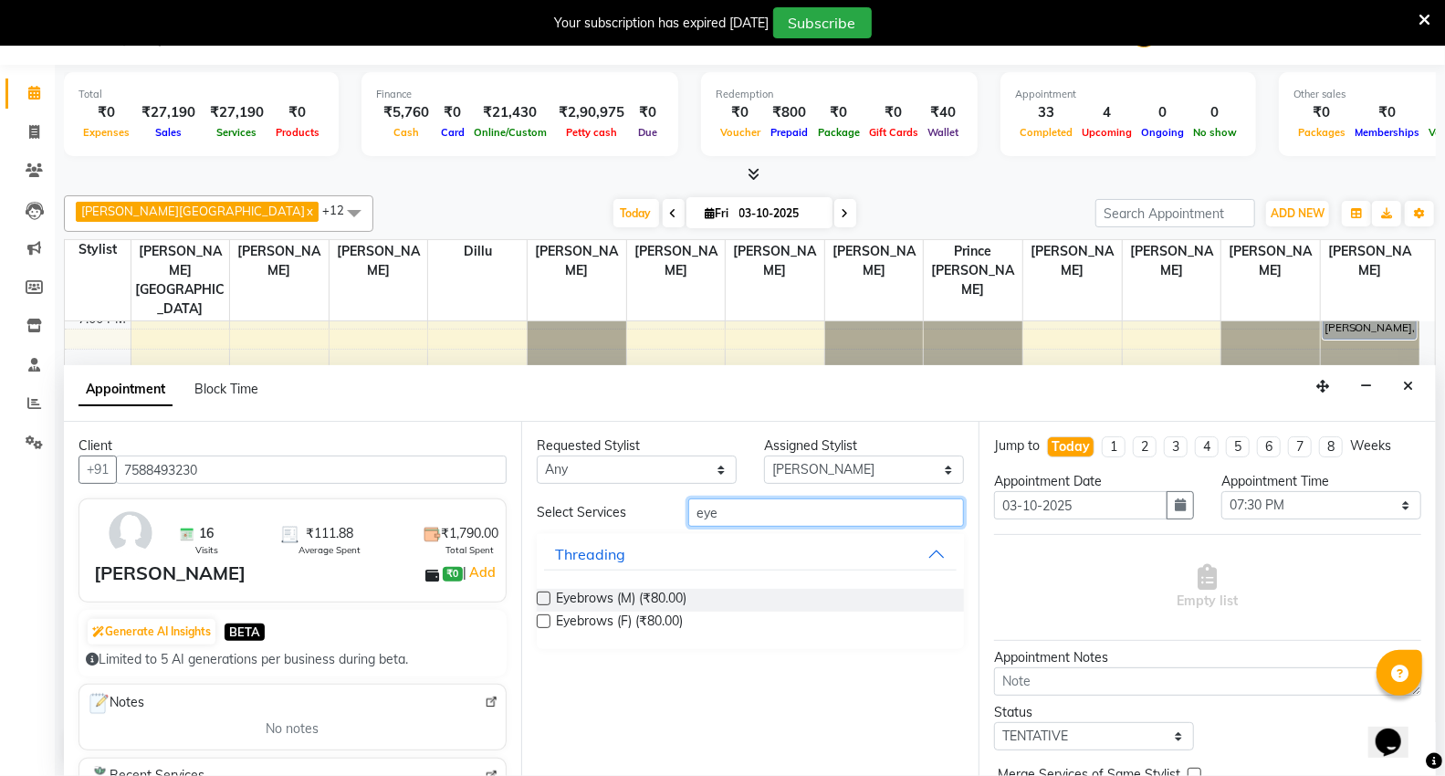
type input "eye"
click at [701, 625] on div "Eyebrows (F) (₹80.00)" at bounding box center [750, 623] width 427 height 23
click at [651, 627] on span "Eyebrows (F) (₹80.00)" at bounding box center [619, 623] width 127 height 23
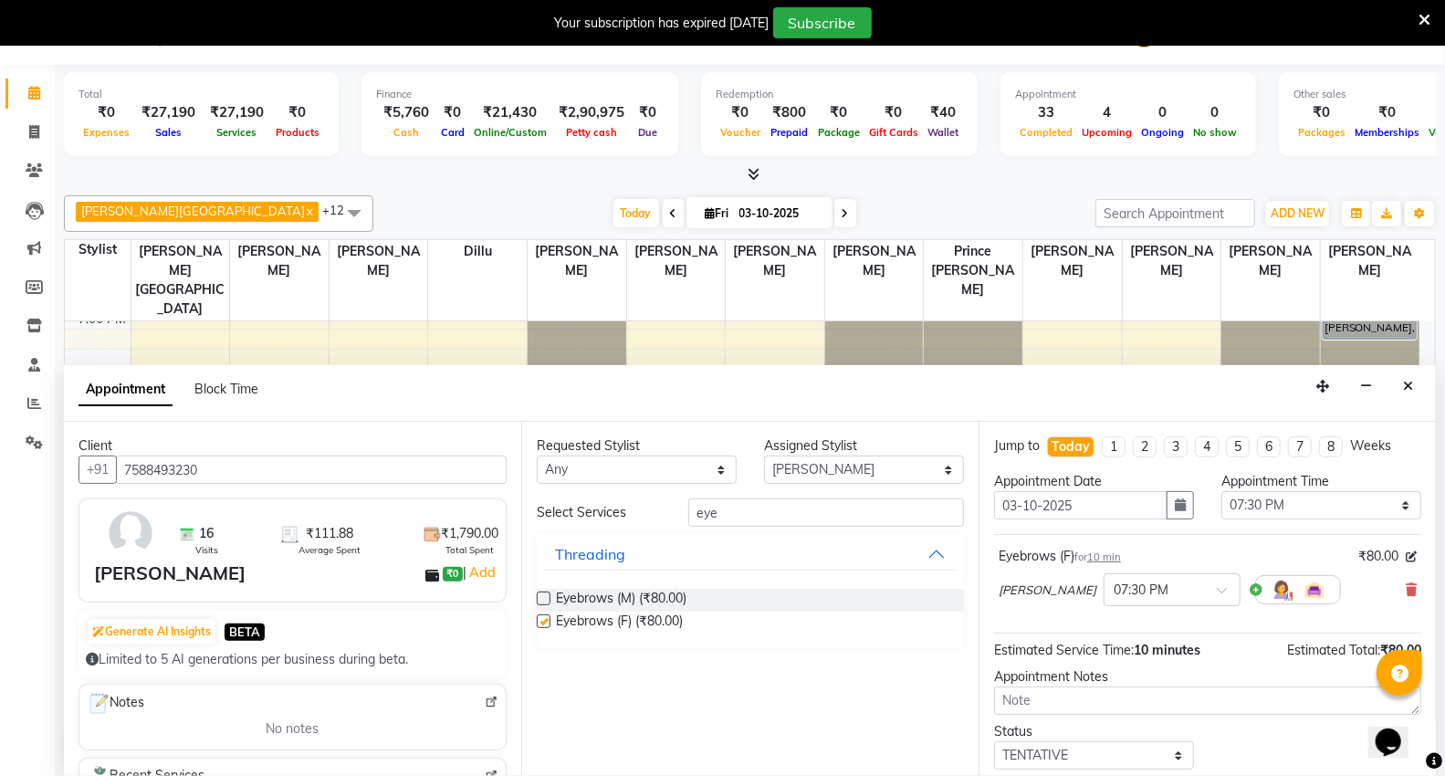
checkbox input "false"
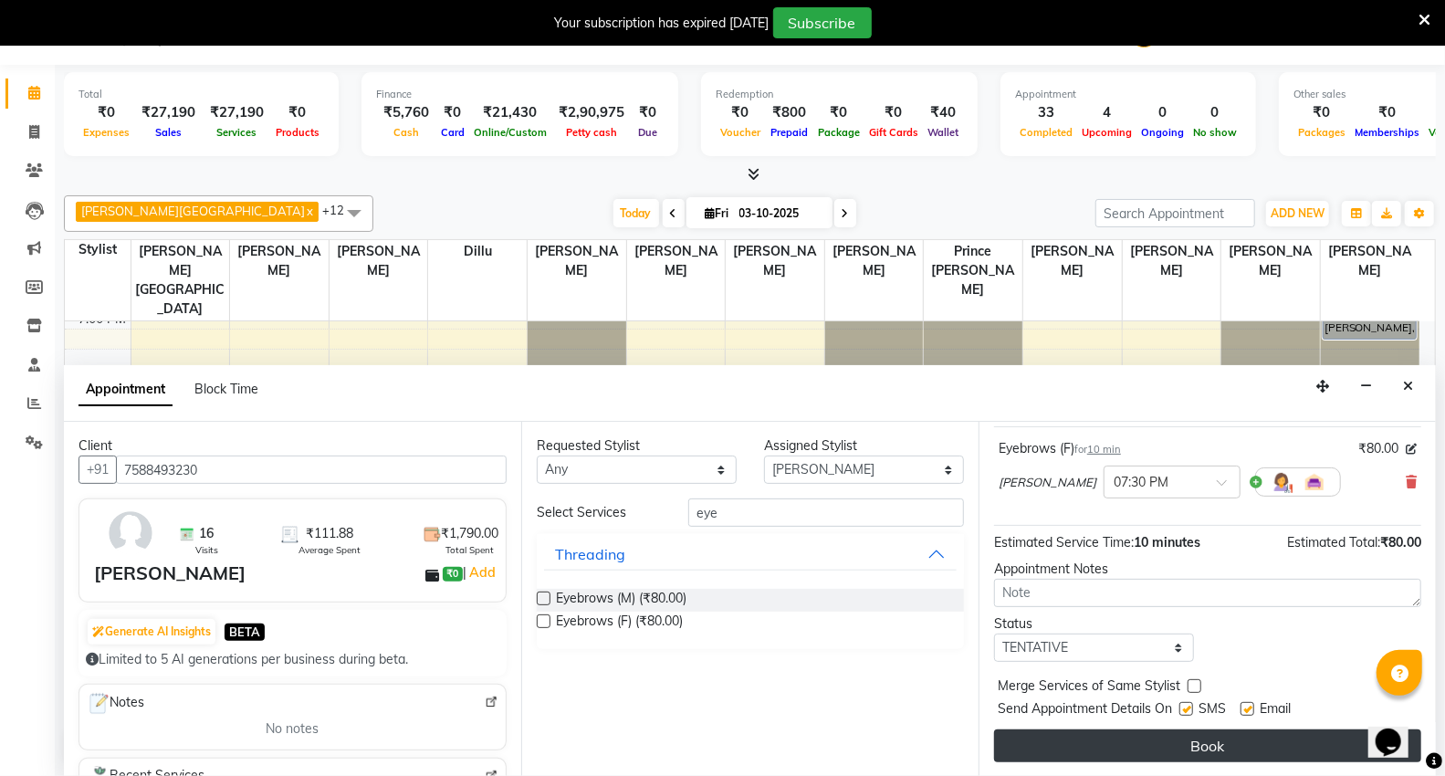
click at [1087, 737] on button "Book" at bounding box center [1207, 746] width 427 height 33
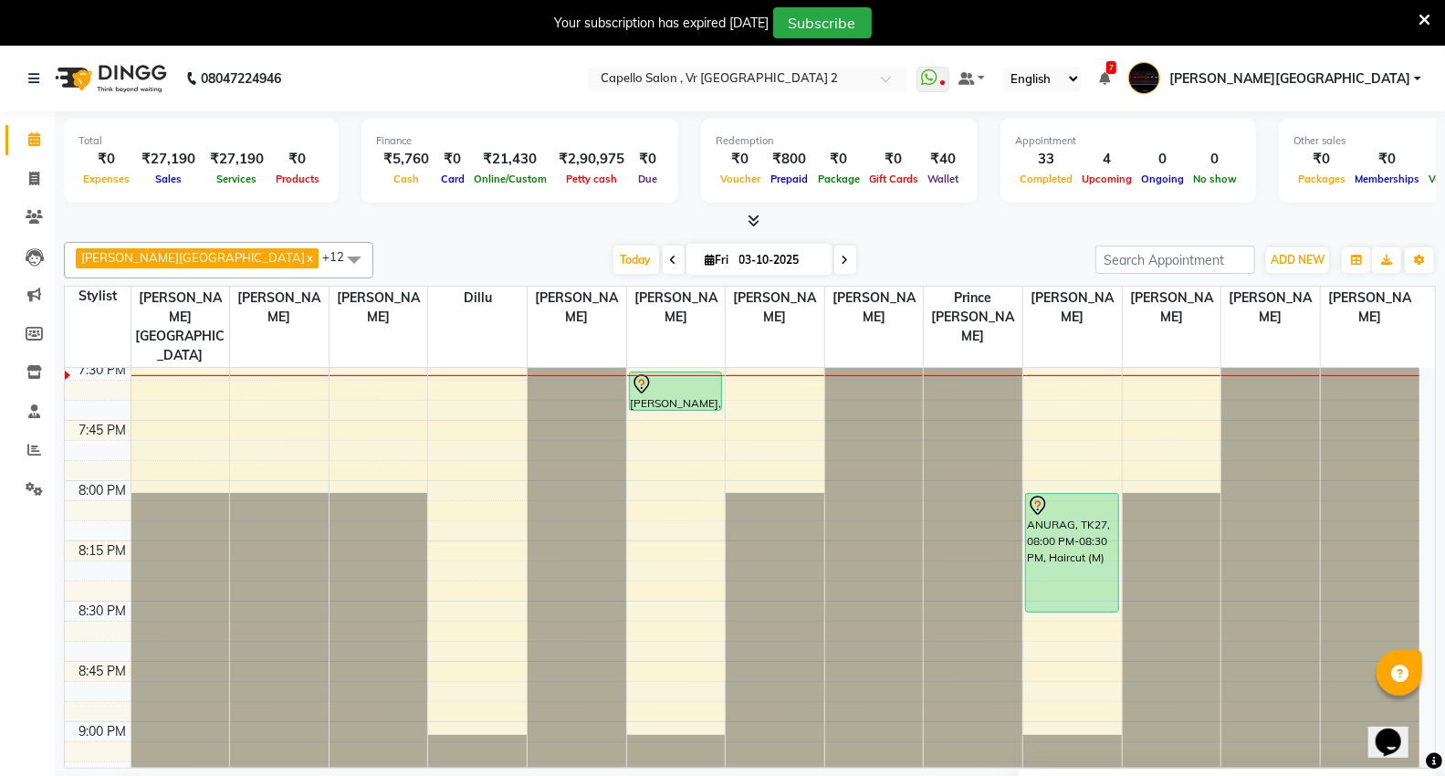
scroll to position [2404, 0]
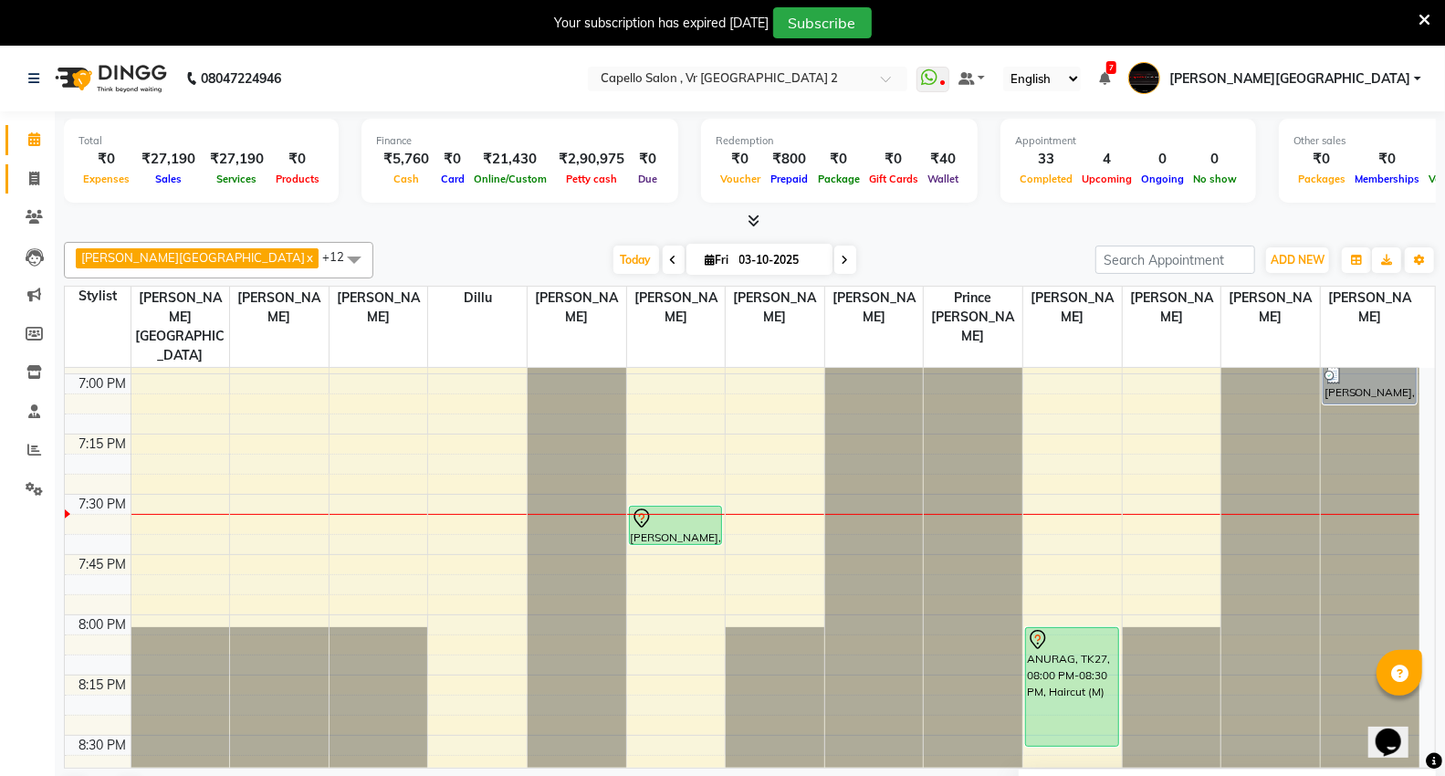
click at [29, 176] on icon at bounding box center [34, 179] width 10 height 14
select select "service"
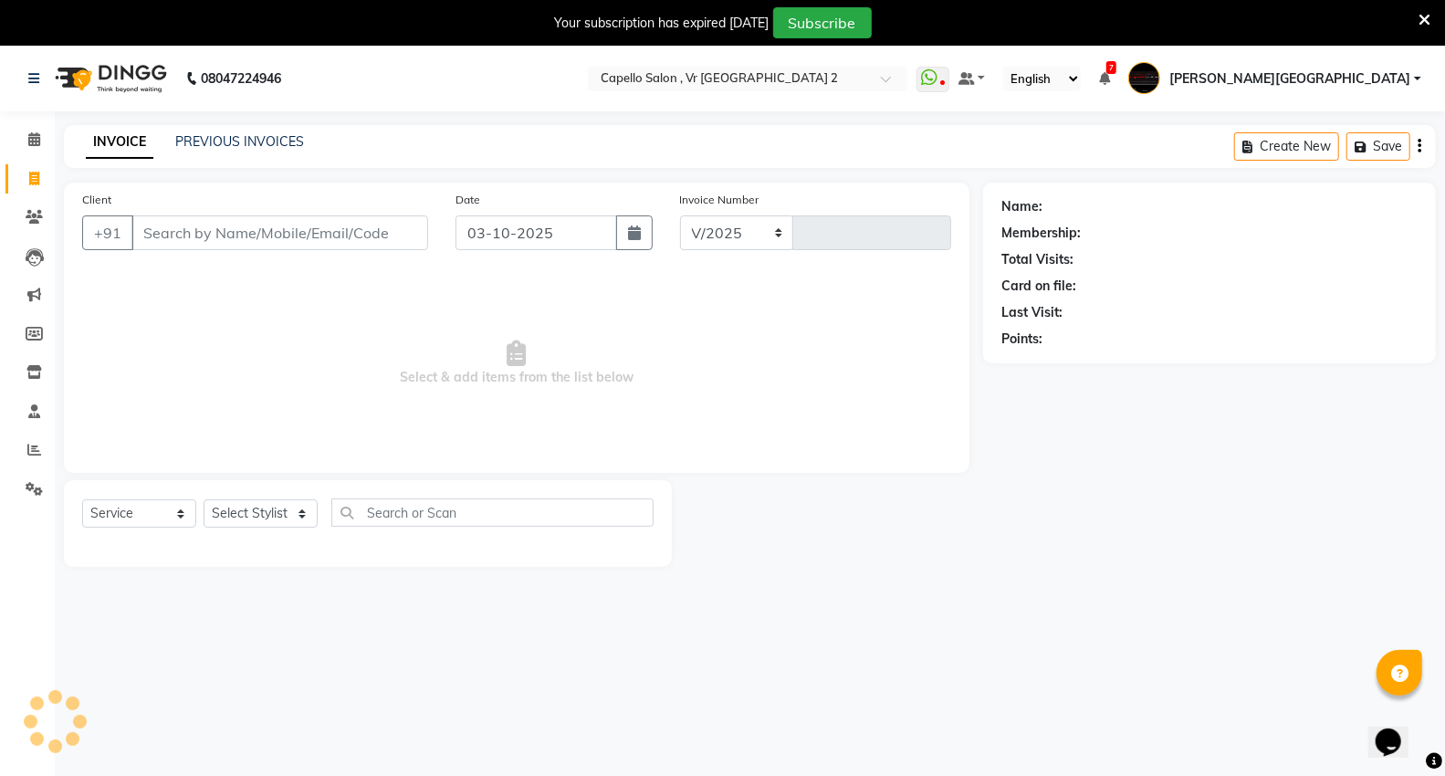
select select "848"
type input "5506"
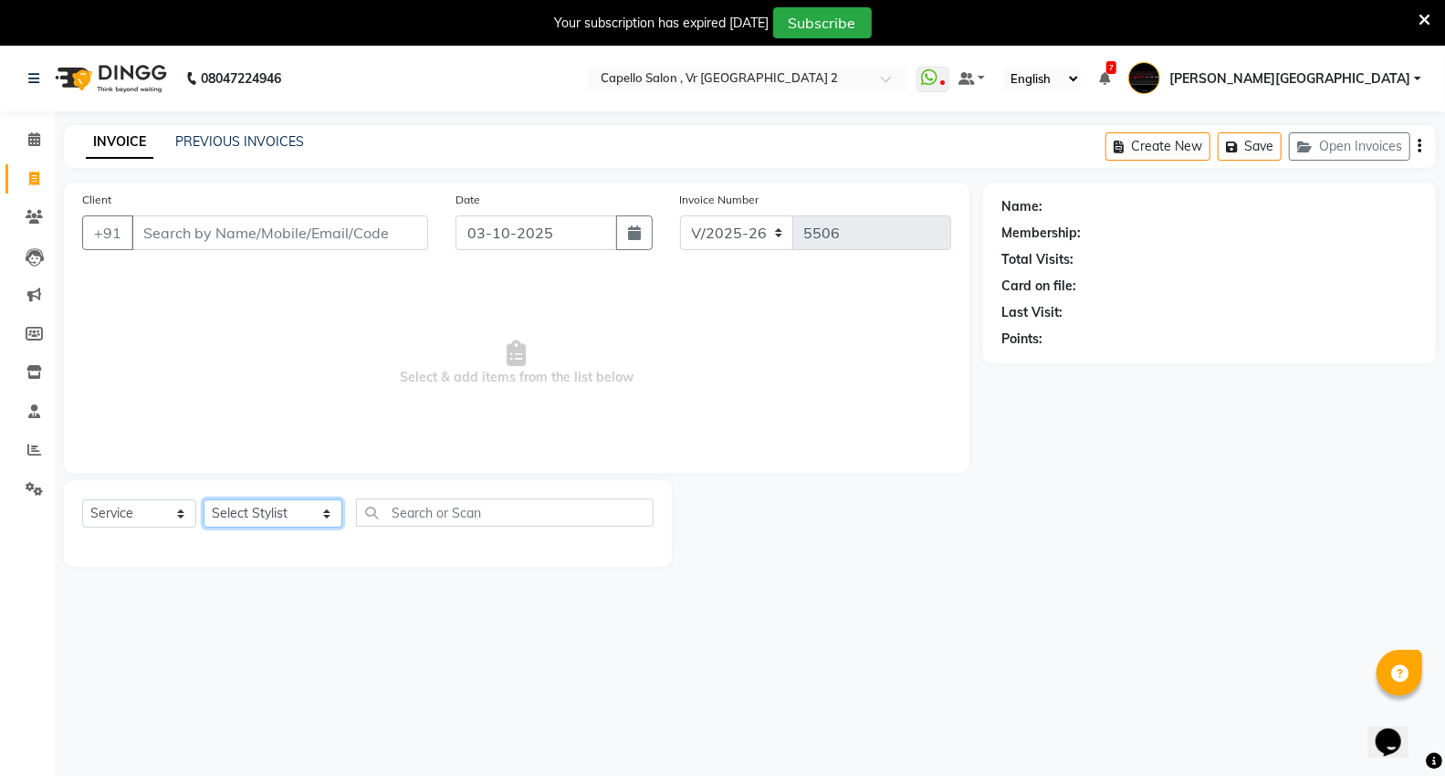
click at [266, 523] on select "Select Stylist AHSIK Amit felix Anita Patel Arti Borekar Capello VR Mall Dillu …" at bounding box center [273, 513] width 139 height 28
select select "14473"
click at [204, 500] on select "Select Stylist AHSIK Amit felix Anita Patel Arti Borekar Capello VR Mall Dillu …" at bounding box center [273, 513] width 139 height 28
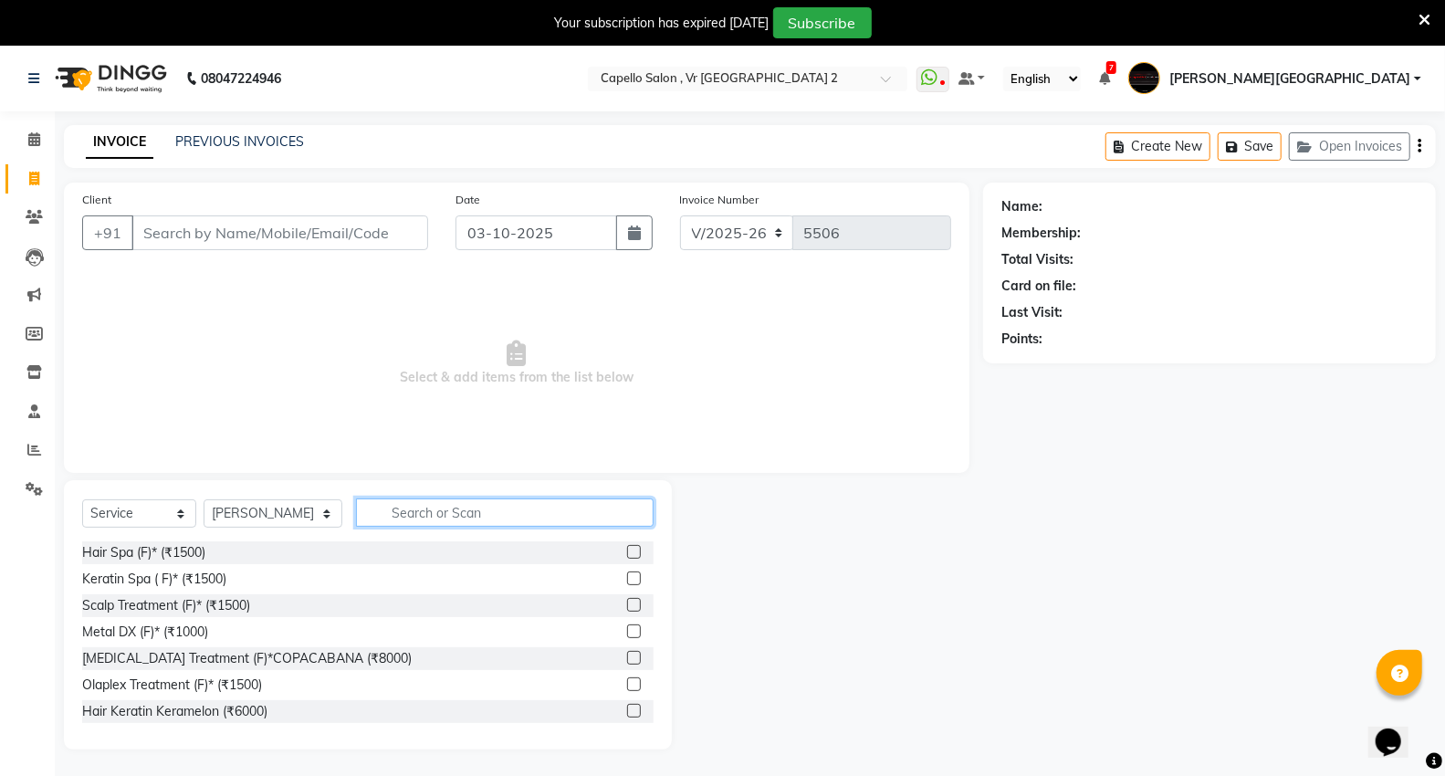
click at [446, 512] on input "text" at bounding box center [505, 513] width 298 height 28
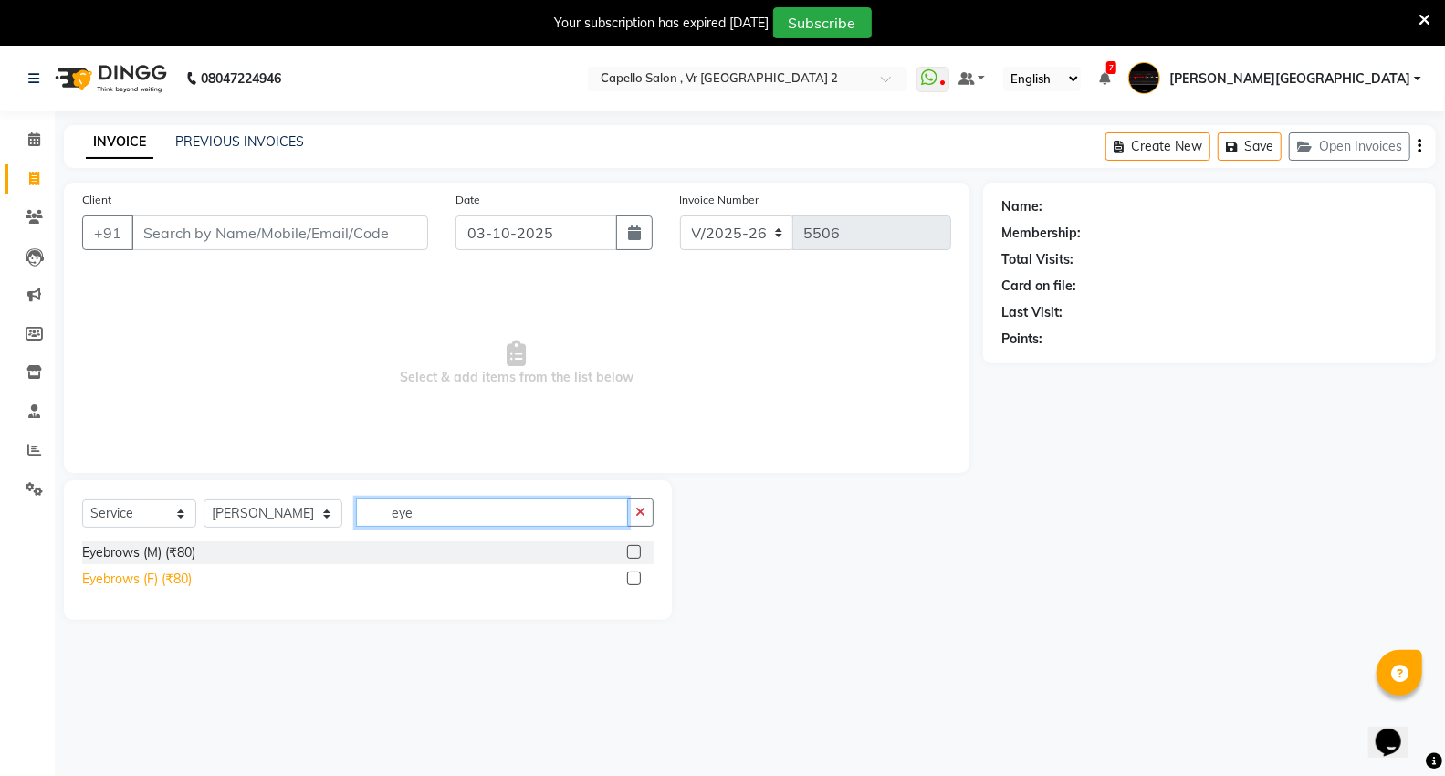
type input "eye"
click at [114, 577] on div "Eyebrows (F) (₹80)" at bounding box center [137, 579] width 110 height 19
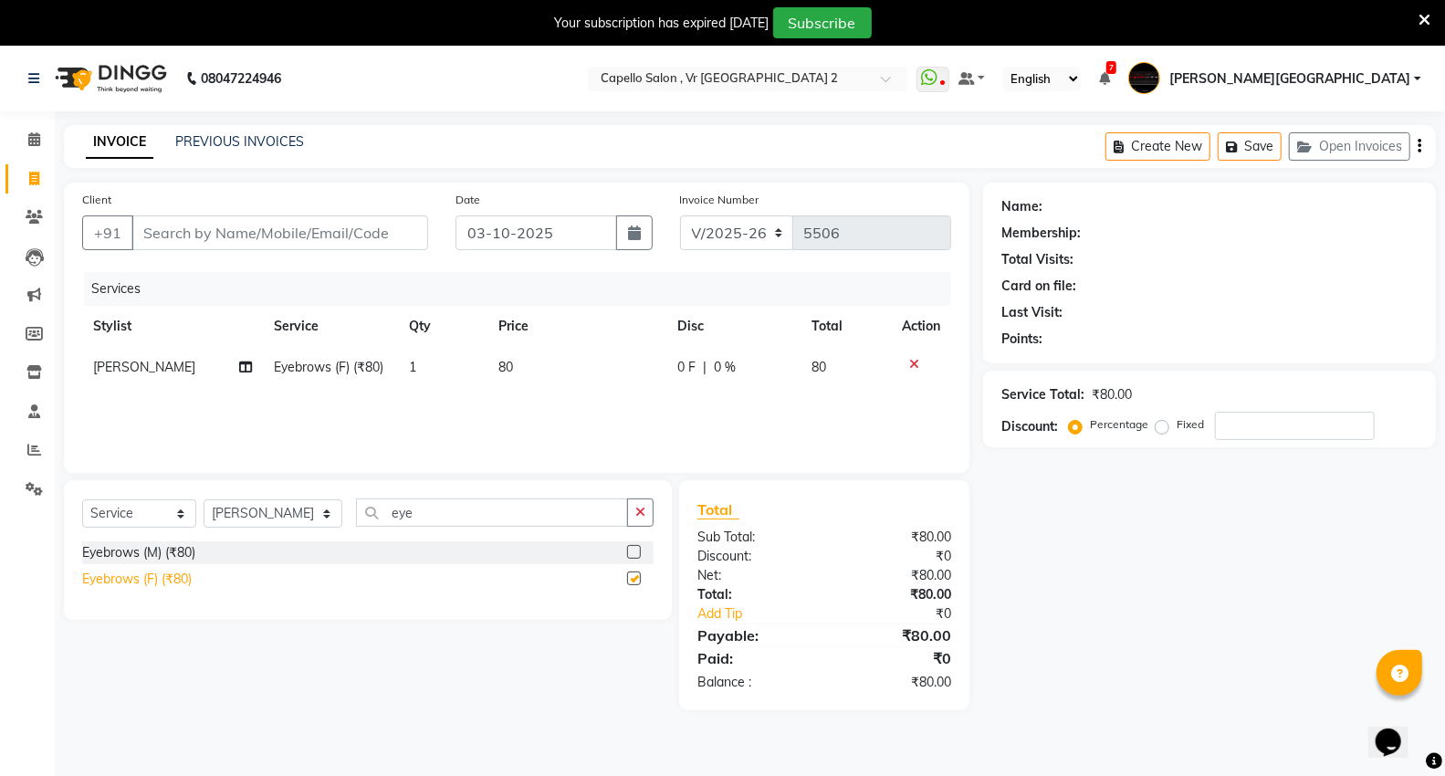
checkbox input "false"
click at [240, 520] on select "Select Stylist AHSIK Amit felix Anita Patel Arti Borekar Capello VR Mall Dillu …" at bounding box center [273, 513] width 139 height 28
select select "15681"
click at [204, 500] on select "Select Stylist AHSIK Amit felix Anita Patel Arti Borekar Capello VR Mall Dillu …" at bounding box center [273, 513] width 139 height 28
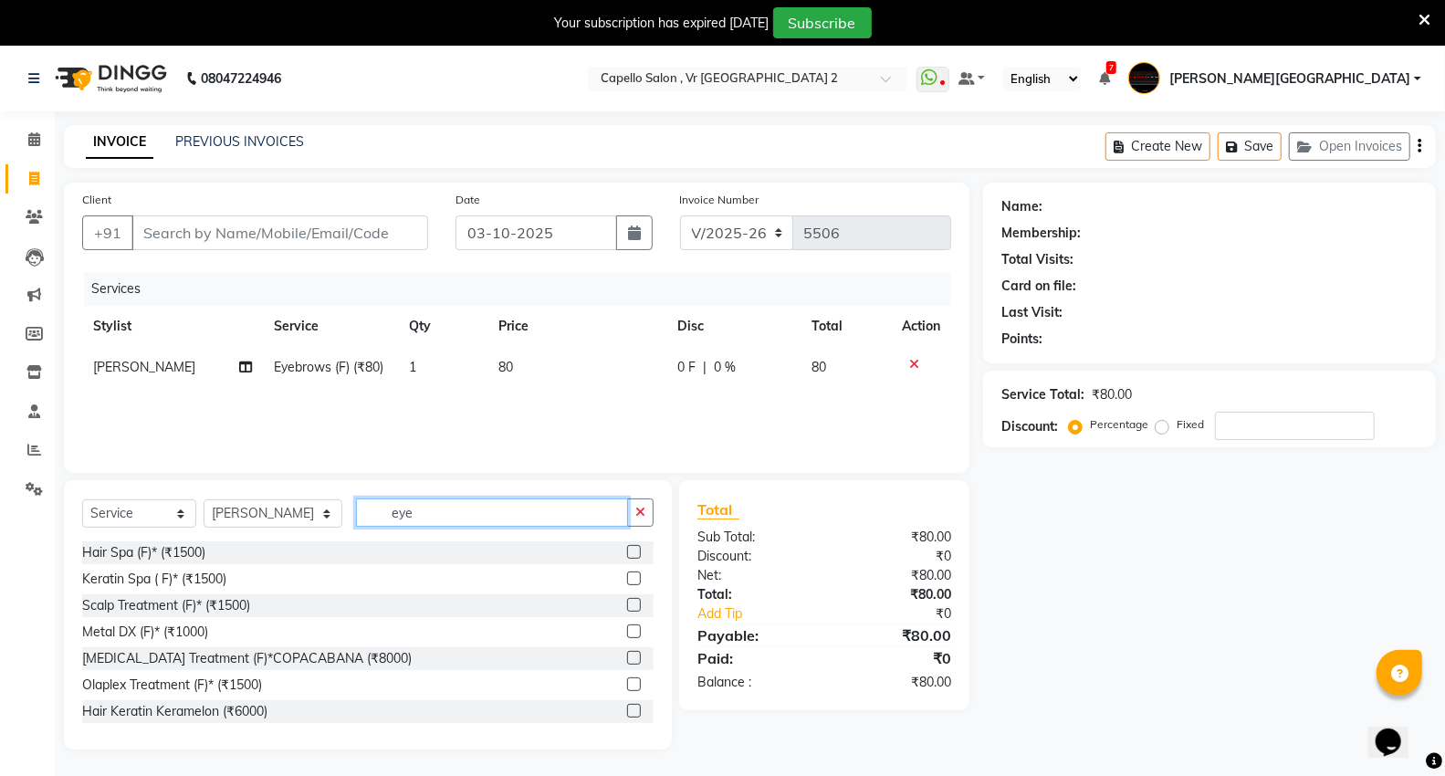
click at [448, 505] on input "eye" at bounding box center [492, 513] width 272 height 28
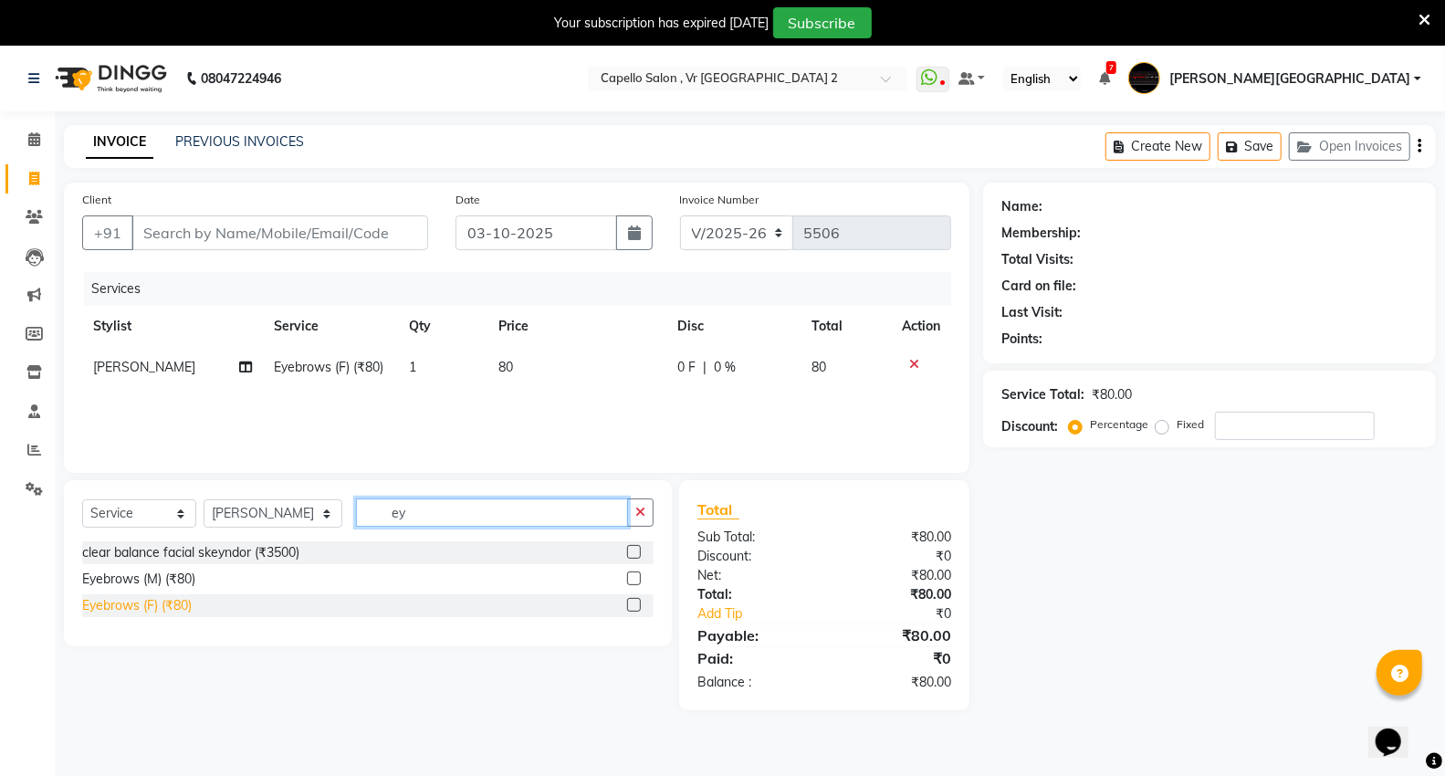
type input "ey"
click at [162, 609] on div "Eyebrows (F) (₹80)" at bounding box center [137, 605] width 110 height 19
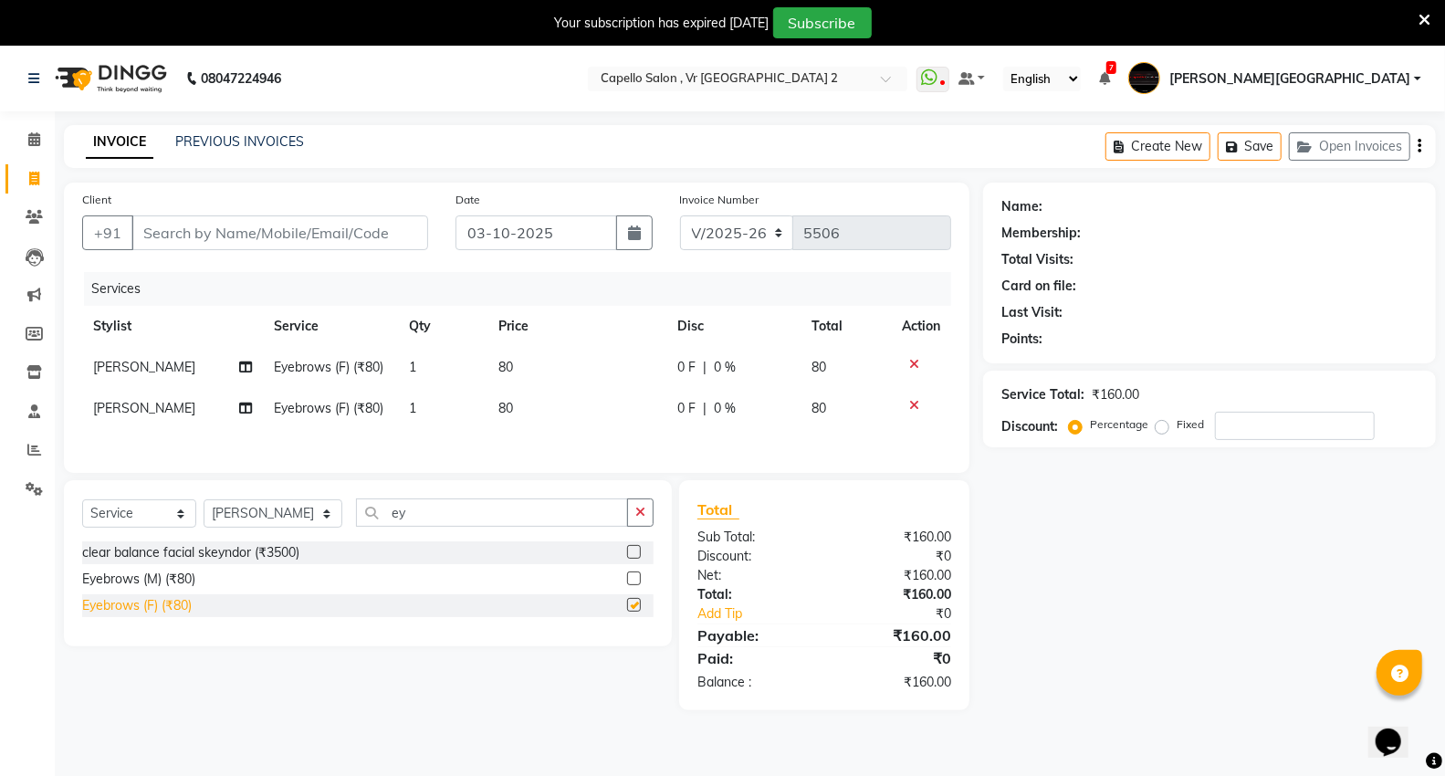
checkbox input "false"
click at [525, 415] on td "80" at bounding box center [577, 408] width 179 height 41
select select "15681"
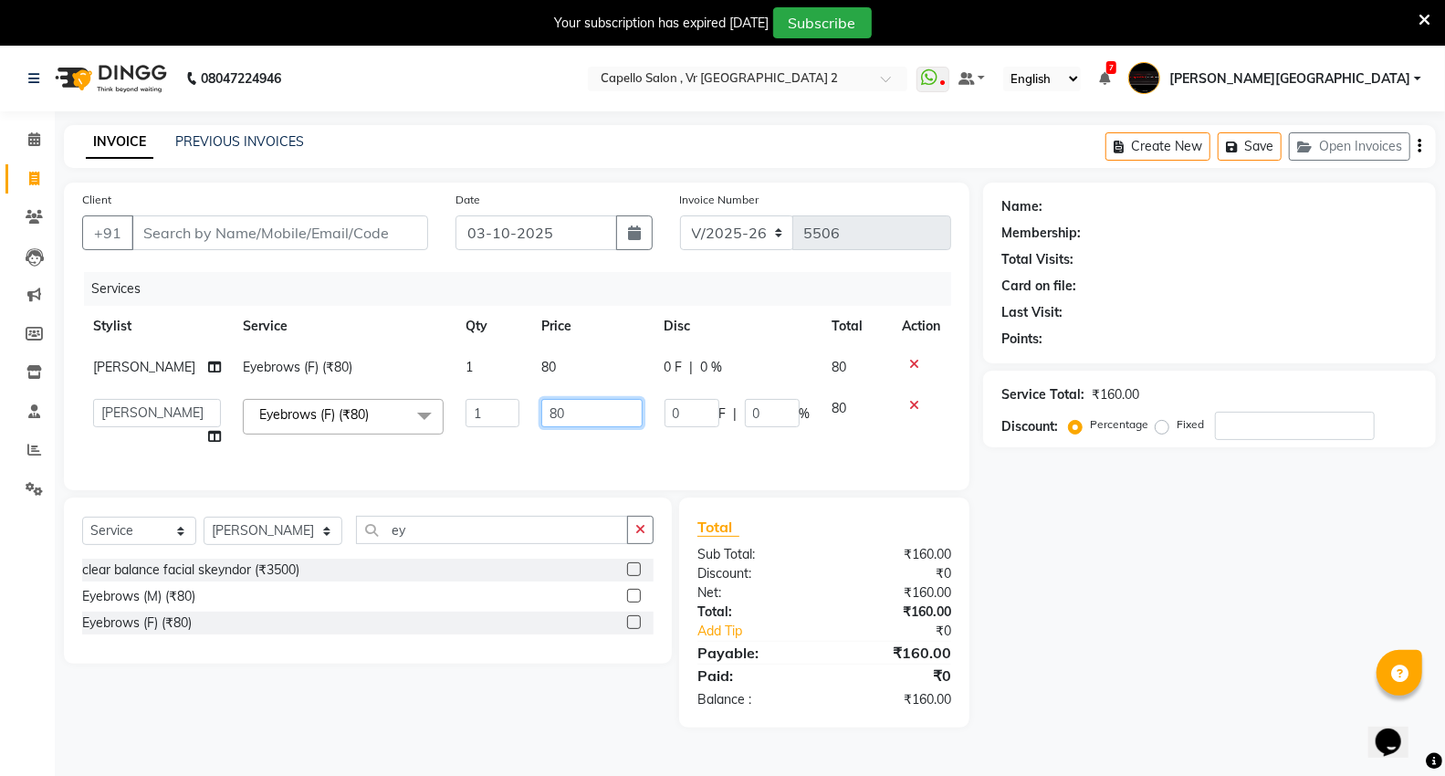
click at [572, 414] on input "80" at bounding box center [591, 413] width 101 height 28
type input "8"
type input "240"
click at [567, 341] on th "Price" at bounding box center [591, 326] width 123 height 41
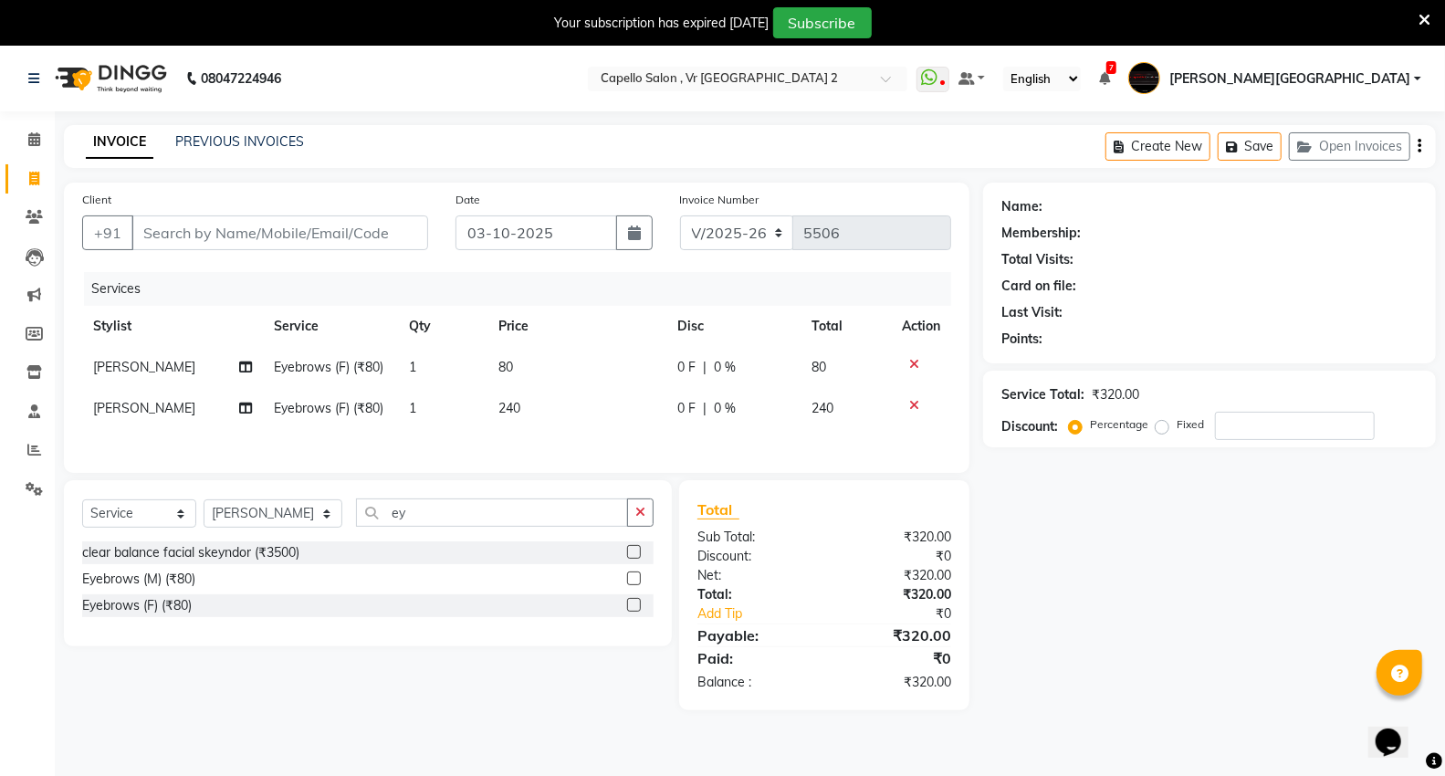
click at [577, 358] on td "80" at bounding box center [577, 367] width 179 height 41
select select "14473"
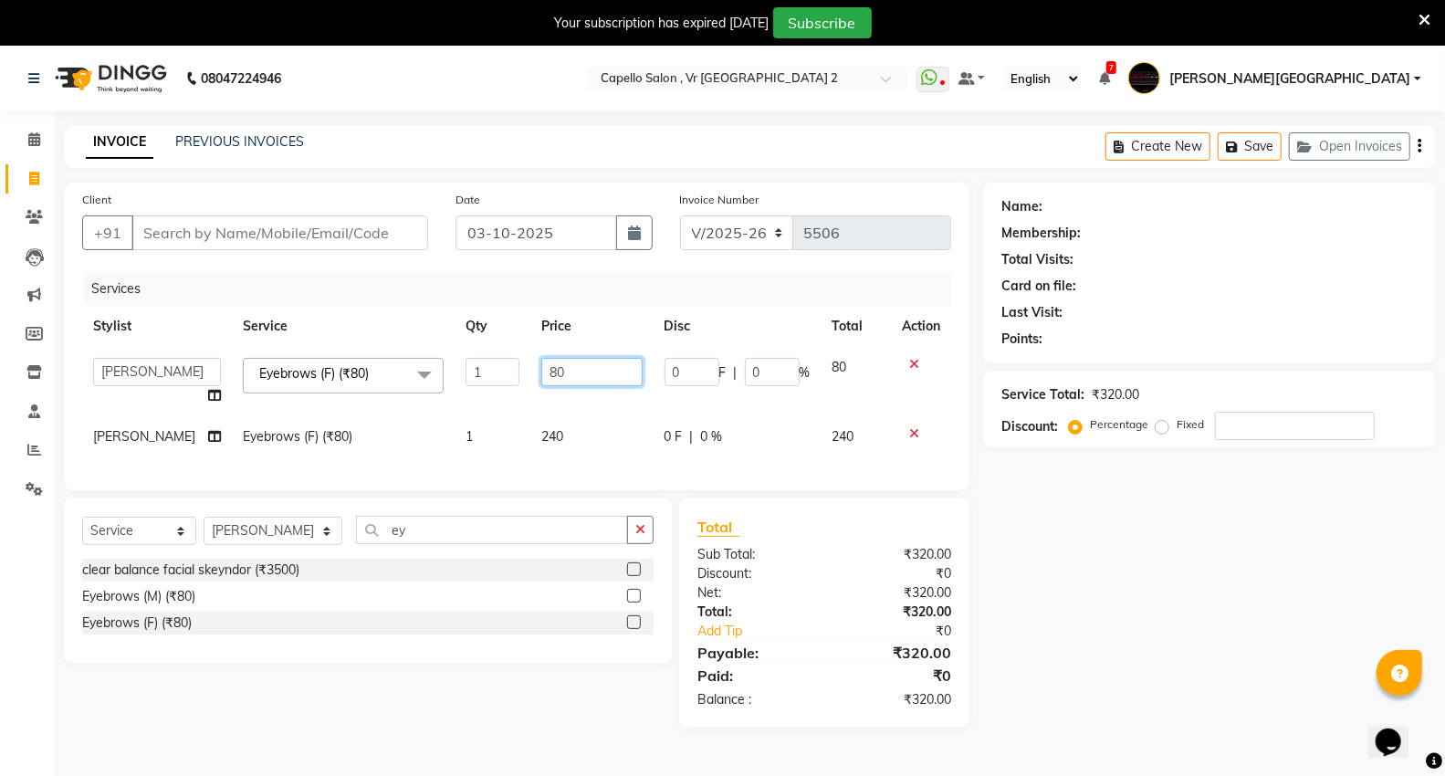
click at [571, 370] on input "80" at bounding box center [591, 372] width 101 height 28
type input "8"
type input "4"
type input "240"
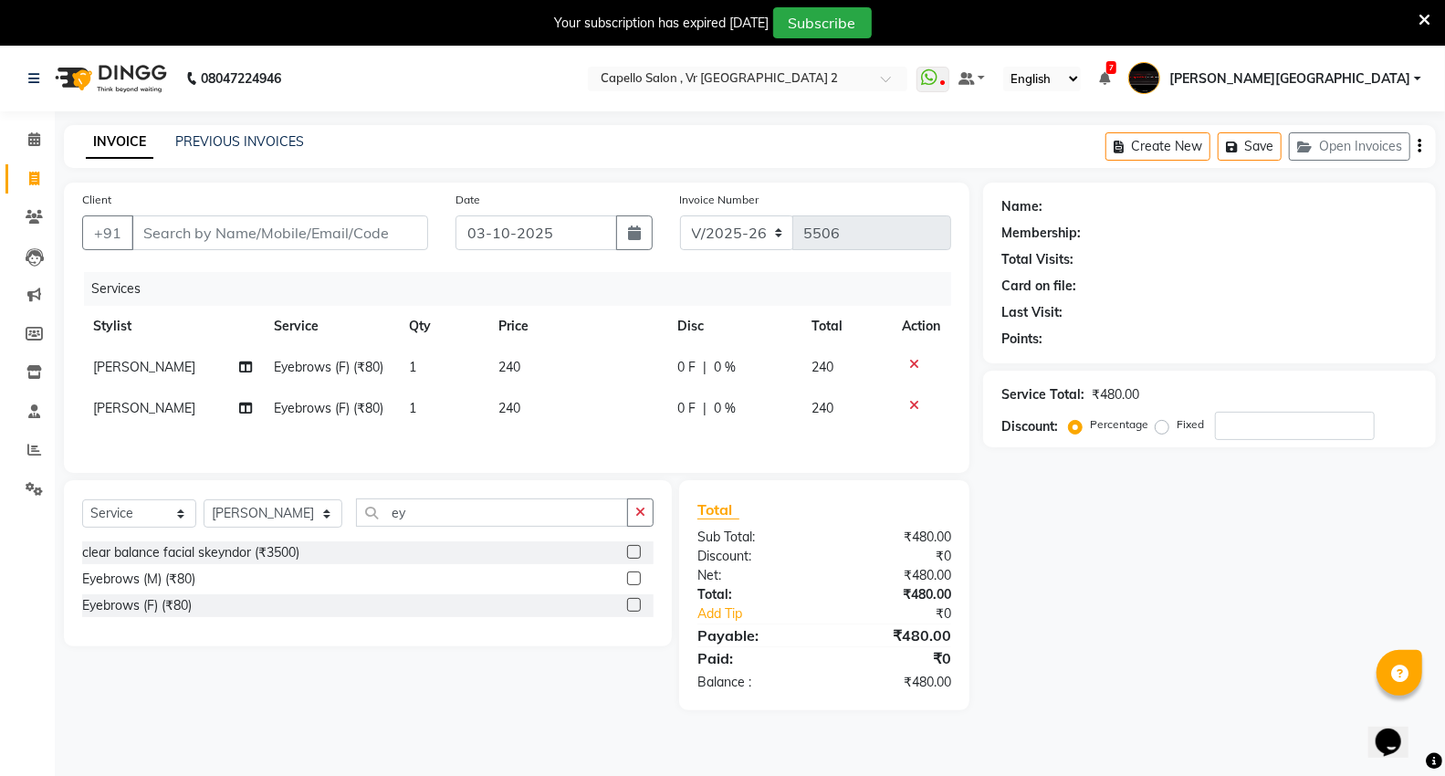
click at [1055, 588] on div "Name: Membership: Total Visits: Card on file: Last Visit: Points: Service Total…" at bounding box center [1216, 447] width 467 height 528
click at [399, 245] on input "Client" at bounding box center [279, 232] width 297 height 35
click at [348, 222] on input "Client" at bounding box center [279, 232] width 297 height 35
type input "8"
type input "0"
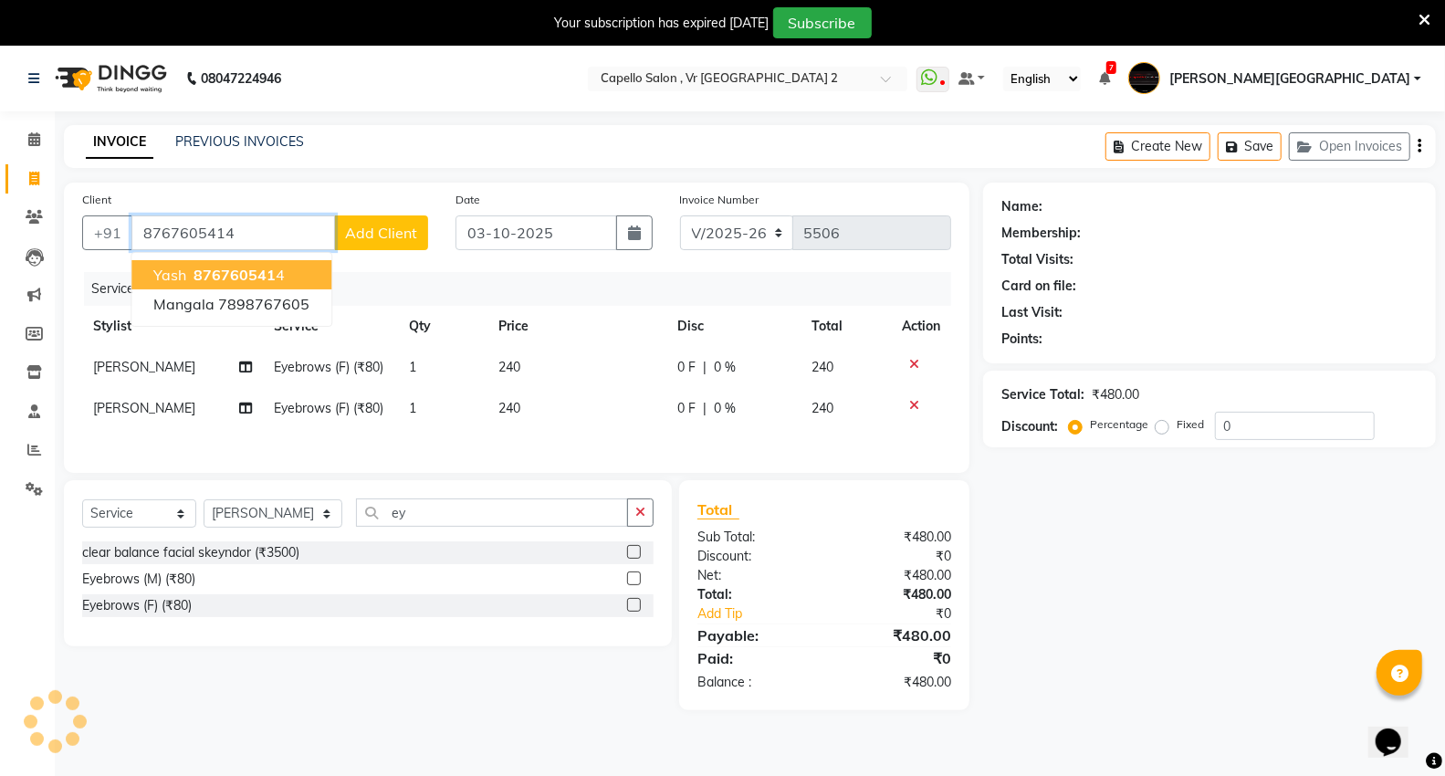
type input "8767605414"
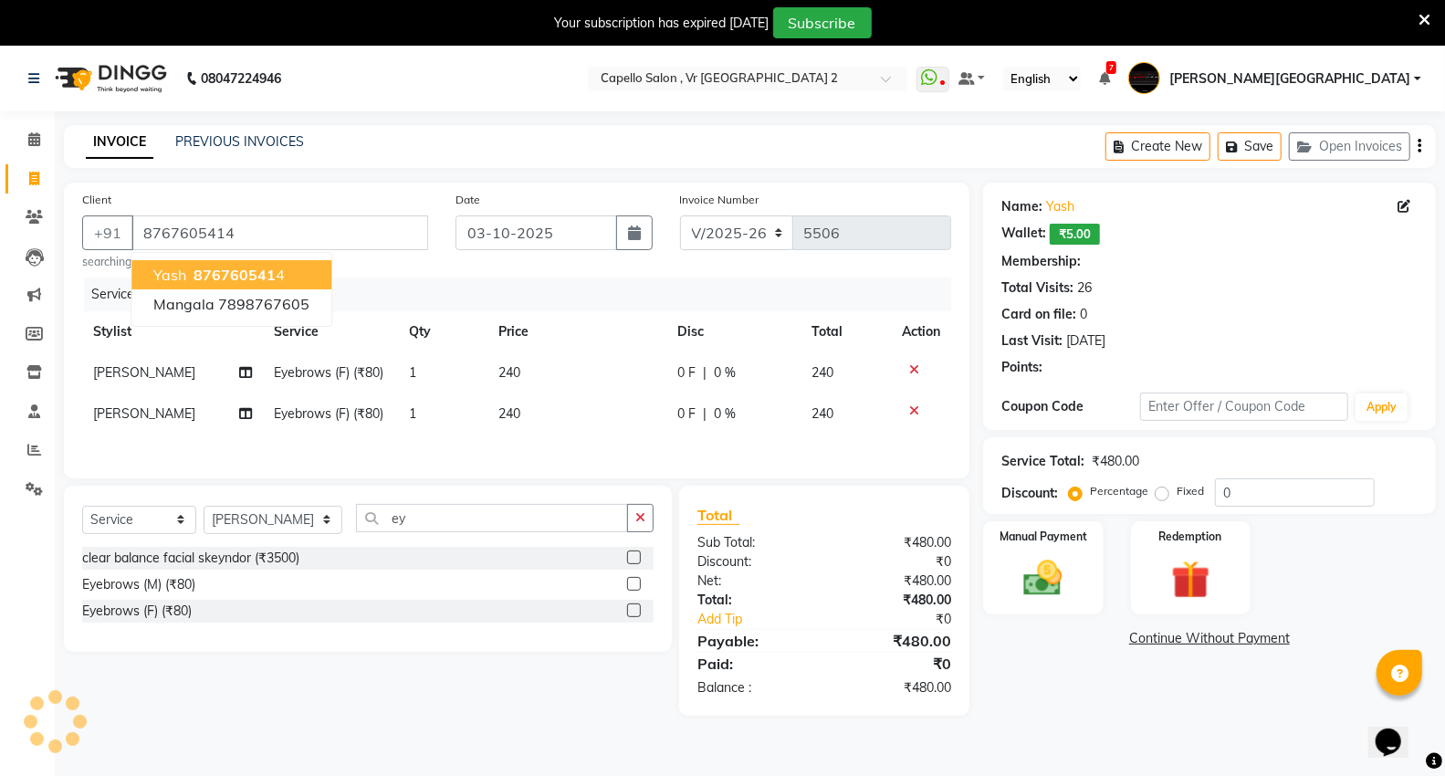
select select "1: Object"
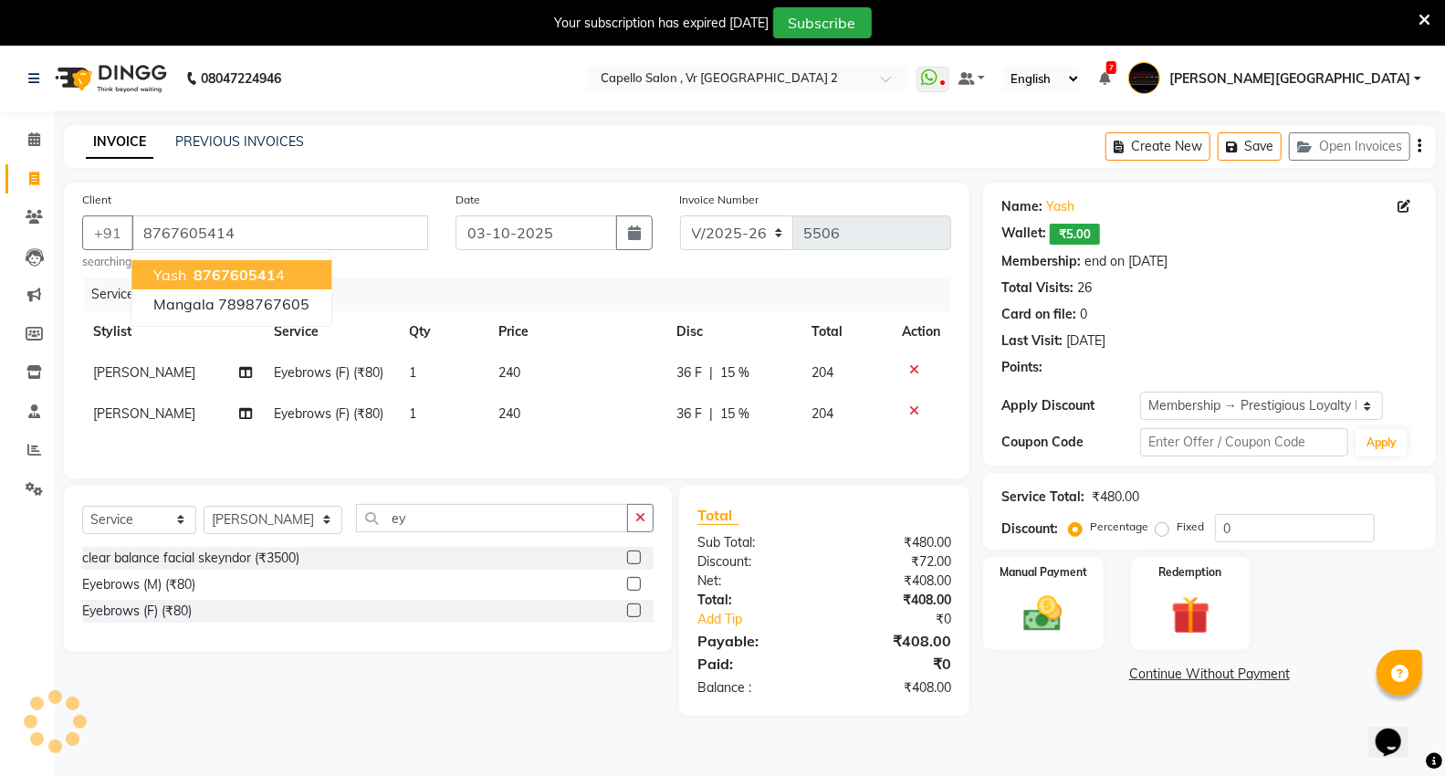
type input "15"
click at [1048, 625] on img at bounding box center [1043, 614] width 65 height 47
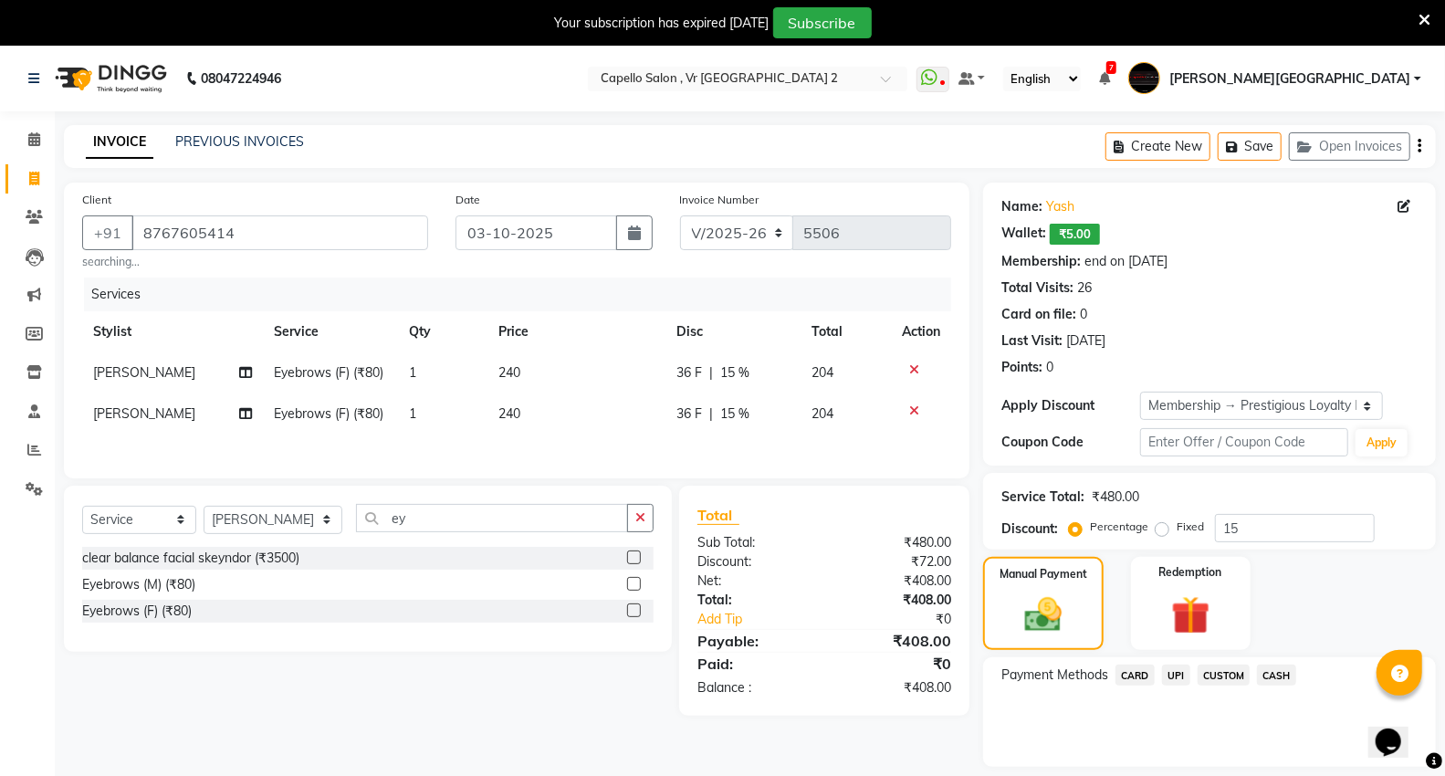
click at [1184, 674] on span "UPI" at bounding box center [1176, 675] width 28 height 21
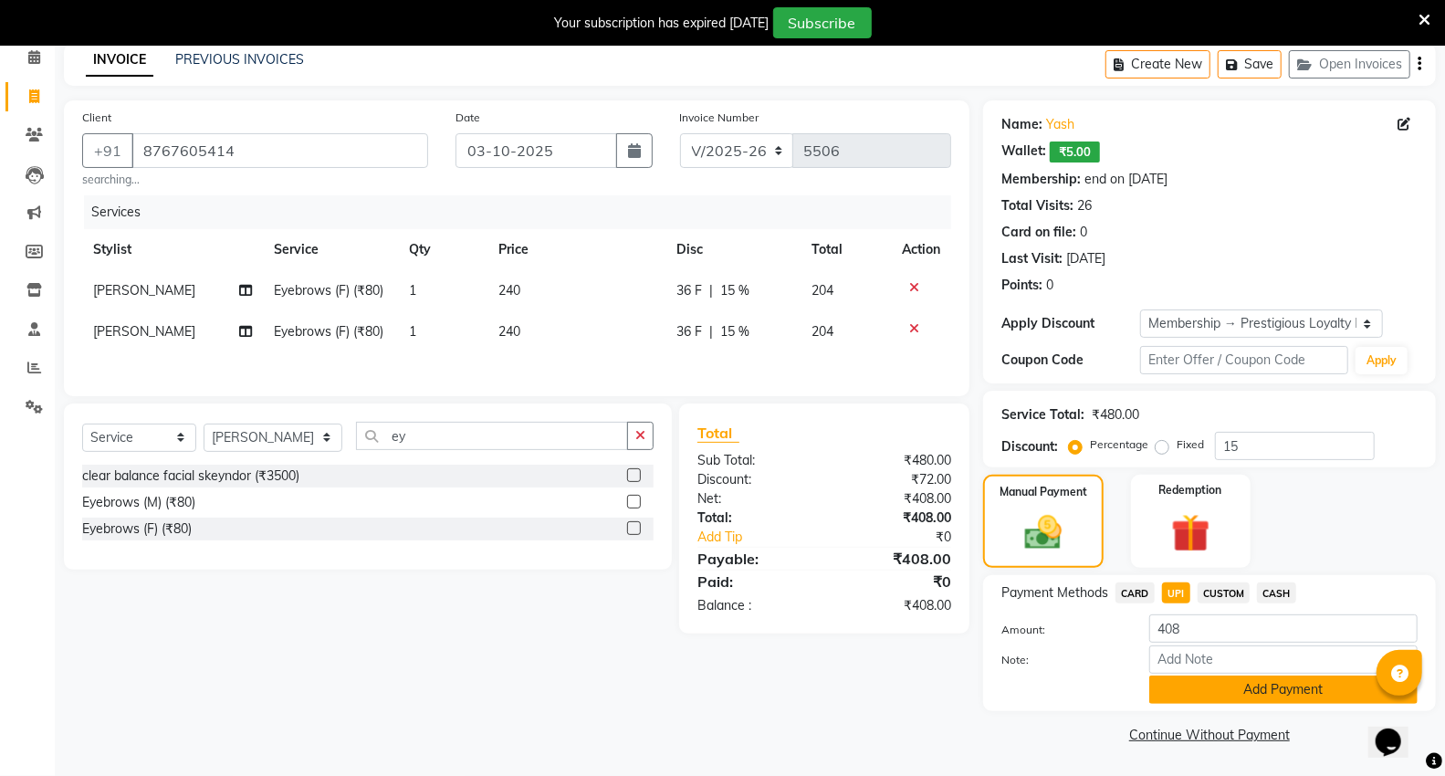
click at [1226, 689] on button "Add Payment" at bounding box center [1284, 690] width 268 height 28
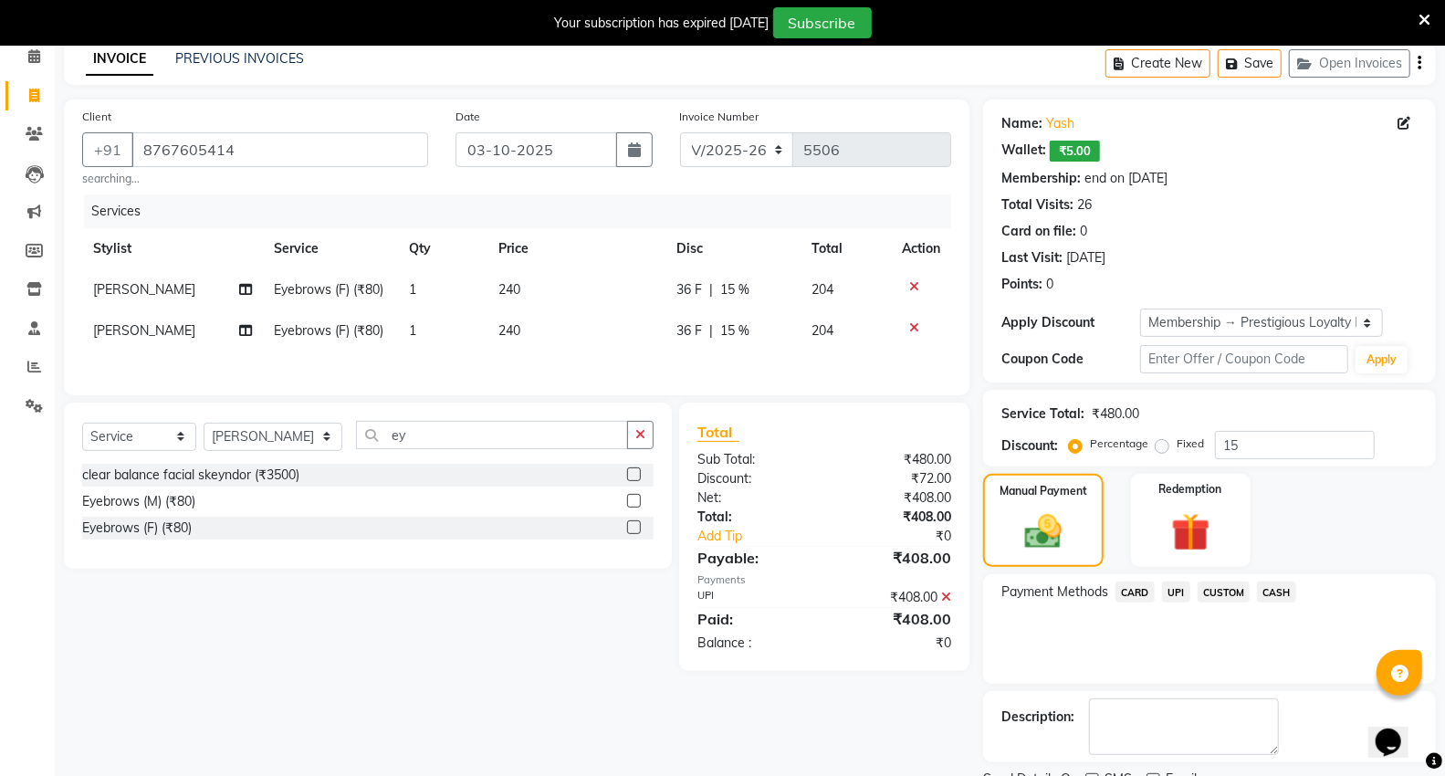
scroll to position [159, 0]
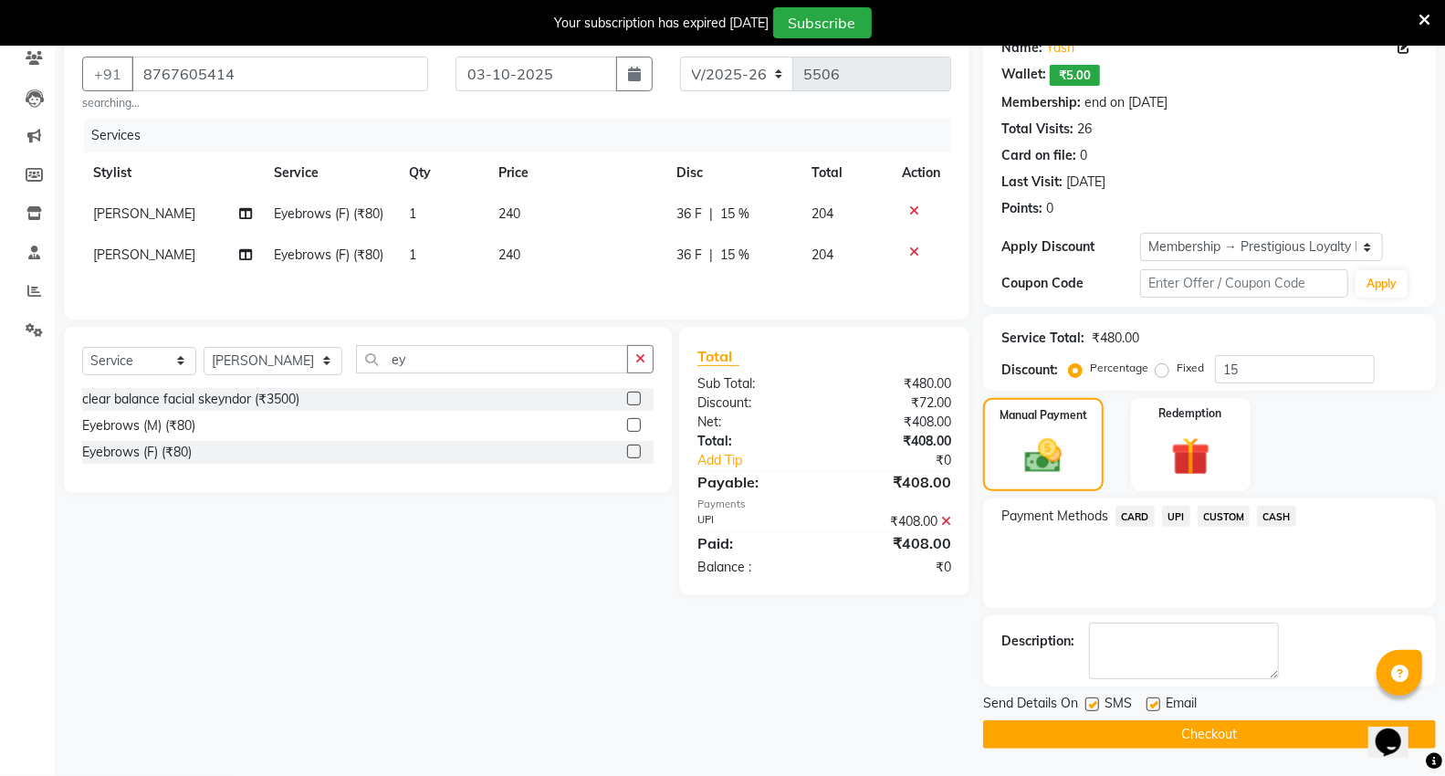
click at [1074, 743] on button "Checkout" at bounding box center [1209, 734] width 453 height 28
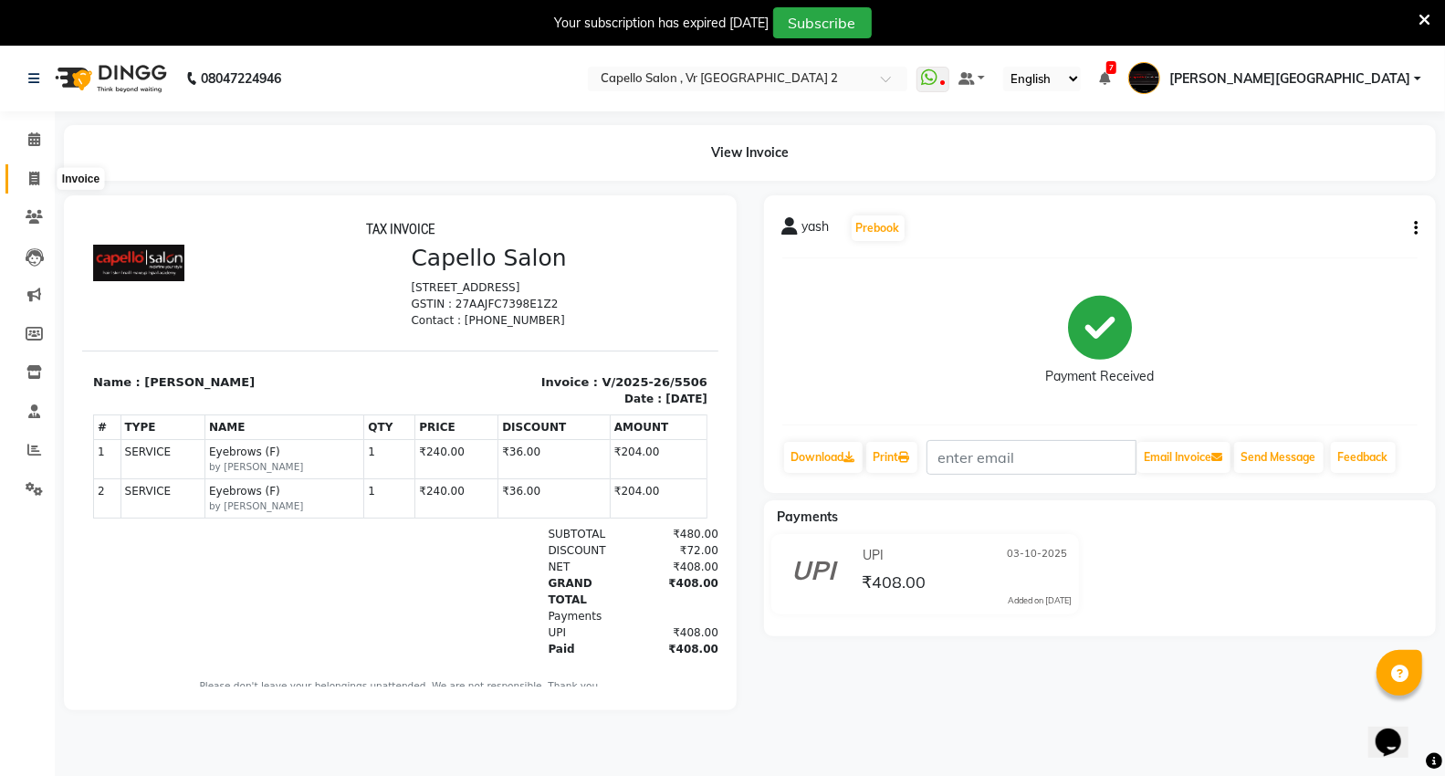
click at [29, 176] on icon at bounding box center [34, 179] width 10 height 14
select select "service"
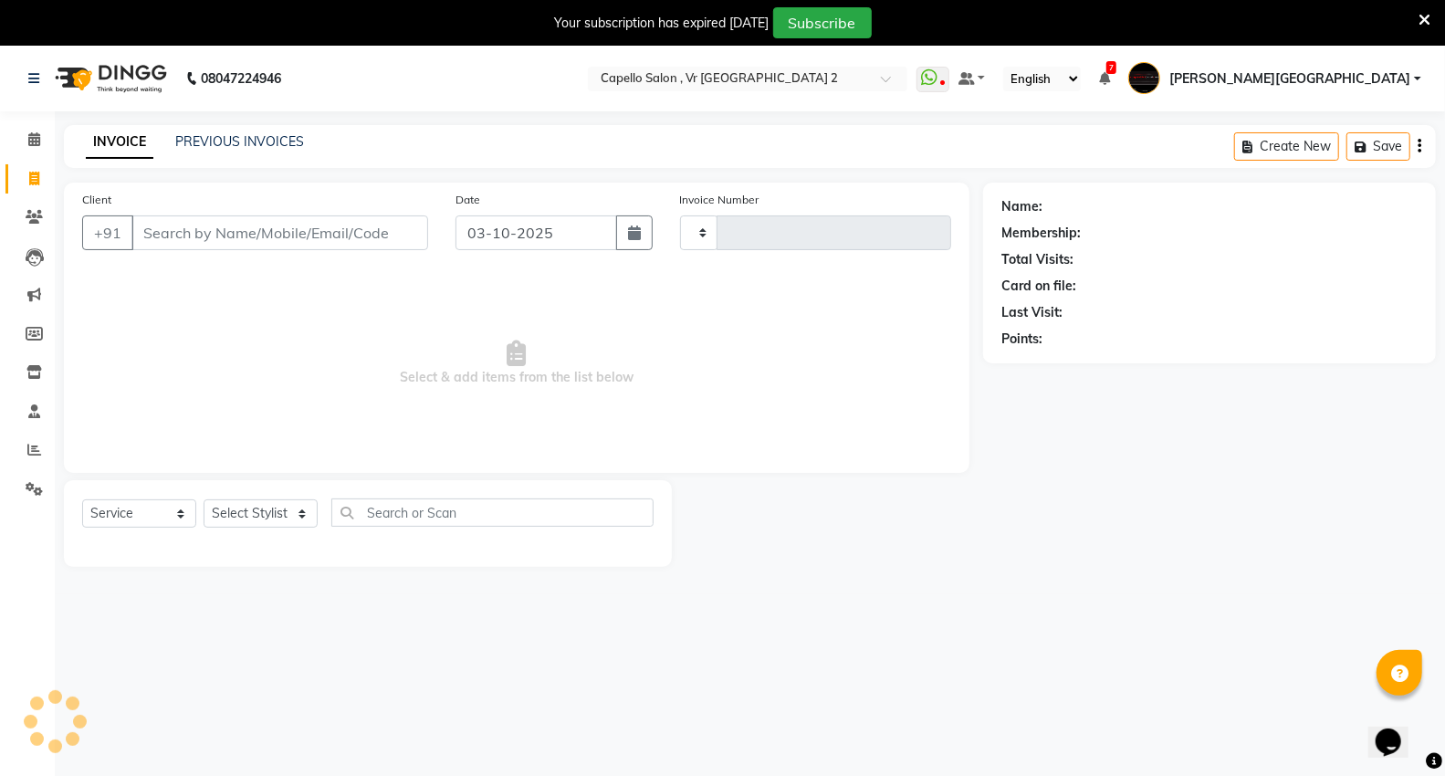
scroll to position [46, 0]
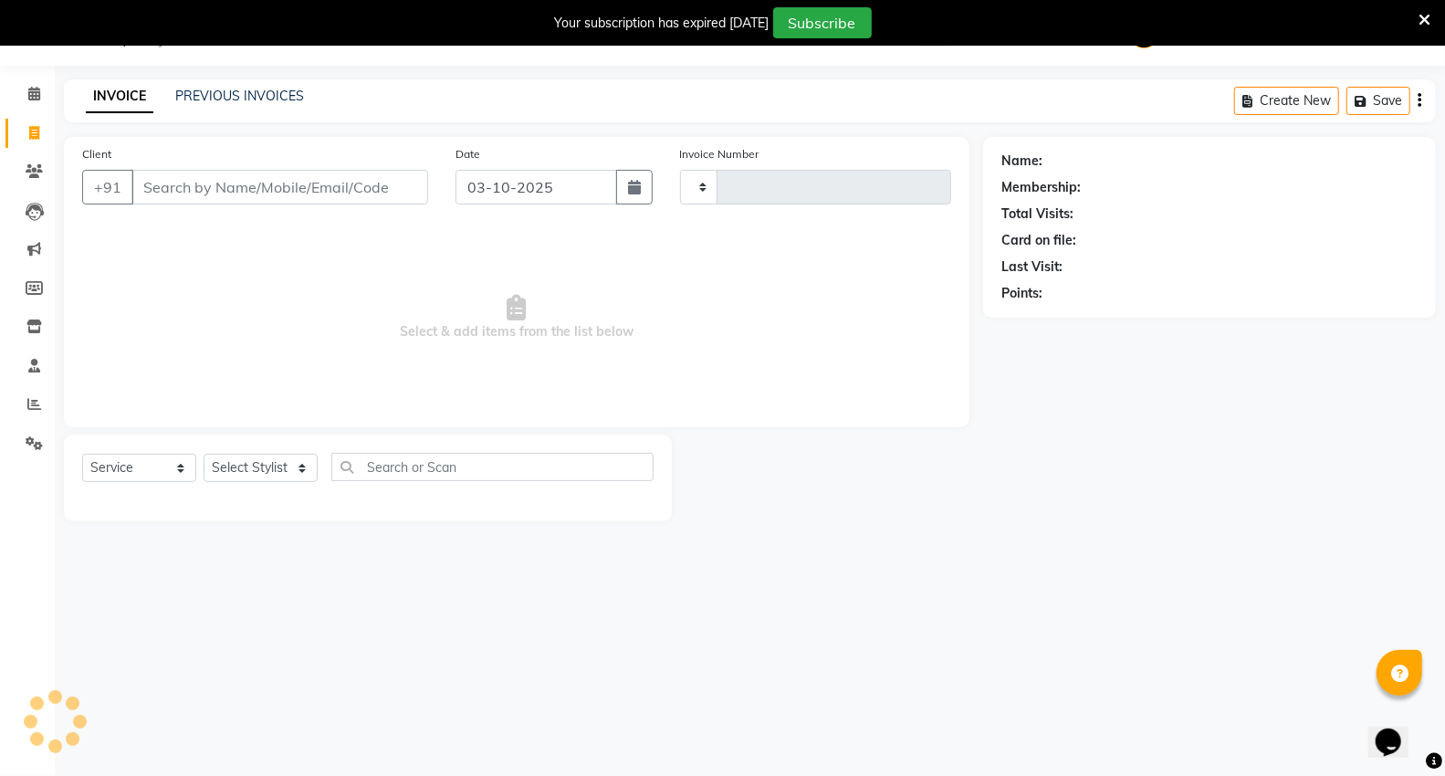
click at [159, 181] on input "Client" at bounding box center [279, 187] width 297 height 35
type input "5507"
select select "848"
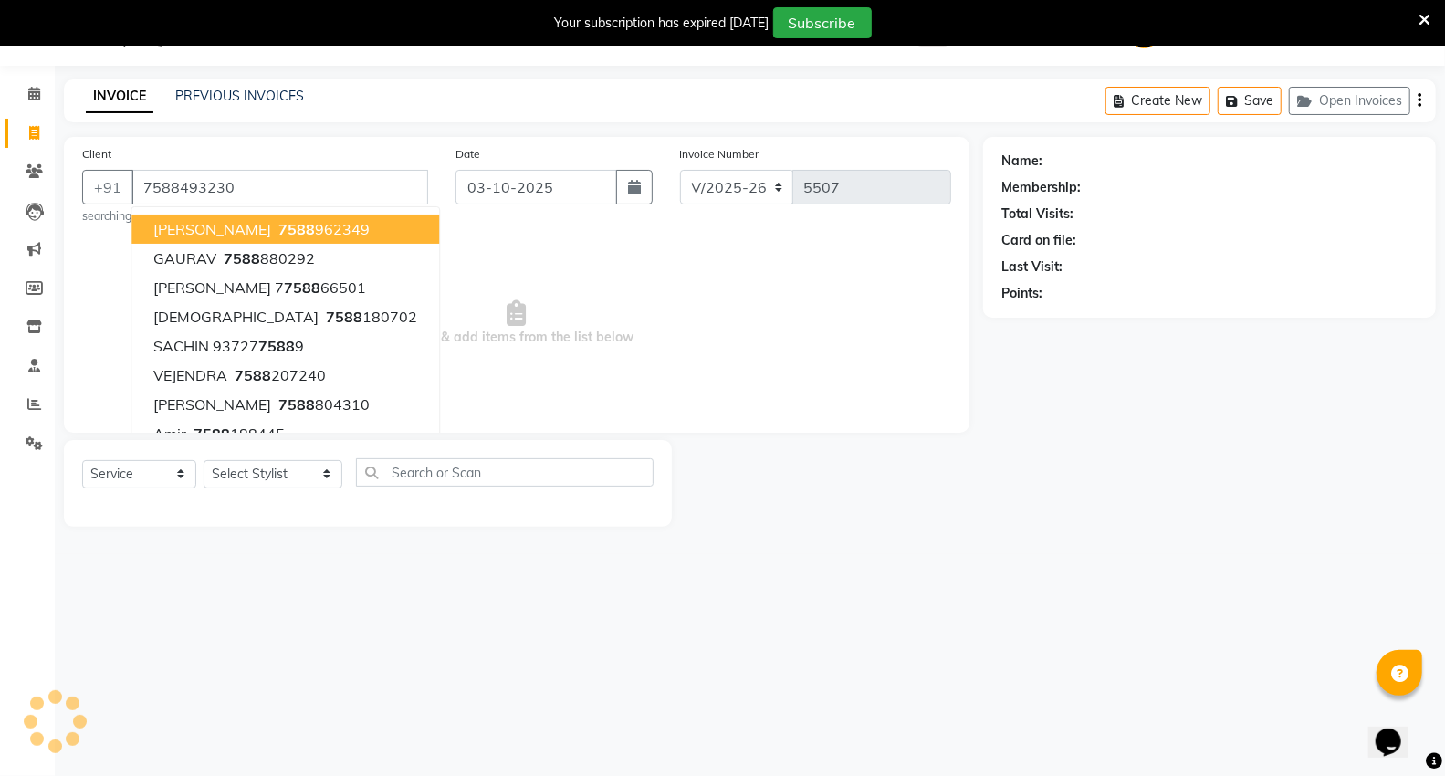
type input "7588493230"
click at [416, 248] on span "Select & add items from the list below" at bounding box center [516, 323] width 869 height 183
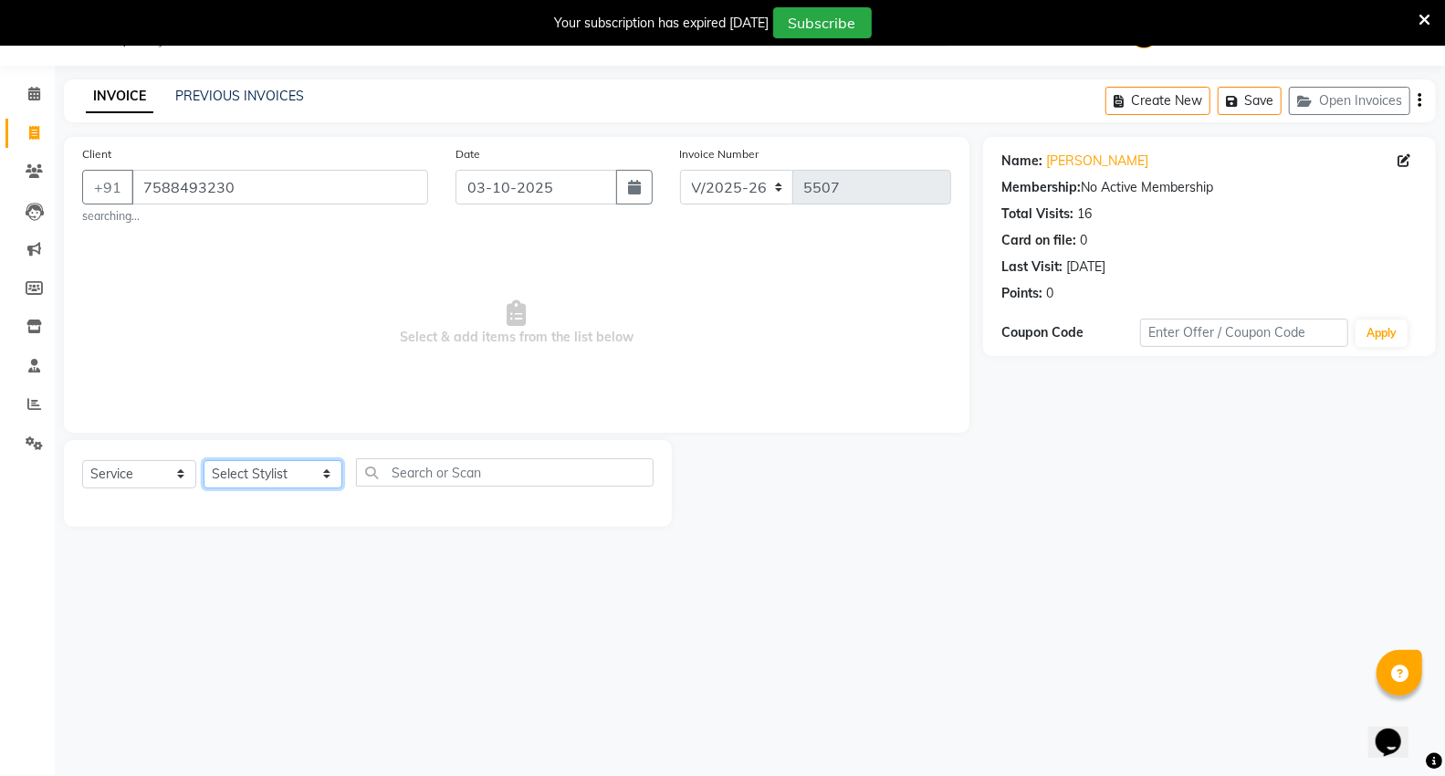
click at [259, 481] on select "Select Stylist AHSIK Amit felix Anita Patel Arti Borekar Capello VR Mall Dillu …" at bounding box center [273, 474] width 139 height 28
select select "89136"
click at [204, 460] on select "Select Stylist AHSIK Amit felix Anita Patel Arti Borekar Capello VR Mall Dillu …" at bounding box center [273, 474] width 139 height 28
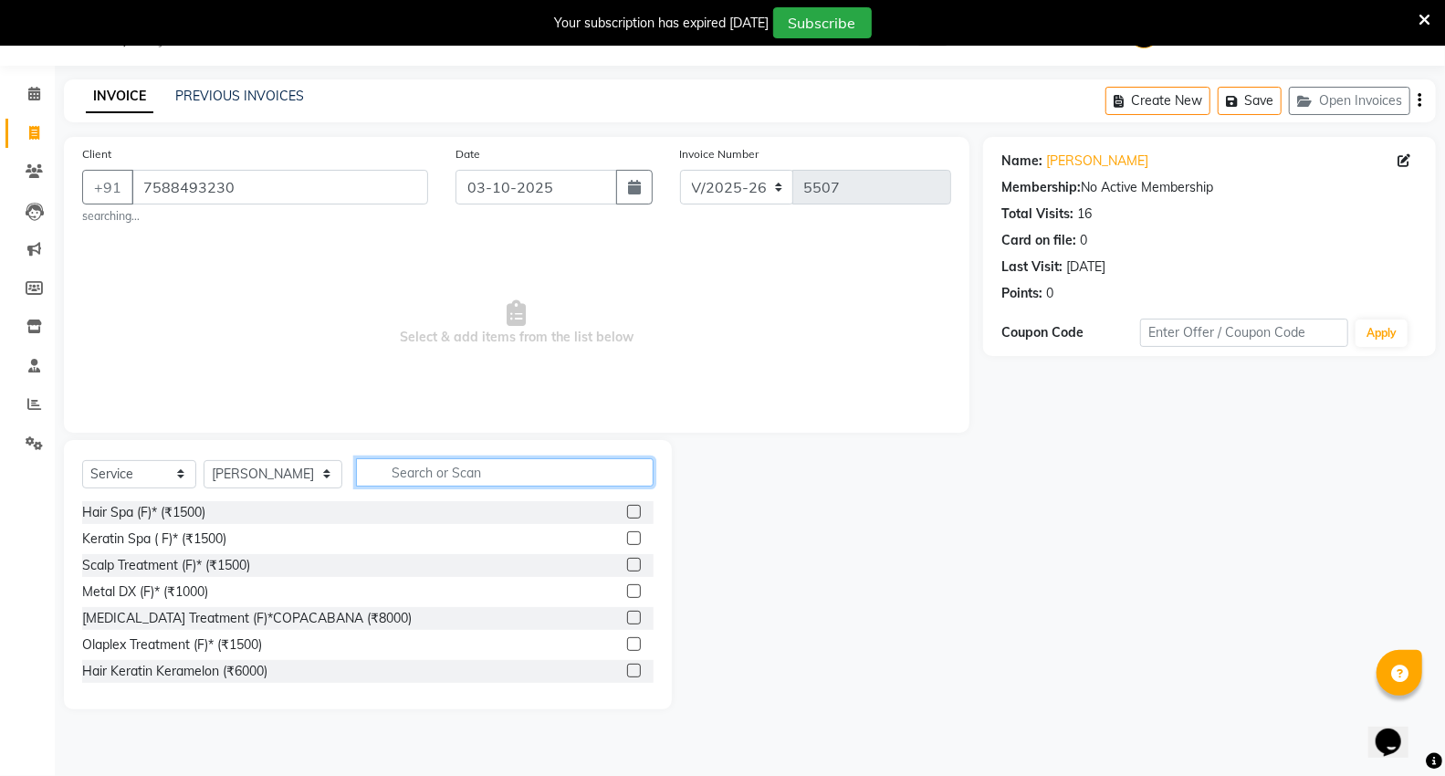
click at [464, 469] on input "text" at bounding box center [505, 472] width 298 height 28
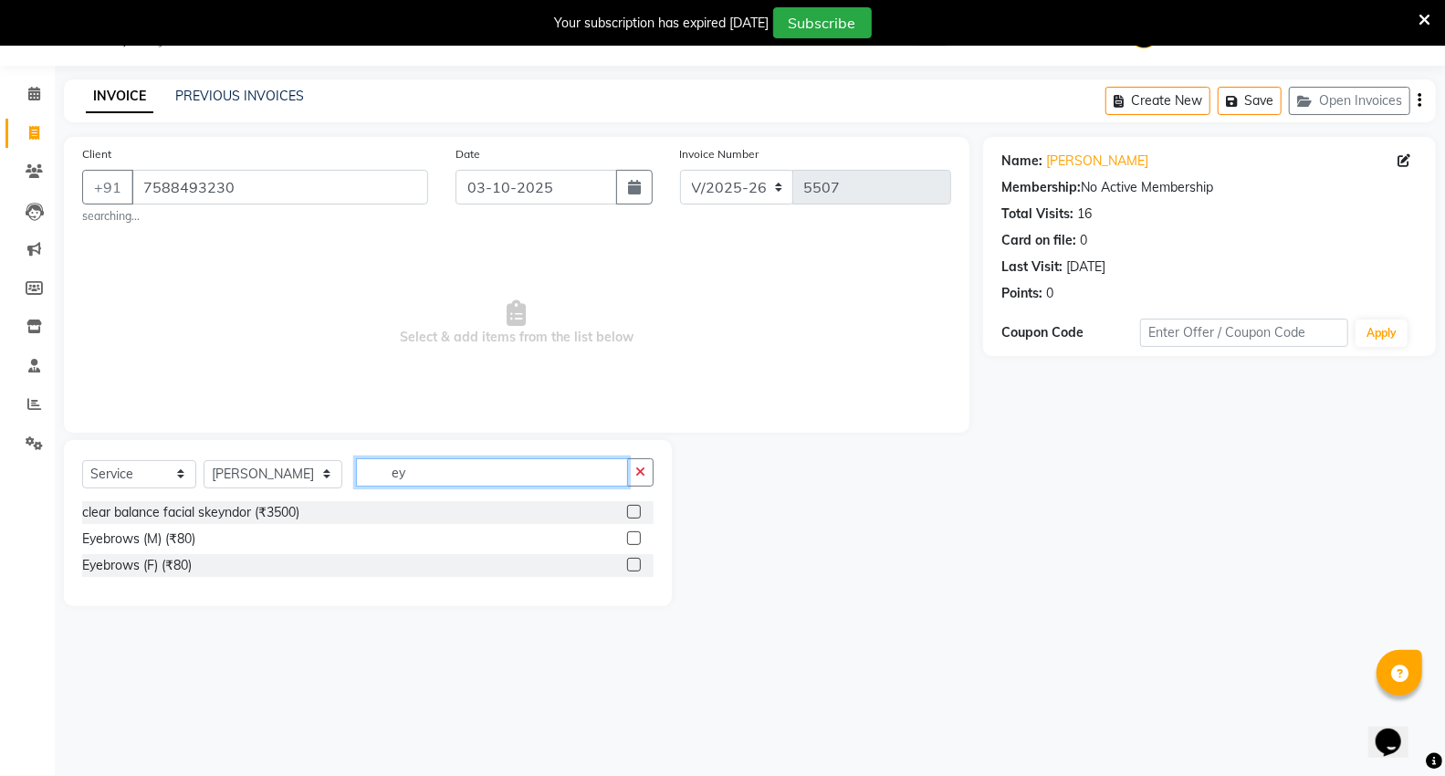
type input "ey"
click at [632, 563] on label at bounding box center [634, 565] width 14 height 14
click at [632, 563] on input "checkbox" at bounding box center [633, 566] width 12 height 12
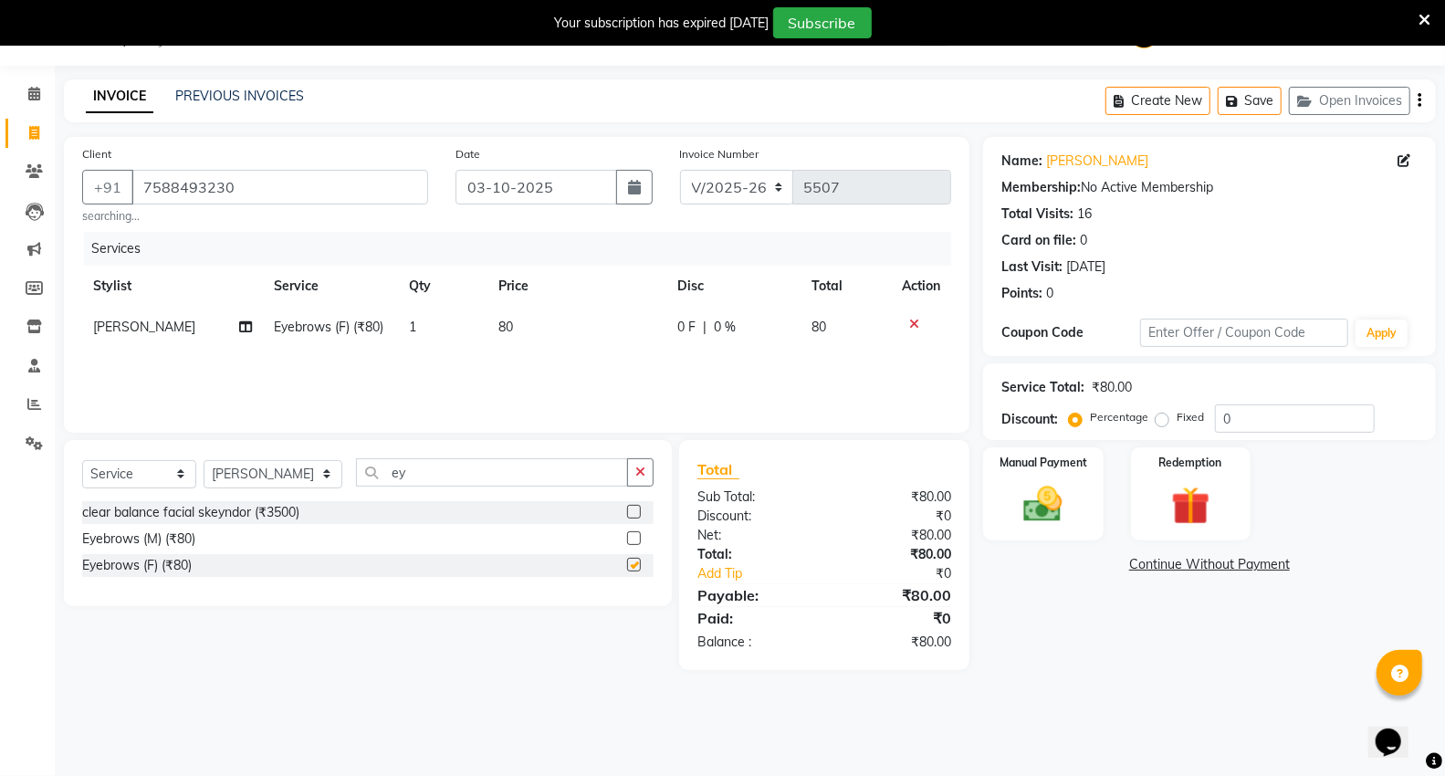
checkbox input "false"
click at [1050, 434] on div "Service Total: ₹80.00 Discount: Percentage Fixed 0" at bounding box center [1209, 401] width 453 height 77
click at [1038, 477] on div "Manual Payment" at bounding box center [1043, 495] width 125 height 98
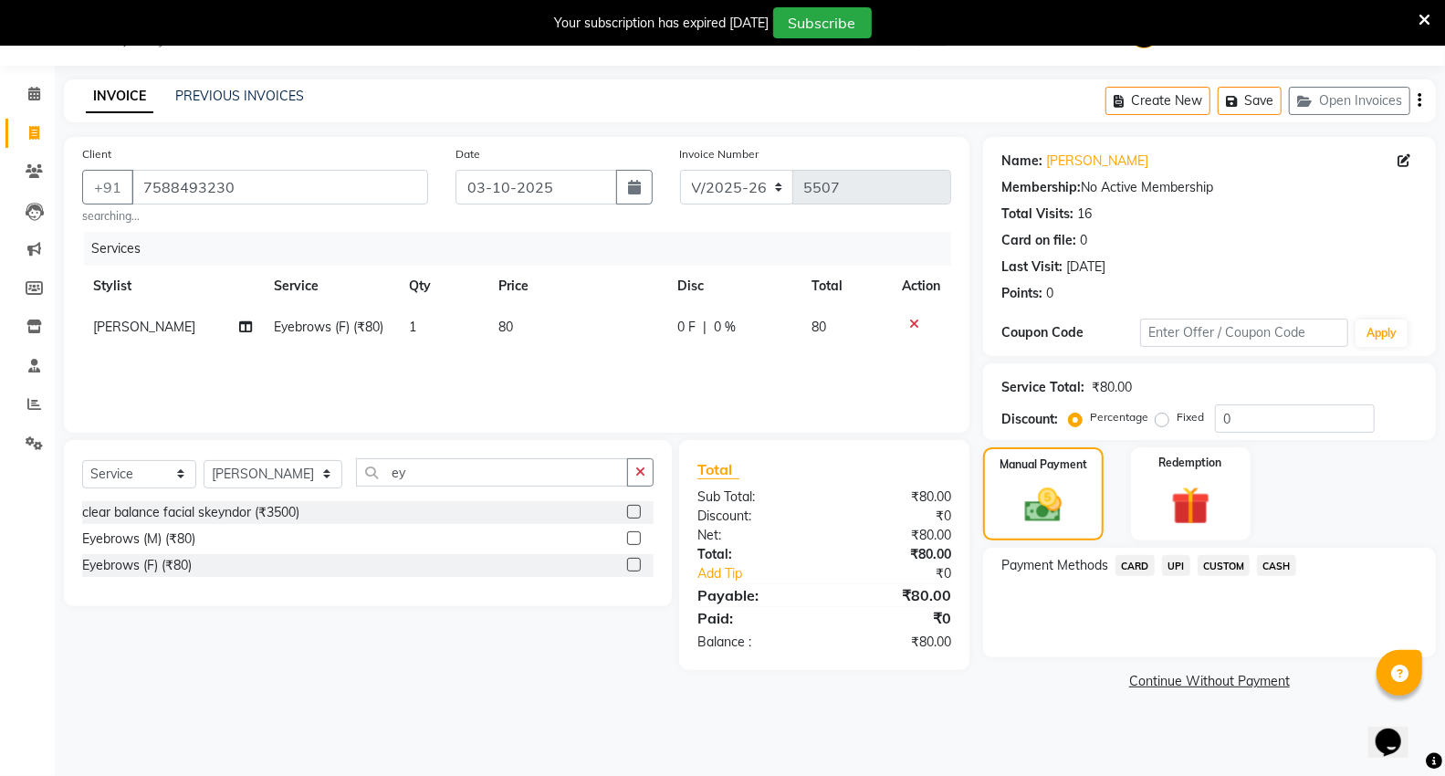
click at [1169, 559] on span "UPI" at bounding box center [1176, 565] width 28 height 21
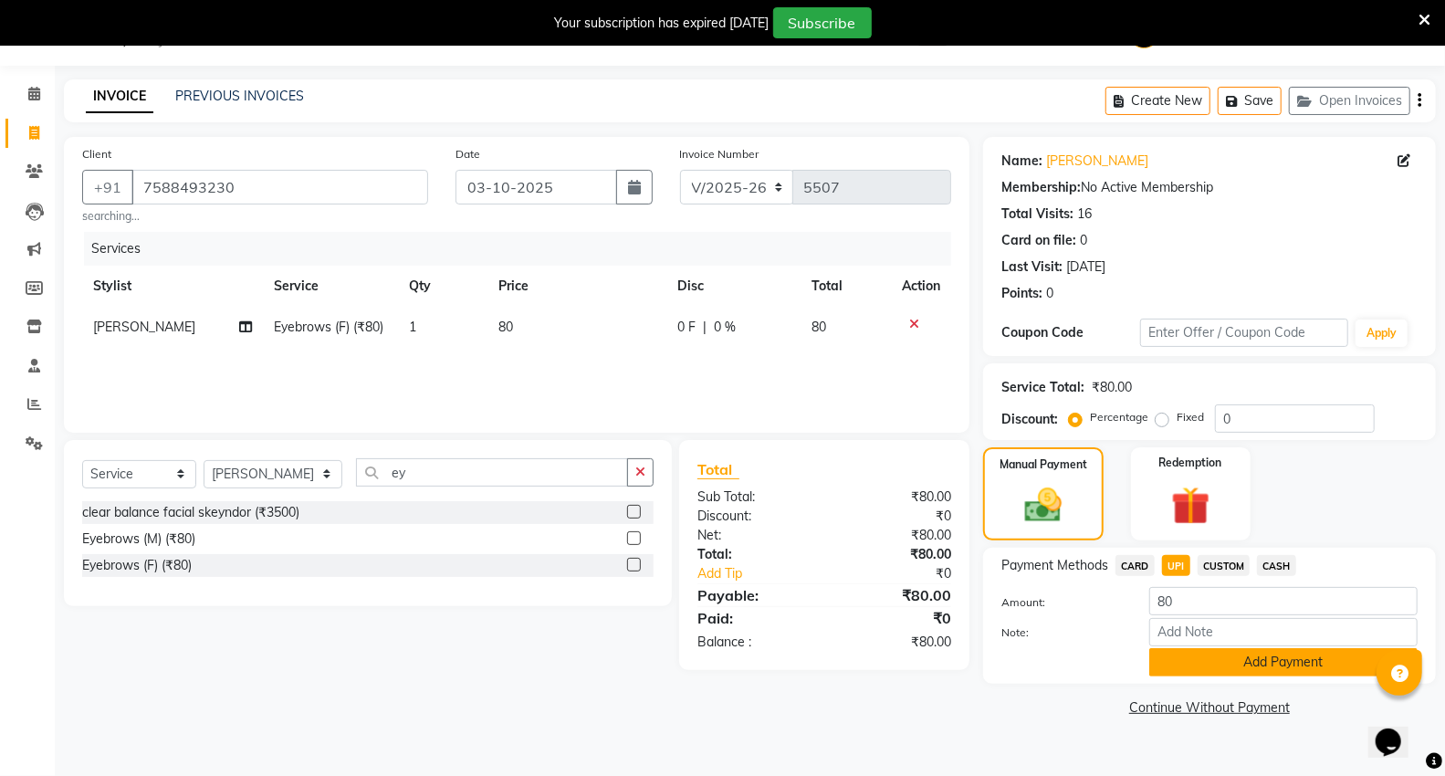
click at [1161, 654] on button "Add Payment" at bounding box center [1284, 662] width 268 height 28
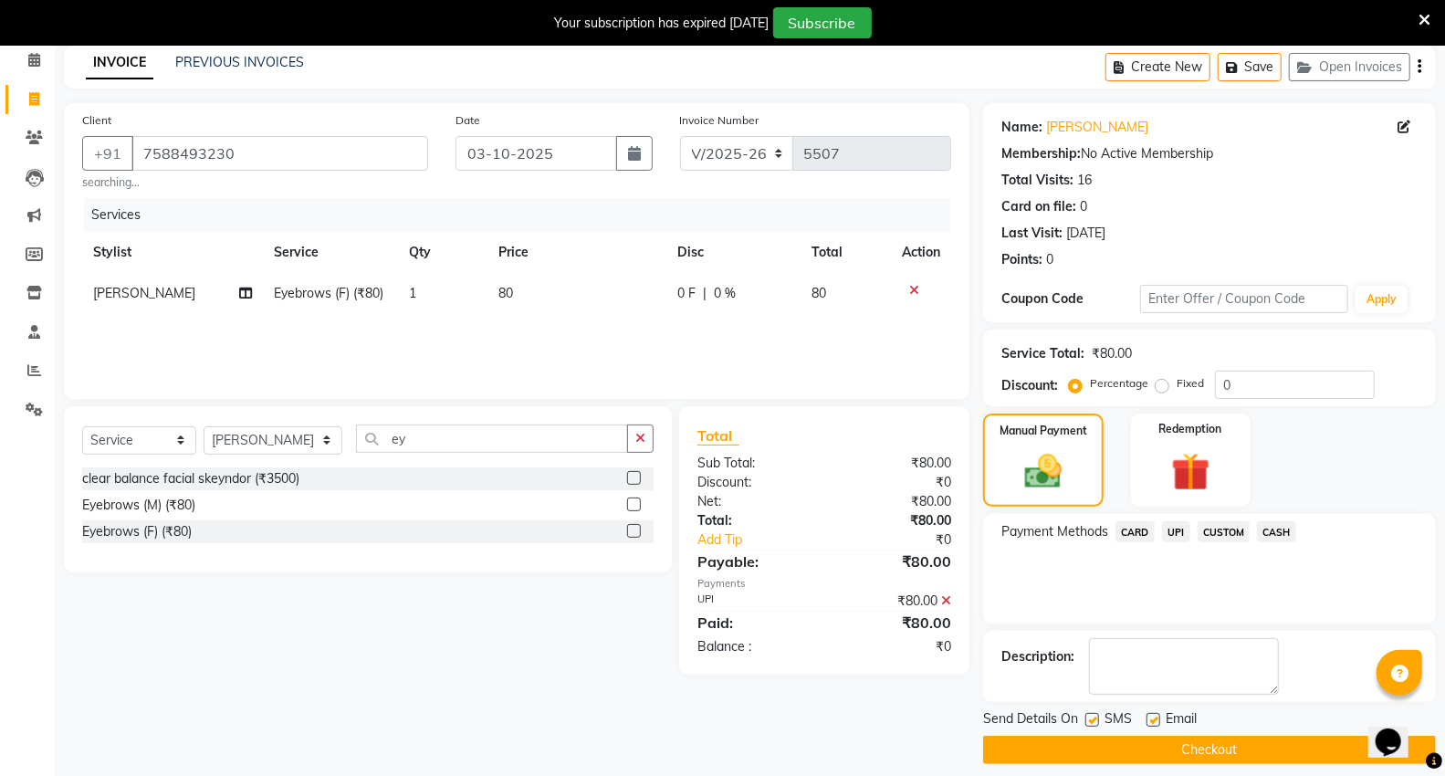
scroll to position [95, 0]
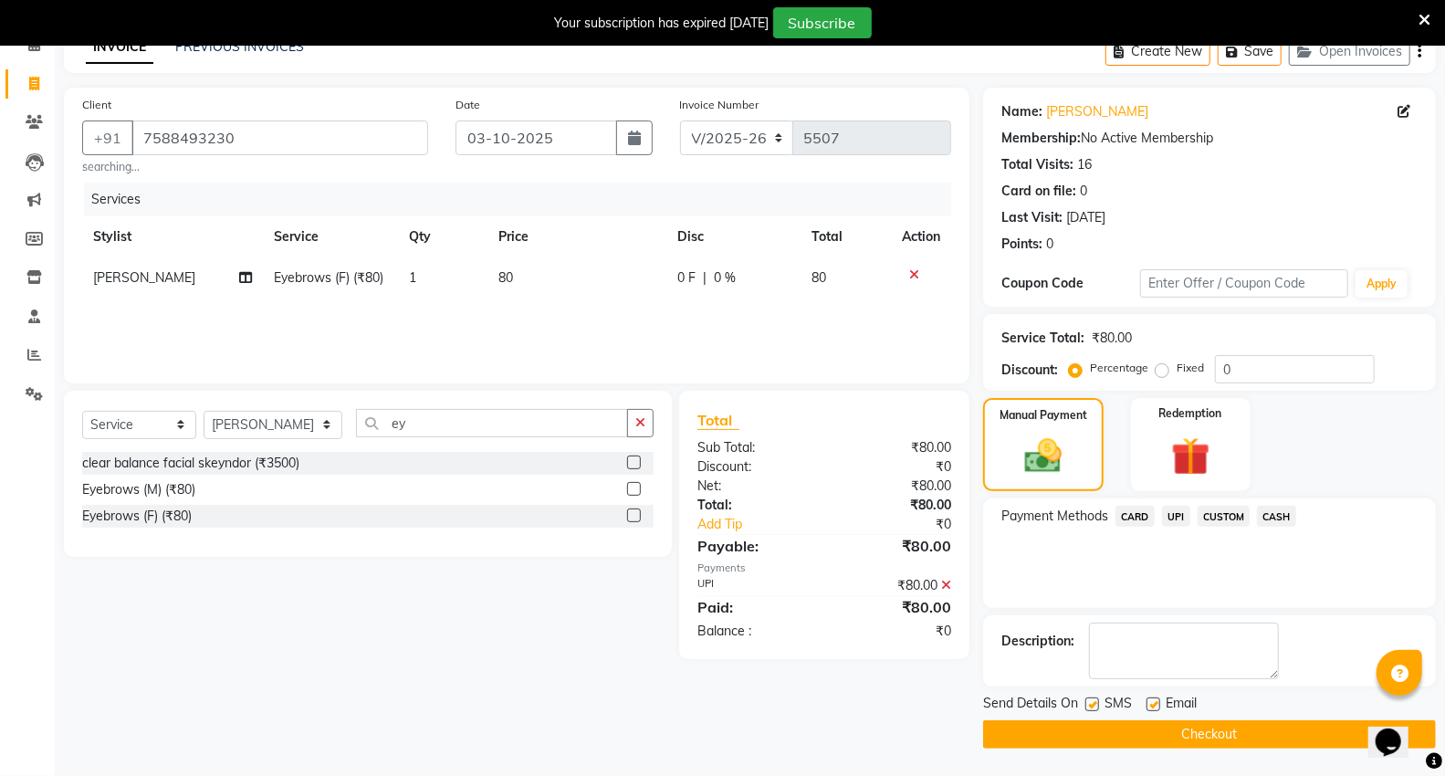
click at [1202, 733] on button "Checkout" at bounding box center [1209, 734] width 453 height 28
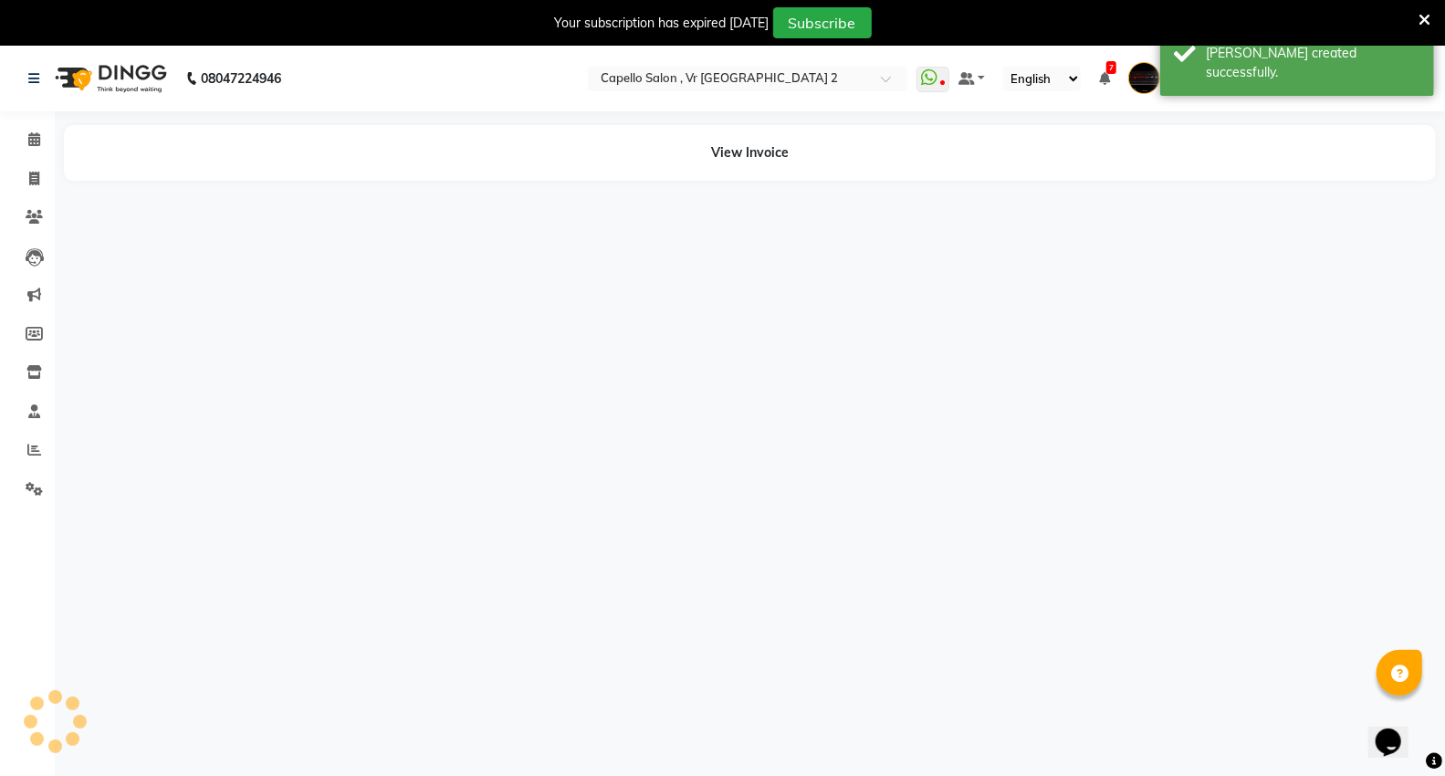
click at [68, 71] on img at bounding box center [109, 78] width 125 height 51
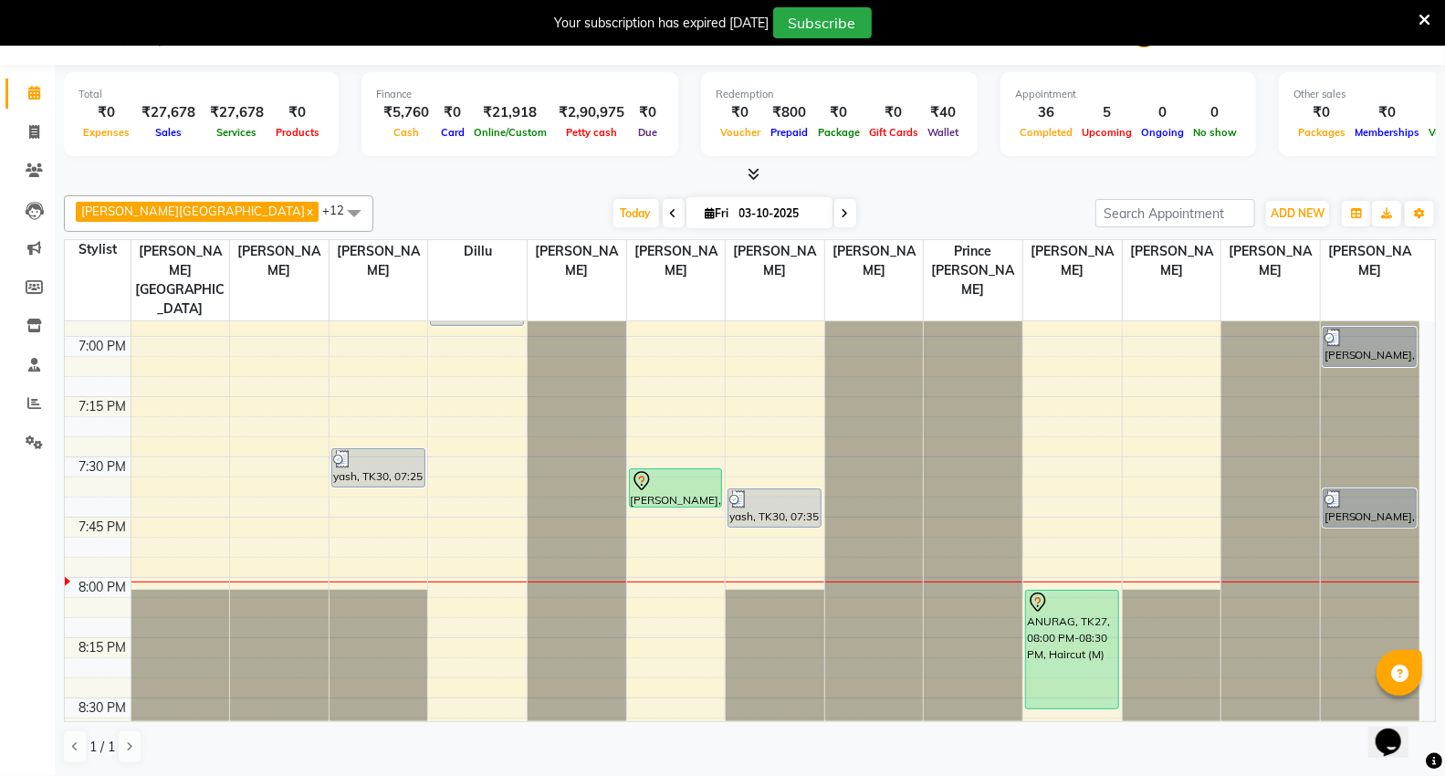
scroll to position [2311, 0]
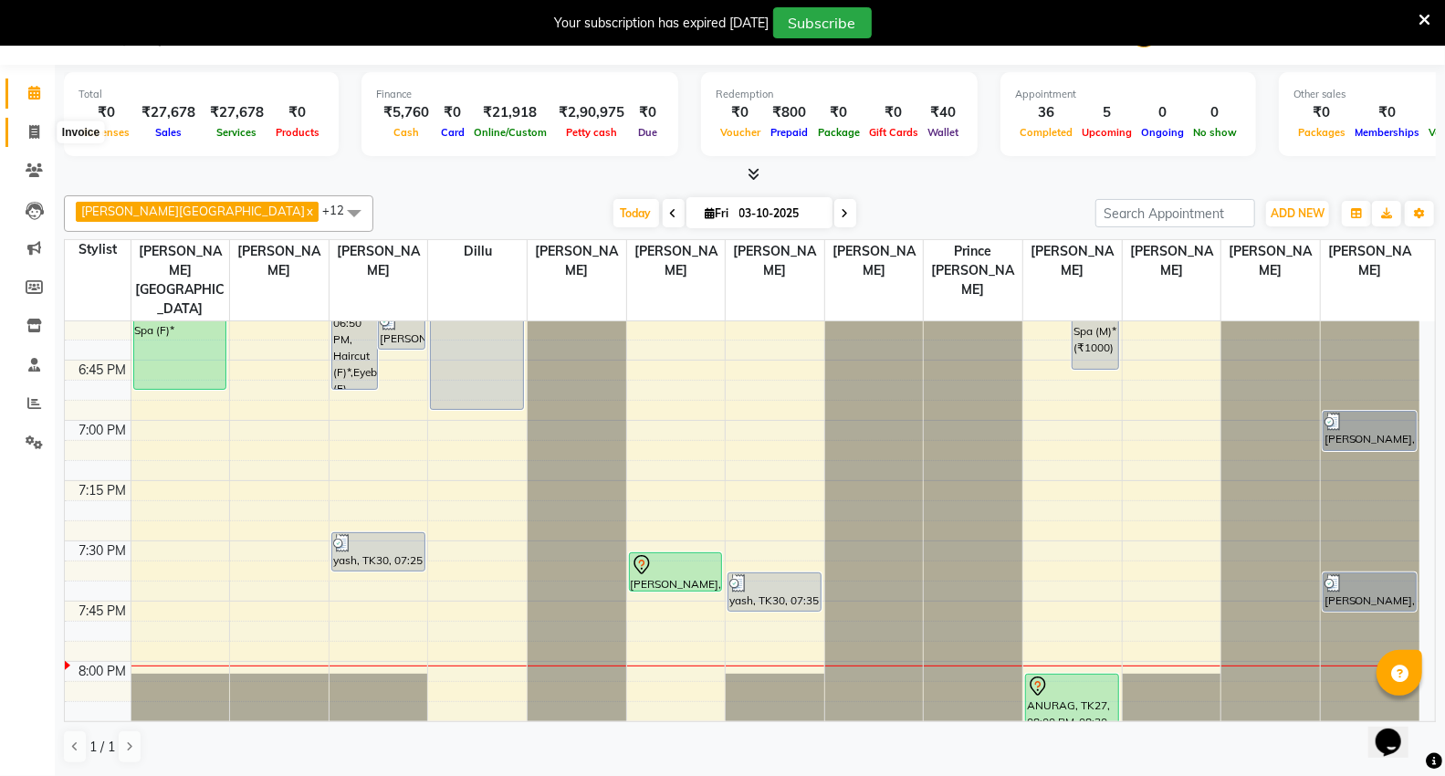
click at [33, 133] on icon at bounding box center [34, 132] width 10 height 14
select select "service"
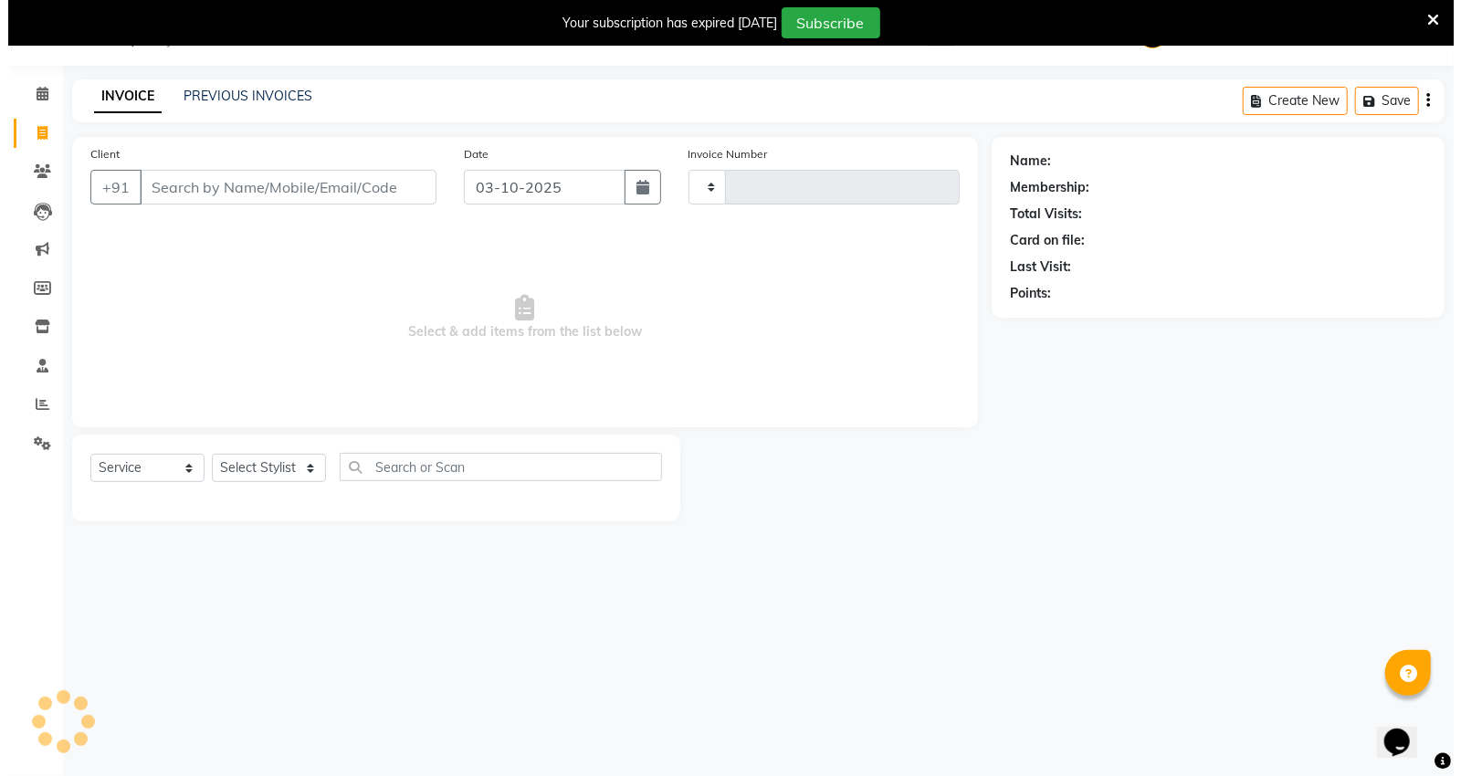
scroll to position [46, 0]
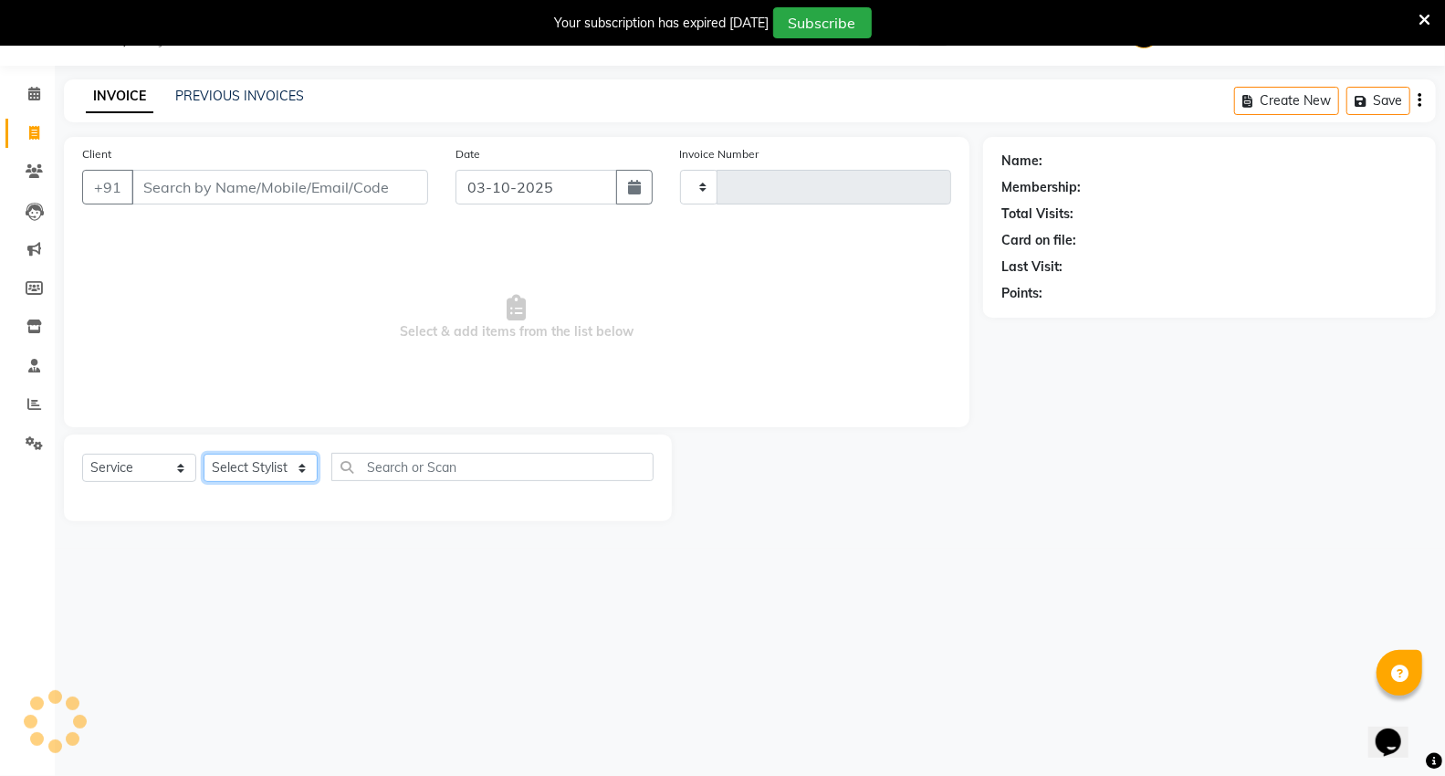
click at [265, 477] on select "Select Stylist" at bounding box center [261, 468] width 114 height 28
select select "848"
type input "5508"
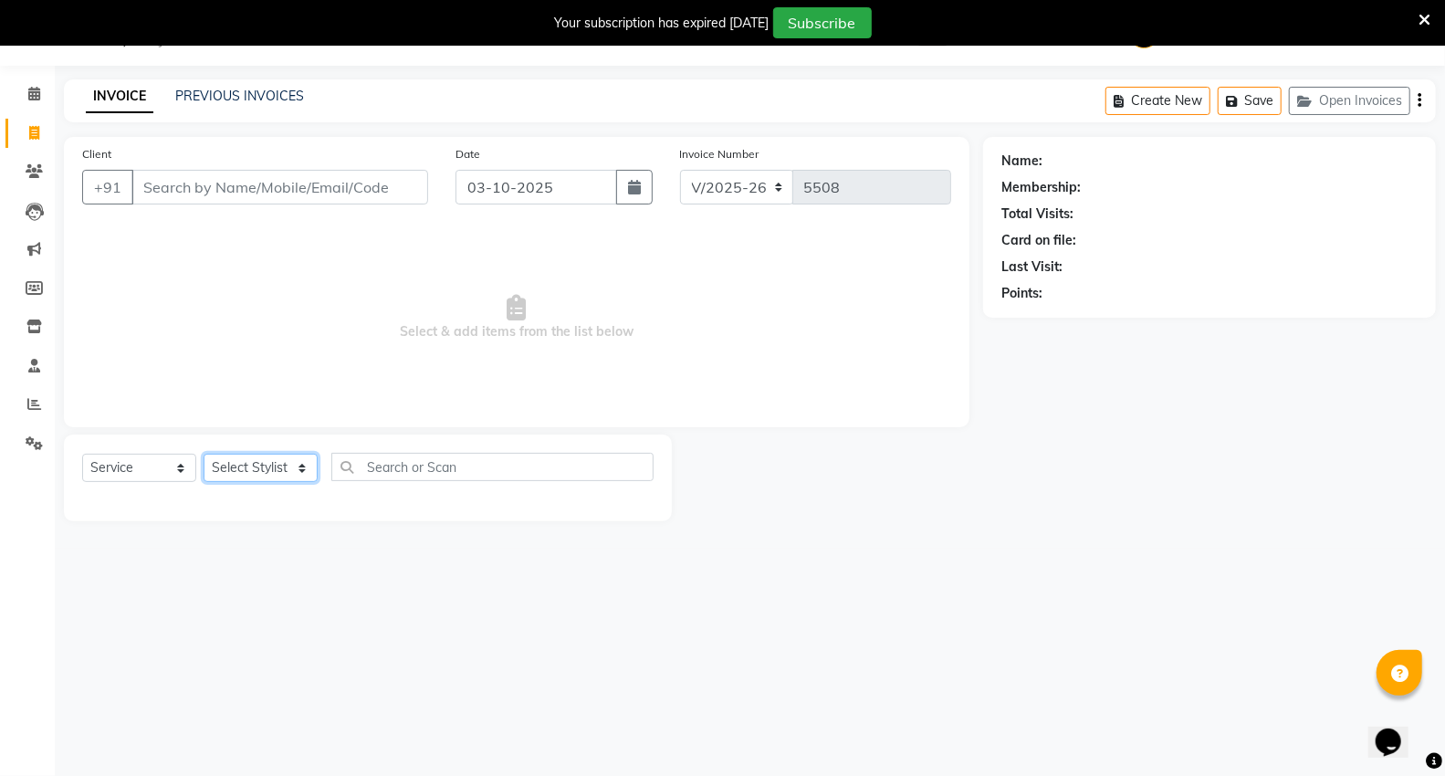
click at [279, 459] on select "Select Stylist" at bounding box center [261, 468] width 114 height 28
select select "20246"
click at [204, 455] on select "Select Stylist AHSIK Amit felix Anita Patel Arti Borekar Capello VR Mall Dillu …" at bounding box center [273, 468] width 139 height 28
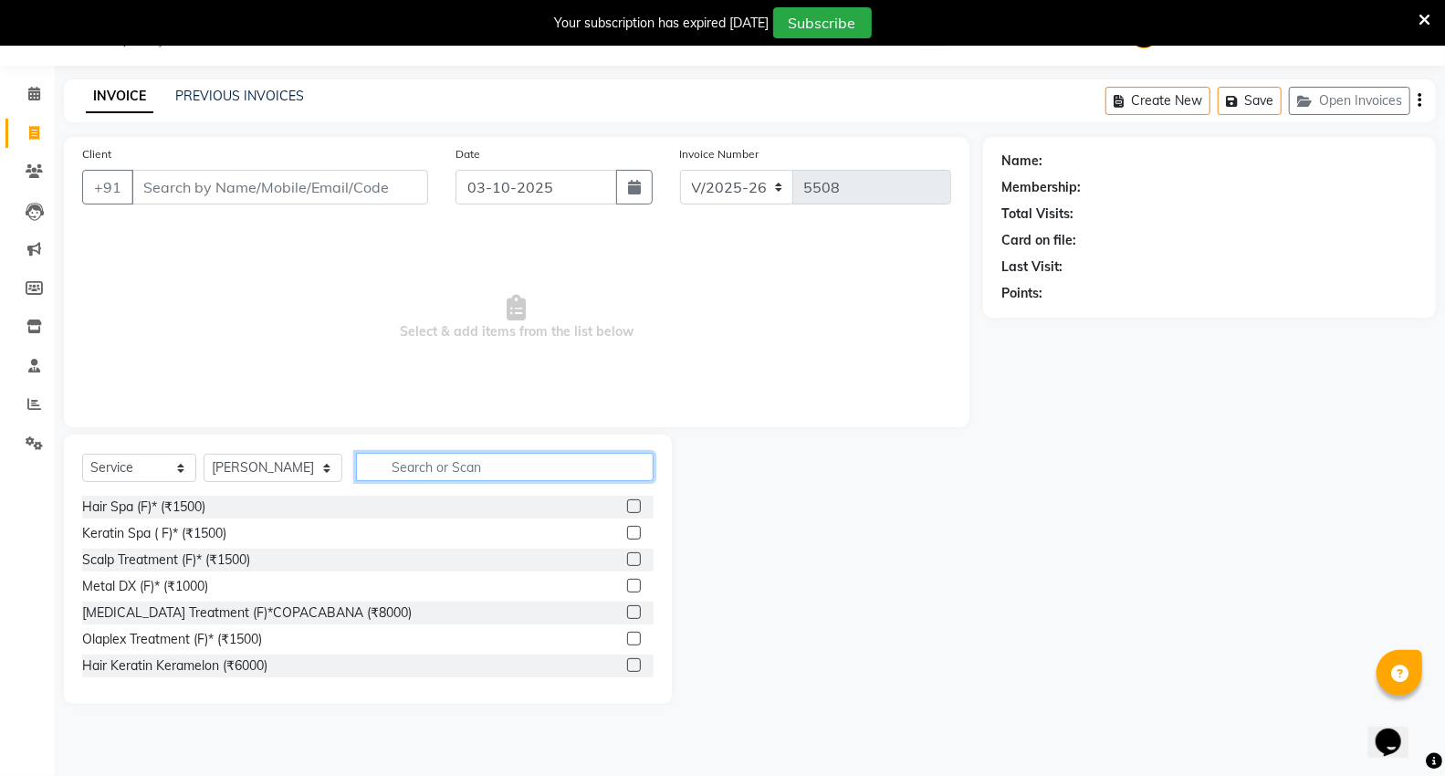
click at [386, 459] on input "text" at bounding box center [505, 467] width 298 height 28
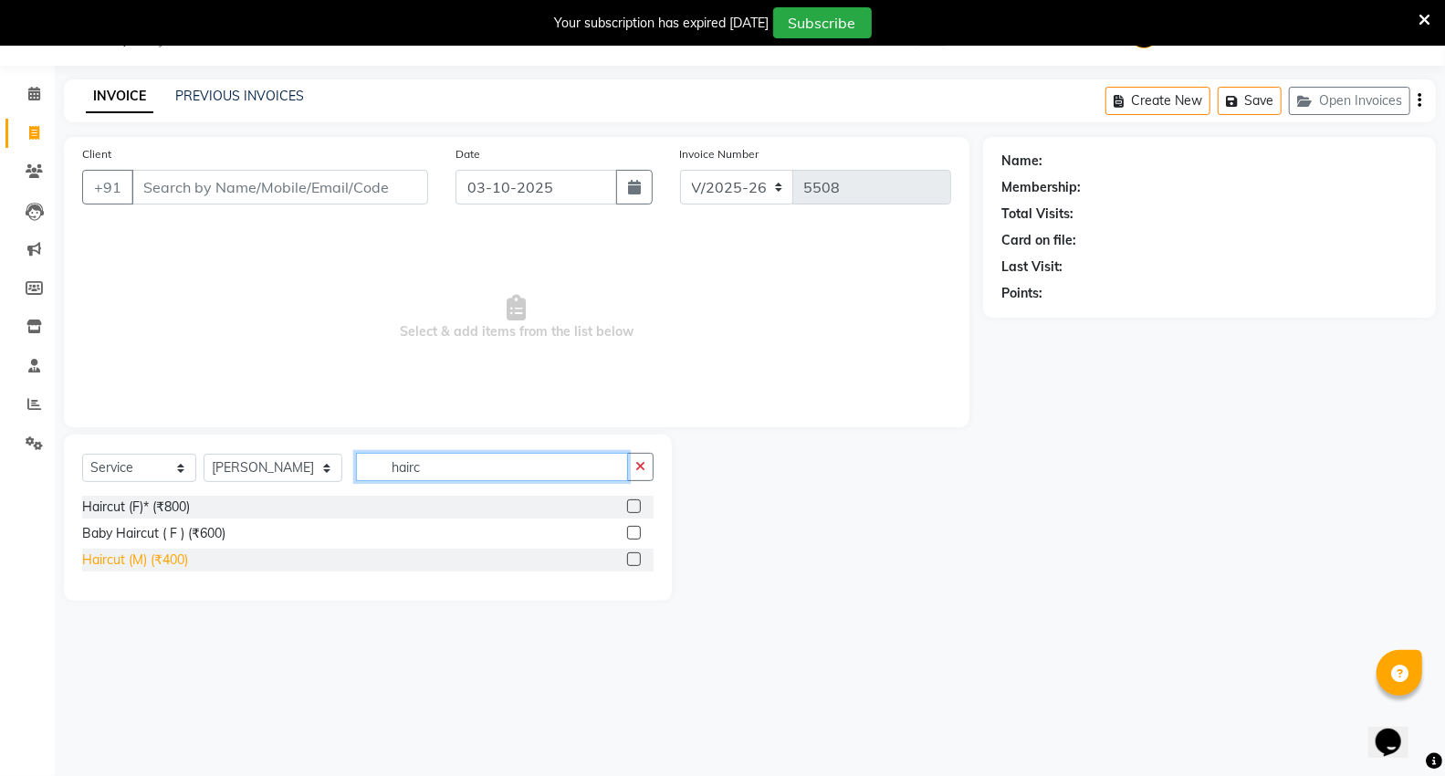
type input "hairc"
click at [110, 561] on div "Haircut (M) (₹400)" at bounding box center [135, 560] width 106 height 19
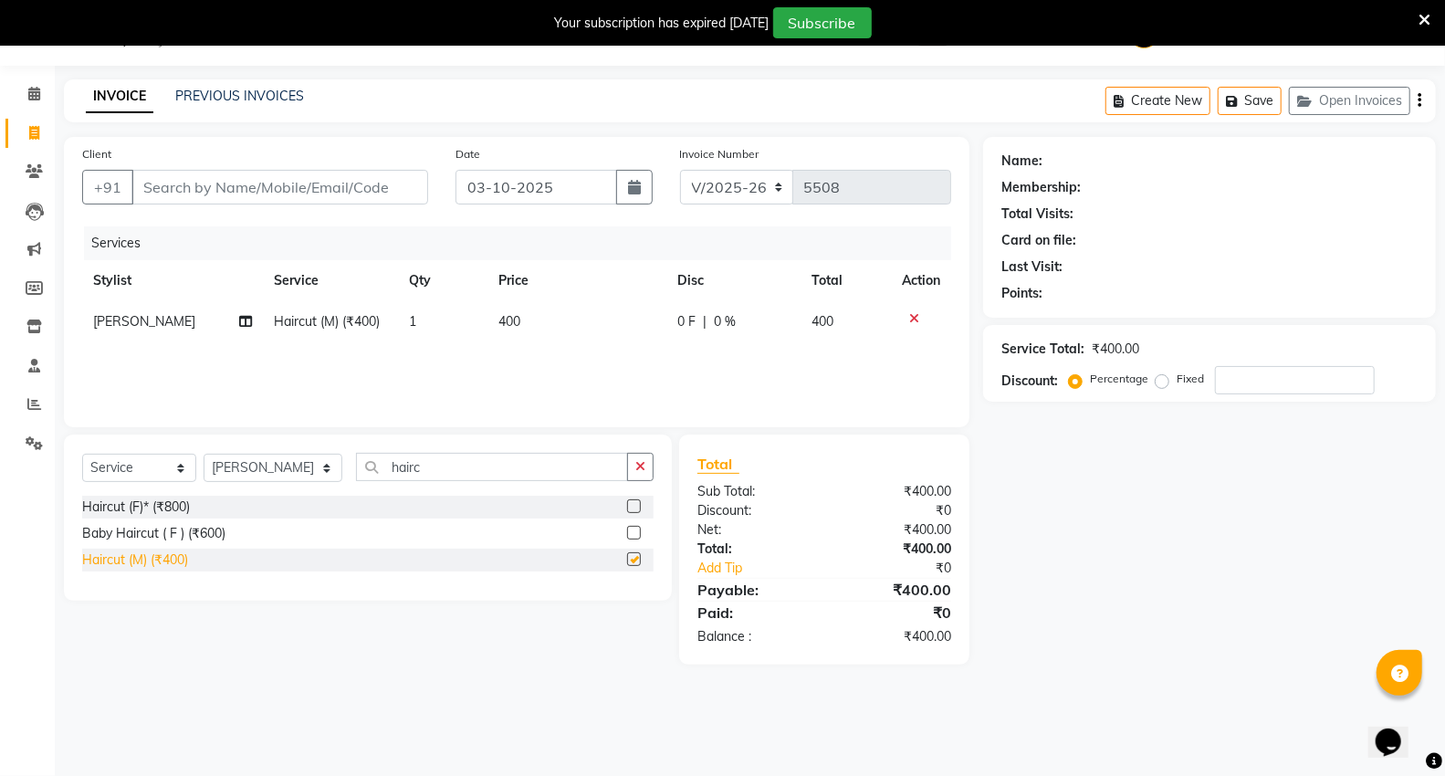
checkbox input "false"
click at [452, 470] on input "hairc" at bounding box center [492, 467] width 272 height 28
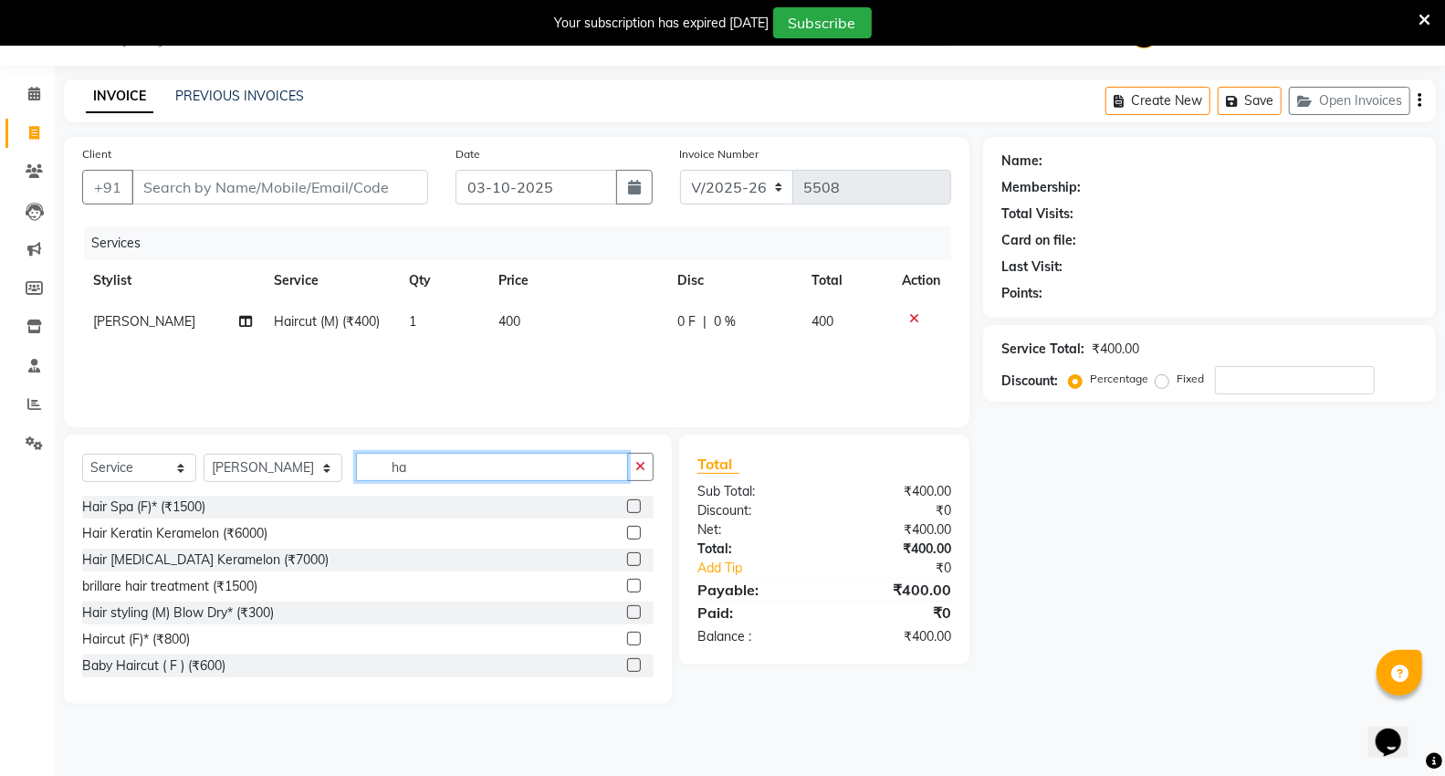
type input "h"
type input "bear"
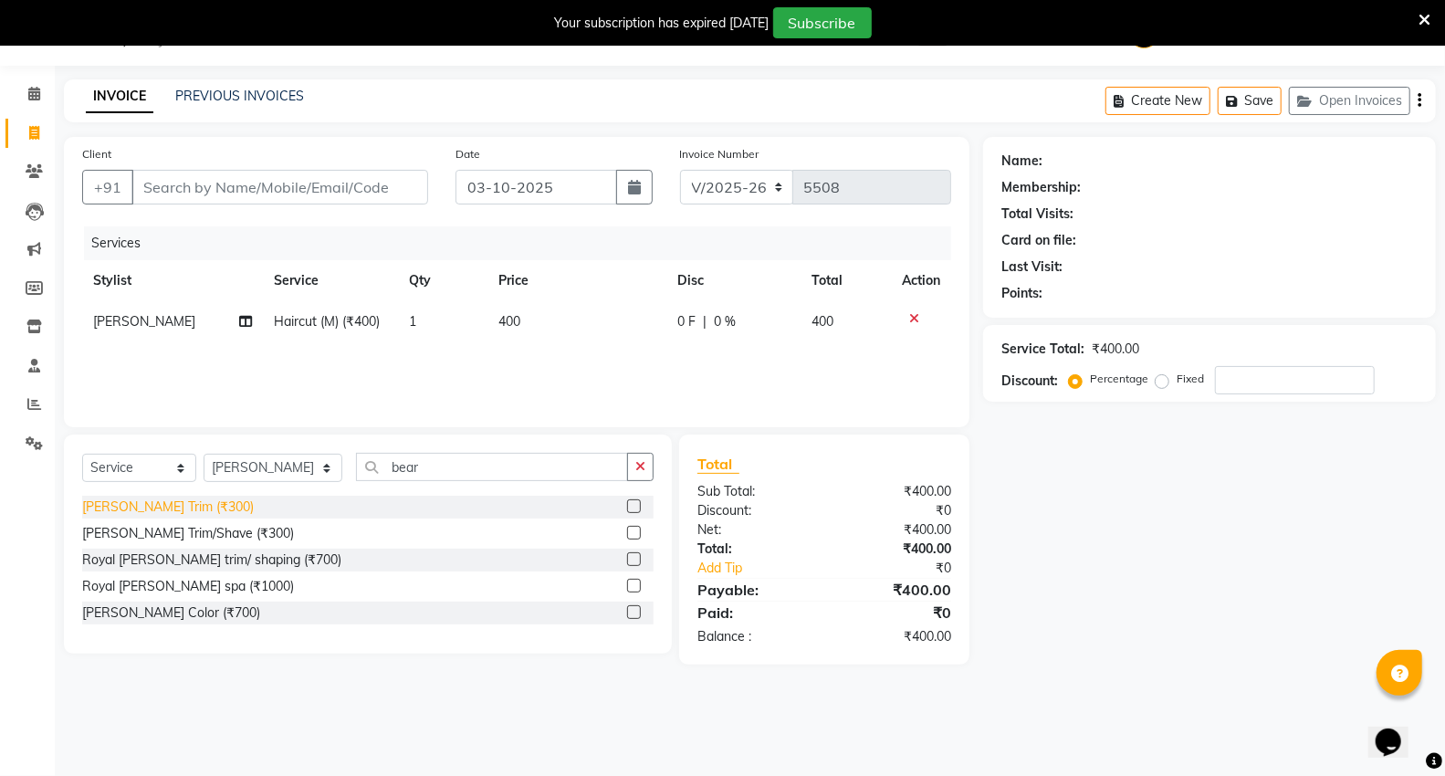
click at [122, 511] on div "Beard Trim (₹300)" at bounding box center [168, 507] width 172 height 19
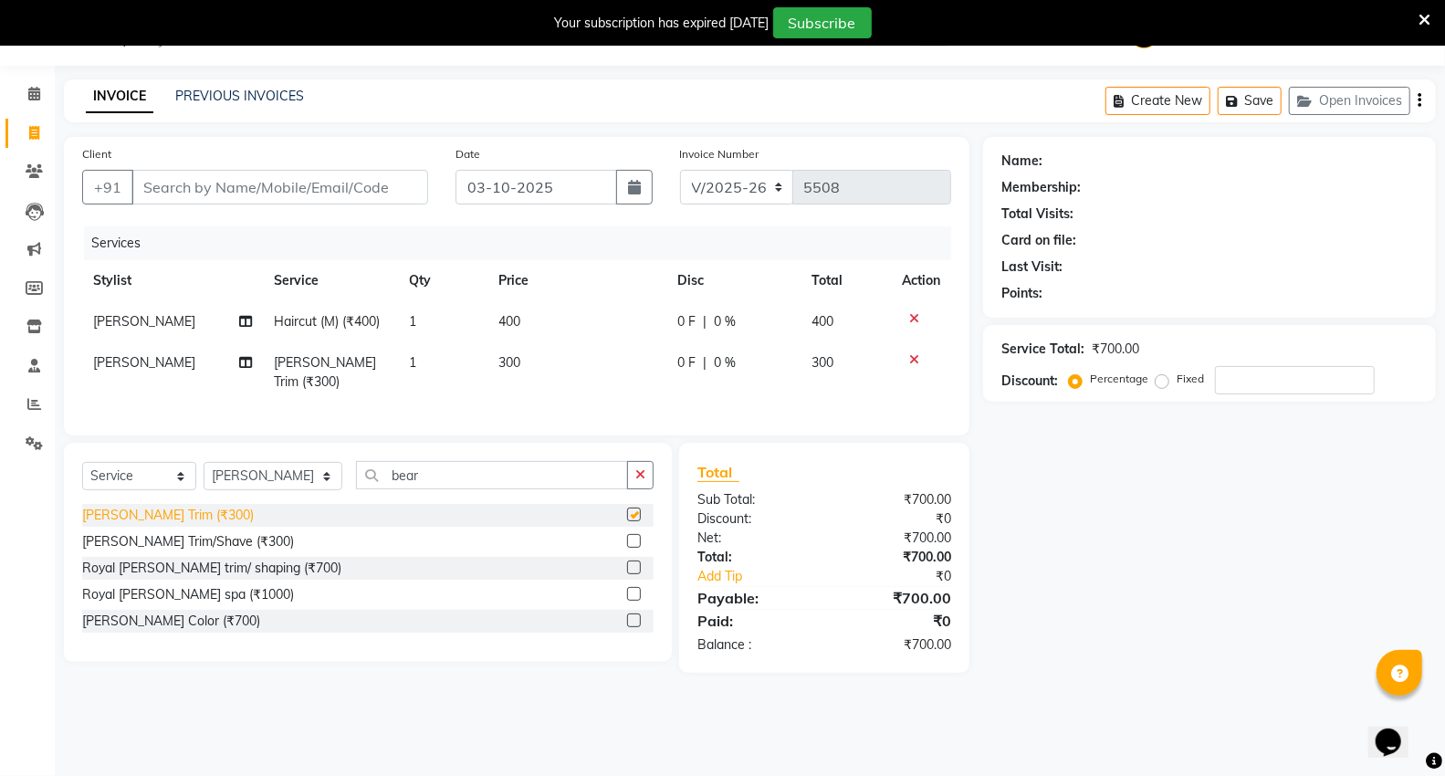
checkbox input "false"
click at [222, 184] on input "Client" at bounding box center [279, 187] width 297 height 35
type input "9"
type input "0"
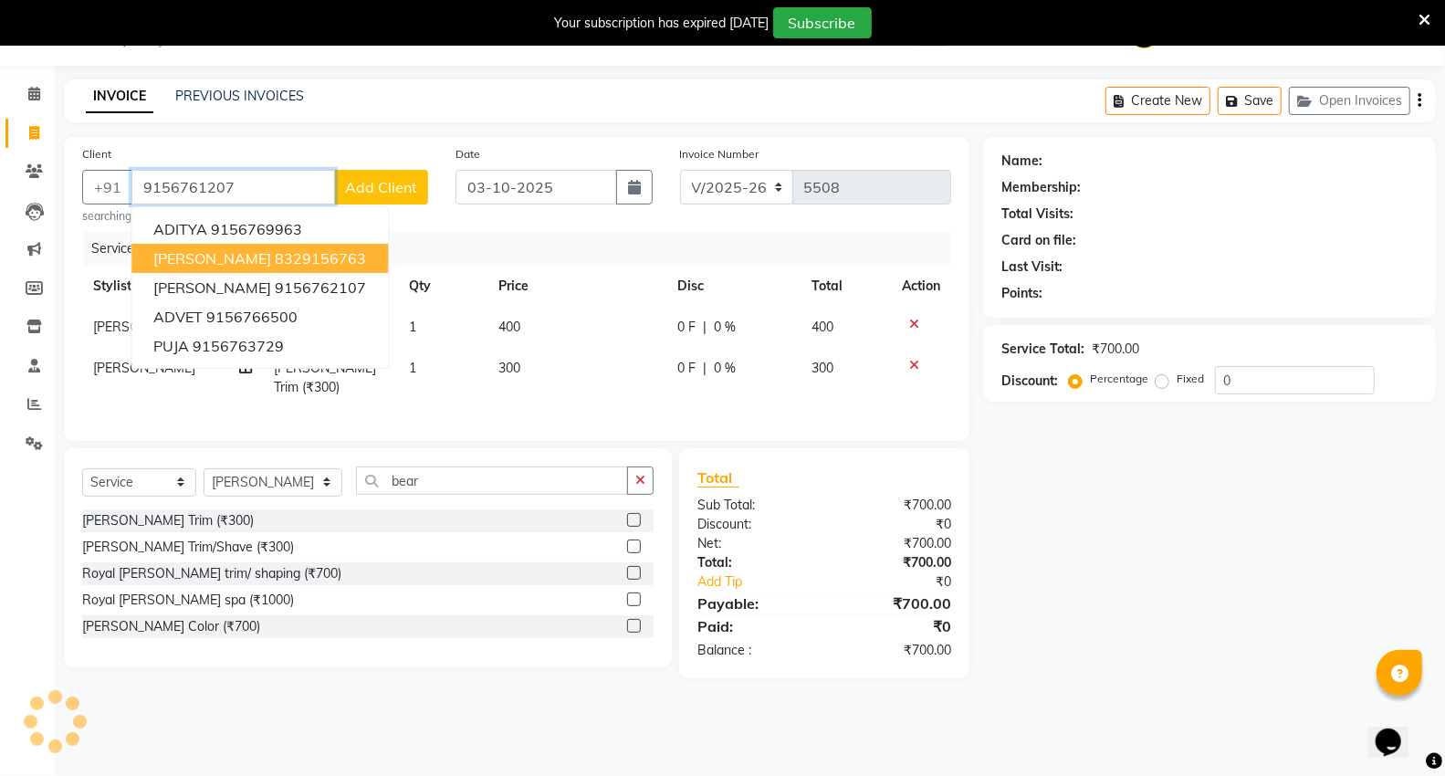
type input "9156761207"
click at [407, 184] on span "Add Client" at bounding box center [381, 187] width 72 height 18
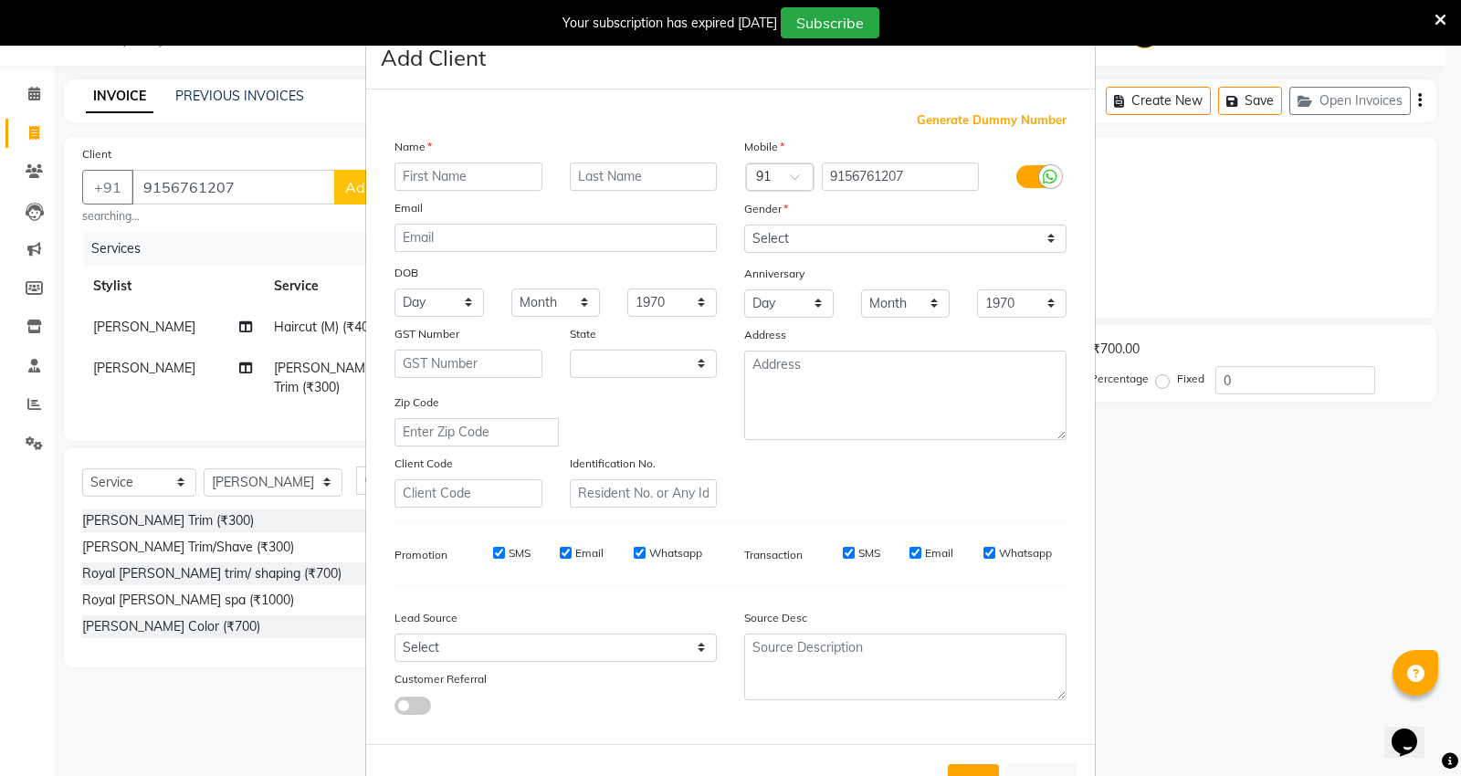
select select "22"
click at [458, 157] on div "Name" at bounding box center [556, 150] width 350 height 26
click at [458, 173] on input "text" at bounding box center [468, 177] width 148 height 28
type input "rugved"
click at [829, 247] on select "Select Male Female Other Prefer Not To Say" at bounding box center [905, 239] width 322 height 28
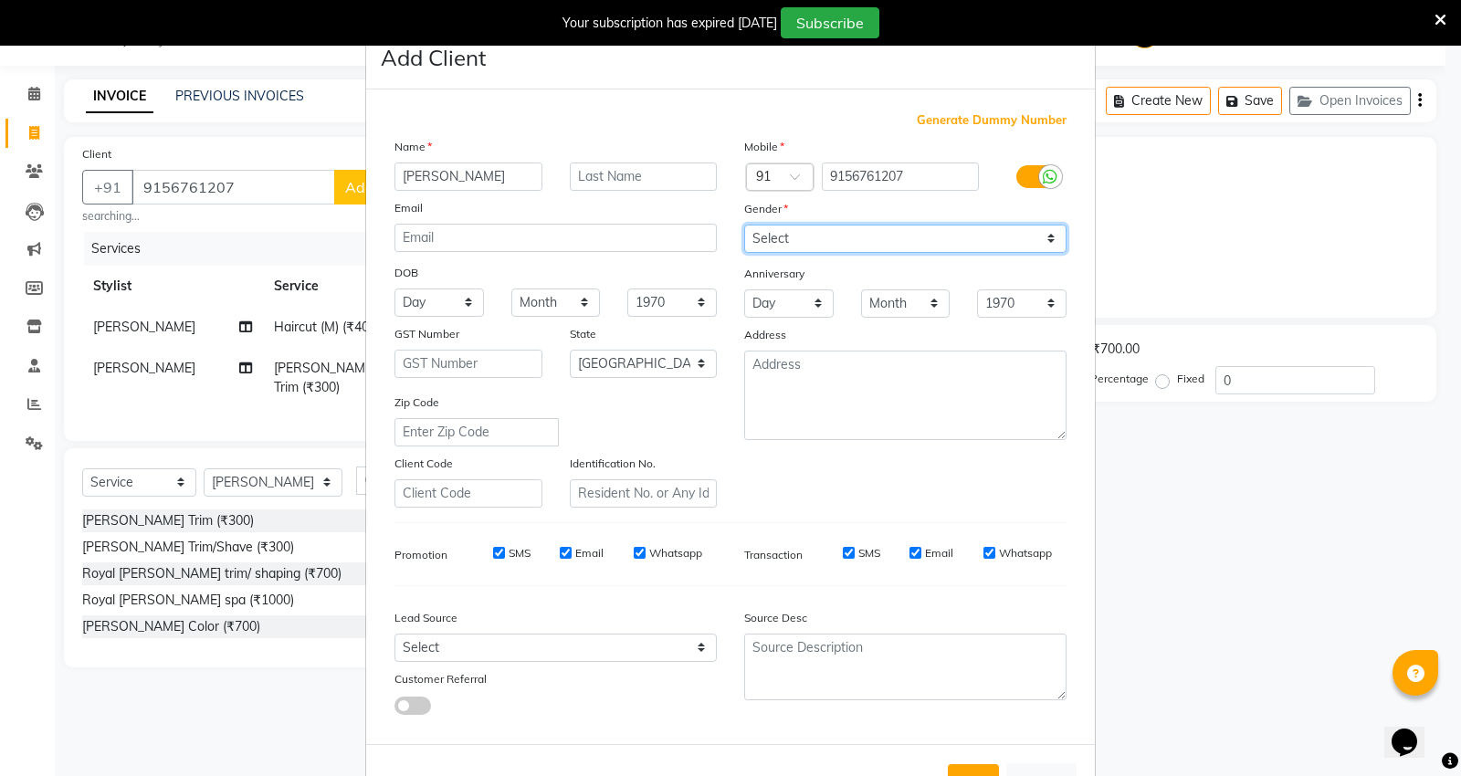
select select "male"
click at [744, 225] on select "Select Male Female Other Prefer Not To Say" at bounding box center [905, 239] width 322 height 28
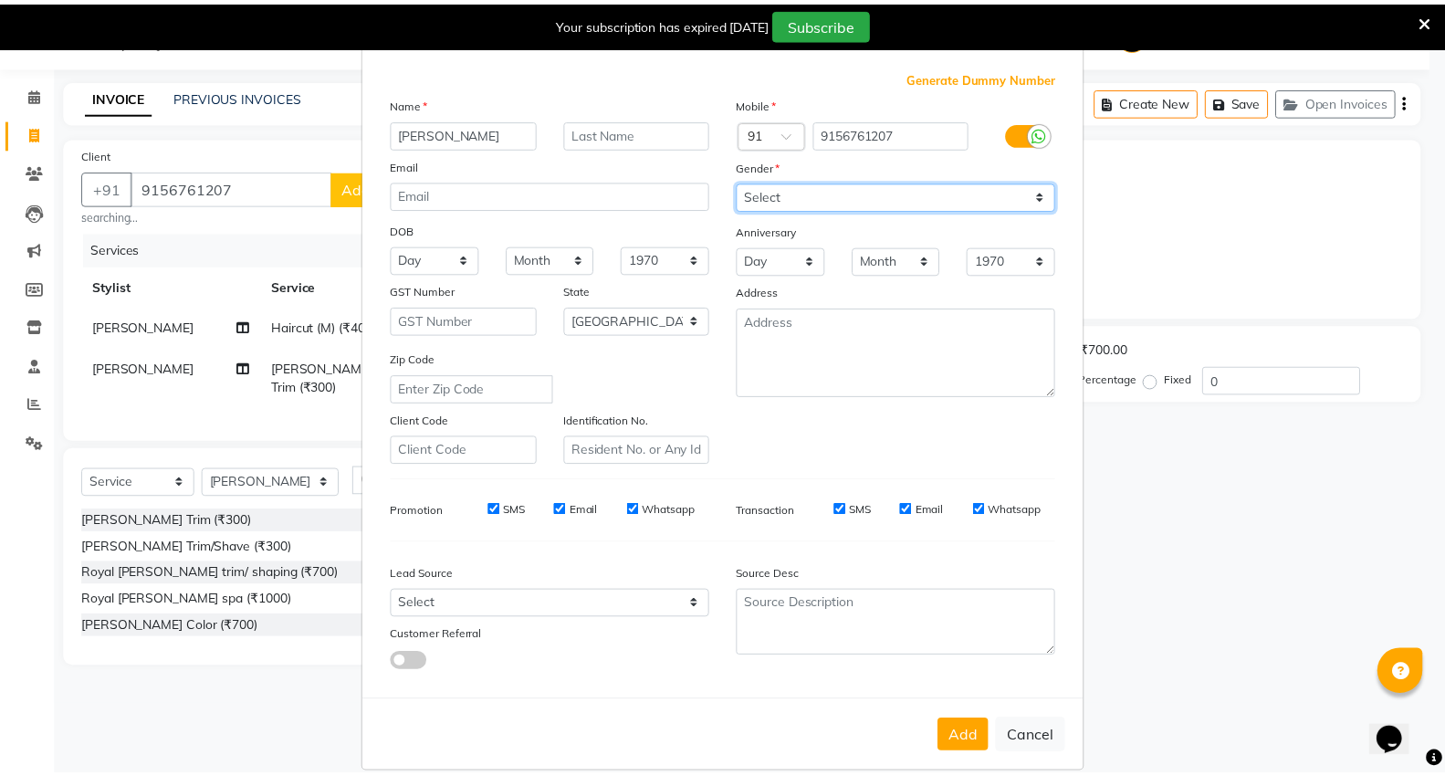
scroll to position [68, 0]
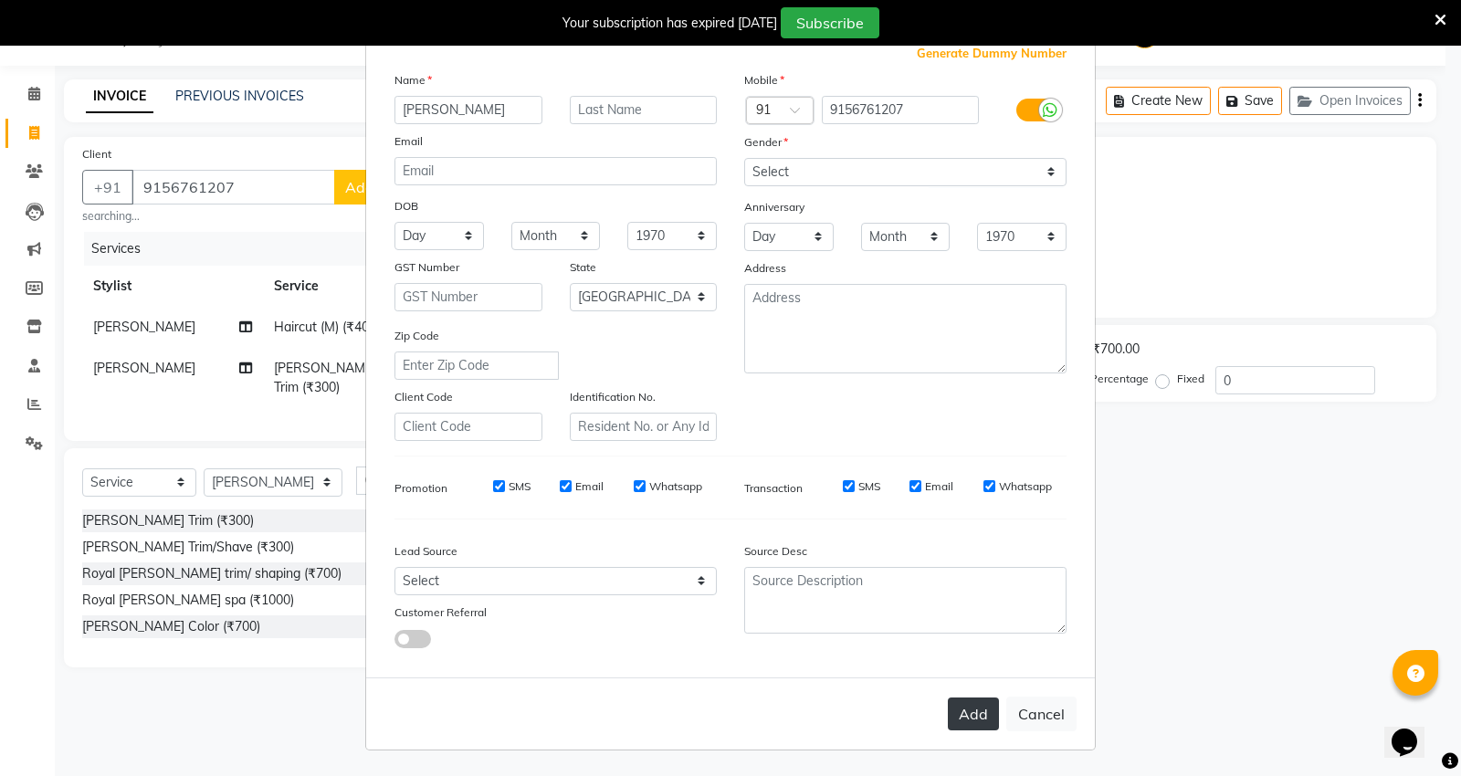
click at [971, 715] on button "Add" at bounding box center [973, 714] width 51 height 33
select select
select select "null"
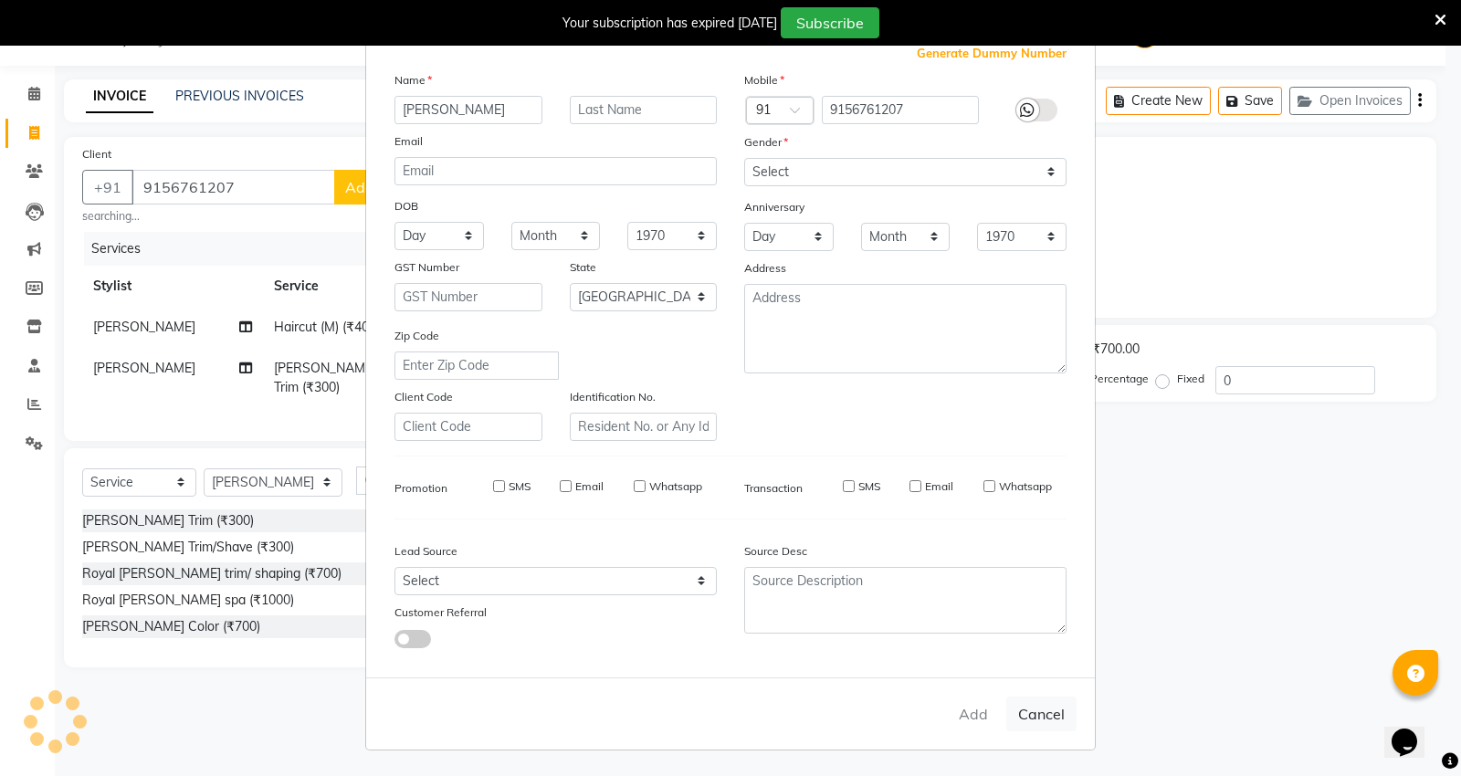
select select
checkbox input "false"
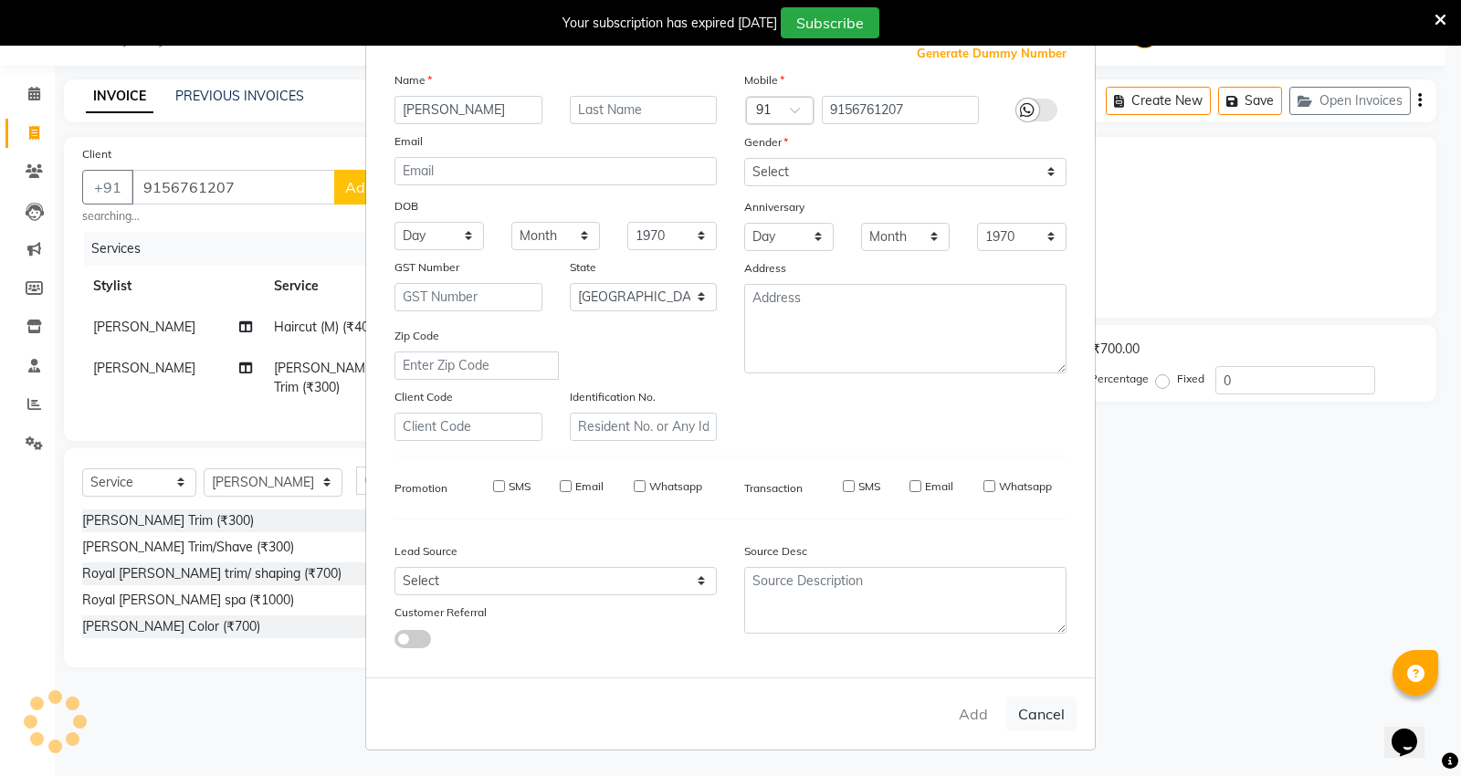
checkbox input "false"
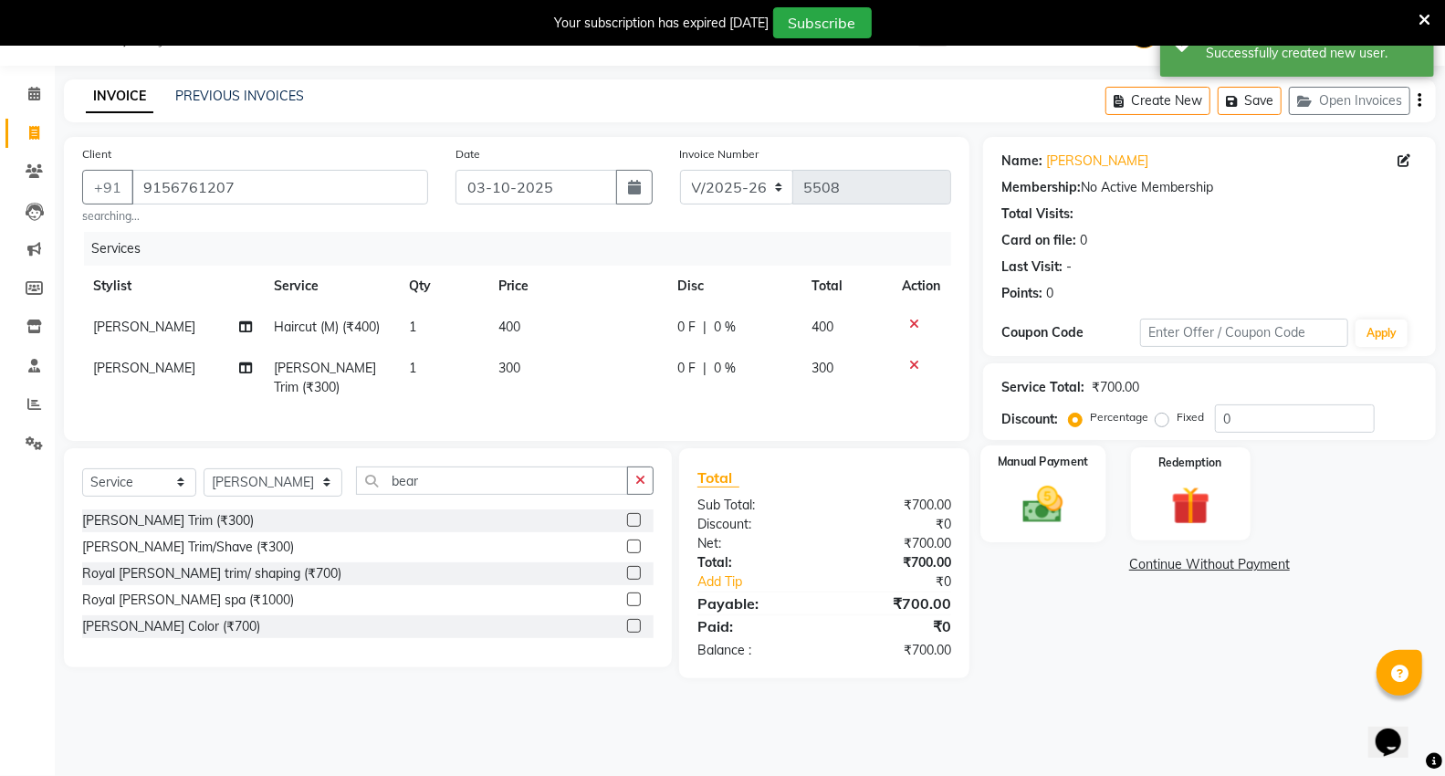
click at [1082, 478] on div "Manual Payment" at bounding box center [1043, 495] width 125 height 98
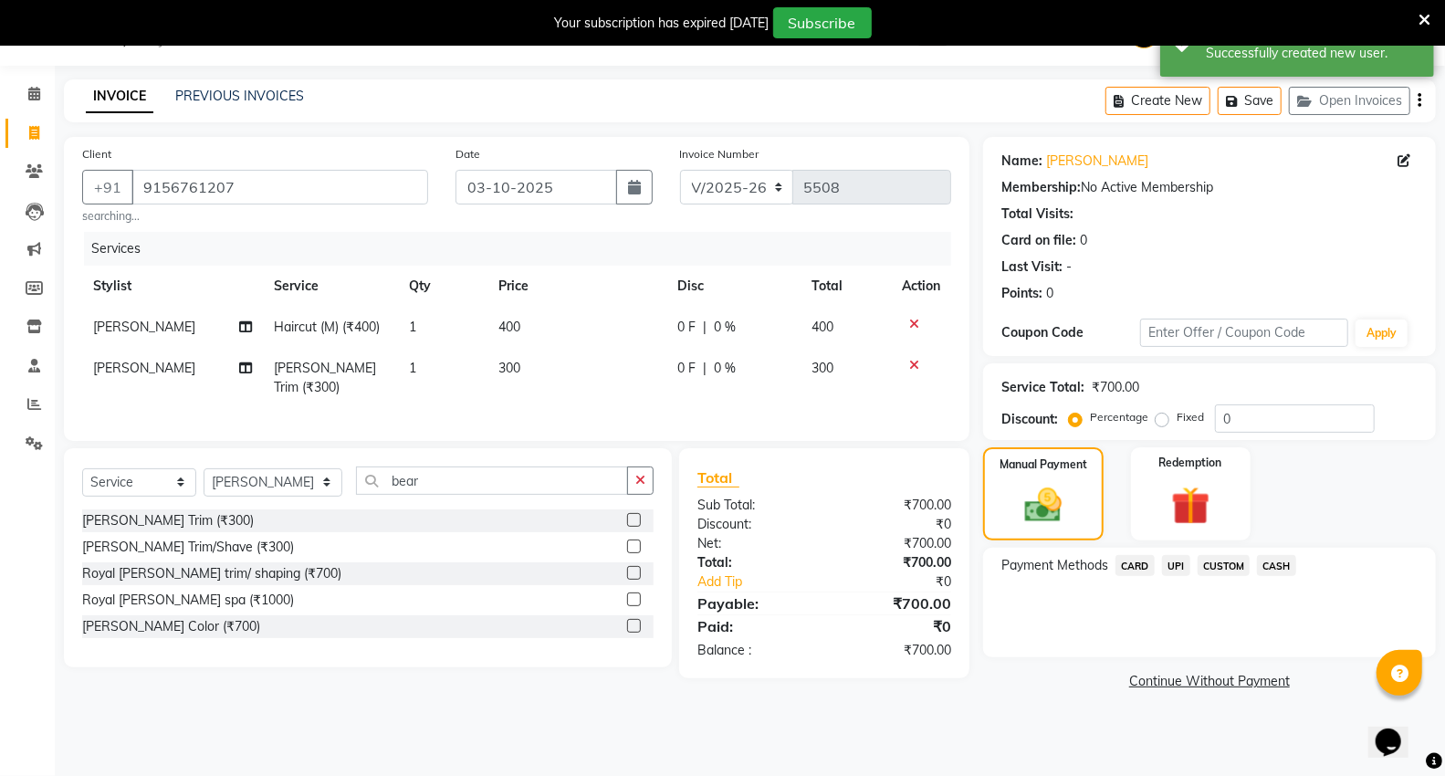
click at [1181, 564] on span "UPI" at bounding box center [1176, 565] width 28 height 21
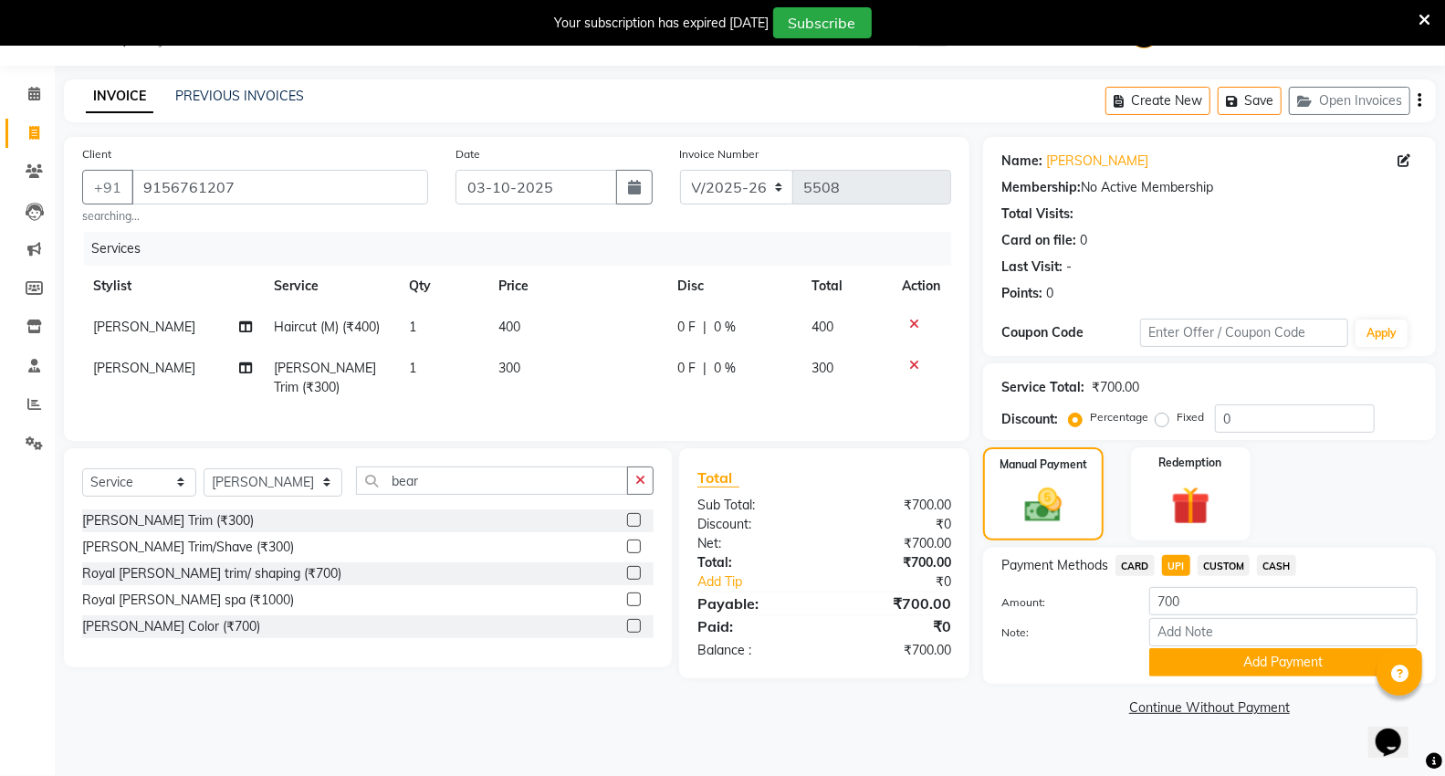
click at [1276, 568] on span "CASH" at bounding box center [1276, 565] width 39 height 21
click at [1190, 667] on button "Add Payment" at bounding box center [1284, 662] width 268 height 28
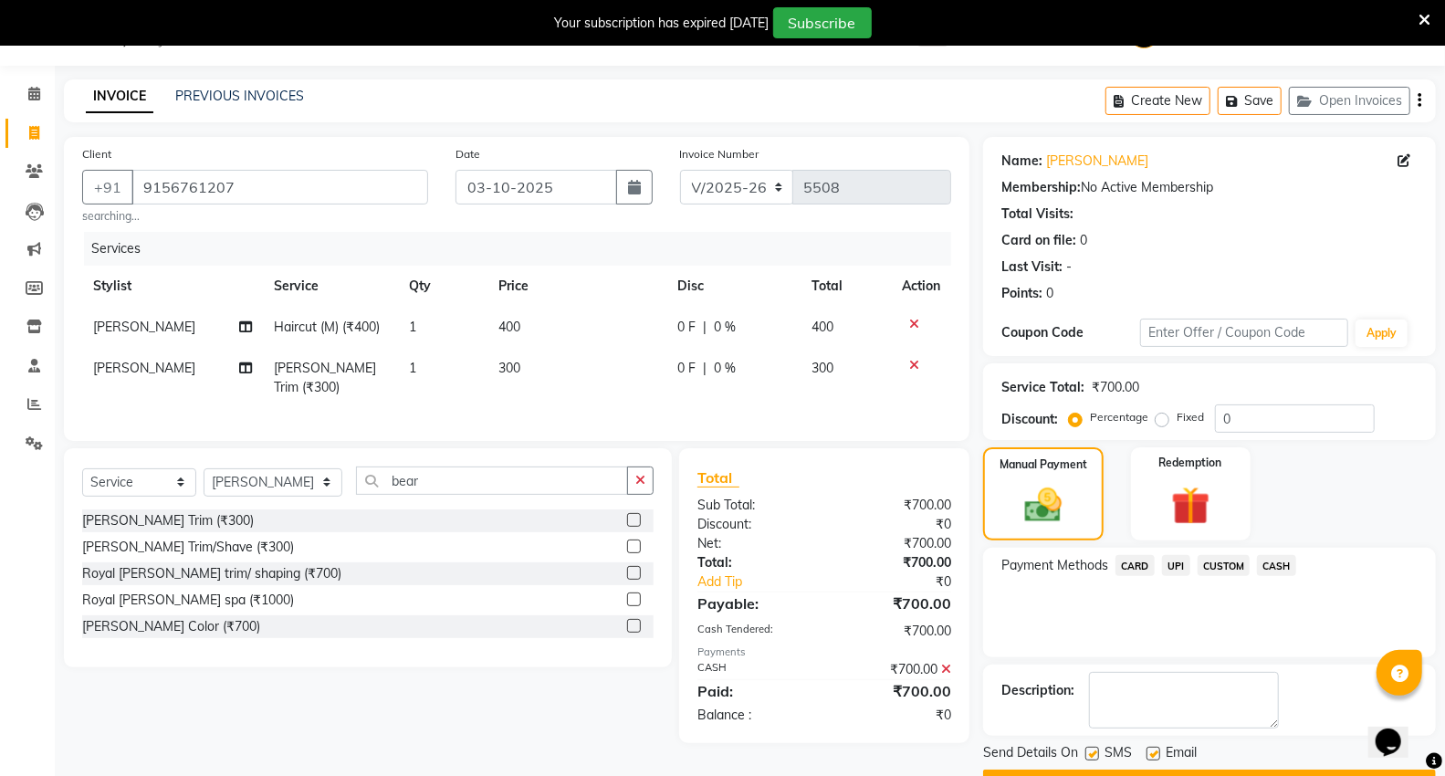
scroll to position [95, 0]
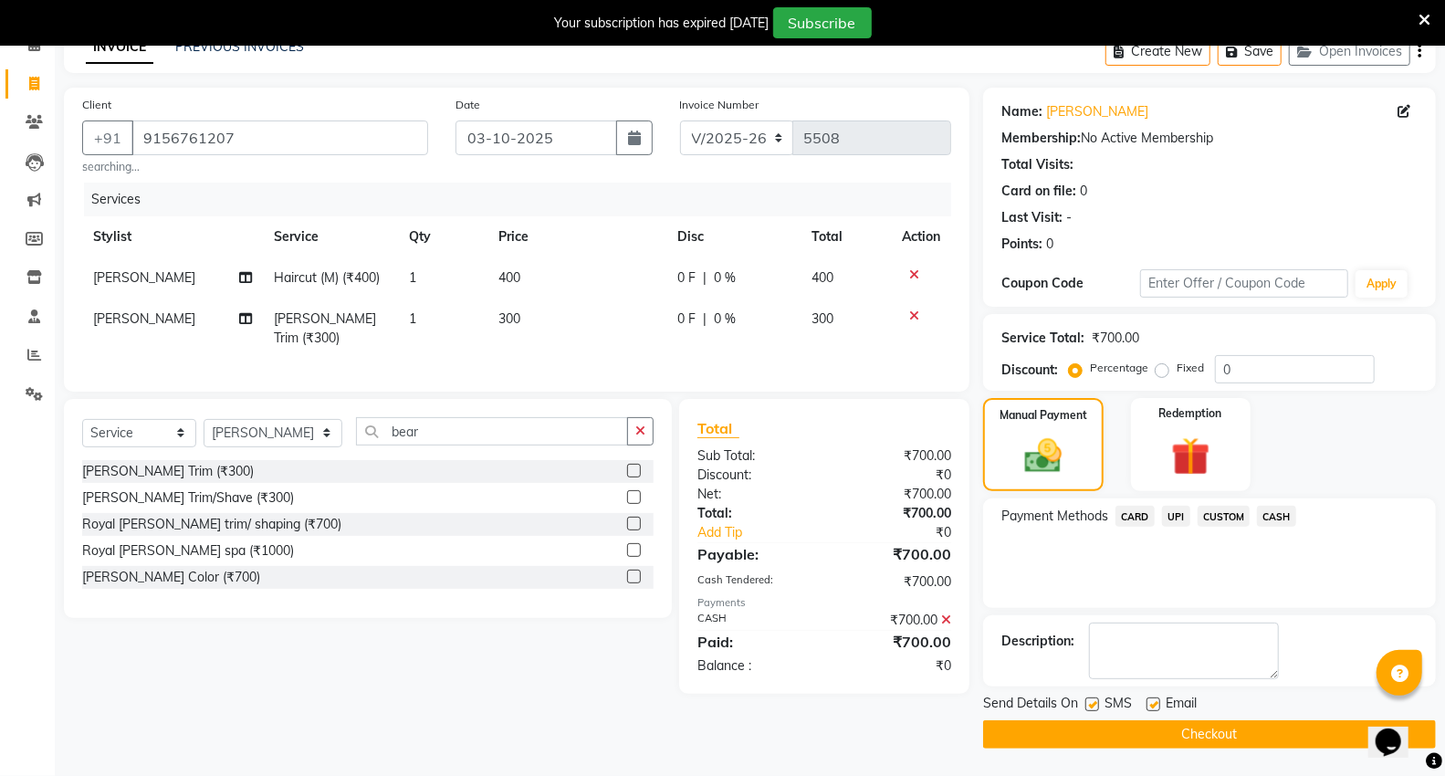
click at [1139, 734] on button "Checkout" at bounding box center [1209, 734] width 453 height 28
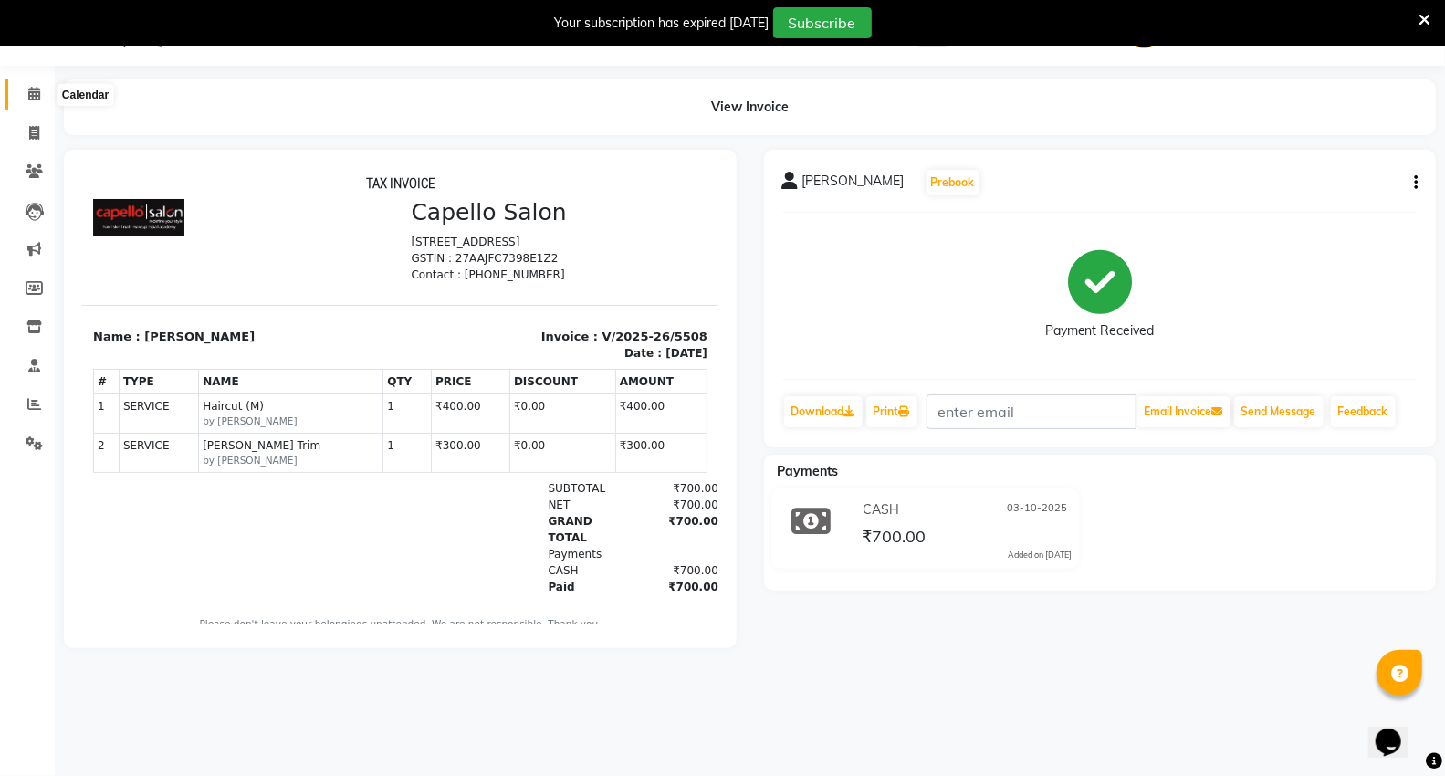
drag, startPoint x: 29, startPoint y: 89, endPoint x: 42, endPoint y: 108, distance: 23.0
click at [29, 89] on icon at bounding box center [34, 94] width 12 height 14
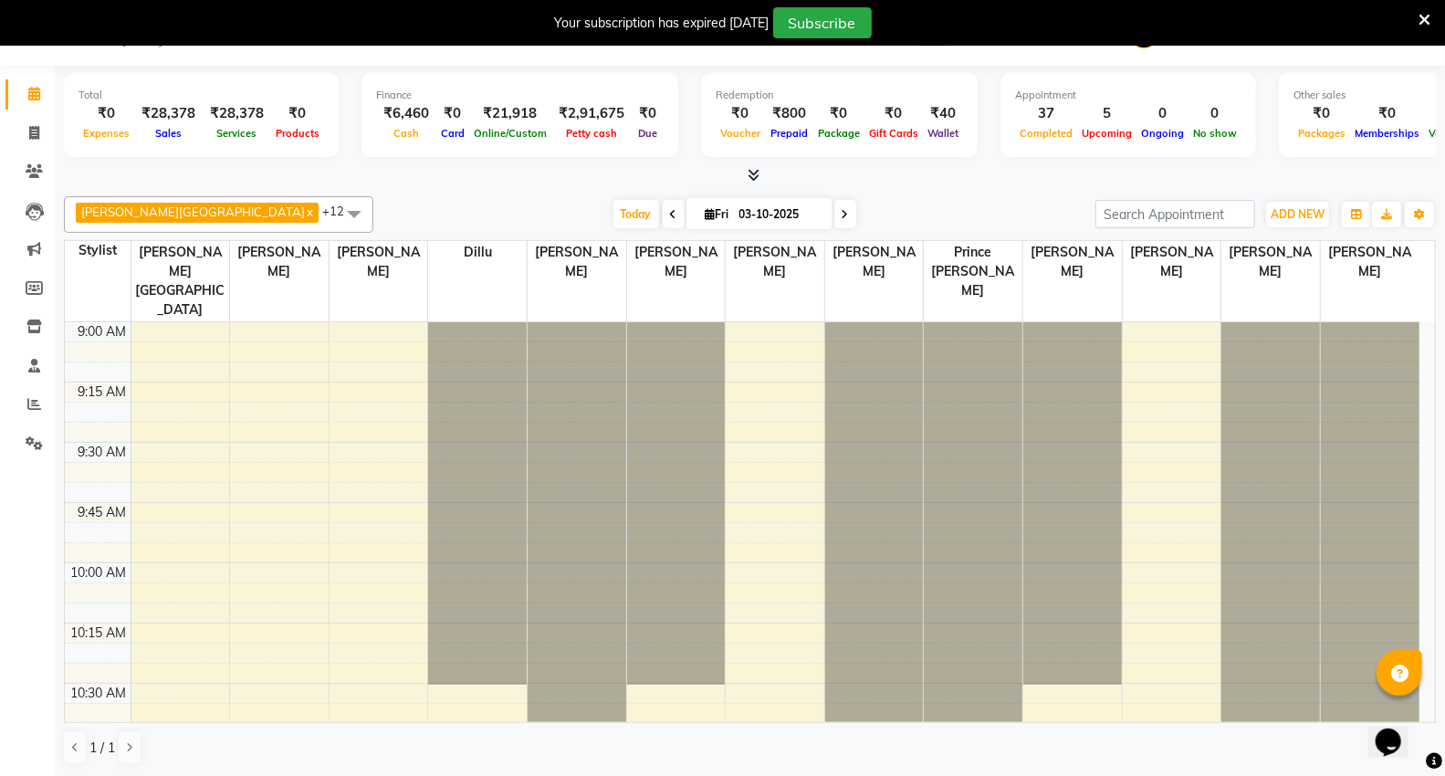
click at [835, 213] on span at bounding box center [846, 214] width 22 height 28
type input "04-10-2025"
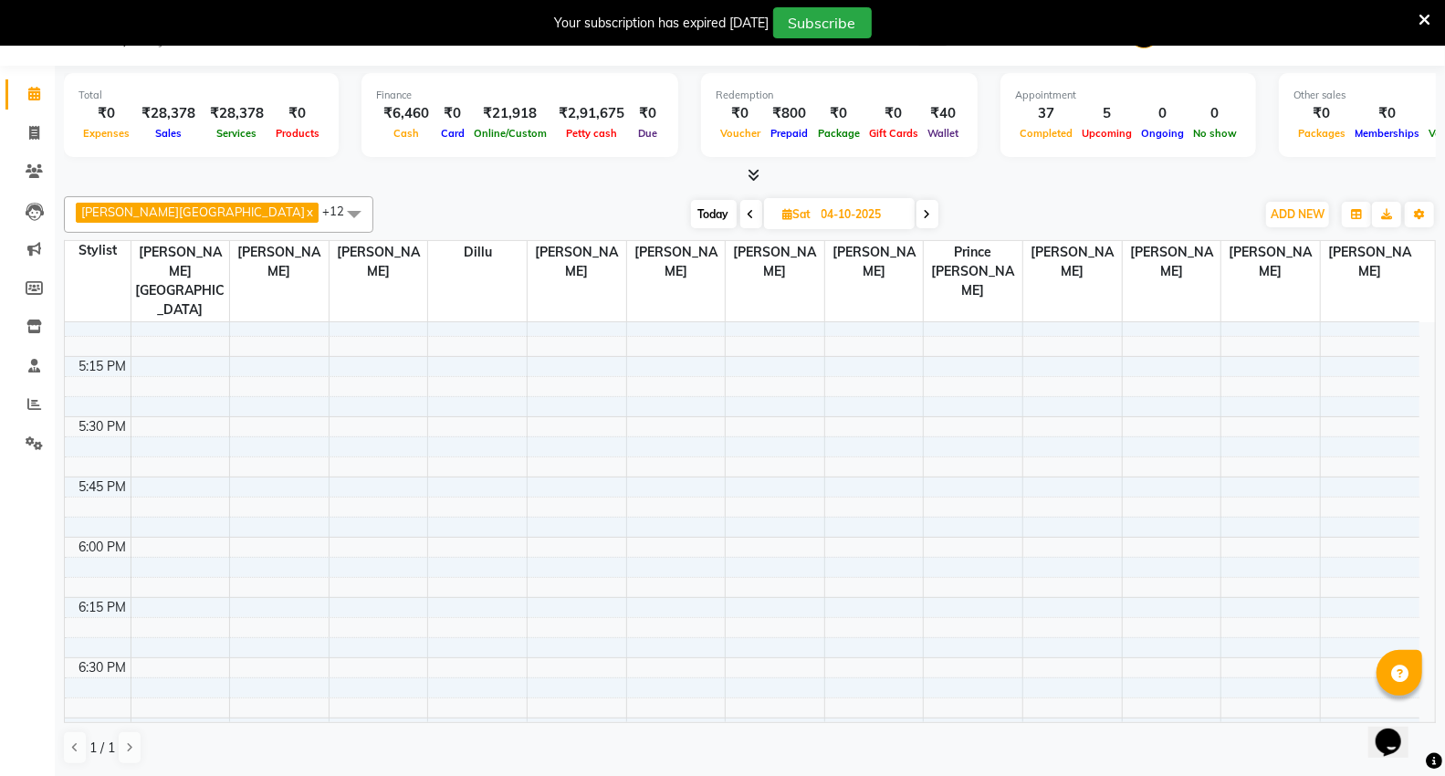
scroll to position [1852, 0]
click at [1045, 380] on div "9:00 AM 9:15 AM 9:30 AM 9:45 AM 10:00 AM 10:15 AM 10:30 AM 10:45 AM 11:00 AM 11…" at bounding box center [742, 37] width 1355 height 3133
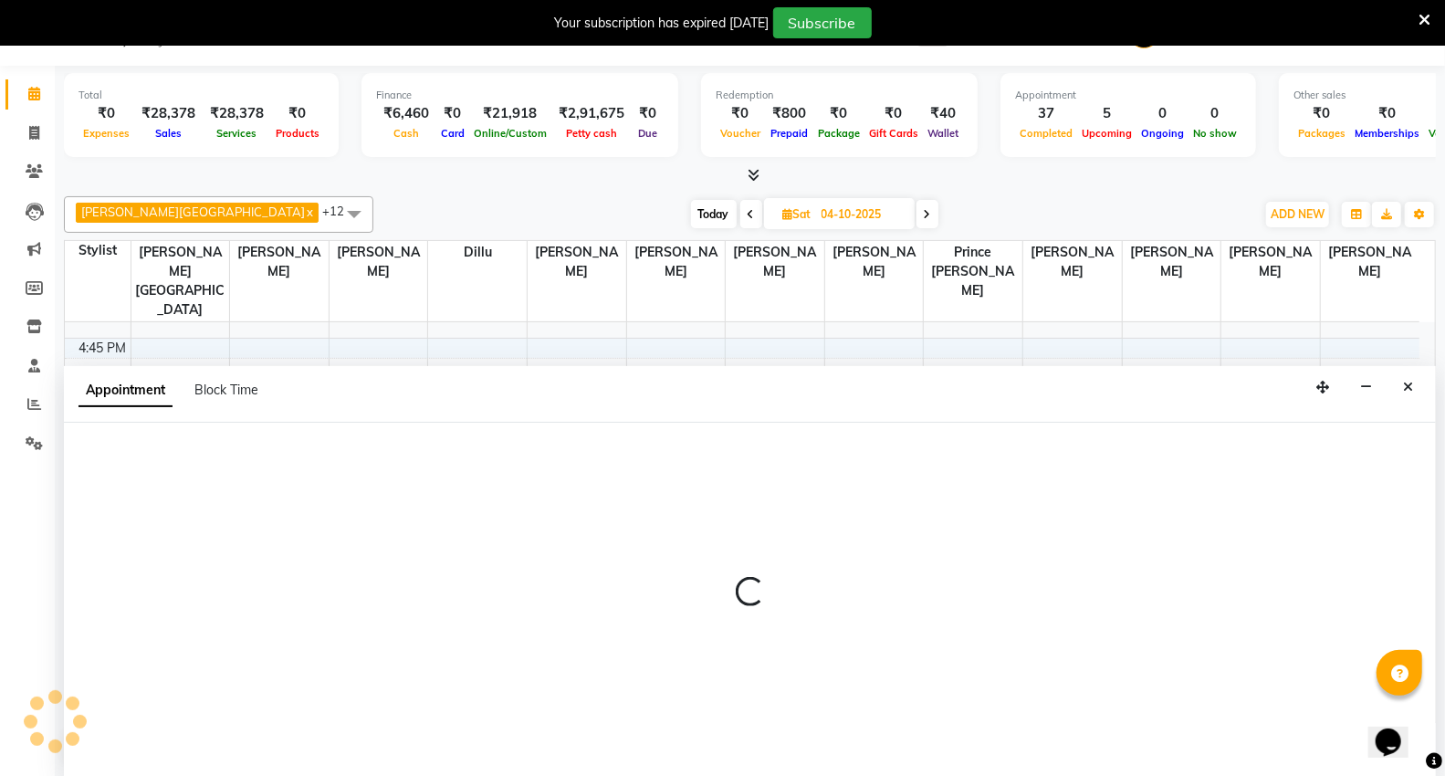
scroll to position [47, 0]
select select "20246"
select select "tentative"
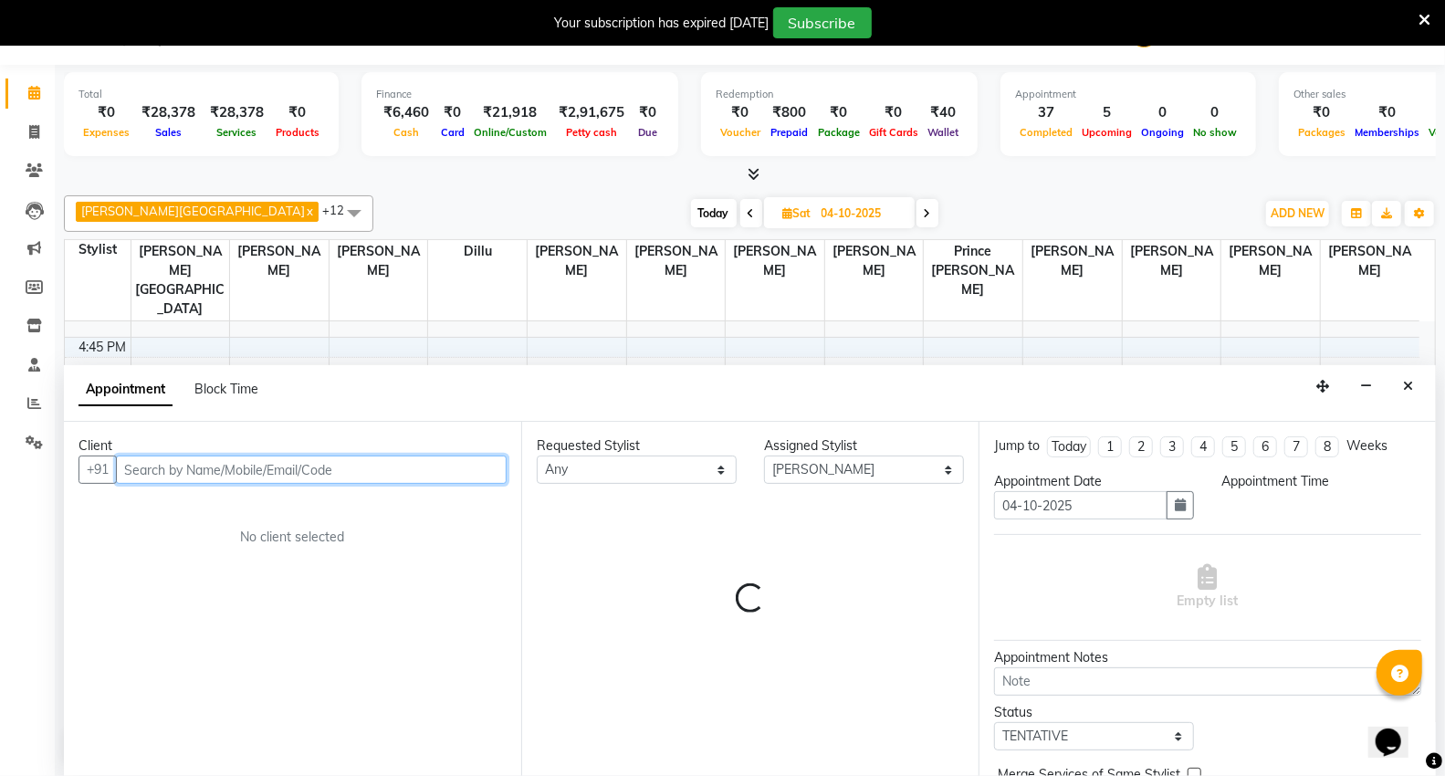
select select "1020"
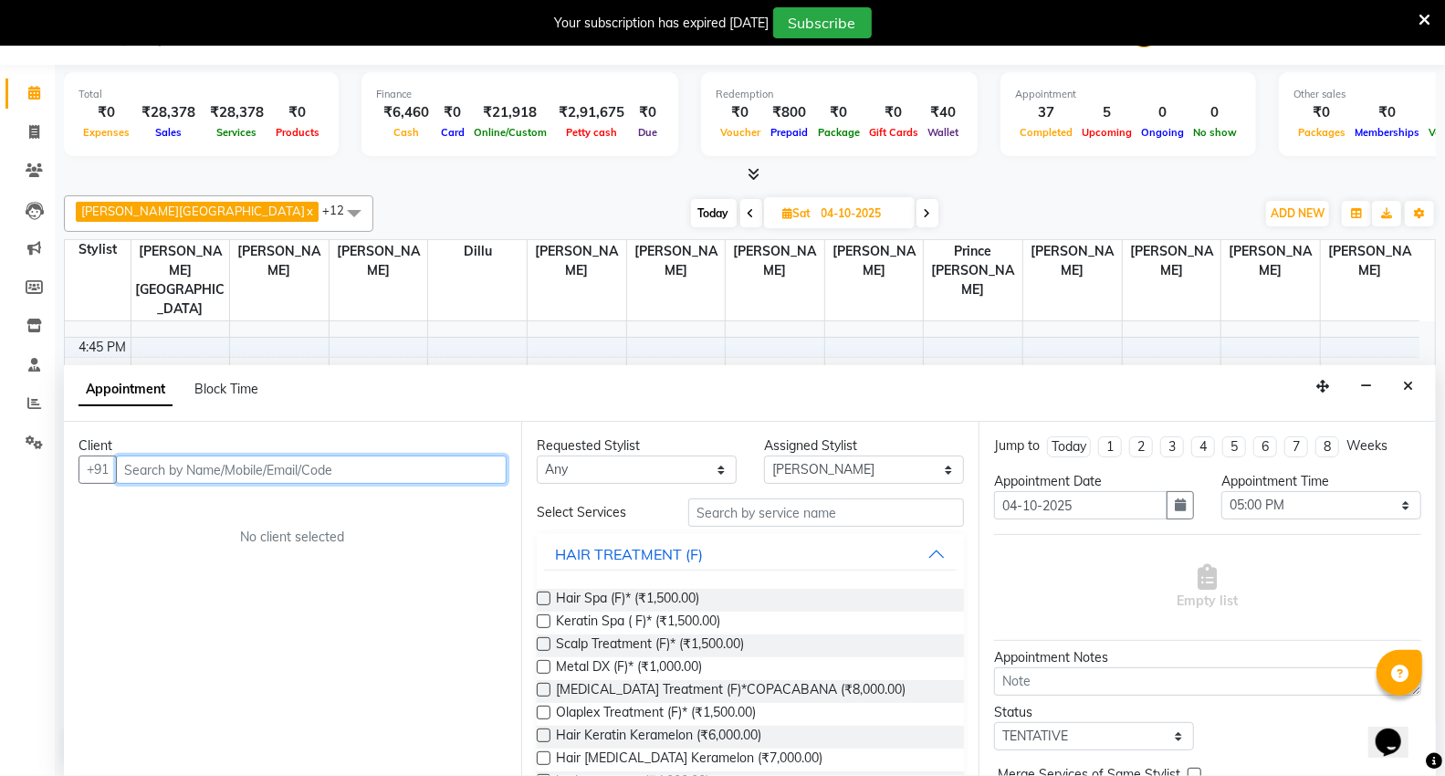
click at [215, 471] on input "text" at bounding box center [311, 470] width 391 height 28
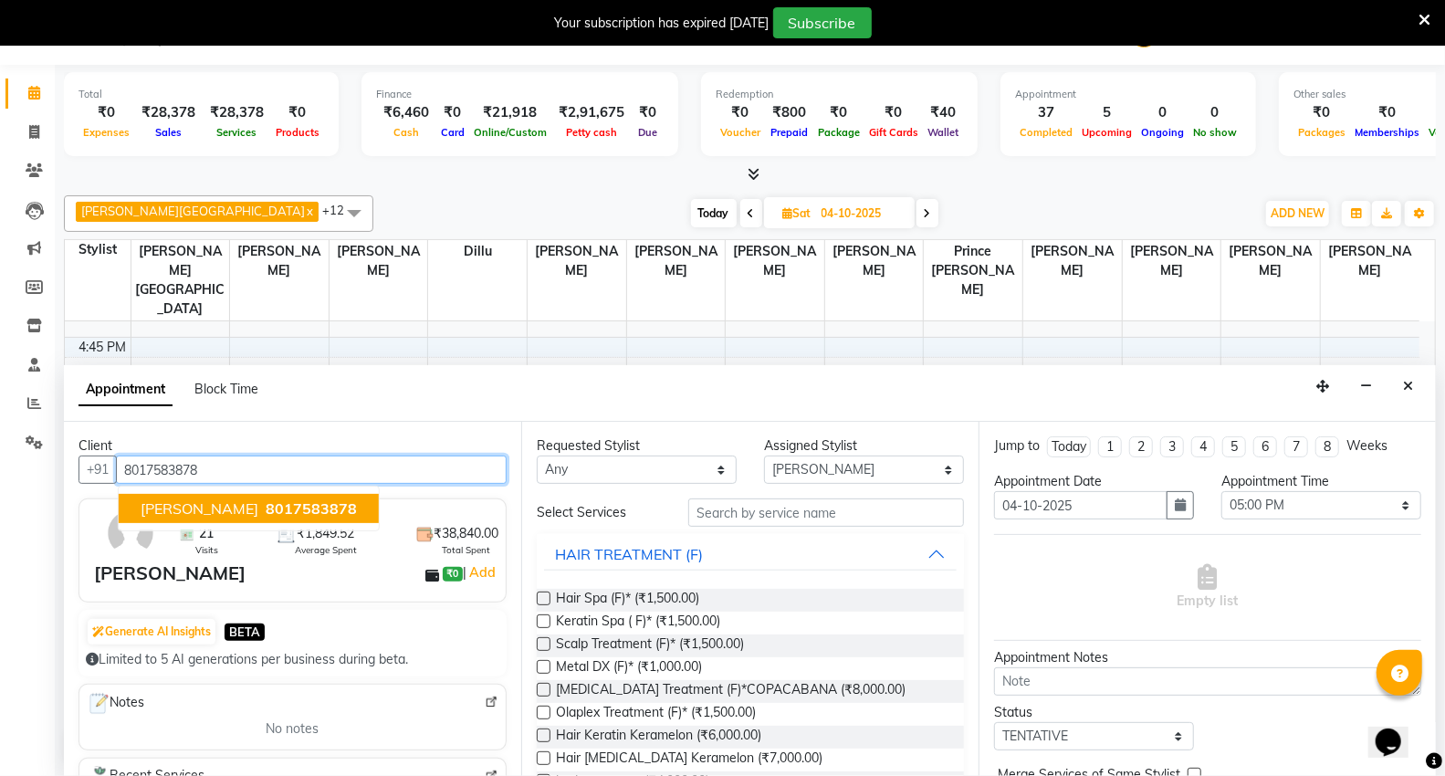
type input "8017583878"
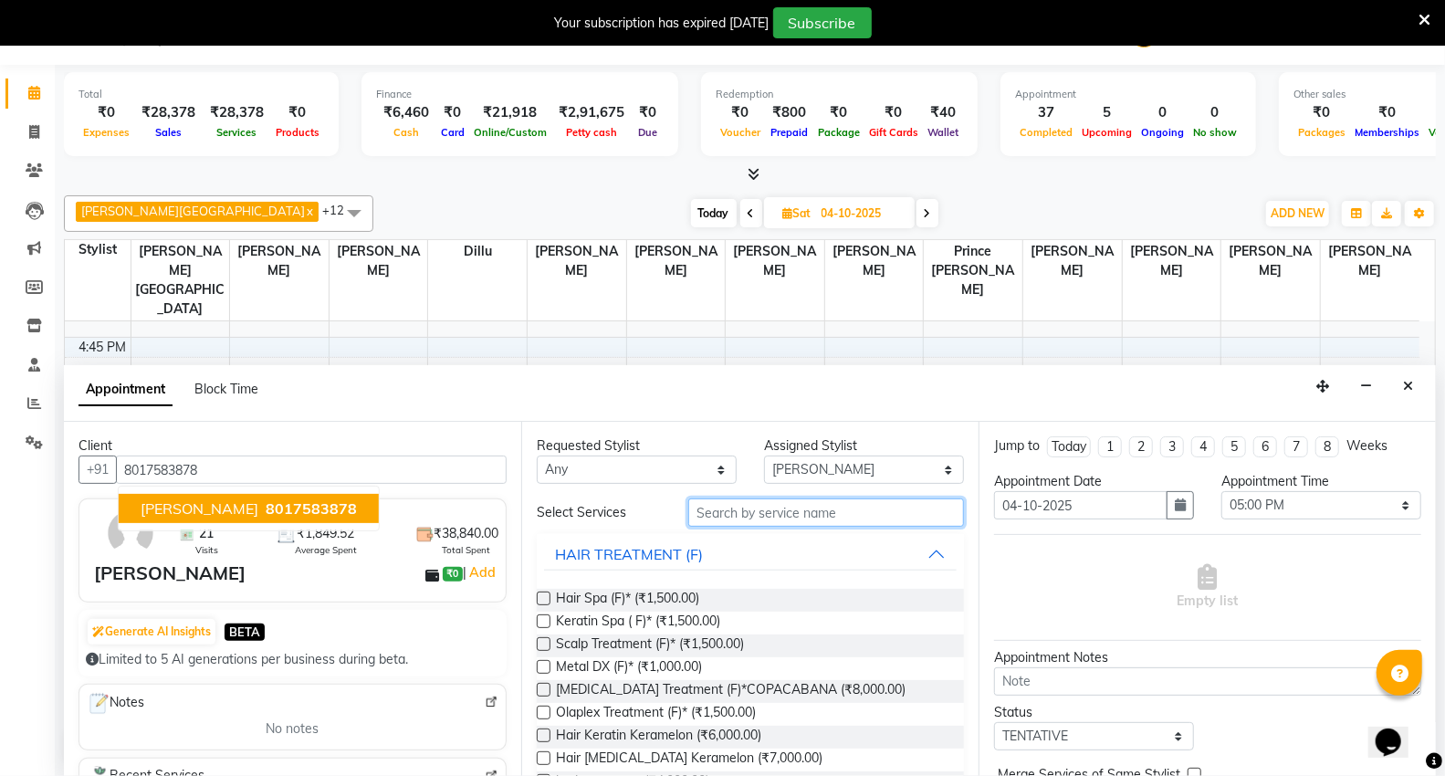
click at [734, 517] on input "text" at bounding box center [826, 513] width 276 height 28
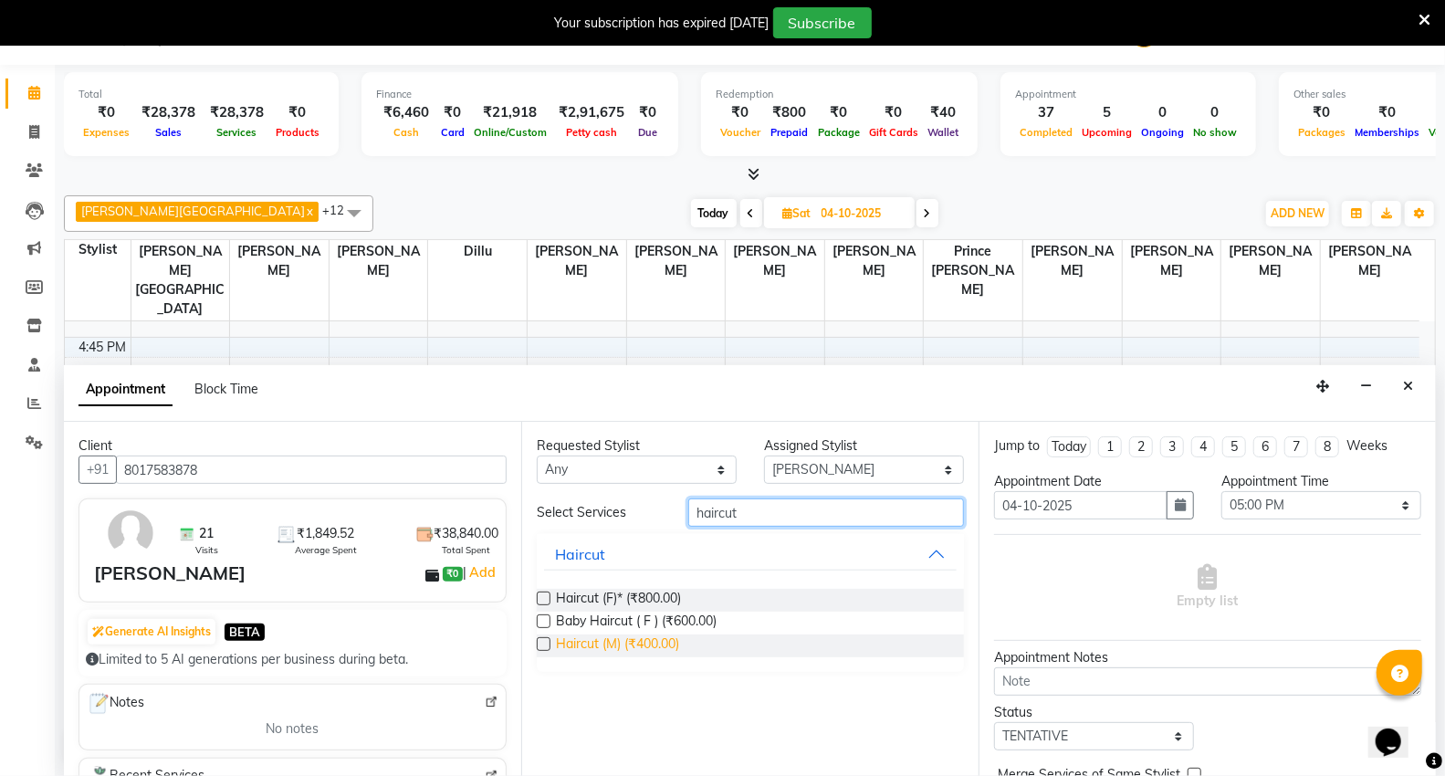
type input "haircut"
click at [625, 646] on span "Haircut (M) (₹400.00)" at bounding box center [617, 646] width 123 height 23
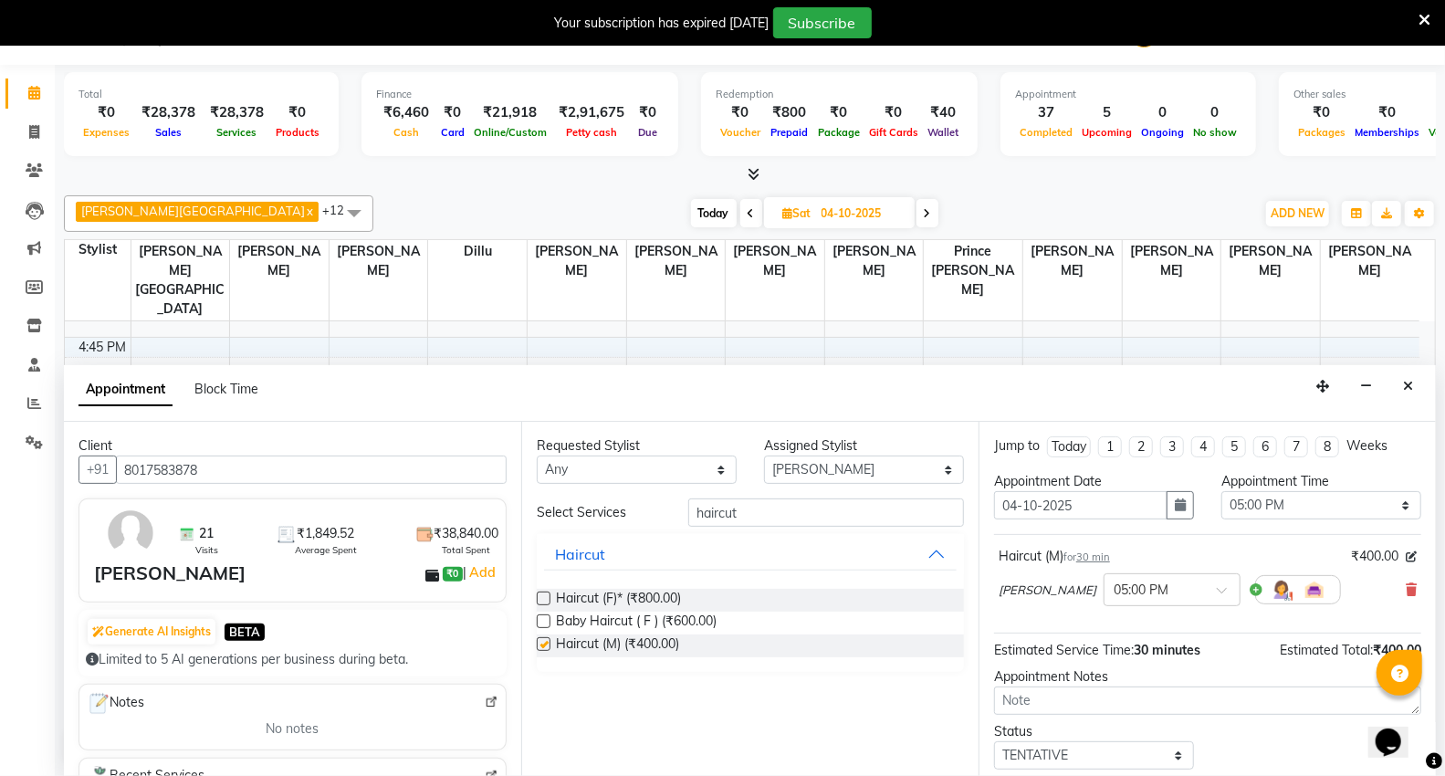
checkbox input "false"
click at [819, 523] on input "haircut" at bounding box center [826, 513] width 276 height 28
type input "h"
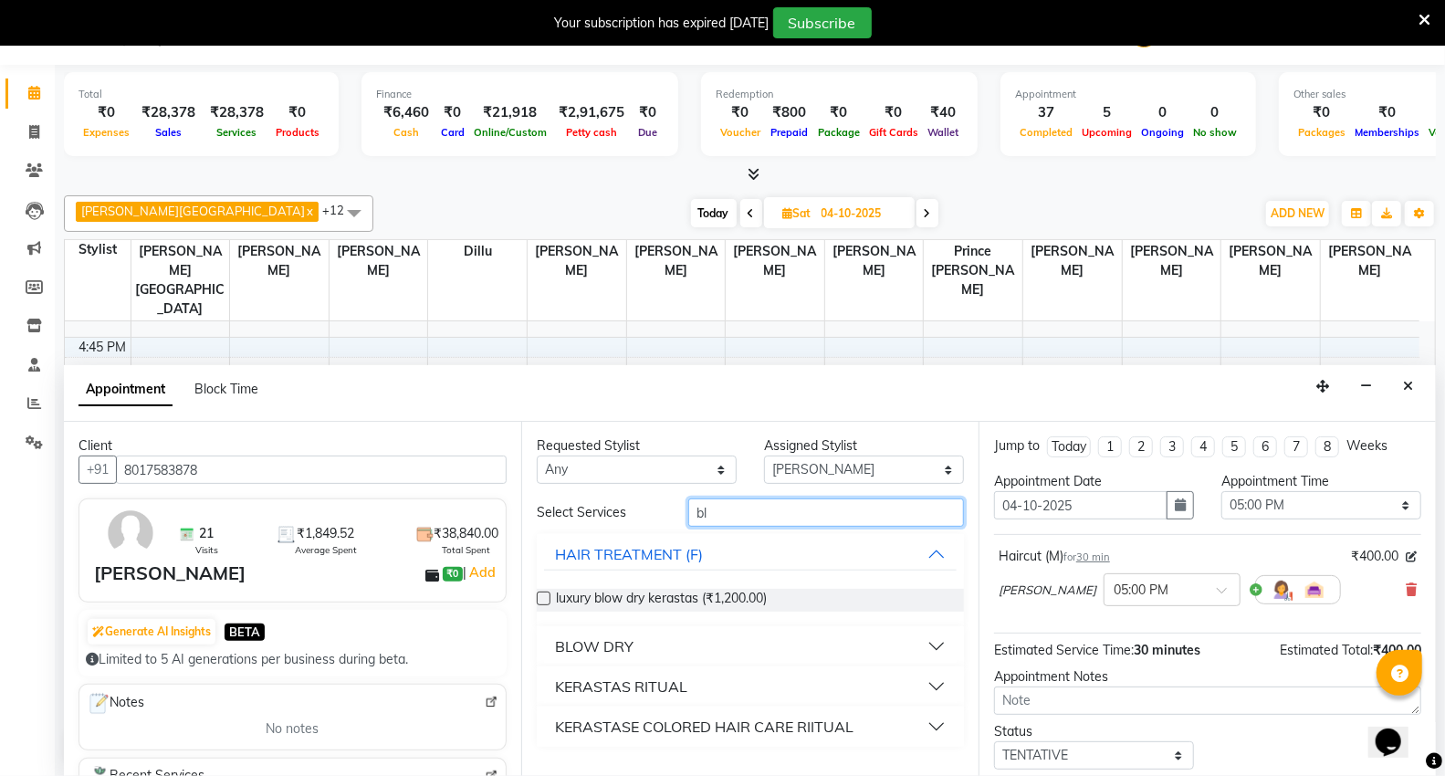
type input "b"
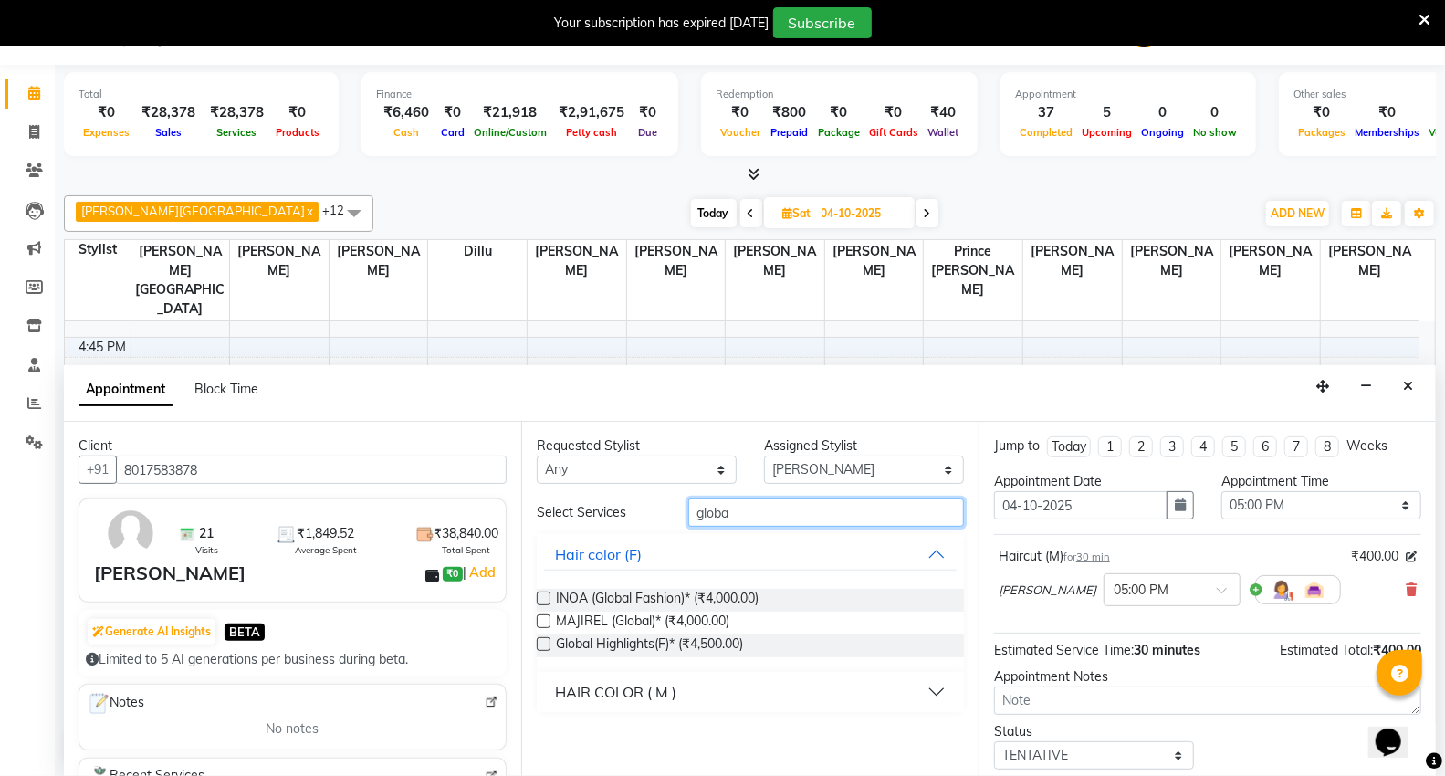
type input "globa"
click at [650, 683] on div "HAIR COLOR ( M )" at bounding box center [615, 692] width 121 height 22
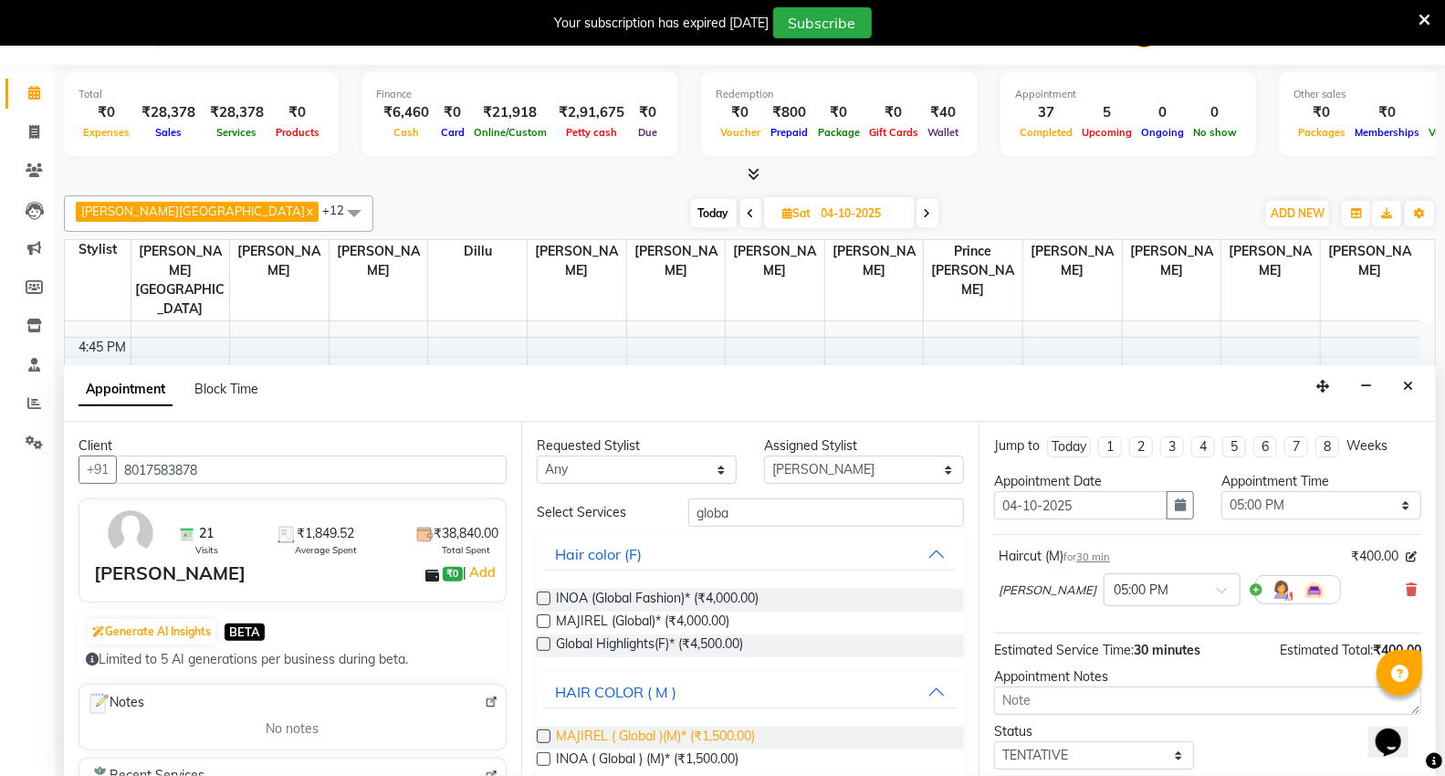
click at [651, 731] on span "MAJIREL ( Global )(M)* (₹1,500.00)" at bounding box center [655, 738] width 199 height 23
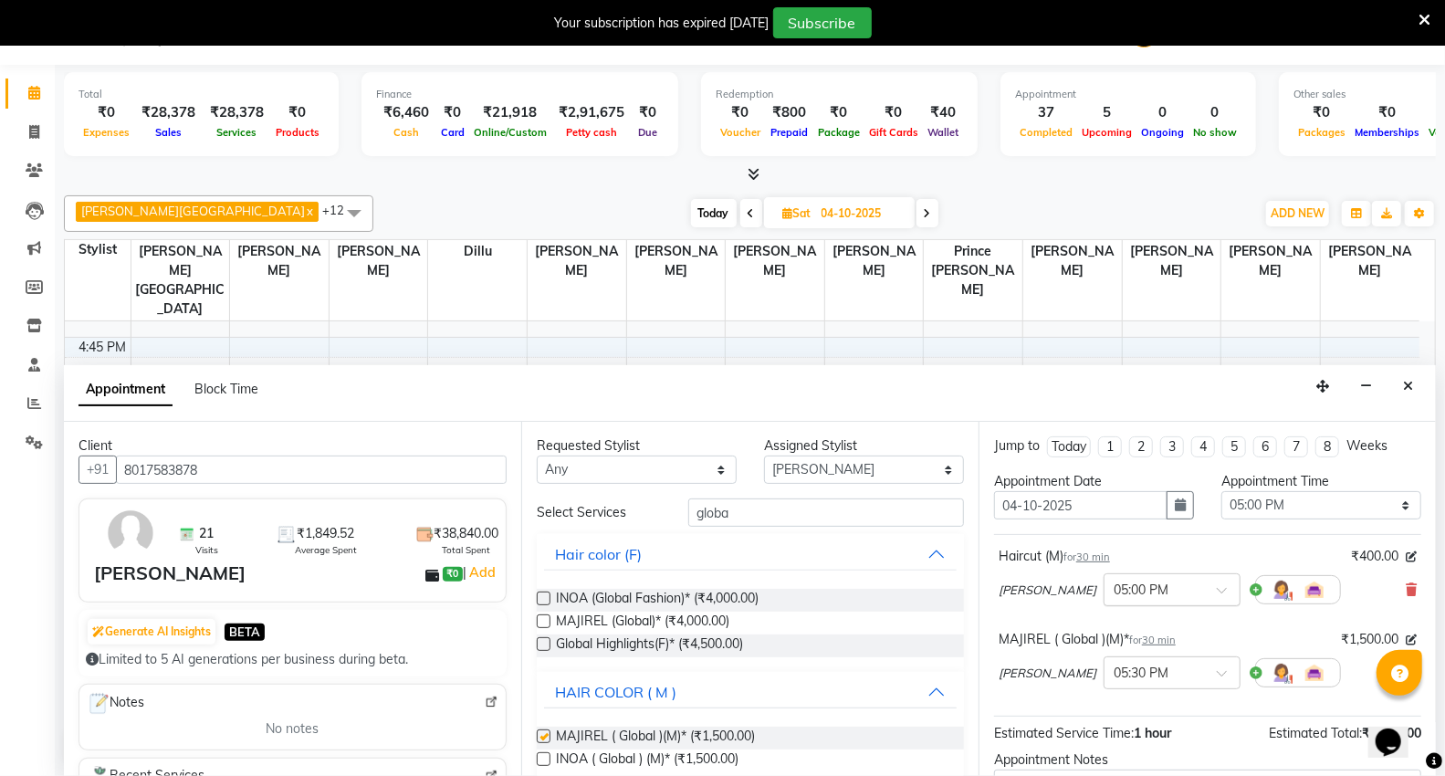
checkbox input "false"
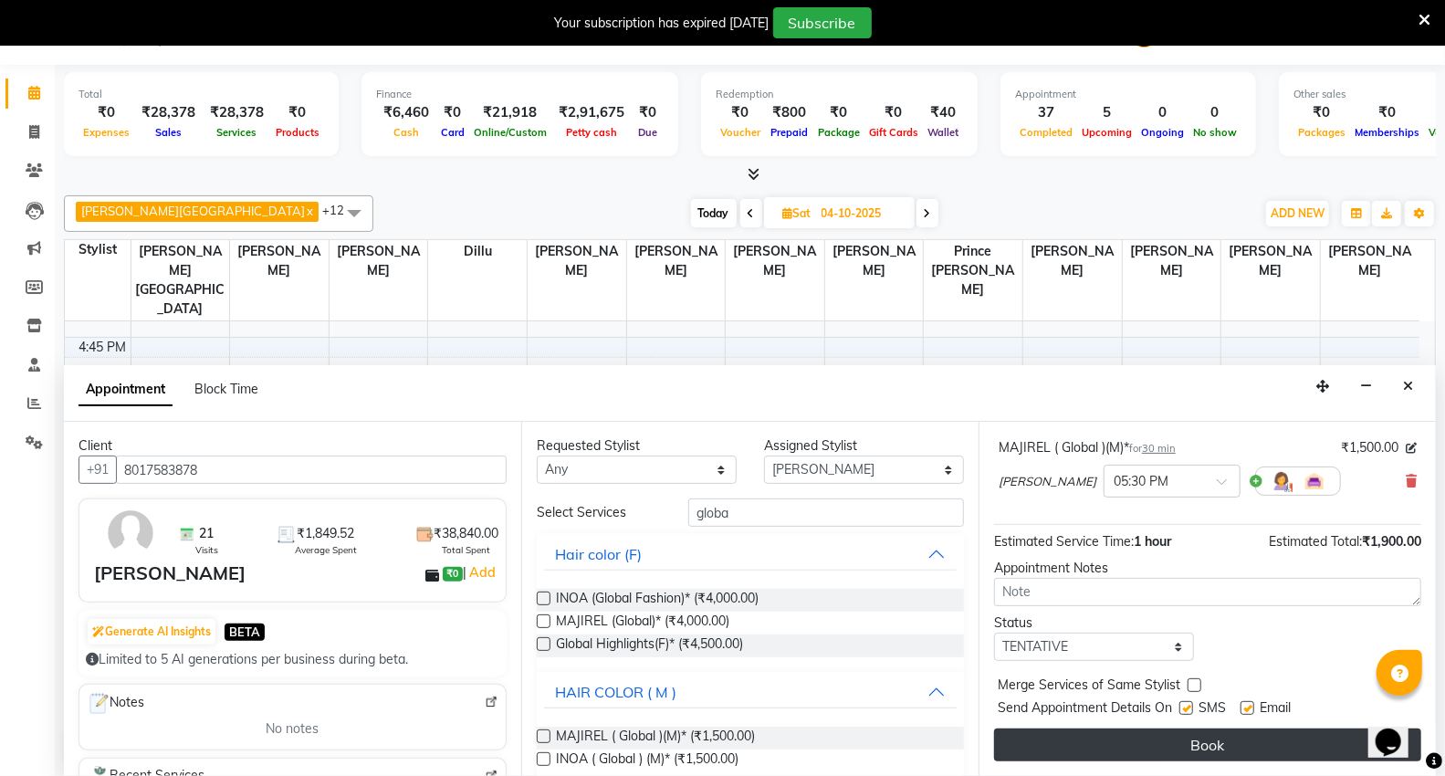
click at [1179, 750] on button "Book" at bounding box center [1207, 745] width 427 height 33
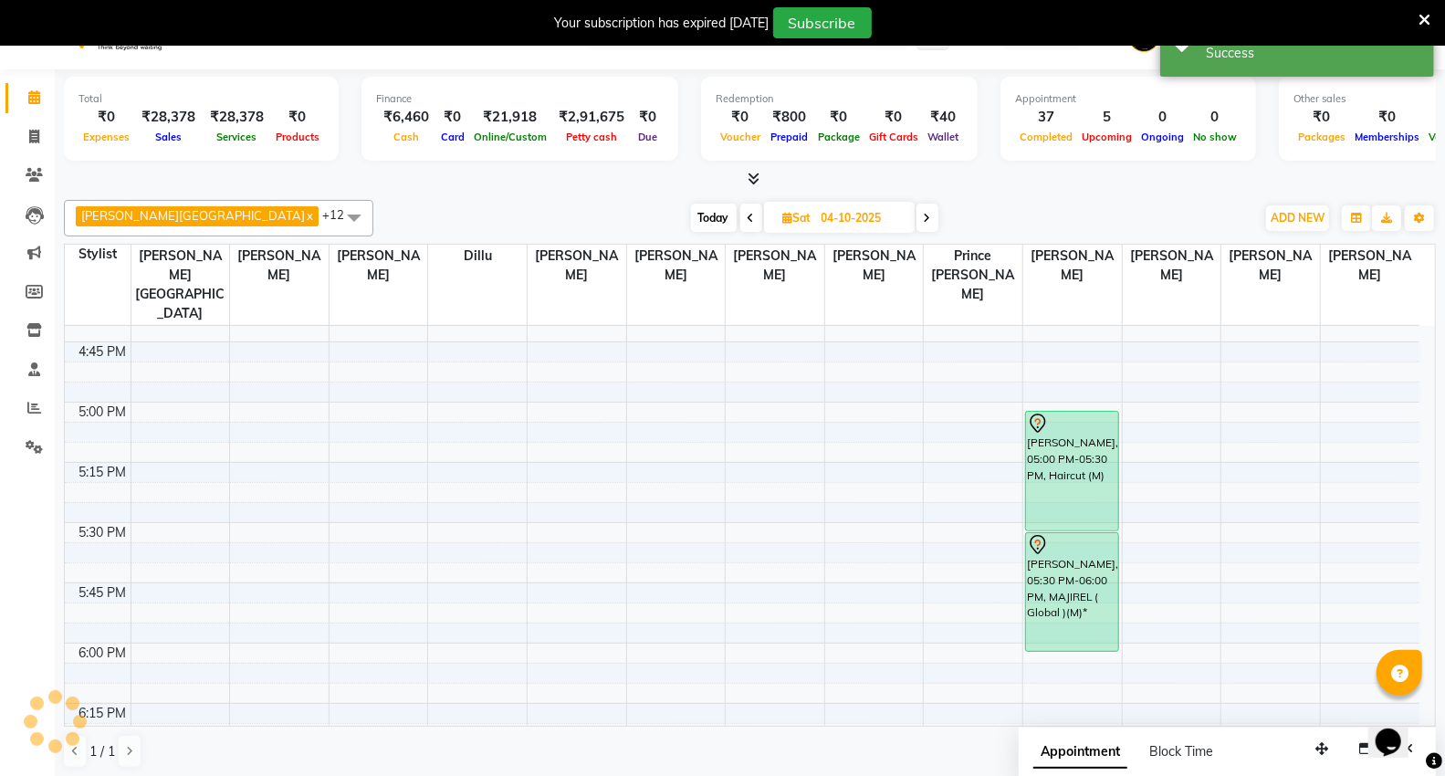
scroll to position [0, 0]
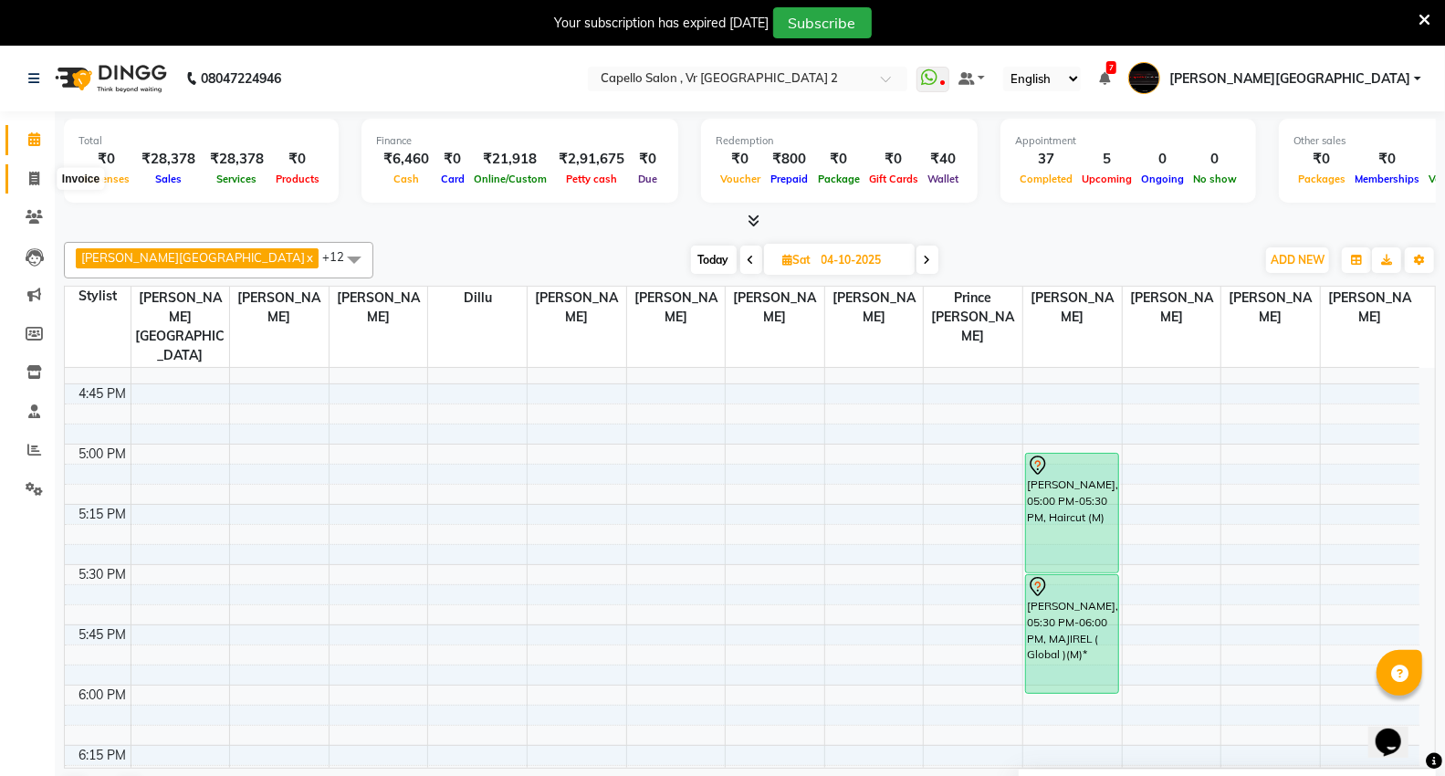
click at [25, 186] on span at bounding box center [34, 179] width 32 height 21
select select "service"
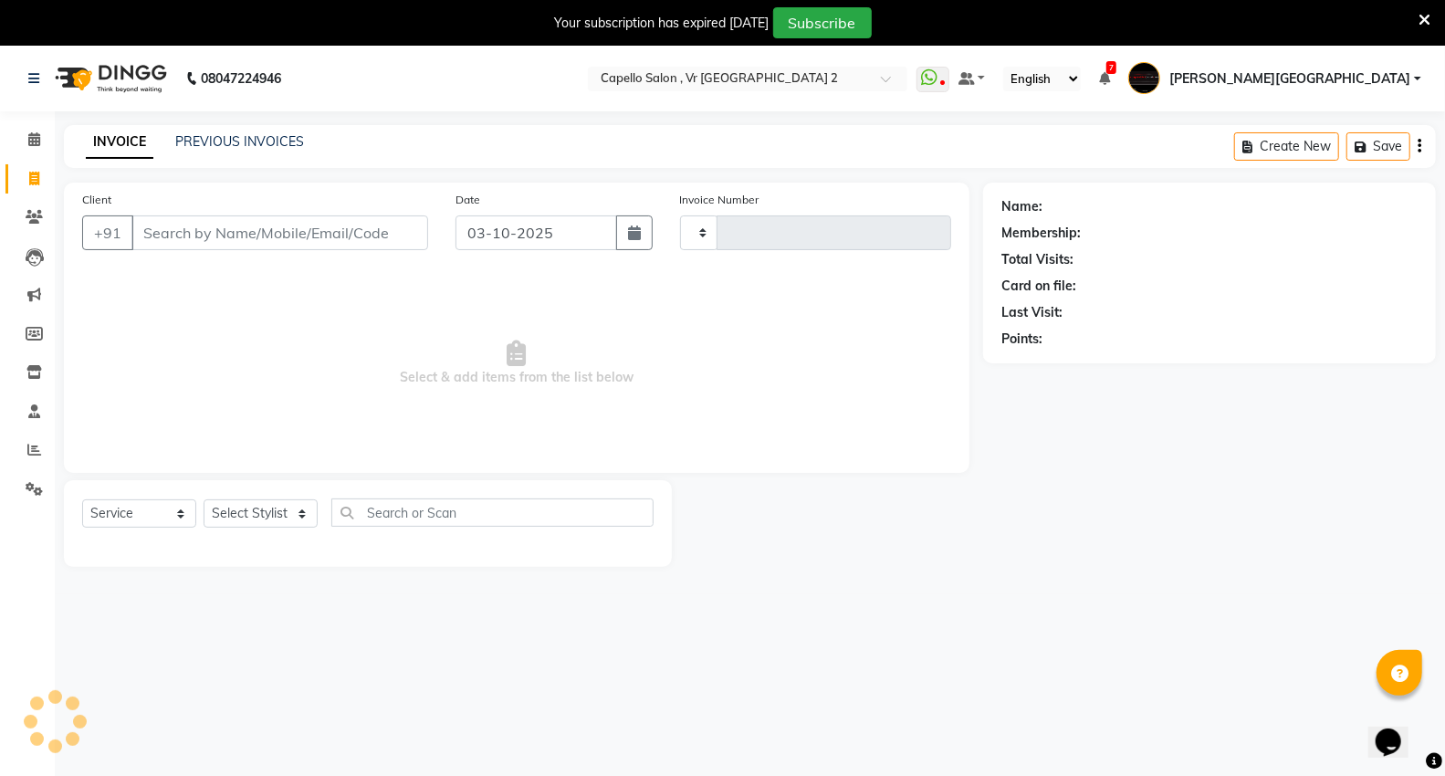
type input "5509"
select select "848"
click at [281, 226] on input "Client" at bounding box center [279, 232] width 297 height 35
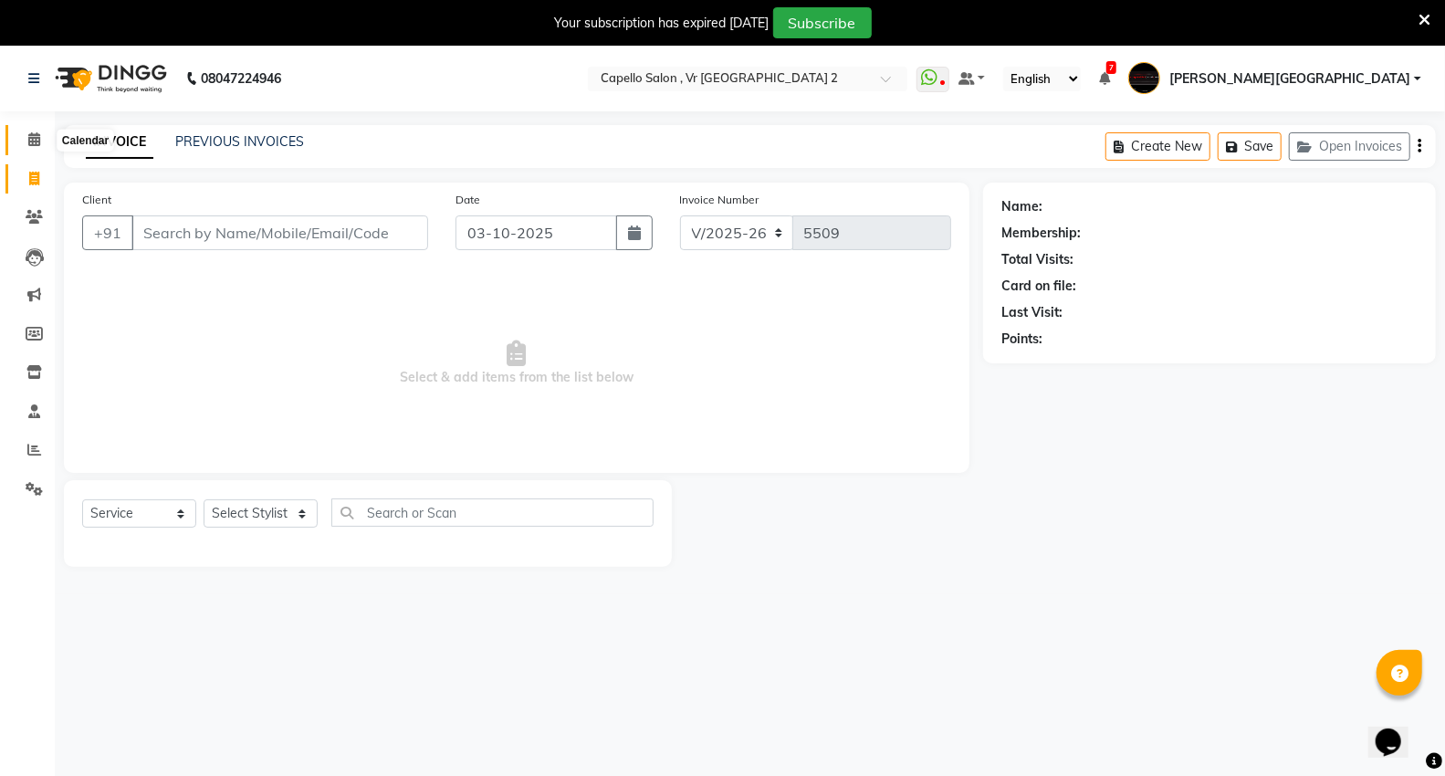
click at [35, 137] on icon at bounding box center [34, 139] width 12 height 14
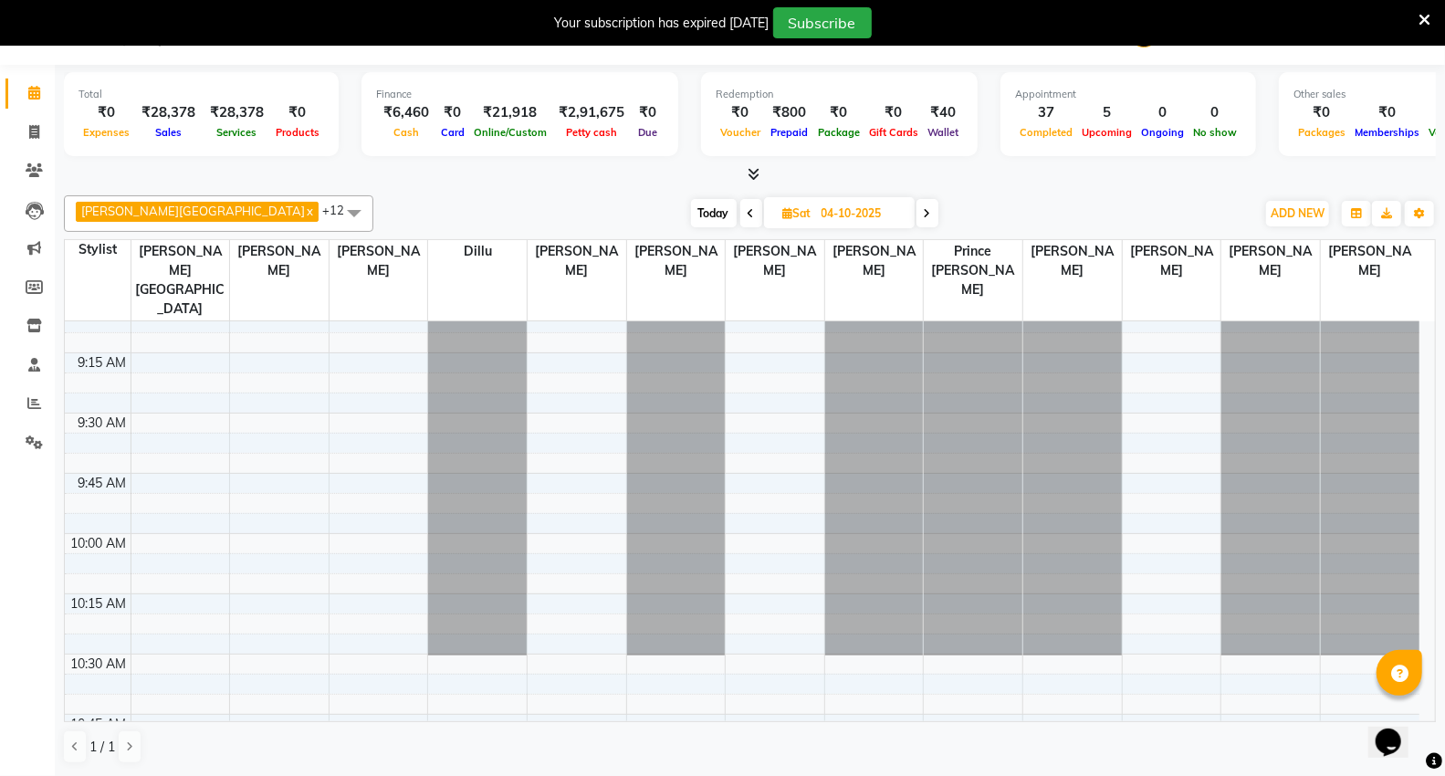
scroll to position [28, 0]
click at [740, 213] on span at bounding box center [751, 213] width 22 height 28
type input "03-10-2025"
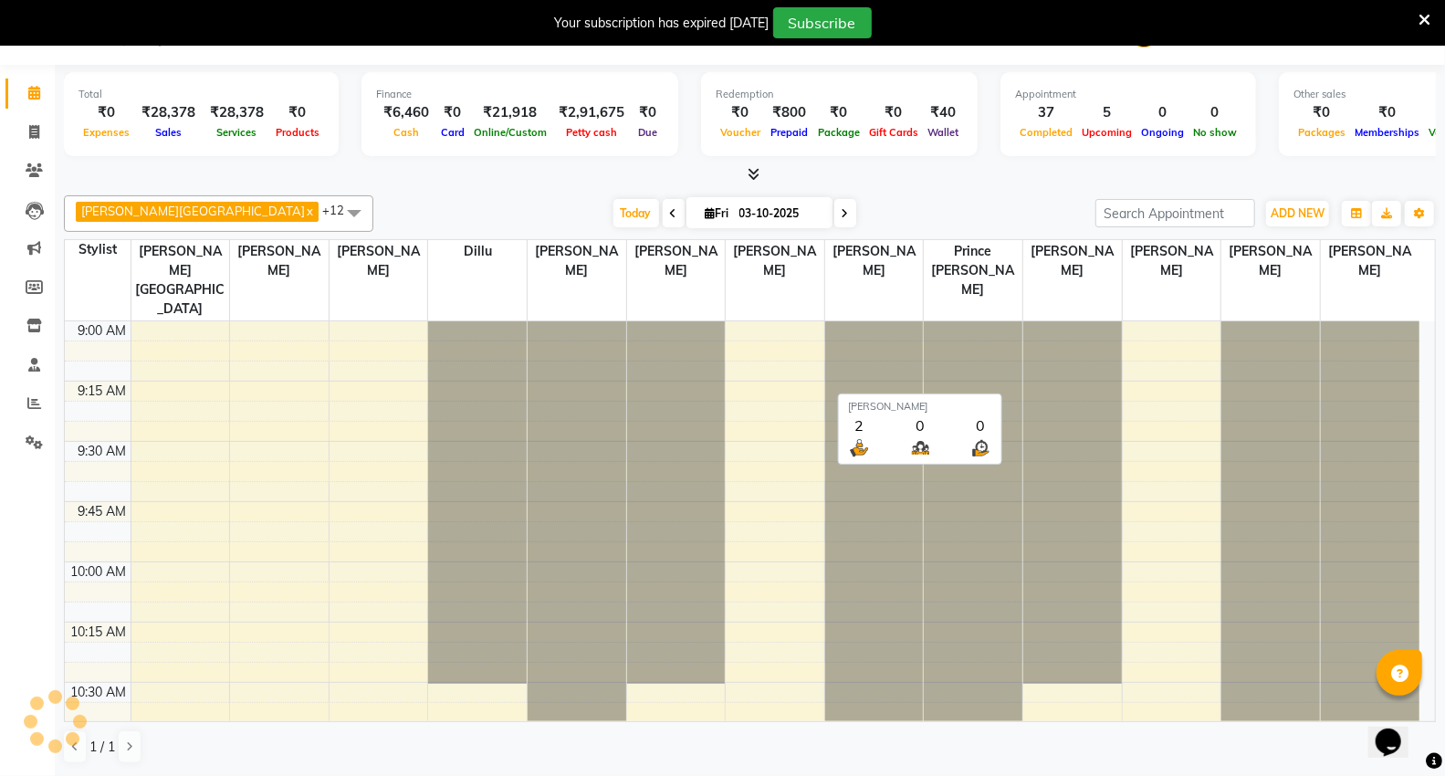
scroll to position [2663, 0]
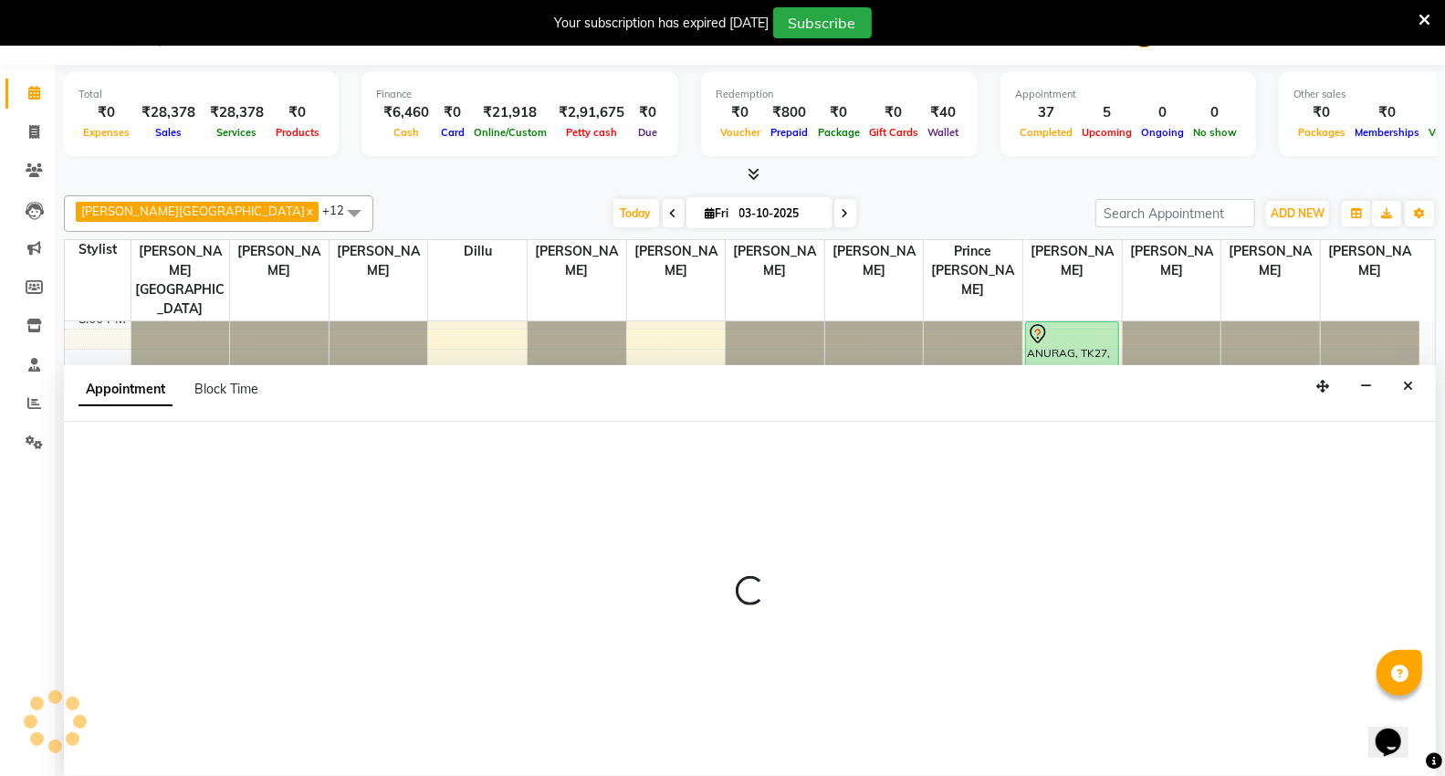
select select "14120"
select select "tentative"
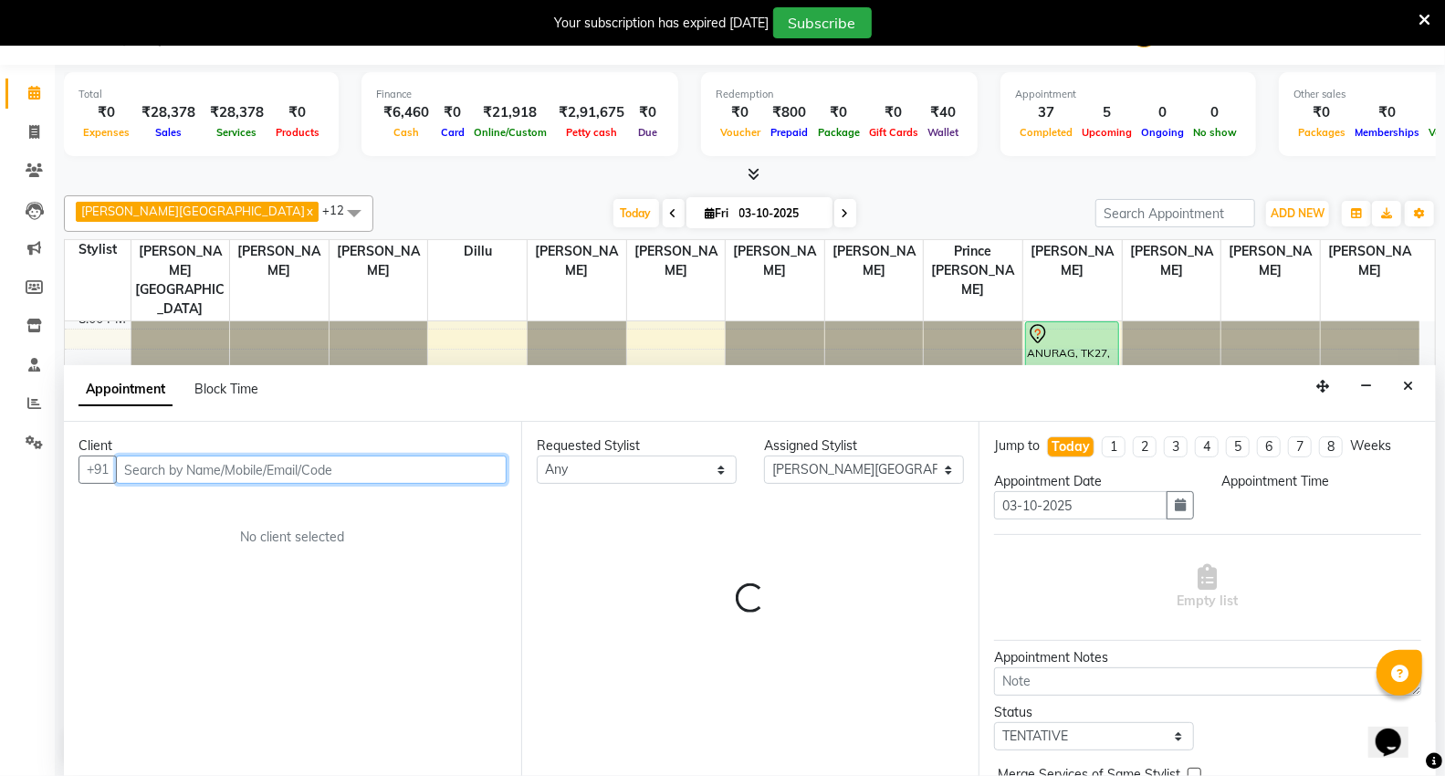
select select "1215"
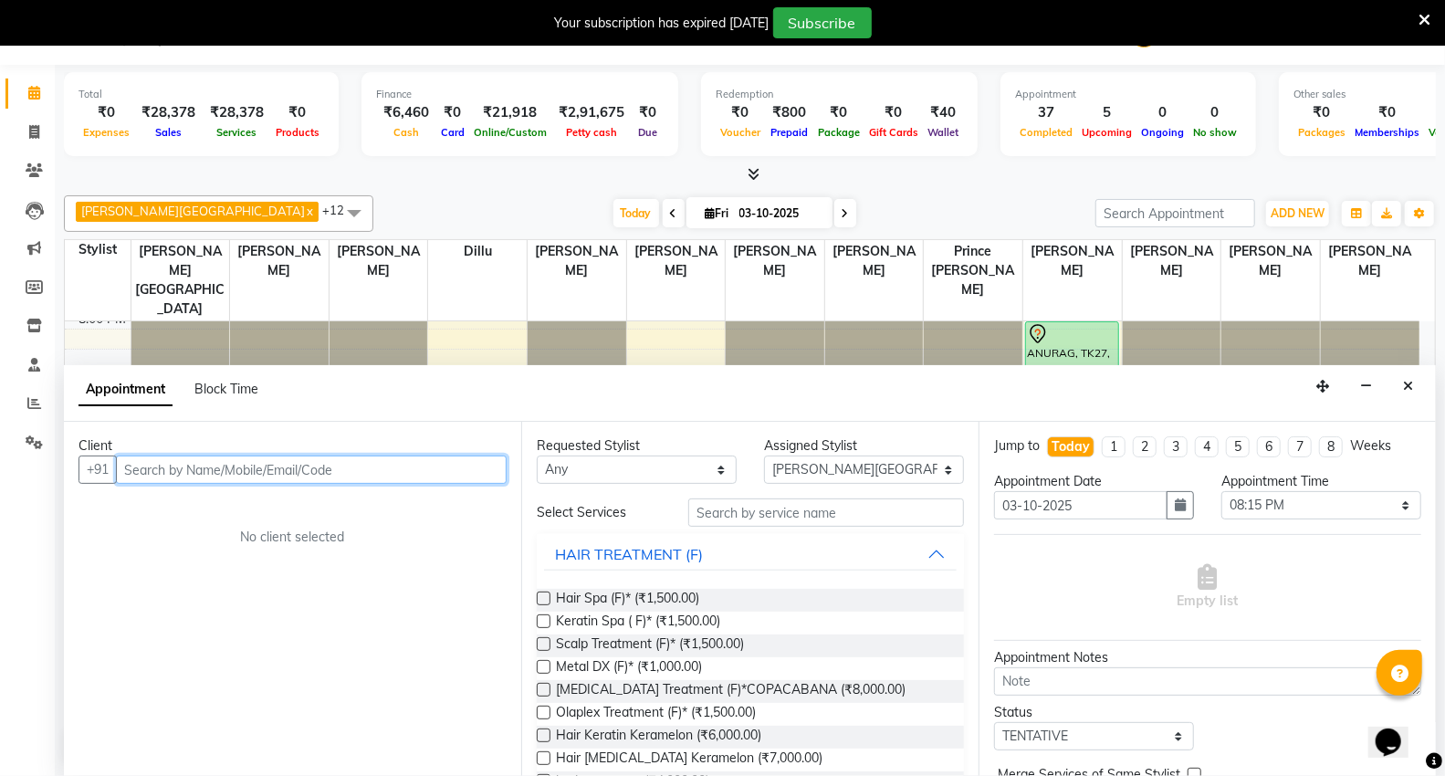
click at [216, 464] on input "text" at bounding box center [311, 470] width 391 height 28
click at [216, 478] on input "70285203154" at bounding box center [273, 470] width 315 height 28
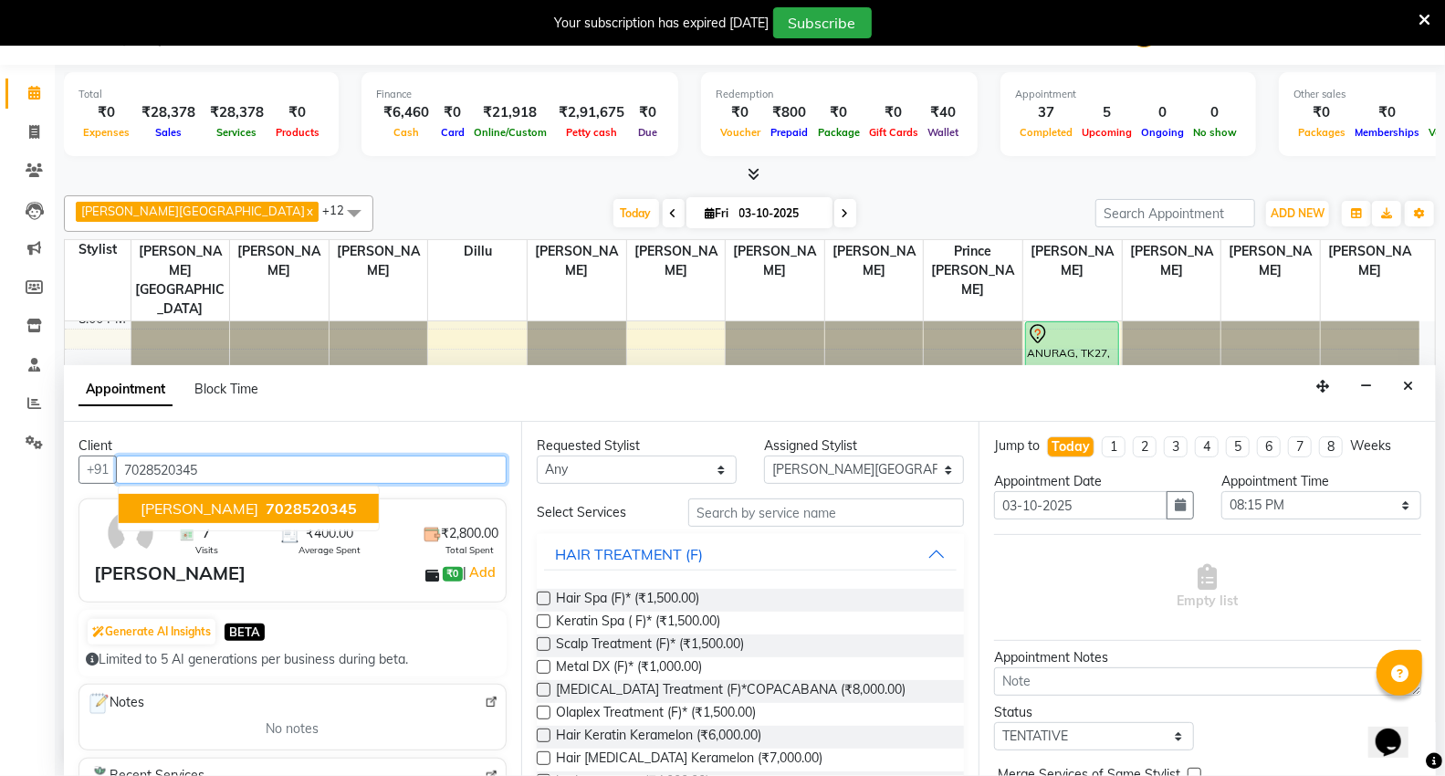
type input "7028520345"
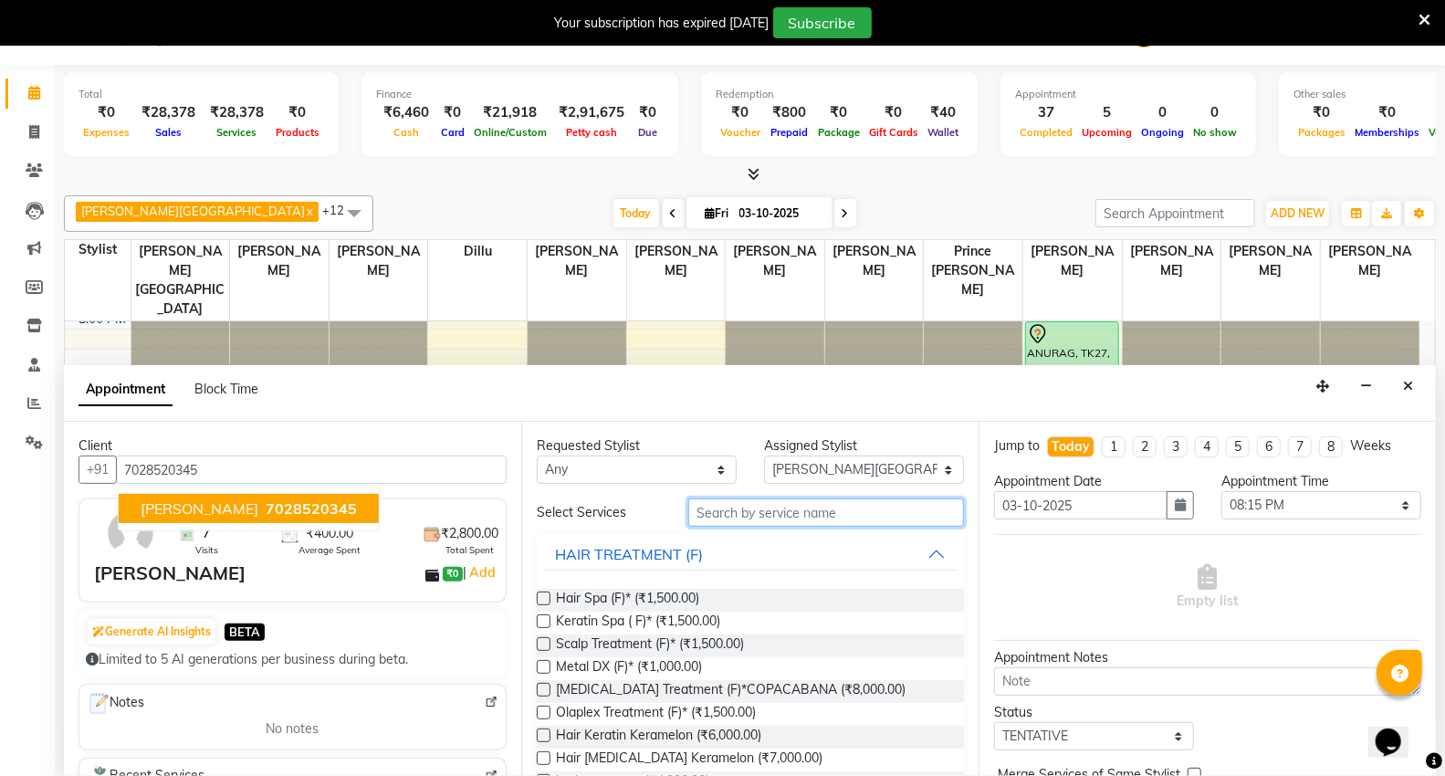
drag, startPoint x: 854, startPoint y: 508, endPoint x: 837, endPoint y: 508, distance: 16.4
click at [853, 508] on input "text" at bounding box center [826, 513] width 276 height 28
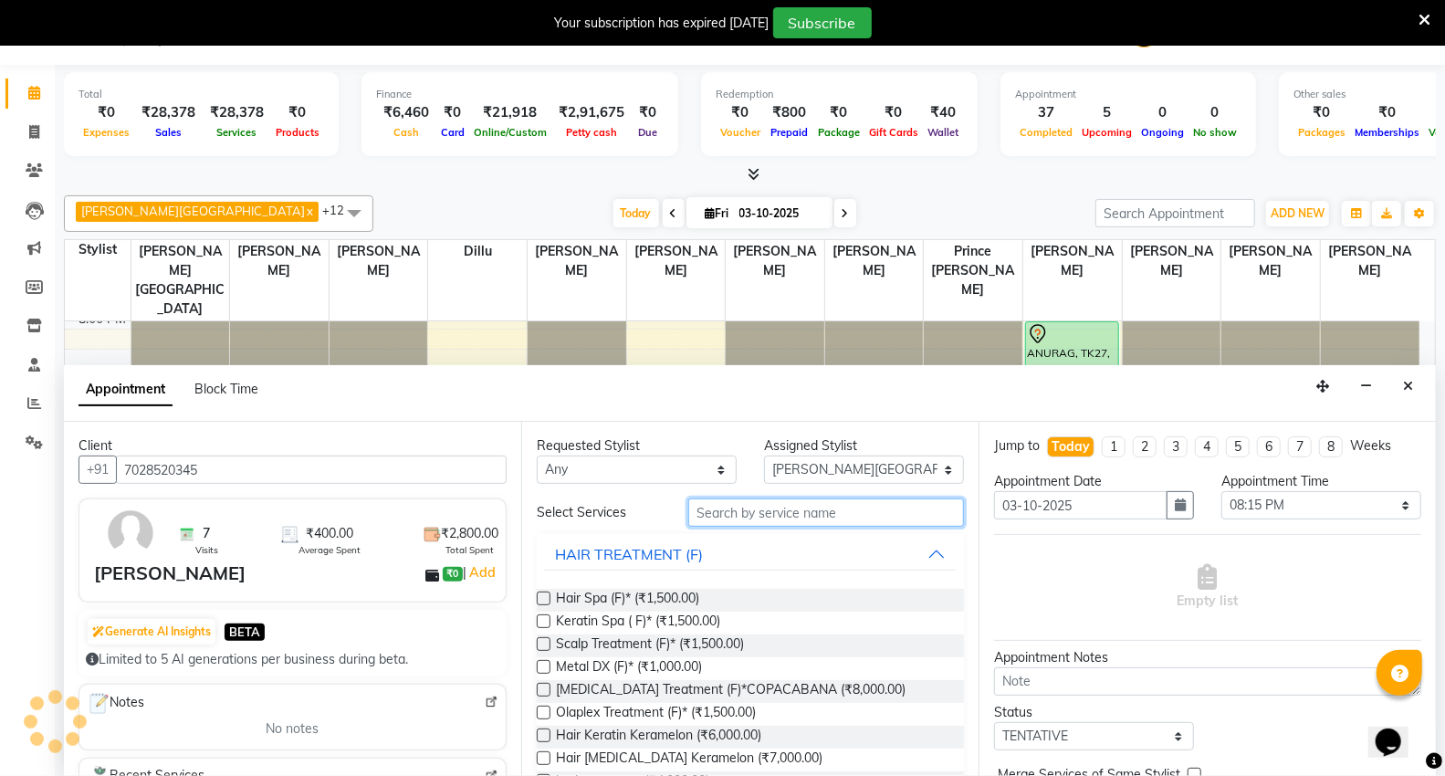
click at [850, 512] on input "text" at bounding box center [826, 513] width 276 height 28
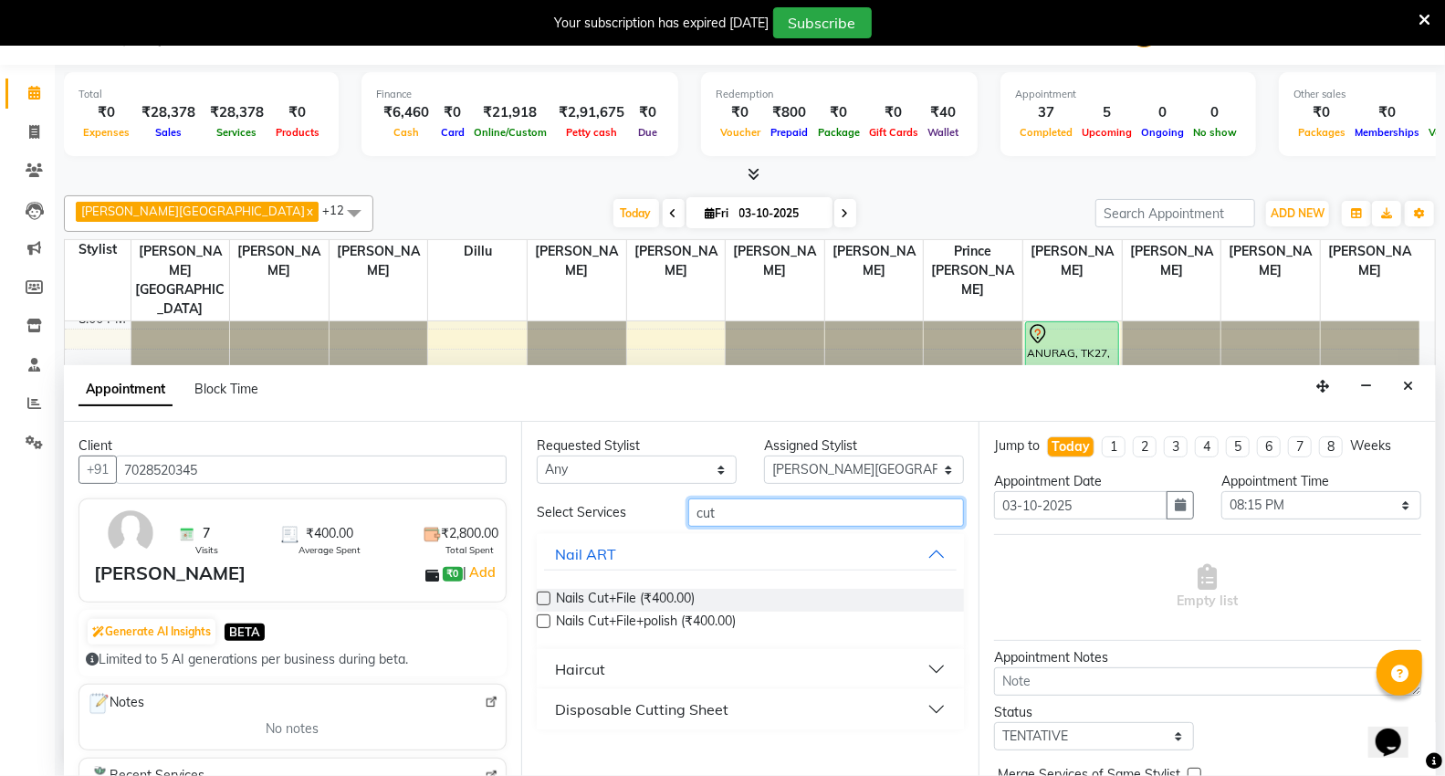
type input "cut"
click at [672, 665] on button "Haircut" at bounding box center [750, 669] width 413 height 33
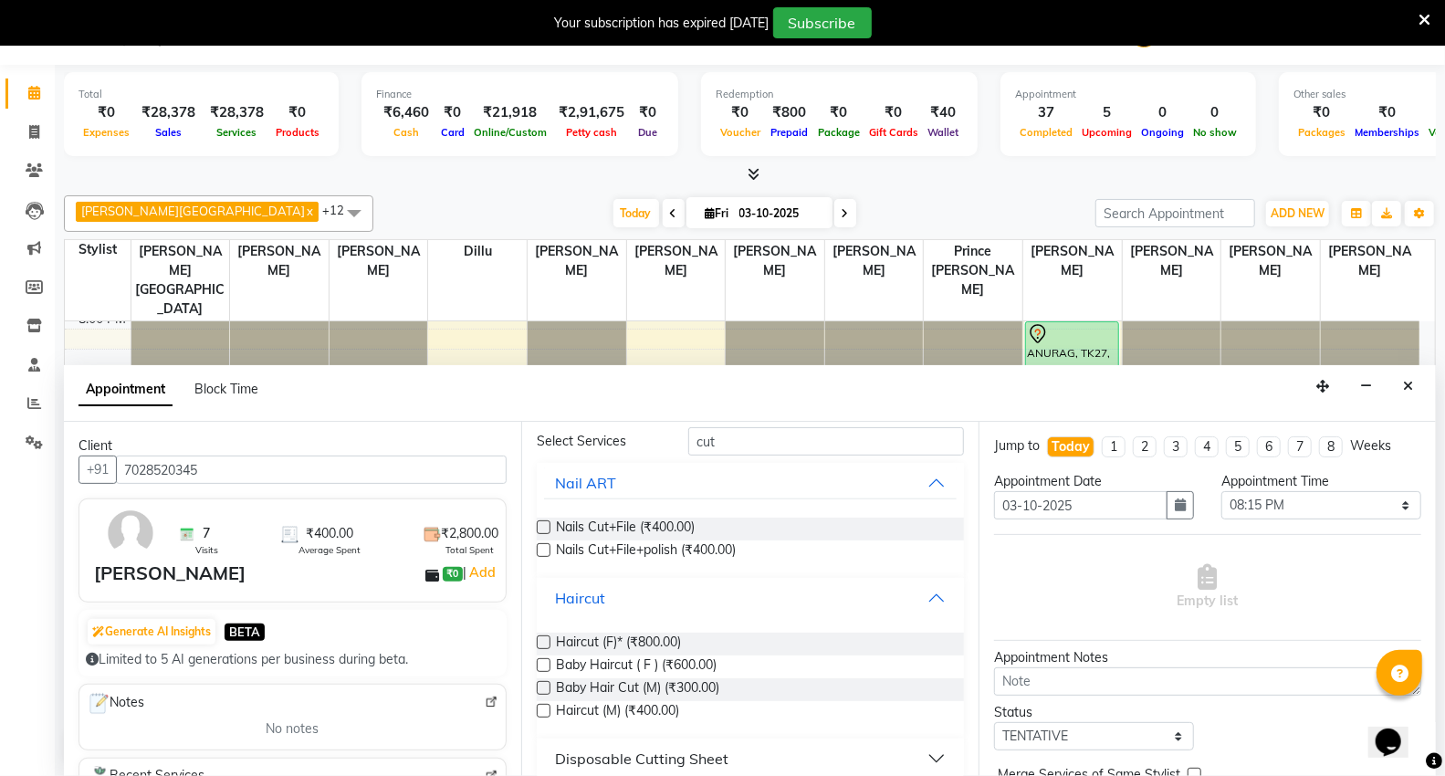
scroll to position [88, 0]
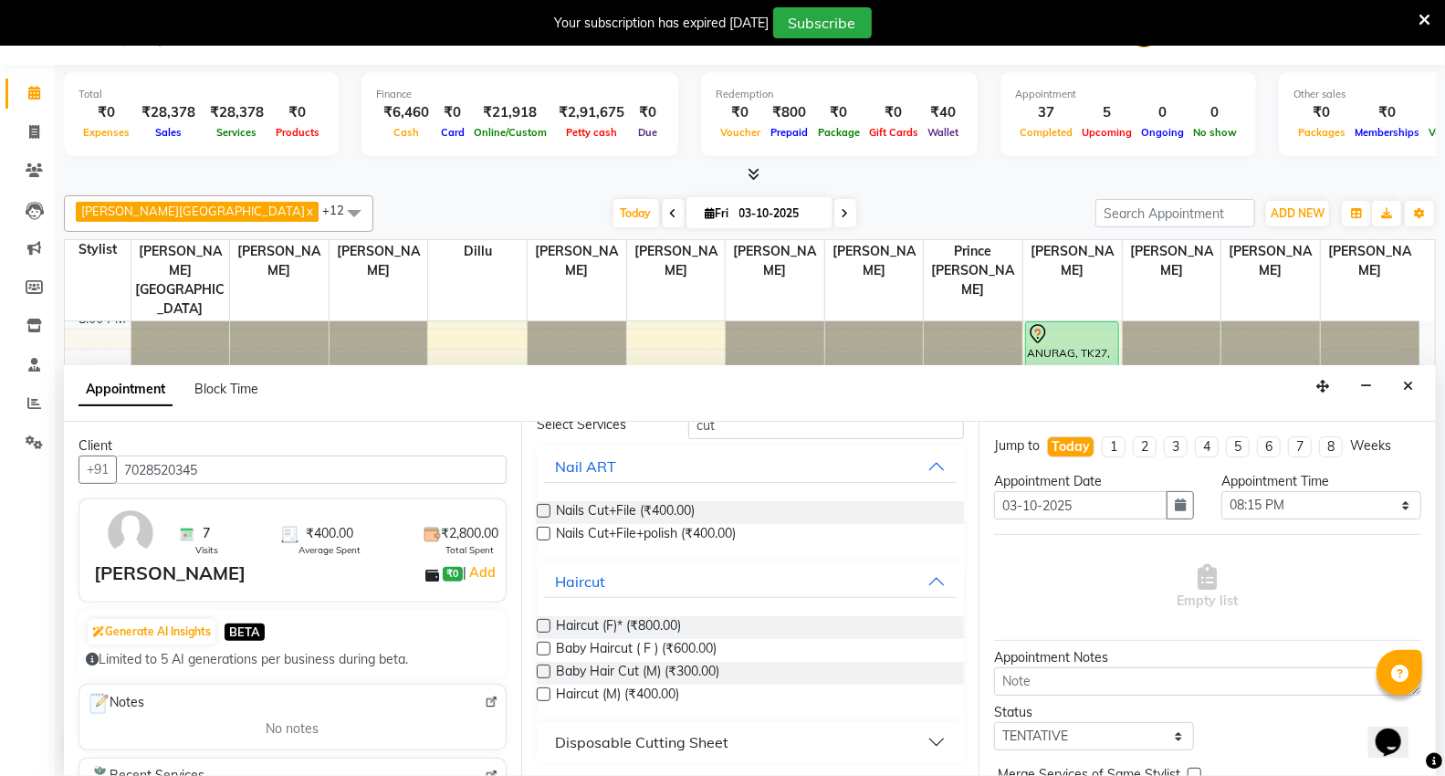
click at [542, 691] on label at bounding box center [544, 695] width 14 height 14
click at [542, 691] on input "checkbox" at bounding box center [543, 696] width 12 height 12
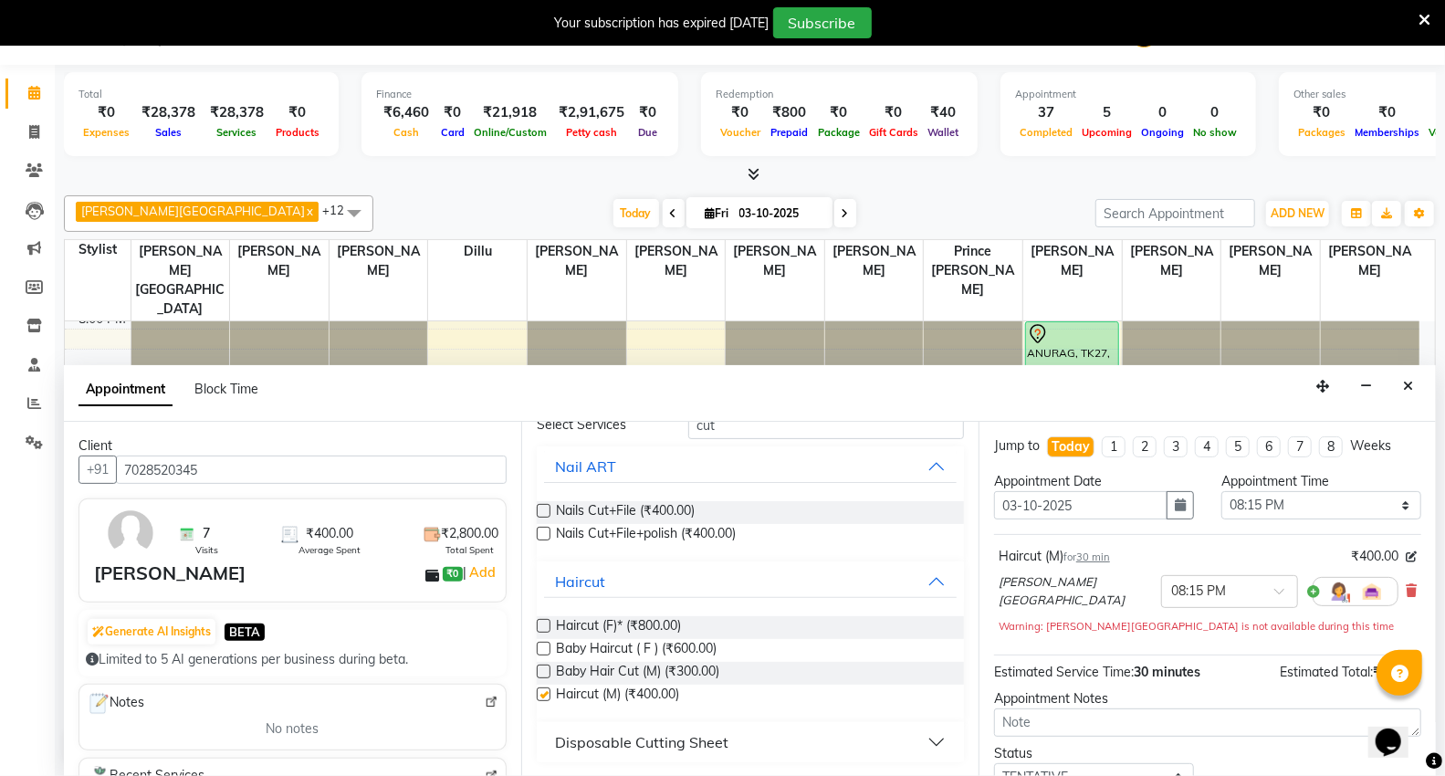
checkbox input "false"
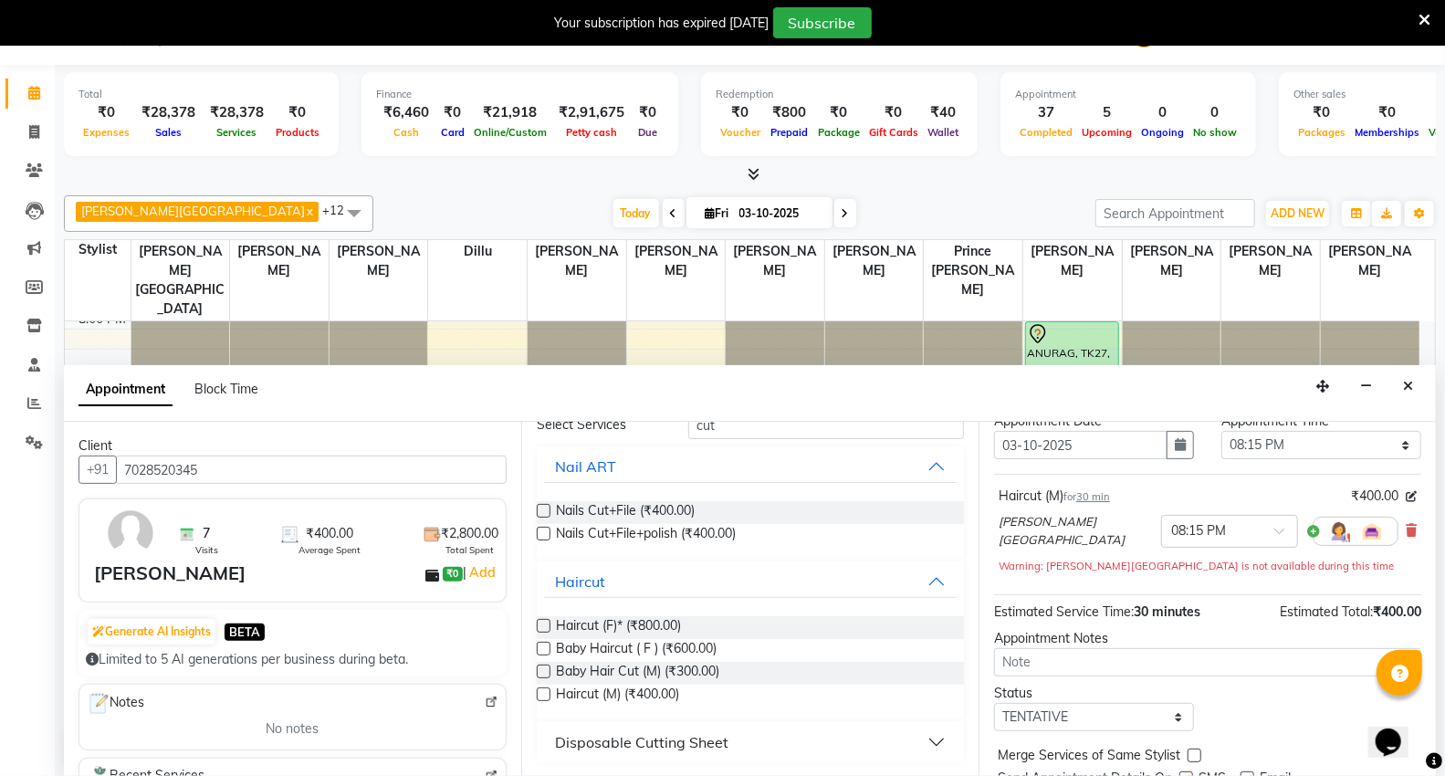
scroll to position [128, 0]
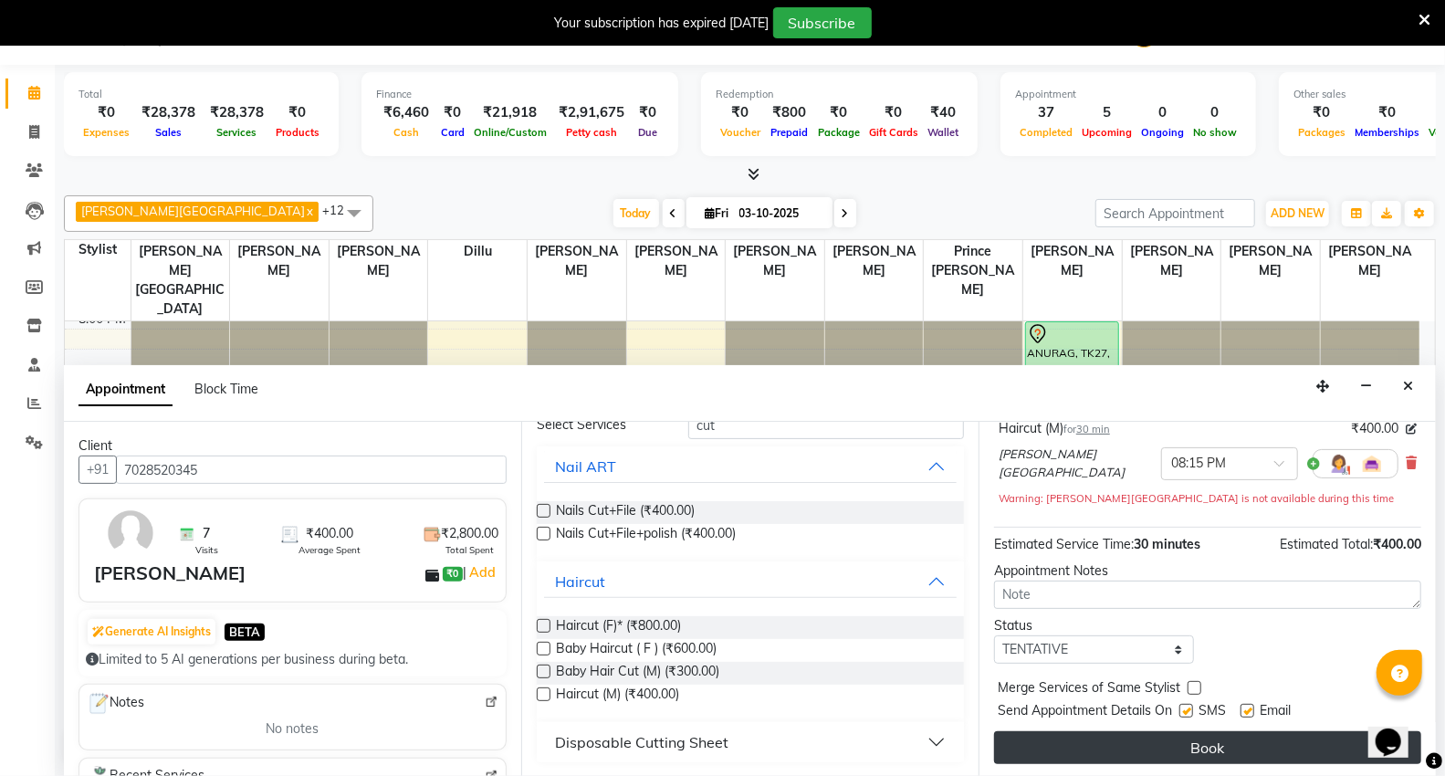
click at [1225, 732] on button "Book" at bounding box center [1207, 747] width 427 height 33
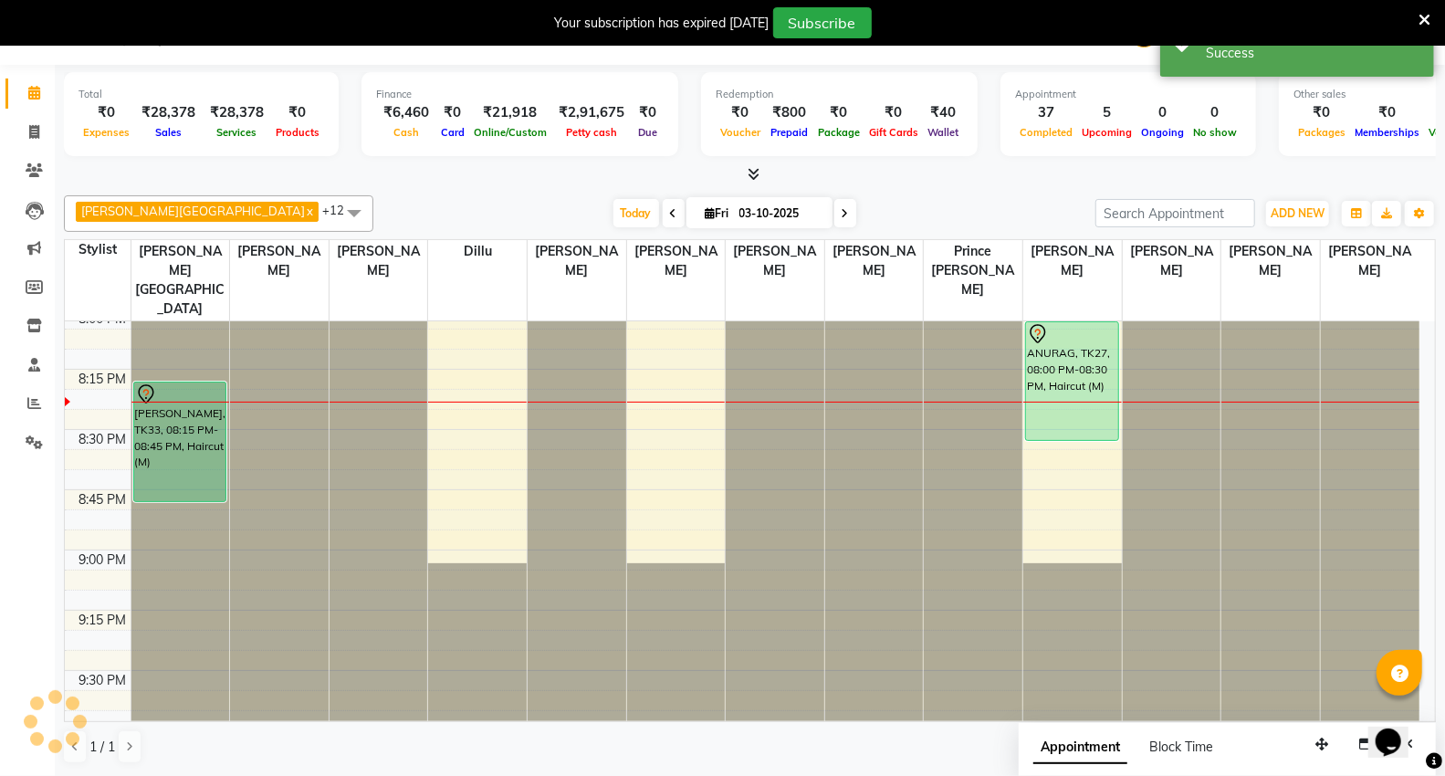
scroll to position [0, 0]
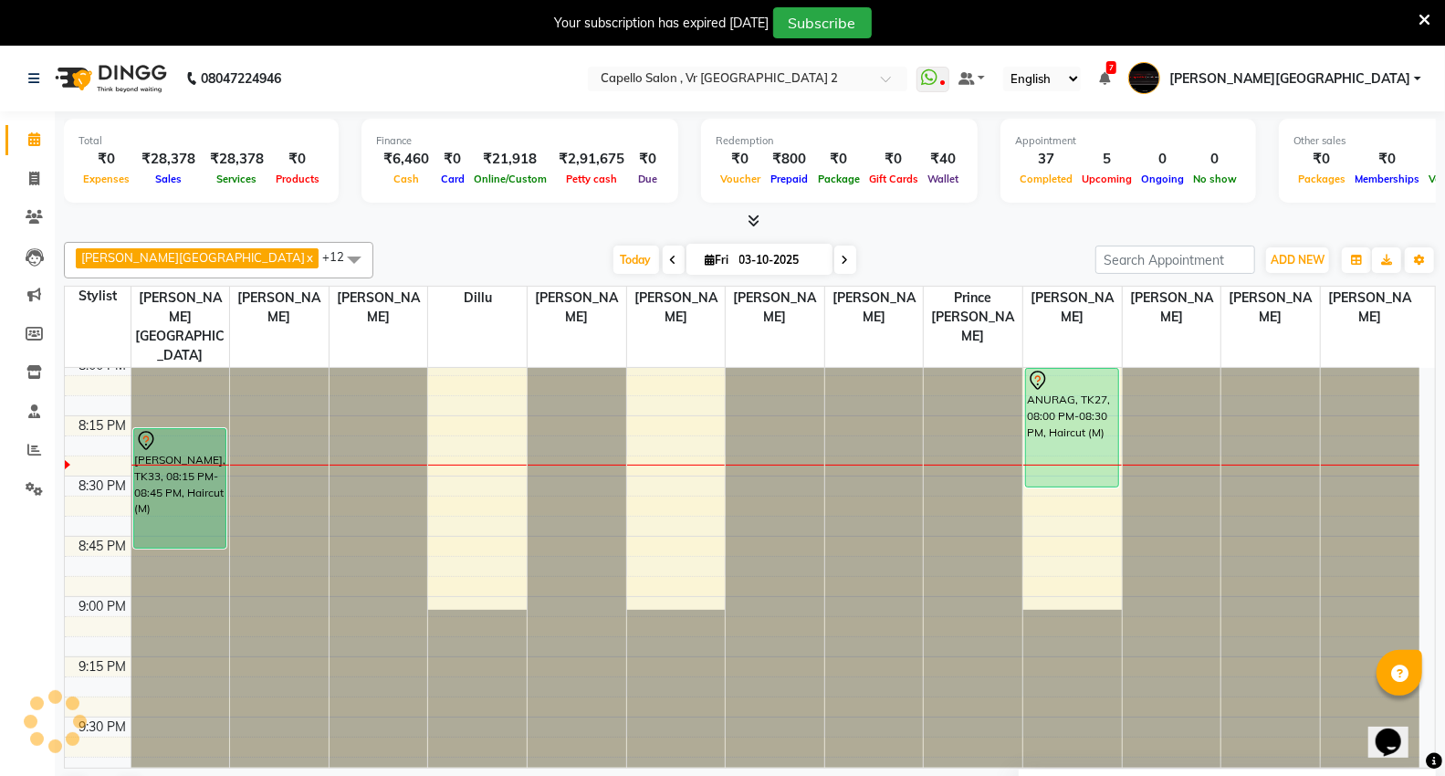
drag, startPoint x: 0, startPoint y: 314, endPoint x: 0, endPoint y: 457, distance: 143.3
drag, startPoint x: 0, startPoint y: 457, endPoint x: 973, endPoint y: 240, distance: 997.3
click at [973, 242] on div "Capello VR Mall x Anita Patel x Neha Prajapati x Rakesh Watkar x Sagar Watkar x…" at bounding box center [750, 260] width 1372 height 37
click at [26, 451] on span at bounding box center [34, 450] width 32 height 21
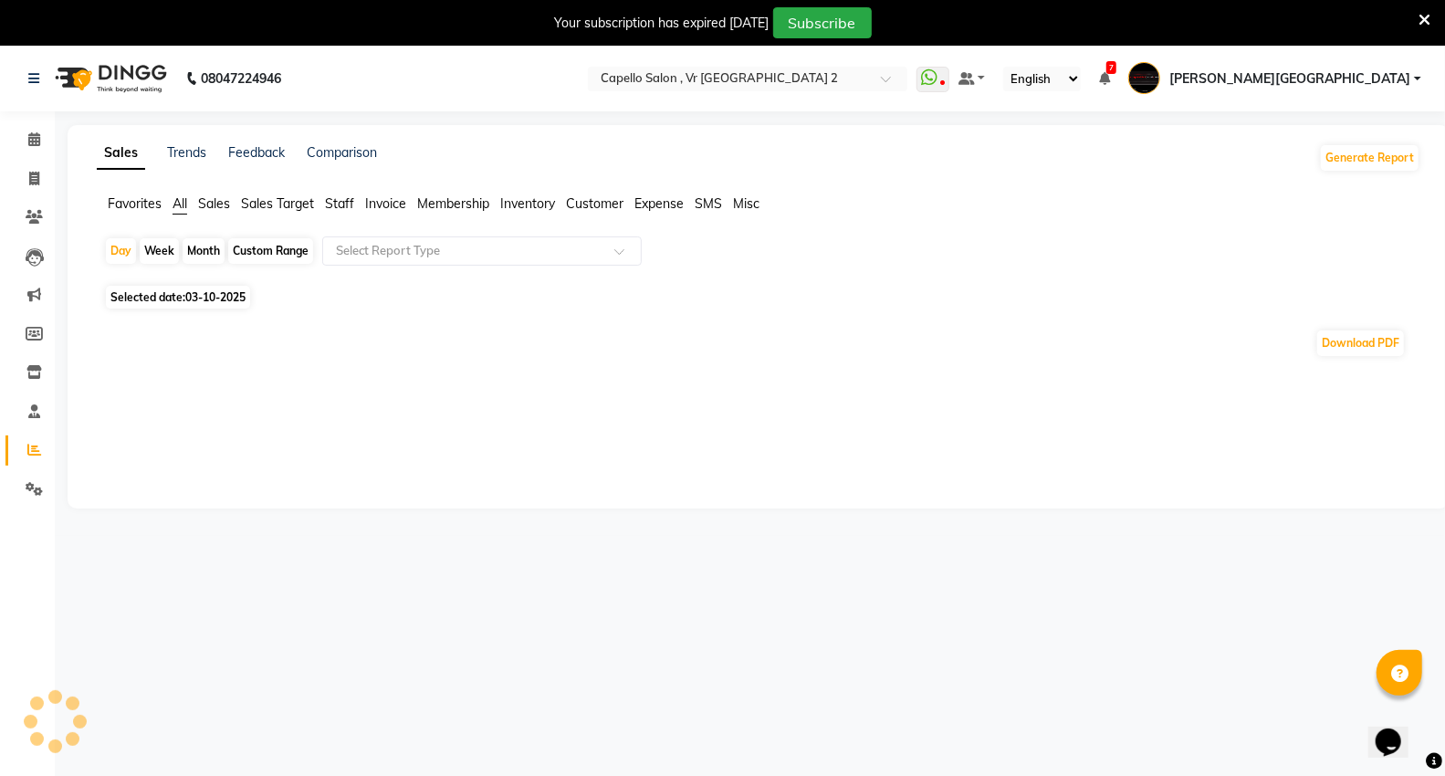
click at [340, 202] on span "Staff" at bounding box center [339, 203] width 29 height 16
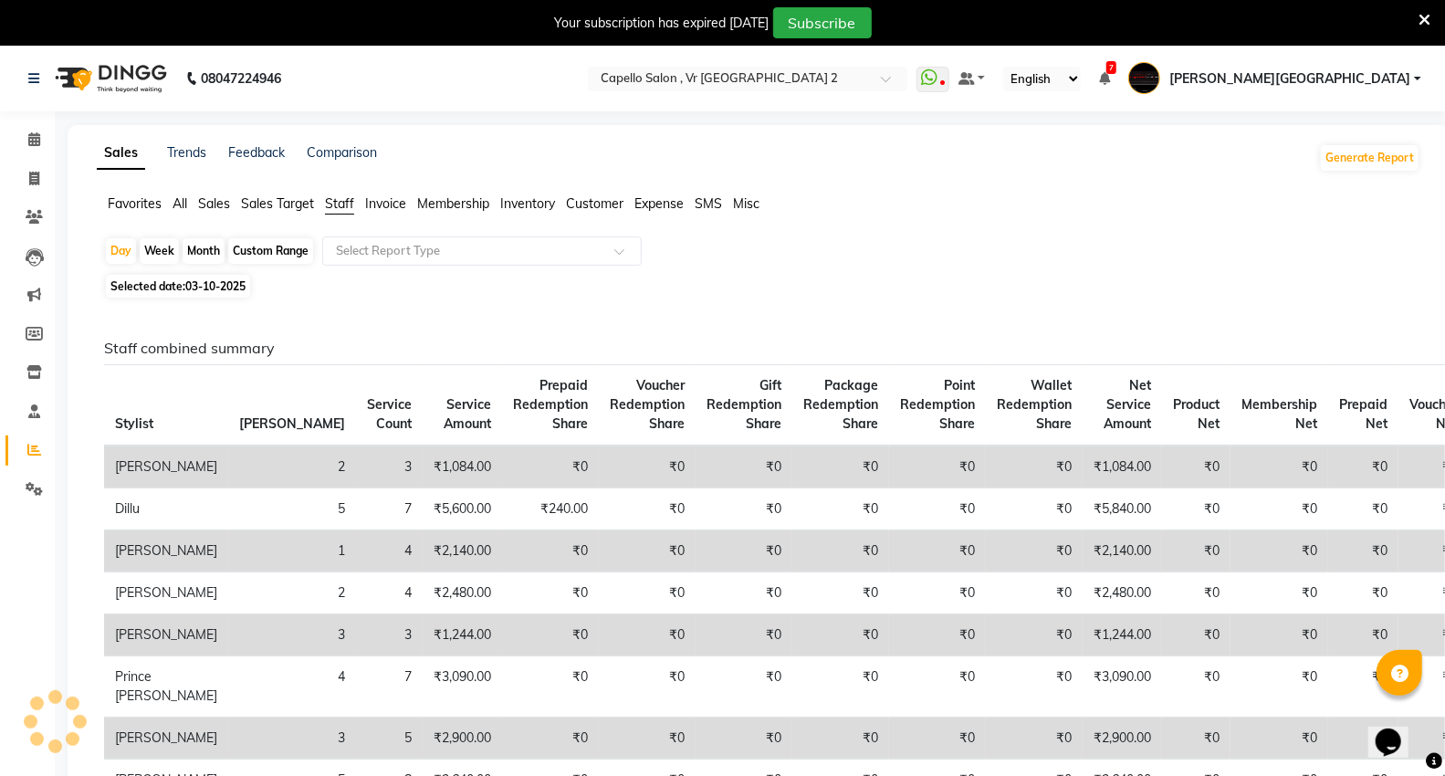
click at [195, 250] on div "Month" at bounding box center [204, 251] width 42 height 26
select select "10"
select select "2025"
click at [228, 389] on th "Bill Count" at bounding box center [292, 405] width 128 height 81
click at [212, 259] on div "Month" at bounding box center [204, 251] width 42 height 26
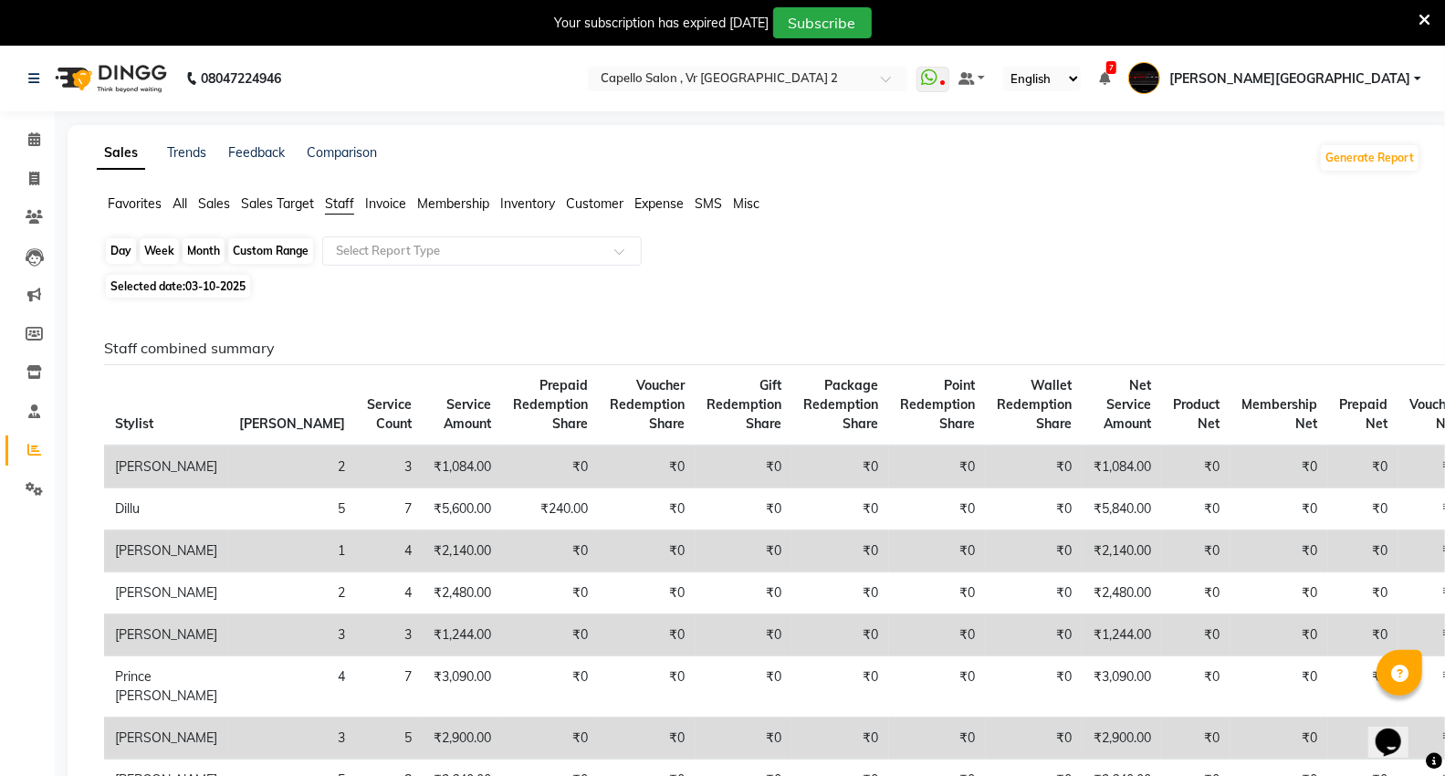
select select "10"
select select "2025"
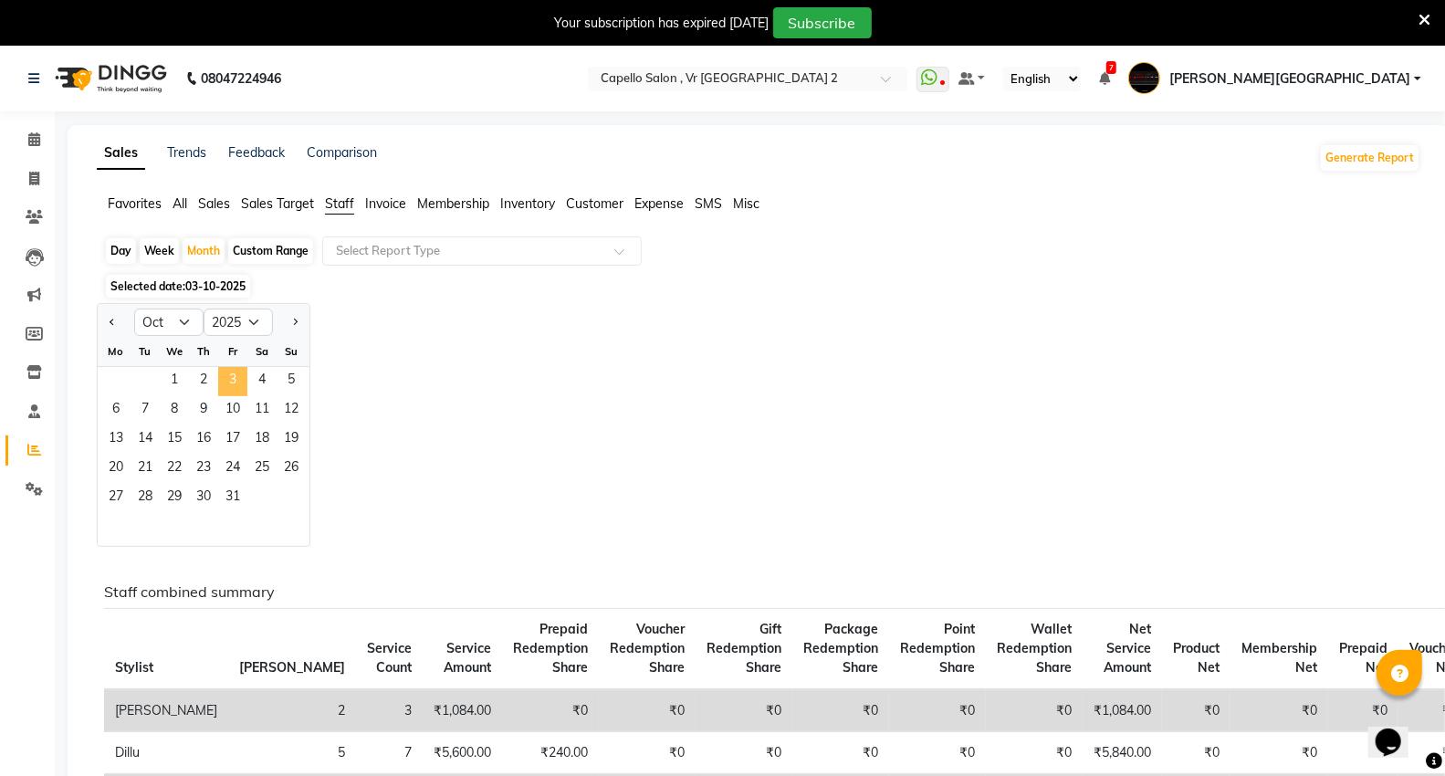
click at [238, 389] on span "3" at bounding box center [232, 381] width 29 height 29
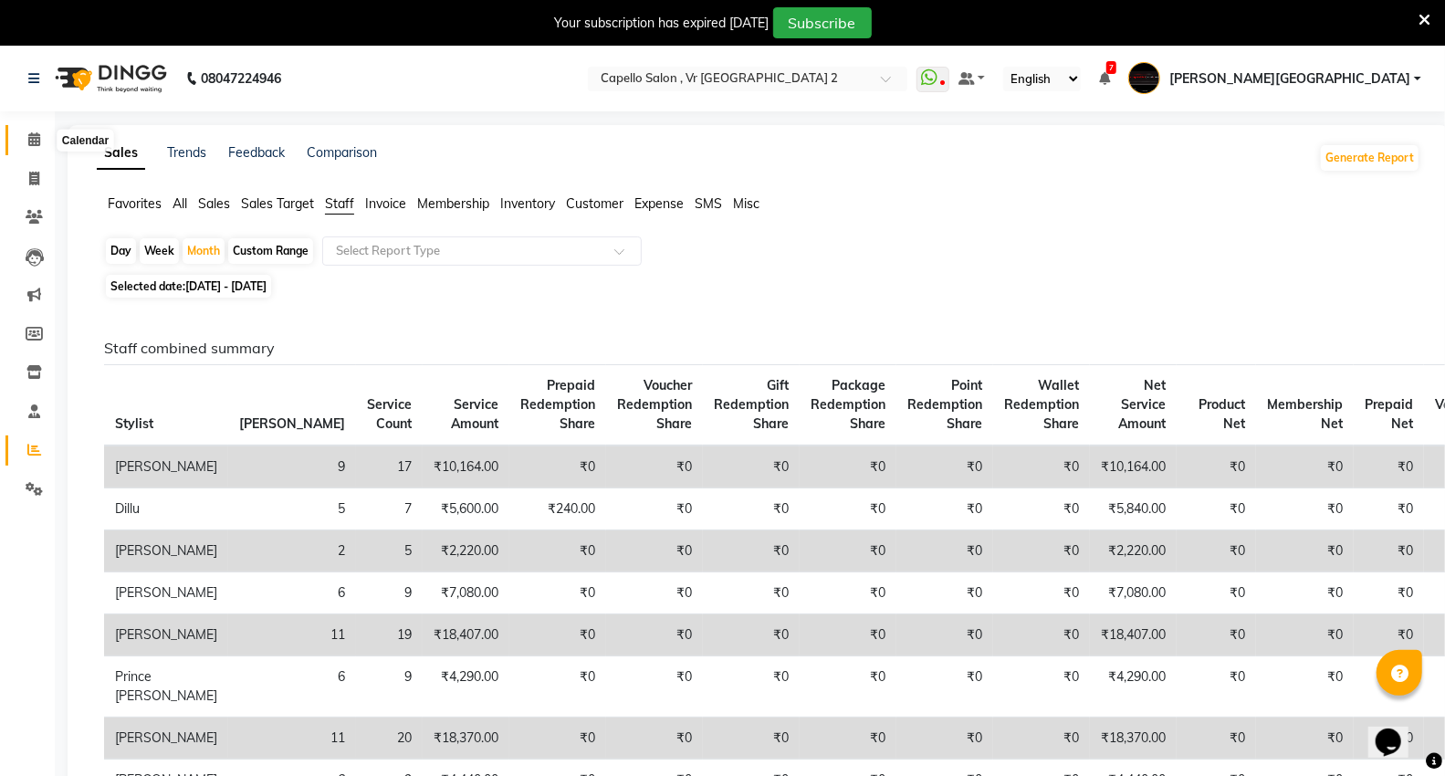
click at [40, 137] on span at bounding box center [34, 140] width 32 height 21
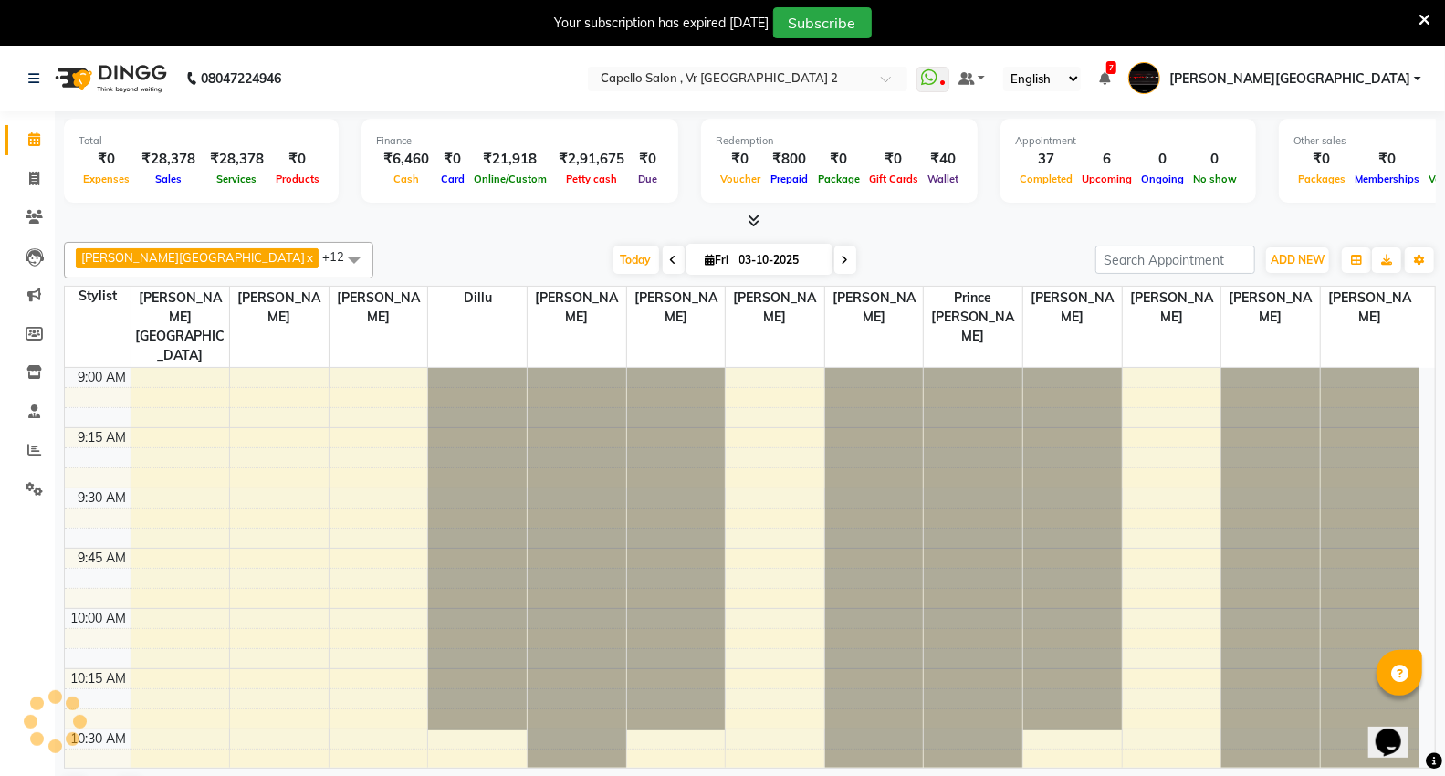
click at [426, 256] on div "Today Fri 03-10-2025" at bounding box center [735, 260] width 704 height 27
click at [412, 261] on div "Today Fri 03-10-2025" at bounding box center [735, 260] width 704 height 27
click at [941, 253] on div "Today Fri 03-10-2025" at bounding box center [735, 260] width 704 height 27
click at [406, 248] on div "Today Fri 03-10-2025" at bounding box center [735, 260] width 704 height 27
click at [404, 248] on div "Today Fri 03-10-2025" at bounding box center [735, 260] width 704 height 27
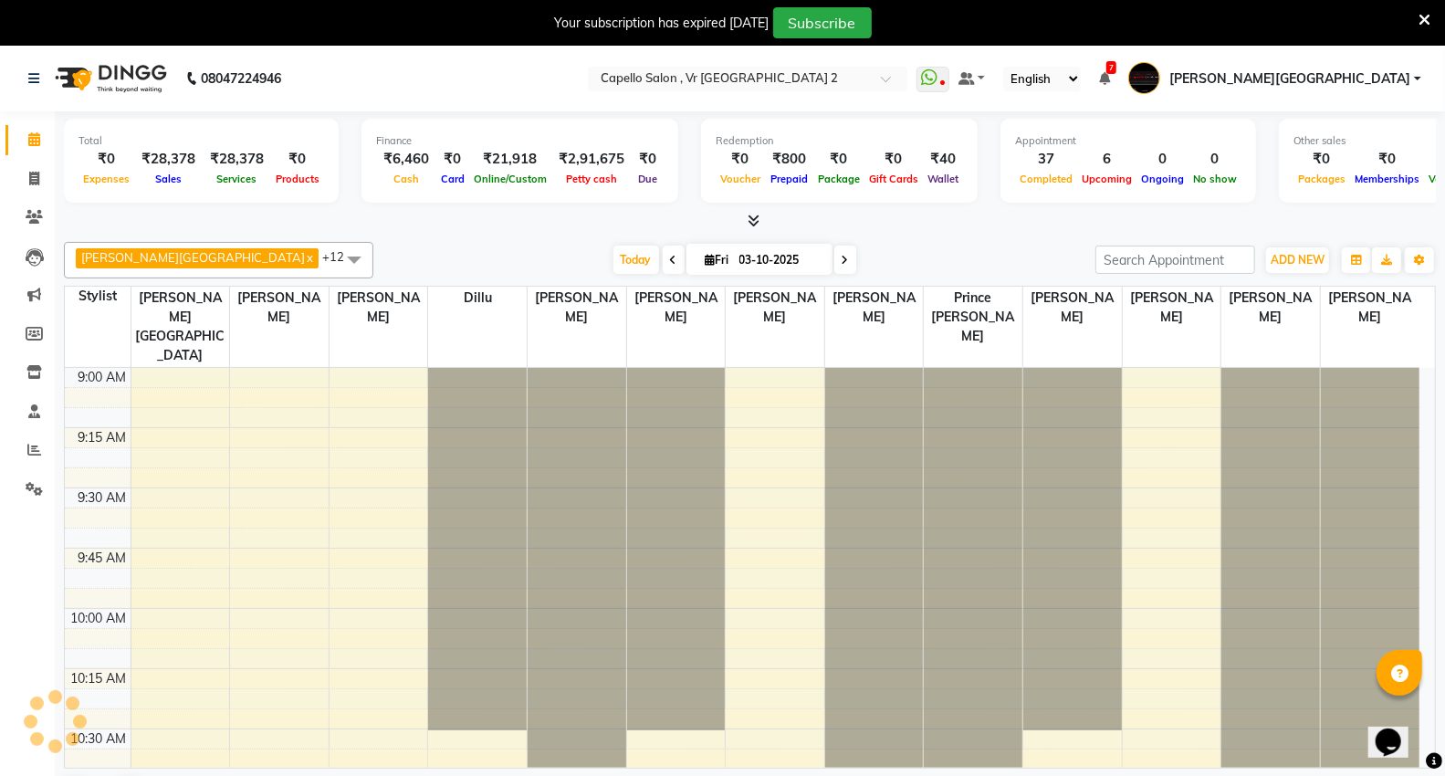
click at [449, 252] on div "Today Fri 03-10-2025" at bounding box center [735, 260] width 704 height 27
click at [32, 448] on icon at bounding box center [34, 450] width 14 height 14
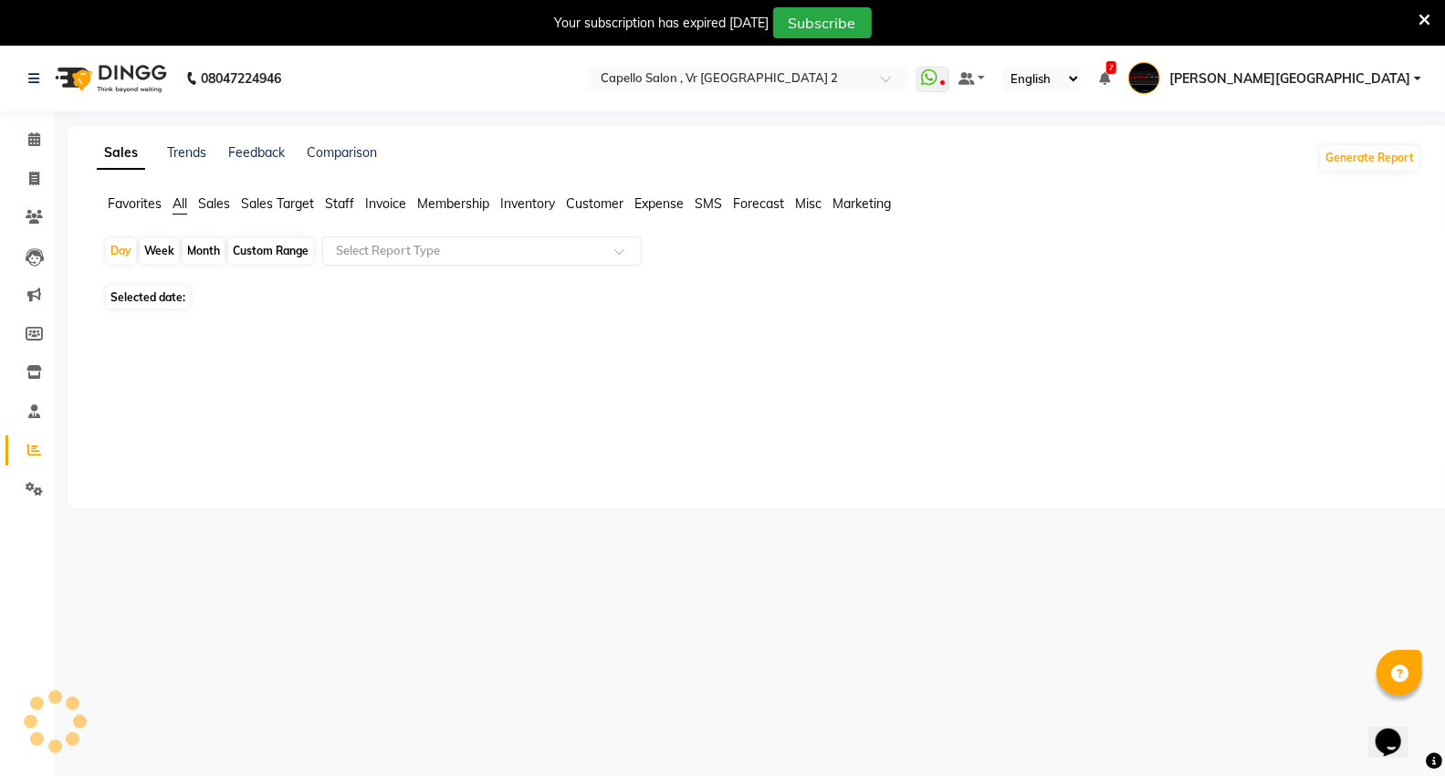
click at [341, 197] on span "Staff" at bounding box center [339, 203] width 29 height 16
click at [207, 247] on div "Month" at bounding box center [204, 251] width 42 height 26
select select "10"
select select "2025"
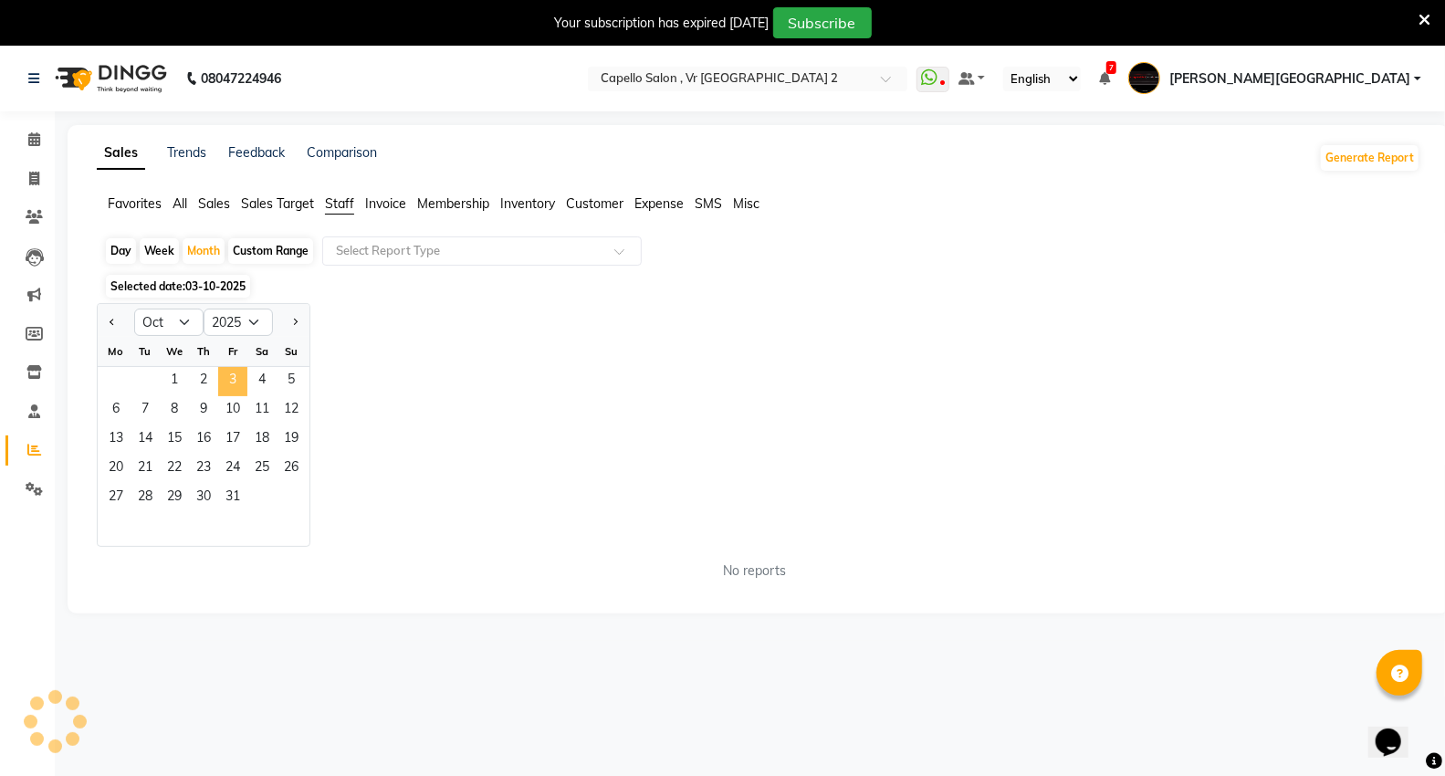
click at [233, 385] on span "3" at bounding box center [232, 381] width 29 height 29
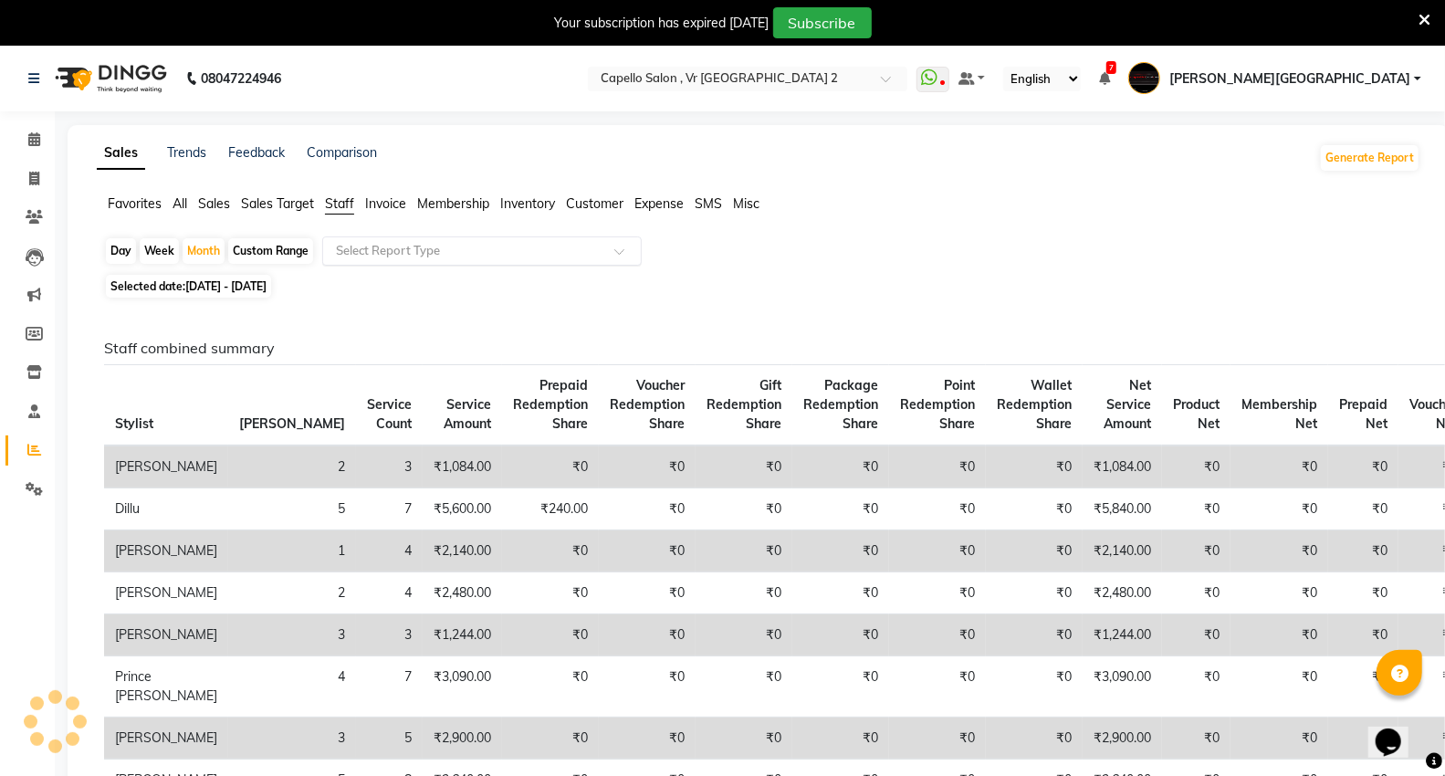
click at [409, 245] on input "text" at bounding box center [463, 251] width 263 height 18
click at [444, 249] on input "text" at bounding box center [463, 251] width 263 height 18
click at [199, 252] on div "Month" at bounding box center [204, 251] width 42 height 26
select select "10"
select select "2025"
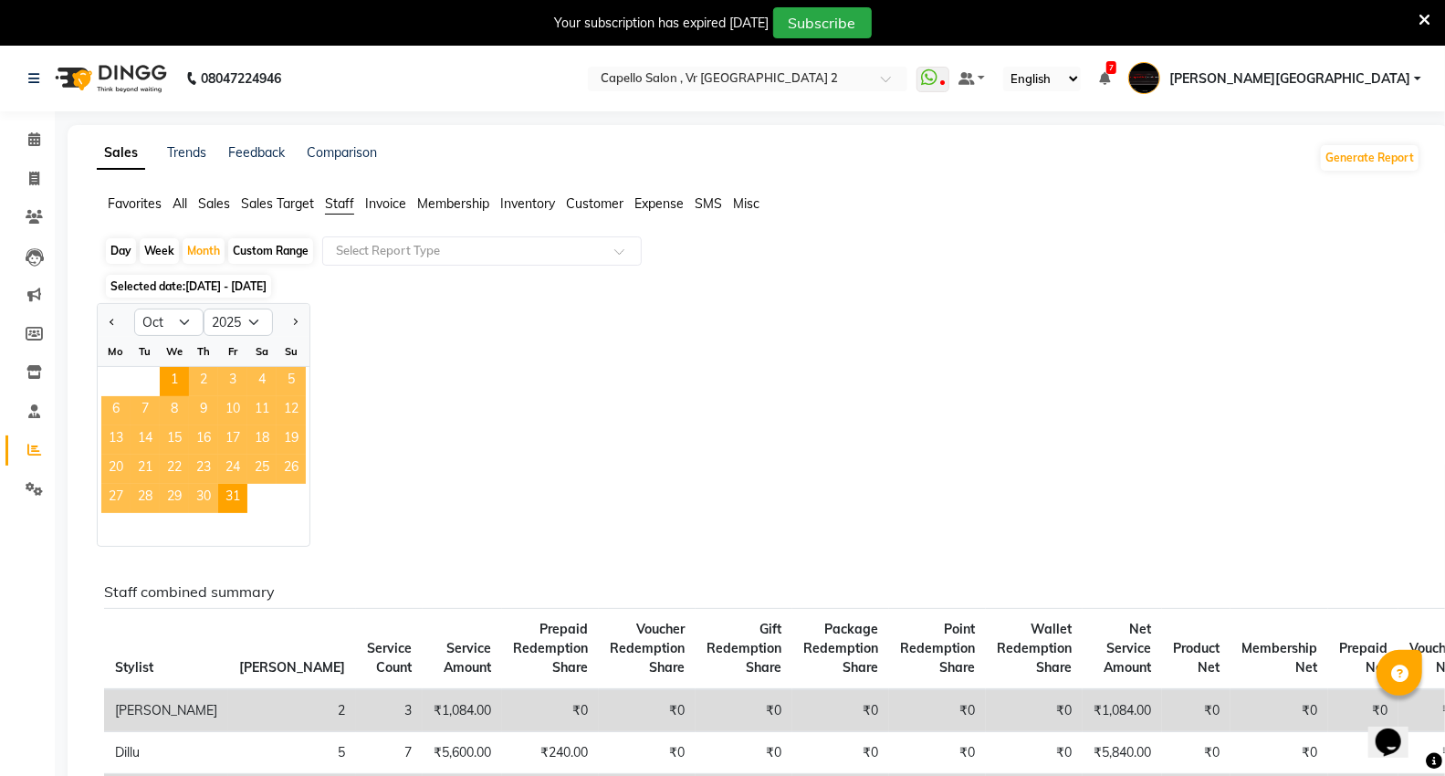
click at [203, 383] on span "2" at bounding box center [203, 381] width 29 height 29
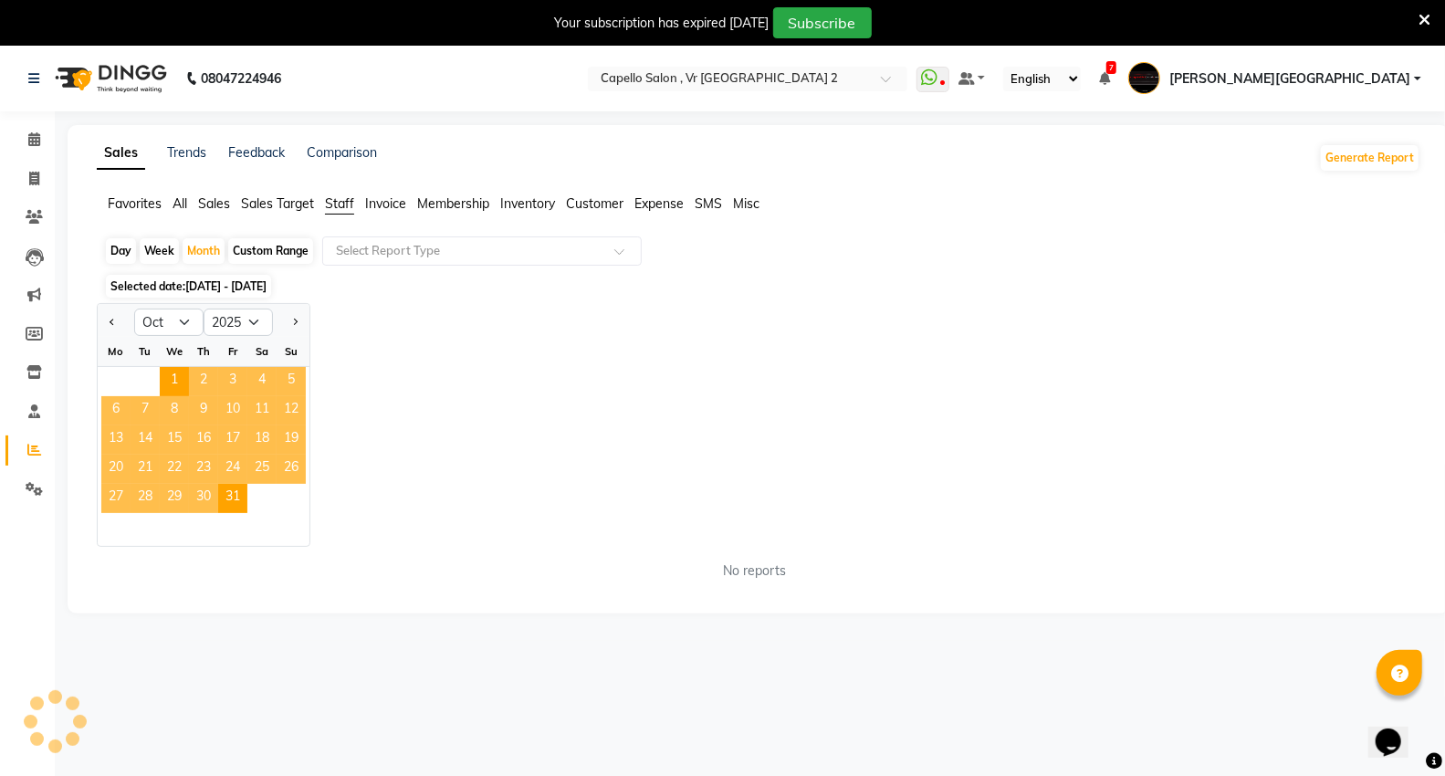
click at [344, 205] on span "Staff" at bounding box center [339, 203] width 29 height 16
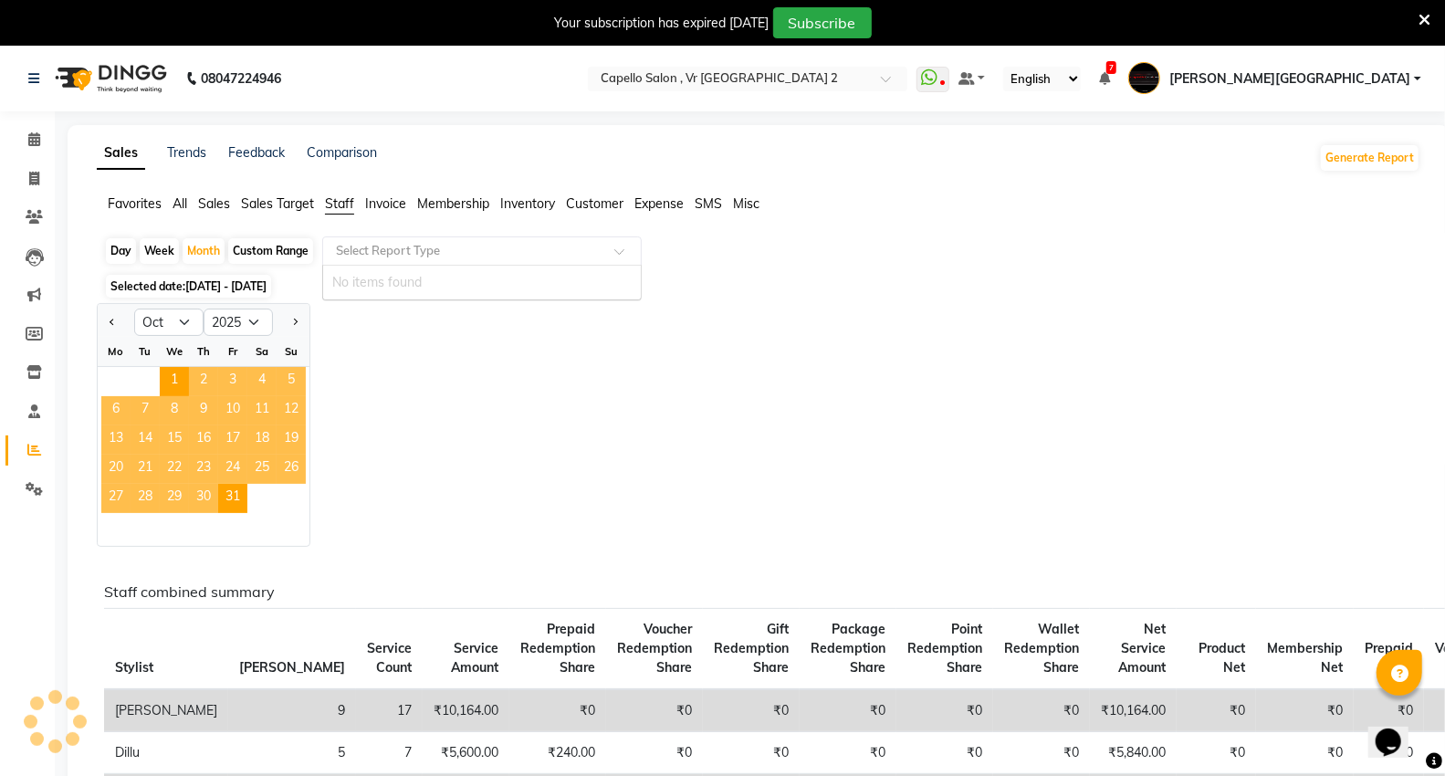
click at [368, 247] on input "text" at bounding box center [463, 251] width 263 height 18
click at [618, 253] on span at bounding box center [625, 256] width 23 height 18
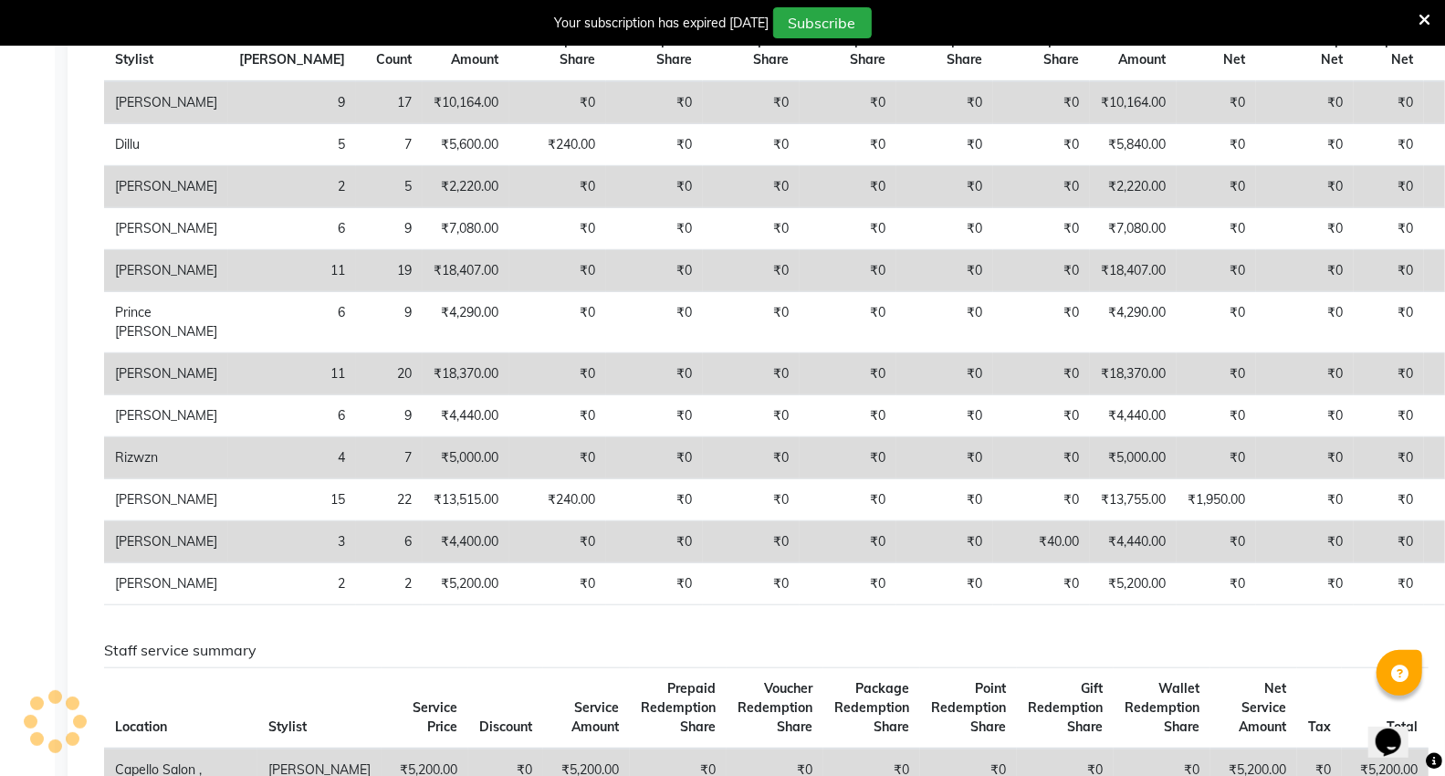
scroll to position [507, 0]
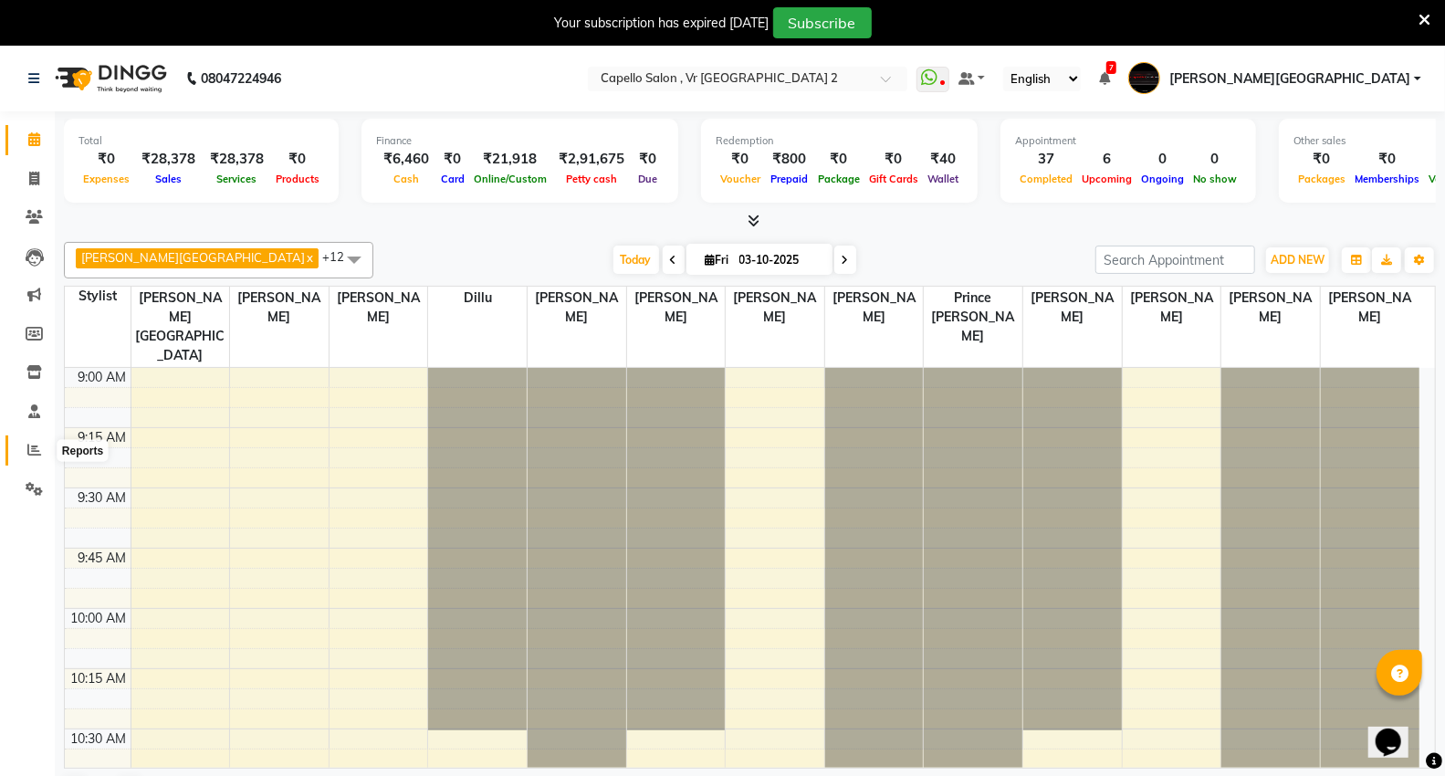
drag, startPoint x: 34, startPoint y: 457, endPoint x: 0, endPoint y: 690, distance: 236.2
click at [34, 457] on icon at bounding box center [34, 450] width 14 height 14
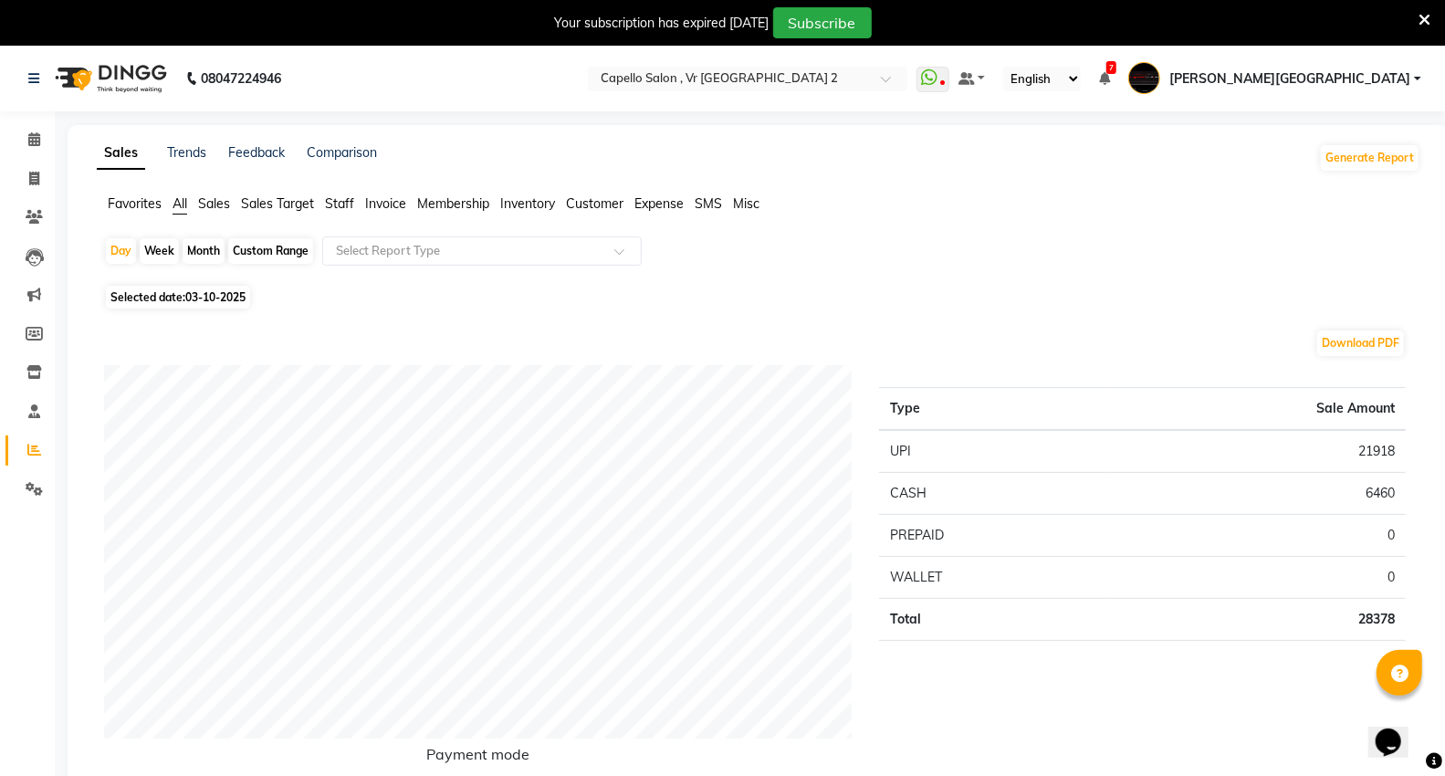
click at [339, 207] on span "Staff" at bounding box center [339, 203] width 29 height 16
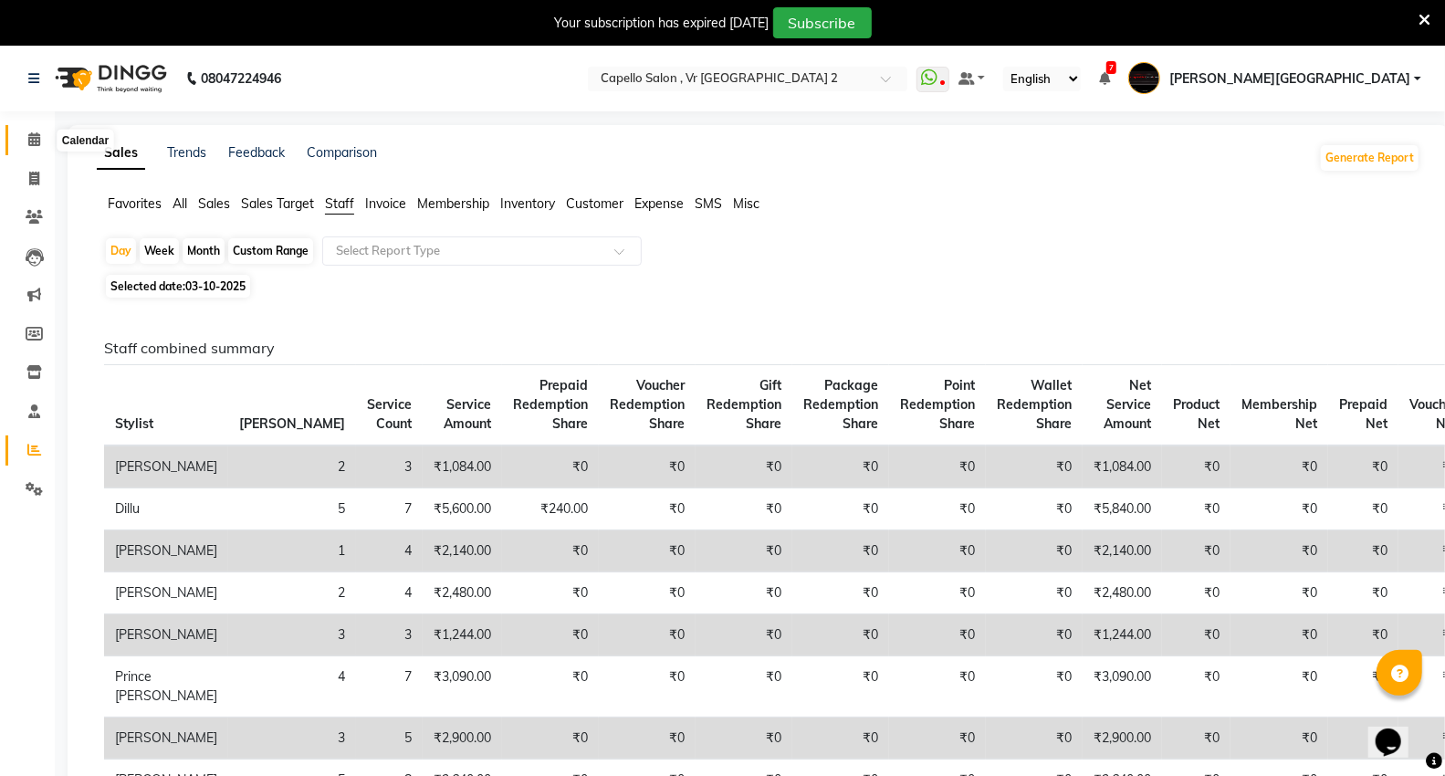
click at [23, 146] on span at bounding box center [34, 140] width 32 height 21
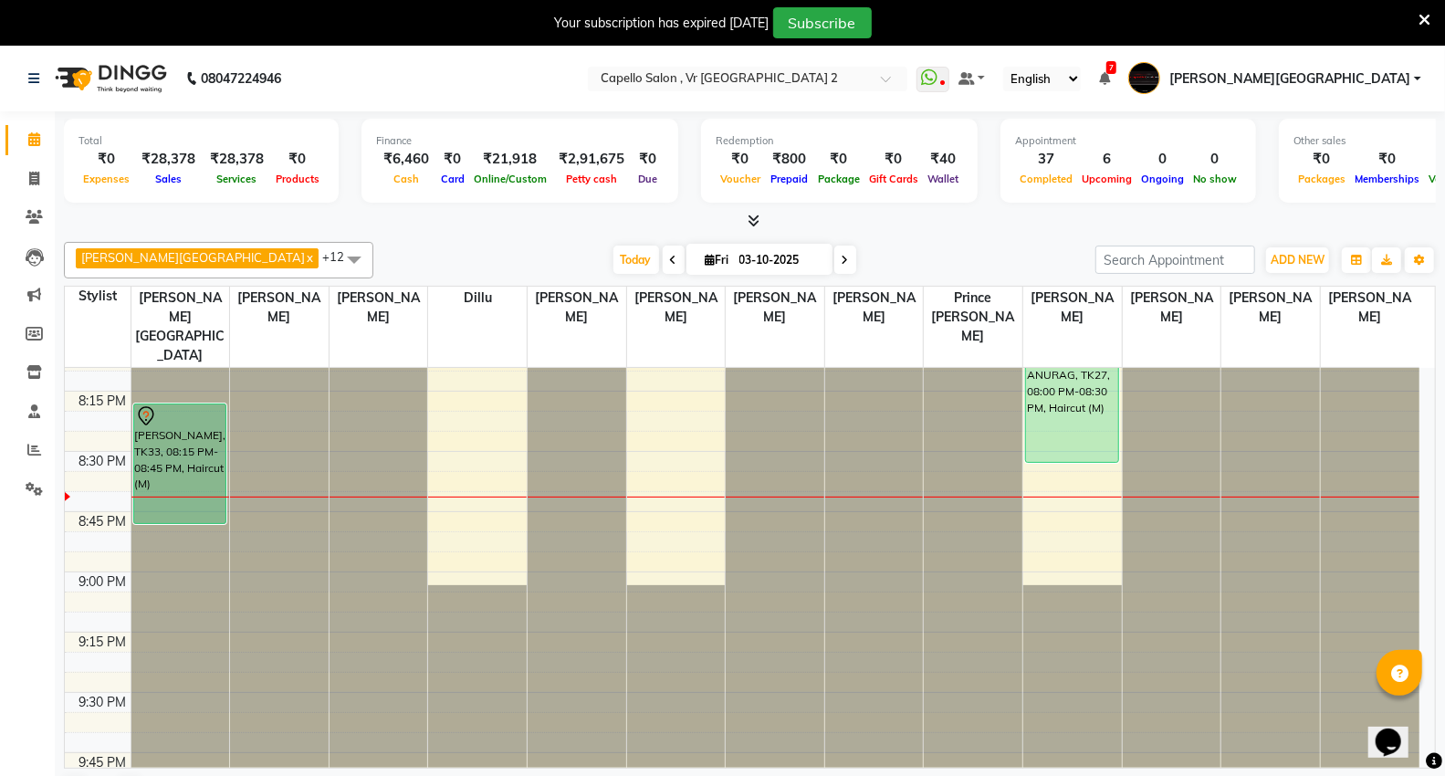
scroll to position [2708, 0]
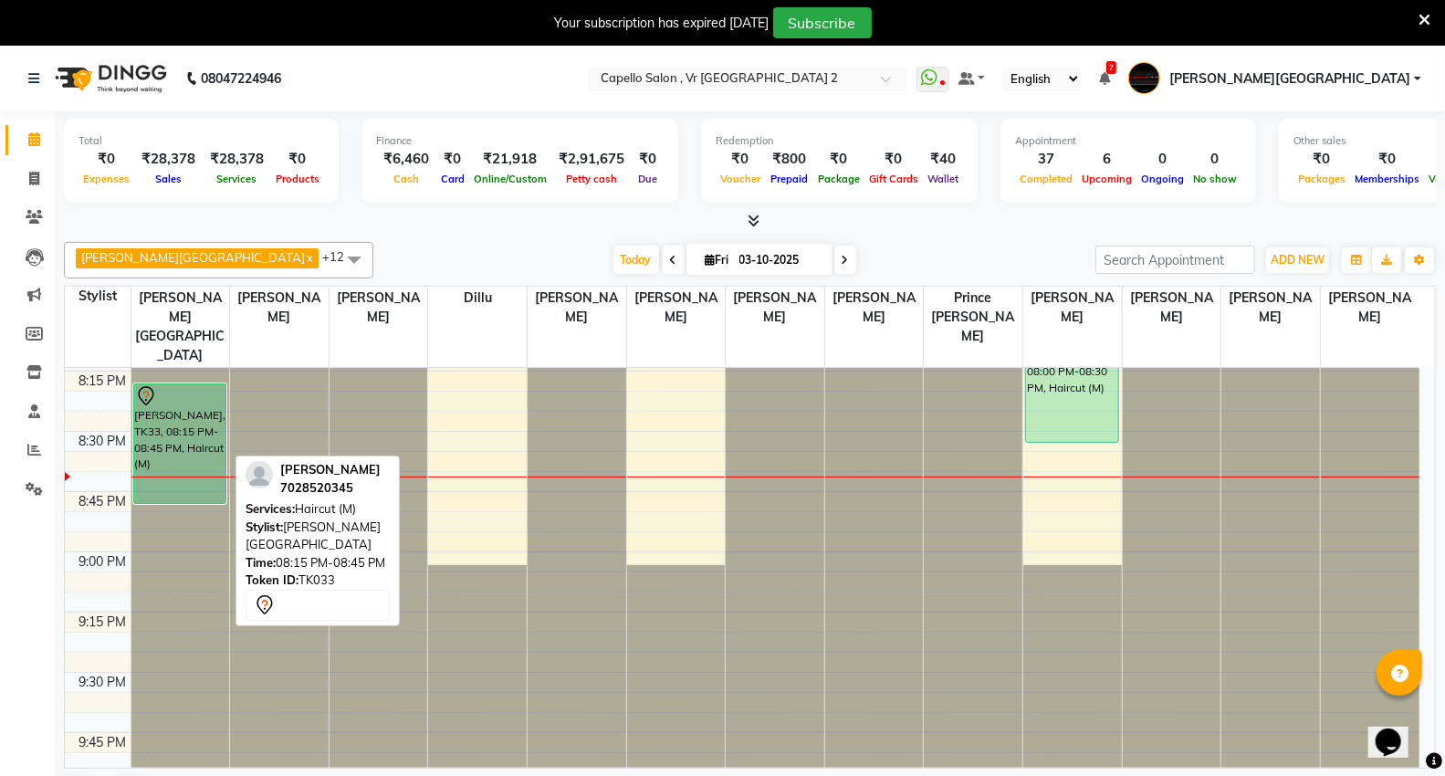
click at [168, 395] on div "[PERSON_NAME], TK33, 08:15 PM-08:45 PM, Haircut (M)" at bounding box center [180, 443] width 92 height 119
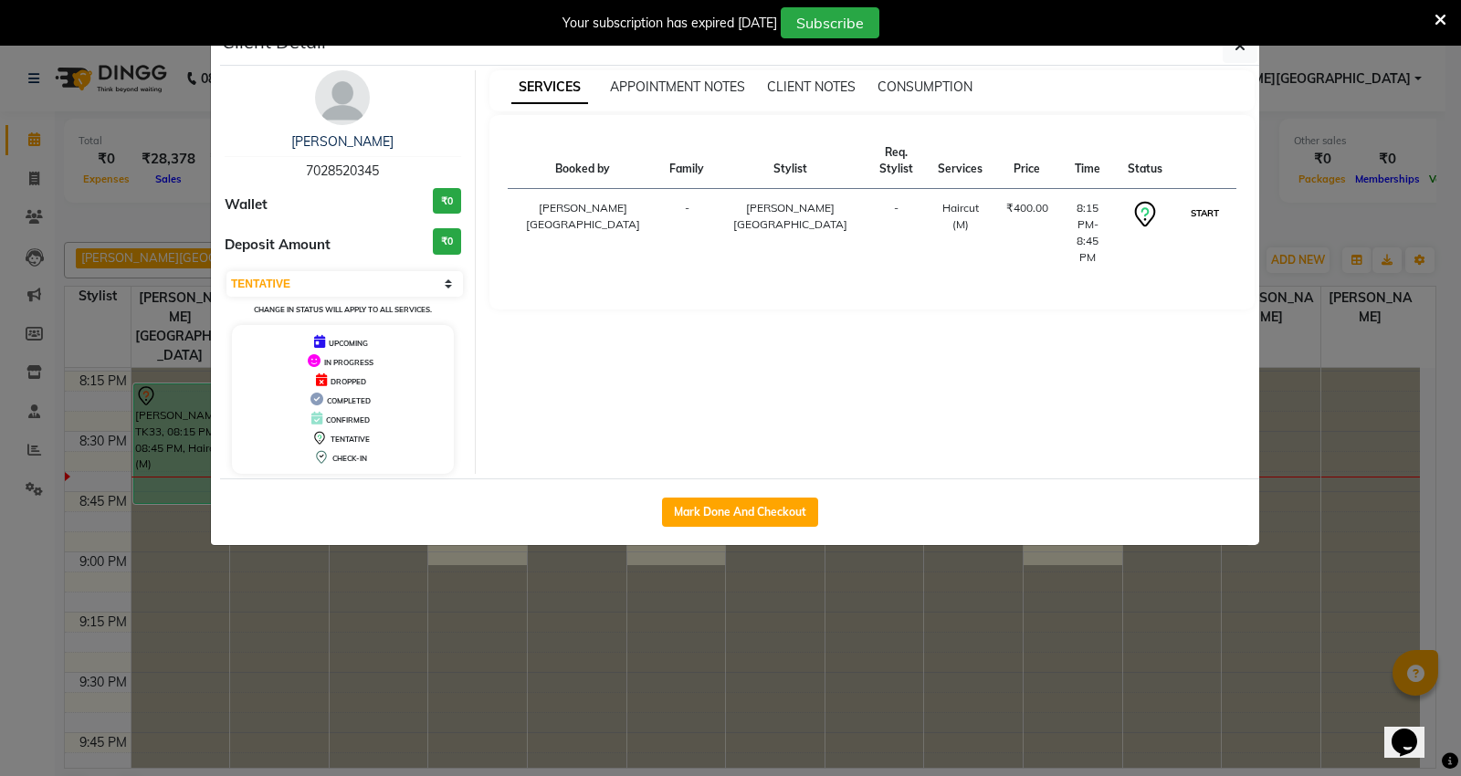
click at [1216, 202] on button "START" at bounding box center [1204, 213] width 37 height 23
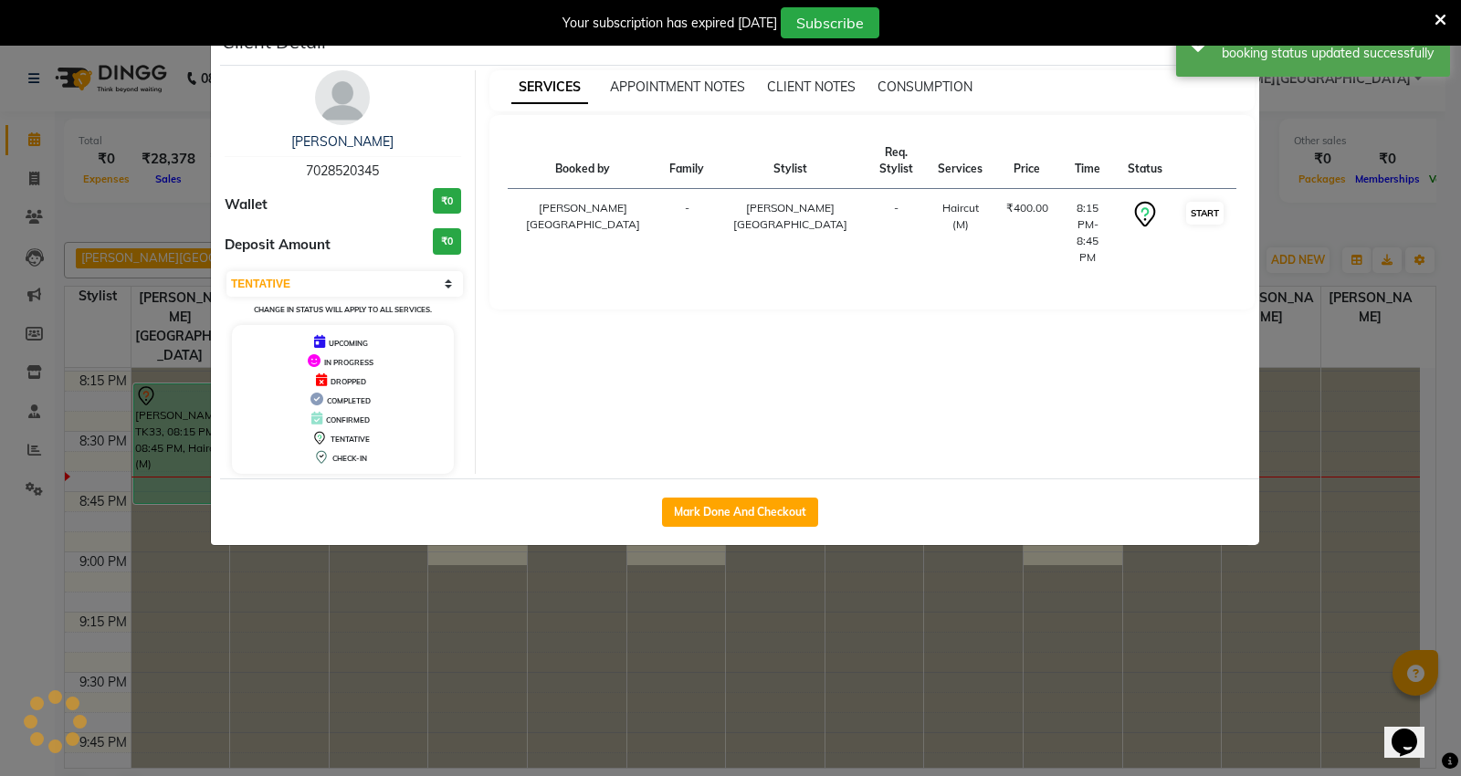
select select "1"
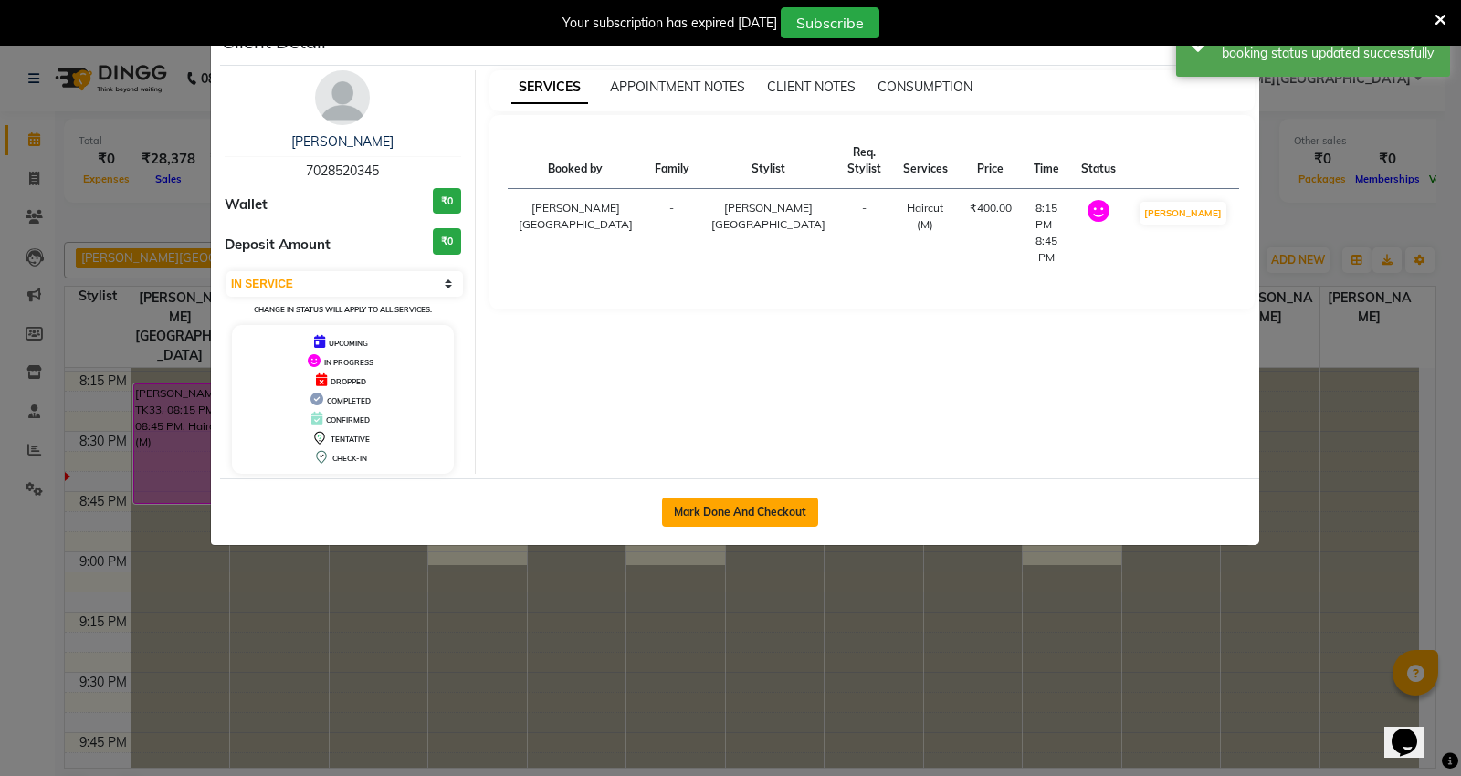
click at [703, 506] on button "Mark Done And Checkout" at bounding box center [740, 512] width 156 height 29
select select "service"
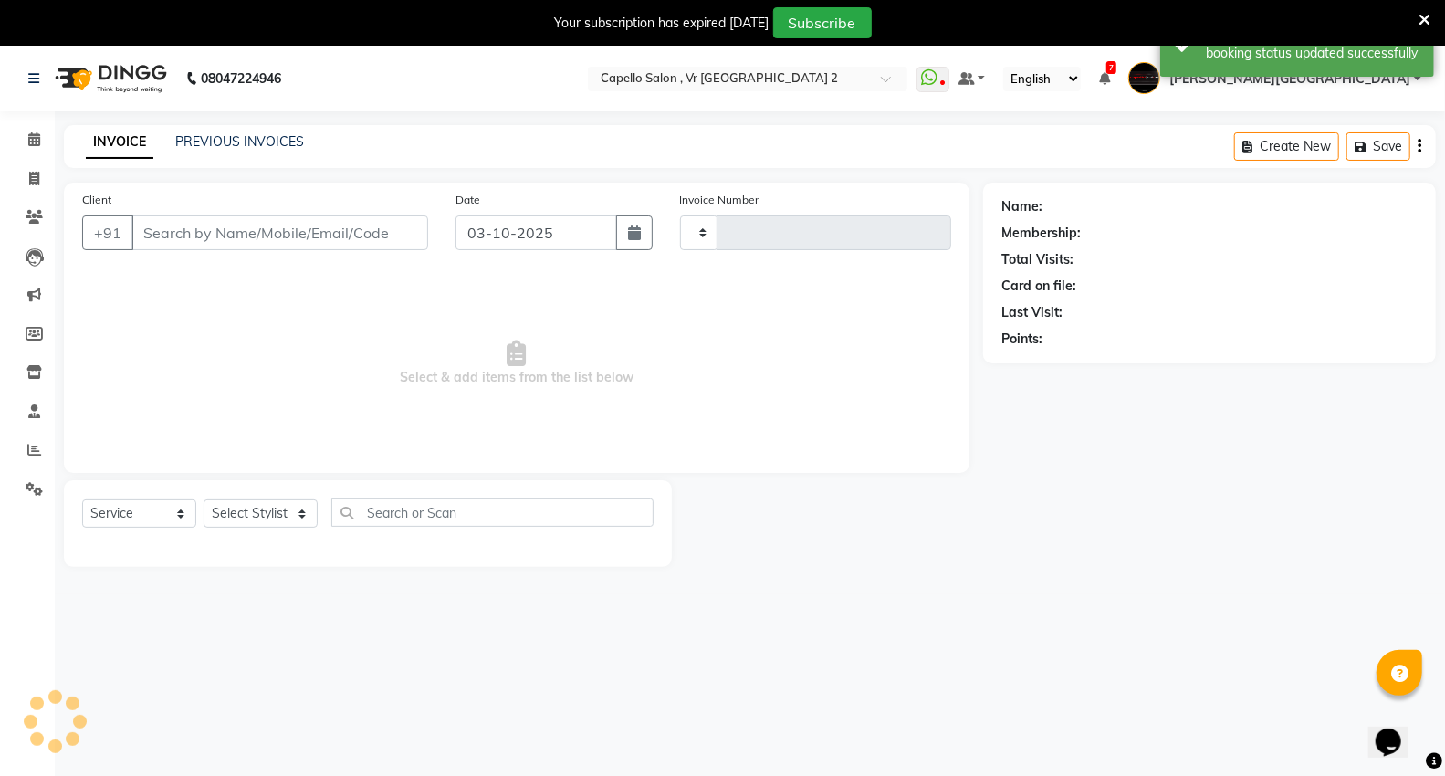
type input "5509"
select select "848"
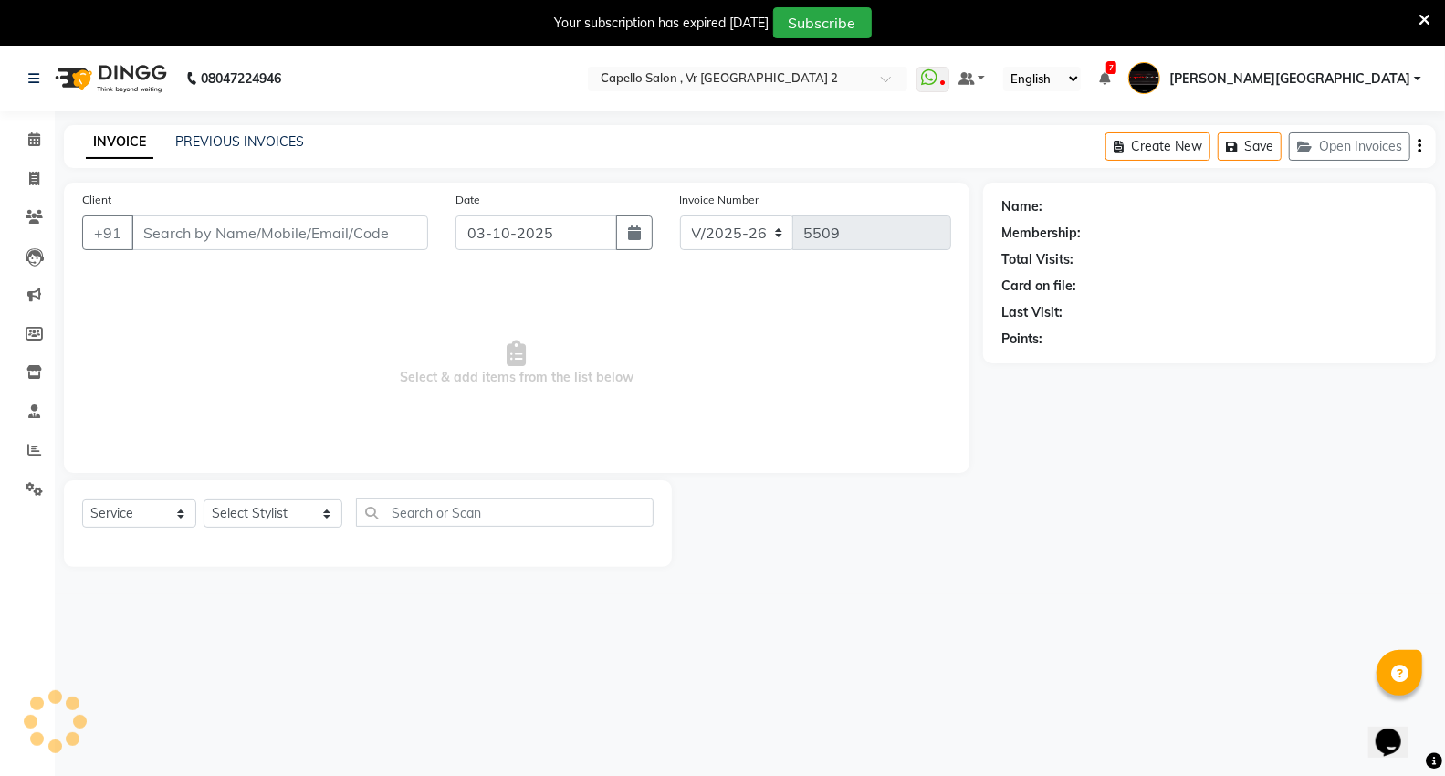
type input "7028520345"
select select "14120"
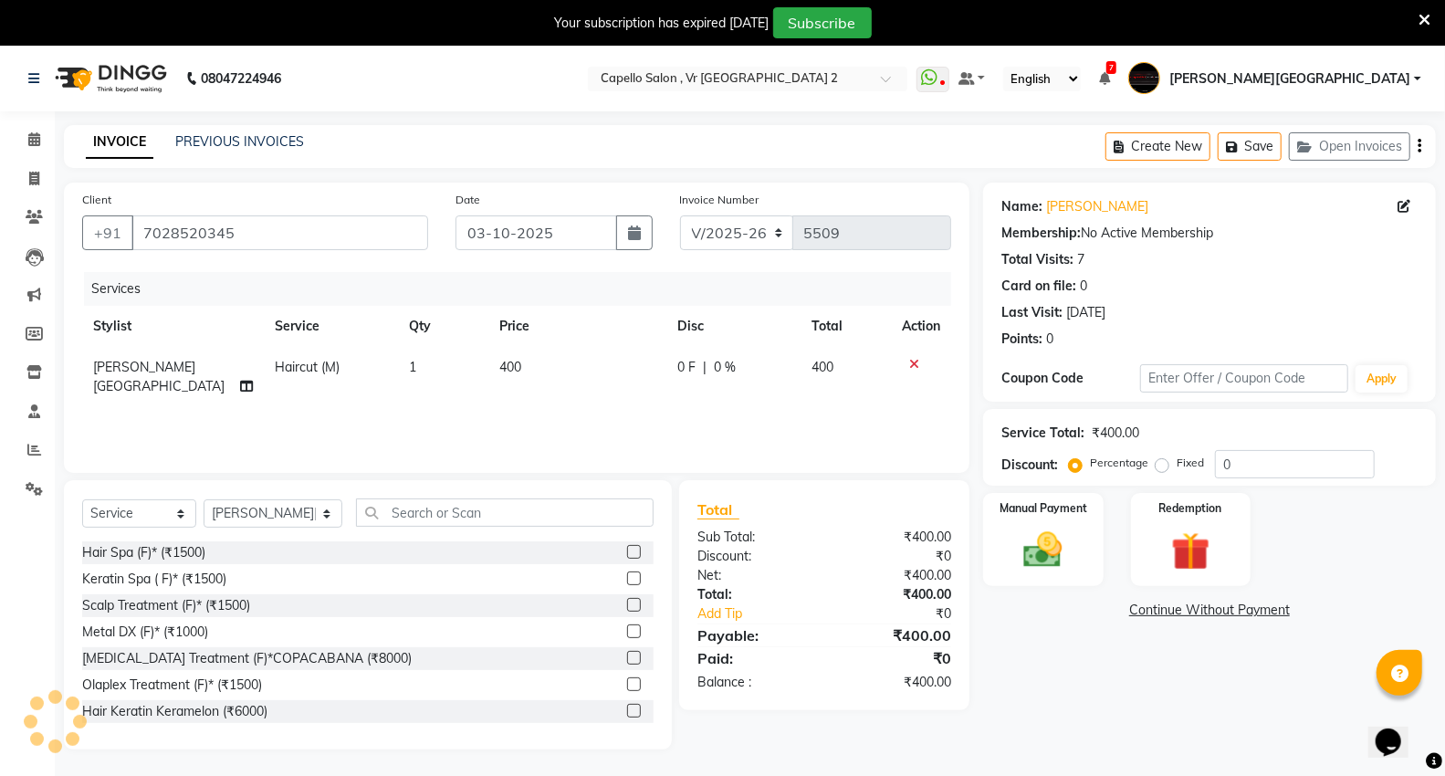
click at [138, 366] on span "[PERSON_NAME][GEOGRAPHIC_DATA]" at bounding box center [158, 377] width 131 height 36
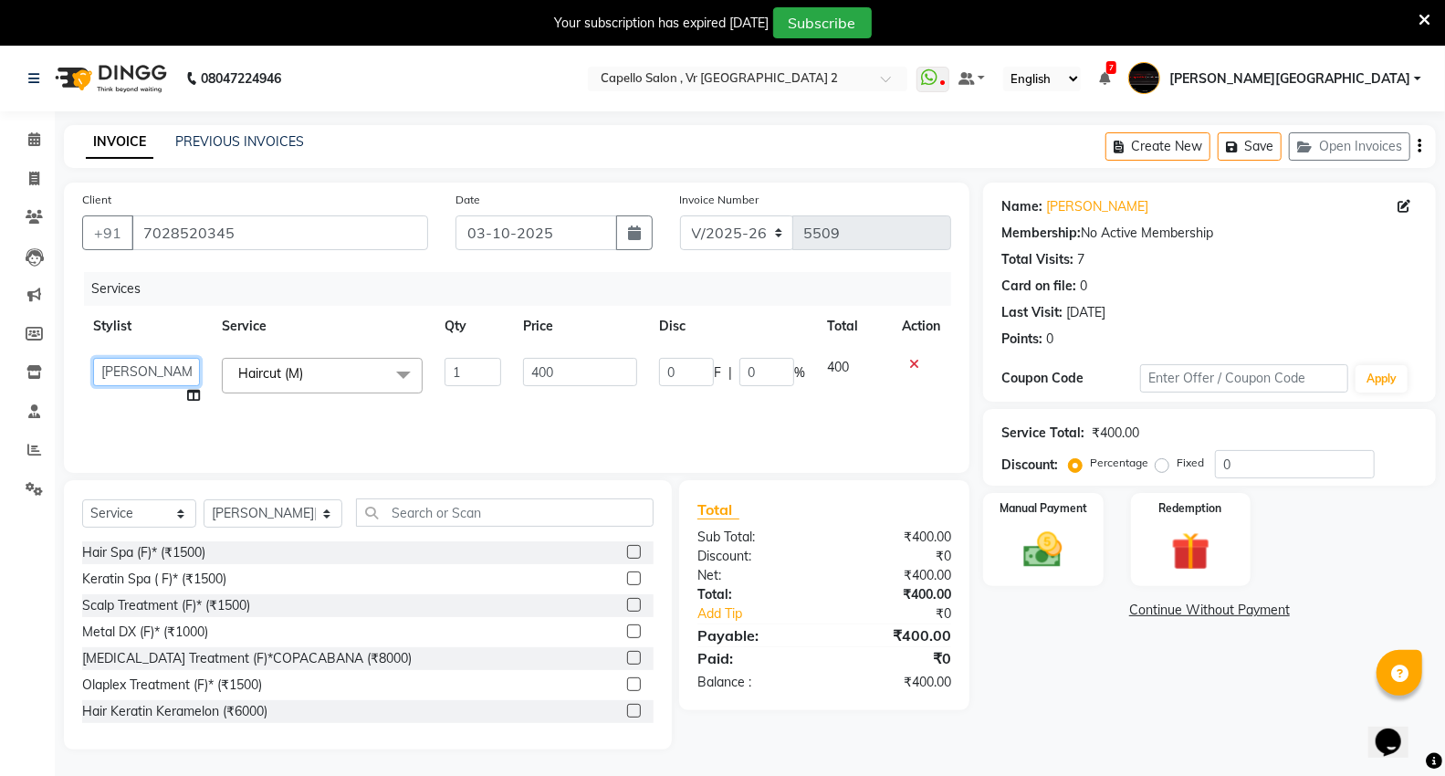
click at [147, 370] on select "AHSIK Amit felix Anita Patel Arti Borekar Capello VR Mall Dillu Kajal Patil Kir…" at bounding box center [146, 372] width 107 height 28
click at [1028, 533] on img at bounding box center [1043, 550] width 65 height 47
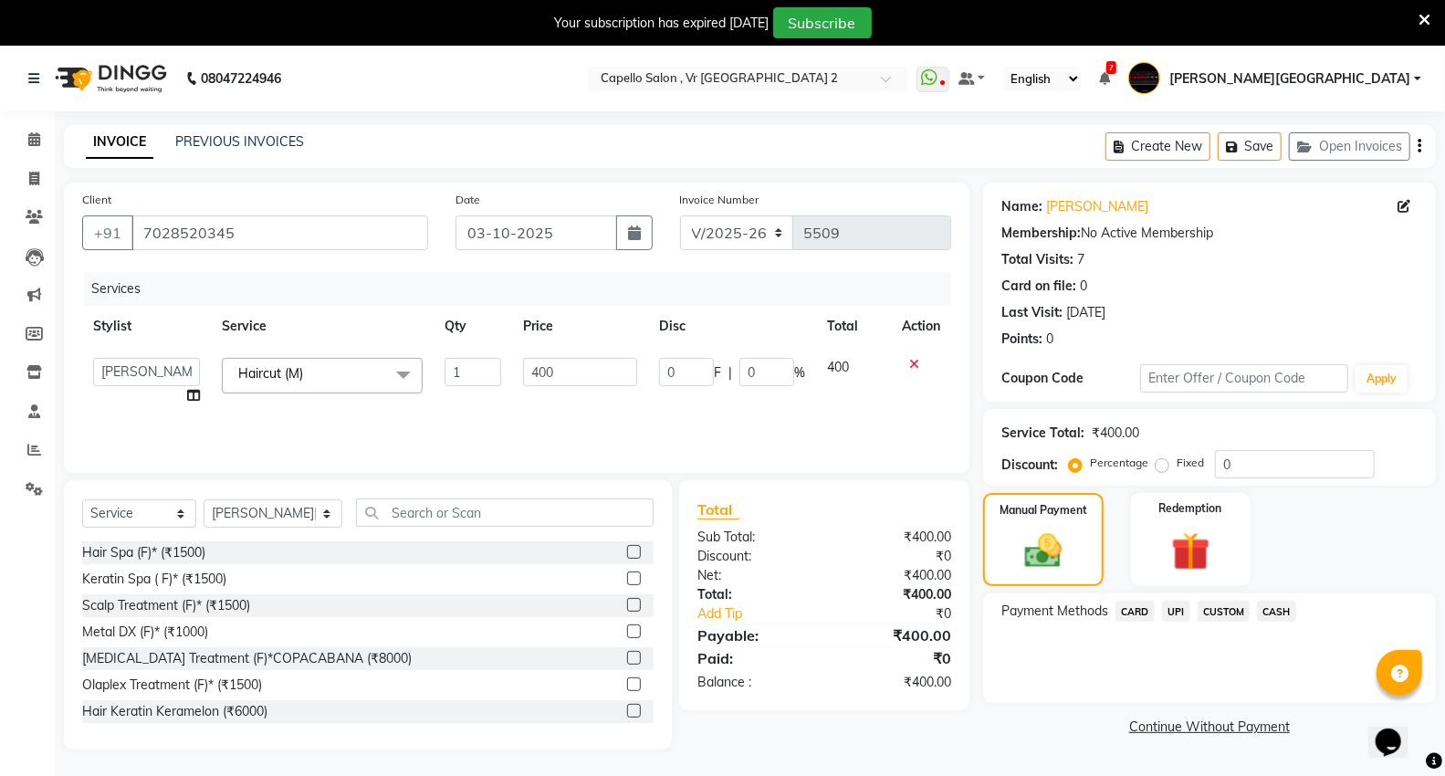
click at [1178, 607] on span "UPI" at bounding box center [1176, 611] width 28 height 21
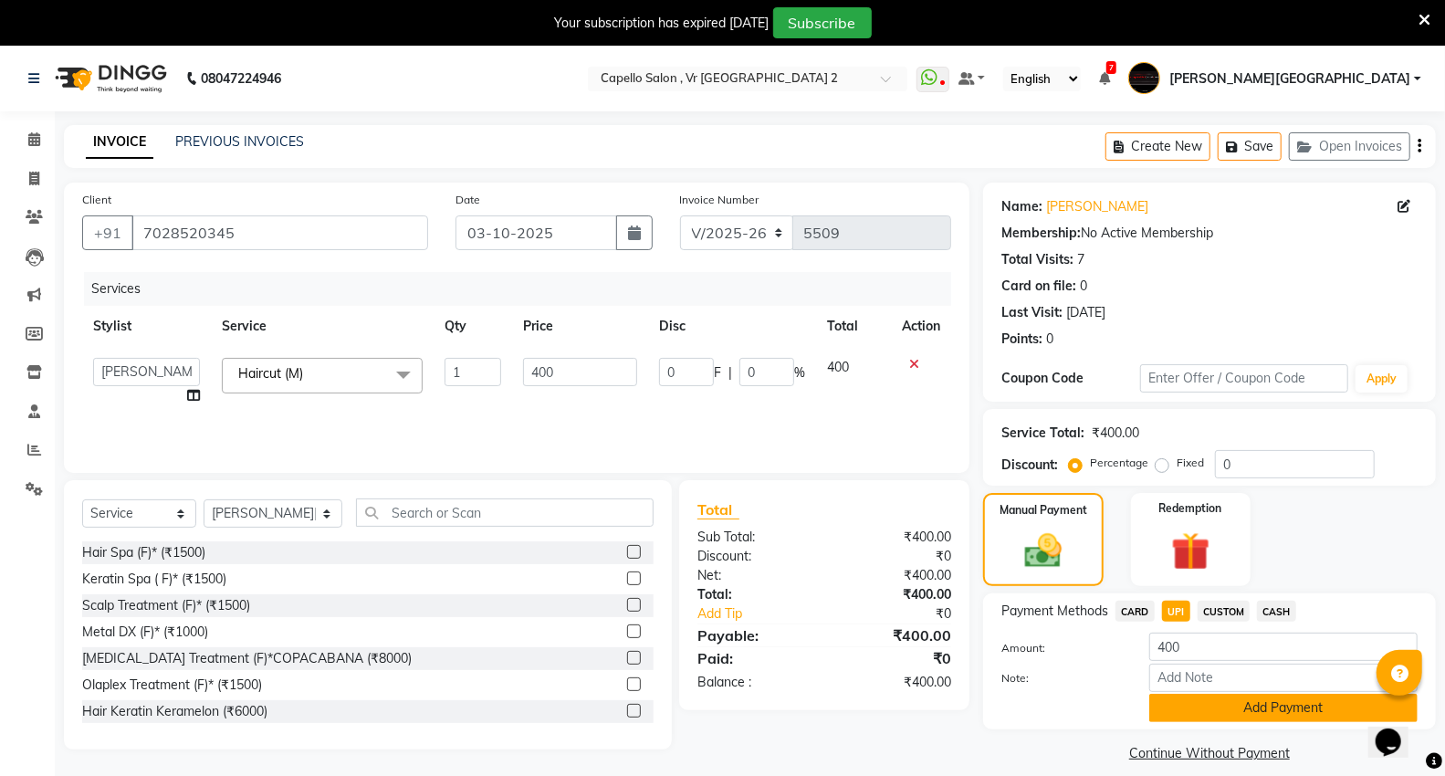
scroll to position [46, 0]
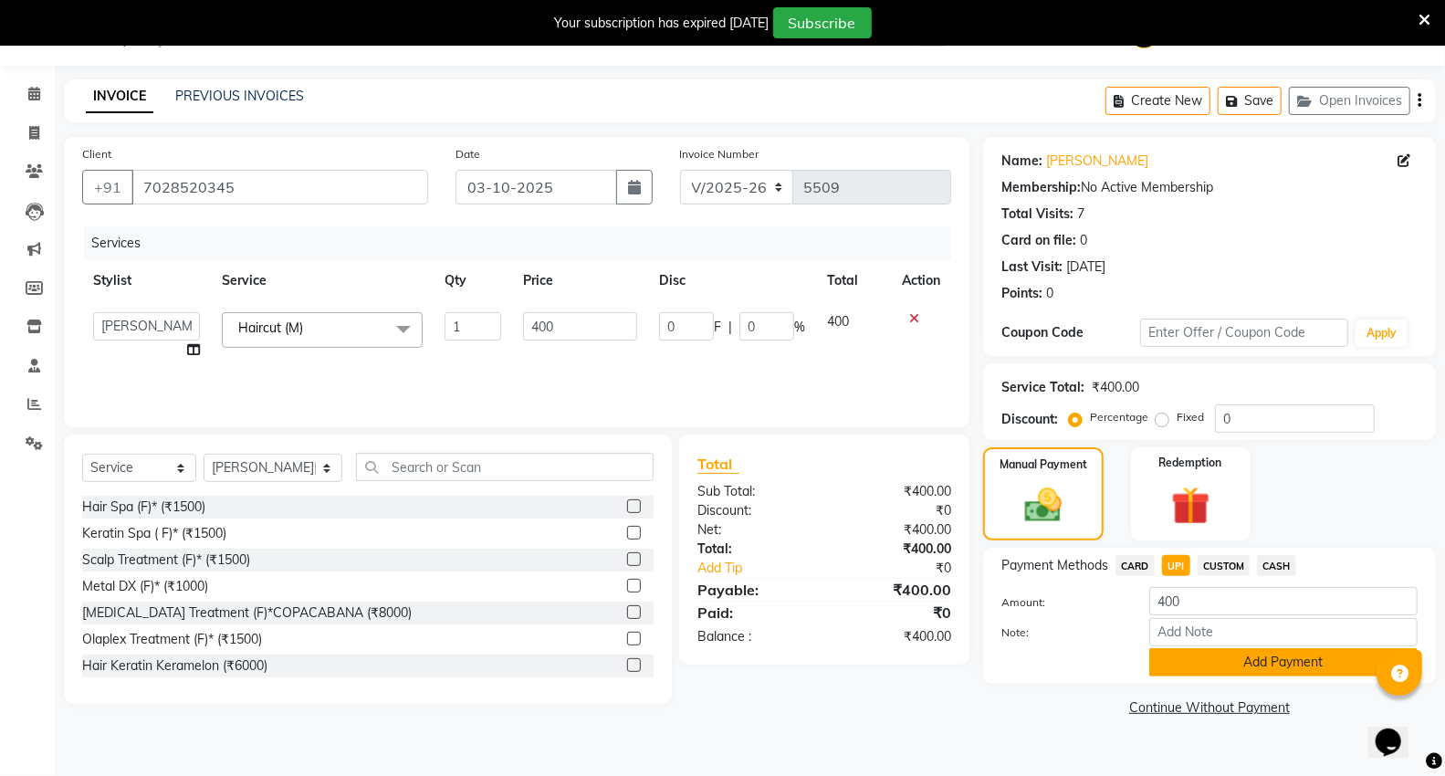
click at [1253, 659] on button "Add Payment" at bounding box center [1284, 662] width 268 height 28
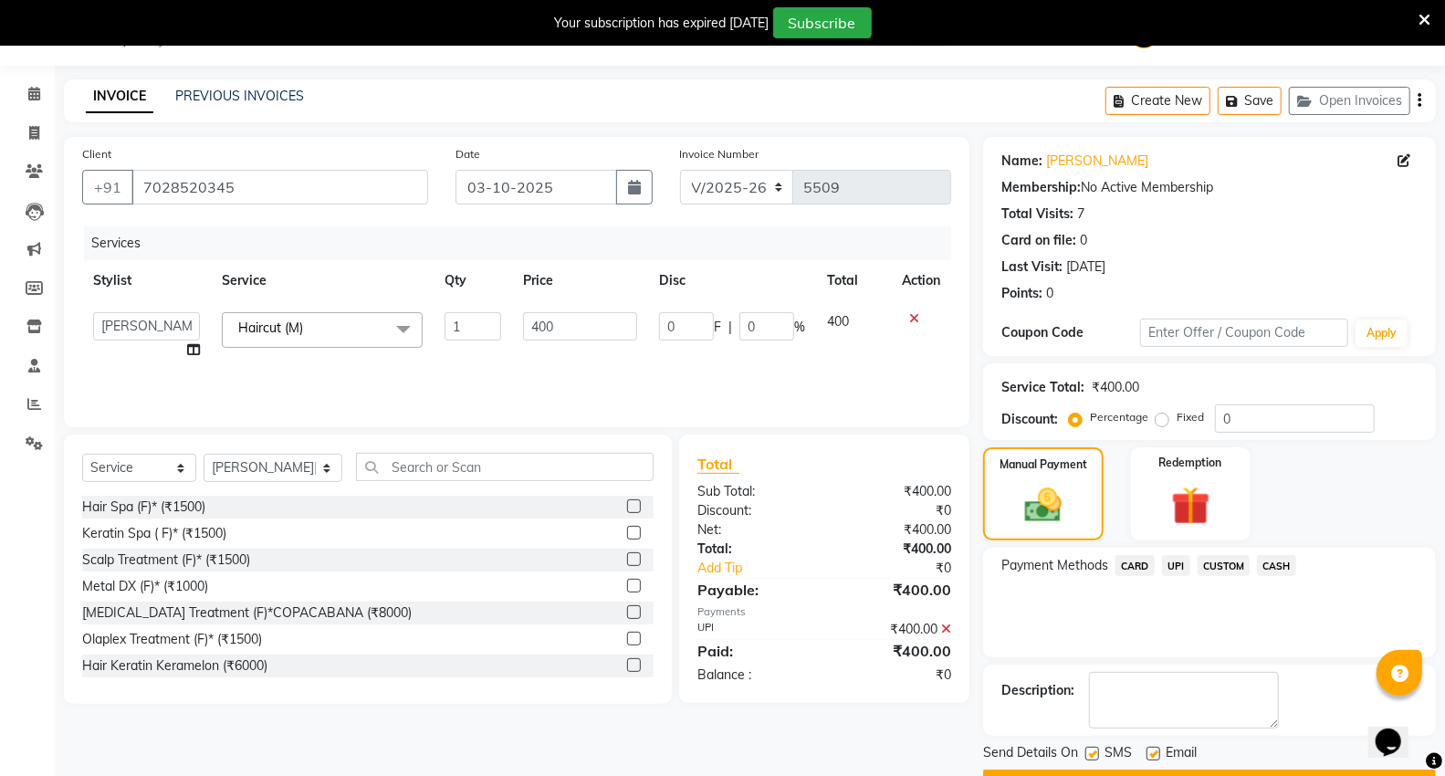
click at [1261, 770] on button "Checkout" at bounding box center [1209, 784] width 453 height 28
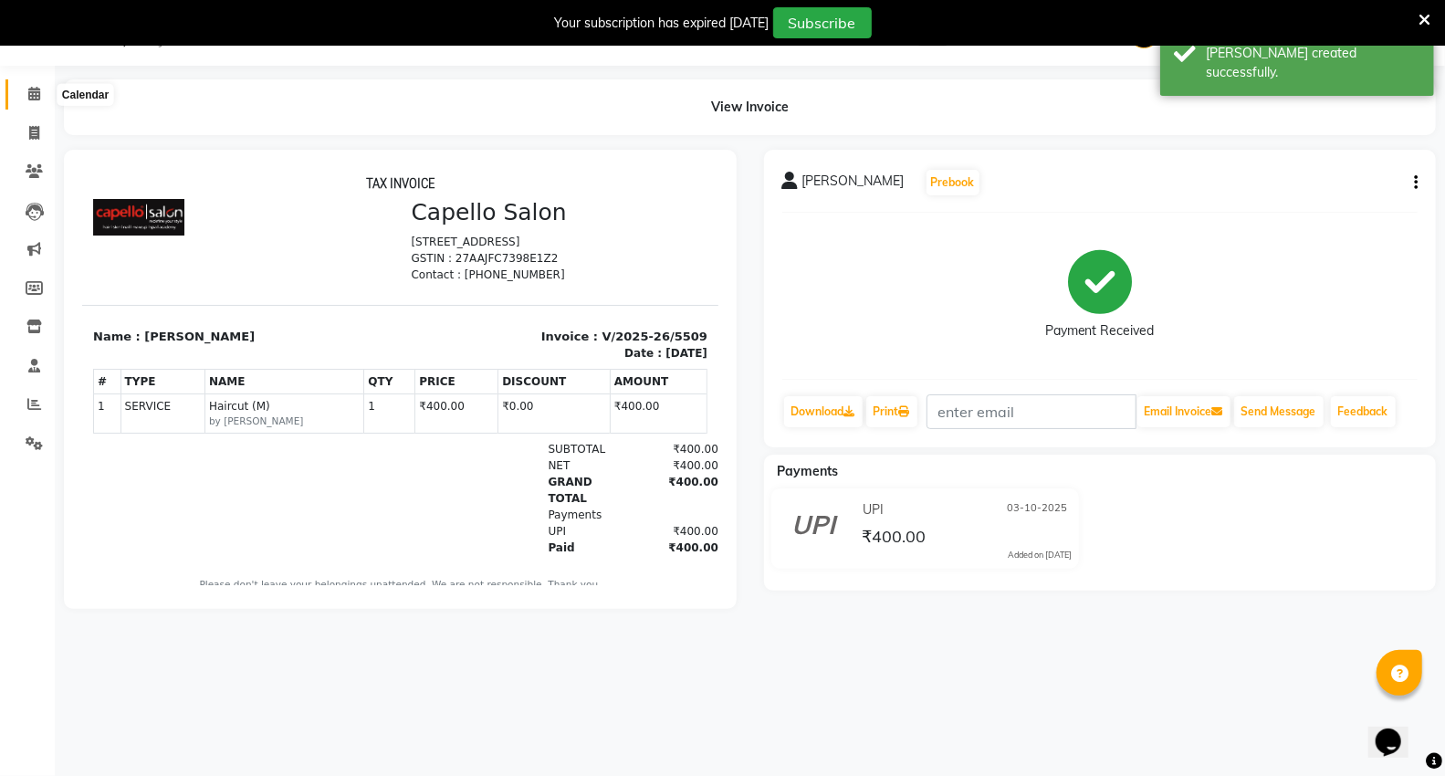
click at [29, 95] on icon at bounding box center [34, 94] width 12 height 14
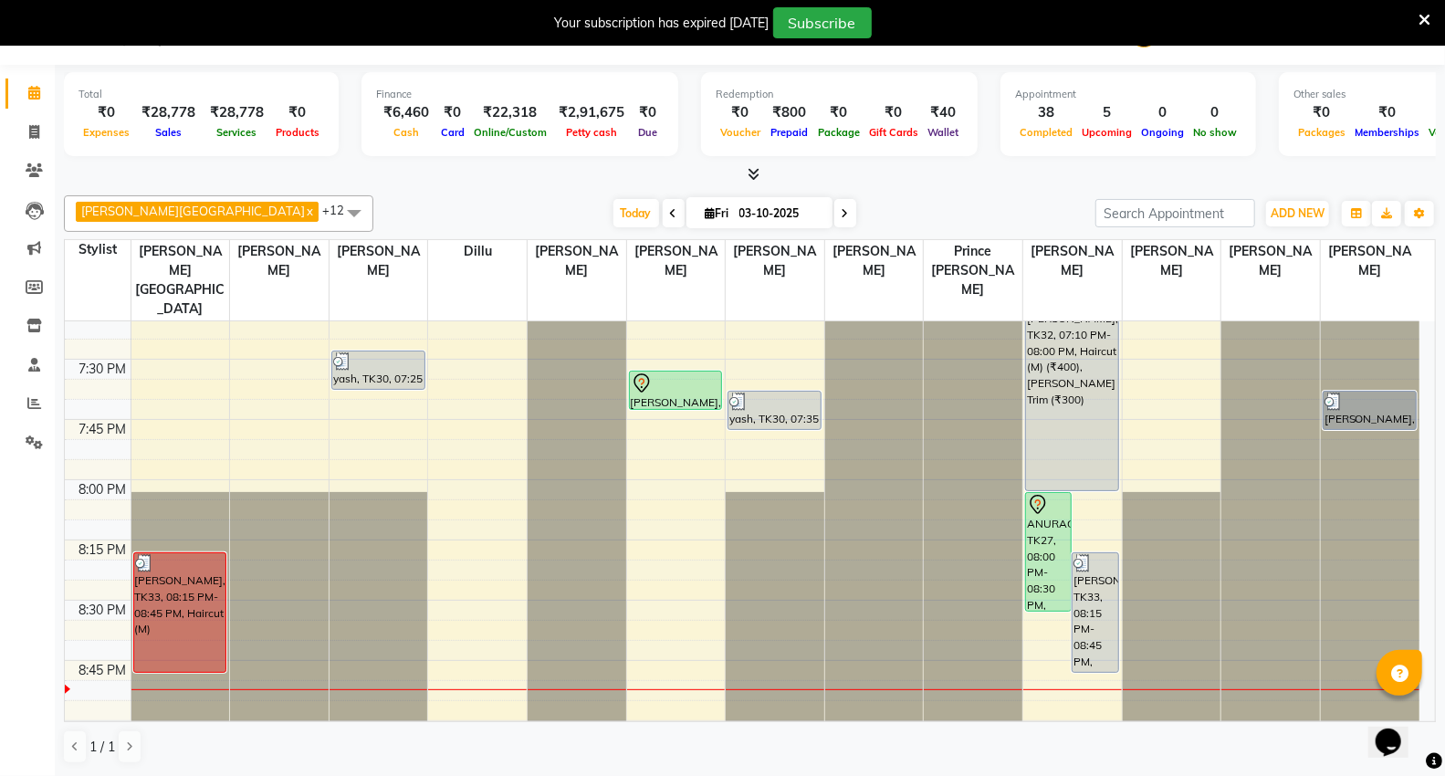
scroll to position [2505, 0]
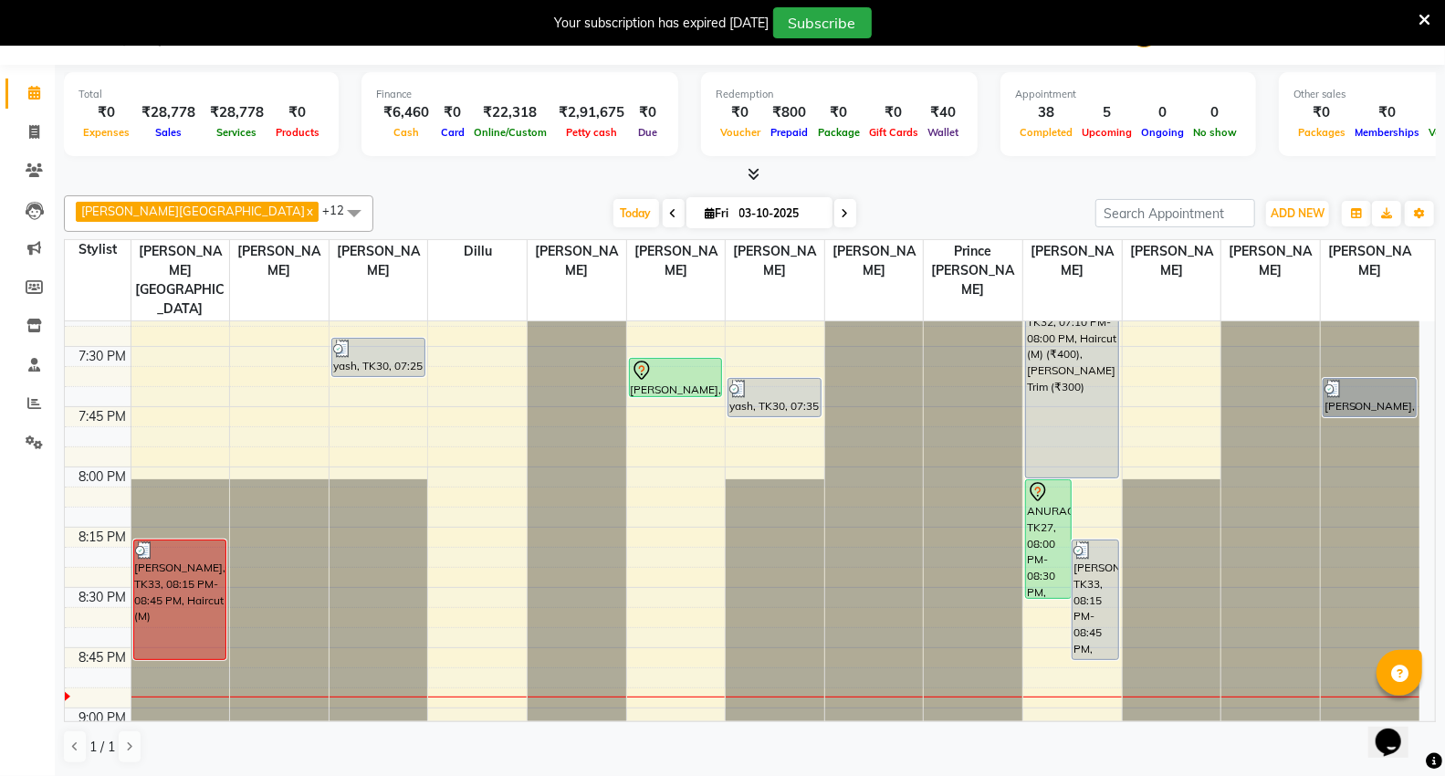
click at [388, 212] on div "Today Fri 03-10-2025" at bounding box center [735, 213] width 704 height 27
click at [395, 206] on div "Today Fri 03-10-2025" at bounding box center [735, 213] width 704 height 27
click at [32, 131] on icon at bounding box center [34, 132] width 10 height 14
click at [35, 129] on icon at bounding box center [34, 132] width 10 height 14
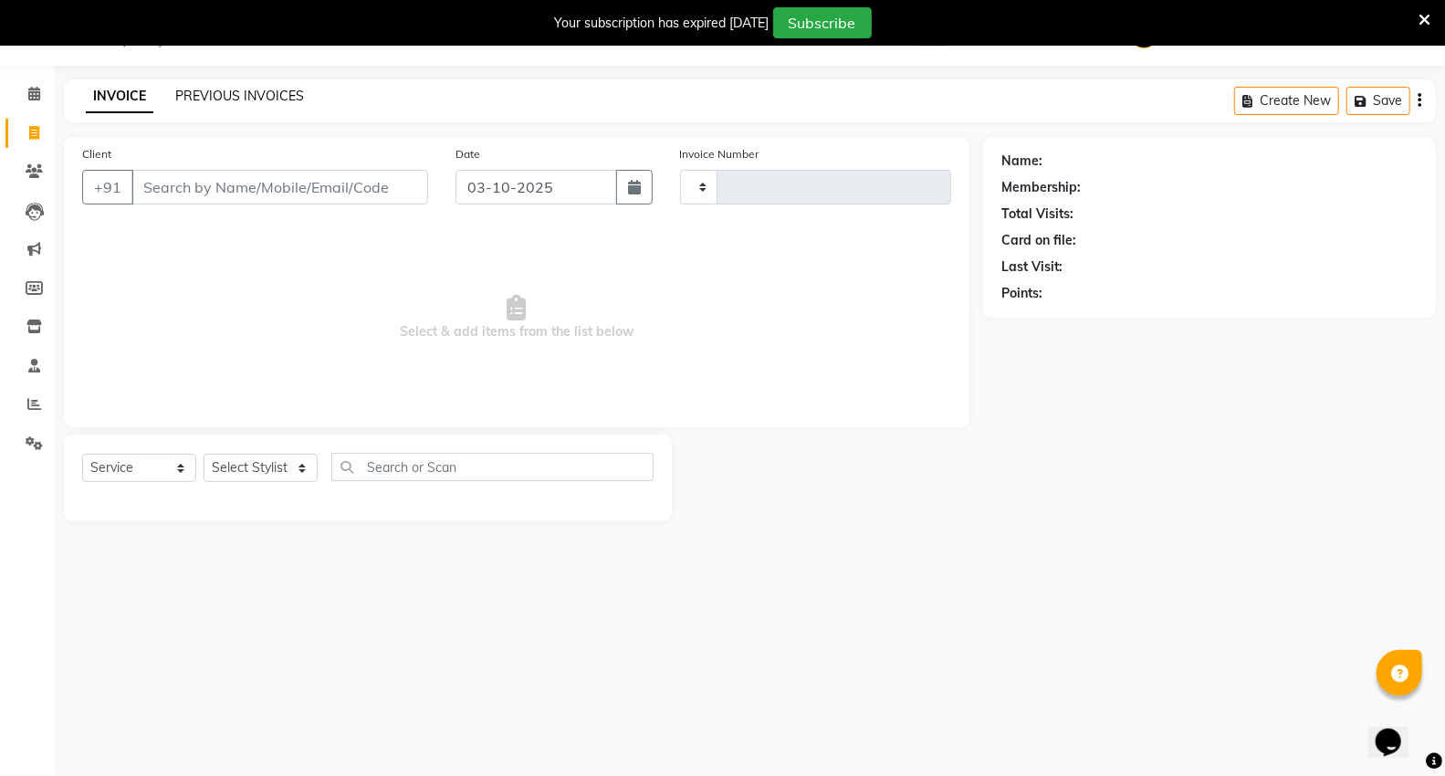
click at [237, 88] on link "PREVIOUS INVOICES" at bounding box center [239, 96] width 129 height 16
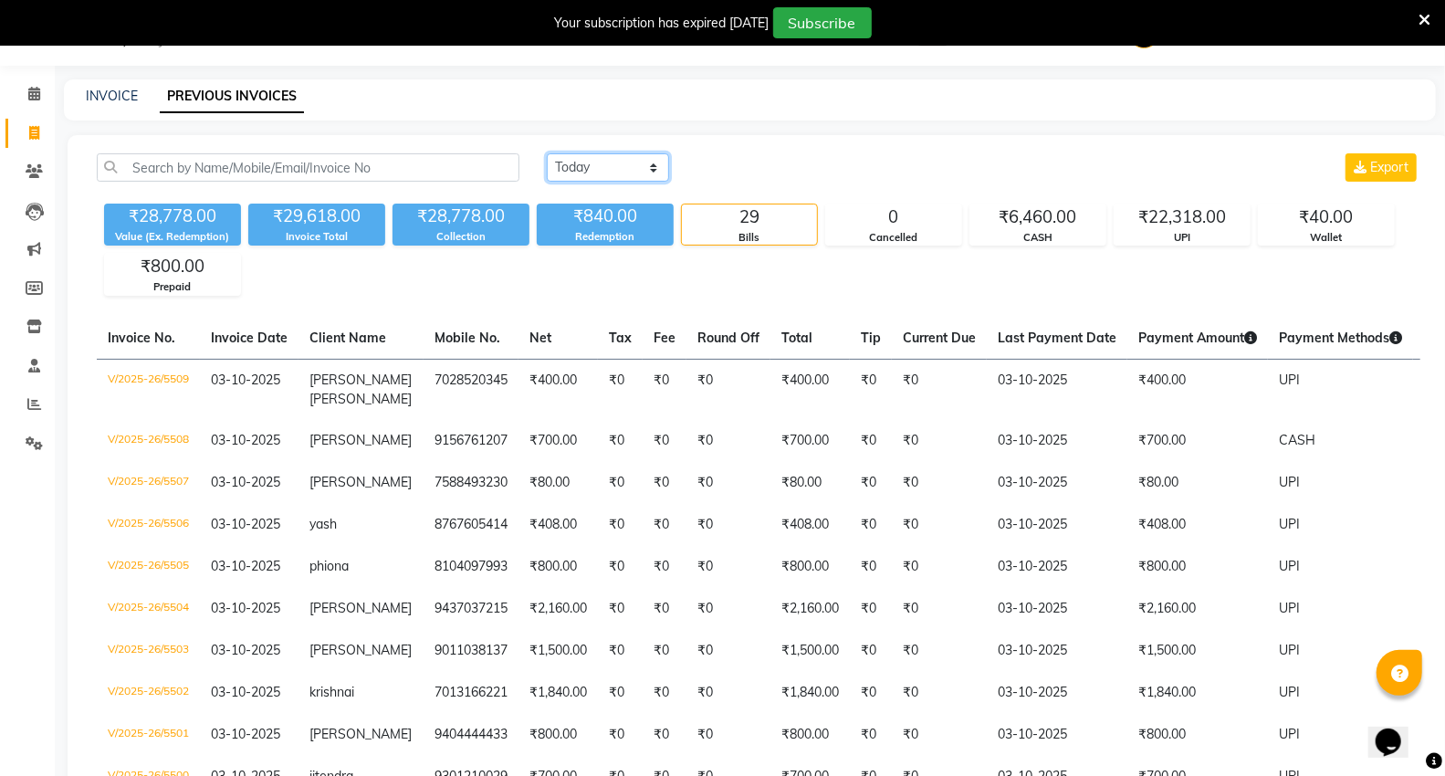
click at [587, 168] on select "Today Yesterday Custom Range" at bounding box center [608, 167] width 122 height 28
click at [547, 153] on select "Today Yesterday Custom Range" at bounding box center [608, 167] width 122 height 28
click at [763, 166] on input "03-10-2025" at bounding box center [757, 168] width 128 height 26
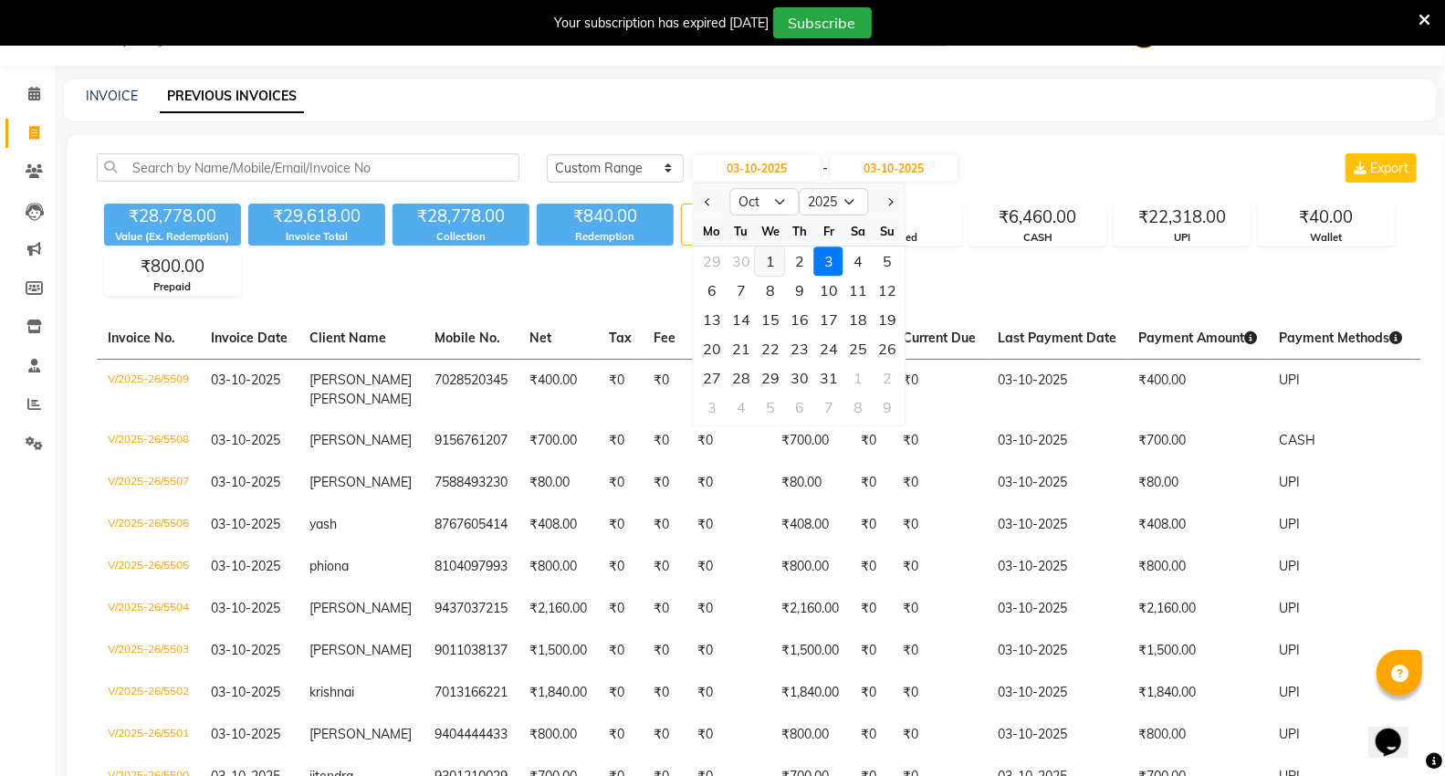
click at [767, 259] on div "1" at bounding box center [770, 261] width 29 height 29
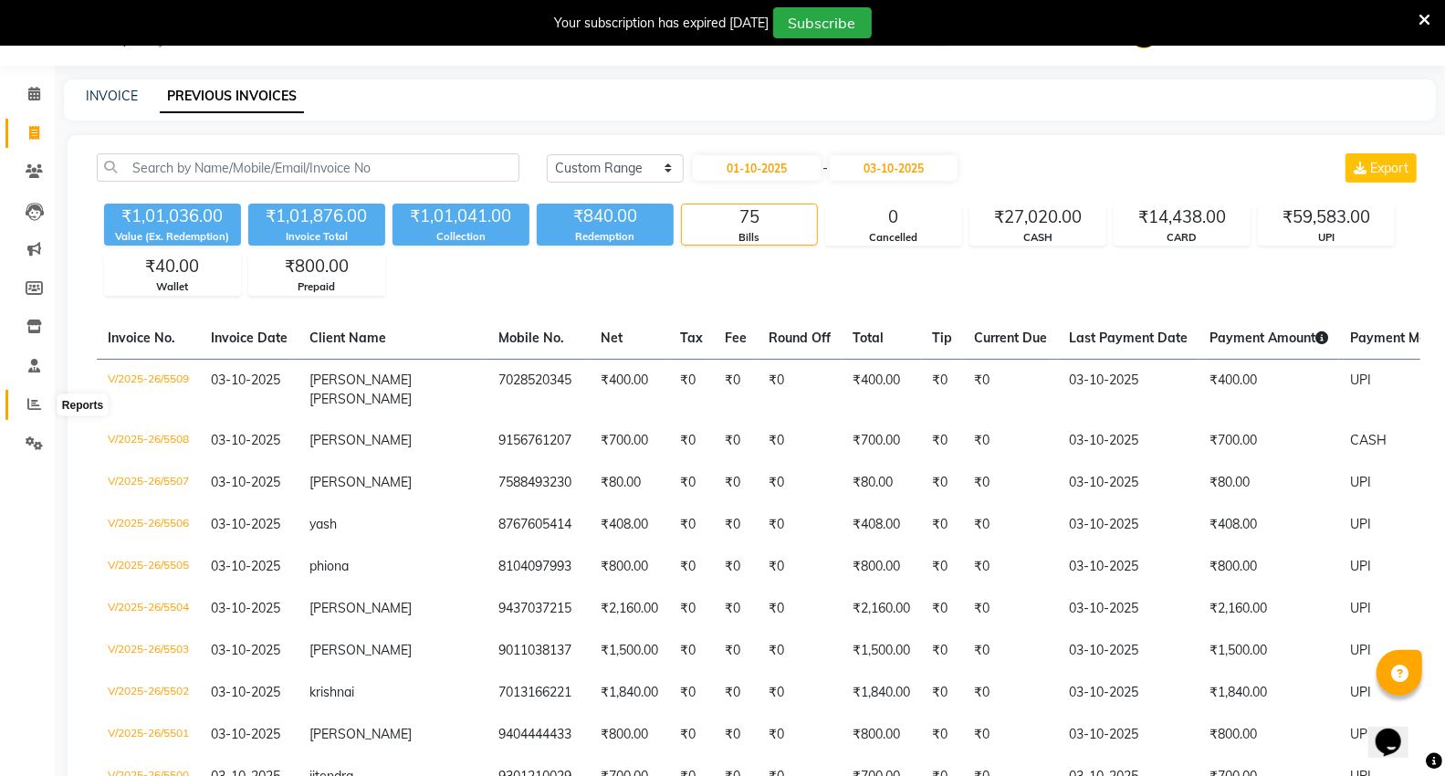
click at [38, 413] on span at bounding box center [34, 404] width 32 height 21
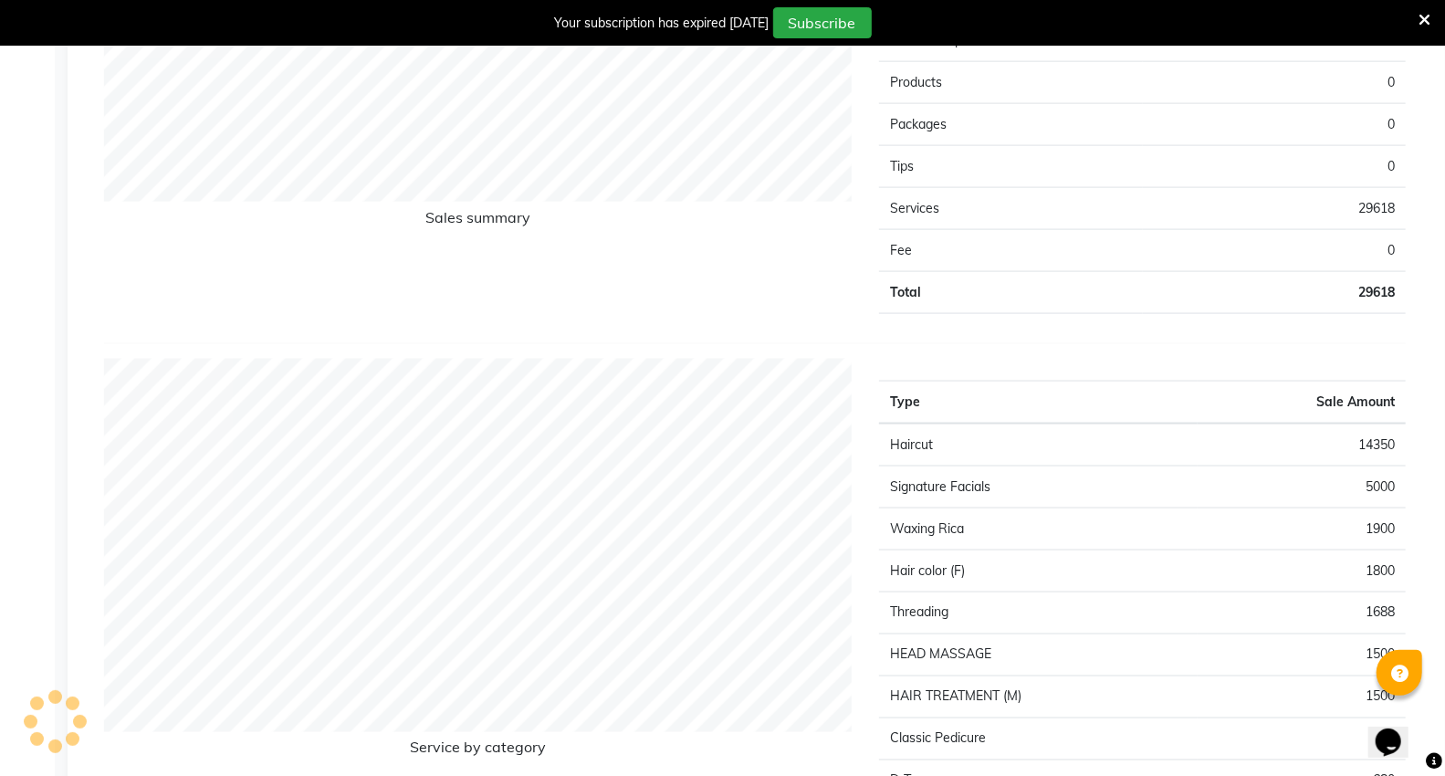
scroll to position [654, 0]
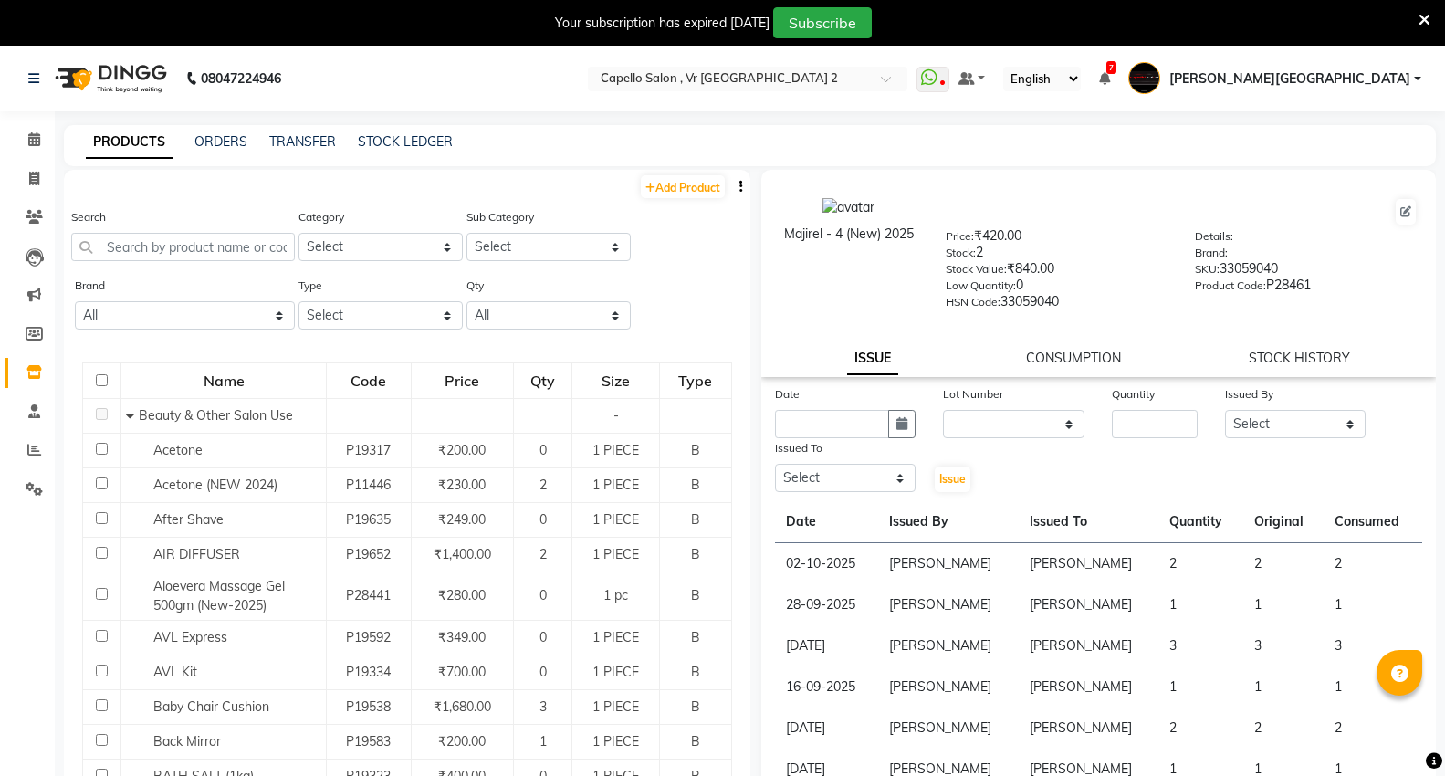
select select
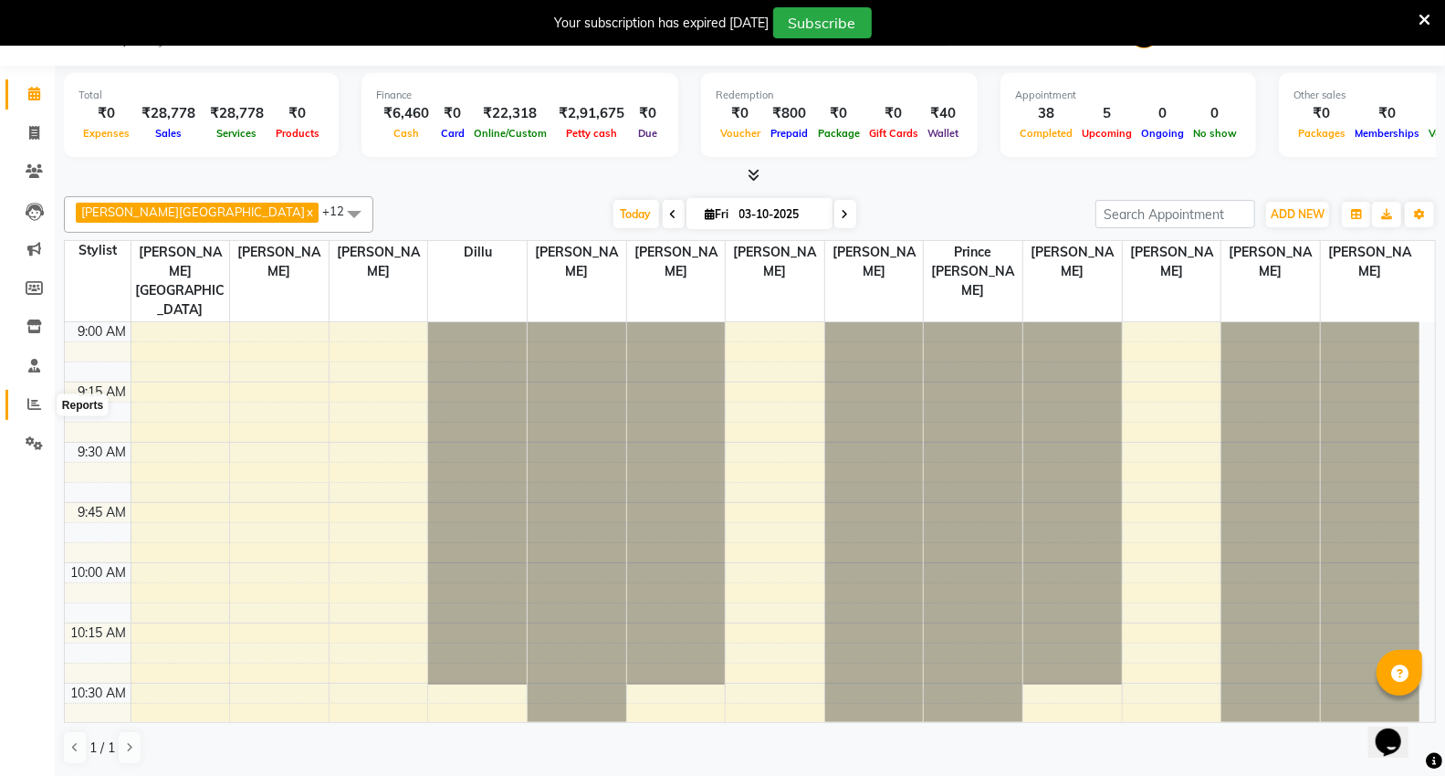
click at [22, 398] on span at bounding box center [34, 404] width 32 height 21
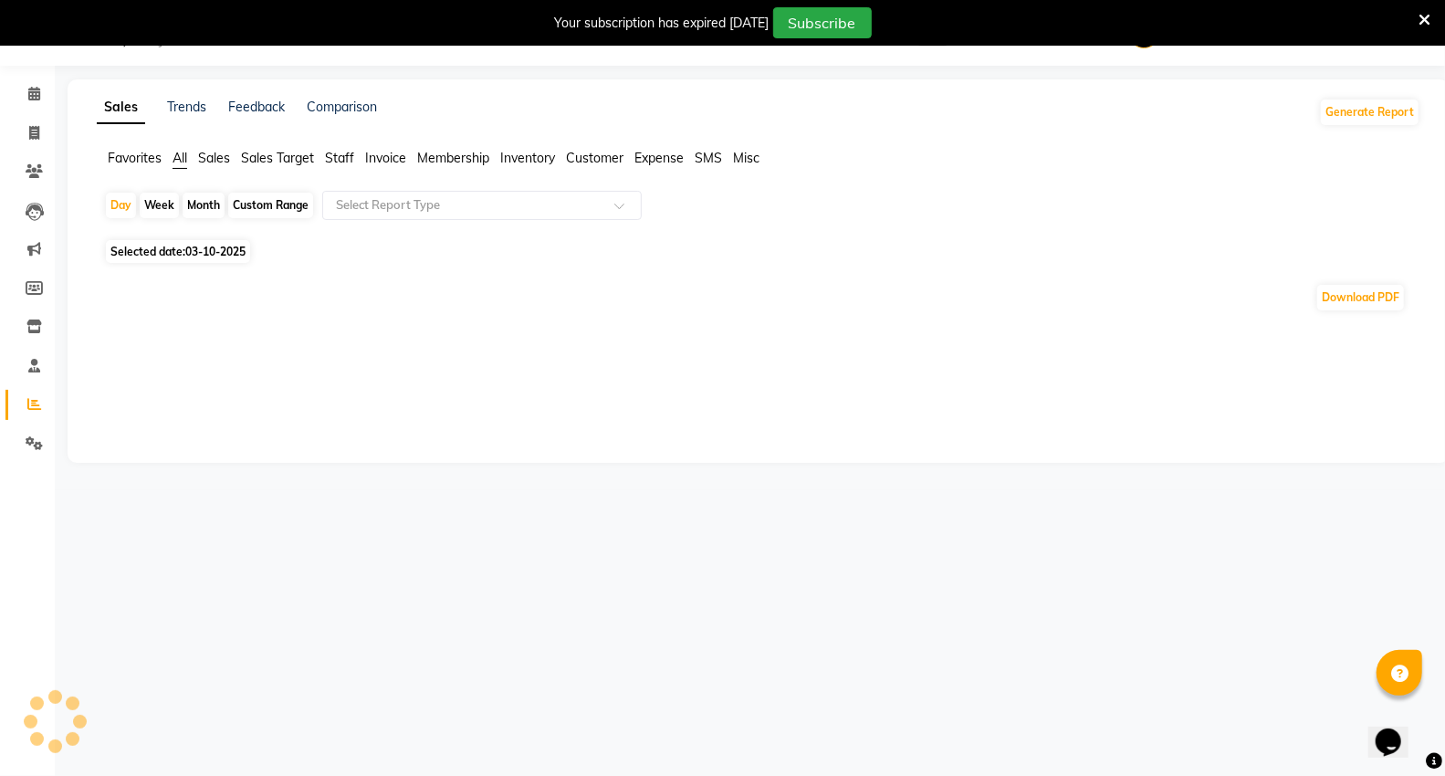
click at [345, 156] on span "Staff" at bounding box center [339, 158] width 29 height 16
click at [369, 207] on input "text" at bounding box center [463, 205] width 263 height 18
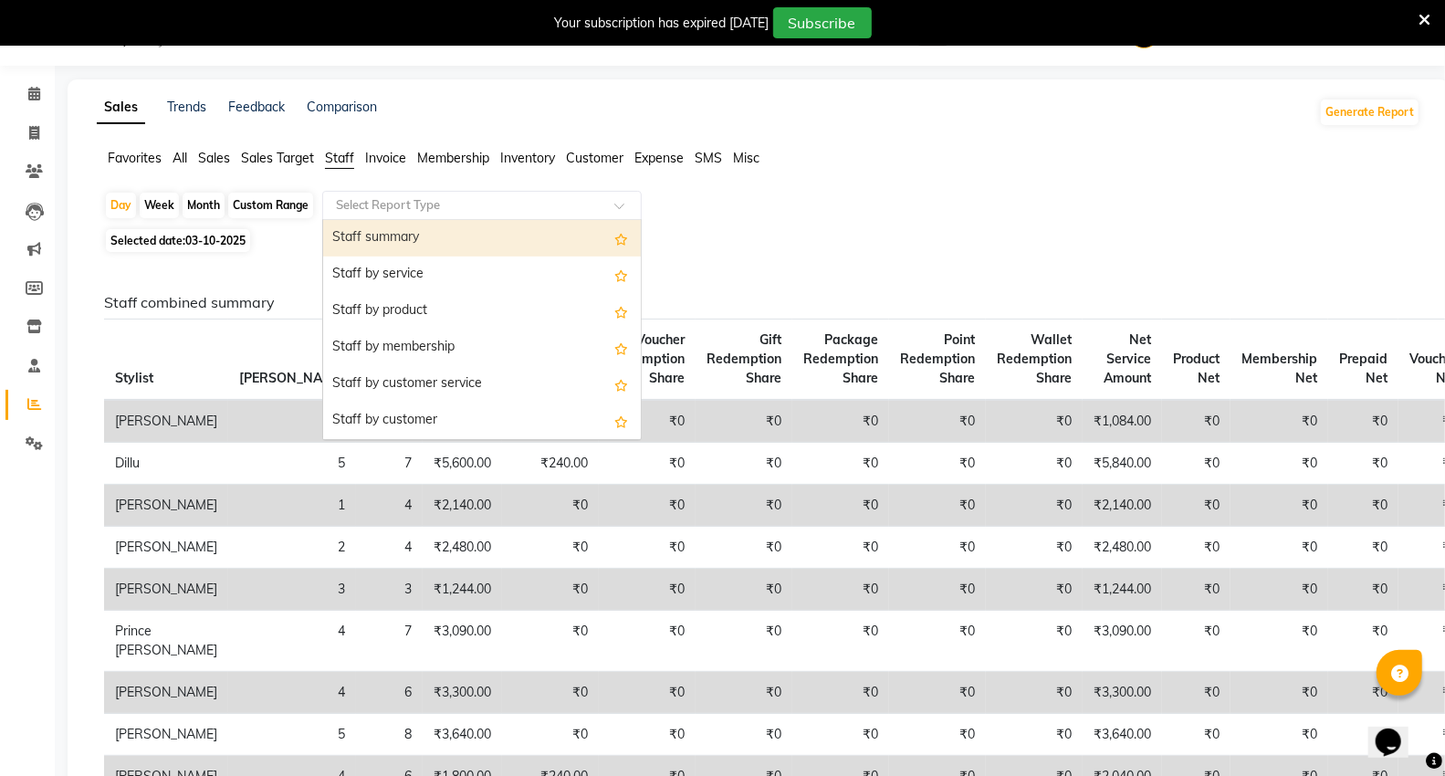
click at [362, 241] on div "Staff summary" at bounding box center [482, 238] width 318 height 37
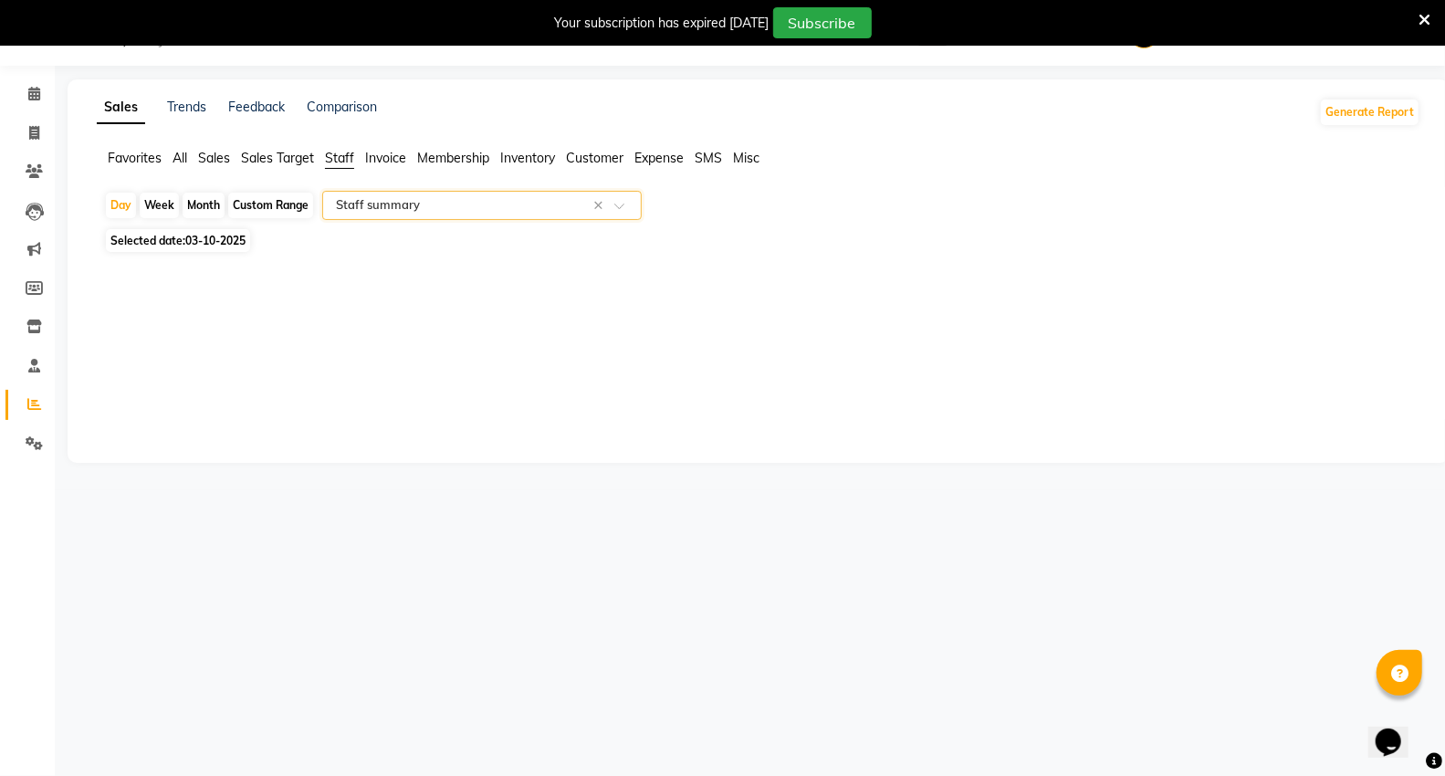
select select "full_report"
select select "csv"
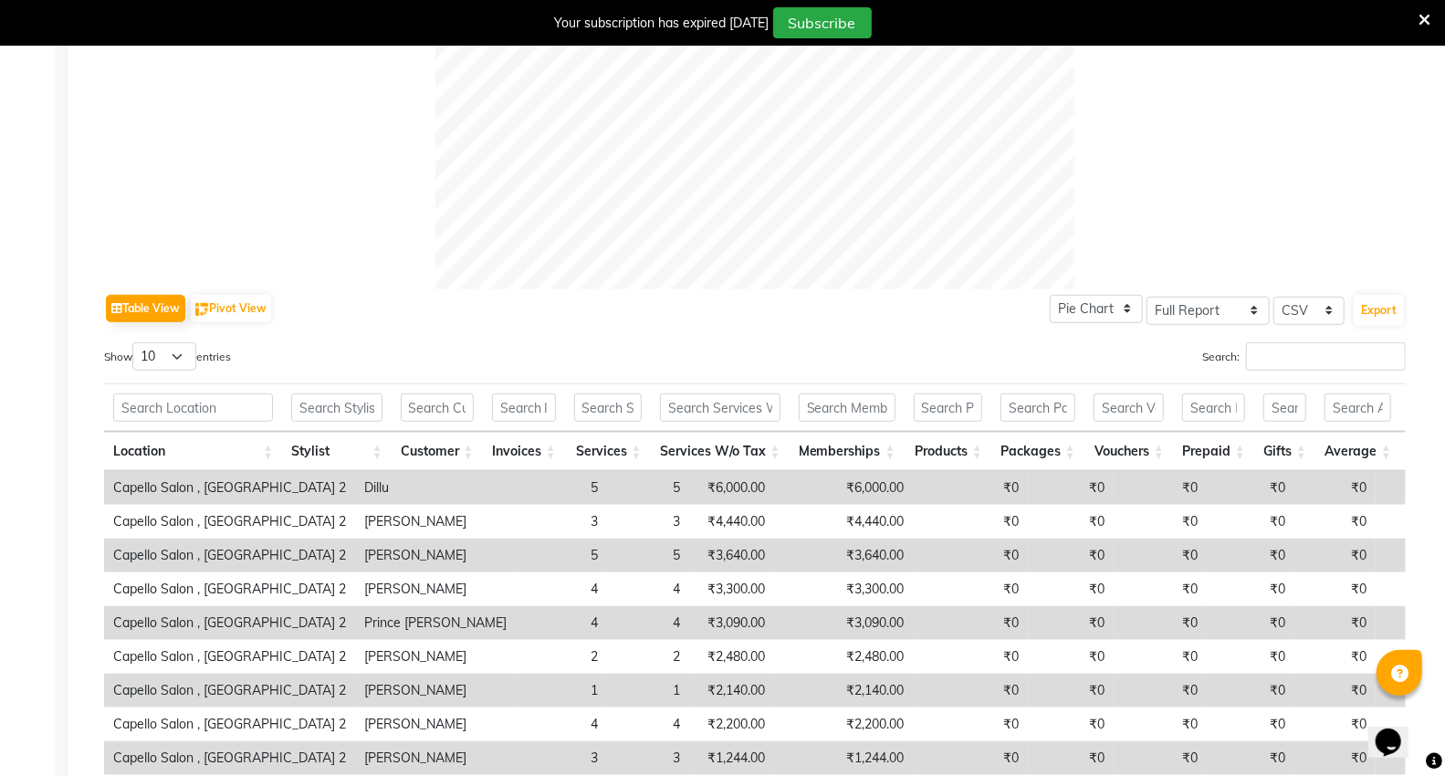
scroll to position [891, 0]
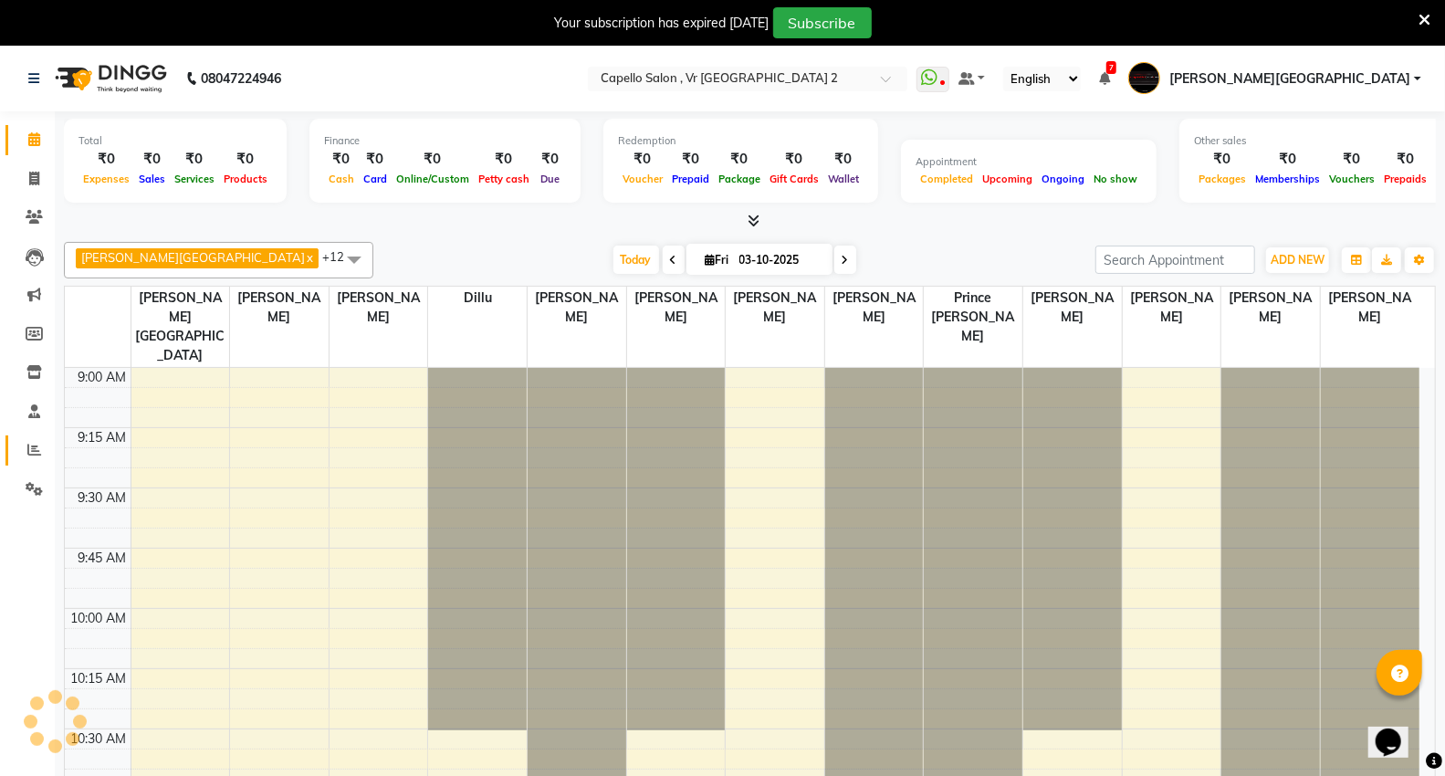
click at [37, 452] on icon at bounding box center [34, 450] width 14 height 14
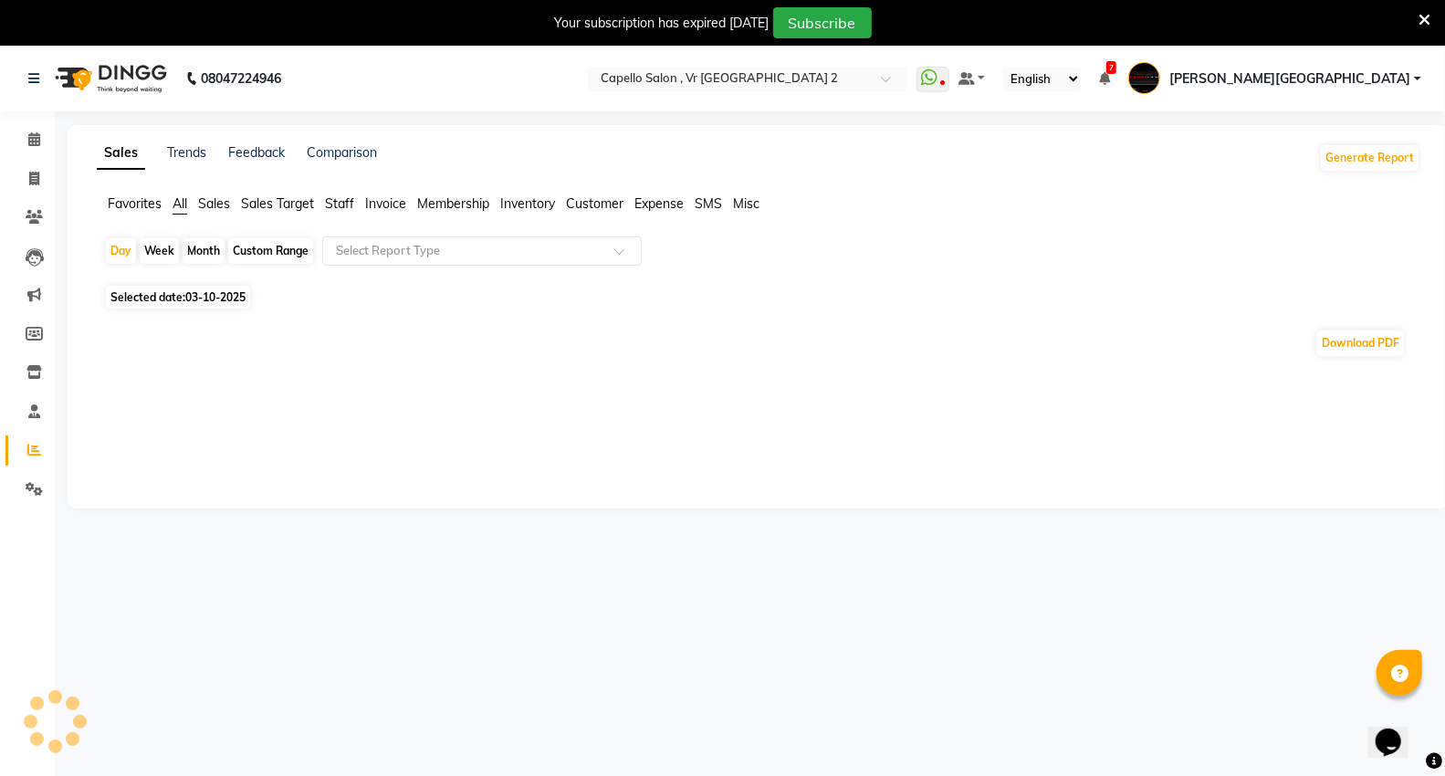
click at [334, 197] on span "Staff" at bounding box center [339, 203] width 29 height 16
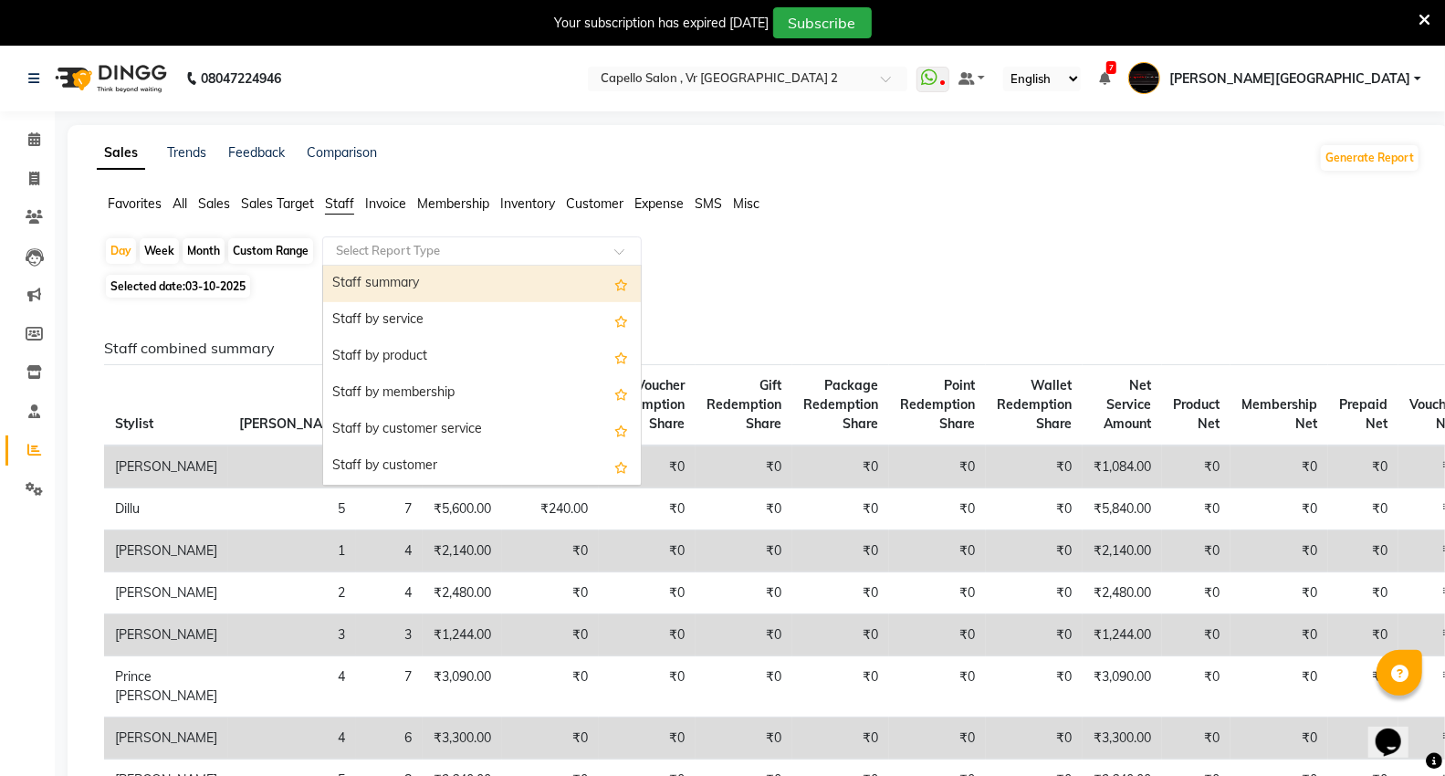
click at [352, 252] on input "text" at bounding box center [463, 251] width 263 height 18
click at [344, 281] on div "Staff summary" at bounding box center [482, 284] width 318 height 37
select select "full_report"
select select "csv"
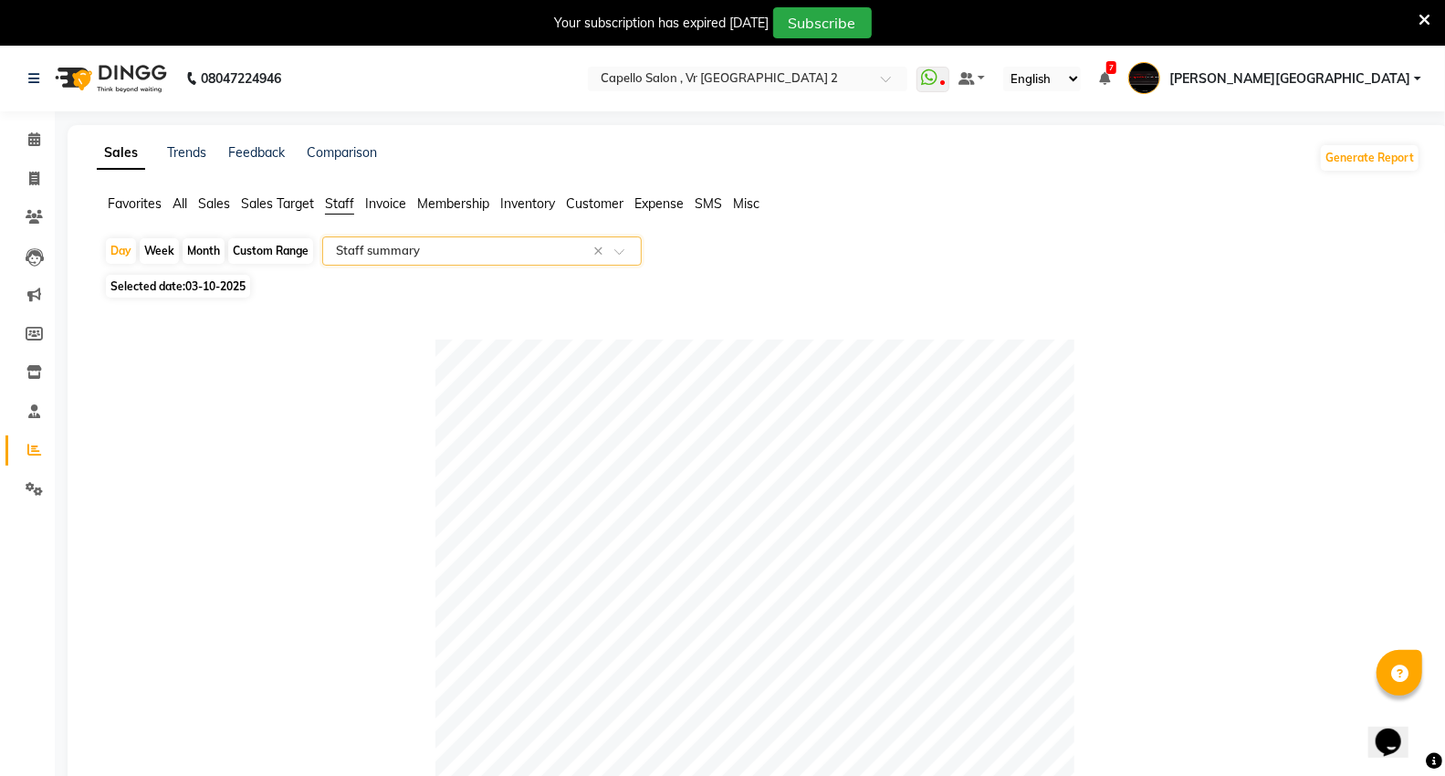
click at [205, 250] on div "Month" at bounding box center [204, 251] width 42 height 26
select select "10"
select select "2025"
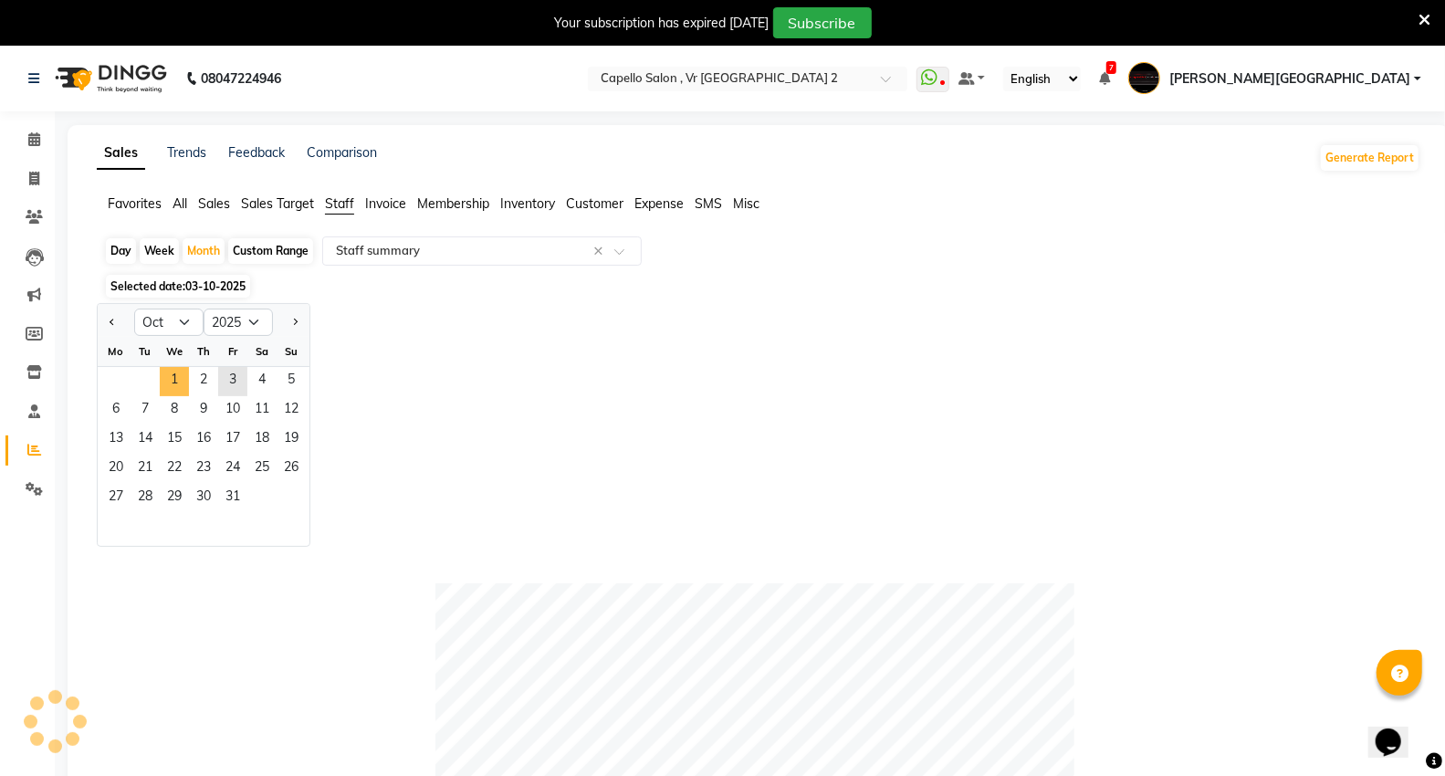
click at [178, 374] on span "1" at bounding box center [174, 381] width 29 height 29
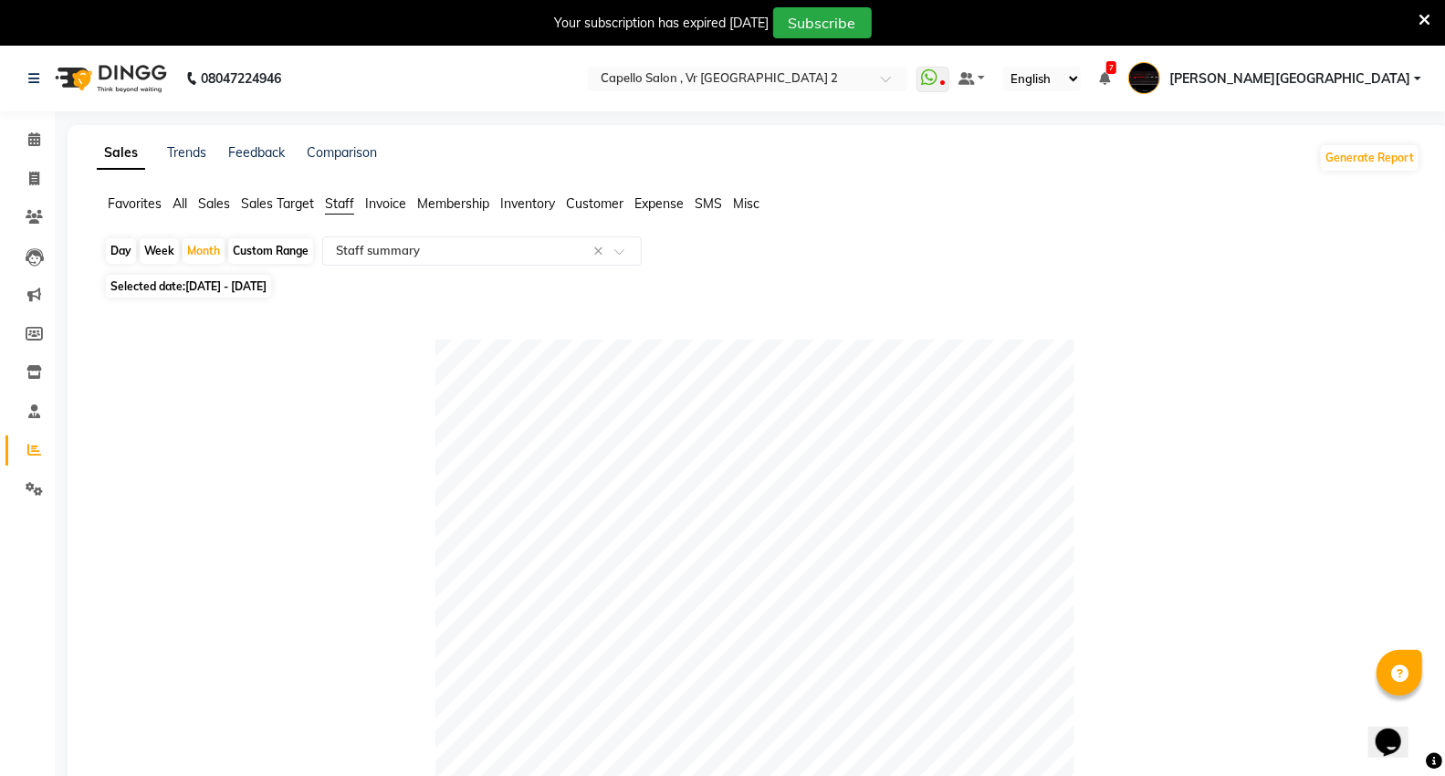
click at [123, 250] on div "Day" at bounding box center [121, 251] width 30 height 26
select select "10"
select select "2025"
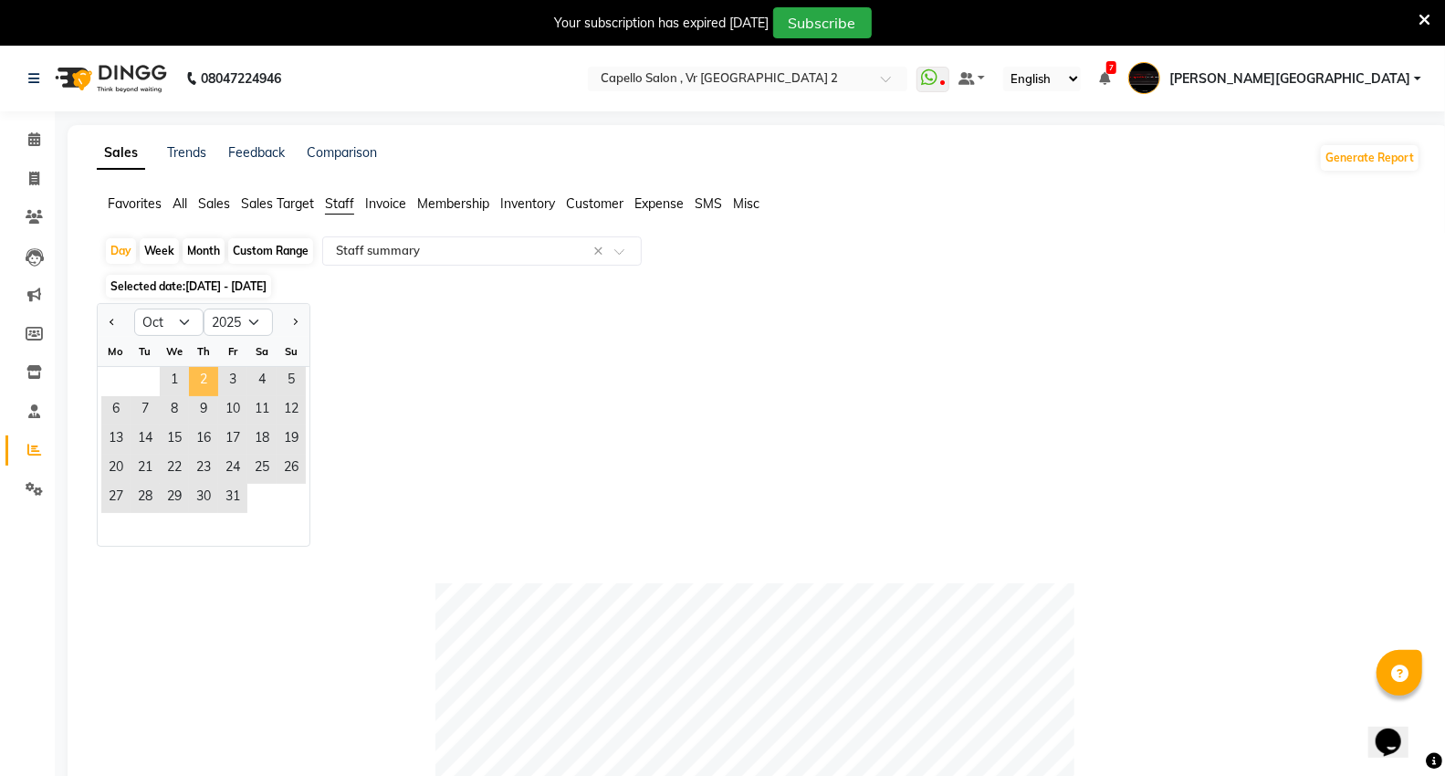
click at [198, 384] on span "2" at bounding box center [203, 381] width 29 height 29
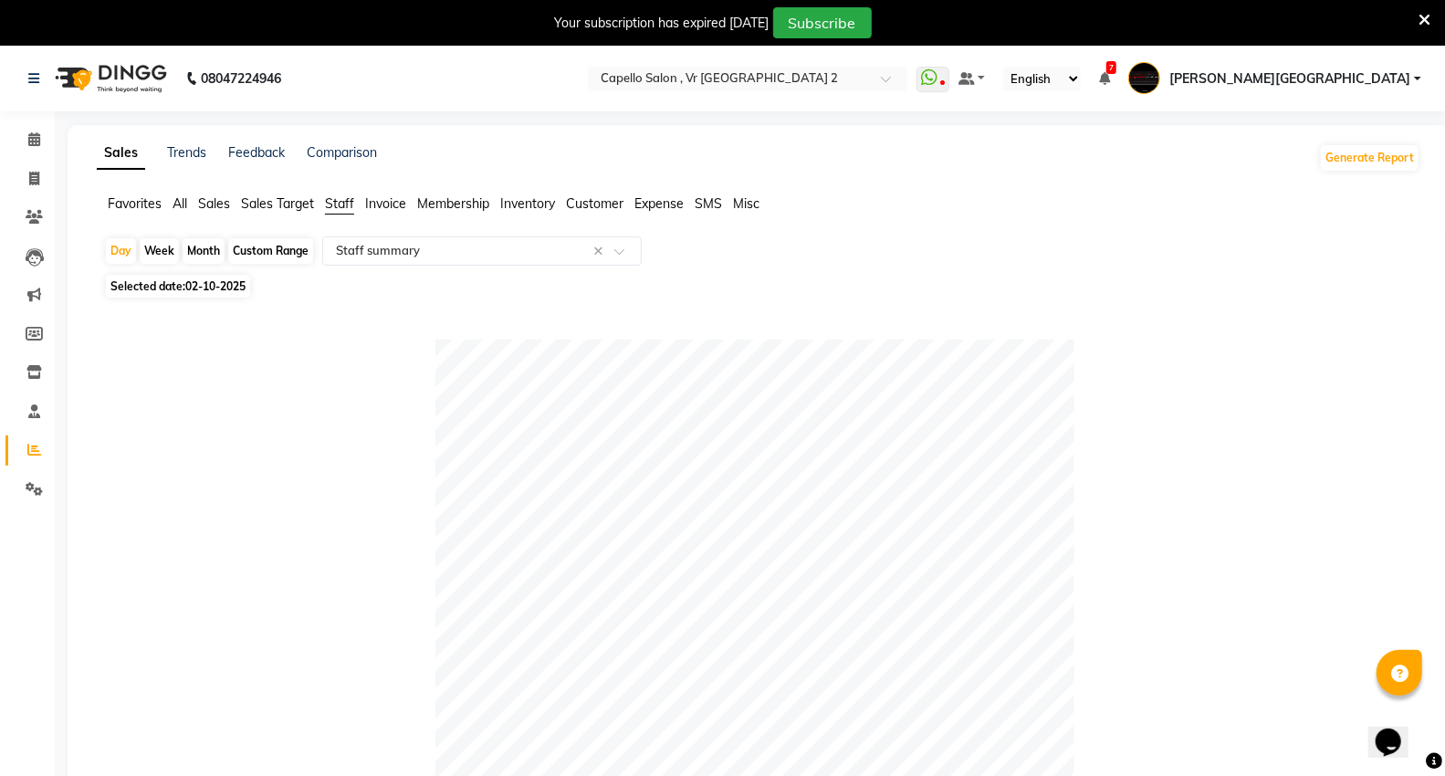
click at [122, 77] on img at bounding box center [109, 78] width 125 height 51
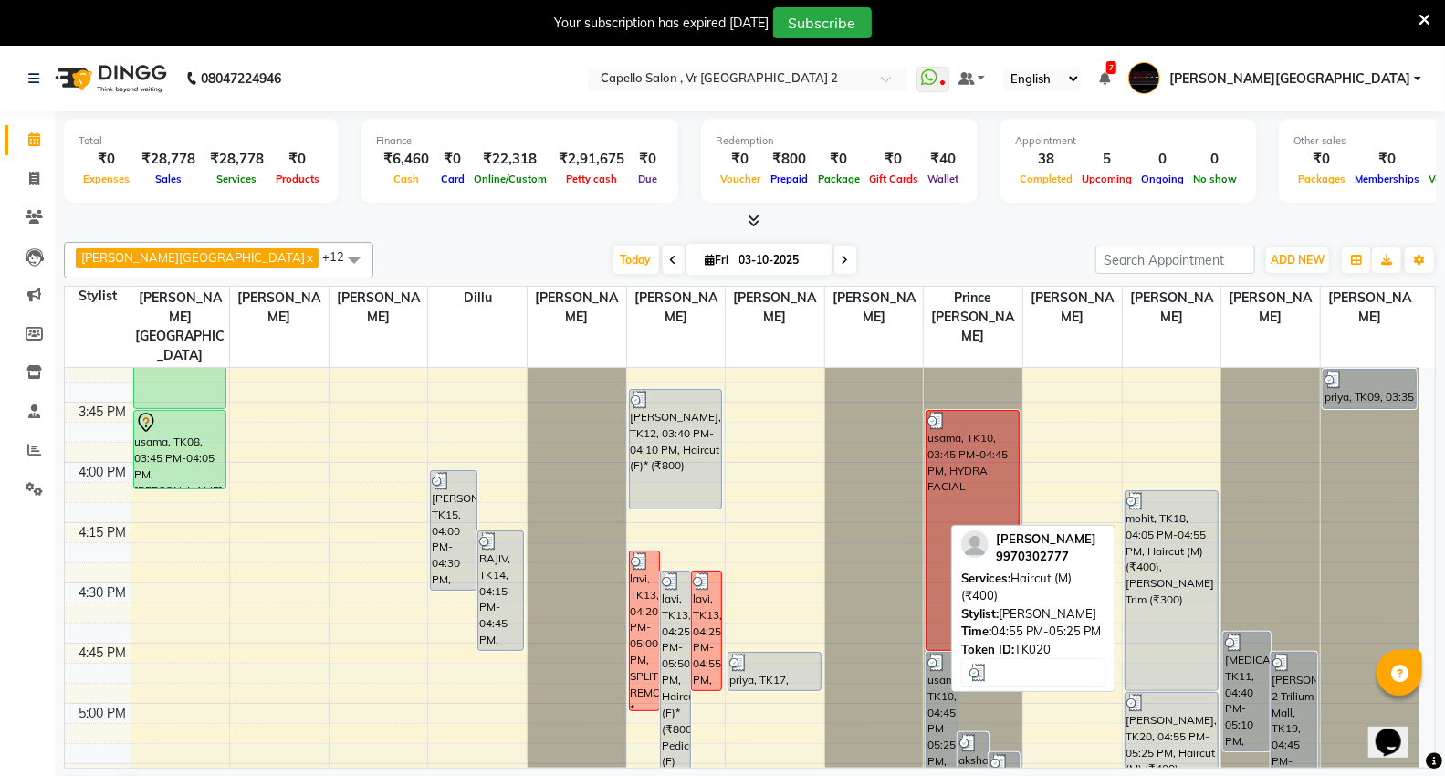
click at [1144, 715] on div "[PERSON_NAME], TK20, 04:55 PM-05:25 PM, Haircut (M) (₹400)" at bounding box center [1172, 752] width 92 height 119
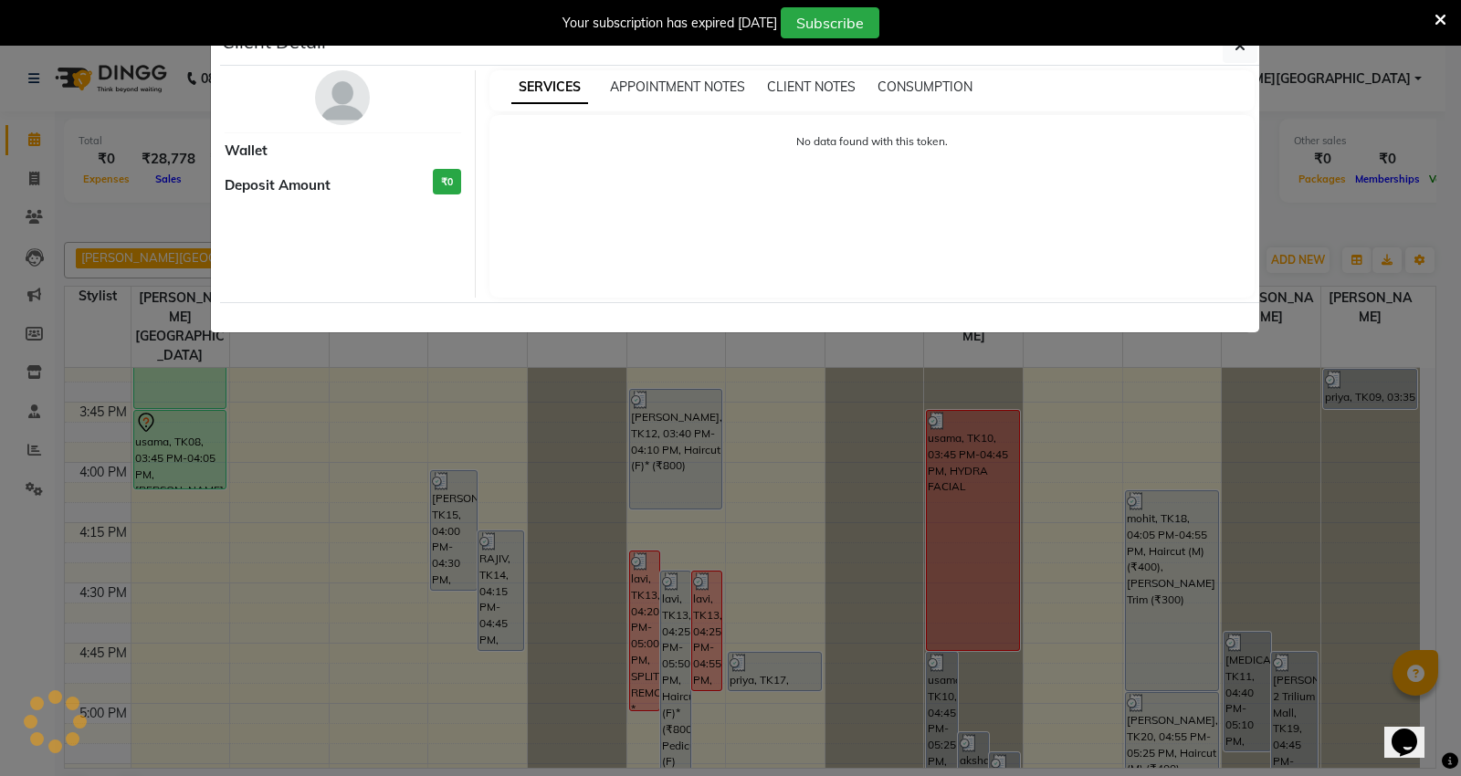
select select "3"
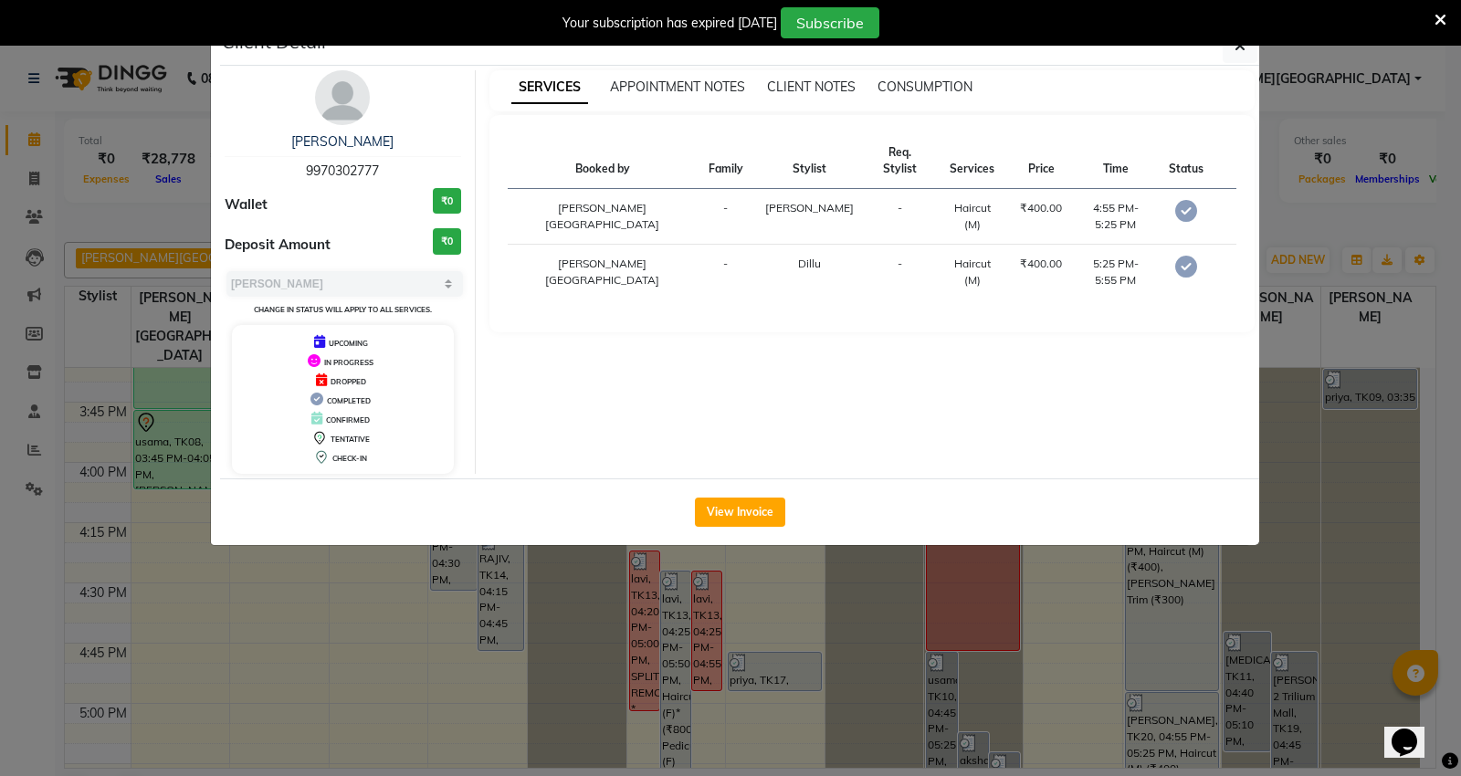
click at [1246, 46] on div "Your subscription has expired [DATE] Subscribe" at bounding box center [730, 23] width 1461 height 46
click at [1246, 49] on button "button" at bounding box center [1240, 45] width 35 height 35
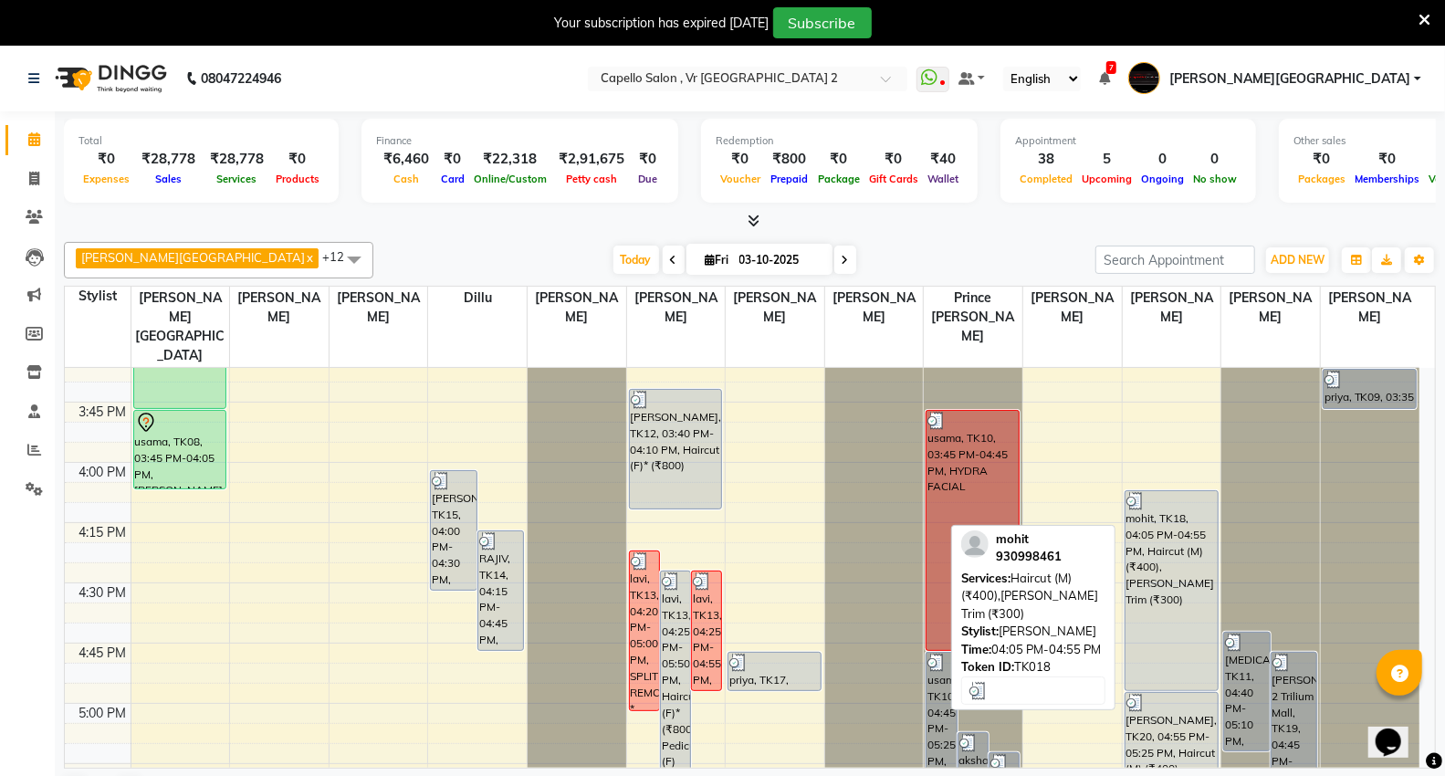
click at [1181, 581] on div "mohit, TK18, 04:05 PM-04:55 PM, Haircut (M) (₹400),[PERSON_NAME] Trim (₹300)" at bounding box center [1172, 590] width 92 height 199
select select "3"
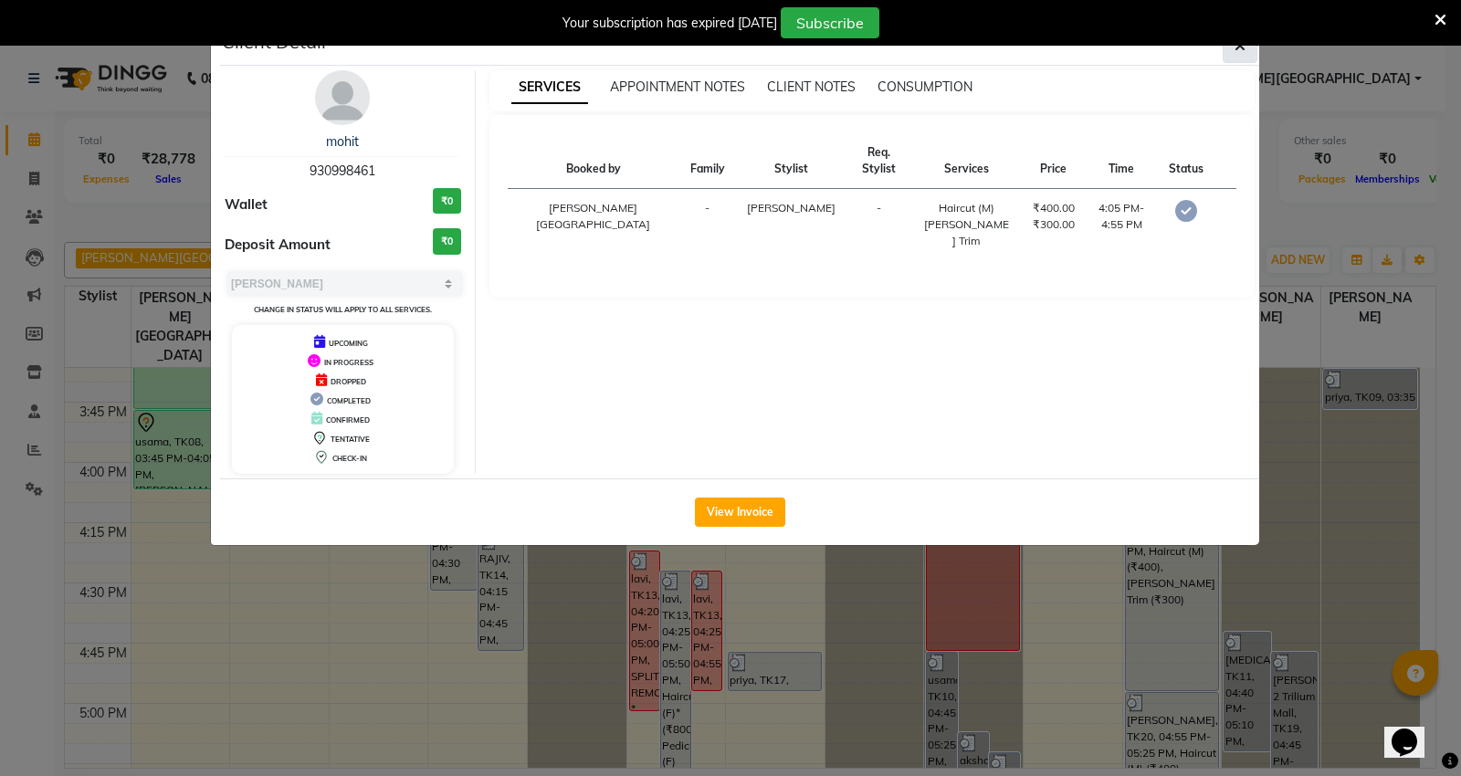
click at [1237, 52] on span "button" at bounding box center [1239, 46] width 11 height 18
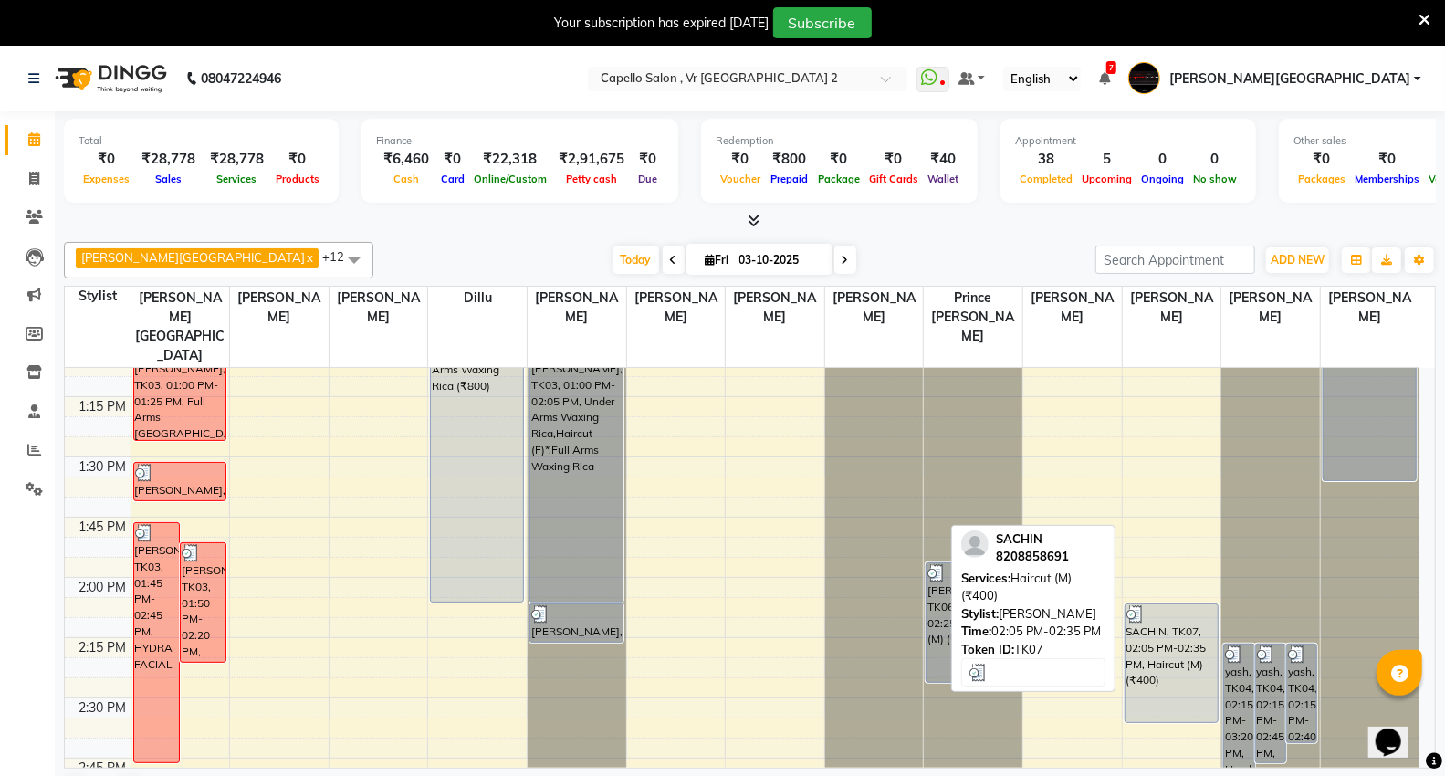
scroll to position [983, 0]
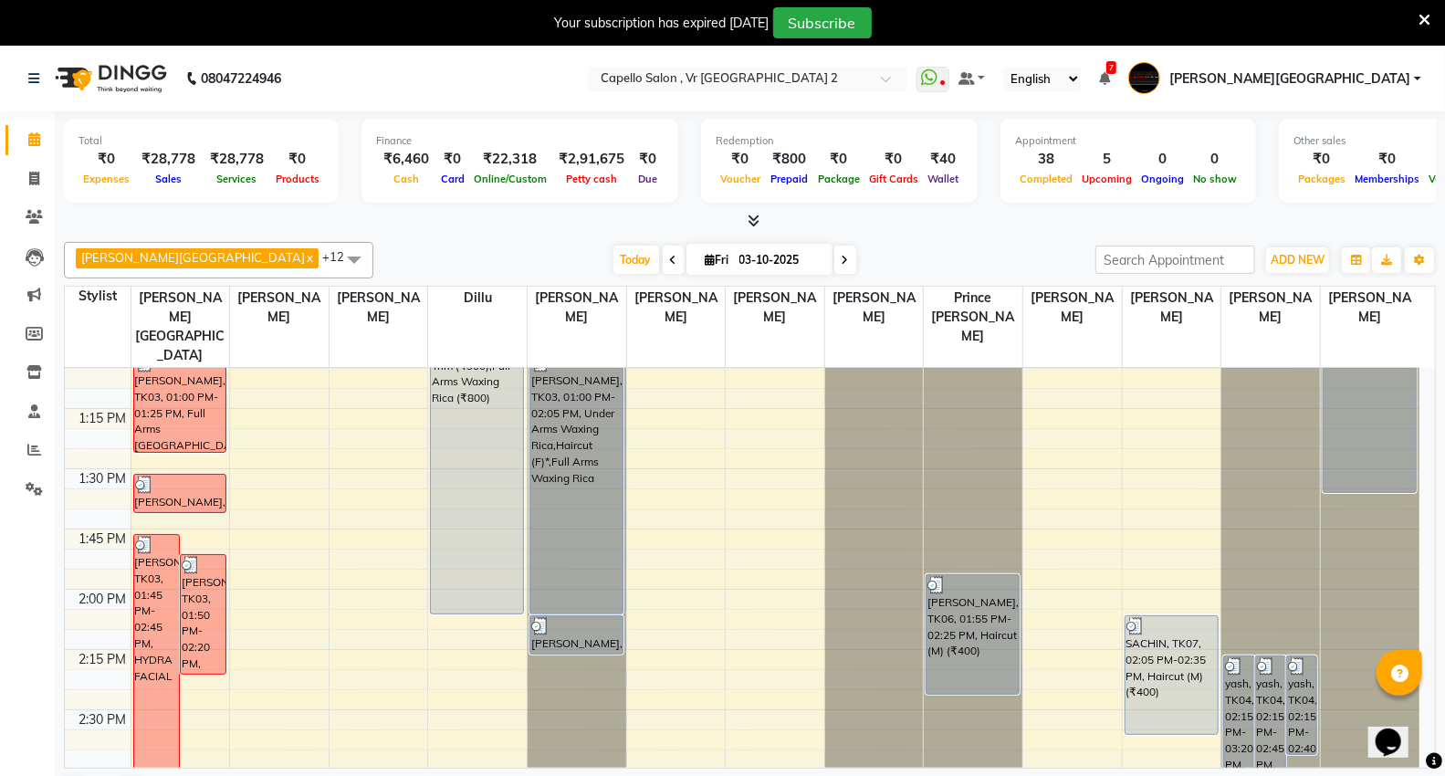
click at [968, 247] on div "[DATE] [DATE]" at bounding box center [735, 260] width 704 height 27
drag, startPoint x: 968, startPoint y: 244, endPoint x: 938, endPoint y: 250, distance: 30.8
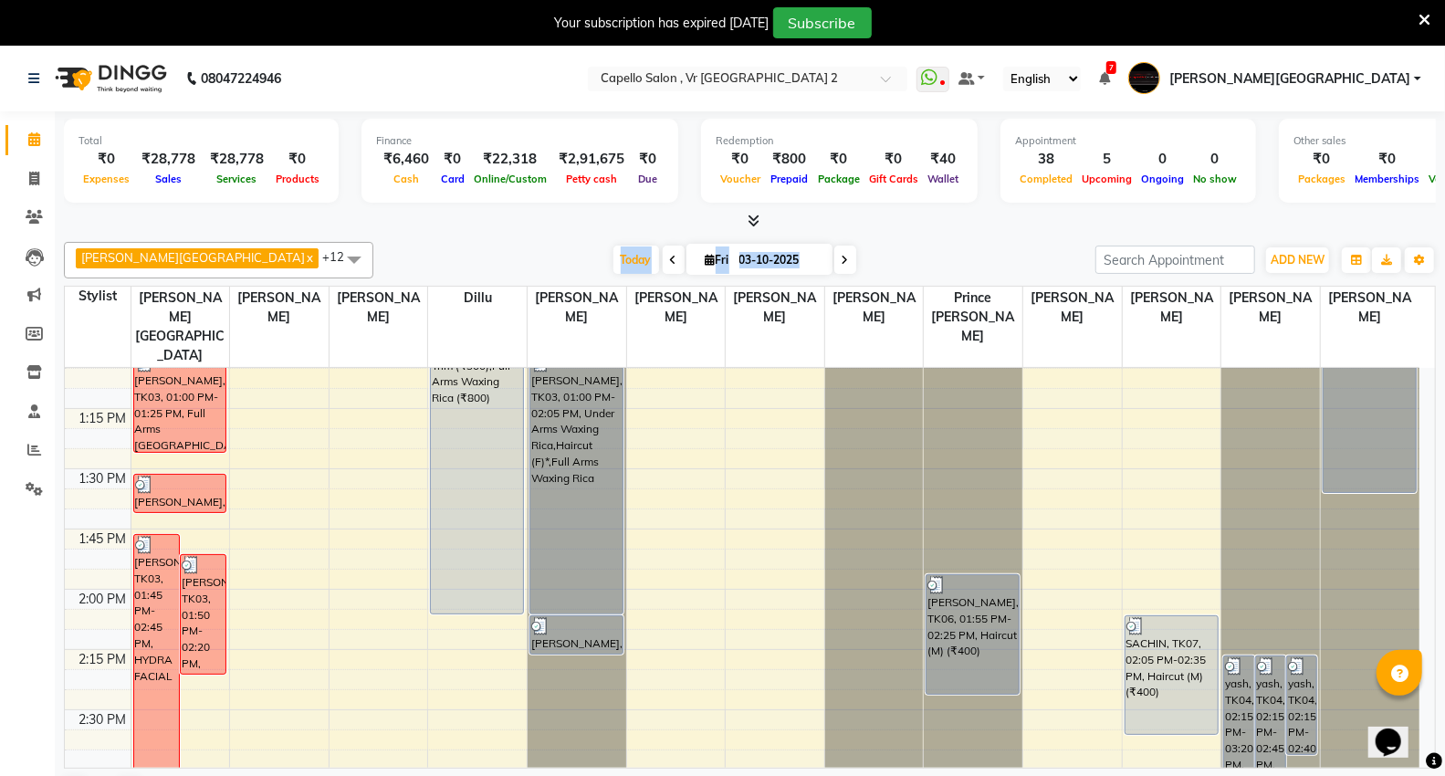
click at [938, 250] on div "[DATE] [DATE]" at bounding box center [735, 260] width 704 height 27
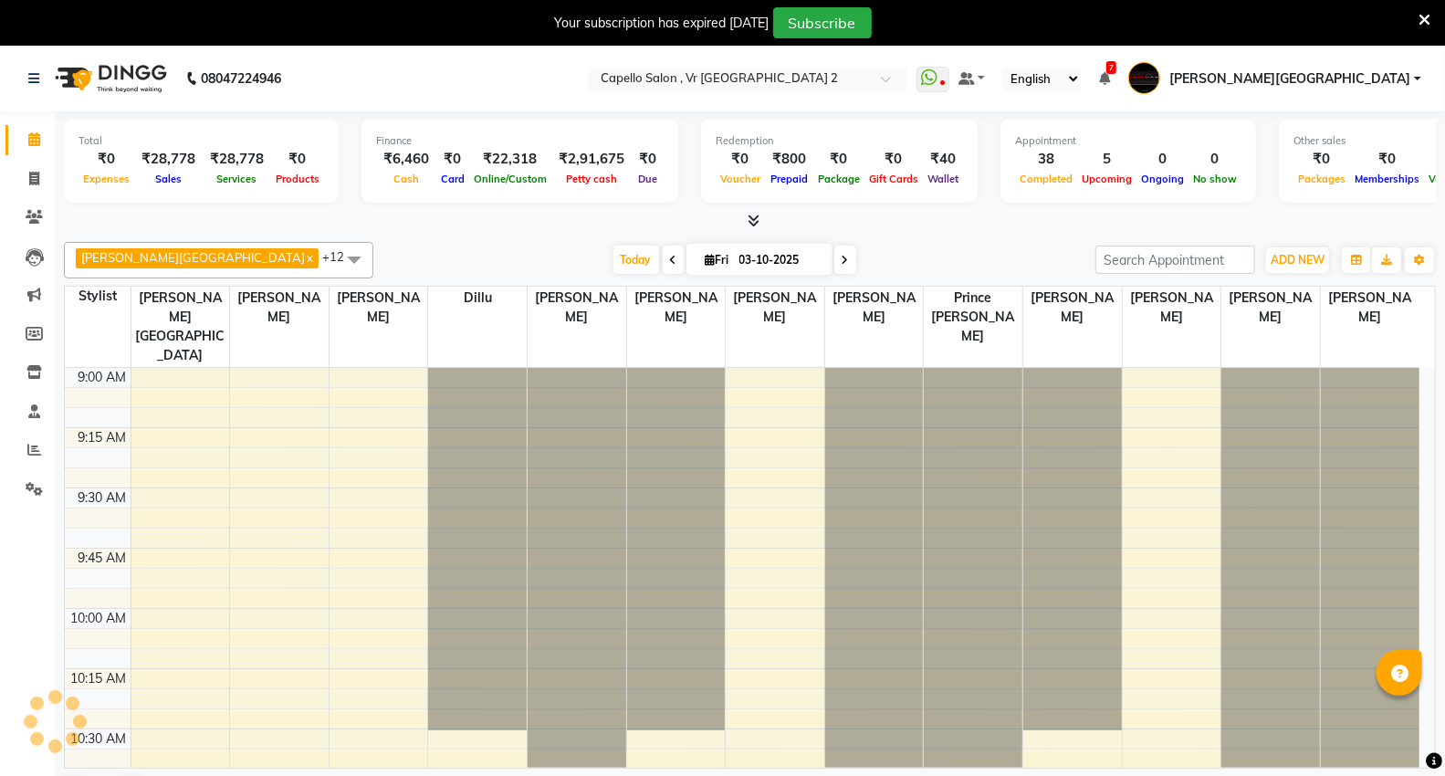
select select "en"
click at [817, 226] on div at bounding box center [750, 221] width 1372 height 19
